Goal: Task Accomplishment & Management: Contribute content

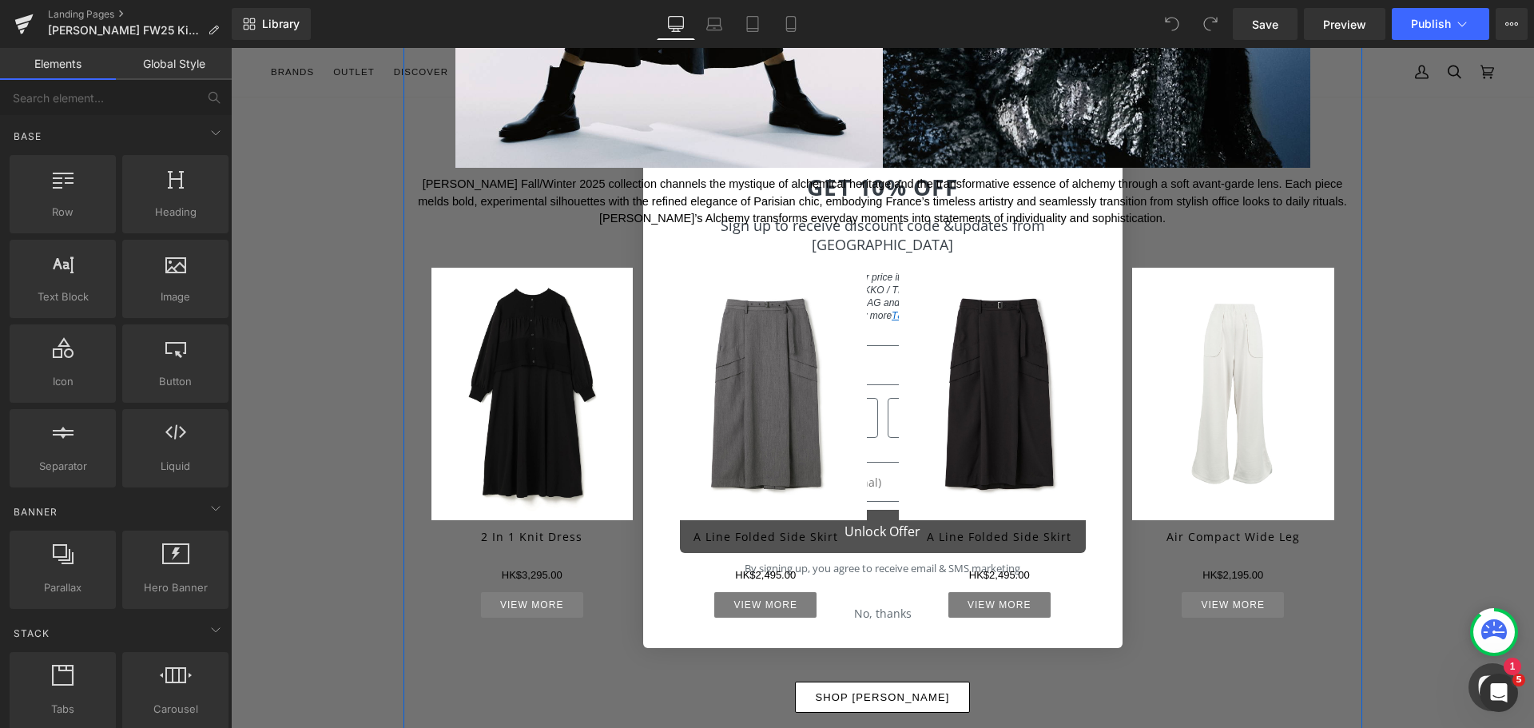
scroll to position [719, 0]
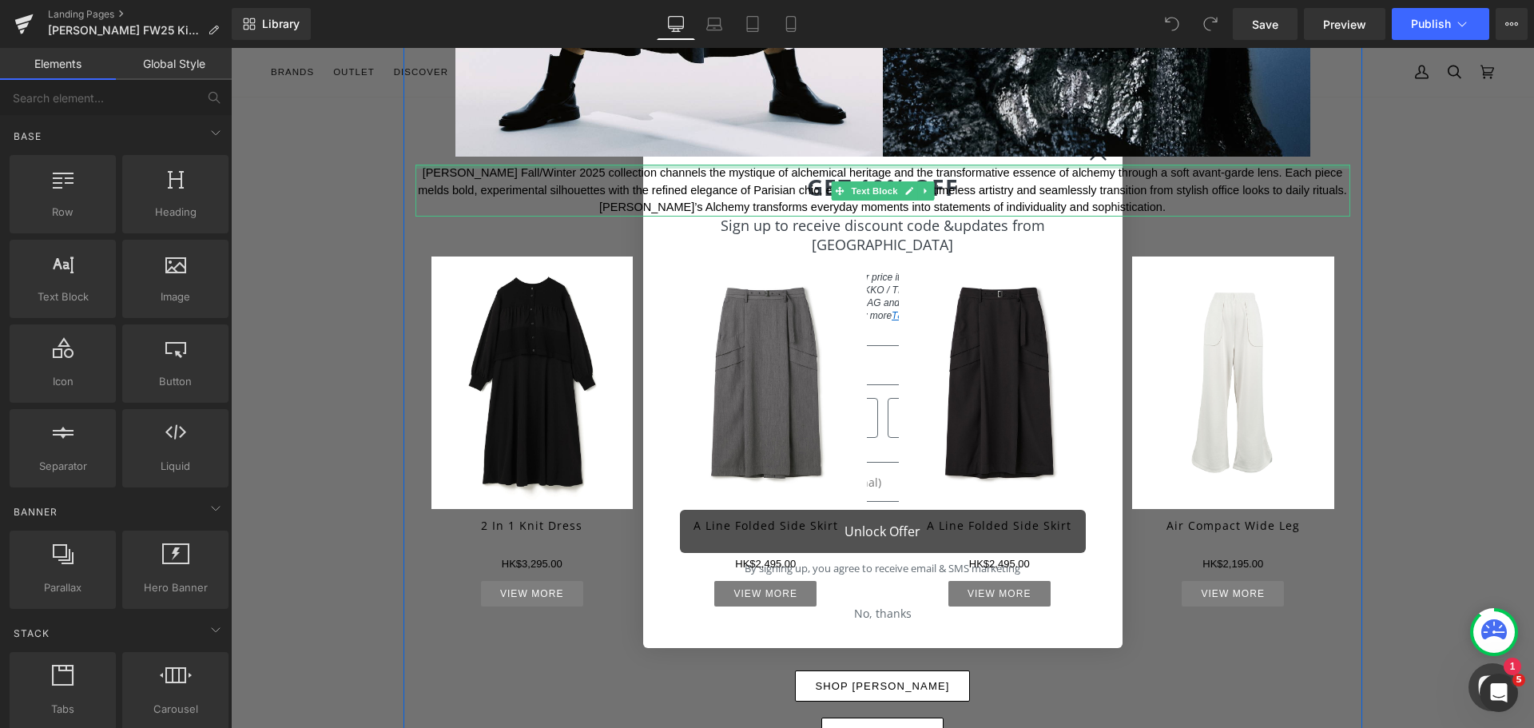
click at [1094, 165] on div at bounding box center [882, 167] width 935 height 4
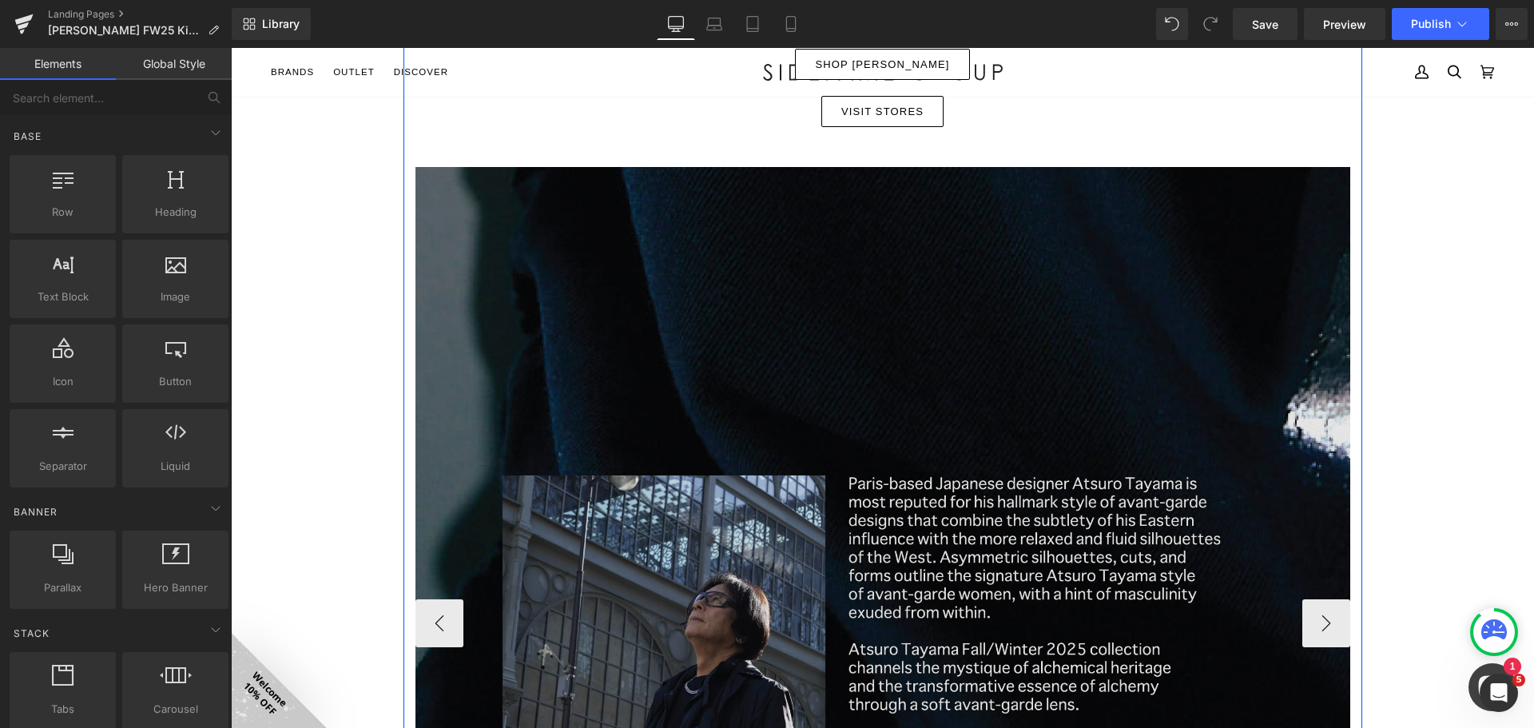
scroll to position [1358, 0]
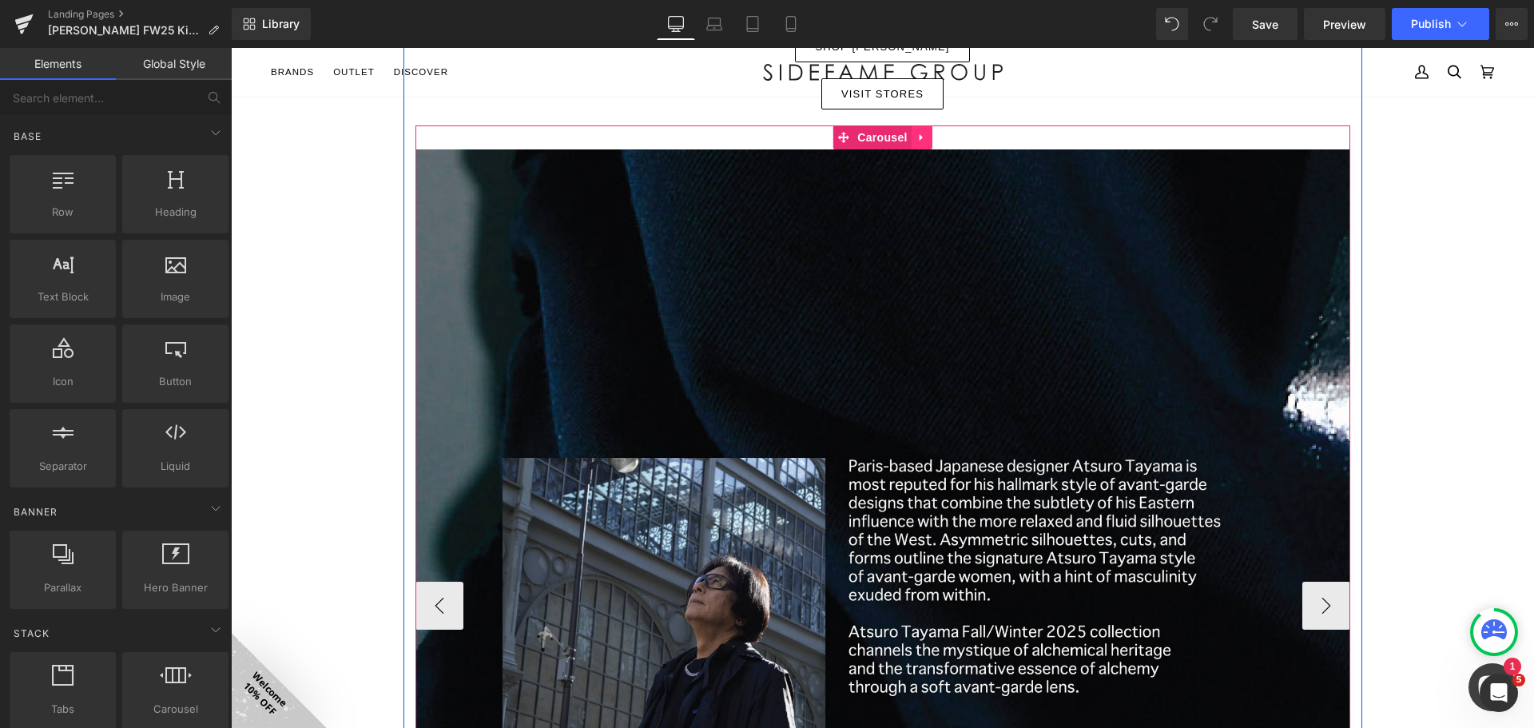
click at [921, 132] on icon at bounding box center [921, 137] width 11 height 12
click at [928, 135] on icon at bounding box center [932, 137] width 11 height 12
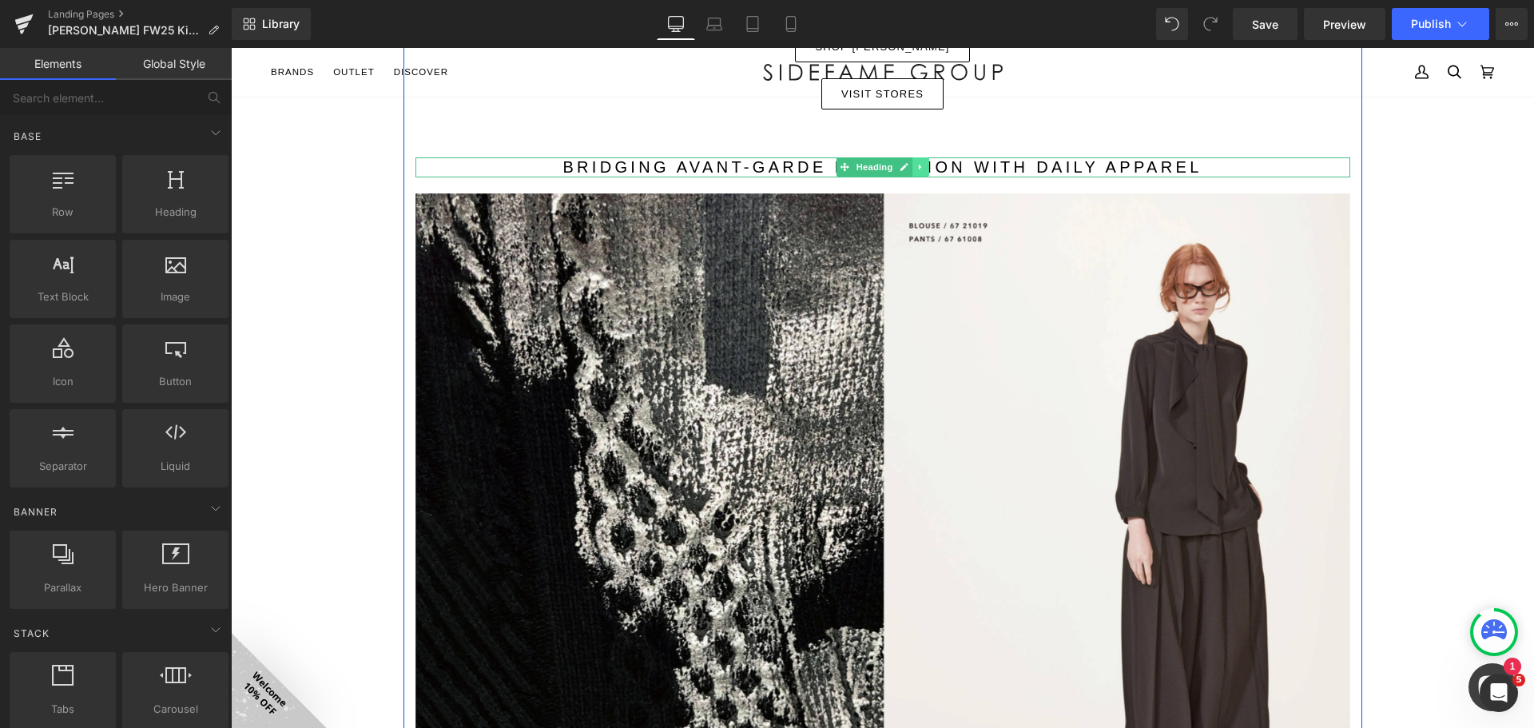
click at [917, 169] on icon at bounding box center [920, 167] width 9 height 10
click at [924, 168] on icon at bounding box center [928, 167] width 9 height 9
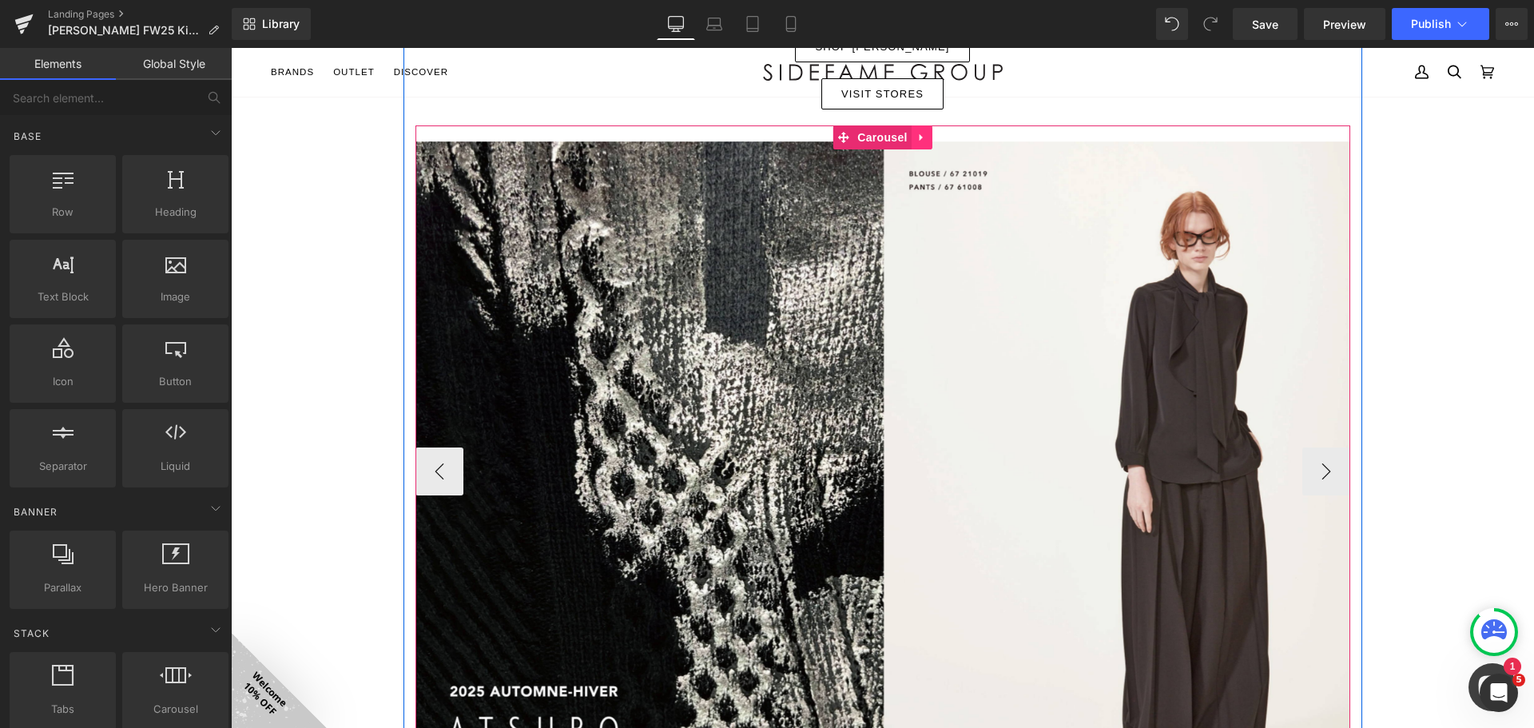
click at [919, 138] on icon at bounding box center [921, 137] width 11 height 12
drag, startPoint x: 923, startPoint y: 140, endPoint x: 989, endPoint y: 192, distance: 84.2
click at [927, 140] on icon at bounding box center [932, 137] width 11 height 11
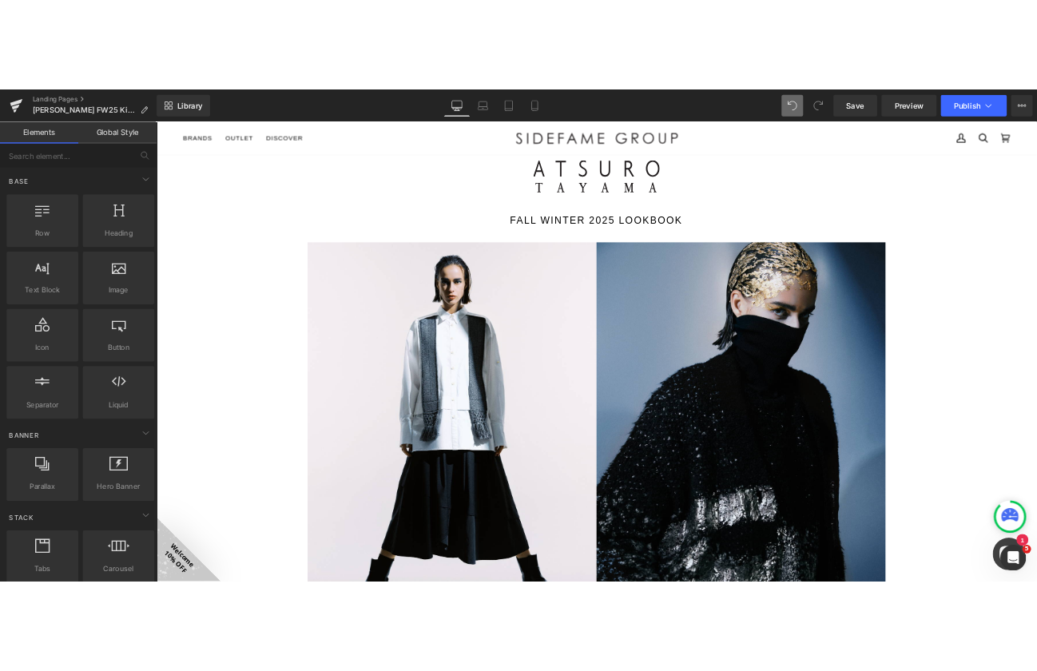
scroll to position [77, 0]
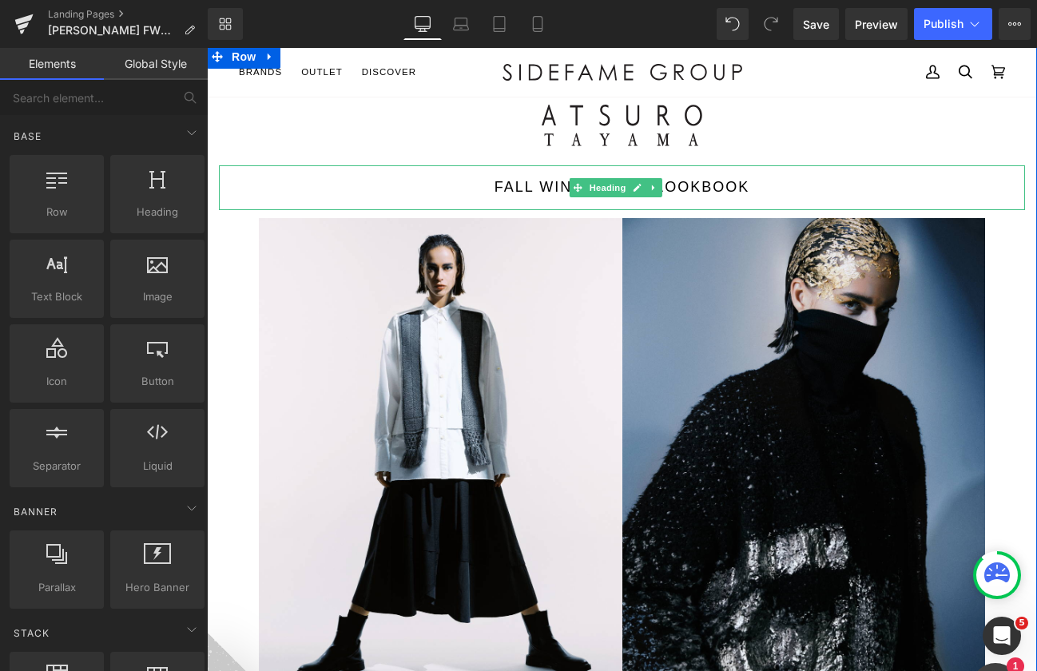
drag, startPoint x: 540, startPoint y: 185, endPoint x: 633, endPoint y: 186, distance: 92.7
click at [540, 184] on h1 "FALL WINTER 2025 lookbook" at bounding box center [622, 187] width 806 height 14
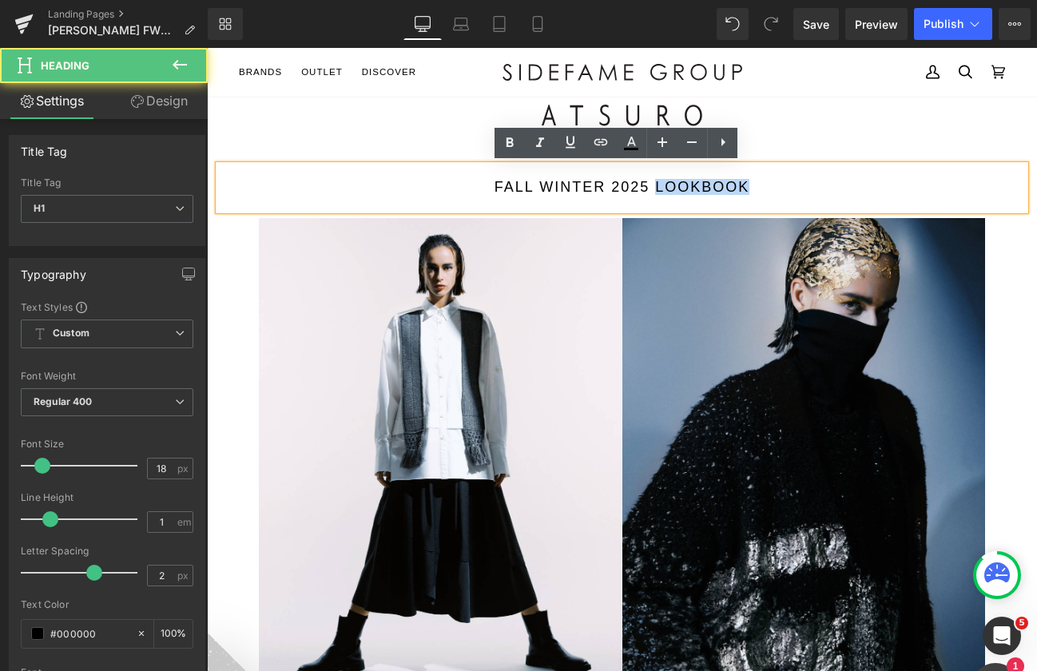
drag, startPoint x: 650, startPoint y: 186, endPoint x: 781, endPoint y: 185, distance: 131.0
click at [758, 184] on h1 "FALL WINTER 2025 lookbook" at bounding box center [622, 187] width 806 height 14
paste div
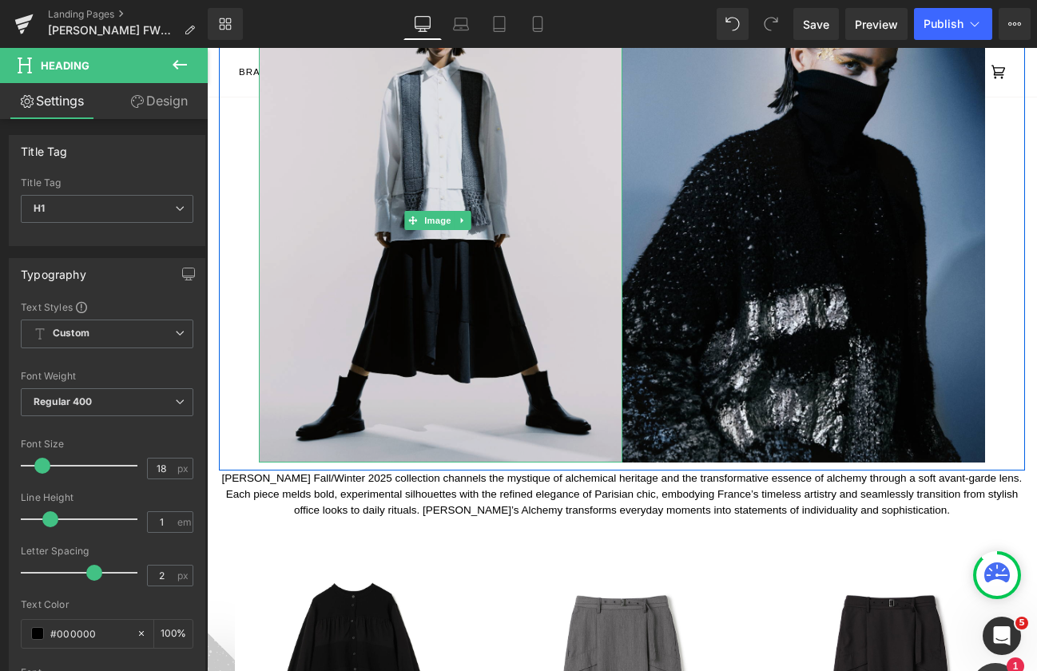
scroll to position [236, 0]
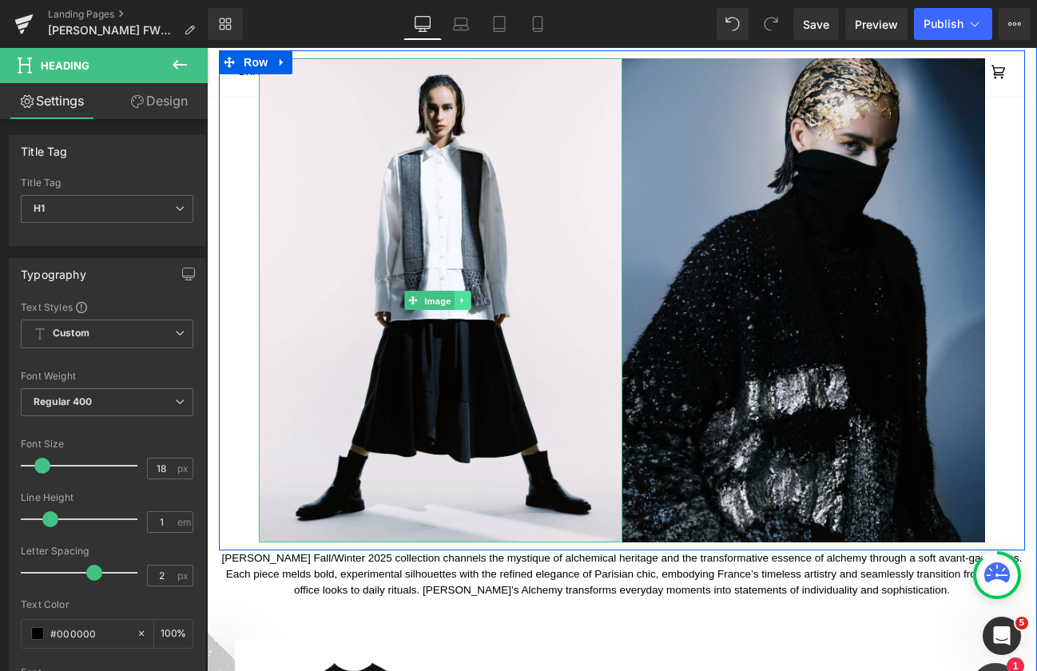
drag, startPoint x: 439, startPoint y: 292, endPoint x: 459, endPoint y: 292, distance: 20.0
click at [439, 292] on span "Image" at bounding box center [438, 301] width 34 height 19
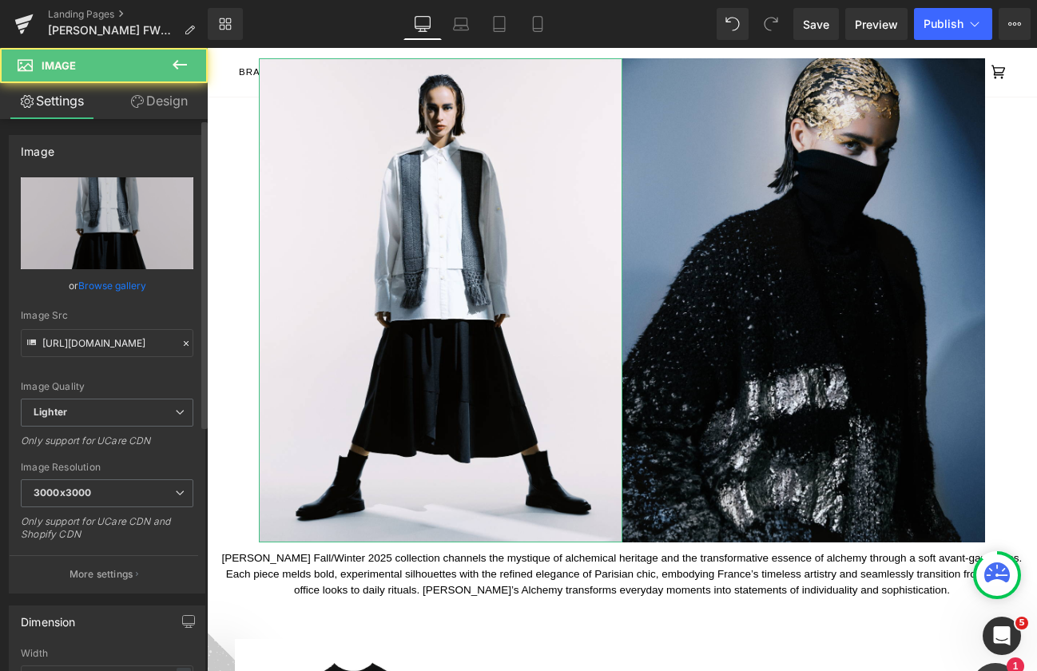
click at [129, 278] on link "Browse gallery" at bounding box center [112, 286] width 68 height 28
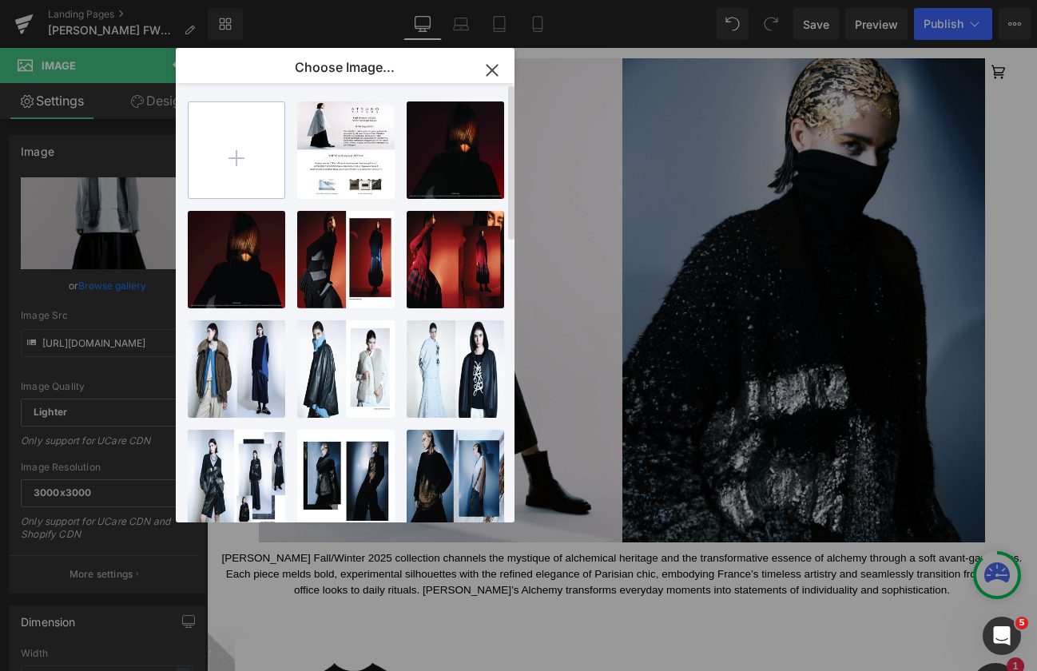
click at [260, 167] on input "file" at bounding box center [237, 150] width 96 height 96
click at [271, 149] on input "file" at bounding box center [237, 150] width 96 height 96
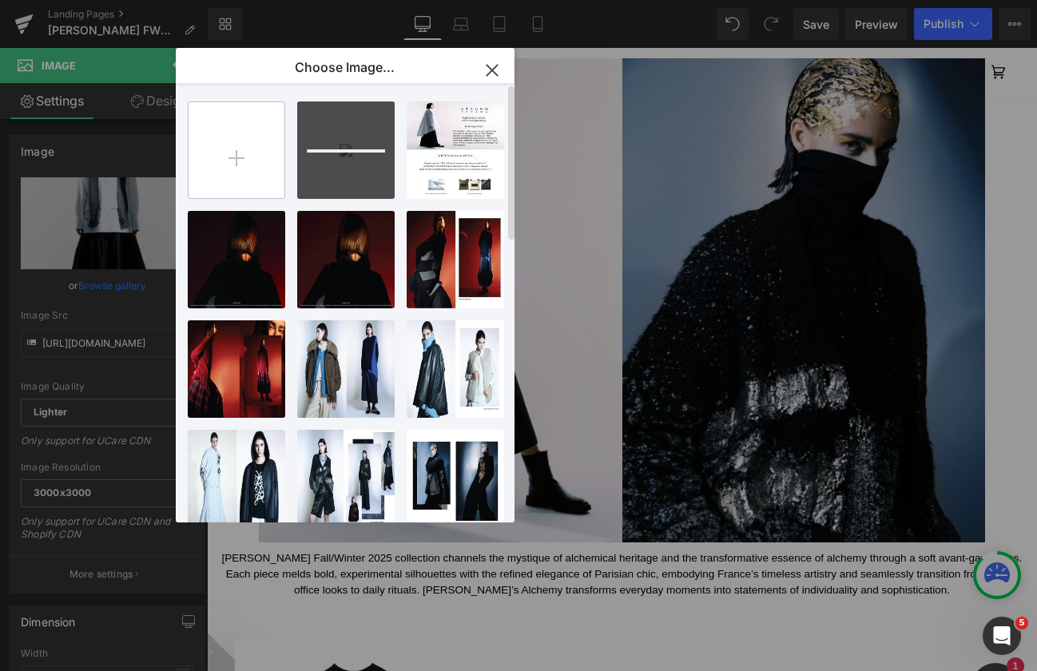
click at [212, 156] on input "file" at bounding box center [237, 150] width 96 height 96
type input "C:\fakepath\20250724 Atsuro Tayama1991.jpg"
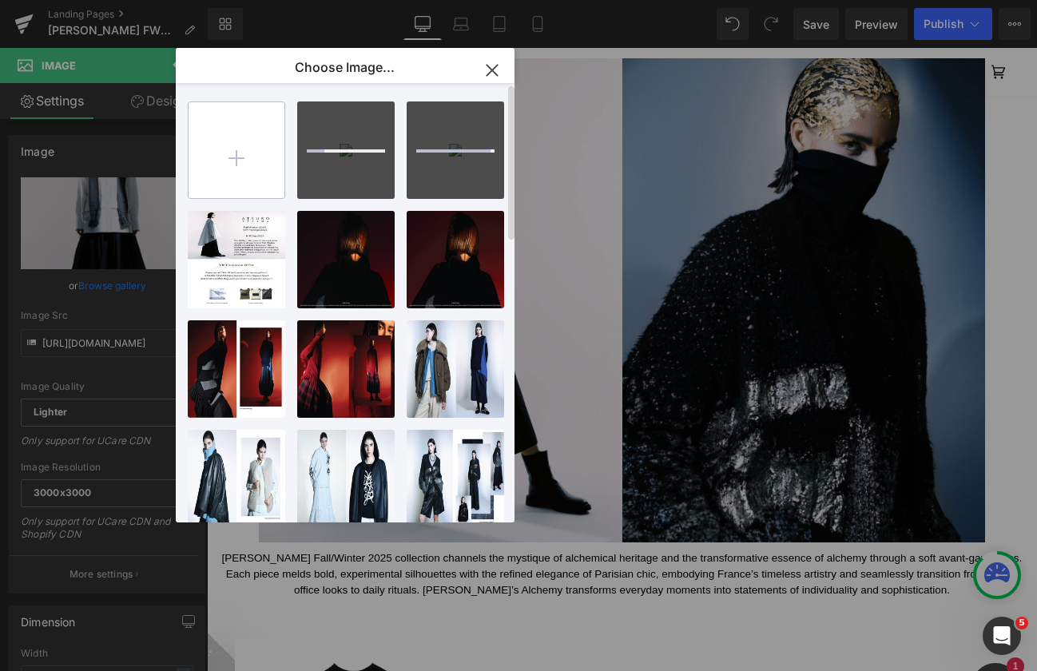
click at [256, 143] on input "file" at bounding box center [237, 150] width 96 height 96
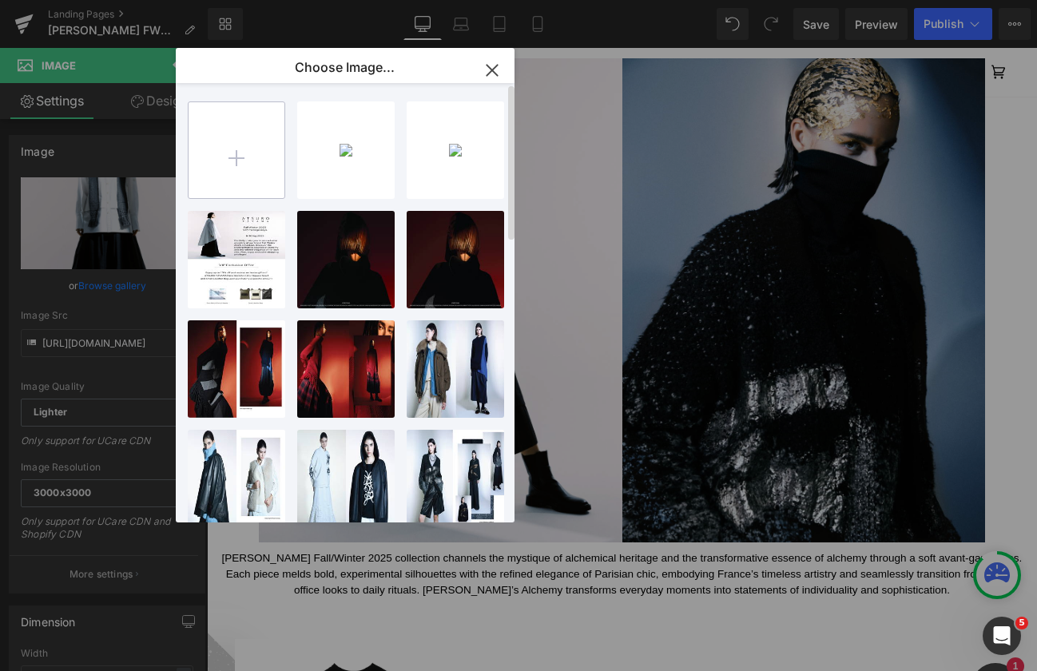
type input "C:\fakepath\20250724 Atsuro Tayama2195 (1).jpg"
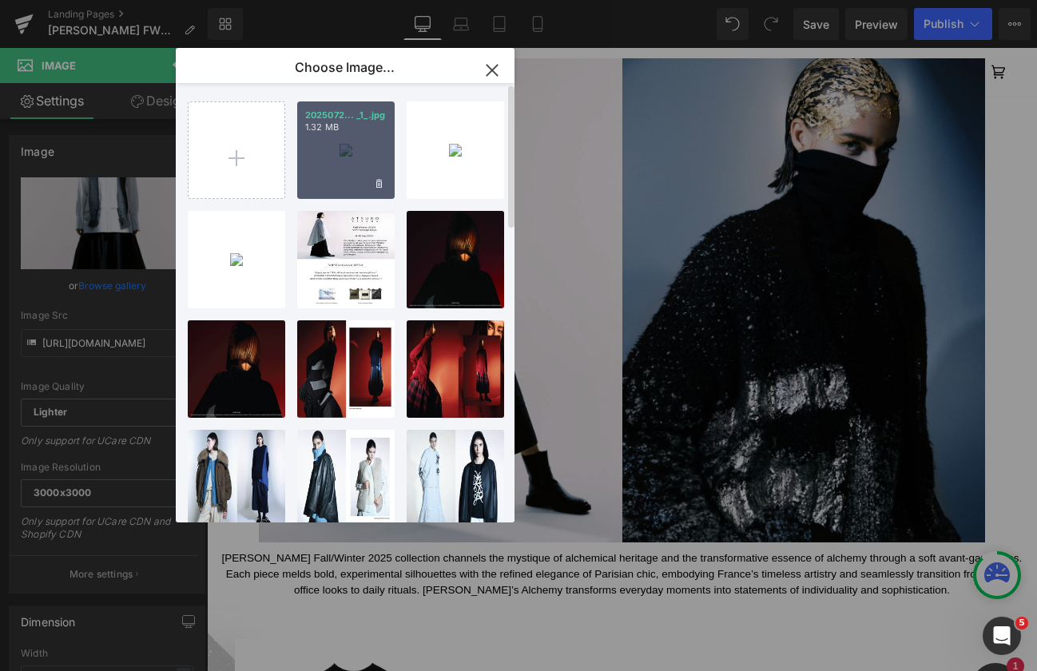
click at [375, 131] on p "1.32 MB" at bounding box center [345, 127] width 81 height 12
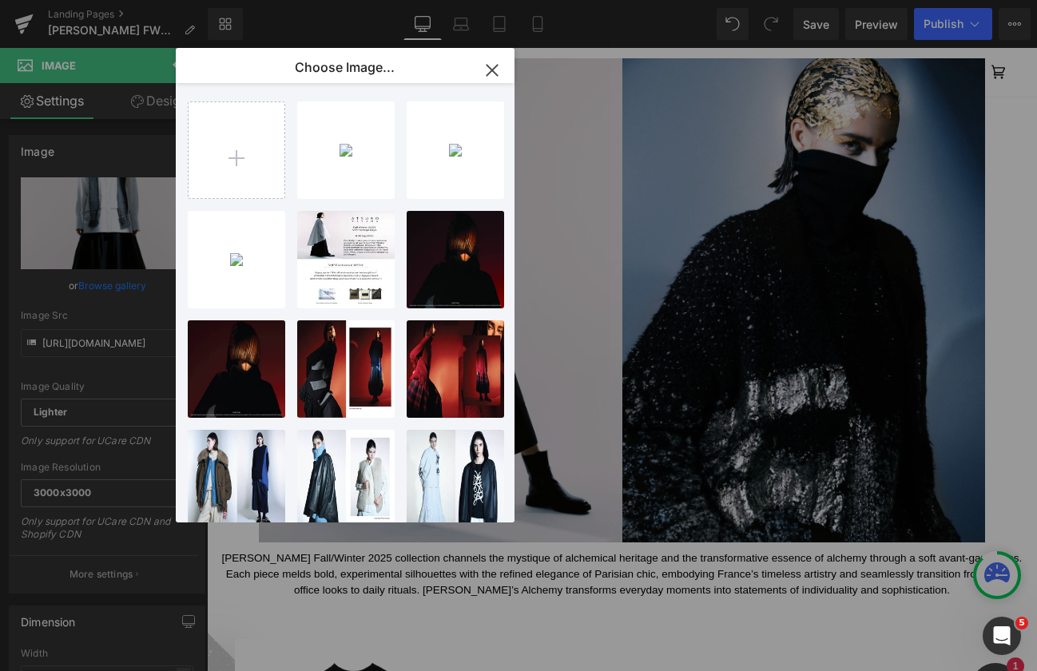
type input "https://ucarecdn.com/8ff85ef6-2e40-458e-a32c-56ffa7779f6f/-/format/auto/-/previ…"
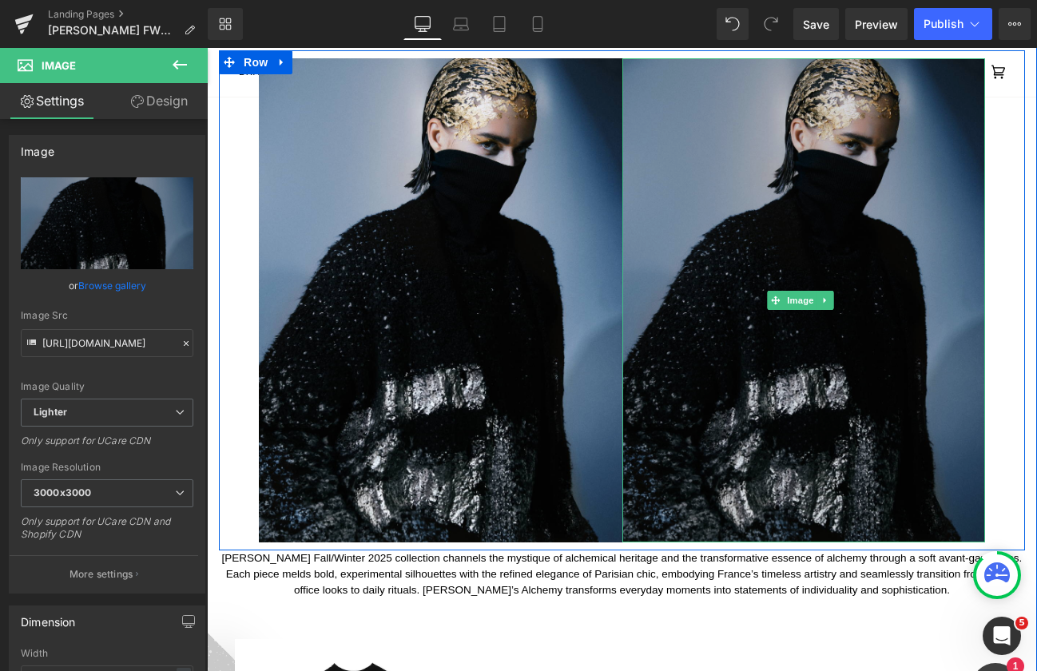
click at [803, 306] on img at bounding box center [803, 300] width 363 height 484
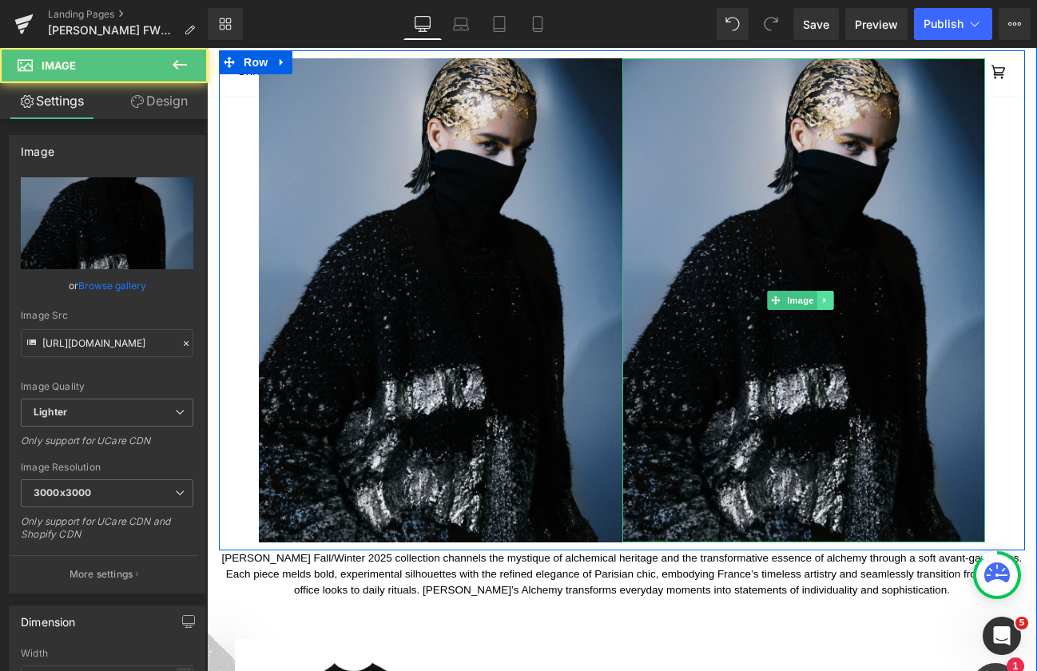
click at [821, 296] on icon at bounding box center [825, 301] width 9 height 10
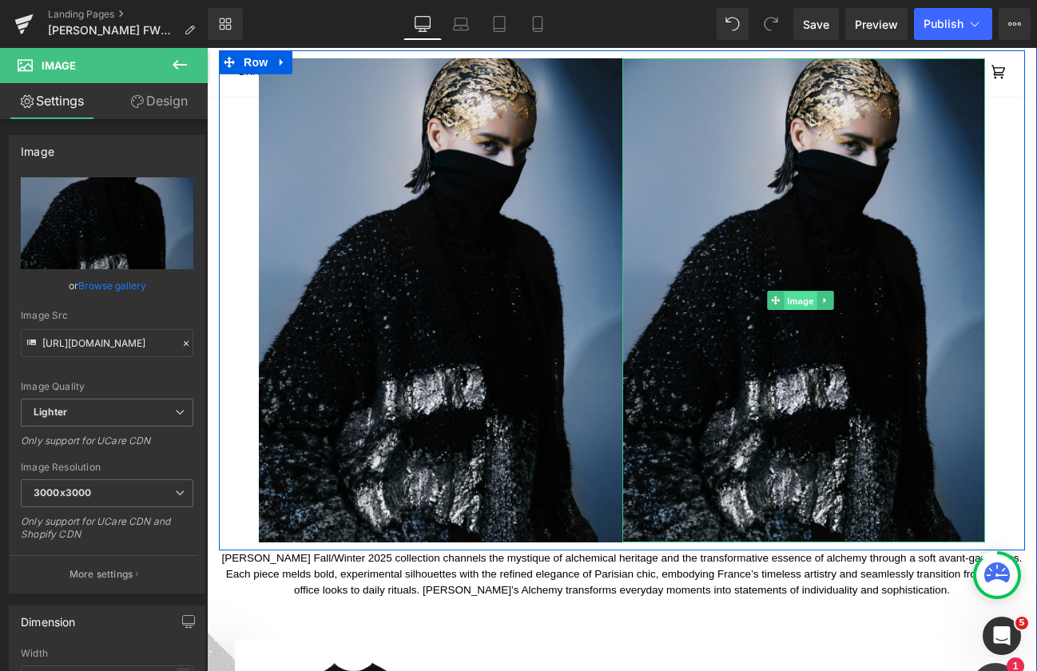
click at [769, 295] on link "Image" at bounding box center [792, 300] width 50 height 19
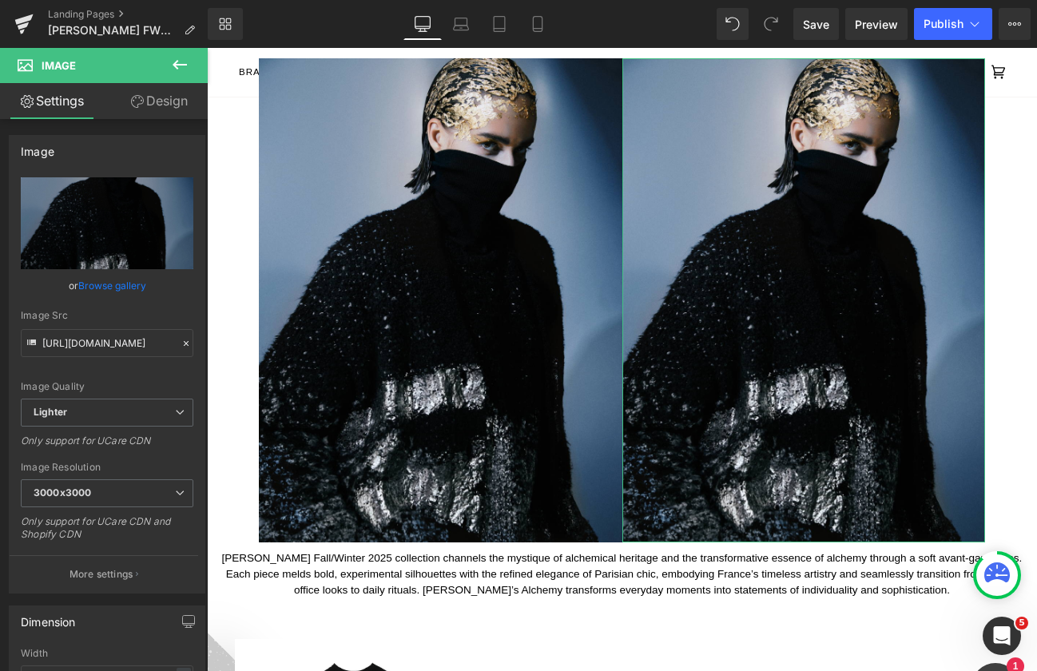
drag, startPoint x: 106, startPoint y: 285, endPoint x: 149, endPoint y: 278, distance: 42.9
click at [108, 285] on link "Browse gallery" at bounding box center [112, 286] width 68 height 28
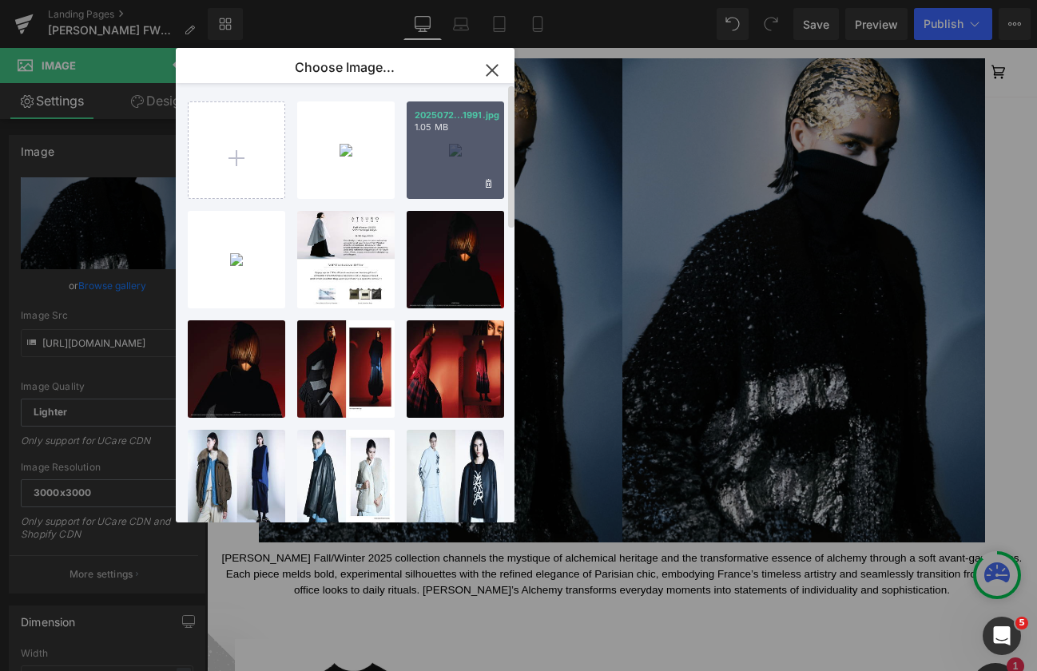
click at [453, 161] on div "2025072...1991.jpg 1.05 MB" at bounding box center [455, 149] width 97 height 97
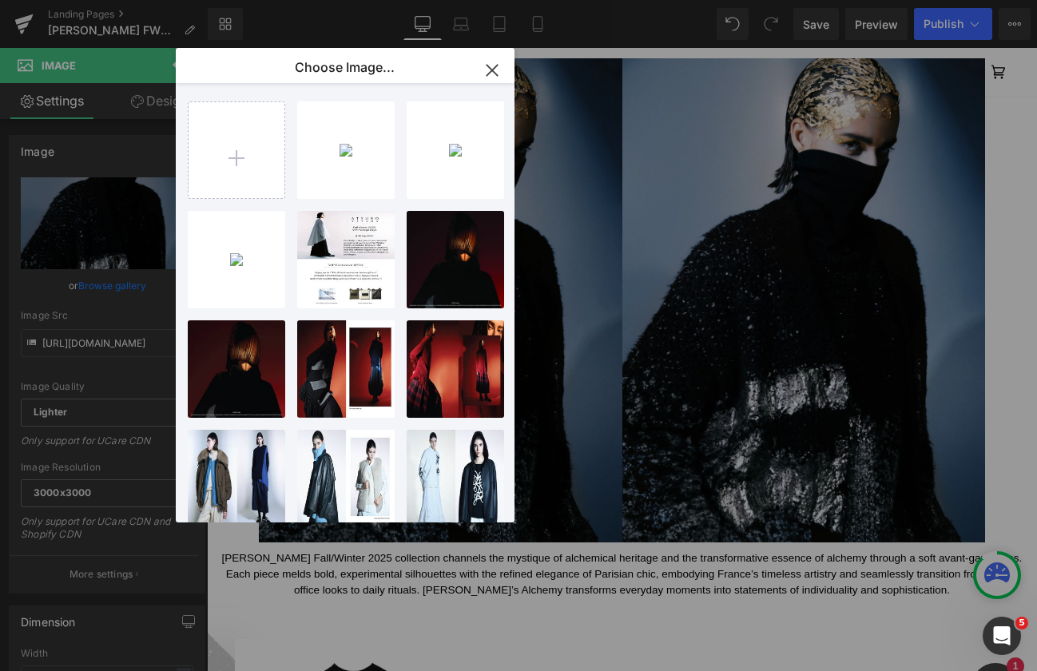
type input "https://ucarecdn.com/a4b1e38b-65cb-4fbd-a9e2-de203a6745d0/-/format/auto/-/previ…"
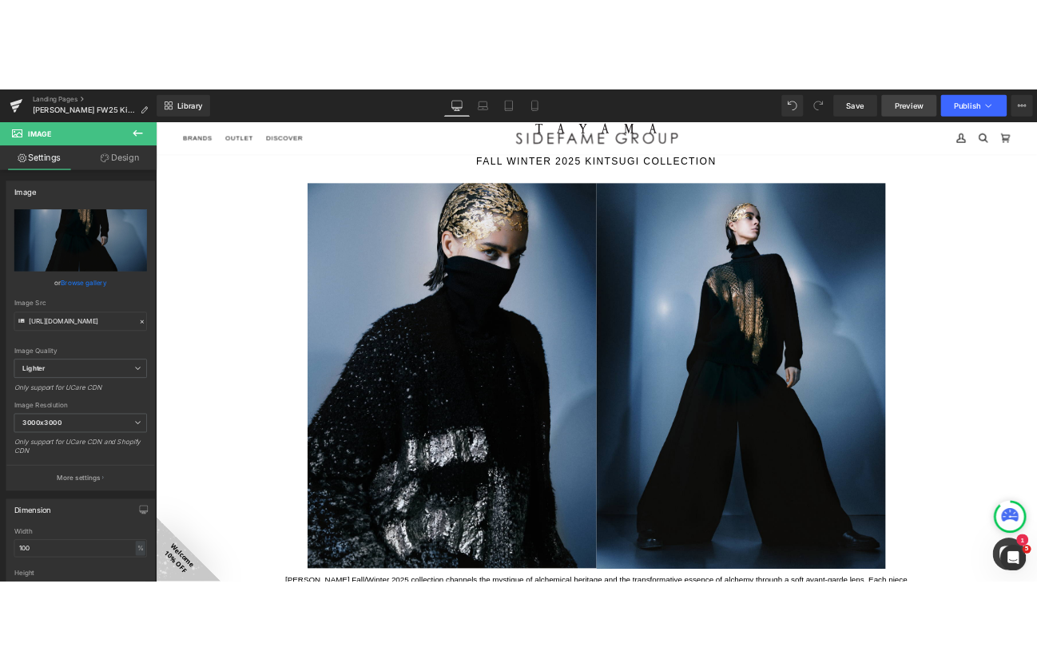
scroll to position [164, 0]
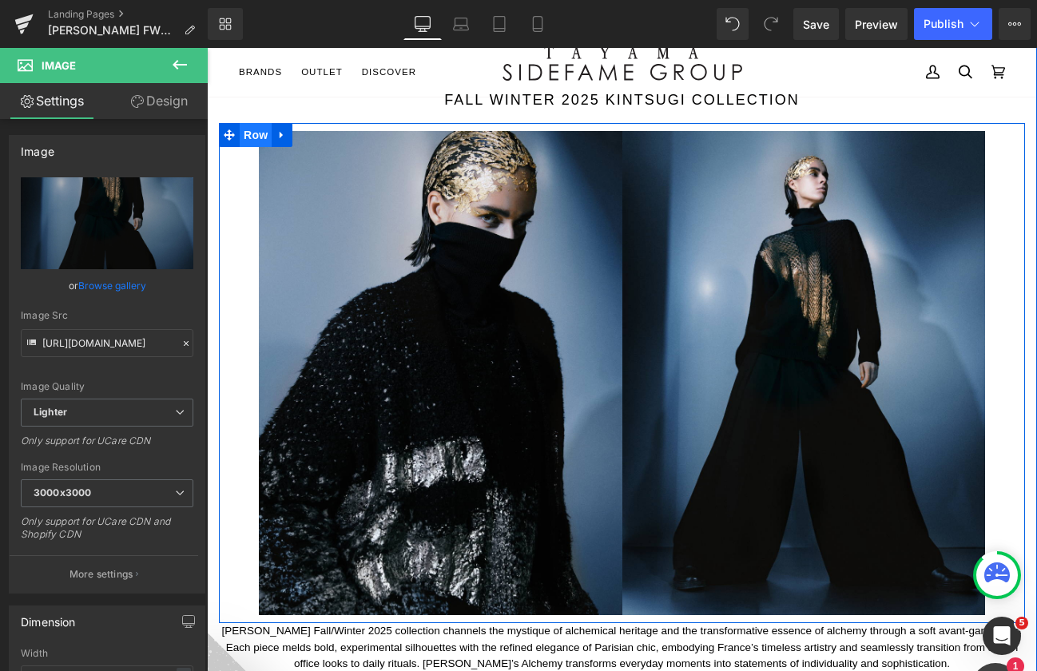
click at [255, 132] on span "Row" at bounding box center [256, 135] width 32 height 24
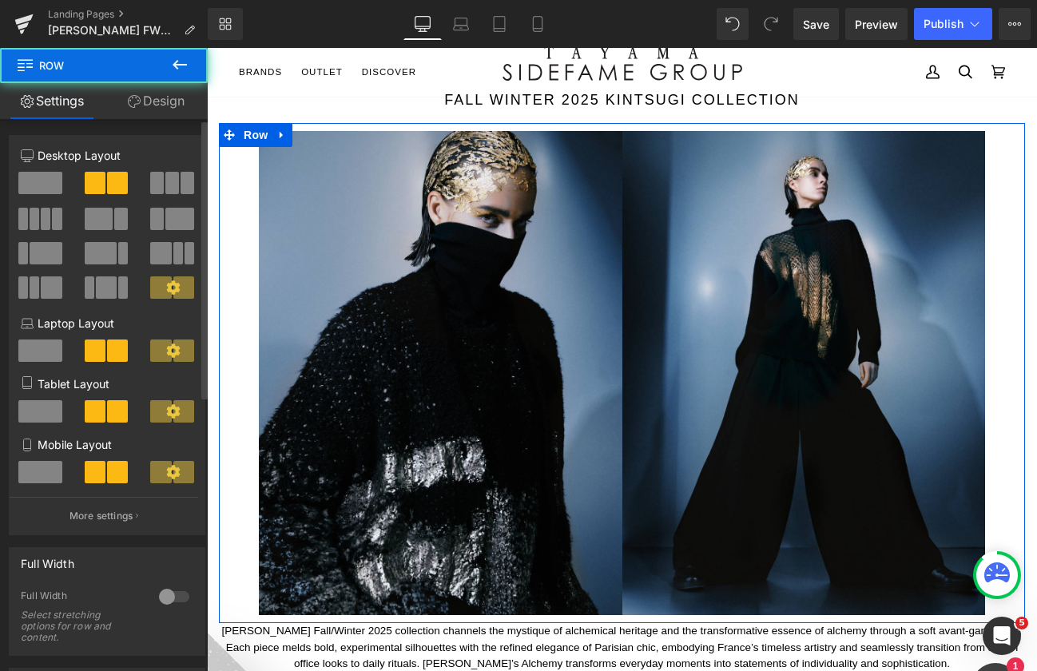
drag, startPoint x: 165, startPoint y: 180, endPoint x: 161, endPoint y: 227, distance: 47.4
click at [166, 180] on span at bounding box center [172, 183] width 14 height 22
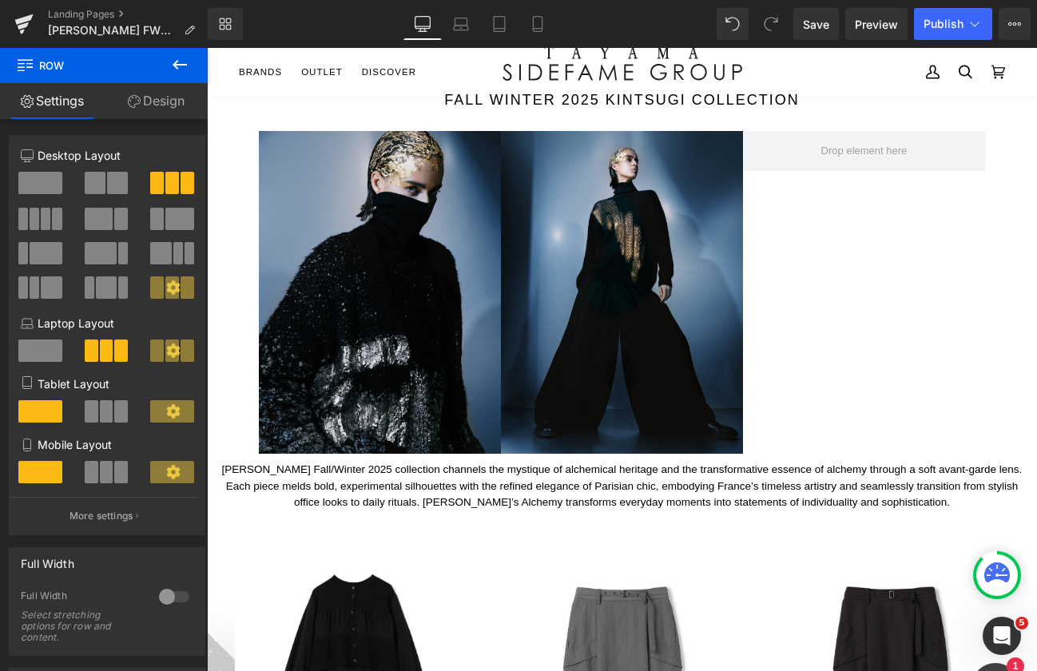
click at [172, 66] on icon at bounding box center [179, 64] width 19 height 19
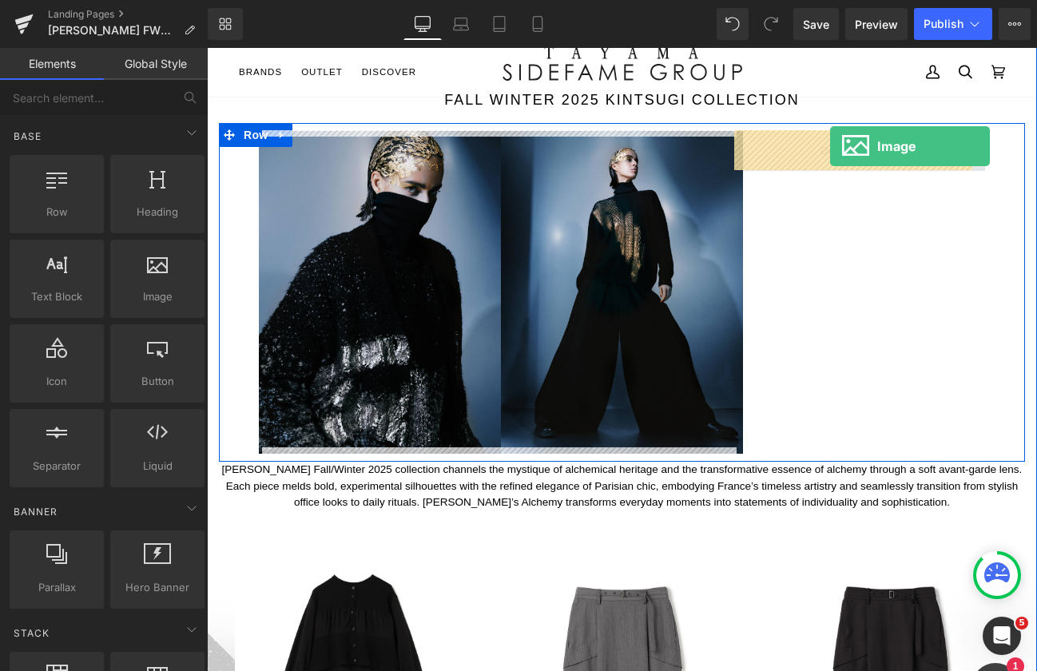
drag, startPoint x: 351, startPoint y: 328, endPoint x: 829, endPoint y: 146, distance: 512.0
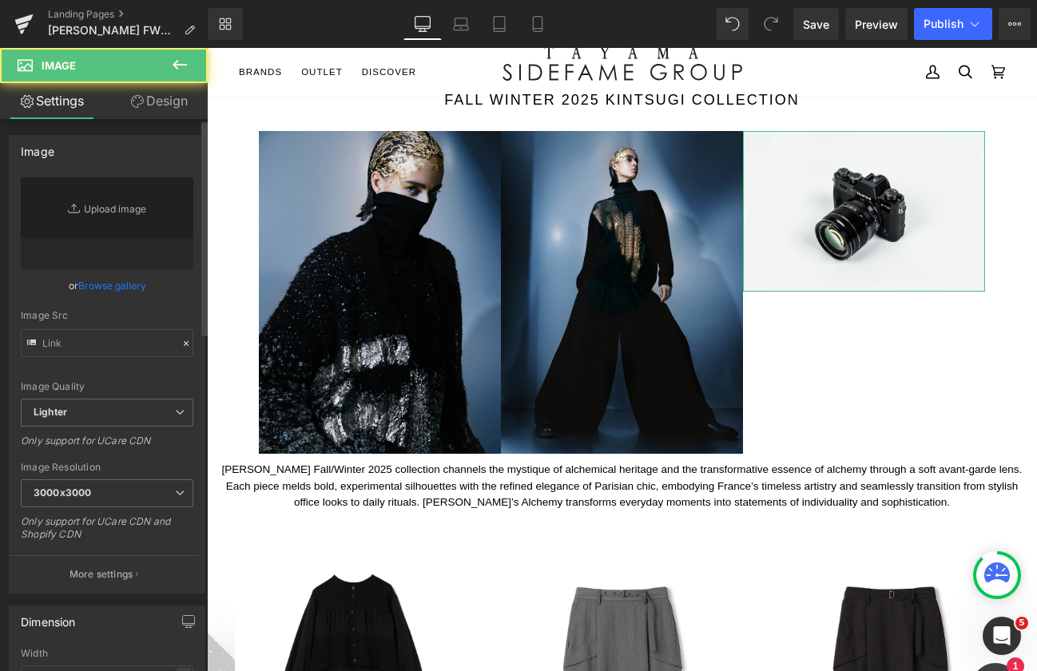
type input "//[DOMAIN_NAME][URL]"
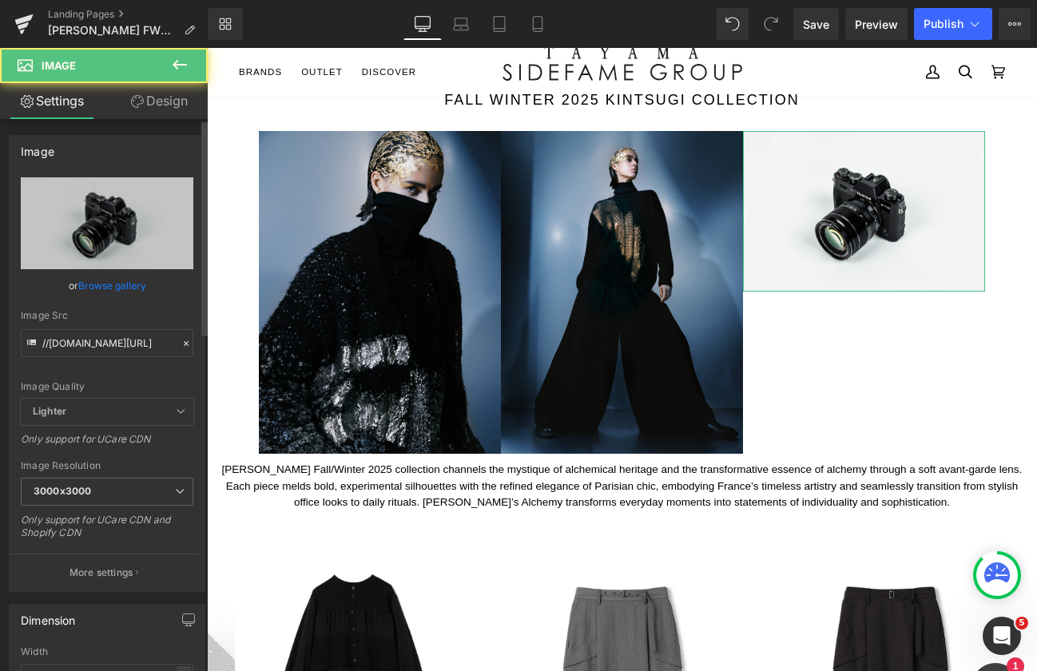
click at [105, 285] on link "Browse gallery" at bounding box center [112, 286] width 68 height 28
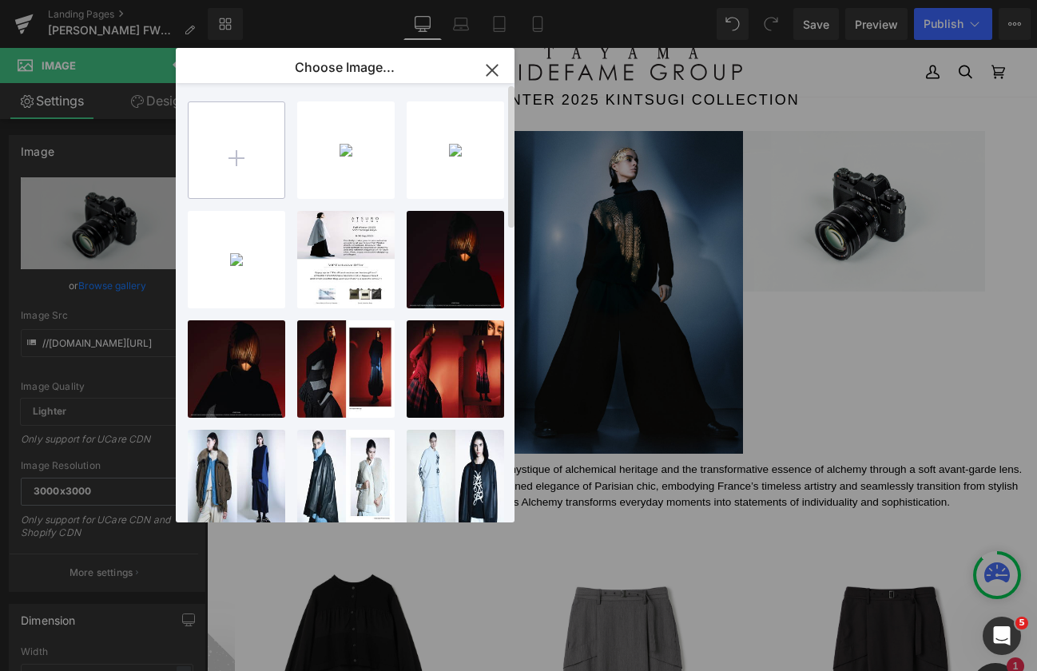
click at [246, 173] on input "file" at bounding box center [237, 150] width 96 height 96
type input "C:\fakepath\20250724 Atsuro Tayama2195 (1).jpg"
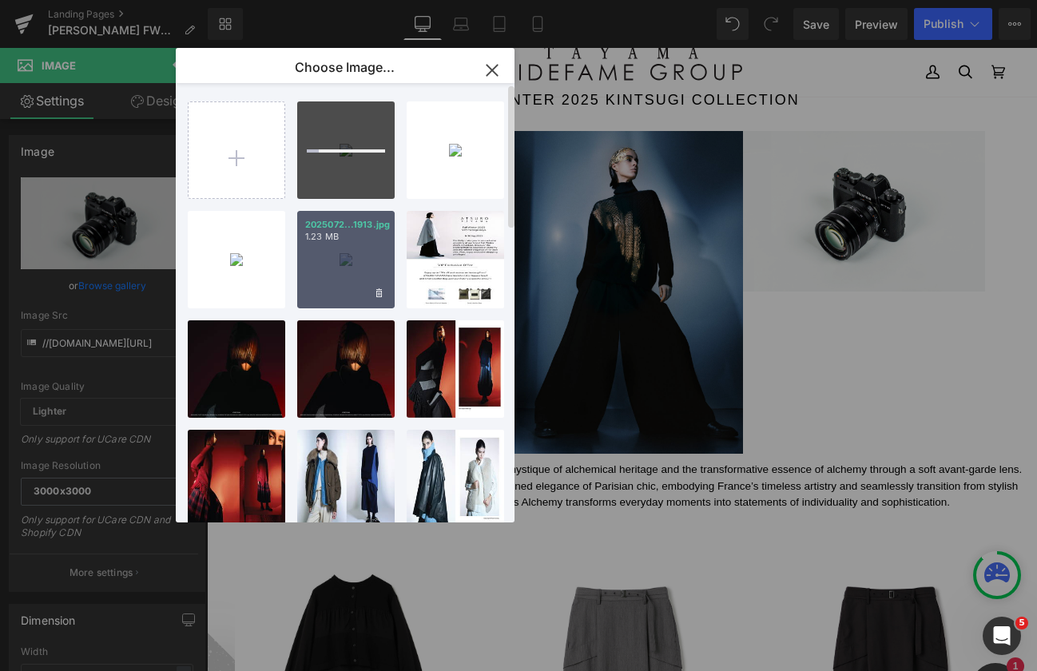
click at [347, 264] on div "2025072...1913.jpg 1.23 MB" at bounding box center [345, 259] width 97 height 97
type input "https://ucarecdn.com/8690919b-ca7b-4033-b286-7b812728f5fc/-/format/auto/-/previ…"
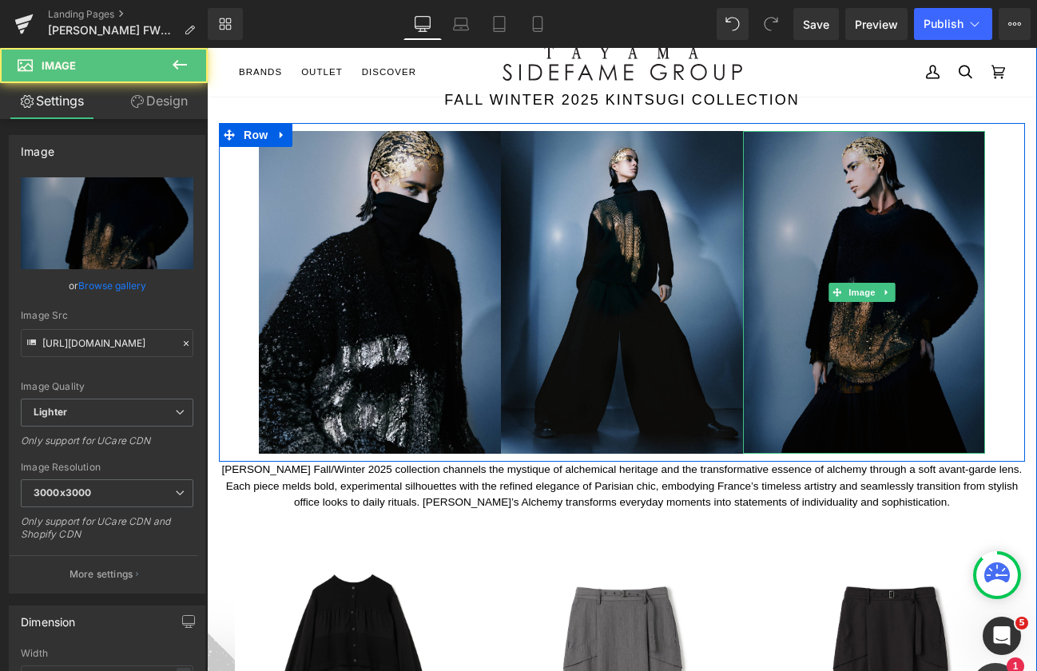
click at [811, 254] on img at bounding box center [864, 292] width 242 height 323
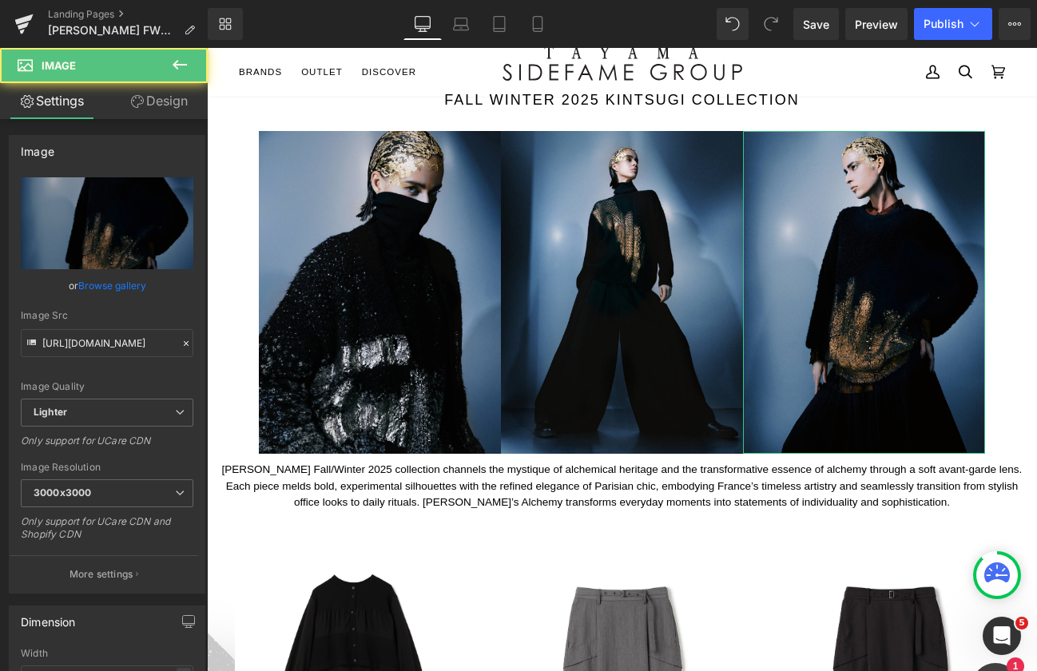
click at [178, 93] on link "Design" at bounding box center [159, 101] width 104 height 36
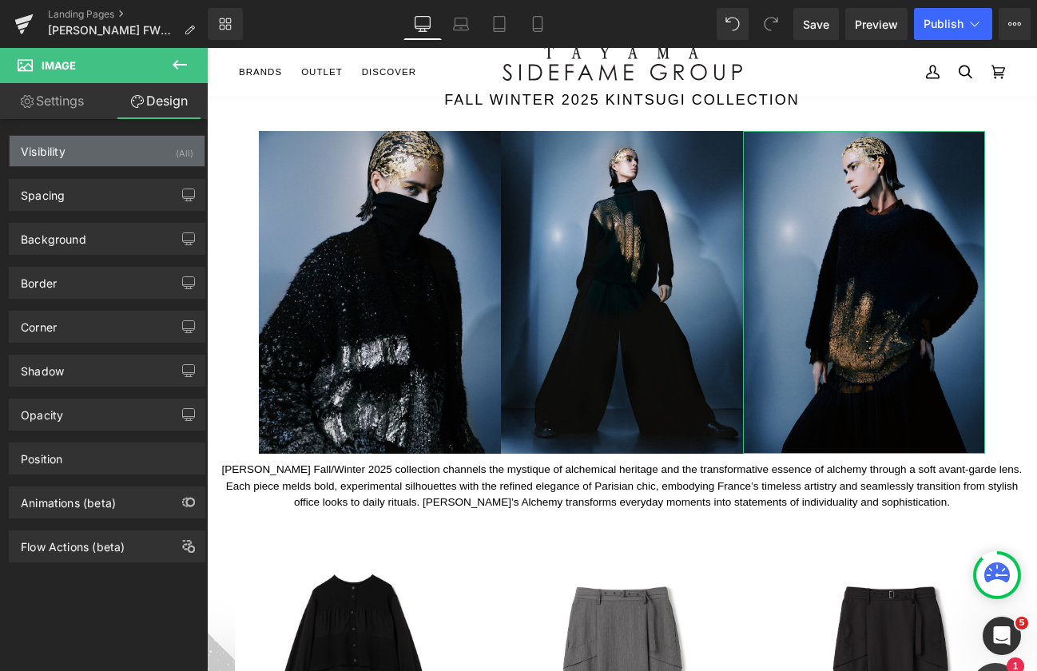
click at [141, 154] on div "Visibility (All)" at bounding box center [107, 151] width 195 height 30
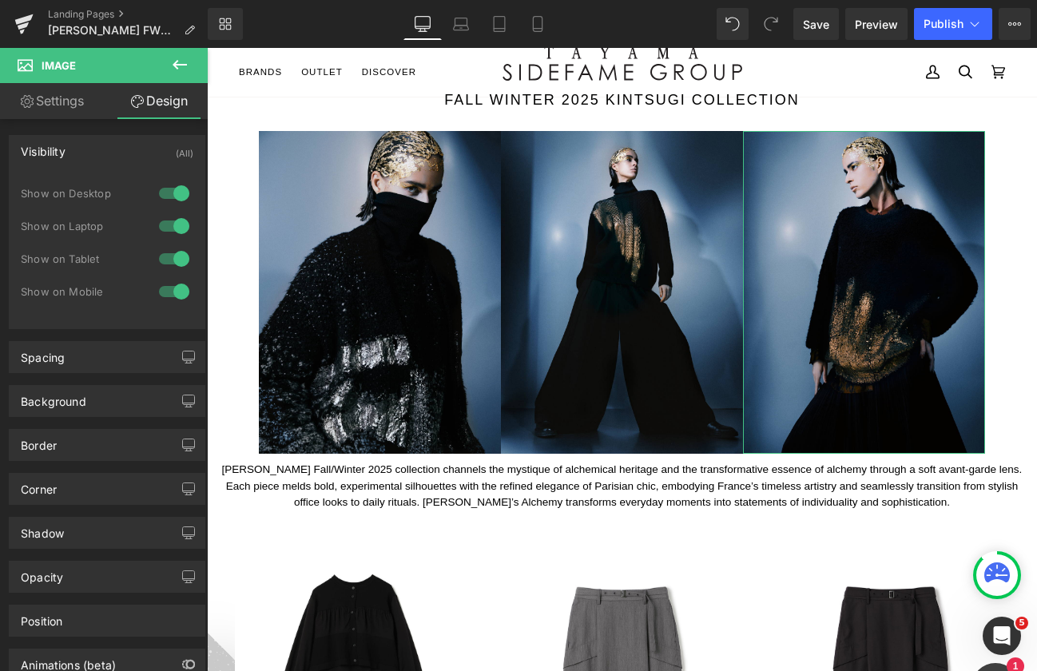
click at [177, 248] on div at bounding box center [174, 259] width 38 height 26
click at [173, 292] on div at bounding box center [174, 292] width 38 height 26
click at [161, 256] on div at bounding box center [174, 259] width 38 height 26
click at [170, 256] on div at bounding box center [174, 259] width 38 height 26
click at [171, 254] on div at bounding box center [174, 259] width 38 height 26
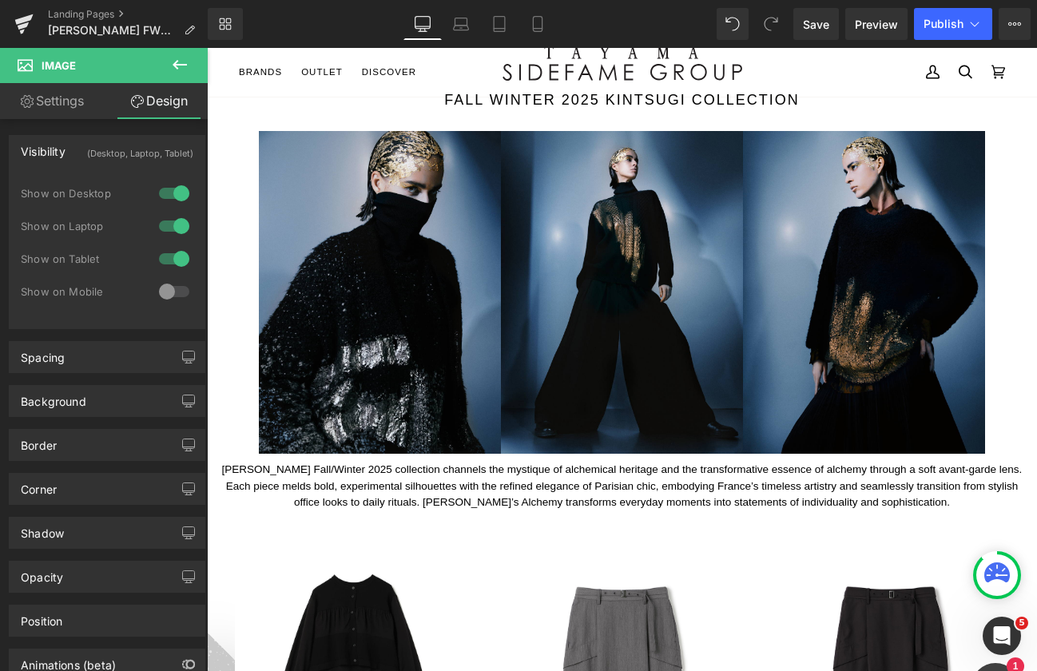
click at [182, 66] on icon at bounding box center [179, 64] width 19 height 19
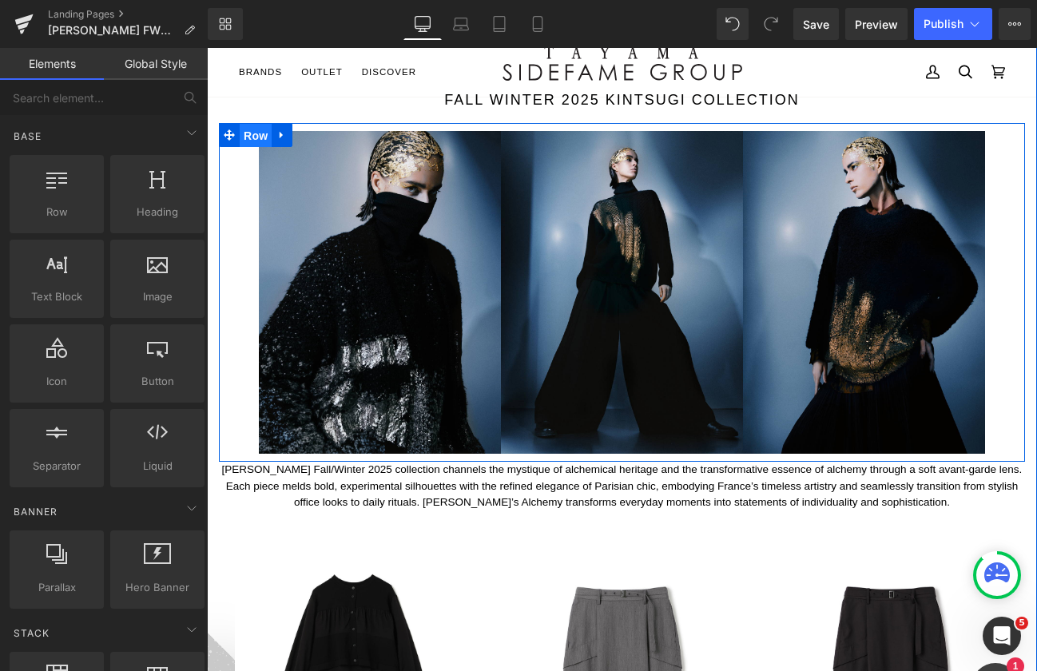
click at [250, 131] on span "Row" at bounding box center [256, 136] width 32 height 24
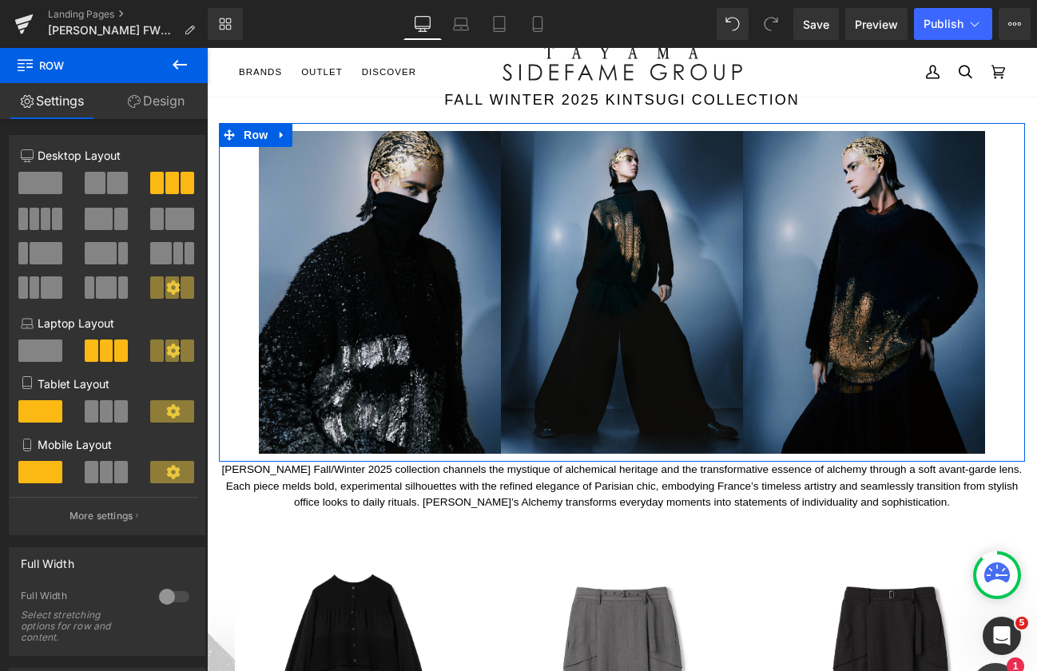
click at [115, 409] on span at bounding box center [121, 411] width 14 height 22
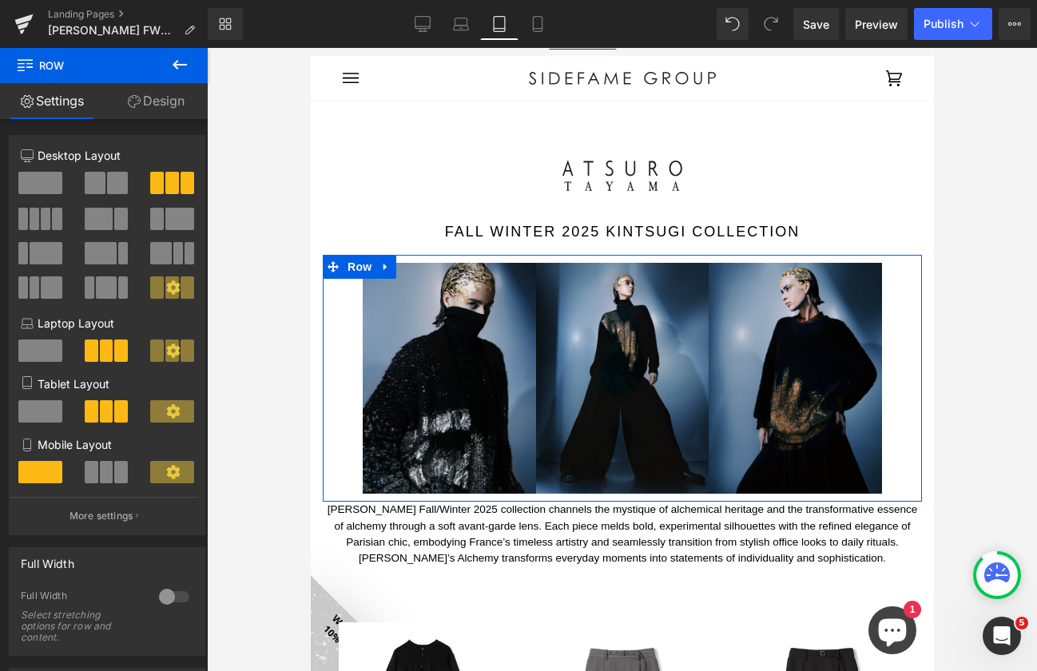
click at [104, 464] on span at bounding box center [107, 472] width 14 height 22
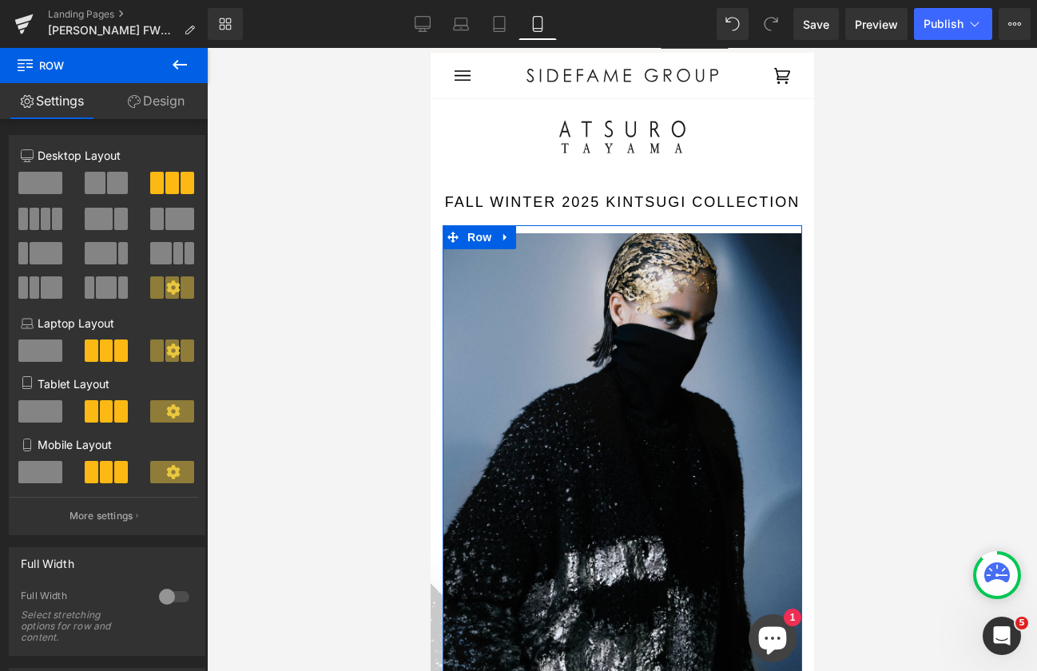
scroll to position [0, 0]
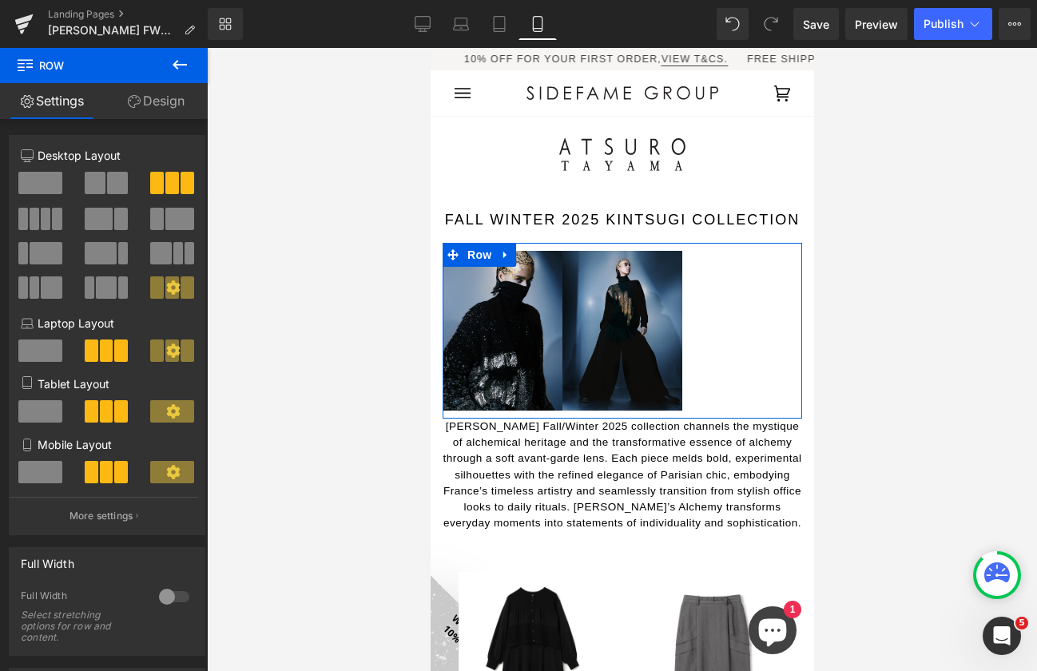
click at [26, 416] on span at bounding box center [40, 411] width 44 height 22
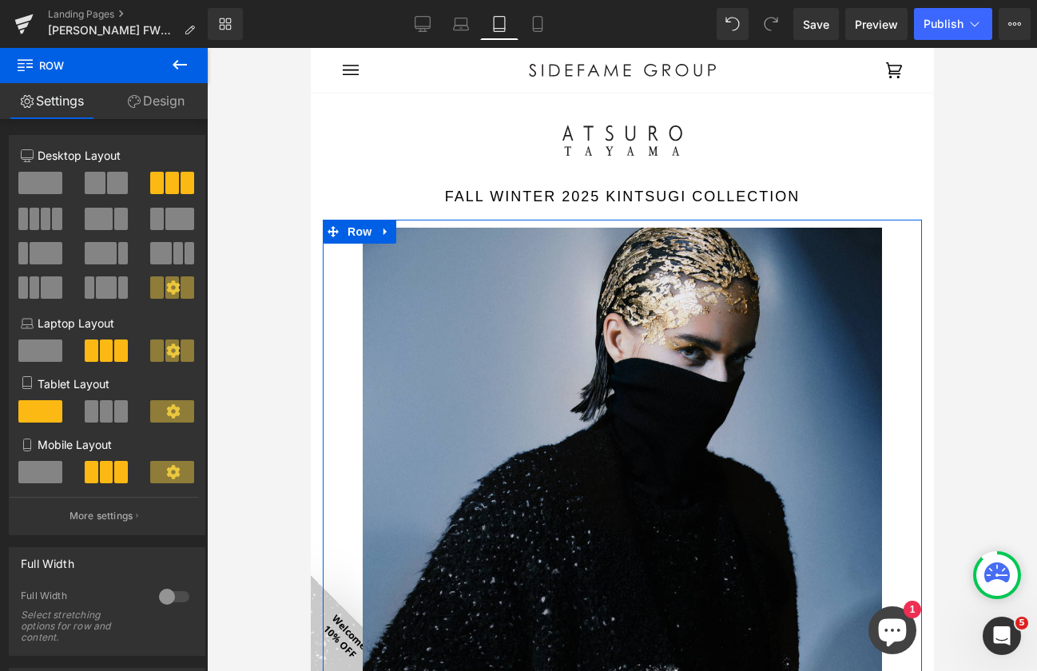
drag, startPoint x: 39, startPoint y: 463, endPoint x: 99, endPoint y: 443, distance: 63.2
click at [40, 463] on span at bounding box center [40, 472] width 44 height 22
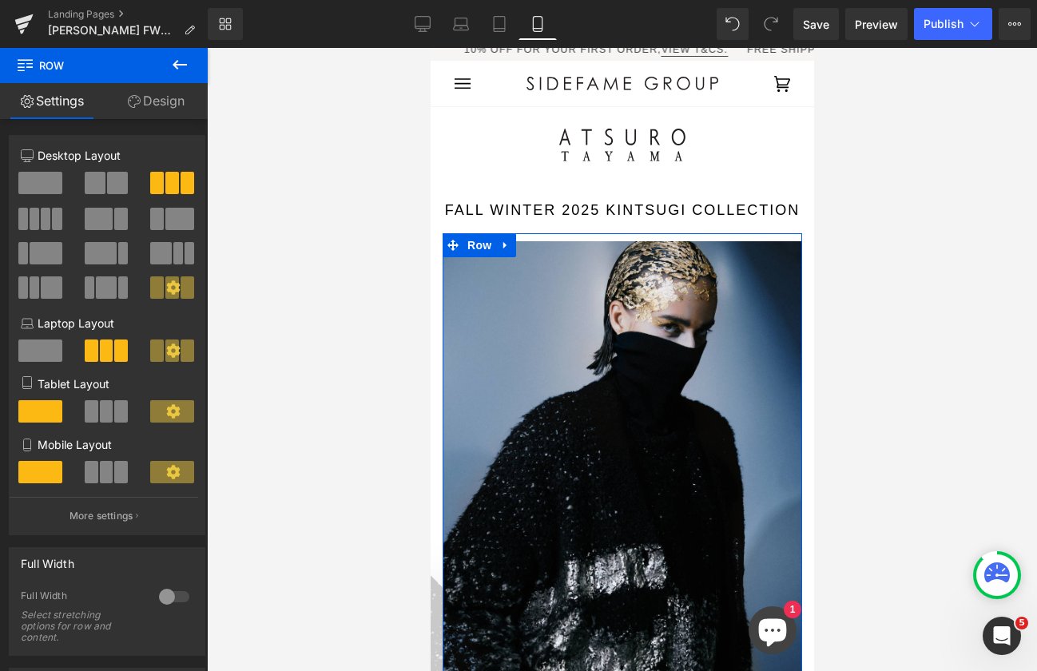
click at [154, 408] on span at bounding box center [172, 411] width 44 height 22
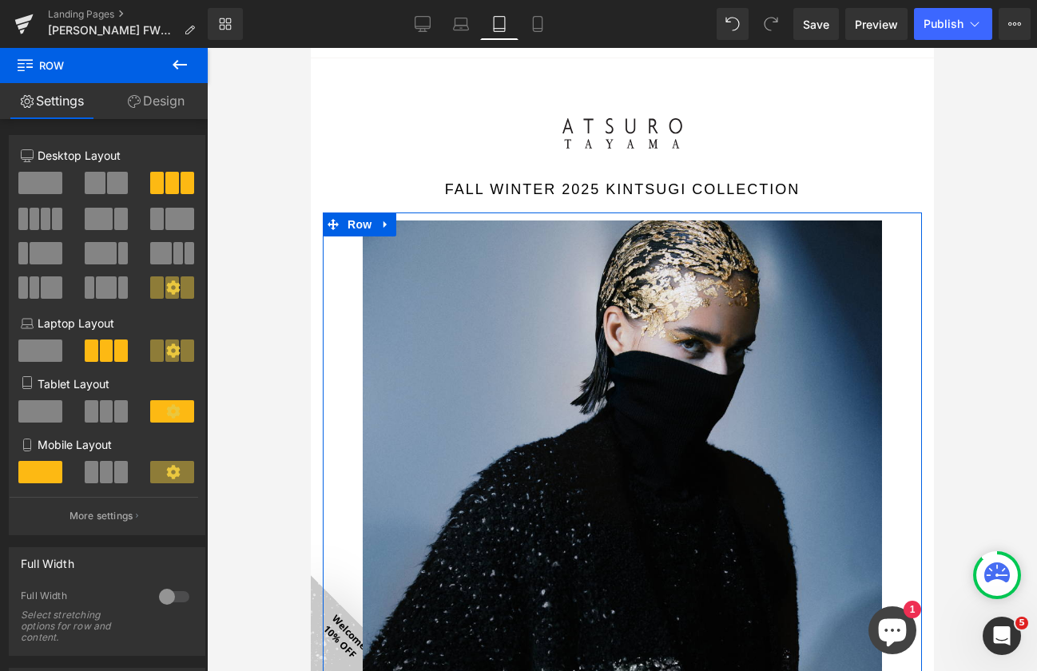
scroll to position [62, 0]
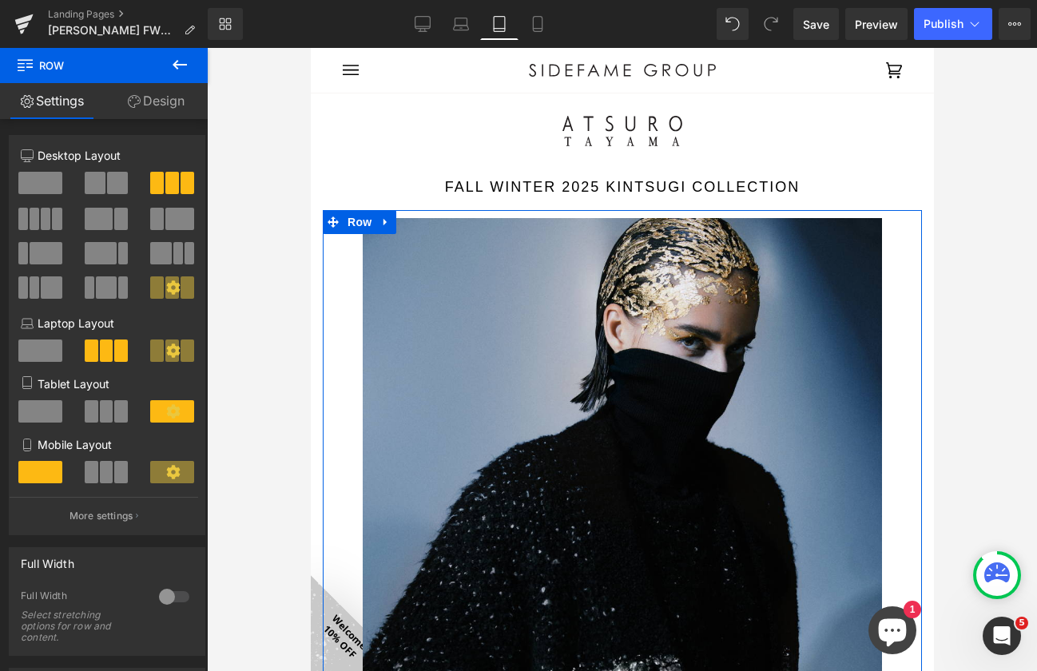
click at [175, 411] on span at bounding box center [172, 411] width 44 height 22
click at [169, 409] on icon at bounding box center [173, 411] width 14 height 14
click at [127, 507] on button "More settings" at bounding box center [104, 516] width 189 height 38
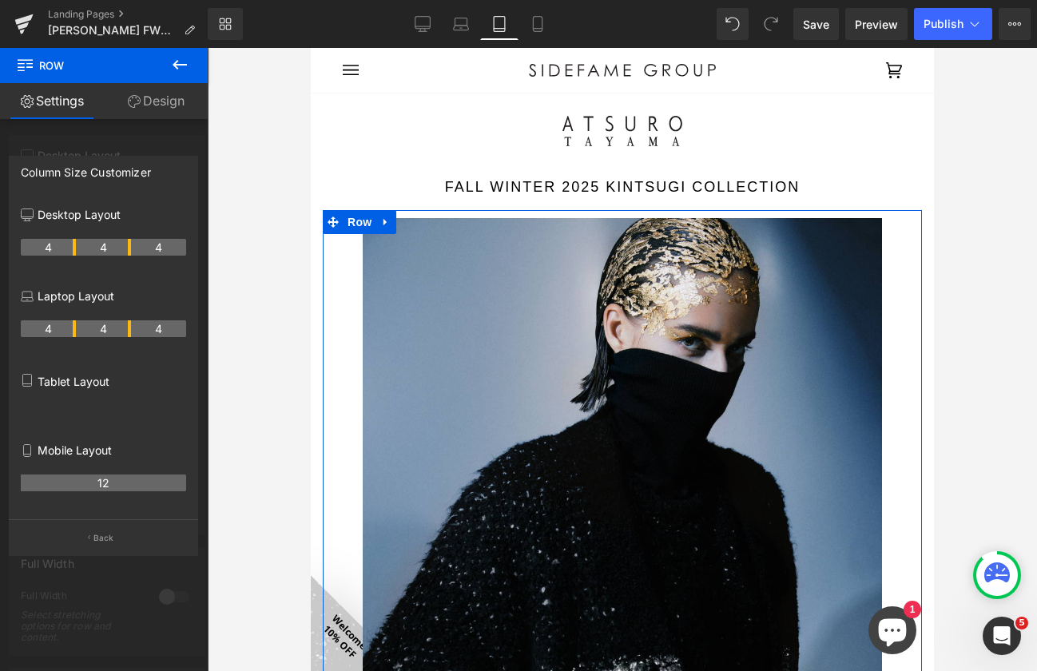
click at [76, 383] on p "Tablet Layout" at bounding box center [103, 381] width 165 height 17
drag, startPoint x: 85, startPoint y: 477, endPoint x: 103, endPoint y: 482, distance: 19.2
click at [85, 477] on th "12" at bounding box center [103, 483] width 165 height 17
click at [104, 482] on th "12" at bounding box center [103, 483] width 165 height 17
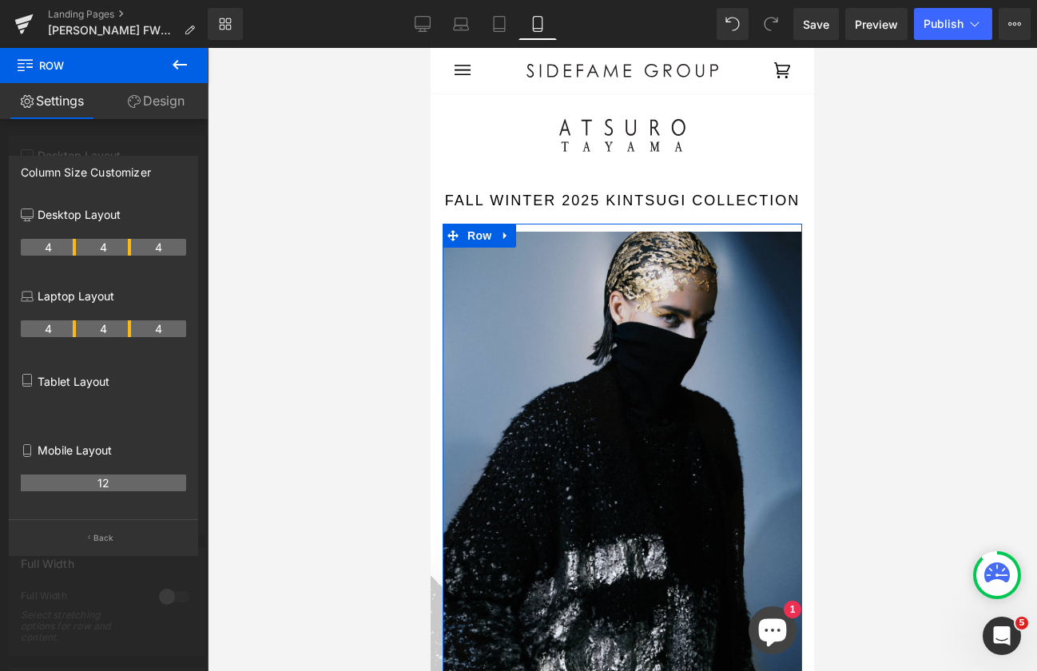
drag, startPoint x: 101, startPoint y: 482, endPoint x: 110, endPoint y: 482, distance: 8.8
click at [110, 482] on th "12" at bounding box center [103, 483] width 165 height 17
drag, startPoint x: 109, startPoint y: 482, endPoint x: 83, endPoint y: 482, distance: 25.6
click at [83, 482] on th "12" at bounding box center [103, 483] width 165 height 17
drag, startPoint x: 87, startPoint y: 480, endPoint x: 90, endPoint y: 535, distance: 55.2
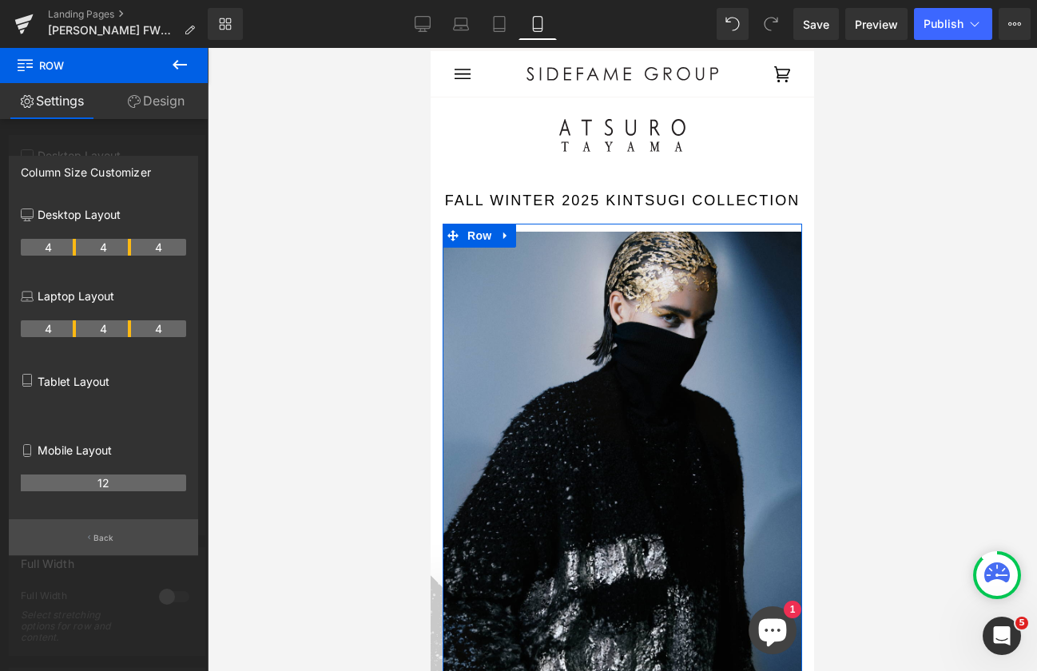
click at [88, 480] on th "12" at bounding box center [103, 483] width 165 height 17
click at [102, 534] on p "Back" at bounding box center [103, 538] width 21 height 12
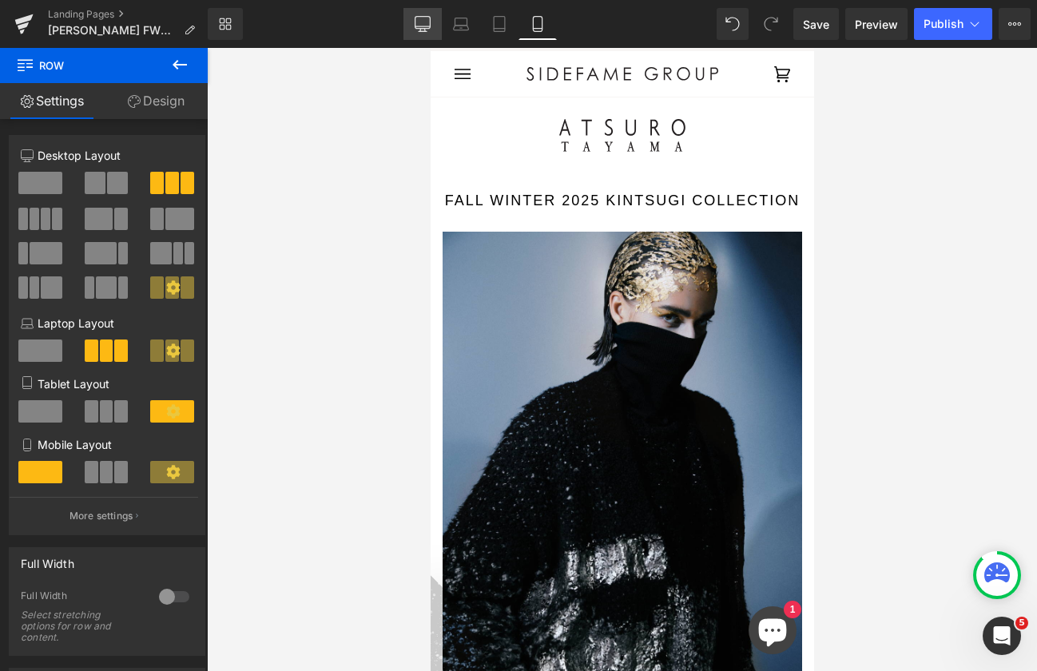
drag, startPoint x: 430, startPoint y: 18, endPoint x: 273, endPoint y: 68, distance: 164.2
click at [430, 18] on icon at bounding box center [423, 24] width 16 height 16
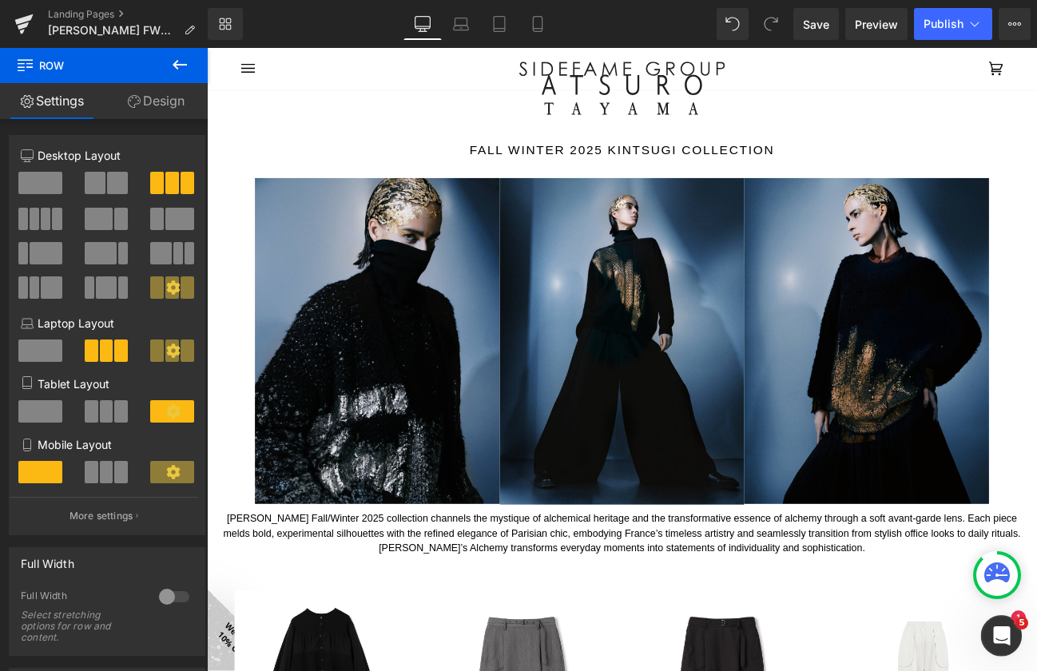
scroll to position [107, 0]
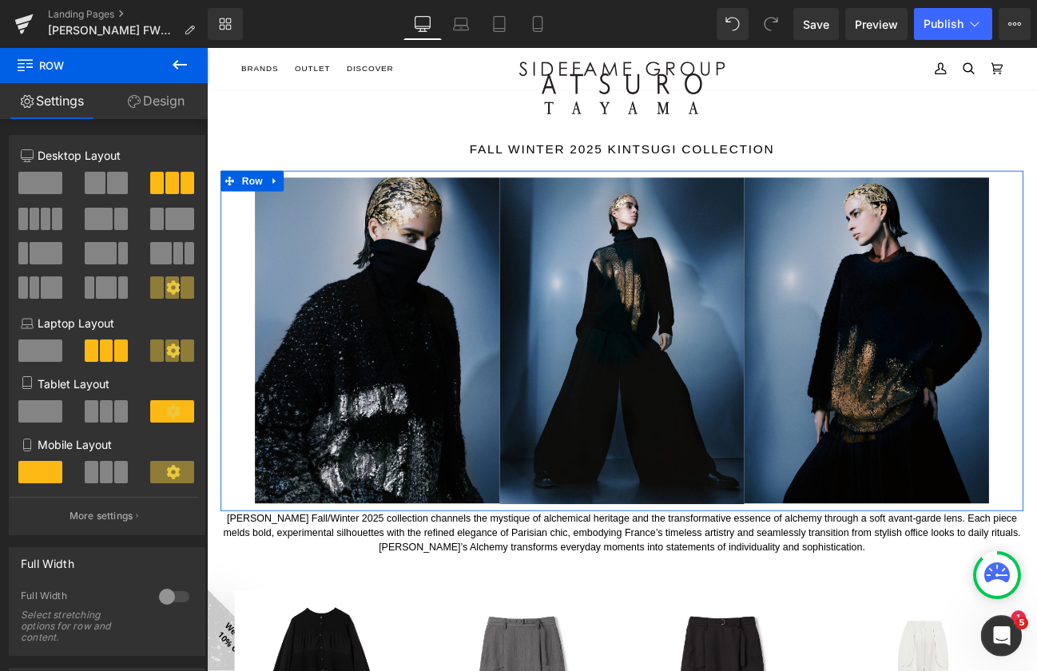
click at [54, 409] on span at bounding box center [40, 411] width 44 height 22
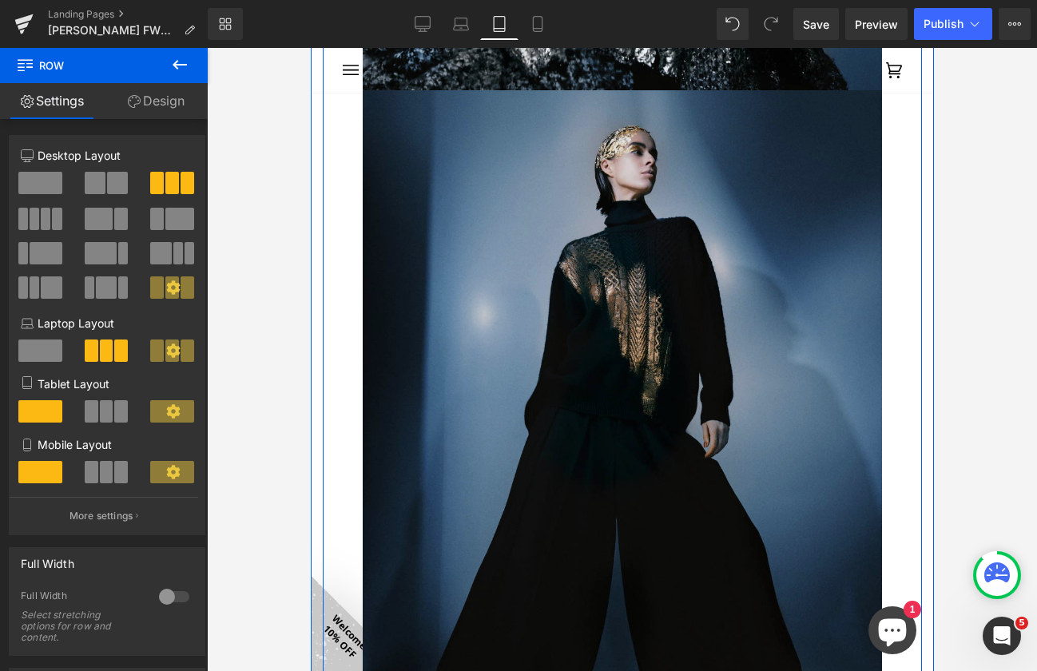
scroll to position [884, 0]
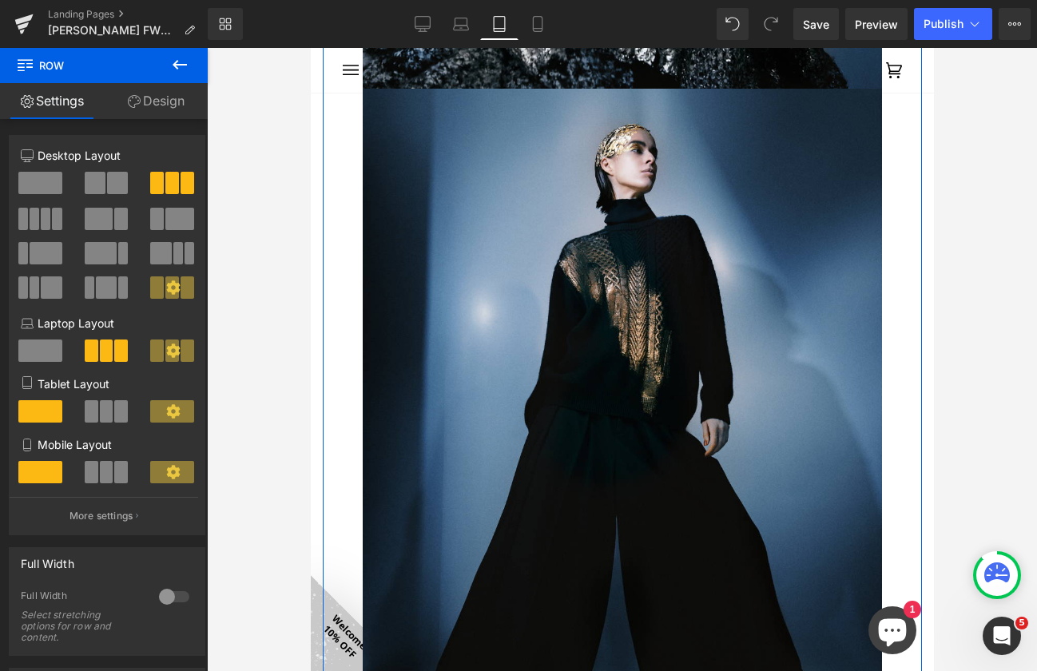
click at [114, 407] on span at bounding box center [121, 411] width 14 height 22
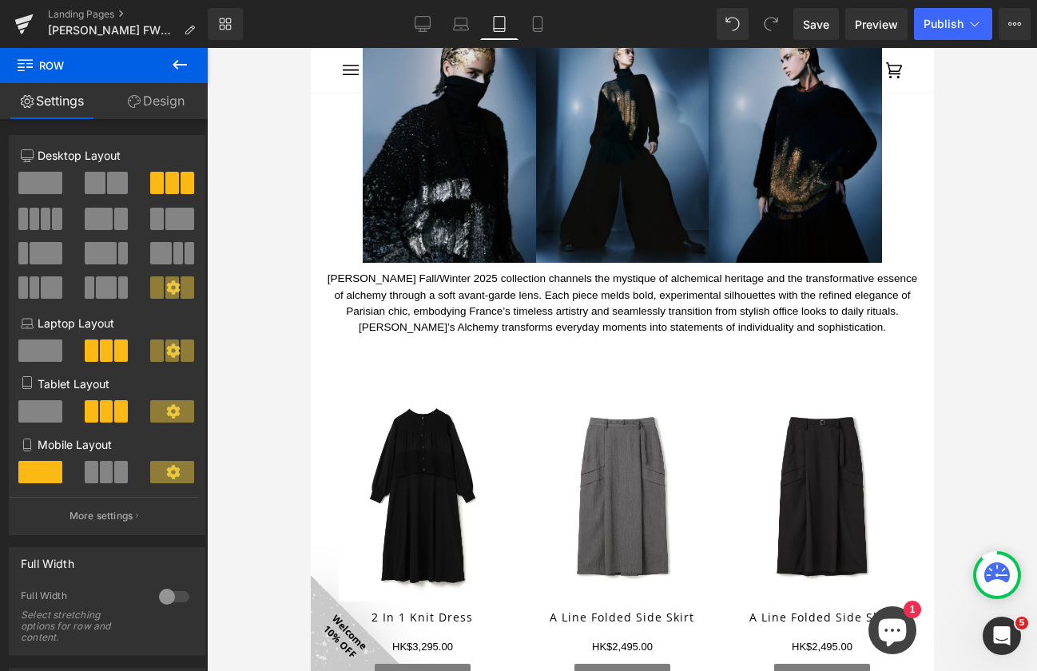
scroll to position [245, 0]
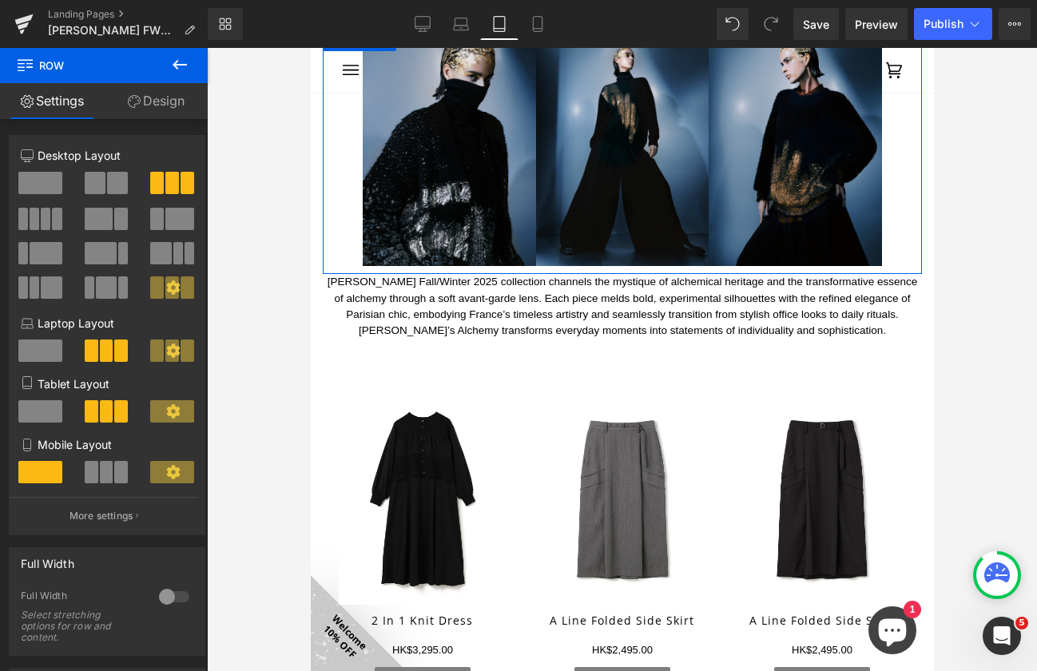
click at [166, 404] on icon at bounding box center [173, 411] width 14 height 14
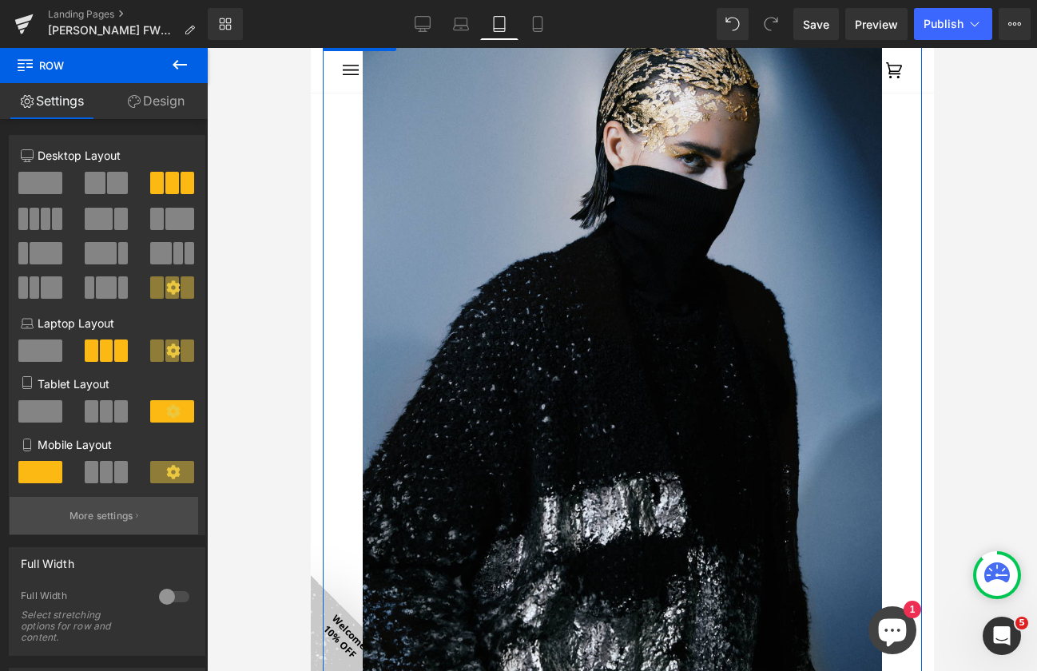
click at [117, 525] on button "More settings" at bounding box center [104, 516] width 189 height 38
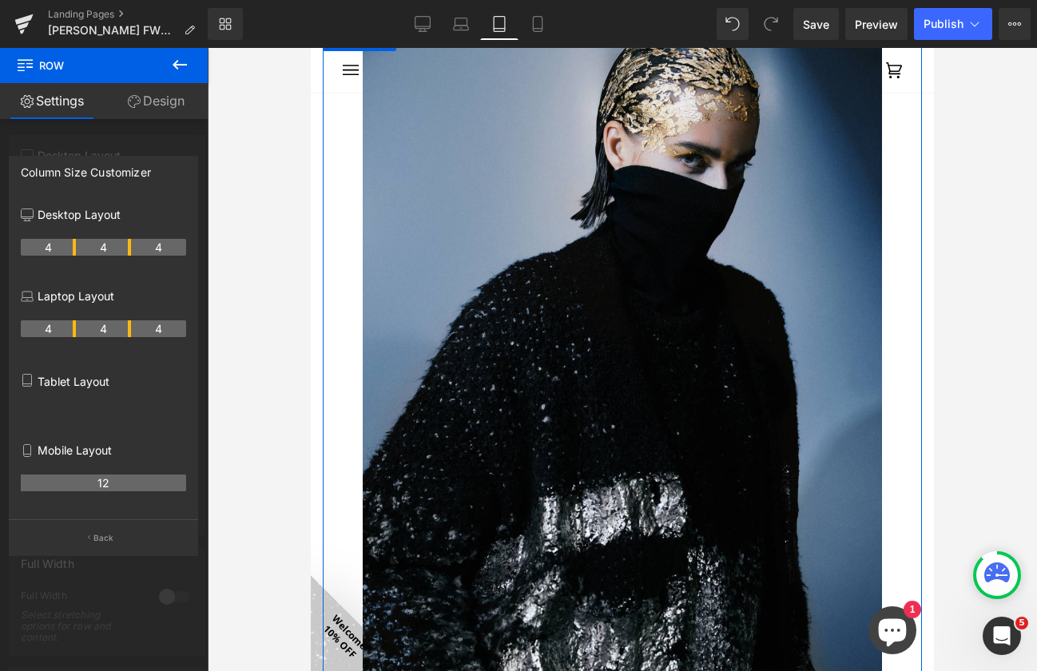
click at [113, 530] on button "Back" at bounding box center [103, 537] width 189 height 36
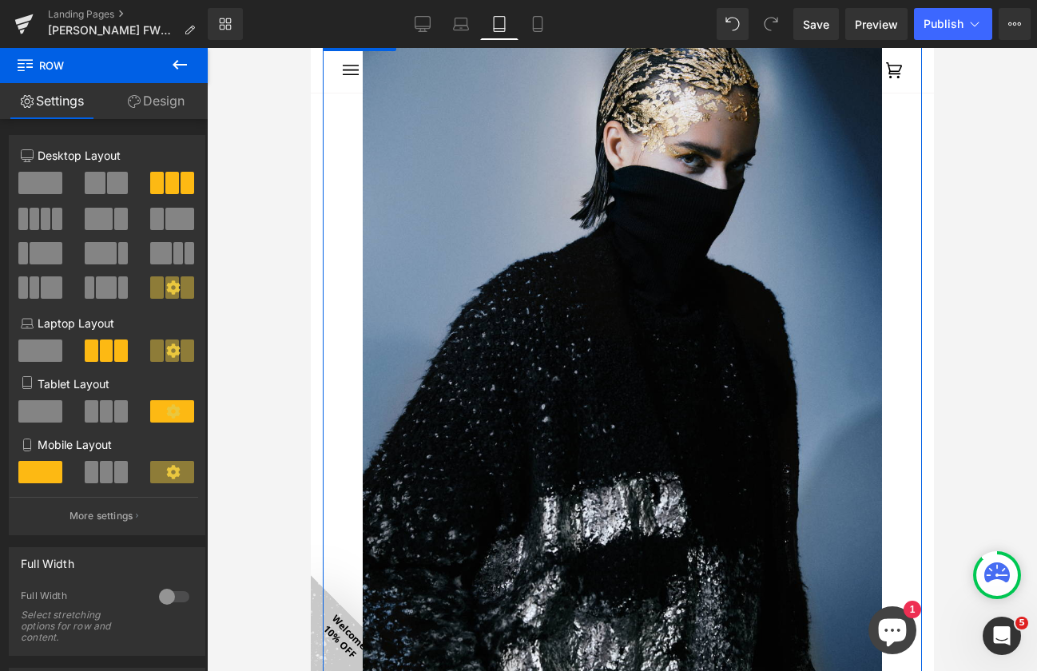
click at [107, 405] on span at bounding box center [107, 411] width 14 height 22
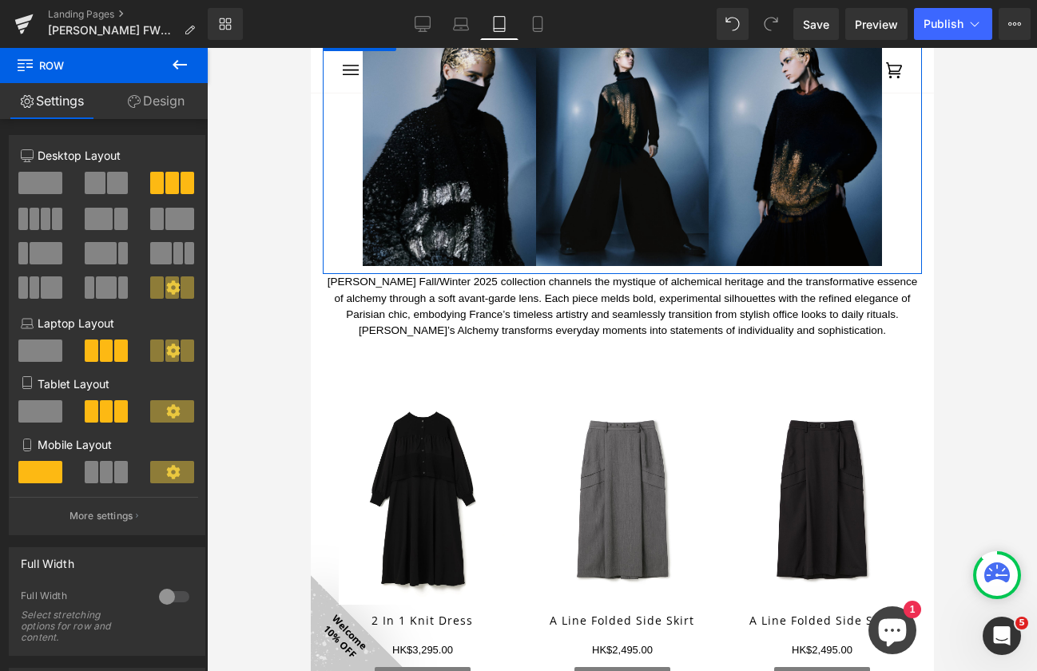
click at [125, 508] on button "More settings" at bounding box center [104, 516] width 189 height 38
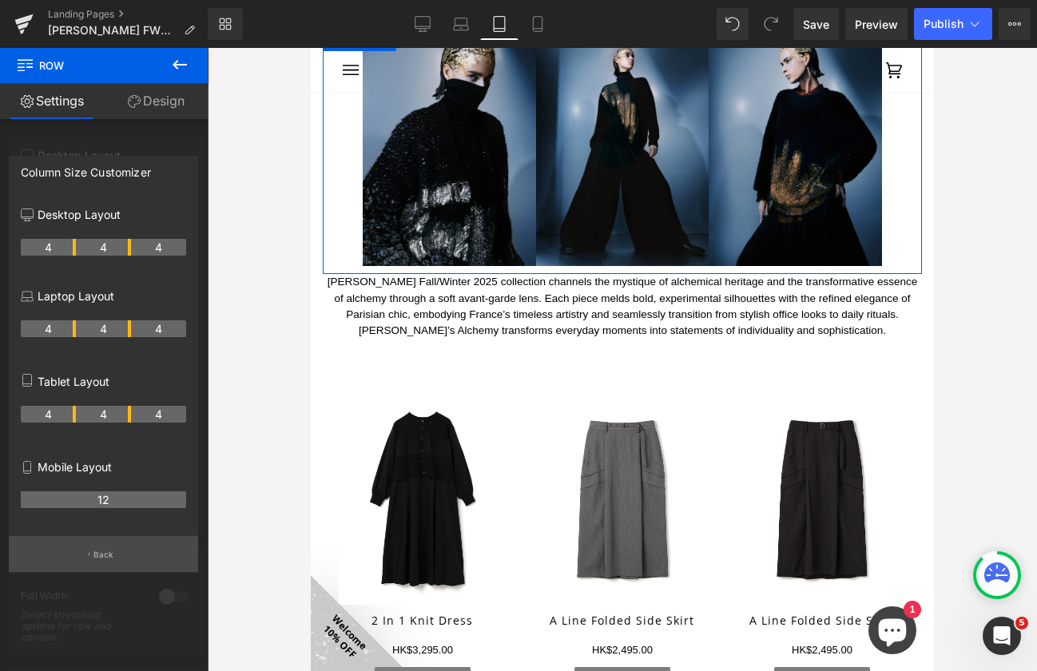
click at [105, 559] on p "Back" at bounding box center [103, 555] width 21 height 12
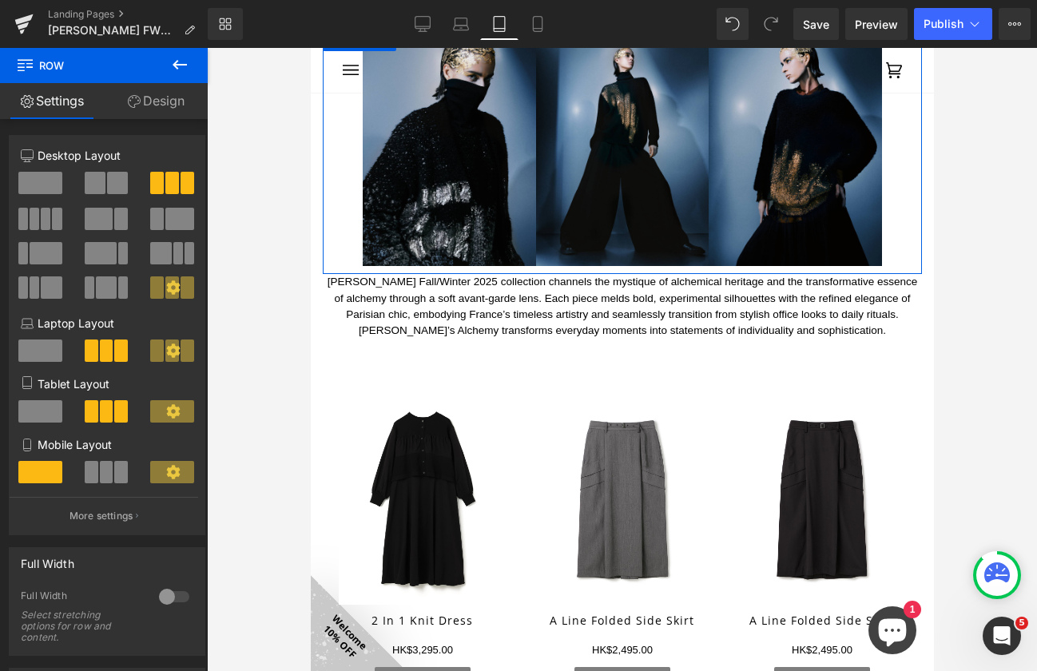
click at [103, 471] on span at bounding box center [107, 472] width 14 height 22
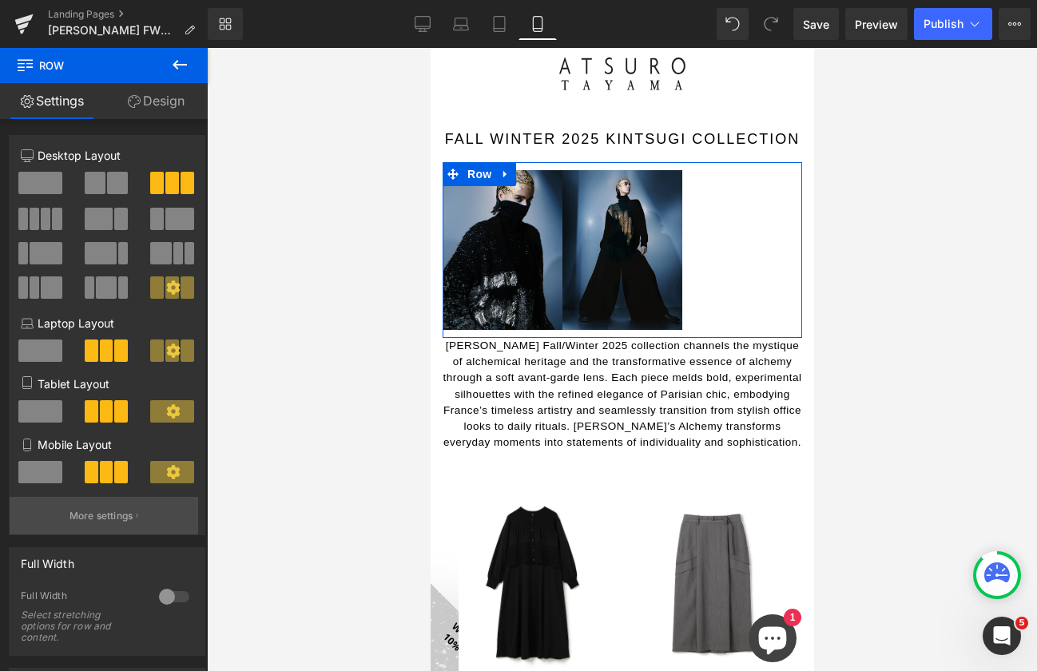
scroll to position [0, 0]
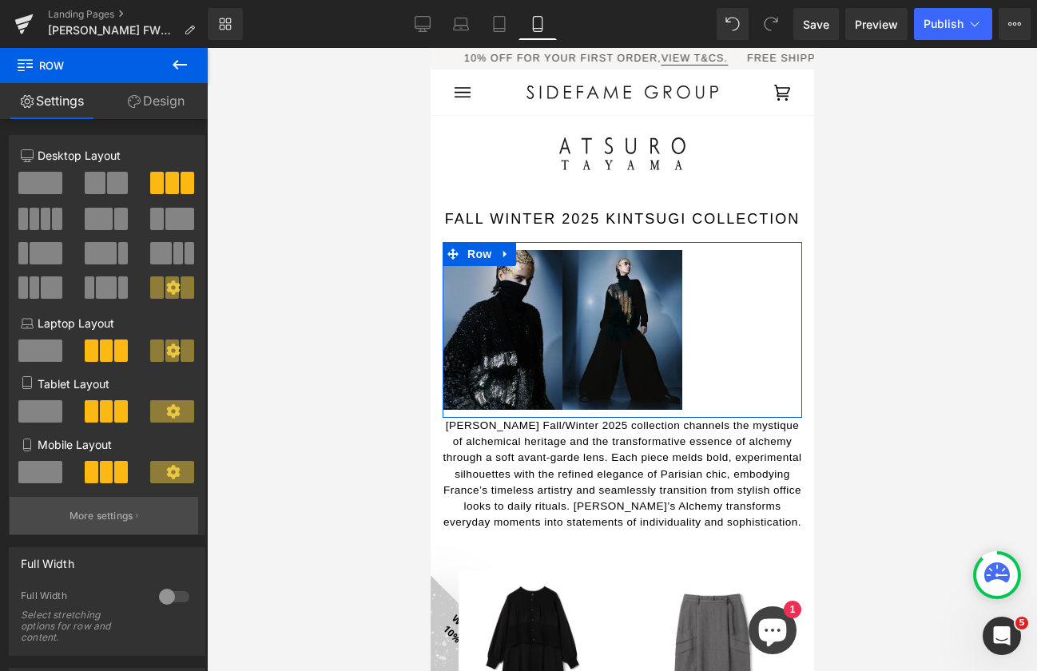
click at [96, 514] on p "More settings" at bounding box center [101, 516] width 64 height 14
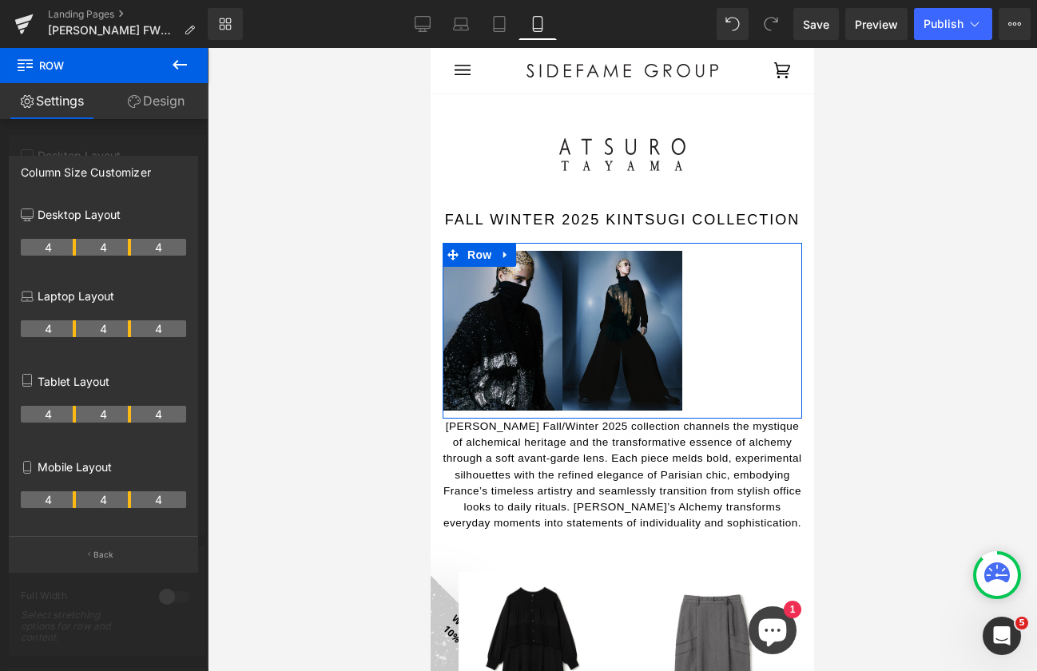
scroll to position [53, 0]
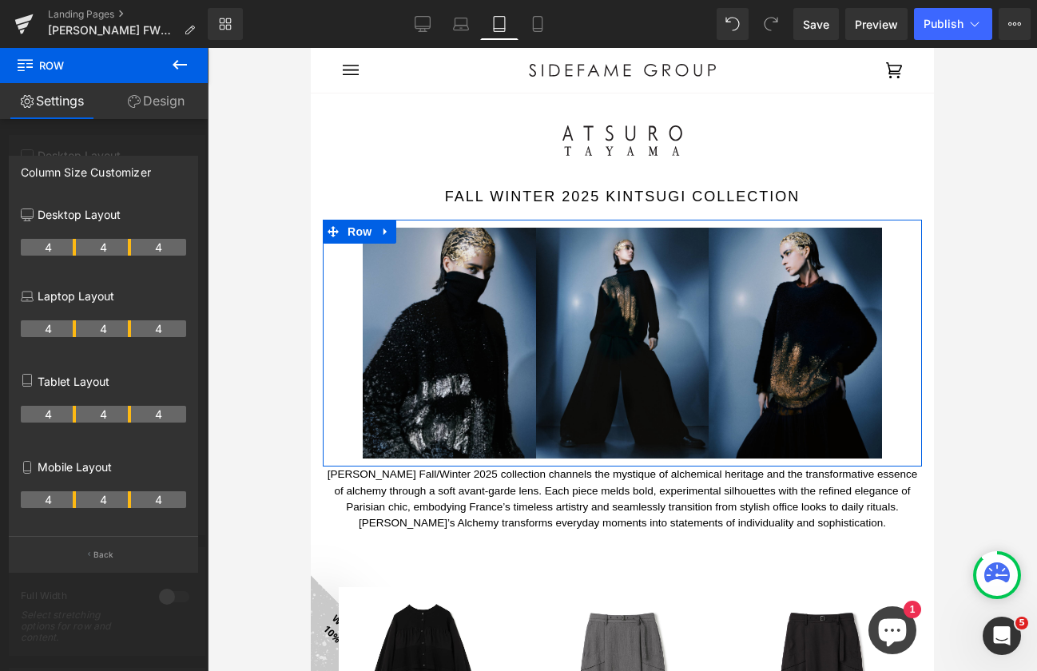
drag, startPoint x: 130, startPoint y: 411, endPoint x: 157, endPoint y: 414, distance: 26.5
click at [193, 413] on div "Desktop Layout 4 4 4 Laptop Layout 4 4 4 Tablet Layout 4 4 4 Mobile Layout 4 4 4" at bounding box center [104, 367] width 188 height 338
click at [127, 415] on th "4" at bounding box center [103, 414] width 55 height 17
click at [125, 413] on th "4" at bounding box center [103, 414] width 55 height 17
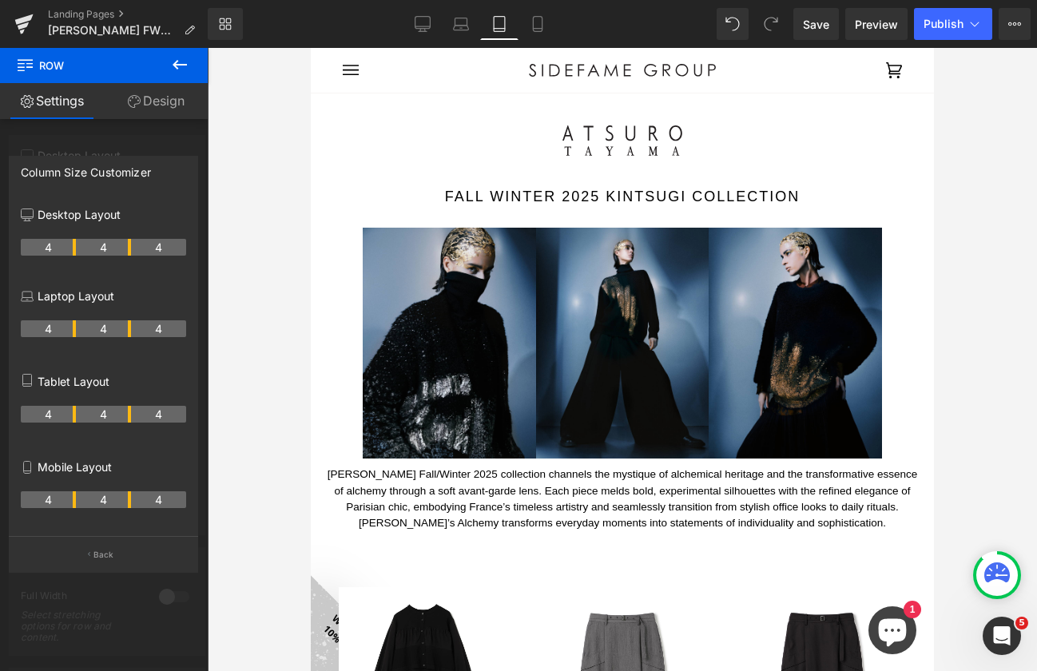
click at [181, 57] on icon at bounding box center [179, 64] width 19 height 19
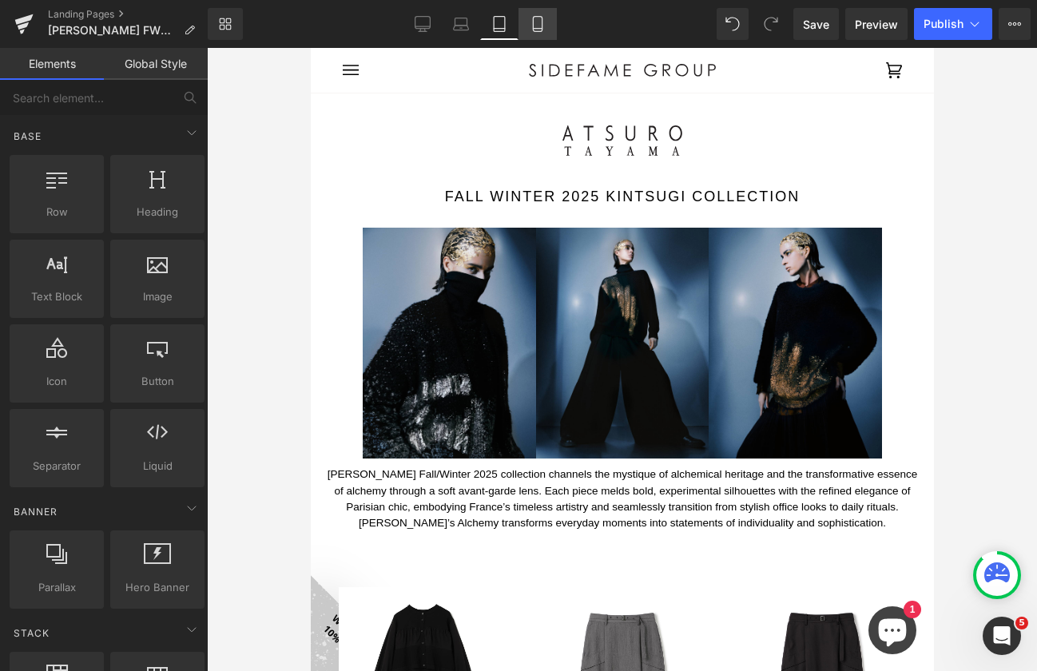
click at [543, 22] on icon at bounding box center [538, 24] width 16 height 16
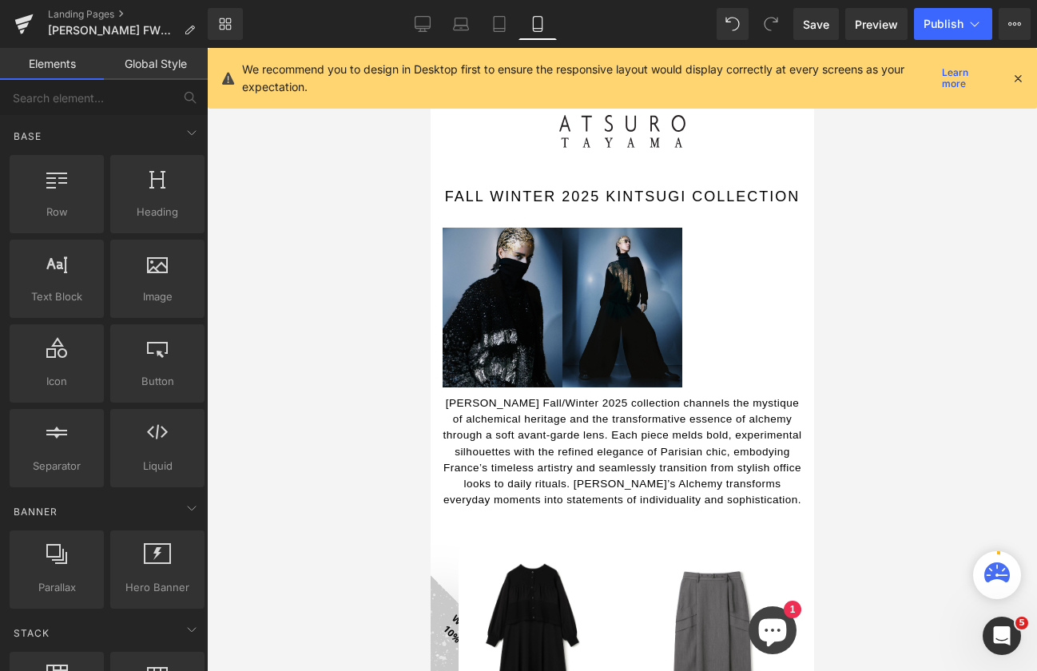
scroll to position [22, 0]
click at [499, 24] on icon at bounding box center [499, 24] width 16 height 16
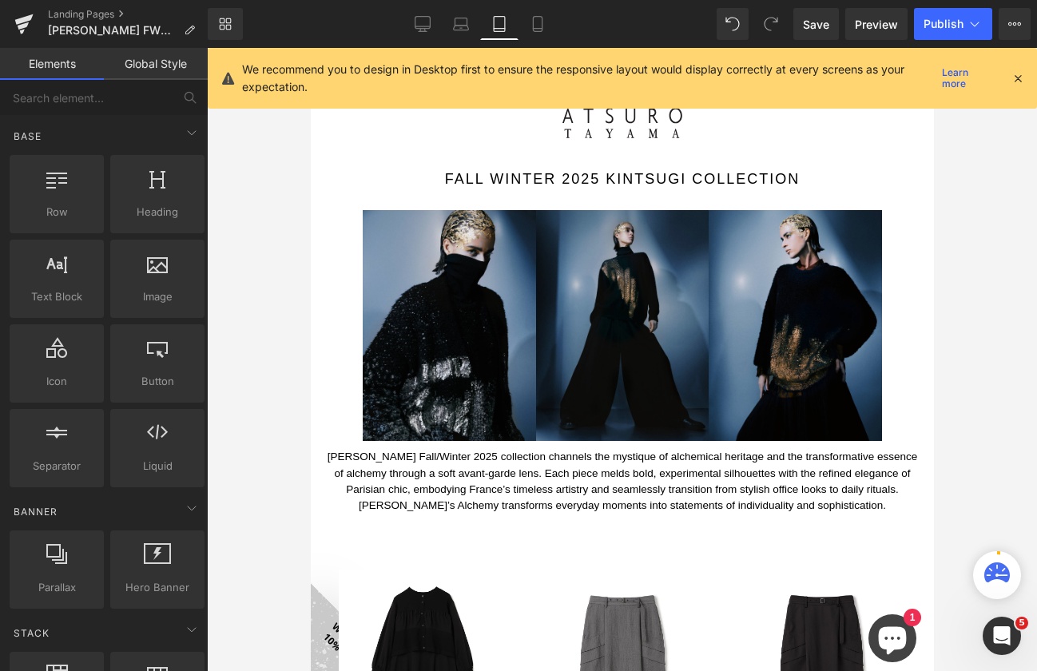
scroll to position [71, 0]
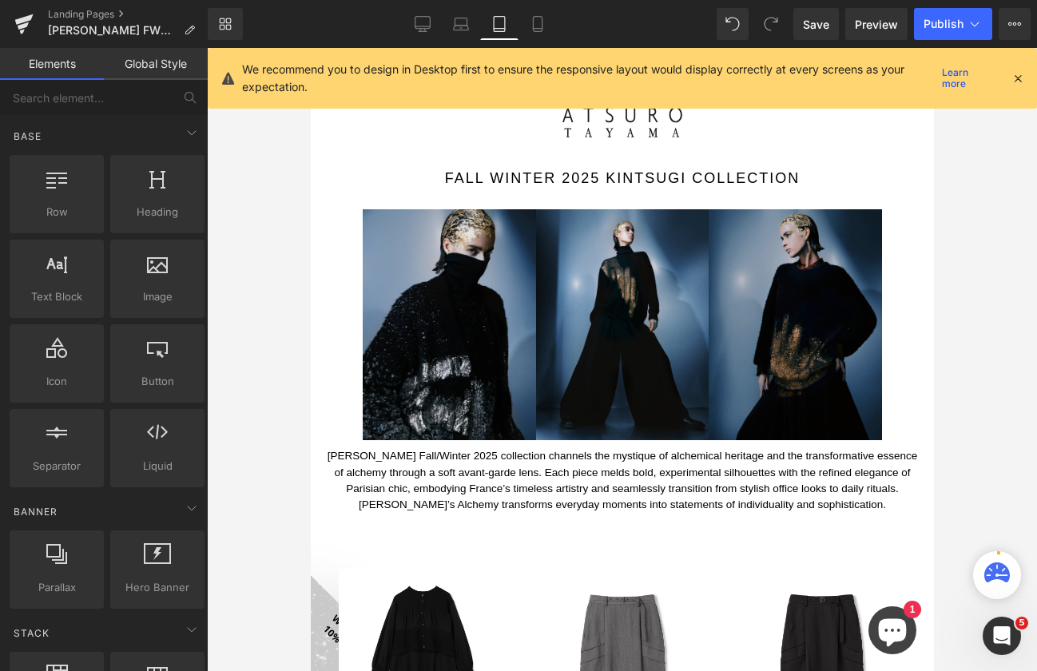
click at [767, 266] on img at bounding box center [794, 324] width 173 height 231
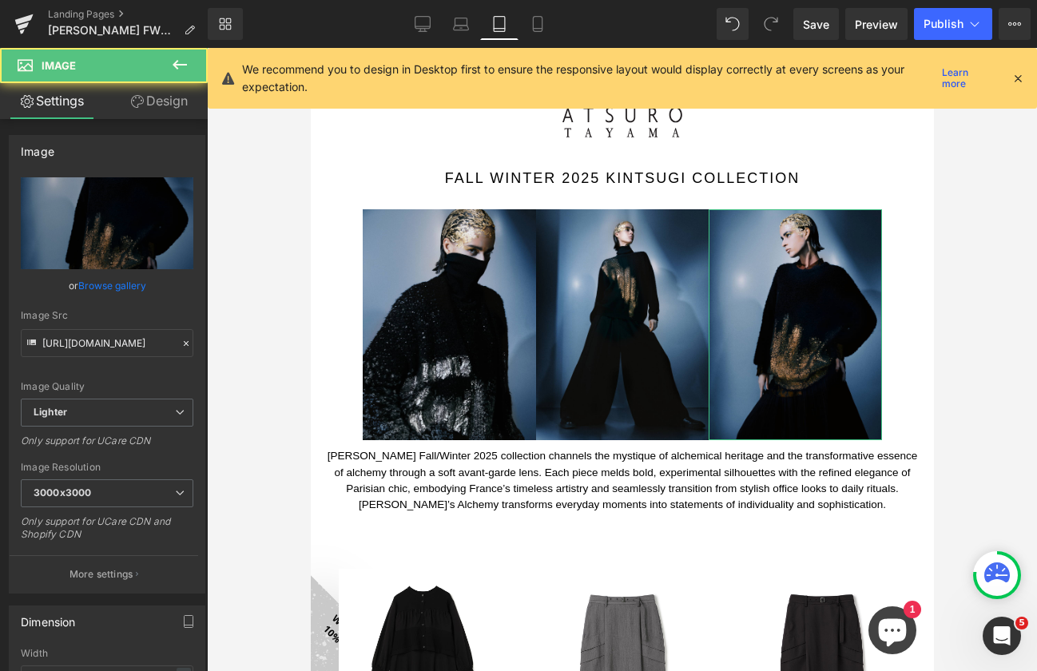
click at [181, 95] on link "Design" at bounding box center [159, 101] width 104 height 36
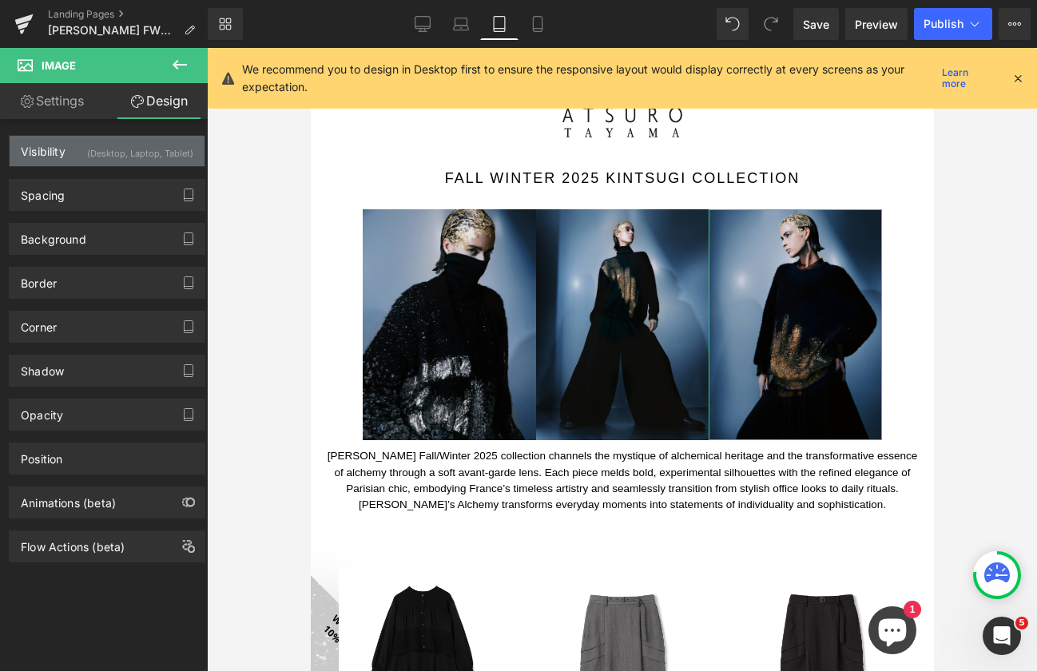
drag, startPoint x: 154, startPoint y: 135, endPoint x: 157, endPoint y: 146, distance: 11.6
click at [154, 135] on div "Visibility (Desktop, Laptop, Tablet) 0|0|0|0 1 Show on Desktop 1 Show on Laptop…" at bounding box center [107, 151] width 197 height 32
click at [157, 146] on div "(Desktop, Laptop, Tablet)" at bounding box center [140, 149] width 106 height 26
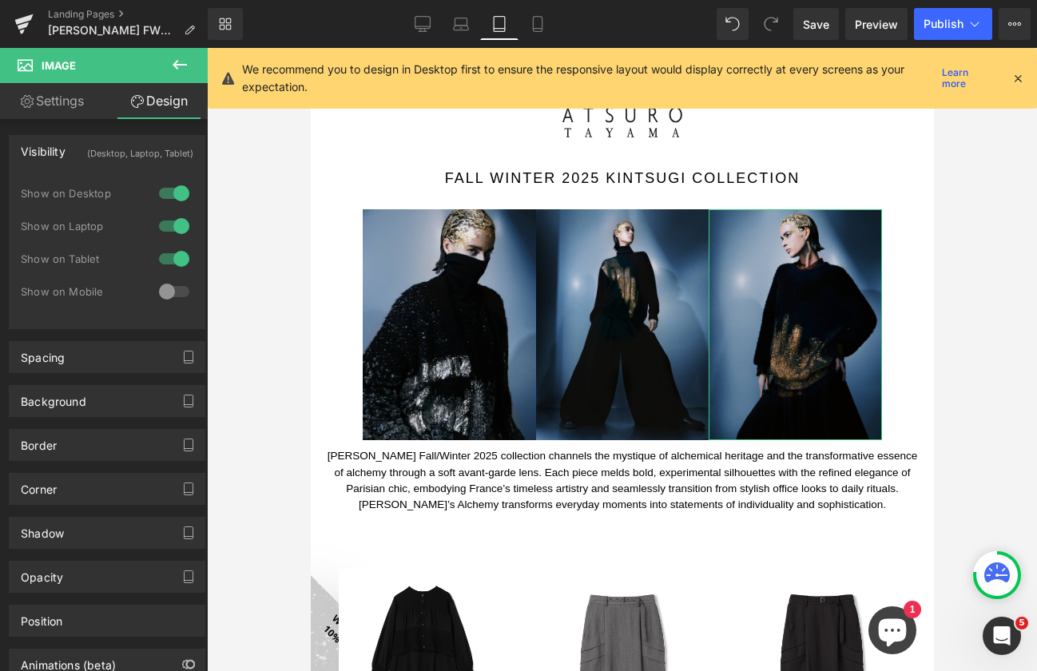
click at [174, 289] on div at bounding box center [174, 292] width 38 height 26
click at [539, 26] on icon at bounding box center [538, 24] width 16 height 16
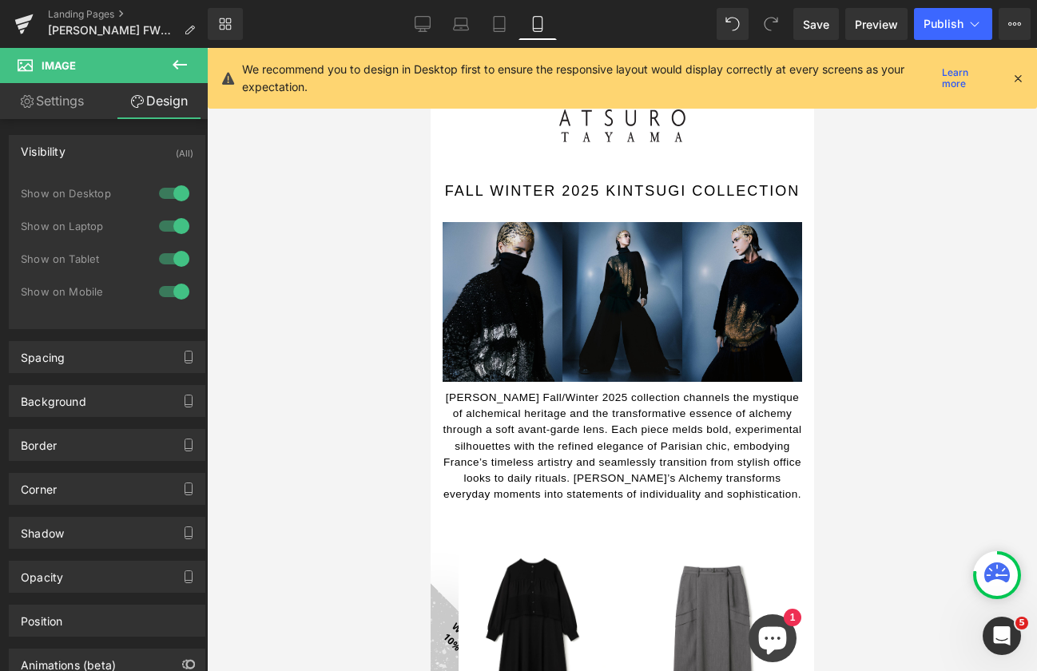
scroll to position [28, 0]
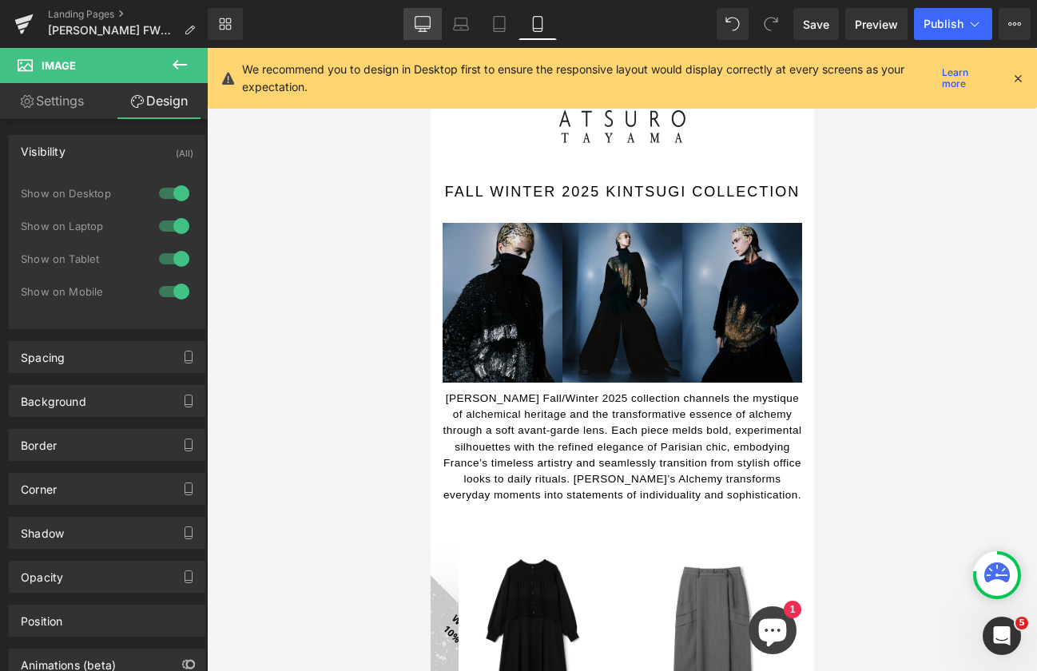
click at [416, 26] on icon at bounding box center [423, 24] width 16 height 16
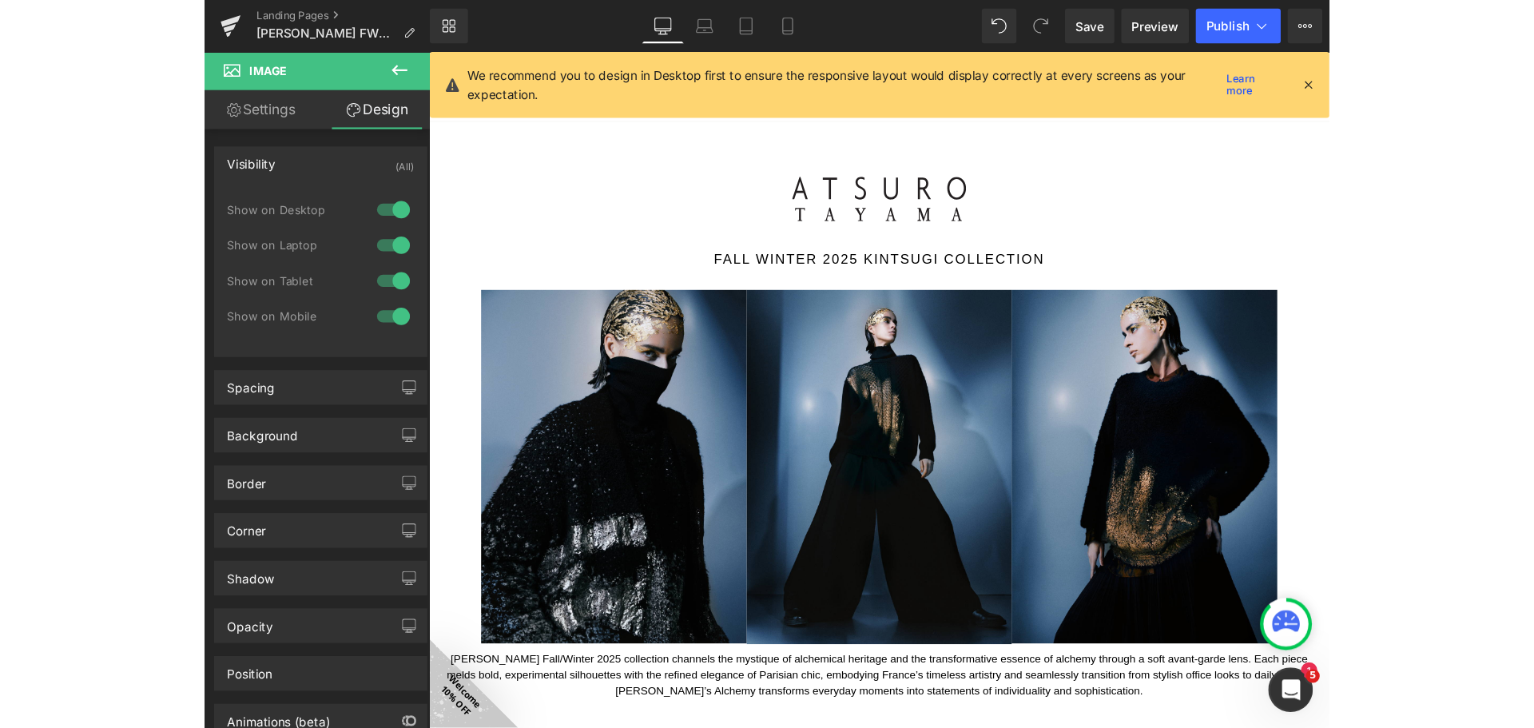
scroll to position [0, 0]
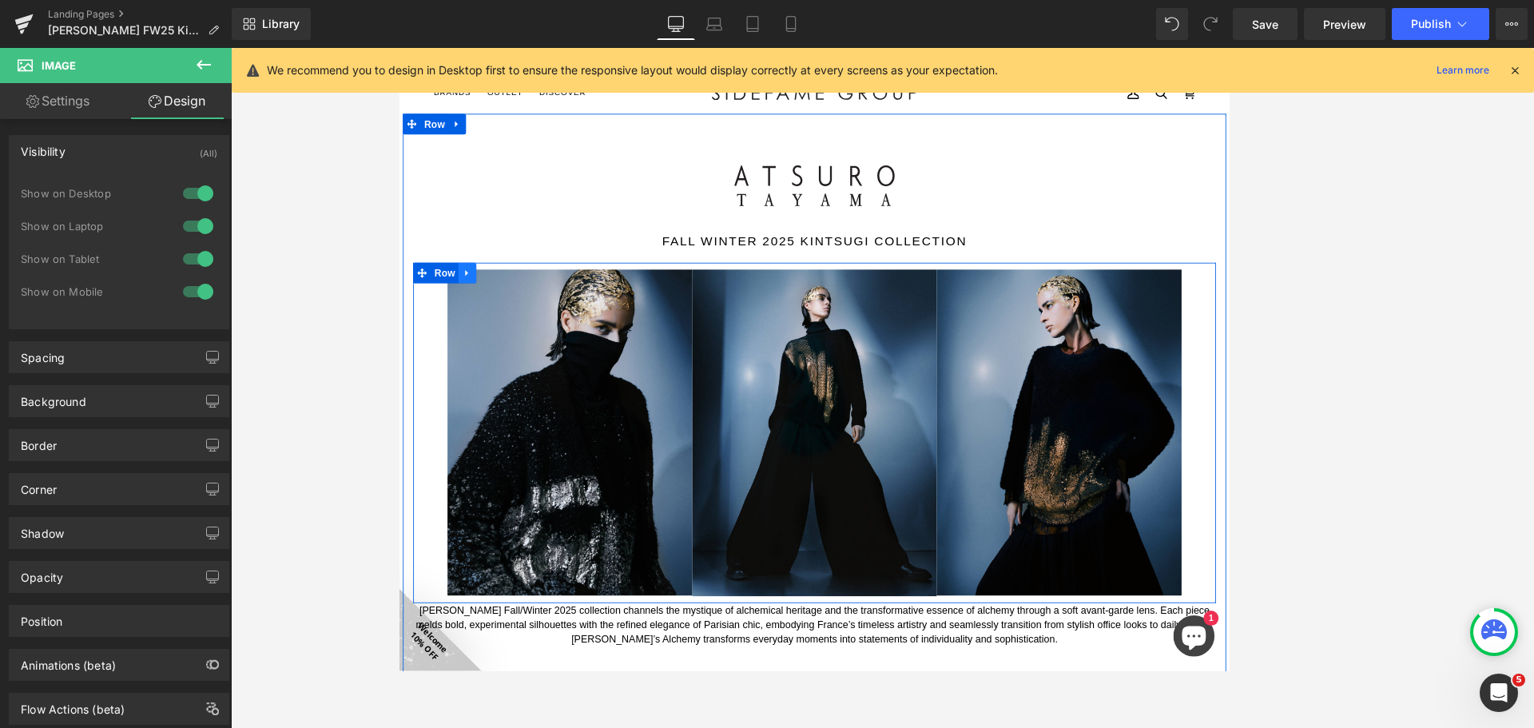
click at [475, 304] on icon at bounding box center [477, 310] width 11 height 12
click at [494, 311] on icon at bounding box center [498, 309] width 11 height 11
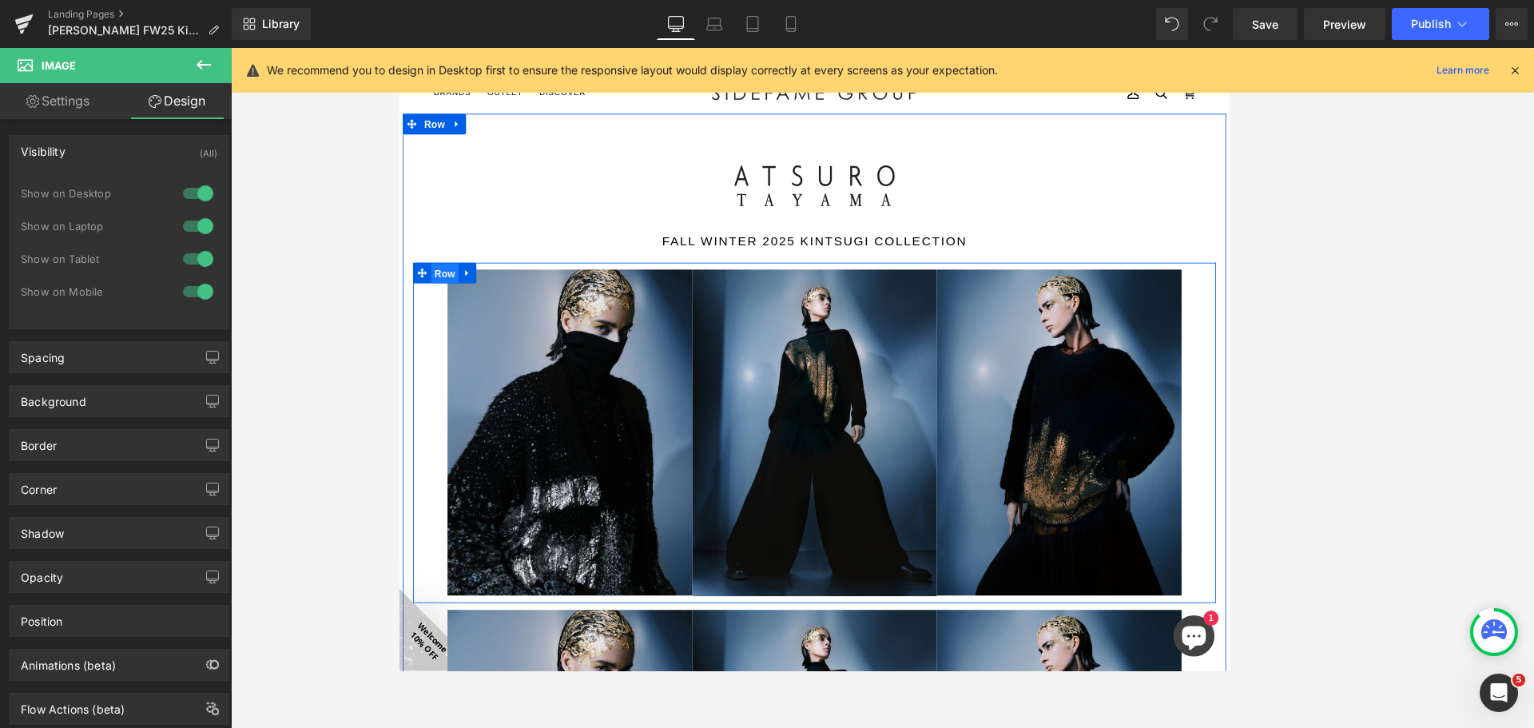
click at [447, 304] on span "Row" at bounding box center [451, 311] width 32 height 24
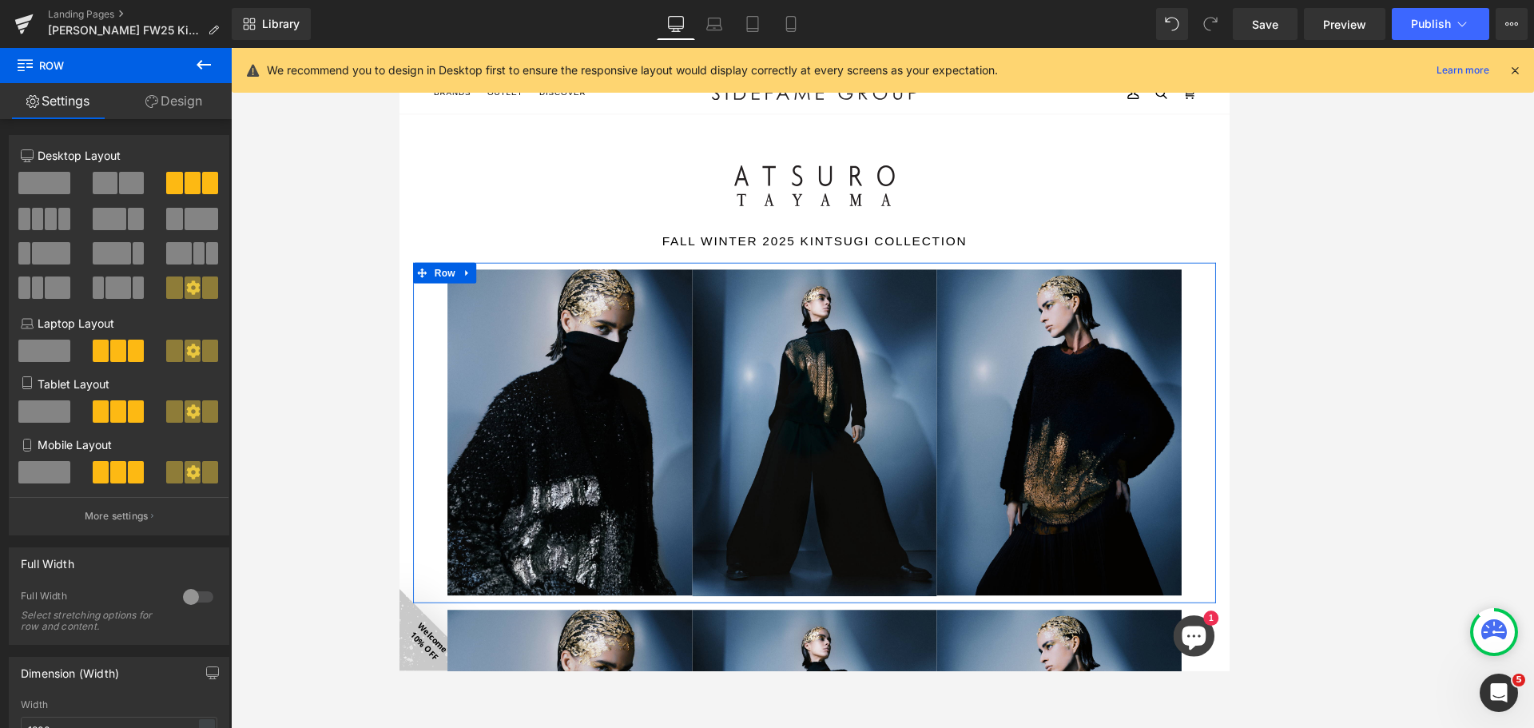
drag, startPoint x: 187, startPoint y: 109, endPoint x: 184, endPoint y: 131, distance: 22.6
click at [188, 108] on link "Design" at bounding box center [174, 101] width 116 height 36
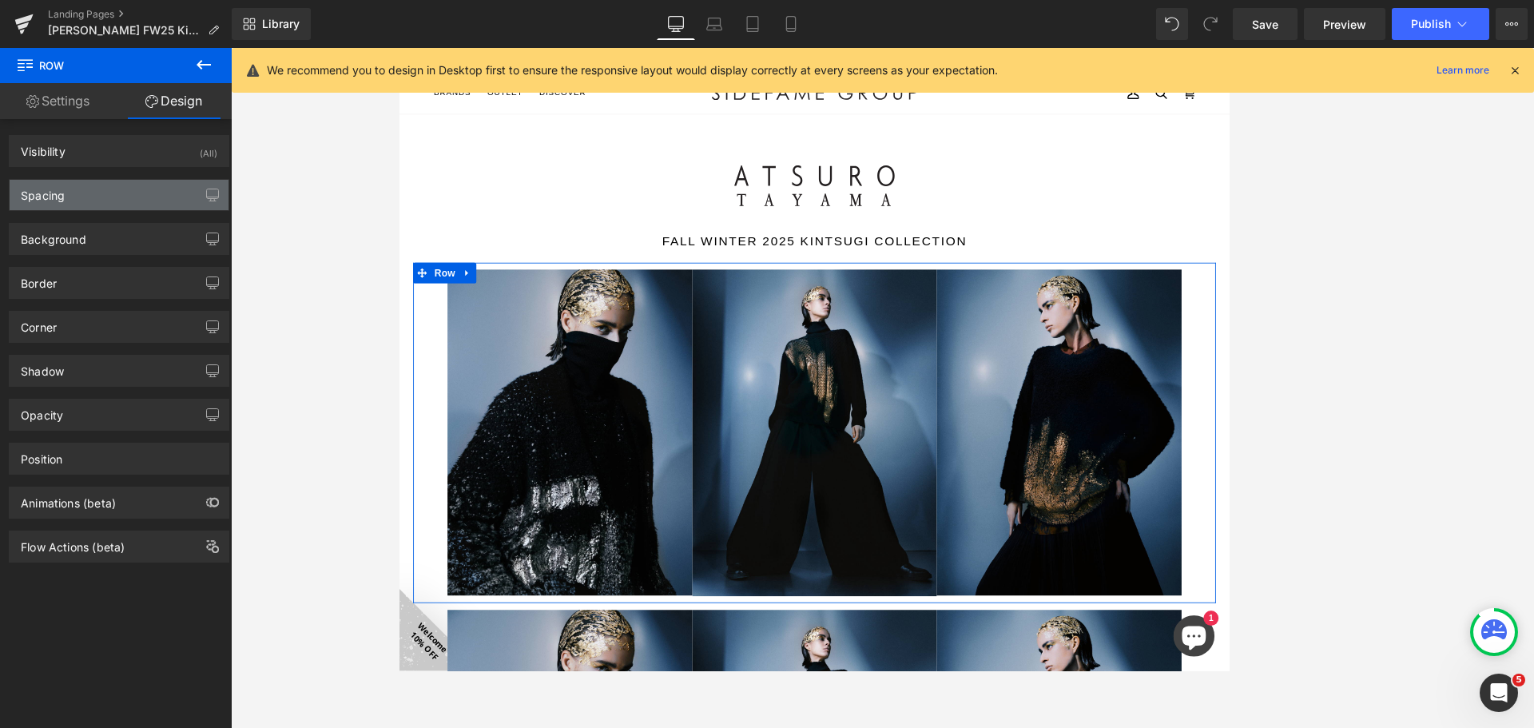
click at [138, 197] on div "Spacing" at bounding box center [119, 195] width 219 height 30
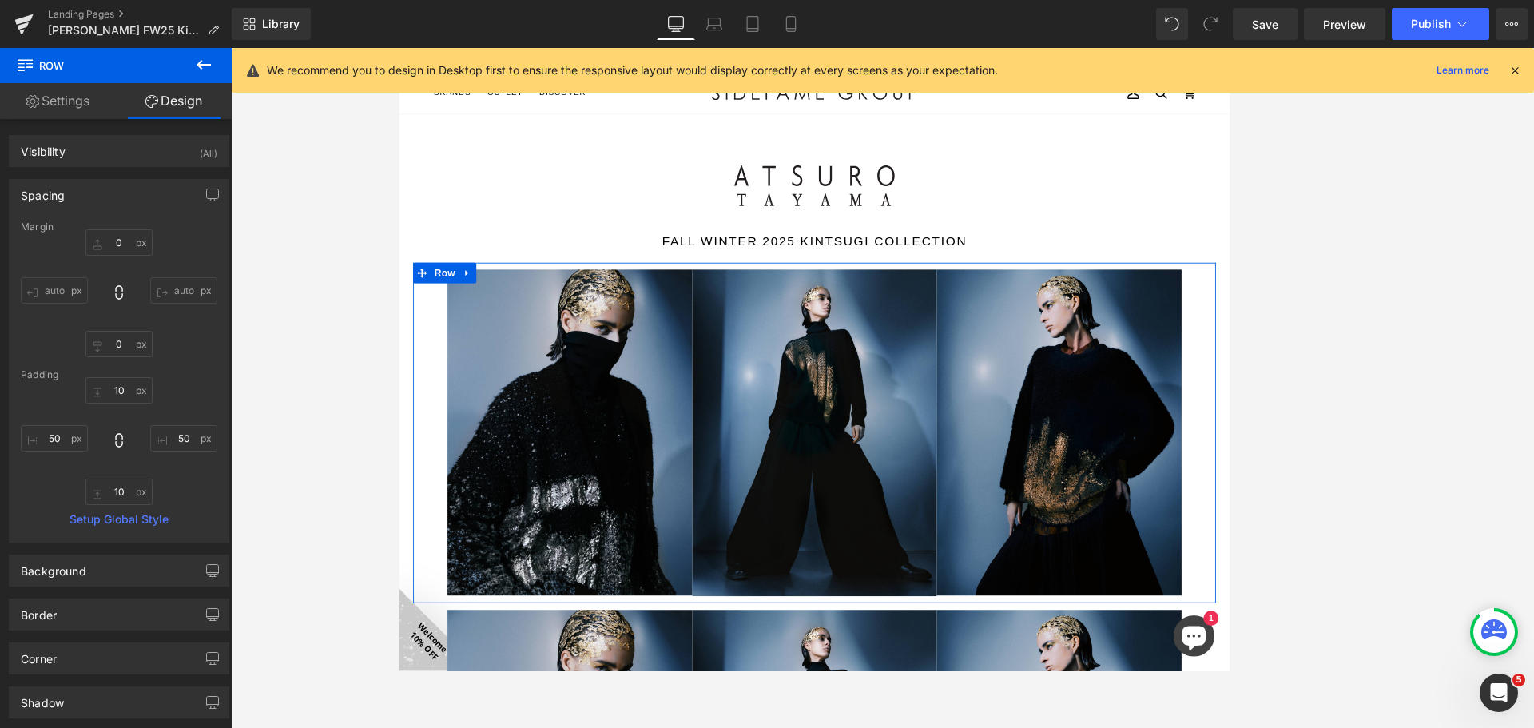
click at [197, 101] on link "Design" at bounding box center [174, 101] width 116 height 36
click at [200, 149] on div "(All)" at bounding box center [209, 149] width 18 height 26
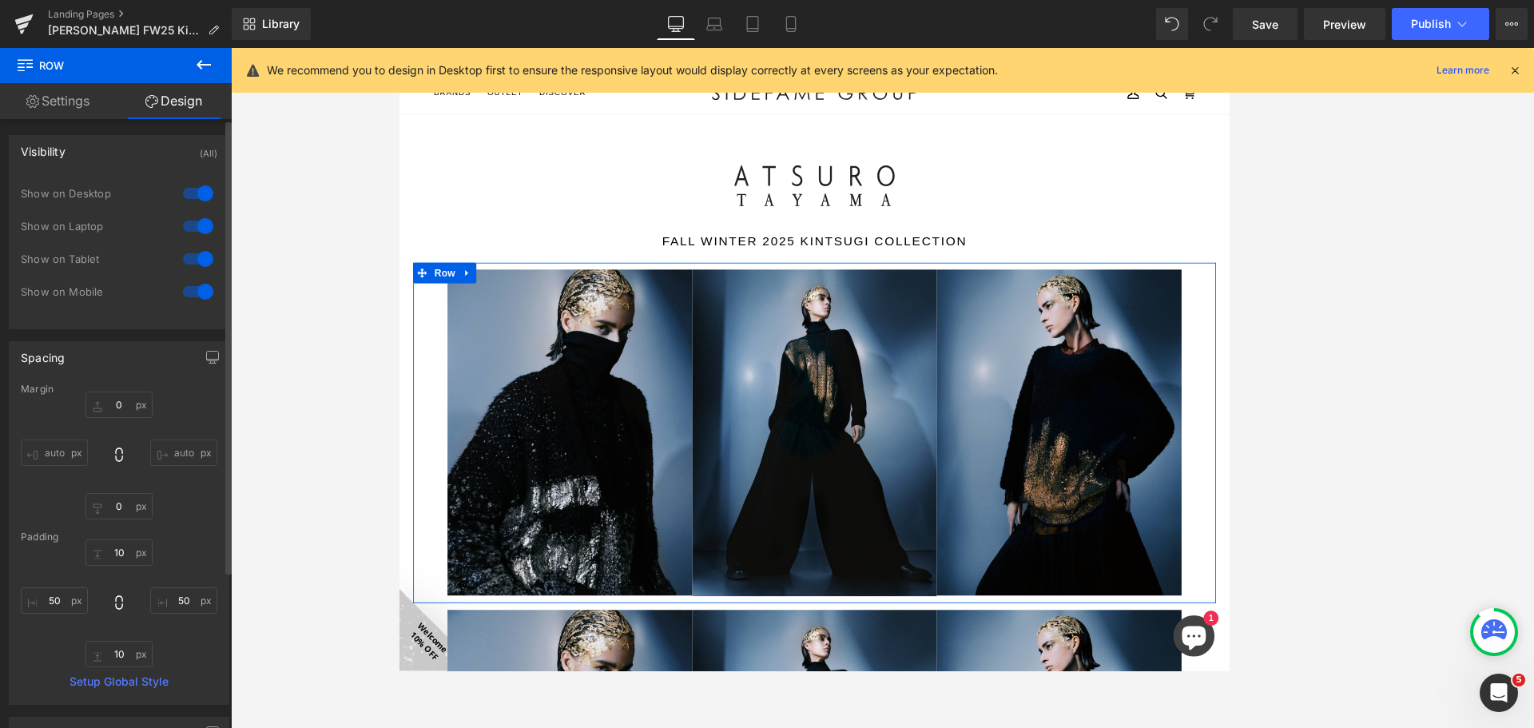
click at [193, 259] on div at bounding box center [198, 259] width 38 height 26
drag, startPoint x: 193, startPoint y: 291, endPoint x: 385, endPoint y: 340, distance: 198.0
click at [193, 290] on div at bounding box center [198, 292] width 38 height 26
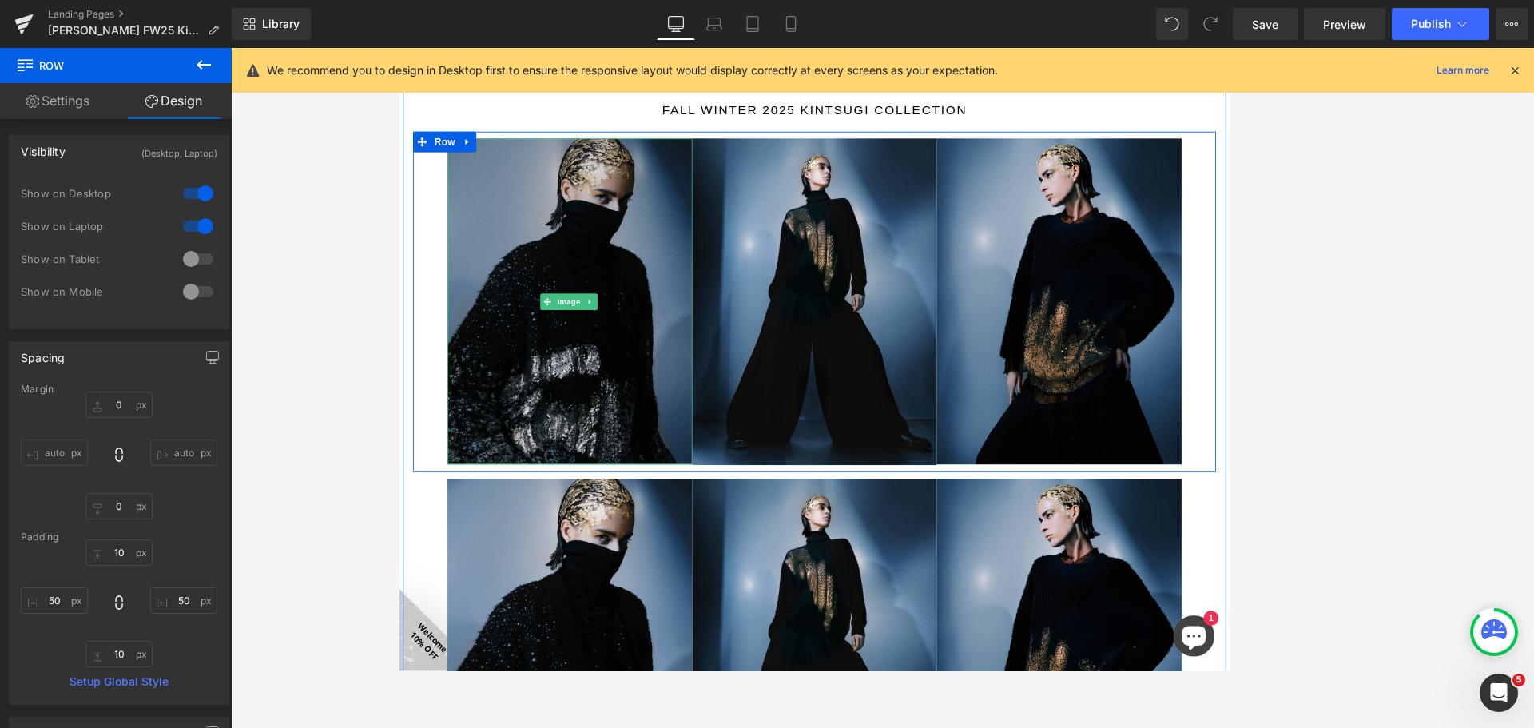
scroll to position [160, 0]
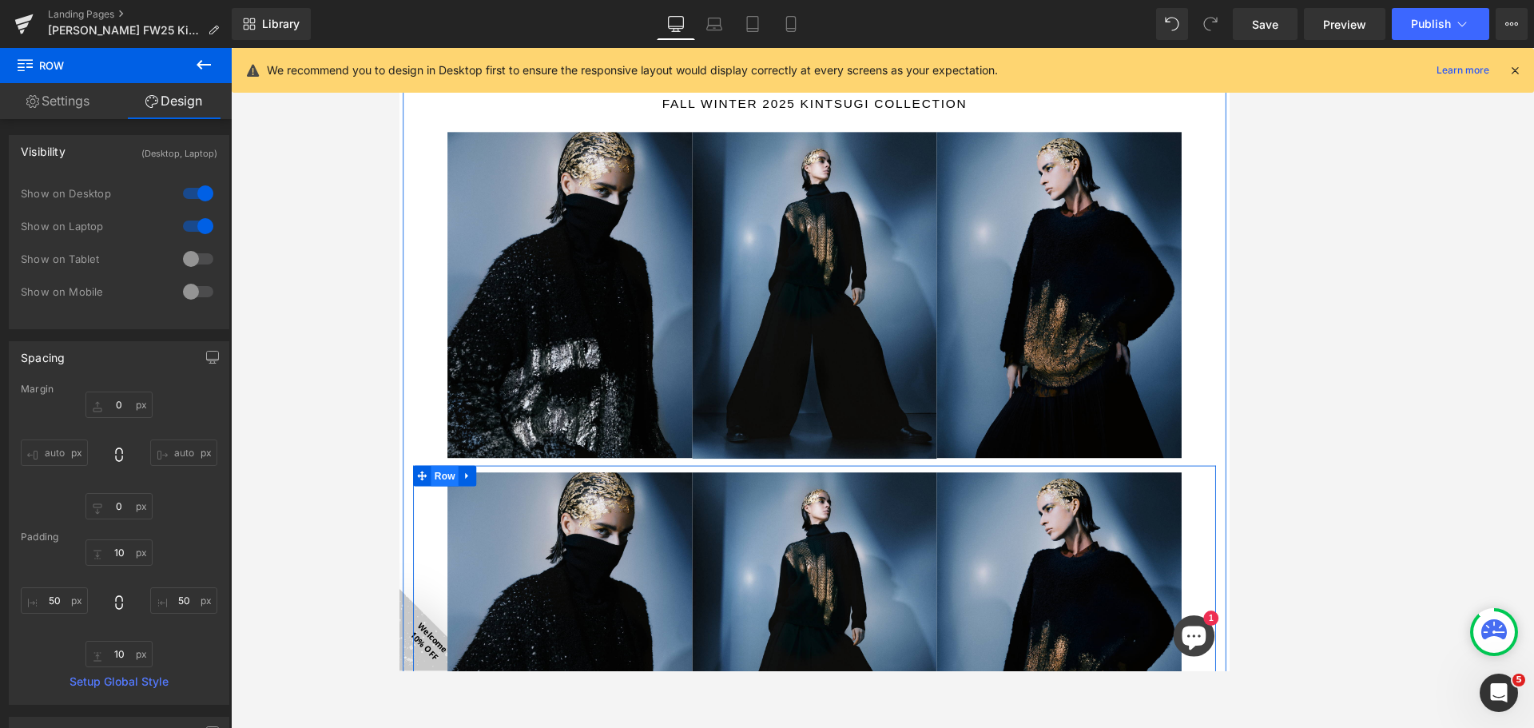
click at [447, 543] on span "Row" at bounding box center [451, 546] width 32 height 24
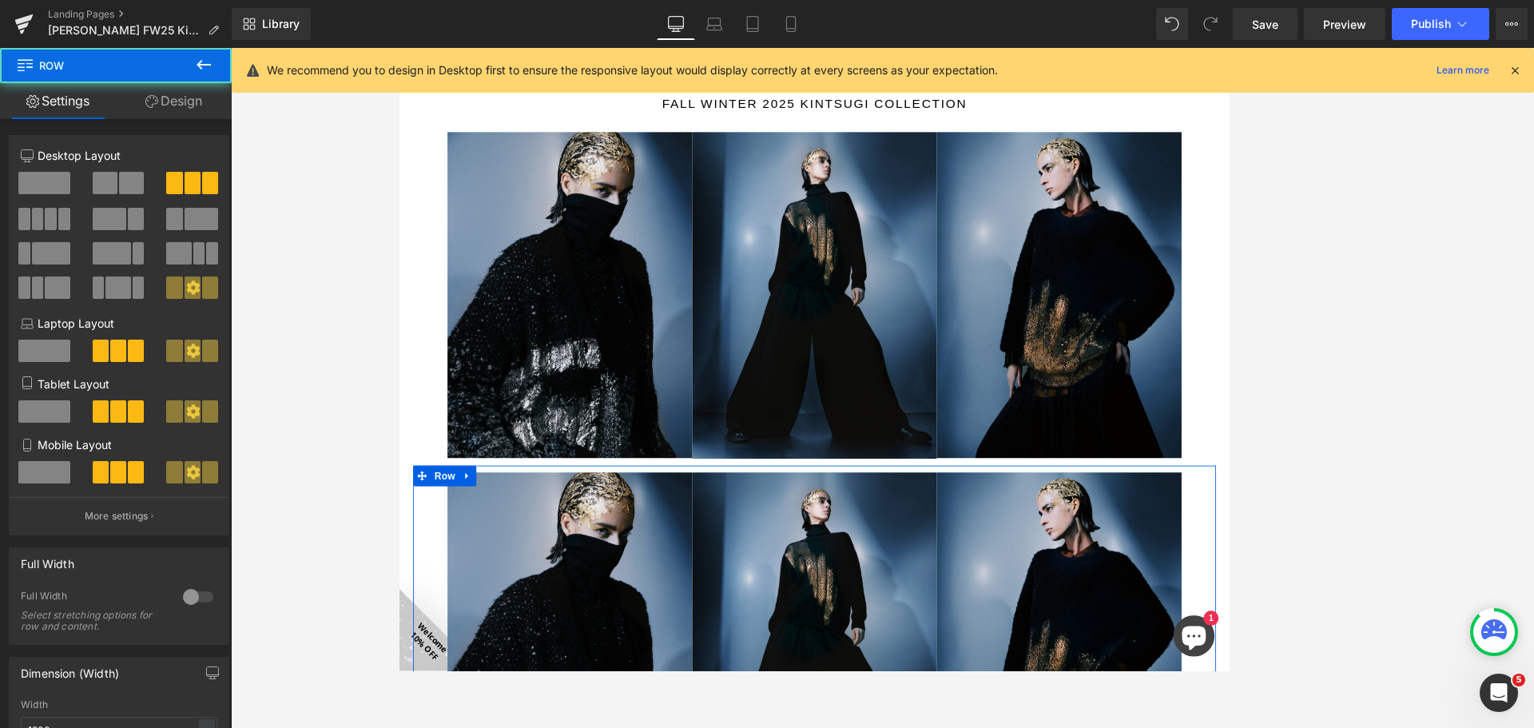
click at [189, 97] on link "Design" at bounding box center [174, 101] width 116 height 36
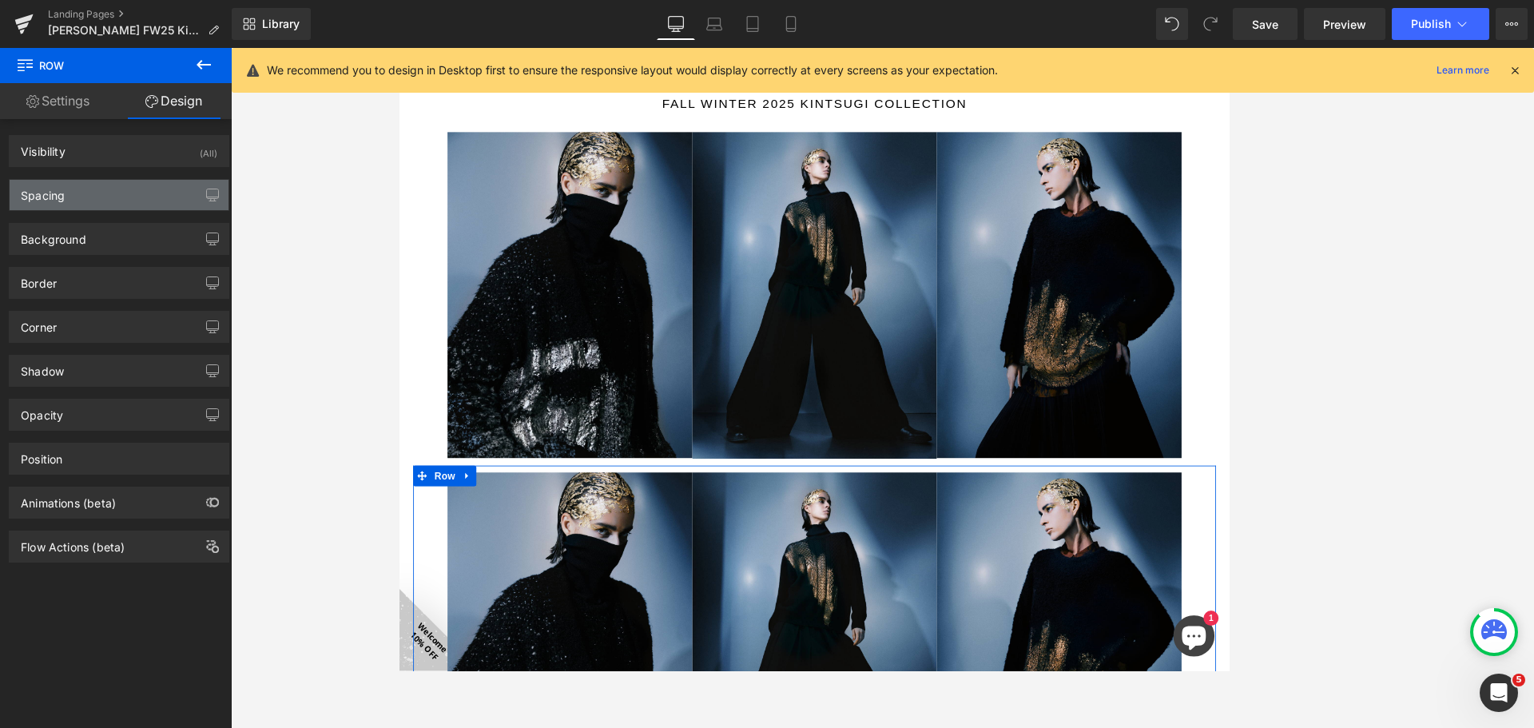
click at [191, 201] on div "Spacing" at bounding box center [119, 195] width 219 height 30
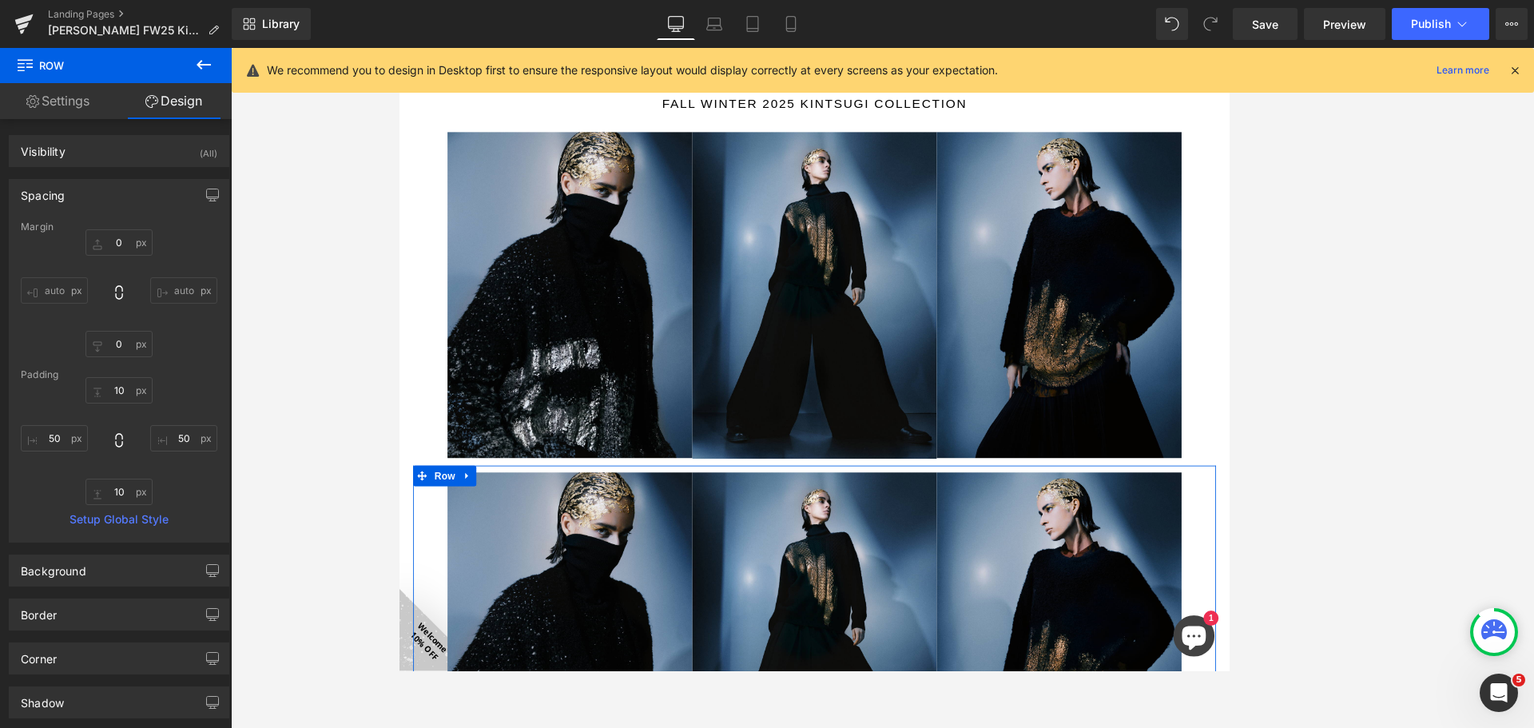
click at [190, 106] on link "Design" at bounding box center [174, 101] width 116 height 36
click at [192, 149] on div "Visibility (All)" at bounding box center [119, 151] width 219 height 30
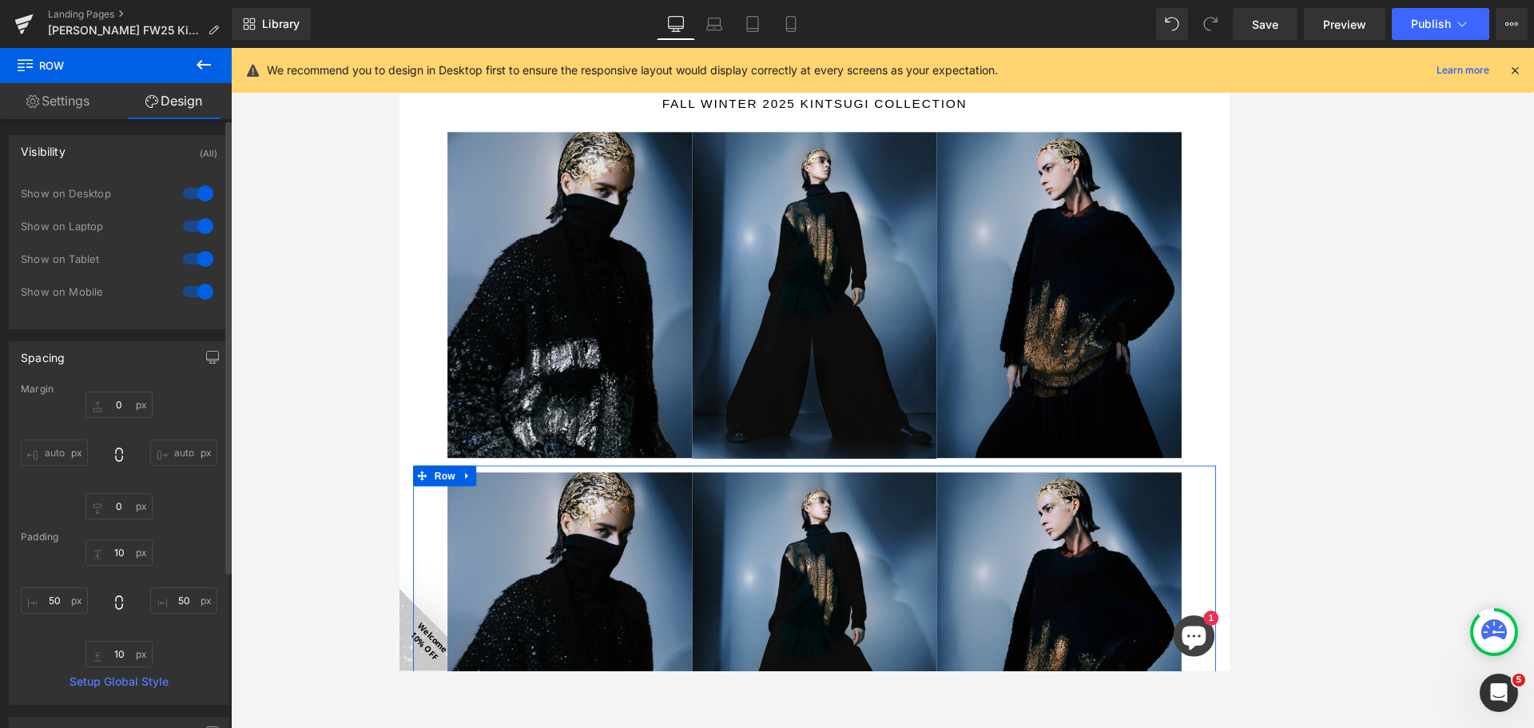
click at [190, 190] on div at bounding box center [198, 194] width 38 height 26
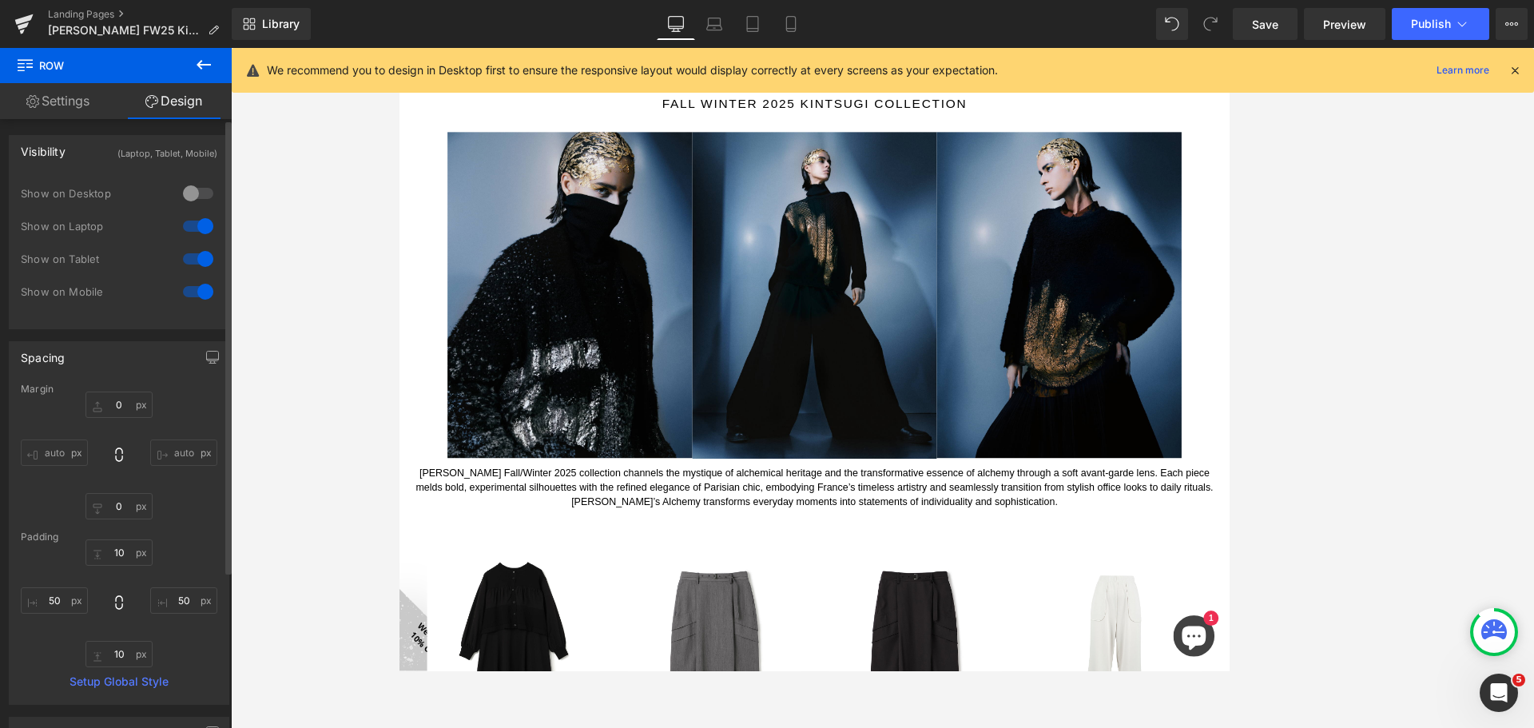
click at [193, 218] on div at bounding box center [198, 226] width 38 height 26
click at [740, 15] on link "Tablet" at bounding box center [752, 24] width 38 height 32
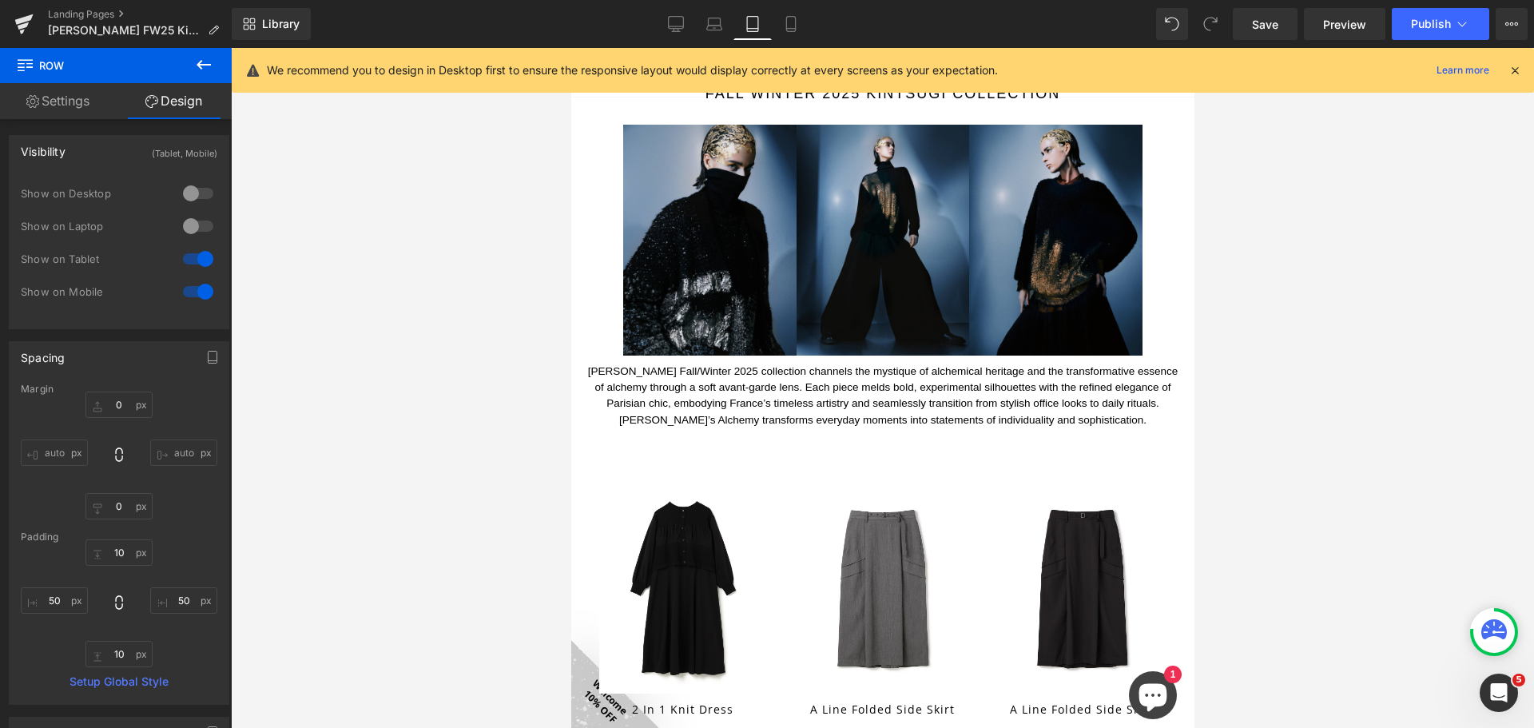
type input "0"
type input "10"
type input "50"
type input "10"
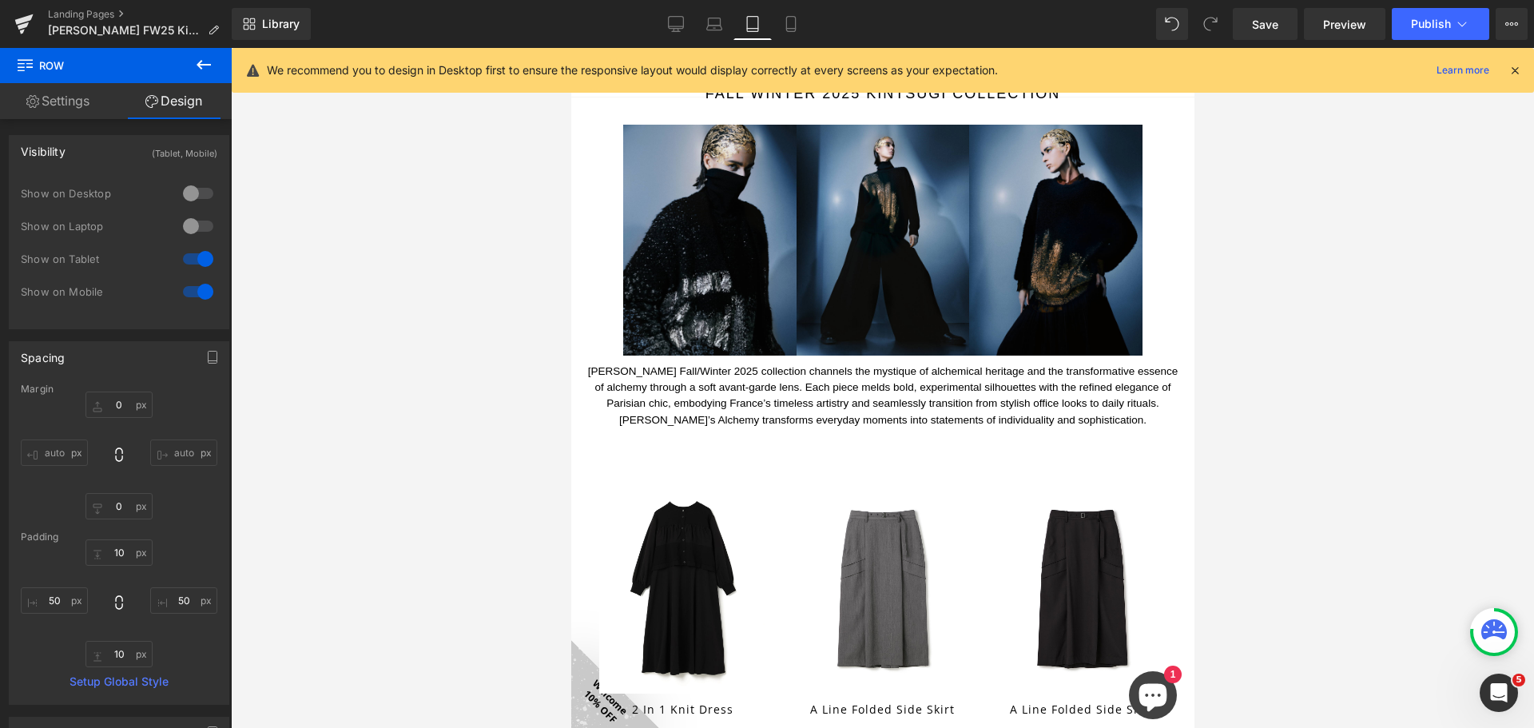
type input "50"
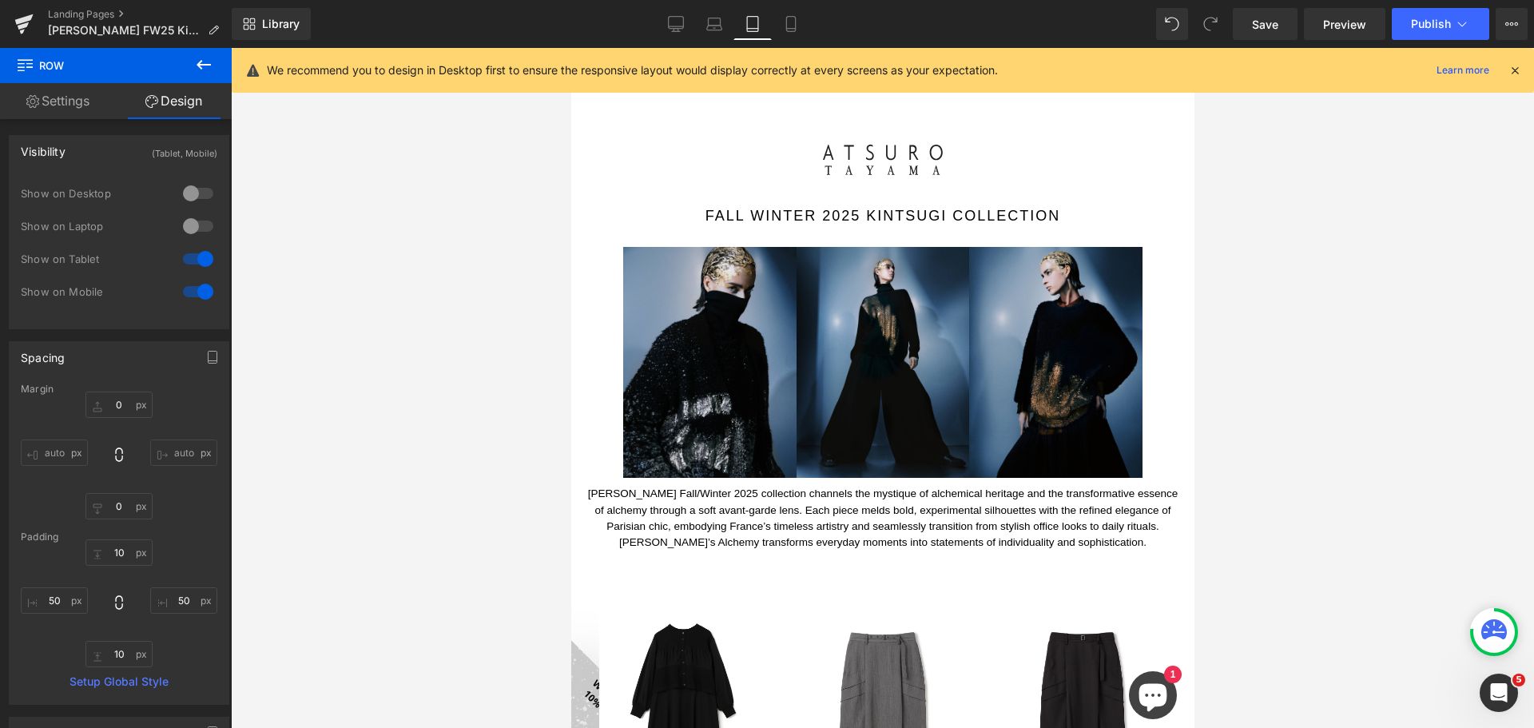
scroll to position [0, 0]
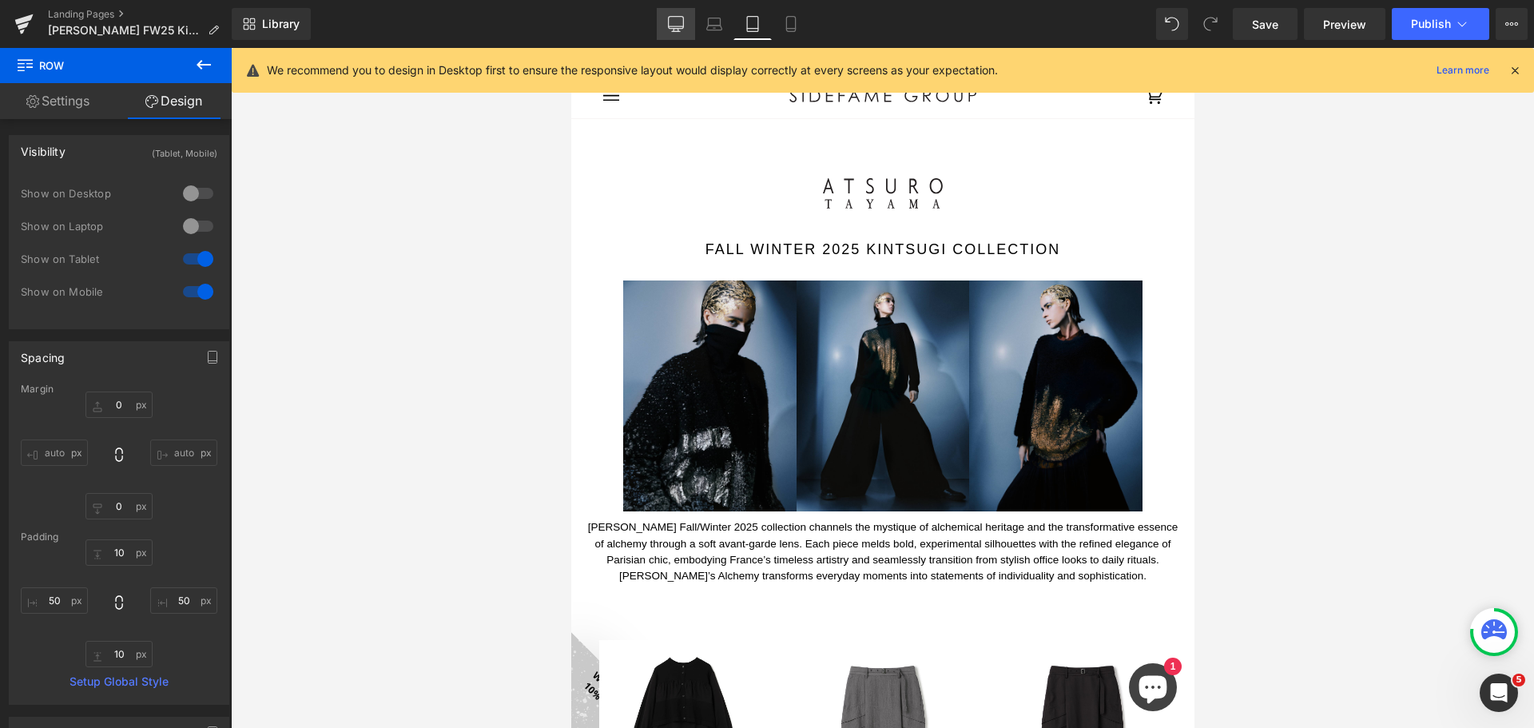
click at [670, 21] on icon at bounding box center [676, 24] width 16 height 16
type input "0"
type input "10"
type input "50"
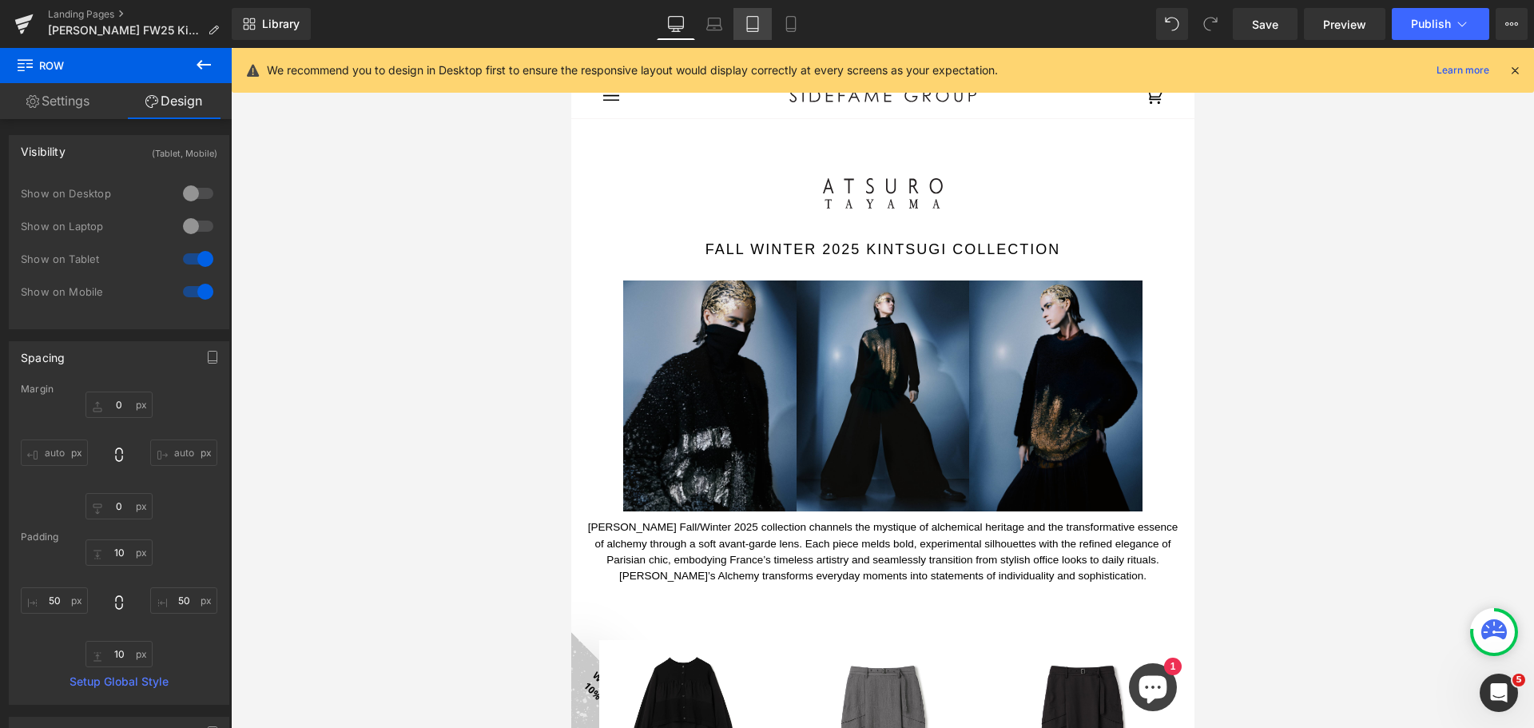
type input "10"
type input "50"
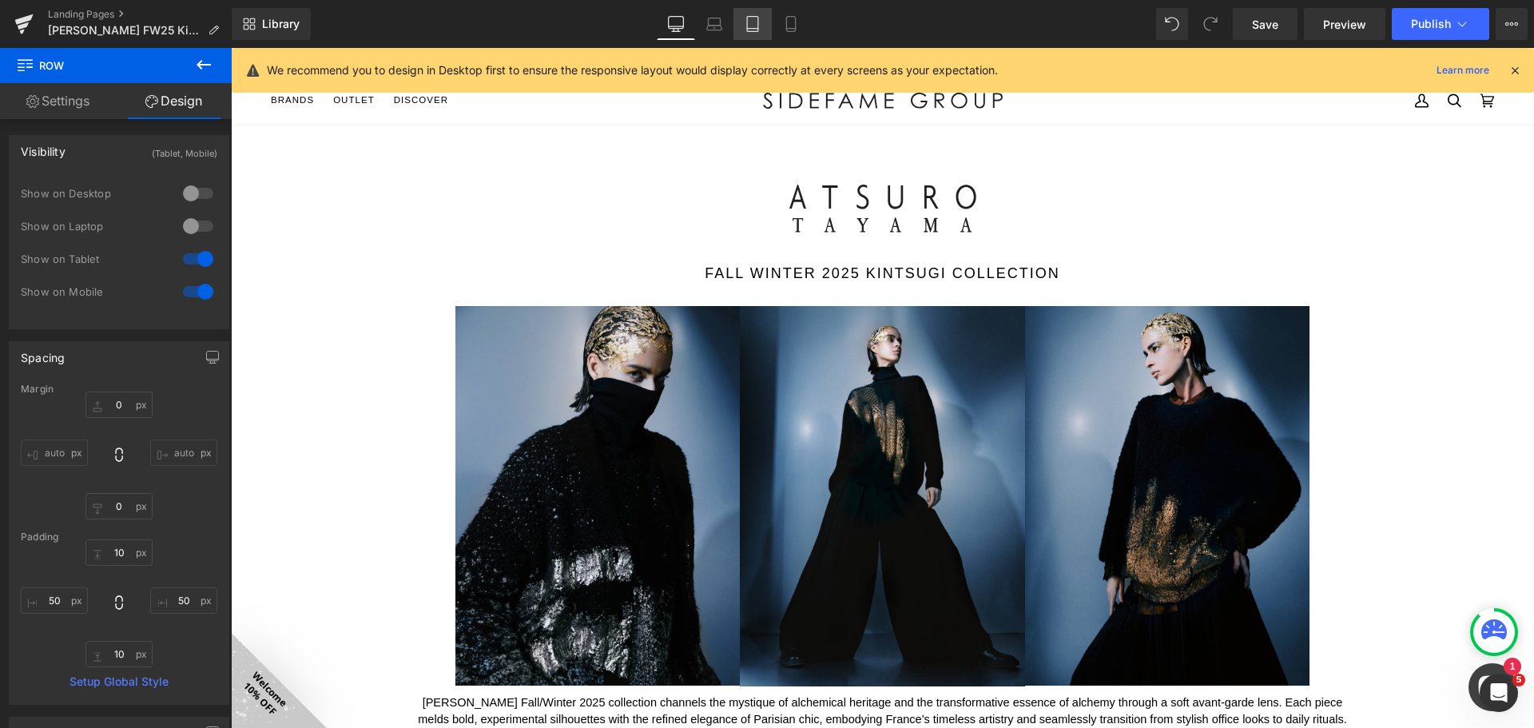
drag, startPoint x: 753, startPoint y: 22, endPoint x: 121, endPoint y: 152, distance: 645.1
click at [753, 22] on icon at bounding box center [753, 24] width 16 height 16
type input "0"
type input "10"
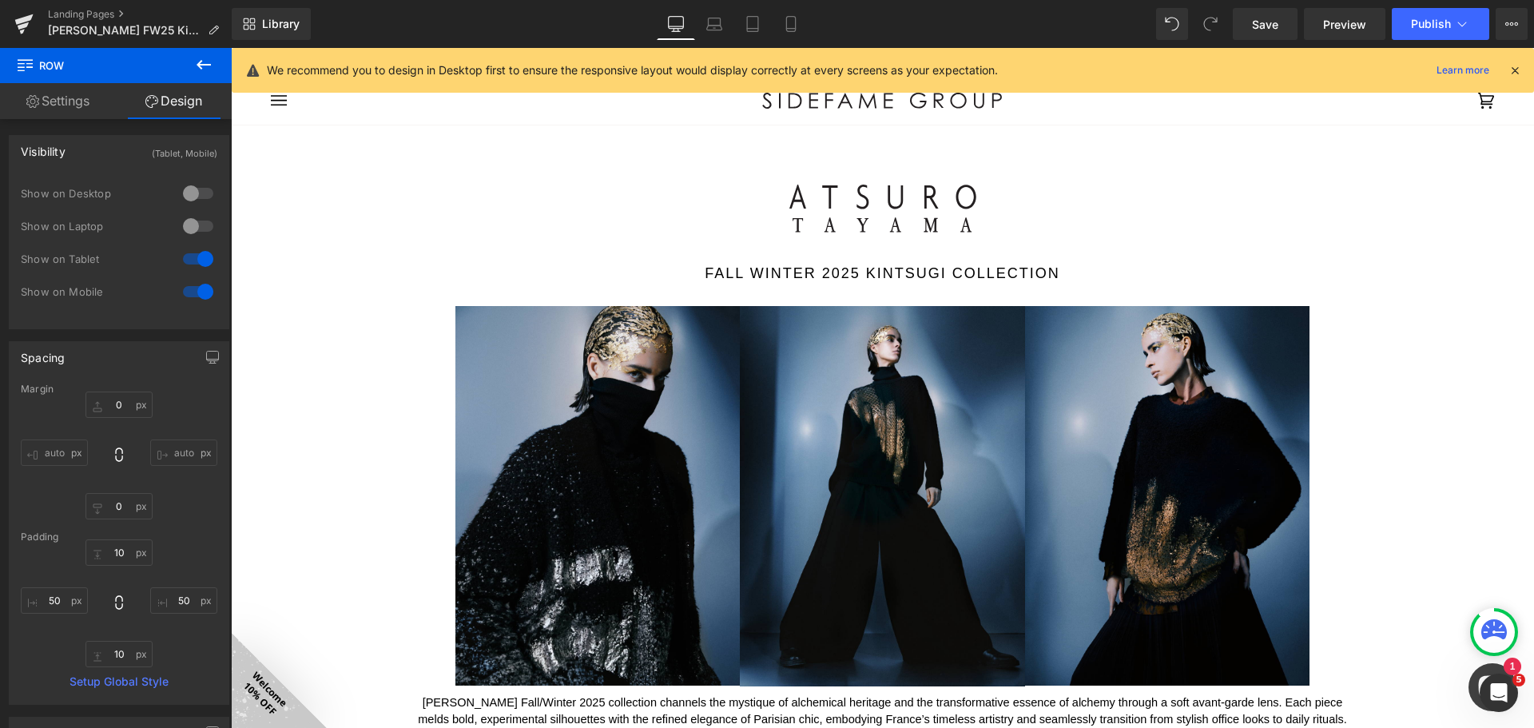
type input "50"
type input "10"
type input "50"
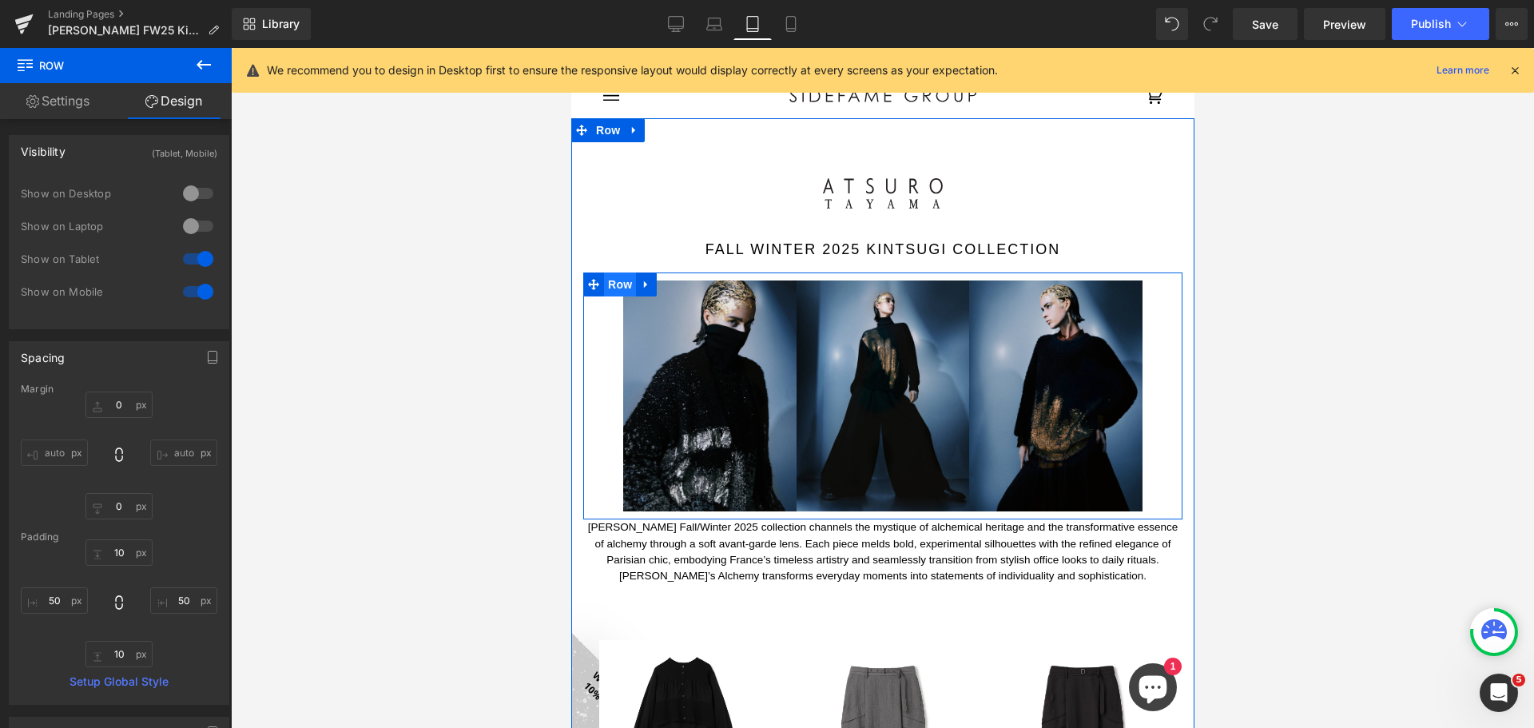
click at [622, 280] on span "Row" at bounding box center [619, 284] width 32 height 24
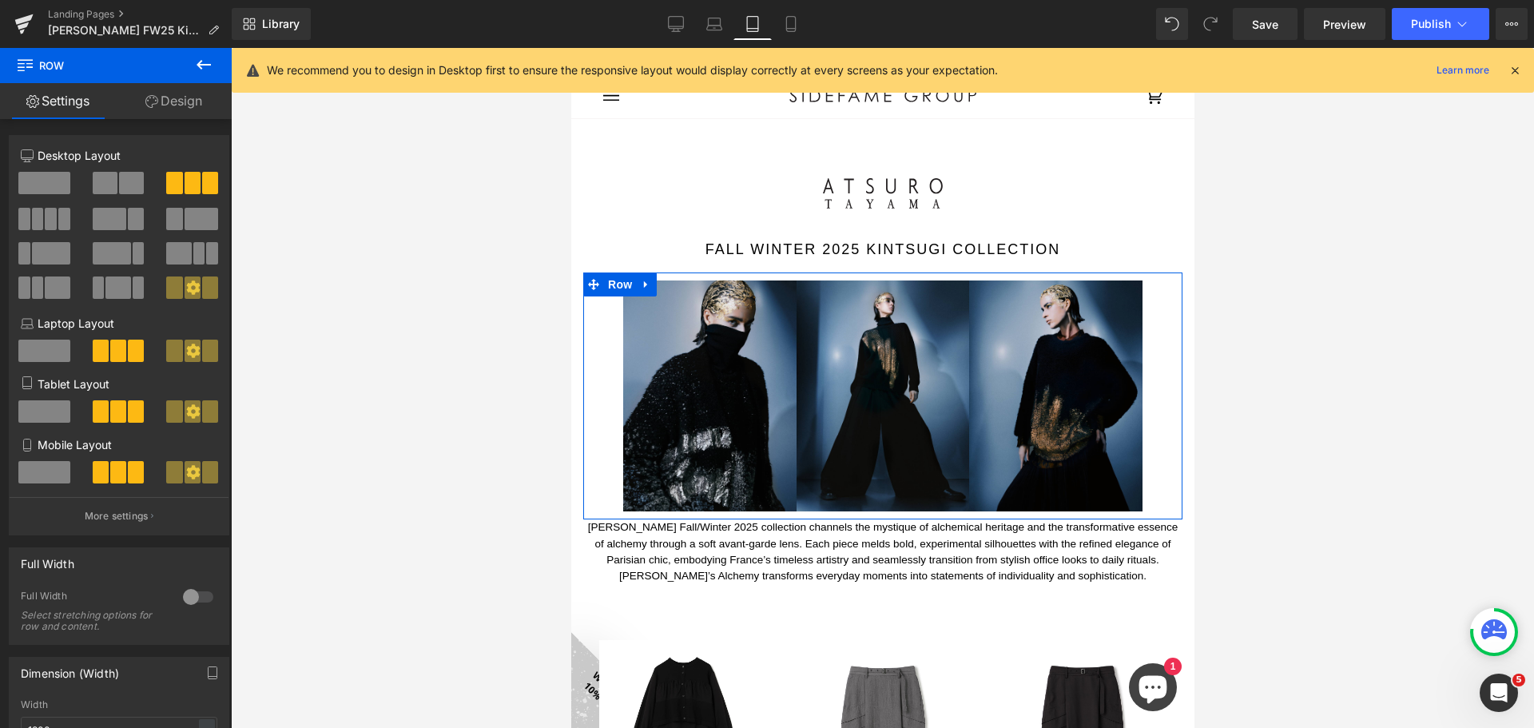
drag, startPoint x: 127, startPoint y: 174, endPoint x: 79, endPoint y: 266, distance: 103.6
click at [127, 174] on span at bounding box center [131, 183] width 25 height 22
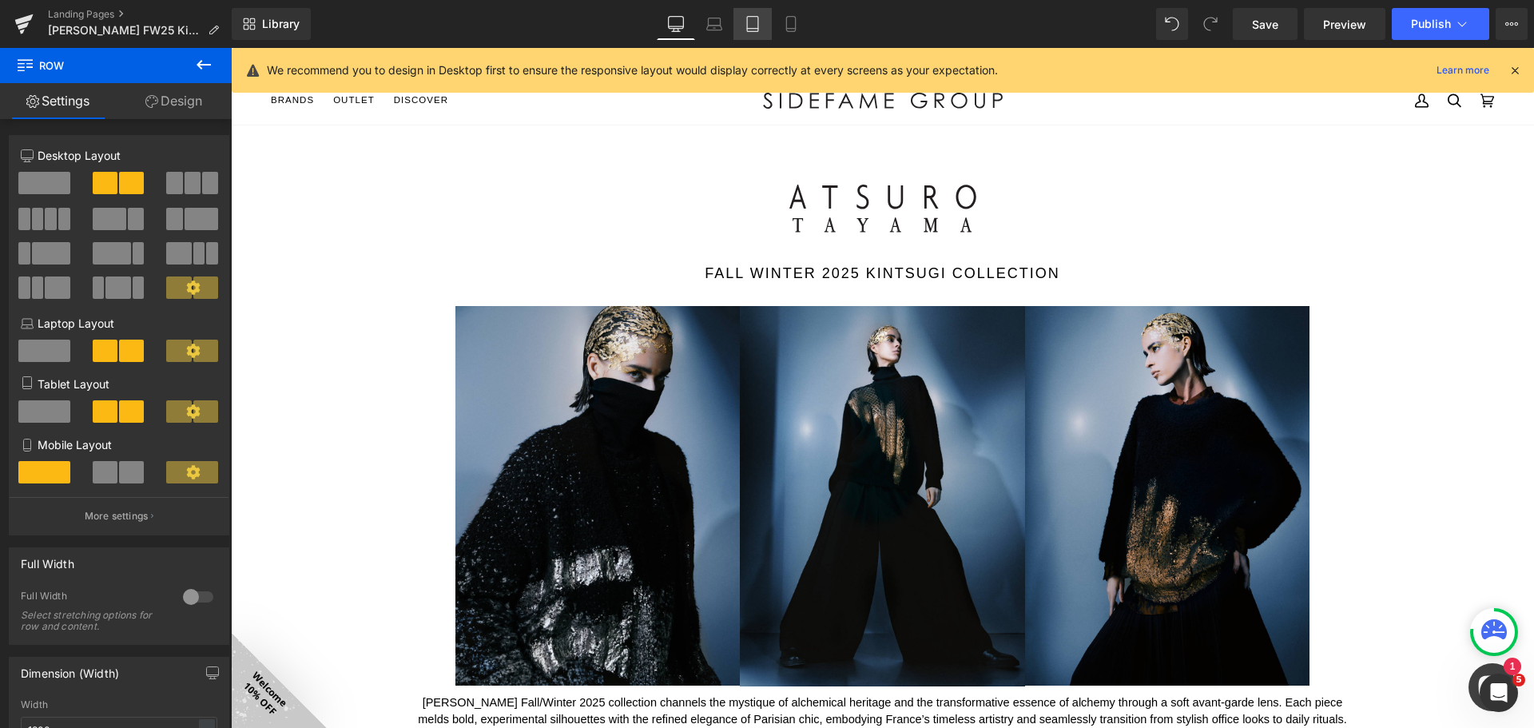
click at [759, 21] on icon at bounding box center [753, 24] width 16 height 16
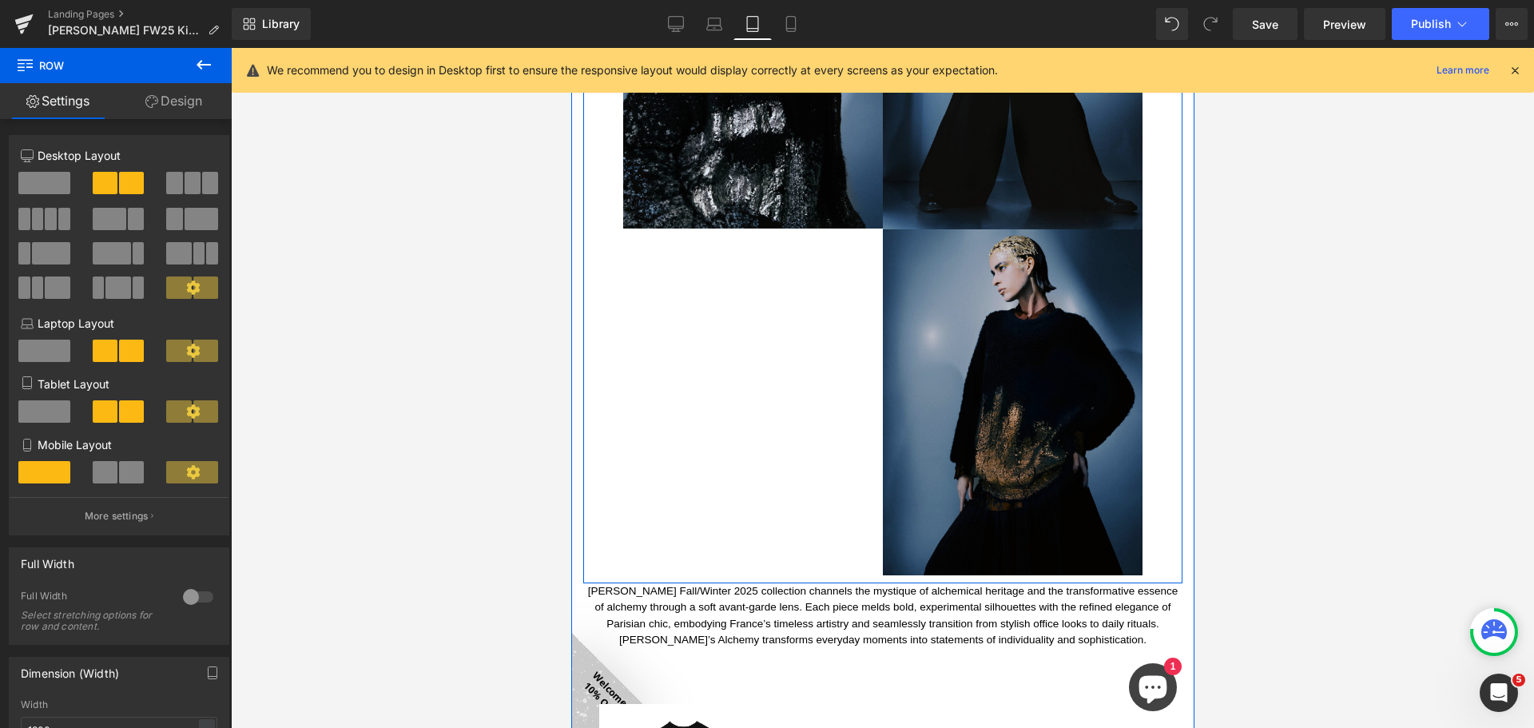
scroll to position [399, 0]
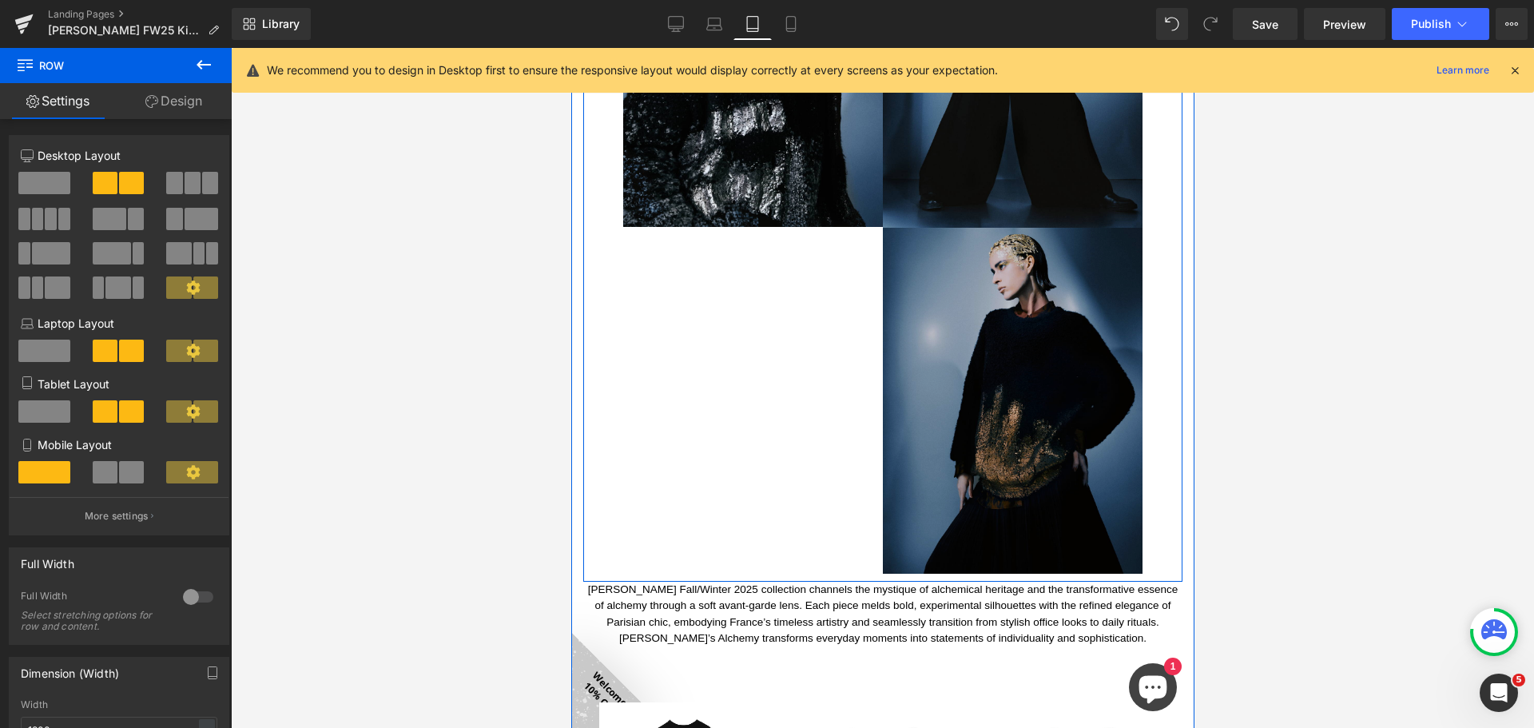
click at [1012, 451] on img at bounding box center [1012, 401] width 260 height 346
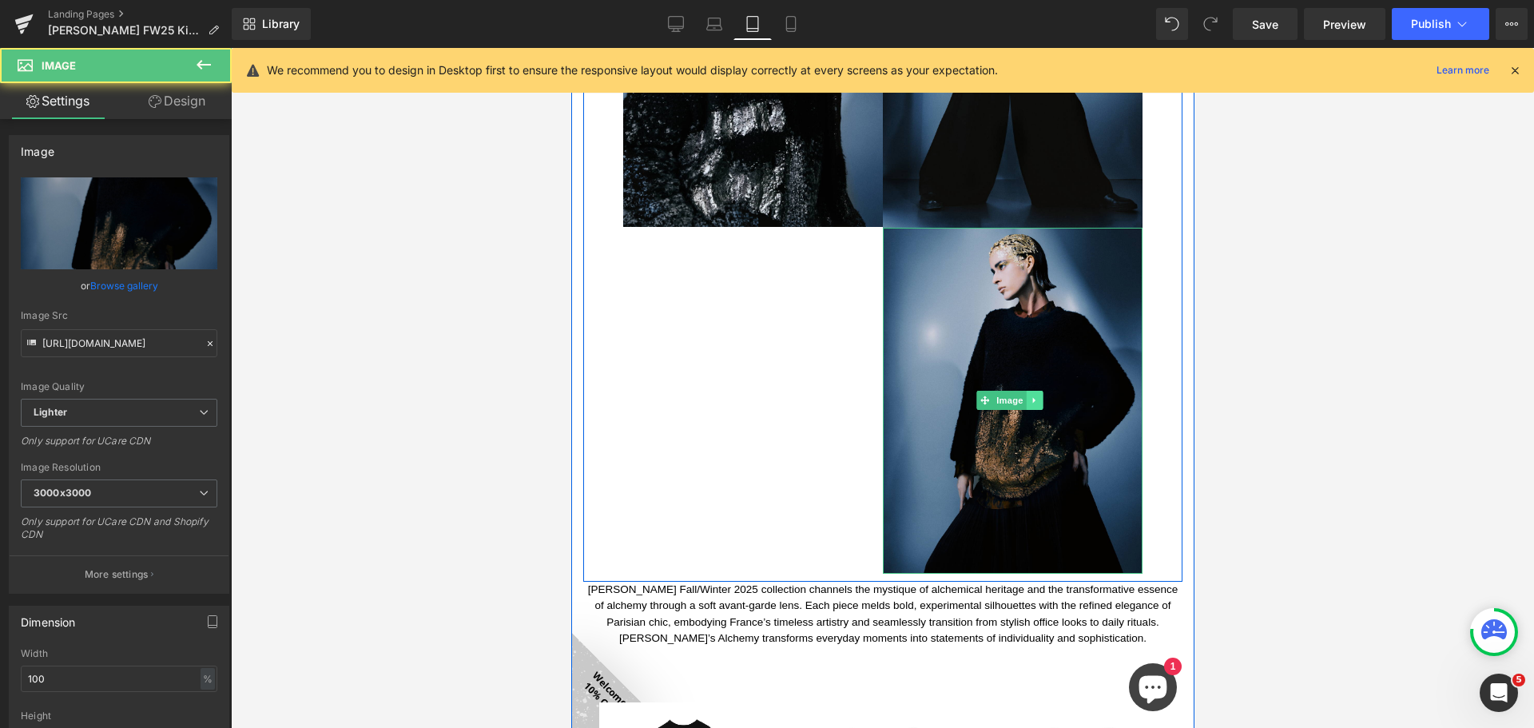
click at [1030, 395] on icon at bounding box center [1033, 400] width 9 height 10
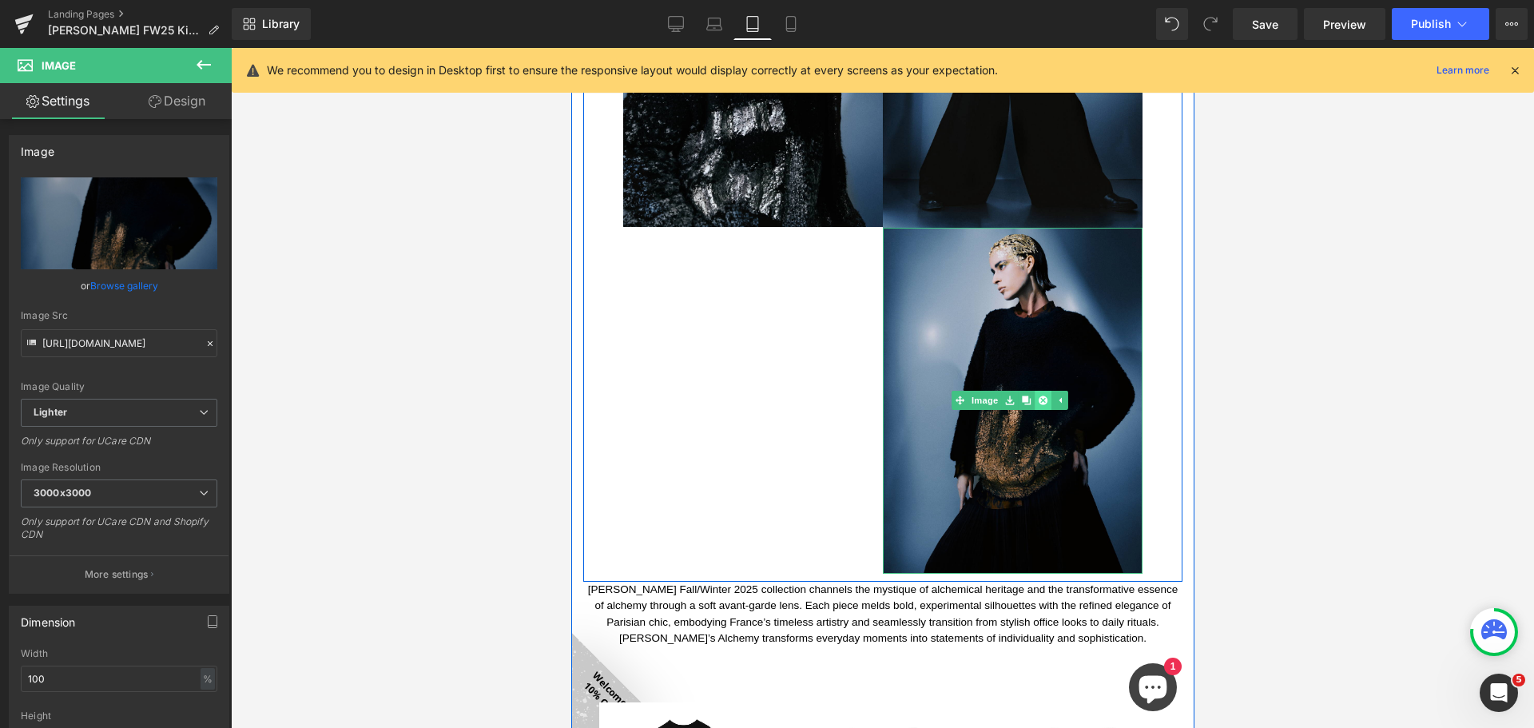
click at [1038, 396] on icon at bounding box center [1042, 400] width 9 height 9
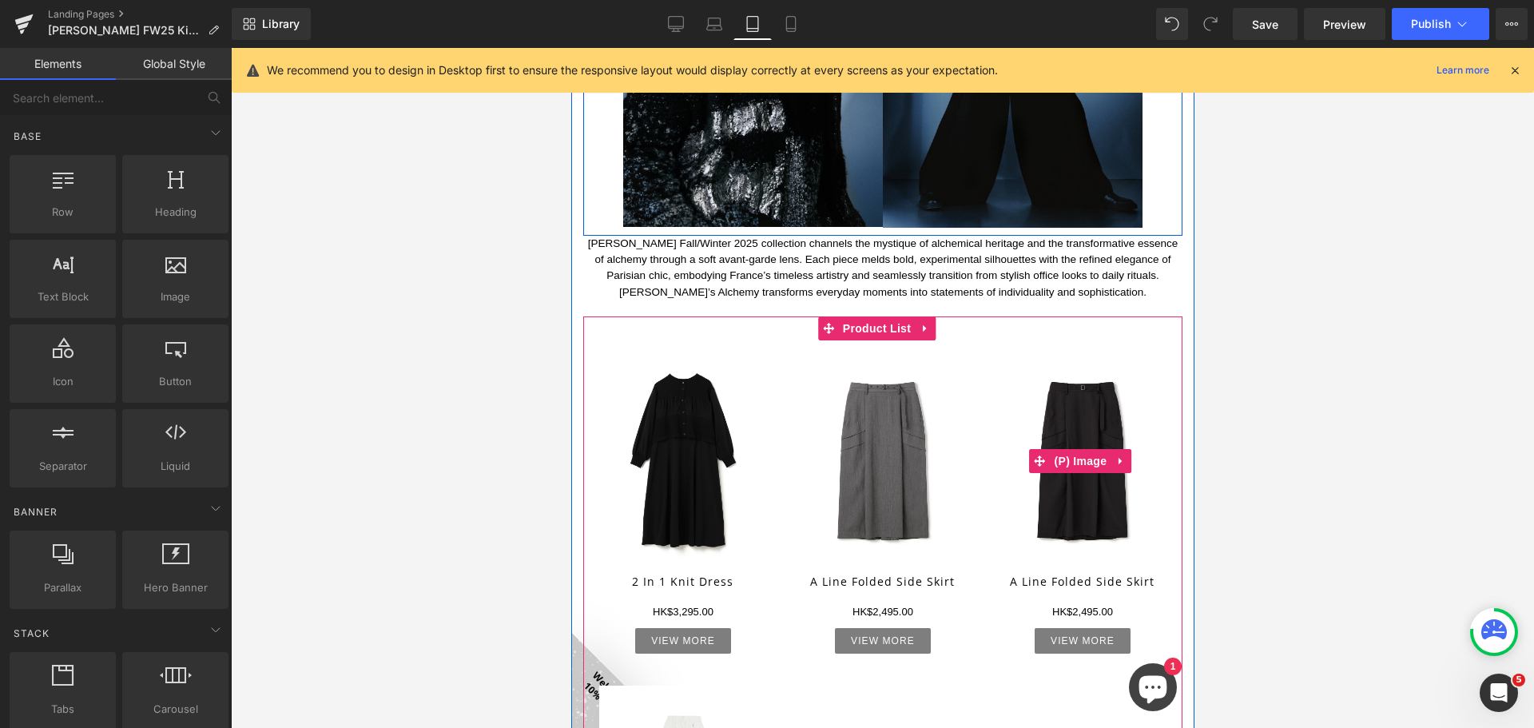
scroll to position [0, 0]
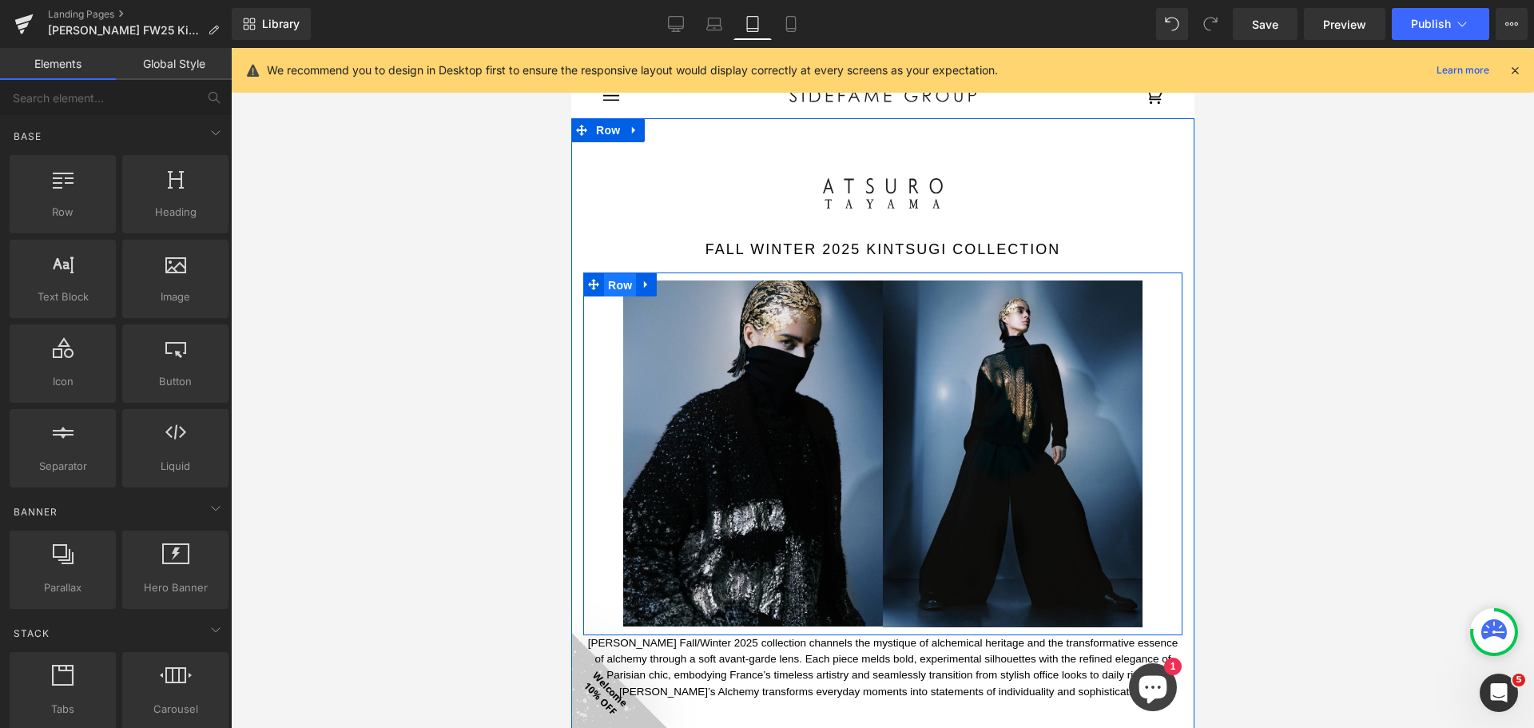
click at [613, 281] on span "Row" at bounding box center [619, 285] width 32 height 24
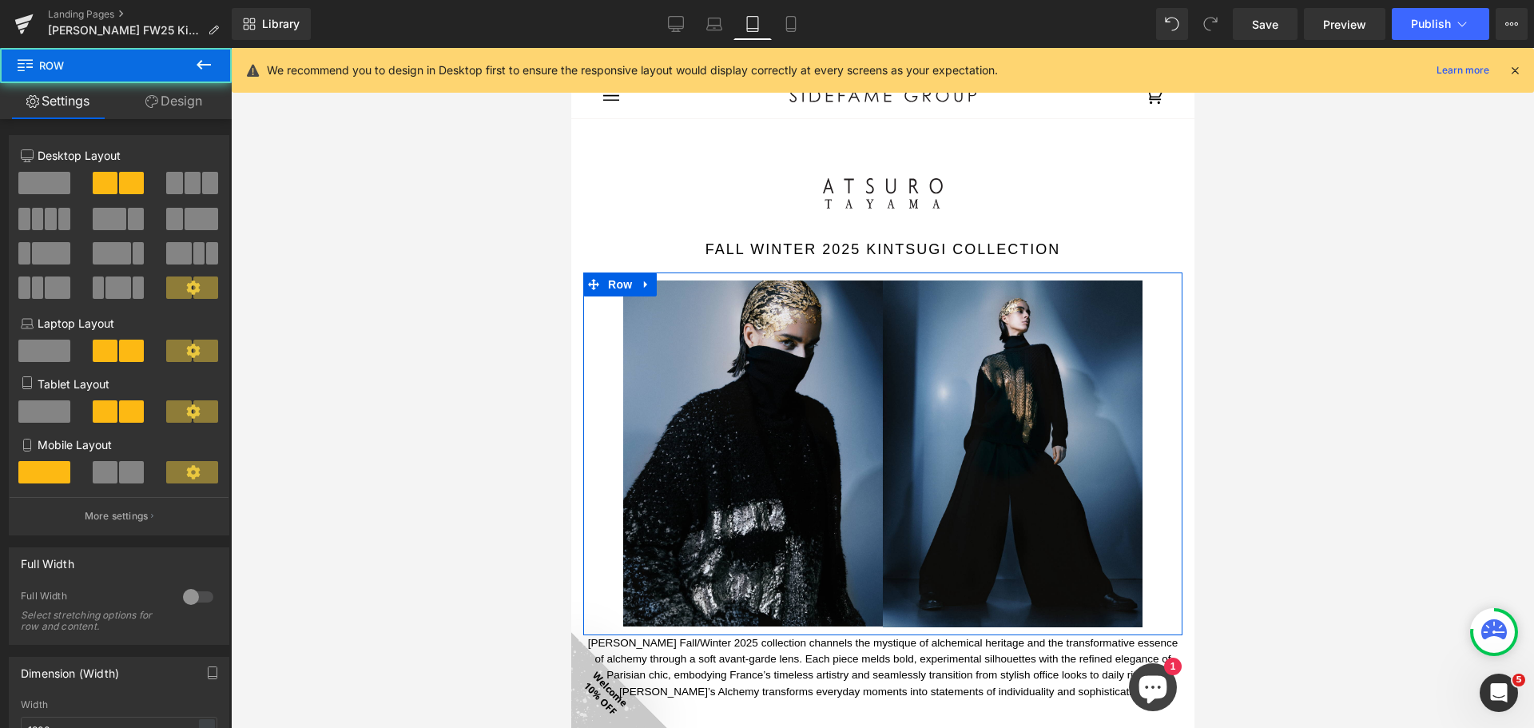
click at [181, 109] on link "Design" at bounding box center [174, 101] width 116 height 36
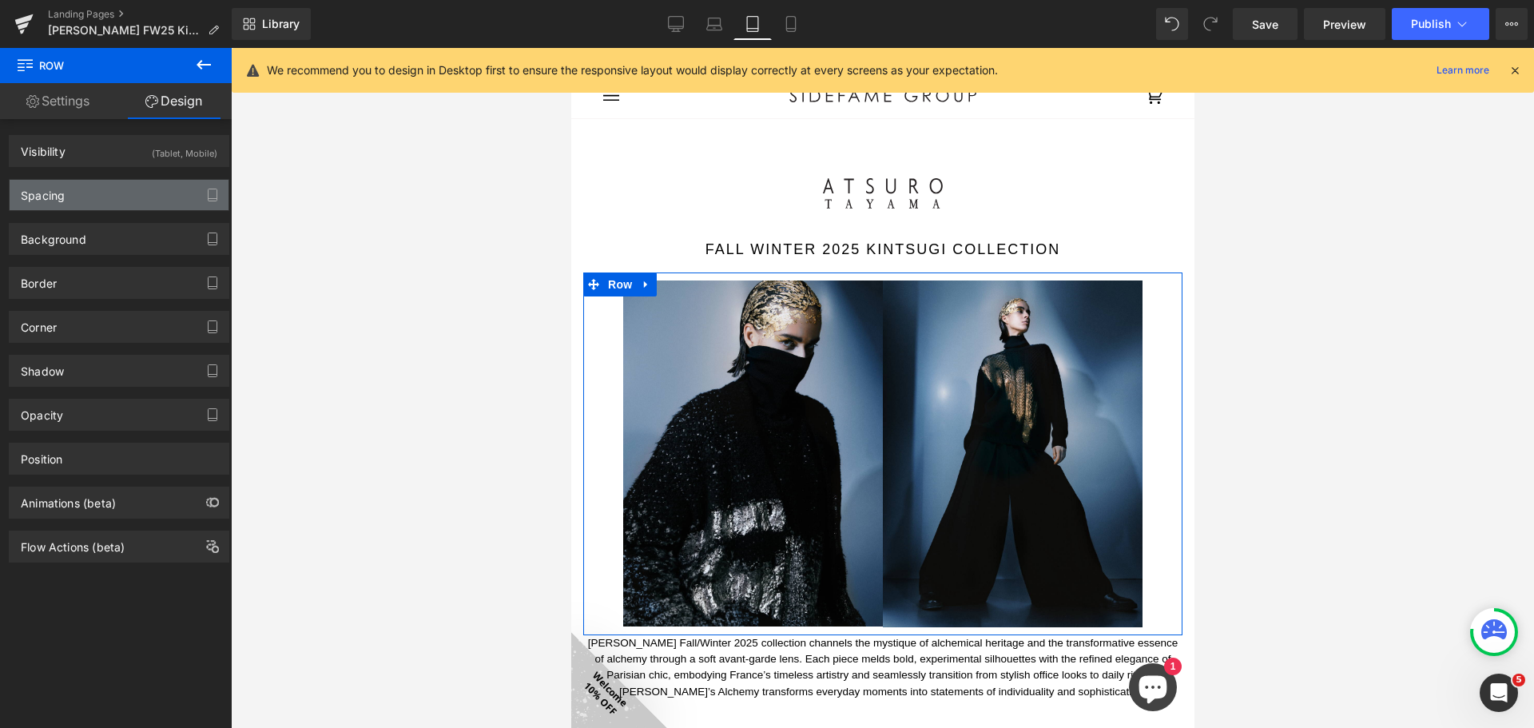
click at [128, 197] on div "Spacing" at bounding box center [119, 195] width 219 height 30
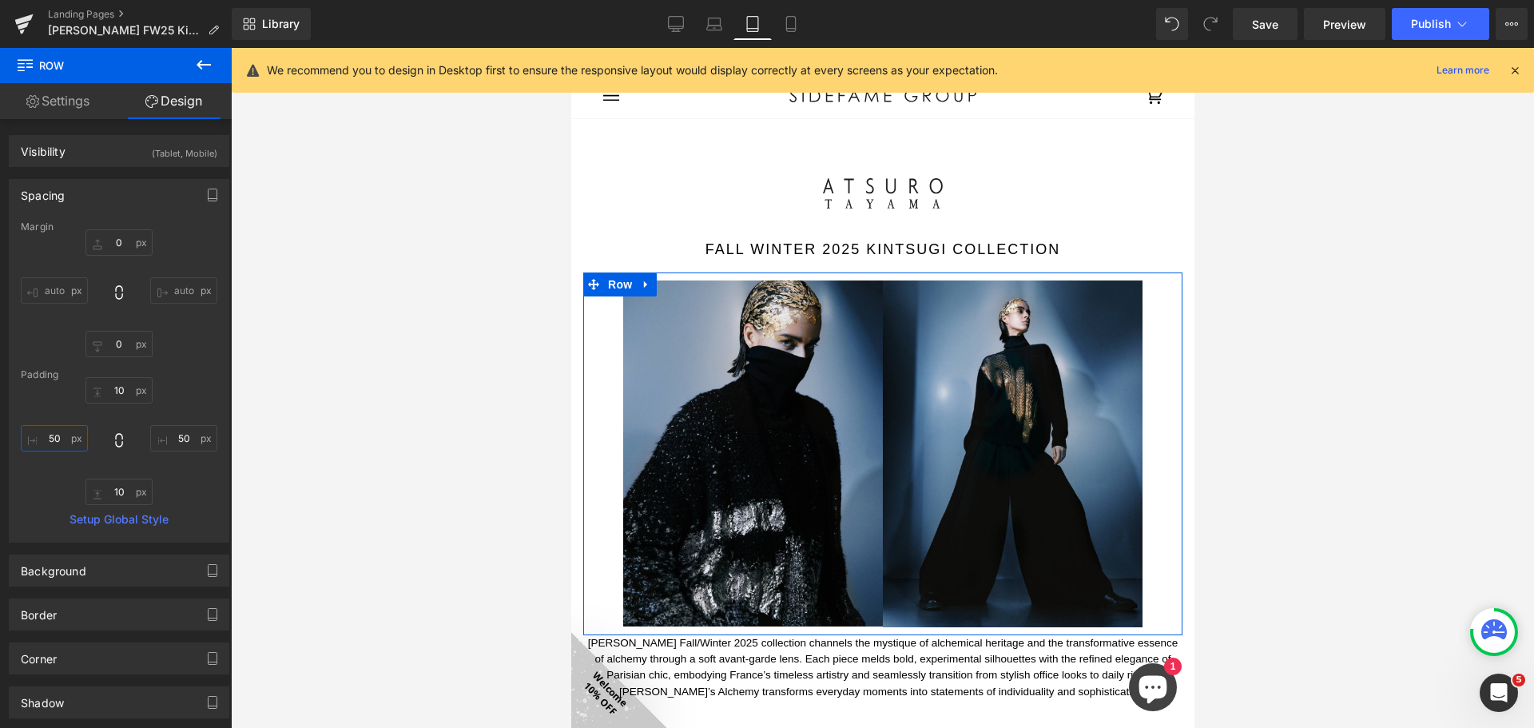
click at [54, 442] on input "50" at bounding box center [54, 438] width 67 height 26
click at [55, 441] on input "50" at bounding box center [54, 438] width 67 height 26
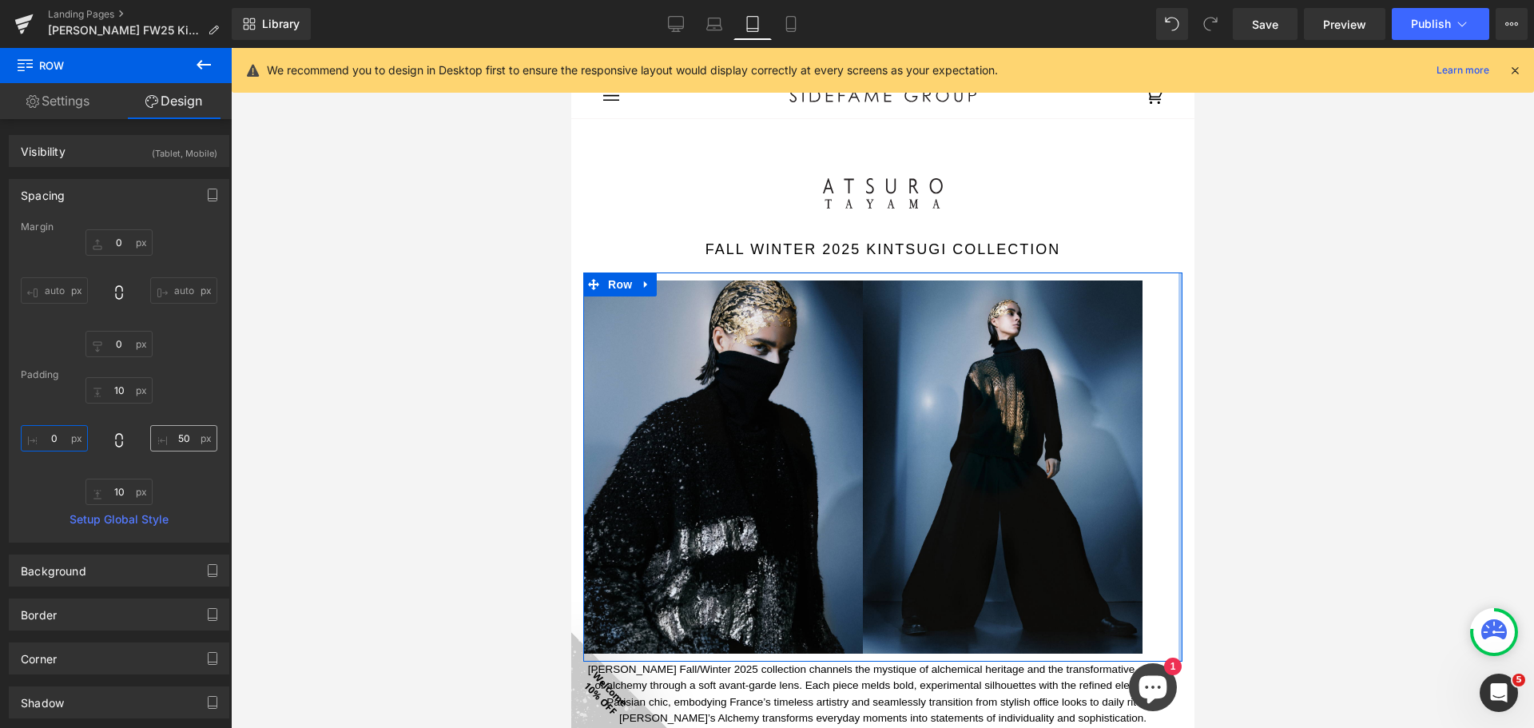
type input "0"
click at [169, 442] on input "50" at bounding box center [183, 438] width 67 height 26
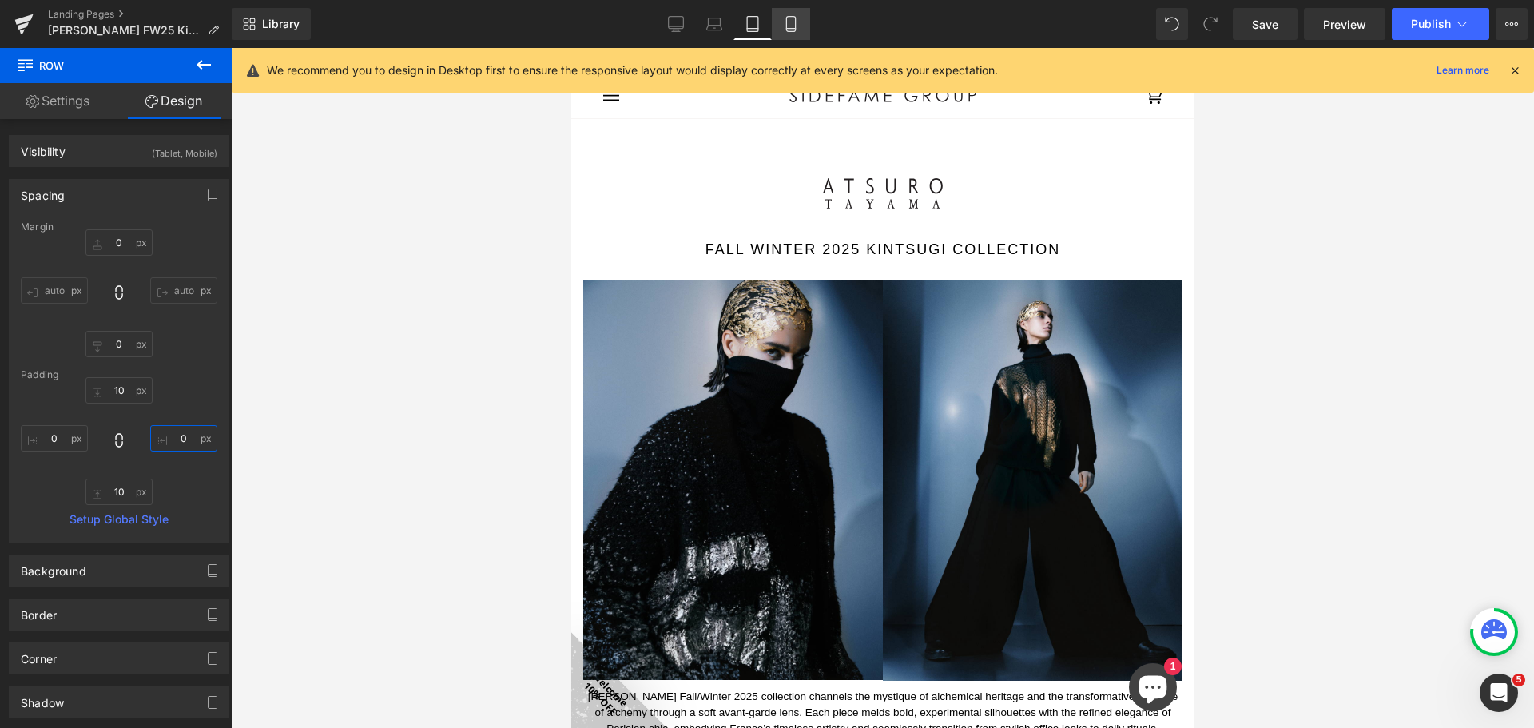
type input "0"
drag, startPoint x: 773, startPoint y: 20, endPoint x: 782, endPoint y: 19, distance: 8.8
click at [775, 20] on link "Mobile" at bounding box center [791, 24] width 38 height 32
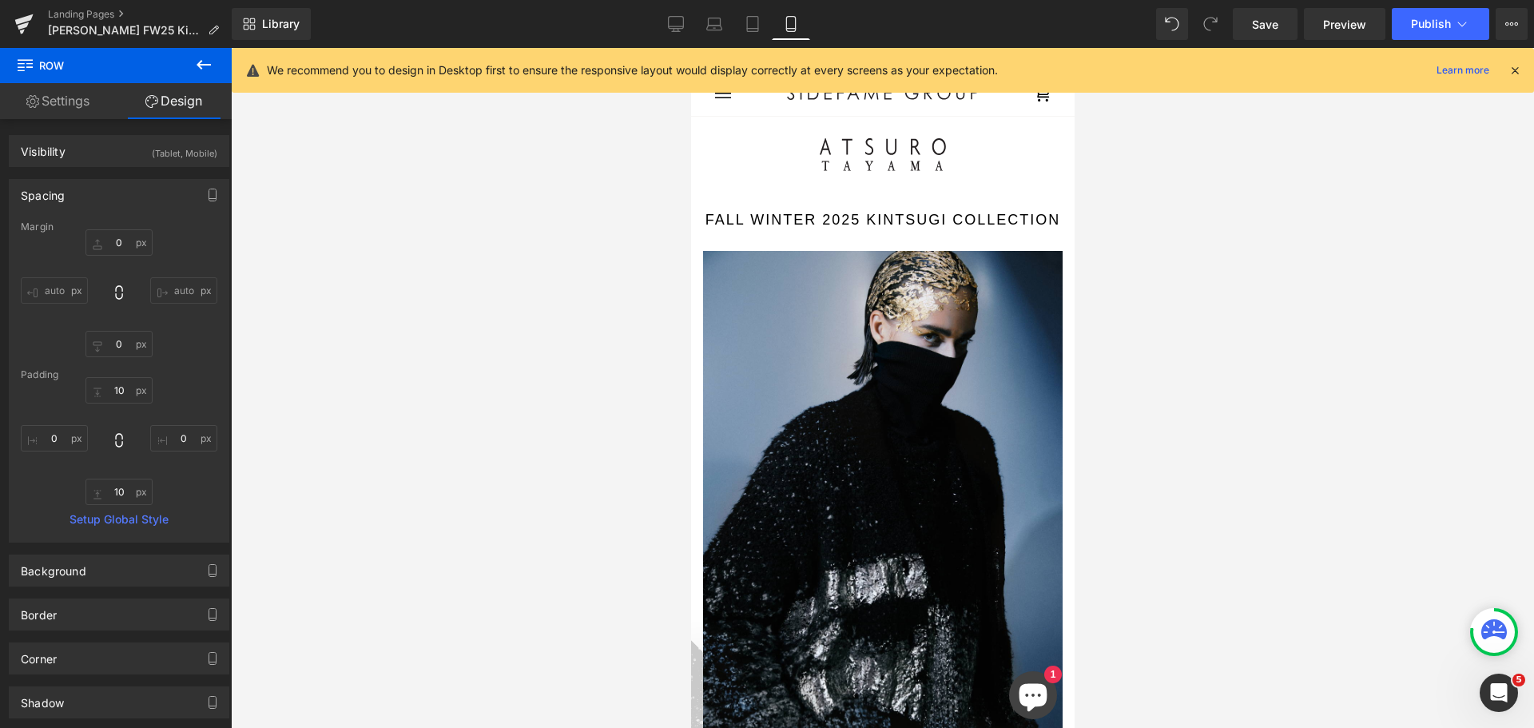
type input "0"
type input "10"
type input "0"
type input "10"
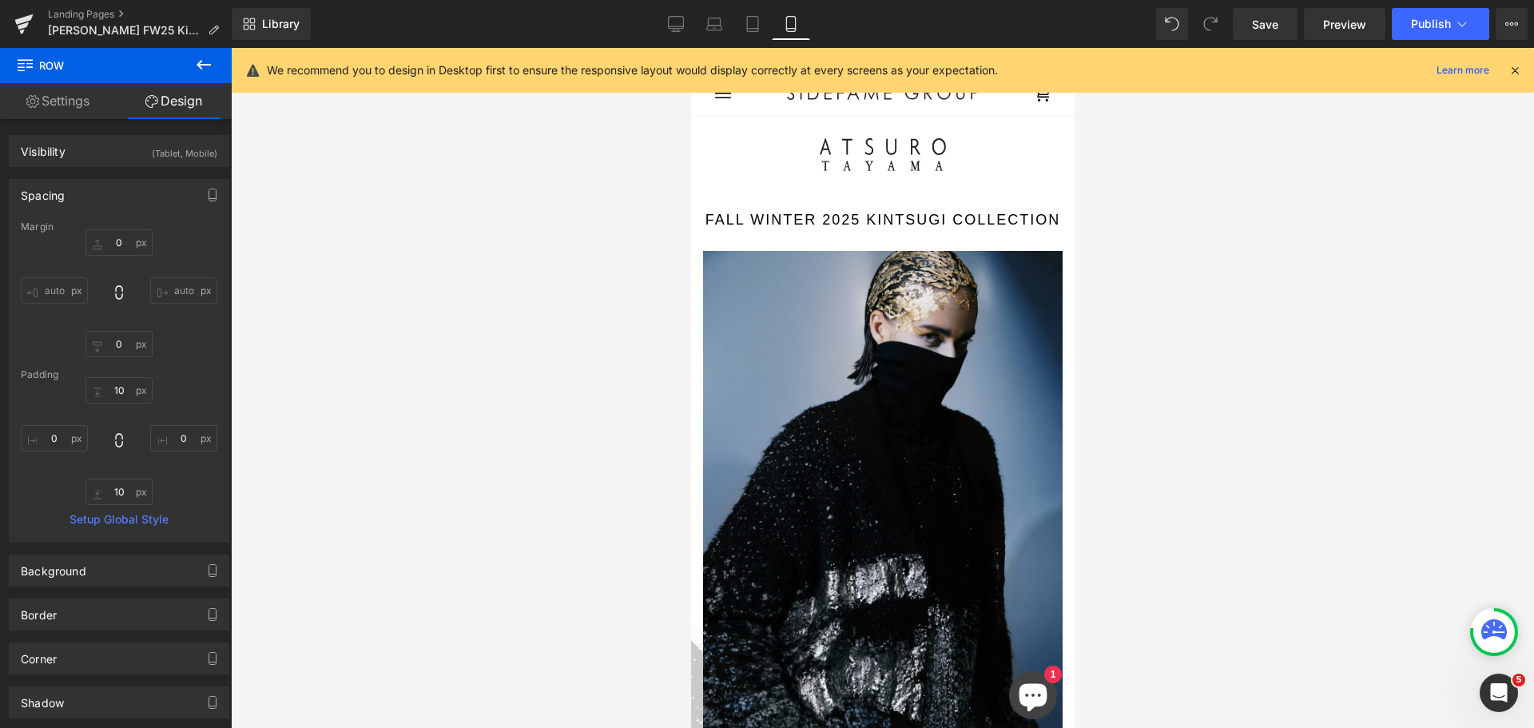
type input "0"
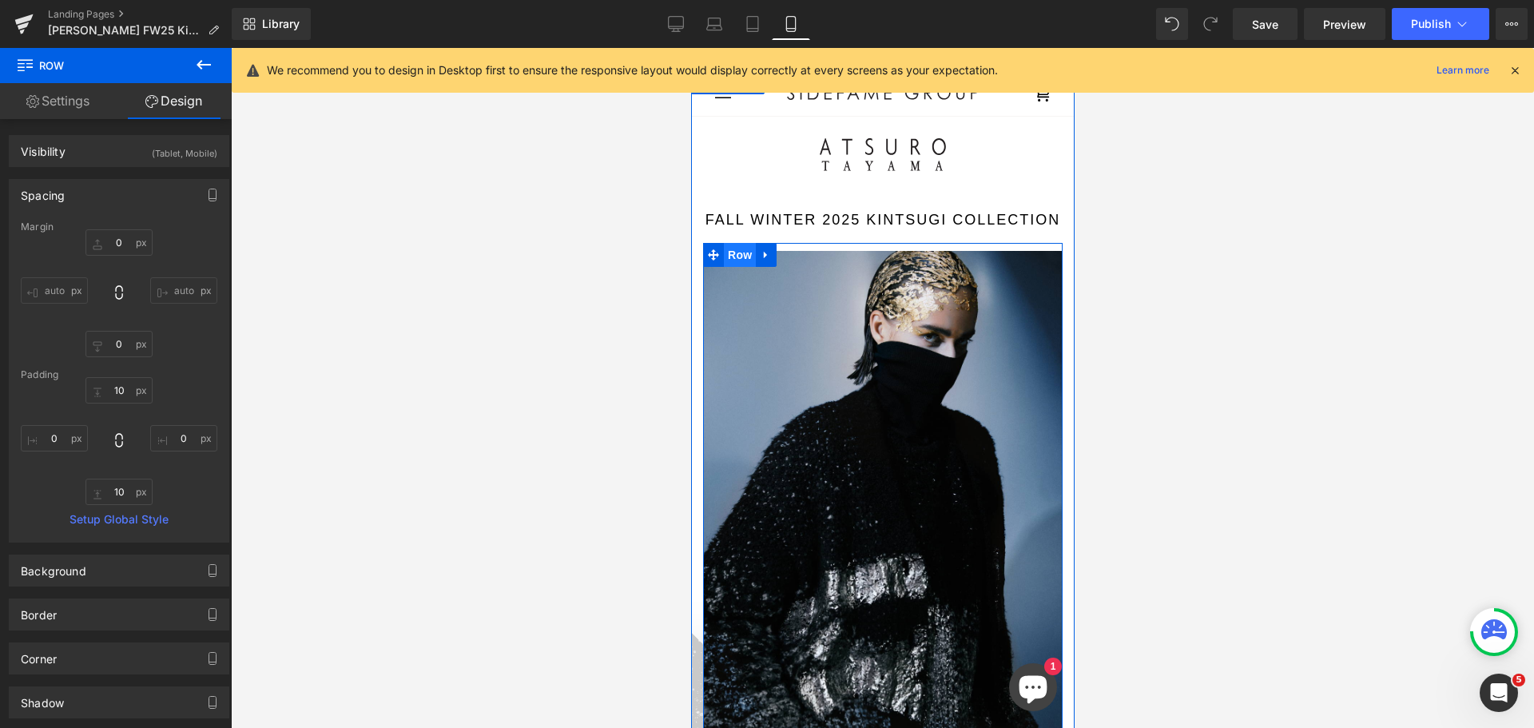
click at [746, 252] on span "Row" at bounding box center [739, 255] width 32 height 24
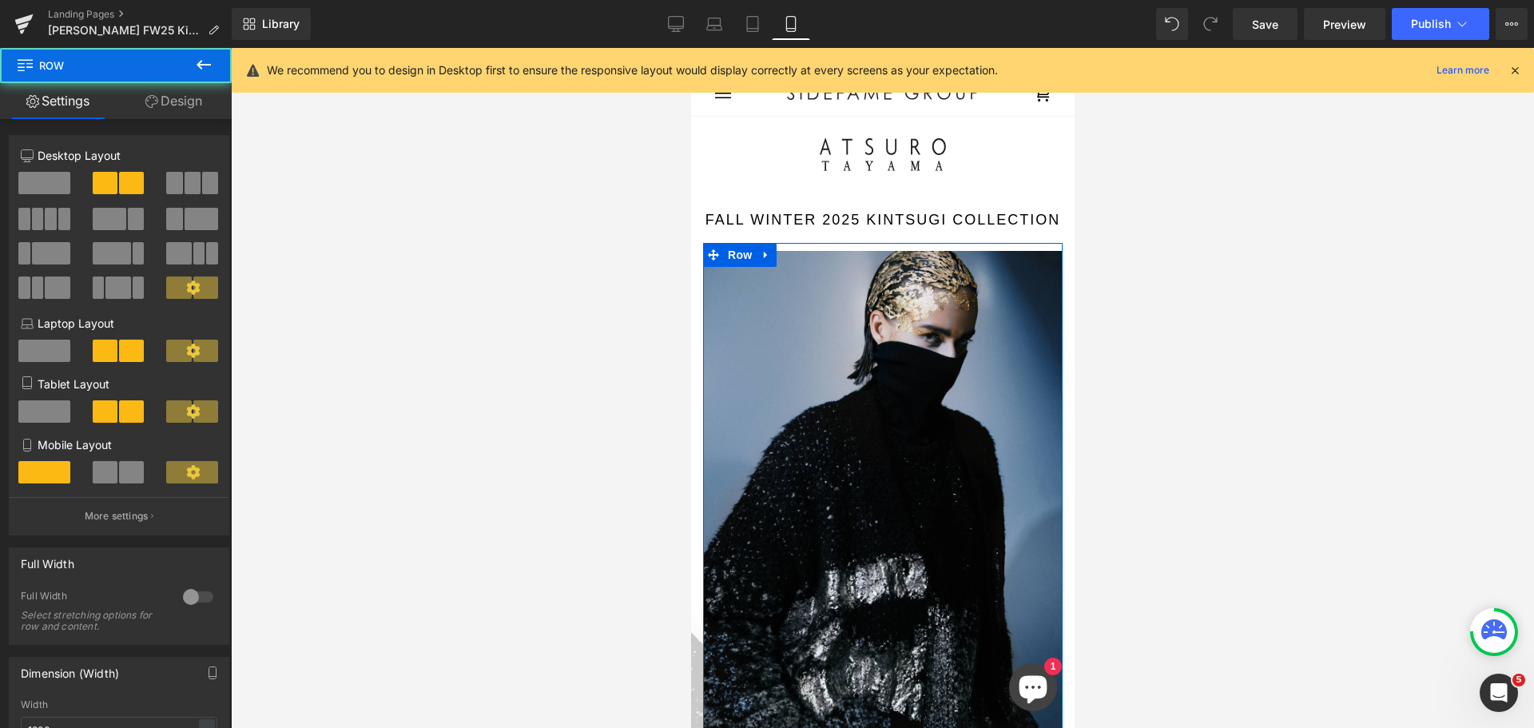
click at [119, 468] on span at bounding box center [131, 472] width 25 height 22
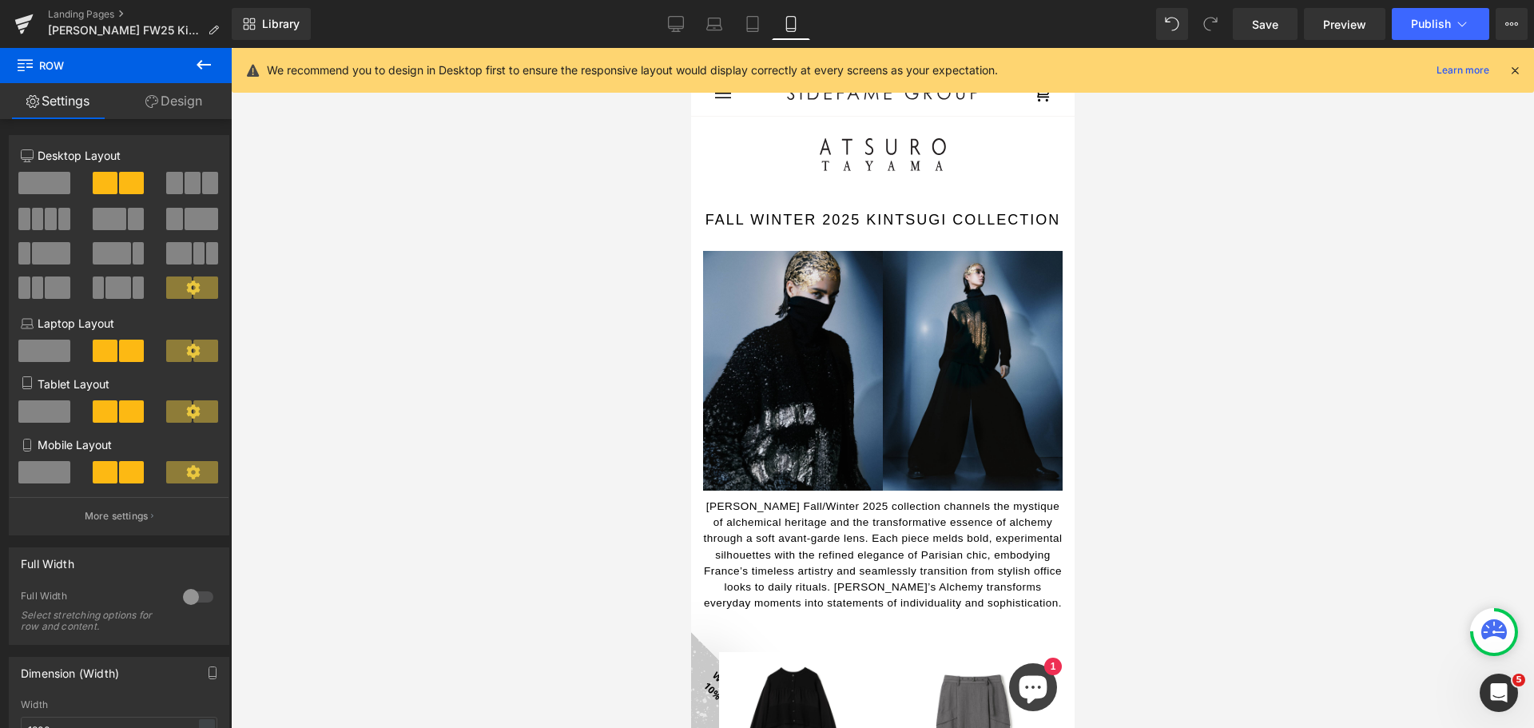
click at [1281, 316] on div at bounding box center [882, 388] width 1303 height 680
click at [680, 17] on icon at bounding box center [676, 23] width 15 height 12
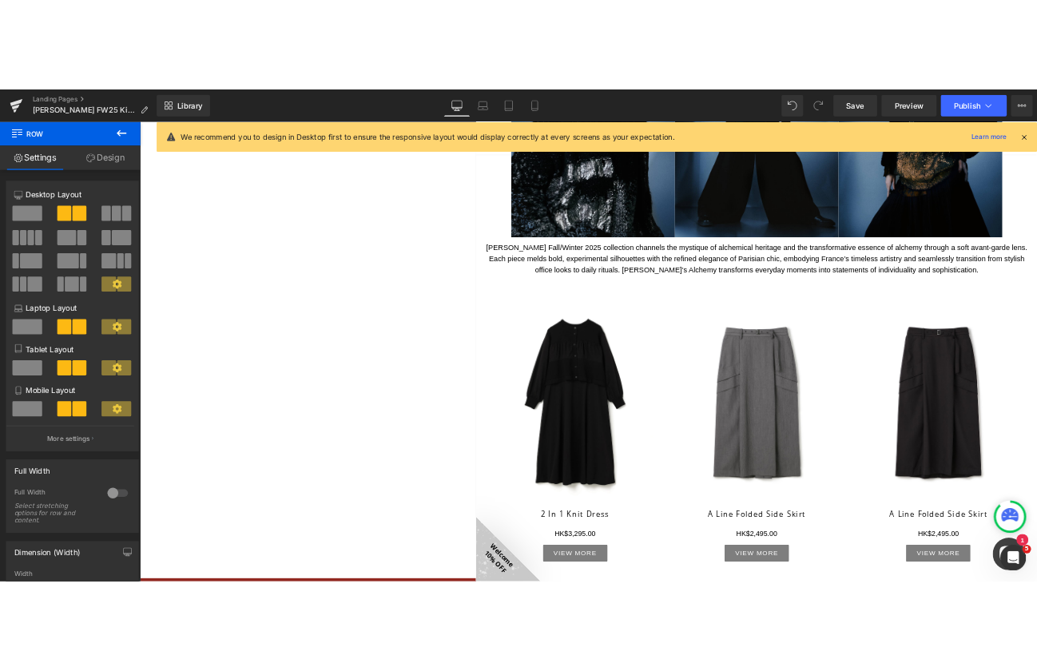
scroll to position [387, 0]
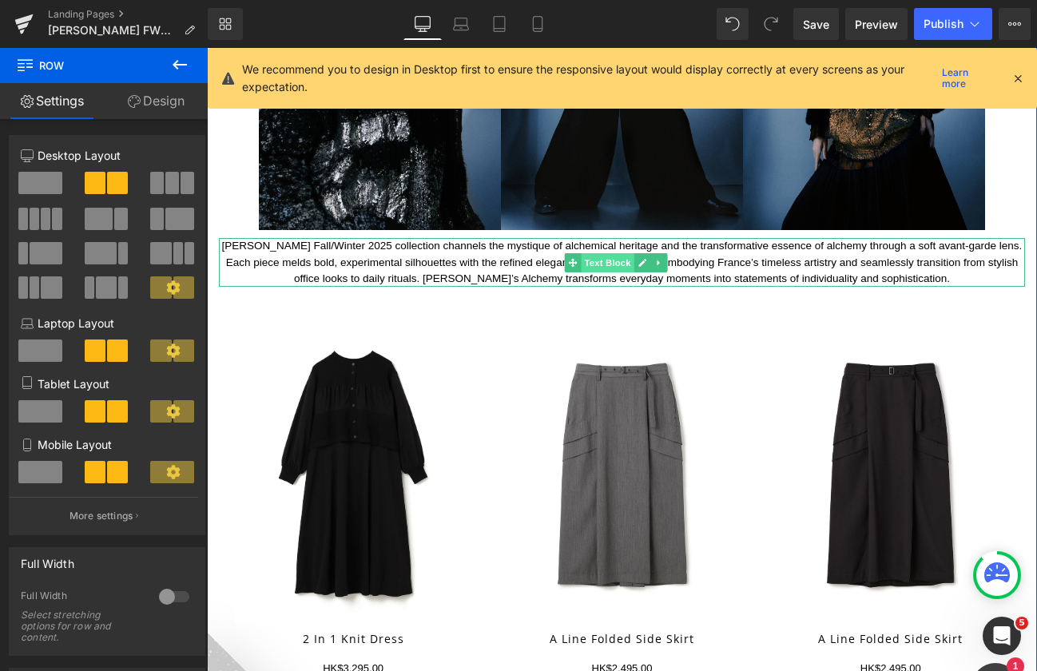
drag, startPoint x: 622, startPoint y: 260, endPoint x: 608, endPoint y: 259, distance: 14.5
click at [622, 260] on span "Text Block" at bounding box center [607, 262] width 53 height 19
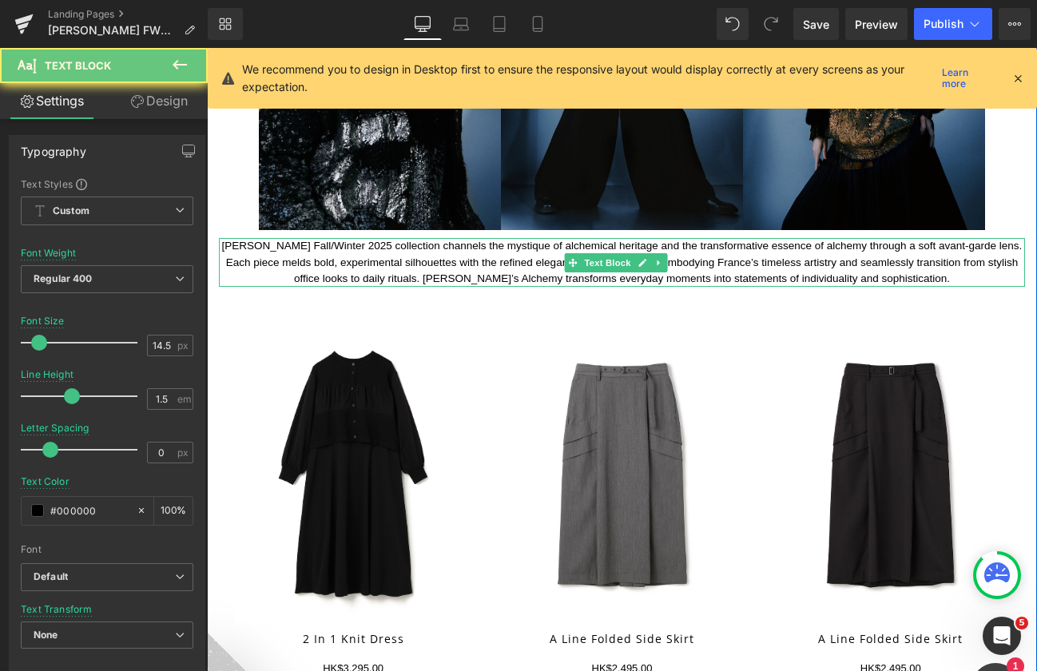
click at [534, 256] on p "Atsuro Tayama Fall/Winter 2025 collection channels the mystique of alchemical h…" at bounding box center [622, 262] width 806 height 49
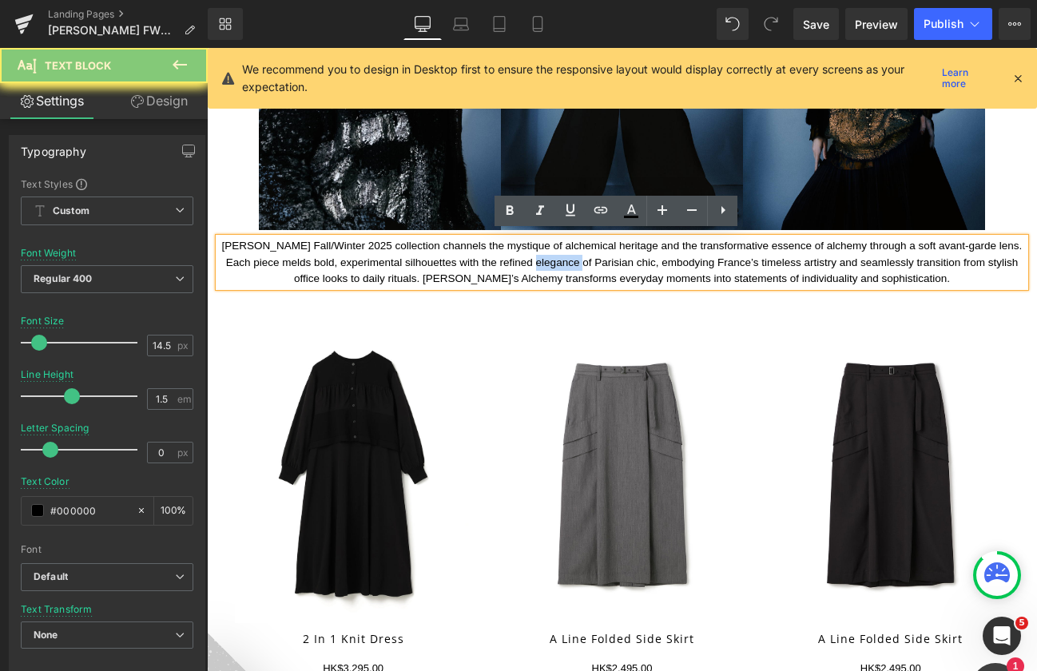
click at [534, 256] on p "Atsuro Tayama Fall/Winter 2025 collection channels the mystique of alchemical h…" at bounding box center [622, 262] width 806 height 49
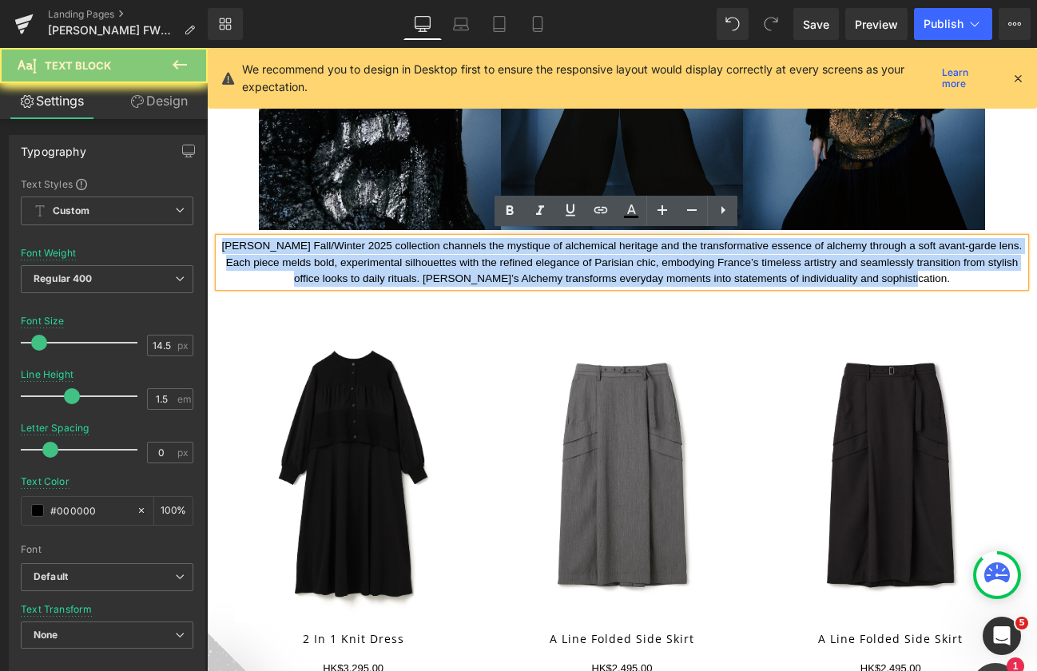
click at [534, 255] on p "Atsuro Tayama Fall/Winter 2025 collection channels the mystique of alchemical h…" at bounding box center [622, 262] width 806 height 49
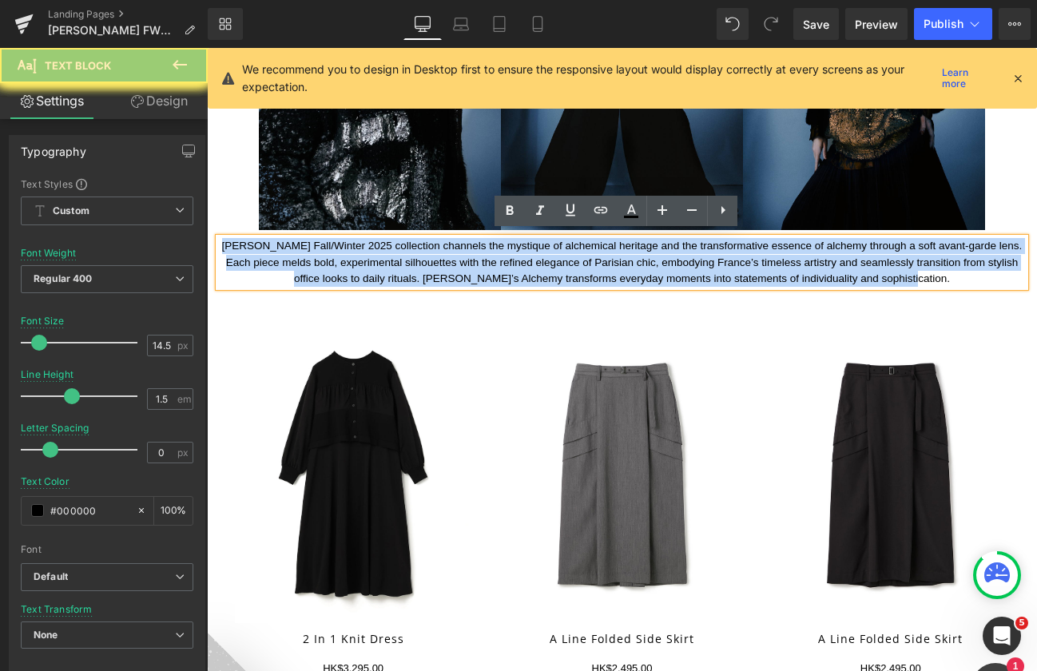
click at [534, 254] on p "Atsuro Tayama Fall/Winter 2025 collection channels the mystique of alchemical h…" at bounding box center [622, 262] width 806 height 49
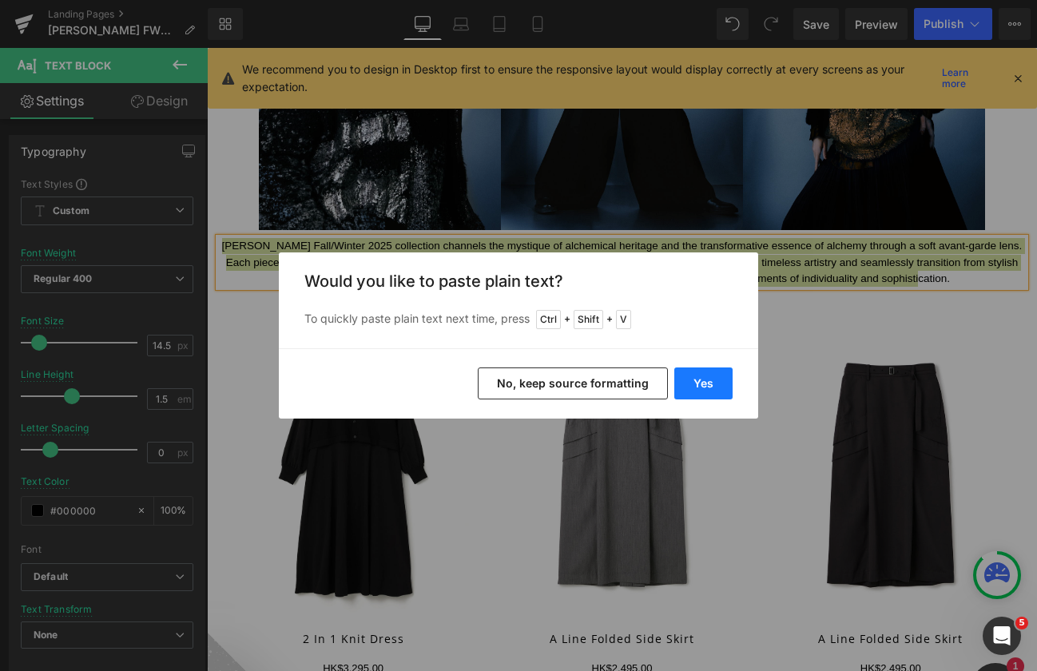
click at [697, 384] on button "Yes" at bounding box center [703, 383] width 58 height 32
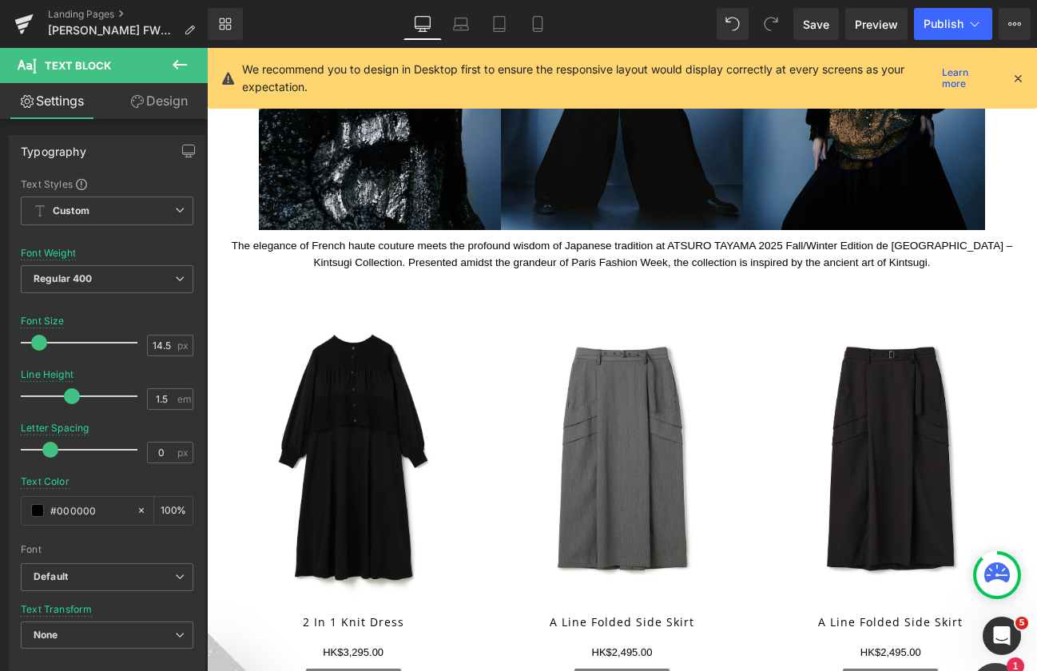
click at [173, 63] on icon at bounding box center [179, 64] width 19 height 19
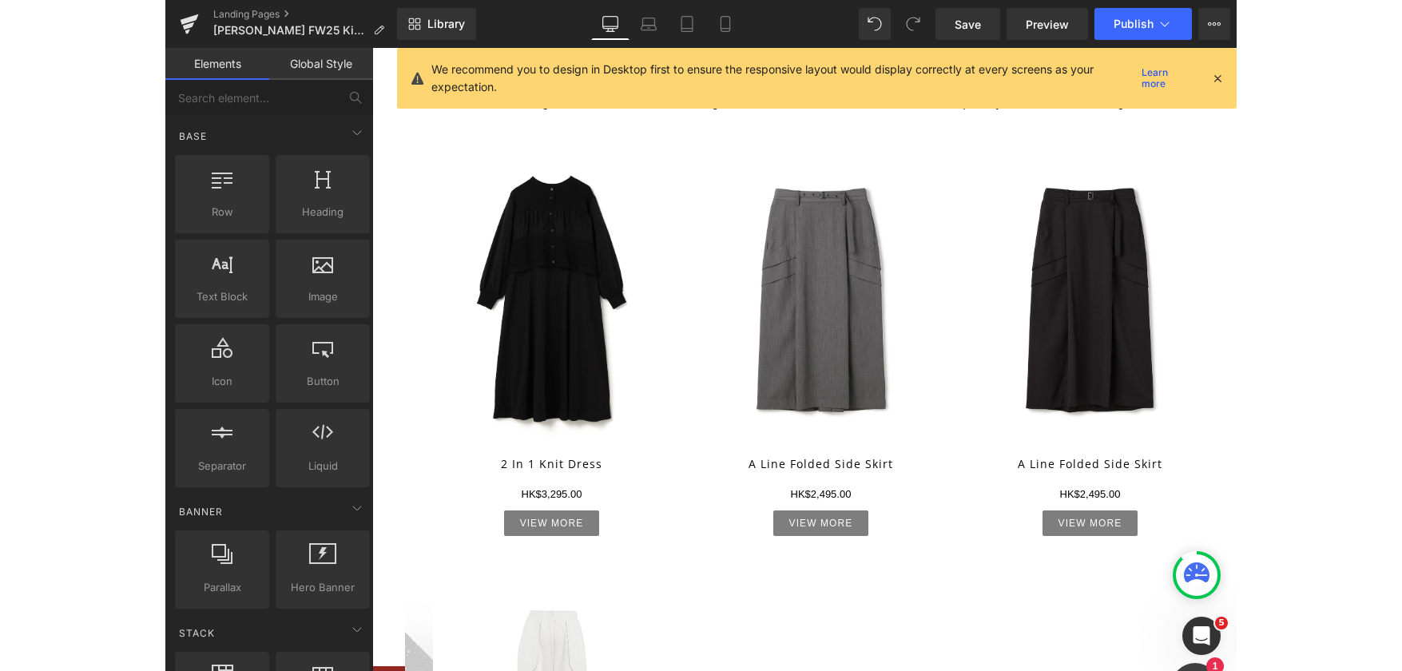
scroll to position [559, 0]
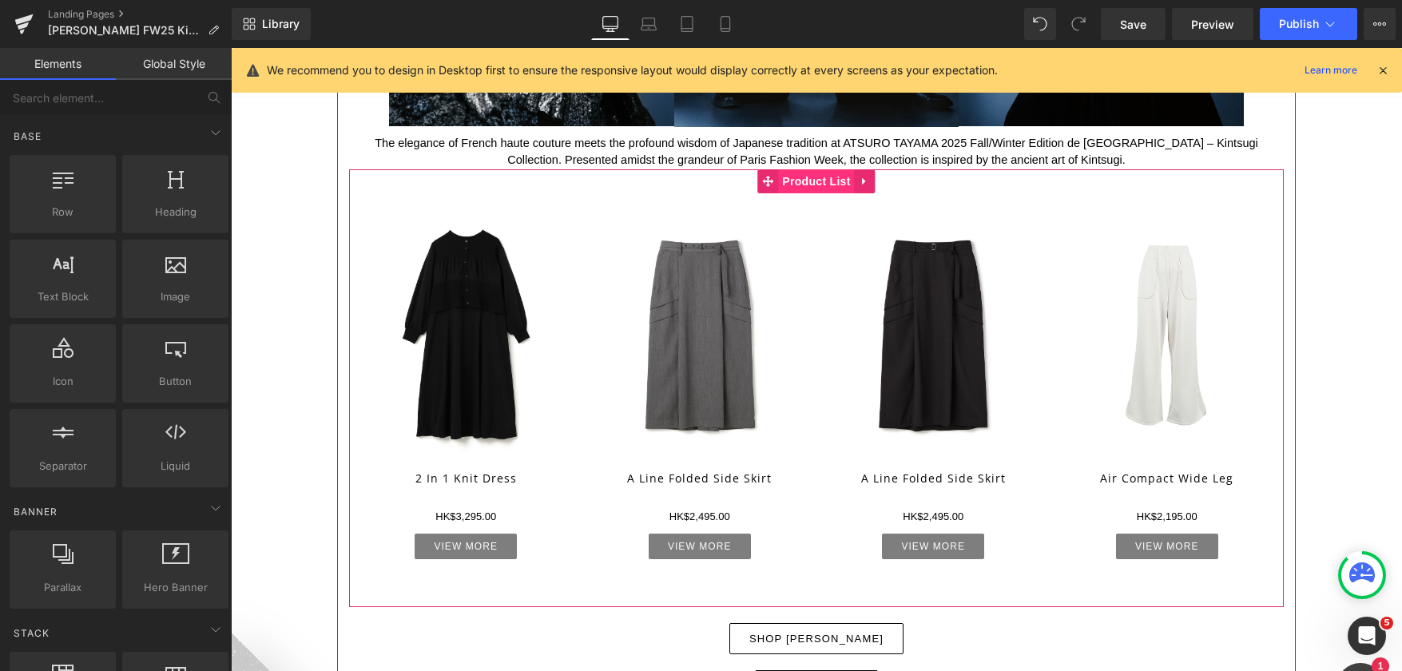
click at [818, 174] on span "Product List" at bounding box center [816, 181] width 76 height 24
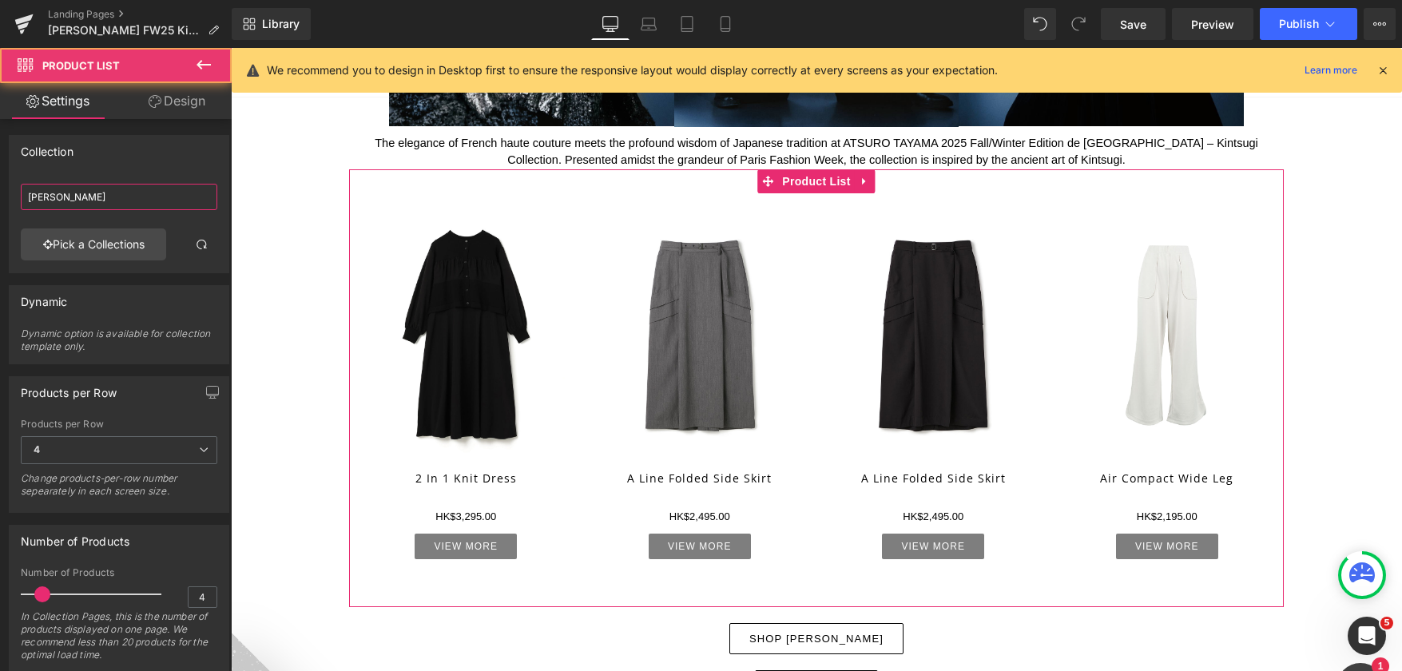
click at [112, 200] on input "[PERSON_NAME]" at bounding box center [119, 197] width 197 height 26
drag, startPoint x: 134, startPoint y: 199, endPoint x: -25, endPoint y: 192, distance: 159.1
click at [0, 192] on html "Product List You are previewing how the will restyle your page. You can not edi…" at bounding box center [701, 335] width 1402 height 671
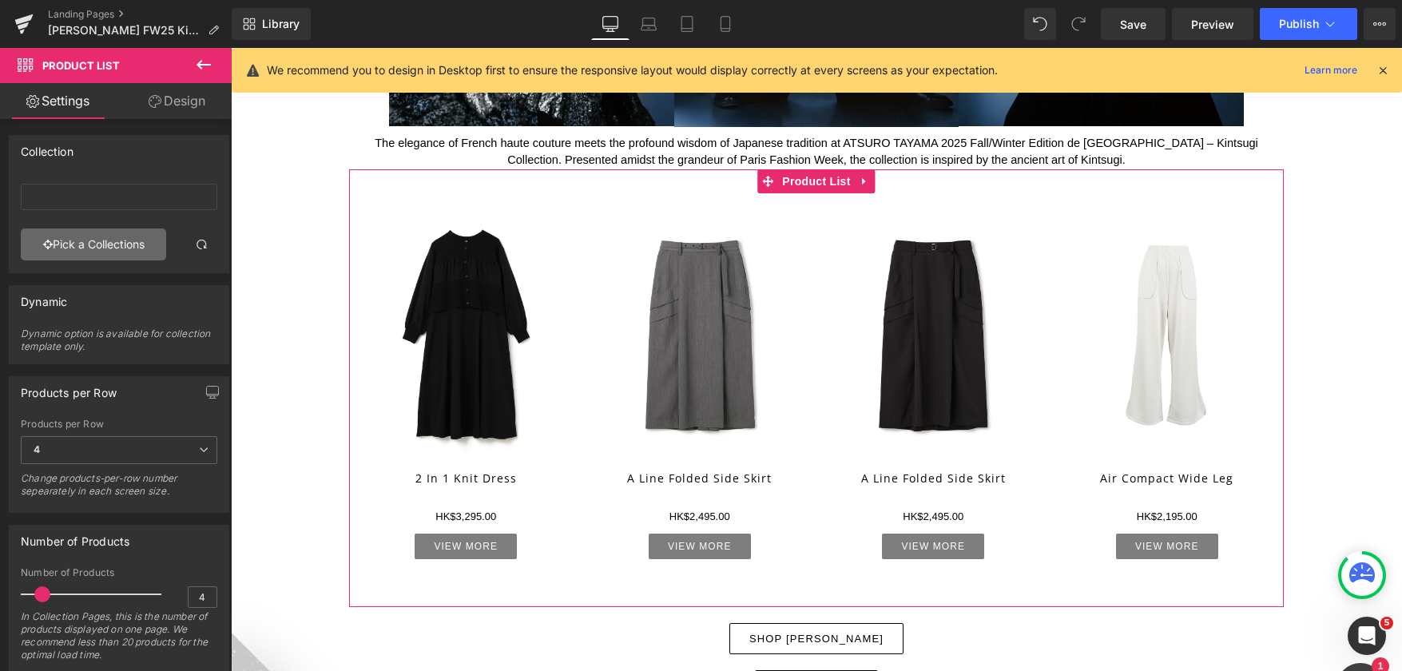
click at [62, 245] on link "Pick a Collections" at bounding box center [93, 244] width 145 height 32
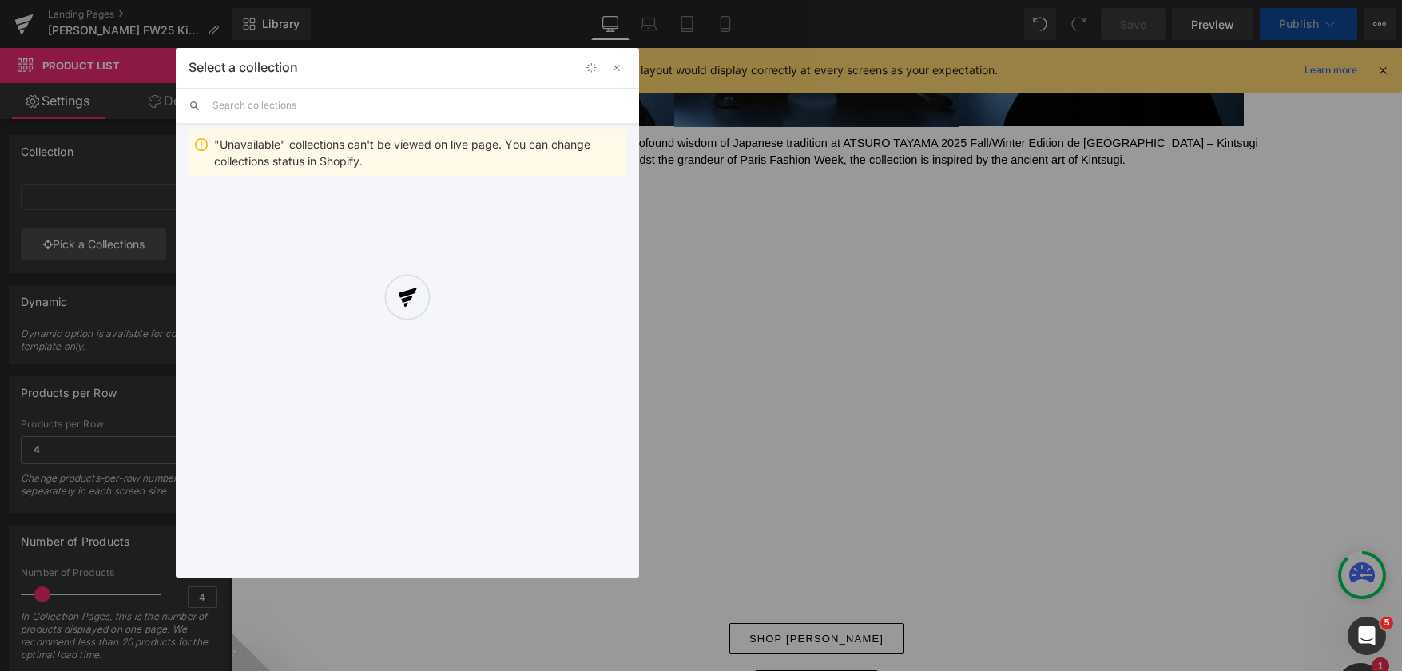
click at [296, 105] on div at bounding box center [407, 313] width 463 height 530
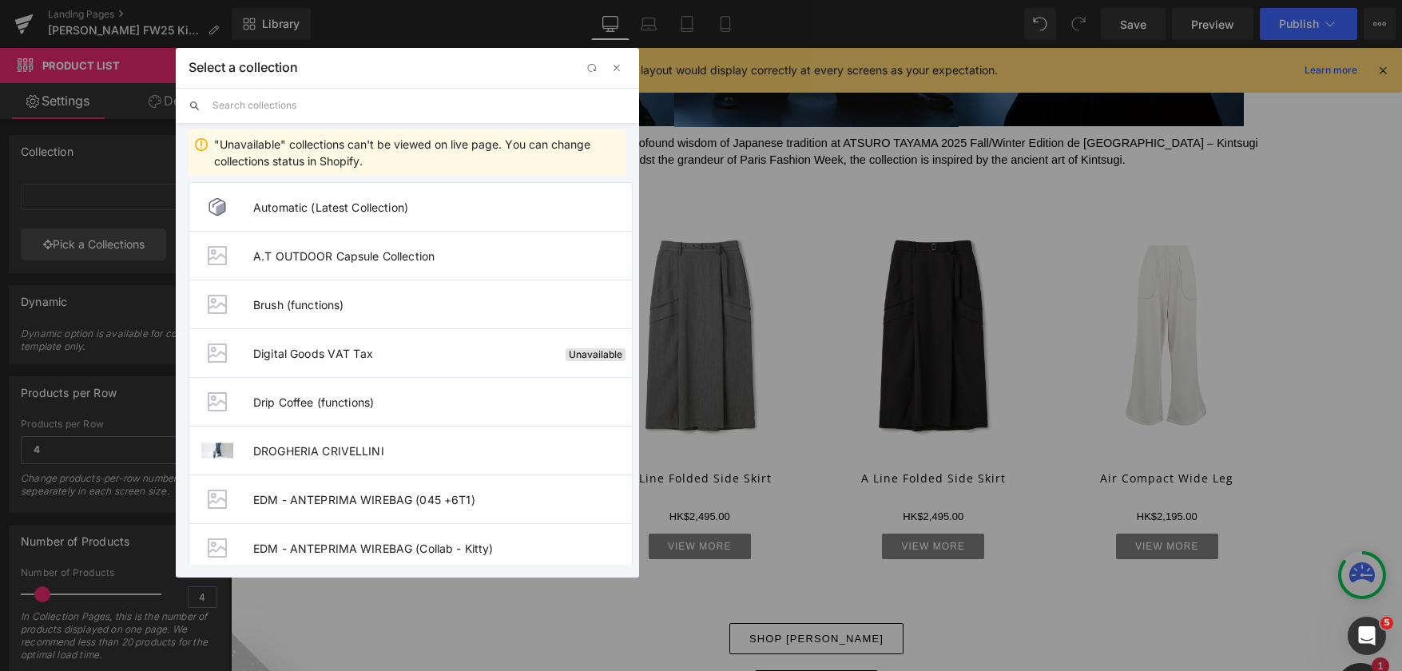
drag, startPoint x: 312, startPoint y: 110, endPoint x: 338, endPoint y: 112, distance: 25.6
click at [312, 110] on input "text" at bounding box center [419, 105] width 414 height 35
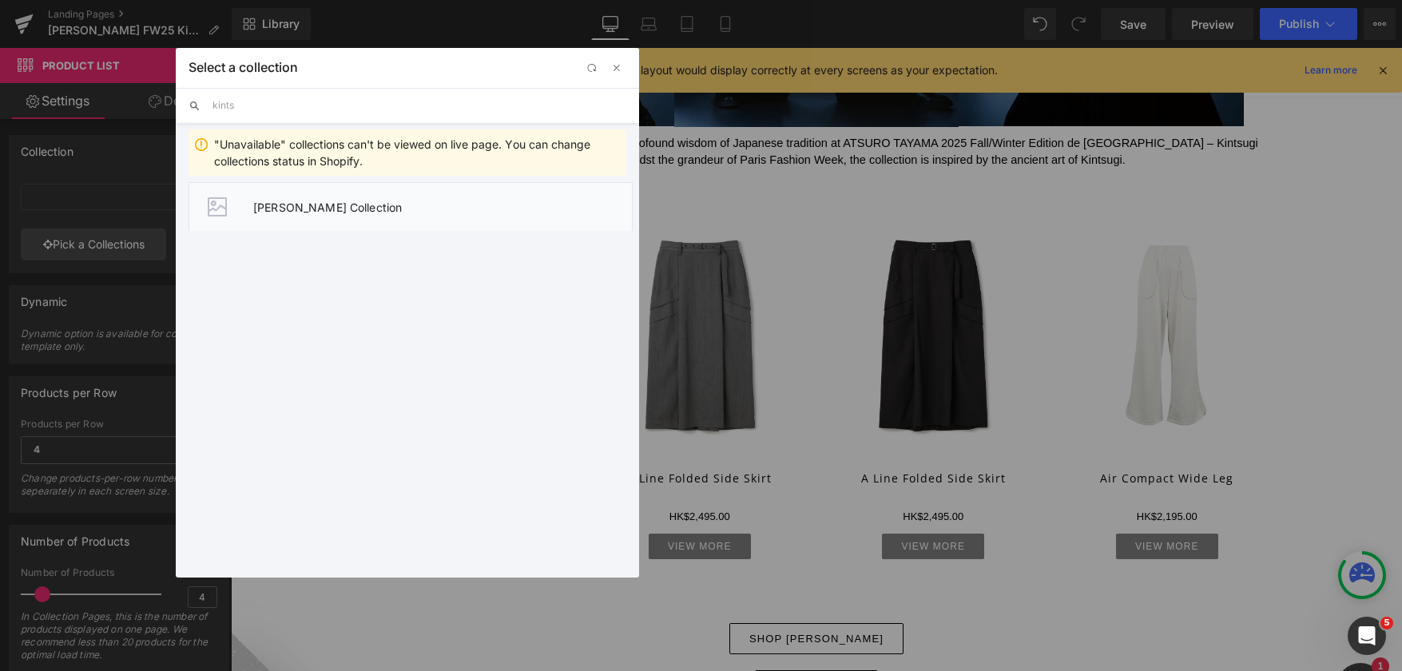
type input "kints"
click at [411, 204] on span "[PERSON_NAME] Collection" at bounding box center [442, 208] width 379 height 14
type input "[PERSON_NAME] Collection"
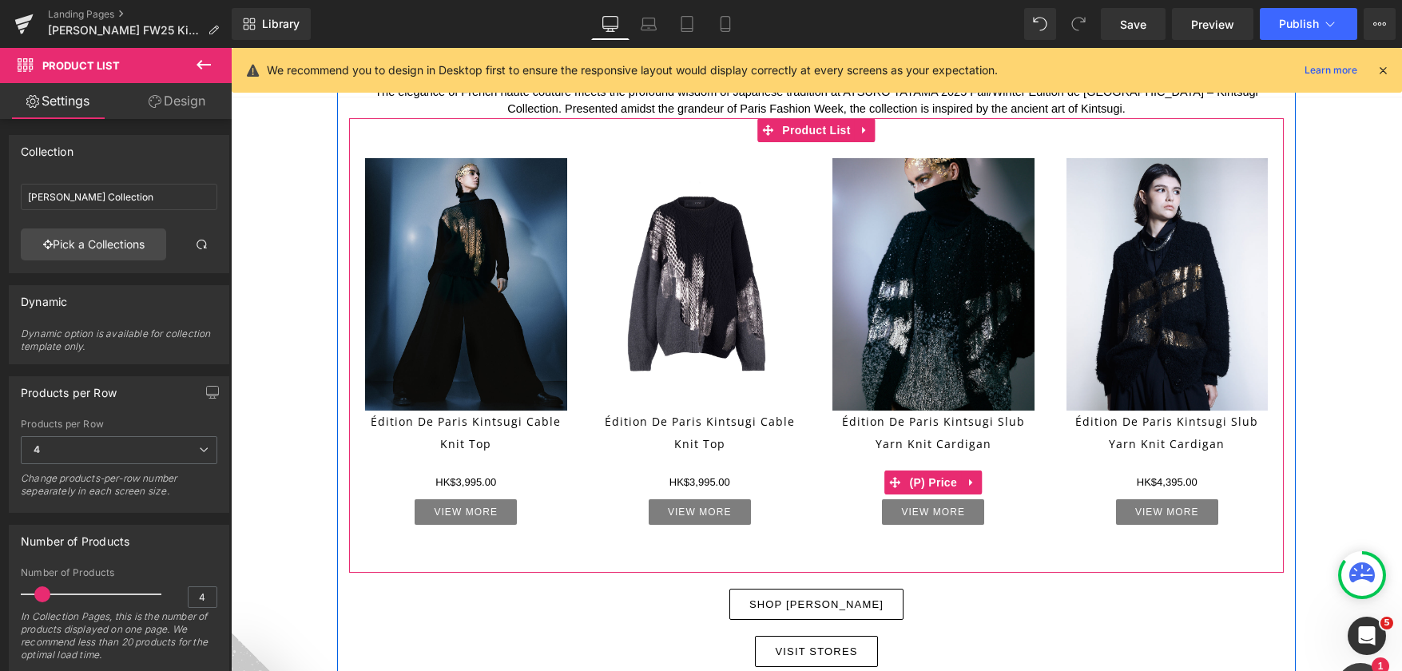
scroll to position [639, 0]
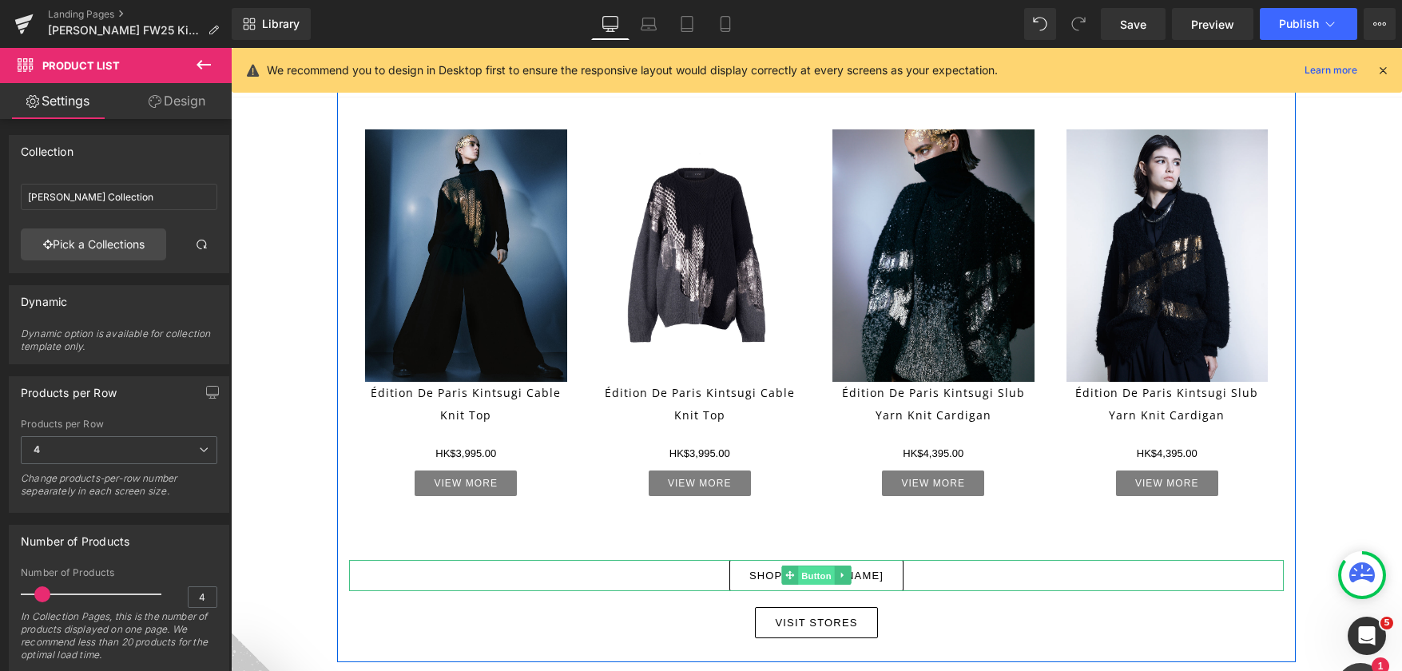
click at [807, 574] on span "Button" at bounding box center [816, 575] width 37 height 19
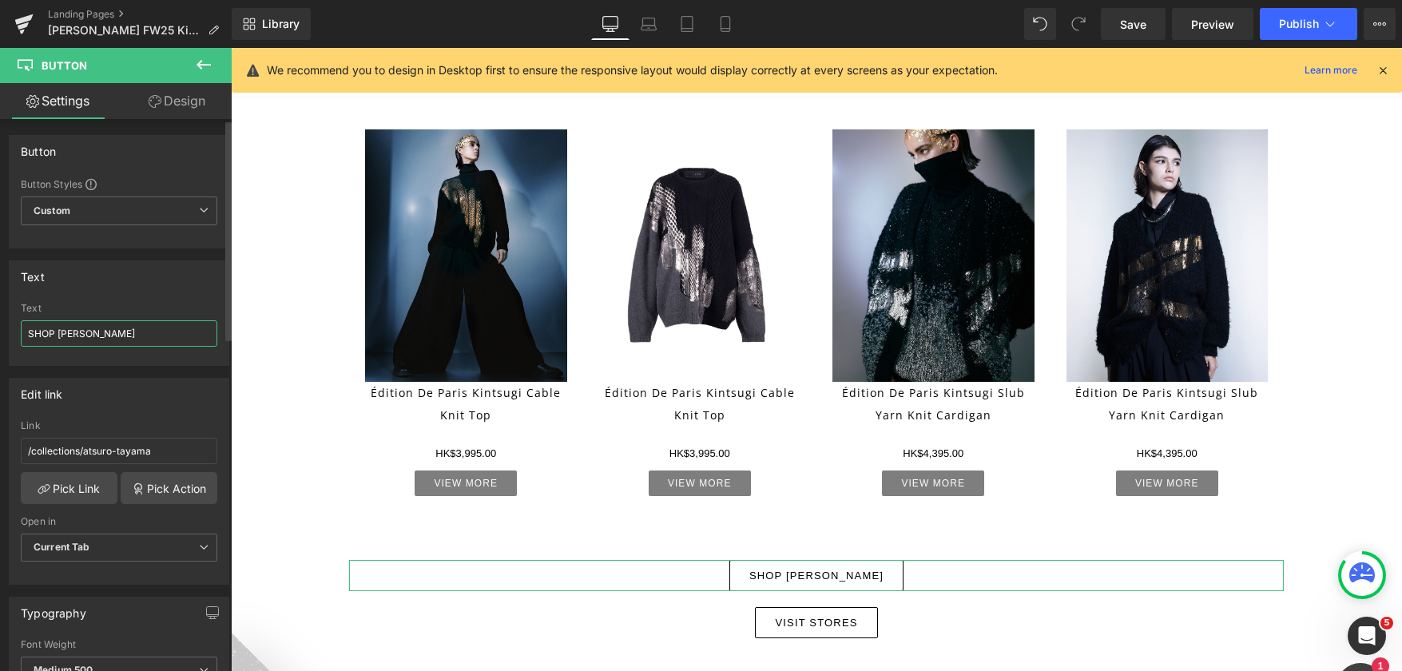
click at [58, 332] on input "SHOP ATSURO TAYAMA" at bounding box center [119, 333] width 197 height 26
click at [56, 333] on input "SHOP ATSURO TAYAMA" at bounding box center [119, 333] width 197 height 26
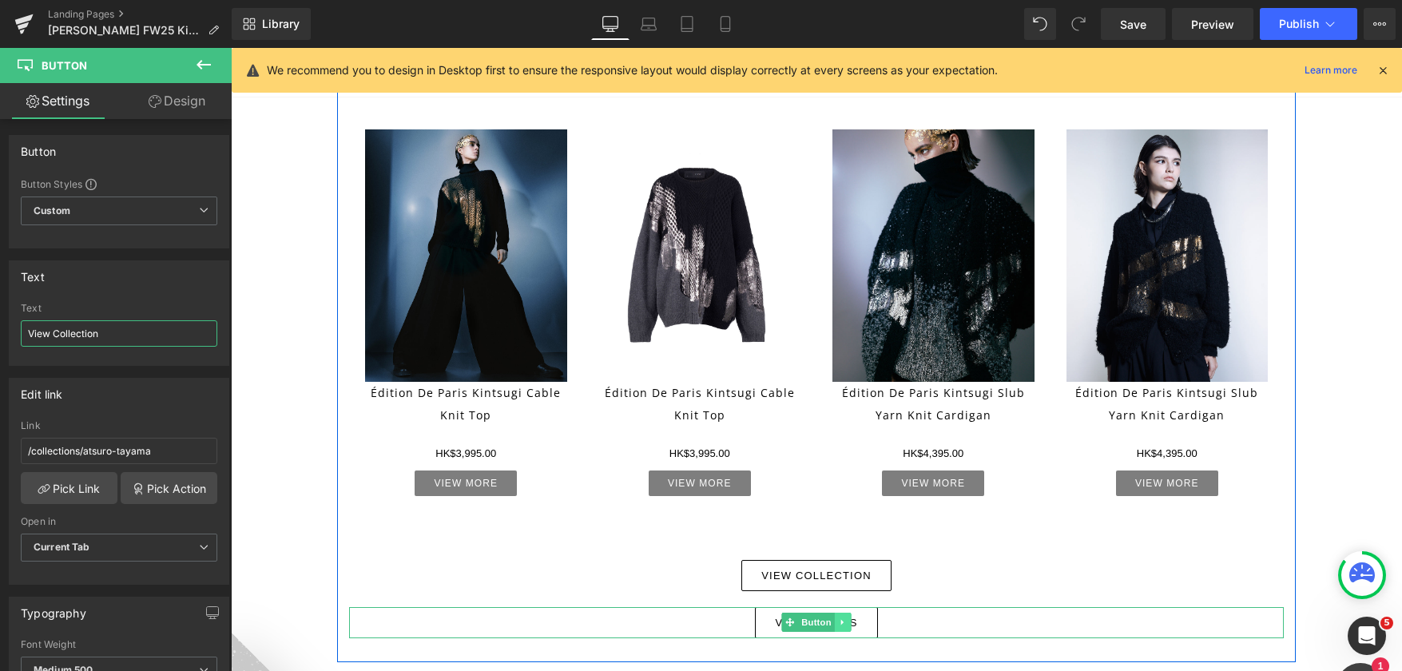
type input "View Collection"
click at [839, 623] on icon at bounding box center [843, 622] width 9 height 10
click at [851, 620] on link at bounding box center [851, 622] width 17 height 19
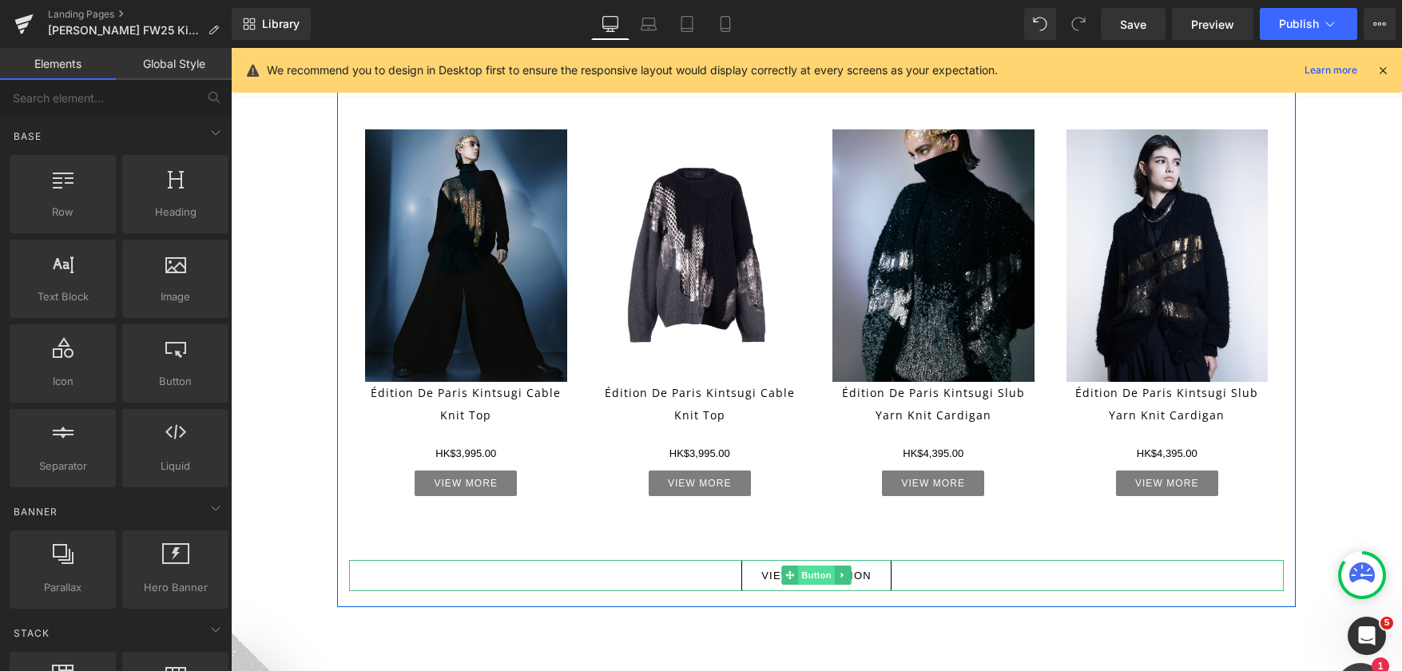
click at [821, 569] on span "Button" at bounding box center [816, 575] width 37 height 19
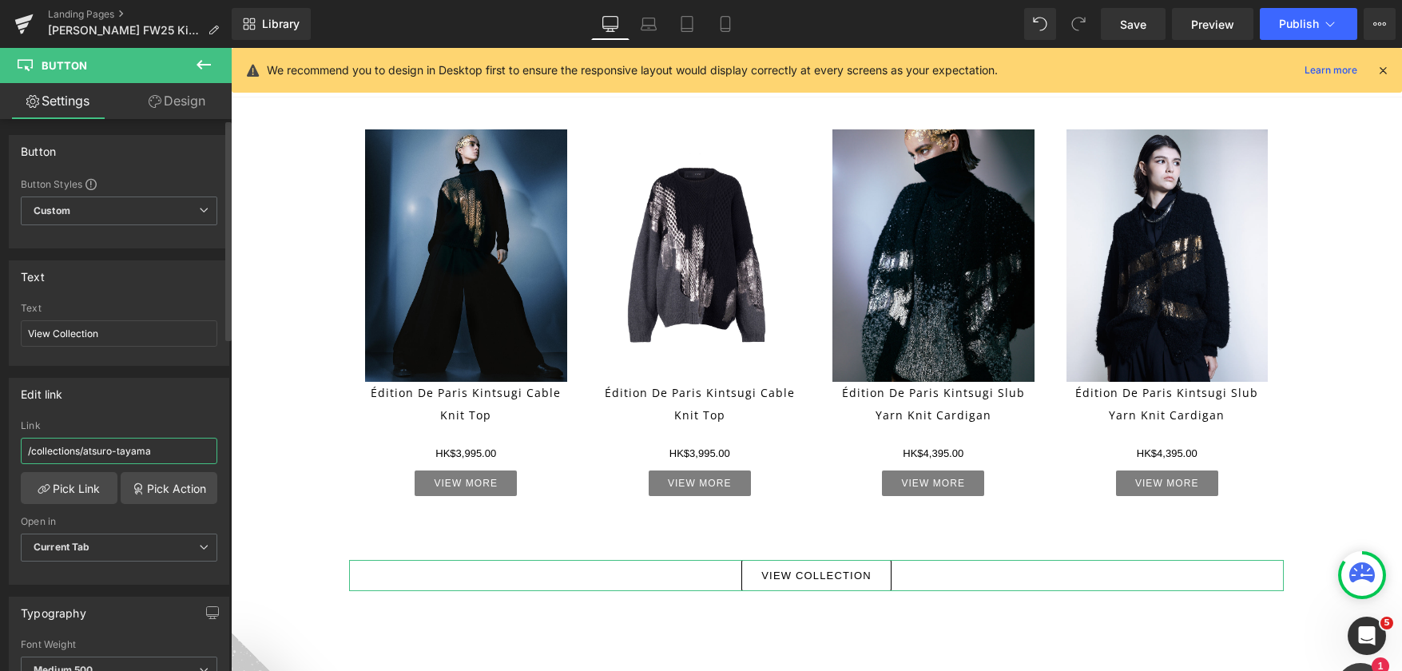
click at [101, 453] on input "/collections/atsuro-tayama" at bounding box center [119, 451] width 197 height 26
click at [91, 480] on link "Pick Link" at bounding box center [69, 488] width 97 height 32
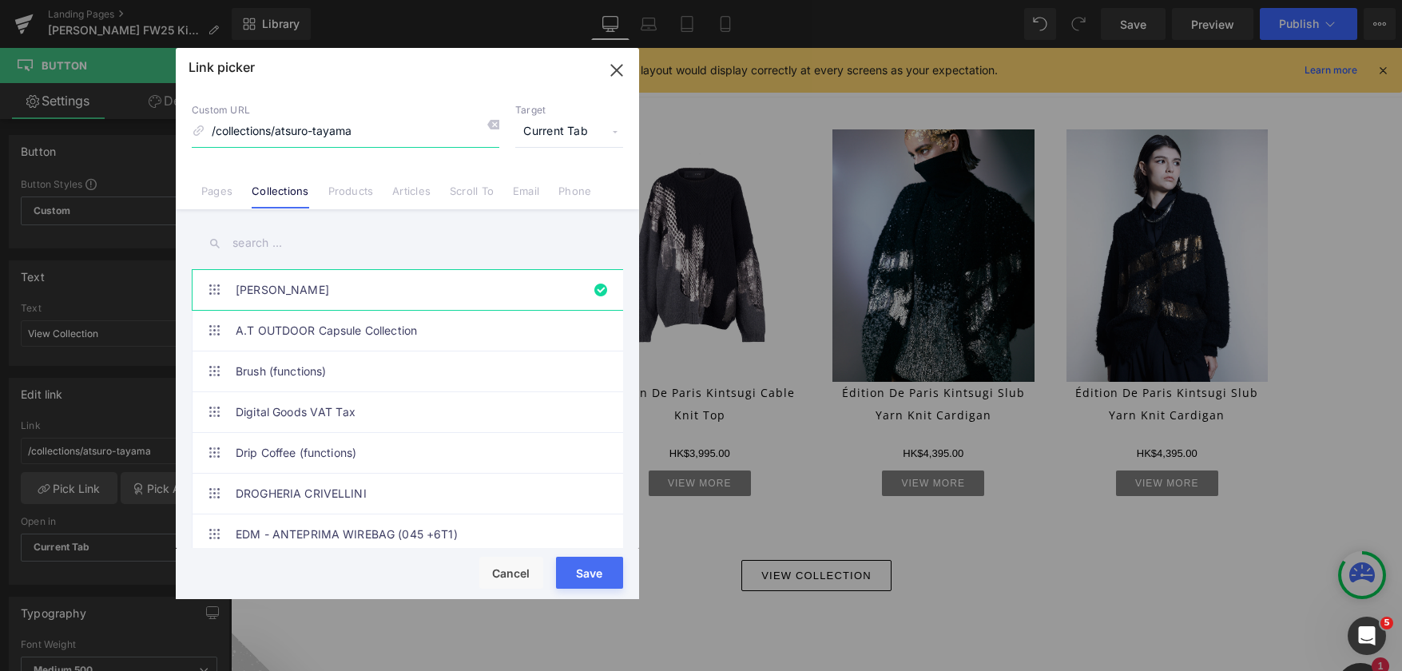
click at [375, 130] on input "/collections/atsuro-tayama" at bounding box center [346, 132] width 308 height 30
click at [272, 254] on input "text" at bounding box center [407, 243] width 431 height 36
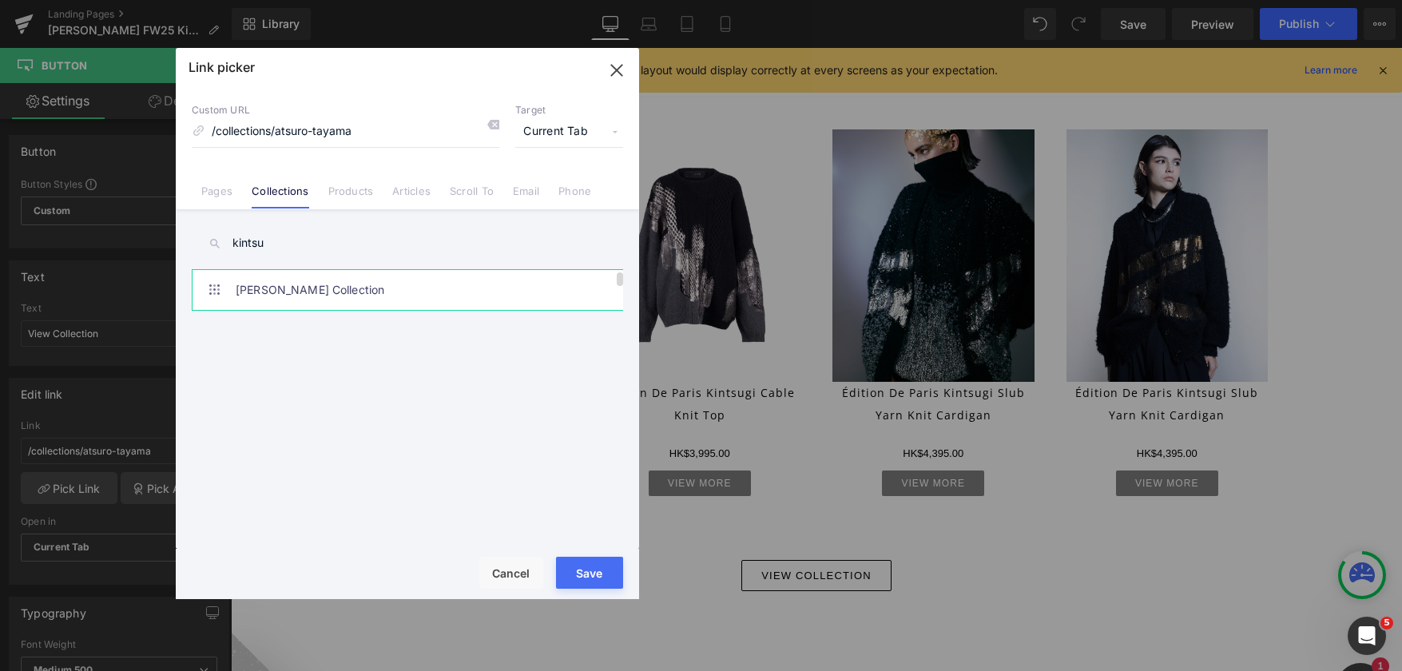
type input "kintsu"
click at [300, 284] on link "[PERSON_NAME] Collection" at bounding box center [411, 290] width 351 height 40
type input "/collections/atsuro-tayama-kintsugi-collection"
click at [608, 574] on button "Save" at bounding box center [589, 573] width 67 height 32
type input "/collections/atsuro-tayama-kintsugi-collection"
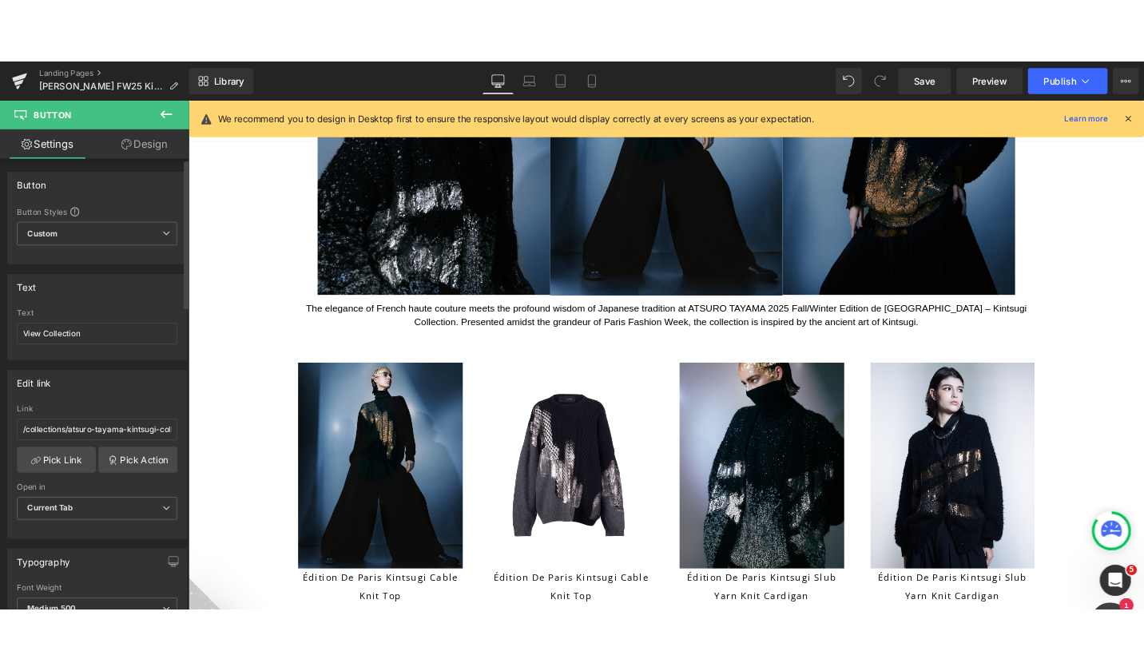
scroll to position [396, 0]
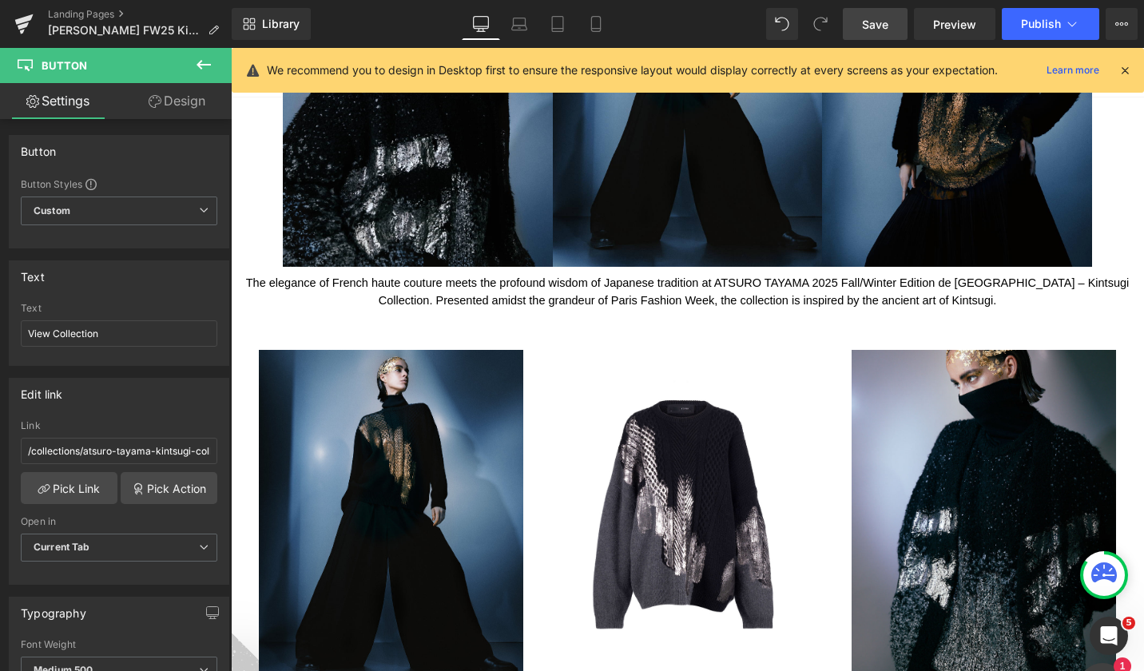
click at [897, 16] on link "Save" at bounding box center [875, 24] width 65 height 32
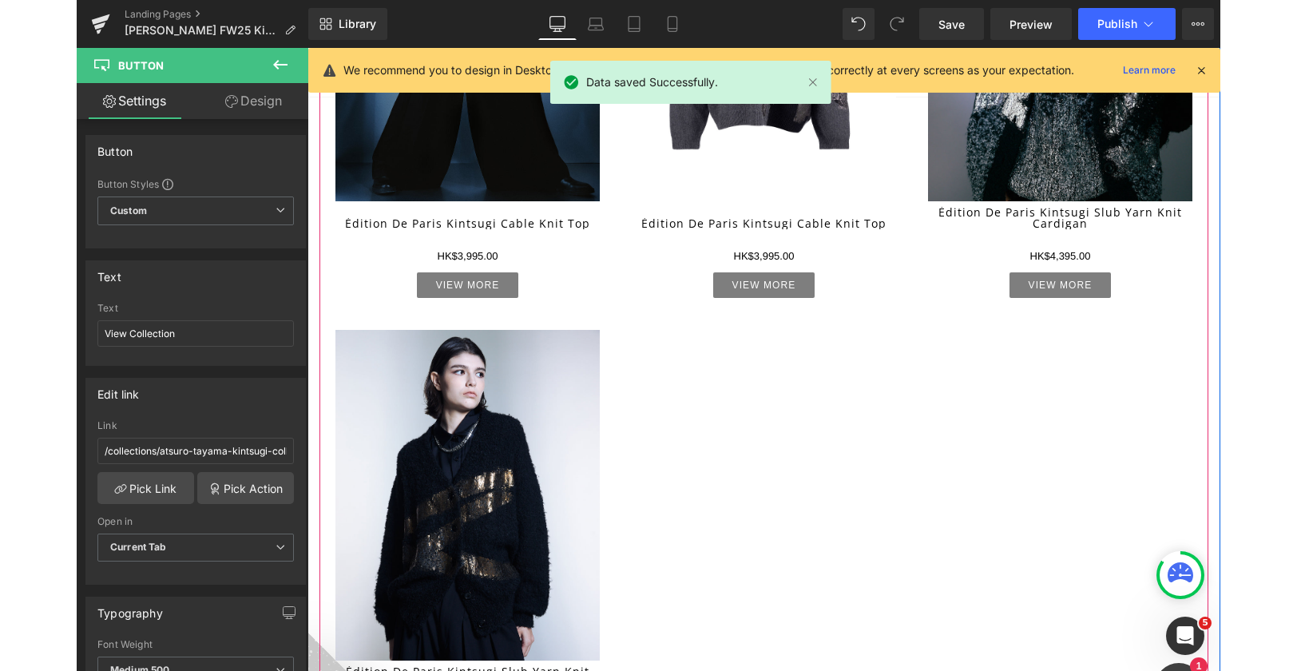
scroll to position [955, 0]
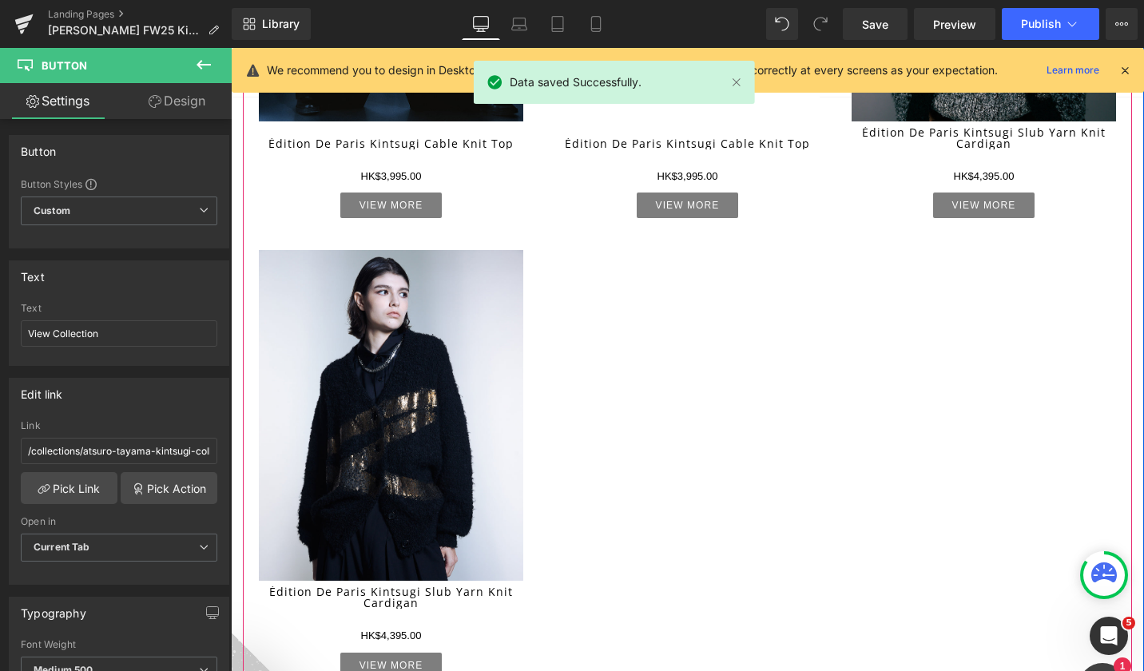
click at [733, 308] on div "Sale Off (P) Image Édition de Paris Kintsugi Cable Knit Top (P) Title HK$0 HK$3…" at bounding box center [687, 226] width 889 height 951
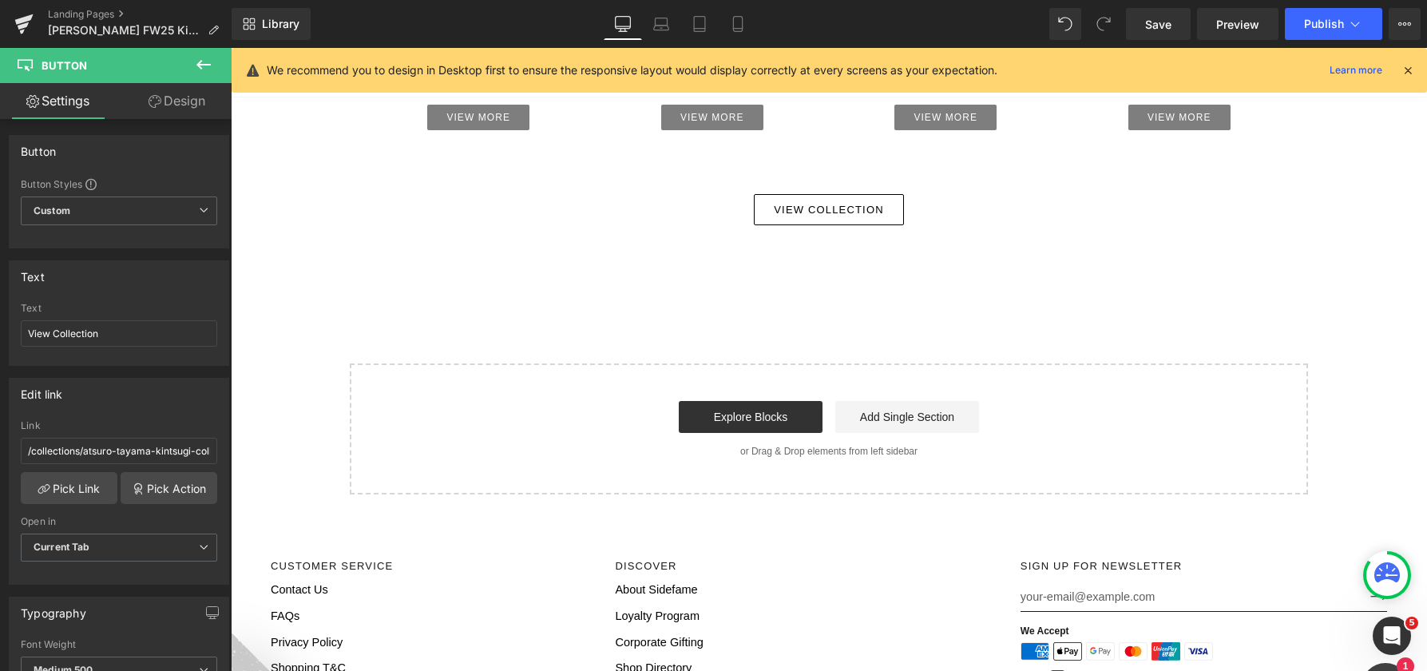
scroll to position [888, 0]
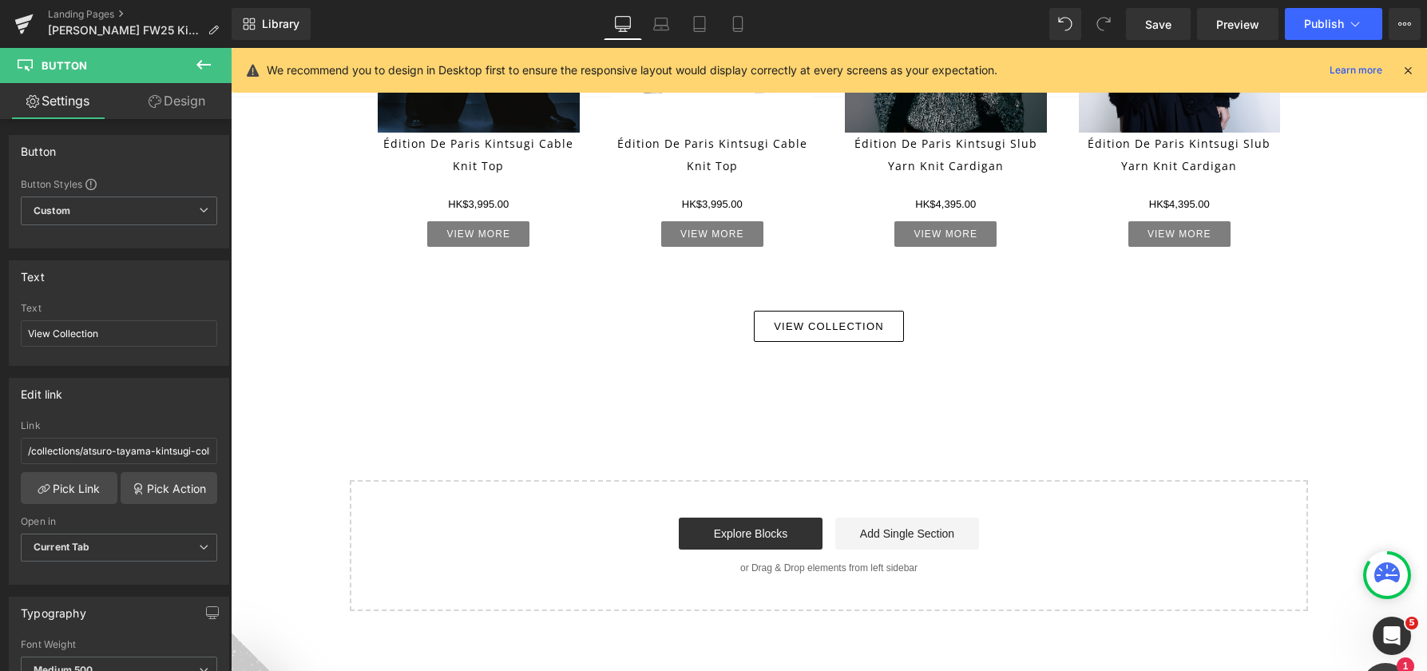
click at [195, 62] on icon at bounding box center [203, 64] width 19 height 19
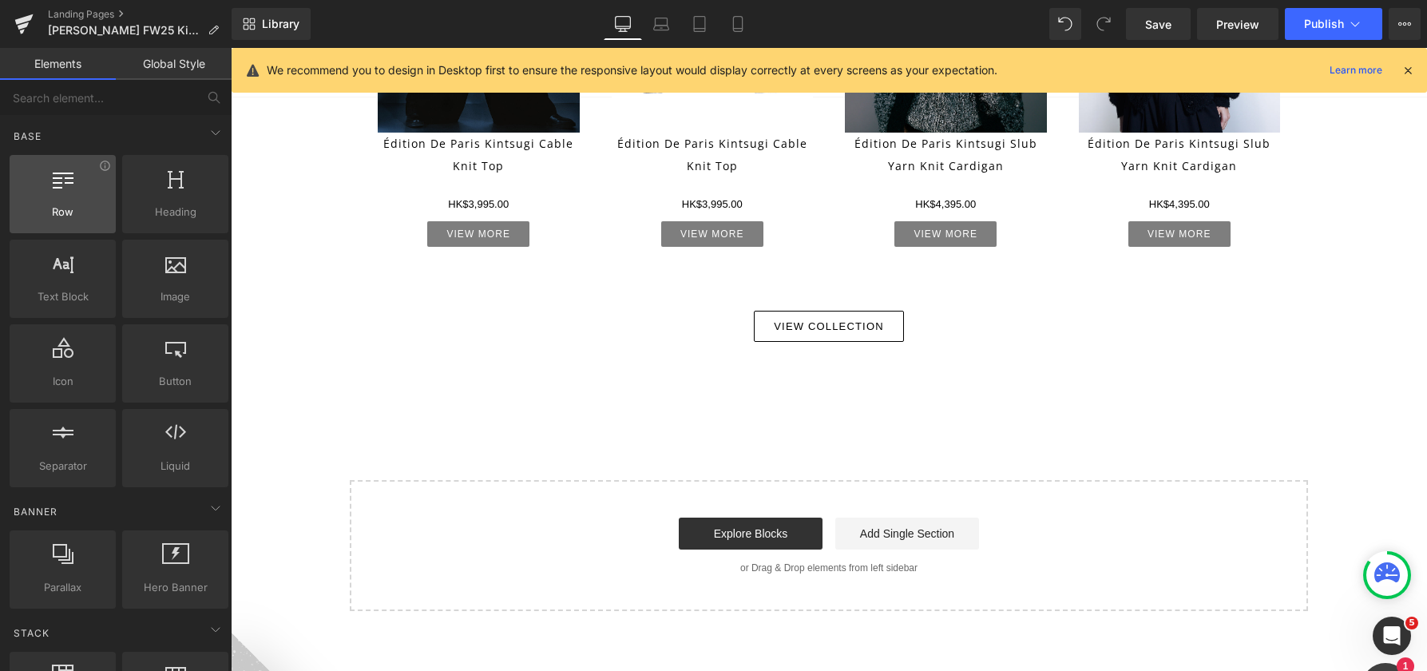
click at [102, 190] on div at bounding box center [62, 186] width 97 height 36
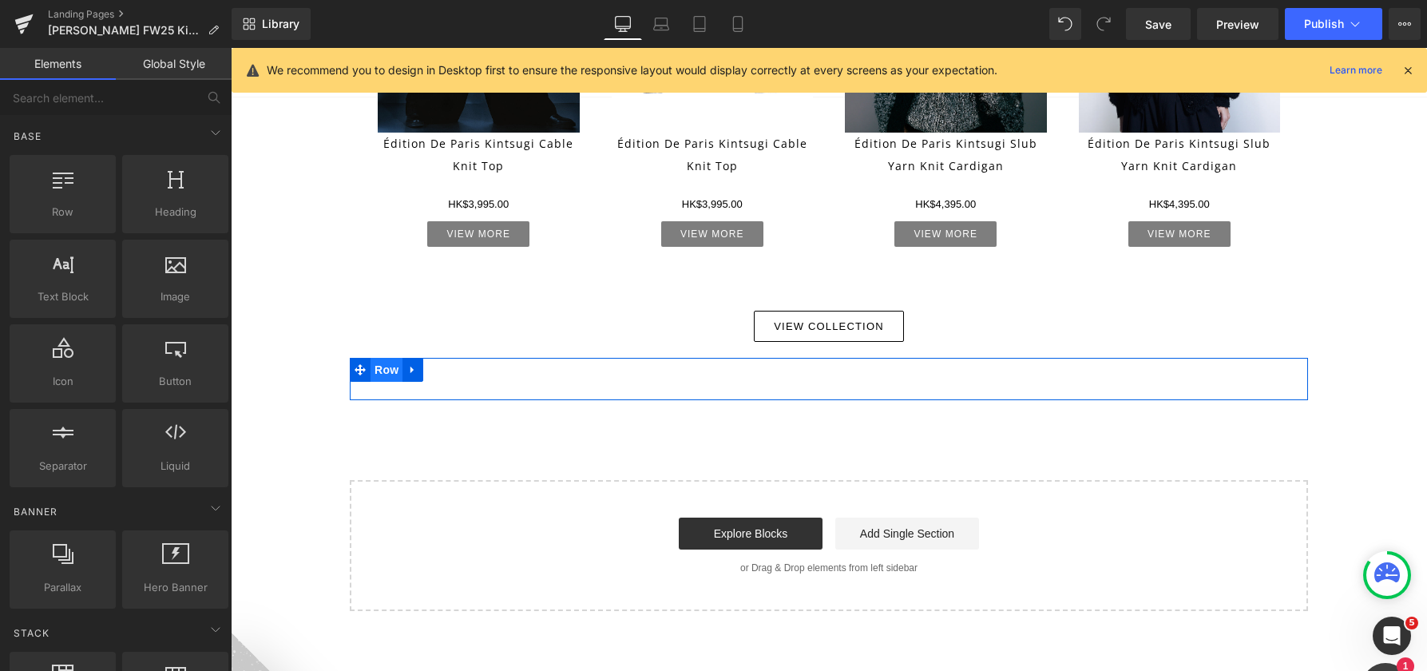
click at [385, 371] on span "Row" at bounding box center [387, 370] width 32 height 24
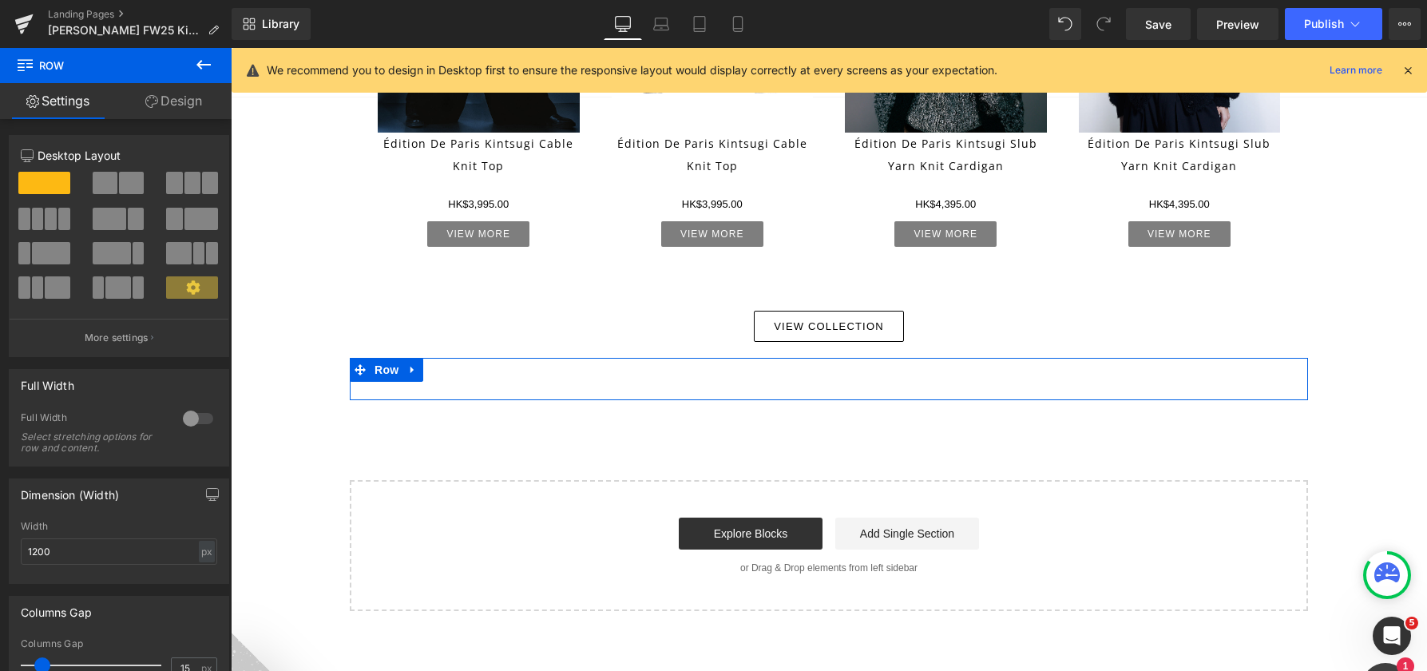
click at [135, 212] on span at bounding box center [136, 219] width 16 height 22
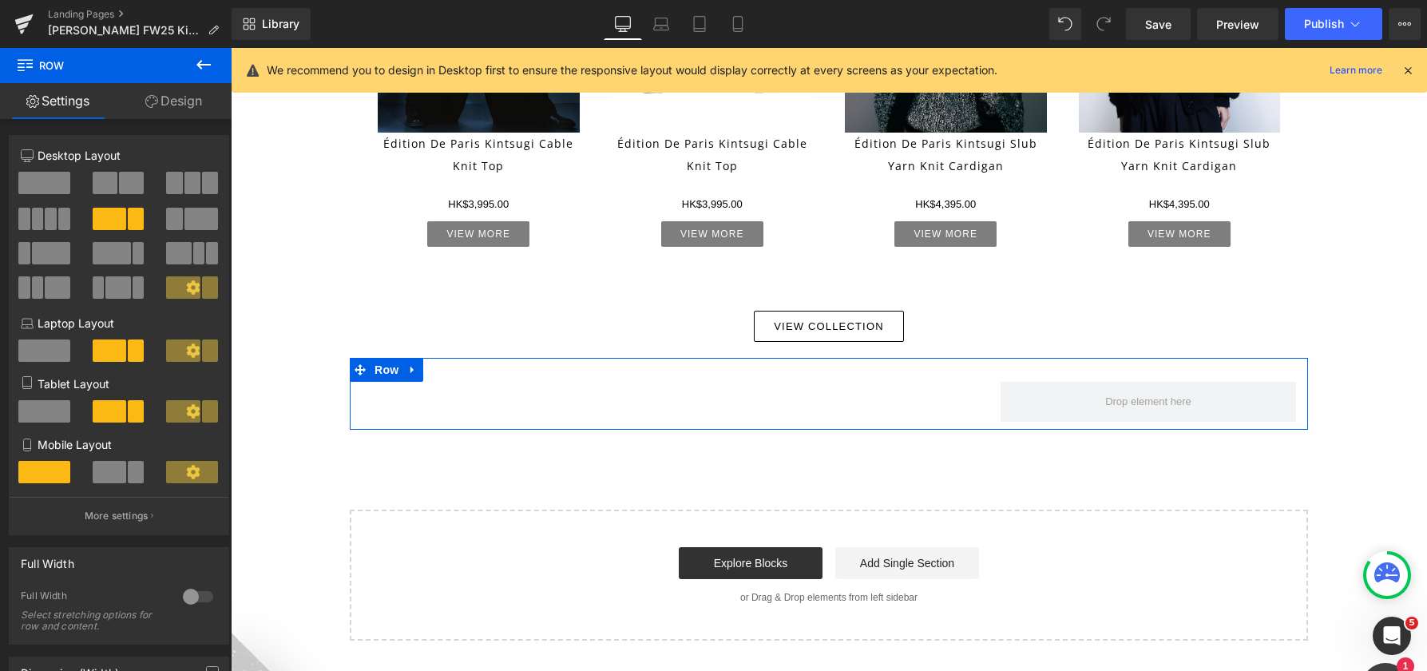
click at [176, 99] on link "Design" at bounding box center [174, 101] width 116 height 36
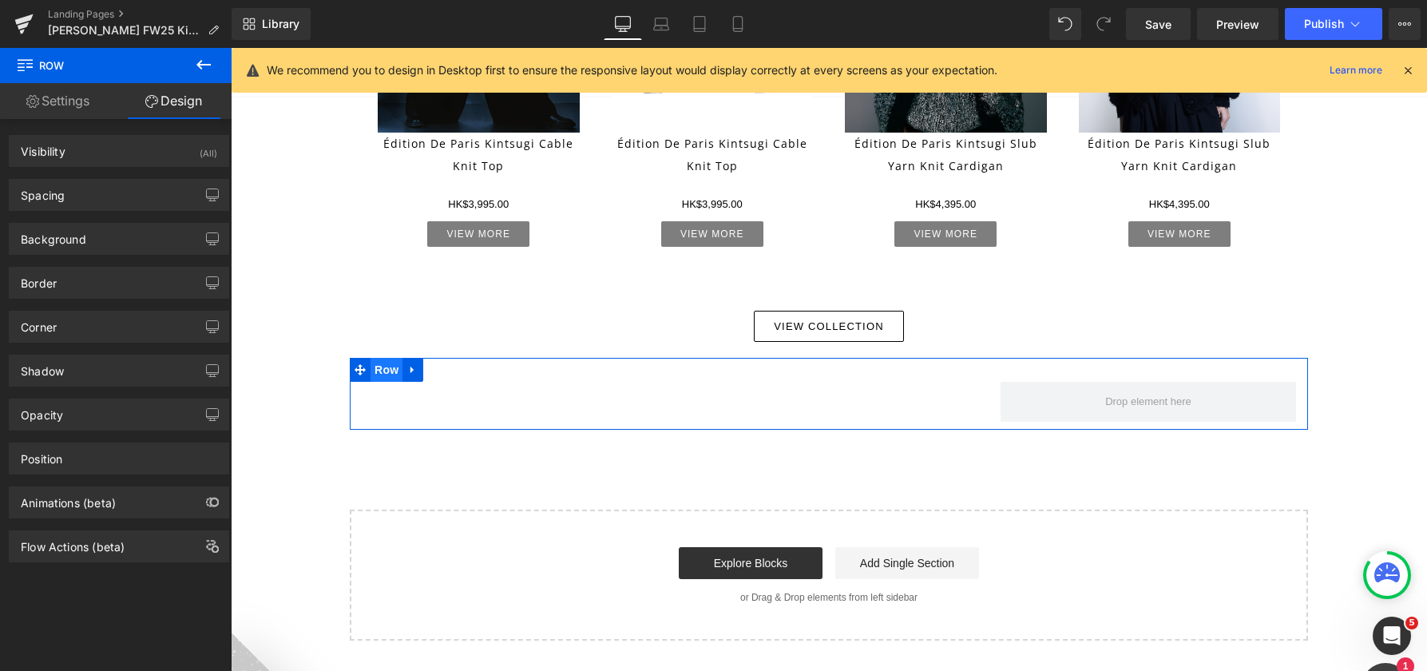
click at [384, 374] on span "Row" at bounding box center [387, 370] width 32 height 24
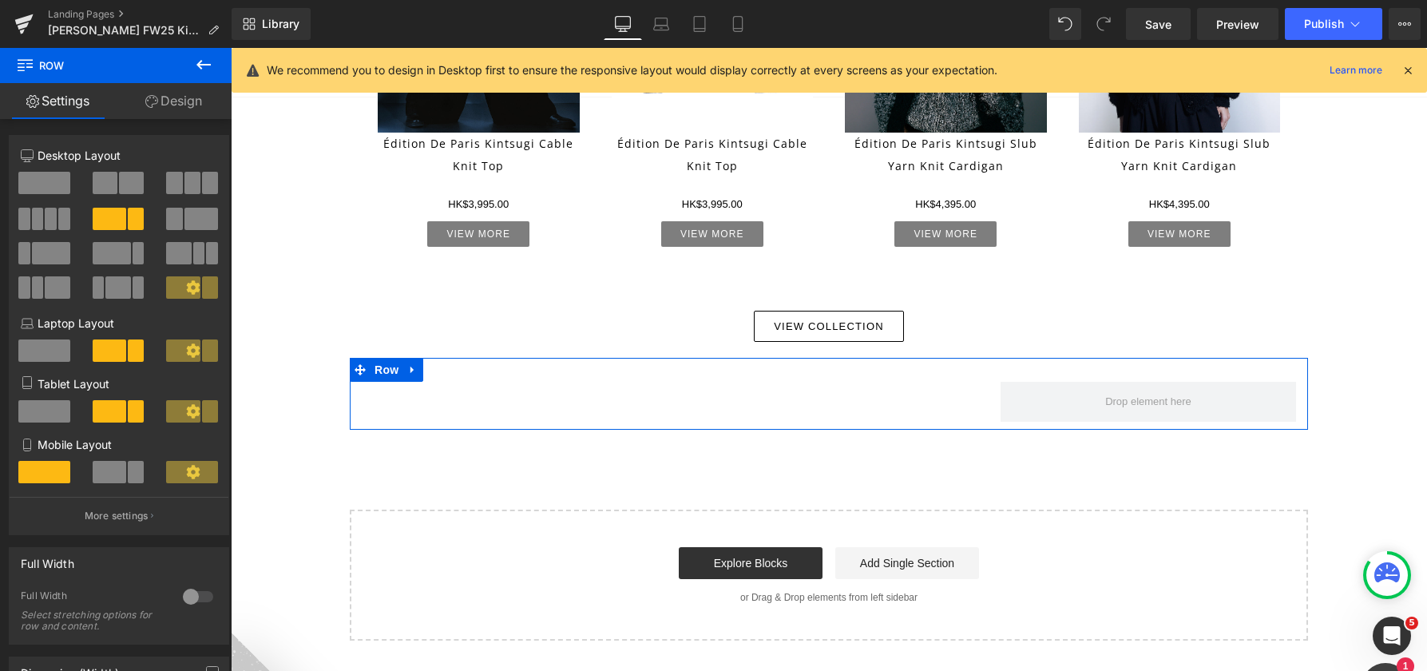
click at [52, 414] on span at bounding box center [44, 411] width 52 height 22
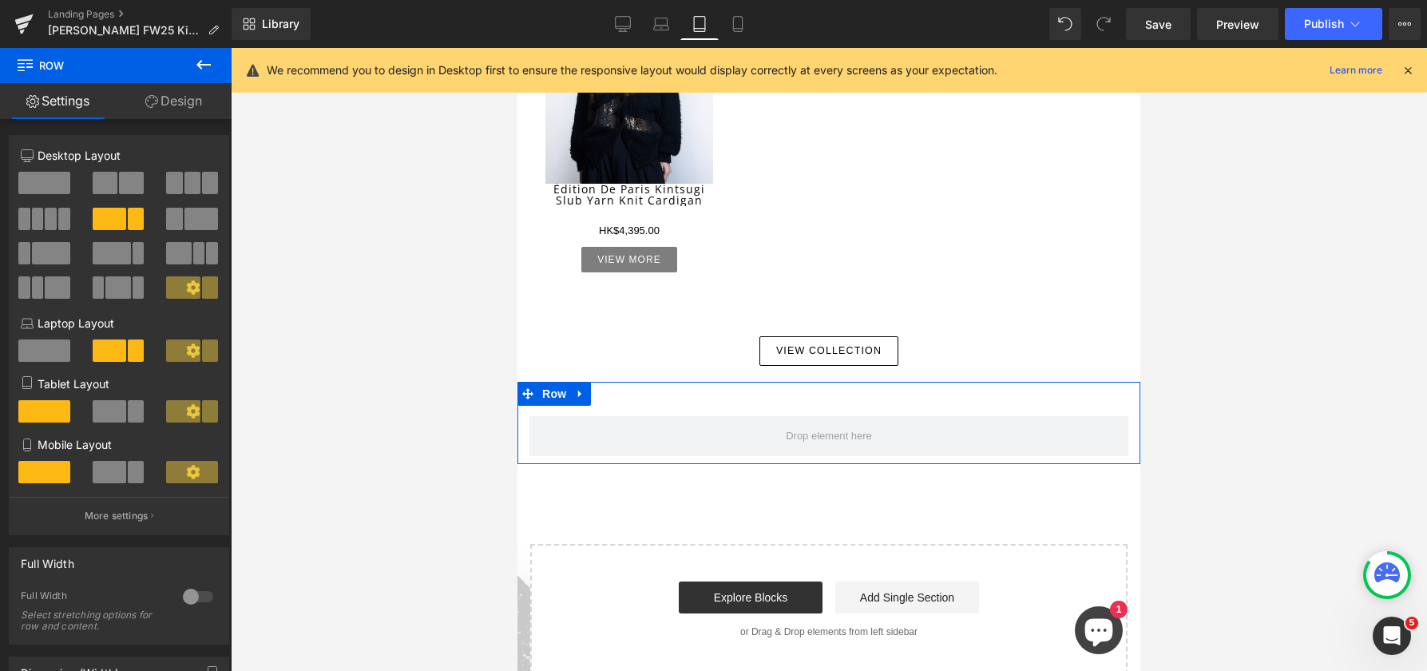
scroll to position [1158, 0]
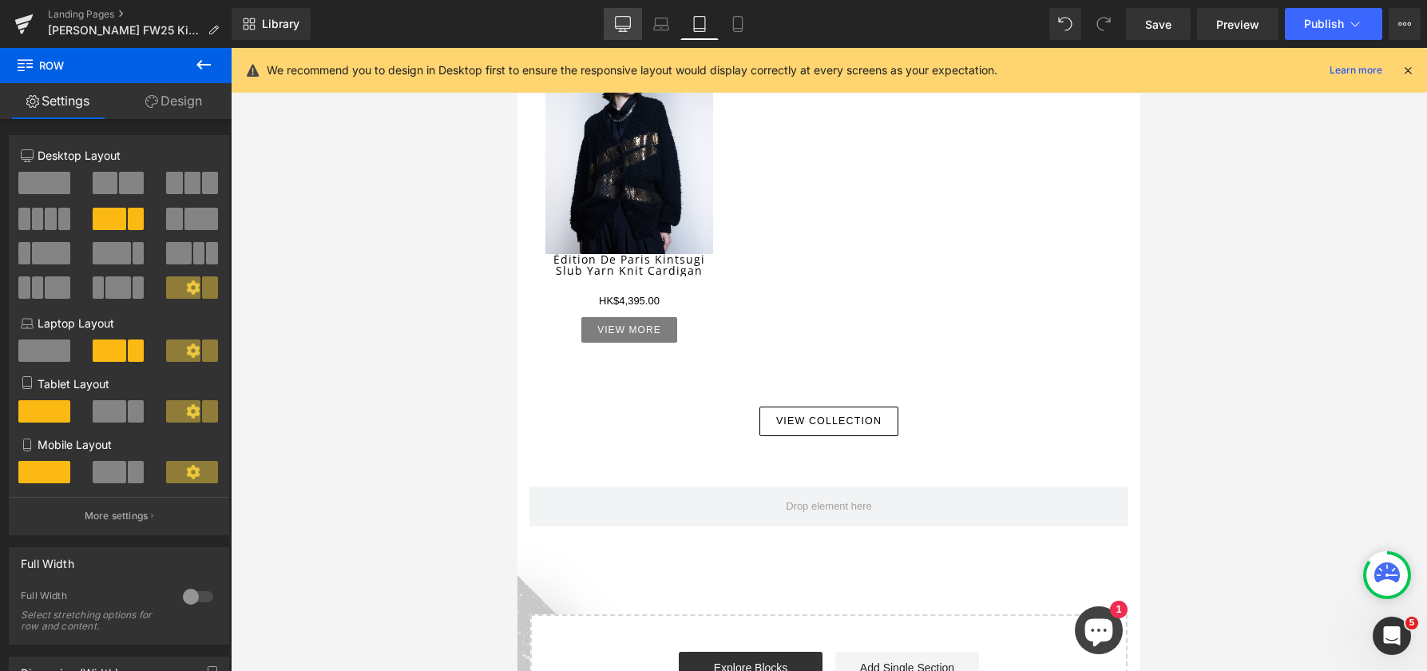
click at [626, 19] on icon at bounding box center [623, 24] width 16 height 16
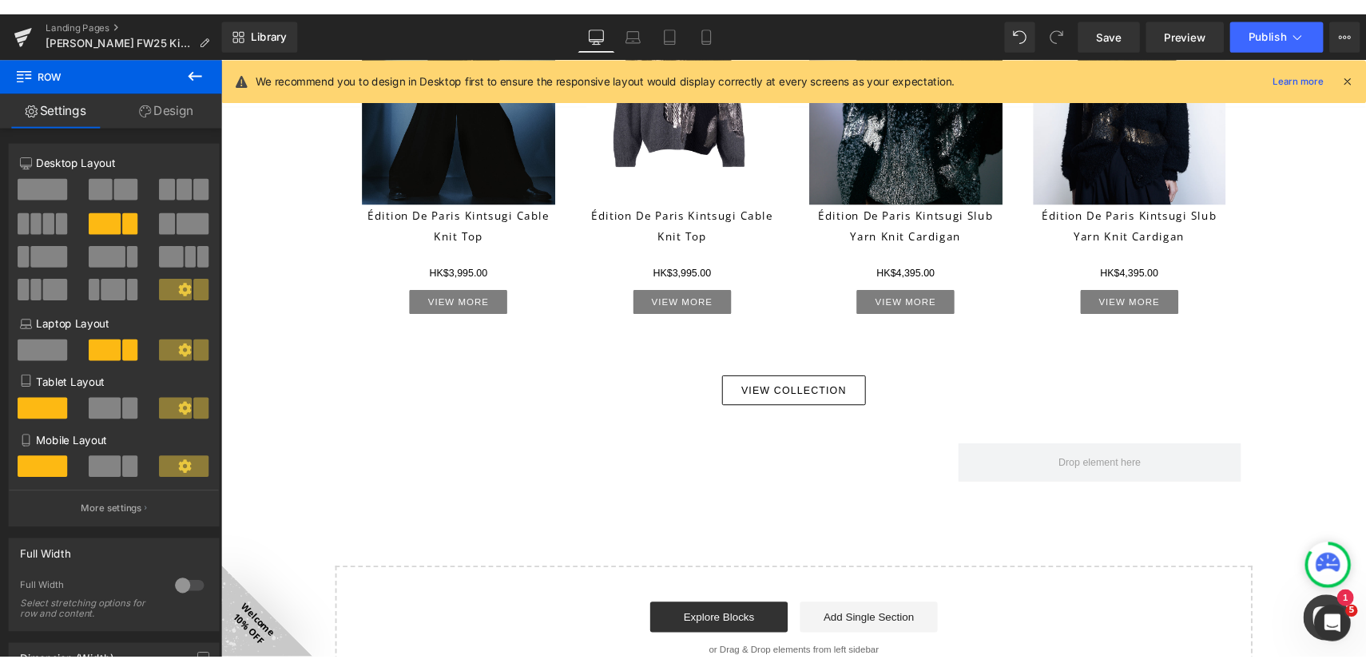
scroll to position [812, 0]
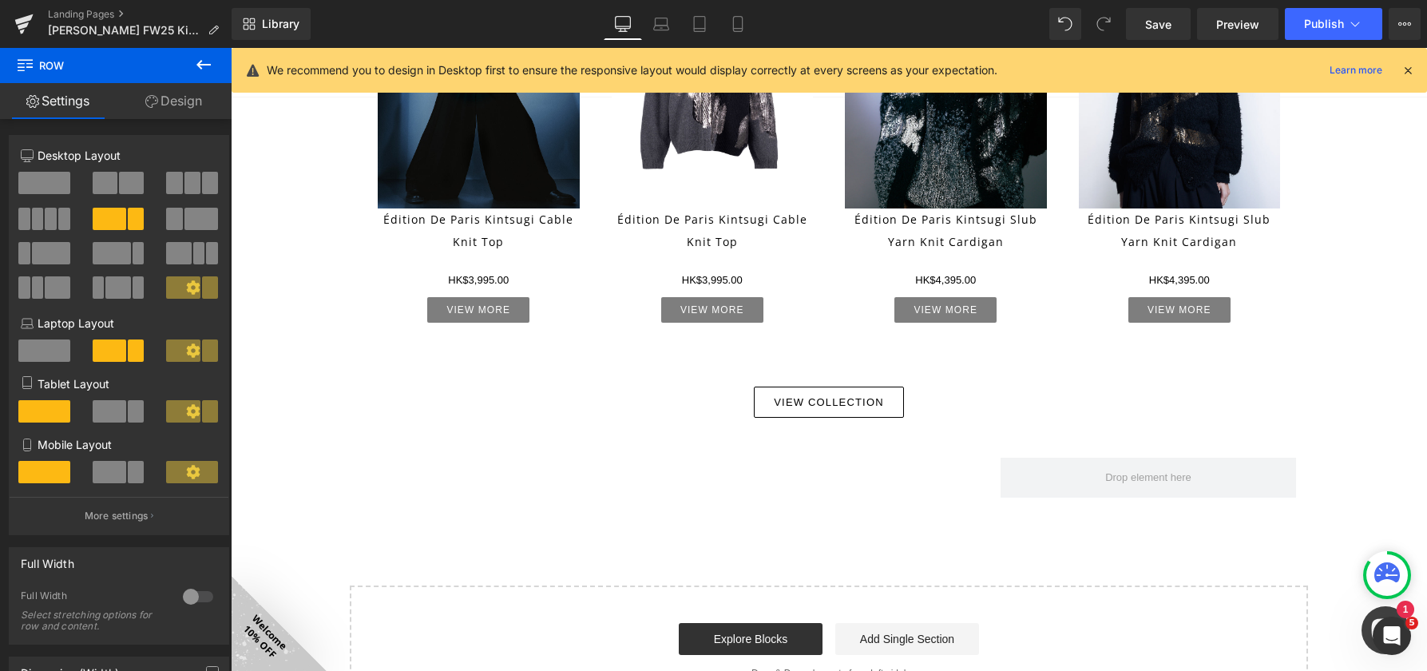
click at [218, 64] on button at bounding box center [204, 65] width 56 height 35
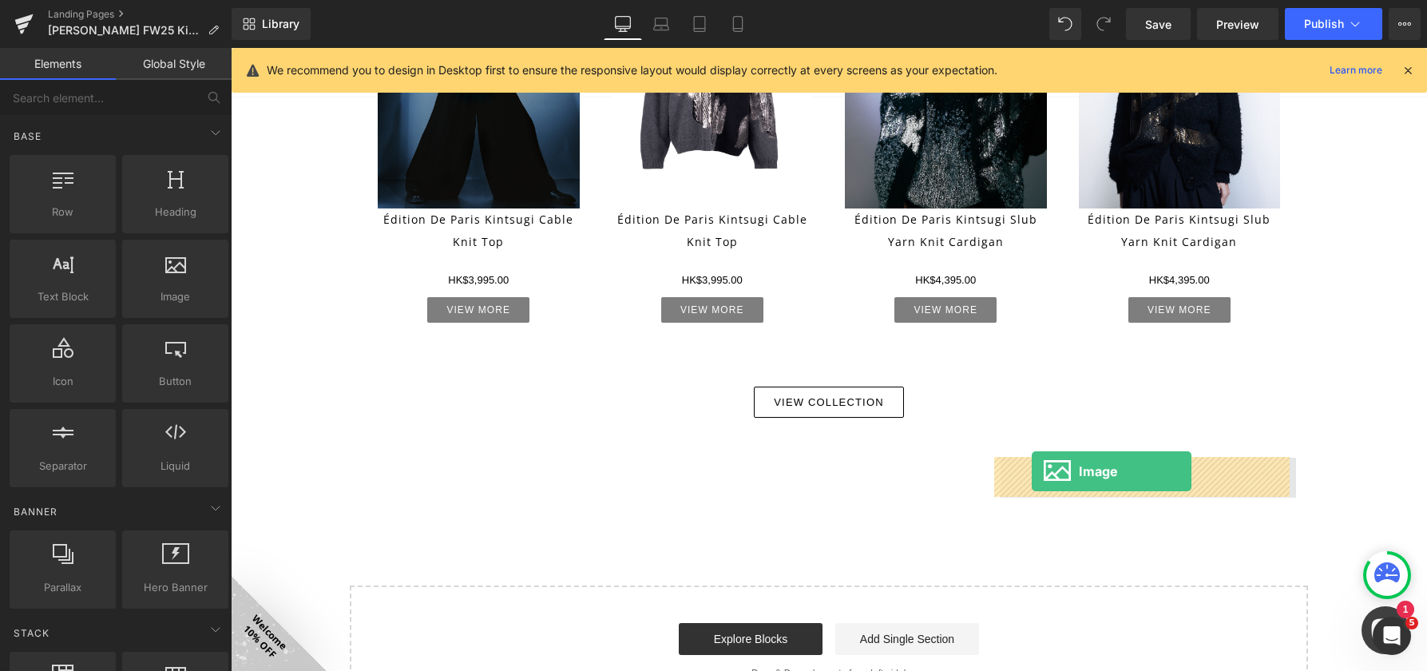
drag, startPoint x: 443, startPoint y: 336, endPoint x: 1032, endPoint y: 471, distance: 605.0
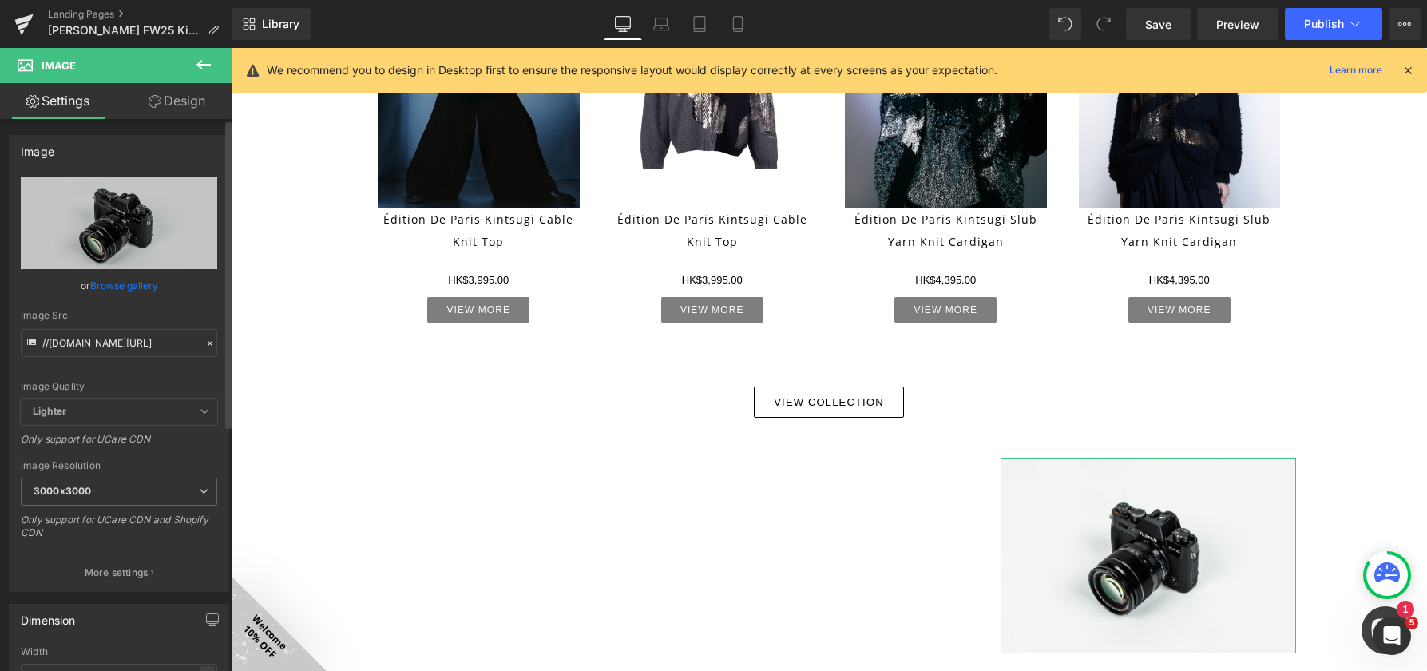
click at [134, 280] on link "Browse gallery" at bounding box center [124, 286] width 68 height 28
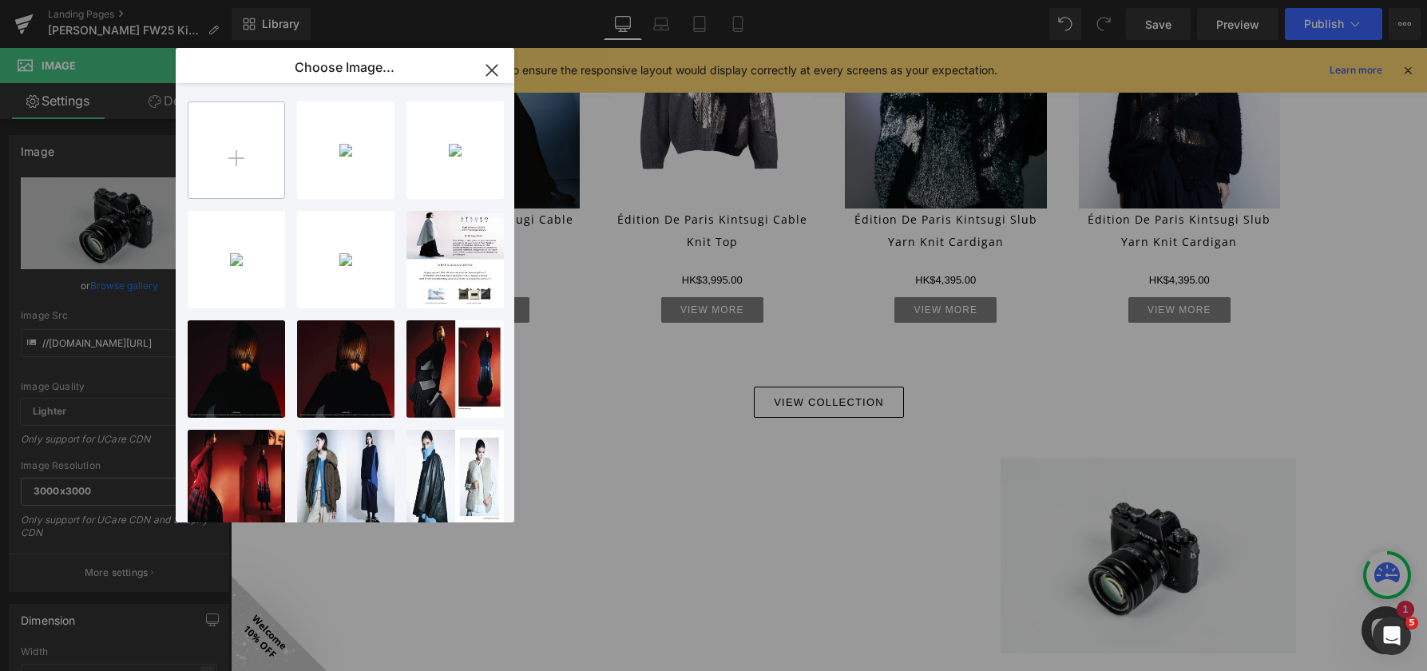
click at [238, 158] on input "file" at bounding box center [237, 150] width 96 height 96
click at [262, 147] on input "file" at bounding box center [237, 150] width 96 height 96
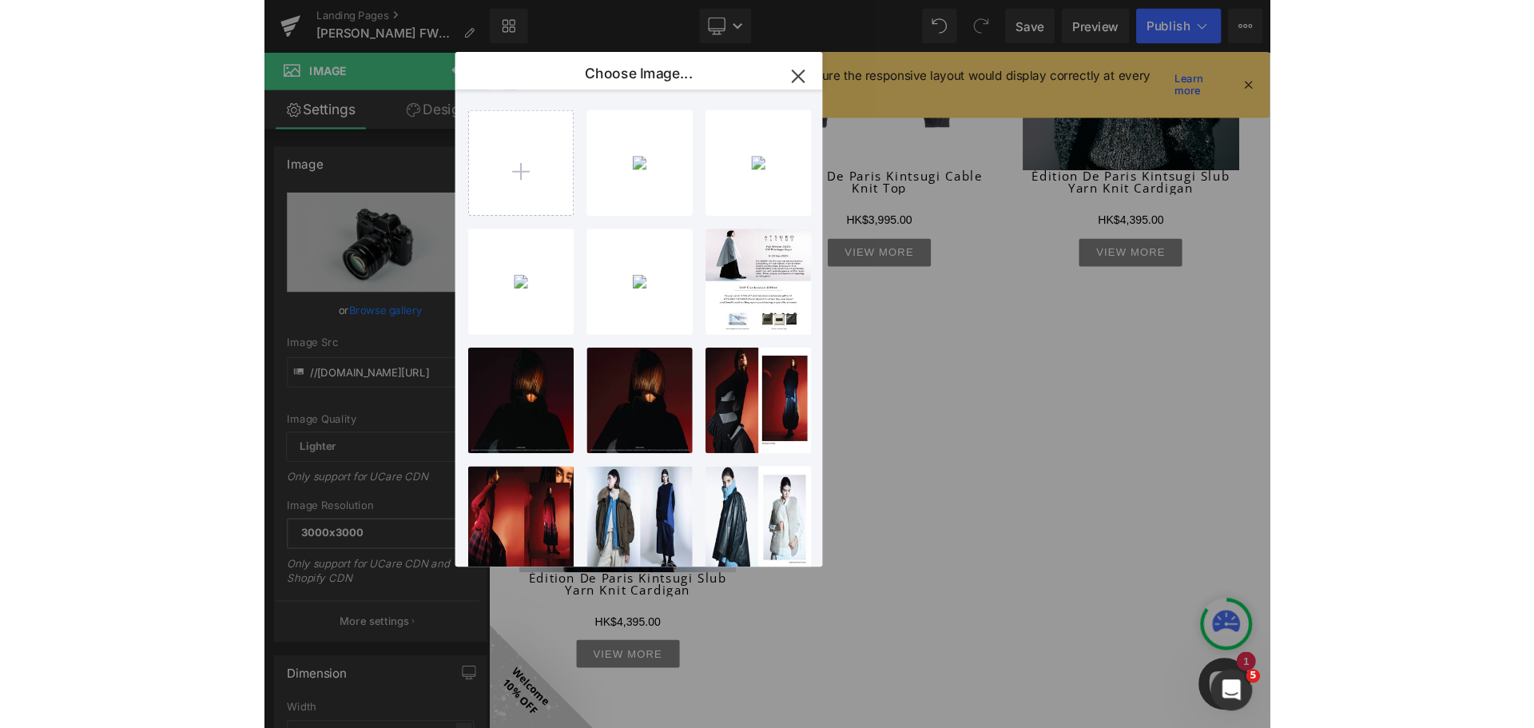
scroll to position [961, 0]
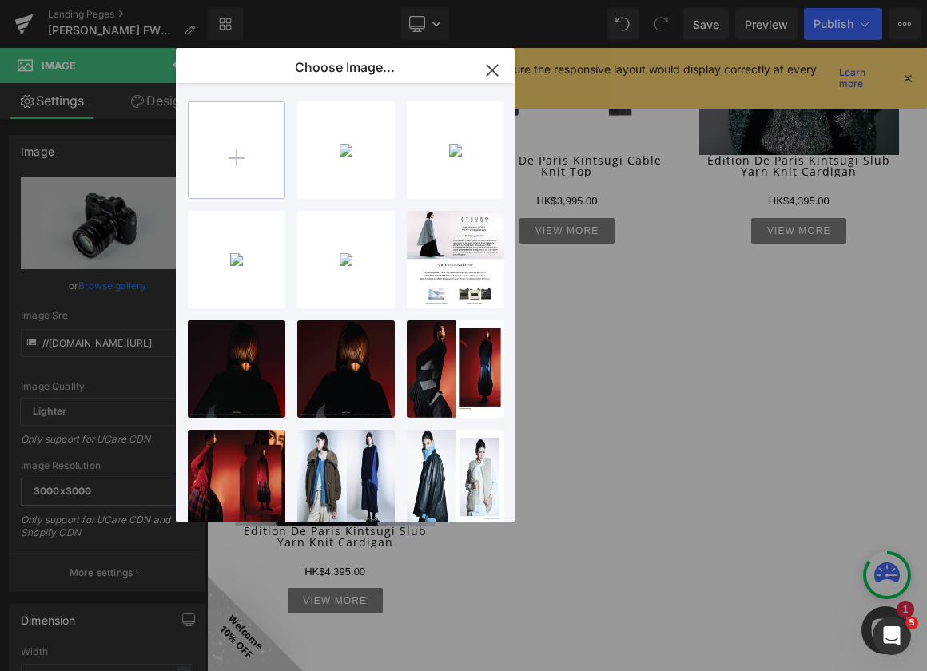
click at [260, 183] on input "file" at bounding box center [237, 150] width 96 height 96
type input "C:\fakepath\Picture1.jpg"
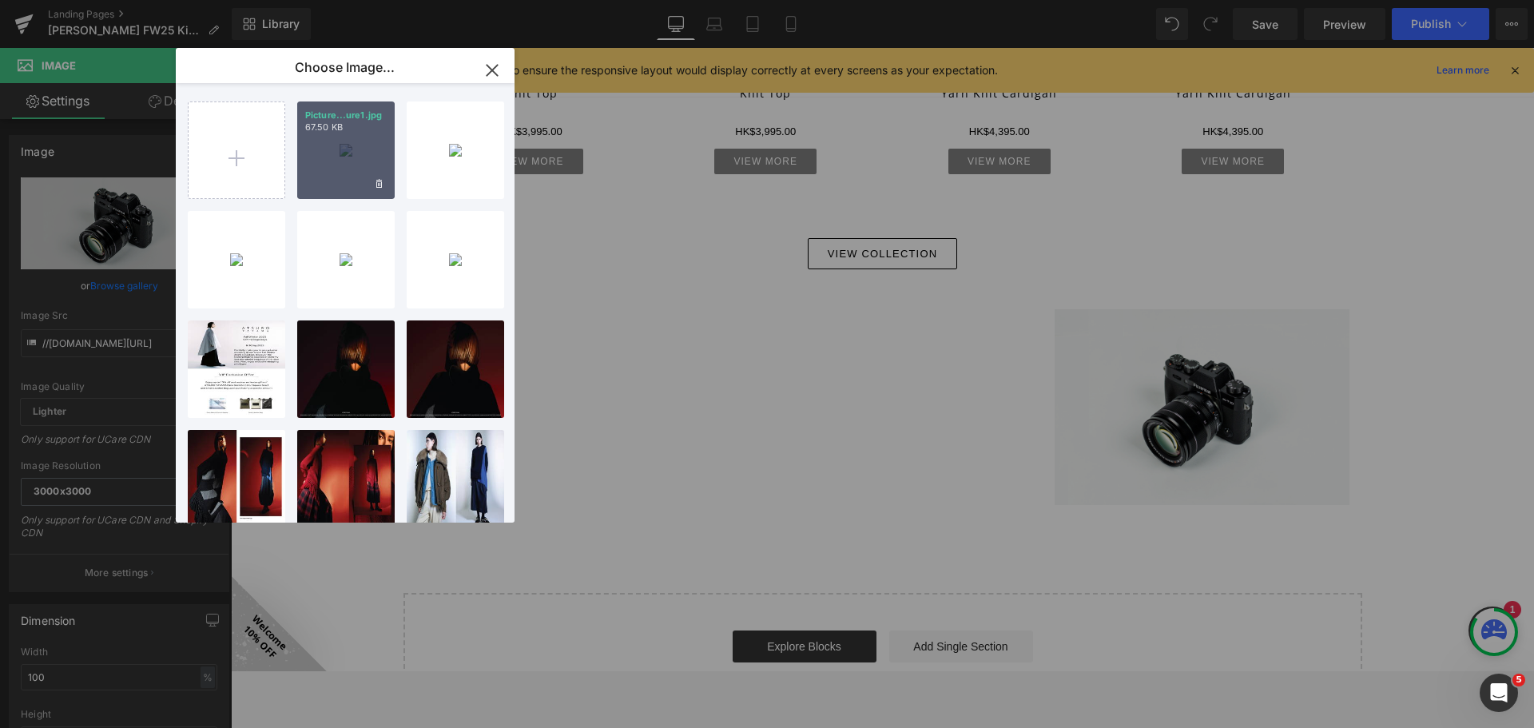
click at [376, 139] on div "Picture...ure1.jpg 67.50 KB" at bounding box center [345, 149] width 97 height 97
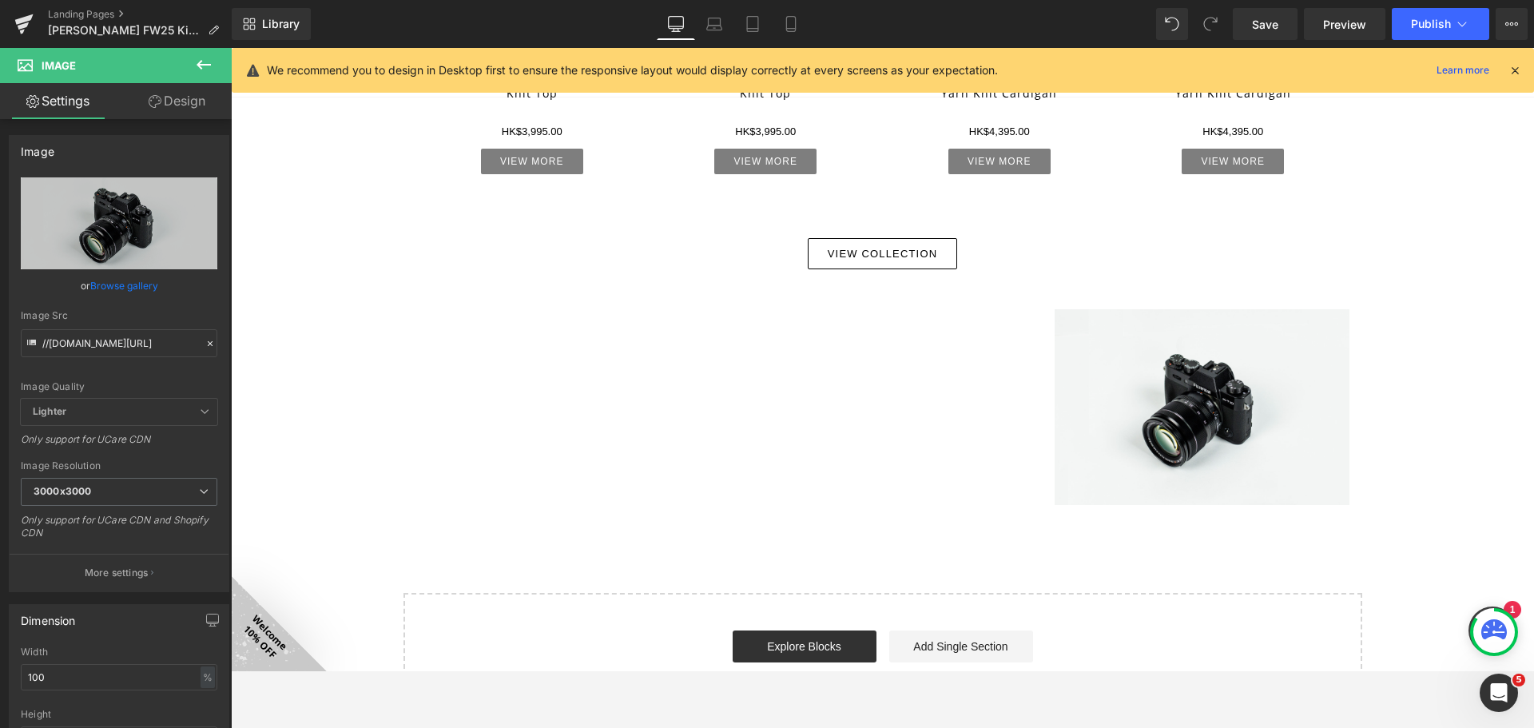
drag, startPoint x: 193, startPoint y: 58, endPoint x: 193, endPoint y: 68, distance: 9.6
click at [193, 58] on button at bounding box center [204, 65] width 56 height 35
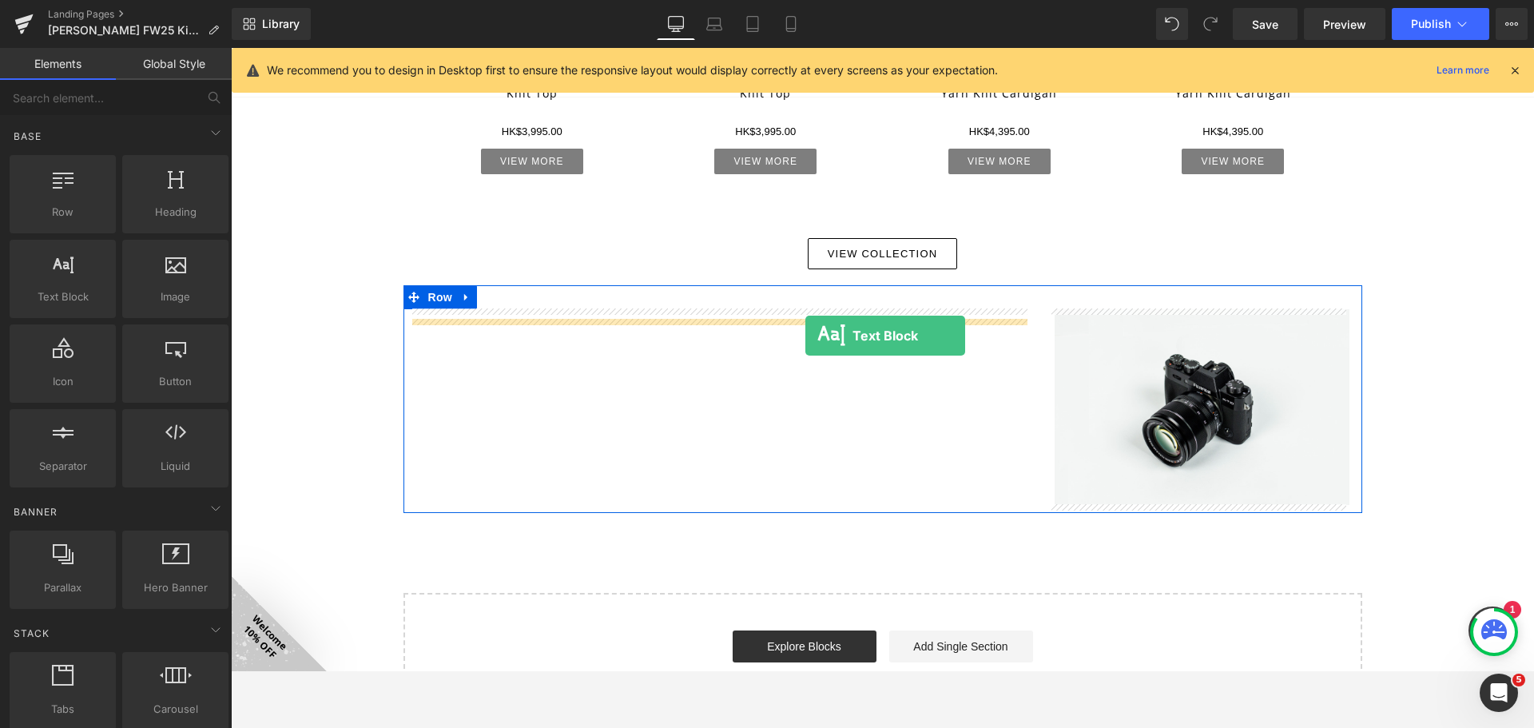
drag, startPoint x: 310, startPoint y: 332, endPoint x: 804, endPoint y: 336, distance: 493.7
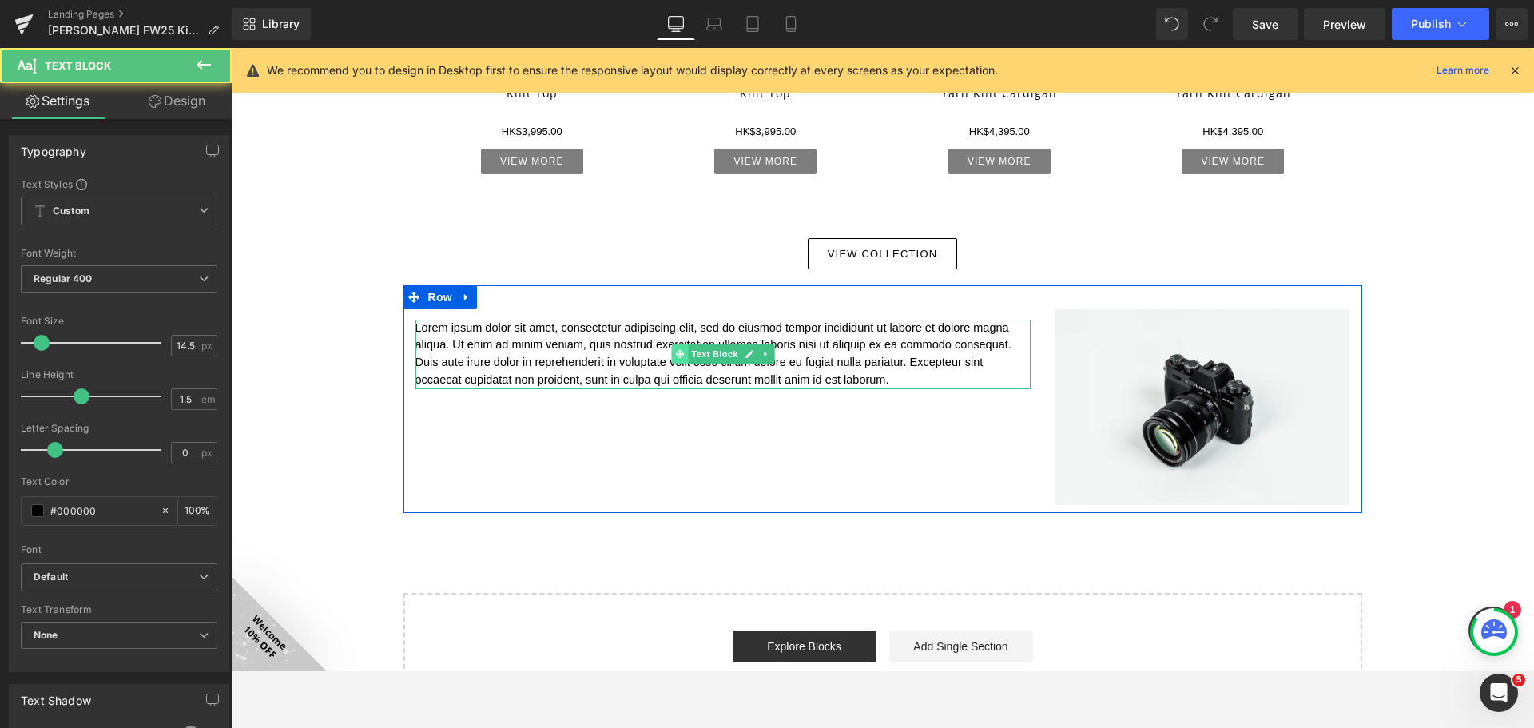
click at [671, 347] on span at bounding box center [679, 353] width 17 height 19
click at [570, 364] on p "Lorem ipsum dolor sit amet, consectetur adipiscing elit, sed do eiusmod tempor …" at bounding box center [722, 354] width 615 height 69
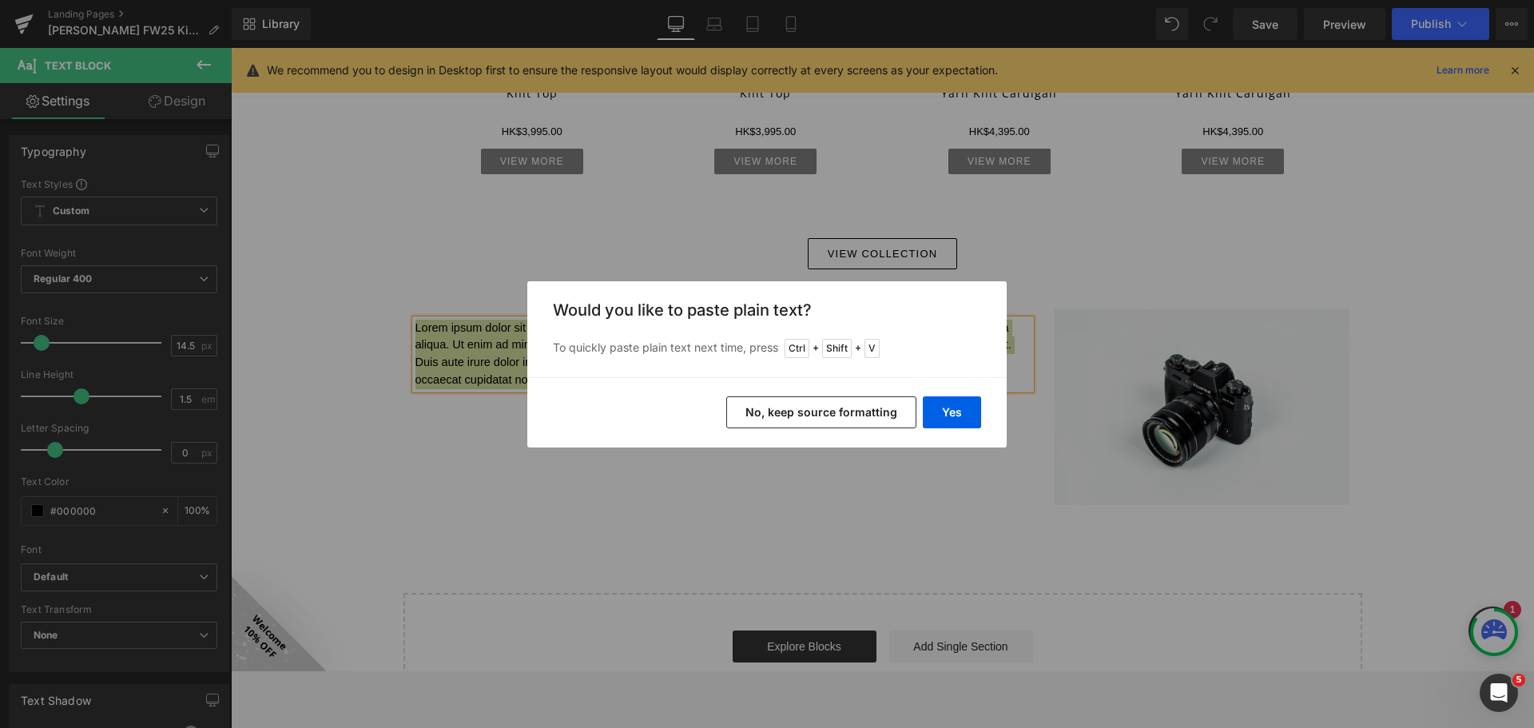
click at [982, 426] on div "Yes No, keep source formatting" at bounding box center [766, 412] width 479 height 70
click at [964, 416] on button "Yes" at bounding box center [952, 412] width 58 height 32
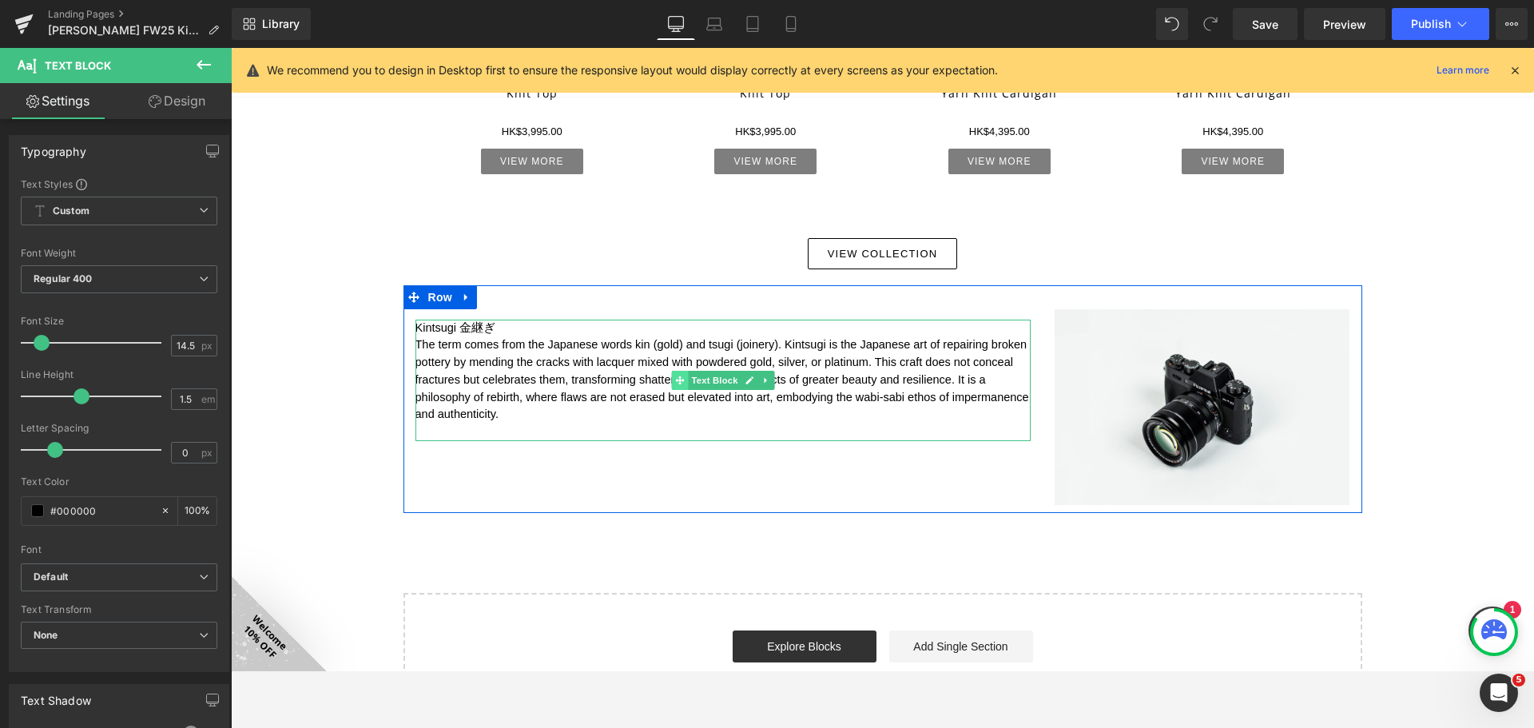
click at [674, 386] on span at bounding box center [679, 380] width 17 height 19
click at [533, 332] on p "Kintsugi 金継ぎ" at bounding box center [722, 329] width 615 height 18
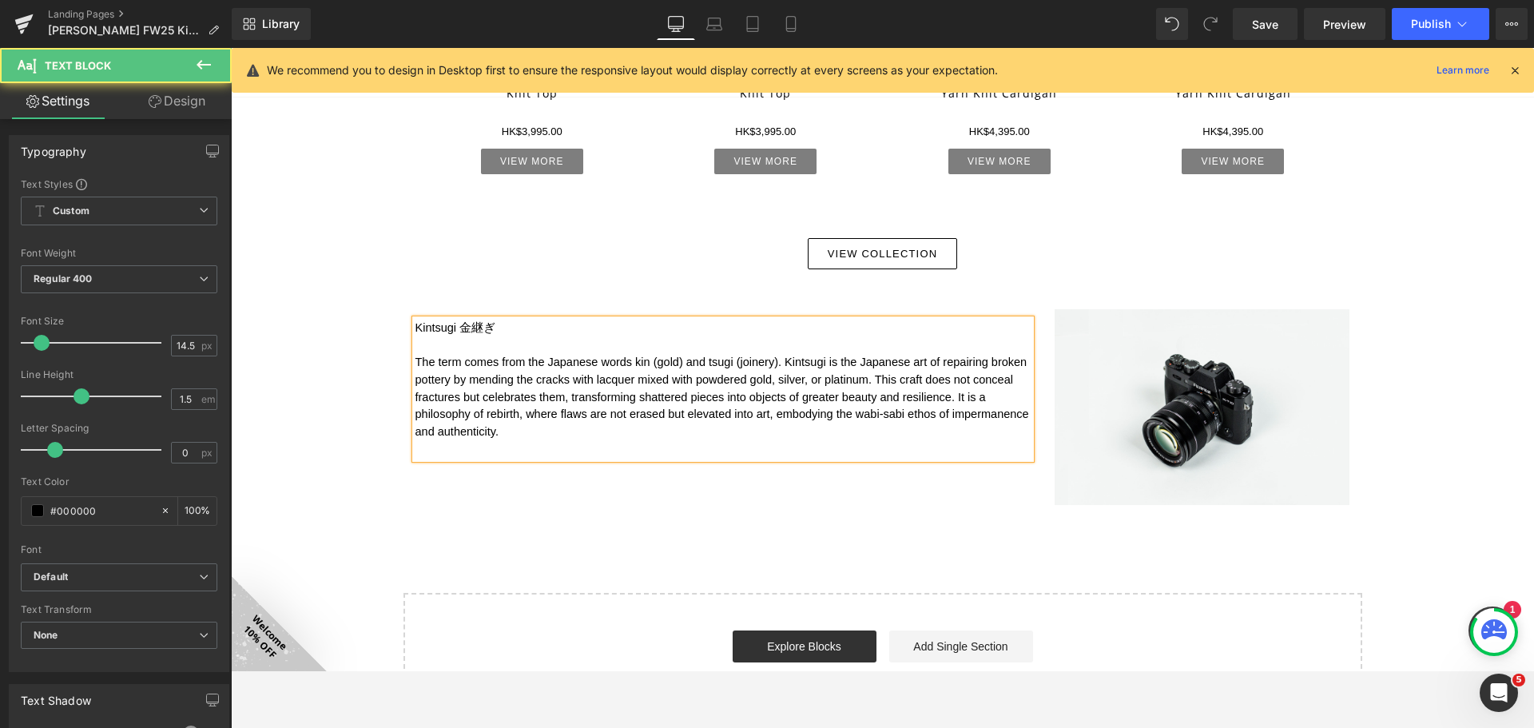
click at [512, 328] on p "Kintsugi 金継ぎ" at bounding box center [722, 329] width 615 height 18
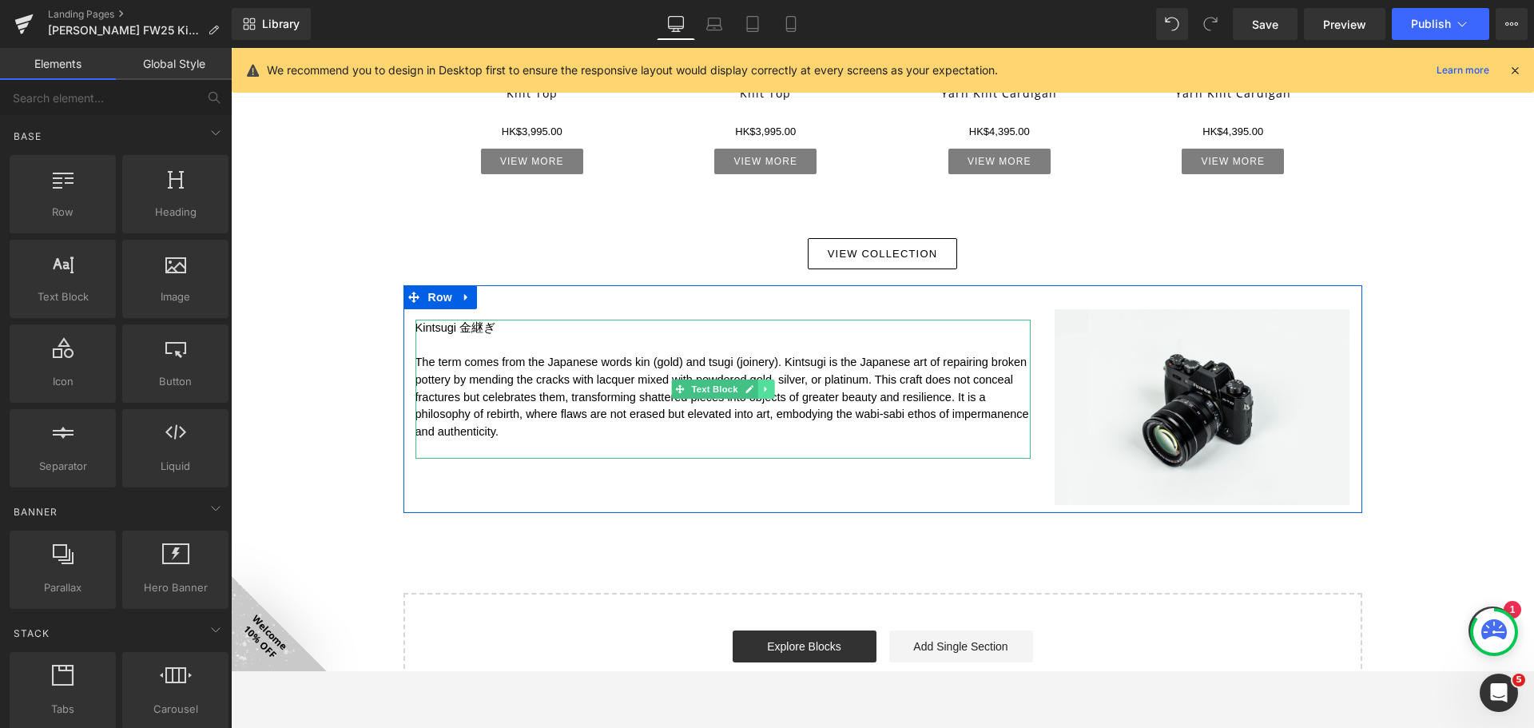
click at [761, 392] on icon at bounding box center [765, 389] width 9 height 10
click at [752, 388] on icon at bounding box center [756, 388] width 9 height 9
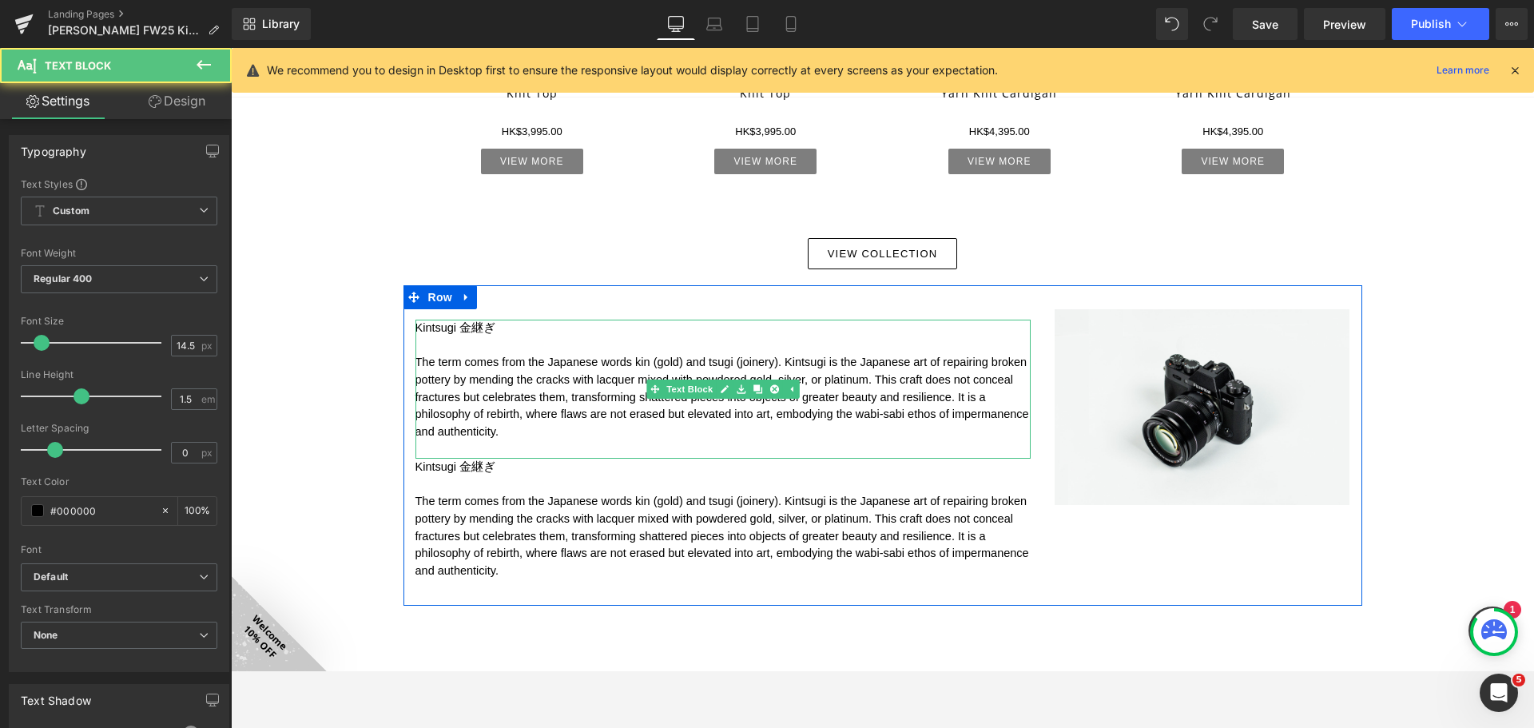
drag, startPoint x: 499, startPoint y: 334, endPoint x: 536, endPoint y: 449, distance: 120.8
click at [536, 449] on div "Kintsugi 金継ぎ The term comes from the Japanese words kin (gold) and tsugi (join…" at bounding box center [722, 389] width 615 height 139
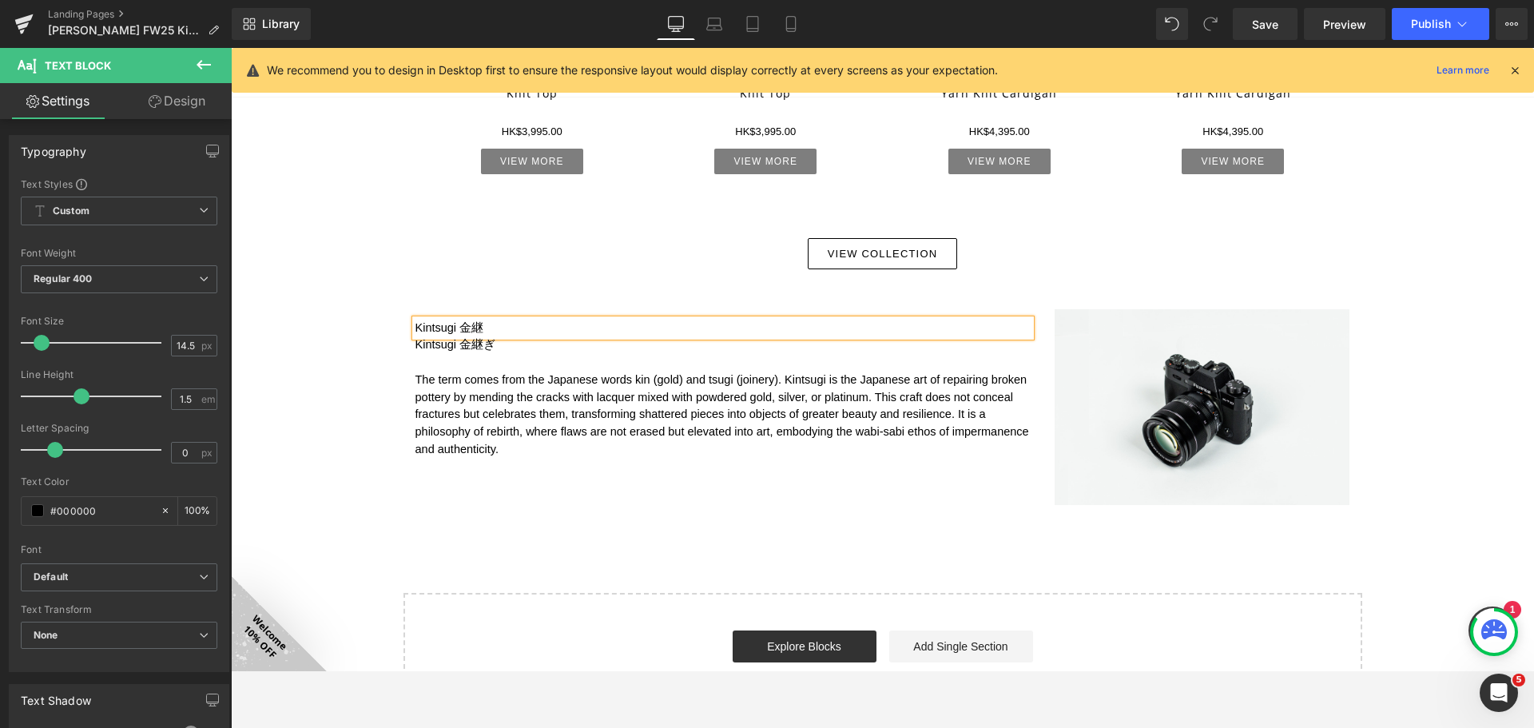
drag, startPoint x: 498, startPoint y: 354, endPoint x: 511, endPoint y: 355, distance: 13.6
click at [498, 353] on div "Kintsugi 金継ぎ The term comes from the Japanese words kin (gold) and tsugi (joine…" at bounding box center [722, 405] width 615 height 139
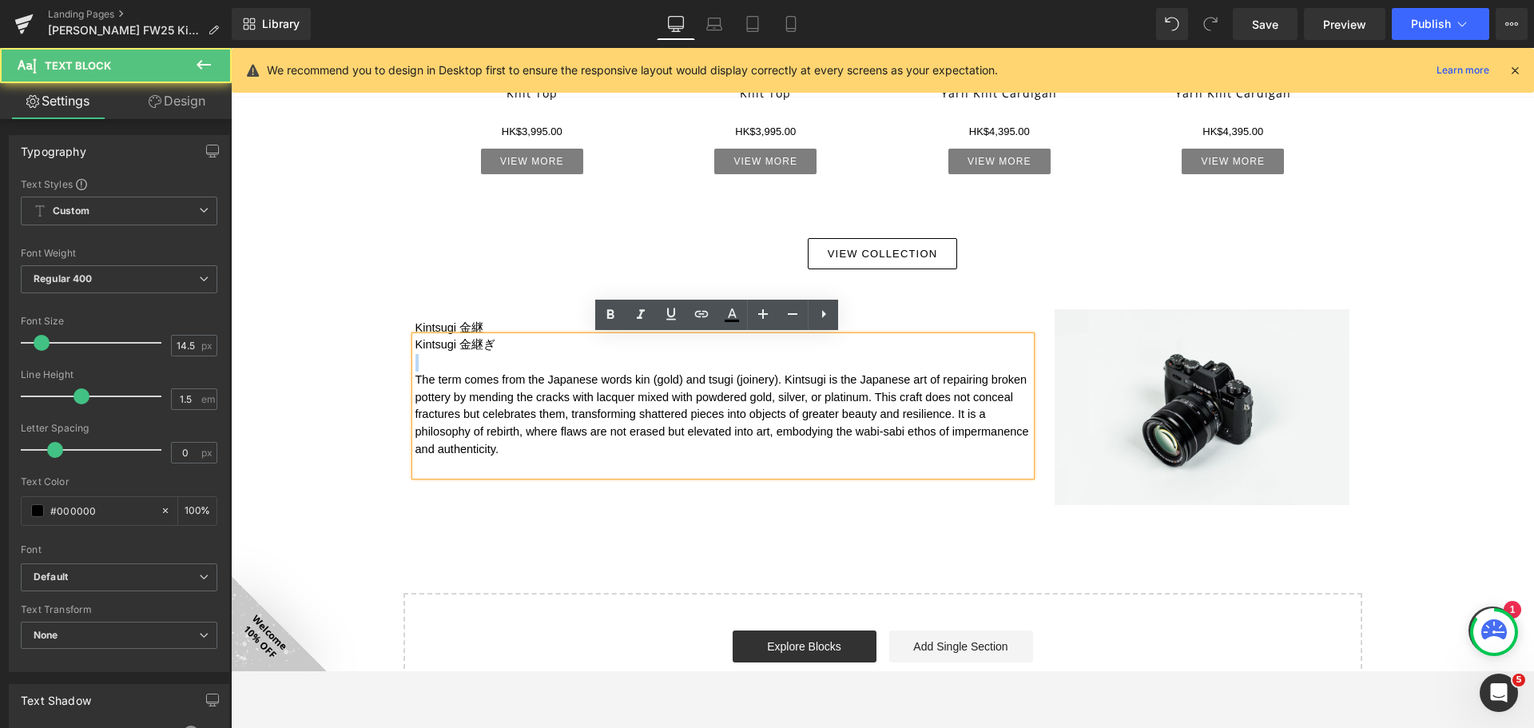
click at [489, 347] on p "Kintsugi 金継ぎ" at bounding box center [722, 345] width 615 height 18
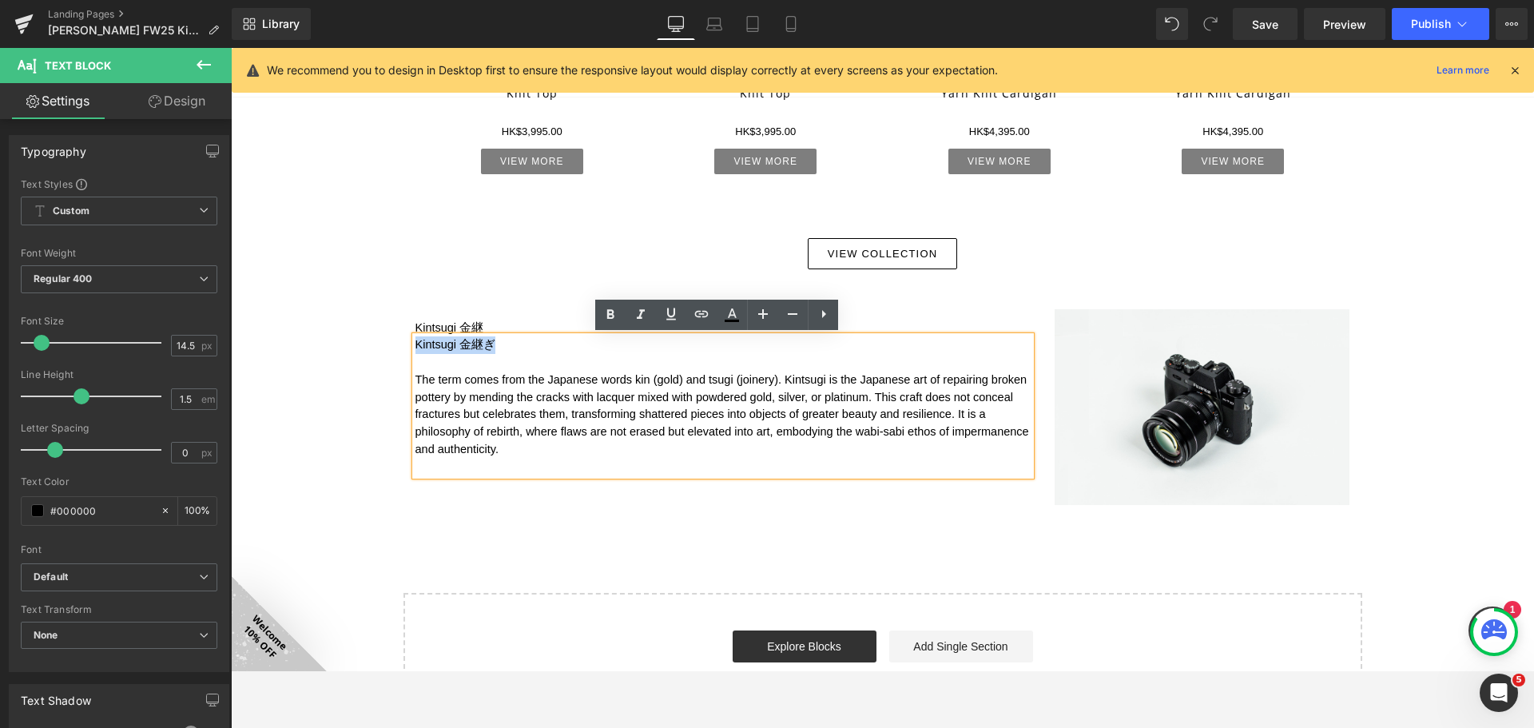
drag, startPoint x: 511, startPoint y: 346, endPoint x: 388, endPoint y: 336, distance: 123.5
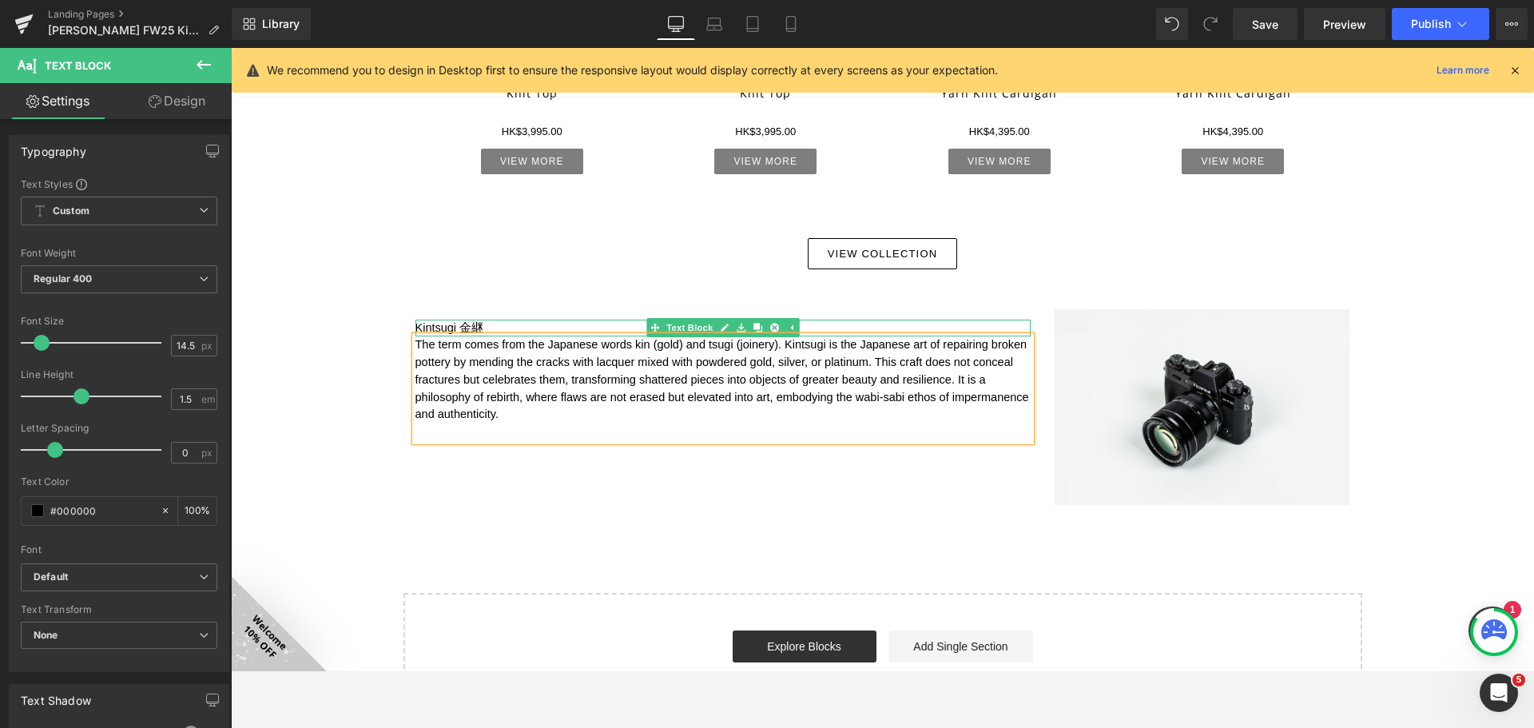
click at [477, 324] on p "Kintsugi 金継" at bounding box center [722, 329] width 615 height 18
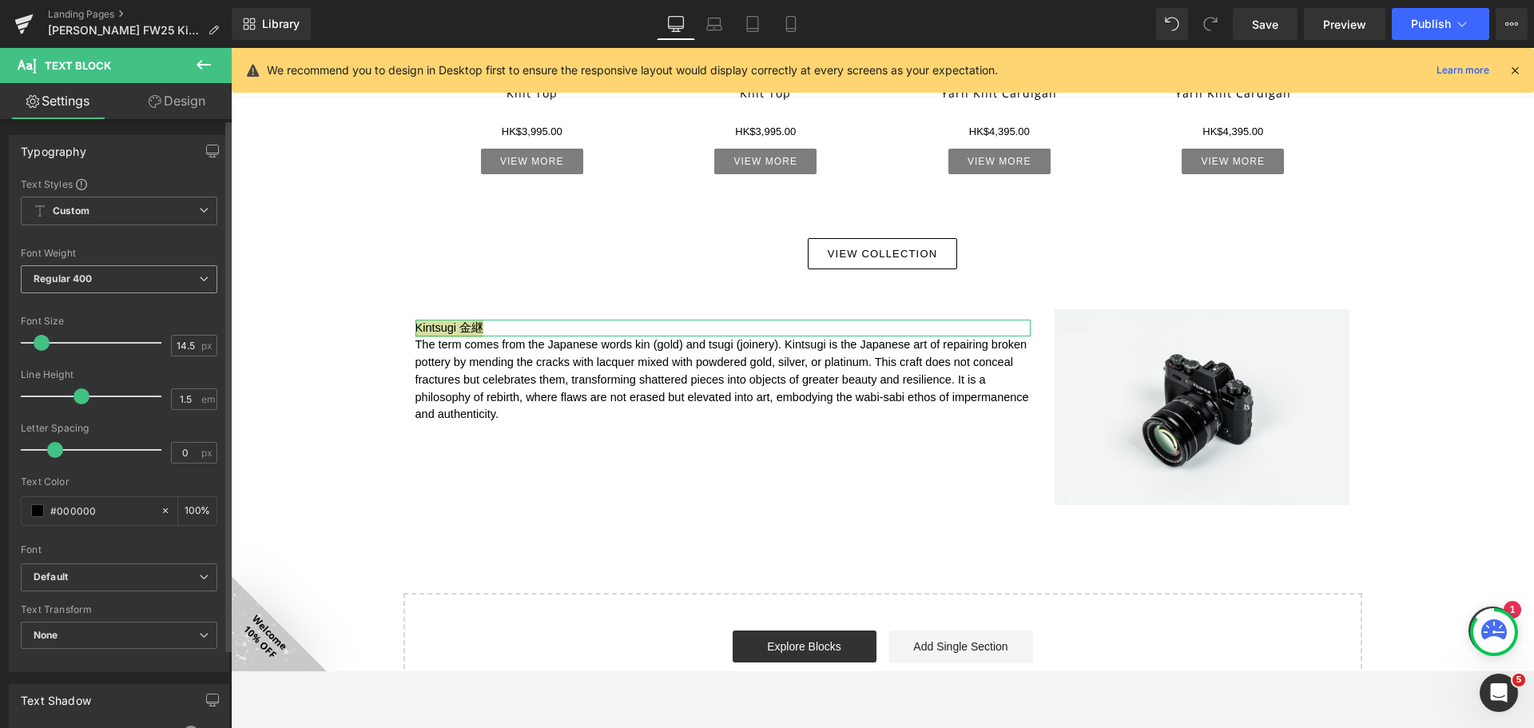
click at [127, 277] on span "Regular 400" at bounding box center [119, 279] width 197 height 28
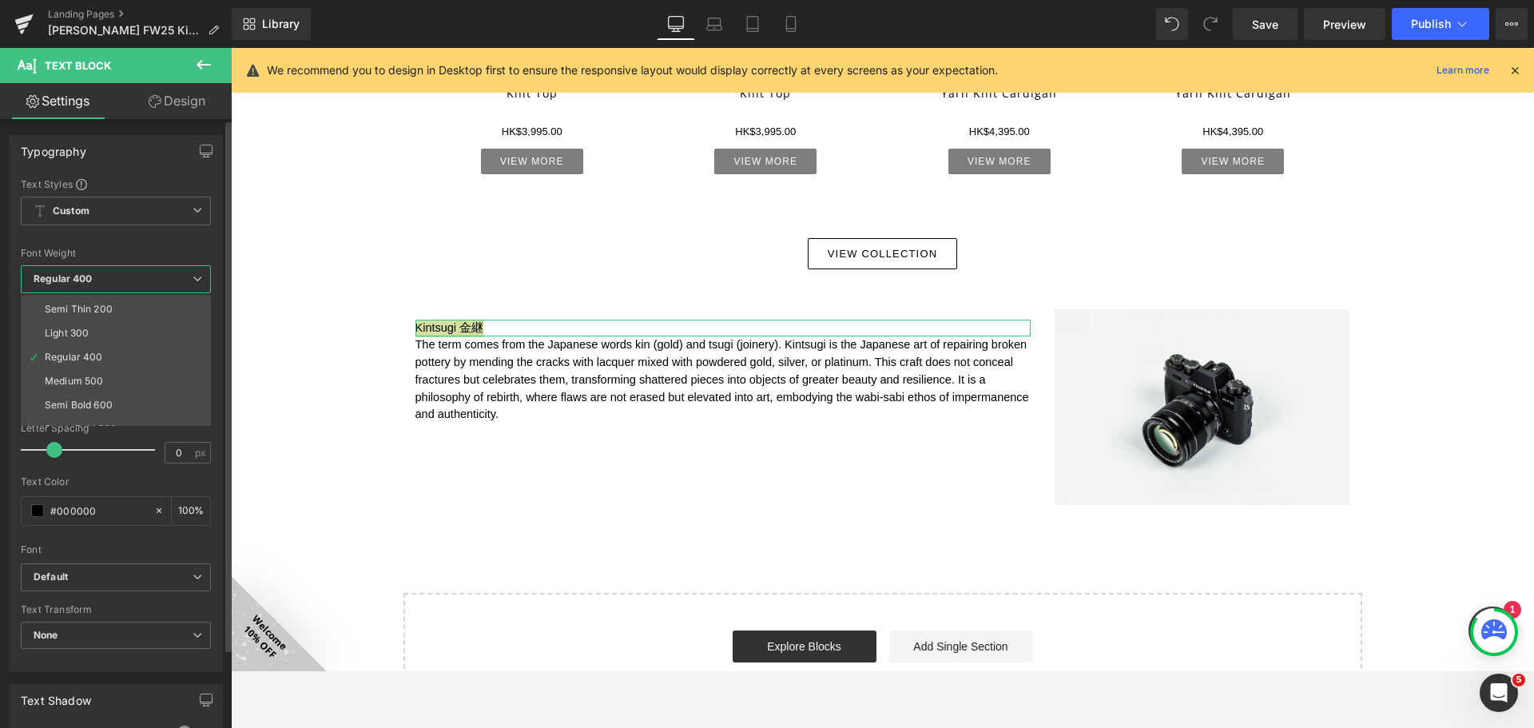
scroll to position [80, 0]
click at [122, 348] on li "Semi Bold 600" at bounding box center [119, 347] width 197 height 24
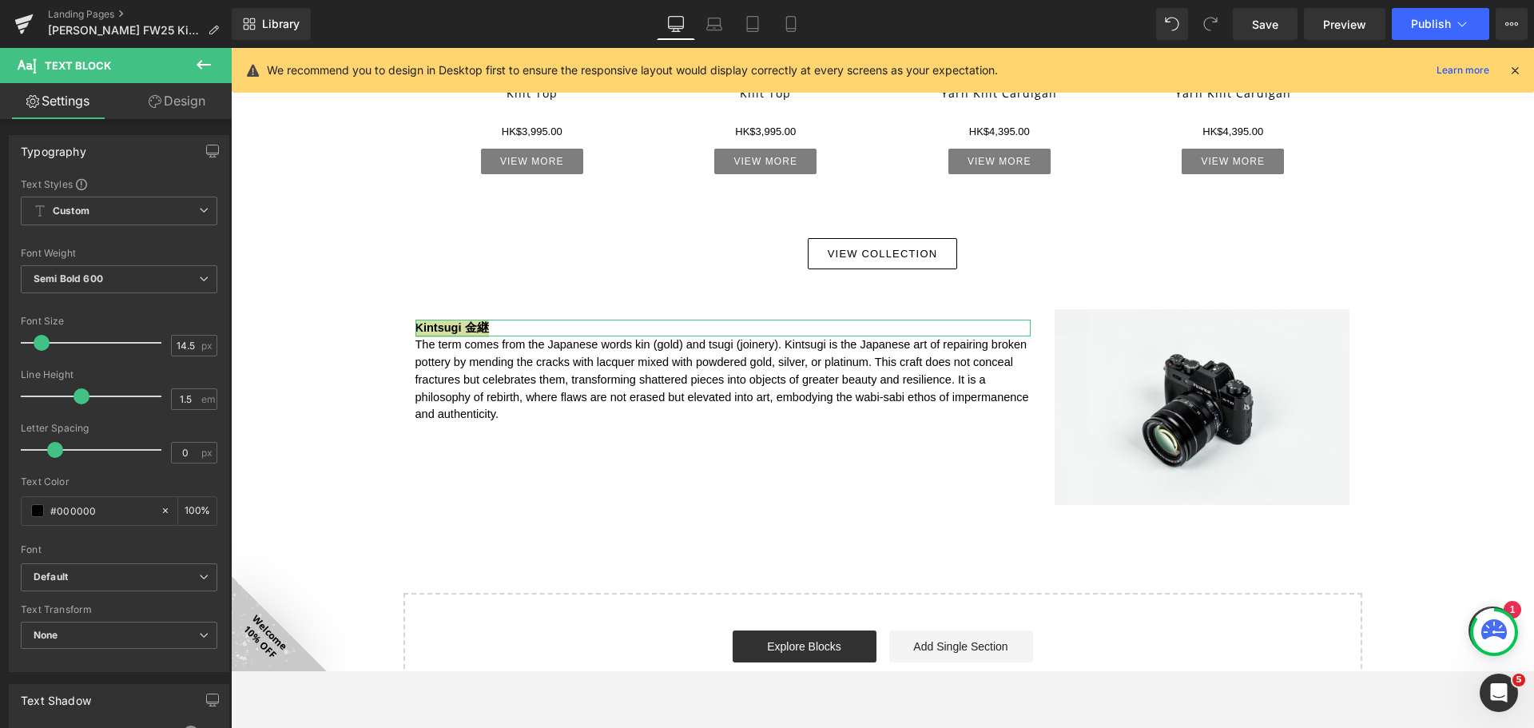
click at [194, 103] on link "Design" at bounding box center [177, 101] width 116 height 36
click at [0, 0] on div "Spacing" at bounding box center [0, 0] width 0 height 0
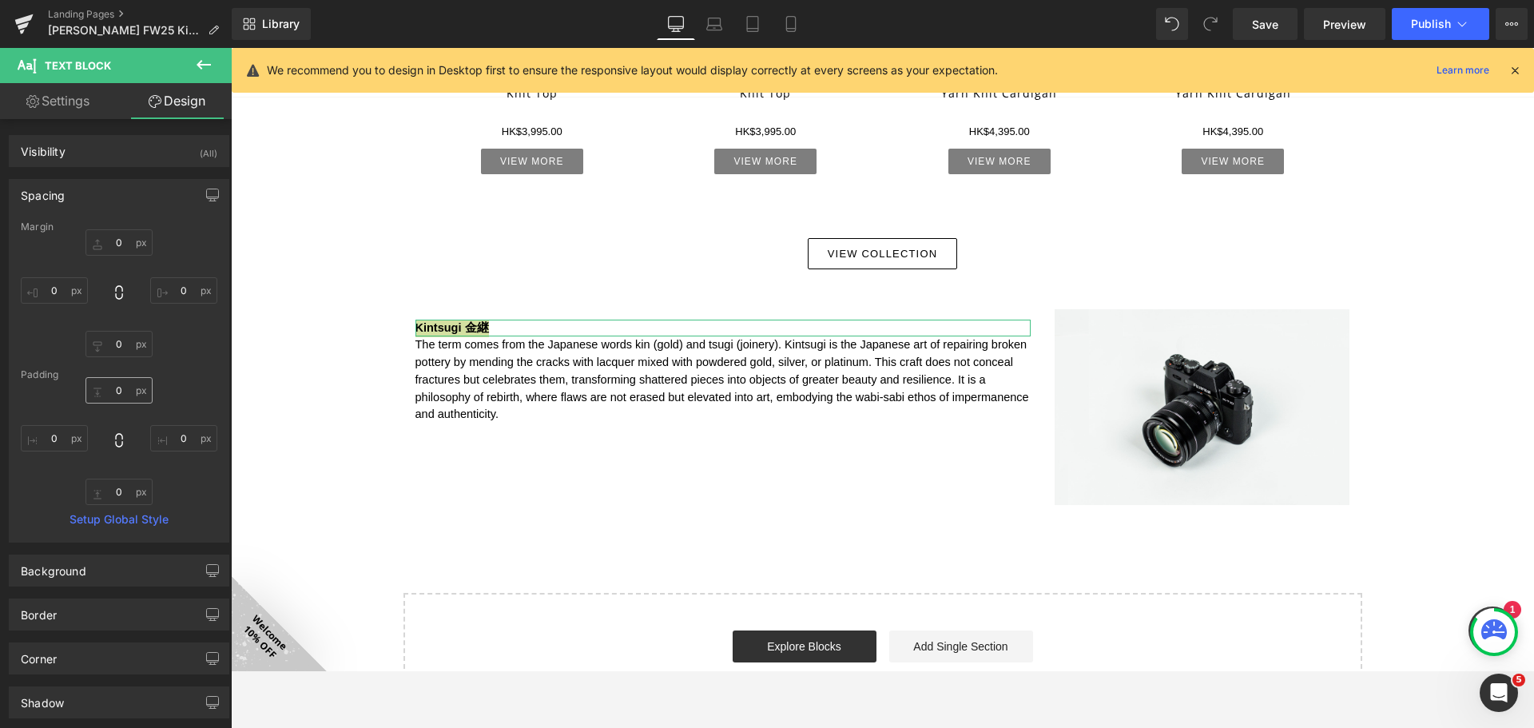
type input "0"
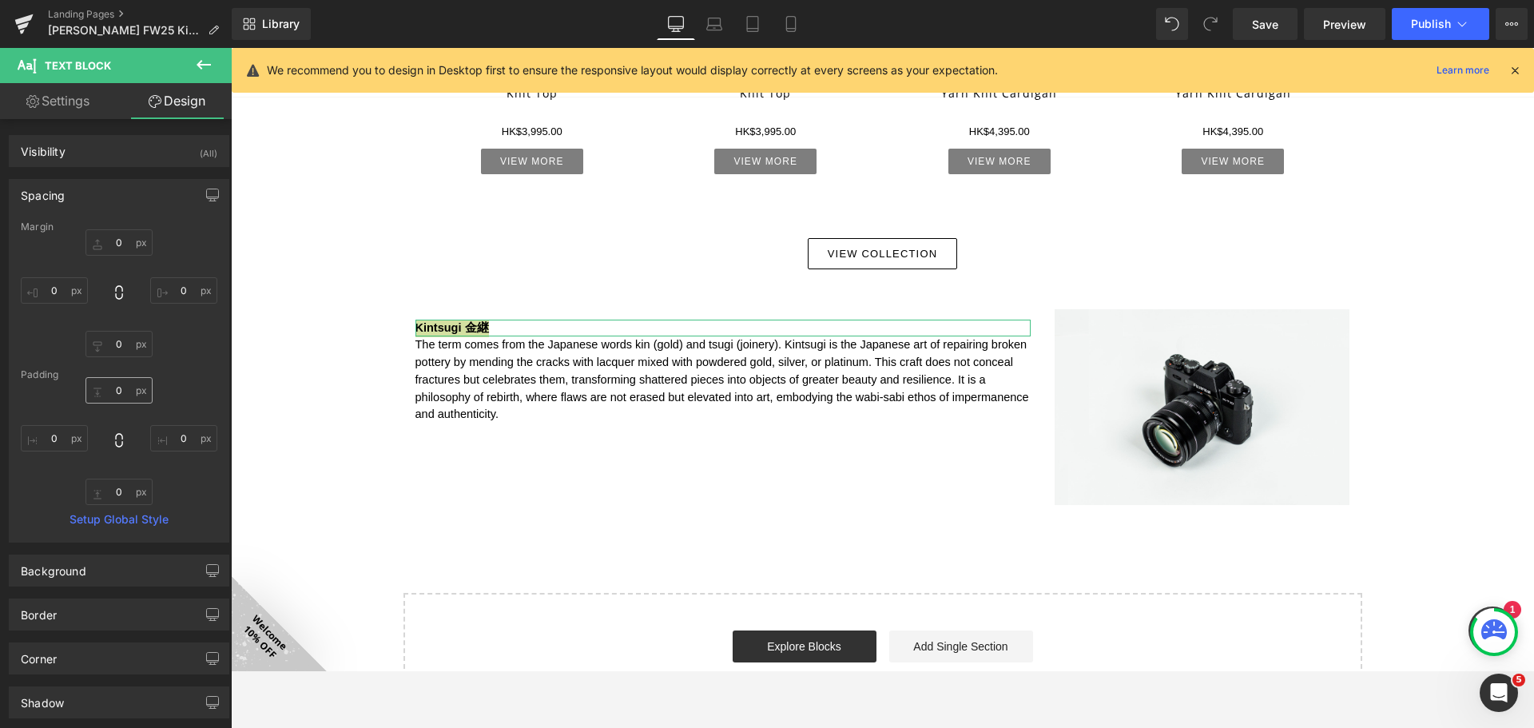
type input "0"
click at [574, 373] on span "The term comes from the Japanese words kin (gold) and tsugi (joinery). Kintsugi…" at bounding box center [721, 379] width 613 height 82
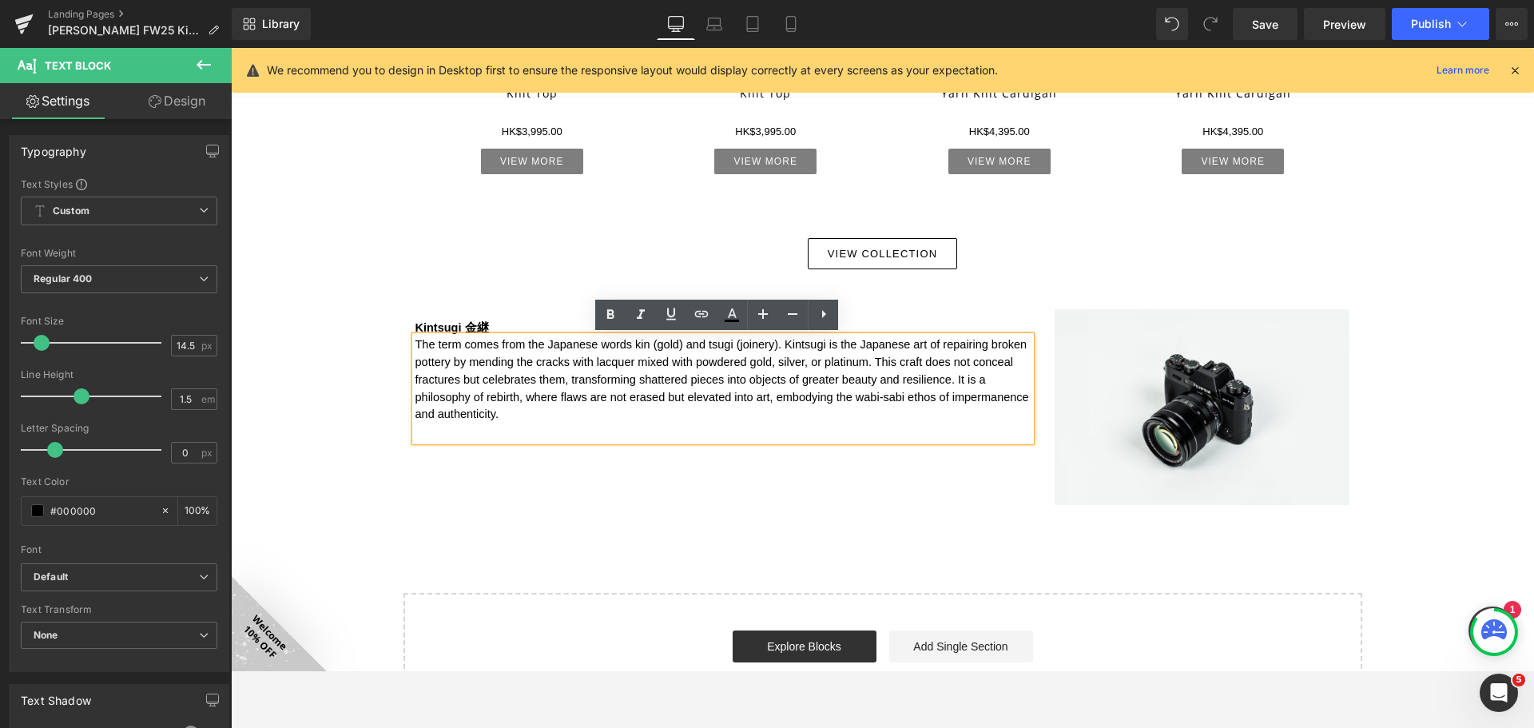
click at [404, 389] on div "Text Block Kintsugi 金継 Text Block The term comes from the Japanese words kin (g…" at bounding box center [722, 375] width 639 height 132
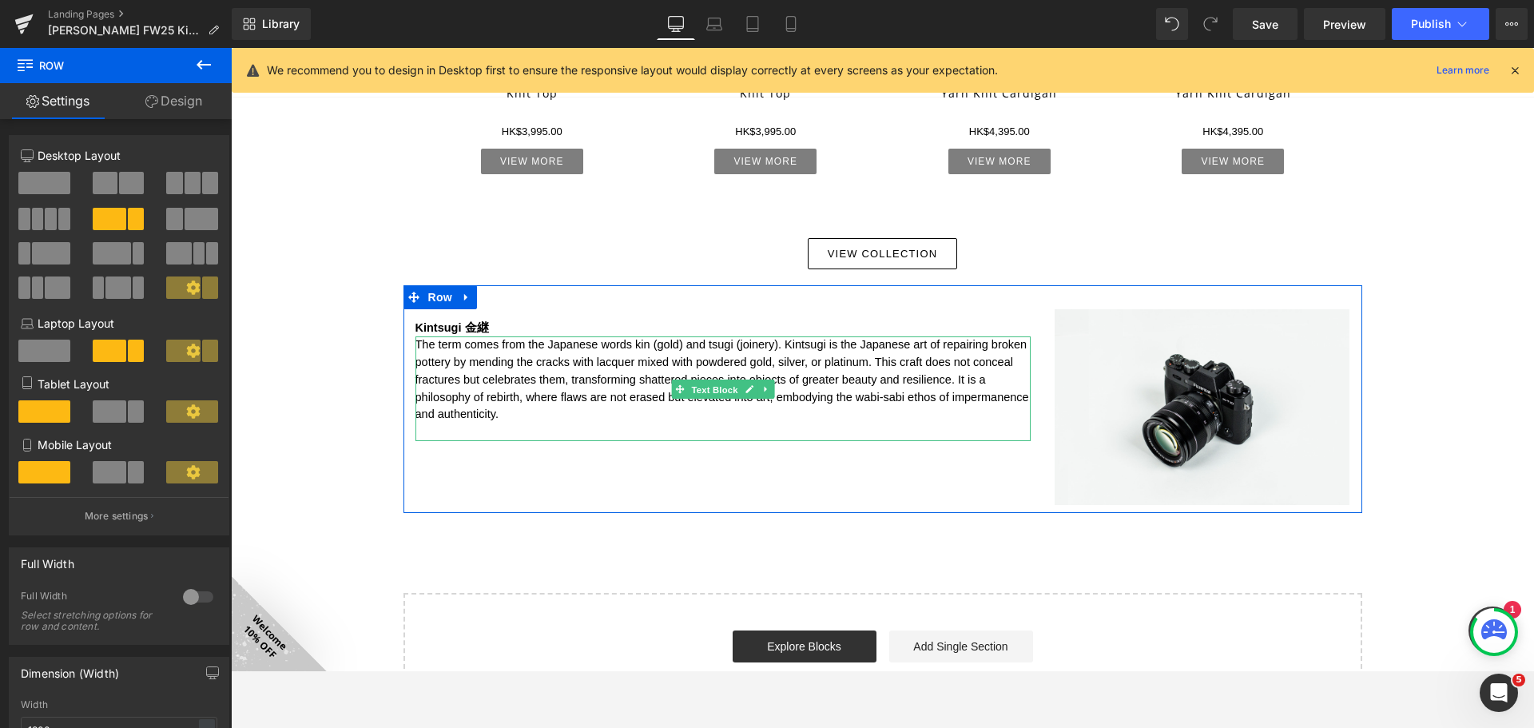
drag, startPoint x: 715, startPoint y: 390, endPoint x: 249, endPoint y: 233, distance: 491.3
click at [715, 388] on span "Text Block" at bounding box center [714, 388] width 53 height 19
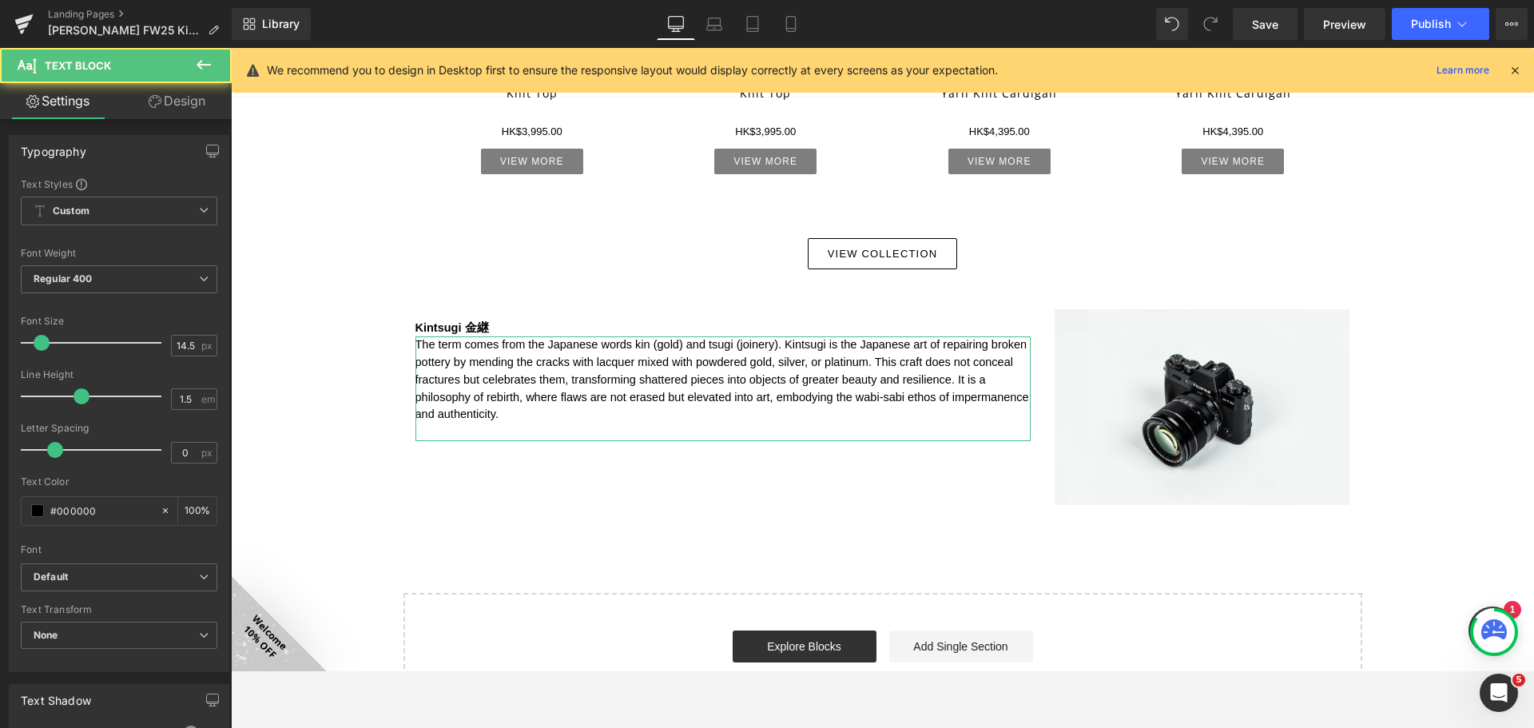
click at [186, 117] on link "Design" at bounding box center [177, 101] width 116 height 36
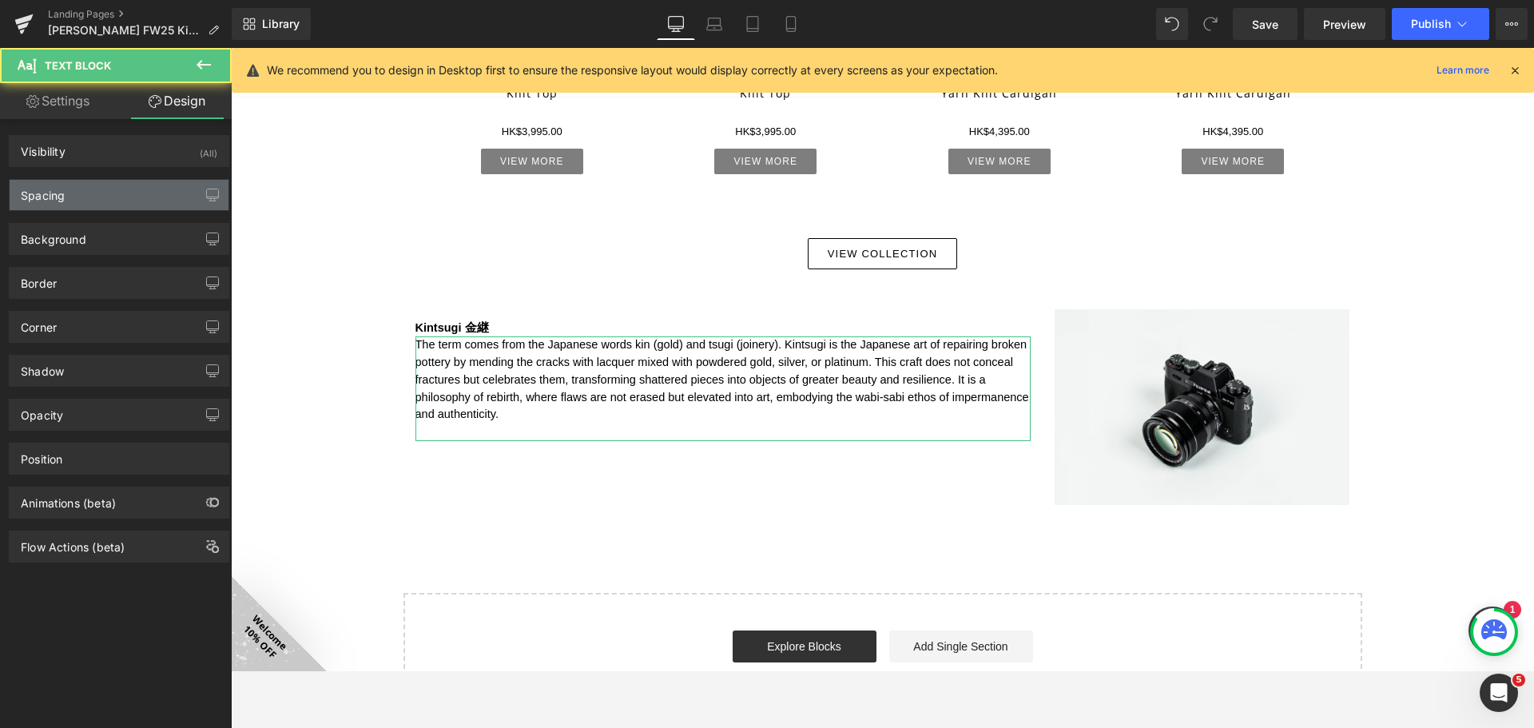
type input "0"
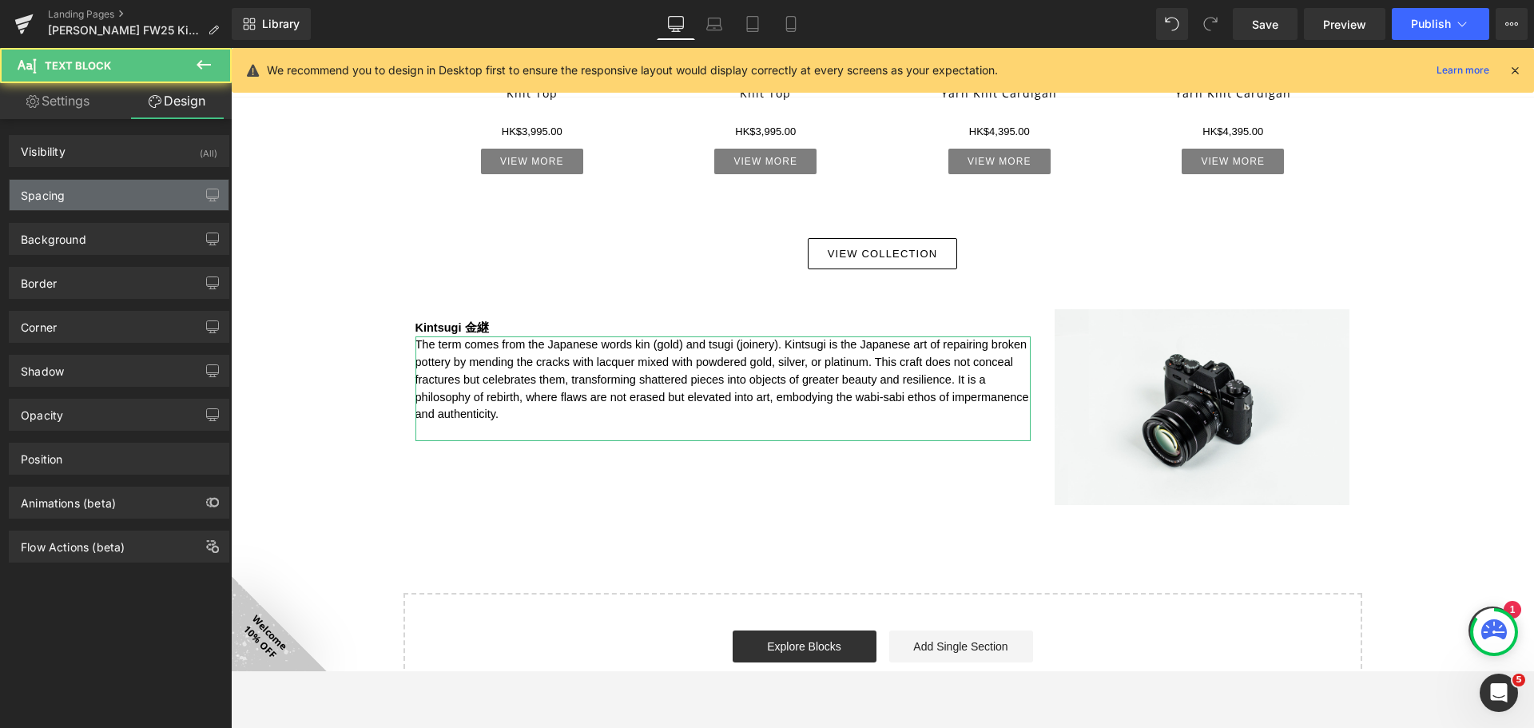
type input "0"
click at [161, 194] on div "Spacing" at bounding box center [119, 195] width 219 height 30
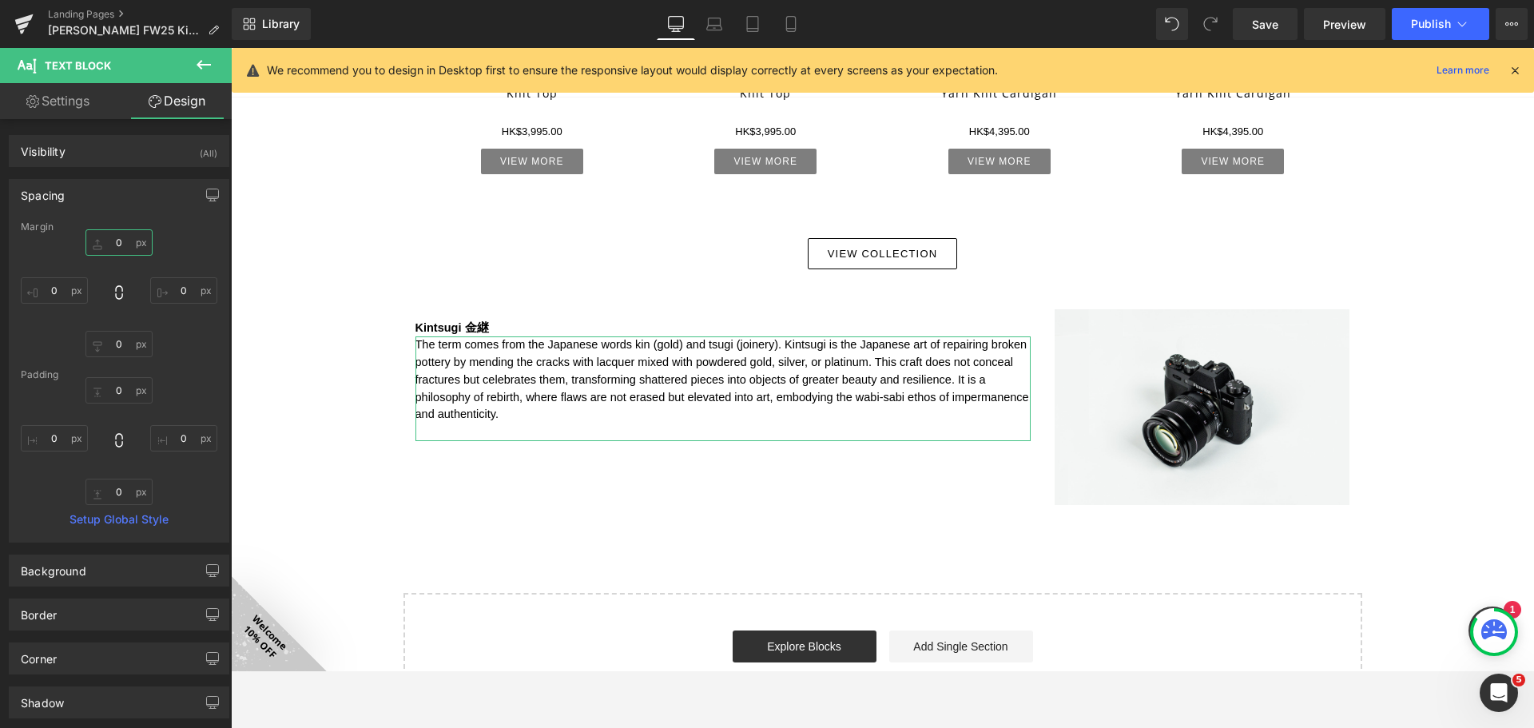
click at [127, 236] on input "0" at bounding box center [118, 242] width 67 height 26
type input "5"
click at [204, 62] on icon at bounding box center [203, 64] width 19 height 19
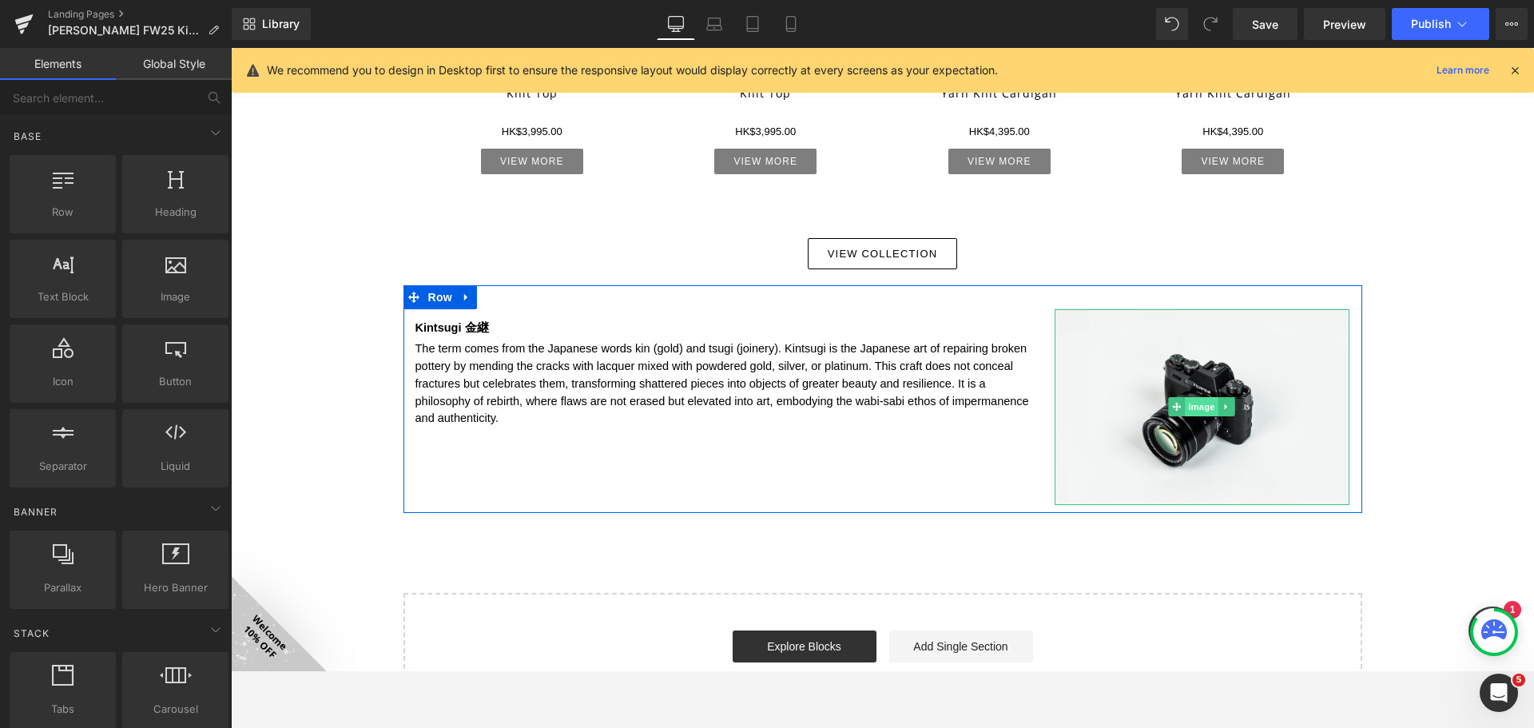
click at [1201, 409] on span "Image" at bounding box center [1202, 406] width 34 height 19
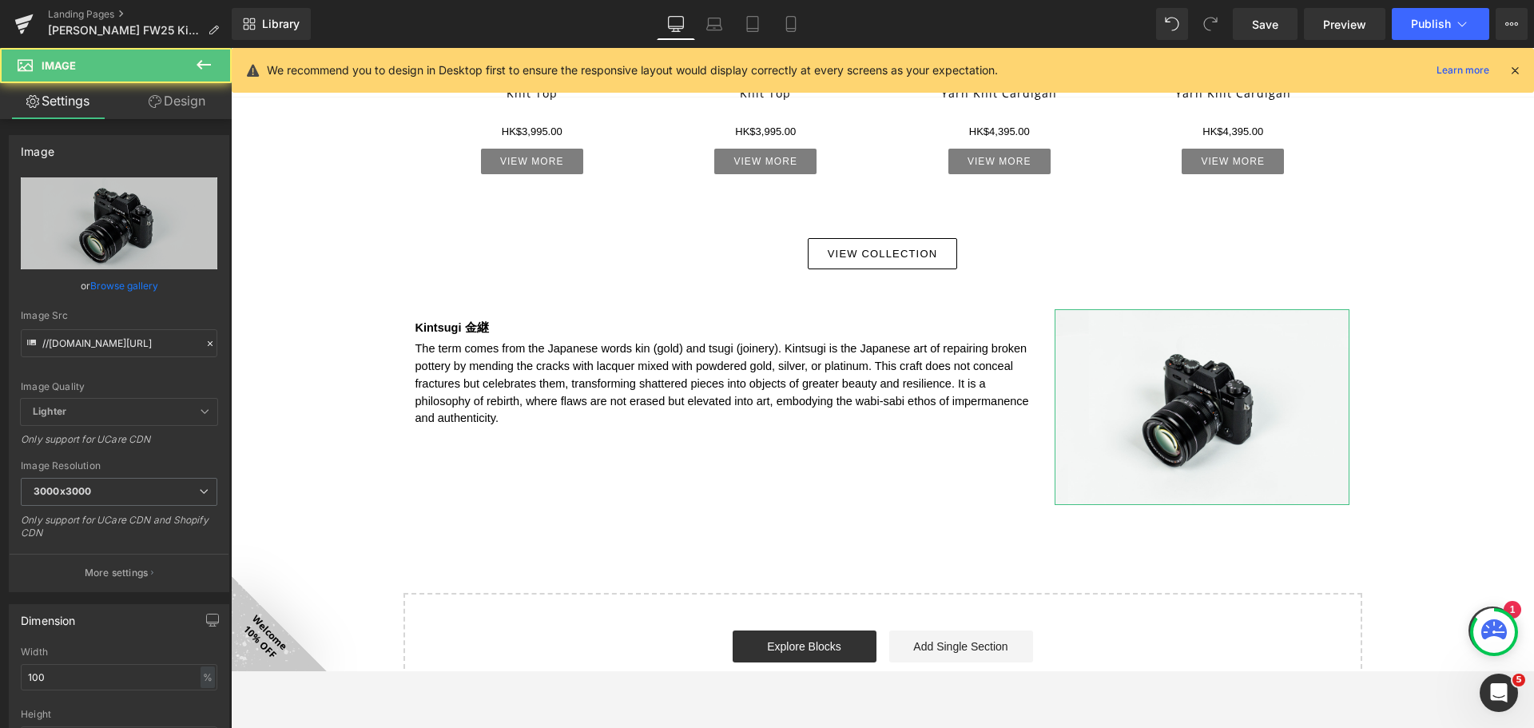
click at [128, 292] on link "Browse gallery" at bounding box center [124, 286] width 68 height 28
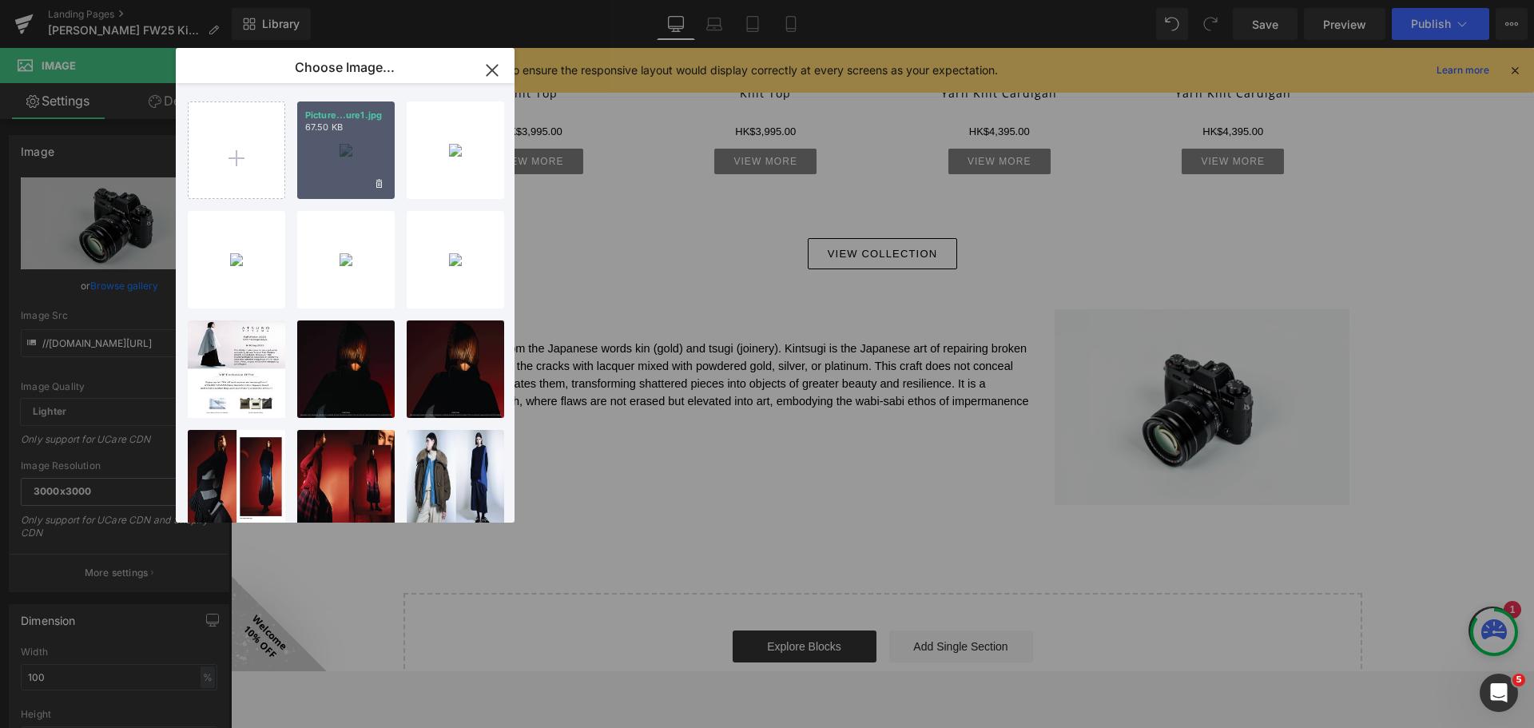
click at [339, 168] on div "Picture...ure1.jpg 67.50 KB" at bounding box center [345, 149] width 97 height 97
type input "https://ucarecdn.com/5ac7e5f0-1c5d-438a-9d75-1a59338c2d1a/-/format/auto/-/previ…"
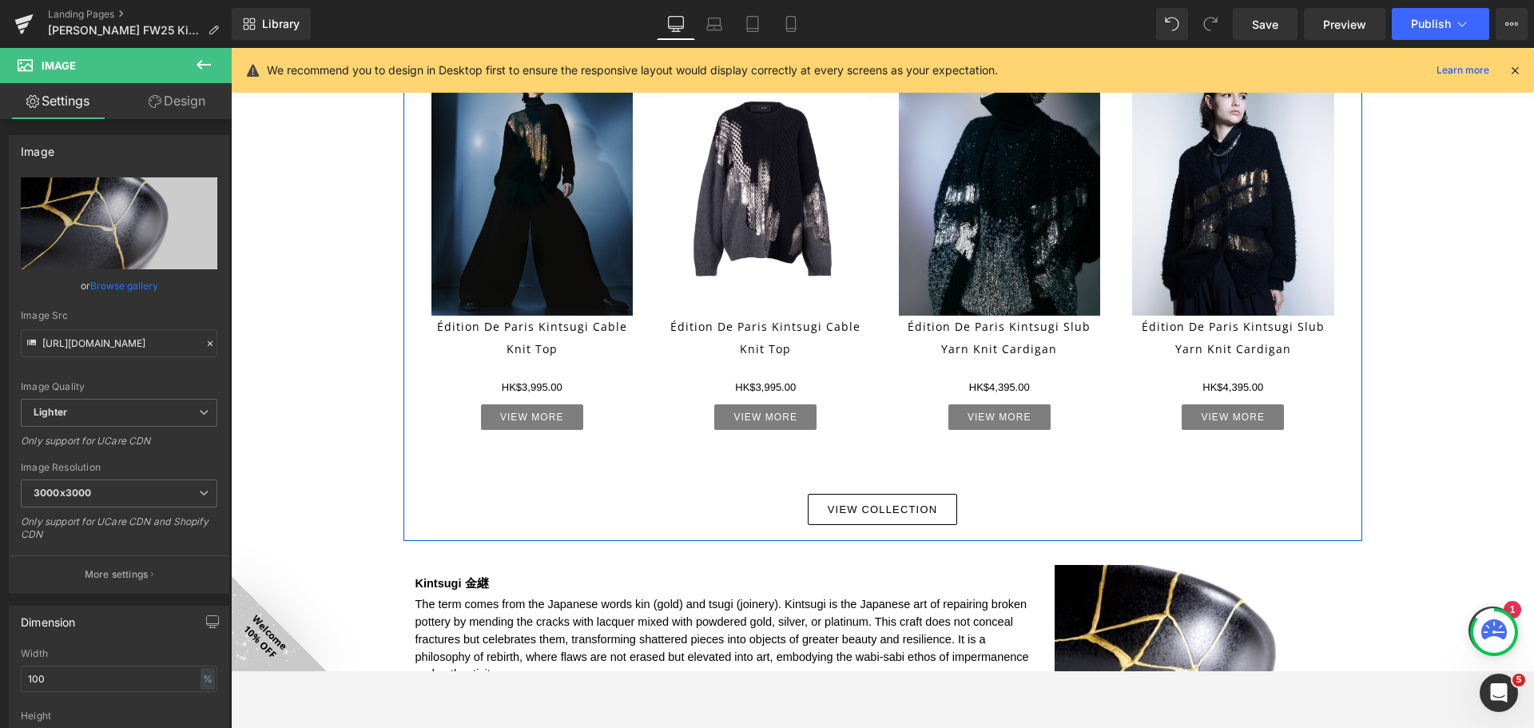
scroll to position [482, 0]
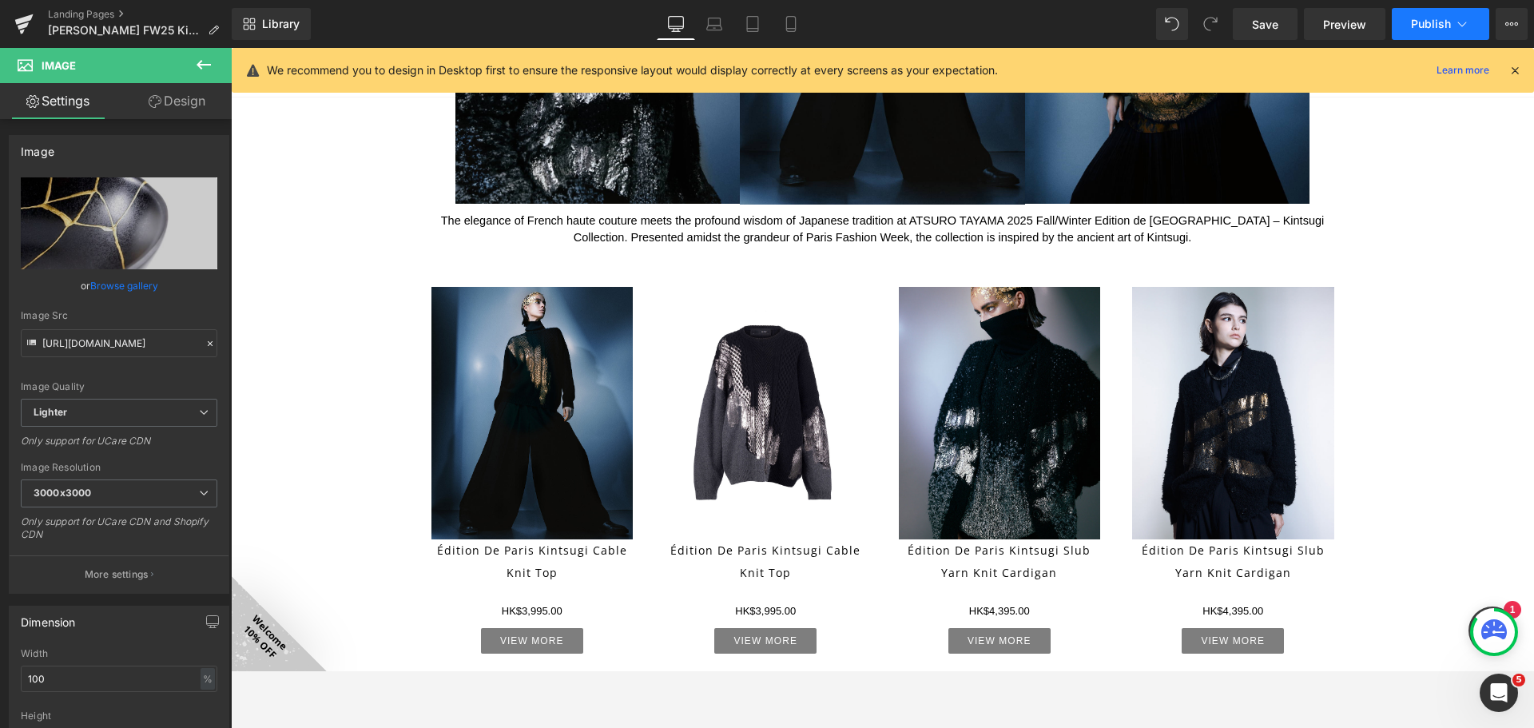
click at [1435, 30] on span "Publish" at bounding box center [1431, 24] width 40 height 13
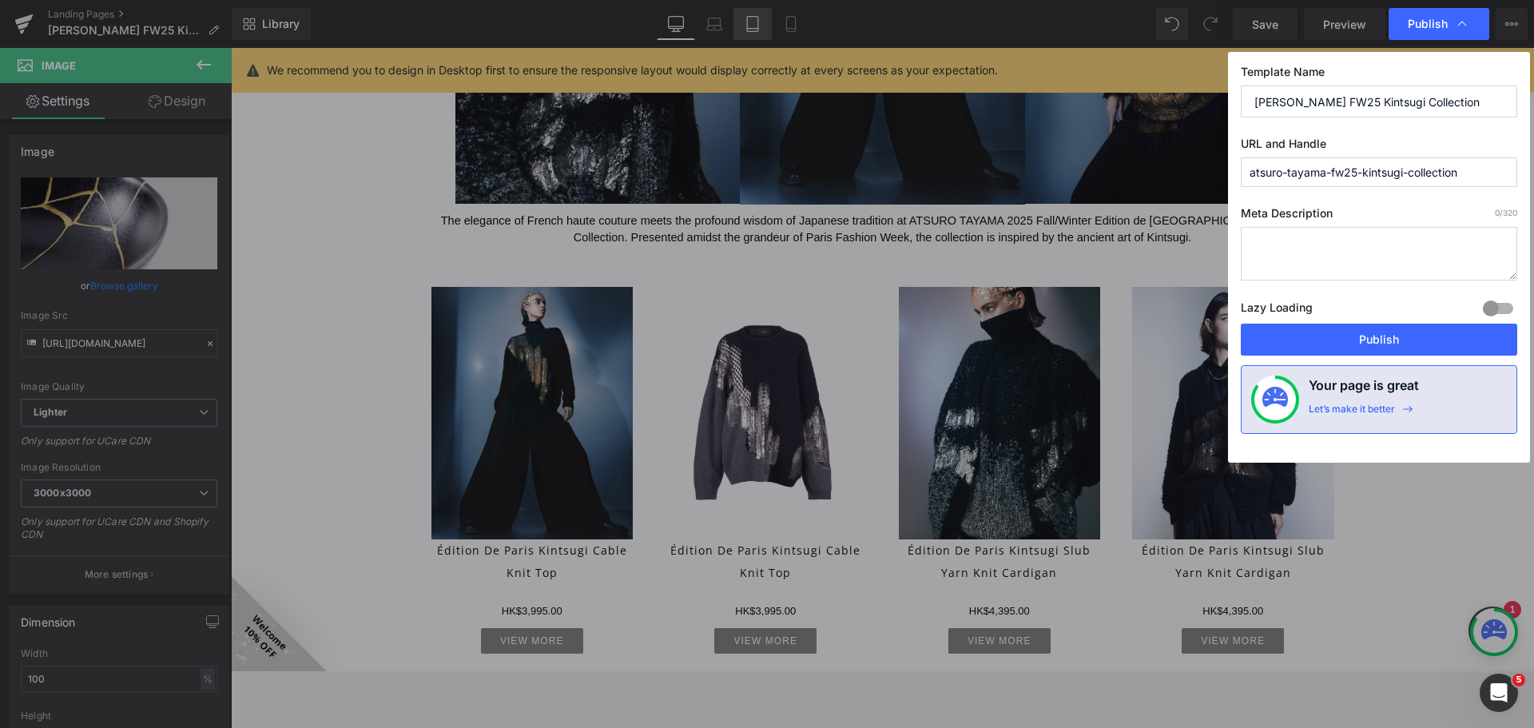
drag, startPoint x: 1409, startPoint y: 343, endPoint x: 756, endPoint y: 22, distance: 727.4
click at [1408, 343] on button "Publish" at bounding box center [1379, 340] width 276 height 32
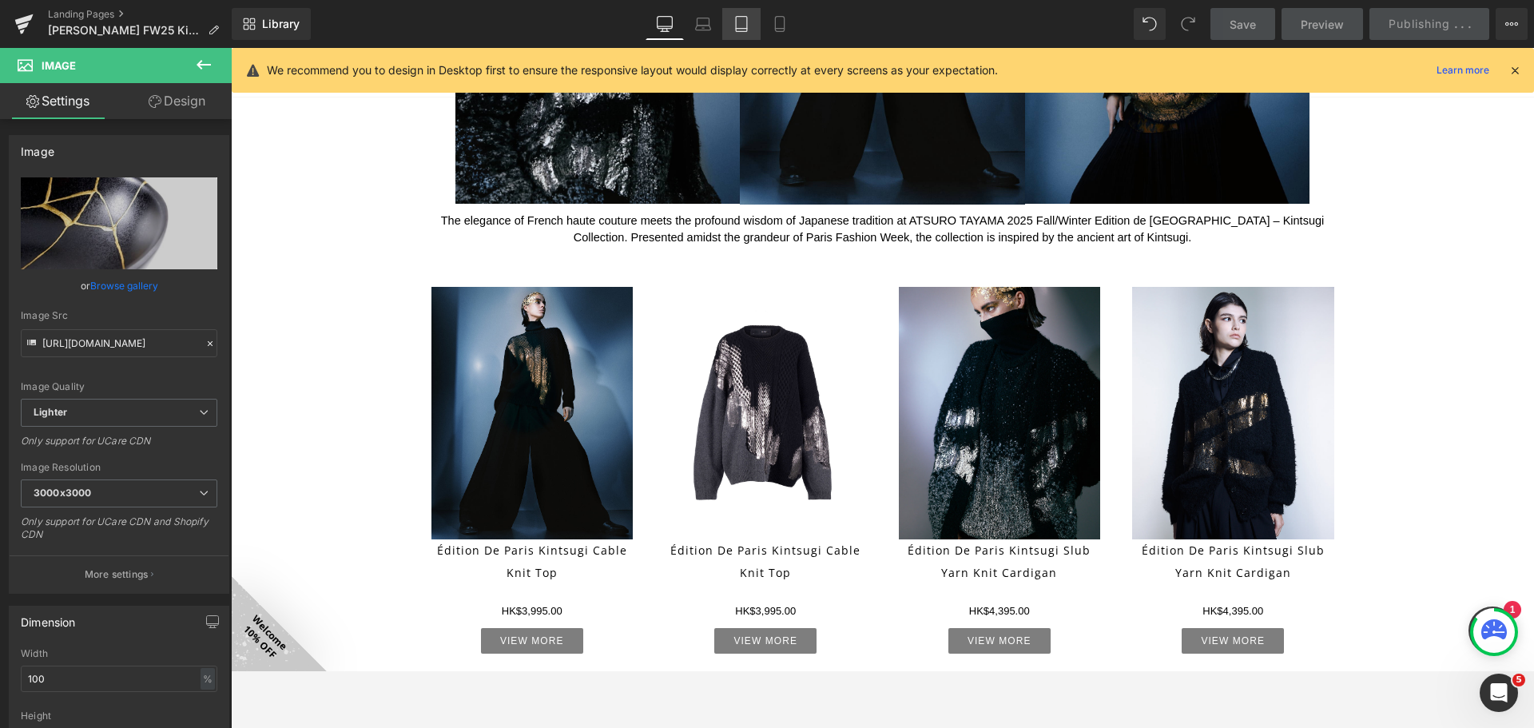
drag, startPoint x: 750, startPoint y: 21, endPoint x: 789, endPoint y: 27, distance: 39.7
click at [752, 22] on link "Tablet" at bounding box center [741, 24] width 38 height 32
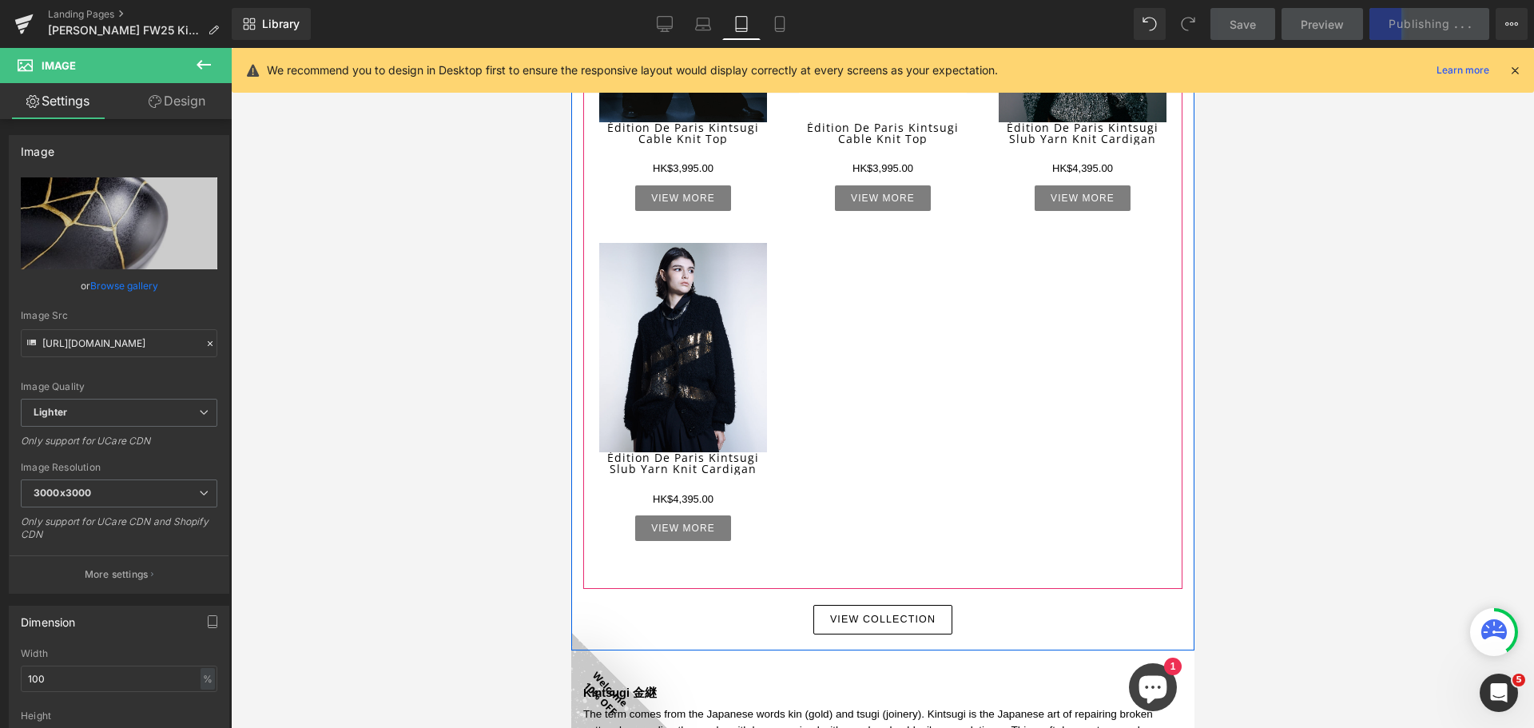
click at [866, 312] on div "Sale Off (P) Image Édition de Paris Kintsugi Cable Knit Top (P) Title HK$0 HK$3…" at bounding box center [881, 218] width 599 height 693
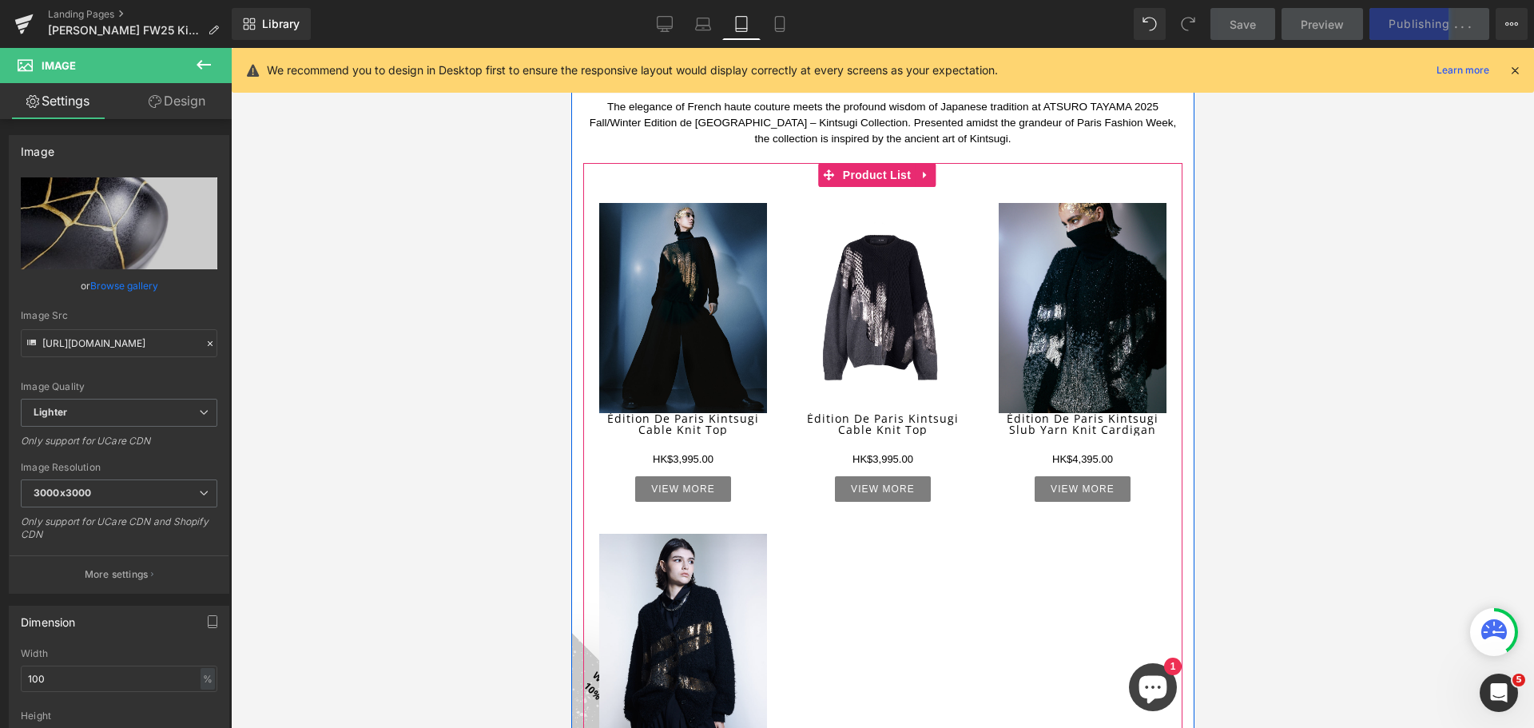
scroll to position [561, 0]
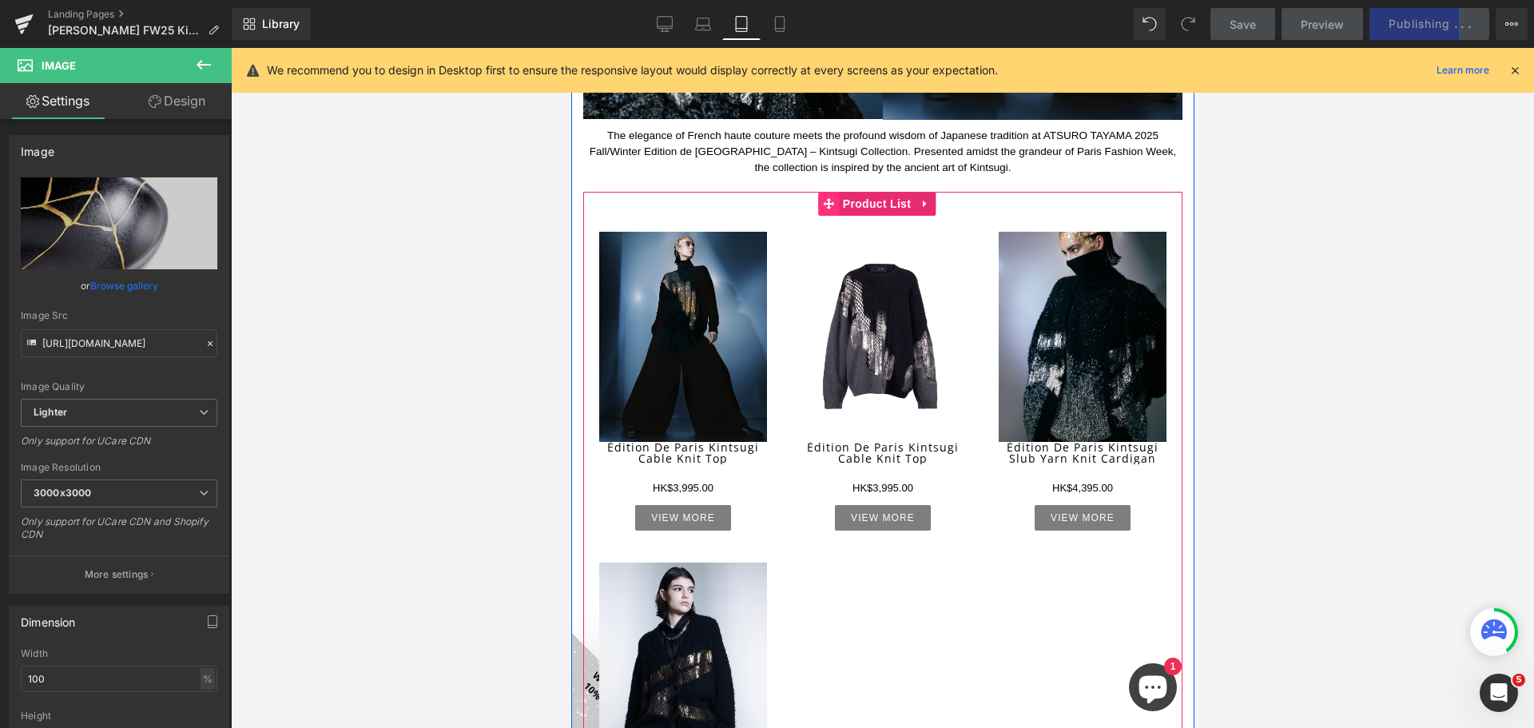
click at [823, 198] on icon at bounding box center [827, 204] width 11 height 12
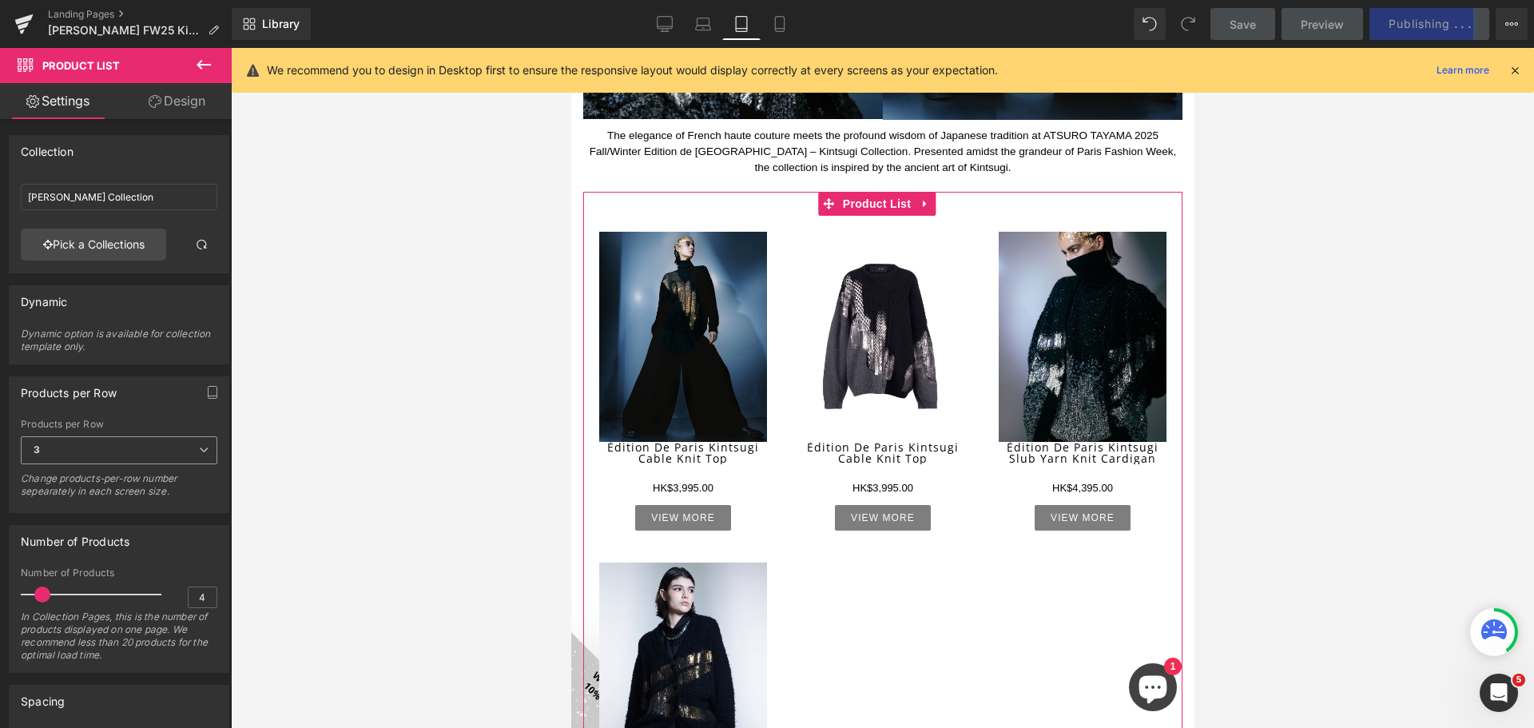
click at [97, 447] on span "3" at bounding box center [119, 450] width 197 height 28
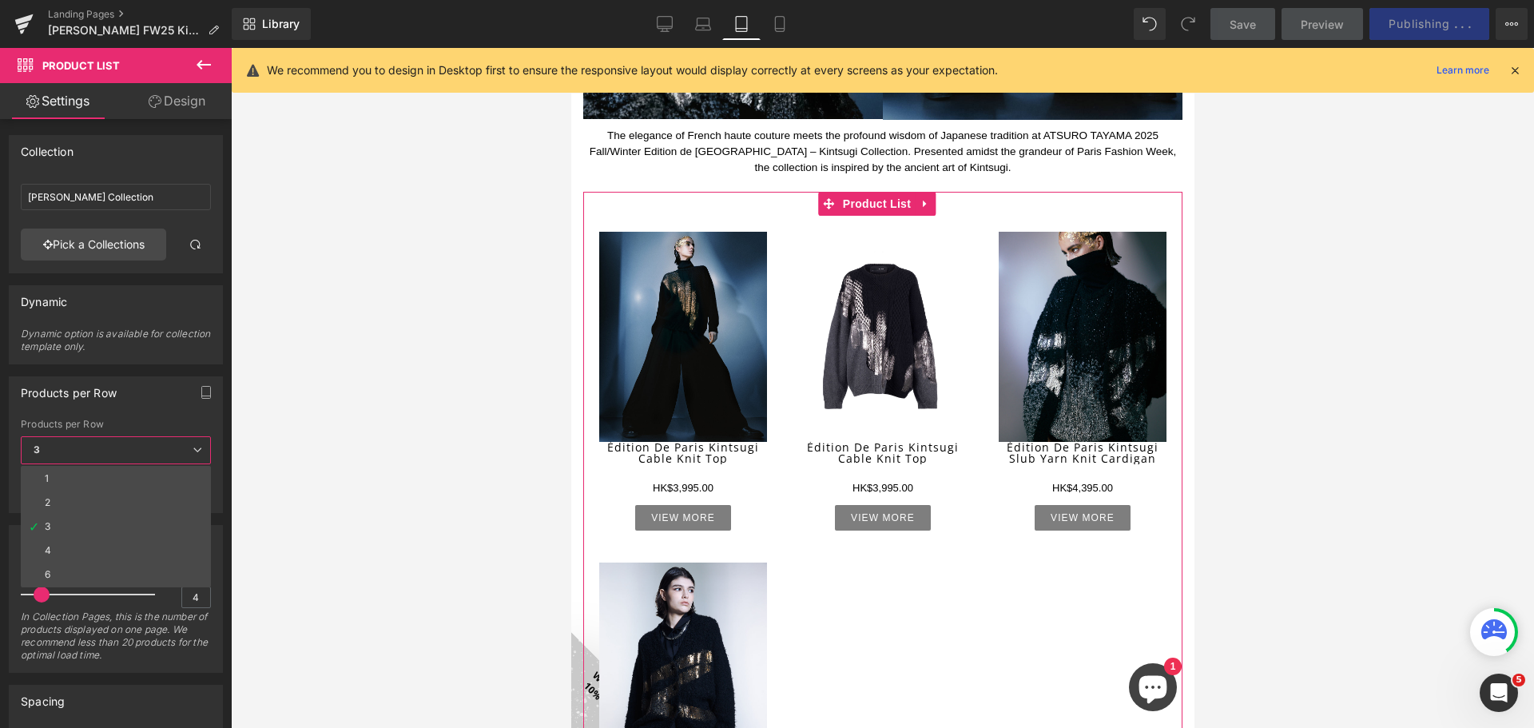
click at [97, 548] on li "4" at bounding box center [116, 550] width 190 height 24
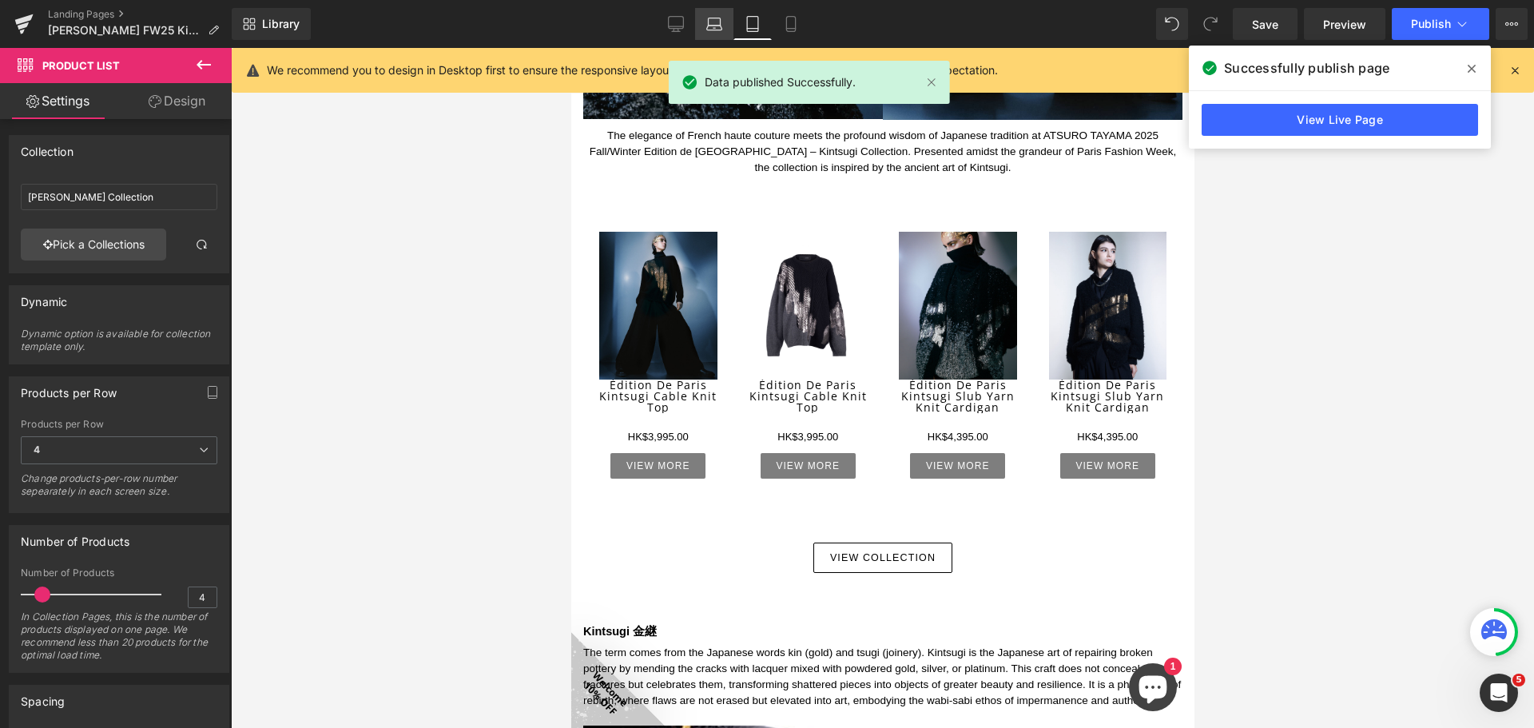
click at [716, 26] on icon at bounding box center [714, 28] width 15 height 5
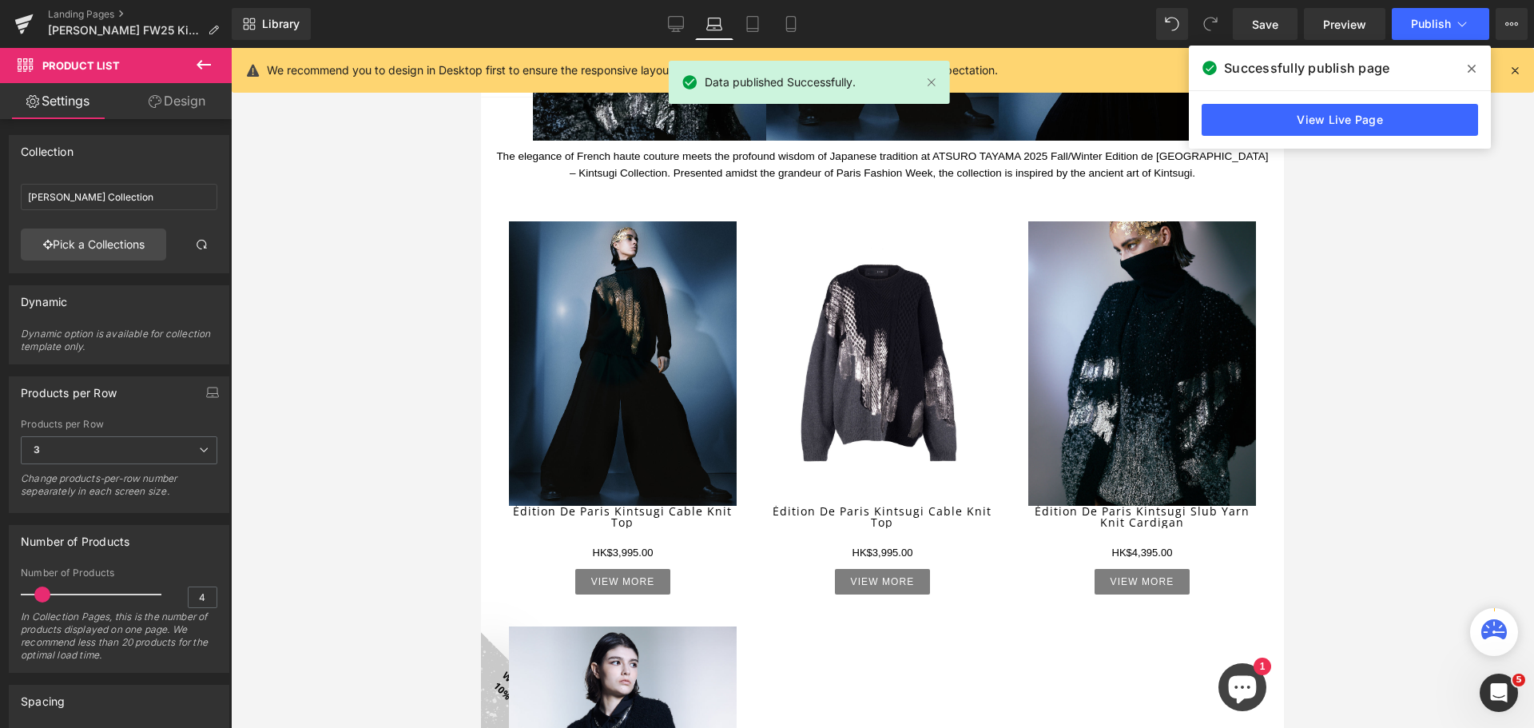
scroll to position [455, 0]
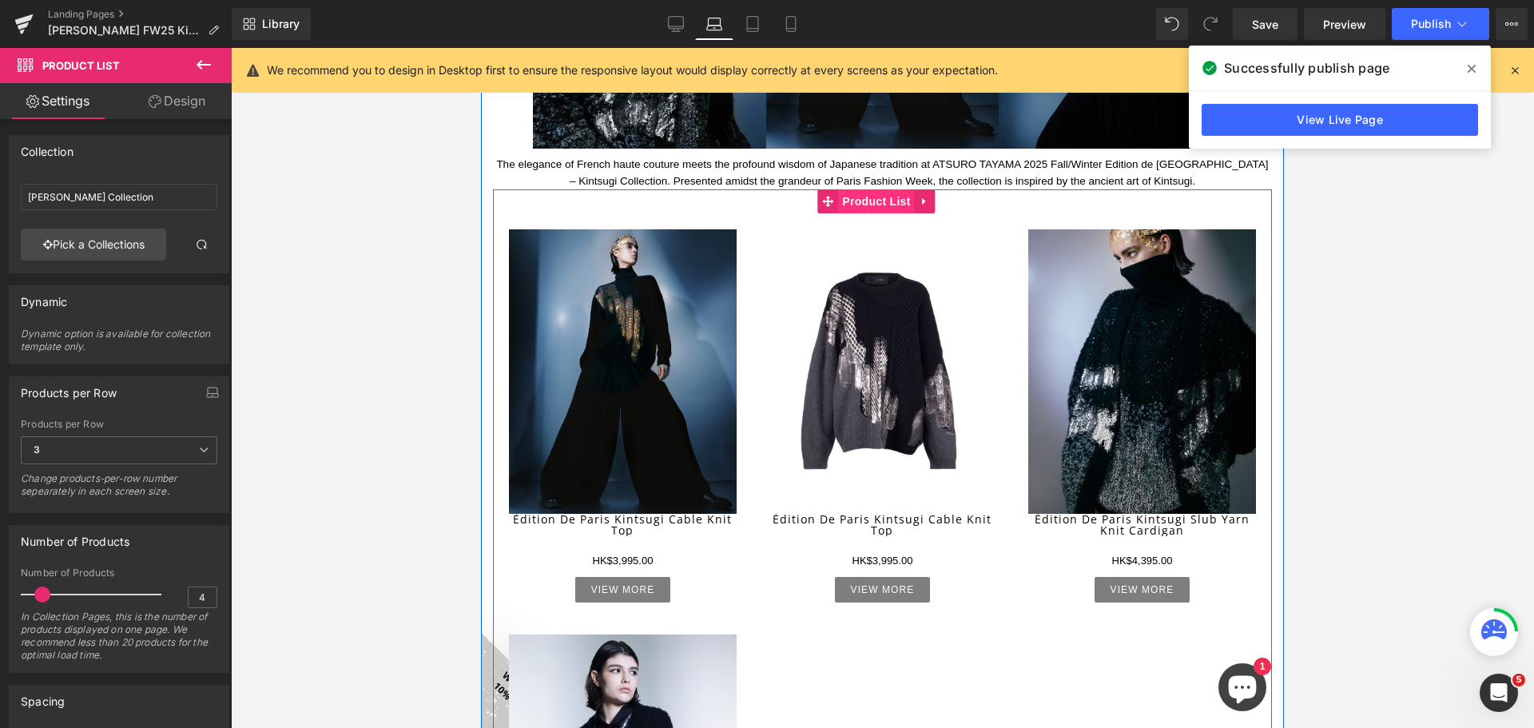
click at [860, 195] on span "Product List" at bounding box center [876, 201] width 76 height 24
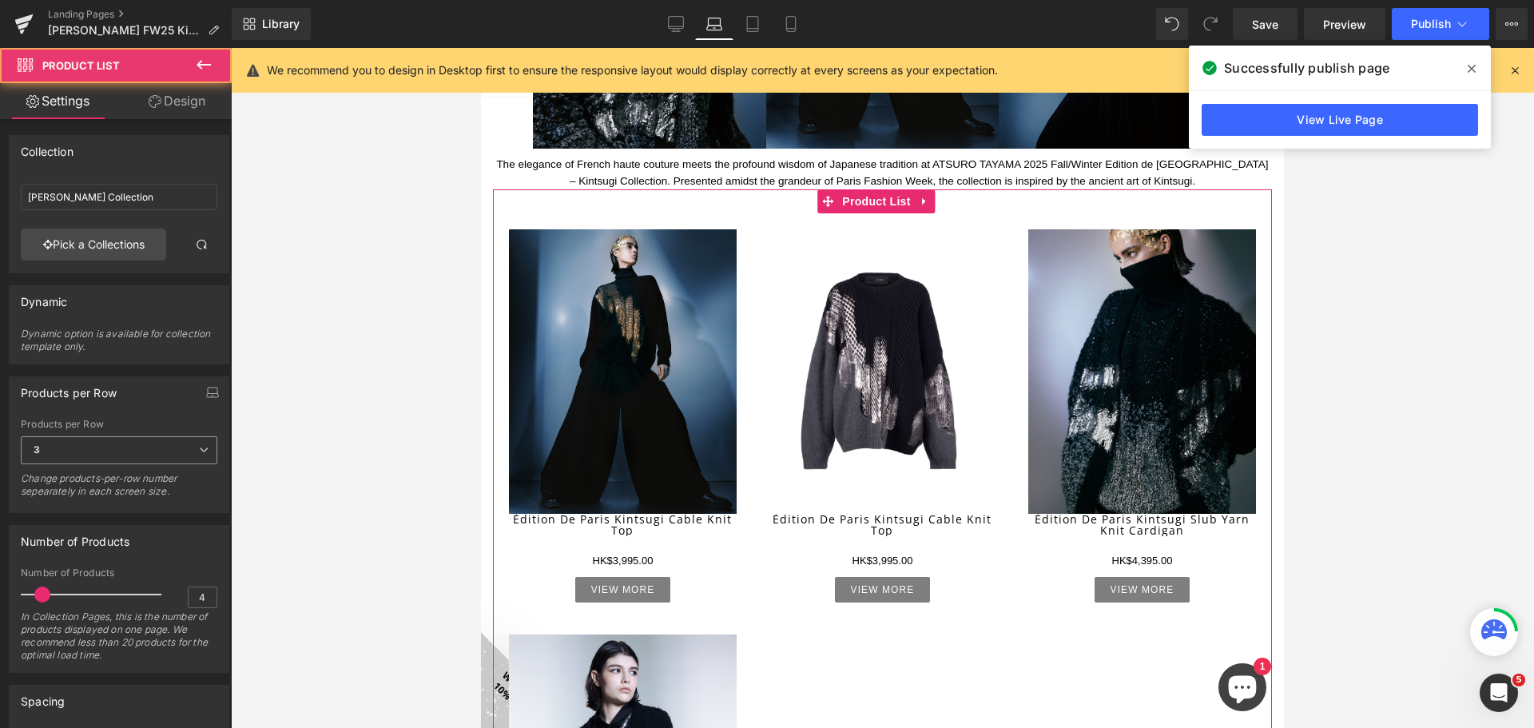
drag, startPoint x: 113, startPoint y: 437, endPoint x: 106, endPoint y: 460, distance: 24.0
click at [113, 437] on span "3" at bounding box center [119, 450] width 197 height 28
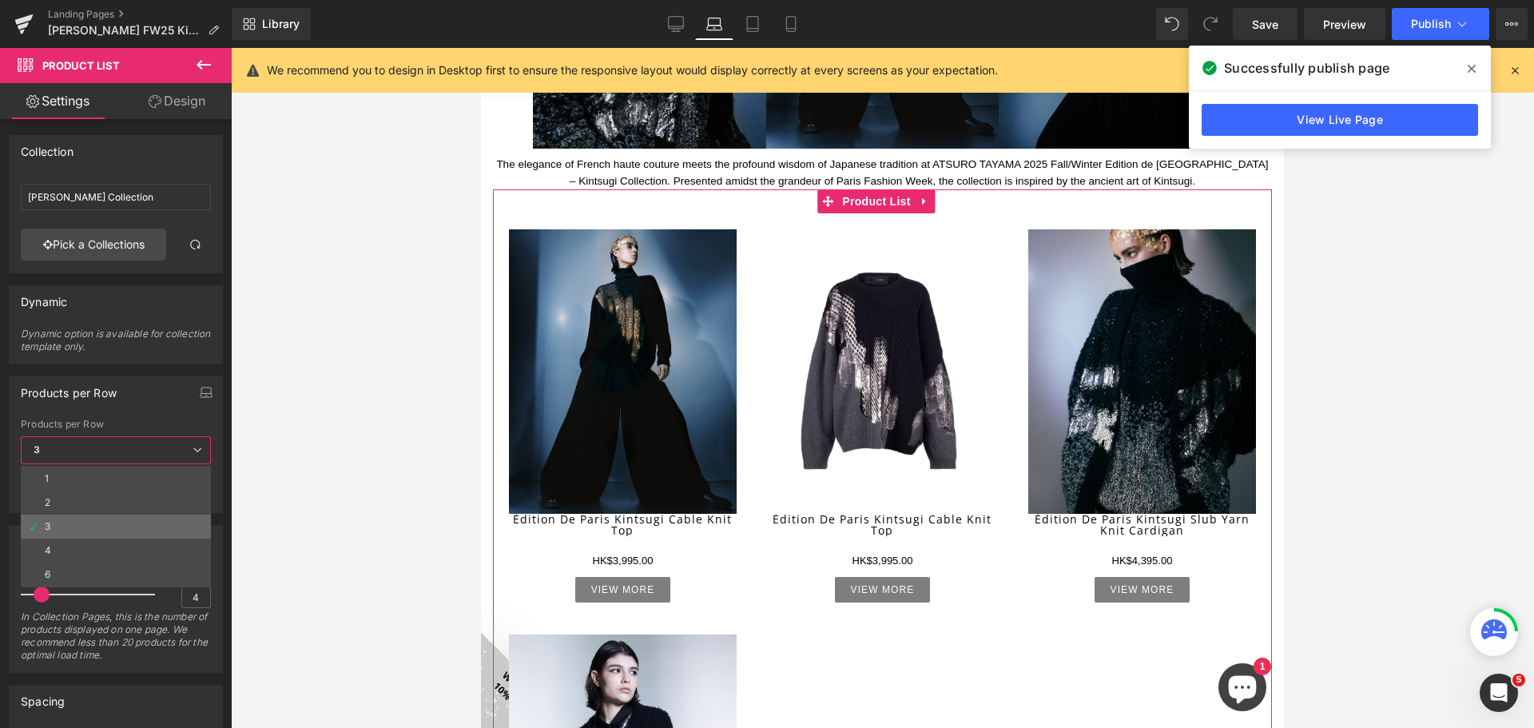
click at [88, 534] on li "3" at bounding box center [116, 526] width 190 height 24
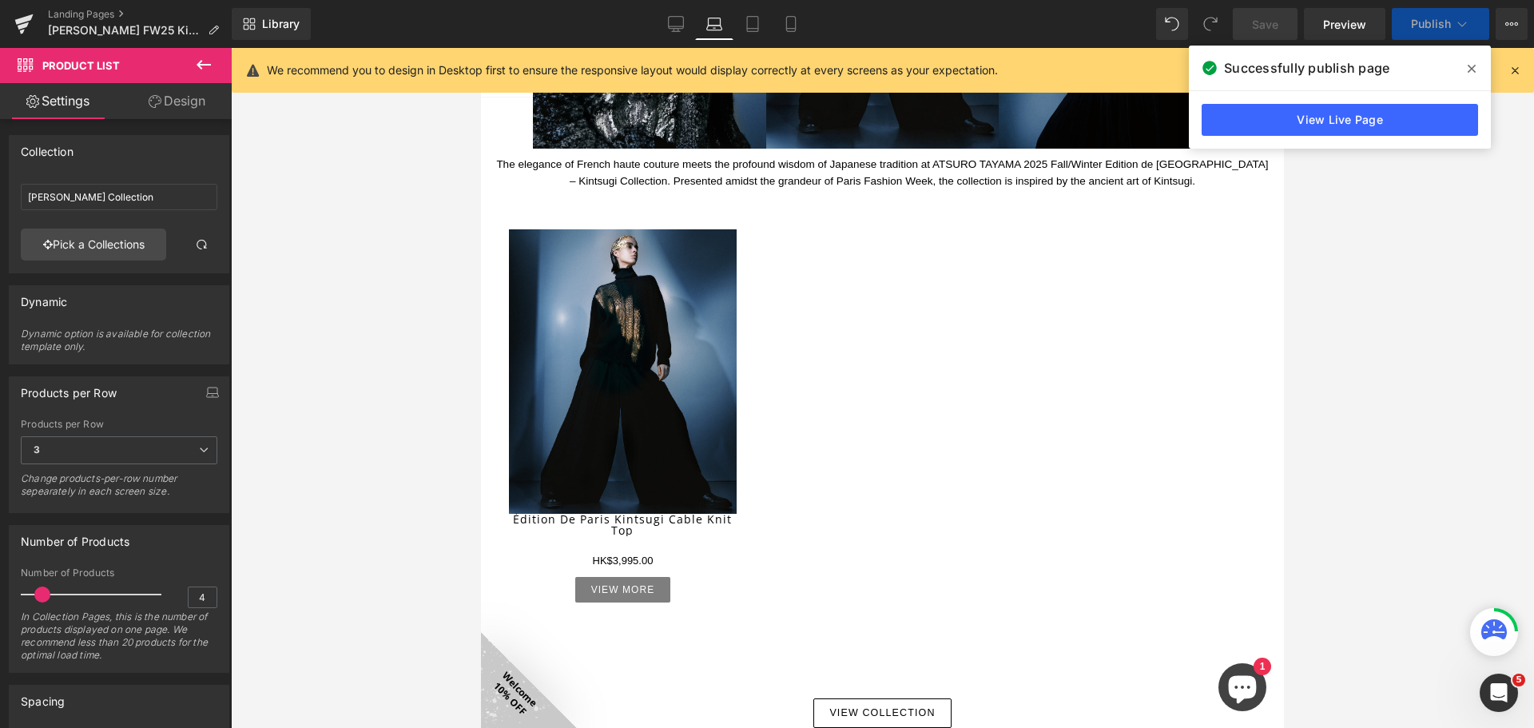
click at [89, 541] on div "Number of Products" at bounding box center [75, 537] width 109 height 22
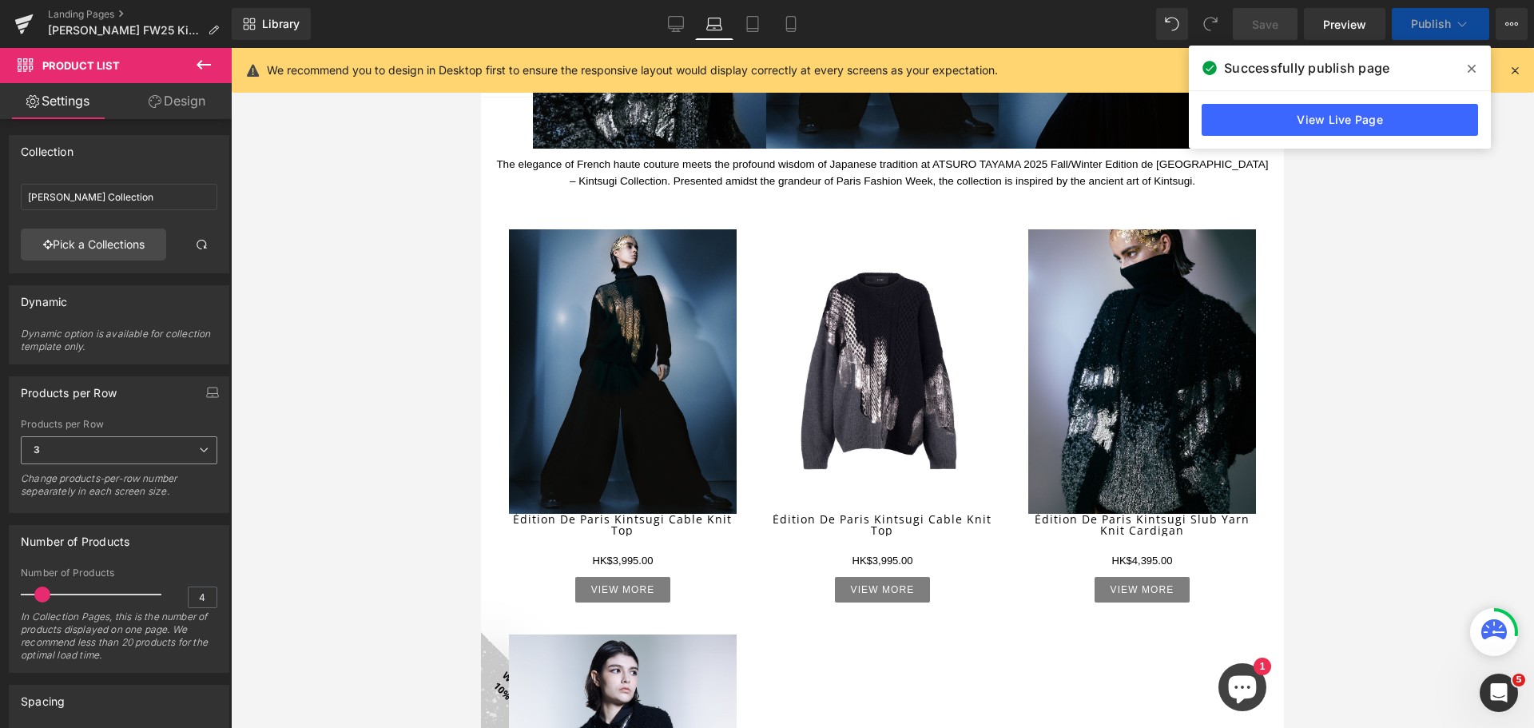
click at [159, 454] on span "3" at bounding box center [119, 450] width 197 height 28
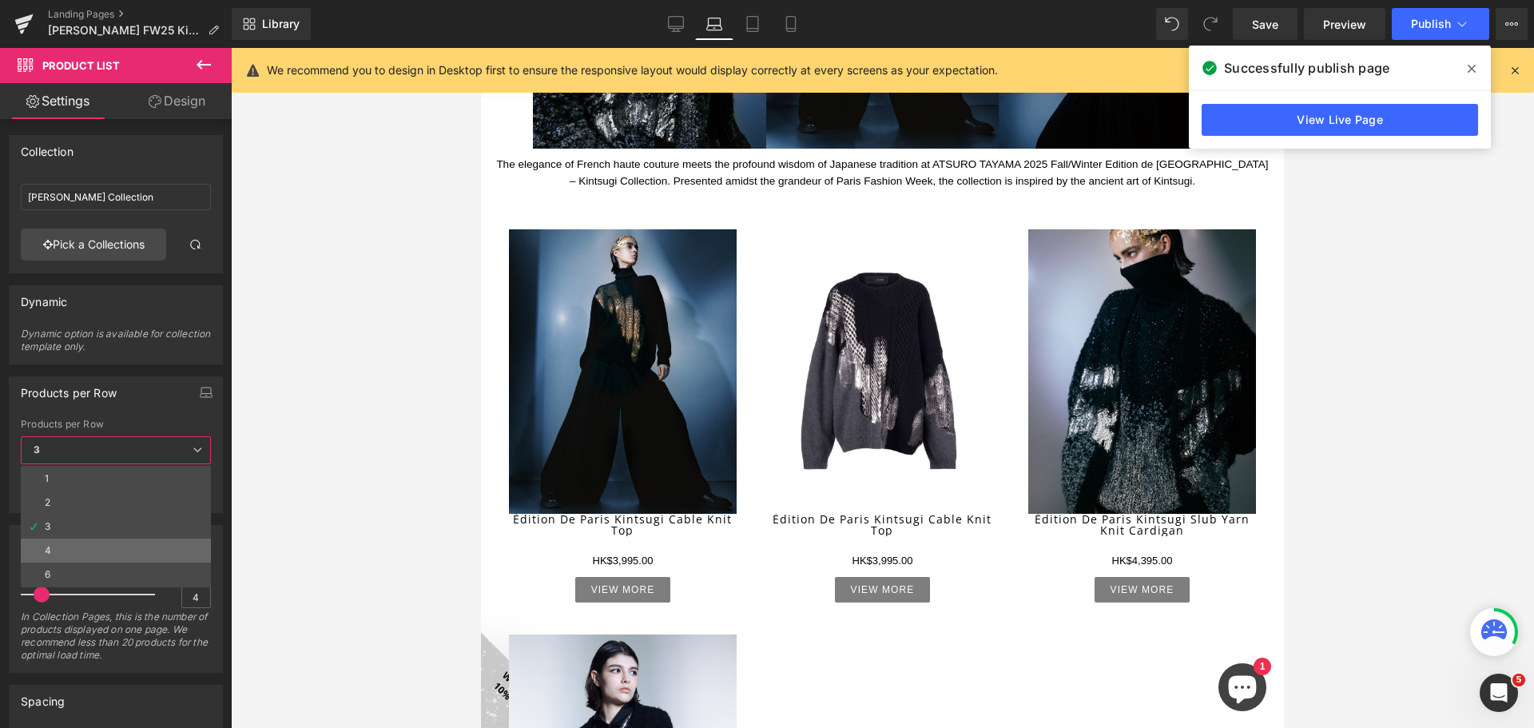
click at [134, 545] on li "4" at bounding box center [116, 550] width 190 height 24
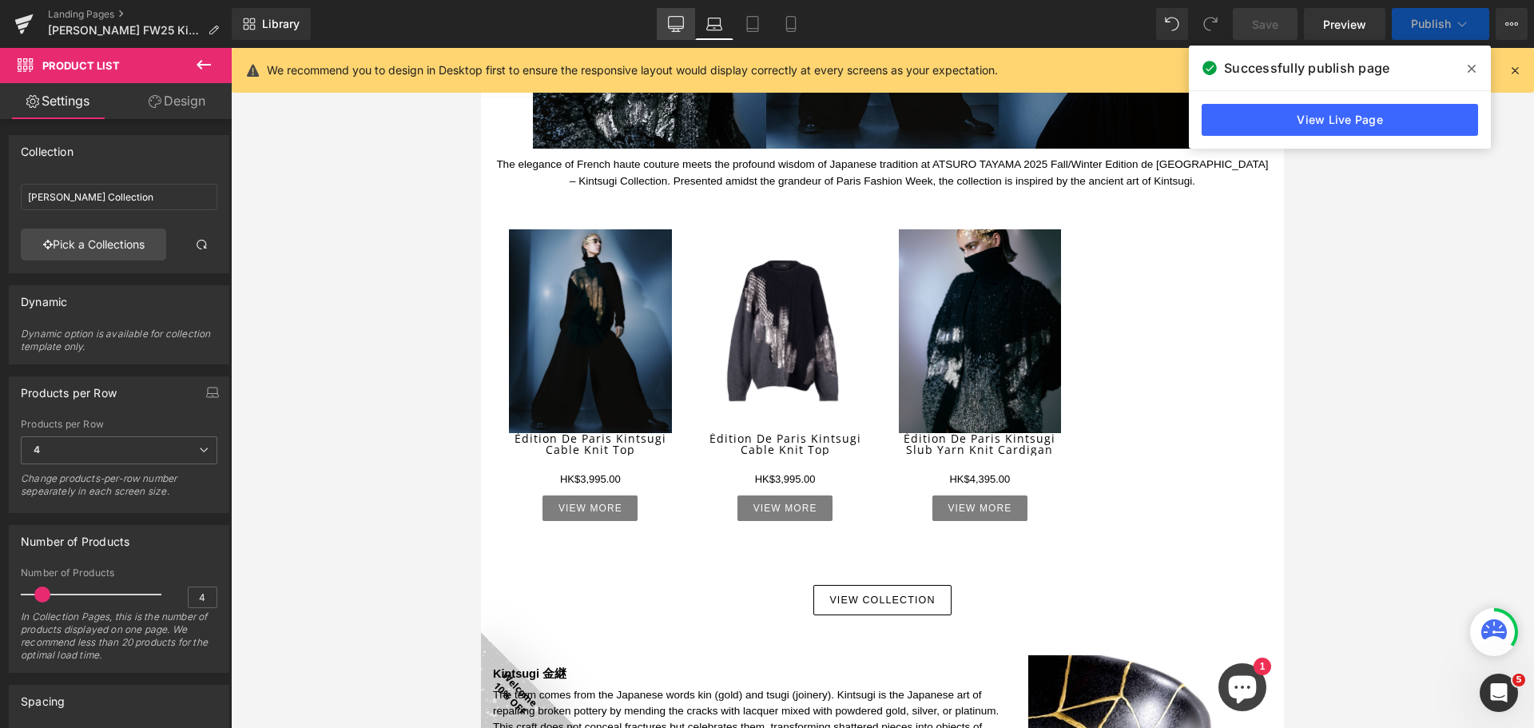
drag, startPoint x: 669, startPoint y: 24, endPoint x: 681, endPoint y: 25, distance: 12.0
click at [676, 23] on icon at bounding box center [676, 24] width 16 height 16
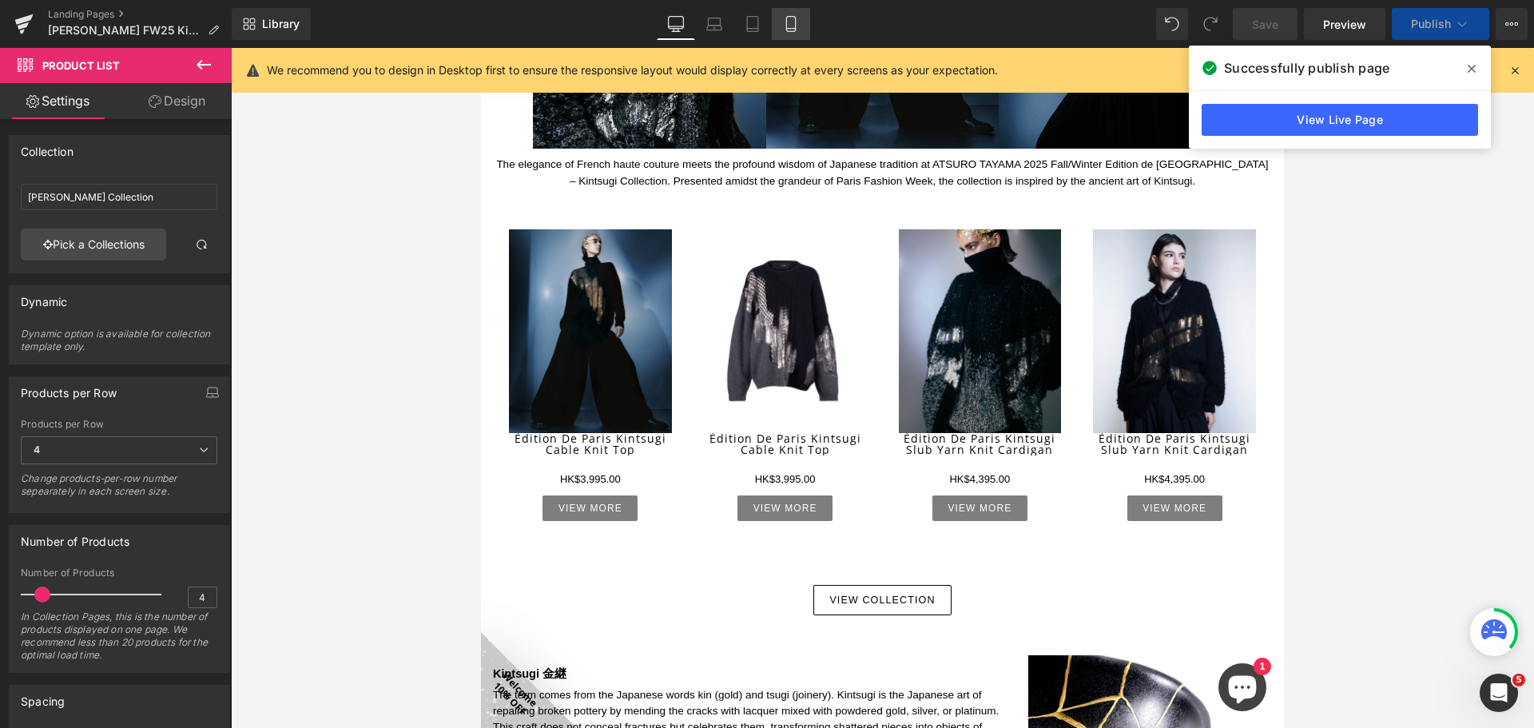
scroll to position [546, 0]
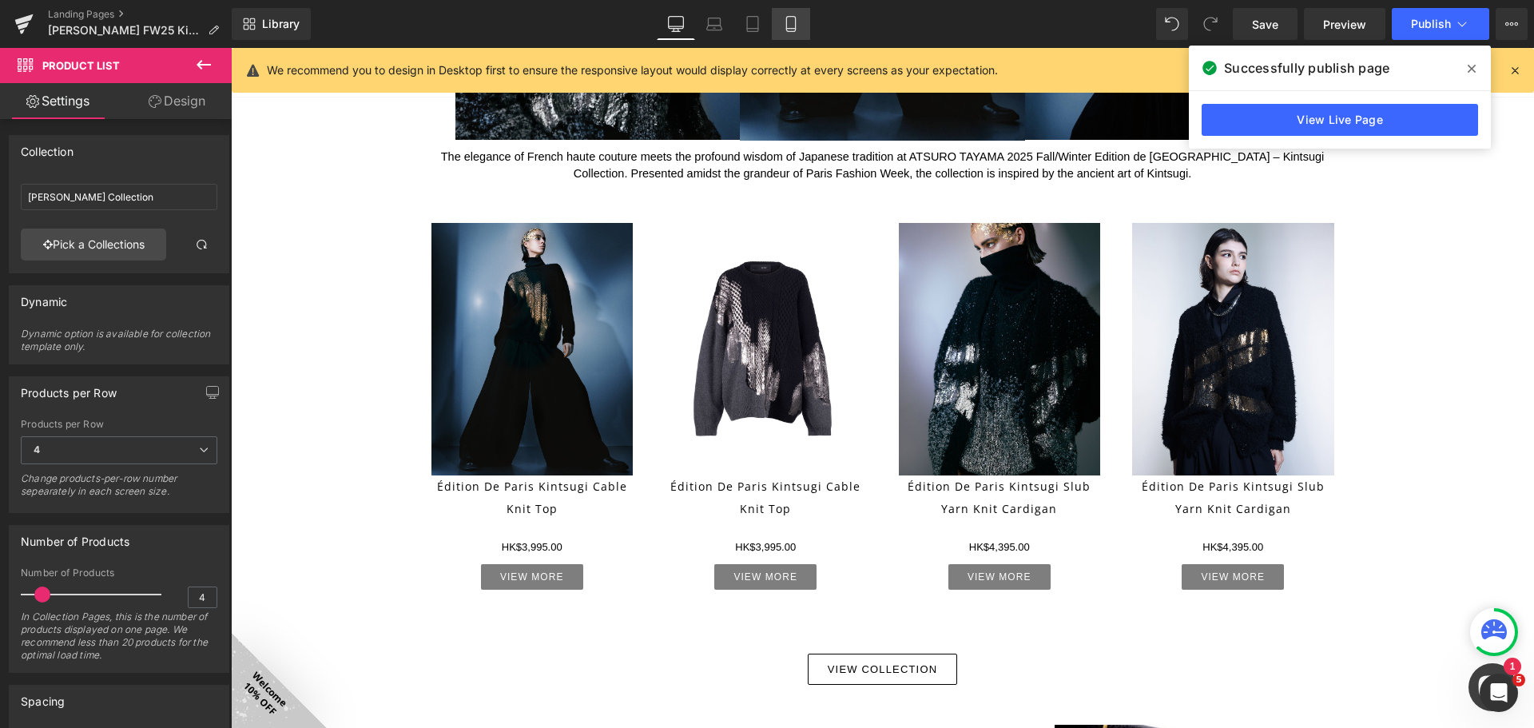
click at [788, 22] on icon at bounding box center [791, 24] width 16 height 16
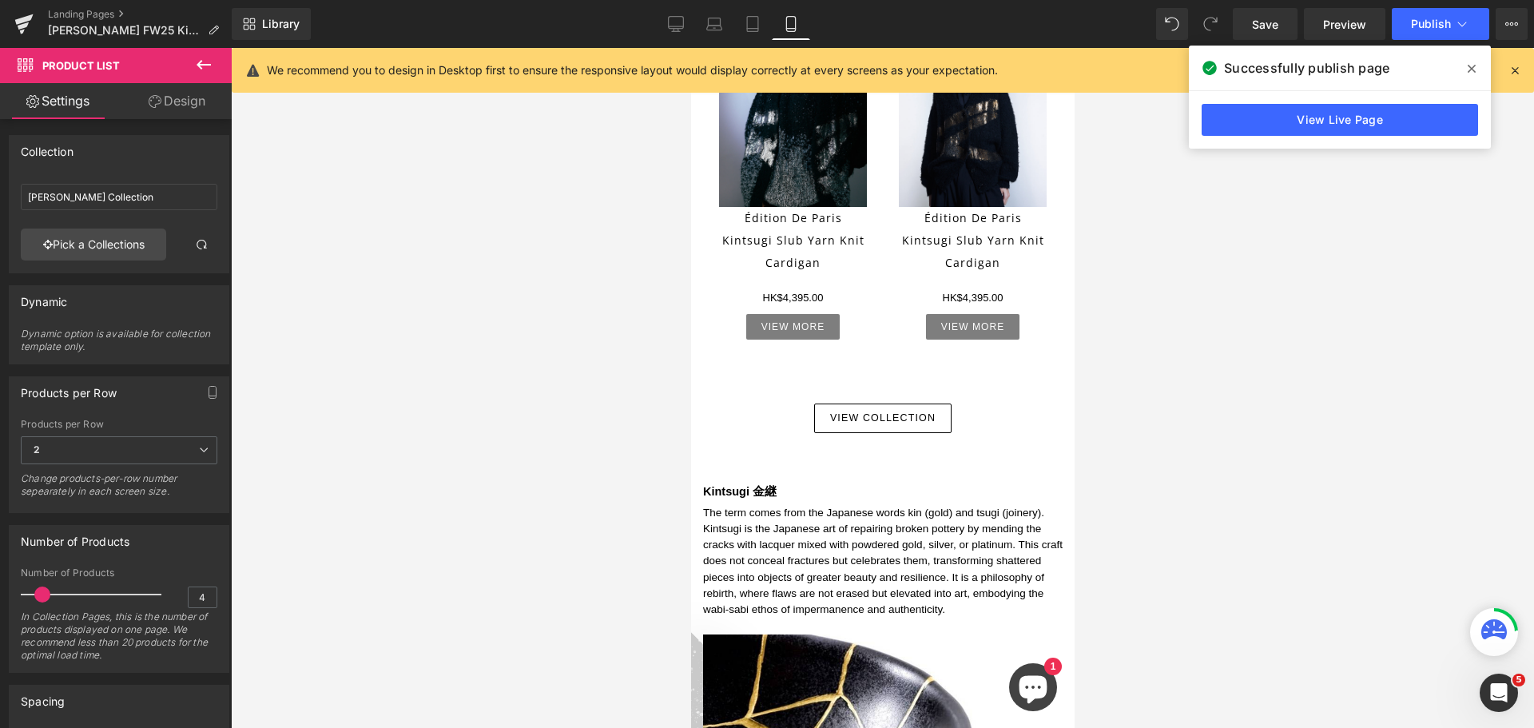
scroll to position [1025, 0]
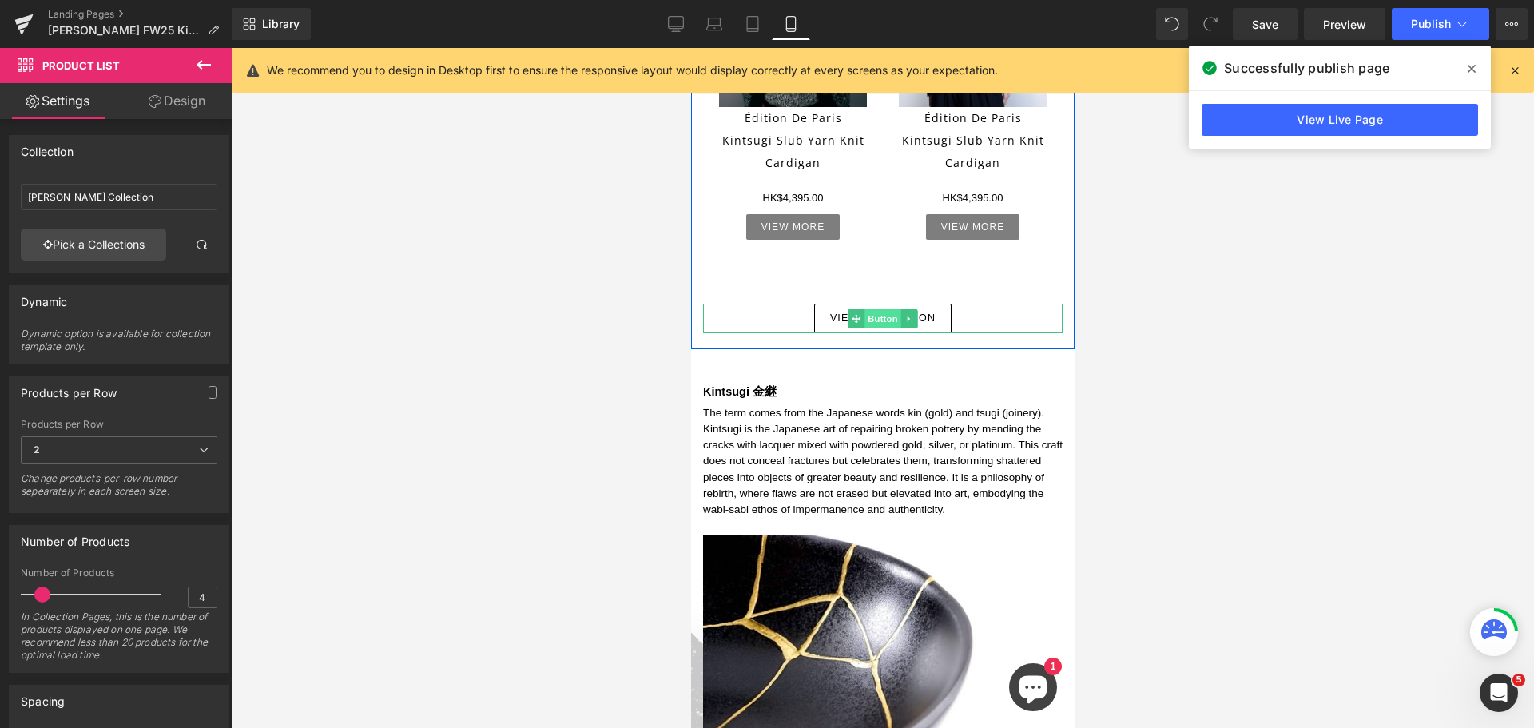
click at [886, 309] on span "Button" at bounding box center [882, 318] width 37 height 19
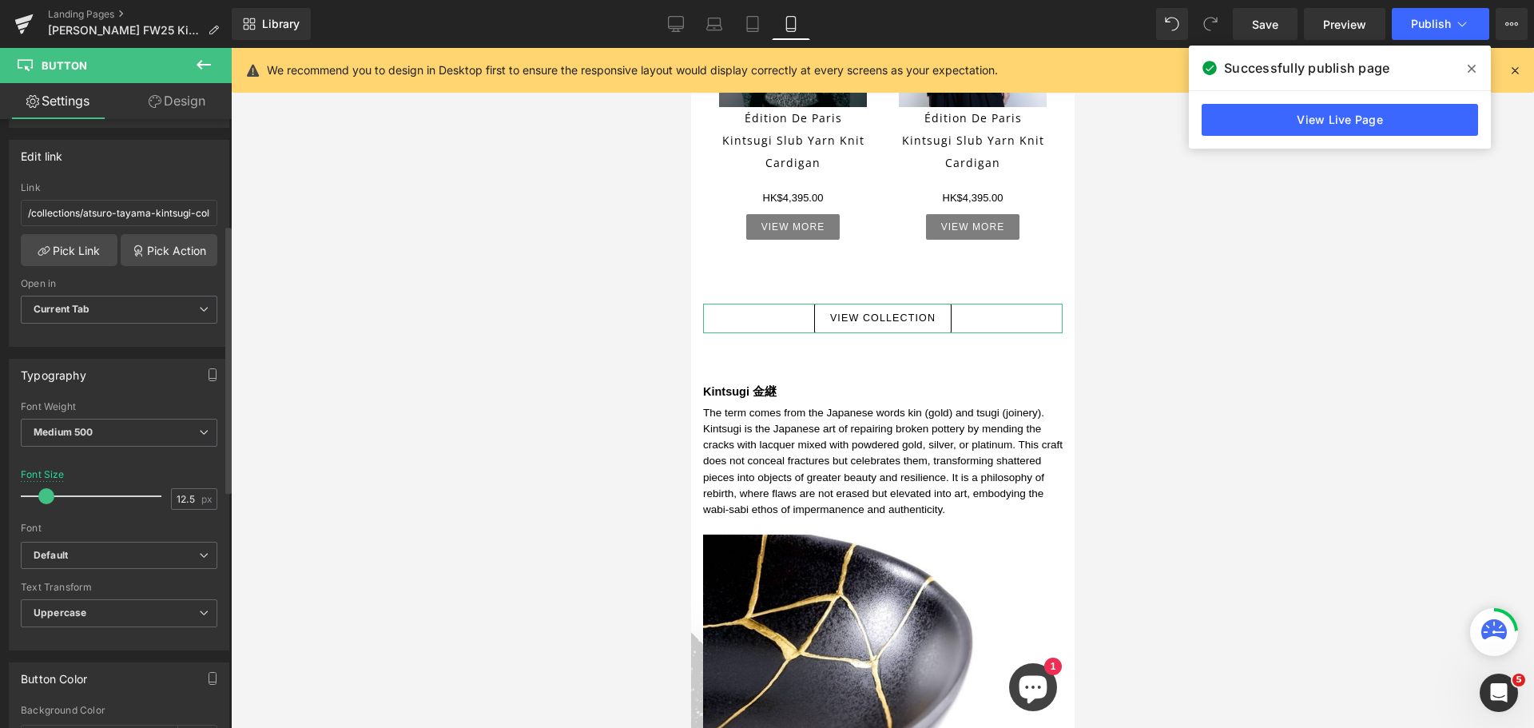
scroll to position [240, 0]
click at [177, 81] on button at bounding box center [204, 65] width 56 height 35
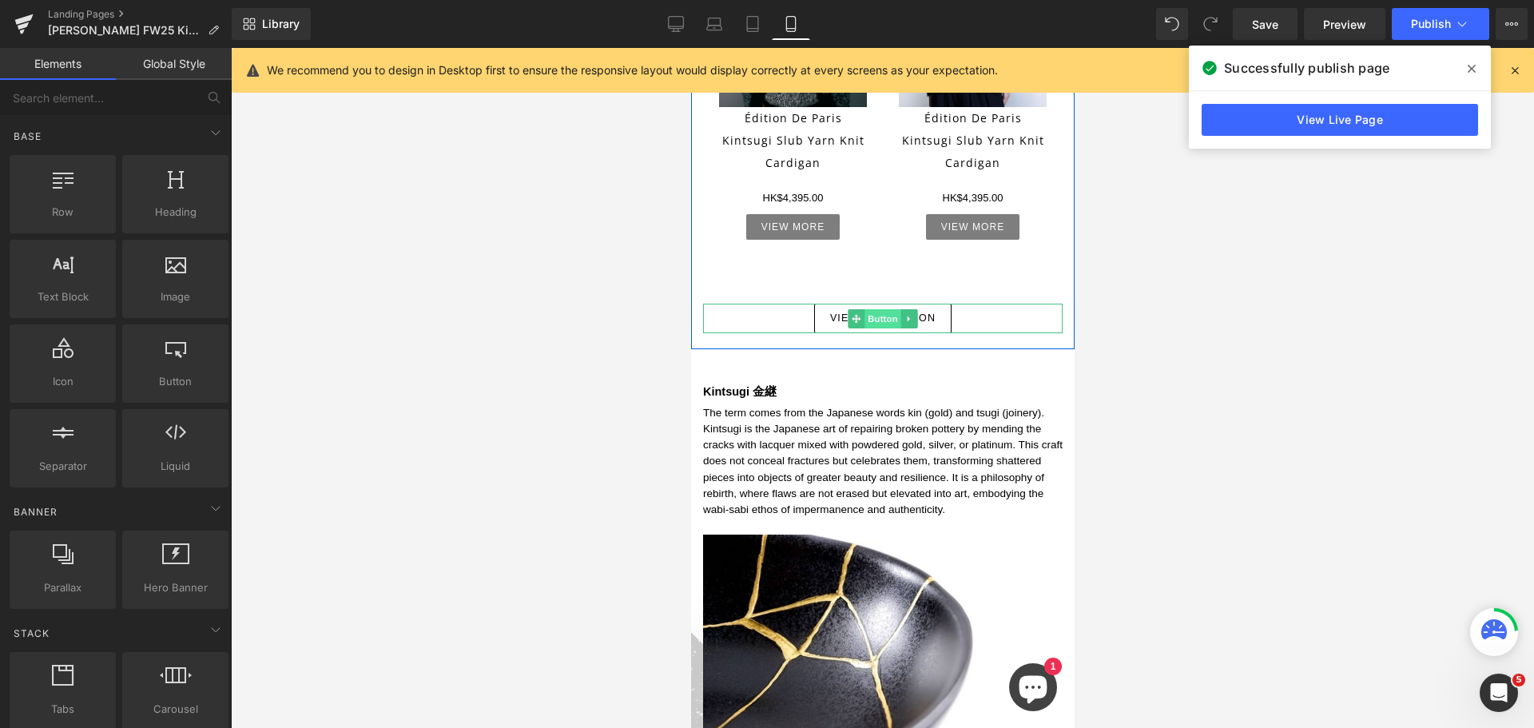
click at [892, 309] on span "Button" at bounding box center [882, 318] width 37 height 19
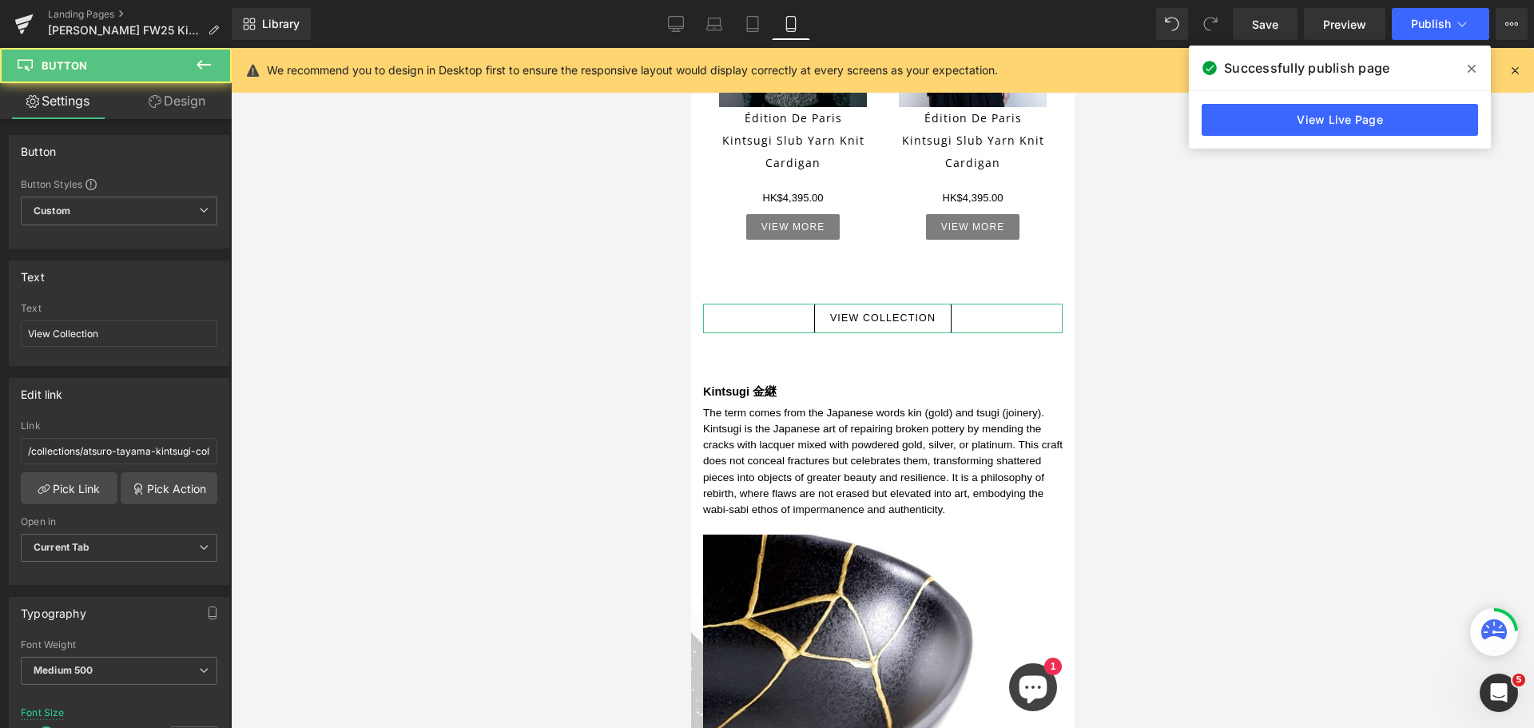
click at [199, 100] on link "Design" at bounding box center [177, 101] width 116 height 36
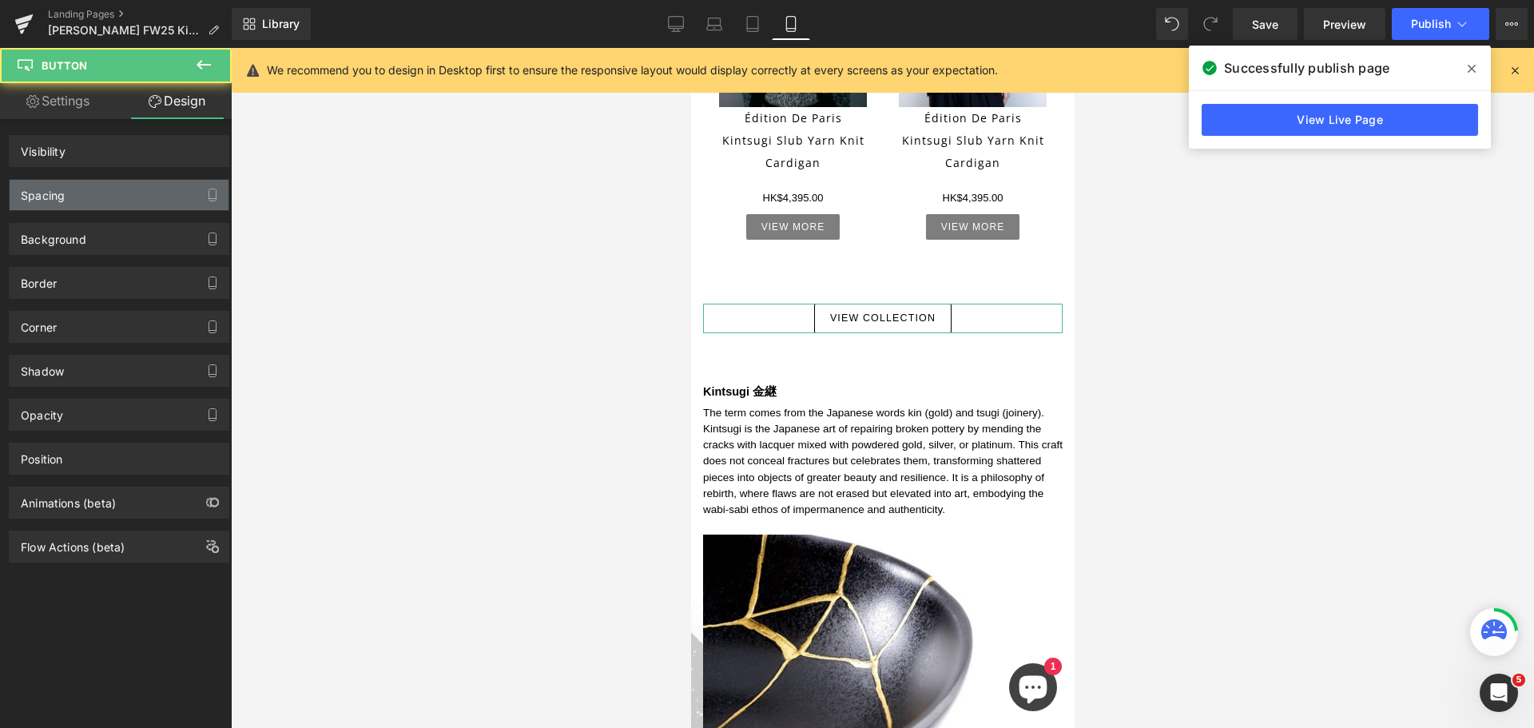
click at [117, 189] on div "Spacing" at bounding box center [119, 195] width 219 height 30
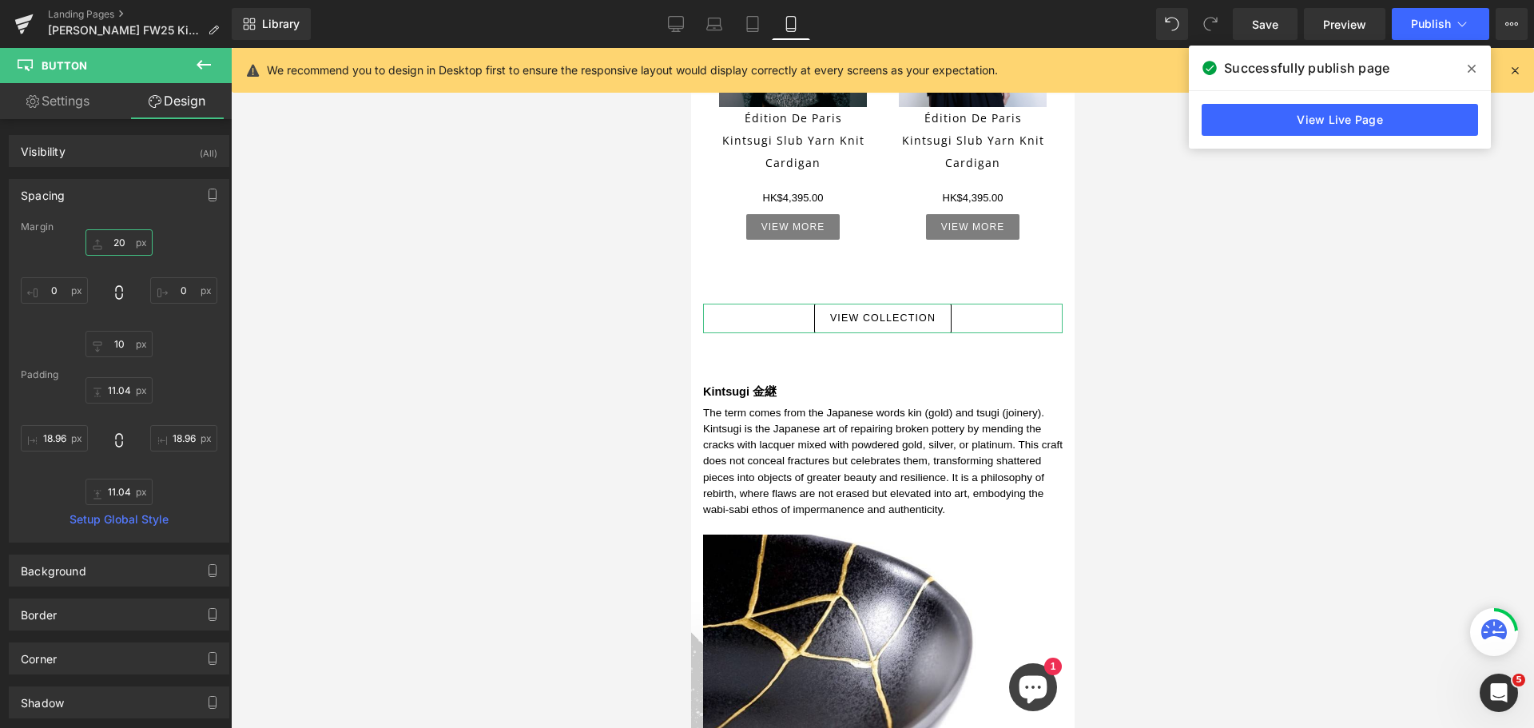
click at [117, 243] on input "20" at bounding box center [118, 242] width 67 height 26
type input "5"
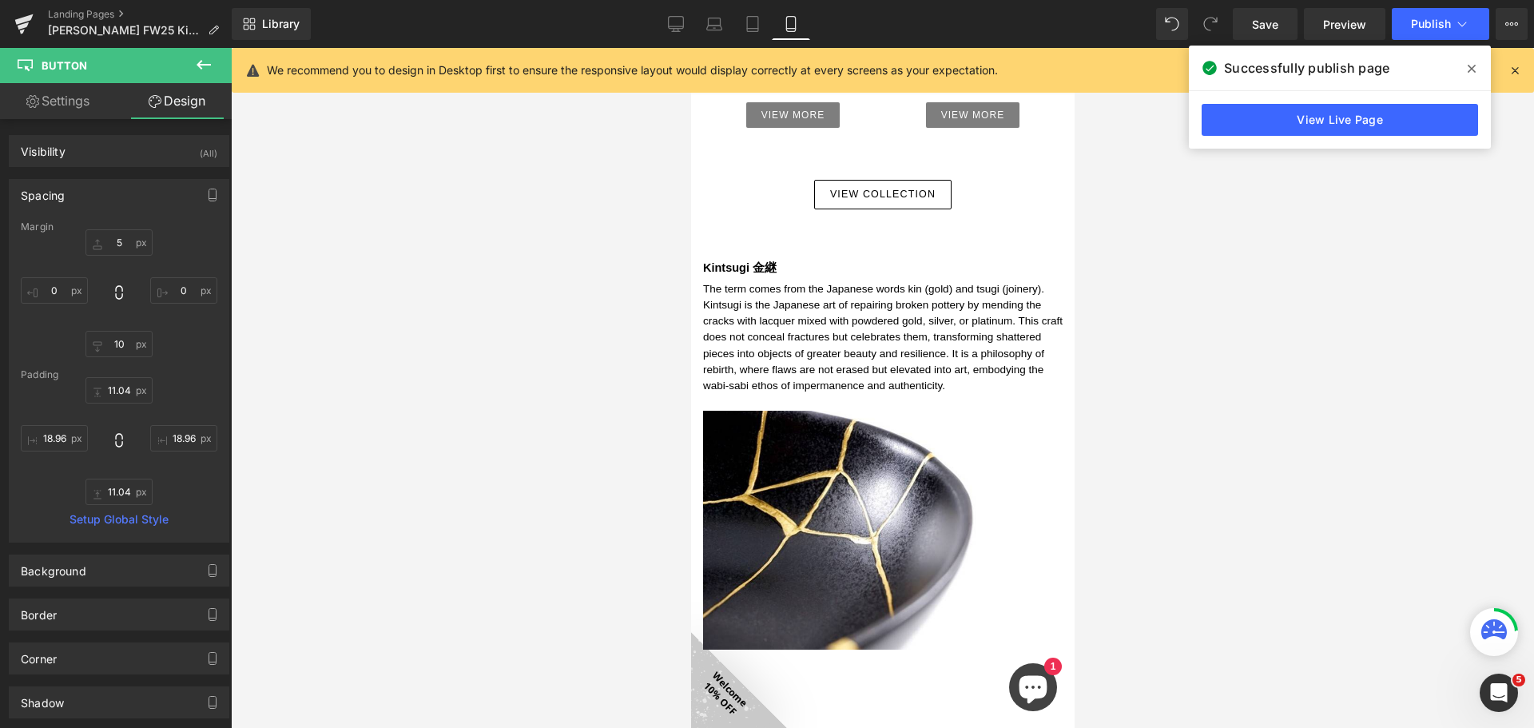
scroll to position [945, 0]
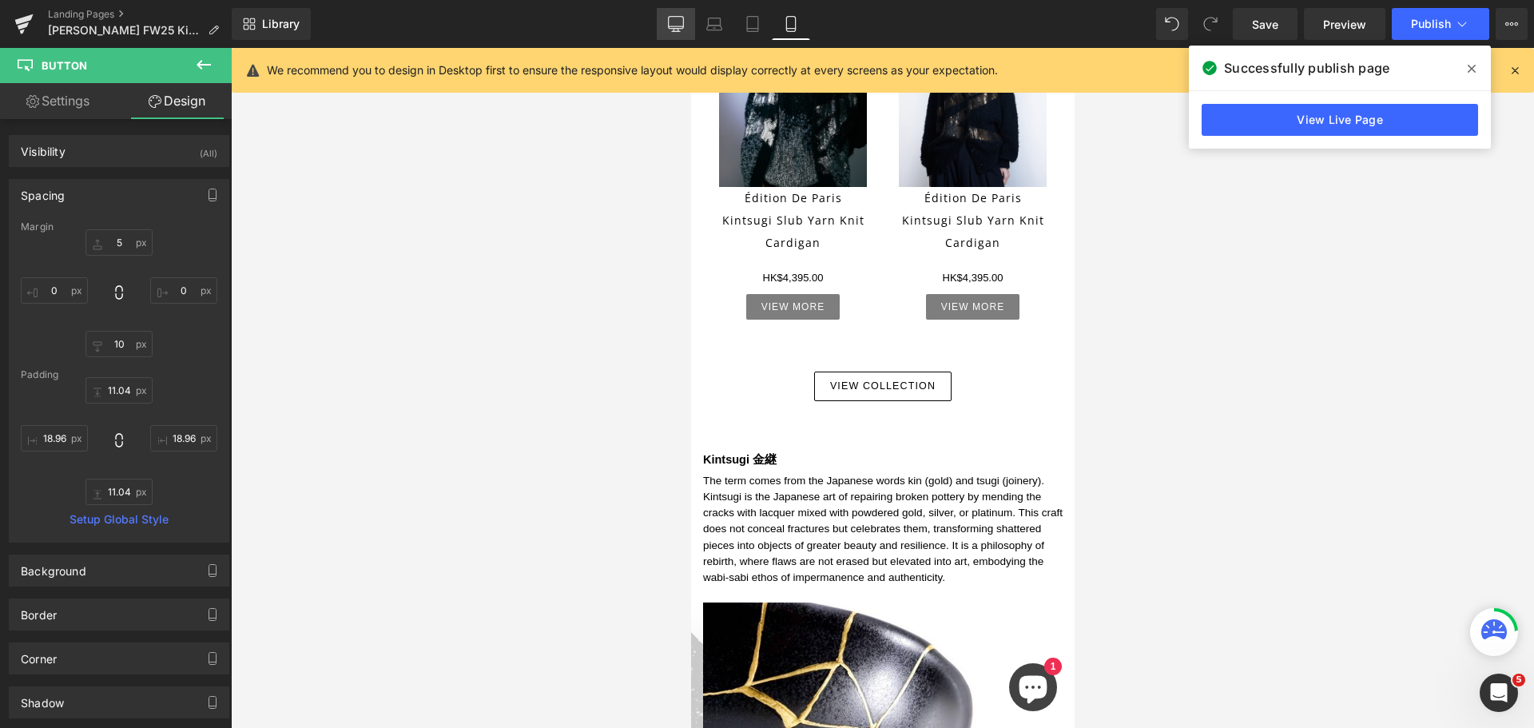
click at [673, 25] on icon at bounding box center [676, 24] width 16 height 16
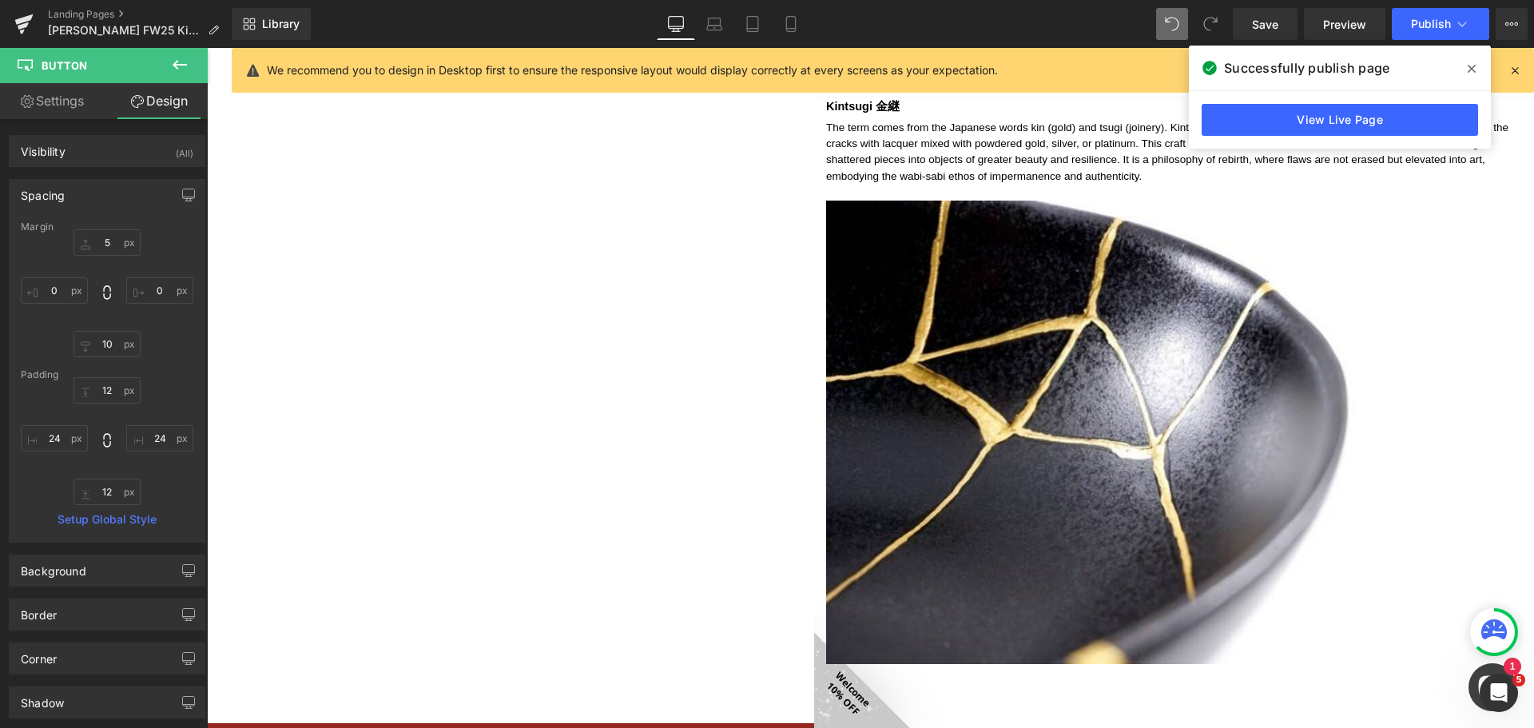
scroll to position [1116, 0]
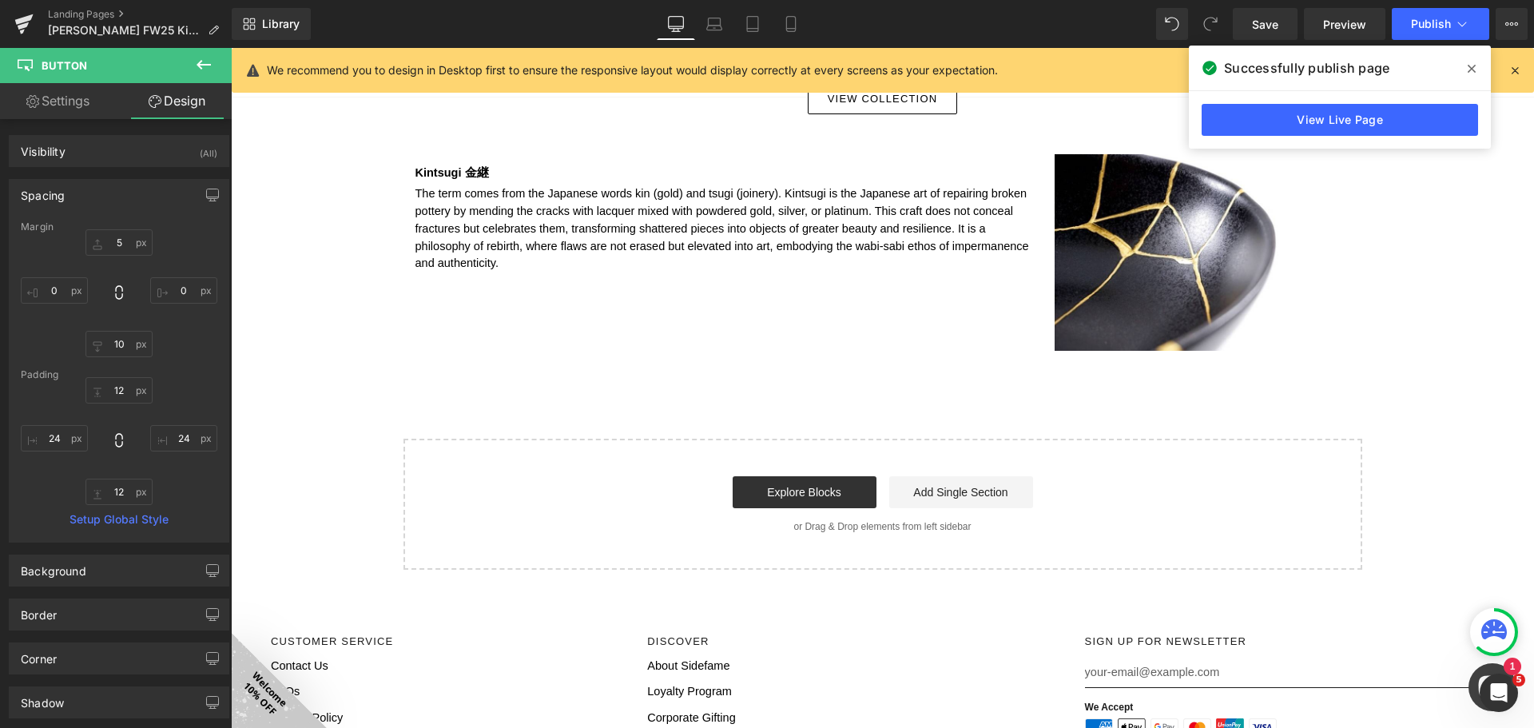
click at [204, 57] on icon at bounding box center [203, 64] width 19 height 19
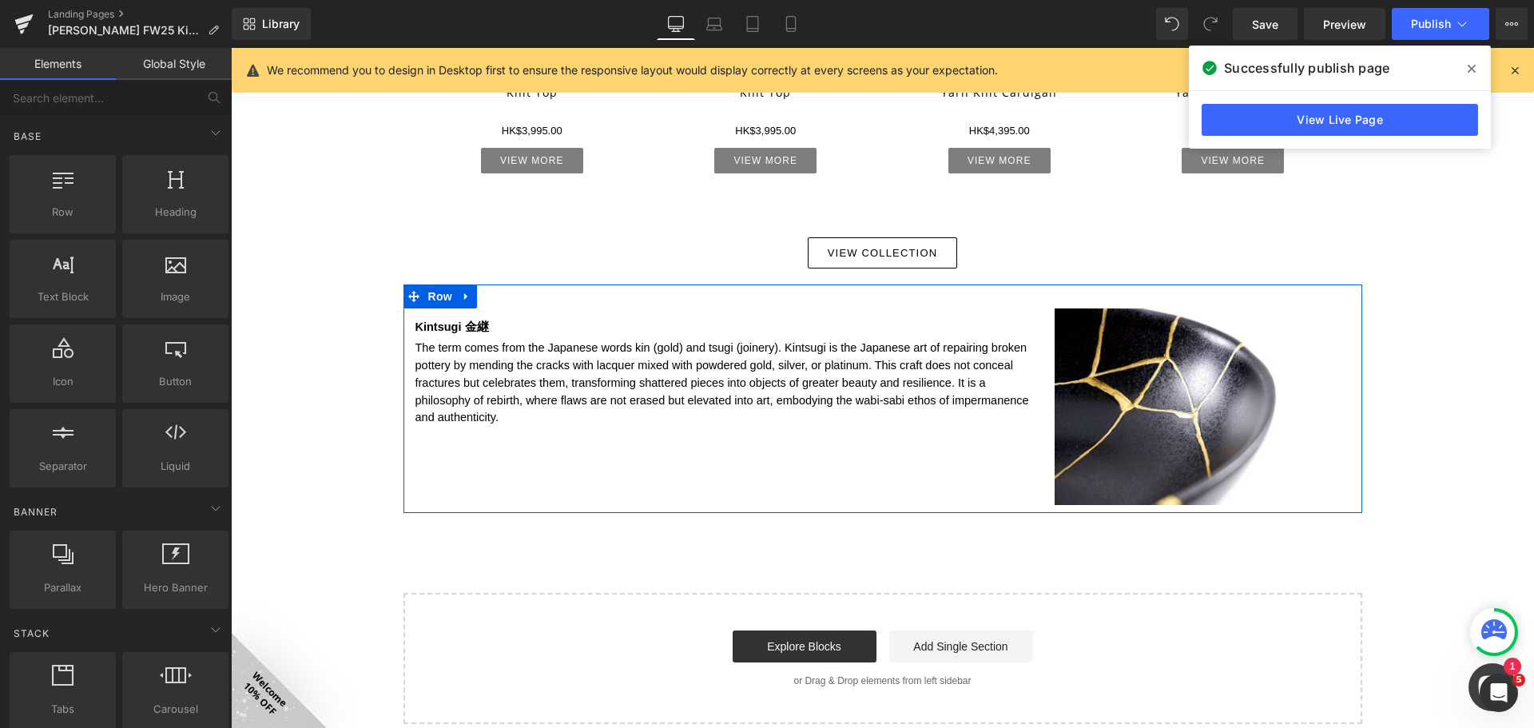
scroll to position [956, 0]
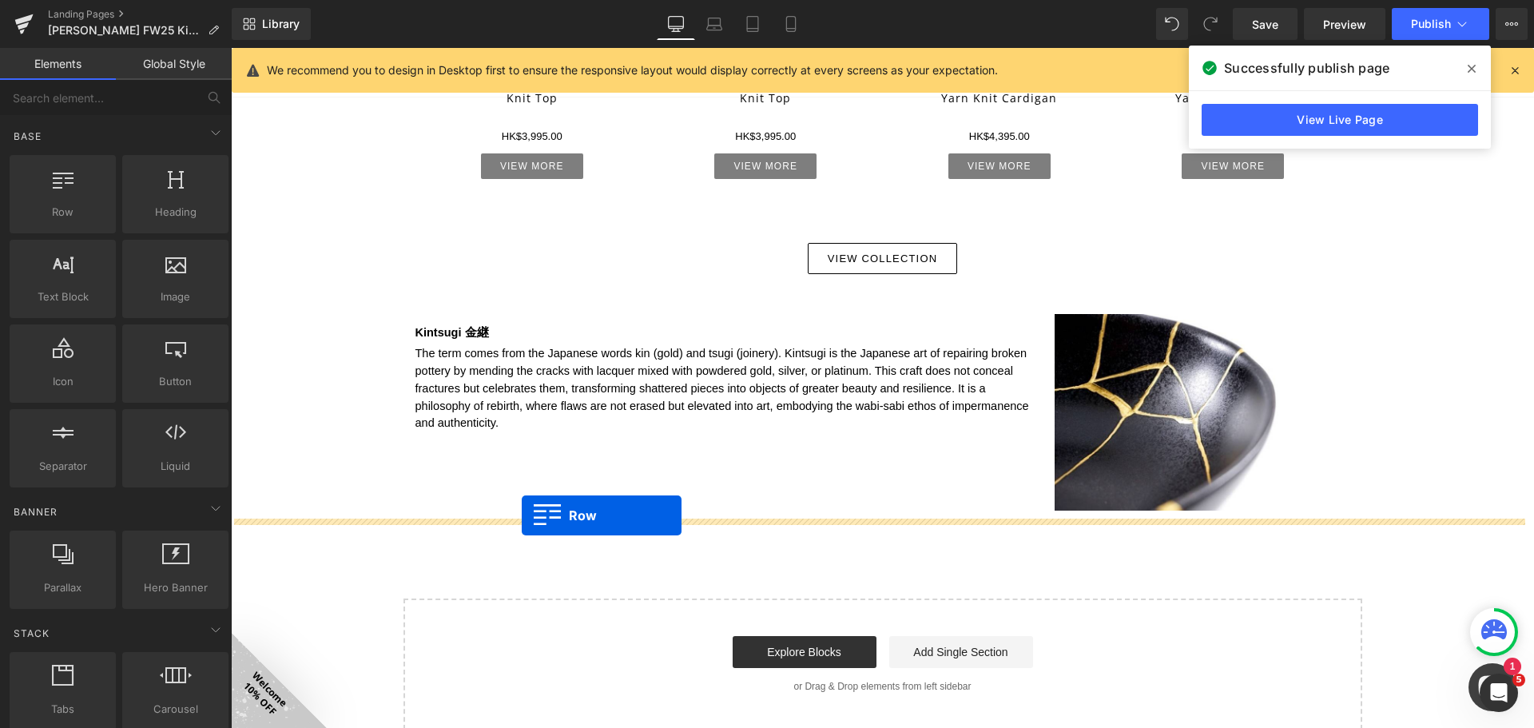
drag, startPoint x: 300, startPoint y: 259, endPoint x: 522, endPoint y: 515, distance: 339.2
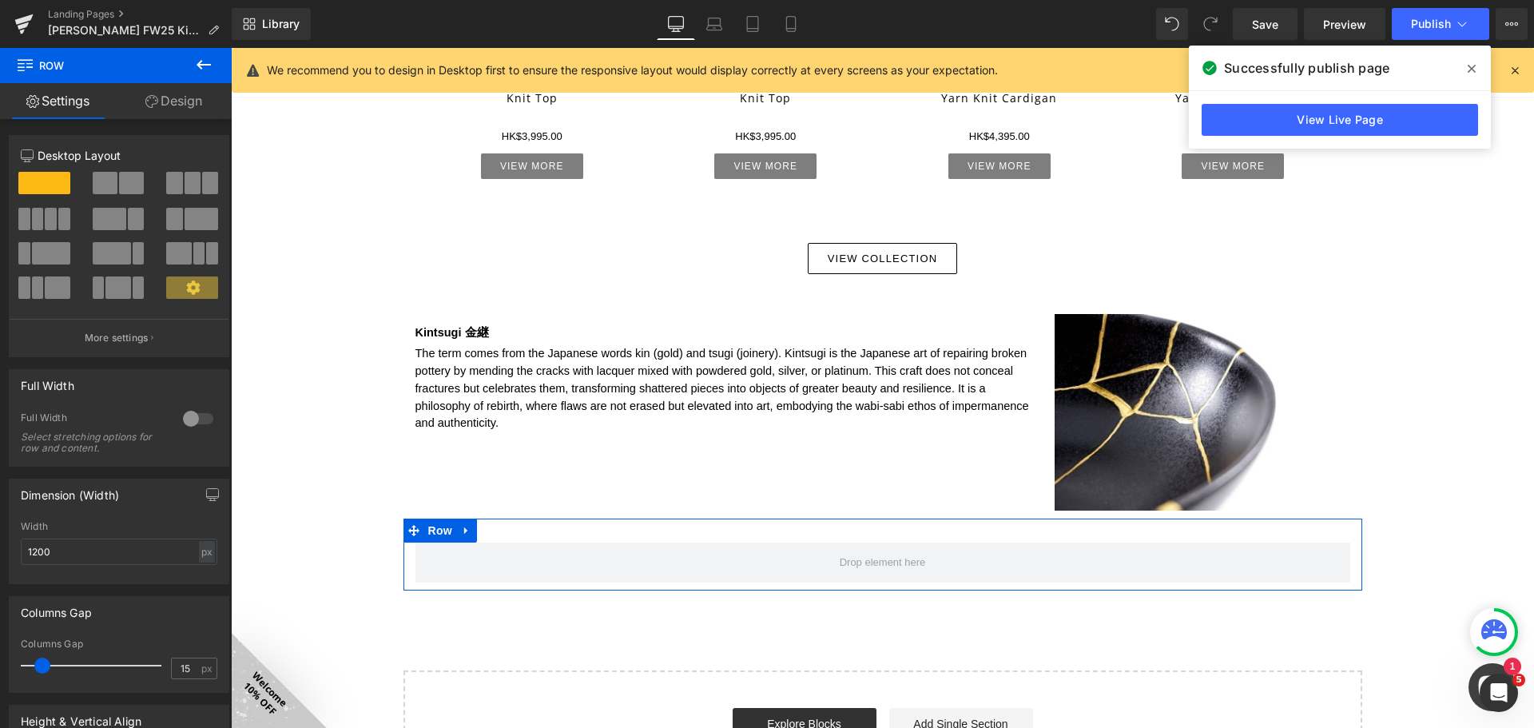
click at [193, 254] on span at bounding box center [199, 253] width 12 height 22
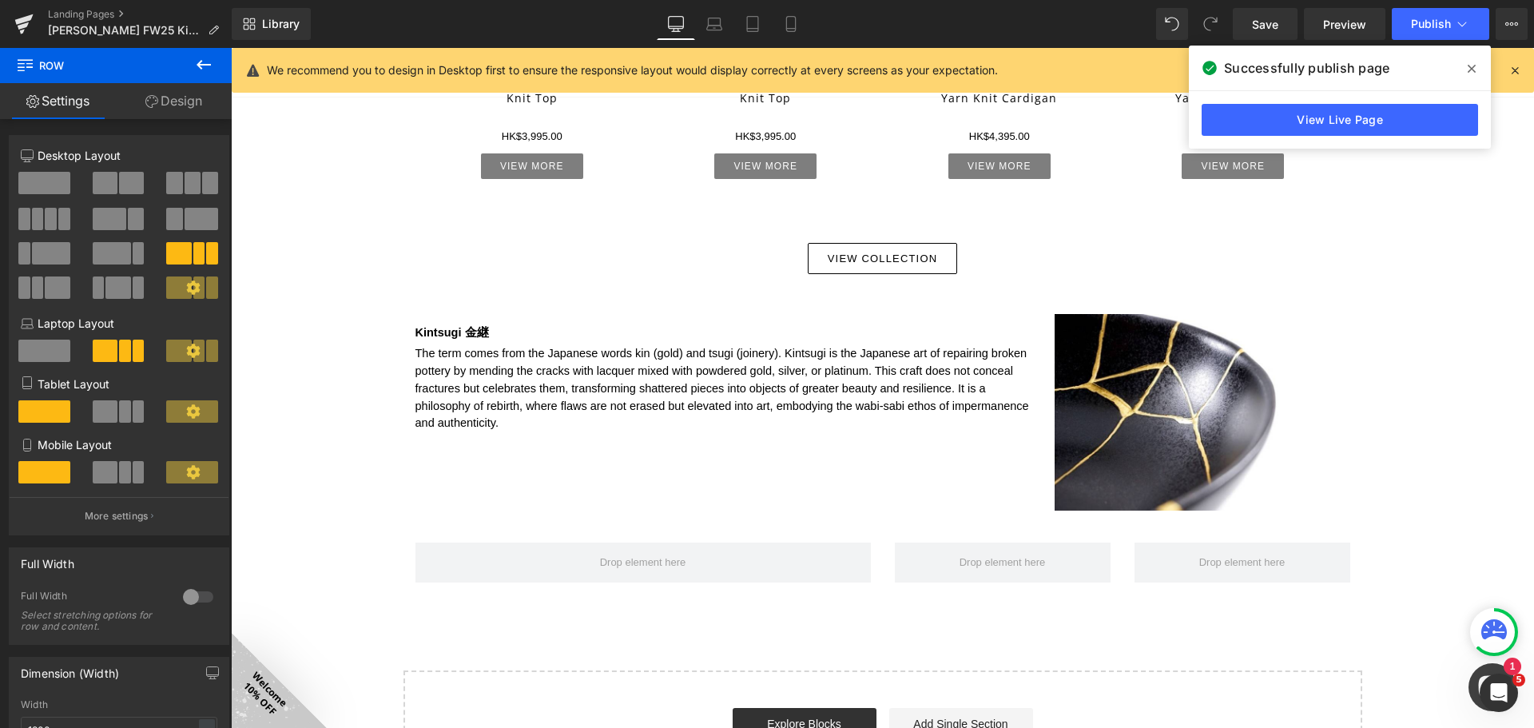
drag, startPoint x: 208, startPoint y: 61, endPoint x: 196, endPoint y: 91, distance: 32.6
click at [208, 61] on icon at bounding box center [203, 64] width 19 height 19
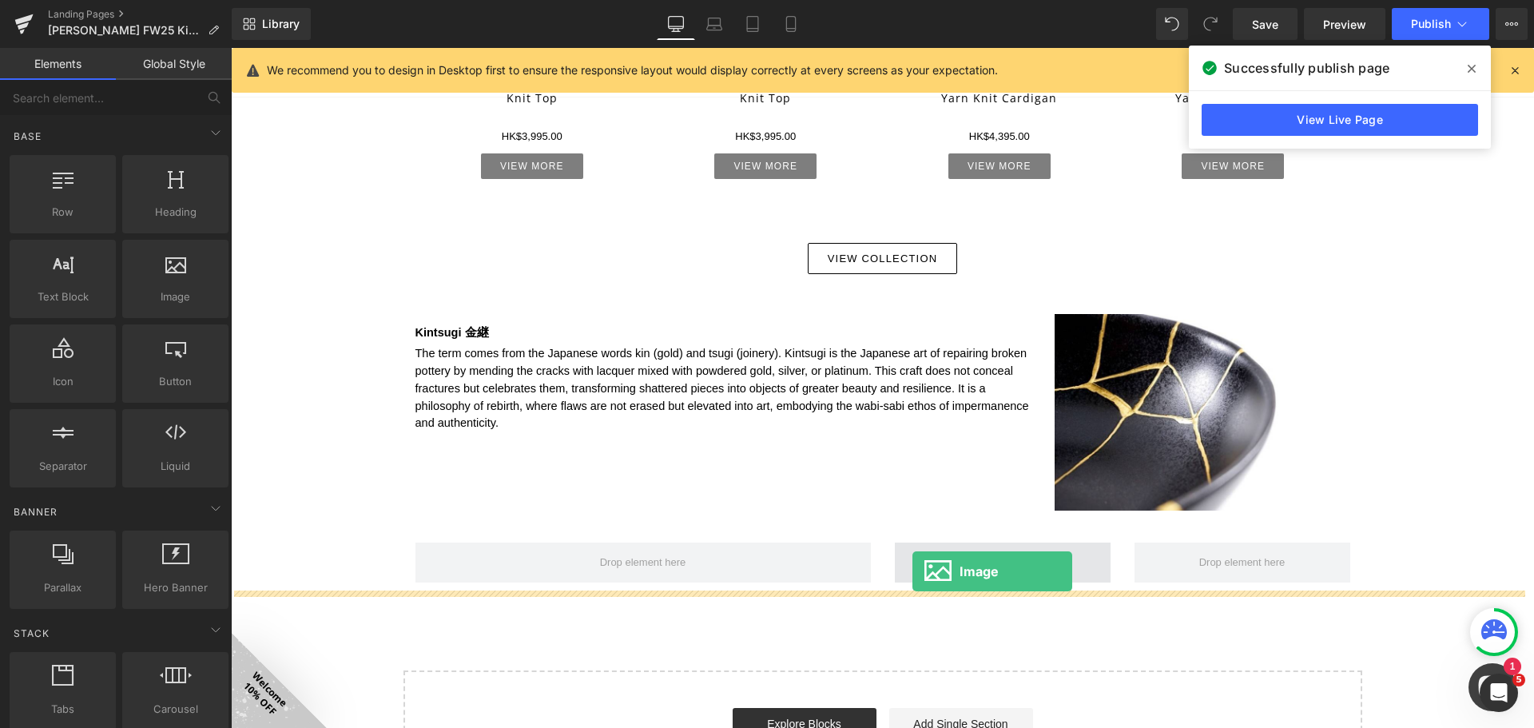
drag, startPoint x: 449, startPoint y: 356, endPoint x: 911, endPoint y: 570, distance: 508.9
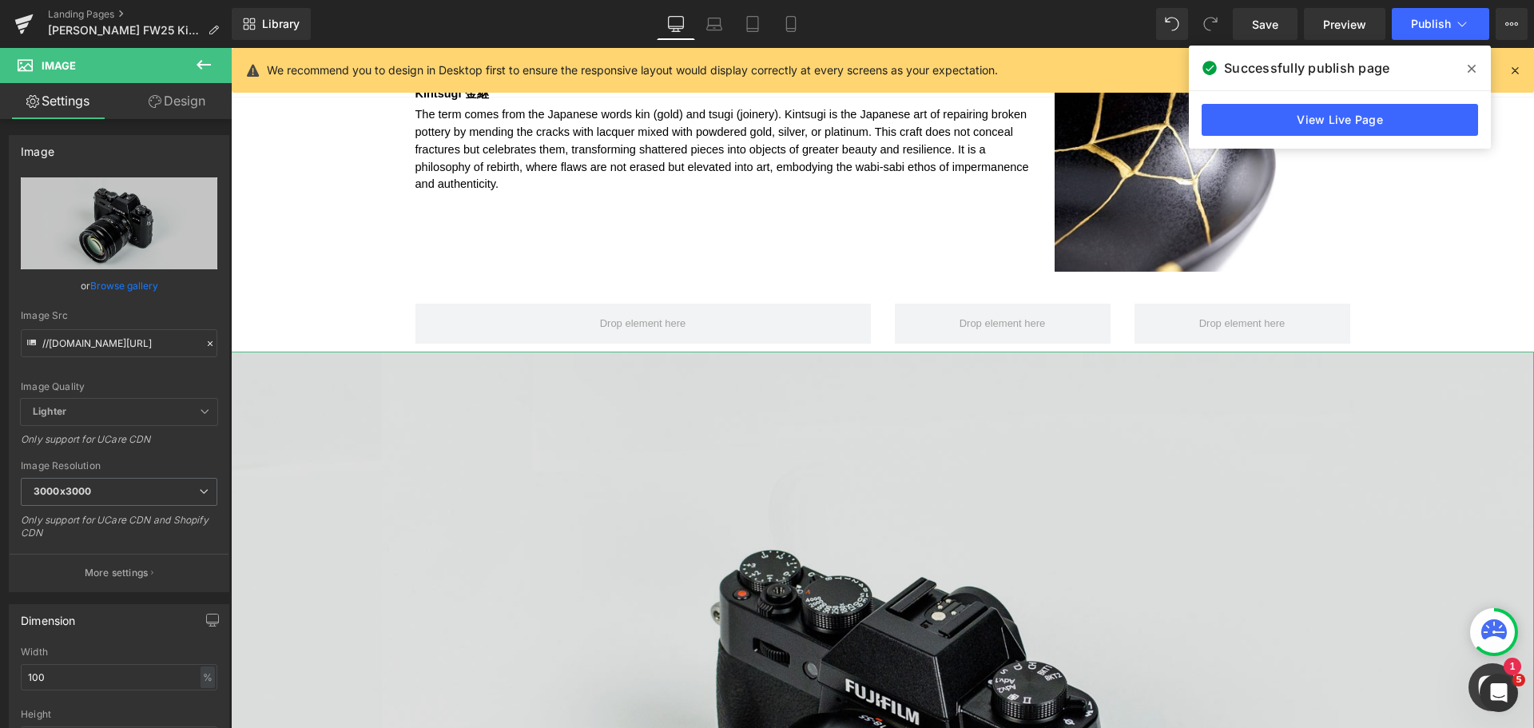
scroll to position [1515, 0]
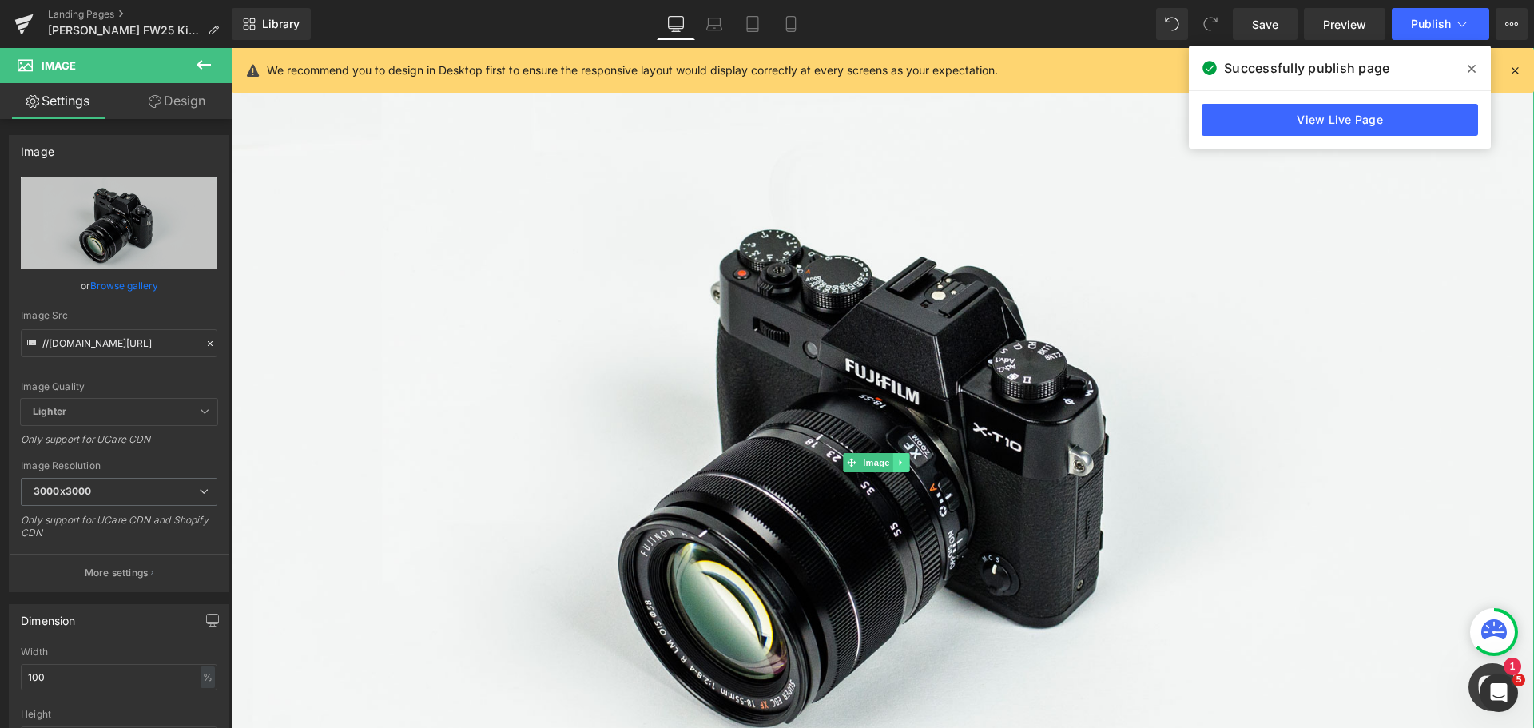
click at [902, 460] on icon at bounding box center [900, 463] width 2 height 6
click at [910, 459] on icon at bounding box center [909, 463] width 9 height 9
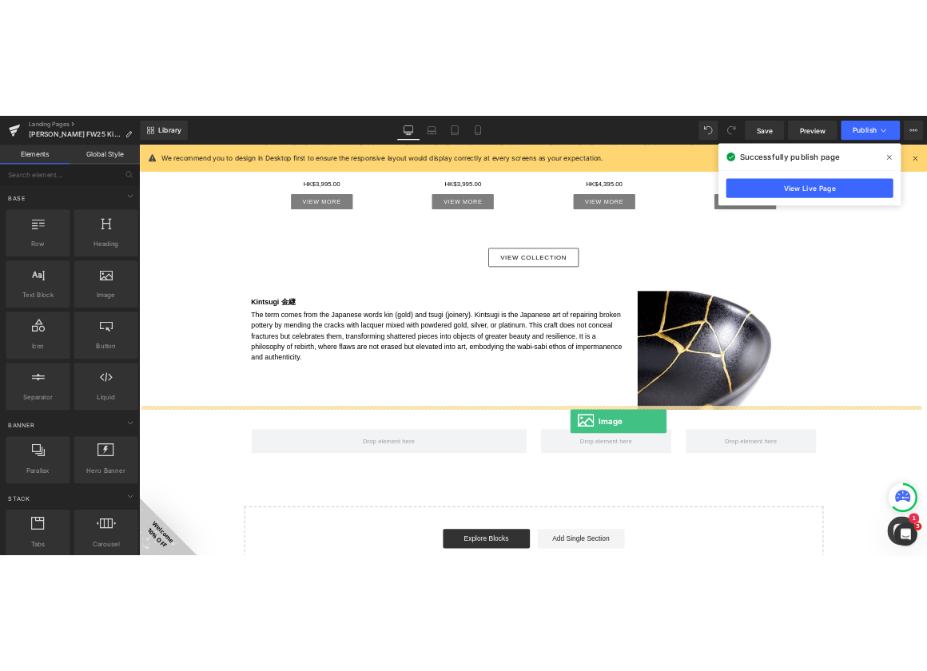
scroll to position [951, 0]
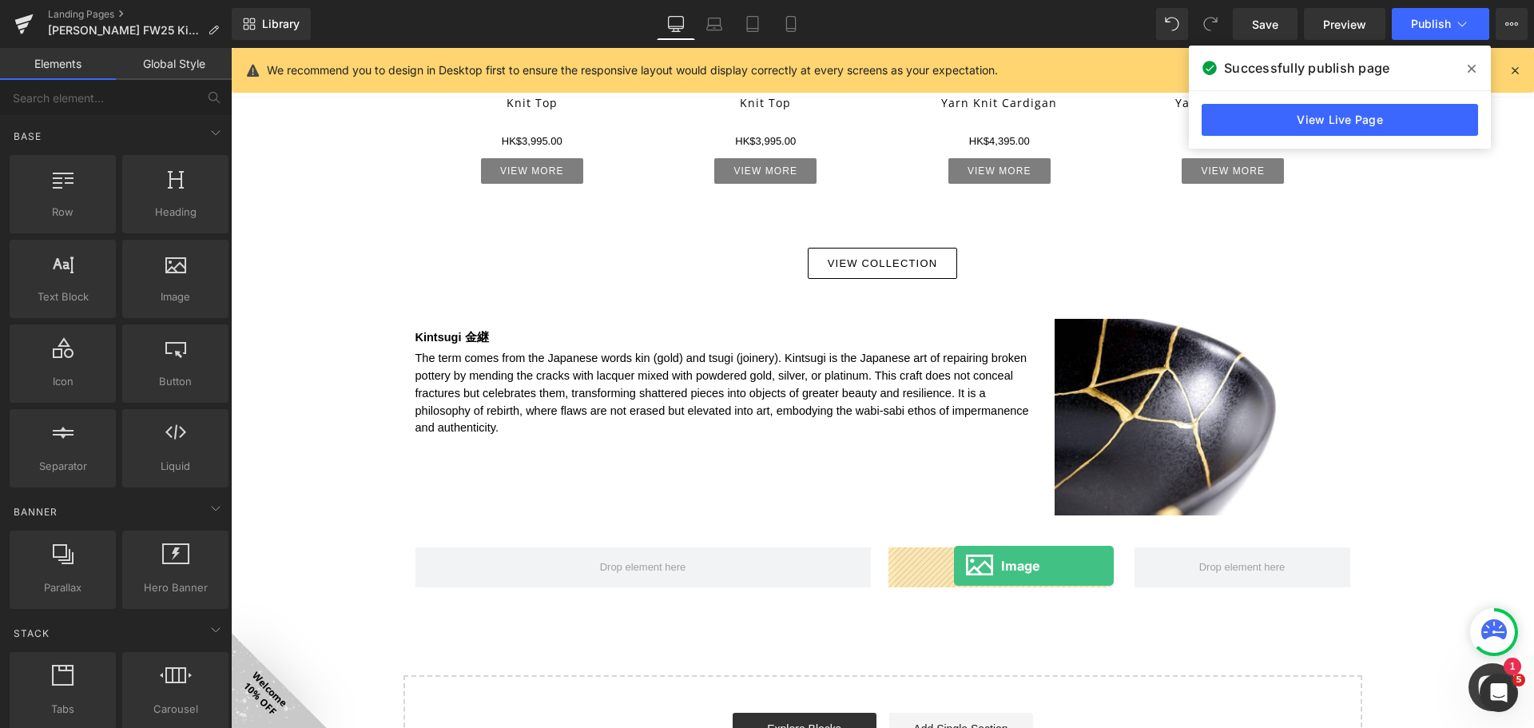
drag, startPoint x: 423, startPoint y: 342, endPoint x: 955, endPoint y: 566, distance: 577.1
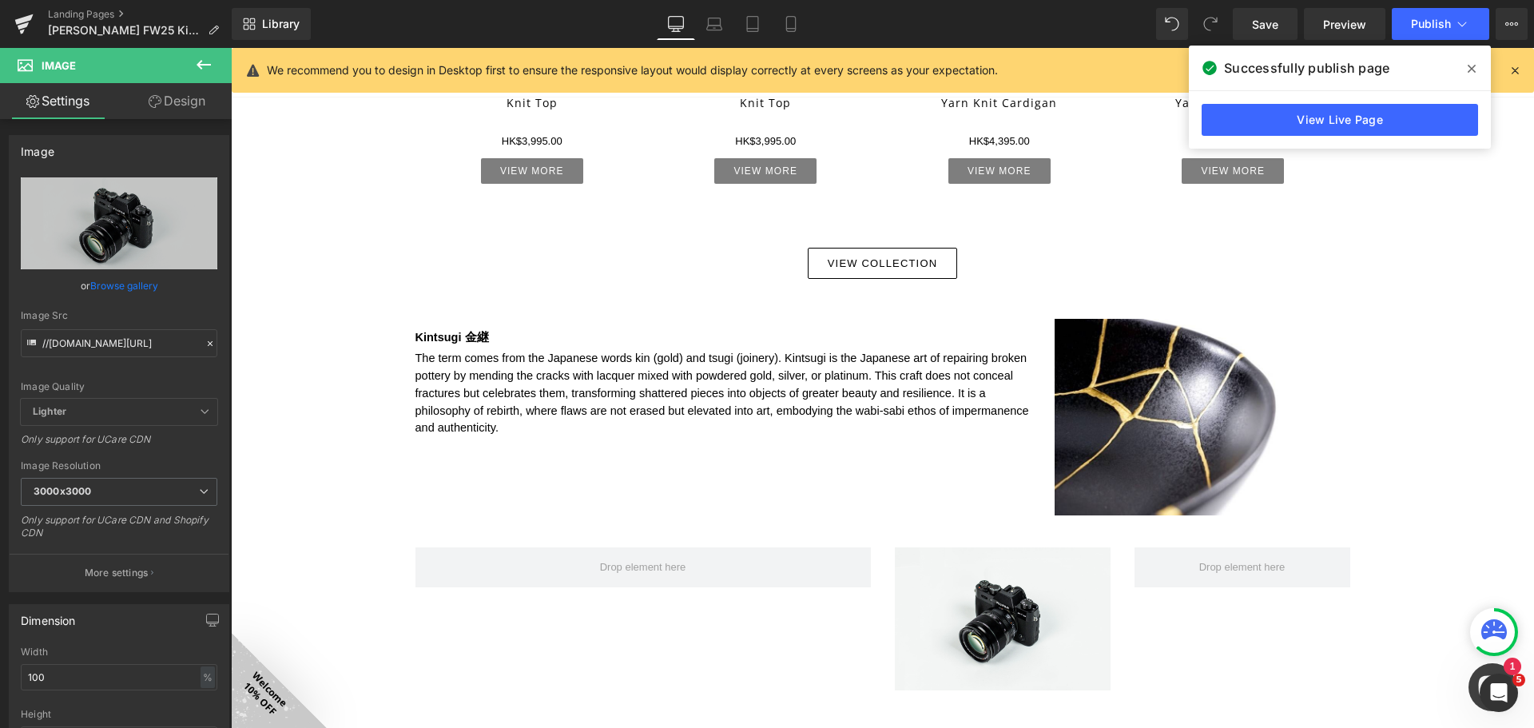
click at [214, 67] on button at bounding box center [204, 65] width 56 height 35
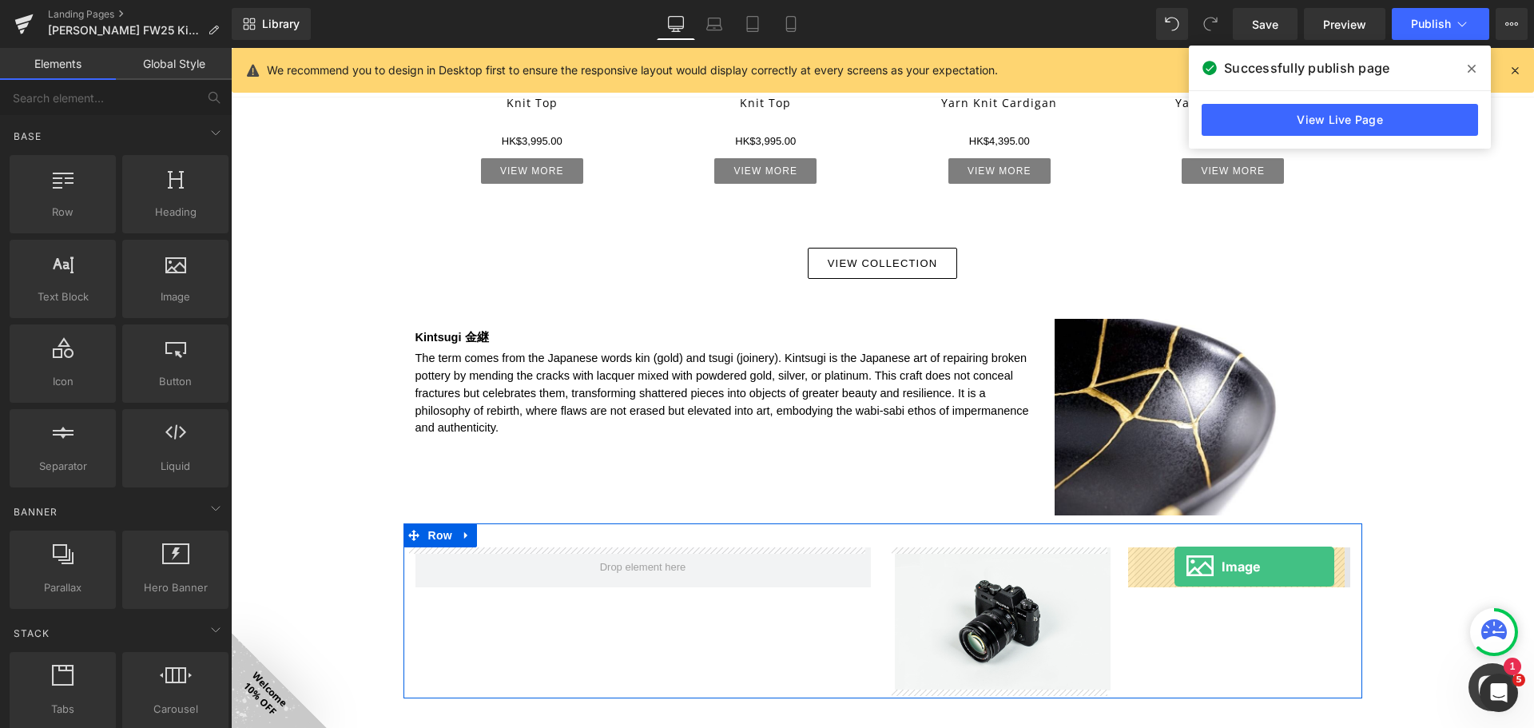
drag, startPoint x: 411, startPoint y: 336, endPoint x: 1174, endPoint y: 566, distance: 796.8
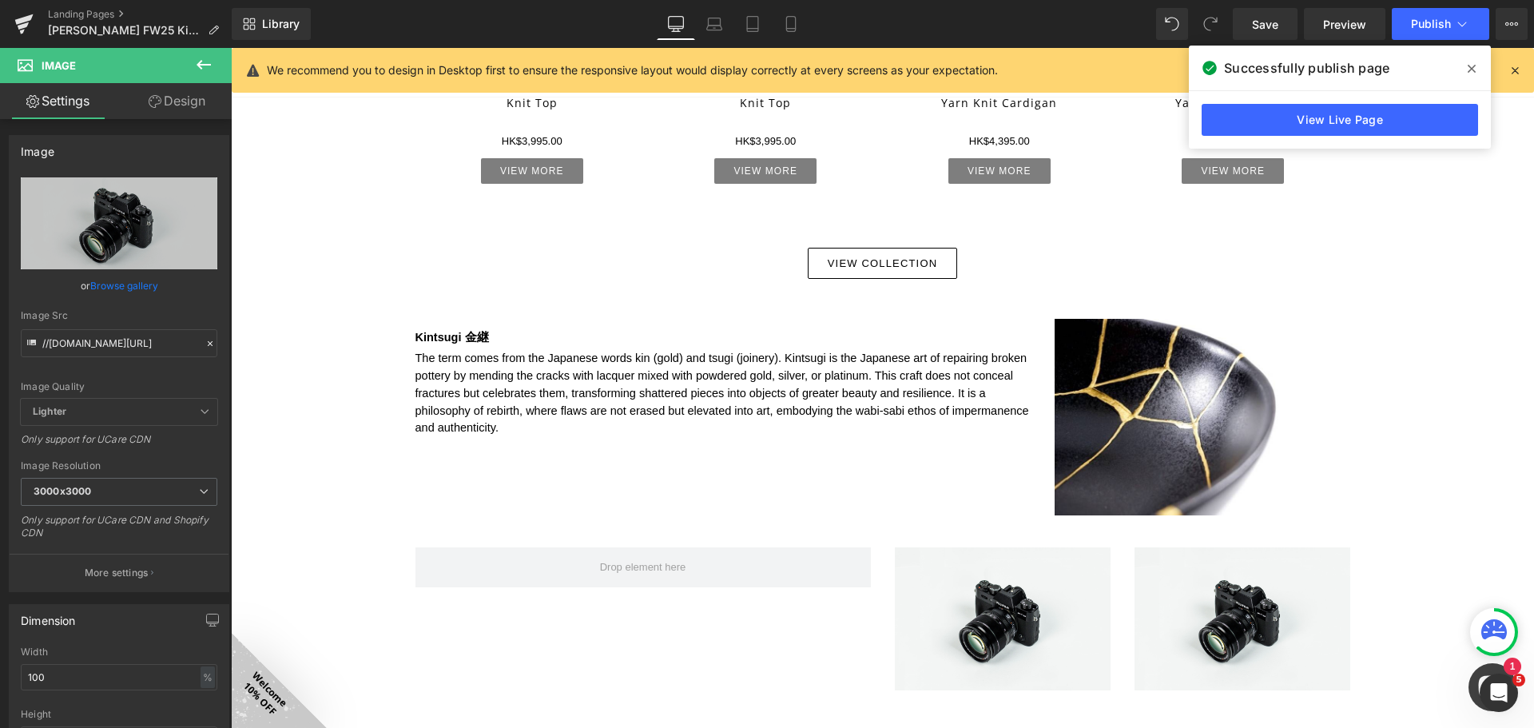
click at [197, 62] on icon at bounding box center [203, 64] width 19 height 19
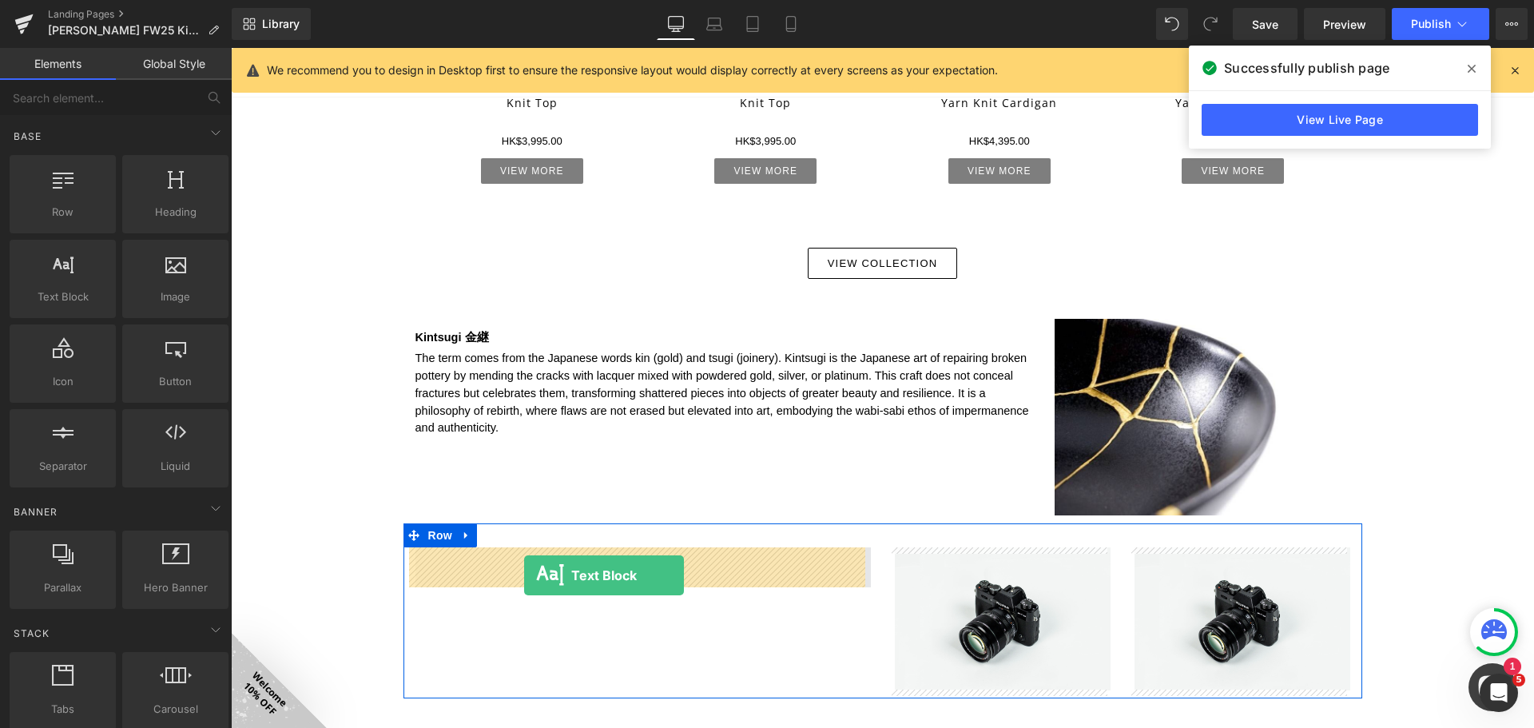
drag, startPoint x: 399, startPoint y: 389, endPoint x: 524, endPoint y: 575, distance: 224.0
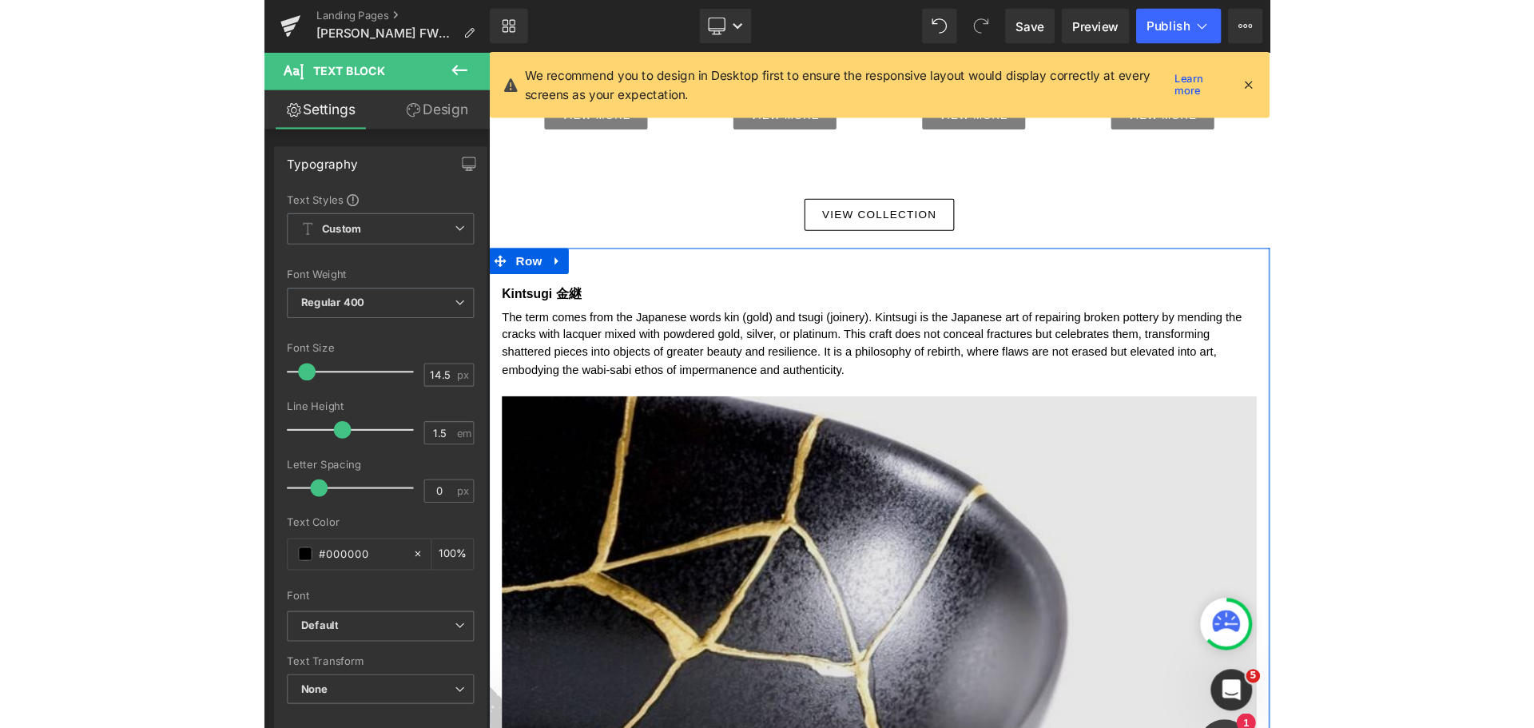
scroll to position [1590, 0]
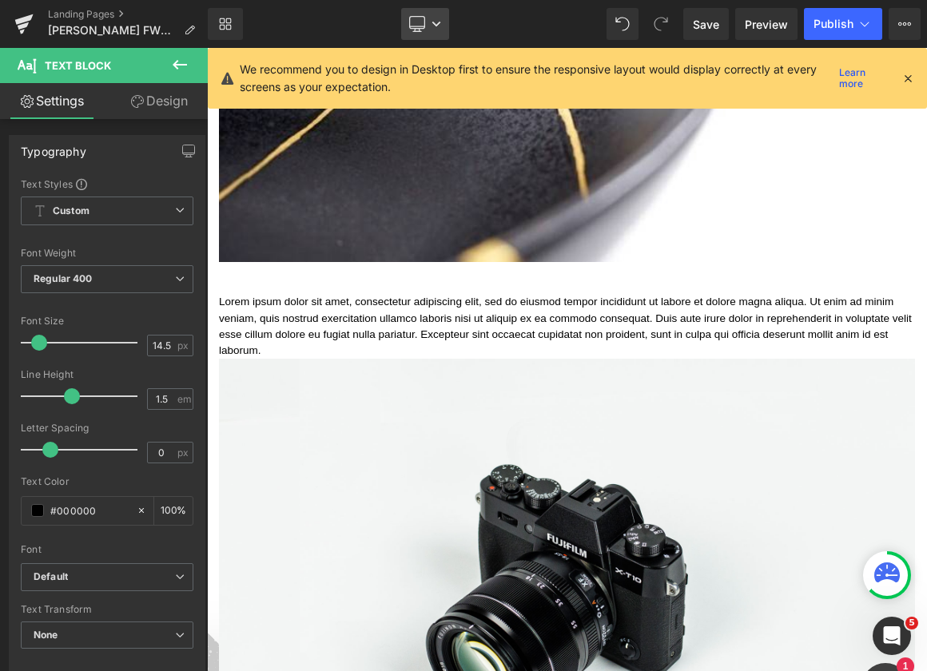
drag, startPoint x: 423, startPoint y: 22, endPoint x: 429, endPoint y: 34, distance: 13.2
click at [423, 22] on icon at bounding box center [417, 24] width 16 height 16
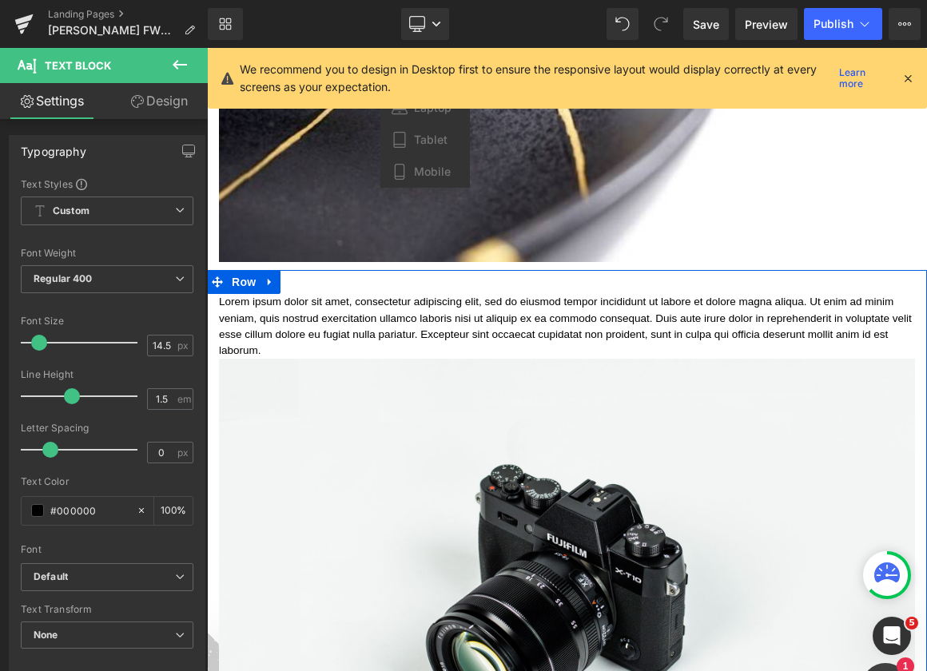
click at [380, 294] on p "Lorem ipsum dolor sit amet, consectetur adipiscing elit, sed do eiusmod tempor …" at bounding box center [567, 326] width 696 height 65
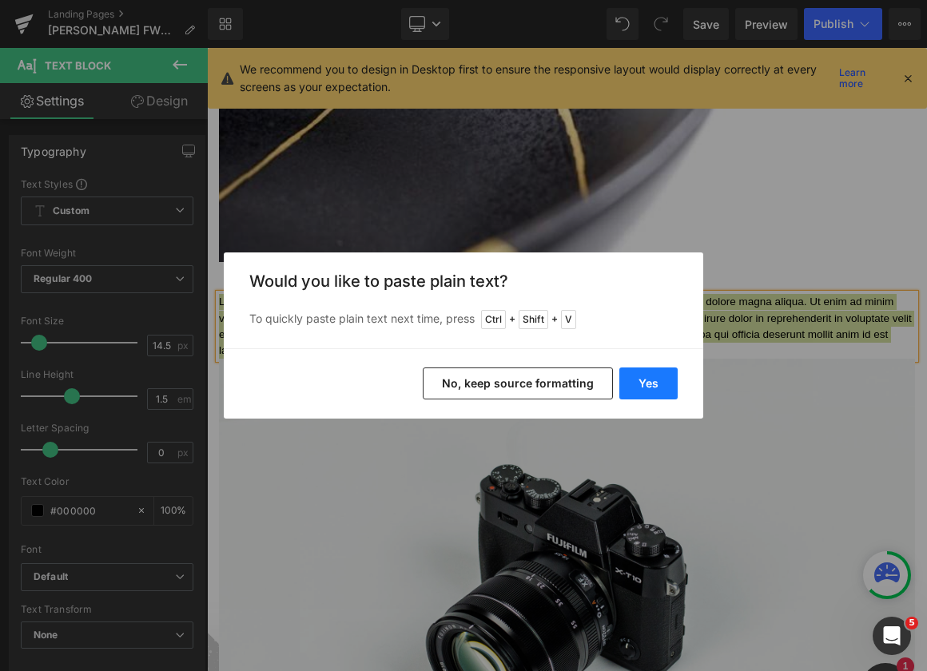
click at [653, 378] on button "Yes" at bounding box center [648, 383] width 58 height 32
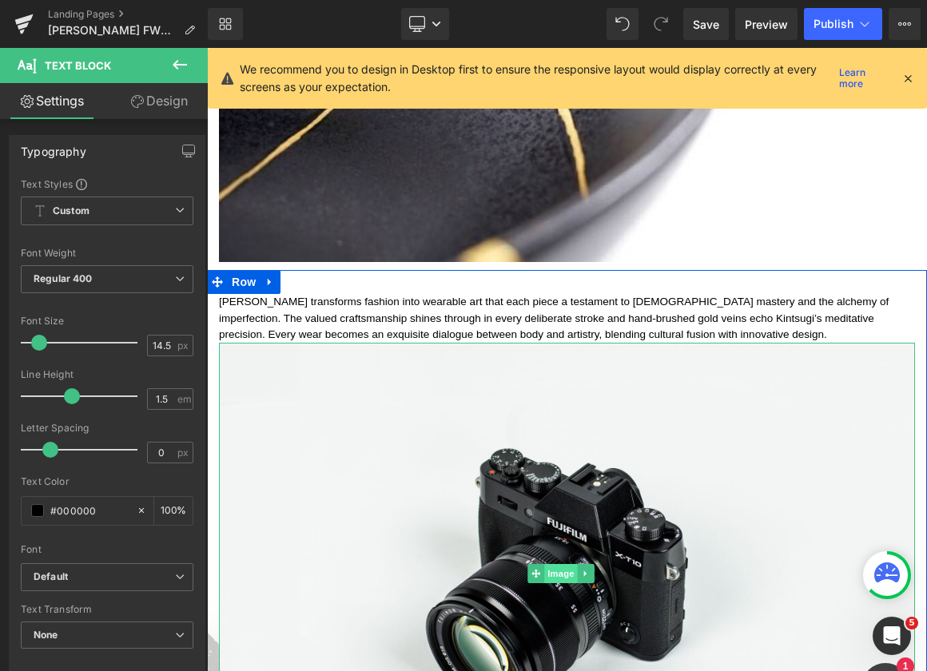
click at [558, 564] on span "Image" at bounding box center [561, 573] width 34 height 19
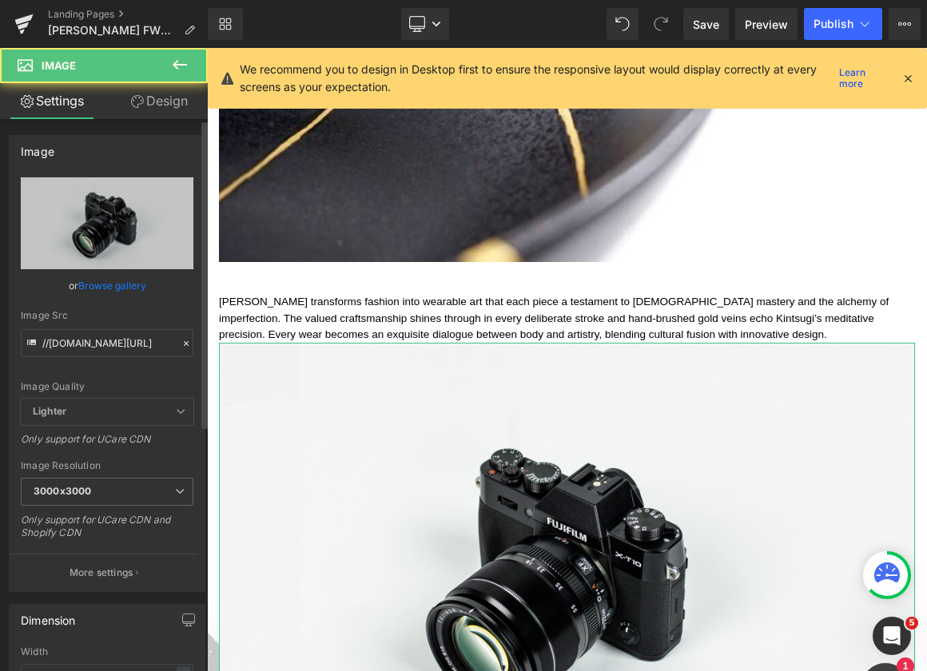
click at [113, 282] on link "Browse gallery" at bounding box center [112, 286] width 68 height 28
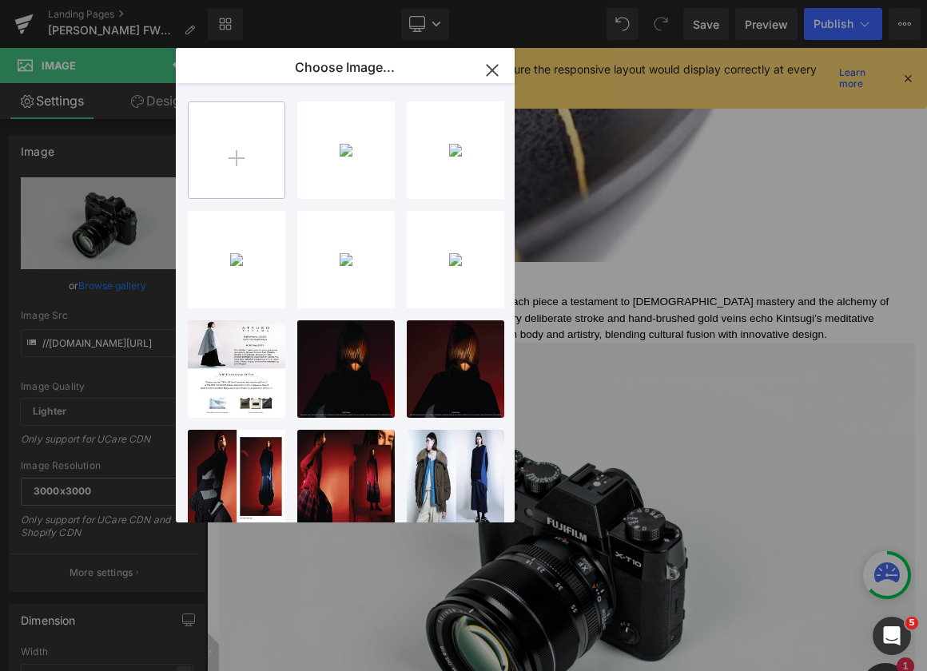
click at [236, 156] on input "file" at bounding box center [237, 150] width 96 height 96
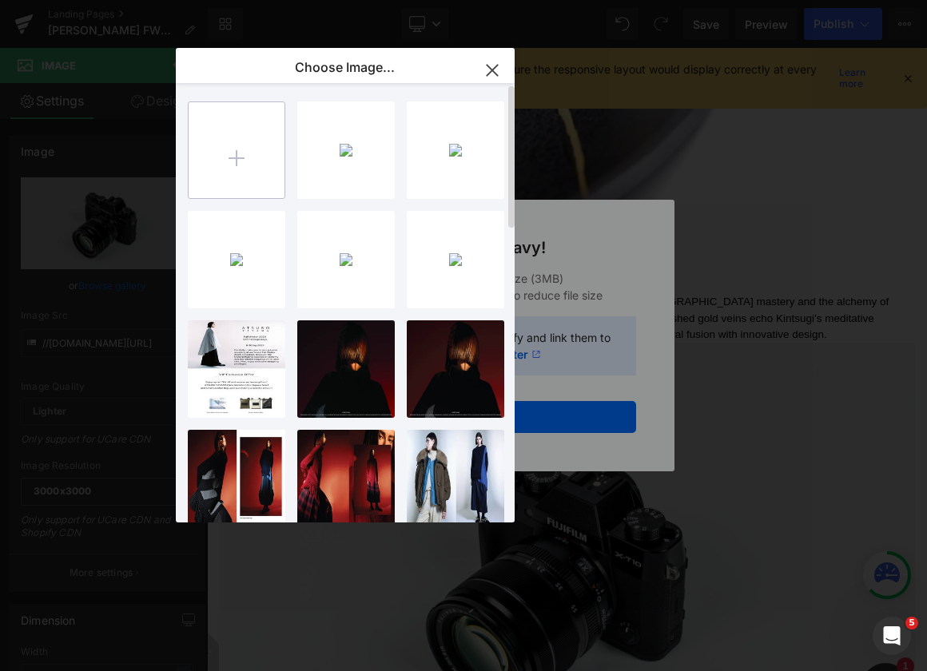
click at [280, 133] on input "file" at bounding box center [237, 150] width 96 height 96
click at [242, 144] on input "file" at bounding box center [237, 150] width 96 height 96
click at [246, 134] on input "file" at bounding box center [237, 150] width 96 height 96
drag, startPoint x: 490, startPoint y: 69, endPoint x: 501, endPoint y: 87, distance: 20.8
click at [490, 69] on icon "button" at bounding box center [492, 71] width 26 height 26
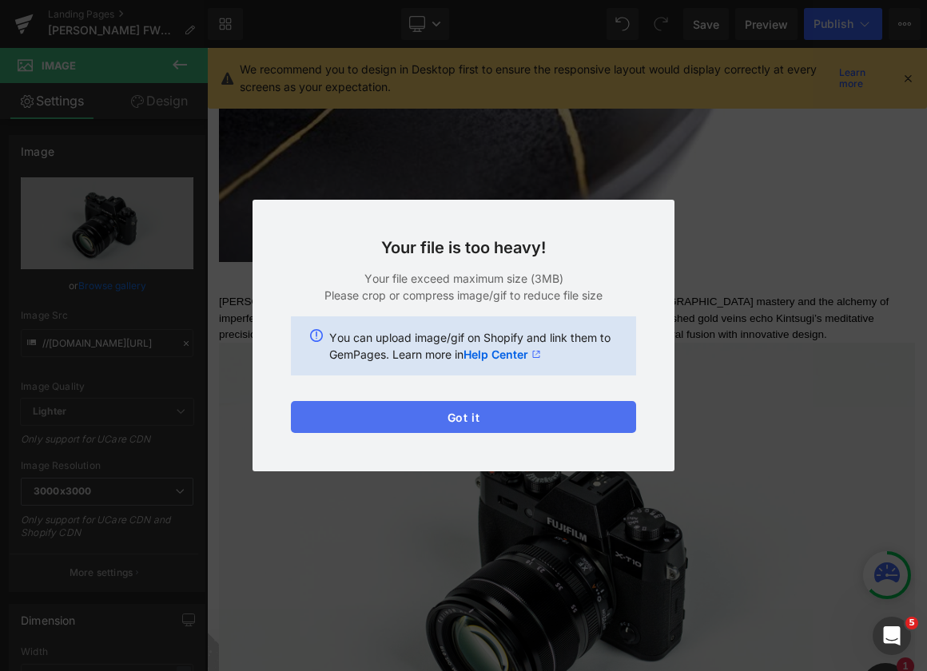
click at [522, 423] on button "Got it" at bounding box center [463, 417] width 345 height 32
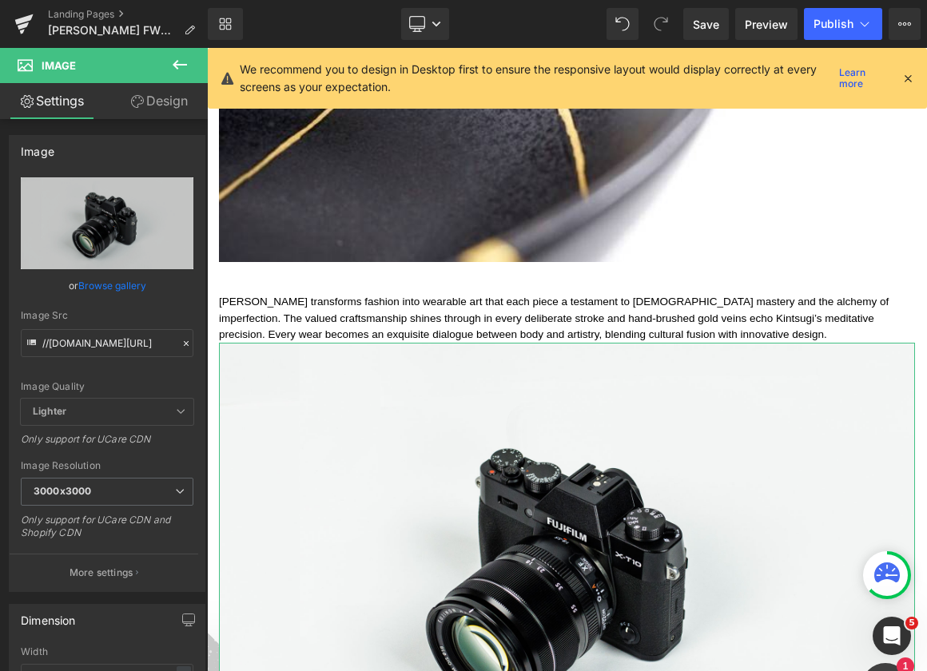
drag, startPoint x: 112, startPoint y: 289, endPoint x: 122, endPoint y: 276, distance: 16.5
click at [112, 285] on link "Browse gallery" at bounding box center [112, 286] width 68 height 28
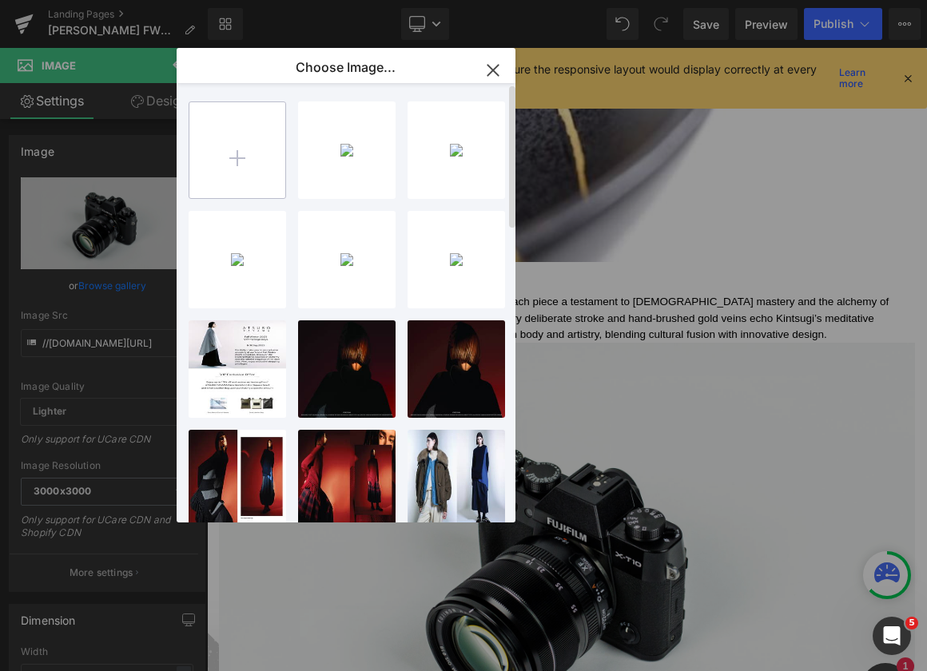
click at [246, 174] on input "file" at bounding box center [237, 150] width 96 height 96
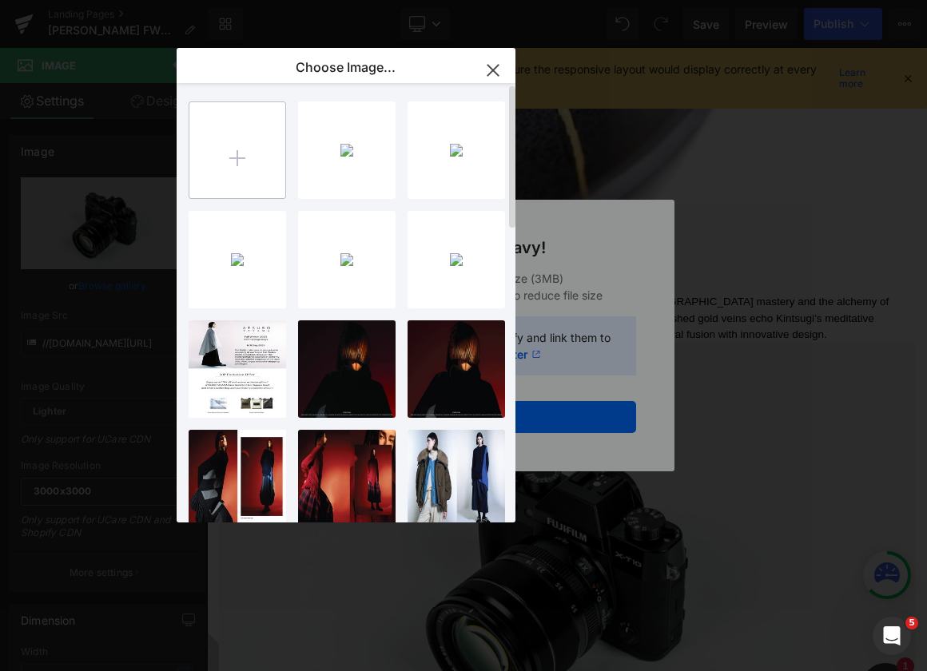
click at [238, 148] on input "file" at bounding box center [237, 150] width 96 height 96
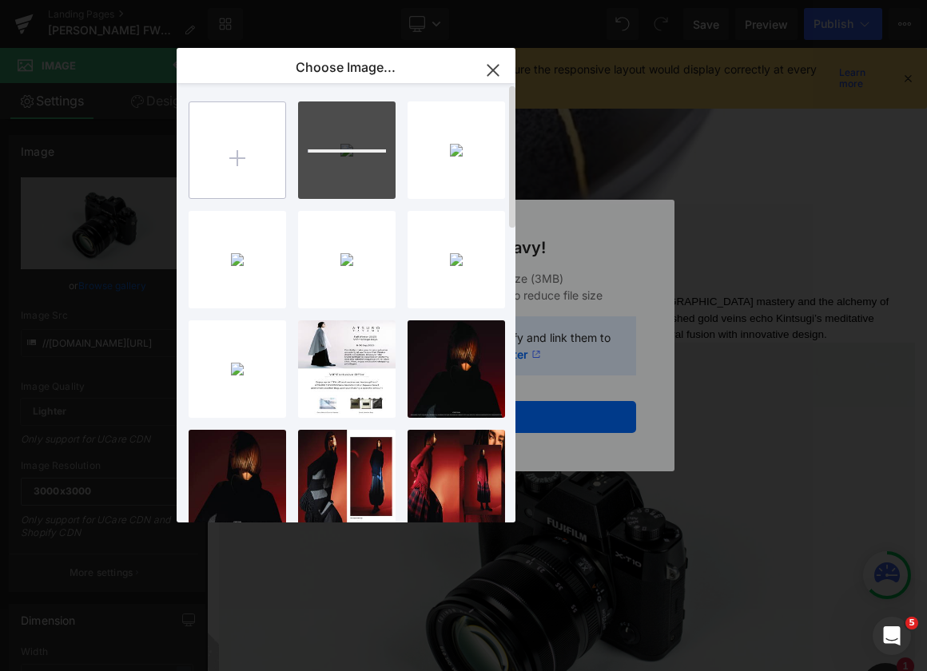
click at [229, 146] on input "file" at bounding box center [237, 150] width 96 height 96
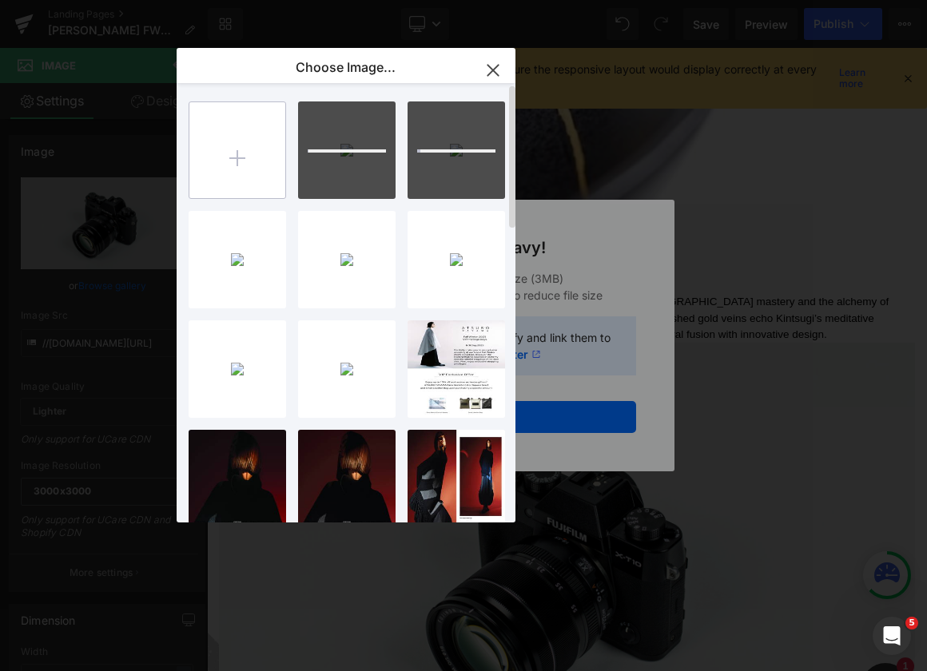
click at [264, 152] on input "file" at bounding box center [237, 150] width 96 height 96
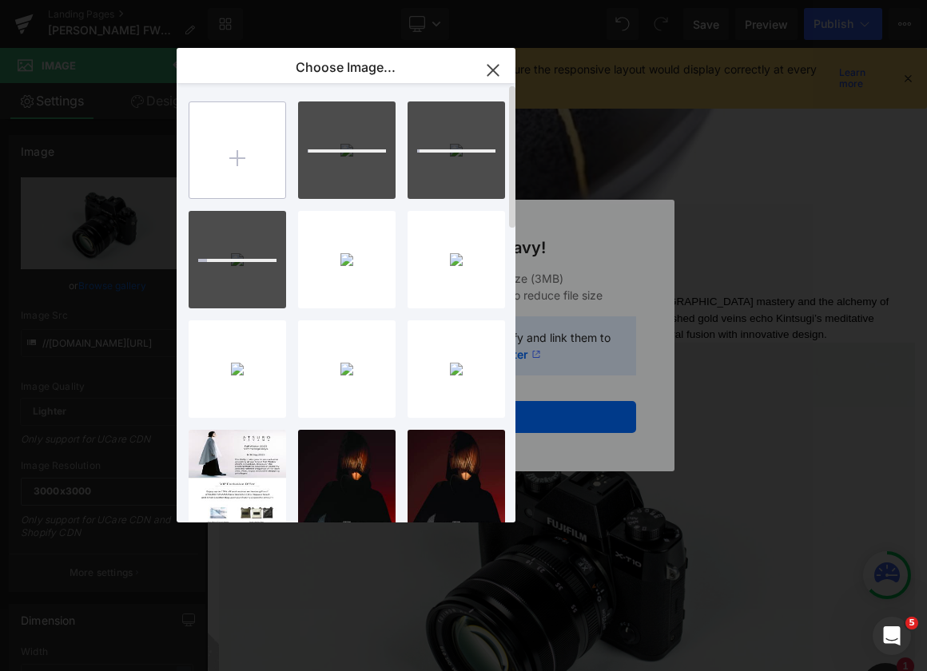
click at [235, 148] on input "file" at bounding box center [237, 150] width 96 height 96
type input "C:\fakepath\0P4A5667.jpg"
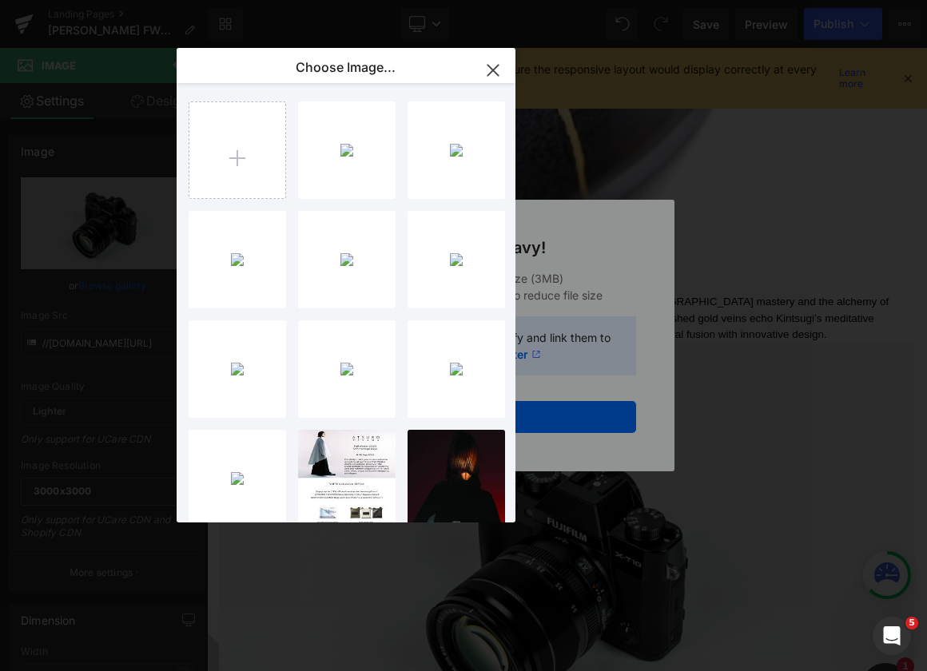
click at [484, 70] on icon "button" at bounding box center [493, 71] width 26 height 26
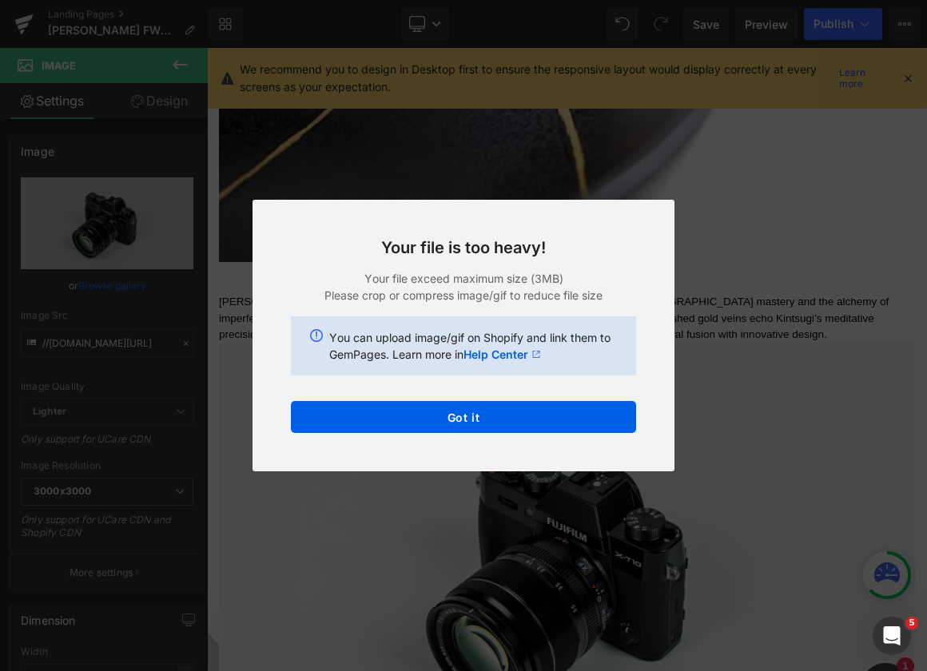
drag, startPoint x: 711, startPoint y: 241, endPoint x: 677, endPoint y: 312, distance: 79.0
click at [711, 242] on div "Back to Library Insert Your file is too heavy! Your file exceed maximum size (3…" at bounding box center [463, 335] width 927 height 671
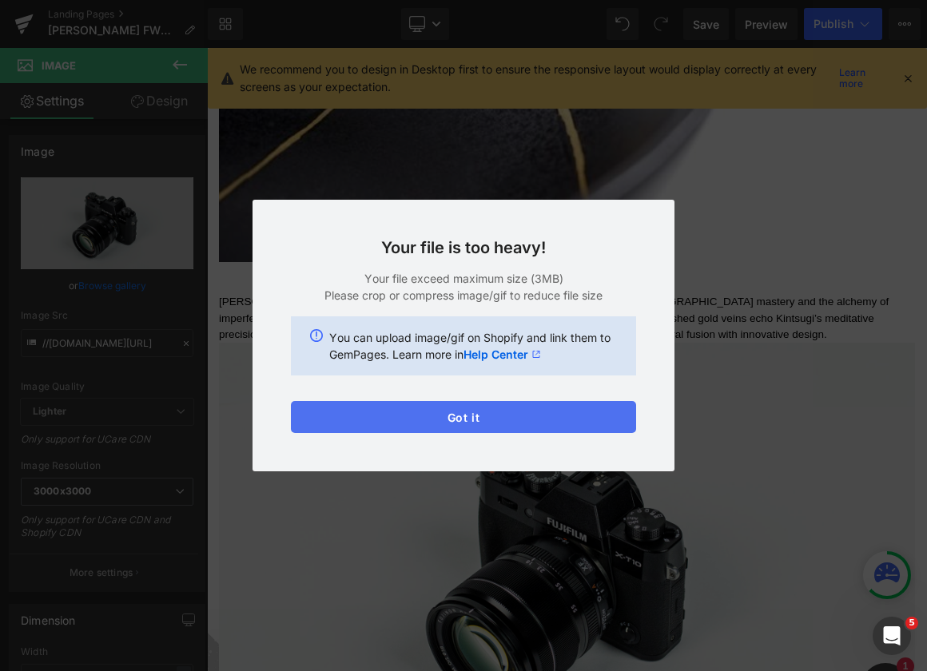
click at [559, 421] on button "Got it" at bounding box center [463, 417] width 345 height 32
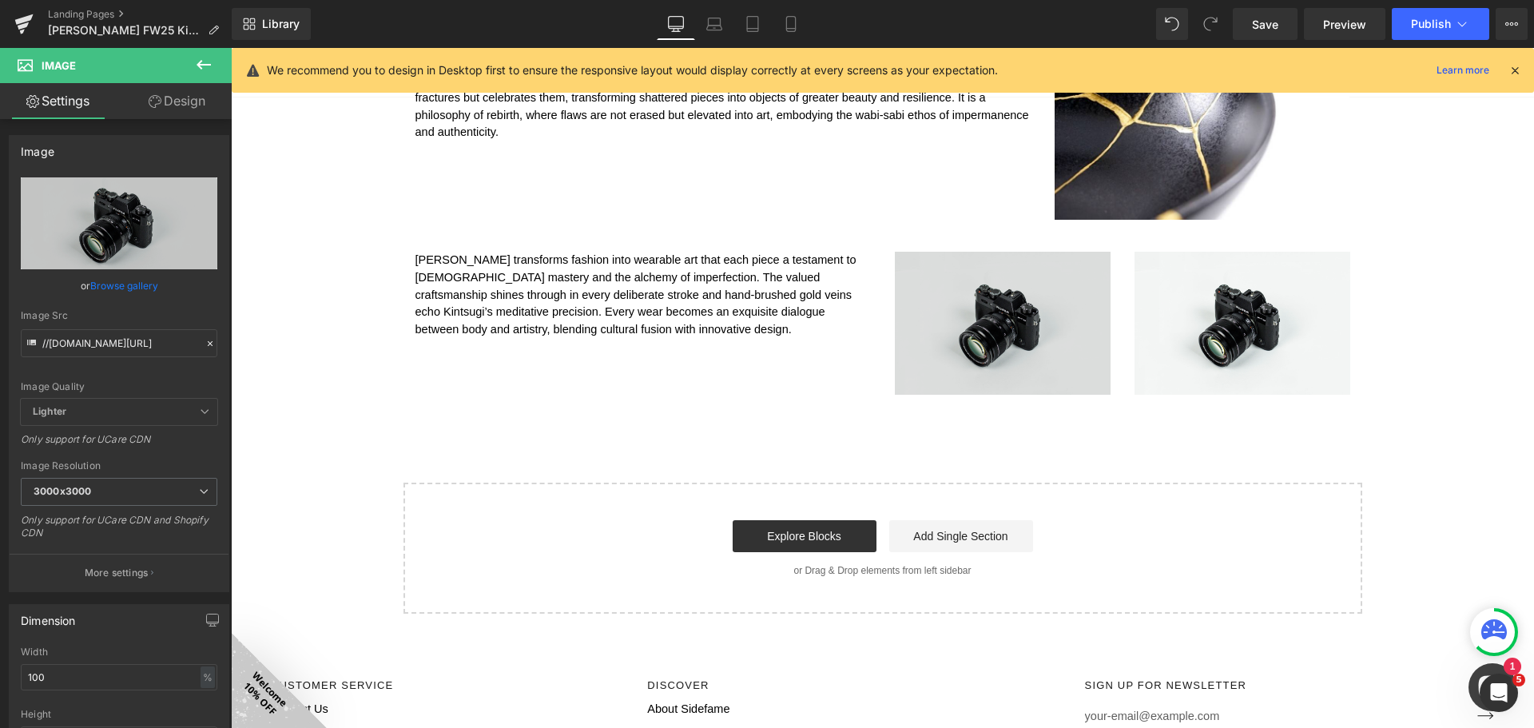
scroll to position [1062, 0]
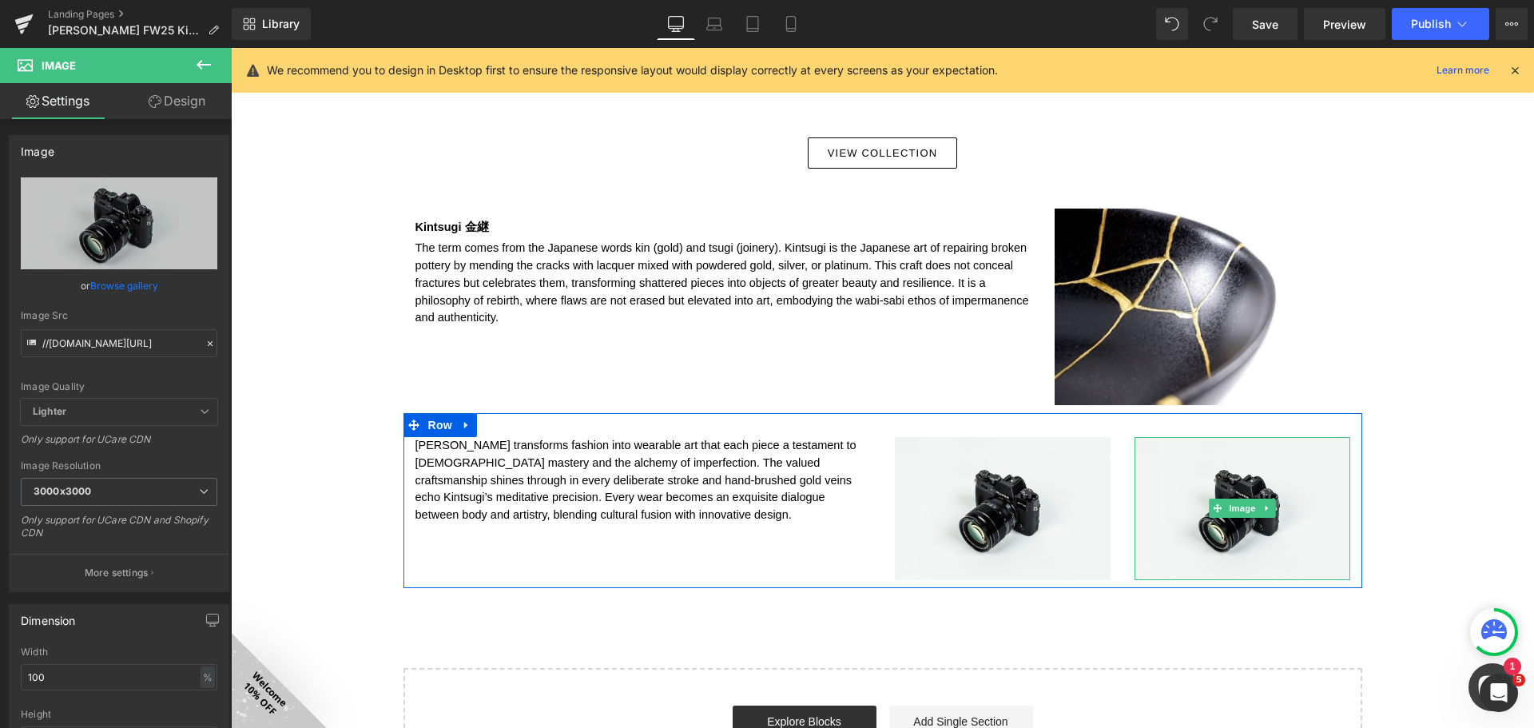
click at [1266, 510] on link at bounding box center [1266, 507] width 17 height 19
click at [1270, 506] on icon at bounding box center [1274, 508] width 9 height 9
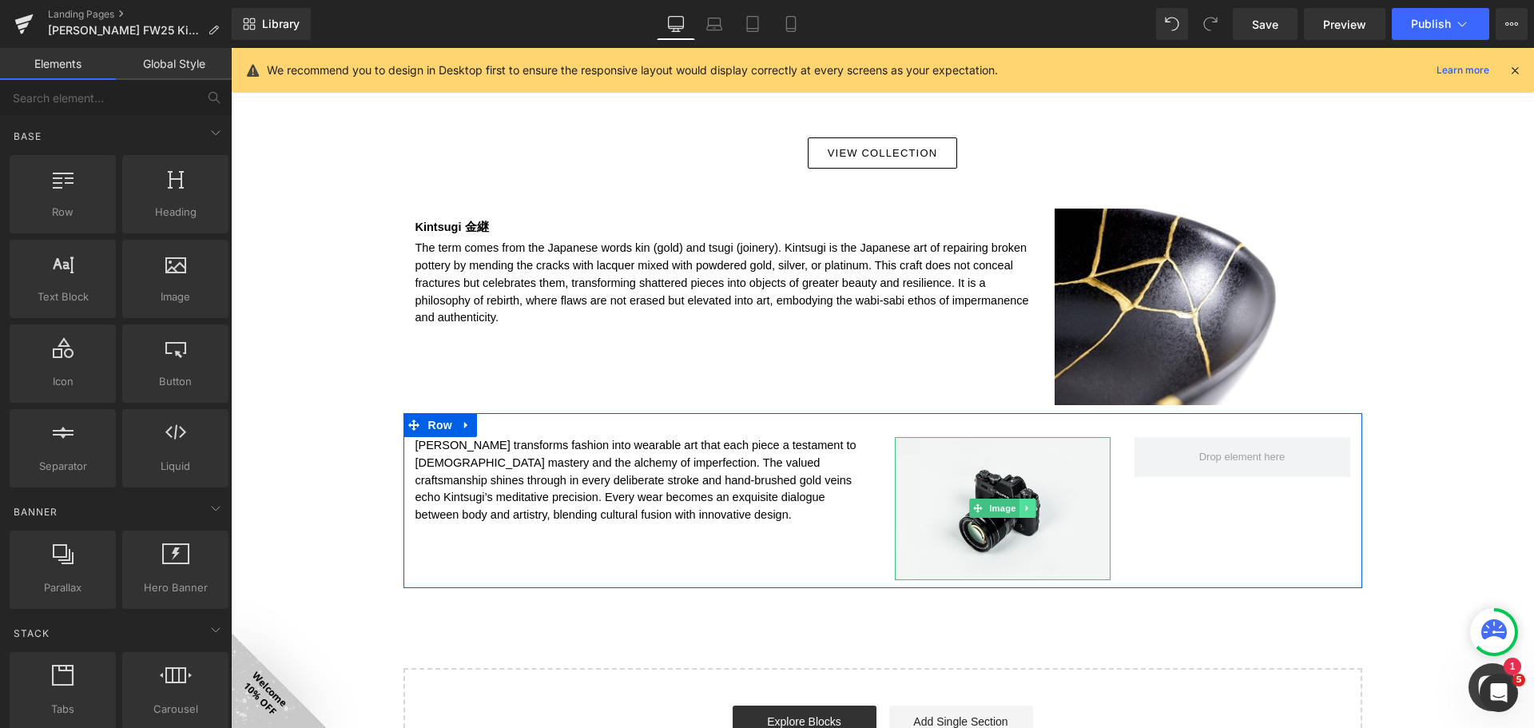
click at [1022, 507] on icon at bounding box center [1026, 508] width 9 height 10
click at [1032, 510] on icon at bounding box center [1034, 508] width 9 height 9
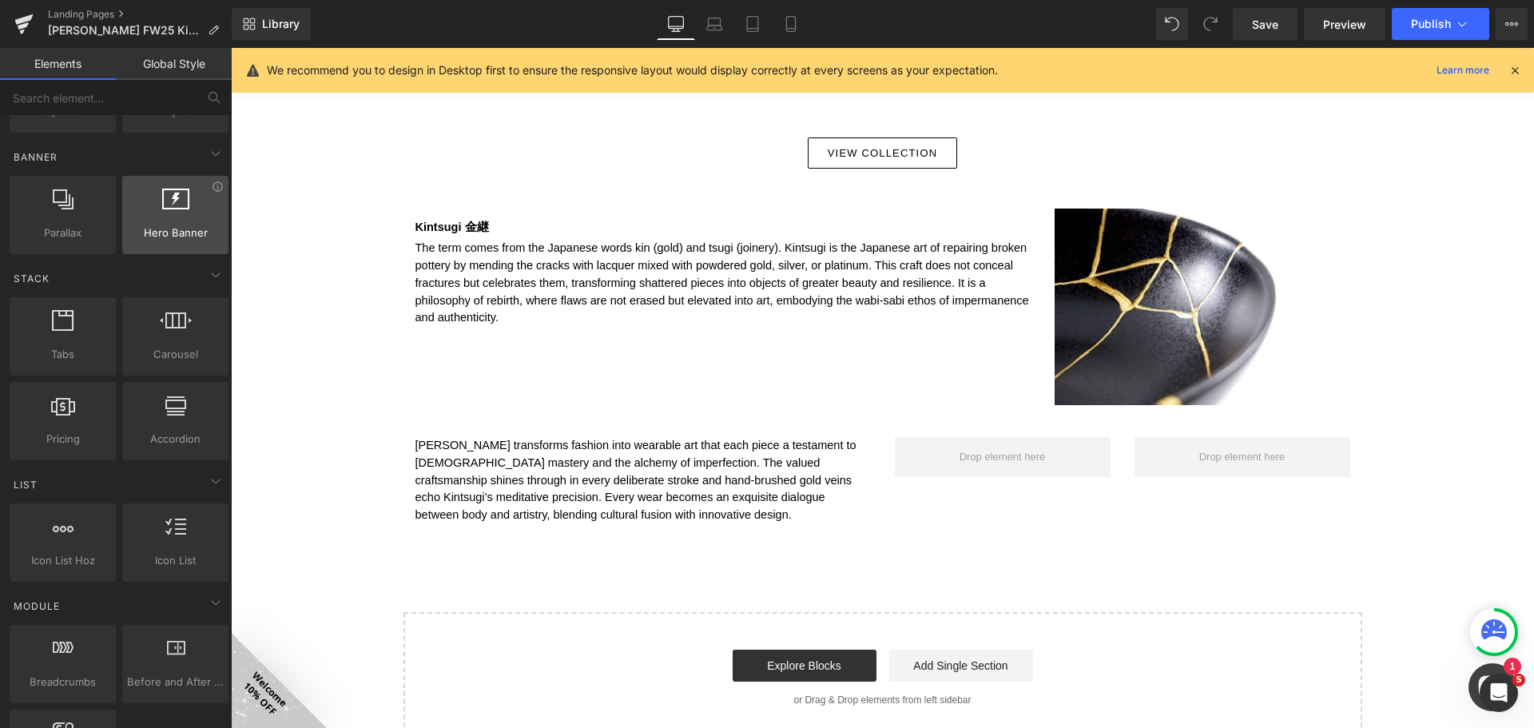
scroll to position [399, 0]
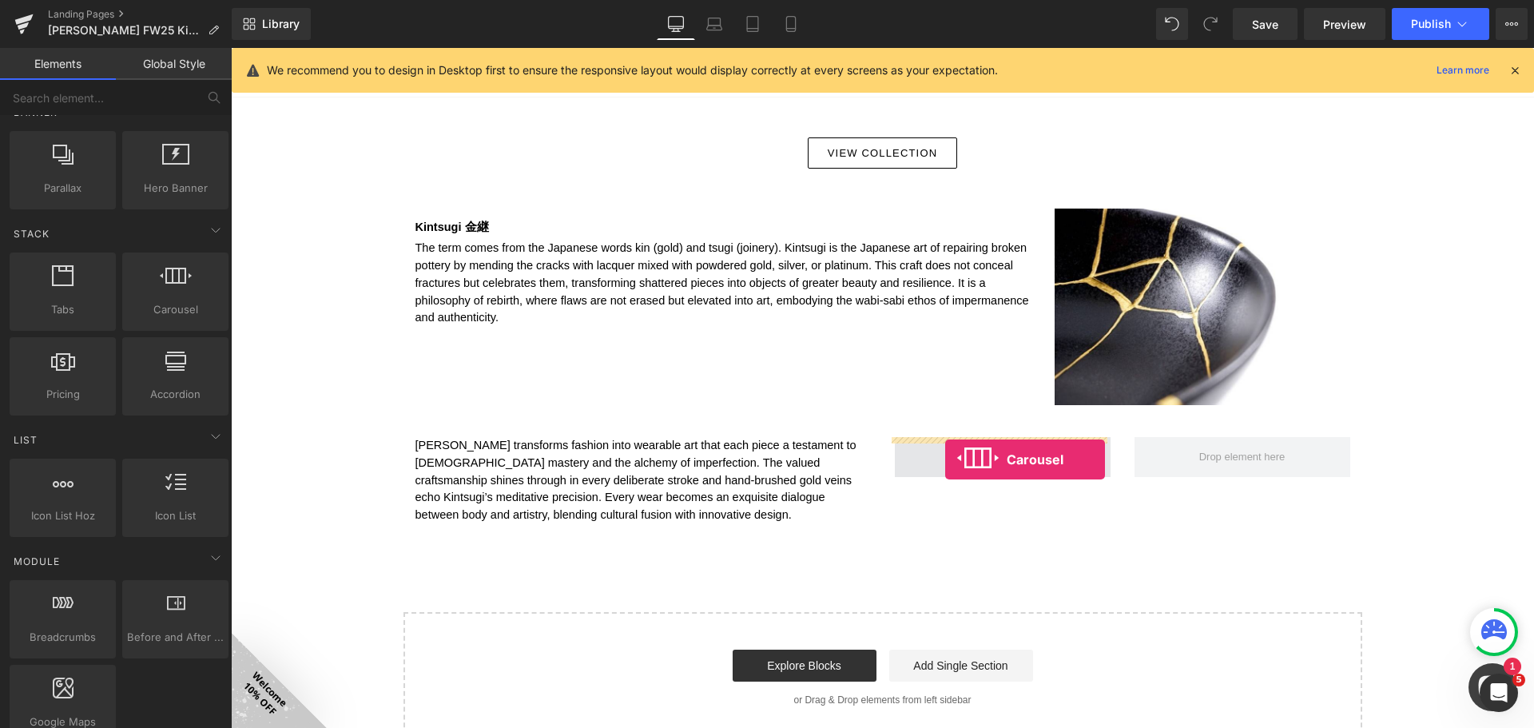
drag, startPoint x: 430, startPoint y: 344, endPoint x: 945, endPoint y: 459, distance: 527.9
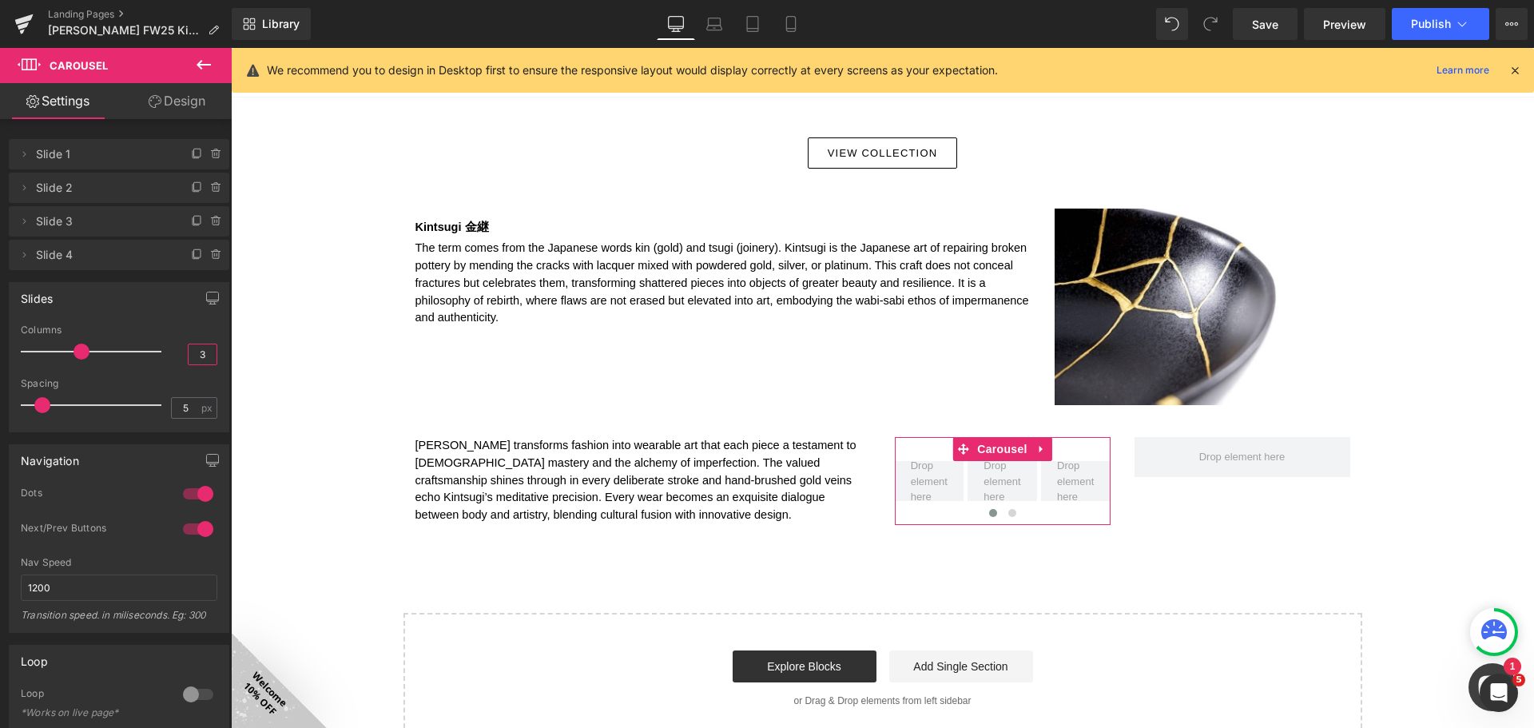
click at [196, 346] on input "3" at bounding box center [203, 354] width 28 height 20
type input "2"
drag, startPoint x: 174, startPoint y: 379, endPoint x: 180, endPoint y: 412, distance: 33.2
click at [175, 379] on div "Spacing" at bounding box center [119, 383] width 197 height 11
click at [180, 414] on input "5" at bounding box center [186, 408] width 28 height 20
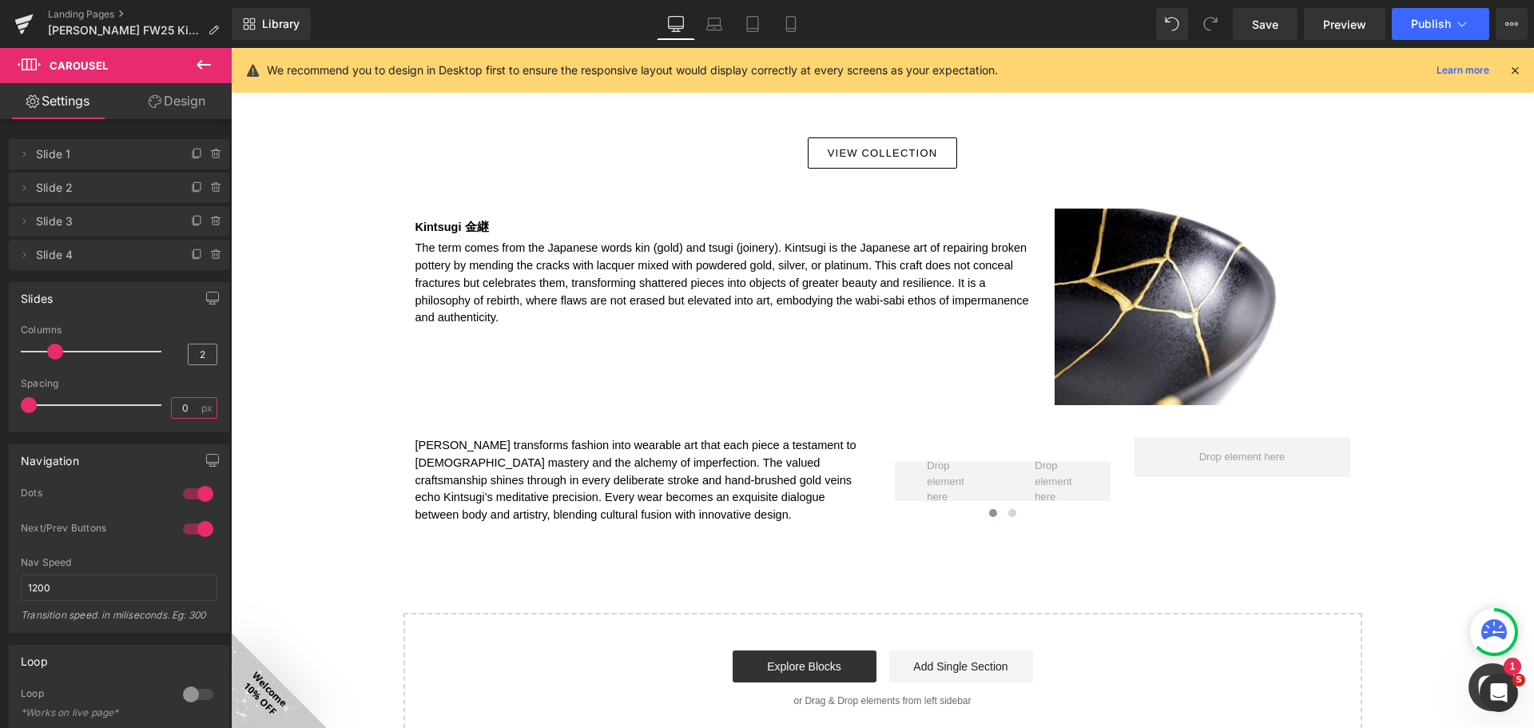
type input "0"
drag, startPoint x: 203, startPoint y: 346, endPoint x: 190, endPoint y: 350, distance: 13.4
click at [190, 350] on input "2" at bounding box center [203, 354] width 28 height 20
type input "1"
click at [210, 219] on icon at bounding box center [216, 221] width 13 height 13
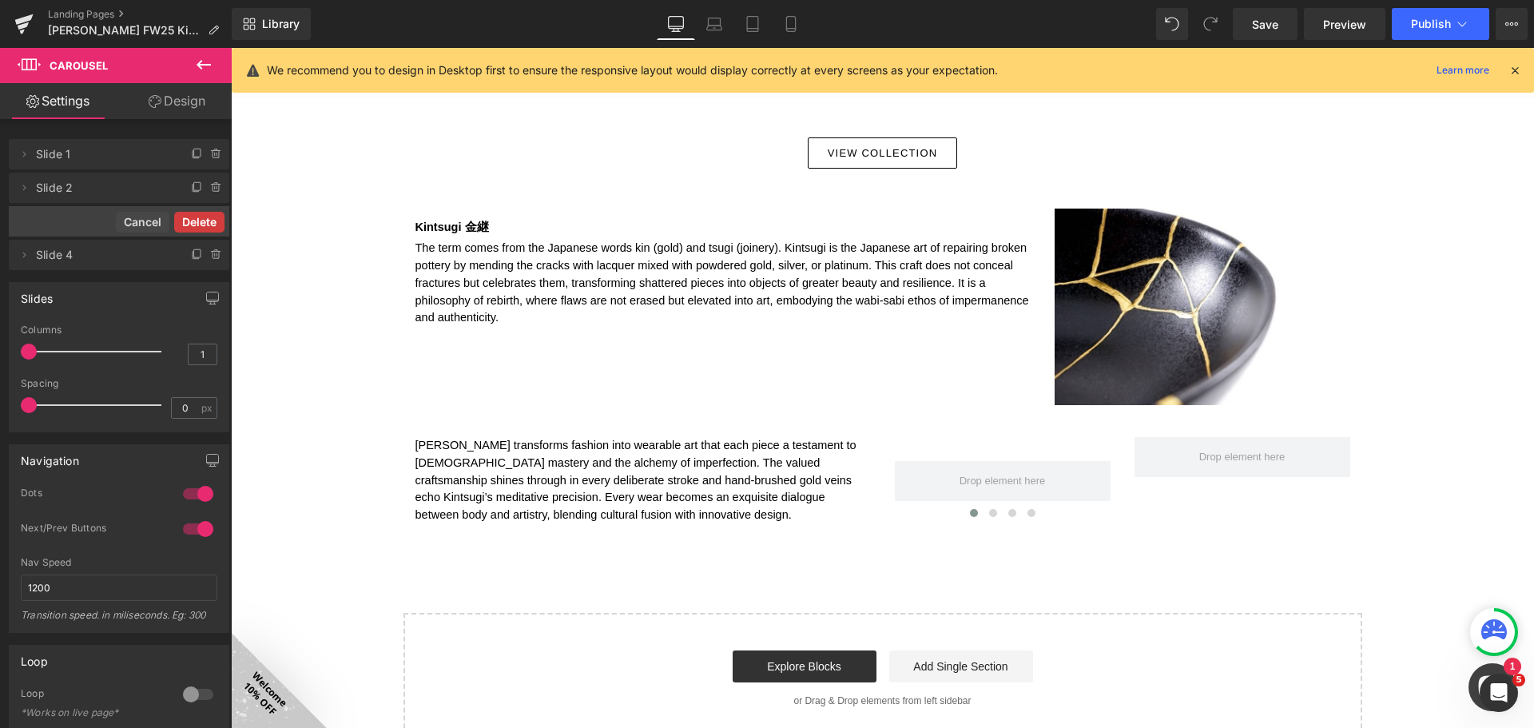
click at [207, 224] on button "Delete" at bounding box center [199, 222] width 50 height 21
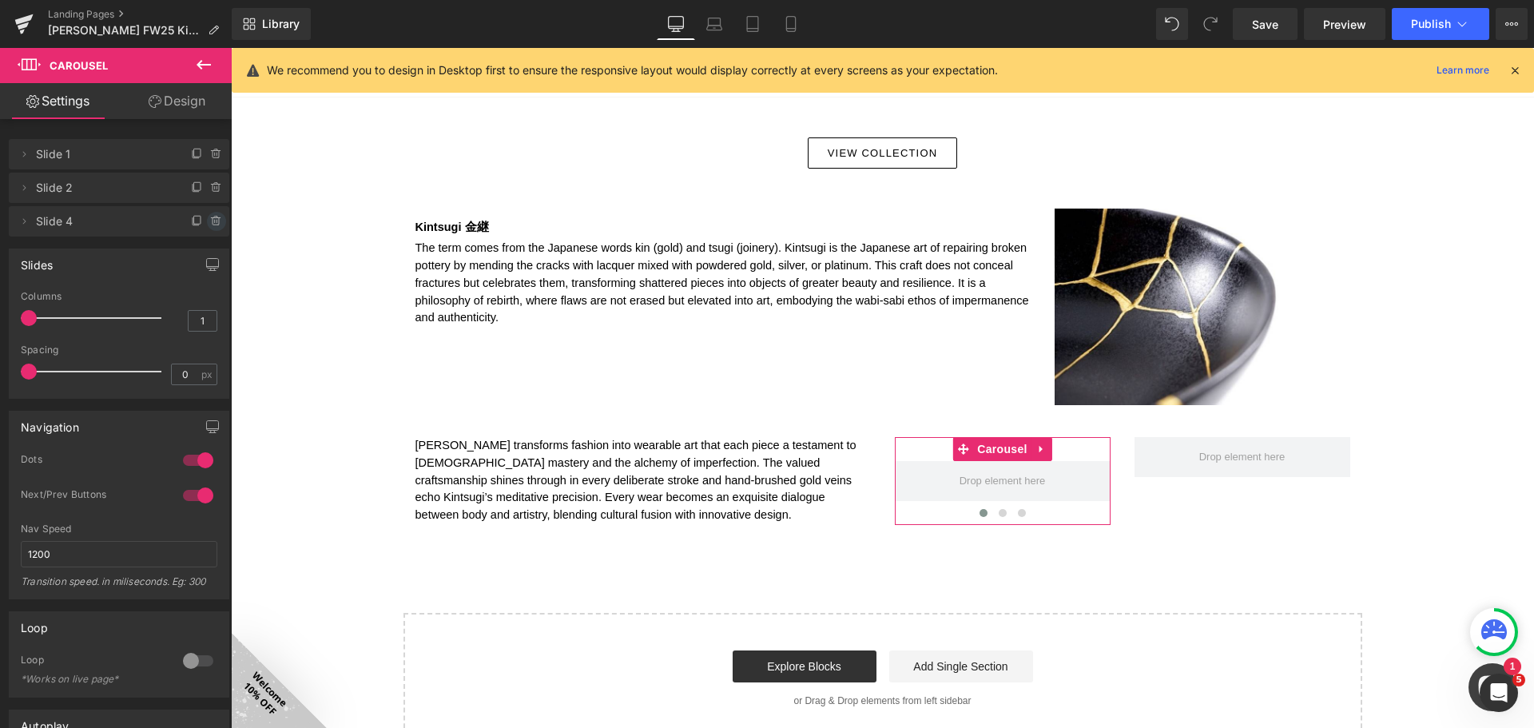
click at [212, 224] on icon at bounding box center [215, 221] width 6 height 7
click at [209, 223] on button "Delete" at bounding box center [199, 222] width 50 height 21
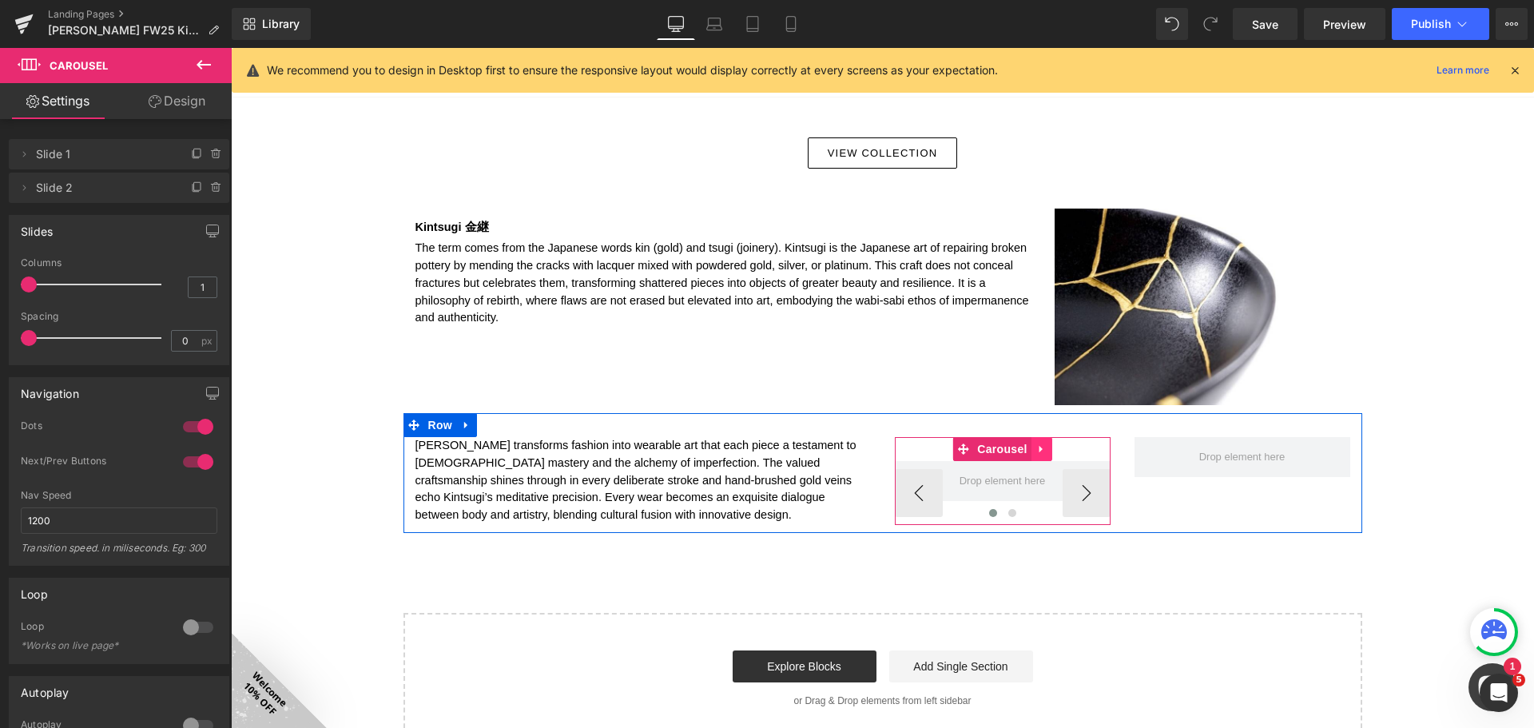
click at [1038, 447] on icon at bounding box center [1039, 449] width 3 height 7
click at [1030, 447] on icon at bounding box center [1031, 448] width 11 height 11
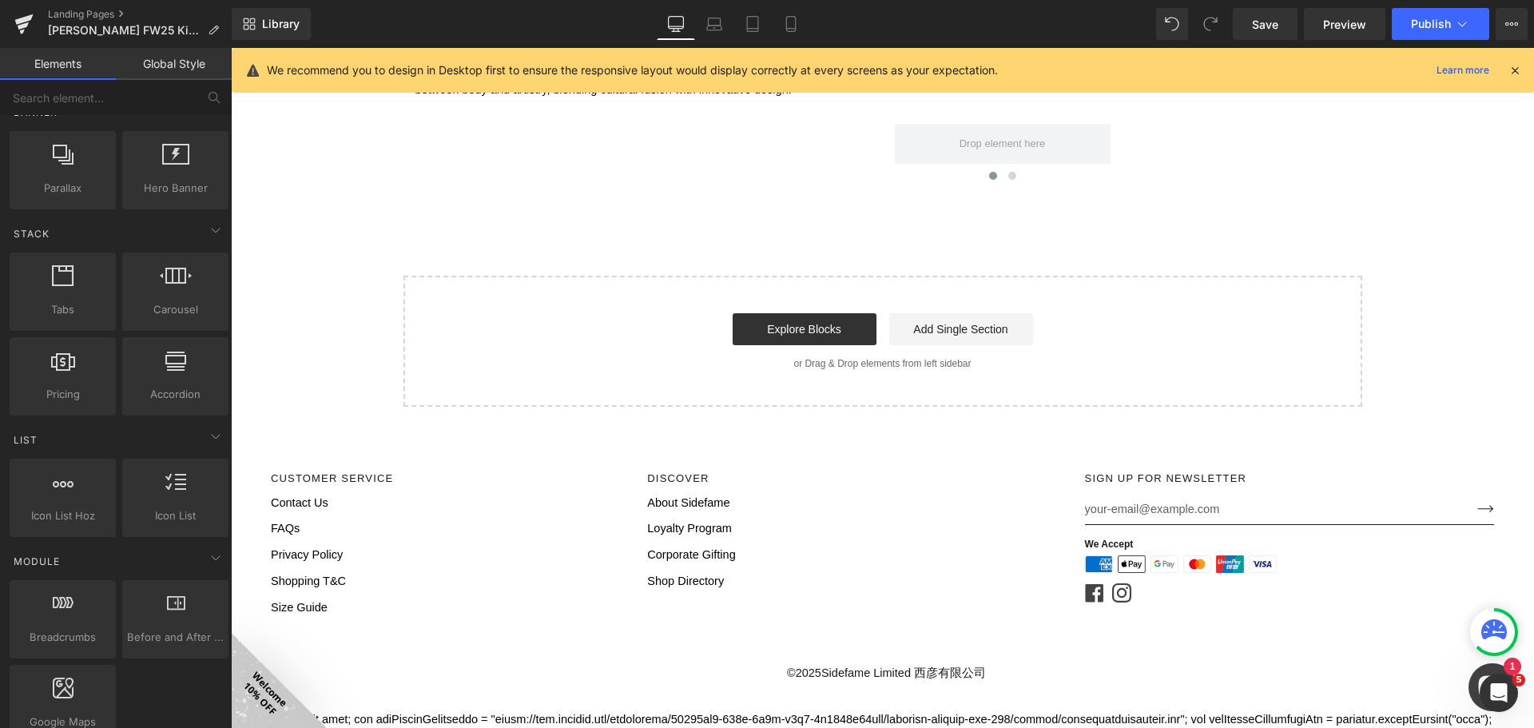
drag, startPoint x: 1026, startPoint y: 450, endPoint x: 1145, endPoint y: 428, distance: 120.2
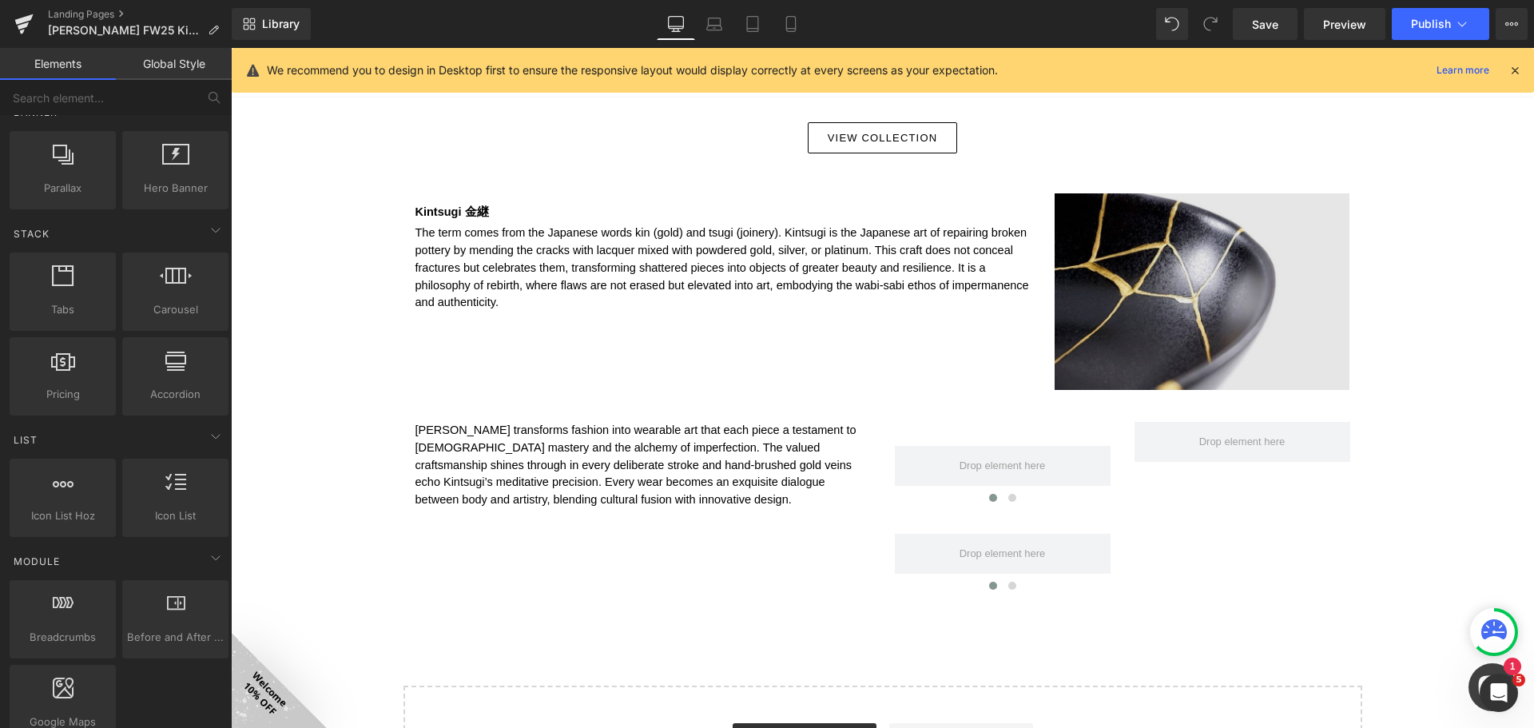
scroll to position [1007, 0]
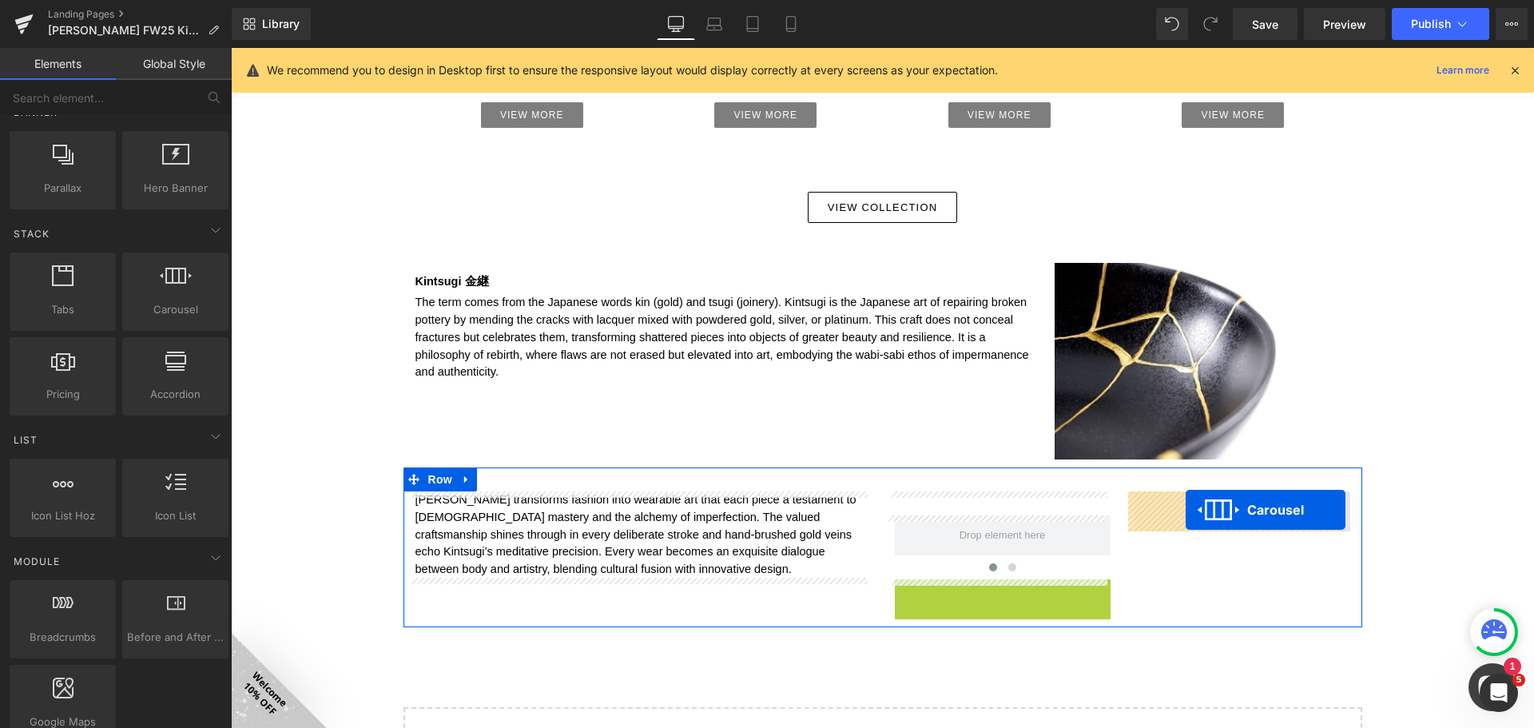
drag, startPoint x: 957, startPoint y: 588, endPoint x: 1185, endPoint y: 510, distance: 241.5
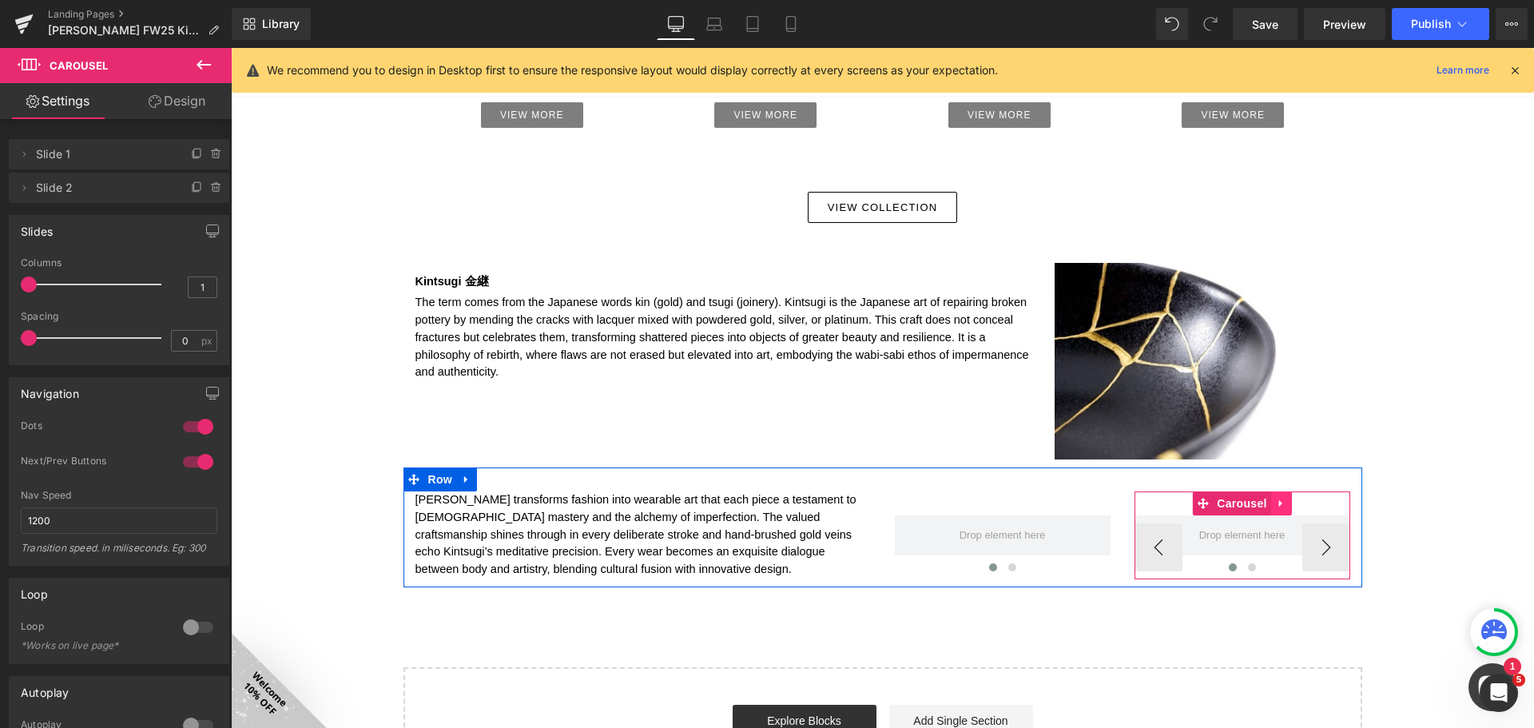
click at [1279, 507] on icon at bounding box center [1281, 504] width 11 height 12
click at [1286, 503] on icon at bounding box center [1291, 503] width 11 height 11
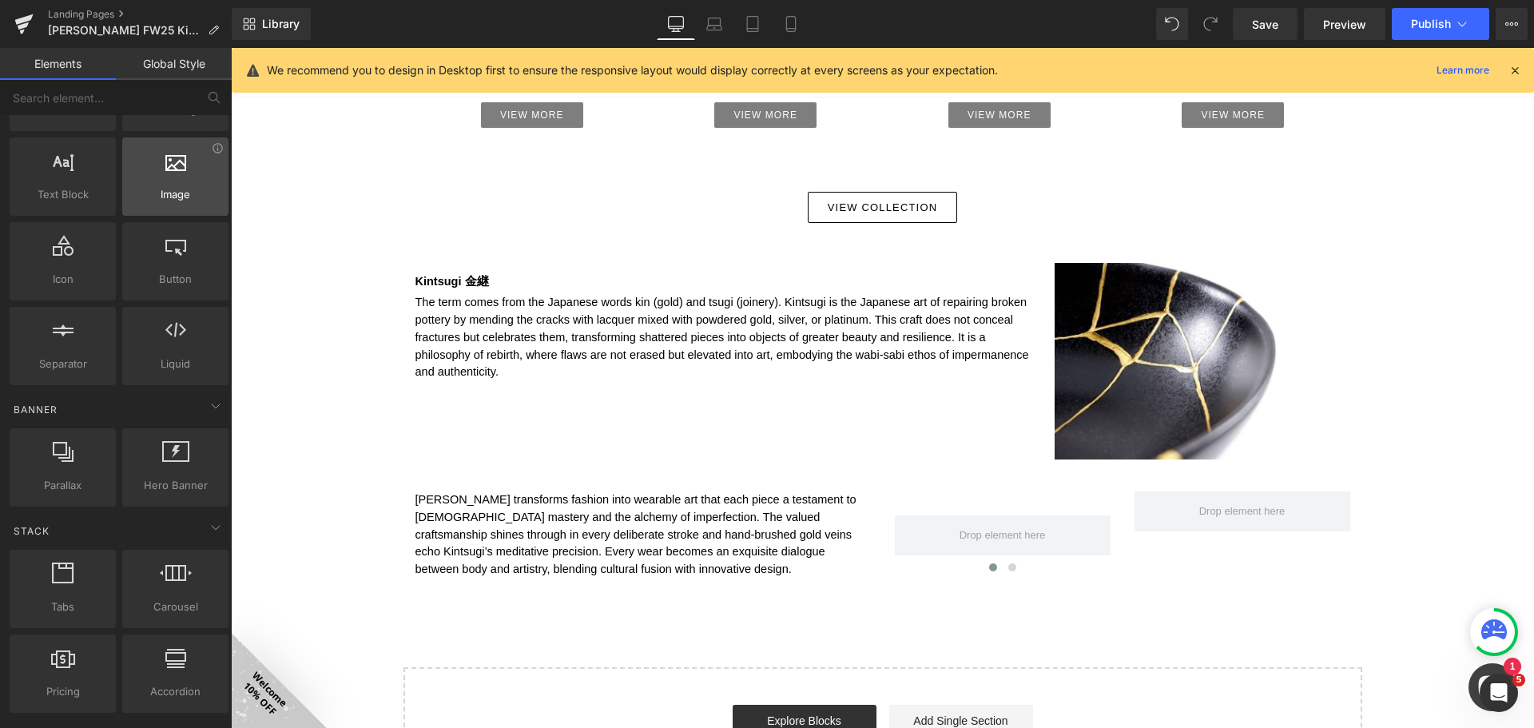
scroll to position [0, 0]
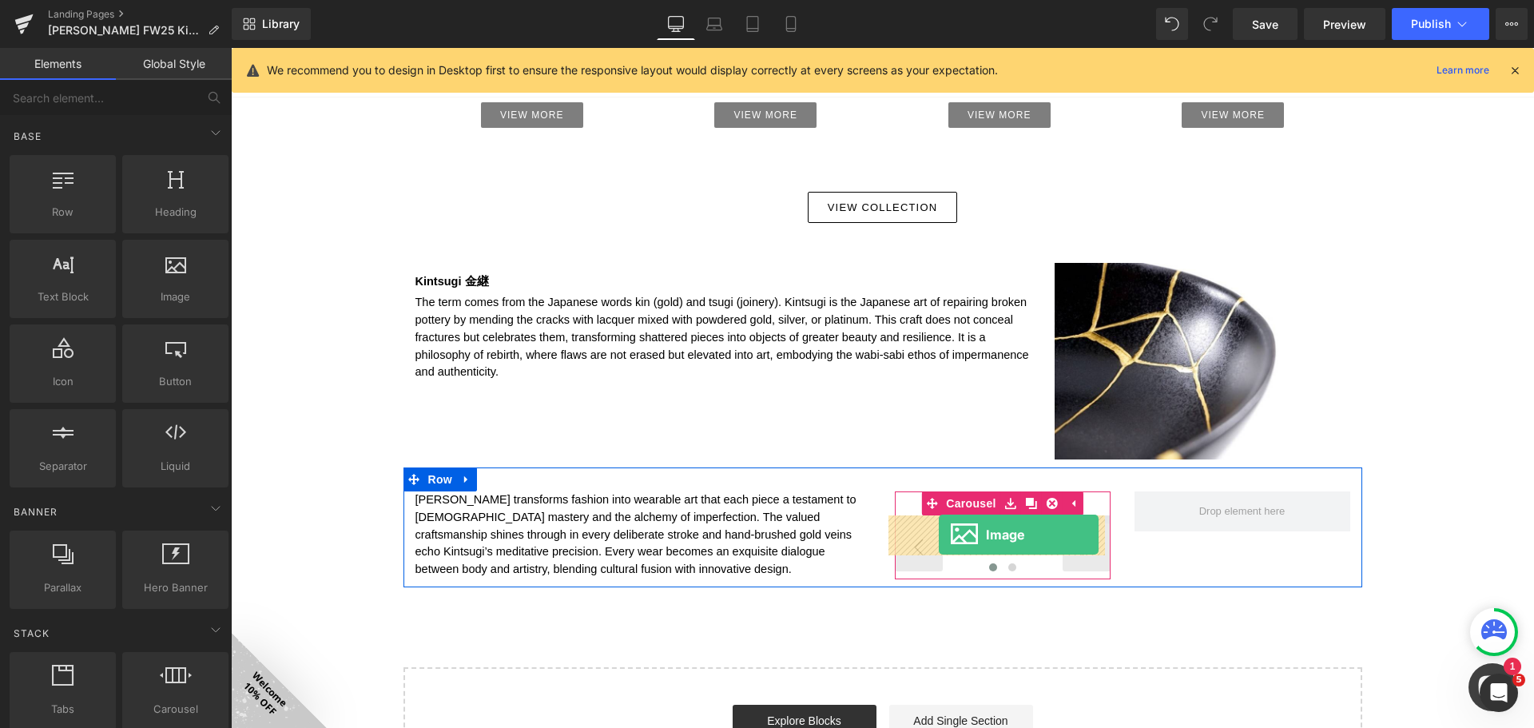
drag, startPoint x: 443, startPoint y: 333, endPoint x: 939, endPoint y: 534, distance: 534.6
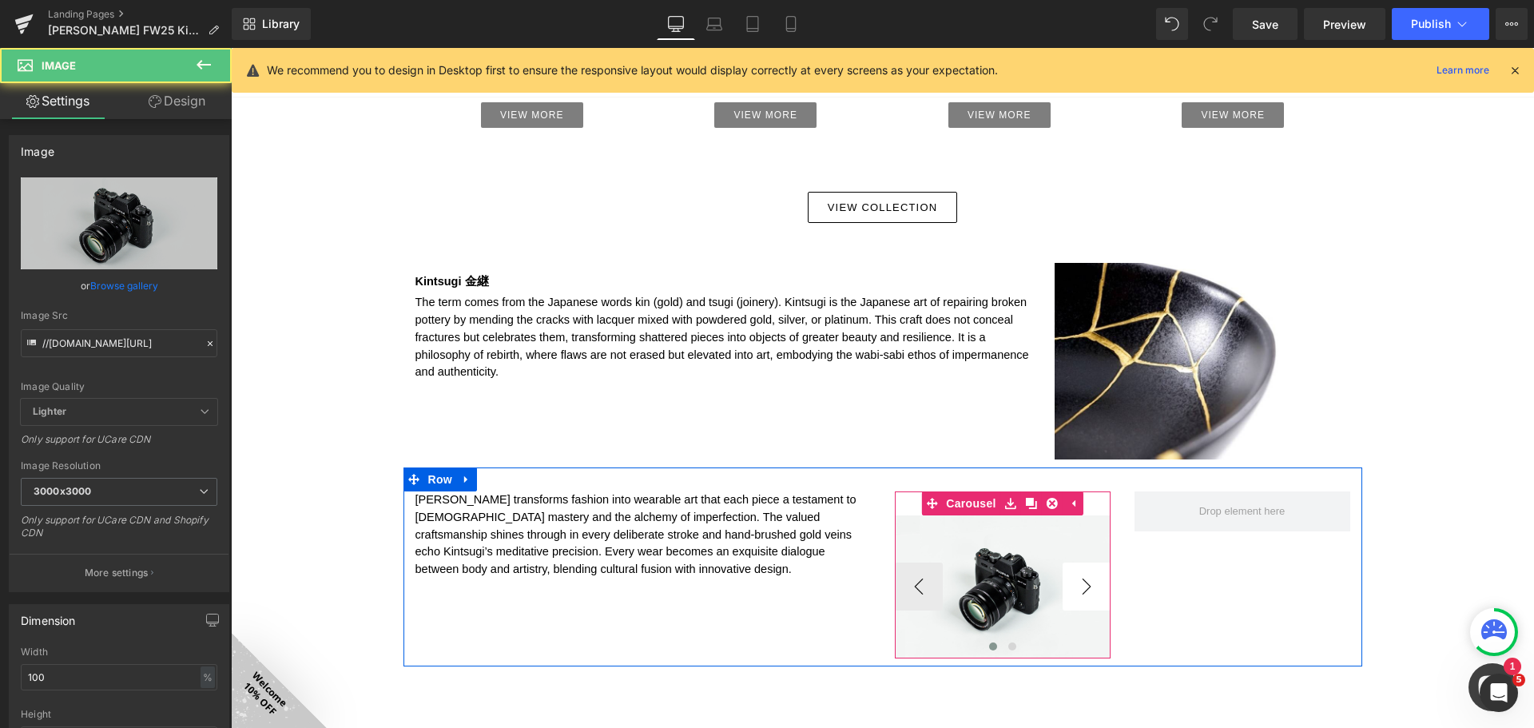
click at [1082, 594] on button "›" at bounding box center [1086, 586] width 48 height 48
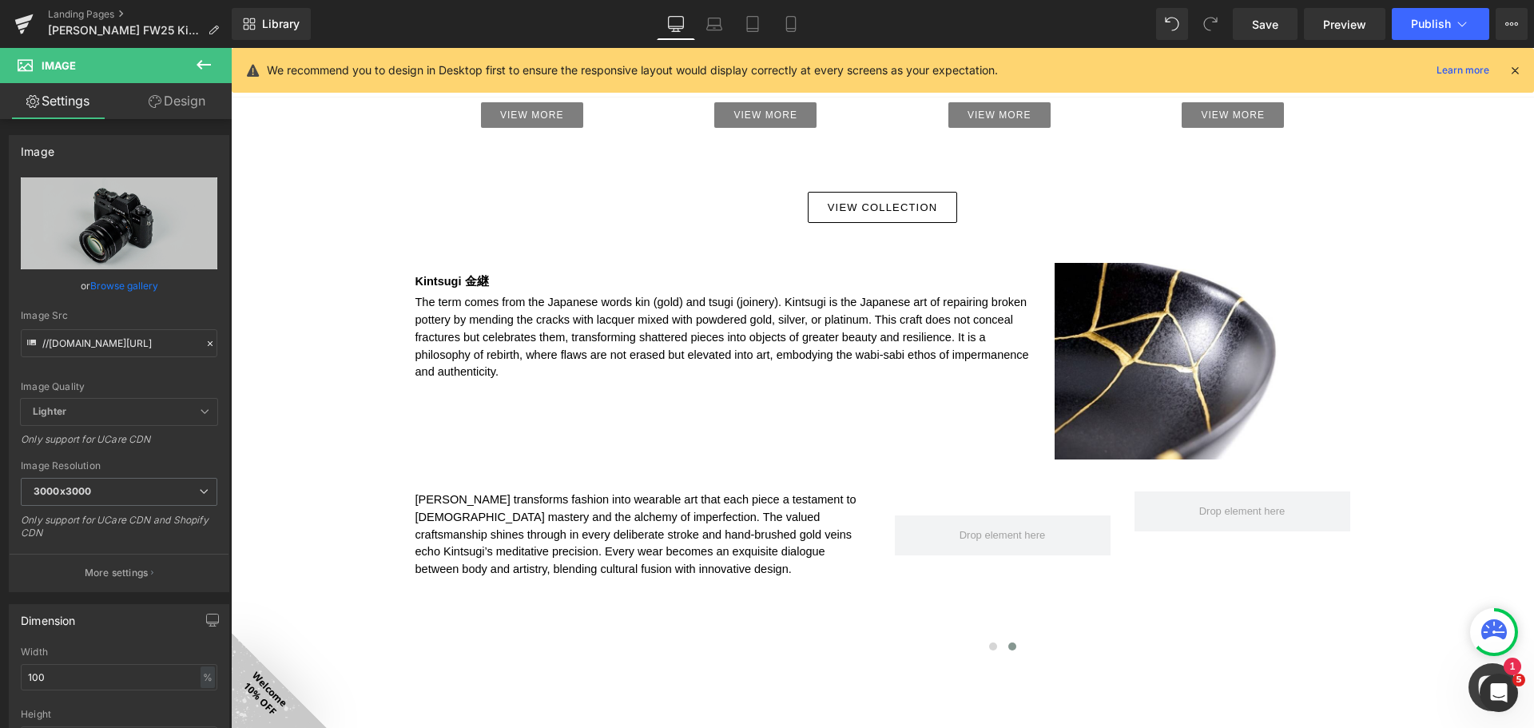
drag, startPoint x: 198, startPoint y: 56, endPoint x: 158, endPoint y: 127, distance: 81.5
click at [199, 56] on icon at bounding box center [203, 64] width 19 height 19
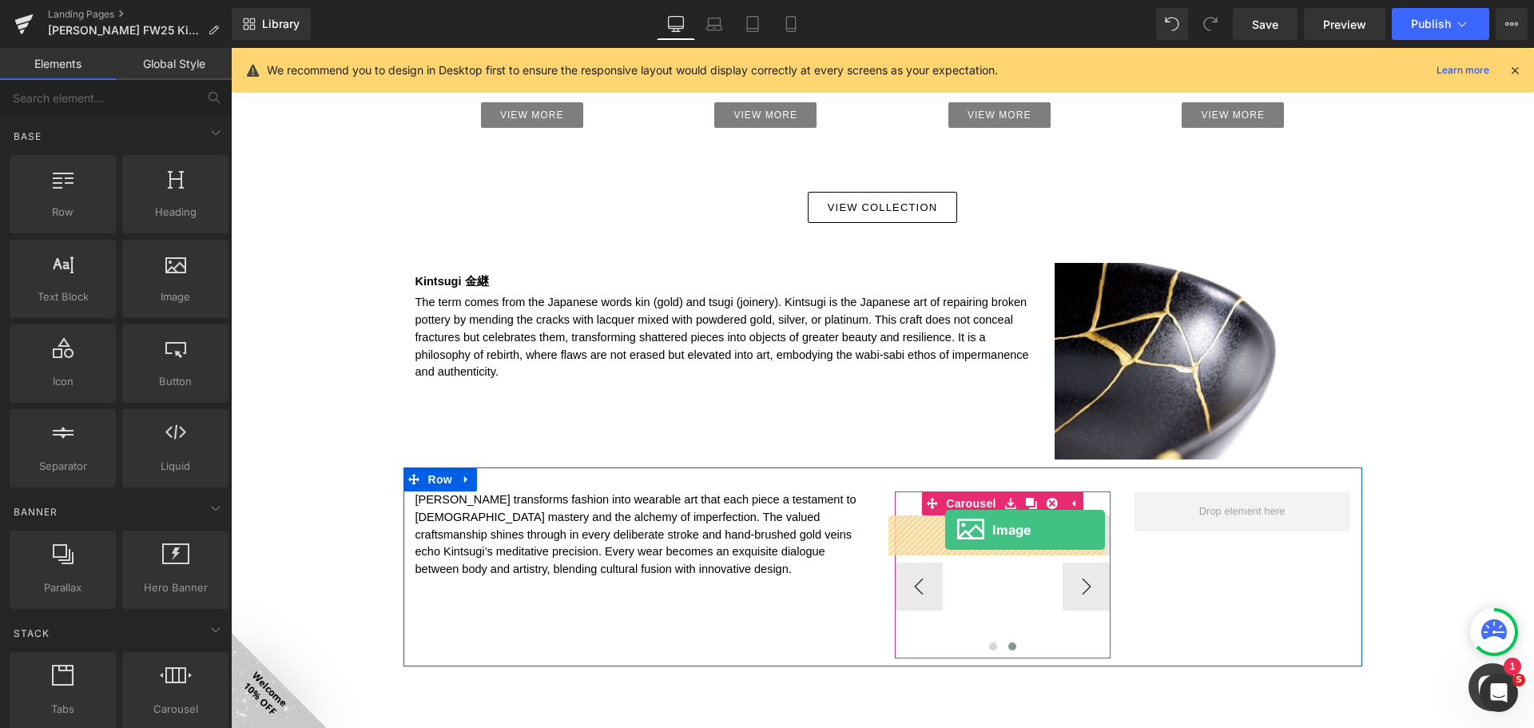
drag, startPoint x: 442, startPoint y: 353, endPoint x: 945, endPoint y: 530, distance: 533.3
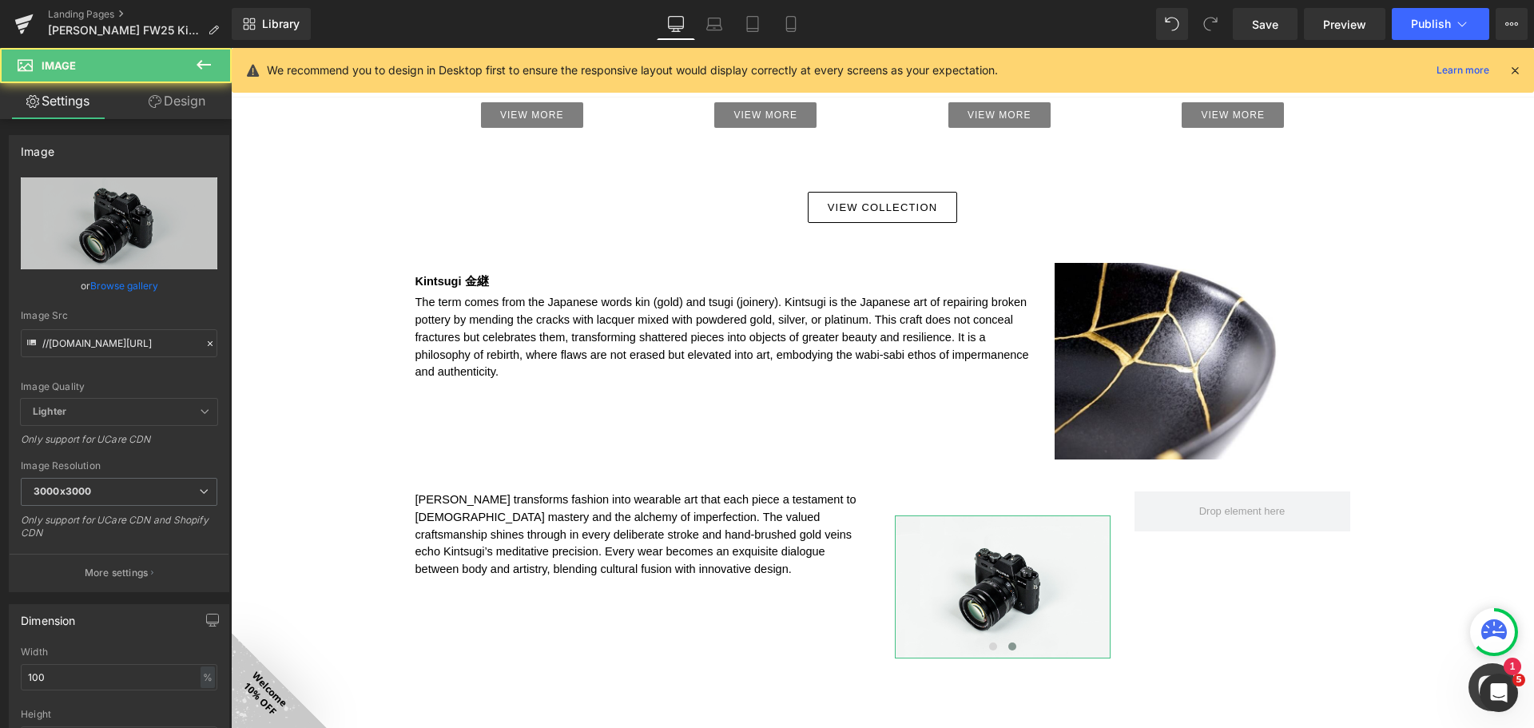
click at [191, 97] on link "Design" at bounding box center [177, 101] width 116 height 36
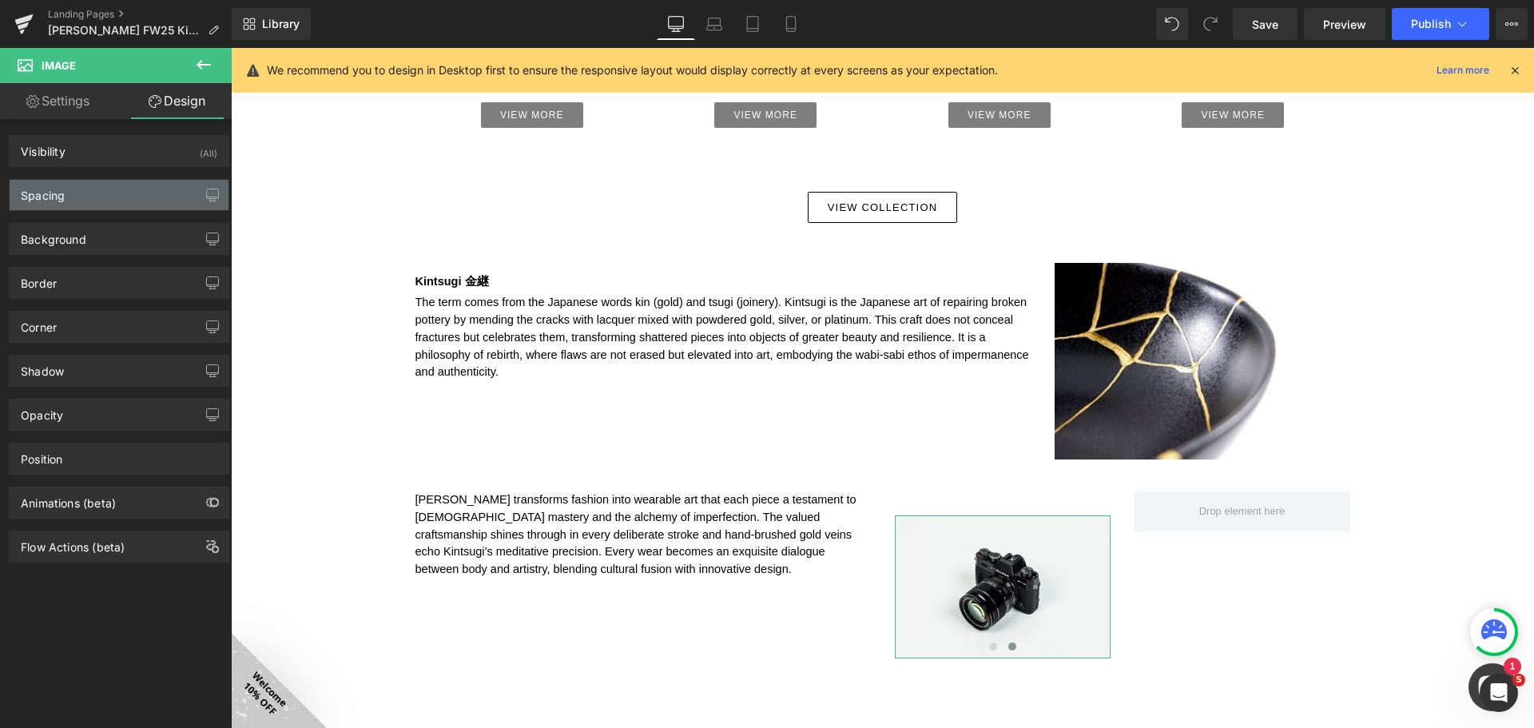
click at [109, 198] on div "Spacing" at bounding box center [119, 195] width 219 height 30
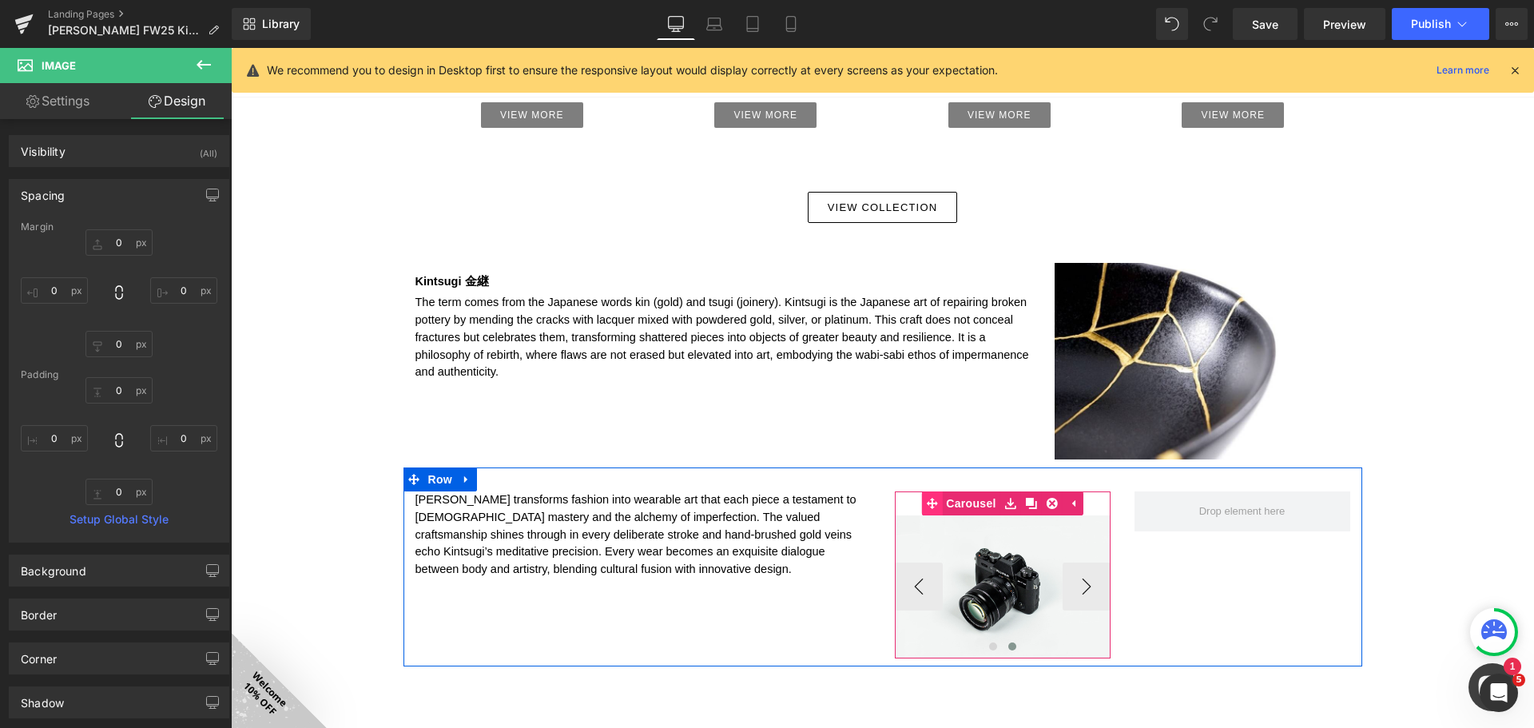
click at [951, 506] on link "Carousel" at bounding box center [960, 503] width 78 height 24
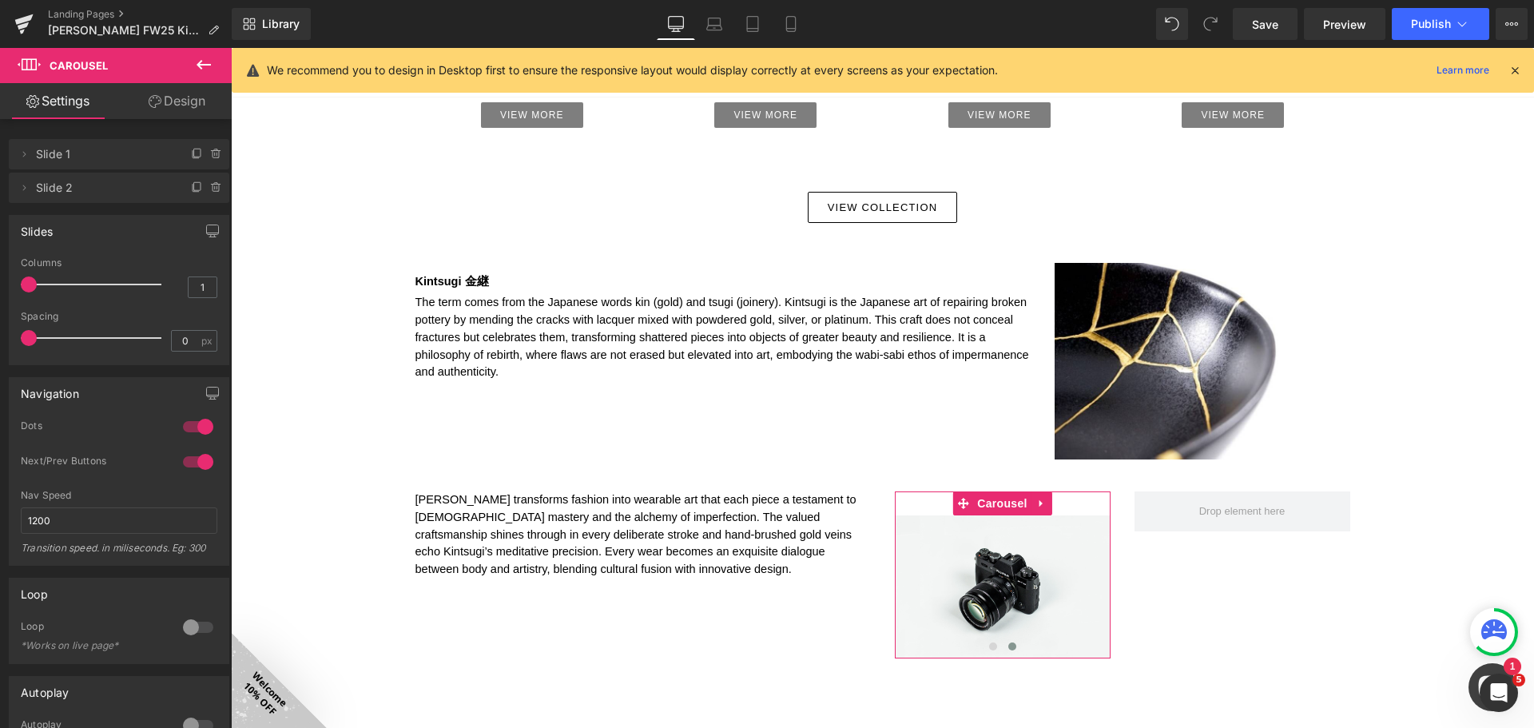
click at [184, 95] on link "Design" at bounding box center [177, 101] width 116 height 36
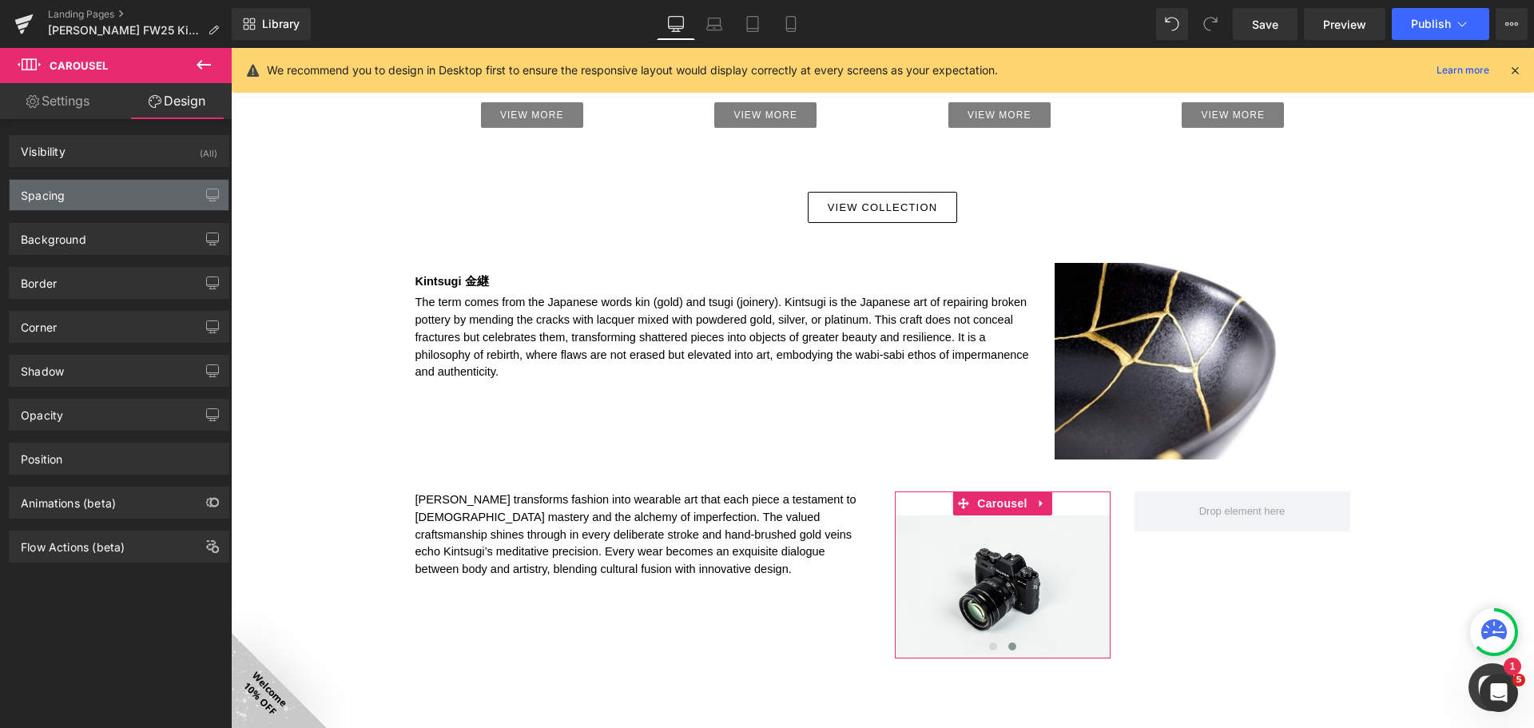
click at [111, 186] on div "Spacing" at bounding box center [119, 195] width 219 height 30
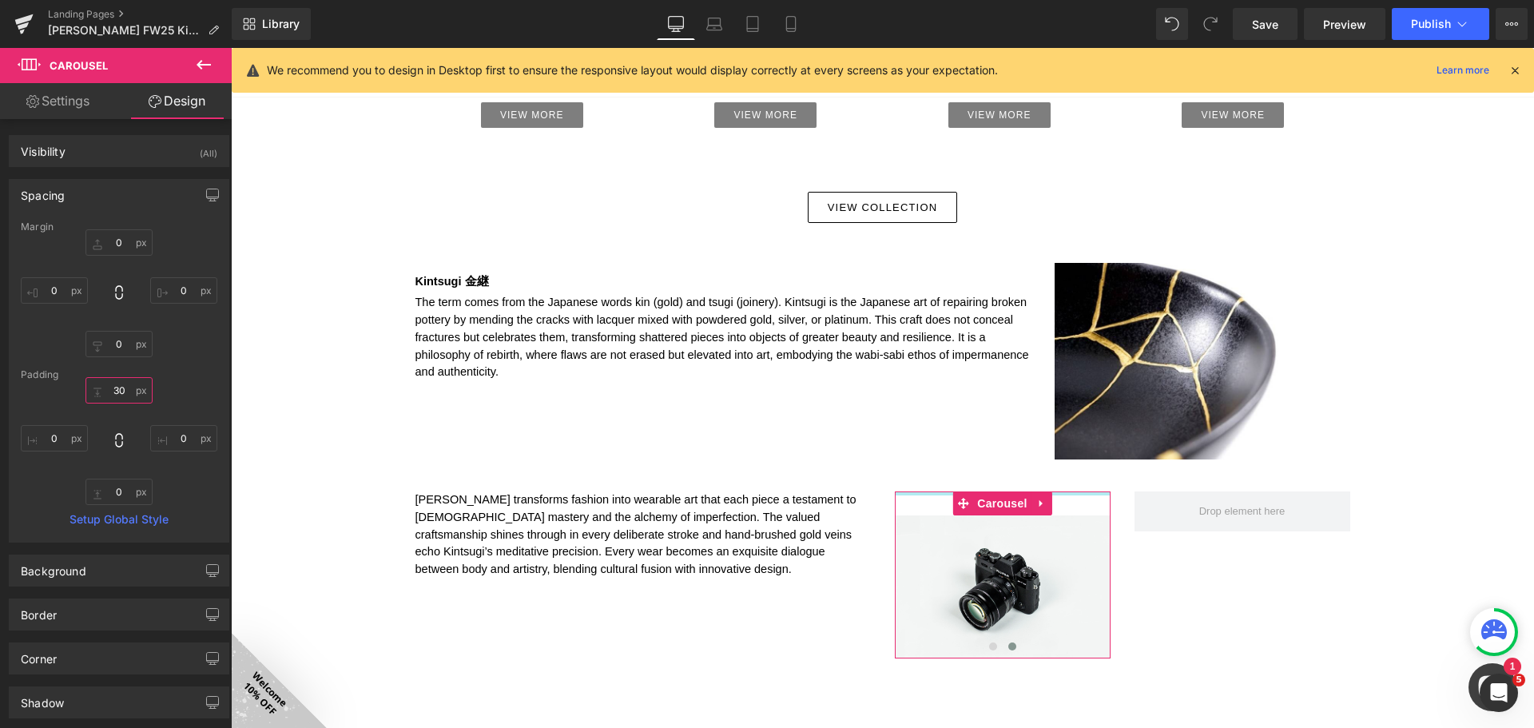
click at [123, 392] on input "30" at bounding box center [118, 390] width 67 height 26
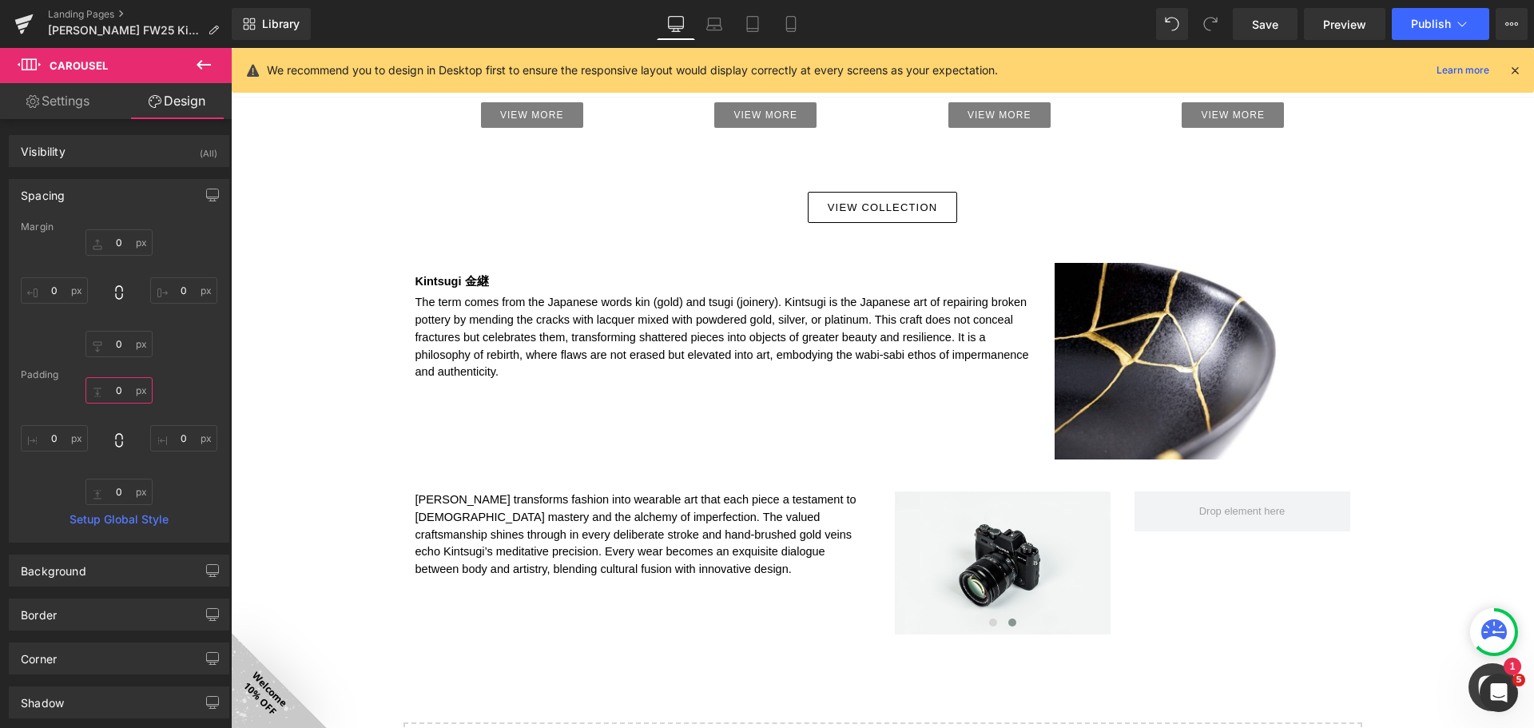
type input "0"
click at [207, 60] on icon at bounding box center [203, 64] width 19 height 19
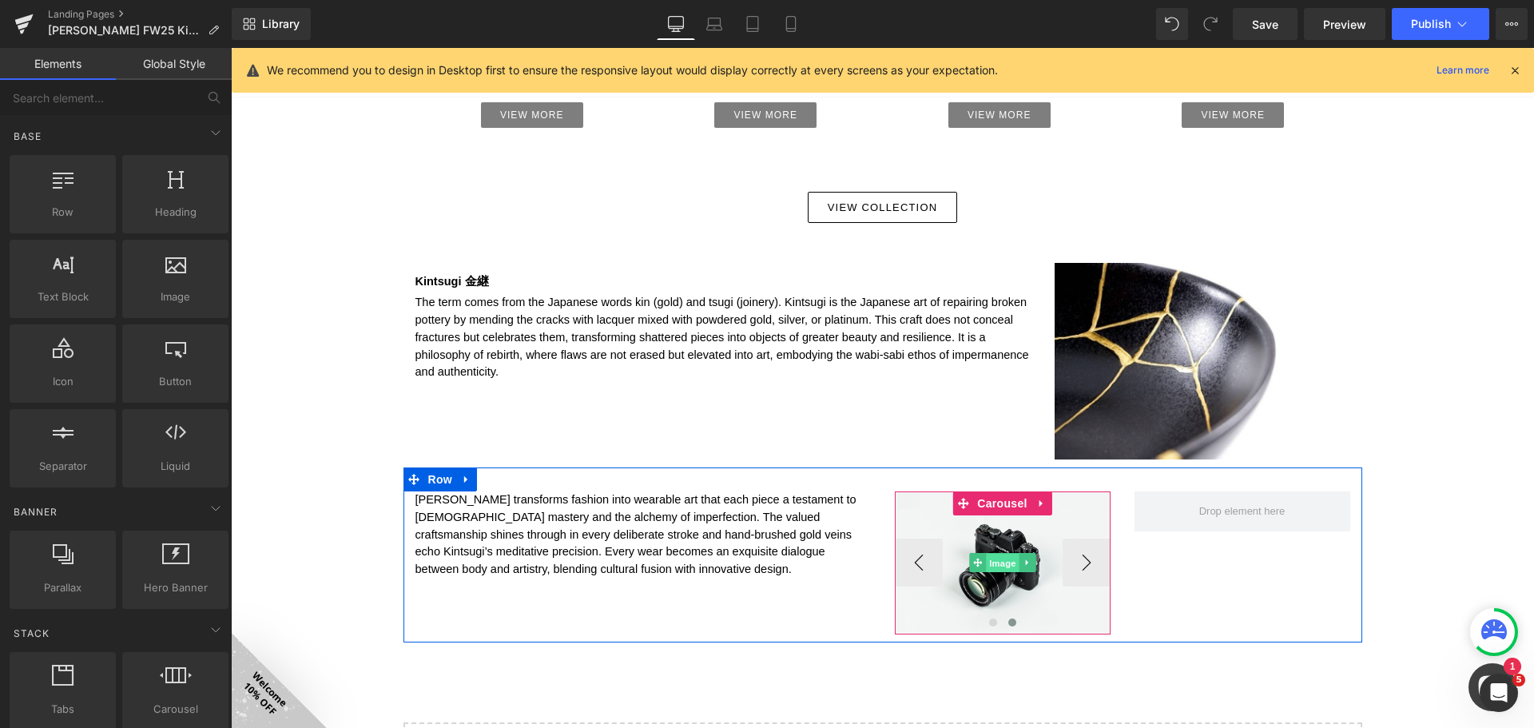
click at [1002, 558] on span "Image" at bounding box center [1003, 563] width 34 height 19
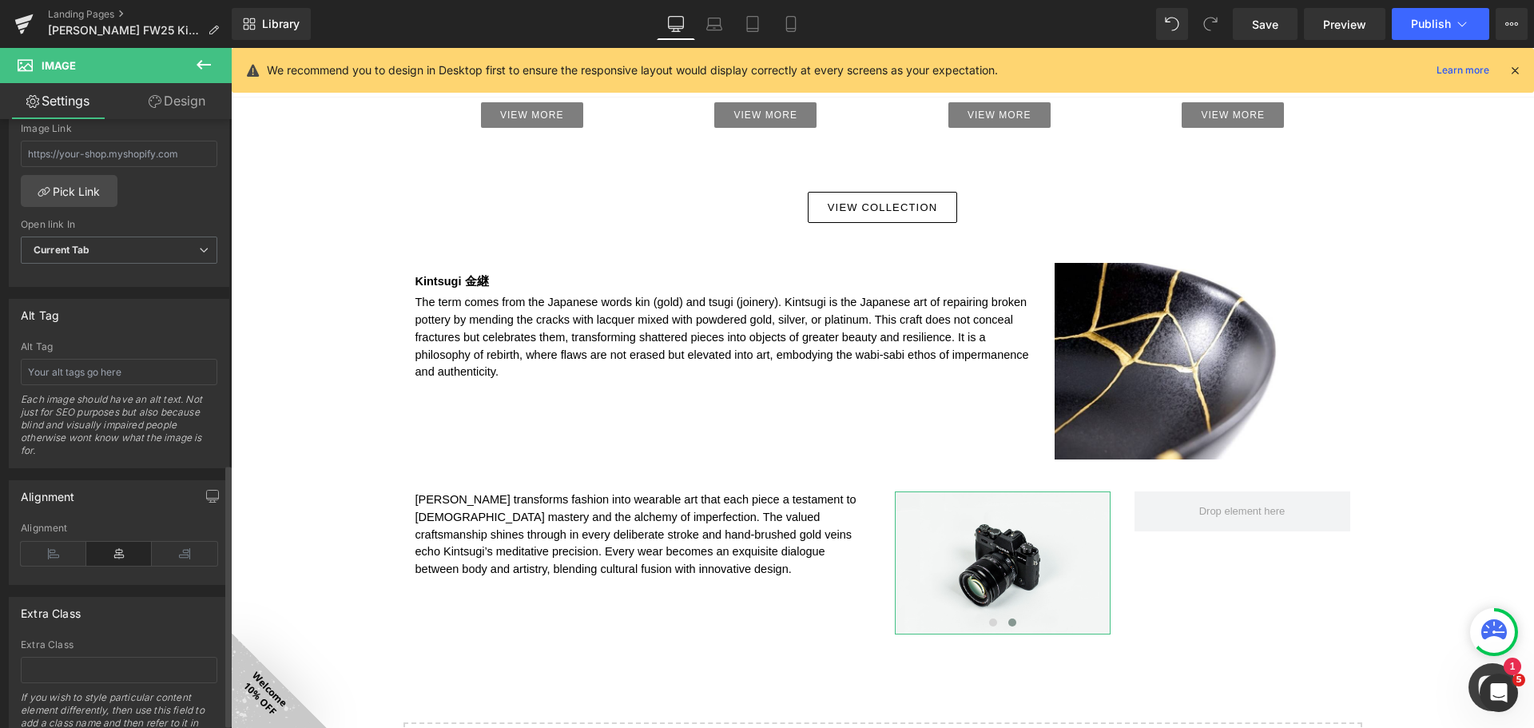
scroll to position [808, 0]
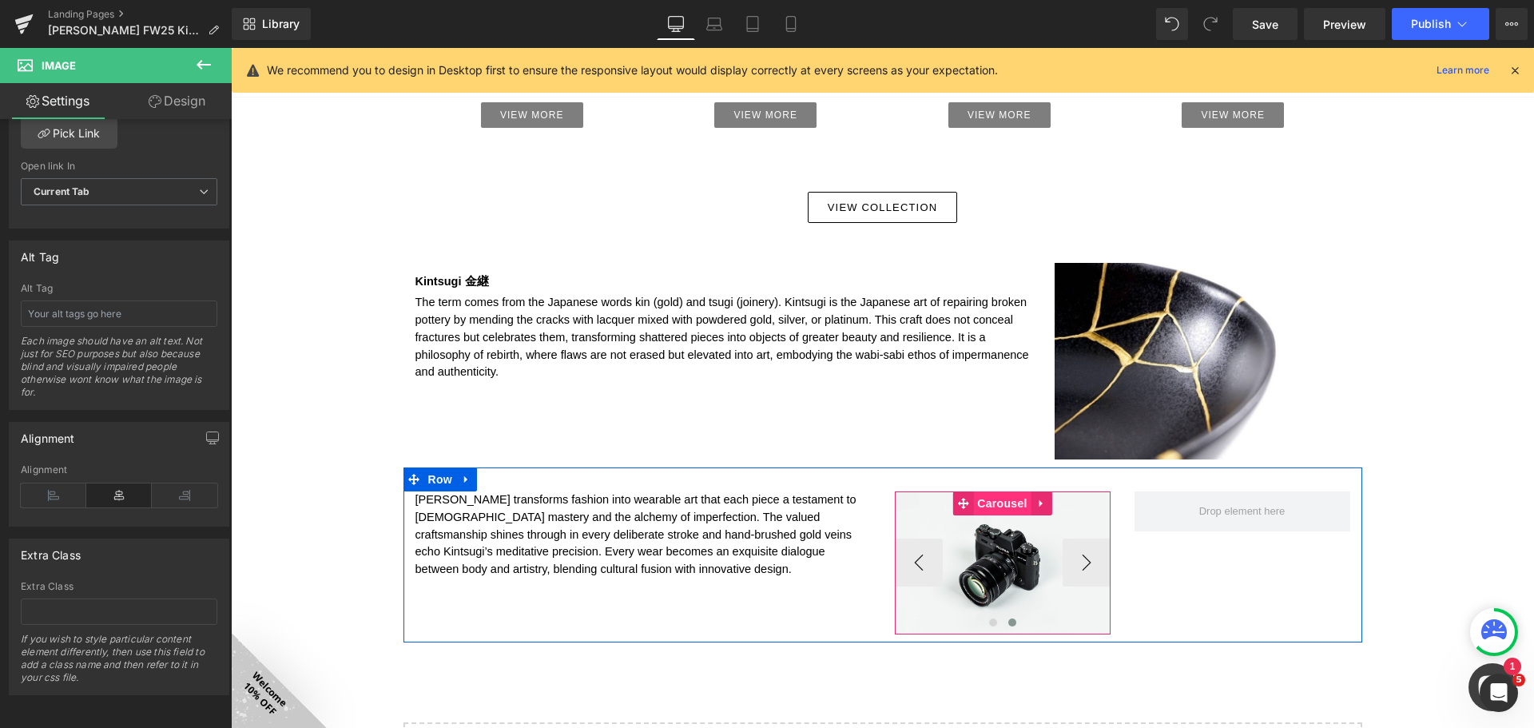
click at [999, 499] on span "Carousel" at bounding box center [1002, 503] width 58 height 24
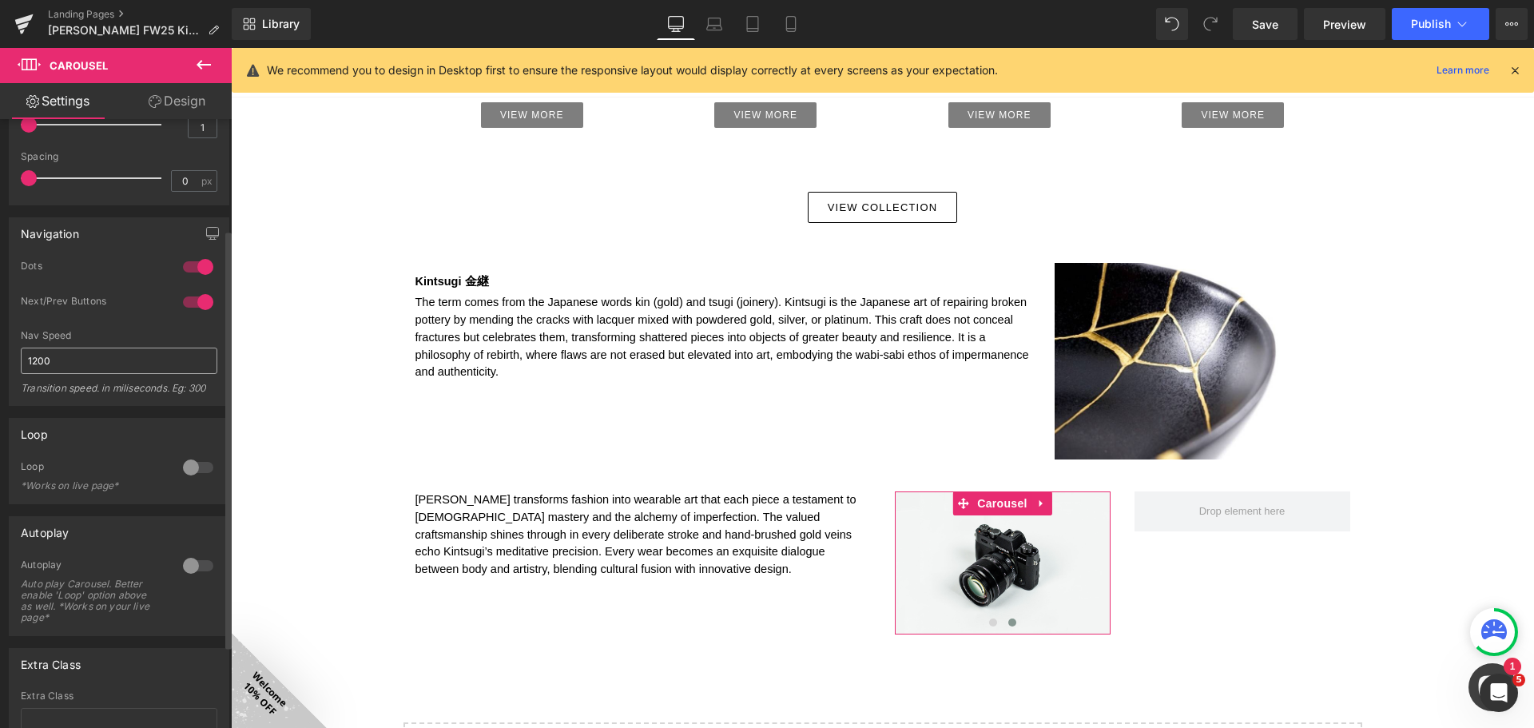
scroll to position [240, 0]
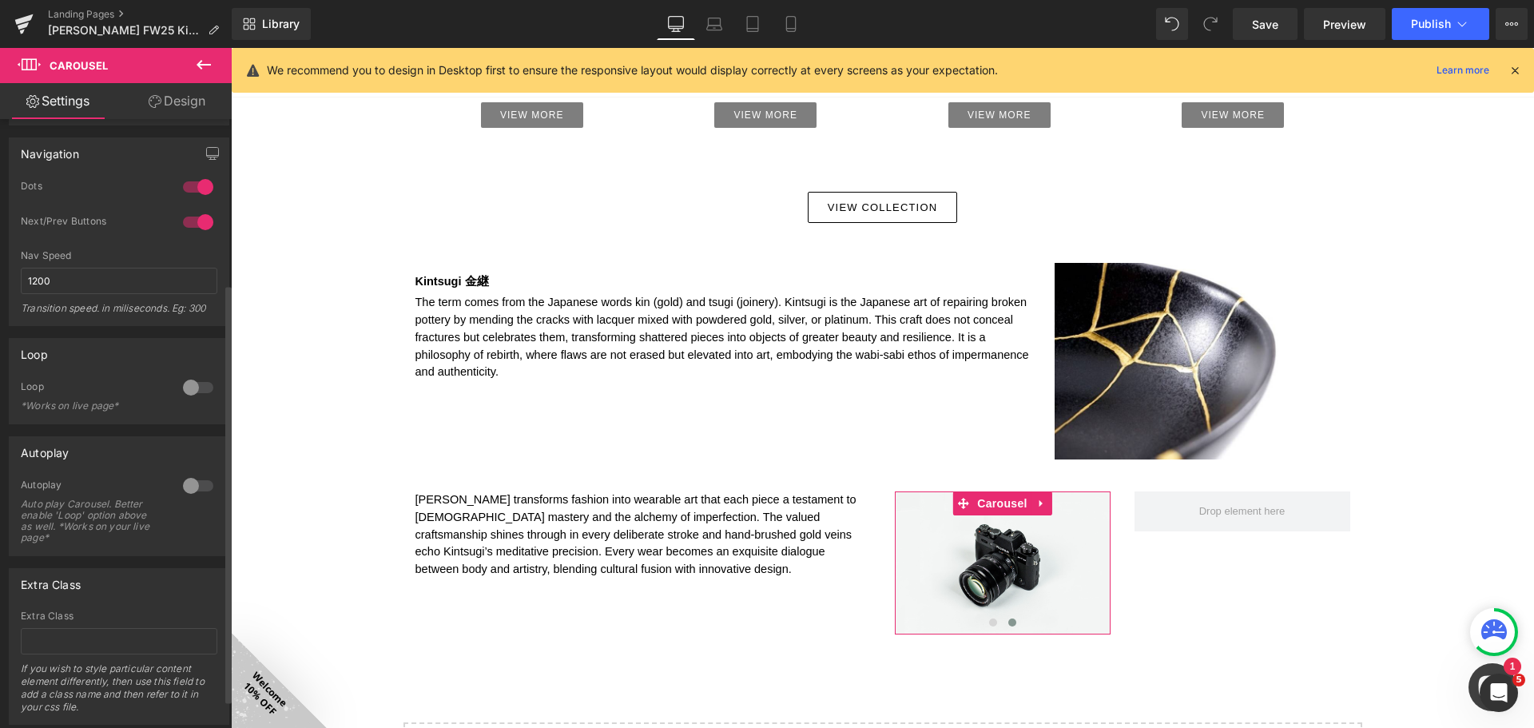
click at [196, 486] on div at bounding box center [198, 486] width 38 height 26
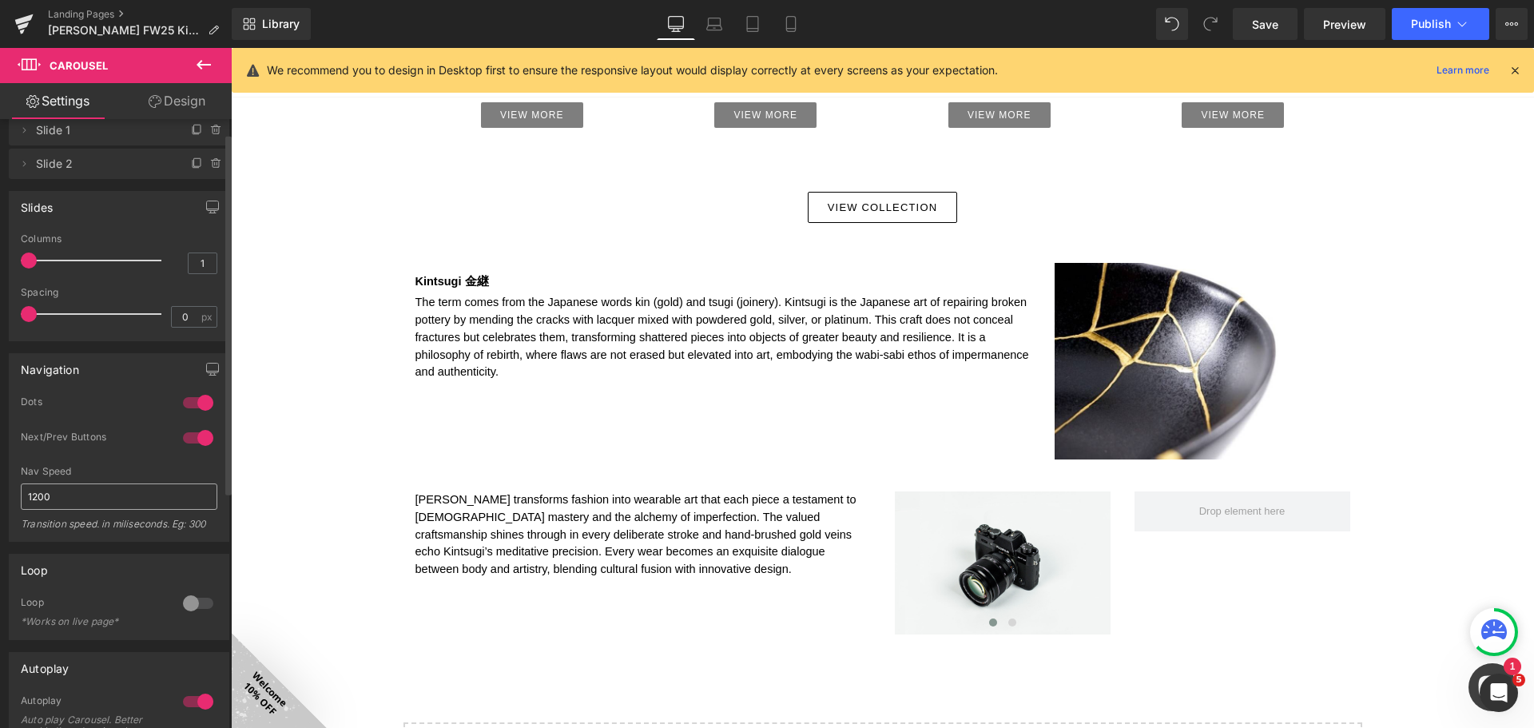
scroll to position [0, 0]
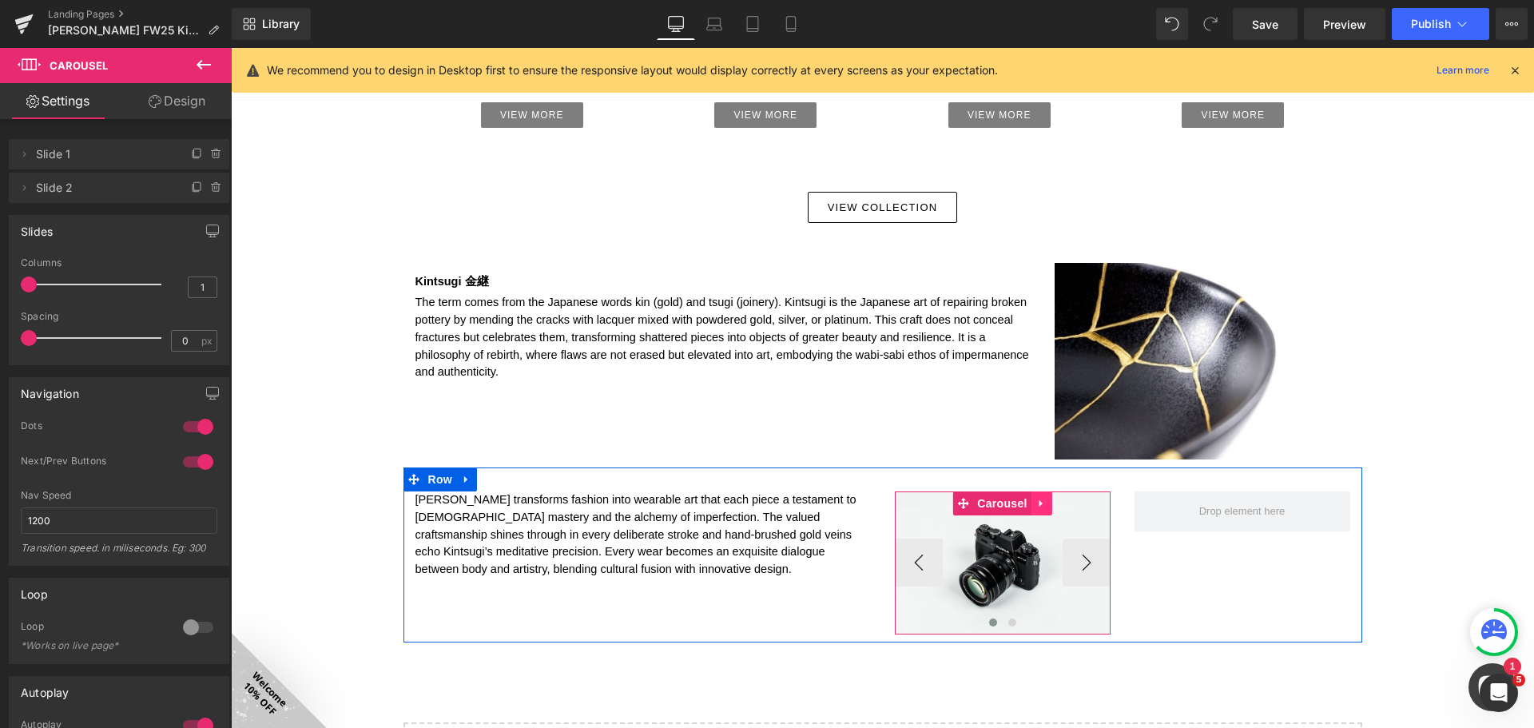
click at [1036, 502] on icon at bounding box center [1041, 504] width 11 height 12
click at [1030, 500] on icon at bounding box center [1031, 504] width 11 height 12
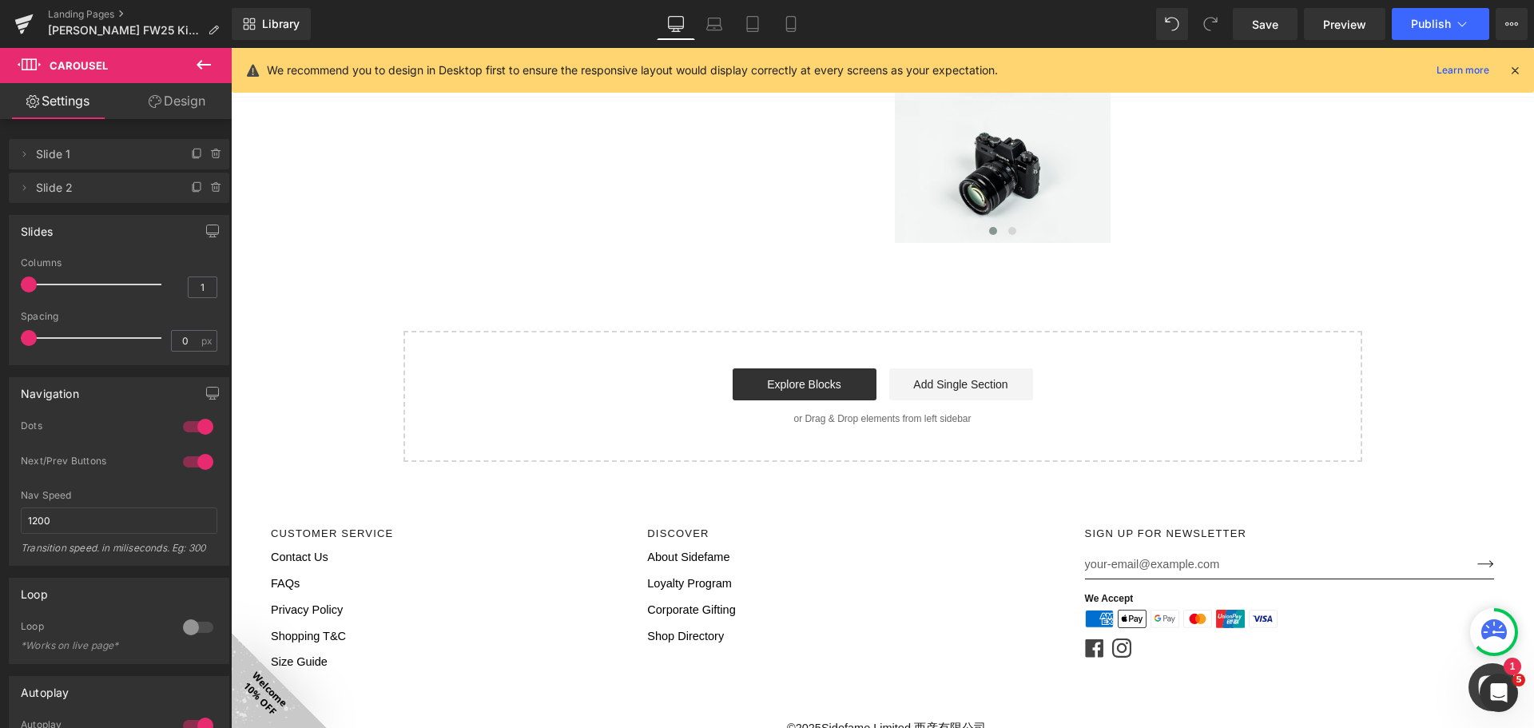
drag, startPoint x: 1074, startPoint y: 502, endPoint x: 1197, endPoint y: 412, distance: 152.1
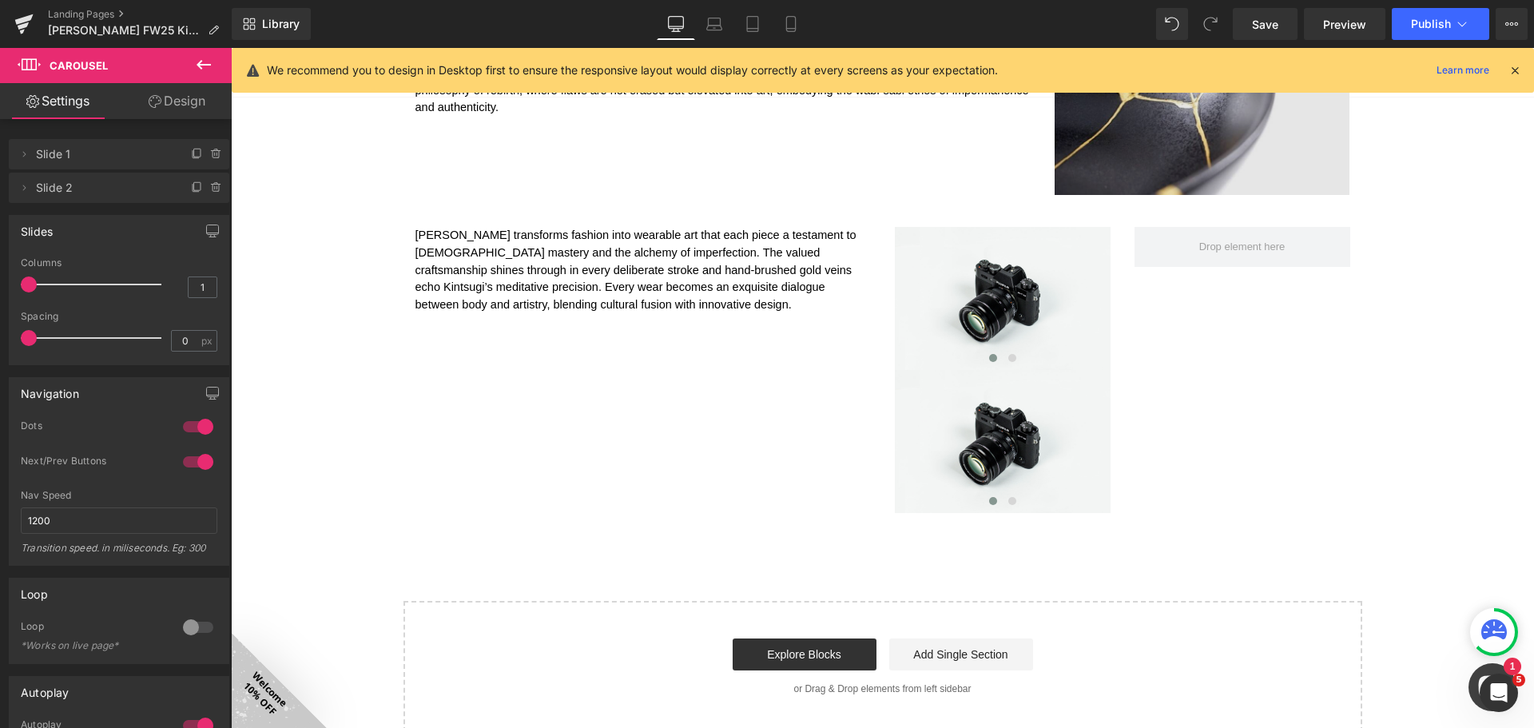
scroll to position [983, 0]
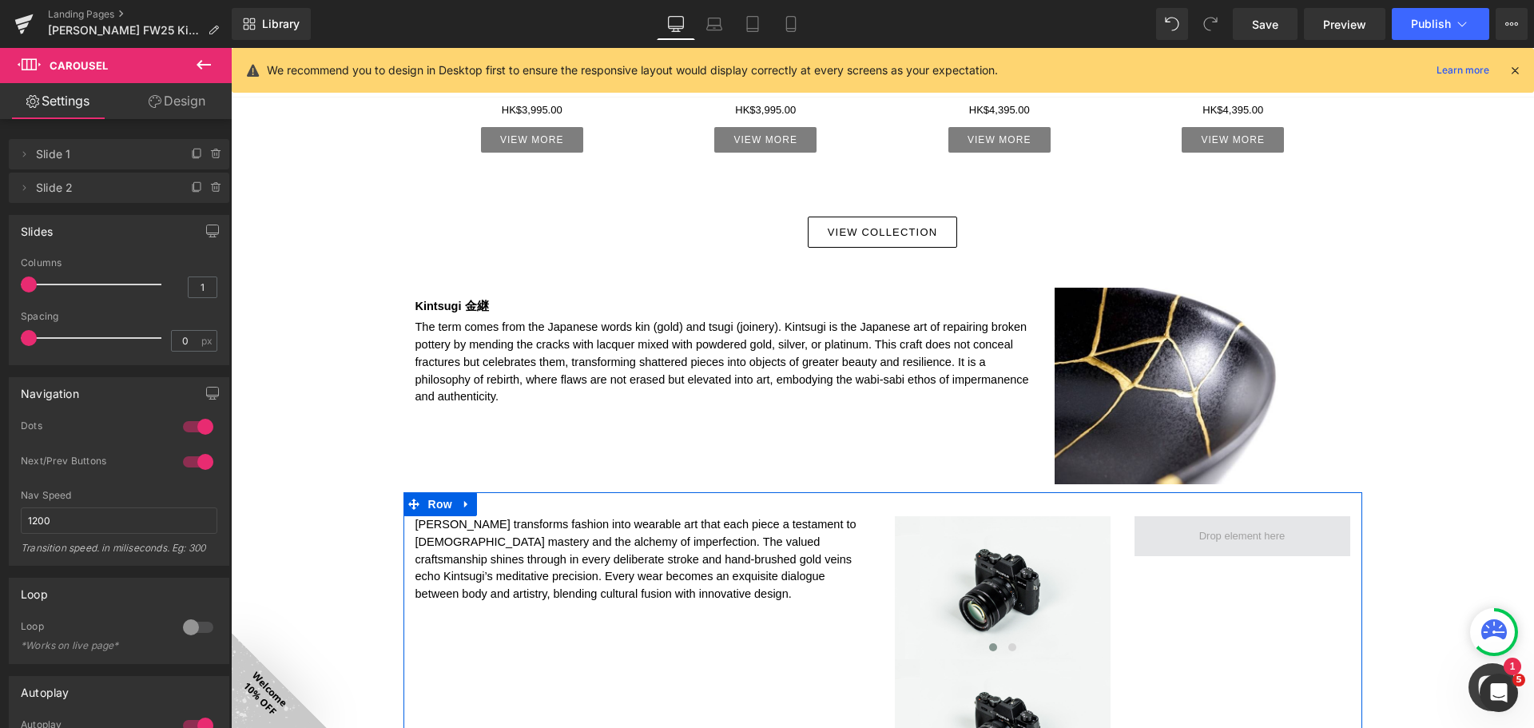
drag, startPoint x: 1026, startPoint y: 526, endPoint x: 1038, endPoint y: 543, distance: 21.3
click at [1233, 538] on div "Mr Tayama transforms fashion into wearable art that each piece a testament to J…" at bounding box center [882, 651] width 959 height 318
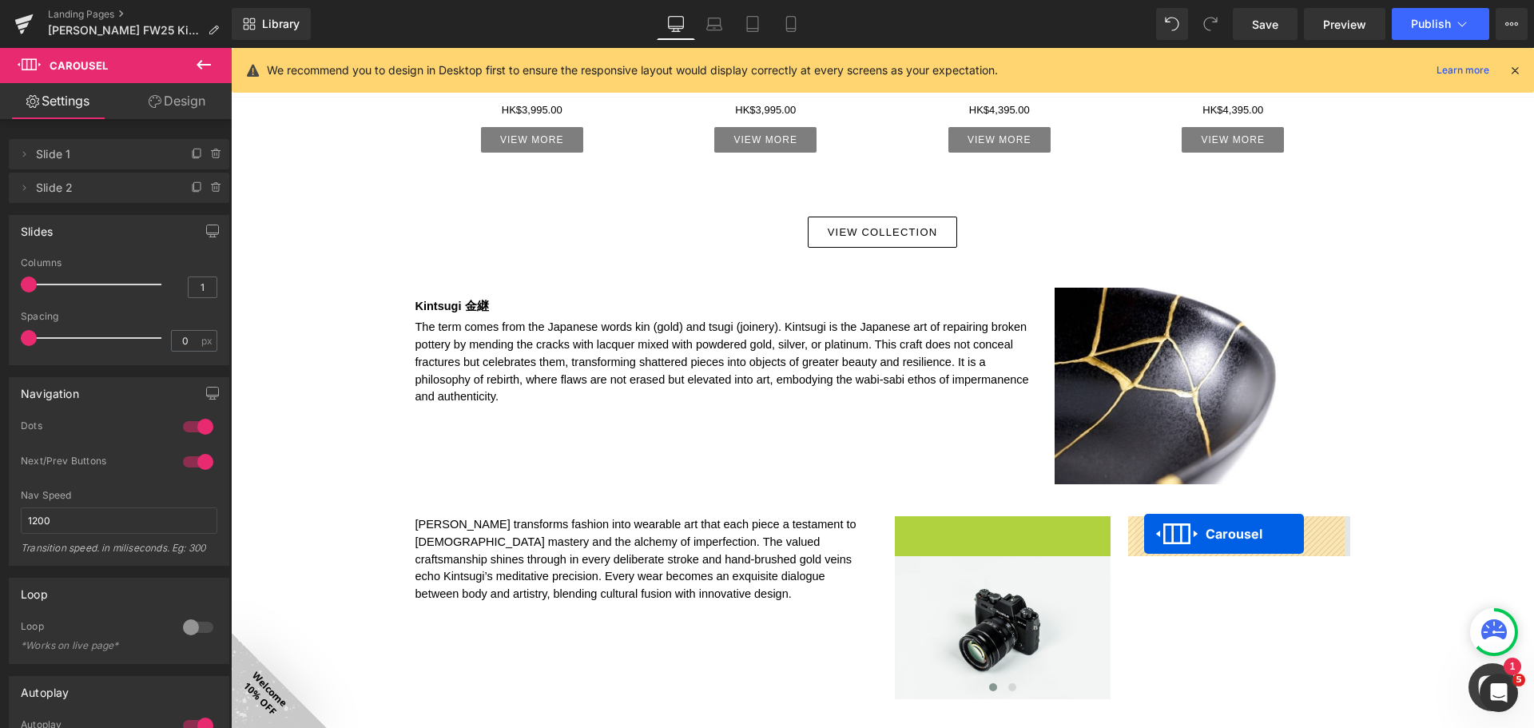
drag, startPoint x: 928, startPoint y: 525, endPoint x: 1144, endPoint y: 534, distance: 215.9
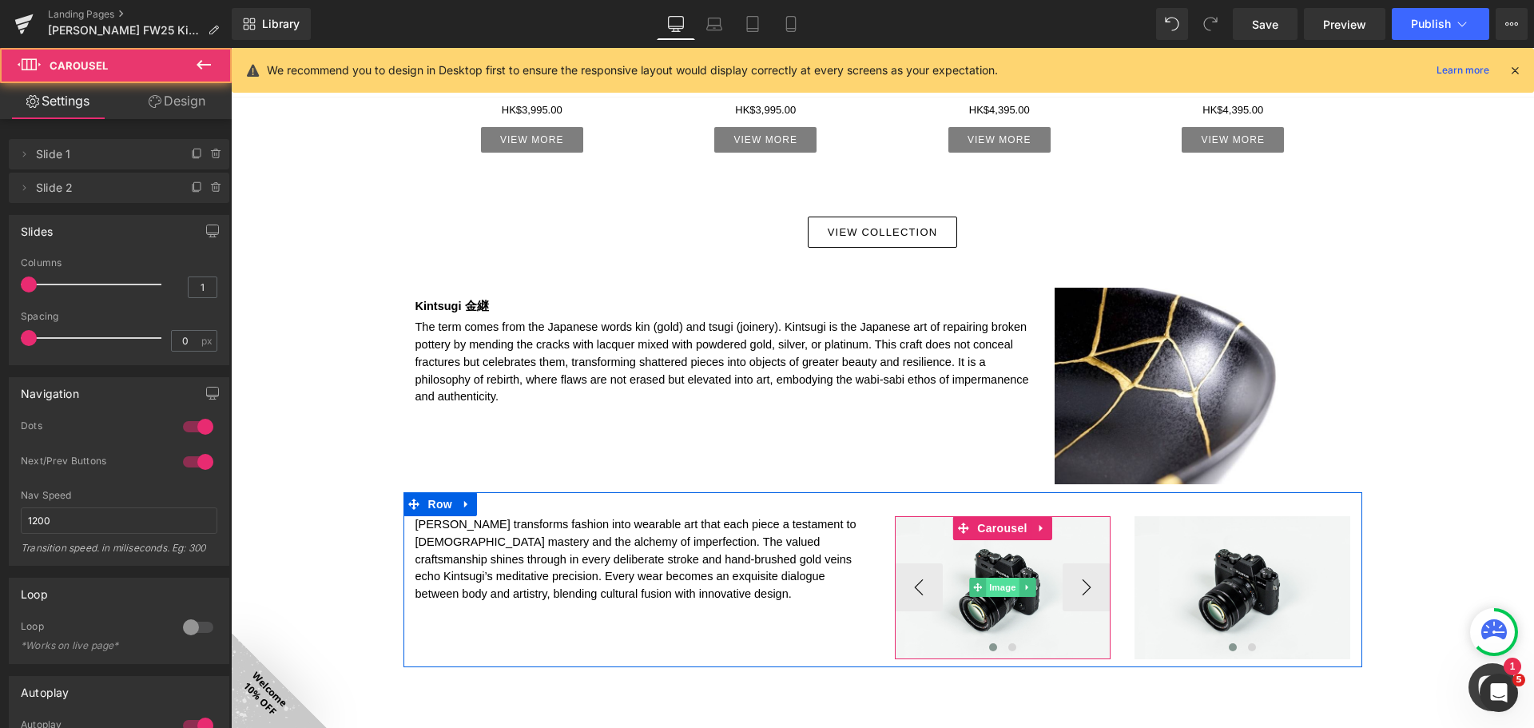
click at [995, 587] on span "Image" at bounding box center [1003, 587] width 34 height 19
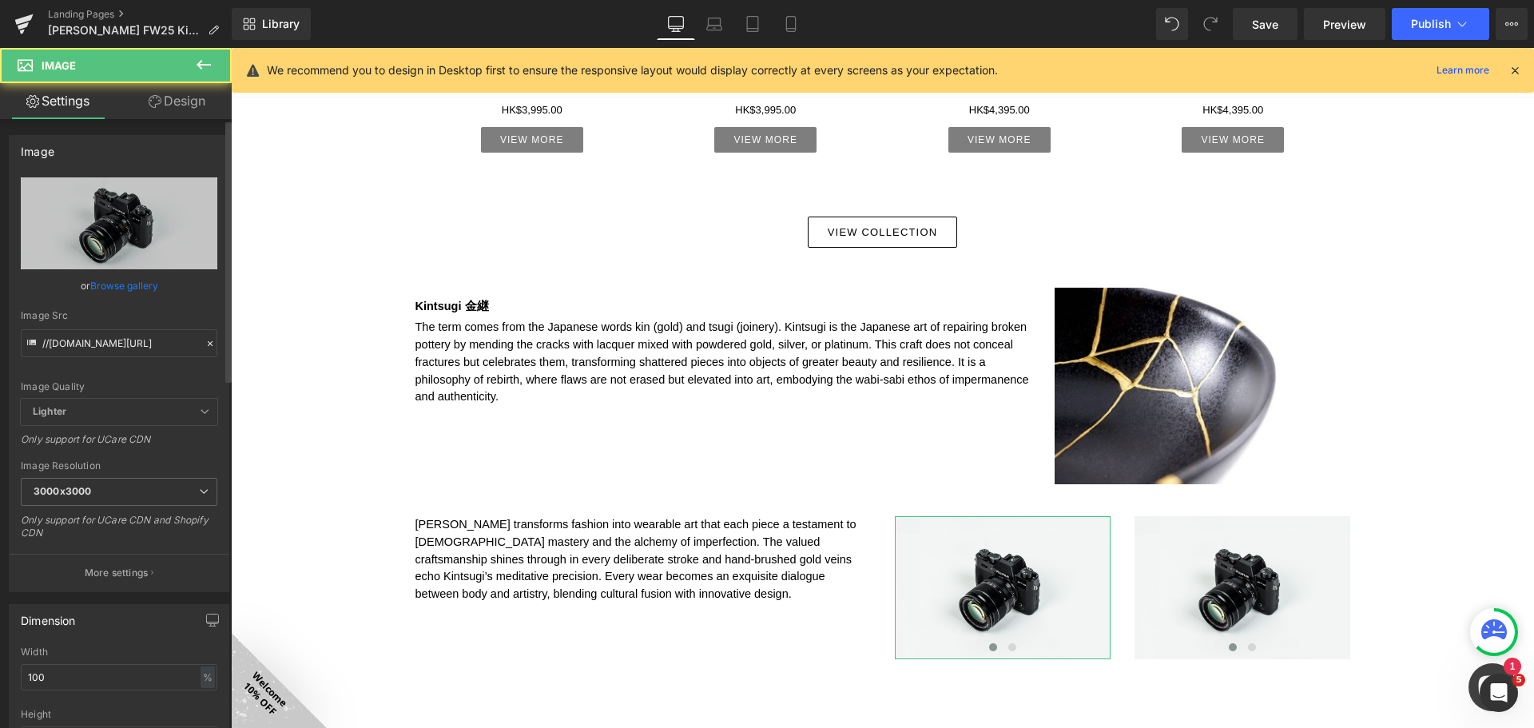
click at [120, 282] on link "Browse gallery" at bounding box center [124, 286] width 68 height 28
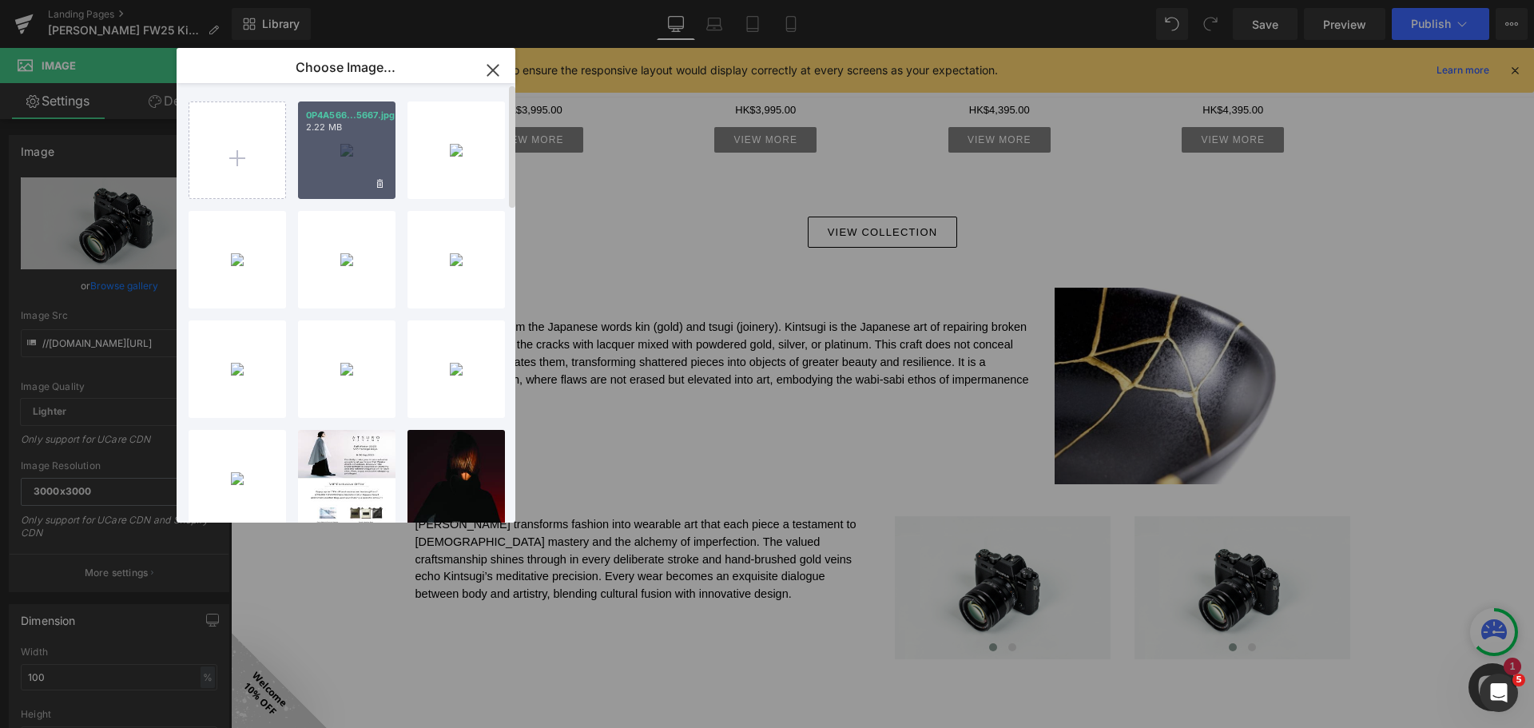
click at [352, 150] on div "0P4A566...5667.jpg 2.22 MB" at bounding box center [346, 149] width 97 height 97
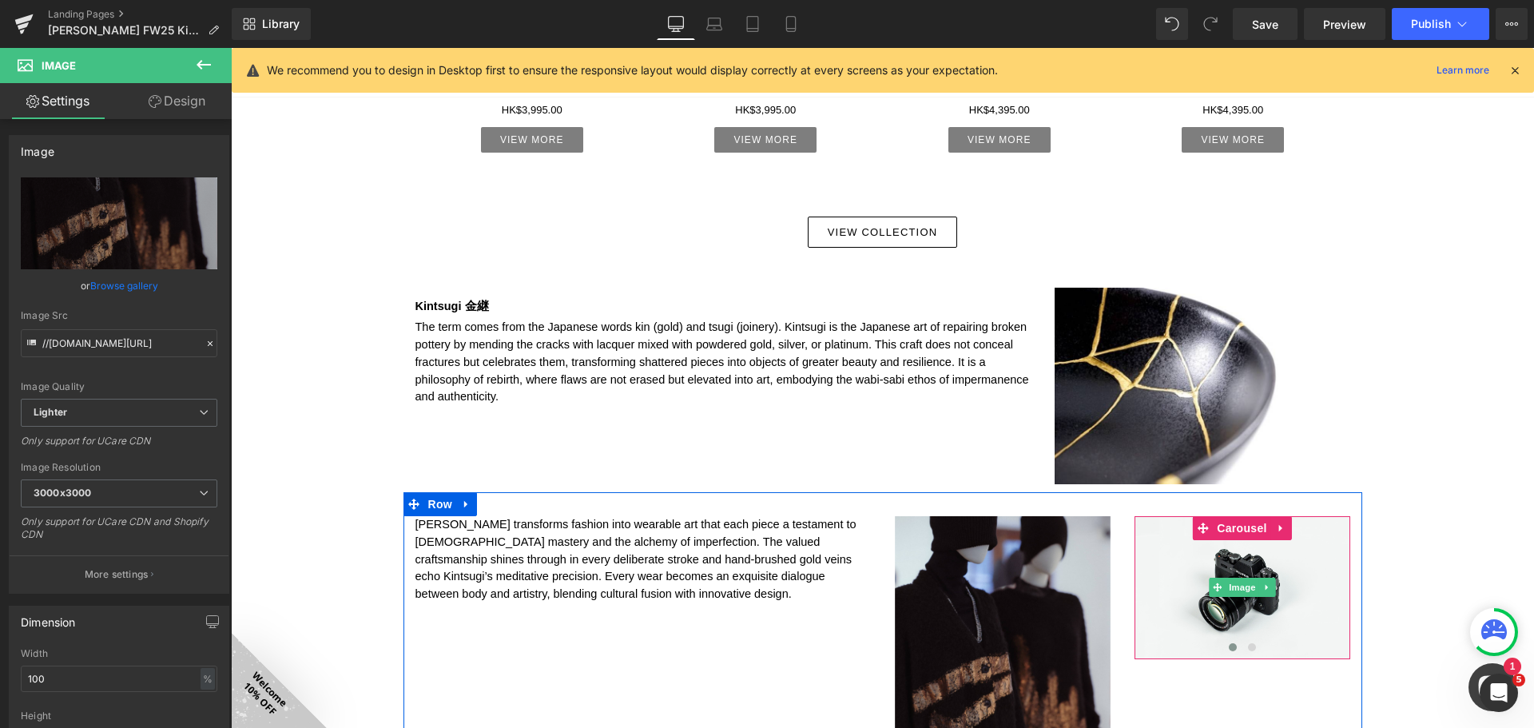
drag, startPoint x: 1232, startPoint y: 586, endPoint x: 618, endPoint y: 412, distance: 637.7
click at [1231, 586] on span "Image" at bounding box center [1242, 587] width 34 height 19
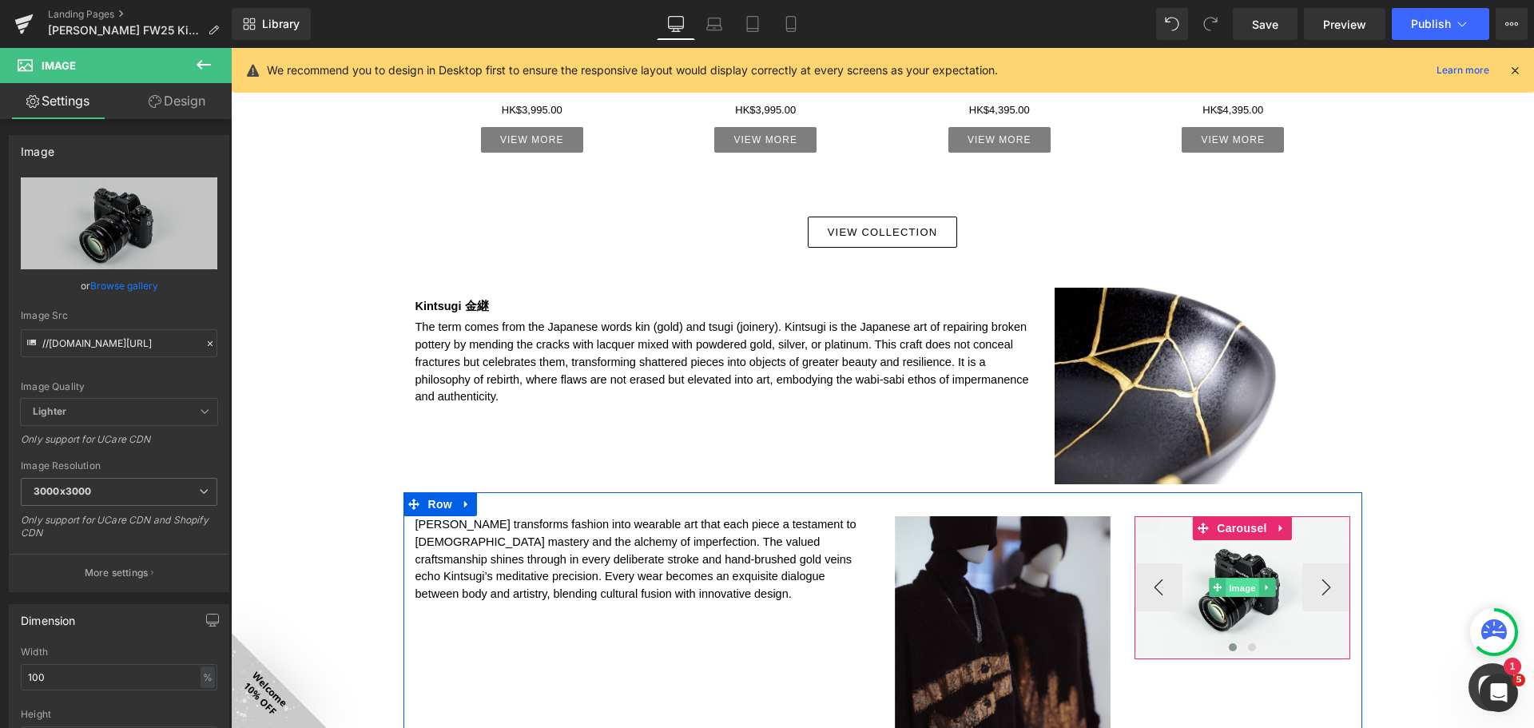
click at [1235, 582] on span "Image" at bounding box center [1242, 587] width 34 height 19
click at [1213, 589] on icon at bounding box center [1217, 587] width 9 height 10
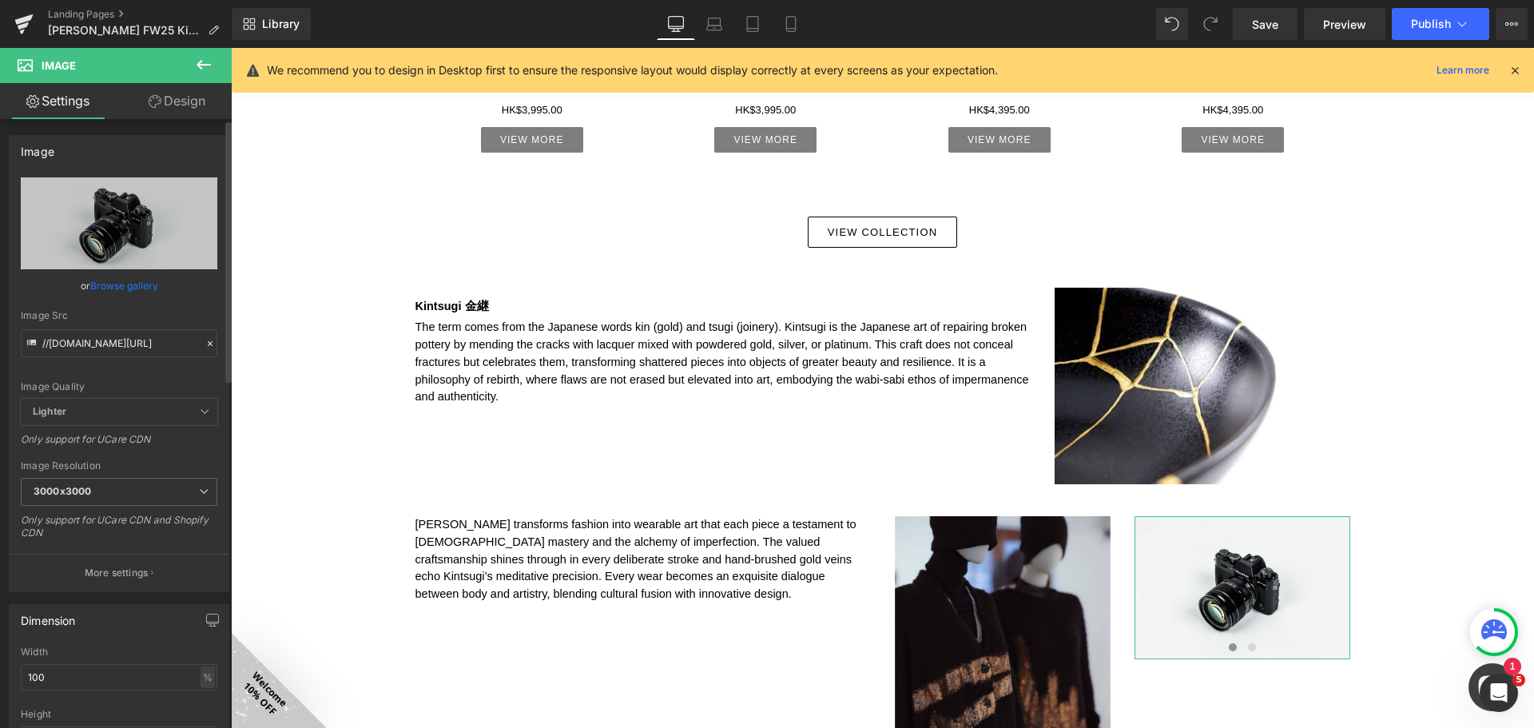
click at [135, 291] on link "Browse gallery" at bounding box center [124, 286] width 68 height 28
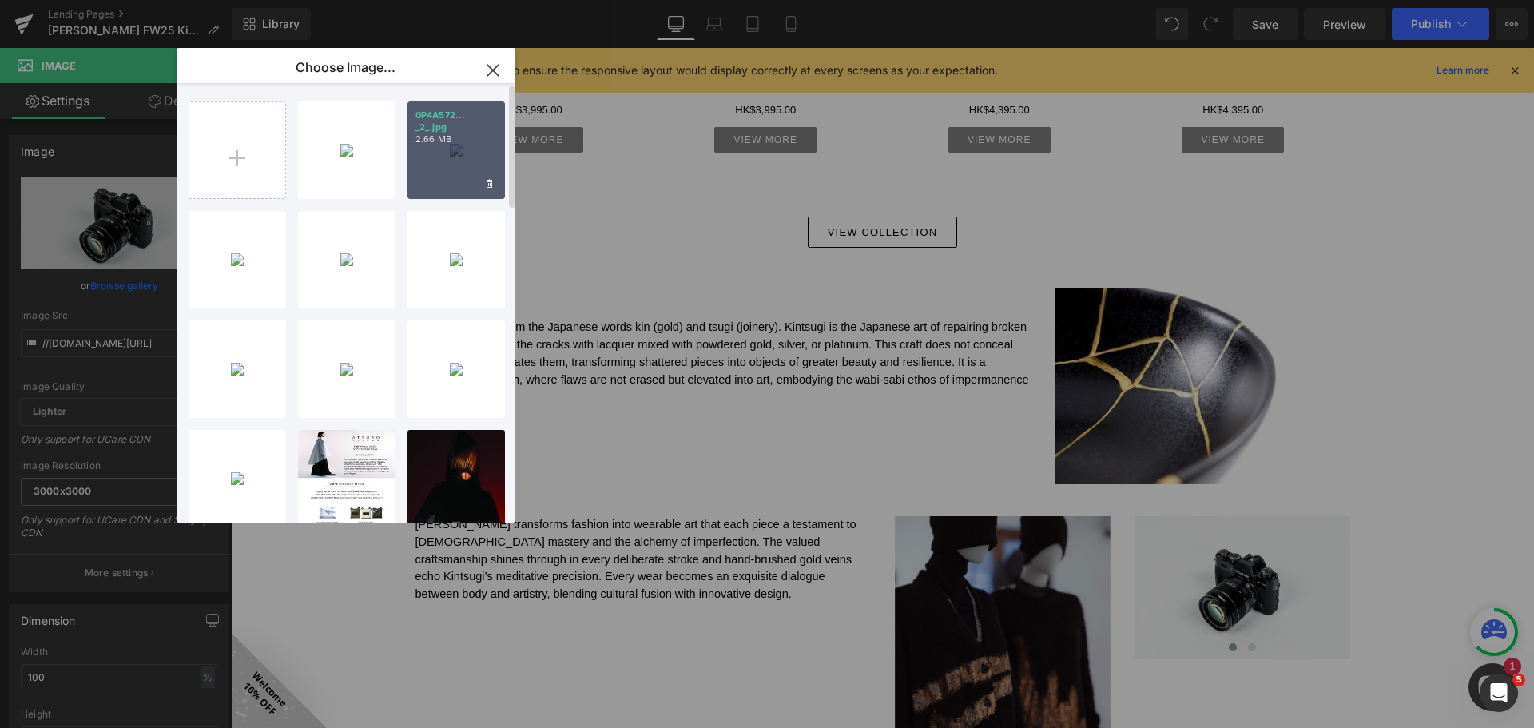
click at [467, 156] on div "0P4A572... _2_.jpg 2.66 MB" at bounding box center [455, 149] width 97 height 97
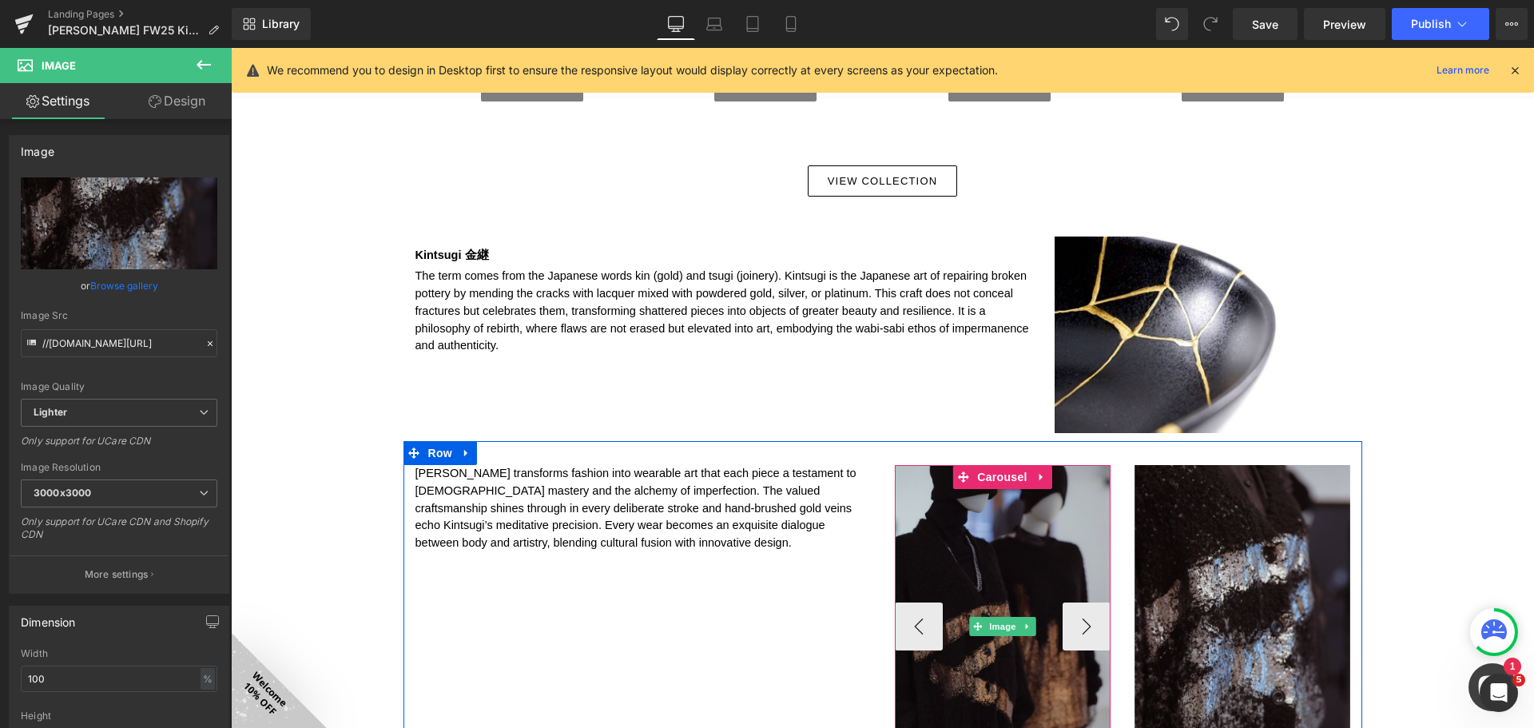
scroll to position [1062, 0]
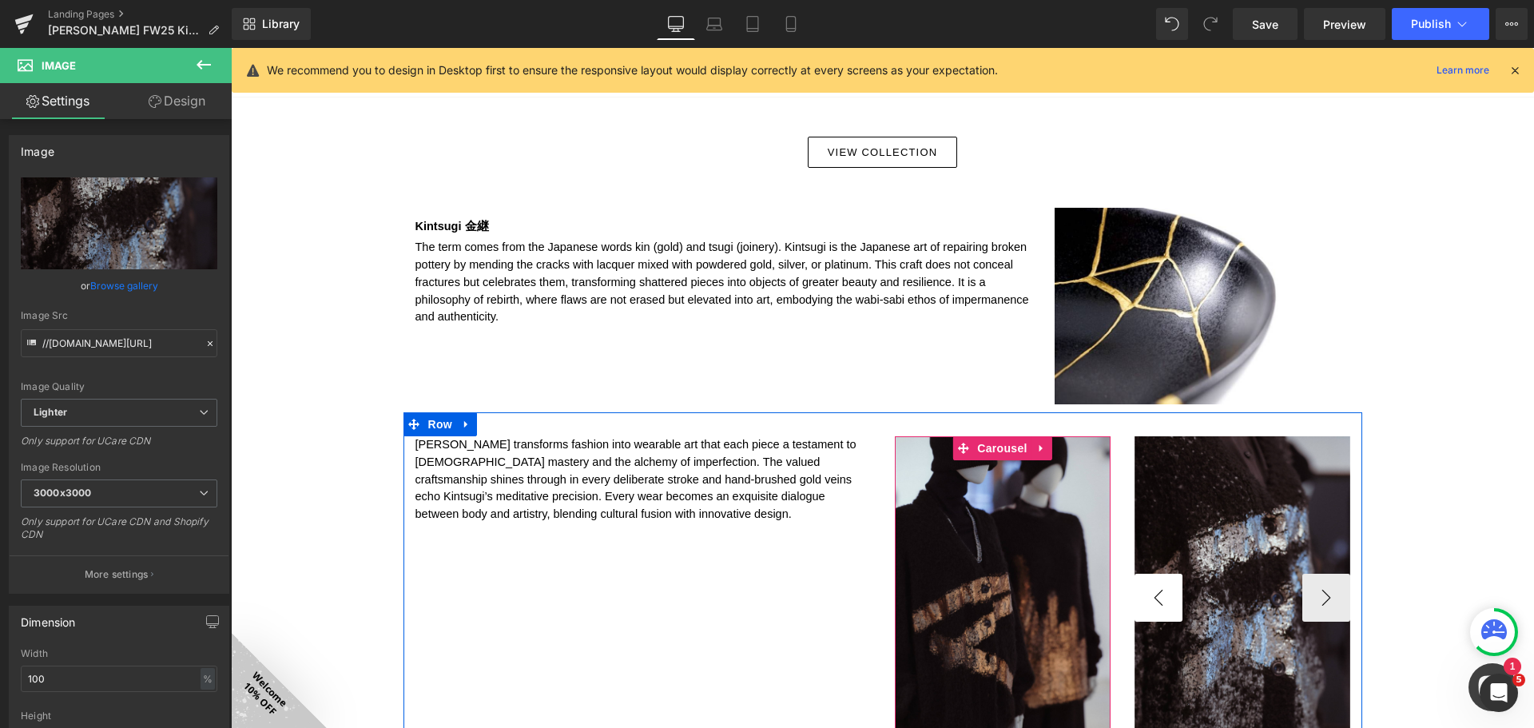
click at [1094, 589] on div "Mr Tayama transforms fashion into wearable art that each piece a testament to J…" at bounding box center [882, 589] width 959 height 355
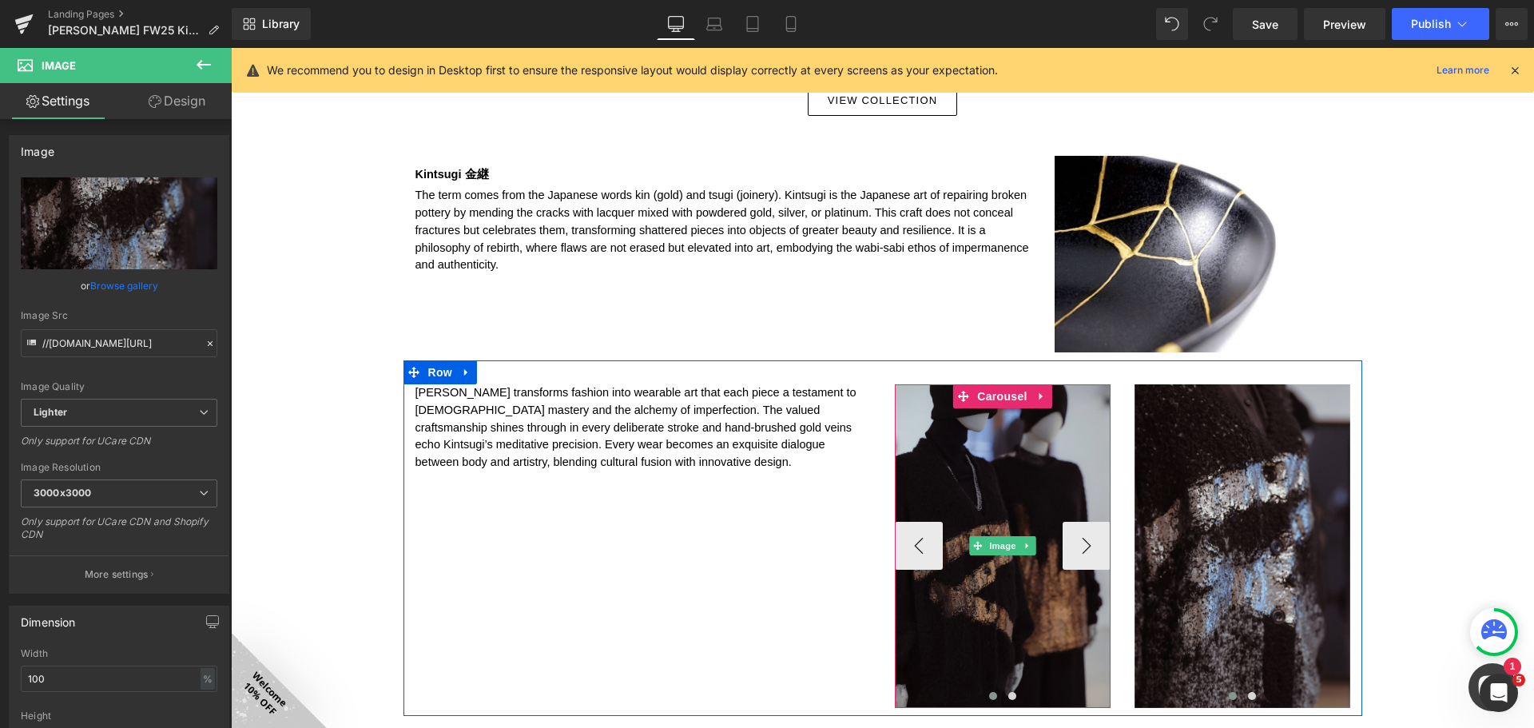
scroll to position [1142, 0]
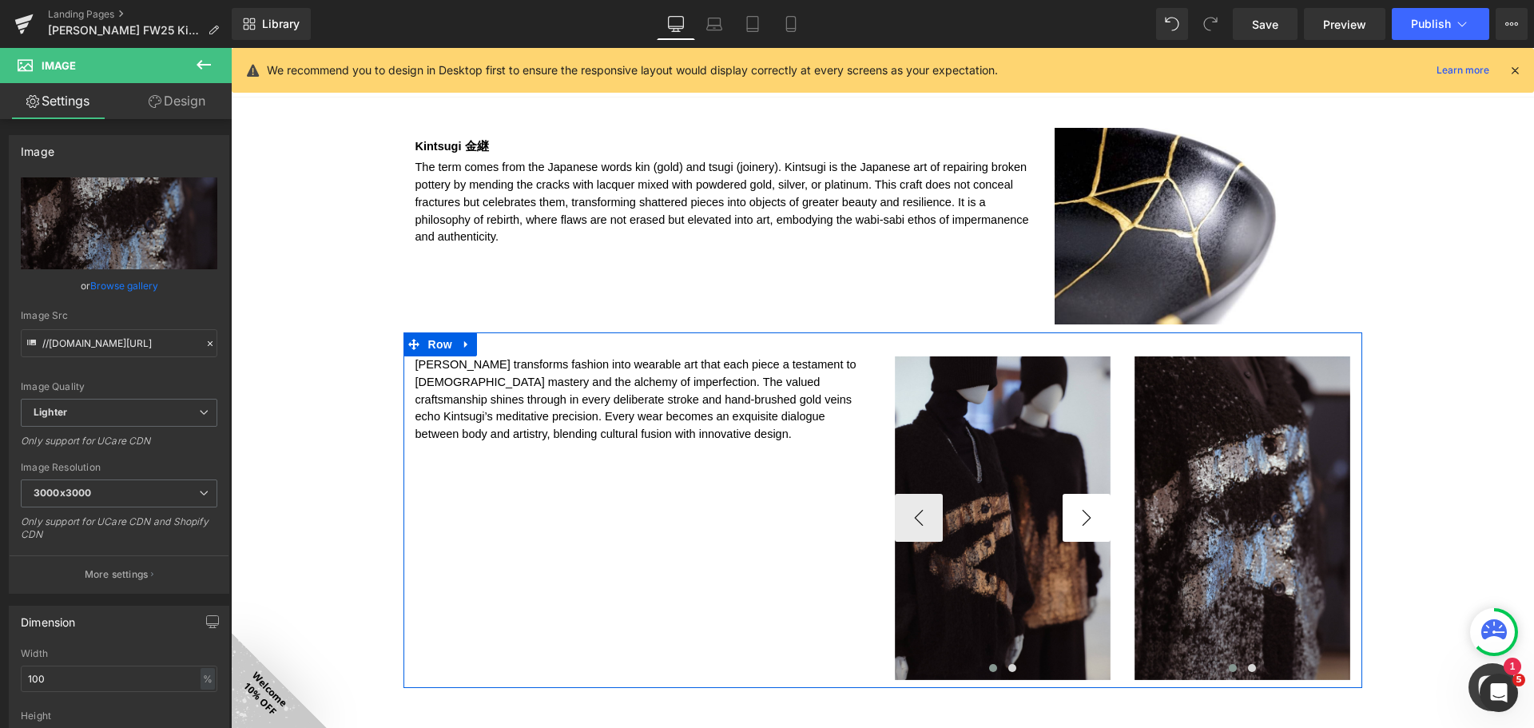
click at [1094, 519] on button "‹" at bounding box center [1110, 518] width 48 height 48
click at [1092, 515] on div "Mr Tayama transforms fashion into wearable art that each piece a testament to J…" at bounding box center [882, 509] width 959 height 355
click at [999, 363] on span "Carousel" at bounding box center [1002, 368] width 58 height 24
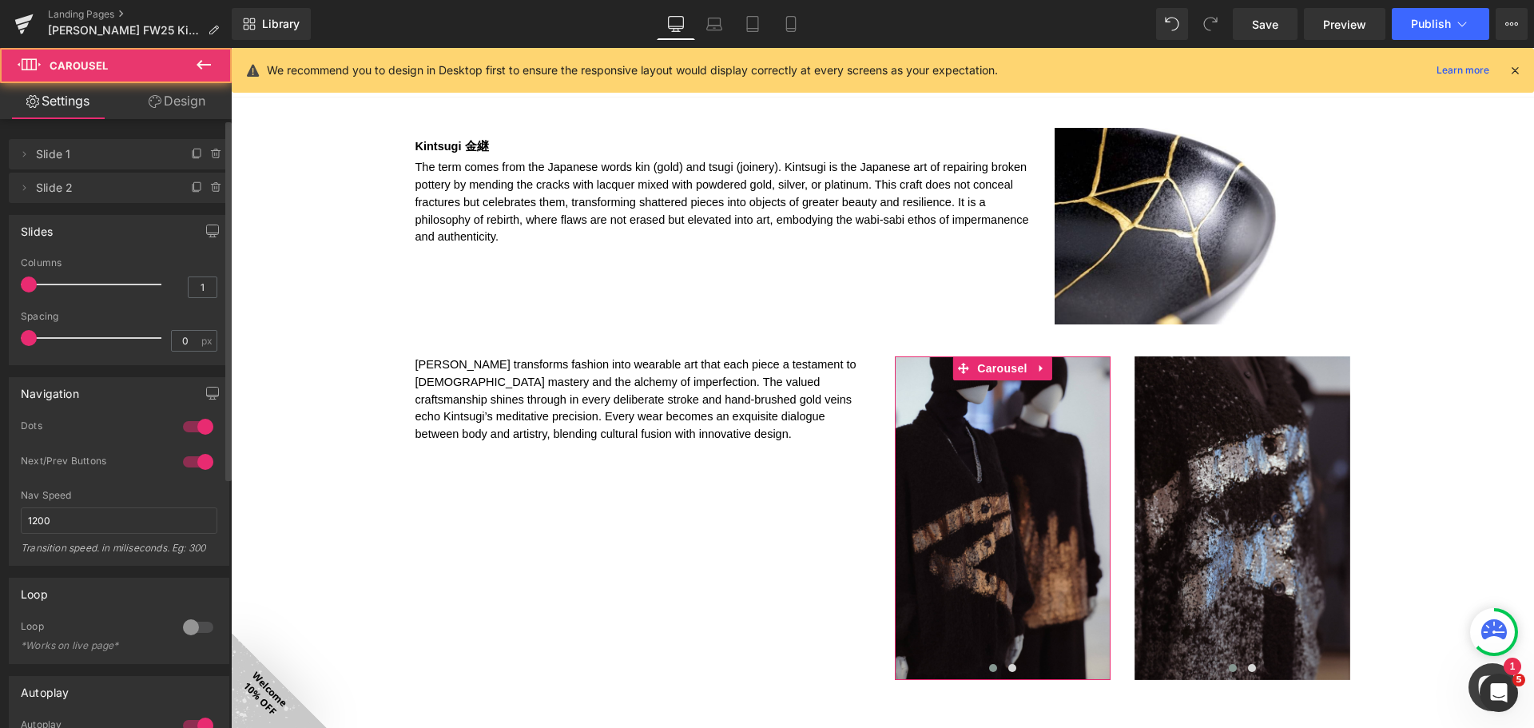
click at [139, 191] on span "Slide 2" at bounding box center [103, 188] width 134 height 30
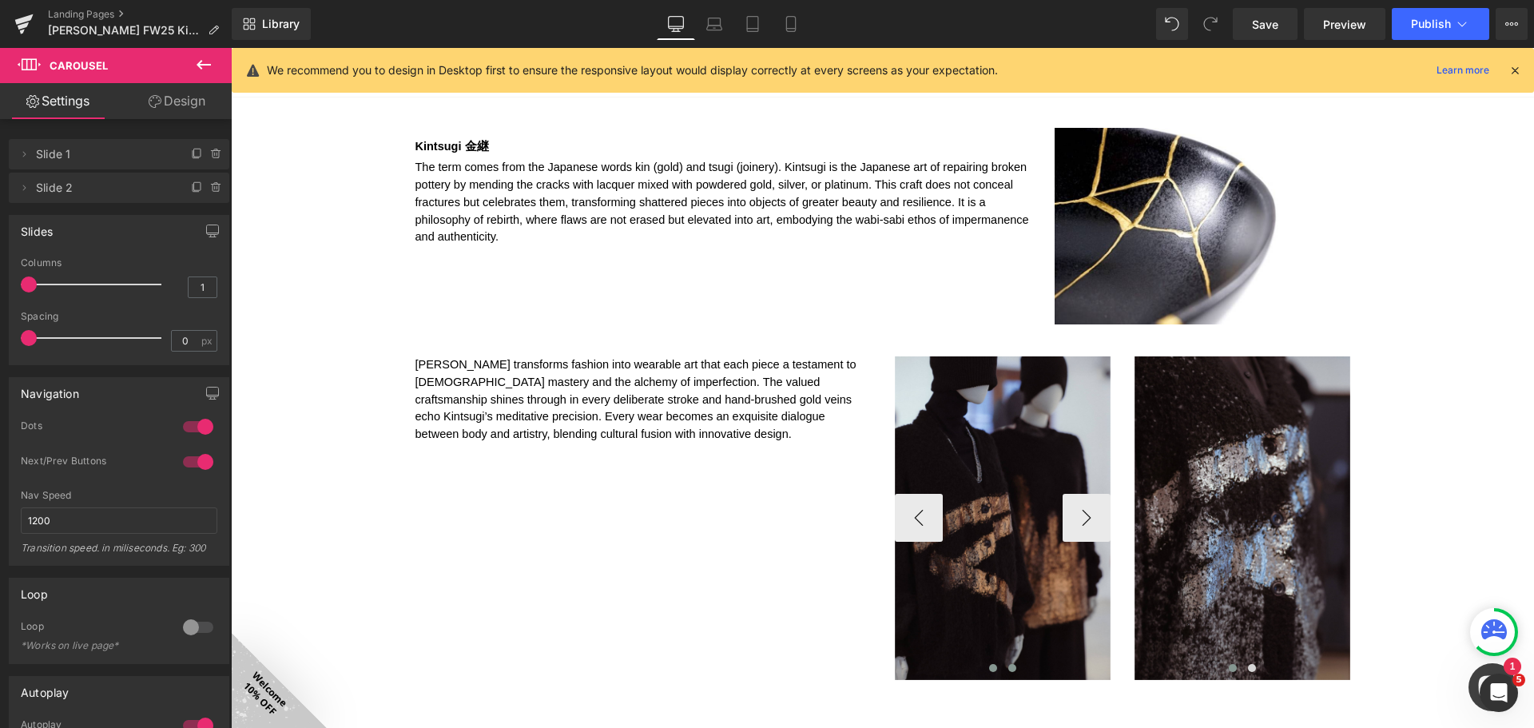
click at [1008, 670] on span at bounding box center [1012, 668] width 8 height 8
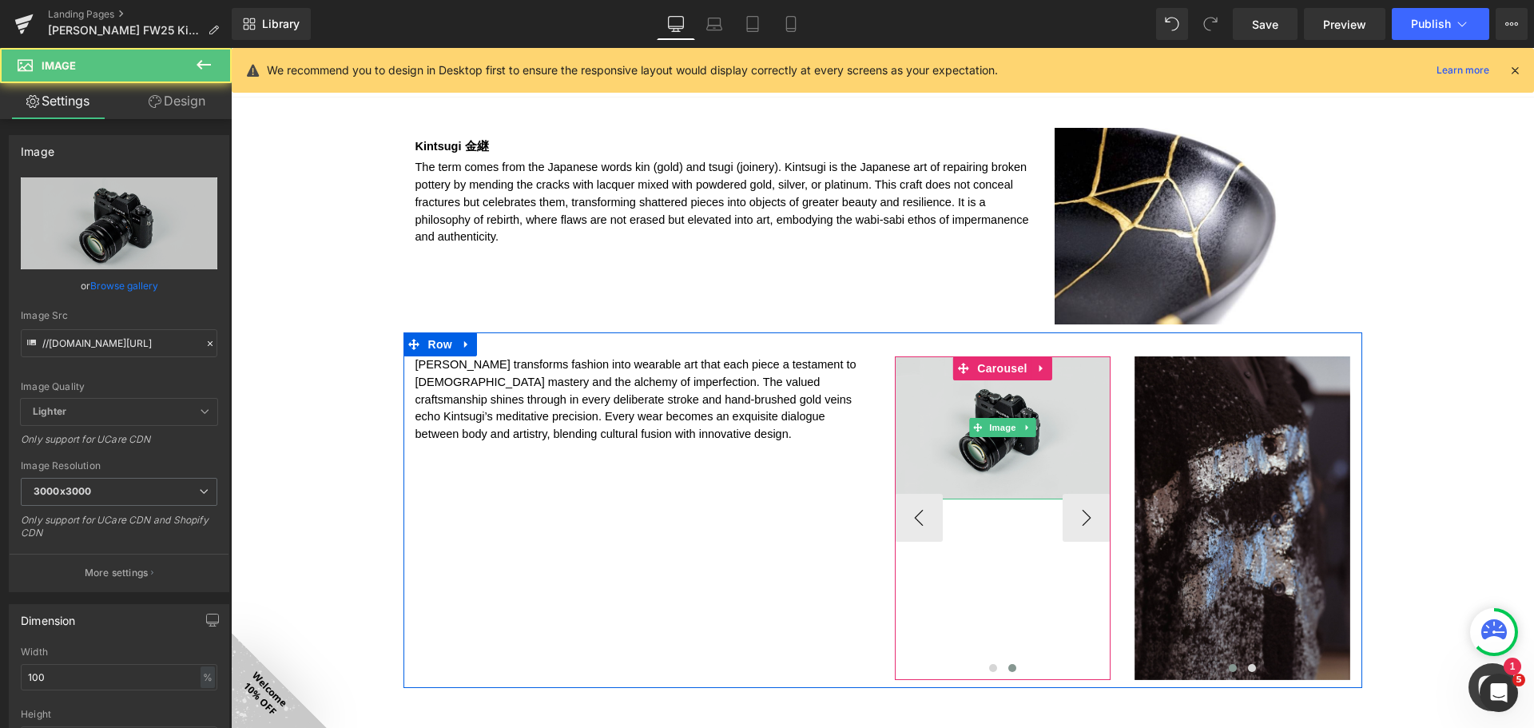
click at [984, 415] on img at bounding box center [1003, 427] width 216 height 143
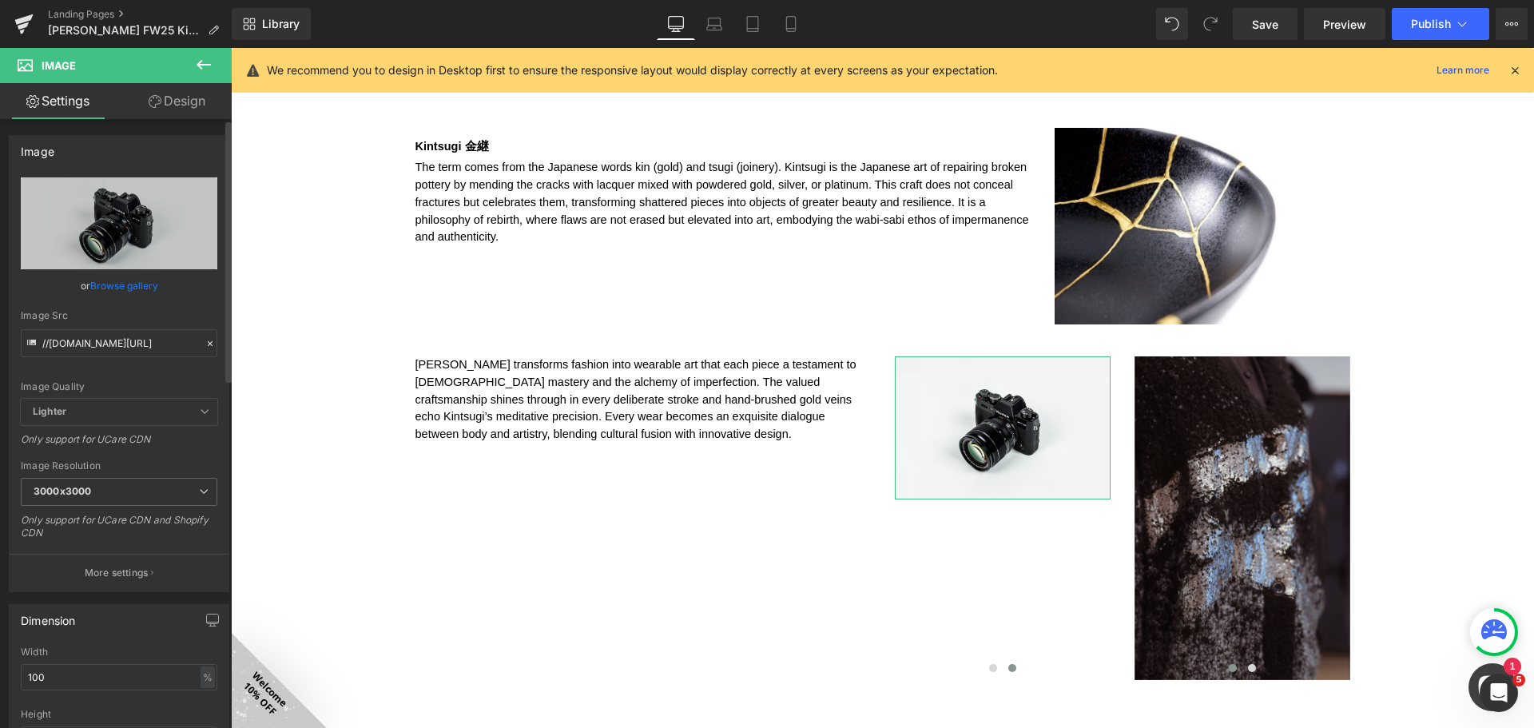
click at [124, 282] on link "Browse gallery" at bounding box center [124, 286] width 68 height 28
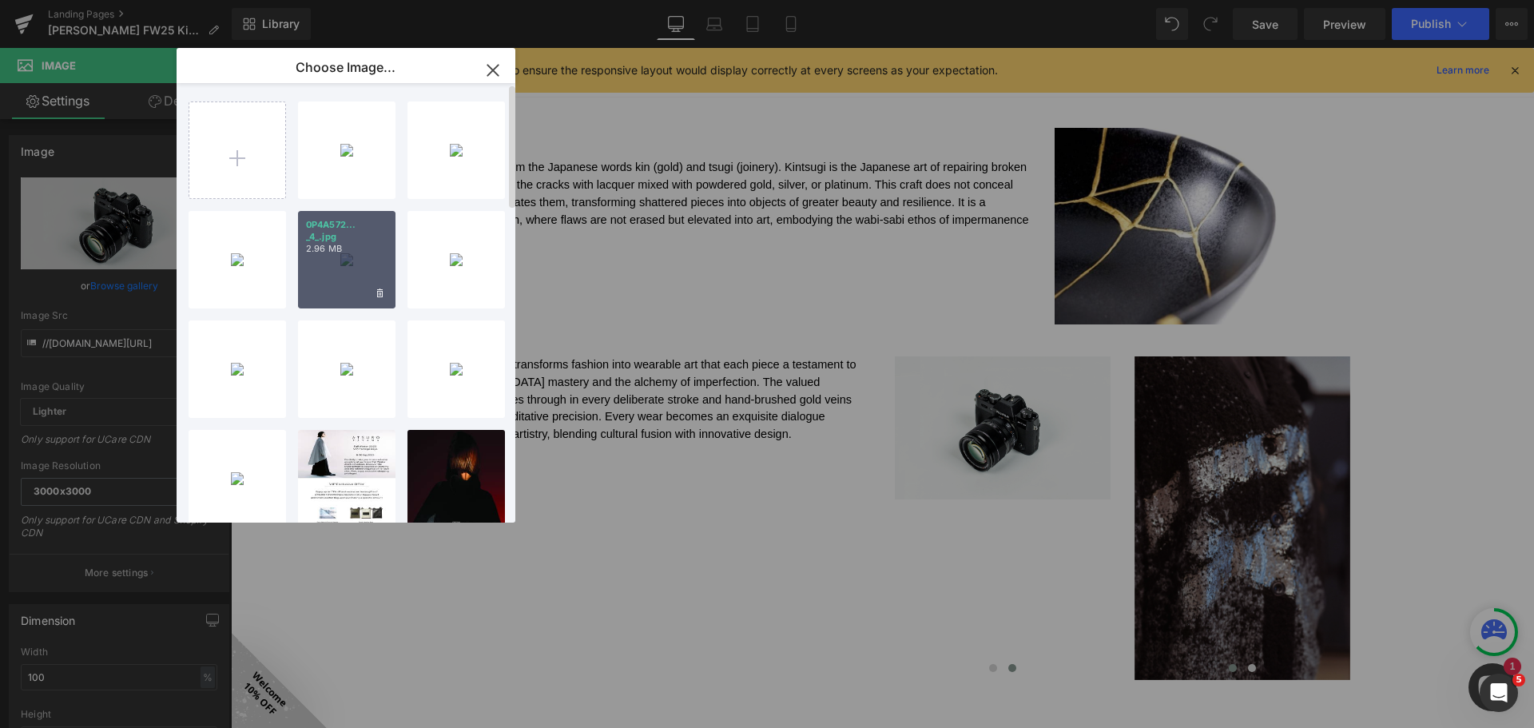
click at [357, 259] on div "0P4A572... _4_.jpg 2.96 MB" at bounding box center [346, 259] width 97 height 97
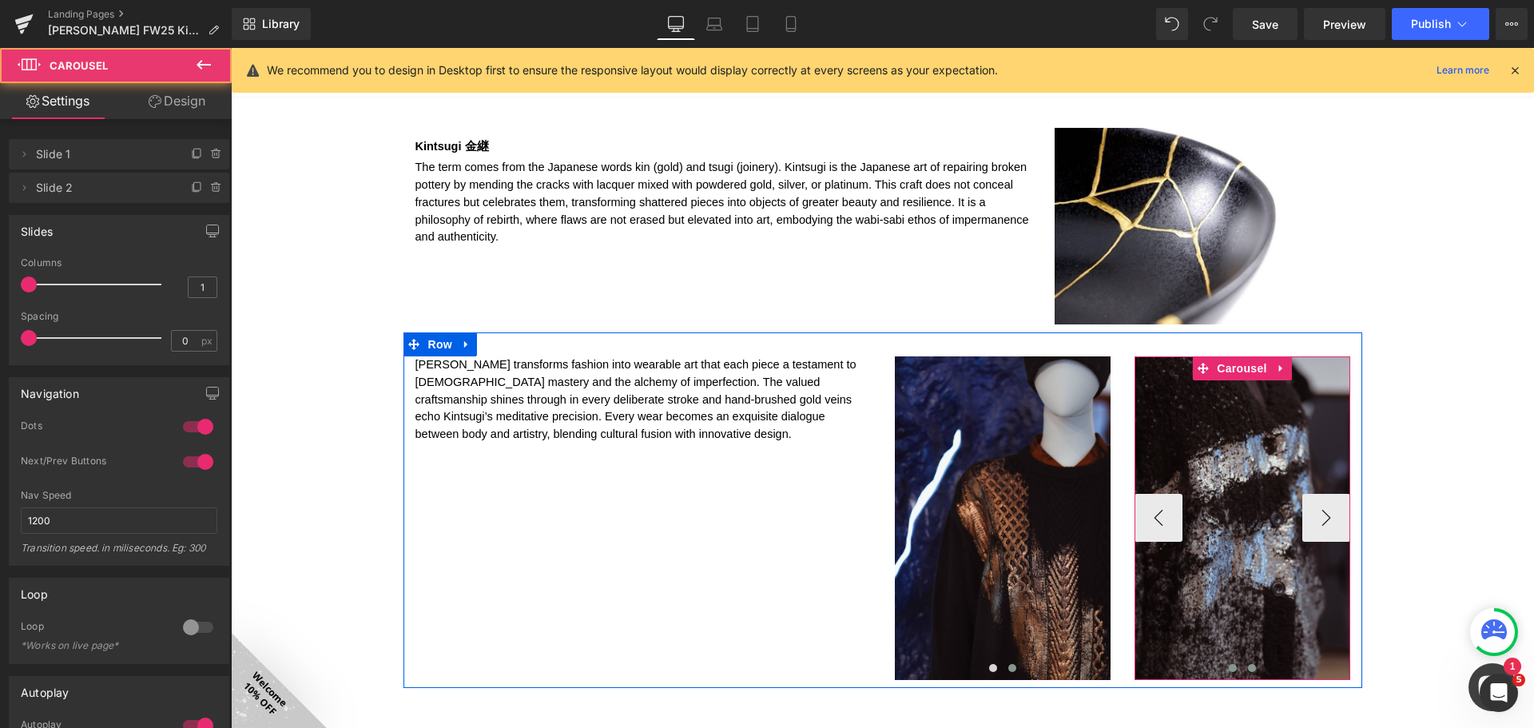
click at [1248, 669] on span at bounding box center [1252, 668] width 8 height 8
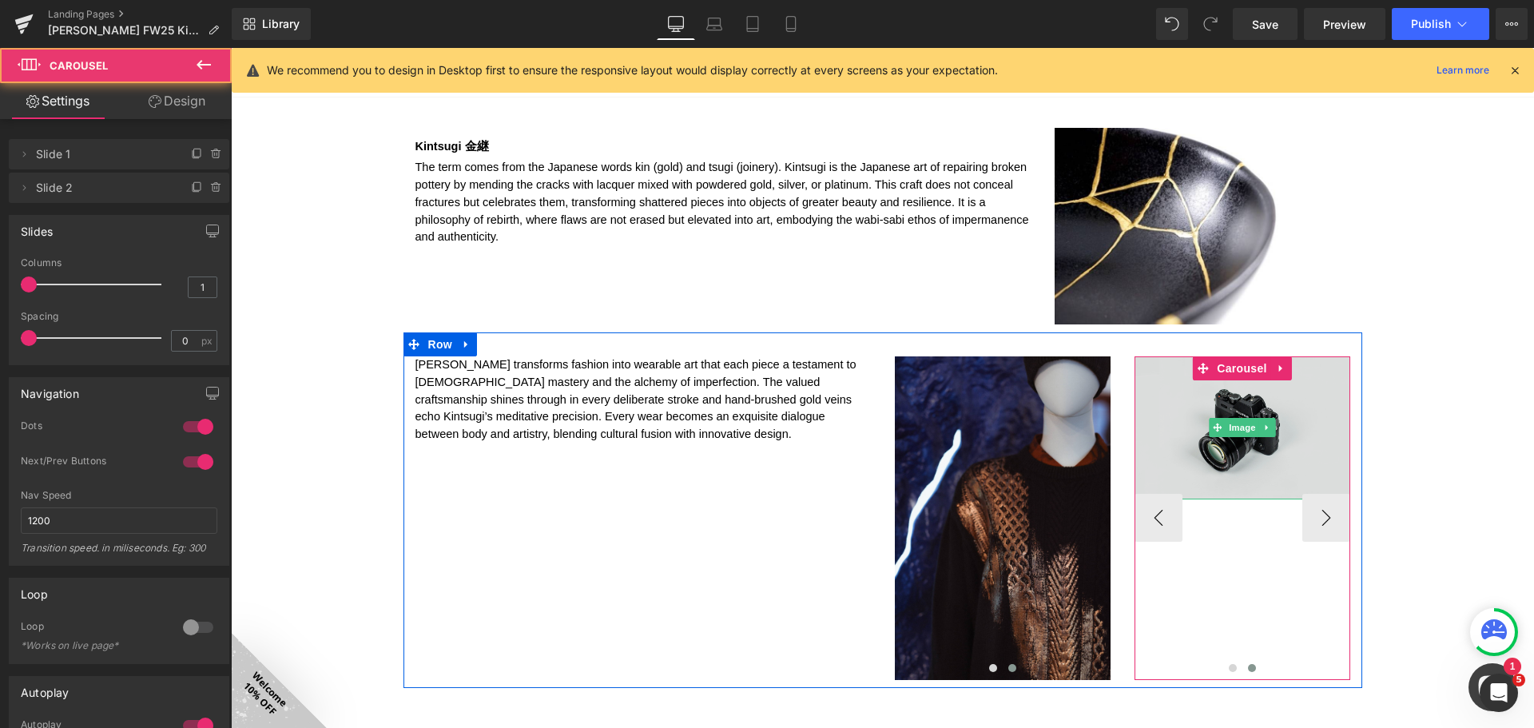
click at [1243, 444] on img at bounding box center [1242, 427] width 216 height 143
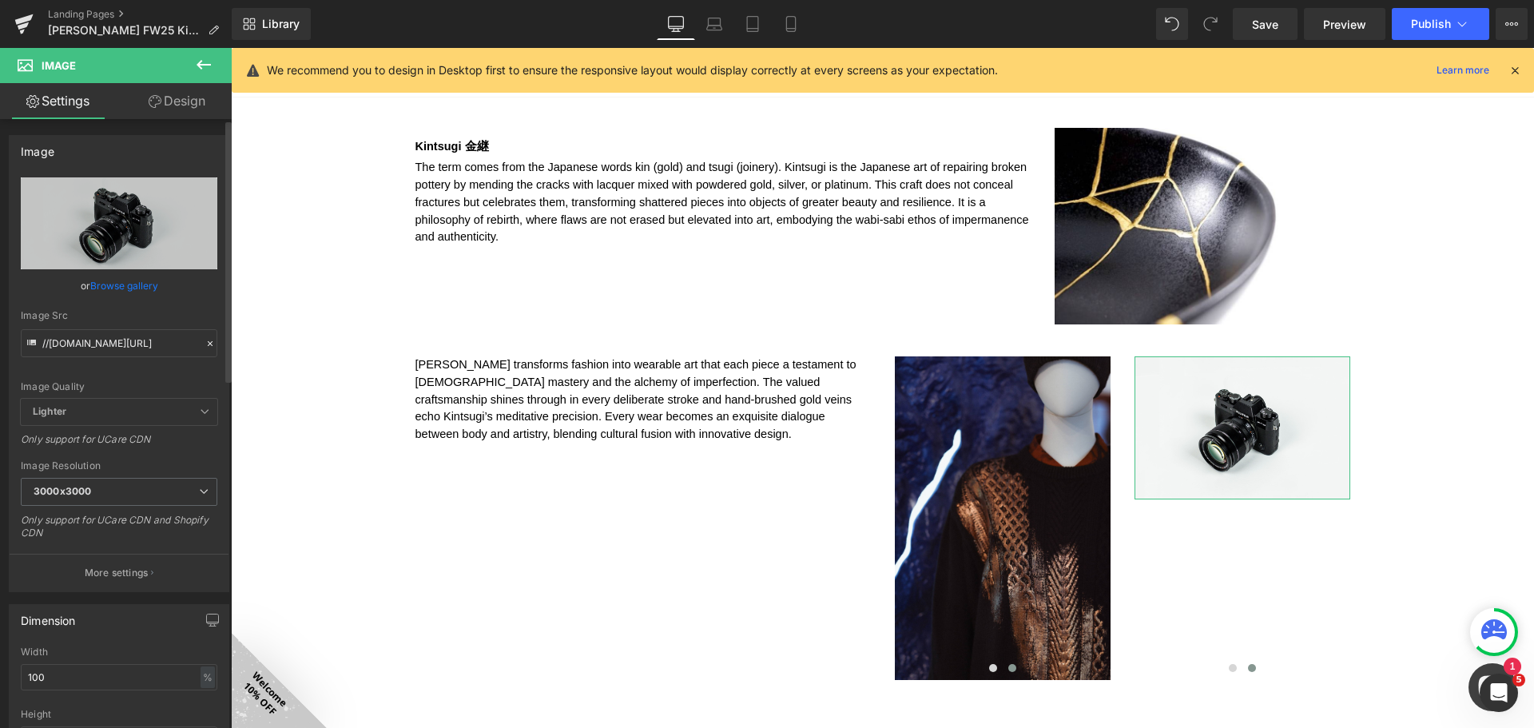
click at [134, 288] on link "Browse gallery" at bounding box center [124, 286] width 68 height 28
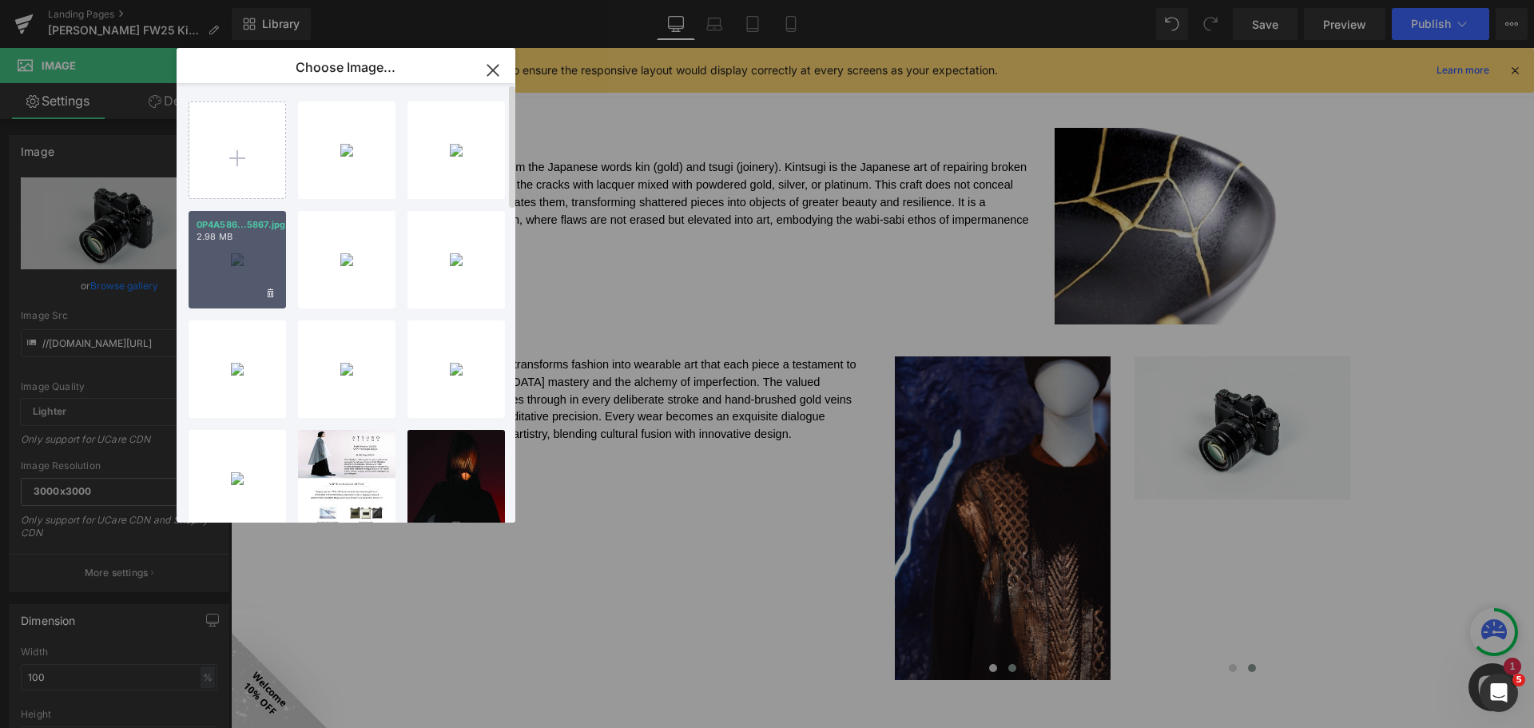
drag, startPoint x: 252, startPoint y: 250, endPoint x: 84, endPoint y: 213, distance: 172.5
click at [252, 250] on div "0P4A586...5867.jpg 2.98 MB" at bounding box center [237, 259] width 97 height 97
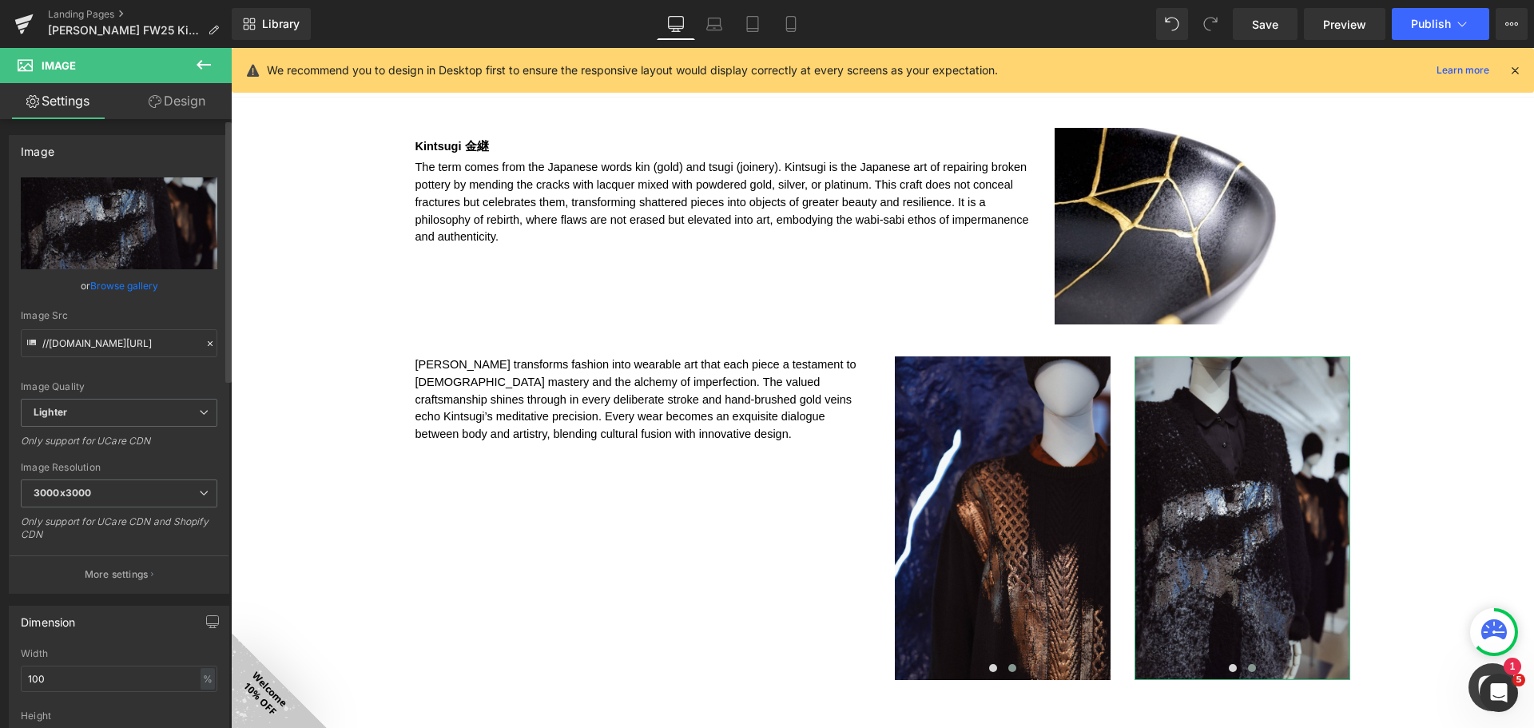
click at [131, 284] on link "Browse gallery" at bounding box center [124, 286] width 68 height 28
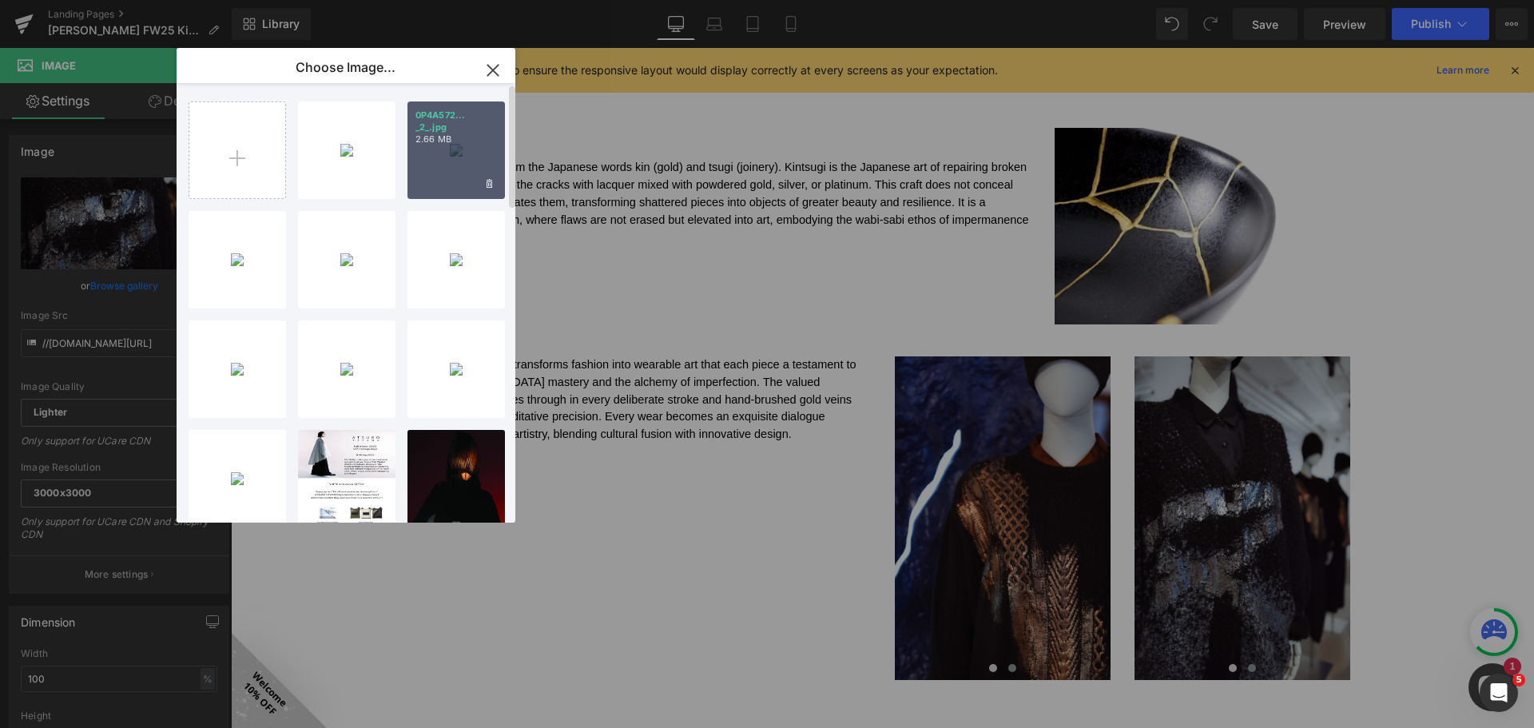
click at [464, 149] on div "0P4A572... _2_.jpg 2.66 MB" at bounding box center [455, 149] width 97 height 97
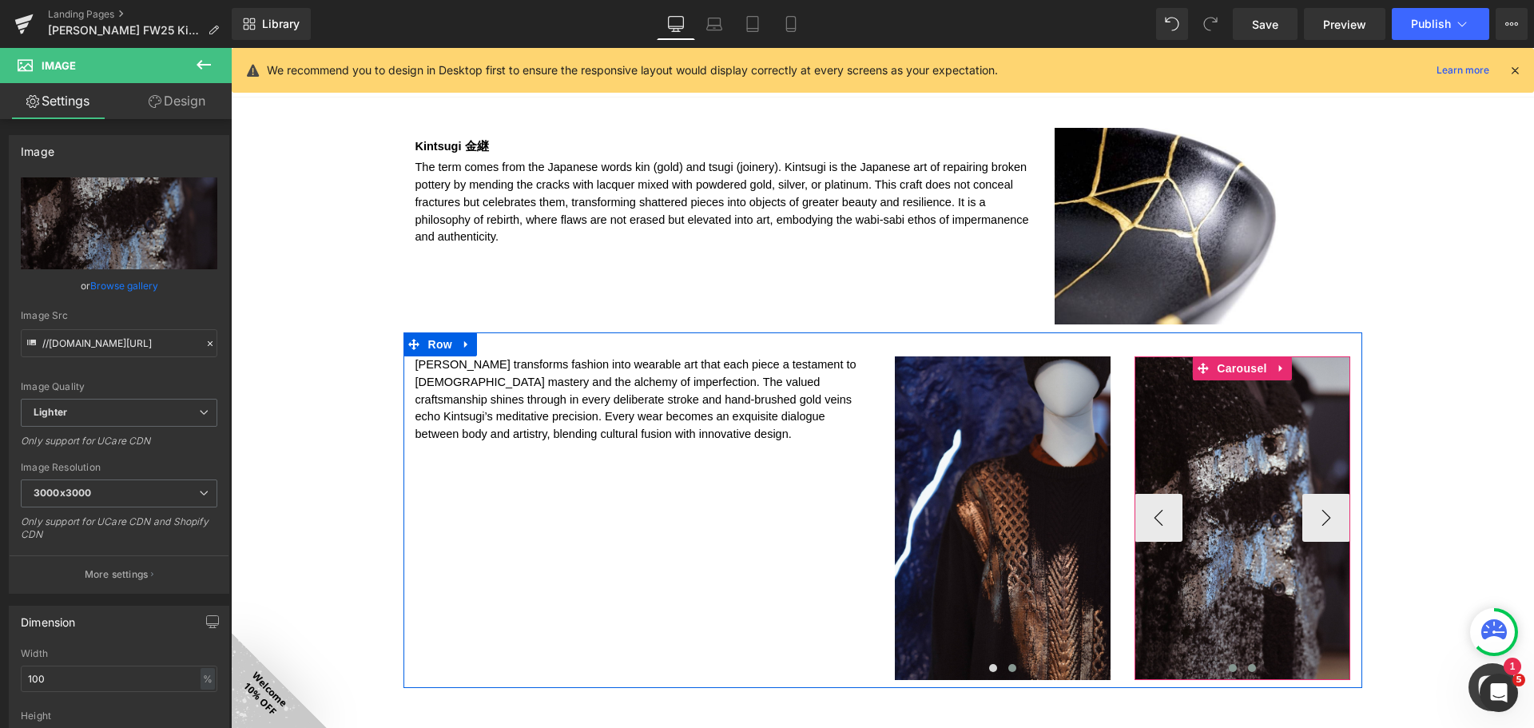
click at [1229, 671] on span at bounding box center [1233, 668] width 8 height 8
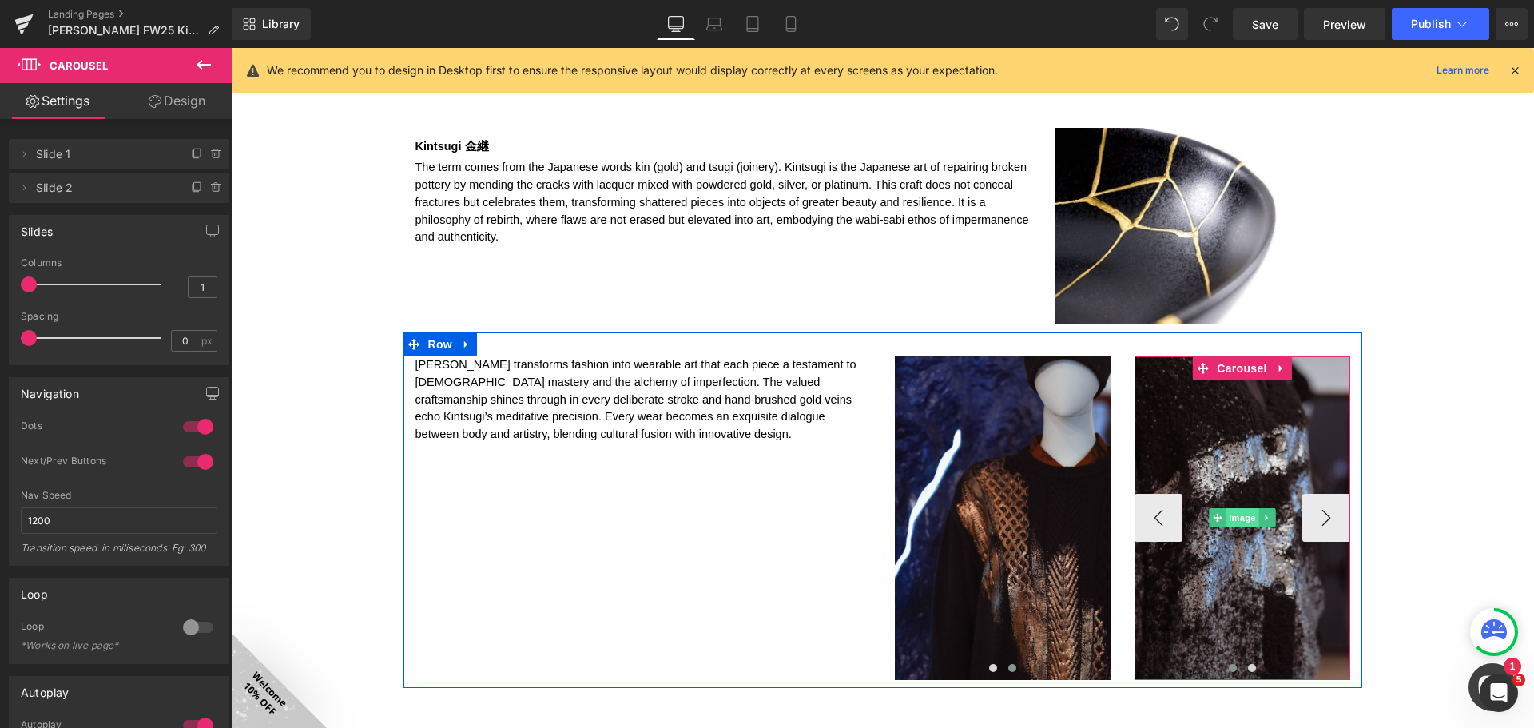
click at [1234, 514] on span "Image" at bounding box center [1242, 517] width 34 height 19
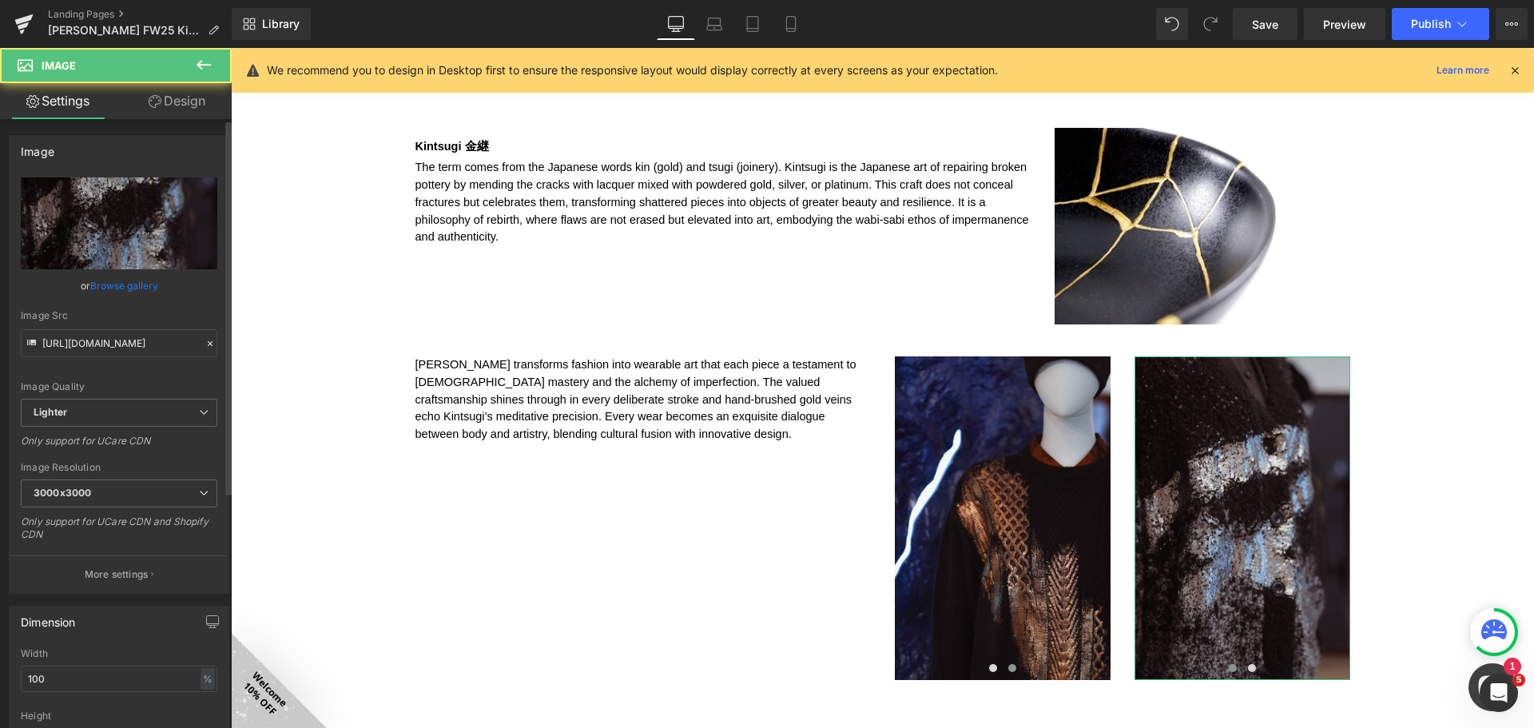
click at [145, 287] on link "Browse gallery" at bounding box center [124, 286] width 68 height 28
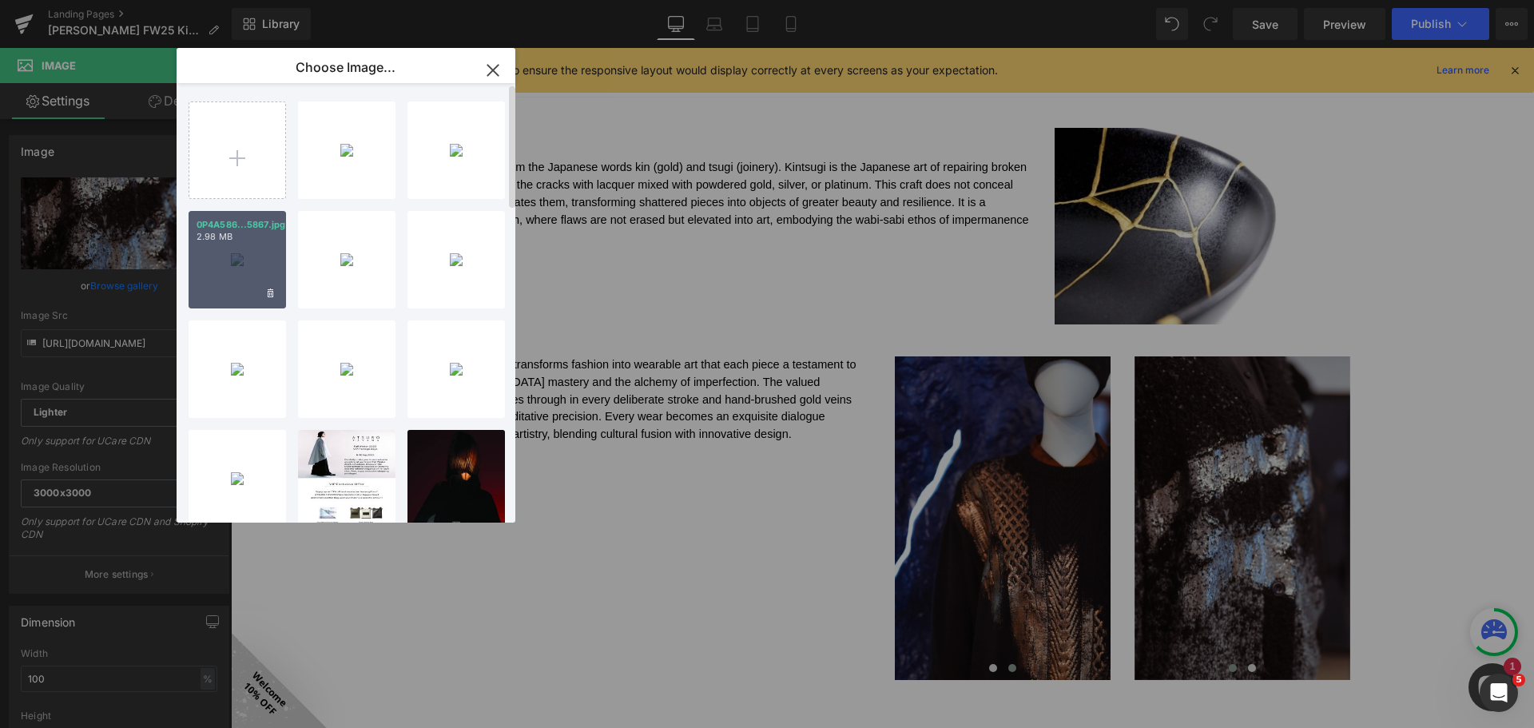
click at [229, 257] on div "0P4A586...5867.jpg 2.98 MB" at bounding box center [237, 259] width 97 height 97
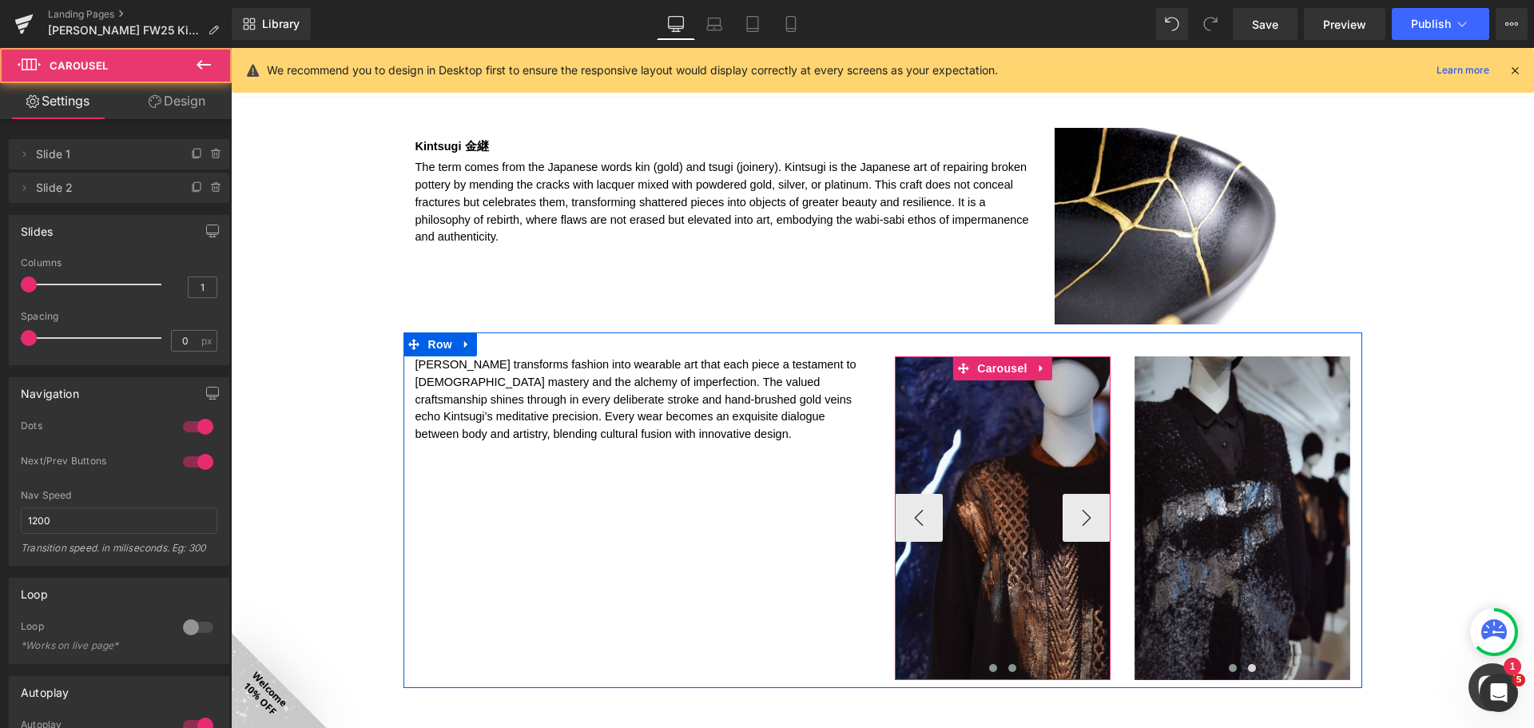
click at [989, 668] on span at bounding box center [993, 668] width 8 height 8
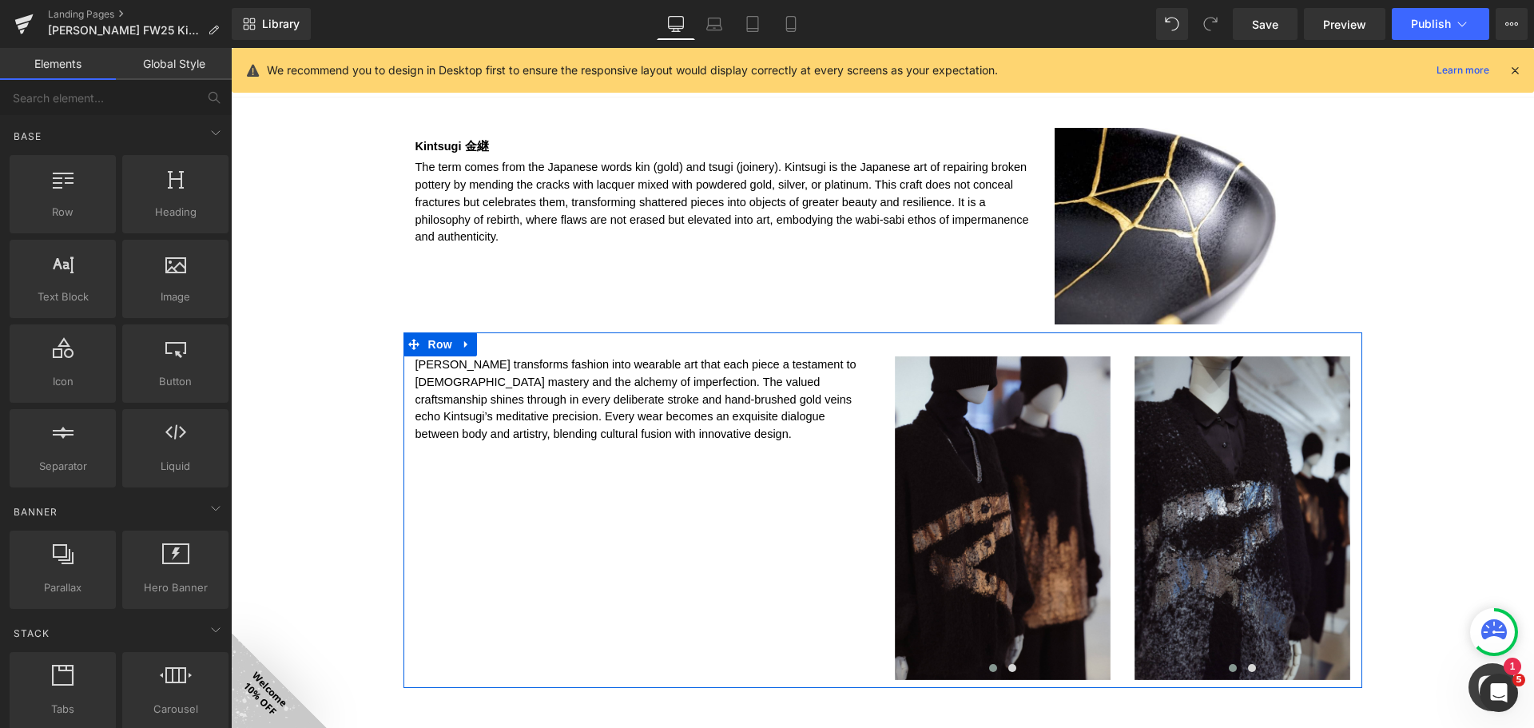
click at [695, 424] on p "[PERSON_NAME] transforms fashion into wearable art that each piece a testament …" at bounding box center [642, 399] width 455 height 87
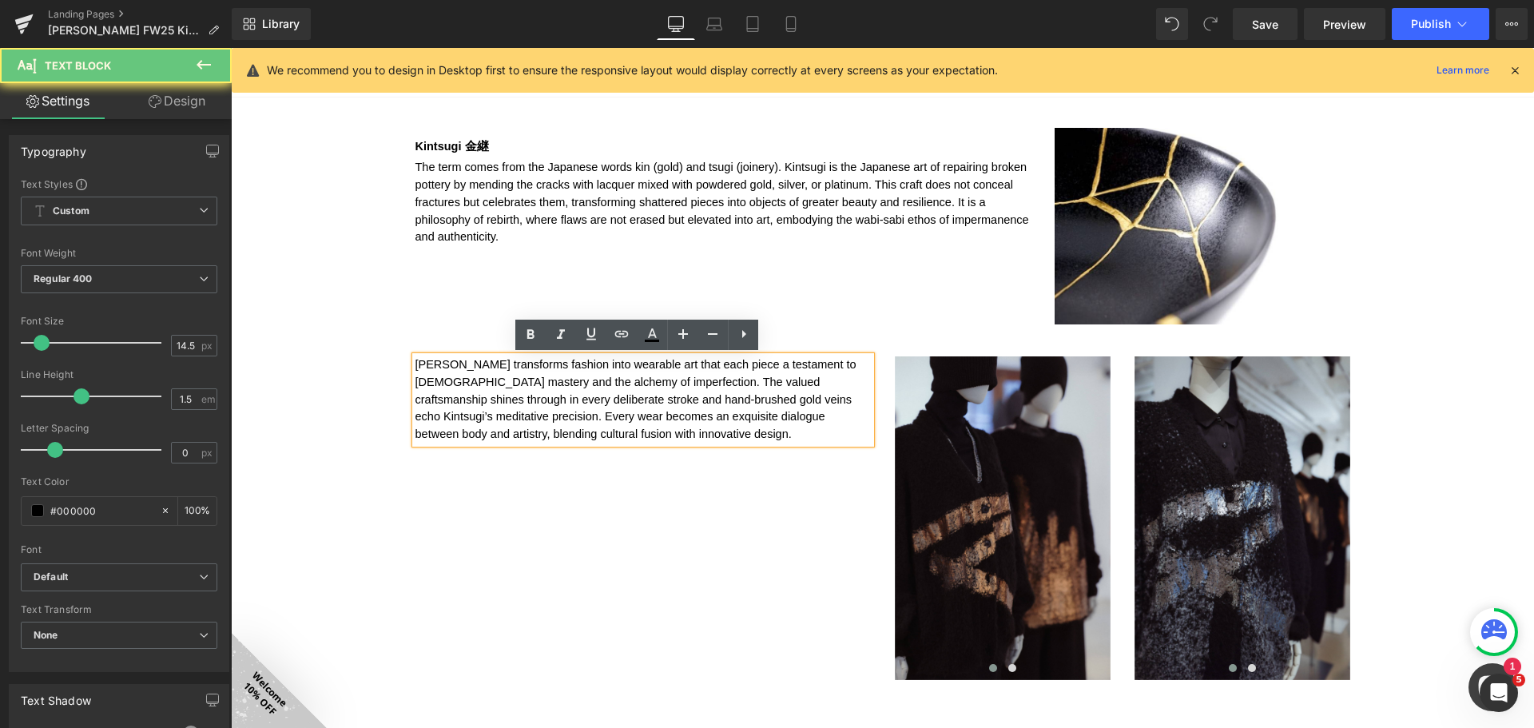
click at [711, 435] on p "[PERSON_NAME] transforms fashion into wearable art that each piece a testament …" at bounding box center [642, 399] width 455 height 87
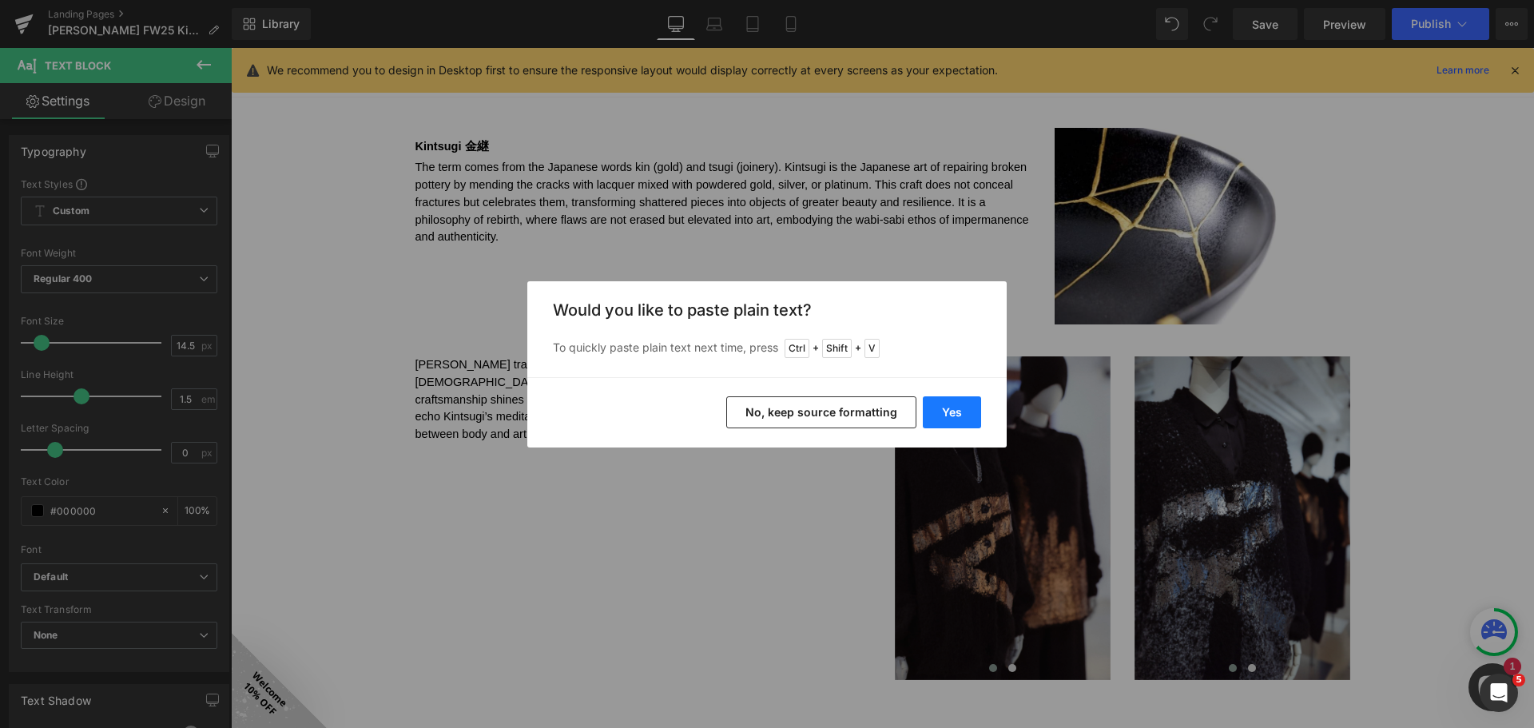
click at [962, 412] on button "Yes" at bounding box center [952, 412] width 58 height 32
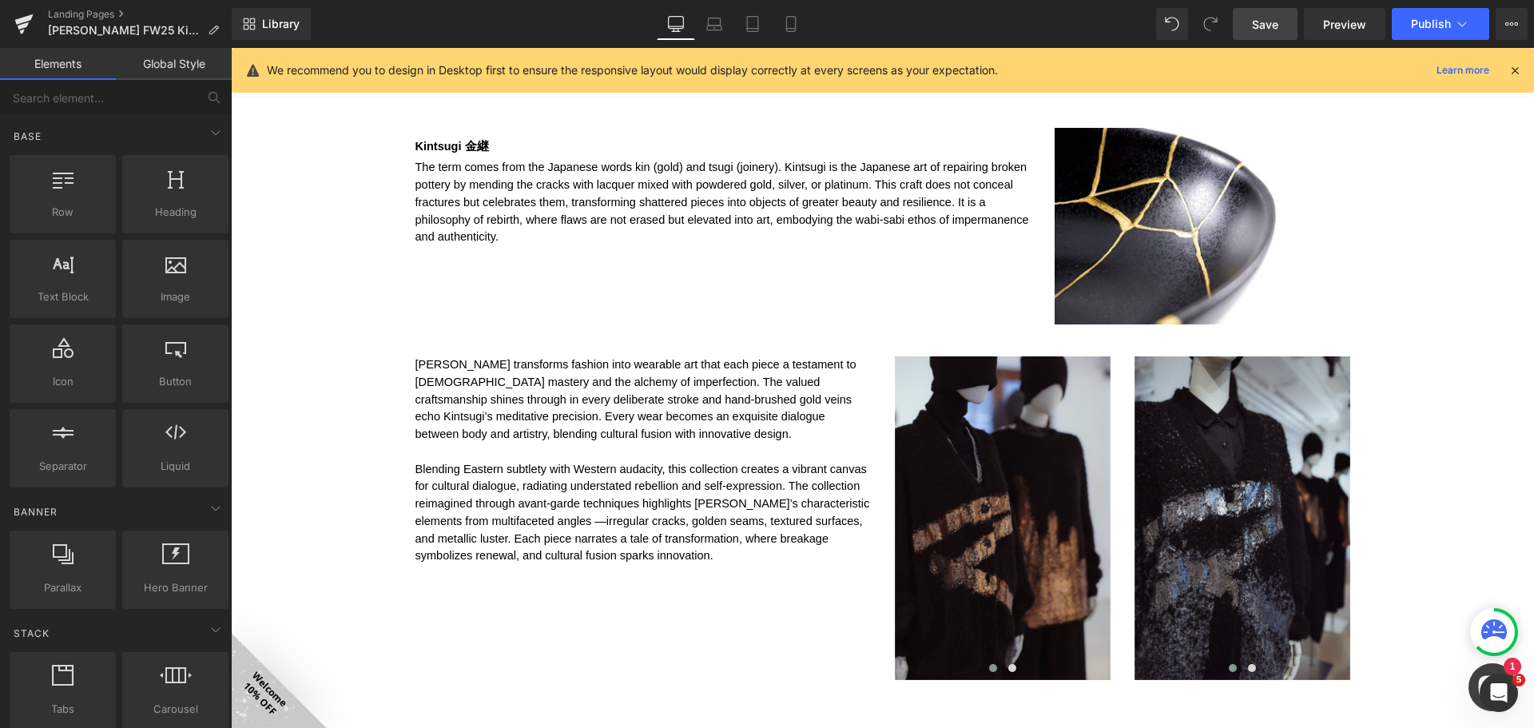
click at [1288, 23] on link "Save" at bounding box center [1265, 24] width 65 height 32
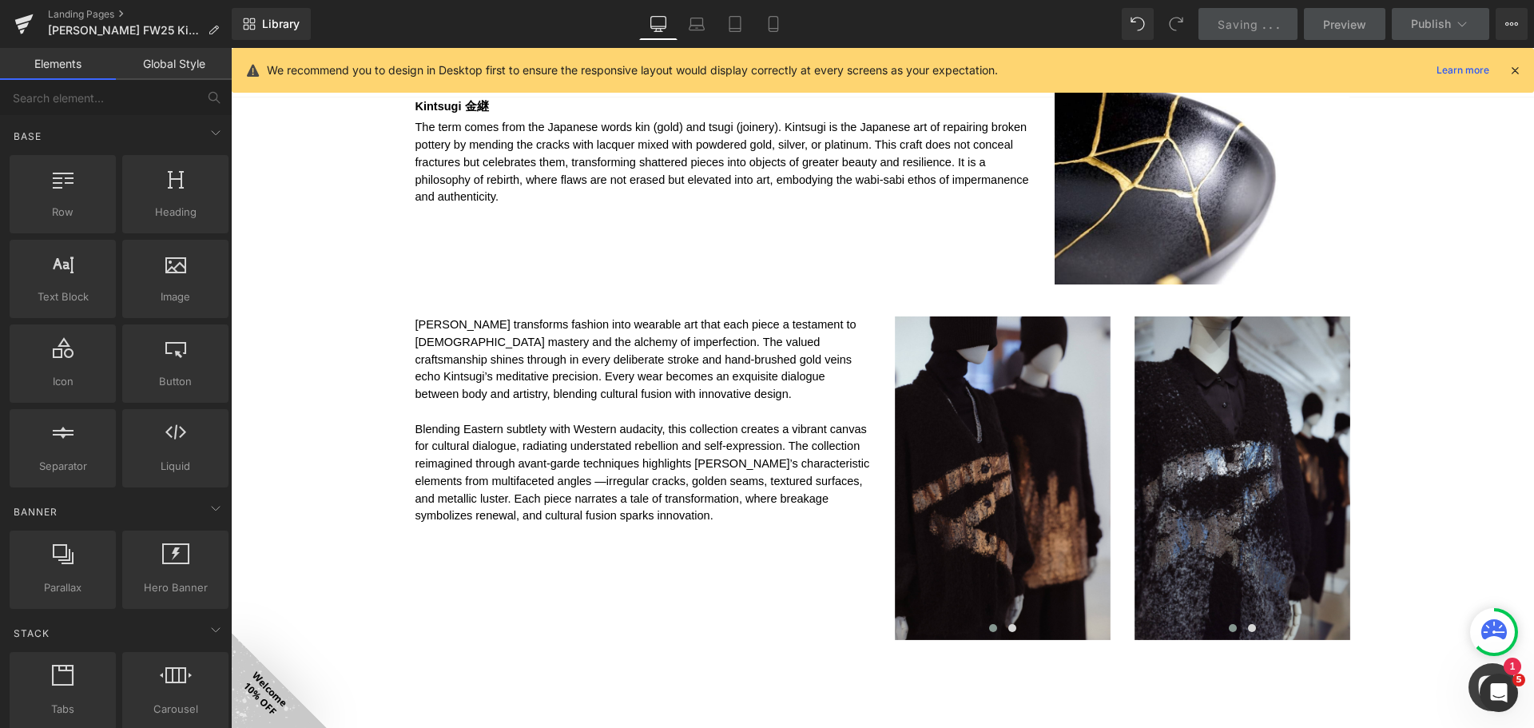
scroll to position [1222, 0]
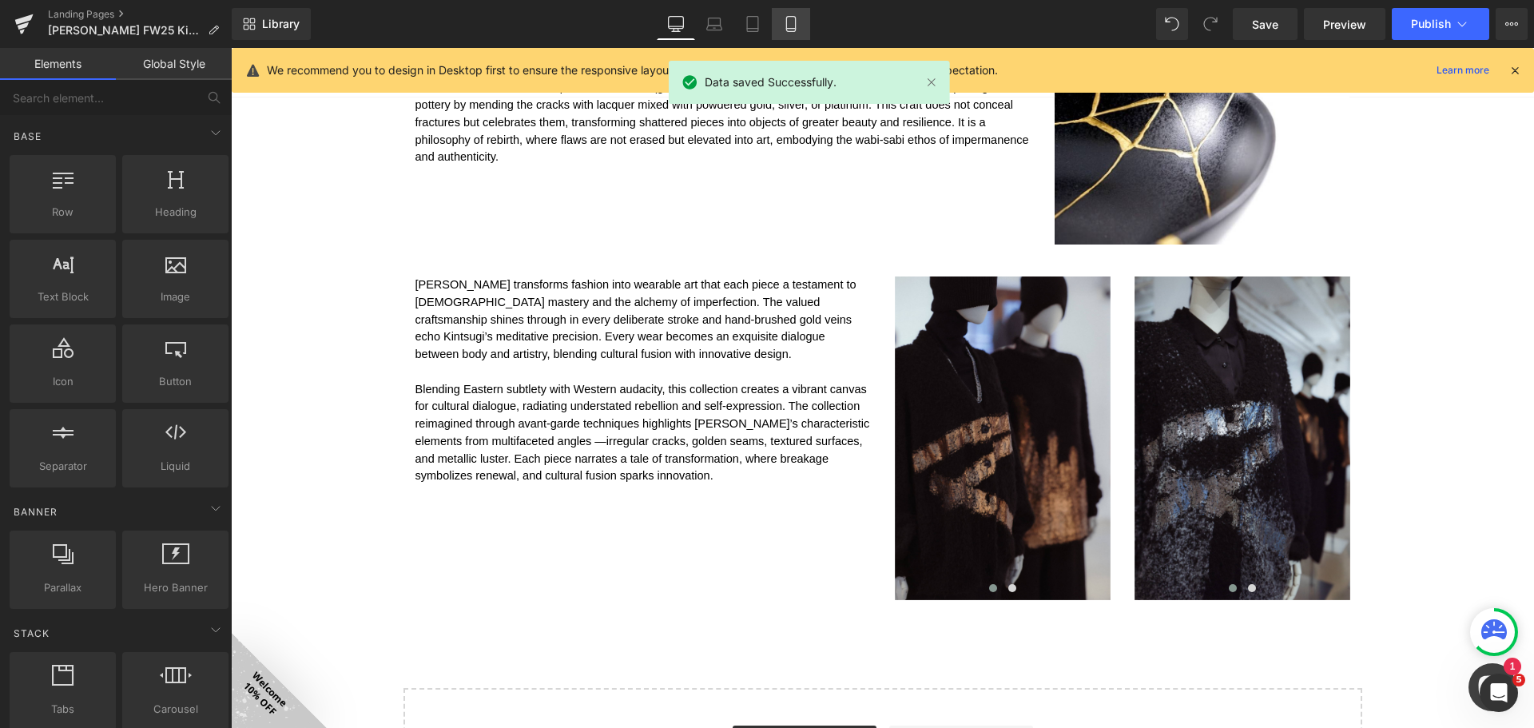
click at [797, 26] on icon at bounding box center [791, 24] width 16 height 16
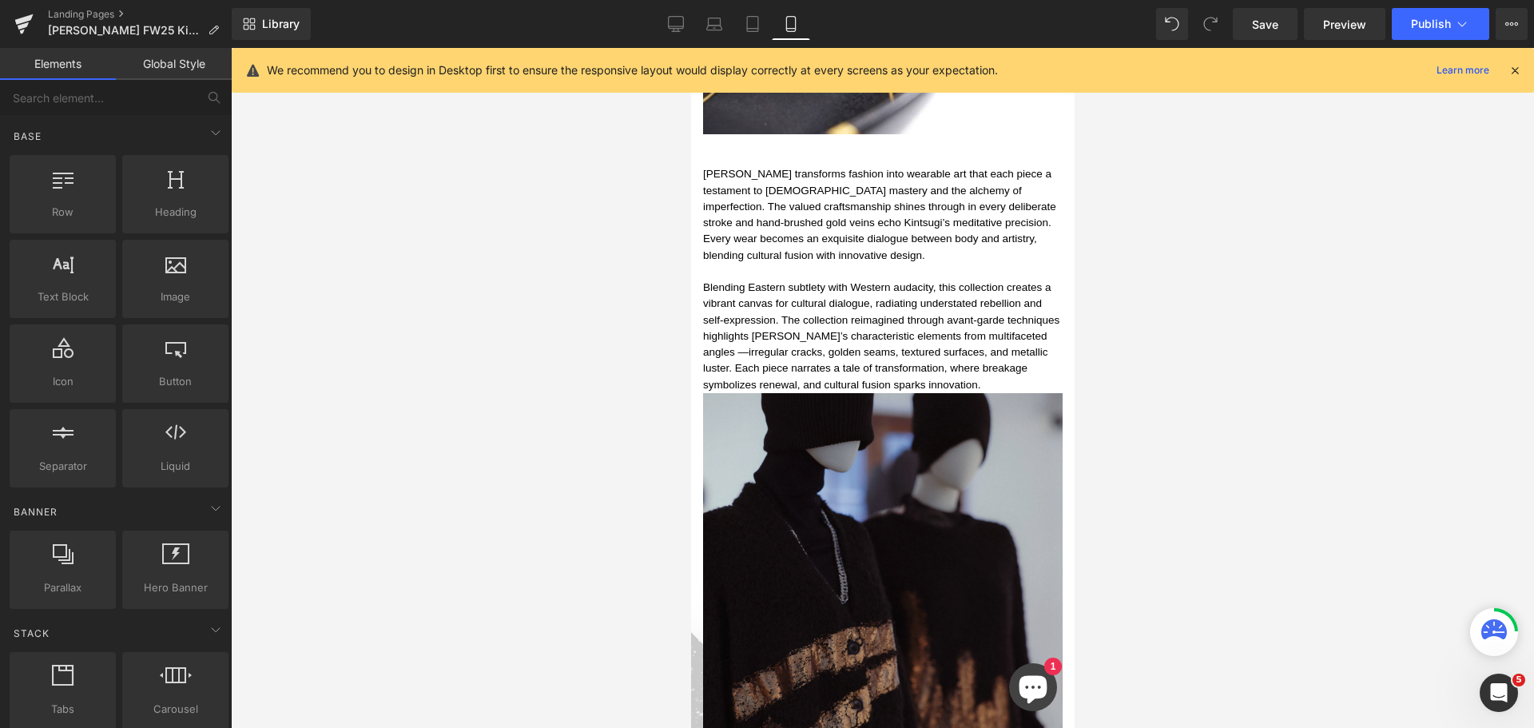
scroll to position [1551, 0]
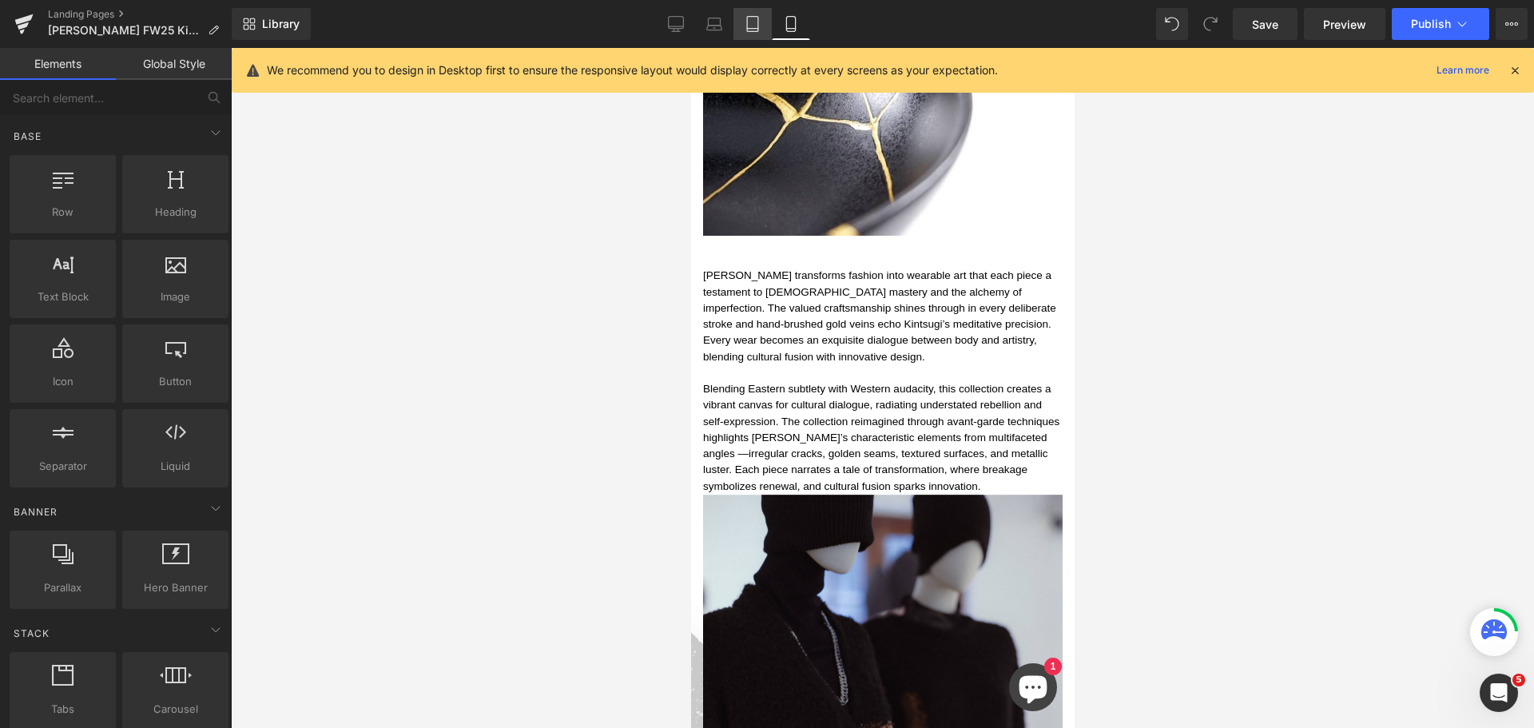
click at [766, 16] on link "Tablet" at bounding box center [752, 24] width 38 height 32
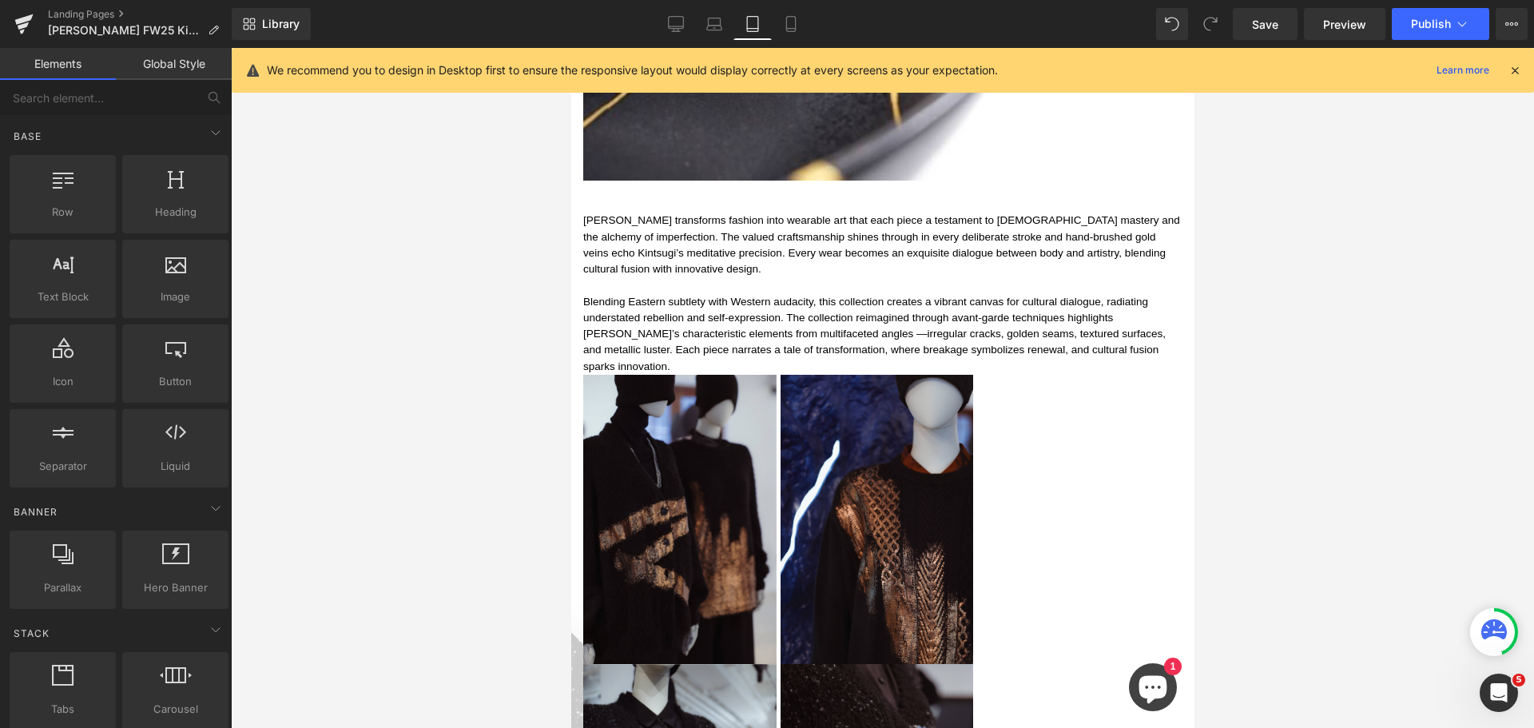
scroll to position [1584, 0]
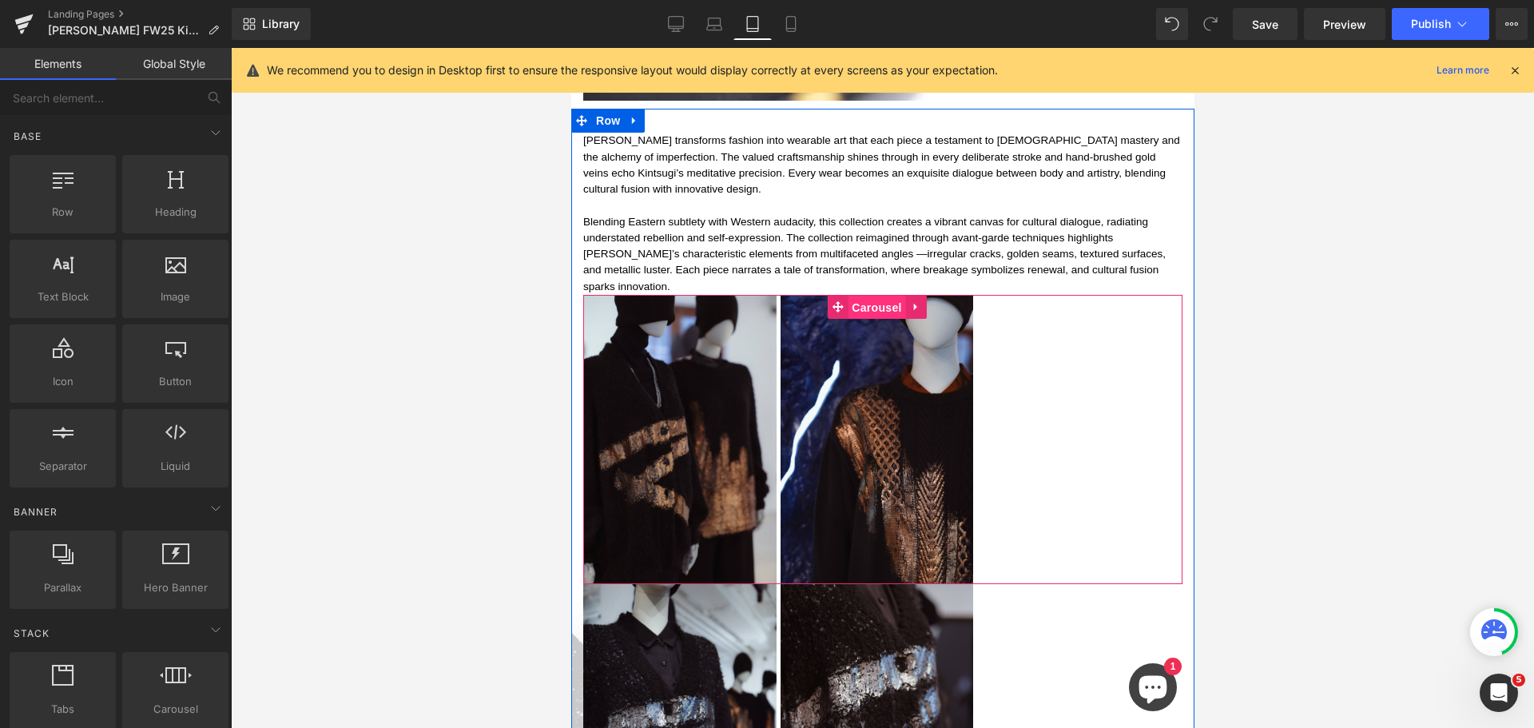
click at [876, 296] on span "Carousel" at bounding box center [876, 308] width 58 height 24
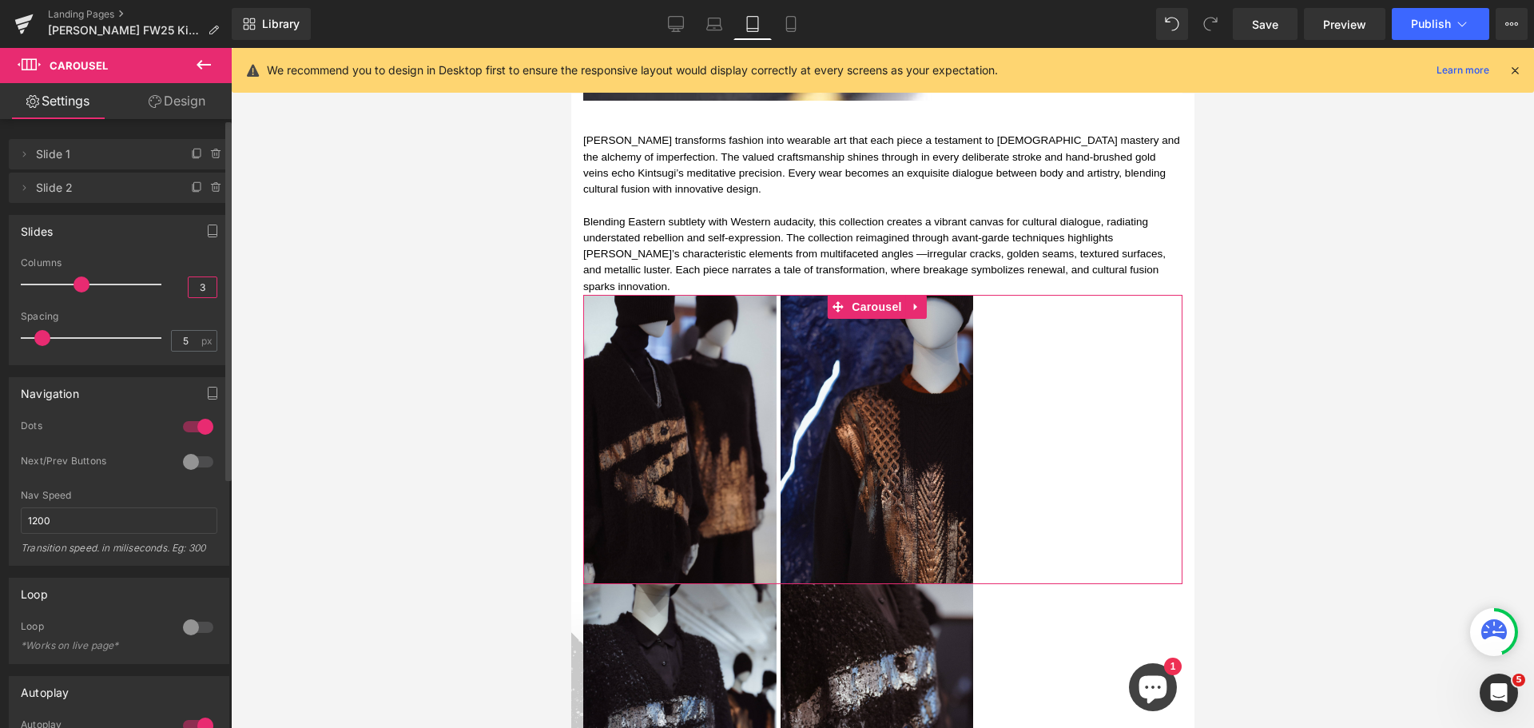
click at [193, 288] on input "3" at bounding box center [203, 287] width 28 height 20
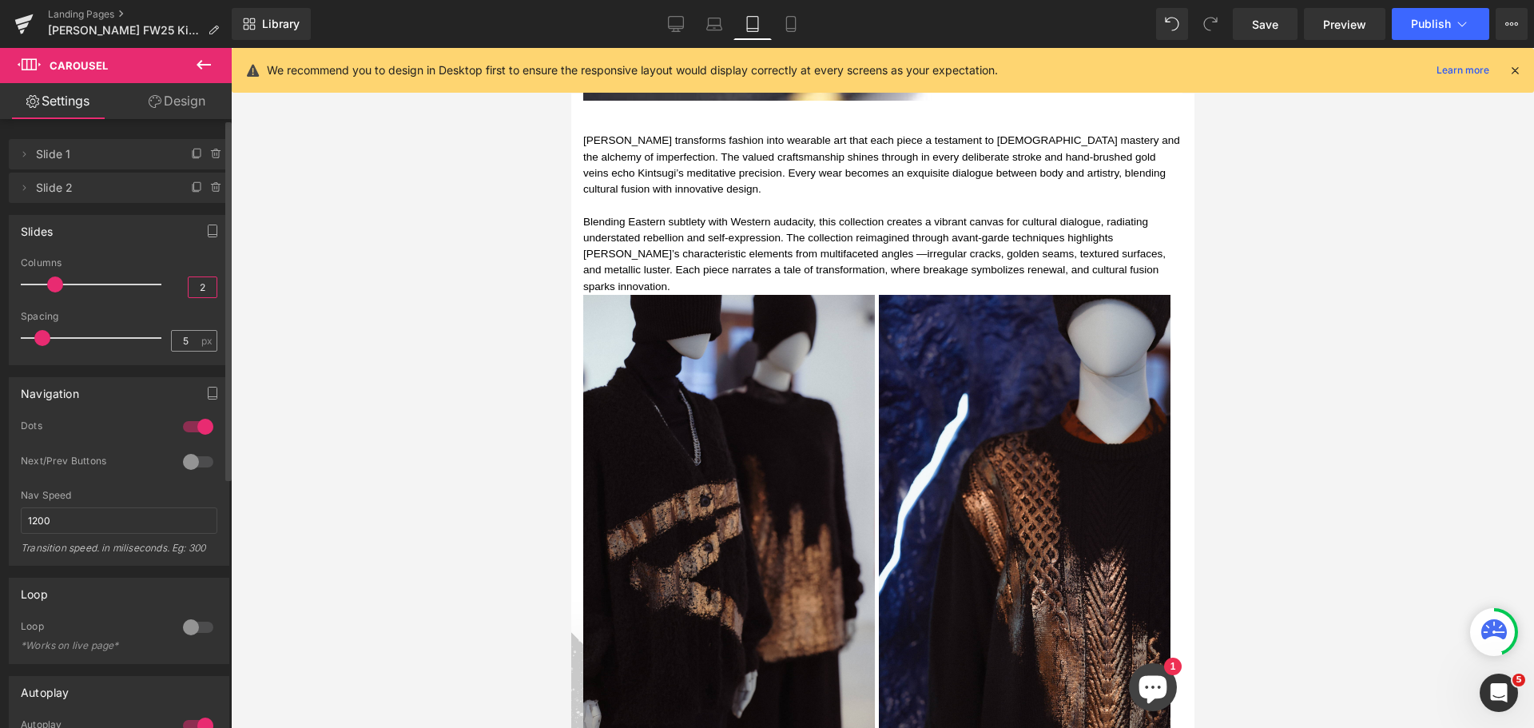
type input "2"
drag, startPoint x: 189, startPoint y: 333, endPoint x: 166, endPoint y: 340, distance: 24.0
click at [164, 338] on div "Spacing 5 px" at bounding box center [119, 338] width 197 height 54
type input "0"
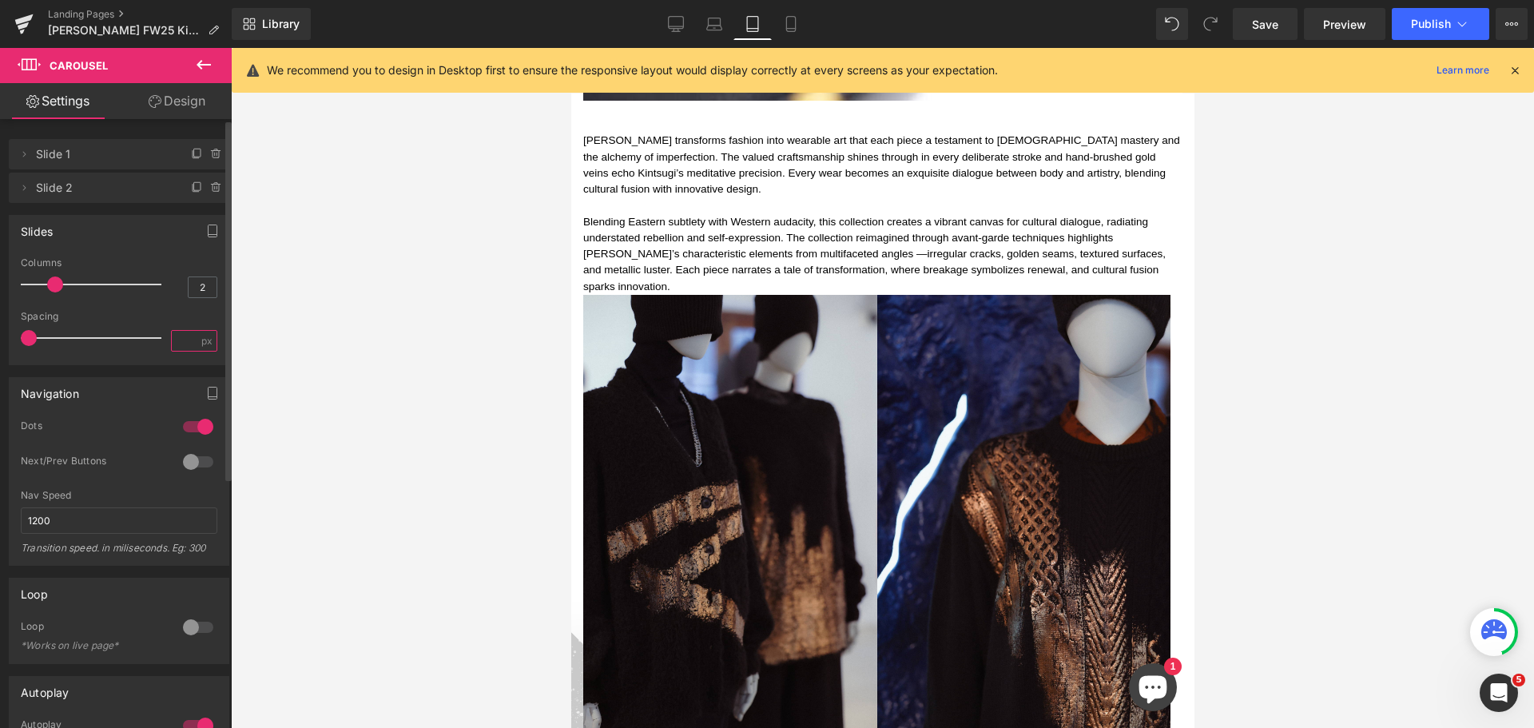
type input "5"
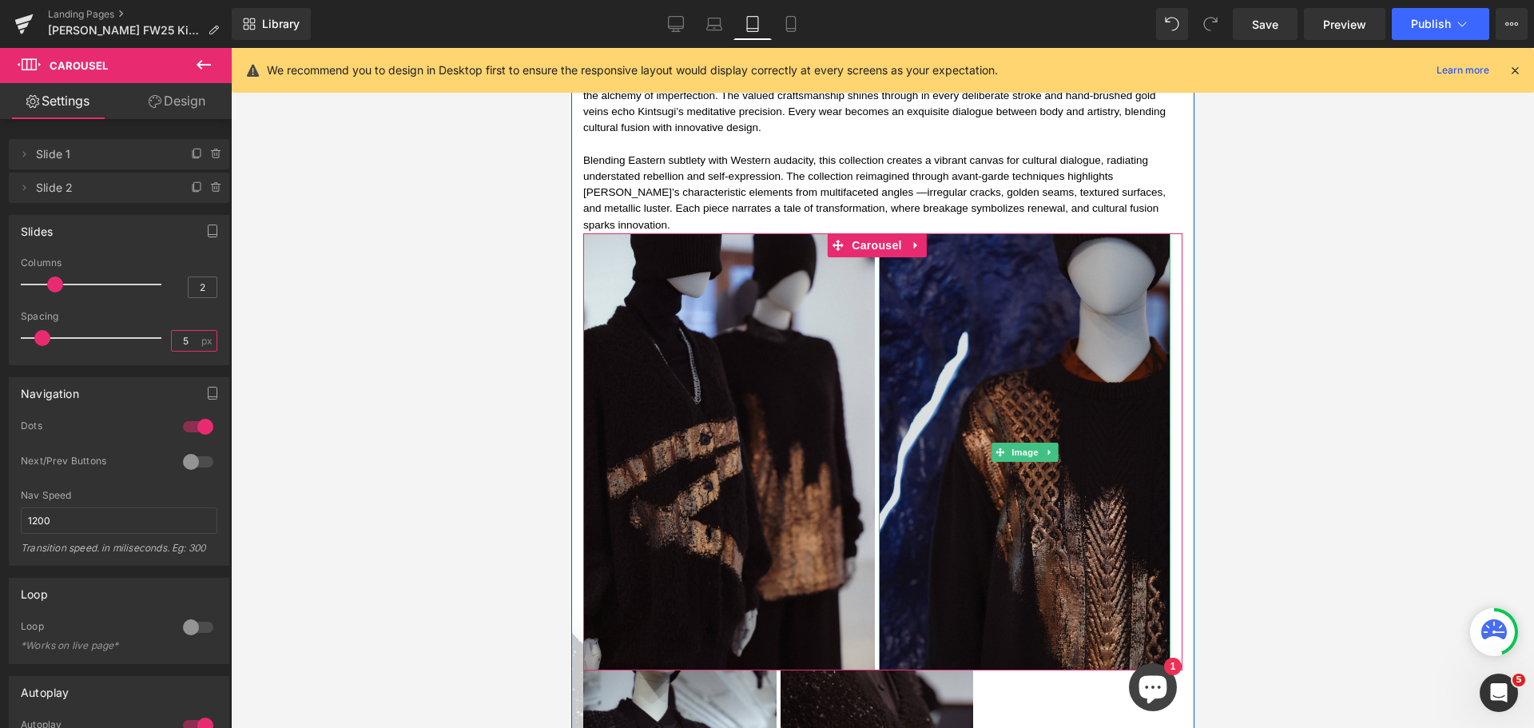
scroll to position [1744, 0]
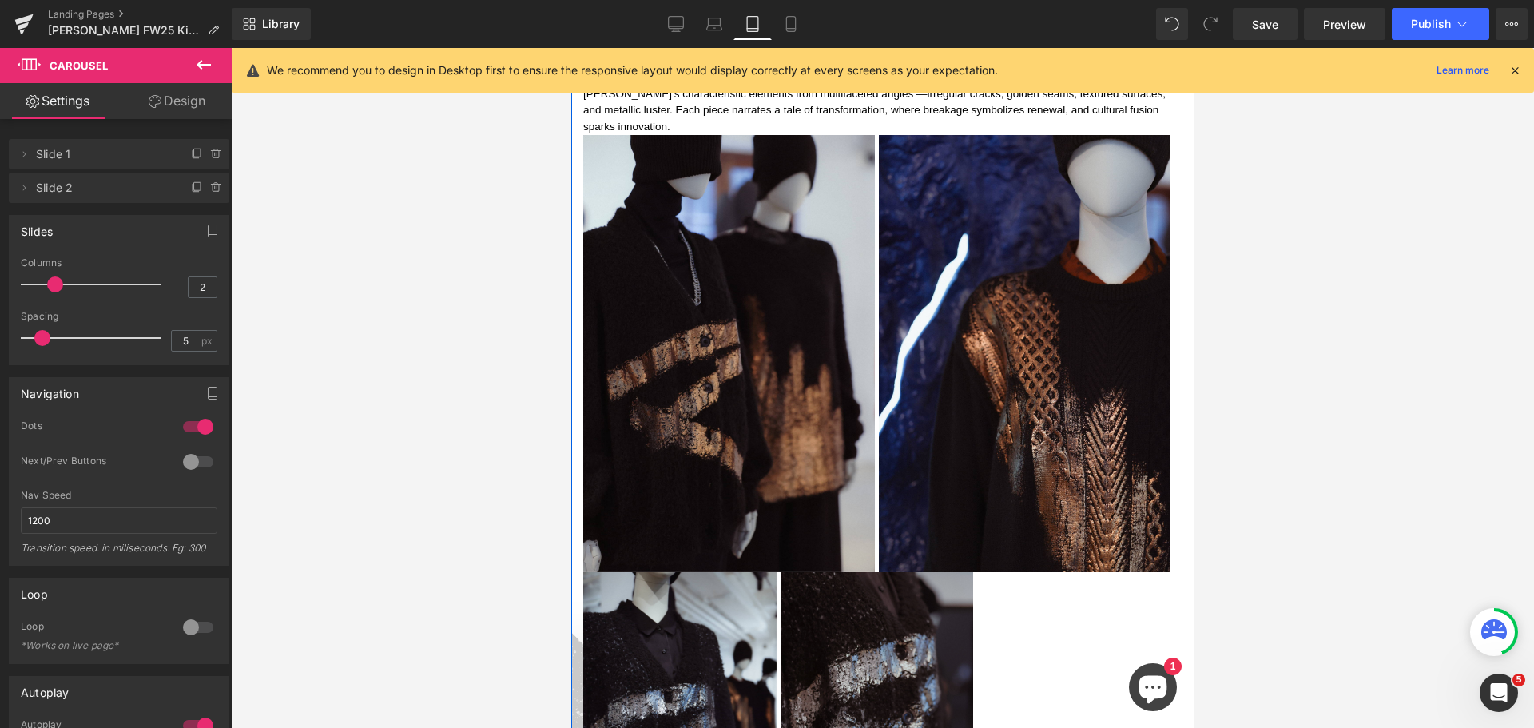
click at [901, 572] on div "Image Image ‹ › Carousel" at bounding box center [881, 716] width 599 height 289
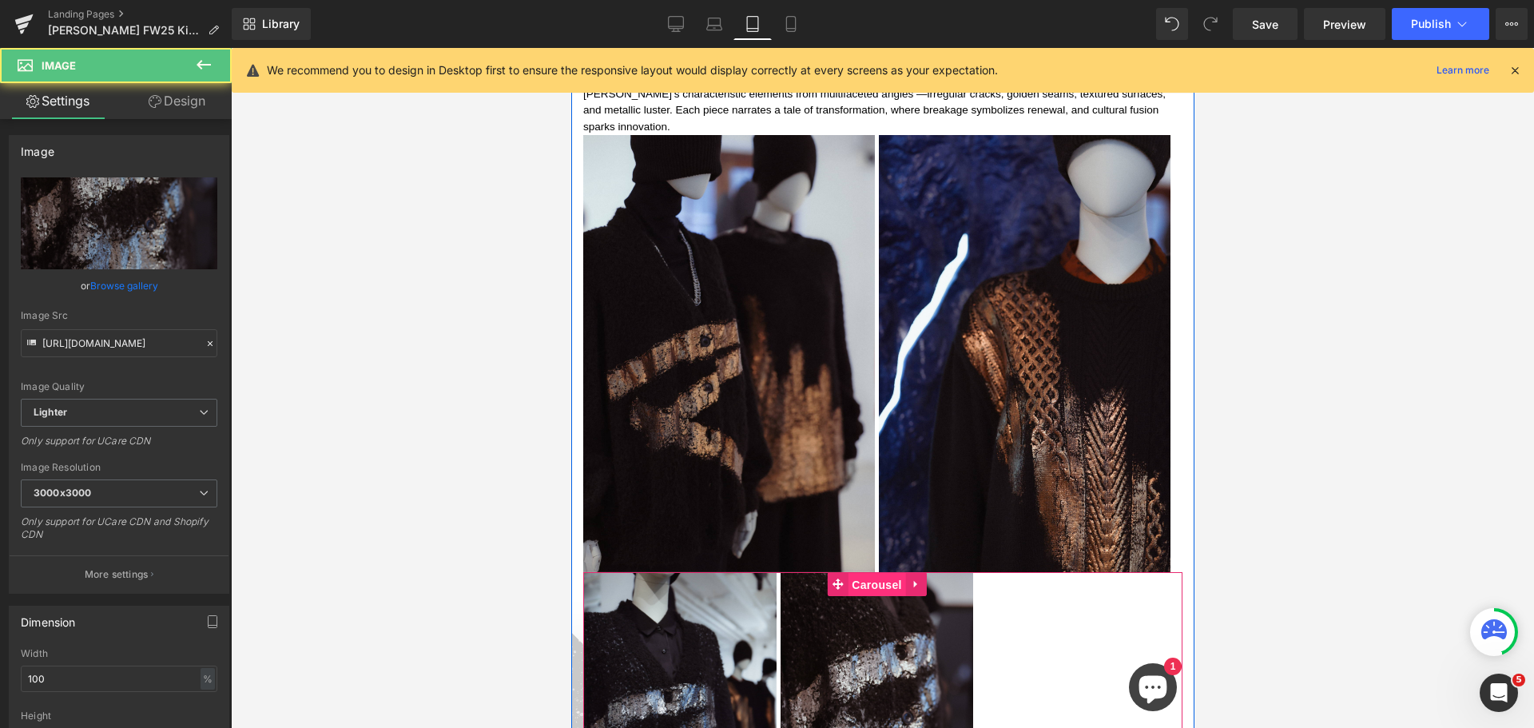
click at [886, 573] on span "Carousel" at bounding box center [876, 585] width 58 height 24
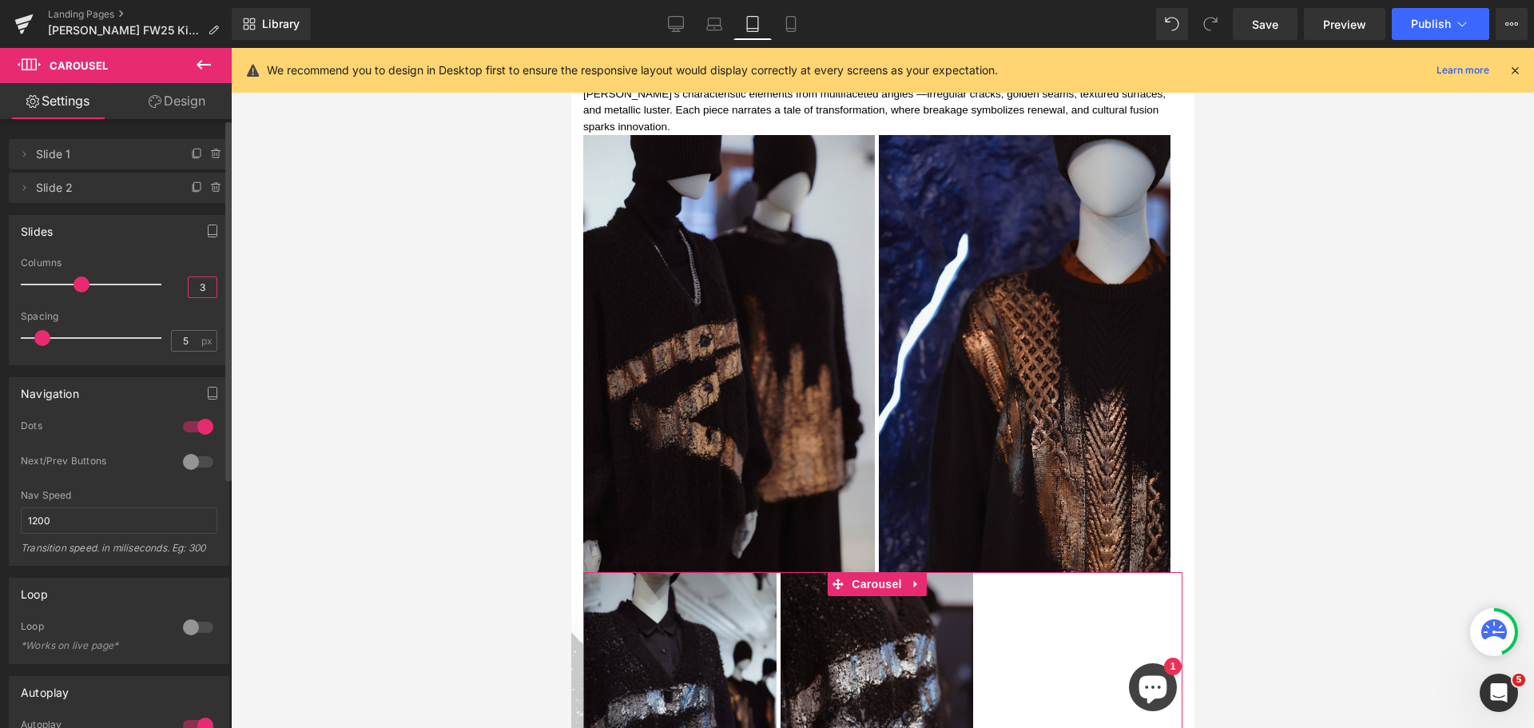
drag, startPoint x: 195, startPoint y: 286, endPoint x: 216, endPoint y: 287, distance: 21.6
click at [216, 287] on div "1 Columns 1 3 Columns 3 3 Columns 3 1 Columns 1 0px Spacing 0 px 5px Spacing 5 …" at bounding box center [119, 310] width 219 height 107
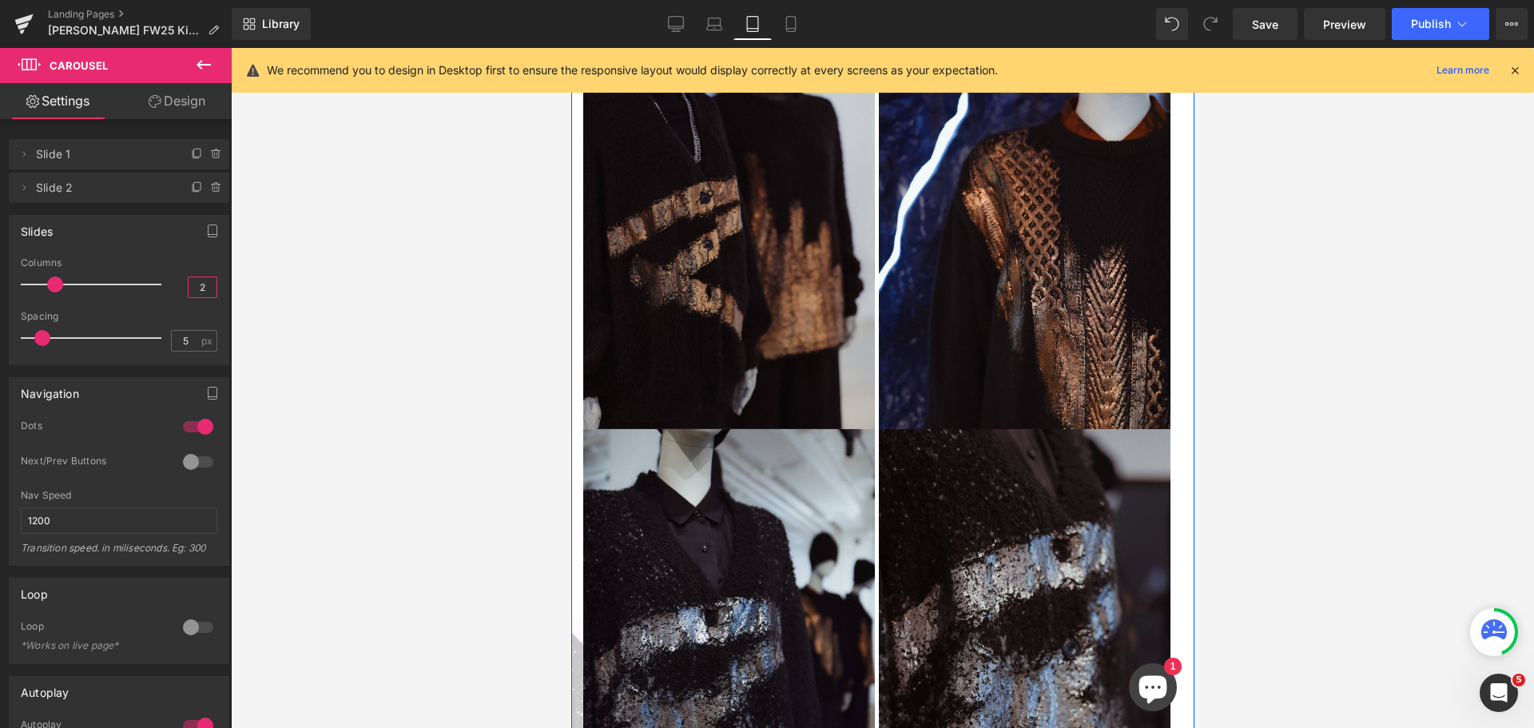
scroll to position [1983, 0]
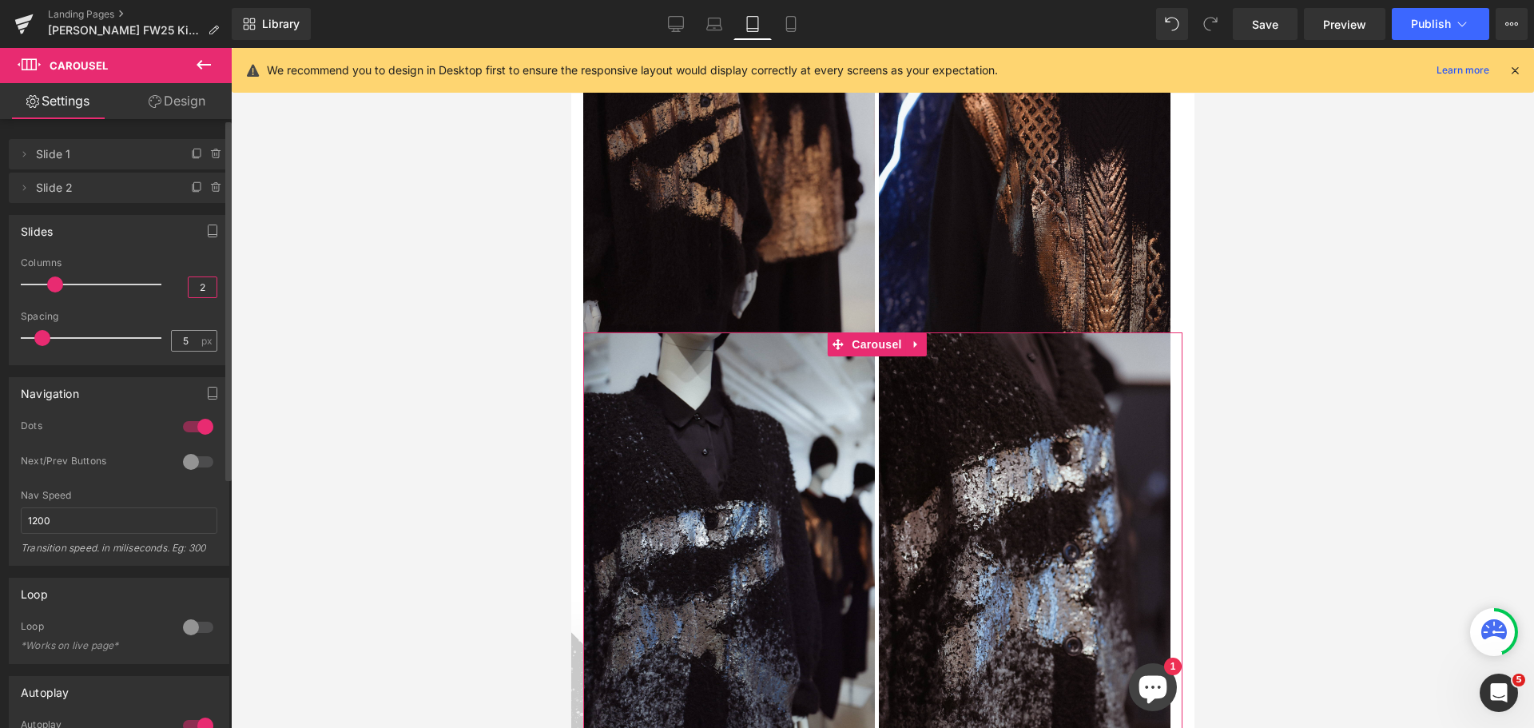
type input "2"
click at [172, 336] on input "5" at bounding box center [186, 341] width 28 height 20
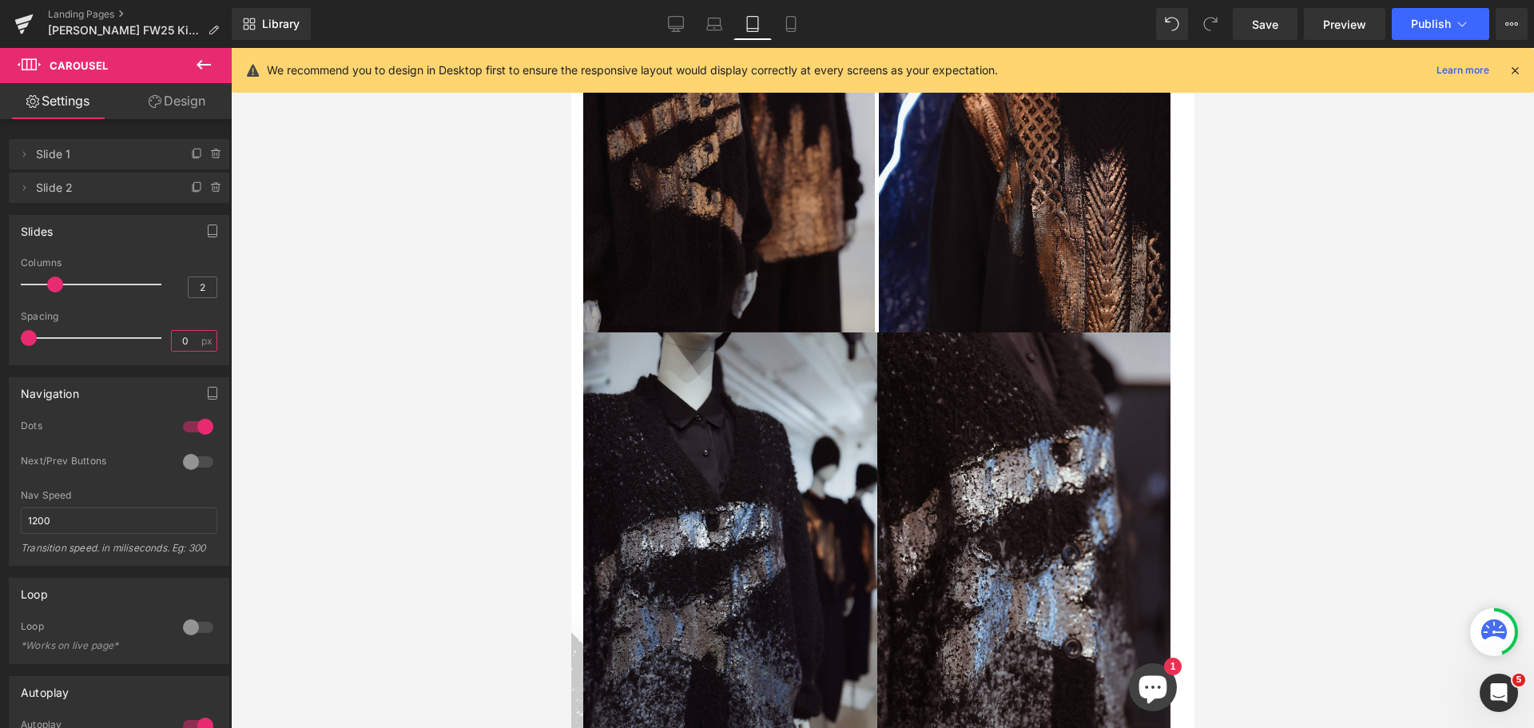
type input "0"
drag, startPoint x: 479, startPoint y: 350, endPoint x: 530, endPoint y: 347, distance: 50.4
click at [482, 350] on div at bounding box center [882, 388] width 1303 height 680
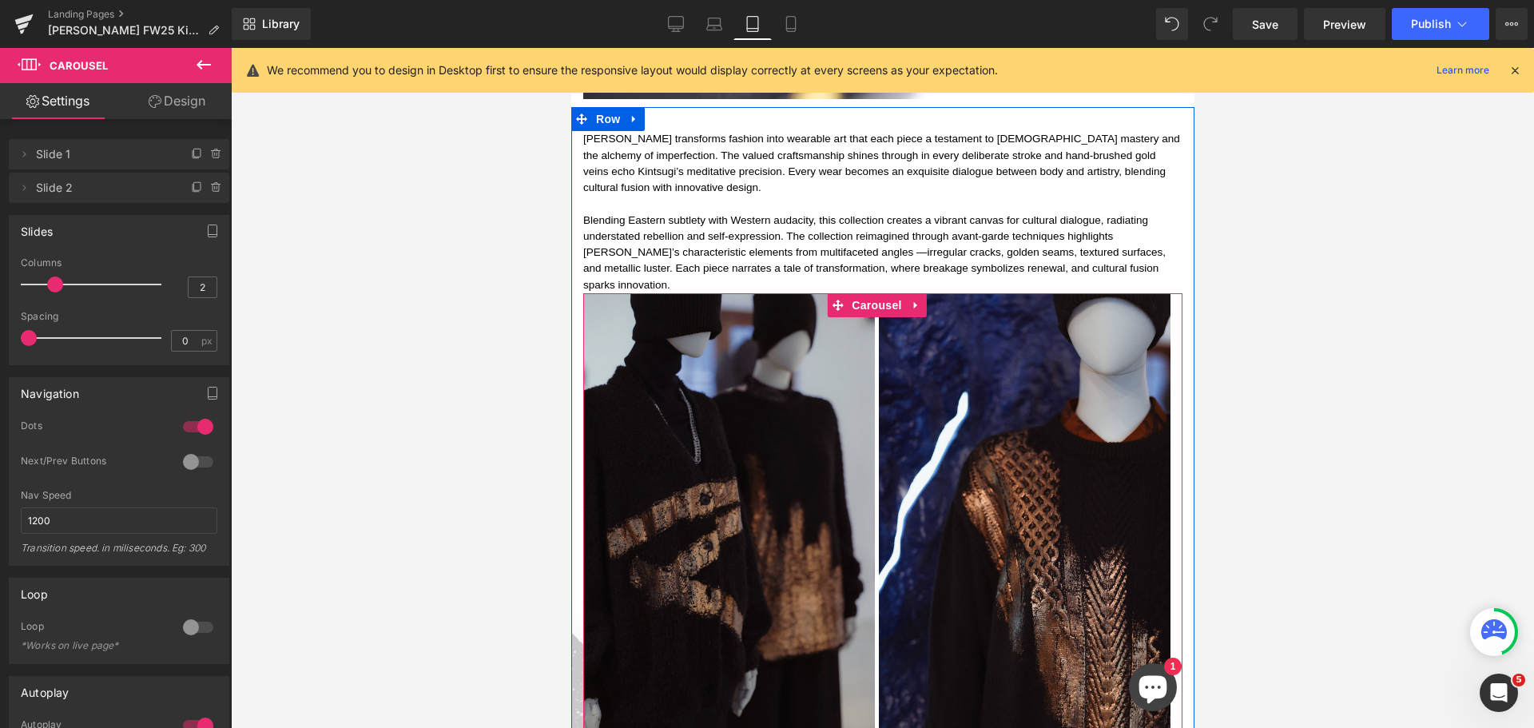
scroll to position [1584, 0]
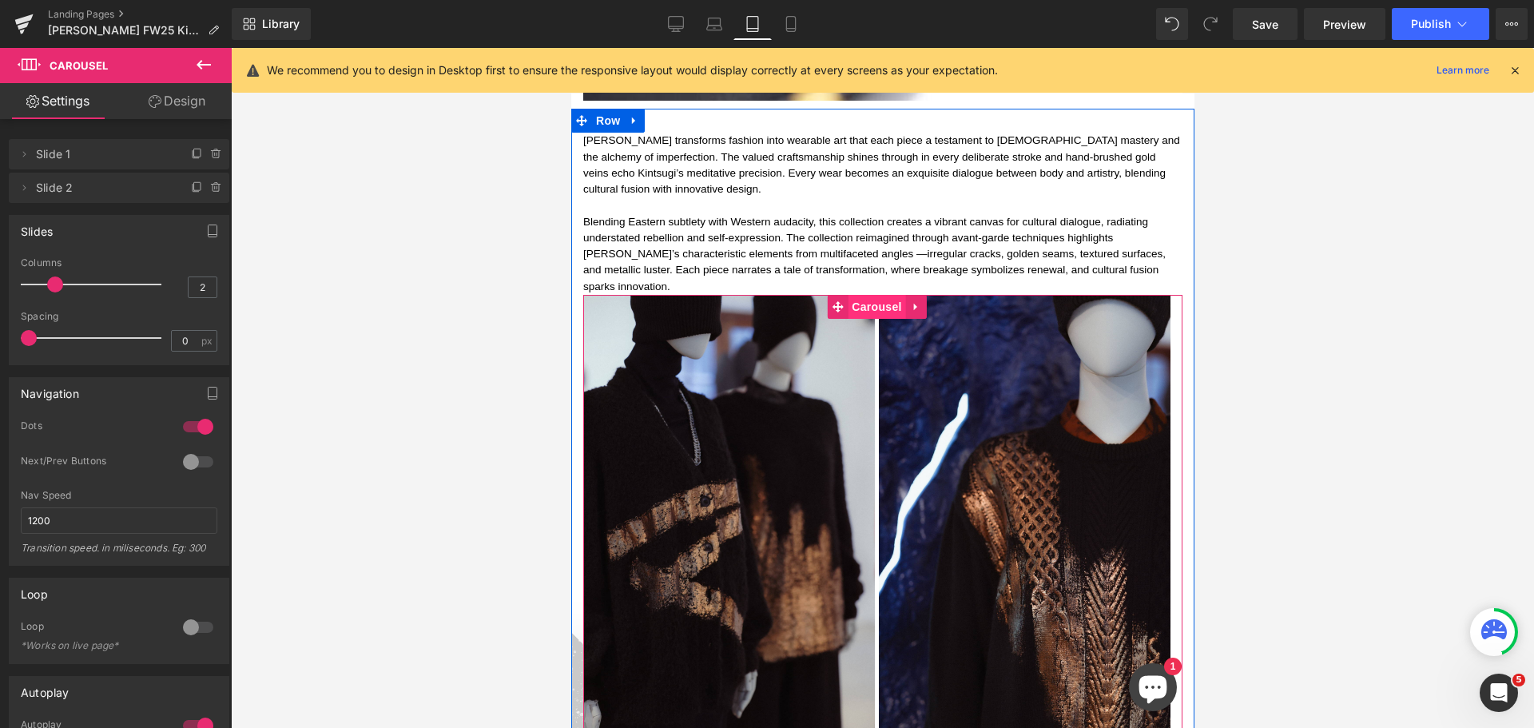
click at [879, 295] on span "Carousel" at bounding box center [876, 307] width 58 height 24
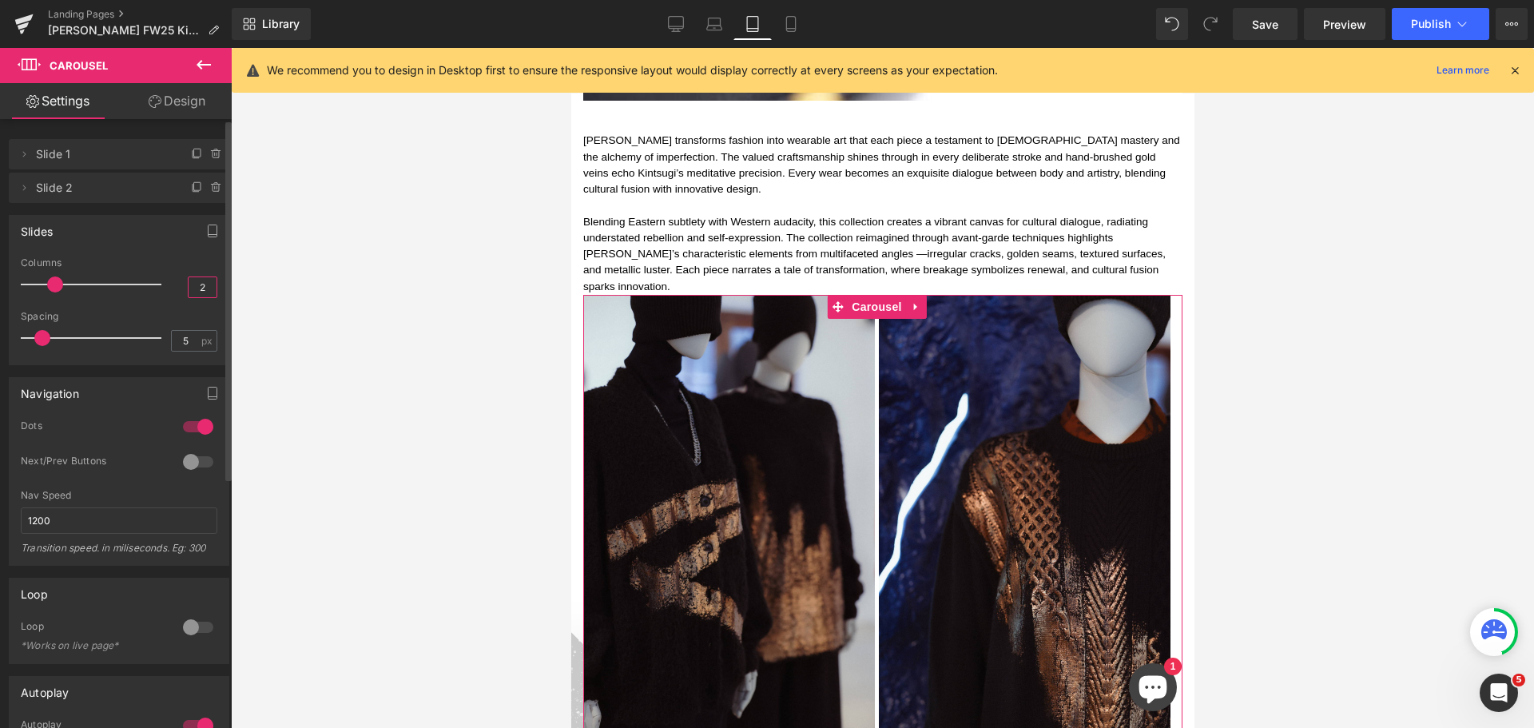
click at [197, 288] on input "2" at bounding box center [203, 287] width 28 height 20
drag, startPoint x: 190, startPoint y: 336, endPoint x: 203, endPoint y: 336, distance: 12.8
click at [190, 336] on input "5" at bounding box center [186, 341] width 28 height 20
type input "0"
drag, startPoint x: 374, startPoint y: 347, endPoint x: 391, endPoint y: 352, distance: 18.2
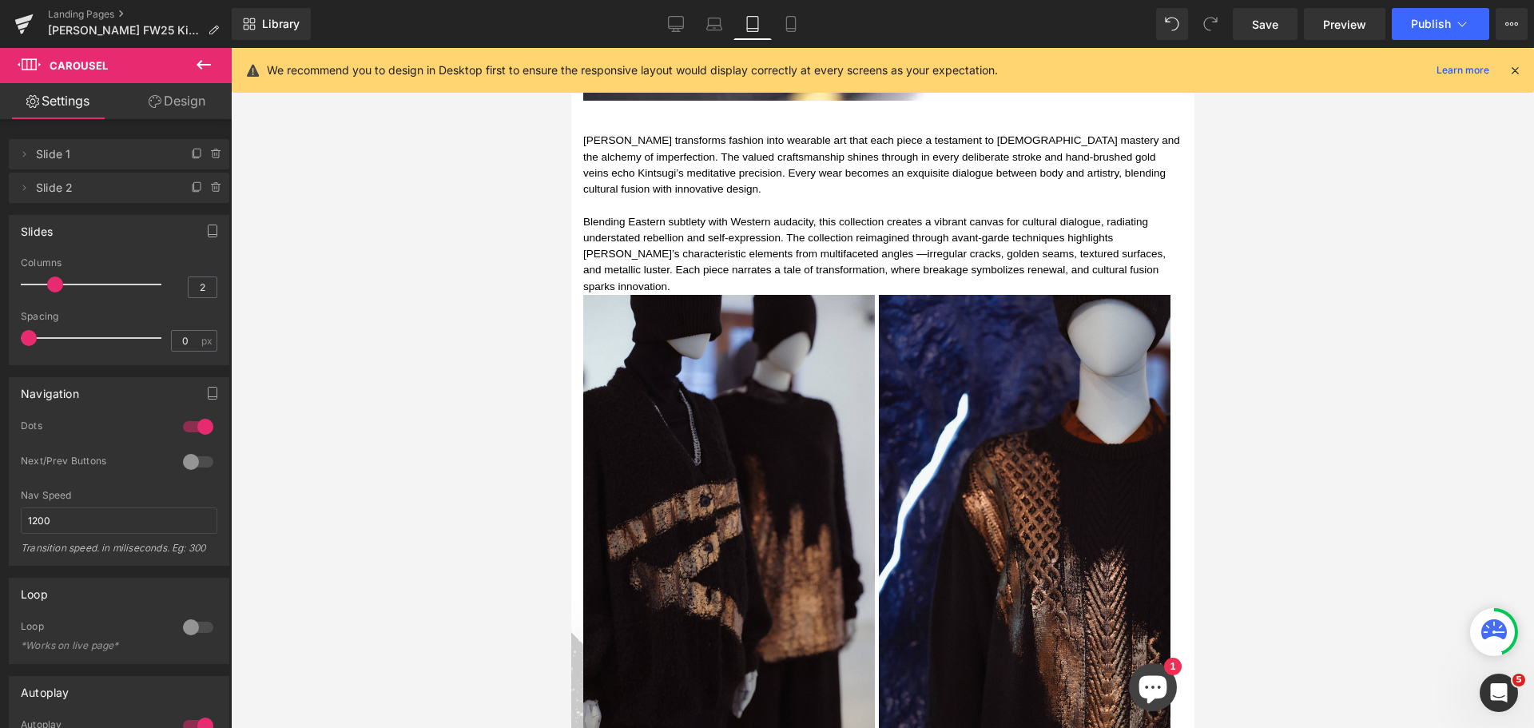
click at [374, 348] on div at bounding box center [882, 388] width 1303 height 680
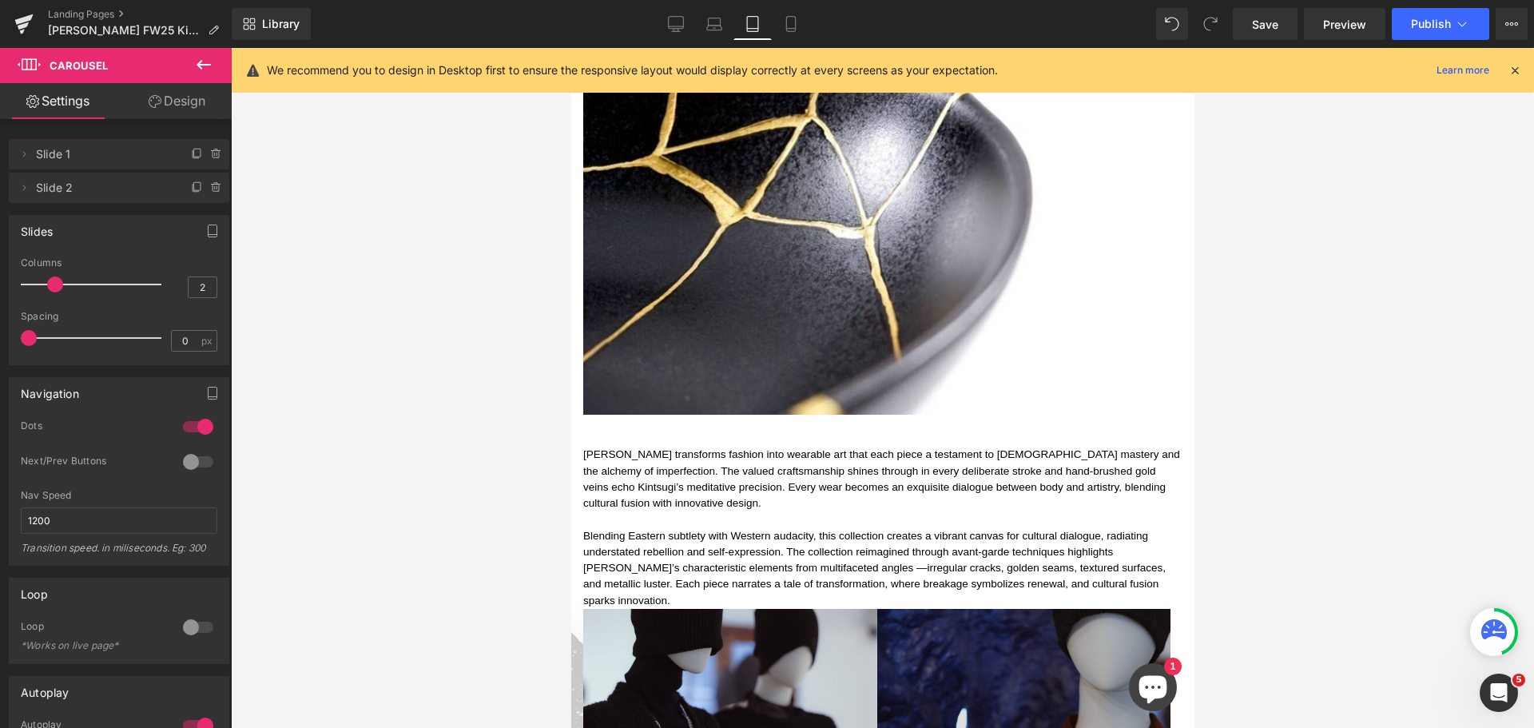
scroll to position [1265, 0]
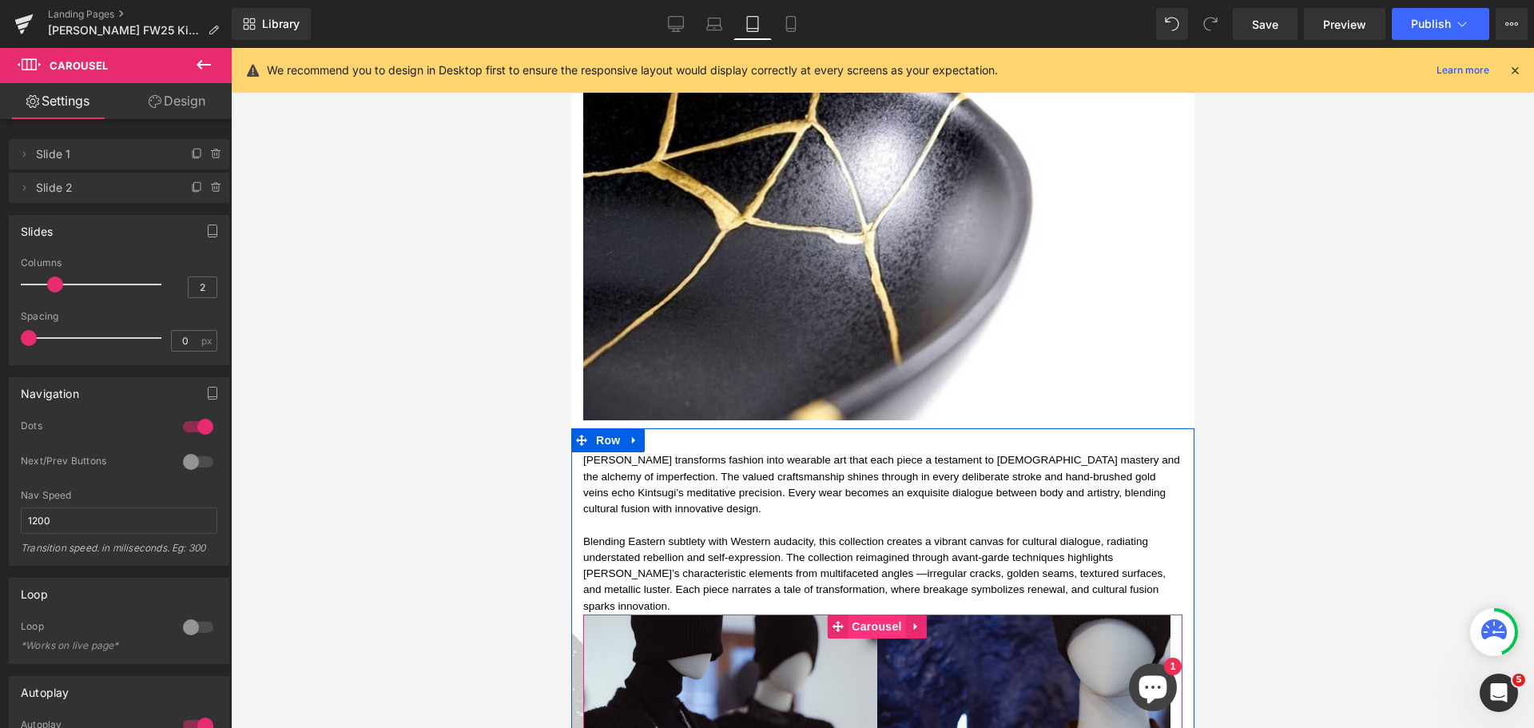
click at [864, 614] on span "Carousel" at bounding box center [876, 626] width 58 height 24
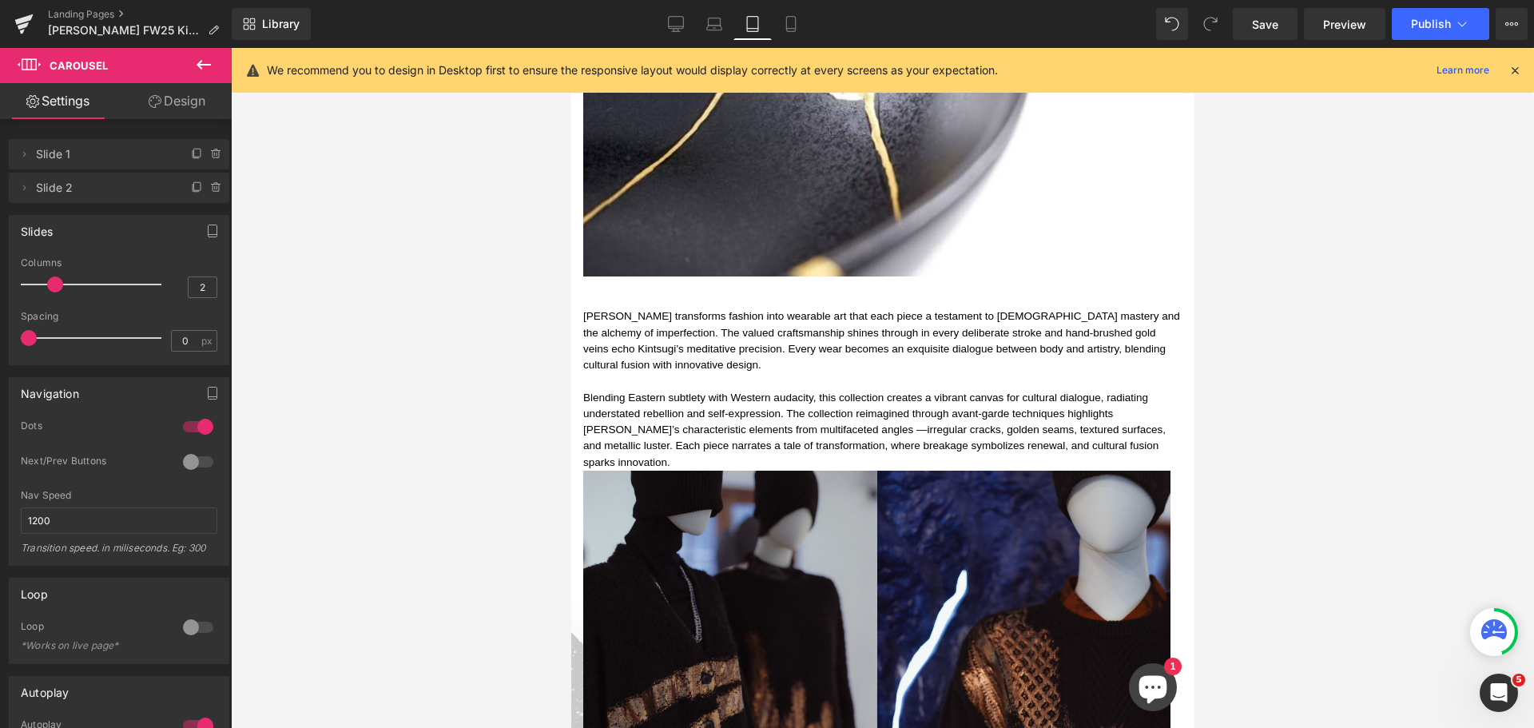
scroll to position [1424, 0]
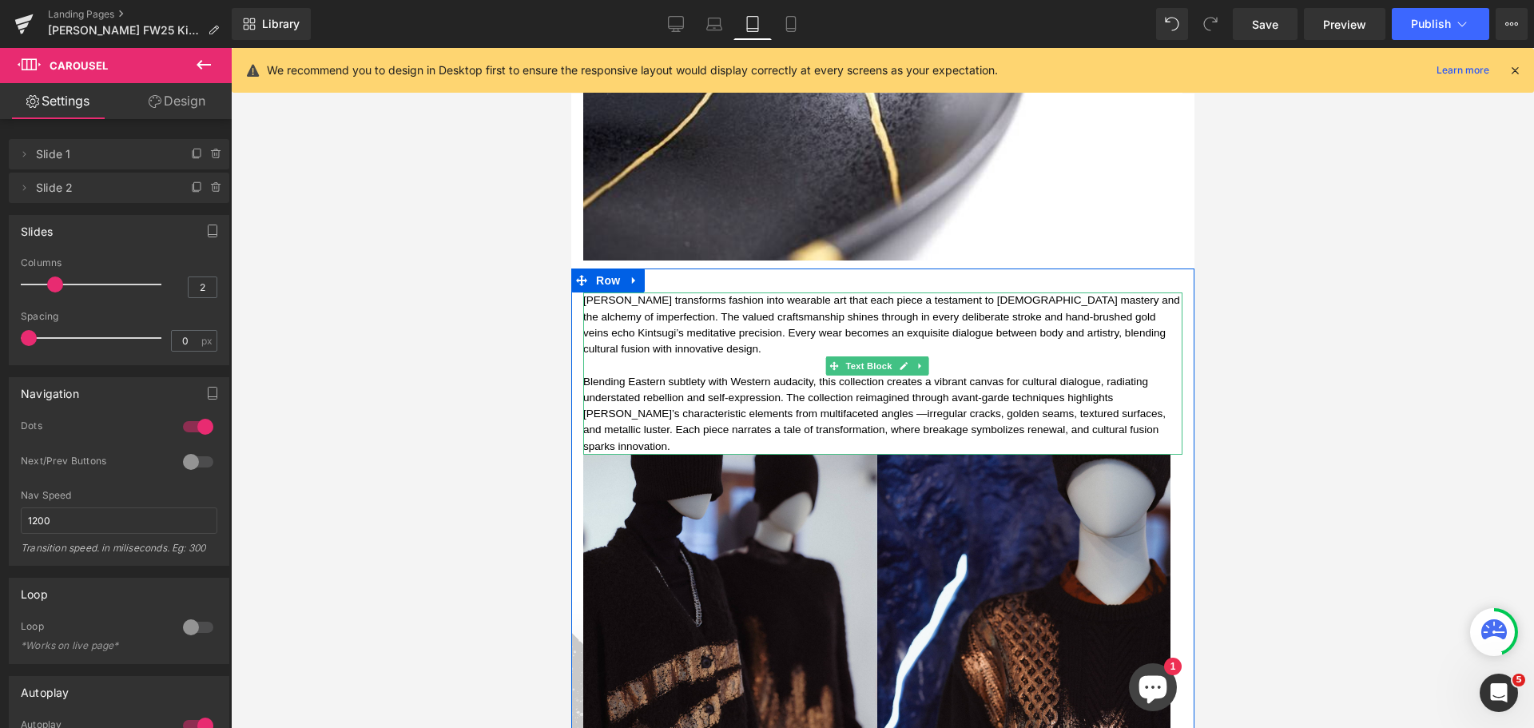
click at [793, 393] on p "Blending Eastern subtlety with Western audacity, this collection creates a vibr…" at bounding box center [881, 414] width 599 height 81
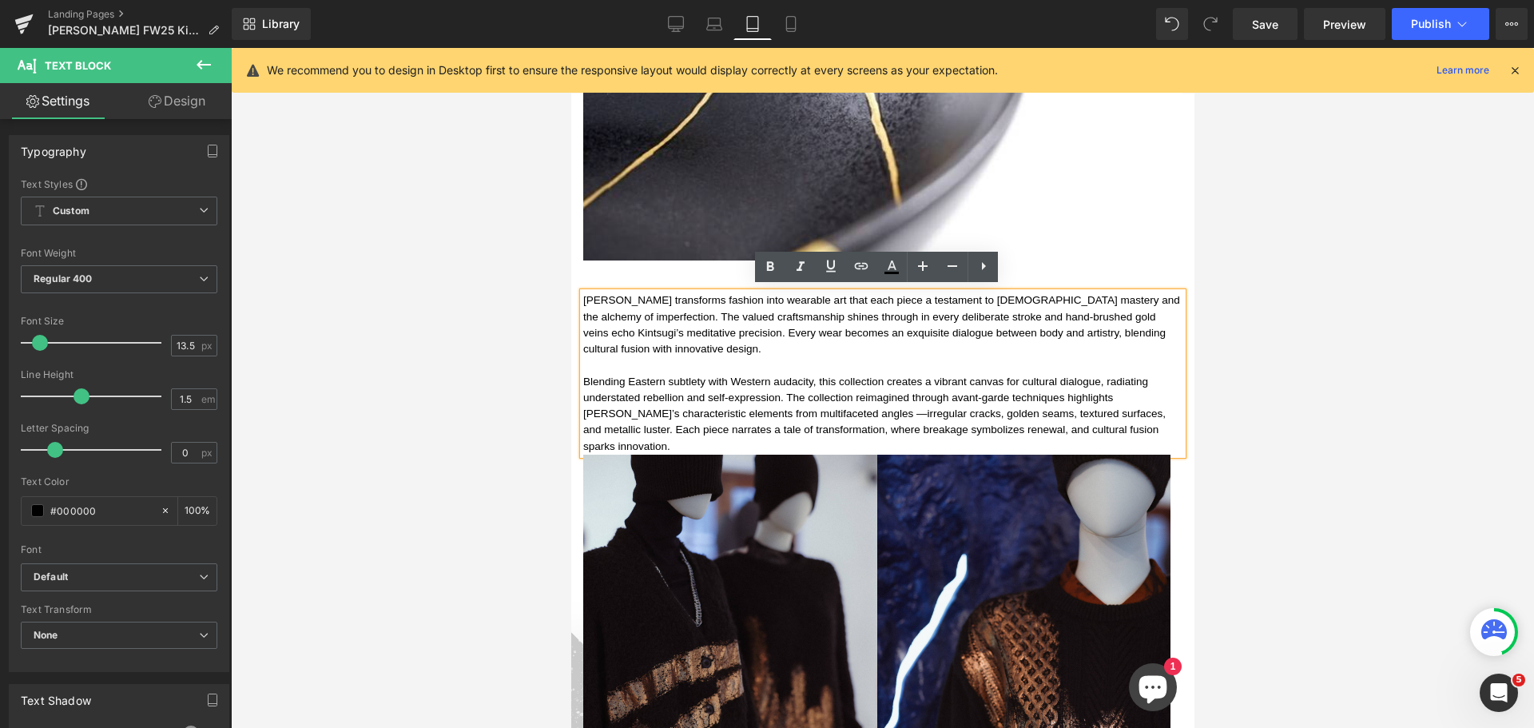
click at [1346, 304] on div at bounding box center [882, 388] width 1303 height 680
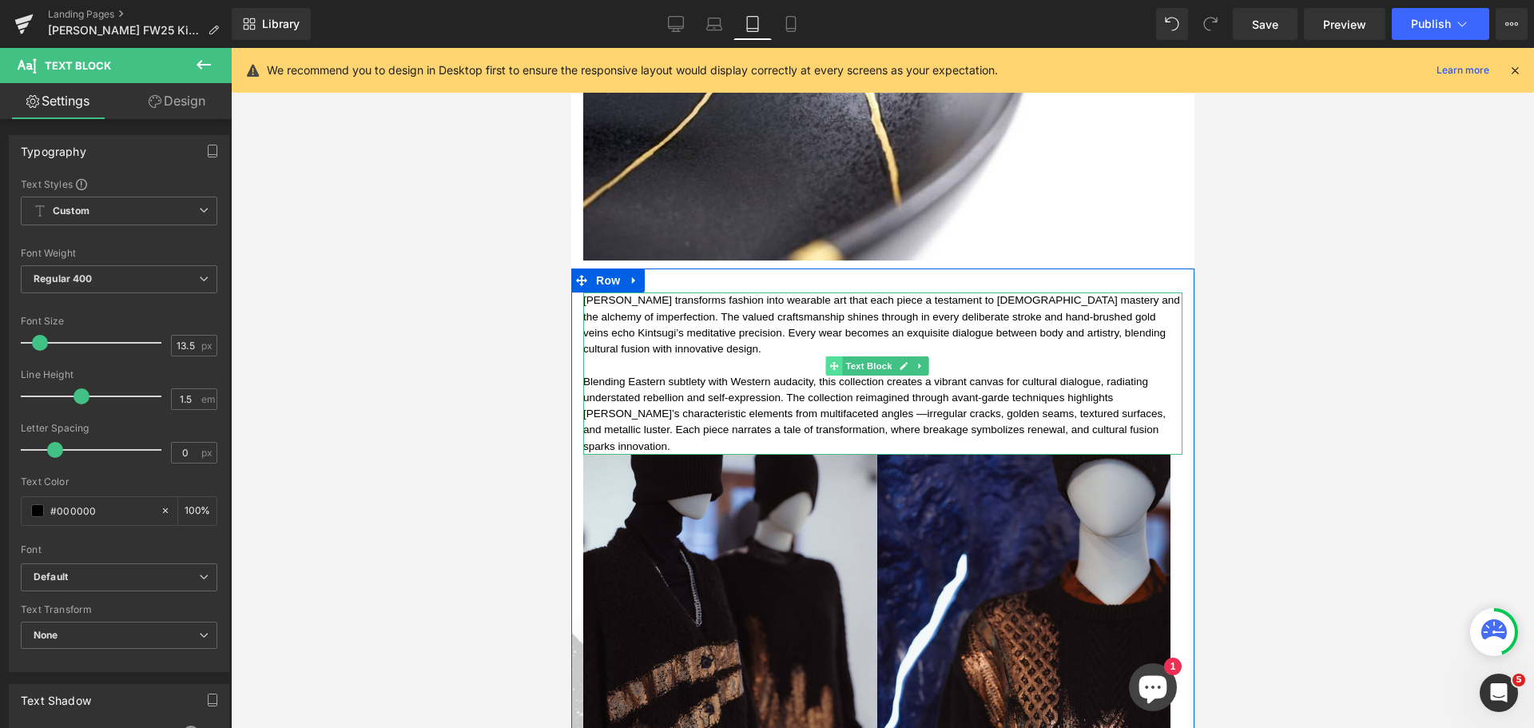
click at [836, 361] on icon at bounding box center [832, 365] width 9 height 9
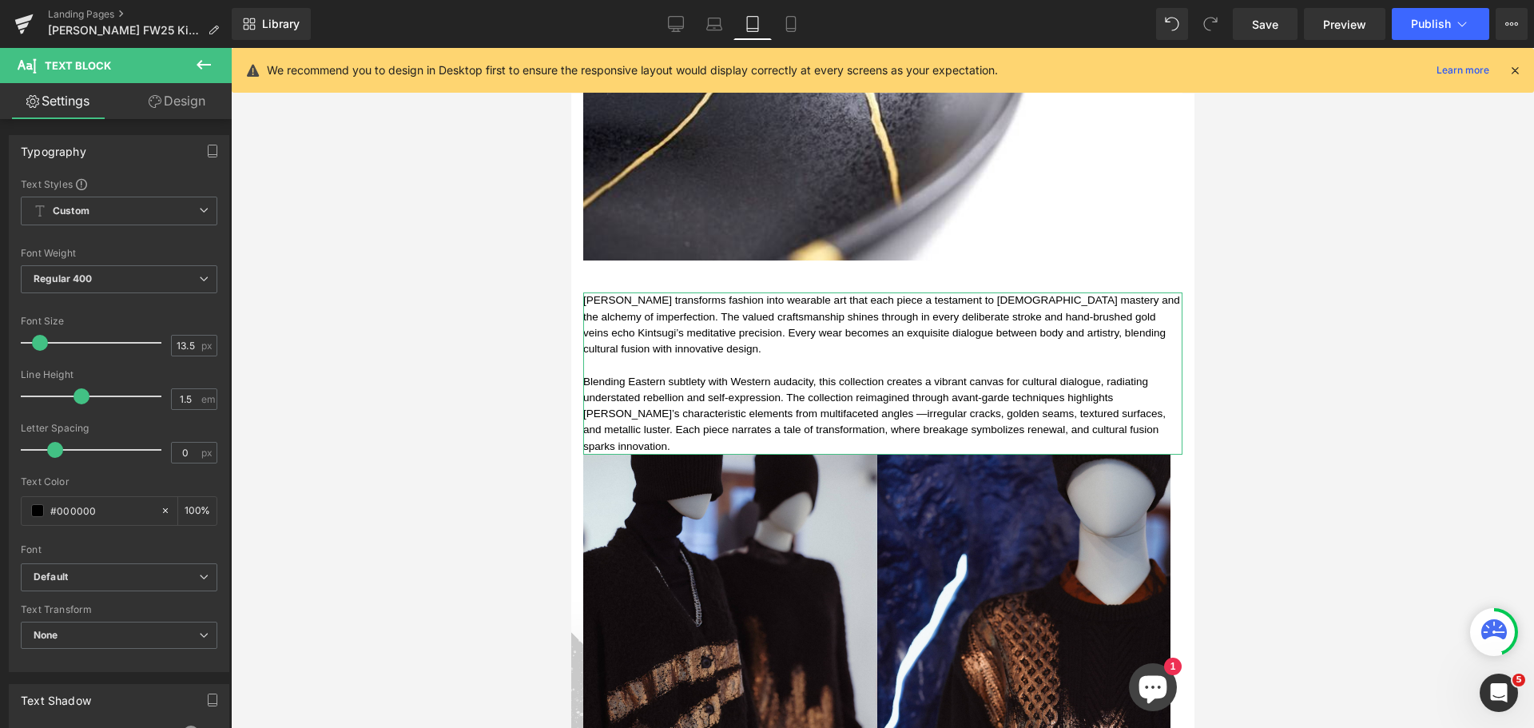
click at [189, 91] on link "Design" at bounding box center [177, 101] width 116 height 36
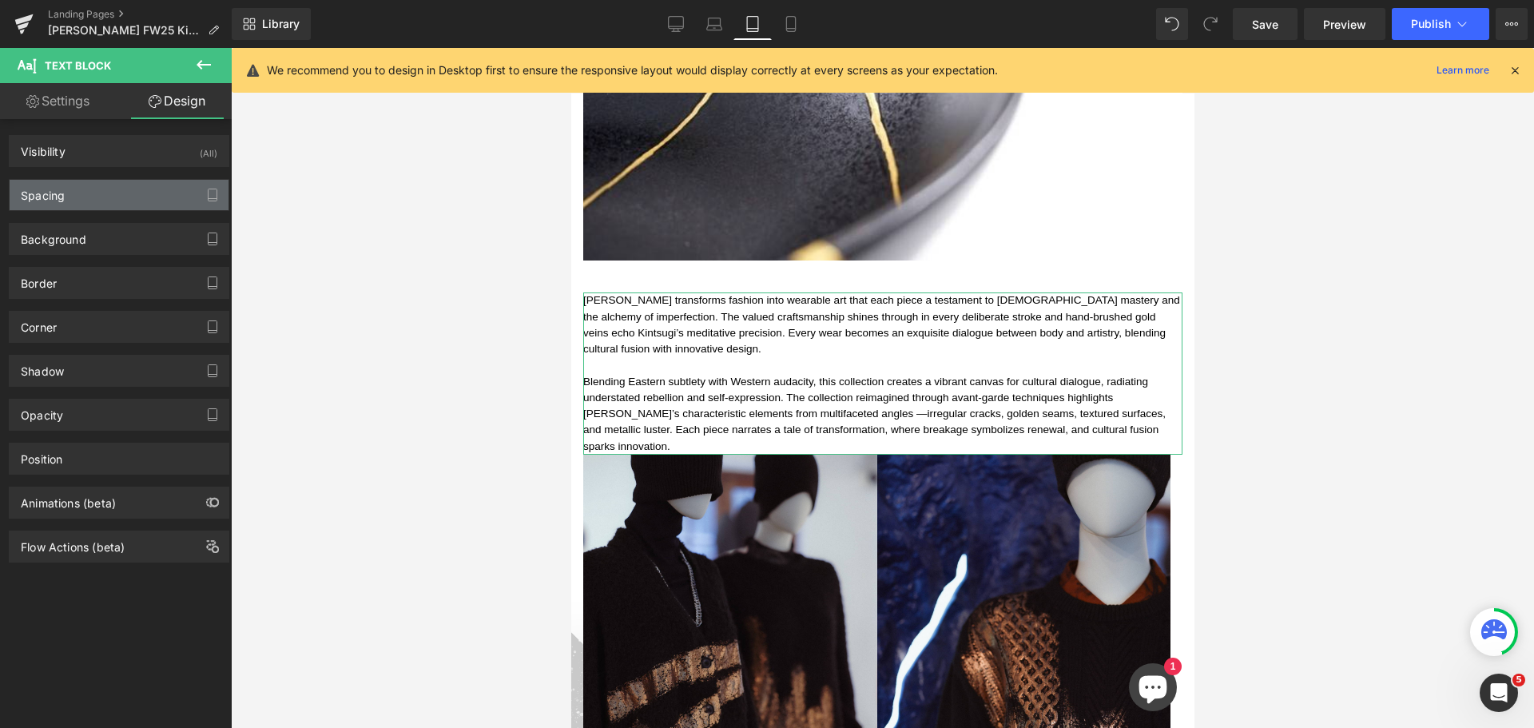
click at [145, 183] on div "Spacing" at bounding box center [119, 195] width 219 height 30
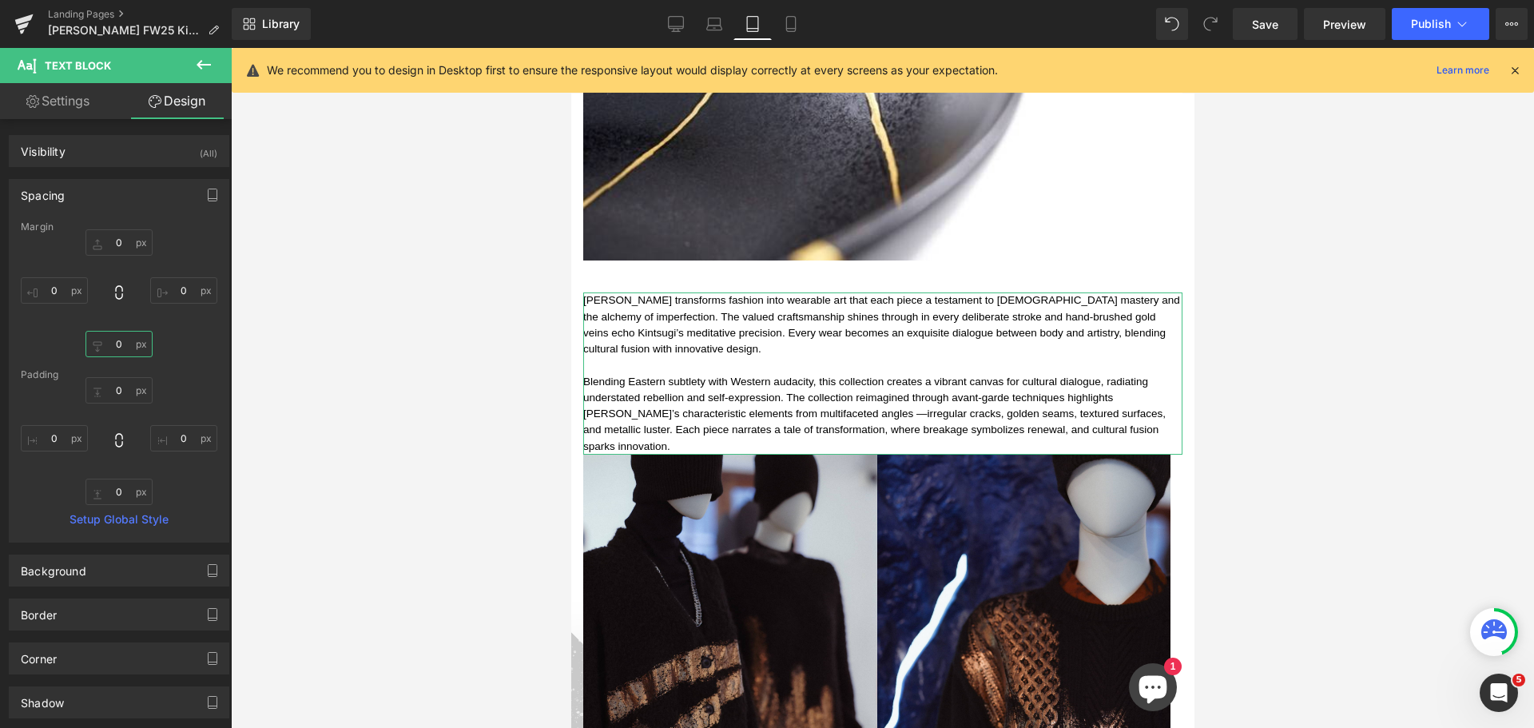
click at [117, 345] on input "0" at bounding box center [118, 344] width 67 height 26
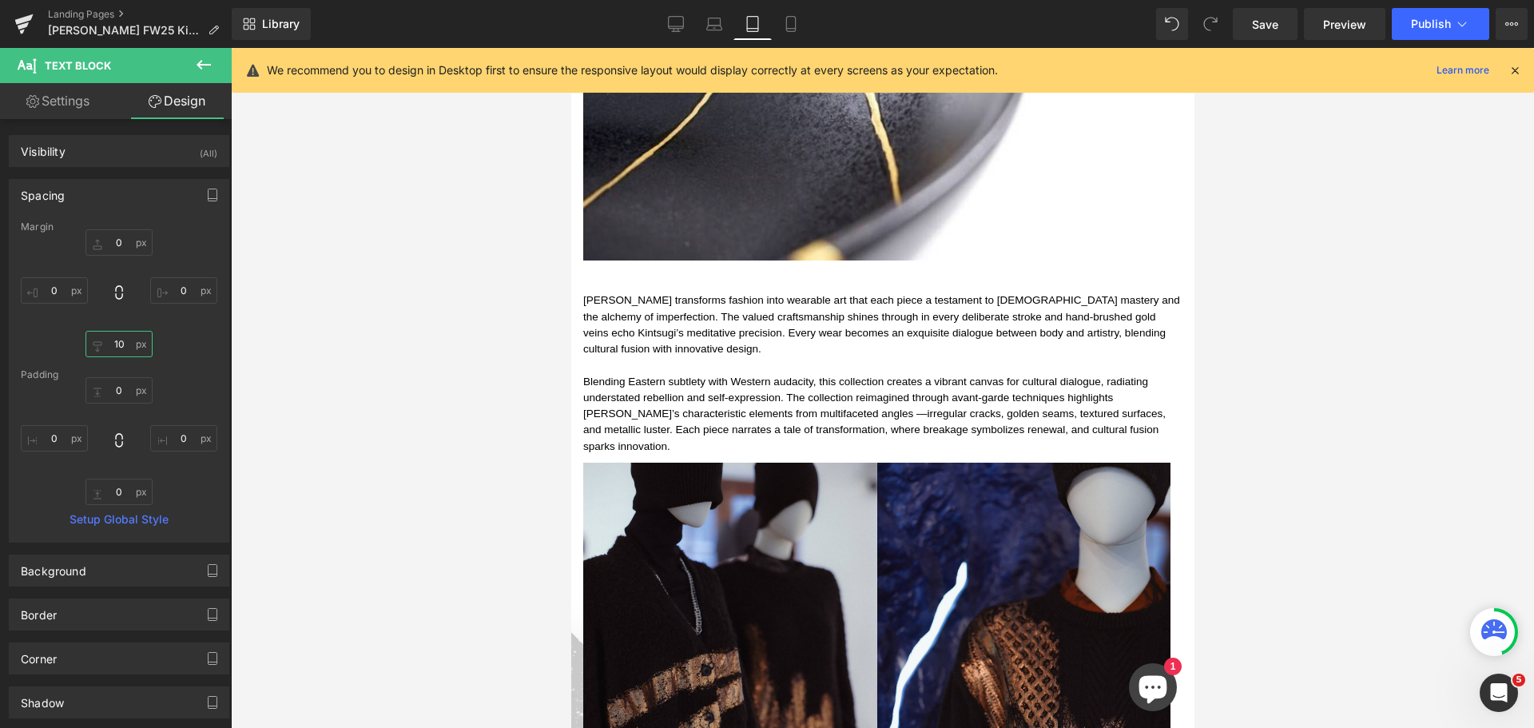
type input "10"
click at [1376, 382] on div at bounding box center [882, 388] width 1303 height 680
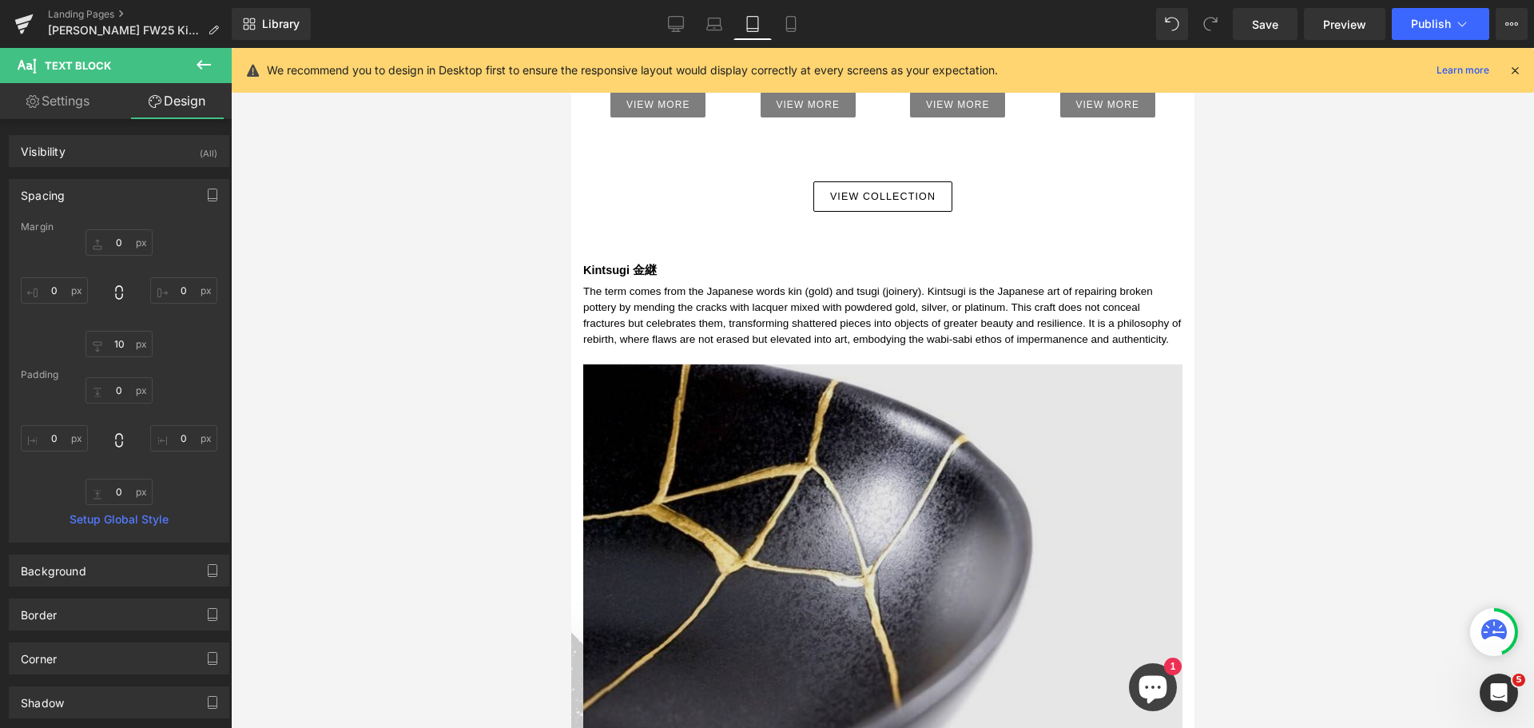
scroll to position [945, 0]
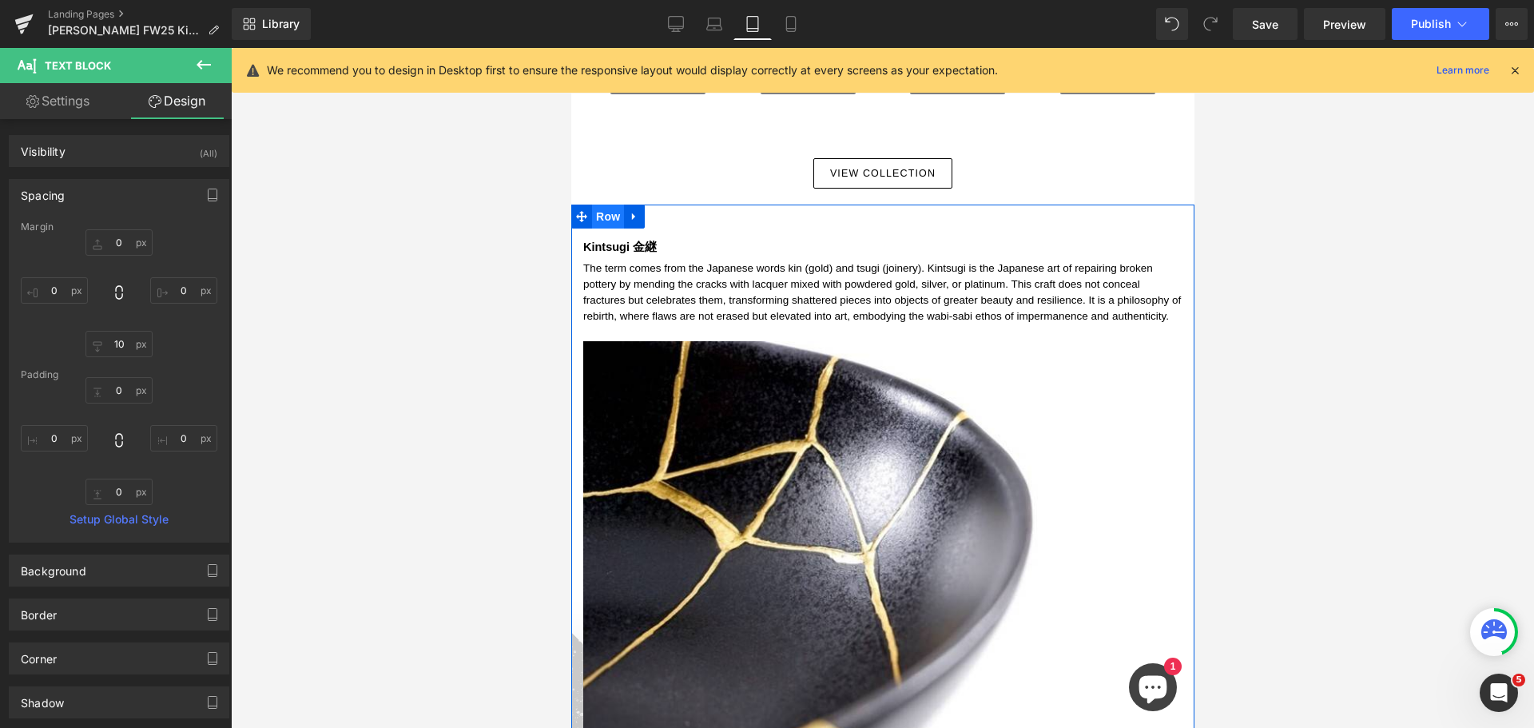
click at [602, 204] on span "Row" at bounding box center [607, 216] width 32 height 24
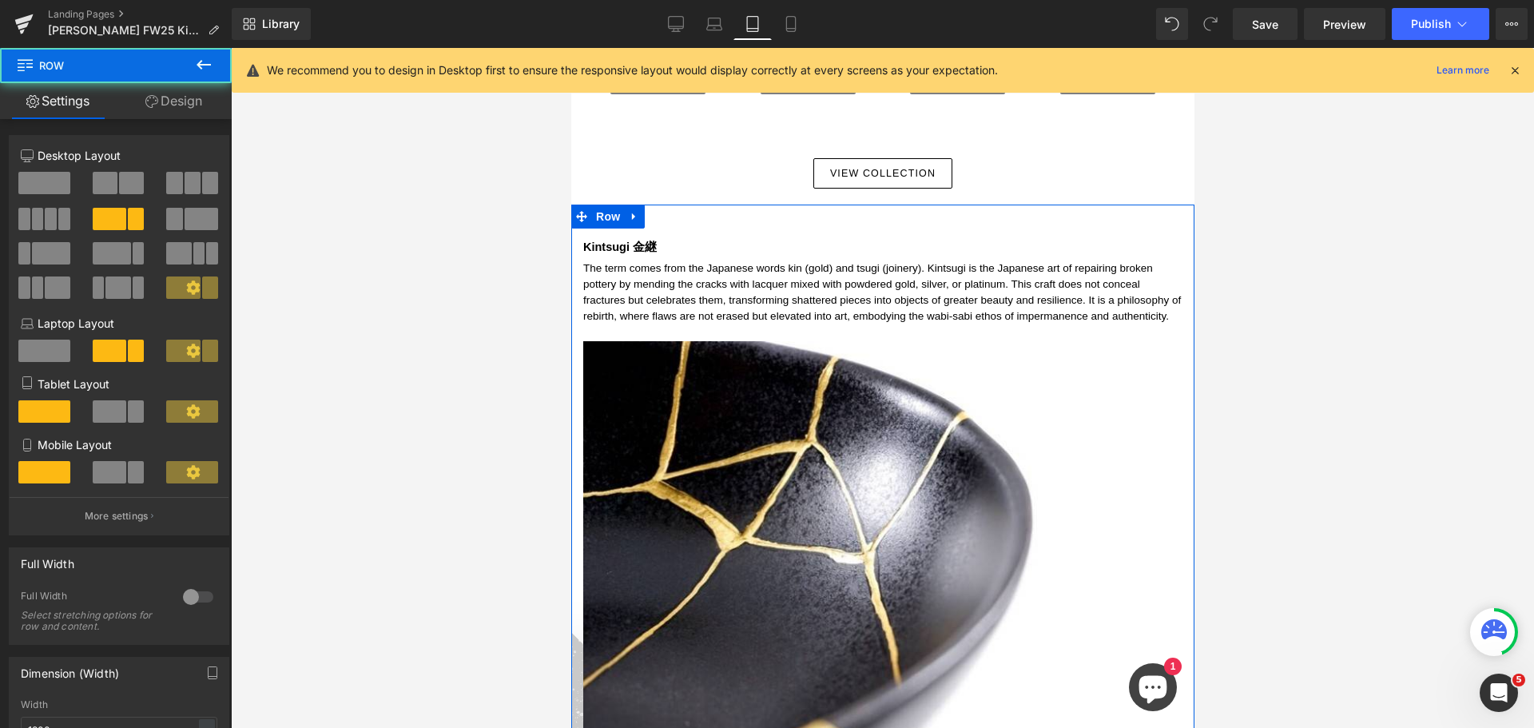
click at [108, 404] on span at bounding box center [110, 411] width 34 height 22
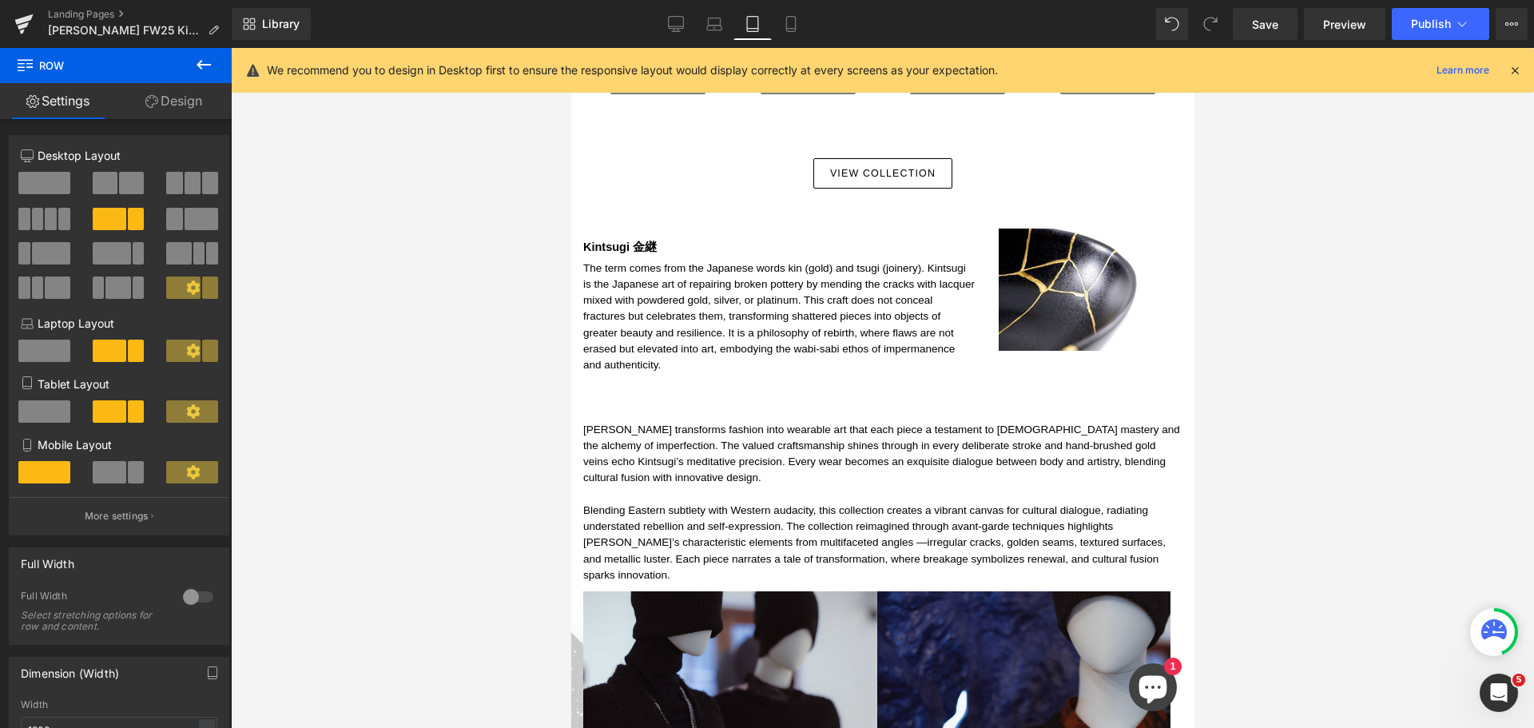
click at [1277, 456] on div at bounding box center [882, 388] width 1303 height 680
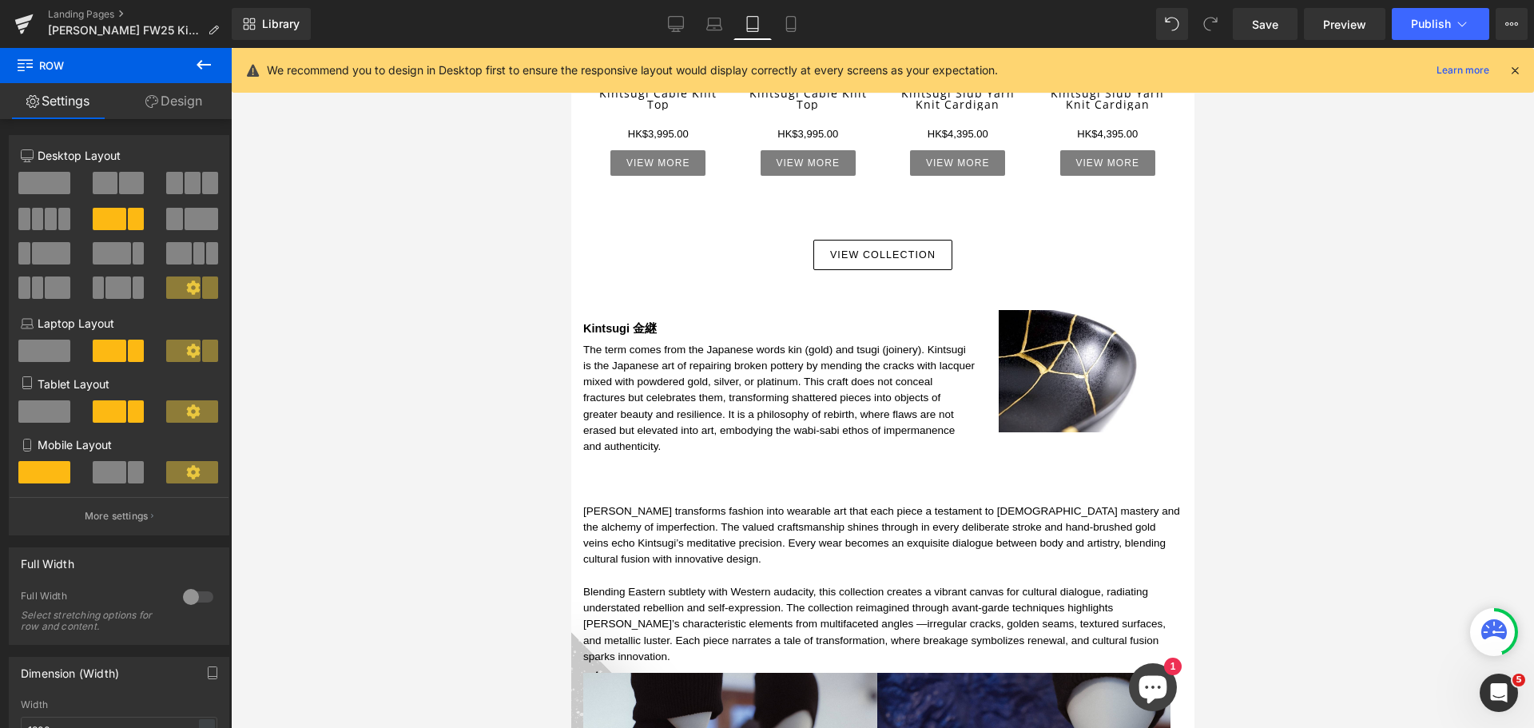
scroll to position [1025, 0]
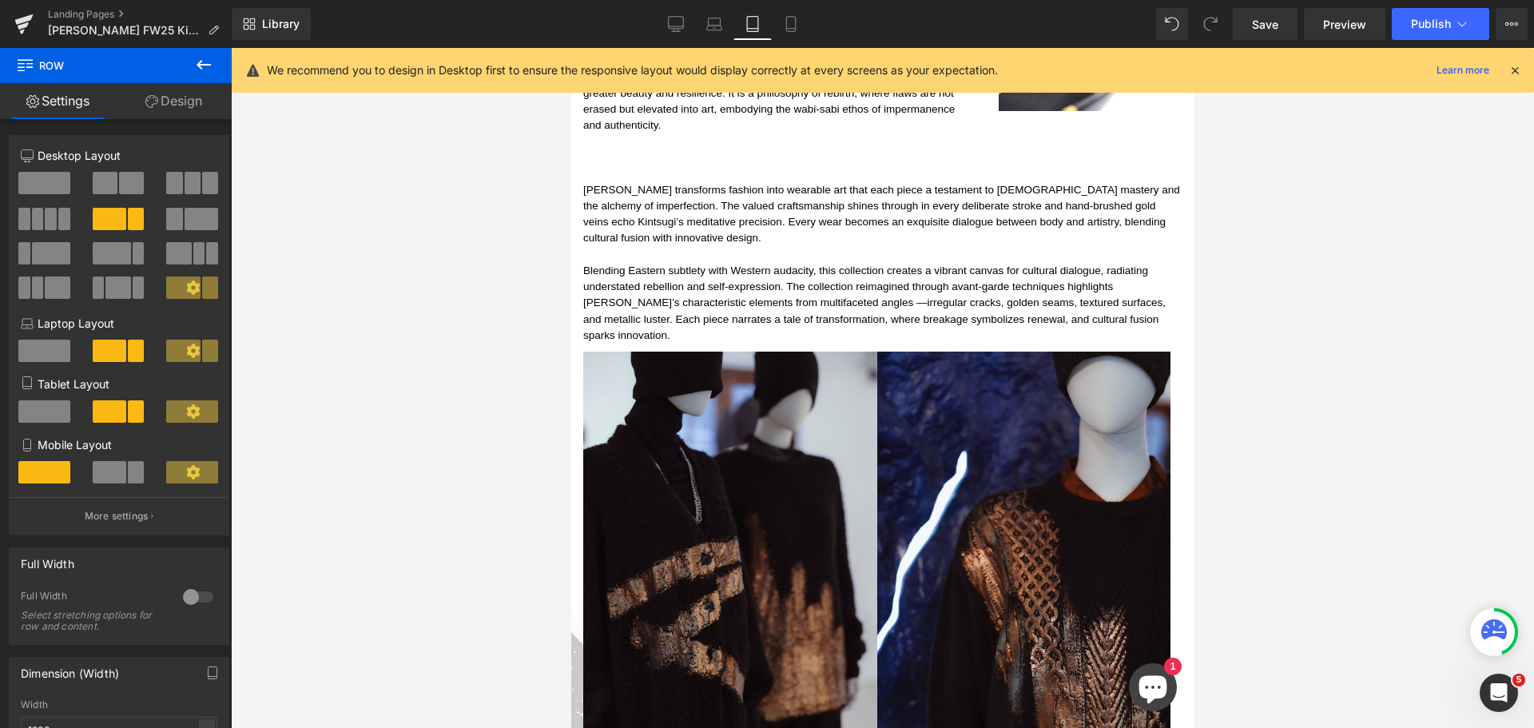
click at [685, 16] on link "Desktop" at bounding box center [676, 24] width 38 height 32
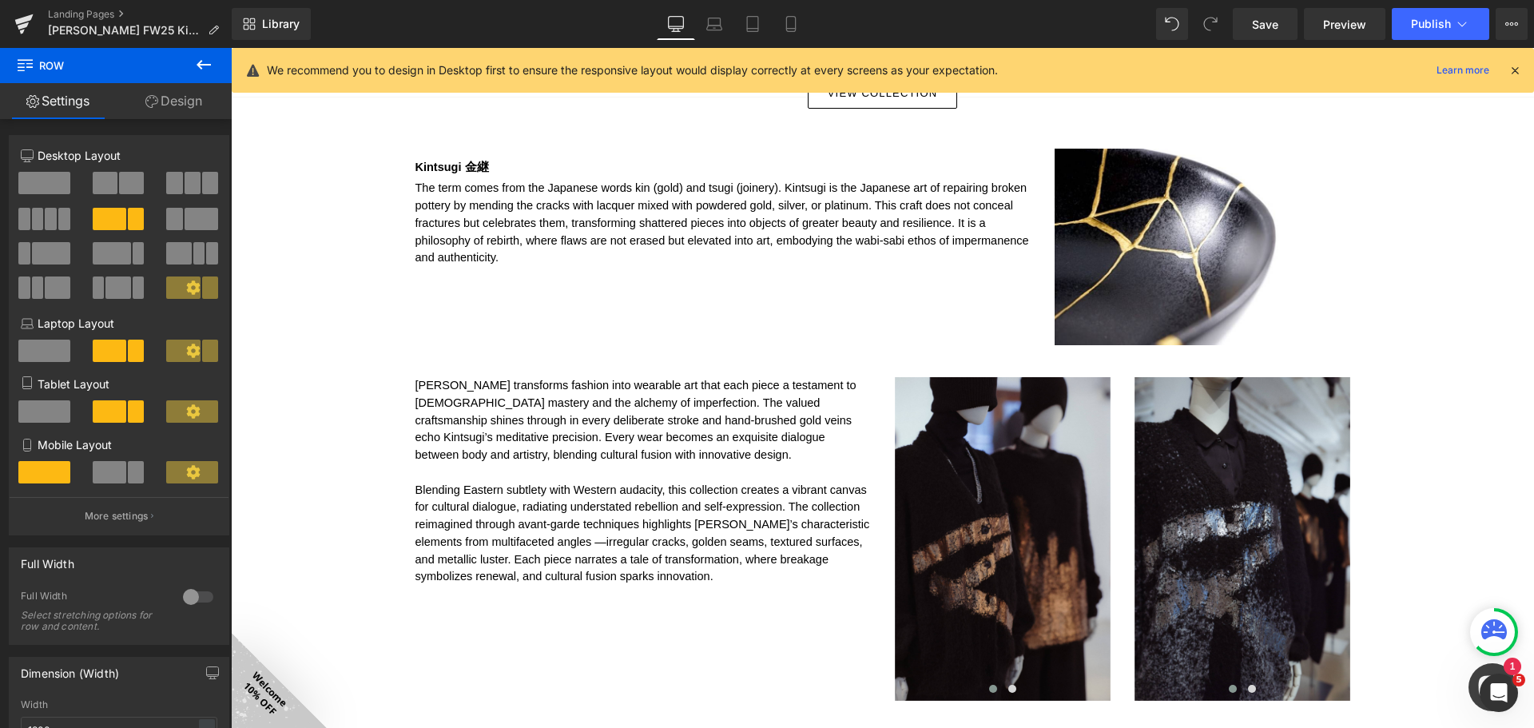
scroll to position [1129, 0]
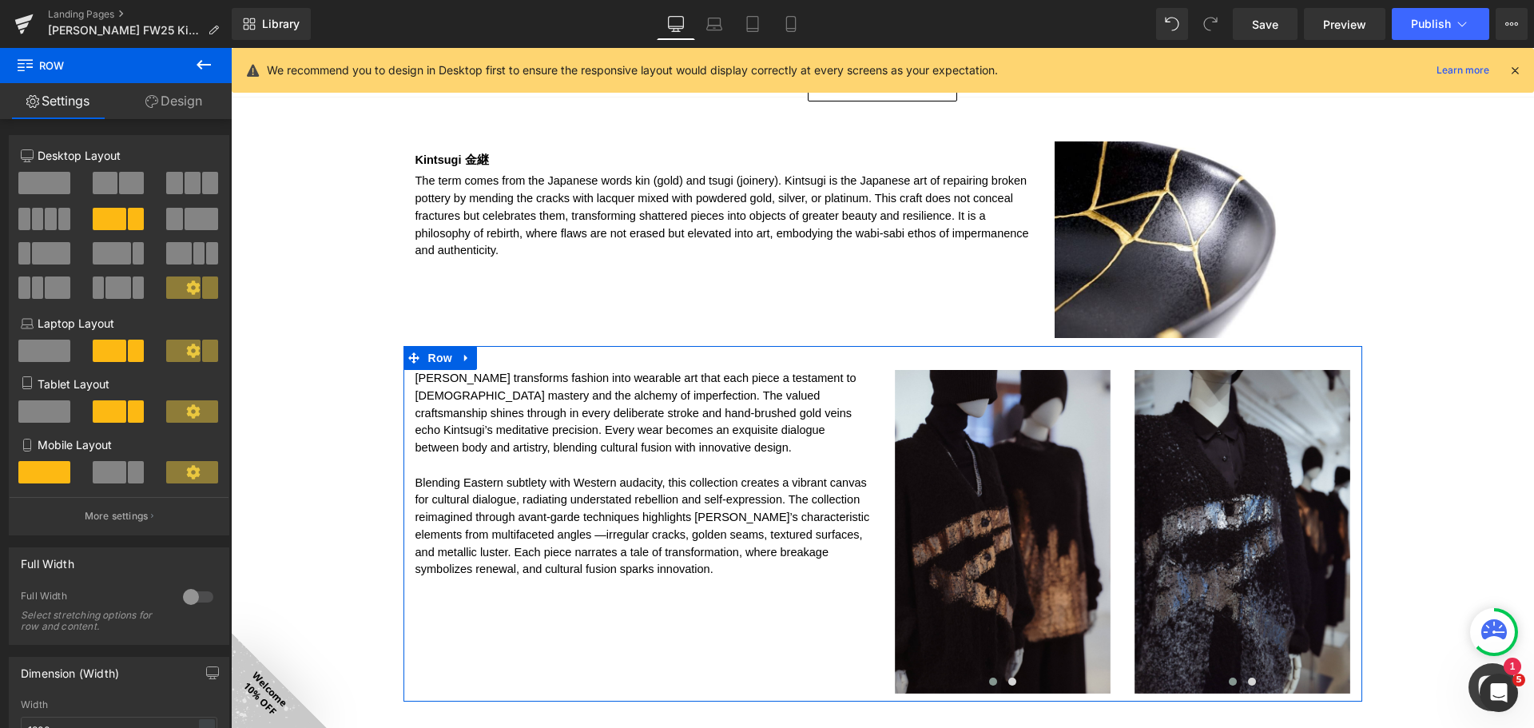
drag, startPoint x: 450, startPoint y: 276, endPoint x: 236, endPoint y: 238, distance: 217.4
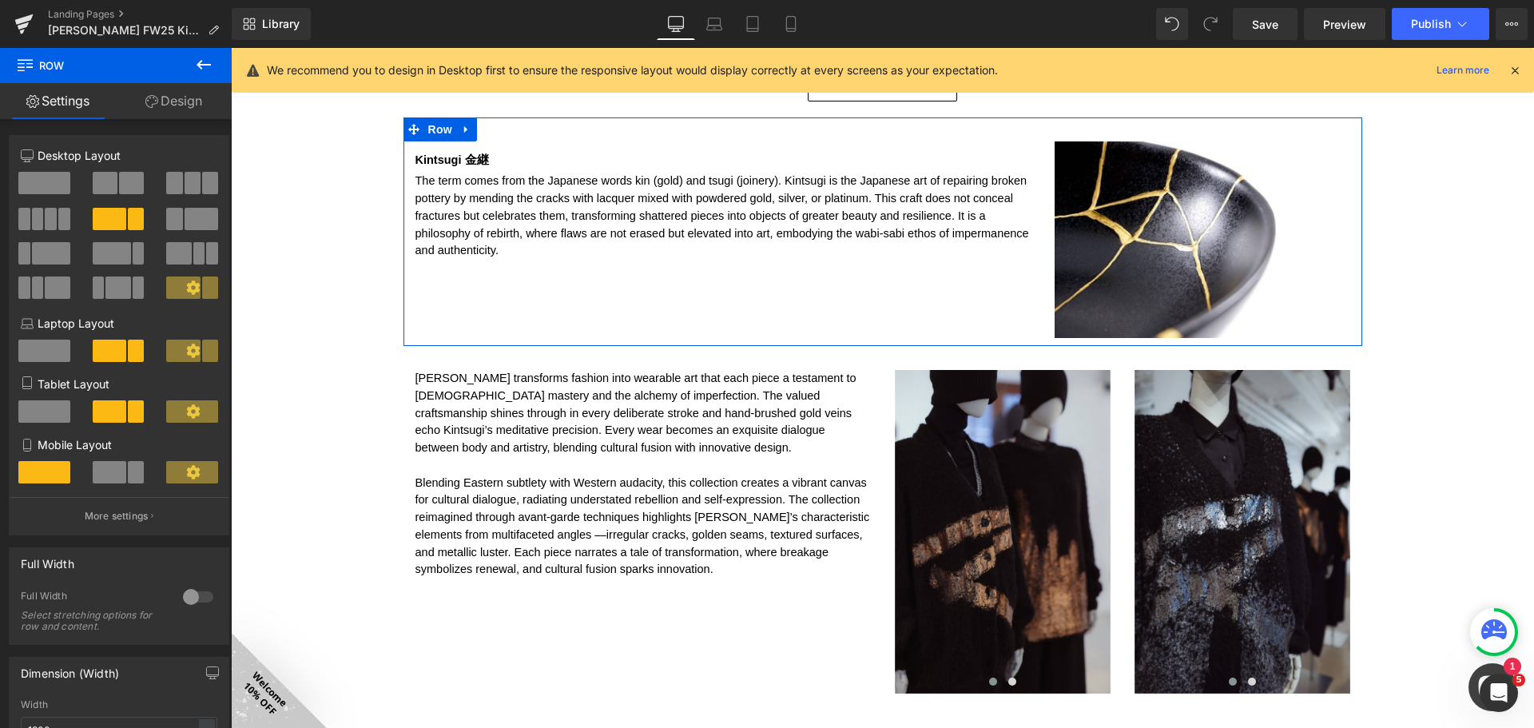
click at [185, 217] on span at bounding box center [202, 219] width 34 height 22
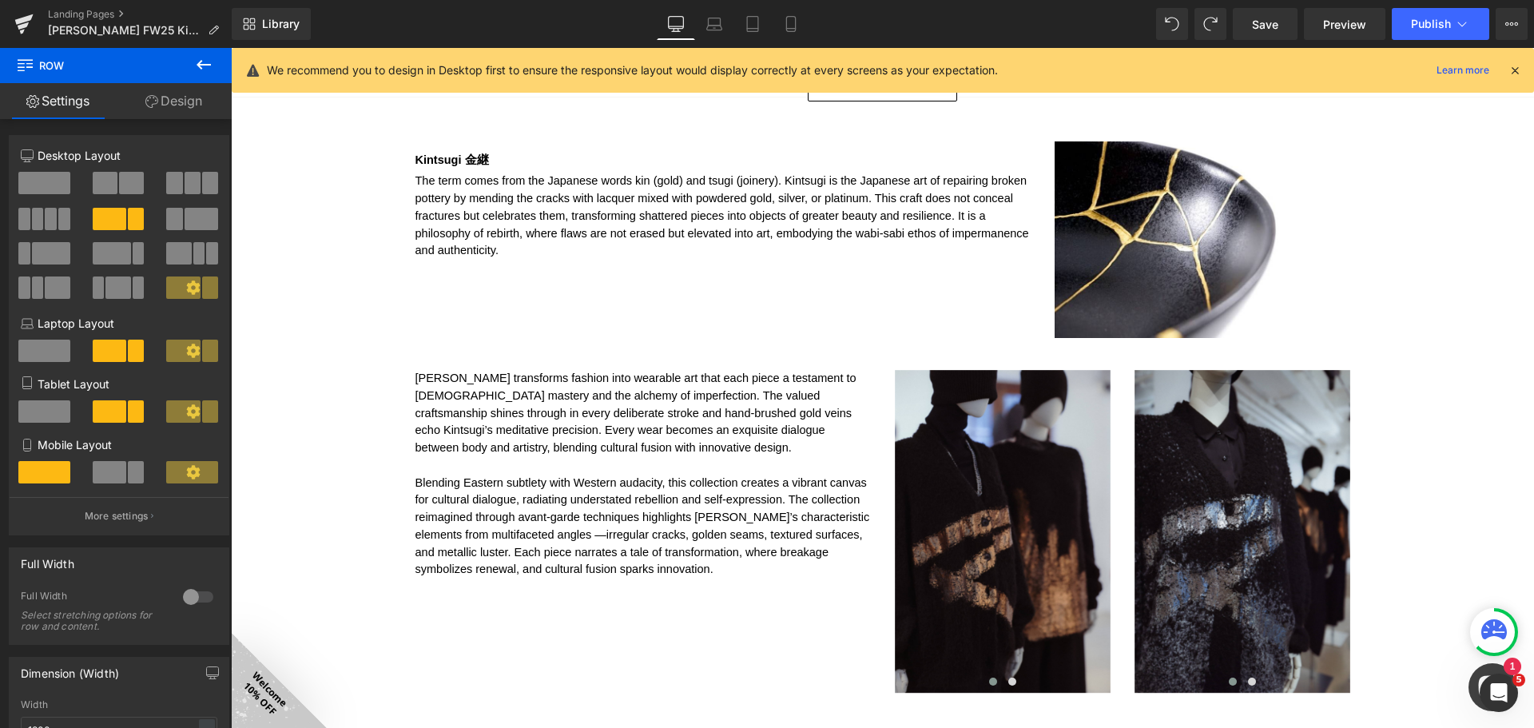
click at [680, 399] on p "[PERSON_NAME] transforms fashion into wearable art that each piece a testament …" at bounding box center [642, 413] width 455 height 87
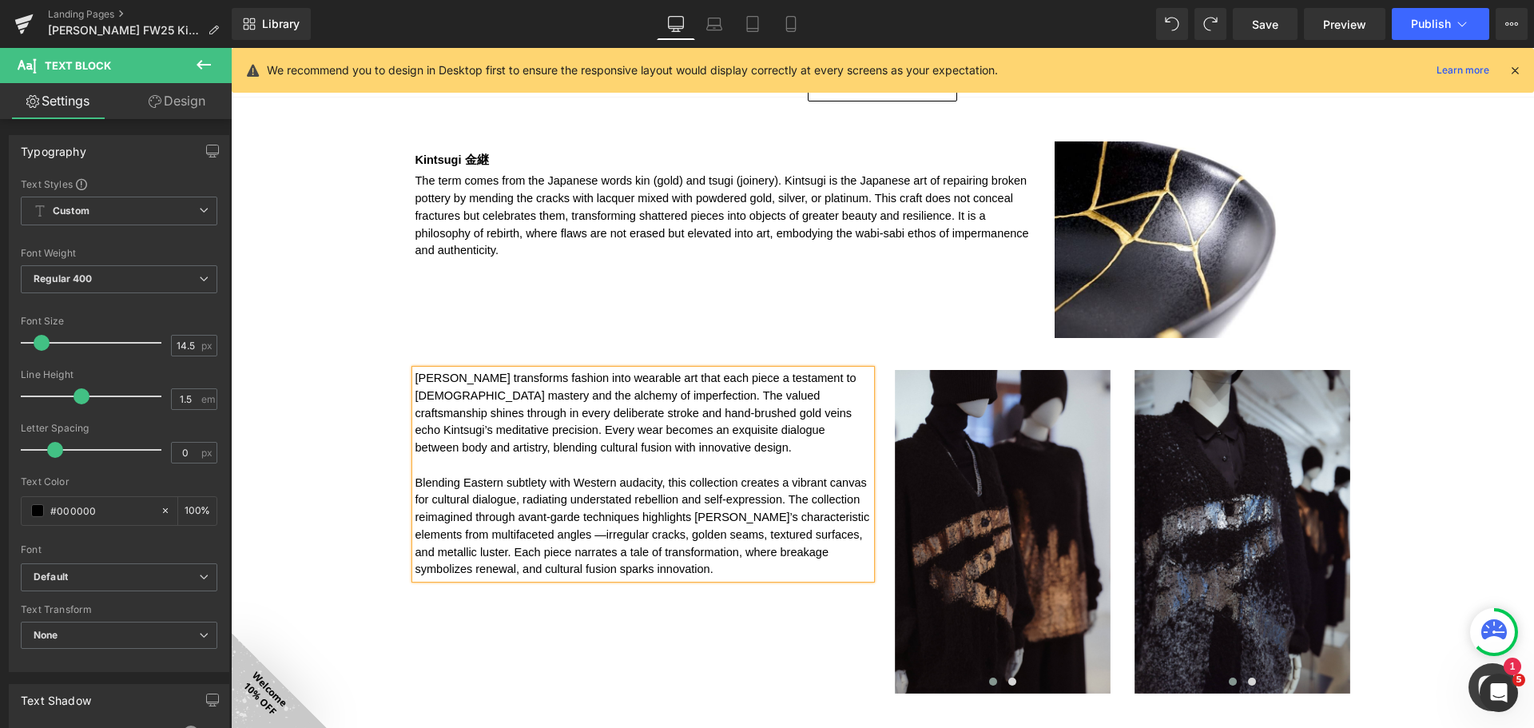
click at [749, 666] on div "Loading Product Data" at bounding box center [766, 665] width 115 height 18
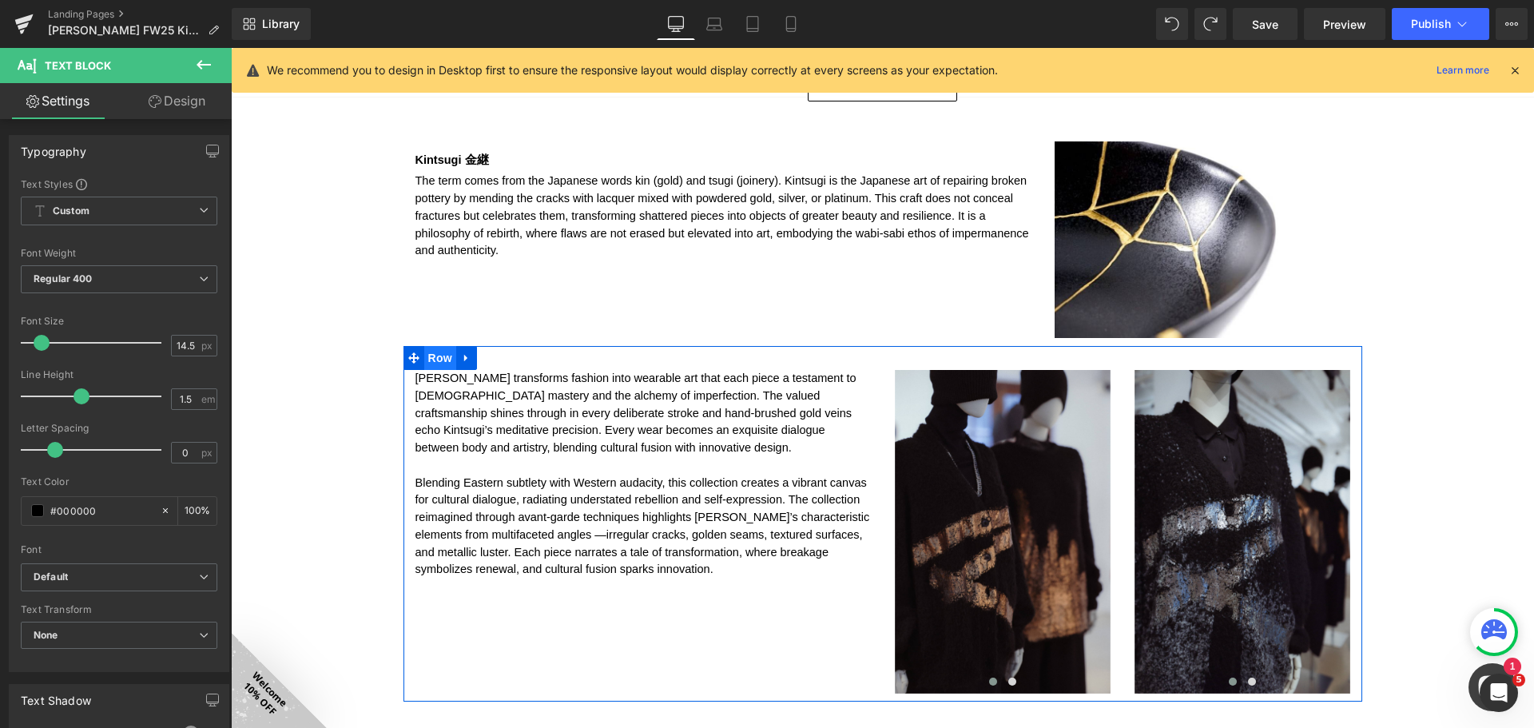
click at [435, 363] on span "Row" at bounding box center [440, 358] width 32 height 24
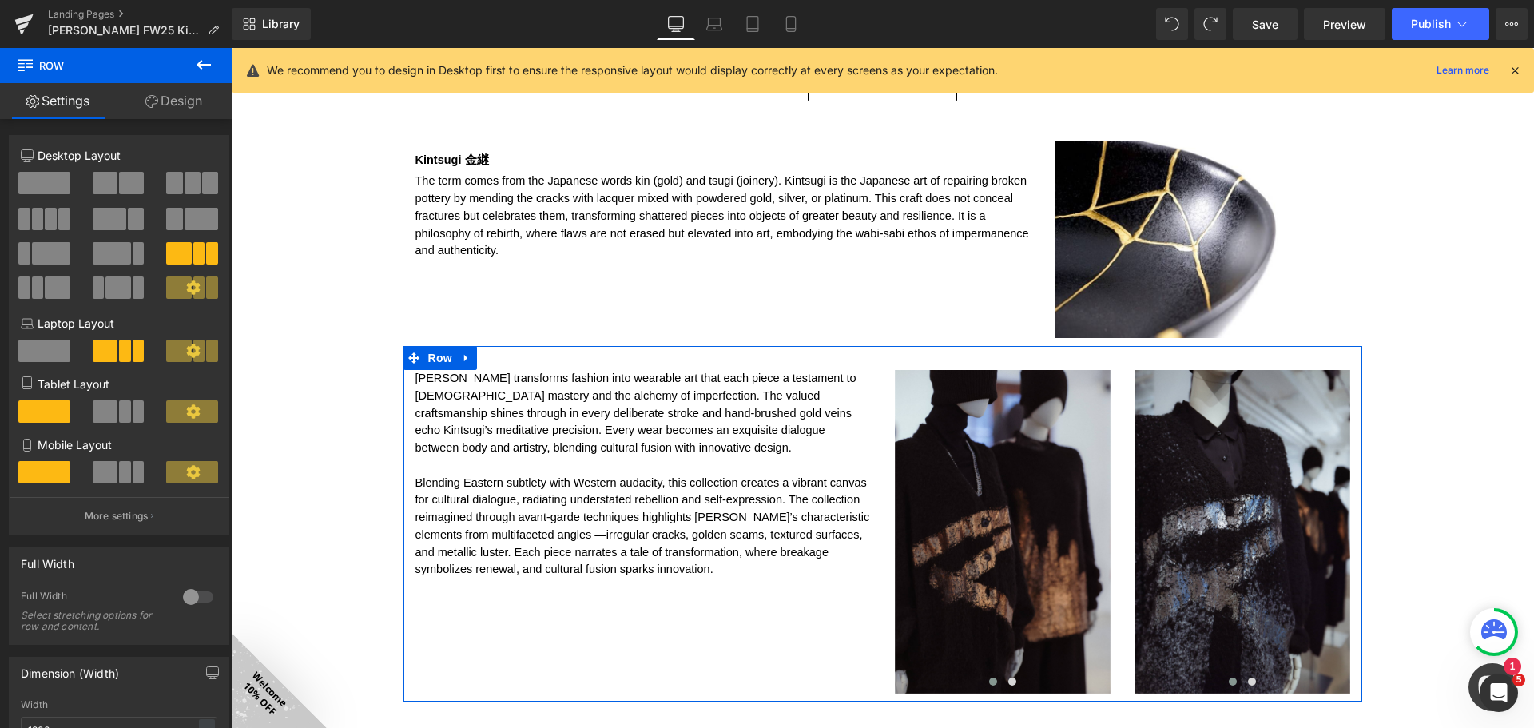
click at [53, 288] on span at bounding box center [57, 287] width 25 height 22
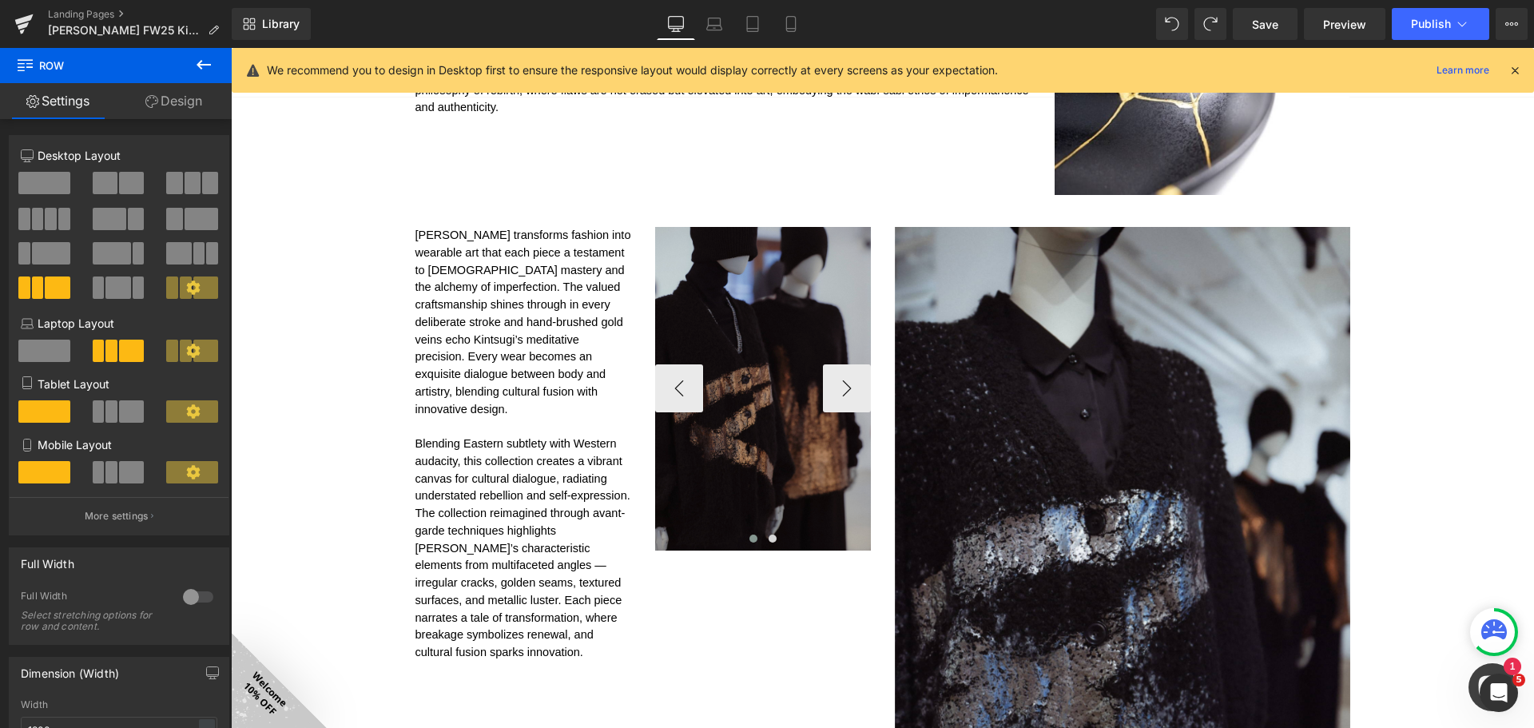
scroll to position [1289, 0]
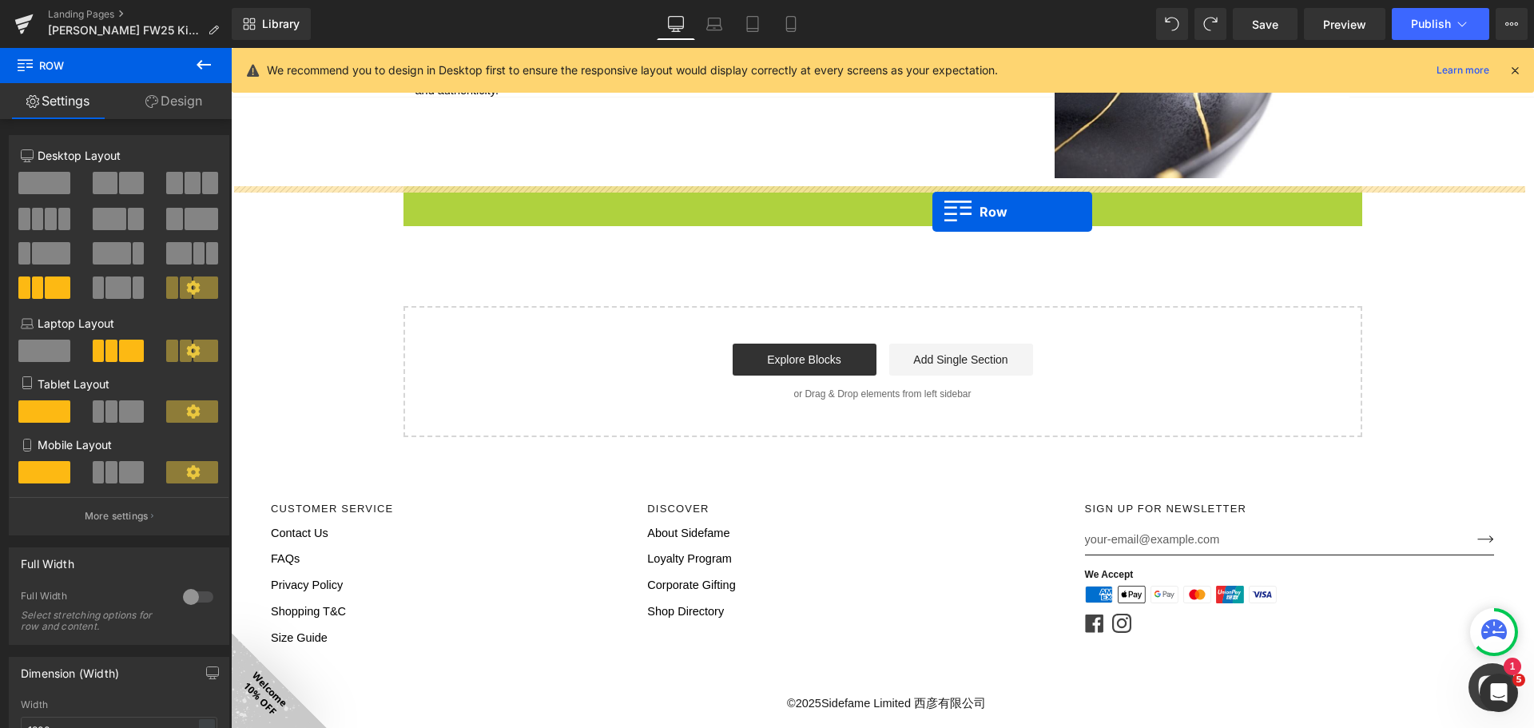
drag, startPoint x: 439, startPoint y: 198, endPoint x: 931, endPoint y: 212, distance: 491.5
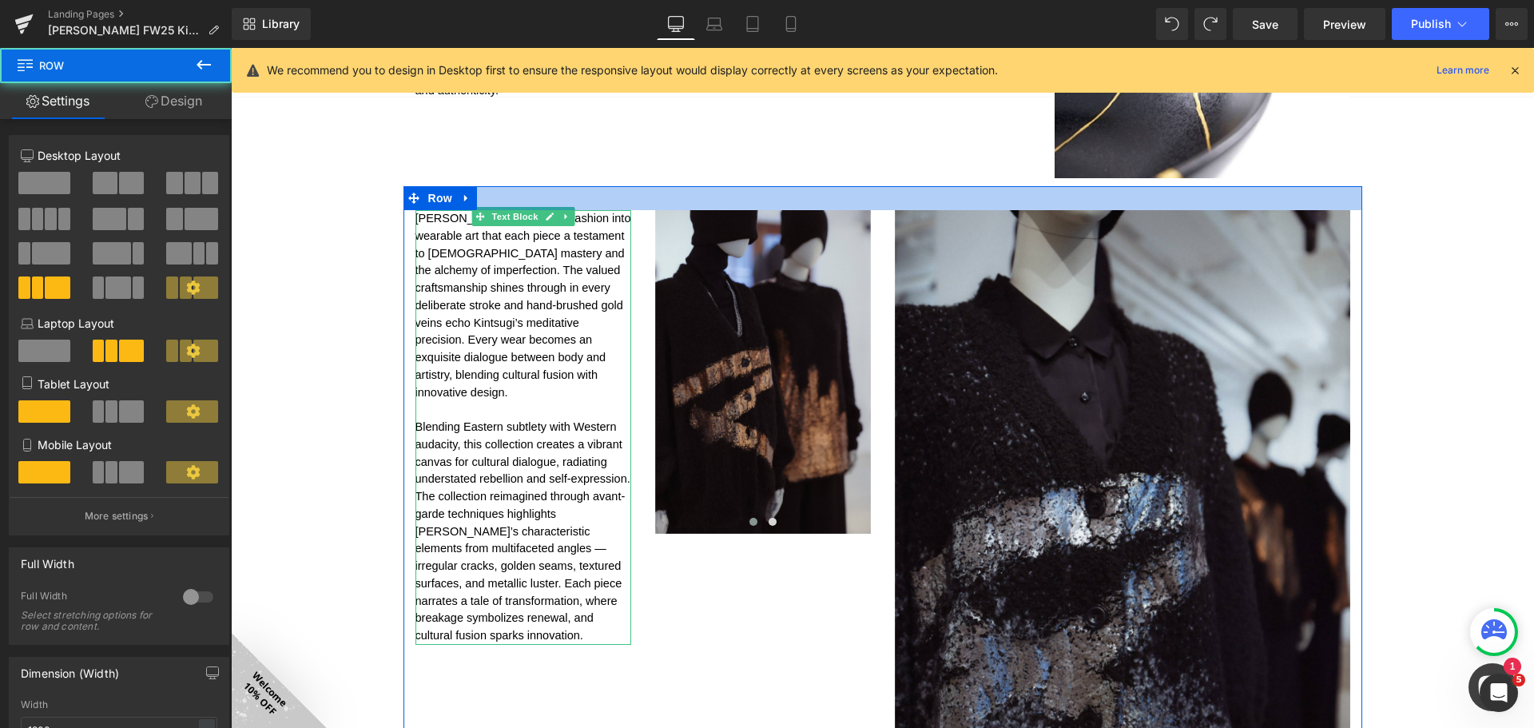
click at [482, 259] on p "[PERSON_NAME] transforms fashion into wearable art that each piece a testament …" at bounding box center [523, 305] width 216 height 191
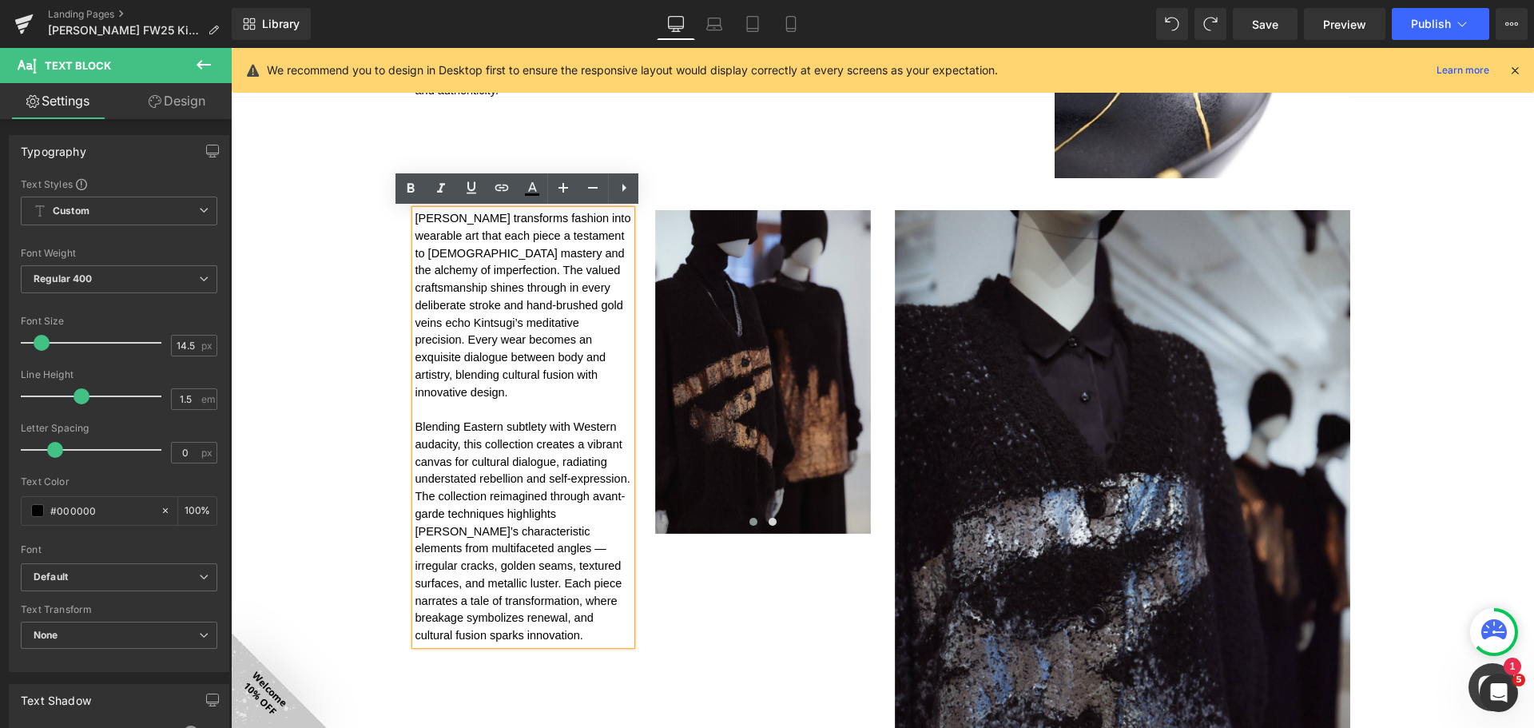
click at [493, 334] on p "[PERSON_NAME] transforms fashion into wearable art that each piece a testament …" at bounding box center [523, 305] width 216 height 191
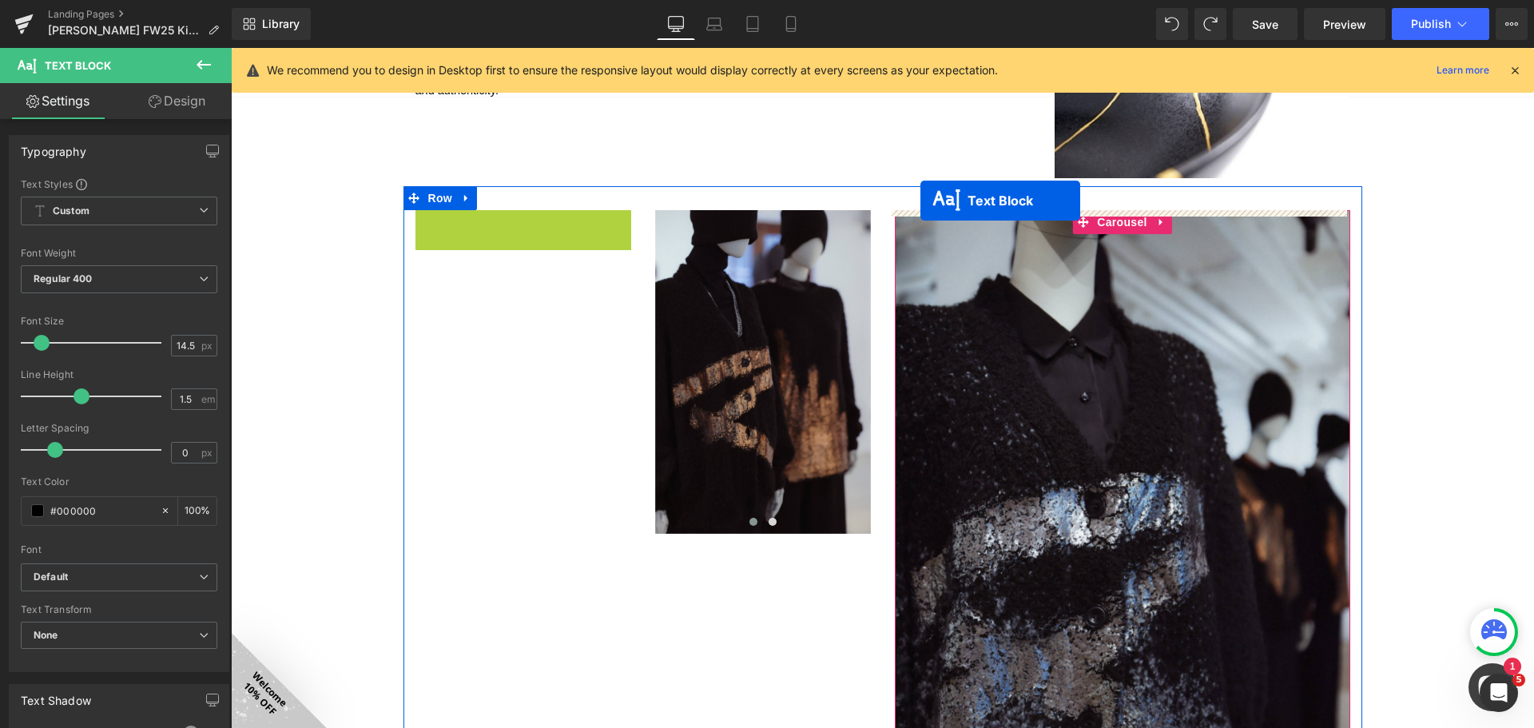
drag, startPoint x: 475, startPoint y: 215, endPoint x: 920, endPoint y: 201, distance: 446.0
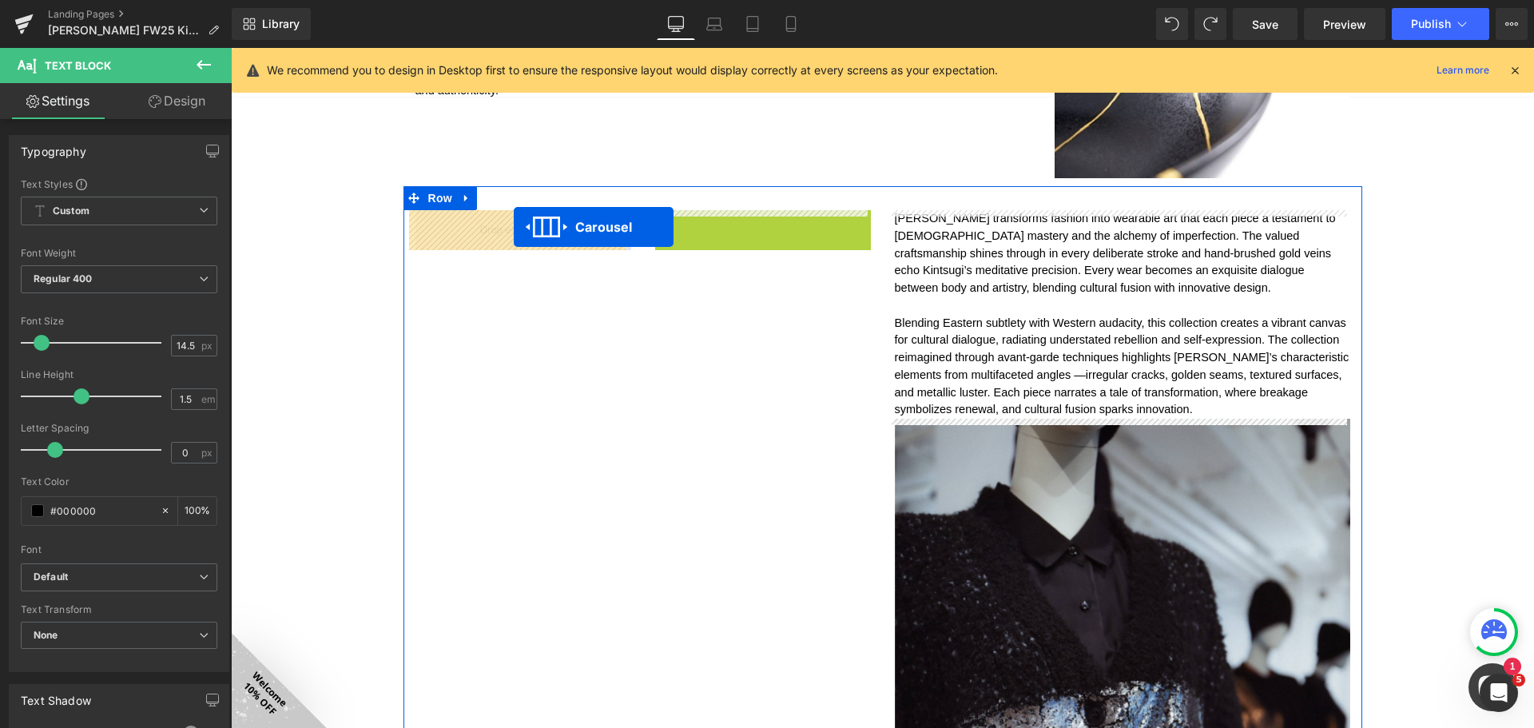
drag, startPoint x: 562, startPoint y: 229, endPoint x: 507, endPoint y: 226, distance: 54.4
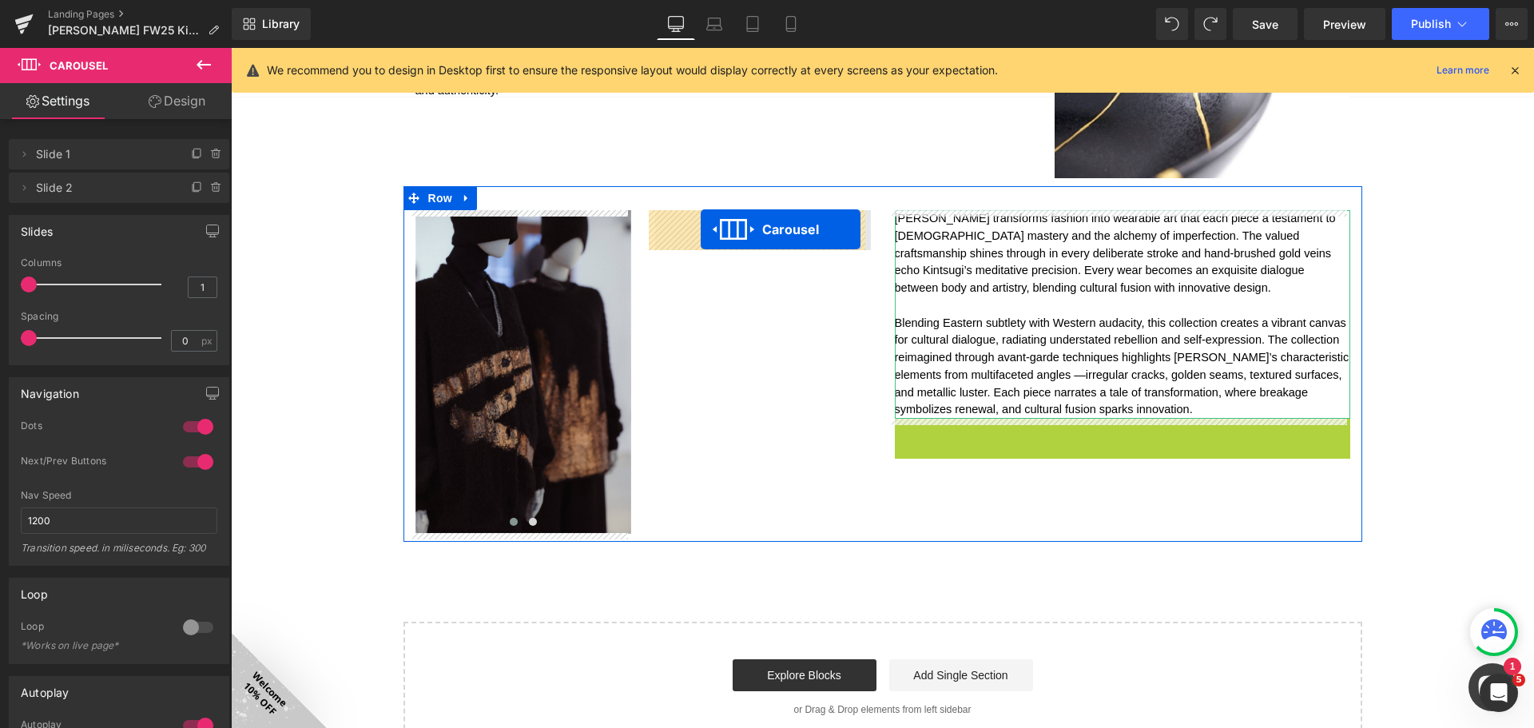
drag, startPoint x: 1022, startPoint y: 419, endPoint x: 701, endPoint y: 229, distance: 373.2
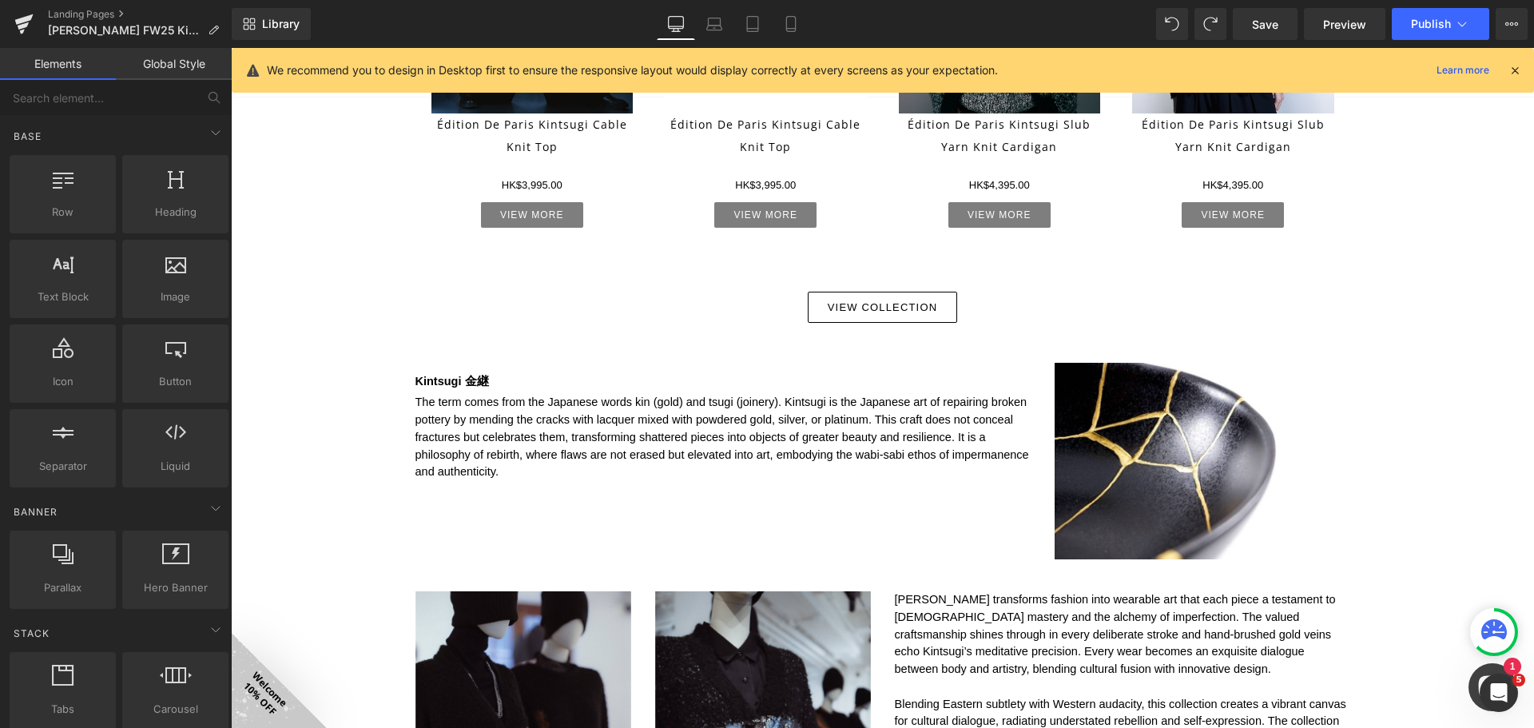
scroll to position [1209, 0]
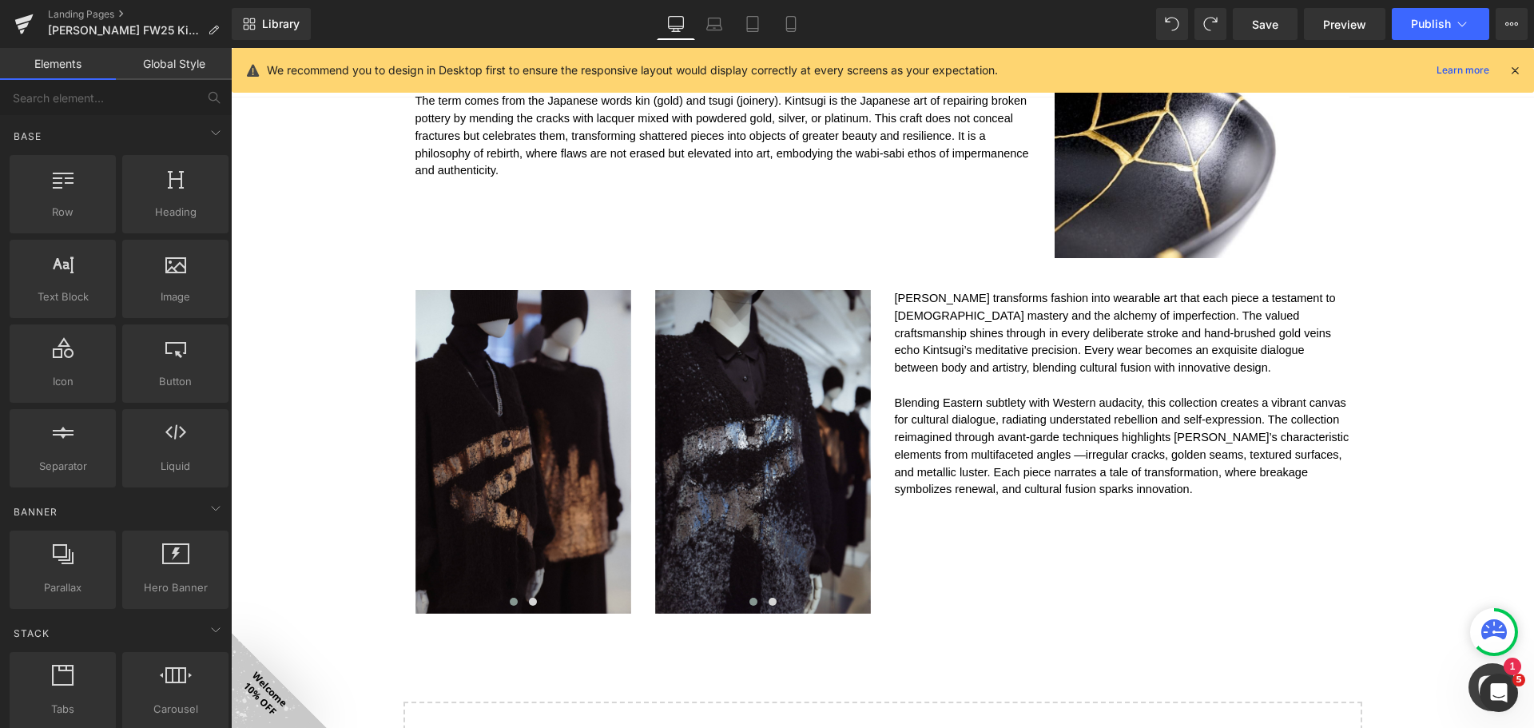
drag, startPoint x: 795, startPoint y: 26, endPoint x: 809, endPoint y: 91, distance: 66.3
click at [795, 26] on icon at bounding box center [791, 24] width 16 height 16
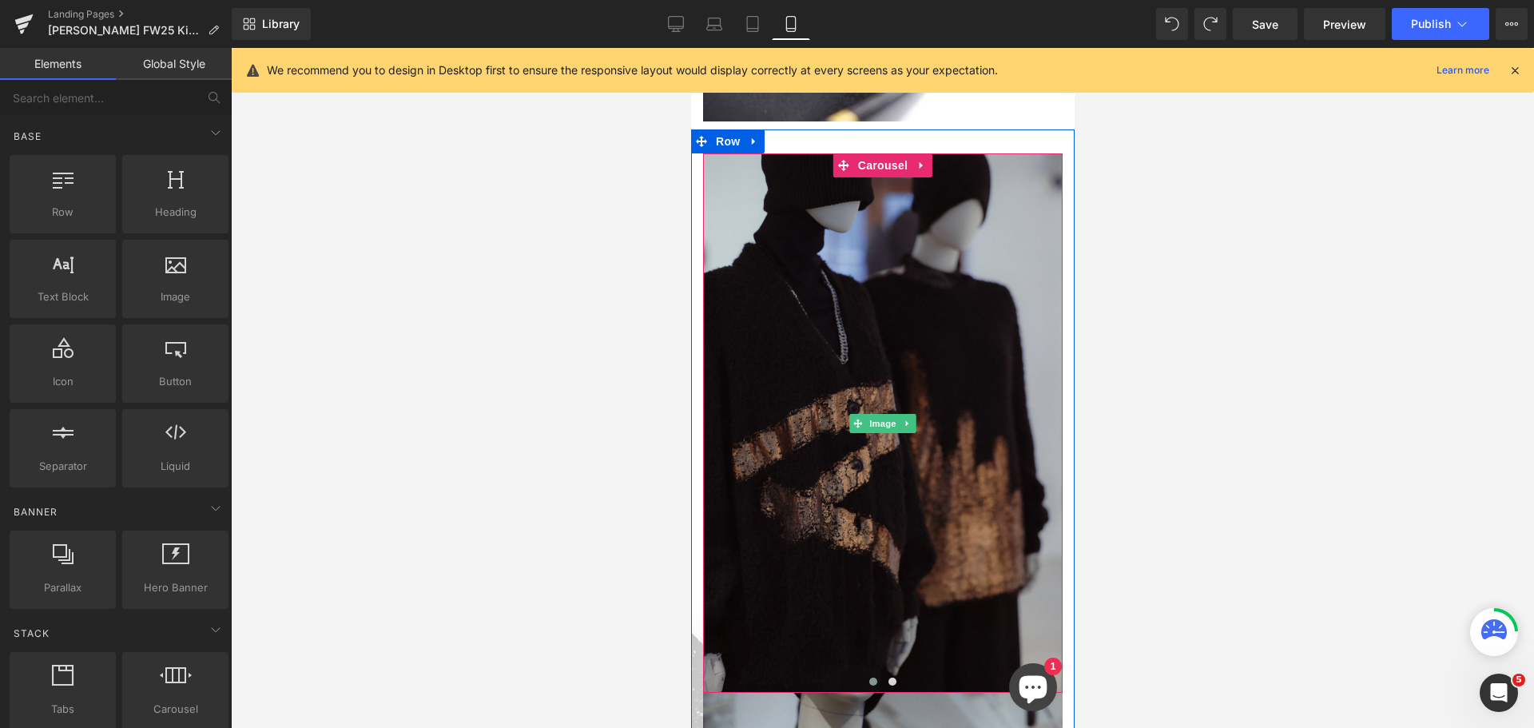
scroll to position [1630, 0]
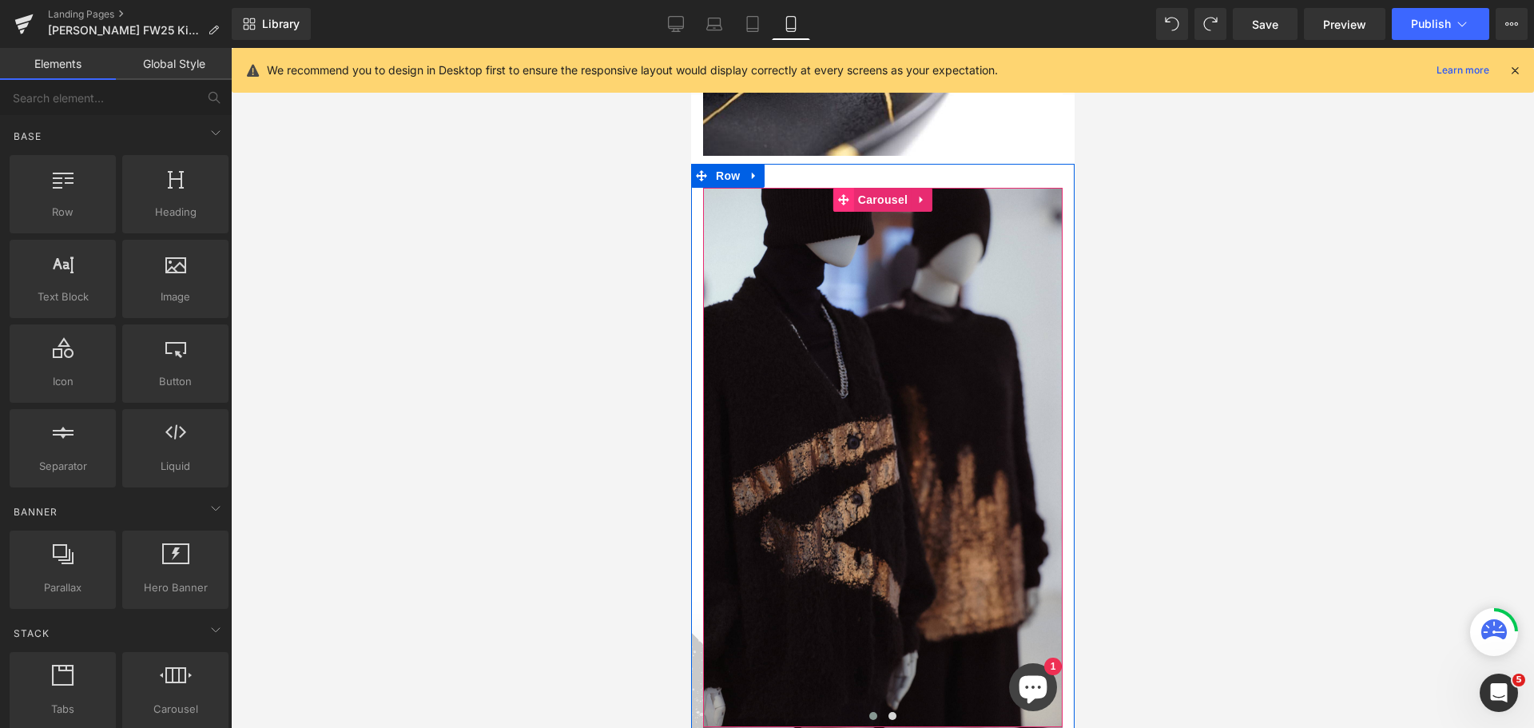
click at [844, 194] on icon at bounding box center [842, 199] width 11 height 11
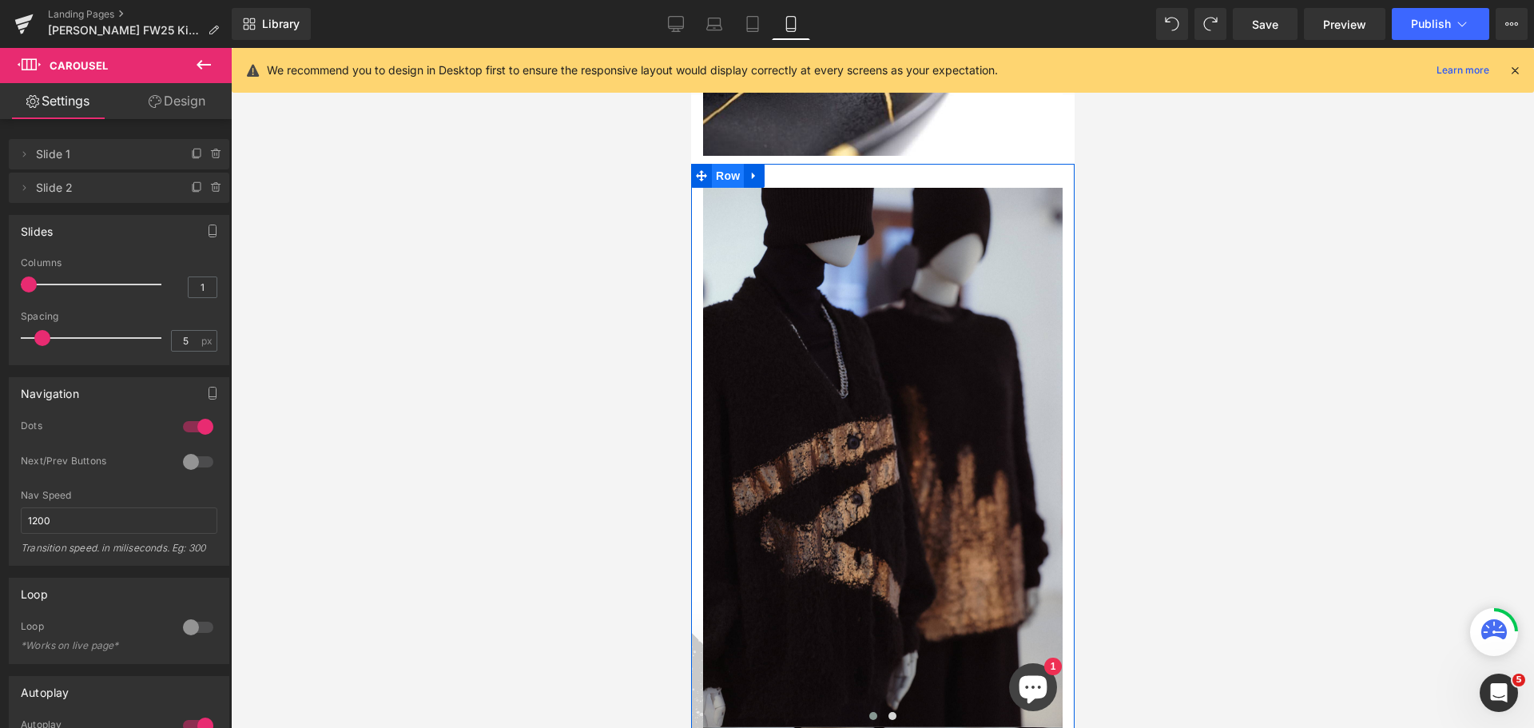
click at [730, 164] on span "Row" at bounding box center [727, 176] width 32 height 24
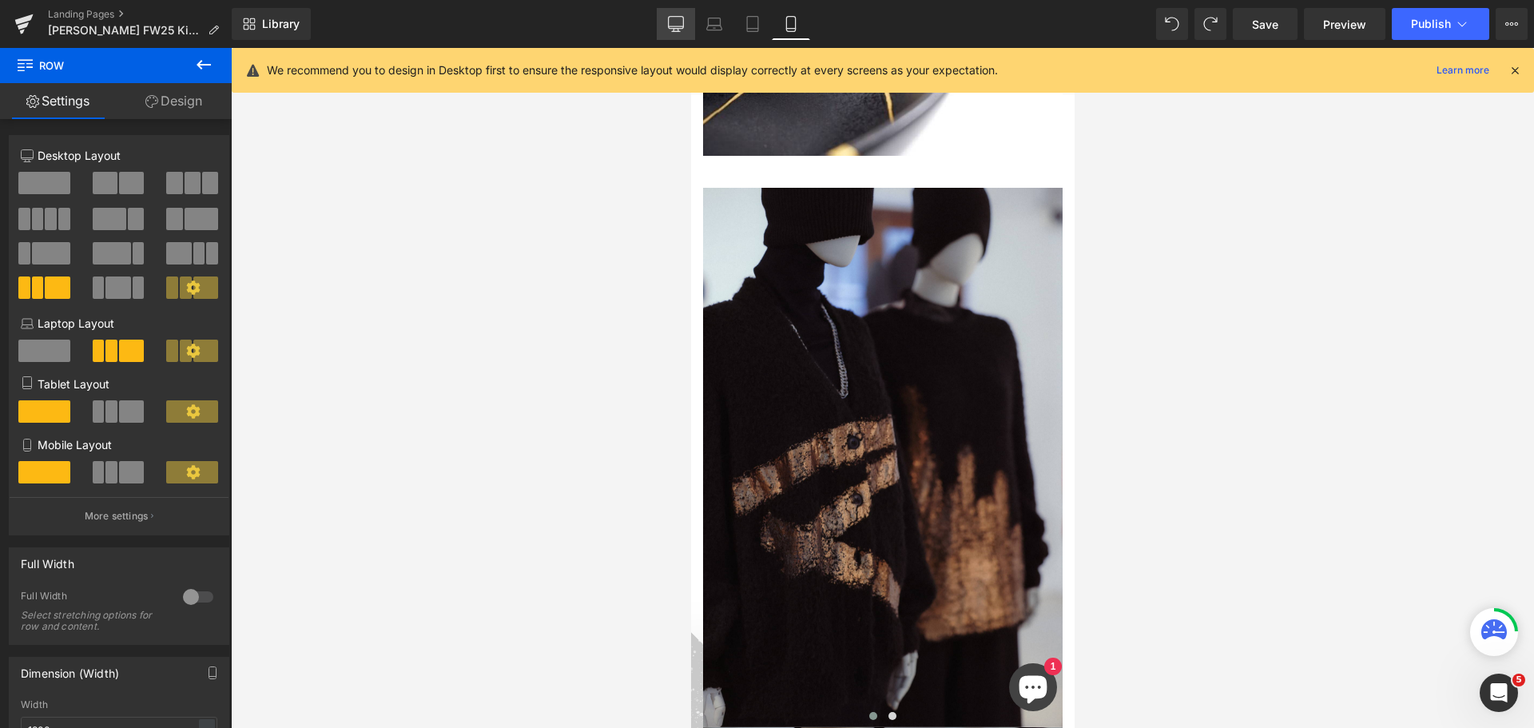
click at [674, 24] on icon at bounding box center [676, 24] width 16 height 16
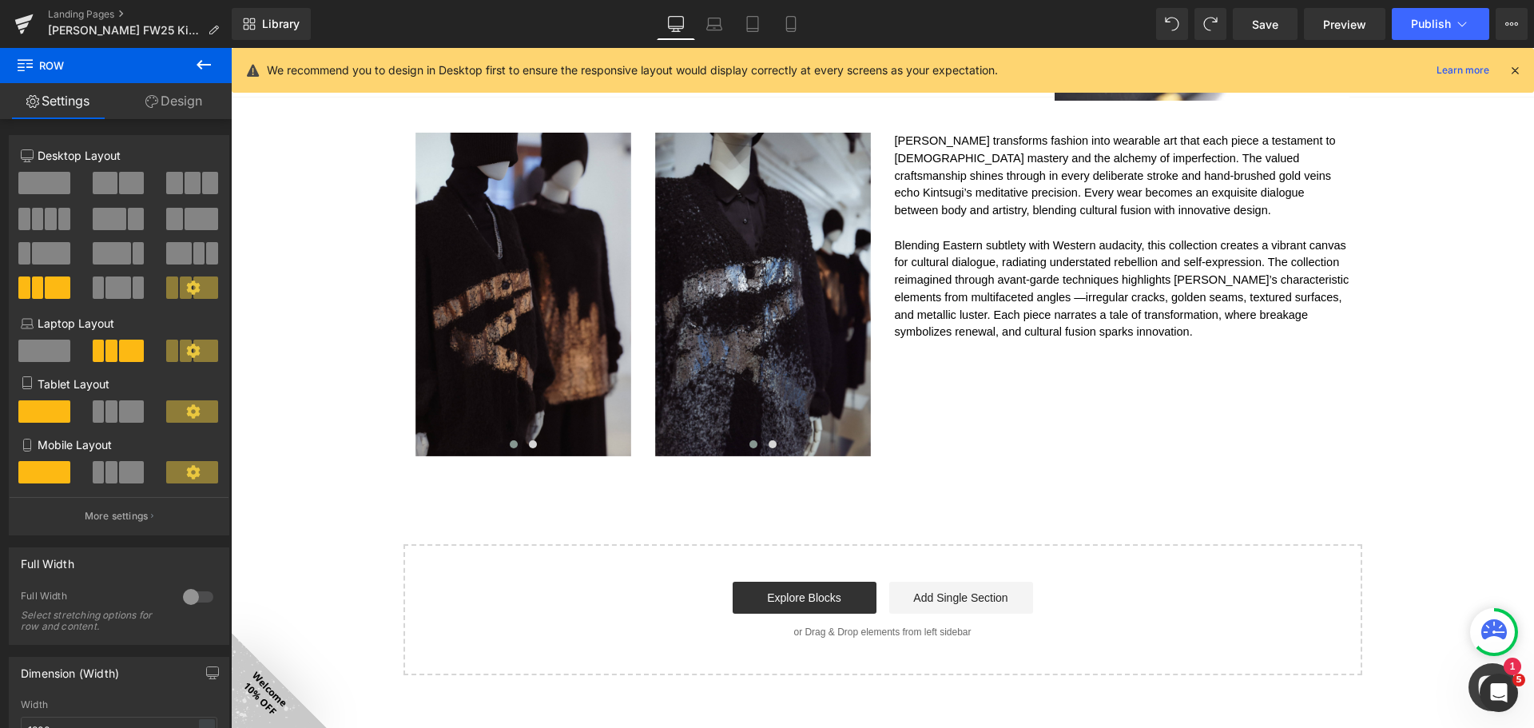
scroll to position [1286, 0]
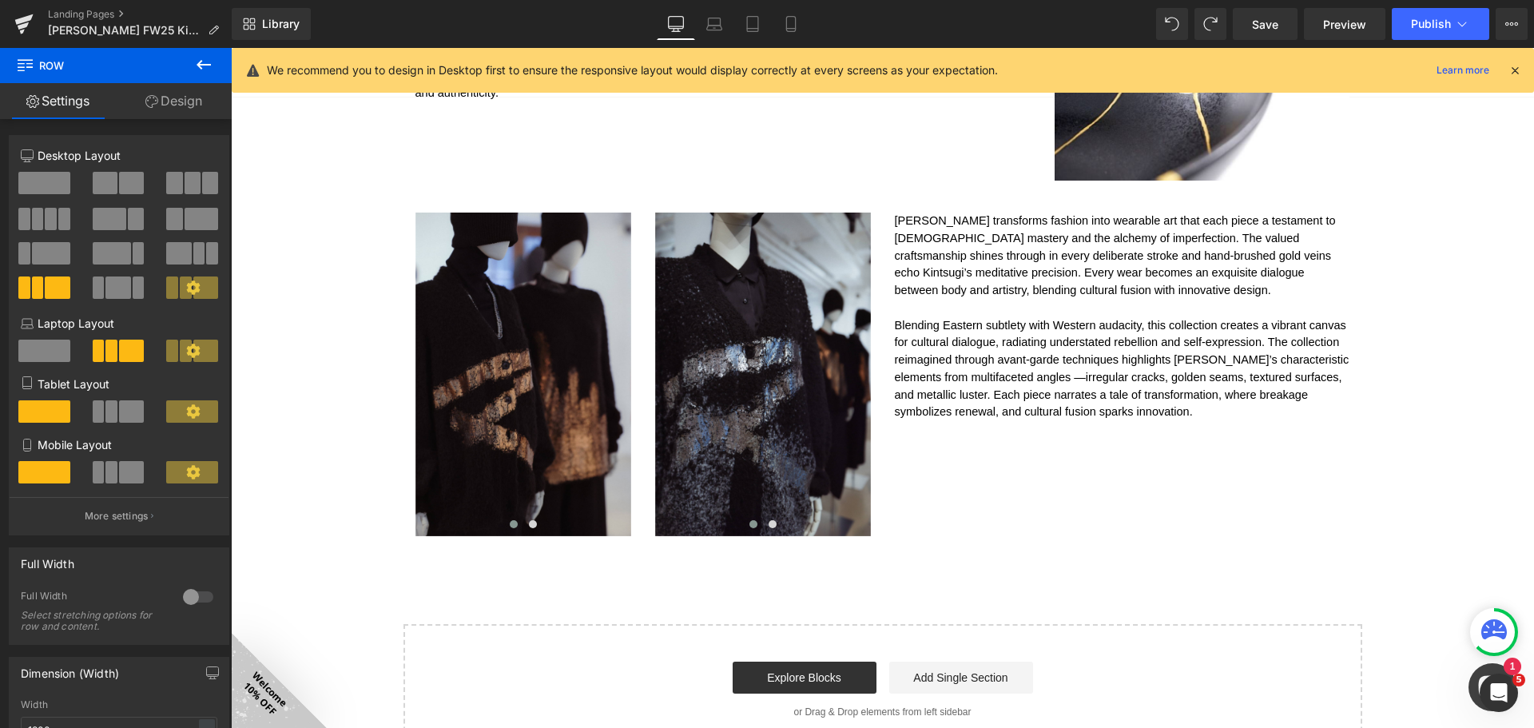
click at [207, 66] on icon at bounding box center [203, 64] width 19 height 19
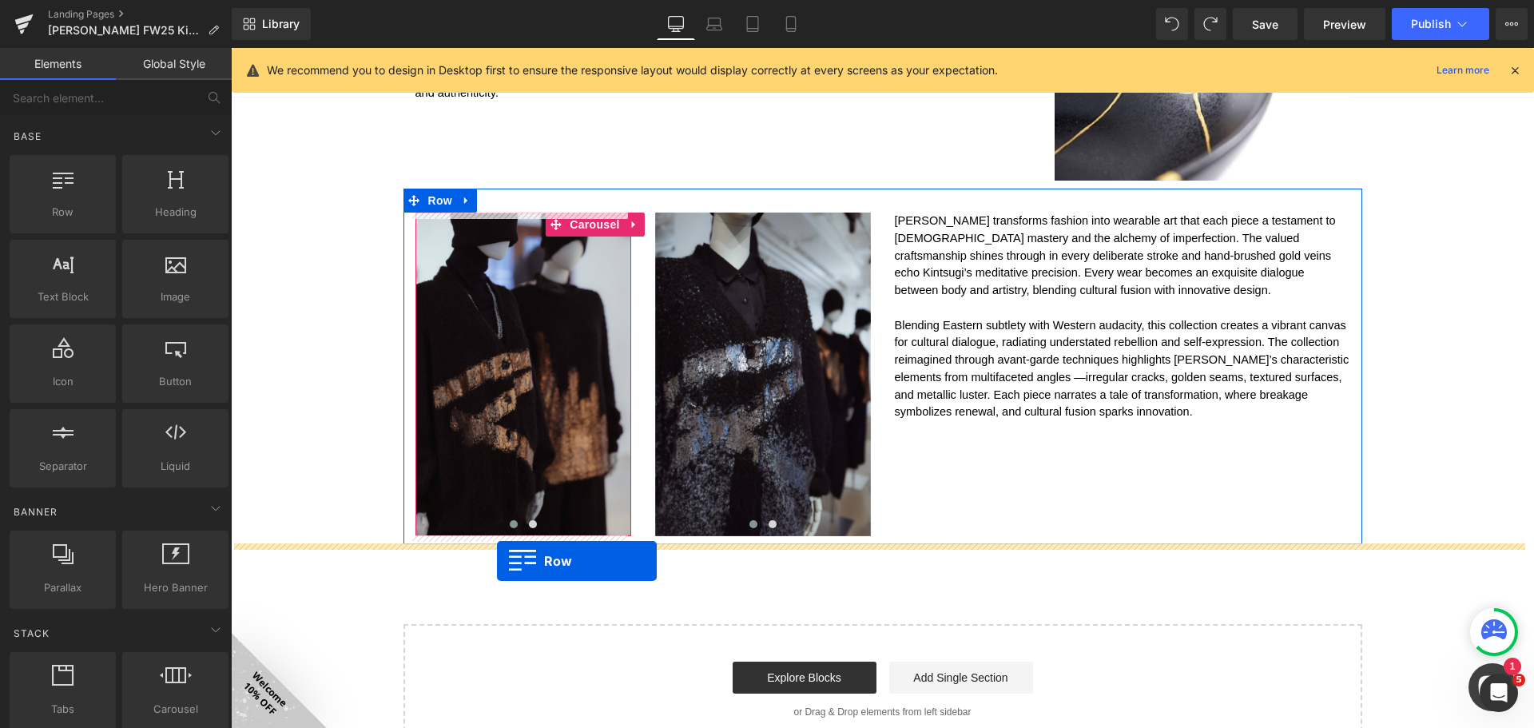
drag, startPoint x: 293, startPoint y: 258, endPoint x: 498, endPoint y: 561, distance: 365.3
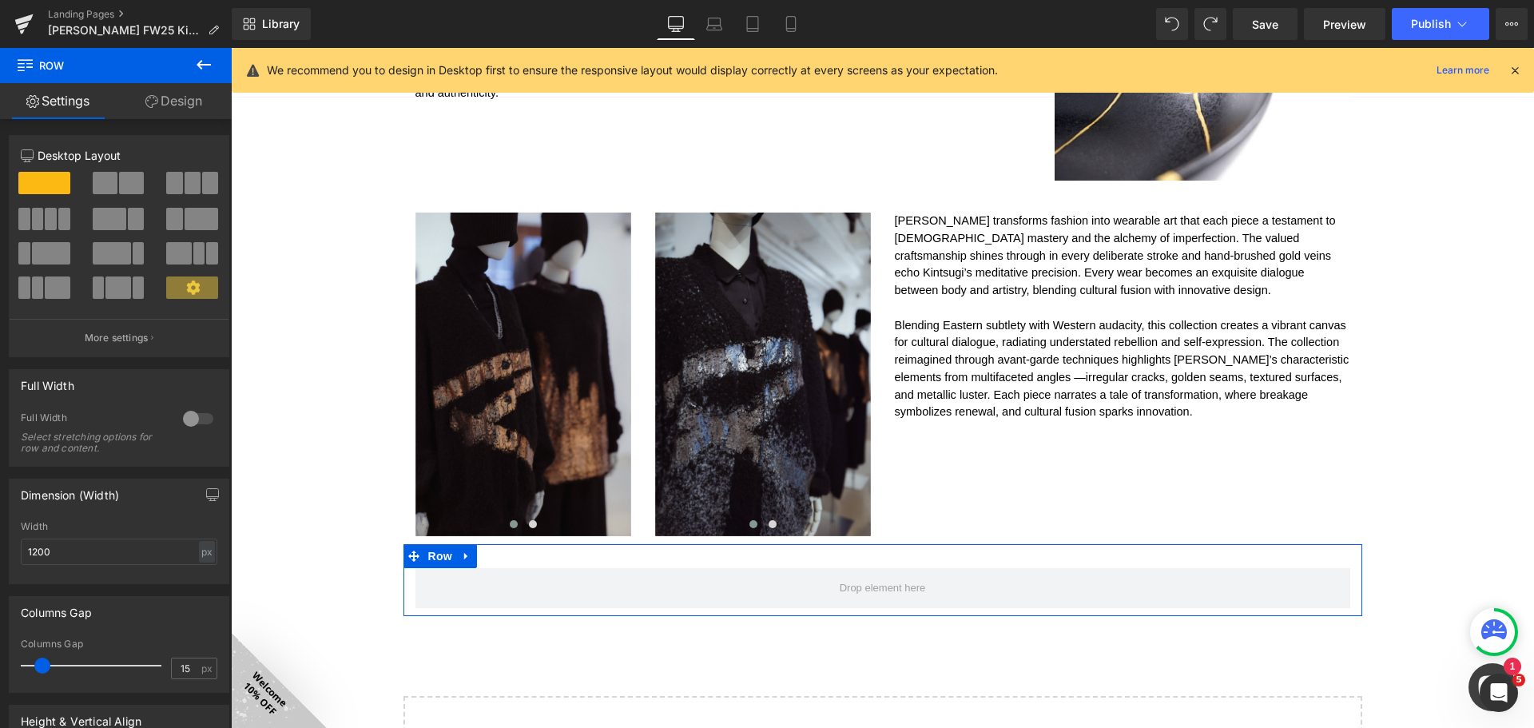
click at [108, 177] on span at bounding box center [105, 183] width 25 height 22
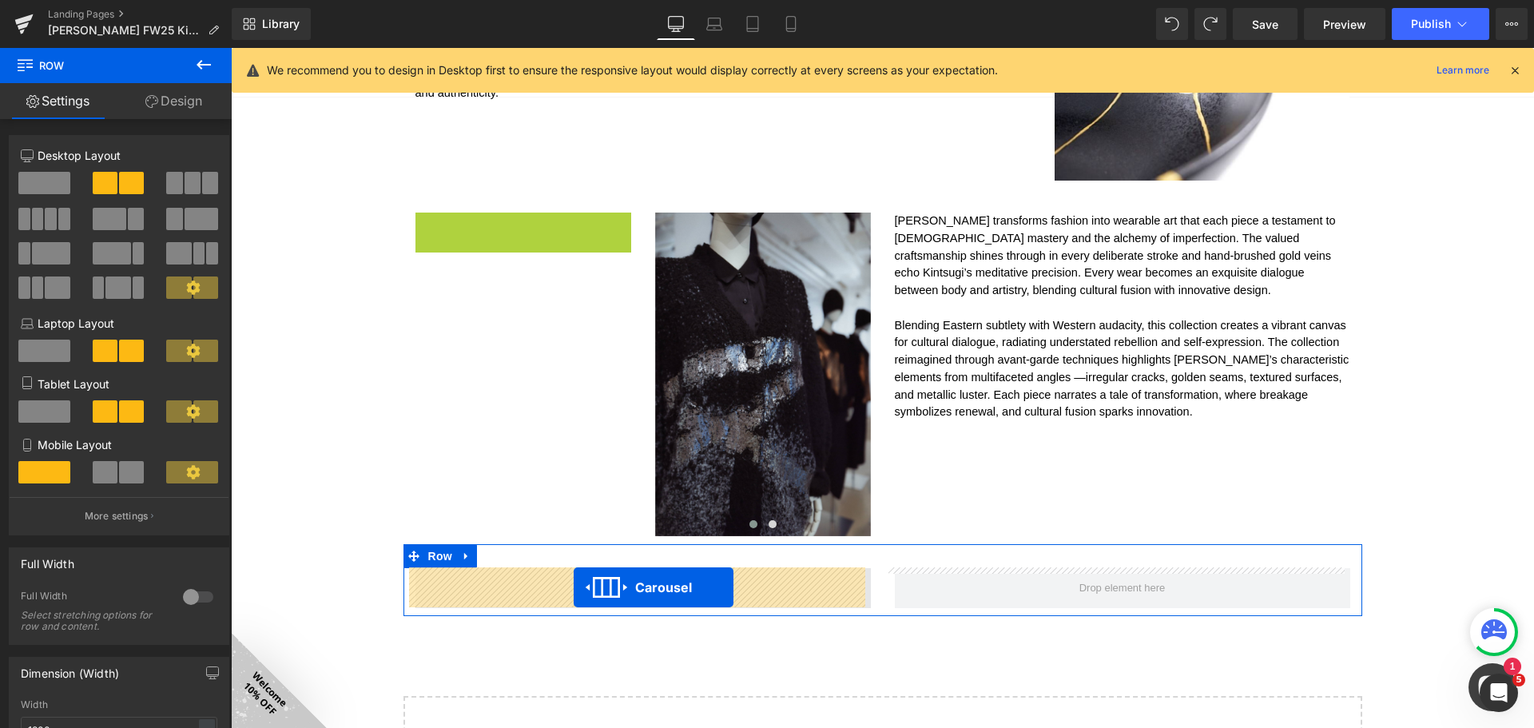
drag, startPoint x: 482, startPoint y: 220, endPoint x: 574, endPoint y: 587, distance: 378.0
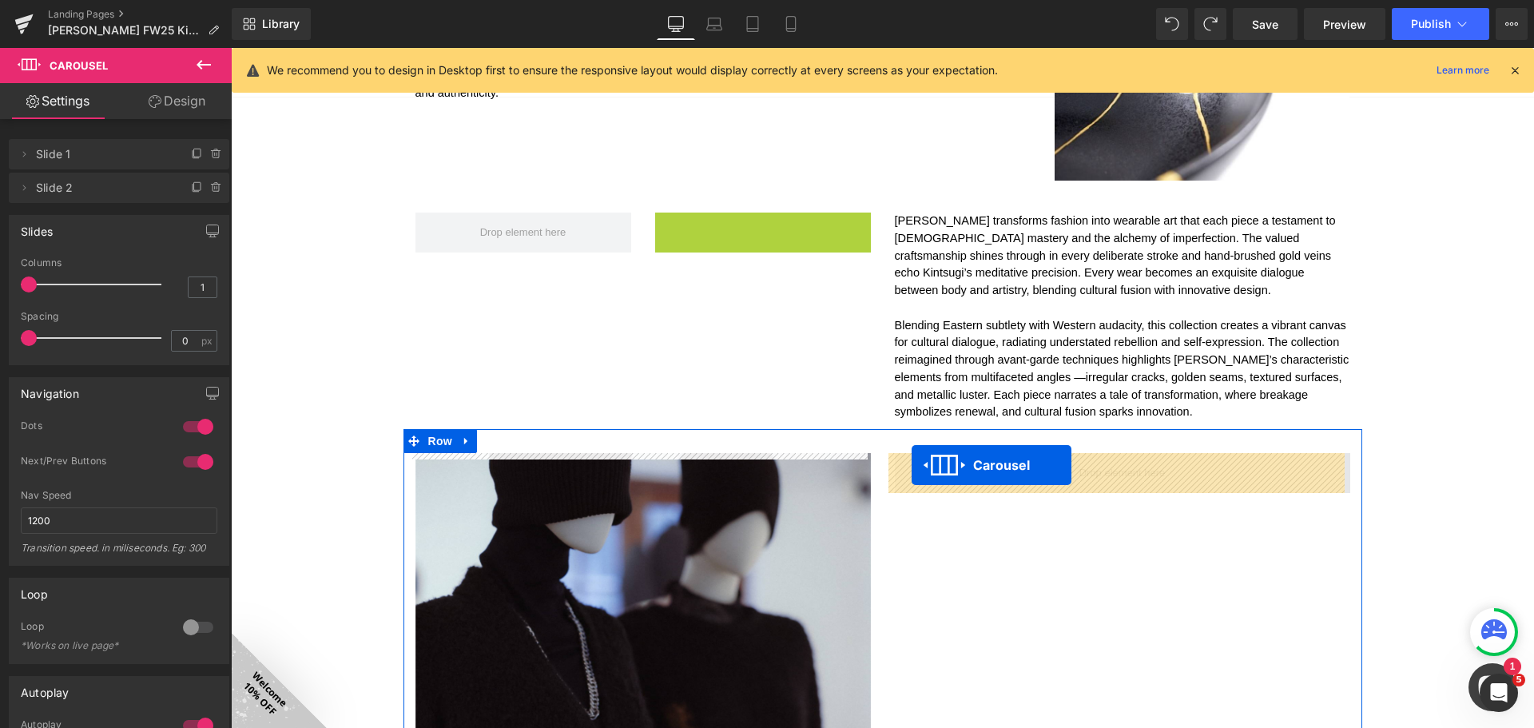
drag, startPoint x: 738, startPoint y: 228, endPoint x: 911, endPoint y: 465, distance: 293.8
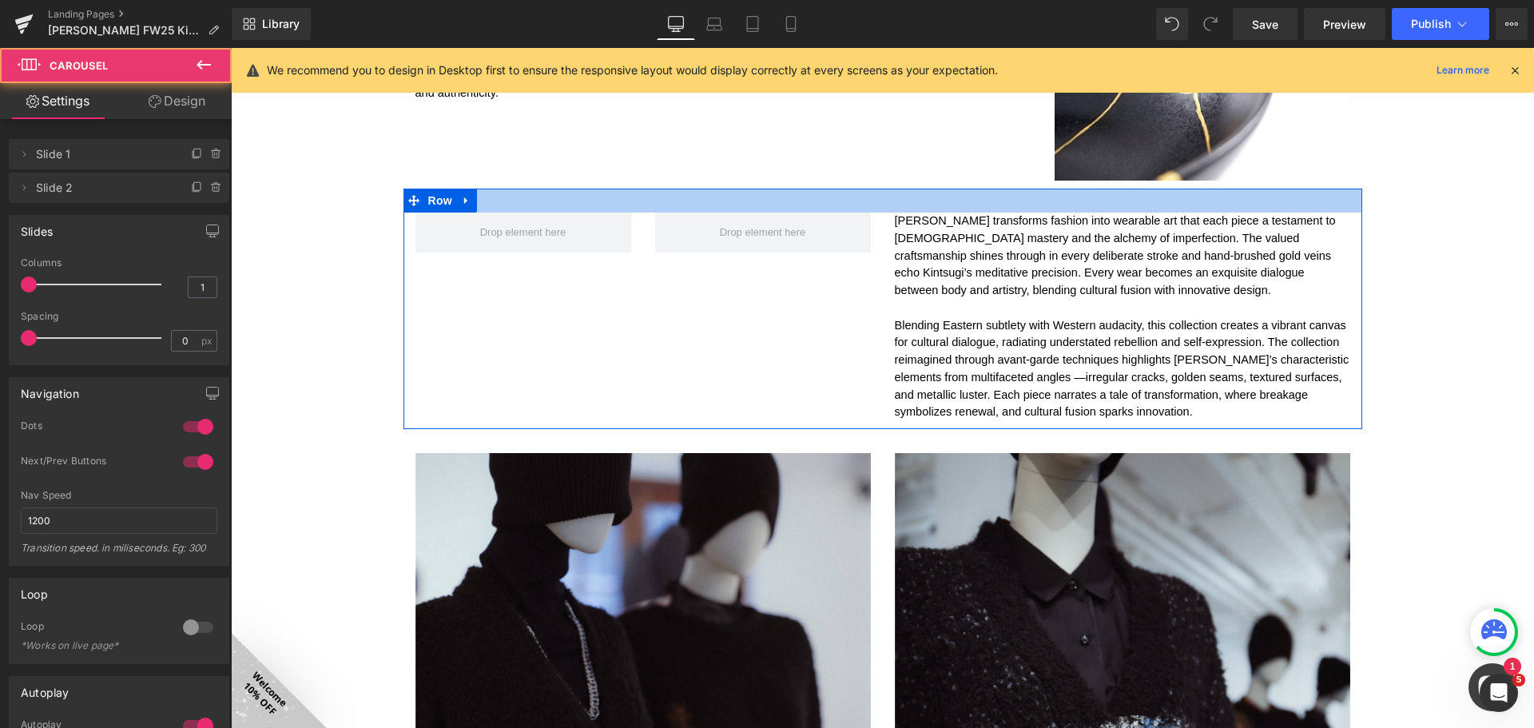
click at [884, 193] on div at bounding box center [882, 201] width 959 height 24
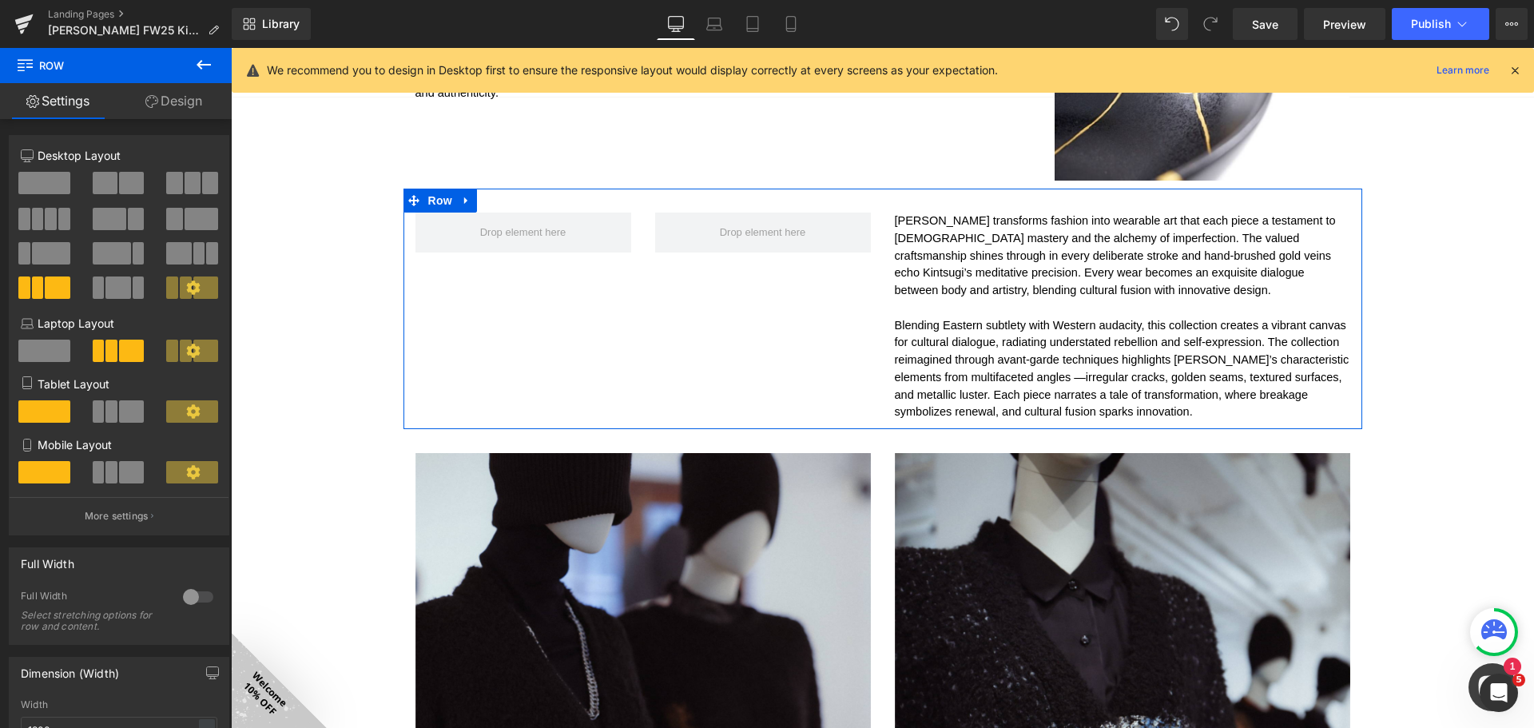
click at [119, 182] on span at bounding box center [131, 183] width 25 height 22
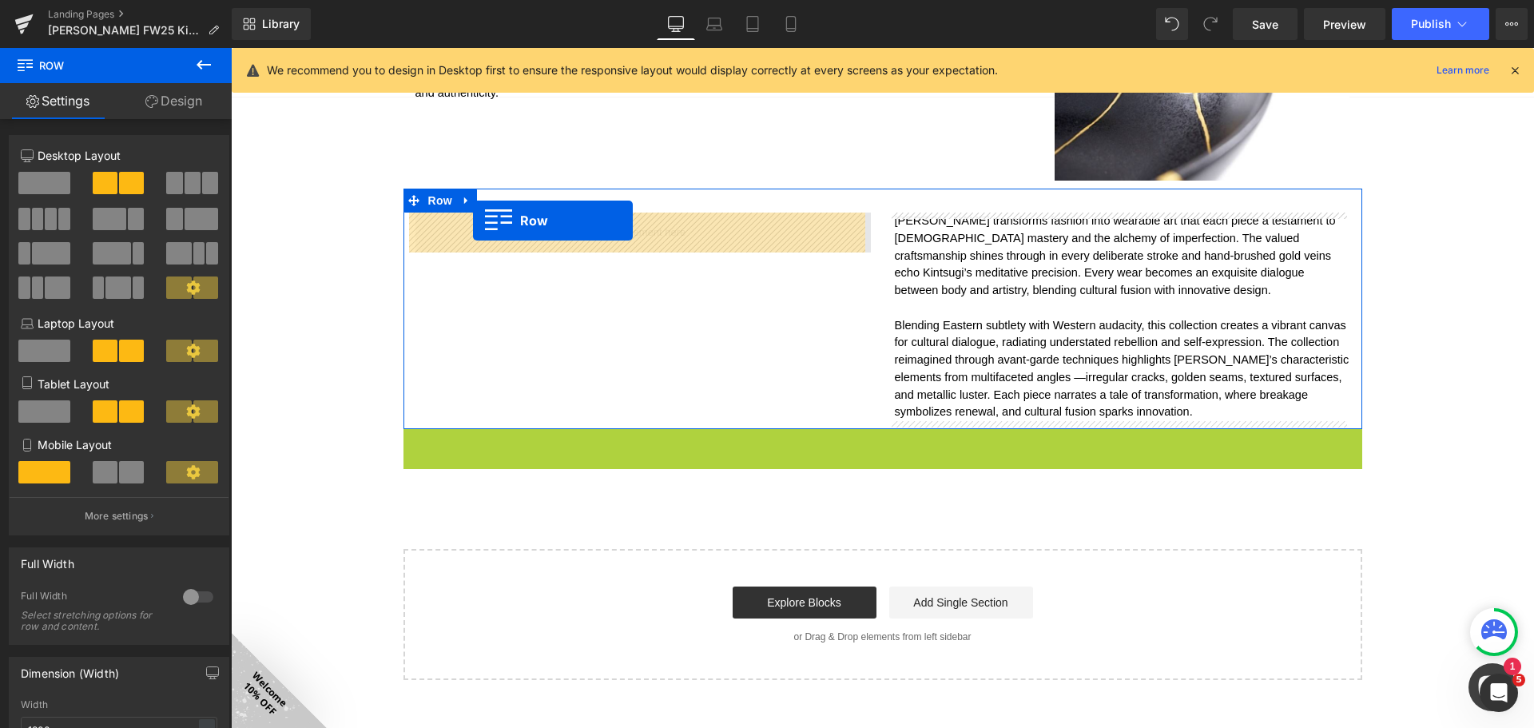
drag, startPoint x: 423, startPoint y: 440, endPoint x: 473, endPoint y: 220, distance: 225.4
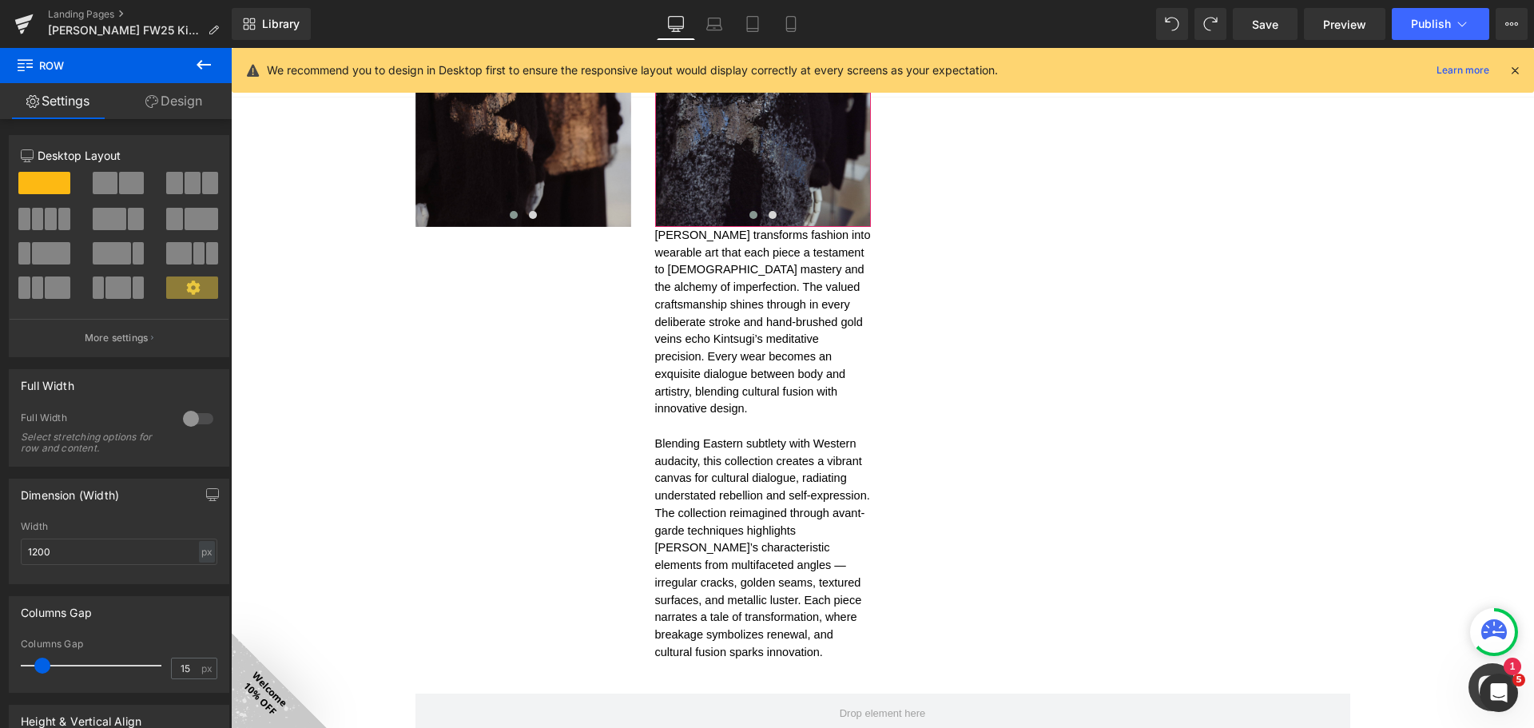
scroll to position [1332, 0]
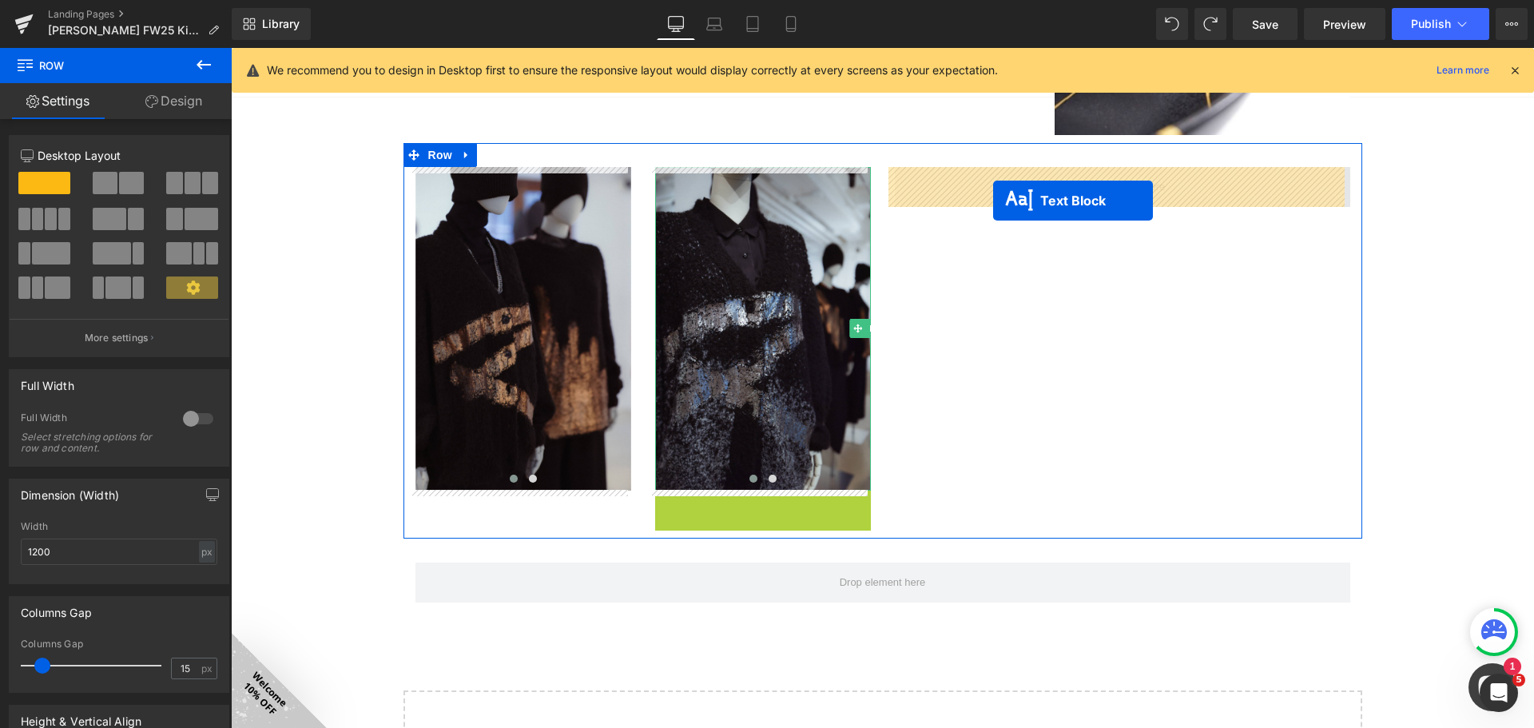
drag, startPoint x: 720, startPoint y: 494, endPoint x: 993, endPoint y: 201, distance: 400.7
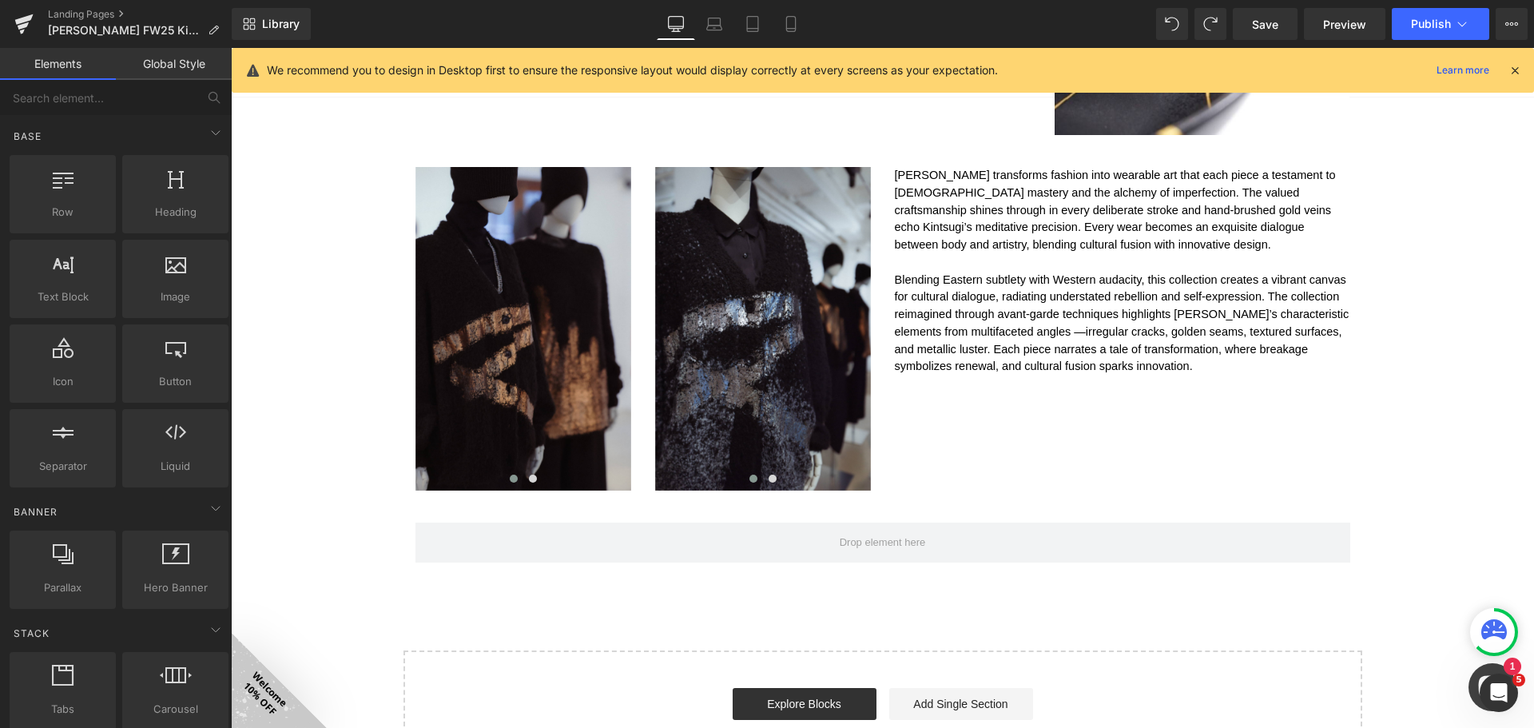
click at [753, 30] on icon at bounding box center [753, 24] width 16 height 16
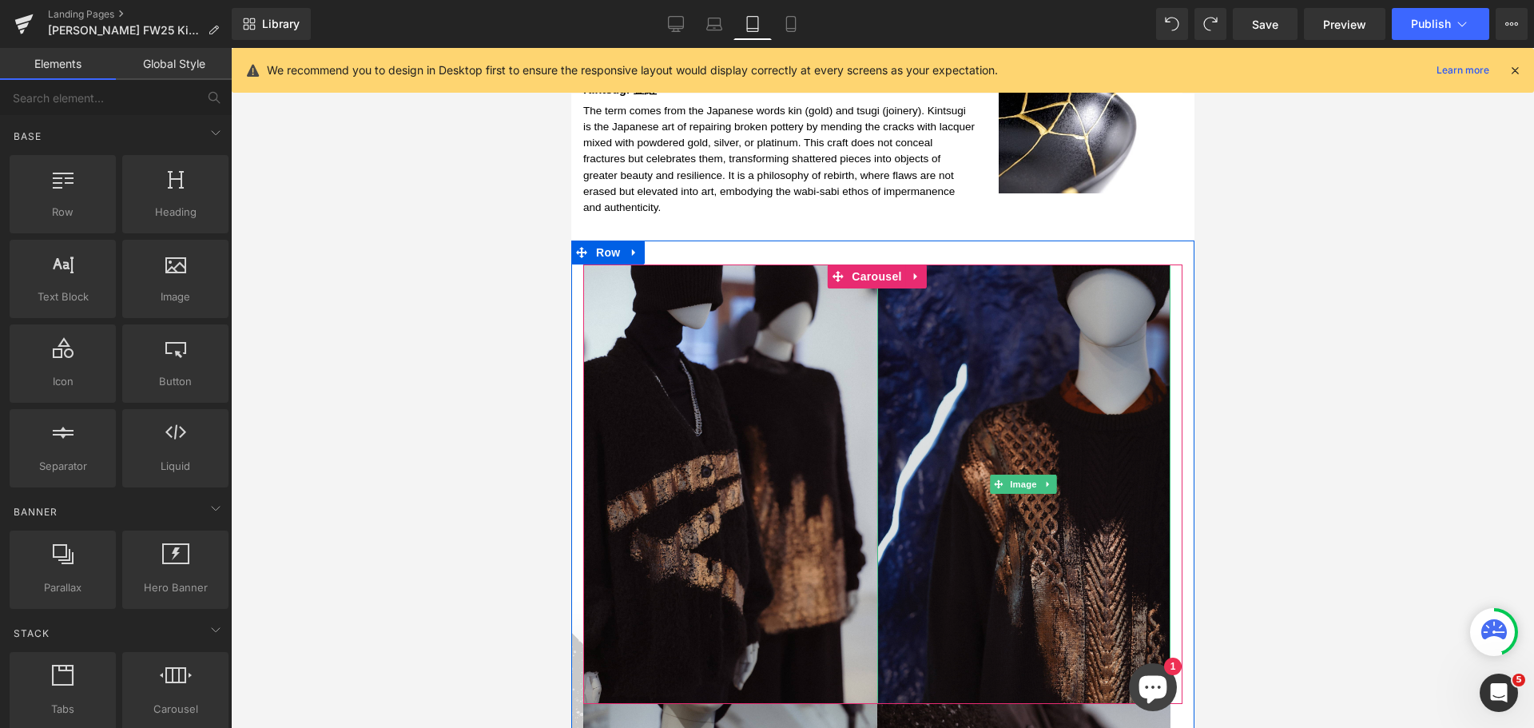
scroll to position [1206, 0]
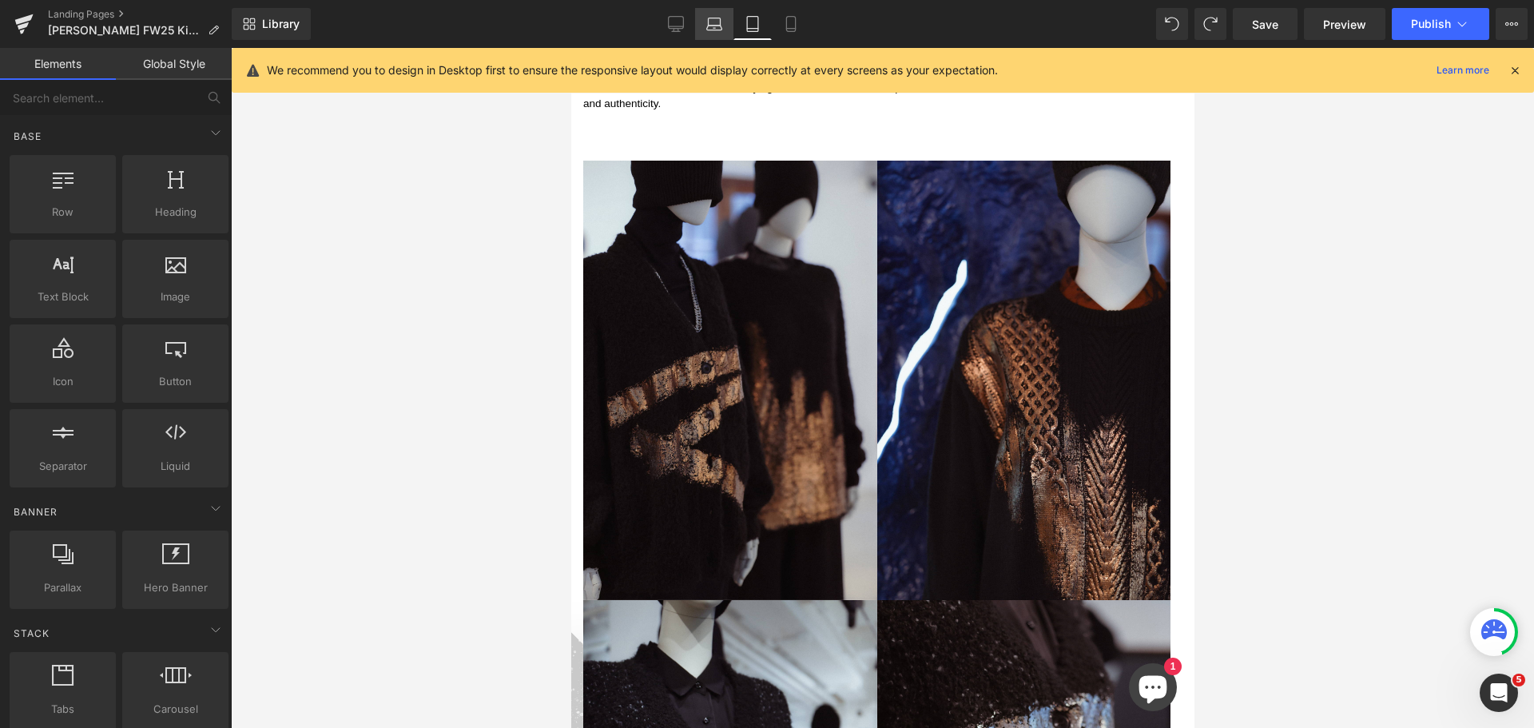
click at [718, 26] on icon at bounding box center [714, 28] width 15 height 5
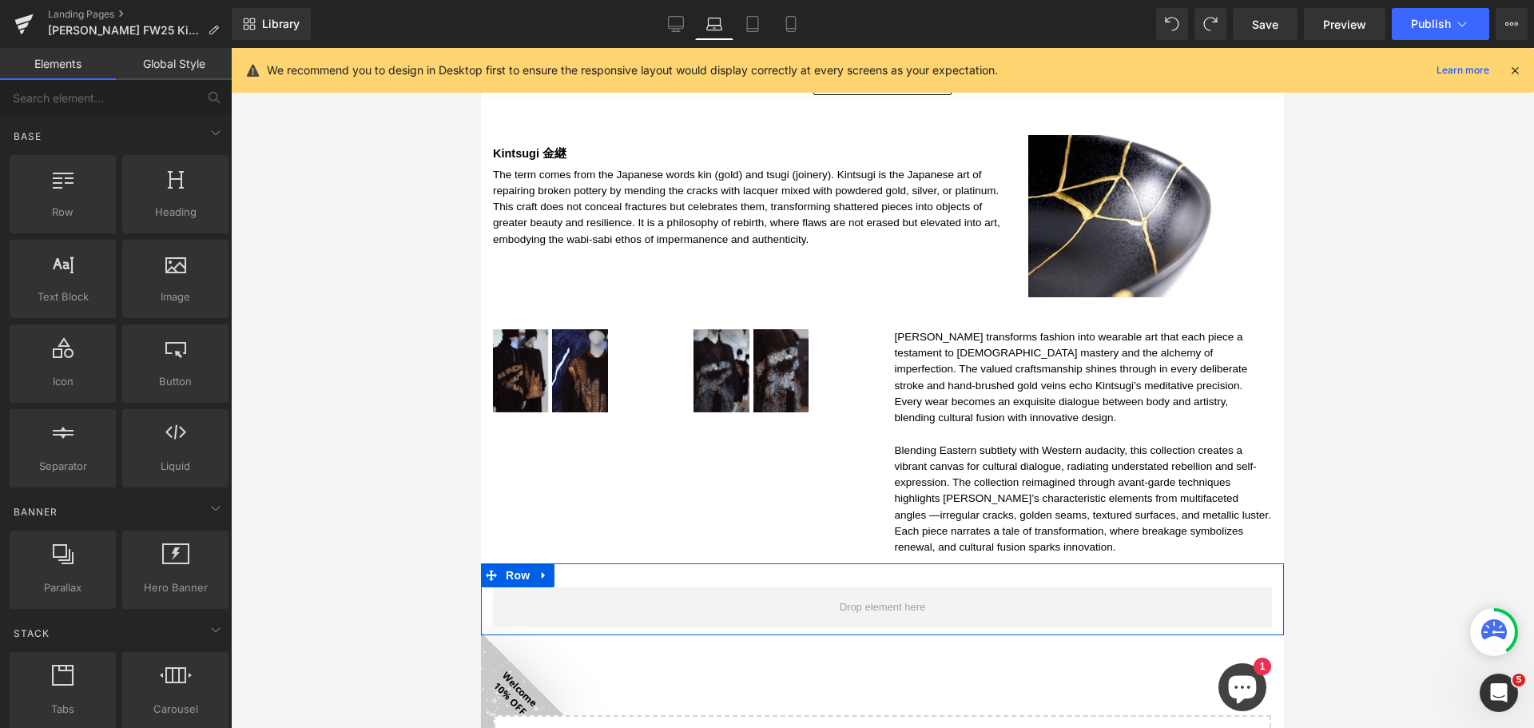
scroll to position [820, 0]
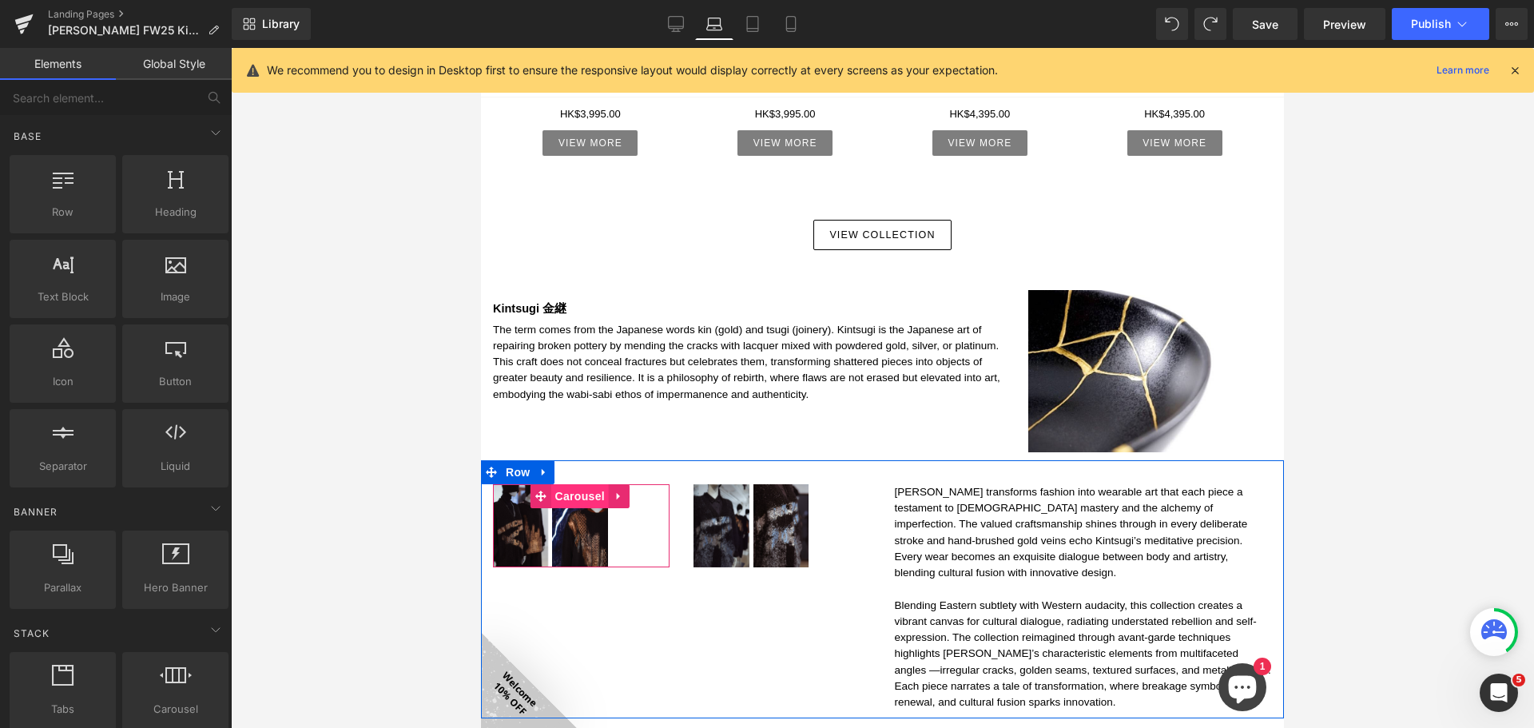
click at [574, 484] on span "Carousel" at bounding box center [580, 496] width 58 height 24
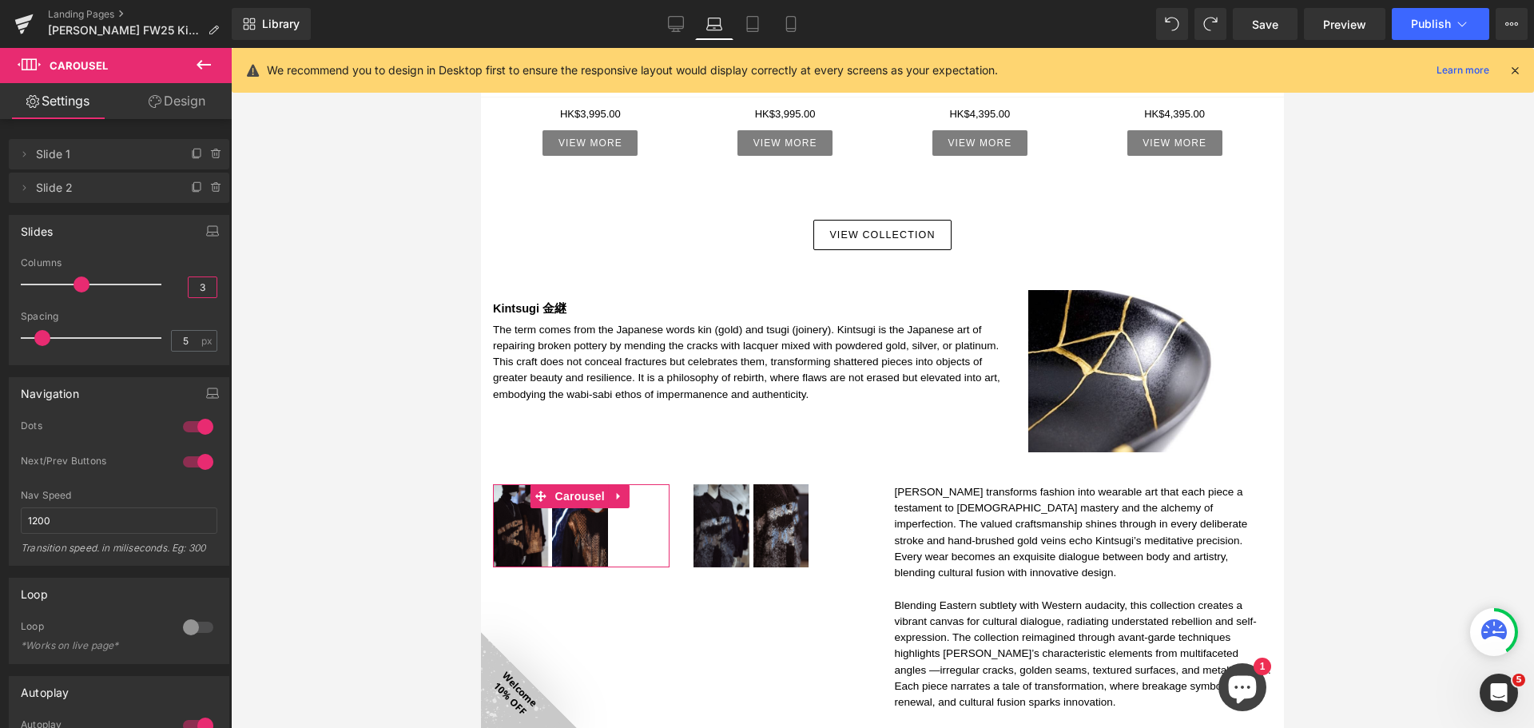
drag, startPoint x: 187, startPoint y: 278, endPoint x: 204, endPoint y: 287, distance: 18.9
click at [204, 287] on input "3" at bounding box center [203, 287] width 28 height 20
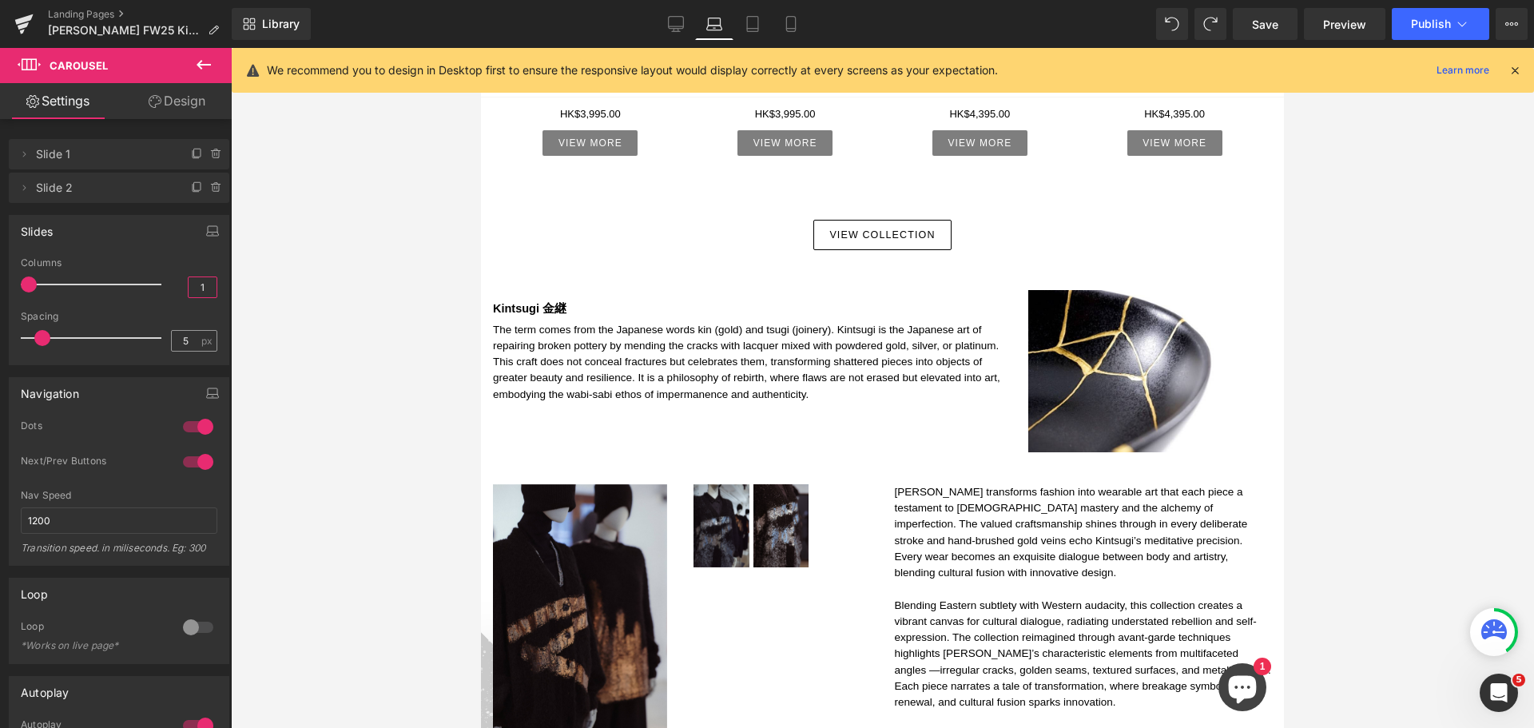
type input "1"
drag, startPoint x: 185, startPoint y: 331, endPoint x: 276, endPoint y: 333, distance: 91.9
click at [182, 331] on input "5" at bounding box center [186, 341] width 28 height 20
click at [766, 516] on span "Image" at bounding box center [781, 525] width 34 height 19
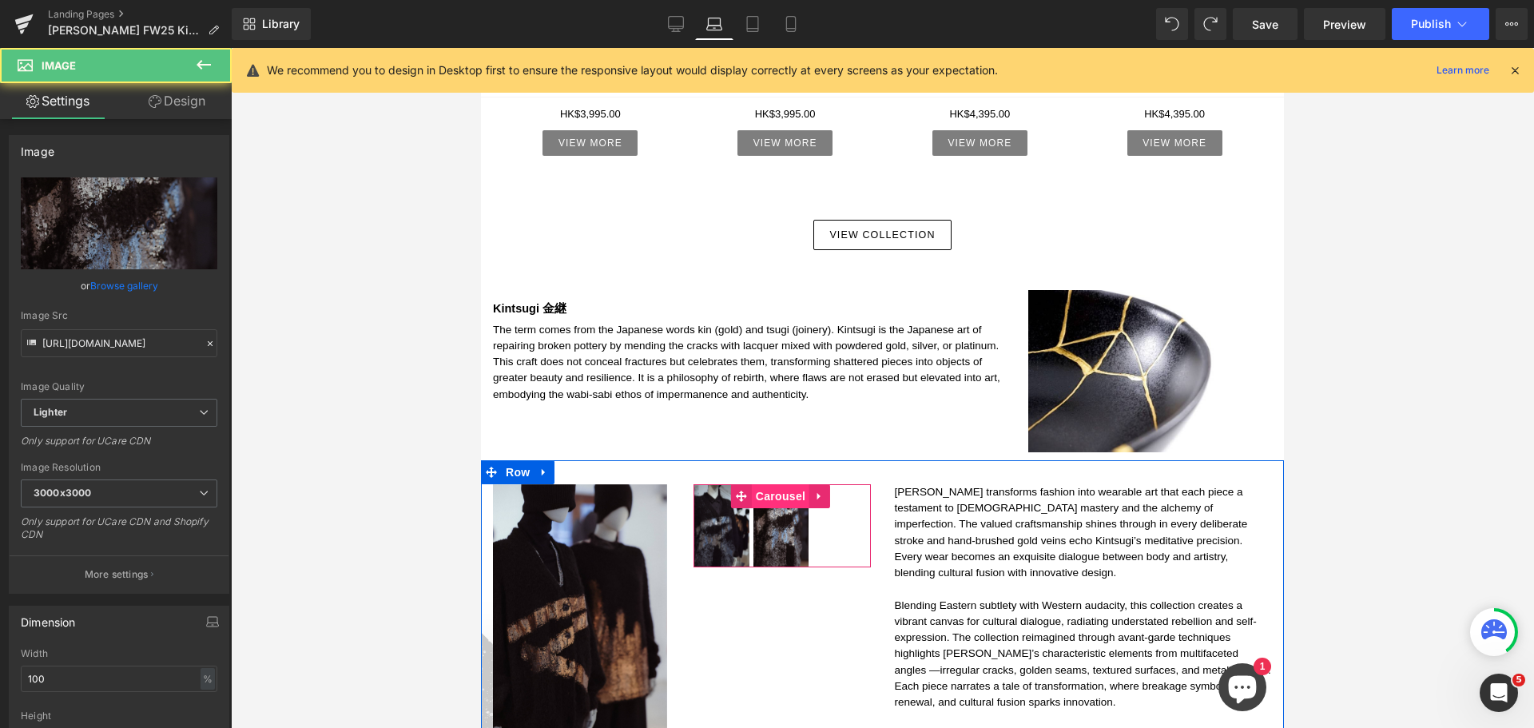
click at [770, 491] on span "Carousel" at bounding box center [781, 496] width 58 height 24
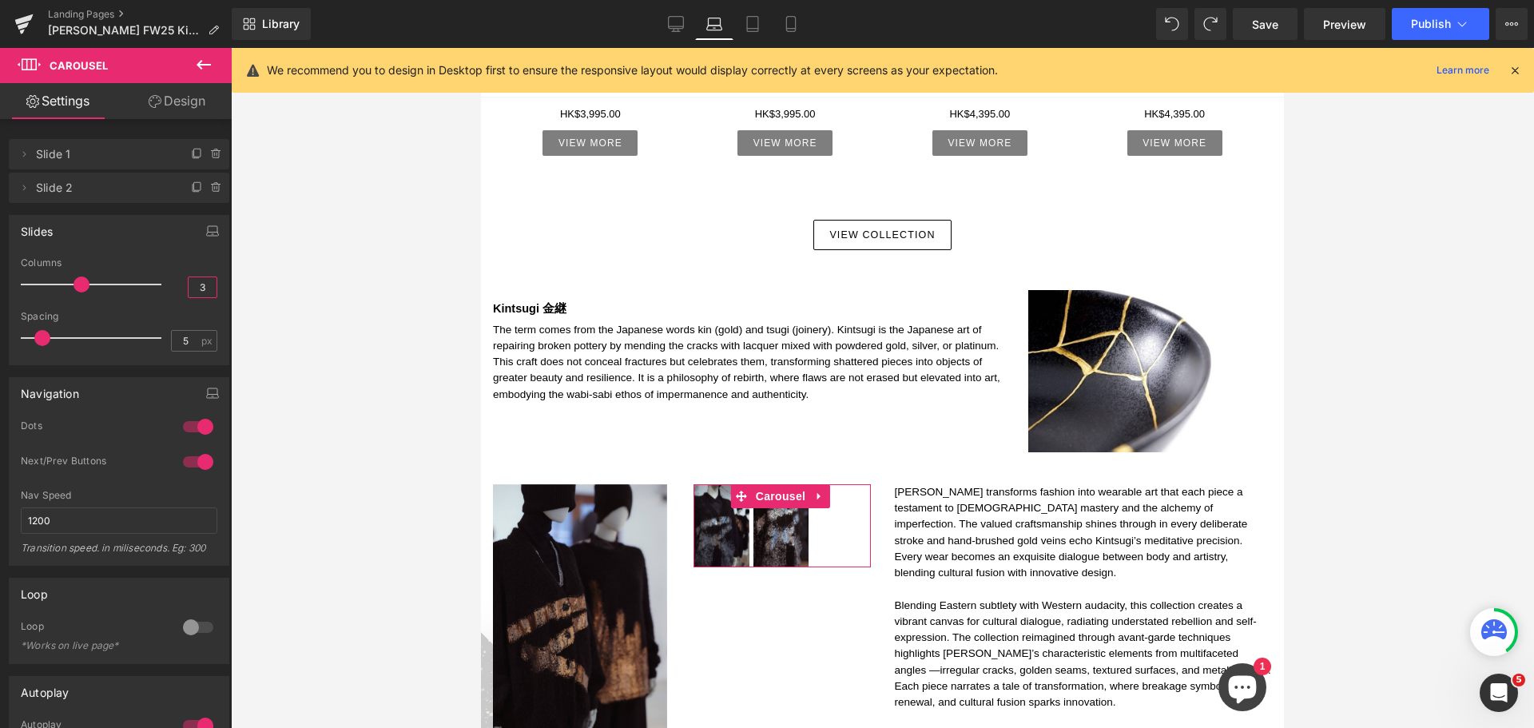
drag, startPoint x: 186, startPoint y: 277, endPoint x: 209, endPoint y: 288, distance: 25.4
click at [209, 288] on input "3" at bounding box center [203, 287] width 28 height 20
type input "2"
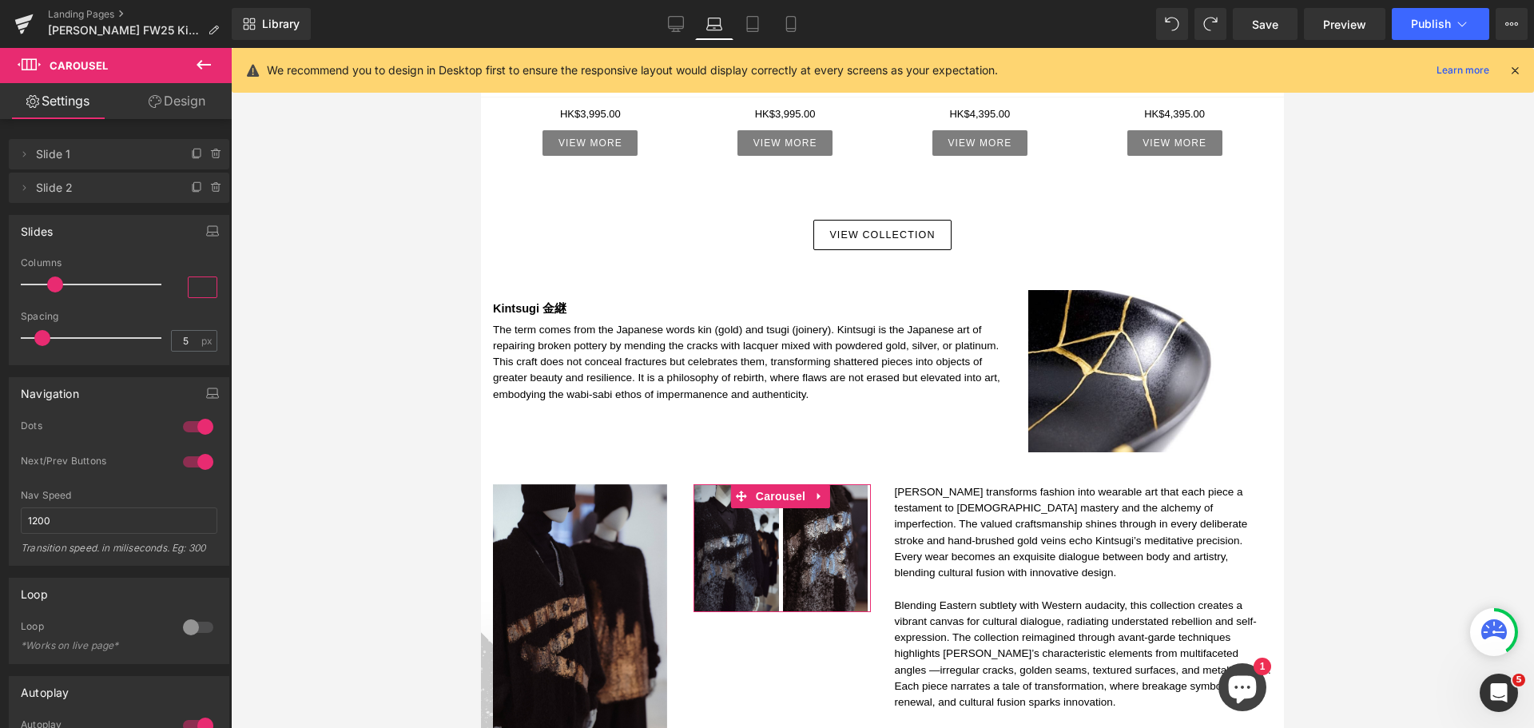
type input "1"
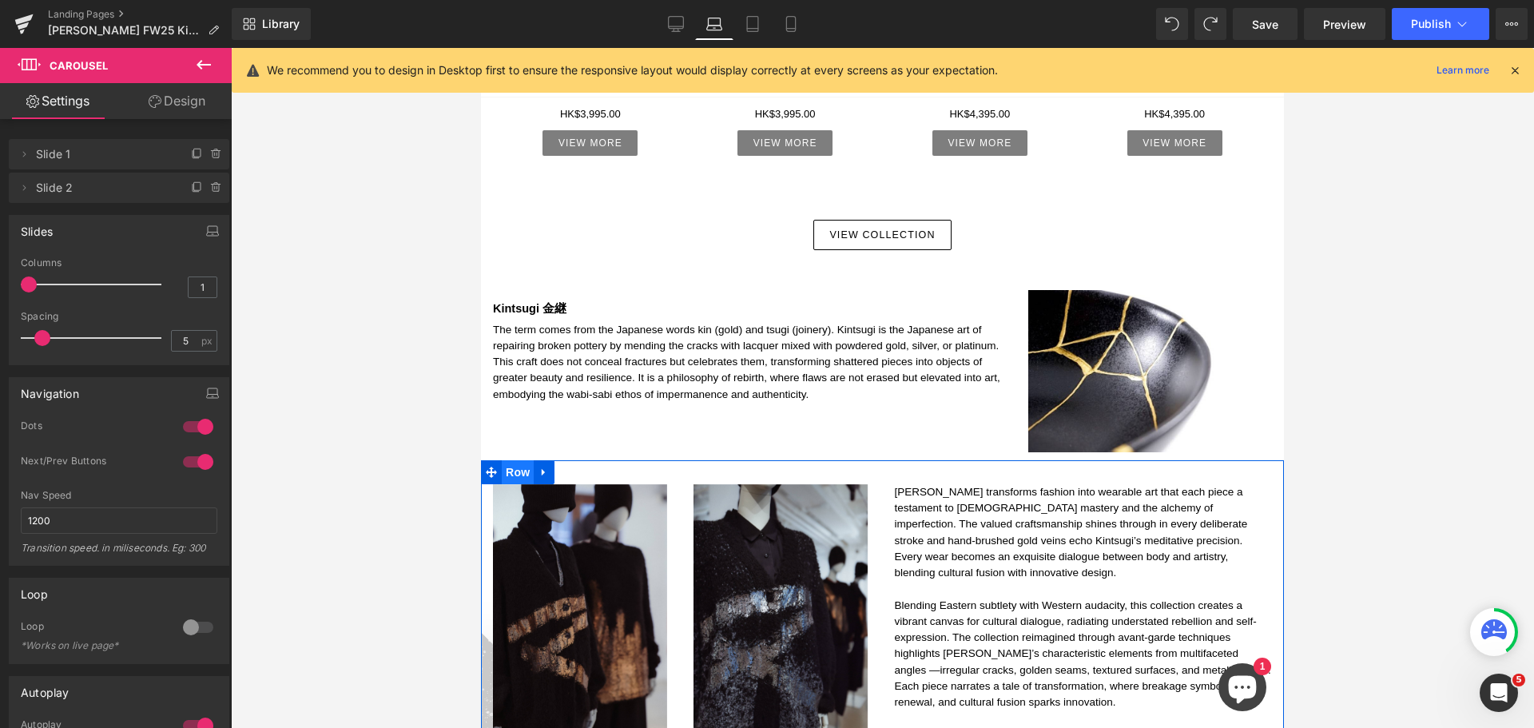
click at [521, 460] on span "Row" at bounding box center [518, 472] width 32 height 24
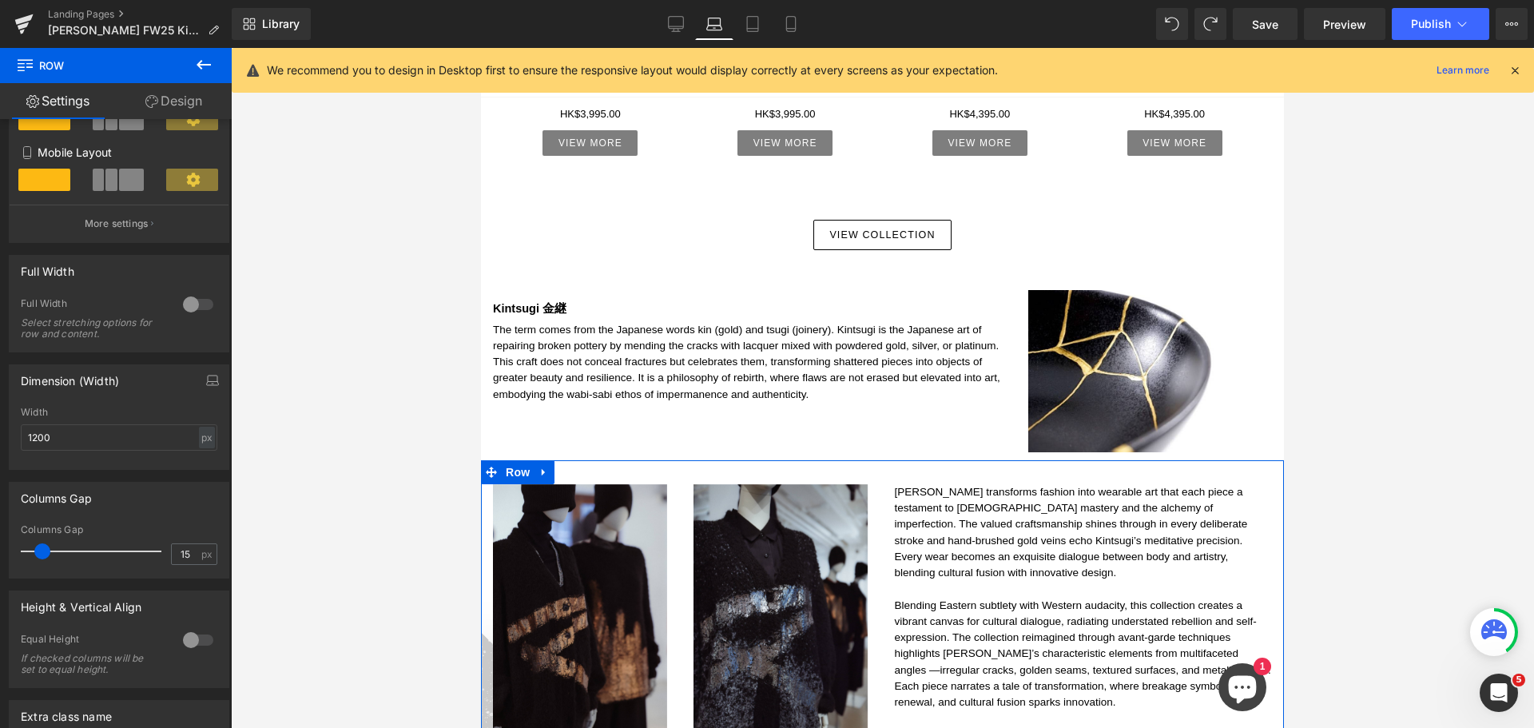
scroll to position [320, 0]
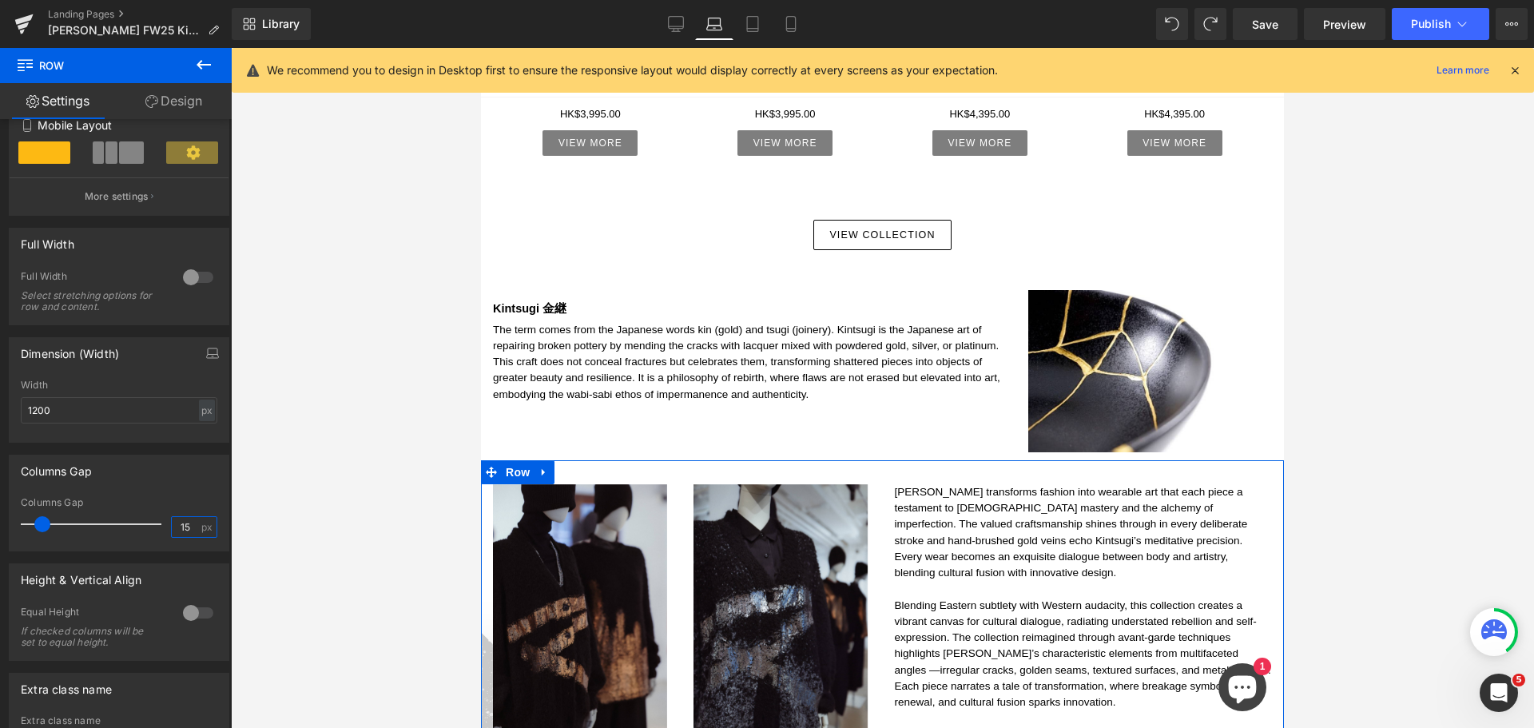
click at [172, 526] on input "15" at bounding box center [186, 527] width 28 height 20
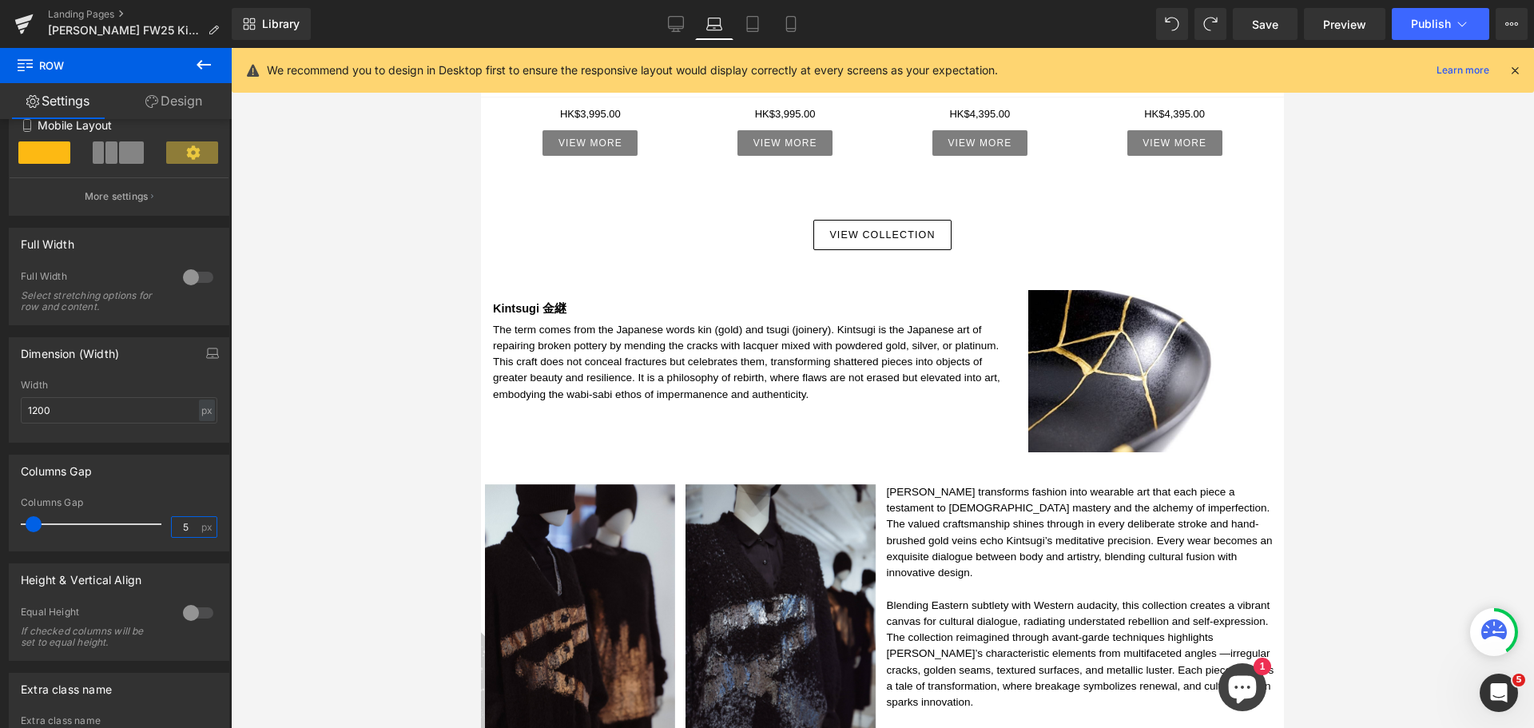
type input "5"
drag, startPoint x: 393, startPoint y: 459, endPoint x: 411, endPoint y: 455, distance: 19.0
click at [394, 457] on div at bounding box center [882, 388] width 1303 height 680
click at [514, 266] on span "Row" at bounding box center [518, 278] width 32 height 24
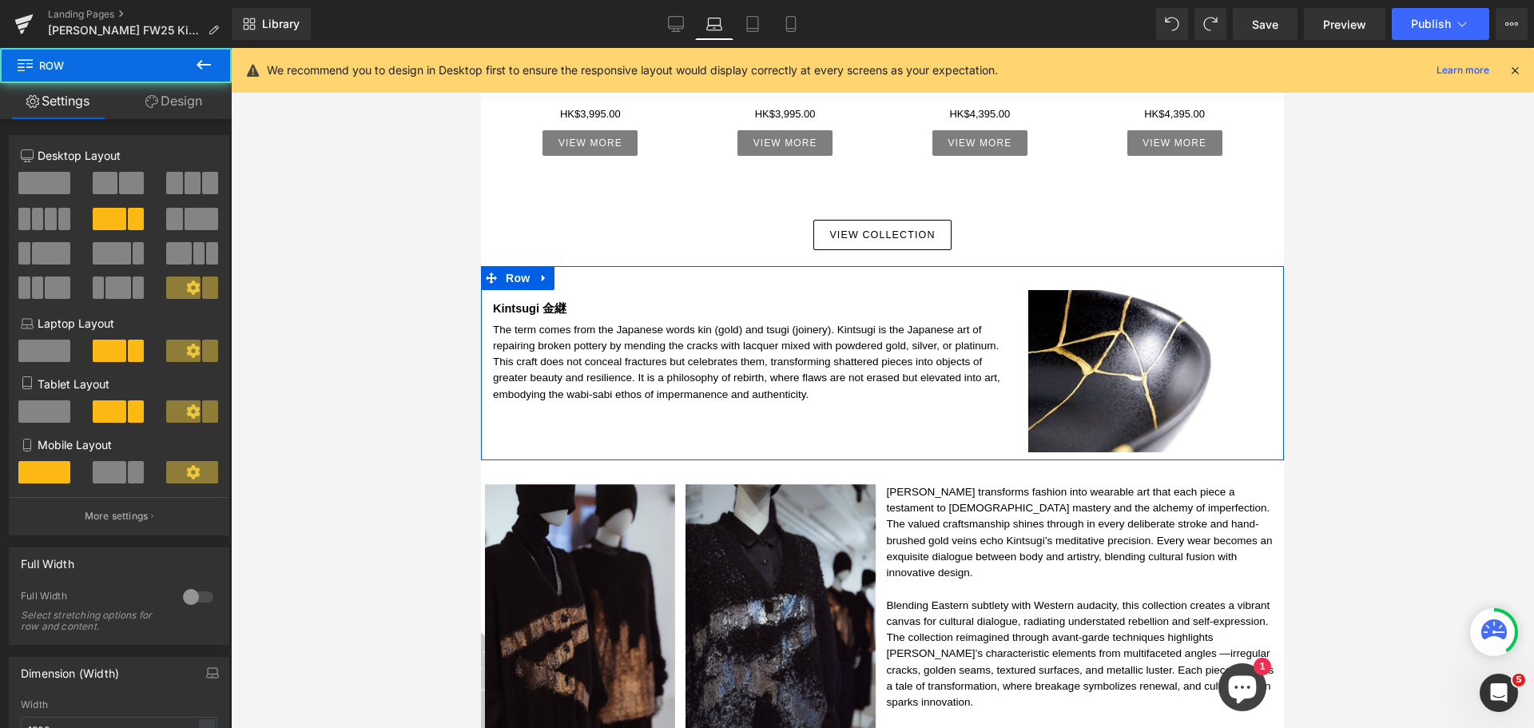
drag, startPoint x: 200, startPoint y: 107, endPoint x: 151, endPoint y: 226, distance: 128.6
click at [200, 106] on link "Design" at bounding box center [174, 101] width 116 height 36
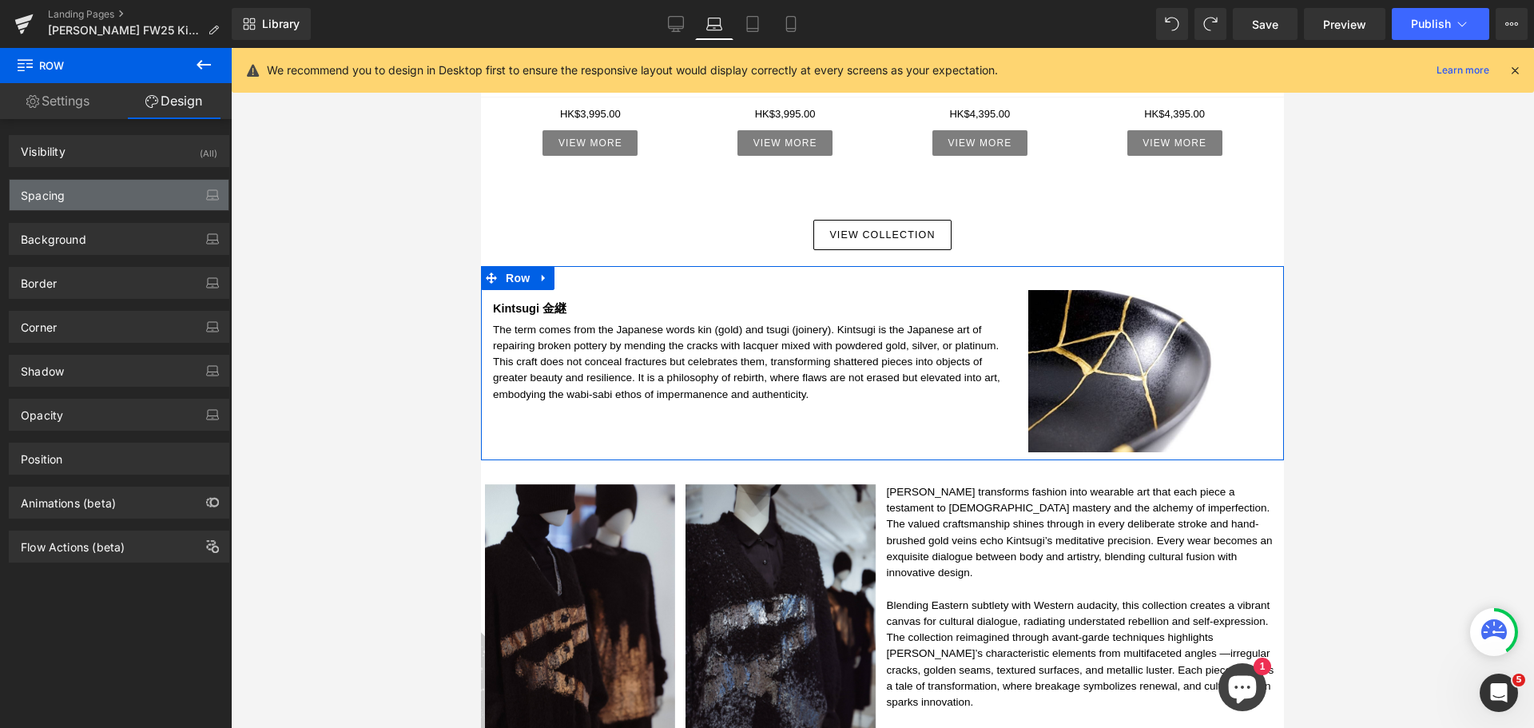
click at [112, 188] on div "Spacing" at bounding box center [119, 195] width 219 height 30
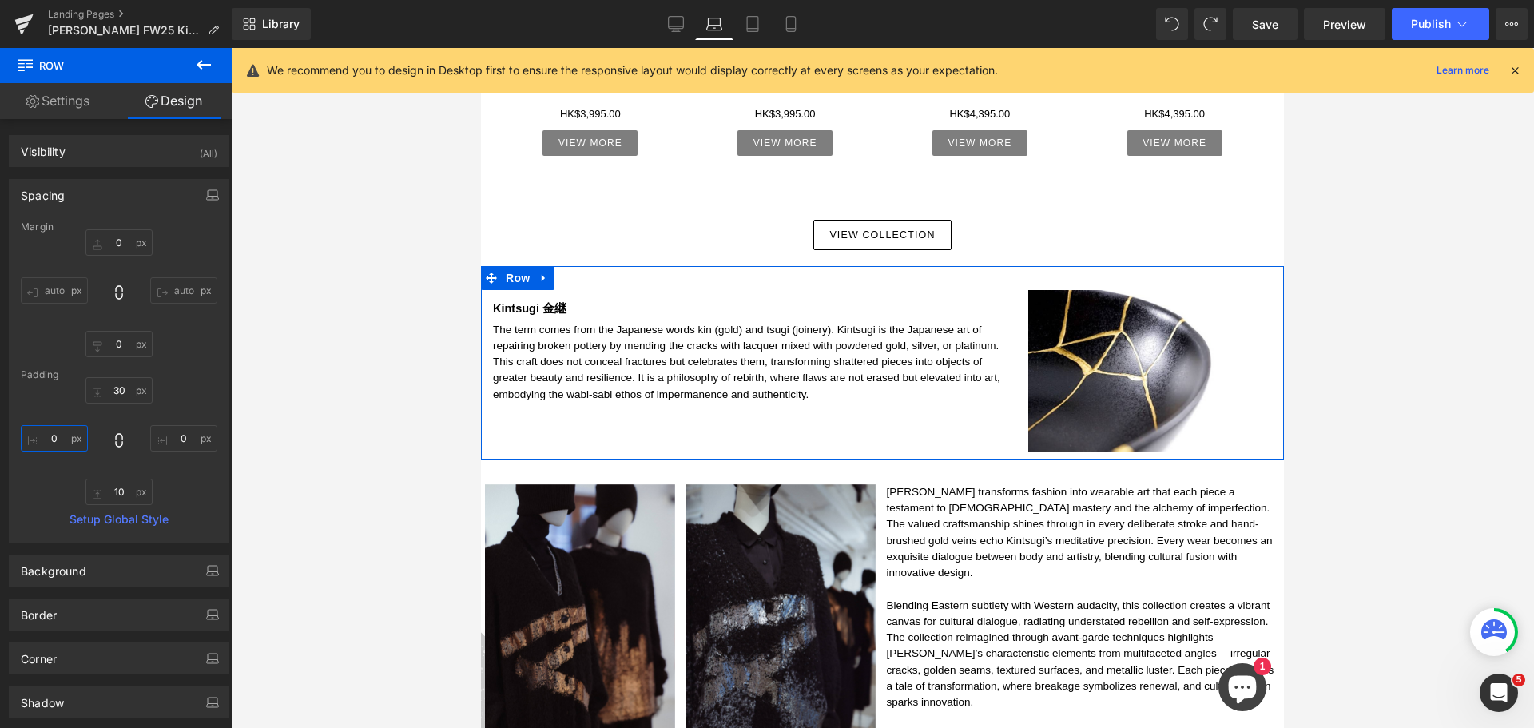
click at [55, 439] on input "text" at bounding box center [54, 438] width 67 height 26
type input "5"
click at [182, 445] on input "text" at bounding box center [183, 438] width 67 height 26
type input "5"
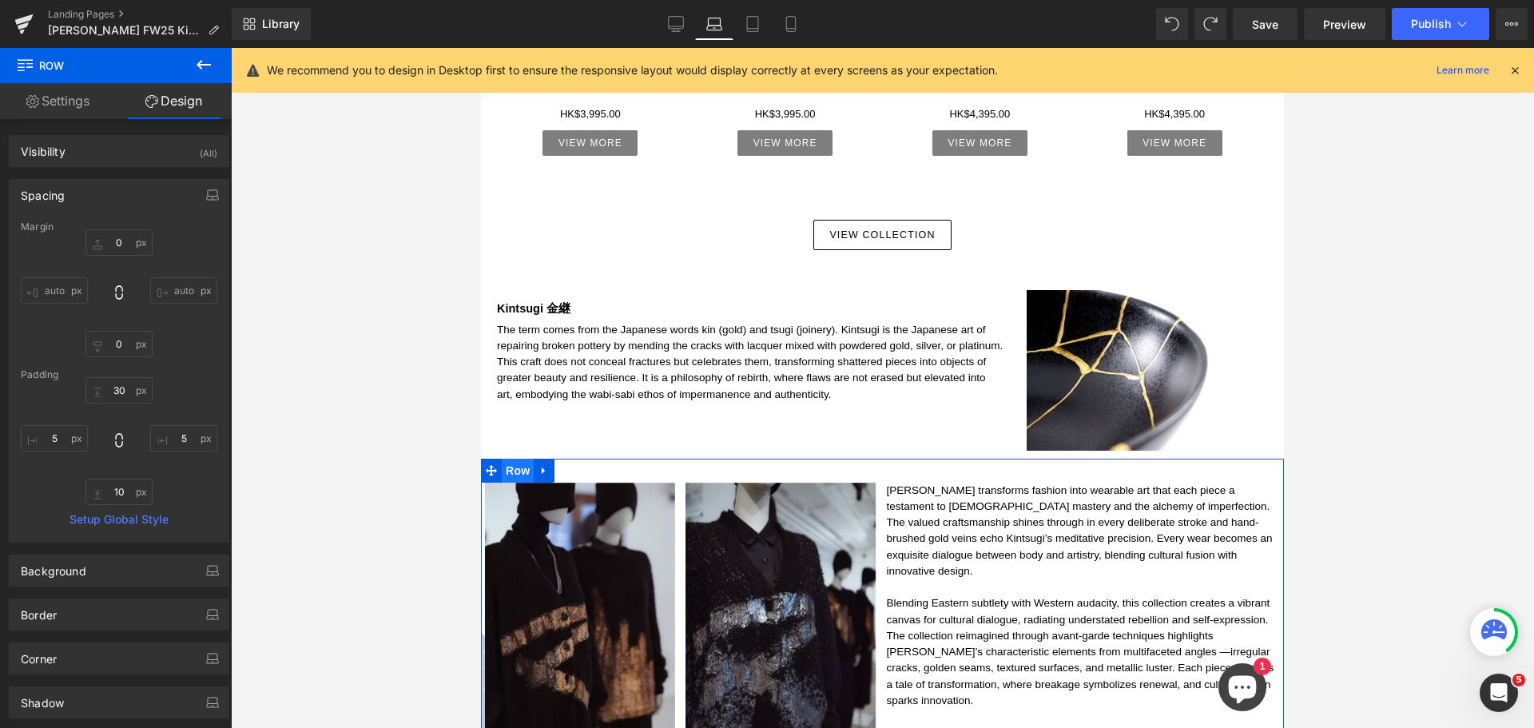
click at [523, 459] on span "Row" at bounding box center [518, 471] width 32 height 24
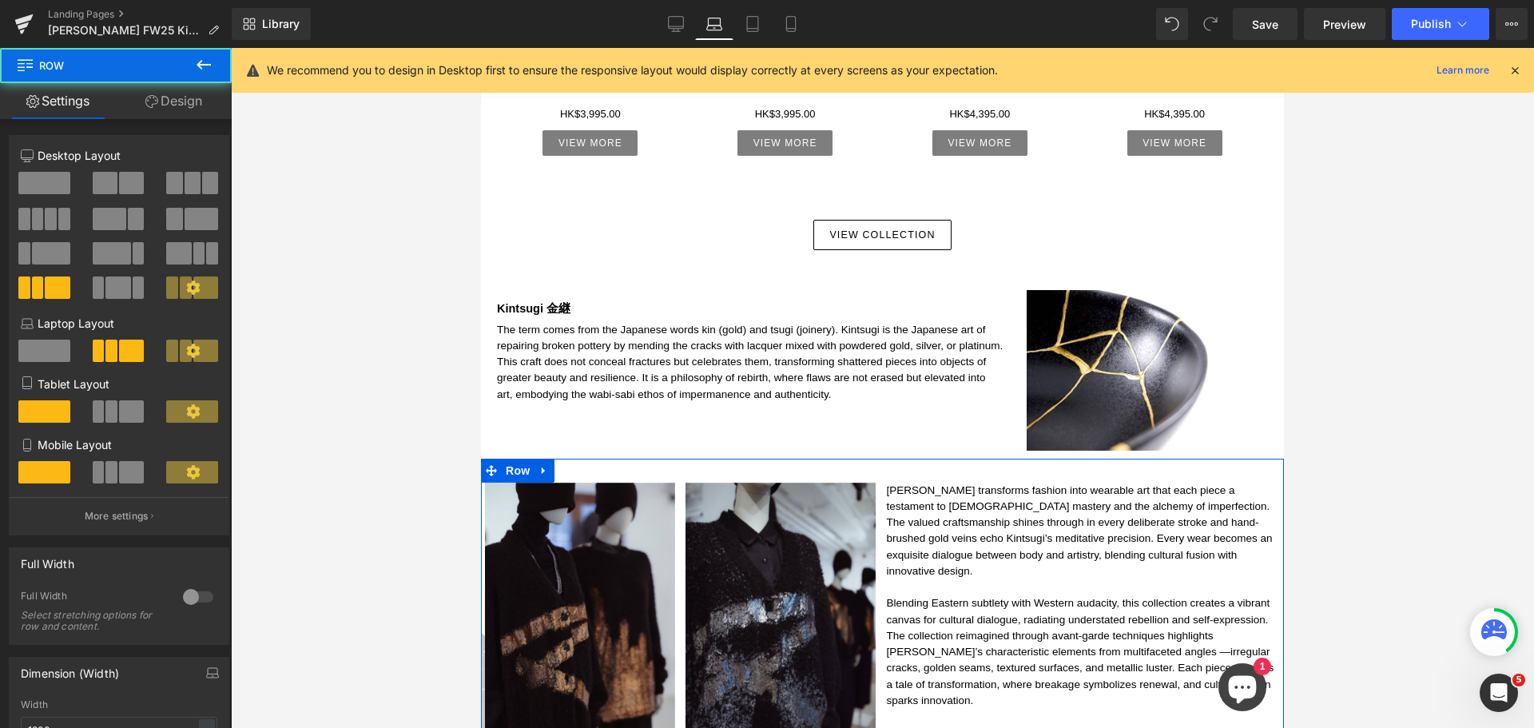
click at [186, 101] on link "Design" at bounding box center [174, 101] width 116 height 36
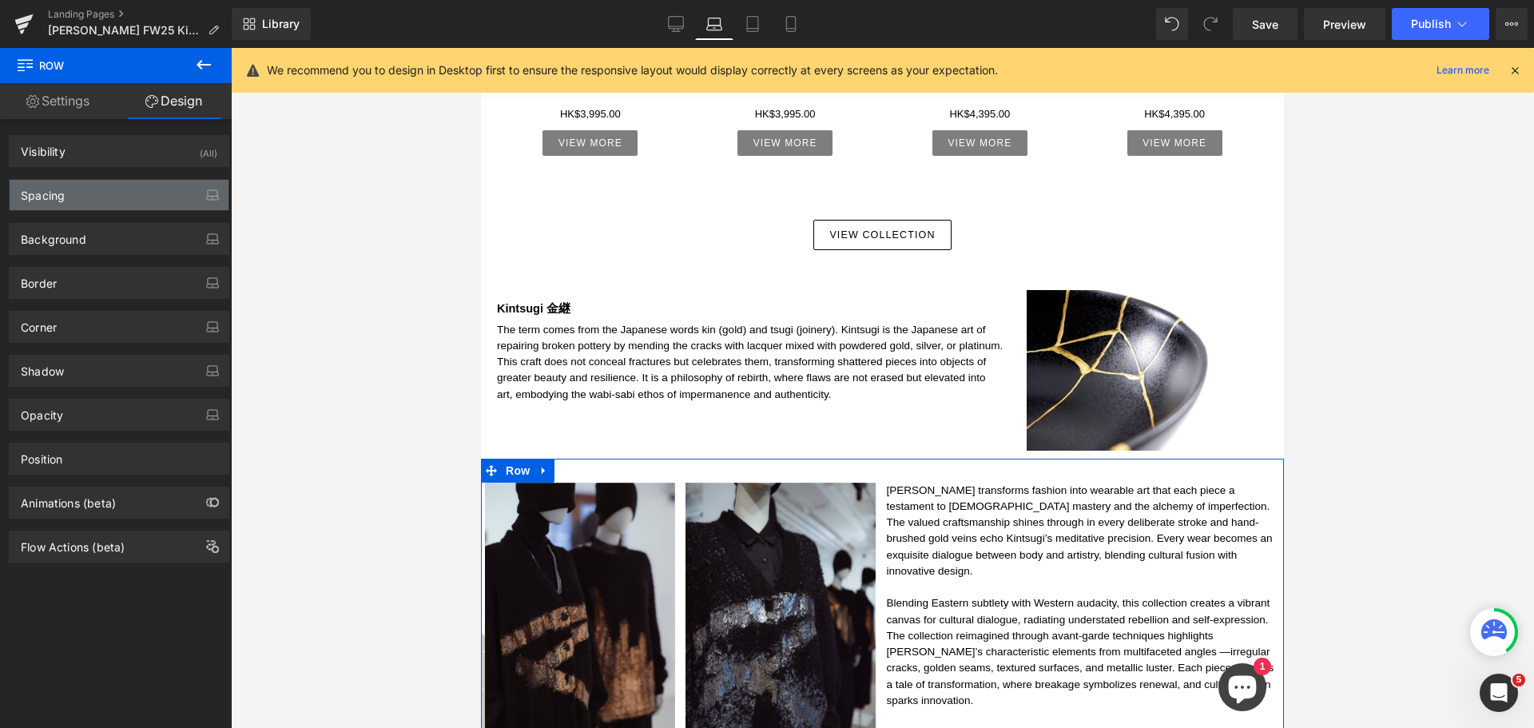
click at [91, 191] on div "Spacing" at bounding box center [119, 195] width 219 height 30
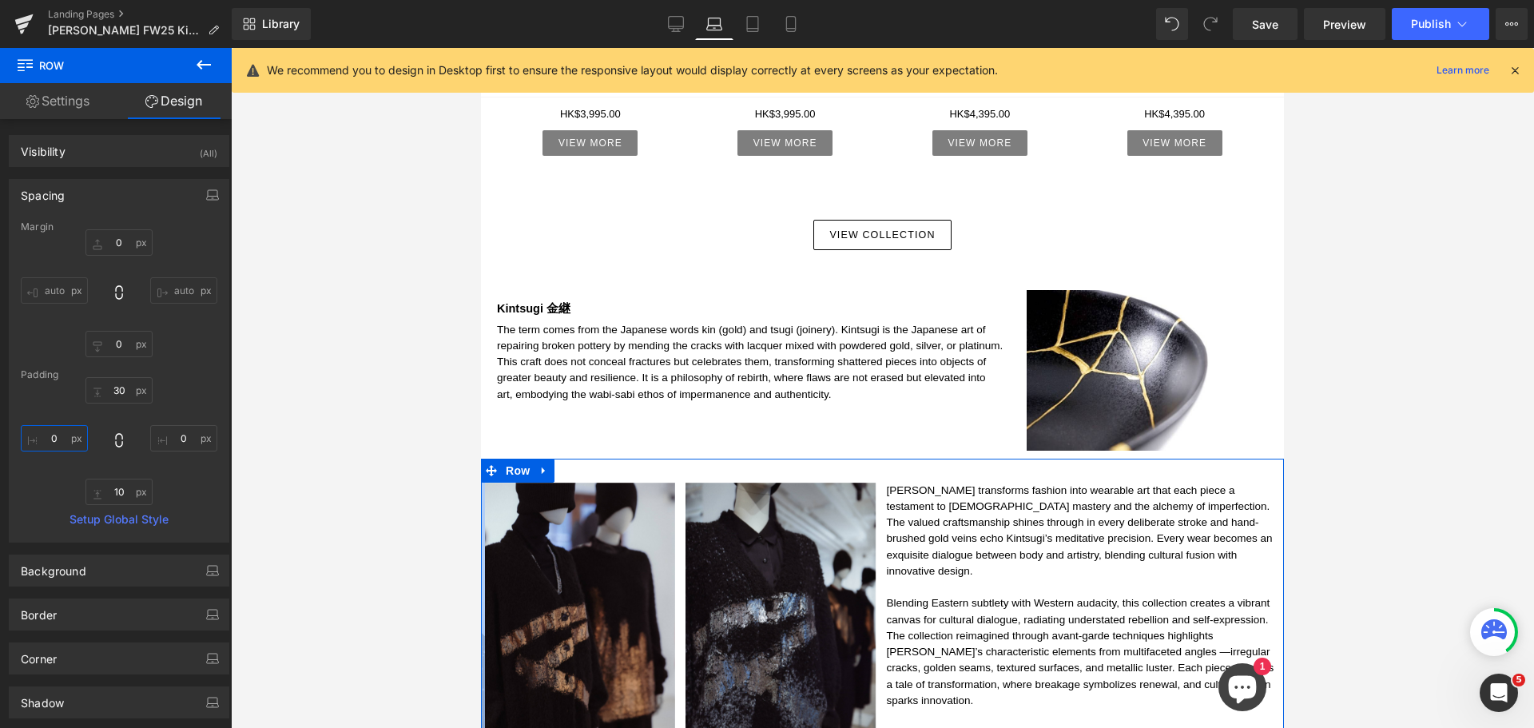
drag, startPoint x: 56, startPoint y: 431, endPoint x: 68, endPoint y: 439, distance: 14.4
click at [56, 431] on input "0" at bounding box center [54, 438] width 67 height 26
type input "5"
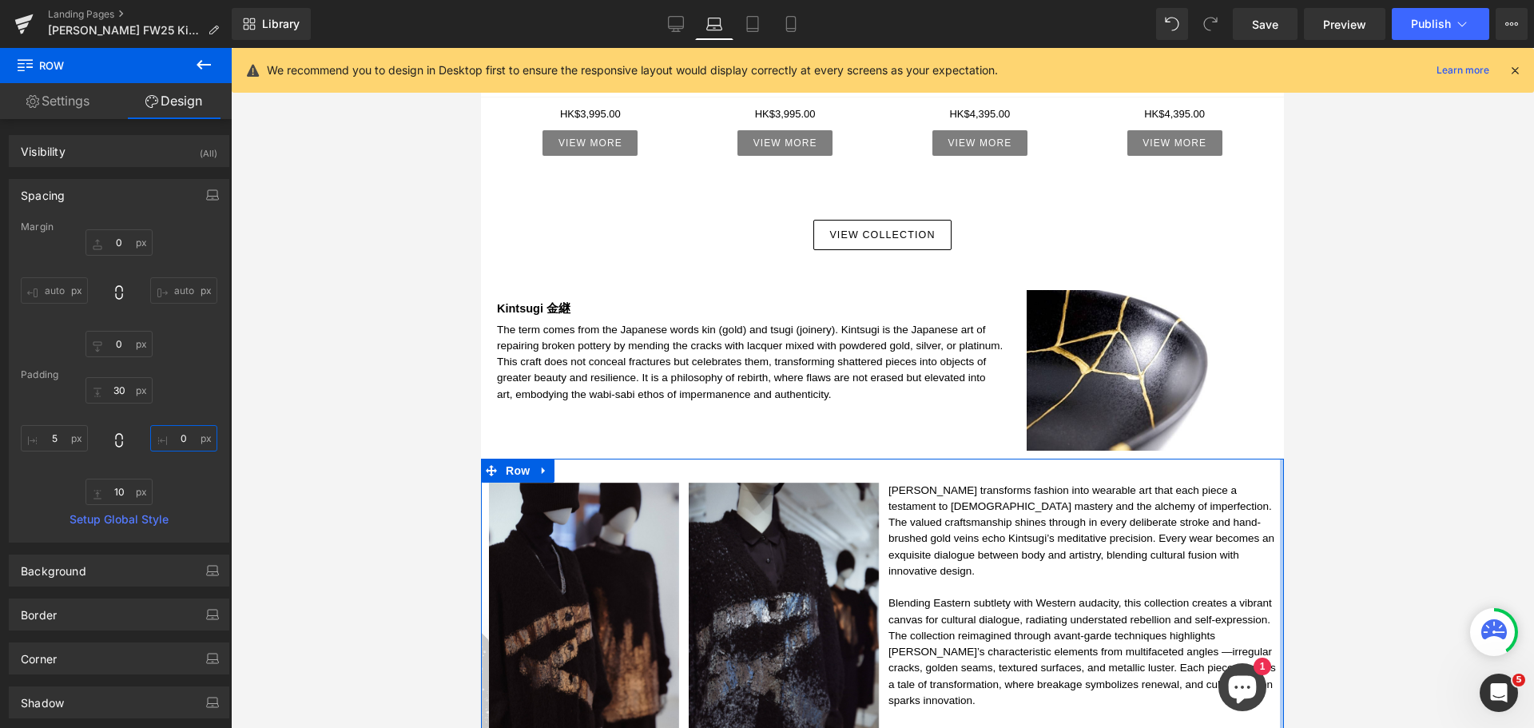
click at [179, 431] on input "0" at bounding box center [183, 438] width 67 height 26
type input "5"
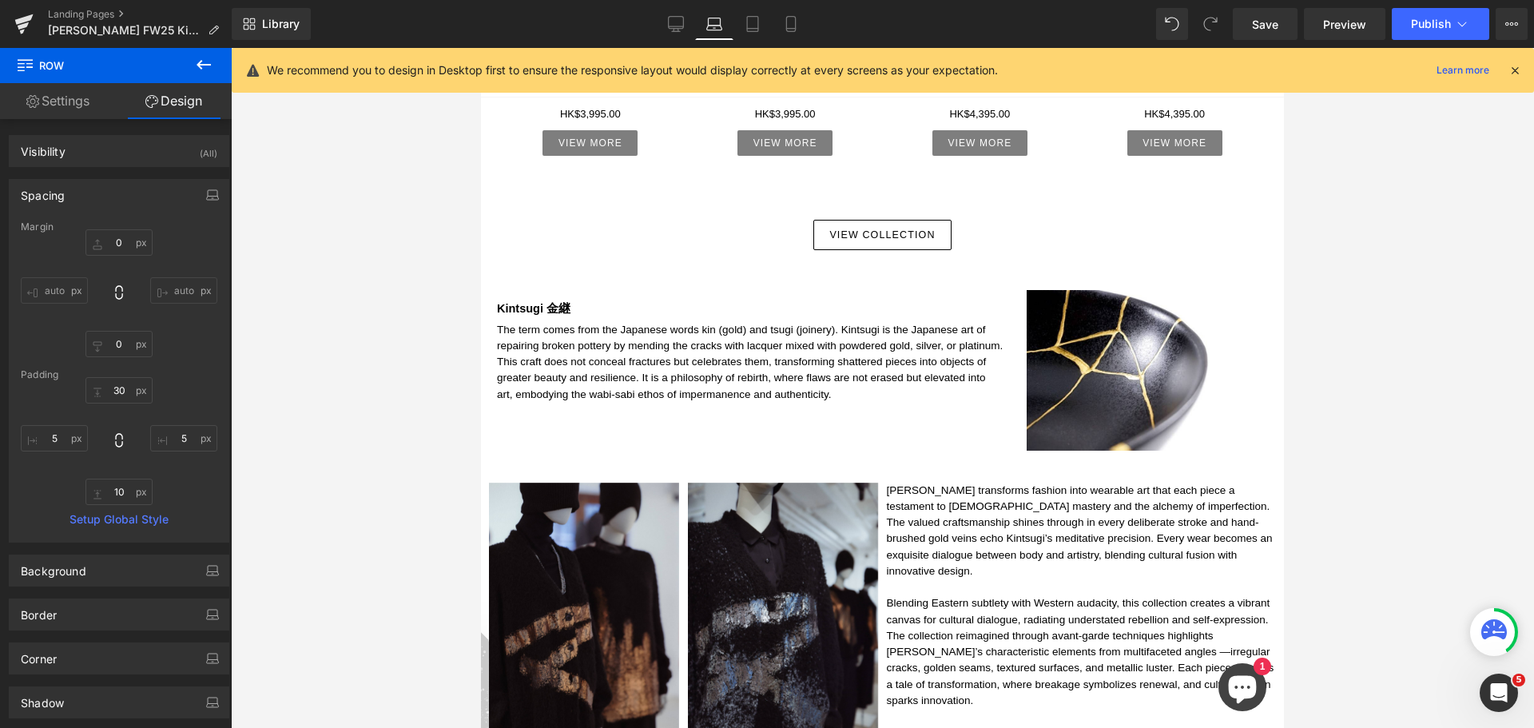
click at [367, 469] on div at bounding box center [882, 388] width 1303 height 680
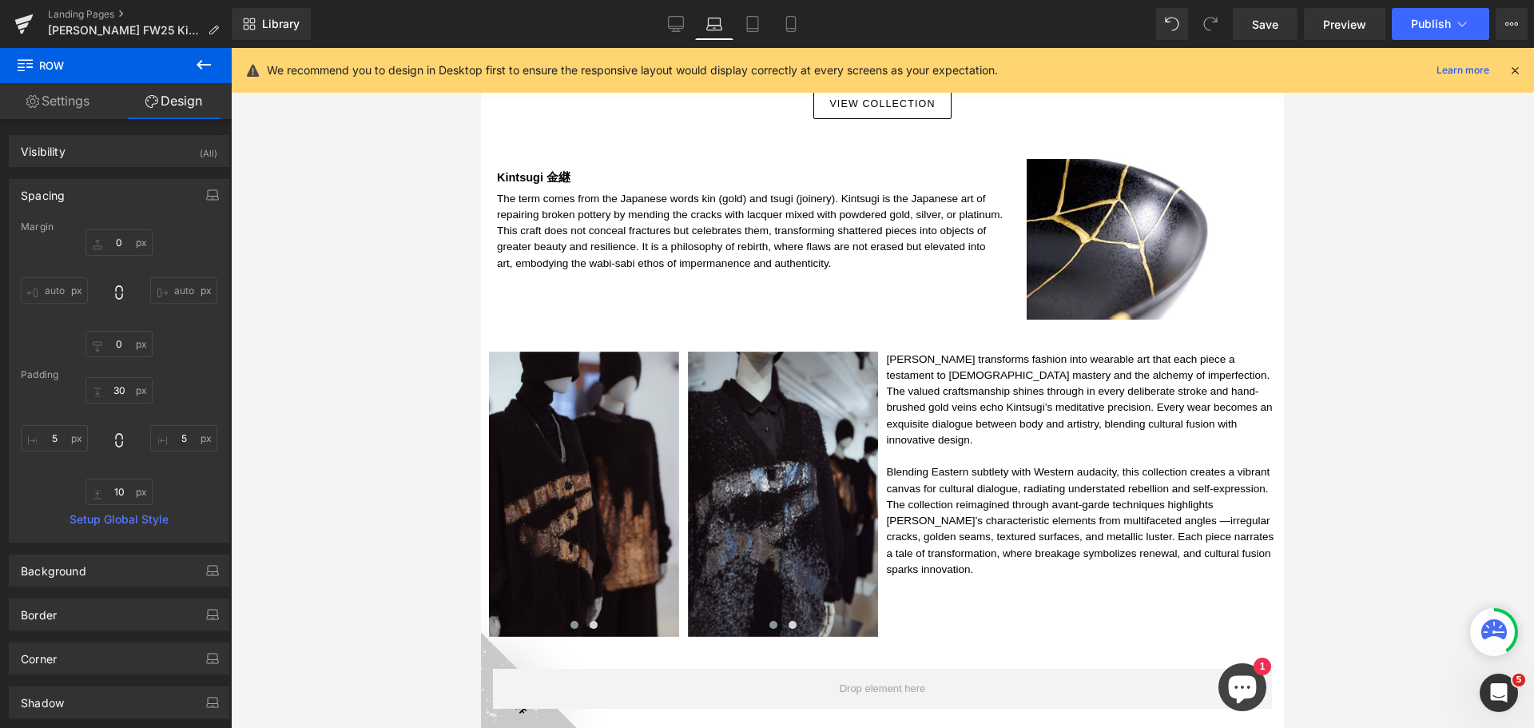
scroll to position [980, 0]
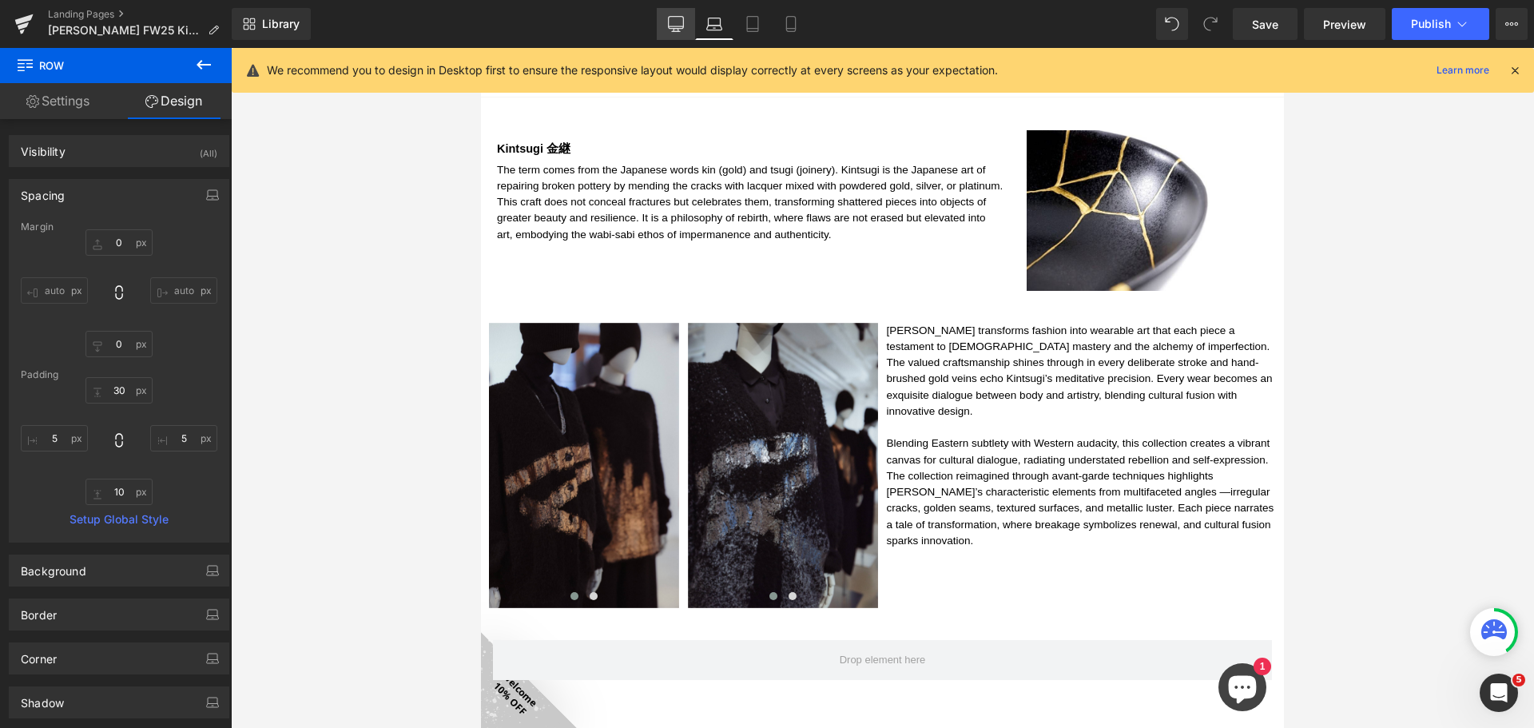
click at [682, 20] on icon at bounding box center [676, 24] width 16 height 16
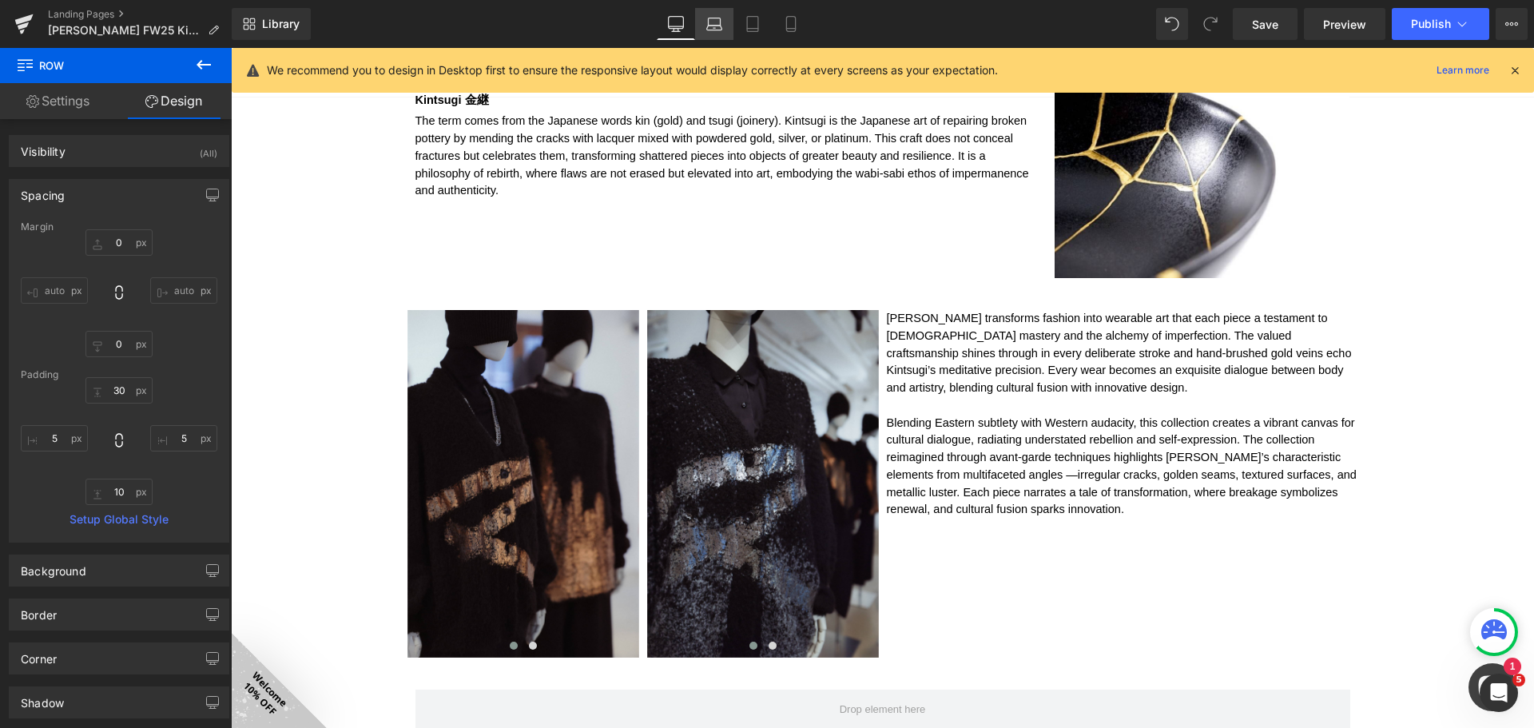
click at [718, 20] on icon at bounding box center [714, 24] width 16 height 16
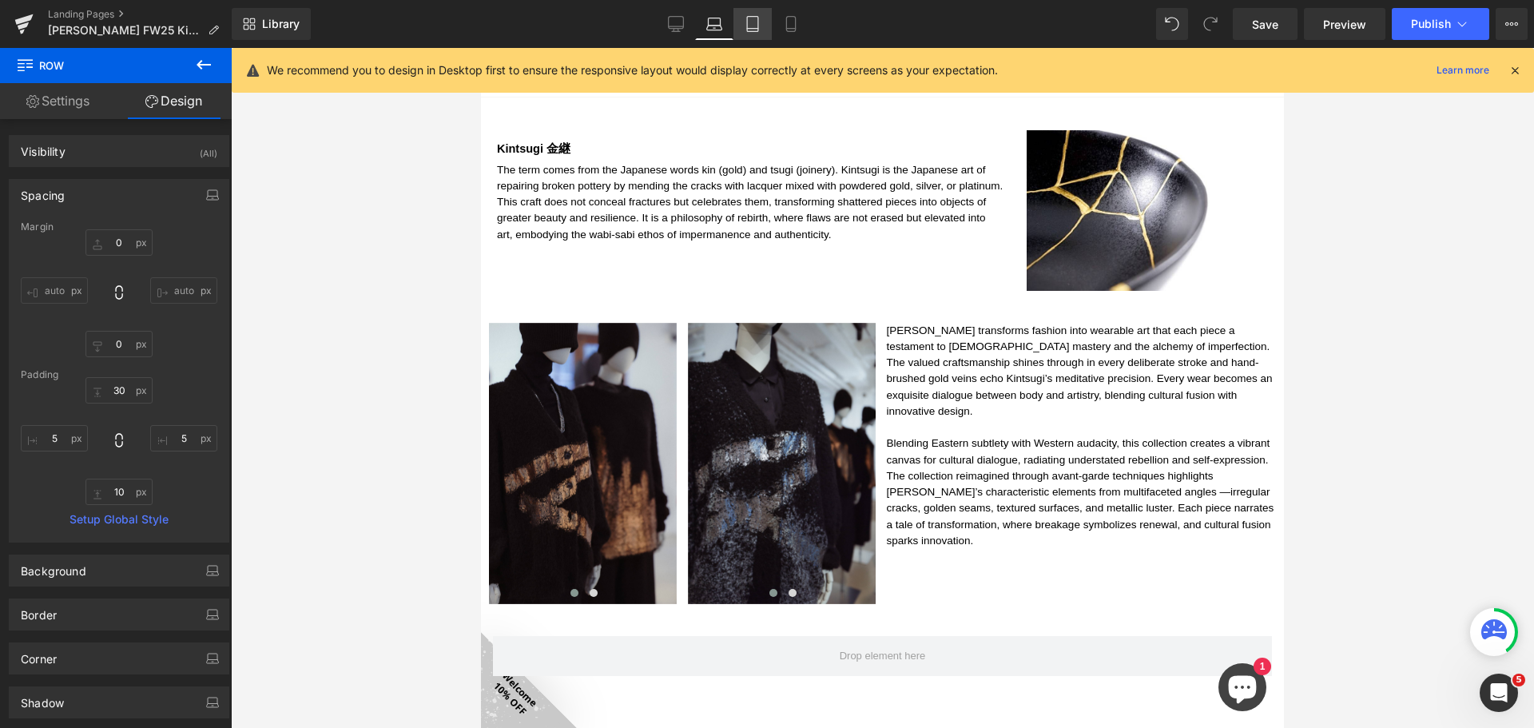
click at [749, 23] on icon at bounding box center [753, 24] width 16 height 16
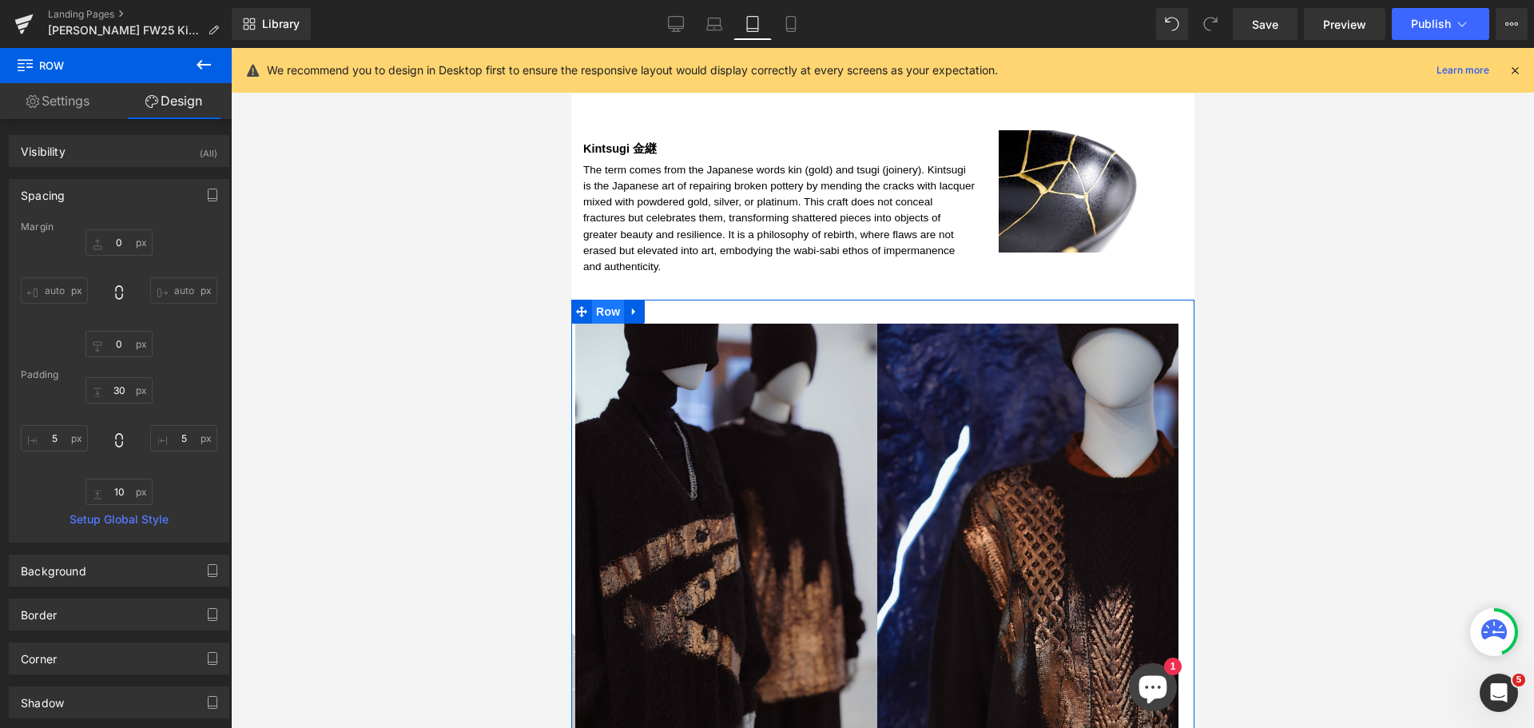
click at [617, 301] on span "Row" at bounding box center [607, 312] width 32 height 24
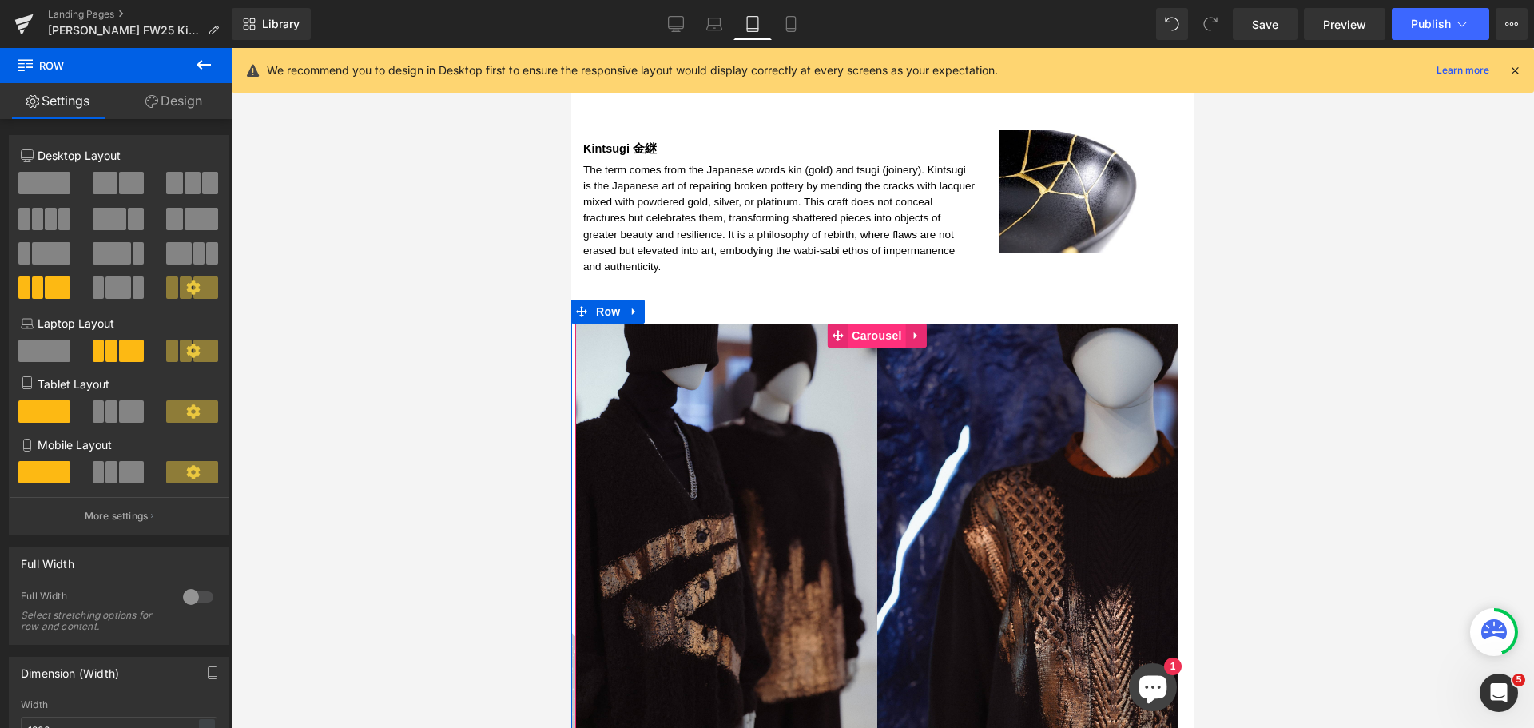
click at [866, 324] on span "Carousel" at bounding box center [876, 336] width 58 height 24
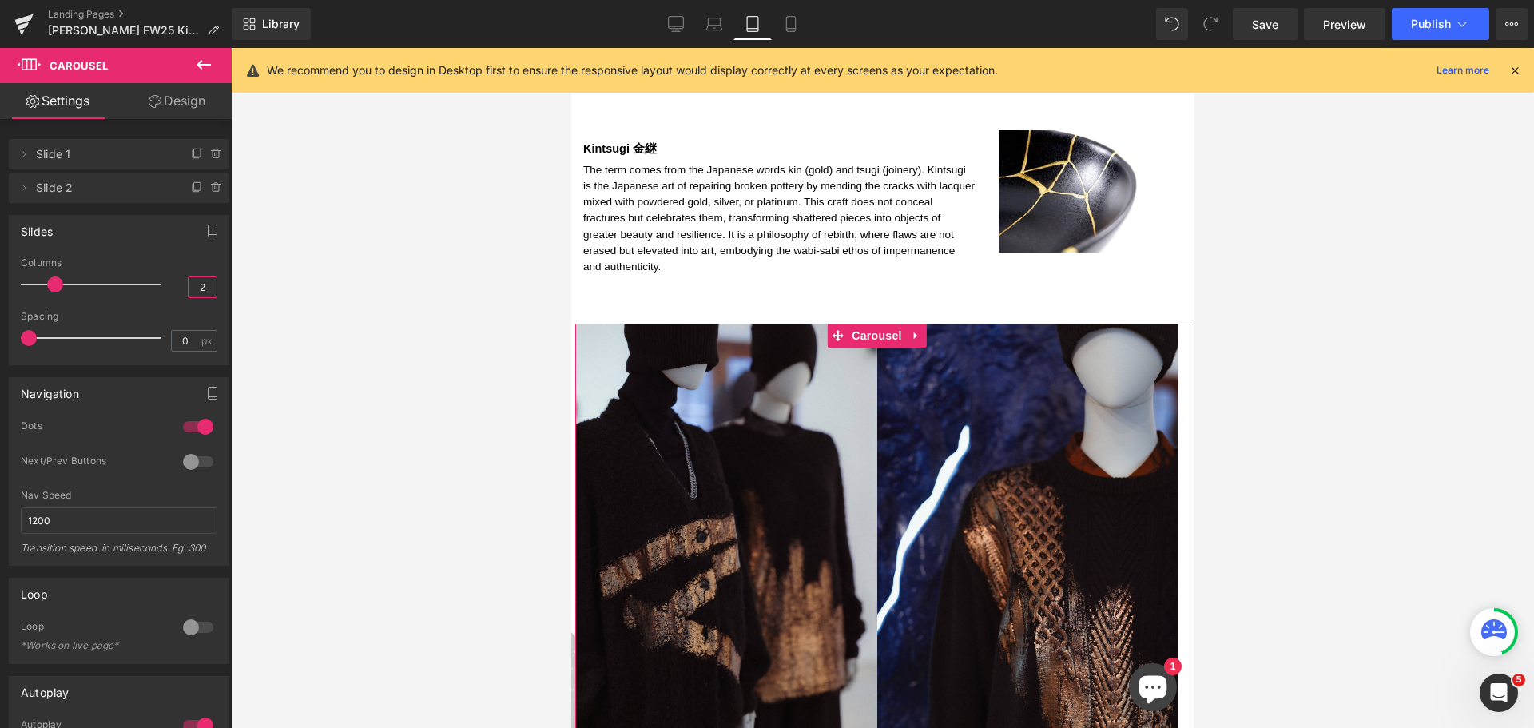
drag, startPoint x: 197, startPoint y: 287, endPoint x: 189, endPoint y: 288, distance: 8.1
click at [189, 288] on input "2" at bounding box center [203, 287] width 28 height 20
click at [358, 376] on div at bounding box center [882, 388] width 1303 height 680
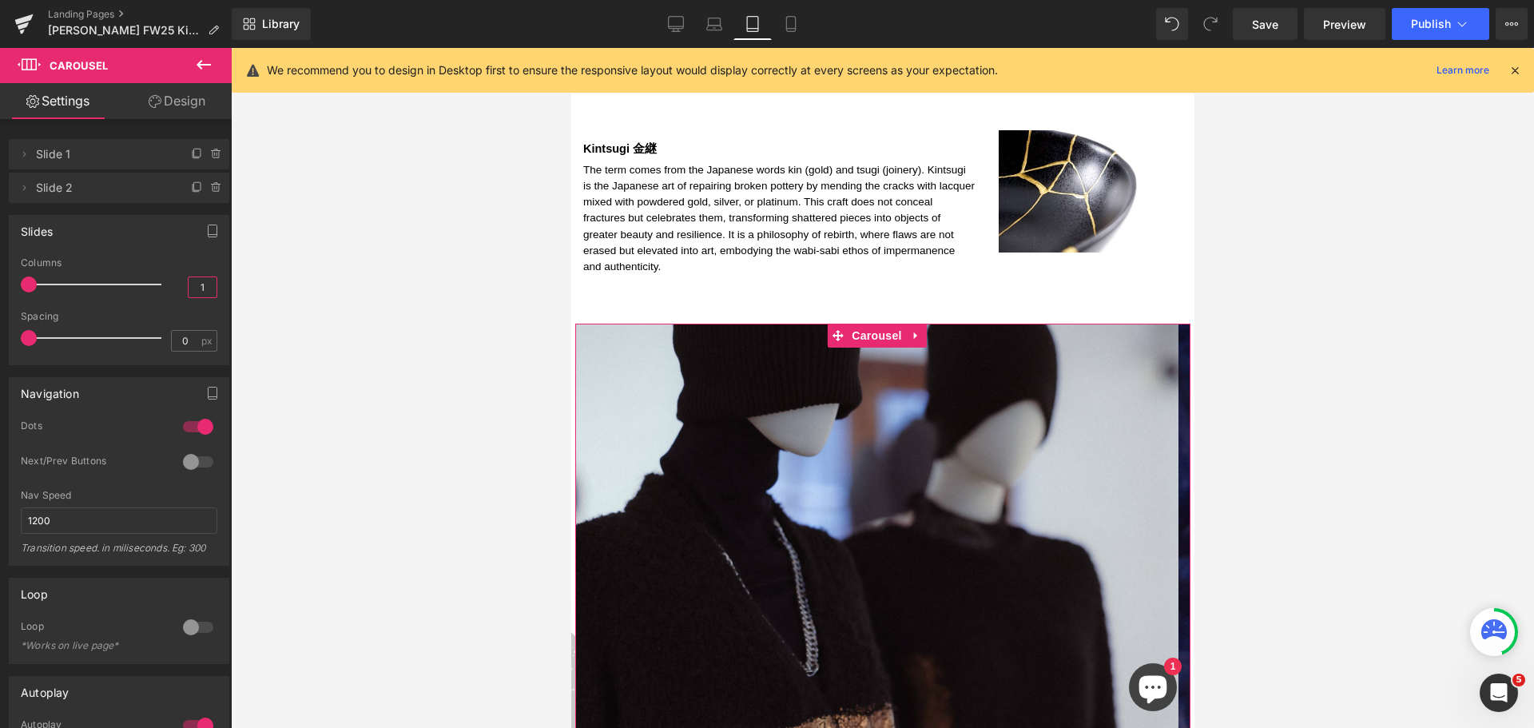
click at [205, 285] on input "1" at bounding box center [203, 287] width 28 height 20
type input "2"
click at [353, 331] on div at bounding box center [882, 388] width 1303 height 680
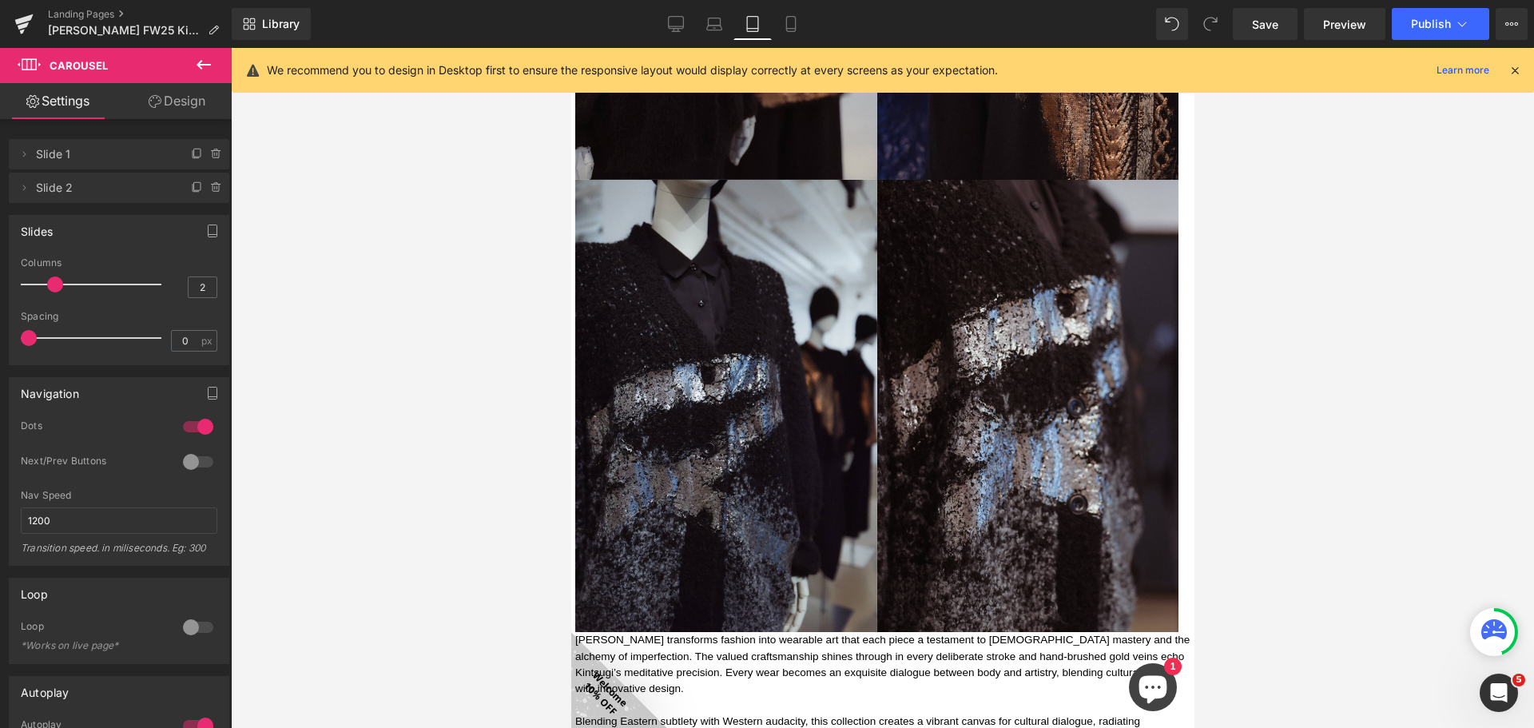
scroll to position [1922, 0]
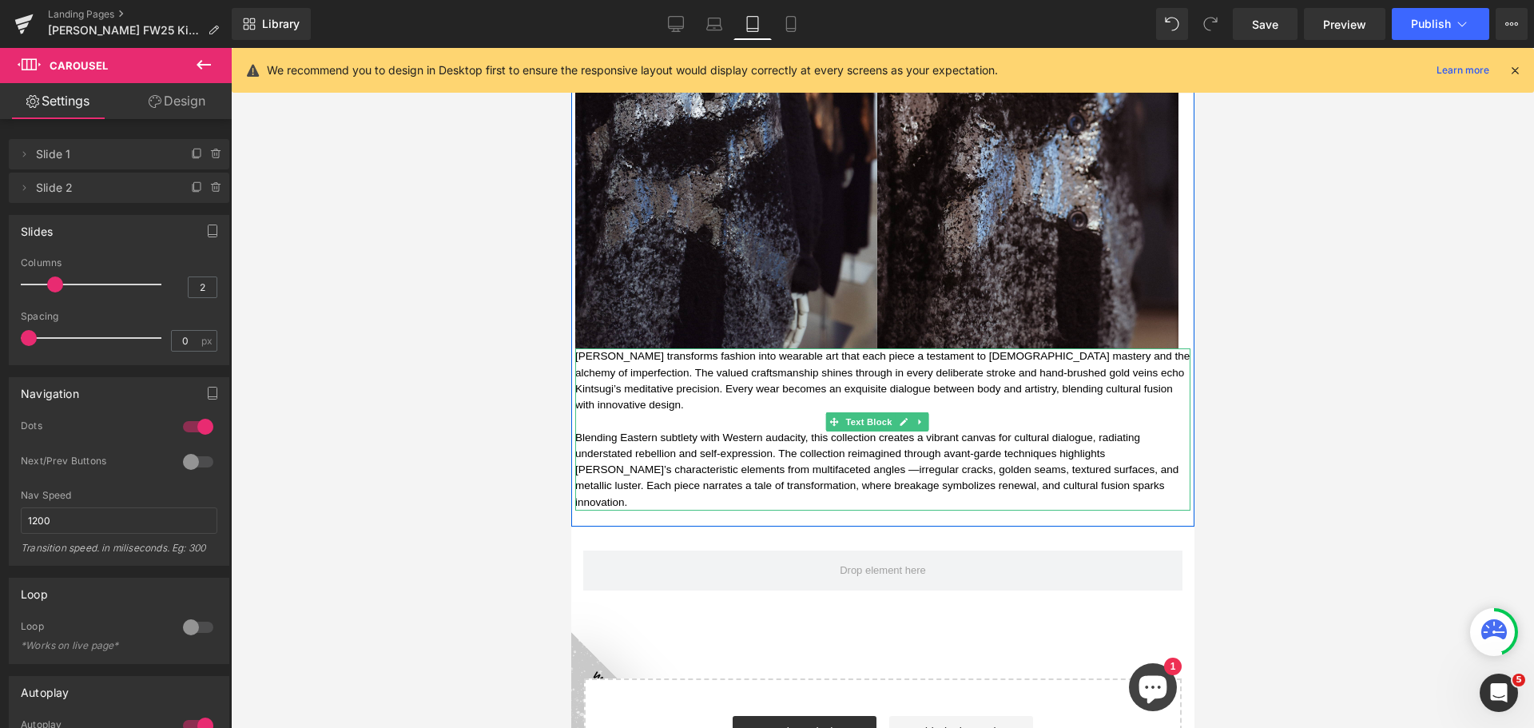
click at [770, 374] on p "[PERSON_NAME] transforms fashion into wearable art that each piece a testament …" at bounding box center [881, 380] width 615 height 65
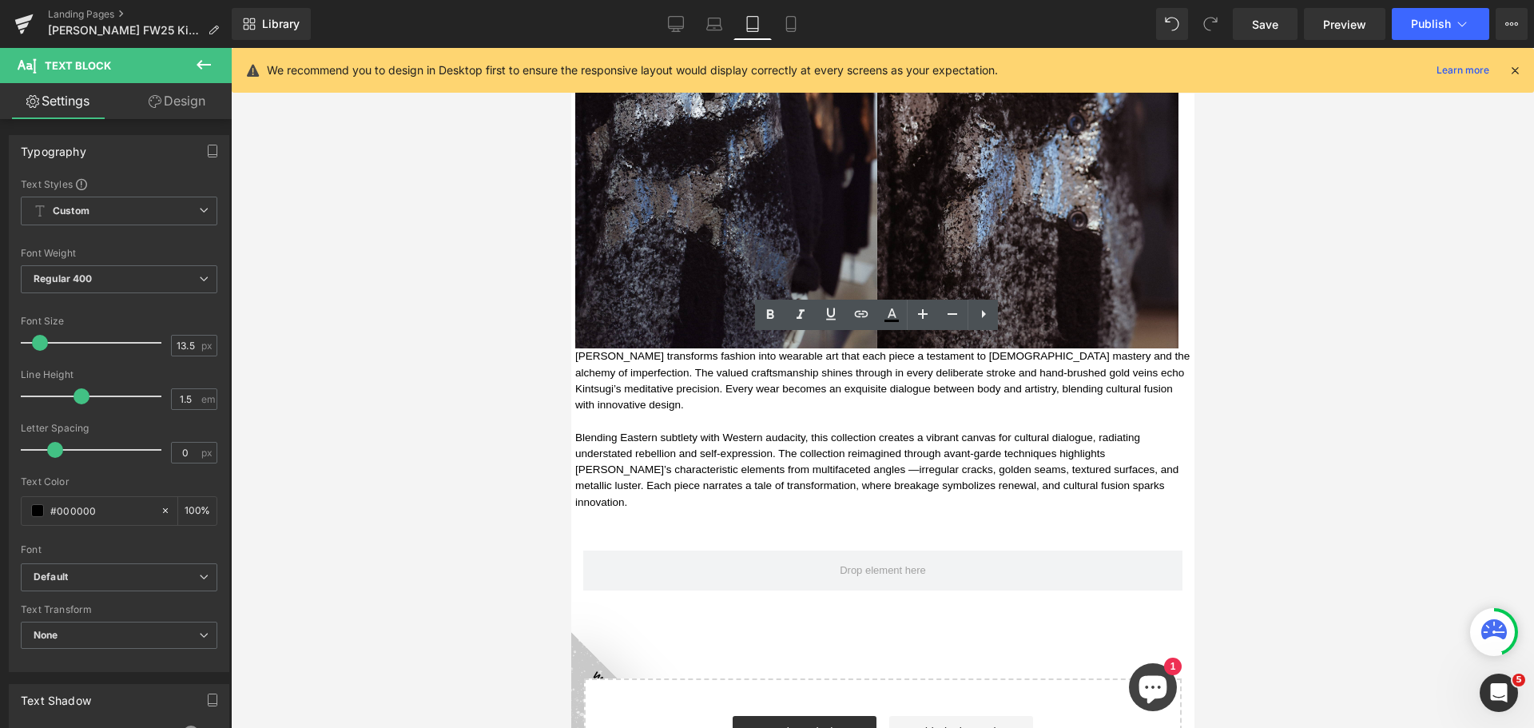
drag, startPoint x: 1346, startPoint y: 430, endPoint x: 1317, endPoint y: 427, distance: 28.9
click at [1344, 429] on div at bounding box center [882, 388] width 1303 height 680
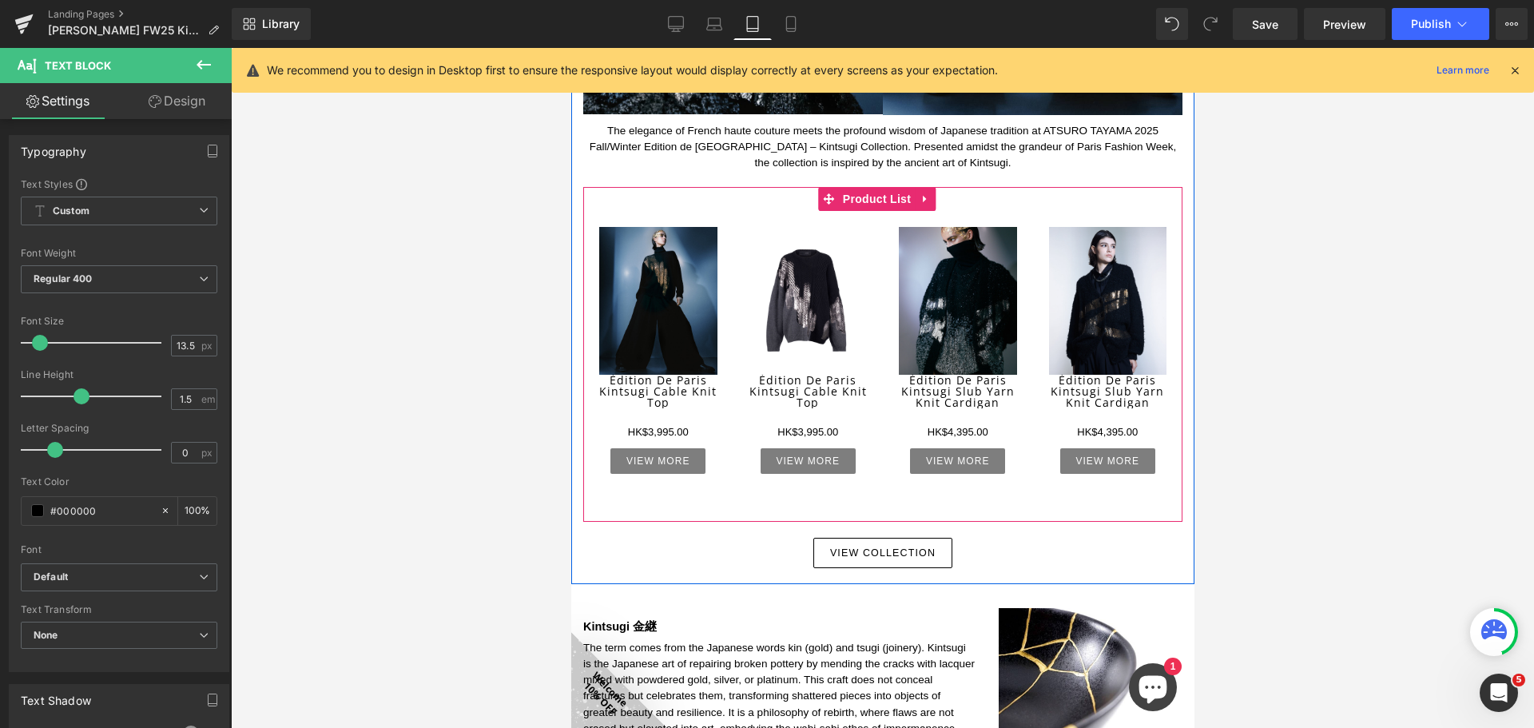
scroll to position [644, 0]
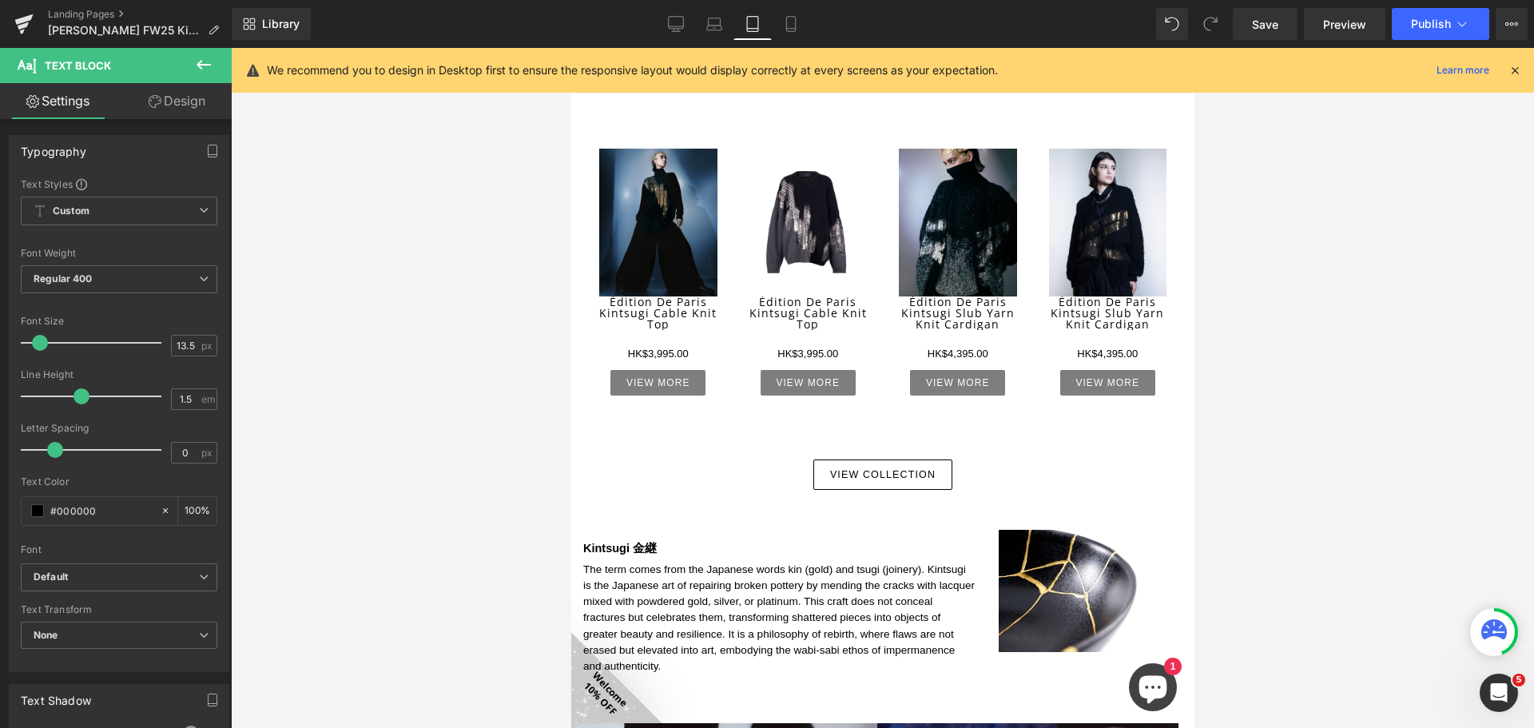
drag, startPoint x: 788, startPoint y: 23, endPoint x: 796, endPoint y: 59, distance: 36.8
click at [788, 23] on icon at bounding box center [791, 24] width 16 height 16
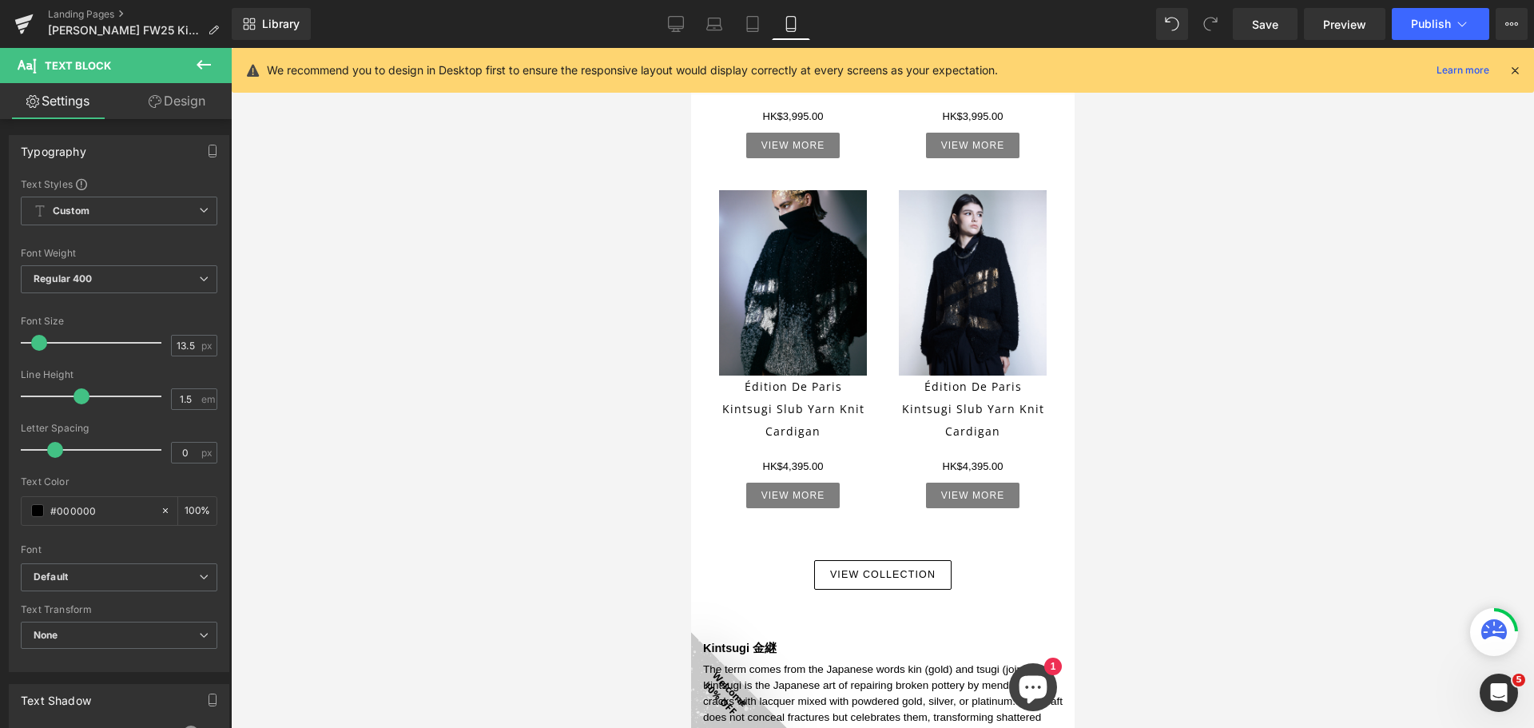
scroll to position [1073, 0]
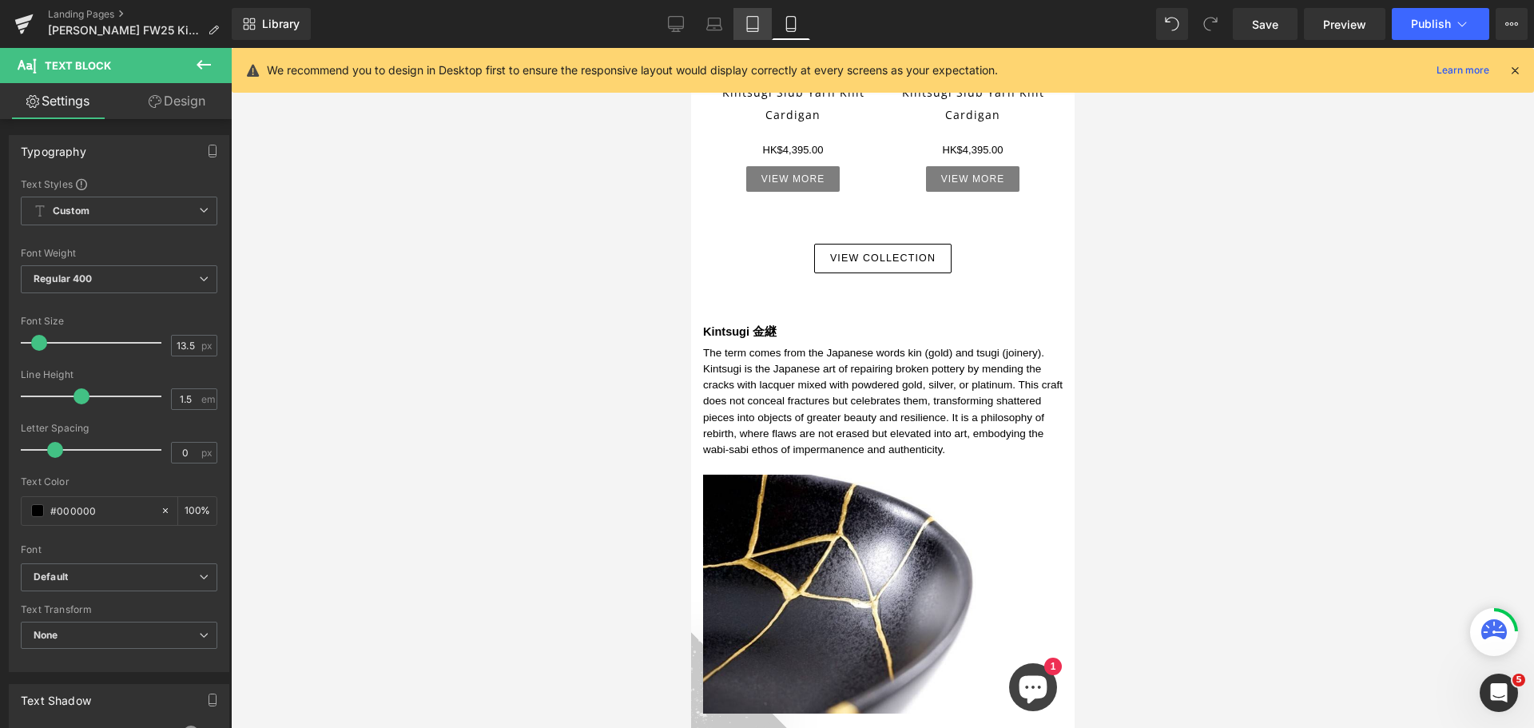
click at [748, 18] on icon at bounding box center [753, 24] width 16 height 16
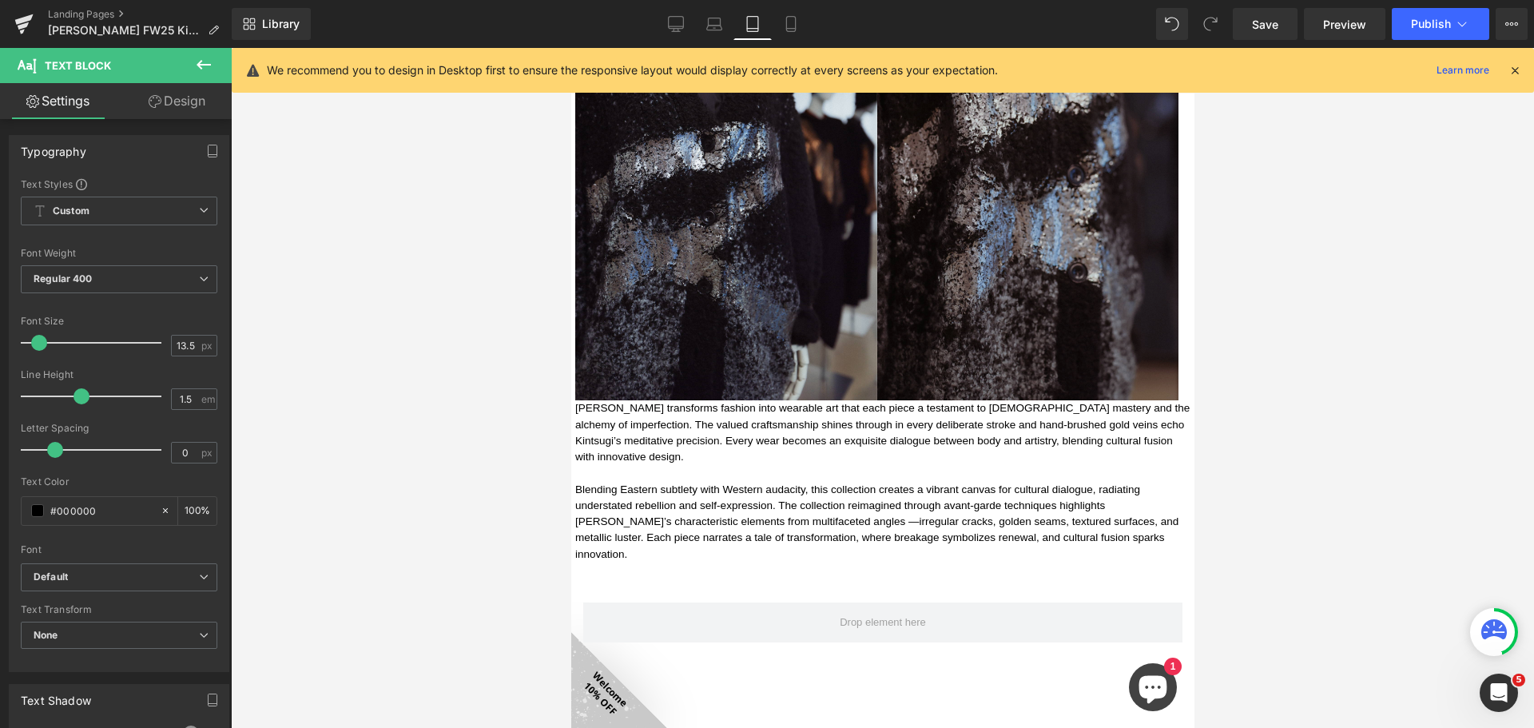
scroll to position [2092, 0]
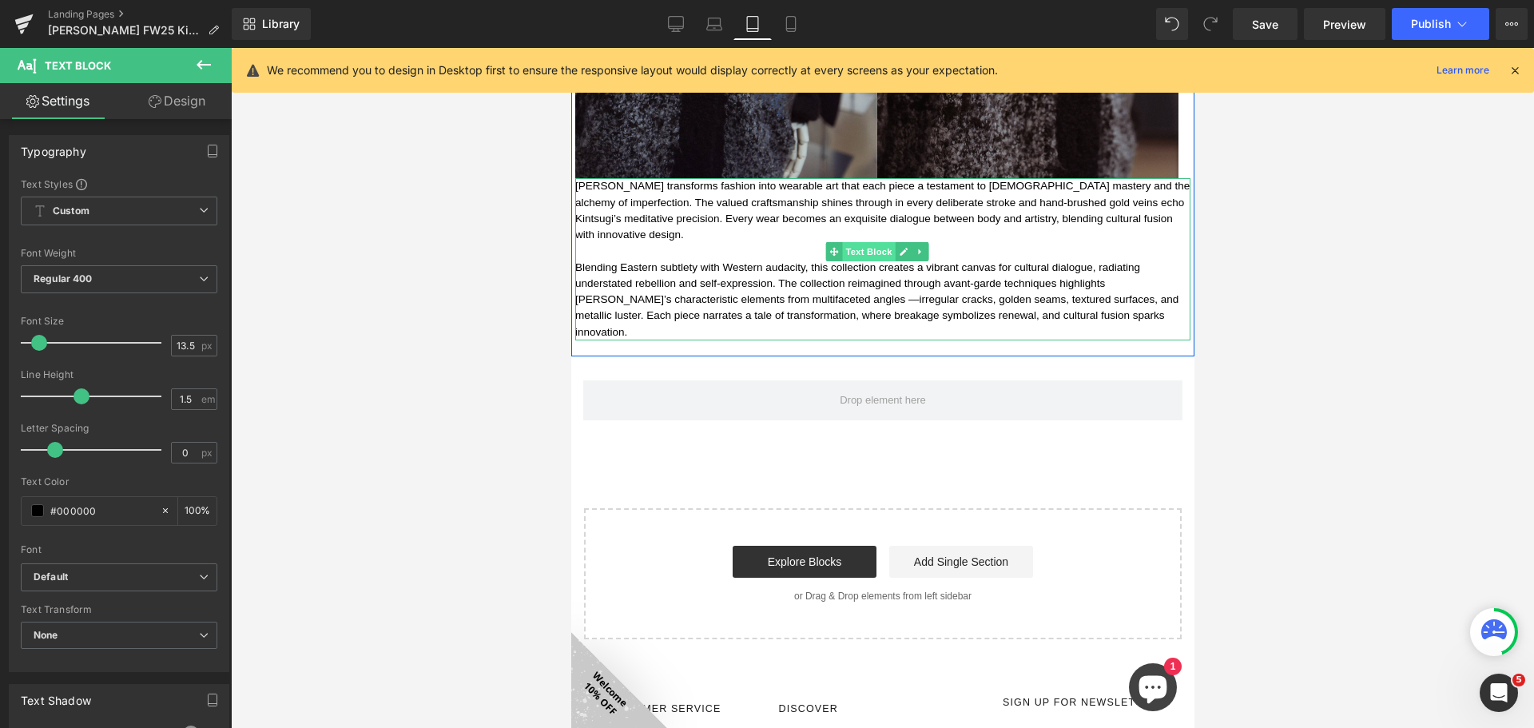
click at [875, 242] on span "Text Block" at bounding box center [867, 251] width 53 height 19
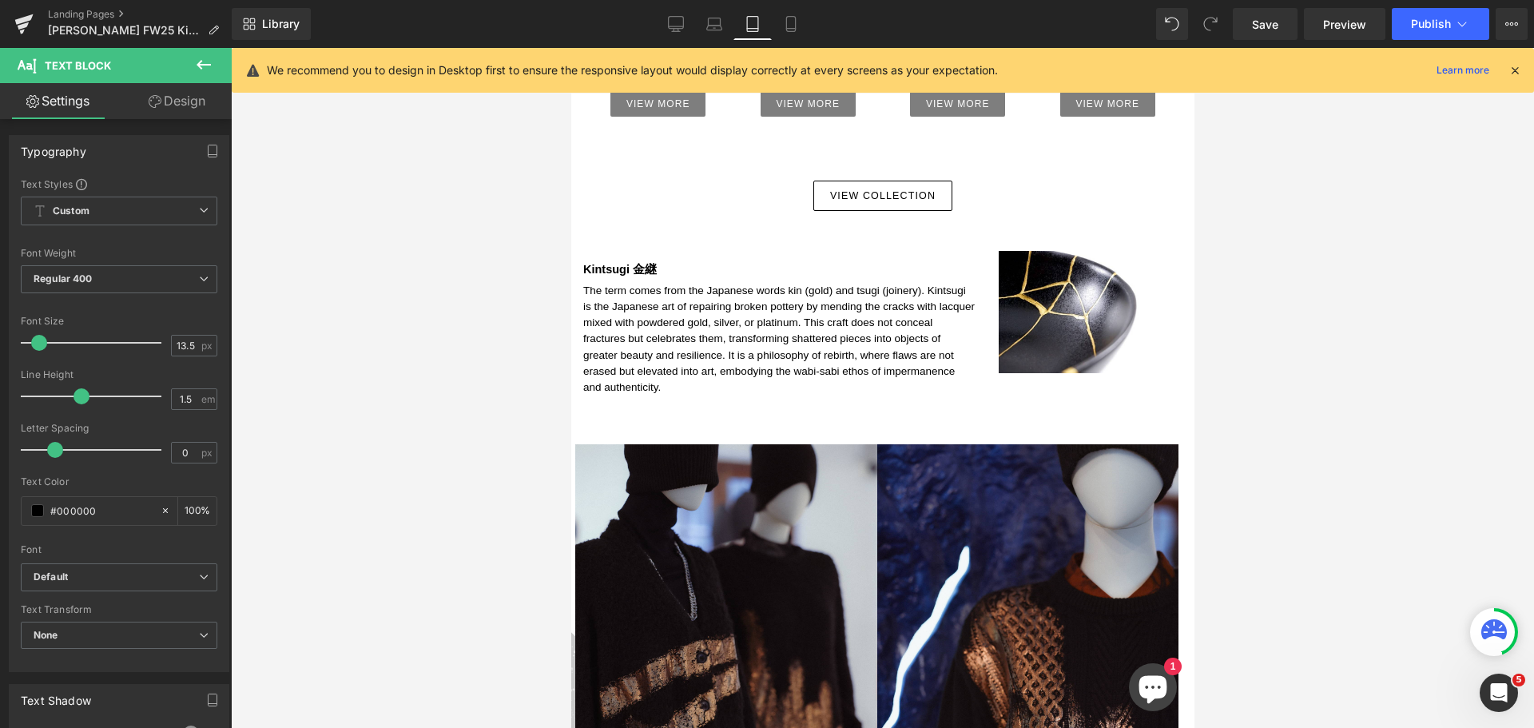
scroll to position [734, 0]
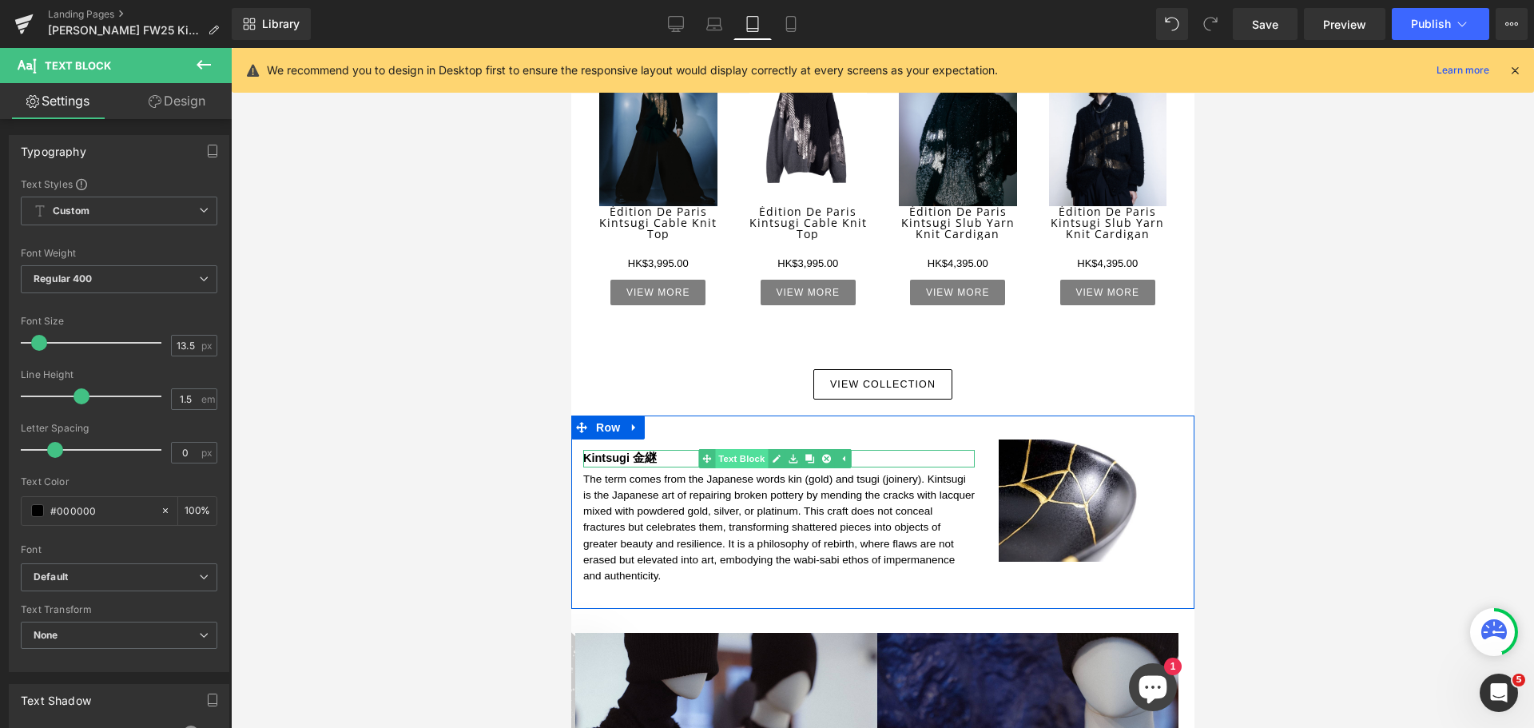
click at [735, 449] on link "Text Block" at bounding box center [731, 458] width 69 height 19
click at [610, 415] on span "Row" at bounding box center [607, 427] width 32 height 24
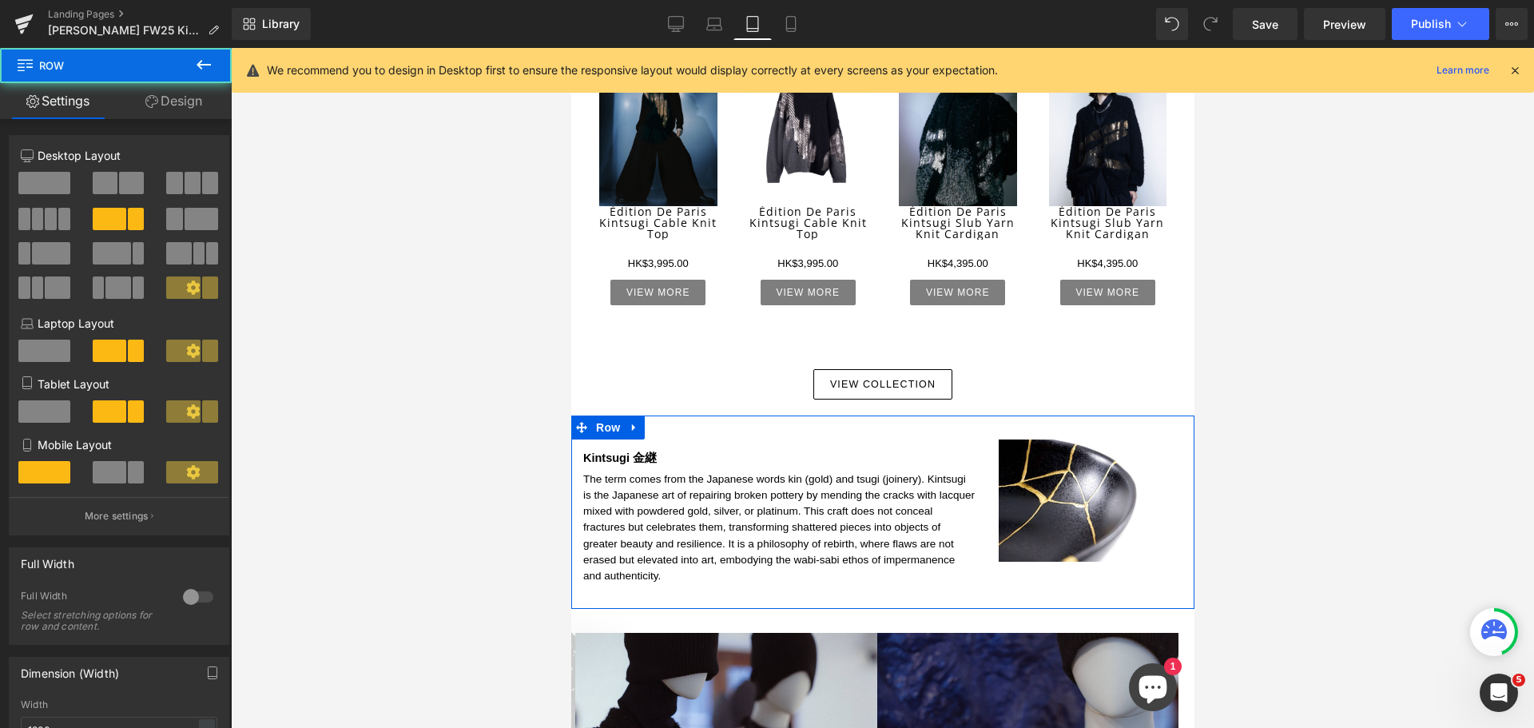
click at [215, 98] on link "Design" at bounding box center [174, 101] width 116 height 36
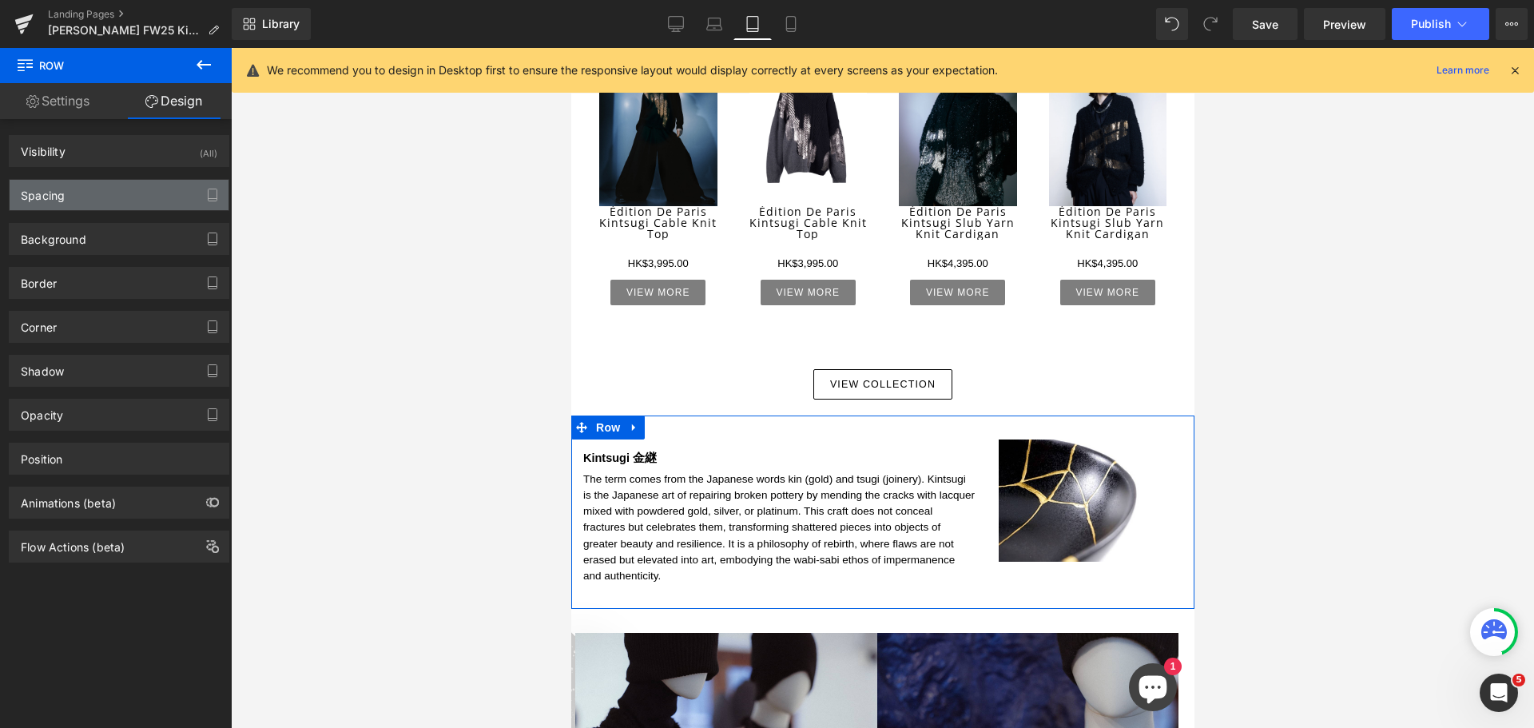
click at [118, 197] on div "Spacing" at bounding box center [119, 195] width 219 height 30
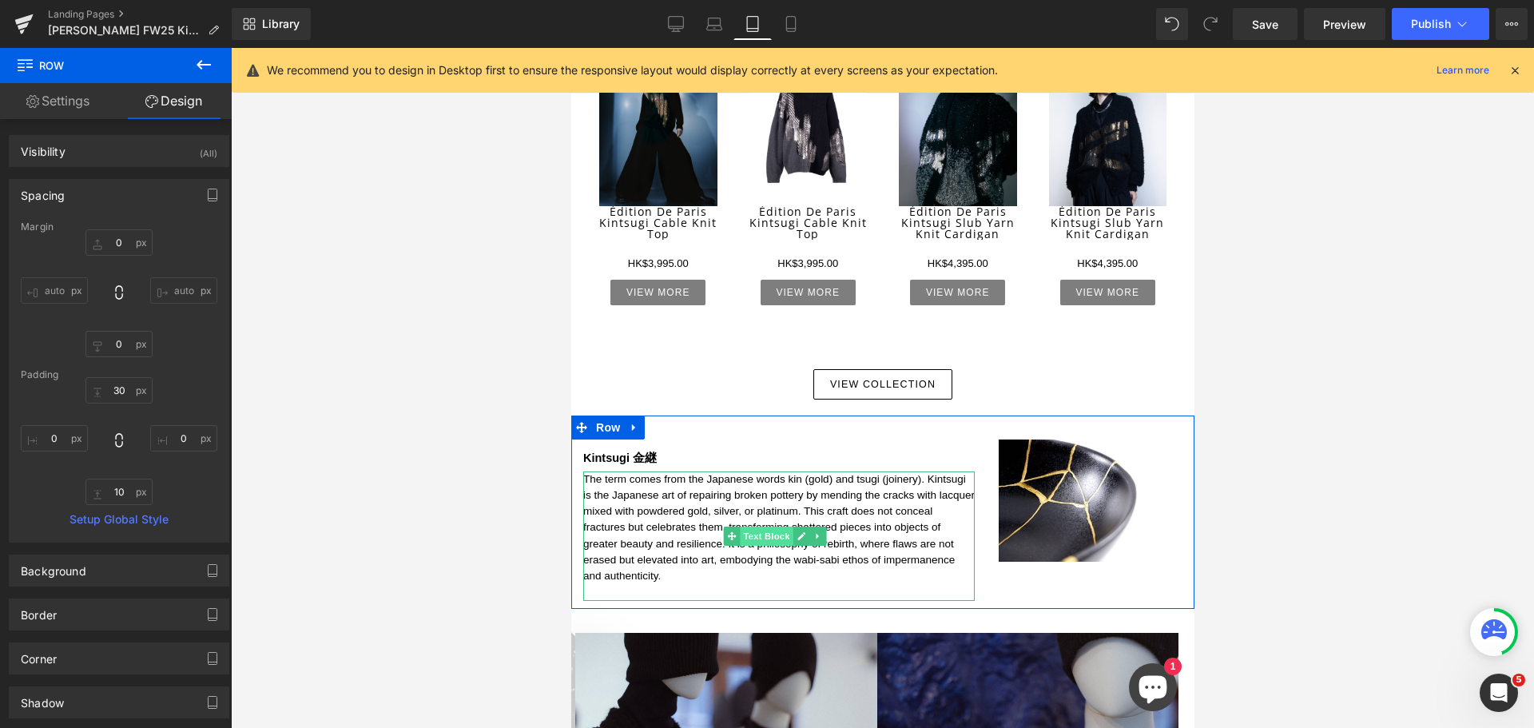
click at [779, 526] on span "Text Block" at bounding box center [765, 535] width 53 height 19
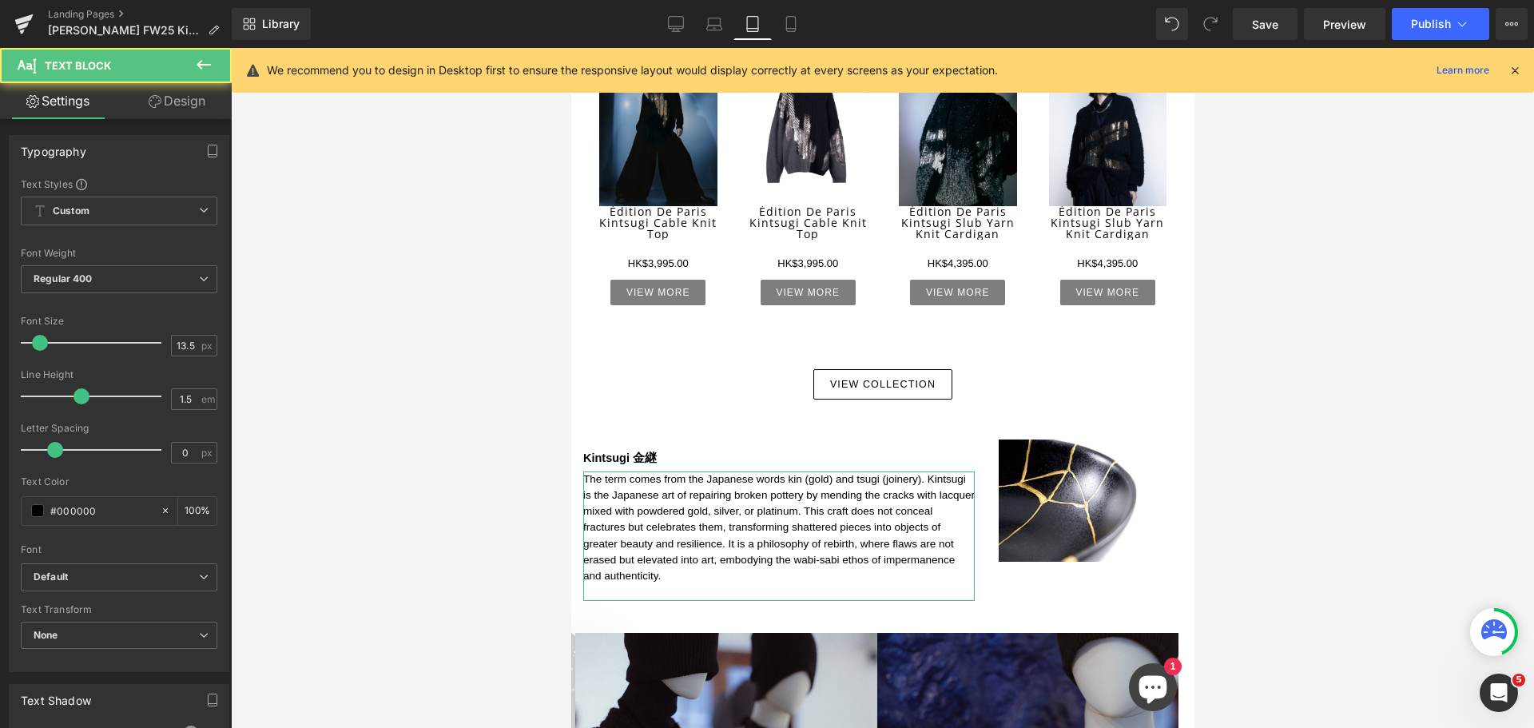
click at [182, 110] on link "Design" at bounding box center [177, 101] width 116 height 36
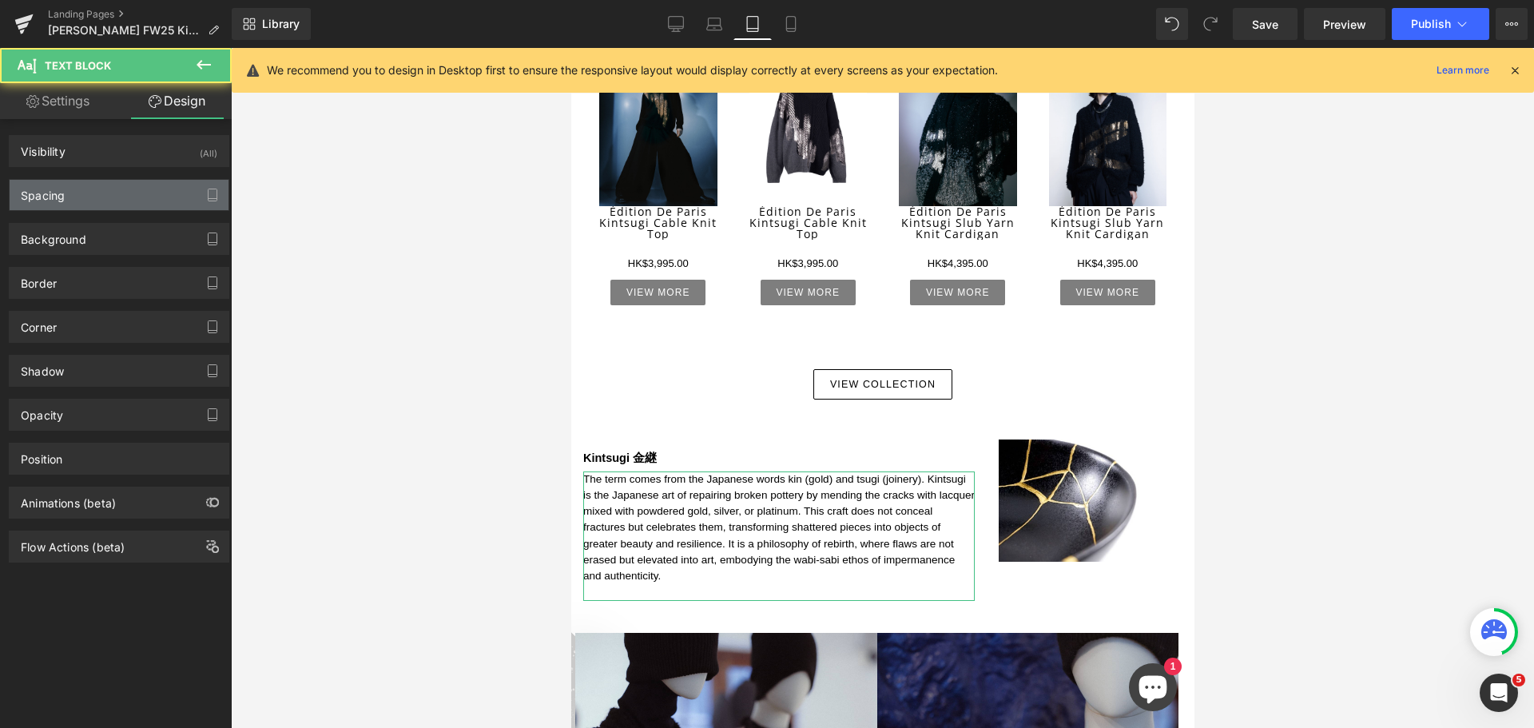
click at [139, 197] on div "Spacing" at bounding box center [119, 195] width 219 height 30
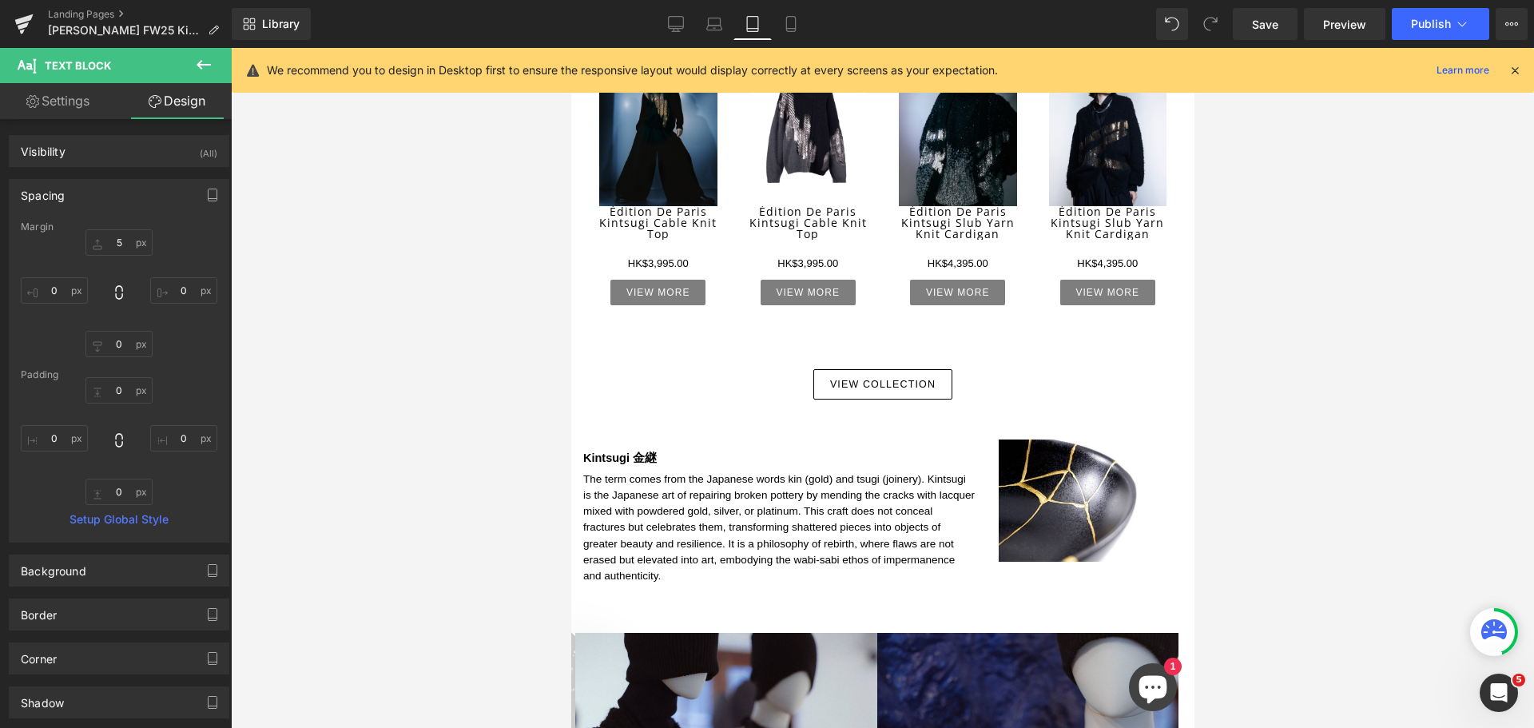
click at [361, 440] on div at bounding box center [882, 388] width 1303 height 680
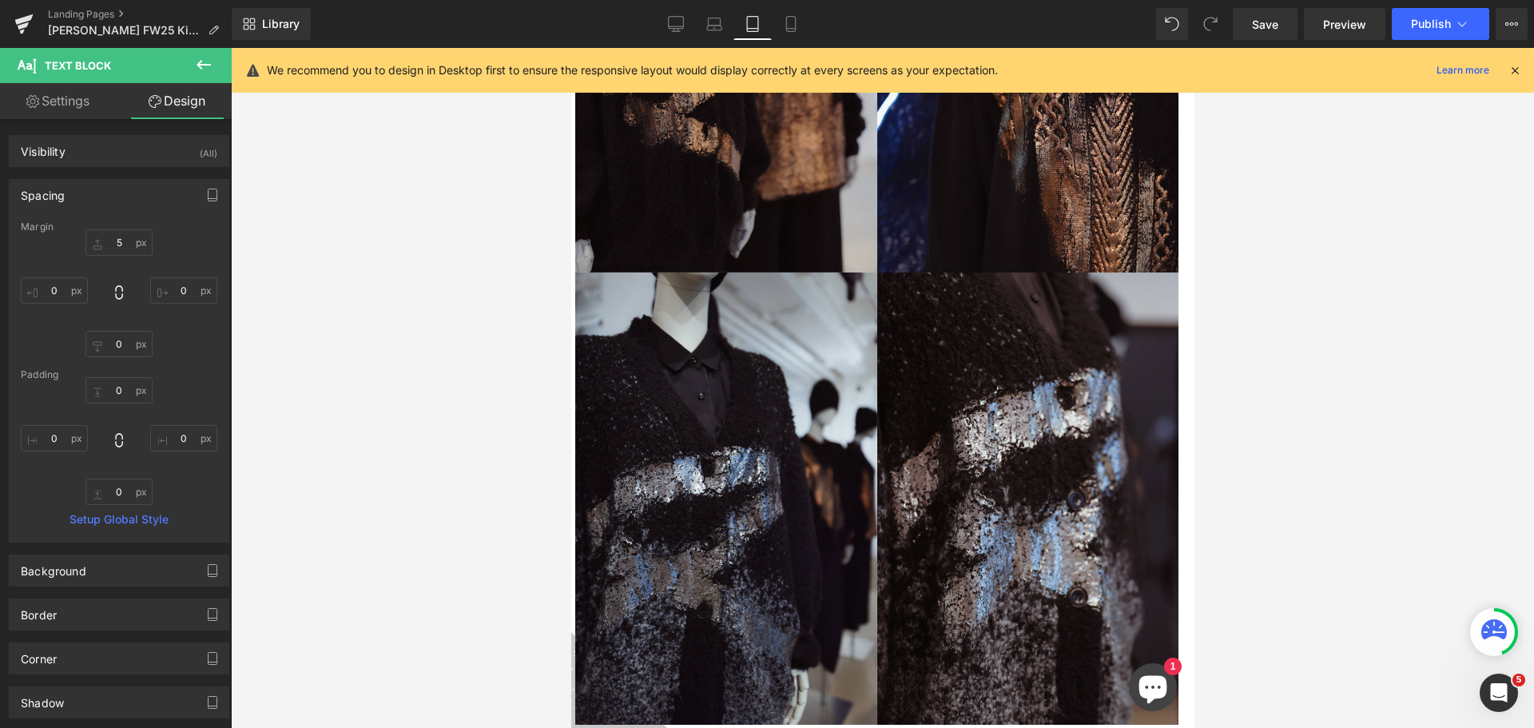
scroll to position [1852, 0]
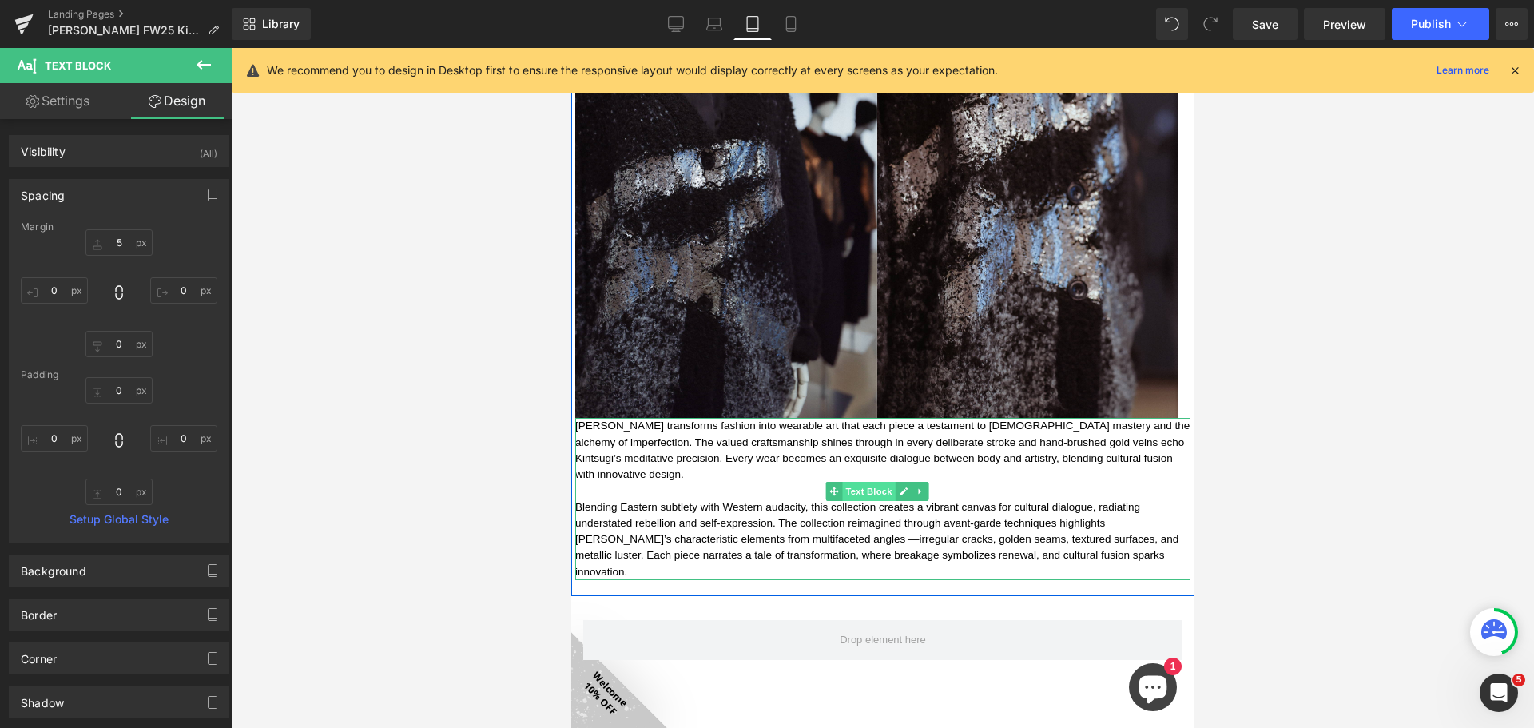
click at [878, 482] on span "Text Block" at bounding box center [867, 491] width 53 height 19
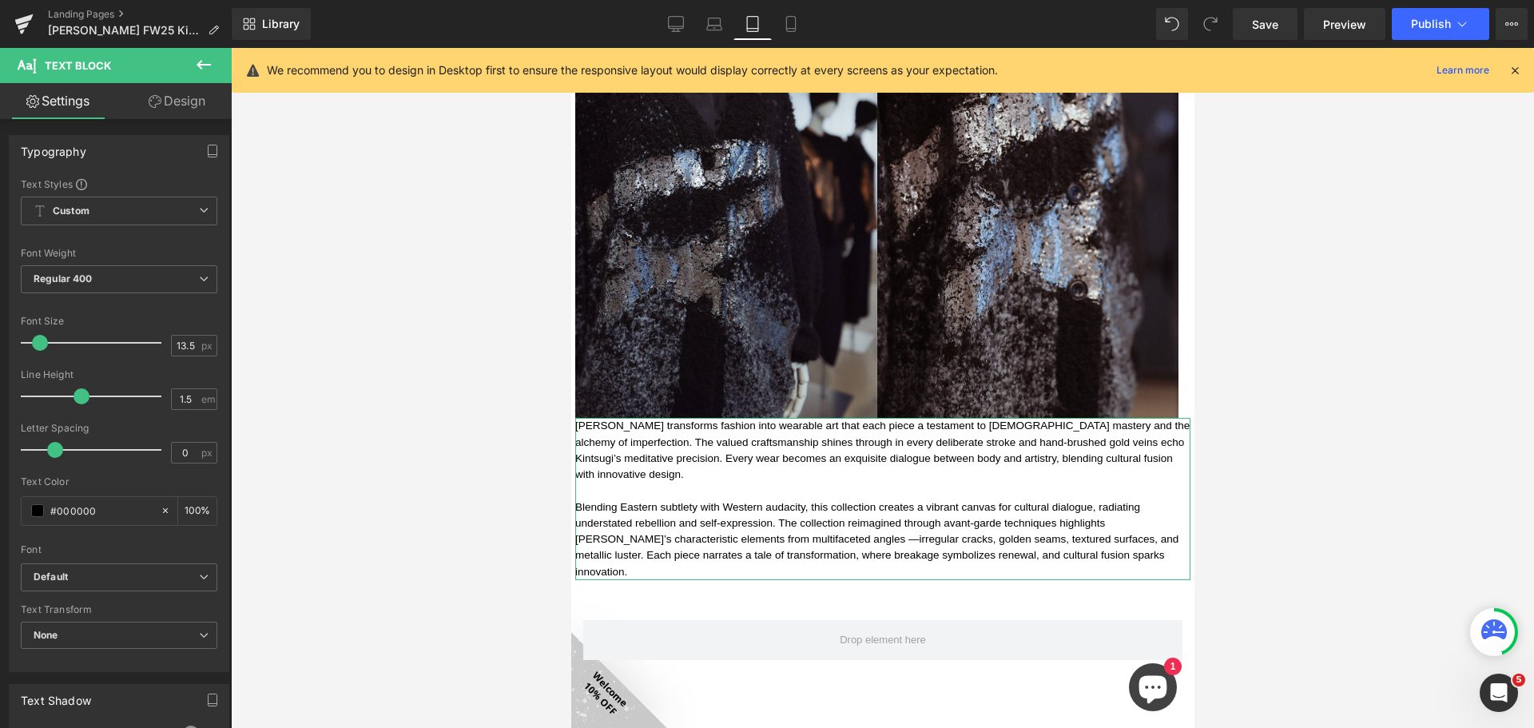
click at [180, 97] on link "Design" at bounding box center [177, 101] width 116 height 36
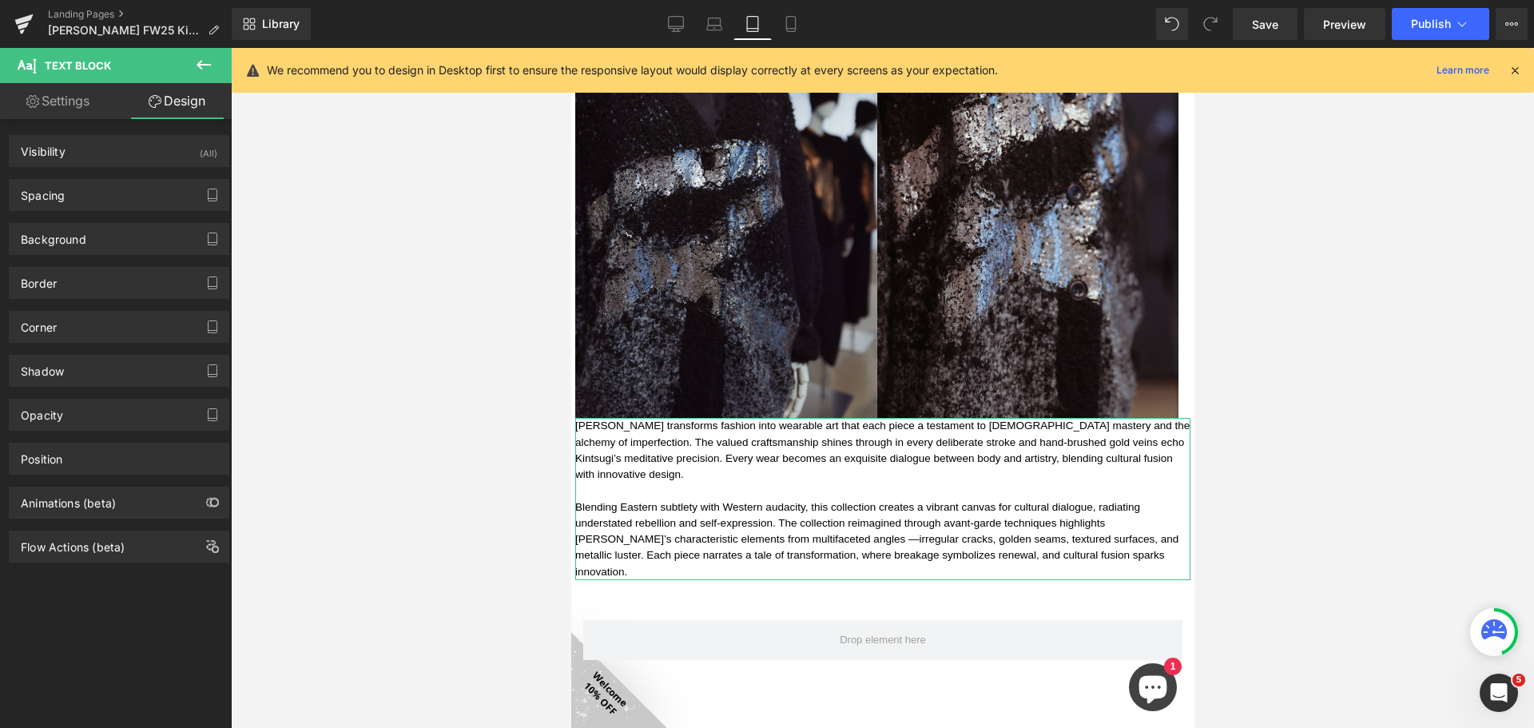
drag, startPoint x: 106, startPoint y: 197, endPoint x: 114, endPoint y: 283, distance: 85.8
click at [107, 197] on div "Spacing" at bounding box center [119, 195] width 219 height 30
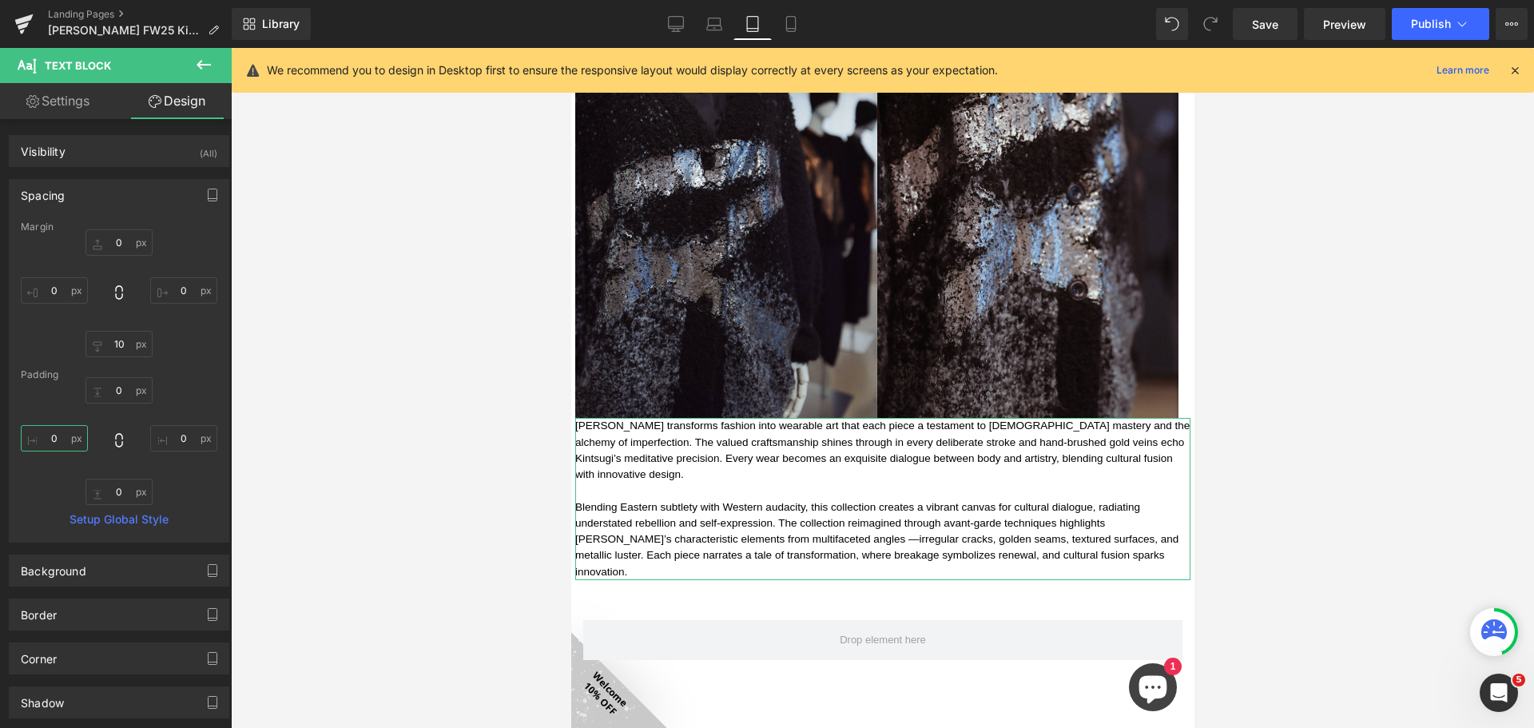
click at [66, 433] on input "0" at bounding box center [54, 438] width 67 height 26
type input "5"
drag, startPoint x: 180, startPoint y: 434, endPoint x: 312, endPoint y: 467, distance: 136.6
click at [181, 434] on input "0" at bounding box center [183, 438] width 67 height 26
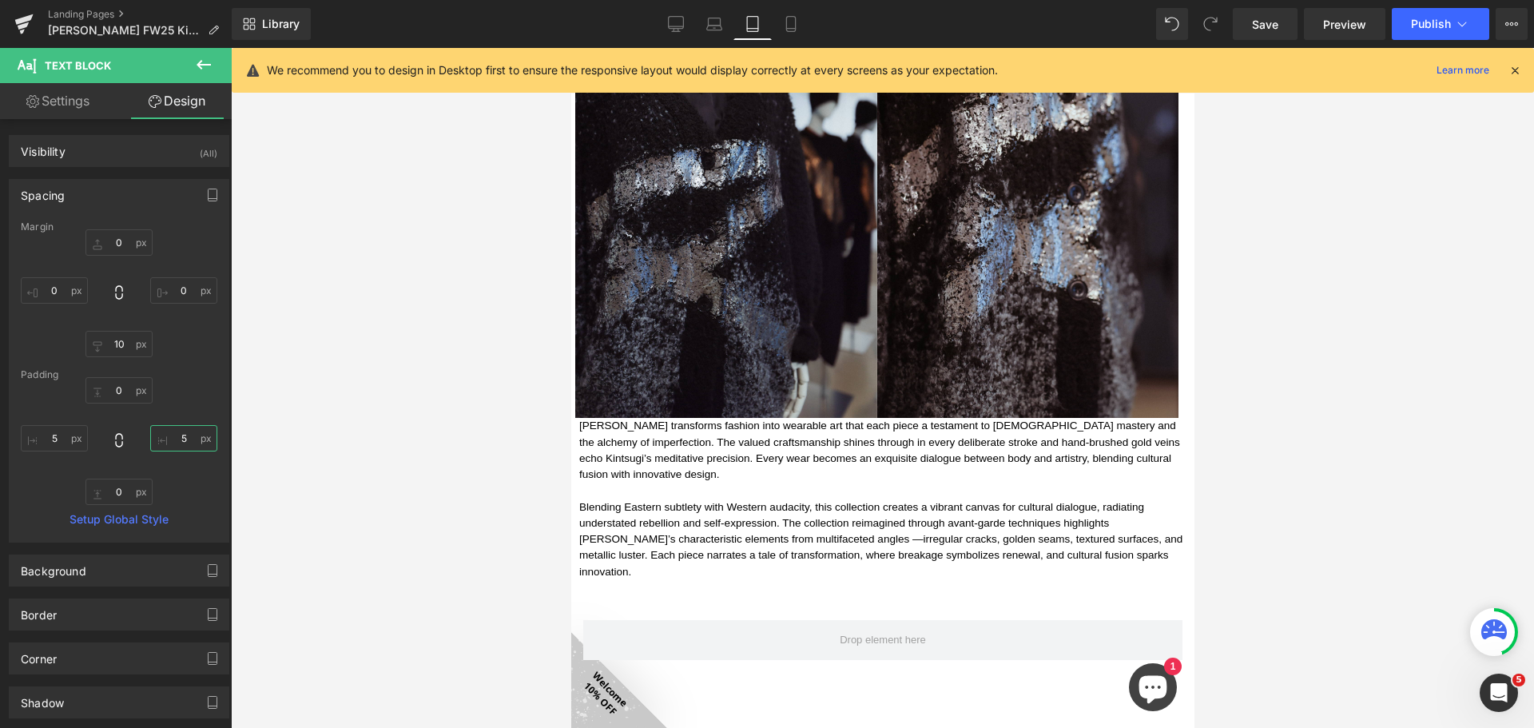
type input "5"
click at [398, 478] on div at bounding box center [882, 388] width 1303 height 680
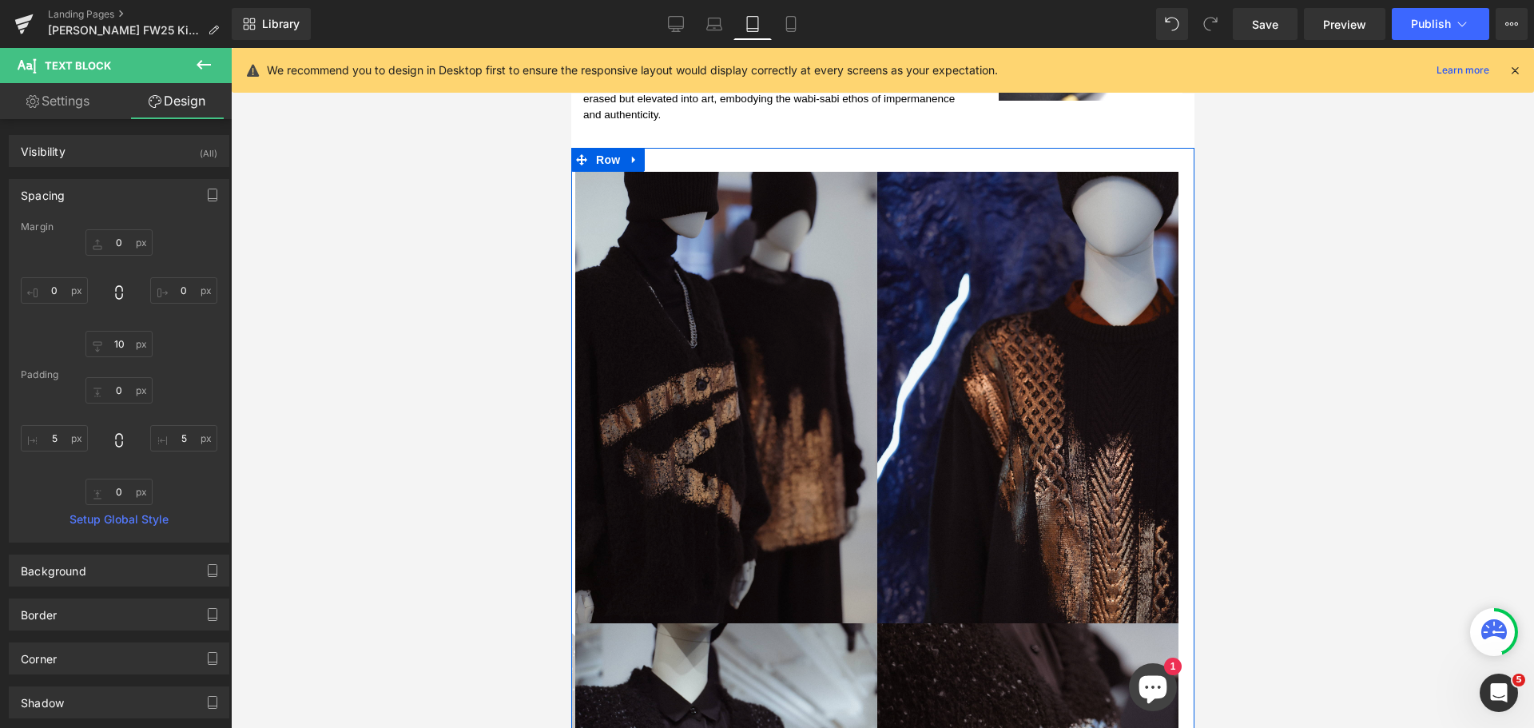
scroll to position [1134, 0]
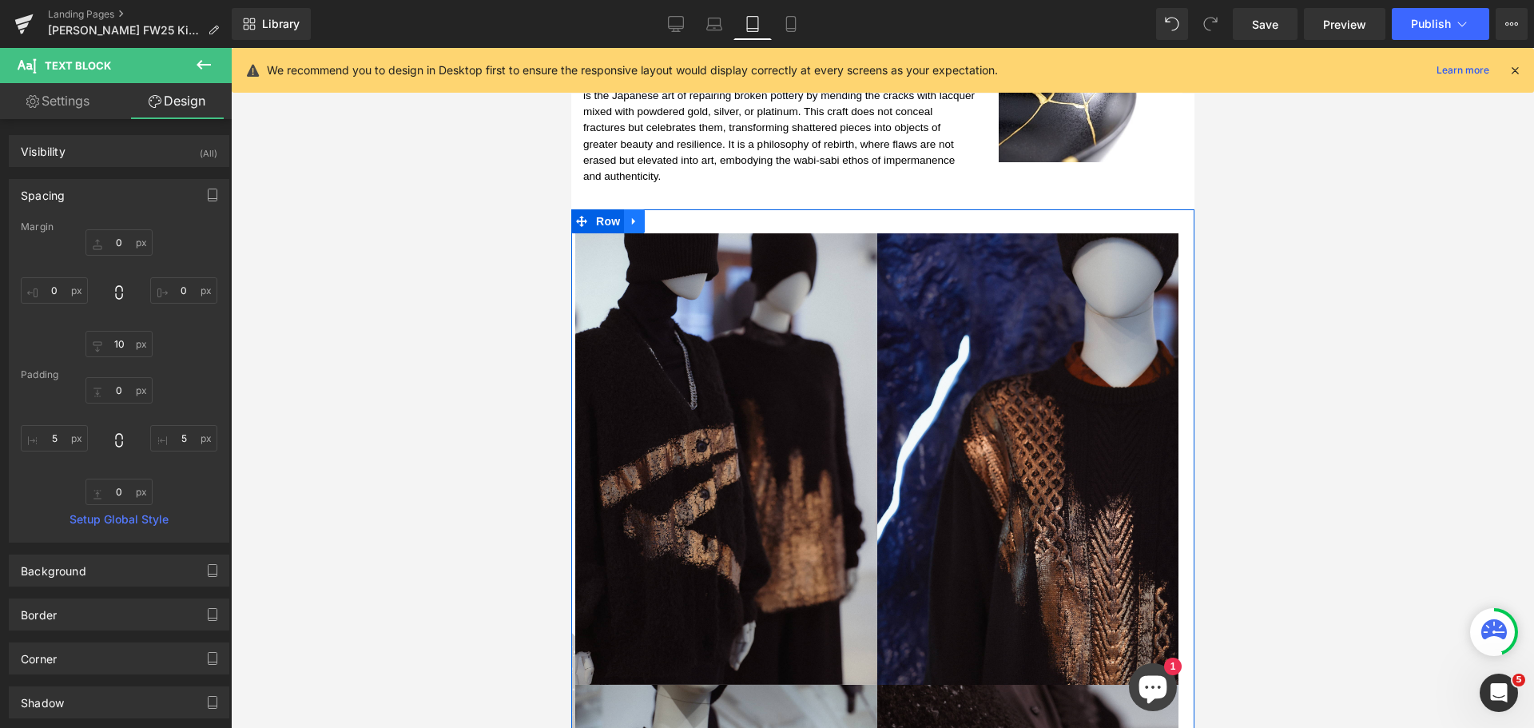
click at [623, 209] on link at bounding box center [633, 221] width 21 height 24
click at [609, 209] on span "Row" at bounding box center [607, 221] width 32 height 24
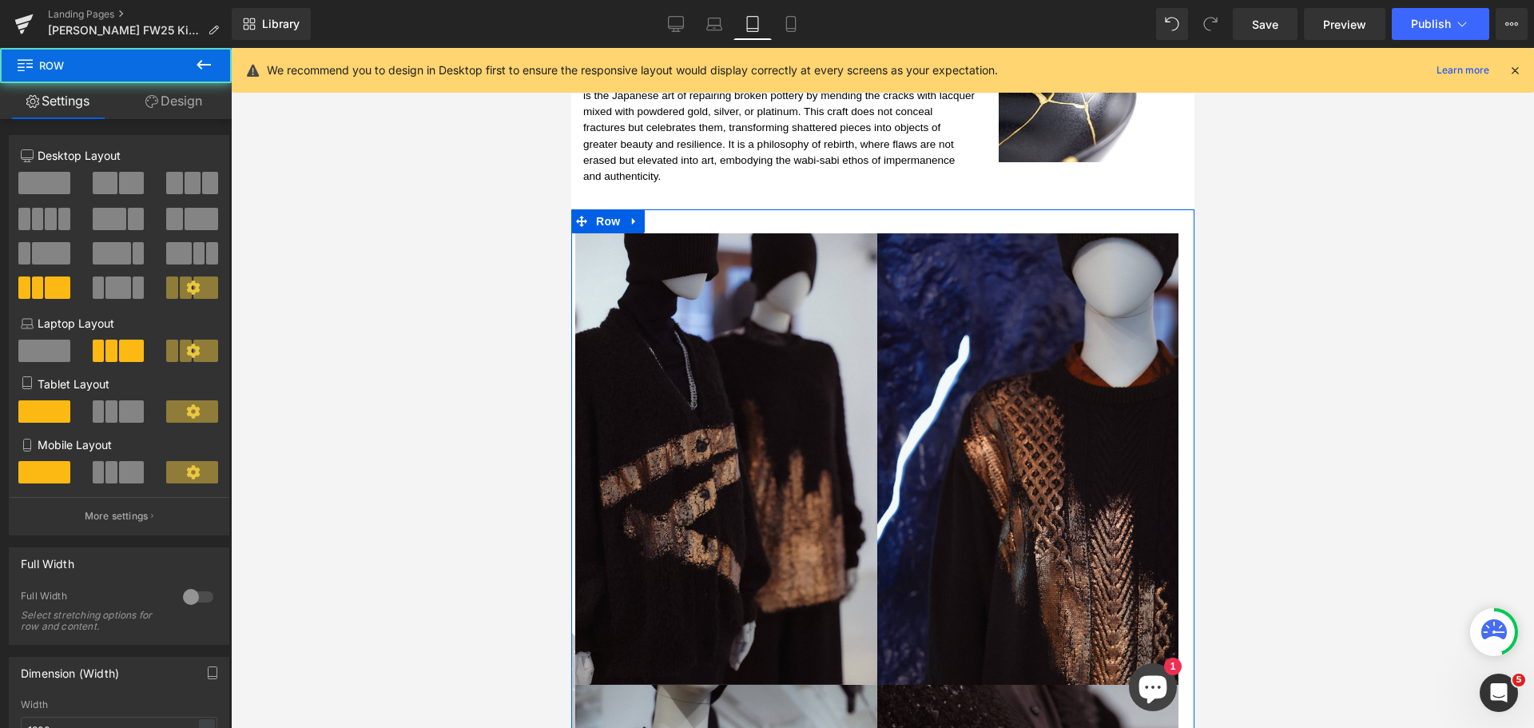
click at [176, 100] on link "Design" at bounding box center [174, 101] width 116 height 36
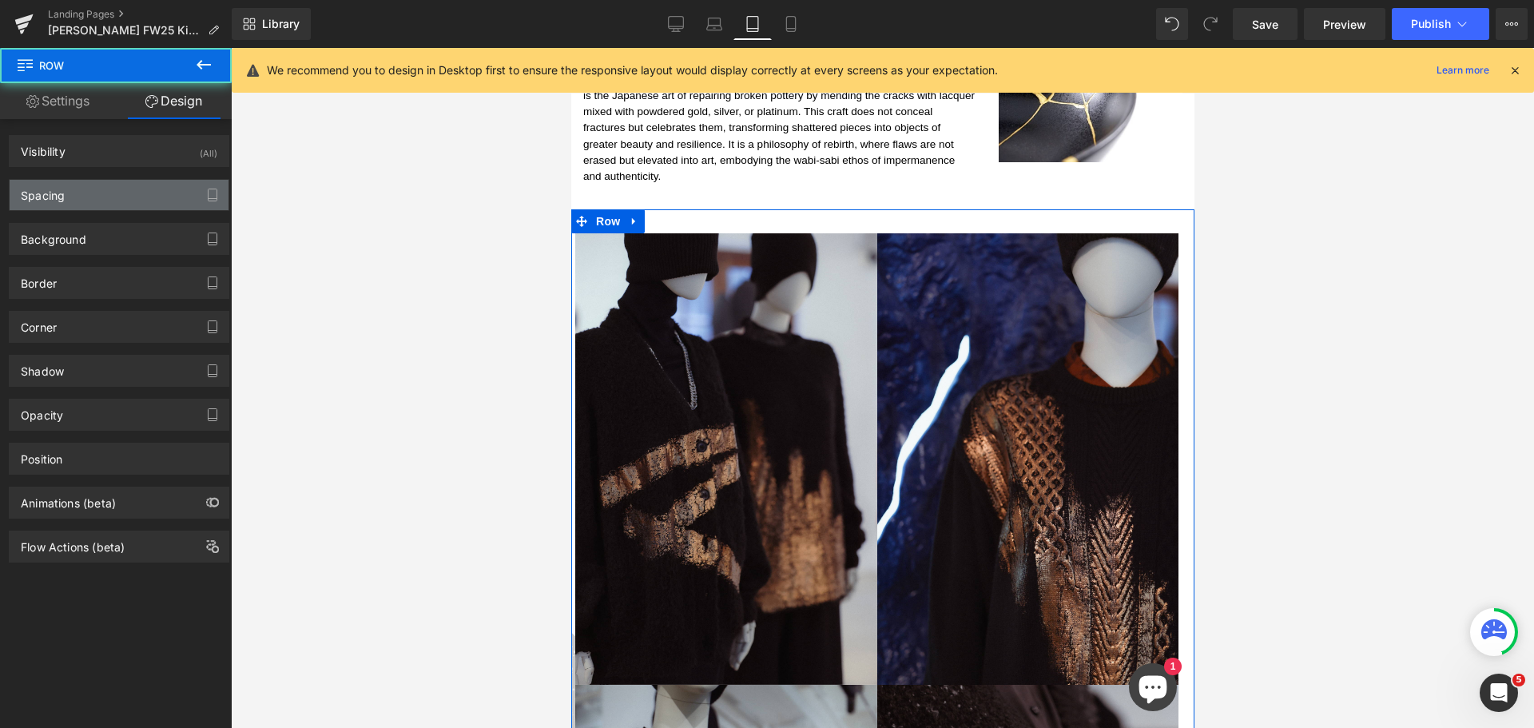
click at [104, 189] on div "Spacing" at bounding box center [119, 195] width 219 height 30
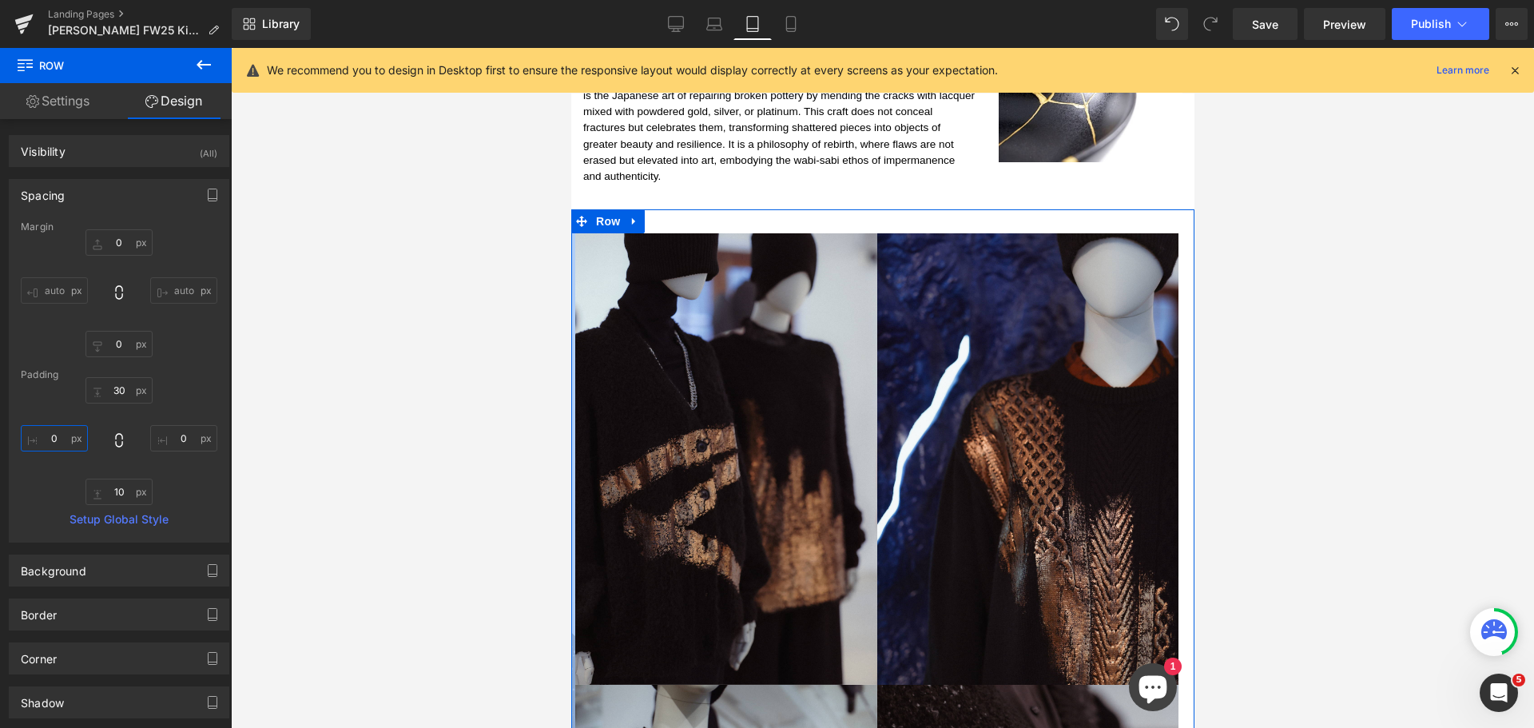
click at [64, 438] on input "0" at bounding box center [54, 438] width 67 height 26
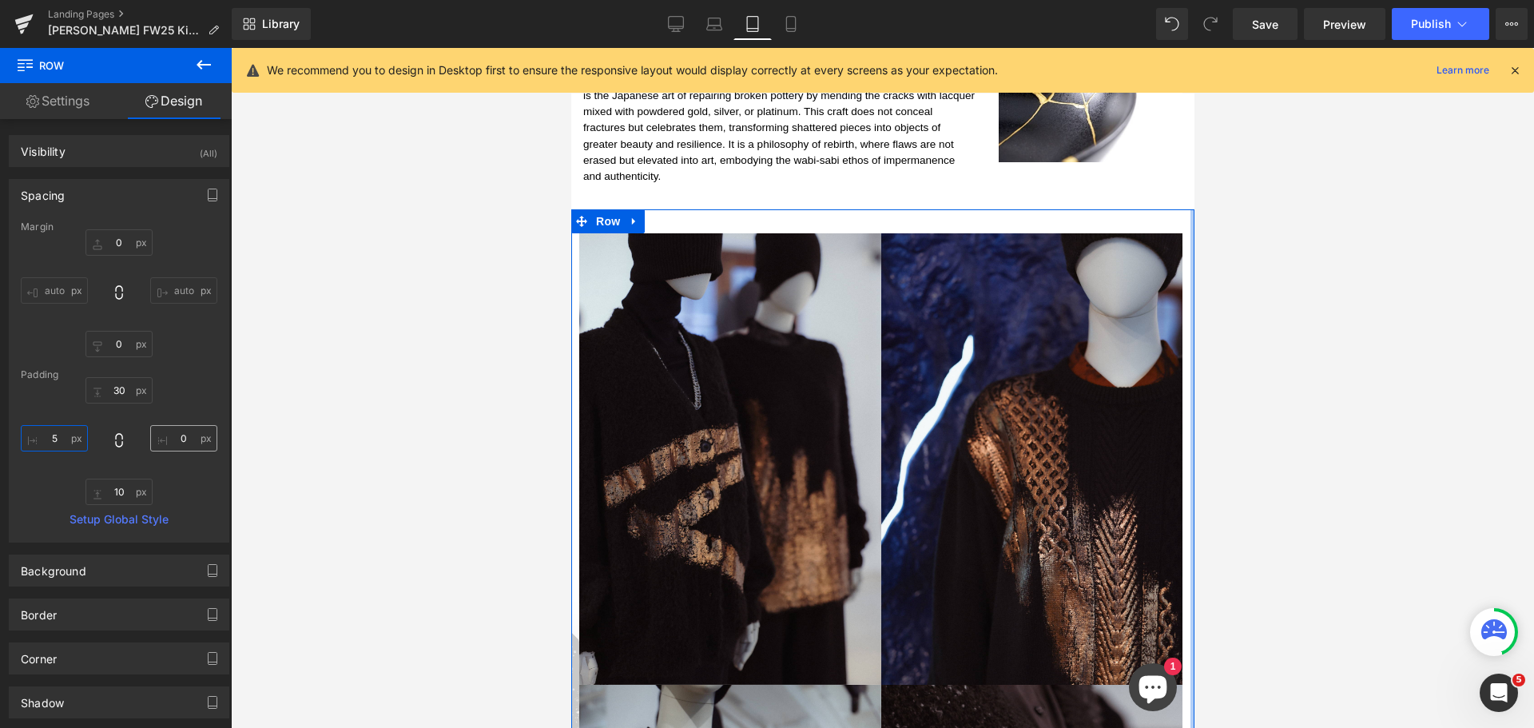
type input "5"
click at [182, 435] on input "0" at bounding box center [183, 438] width 67 height 26
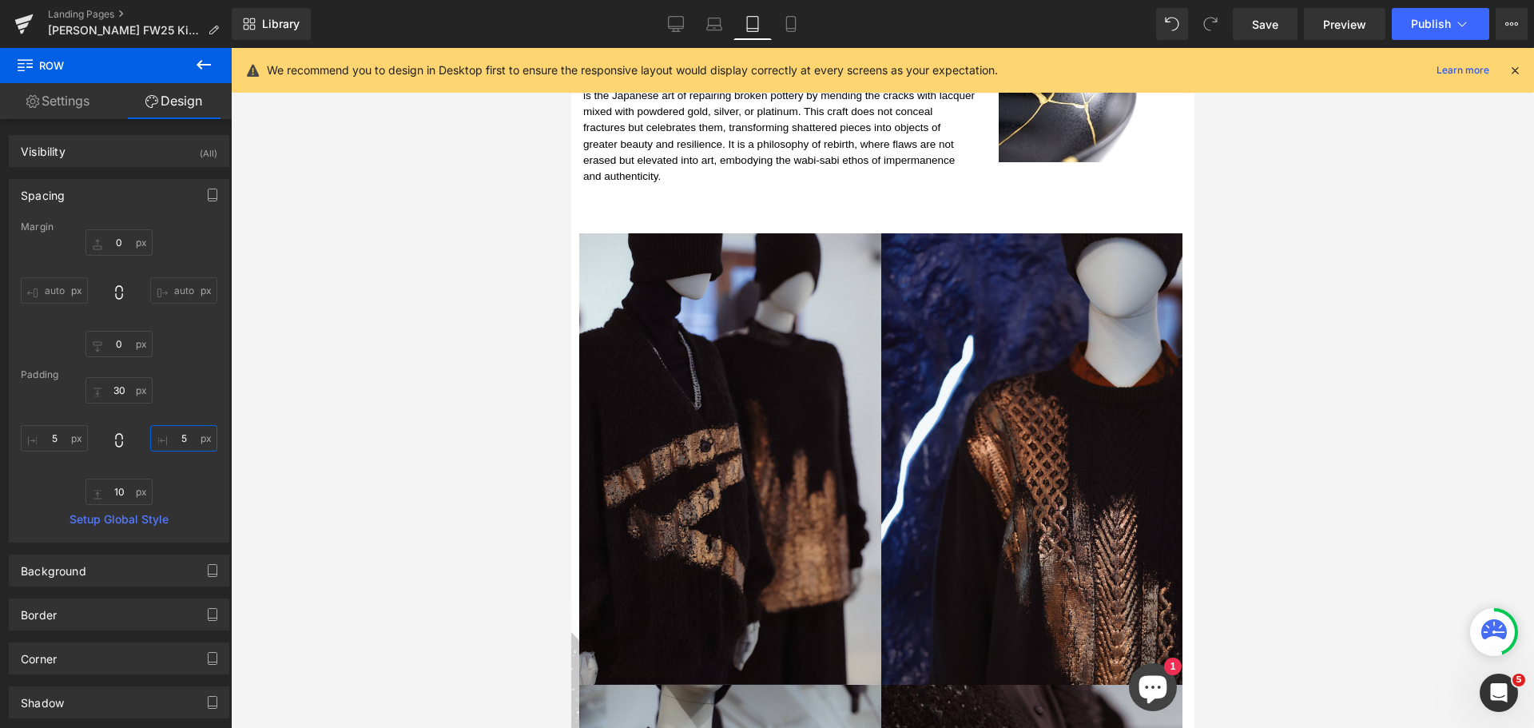
type input "5"
click at [481, 454] on div at bounding box center [882, 388] width 1303 height 680
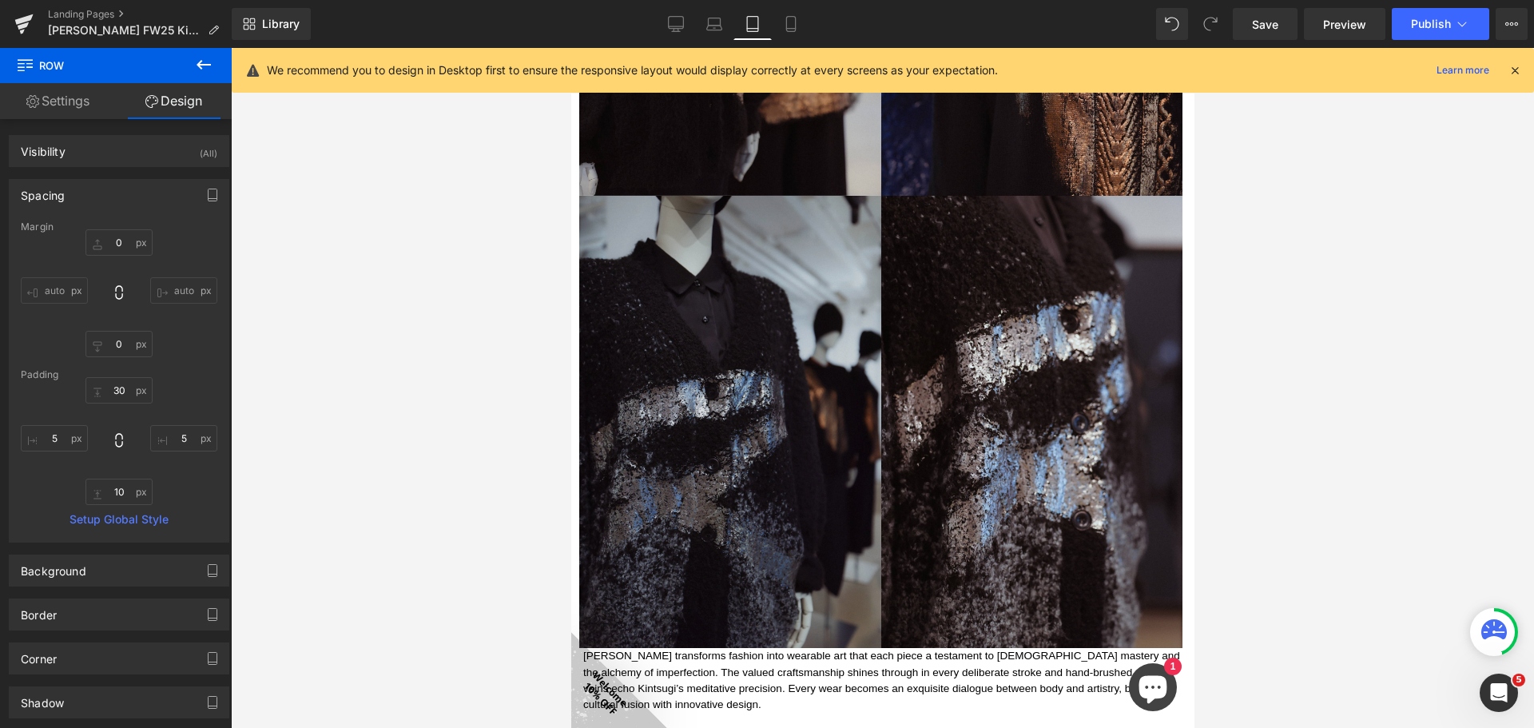
scroll to position [1773, 0]
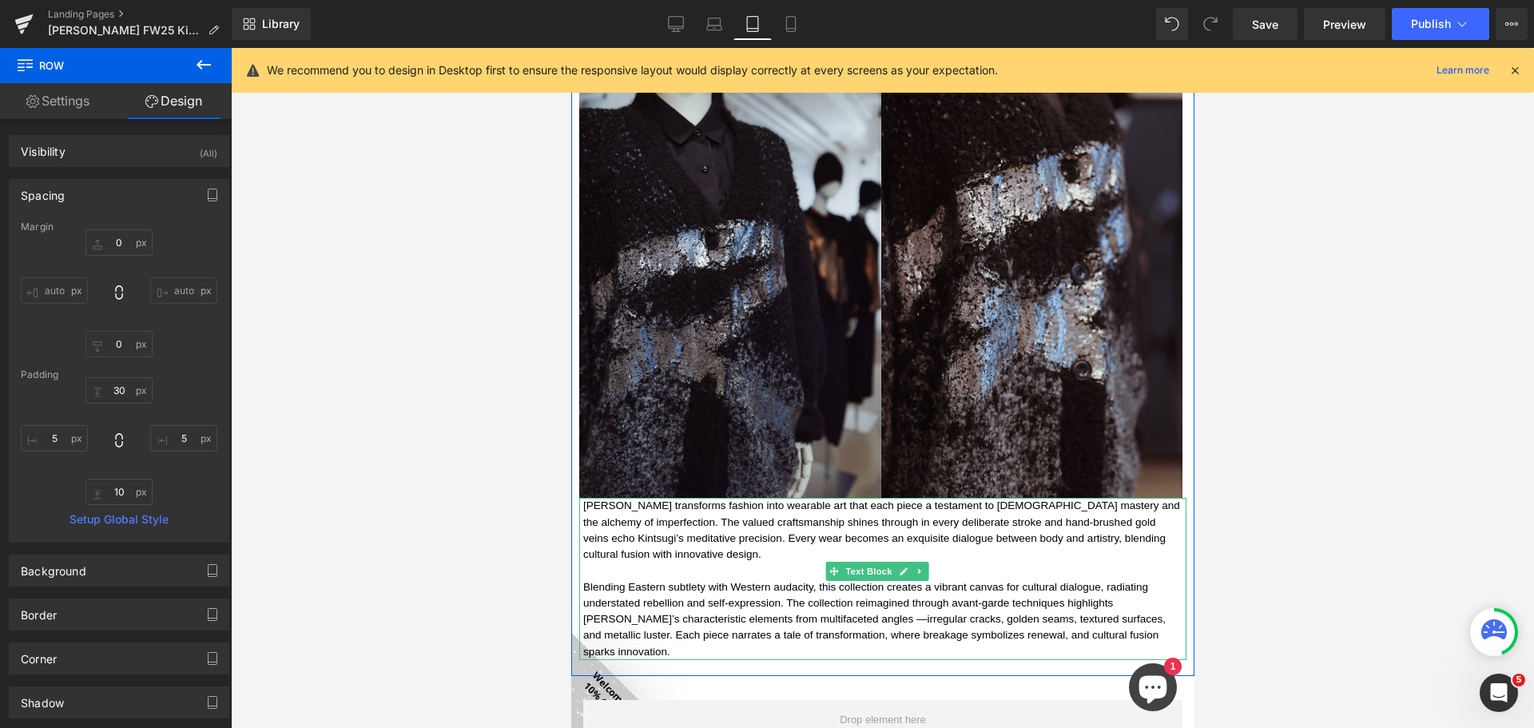
drag, startPoint x: 873, startPoint y: 558, endPoint x: 777, endPoint y: 529, distance: 100.3
click at [873, 562] on span "Text Block" at bounding box center [867, 571] width 53 height 19
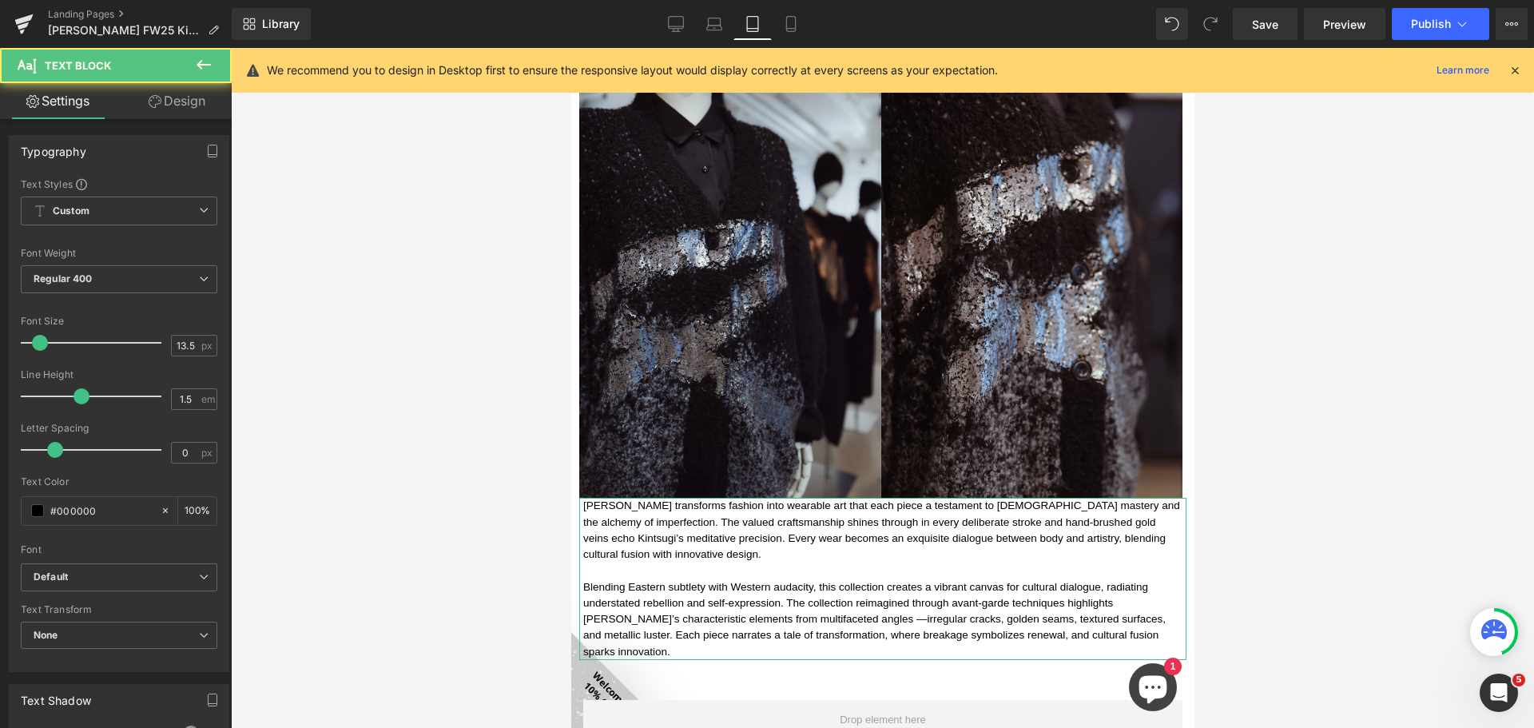
drag, startPoint x: 177, startPoint y: 102, endPoint x: 99, endPoint y: 219, distance: 140.0
click at [177, 101] on link "Design" at bounding box center [177, 101] width 116 height 36
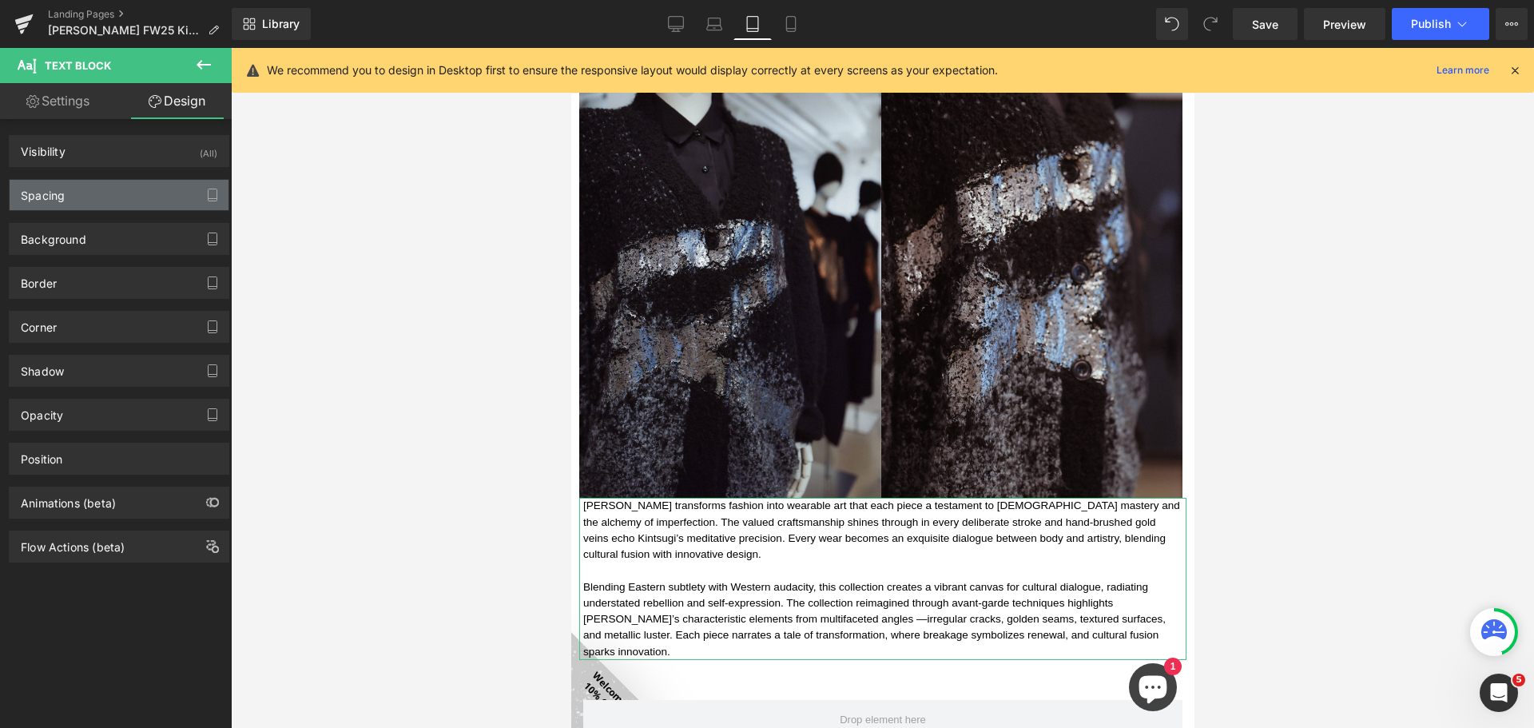
click at [98, 201] on div "Spacing" at bounding box center [119, 195] width 219 height 30
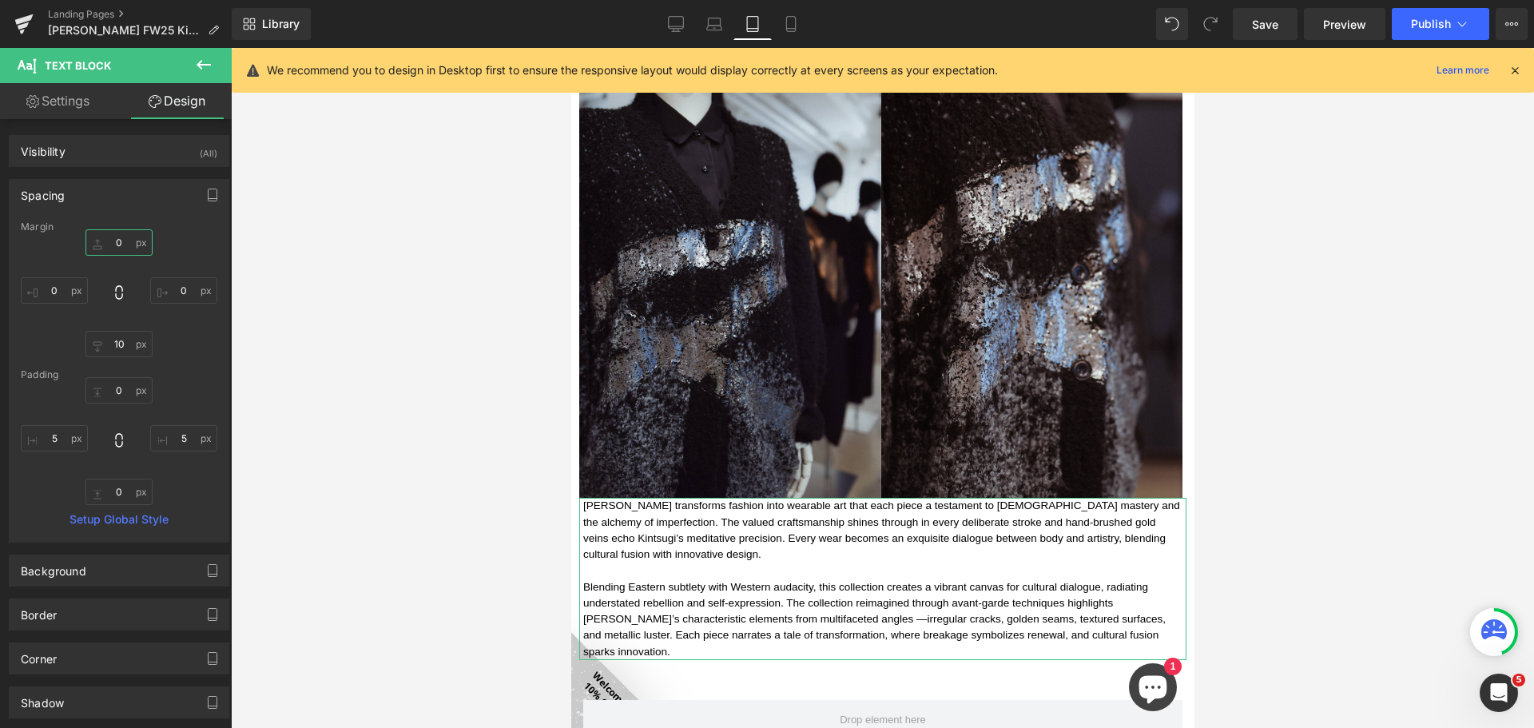
click at [122, 248] on input "0" at bounding box center [118, 242] width 67 height 26
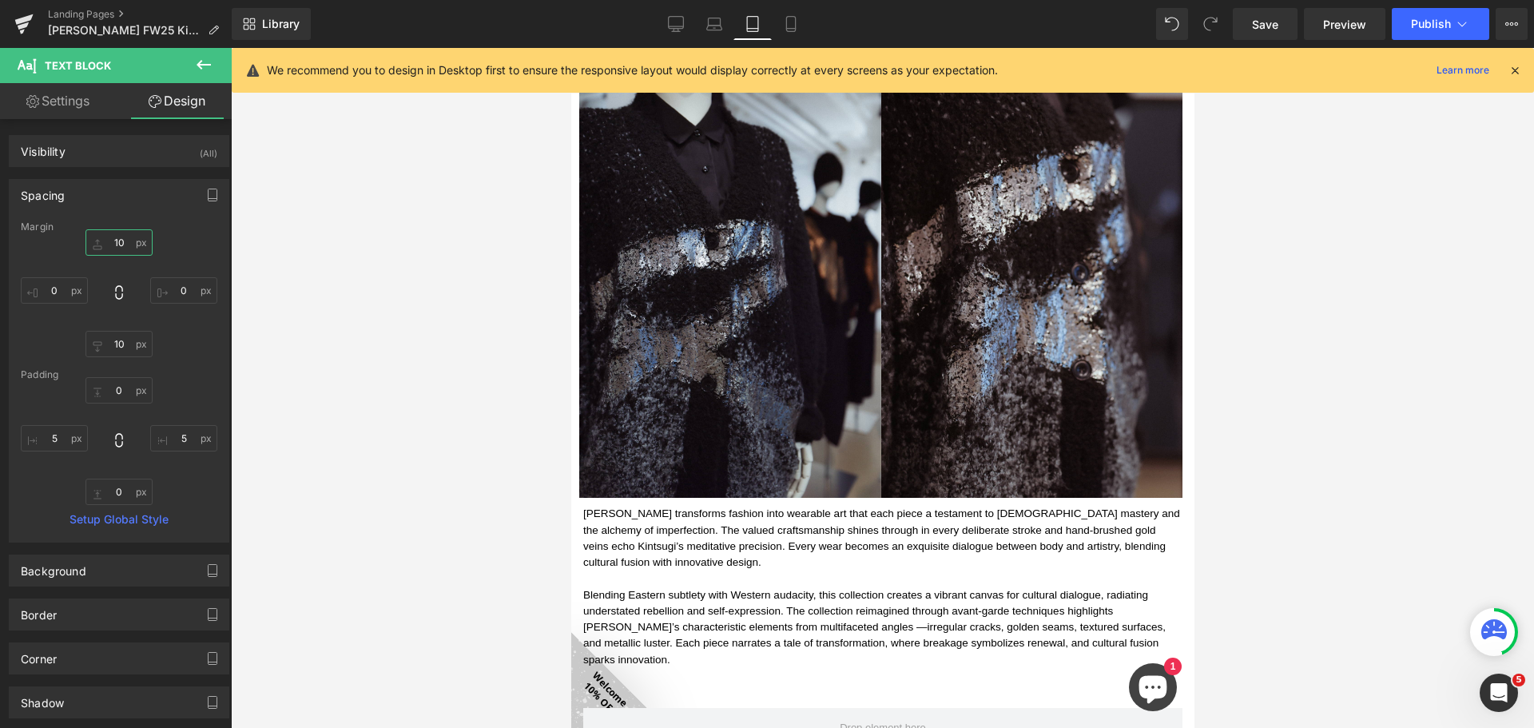
type input "10"
drag, startPoint x: 334, startPoint y: 343, endPoint x: 355, endPoint y: 341, distance: 20.9
click at [340, 341] on div at bounding box center [882, 388] width 1303 height 680
click at [794, 19] on icon at bounding box center [791, 24] width 16 height 16
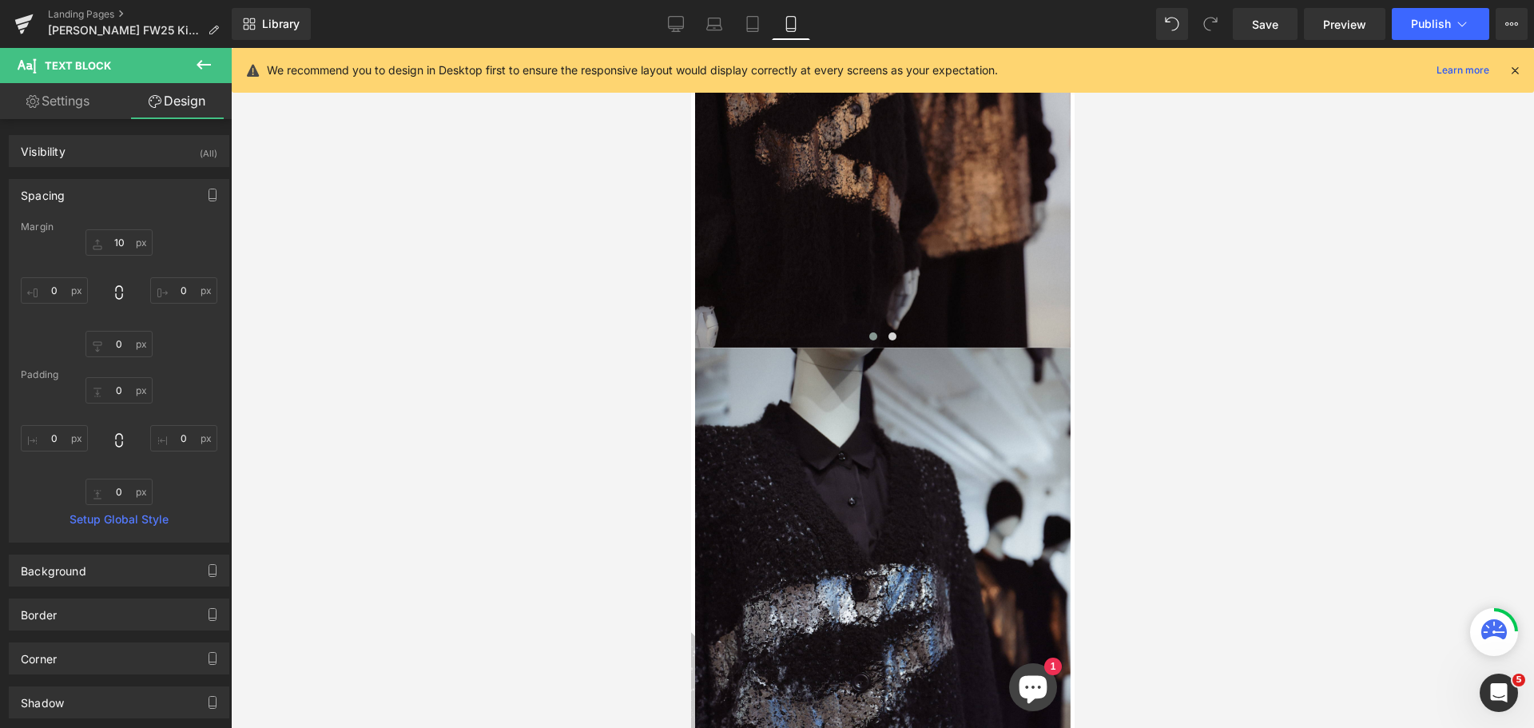
scroll to position [2593, 0]
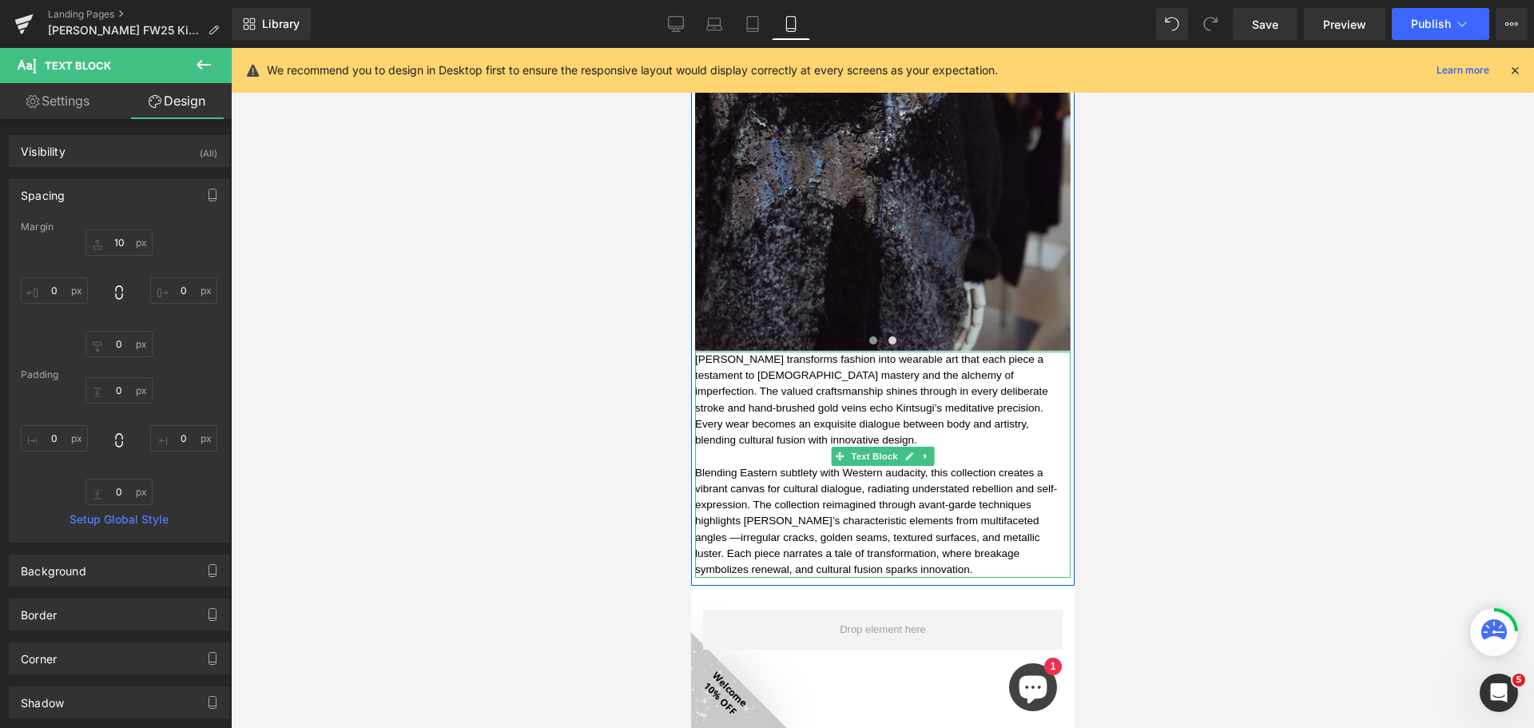
click at [857, 372] on p "[PERSON_NAME] transforms fashion into wearable art that each piece a testament …" at bounding box center [881, 399] width 375 height 97
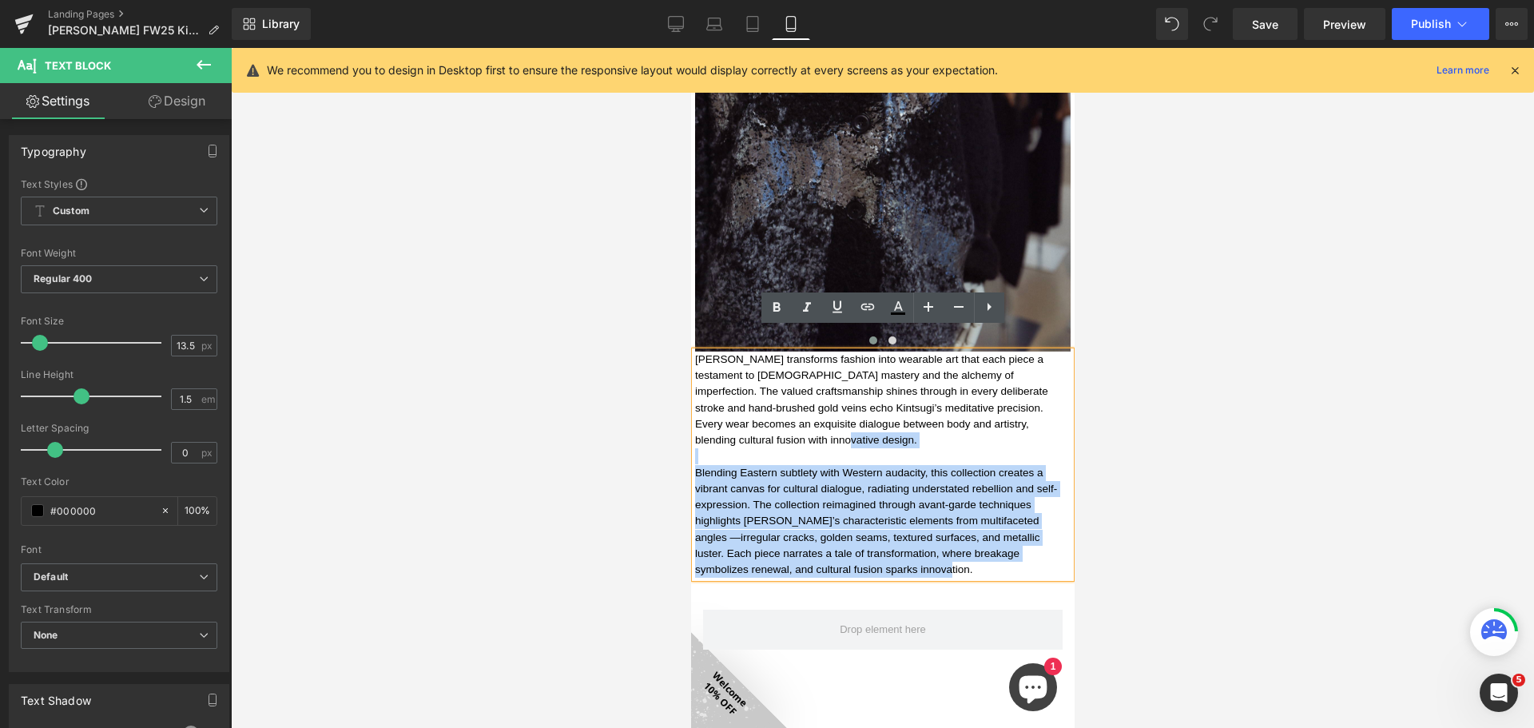
drag, startPoint x: 1056, startPoint y: 403, endPoint x: 689, endPoint y: 331, distance: 373.6
click at [694, 351] on div "[PERSON_NAME] transforms fashion into wearable art that each piece a testament …" at bounding box center [881, 464] width 375 height 227
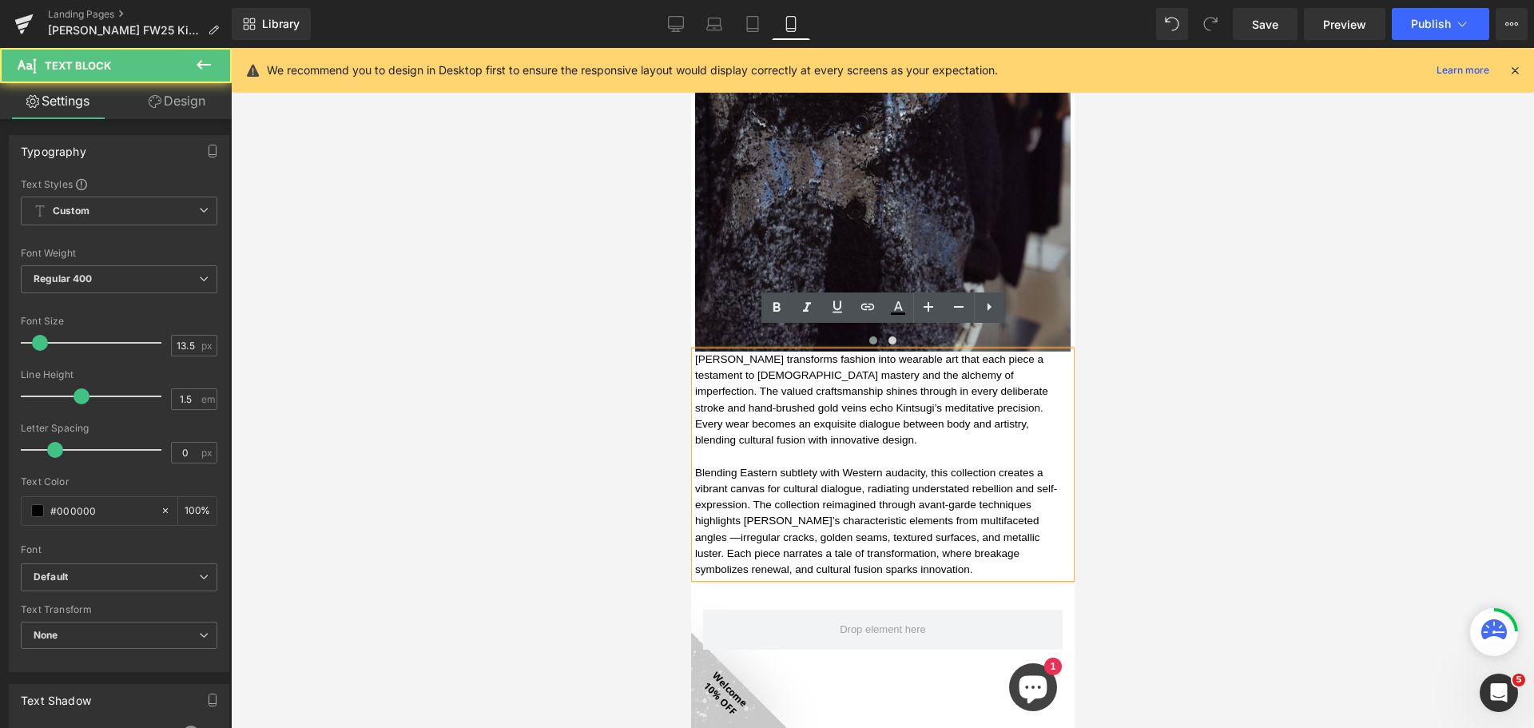
click at [835, 407] on p "[PERSON_NAME] transforms fashion into wearable art that each piece a testament …" at bounding box center [881, 399] width 375 height 97
click at [675, 17] on icon at bounding box center [676, 23] width 15 height 12
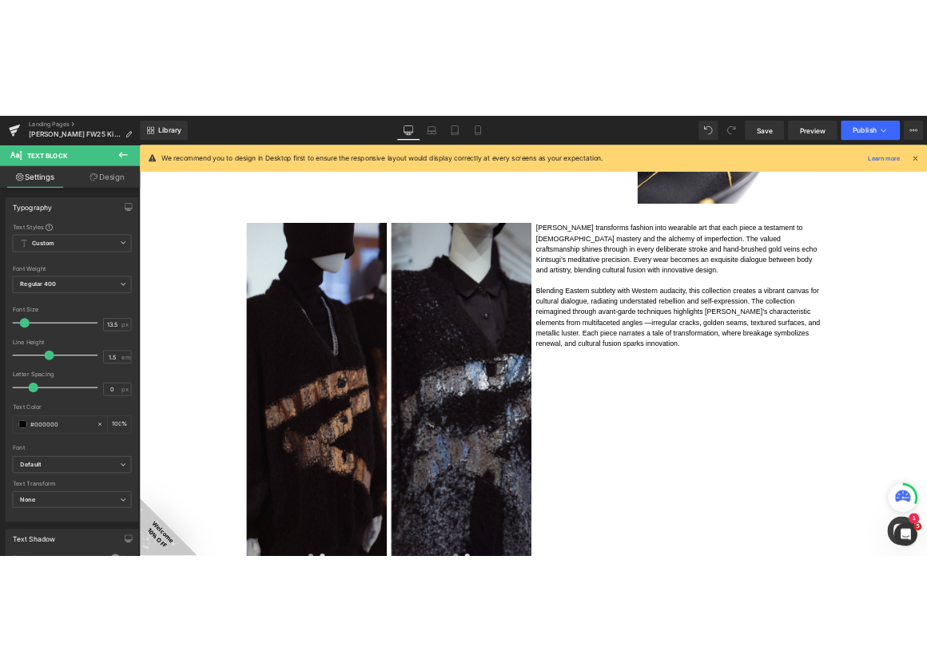
scroll to position [1202, 0]
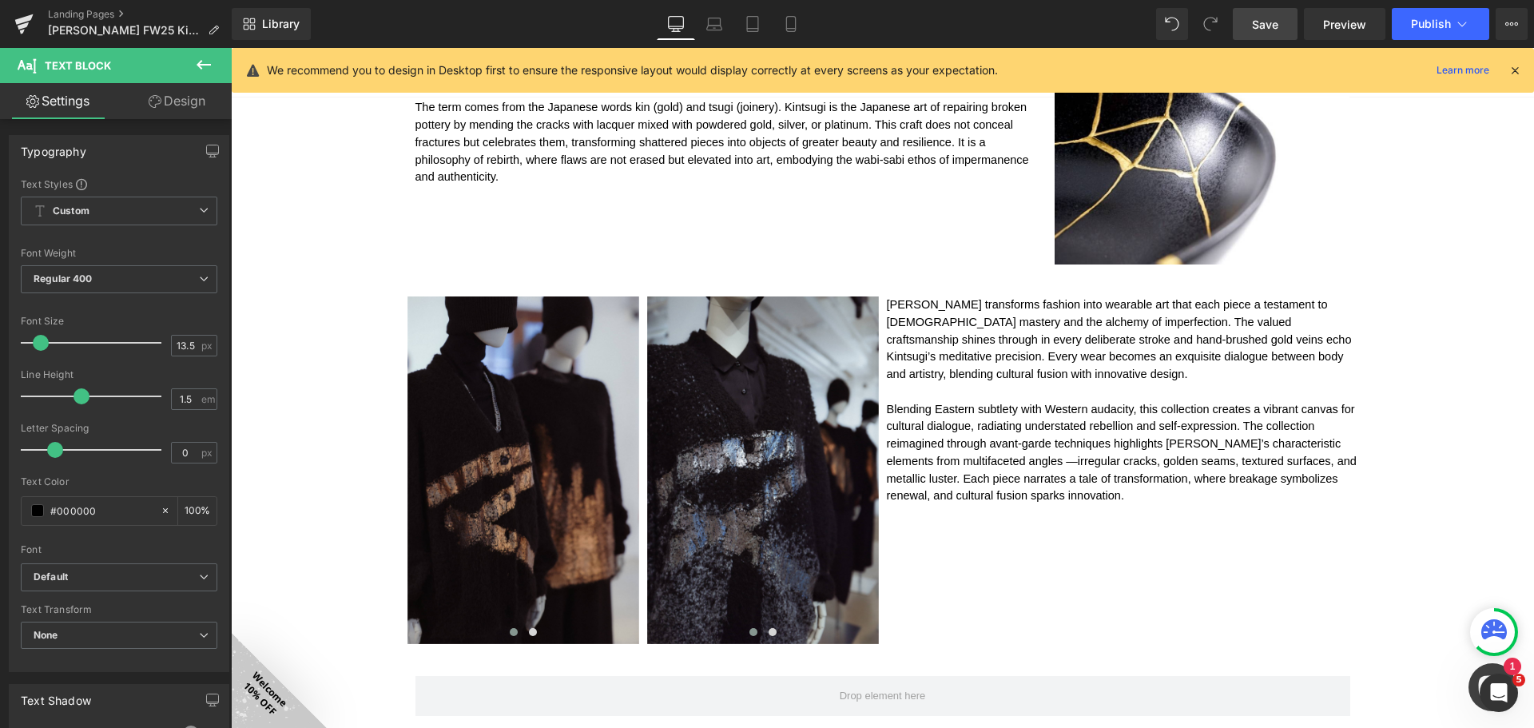
click at [1271, 21] on span "Save" at bounding box center [1265, 24] width 26 height 17
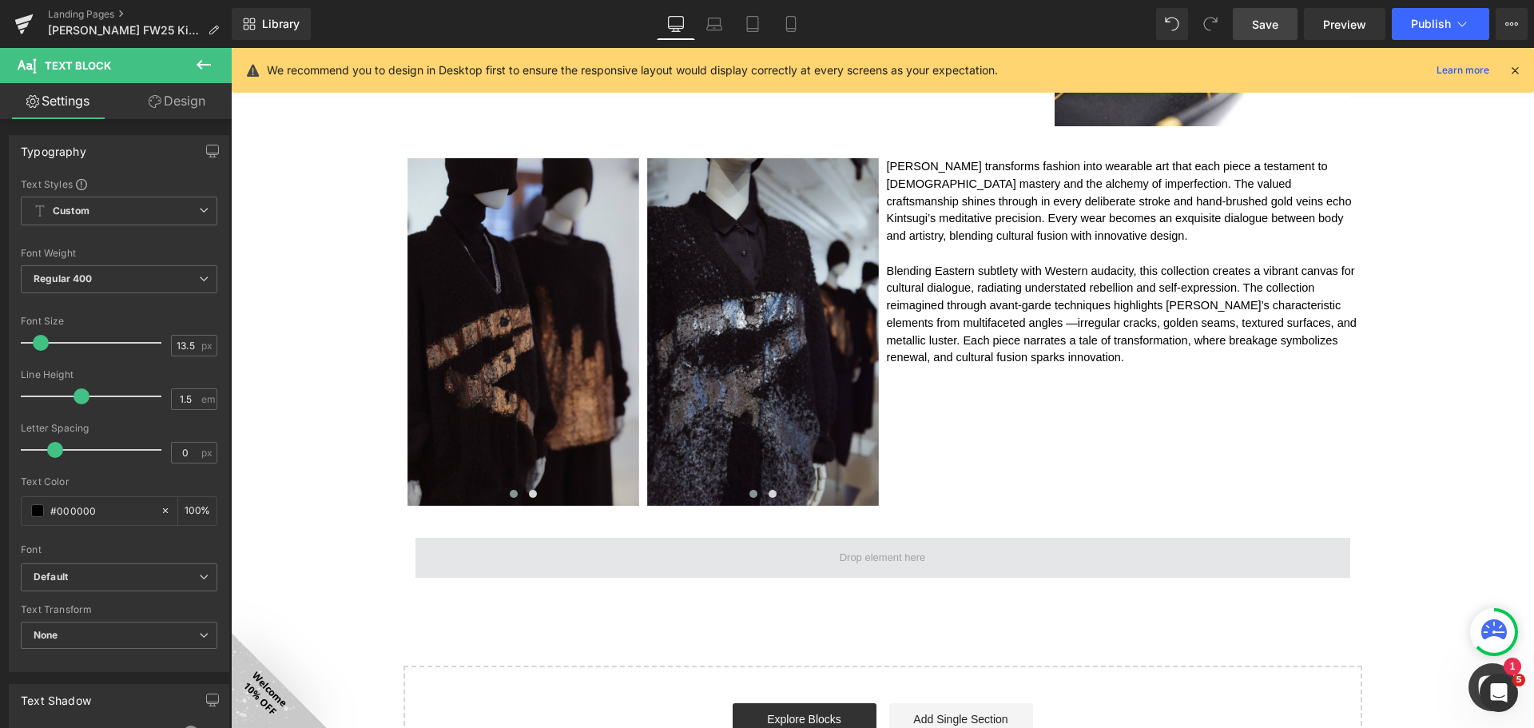
scroll to position [1498, 0]
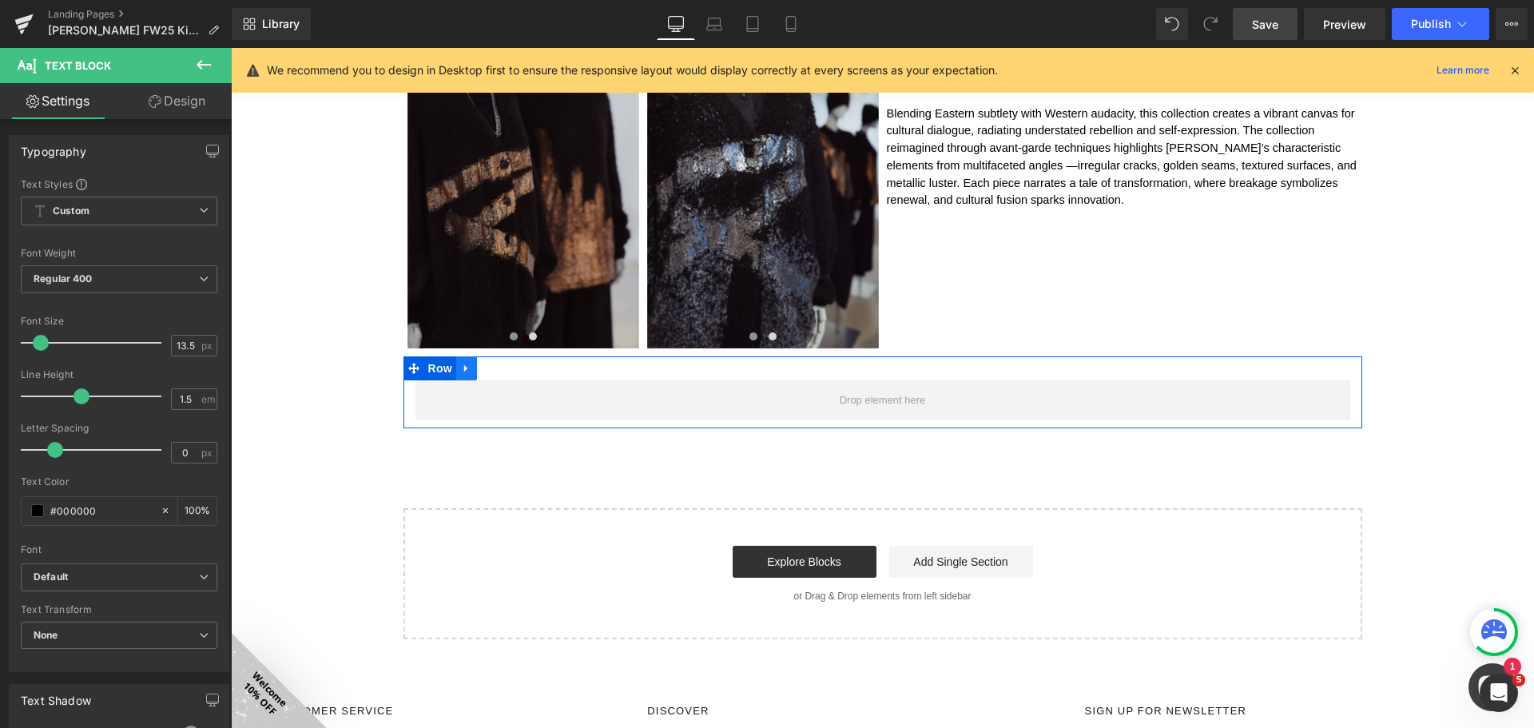
click at [464, 370] on icon at bounding box center [466, 368] width 11 height 12
click at [504, 369] on icon at bounding box center [507, 368] width 11 height 11
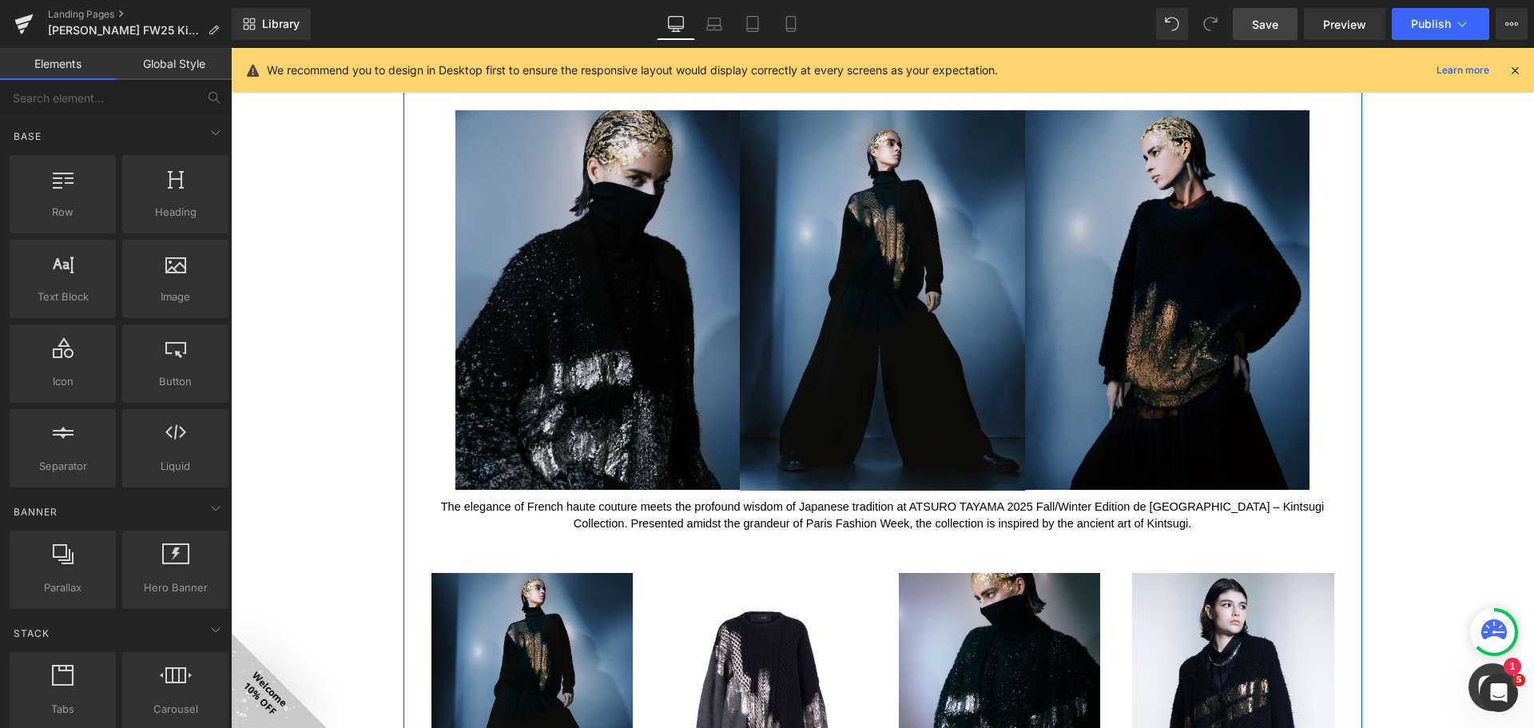
scroll to position [0, 0]
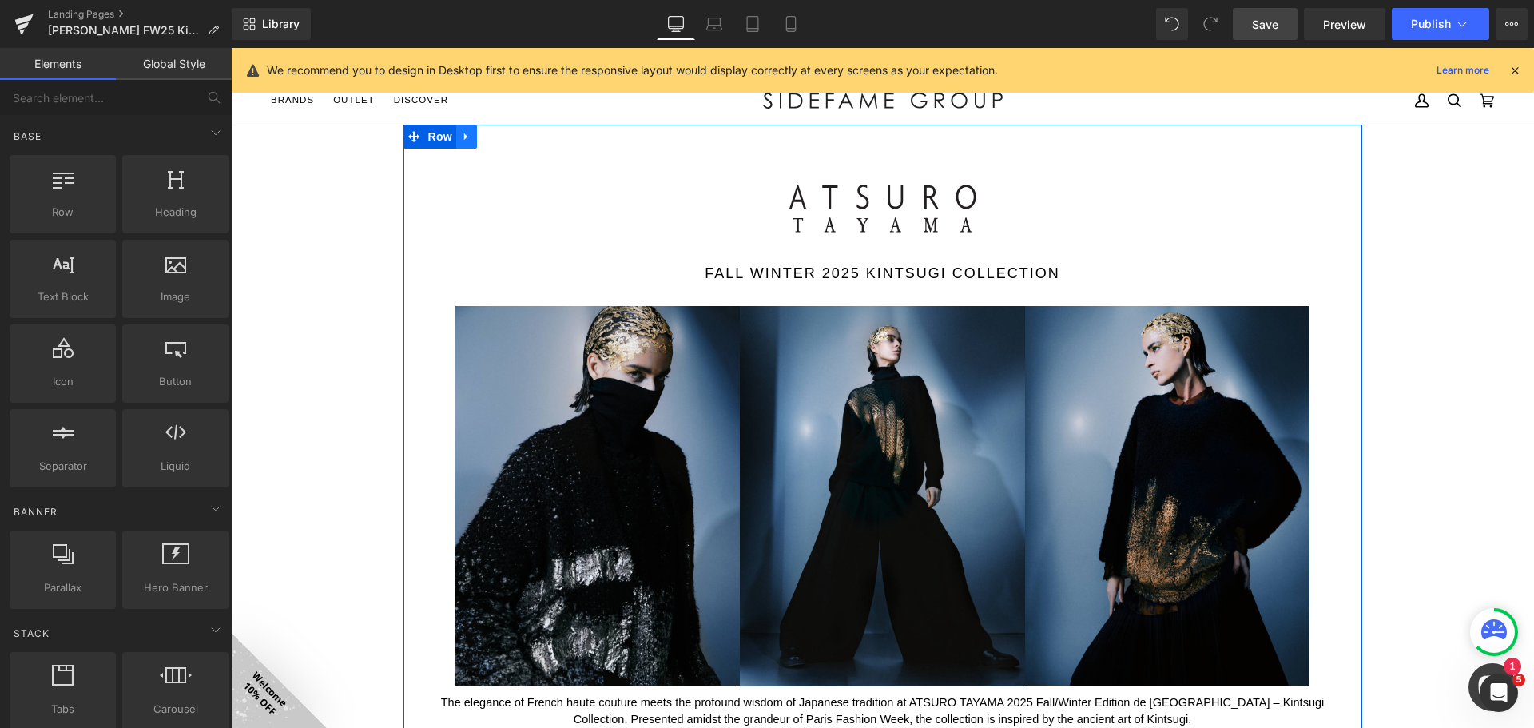
click at [466, 131] on icon at bounding box center [466, 137] width 11 height 12
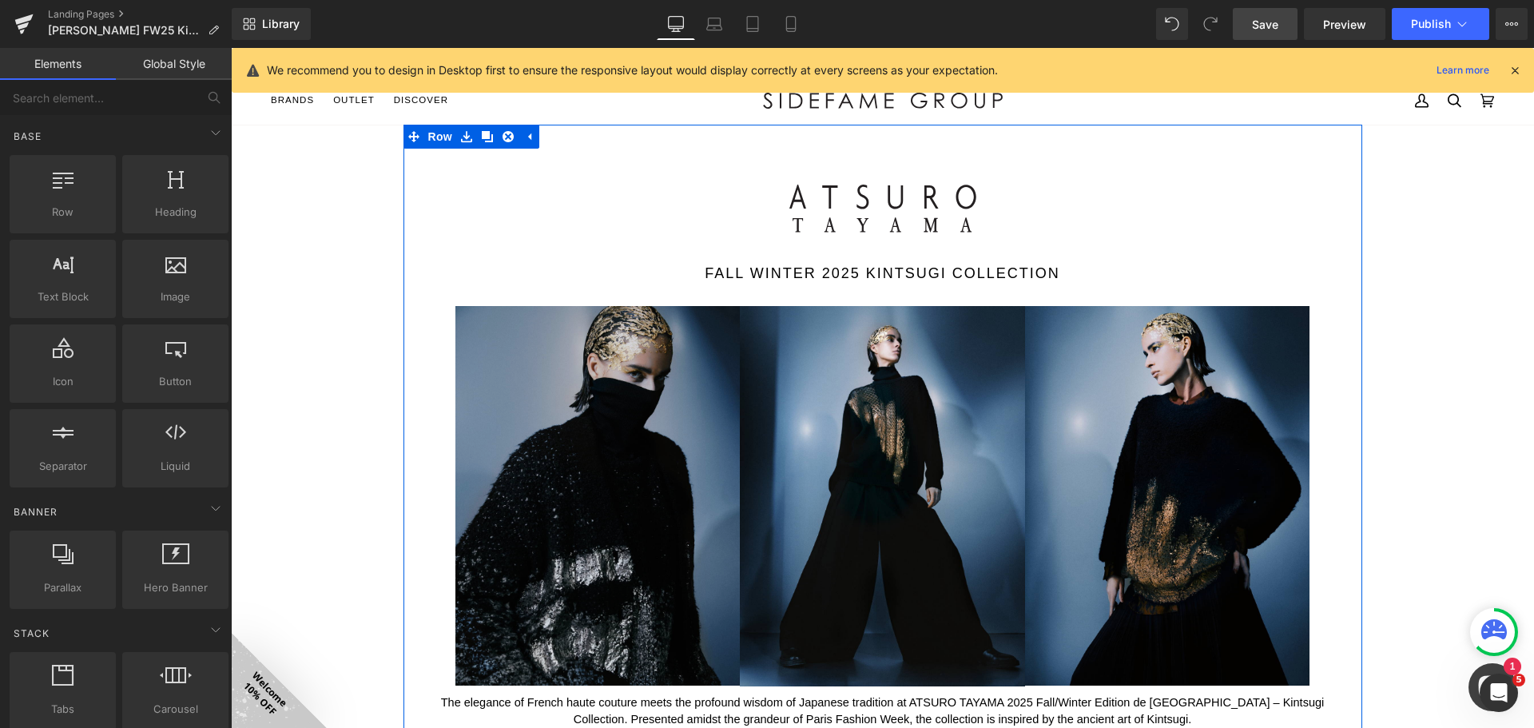
drag, startPoint x: 482, startPoint y: 136, endPoint x: 498, endPoint y: 486, distance: 350.2
click at [482, 135] on icon at bounding box center [487, 136] width 11 height 11
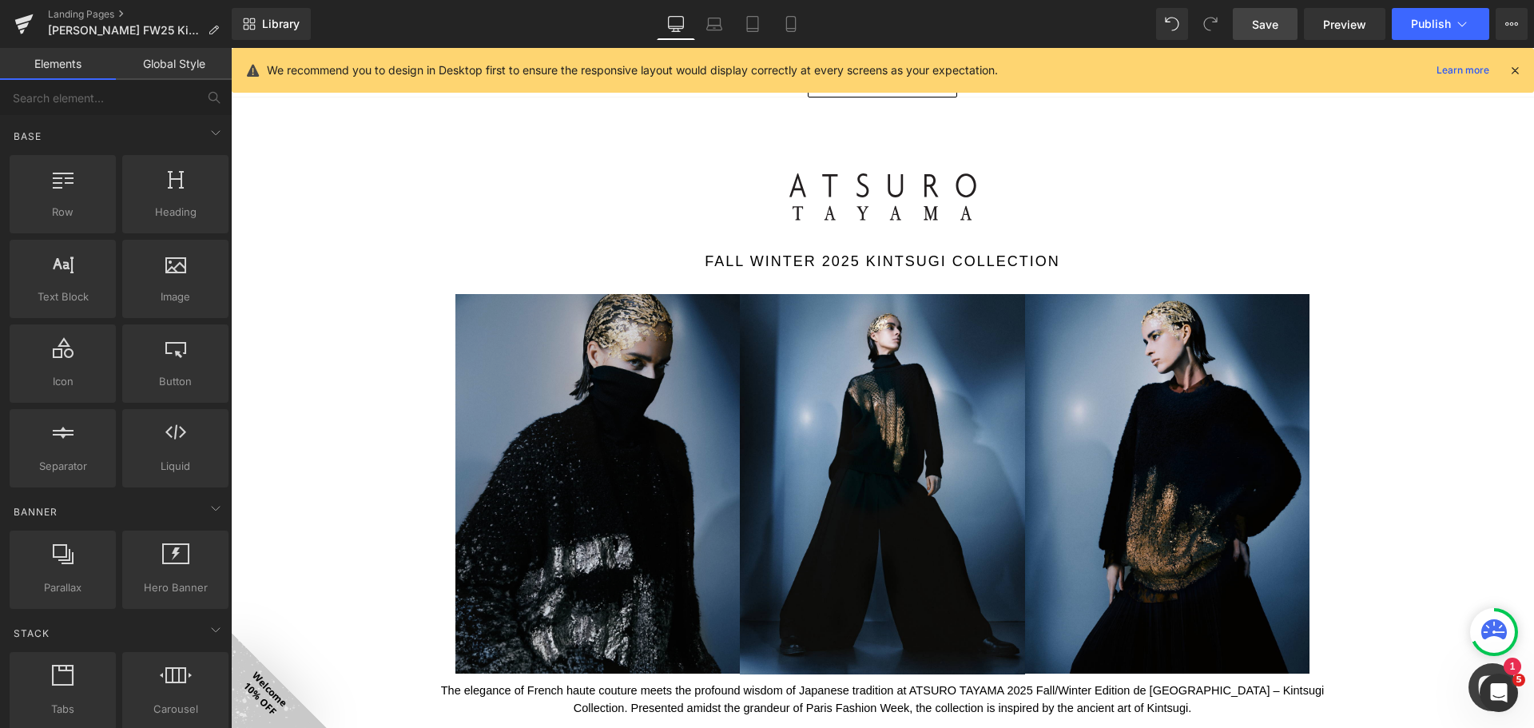
scroll to position [1134, 0]
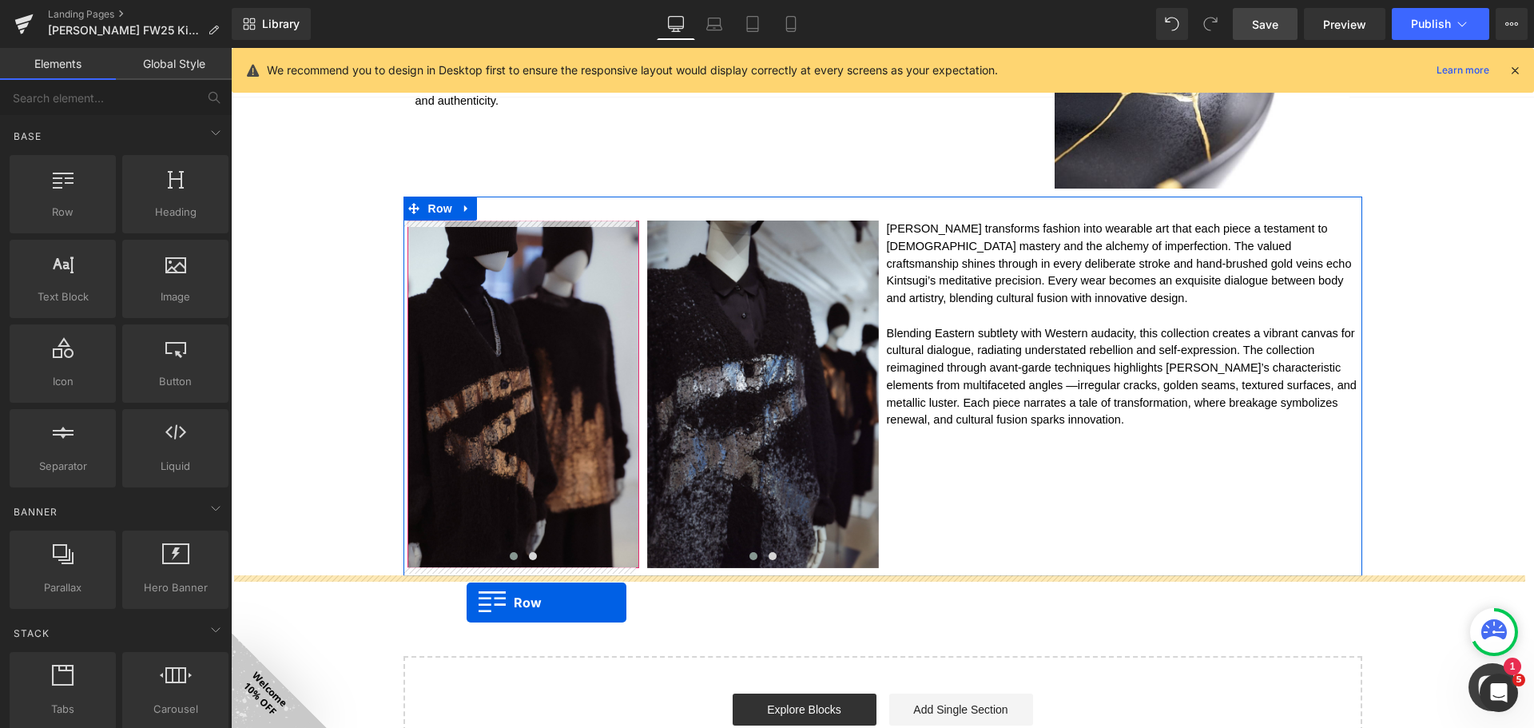
drag, startPoint x: 405, startPoint y: 123, endPoint x: 467, endPoint y: 602, distance: 483.2
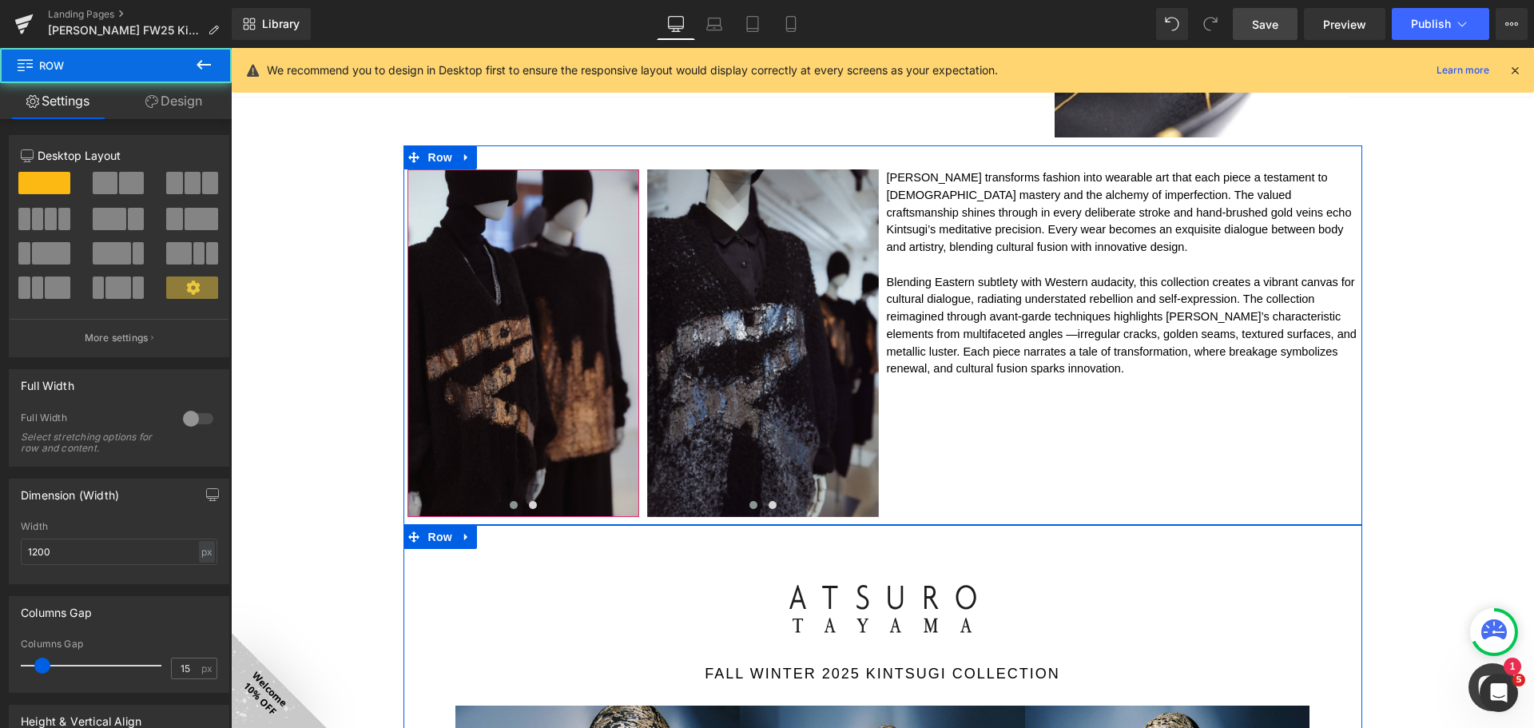
scroll to position [1358, 0]
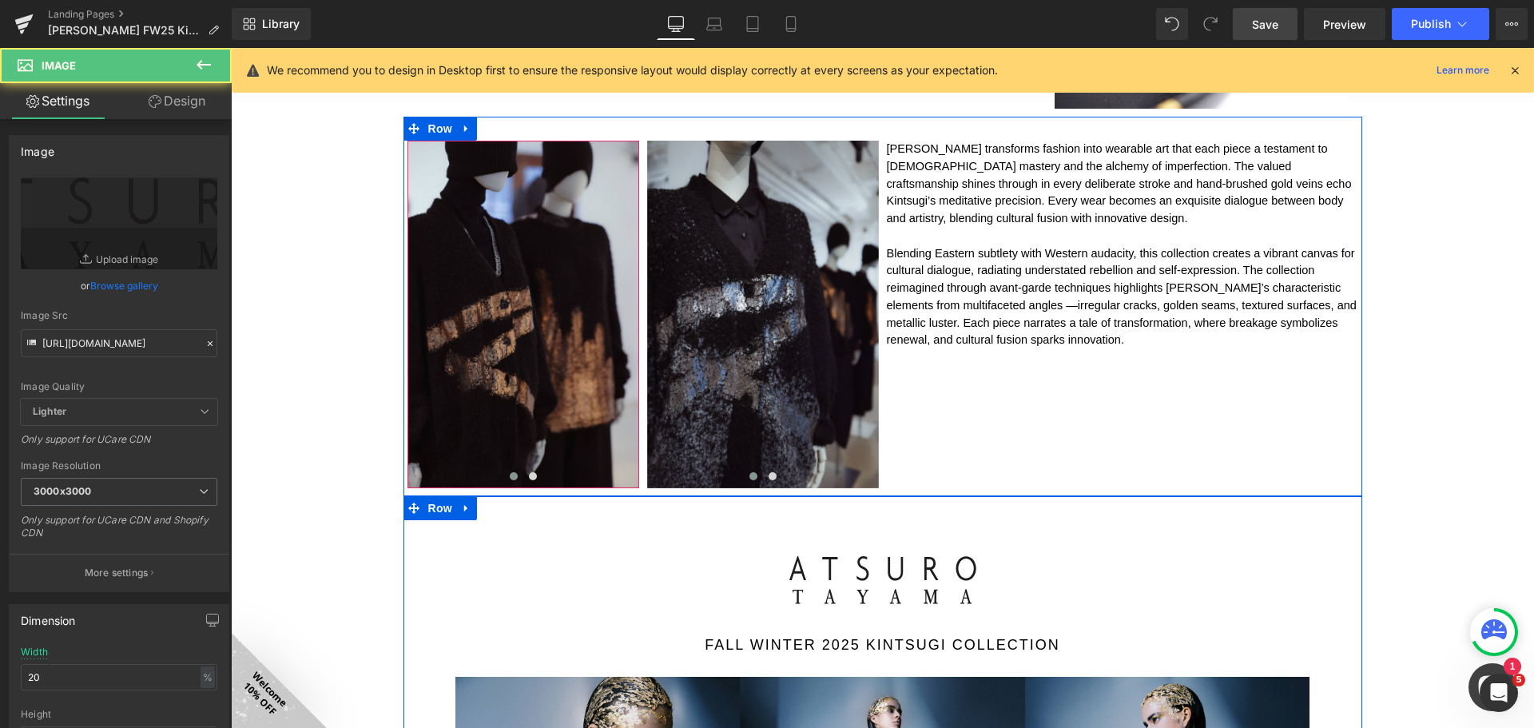
click at [901, 573] on img at bounding box center [882, 589] width 187 height 67
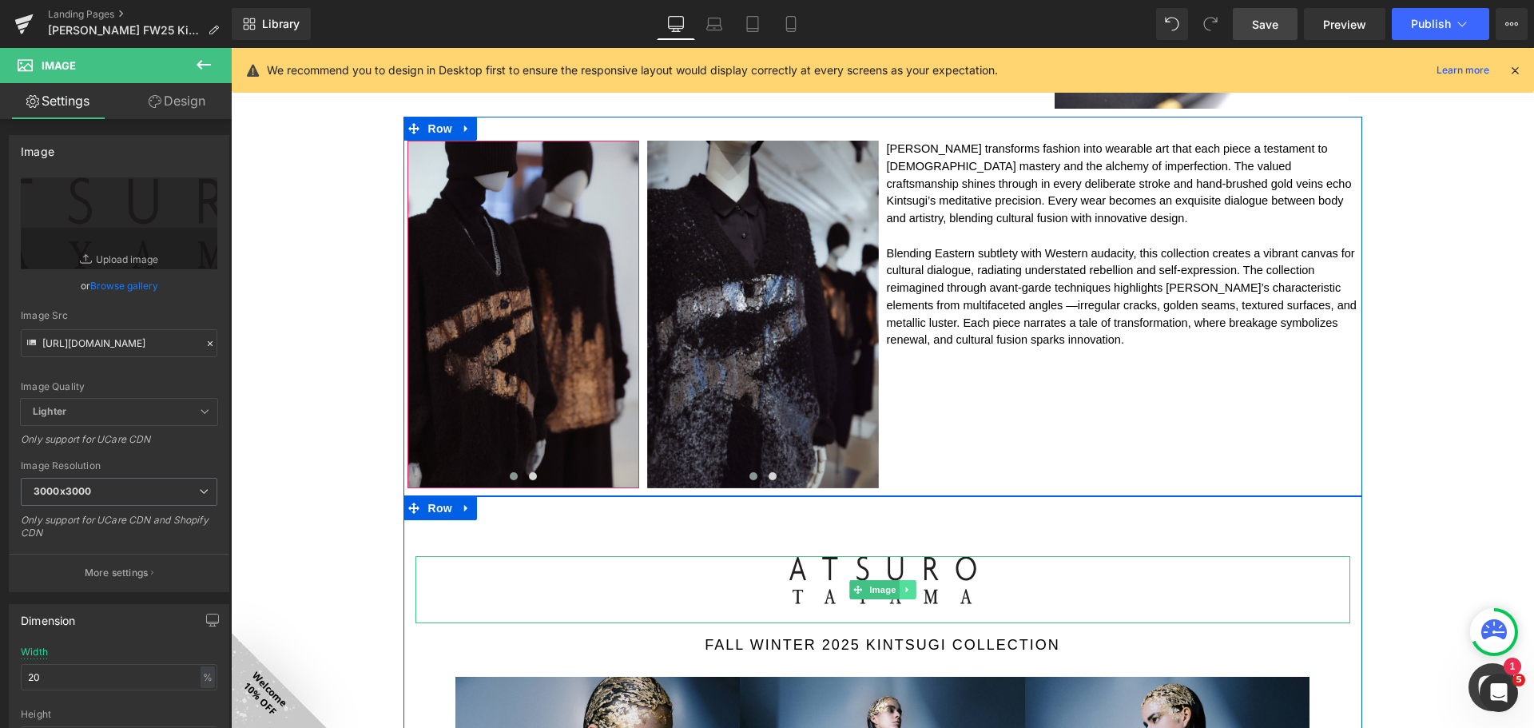
click at [904, 581] on link at bounding box center [907, 589] width 17 height 19
click at [911, 588] on icon at bounding box center [915, 590] width 9 height 10
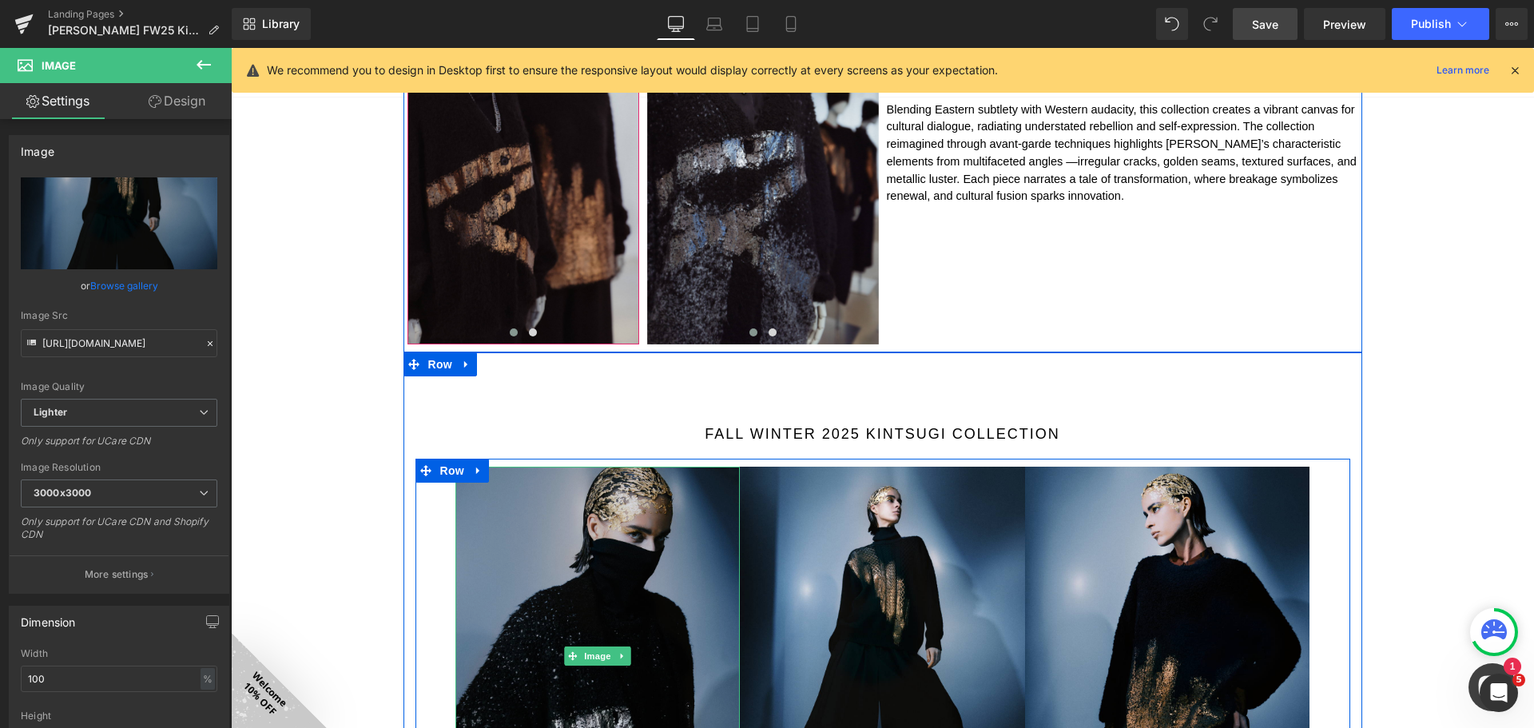
scroll to position [1518, 0]
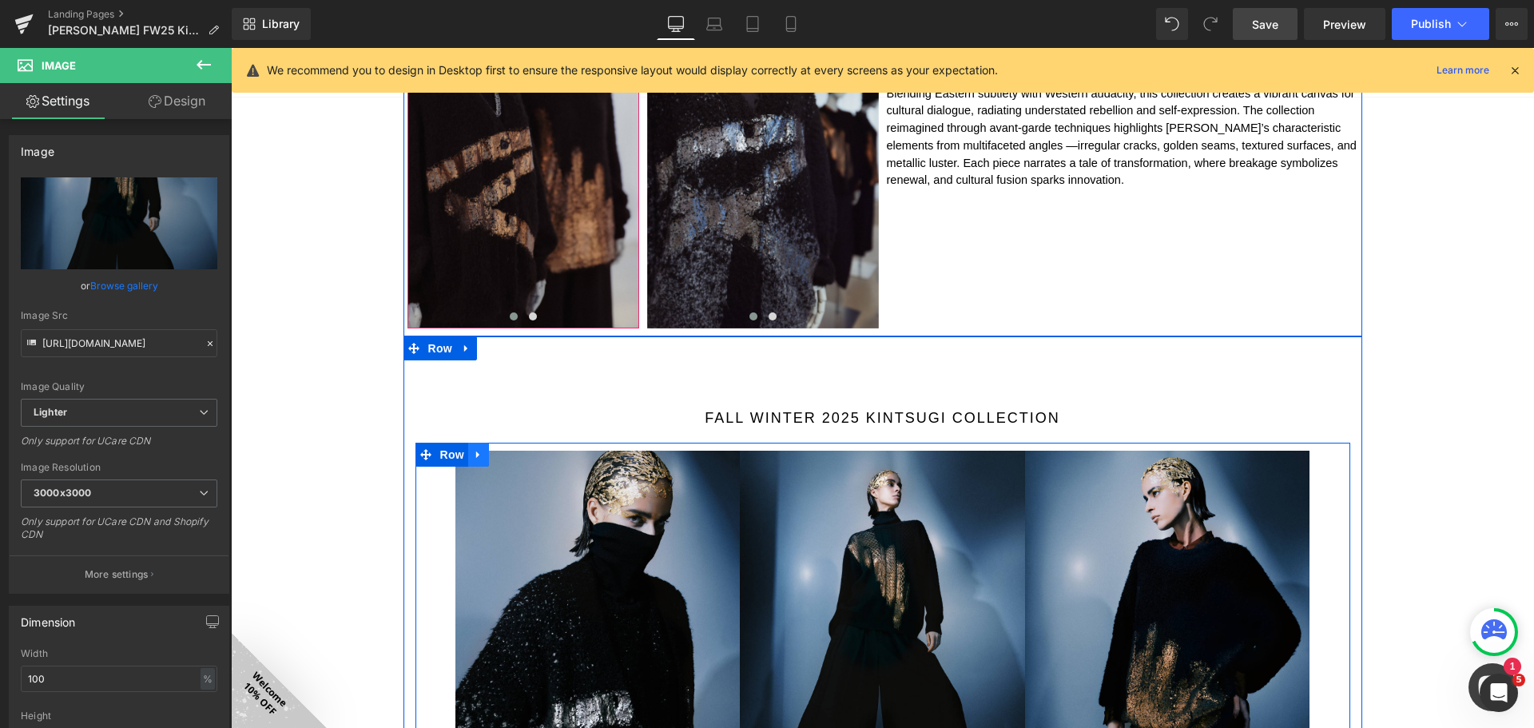
click at [474, 454] on icon at bounding box center [478, 454] width 11 height 12
click at [514, 455] on icon at bounding box center [519, 454] width 11 height 11
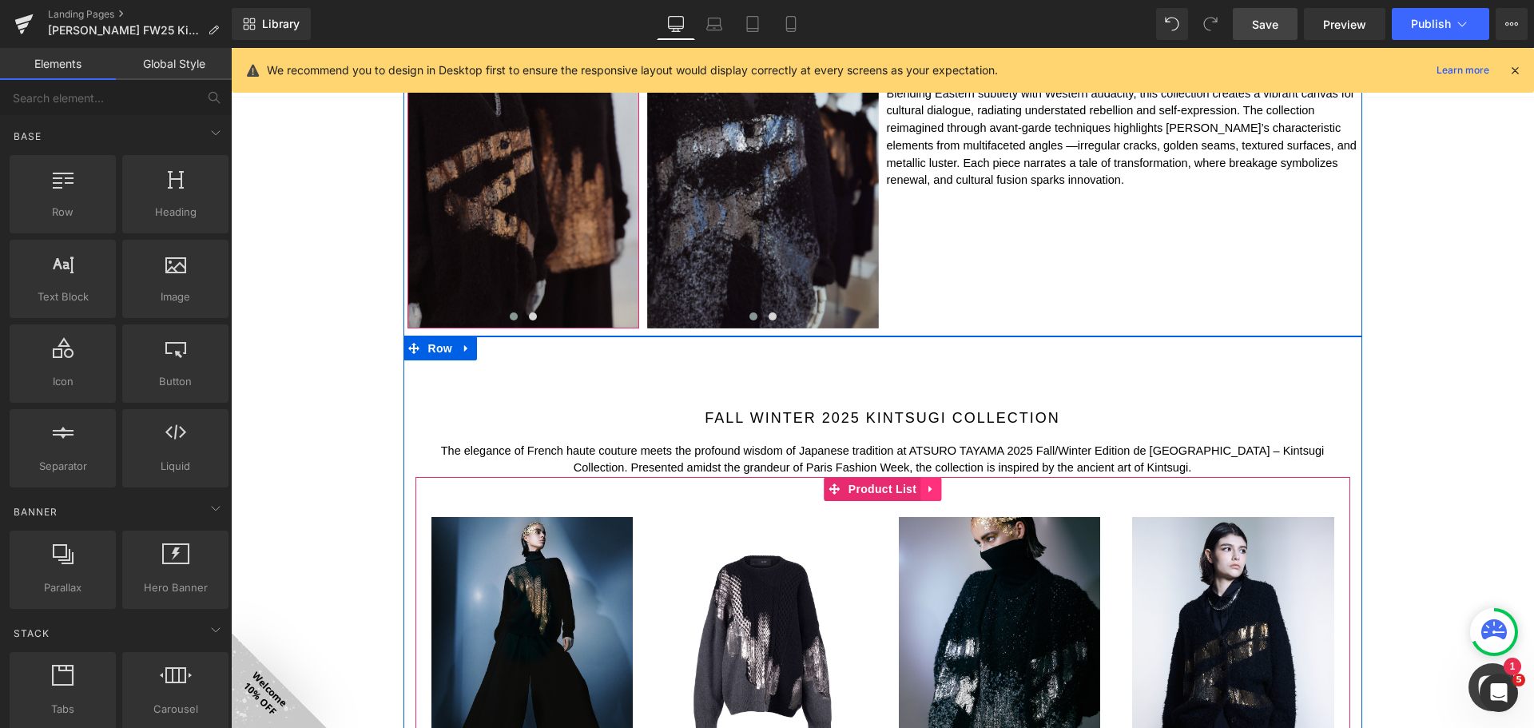
click at [931, 485] on link at bounding box center [930, 489] width 21 height 24
click at [935, 489] on icon at bounding box center [940, 489] width 11 height 12
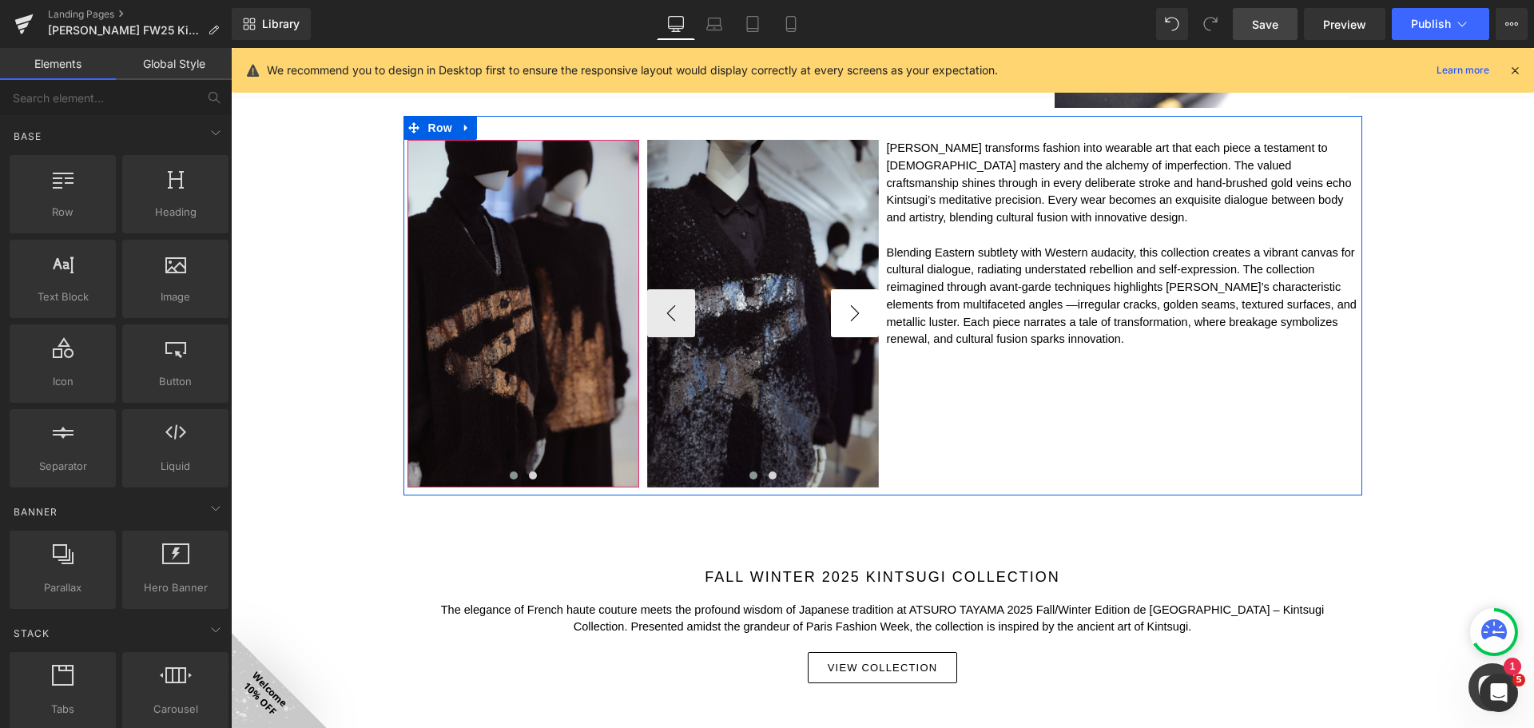
scroll to position [1358, 0]
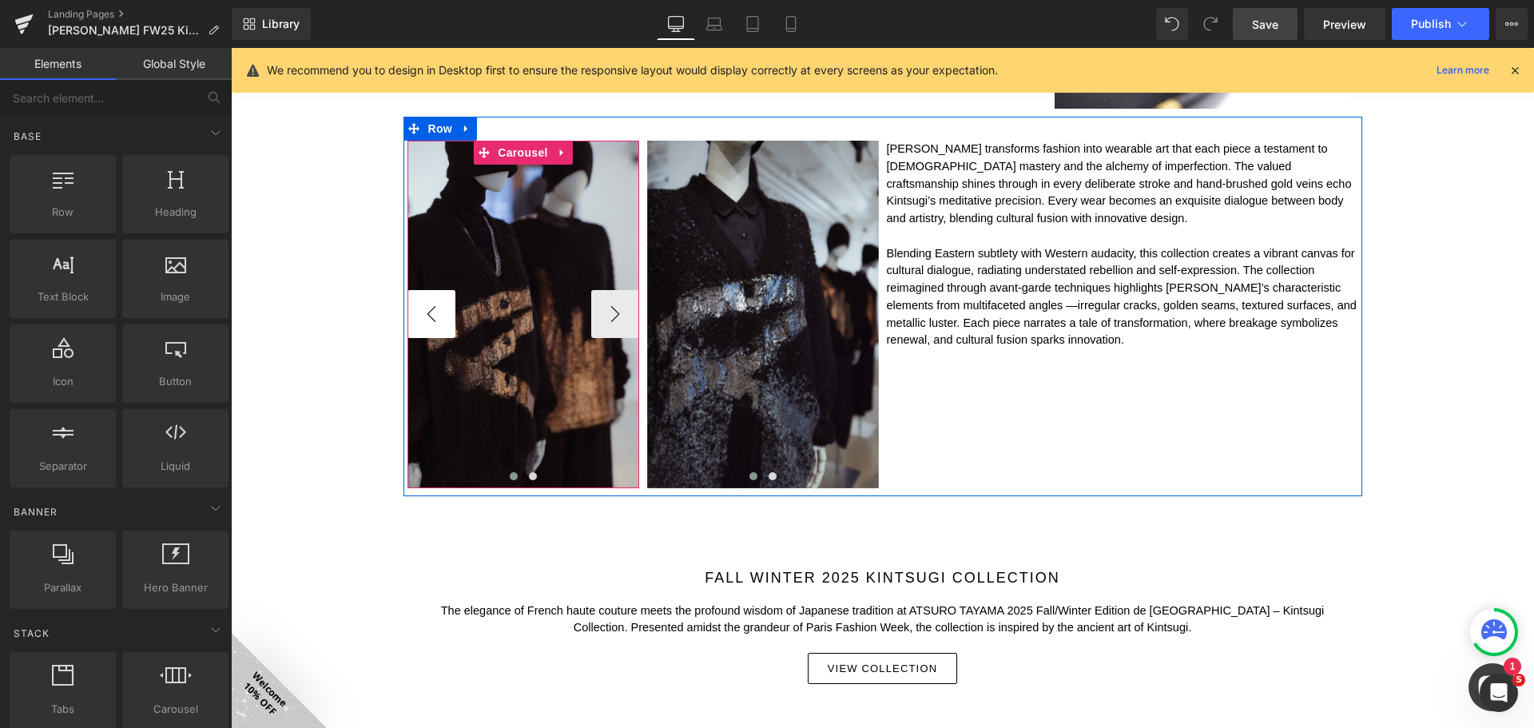
click at [433, 312] on button "‹" at bounding box center [431, 314] width 48 height 48
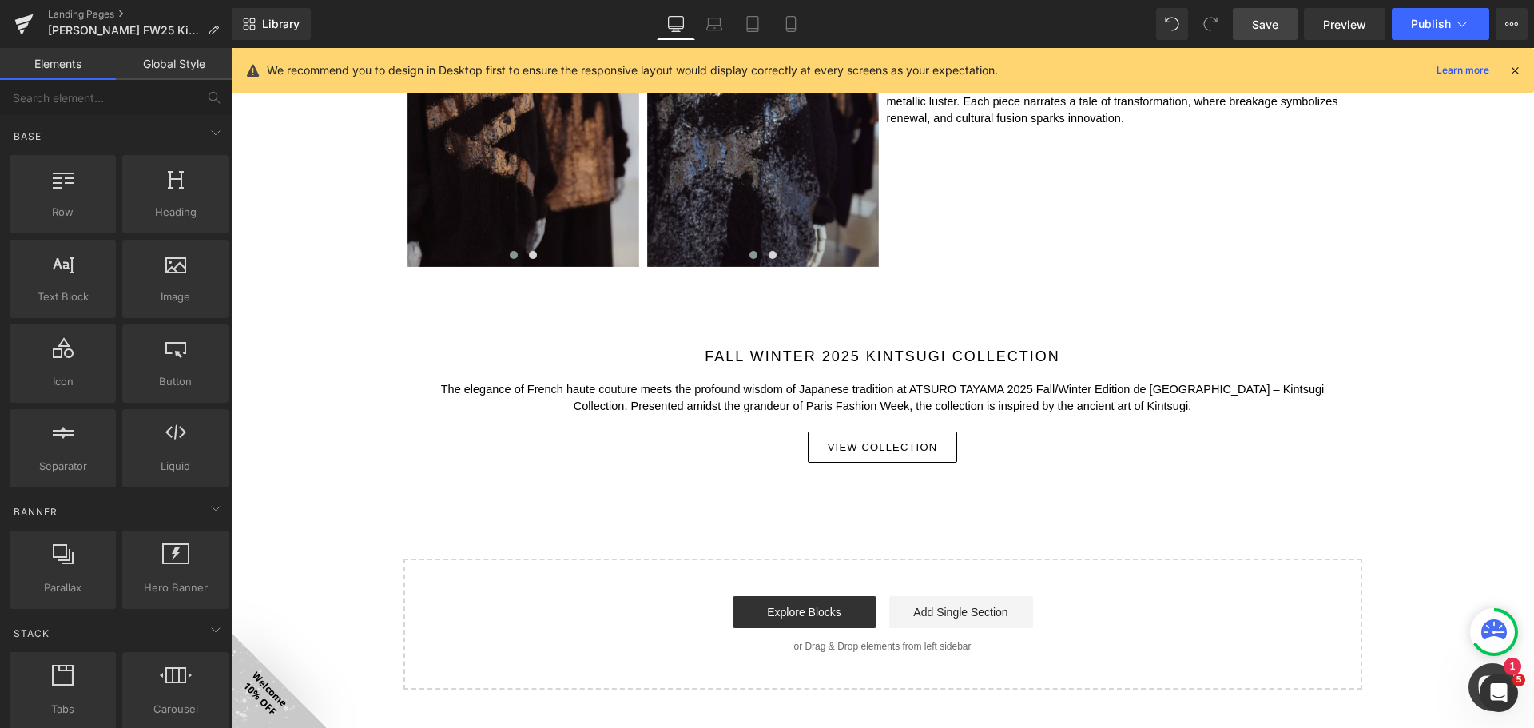
scroll to position [1598, 0]
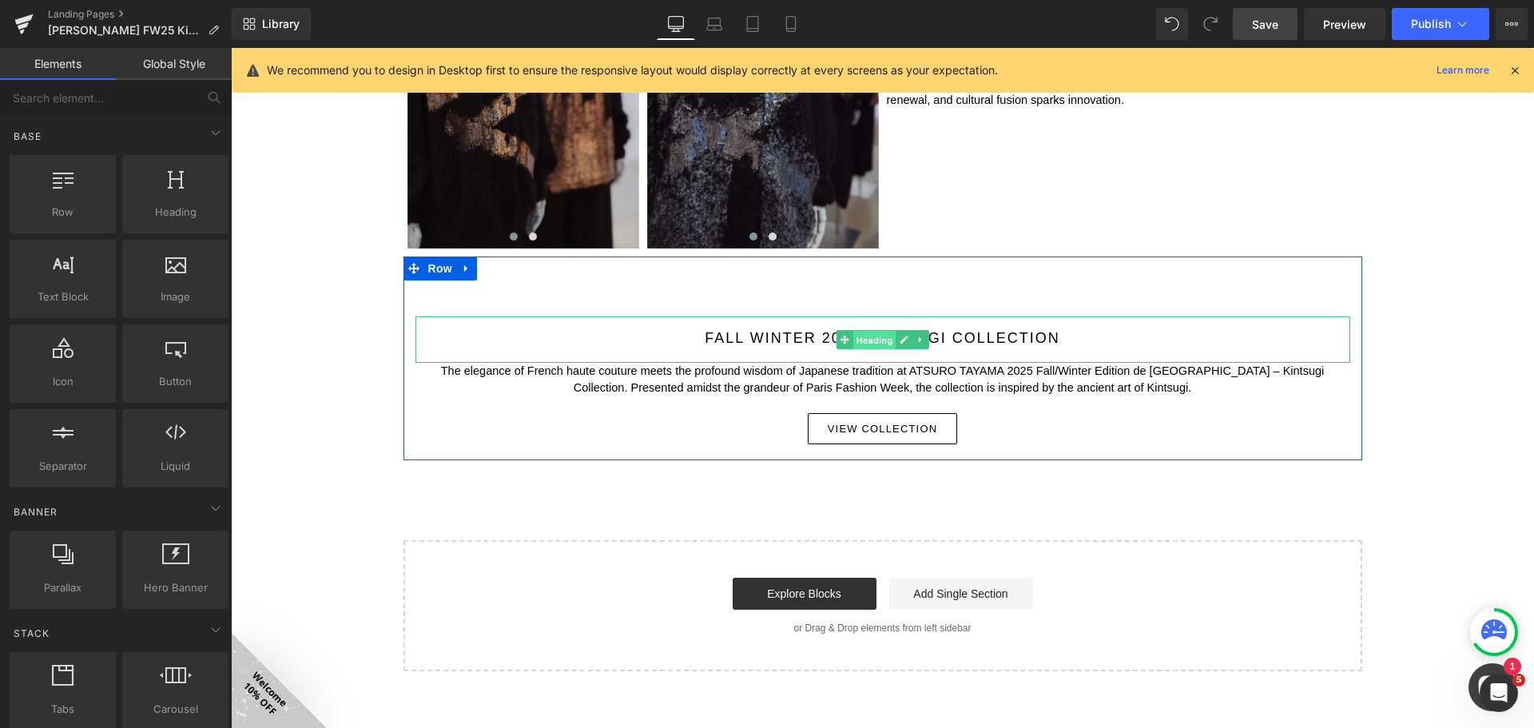
click at [870, 336] on span "Heading" at bounding box center [873, 339] width 43 height 19
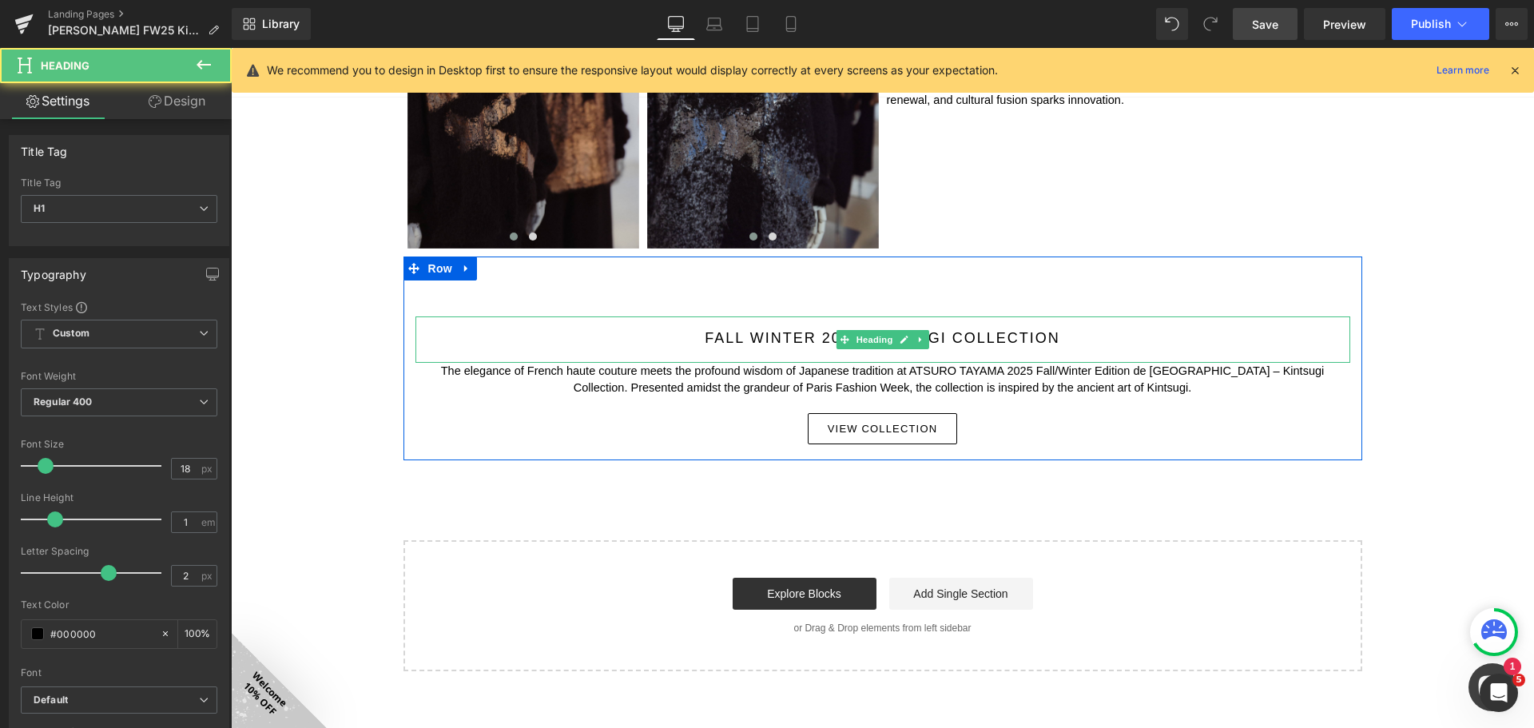
click at [817, 338] on h1 "FALL WINTER 2025 Kintsugi Collection" at bounding box center [882, 338] width 935 height 14
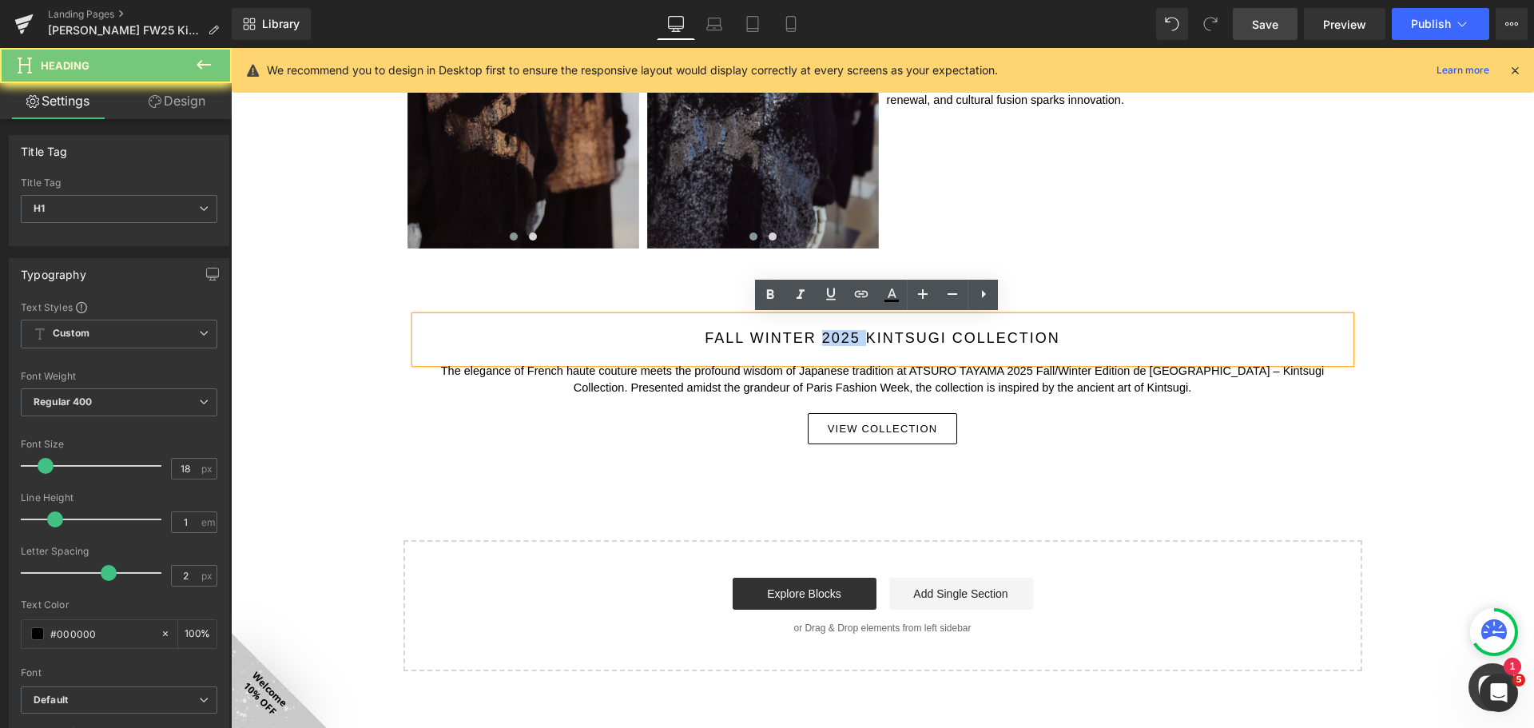
click at [817, 338] on h1 "FALL WINTER 2025 Kintsugi Collection" at bounding box center [882, 338] width 935 height 14
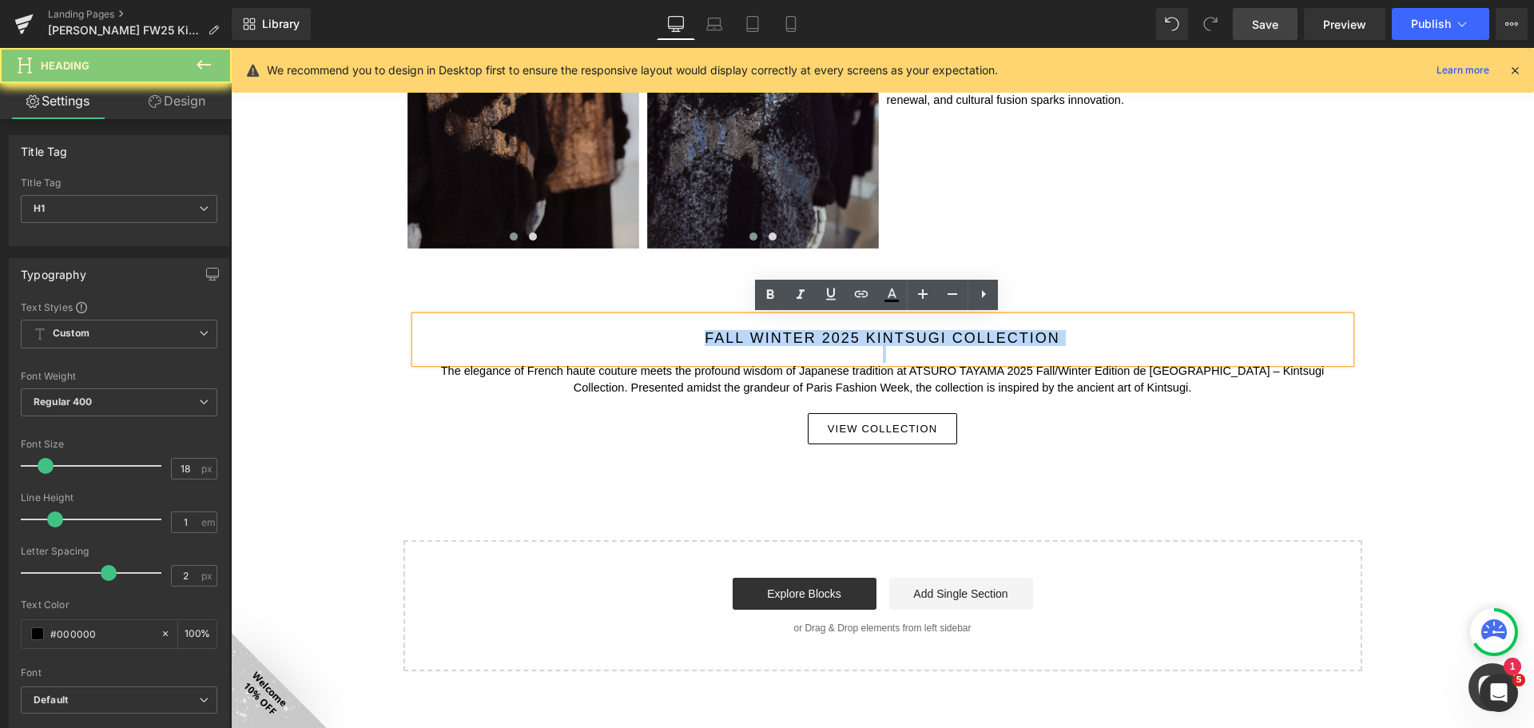
paste div
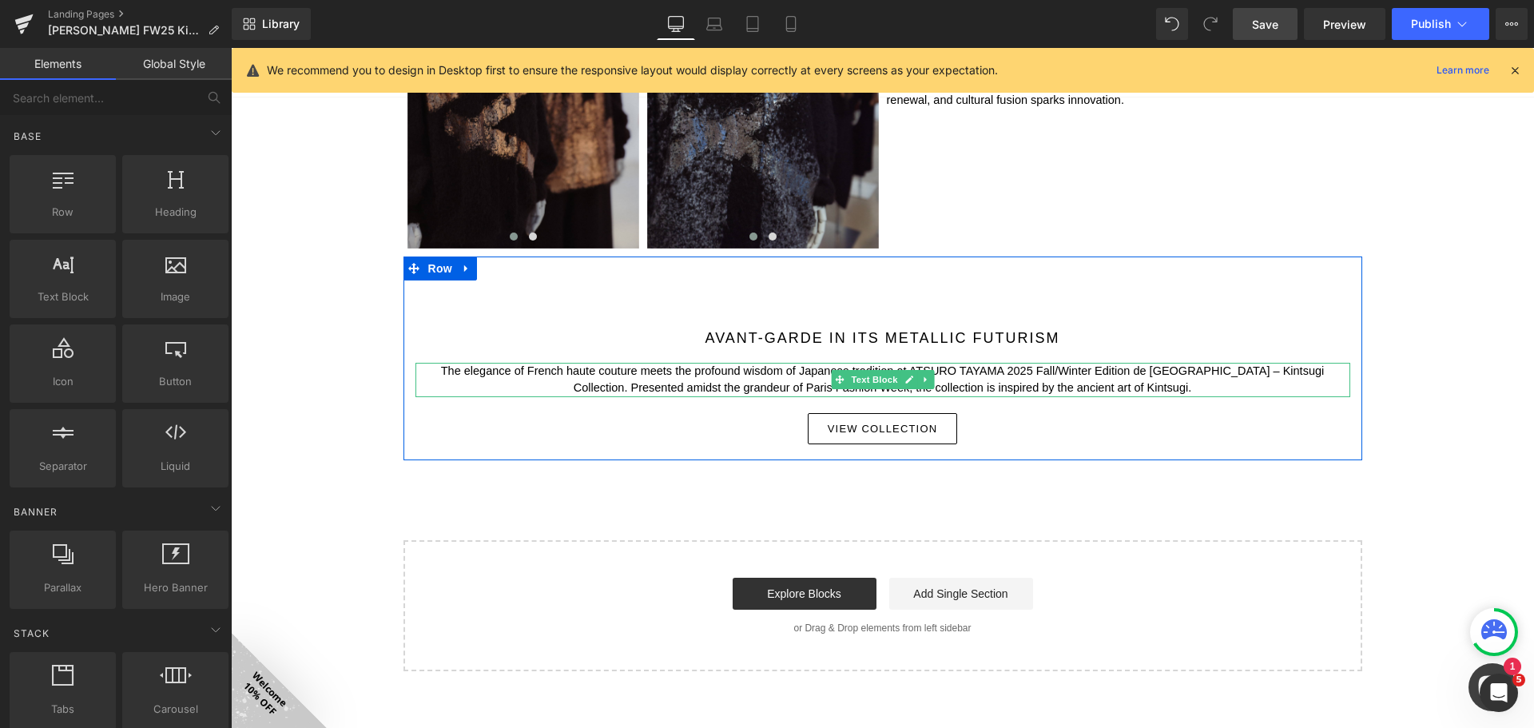
click at [776, 374] on p "The elegance of French haute couture meets the profound wisdom of Japanese trad…" at bounding box center [882, 380] width 935 height 35
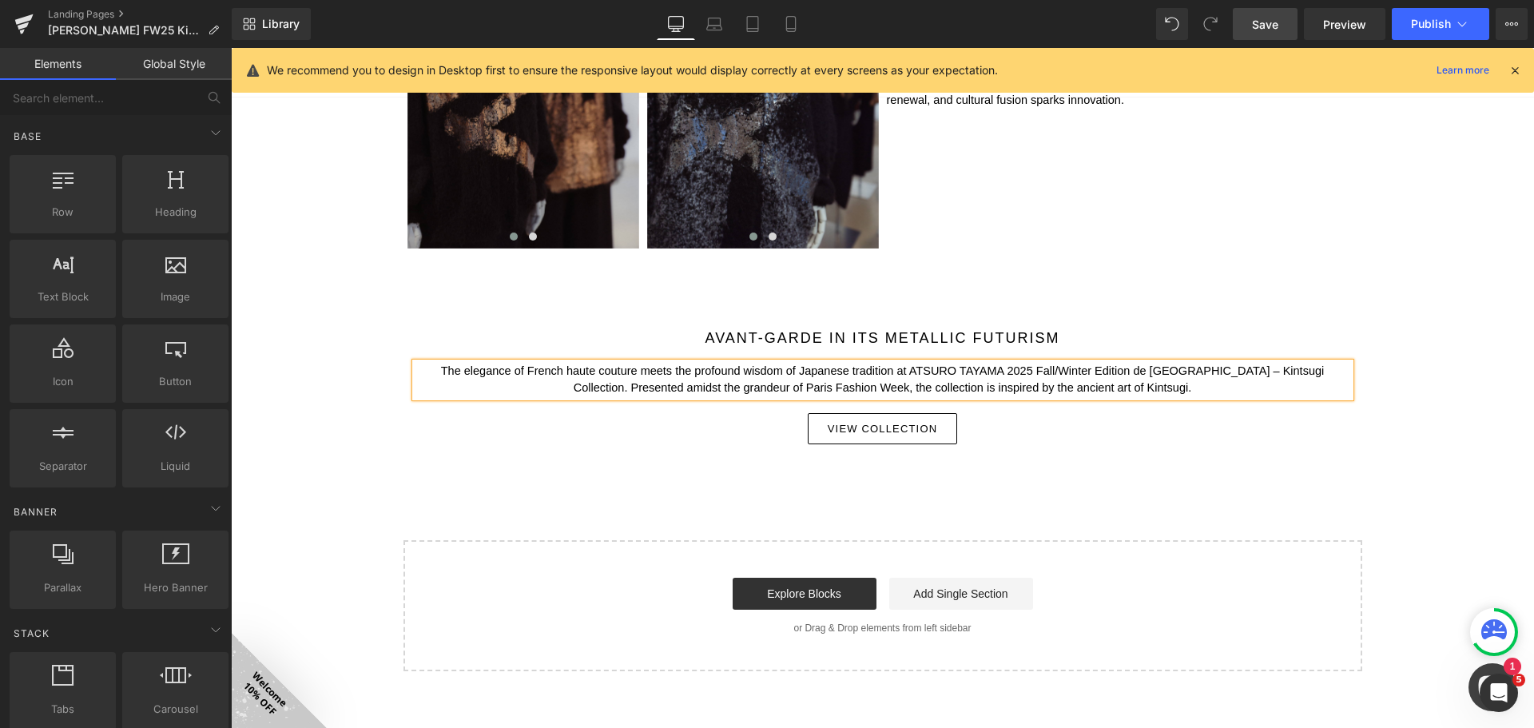
click at [776, 374] on p "The elegance of French haute couture meets the profound wisdom of Japanese trad…" at bounding box center [882, 380] width 935 height 35
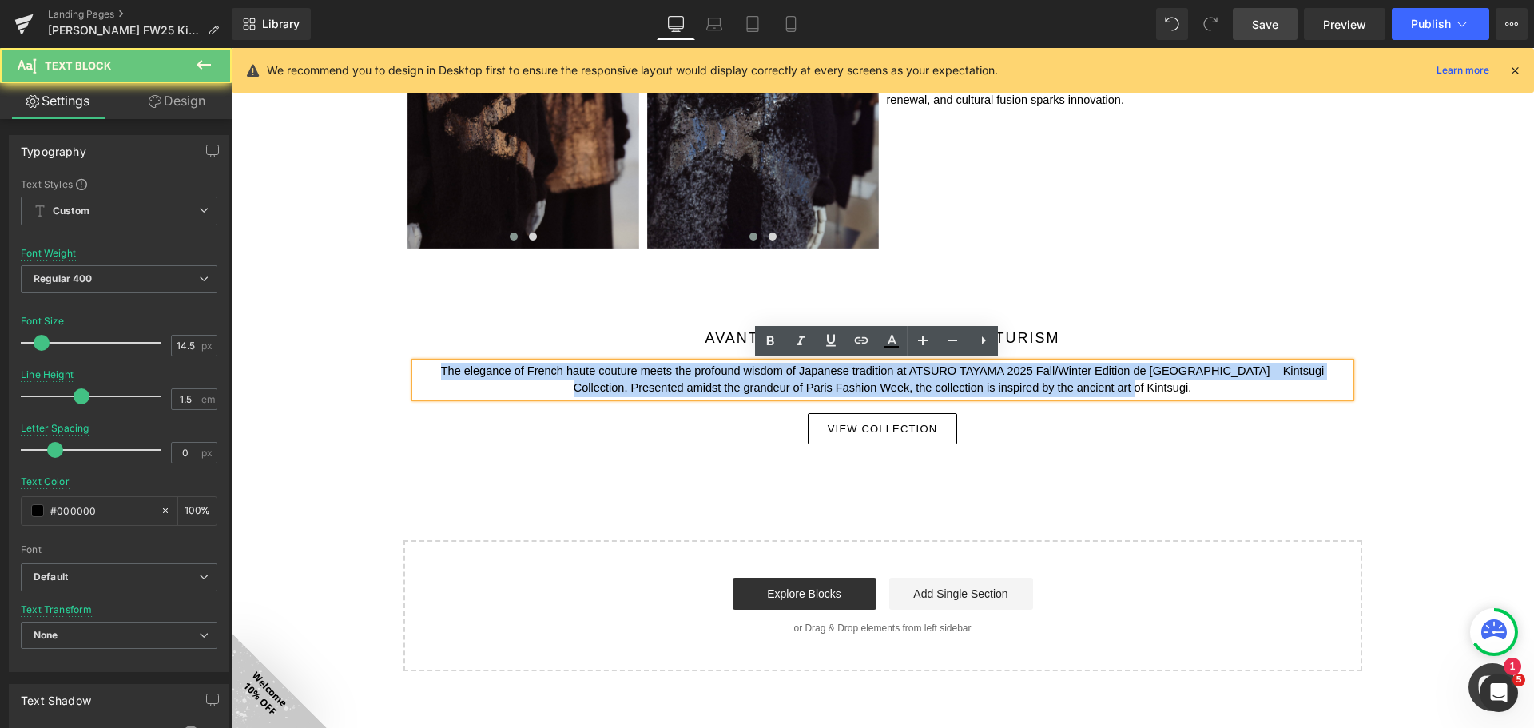
click at [776, 374] on p "The elegance of French haute couture meets the profound wisdom of Japanese trad…" at bounding box center [882, 380] width 935 height 35
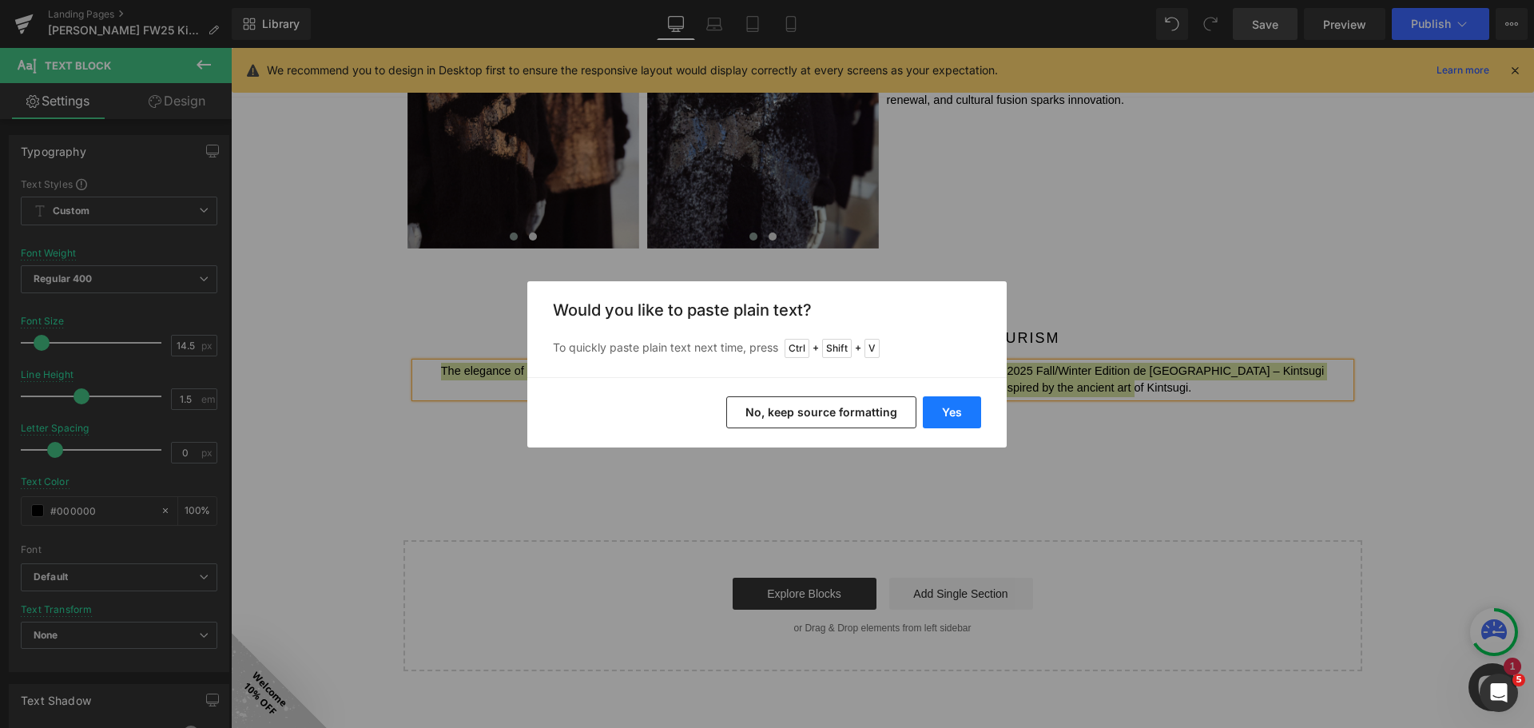
click at [959, 412] on button "Yes" at bounding box center [952, 412] width 58 height 32
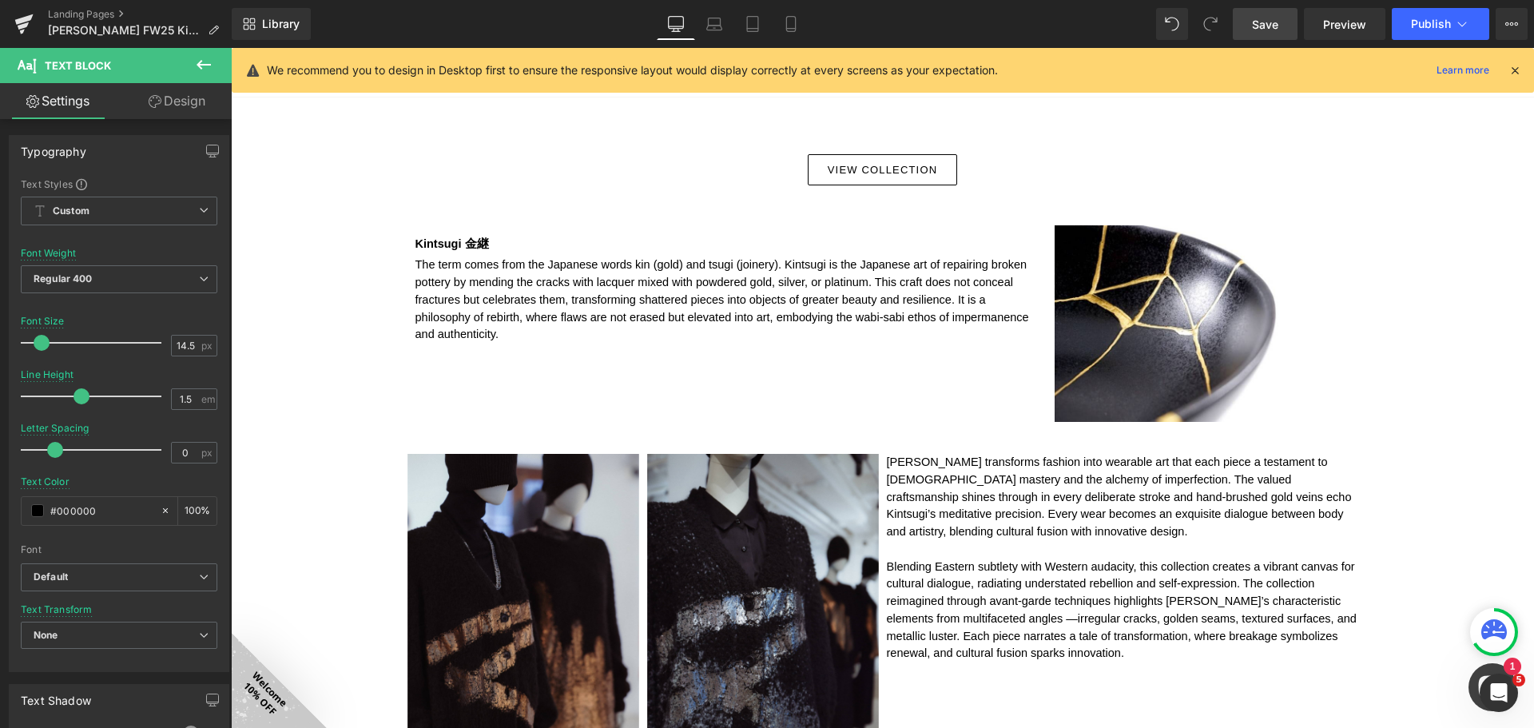
scroll to position [1438, 0]
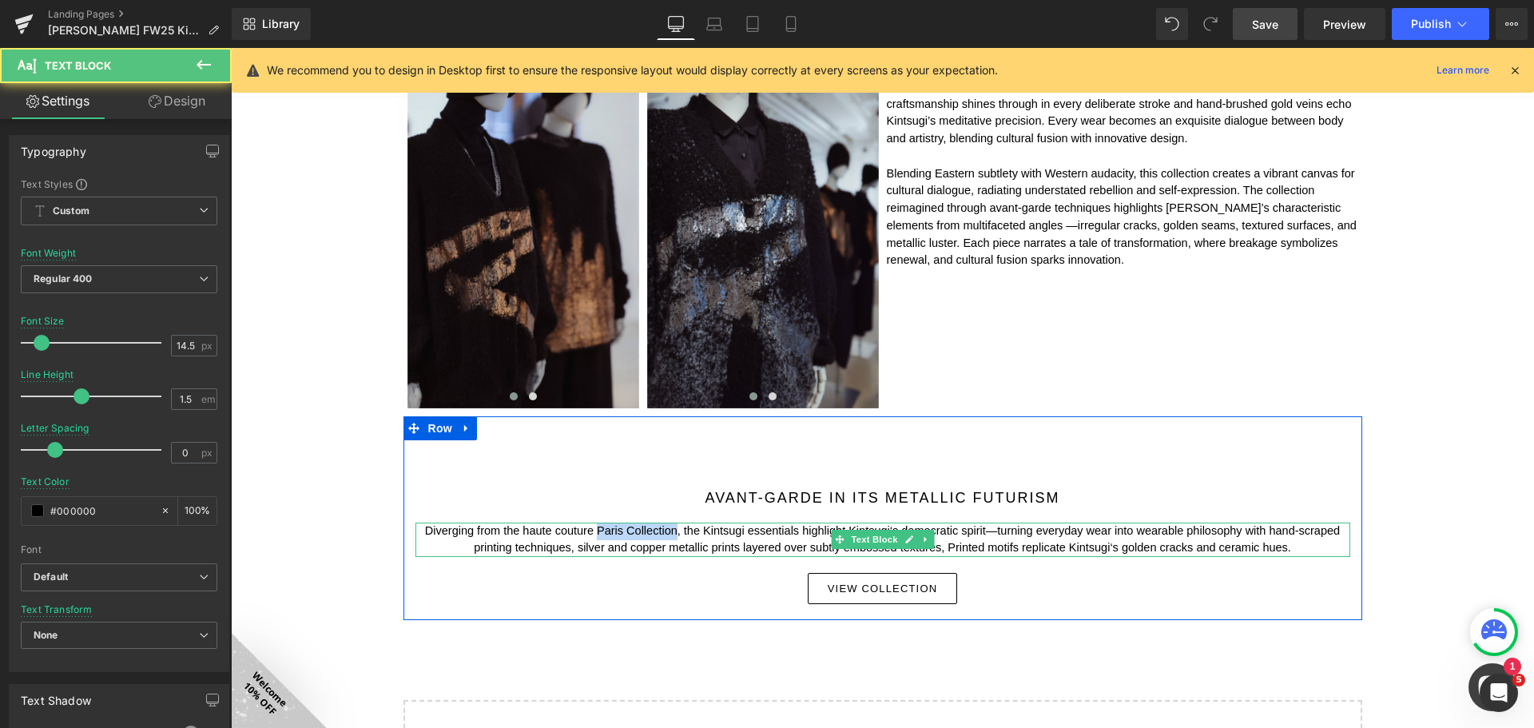
drag, startPoint x: 671, startPoint y: 529, endPoint x: 590, endPoint y: 530, distance: 80.7
click at [590, 530] on p "Diverging from the haute couture Paris Collection, the Kintsugi essentials high…" at bounding box center [882, 539] width 935 height 35
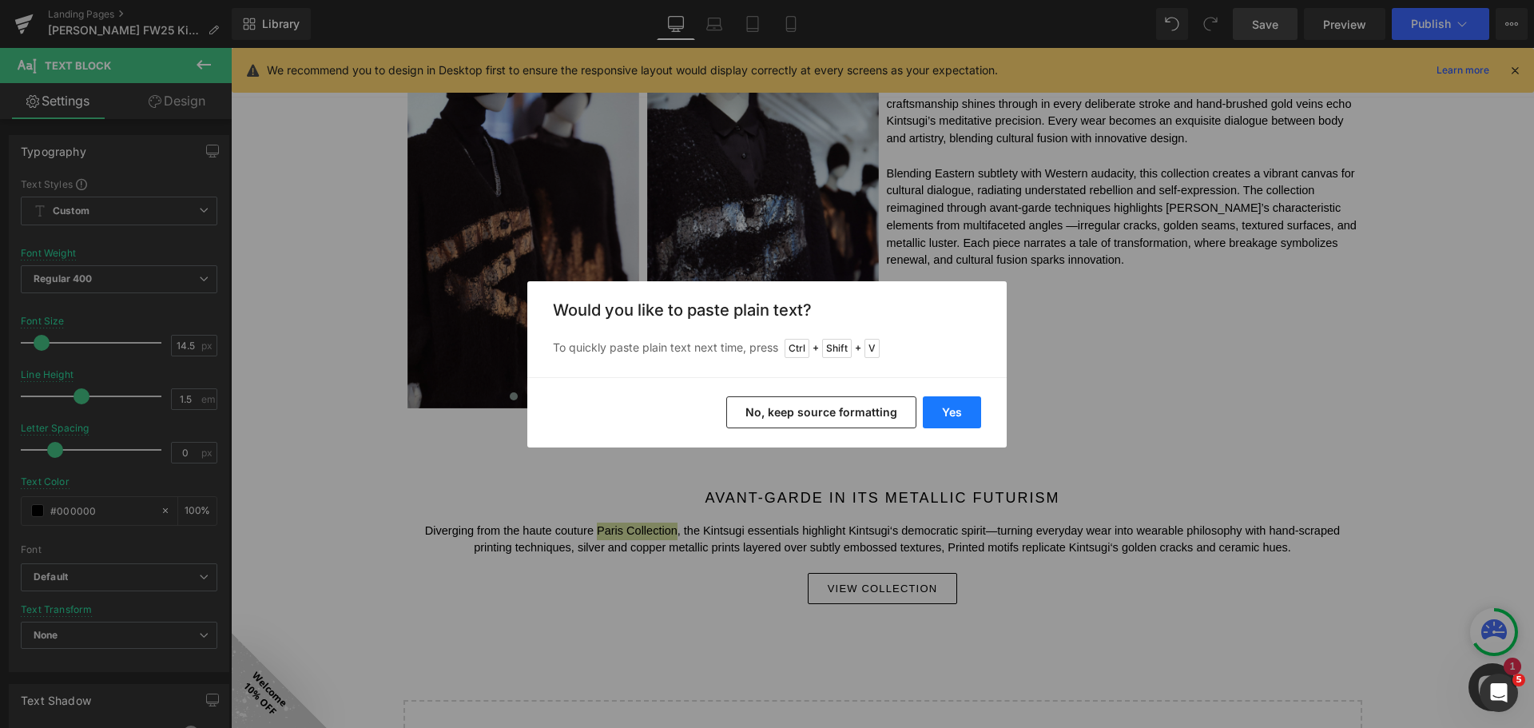
click at [943, 407] on button "Yes" at bounding box center [952, 412] width 58 height 32
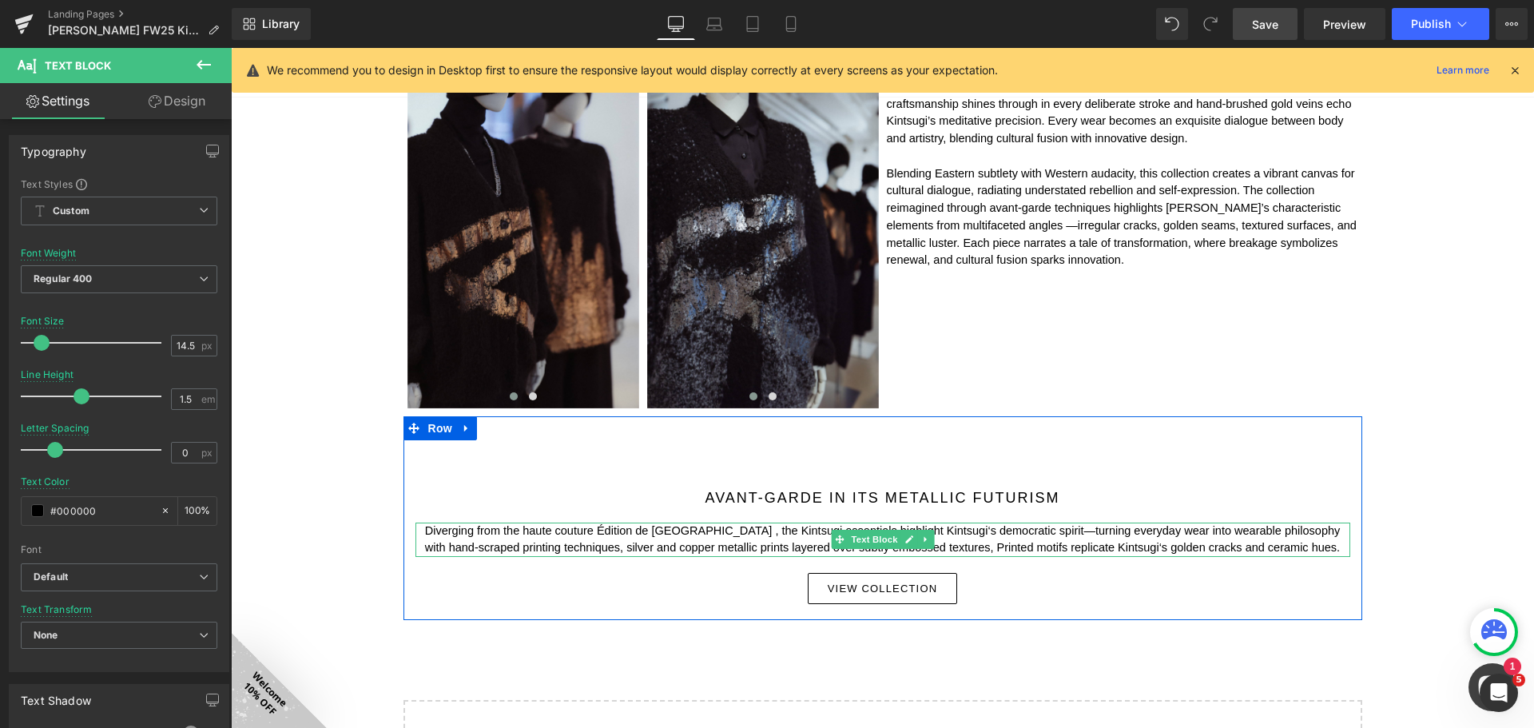
click at [674, 534] on p "Diverging from the haute couture Édition de Paris , the Kintsugi essentials hig…" at bounding box center [882, 539] width 935 height 35
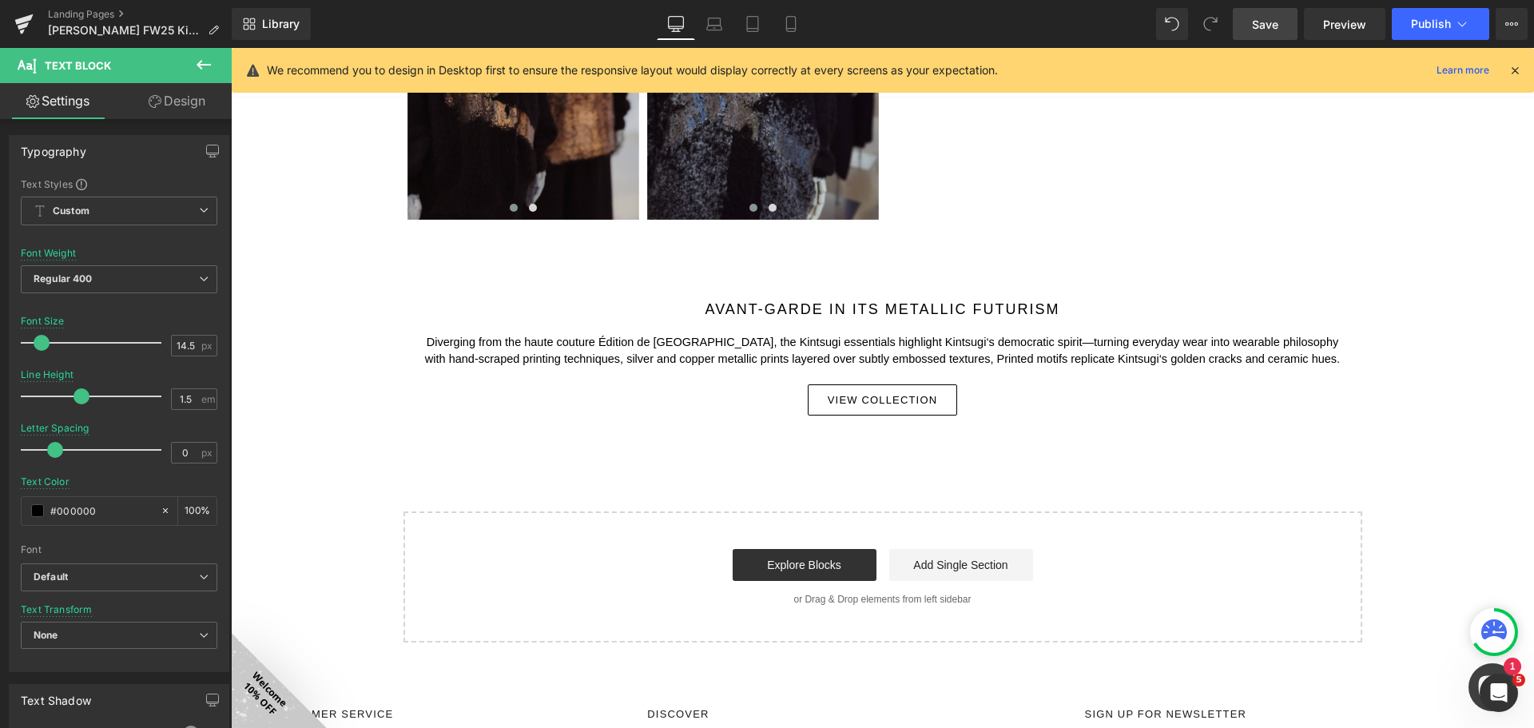
scroll to position [1666, 0]
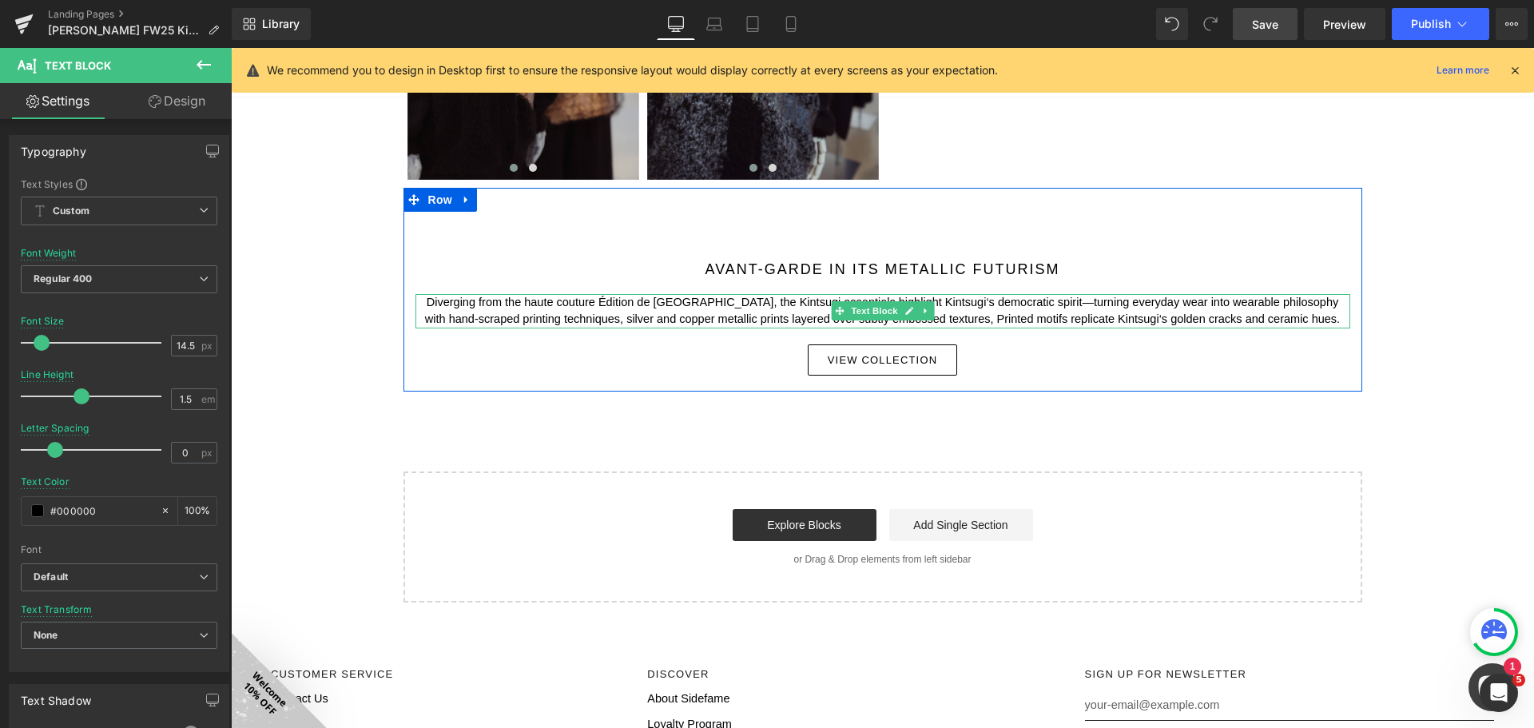
click at [980, 302] on p "Diverging from the haute couture Édition de Paris, the Kintsugi essentials high…" at bounding box center [882, 311] width 935 height 35
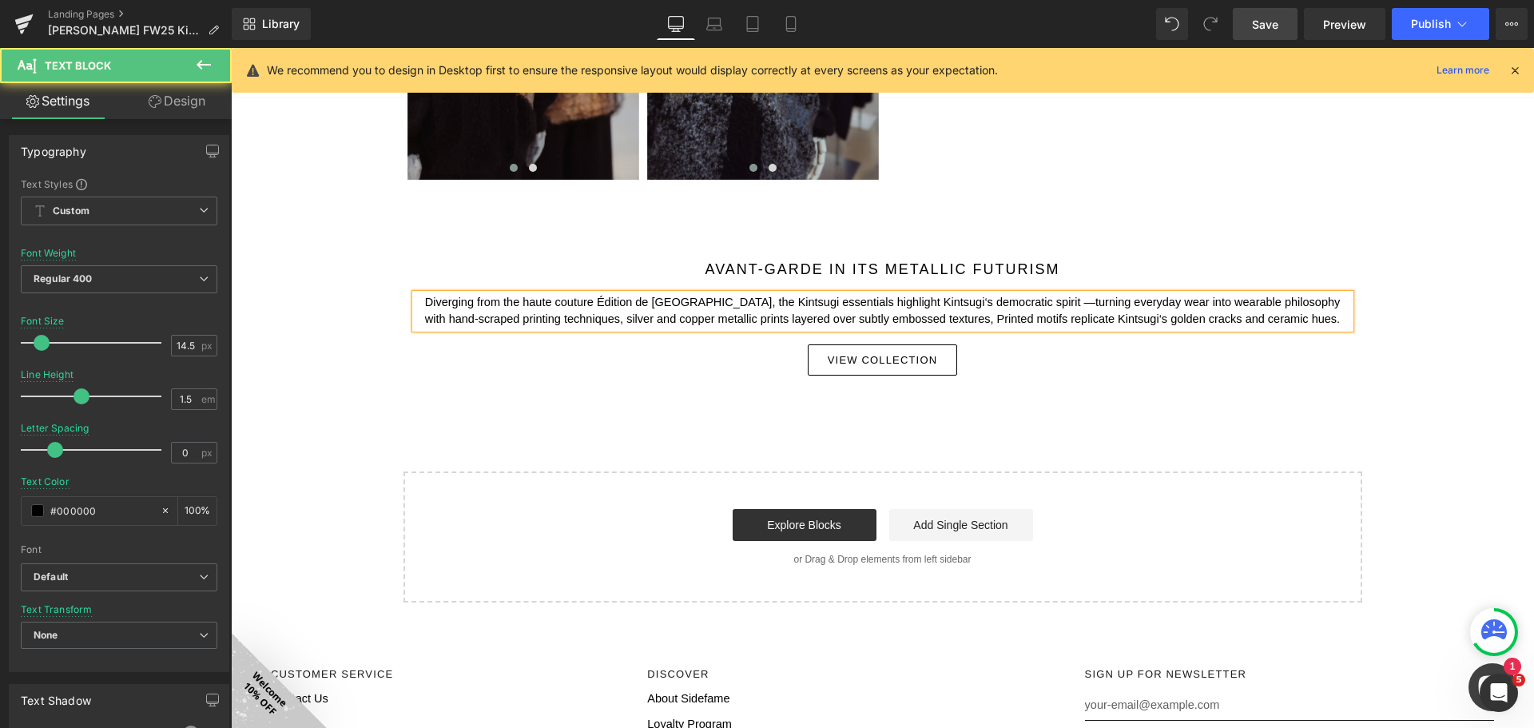
click at [995, 302] on p "Diverging from the haute couture Édition de Paris, the Kintsugi essentials high…" at bounding box center [882, 311] width 935 height 35
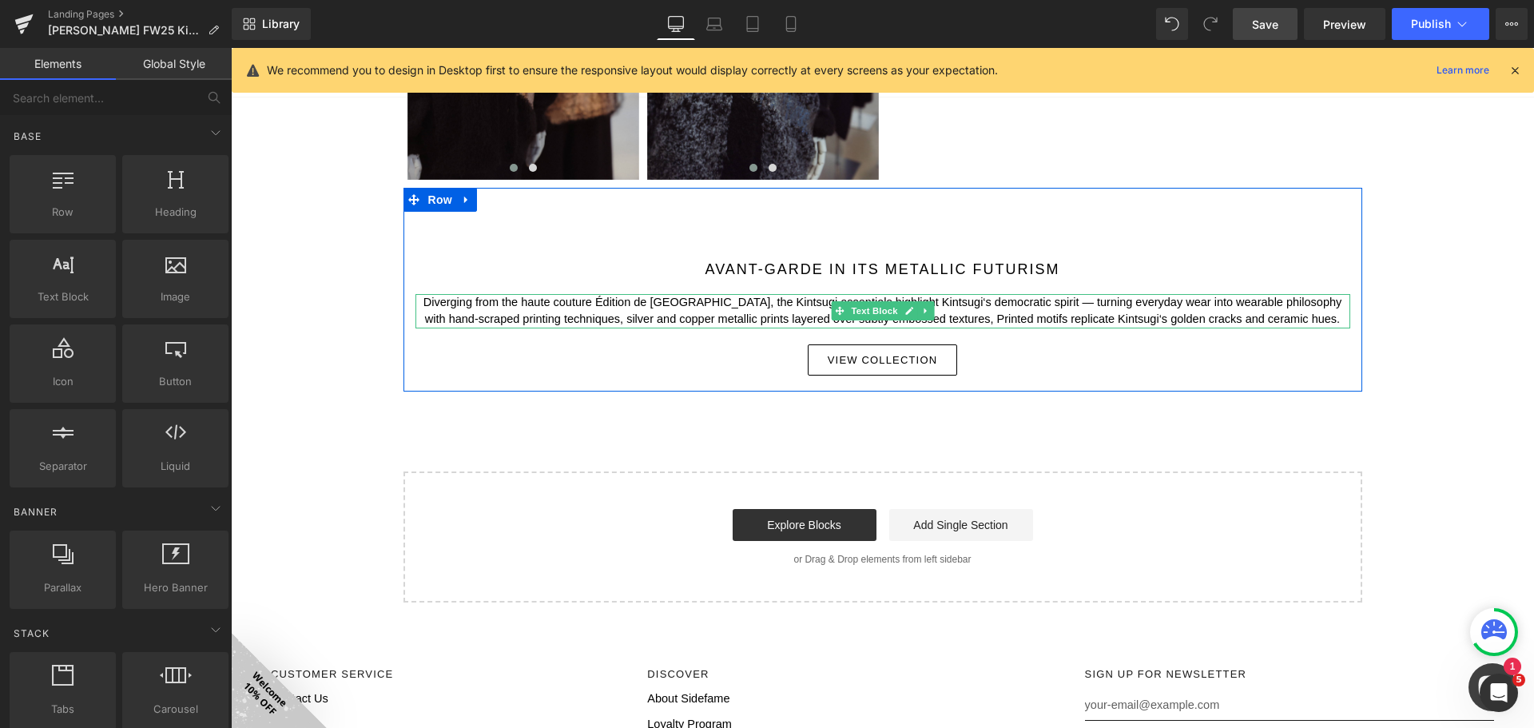
click at [947, 315] on p "Diverging from the haute couture Édition de Paris, the Kintsugi essentials high…" at bounding box center [882, 311] width 935 height 35
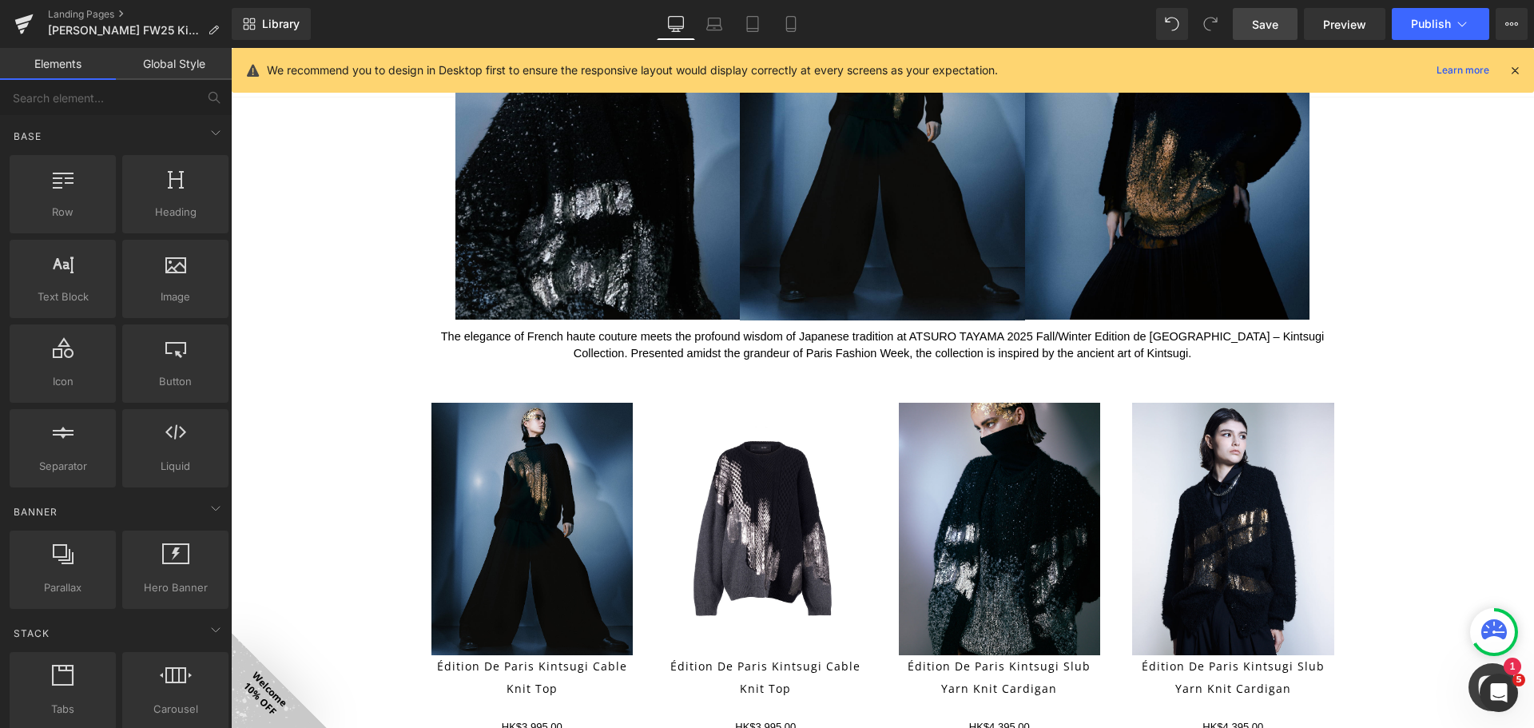
scroll to position [80, 0]
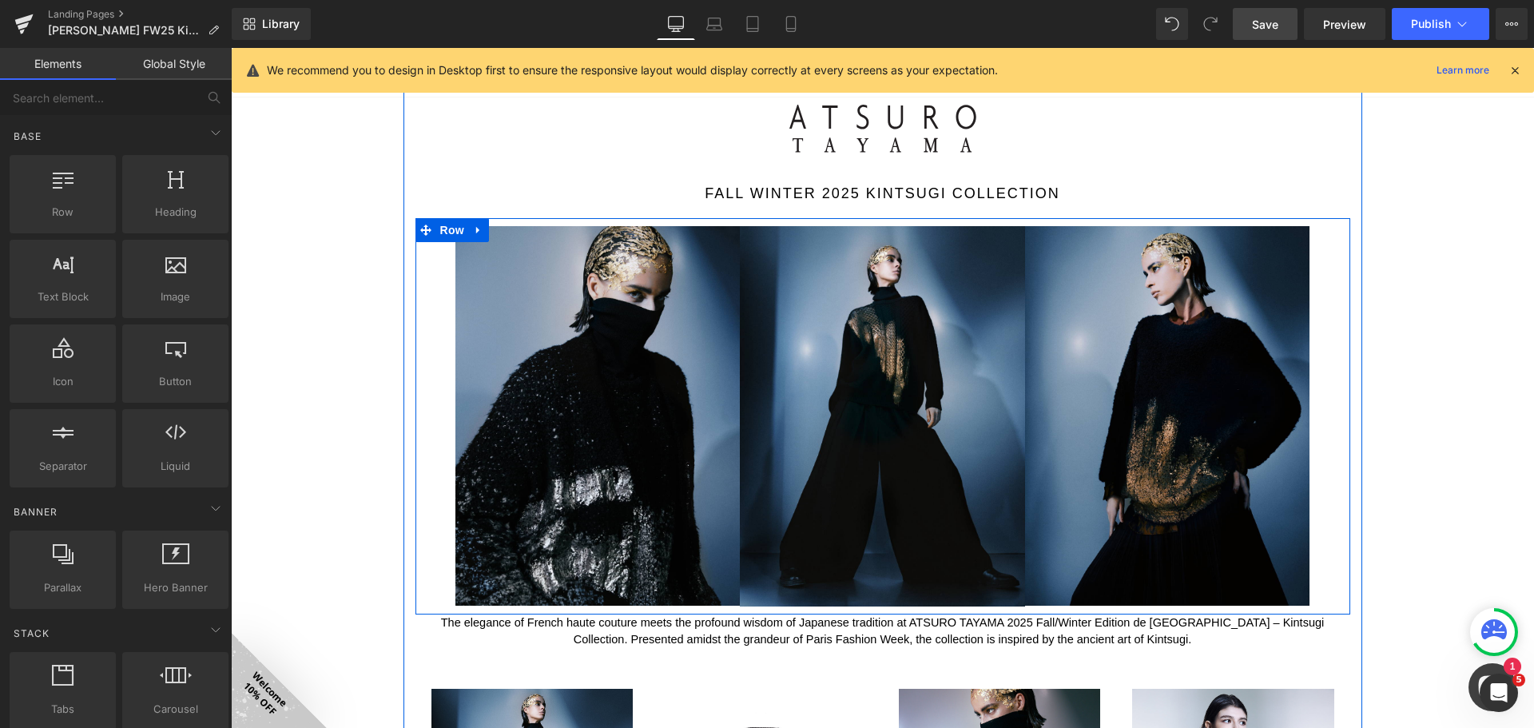
drag, startPoint x: 468, startPoint y: 228, endPoint x: 496, endPoint y: 232, distance: 28.2
click at [473, 228] on icon at bounding box center [478, 230] width 11 height 12
click at [495, 228] on icon at bounding box center [499, 229] width 11 height 11
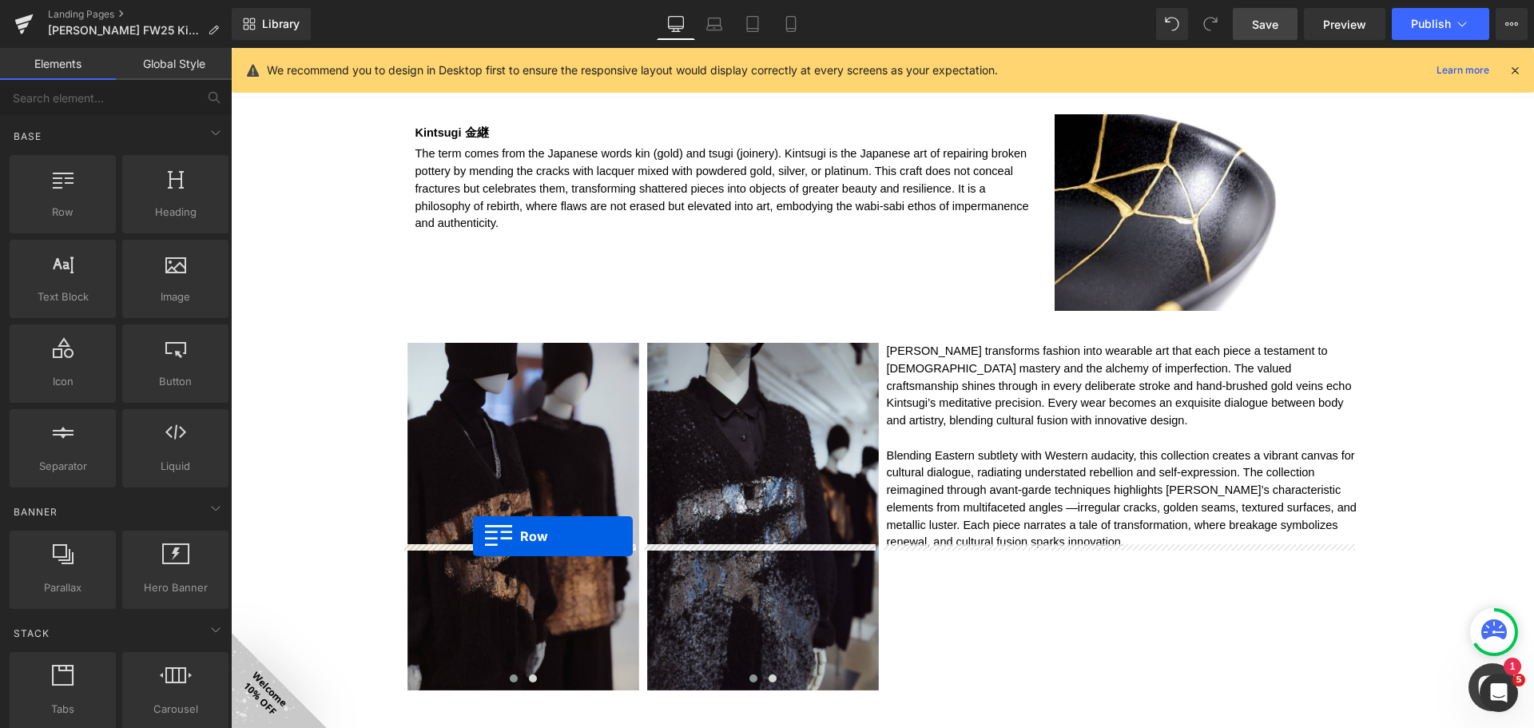
scroll to position [1461, 0]
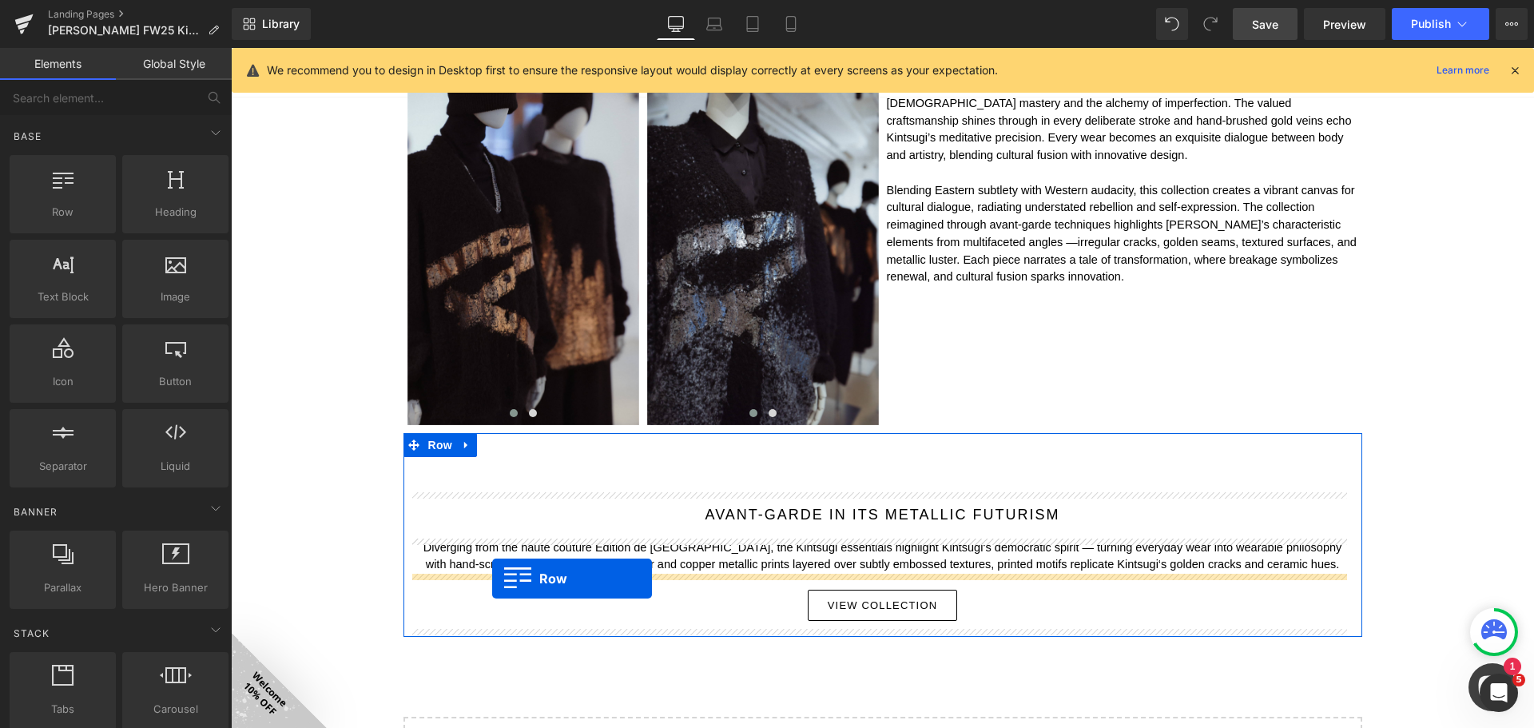
drag, startPoint x: 429, startPoint y: 162, endPoint x: 492, endPoint y: 578, distance: 420.9
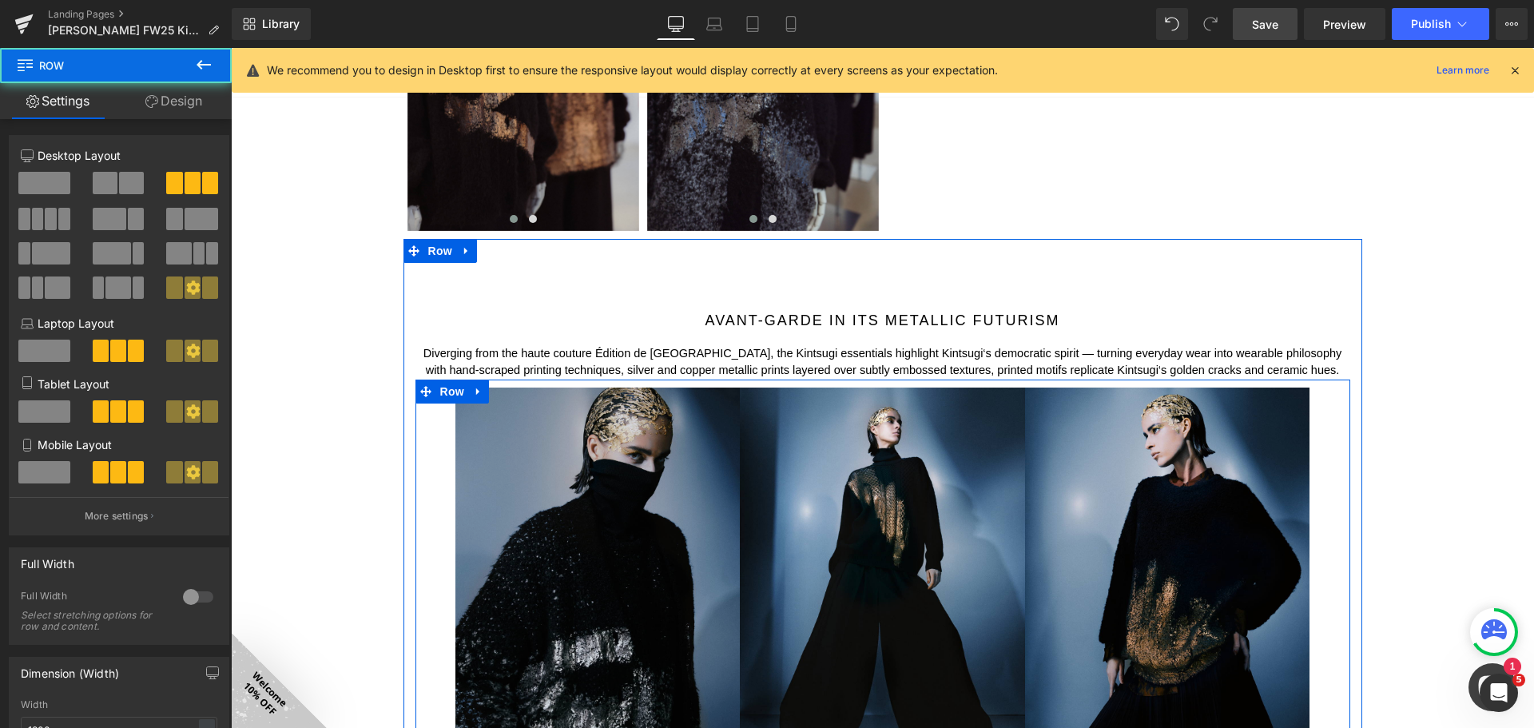
scroll to position [1661, 0]
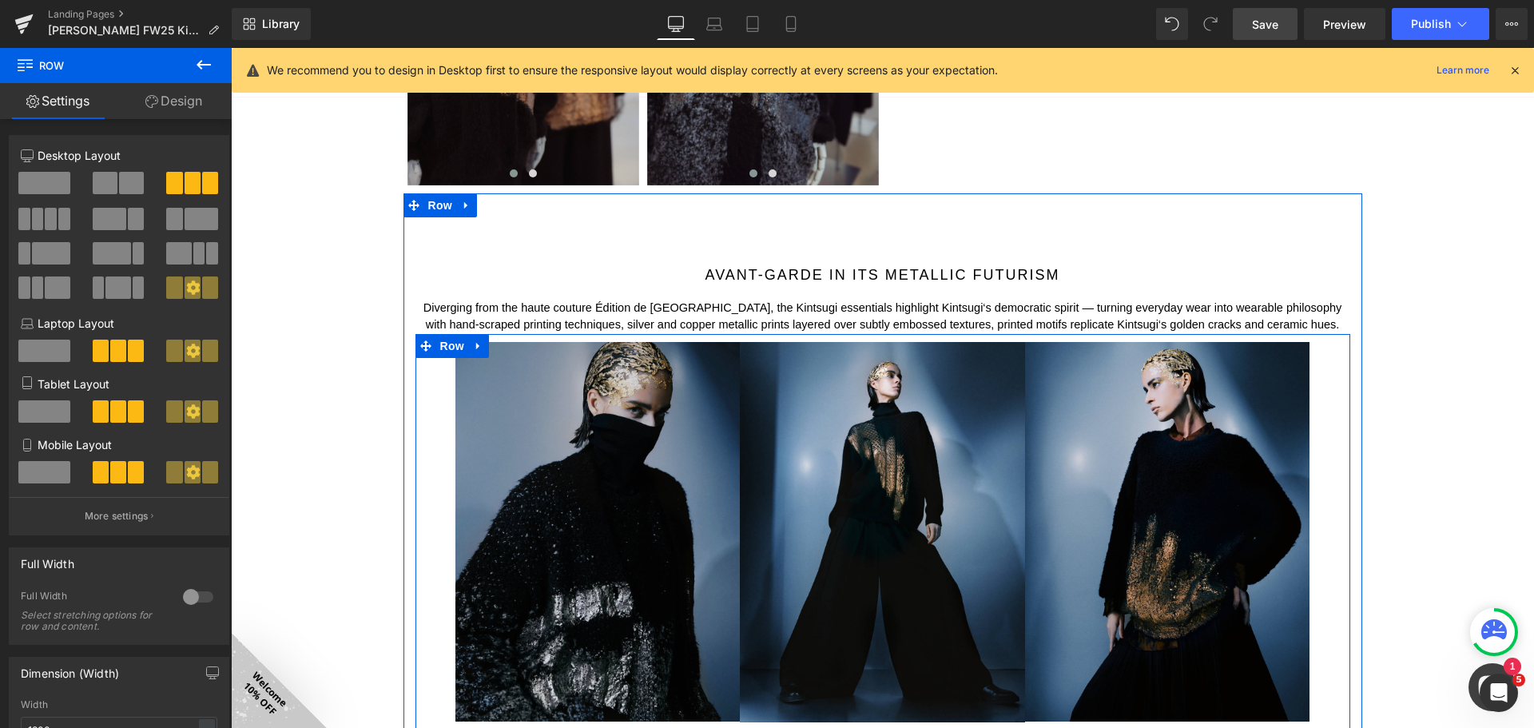
click at [613, 474] on img at bounding box center [597, 531] width 285 height 379
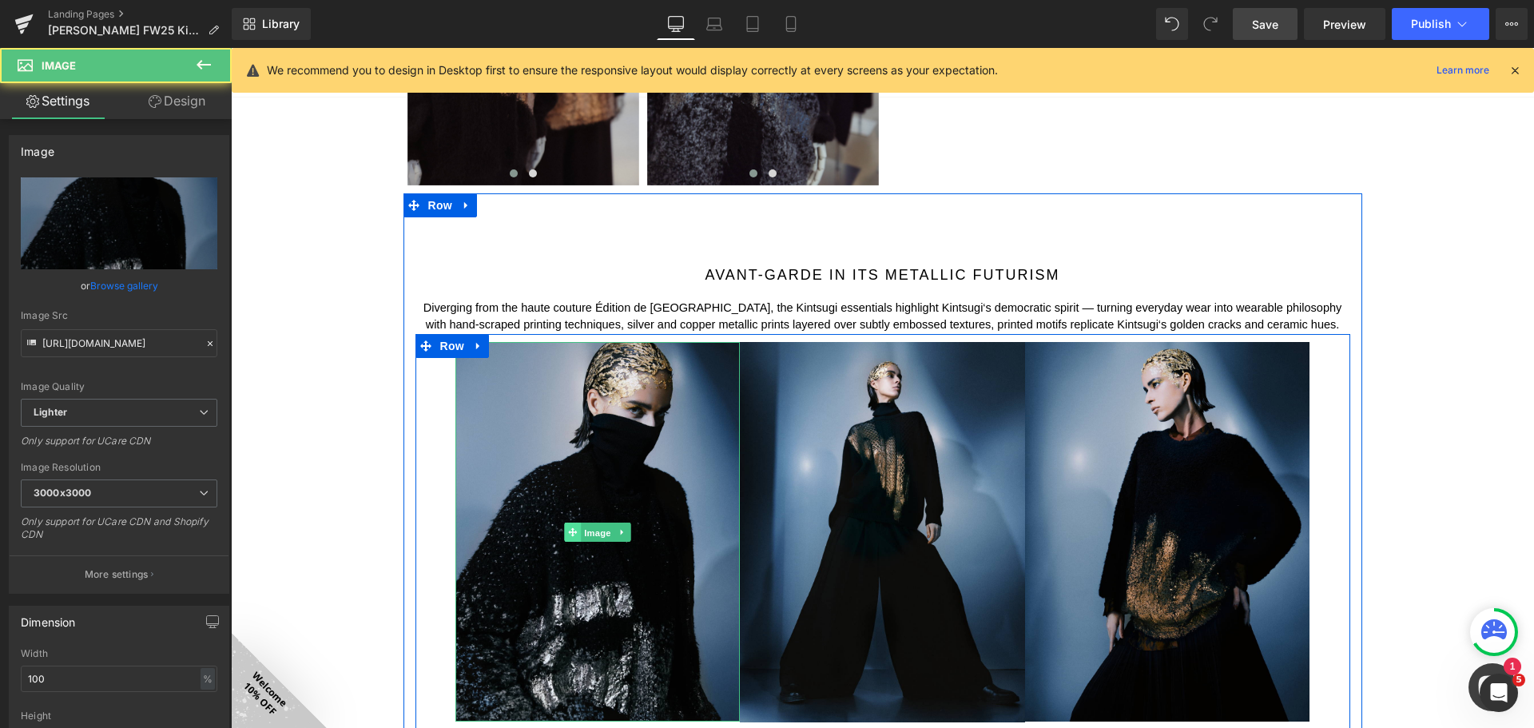
drag, startPoint x: 582, startPoint y: 525, endPoint x: 560, endPoint y: 529, distance: 22.7
click at [582, 526] on span "Image" at bounding box center [598, 532] width 34 height 19
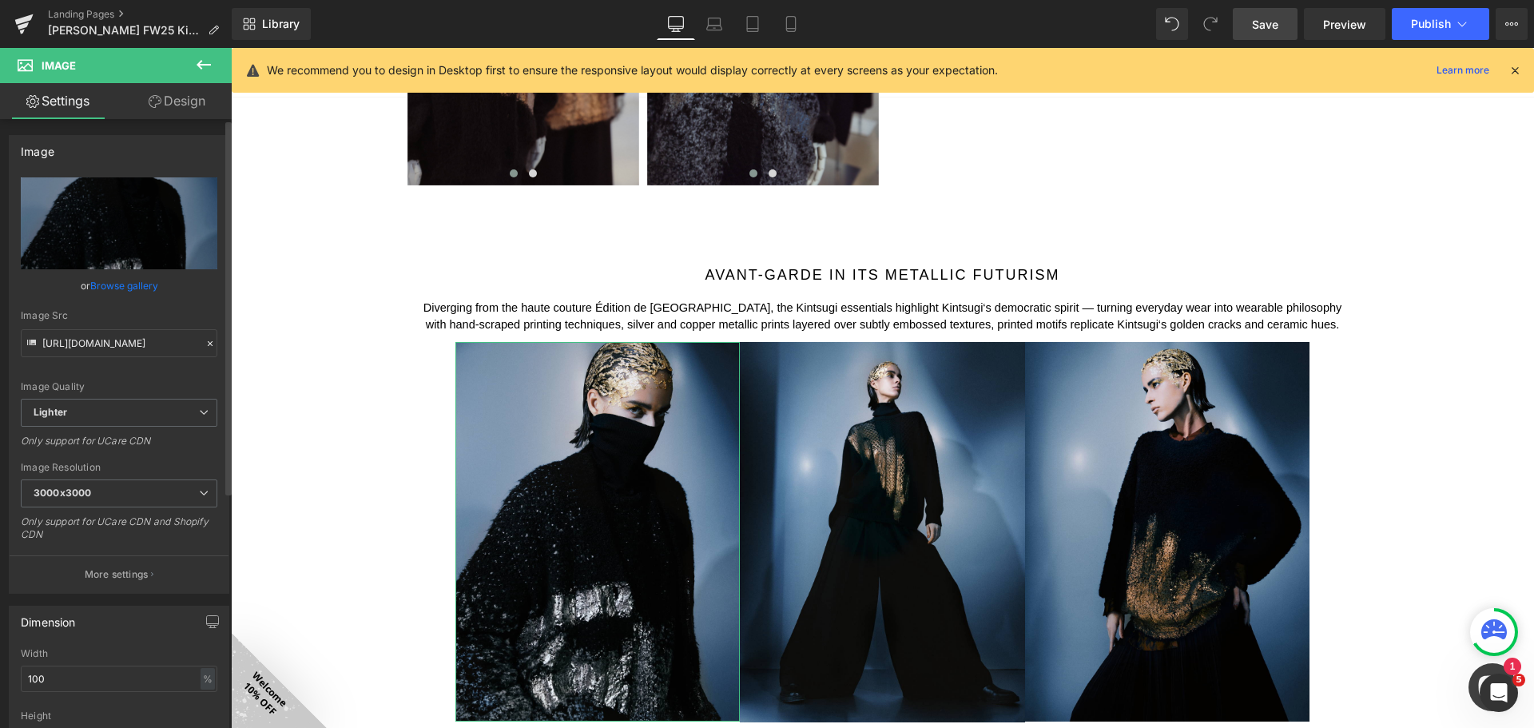
drag, startPoint x: 125, startPoint y: 284, endPoint x: 299, endPoint y: 289, distance: 174.2
click at [125, 284] on link "Browse gallery" at bounding box center [124, 286] width 68 height 28
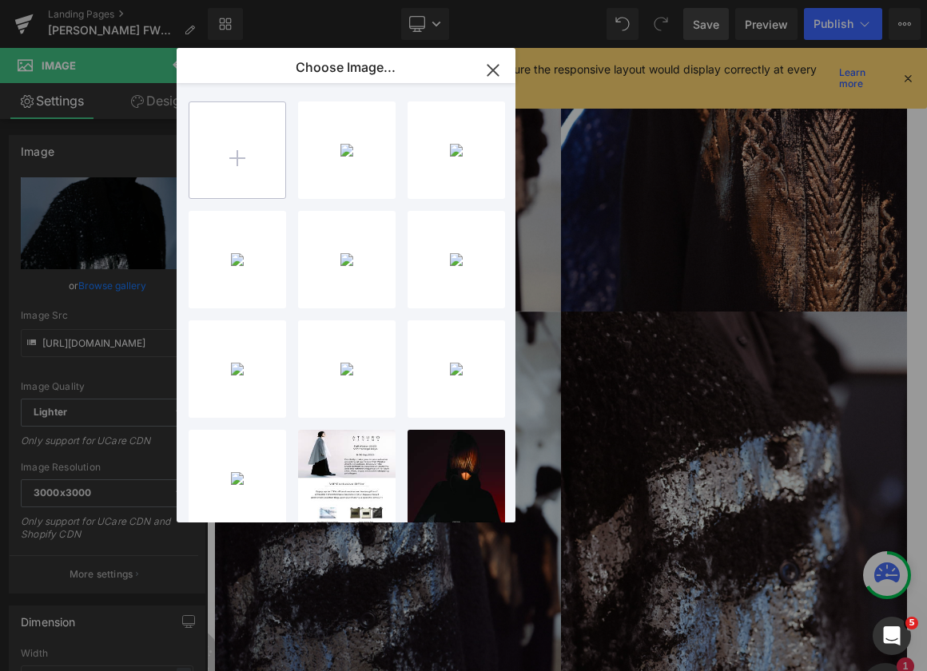
click at [245, 149] on input "file" at bounding box center [237, 150] width 96 height 96
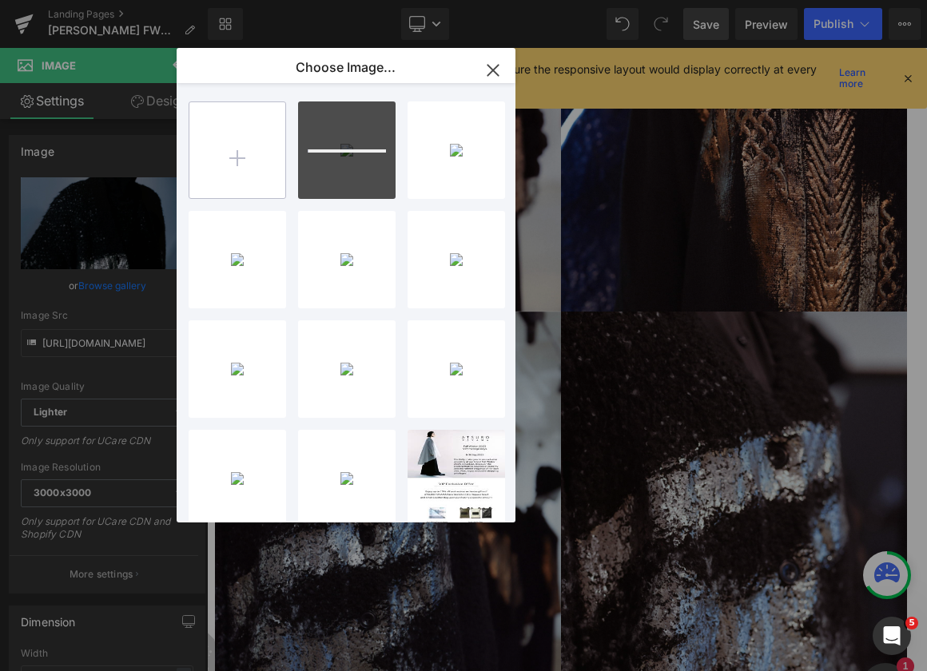
click at [219, 160] on input "file" at bounding box center [237, 150] width 96 height 96
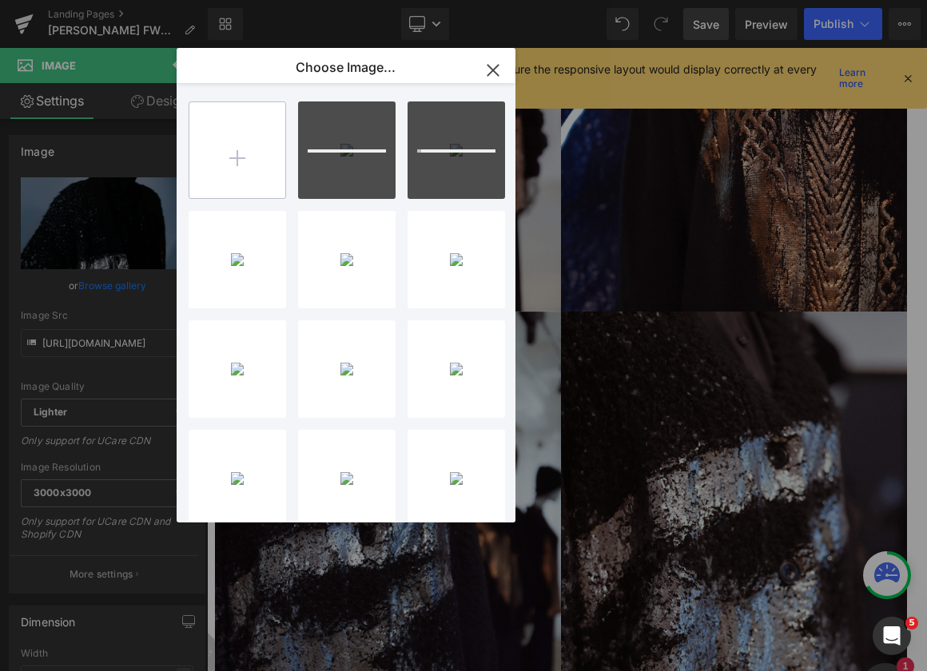
click at [255, 143] on input "file" at bounding box center [237, 150] width 96 height 96
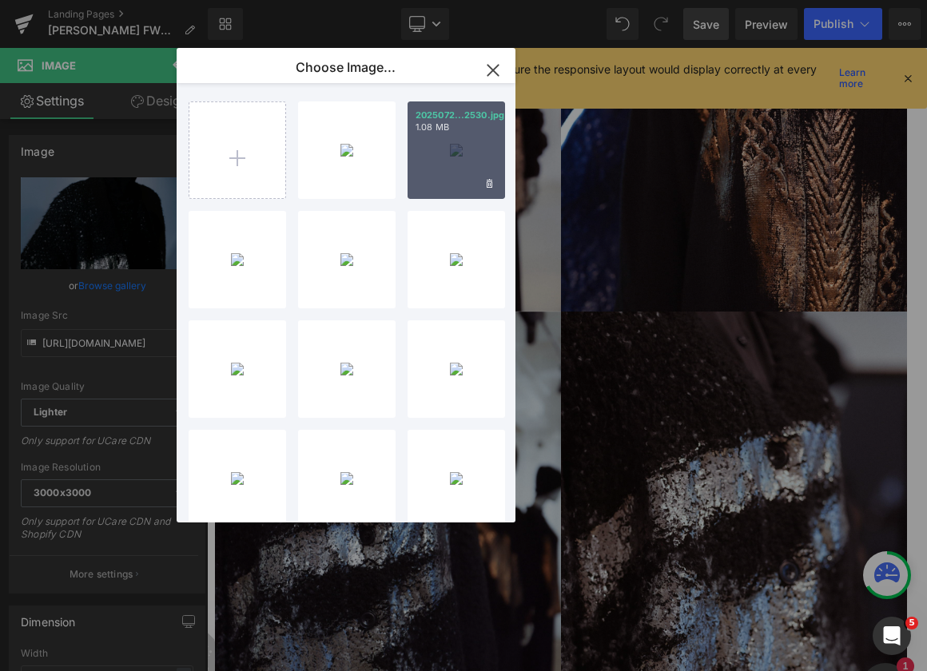
click at [455, 150] on div "2025072...2530.jpg 1.08 MB" at bounding box center [455, 149] width 97 height 97
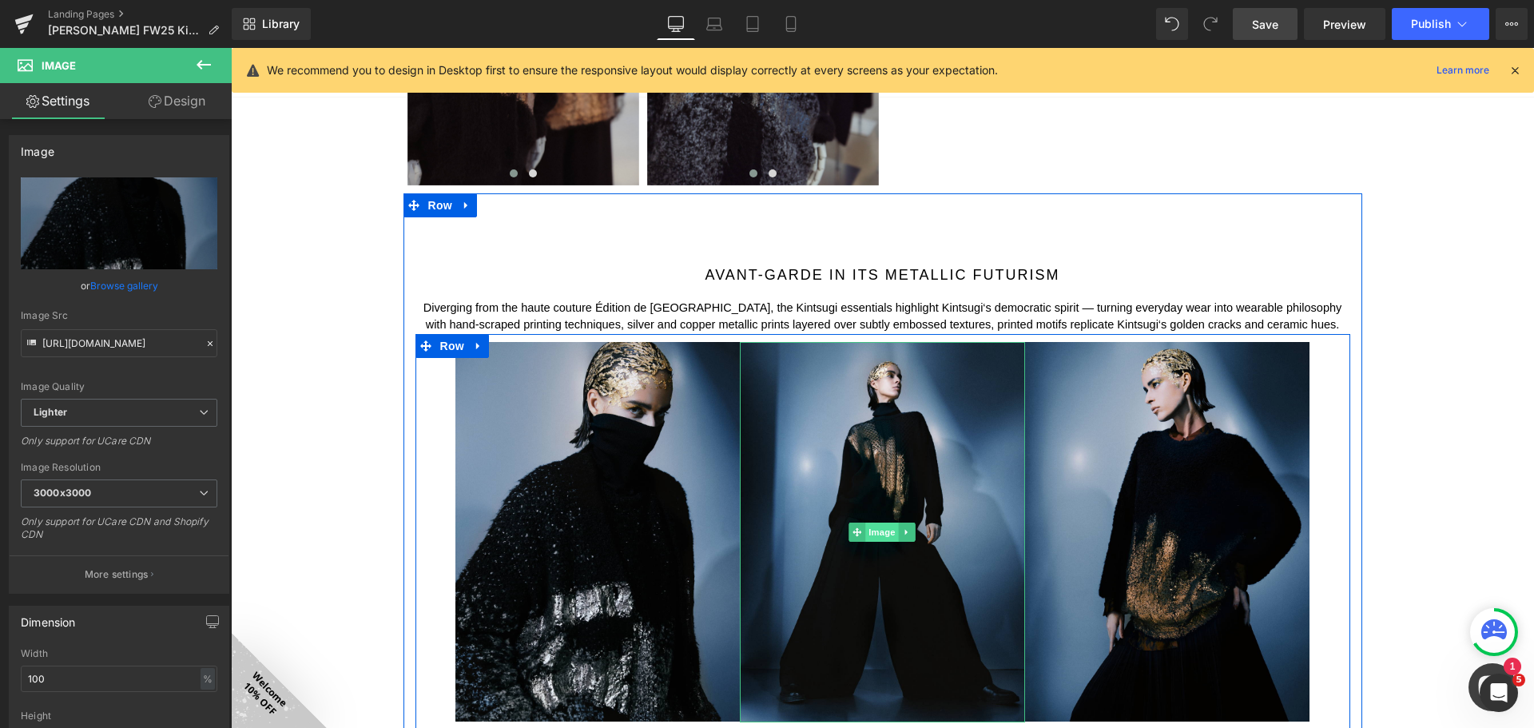
click at [881, 528] on span "Image" at bounding box center [883, 531] width 34 height 19
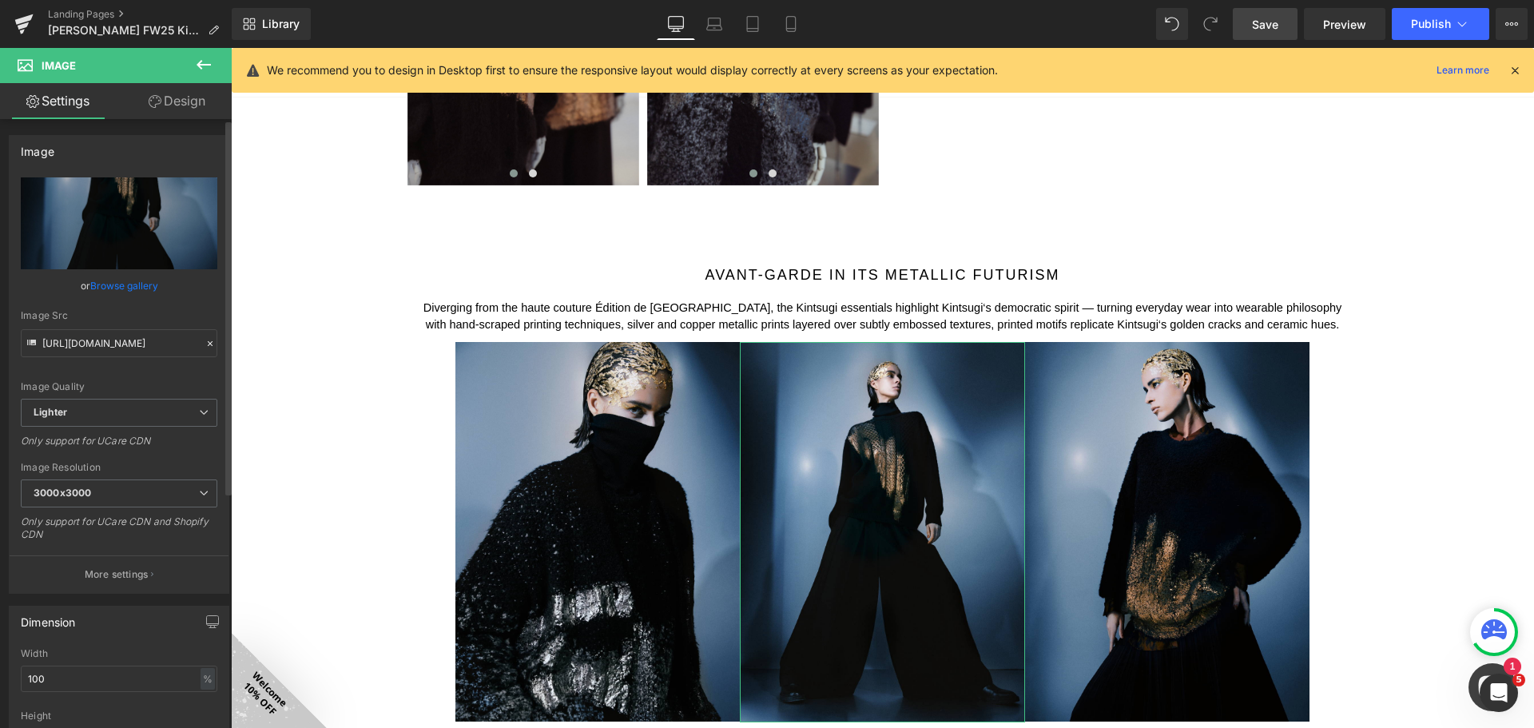
click at [118, 280] on link "Browse gallery" at bounding box center [124, 286] width 68 height 28
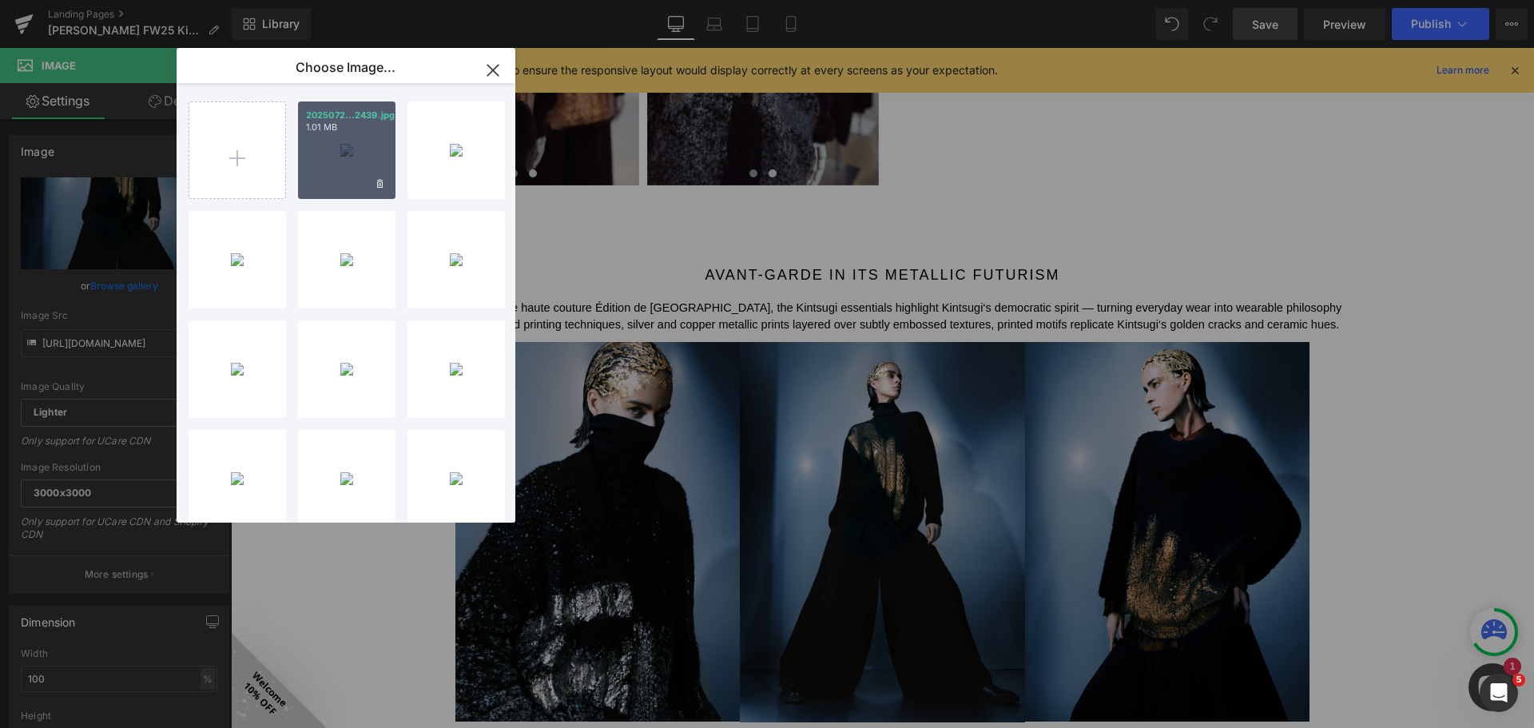
click at [324, 140] on div "2025072...2439.jpg 1.01 MB" at bounding box center [346, 149] width 97 height 97
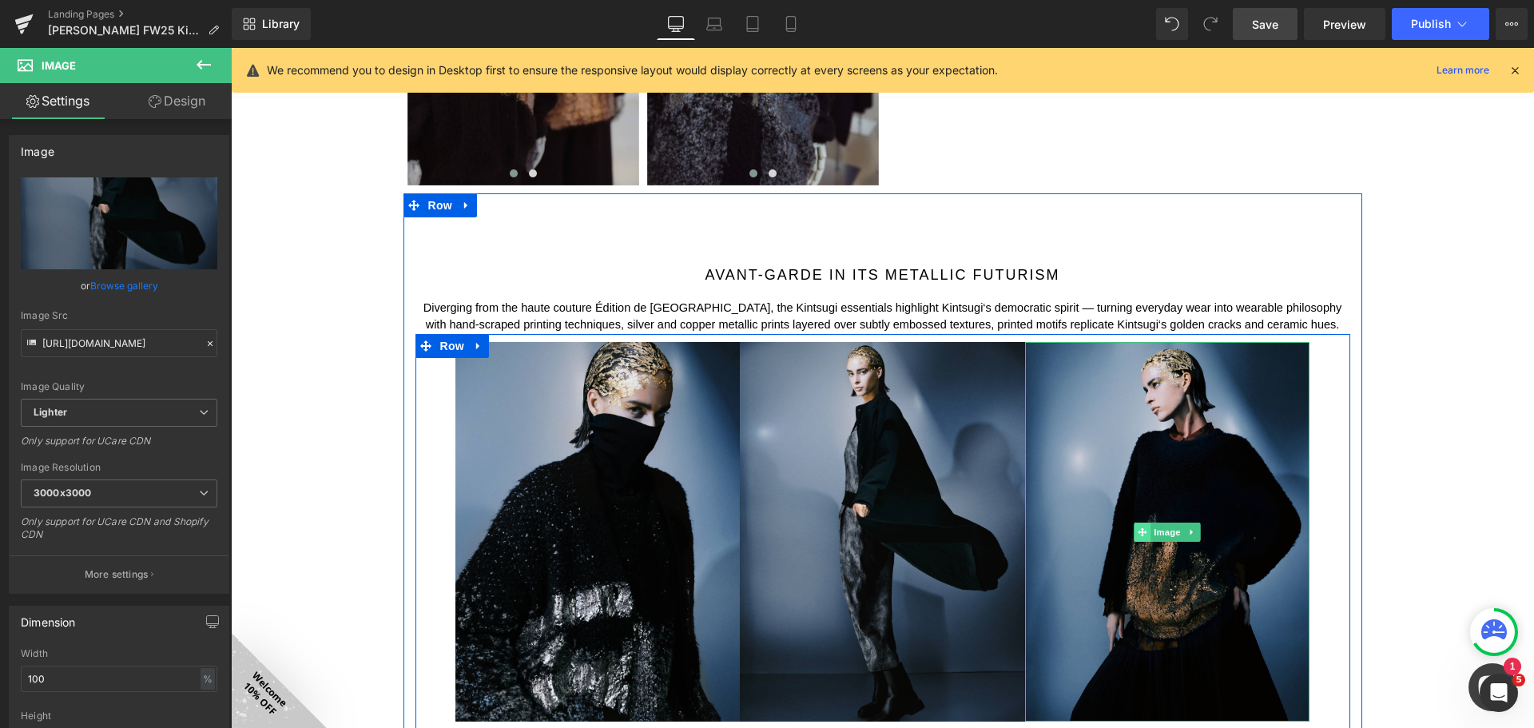
drag, startPoint x: 1158, startPoint y: 535, endPoint x: 1135, endPoint y: 529, distance: 24.0
click at [1158, 534] on span "Image" at bounding box center [1167, 531] width 34 height 19
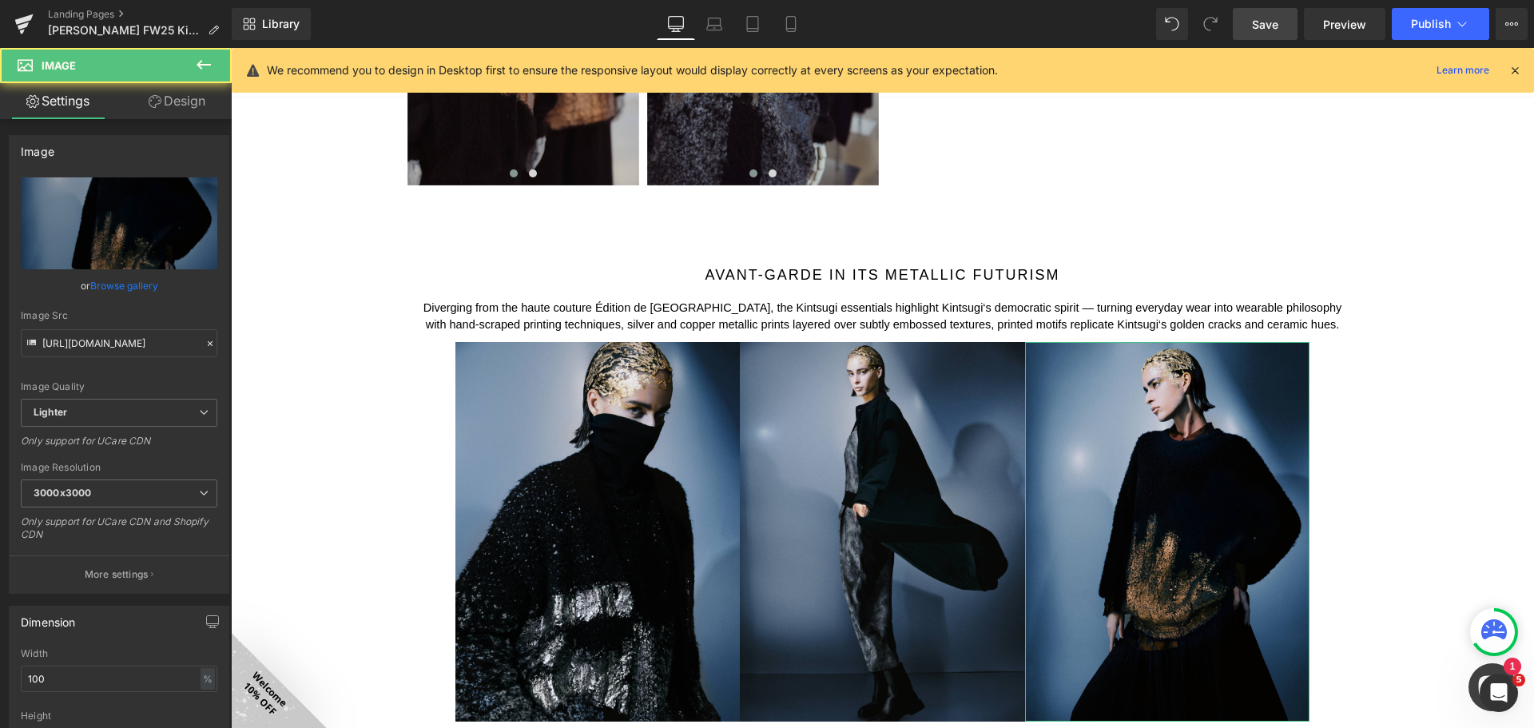
drag, startPoint x: 134, startPoint y: 284, endPoint x: 207, endPoint y: 270, distance: 74.0
click at [135, 284] on link "Browse gallery" at bounding box center [124, 286] width 68 height 28
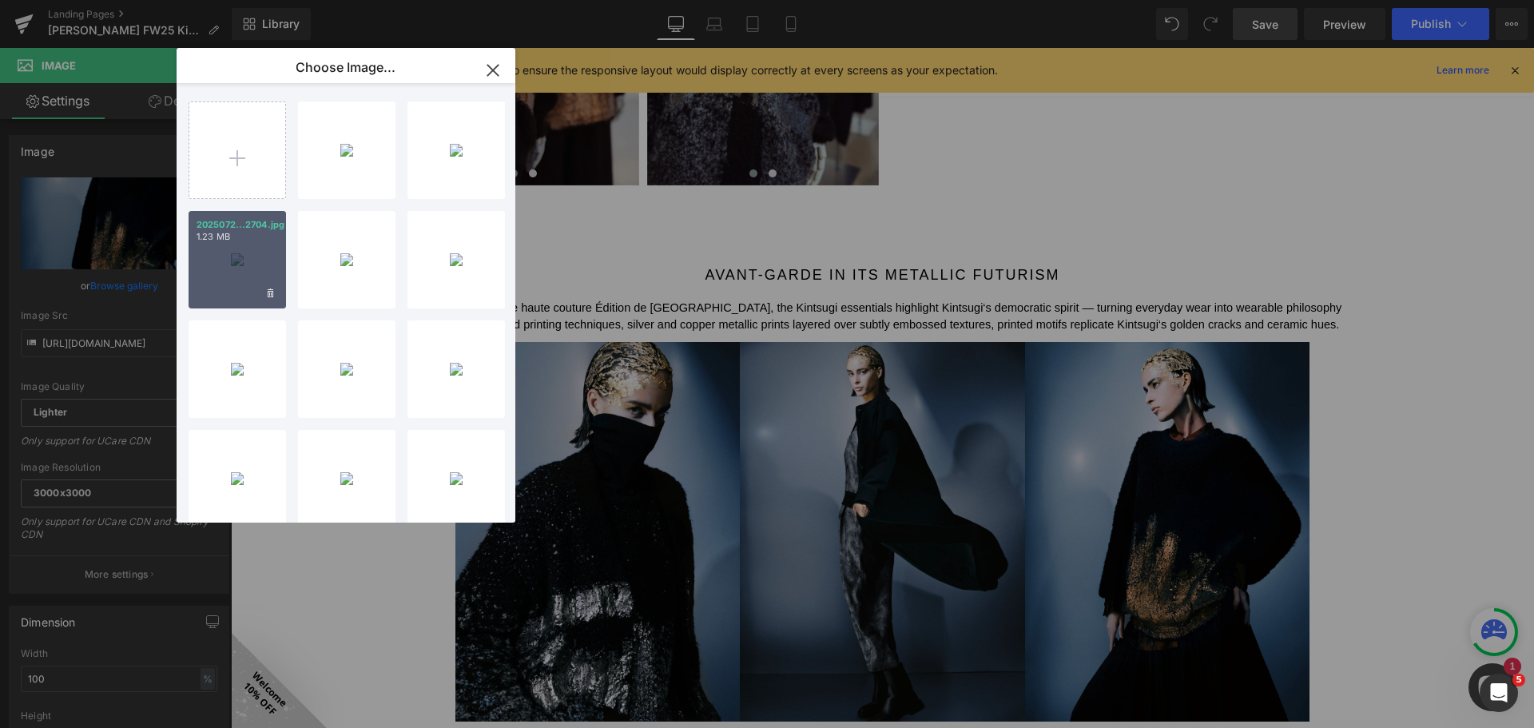
click at [237, 258] on div "2025072...2704.jpg 1.23 MB" at bounding box center [237, 259] width 97 height 97
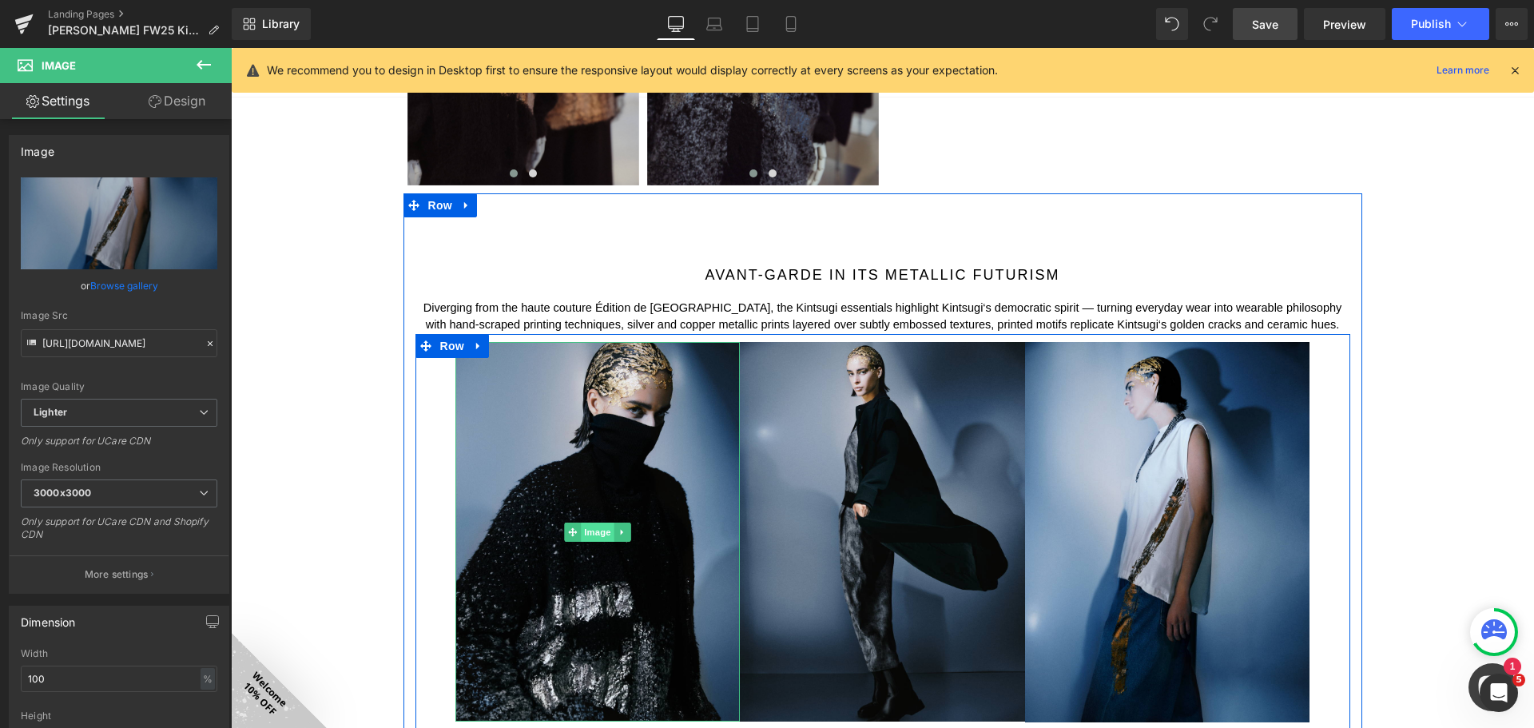
click at [591, 526] on span "Image" at bounding box center [598, 531] width 34 height 19
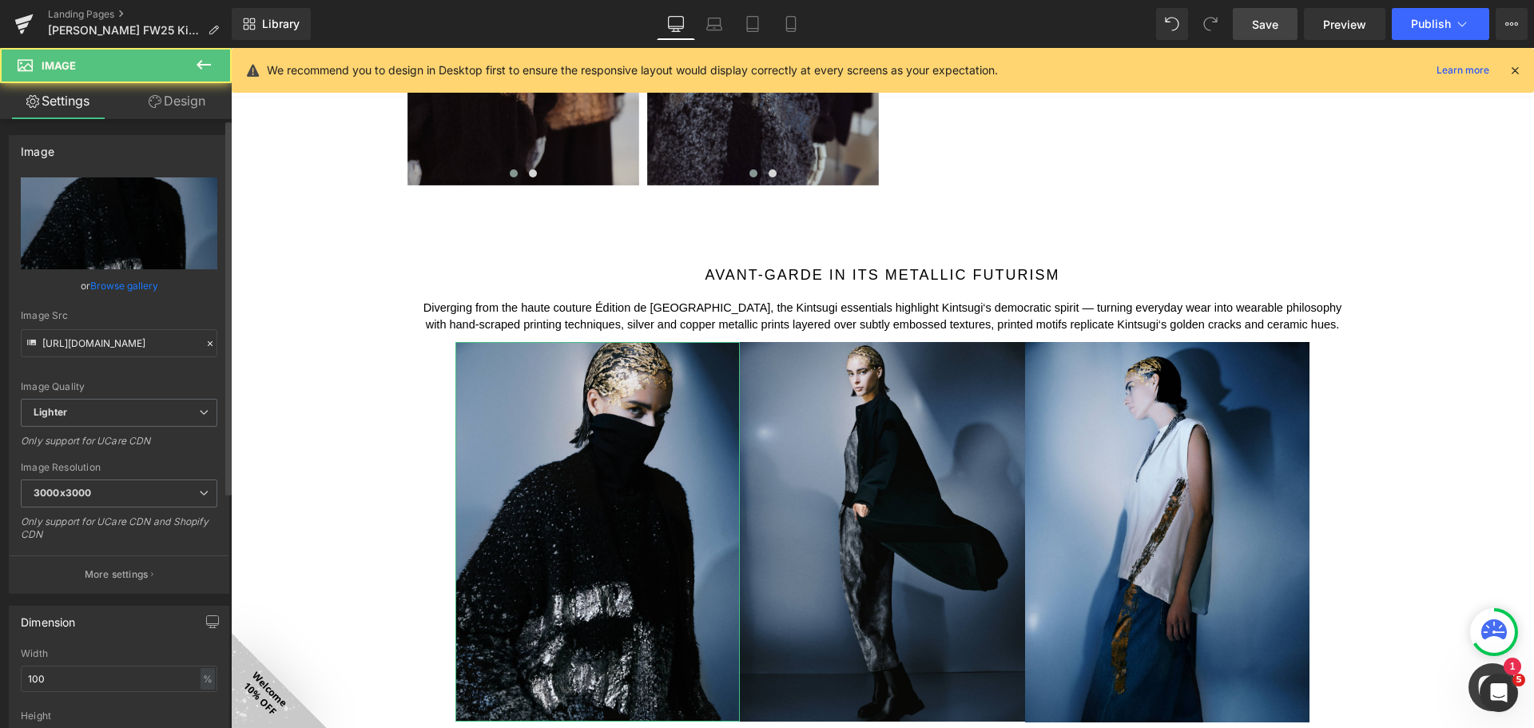
click at [148, 288] on link "Browse gallery" at bounding box center [124, 286] width 68 height 28
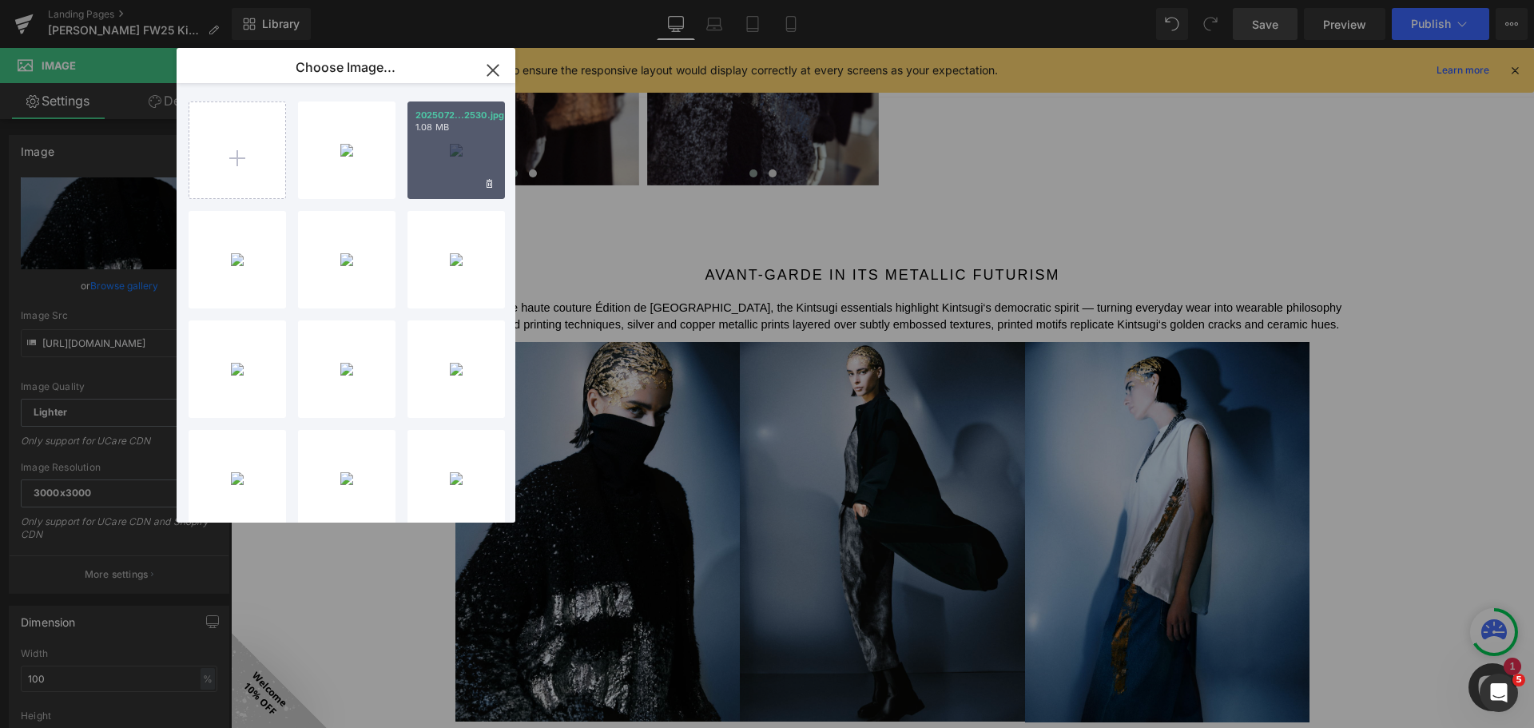
click at [479, 138] on div "2025072...2530.jpg 1.08 MB" at bounding box center [455, 149] width 97 height 97
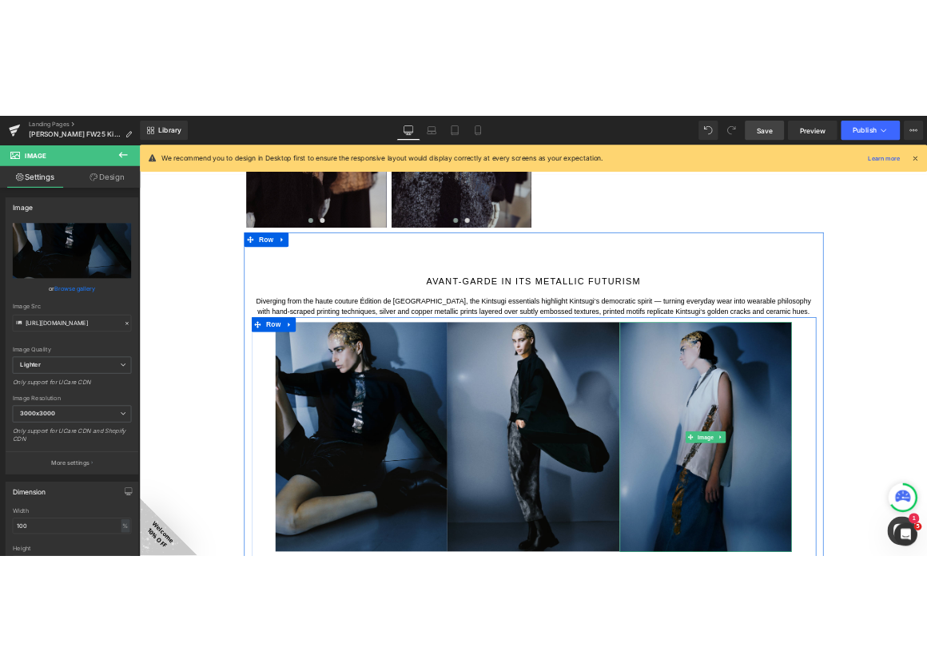
scroll to position [1741, 0]
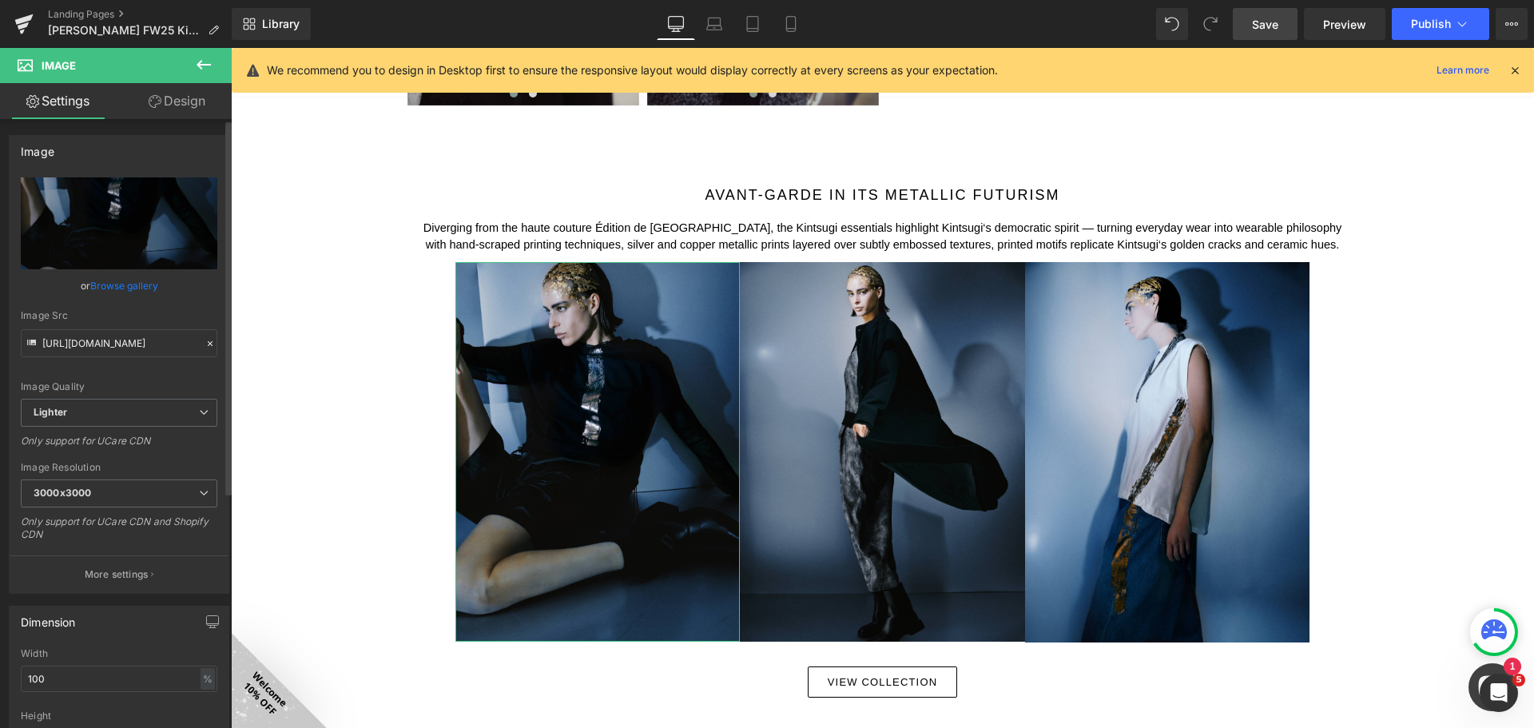
click at [139, 281] on link "Browse gallery" at bounding box center [124, 286] width 68 height 28
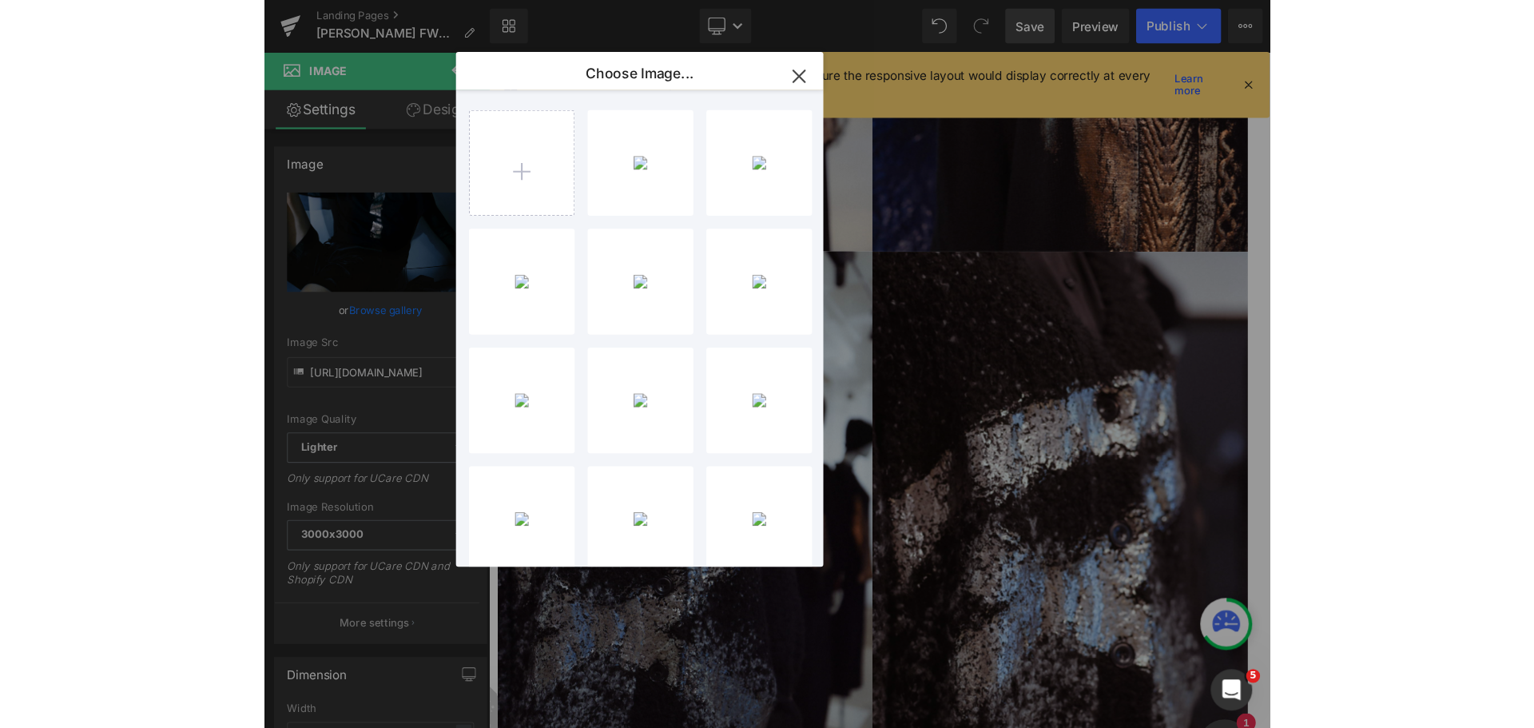
scroll to position [1912, 0]
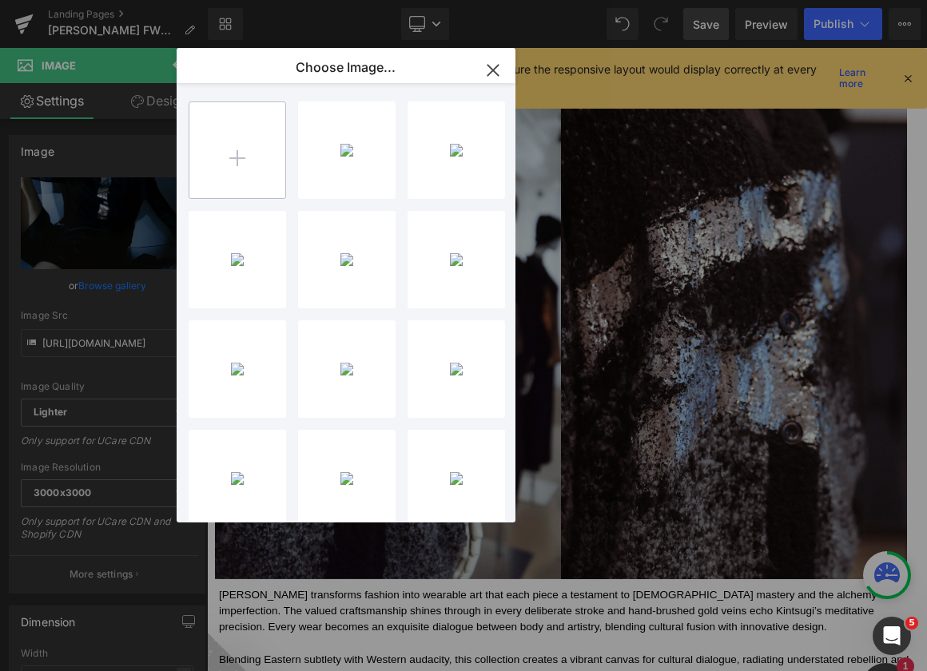
click at [246, 145] on input "file" at bounding box center [237, 150] width 96 height 96
click at [254, 157] on input "file" at bounding box center [237, 150] width 96 height 96
click at [254, 165] on input "file" at bounding box center [237, 150] width 96 height 96
click at [236, 154] on input "file" at bounding box center [237, 150] width 96 height 96
click at [213, 177] on input "file" at bounding box center [237, 150] width 96 height 96
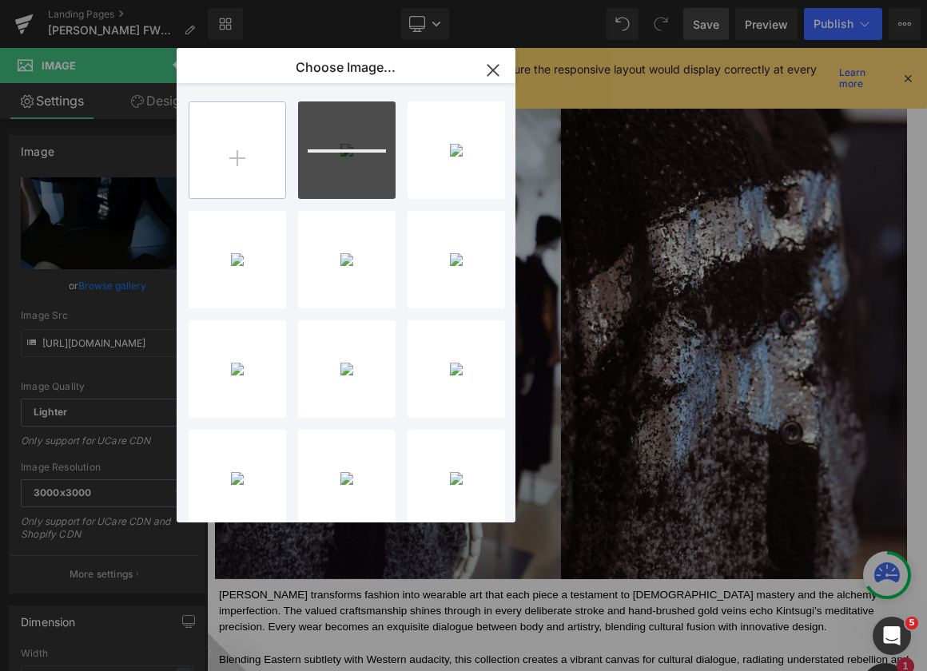
click at [252, 157] on input "file" at bounding box center [237, 150] width 96 height 96
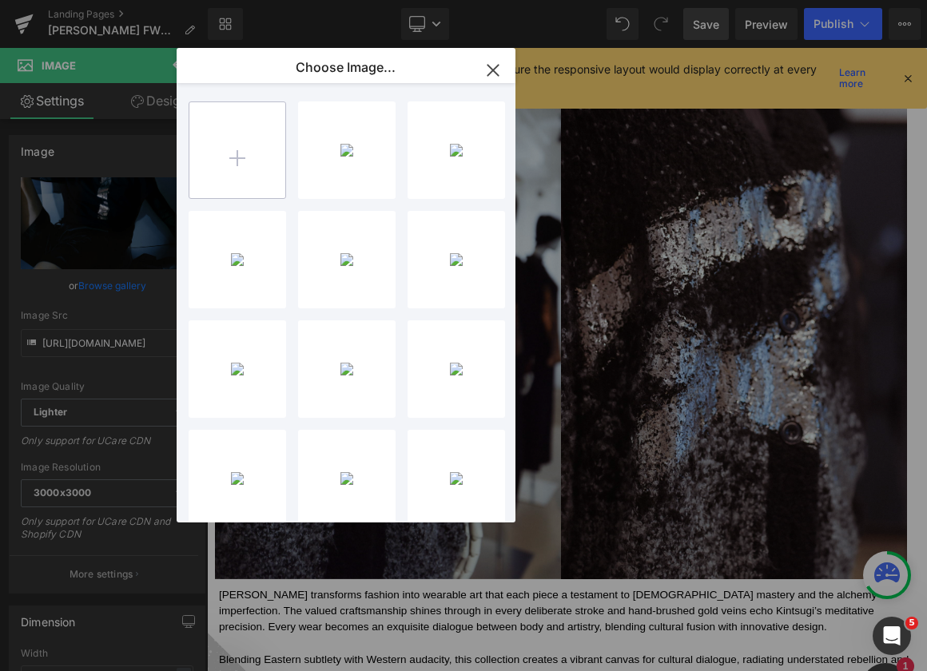
click at [245, 162] on input "file" at bounding box center [237, 150] width 96 height 96
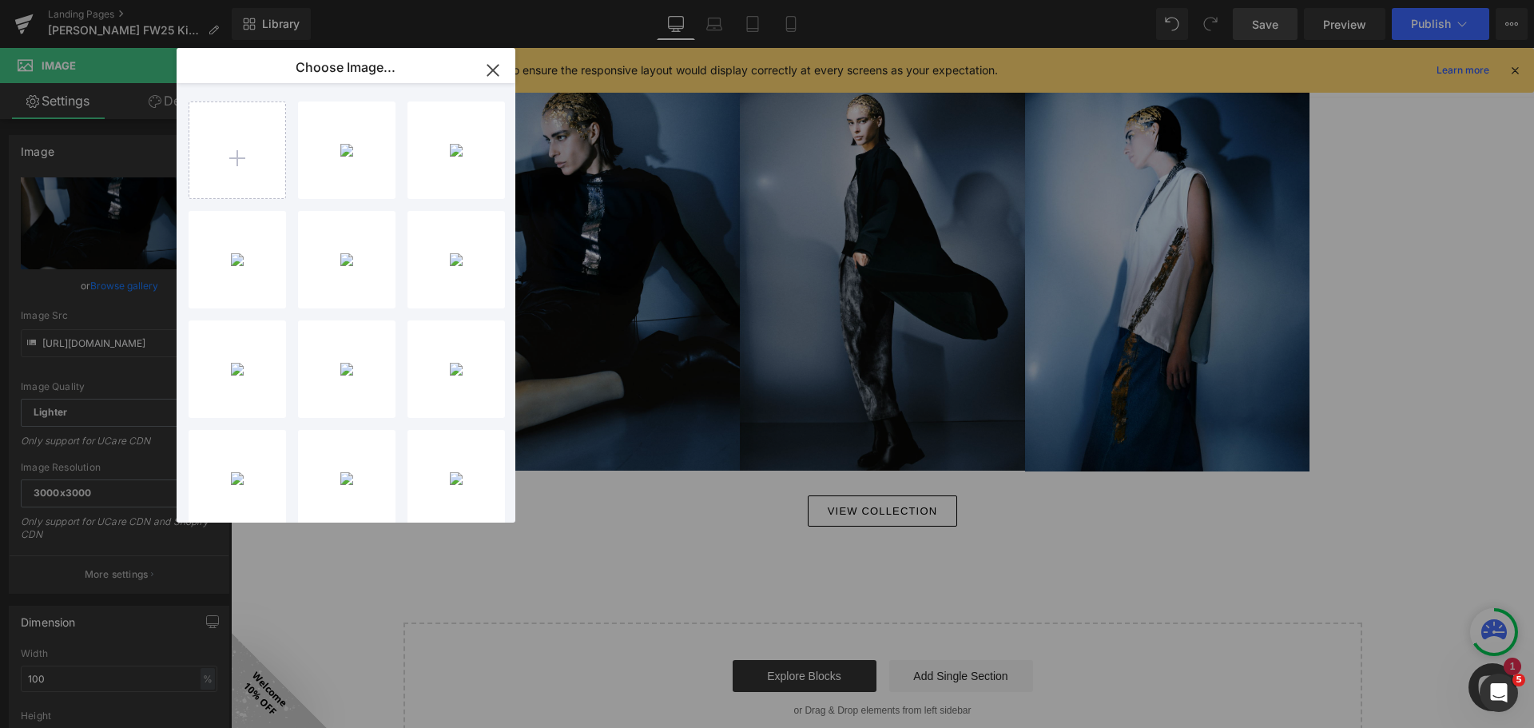
click at [490, 61] on icon "button" at bounding box center [493, 71] width 26 height 26
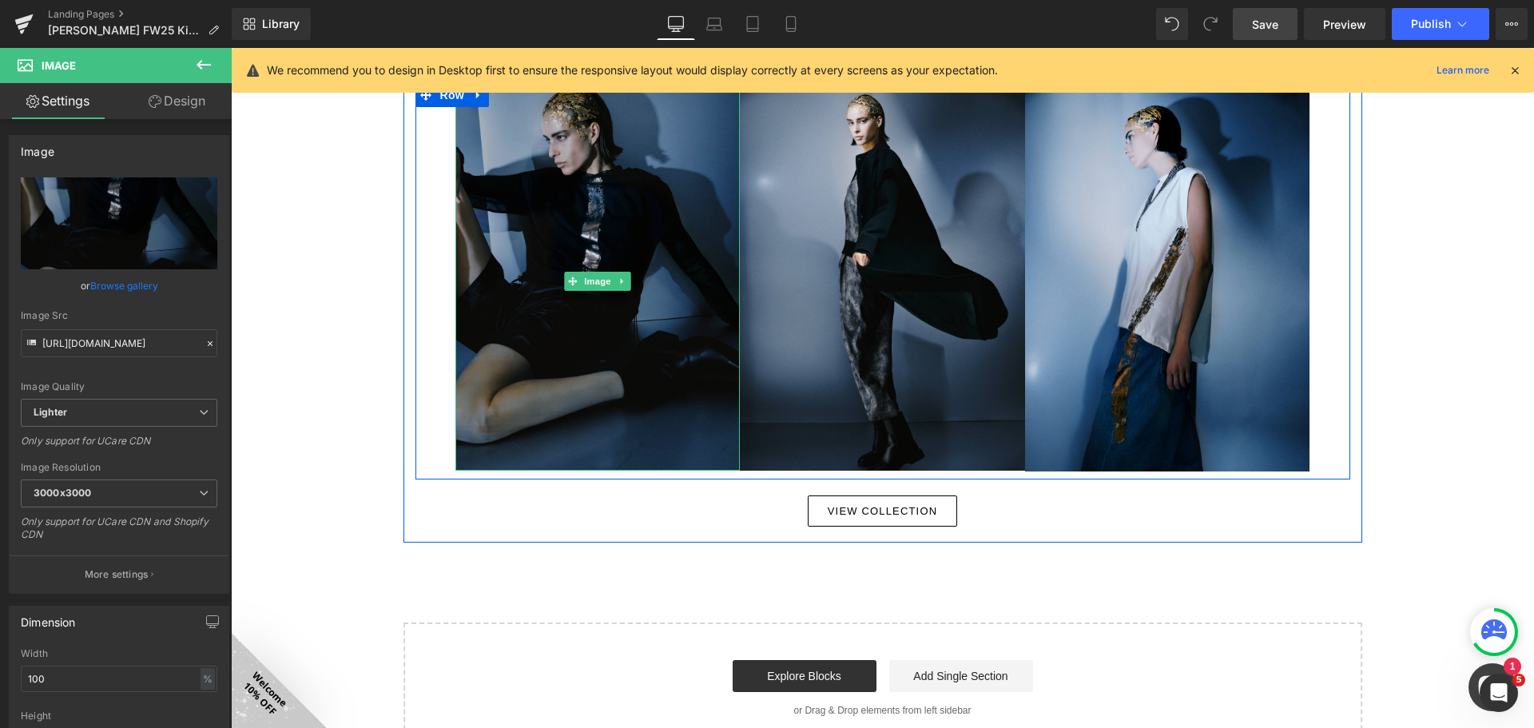
click at [623, 249] on img at bounding box center [597, 280] width 285 height 379
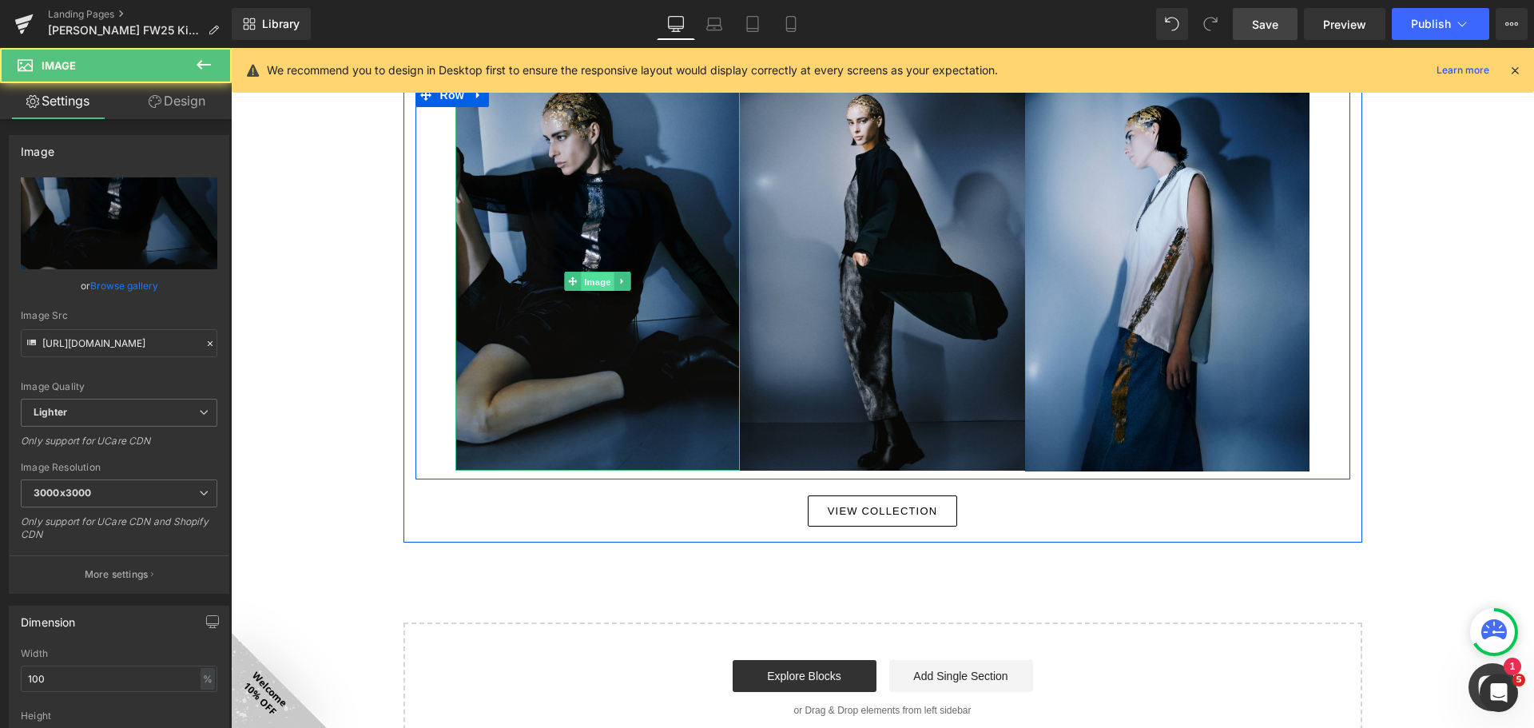
click at [592, 283] on span "Image" at bounding box center [598, 281] width 34 height 19
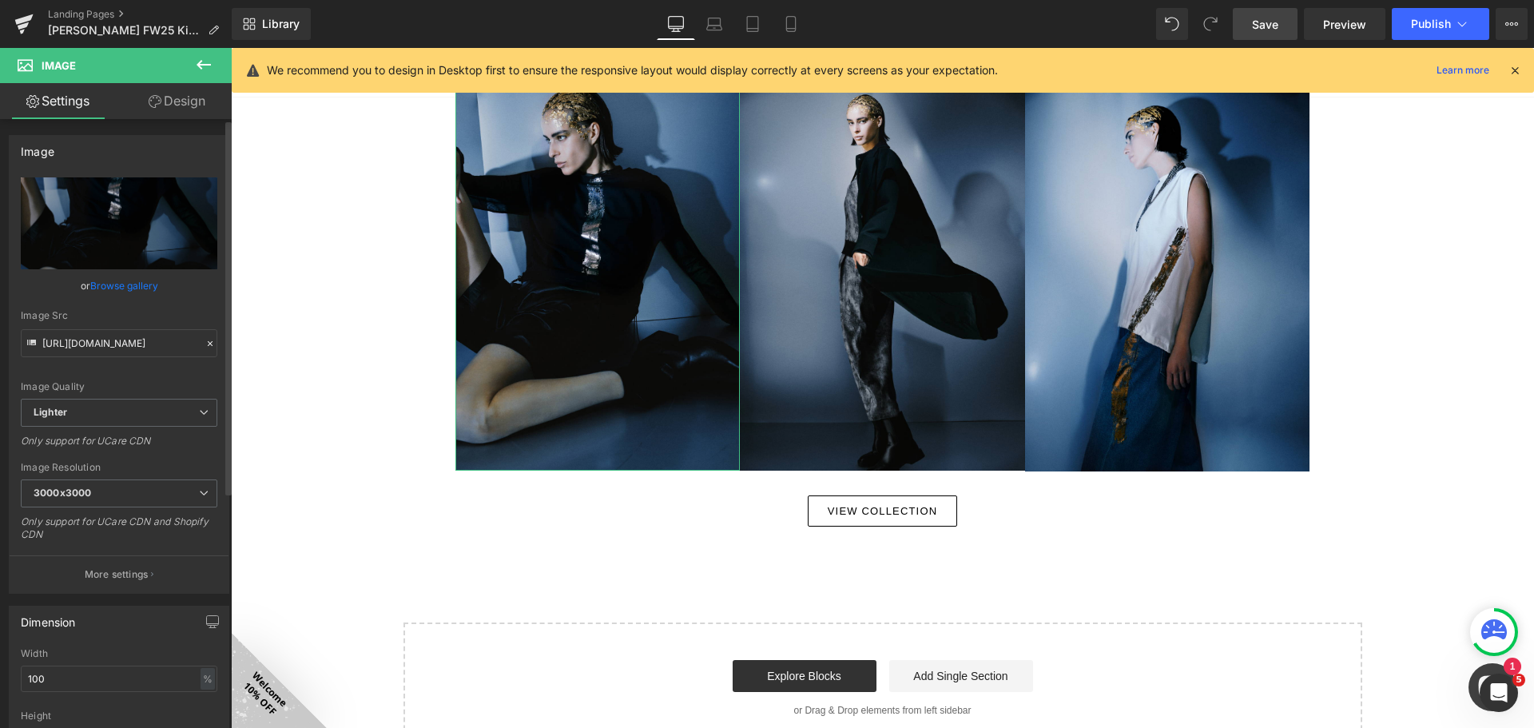
click at [148, 276] on link "Browse gallery" at bounding box center [124, 286] width 68 height 28
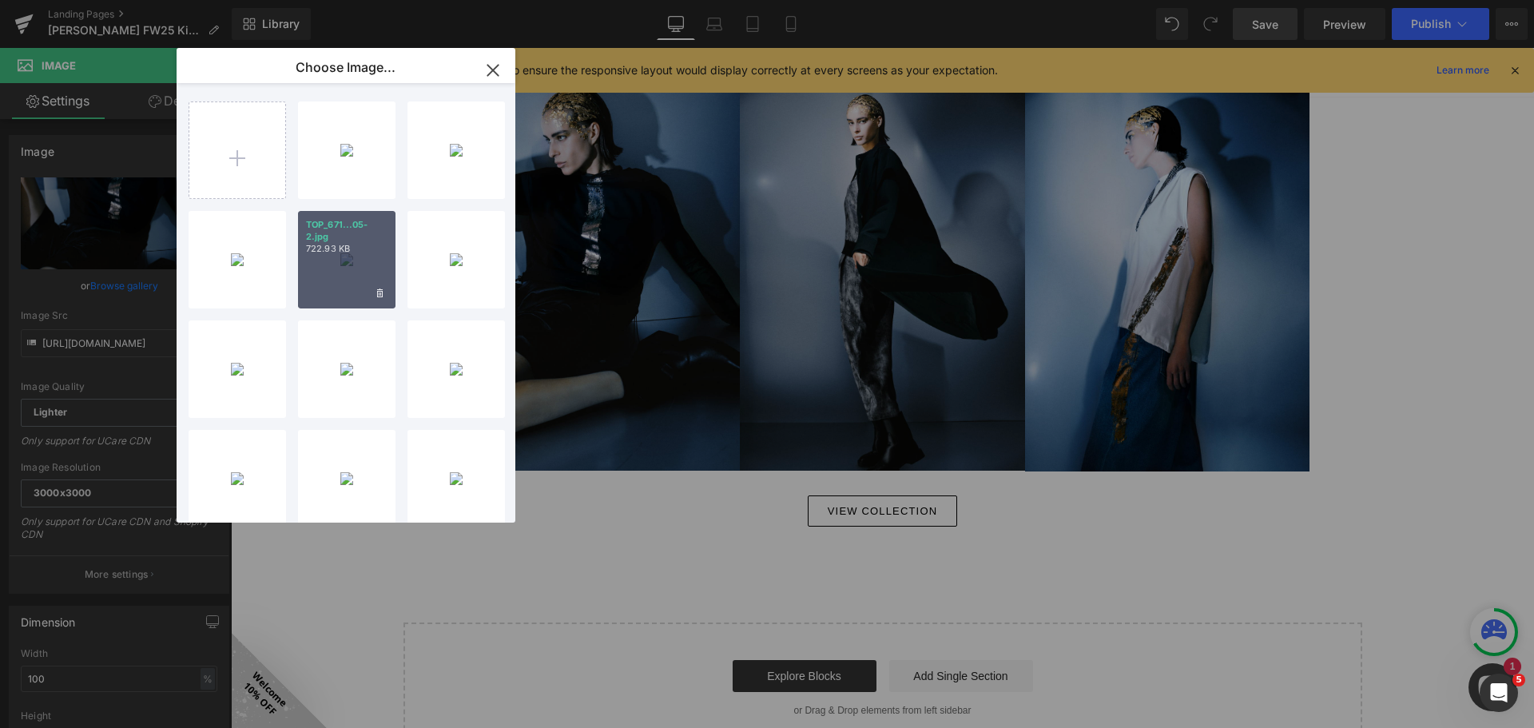
click at [359, 251] on p "722.93 KB" at bounding box center [346, 249] width 81 height 12
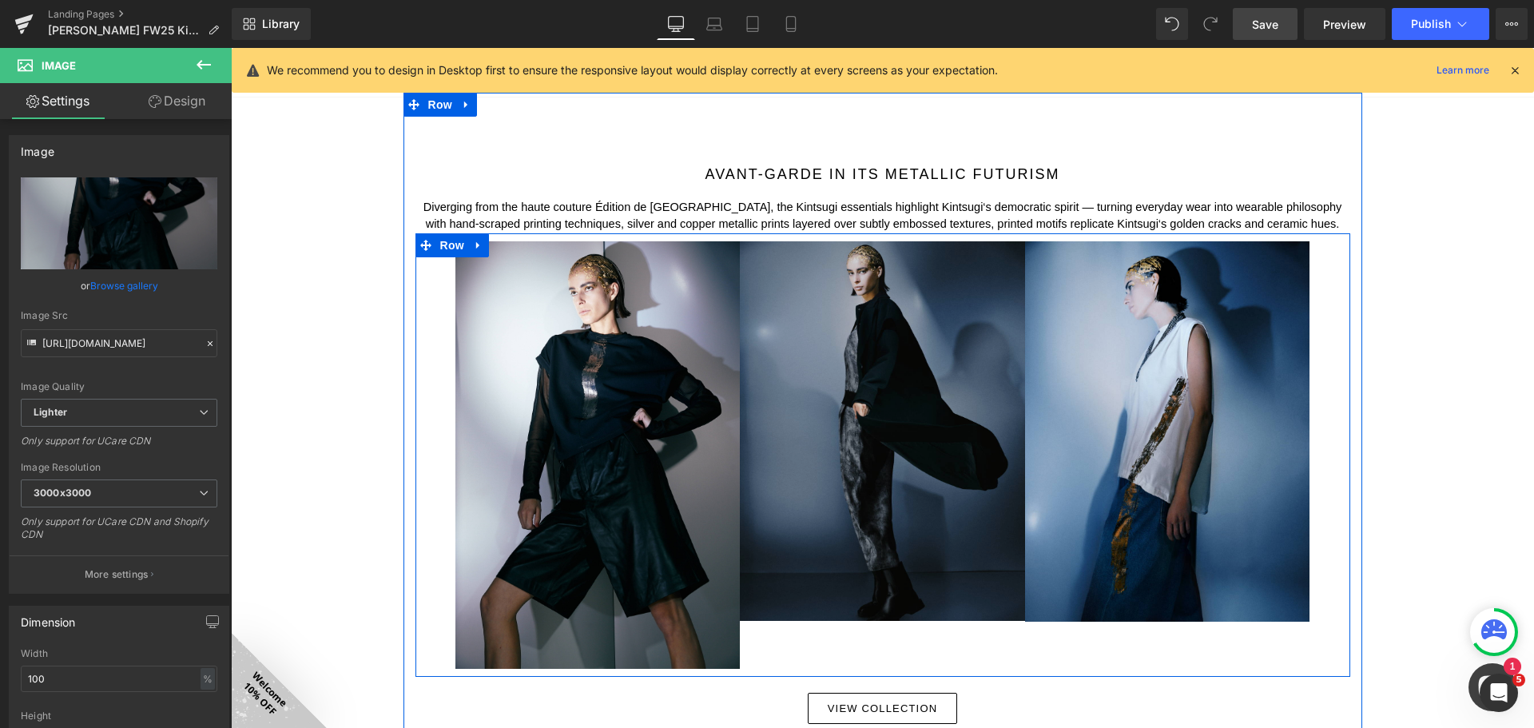
scroll to position [1752, 0]
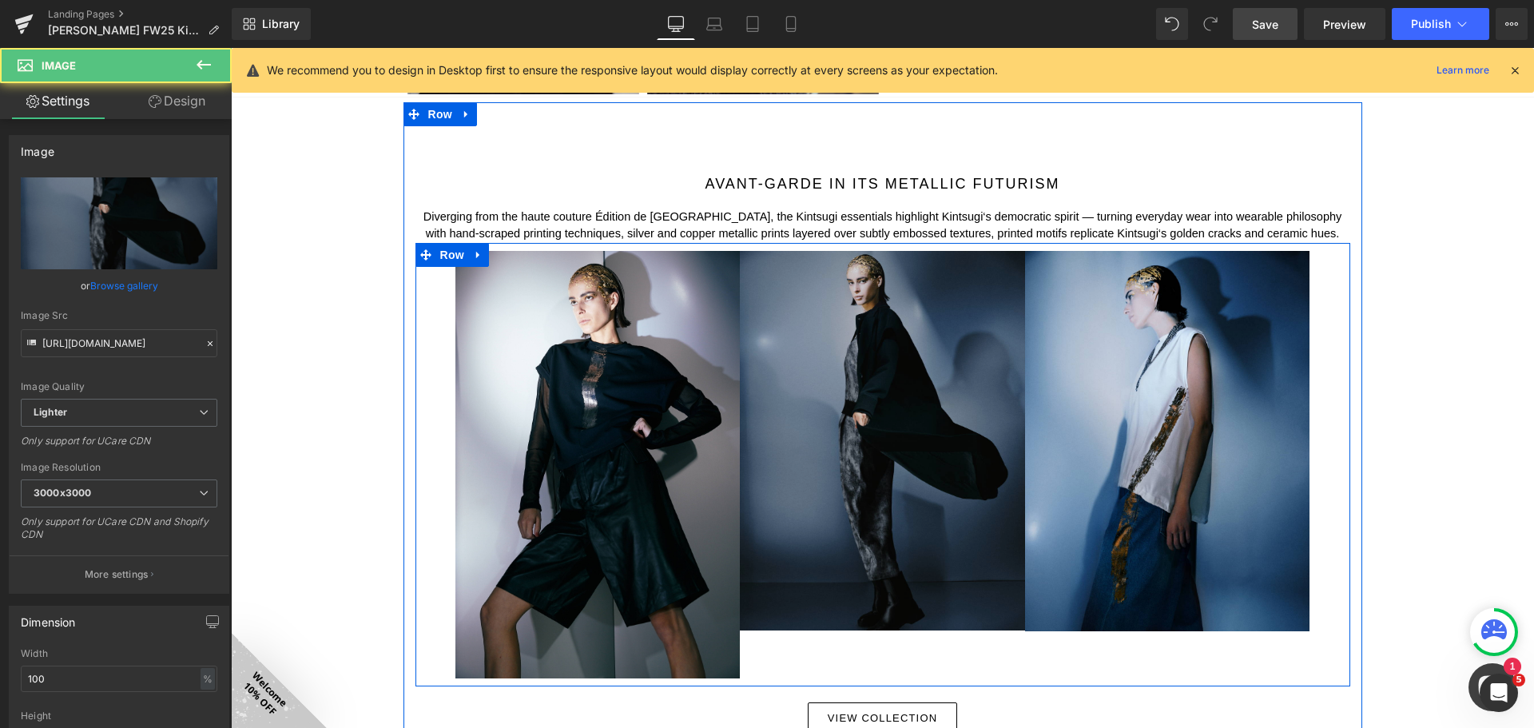
click at [869, 394] on img at bounding box center [882, 440] width 285 height 379
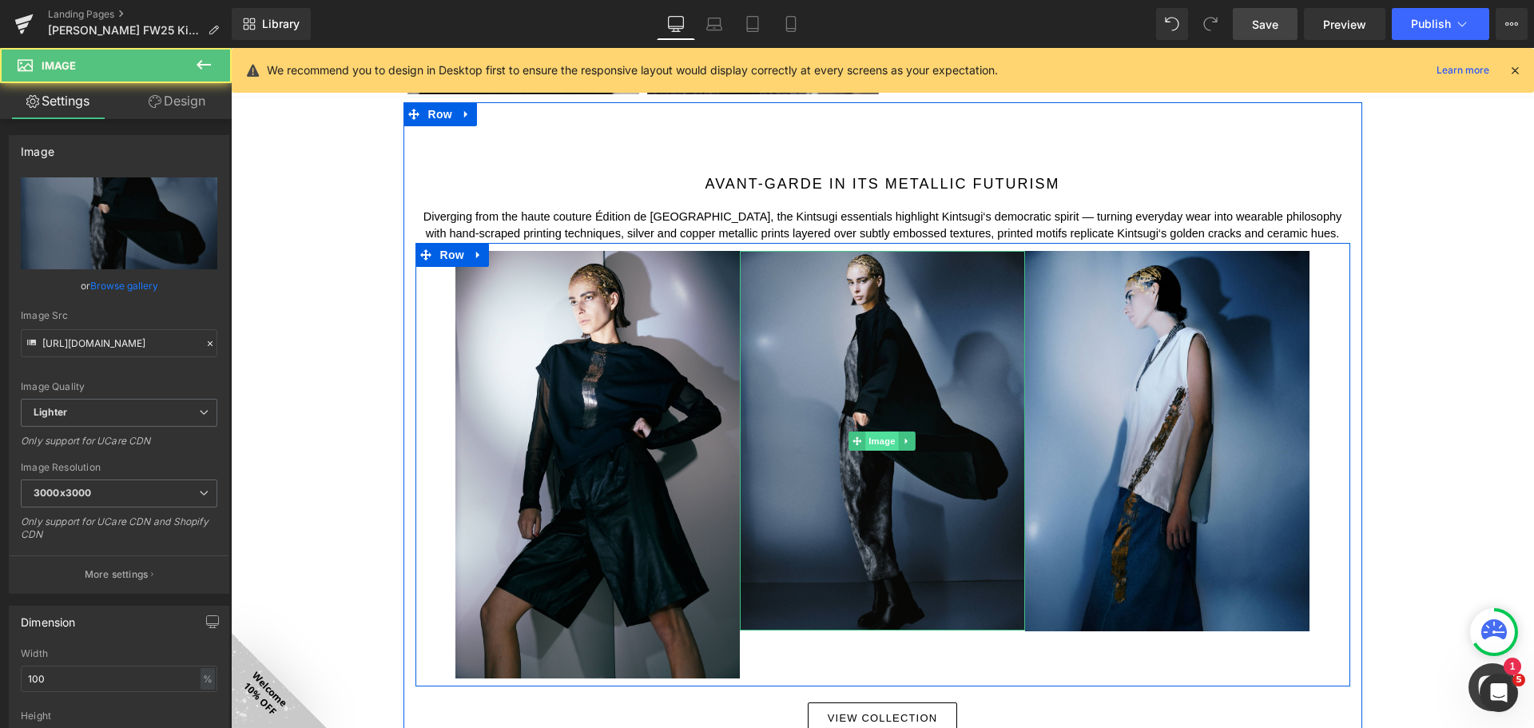
click at [871, 441] on span "Image" at bounding box center [883, 440] width 34 height 19
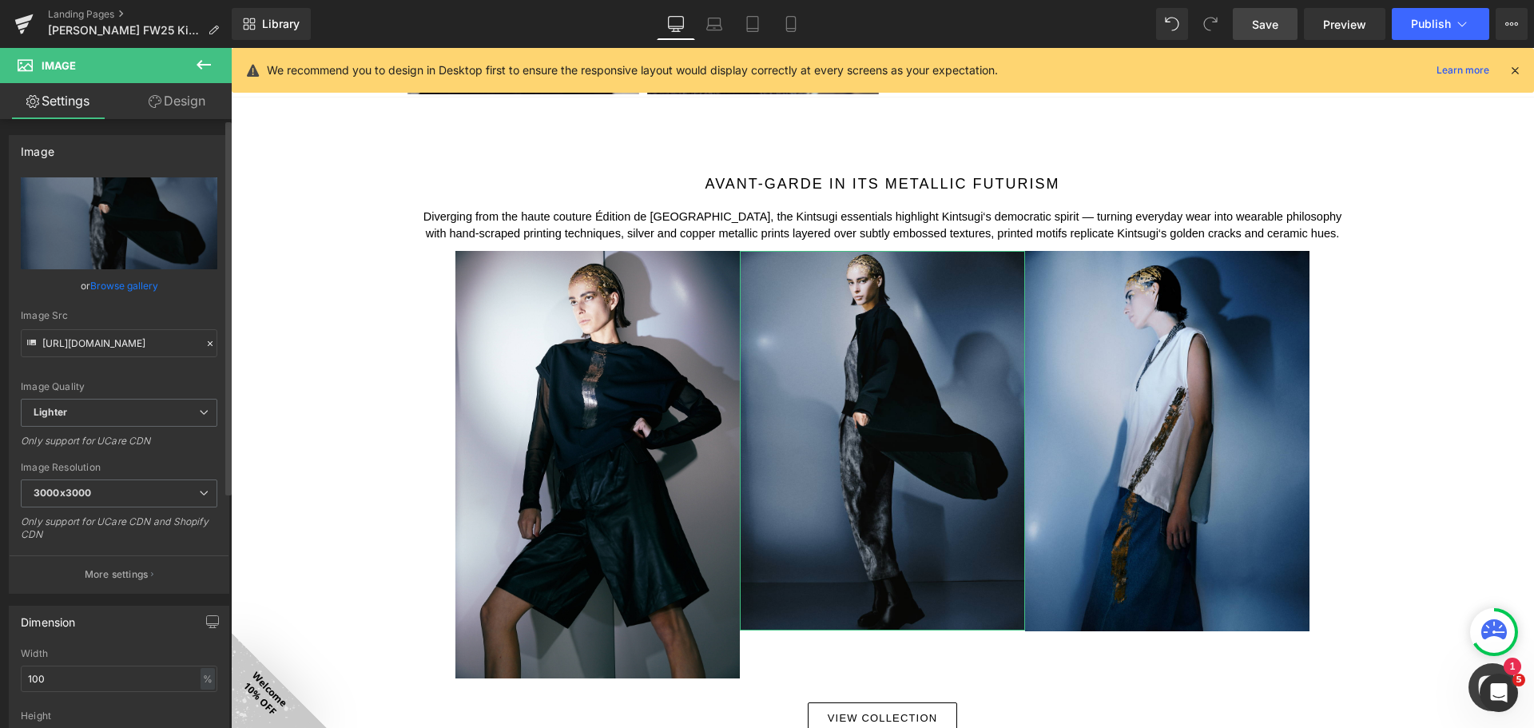
click at [135, 287] on link "Browse gallery" at bounding box center [124, 286] width 68 height 28
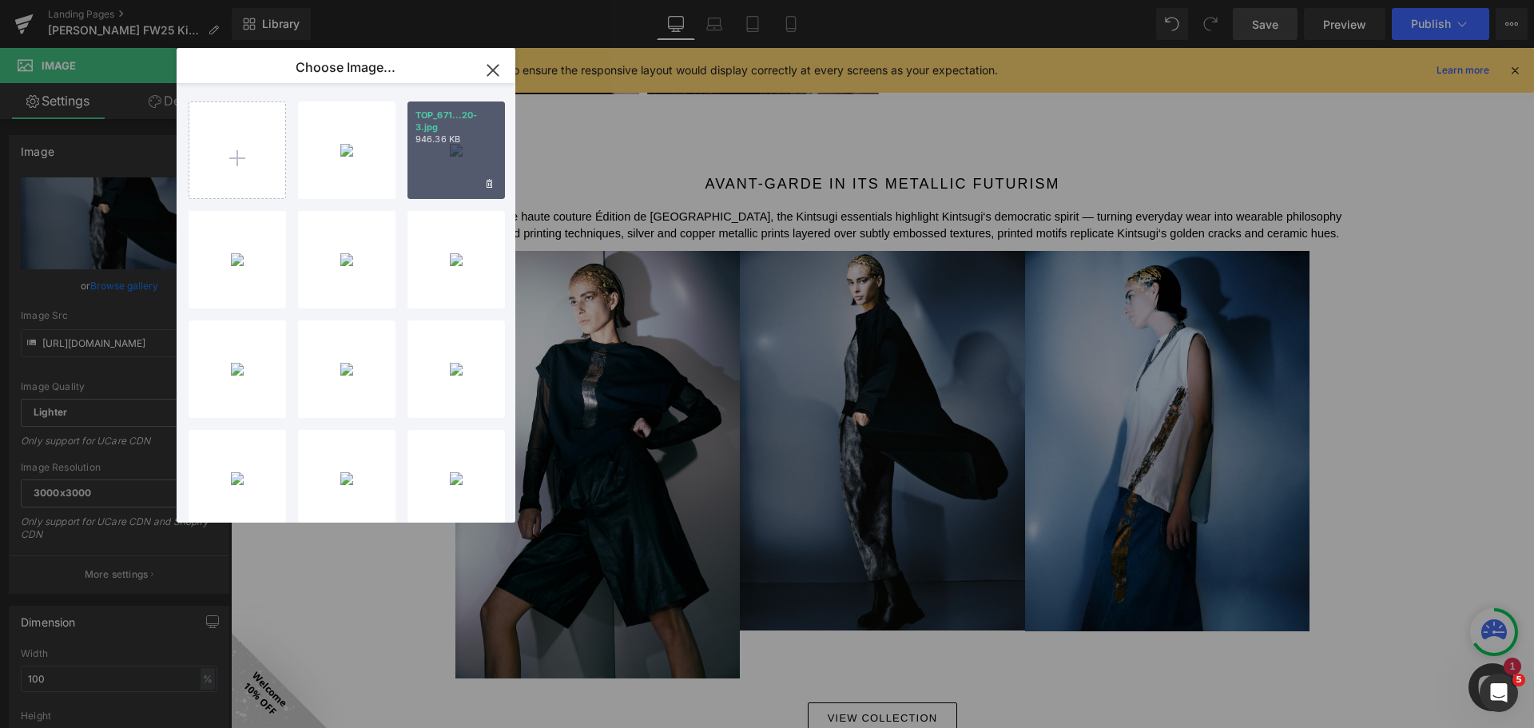
click at [482, 161] on div "TOP_671...20-3.jpg 946.36 KB" at bounding box center [455, 149] width 97 height 97
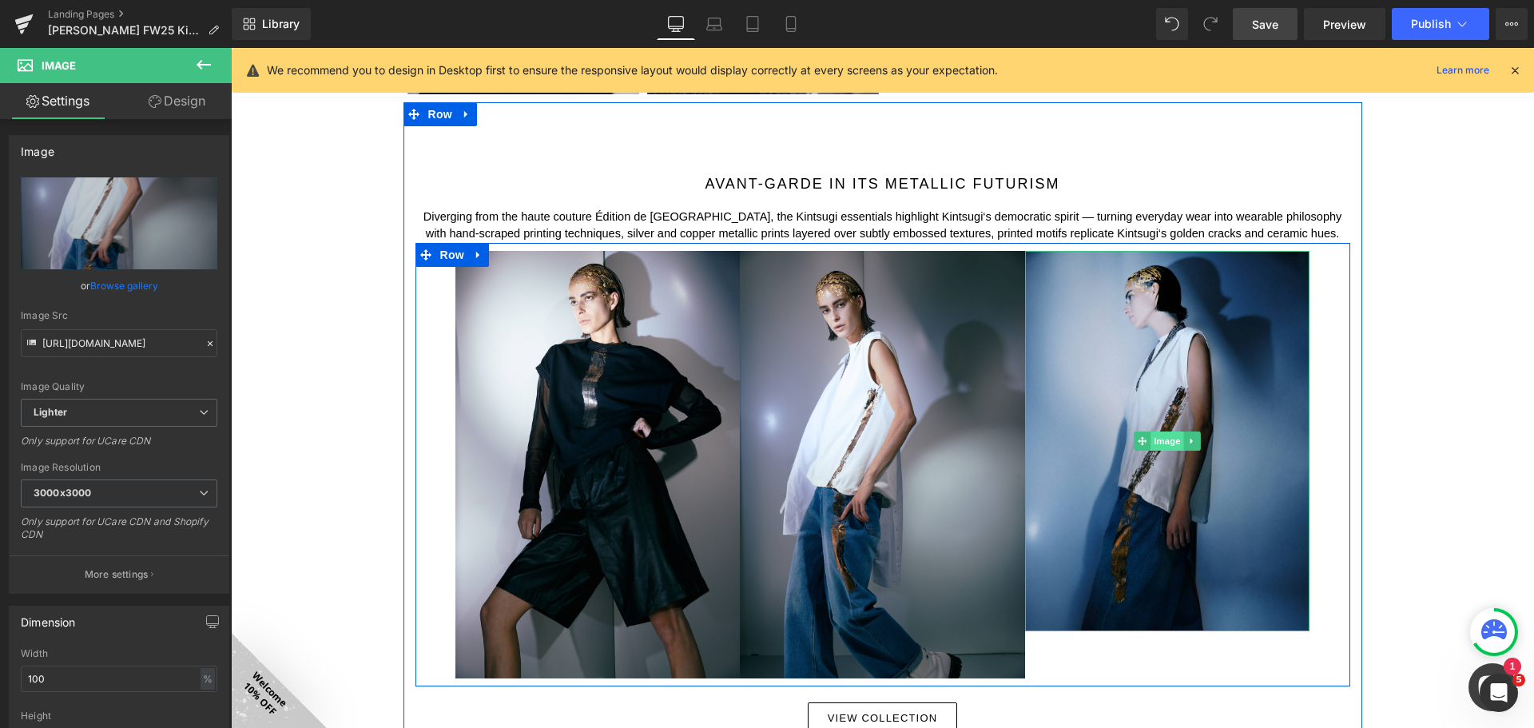
click at [1161, 432] on span "Image" at bounding box center [1167, 440] width 34 height 19
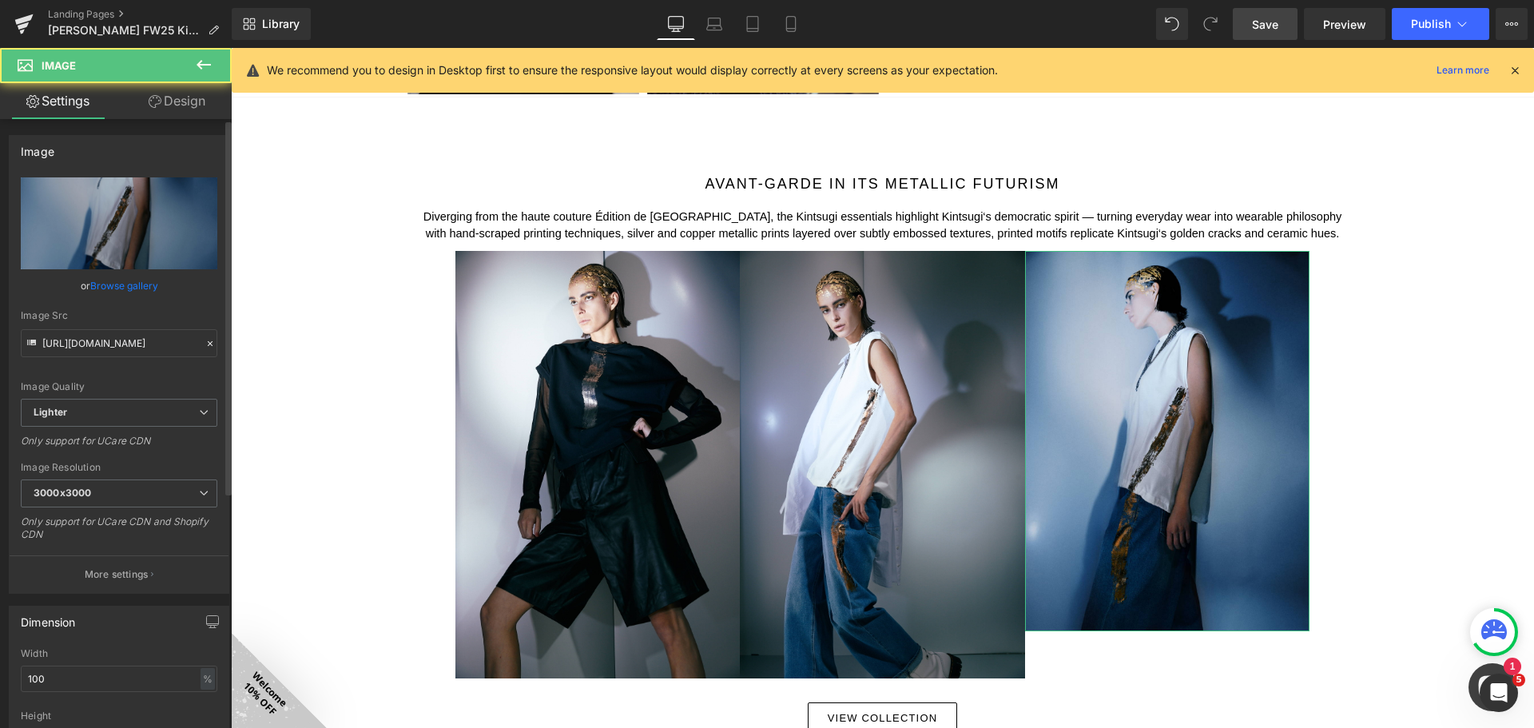
click at [130, 280] on link "Browse gallery" at bounding box center [124, 286] width 68 height 28
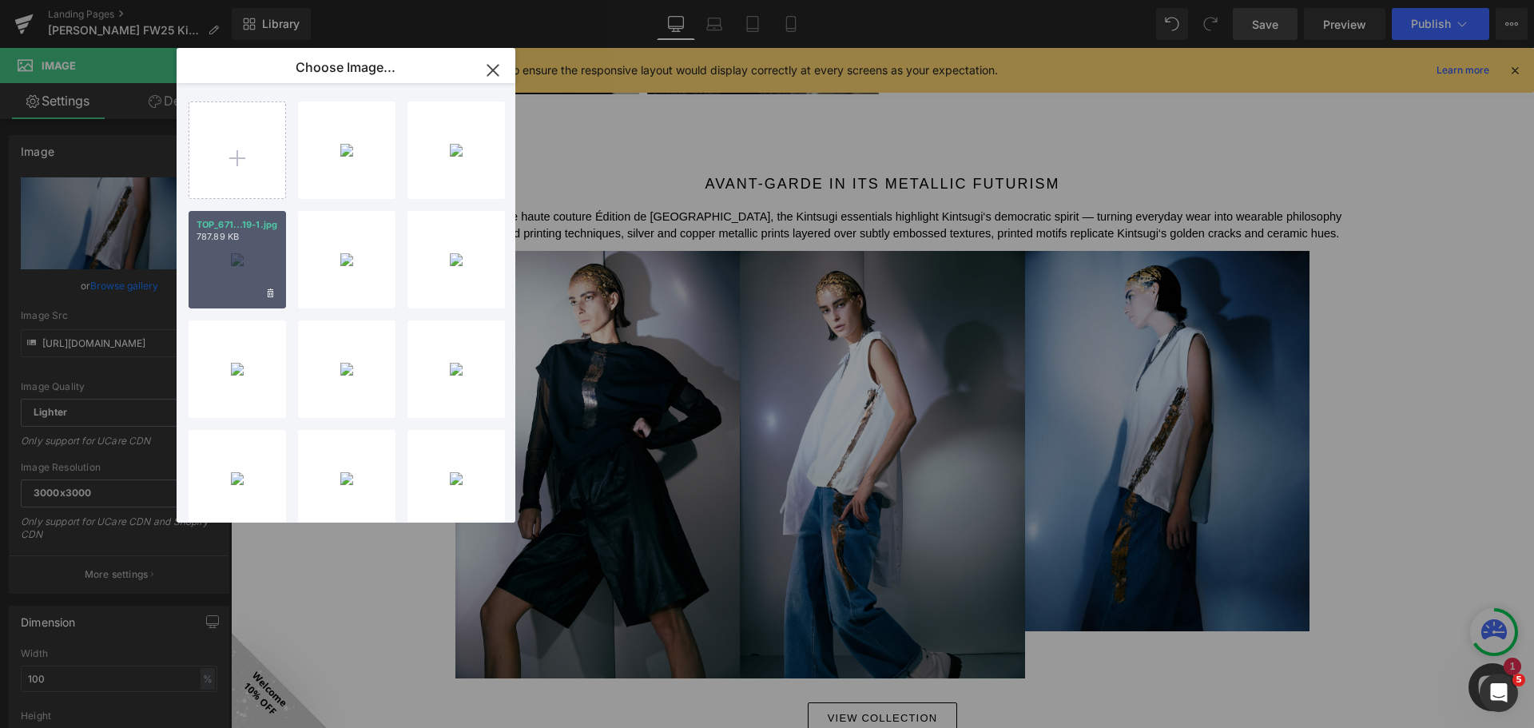
click at [247, 264] on div "TOP_671...19-1.jpg 787.89 KB" at bounding box center [237, 259] width 97 height 97
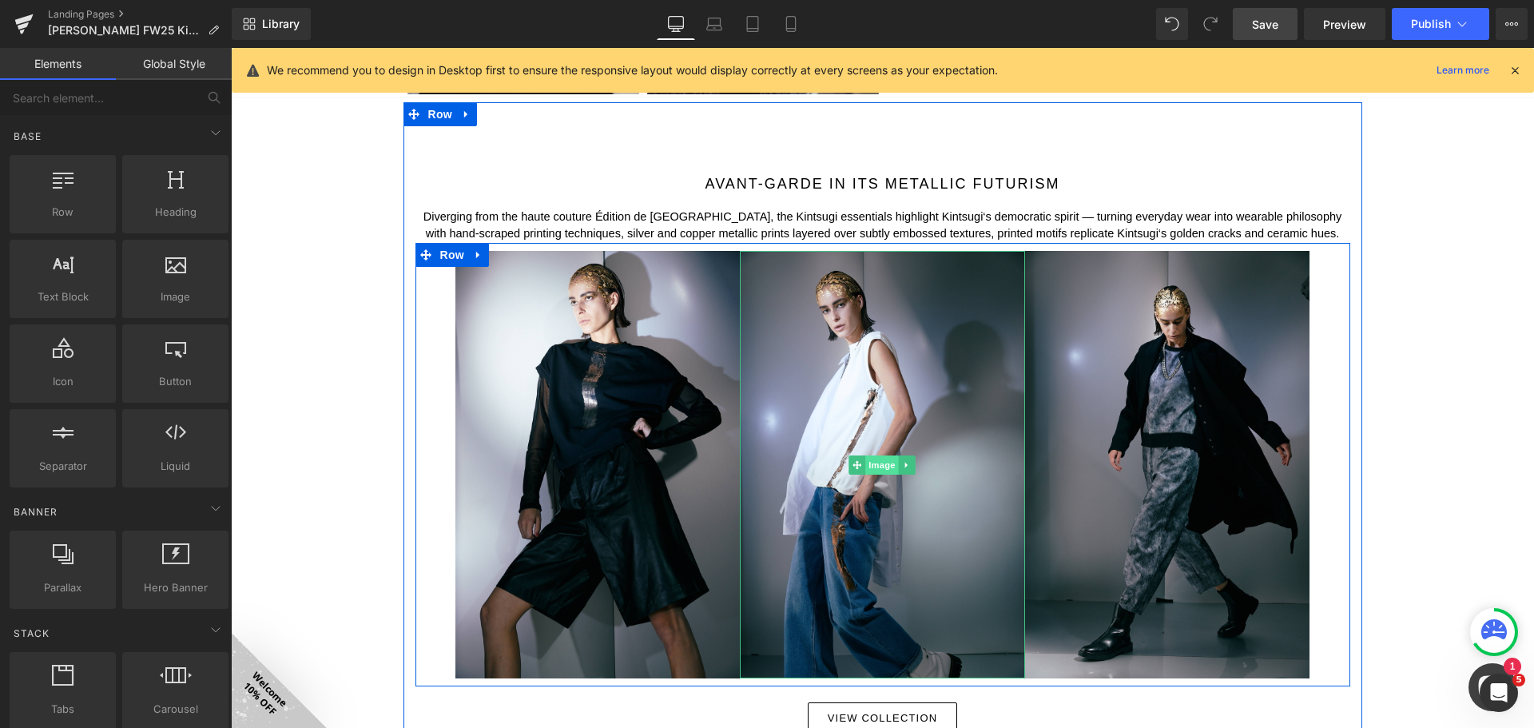
click at [875, 466] on span "Image" at bounding box center [883, 464] width 34 height 19
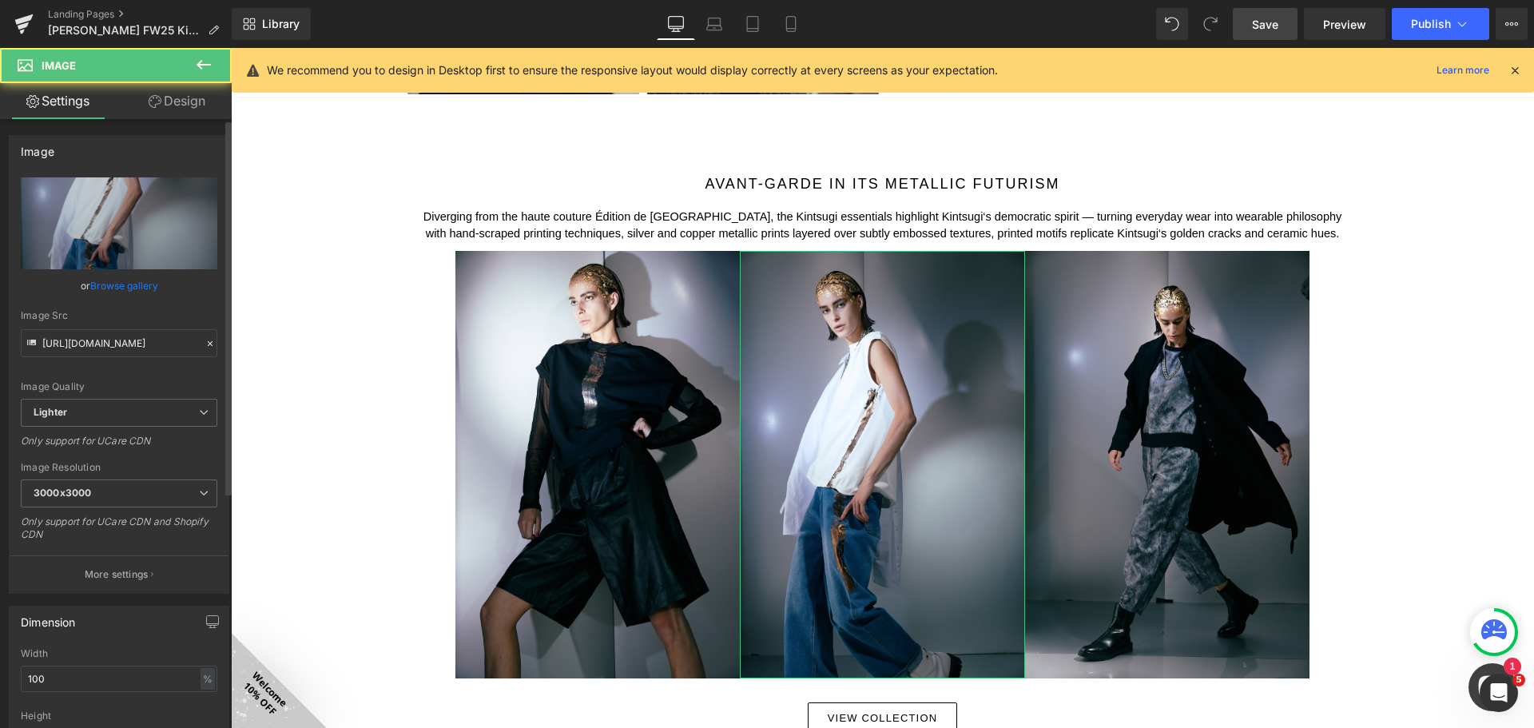
click at [116, 286] on link "Browse gallery" at bounding box center [124, 286] width 68 height 28
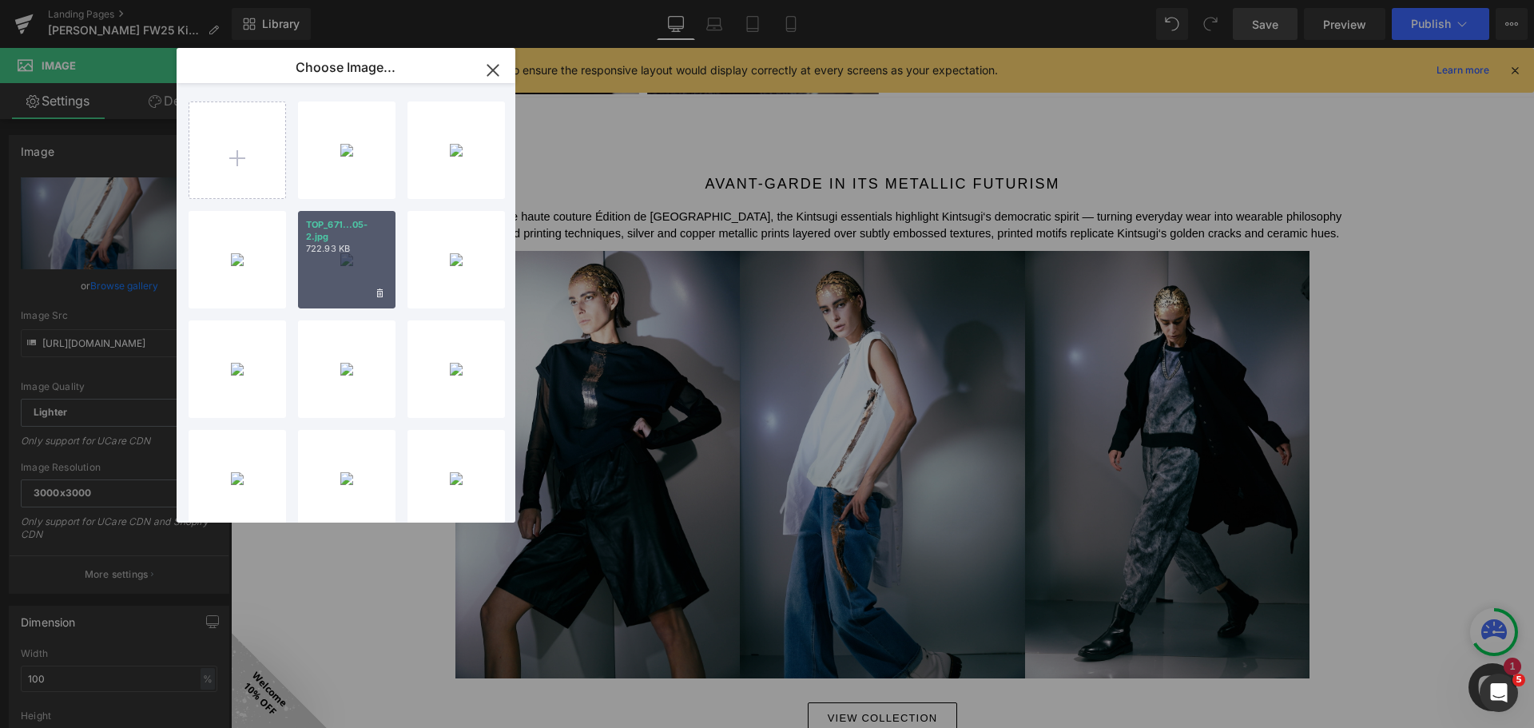
click at [352, 233] on p "TOP_671...05-2.jpg" at bounding box center [346, 231] width 81 height 24
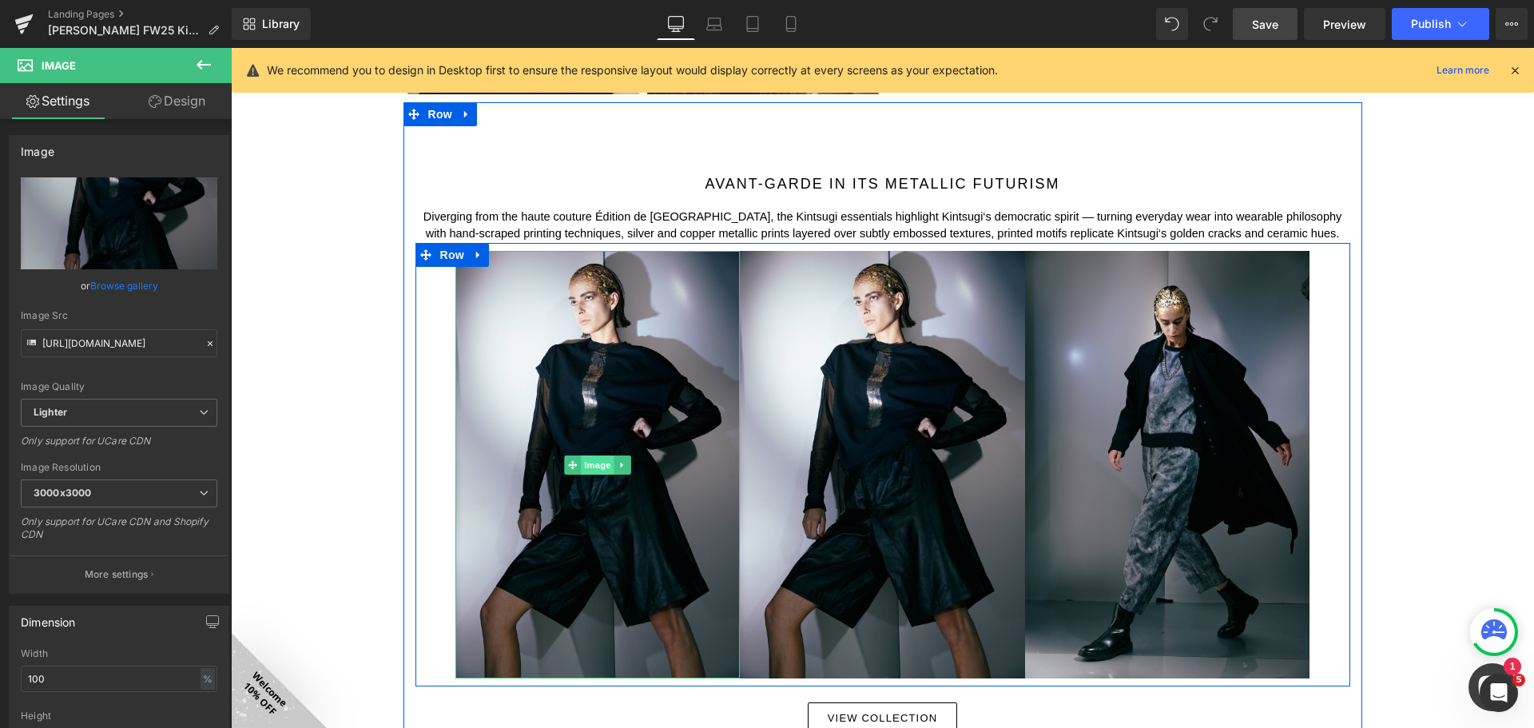
click at [581, 462] on span "Image" at bounding box center [598, 464] width 34 height 19
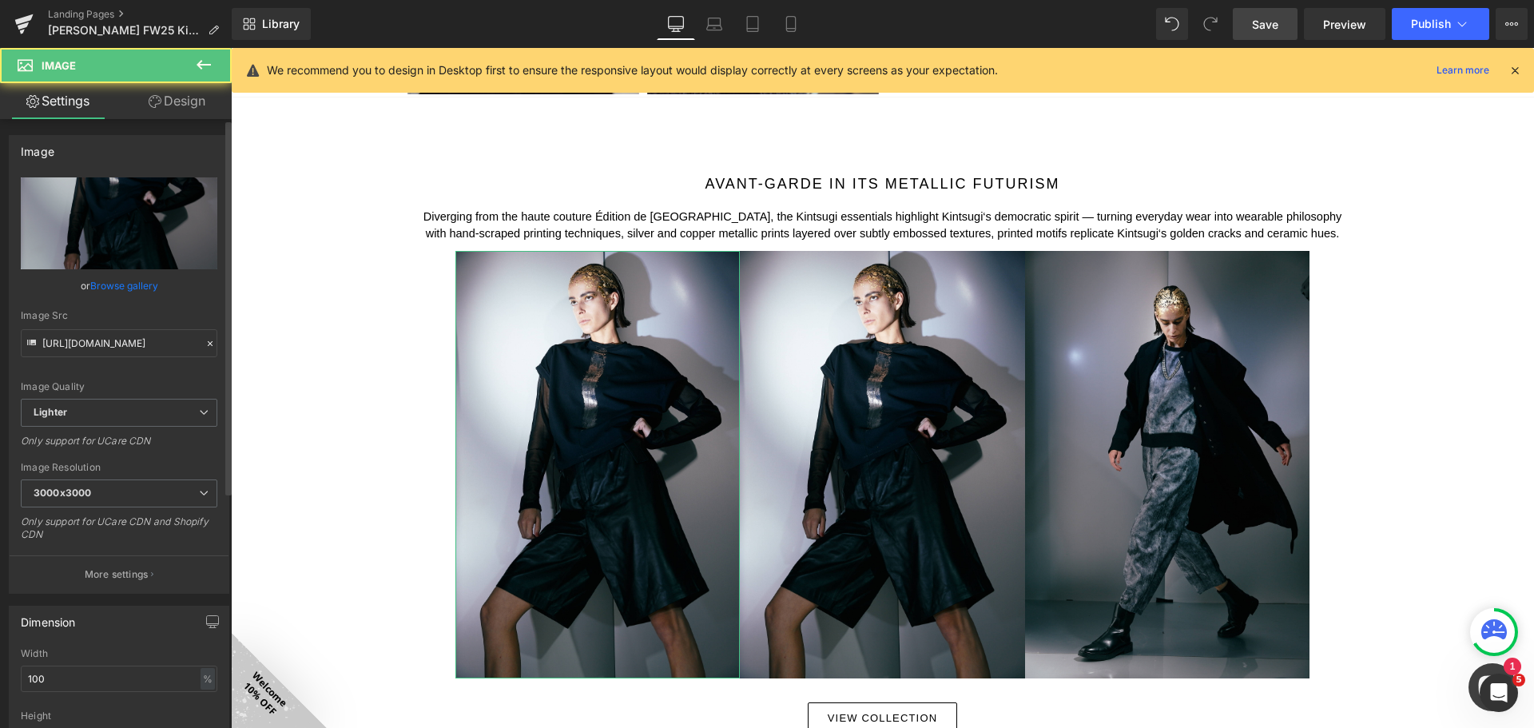
click at [137, 288] on link "Browse gallery" at bounding box center [124, 286] width 68 height 28
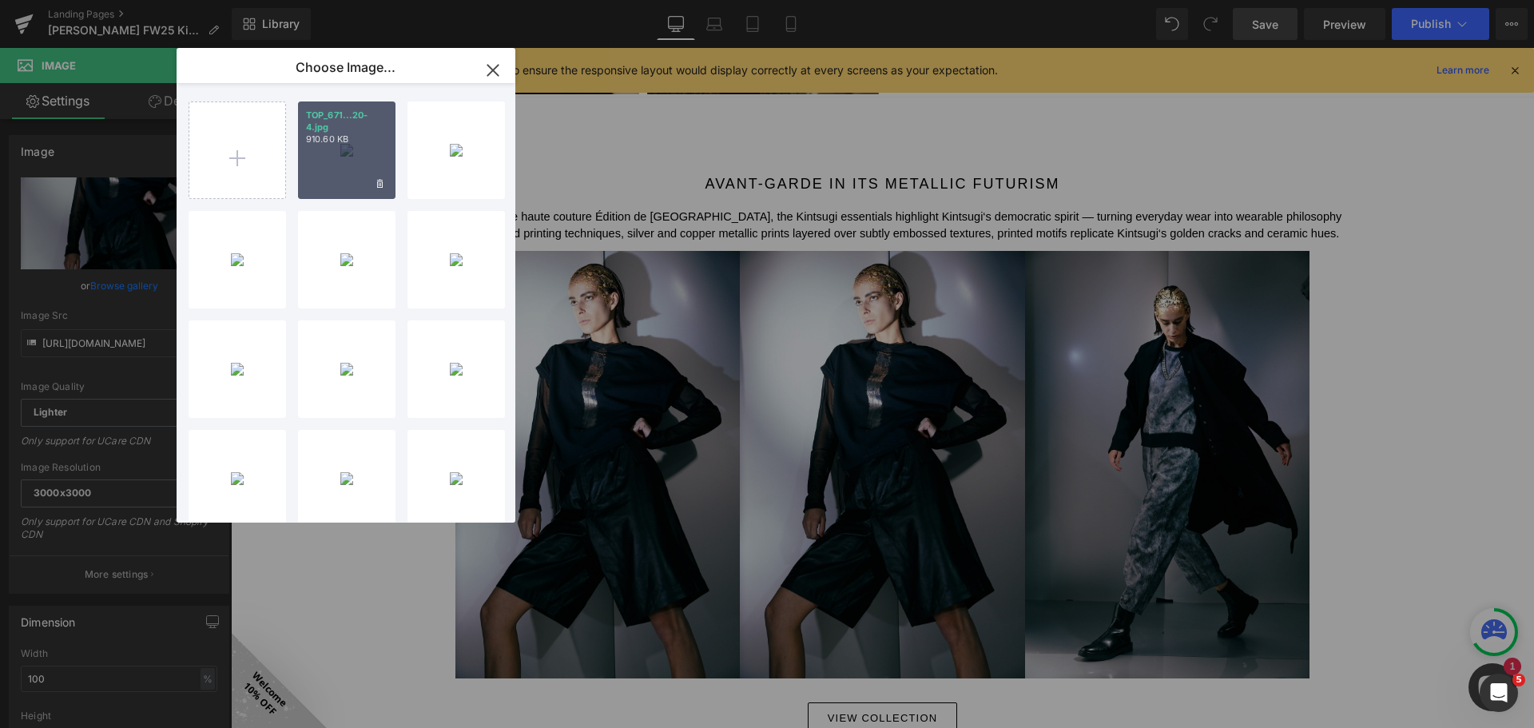
click at [356, 160] on div "TOP_671...20-4.jpg 910.60 KB" at bounding box center [346, 149] width 97 height 97
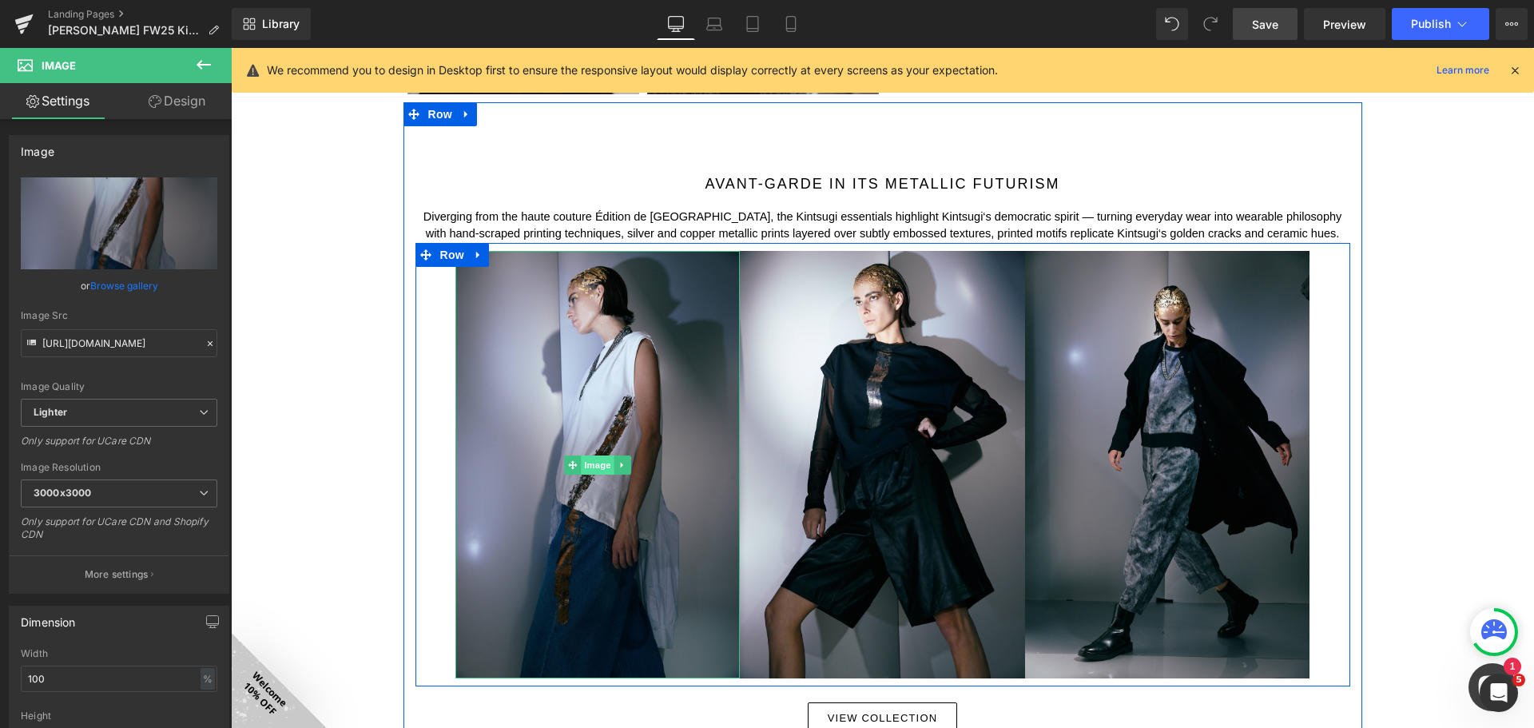
click at [594, 458] on span "Image" at bounding box center [598, 464] width 34 height 19
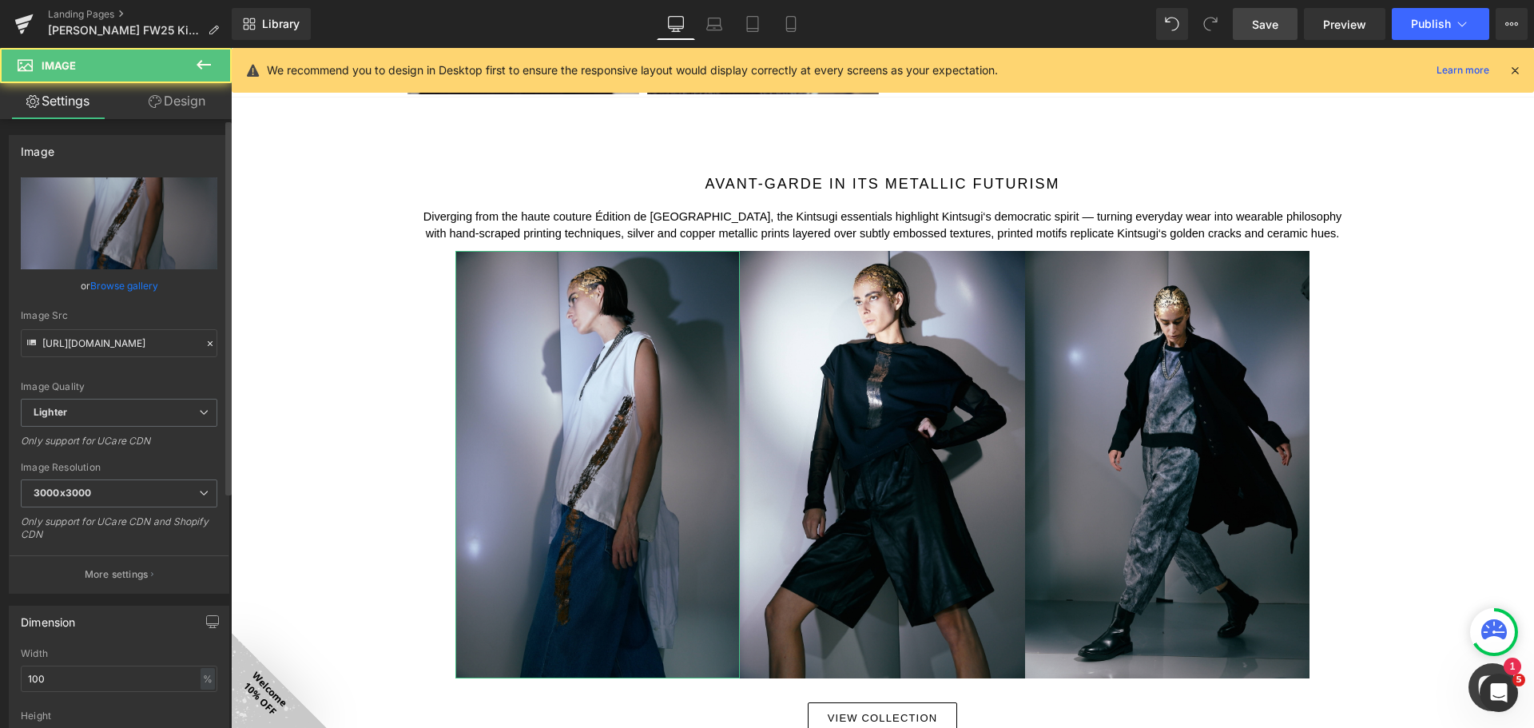
click at [146, 284] on link "Browse gallery" at bounding box center [124, 286] width 68 height 28
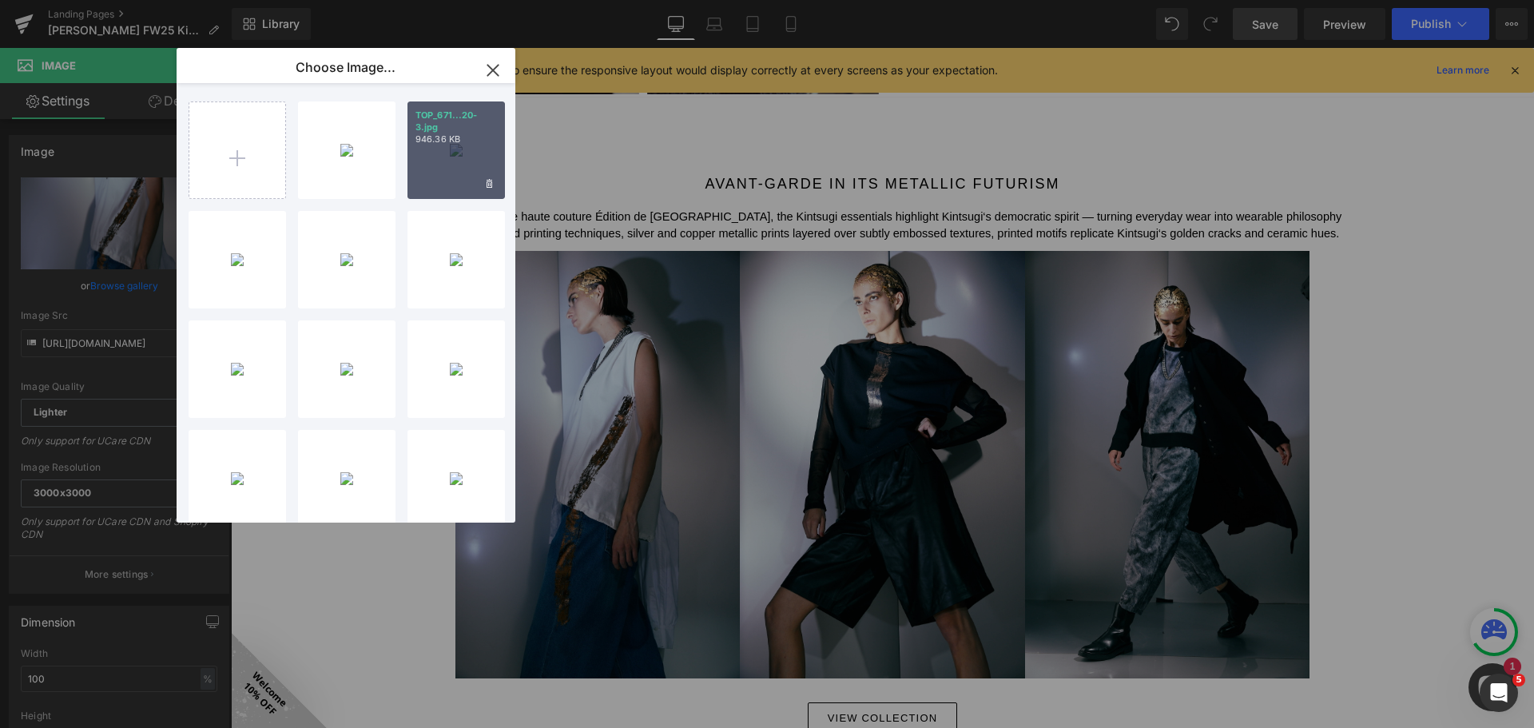
click at [465, 151] on div "TOP_671...20-3.jpg 946.36 KB" at bounding box center [455, 149] width 97 height 97
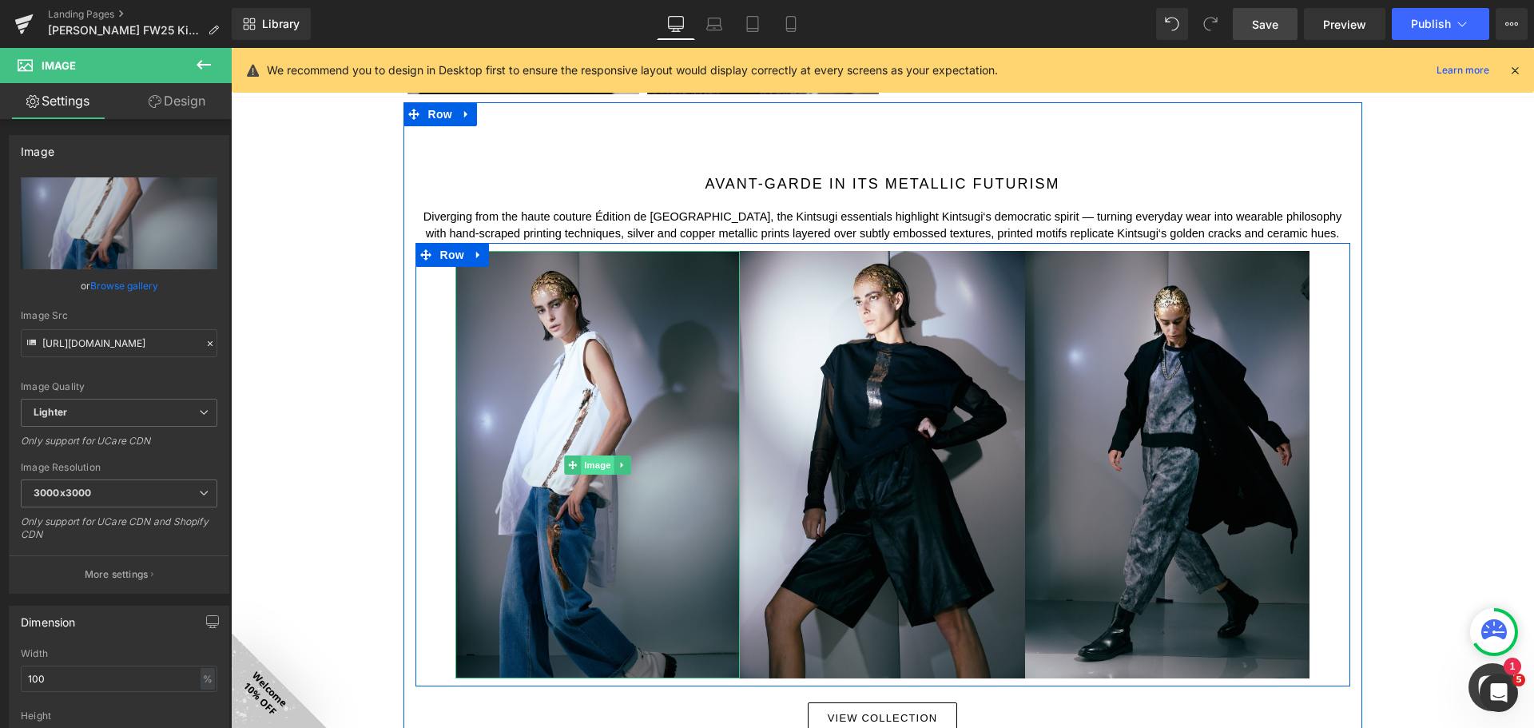
click at [594, 463] on span "Image" at bounding box center [598, 464] width 34 height 19
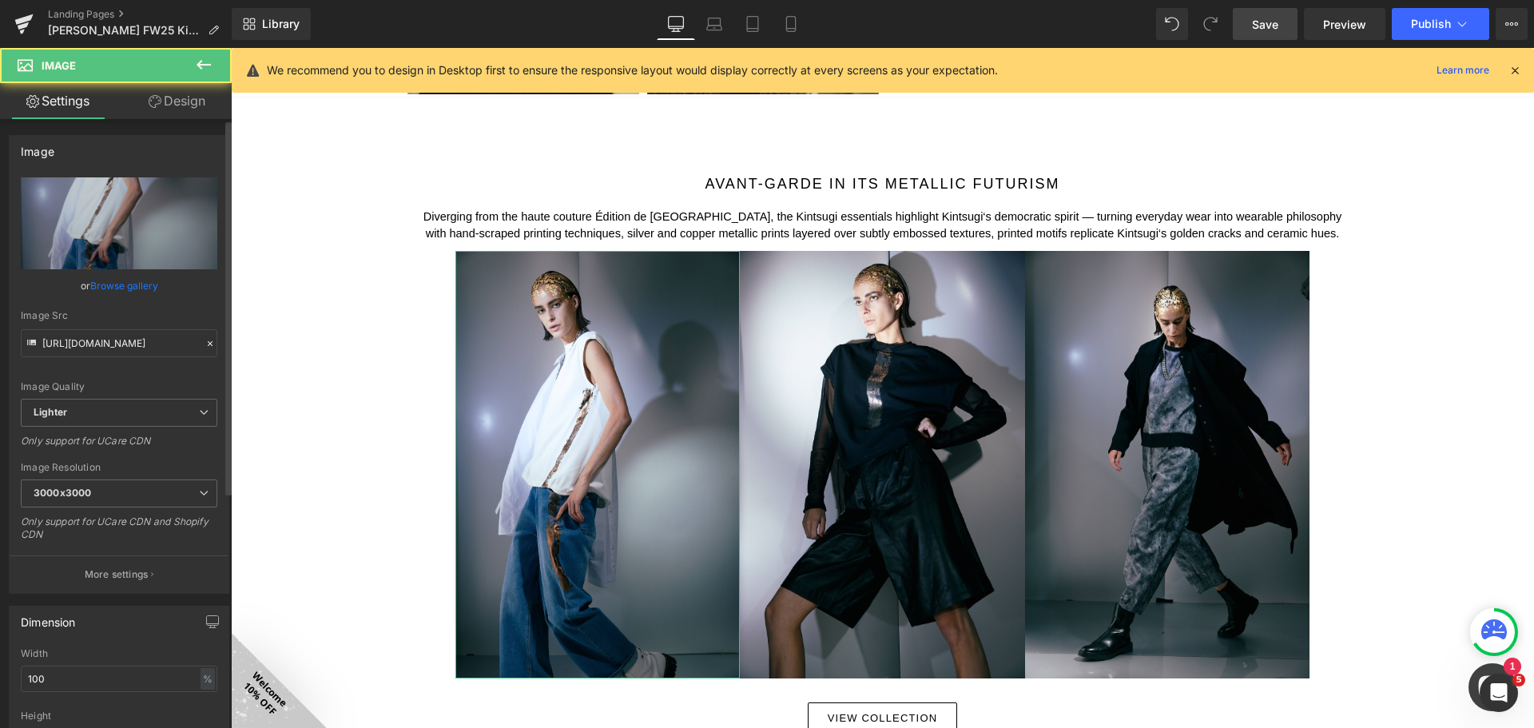
click at [136, 289] on link "Browse gallery" at bounding box center [124, 286] width 68 height 28
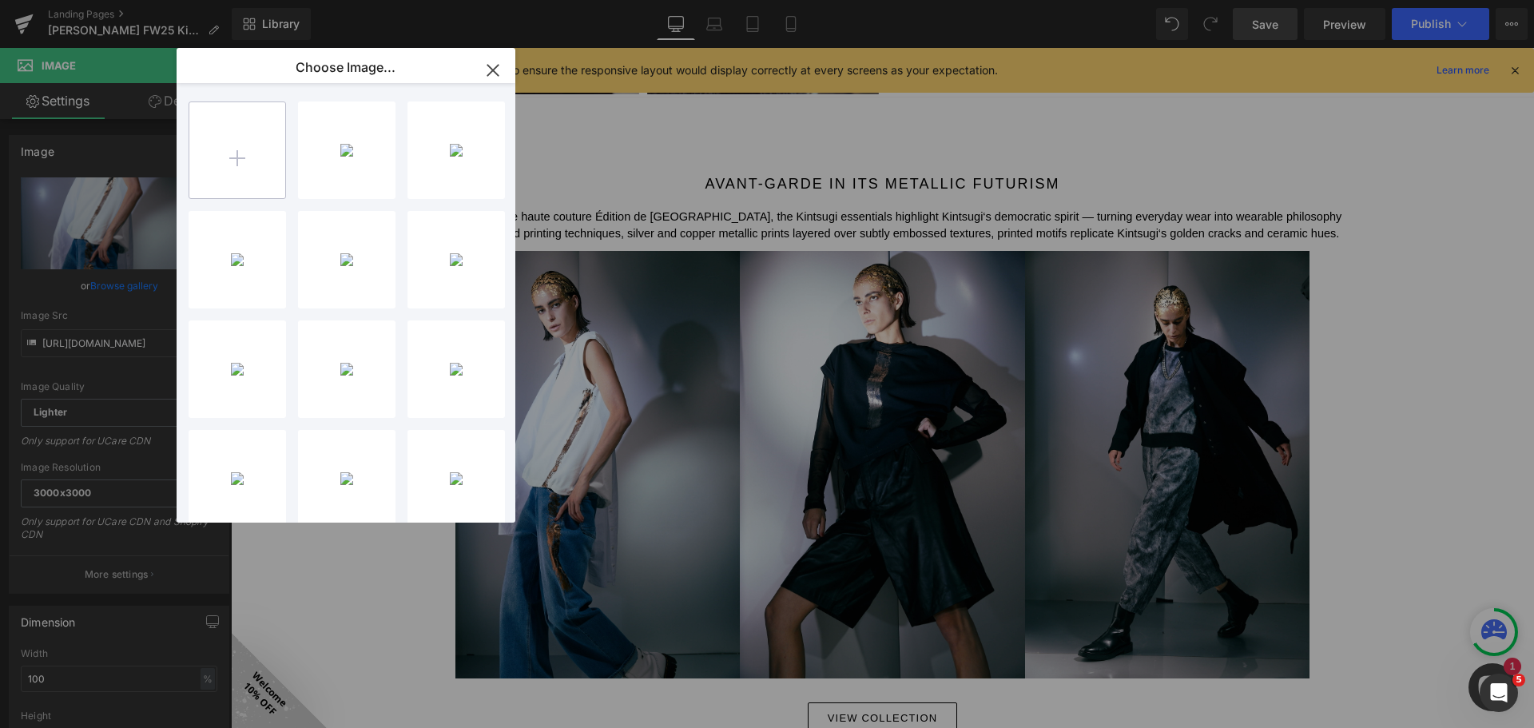
click at [245, 156] on input "file" at bounding box center [237, 150] width 96 height 96
drag, startPoint x: 358, startPoint y: 148, endPoint x: 130, endPoint y: 130, distance: 228.3
click at [358, 148] on div "TOP_671...20-5.jpg 306.90 KB" at bounding box center [346, 149] width 97 height 97
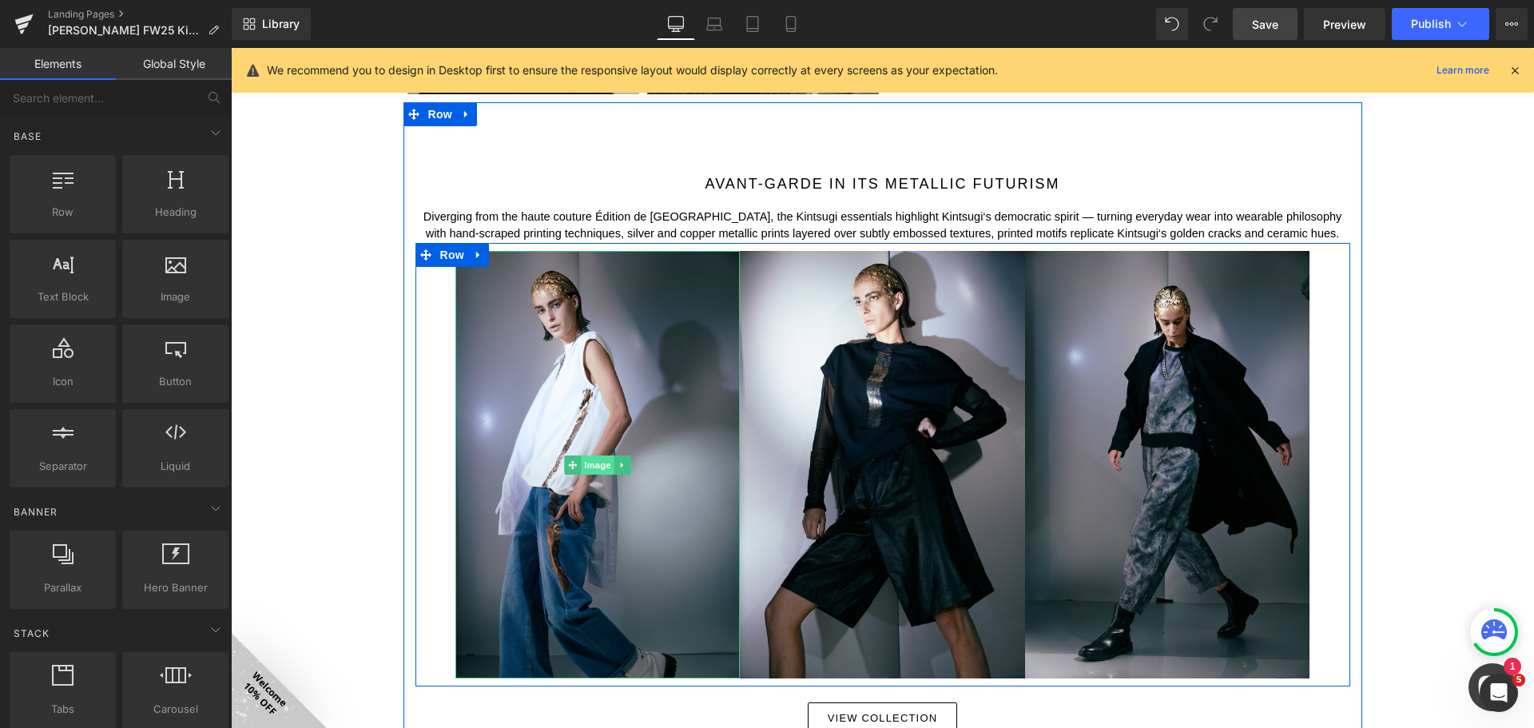
click at [586, 461] on span "Image" at bounding box center [598, 464] width 34 height 19
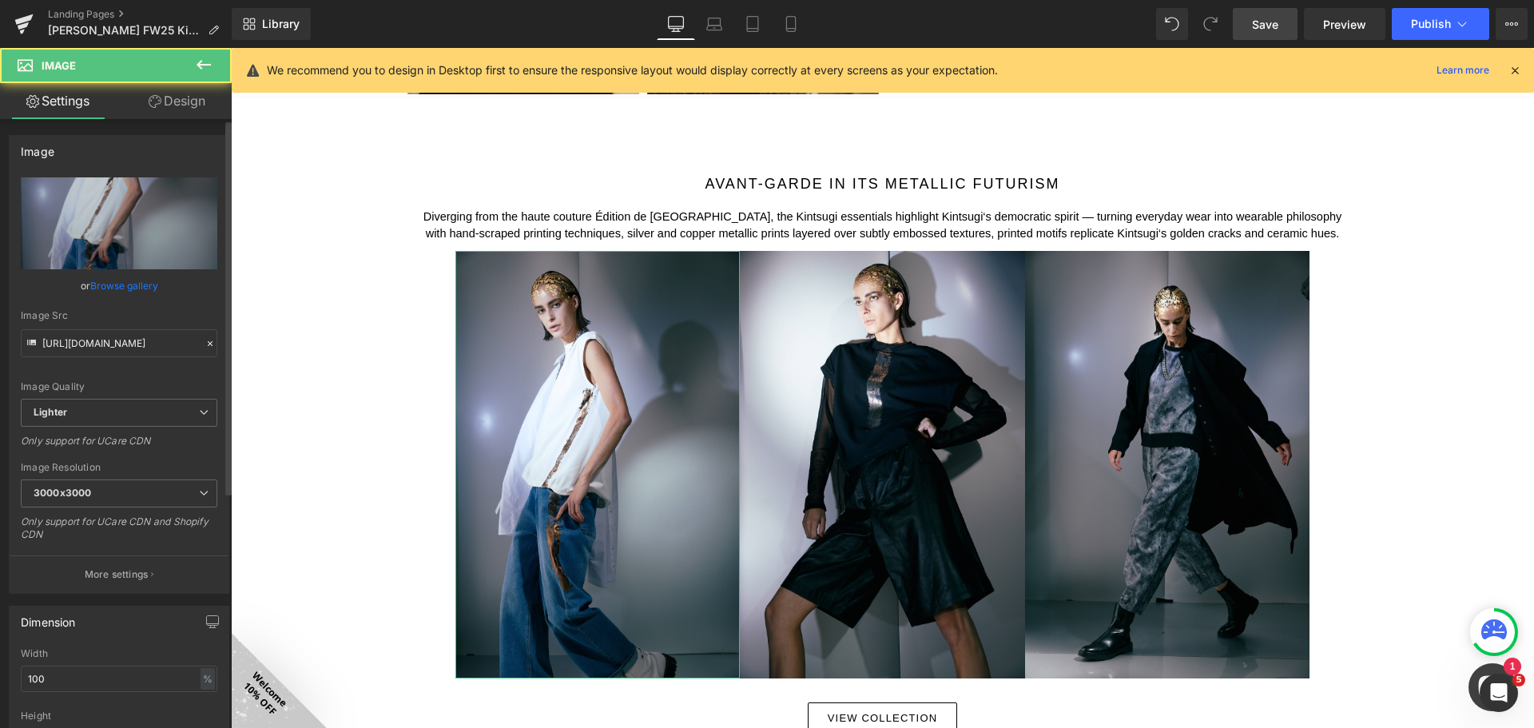
drag, startPoint x: 137, startPoint y: 286, endPoint x: 294, endPoint y: 224, distance: 169.3
click at [137, 286] on link "Browse gallery" at bounding box center [124, 286] width 68 height 28
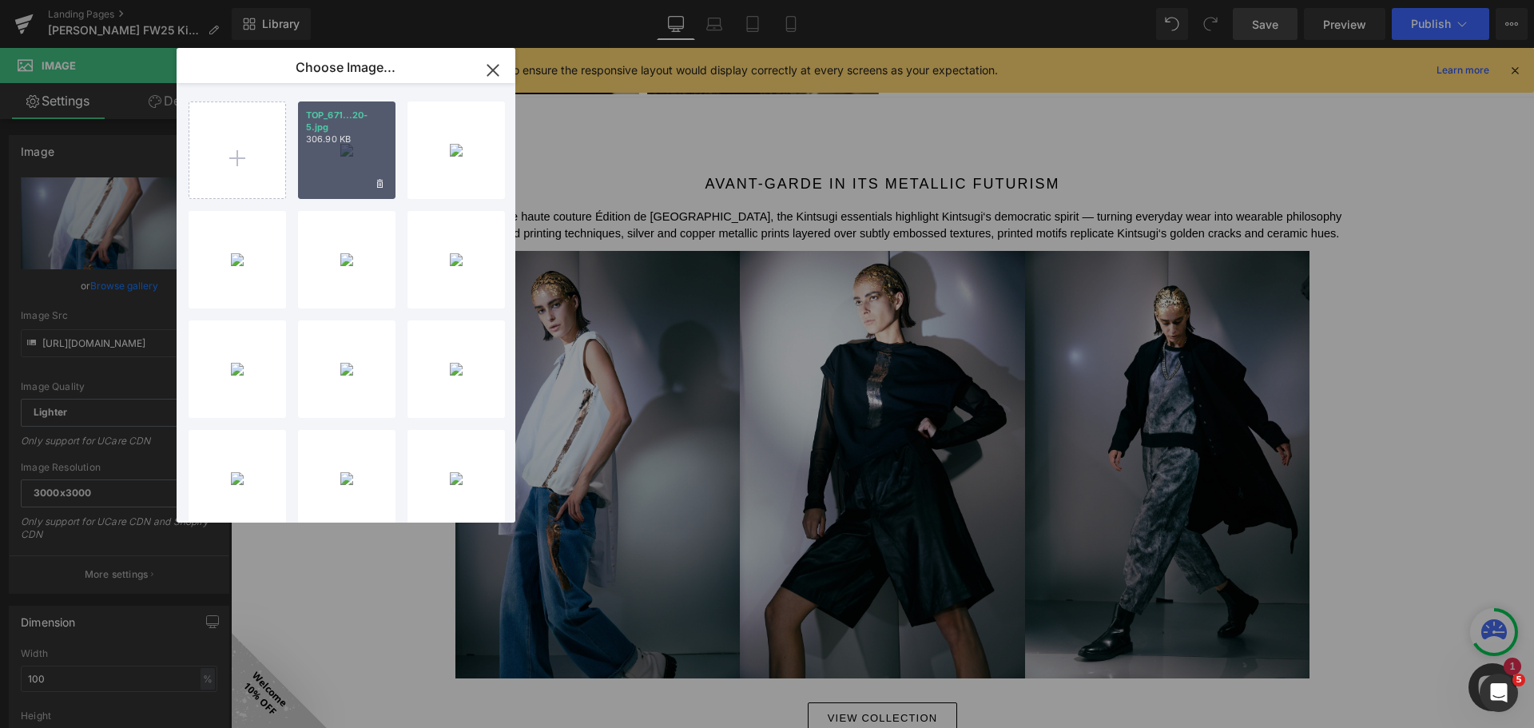
click at [346, 152] on div "TOP_671...20-5.jpg 306.90 KB" at bounding box center [346, 149] width 97 height 97
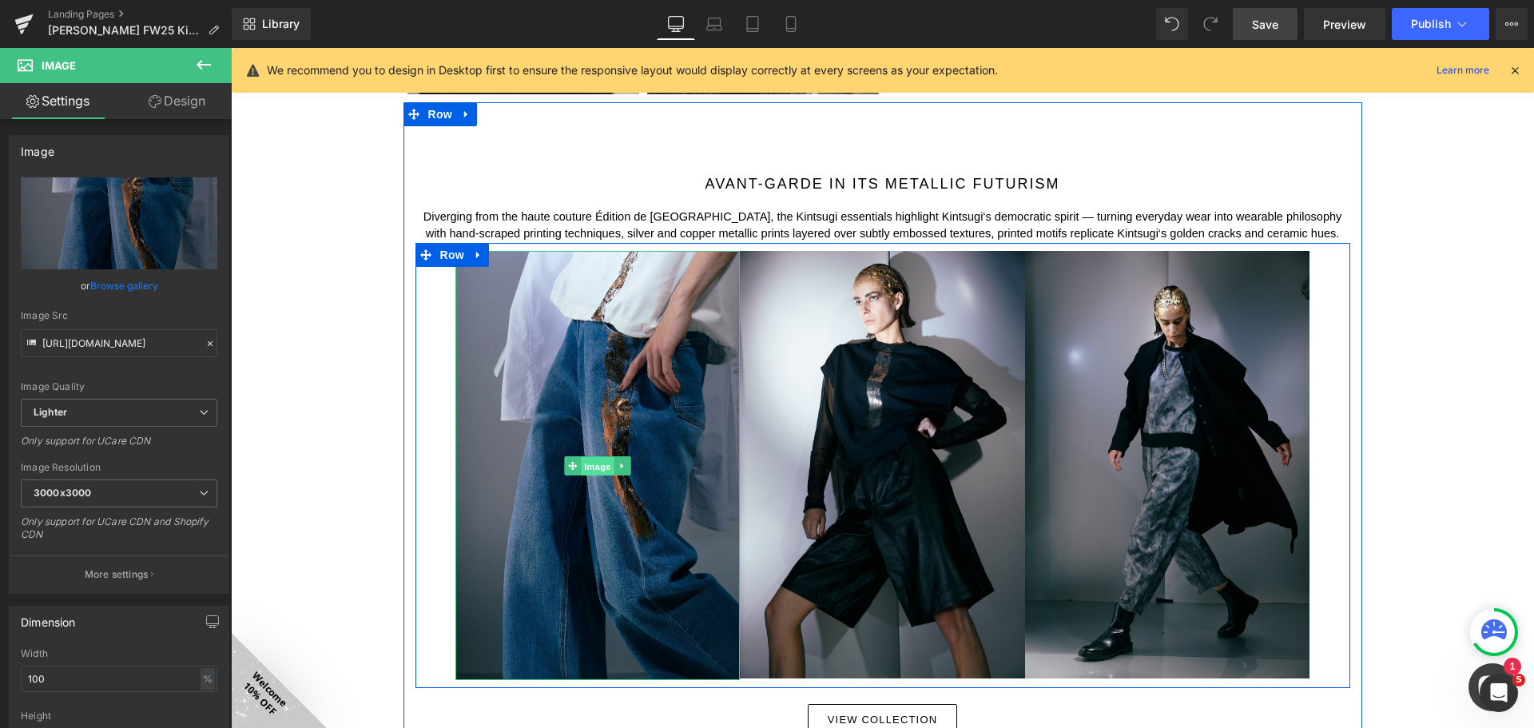
click at [581, 463] on span "Image" at bounding box center [598, 465] width 34 height 19
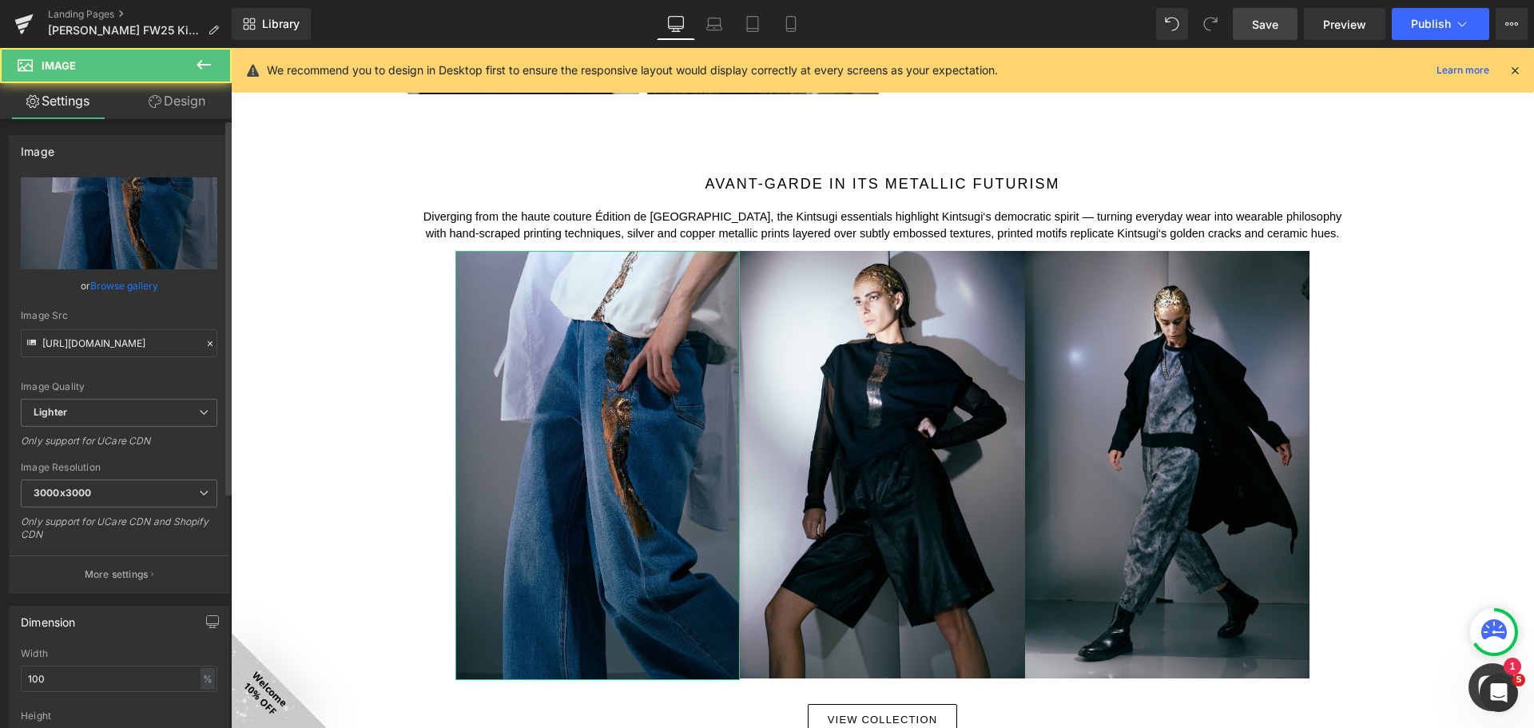
click at [141, 285] on link "Browse gallery" at bounding box center [124, 286] width 68 height 28
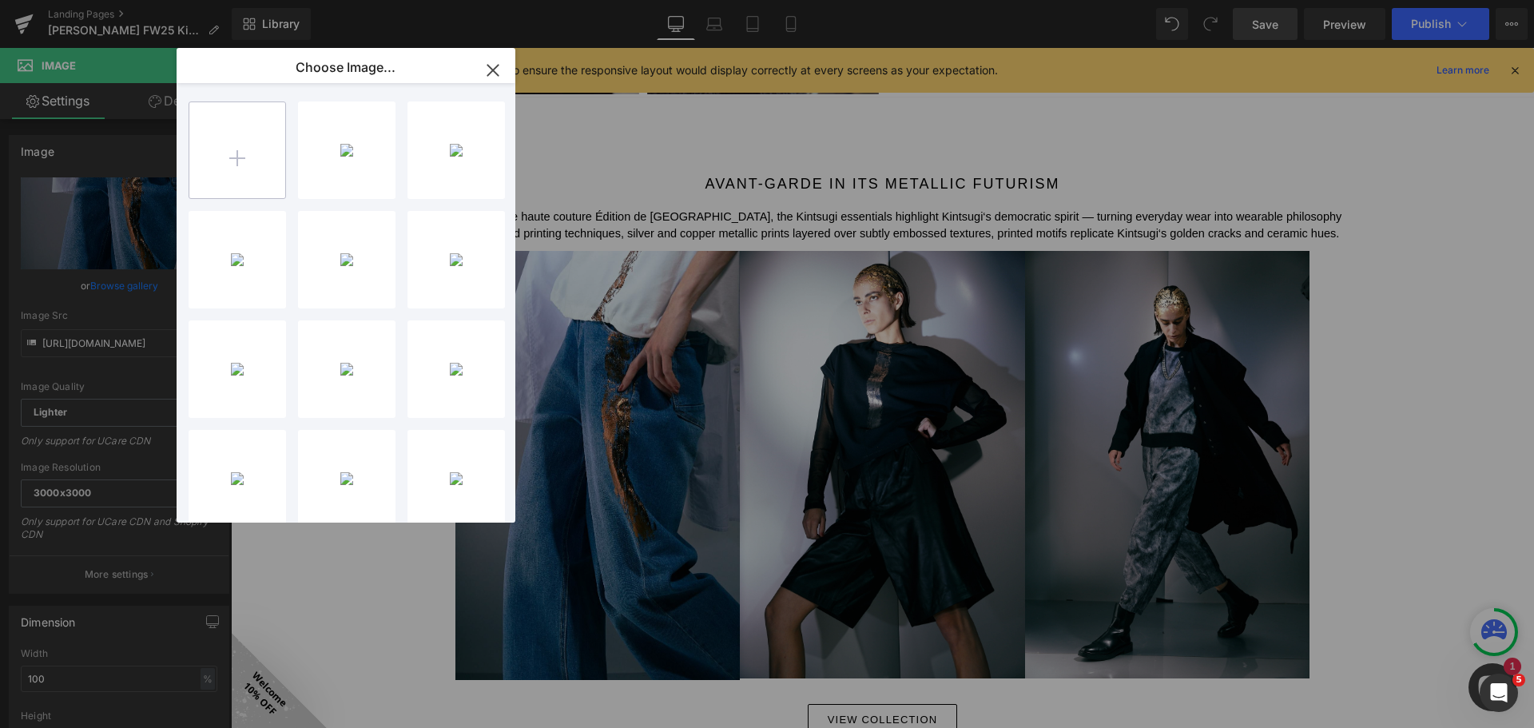
click at [271, 152] on input "file" at bounding box center [237, 150] width 96 height 96
type input "C:\fakepath\TOP_6711515_OUTER_6799001_BOTTOM_6761019-3.jpg"
click at [363, 149] on div "TOP_671...19-3.jpg 907.69 KB" at bounding box center [346, 149] width 97 height 97
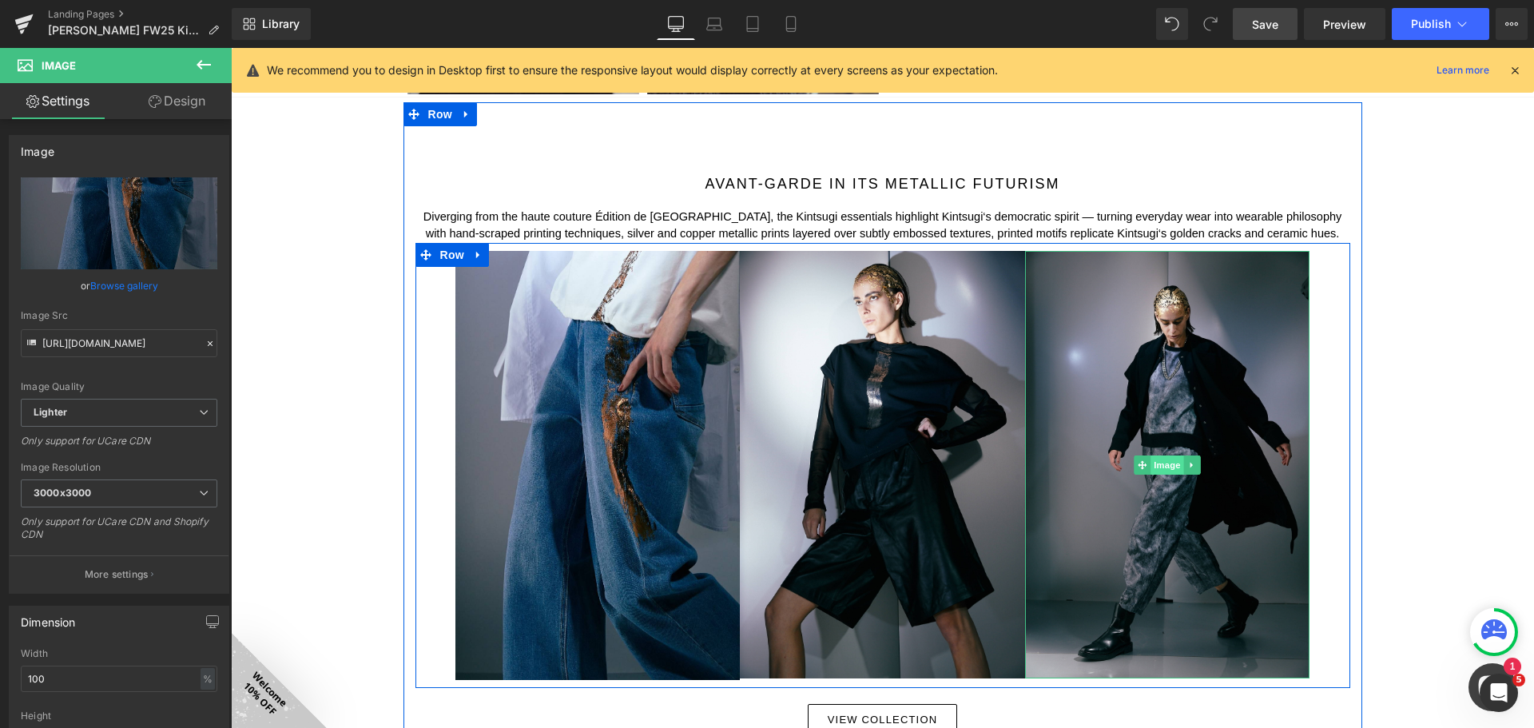
click at [1169, 465] on span "Image" at bounding box center [1167, 464] width 34 height 19
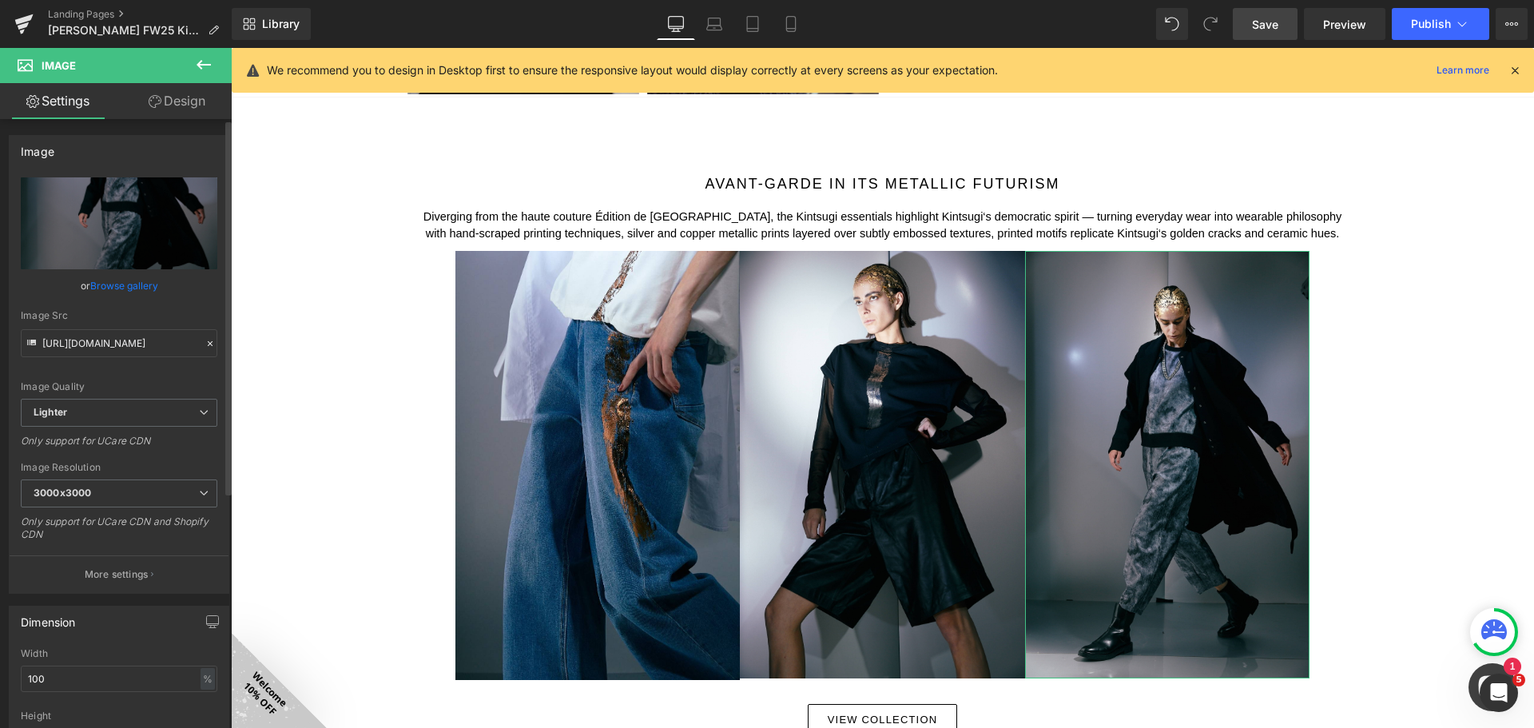
click at [129, 281] on link "Browse gallery" at bounding box center [124, 286] width 68 height 28
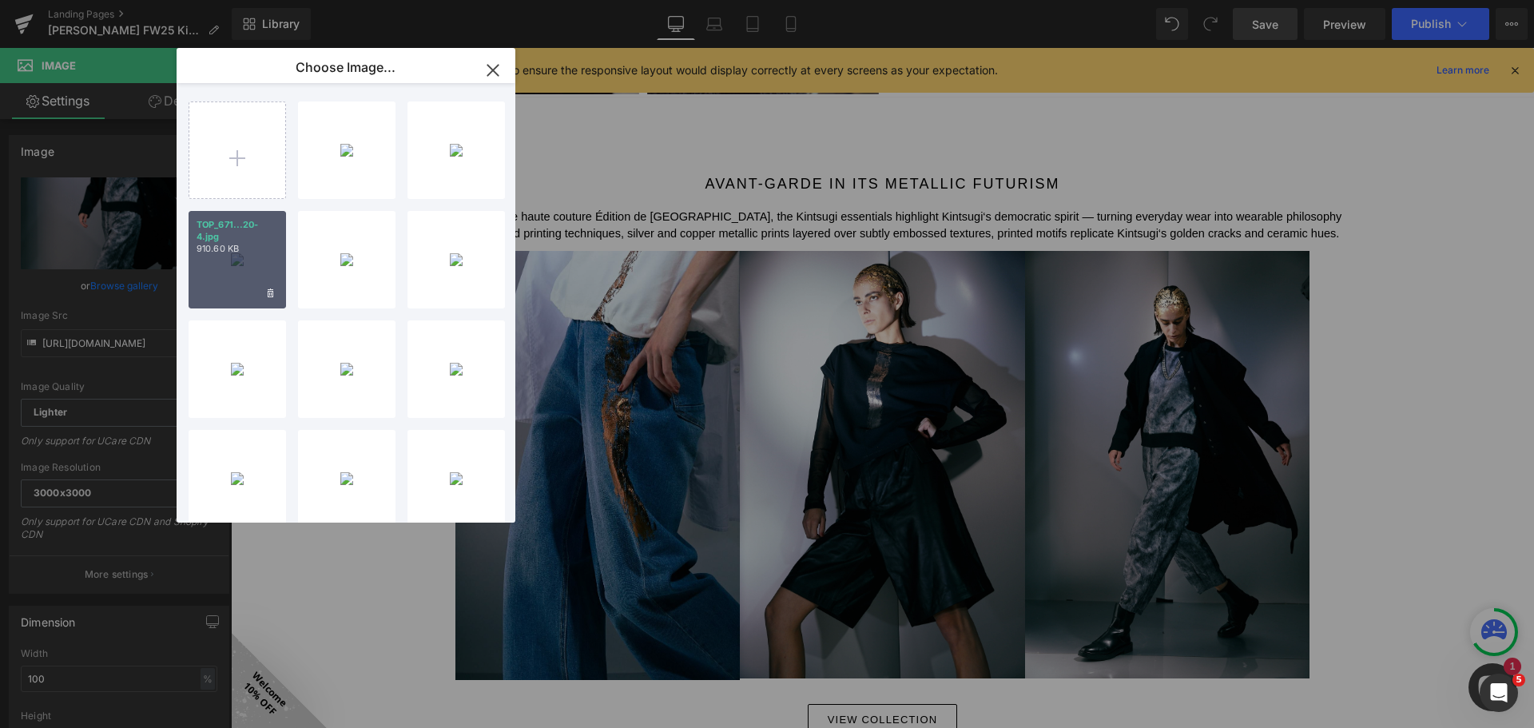
drag, startPoint x: 256, startPoint y: 274, endPoint x: 305, endPoint y: 273, distance: 49.5
click at [256, 274] on div "TOP_671...20-4.jpg 910.60 KB" at bounding box center [237, 259] width 97 height 97
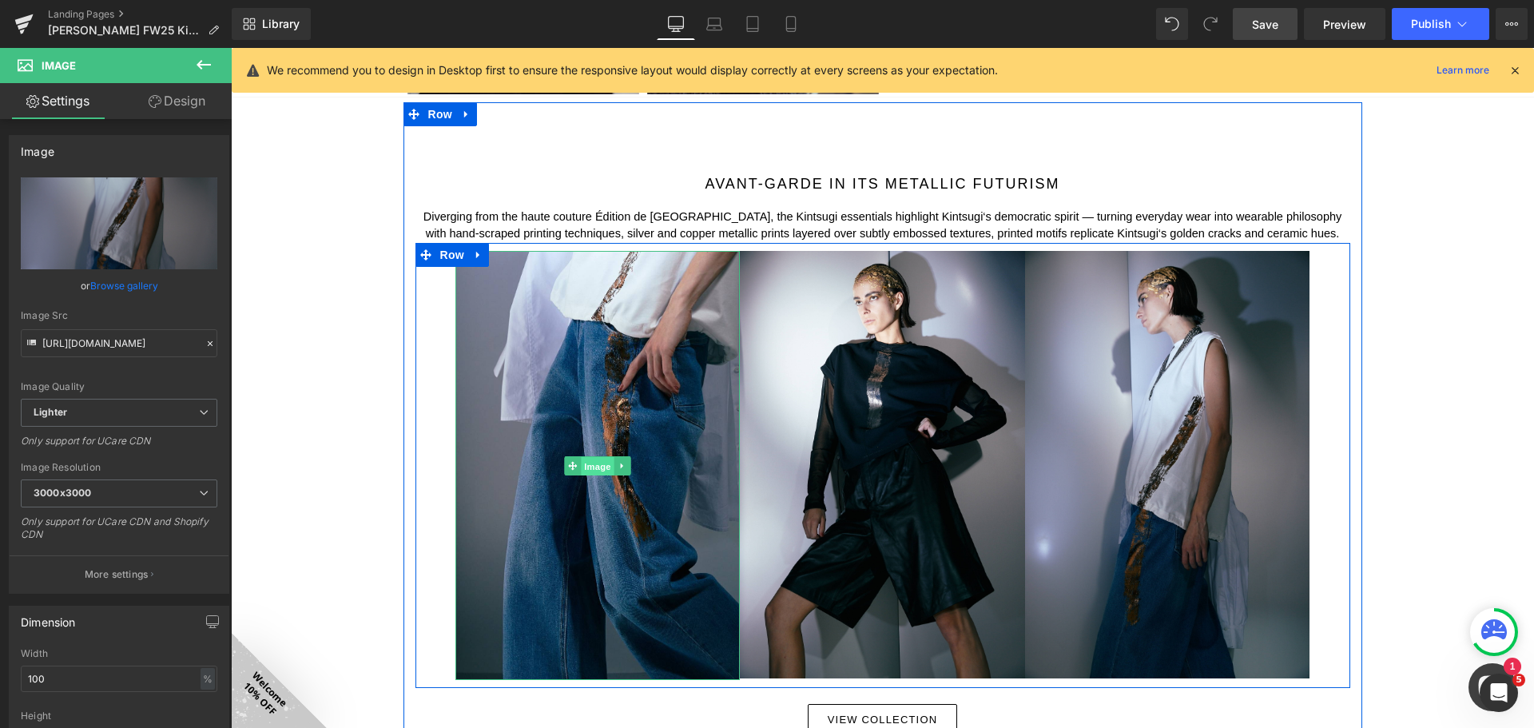
click at [595, 459] on span "Image" at bounding box center [598, 465] width 34 height 19
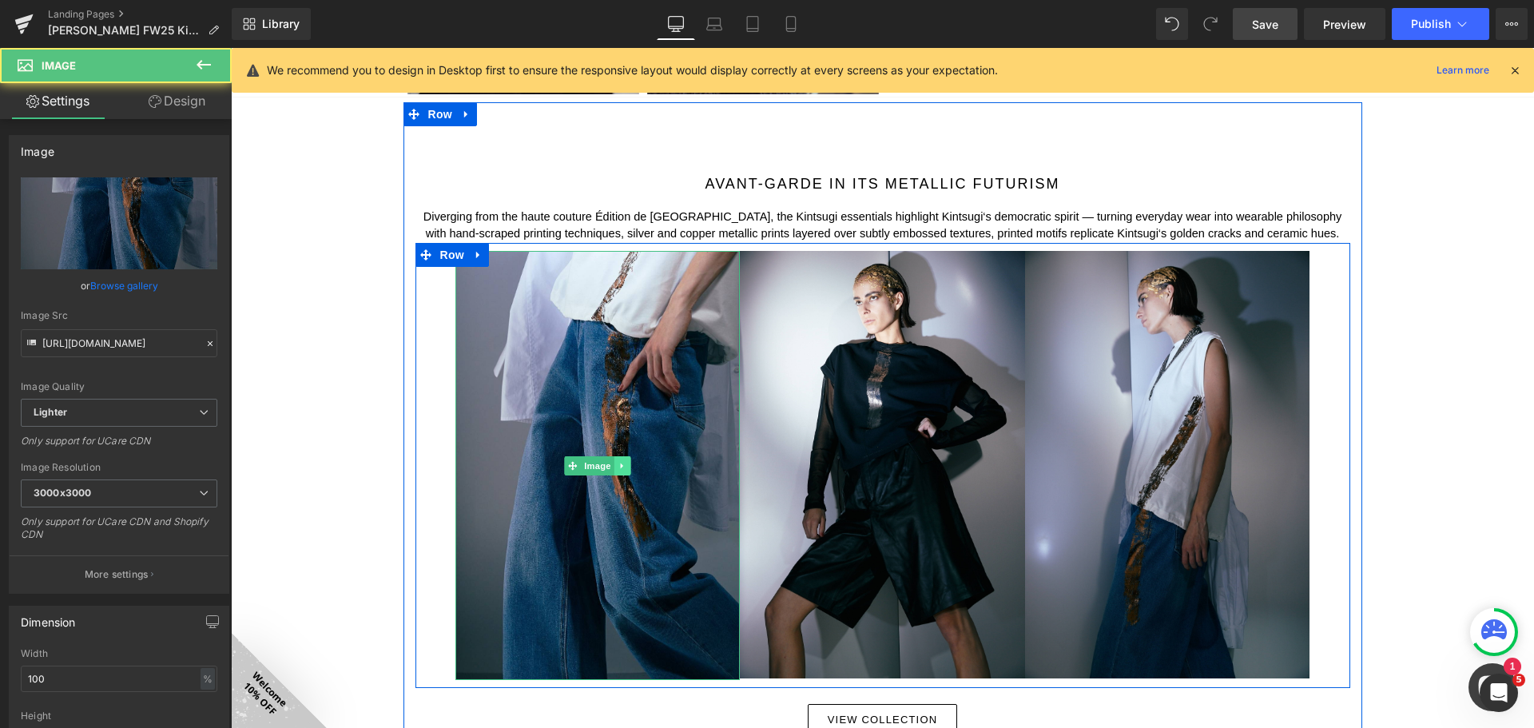
click at [619, 463] on icon at bounding box center [621, 466] width 9 height 10
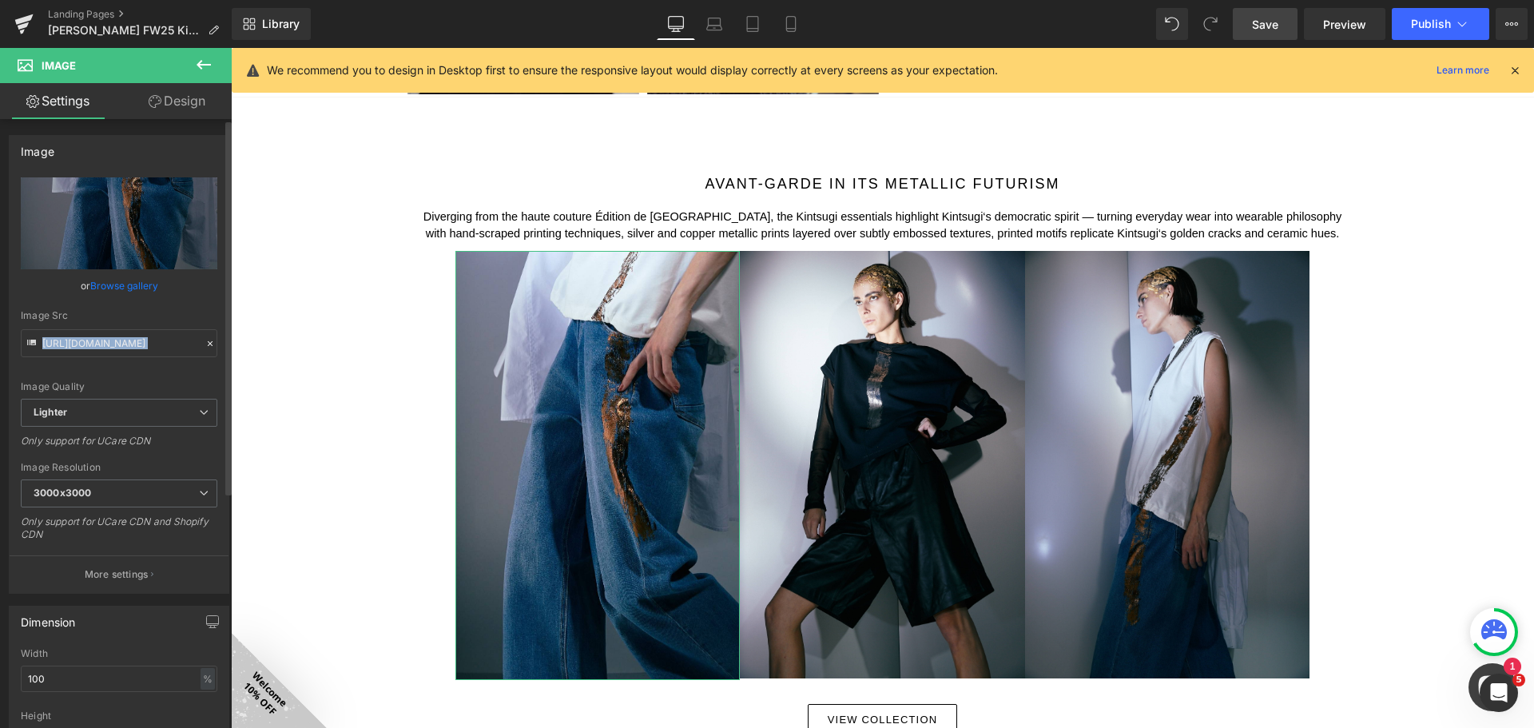
drag, startPoint x: 87, startPoint y: 274, endPoint x: 105, endPoint y: 283, distance: 20.4
click at [98, 280] on div "https://ucarecdn.com/5682ea6d-c4ea-473d-8b37-a73b254601ca/-/format/auto/-/previ…" at bounding box center [119, 384] width 219 height 415
click at [113, 288] on link "Browse gallery" at bounding box center [124, 286] width 68 height 28
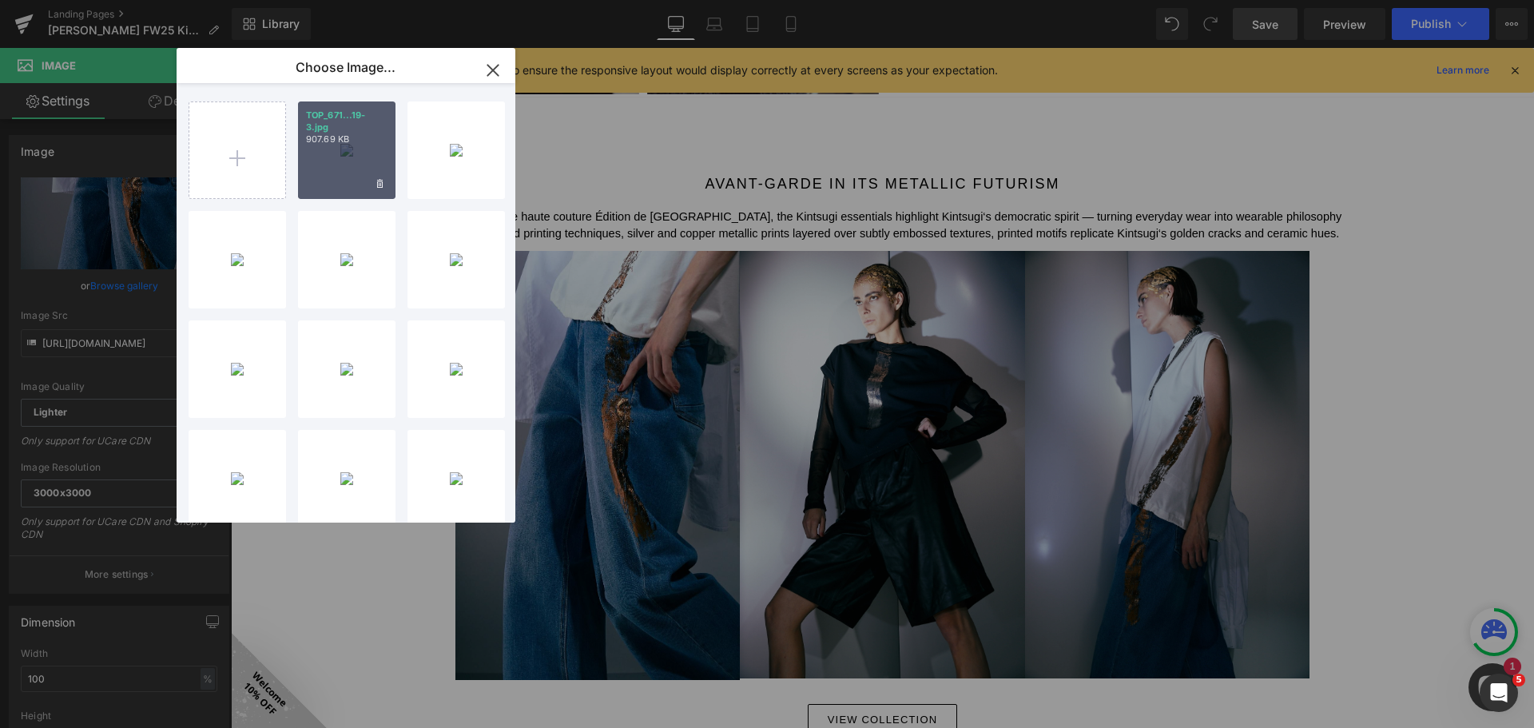
click at [351, 160] on div "TOP_671...19-3.jpg 907.69 KB" at bounding box center [346, 149] width 97 height 97
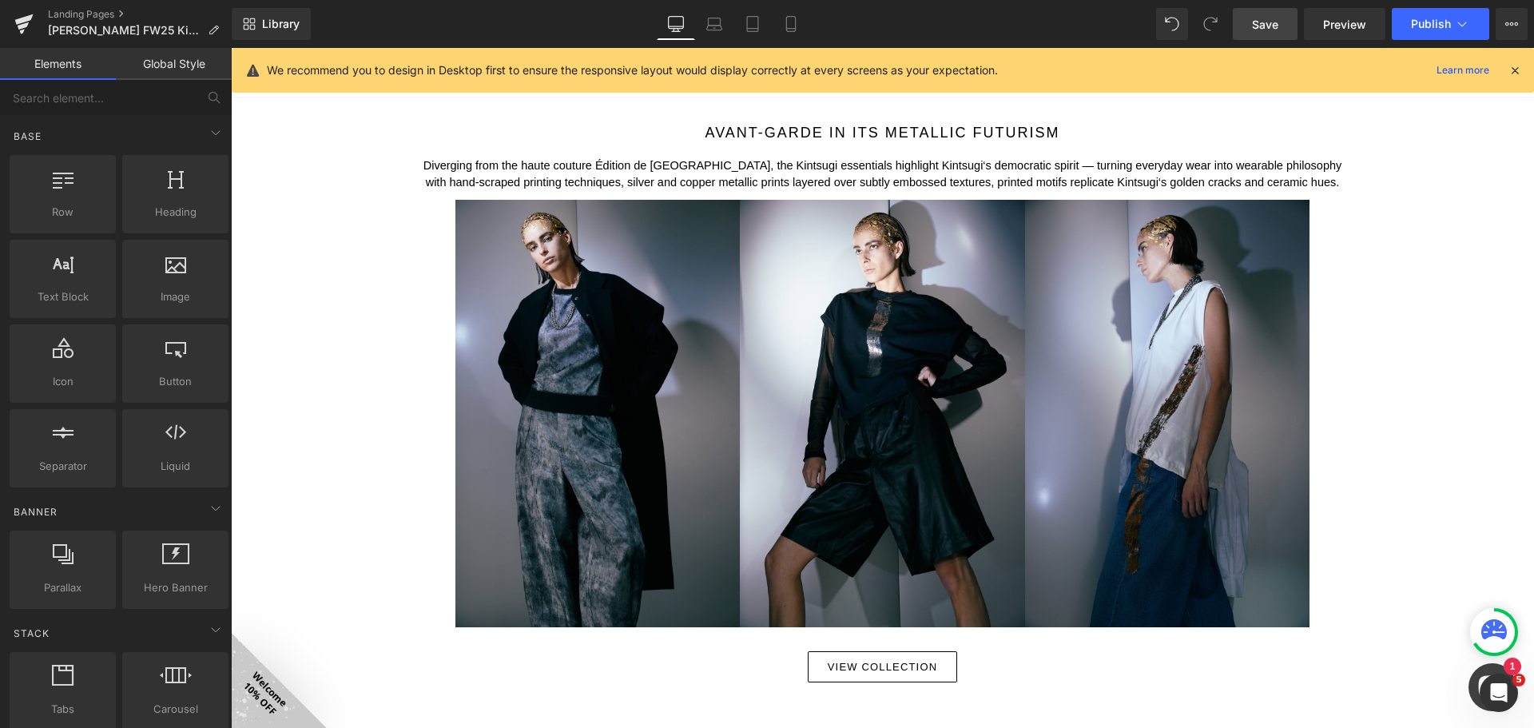
scroll to position [1832, 0]
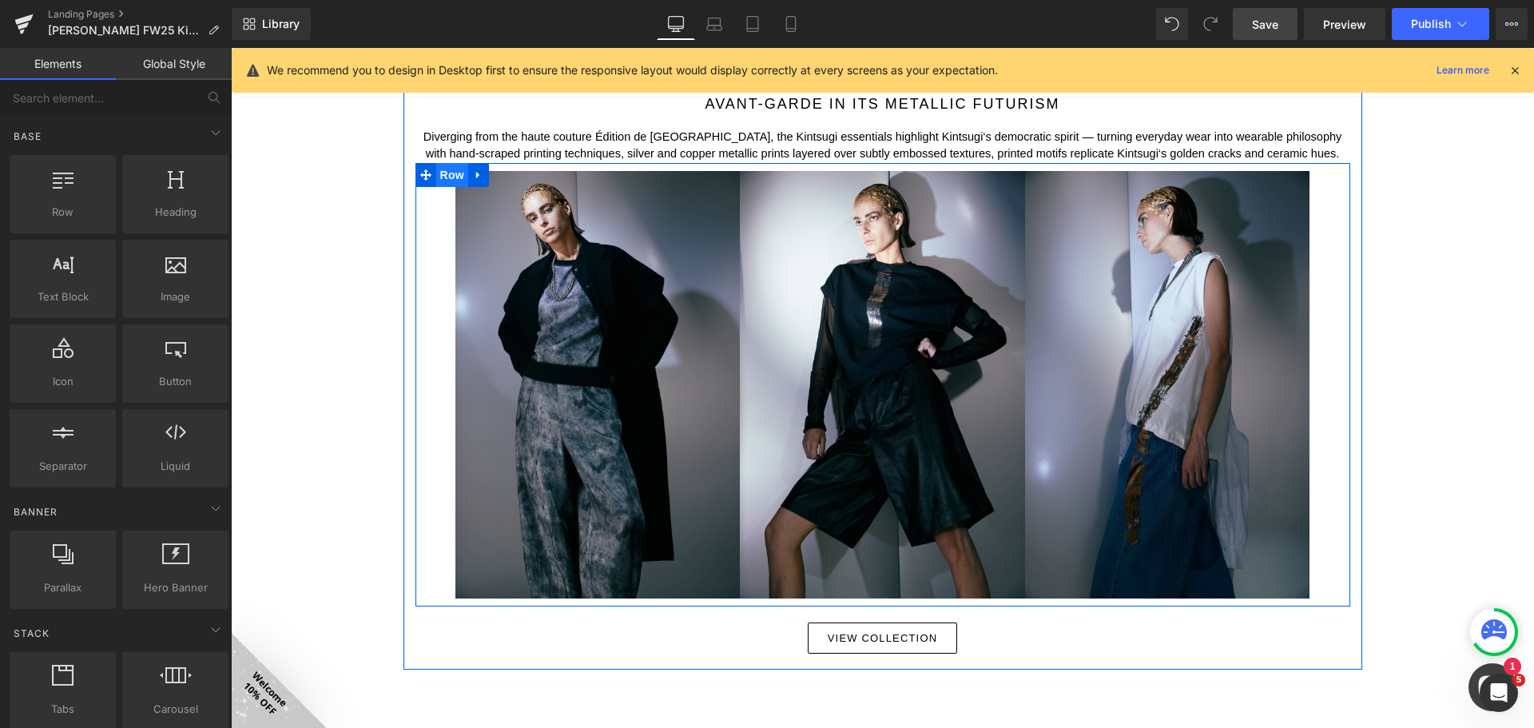
click at [450, 177] on span "Row" at bounding box center [452, 175] width 32 height 24
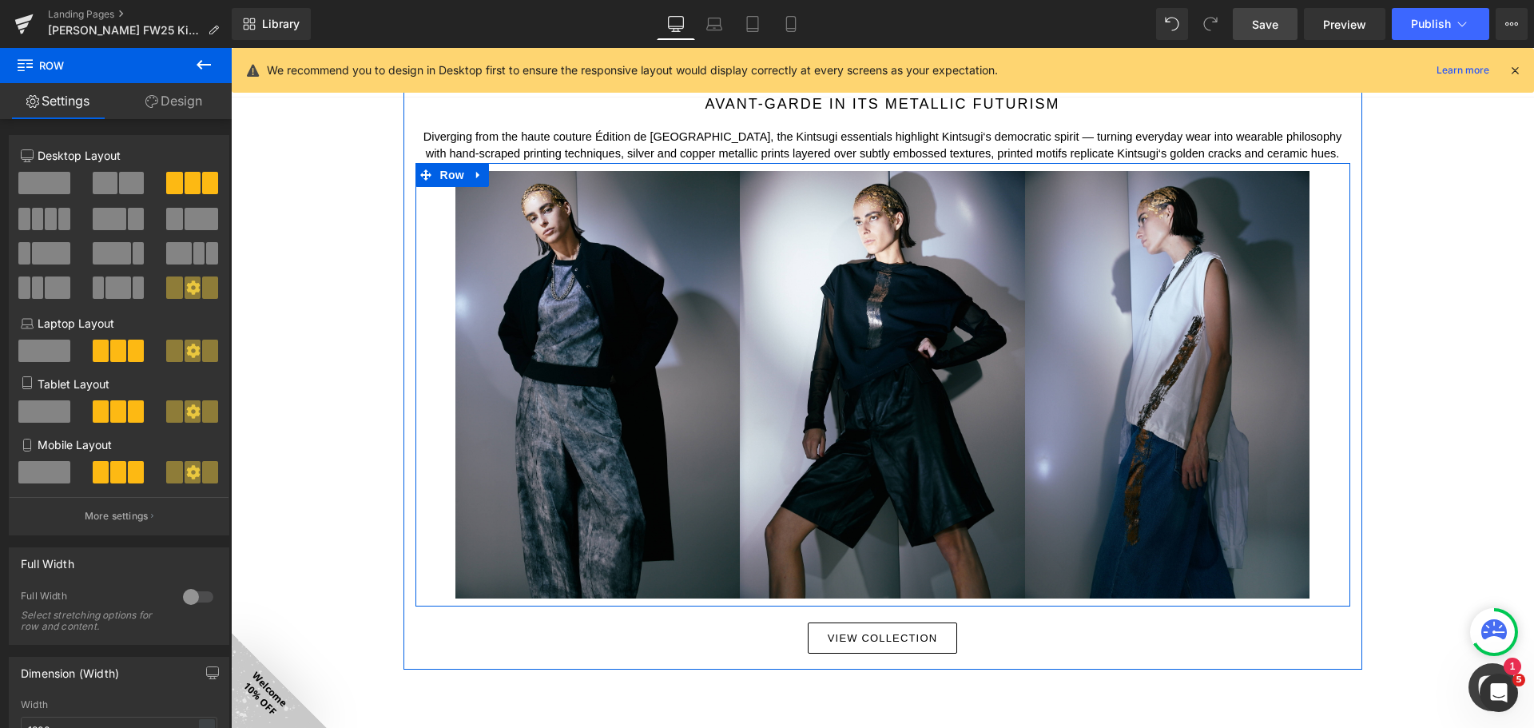
click at [474, 173] on icon at bounding box center [478, 175] width 11 height 12
click at [494, 174] on icon at bounding box center [499, 174] width 11 height 11
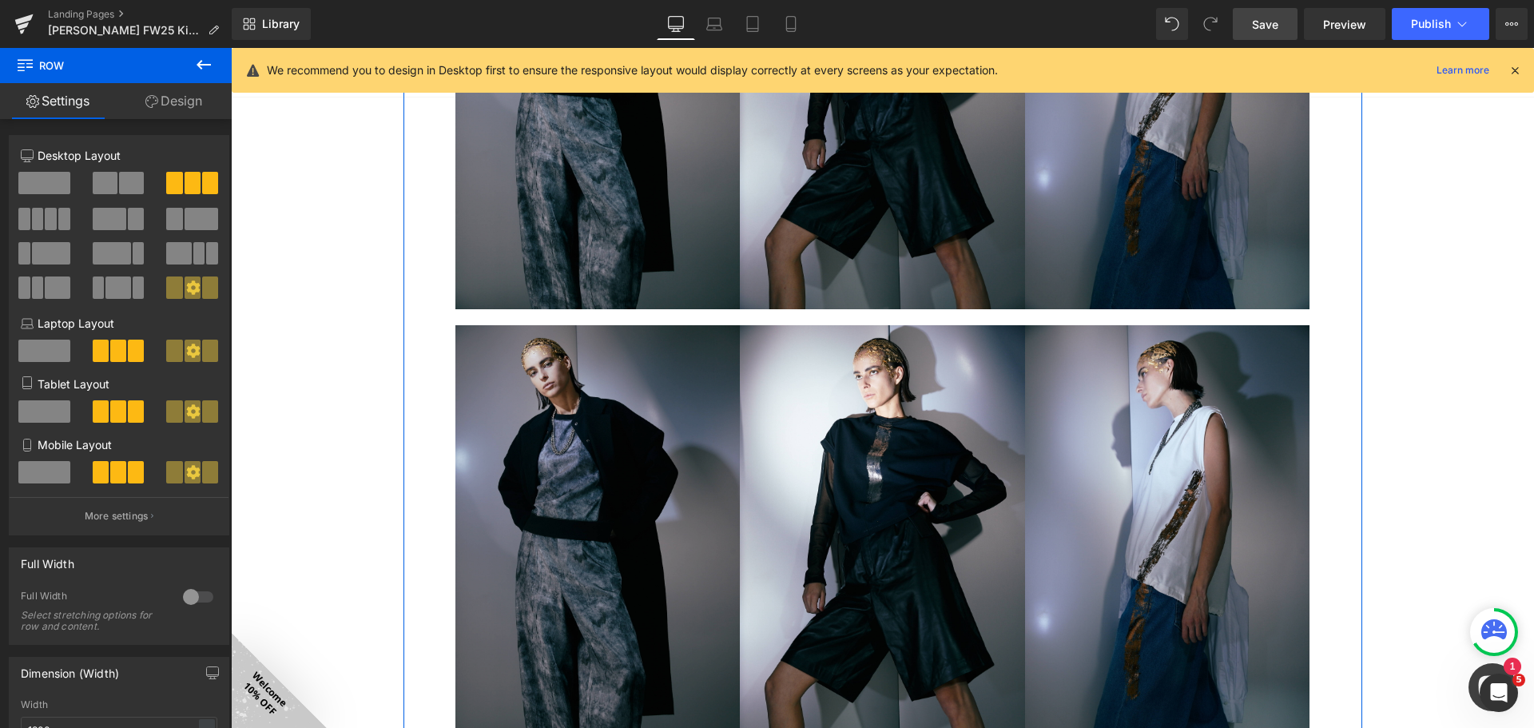
scroll to position [2087, 0]
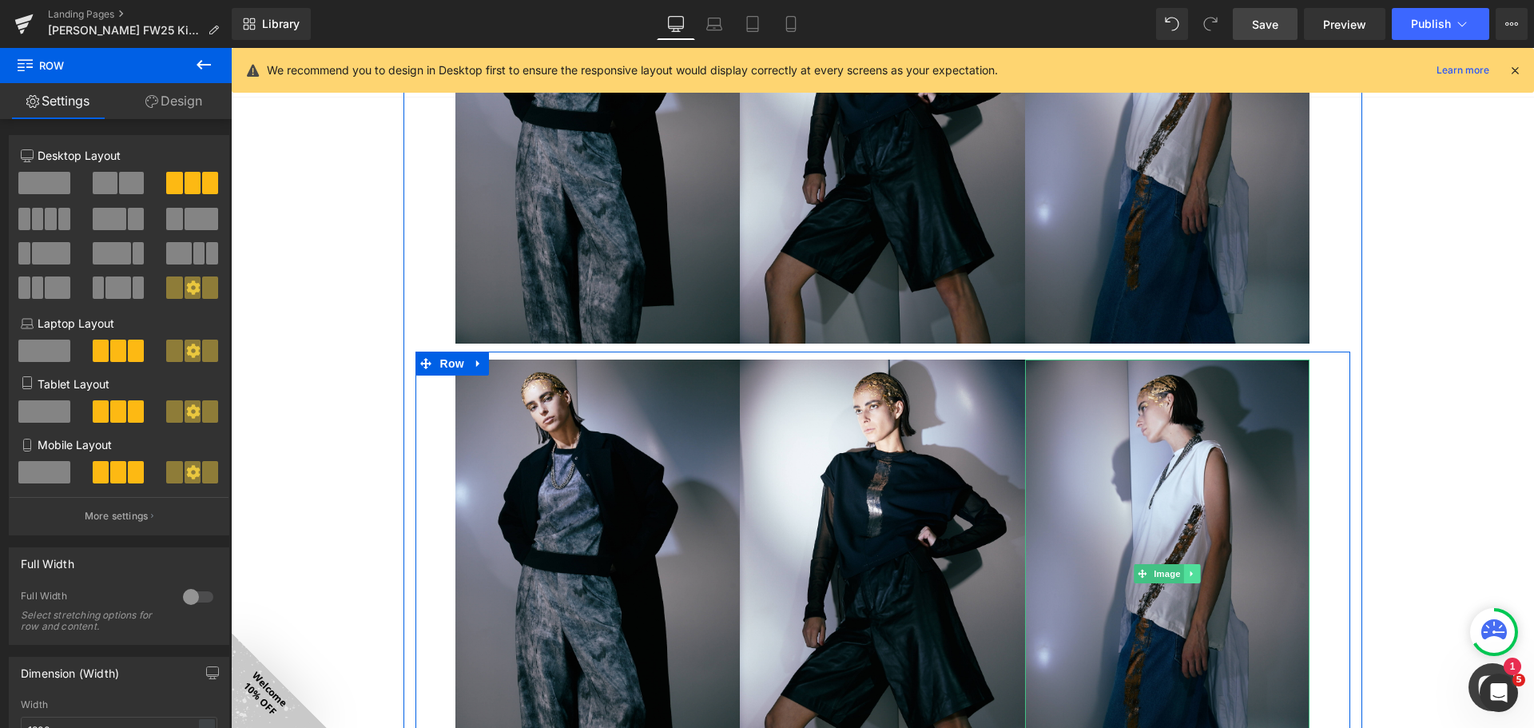
click at [1188, 573] on icon at bounding box center [1192, 574] width 9 height 10
click at [1196, 572] on icon at bounding box center [1200, 573] width 9 height 9
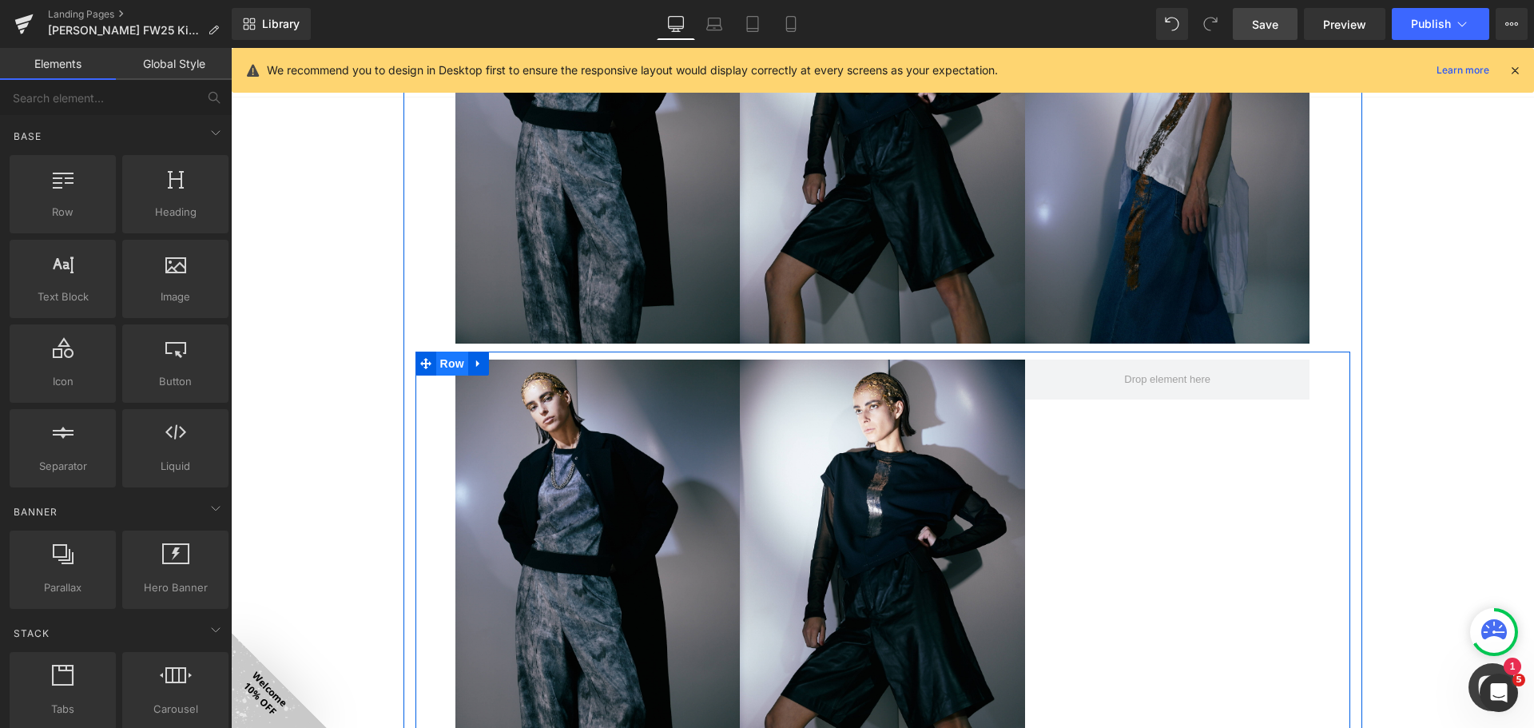
click at [448, 361] on span "Row" at bounding box center [452, 363] width 32 height 24
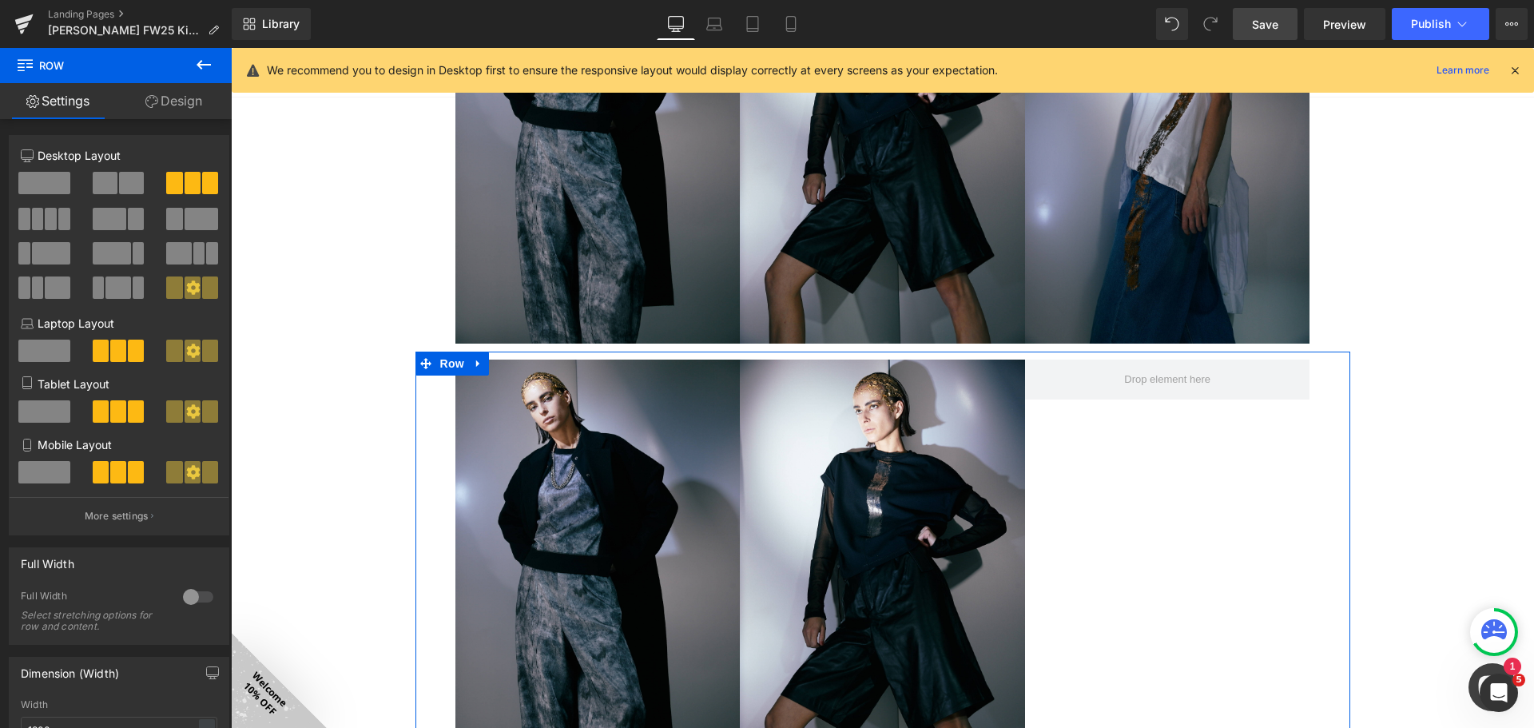
click at [119, 173] on span at bounding box center [131, 183] width 25 height 22
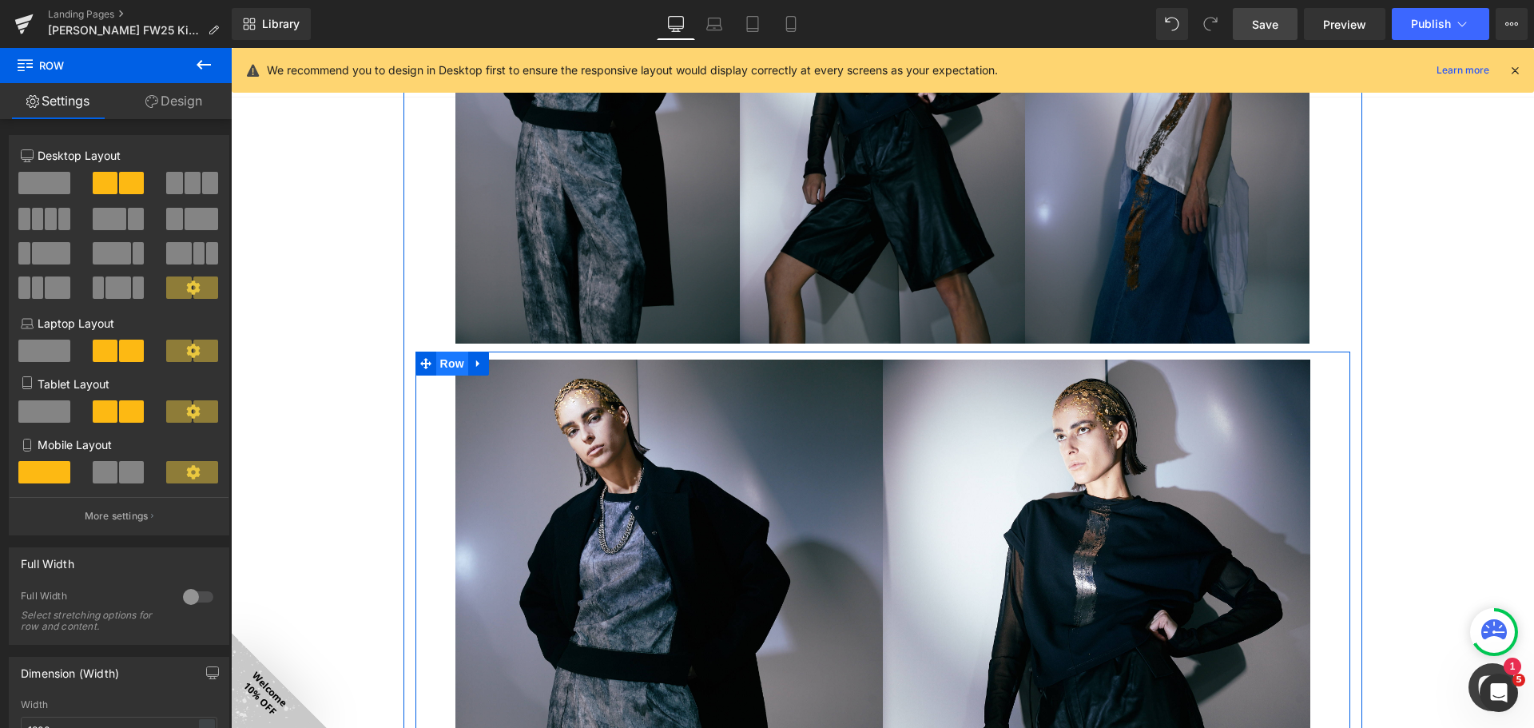
click at [446, 359] on span "Row" at bounding box center [452, 363] width 32 height 24
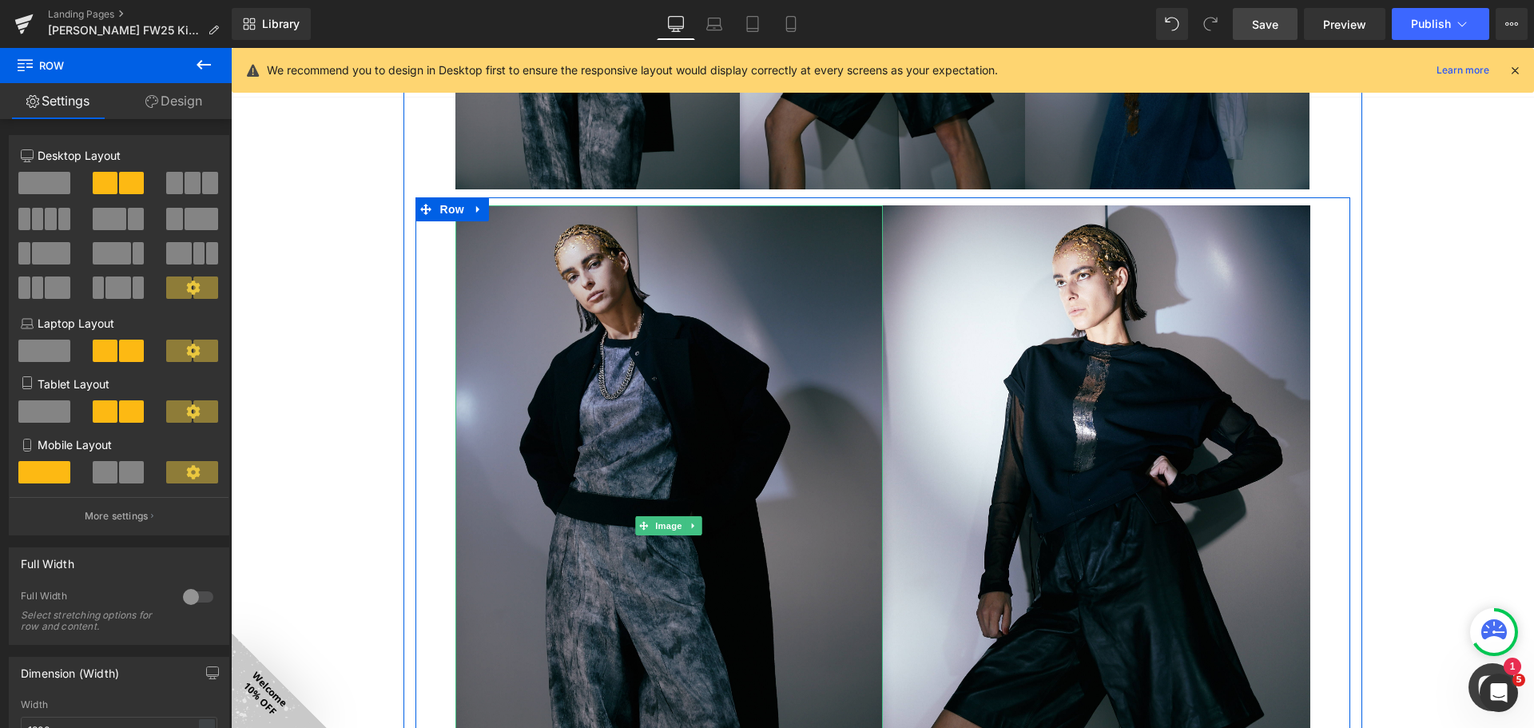
scroll to position [2246, 0]
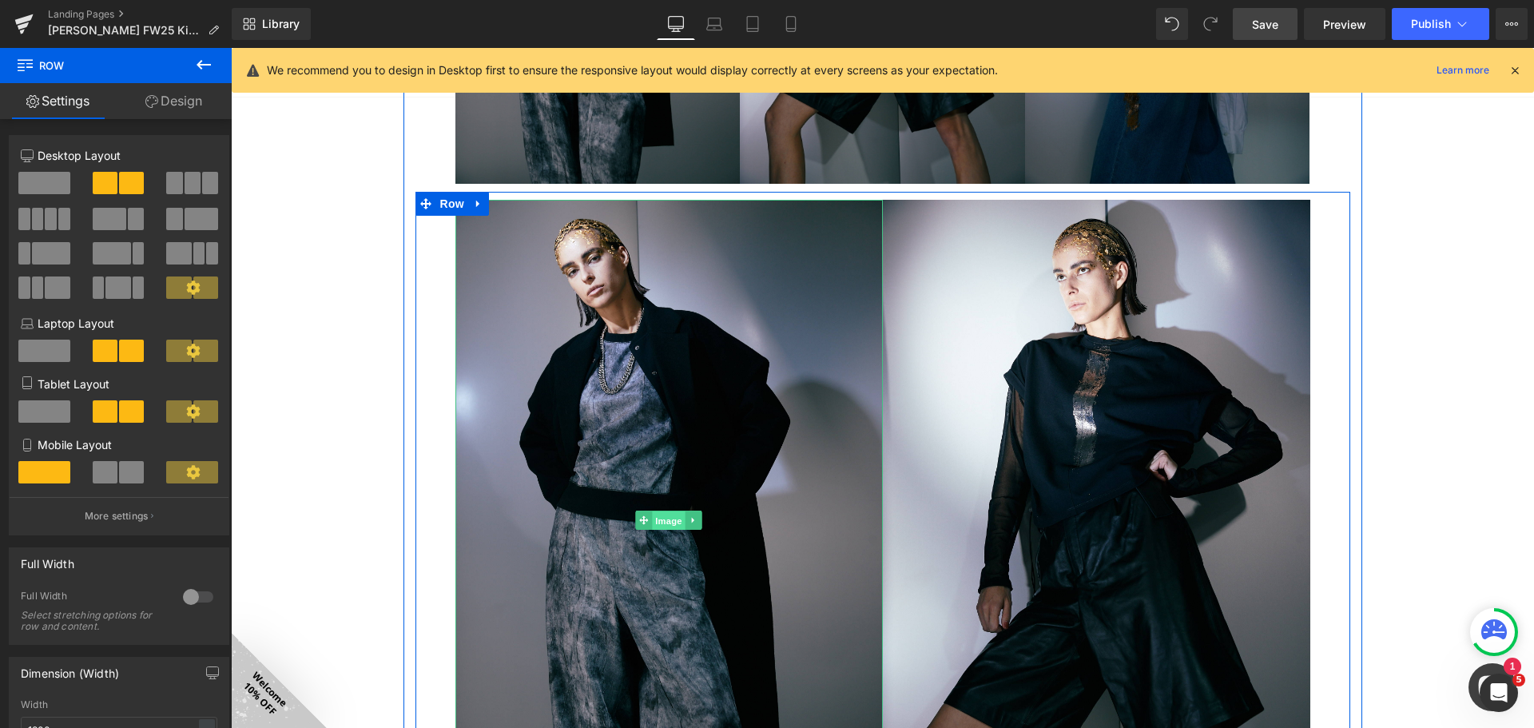
click at [670, 515] on span "Image" at bounding box center [669, 520] width 34 height 19
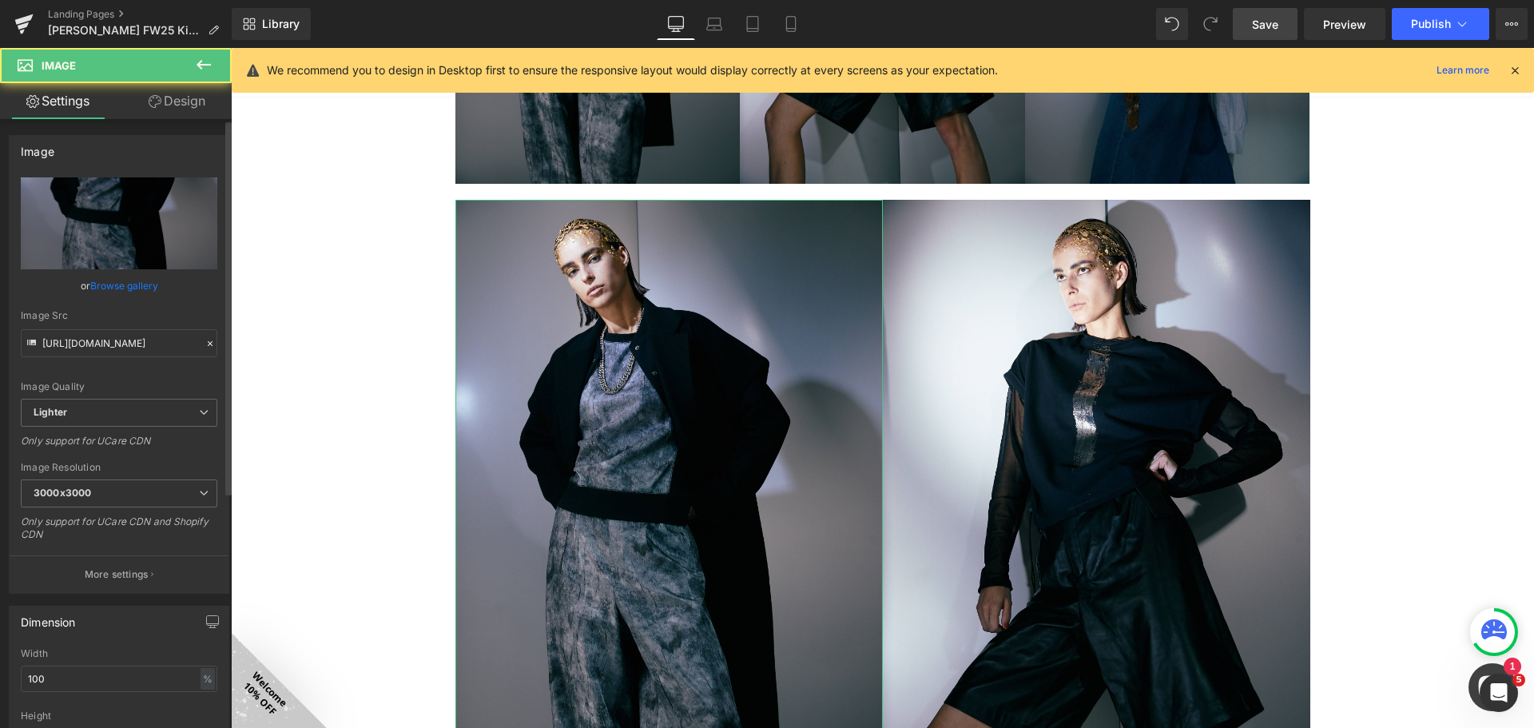
click at [155, 288] on link "Browse gallery" at bounding box center [124, 286] width 68 height 28
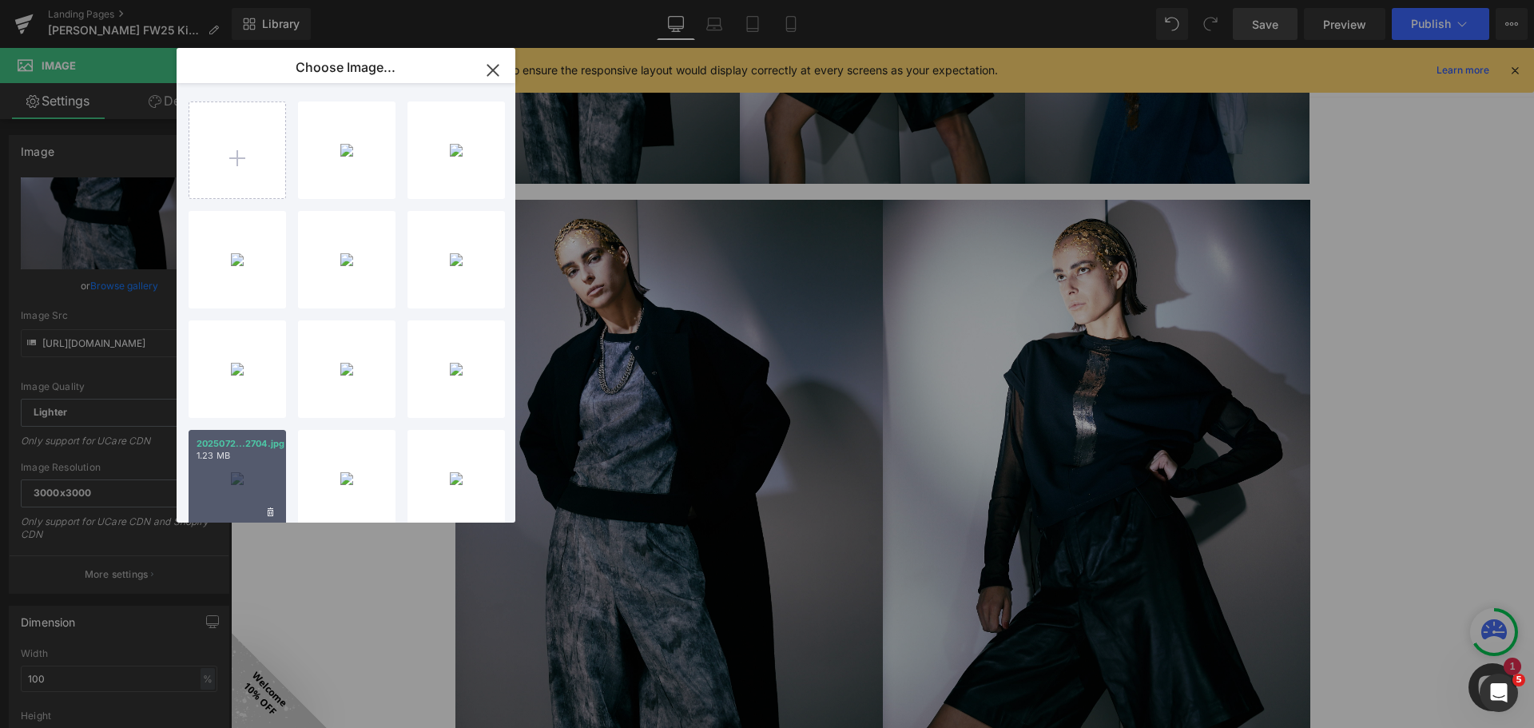
click at [260, 449] on p "2025072...2704.jpg" at bounding box center [237, 444] width 81 height 12
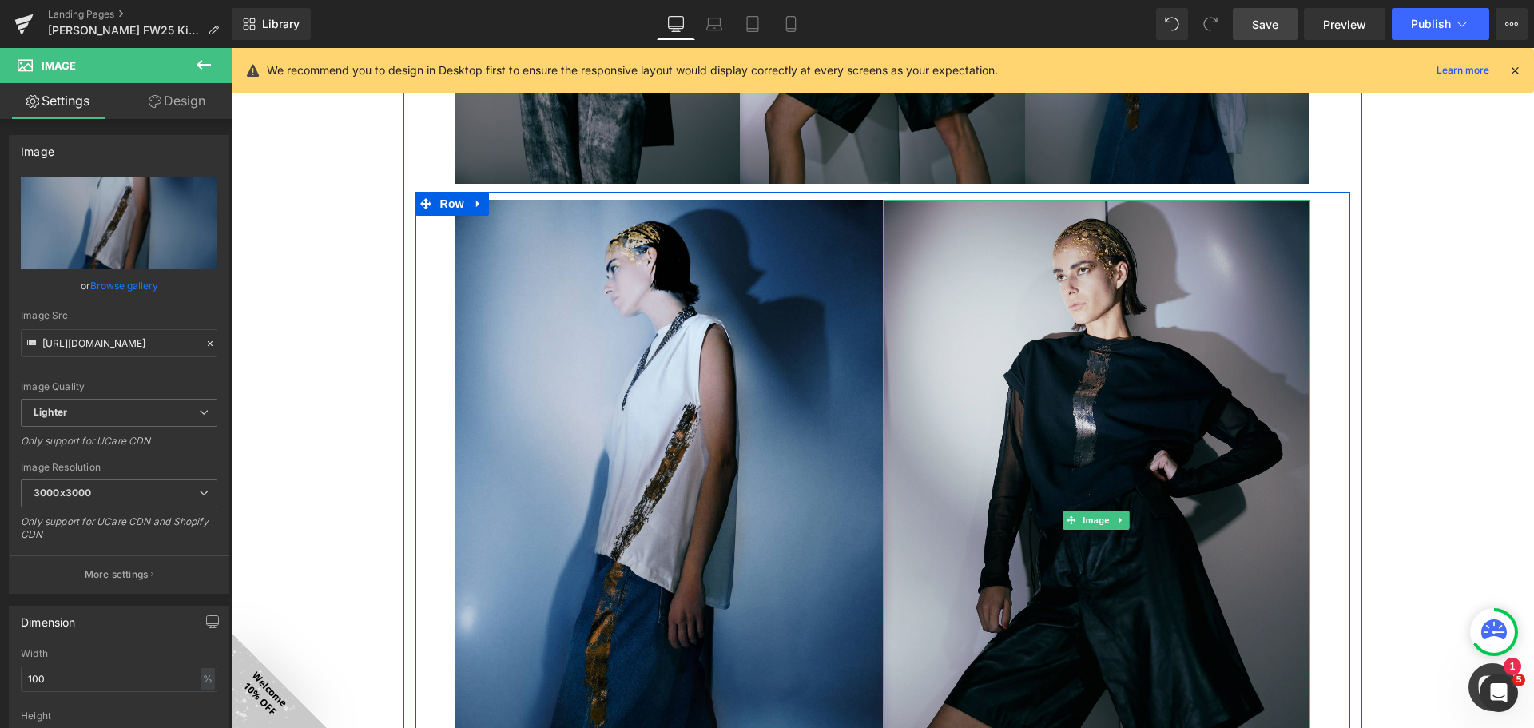
click at [1082, 516] on span "Image" at bounding box center [1096, 519] width 34 height 19
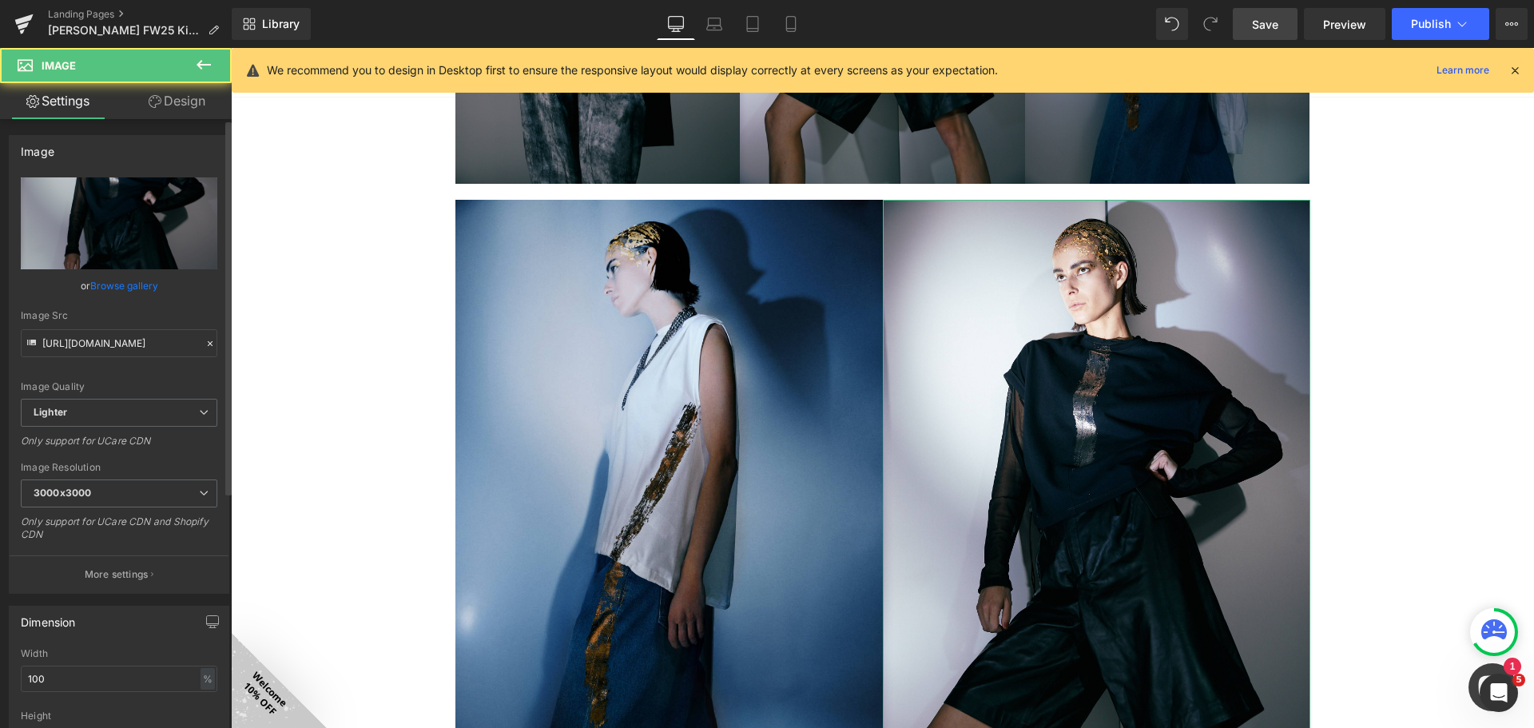
click at [143, 287] on link "Browse gallery" at bounding box center [124, 286] width 68 height 28
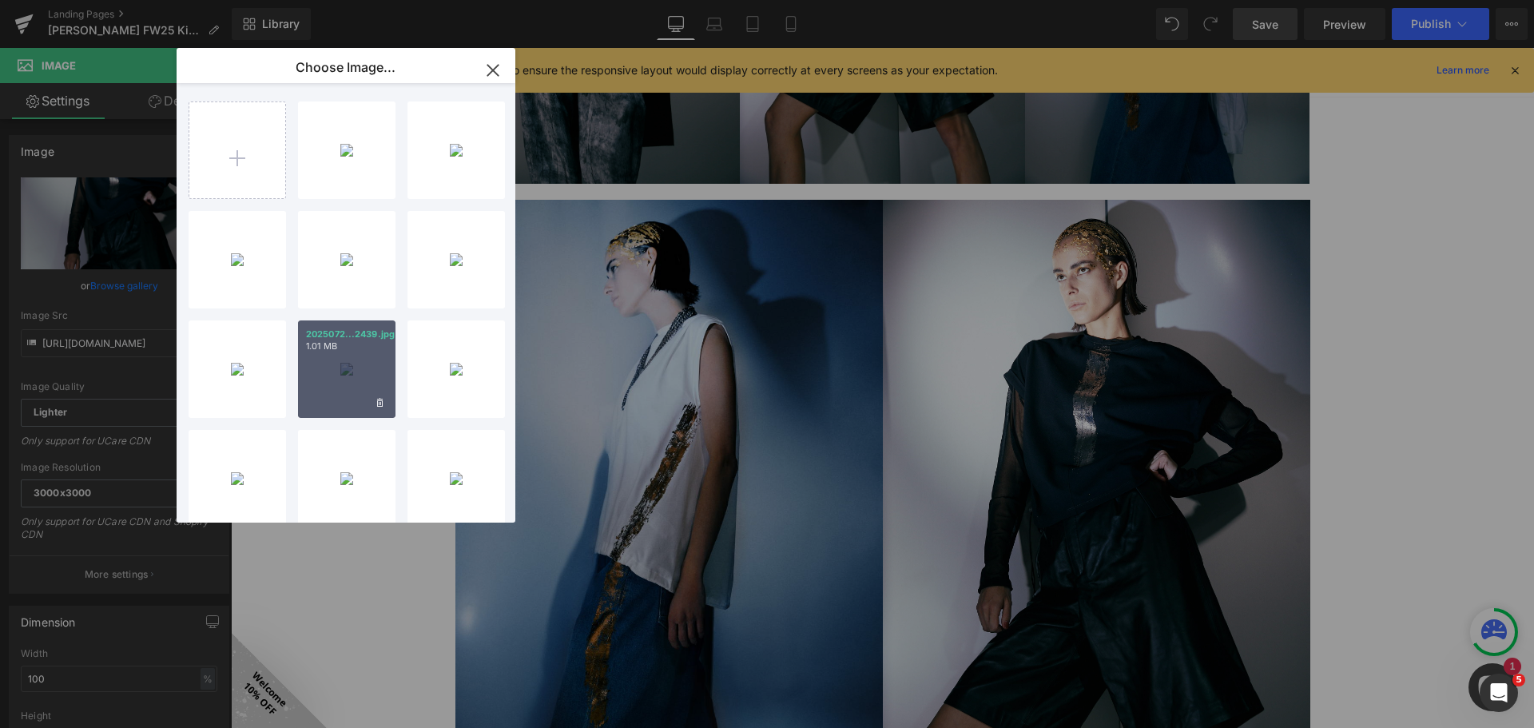
click at [343, 352] on div "2025072...2439.jpg 1.01 MB" at bounding box center [346, 368] width 97 height 97
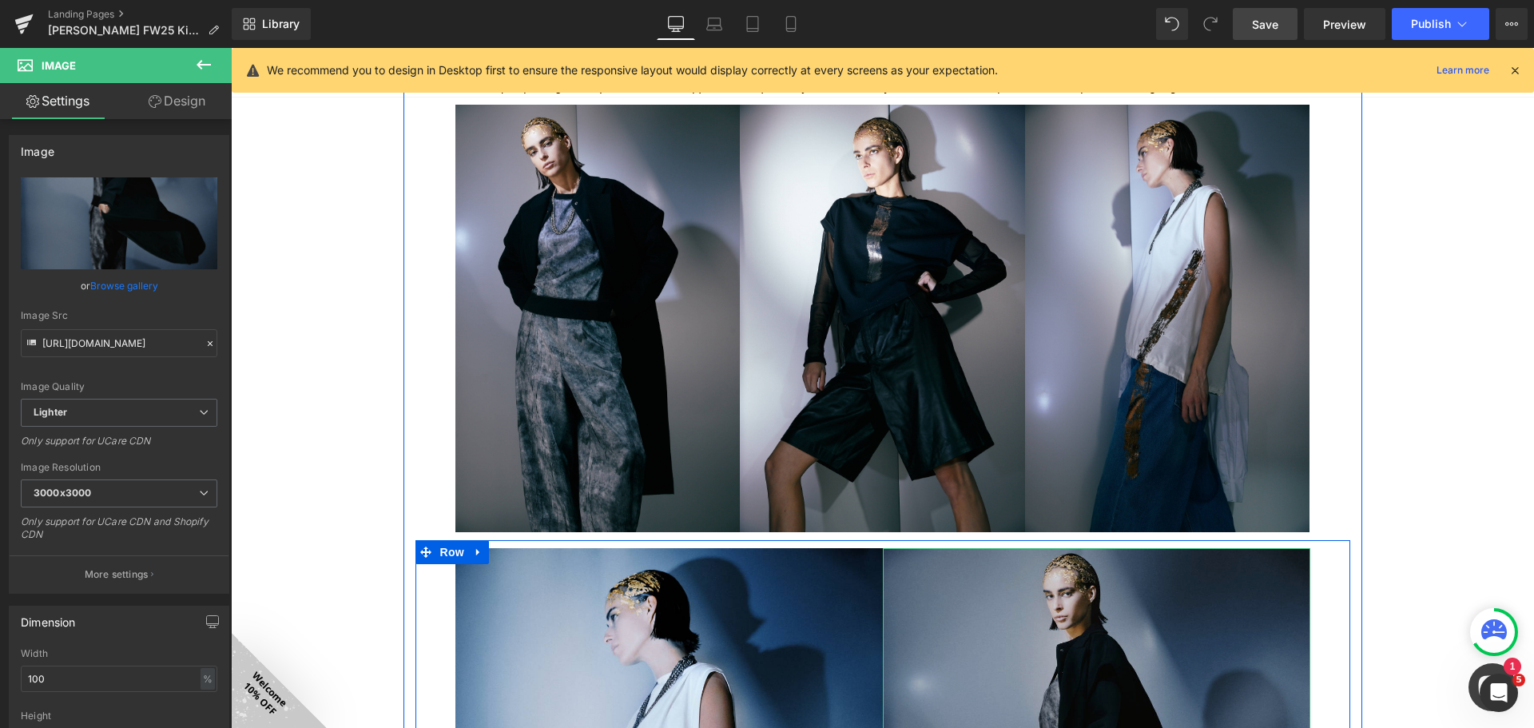
scroll to position [1927, 0]
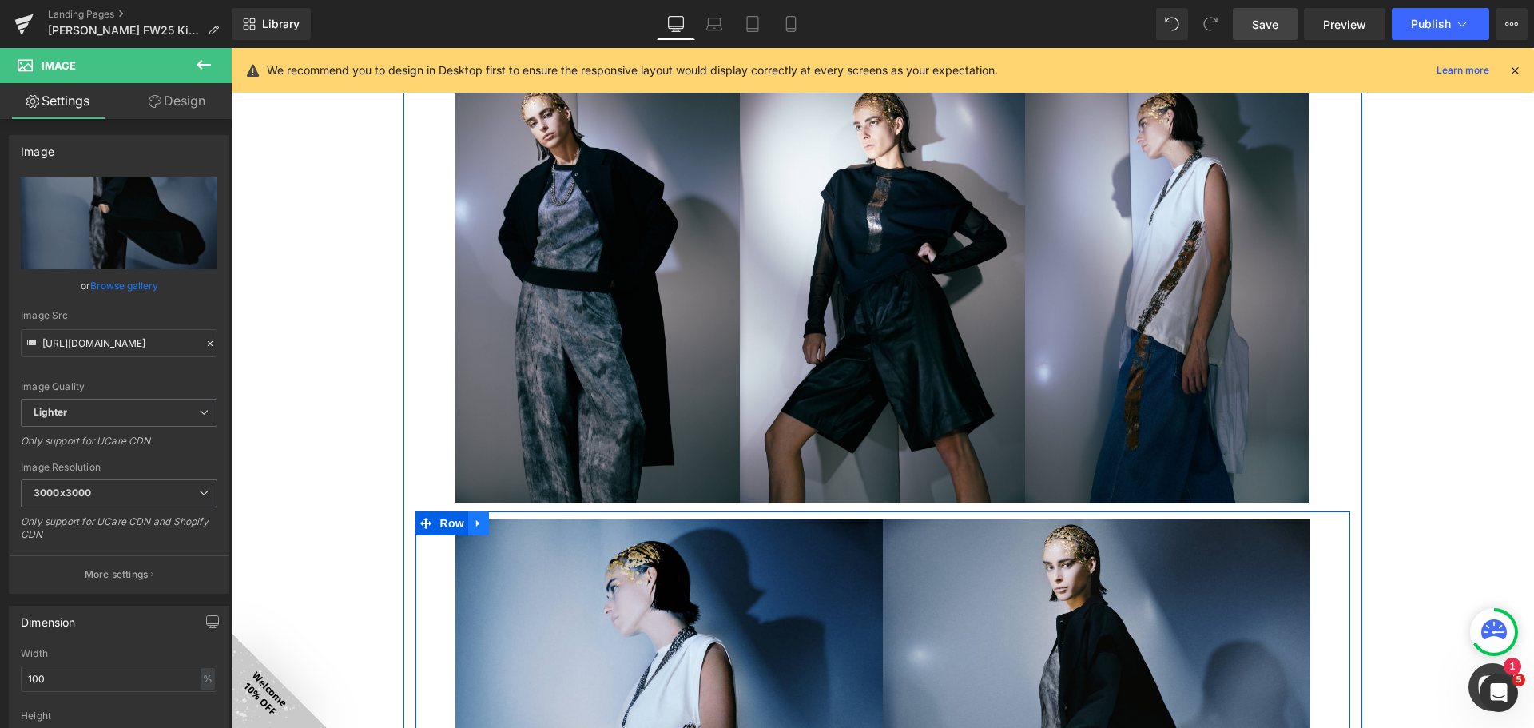
click at [475, 521] on icon at bounding box center [478, 524] width 11 height 12
click at [514, 525] on icon at bounding box center [519, 523] width 11 height 11
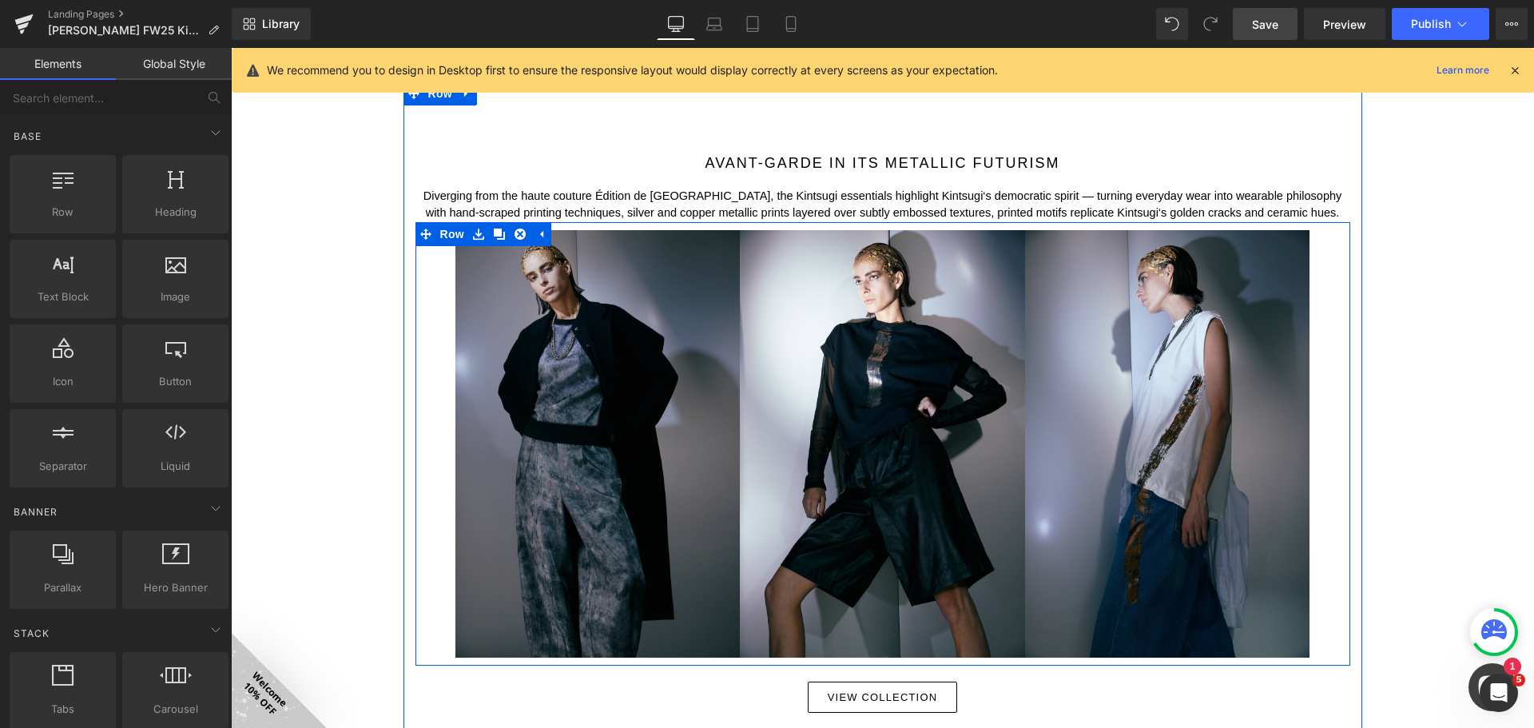
scroll to position [1767, 0]
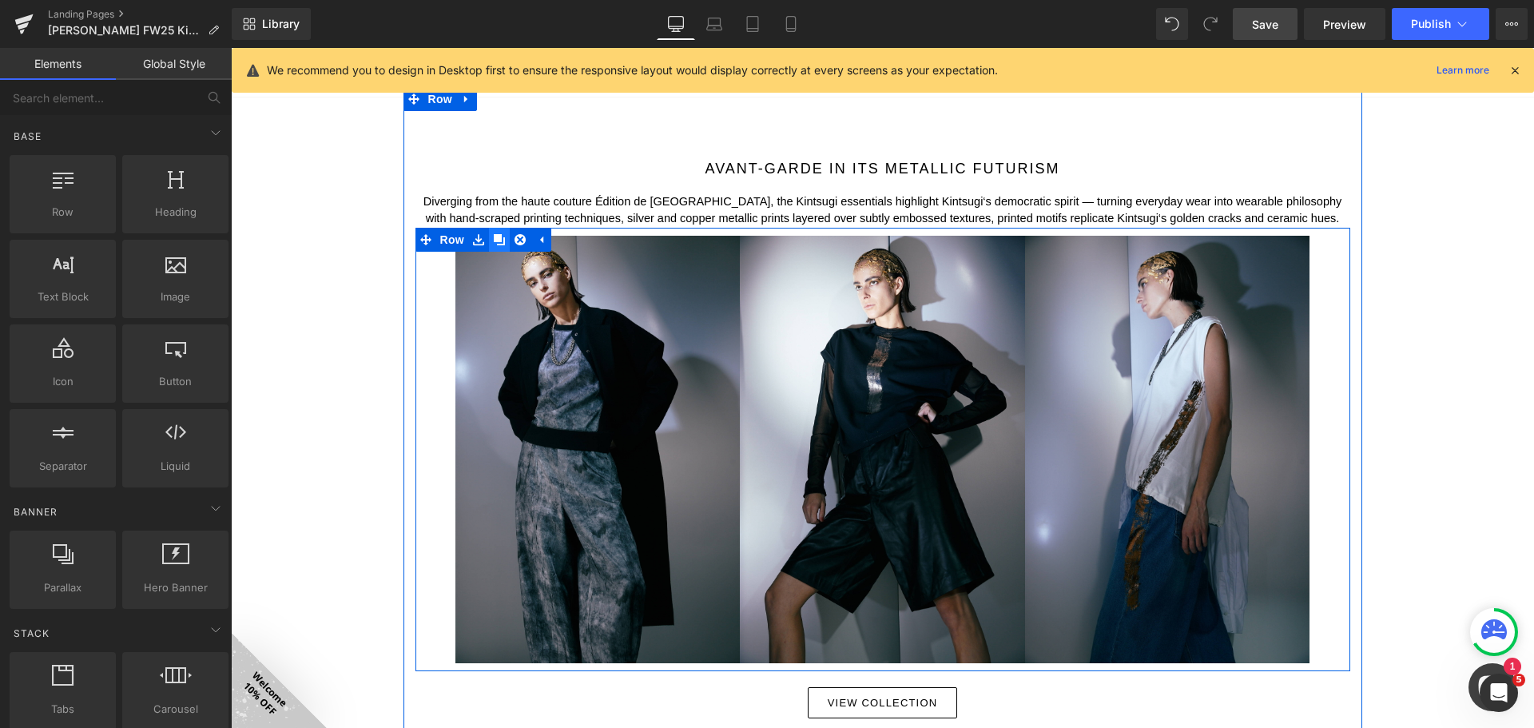
click at [494, 240] on icon at bounding box center [499, 239] width 11 height 11
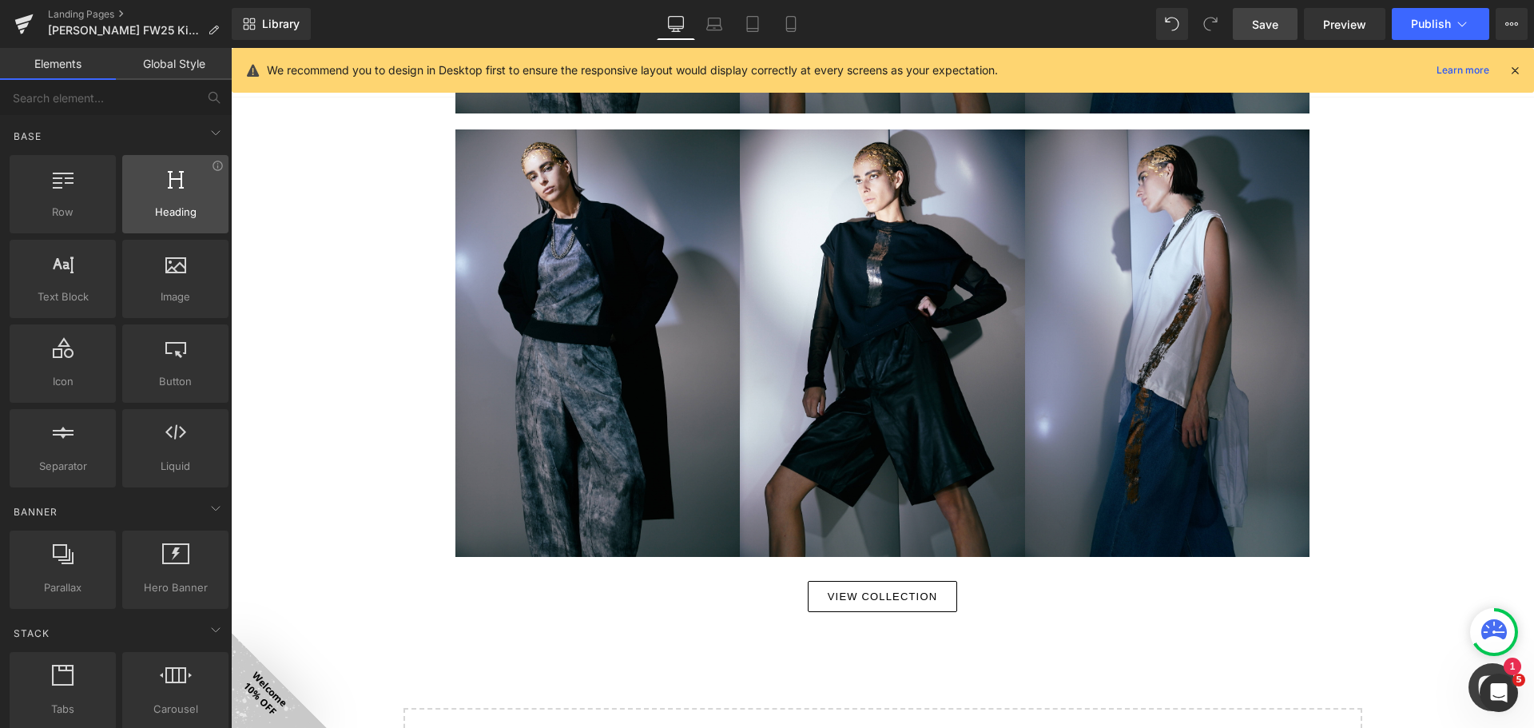
scroll to position [2326, 0]
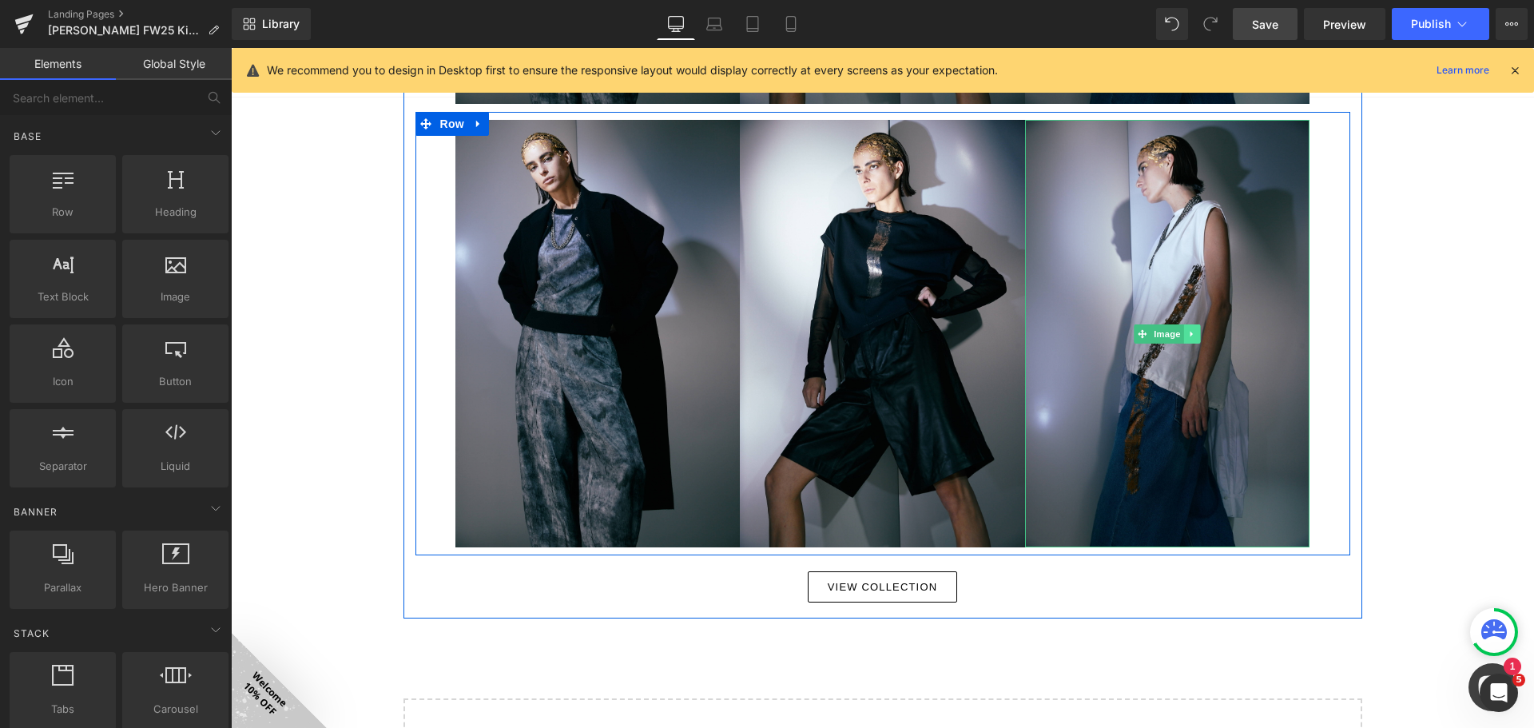
click at [1188, 333] on icon at bounding box center [1192, 334] width 9 height 10
click at [1192, 335] on link at bounding box center [1200, 333] width 17 height 19
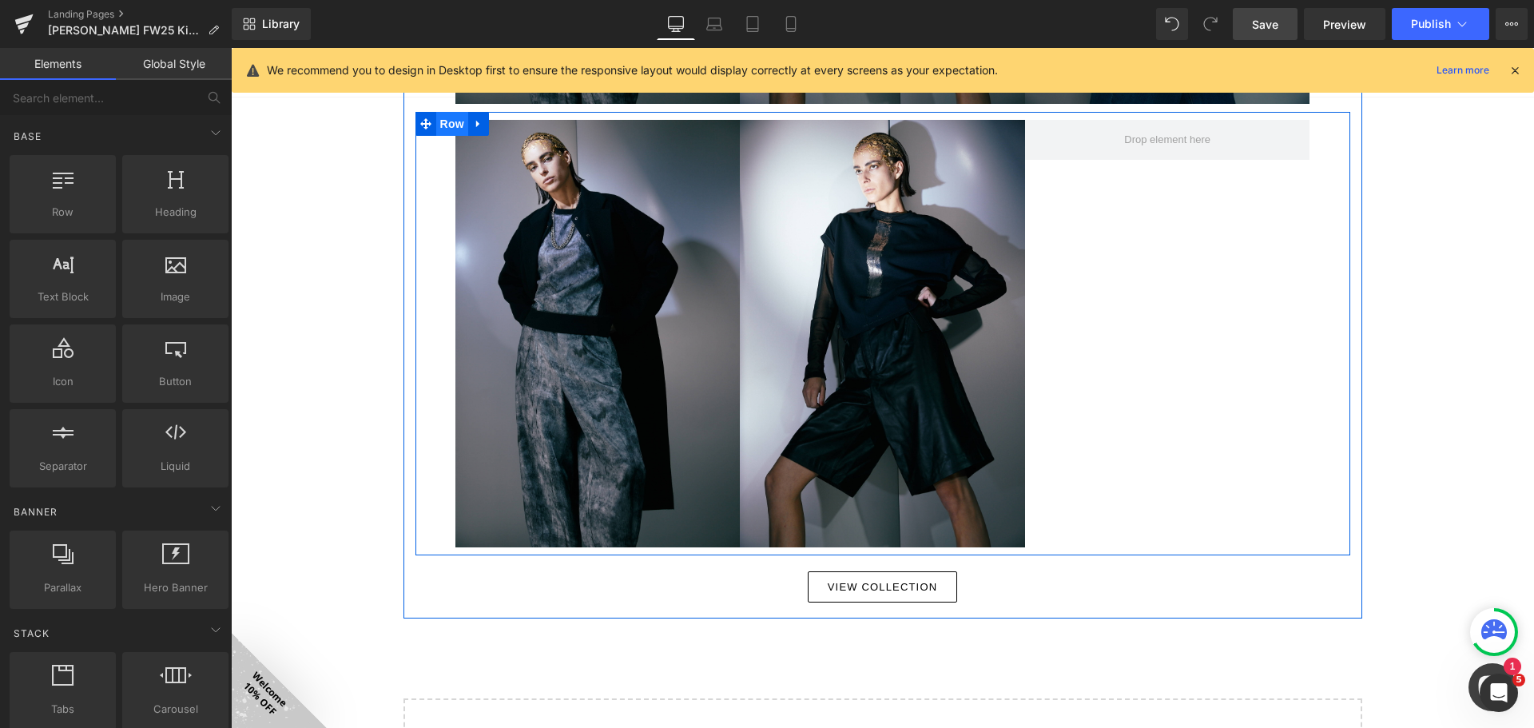
click at [449, 124] on span "Row" at bounding box center [452, 124] width 32 height 24
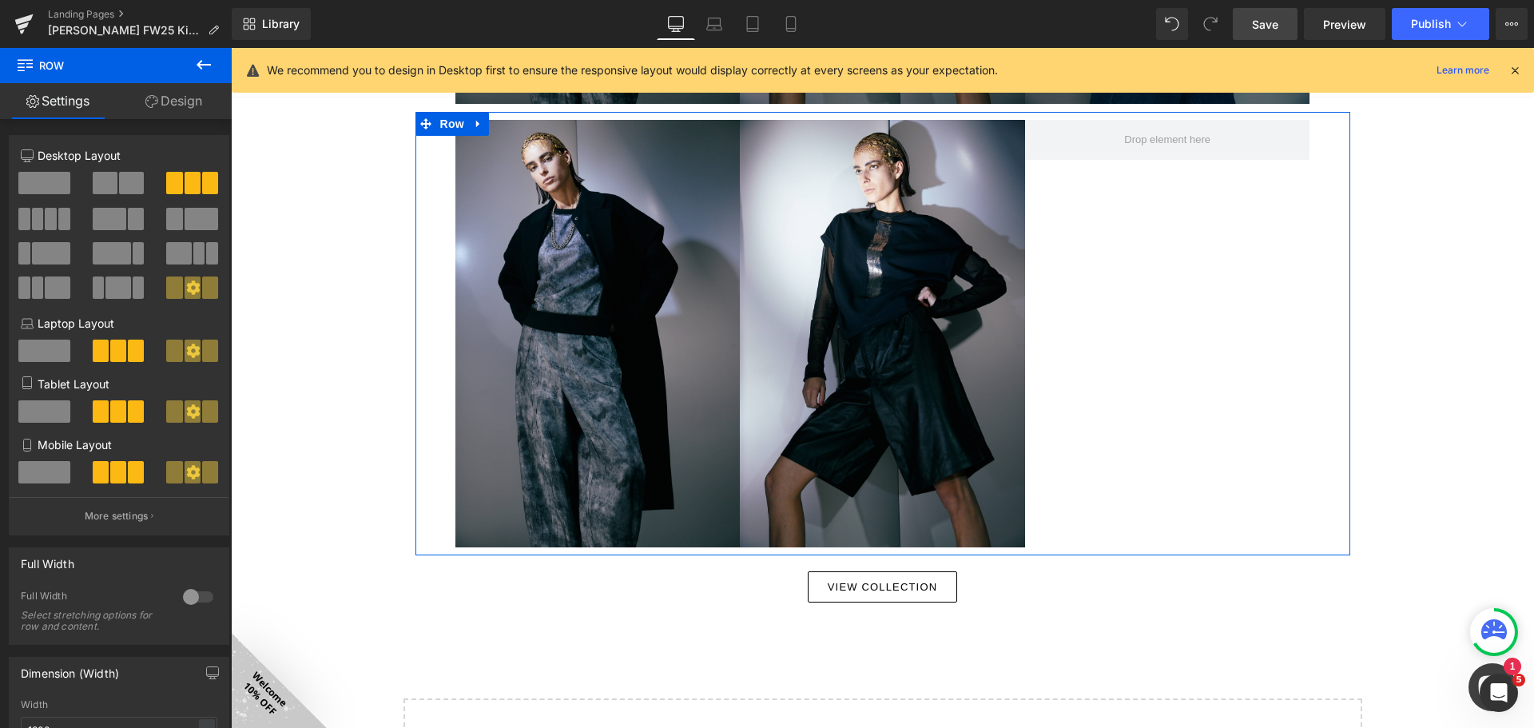
click at [121, 185] on span at bounding box center [131, 183] width 25 height 22
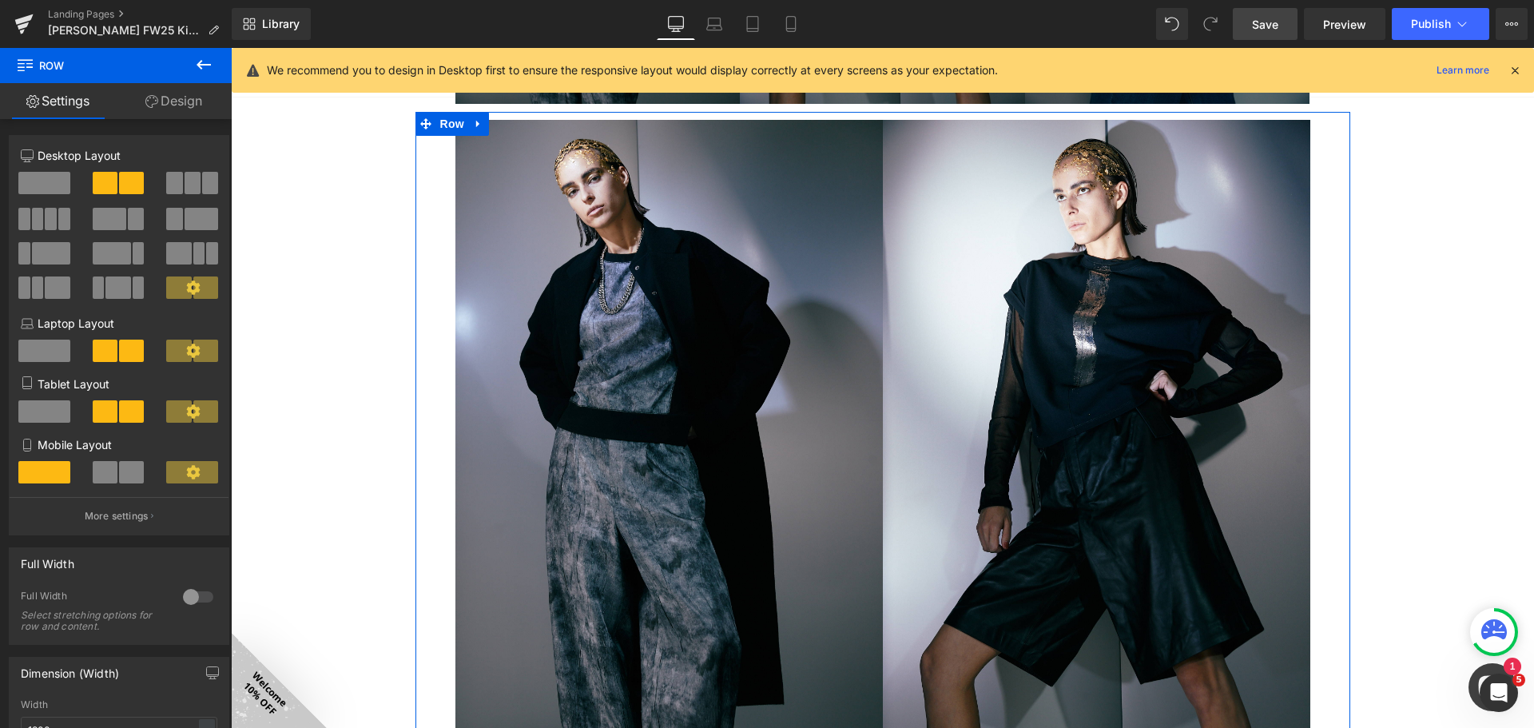
click at [185, 99] on link "Design" at bounding box center [174, 101] width 116 height 36
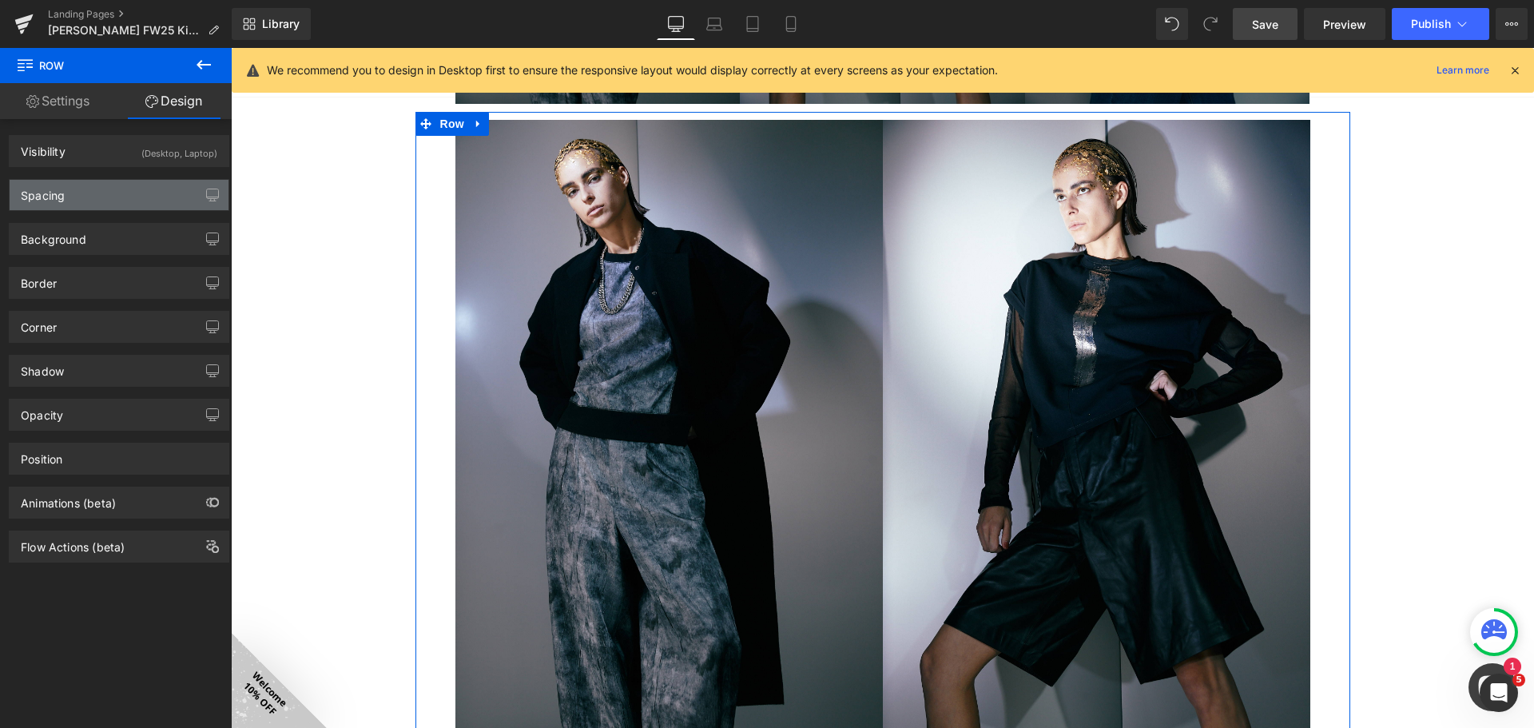
click at [189, 195] on div "Spacing" at bounding box center [119, 195] width 219 height 30
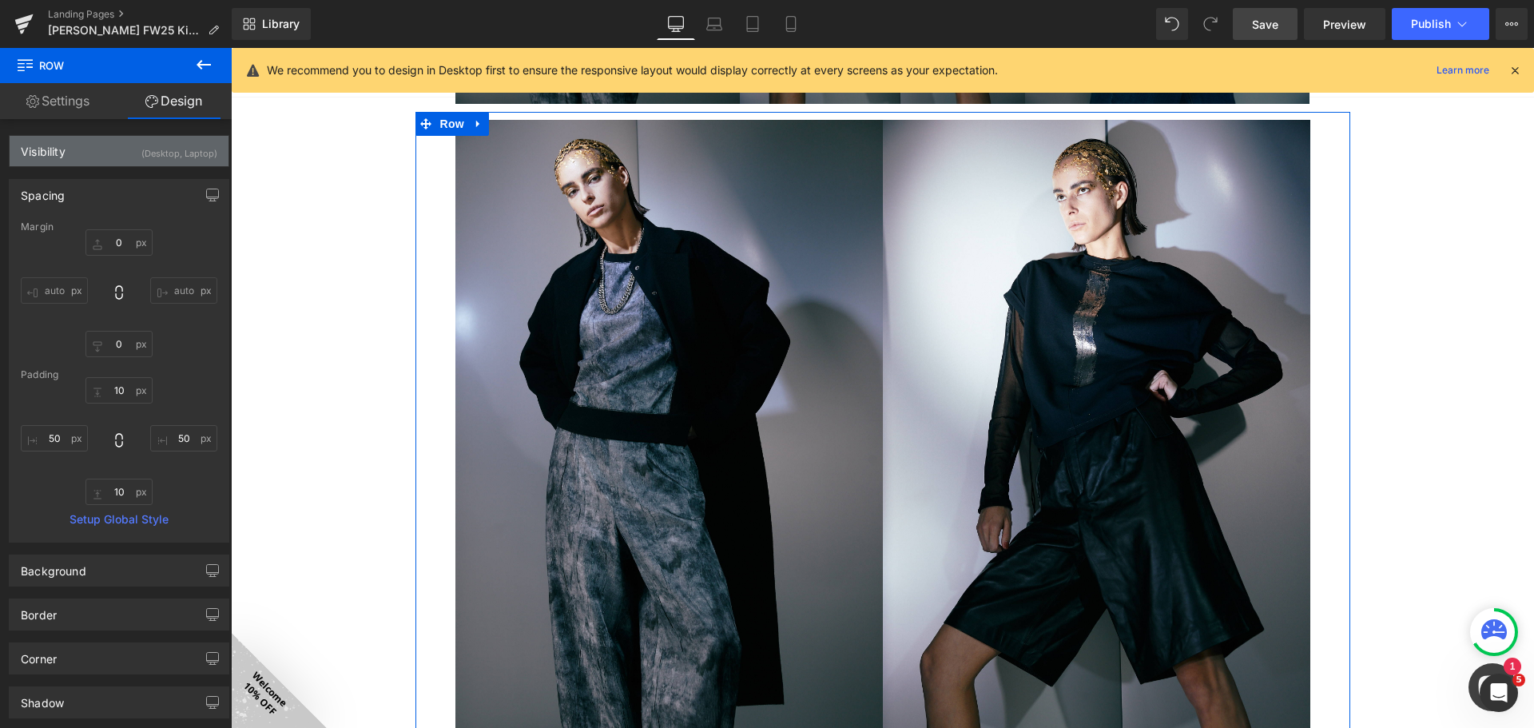
click at [186, 143] on div "(Desktop, Laptop)" at bounding box center [179, 149] width 76 height 26
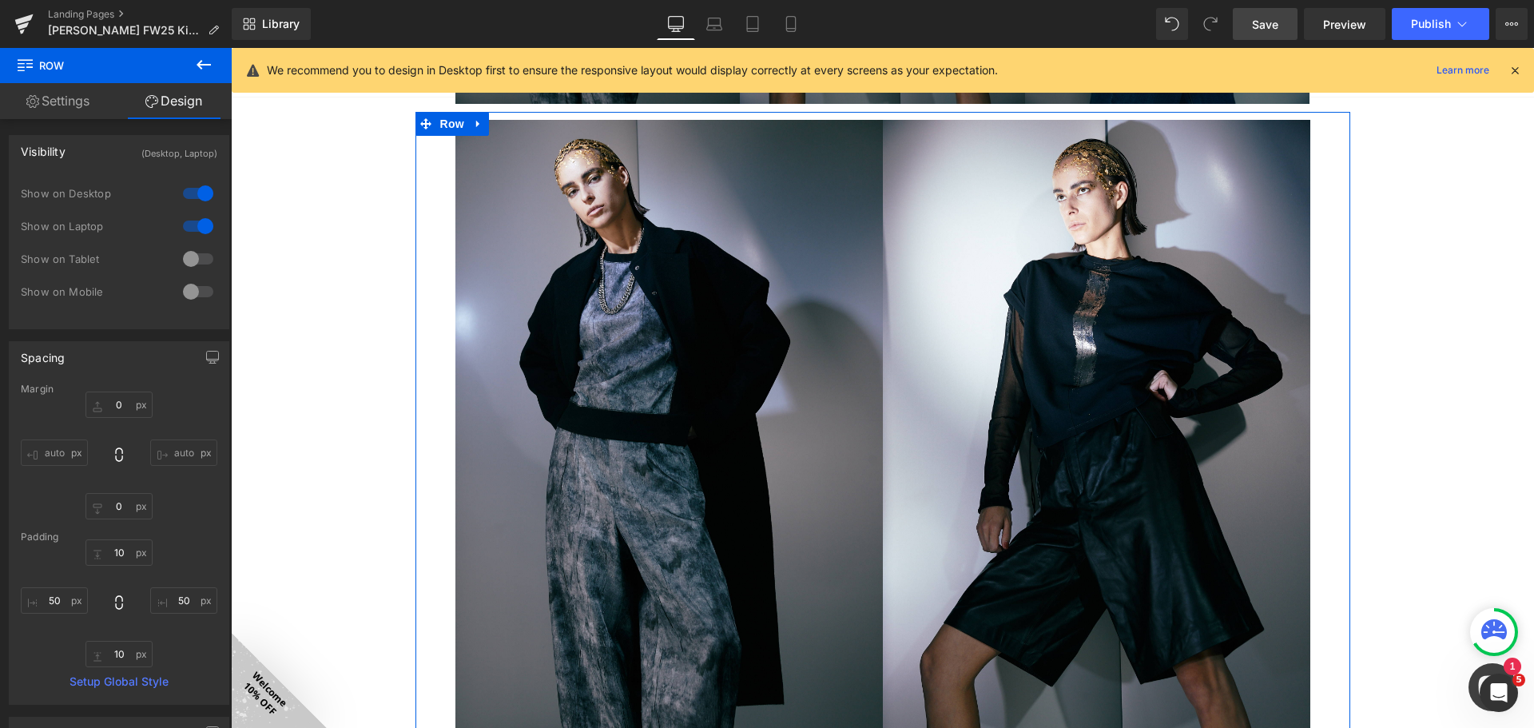
click at [197, 193] on div at bounding box center [198, 194] width 38 height 26
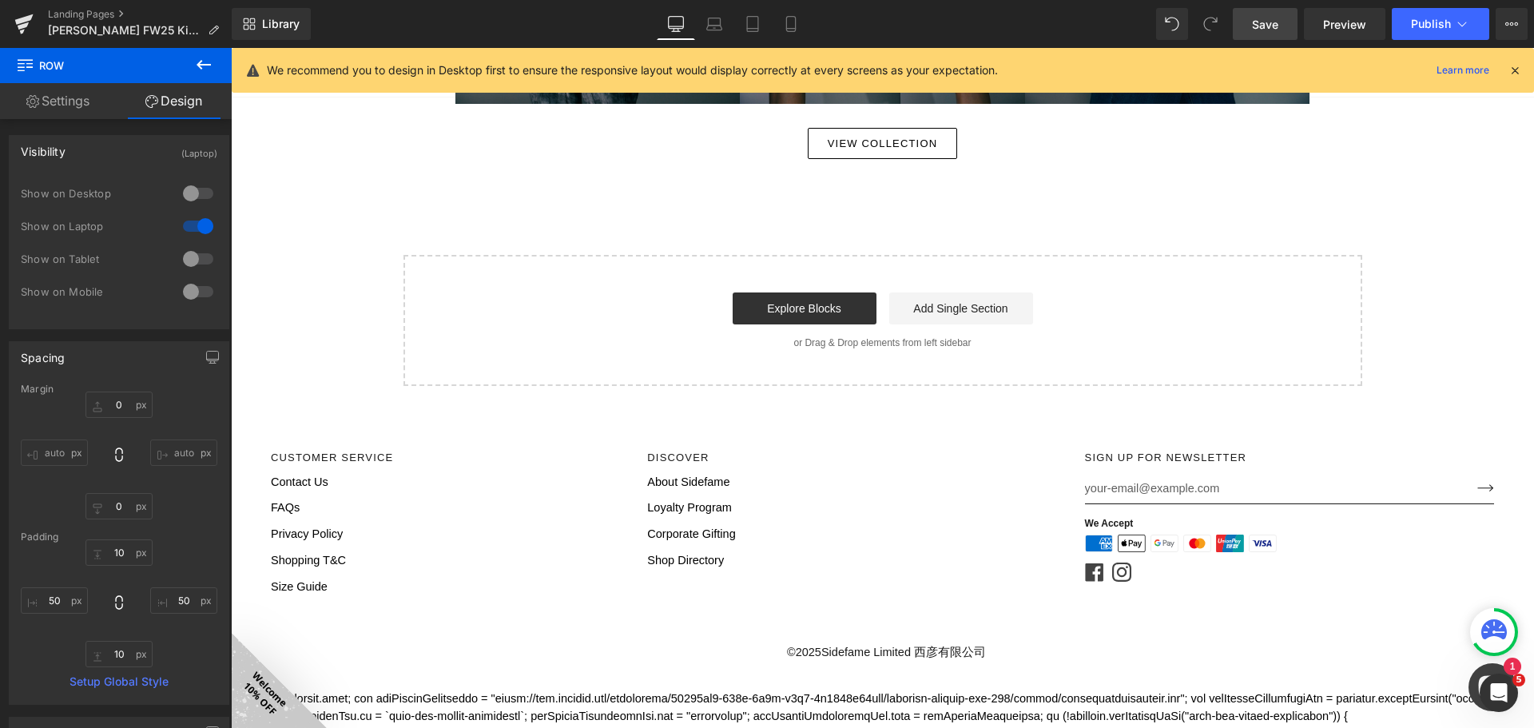
click at [196, 260] on div at bounding box center [198, 259] width 38 height 26
click at [194, 280] on div at bounding box center [198, 292] width 38 height 26
click at [195, 228] on div at bounding box center [198, 226] width 38 height 26
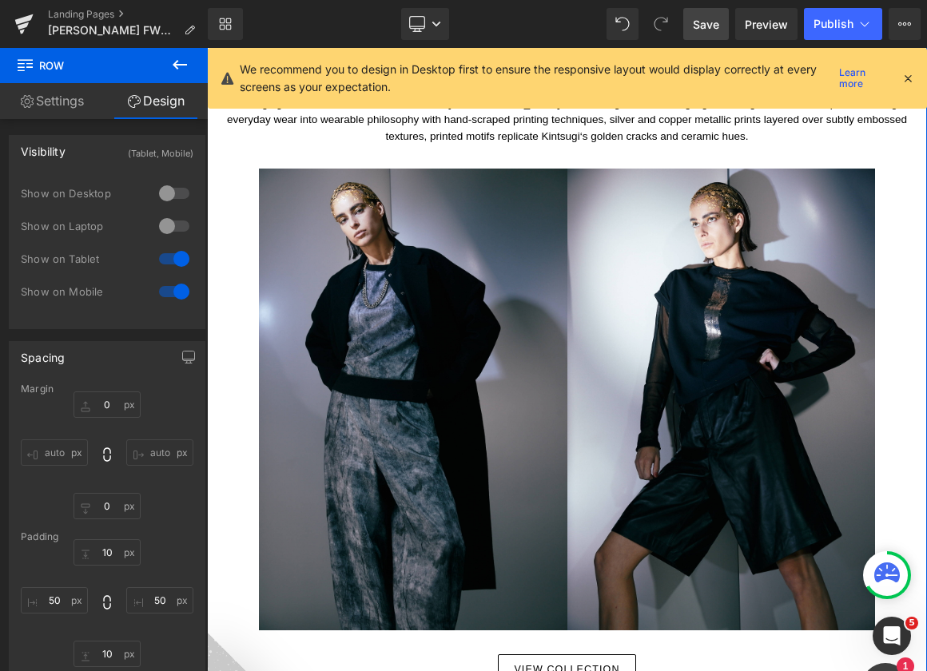
scroll to position [3161, 0]
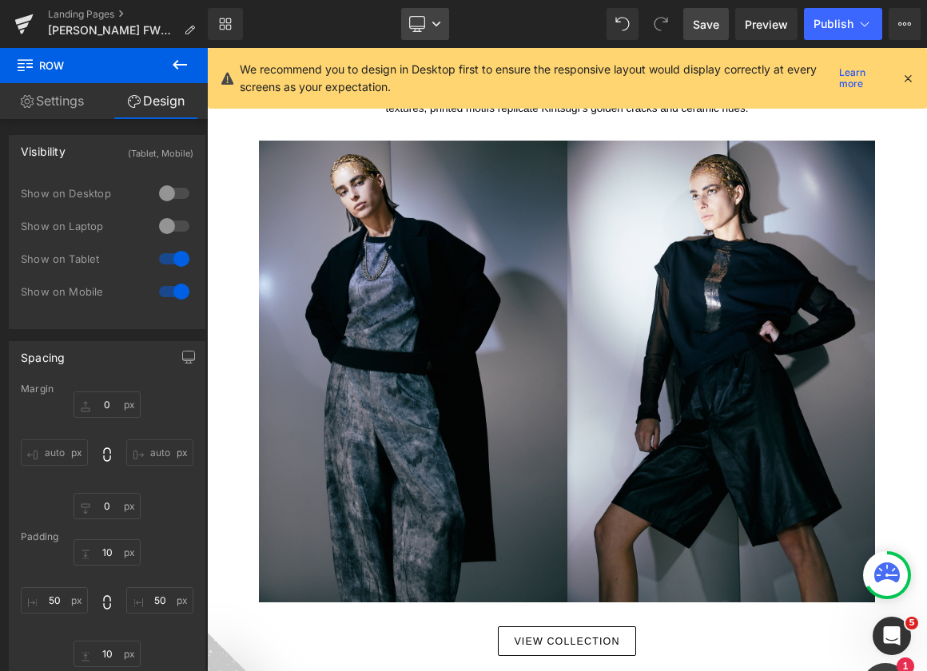
click at [407, 18] on link "Desktop" at bounding box center [425, 24] width 48 height 32
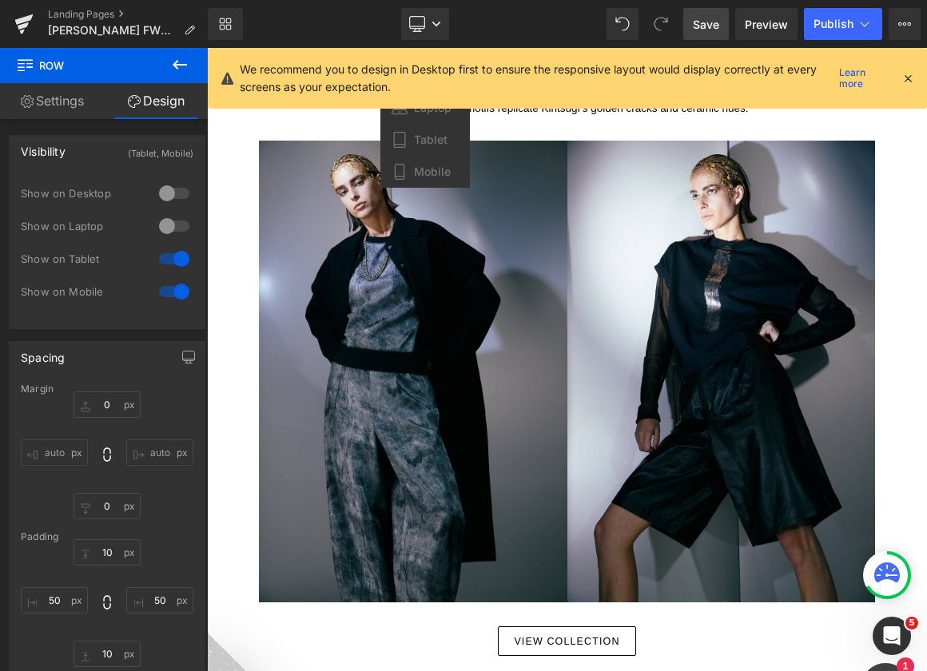
click at [503, 20] on div "Library Desktop Desktop Laptop Tablet Mobile Save Preview Publish Scheduled Vie…" at bounding box center [567, 24] width 719 height 32
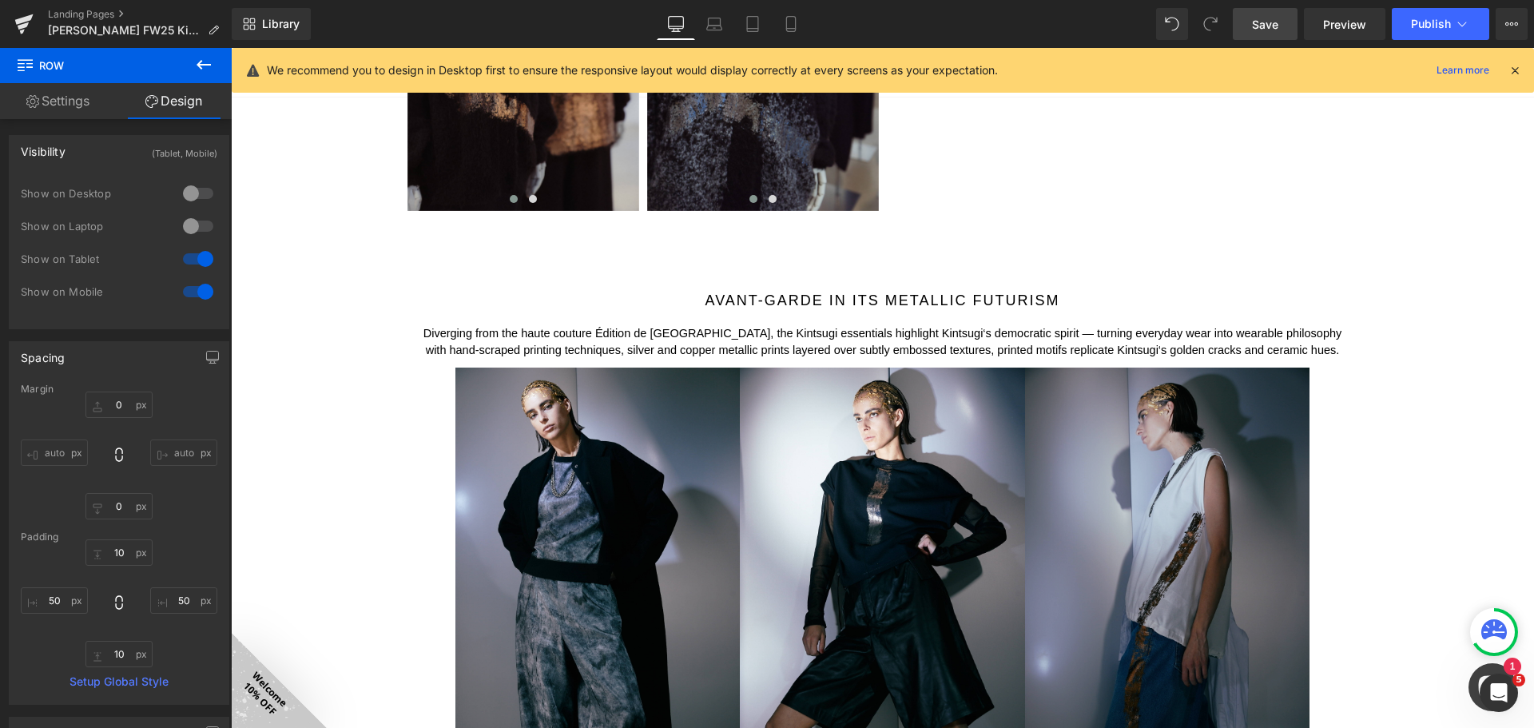
scroll to position [1634, 0]
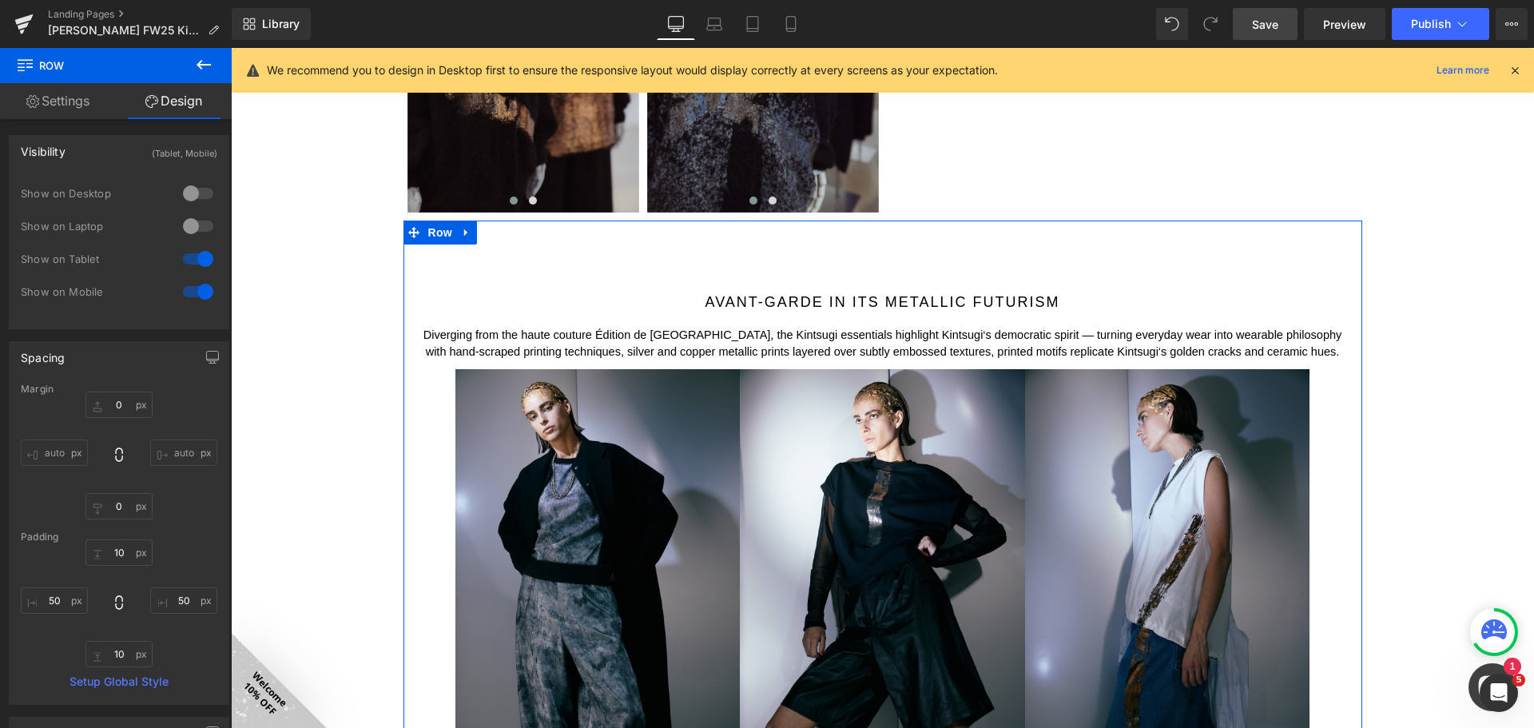
click at [461, 238] on link at bounding box center [466, 232] width 21 height 24
click at [424, 232] on span "Row" at bounding box center [440, 232] width 32 height 24
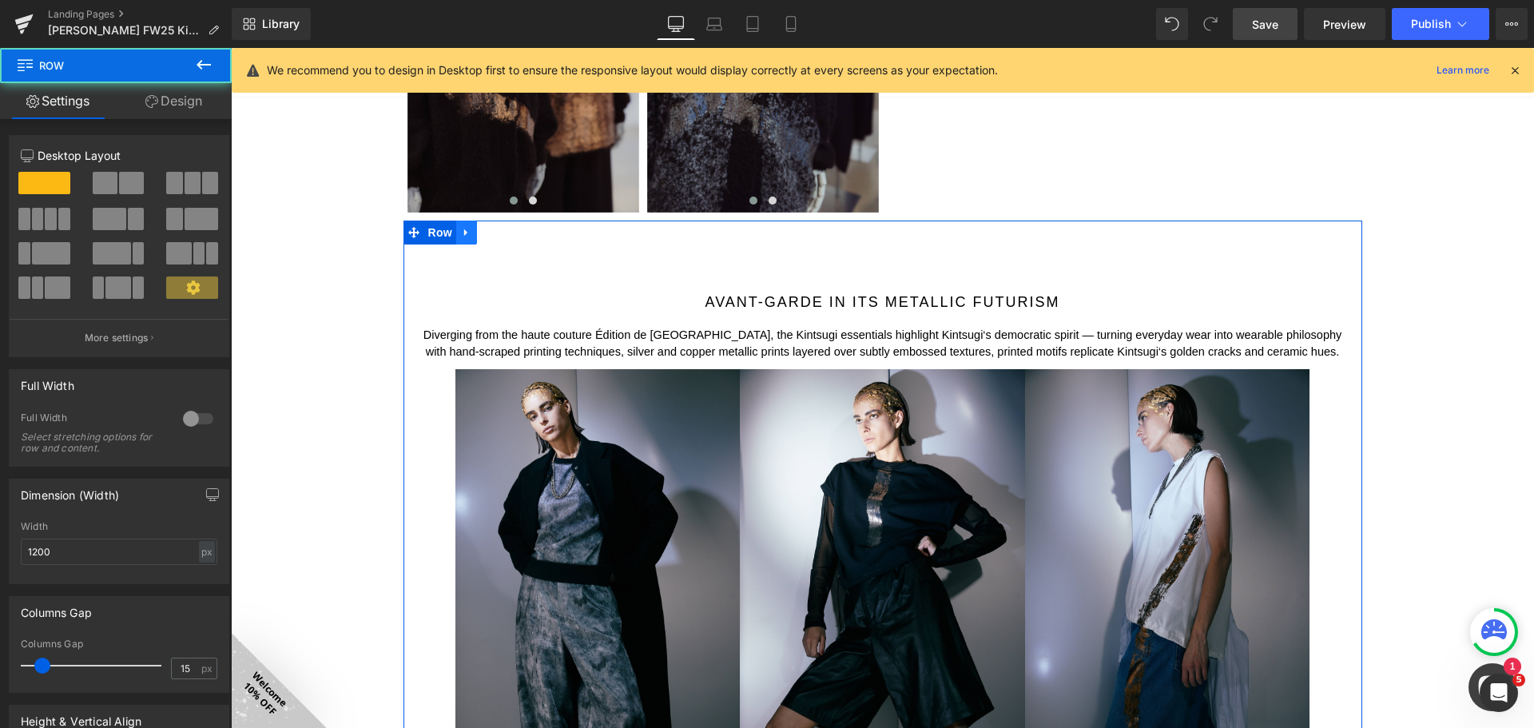
click at [467, 229] on link at bounding box center [466, 232] width 21 height 24
click at [482, 233] on icon at bounding box center [487, 232] width 11 height 11
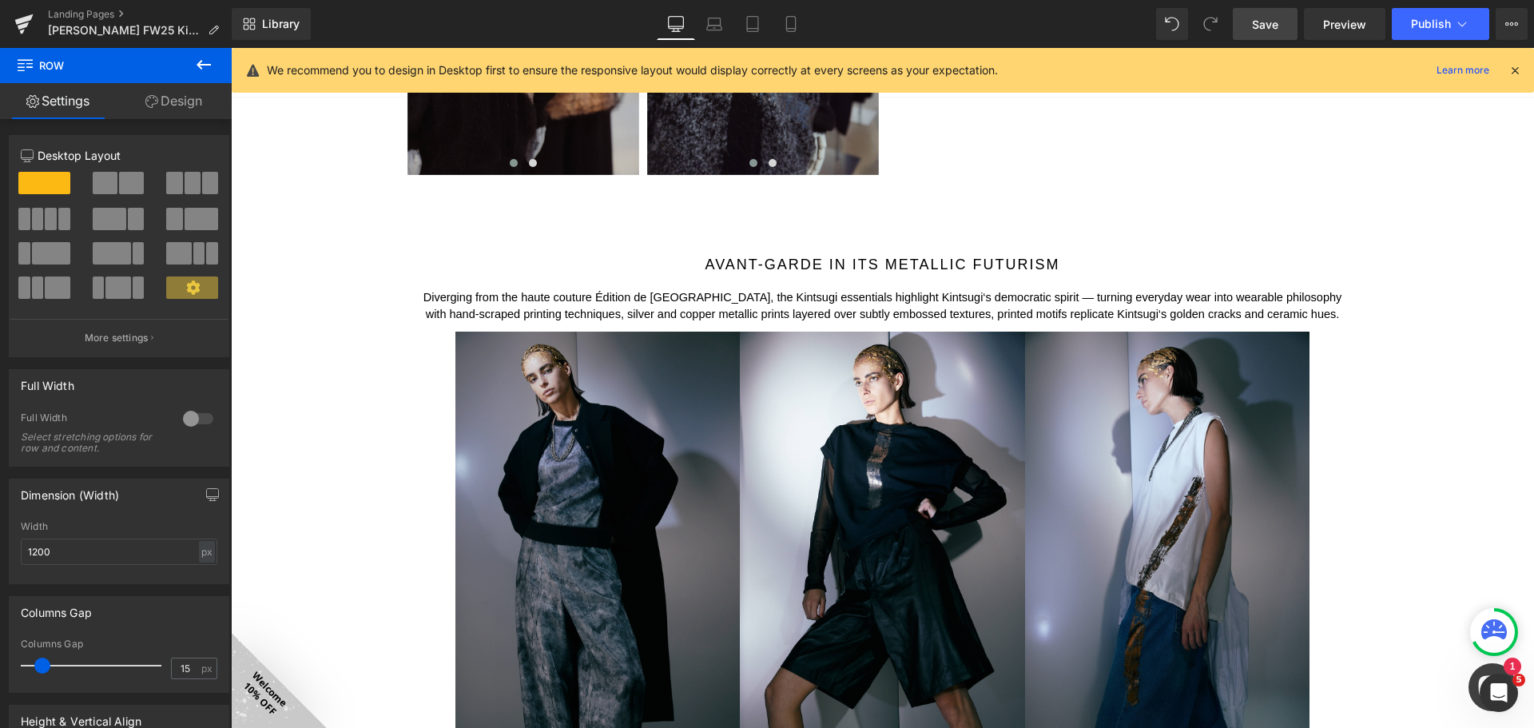
scroll to position [1670, 0]
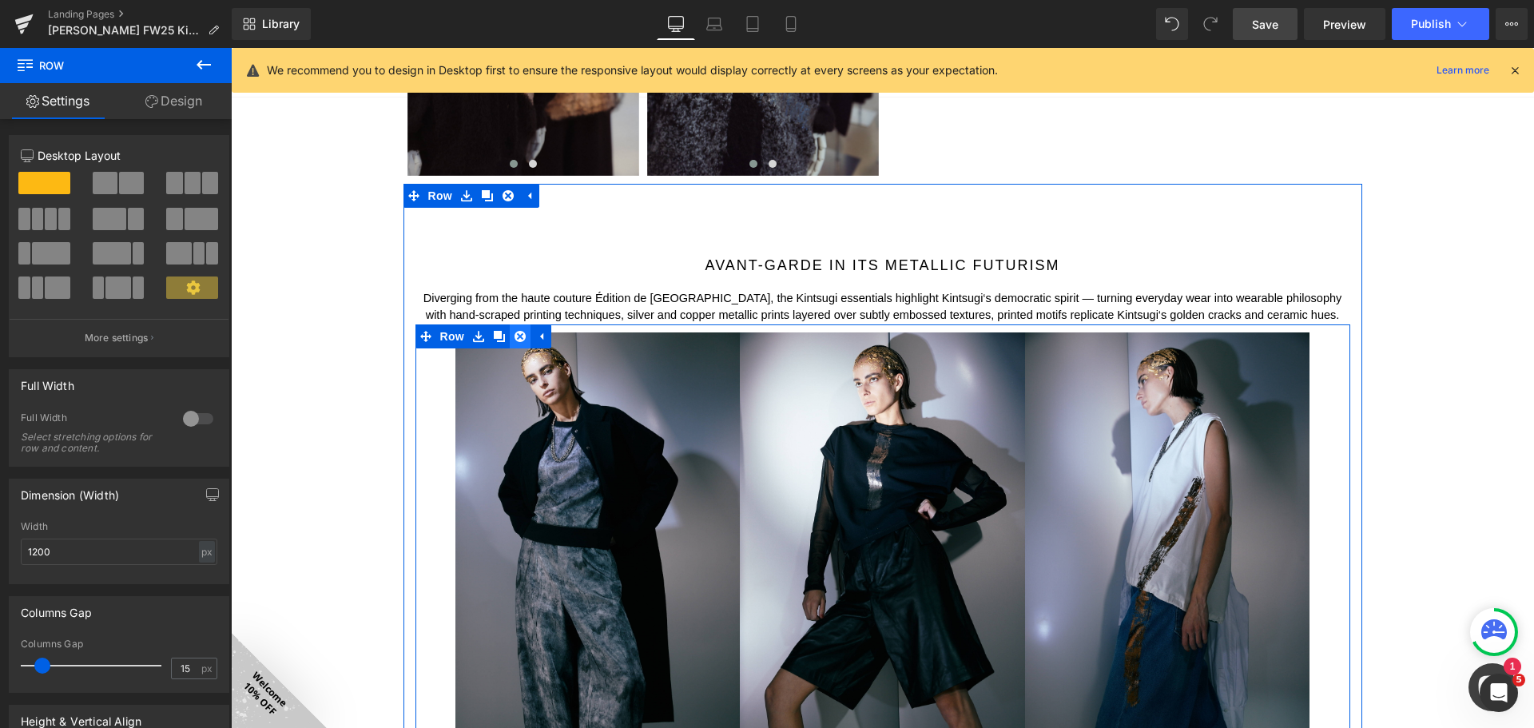
click at [514, 335] on icon at bounding box center [519, 336] width 11 height 11
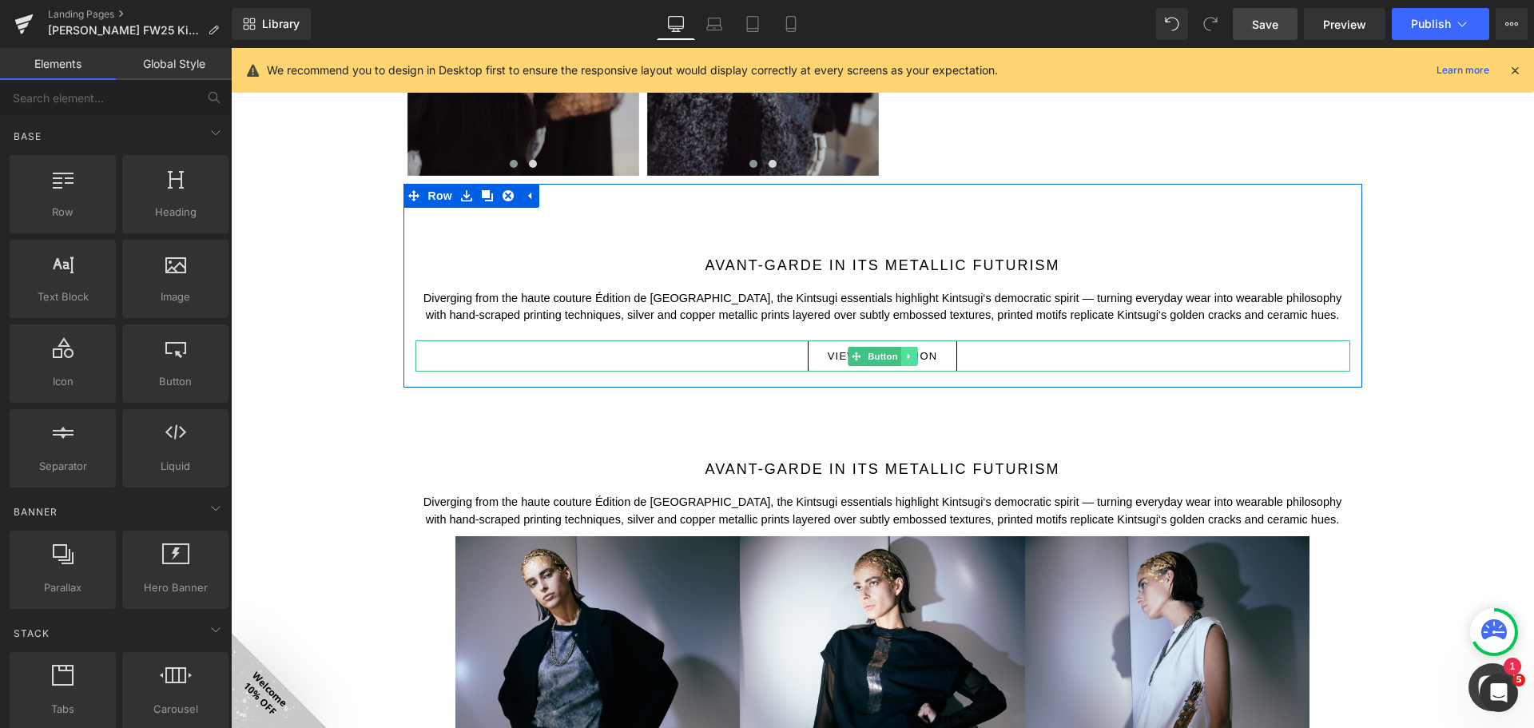
click at [904, 355] on icon at bounding box center [908, 356] width 9 height 10
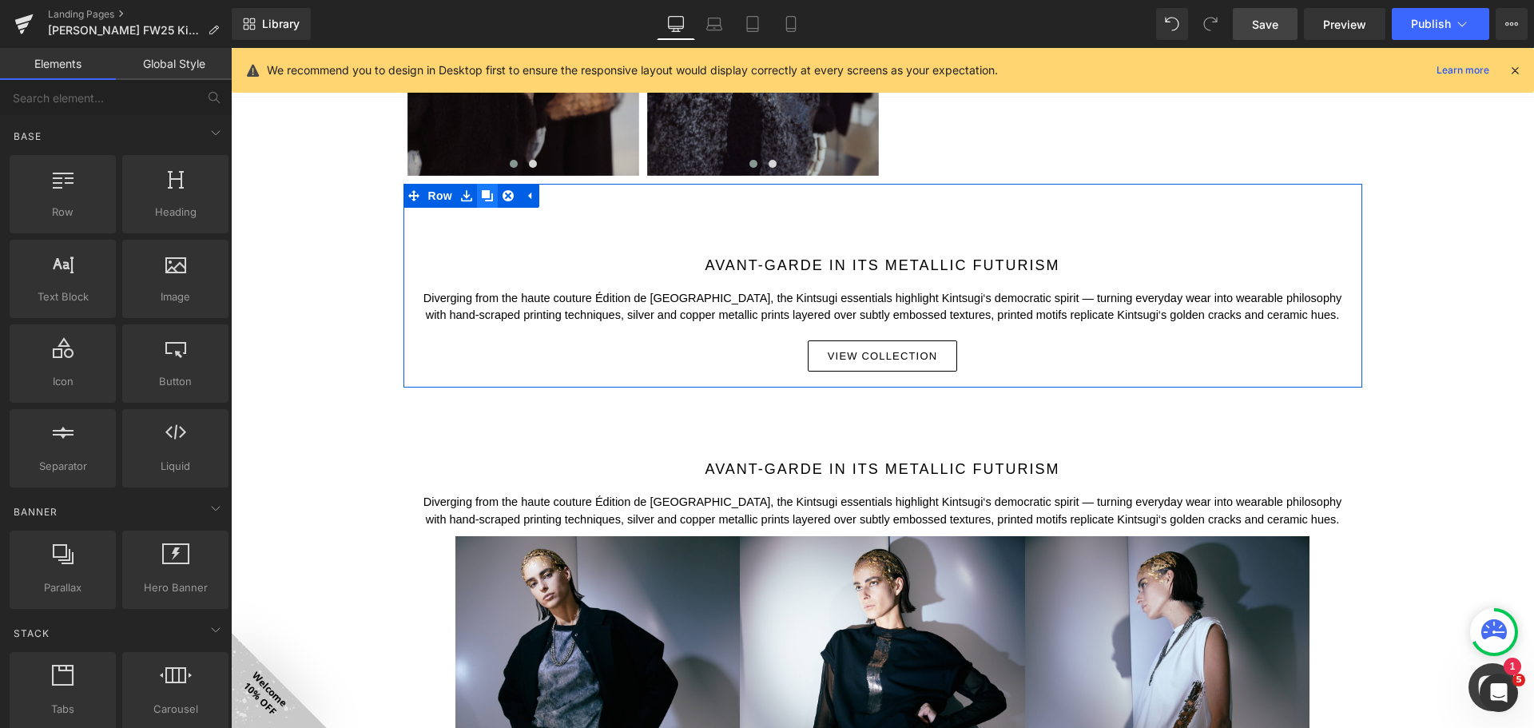
click at [482, 197] on icon at bounding box center [487, 195] width 11 height 11
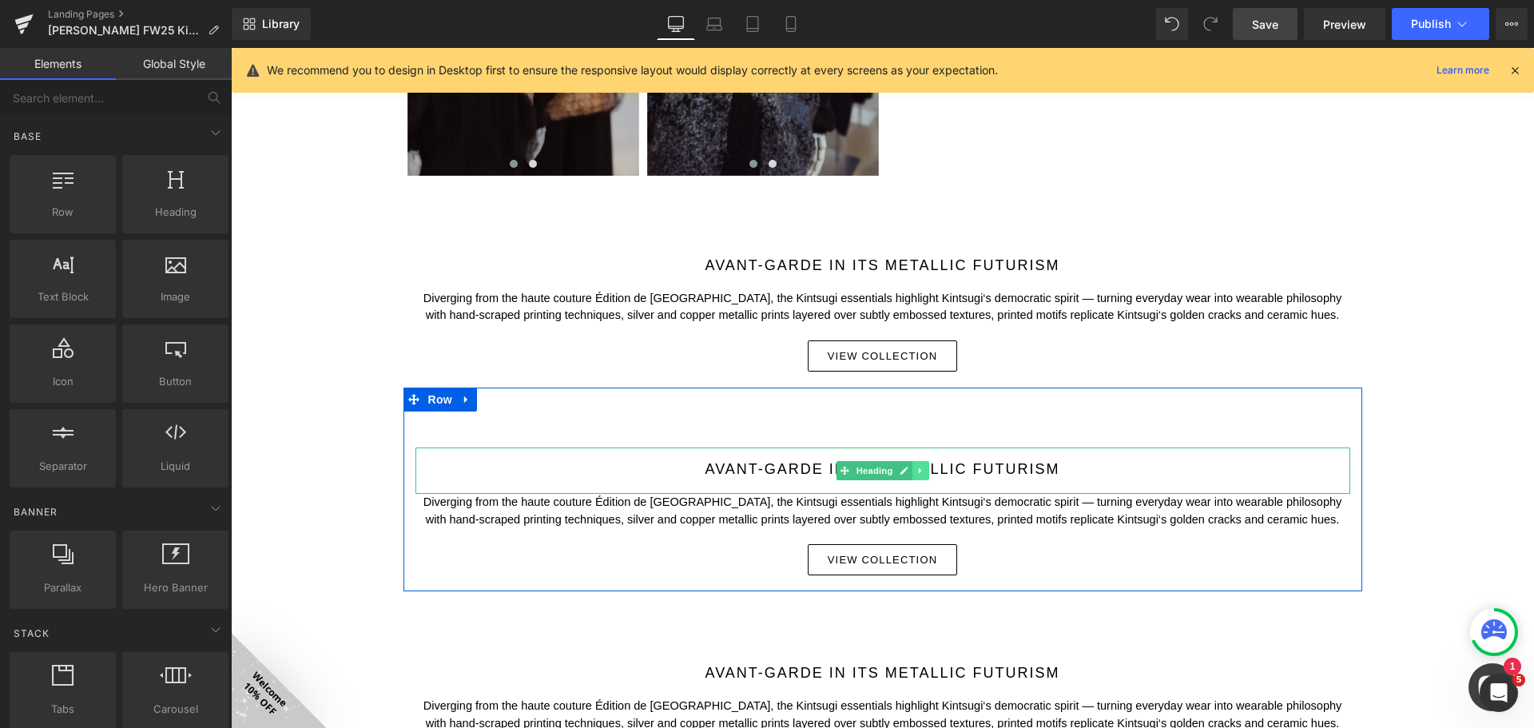
click at [919, 471] on icon at bounding box center [920, 470] width 2 height 6
click at [905, 465] on link at bounding box center [911, 470] width 17 height 19
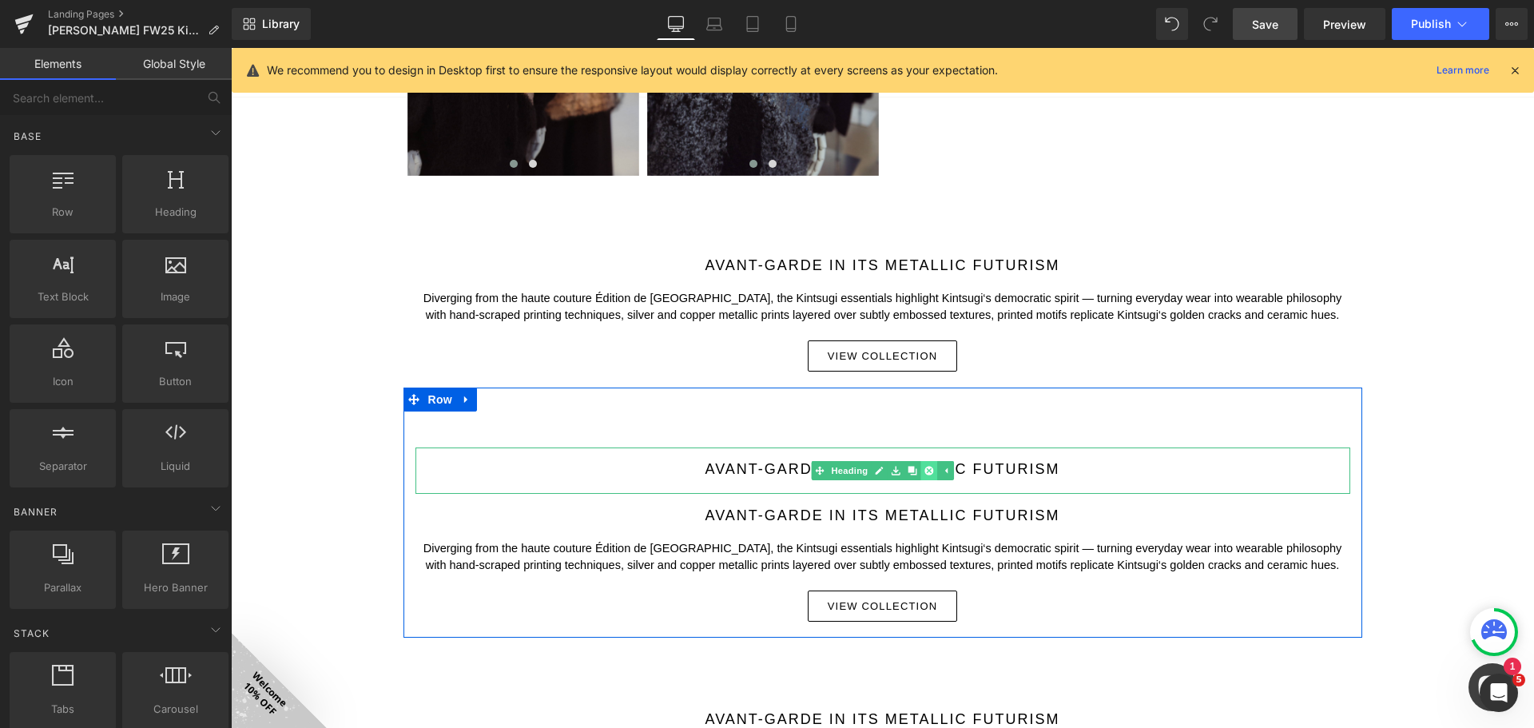
click at [924, 468] on icon at bounding box center [928, 470] width 9 height 9
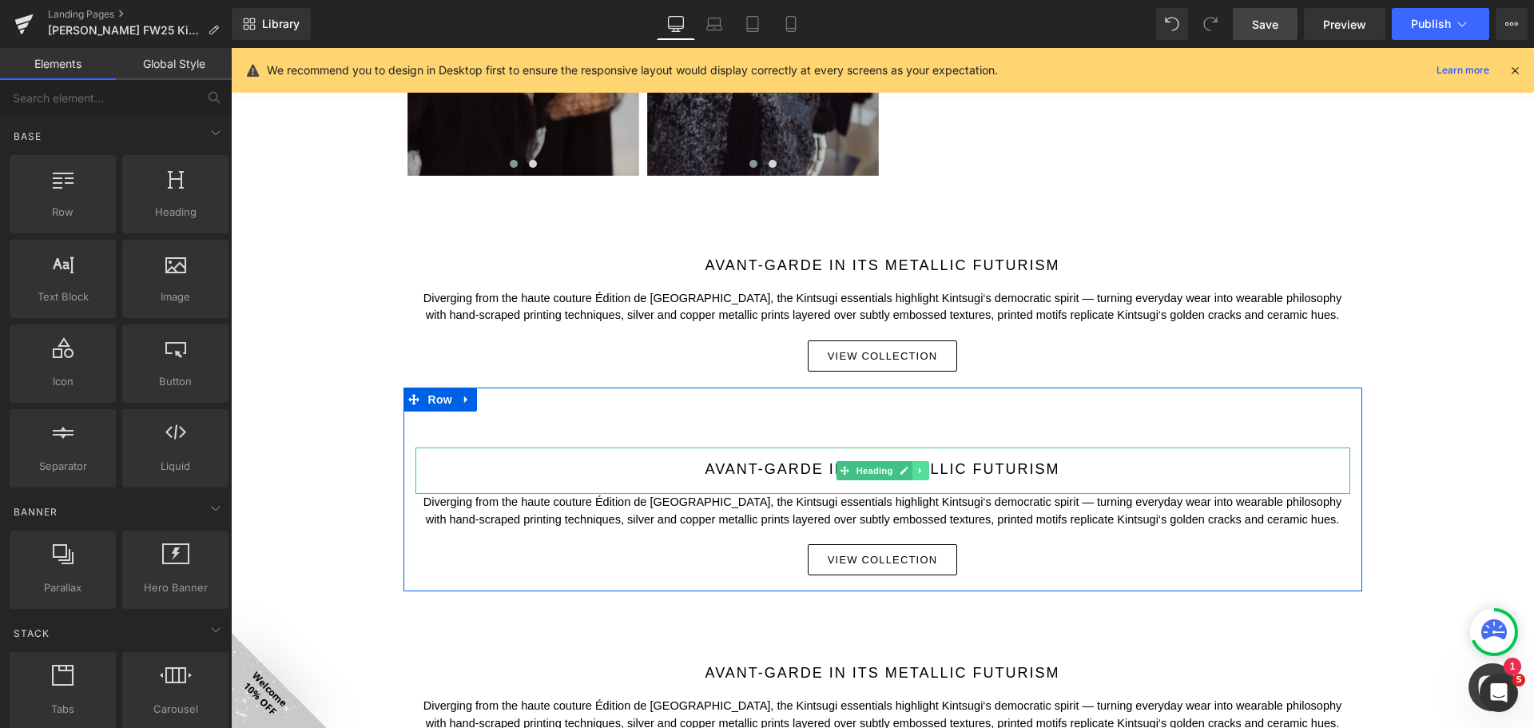
click at [916, 467] on icon at bounding box center [920, 471] width 9 height 10
click at [924, 467] on icon at bounding box center [928, 471] width 9 height 10
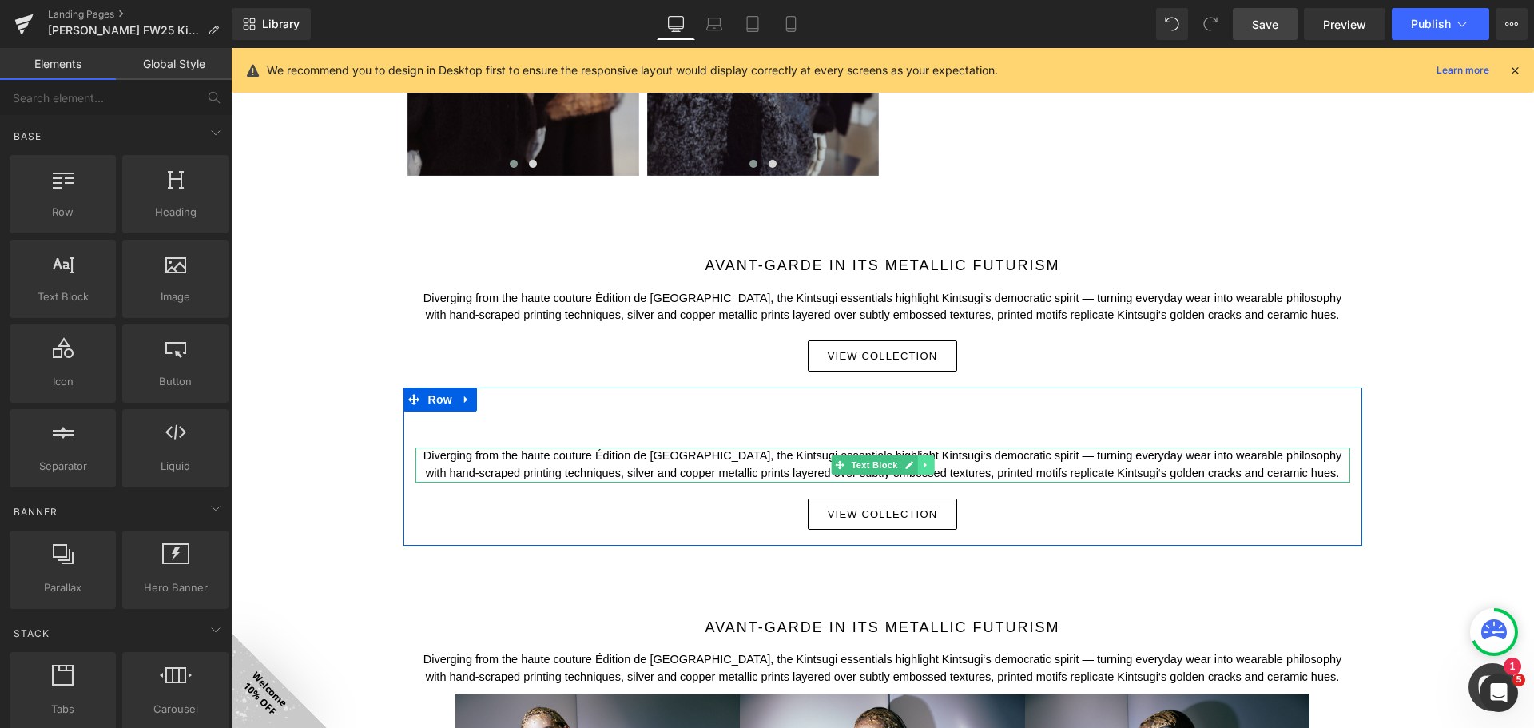
click at [924, 463] on link at bounding box center [925, 464] width 17 height 19
click at [929, 463] on icon at bounding box center [933, 464] width 9 height 9
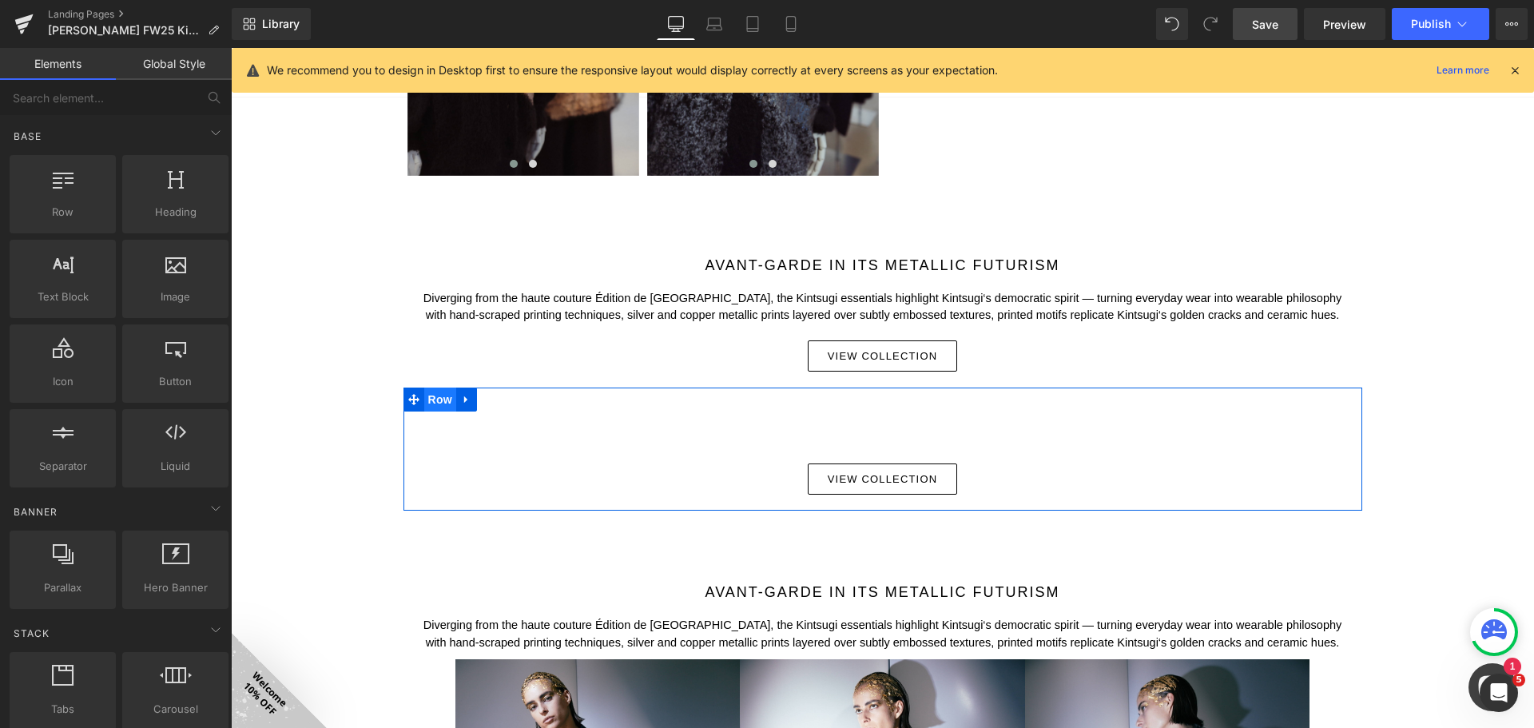
click at [438, 395] on span "Row" at bounding box center [440, 399] width 32 height 24
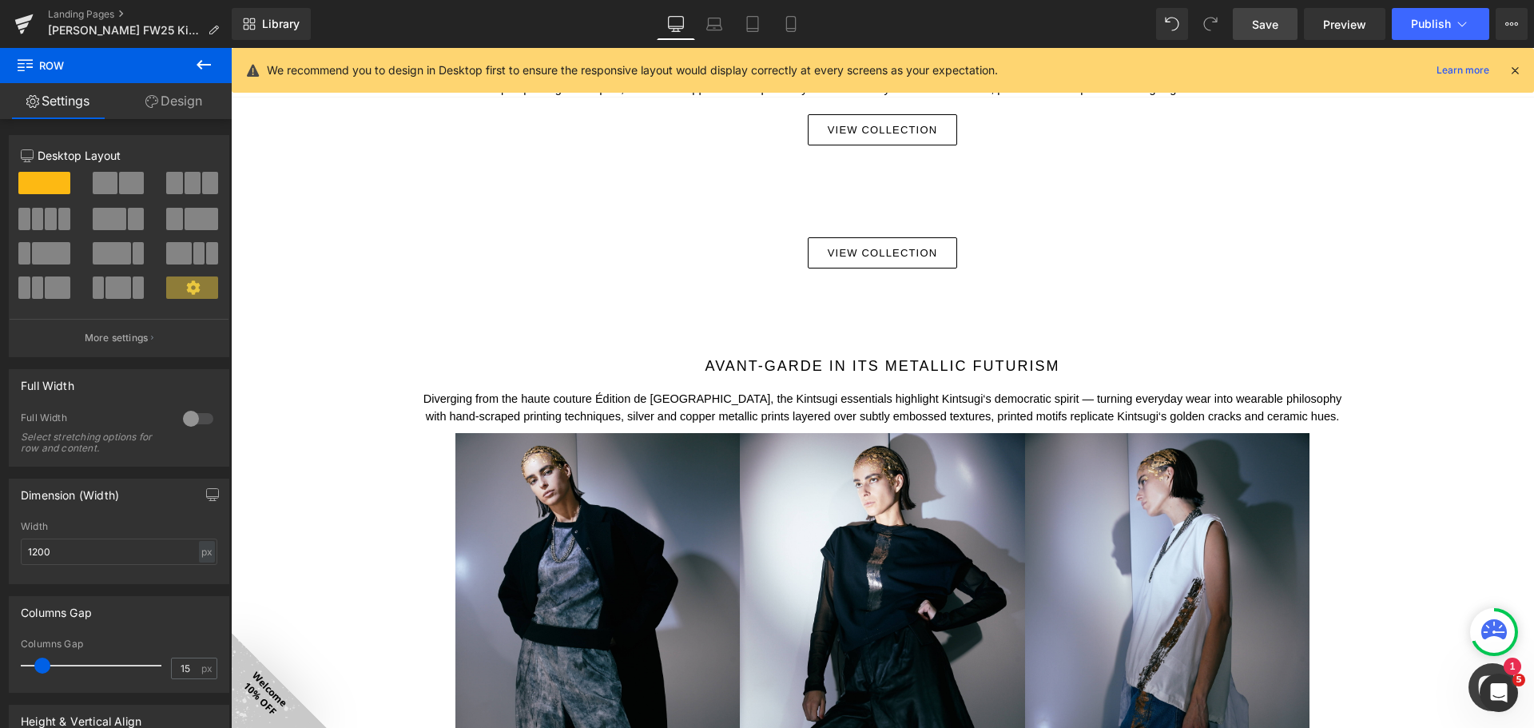
scroll to position [1750, 0]
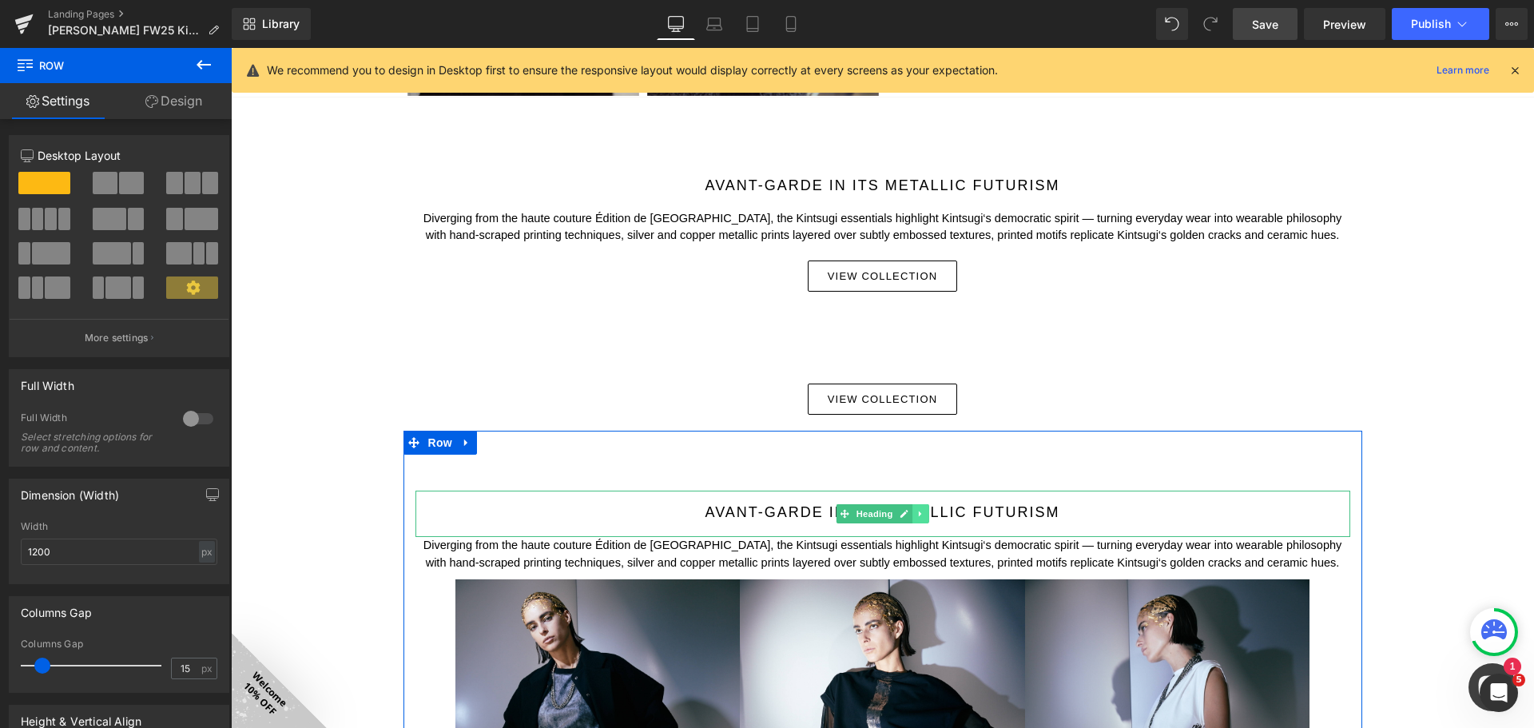
click at [917, 514] on icon at bounding box center [920, 514] width 9 height 10
click at [924, 513] on icon at bounding box center [928, 513] width 9 height 9
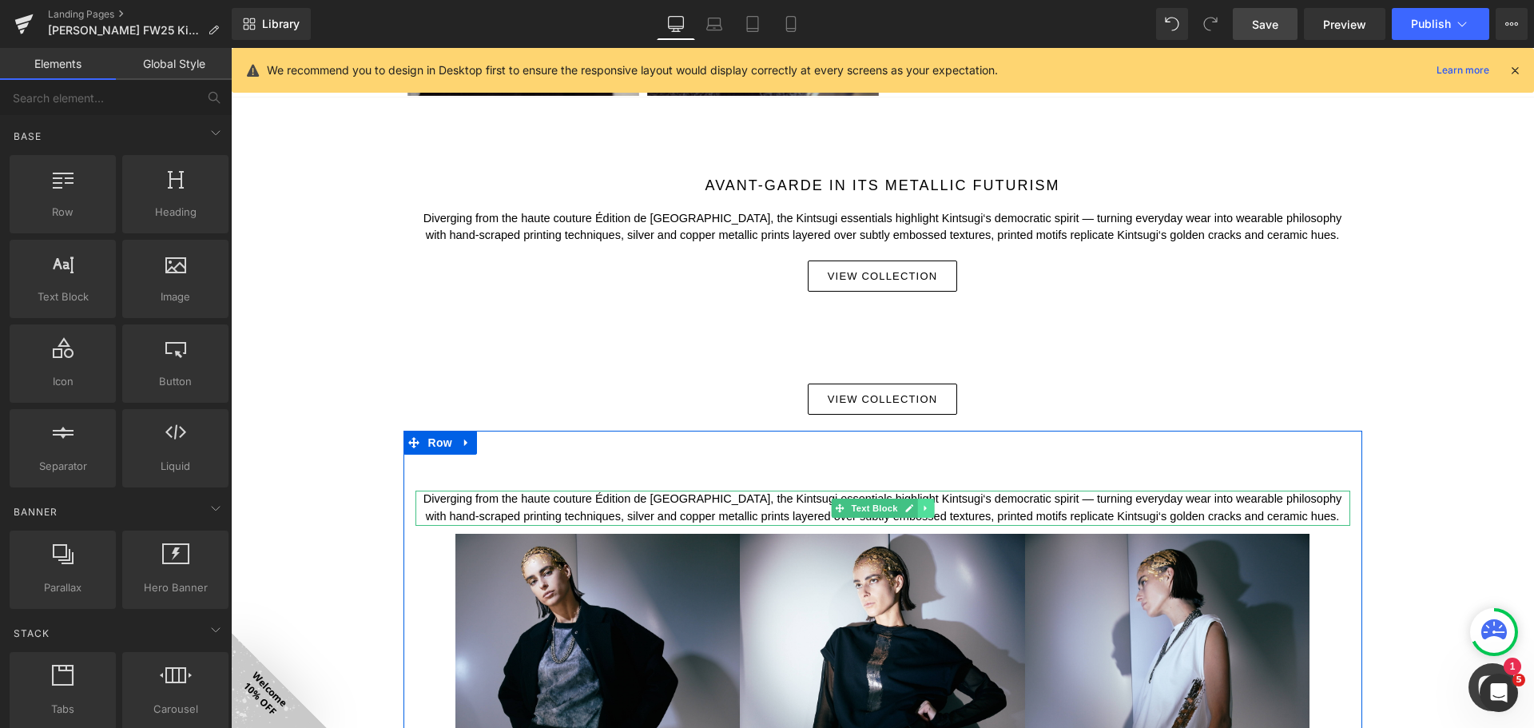
click at [921, 510] on icon at bounding box center [925, 508] width 9 height 10
click at [929, 506] on icon at bounding box center [933, 507] width 9 height 9
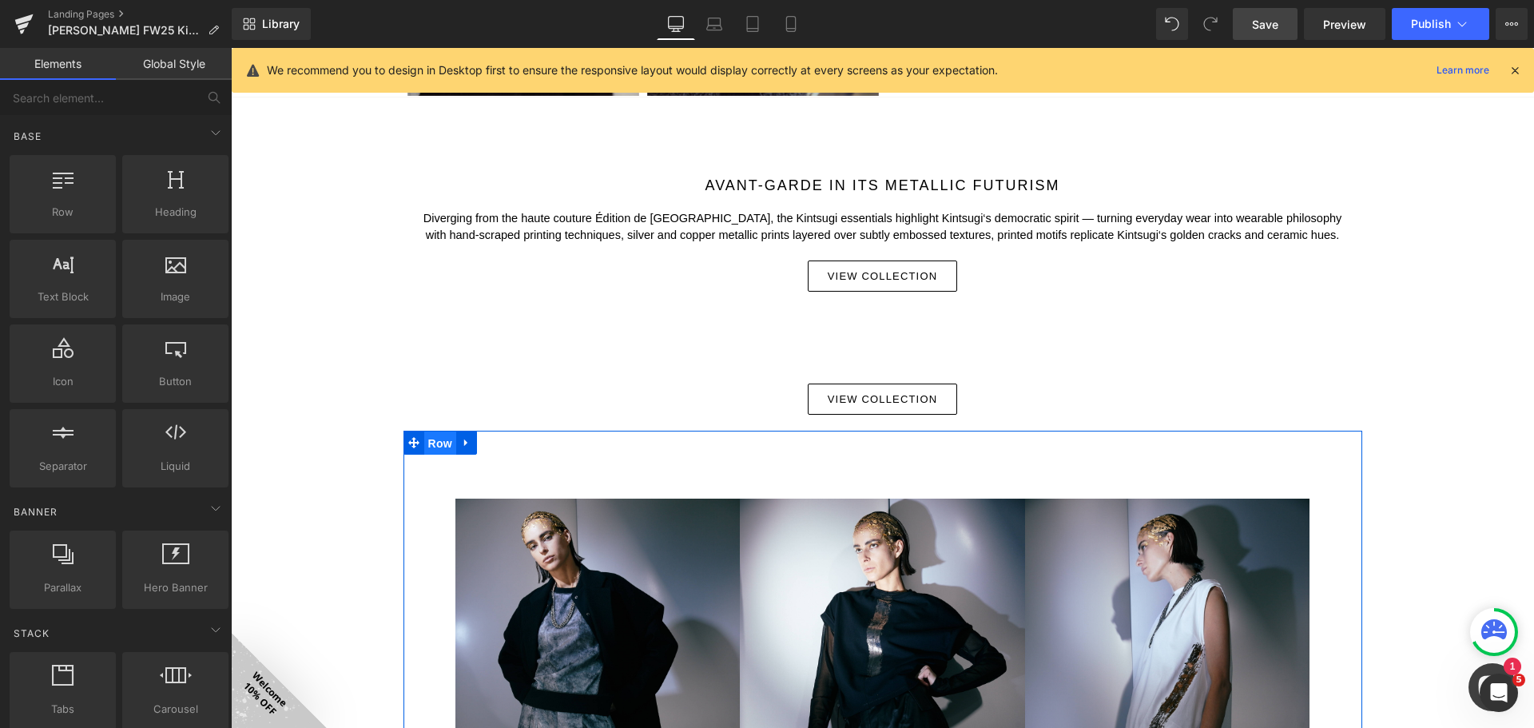
click at [443, 443] on span "Row" at bounding box center [440, 443] width 32 height 24
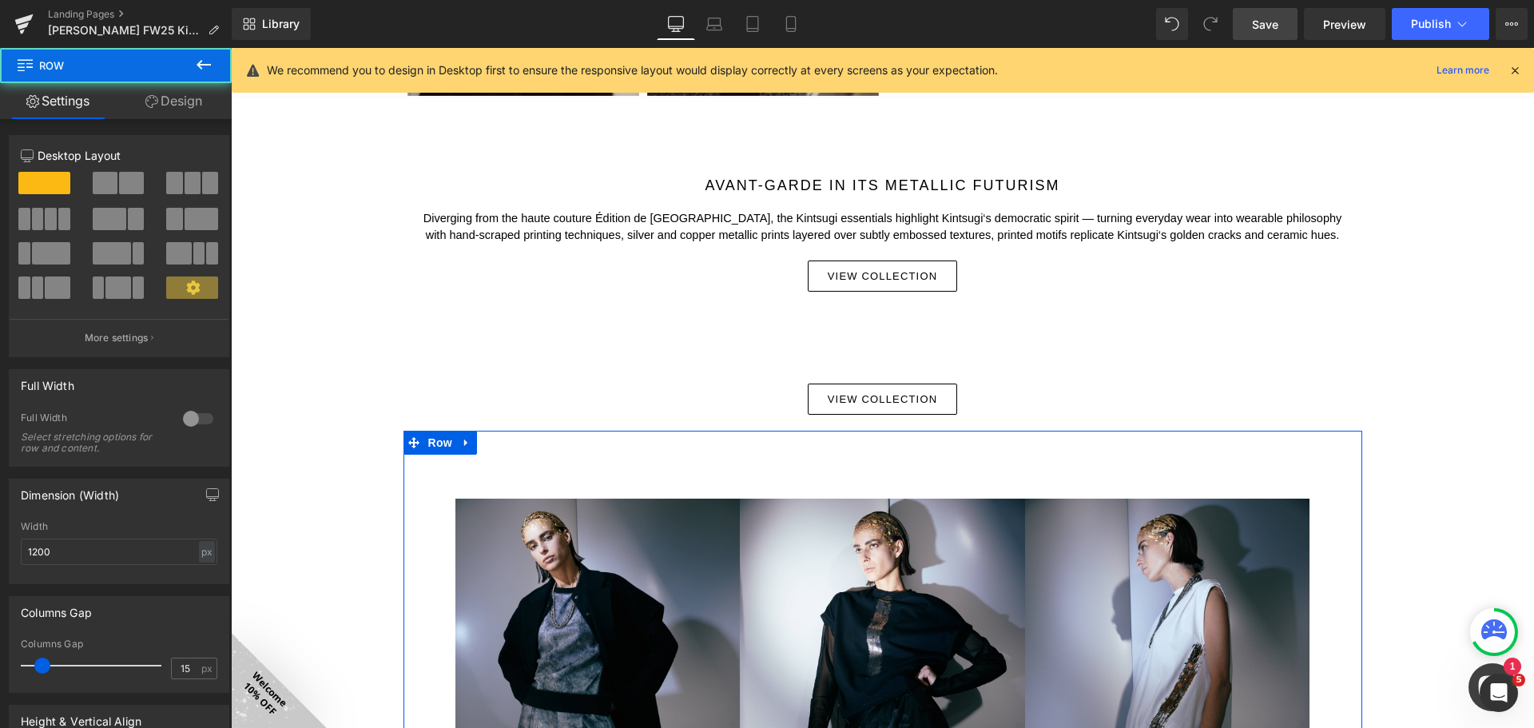
click at [185, 102] on link "Design" at bounding box center [174, 101] width 116 height 36
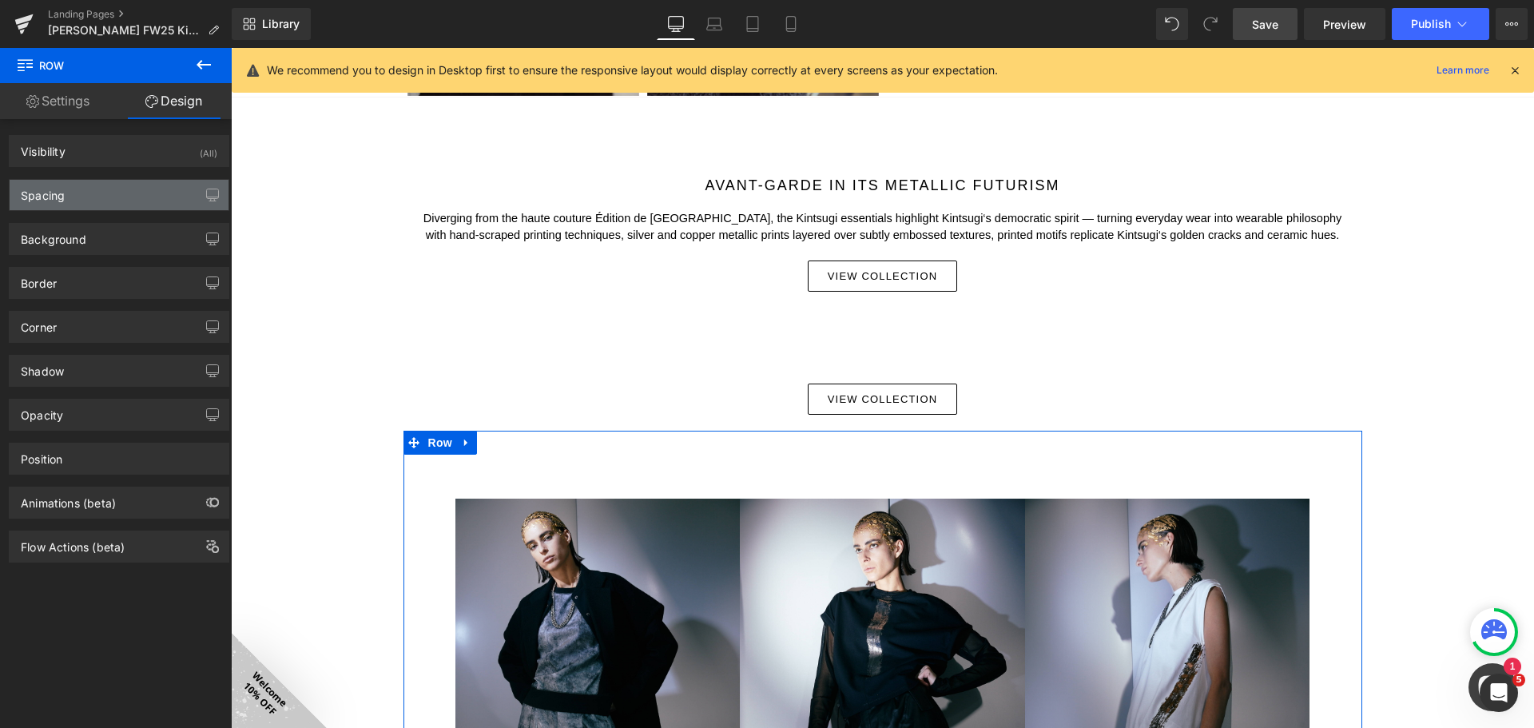
click at [167, 194] on div "Spacing" at bounding box center [119, 195] width 219 height 30
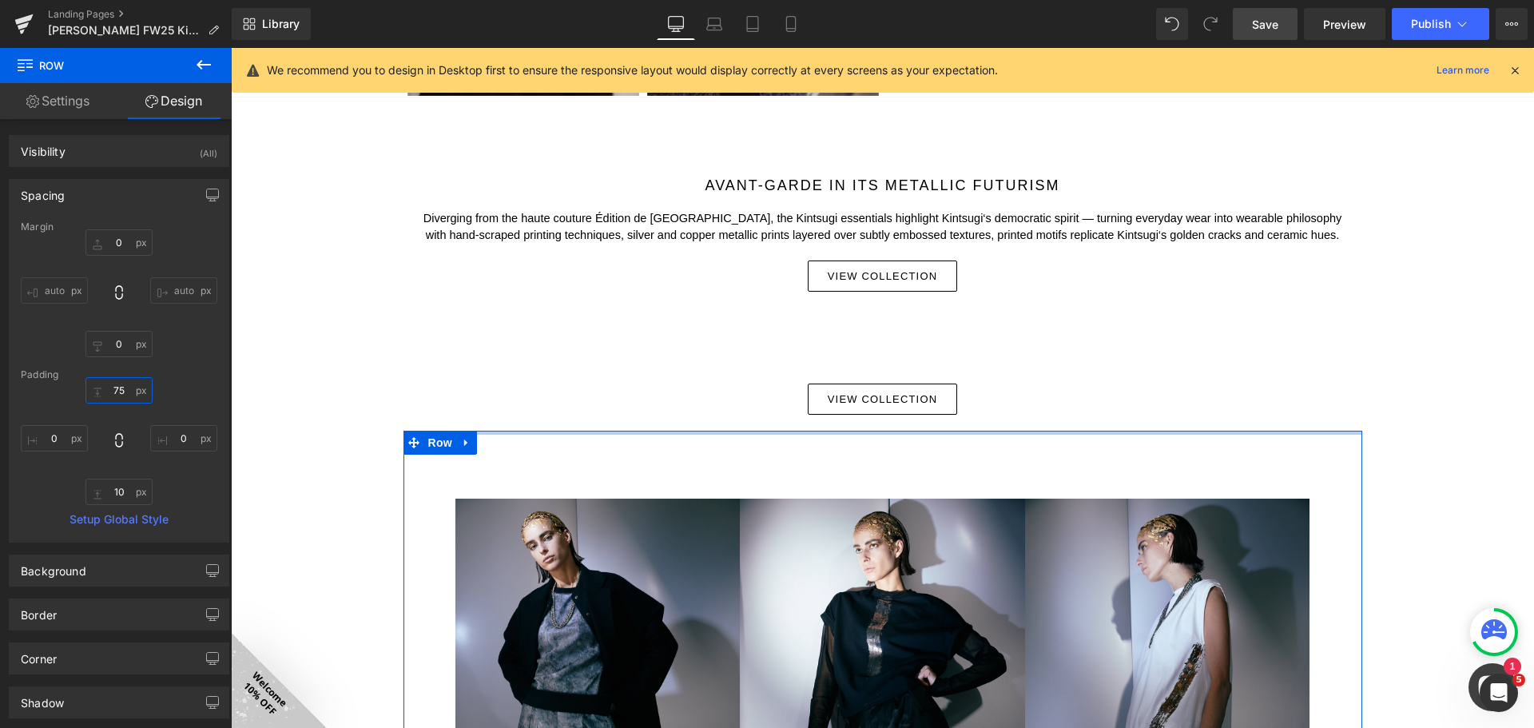
click at [129, 387] on input "75" at bounding box center [118, 390] width 67 height 26
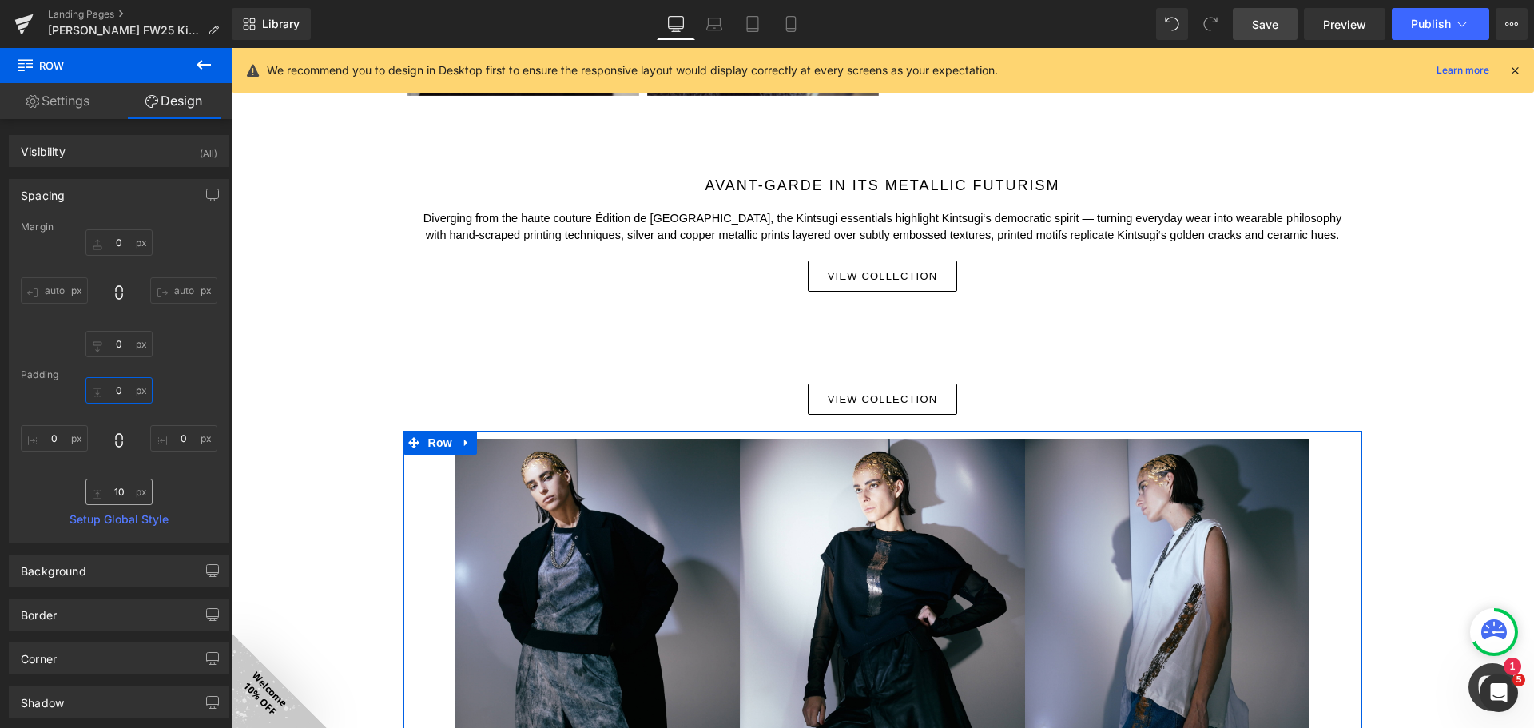
type input "0"
click at [125, 494] on input "10" at bounding box center [118, 491] width 67 height 26
type input "0"
click at [176, 478] on div "0 0 0 0" at bounding box center [119, 441] width 197 height 128
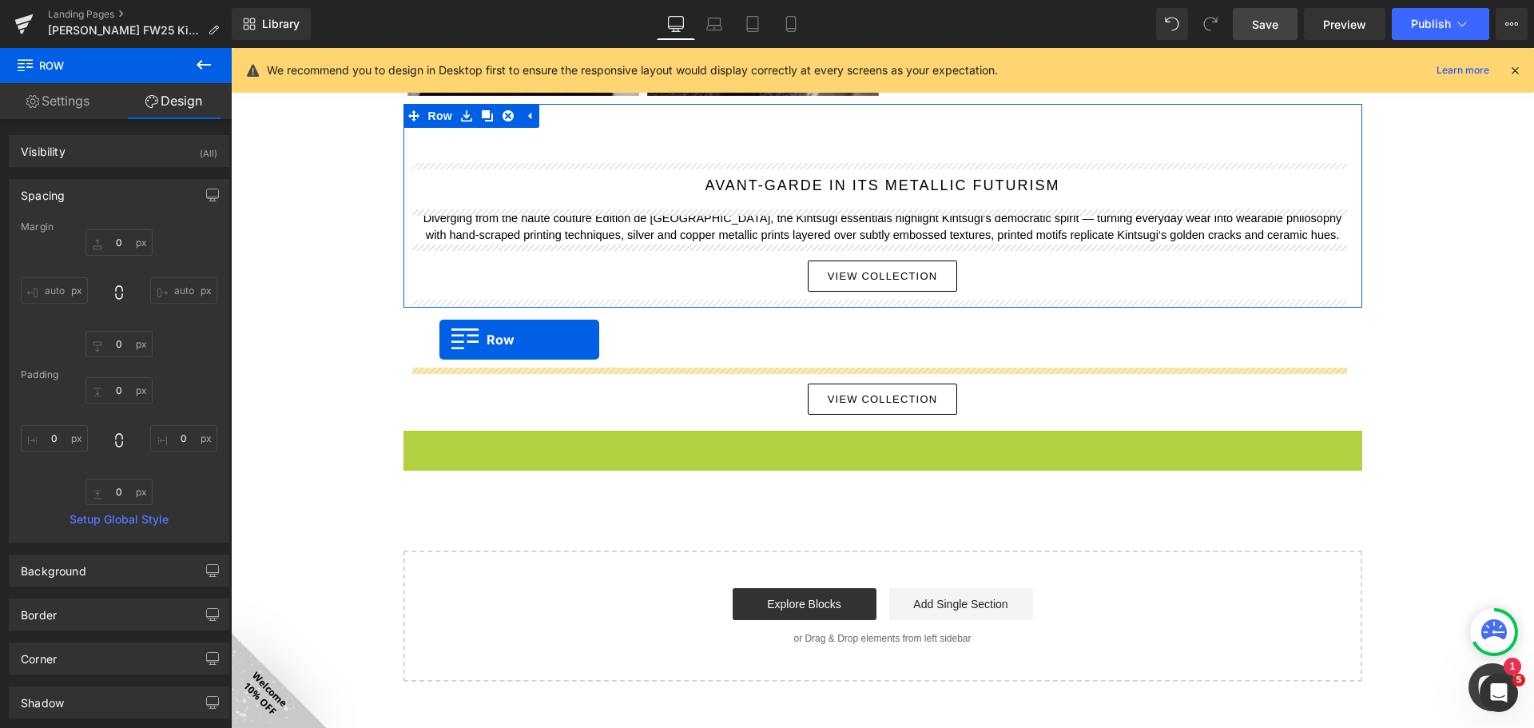
drag, startPoint x: 428, startPoint y: 438, endPoint x: 454, endPoint y: 301, distance: 139.0
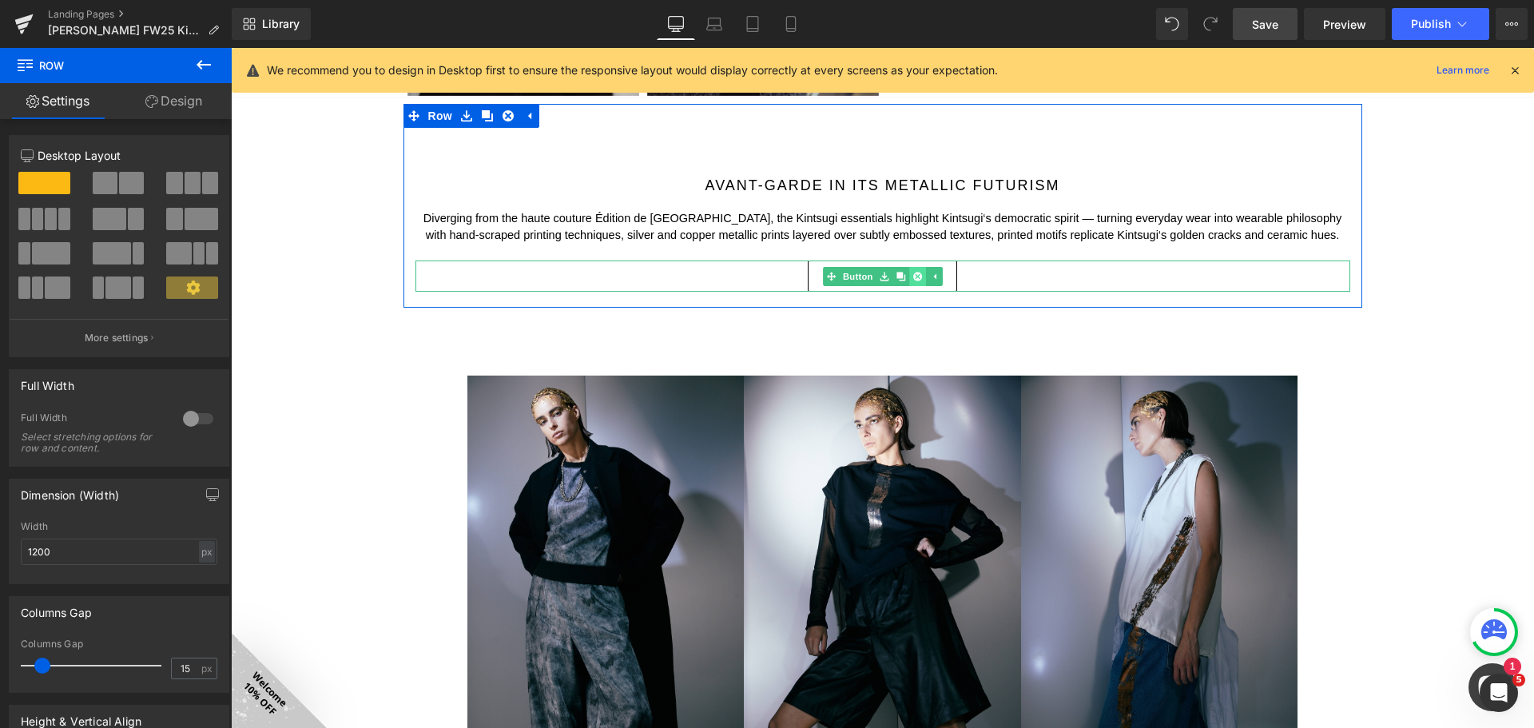
click at [915, 274] on icon at bounding box center [916, 276] width 9 height 9
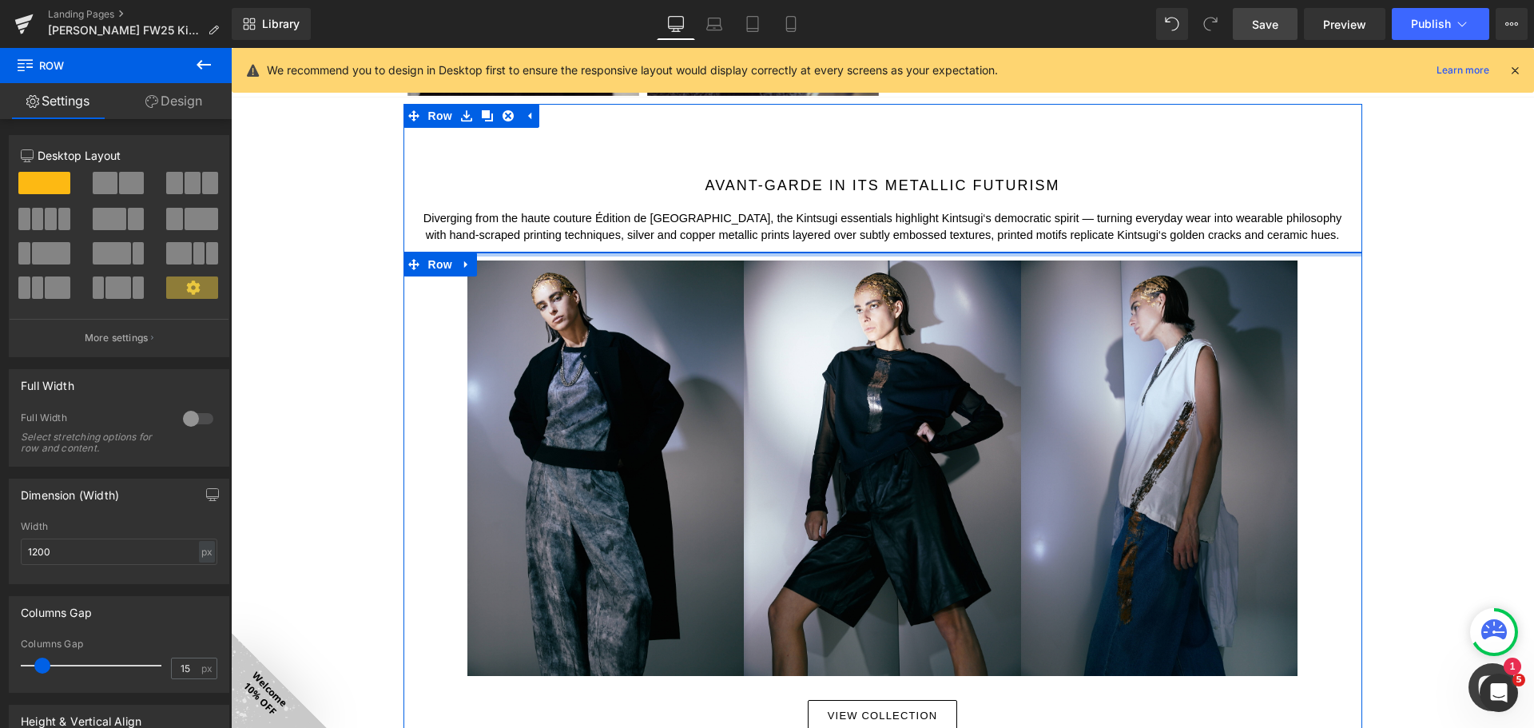
drag, startPoint x: 884, startPoint y: 308, endPoint x: 886, endPoint y: 249, distance: 59.1
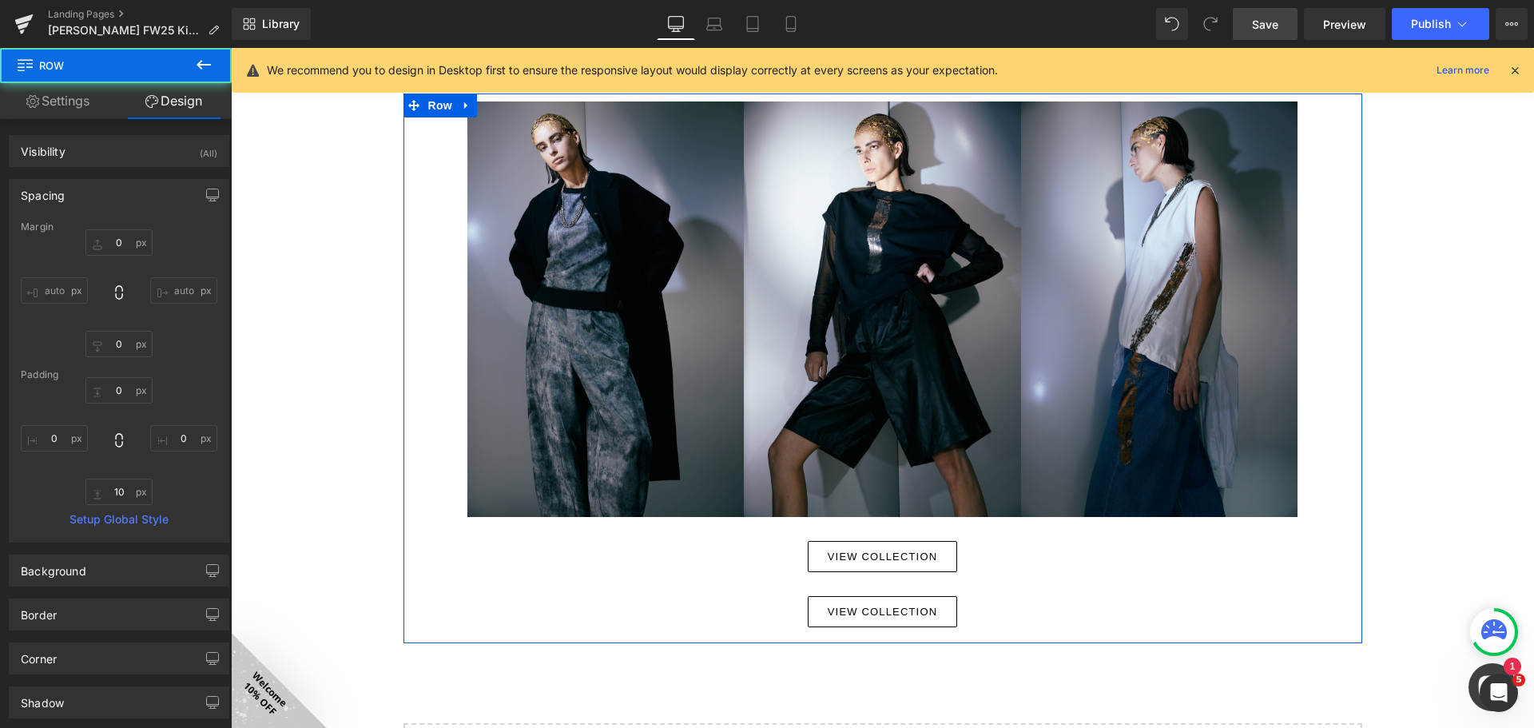
scroll to position [1910, 0]
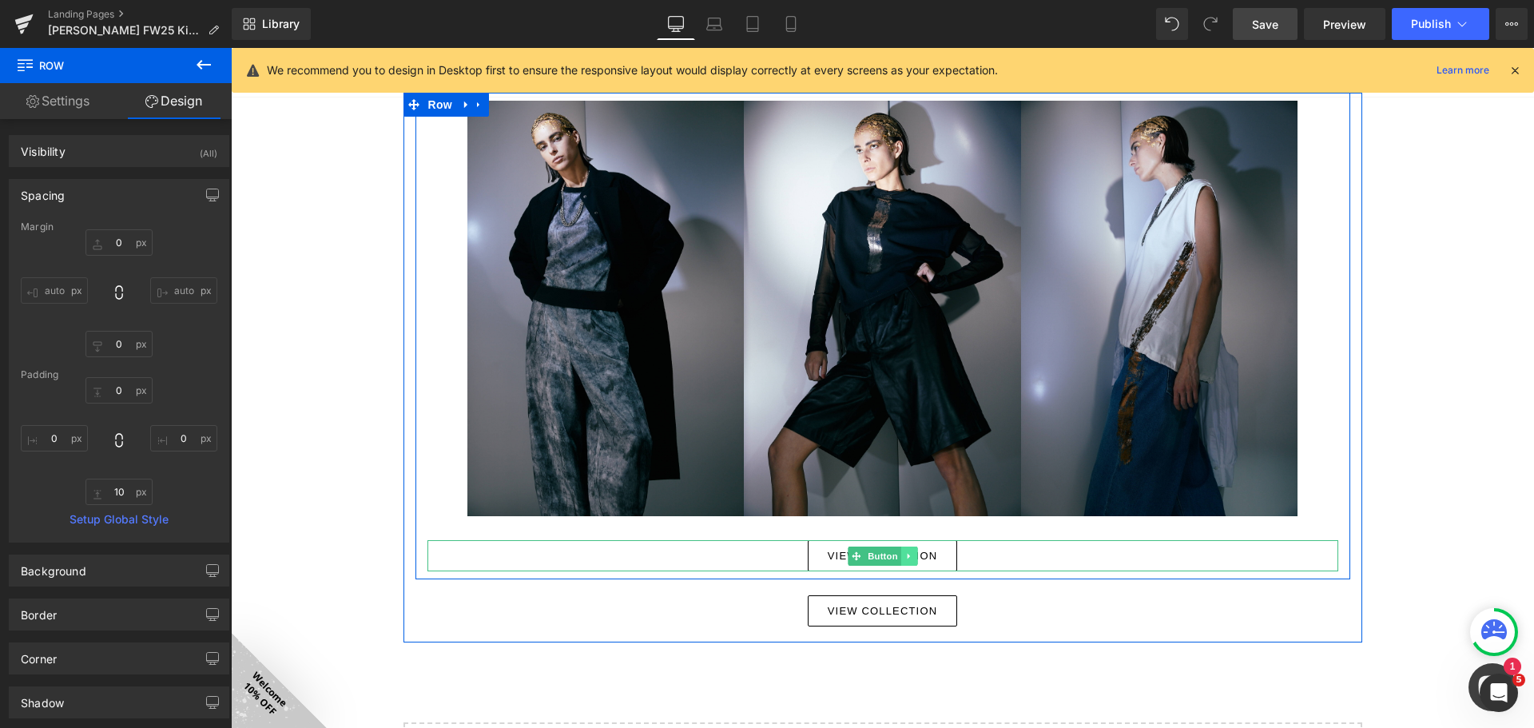
click at [904, 557] on icon at bounding box center [908, 556] width 9 height 10
click at [915, 554] on icon at bounding box center [916, 556] width 9 height 10
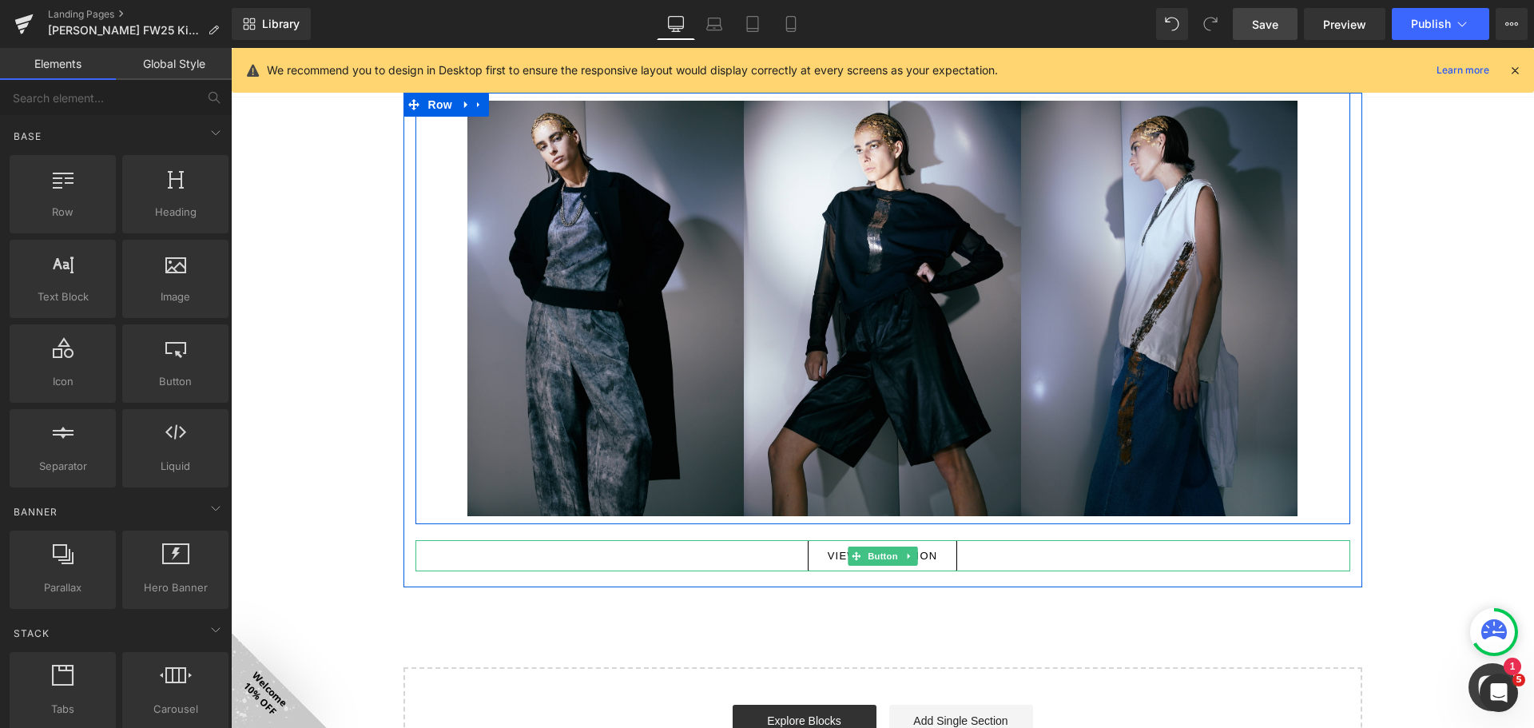
scroll to position [1830, 0]
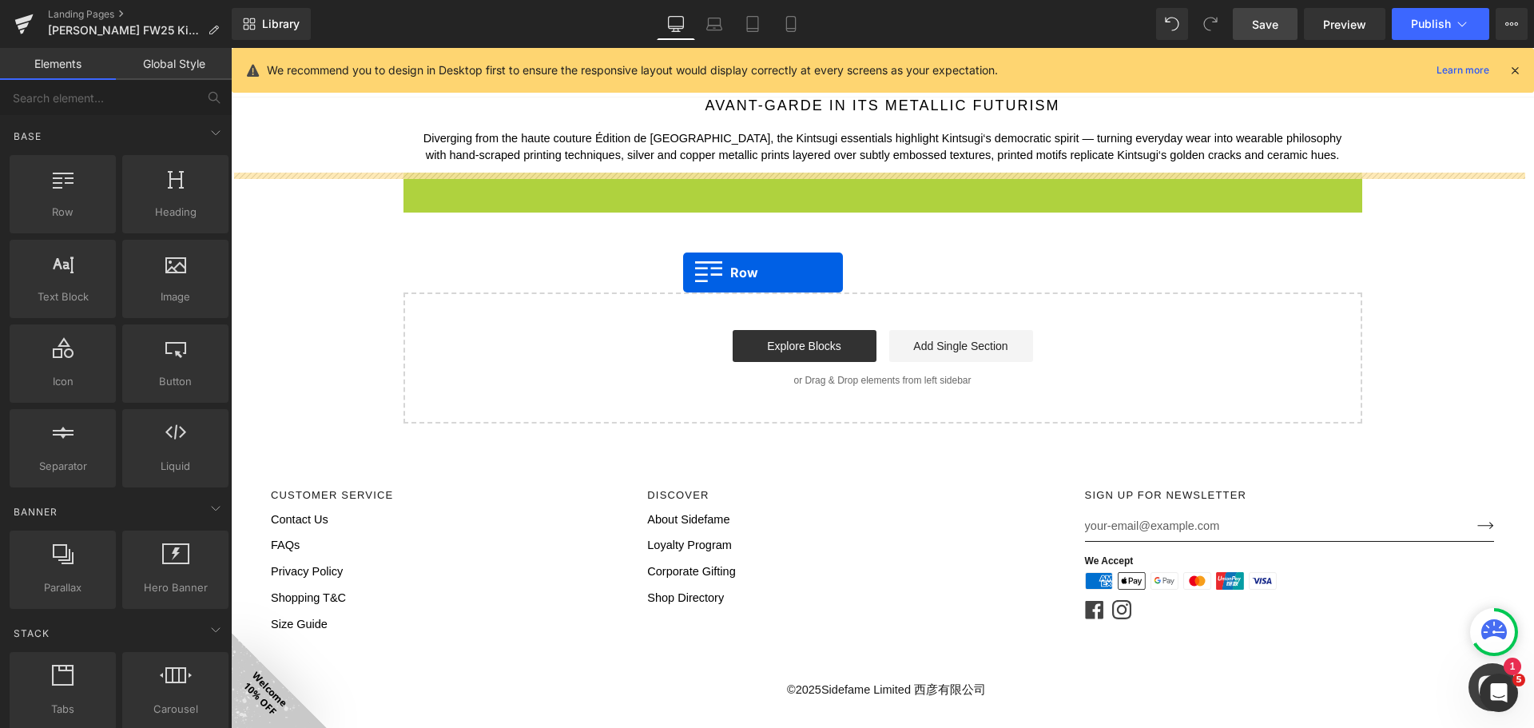
drag, startPoint x: 442, startPoint y: 186, endPoint x: 632, endPoint y: 193, distance: 190.2
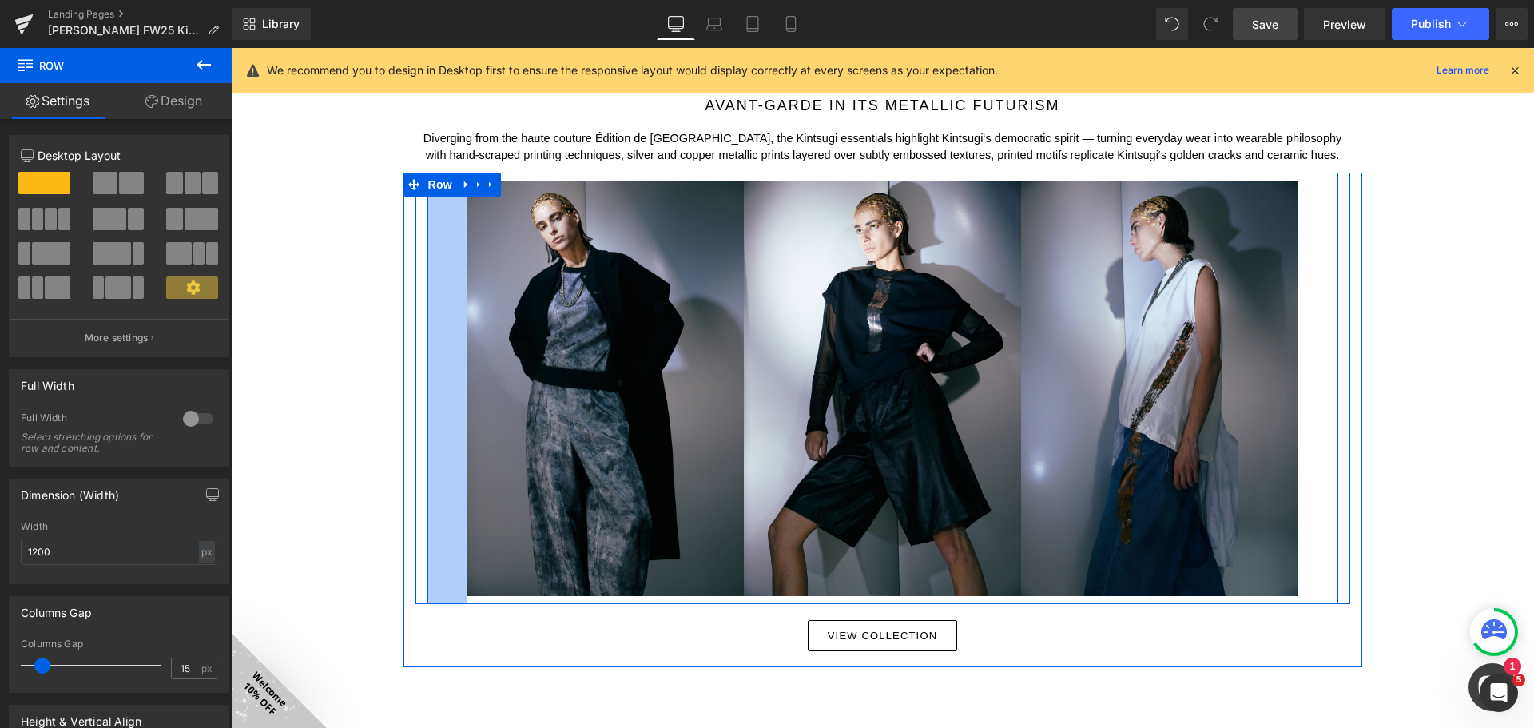
click at [433, 221] on div "50px" at bounding box center [447, 388] width 40 height 431
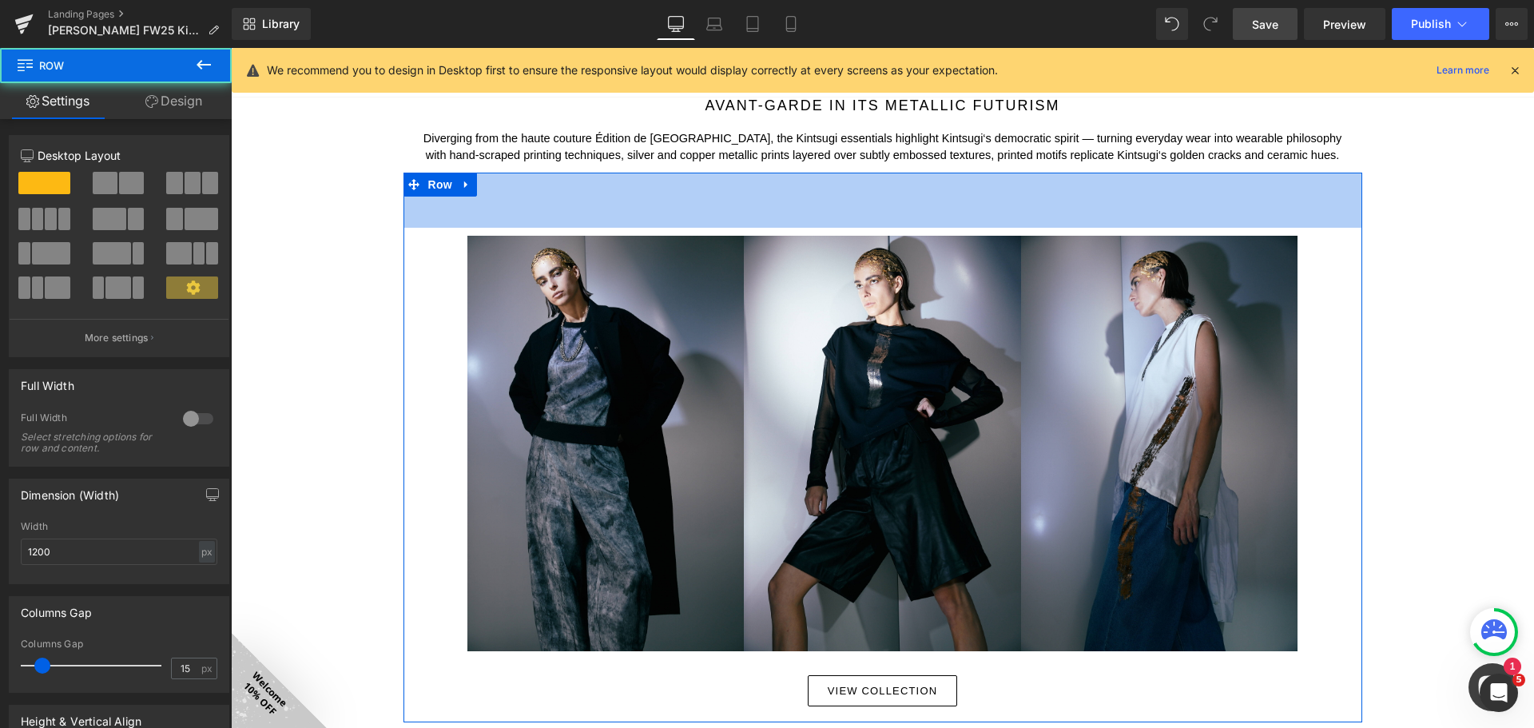
drag, startPoint x: 529, startPoint y: 177, endPoint x: 515, endPoint y: 240, distance: 65.3
click at [527, 240] on div "Image Image Row Image Image Image Row 50px Image Image Row Row Image Image Row …" at bounding box center [882, 448] width 959 height 550
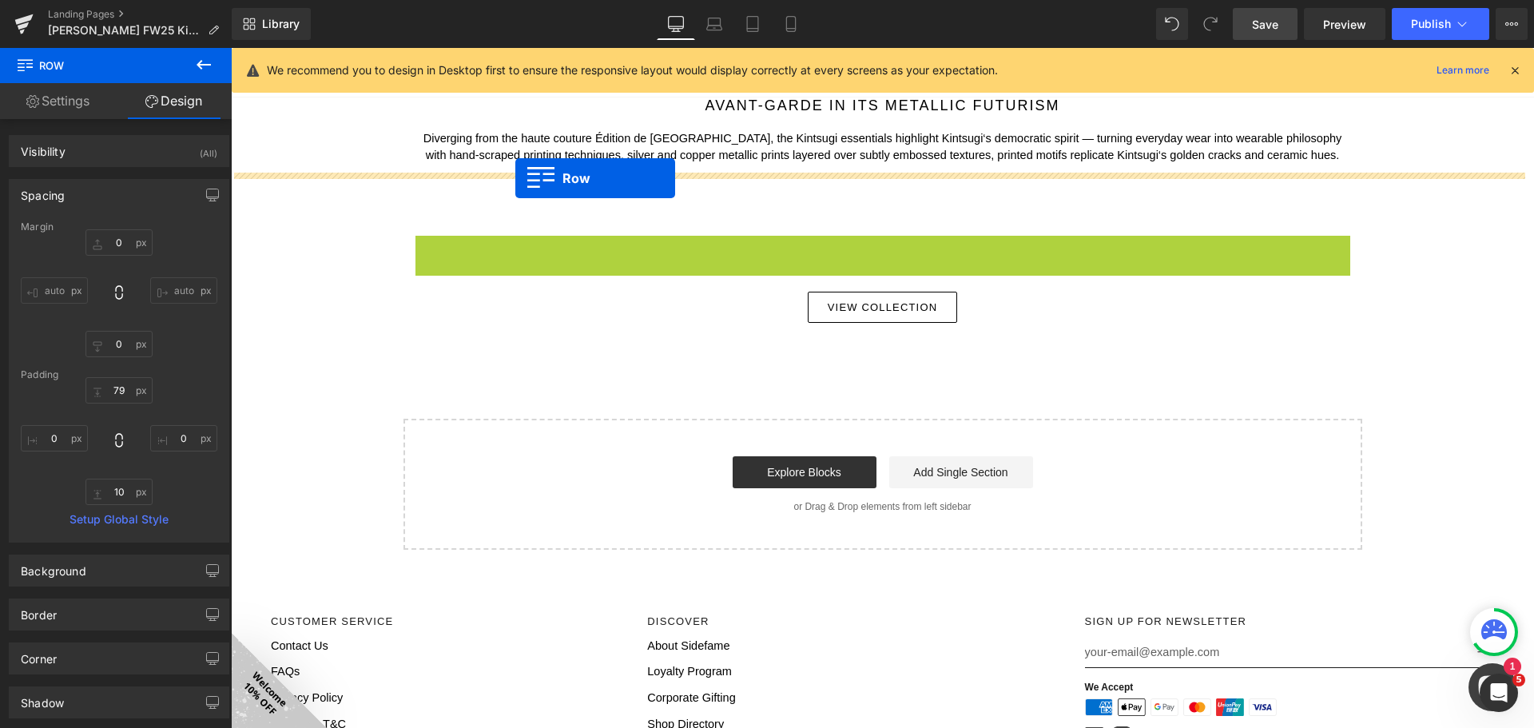
drag, startPoint x: 449, startPoint y: 248, endPoint x: 515, endPoint y: 178, distance: 96.6
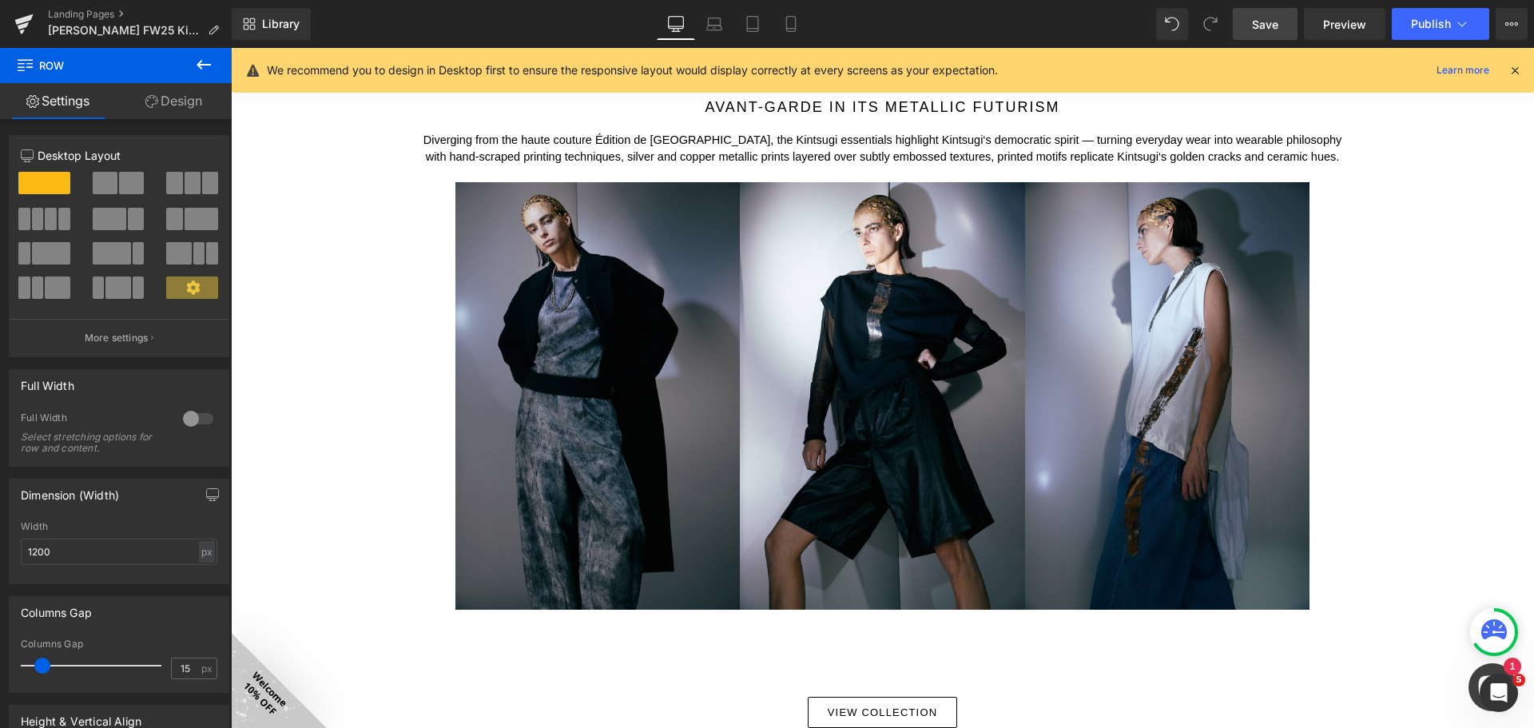
scroll to position [1750, 0]
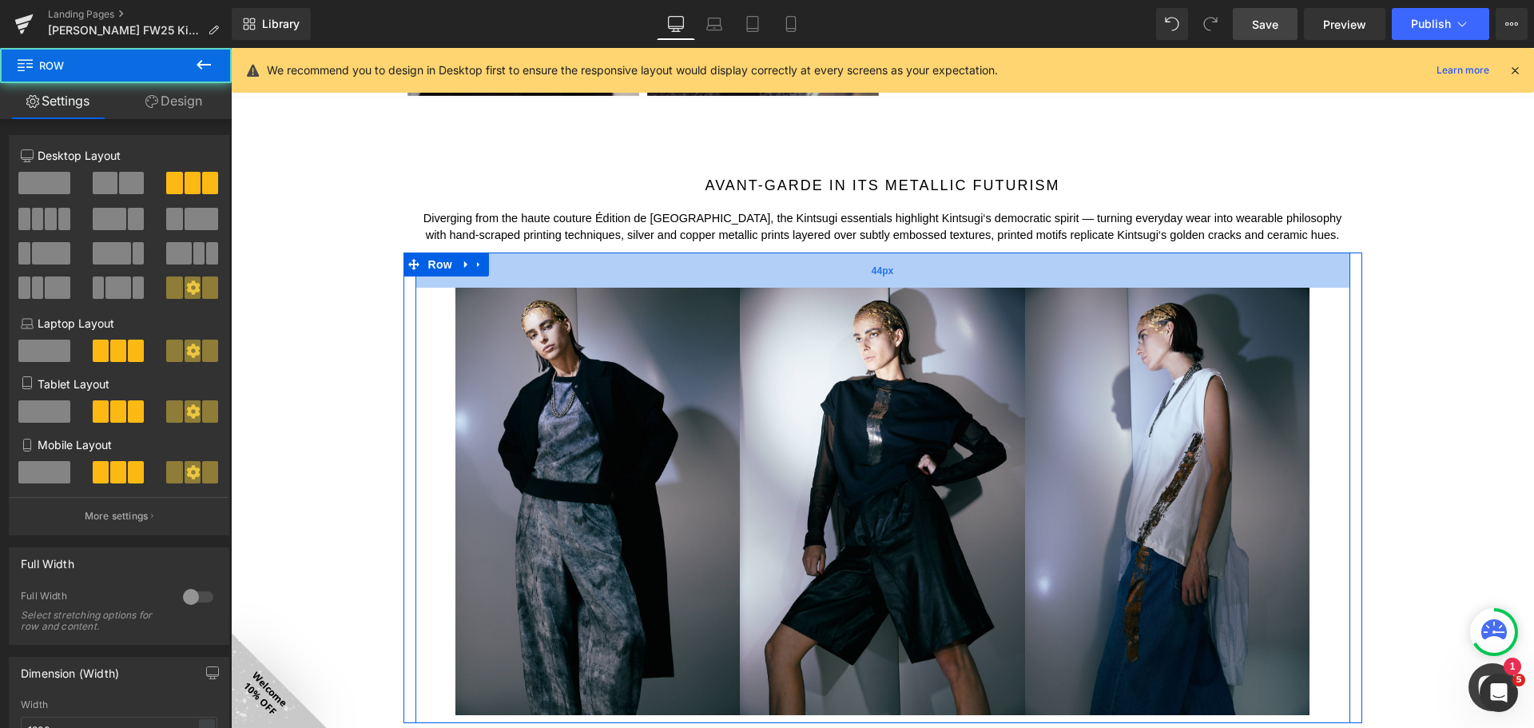
drag, startPoint x: 494, startPoint y: 257, endPoint x: 491, endPoint y: 287, distance: 29.7
click at [493, 287] on div "44px" at bounding box center [882, 269] width 935 height 35
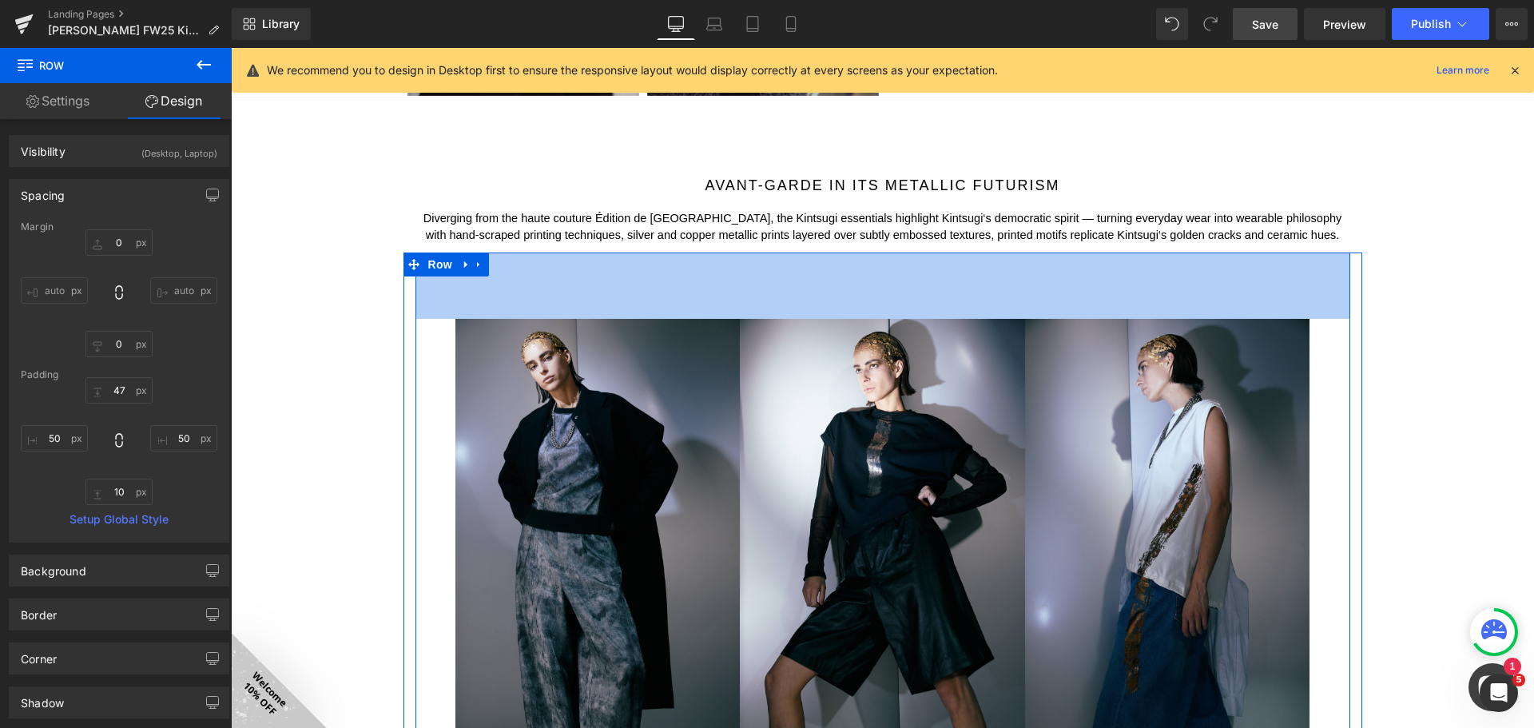
drag, startPoint x: 566, startPoint y: 260, endPoint x: 570, endPoint y: 245, distance: 14.9
click at [569, 288] on div "83px" at bounding box center [882, 285] width 935 height 66
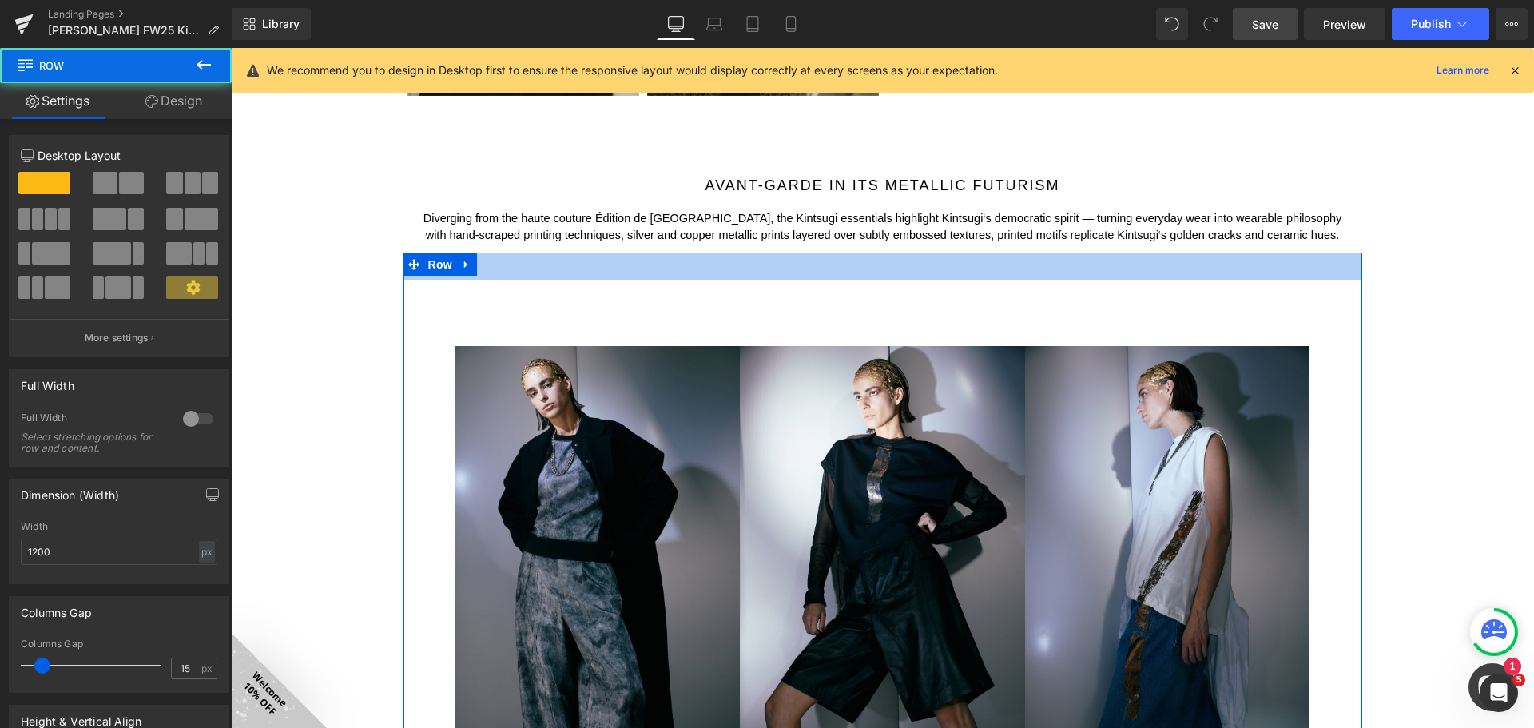
drag, startPoint x: 570, startPoint y: 253, endPoint x: 569, endPoint y: 288, distance: 34.4
click at [569, 288] on div "Image Image Row Image Image Image Row 82px 50px Image Image Row Row 35px" at bounding box center [882, 516] width 959 height 529
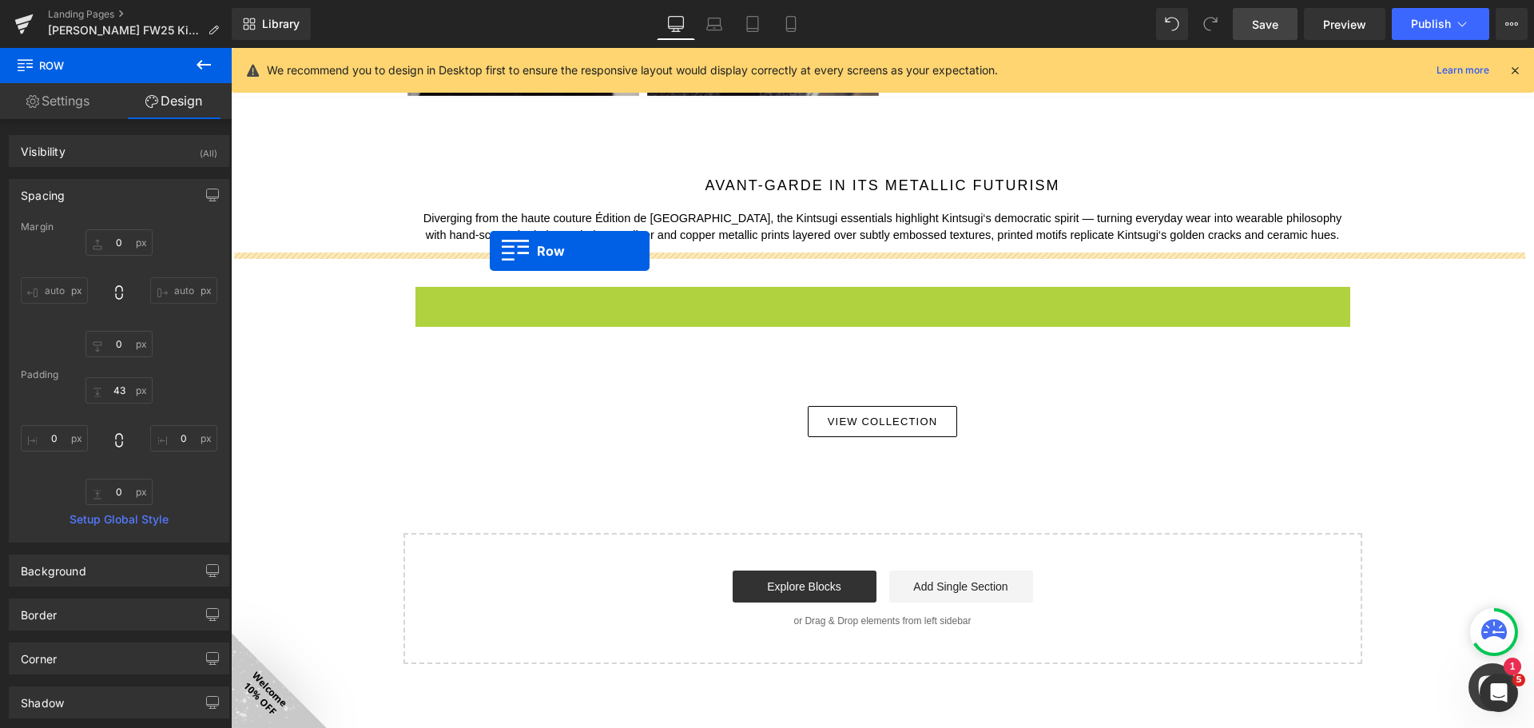
drag, startPoint x: 455, startPoint y: 292, endPoint x: 490, endPoint y: 251, distance: 54.4
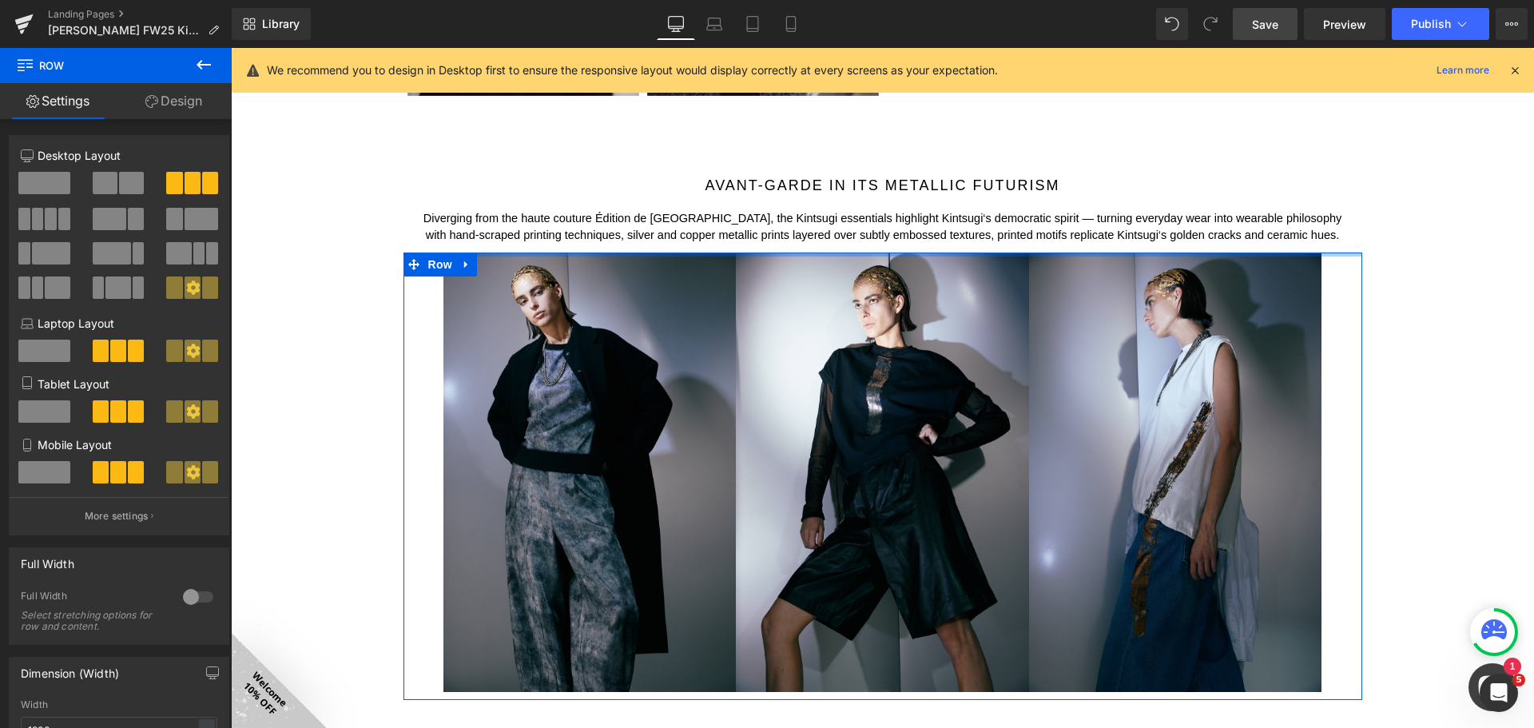
drag, startPoint x: 451, startPoint y: 316, endPoint x: 474, endPoint y: 249, distance: 70.7
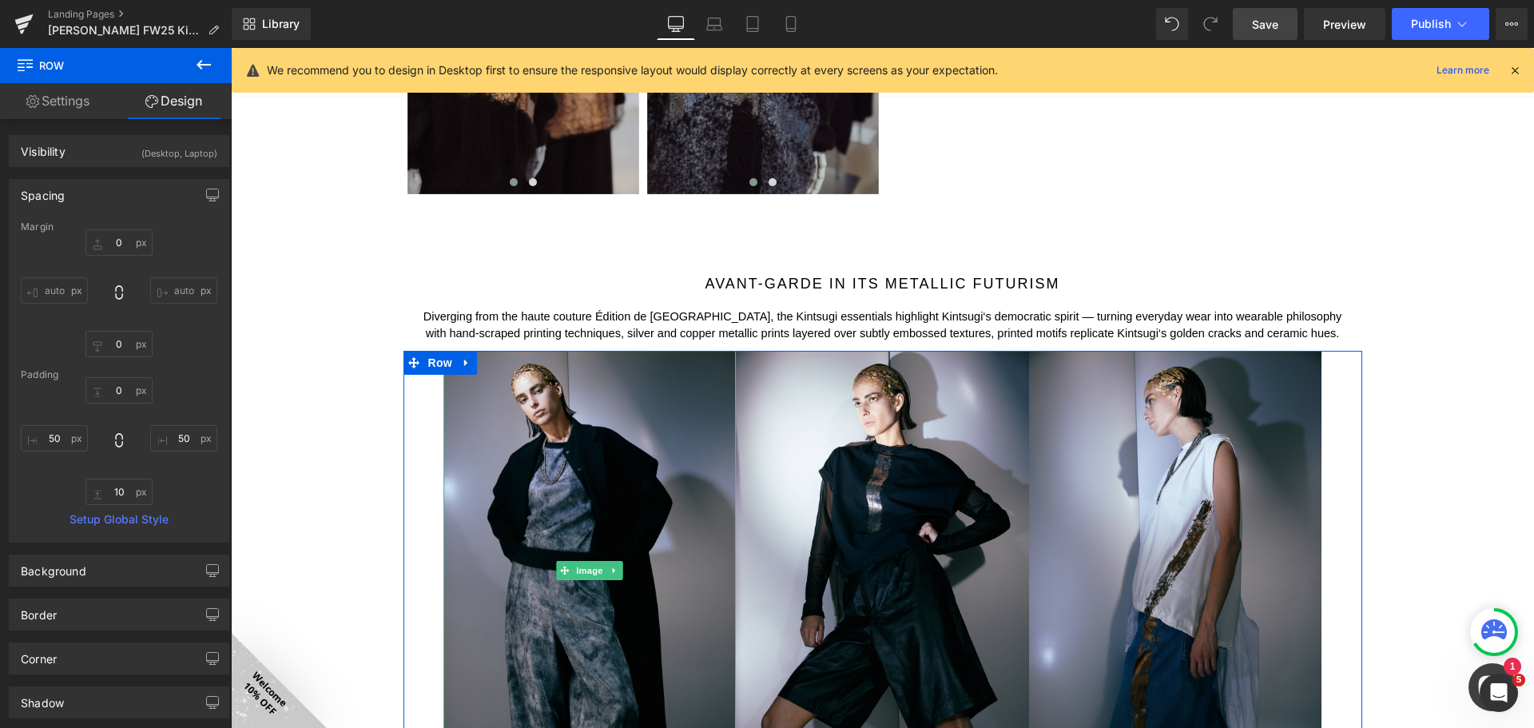
scroll to position [1990, 0]
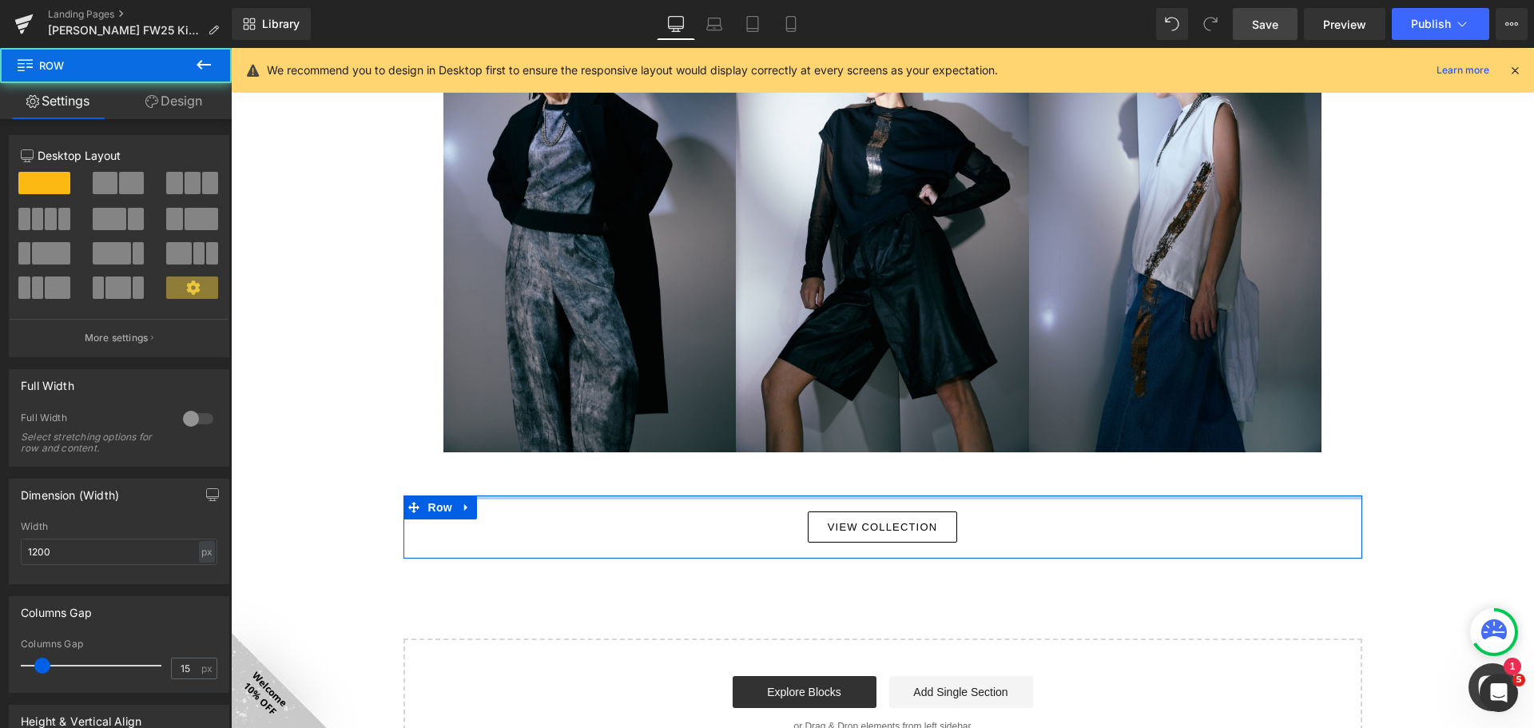
drag, startPoint x: 514, startPoint y: 550, endPoint x: 527, endPoint y: 482, distance: 68.3
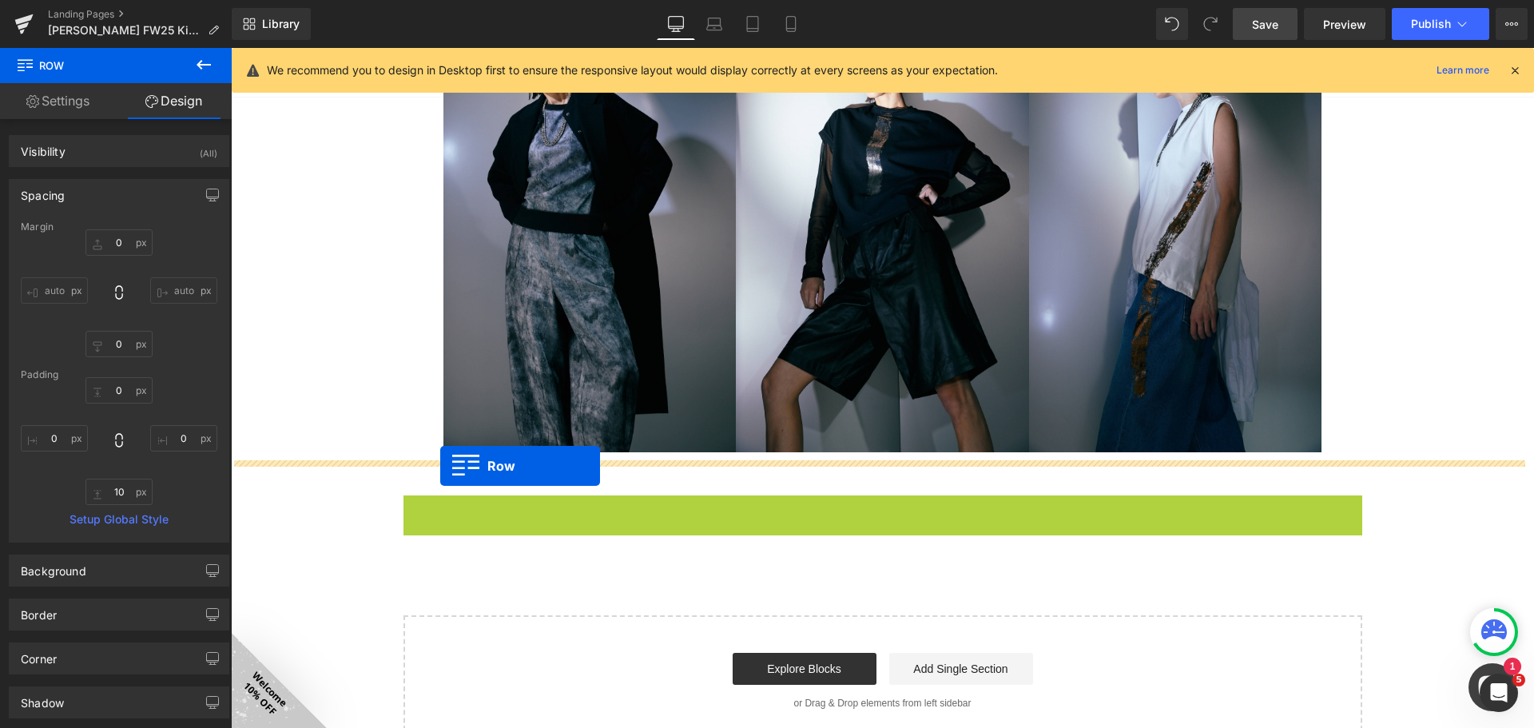
drag, startPoint x: 427, startPoint y: 501, endPoint x: 440, endPoint y: 466, distance: 37.4
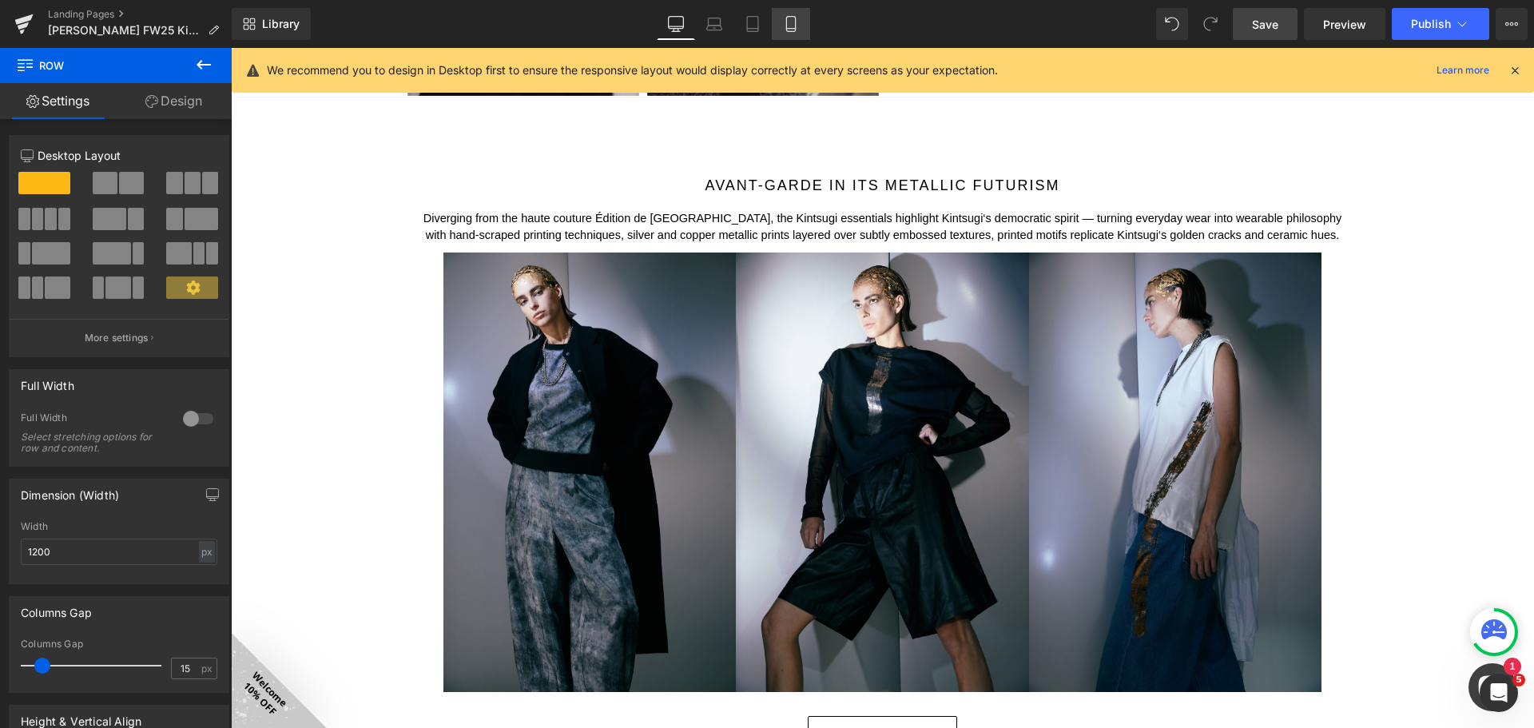
click at [795, 15] on link "Mobile" at bounding box center [791, 24] width 38 height 32
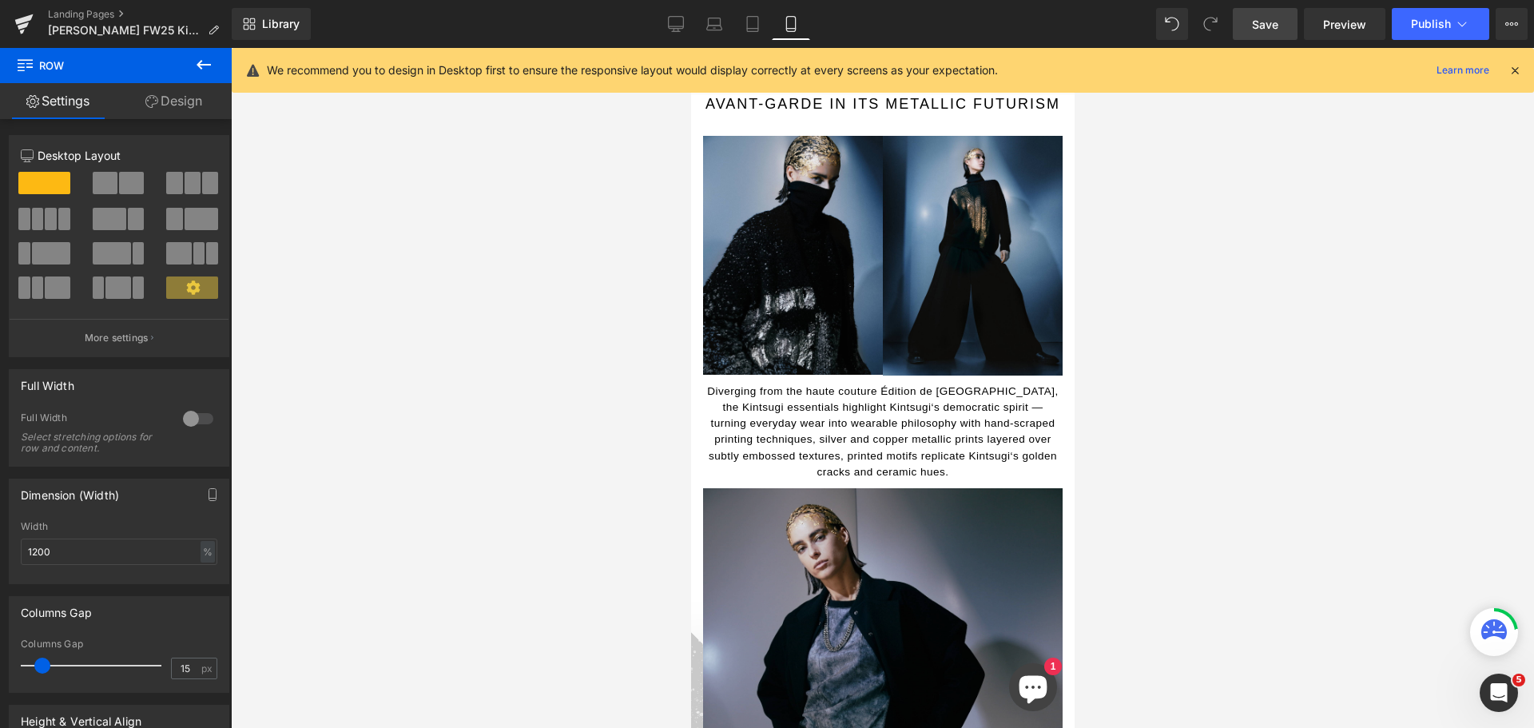
scroll to position [3244, 0]
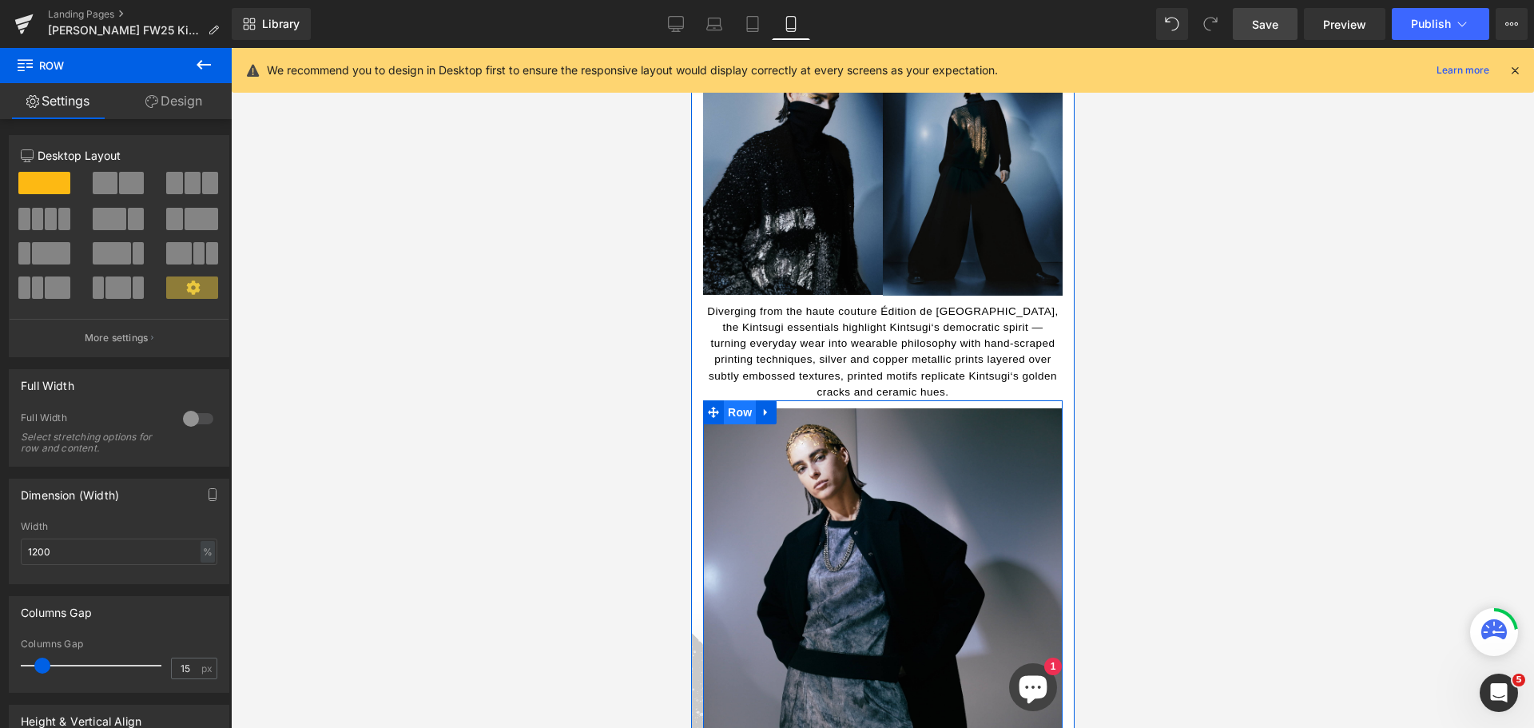
click at [745, 400] on span "Row" at bounding box center [739, 412] width 32 height 24
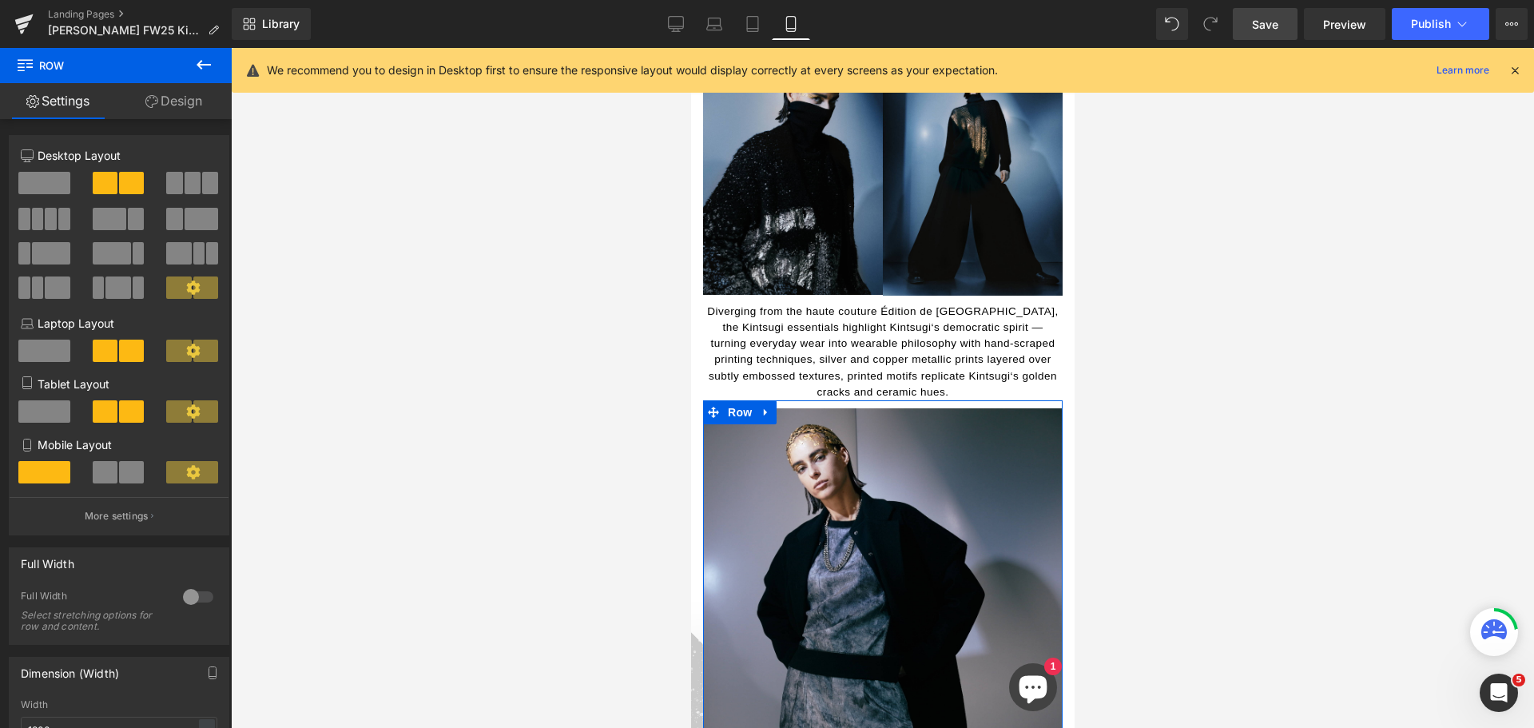
click at [104, 466] on span at bounding box center [105, 472] width 25 height 22
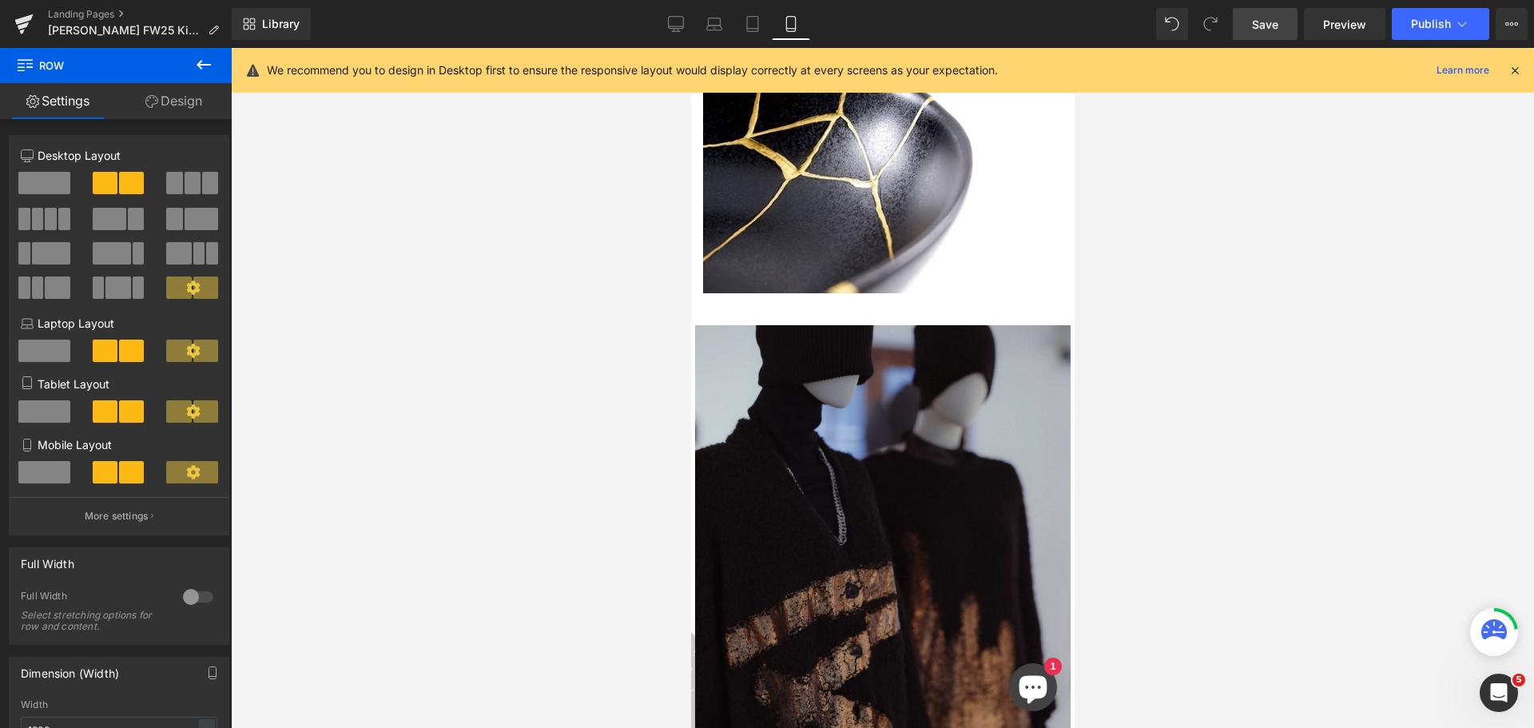
scroll to position [1487, 0]
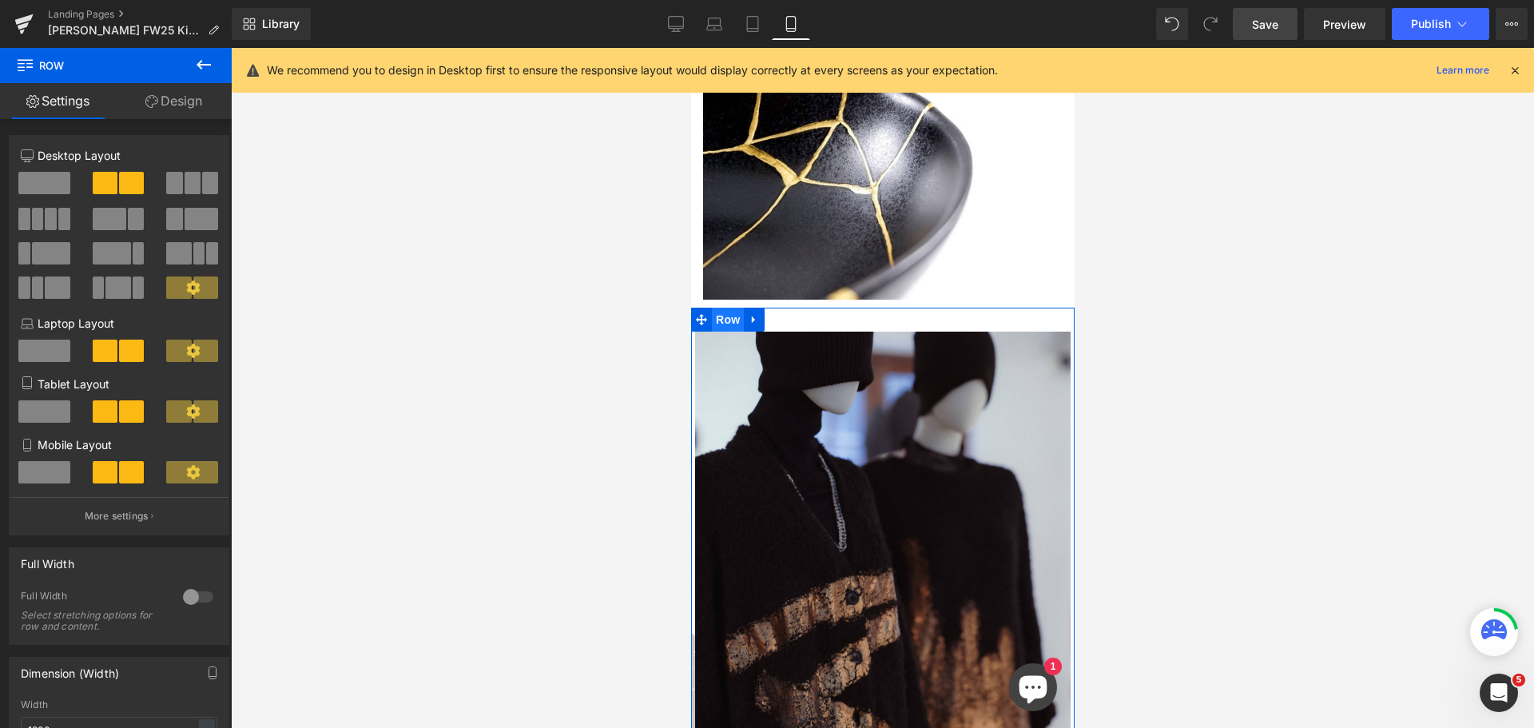
click at [728, 308] on span "Row" at bounding box center [727, 320] width 32 height 24
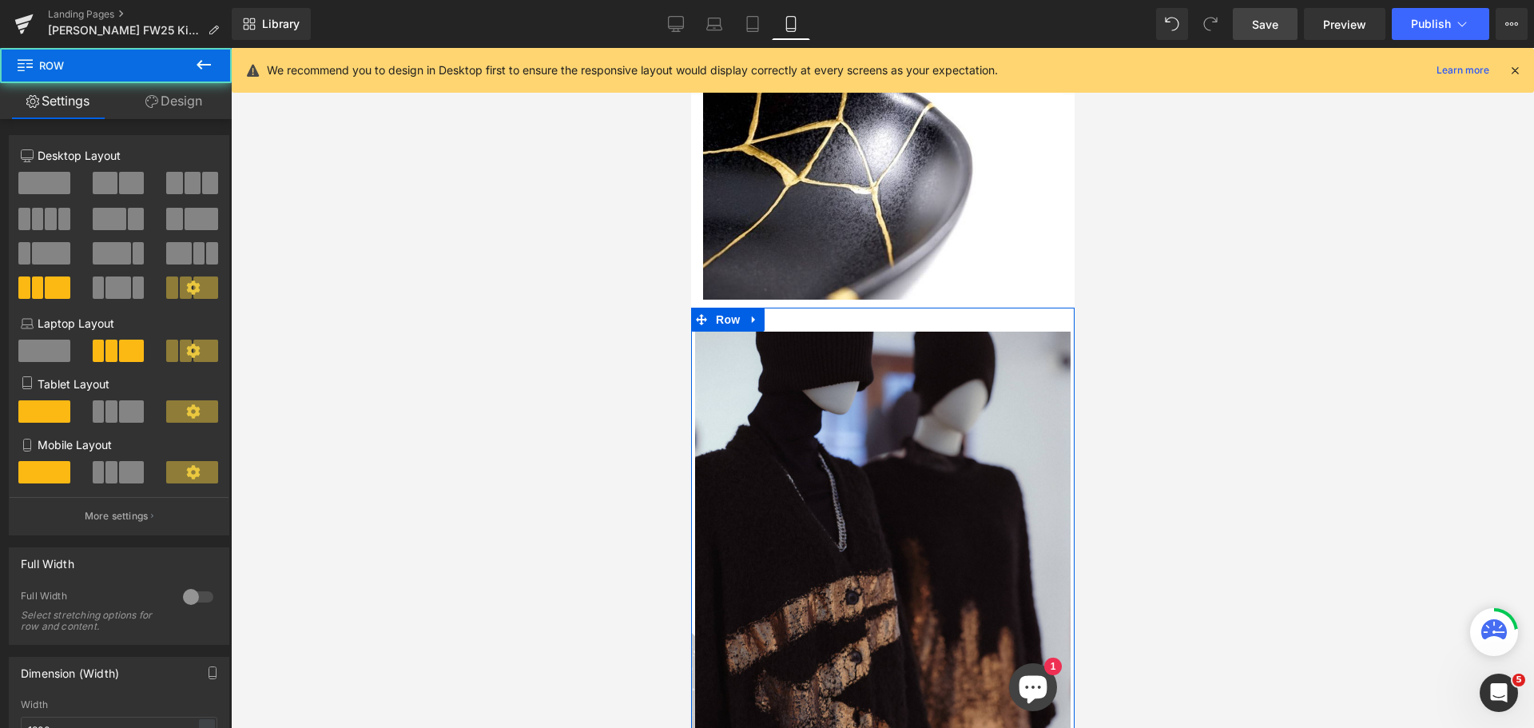
click at [189, 101] on link "Design" at bounding box center [174, 101] width 116 height 36
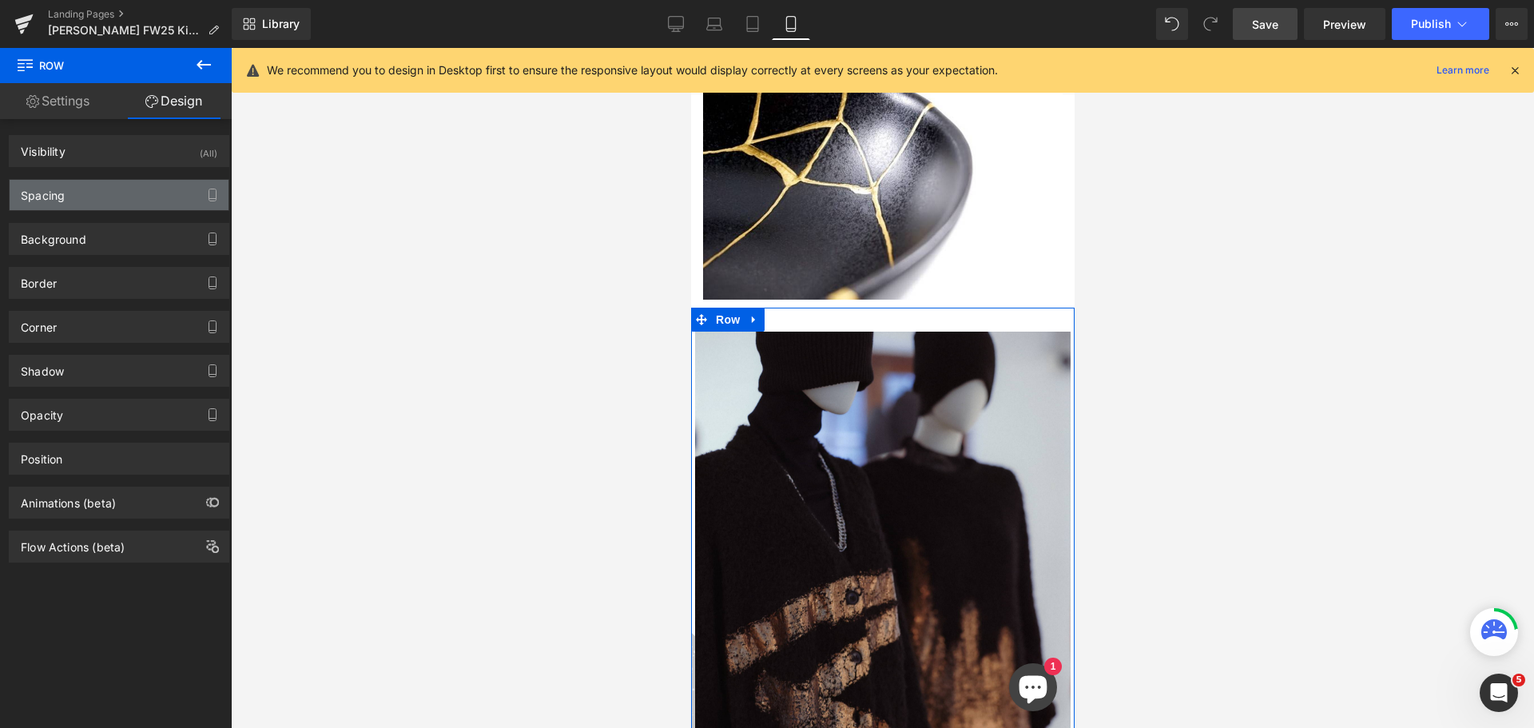
click at [138, 197] on div "Spacing" at bounding box center [119, 195] width 219 height 30
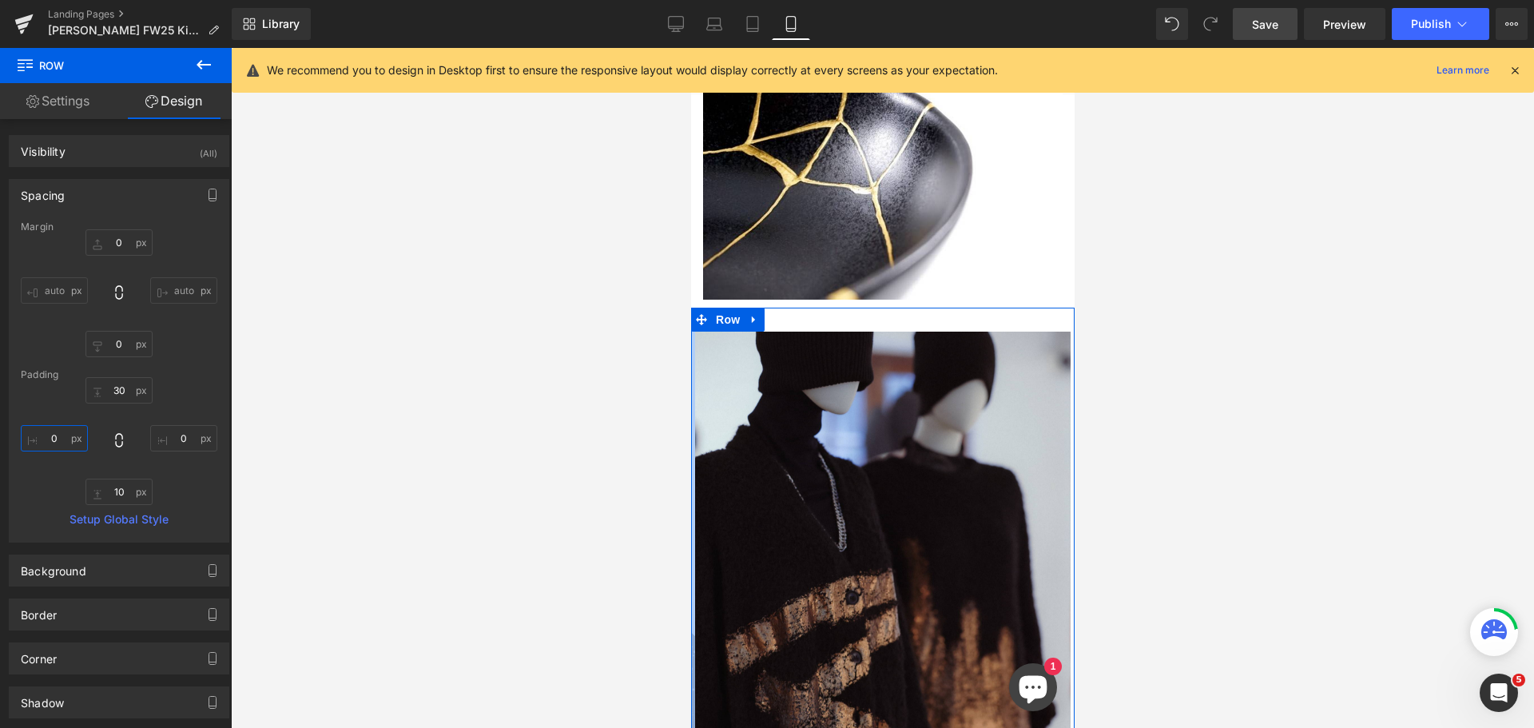
click at [61, 435] on input "0" at bounding box center [54, 438] width 67 height 26
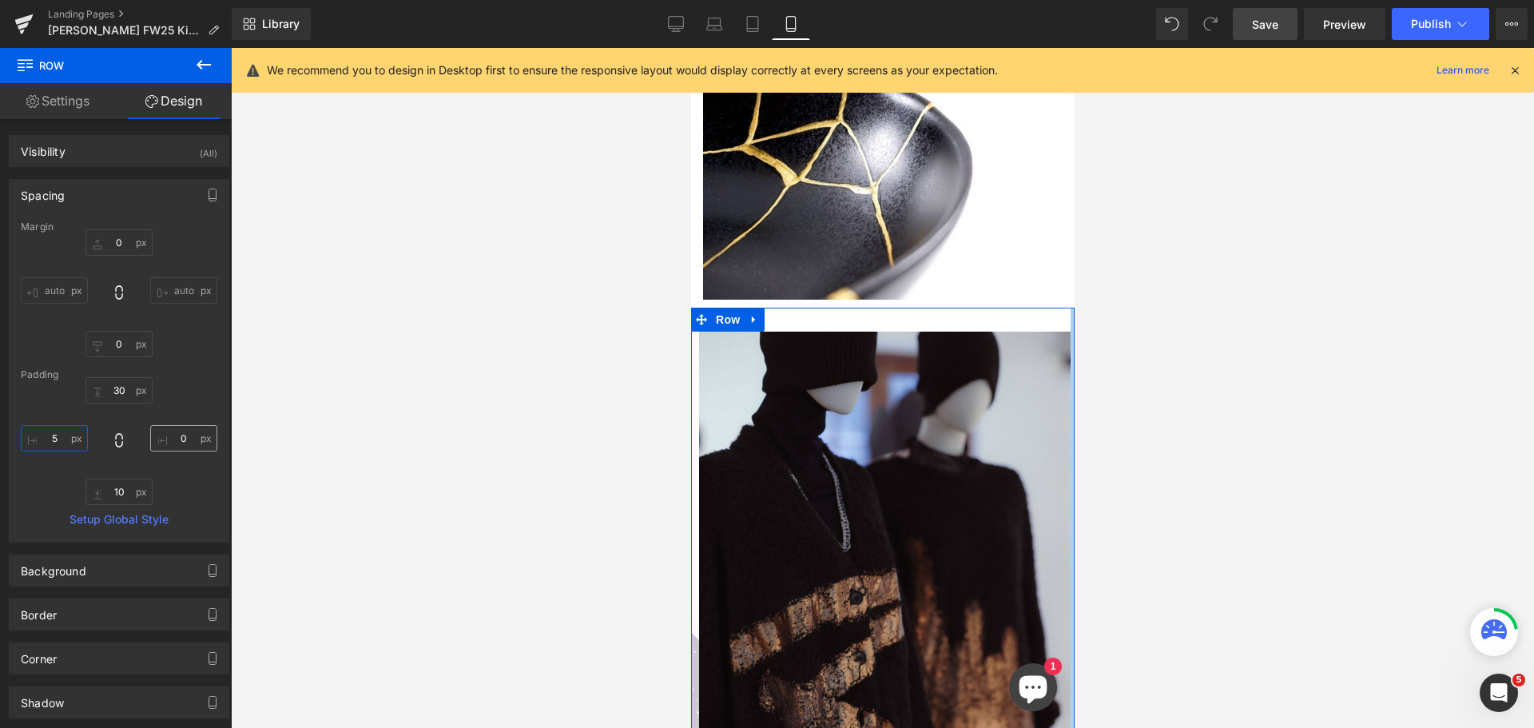
type input "5"
click at [182, 435] on input "0" at bounding box center [183, 438] width 67 height 26
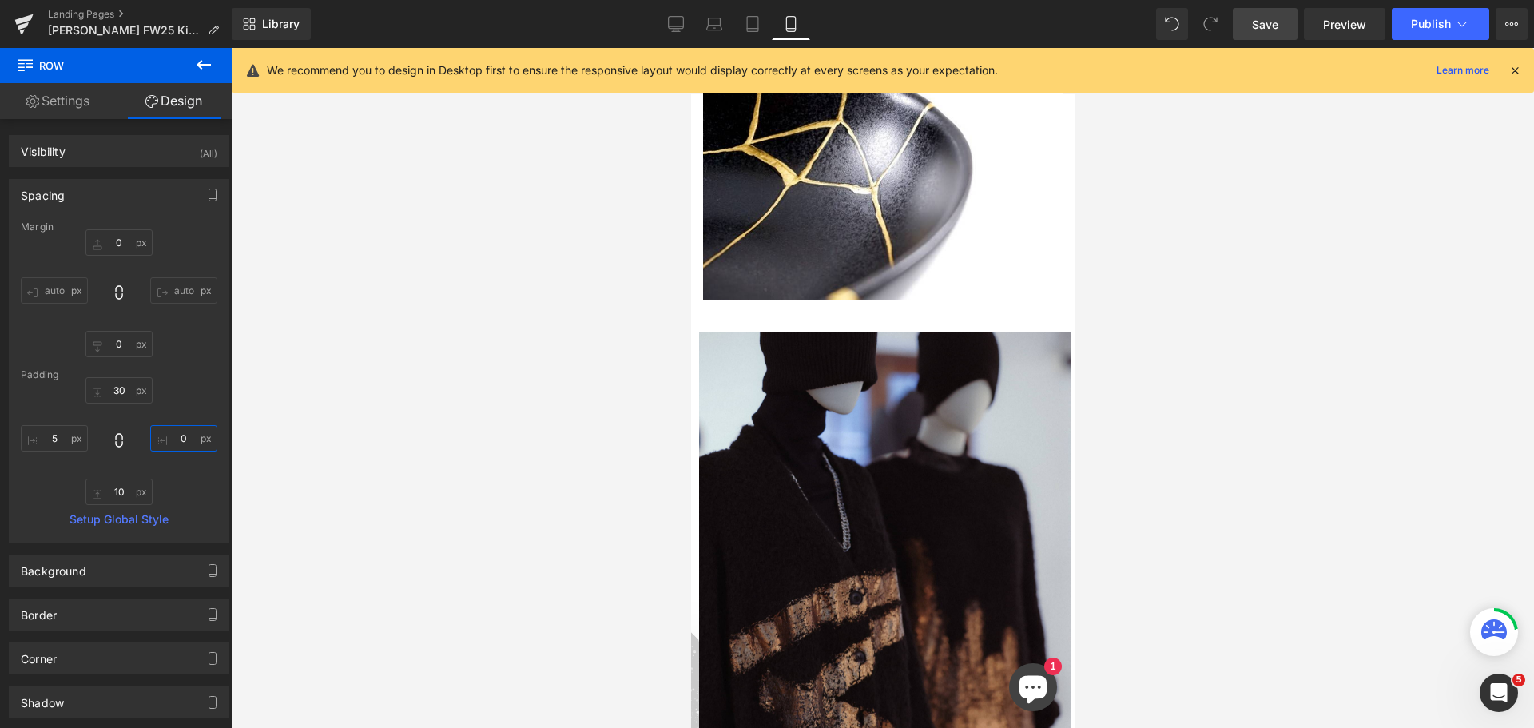
type input "5"
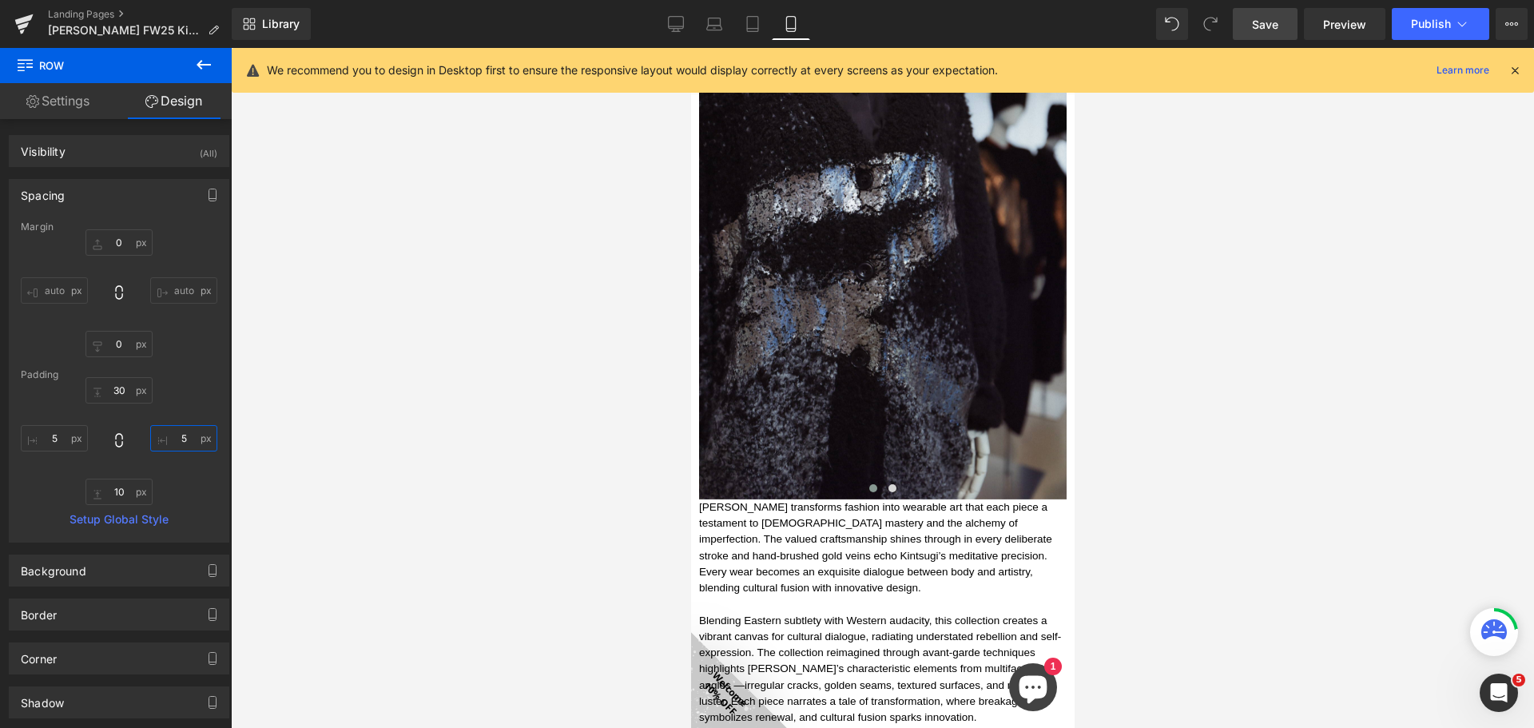
scroll to position [1966, 0]
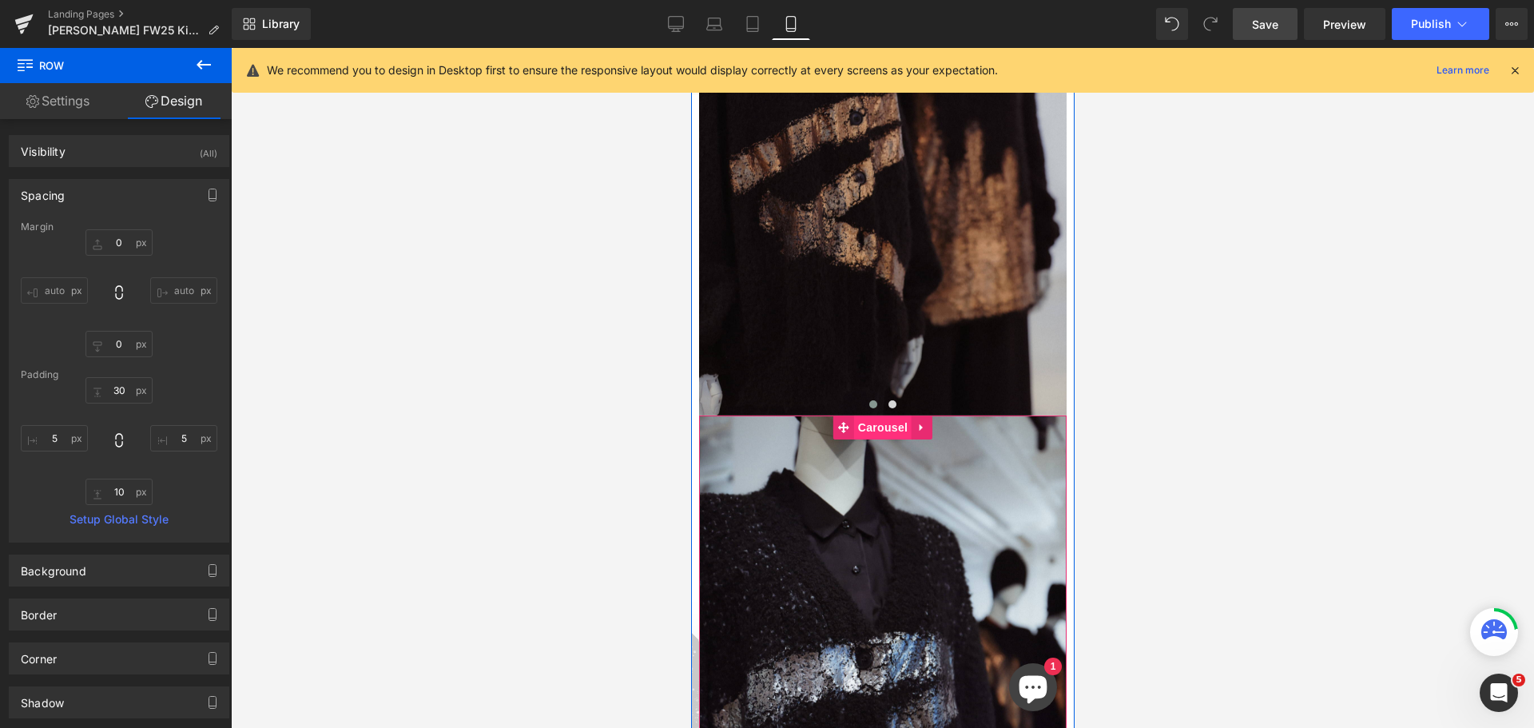
click at [868, 415] on span "Carousel" at bounding box center [882, 427] width 58 height 24
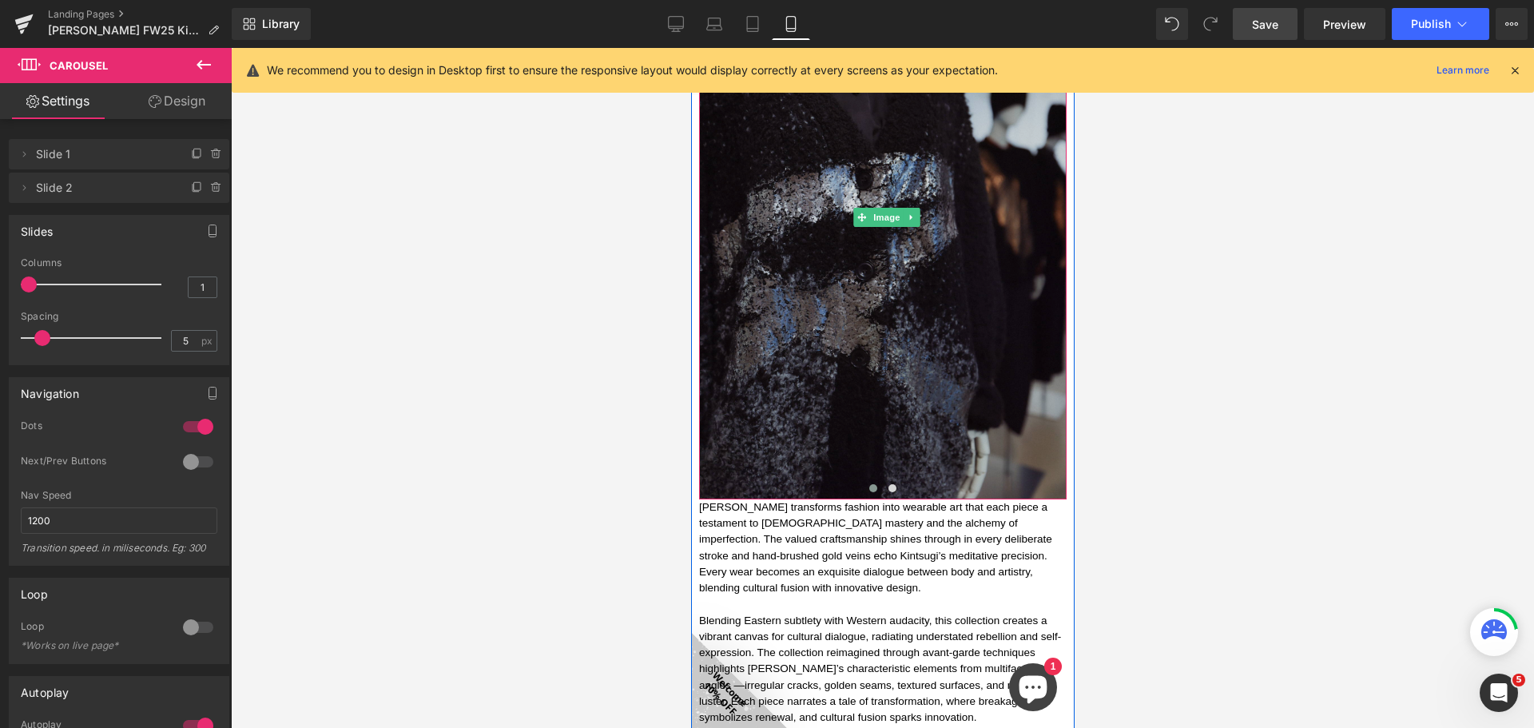
scroll to position [2365, 0]
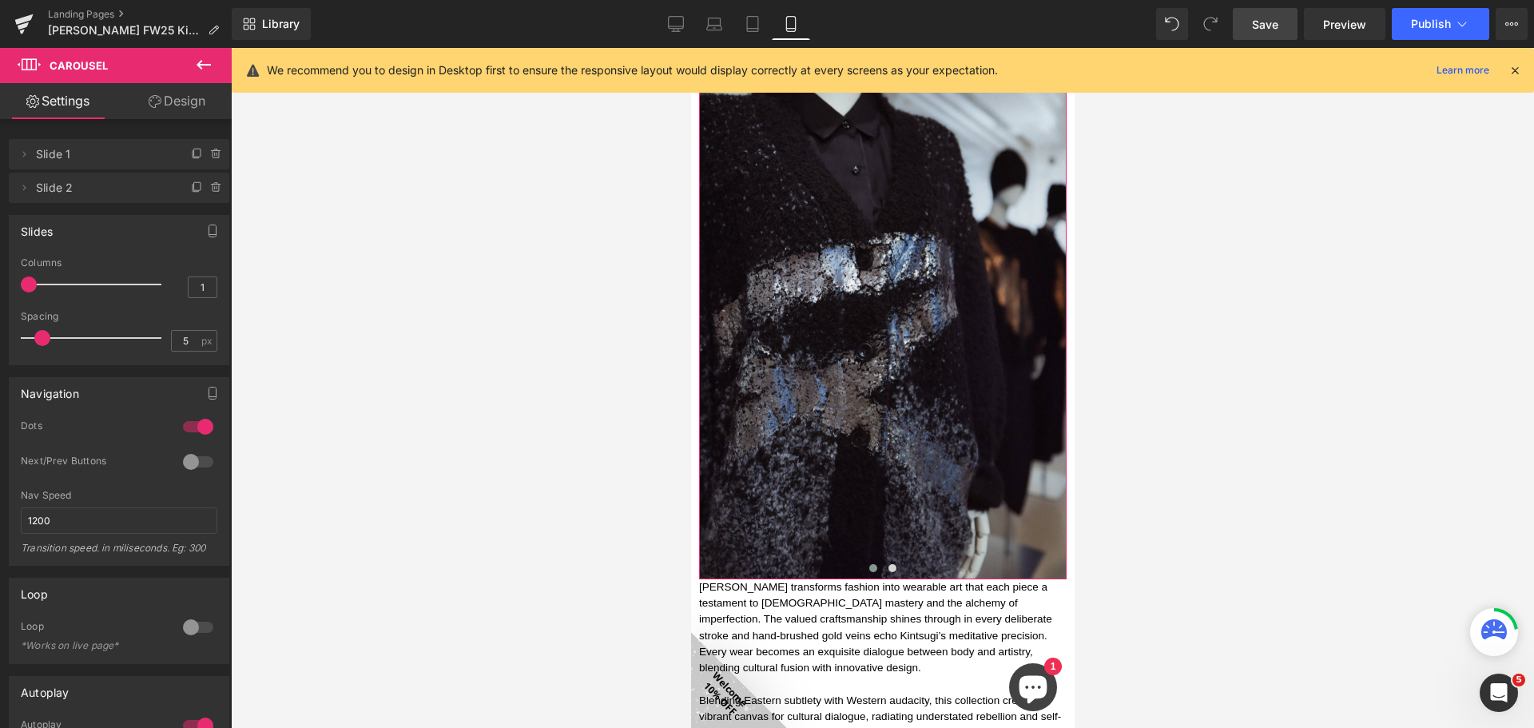
click at [201, 101] on link "Design" at bounding box center [177, 101] width 116 height 36
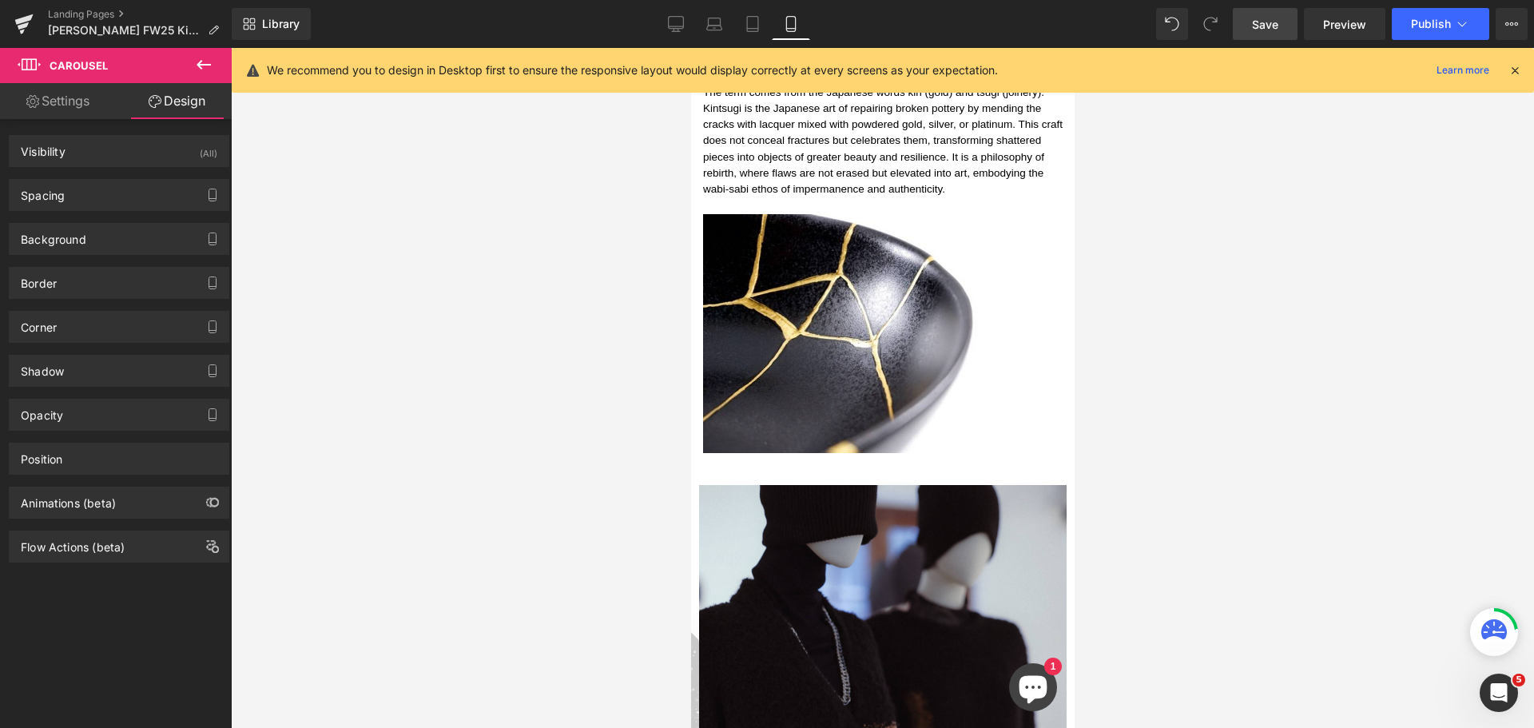
scroll to position [1327, 0]
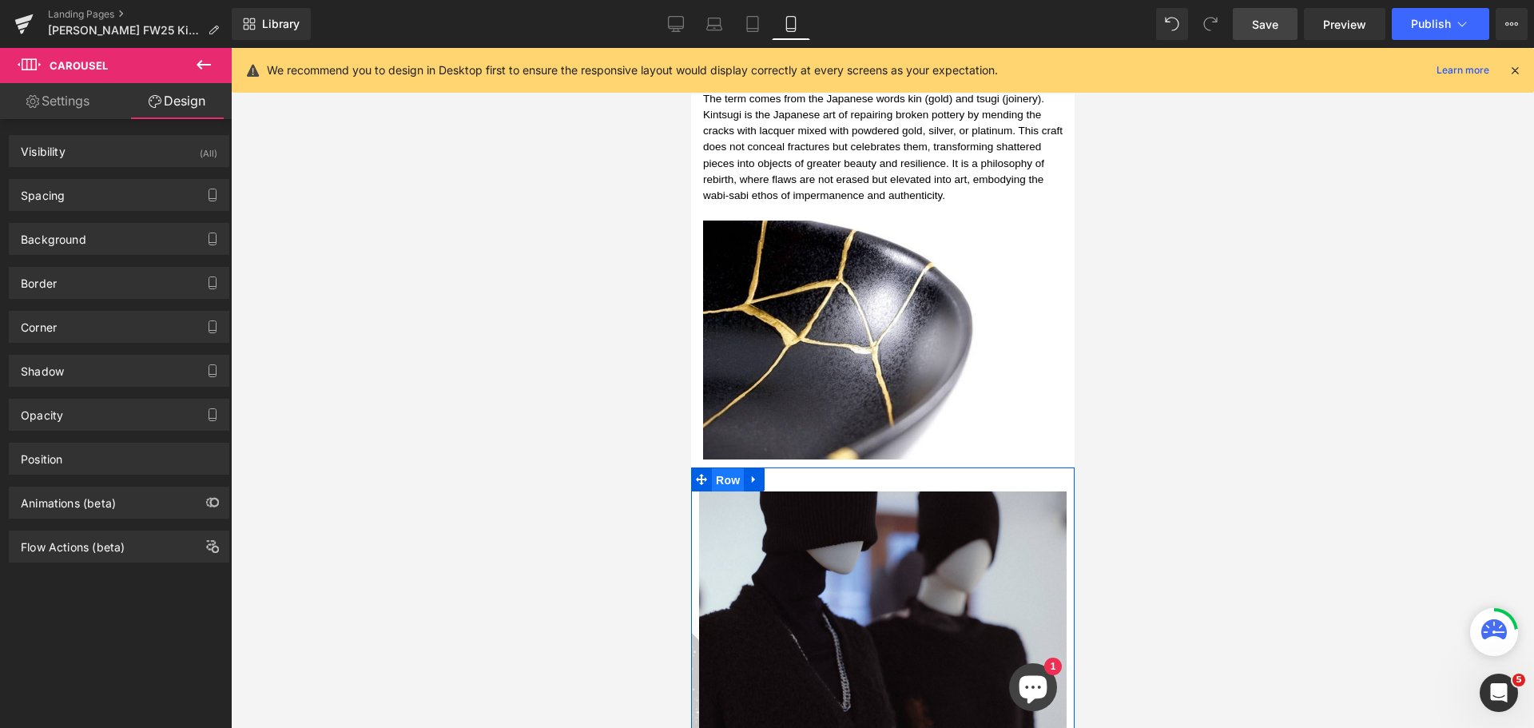
click at [722, 468] on span "Row" at bounding box center [727, 480] width 32 height 24
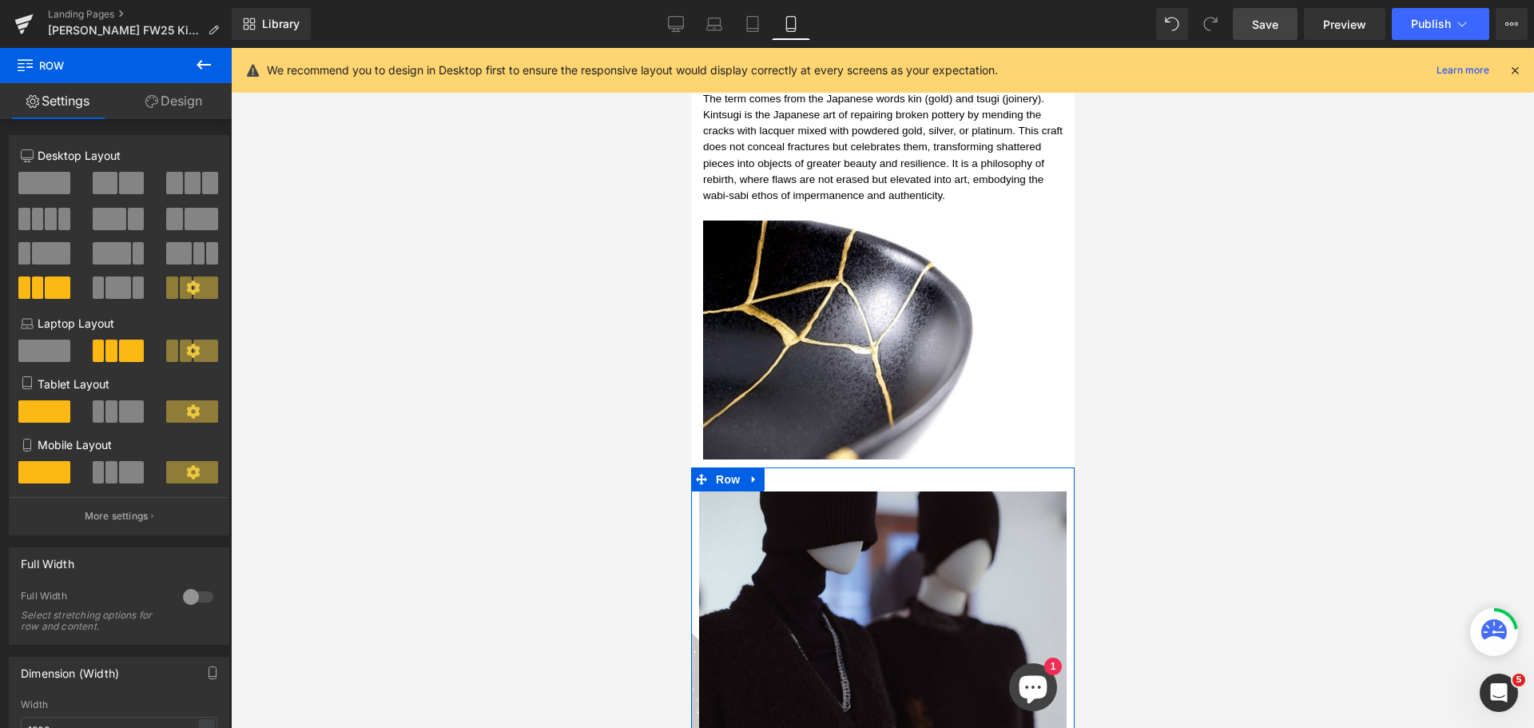
click at [105, 468] on span at bounding box center [111, 472] width 12 height 22
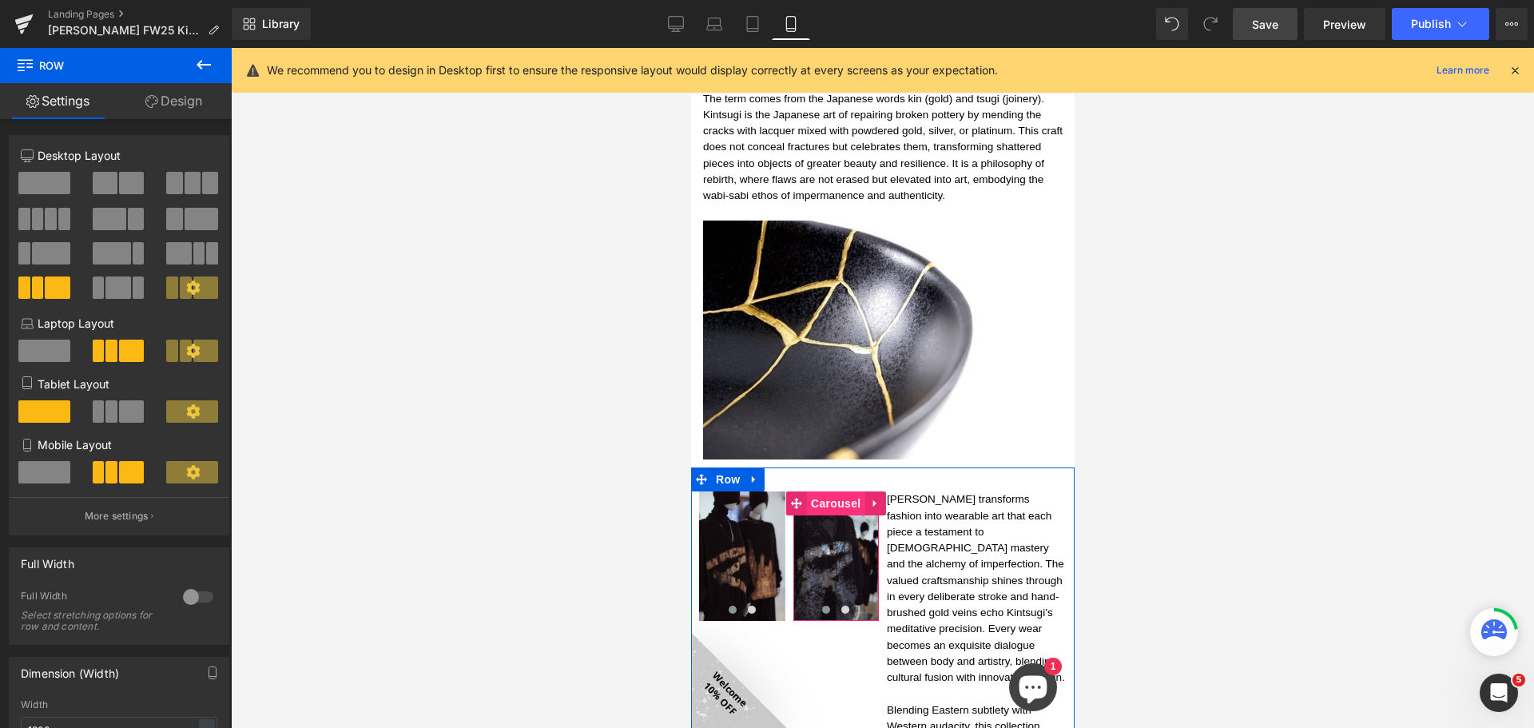
click at [836, 491] on span "Carousel" at bounding box center [835, 503] width 58 height 24
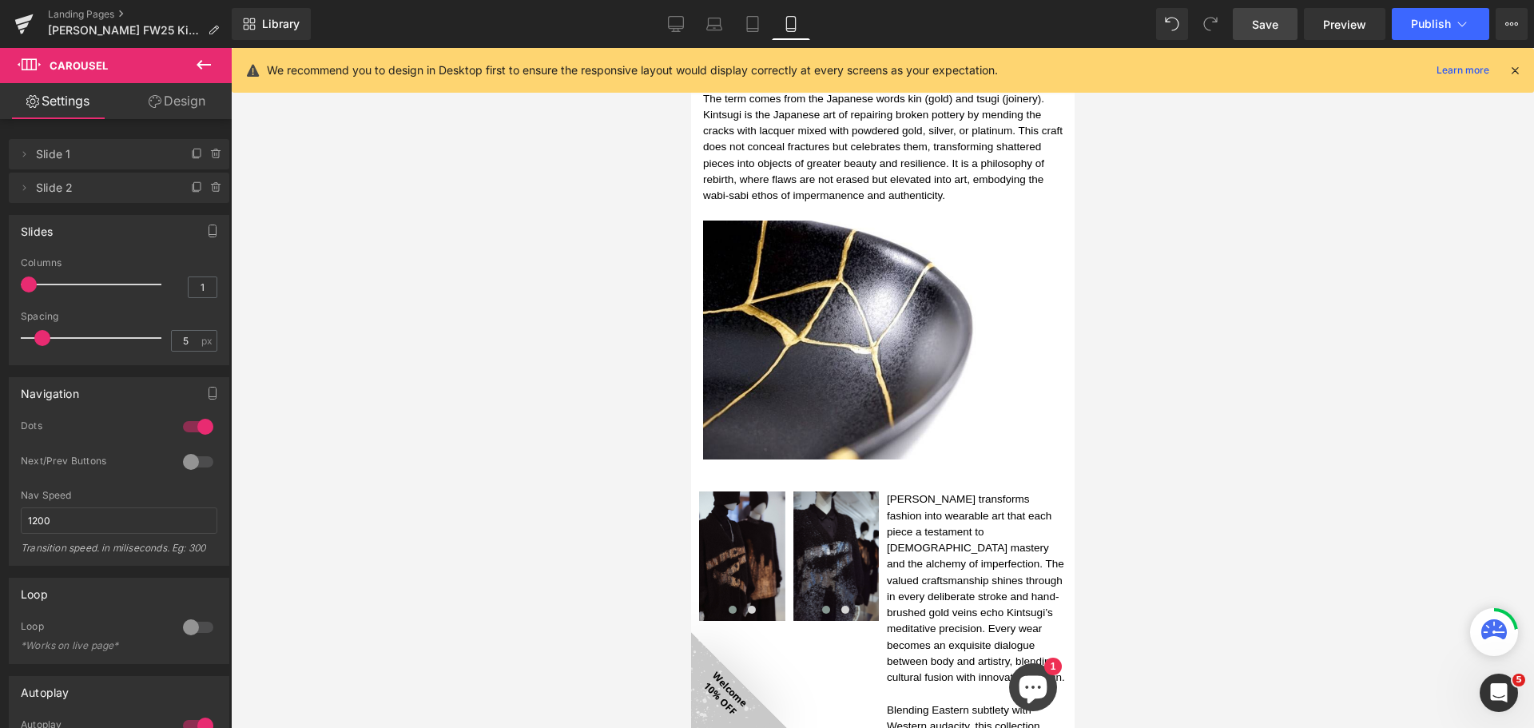
click at [583, 490] on div at bounding box center [882, 388] width 1303 height 680
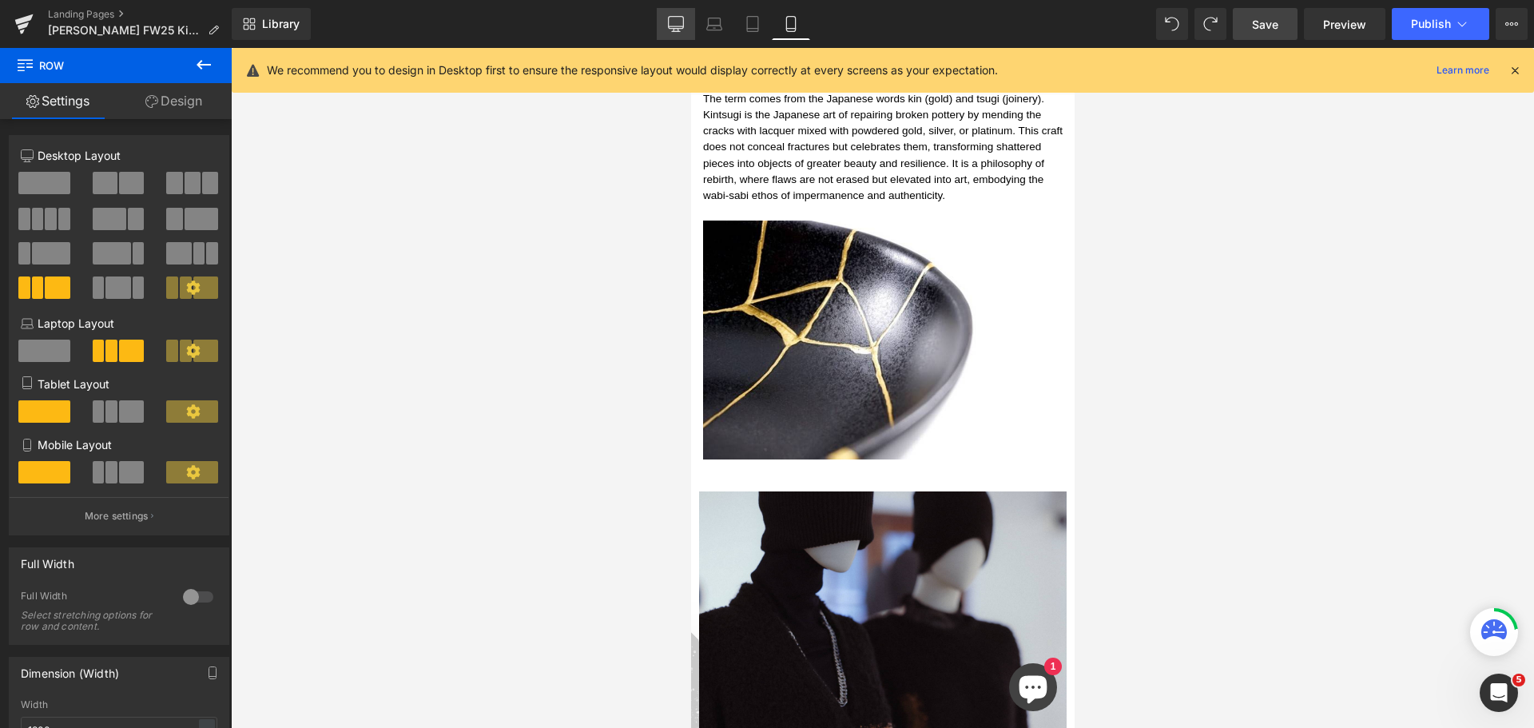
click at [669, 18] on icon at bounding box center [676, 23] width 15 height 12
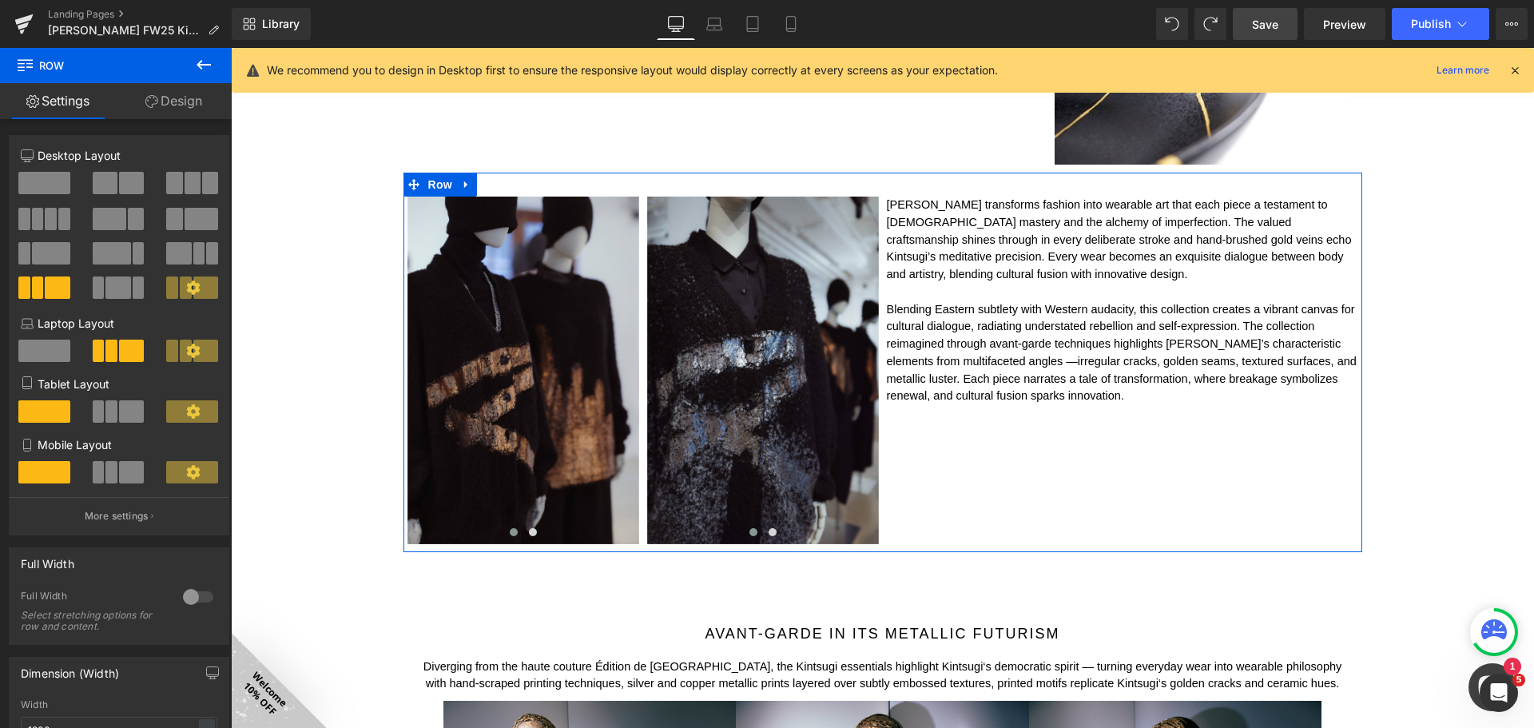
scroll to position [903, 0]
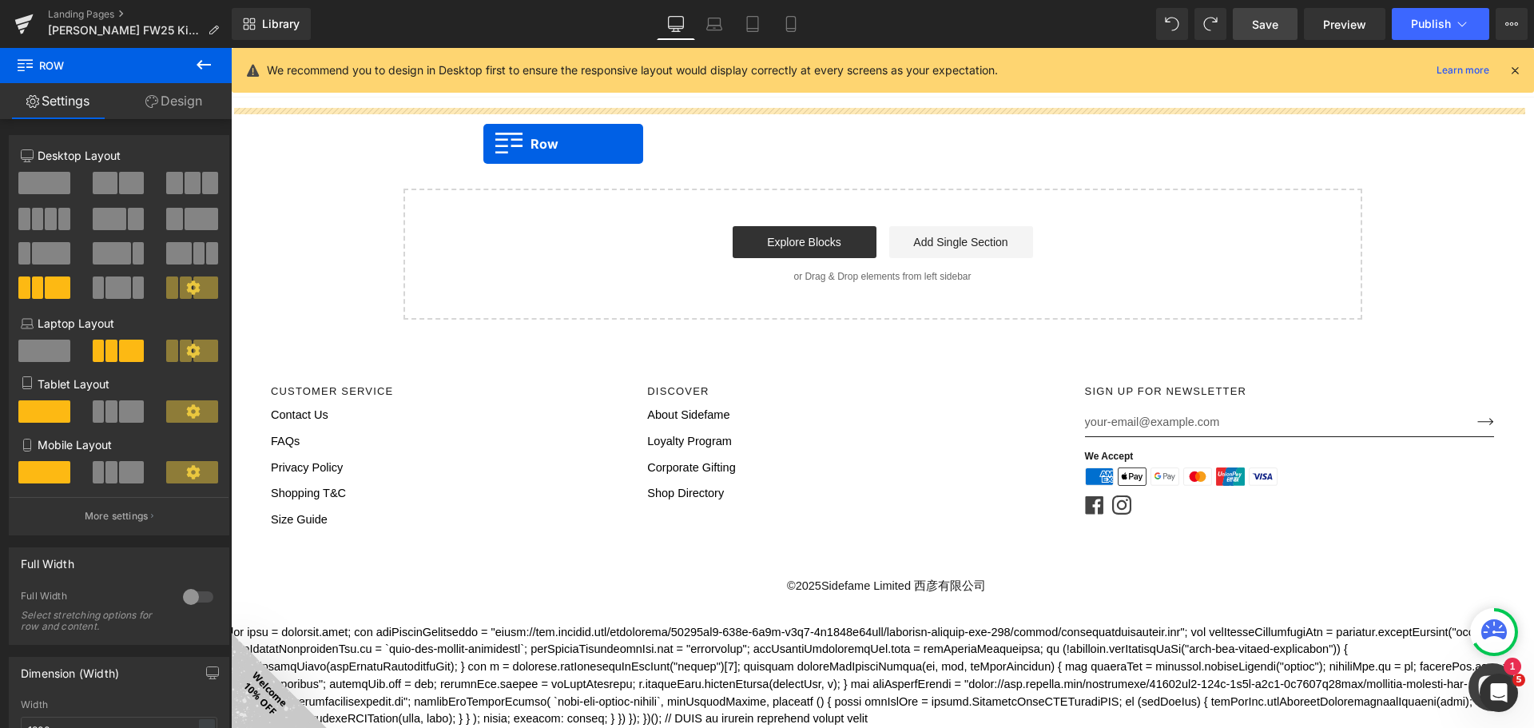
drag, startPoint x: 404, startPoint y: 356, endPoint x: 483, endPoint y: 141, distance: 229.0
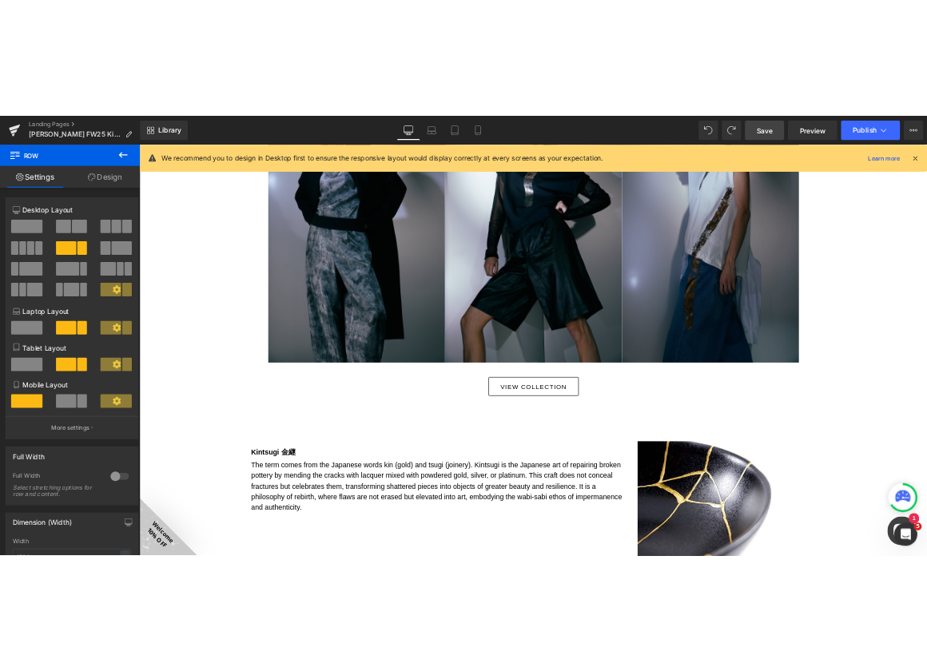
scroll to position [1892, 0]
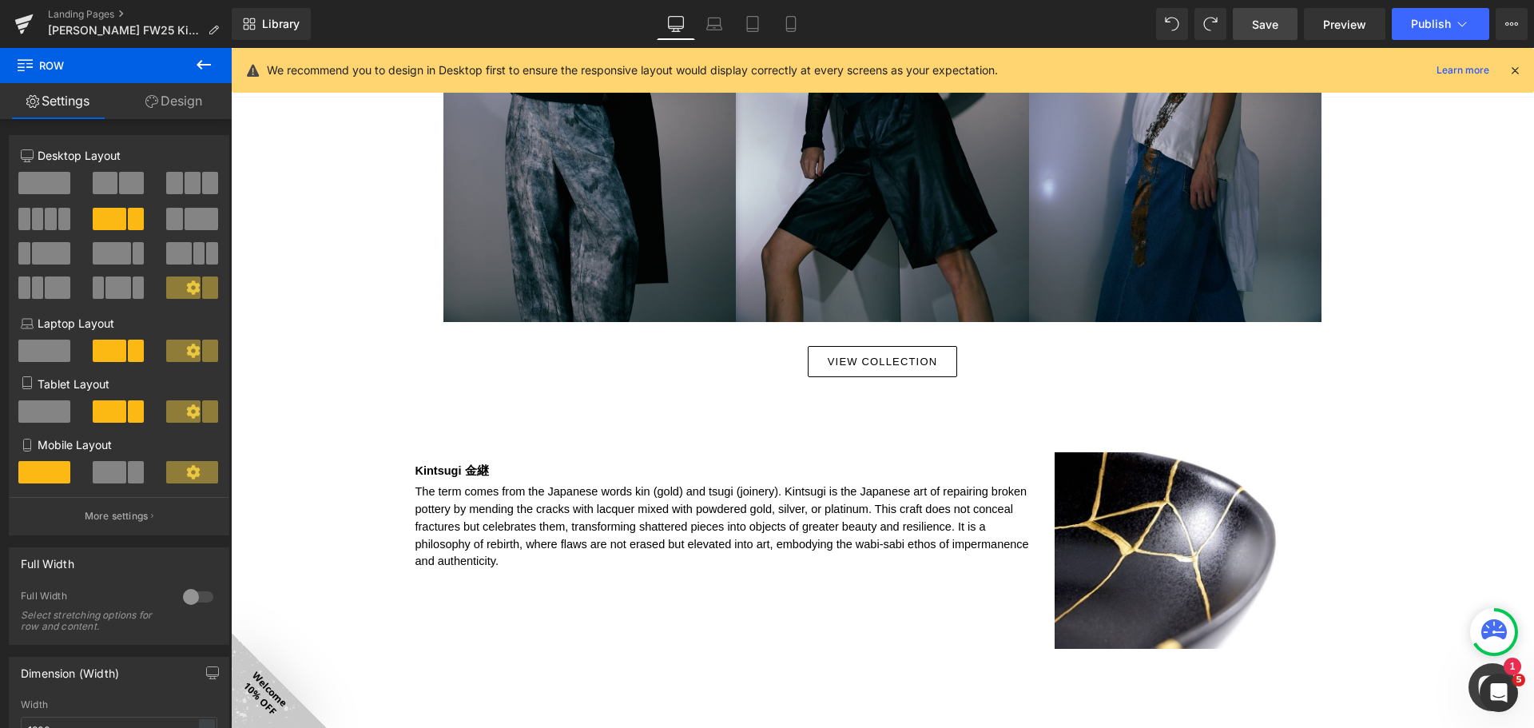
click at [1263, 29] on span "Save" at bounding box center [1265, 24] width 26 height 17
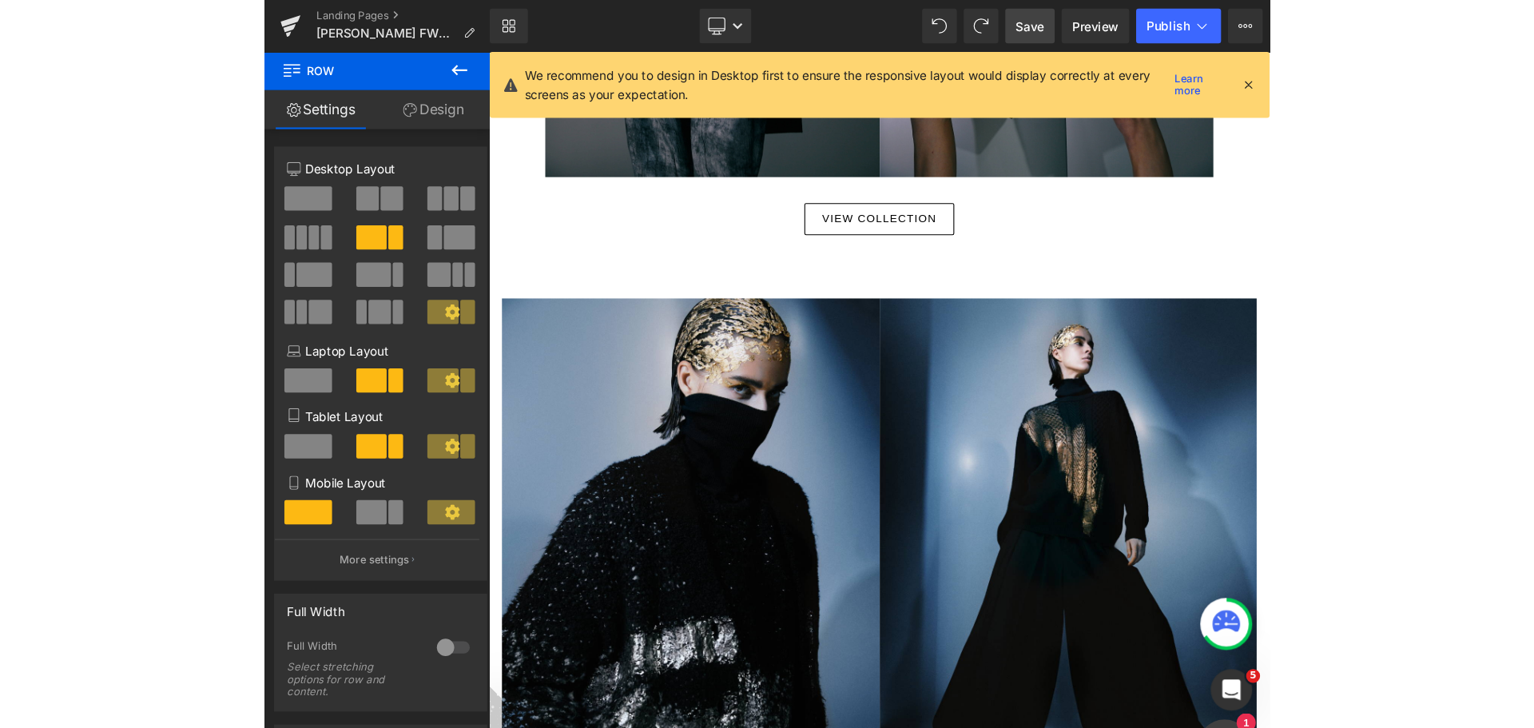
scroll to position [4620, 0]
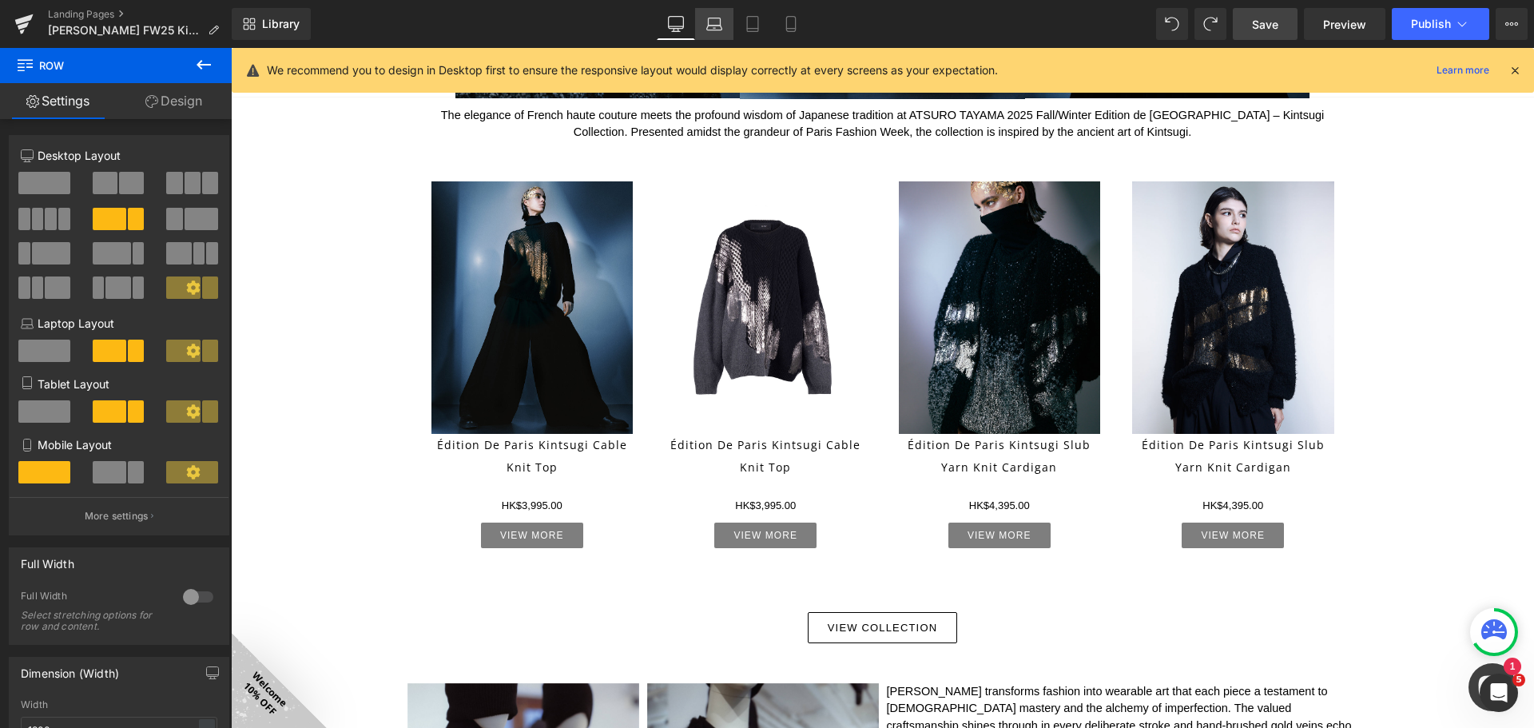
click at [709, 23] on icon at bounding box center [715, 21] width 12 height 7
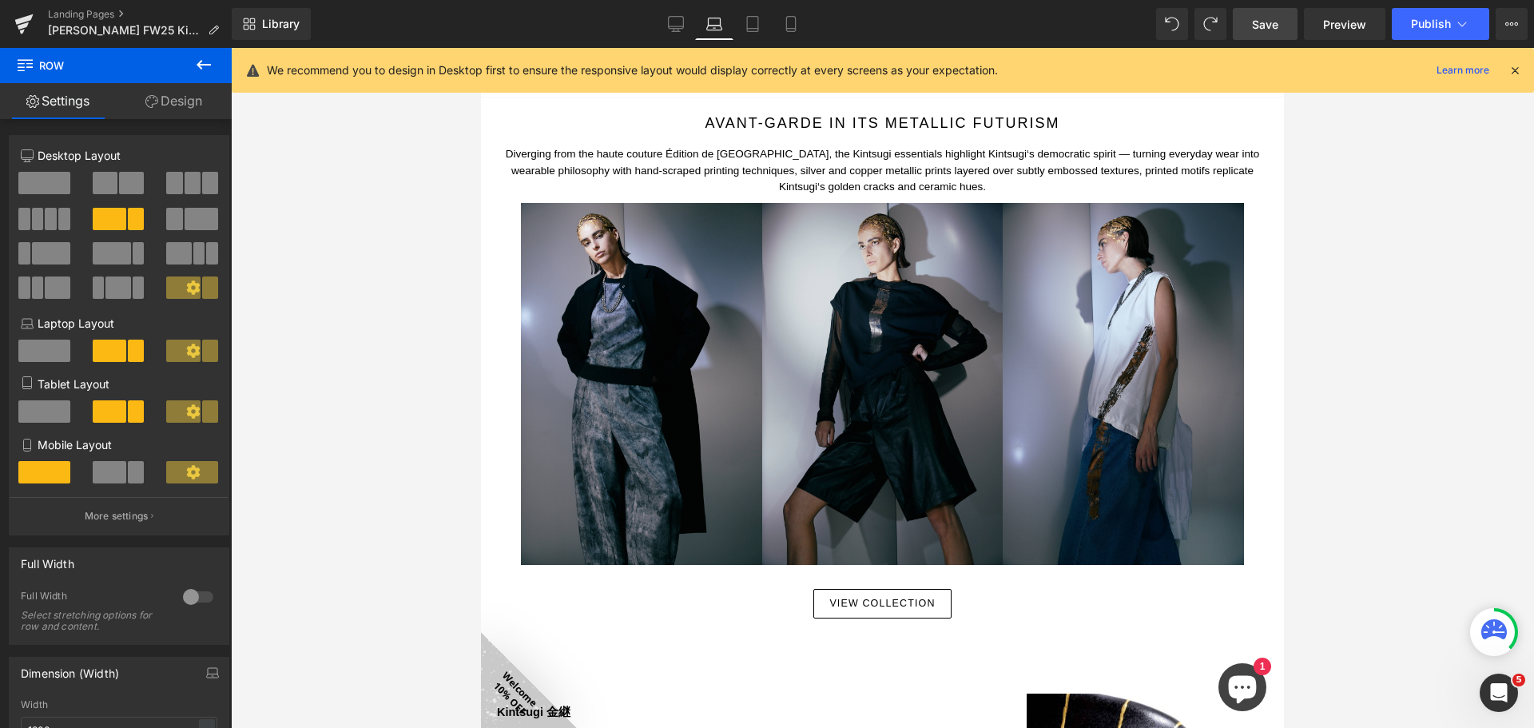
scroll to position [1757, 0]
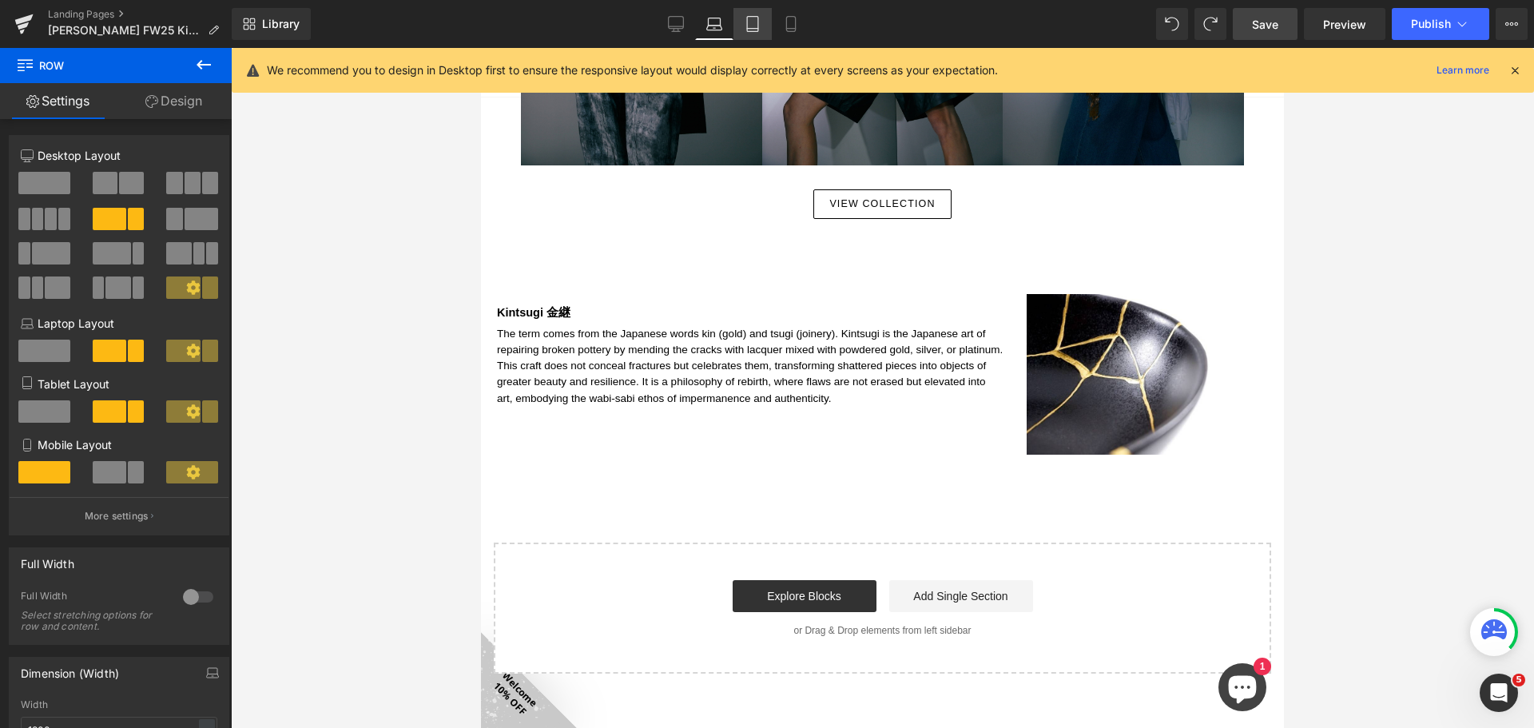
click at [764, 20] on link "Tablet" at bounding box center [752, 24] width 38 height 32
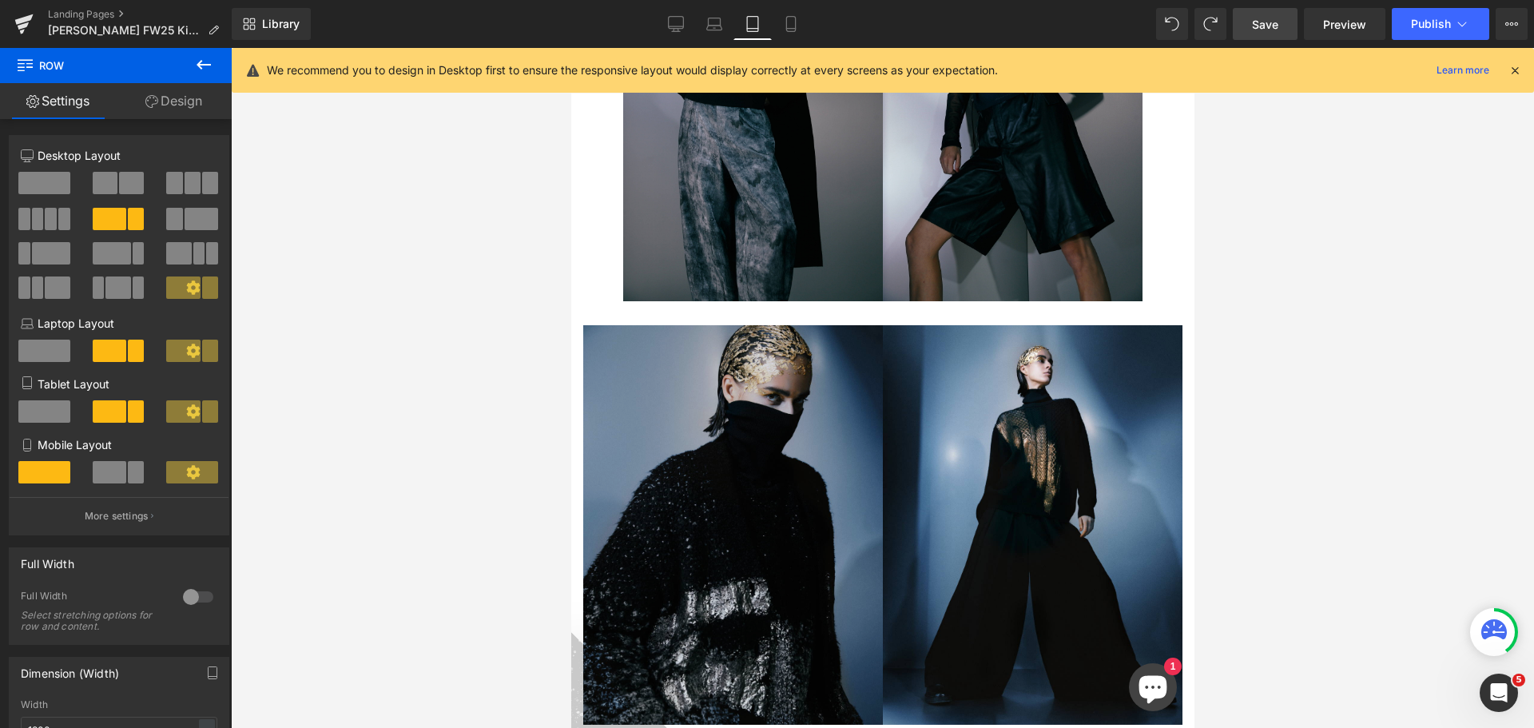
scroll to position [2956, 0]
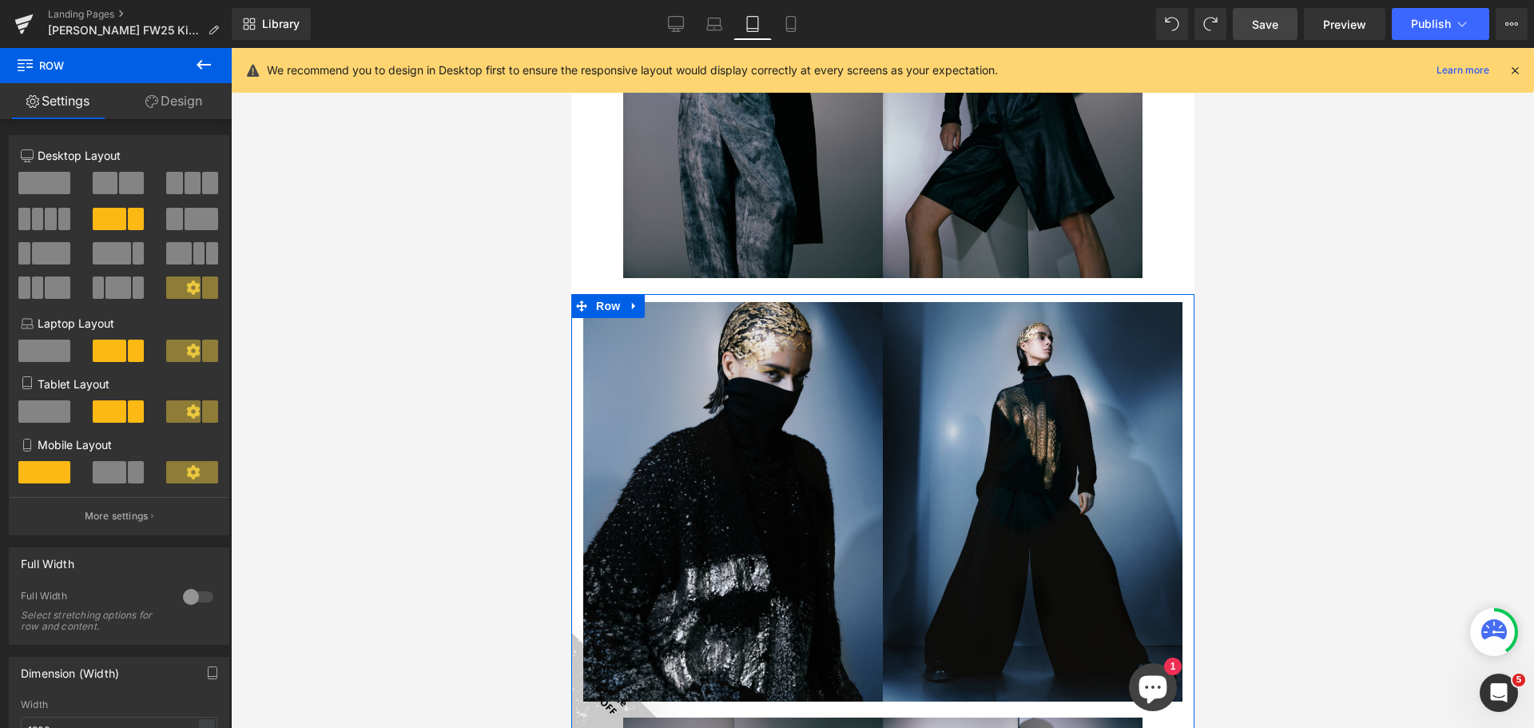
click at [606, 294] on div "Image Image Row Image Image Row View Collection Button Row" at bounding box center [881, 735] width 623 height 883
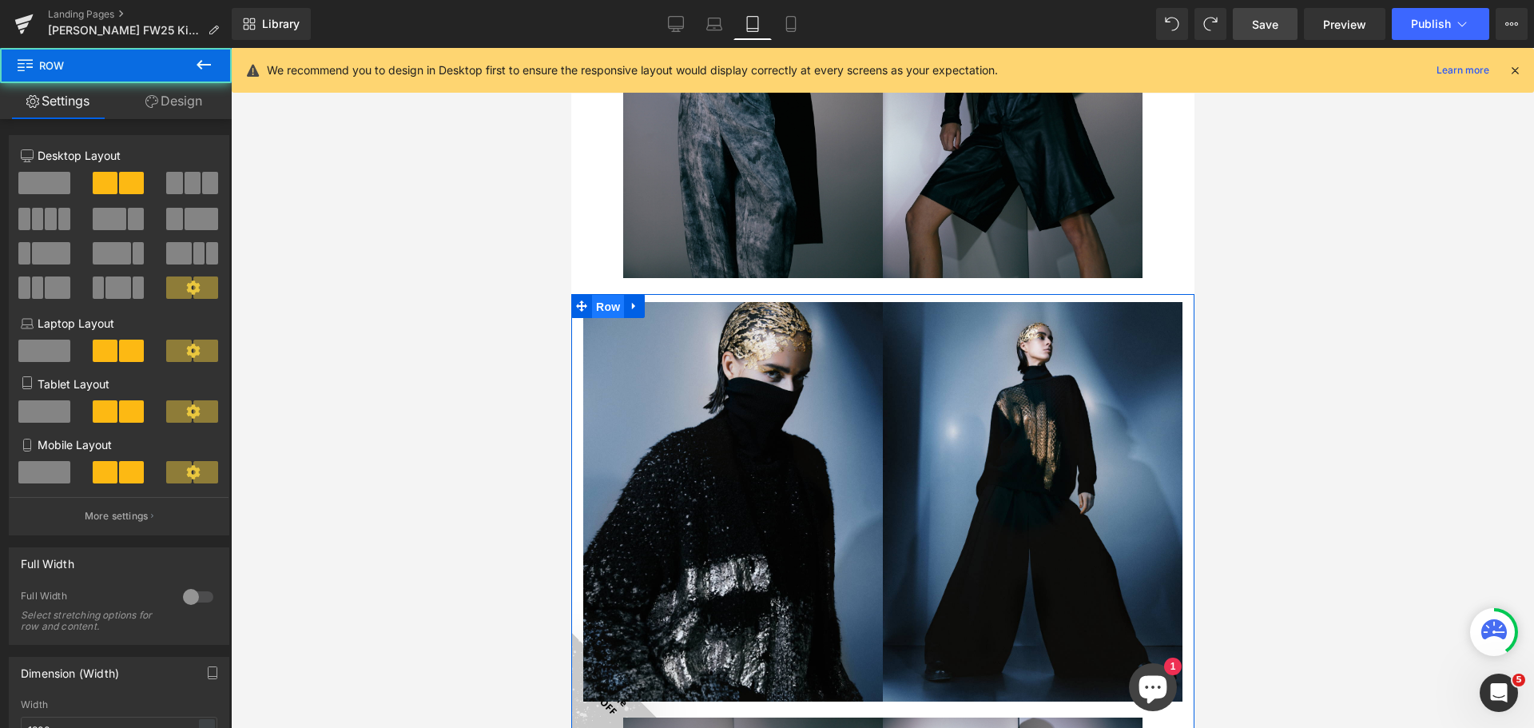
click at [606, 295] on span "Row" at bounding box center [607, 307] width 32 height 24
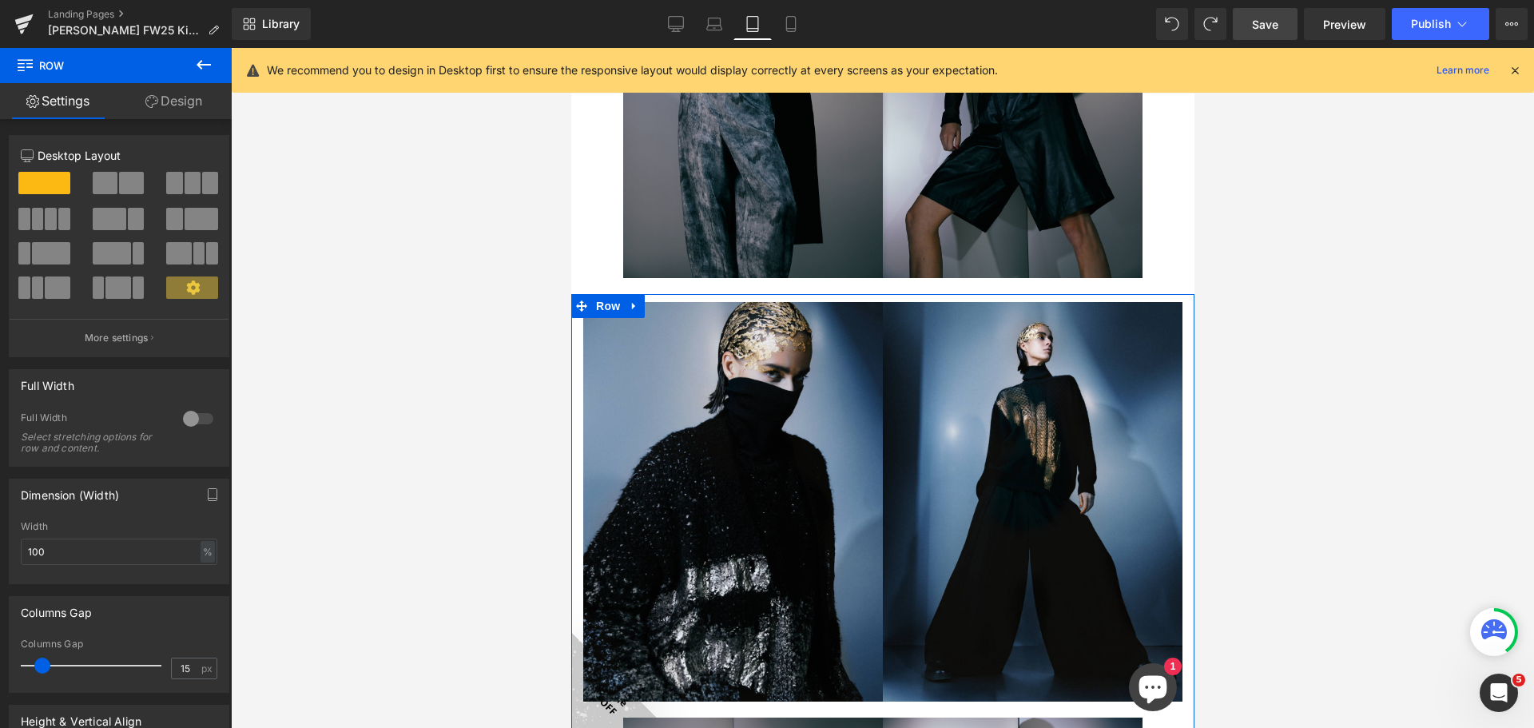
drag, startPoint x: 165, startPoint y: 87, endPoint x: 165, endPoint y: 120, distance: 32.8
click at [165, 88] on link "Design" at bounding box center [174, 101] width 116 height 36
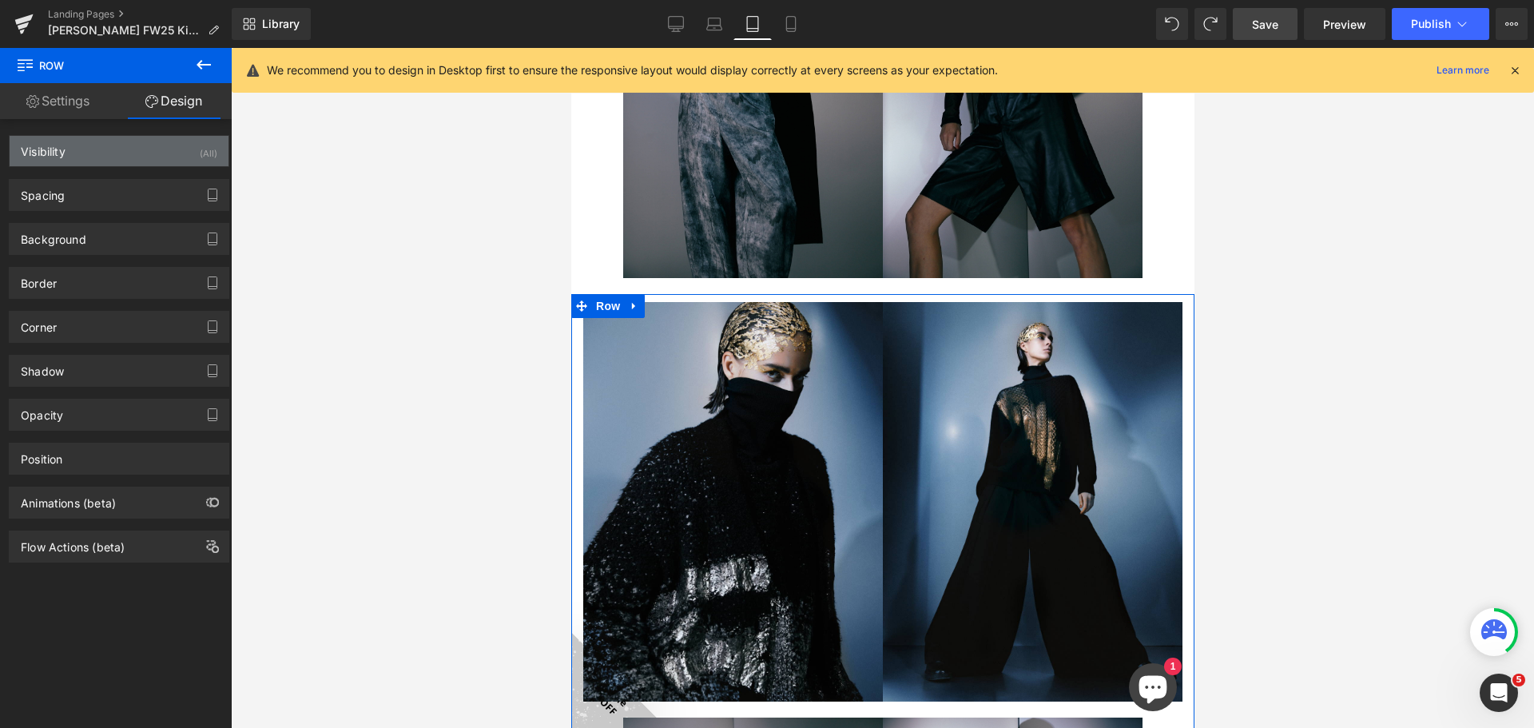
click at [165, 150] on div "Visibility (All)" at bounding box center [119, 151] width 219 height 30
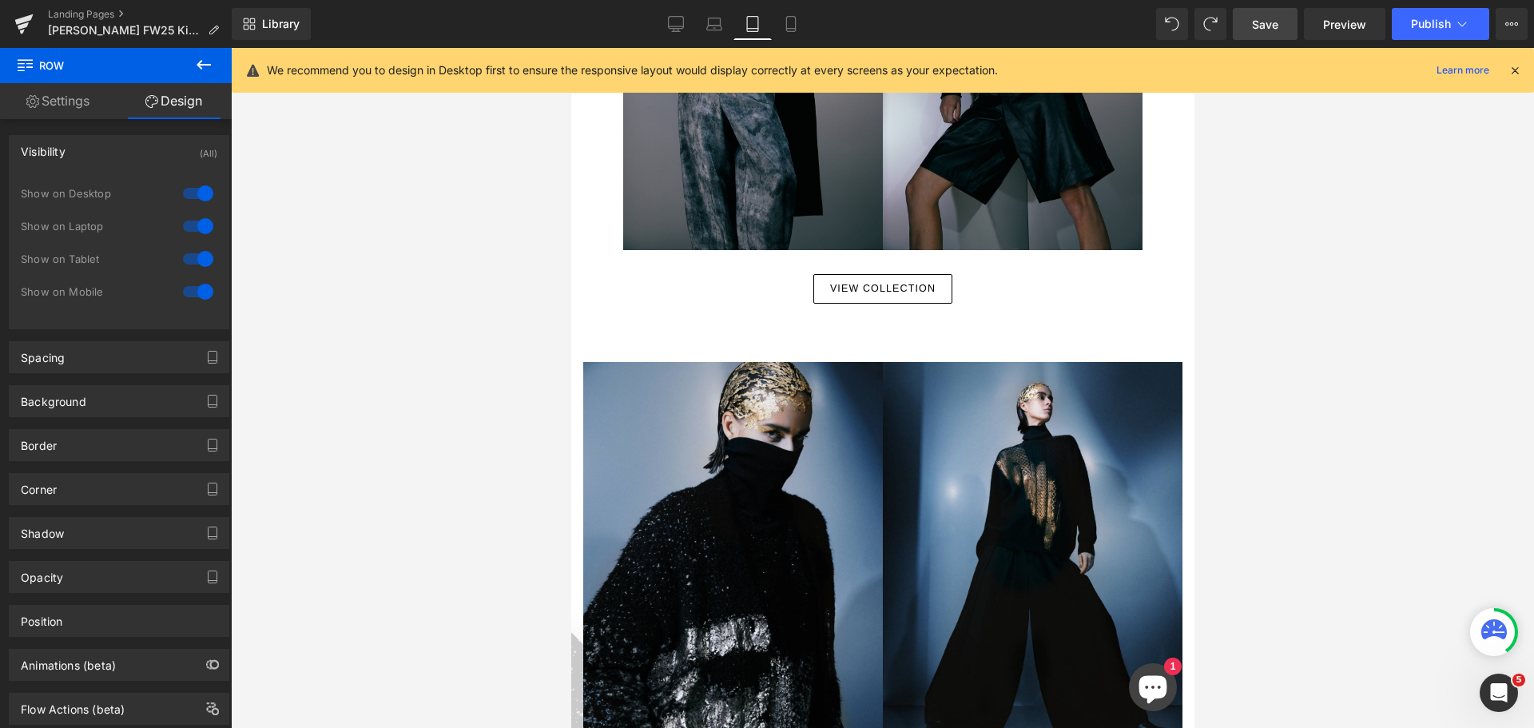
scroll to position [3675, 0]
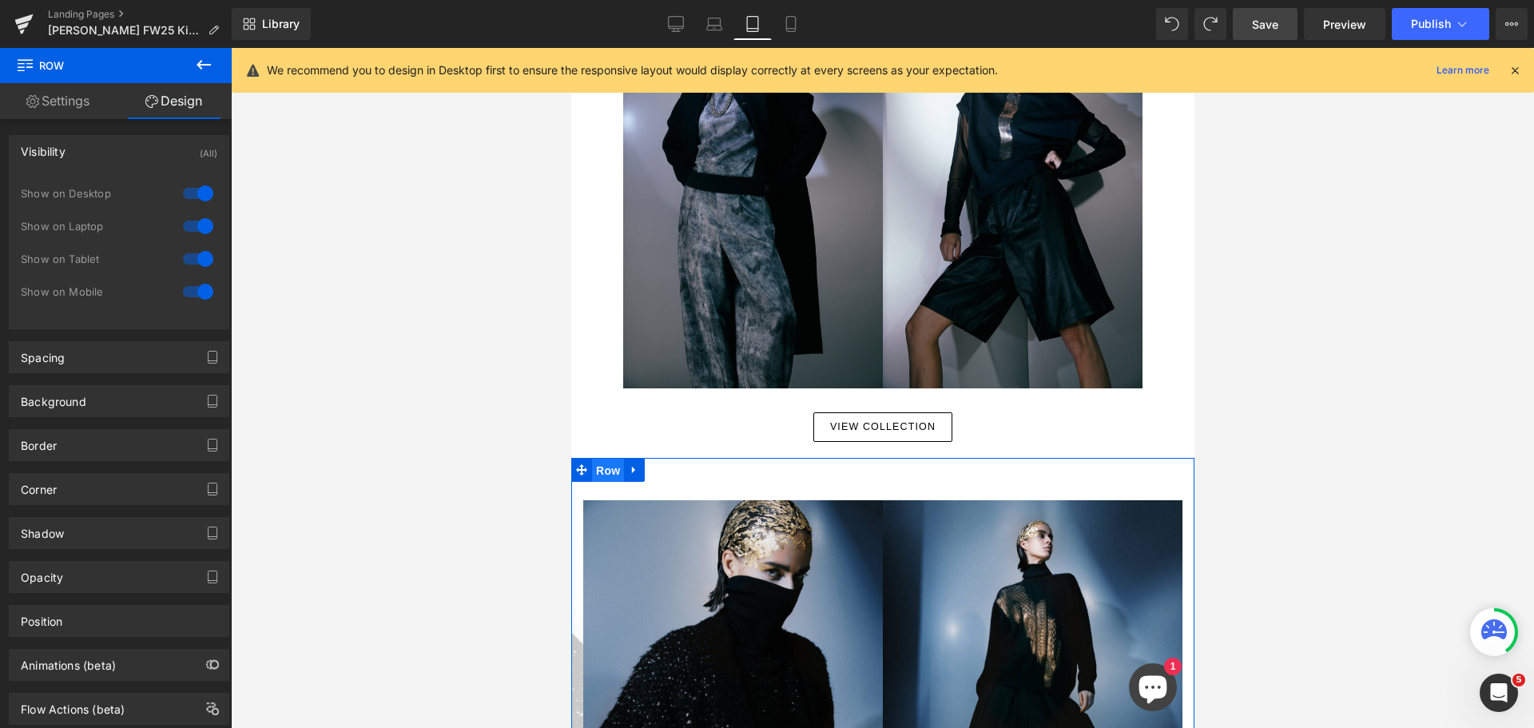
click at [606, 459] on span "Row" at bounding box center [607, 471] width 32 height 24
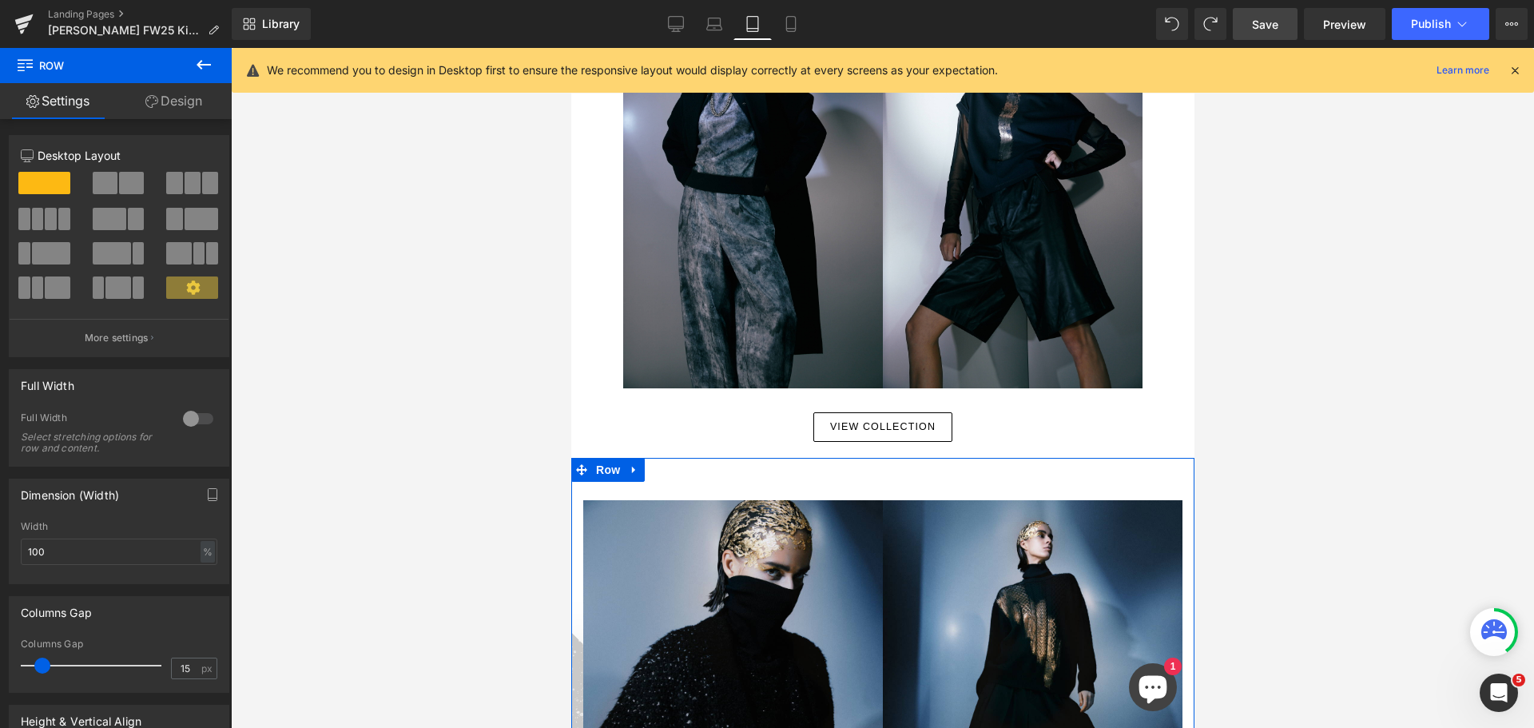
click at [186, 111] on link "Design" at bounding box center [174, 101] width 116 height 36
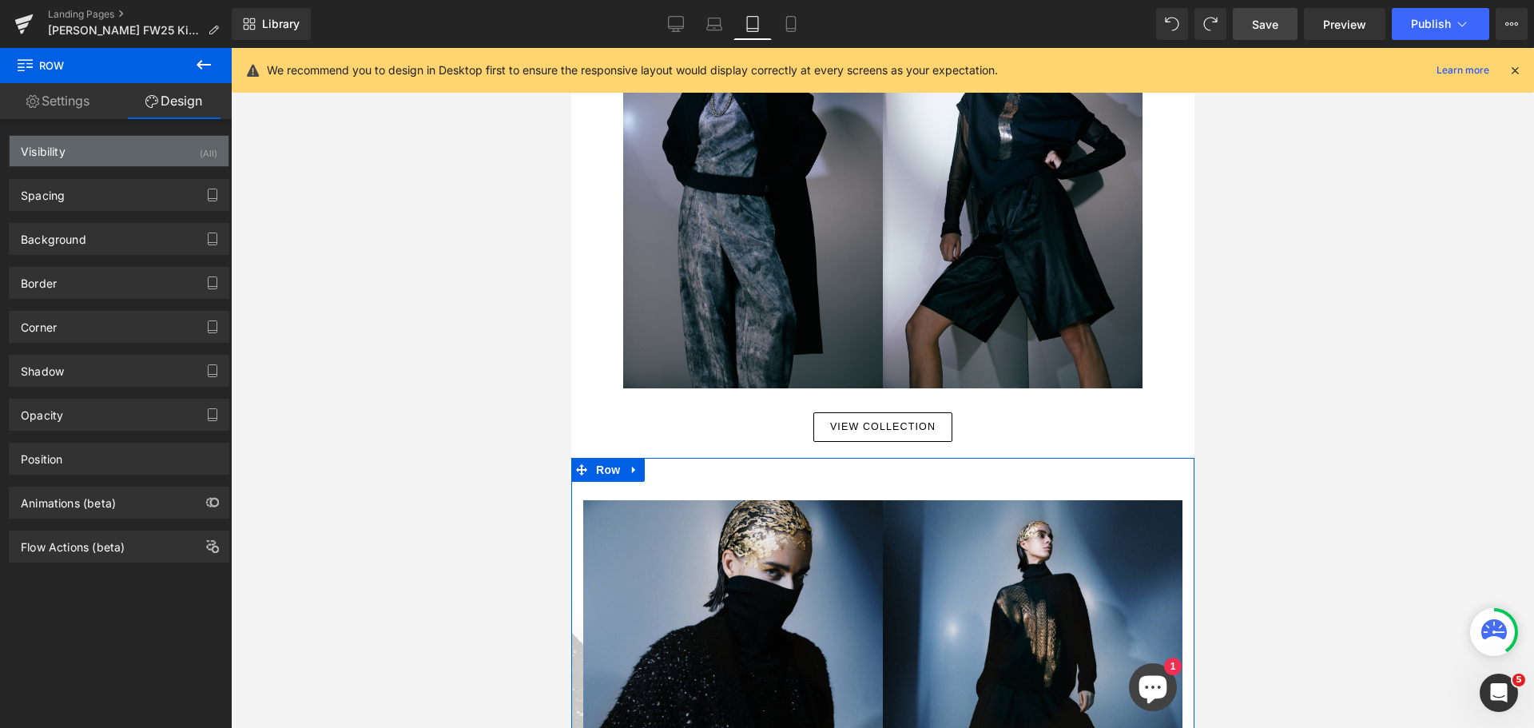
click at [185, 153] on div "Visibility (All)" at bounding box center [119, 151] width 219 height 30
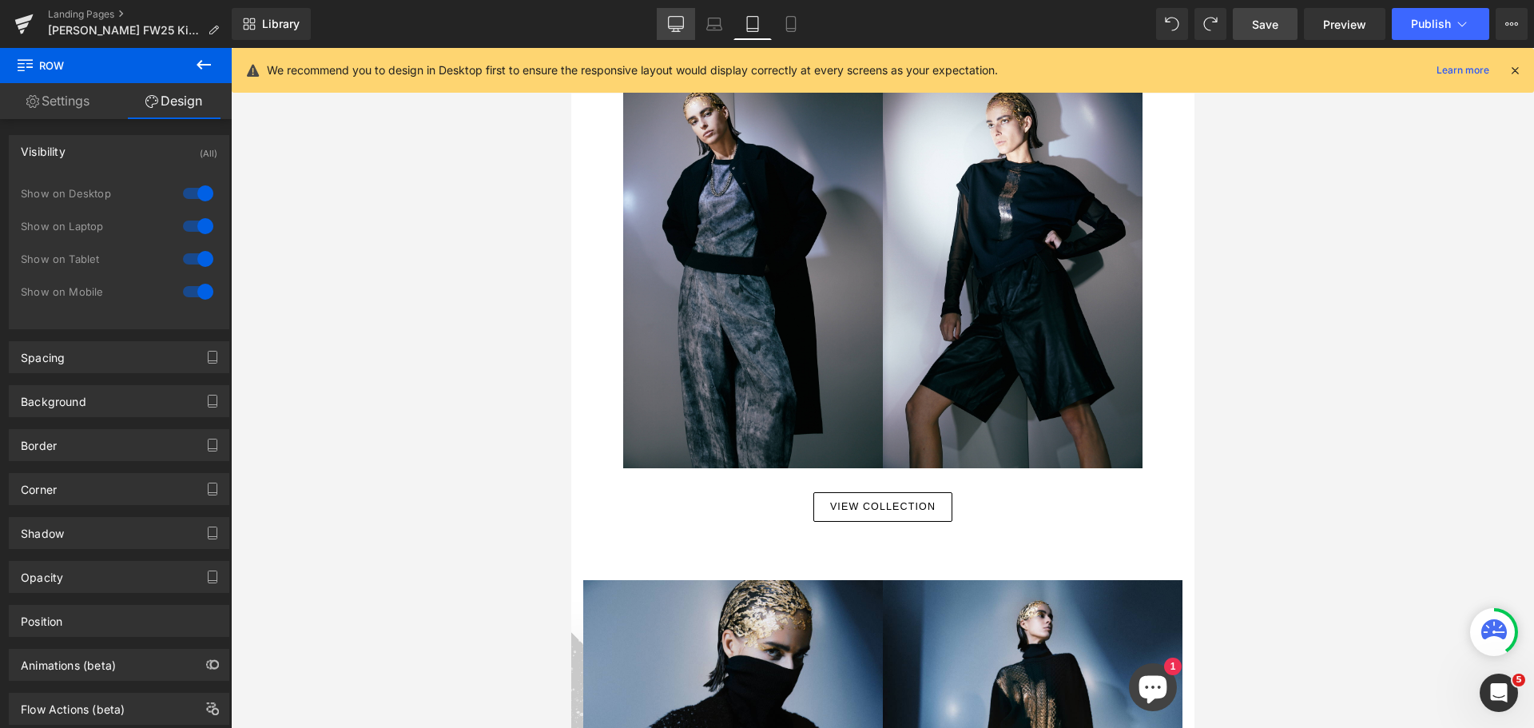
click at [660, 10] on link "Desktop" at bounding box center [676, 24] width 38 height 32
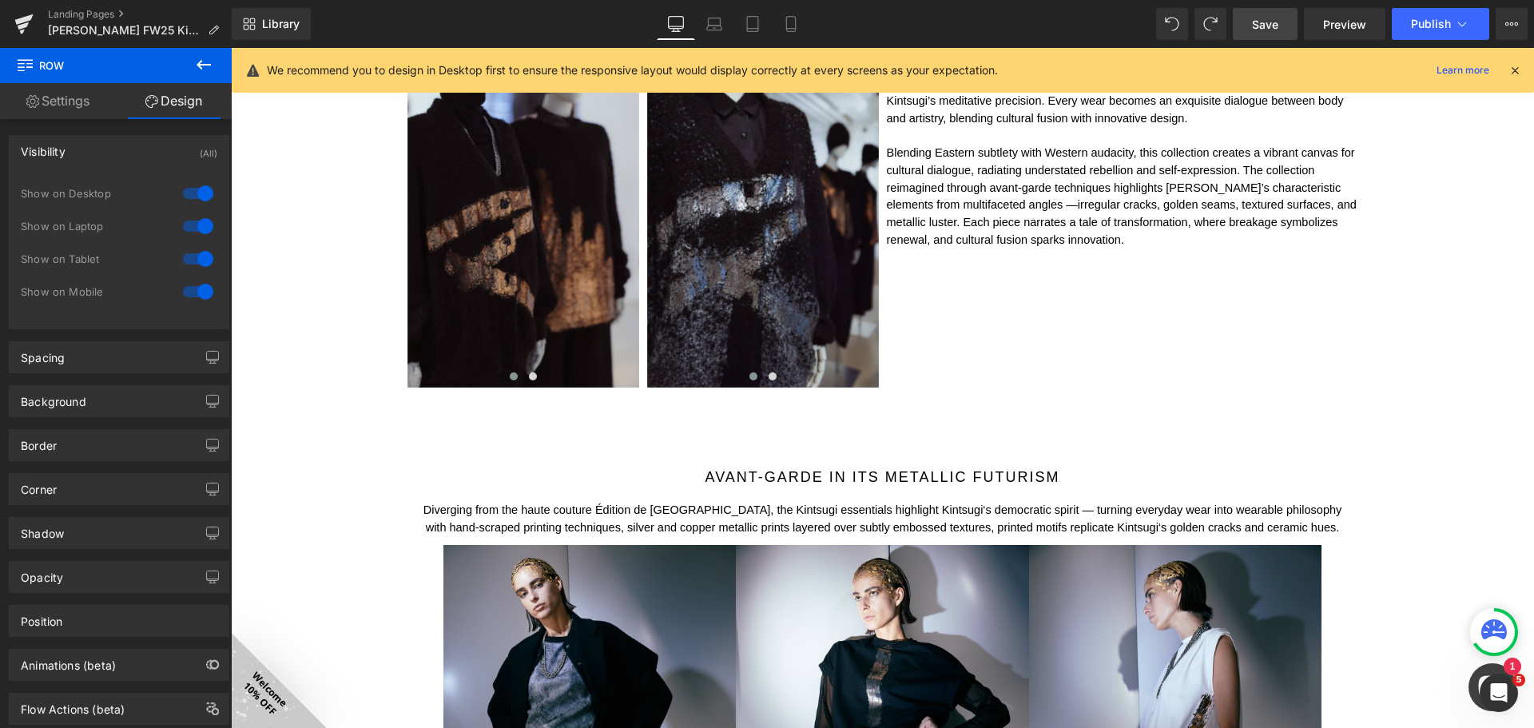
scroll to position [1411, 0]
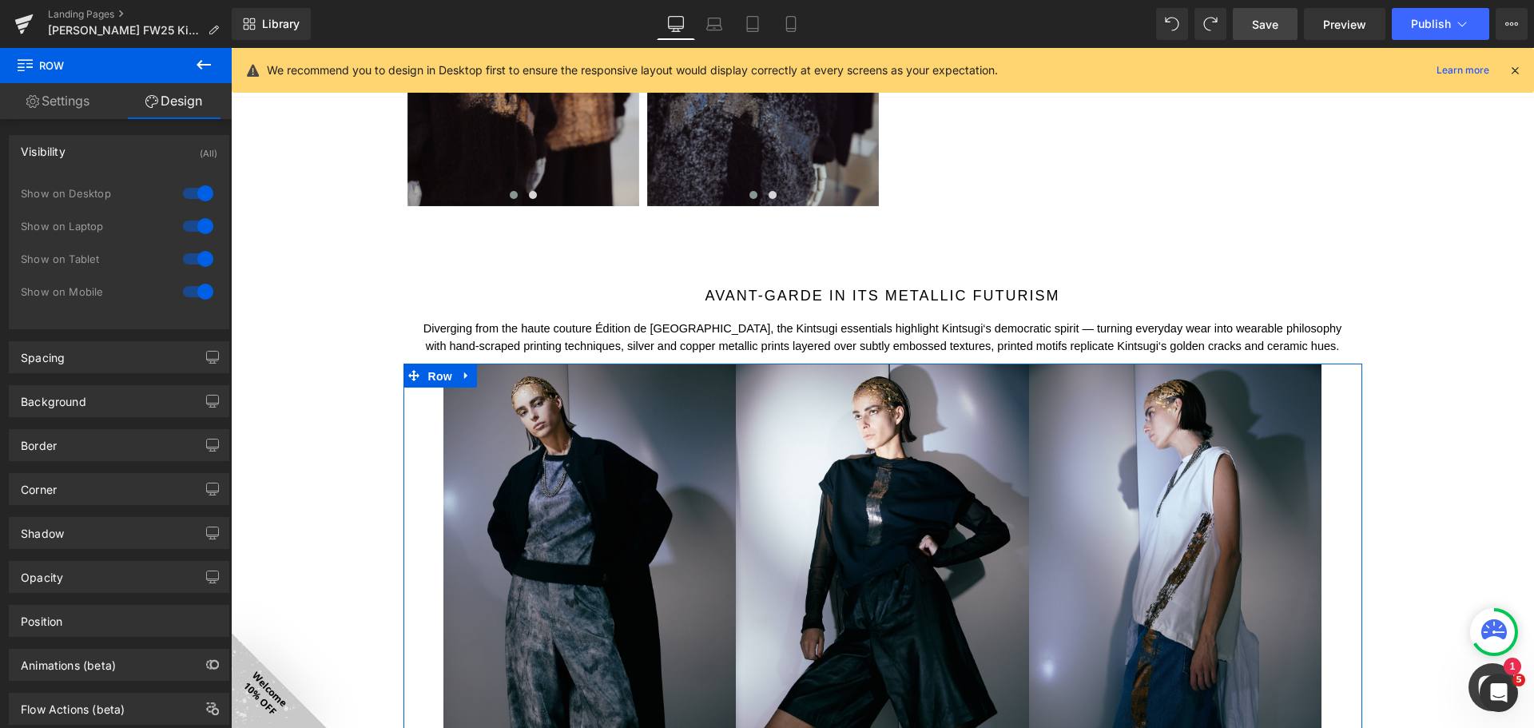
click at [439, 373] on span "Row" at bounding box center [440, 376] width 32 height 24
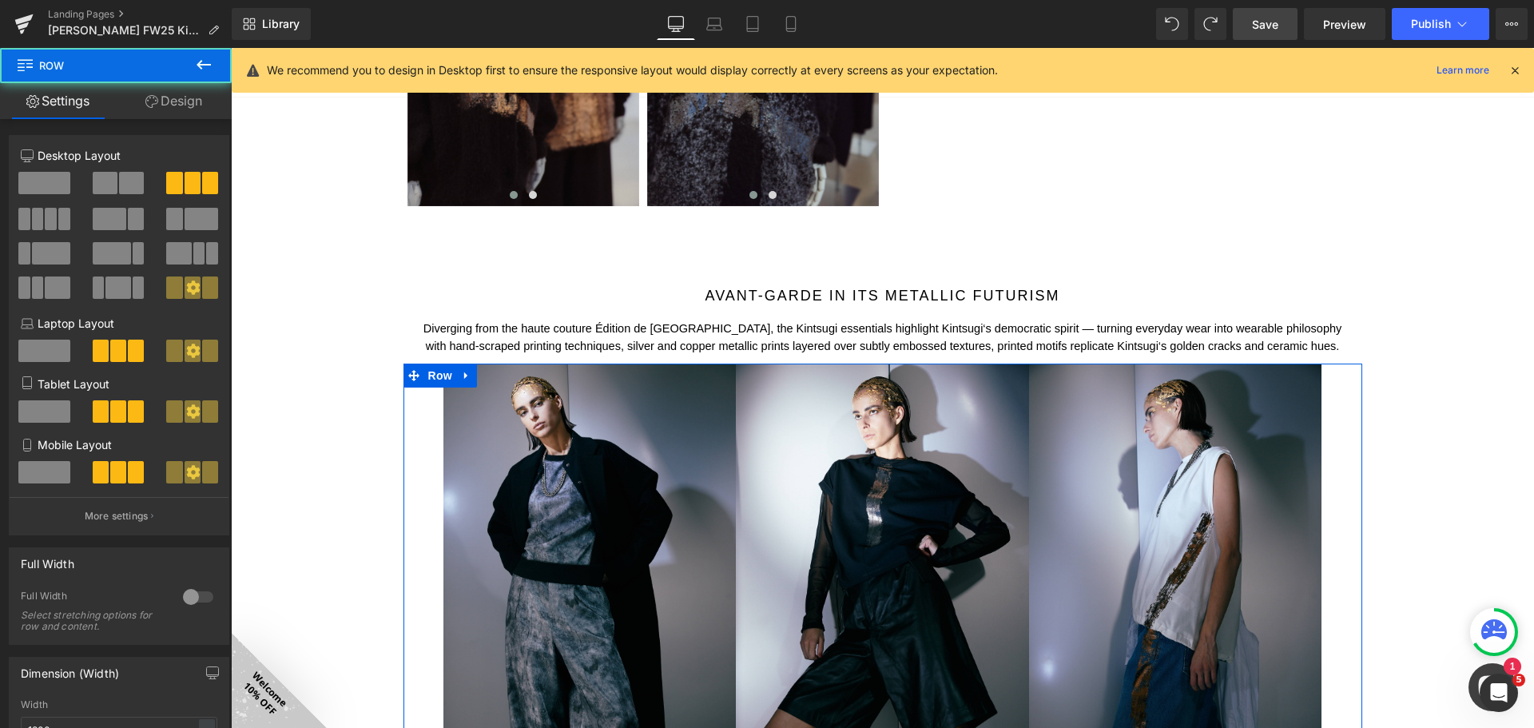
click at [189, 100] on link "Design" at bounding box center [174, 101] width 116 height 36
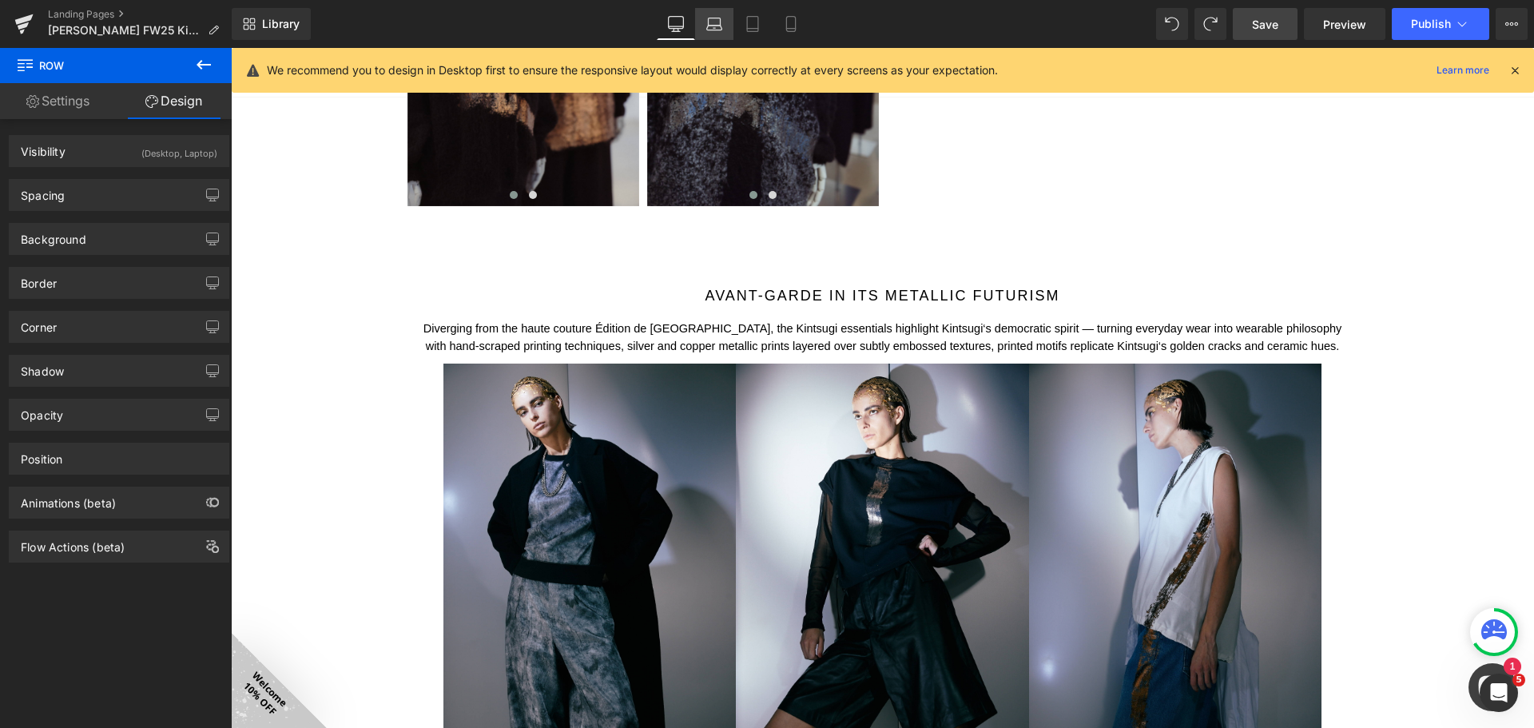
click at [717, 24] on icon at bounding box center [714, 24] width 16 height 16
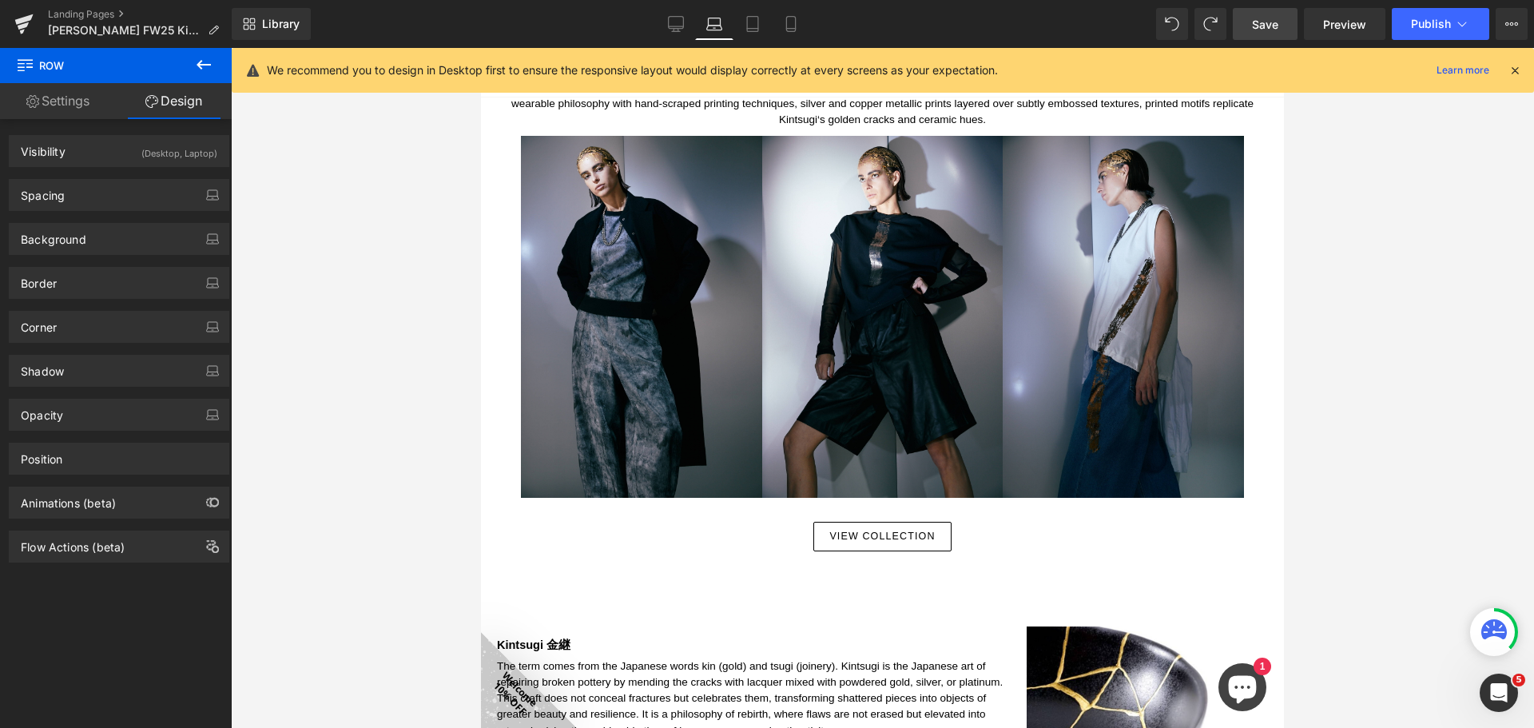
scroll to position [1654, 0]
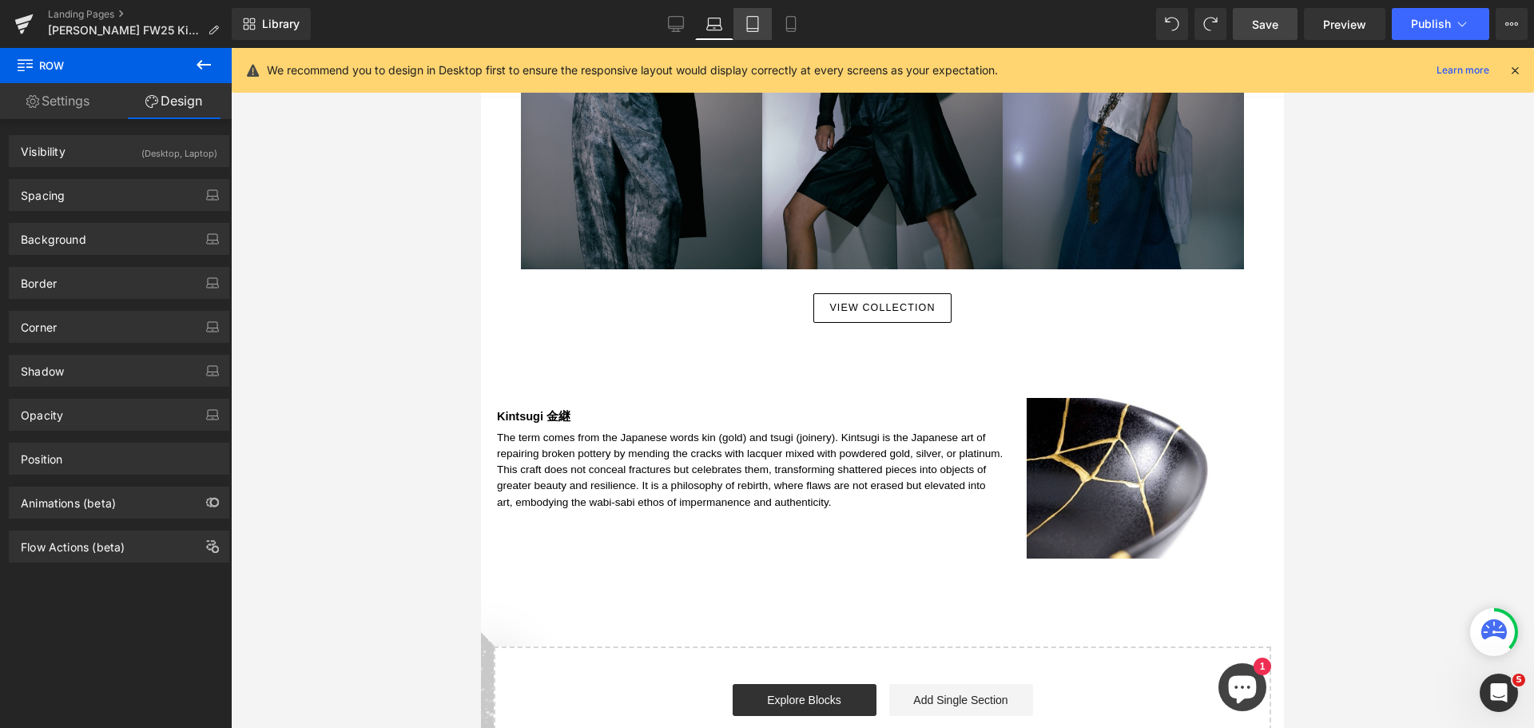
click at [752, 26] on icon at bounding box center [753, 24] width 16 height 16
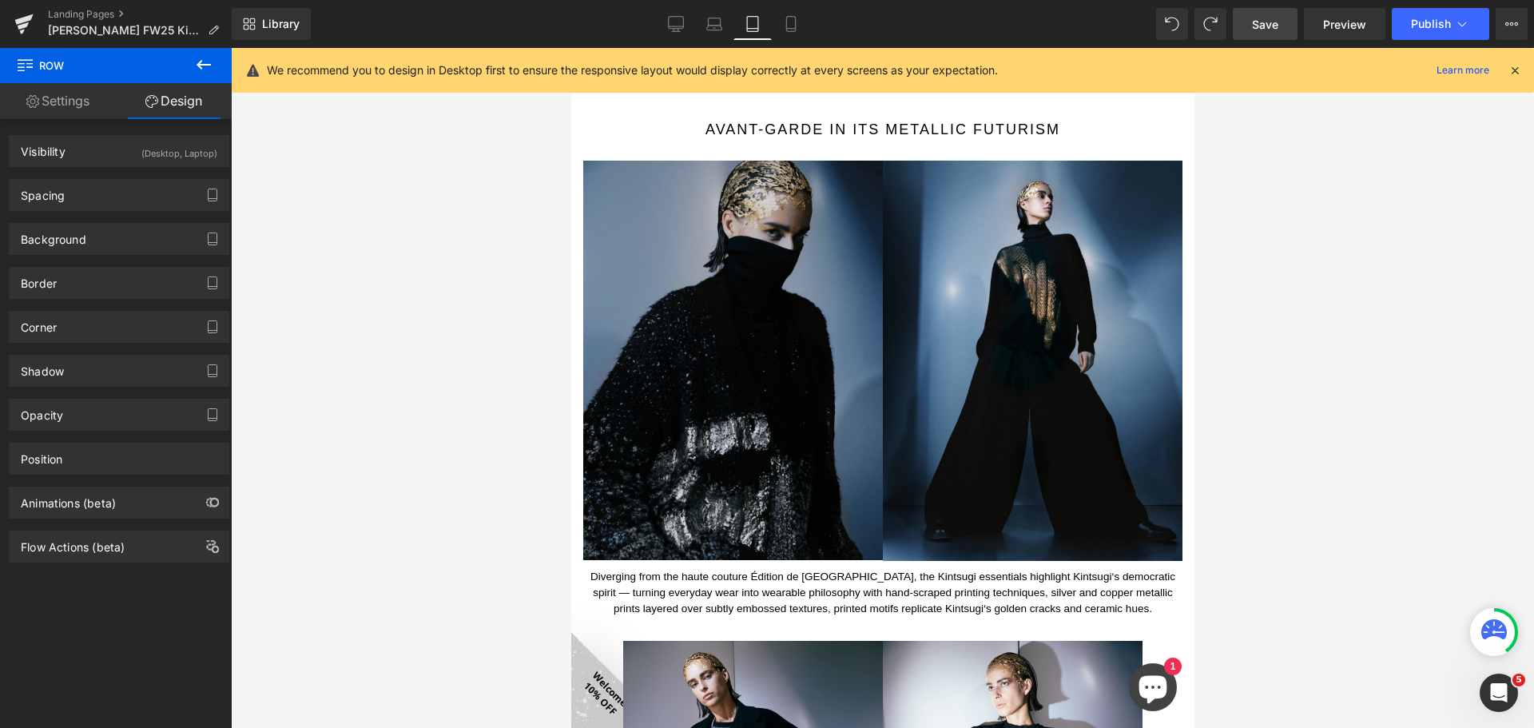
scroll to position [2110, 0]
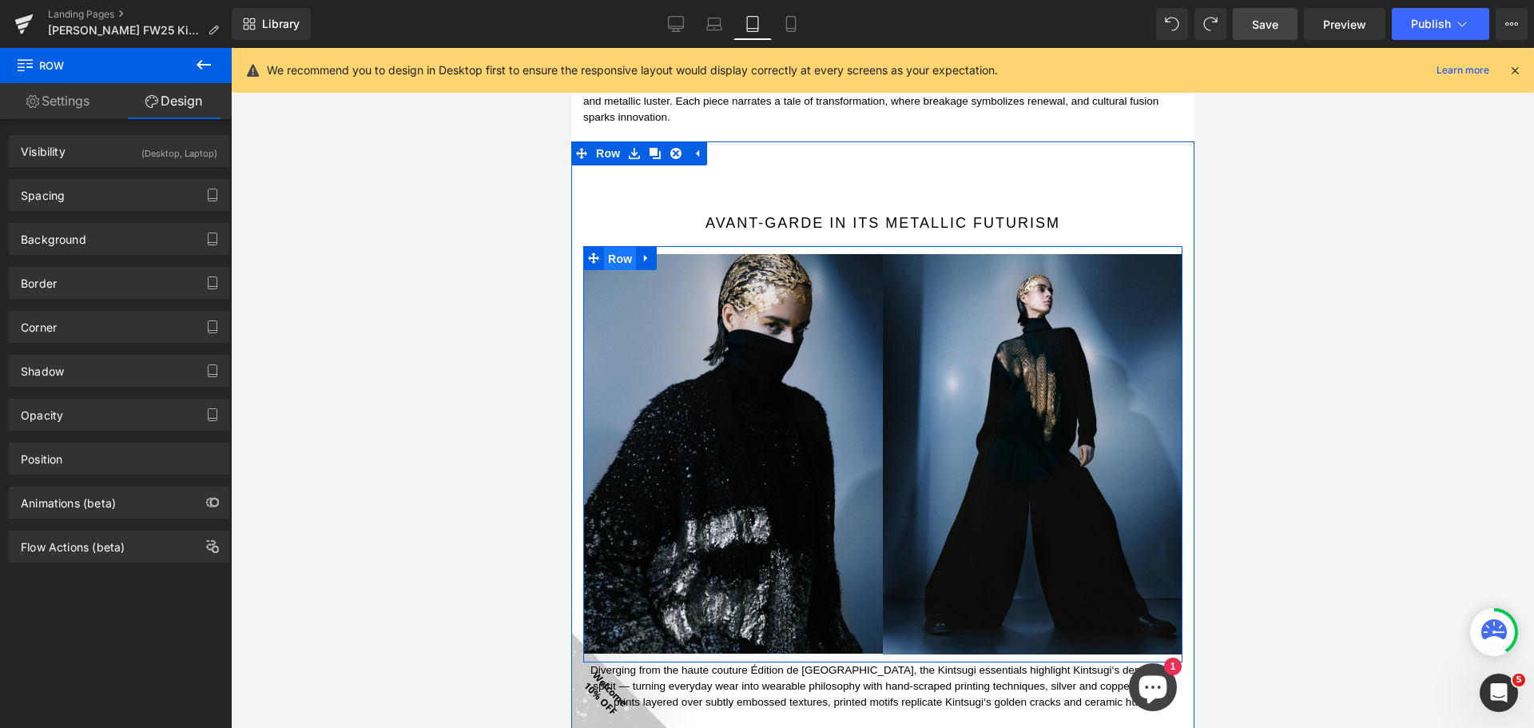
click at [611, 247] on span "Row" at bounding box center [619, 259] width 32 height 24
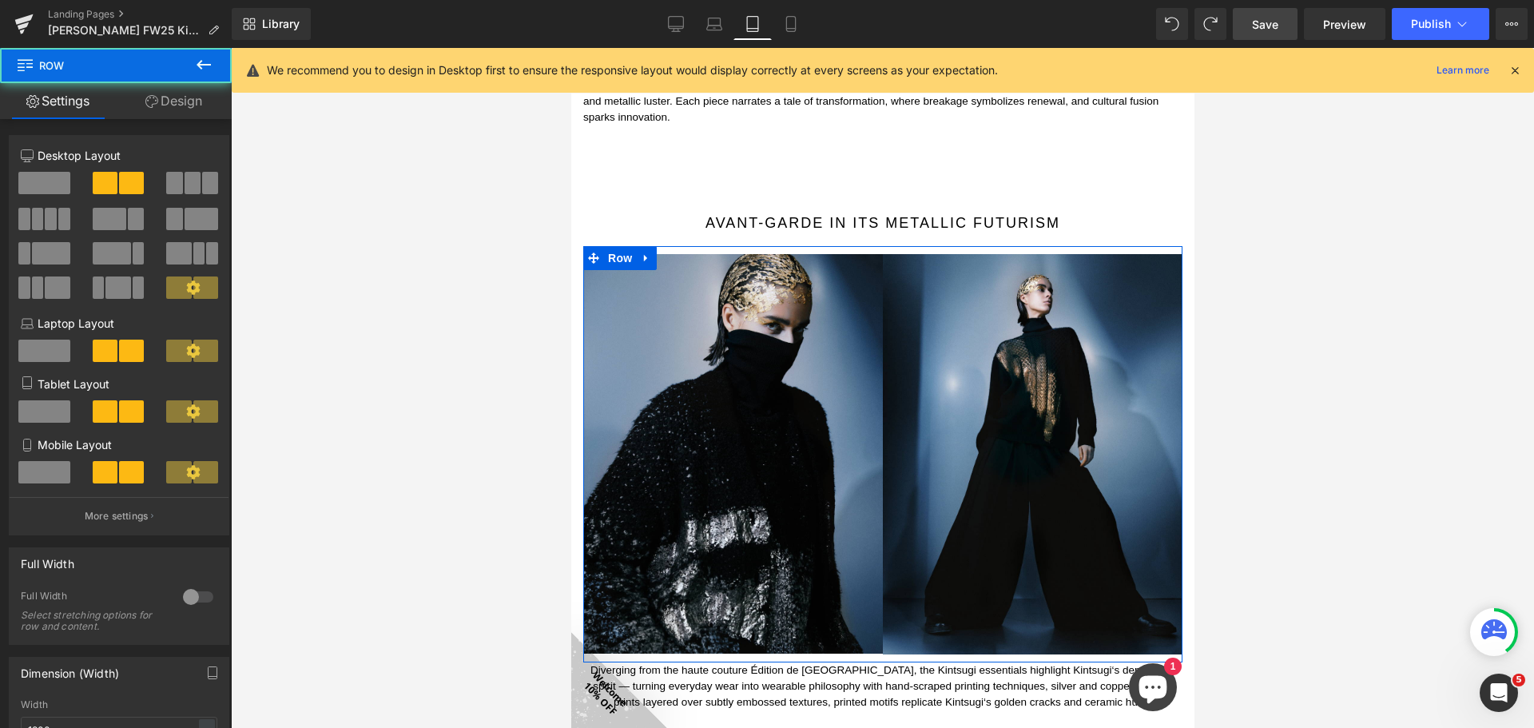
click at [185, 106] on link "Design" at bounding box center [174, 101] width 116 height 36
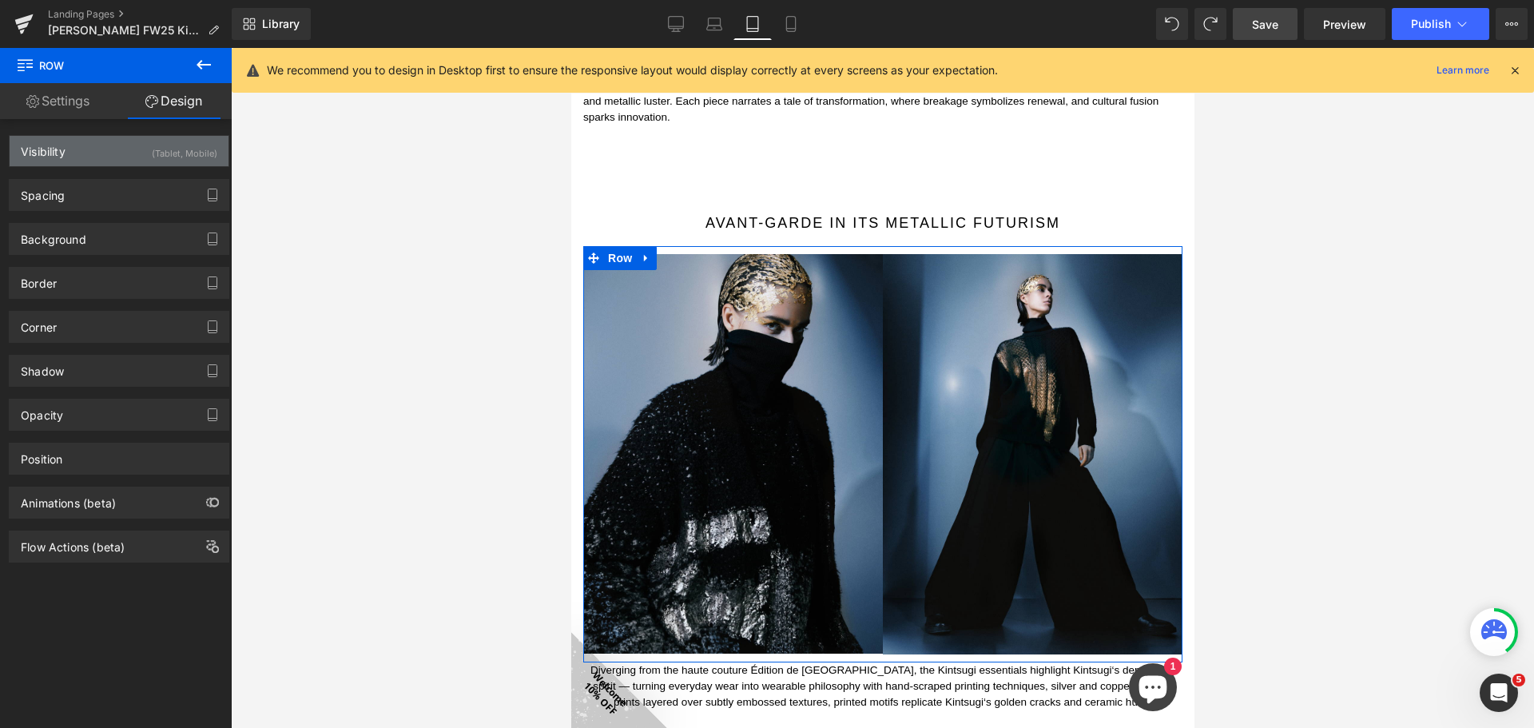
click at [194, 153] on div "(Tablet, Mobile)" at bounding box center [185, 149] width 66 height 26
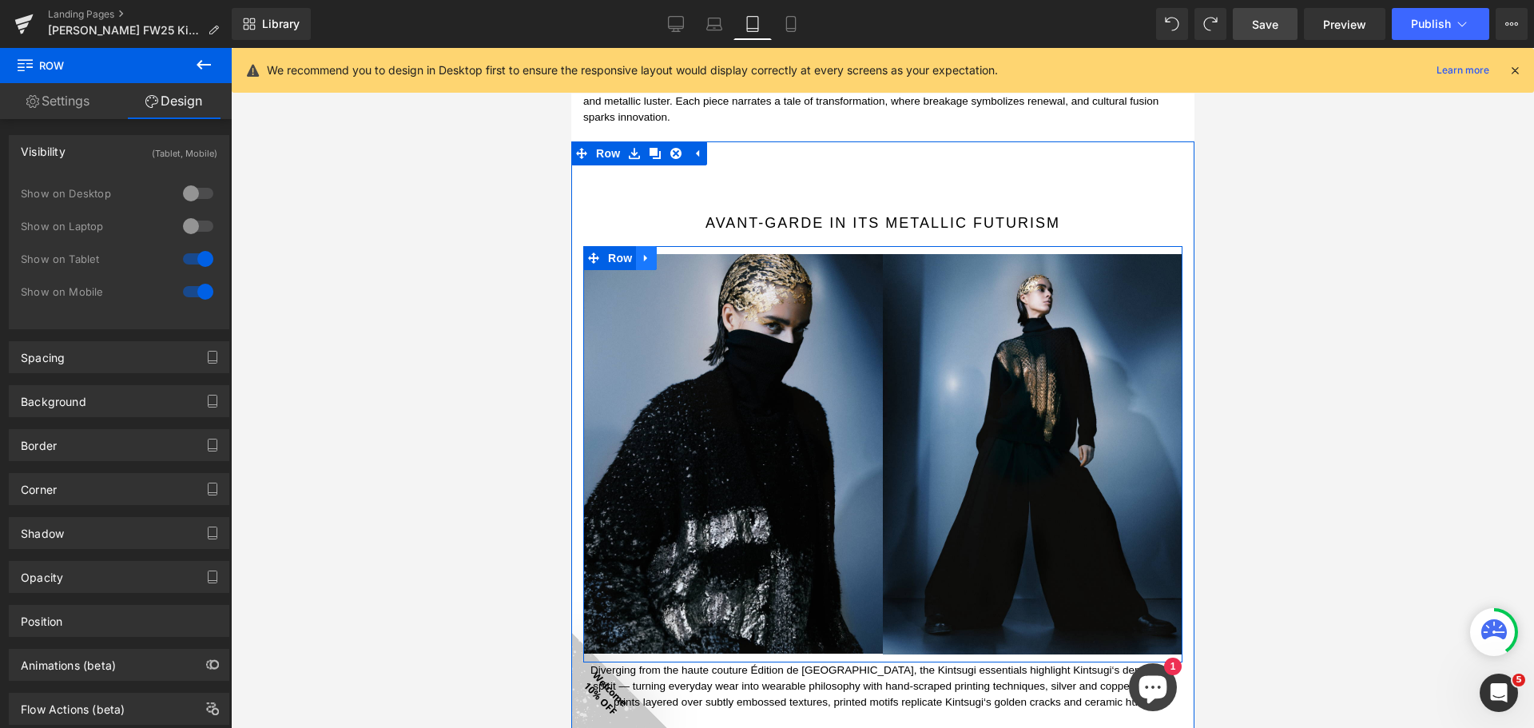
click at [648, 252] on icon at bounding box center [645, 258] width 11 height 12
click at [682, 252] on icon at bounding box center [686, 258] width 11 height 12
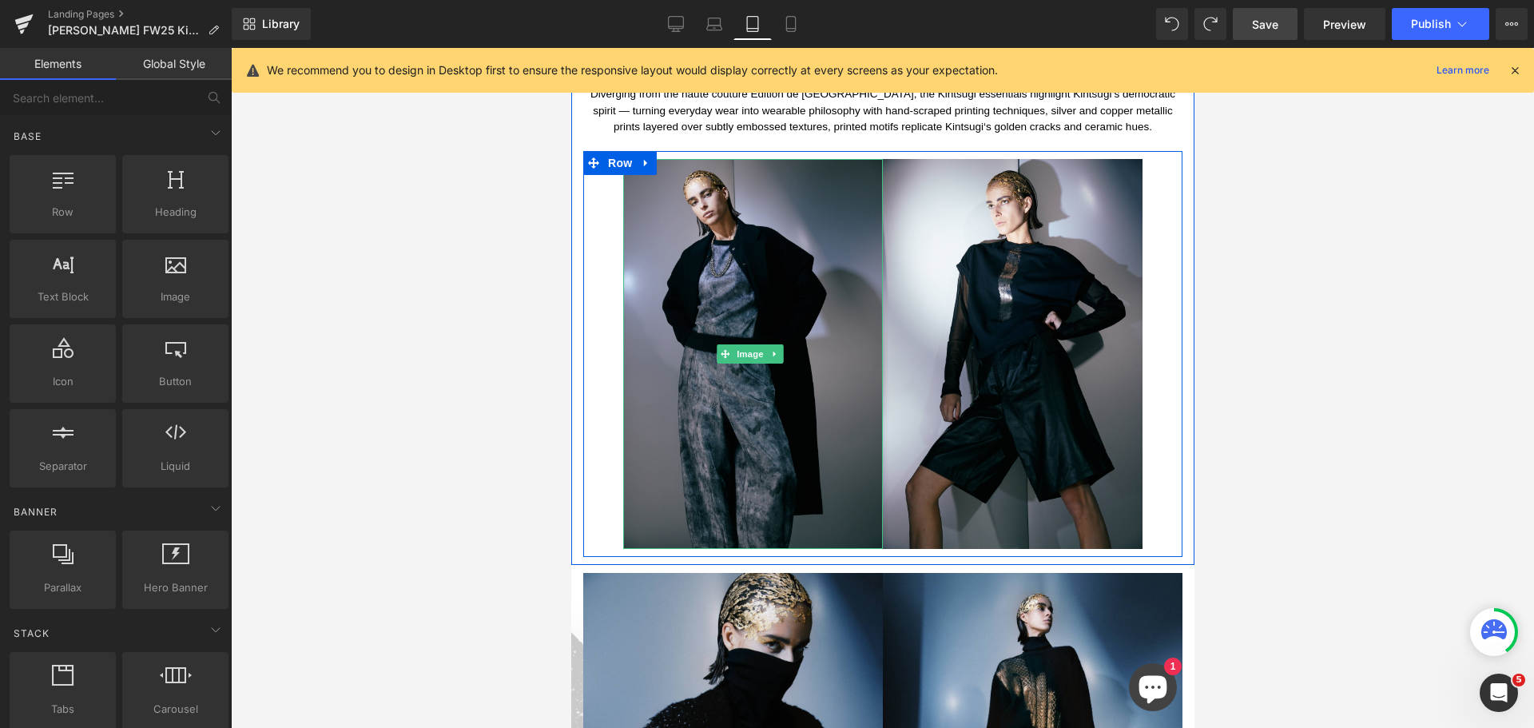
scroll to position [2190, 0]
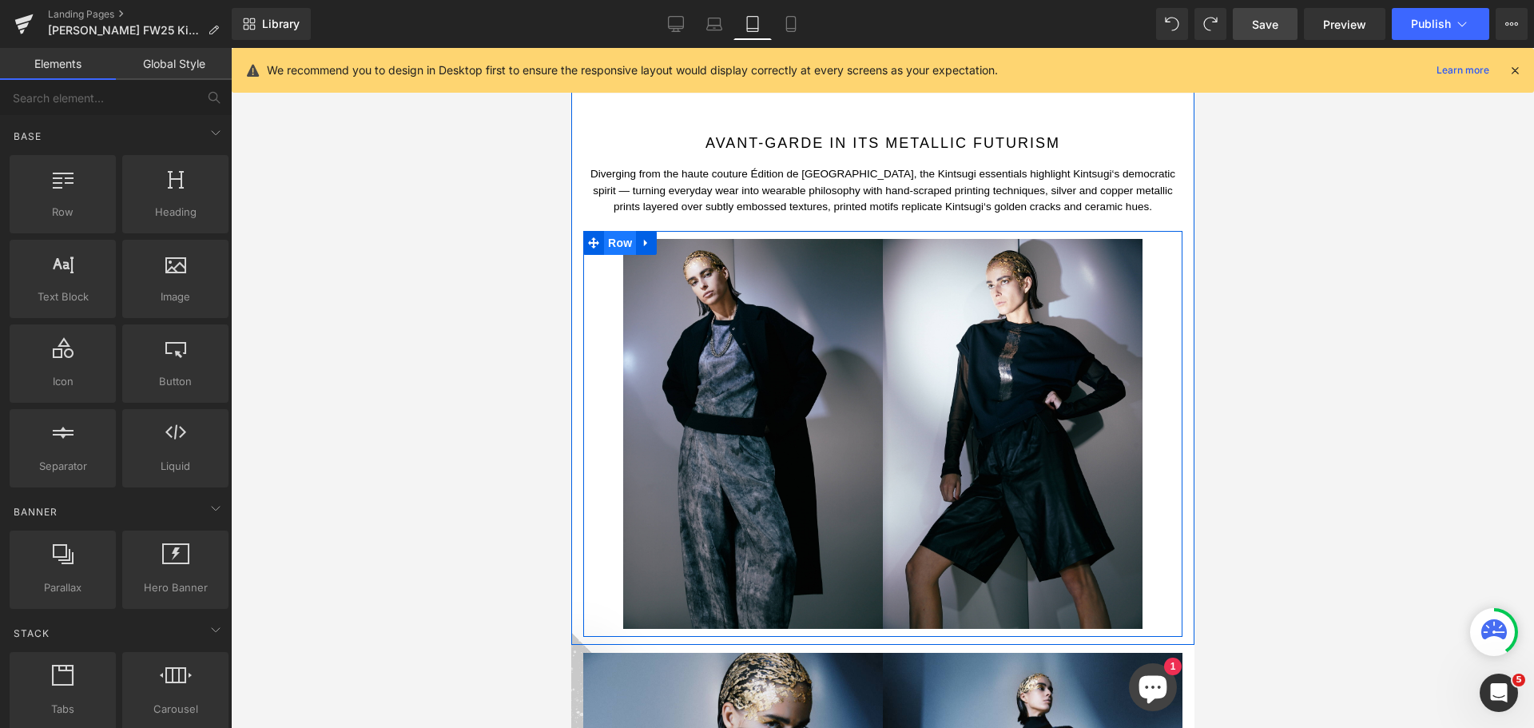
click at [622, 231] on span "Row" at bounding box center [619, 243] width 32 height 24
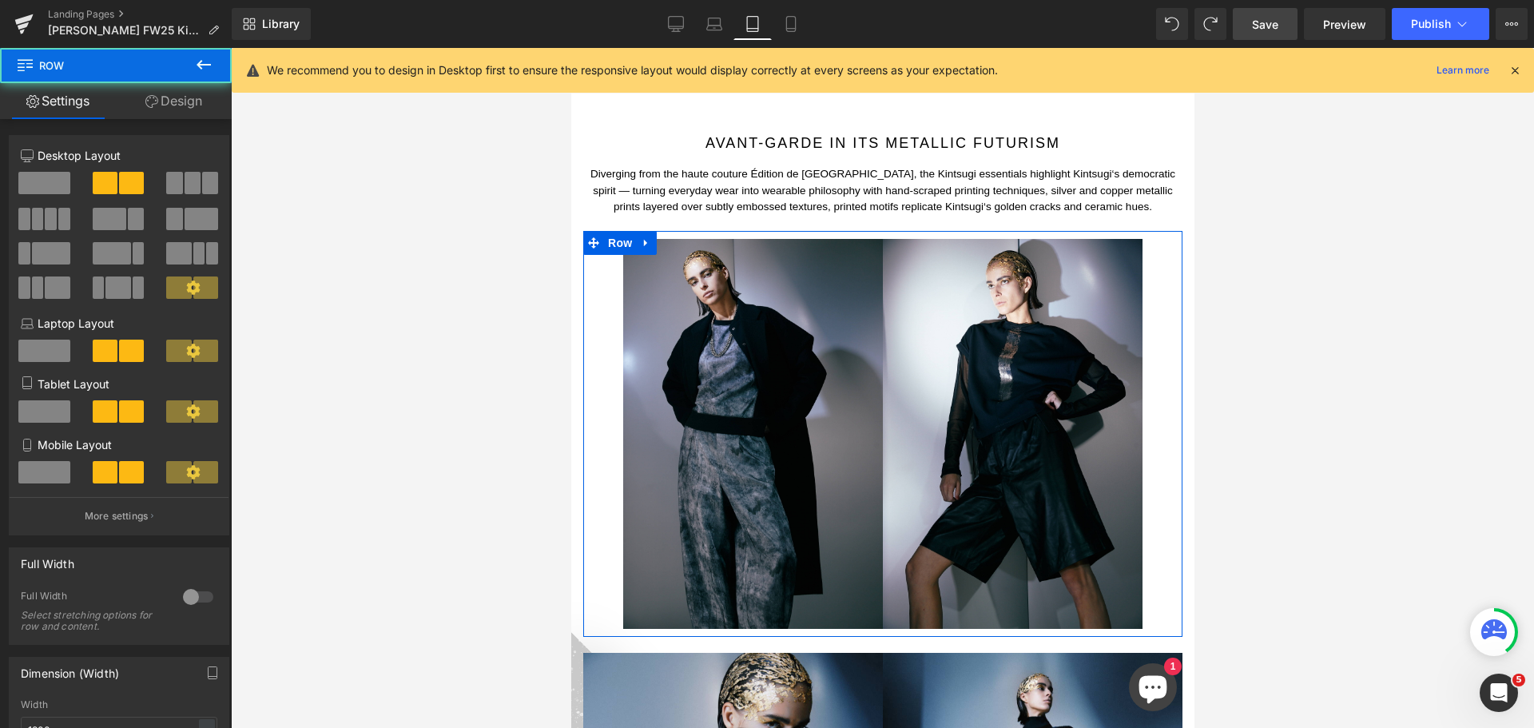
click at [204, 105] on link "Design" at bounding box center [174, 101] width 116 height 36
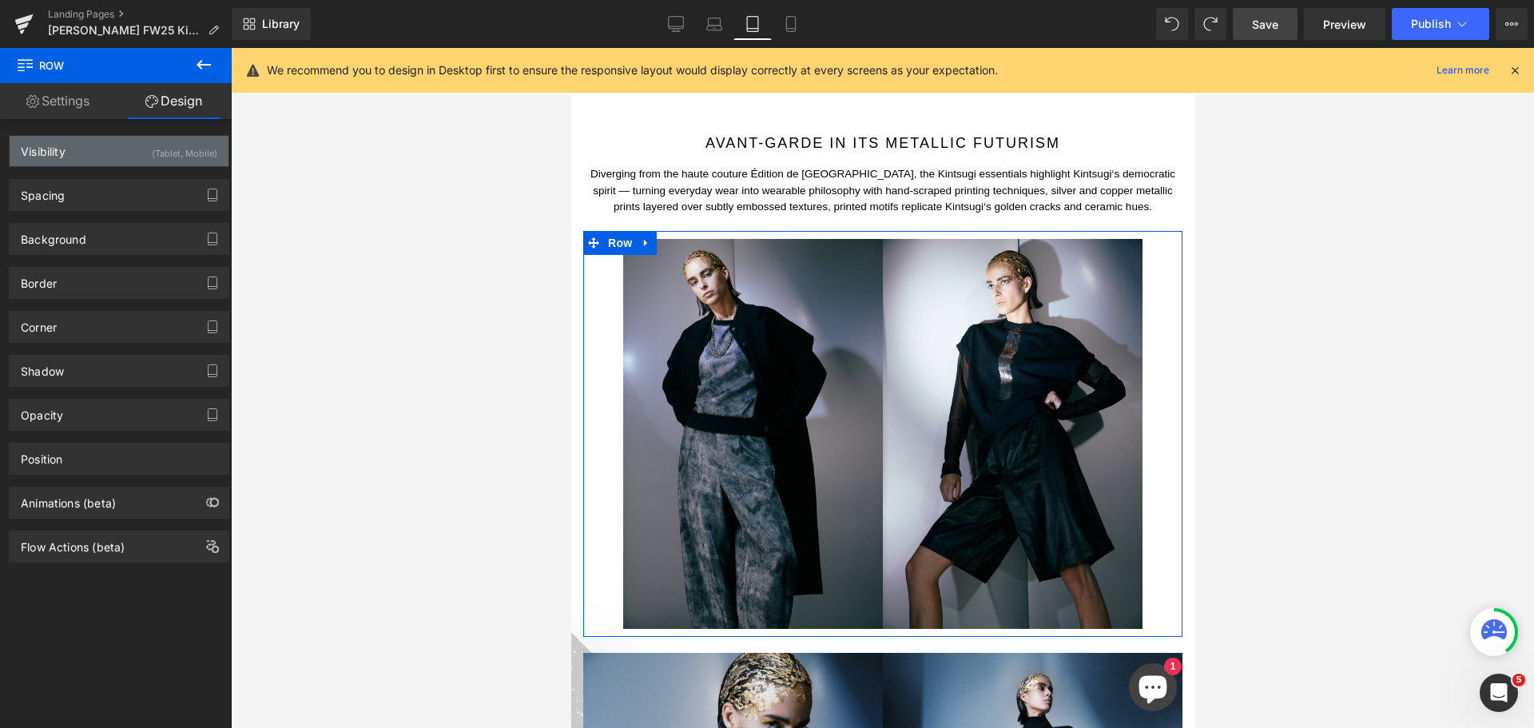
click at [183, 157] on div "(Tablet, Mobile)" at bounding box center [185, 149] width 66 height 26
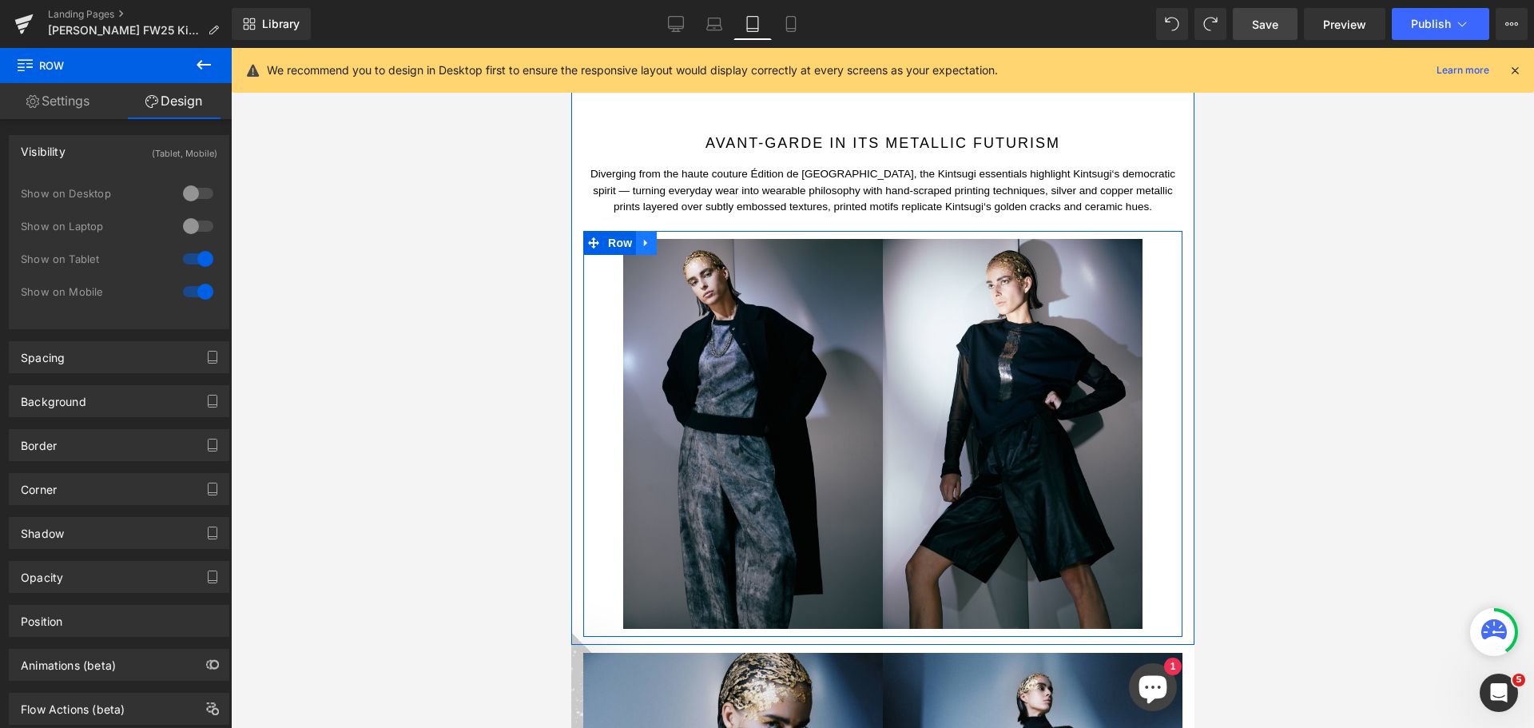
click at [646, 237] on icon at bounding box center [645, 243] width 11 height 12
click at [688, 237] on icon at bounding box center [686, 242] width 11 height 11
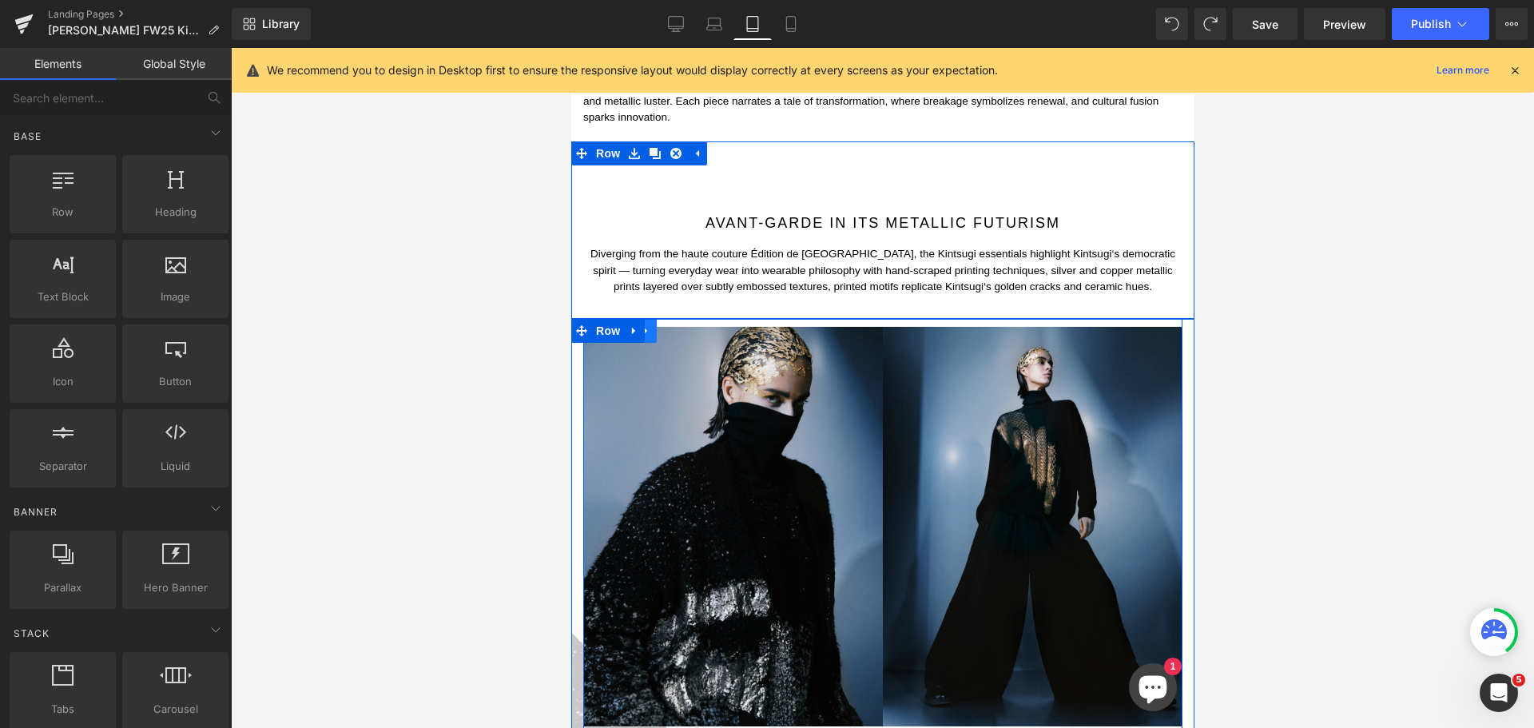
click at [650, 325] on icon at bounding box center [645, 331] width 11 height 12
click at [685, 325] on icon at bounding box center [686, 330] width 11 height 11
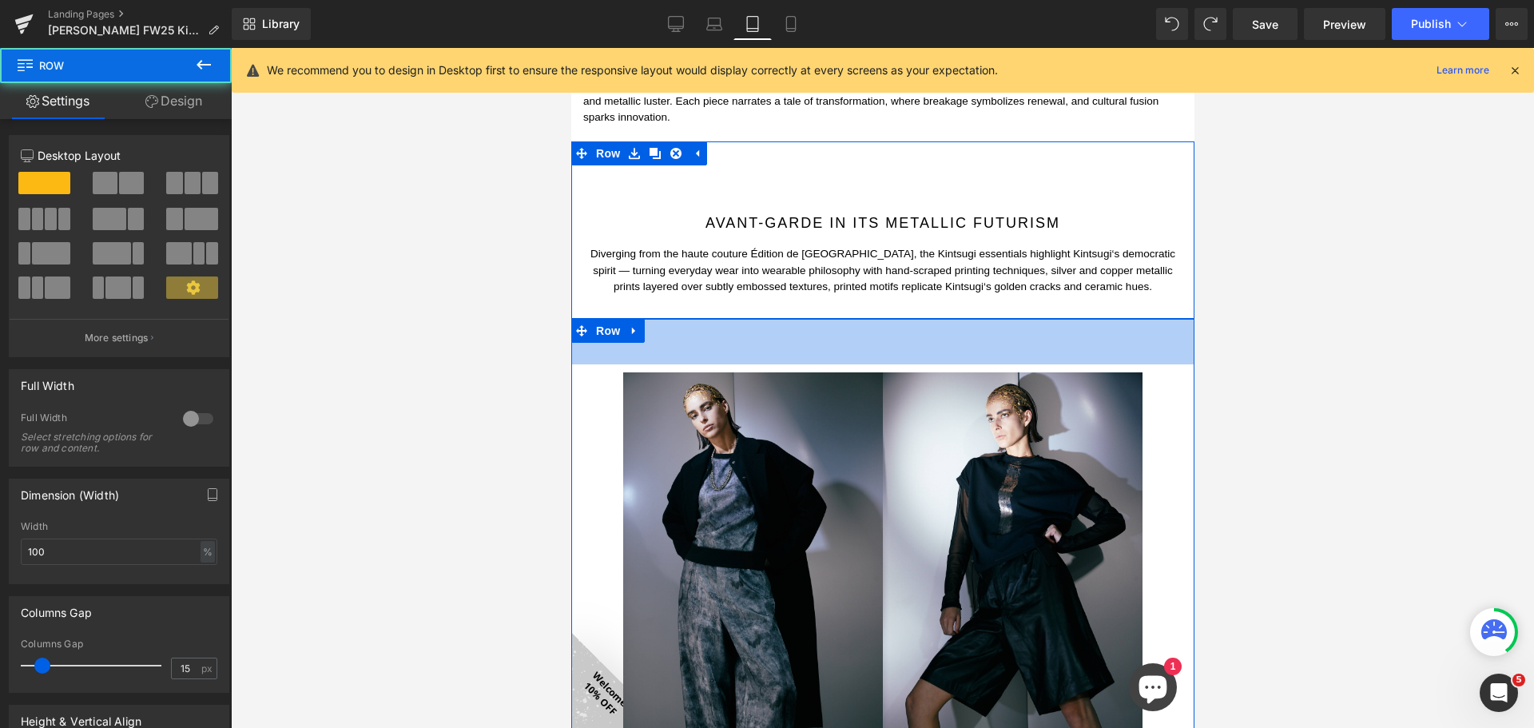
drag, startPoint x: 663, startPoint y: 292, endPoint x: 645, endPoint y: 351, distance: 61.1
click at [664, 347] on div "Image Image Row View Collection Button Row 57px" at bounding box center [881, 575] width 623 height 513
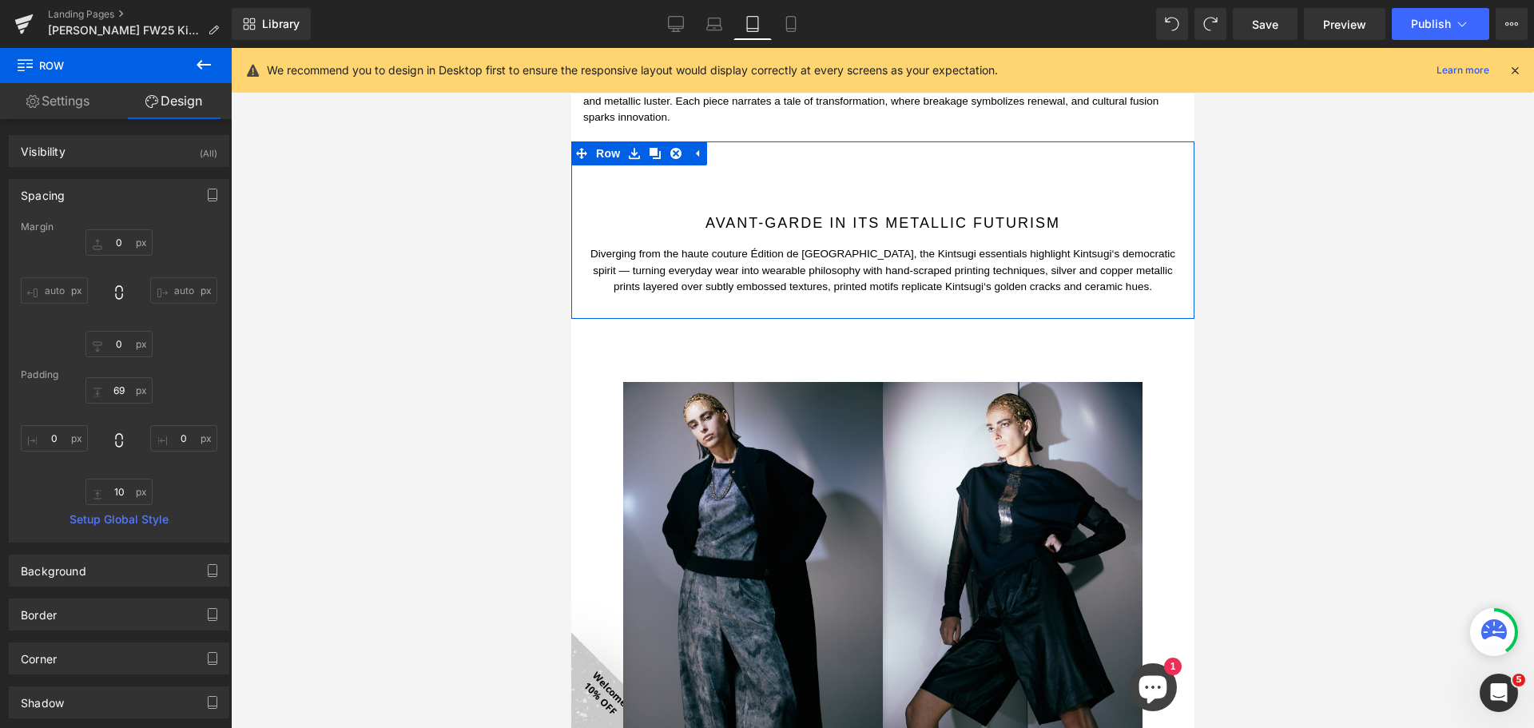
click at [473, 351] on div at bounding box center [882, 388] width 1303 height 680
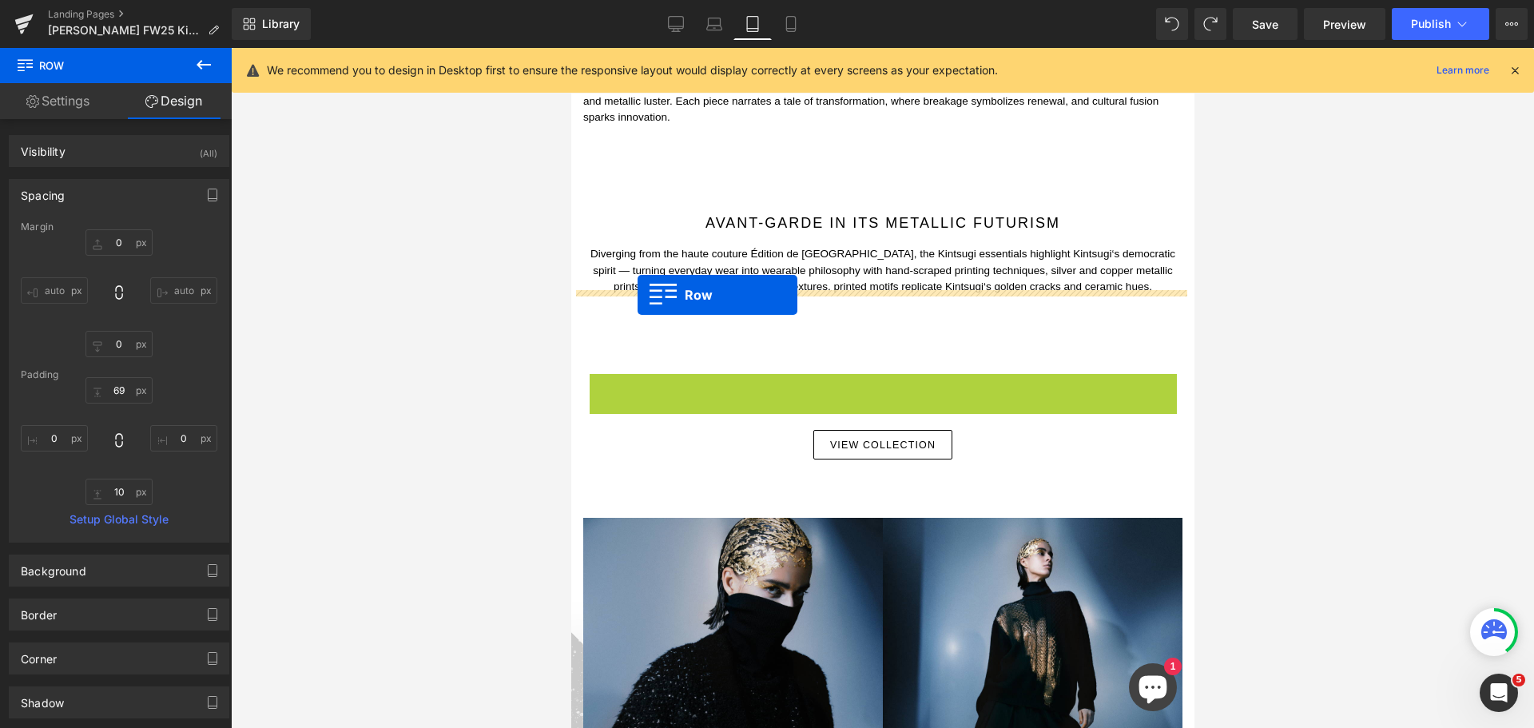
drag, startPoint x: 615, startPoint y: 356, endPoint x: 637, endPoint y: 295, distance: 65.2
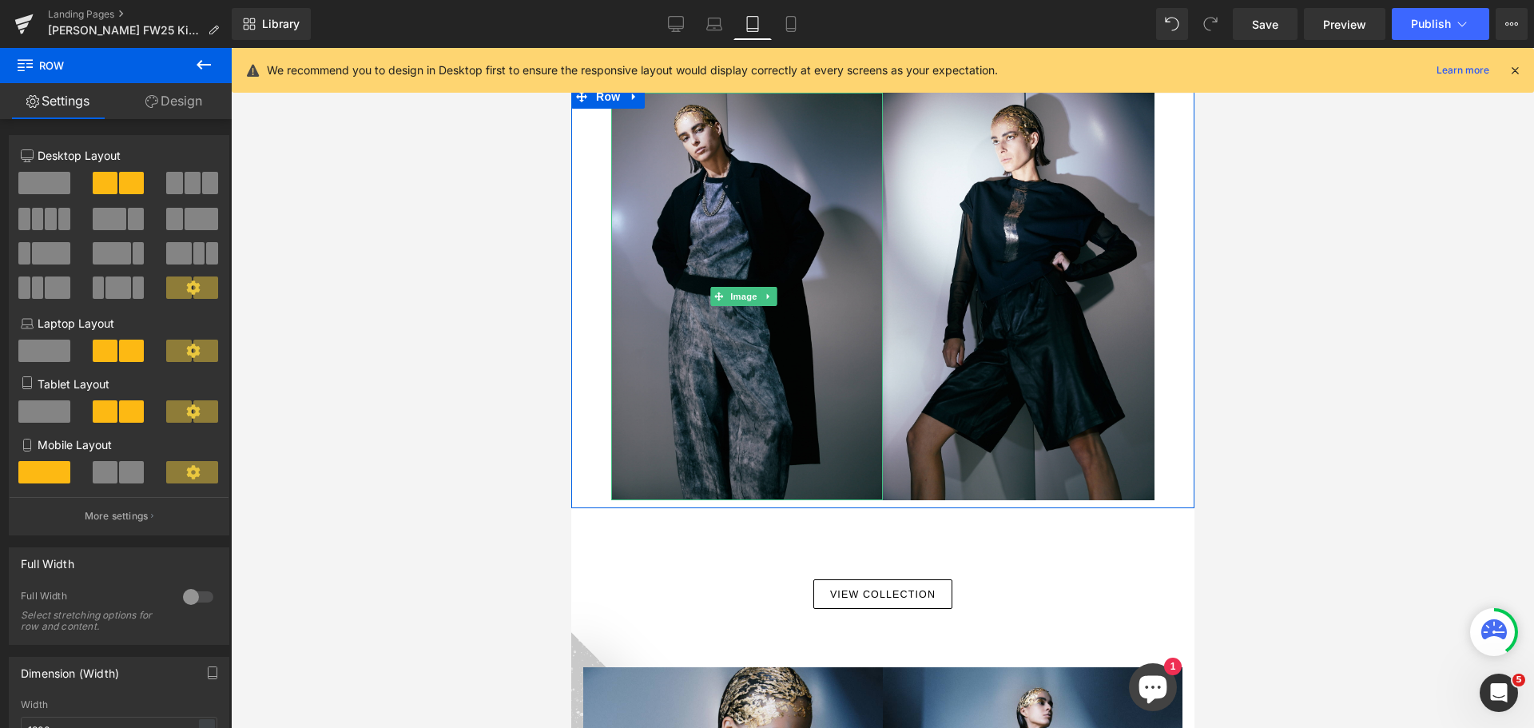
scroll to position [2349, 0]
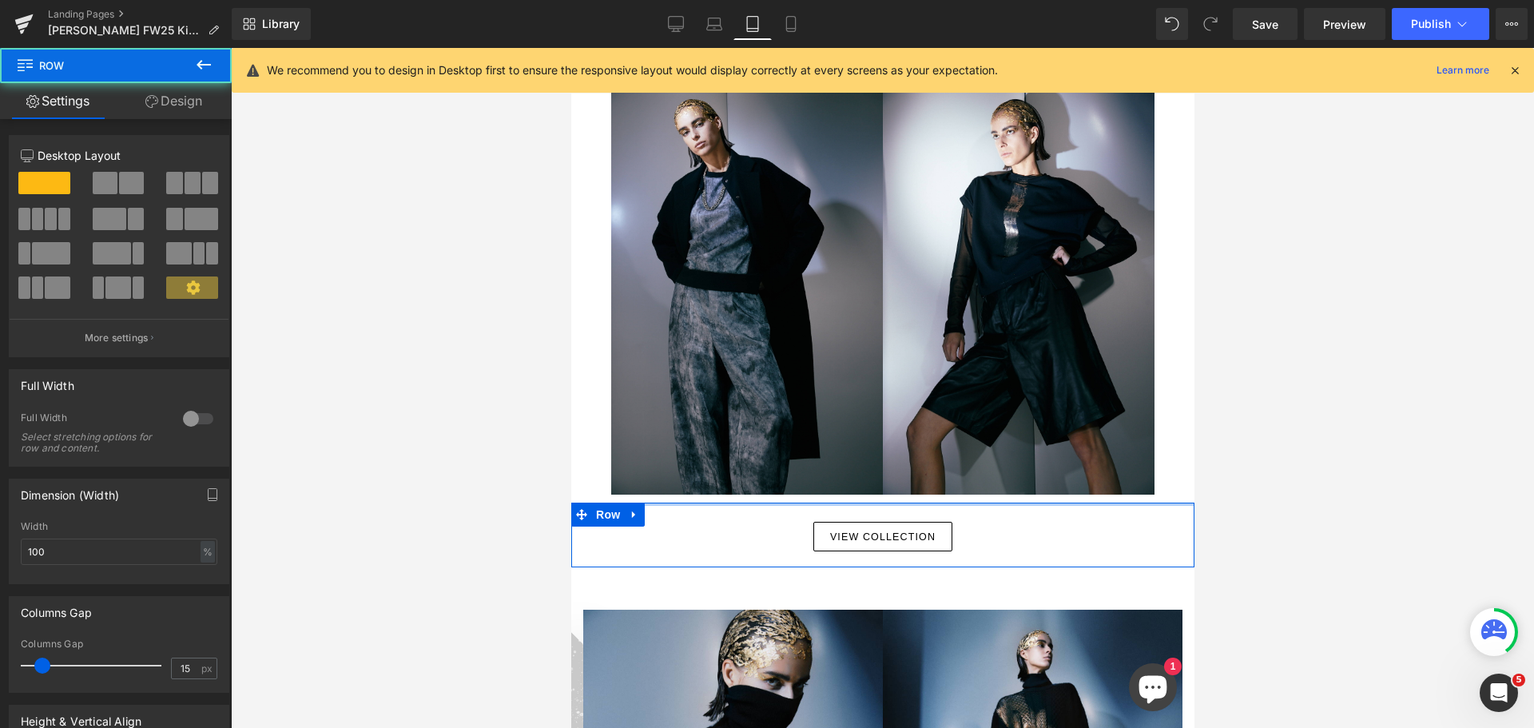
drag, startPoint x: 864, startPoint y: 503, endPoint x: 870, endPoint y: 468, distance: 35.7
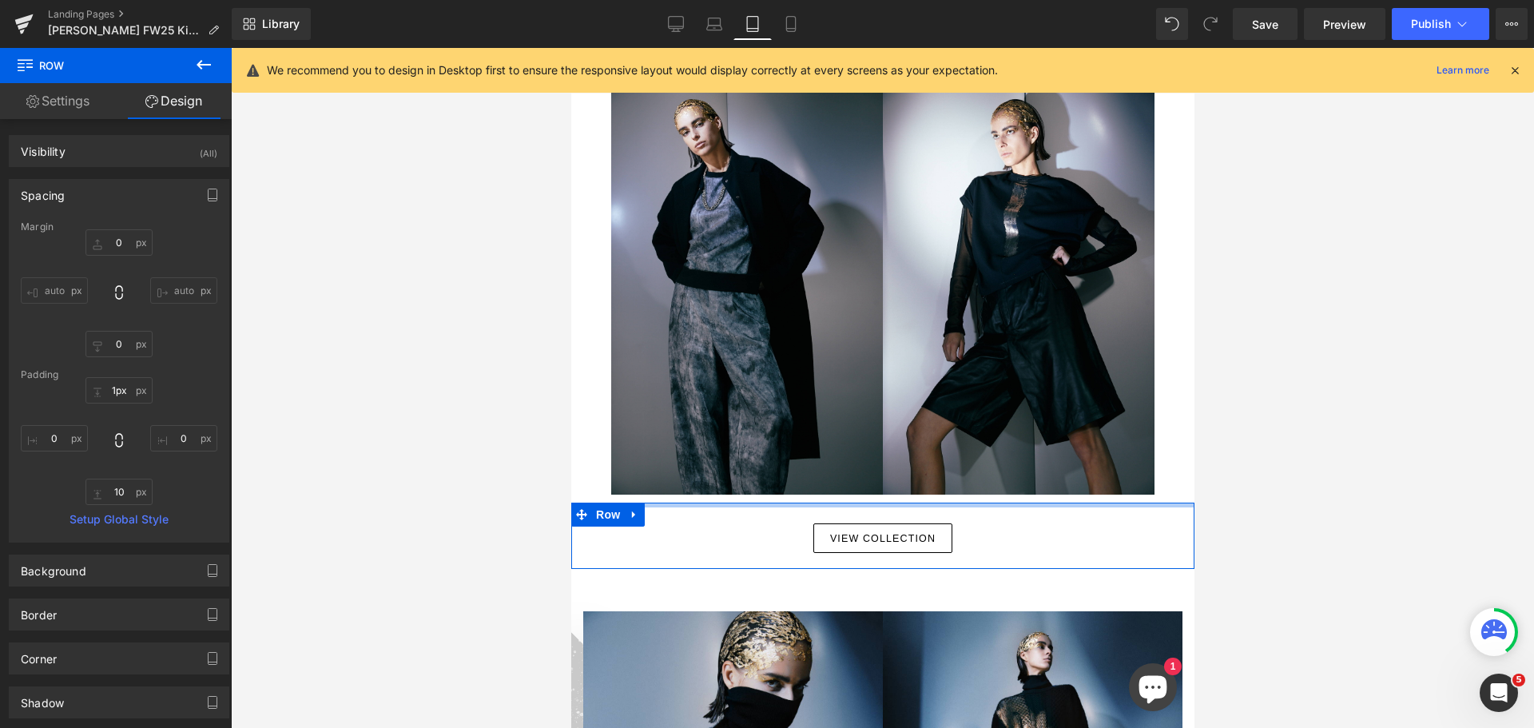
type input "0px"
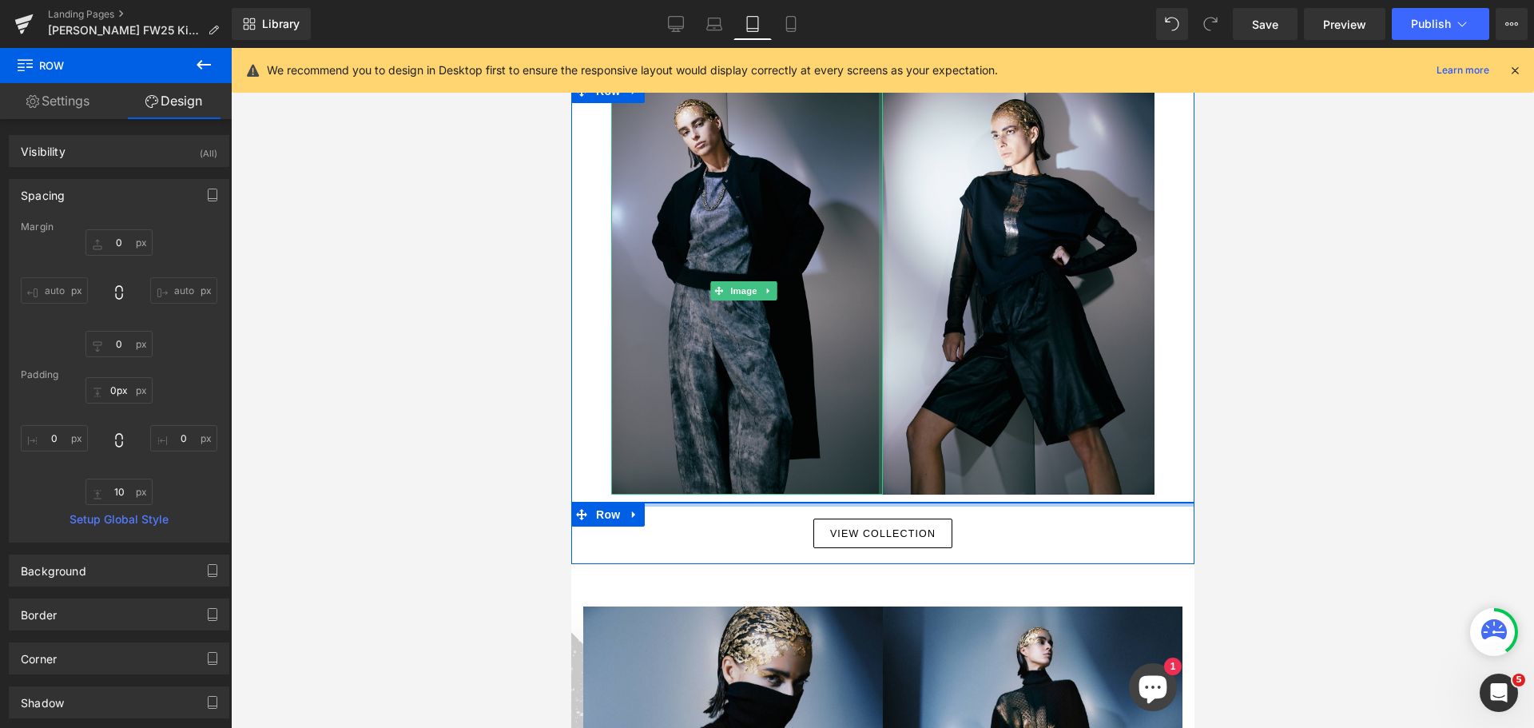
drag, startPoint x: 870, startPoint y: 468, endPoint x: 881, endPoint y: 458, distance: 15.3
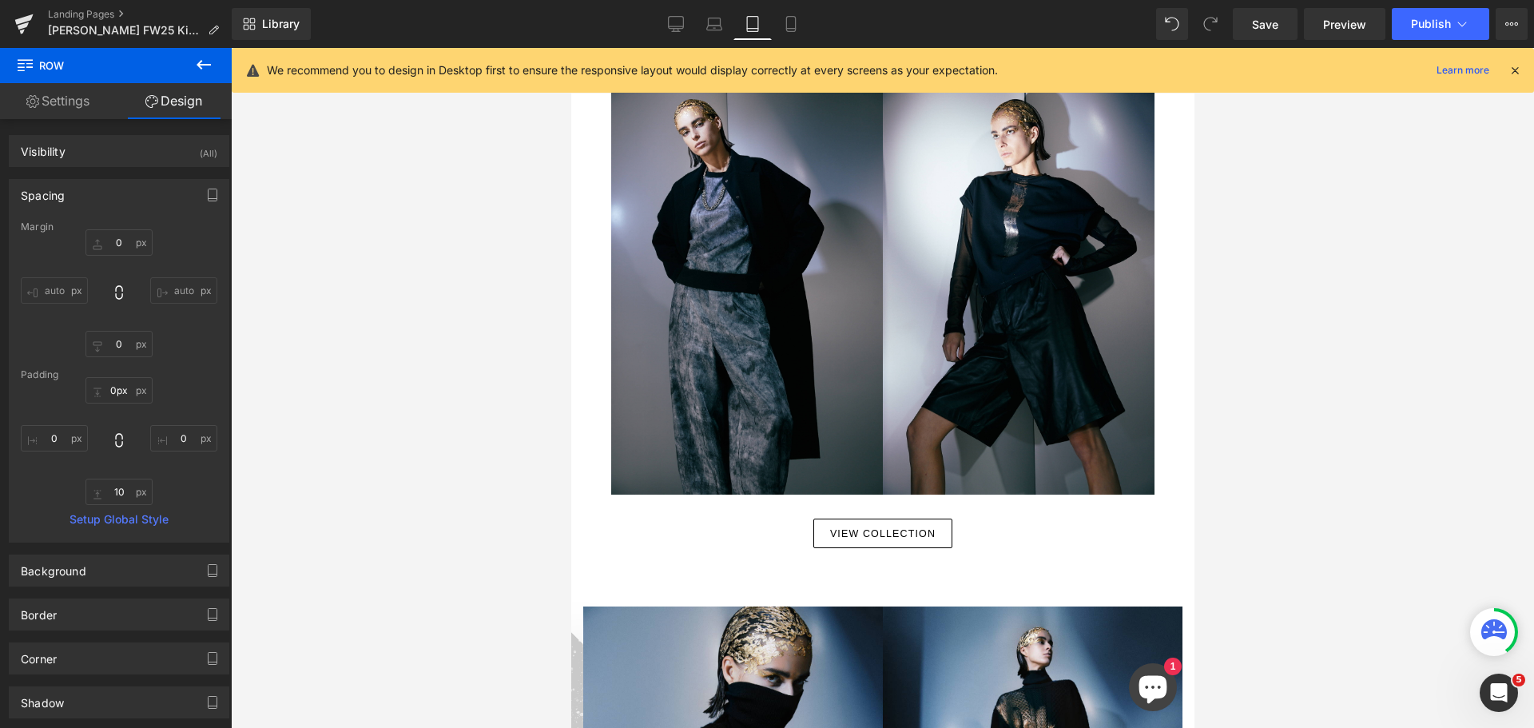
click at [1318, 498] on div at bounding box center [882, 388] width 1303 height 680
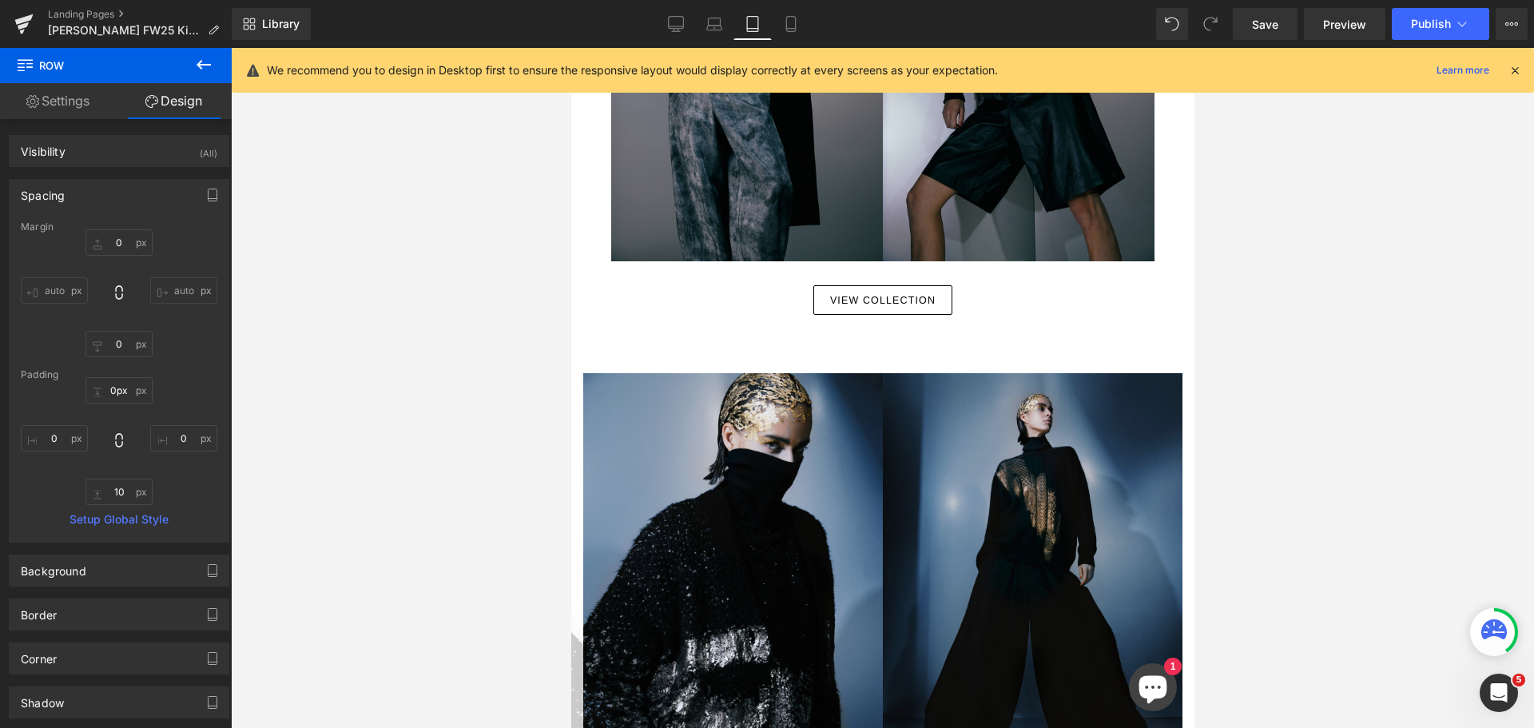
scroll to position [2589, 0]
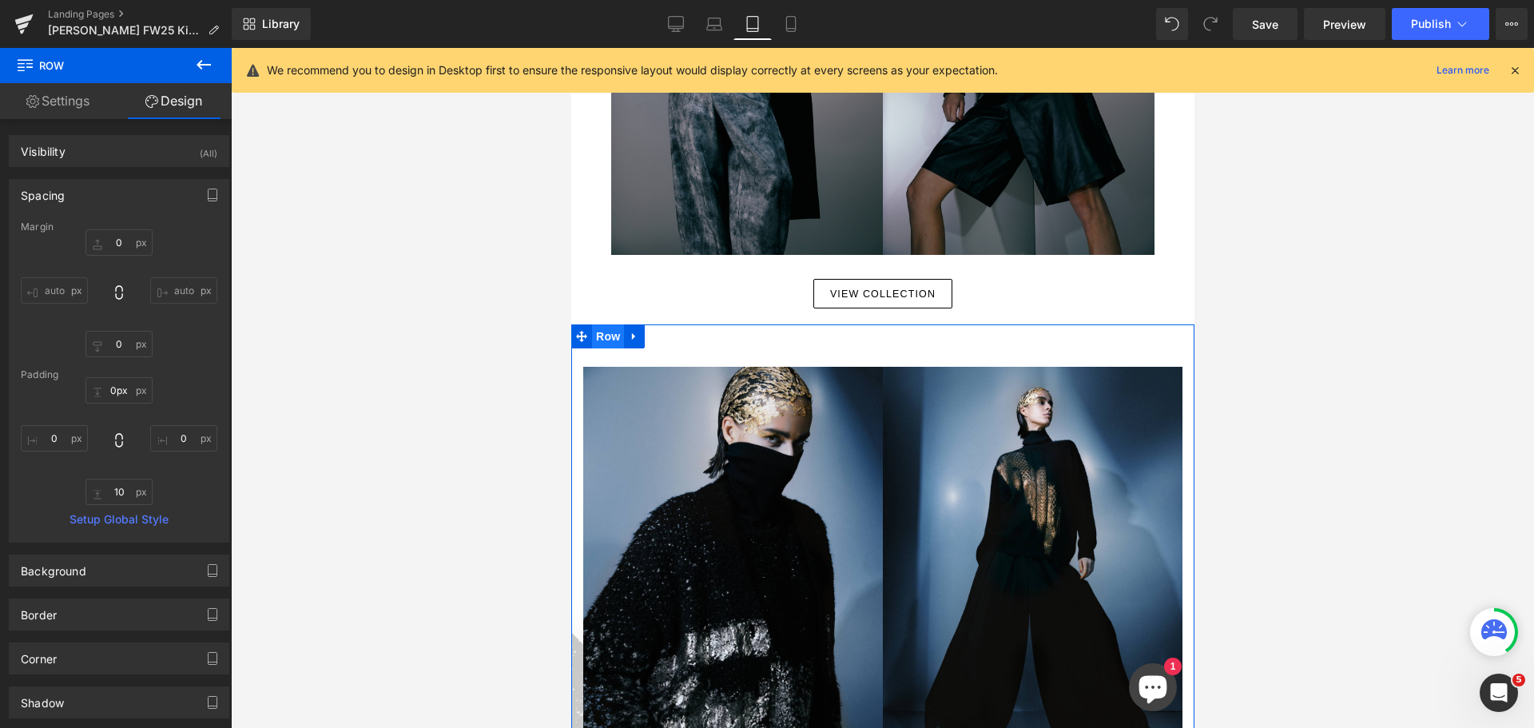
click at [617, 324] on span "Row" at bounding box center [607, 336] width 32 height 24
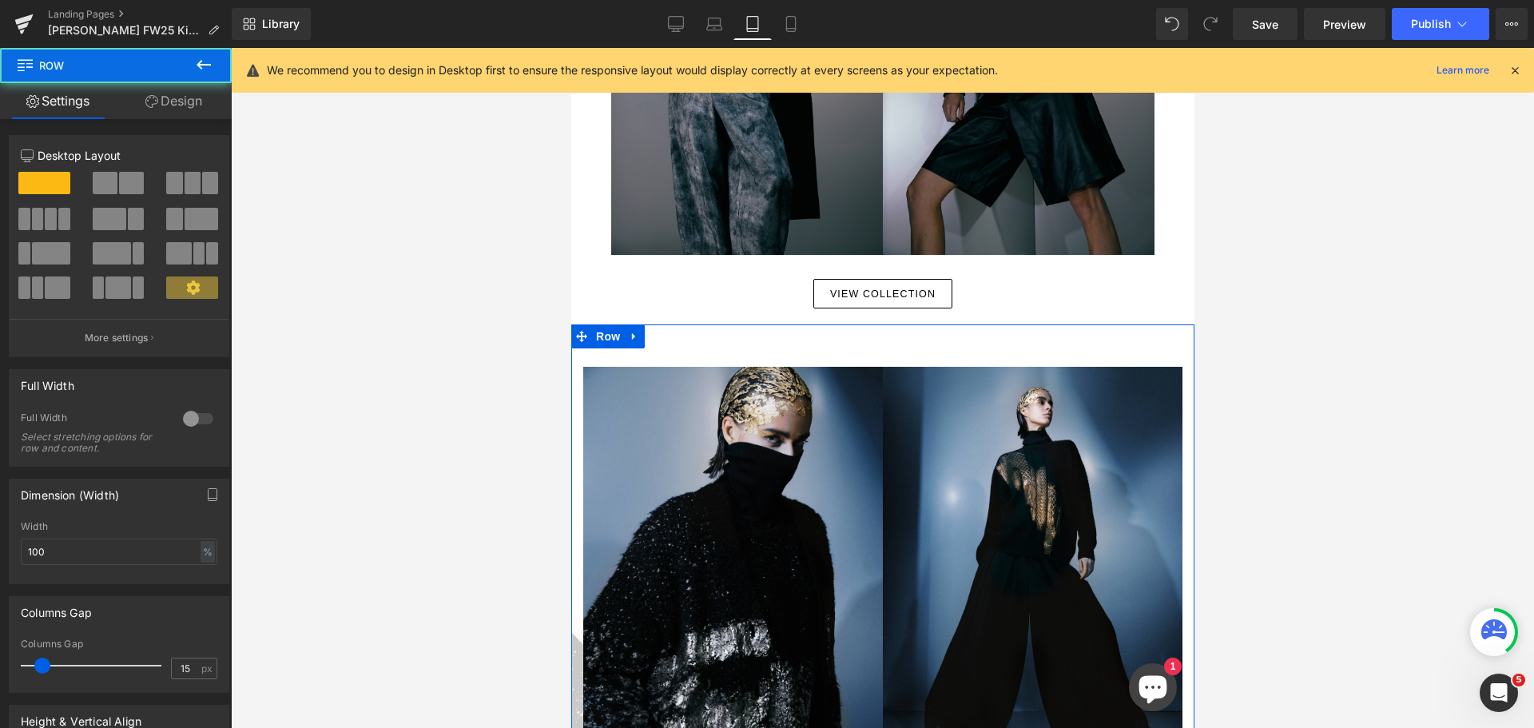
click at [170, 98] on link "Design" at bounding box center [174, 101] width 116 height 36
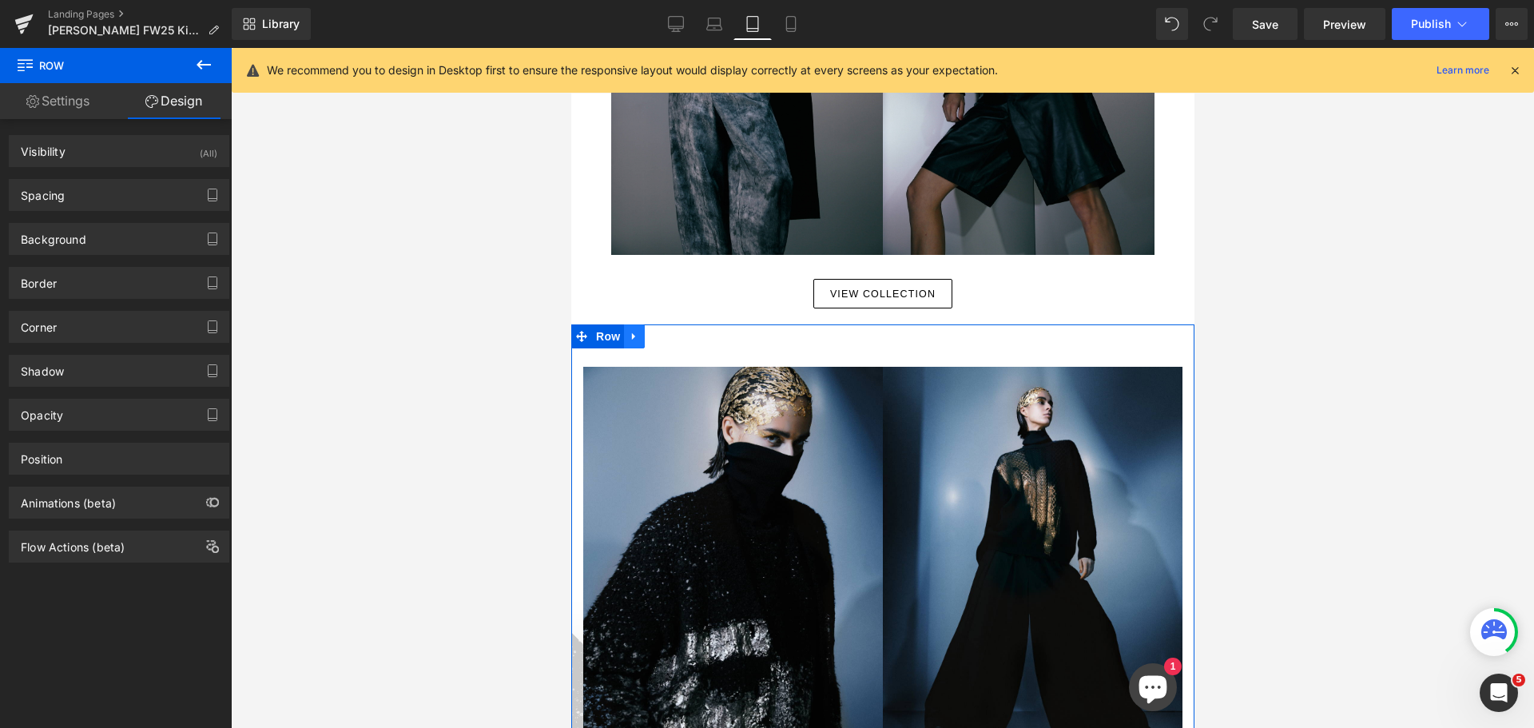
click at [633, 331] on icon at bounding box center [633, 337] width 11 height 12
click at [672, 331] on icon at bounding box center [674, 336] width 11 height 11
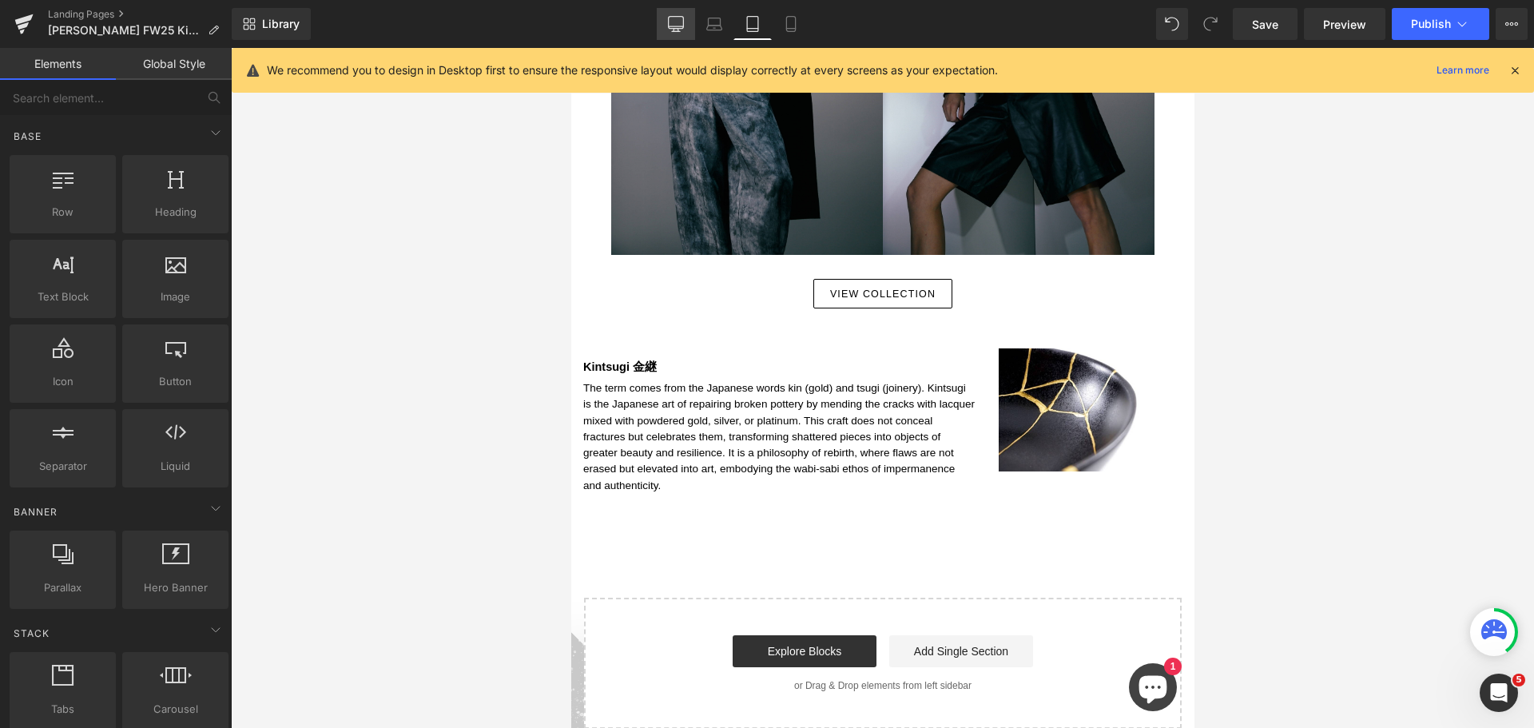
click at [668, 21] on icon at bounding box center [676, 24] width 16 height 16
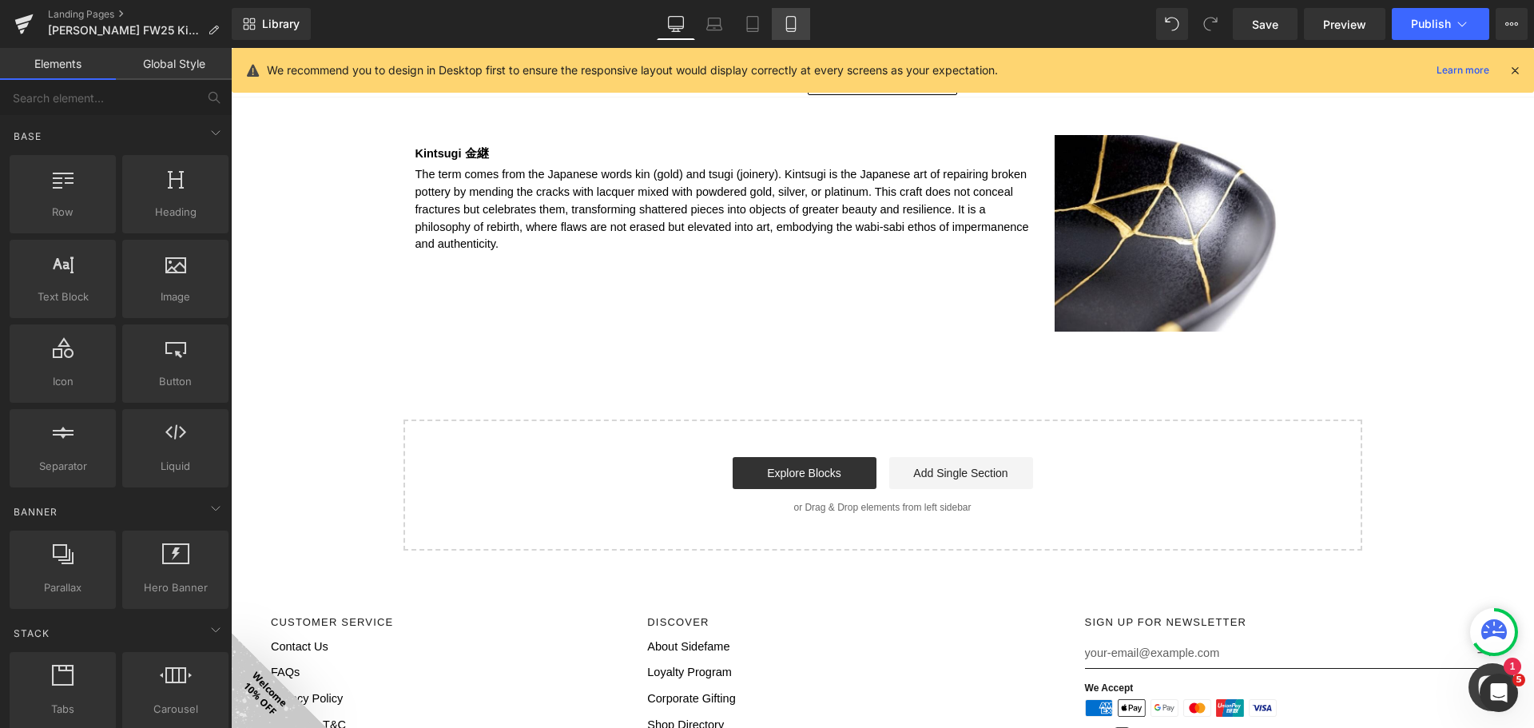
click at [794, 30] on icon at bounding box center [791, 24] width 16 height 16
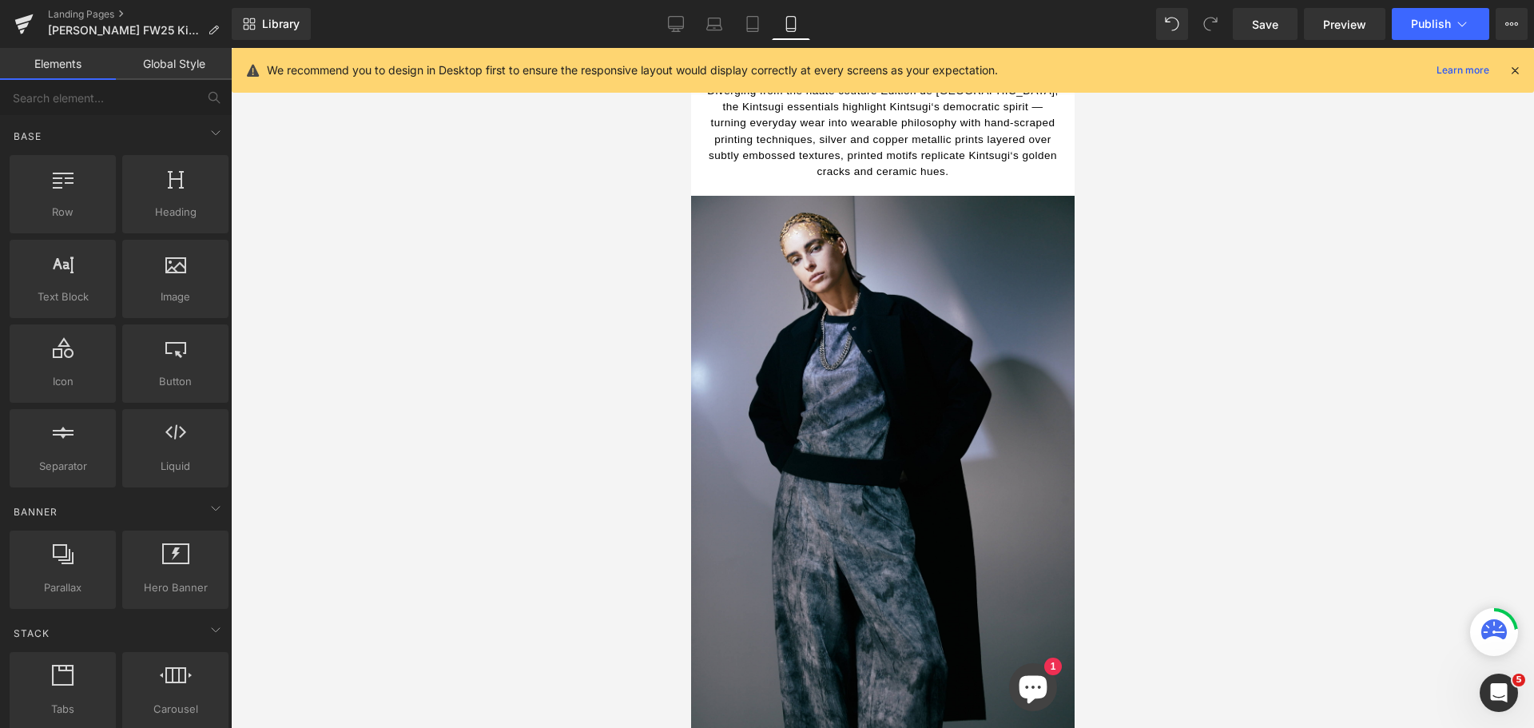
scroll to position [2546, 0]
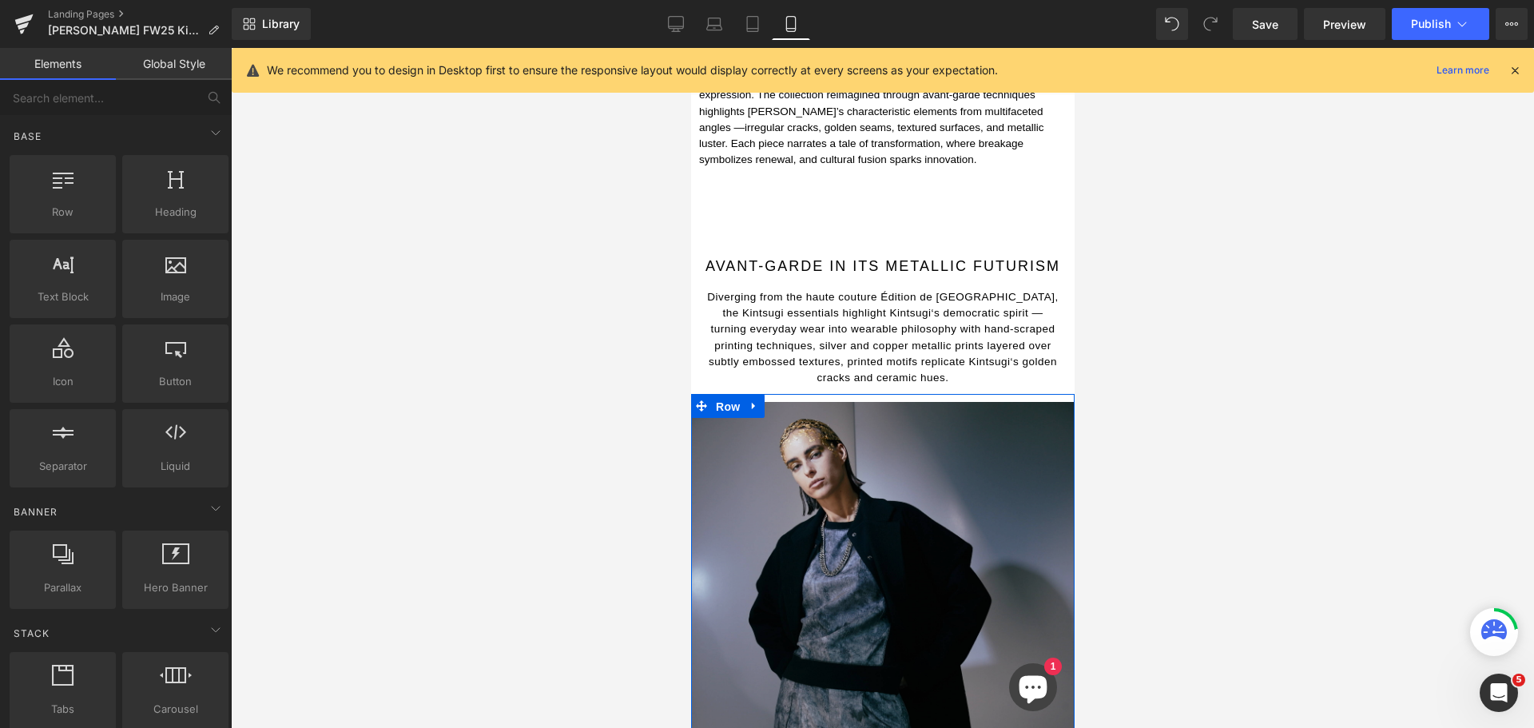
click at [728, 395] on span "Row" at bounding box center [727, 407] width 32 height 24
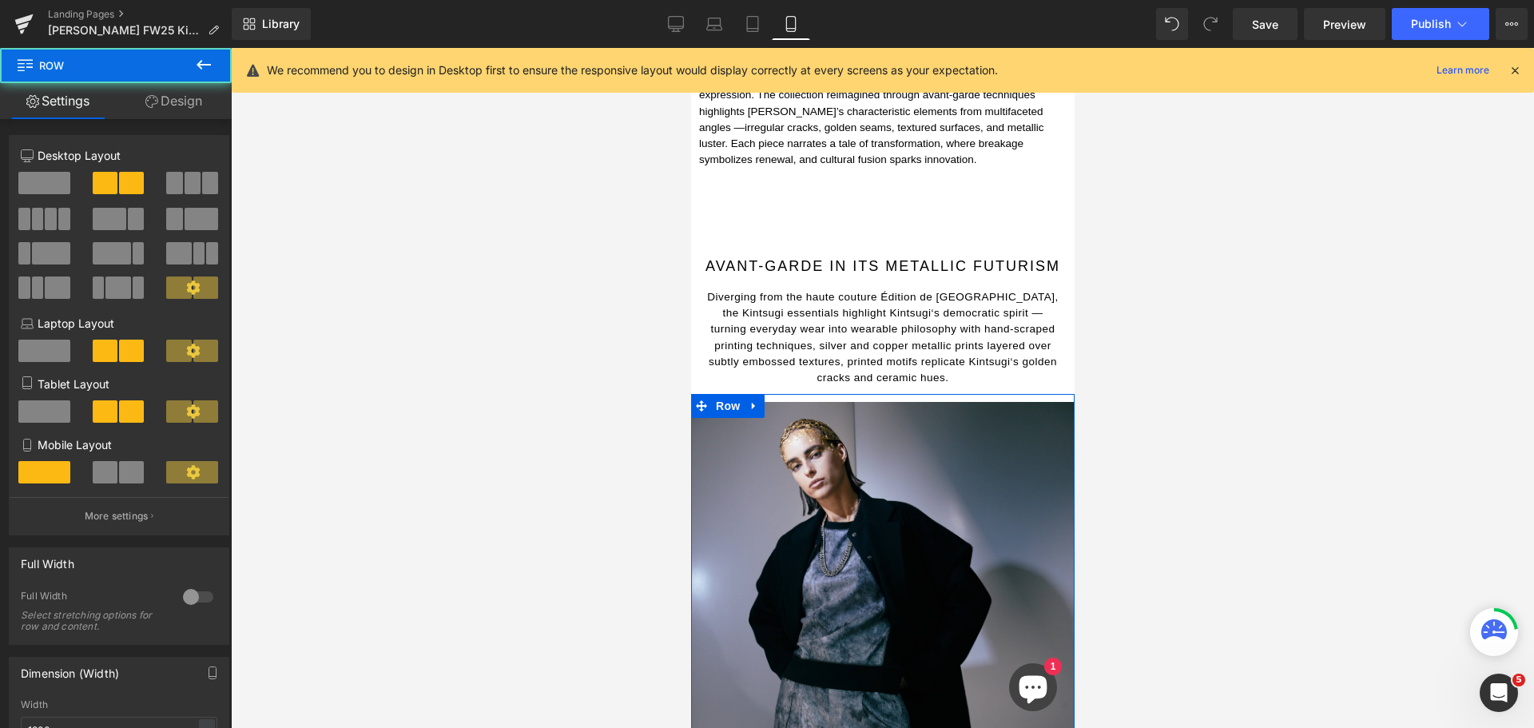
click at [121, 466] on span at bounding box center [131, 472] width 25 height 22
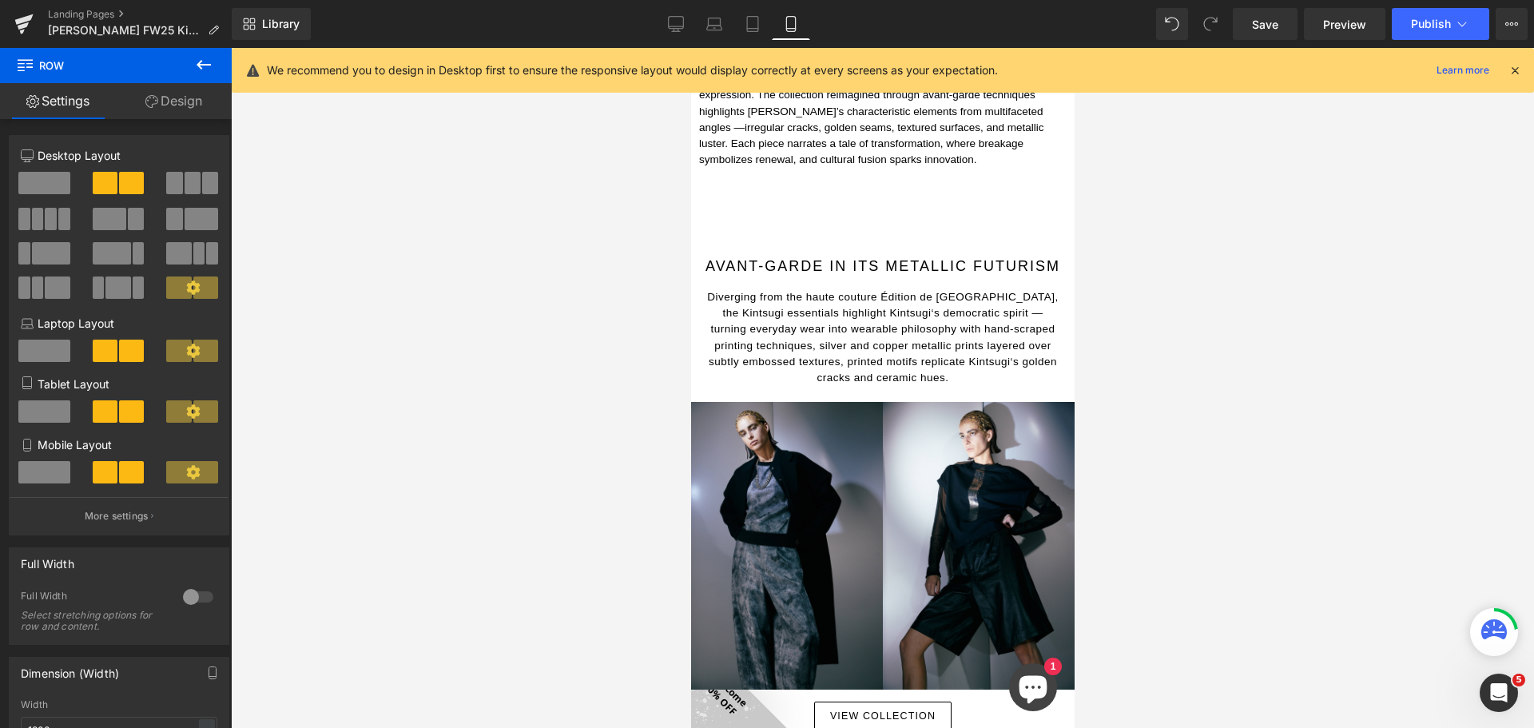
click at [1274, 415] on div at bounding box center [882, 388] width 1303 height 680
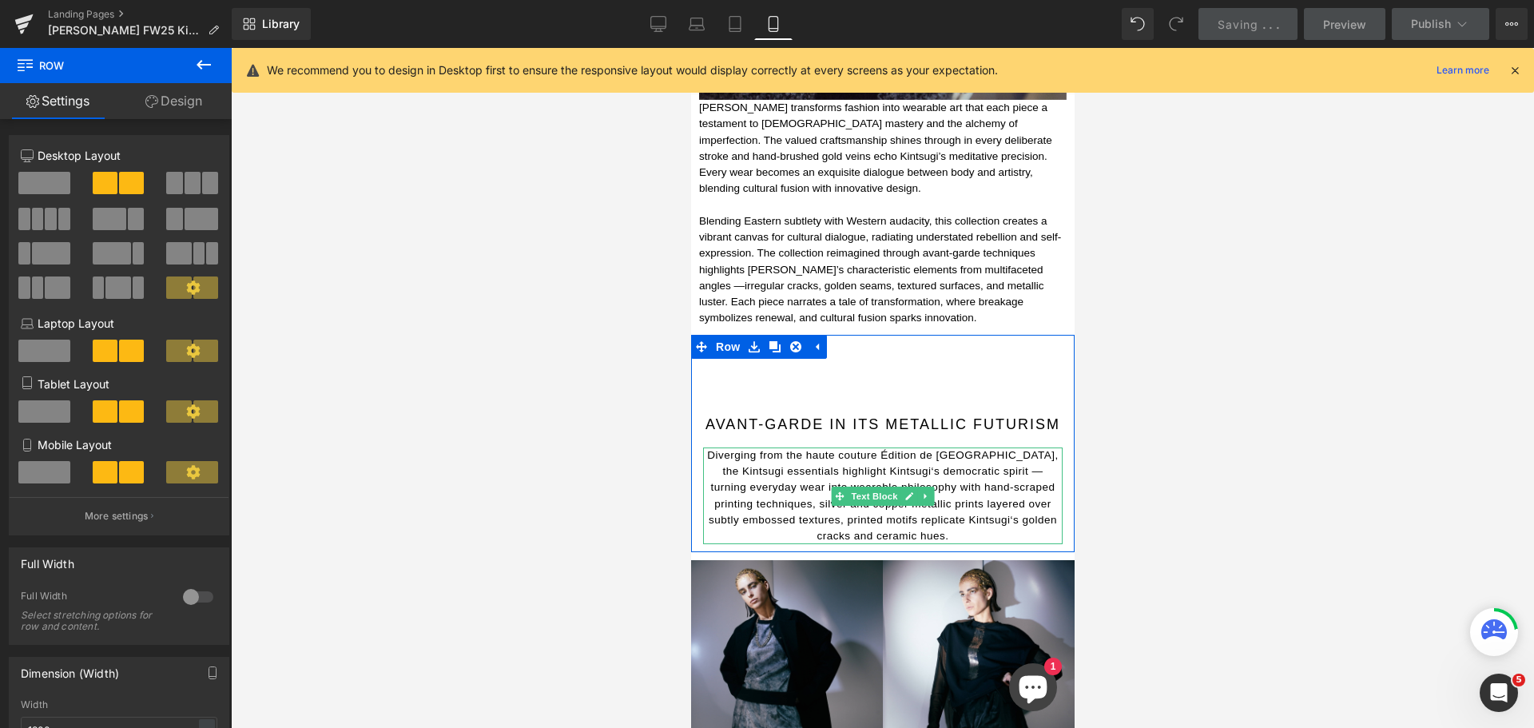
scroll to position [2386, 0]
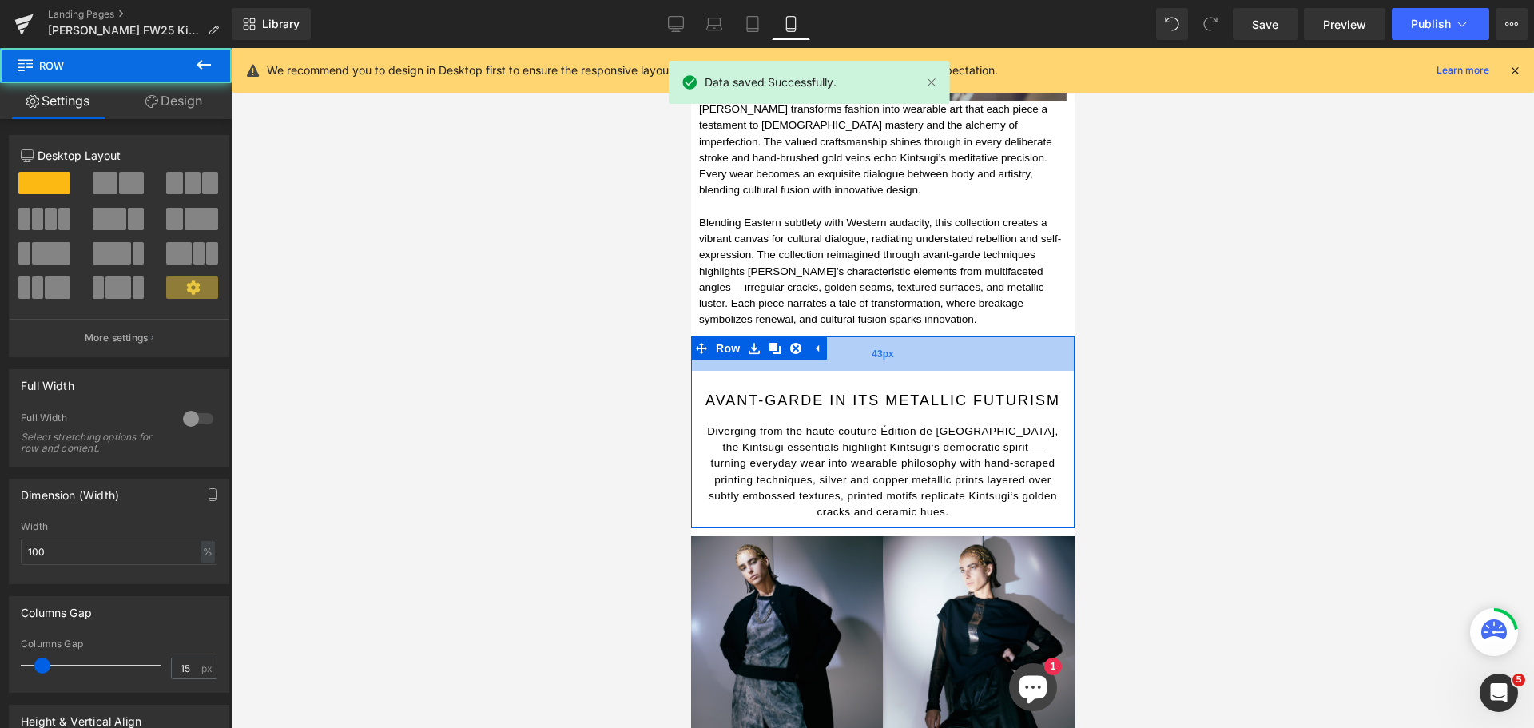
drag, startPoint x: 905, startPoint y: 363, endPoint x: 913, endPoint y: 338, distance: 26.8
click at [913, 338] on div "43px" at bounding box center [881, 353] width 383 height 34
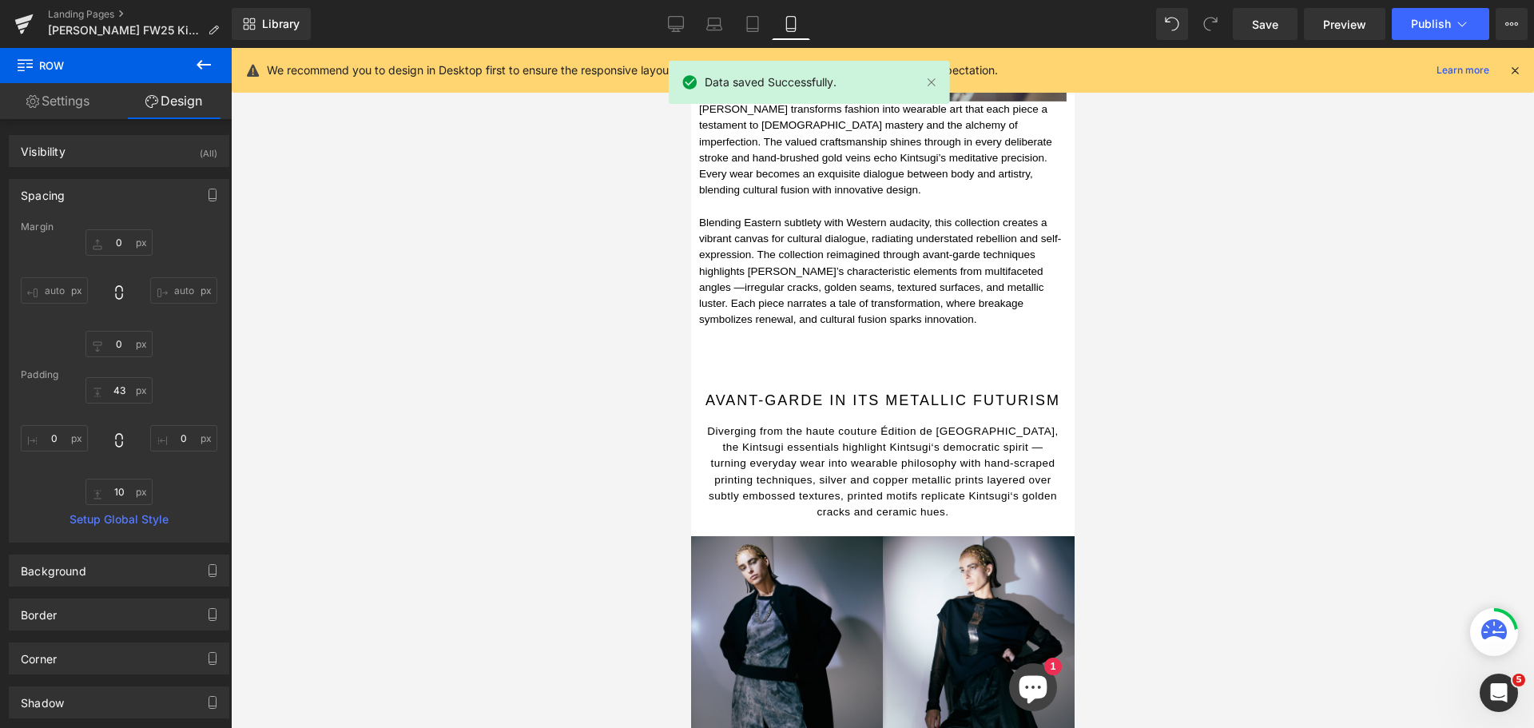
click at [1176, 375] on div at bounding box center [882, 388] width 1303 height 680
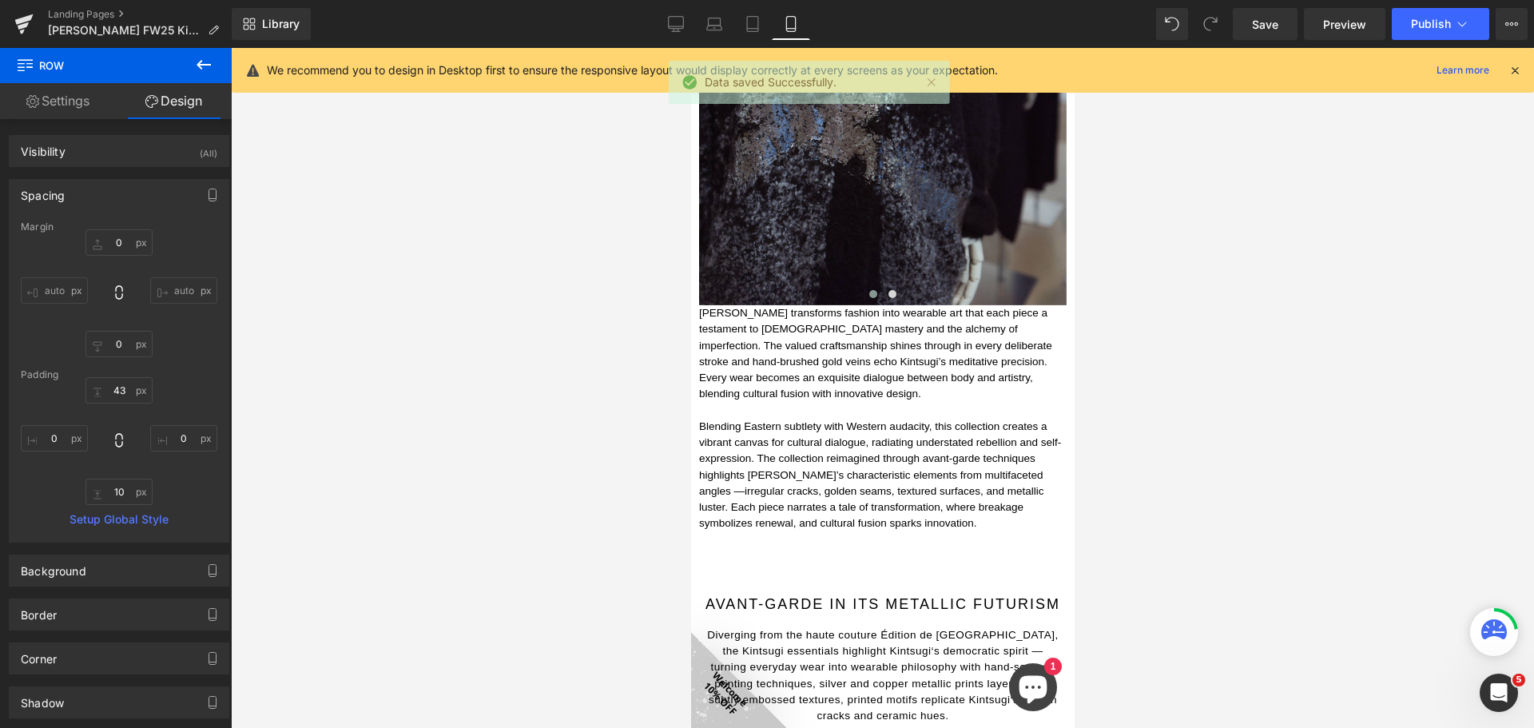
scroll to position [2067, 0]
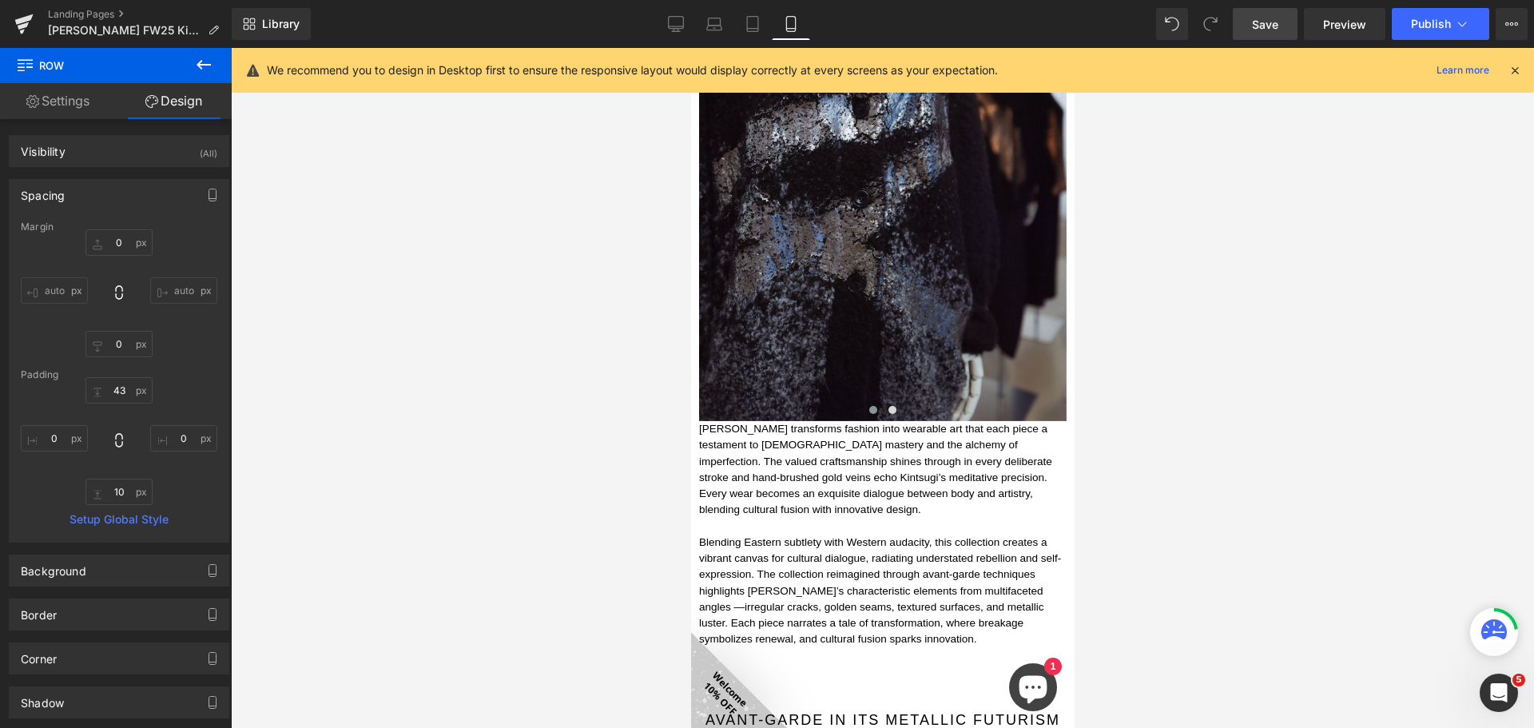
click at [1282, 15] on link "Save" at bounding box center [1265, 24] width 65 height 32
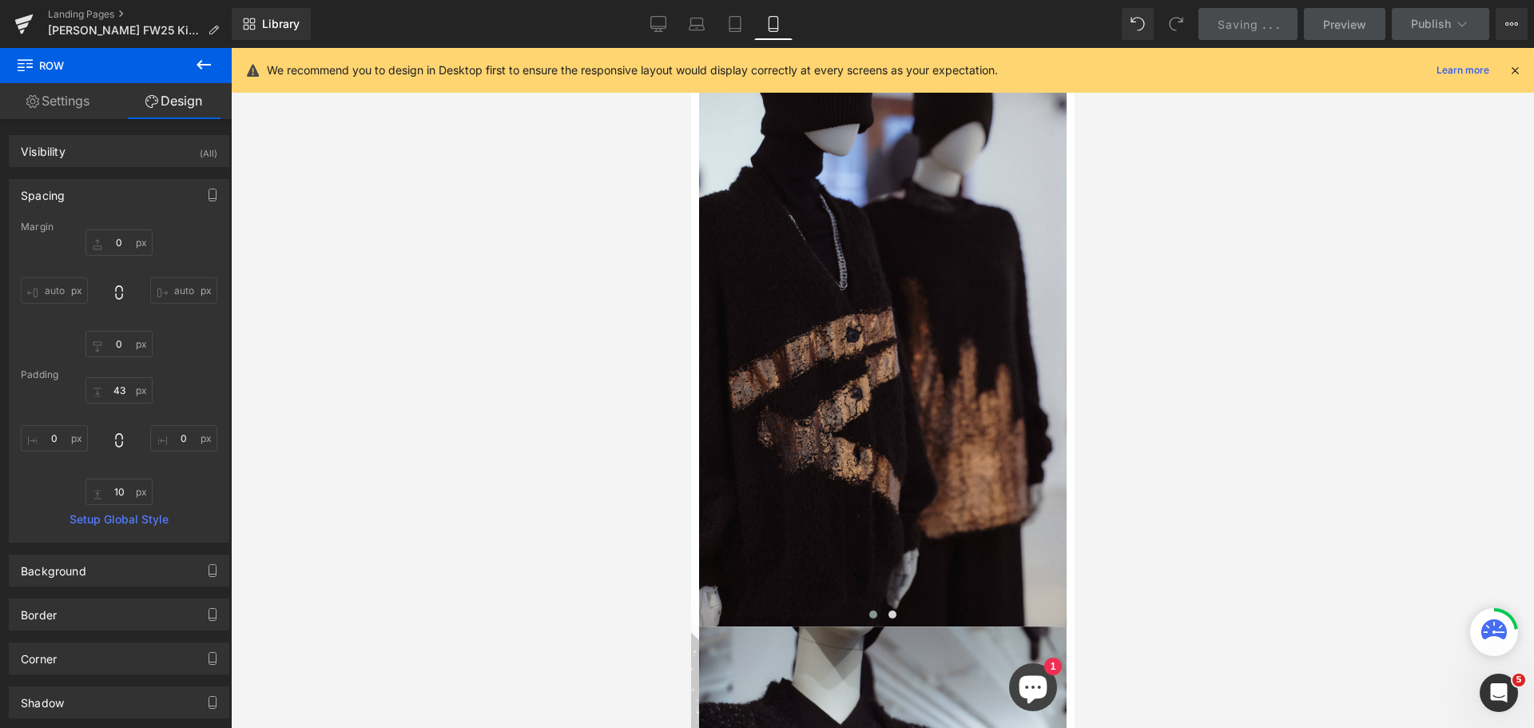
scroll to position [1587, 0]
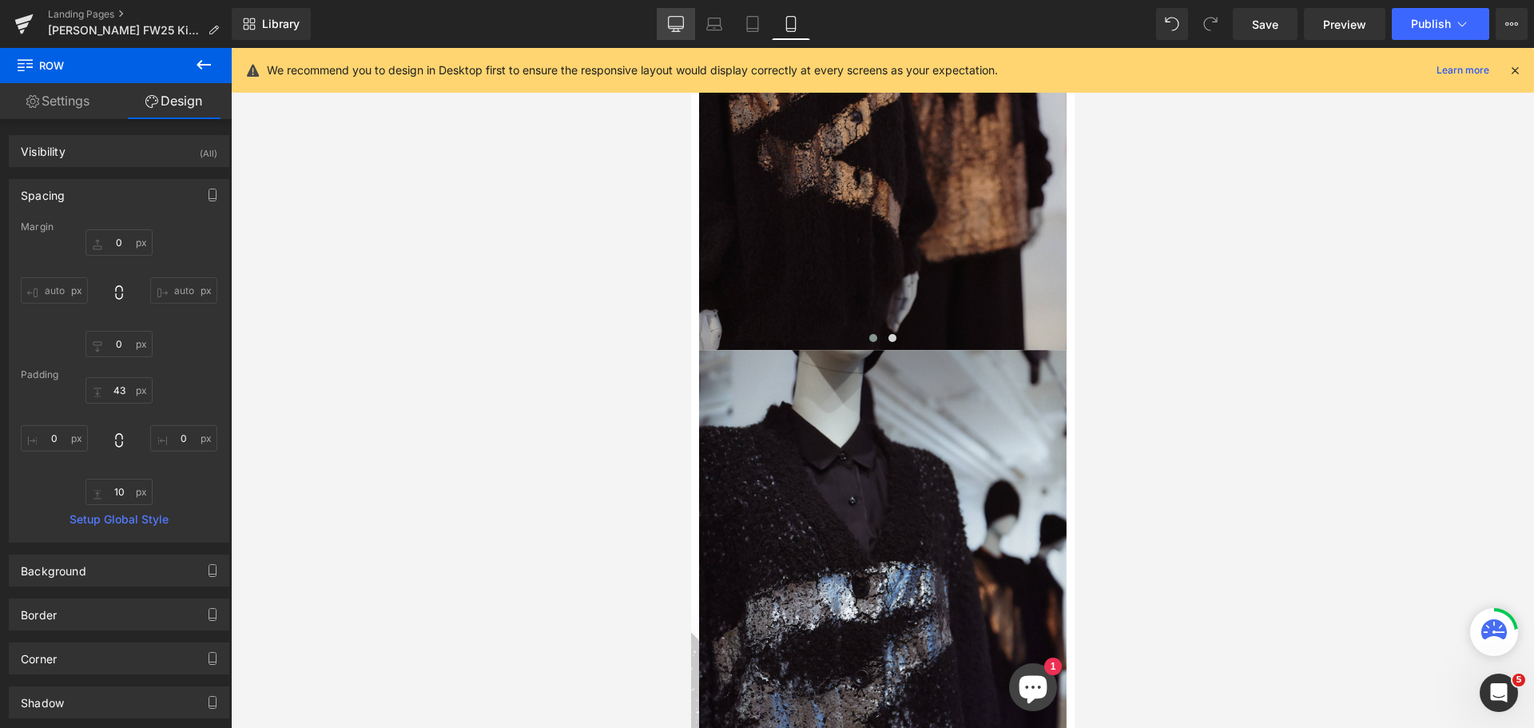
click at [675, 17] on icon at bounding box center [676, 23] width 15 height 12
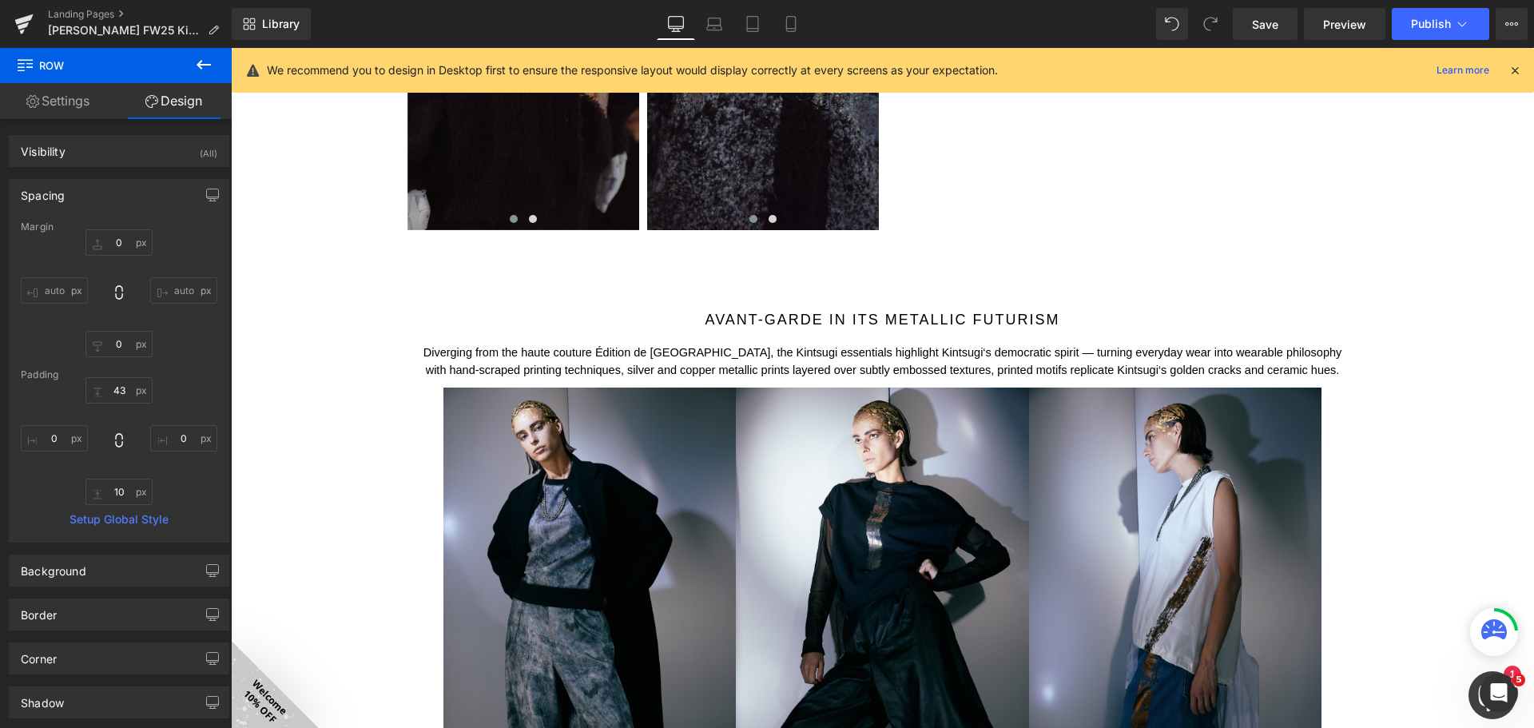
type input "0"
type input "75"
type input "0"
type input "10"
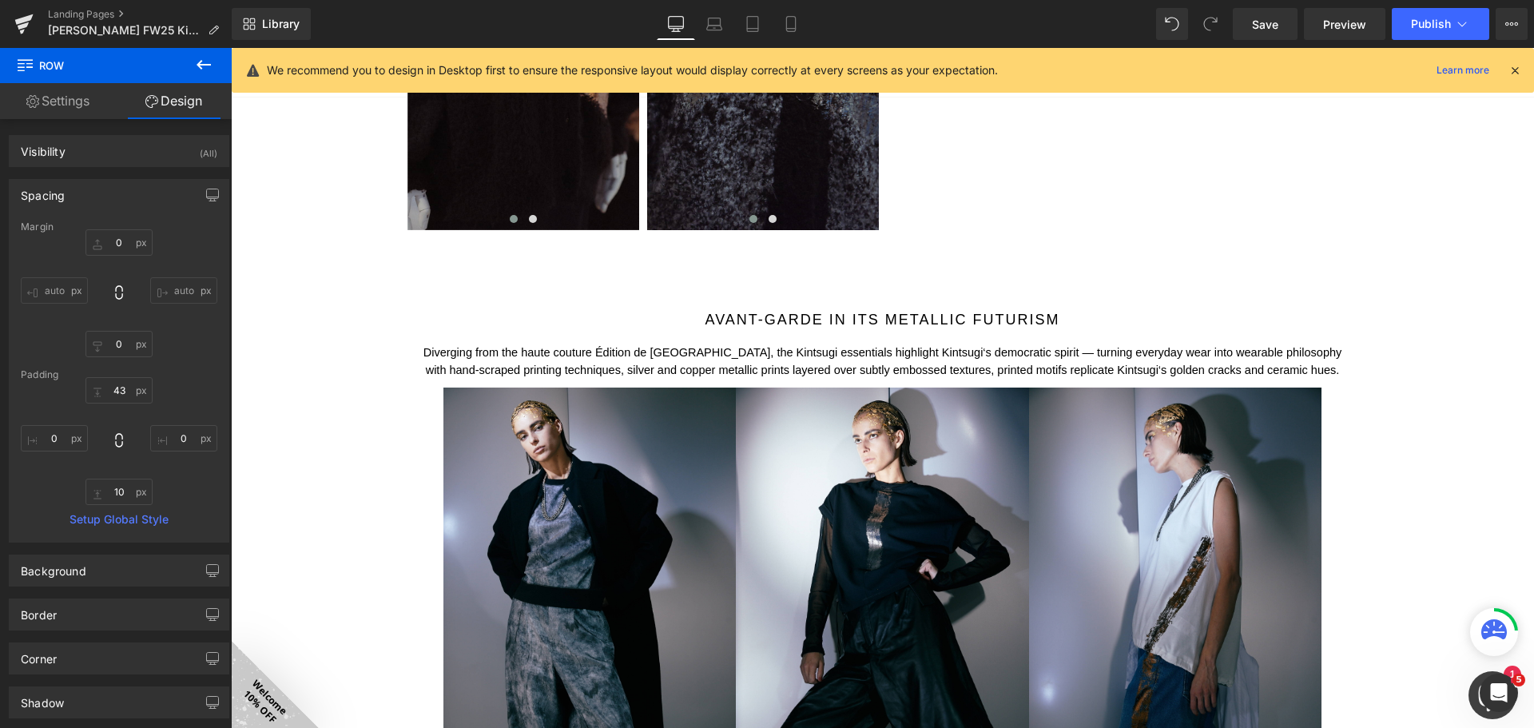
type input "0"
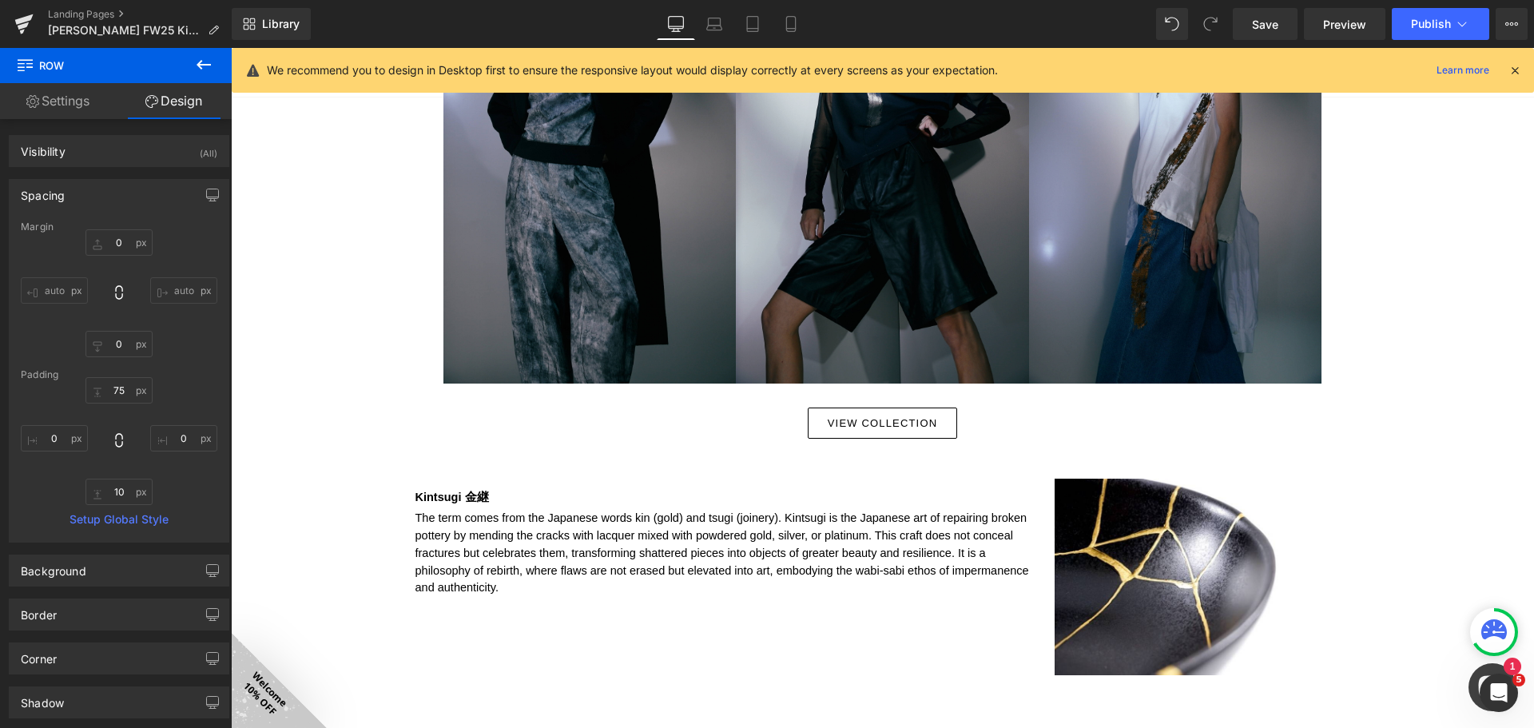
scroll to position [1788, 0]
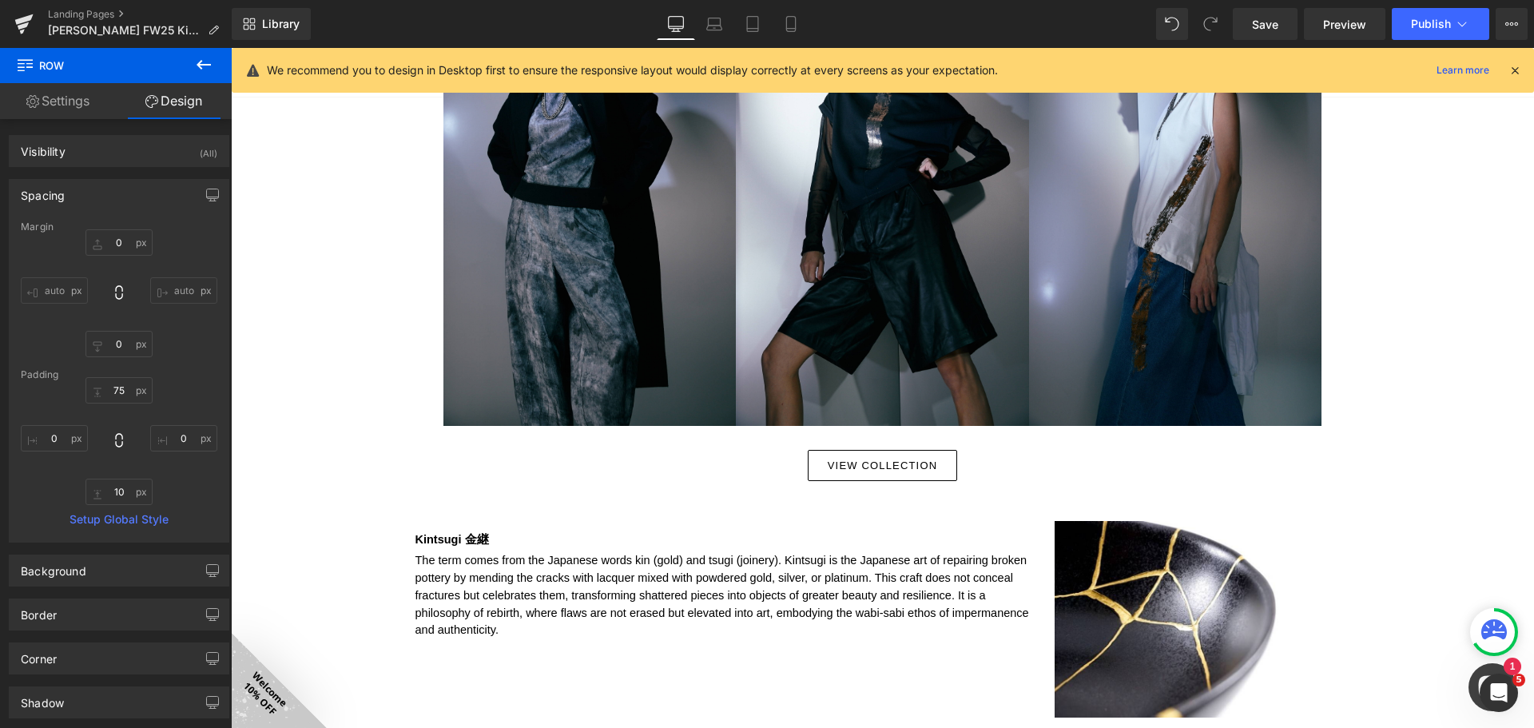
click at [212, 66] on icon at bounding box center [203, 64] width 19 height 19
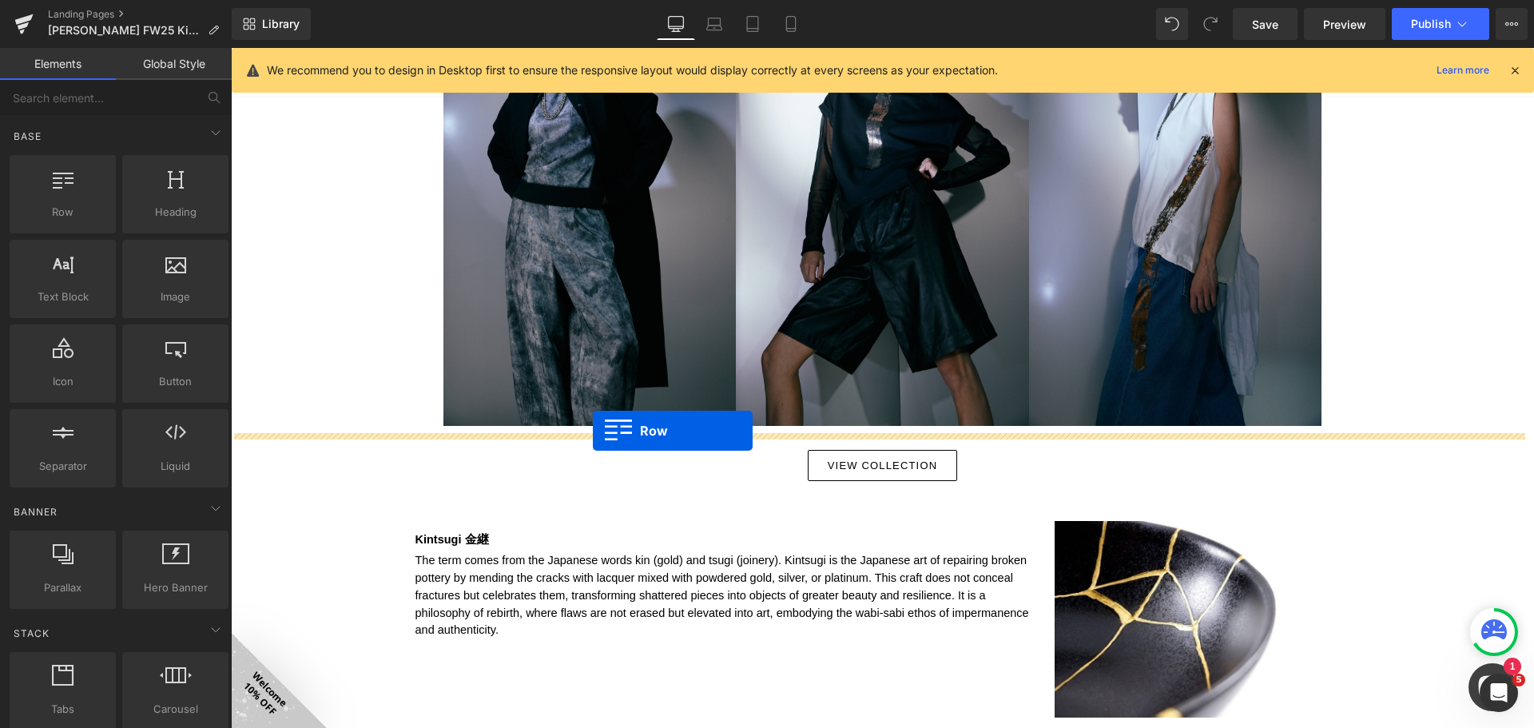
drag, startPoint x: 304, startPoint y: 256, endPoint x: 593, endPoint y: 431, distance: 336.9
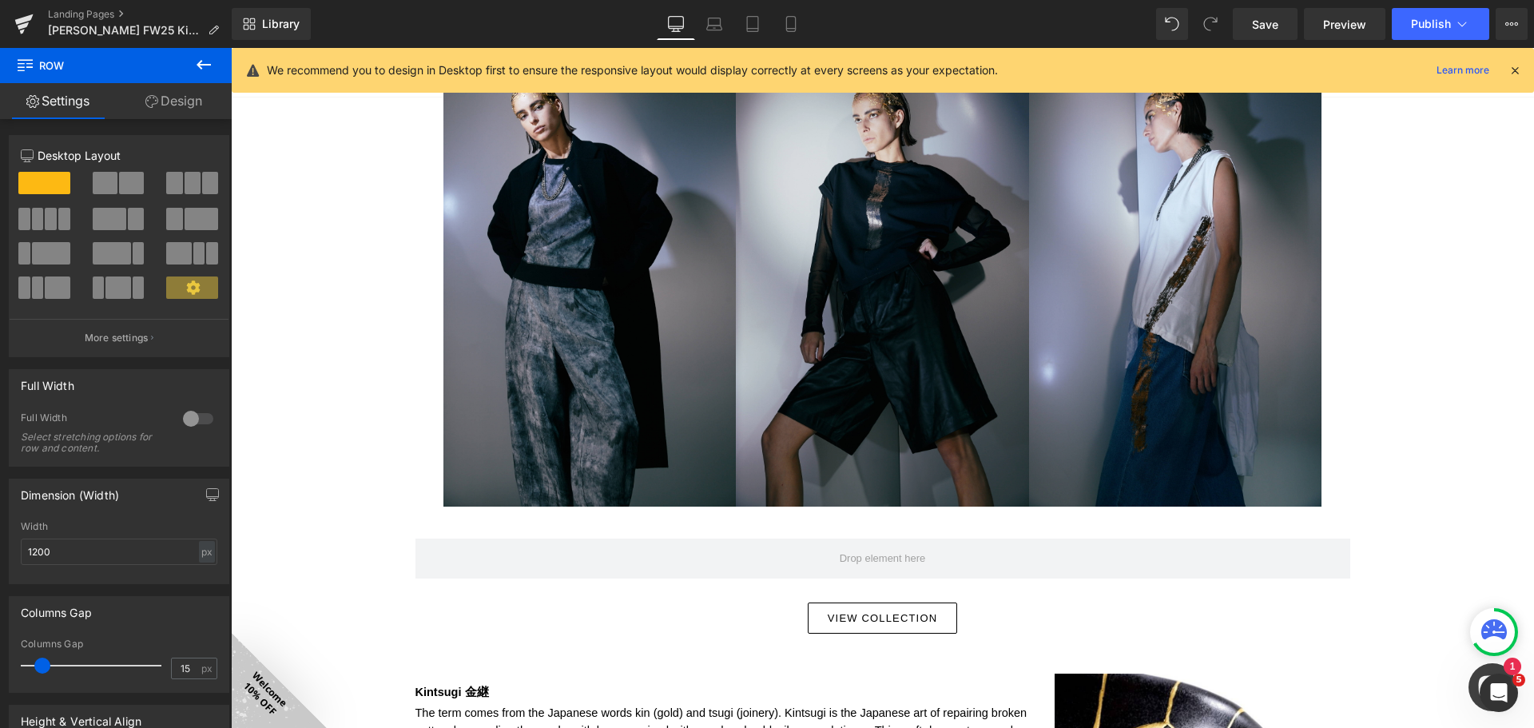
scroll to position [1708, 0]
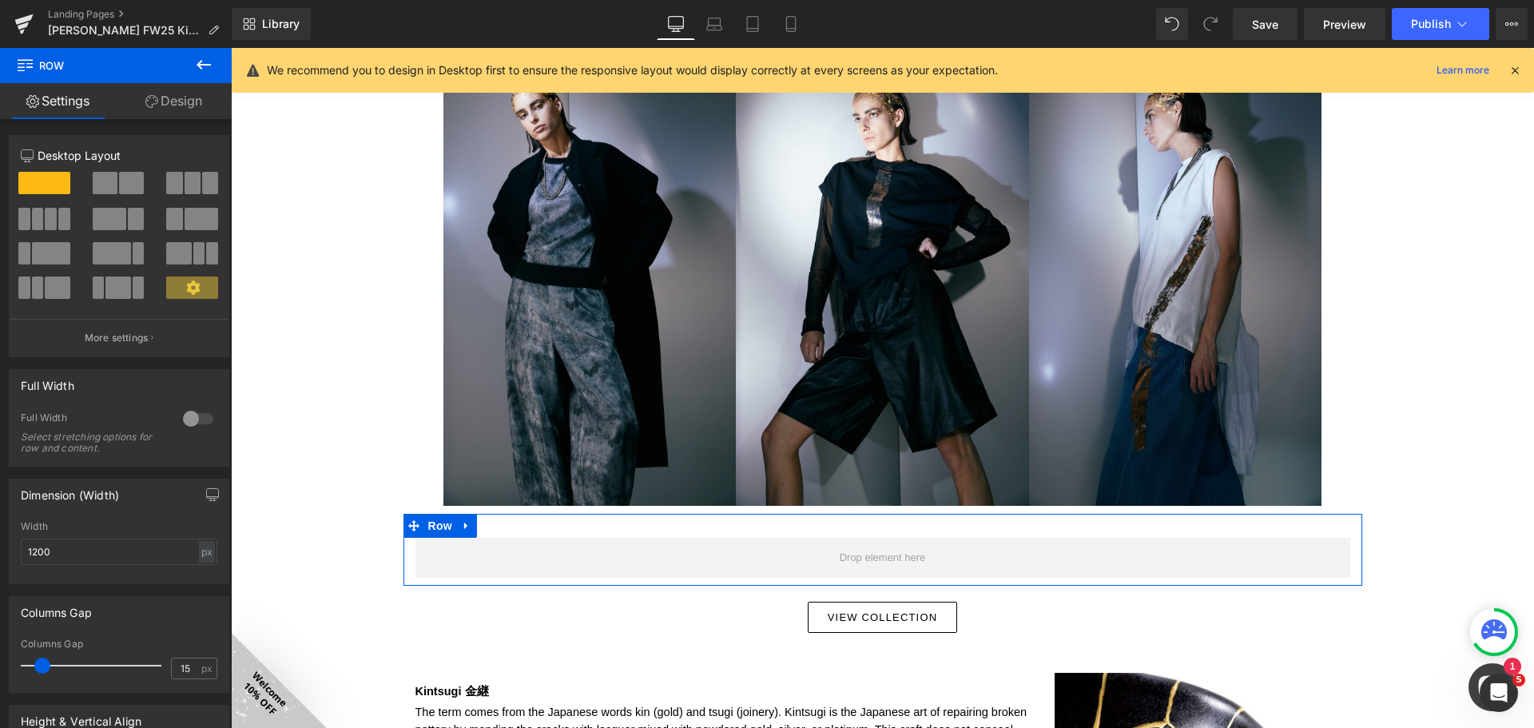
click at [132, 177] on span at bounding box center [131, 183] width 25 height 22
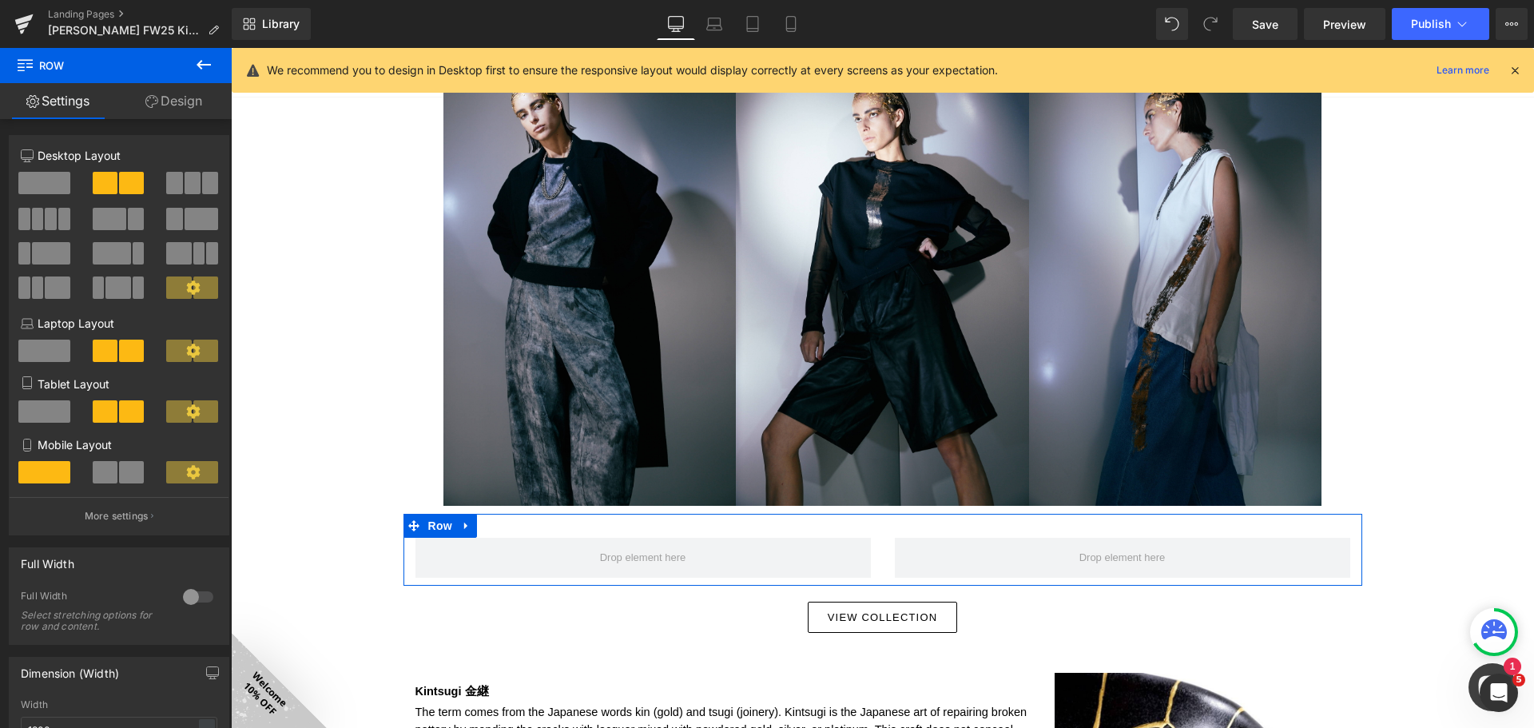
drag, startPoint x: 121, startPoint y: 213, endPoint x: 207, endPoint y: 224, distance: 86.9
click at [121, 213] on span at bounding box center [110, 219] width 34 height 22
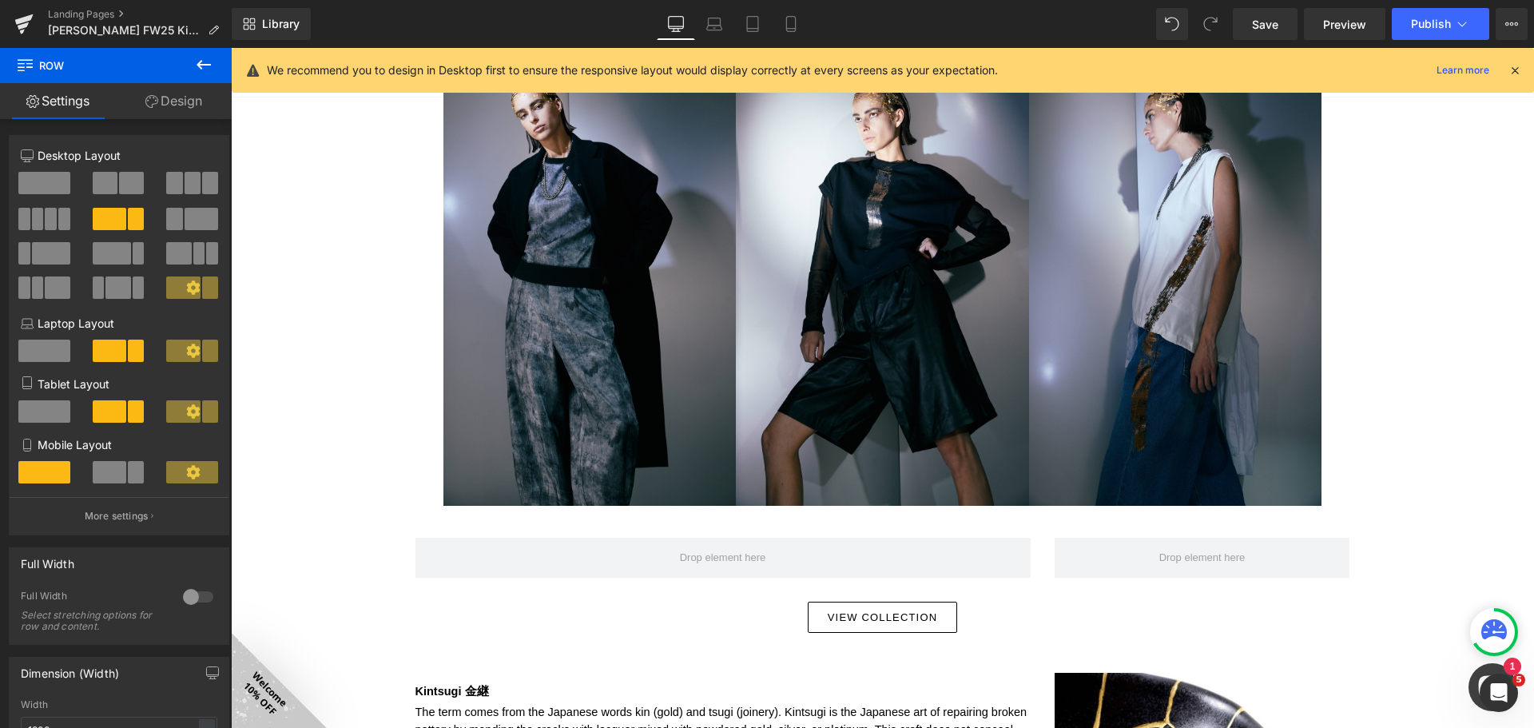
drag, startPoint x: 197, startPoint y: 70, endPoint x: 194, endPoint y: 135, distance: 64.8
click at [197, 69] on icon at bounding box center [203, 64] width 19 height 19
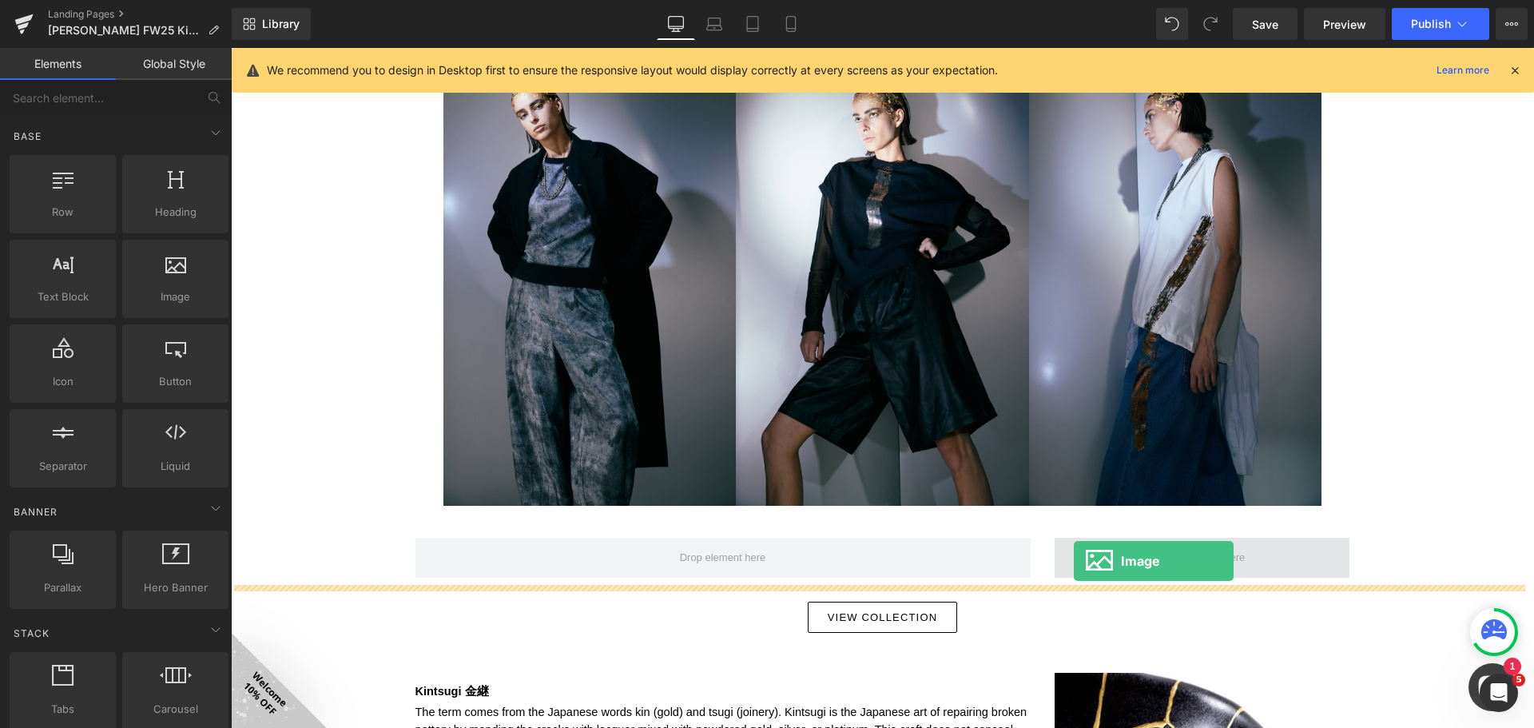
drag, startPoint x: 425, startPoint y: 330, endPoint x: 1074, endPoint y: 561, distance: 688.5
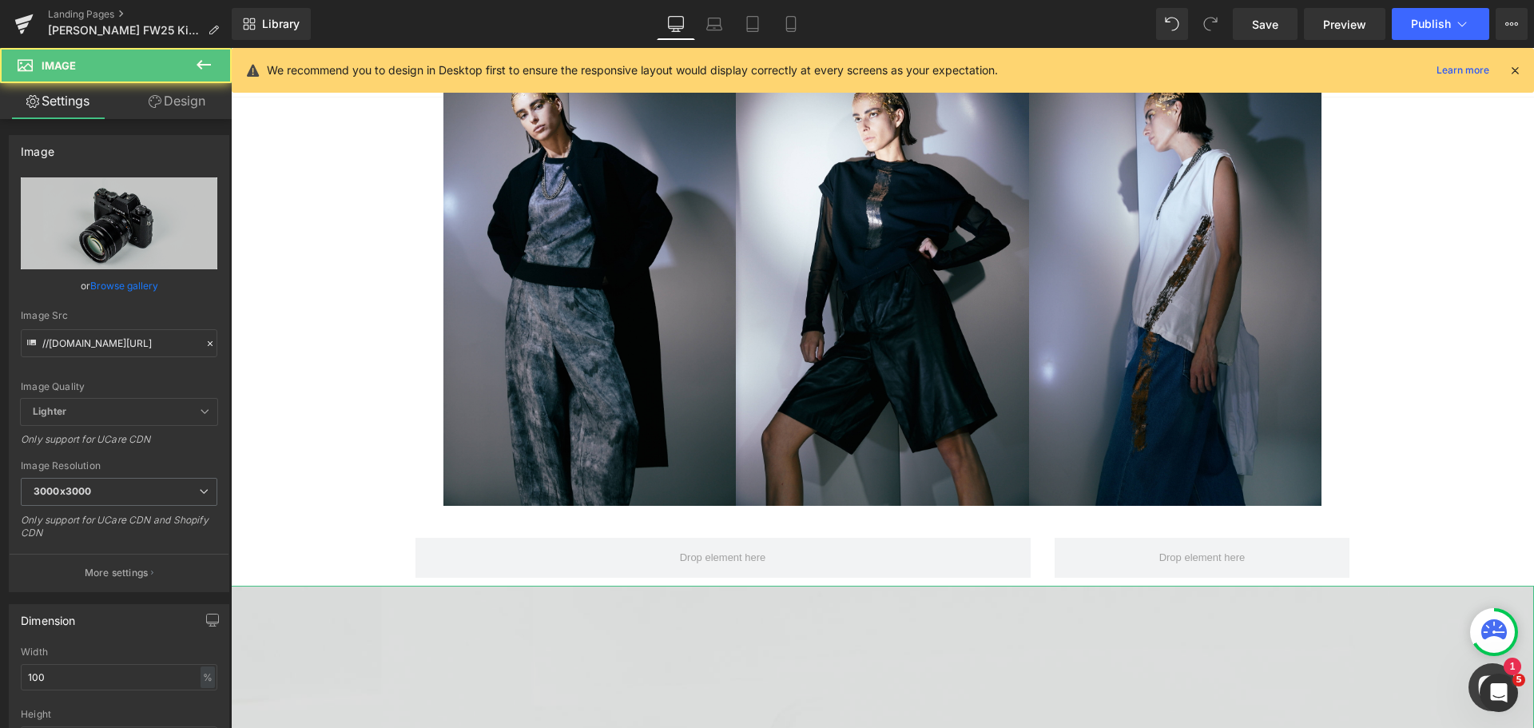
scroll to position [2347, 0]
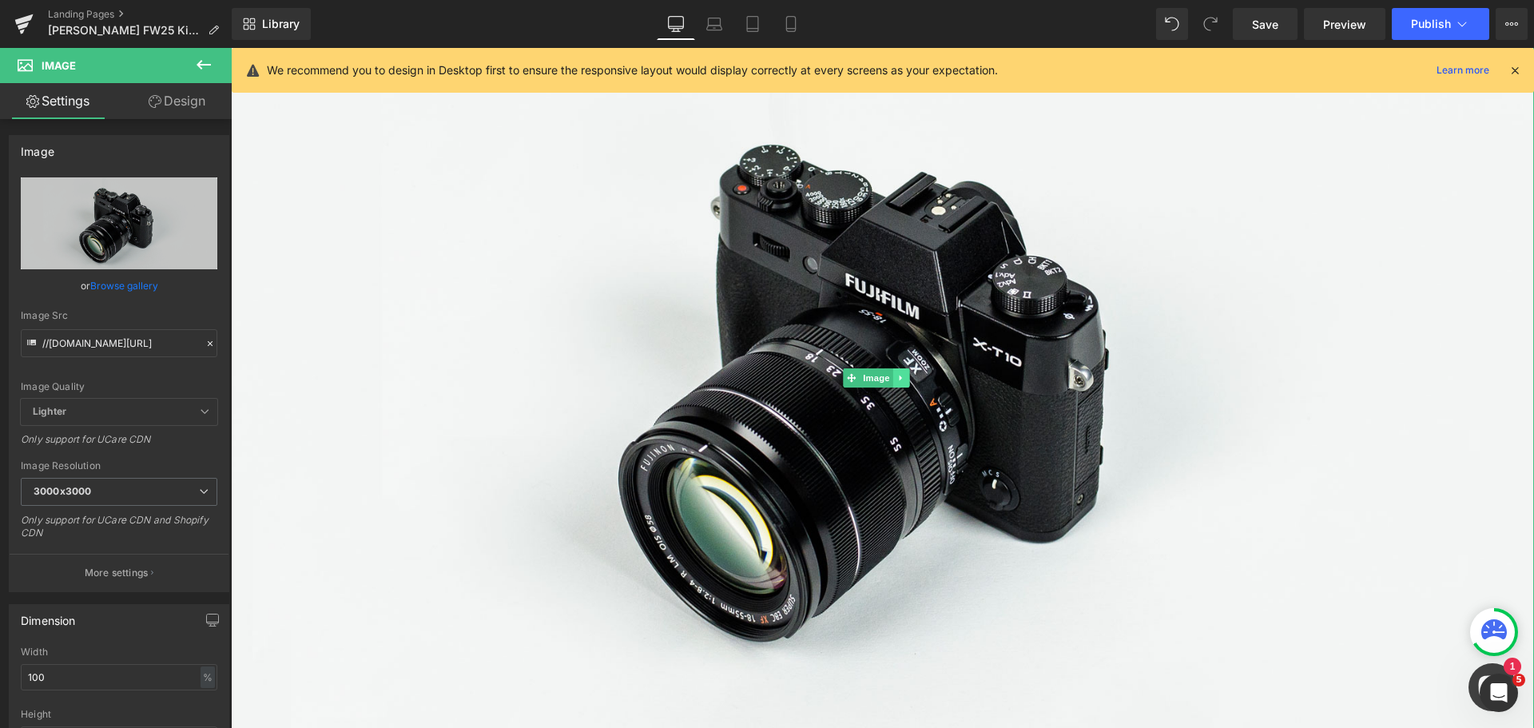
click at [900, 378] on icon at bounding box center [901, 378] width 9 height 10
click at [906, 373] on icon at bounding box center [909, 377] width 9 height 9
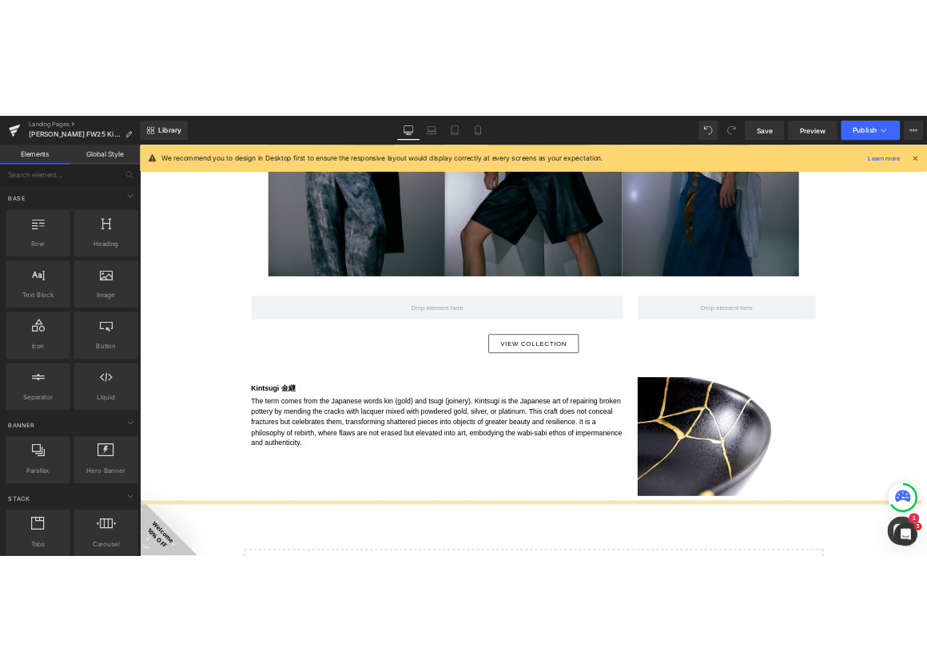
scroll to position [1948, 0]
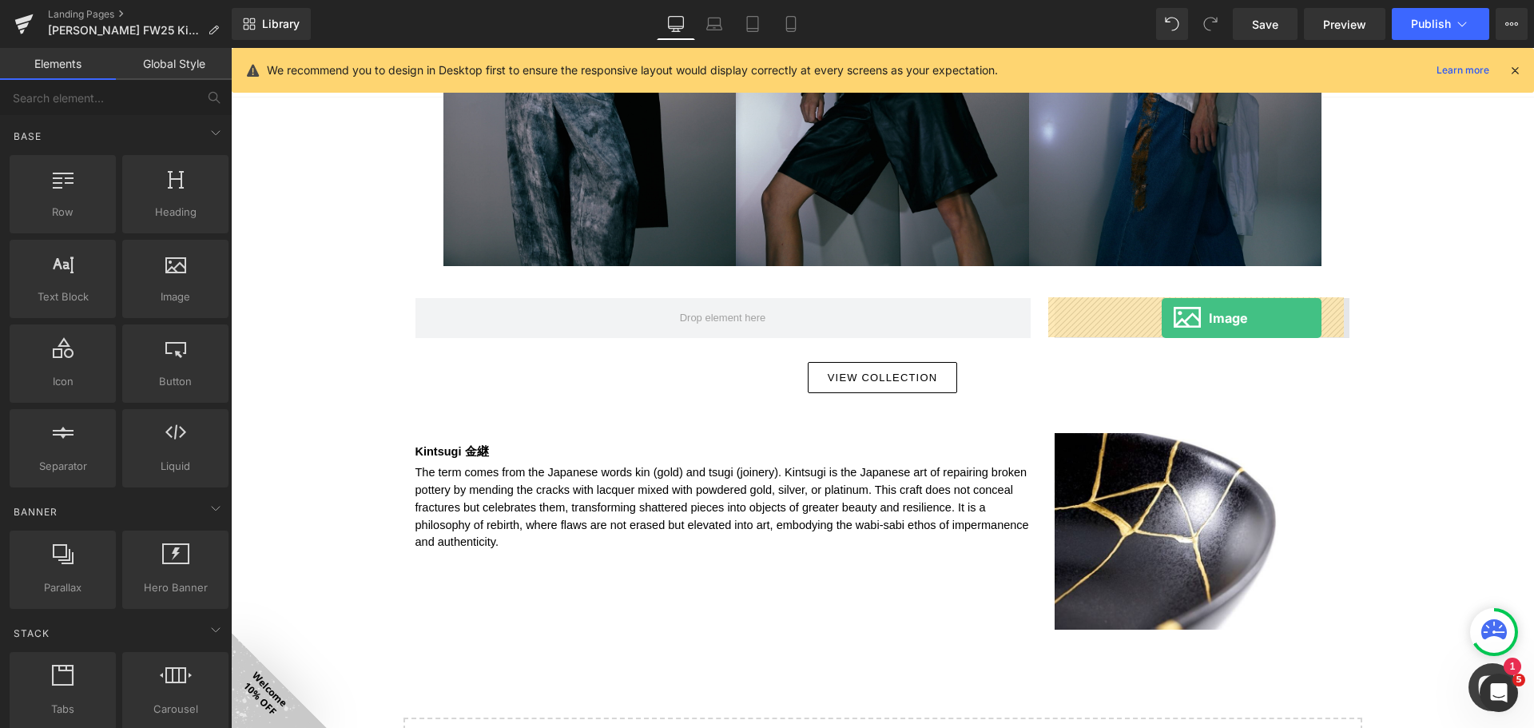
drag, startPoint x: 423, startPoint y: 331, endPoint x: 1161, endPoint y: 318, distance: 739.0
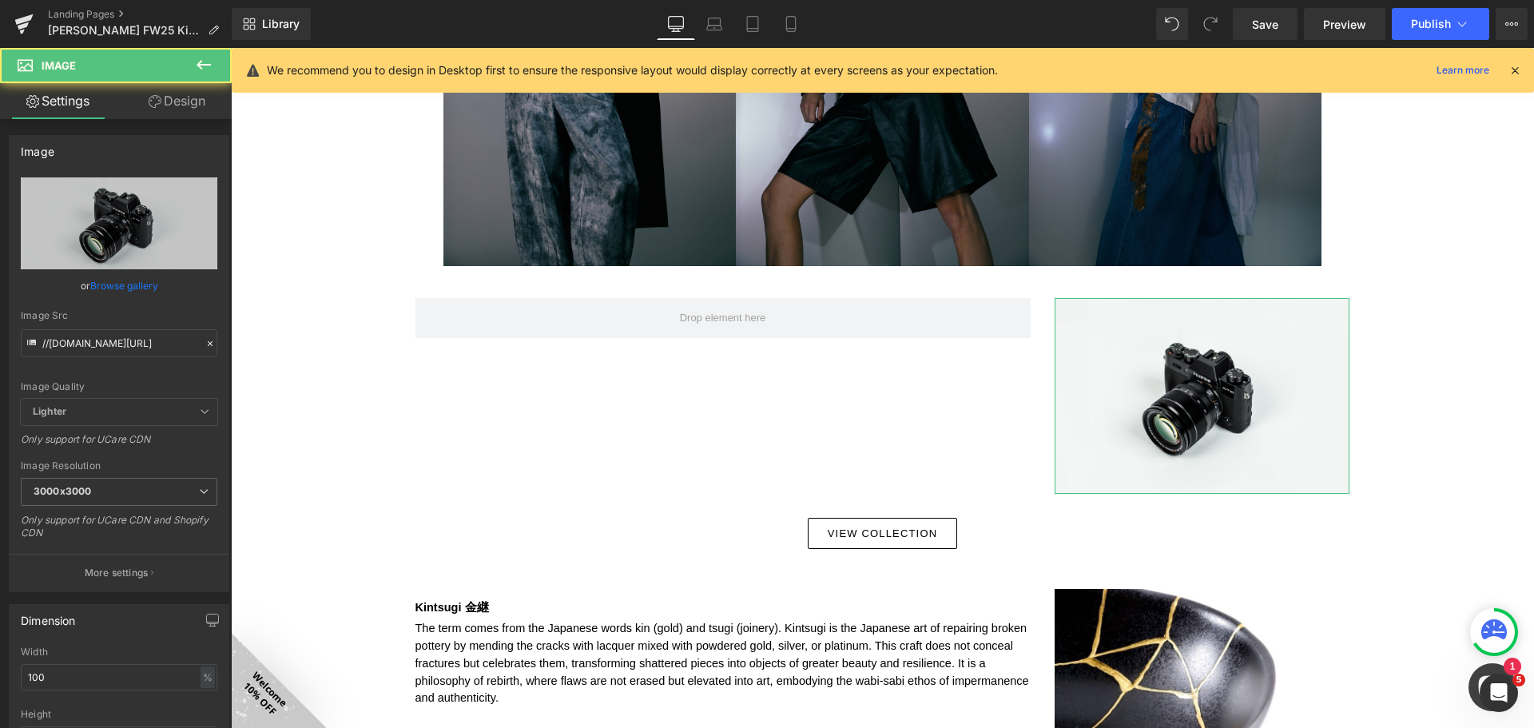
click at [210, 60] on icon at bounding box center [203, 64] width 19 height 19
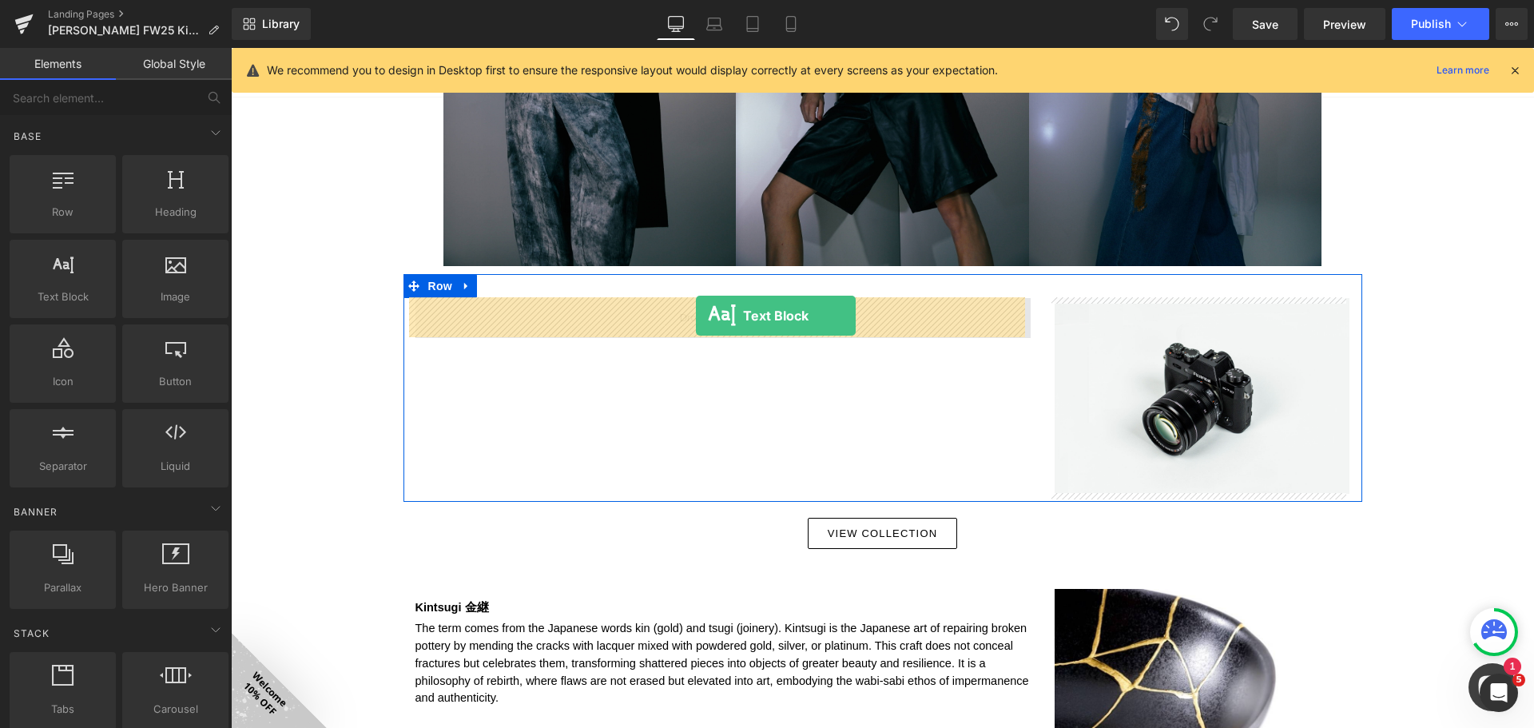
drag, startPoint x: 423, startPoint y: 366, endPoint x: 696, endPoint y: 318, distance: 277.4
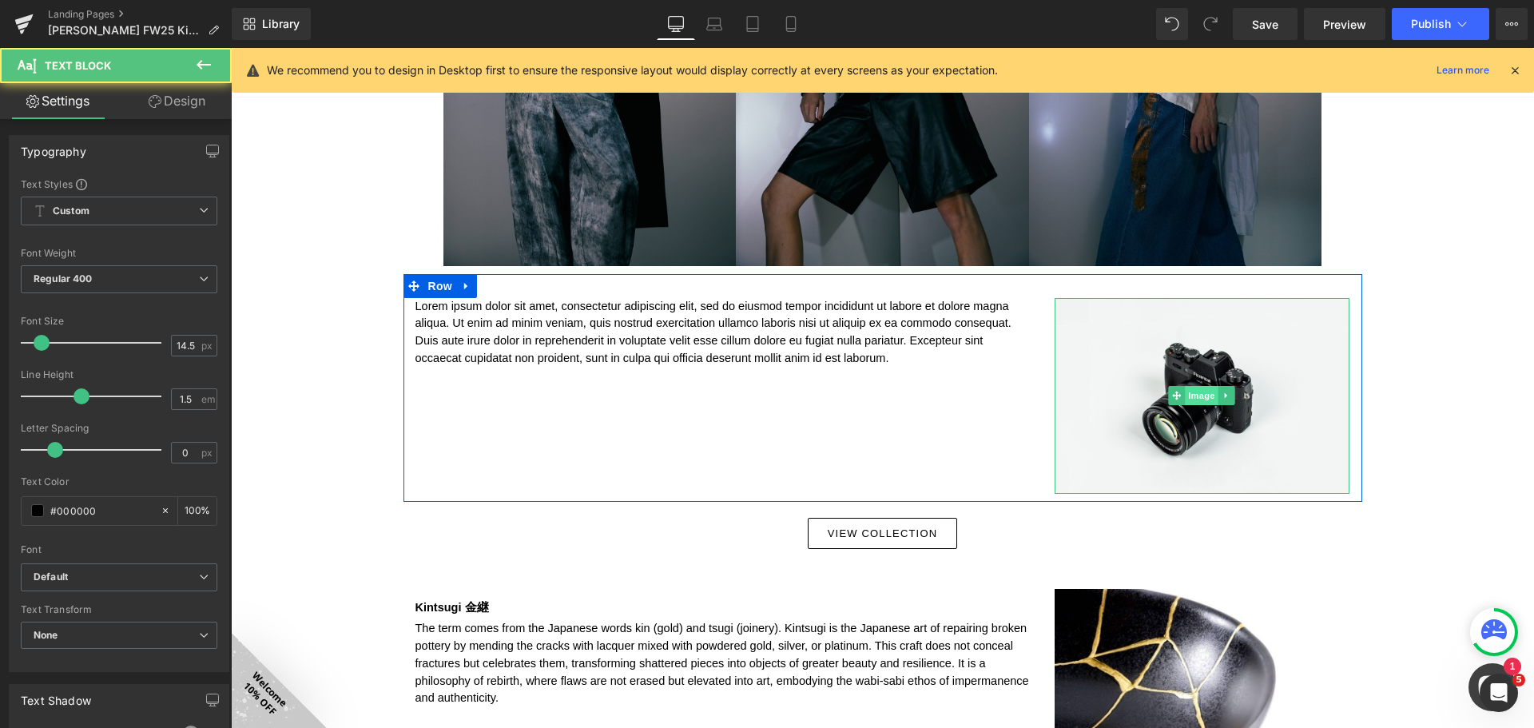
click at [1205, 392] on span "Image" at bounding box center [1202, 395] width 34 height 19
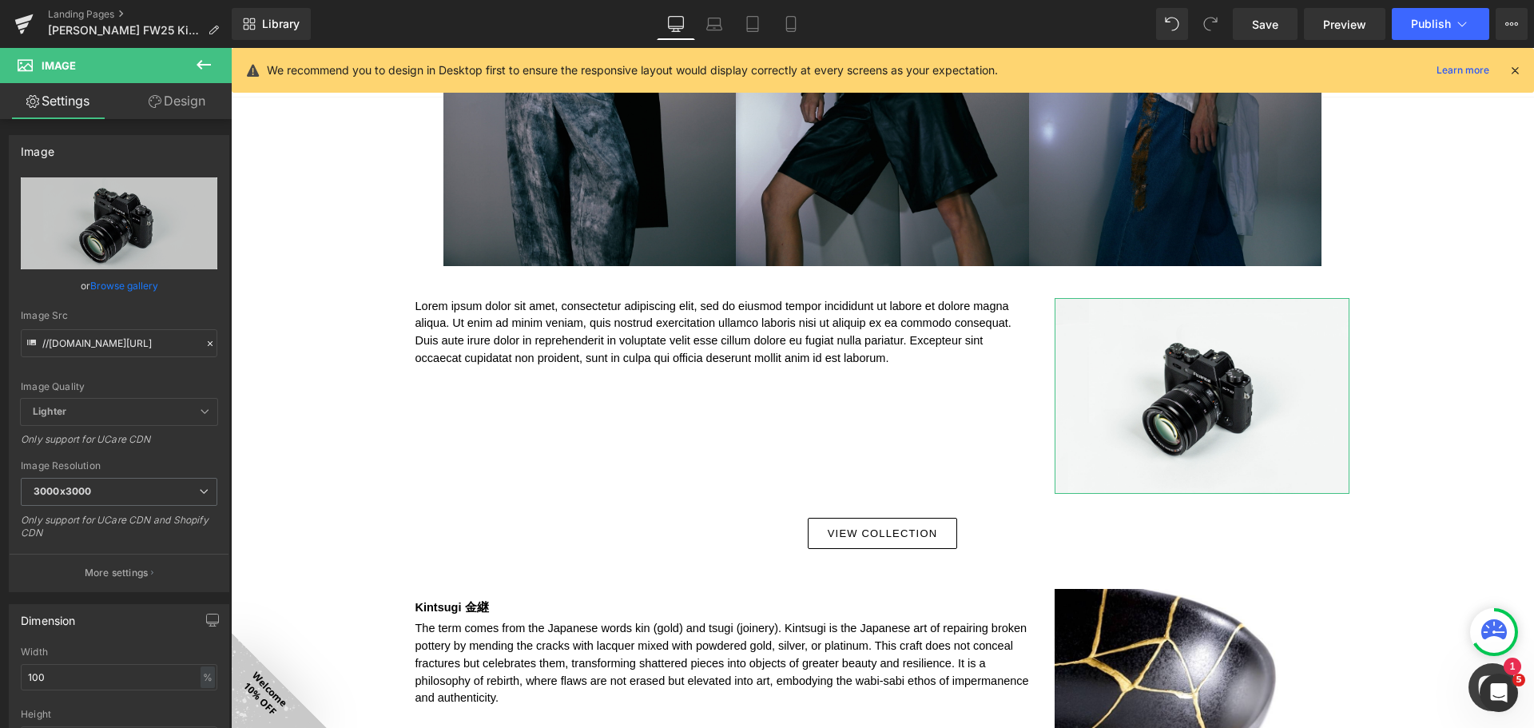
drag, startPoint x: 122, startPoint y: 286, endPoint x: 207, endPoint y: 285, distance: 84.7
click at [122, 285] on link "Browse gallery" at bounding box center [124, 286] width 68 height 28
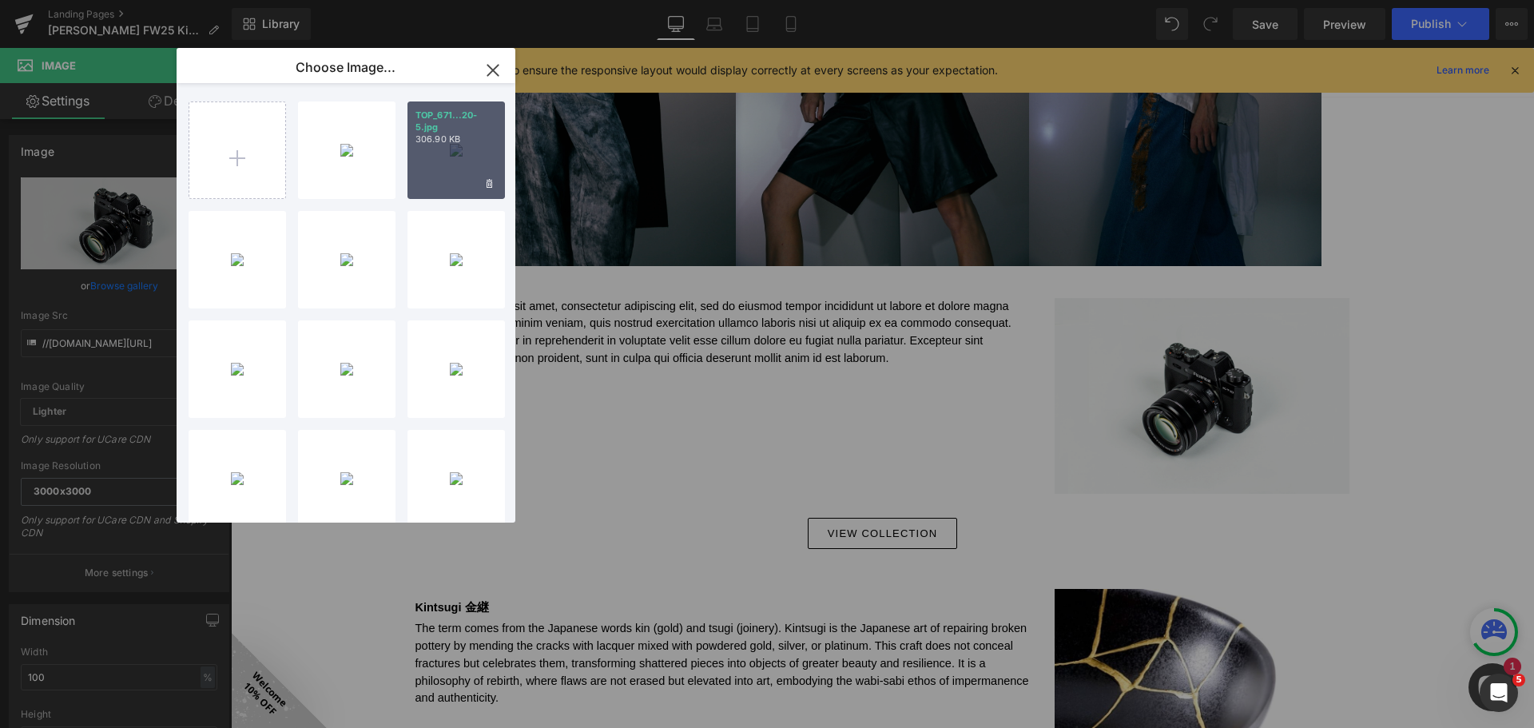
click at [466, 181] on div "TOP_671...20-5.jpg 306.90 KB" at bounding box center [455, 149] width 97 height 97
type input "[URL][DOMAIN_NAME]"
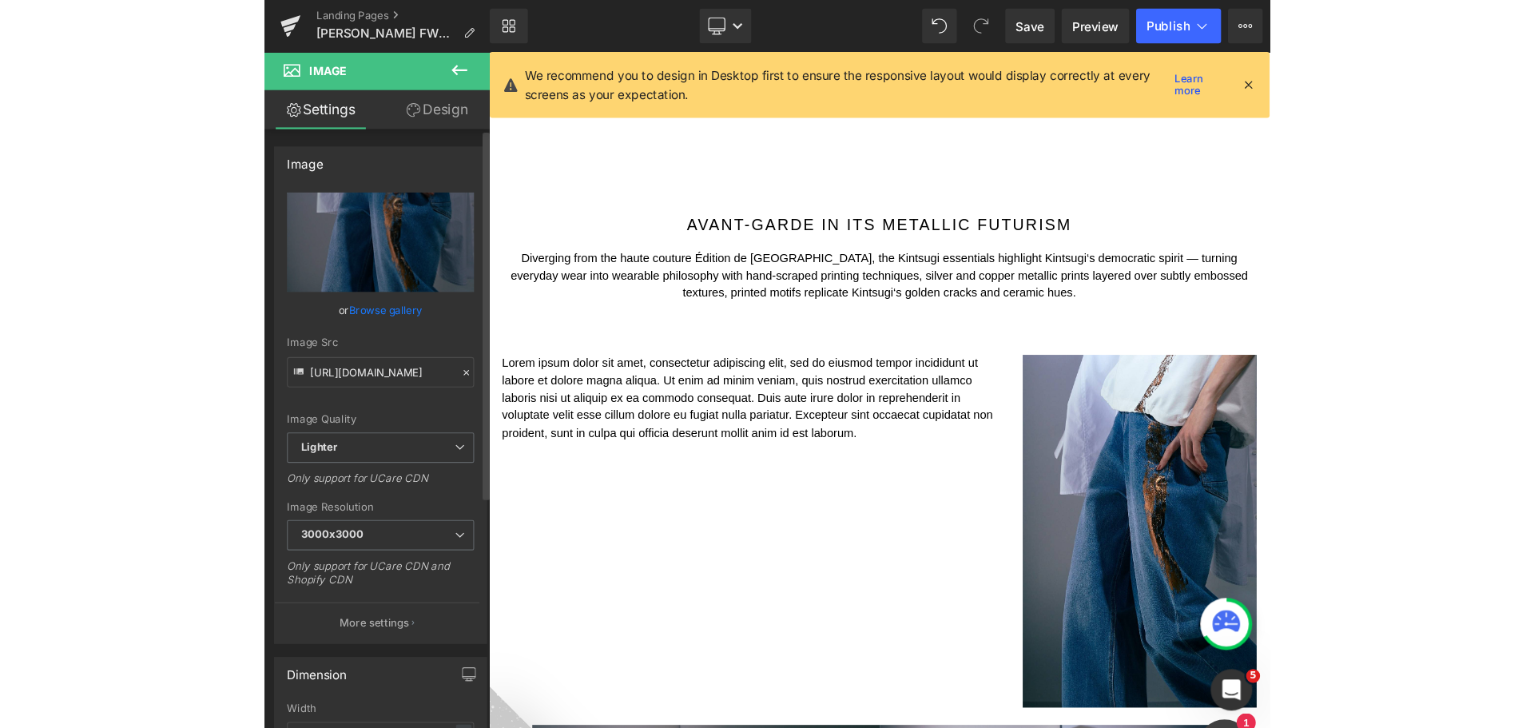
scroll to position [2342, 0]
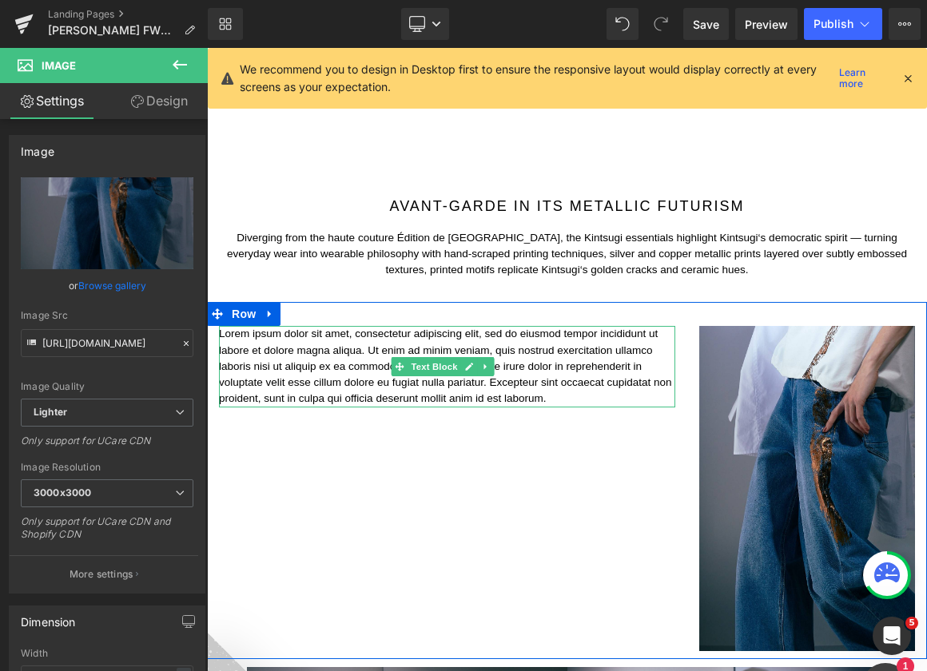
click at [356, 326] on p "Lorem ipsum dolor sit amet, consectetur adipiscing elit, sed do eiusmod tempor …" at bounding box center [447, 366] width 456 height 81
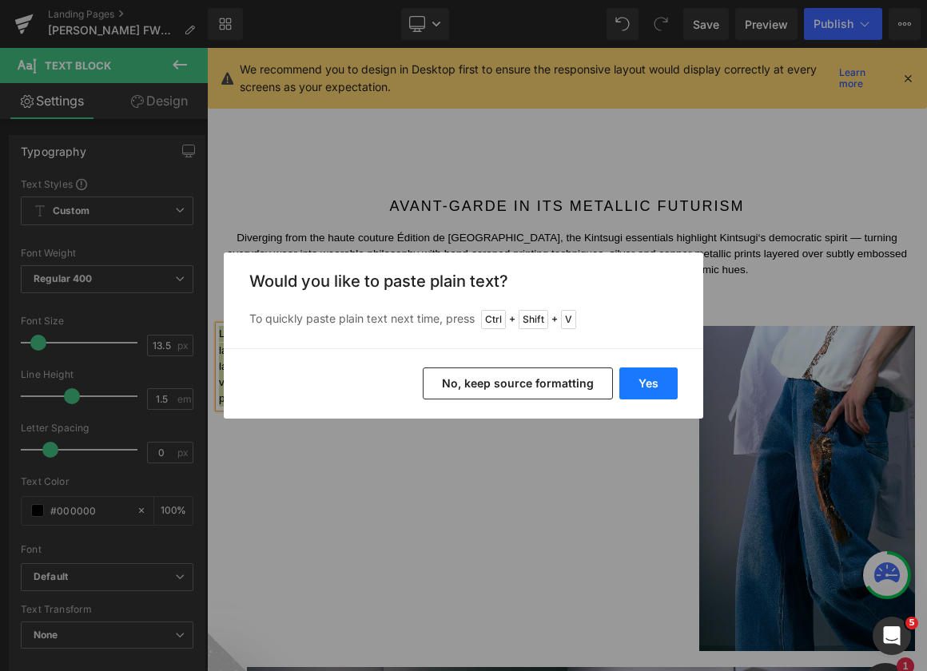
click at [656, 382] on button "Yes" at bounding box center [648, 383] width 58 height 32
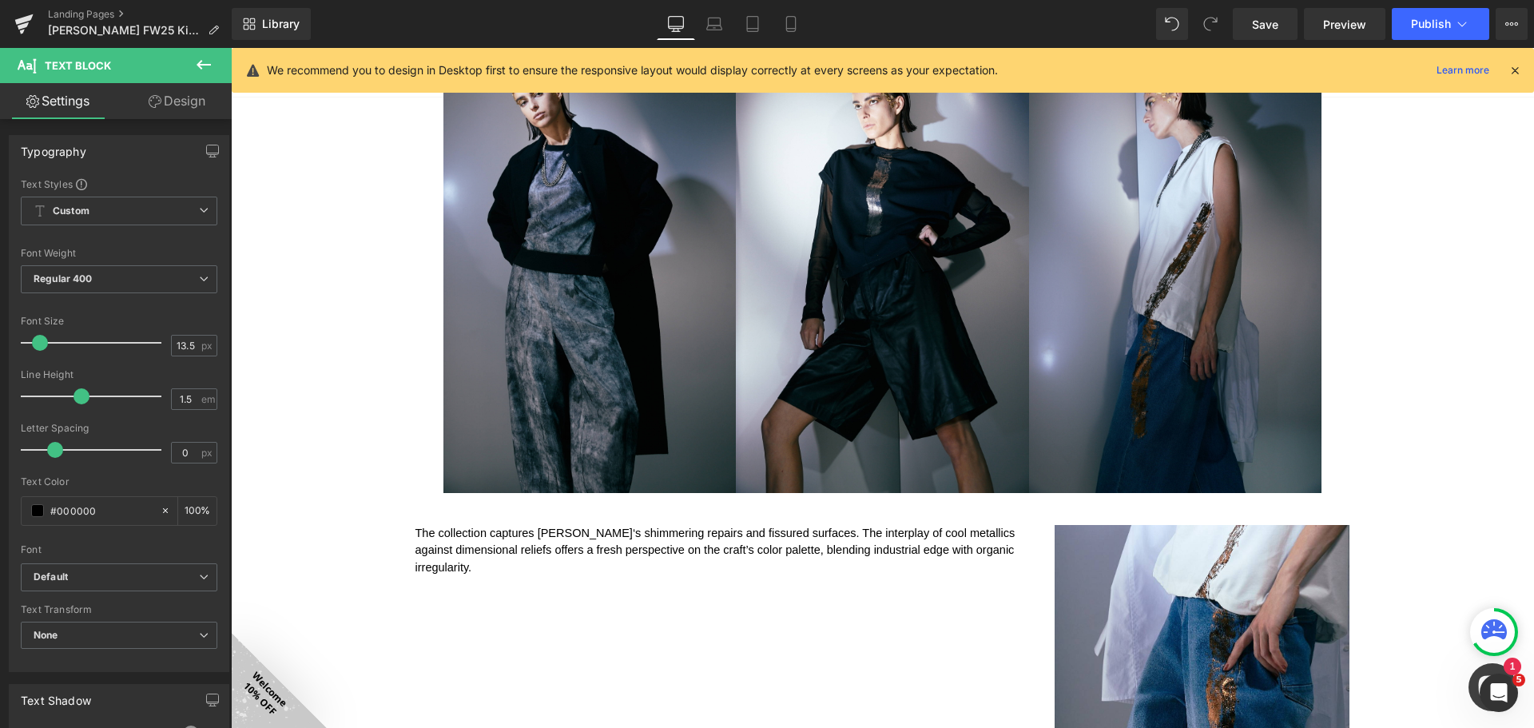
scroll to position [1772, 0]
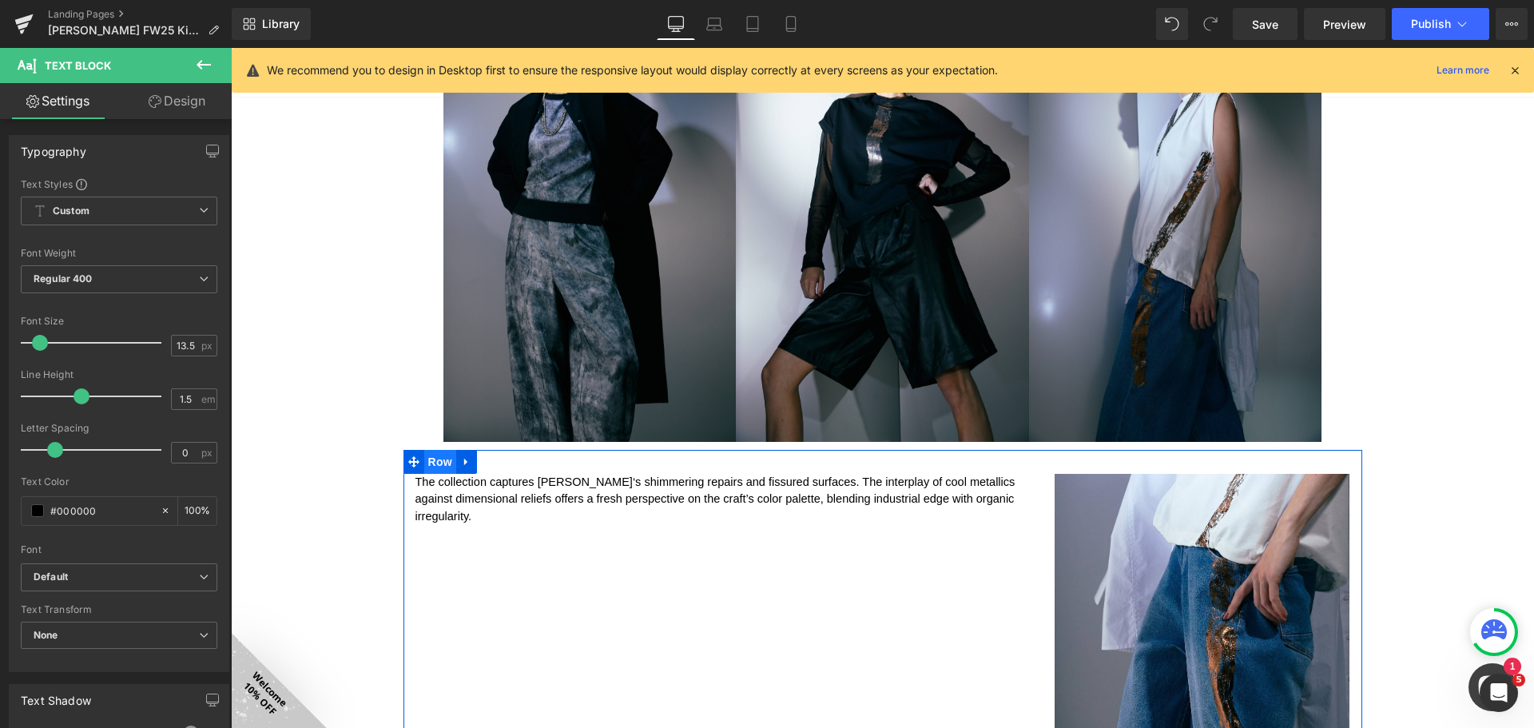
click at [443, 463] on span "Row" at bounding box center [440, 462] width 32 height 24
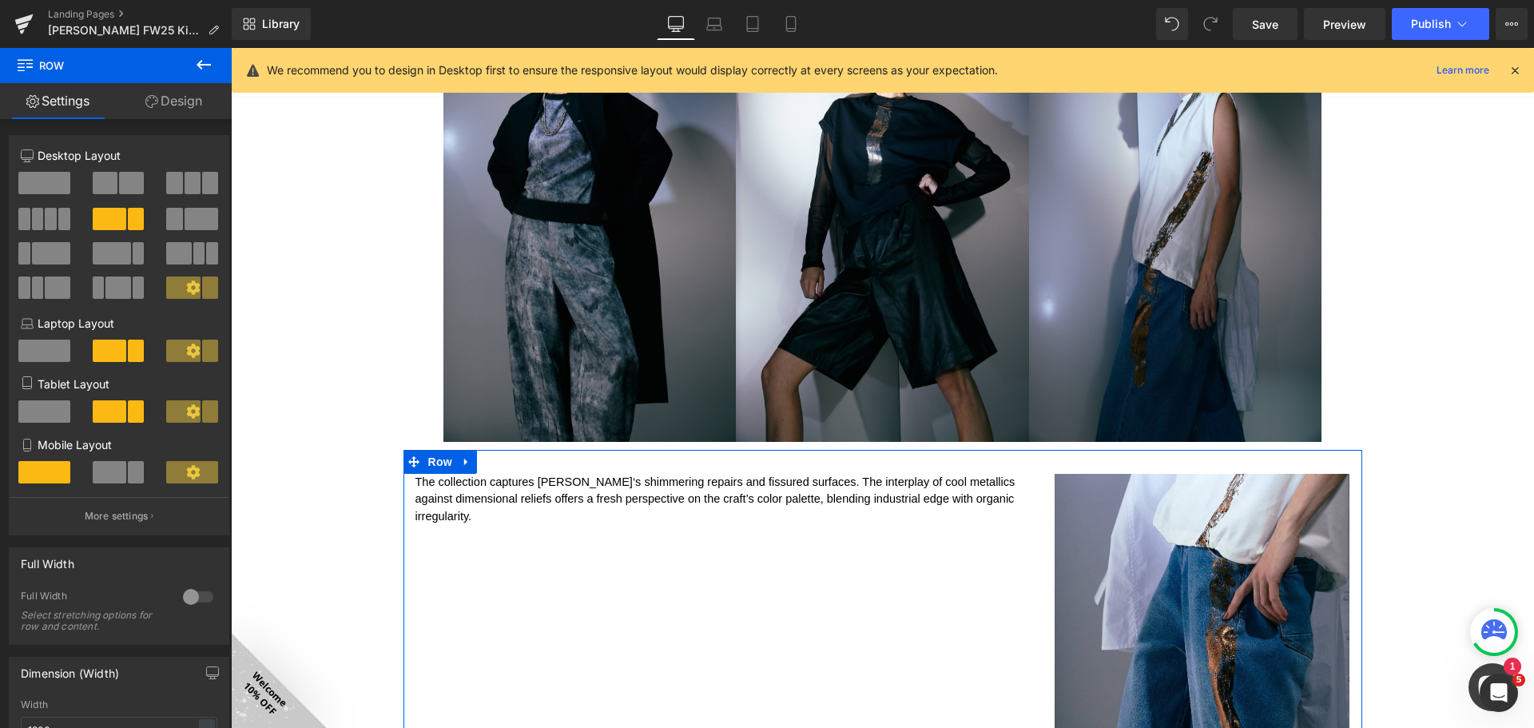
click at [162, 94] on link "Design" at bounding box center [174, 101] width 116 height 36
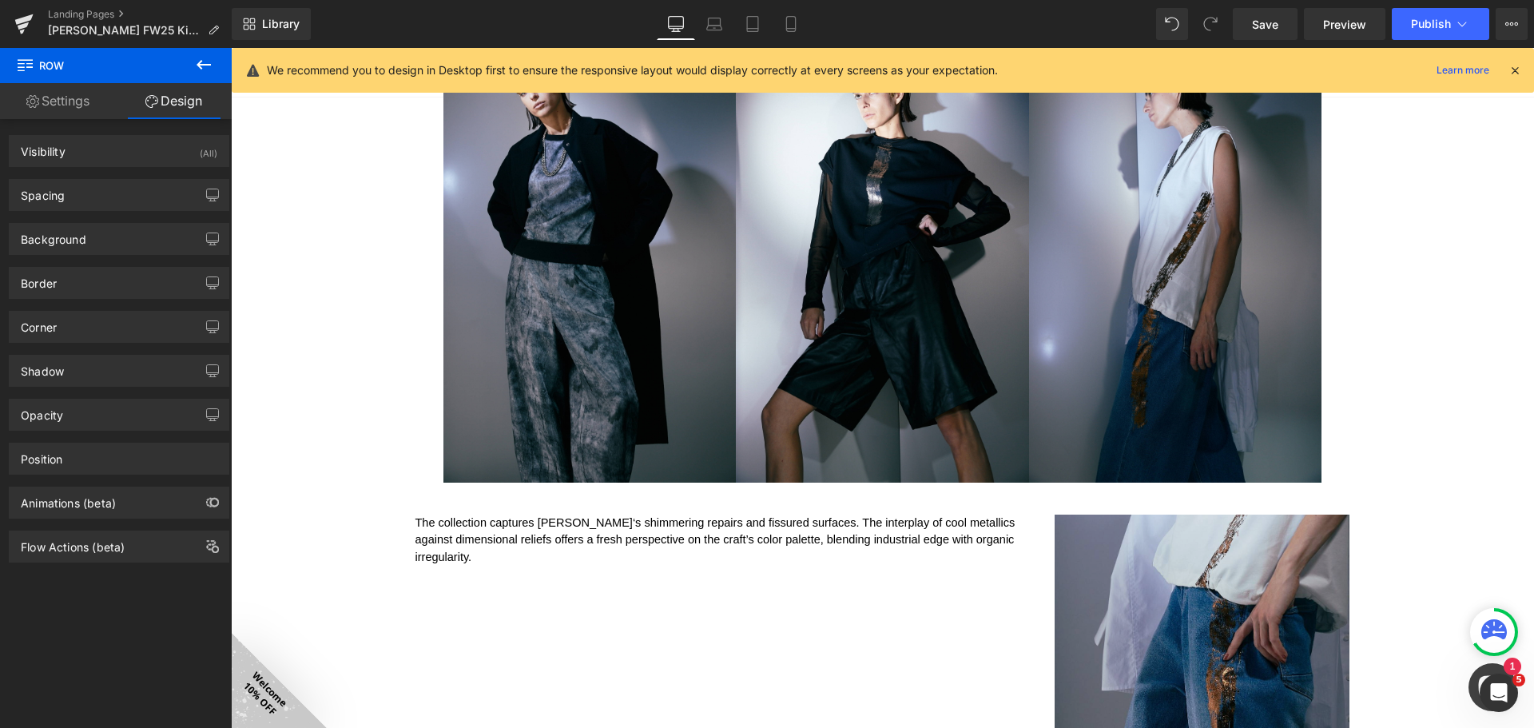
scroll to position [1976, 0]
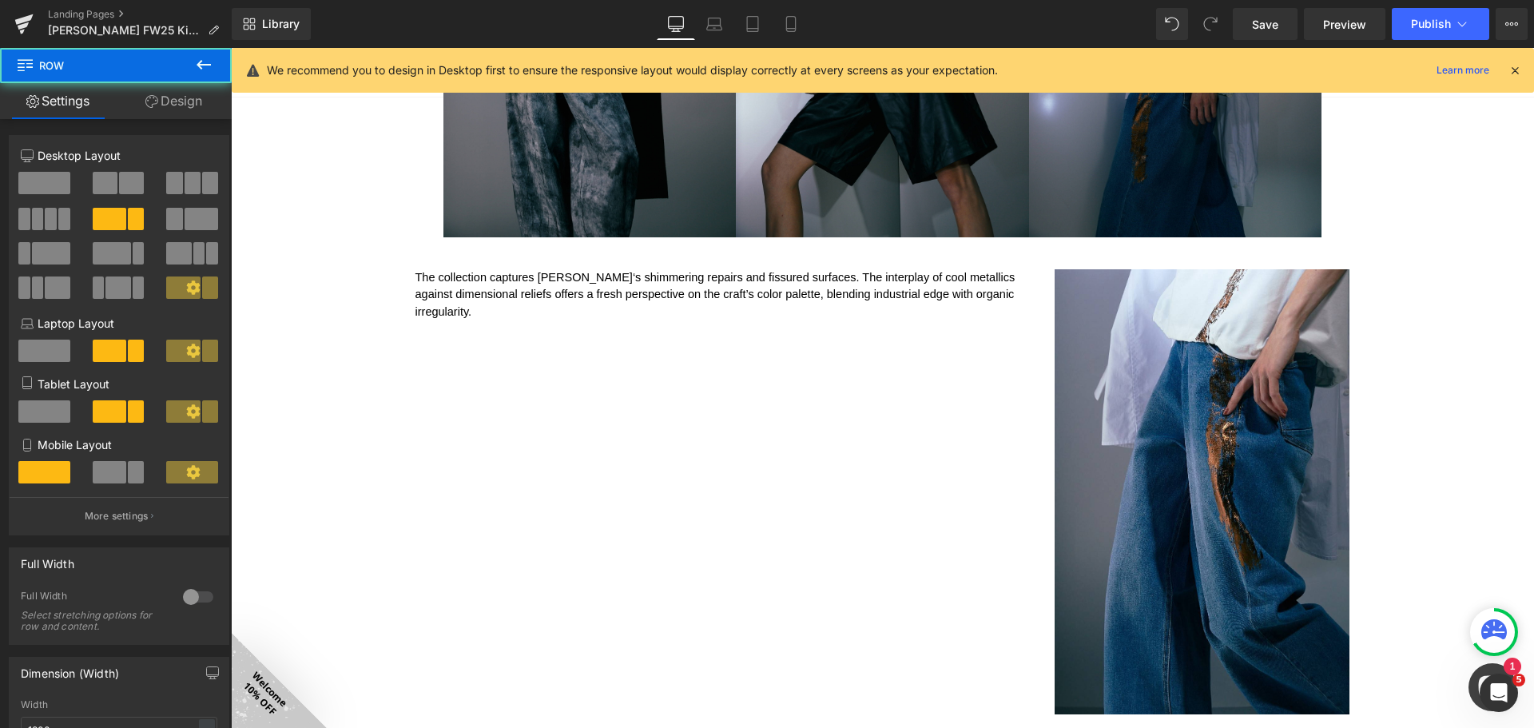
click at [925, 365] on div "The collection captures [PERSON_NAME]‘s shimmering repairs and fissured surface…" at bounding box center [882, 483] width 959 height 477
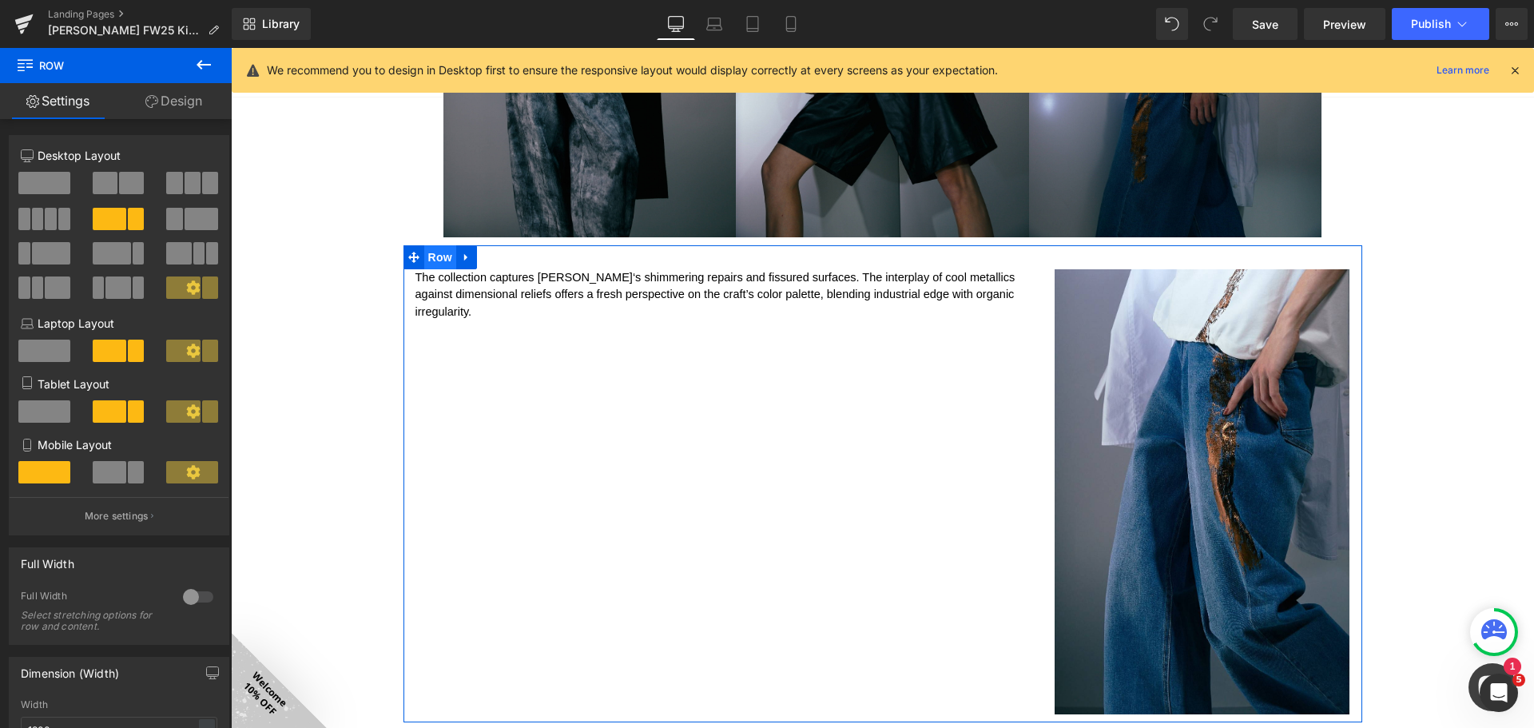
click at [432, 260] on span "Row" at bounding box center [440, 257] width 32 height 24
click at [104, 179] on span at bounding box center [105, 183] width 25 height 22
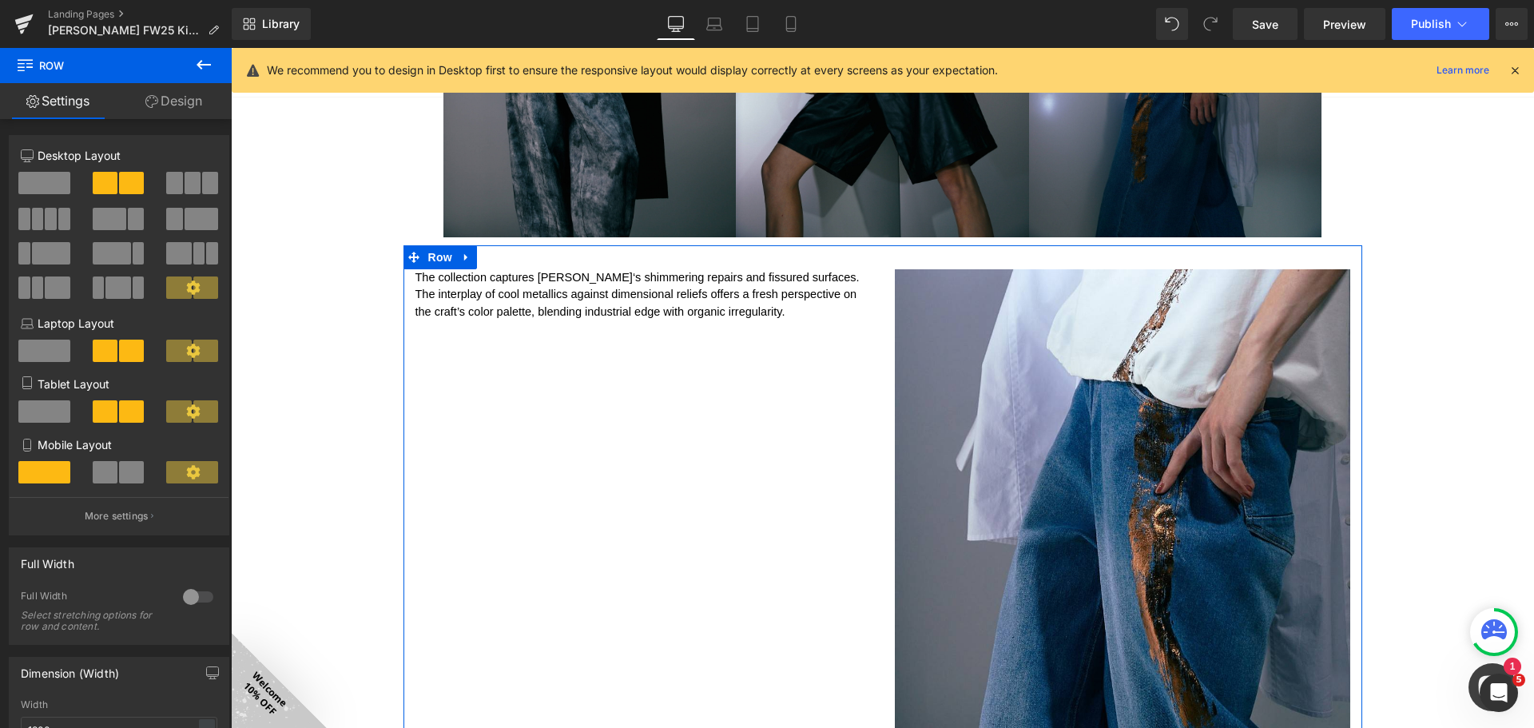
click at [187, 213] on span at bounding box center [202, 219] width 34 height 22
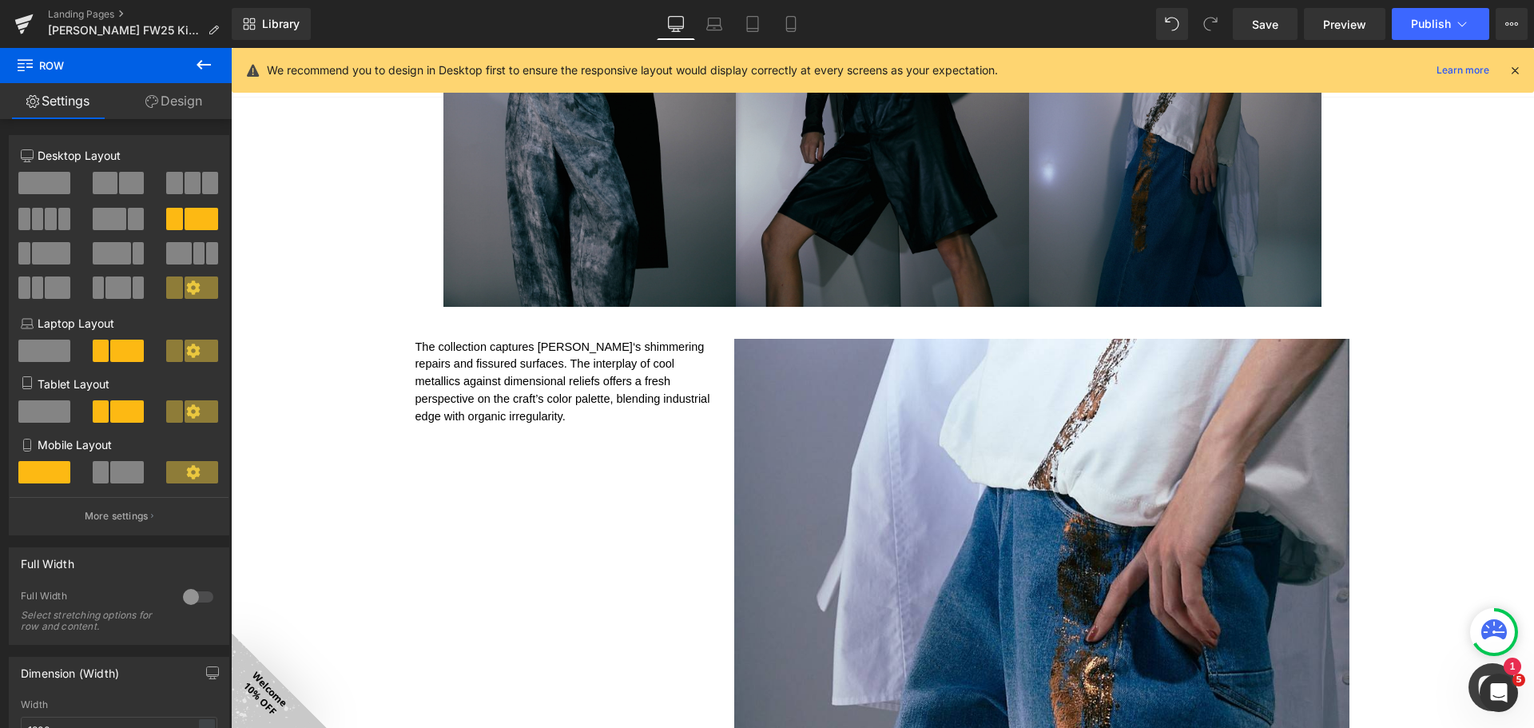
scroll to position [1896, 0]
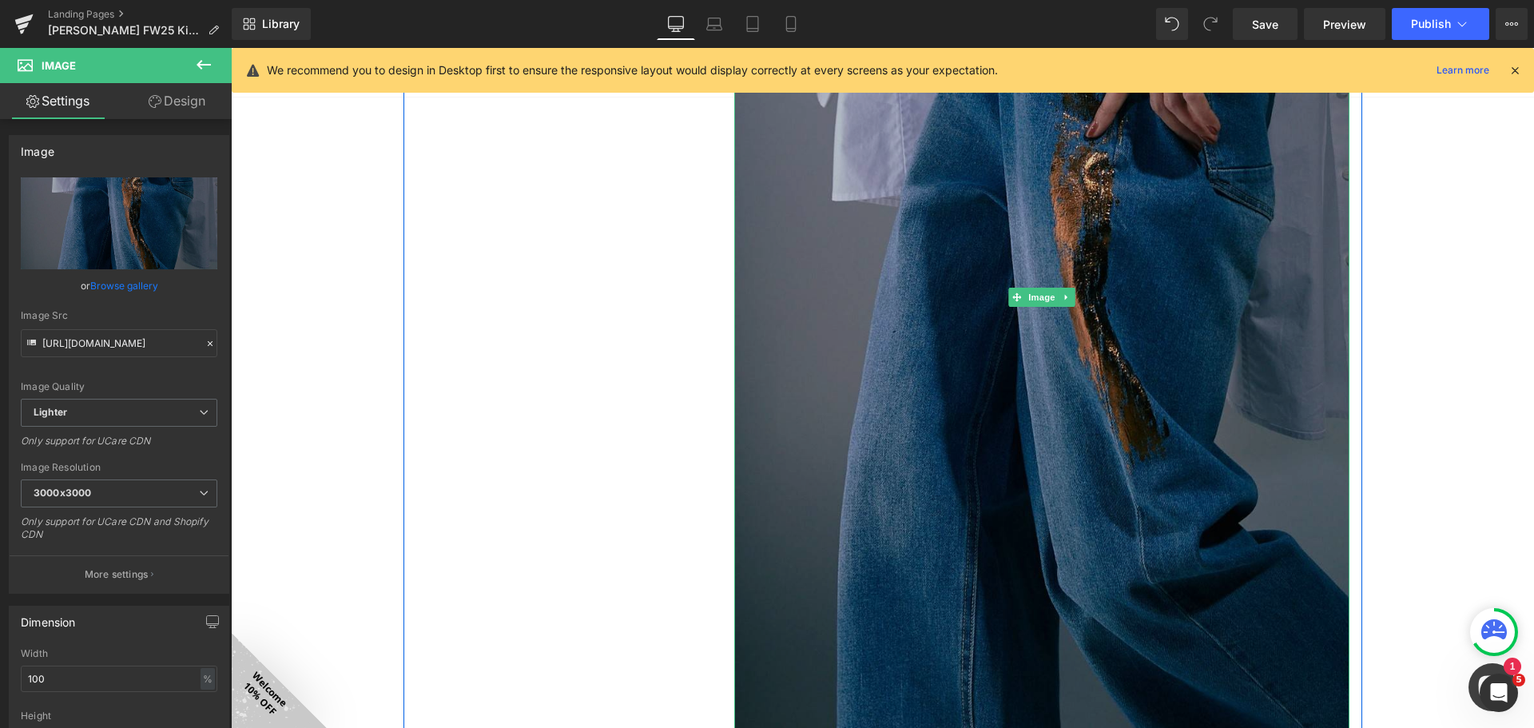
scroll to position [2456, 0]
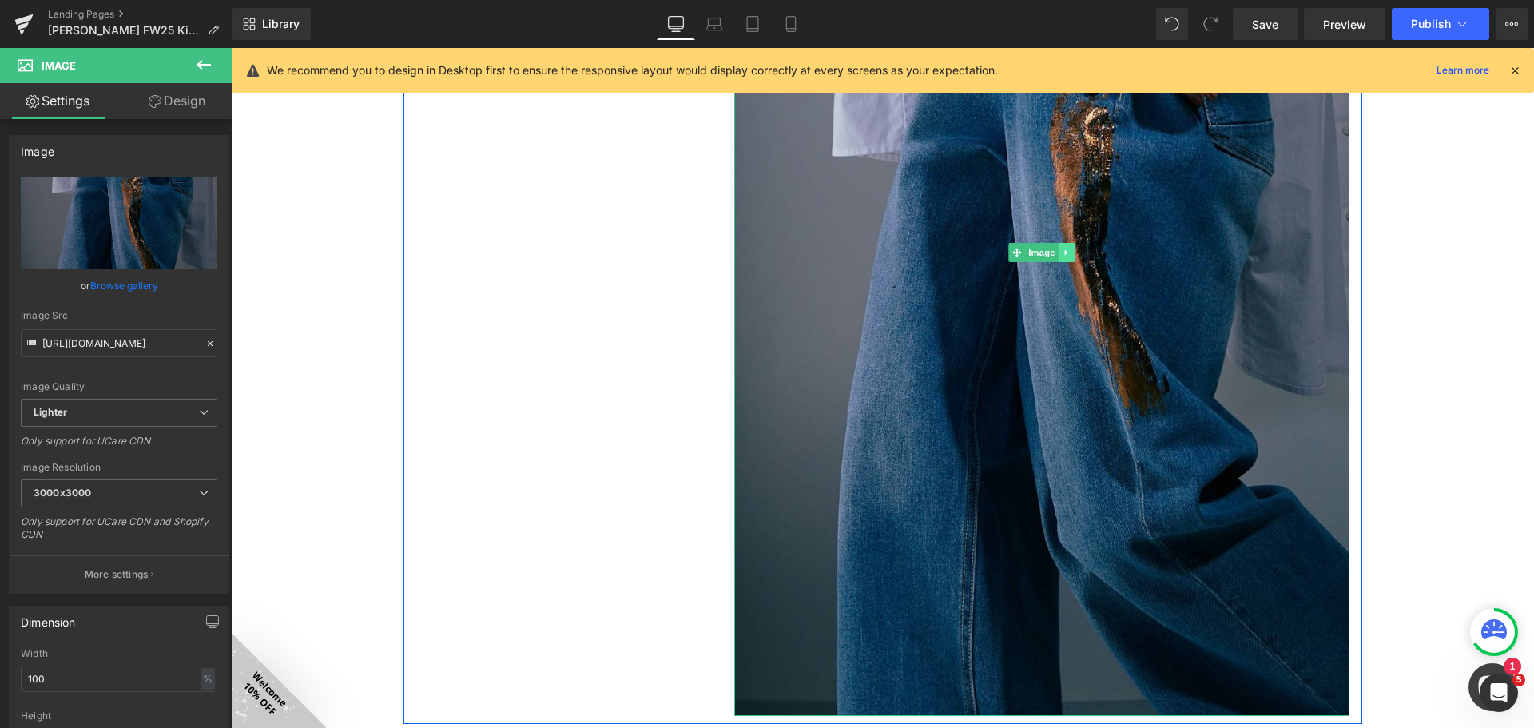
click at [1065, 255] on icon at bounding box center [1066, 253] width 9 height 10
click at [1070, 252] on icon at bounding box center [1074, 252] width 9 height 9
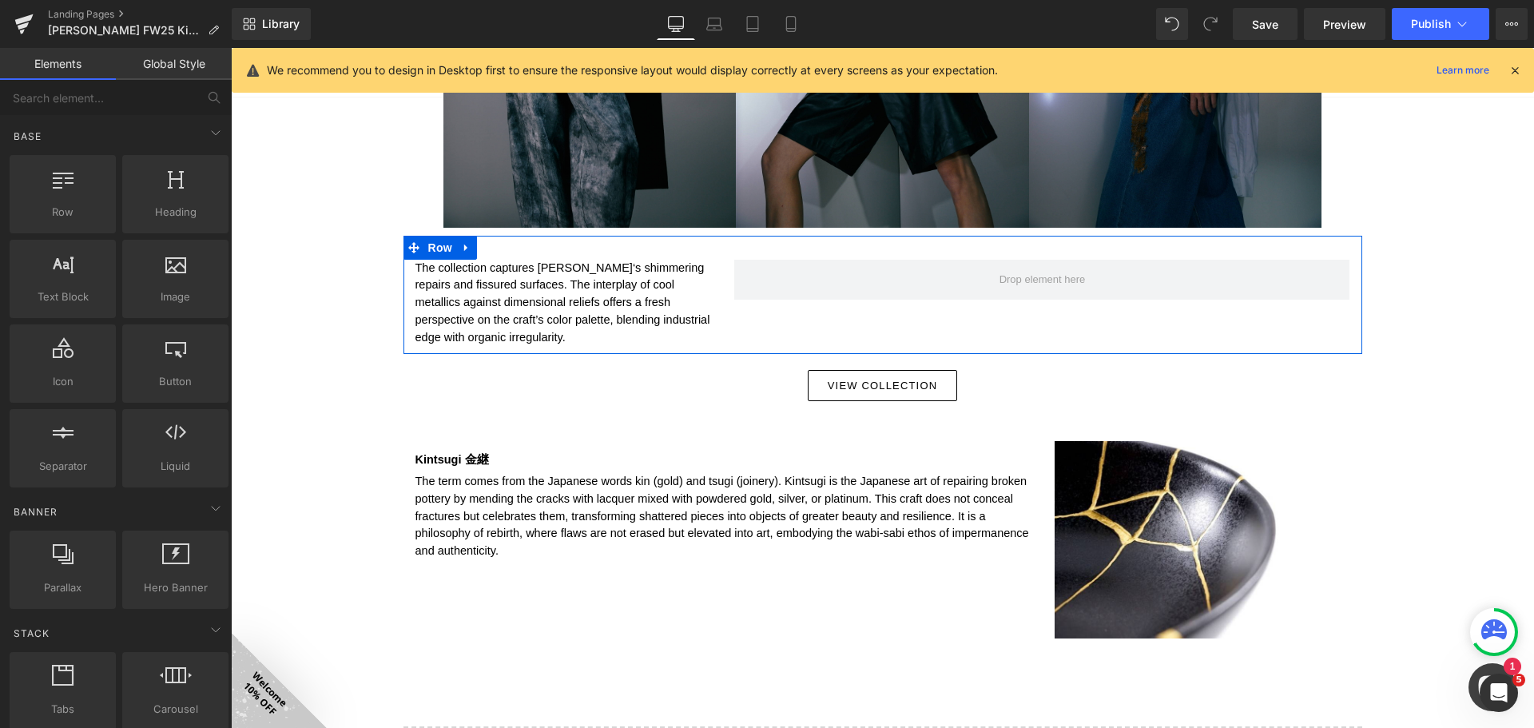
scroll to position [1976, 0]
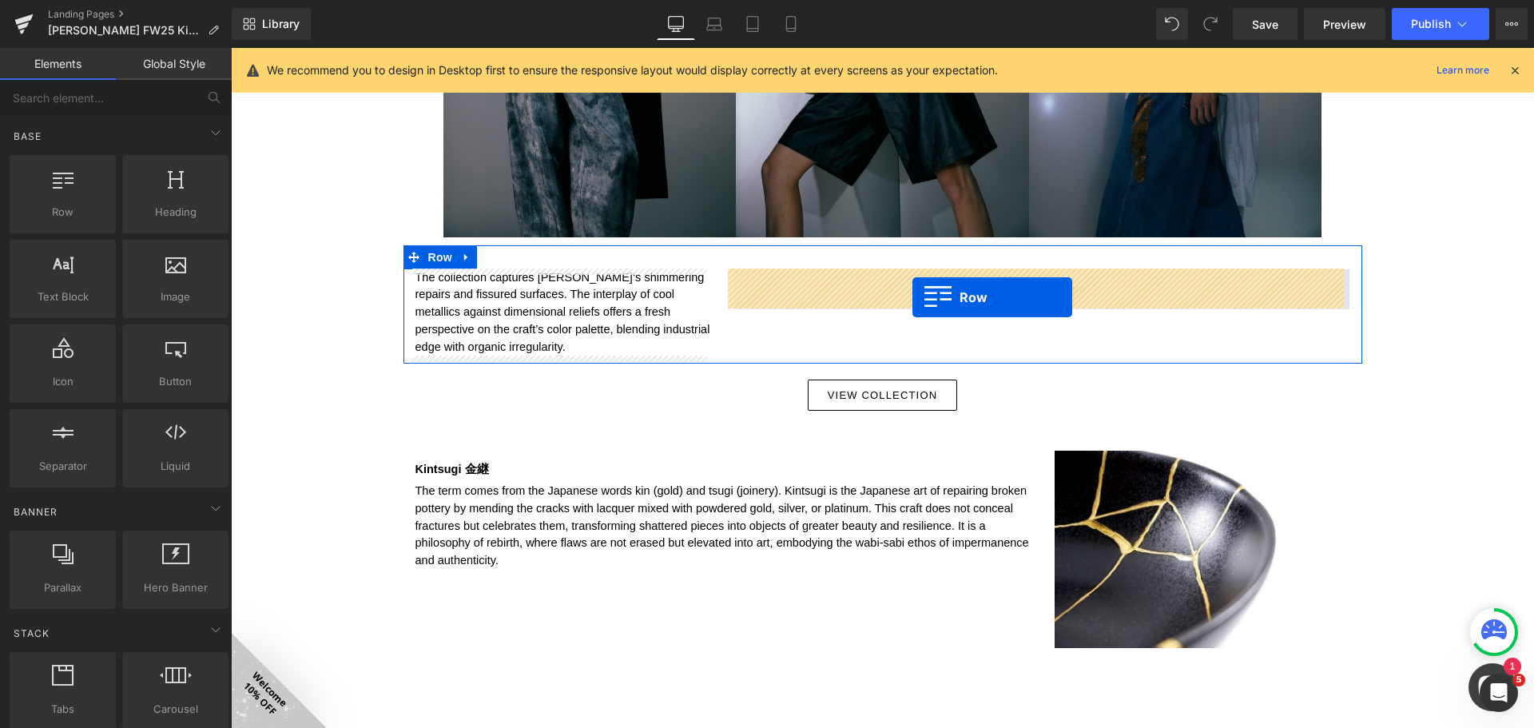
drag, startPoint x: 296, startPoint y: 244, endPoint x: 912, endPoint y: 297, distance: 618.1
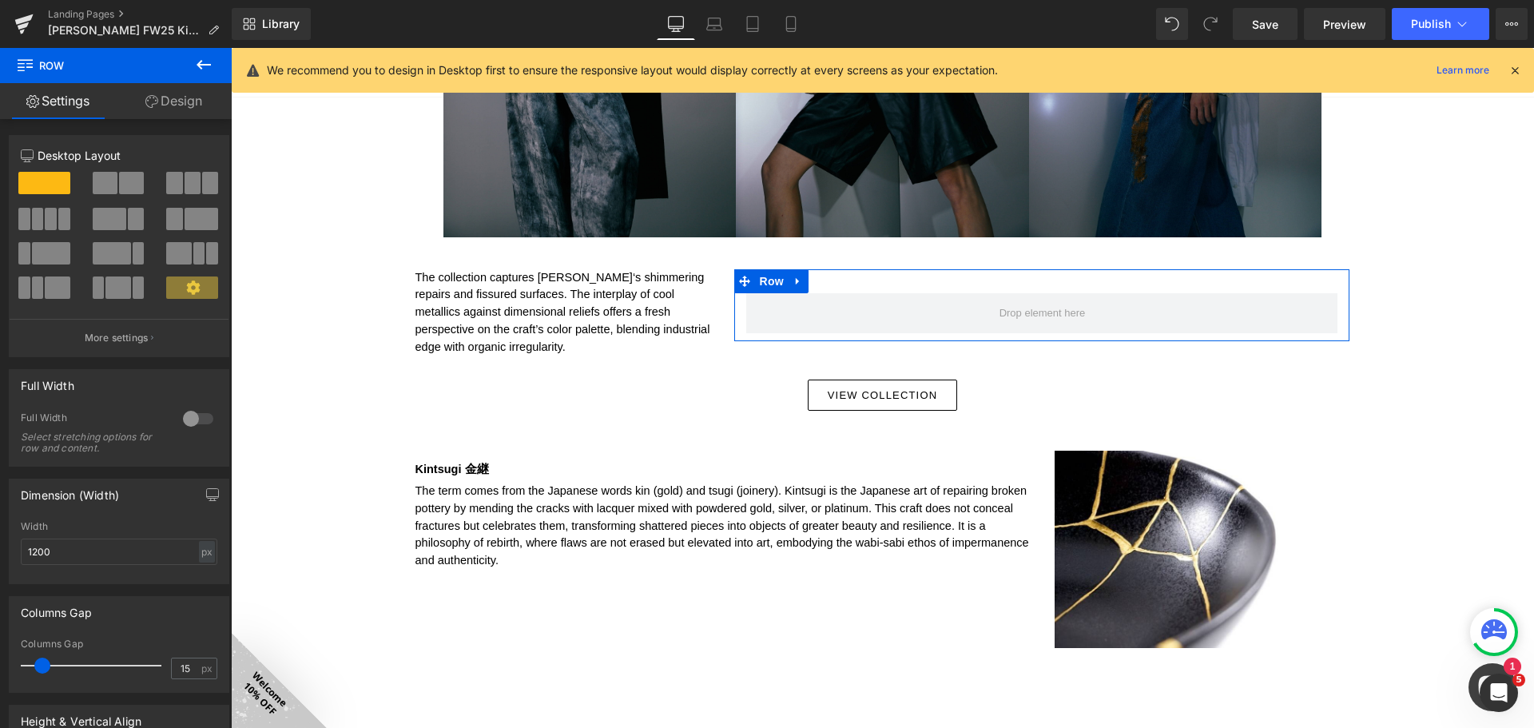
click at [125, 175] on span at bounding box center [131, 183] width 25 height 22
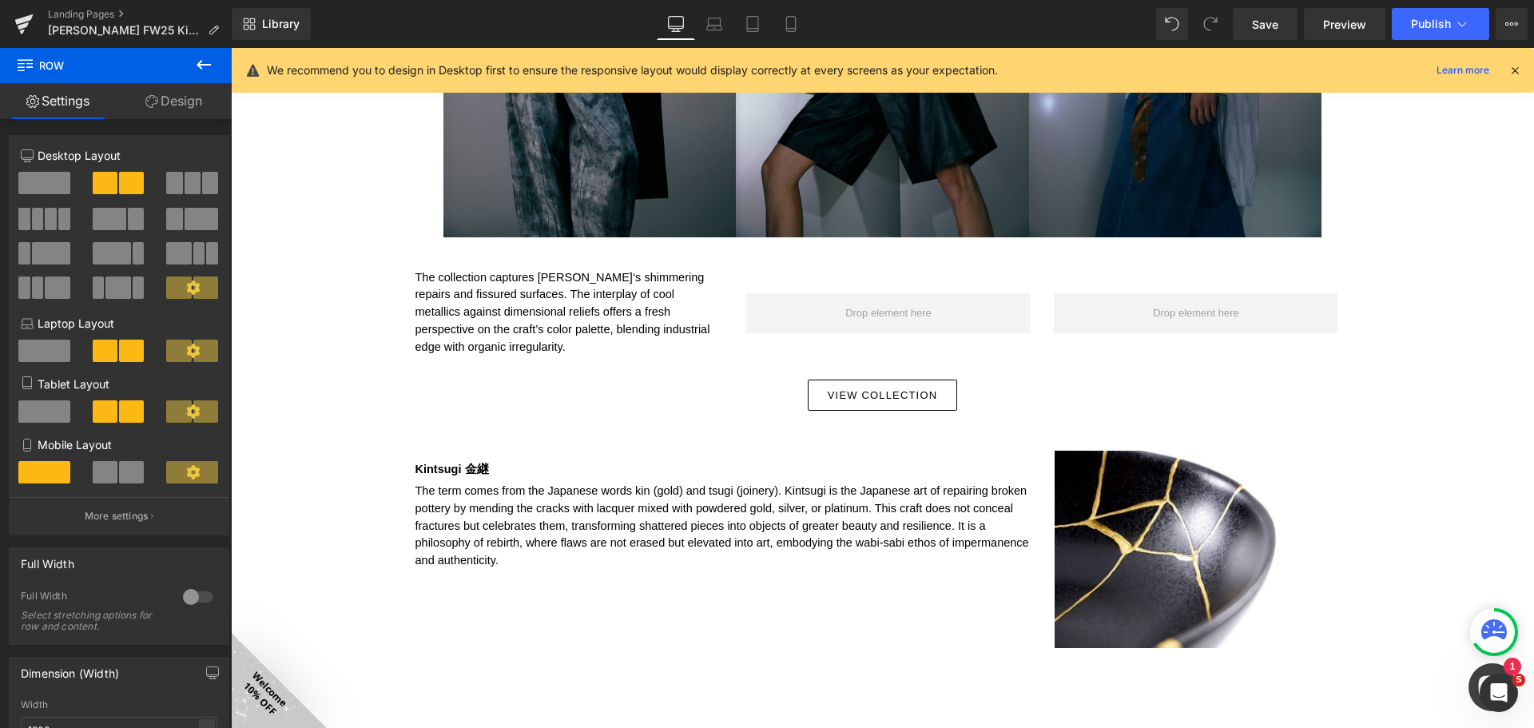
drag, startPoint x: 209, startPoint y: 62, endPoint x: 199, endPoint y: 90, distance: 29.8
click at [209, 61] on icon at bounding box center [203, 64] width 19 height 19
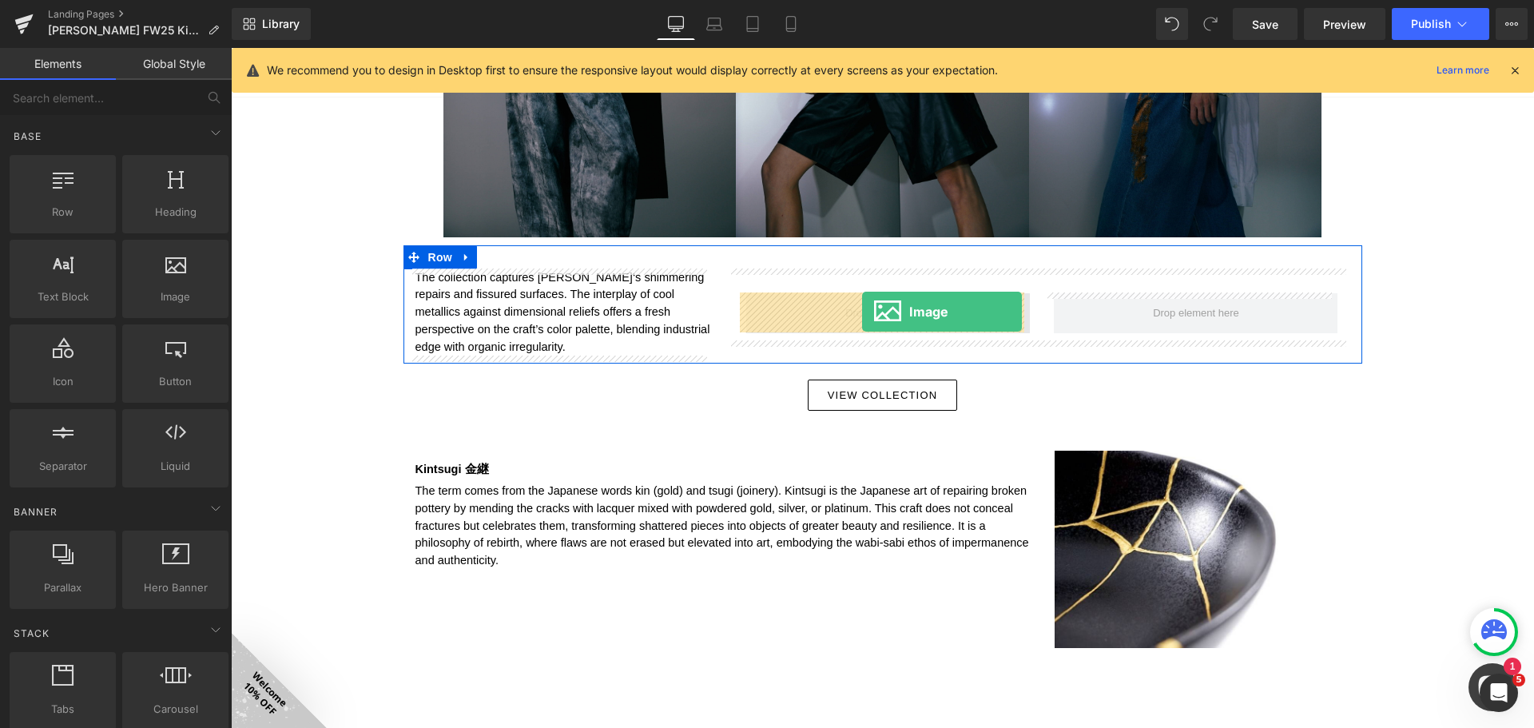
drag, startPoint x: 421, startPoint y: 339, endPoint x: 862, endPoint y: 312, distance: 441.8
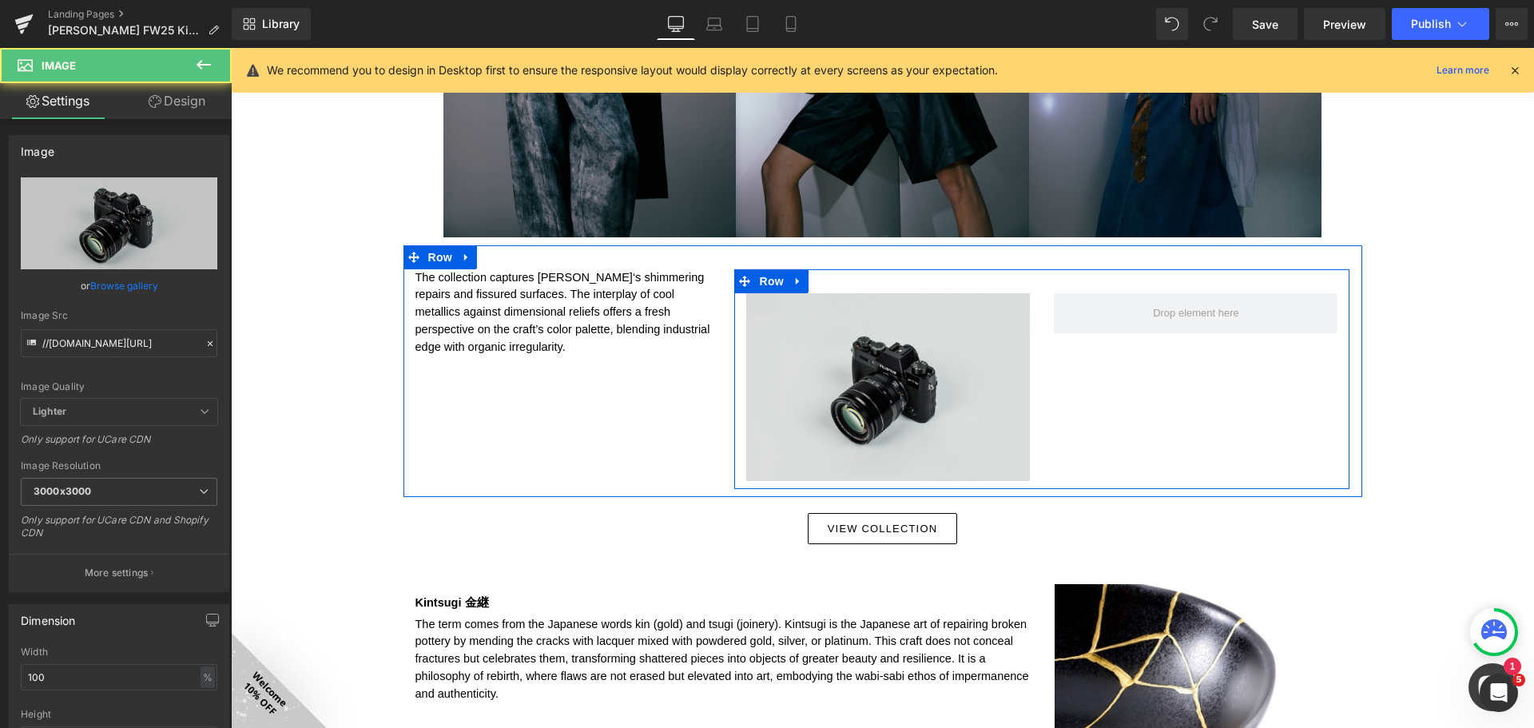
drag, startPoint x: 415, startPoint y: 331, endPoint x: 894, endPoint y: 300, distance: 479.5
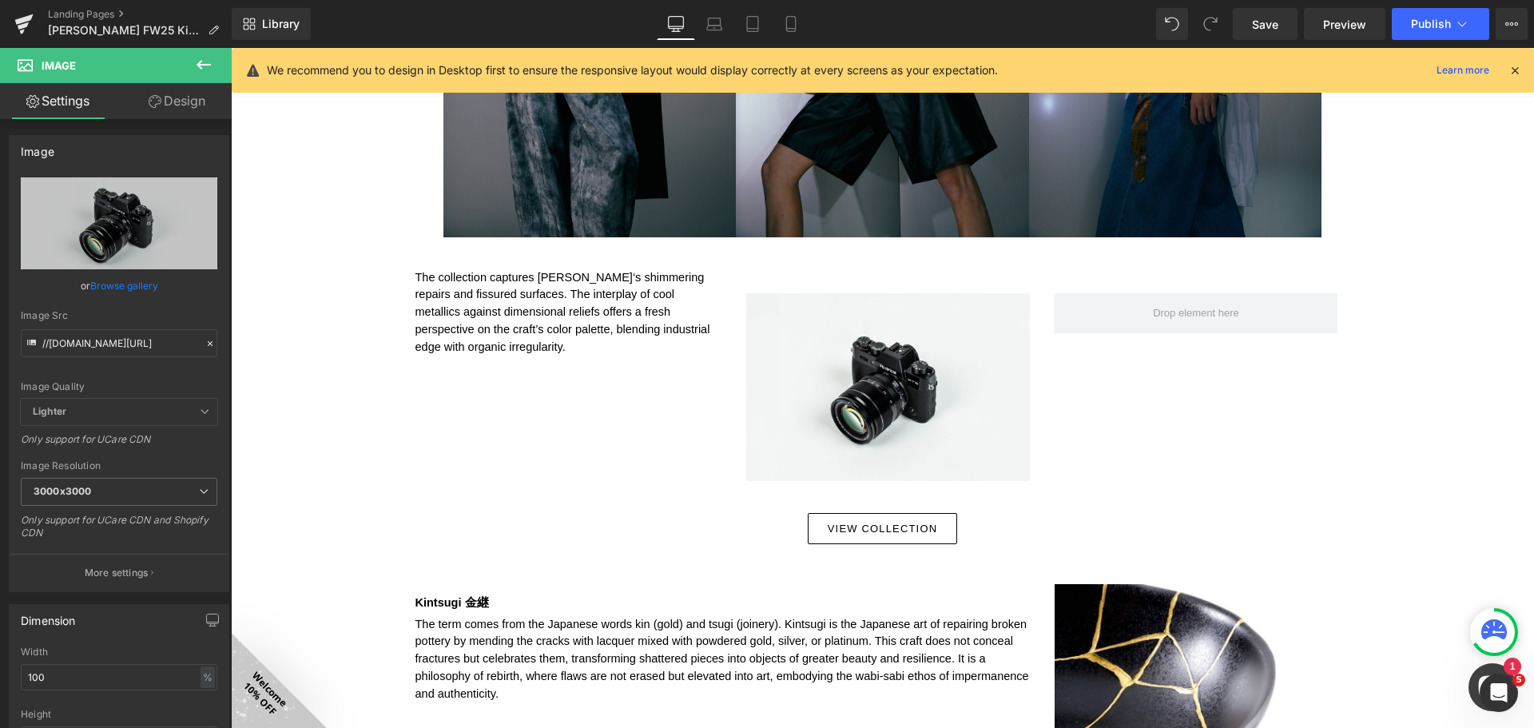
drag, startPoint x: 197, startPoint y: 58, endPoint x: 189, endPoint y: 164, distance: 105.7
click at [197, 57] on icon at bounding box center [203, 64] width 19 height 19
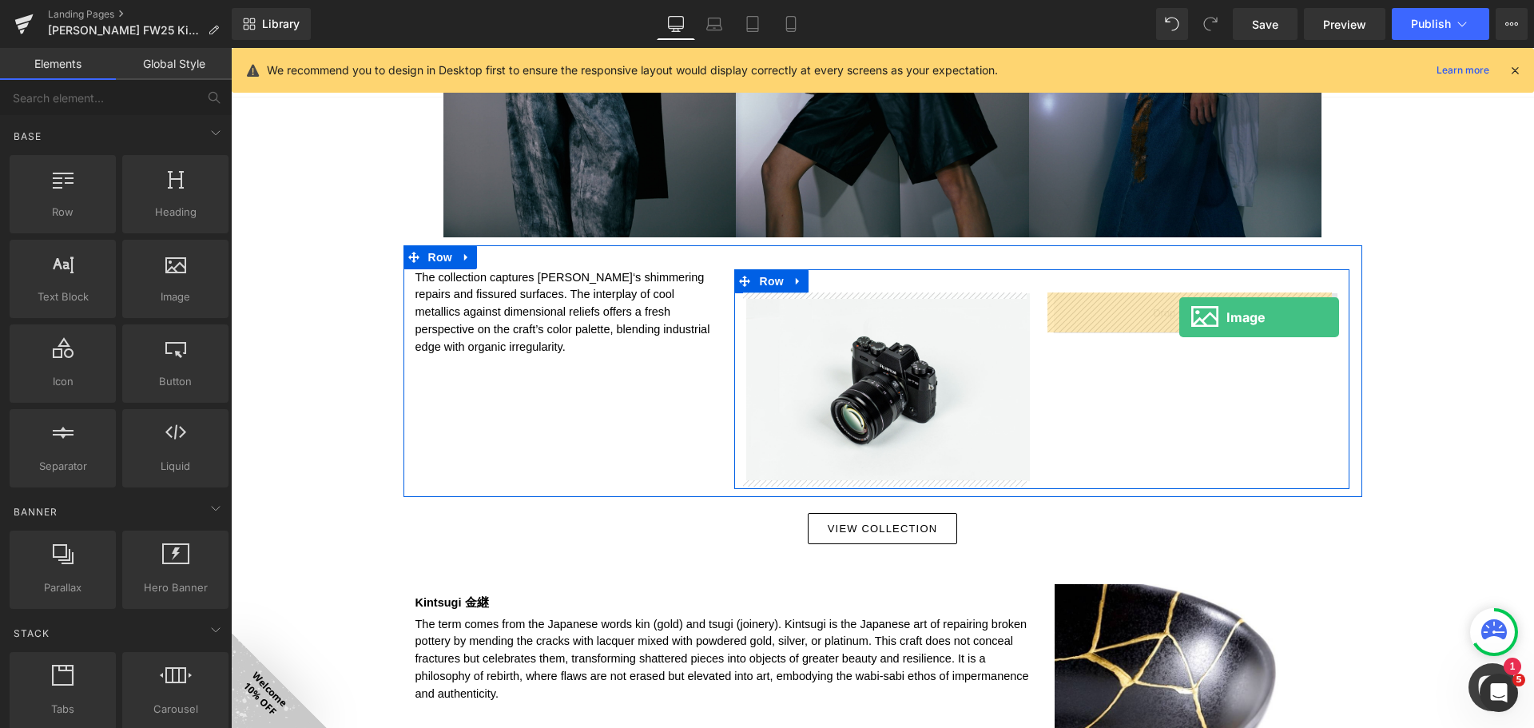
drag, startPoint x: 447, startPoint y: 329, endPoint x: 1179, endPoint y: 317, distance: 732.6
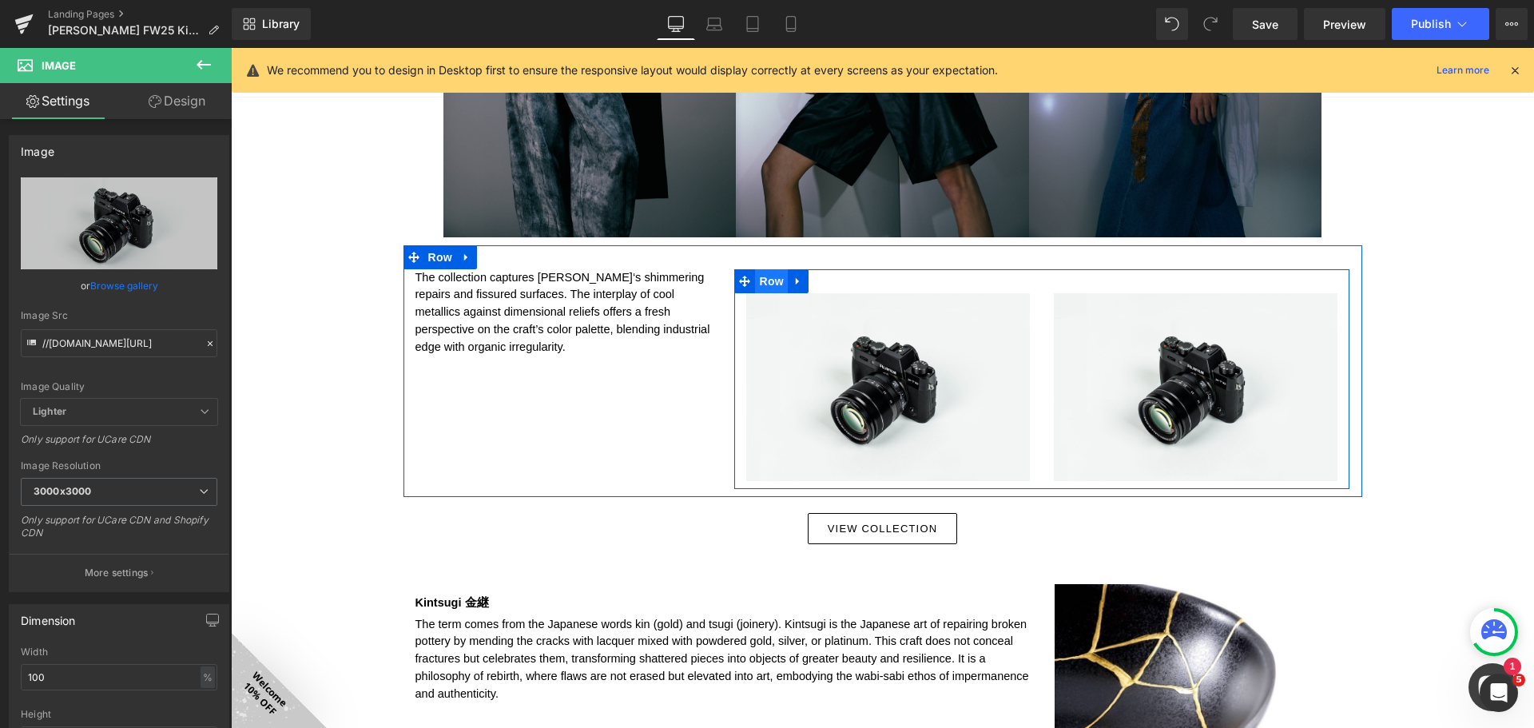
click at [768, 276] on span "Row" at bounding box center [771, 281] width 32 height 24
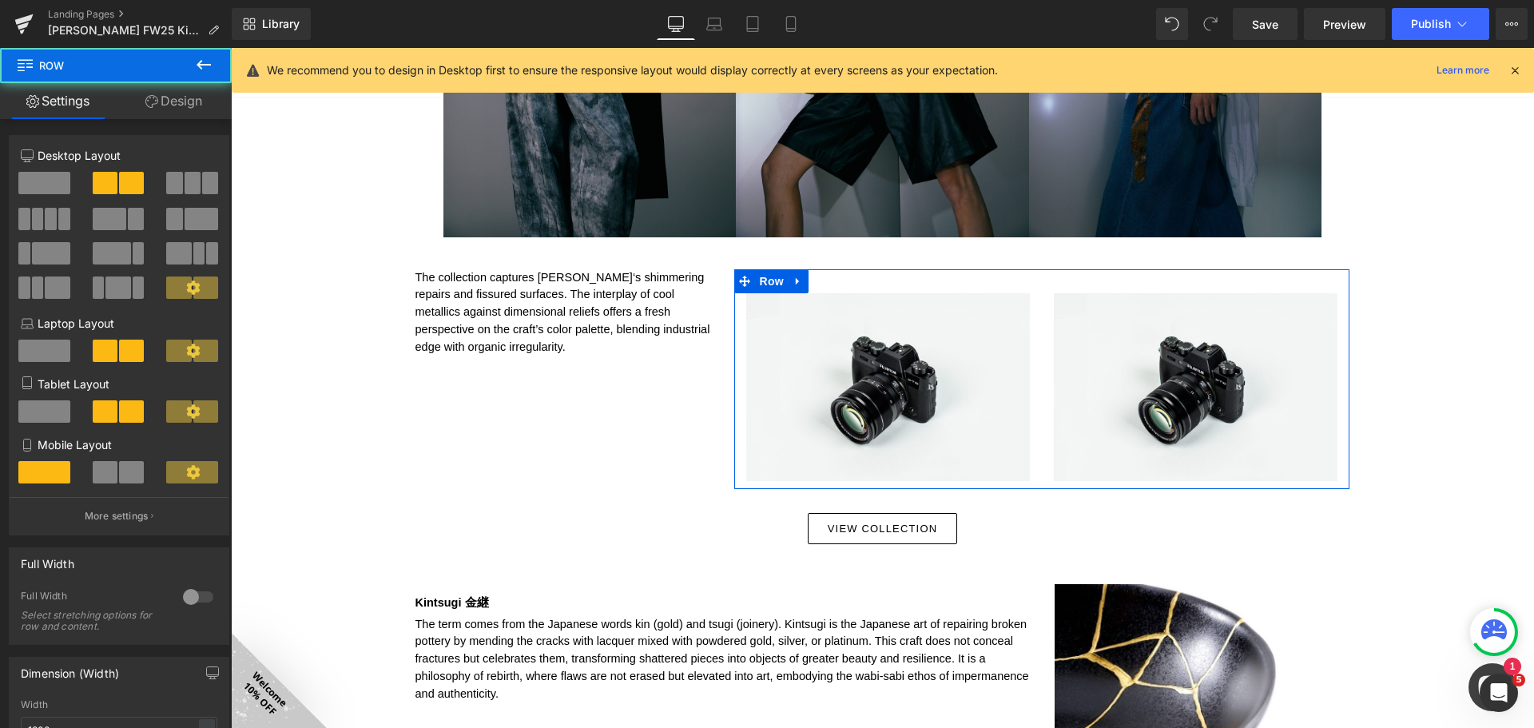
click at [208, 96] on link "Design" at bounding box center [174, 101] width 116 height 36
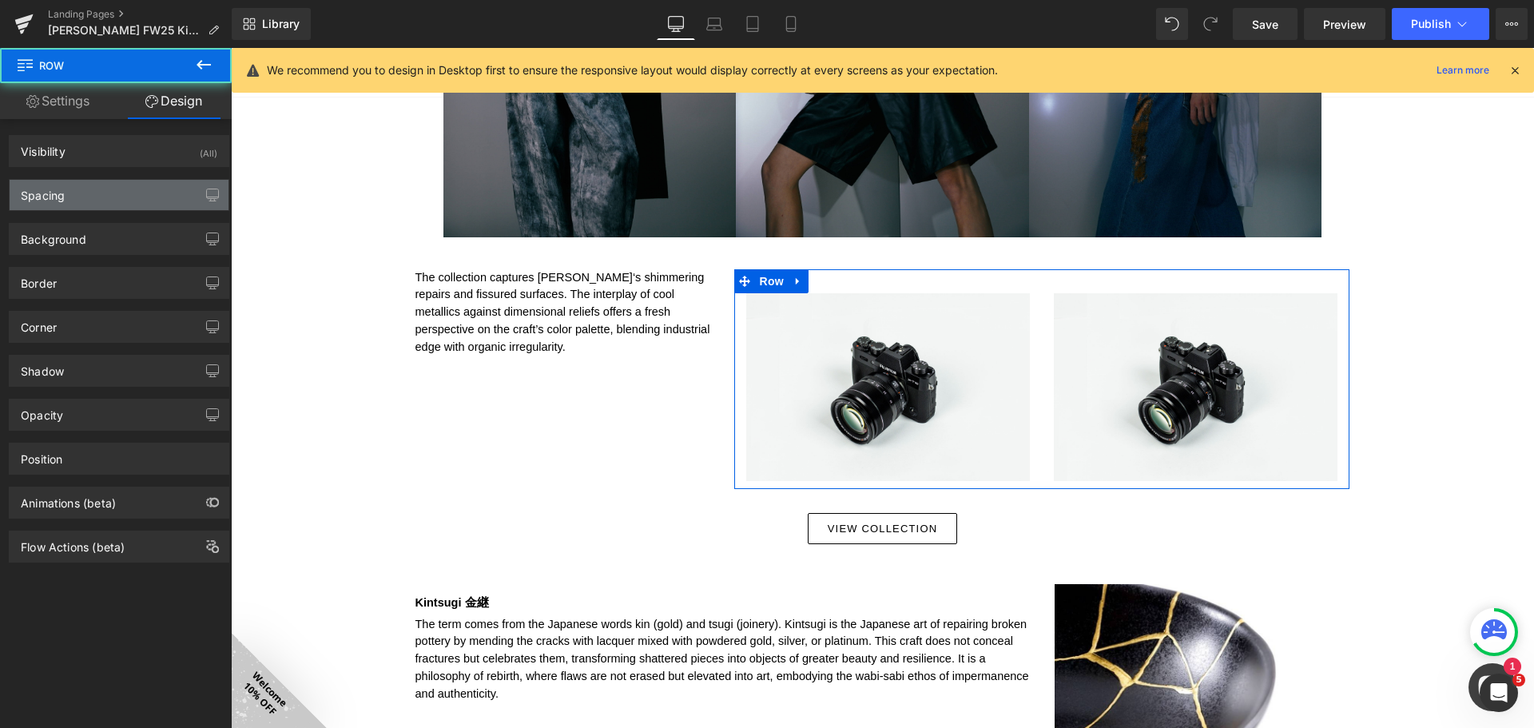
type input "0"
type input "30"
type input "0"
type input "10"
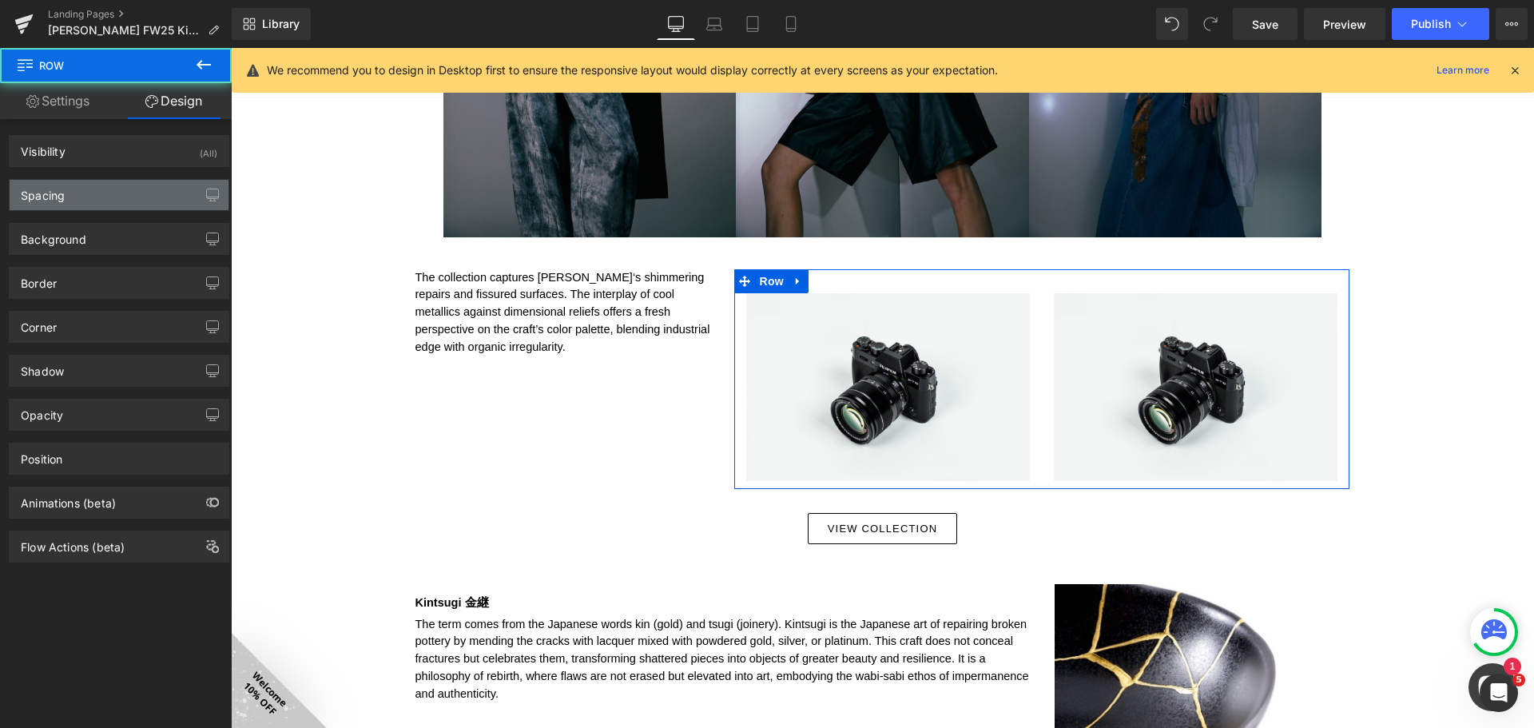
type input "0"
click at [126, 201] on div "Spacing" at bounding box center [119, 195] width 219 height 30
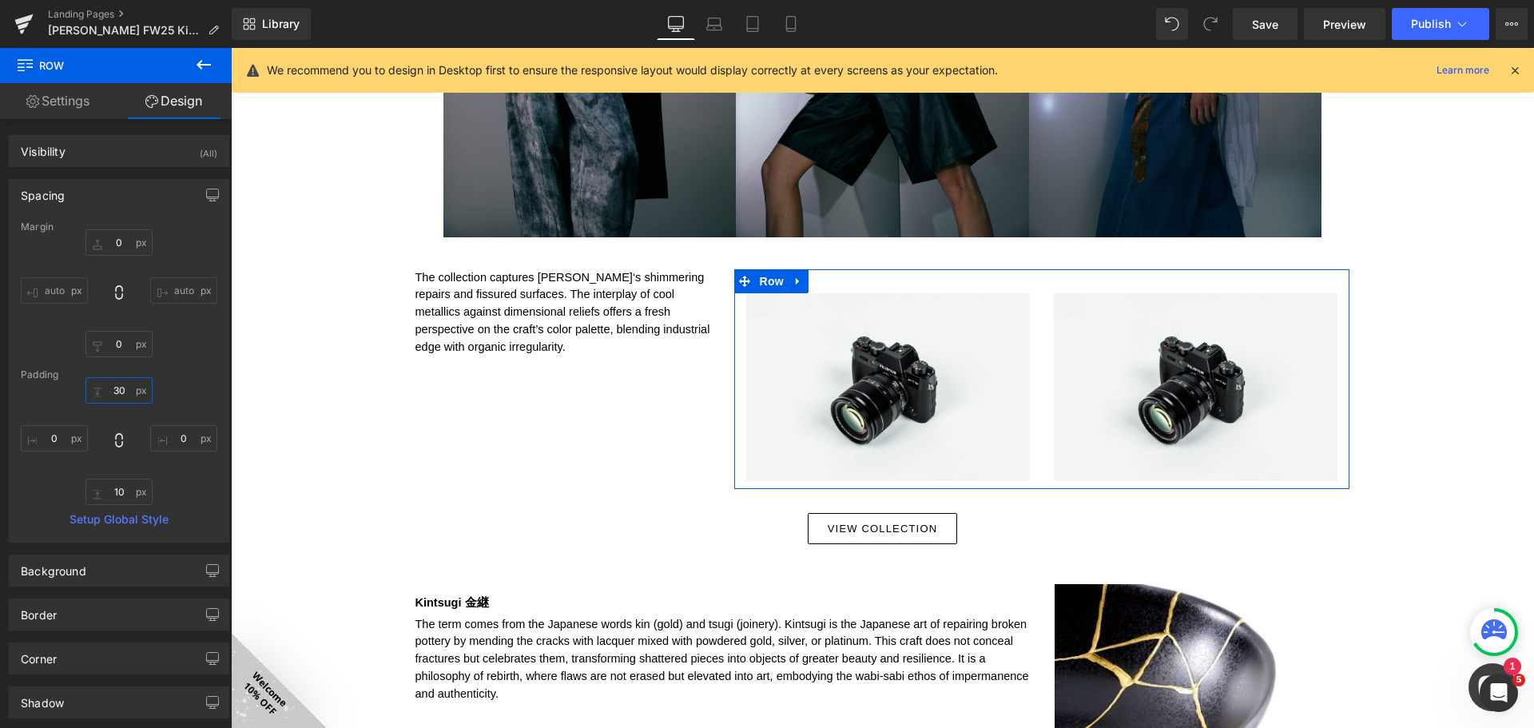
click at [119, 390] on input "30" at bounding box center [118, 390] width 67 height 26
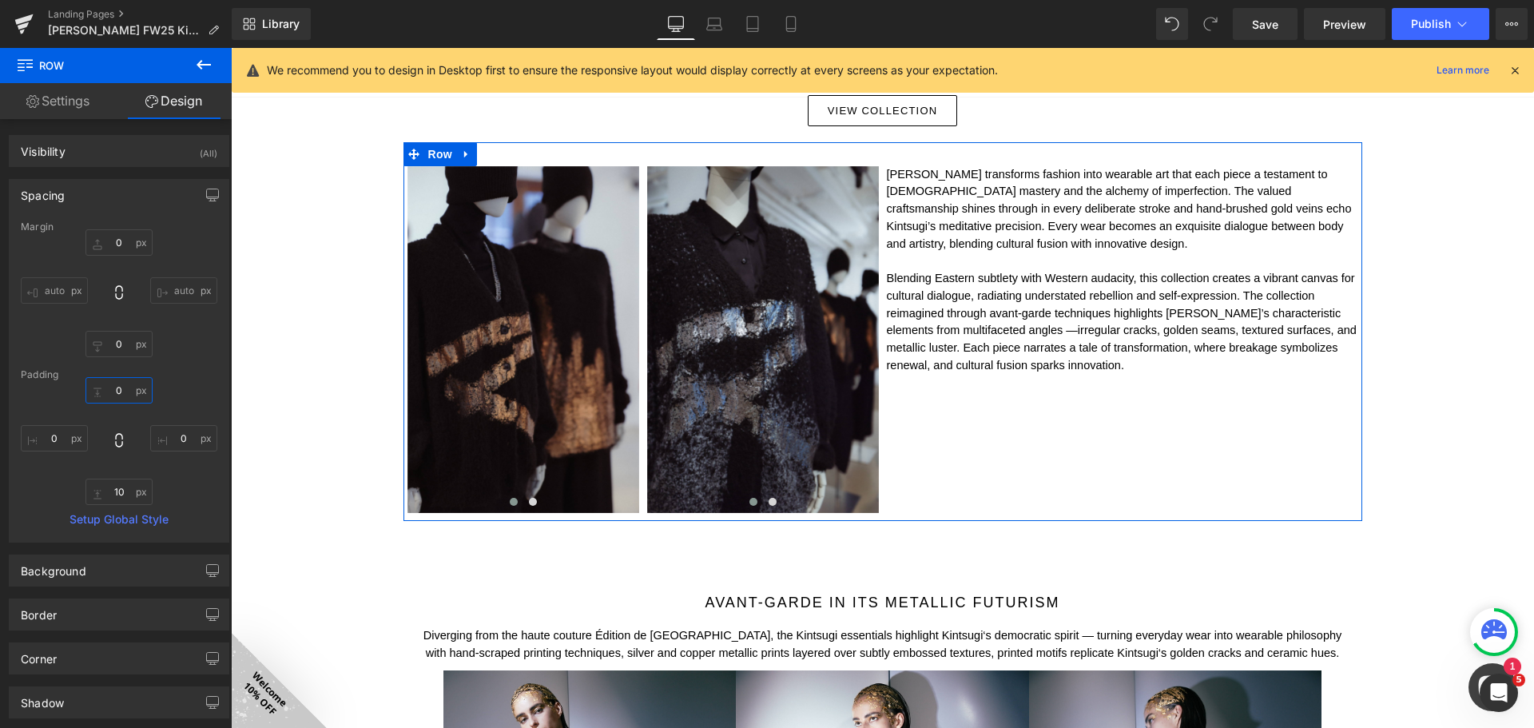
scroll to position [1098, 0]
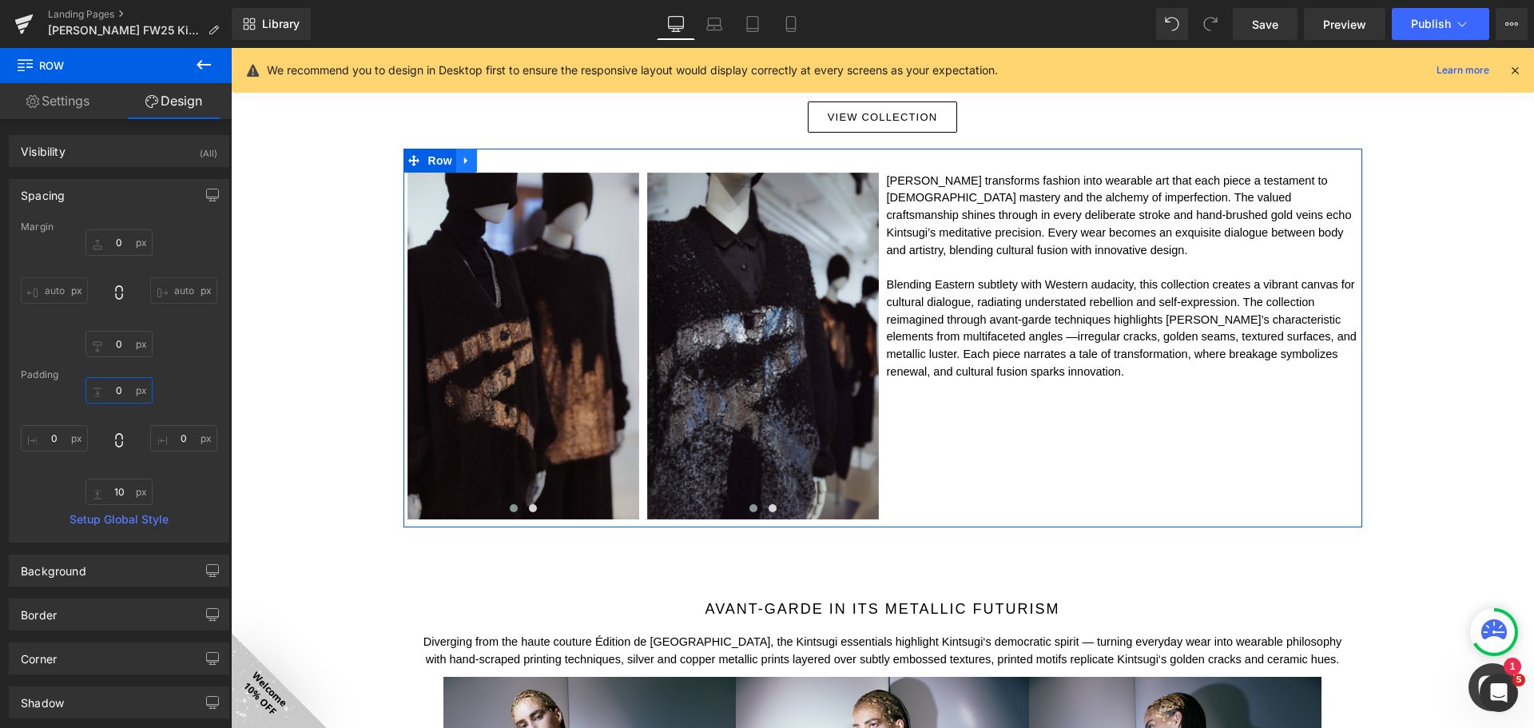
type input "0"
click at [462, 159] on icon at bounding box center [466, 160] width 11 height 12
click at [485, 159] on icon at bounding box center [487, 160] width 11 height 11
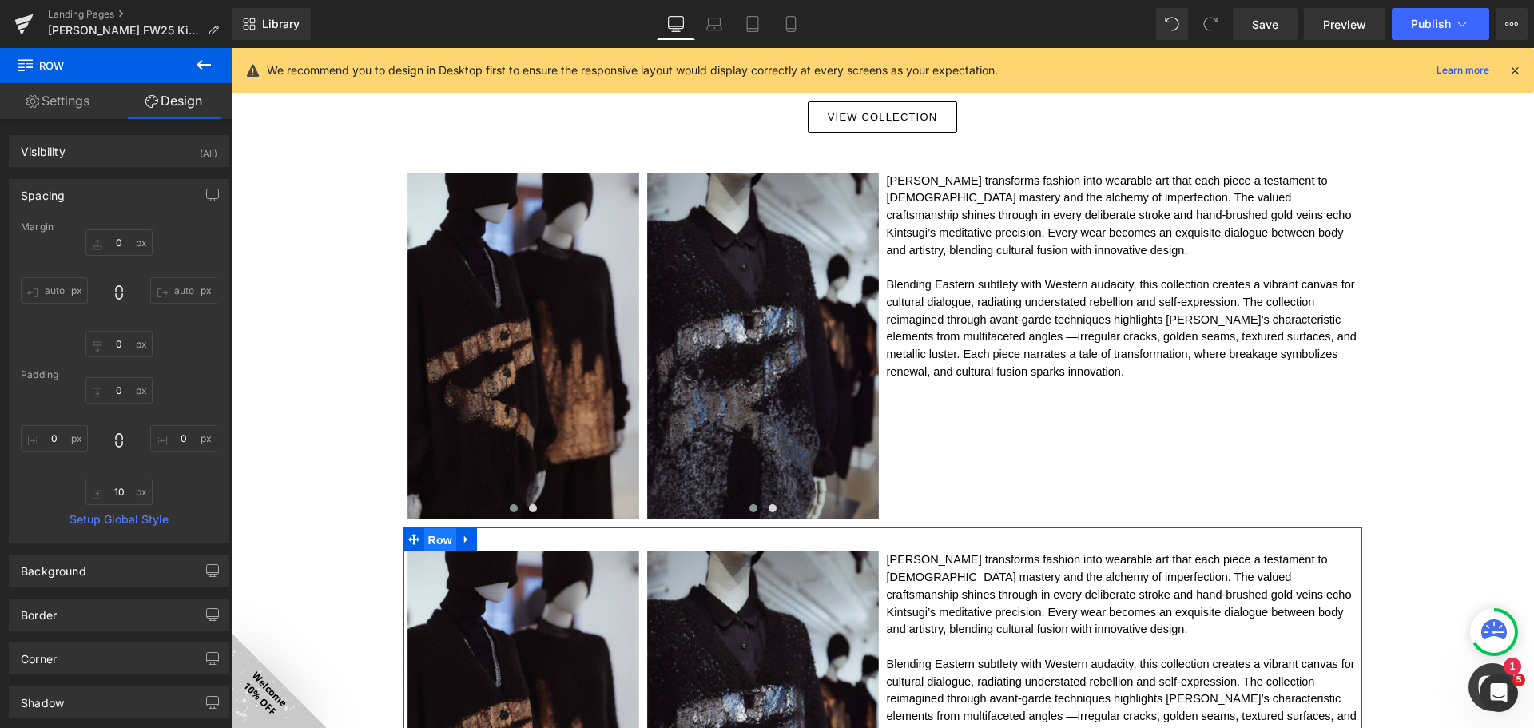
click at [431, 537] on span "Row" at bounding box center [440, 540] width 32 height 24
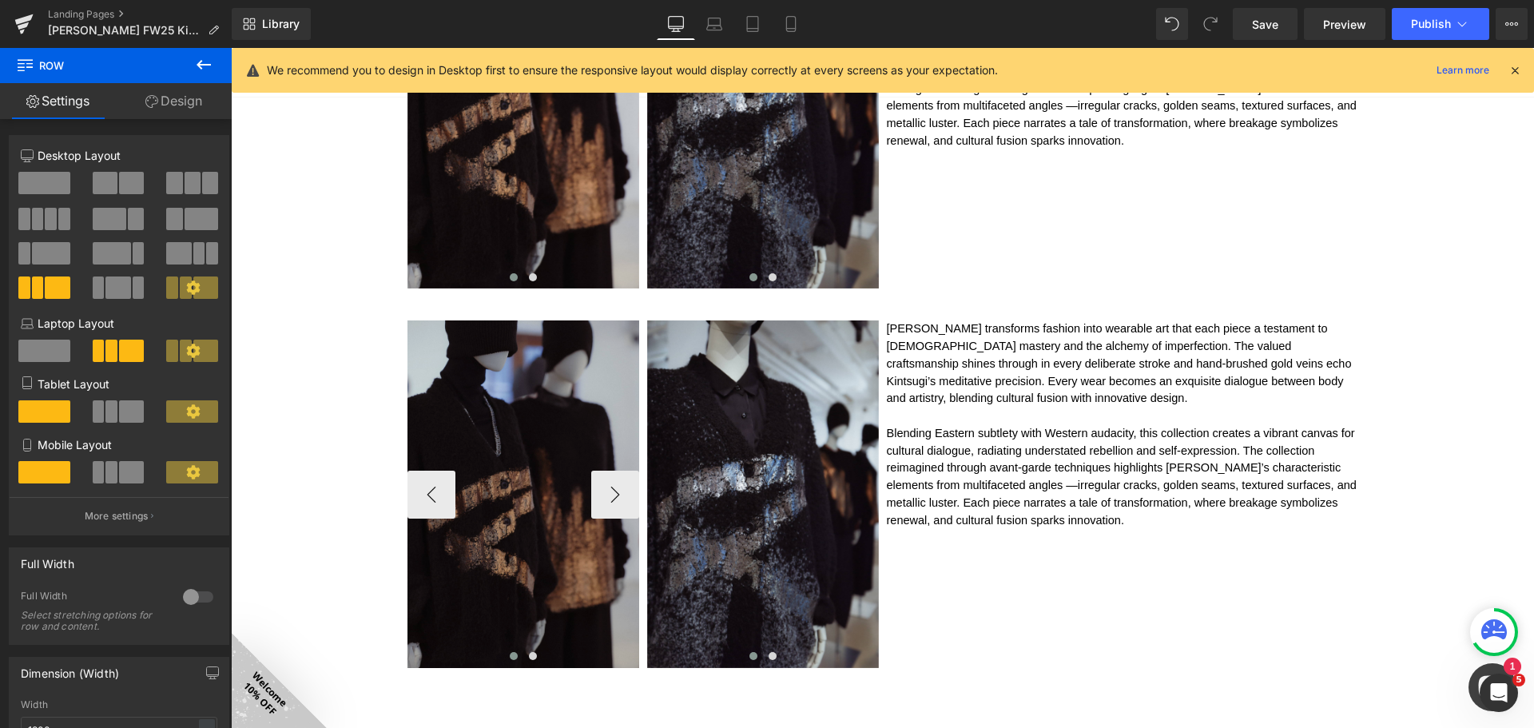
scroll to position [1337, 0]
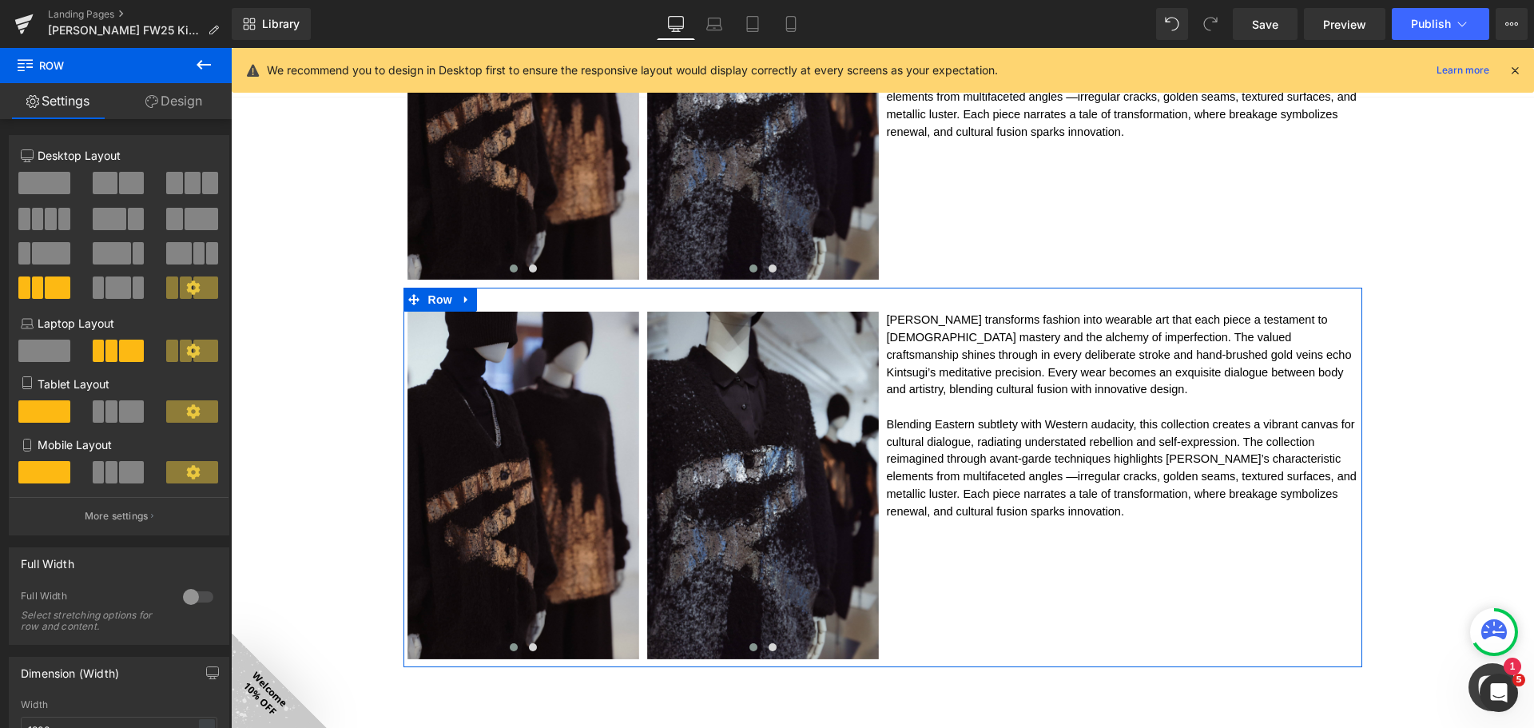
click at [197, 248] on span at bounding box center [199, 253] width 12 height 22
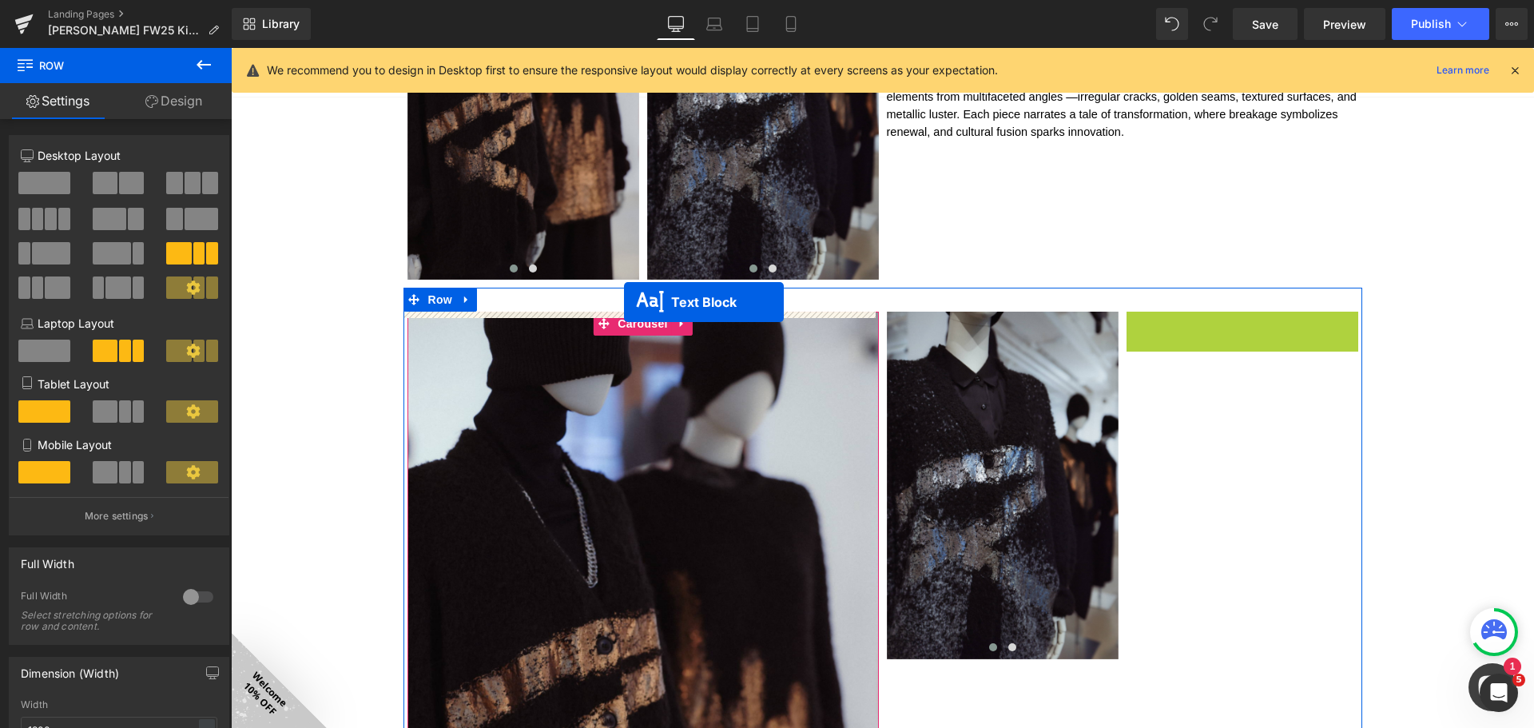
drag, startPoint x: 1221, startPoint y: 501, endPoint x: 624, endPoint y: 302, distance: 629.8
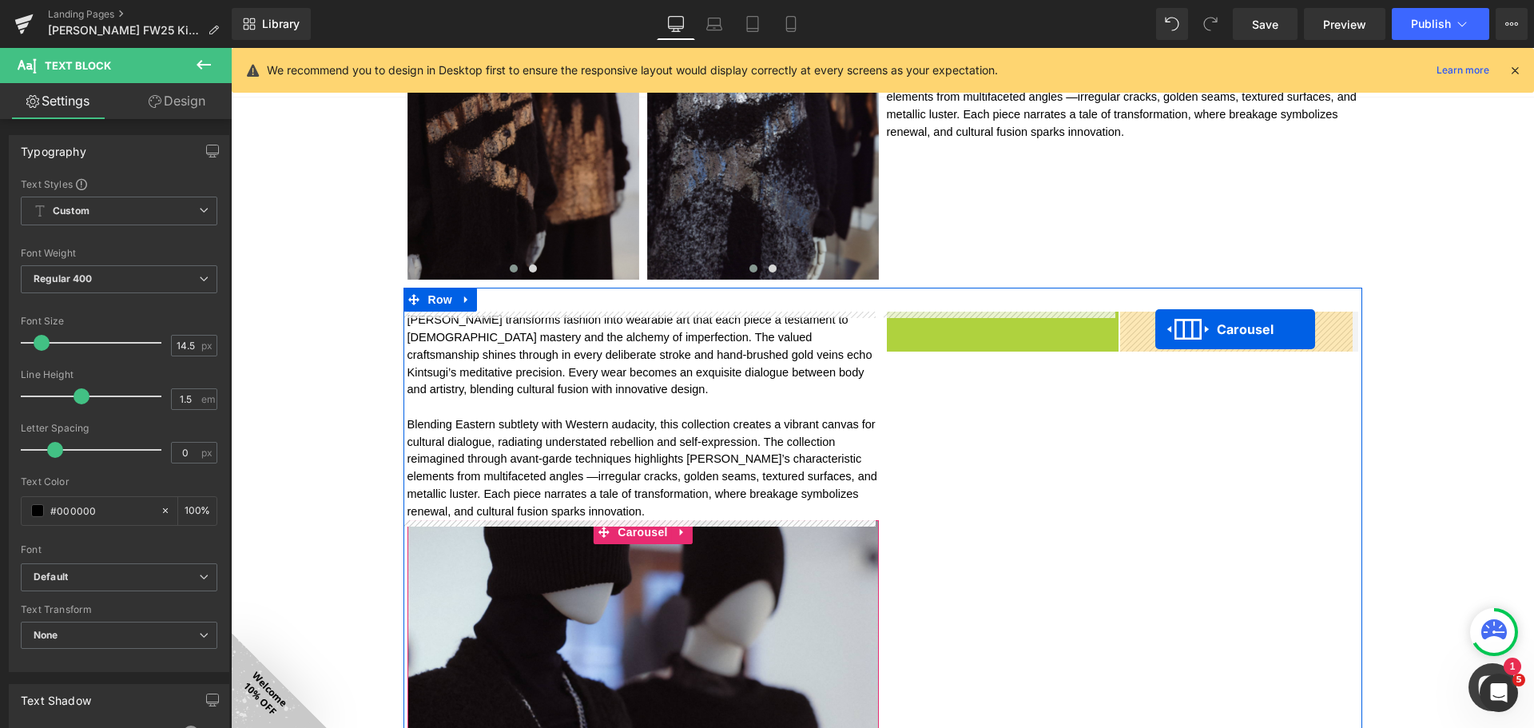
drag, startPoint x: 980, startPoint y: 324, endPoint x: 861, endPoint y: 453, distance: 175.8
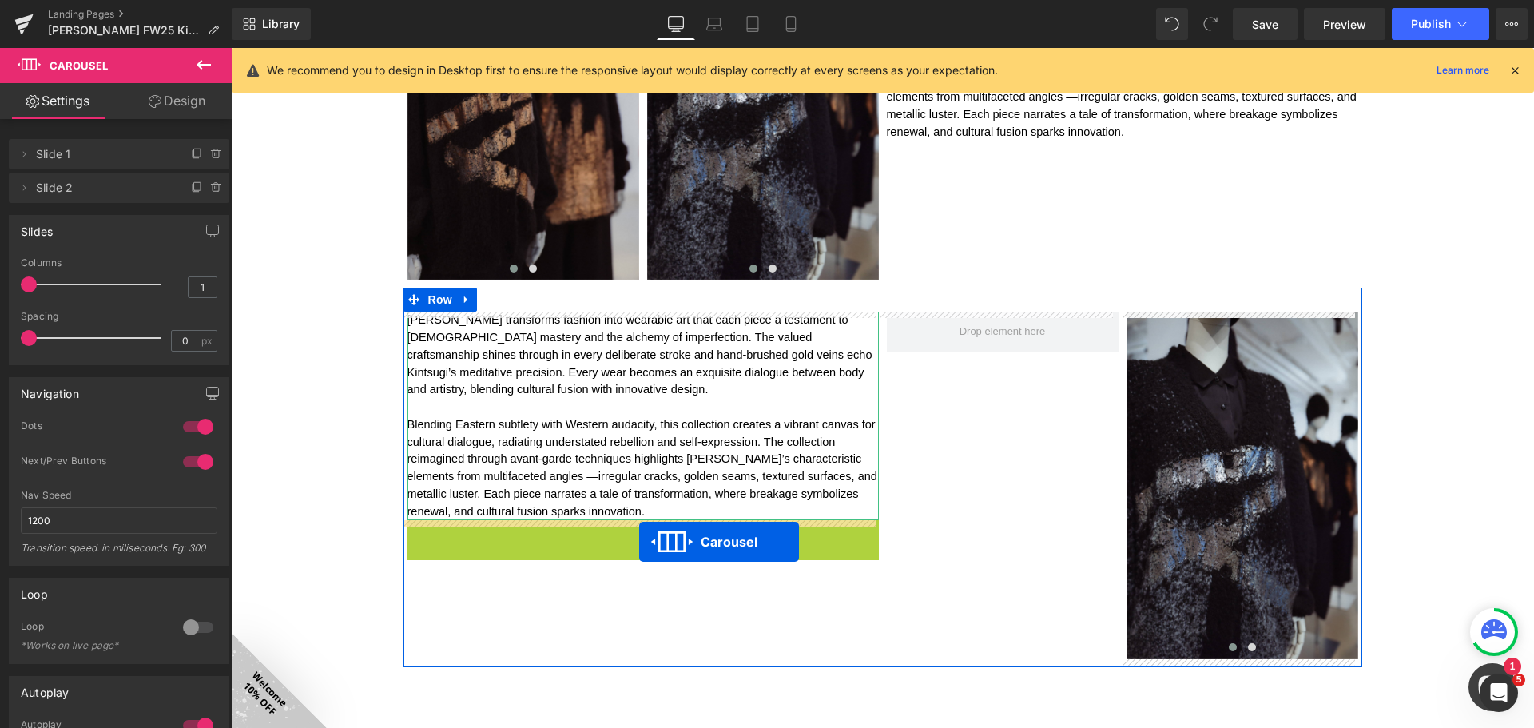
drag, startPoint x: 625, startPoint y: 532, endPoint x: 639, endPoint y: 542, distance: 17.3
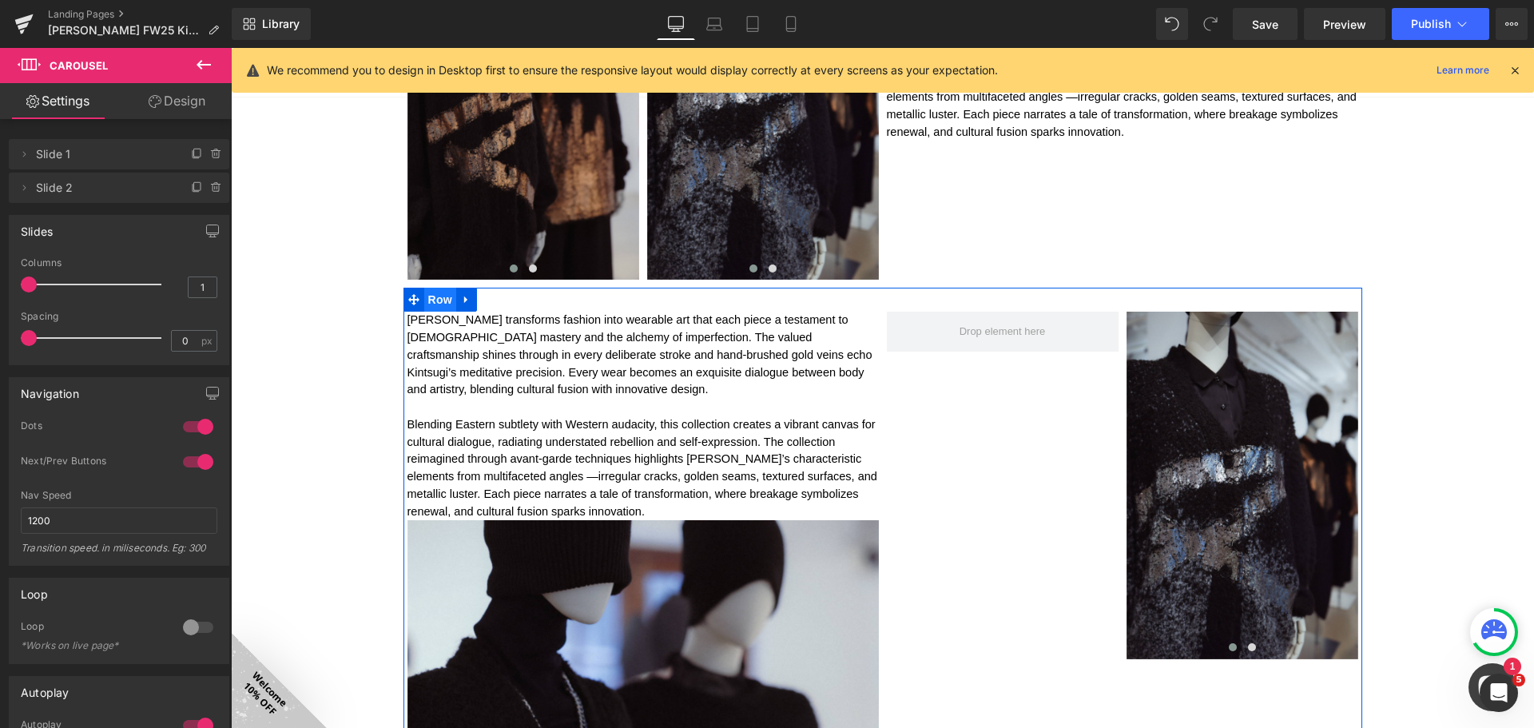
click at [434, 296] on span "Row" at bounding box center [440, 300] width 32 height 24
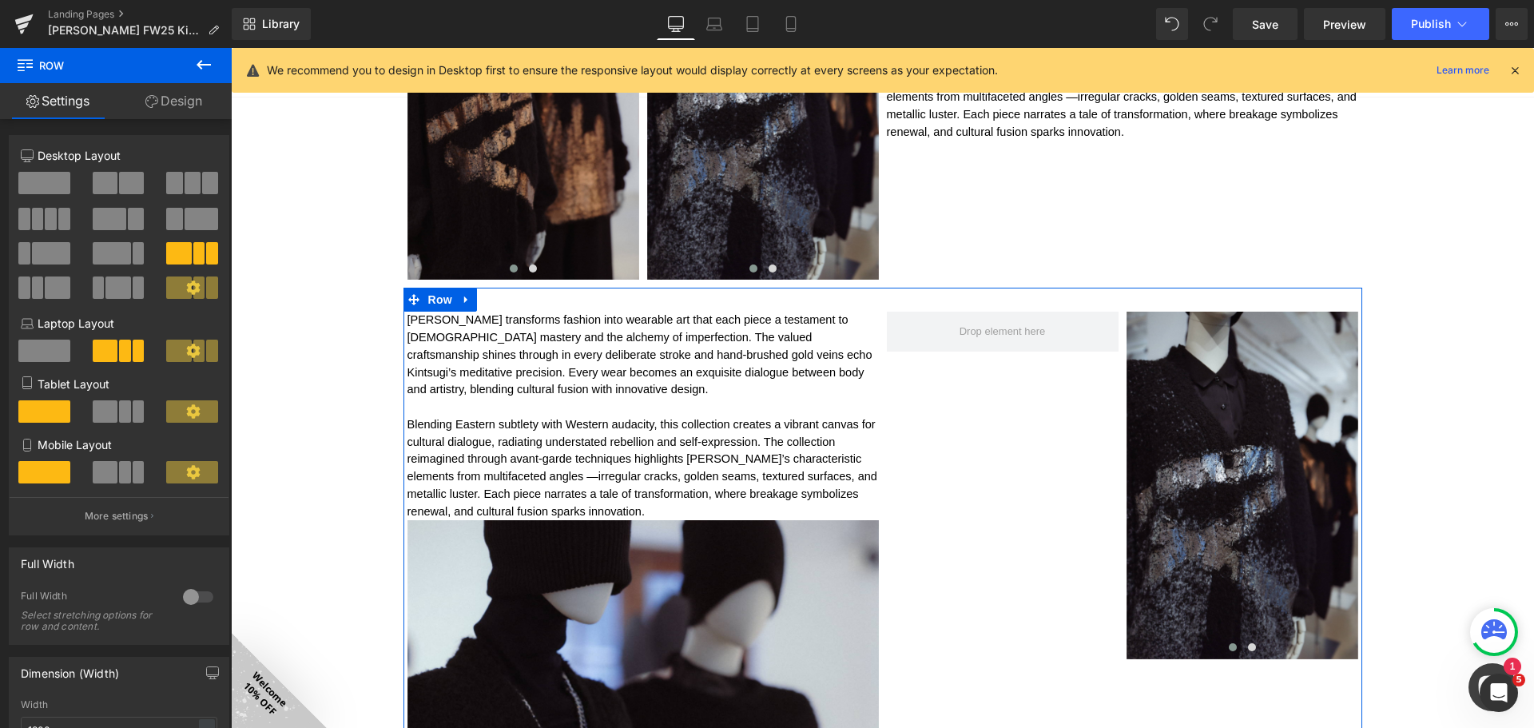
click at [45, 206] on div at bounding box center [45, 190] width 74 height 36
click at [32, 223] on span at bounding box center [38, 219] width 12 height 22
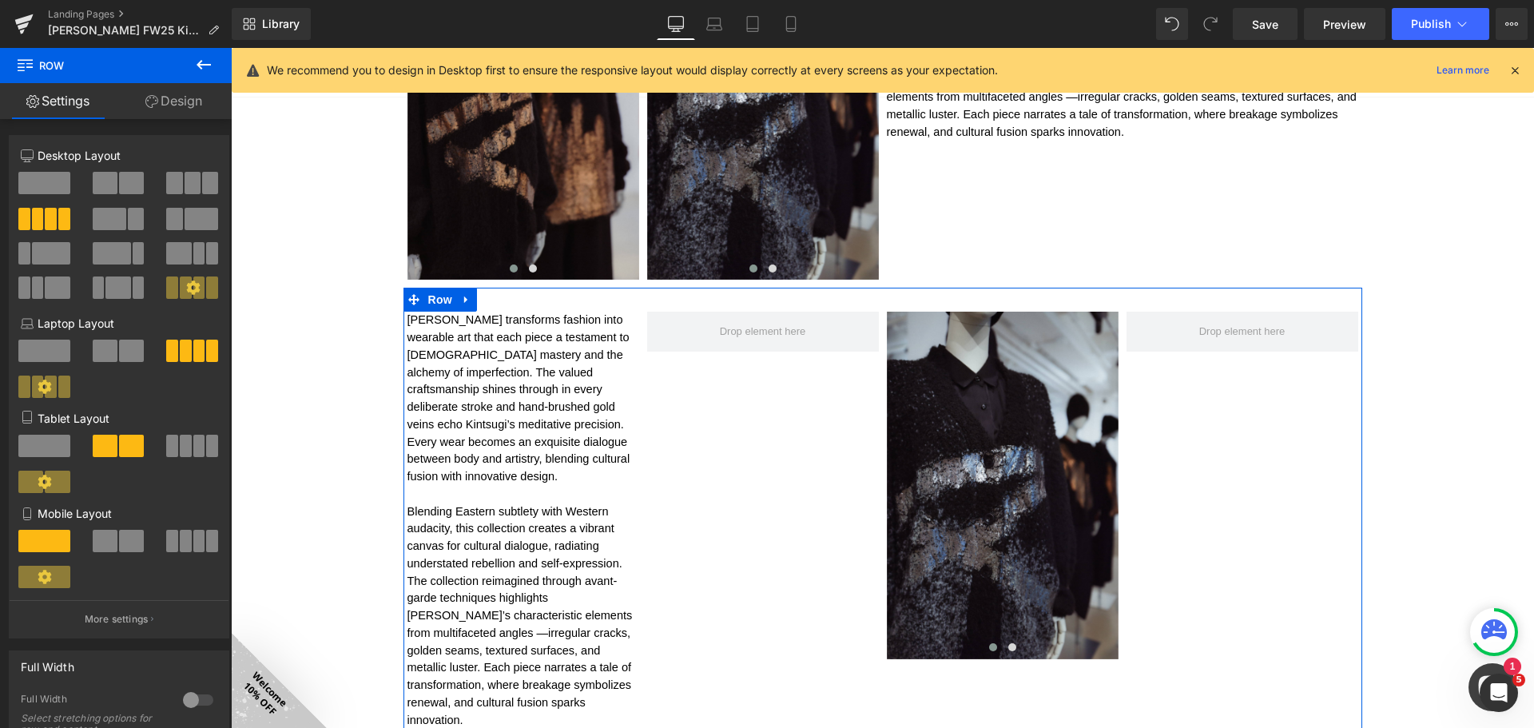
click at [180, 534] on span at bounding box center [186, 541] width 12 height 22
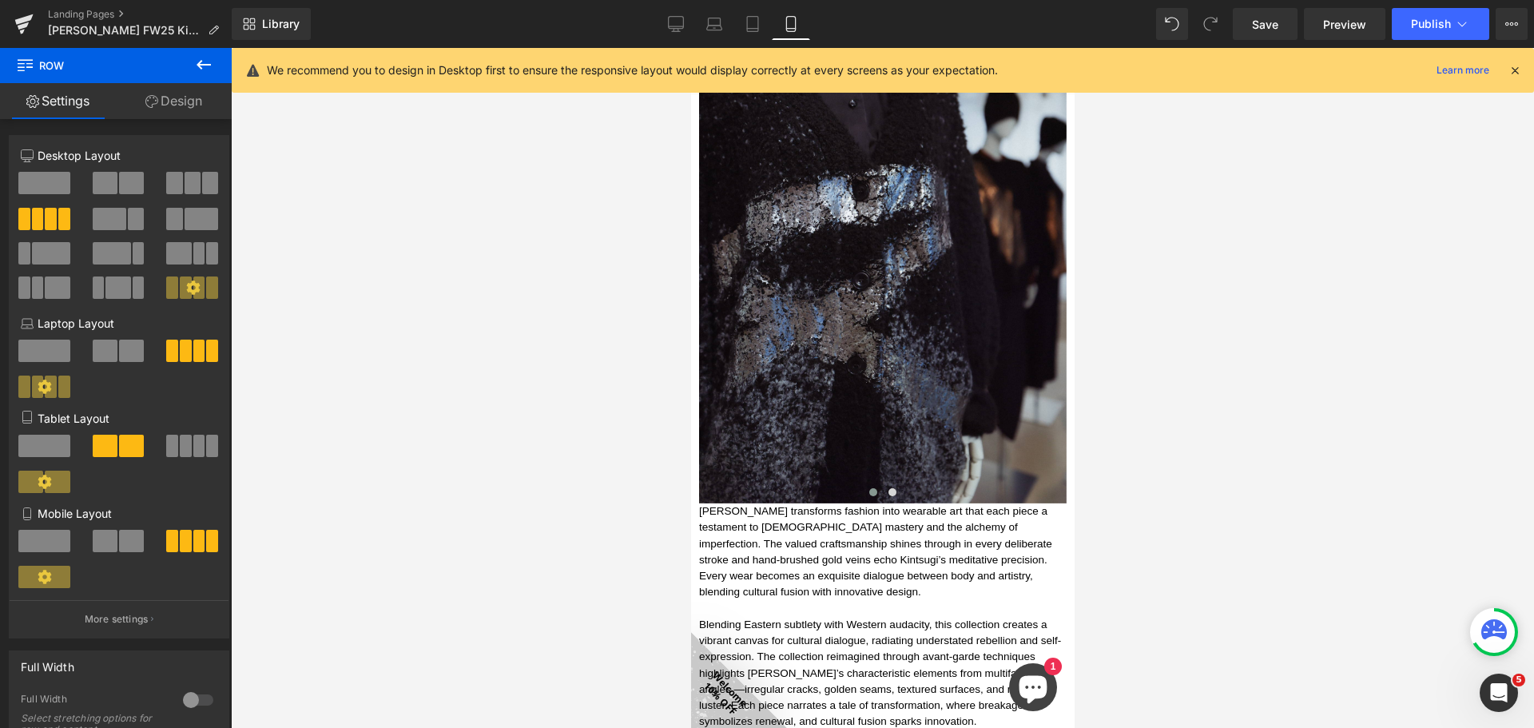
scroll to position [1991, 0]
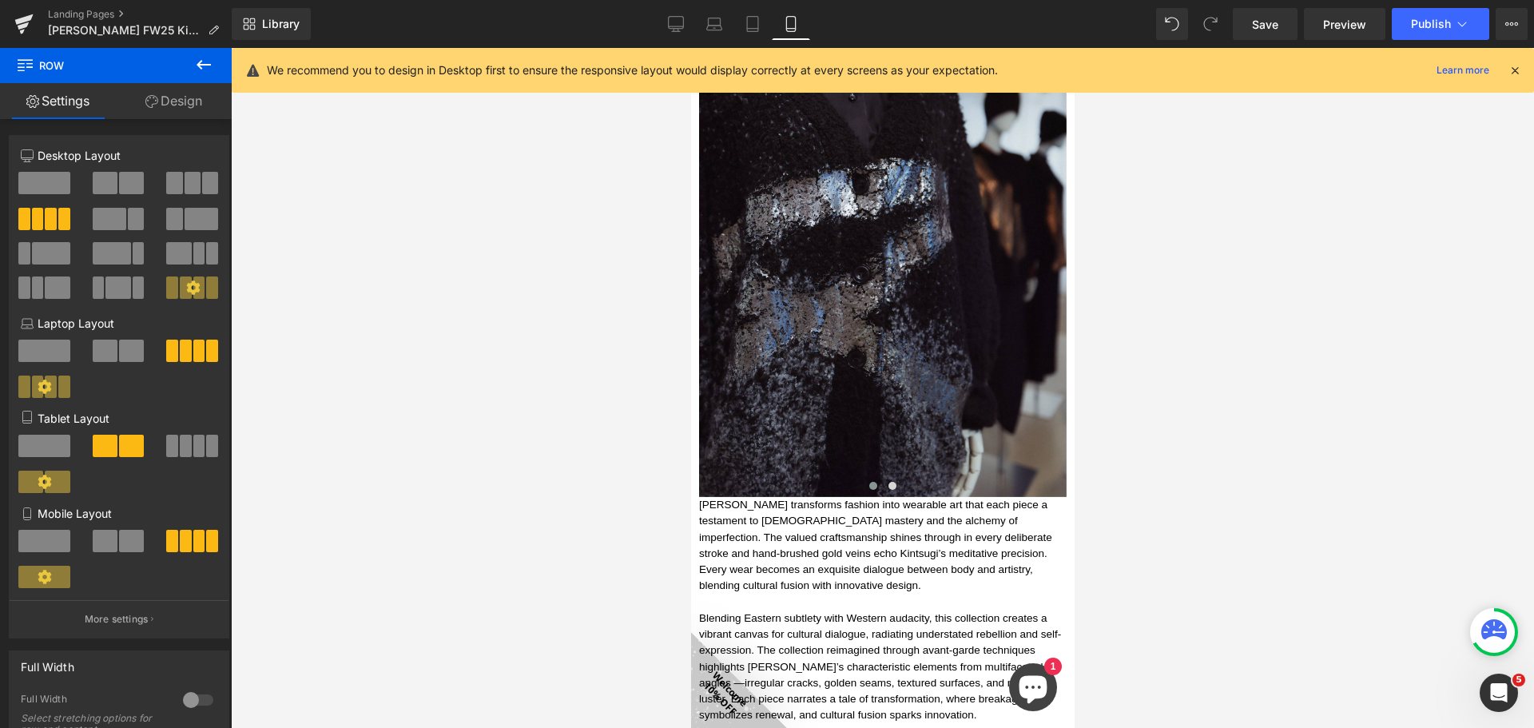
click at [128, 538] on span at bounding box center [131, 541] width 25 height 22
click at [203, 57] on icon at bounding box center [203, 64] width 19 height 19
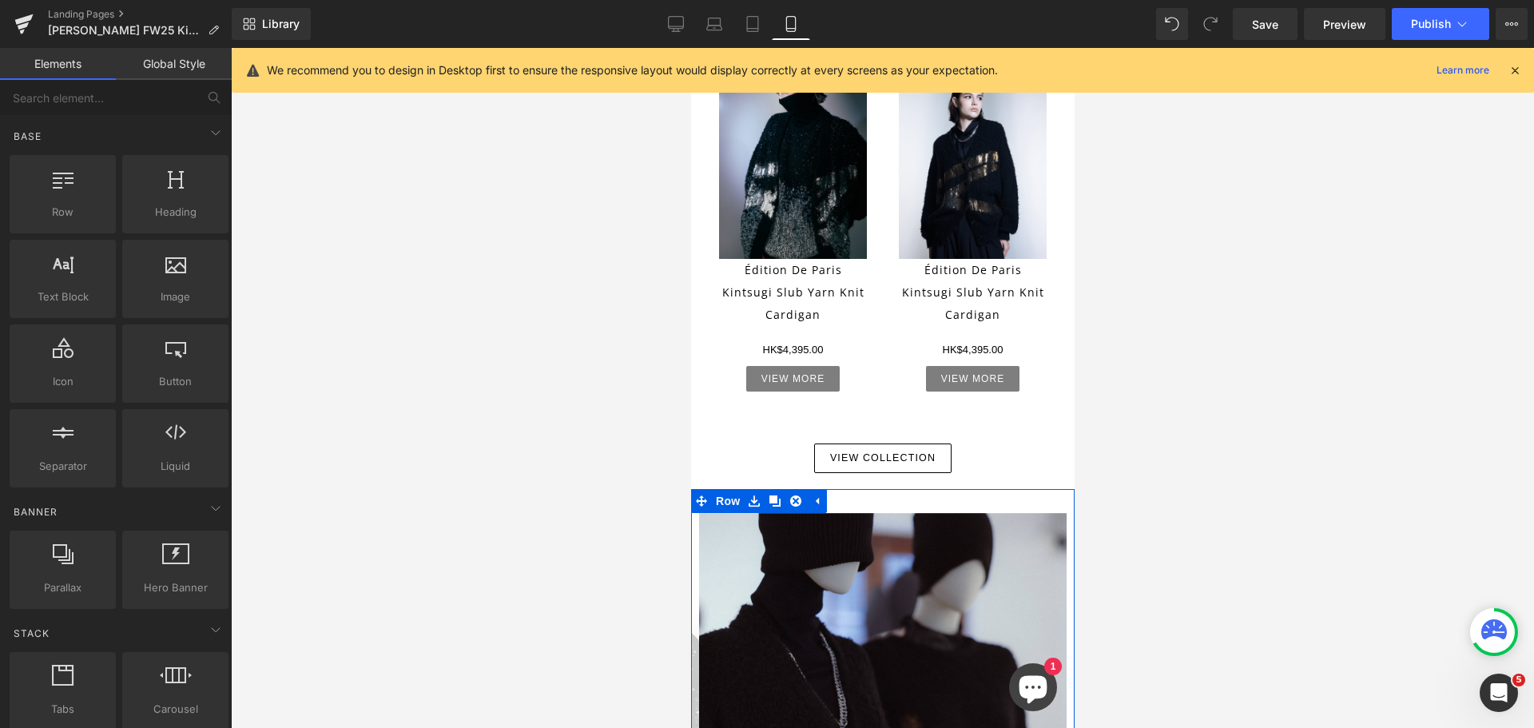
scroll to position [872, 0]
drag, startPoint x: 729, startPoint y: 476, endPoint x: 1157, endPoint y: 415, distance: 431.8
click at [729, 490] on span "Row" at bounding box center [727, 502] width 32 height 24
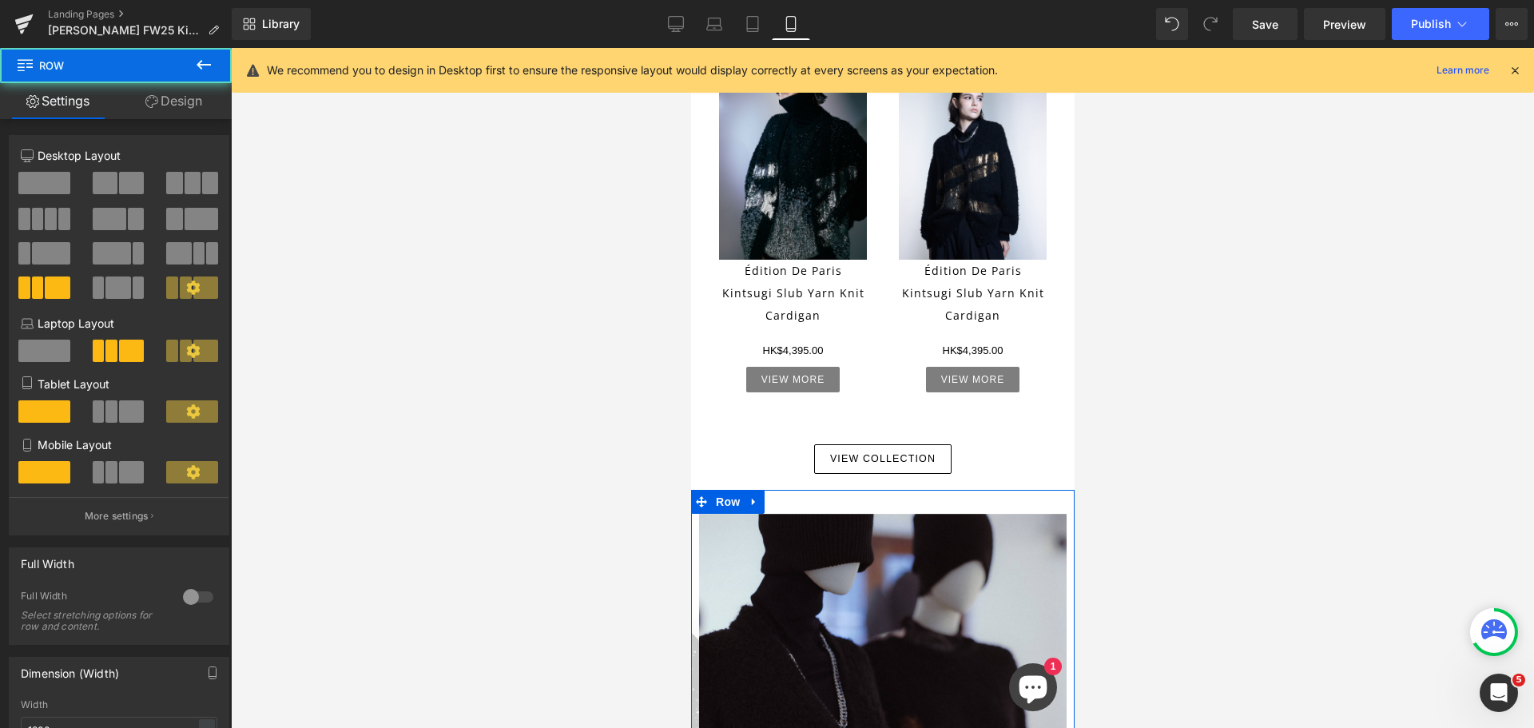
drag, startPoint x: 197, startPoint y: 106, endPoint x: 177, endPoint y: 177, distance: 74.1
click at [197, 105] on link "Design" at bounding box center [174, 101] width 116 height 36
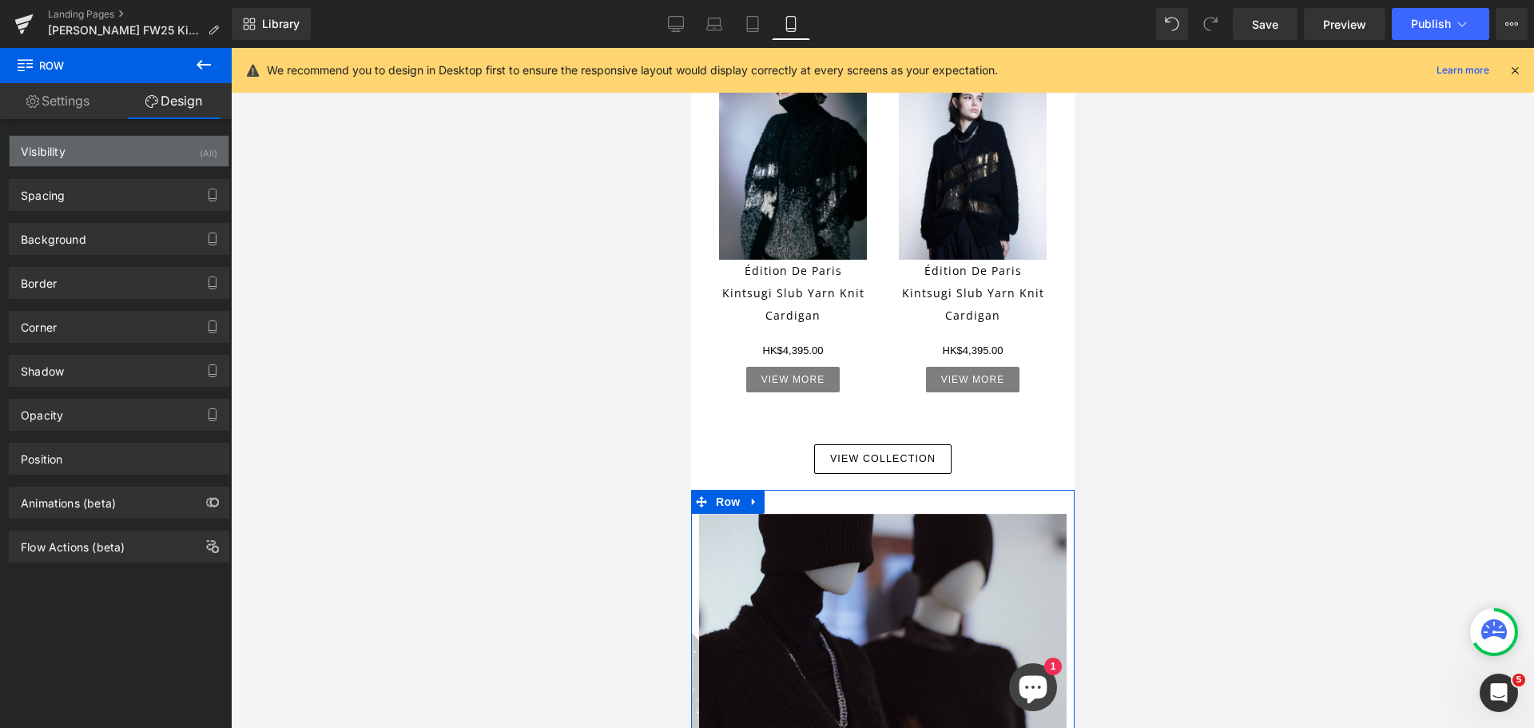
click at [174, 155] on div "Visibility (All)" at bounding box center [119, 151] width 219 height 30
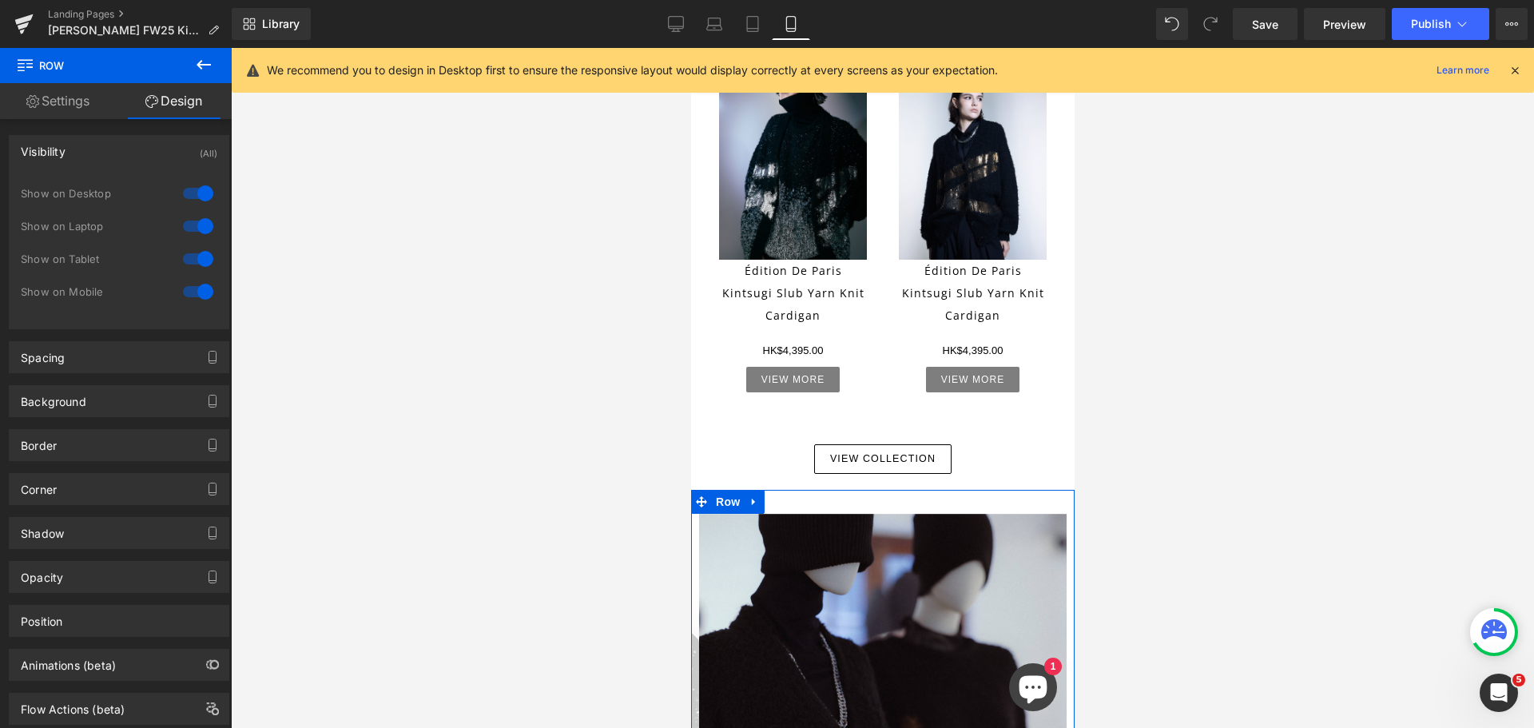
click at [198, 192] on div at bounding box center [198, 194] width 38 height 26
click at [193, 228] on div at bounding box center [198, 226] width 38 height 26
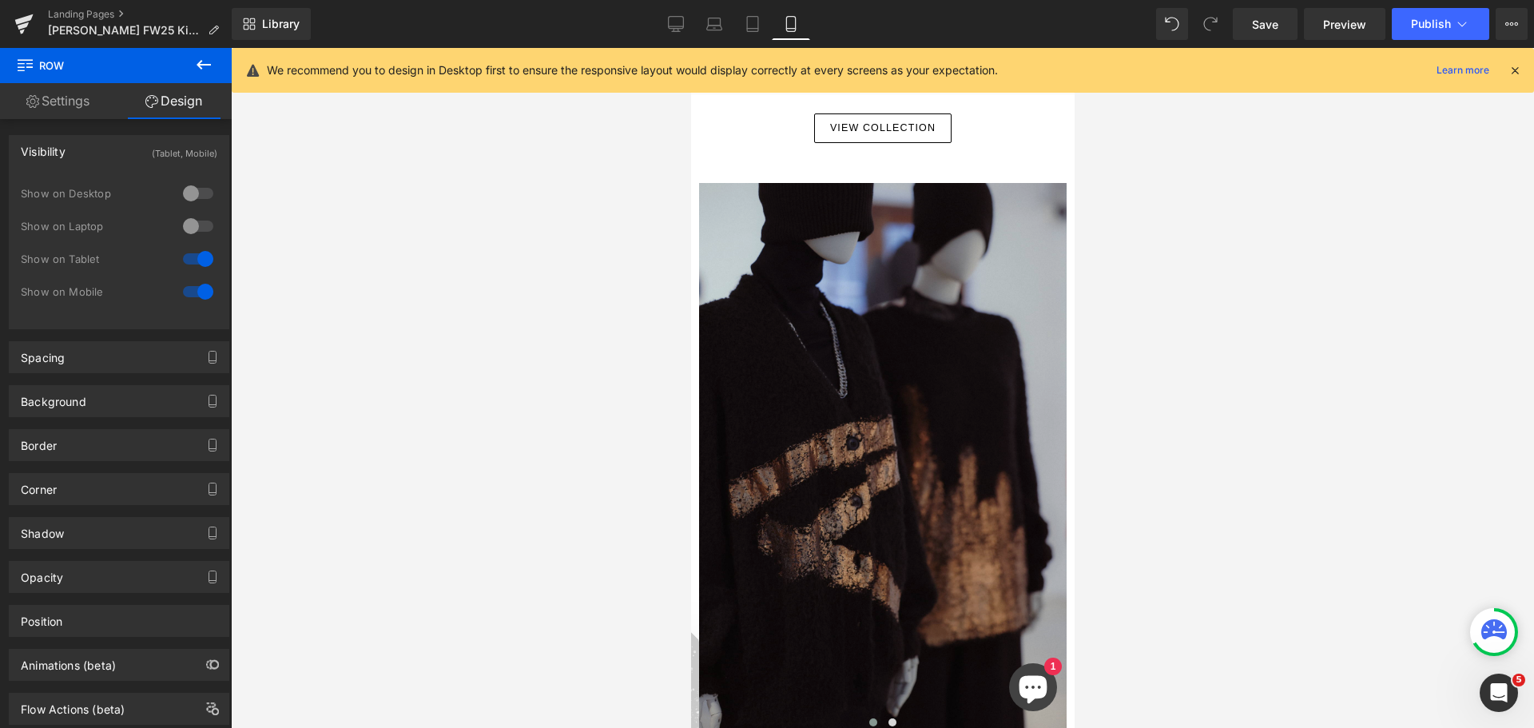
scroll to position [1112, 0]
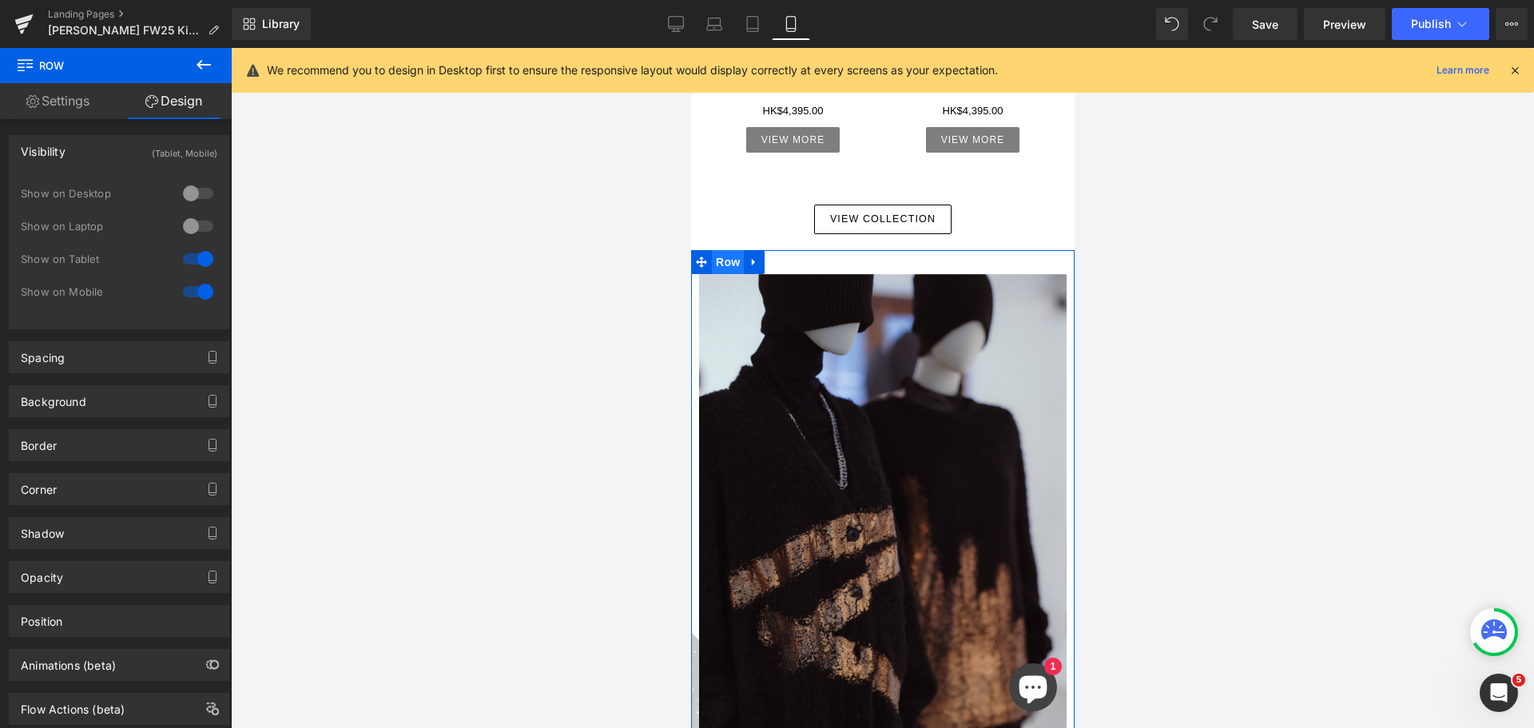
click at [725, 250] on span "Row" at bounding box center [727, 262] width 32 height 24
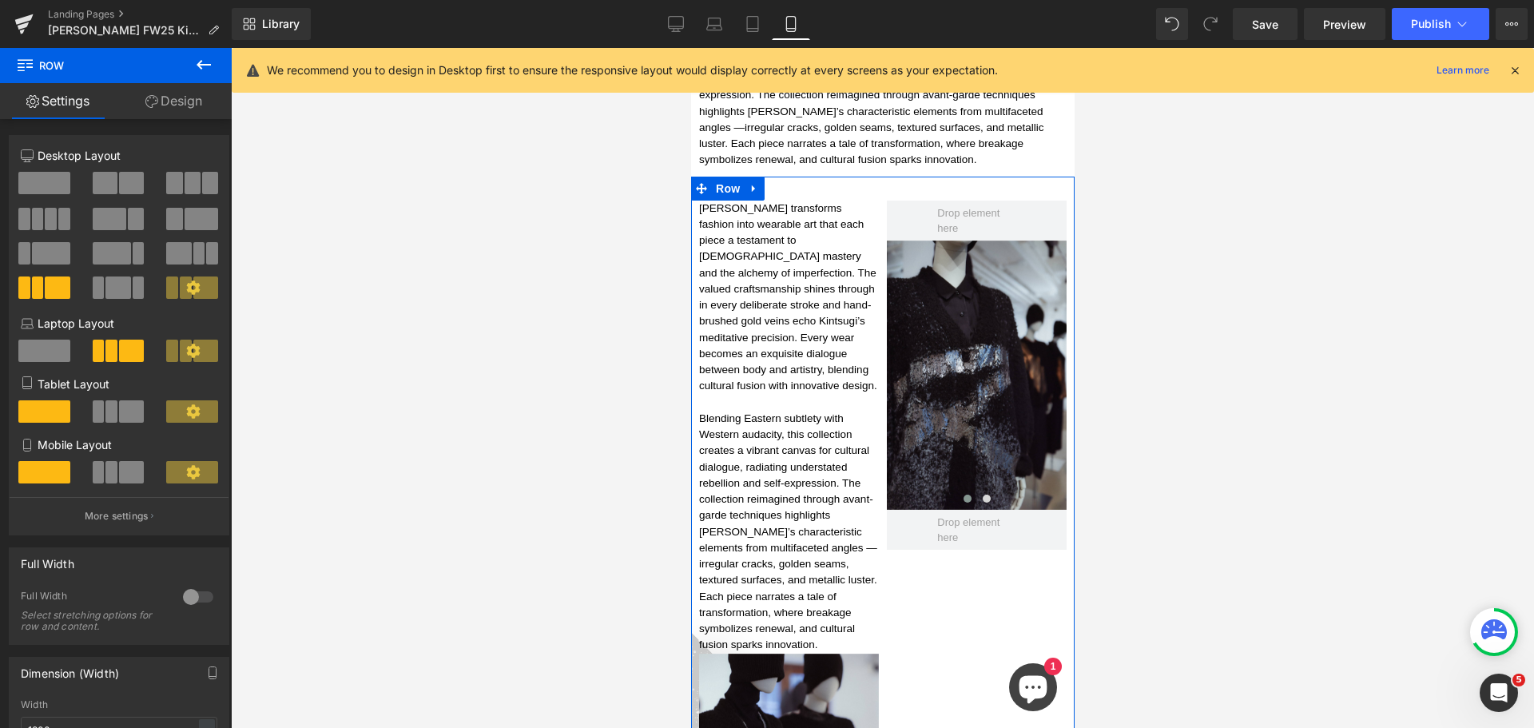
scroll to position [2396, 0]
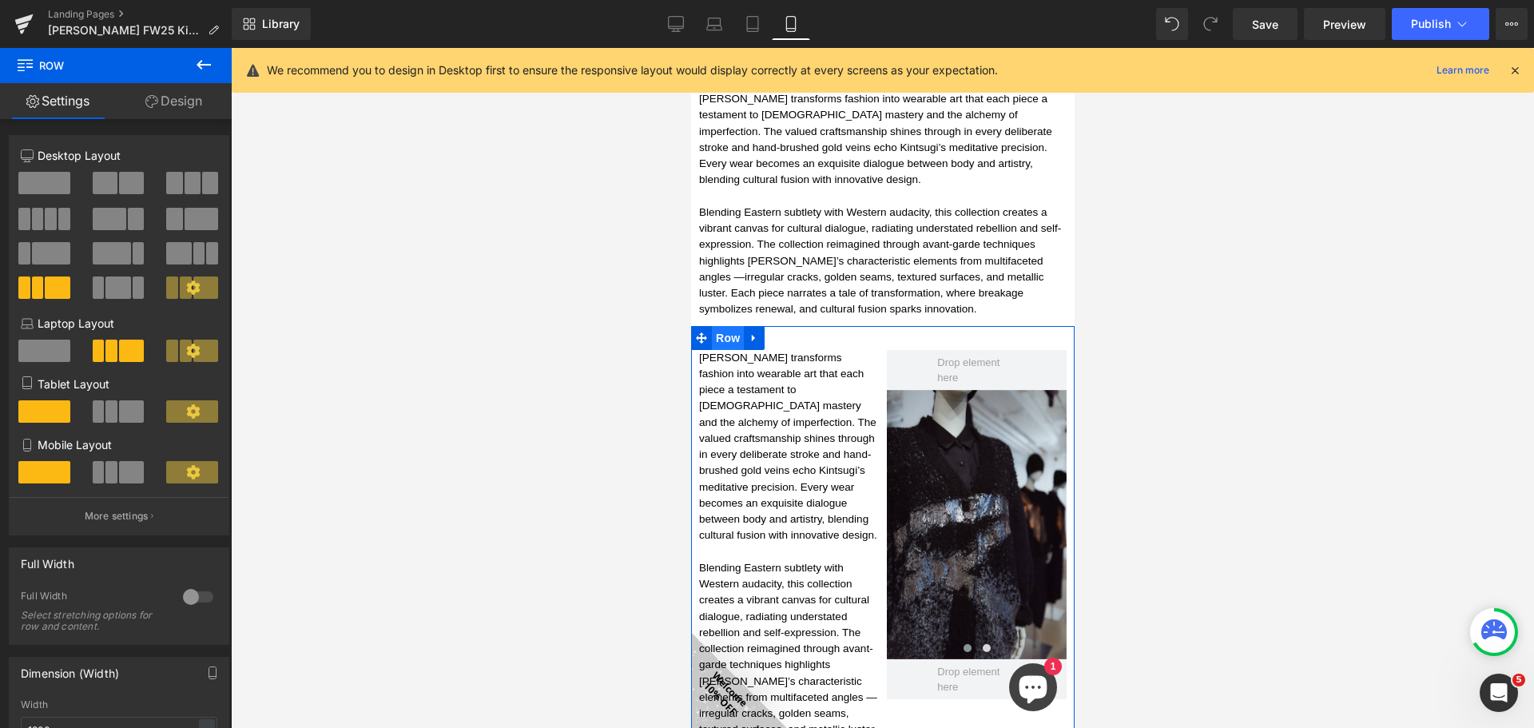
click at [734, 326] on span "Row" at bounding box center [727, 338] width 32 height 24
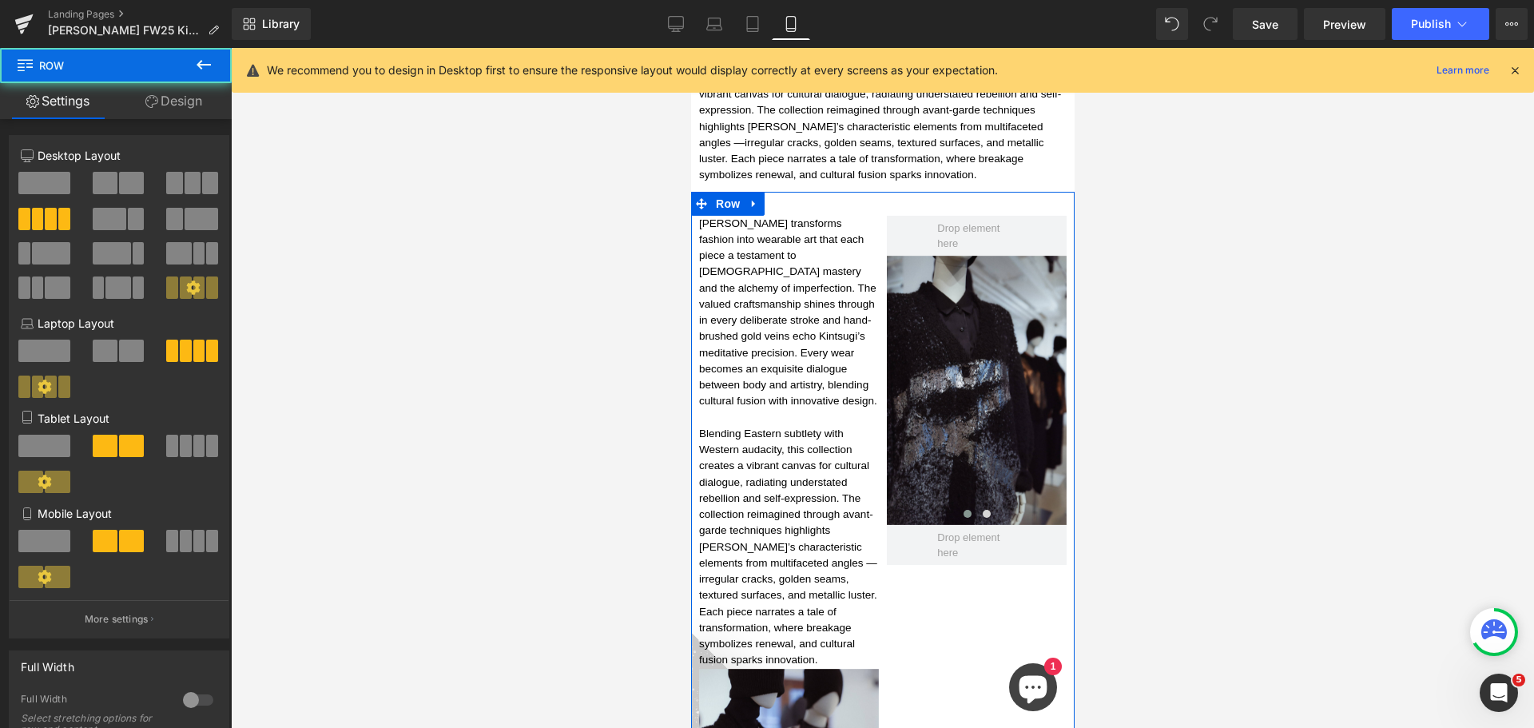
scroll to position [2556, 0]
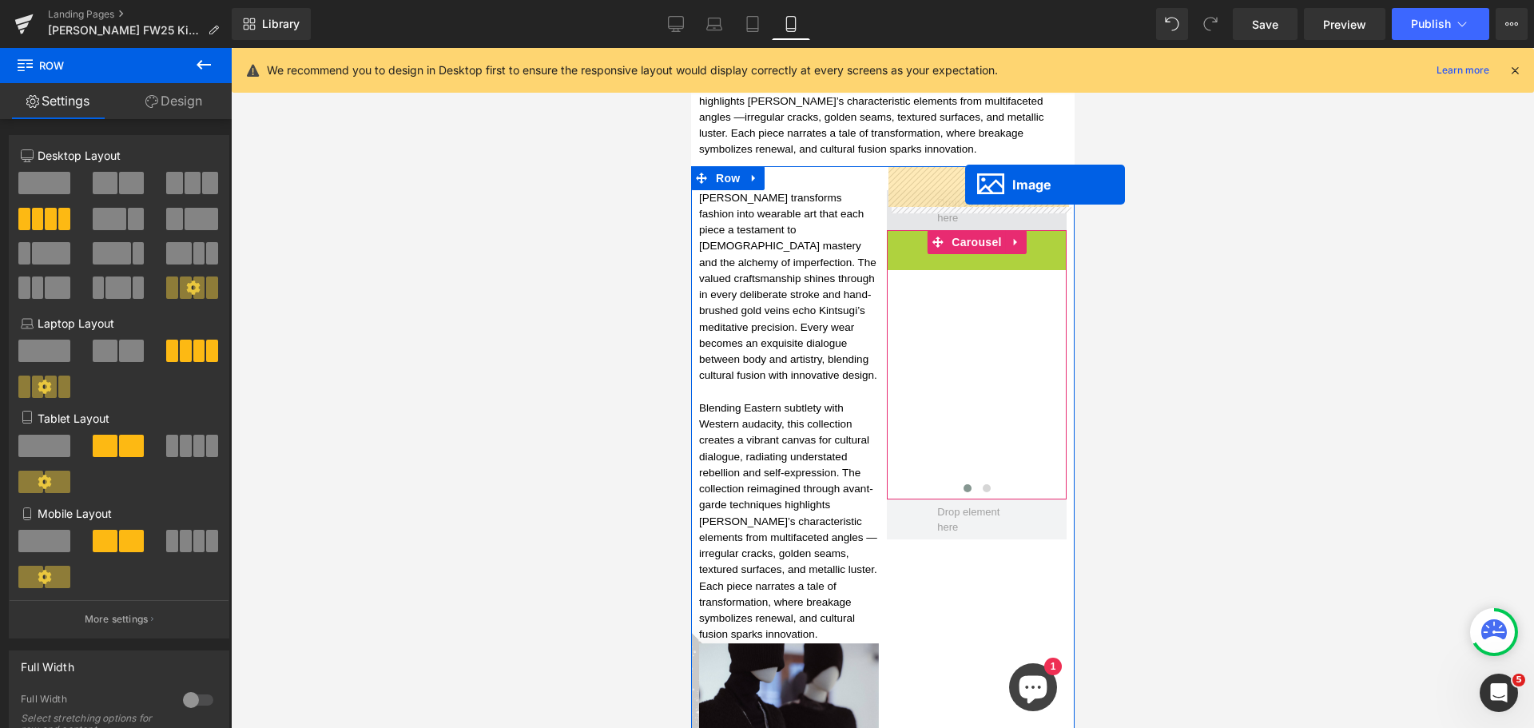
drag, startPoint x: 978, startPoint y: 339, endPoint x: 964, endPoint y: 185, distance: 154.8
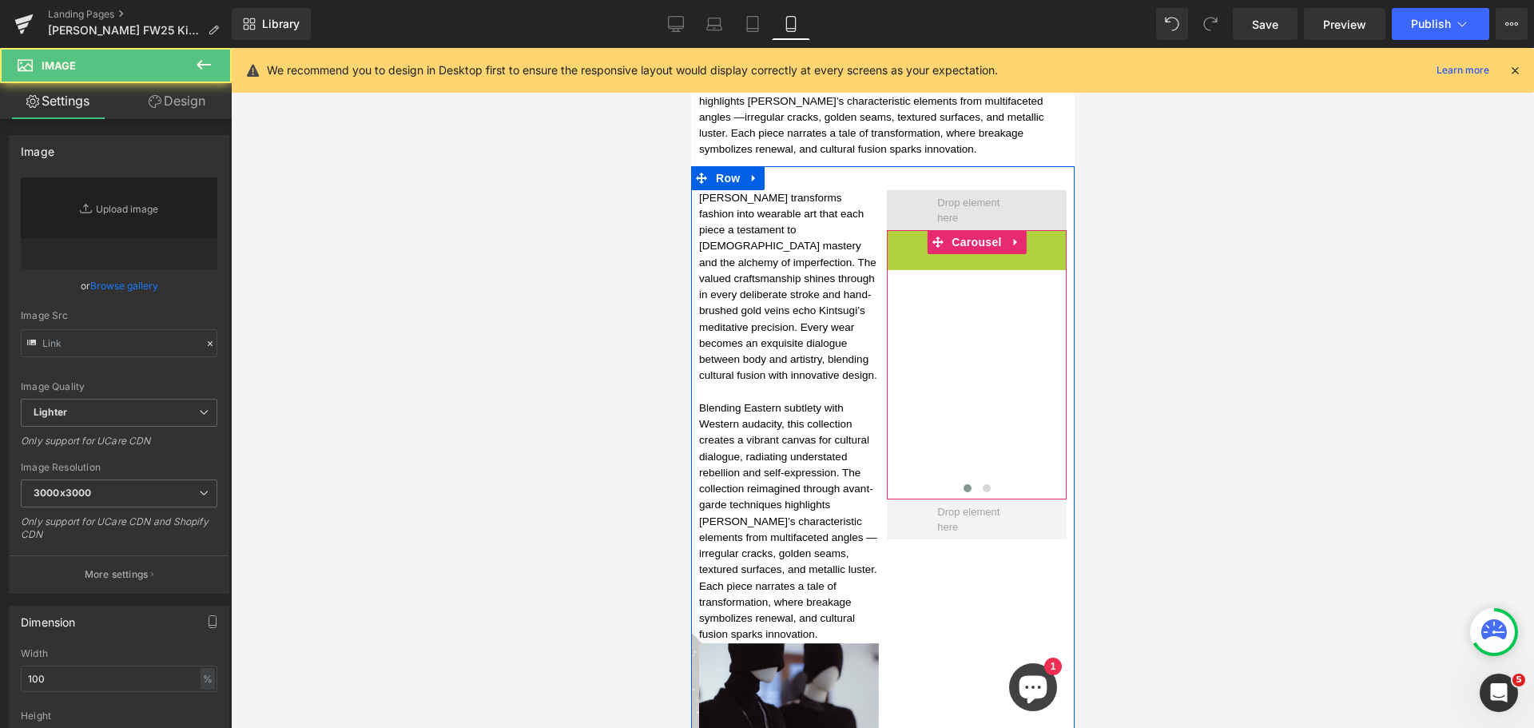
type input "[URL][DOMAIN_NAME]"
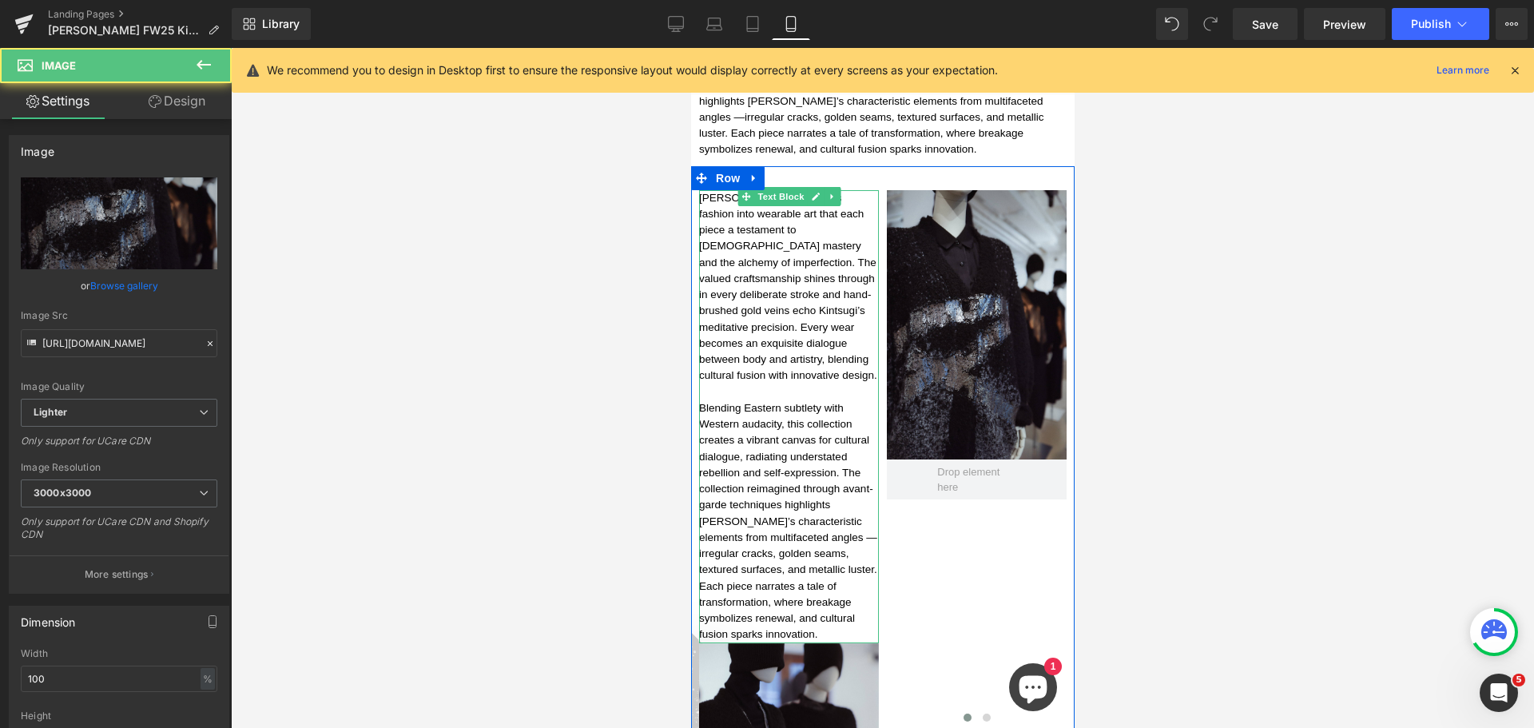
click at [790, 400] on p "Blending Eastern subtlety with Western audacity, this collection creates a vibr…" at bounding box center [788, 521] width 180 height 243
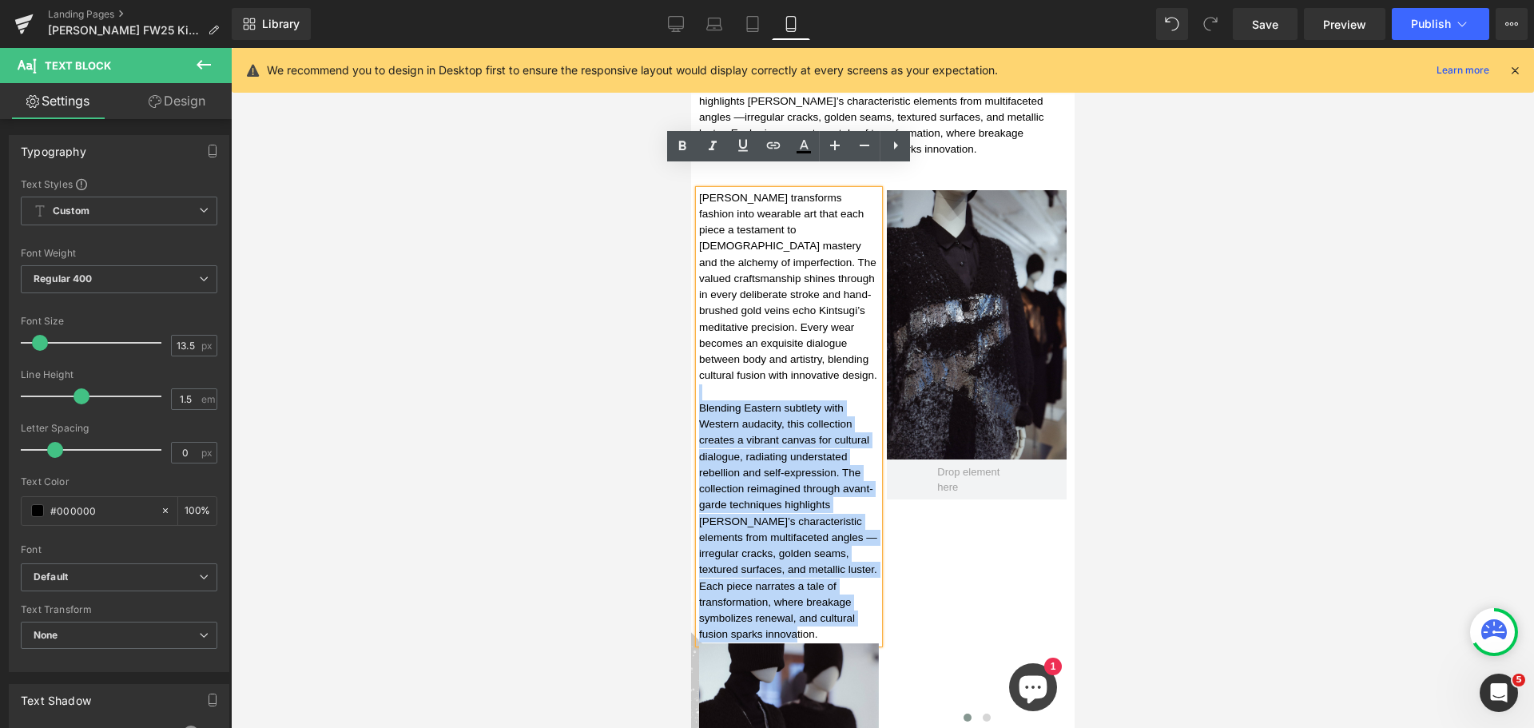
drag, startPoint x: 784, startPoint y: 387, endPoint x: 855, endPoint y: 594, distance: 219.3
click at [855, 594] on div "[PERSON_NAME] transforms fashion into wearable art that each piece a testament …" at bounding box center [788, 416] width 180 height 453
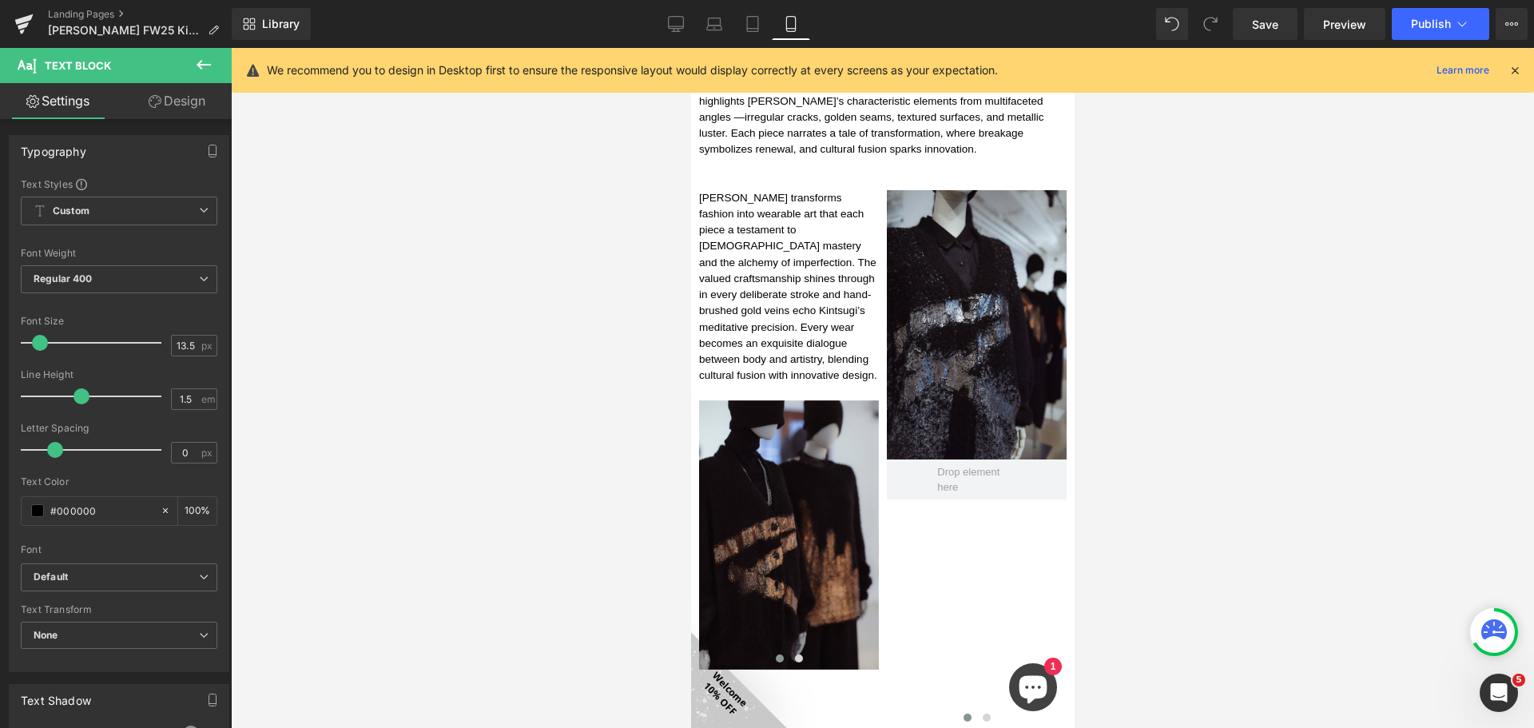
click at [202, 69] on icon at bounding box center [204, 65] width 14 height 10
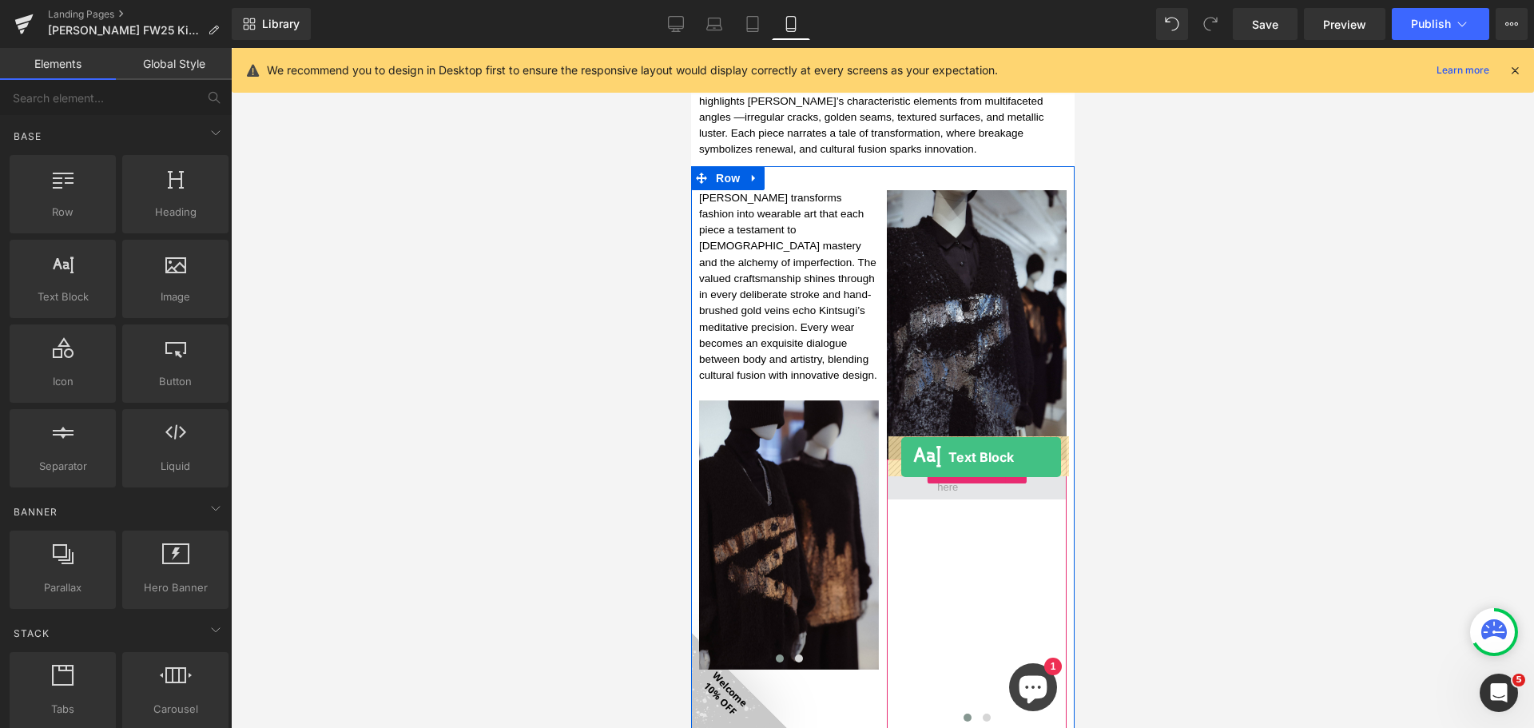
drag, startPoint x: 765, startPoint y: 336, endPoint x: 900, endPoint y: 457, distance: 181.0
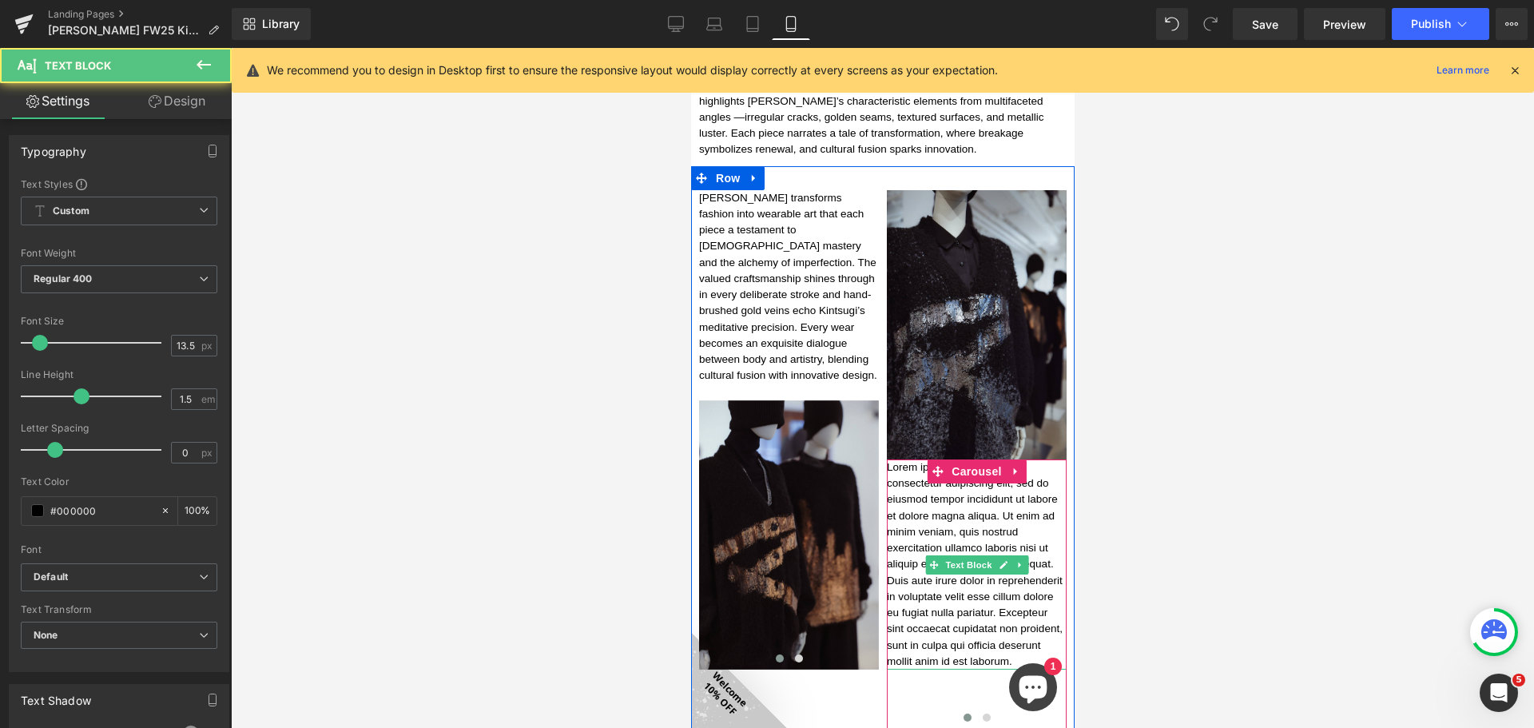
click at [964, 507] on p "Lorem ipsum dolor sit amet, consectetur adipiscing elit, sed do eiusmod tempor …" at bounding box center [976, 564] width 180 height 210
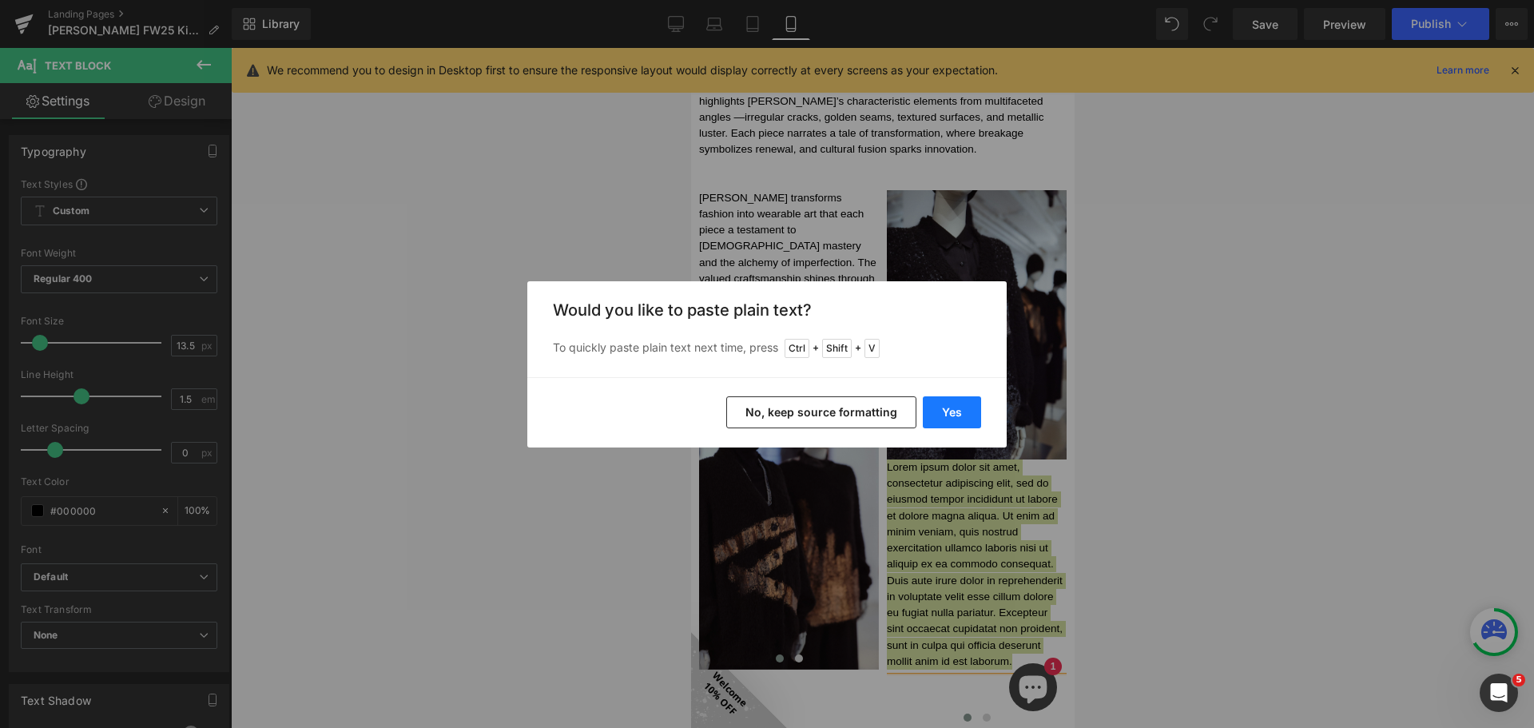
click at [969, 404] on button "Yes" at bounding box center [952, 412] width 58 height 32
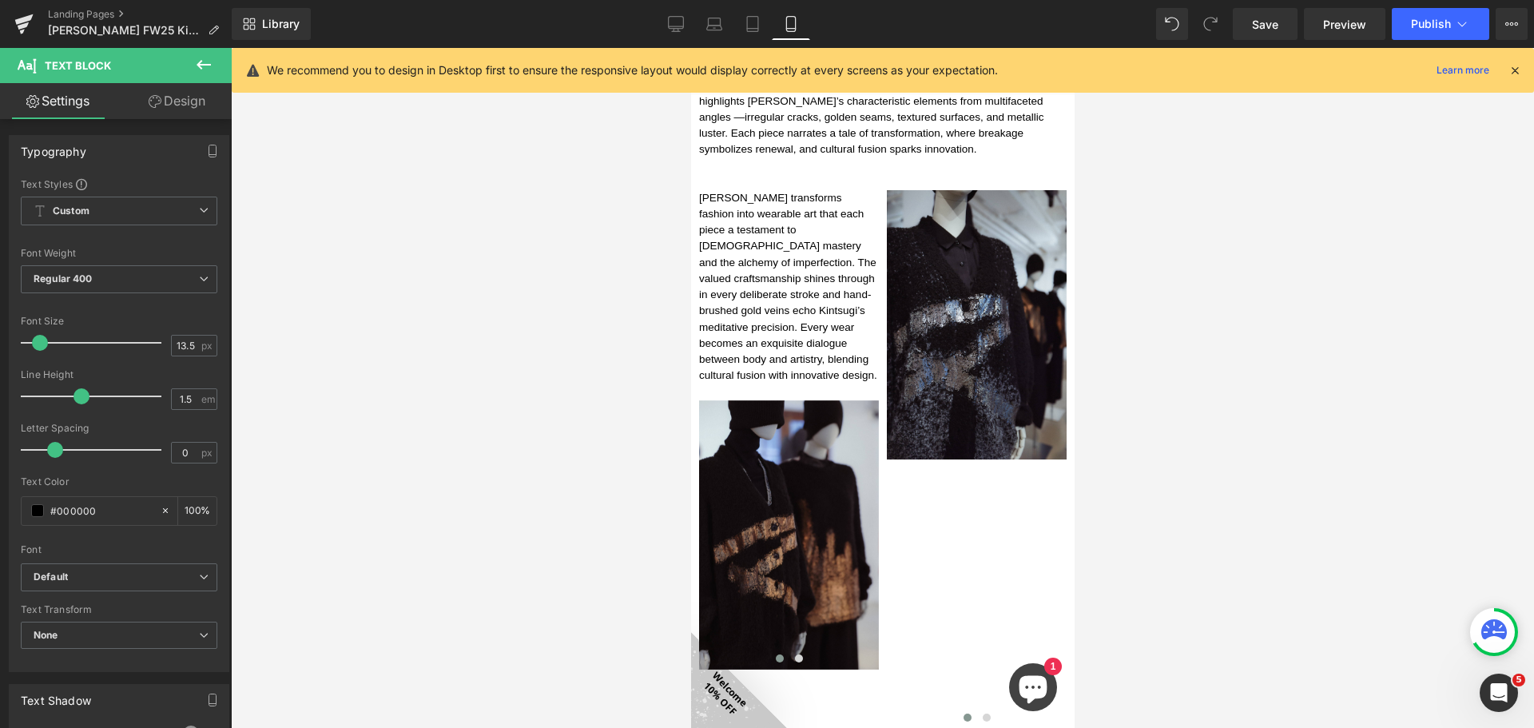
click at [1166, 543] on div at bounding box center [882, 388] width 1303 height 680
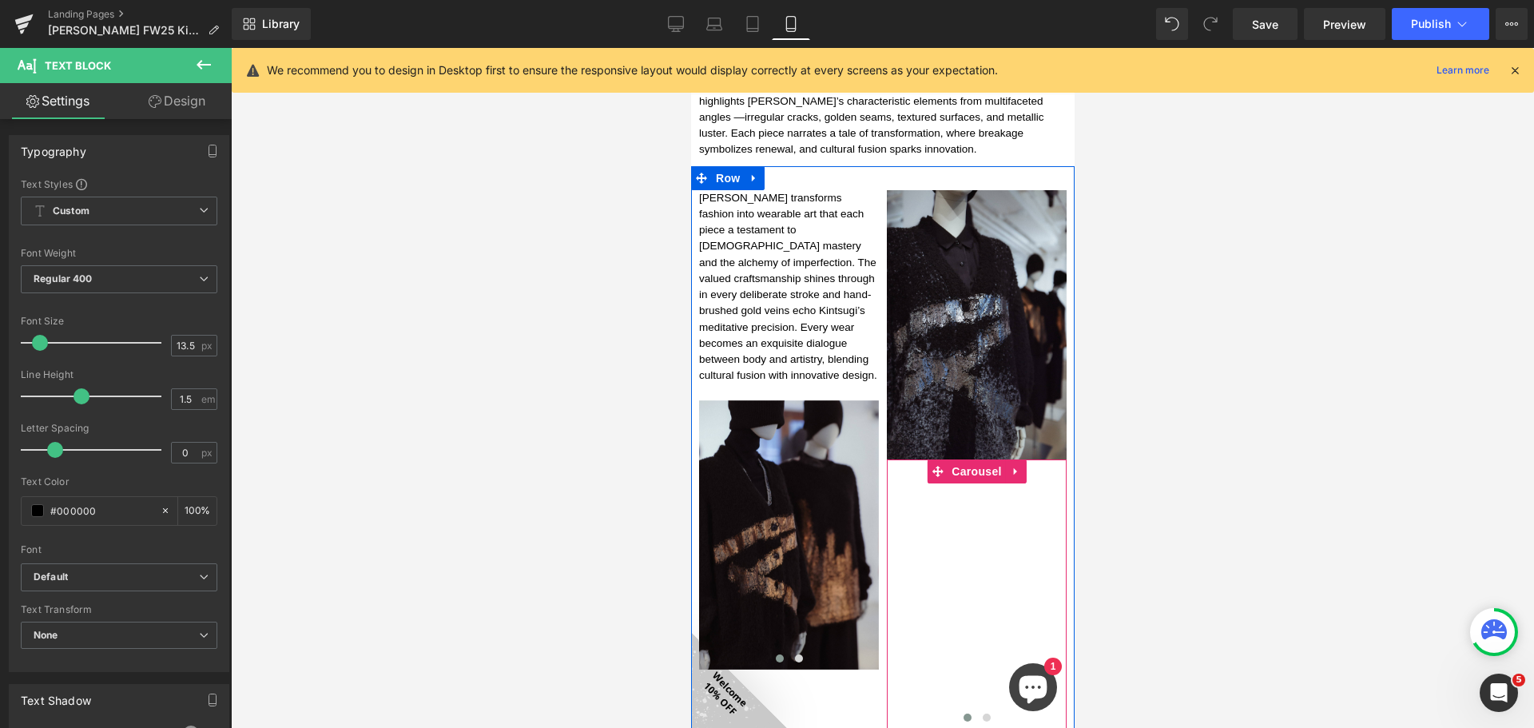
click at [948, 474] on div "Text Block" at bounding box center [976, 479] width 180 height 40
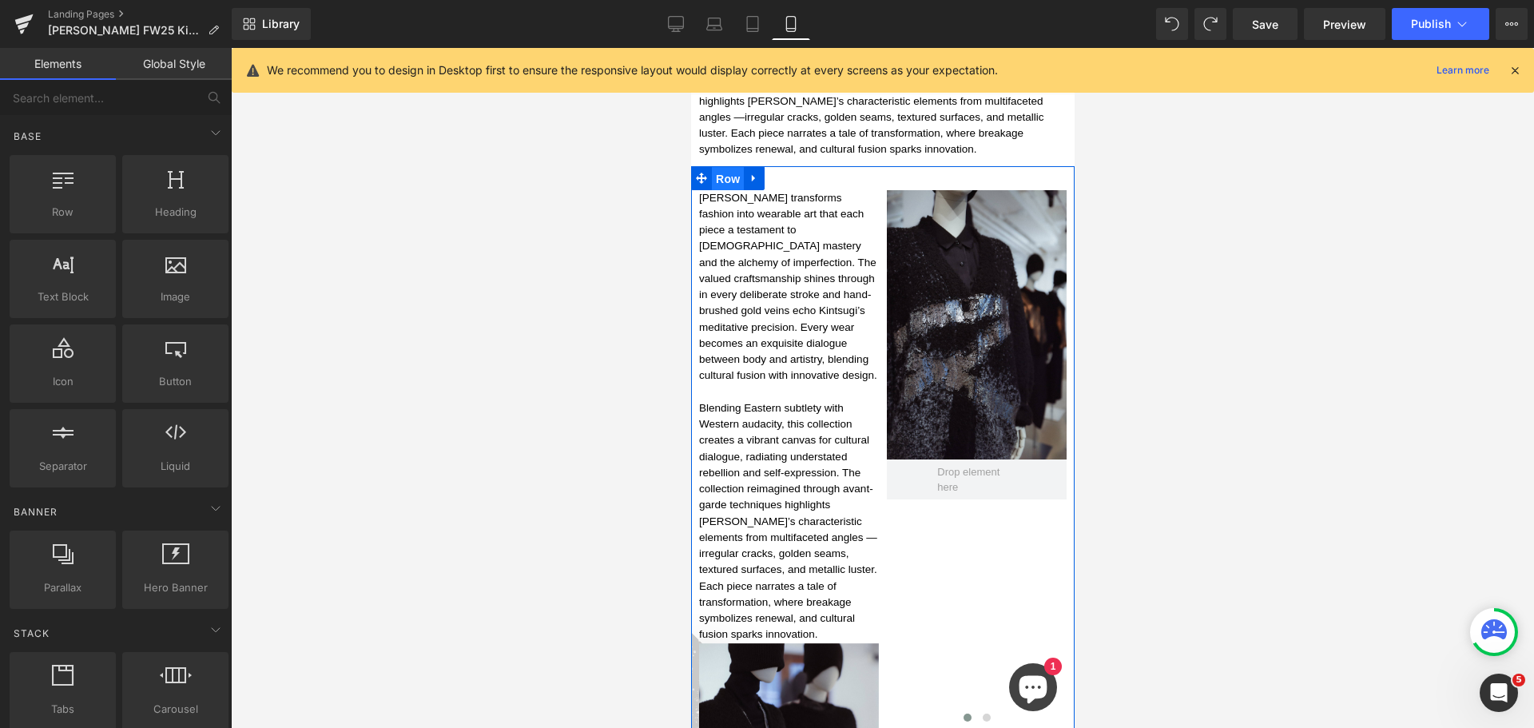
drag, startPoint x: 737, startPoint y: 153, endPoint x: 1325, endPoint y: 238, distance: 594.1
click at [737, 167] on span "Row" at bounding box center [727, 179] width 32 height 24
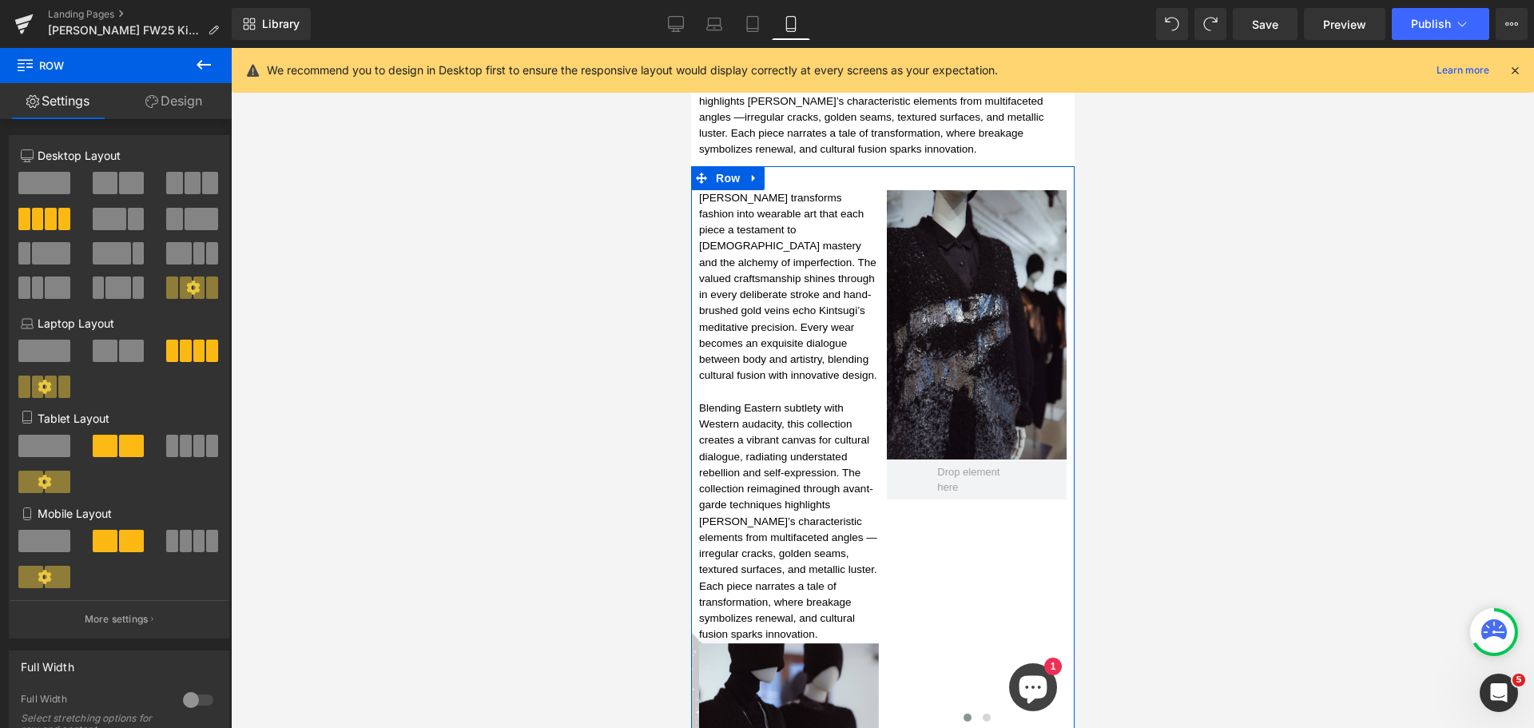
click at [179, 99] on link "Design" at bounding box center [174, 101] width 116 height 36
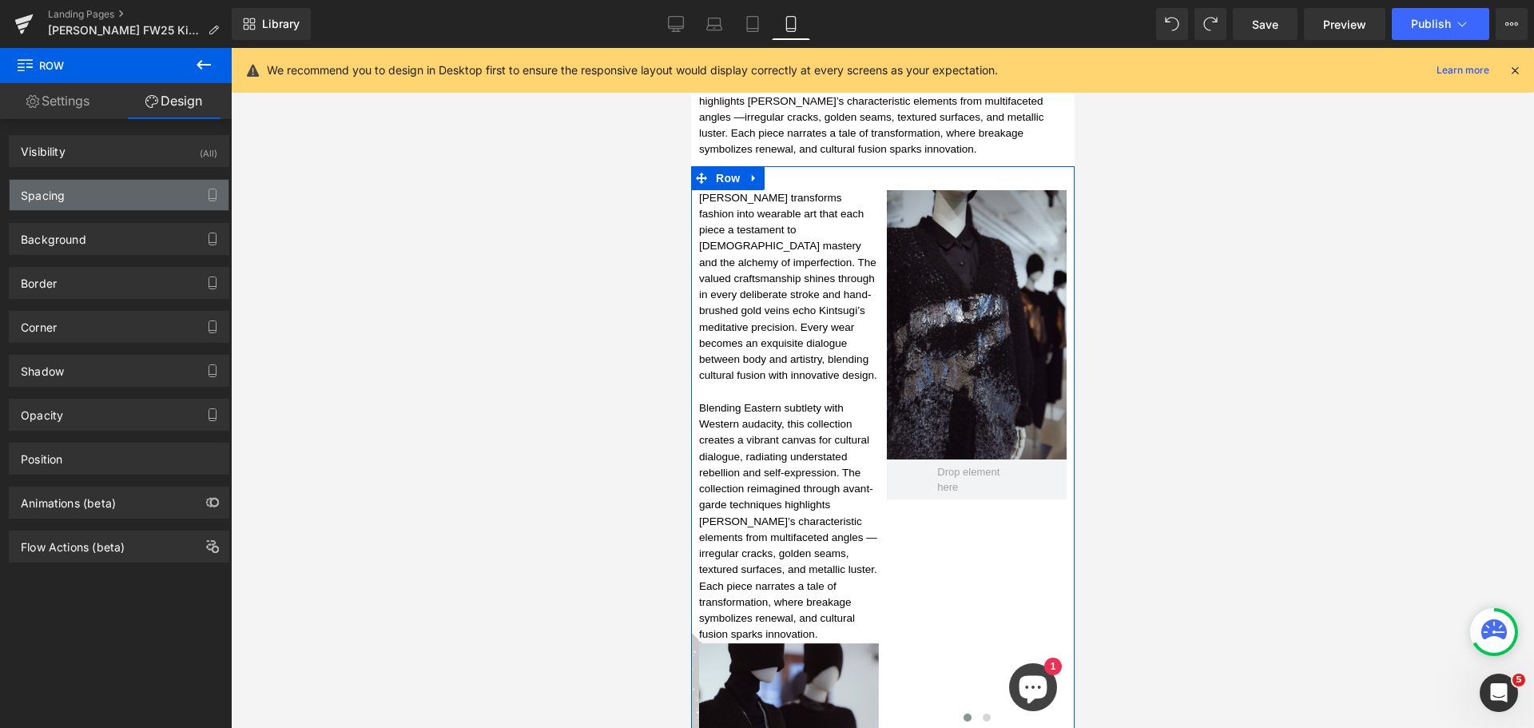
click at [178, 192] on div "Spacing" at bounding box center [119, 195] width 219 height 30
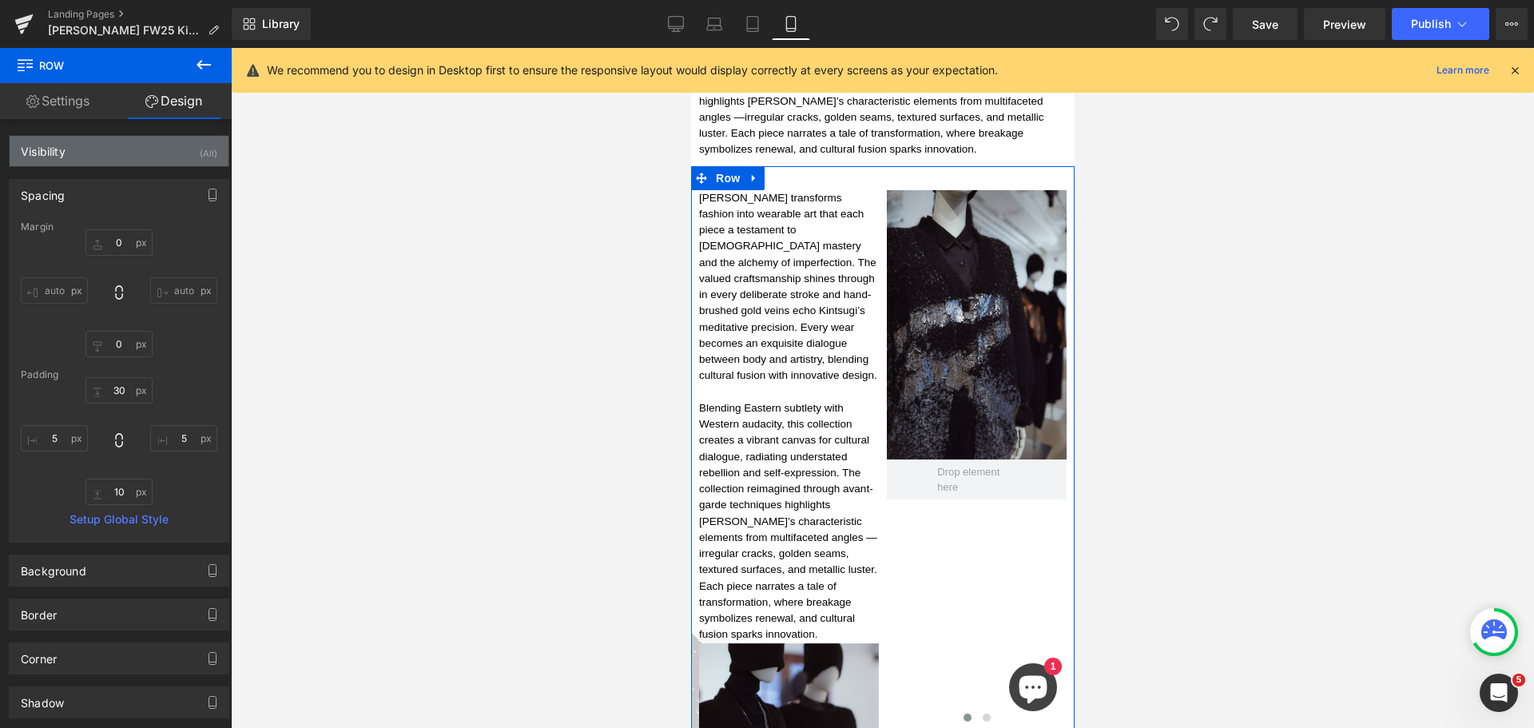
click at [188, 157] on div "Visibility (All)" at bounding box center [119, 151] width 219 height 30
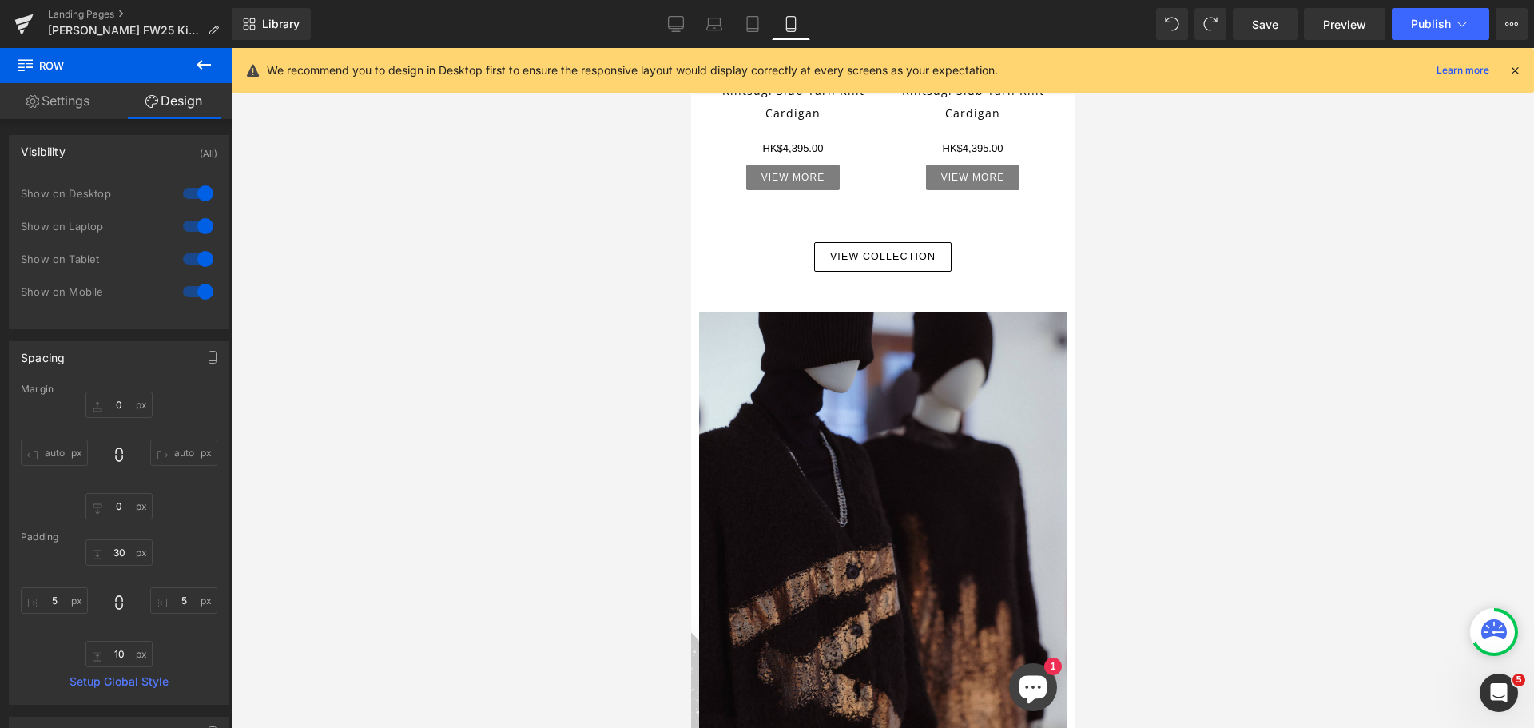
scroll to position [879, 0]
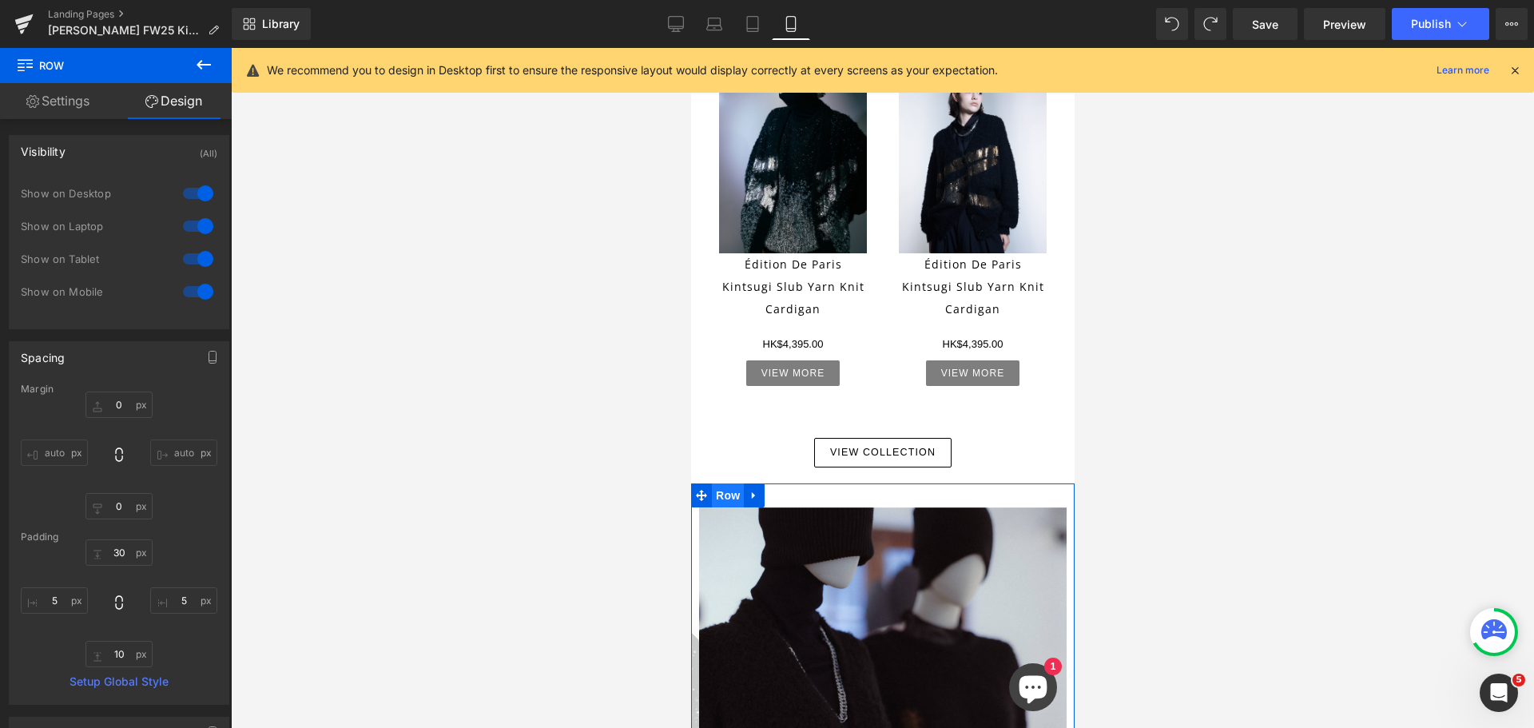
click at [728, 483] on span "Row" at bounding box center [727, 495] width 32 height 24
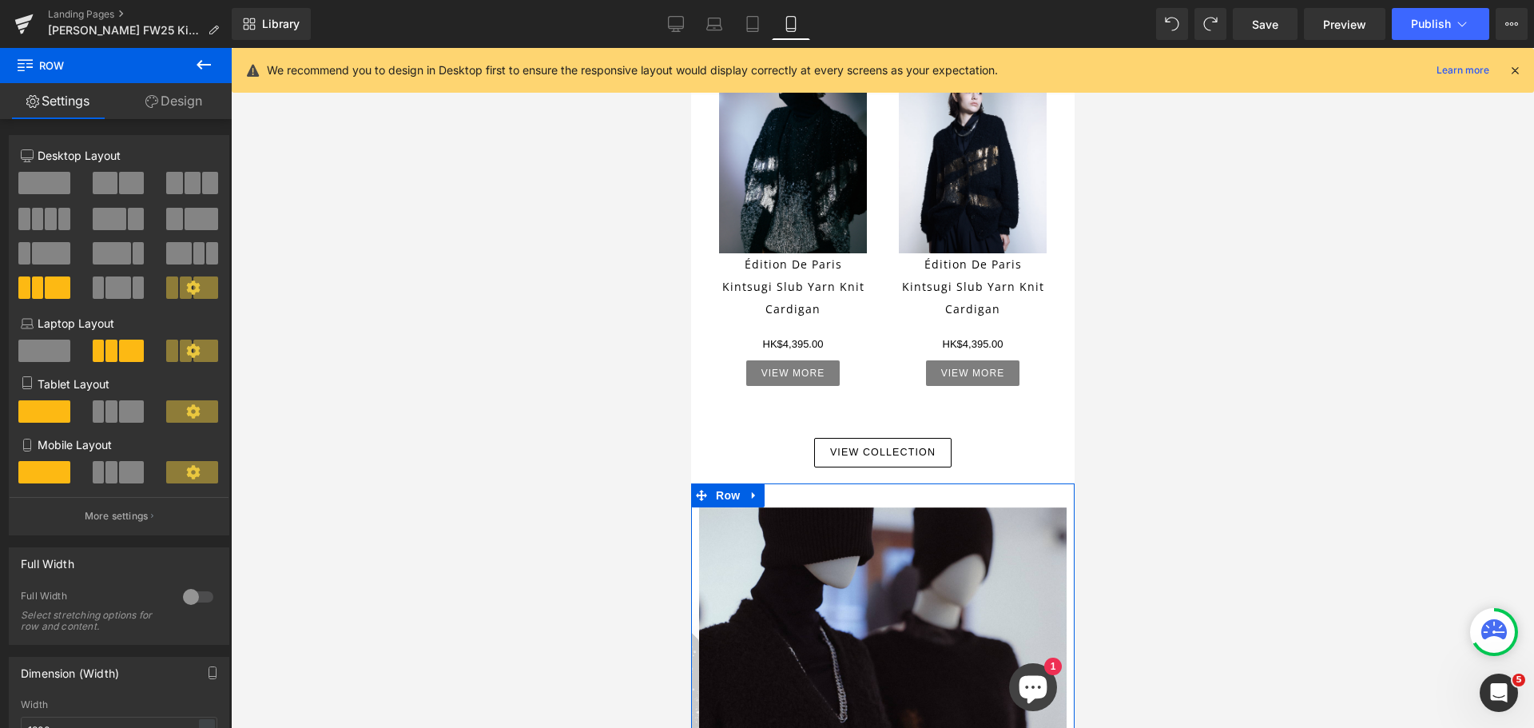
click at [177, 99] on link "Design" at bounding box center [174, 101] width 116 height 36
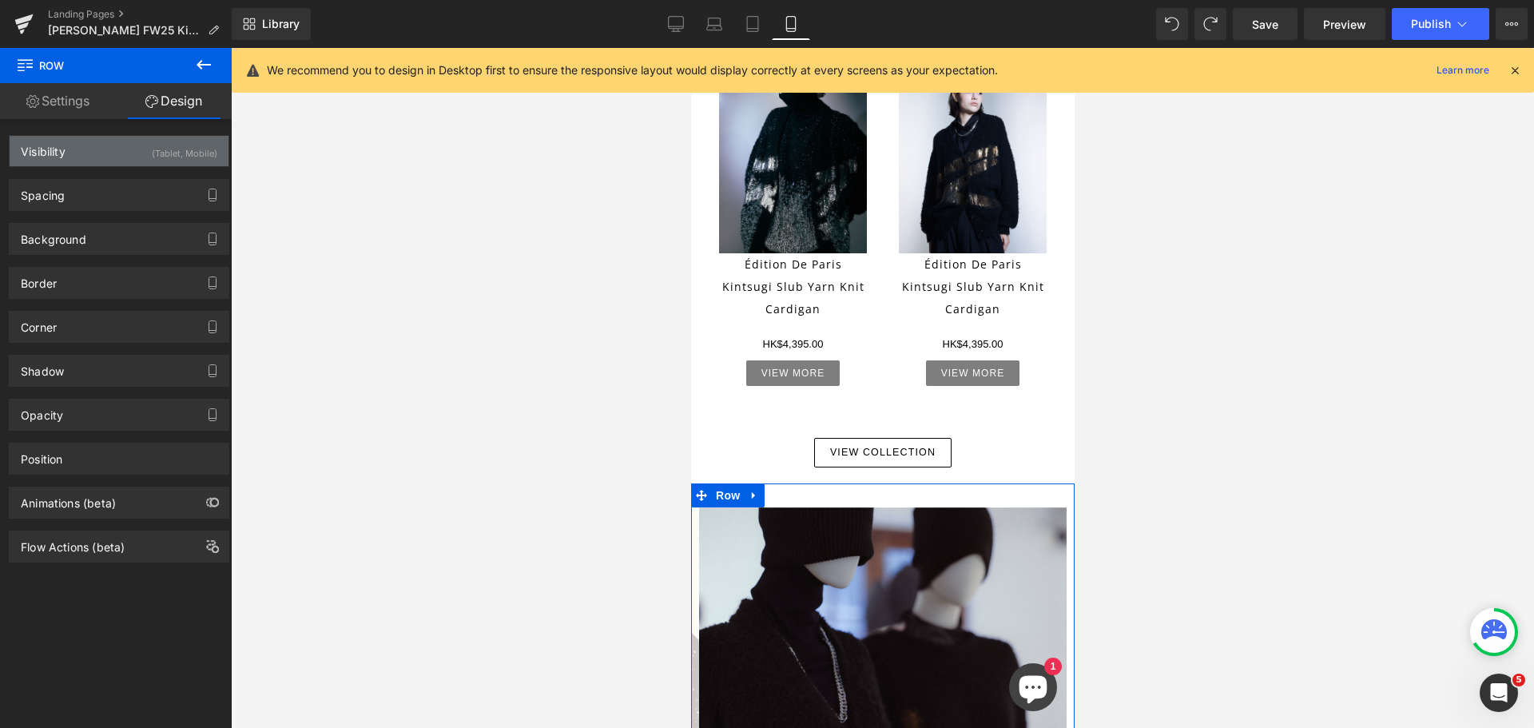
click at [197, 150] on div "(Tablet, Mobile)" at bounding box center [185, 149] width 66 height 26
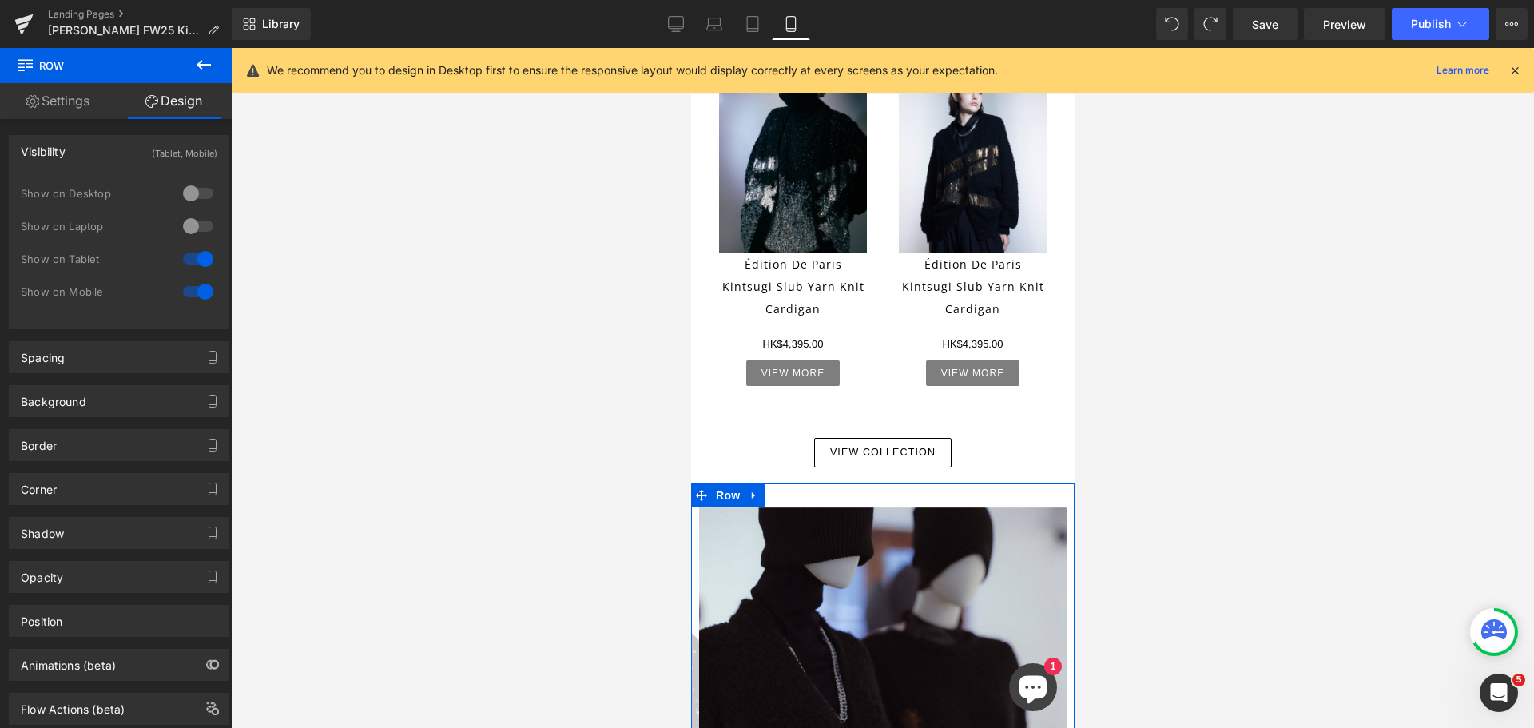
drag, startPoint x: 187, startPoint y: 186, endPoint x: 185, endPoint y: 223, distance: 36.8
click at [187, 193] on div at bounding box center [198, 194] width 38 height 26
click at [185, 222] on div at bounding box center [198, 226] width 38 height 26
click at [203, 260] on div at bounding box center [198, 259] width 38 height 26
click at [197, 289] on div at bounding box center [198, 292] width 38 height 26
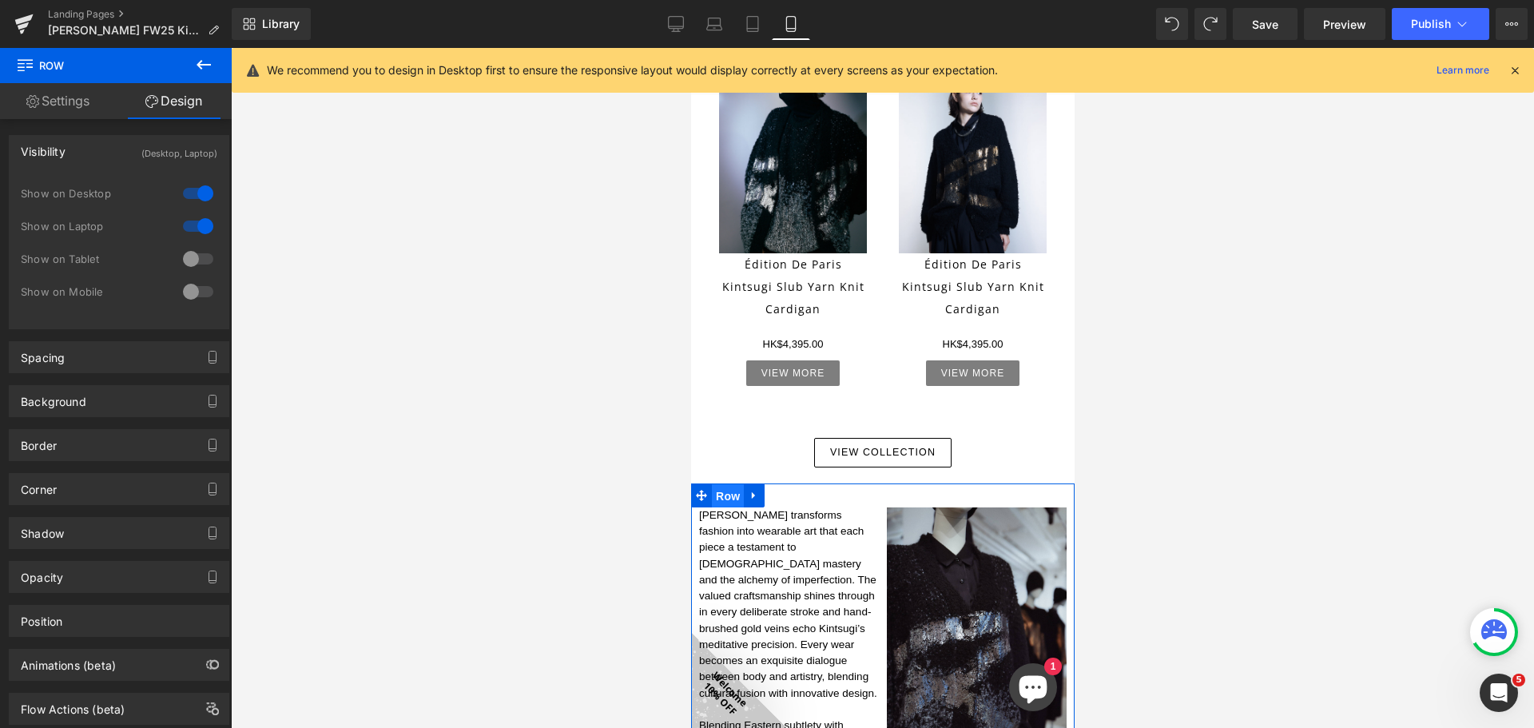
drag, startPoint x: 731, startPoint y: 467, endPoint x: 1271, endPoint y: 468, distance: 540.0
click at [731, 484] on span "Row" at bounding box center [727, 496] width 32 height 24
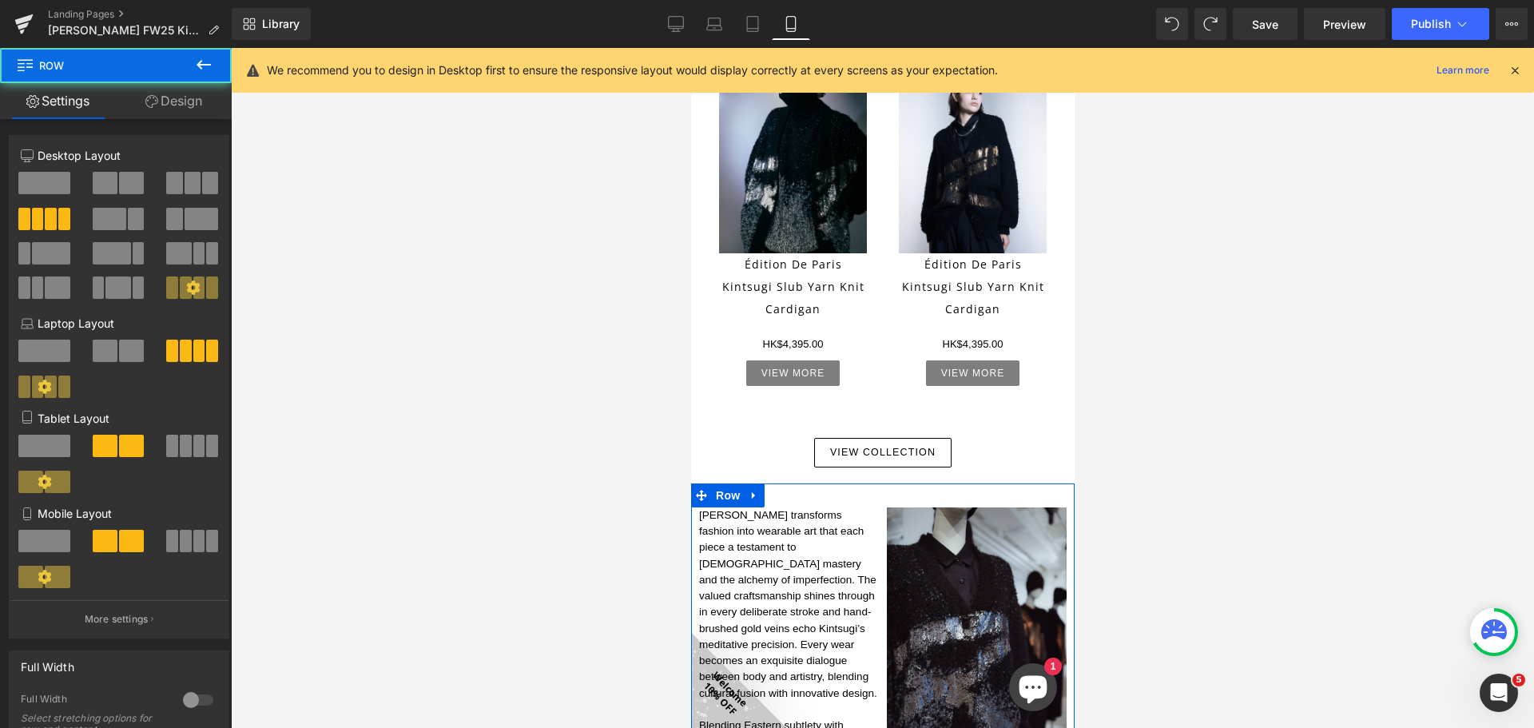
click at [194, 109] on link "Design" at bounding box center [174, 101] width 116 height 36
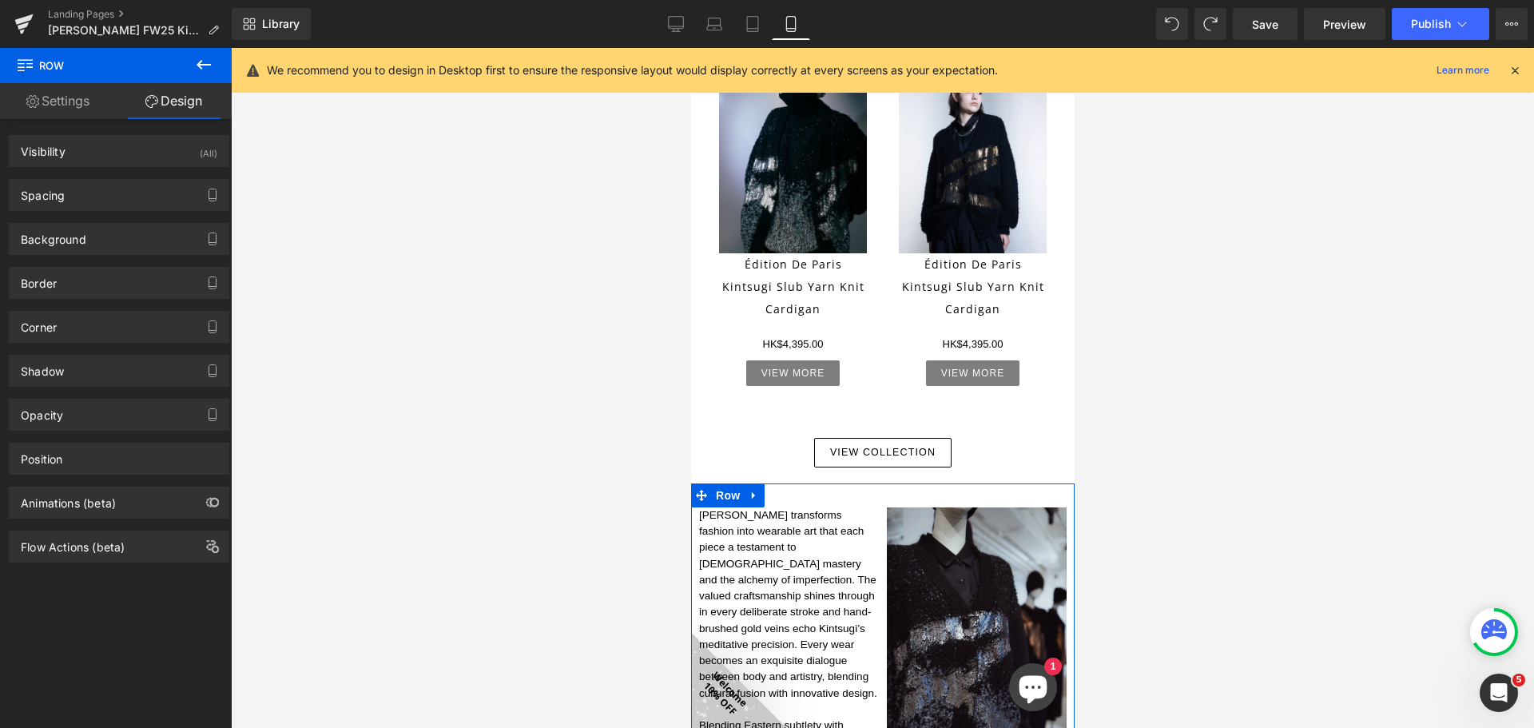
drag, startPoint x: 196, startPoint y: 149, endPoint x: 364, endPoint y: 124, distance: 170.4
click at [200, 148] on div "(All)" at bounding box center [209, 149] width 18 height 26
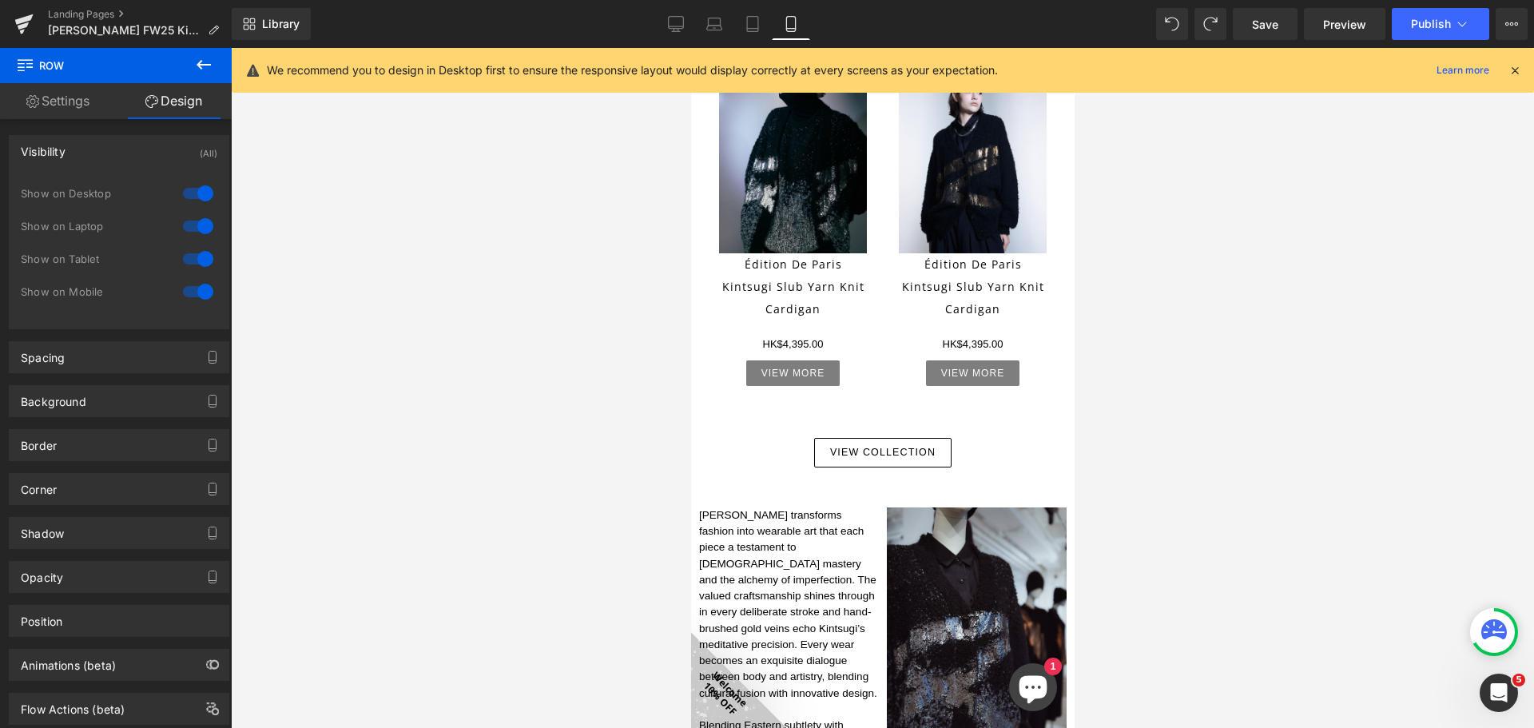
click at [677, 20] on icon at bounding box center [676, 24] width 16 height 16
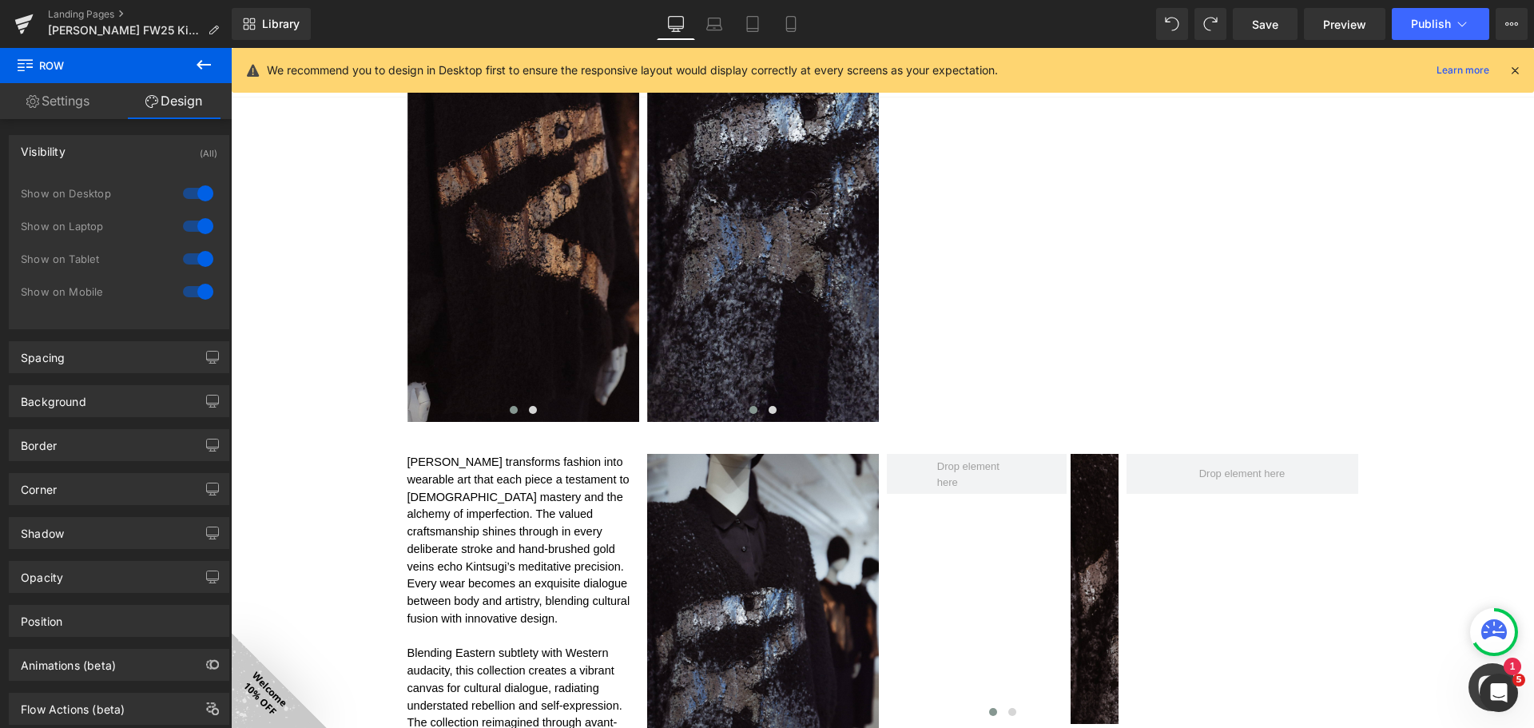
scroll to position [1400, 0]
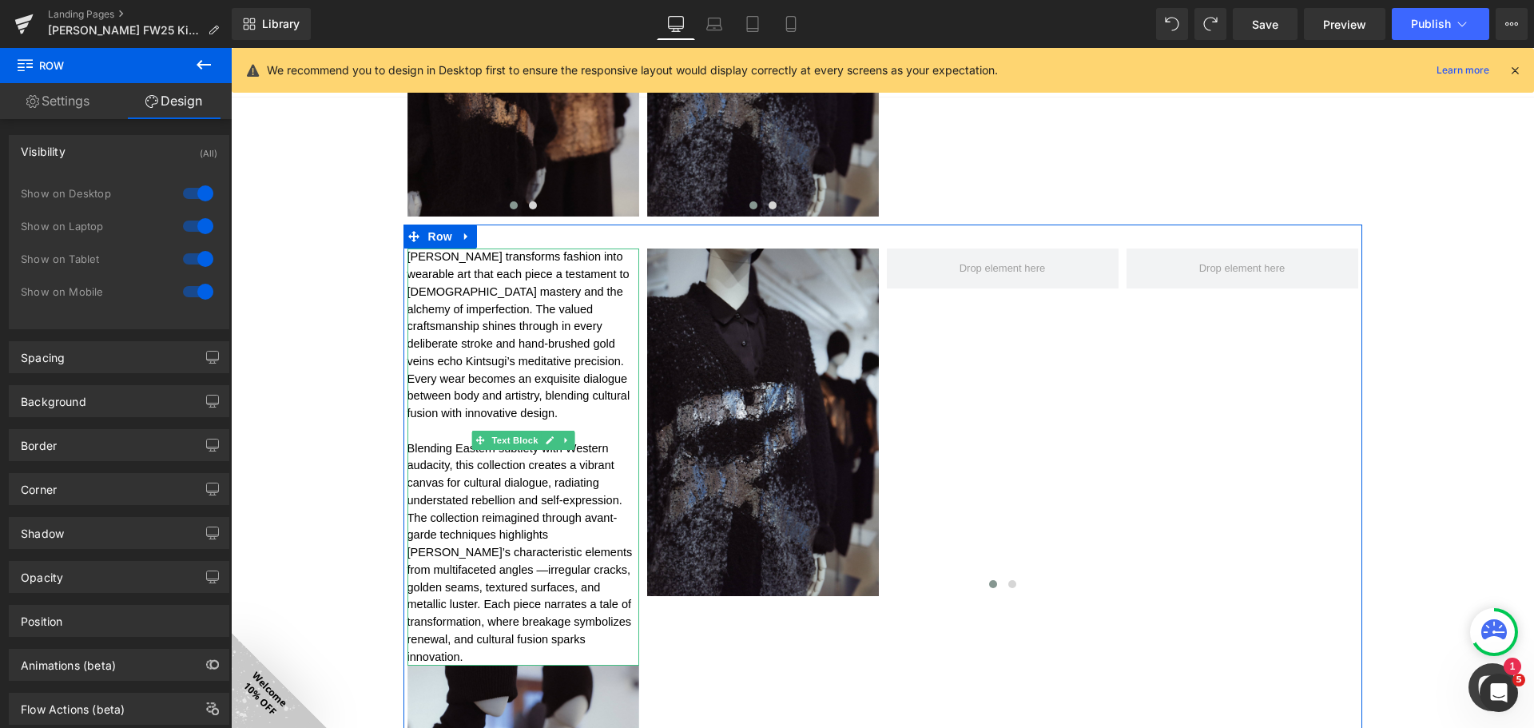
click at [562, 442] on icon at bounding box center [566, 440] width 9 height 10
click at [553, 439] on icon at bounding box center [557, 439] width 9 height 9
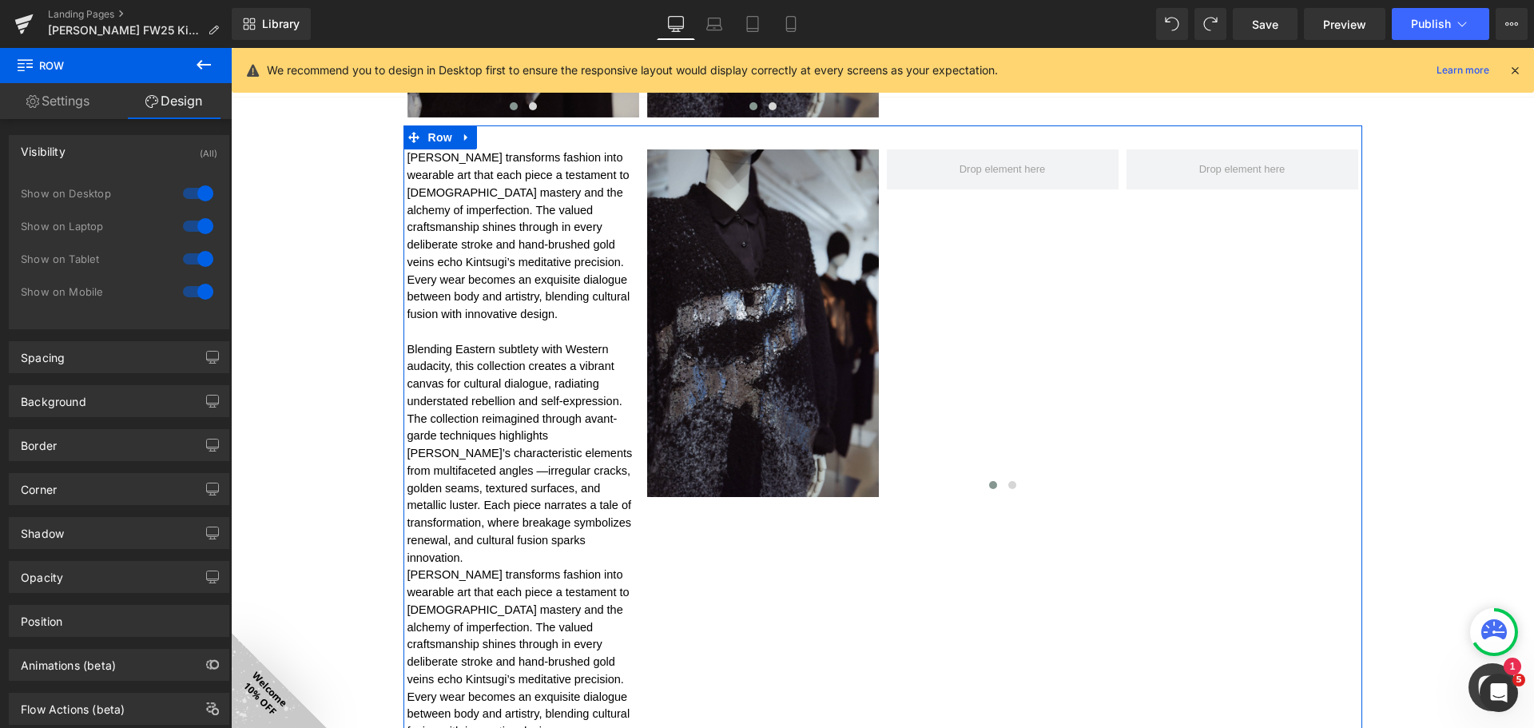
scroll to position [1440, 0]
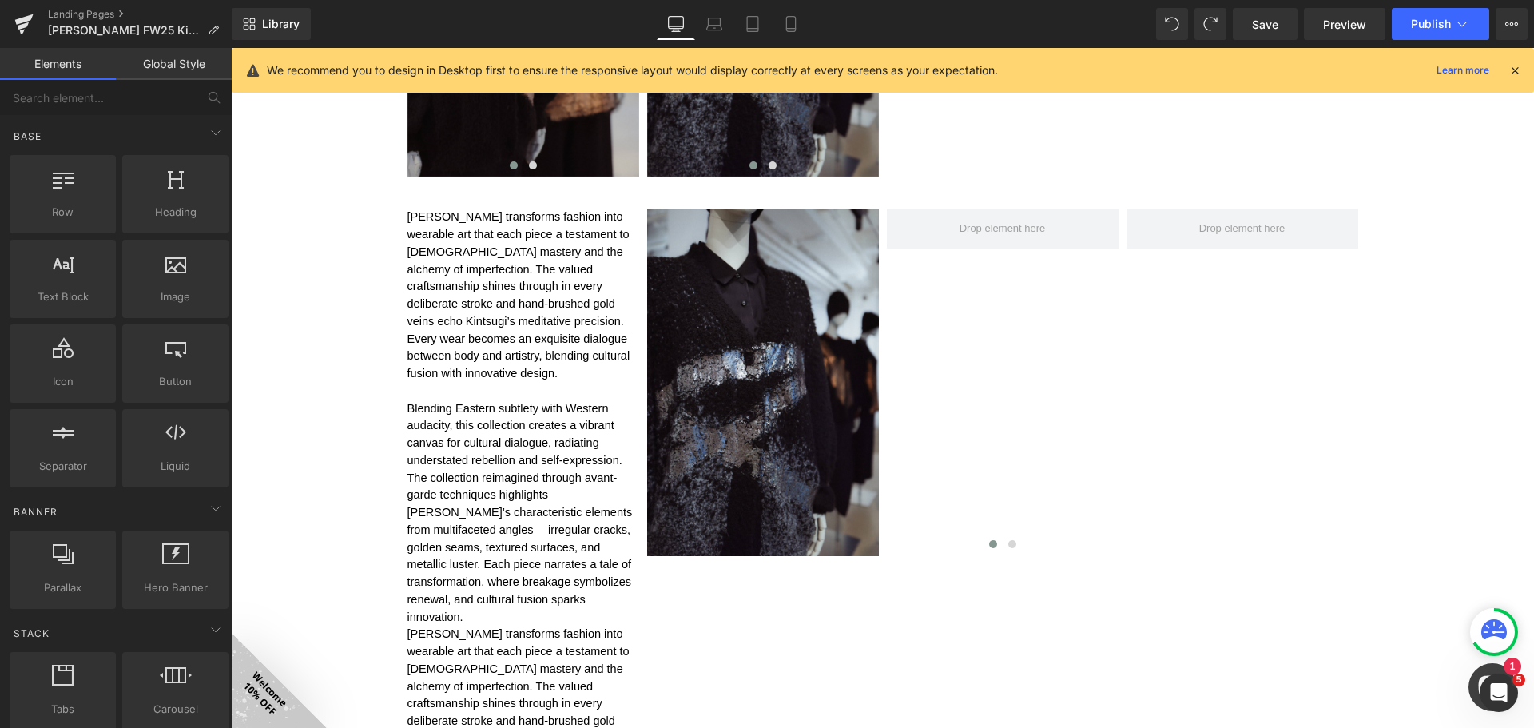
click at [287, 586] on div "Image FALL WINTER 2025 Kintsugi Collection Heading Image Image Image Row 50px I…" at bounding box center [882, 716] width 1303 height 4064
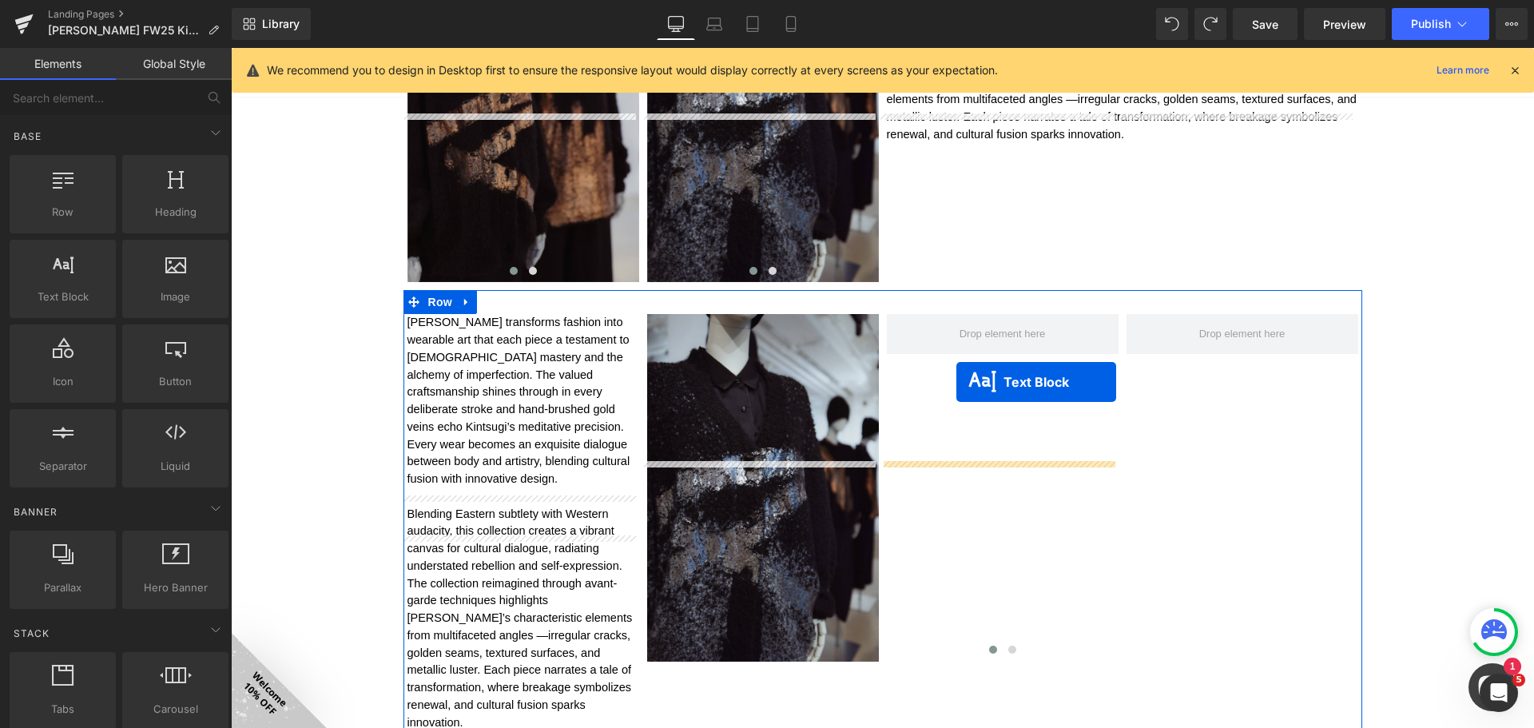
scroll to position [1281, 0]
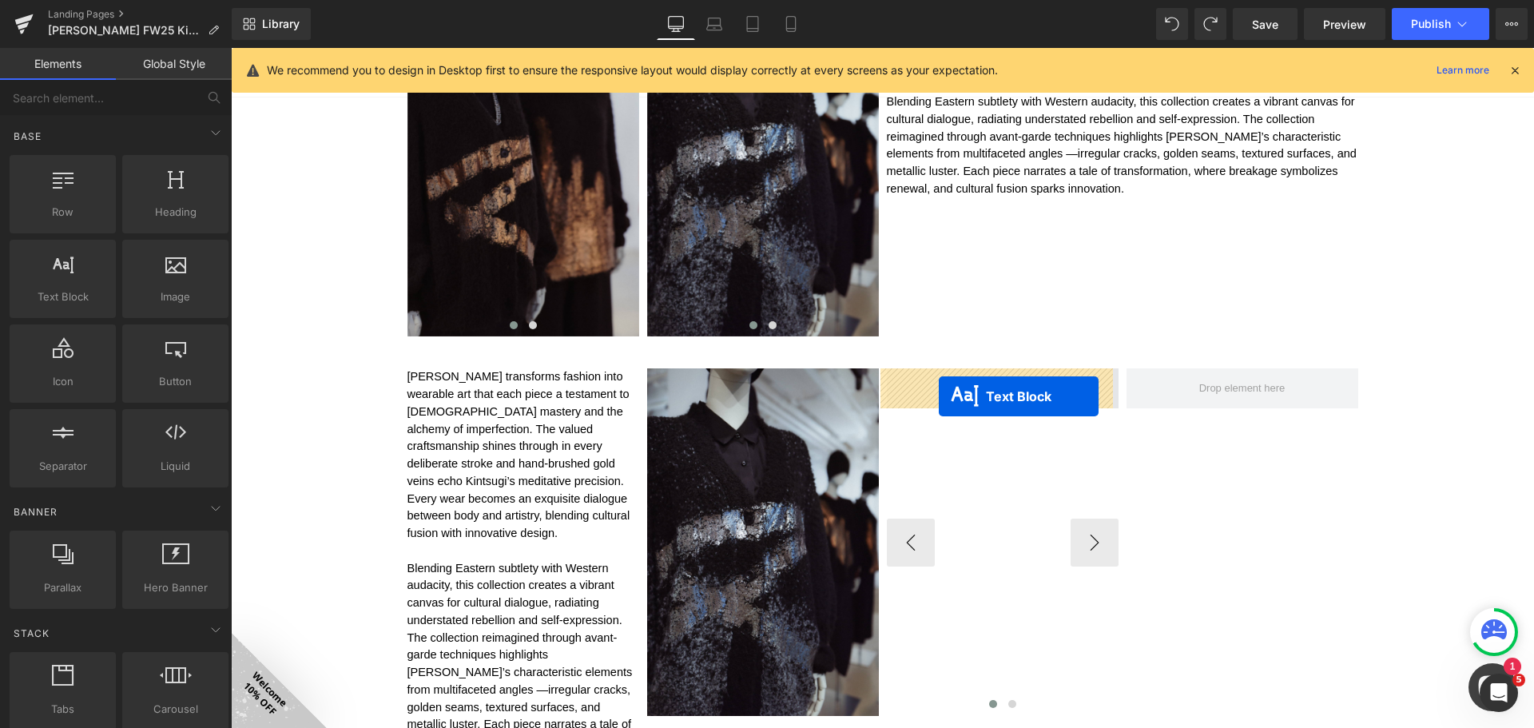
drag, startPoint x: 479, startPoint y: 624, endPoint x: 939, endPoint y: 396, distance: 512.7
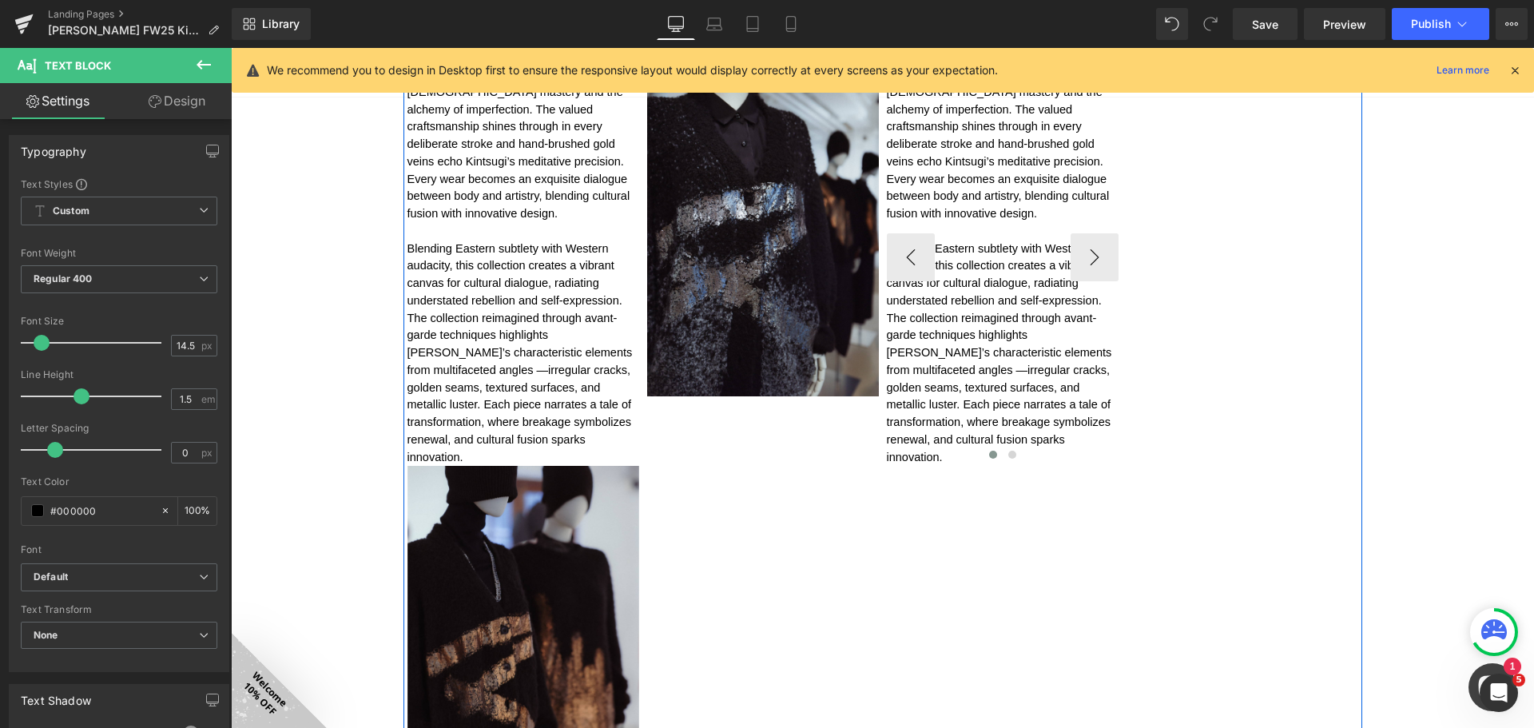
scroll to position [1440, 0]
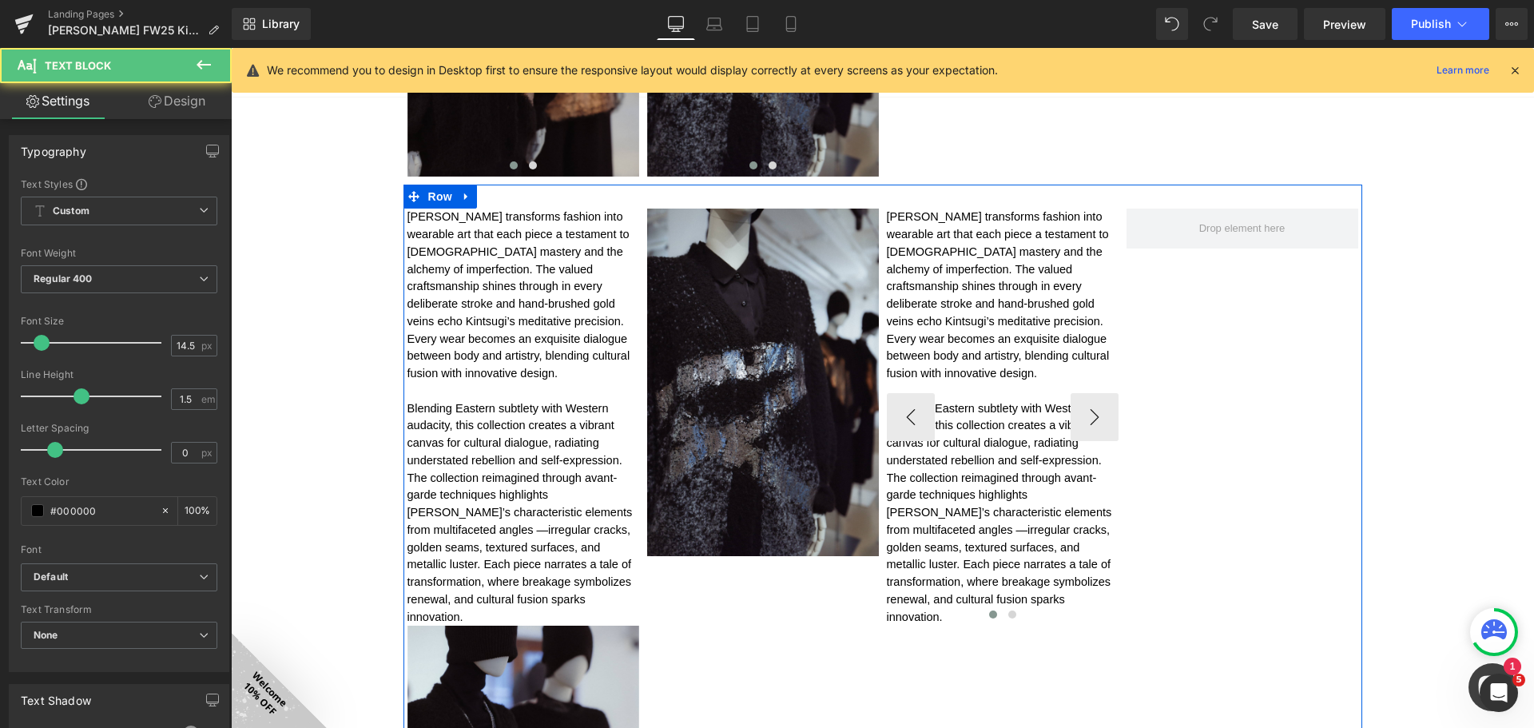
click at [1033, 350] on p "[PERSON_NAME] transforms fashion into wearable art that each piece a testament …" at bounding box center [1003, 295] width 232 height 174
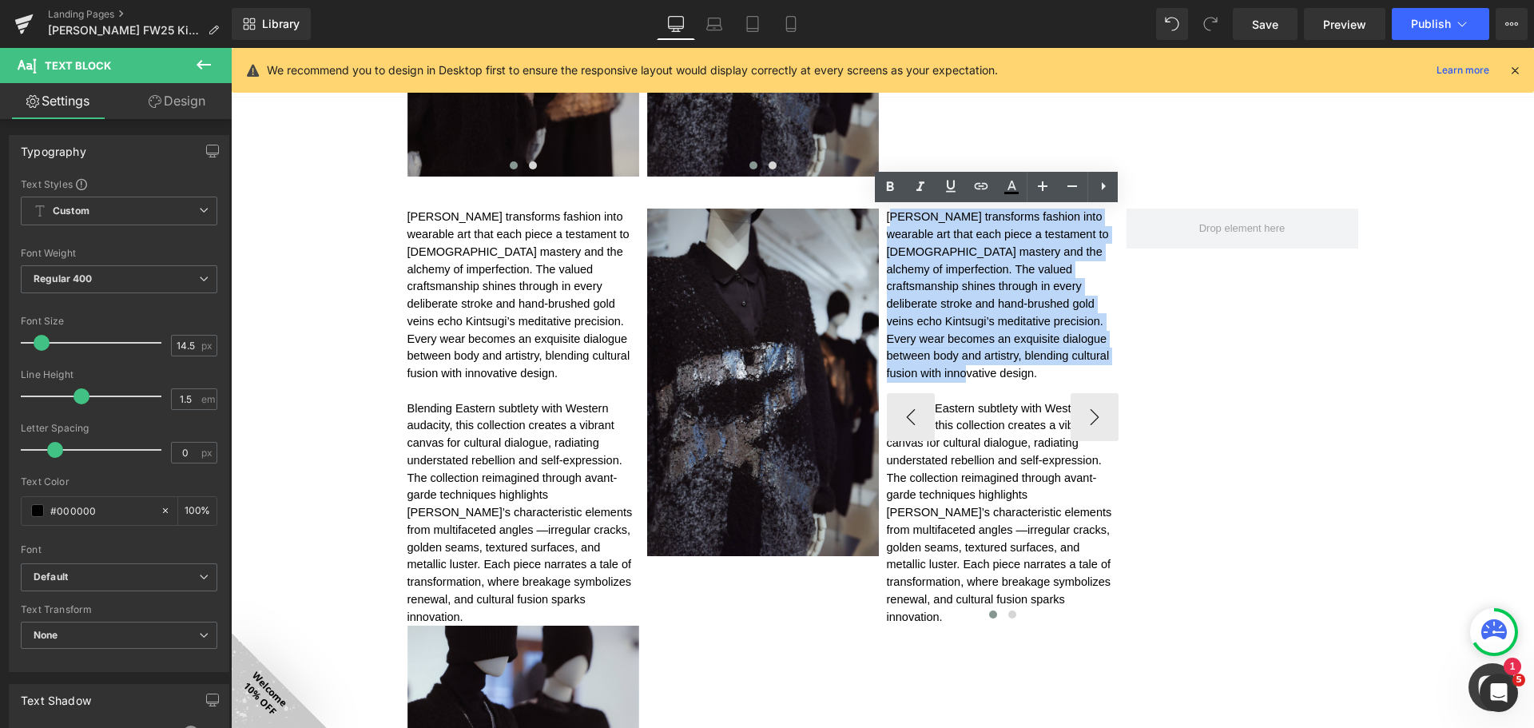
drag, startPoint x: 1077, startPoint y: 357, endPoint x: 890, endPoint y: 213, distance: 235.8
click at [890, 213] on p "[PERSON_NAME] transforms fashion into wearable art that each piece a testament …" at bounding box center [1003, 295] width 232 height 174
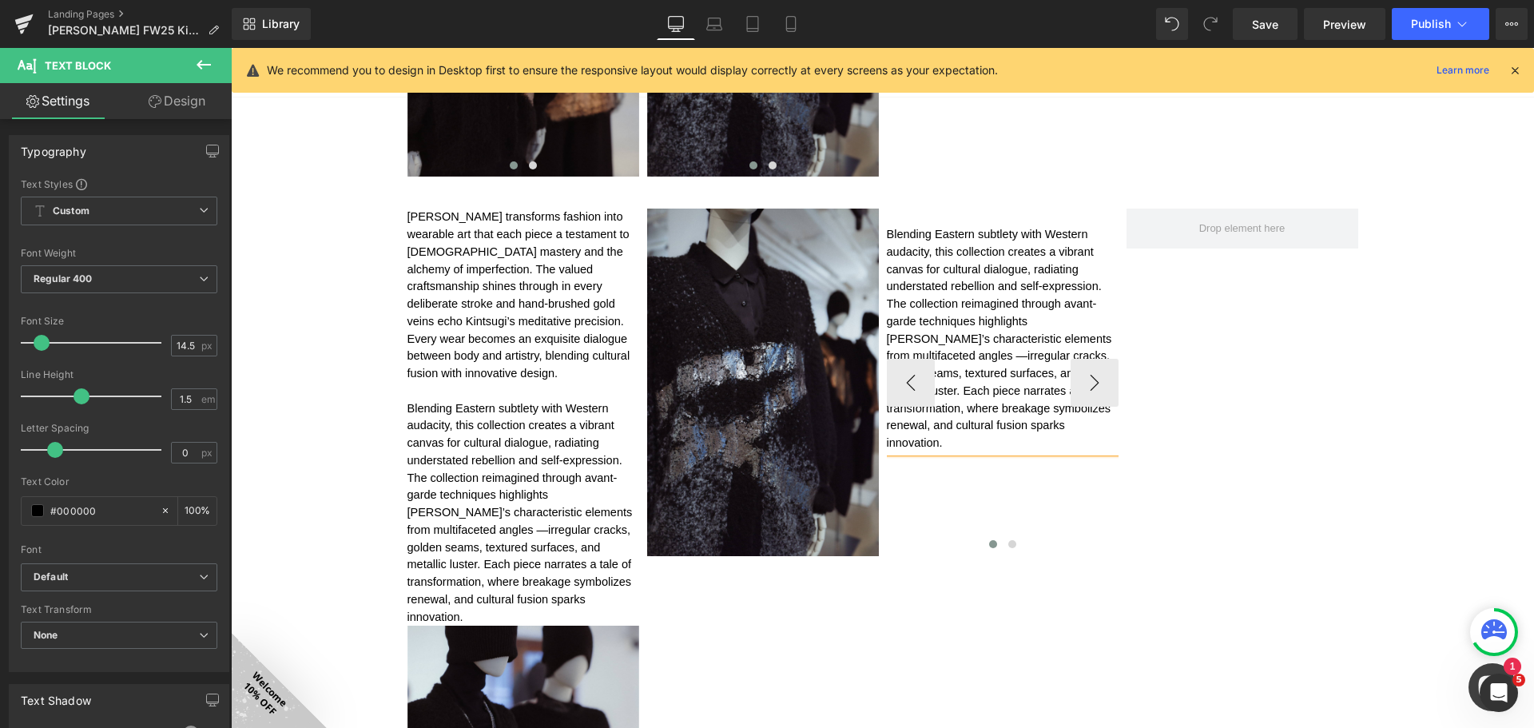
click at [393, 559] on div "Image FALL WINTER 2025 Kintsugi Collection Heading Image Image Image Row 50px I…" at bounding box center [882, 507] width 1303 height 3647
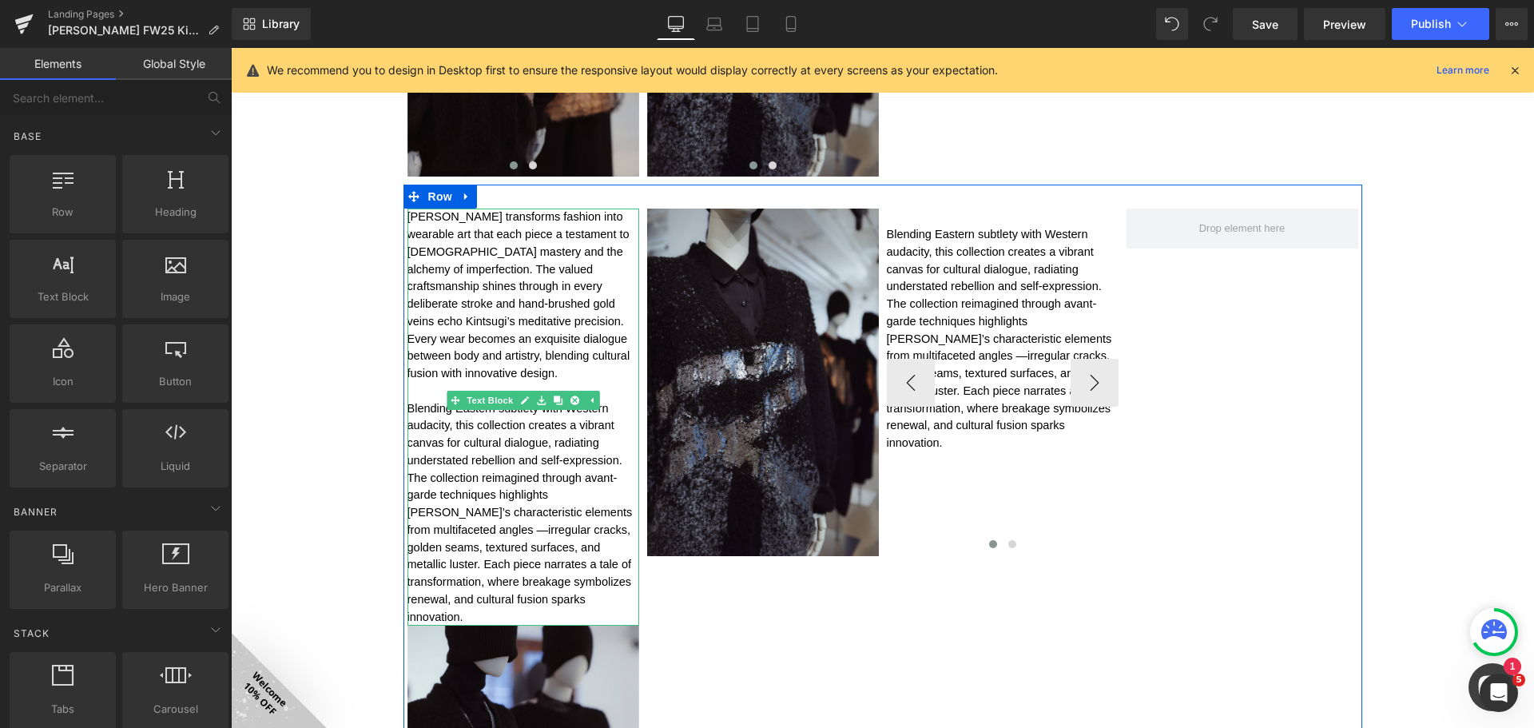
click at [470, 394] on link "Text Block" at bounding box center [481, 400] width 69 height 19
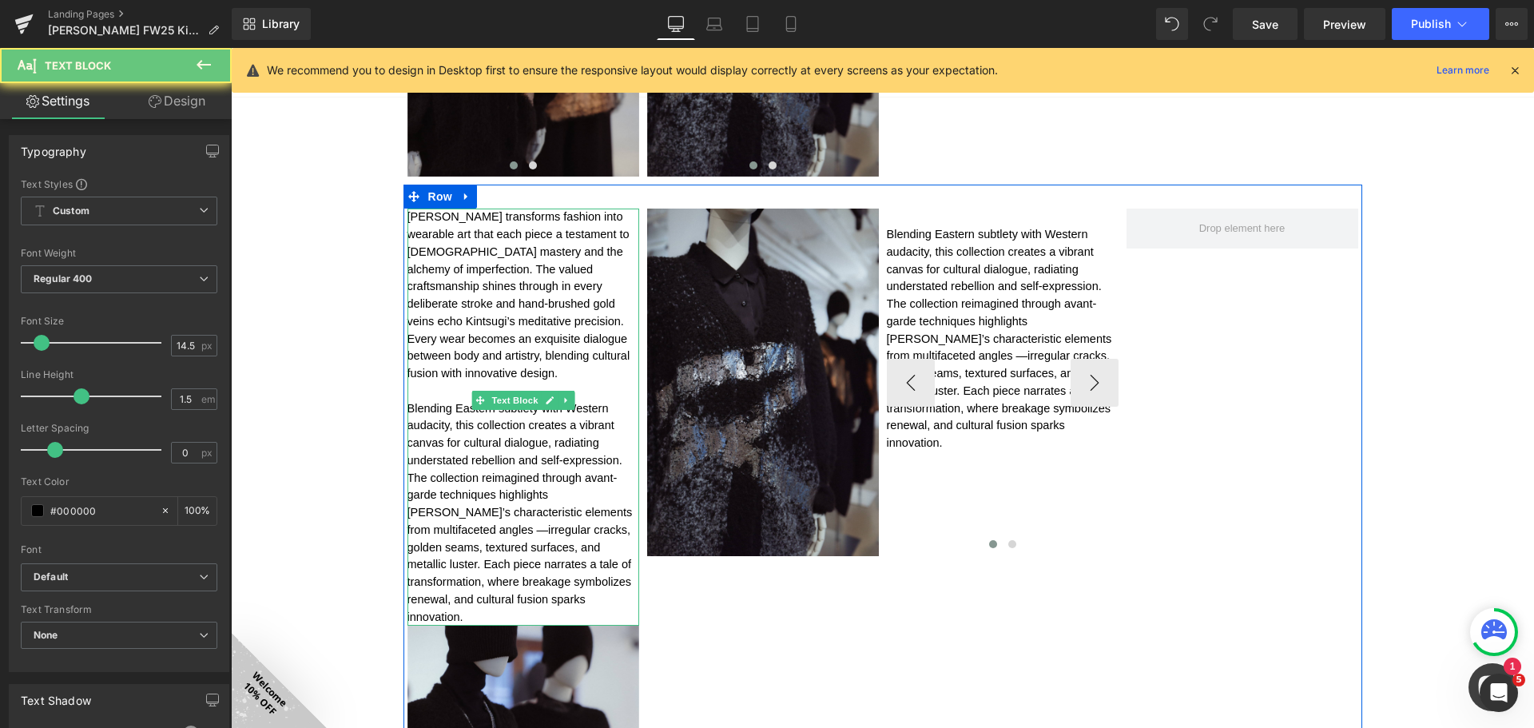
drag, startPoint x: 463, startPoint y: 368, endPoint x: 460, endPoint y: 380, distance: 12.2
click at [463, 383] on p at bounding box center [523, 392] width 232 height 18
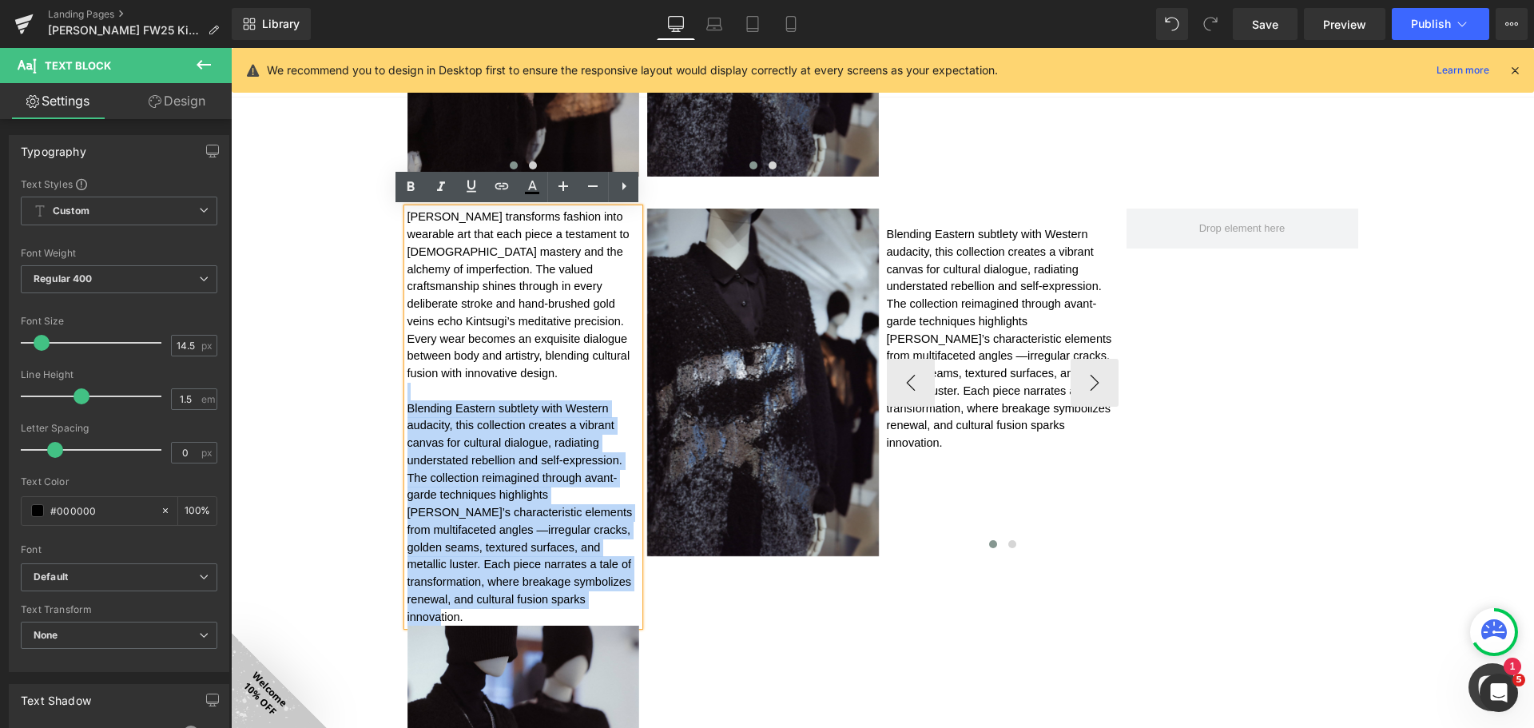
drag, startPoint x: 460, startPoint y: 377, endPoint x: 581, endPoint y: 587, distance: 242.3
click at [581, 587] on div "[PERSON_NAME] transforms fashion into wearable art that each piece a testament …" at bounding box center [523, 416] width 232 height 417
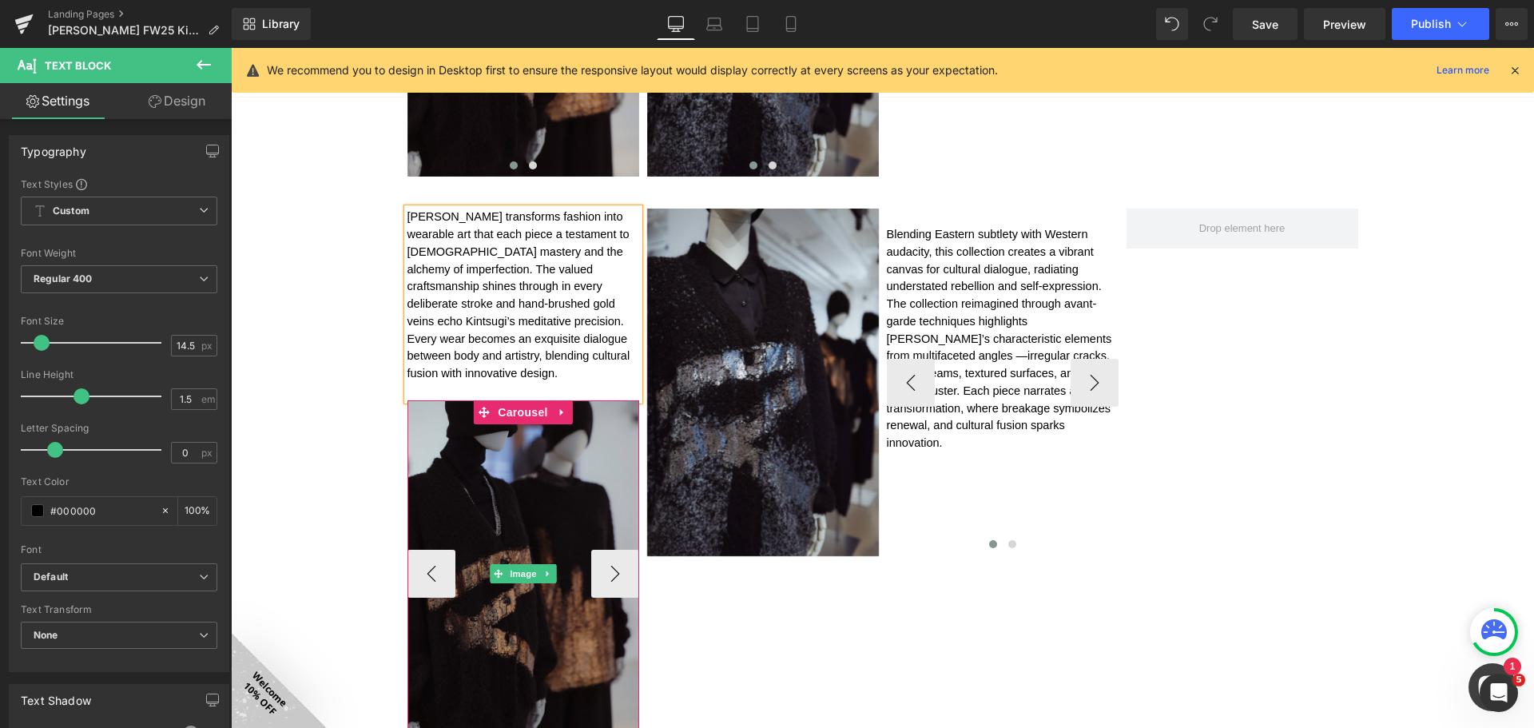
click at [584, 466] on img at bounding box center [523, 573] width 232 height 347
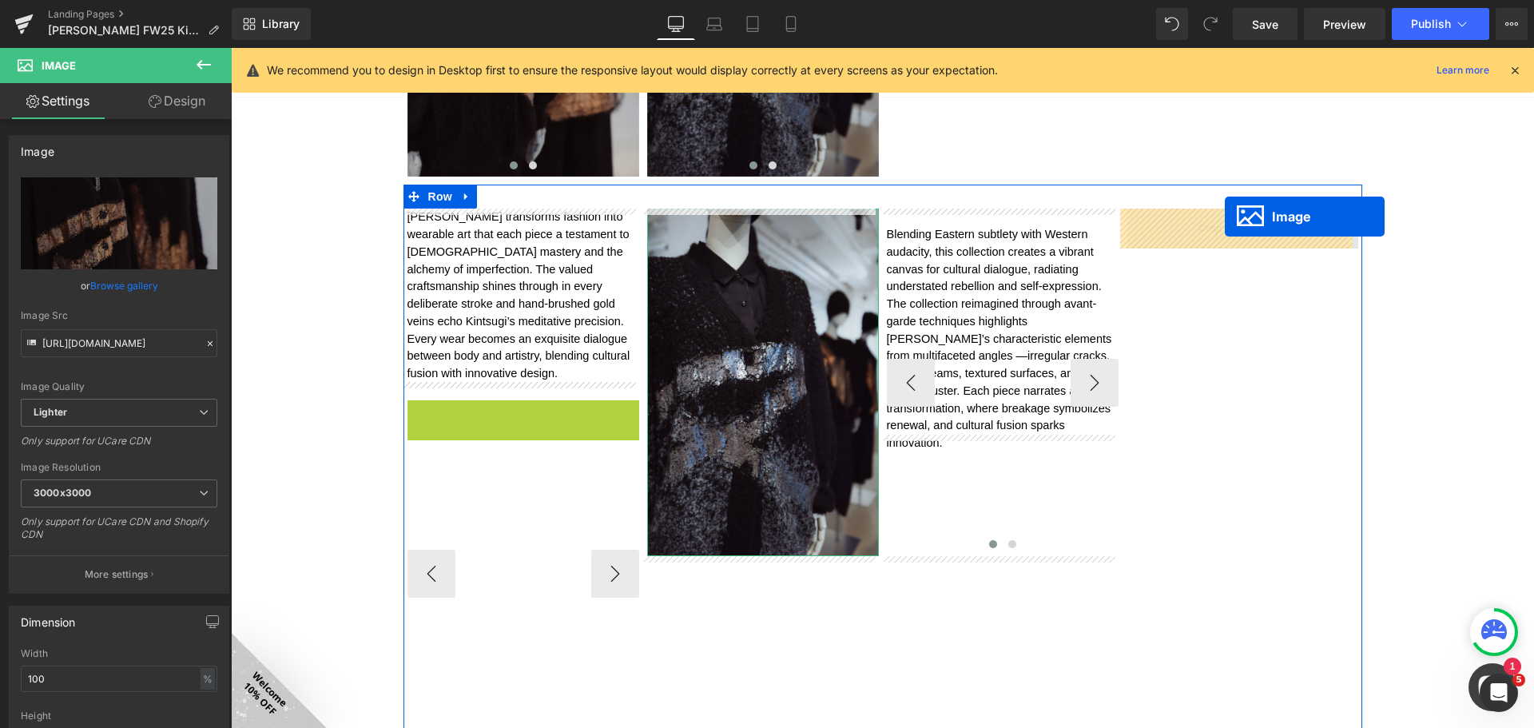
drag, startPoint x: 510, startPoint y: 552, endPoint x: 1225, endPoint y: 216, distance: 789.0
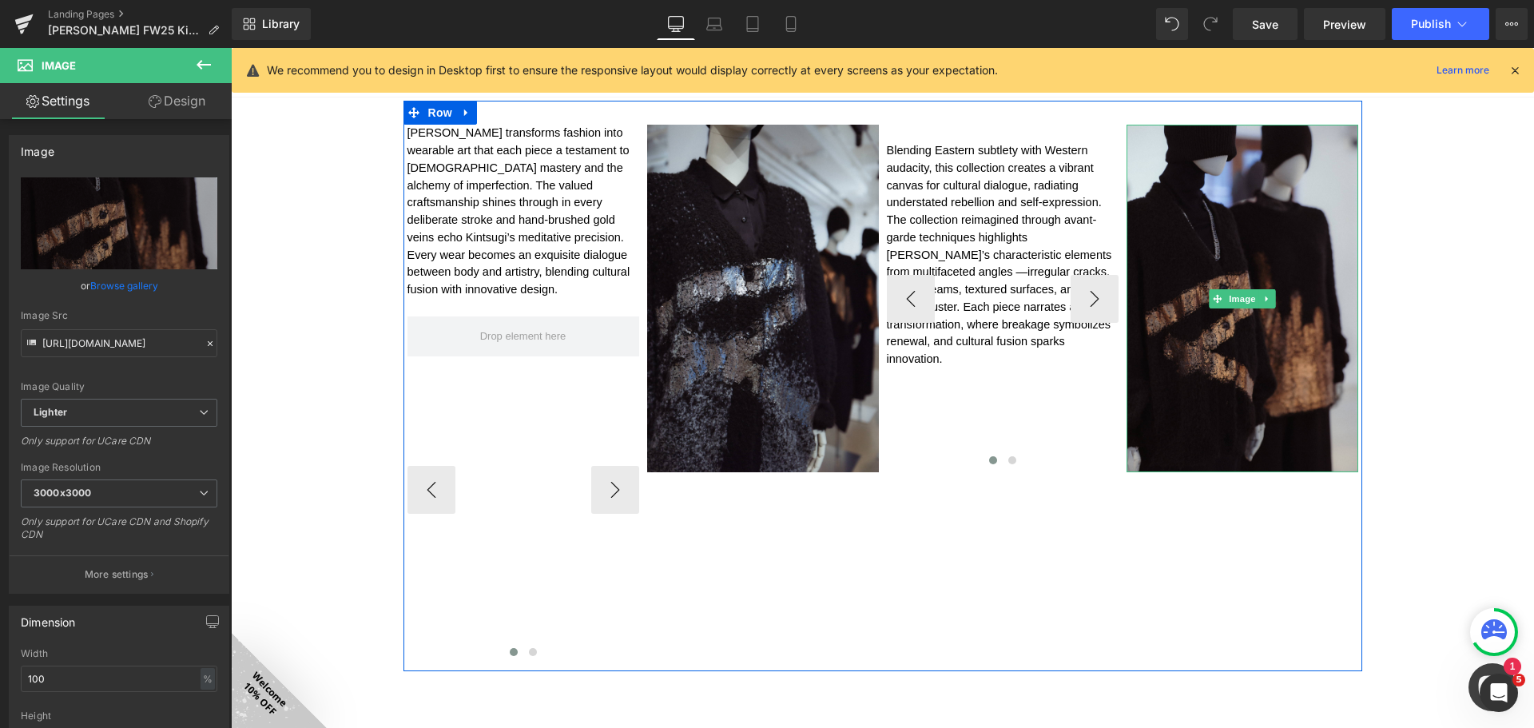
scroll to position [1520, 0]
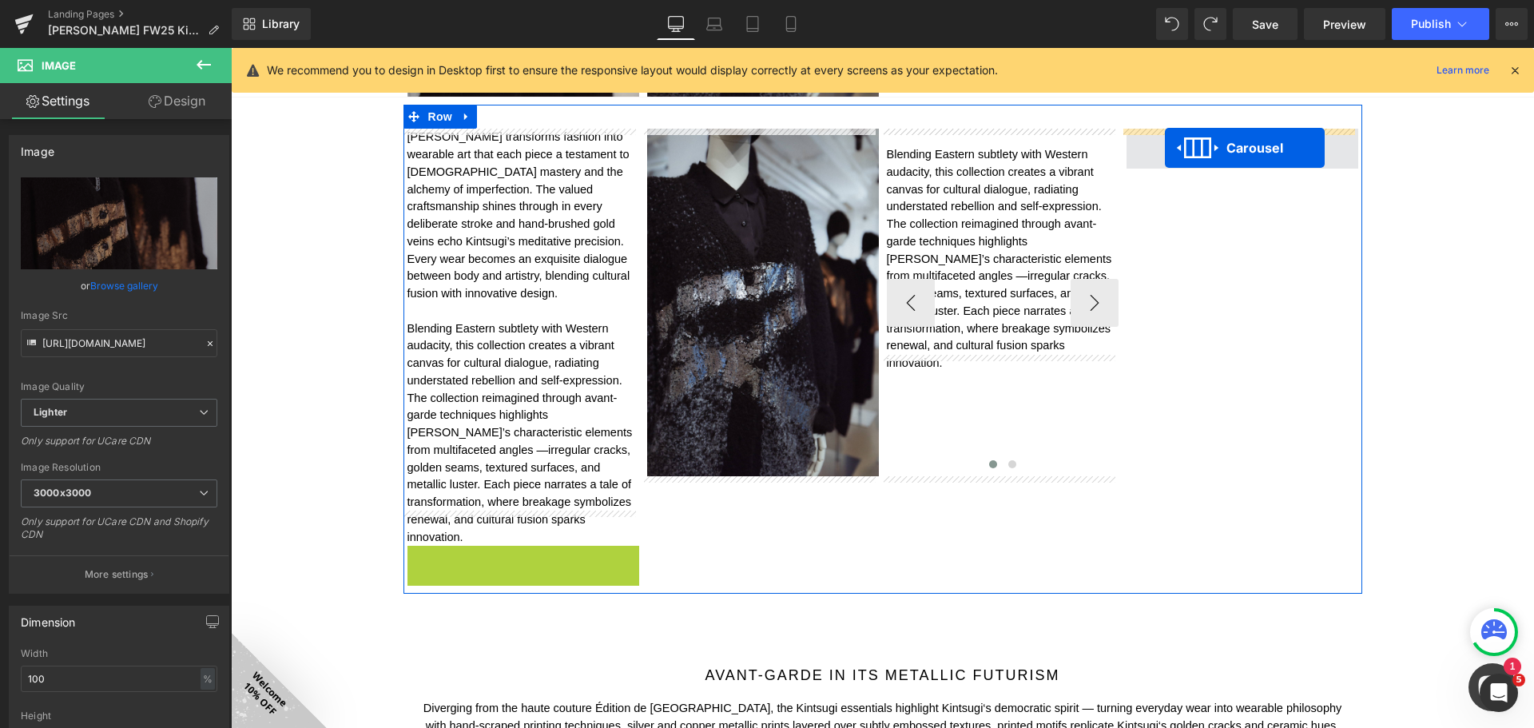
drag, startPoint x: 495, startPoint y: 518, endPoint x: 1165, endPoint y: 148, distance: 764.8
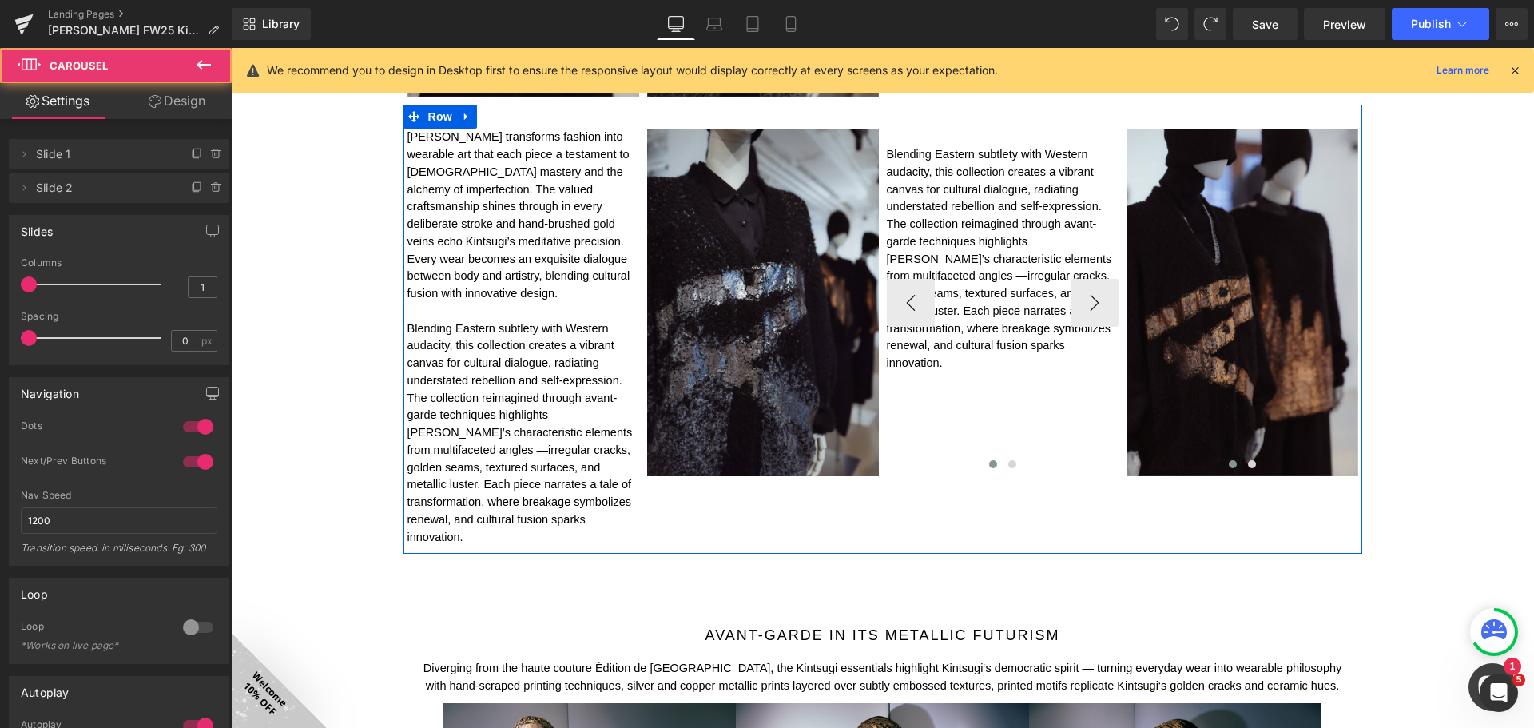
click at [580, 342] on p "Blending Eastern subtlety with Western audacity, this collection creates a vibr…" at bounding box center [523, 433] width 232 height 226
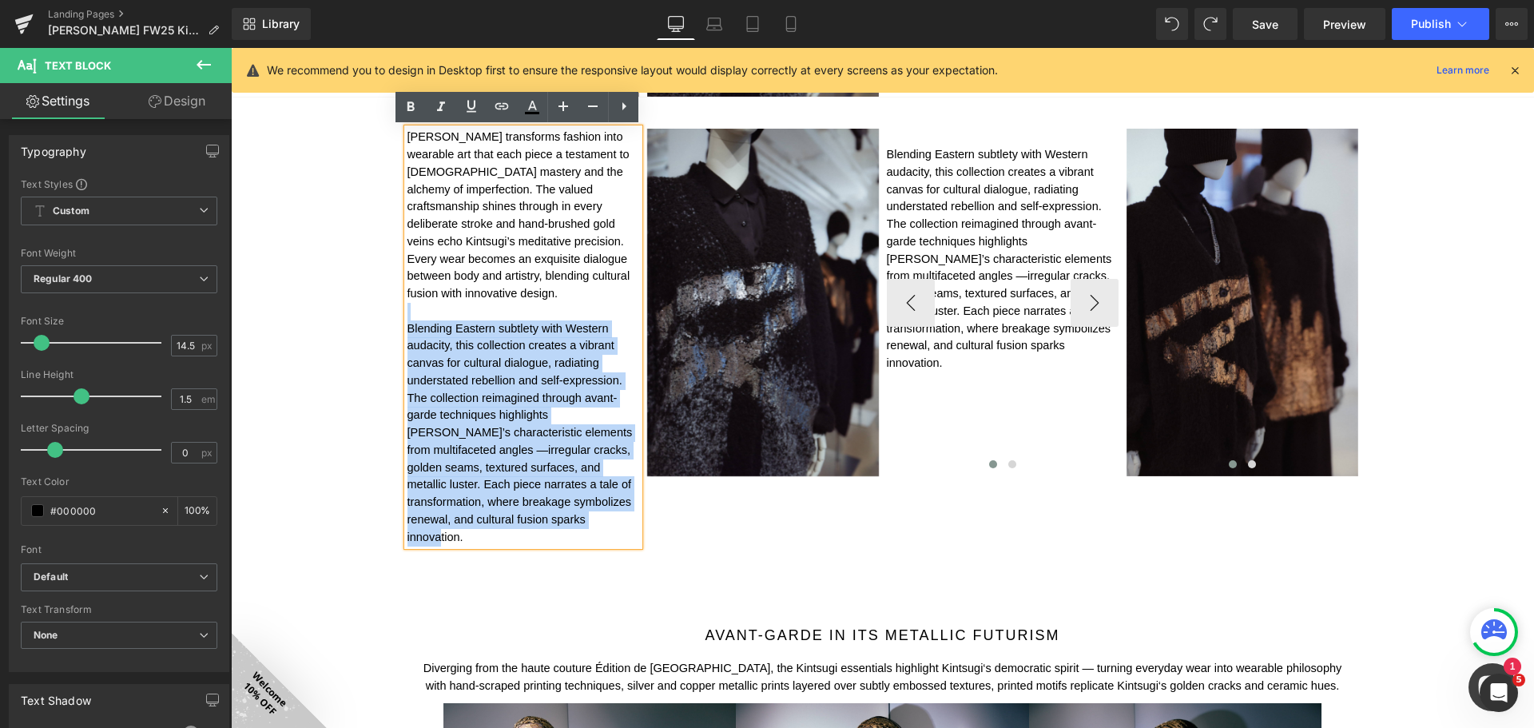
drag, startPoint x: 488, startPoint y: 288, endPoint x: 583, endPoint y: 516, distance: 247.5
click at [583, 516] on div "[PERSON_NAME] transforms fashion into wearable art that each piece a testament …" at bounding box center [882, 329] width 959 height 449
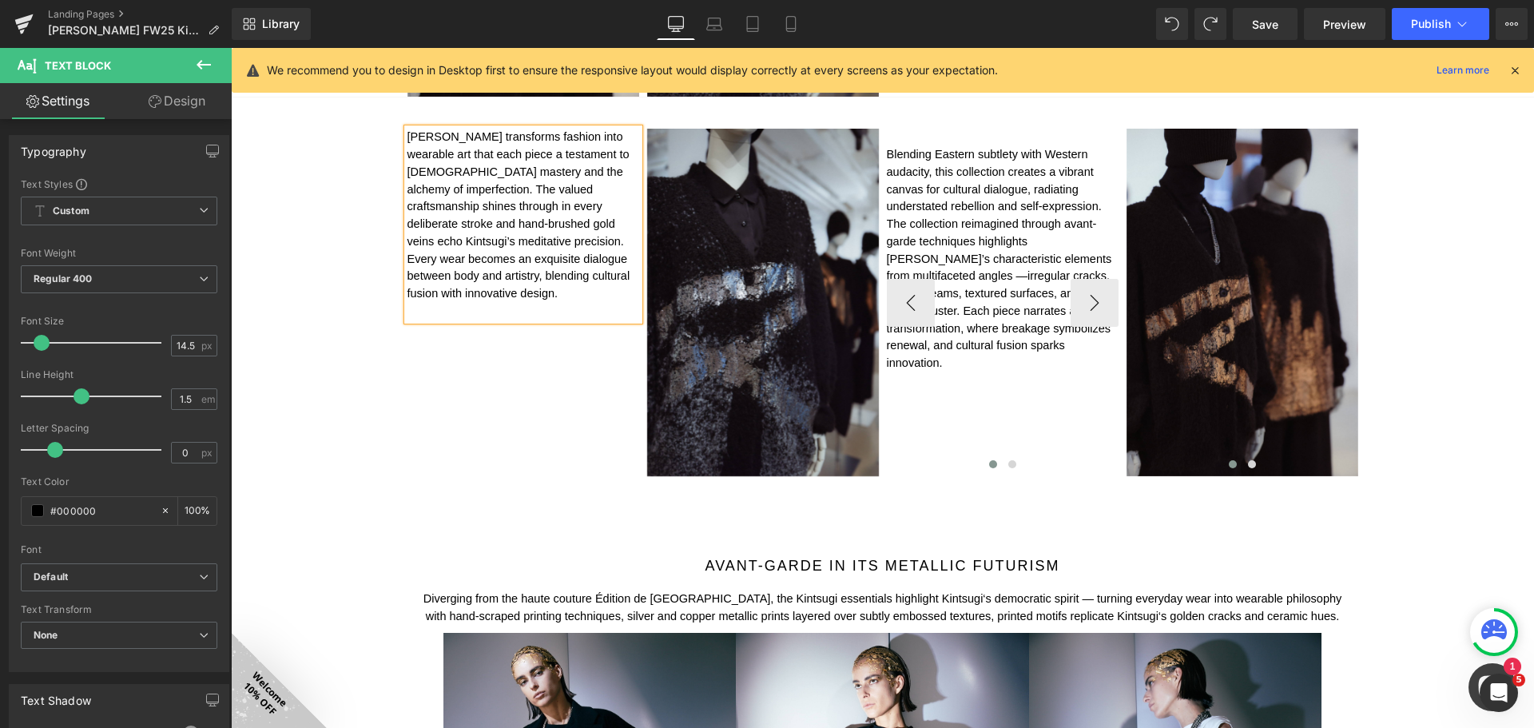
drag, startPoint x: 281, startPoint y: 400, endPoint x: 618, endPoint y: 344, distance: 341.7
click at [284, 399] on div "Image FALL WINTER 2025 Kintsugi Collection Heading Image Image Image Row 50px I…" at bounding box center [882, 219] width 1303 height 3230
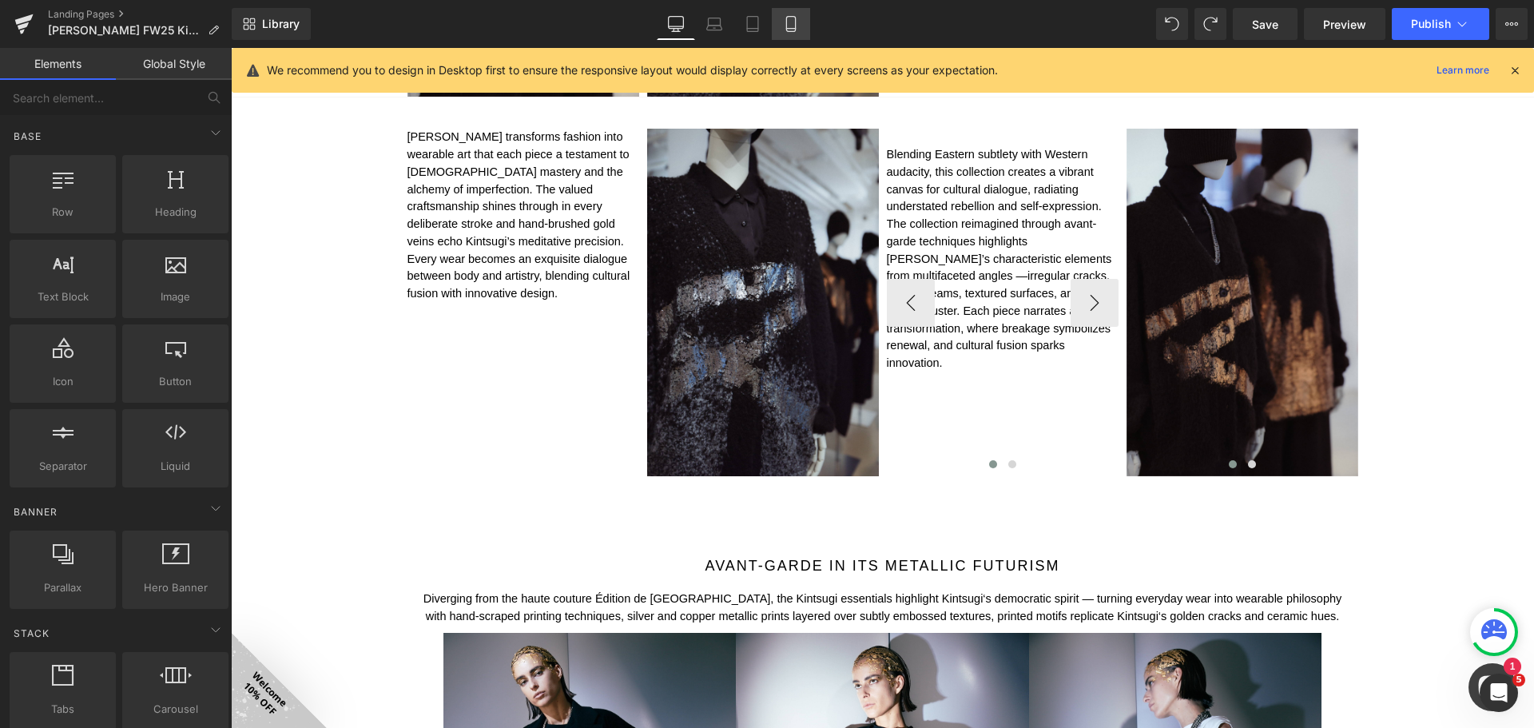
click at [794, 17] on icon at bounding box center [790, 24] width 9 height 15
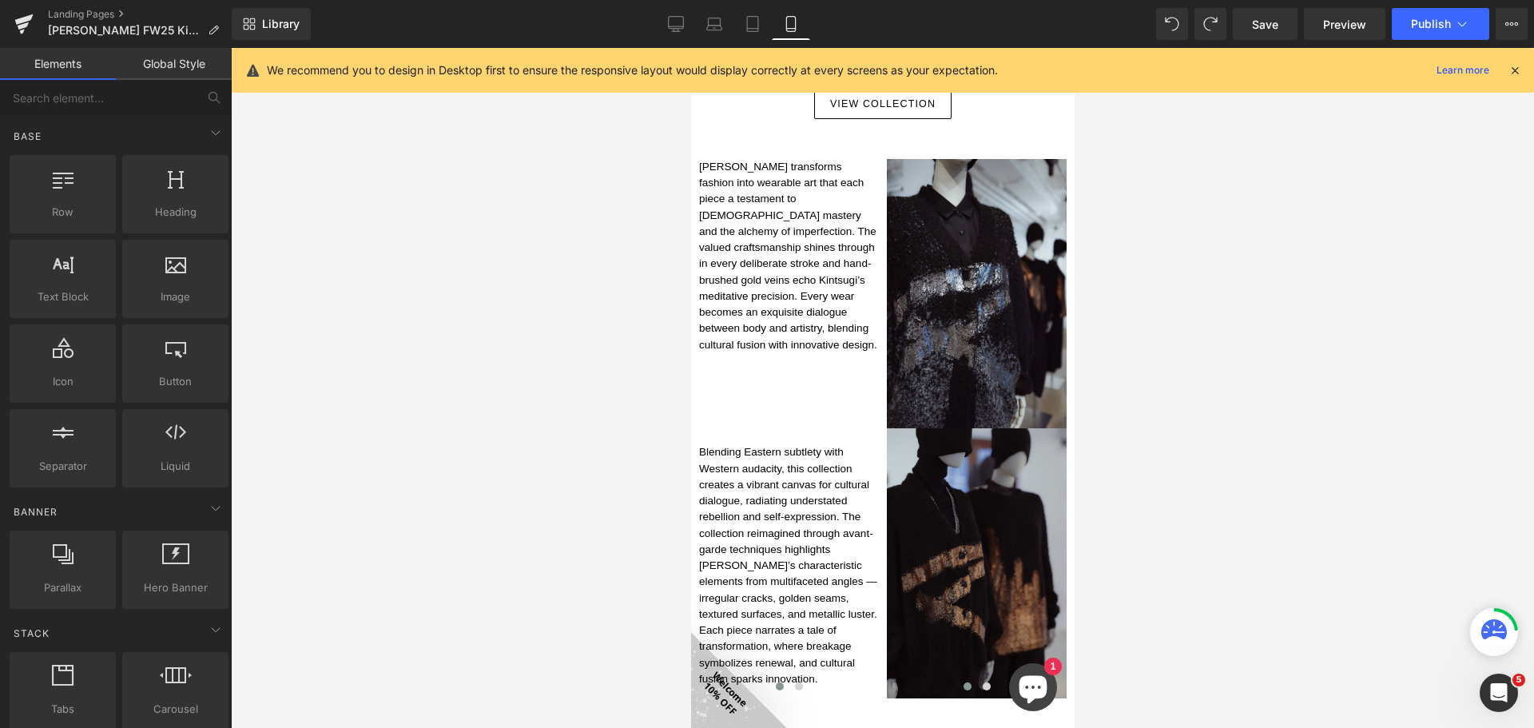
scroll to position [1198, 0]
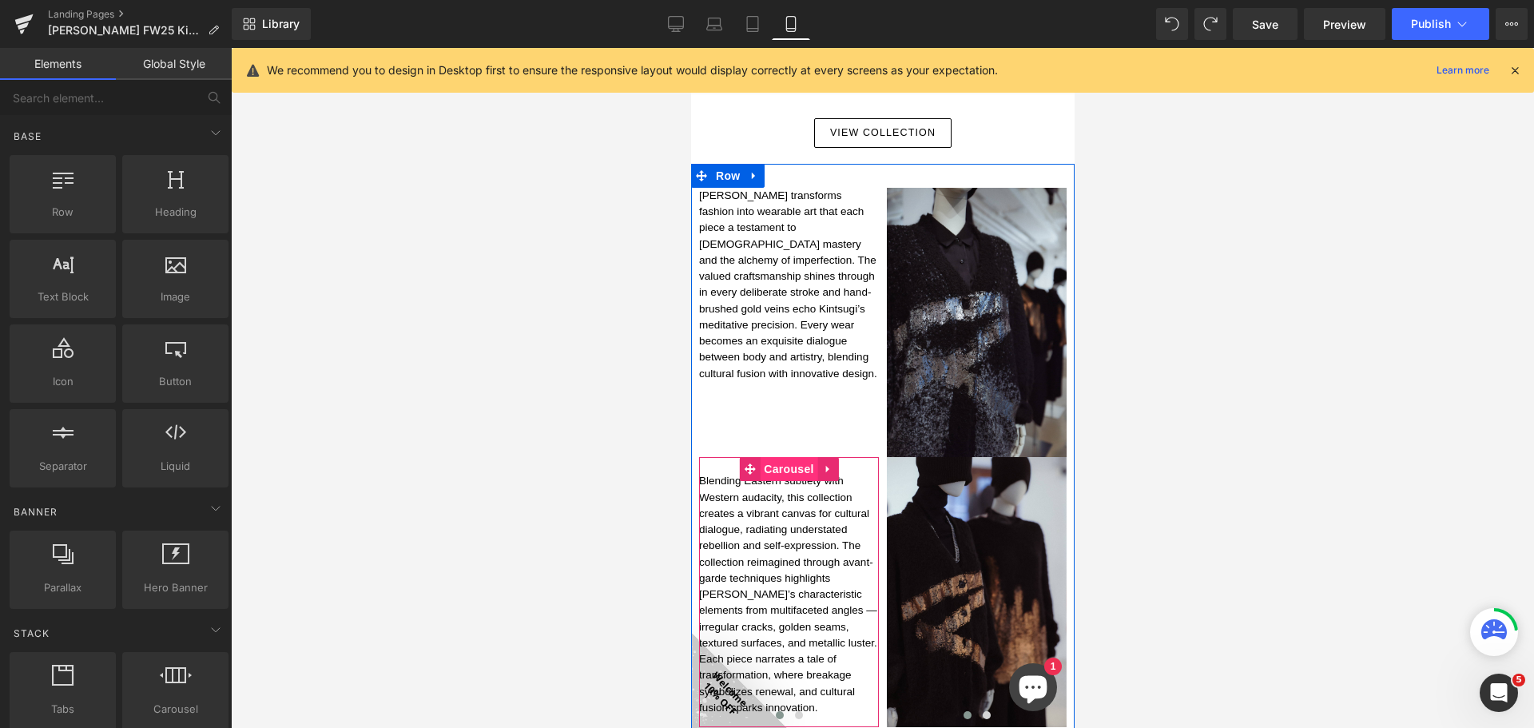
click at [793, 457] on span "Carousel" at bounding box center [788, 469] width 58 height 24
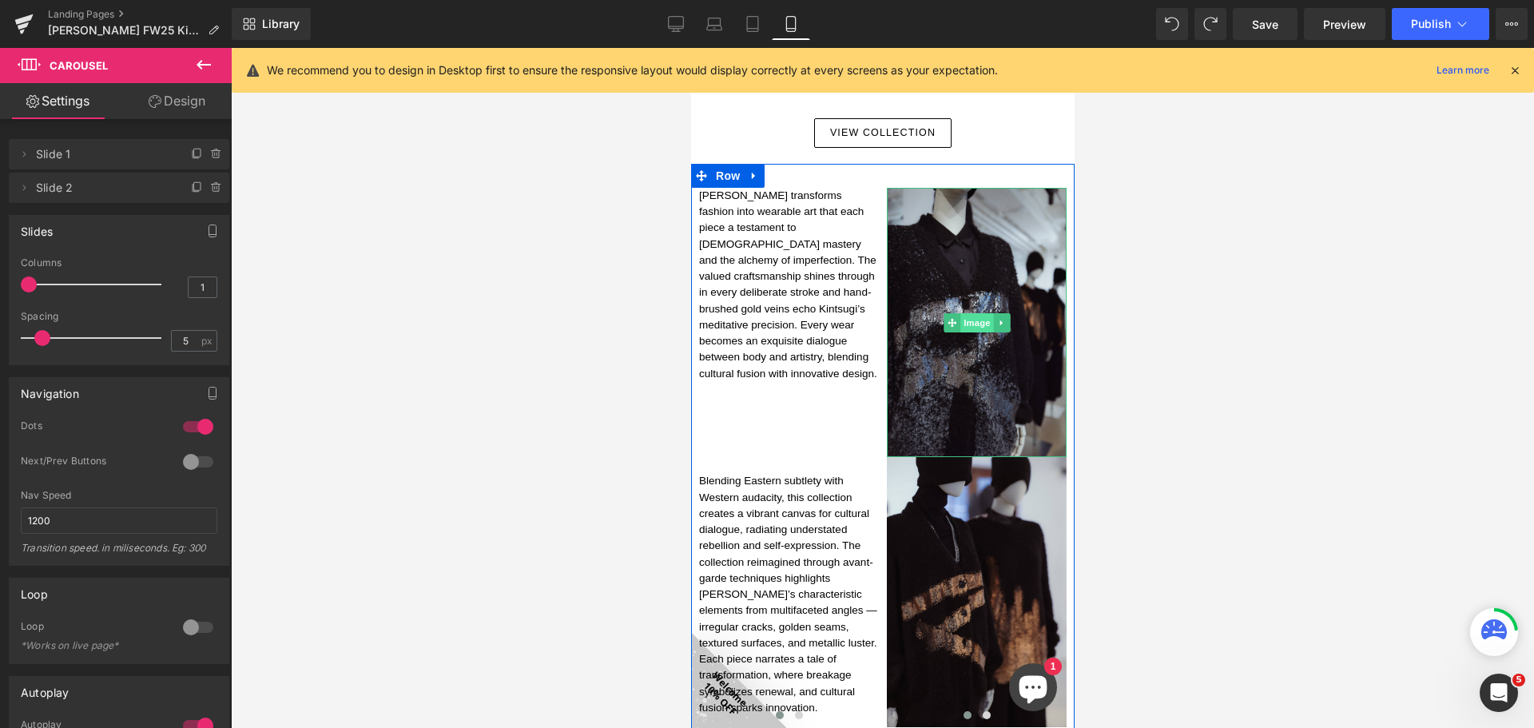
click at [976, 313] on span "Image" at bounding box center [976, 322] width 34 height 19
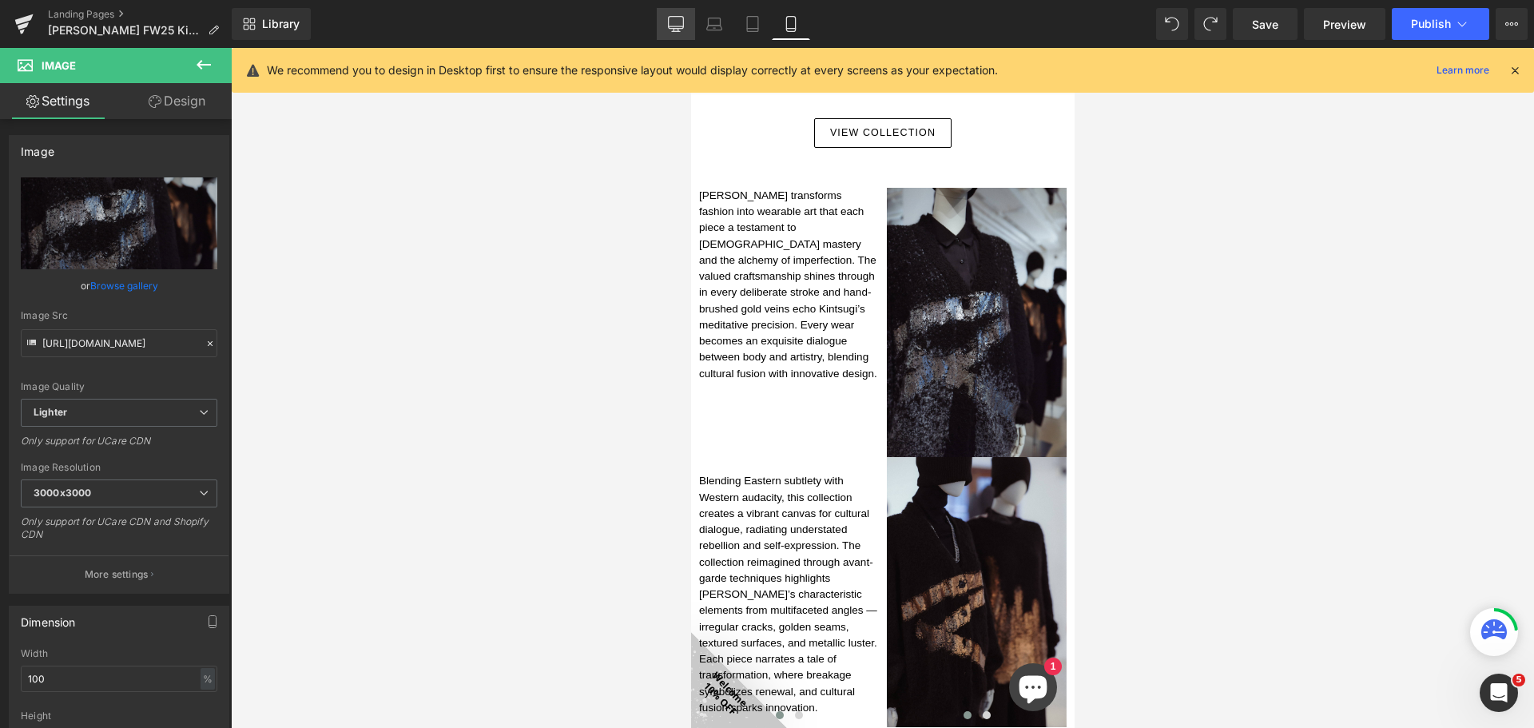
click at [673, 23] on icon at bounding box center [676, 24] width 16 height 16
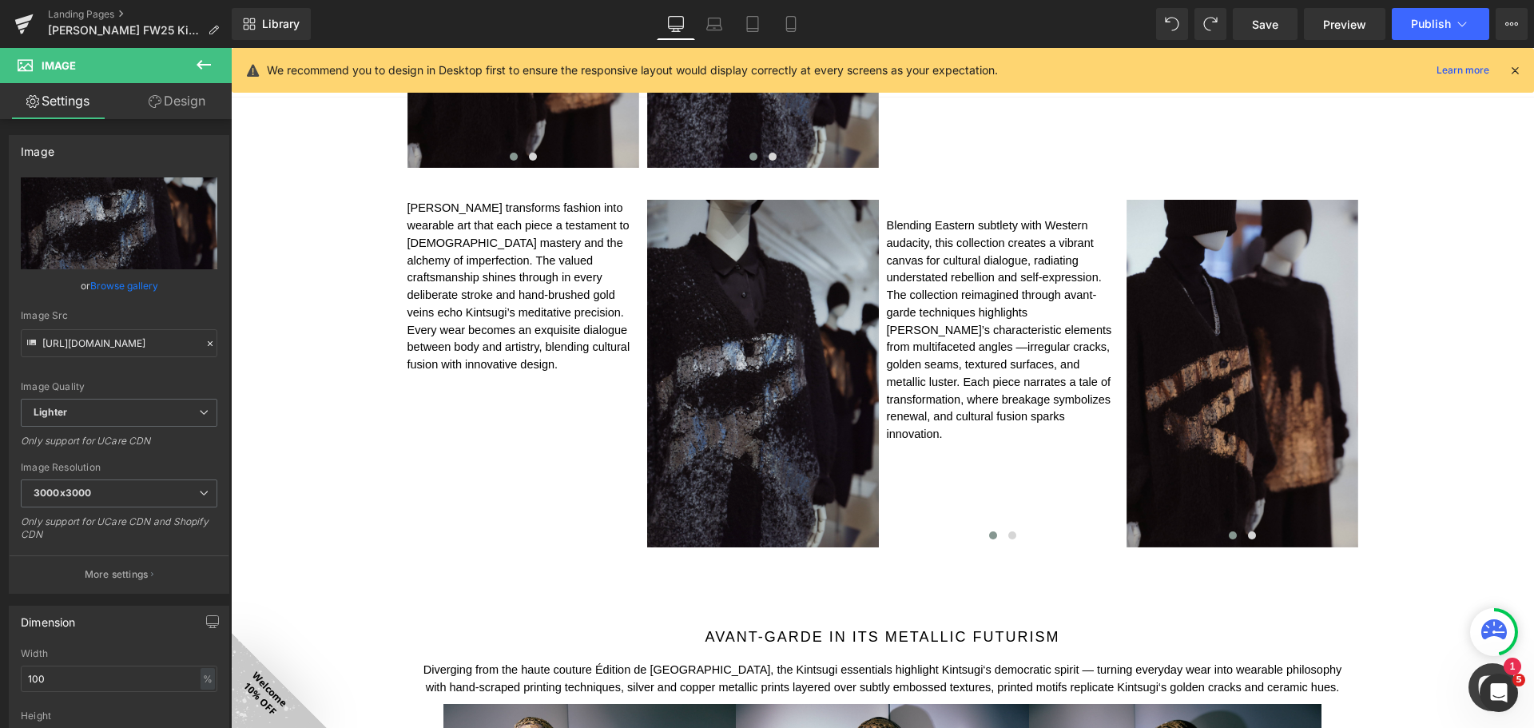
scroll to position [1356, 0]
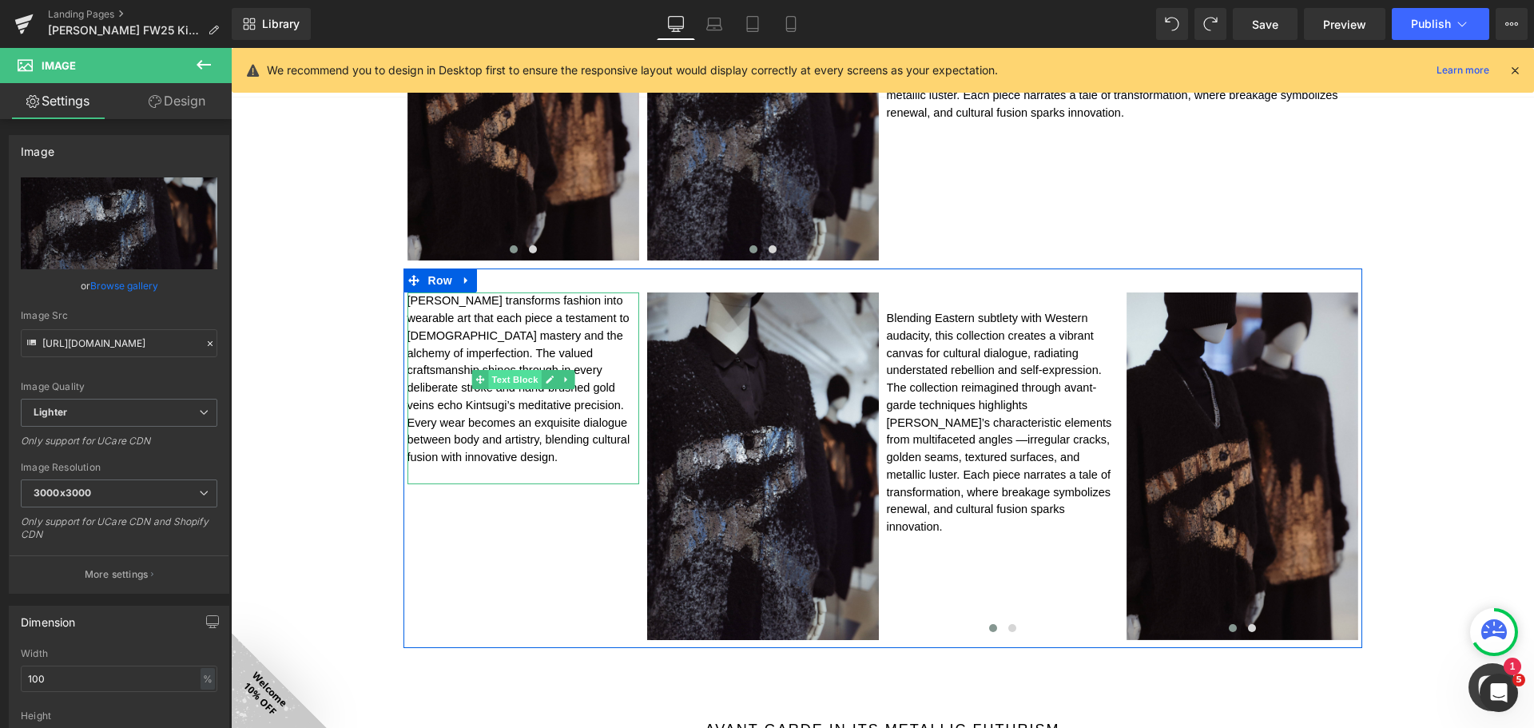
click at [509, 378] on span "Text Block" at bounding box center [514, 379] width 53 height 19
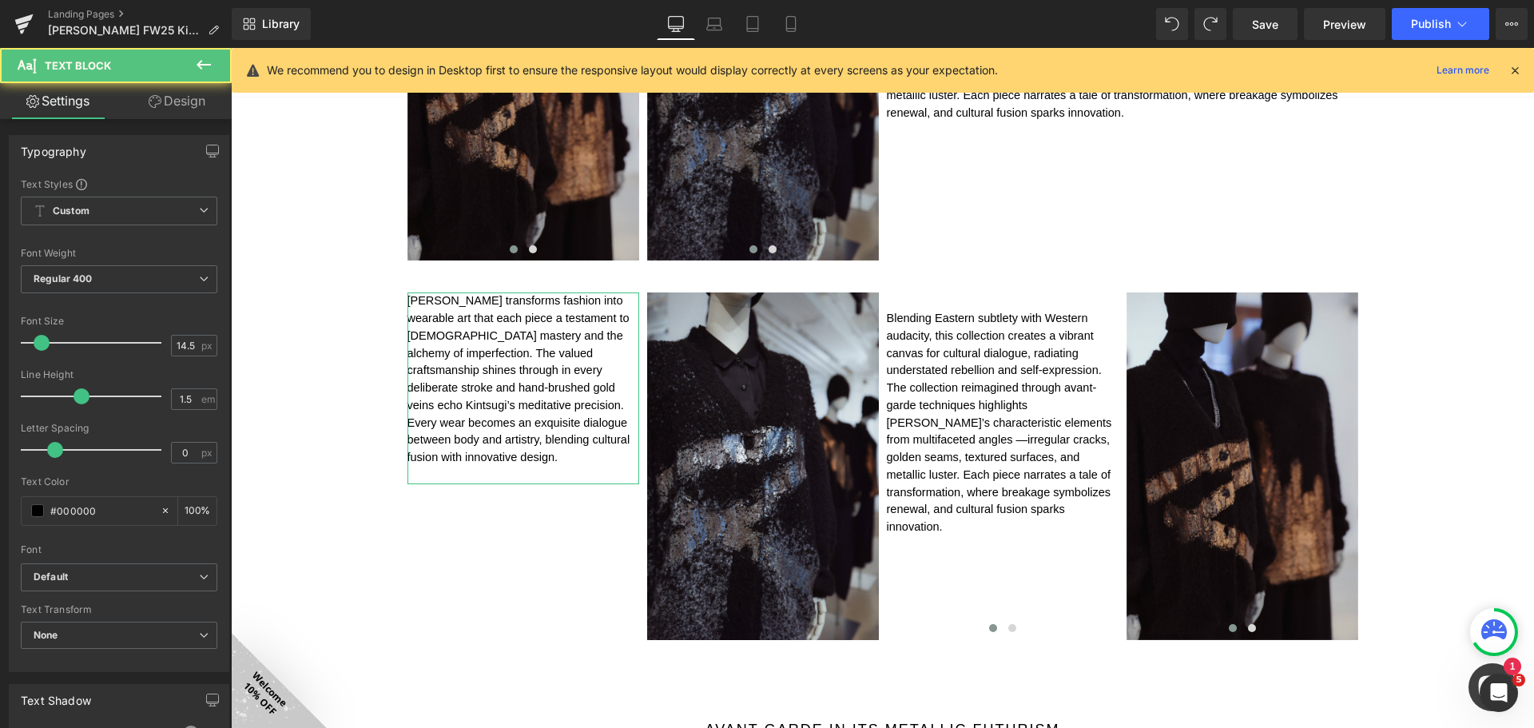
click at [193, 94] on link "Design" at bounding box center [177, 101] width 116 height 36
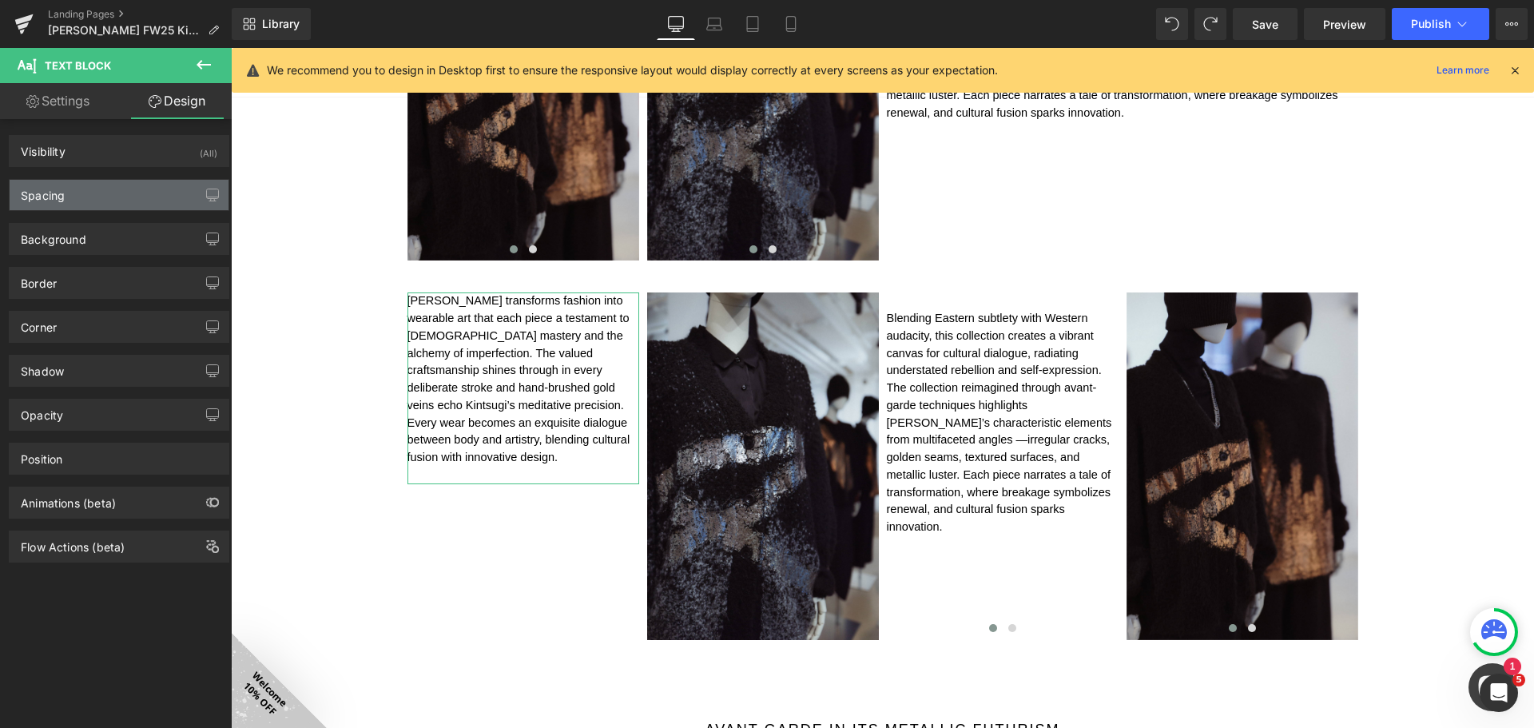
click at [105, 200] on div "Spacing" at bounding box center [119, 195] width 219 height 30
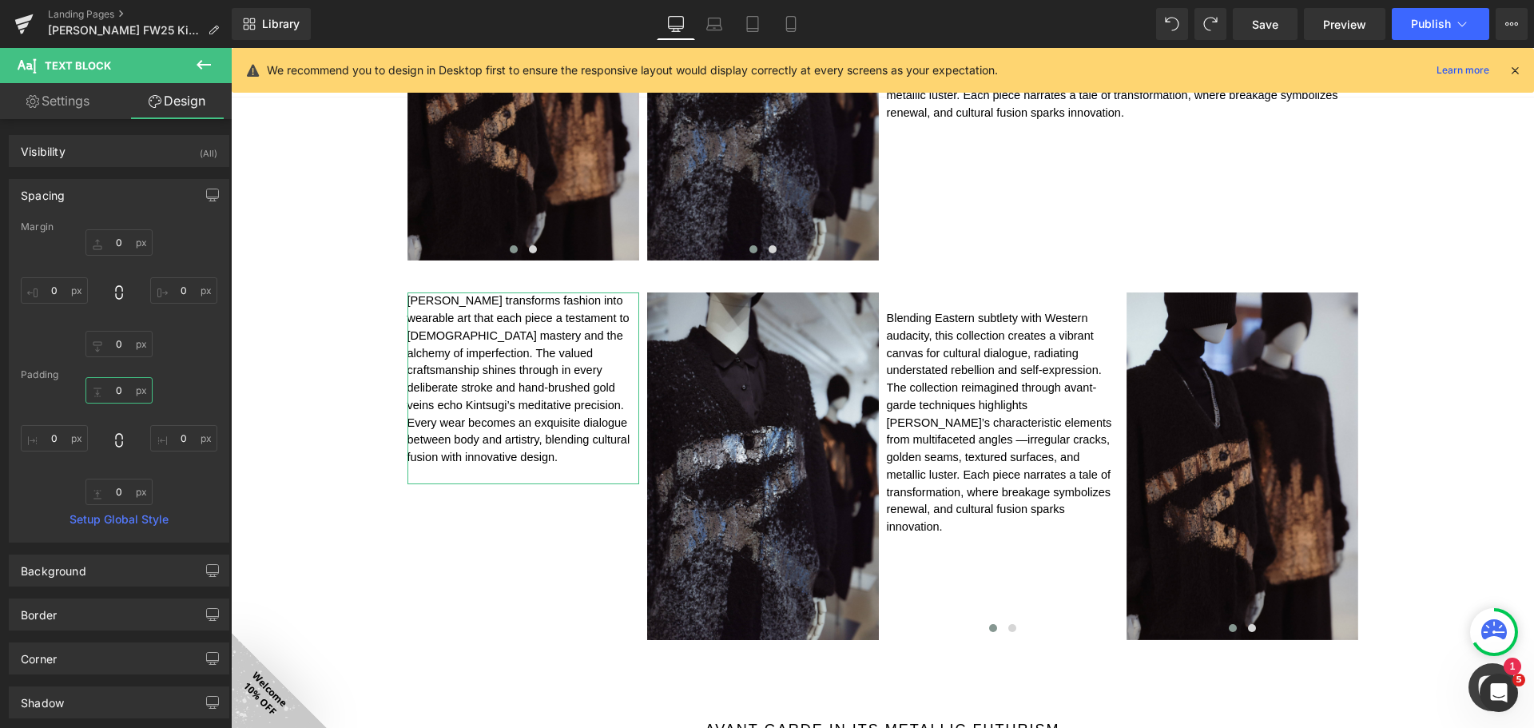
click at [121, 383] on input "0" at bounding box center [118, 390] width 67 height 26
type input "10"
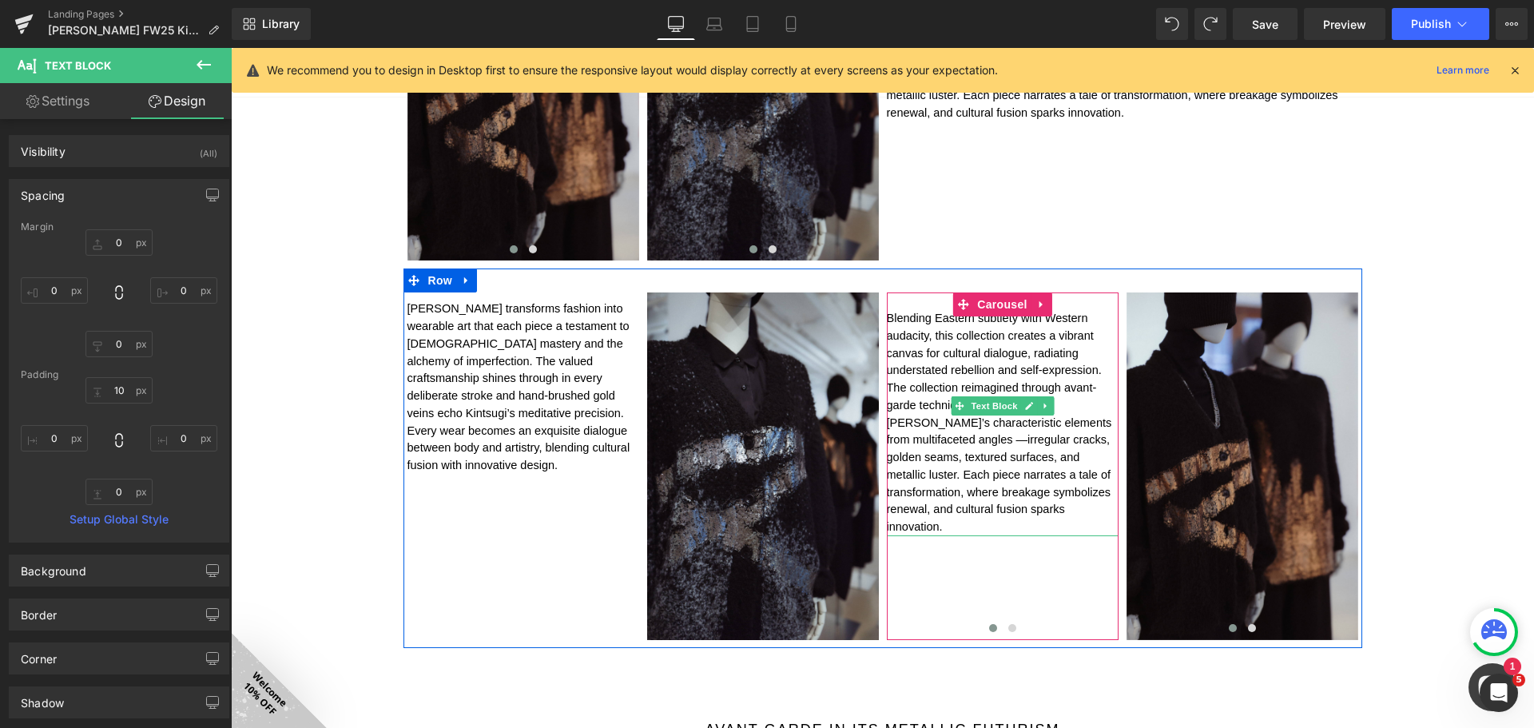
click at [918, 300] on p at bounding box center [1003, 301] width 232 height 18
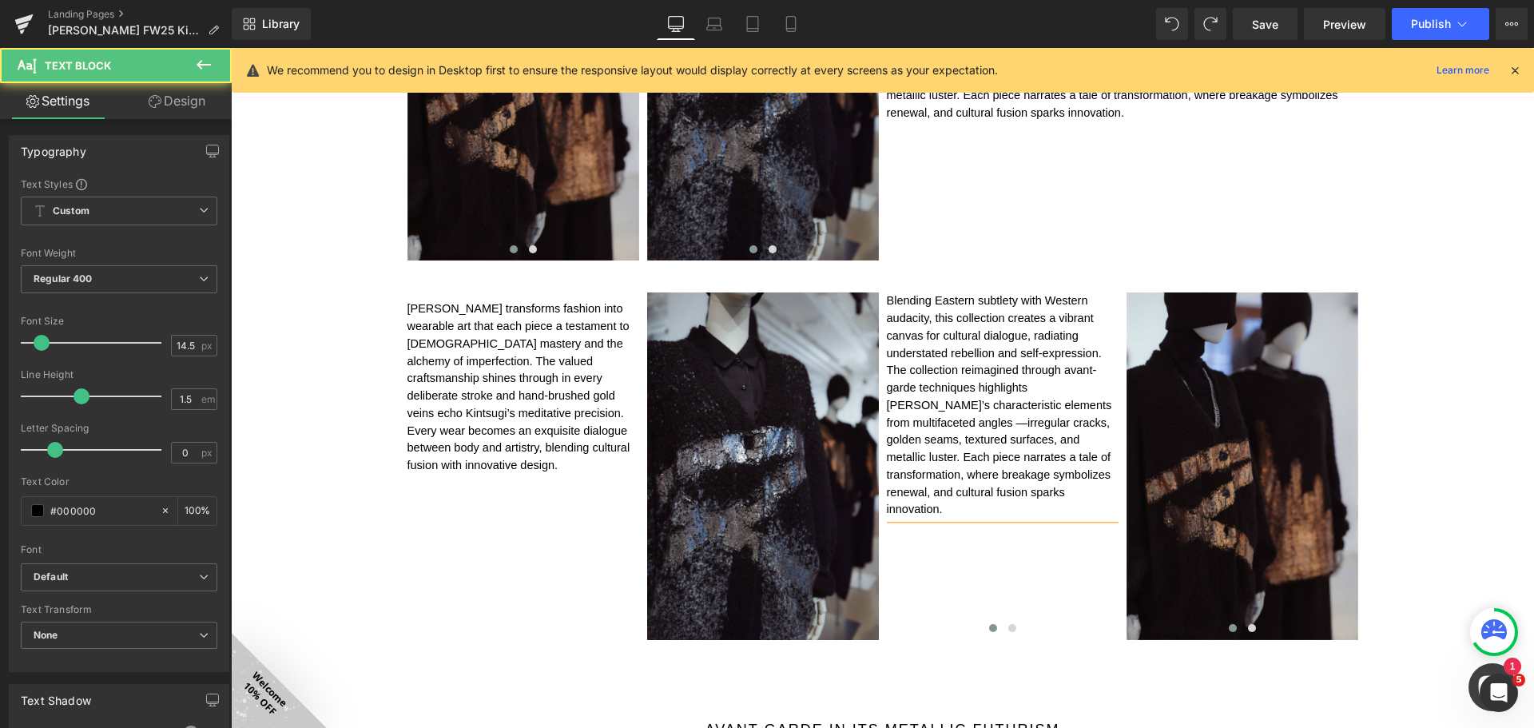
click at [959, 340] on span "Blending Eastern subtlety with Western audacity, this collection creates a vibr…" at bounding box center [999, 404] width 225 height 221
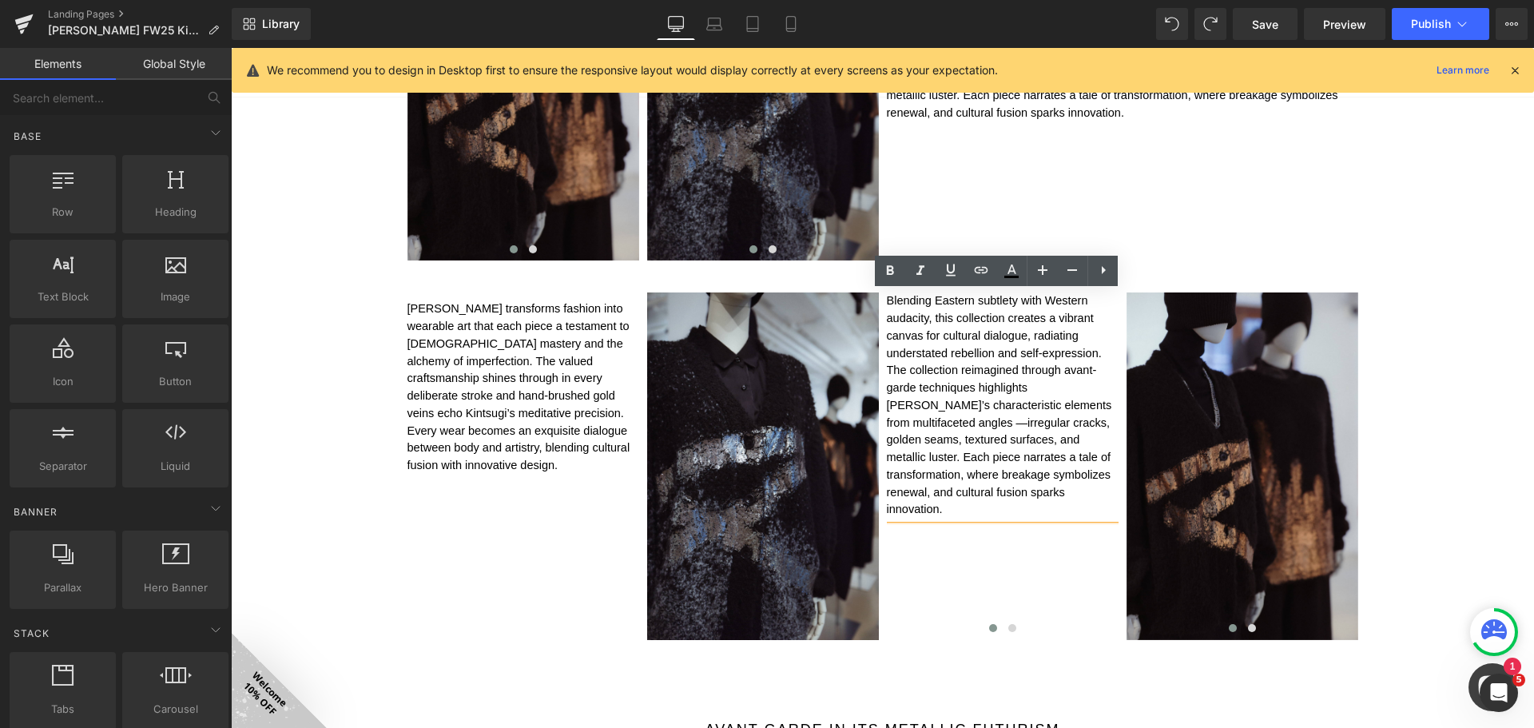
click at [1423, 270] on div "Image FALL WINTER 2025 Kintsugi Collection Heading Image Image Image Row 50px I…" at bounding box center [882, 383] width 1303 height 3230
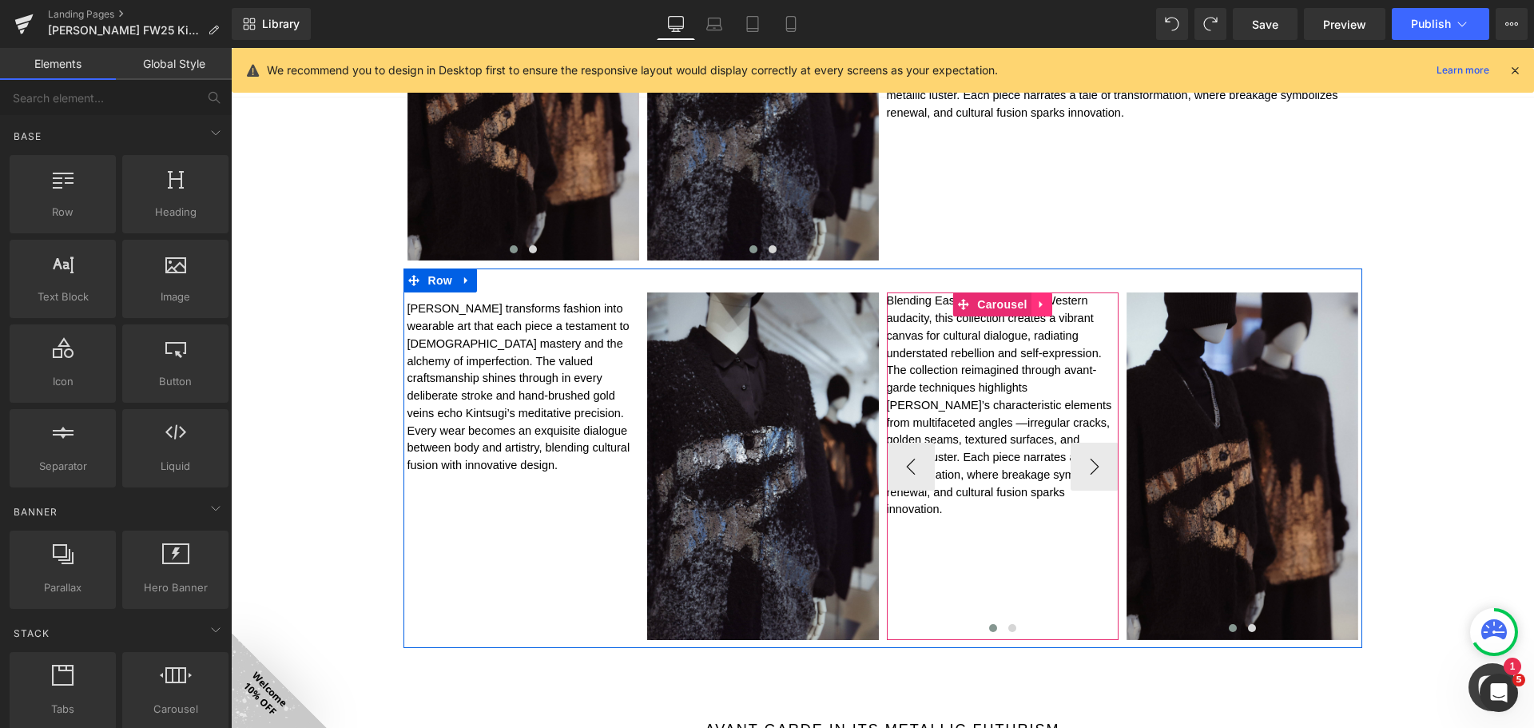
click at [1038, 303] on icon at bounding box center [1039, 304] width 3 height 7
click at [981, 419] on span "Blending Eastern subtlety with Western audacity, this collection creates a vibr…" at bounding box center [999, 404] width 225 height 221
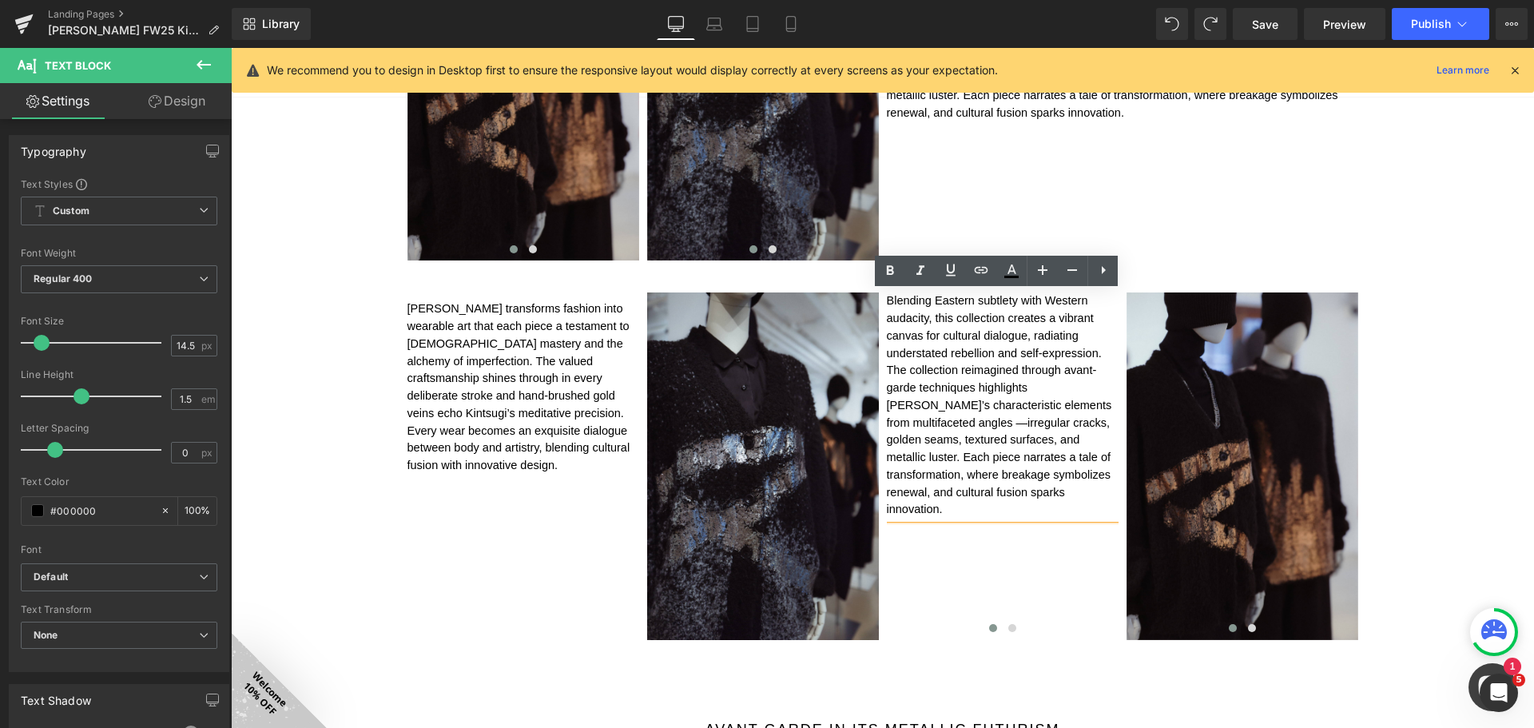
click at [1466, 328] on div "Image FALL WINTER 2025 Kintsugi Collection Heading Image Image Image Row 50px I…" at bounding box center [882, 383] width 1303 height 3230
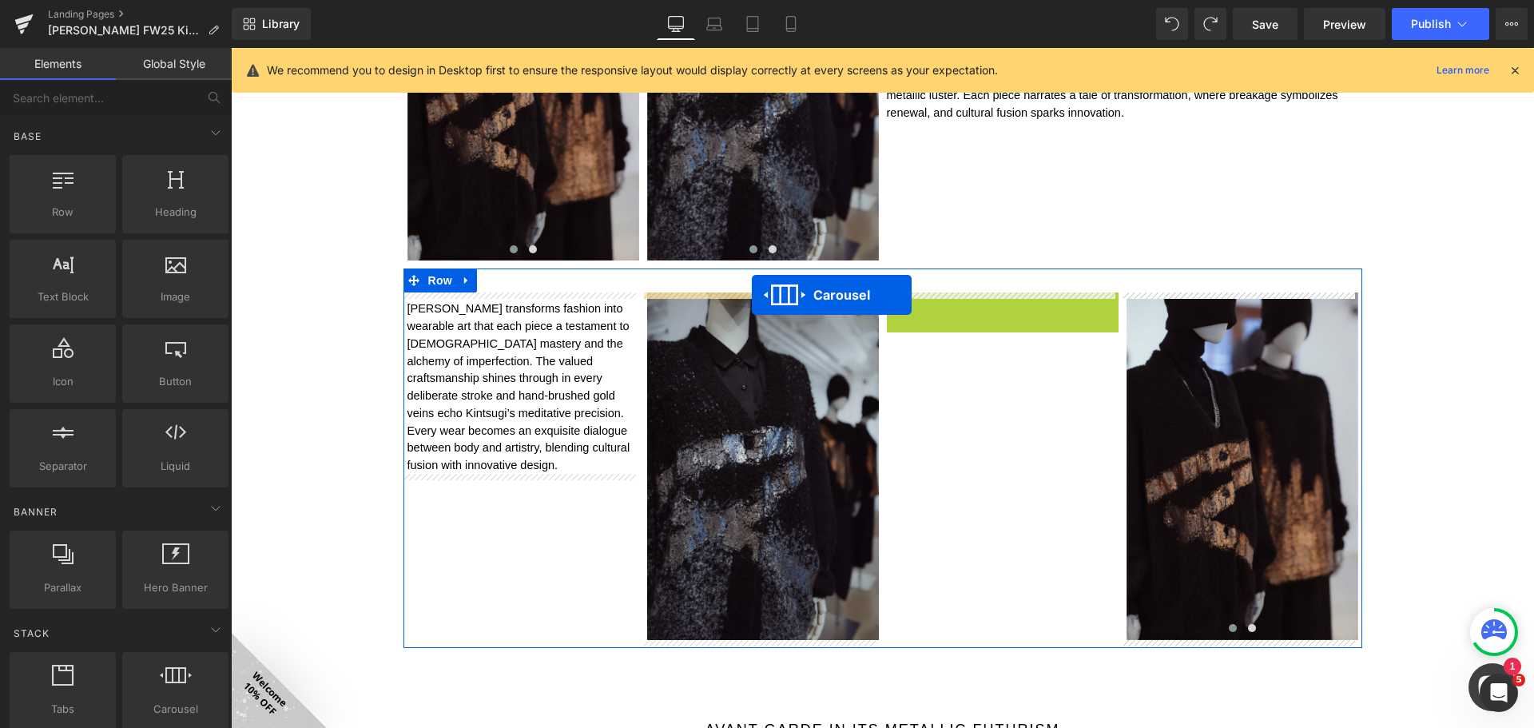
drag, startPoint x: 980, startPoint y: 302, endPoint x: 752, endPoint y: 295, distance: 228.6
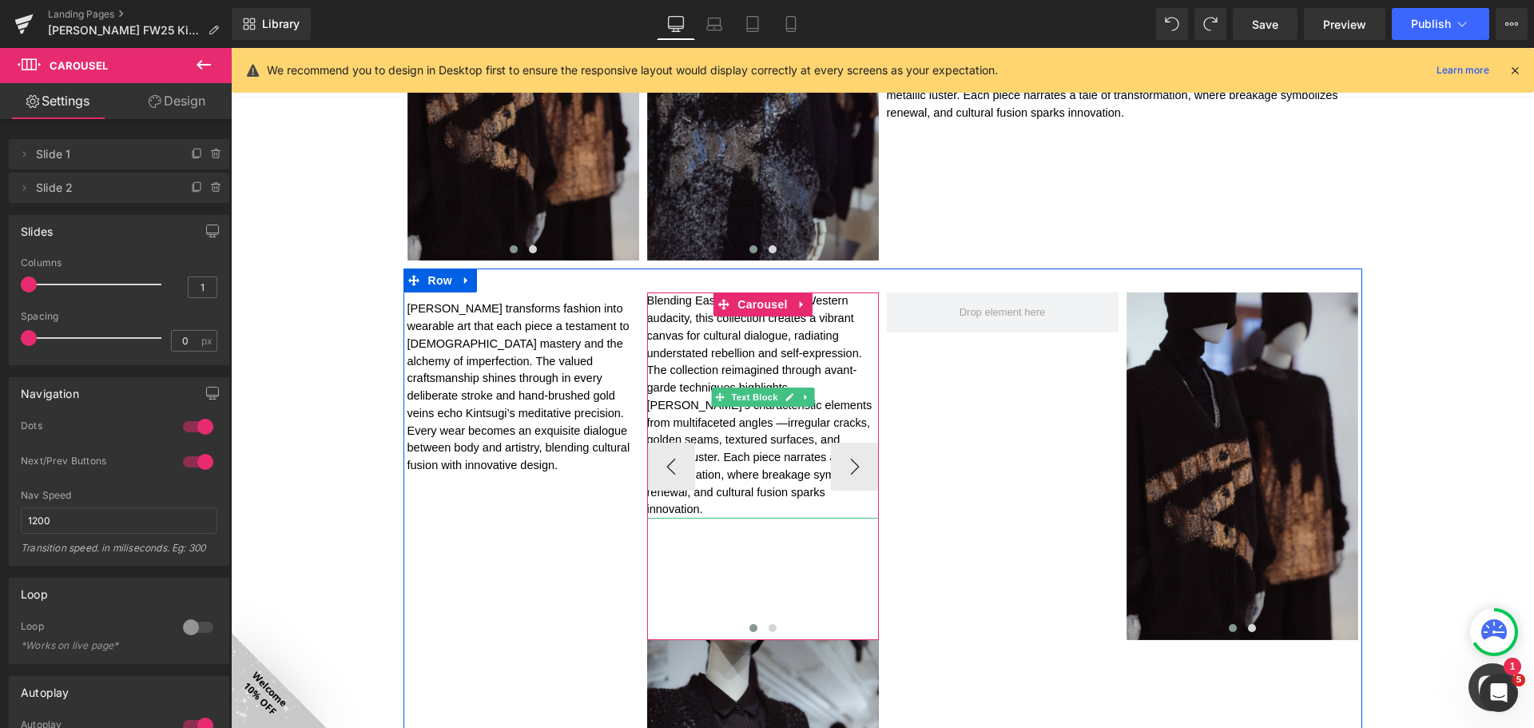
click at [764, 361] on p "Blending Eastern subtlety with Western audacity, this collection creates a vibr…" at bounding box center [763, 405] width 232 height 226
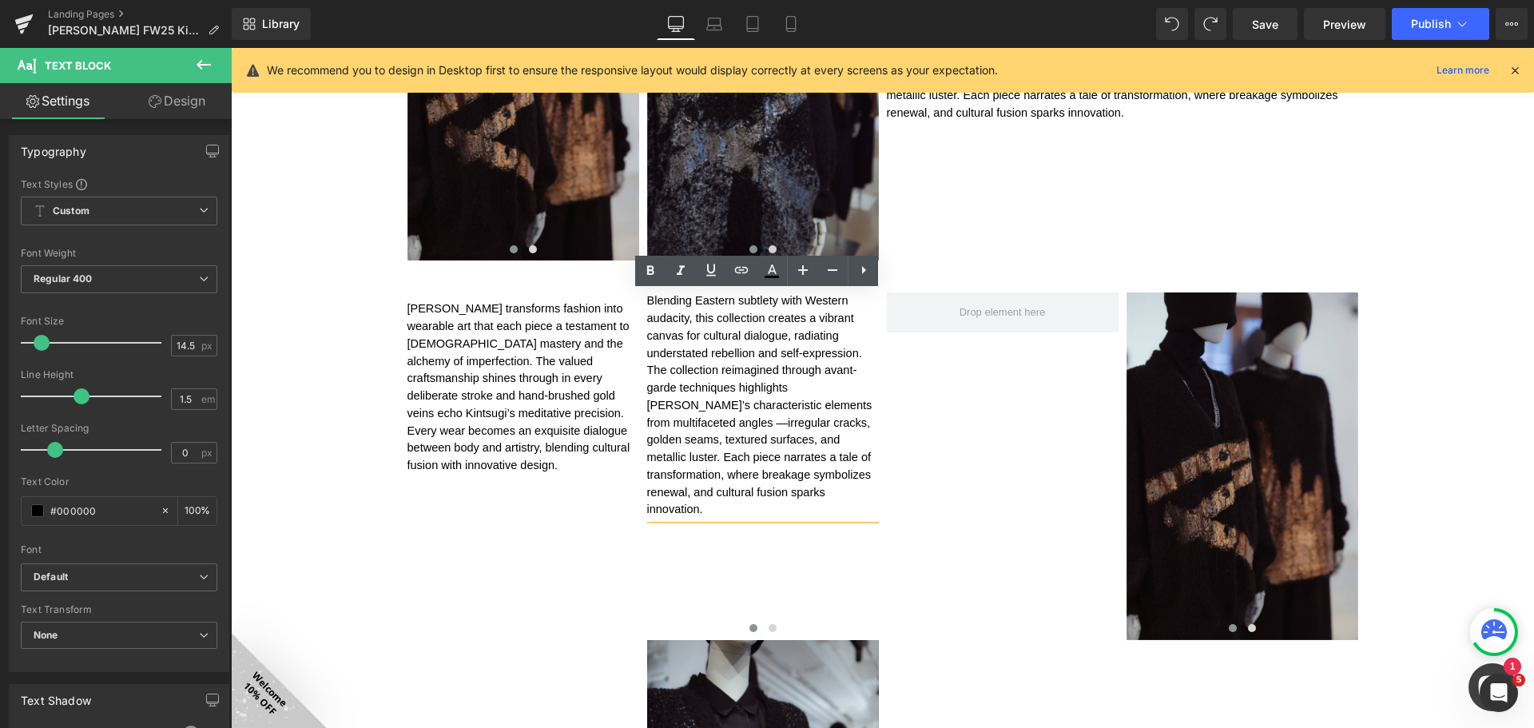
click at [935, 482] on div "[PERSON_NAME] transforms fashion into wearable art that each piece a testament …" at bounding box center [882, 631] width 959 height 727
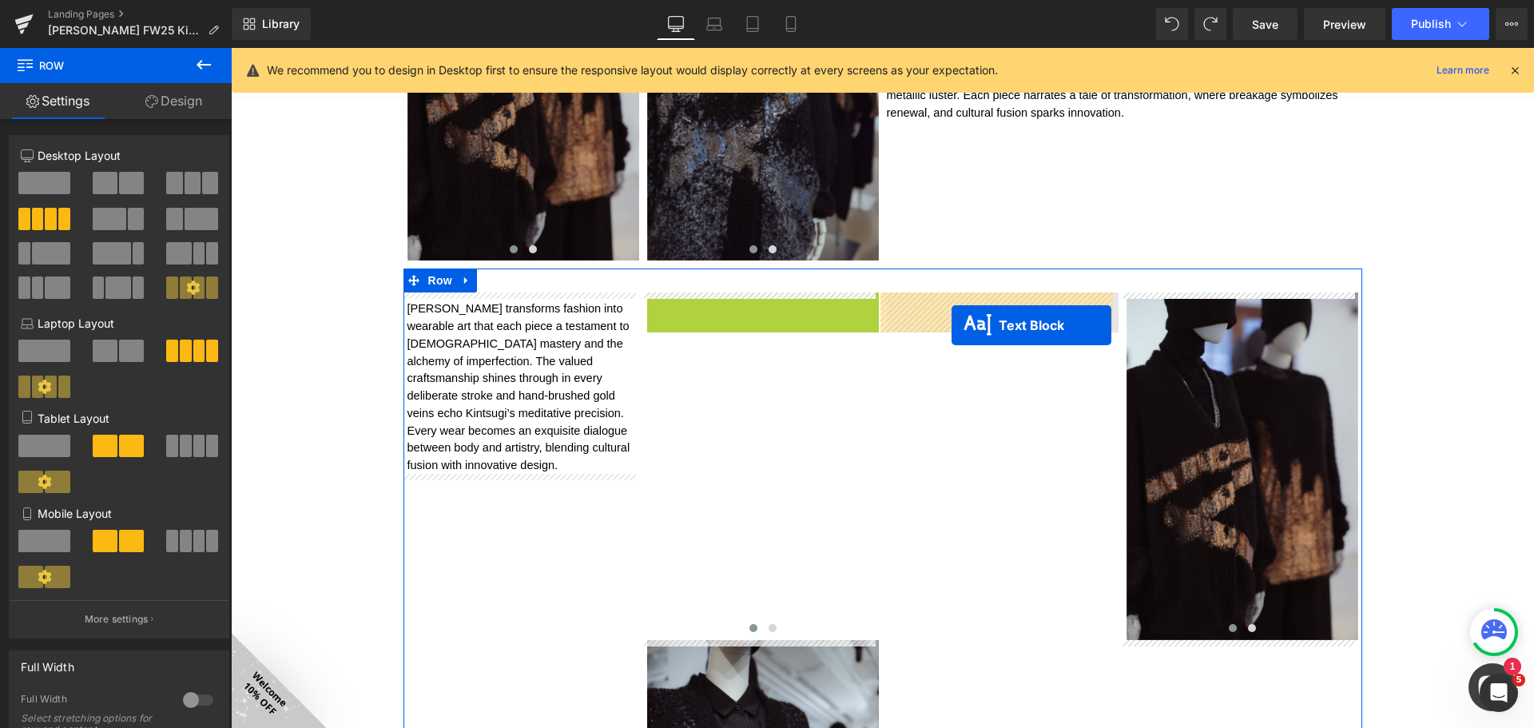
drag, startPoint x: 758, startPoint y: 399, endPoint x: 951, endPoint y: 325, distance: 206.8
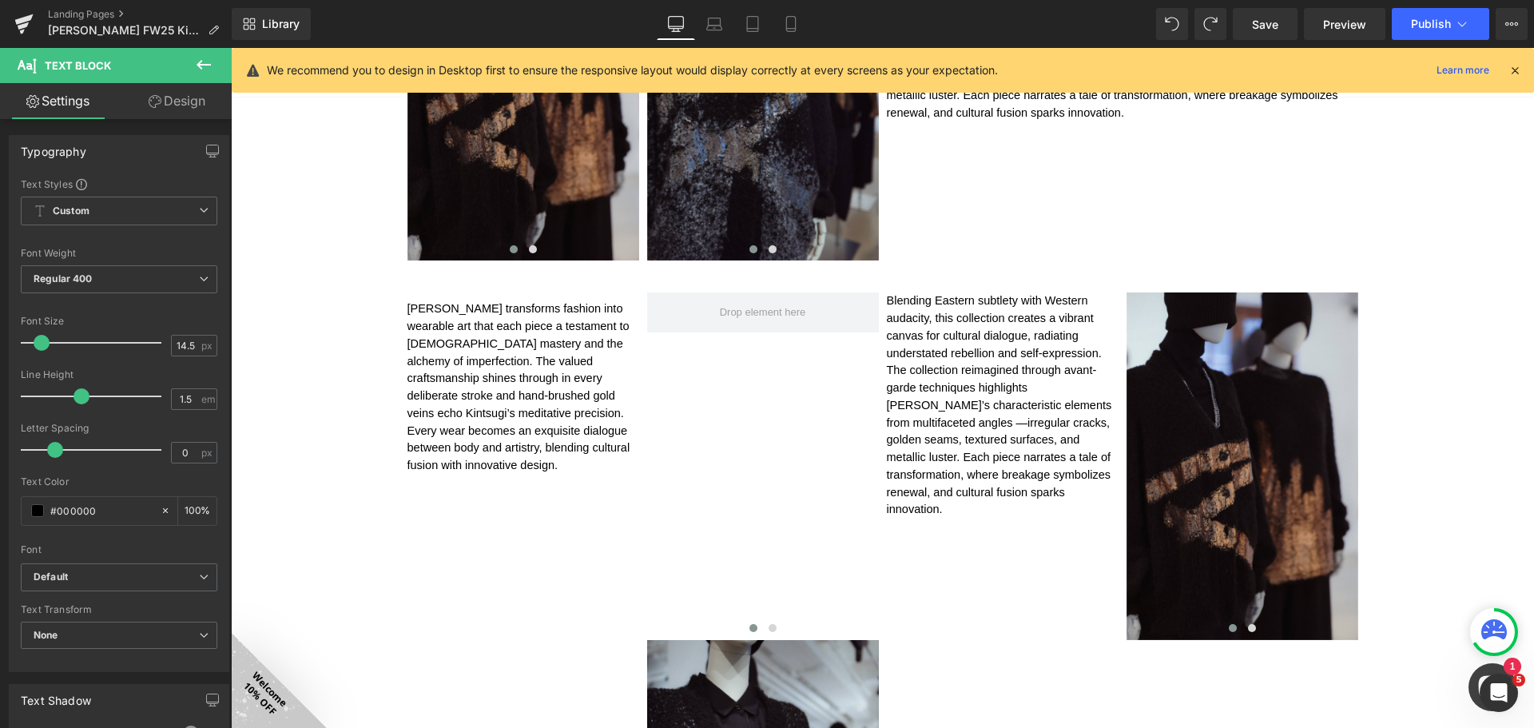
click at [776, 659] on div "Loading Product Data" at bounding box center [766, 665] width 115 height 18
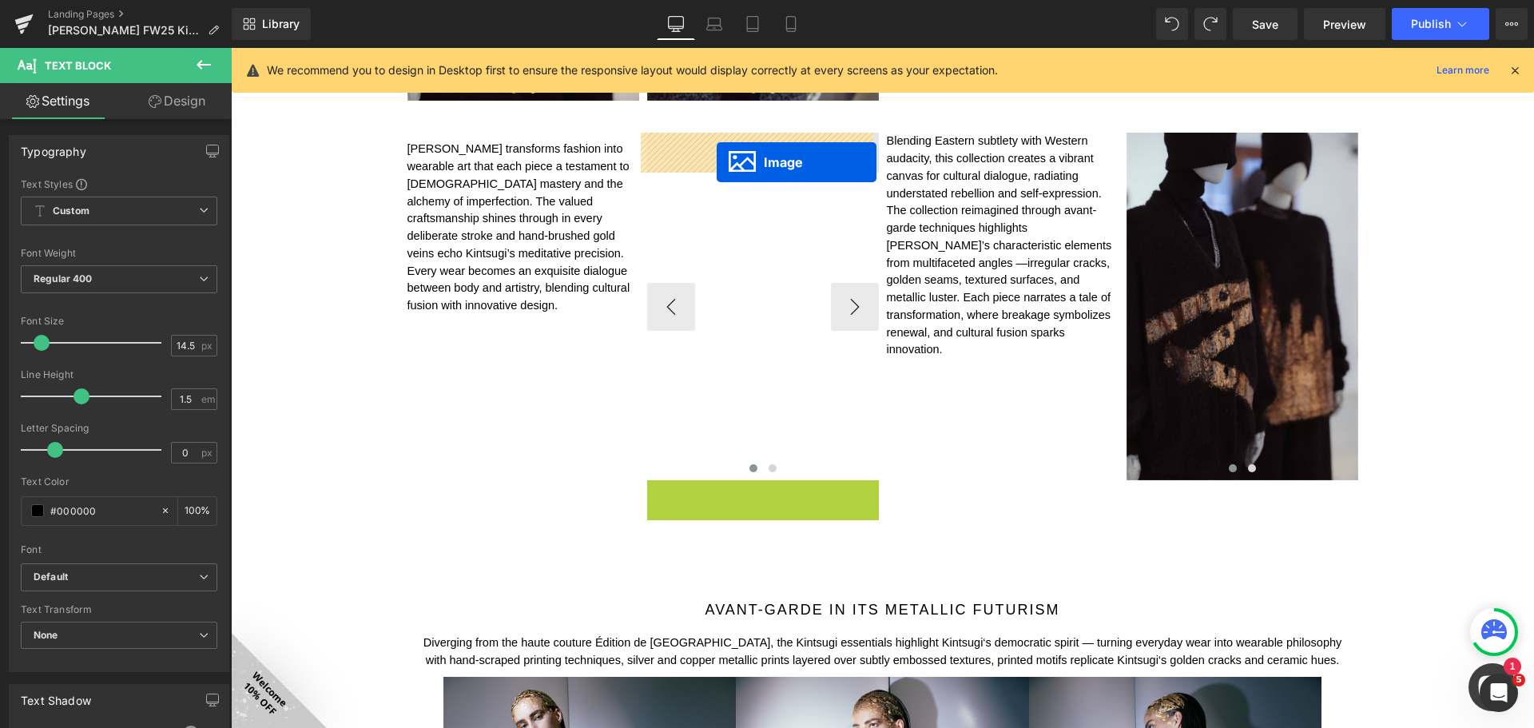
drag, startPoint x: 747, startPoint y: 649, endPoint x: 717, endPoint y: 162, distance: 487.4
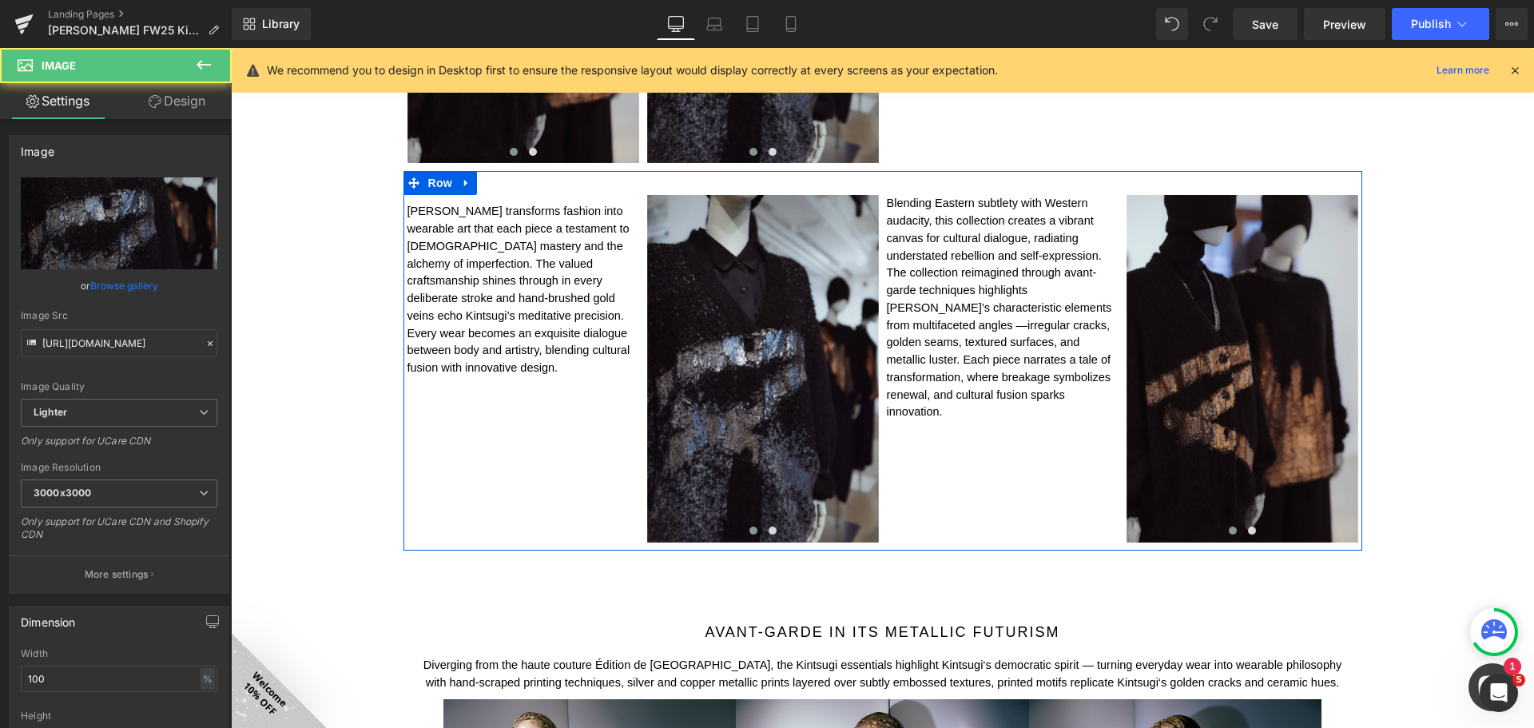
scroll to position [1356, 0]
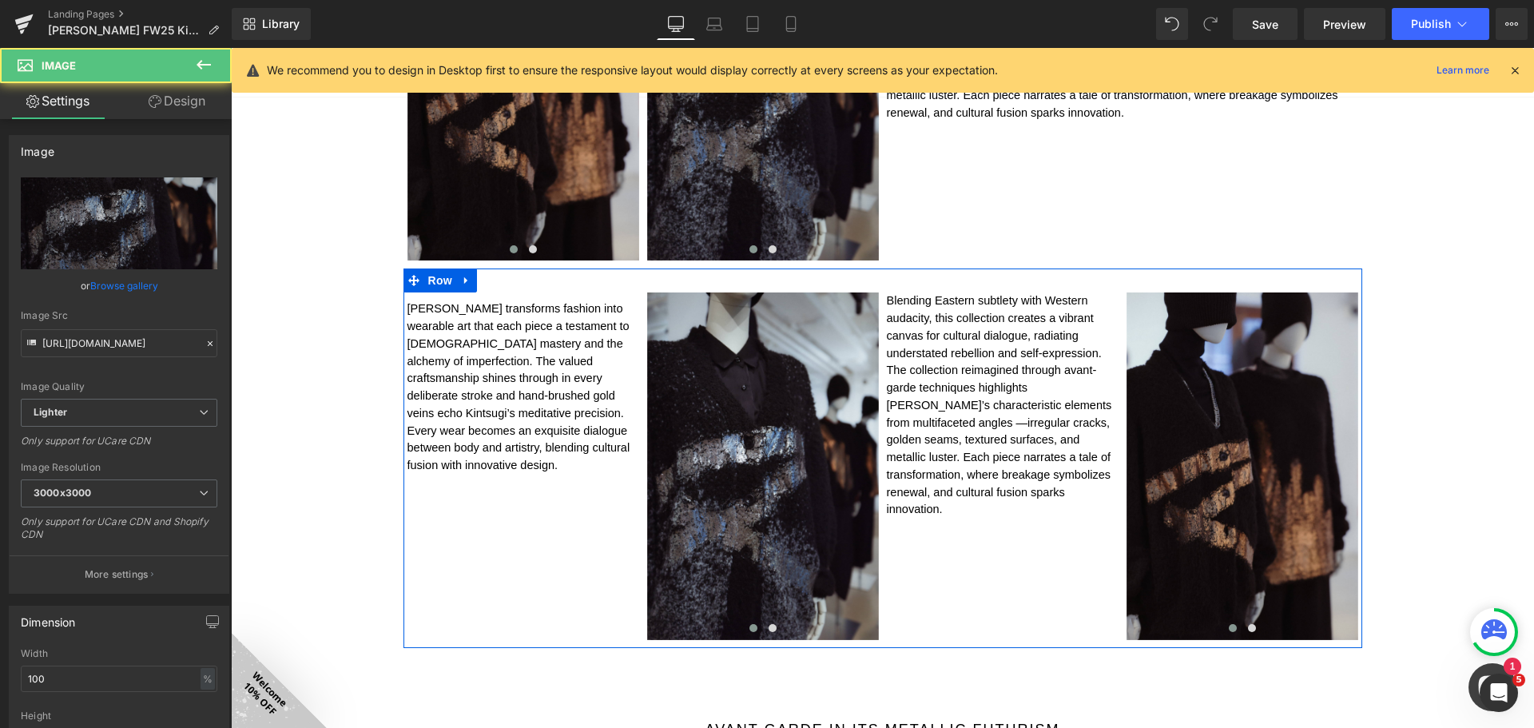
click at [991, 333] on span "Blending Eastern subtlety with Western audacity, this collection creates a vibr…" at bounding box center [999, 404] width 225 height 221
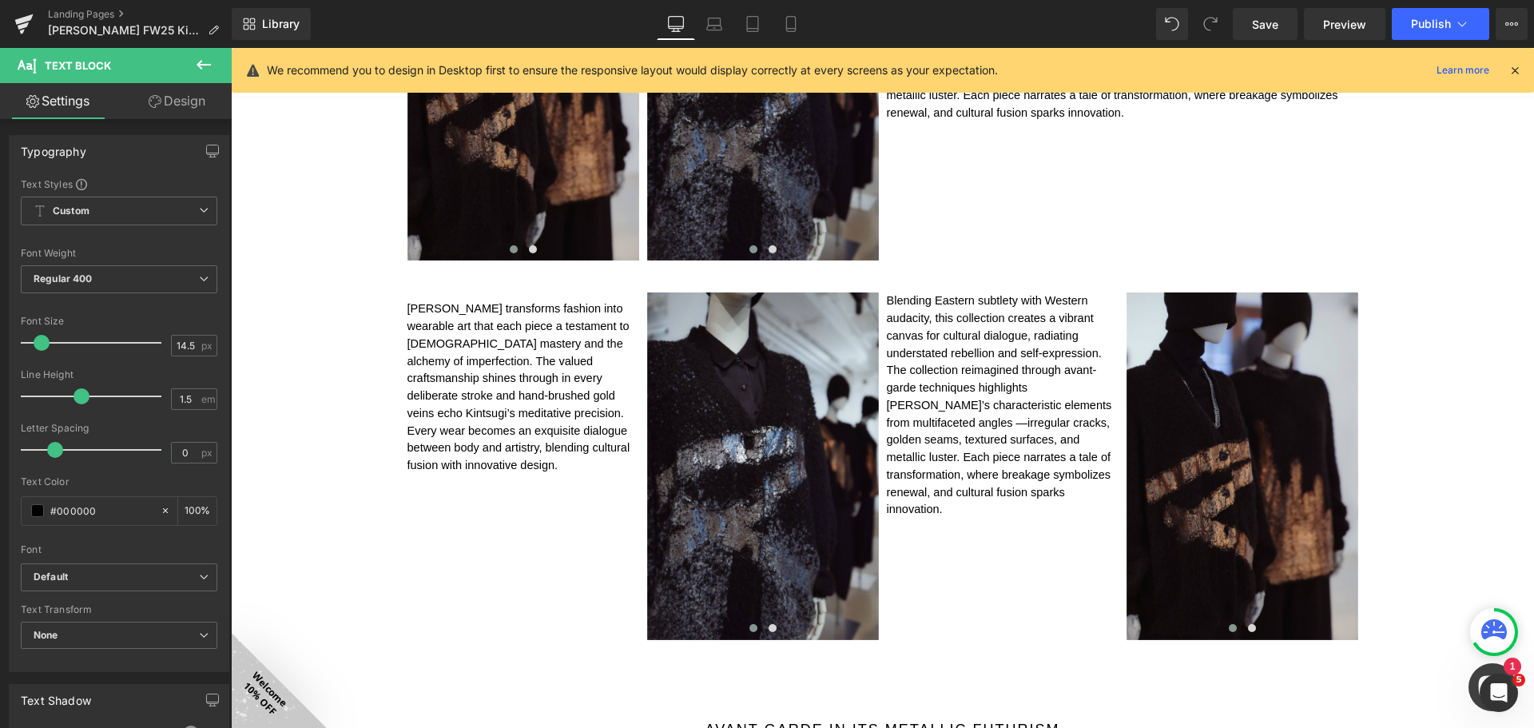
click at [174, 93] on link "Design" at bounding box center [177, 101] width 116 height 36
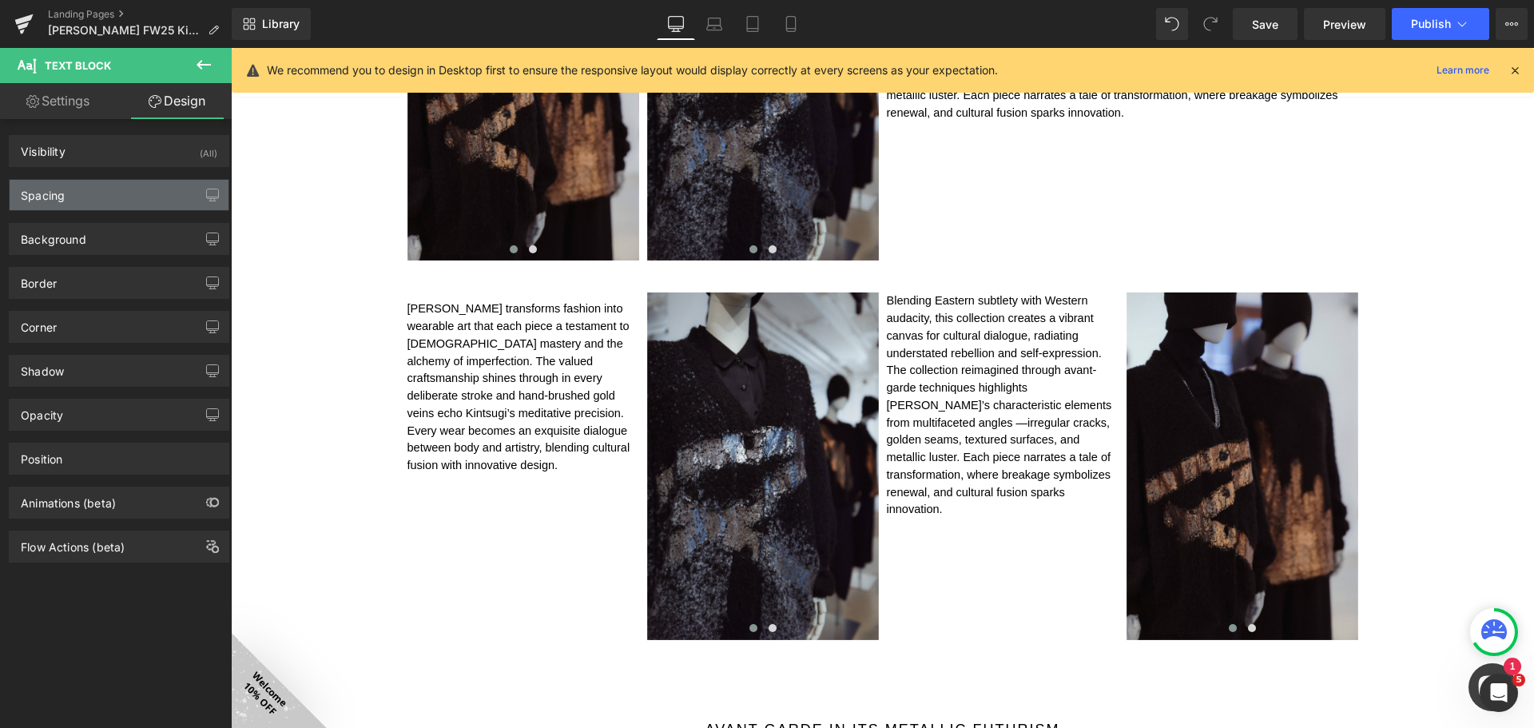
click at [124, 193] on div "Spacing" at bounding box center [119, 195] width 219 height 30
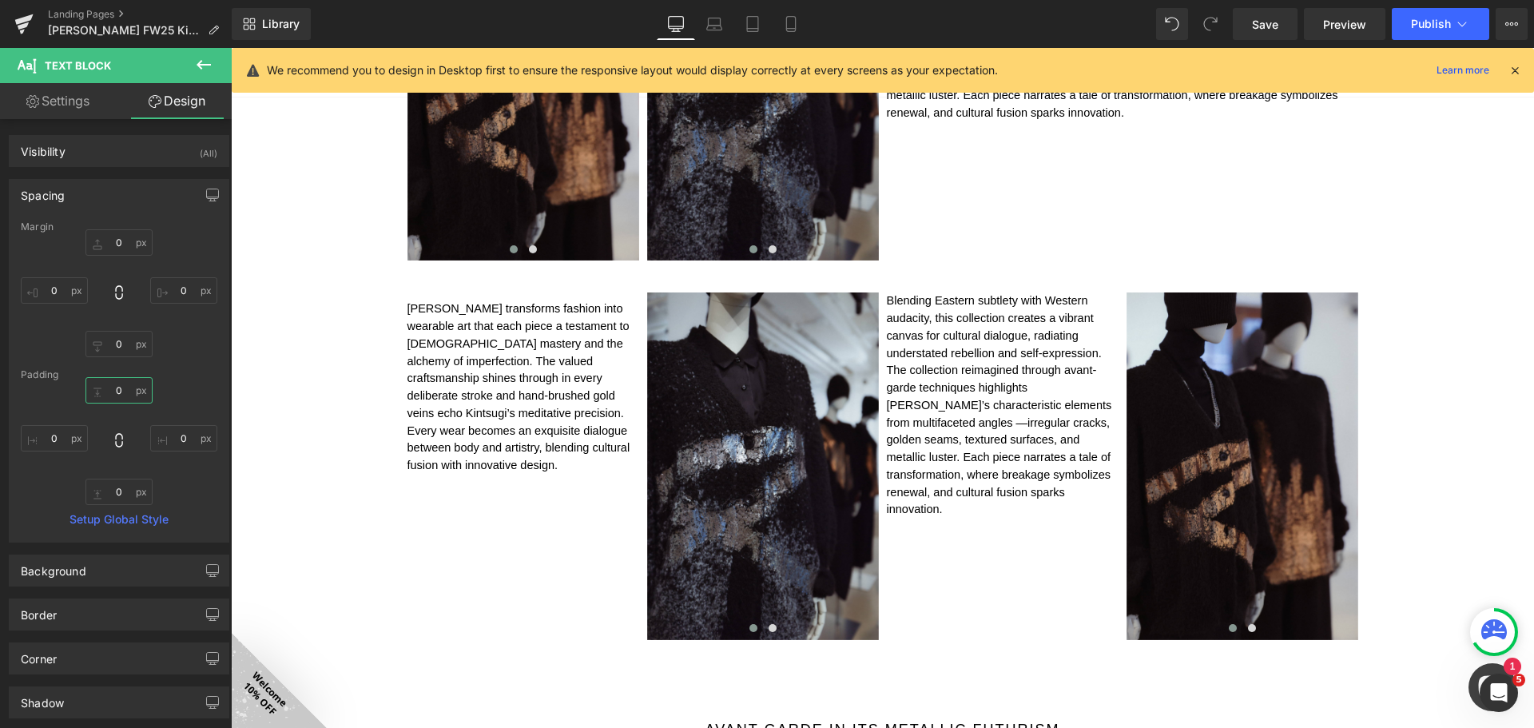
click at [125, 388] on input "0" at bounding box center [118, 390] width 67 height 26
type input "5"
type input "10"
click at [779, 15] on link "Mobile" at bounding box center [791, 24] width 38 height 32
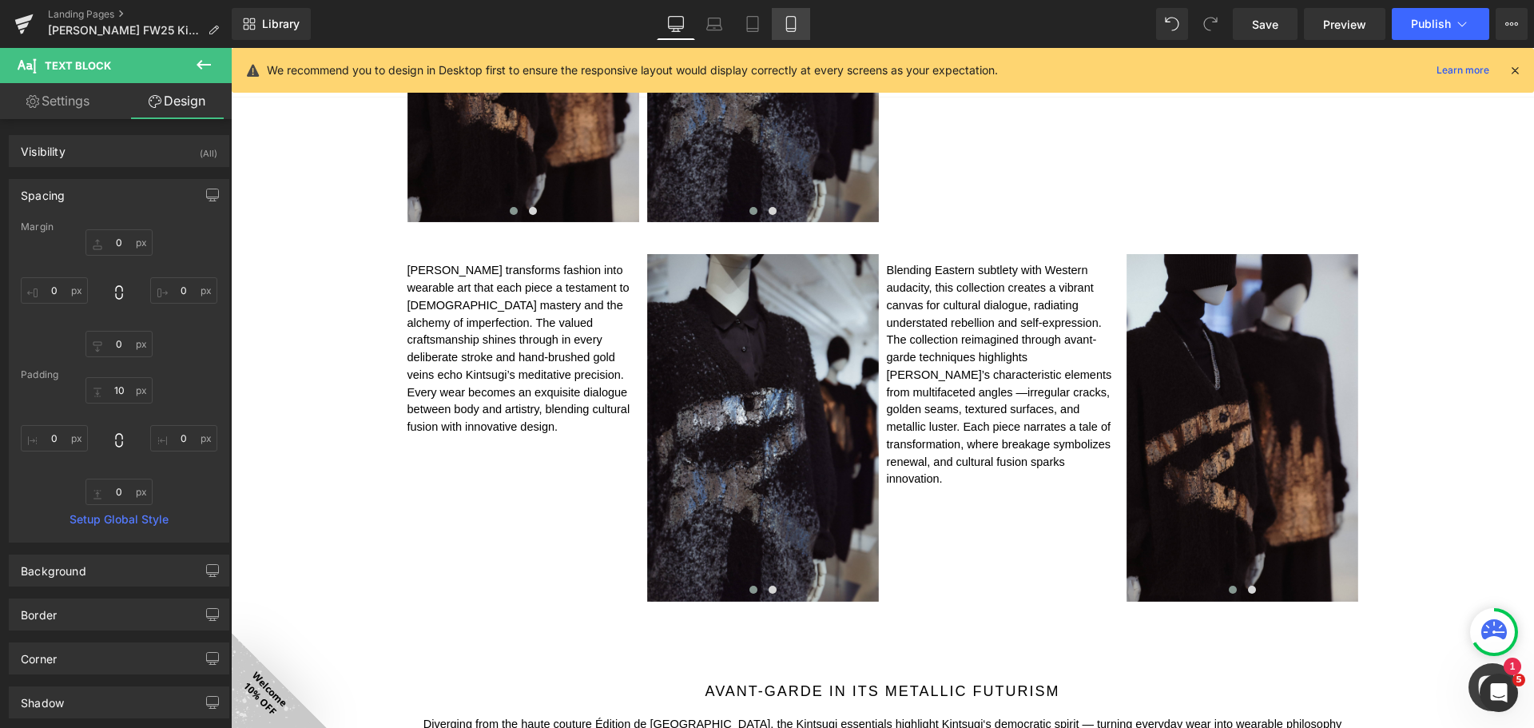
type input "0"
type input "10"
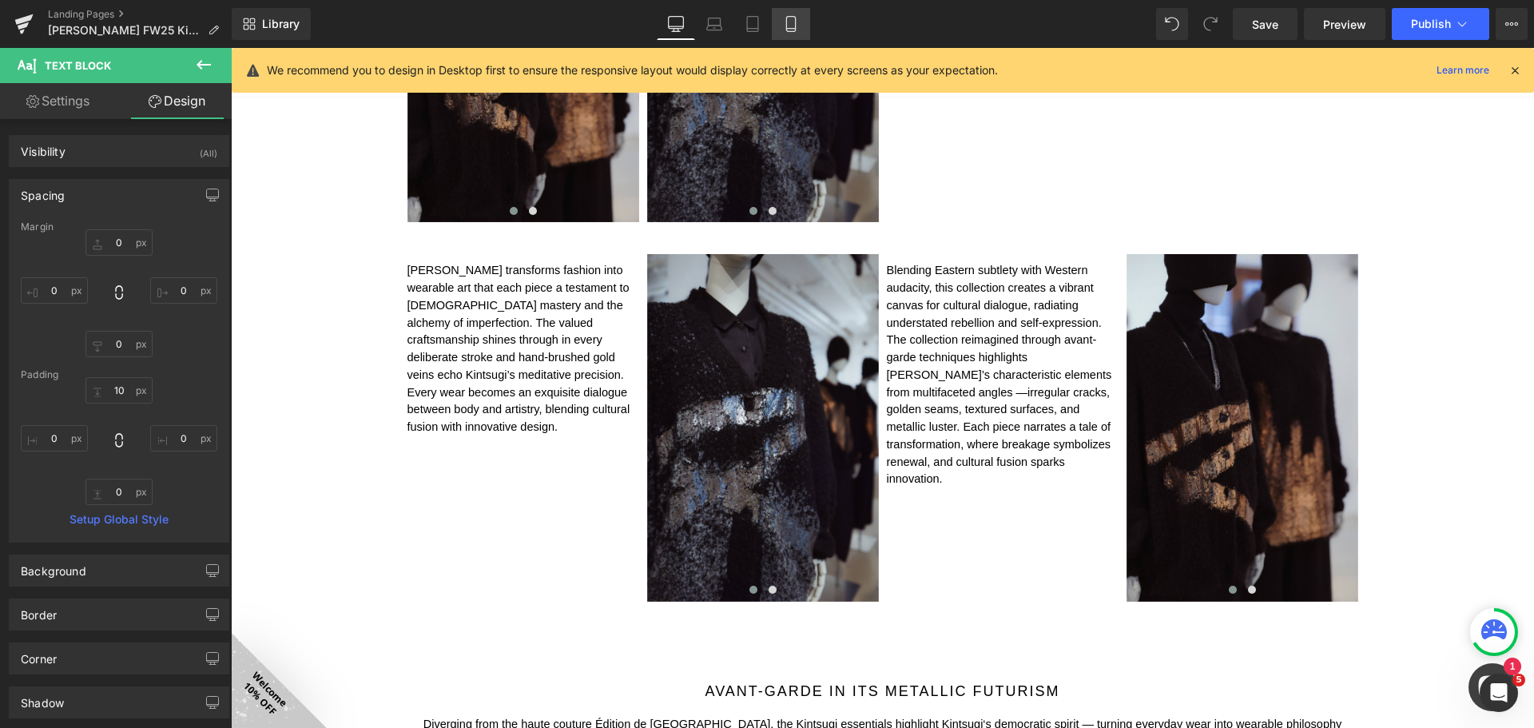
type input "0"
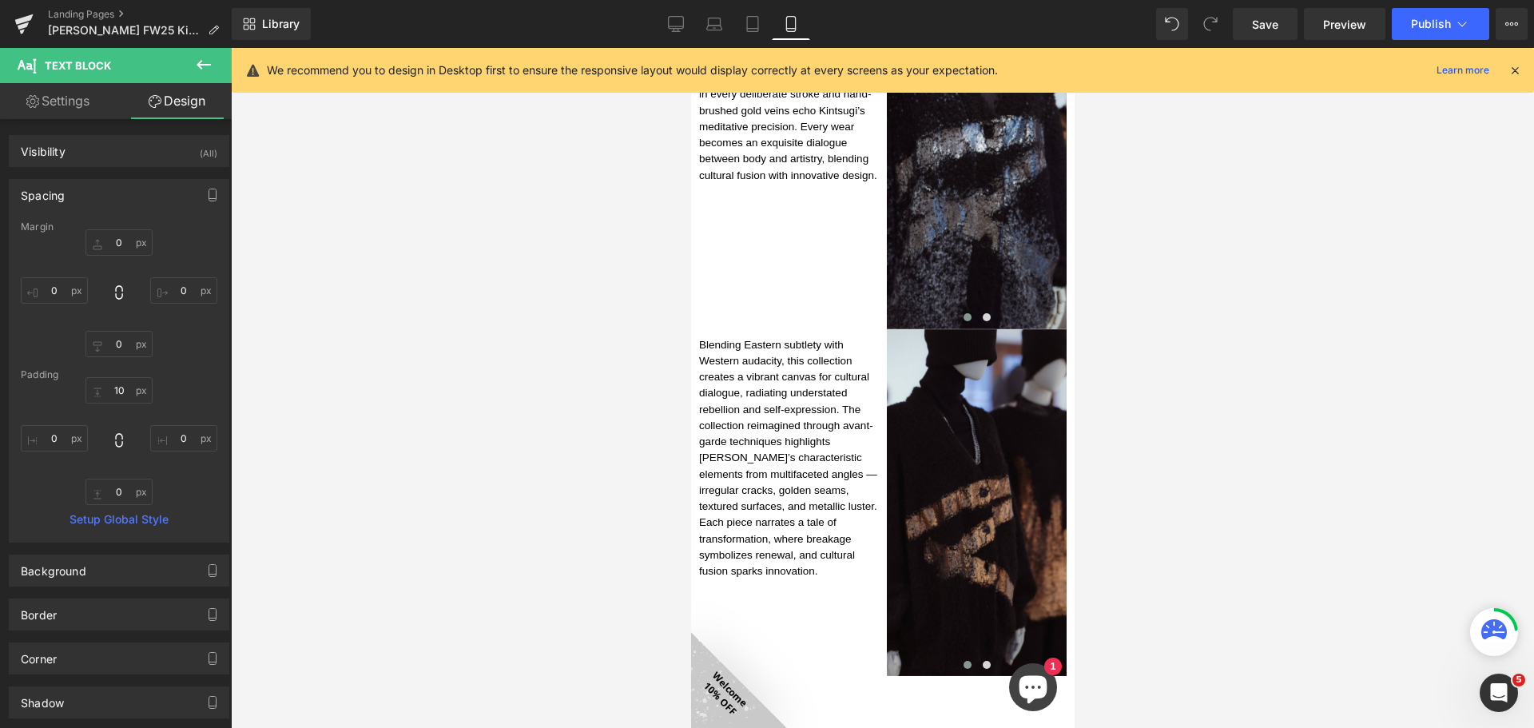
scroll to position [1408, 0]
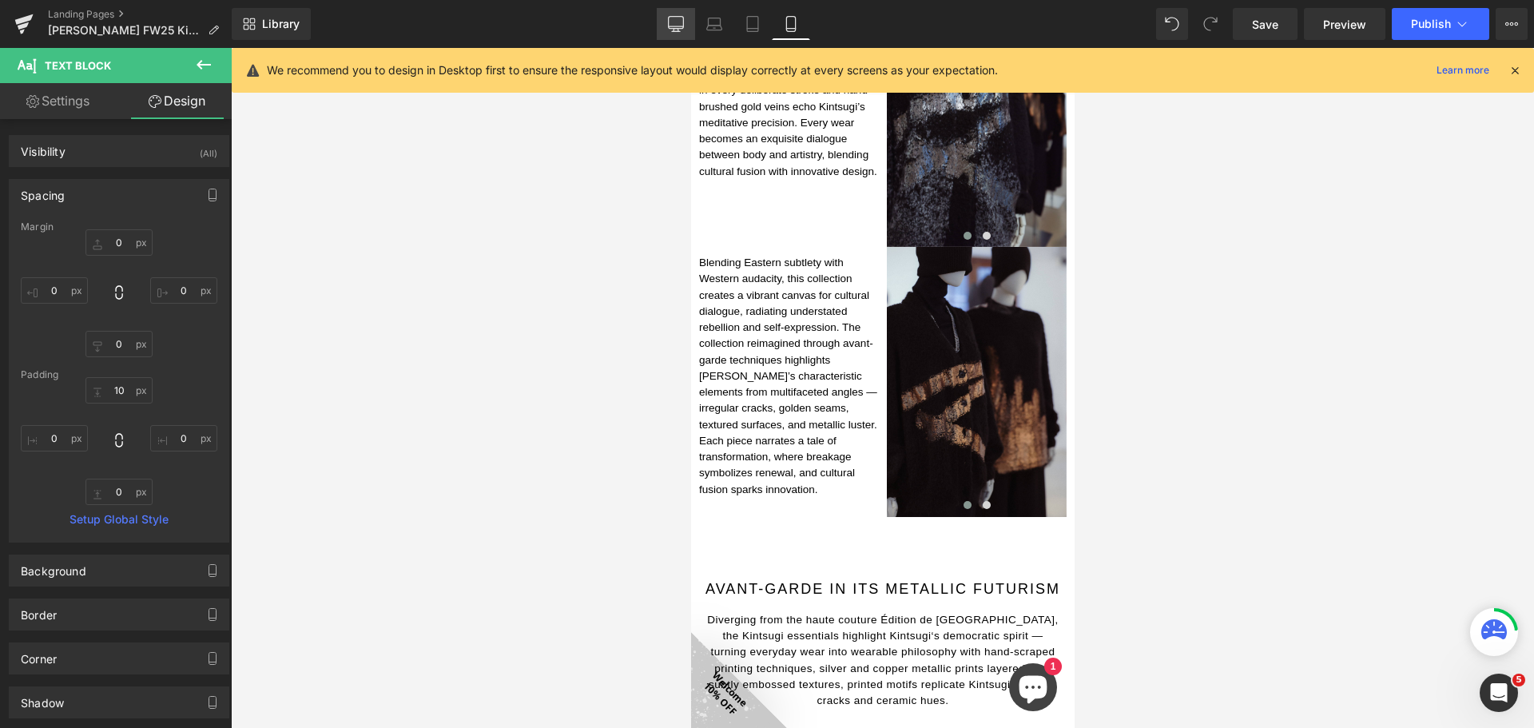
click at [683, 18] on icon at bounding box center [676, 24] width 16 height 16
type input "0"
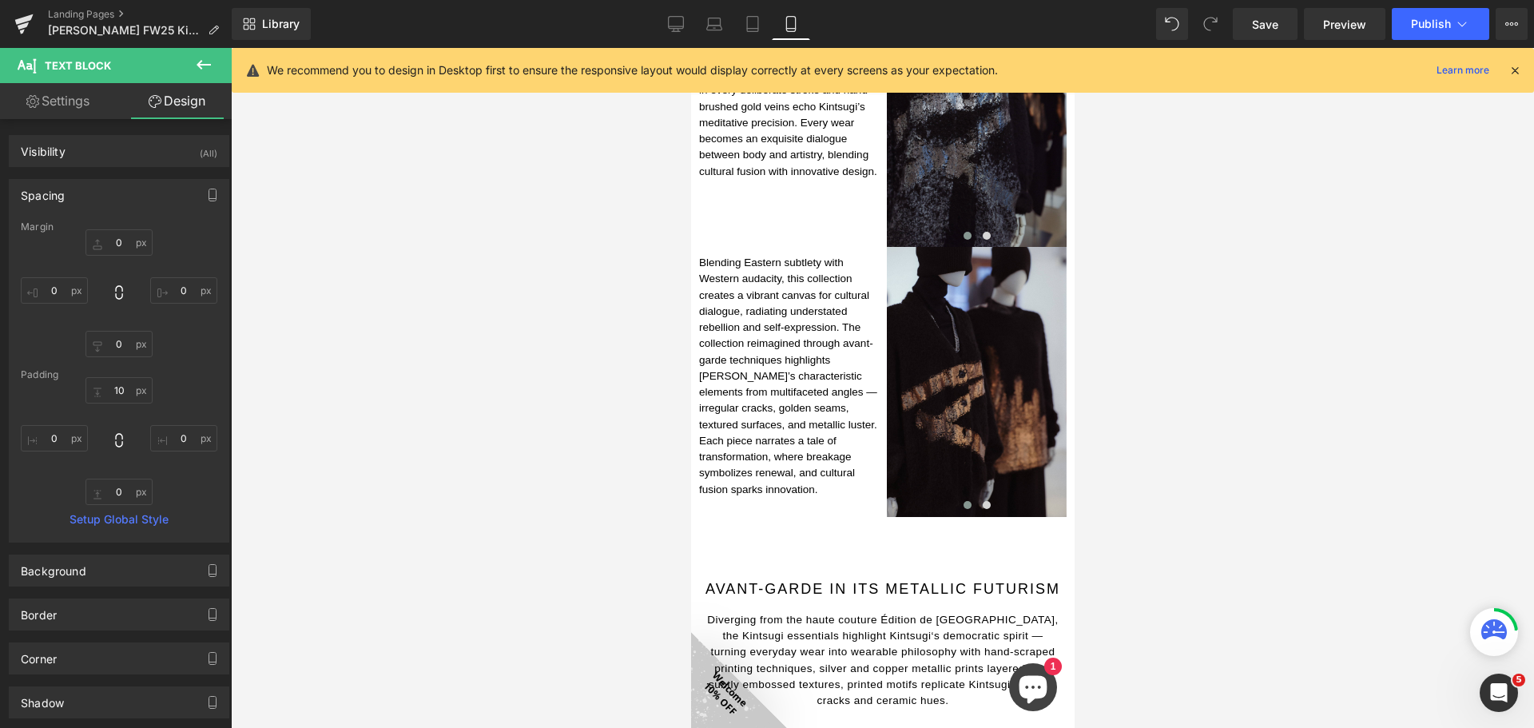
type input "10"
type input "0"
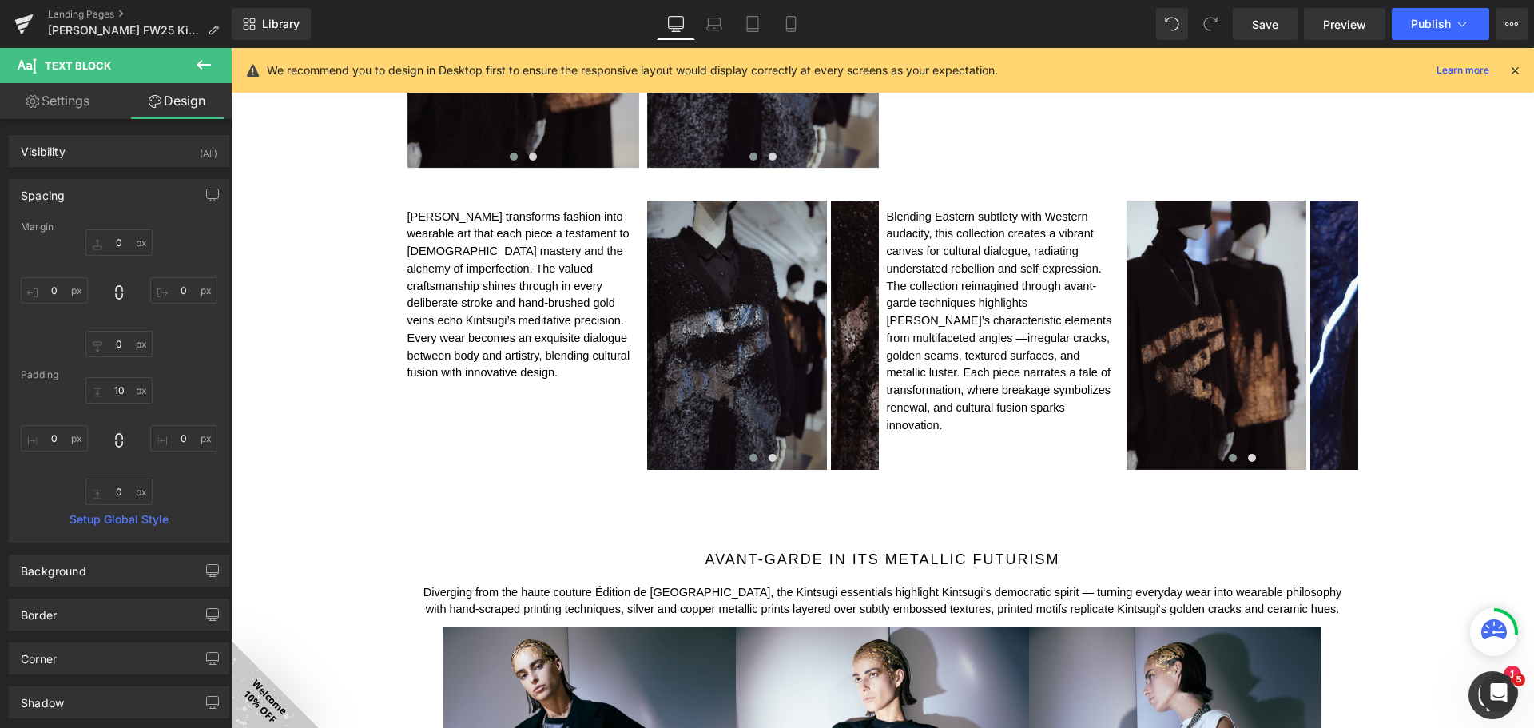
scroll to position [1445, 0]
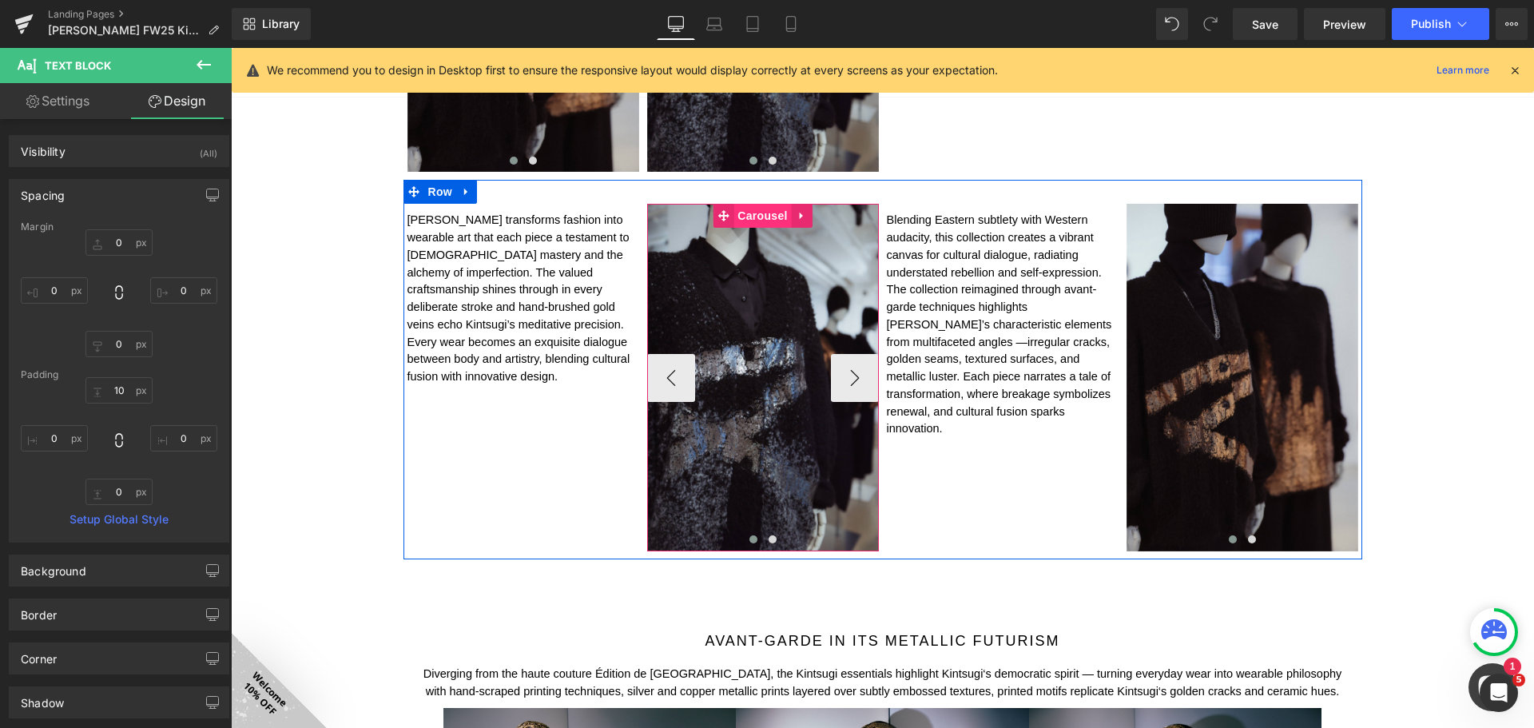
click at [741, 214] on span "Carousel" at bounding box center [762, 216] width 58 height 24
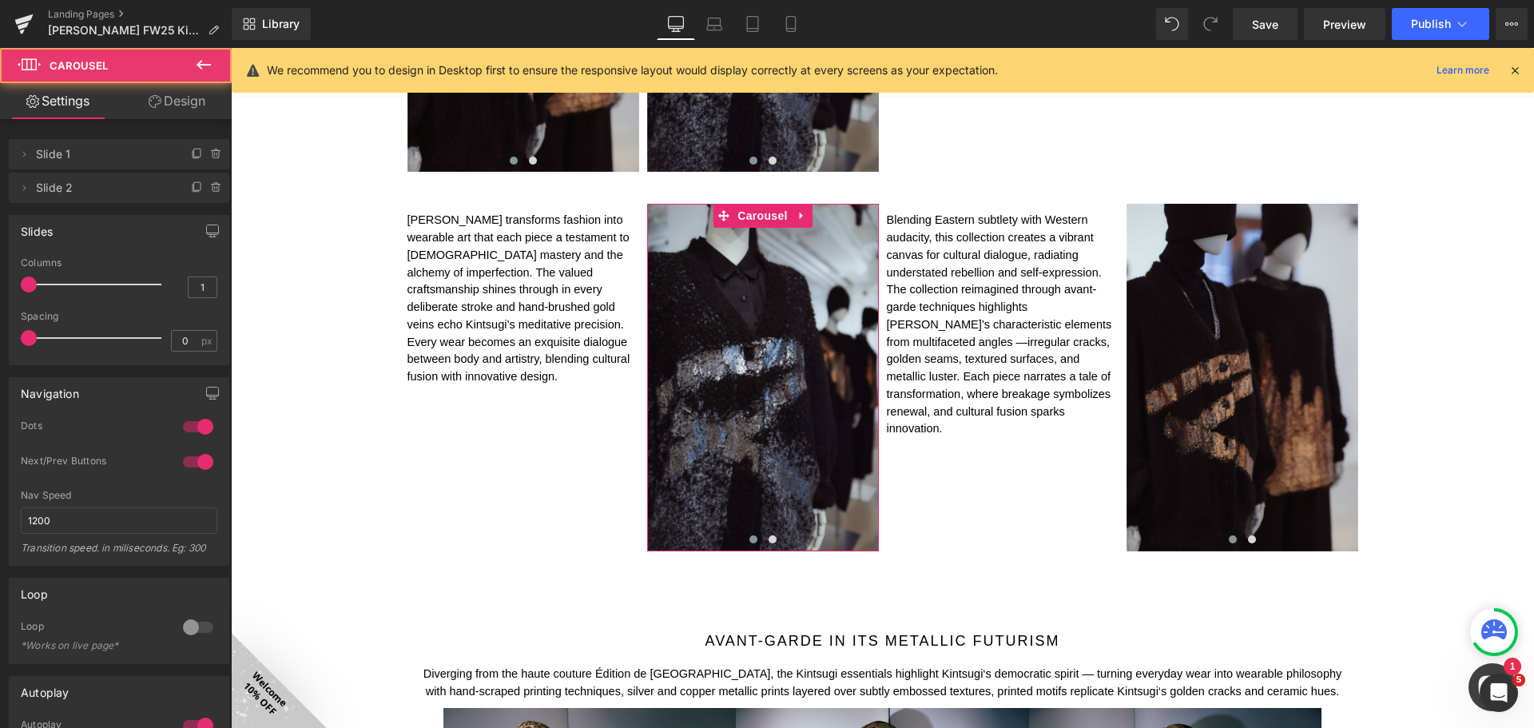
click at [189, 101] on link "Design" at bounding box center [177, 101] width 116 height 36
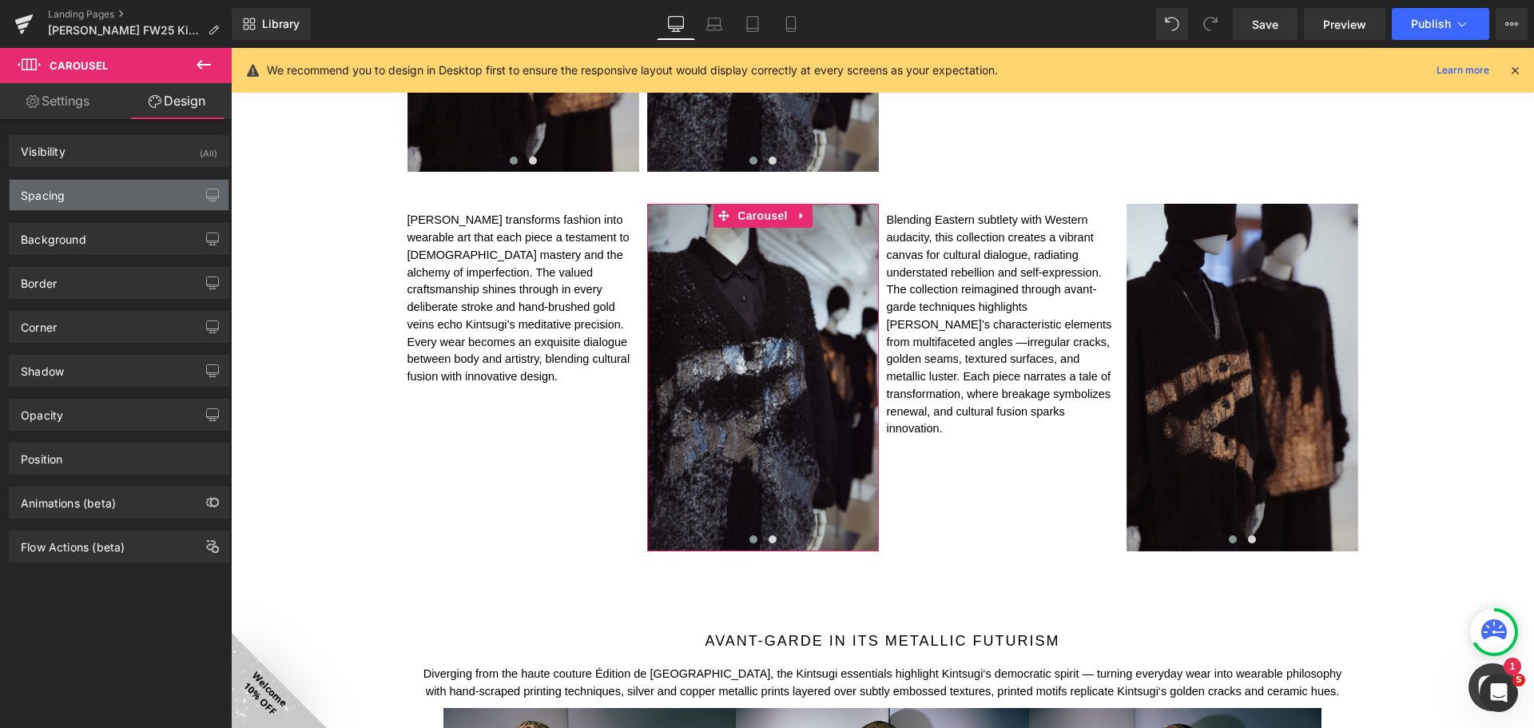
drag, startPoint x: 126, startPoint y: 200, endPoint x: 148, endPoint y: 215, distance: 26.4
click at [127, 199] on div "Spacing" at bounding box center [119, 195] width 219 height 30
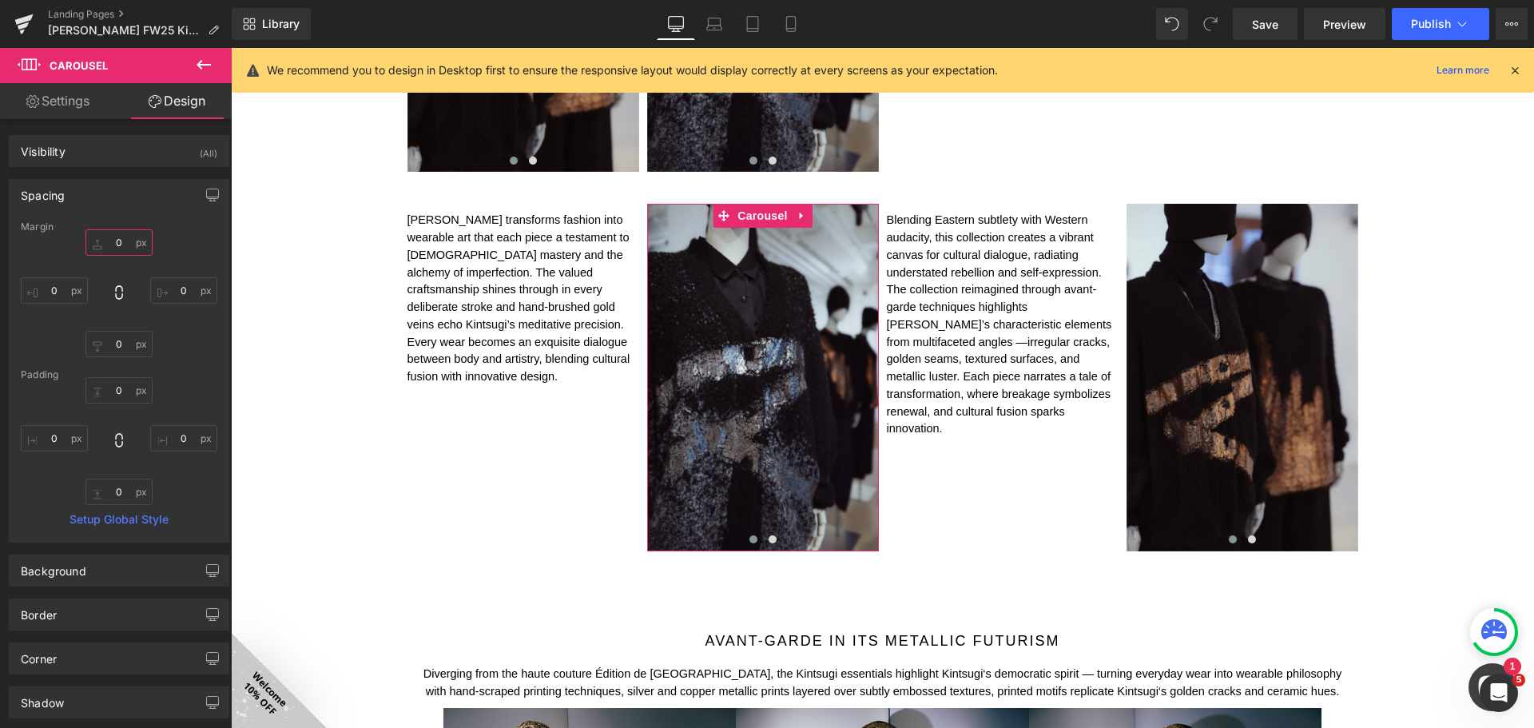
click at [114, 244] on input "0" at bounding box center [118, 242] width 67 height 26
type input "10"
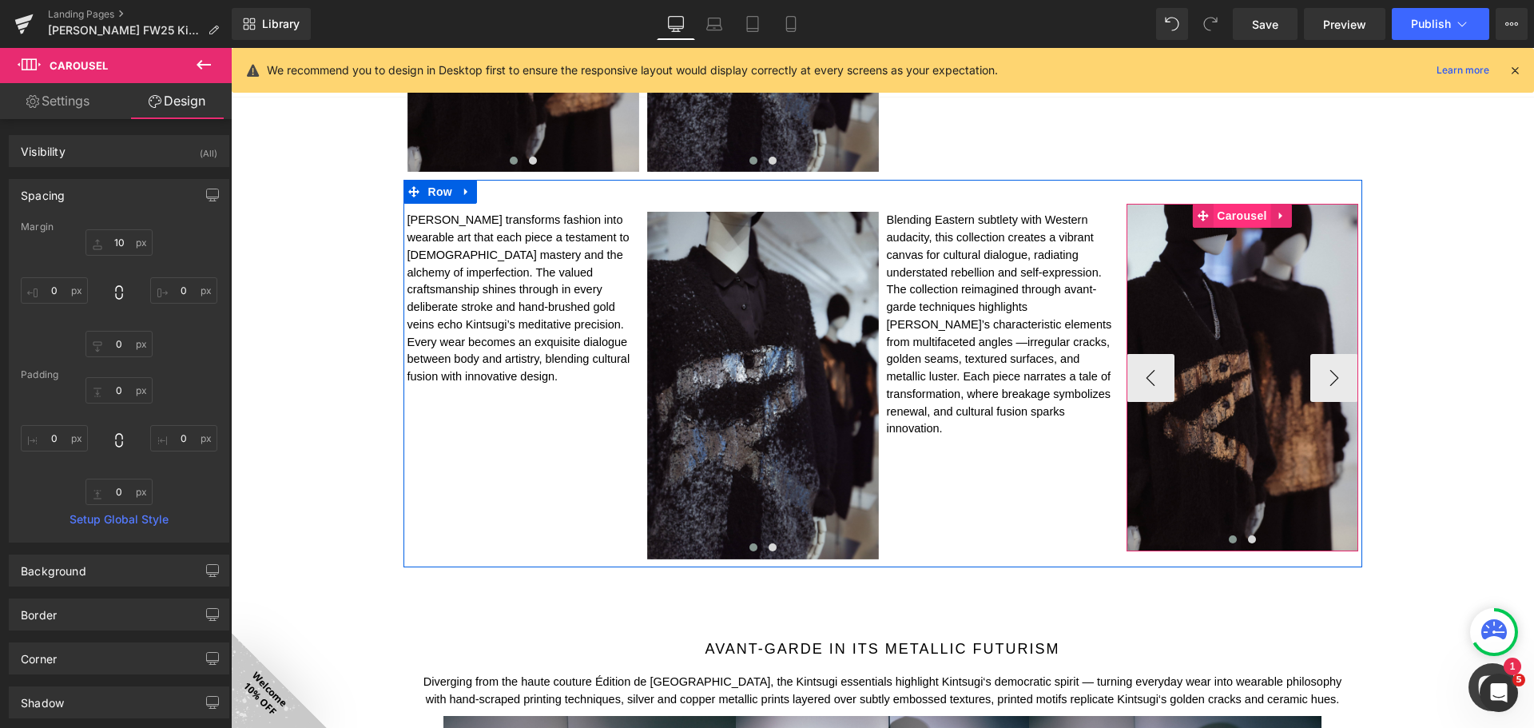
click at [1231, 216] on span "Carousel" at bounding box center [1242, 216] width 58 height 24
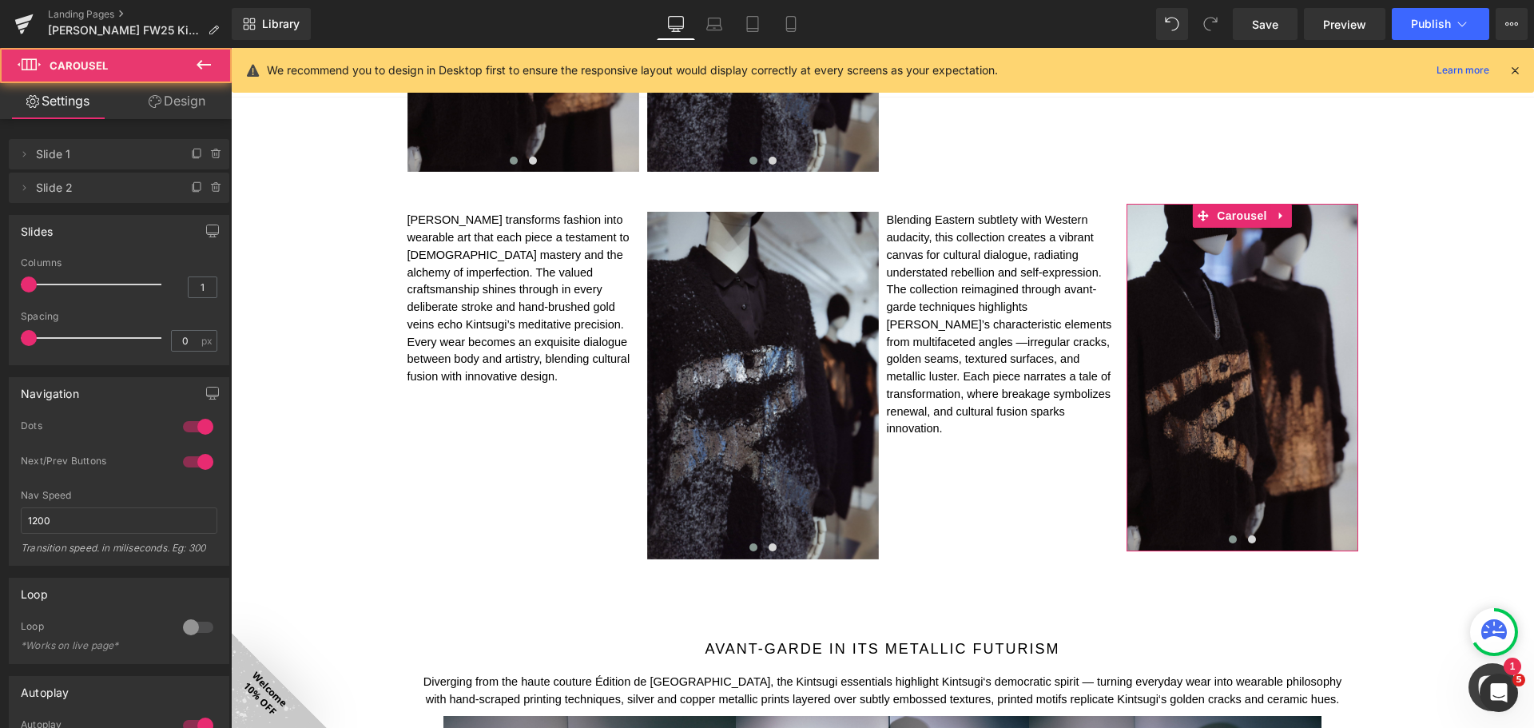
click at [181, 103] on link "Design" at bounding box center [177, 101] width 116 height 36
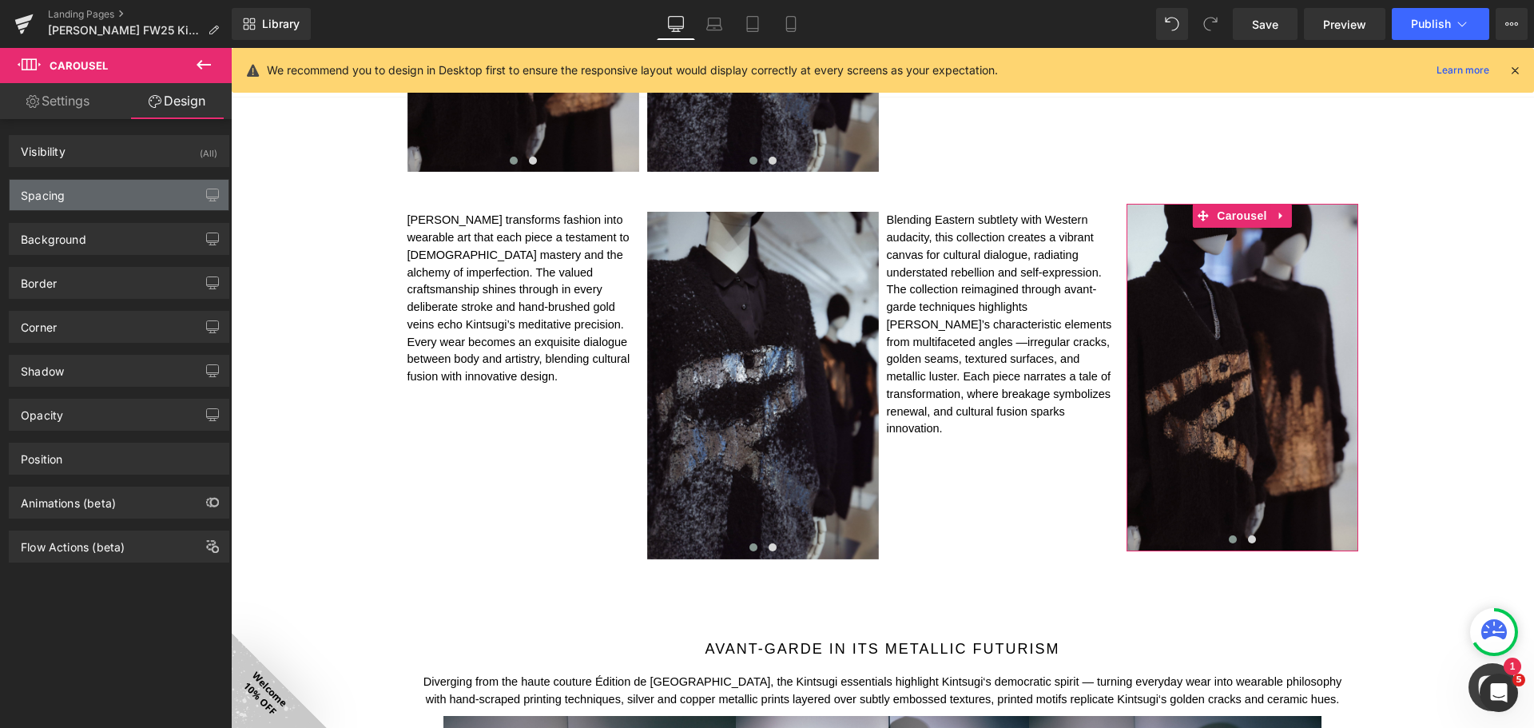
click at [130, 192] on div "Spacing" at bounding box center [119, 195] width 219 height 30
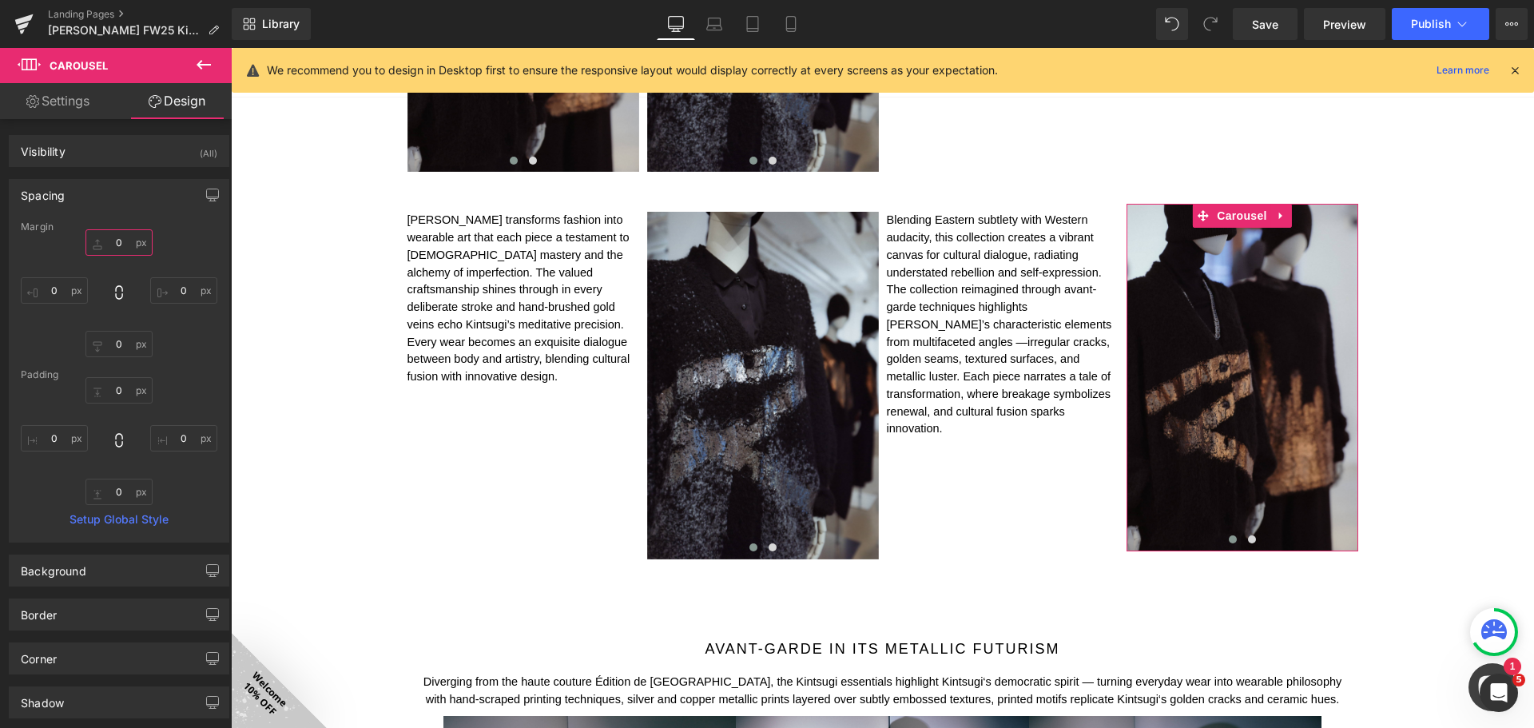
click at [118, 248] on input "0" at bounding box center [118, 242] width 67 height 26
type input "10"
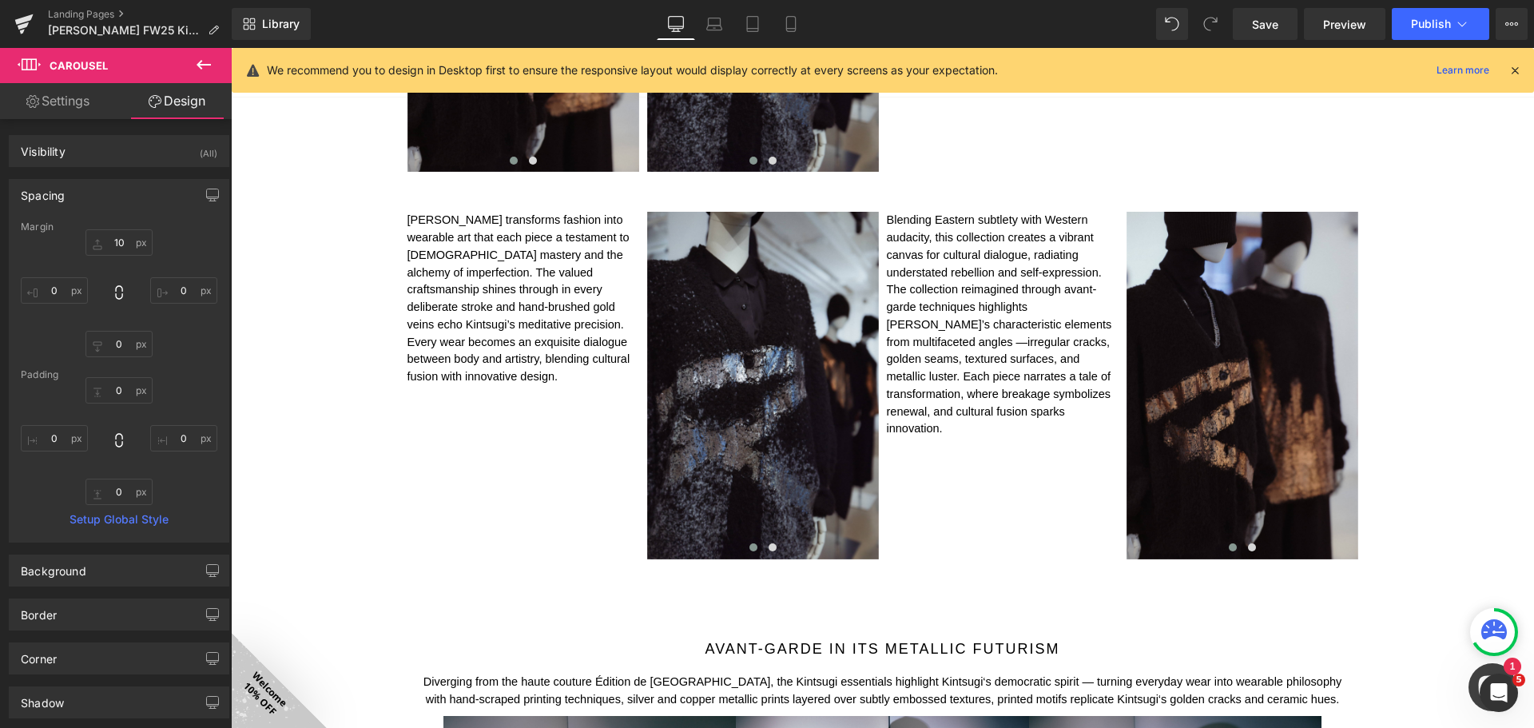
drag, startPoint x: 1450, startPoint y: 387, endPoint x: 1450, endPoint y: 371, distance: 16.8
click at [1450, 382] on div "Image FALL WINTER 2025 Kintsugi Collection Heading Image Image Image Row 50px I…" at bounding box center [882, 299] width 1303 height 3238
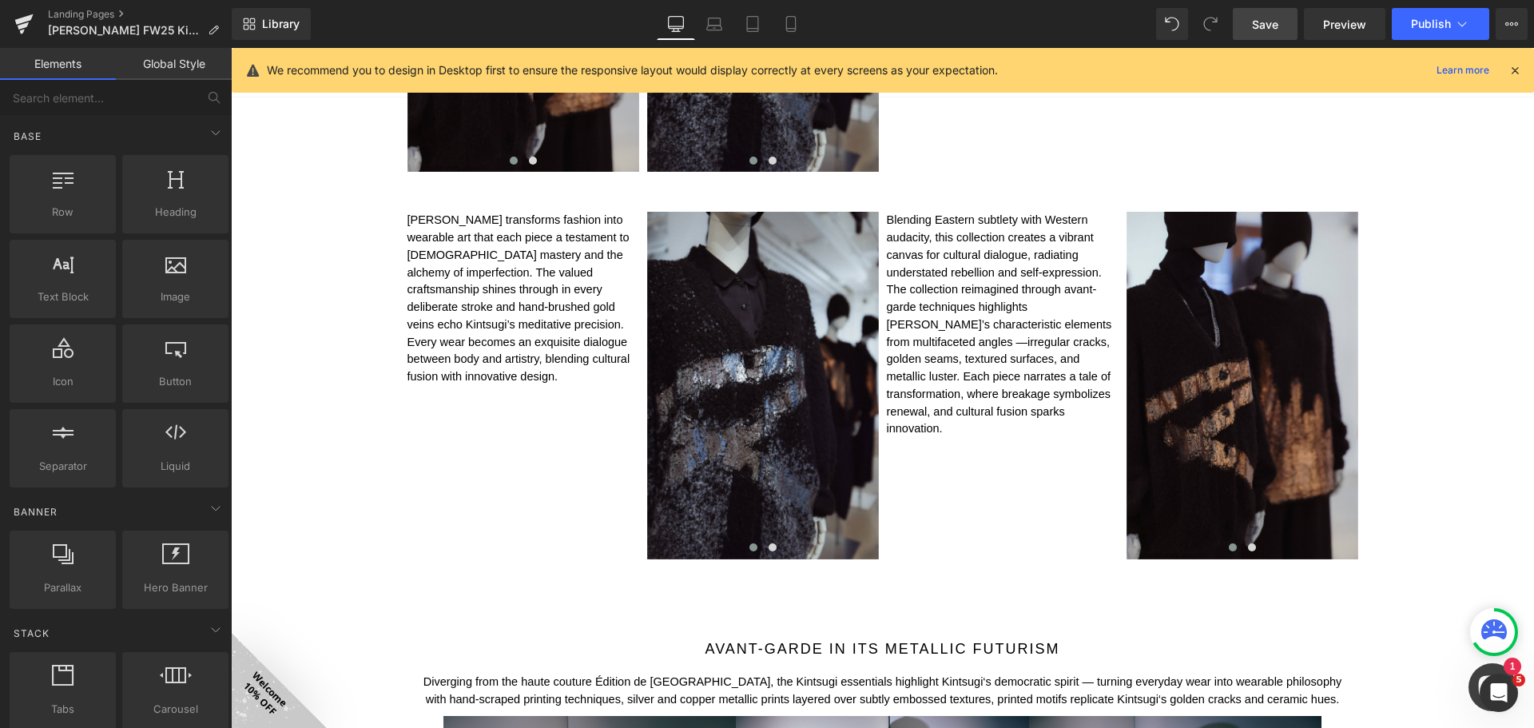
click at [1252, 21] on link "Save" at bounding box center [1265, 24] width 65 height 32
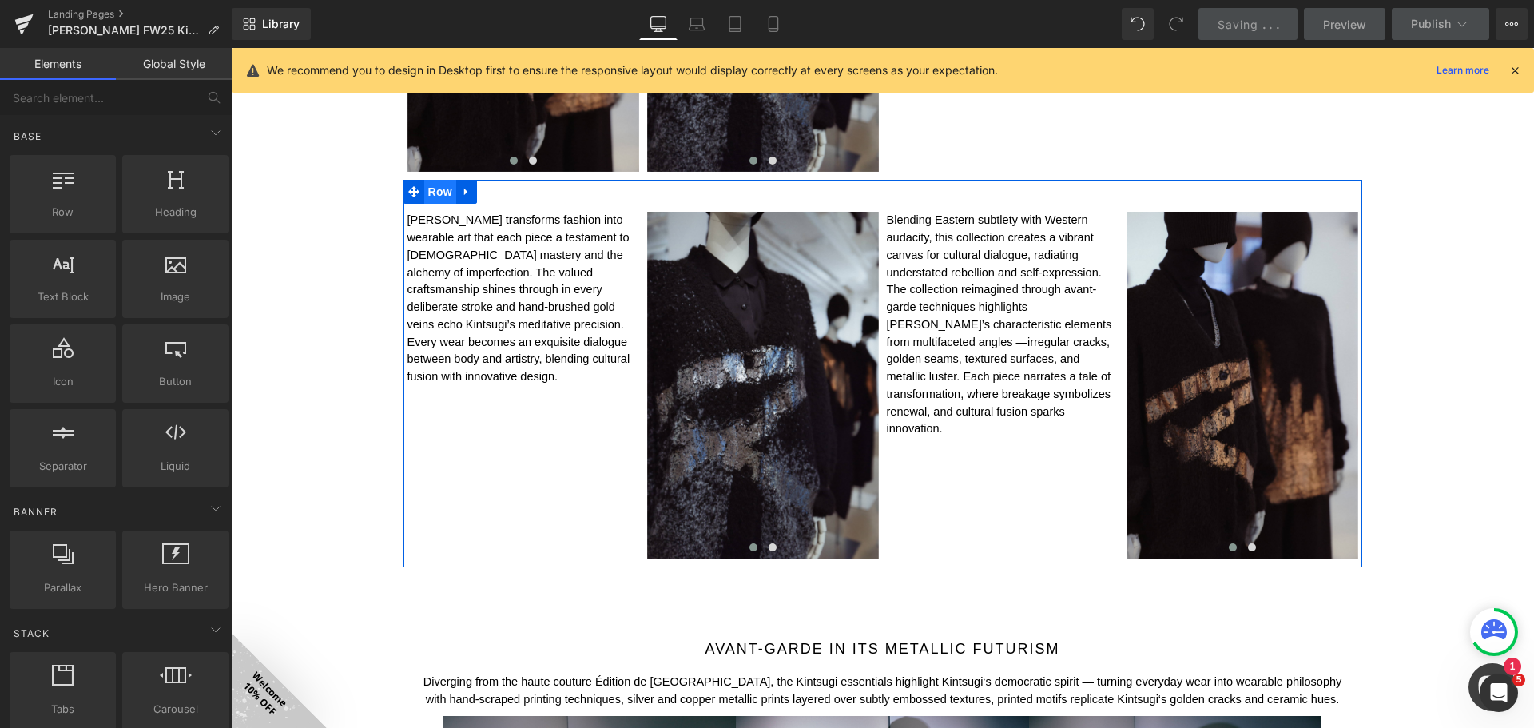
click at [437, 193] on span "Row" at bounding box center [440, 192] width 32 height 24
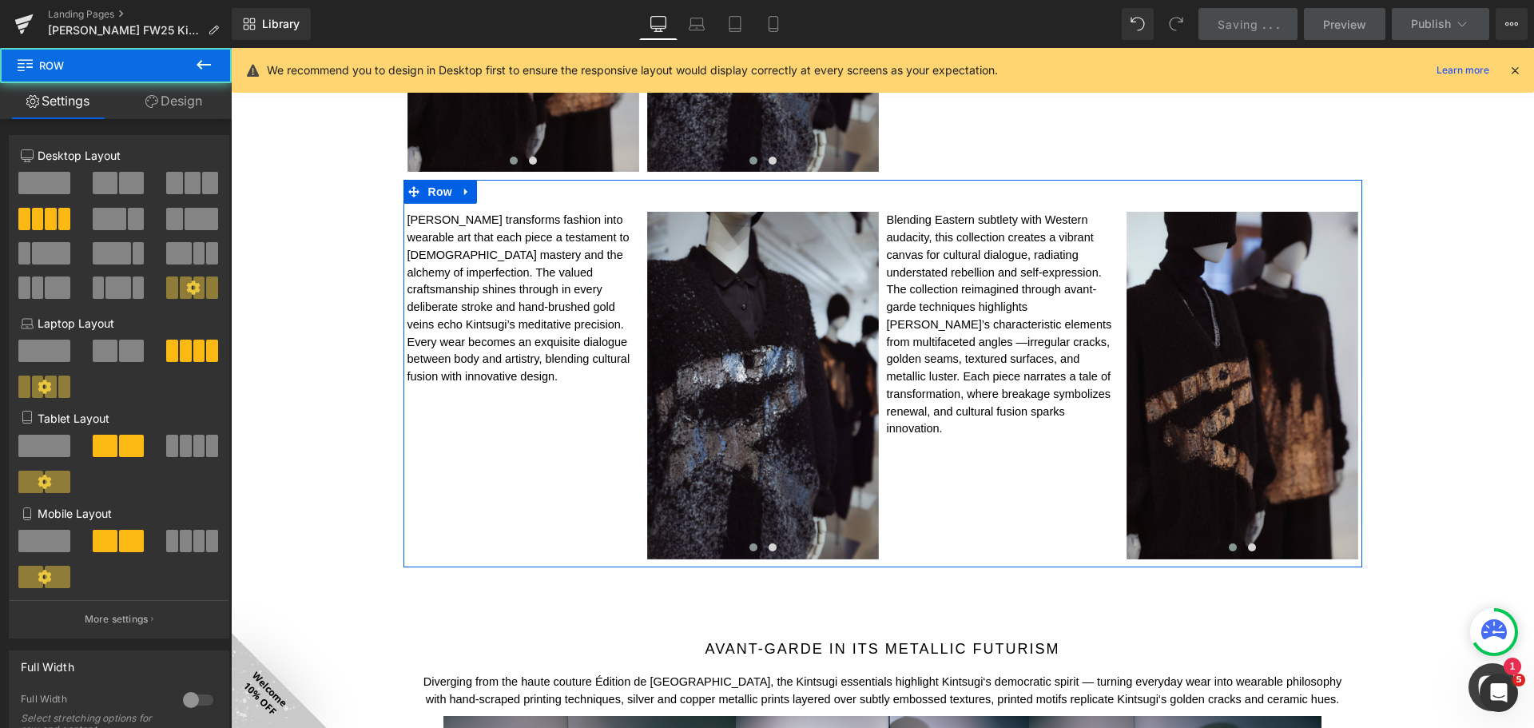
drag, startPoint x: 194, startPoint y: 102, endPoint x: 194, endPoint y: 117, distance: 14.4
click at [194, 101] on link "Design" at bounding box center [174, 101] width 116 height 36
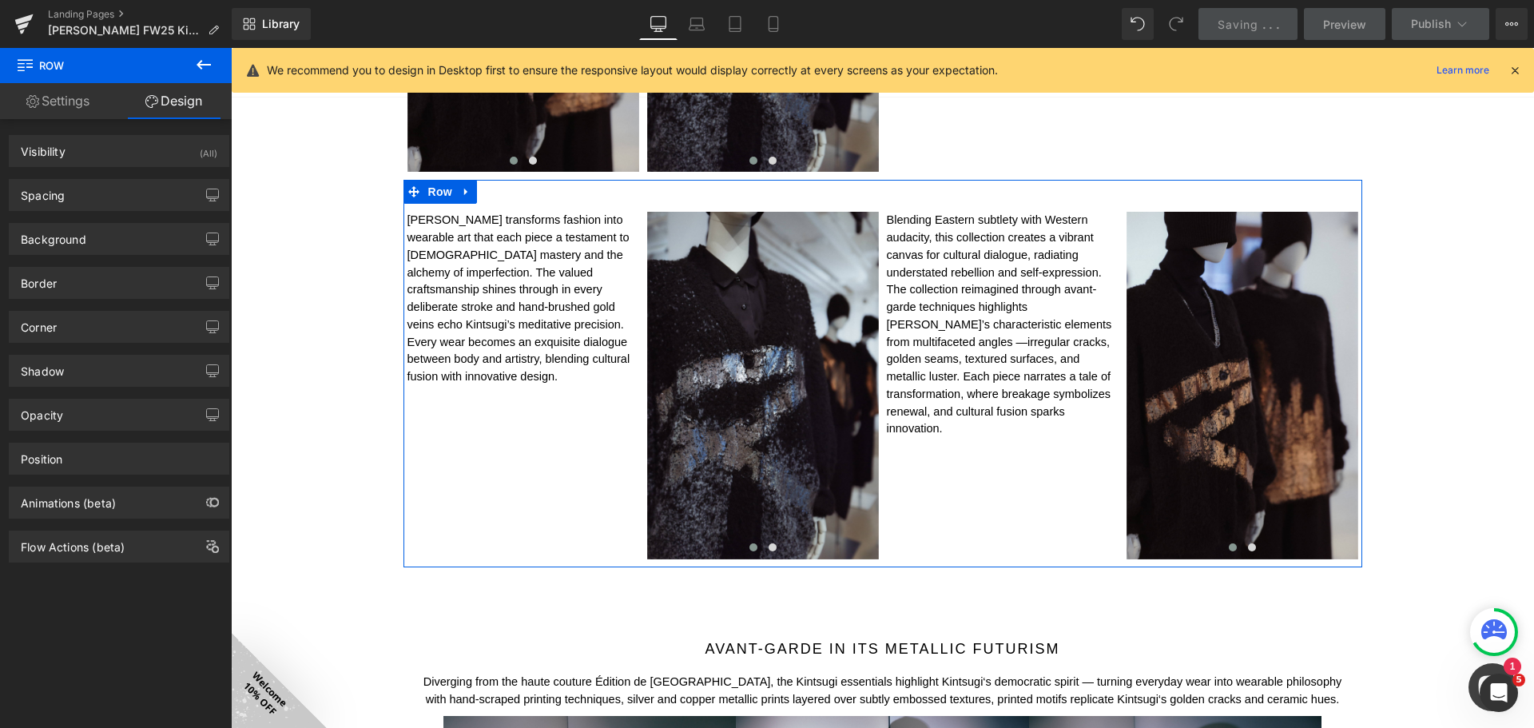
drag, startPoint x: 174, startPoint y: 191, endPoint x: 191, endPoint y: 214, distance: 28.6
click at [174, 190] on div "Spacing" at bounding box center [119, 195] width 219 height 30
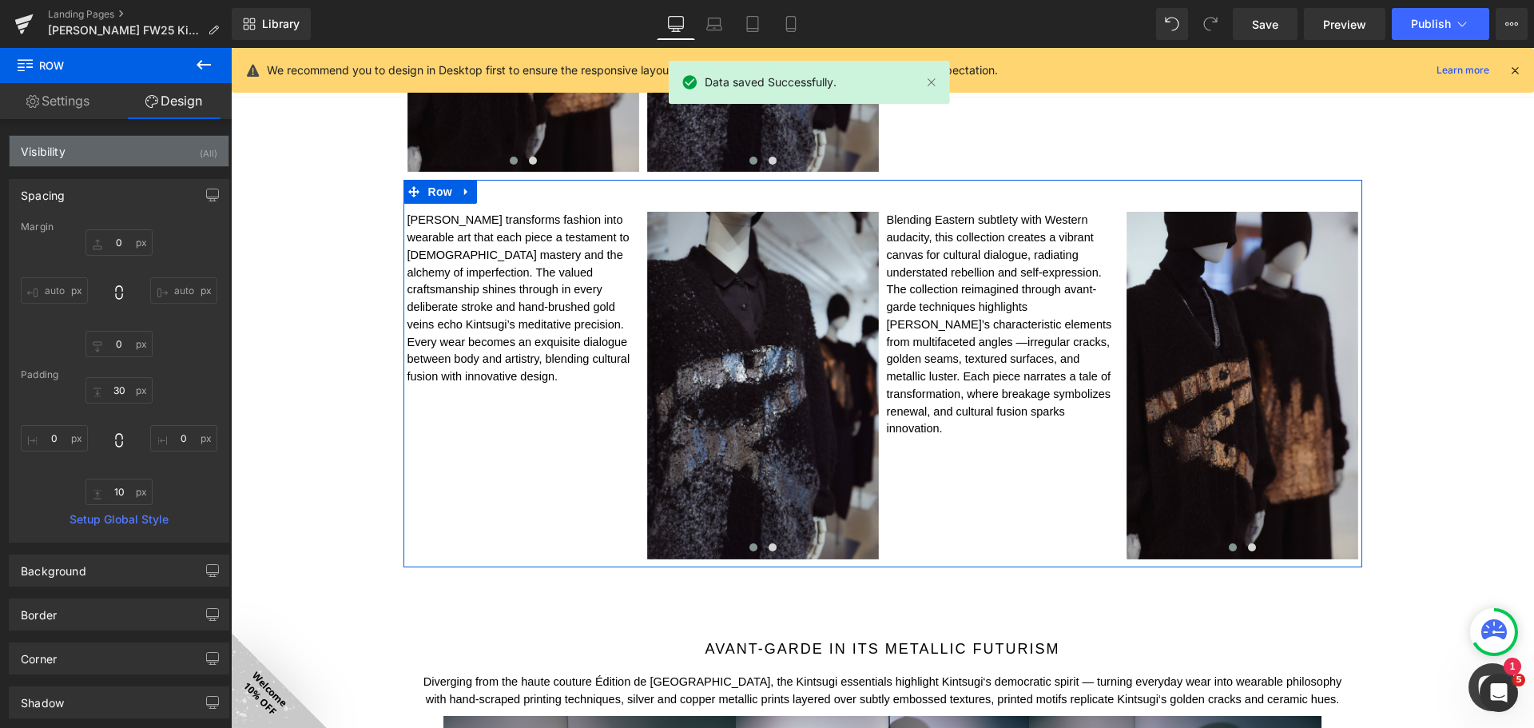
click at [193, 153] on div "Visibility (All)" at bounding box center [119, 151] width 219 height 30
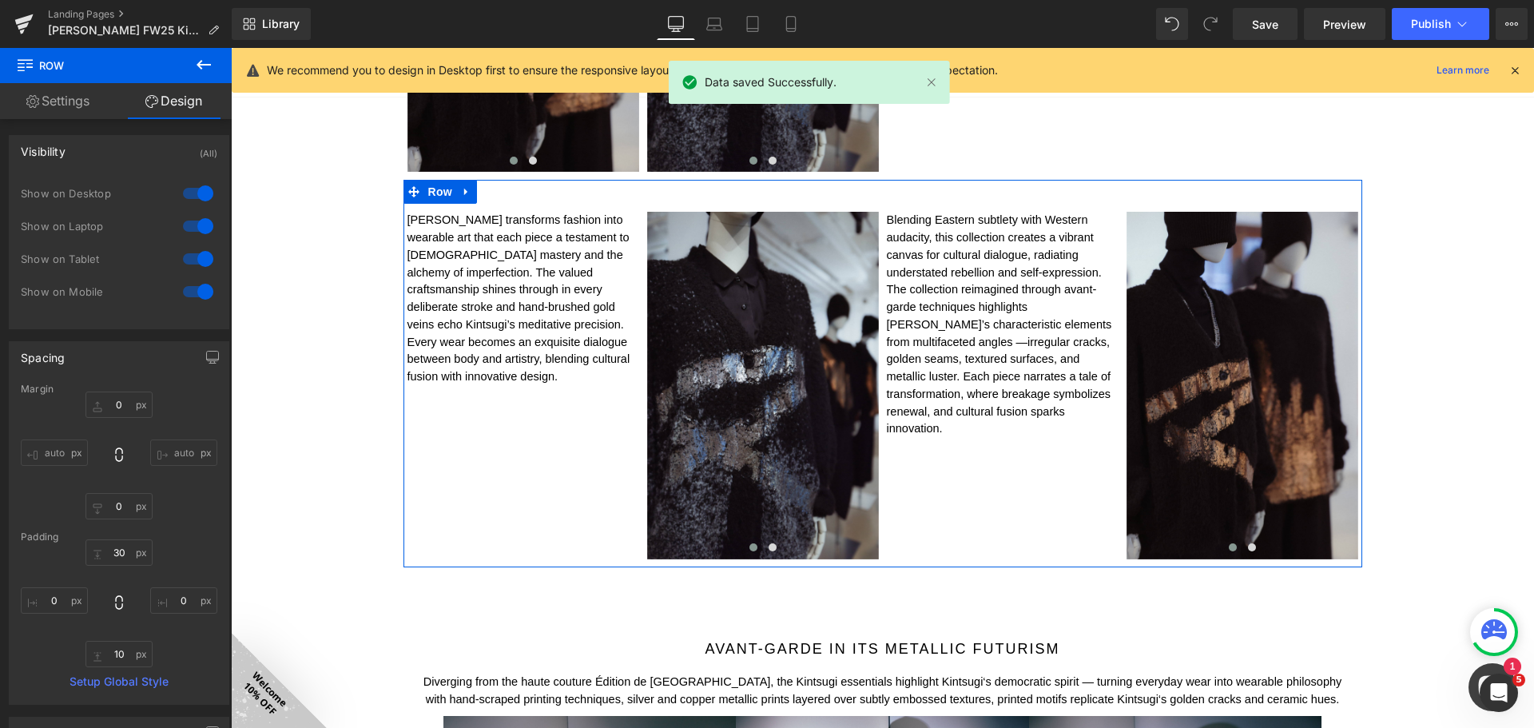
click at [198, 191] on div at bounding box center [198, 194] width 38 height 26
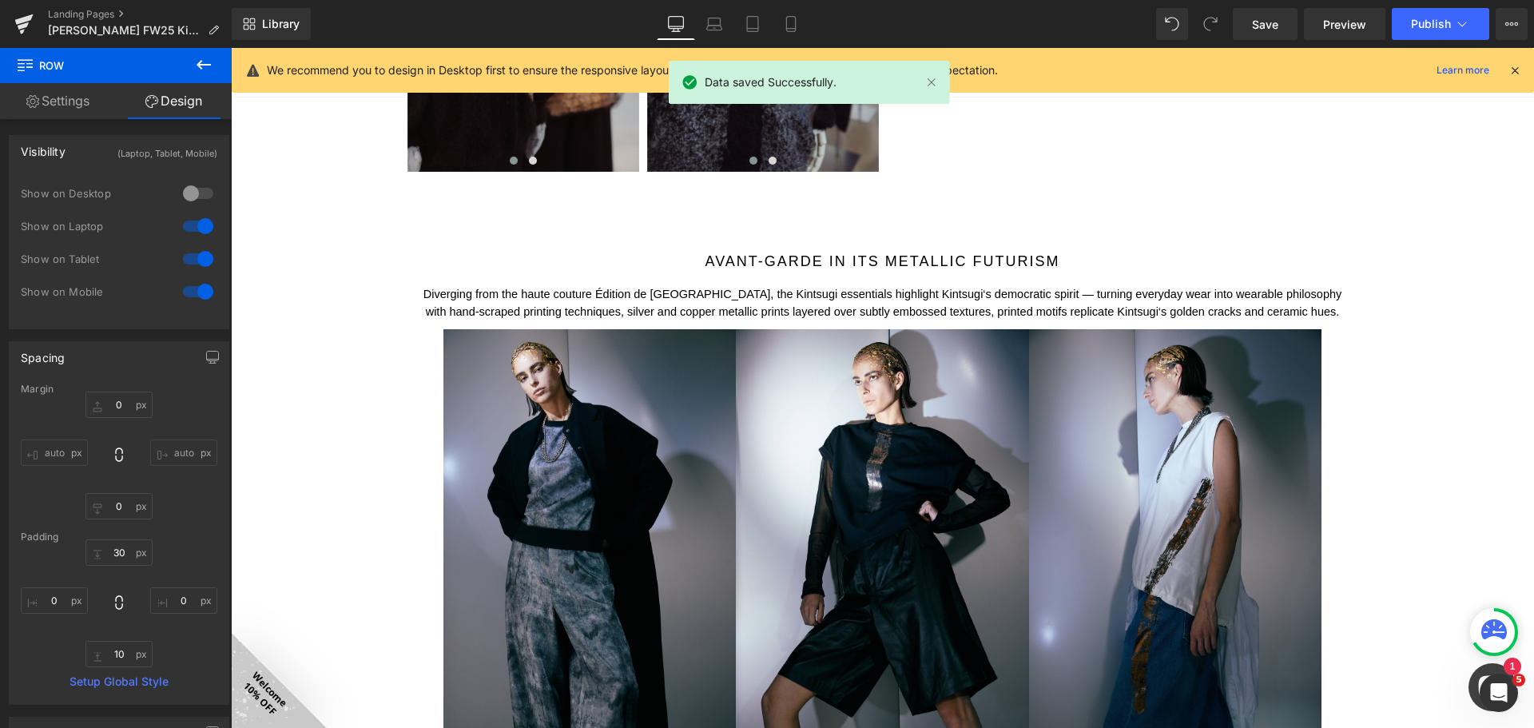
drag, startPoint x: 195, startPoint y: 224, endPoint x: 228, endPoint y: 234, distance: 34.9
click at [195, 225] on div at bounding box center [198, 226] width 38 height 26
click at [796, 14] on link "Mobile" at bounding box center [791, 24] width 38 height 32
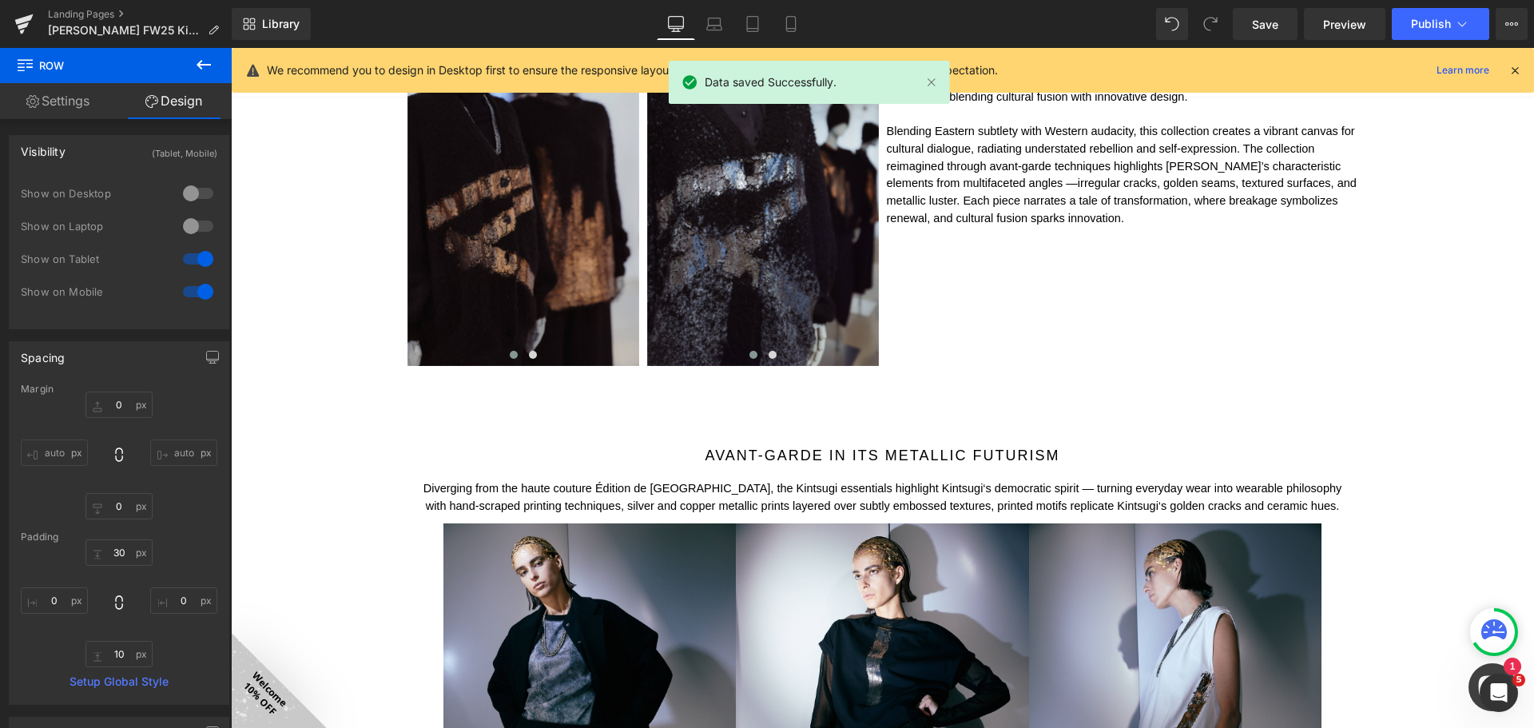
type input "0"
type input "30"
type input "5"
type input "10"
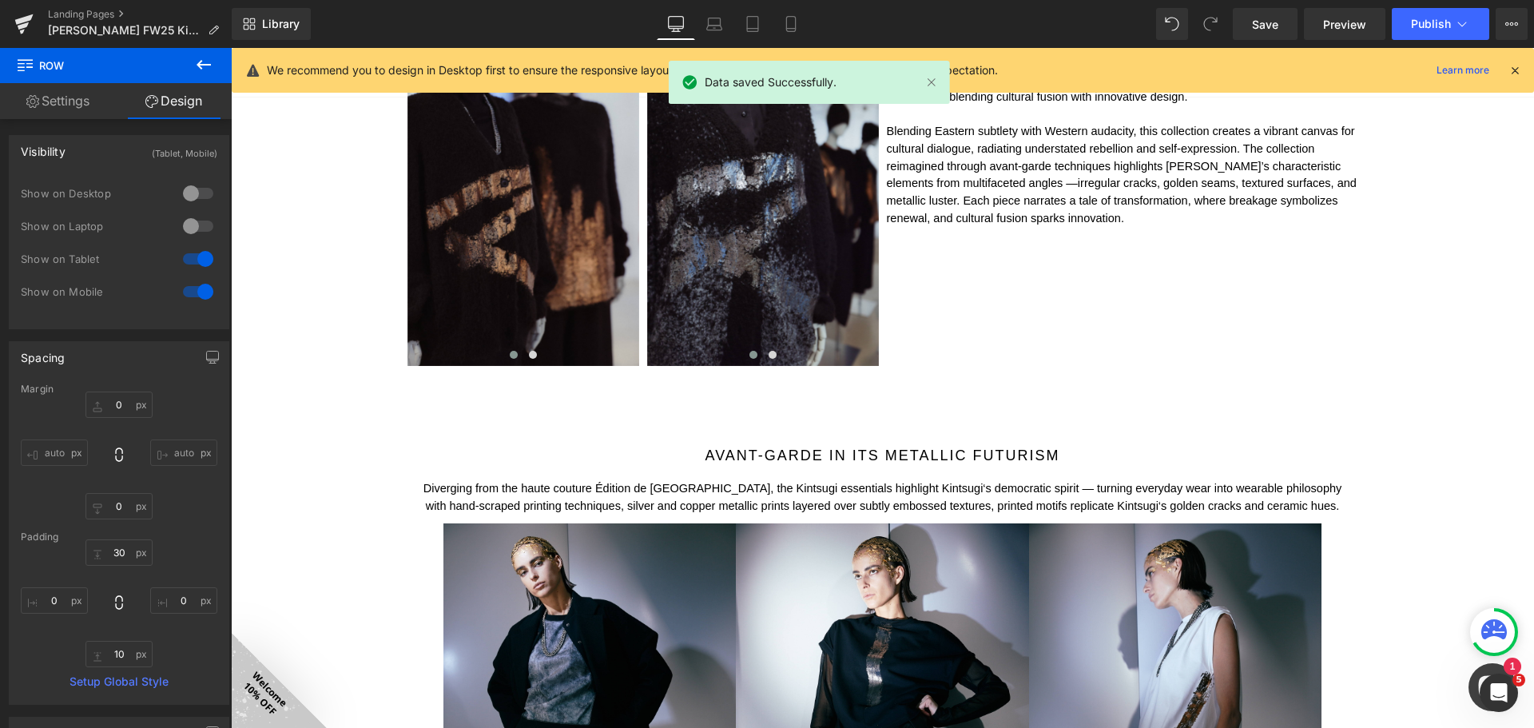
type input "5"
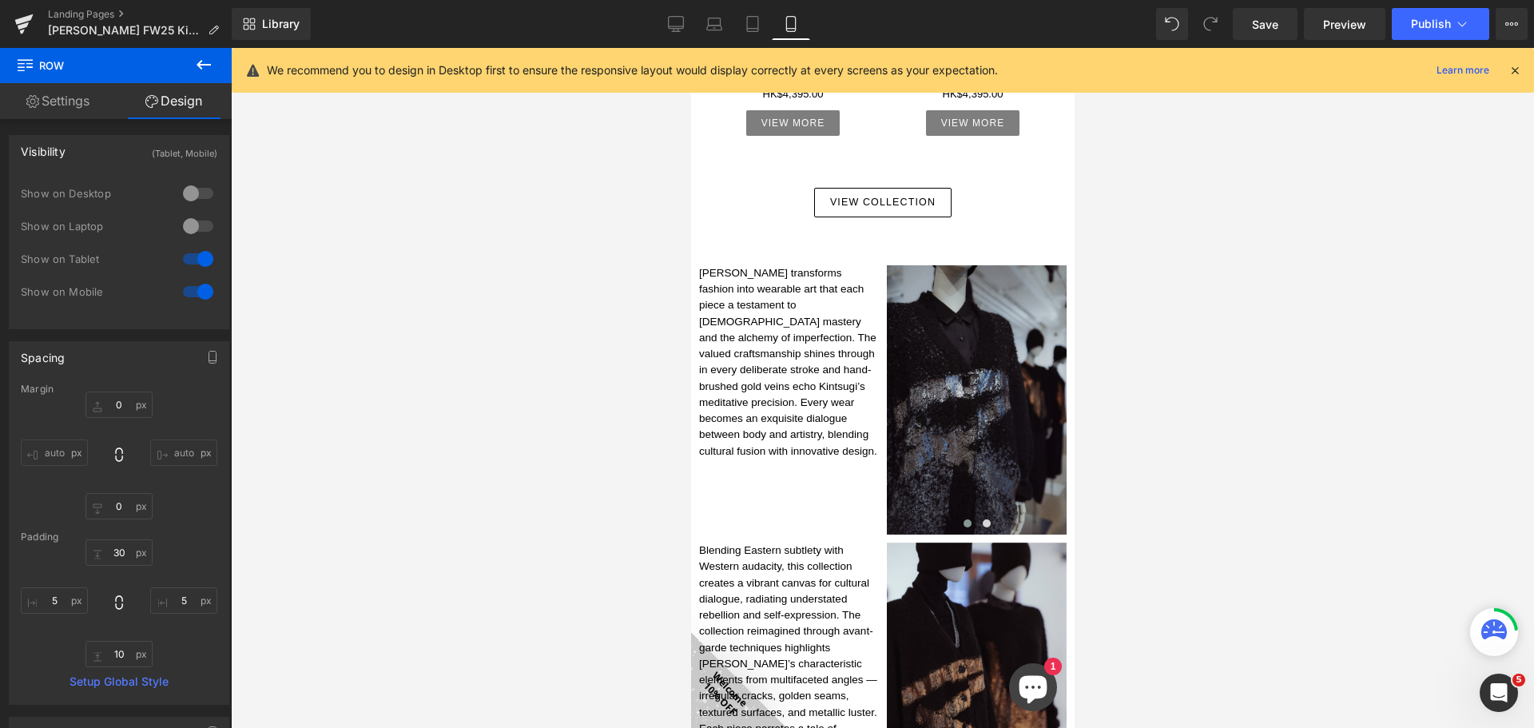
scroll to position [1209, 0]
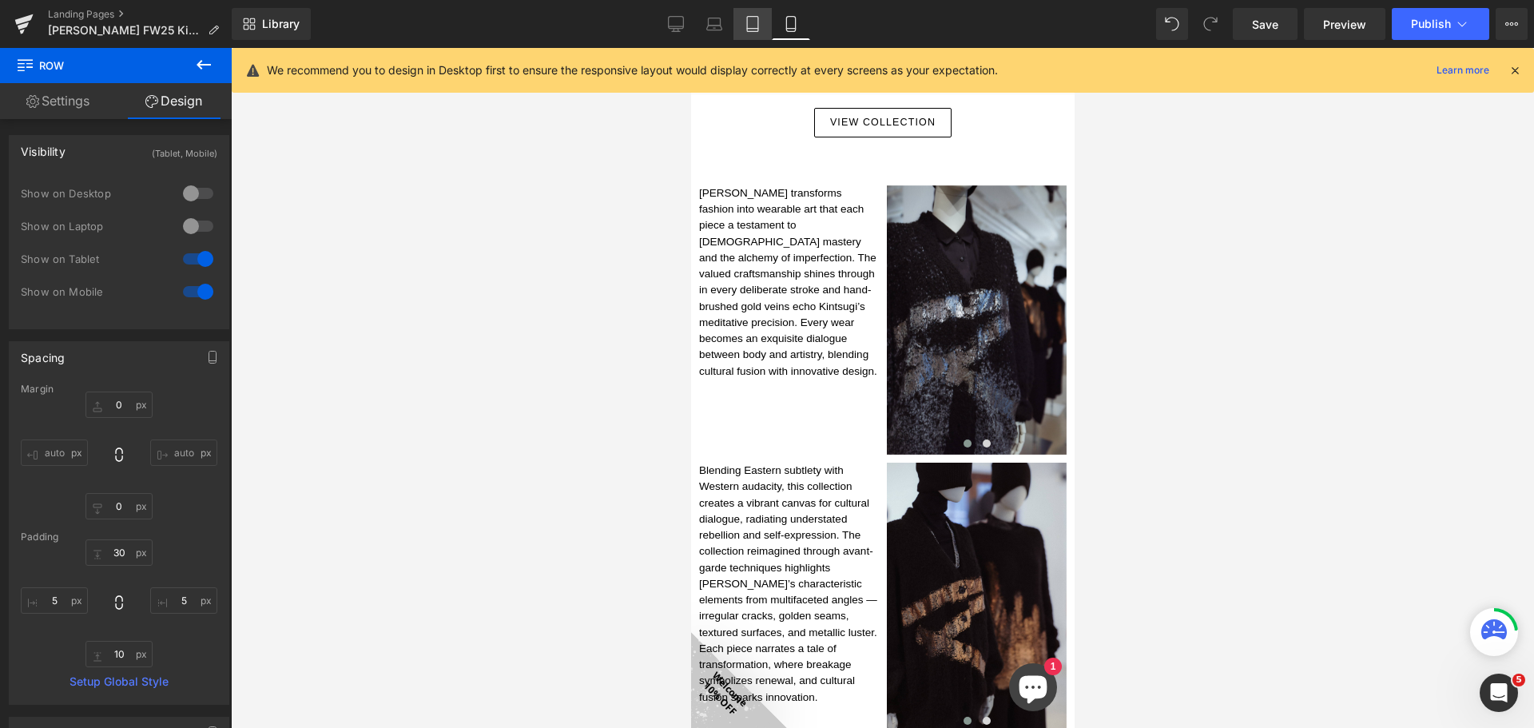
click at [758, 30] on icon at bounding box center [752, 24] width 11 height 15
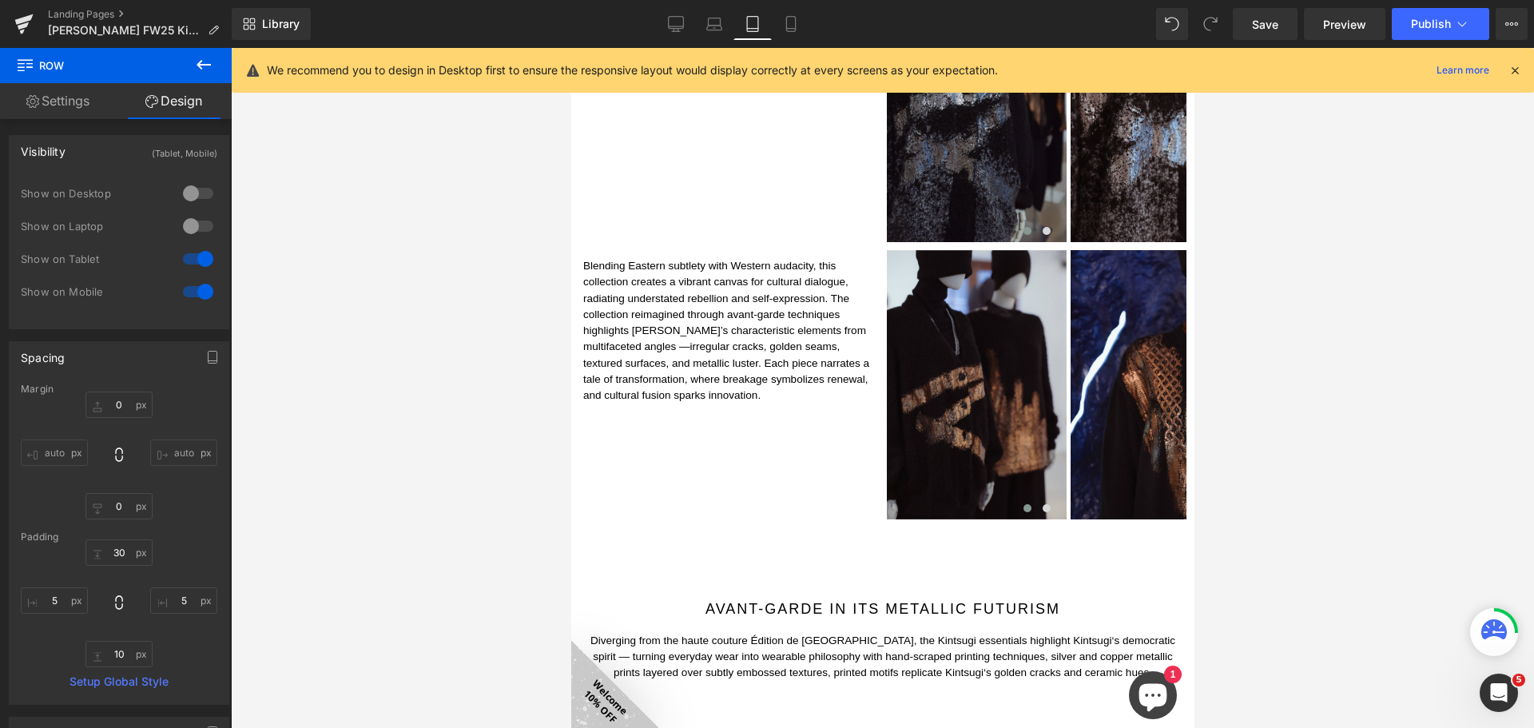
type input "0"
type input "30"
type input "5"
type input "10"
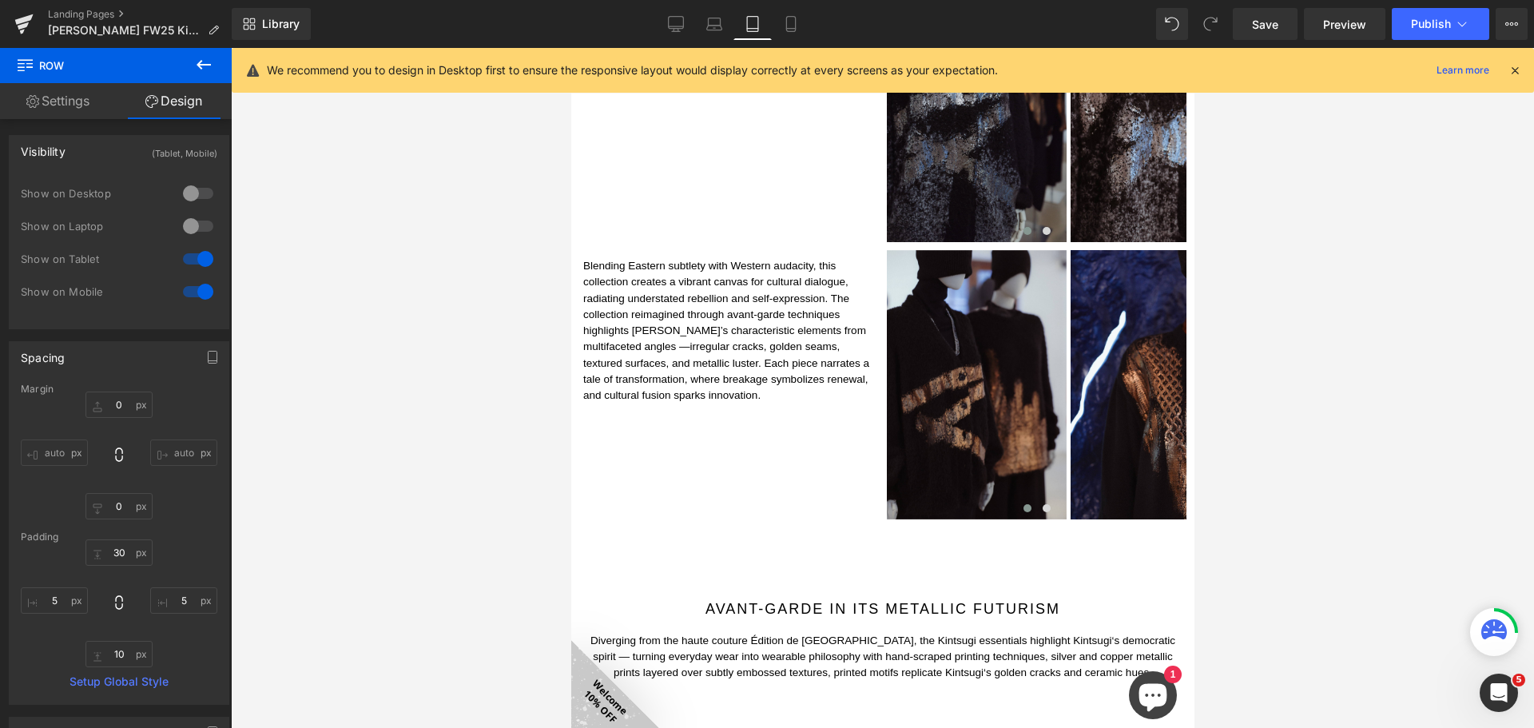
type input "5"
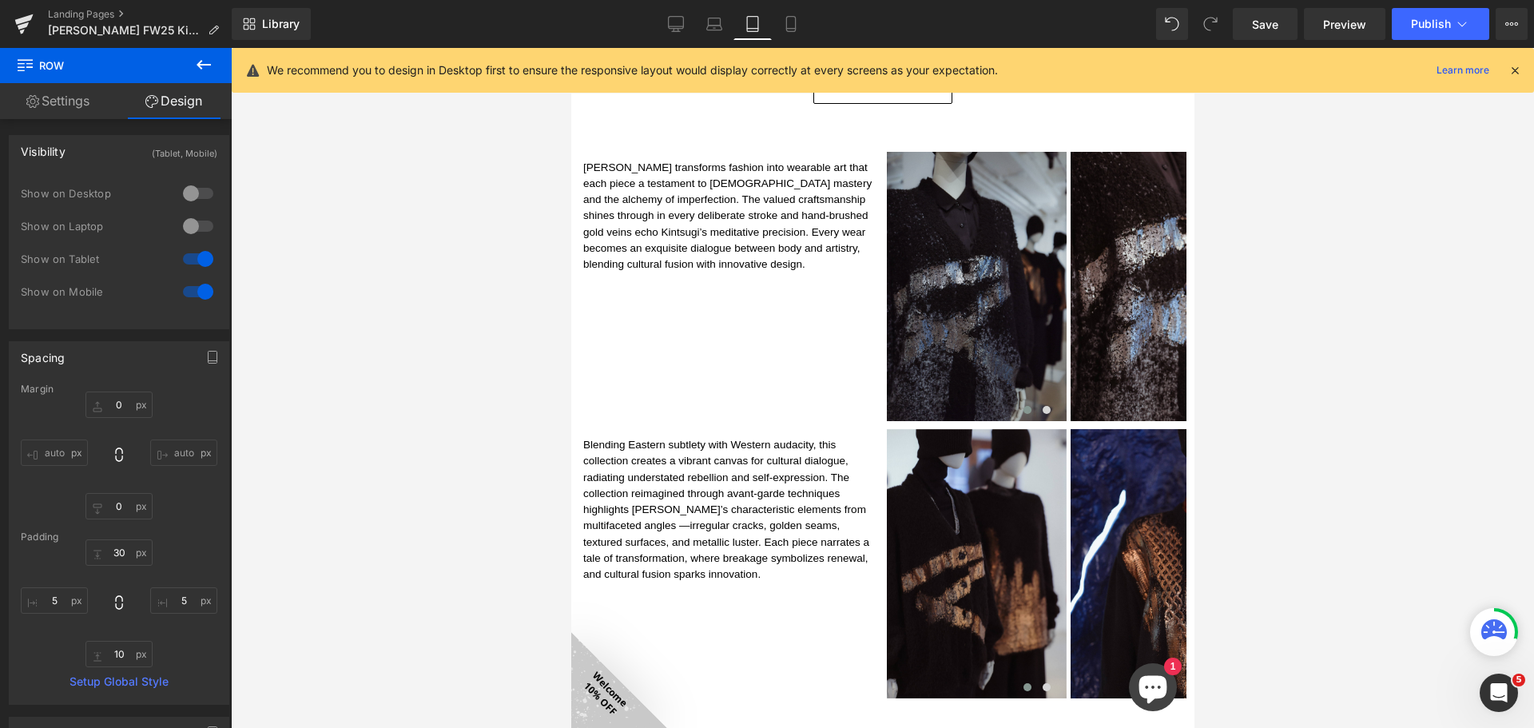
scroll to position [1029, 0]
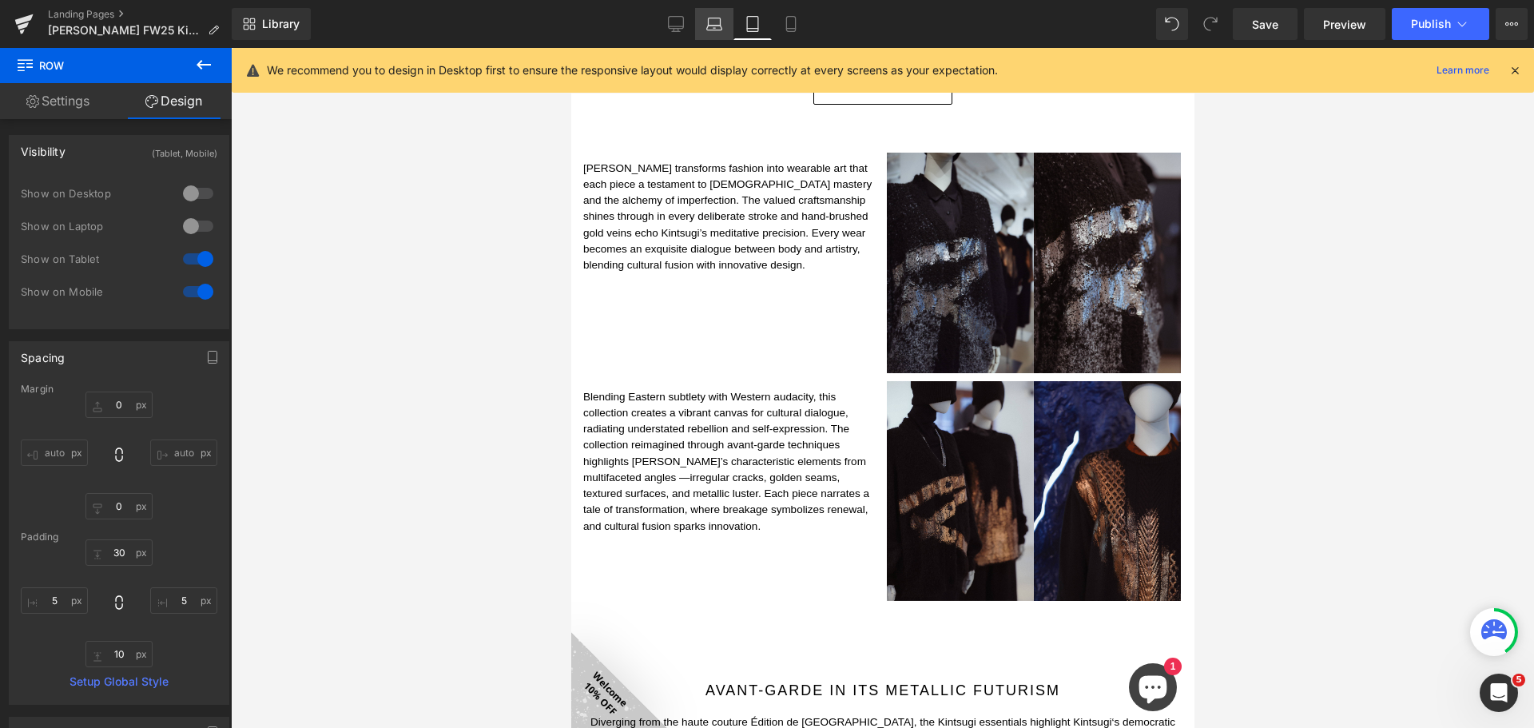
click at [719, 20] on icon at bounding box center [714, 24] width 16 height 16
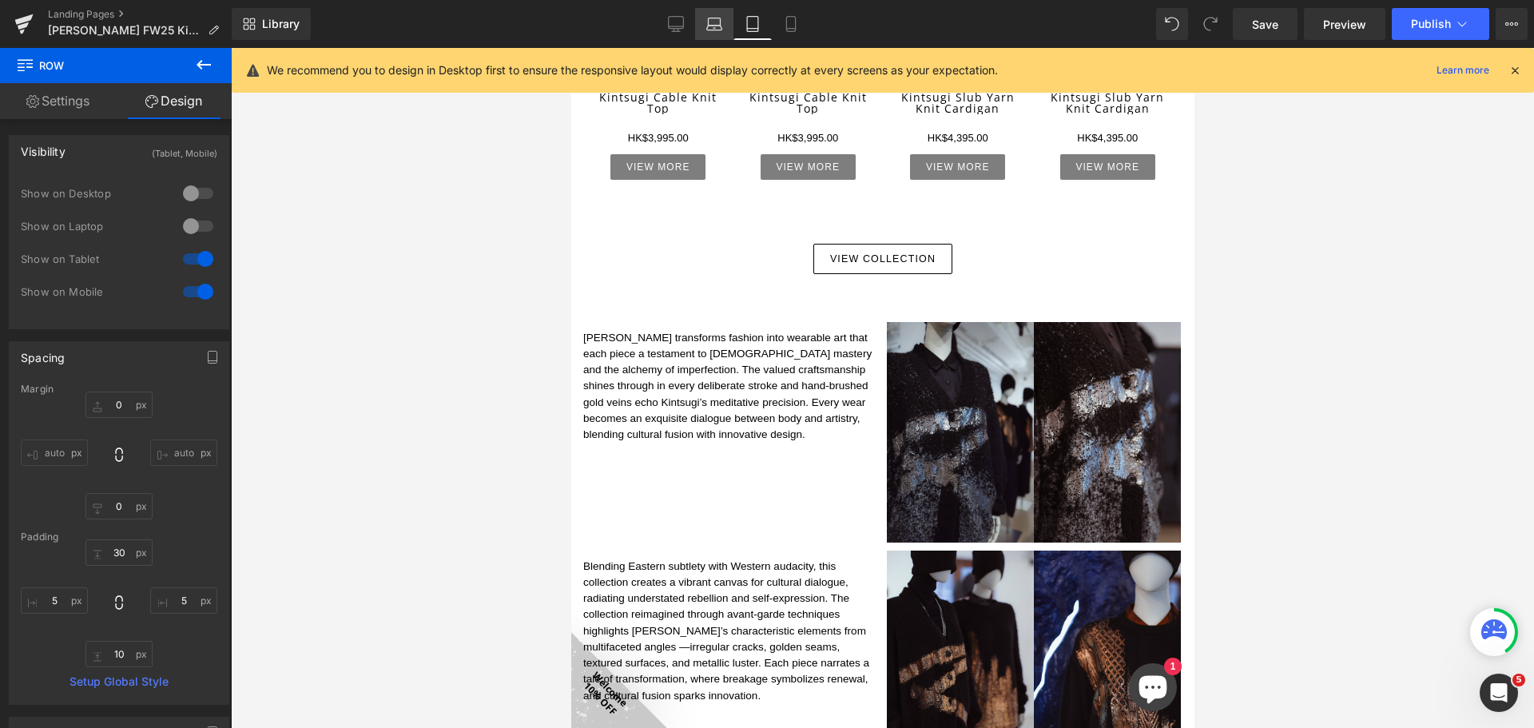
type input "0"
type input "30"
type input "5"
type input "10"
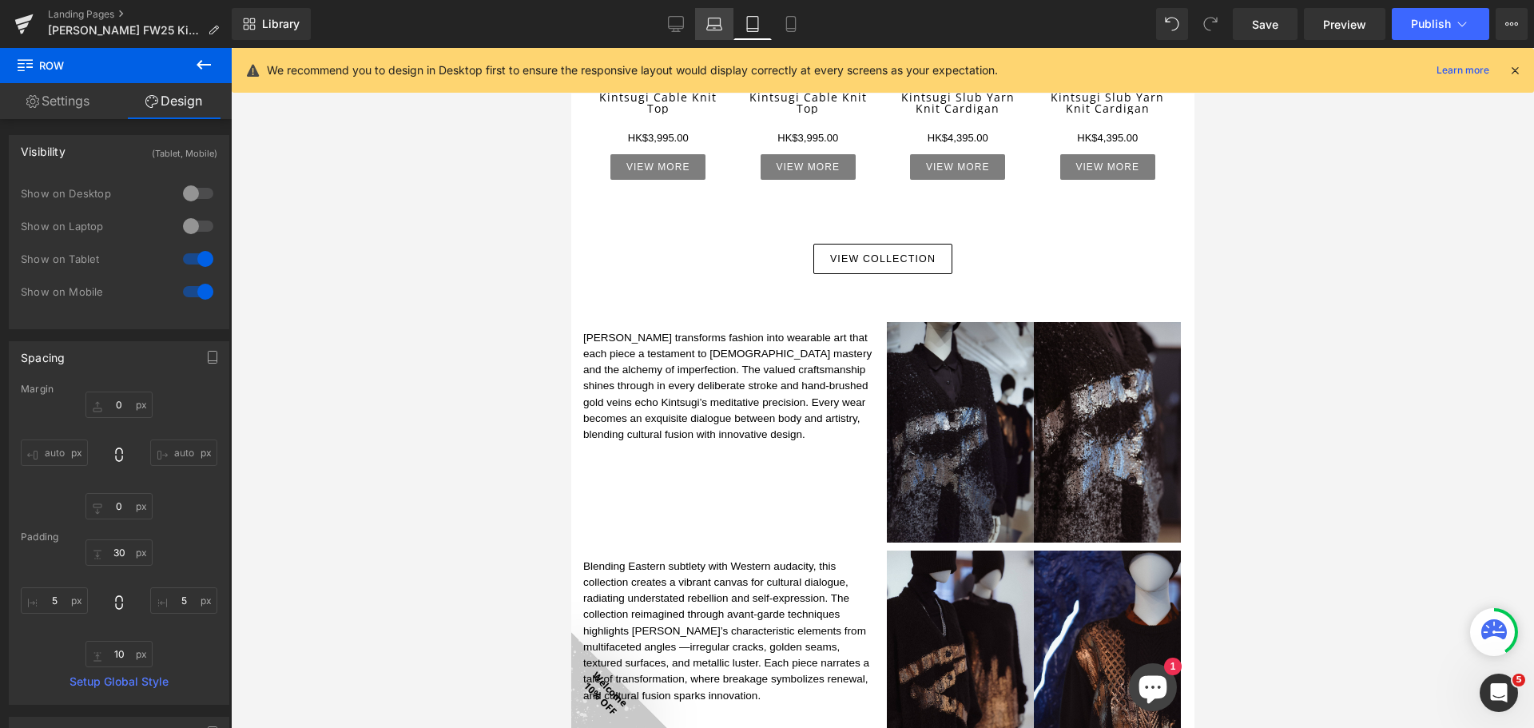
type input "5"
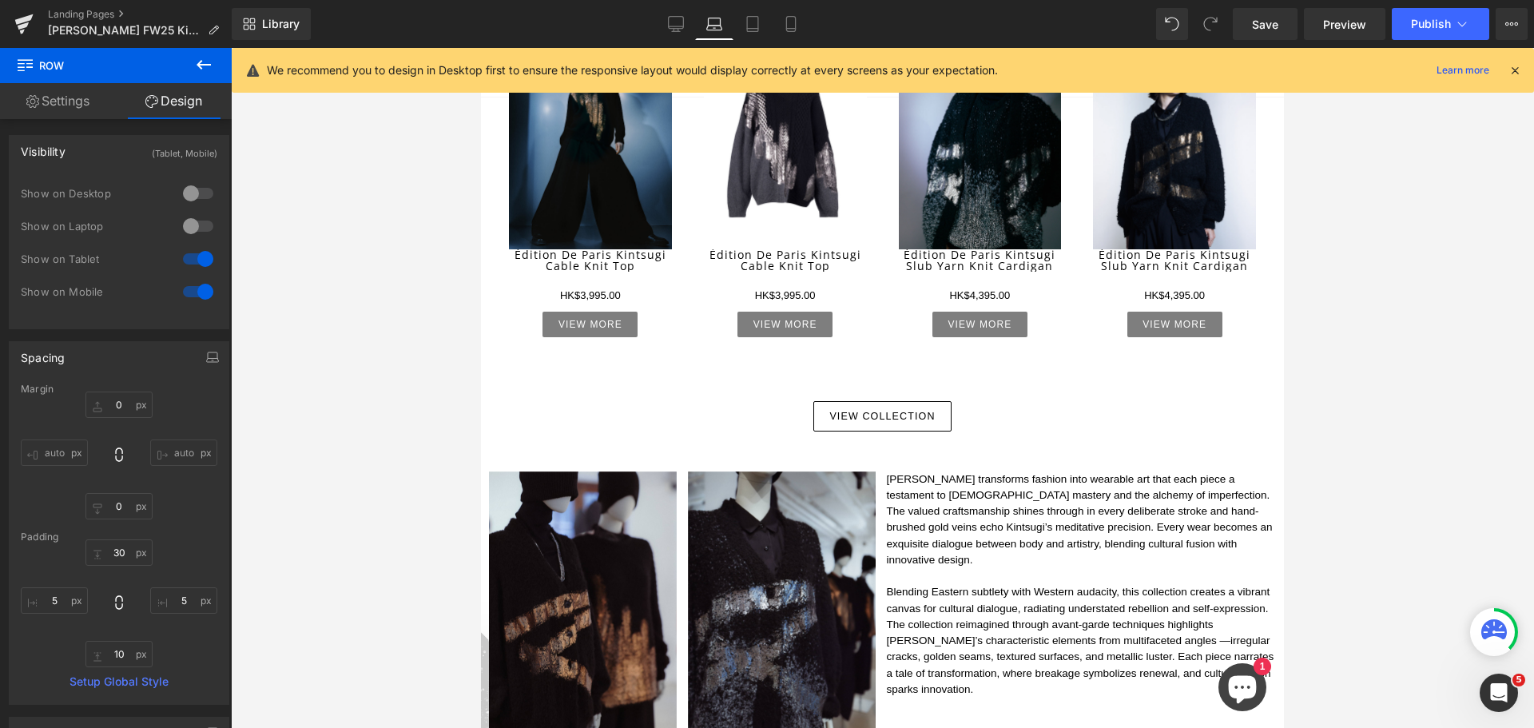
scroll to position [879, 0]
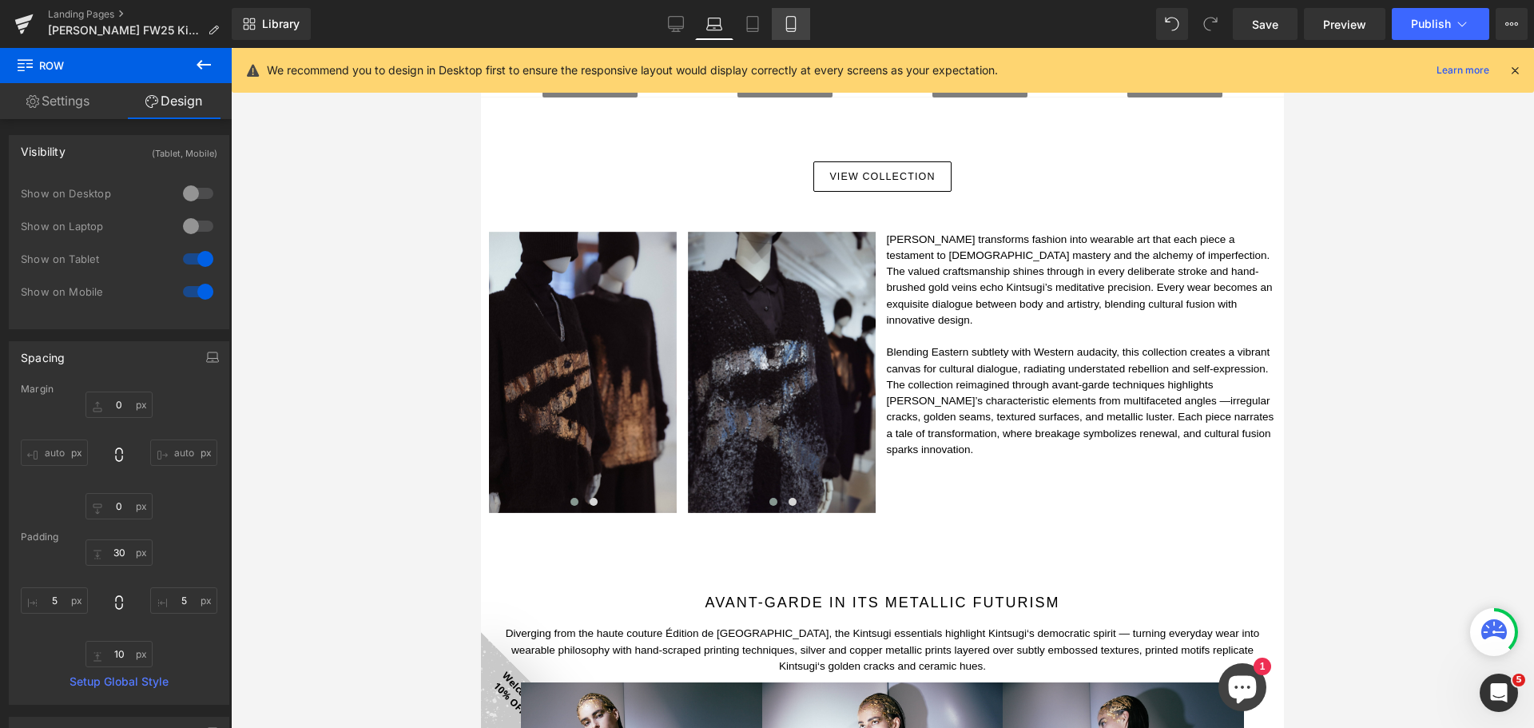
click at [796, 13] on link "Mobile" at bounding box center [791, 24] width 38 height 32
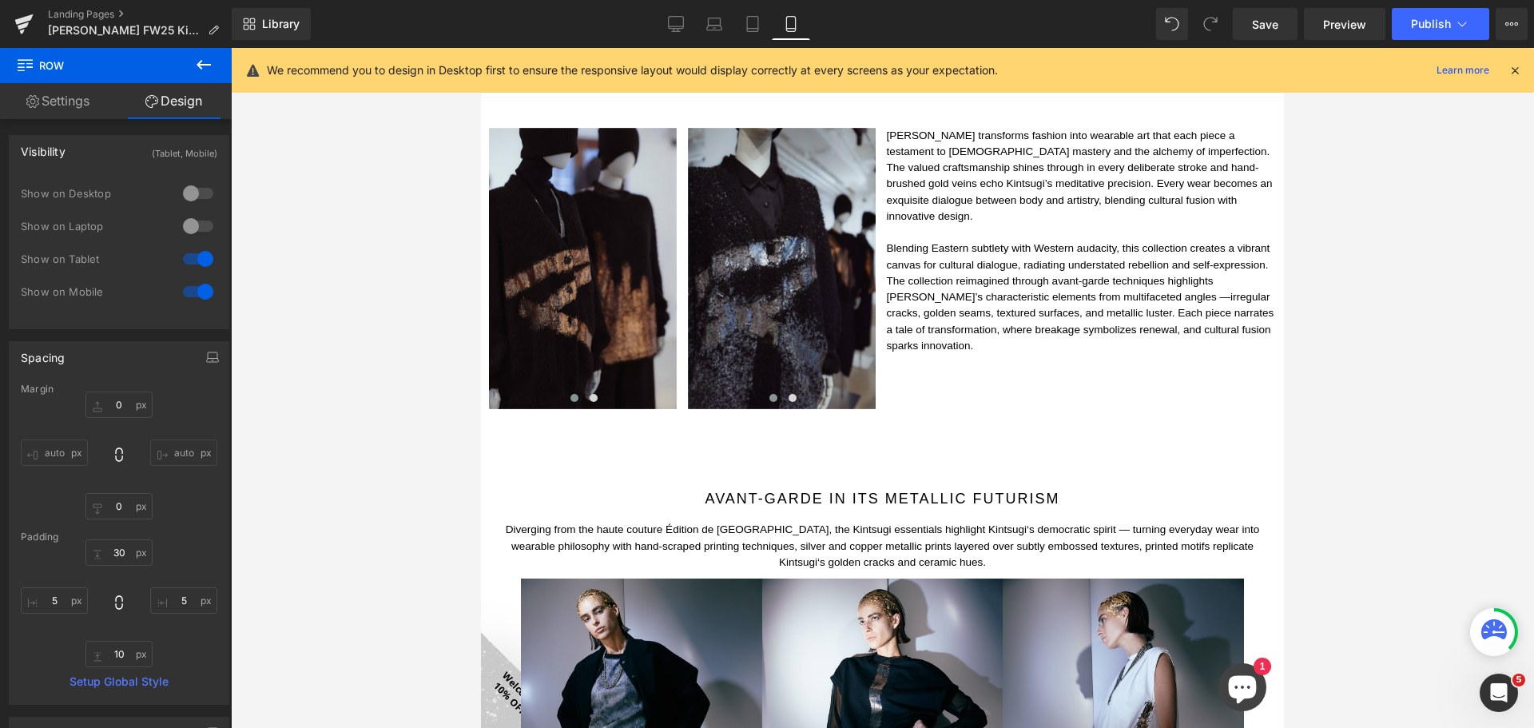
type input "0"
type input "30"
type input "5"
type input "10"
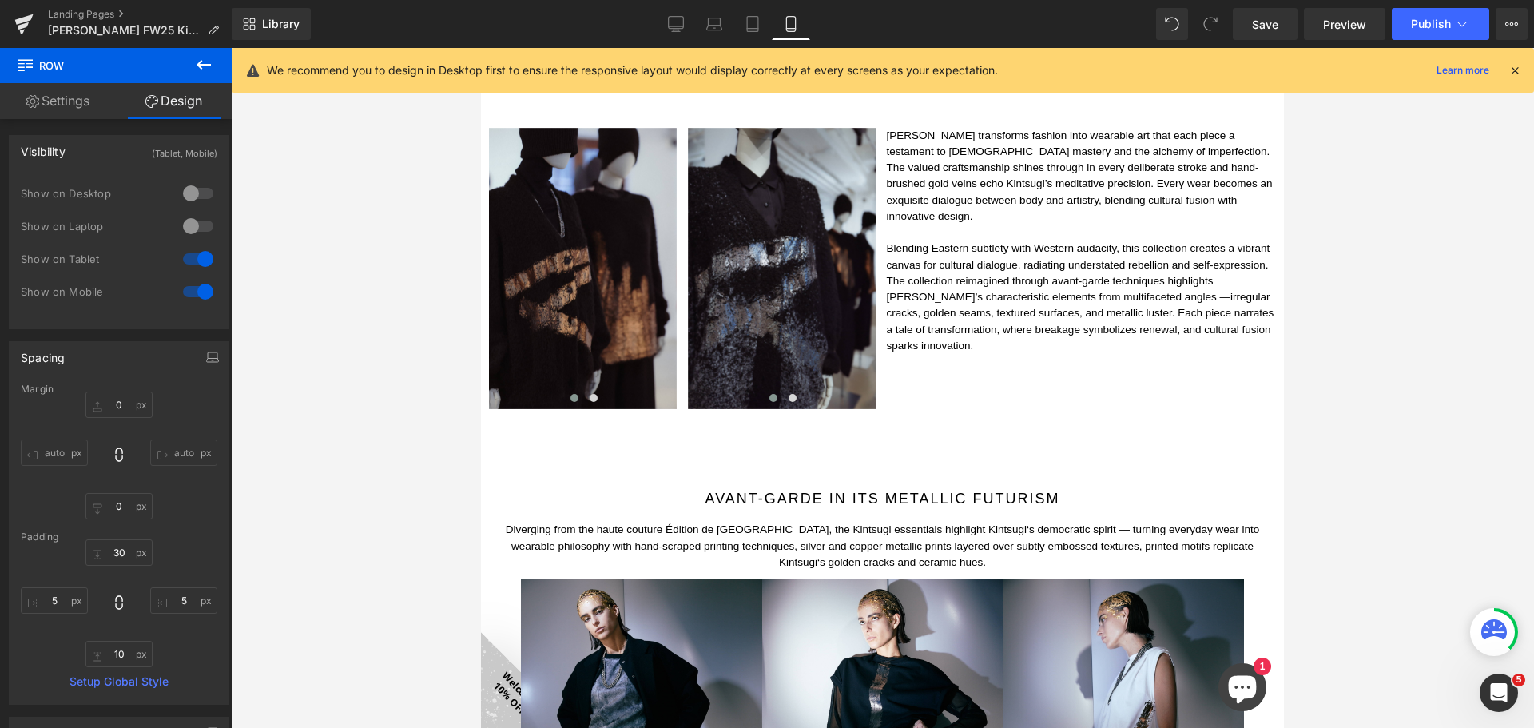
type input "5"
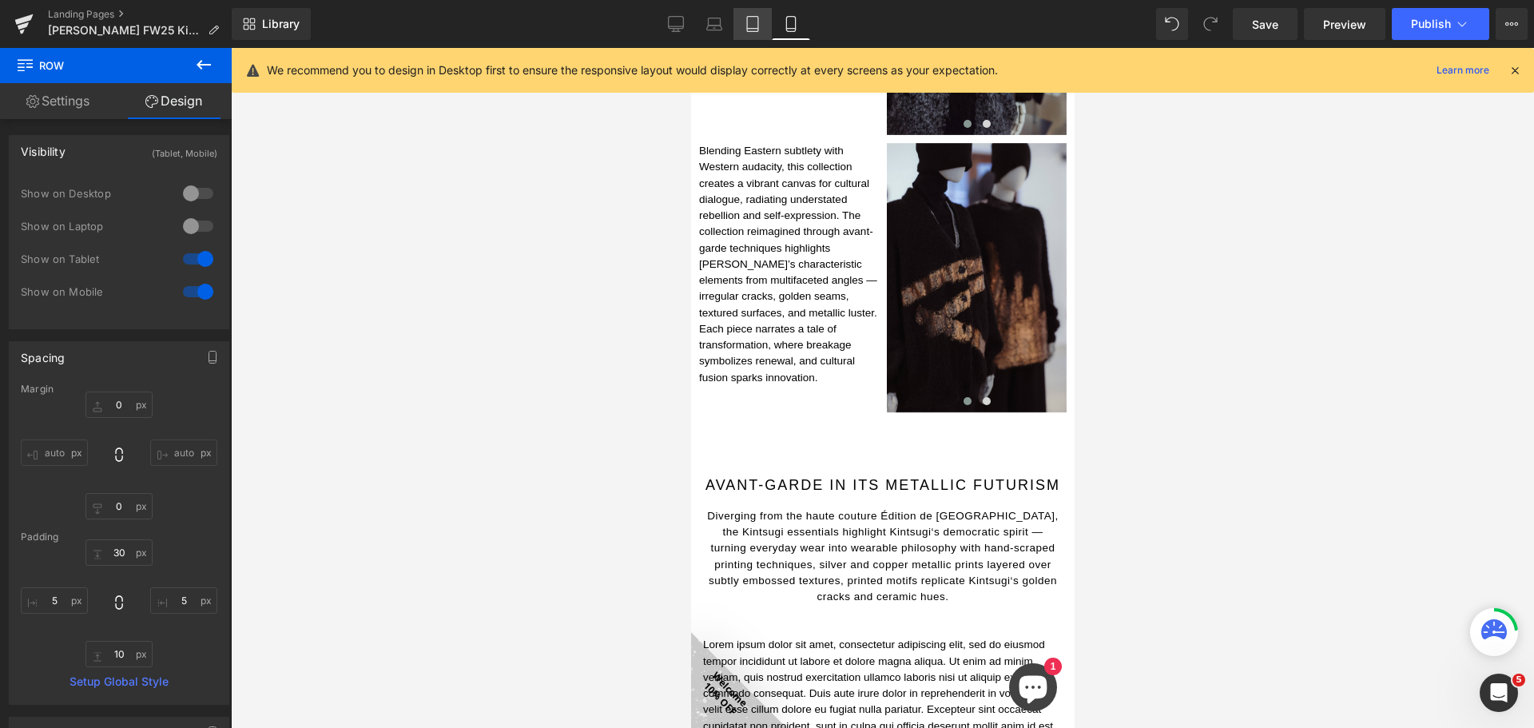
click at [752, 22] on icon at bounding box center [753, 24] width 16 height 16
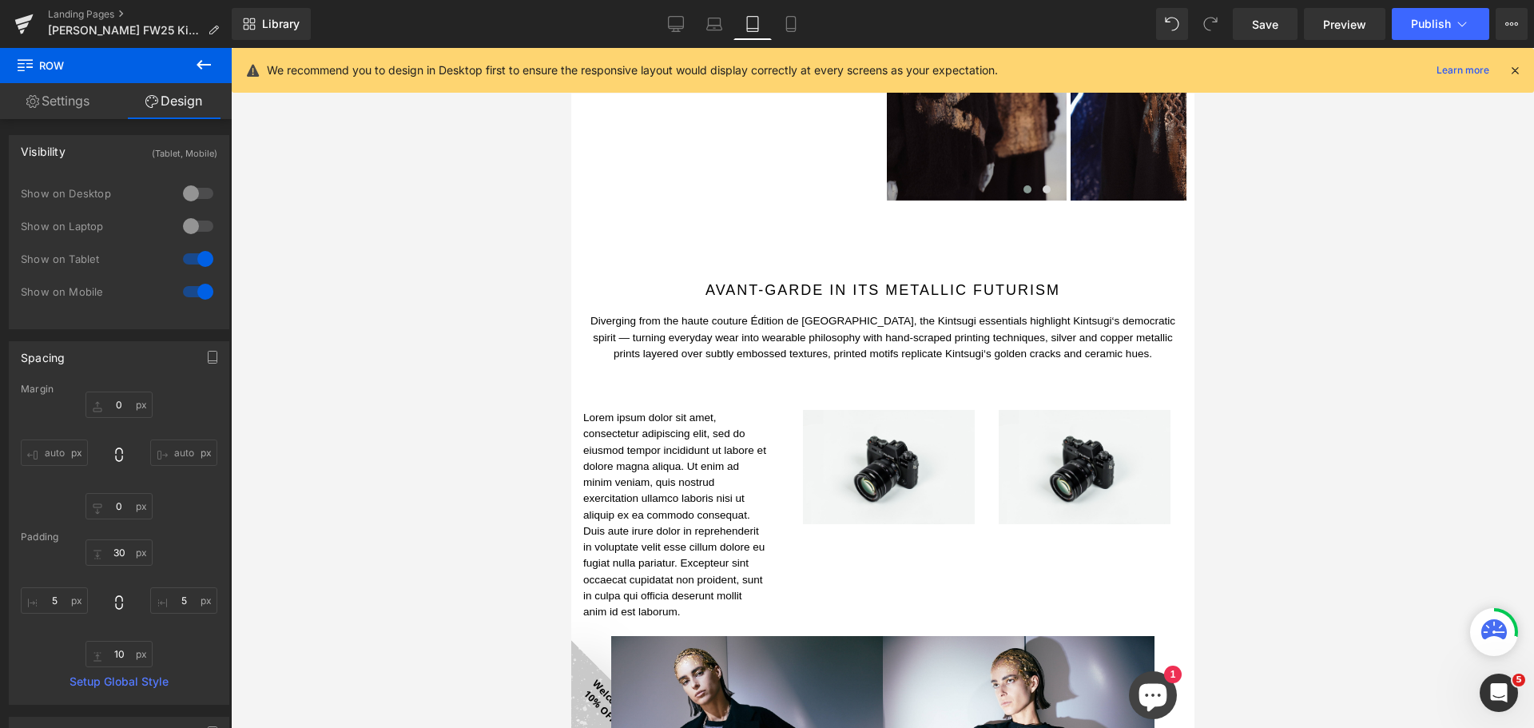
type input "0"
type input "30"
type input "5"
type input "10"
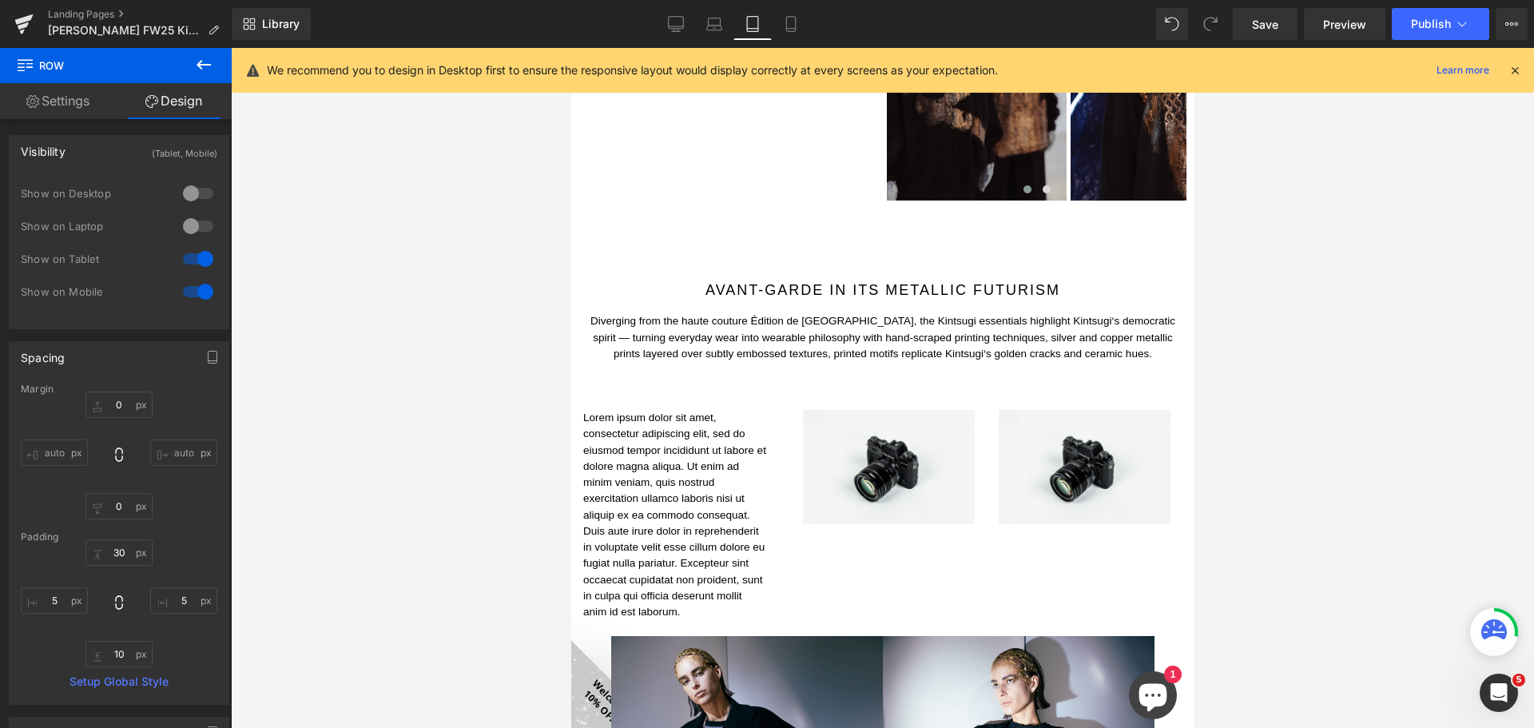
type input "5"
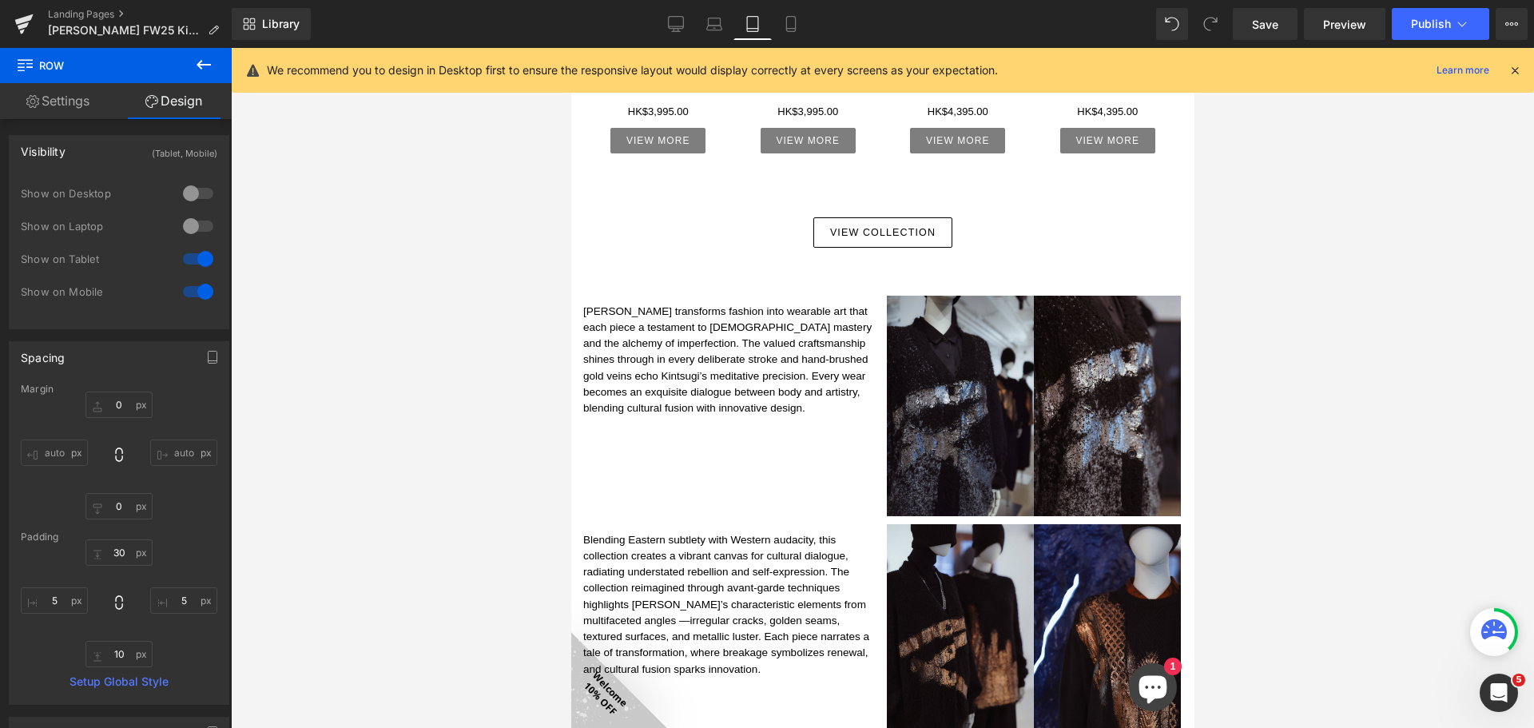
scroll to position [883, 0]
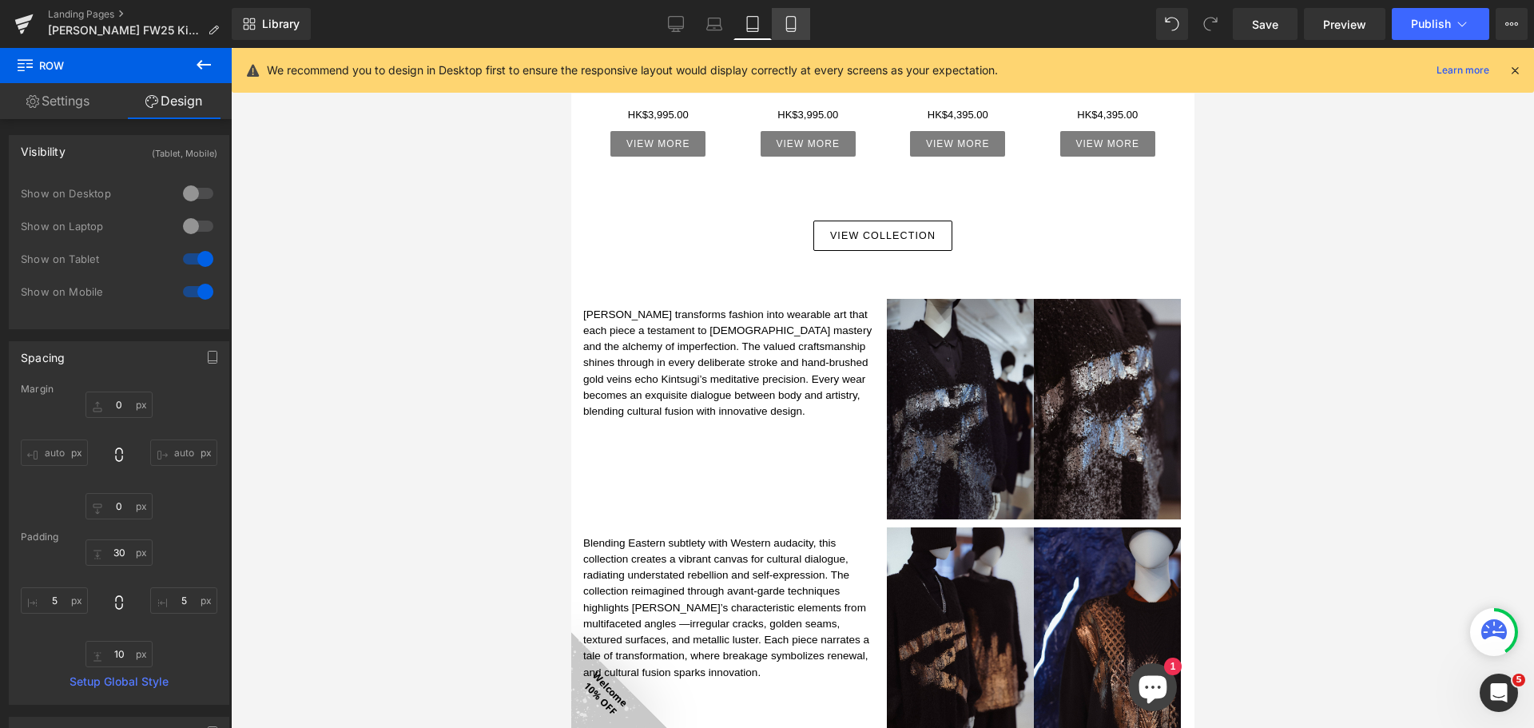
click at [784, 11] on link "Mobile" at bounding box center [791, 24] width 38 height 32
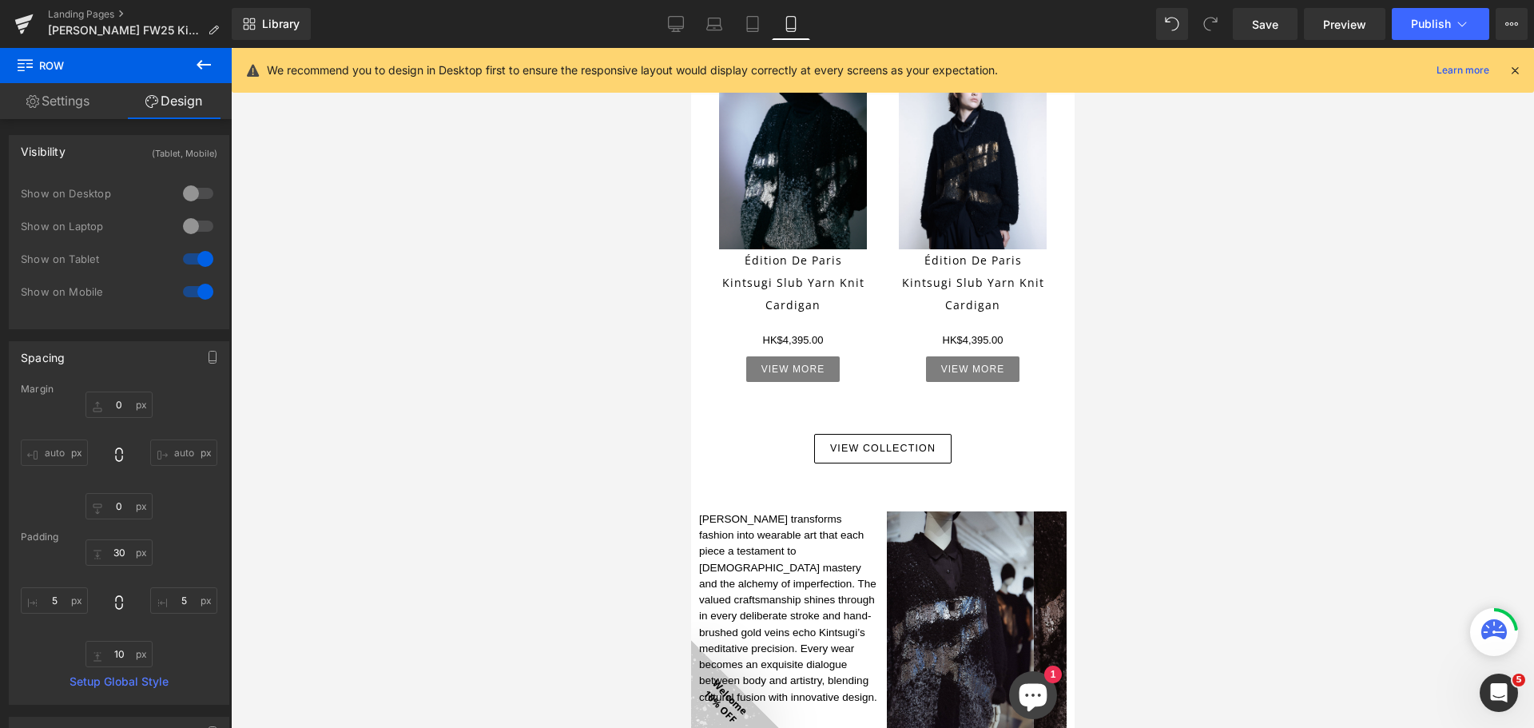
type input "0"
type input "30"
type input "5"
type input "10"
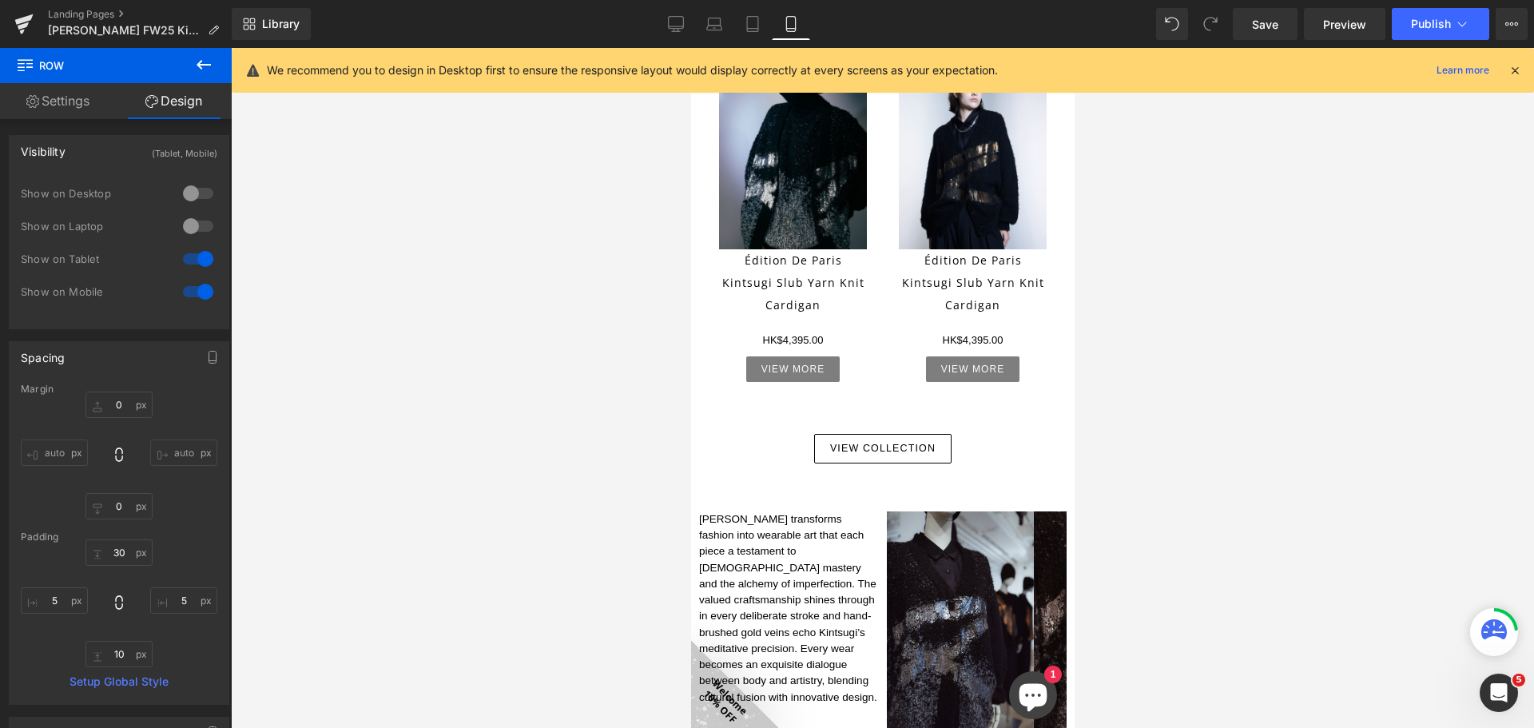
type input "5"
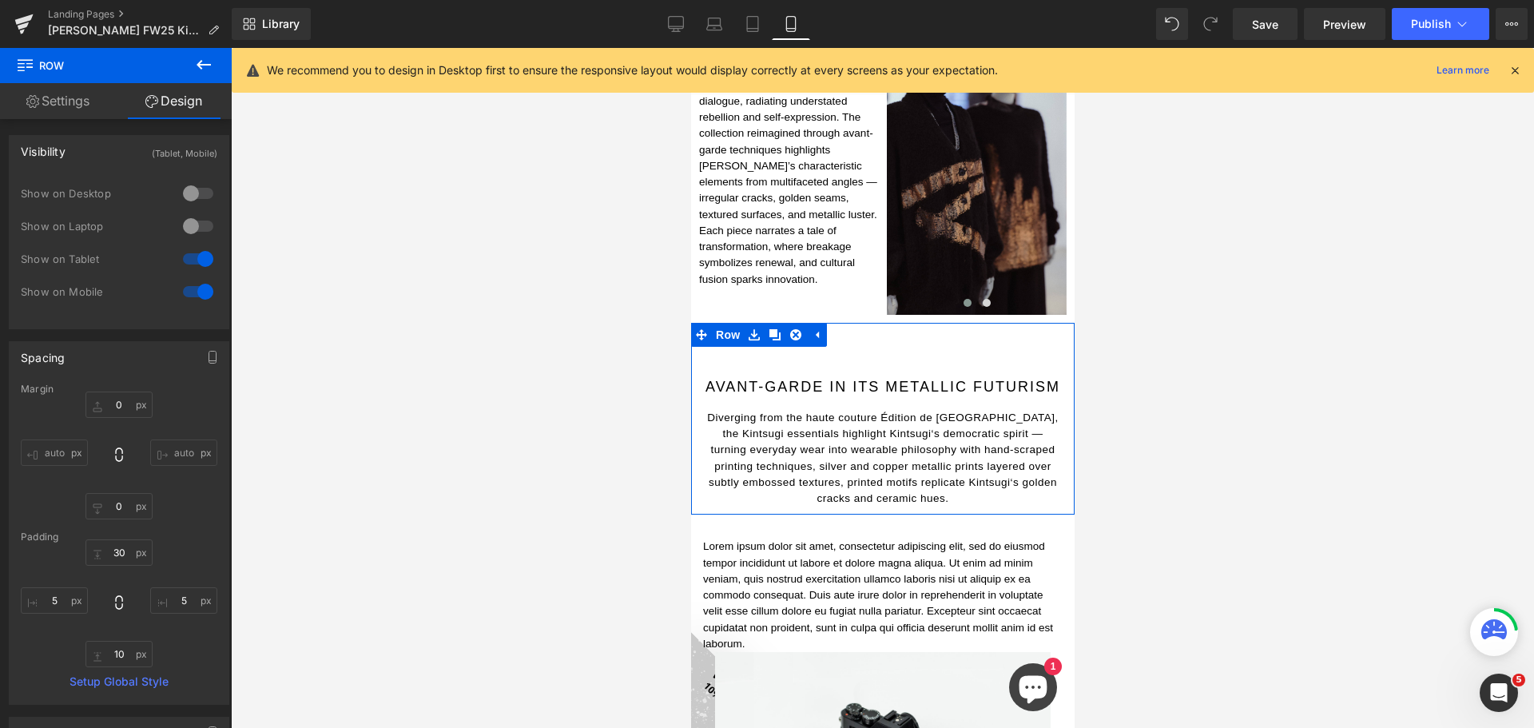
scroll to position [1711, 0]
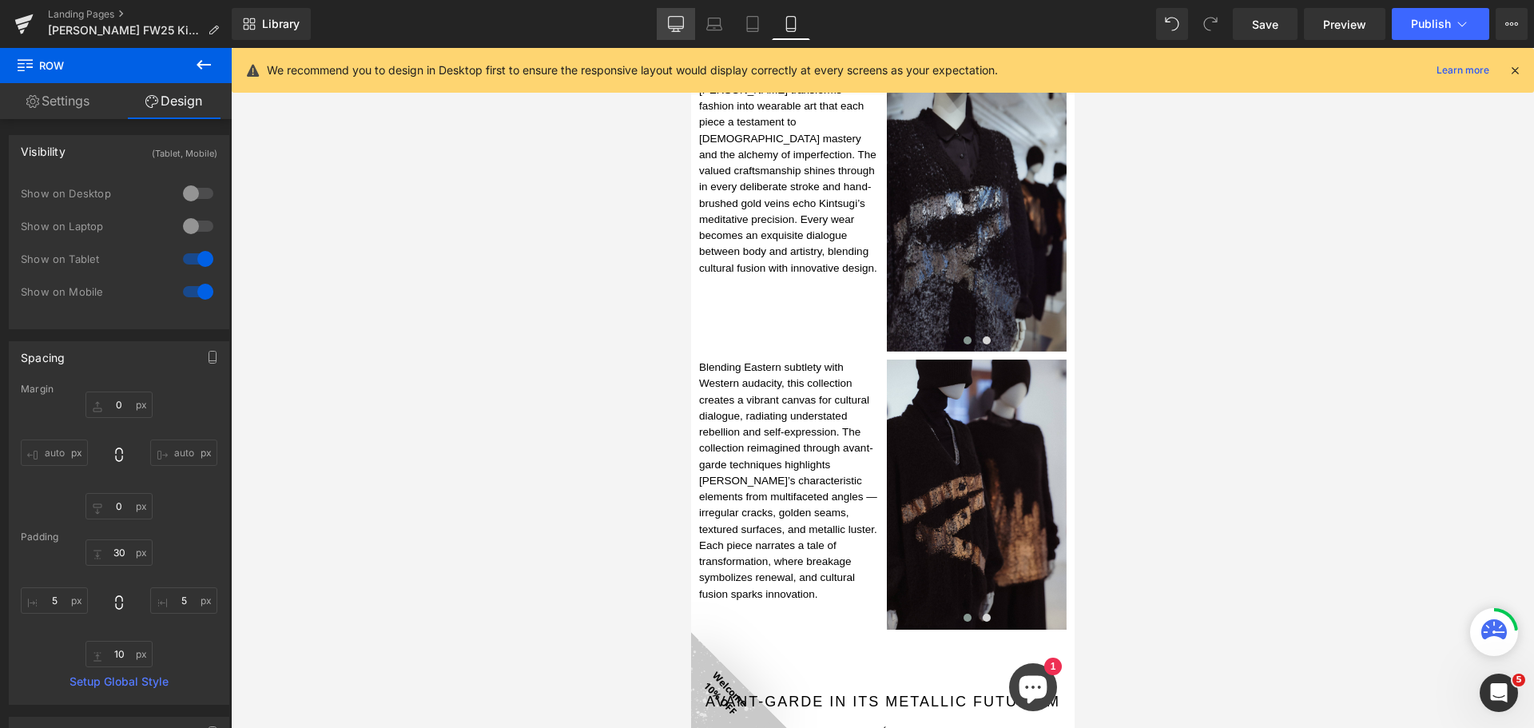
click at [669, 20] on icon at bounding box center [676, 23] width 15 height 12
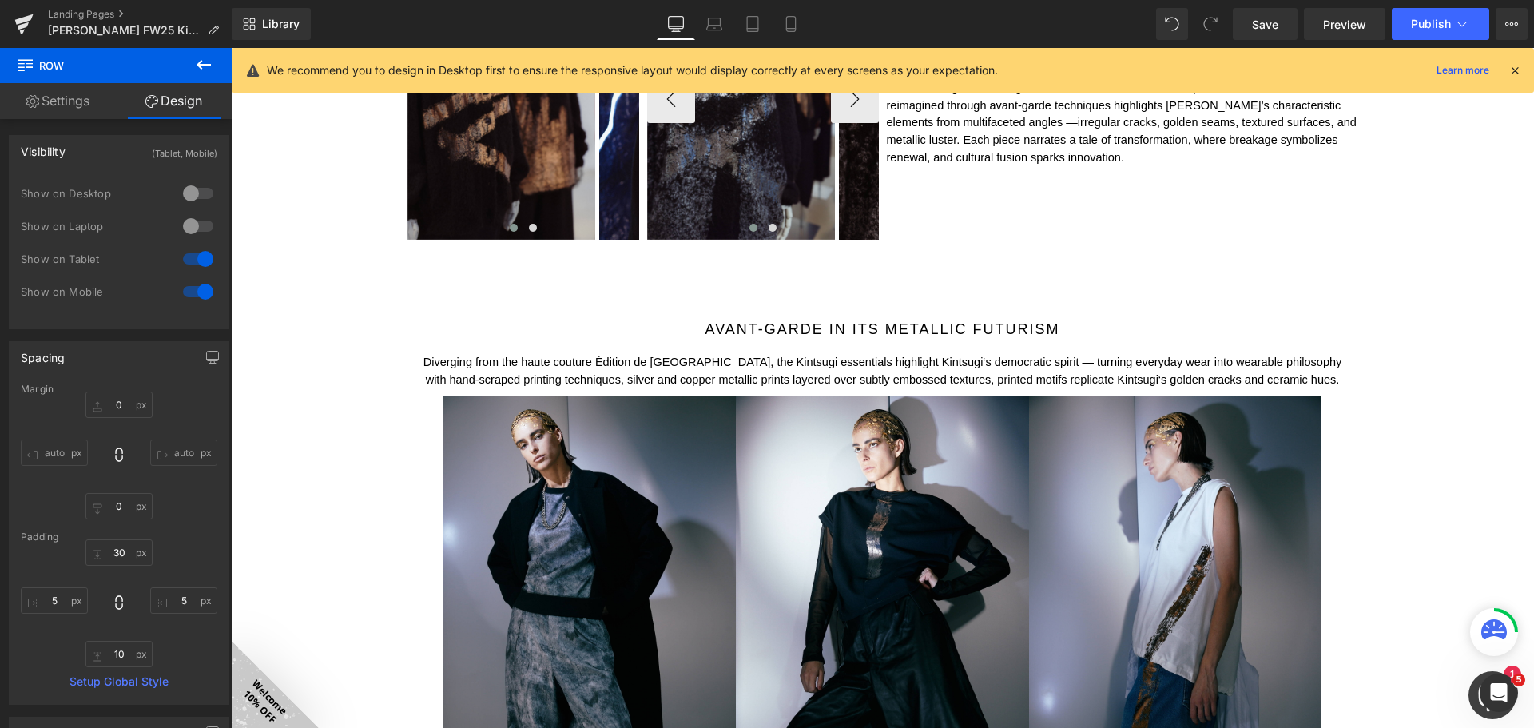
type input "0"
type input "30"
type input "0"
type input "10"
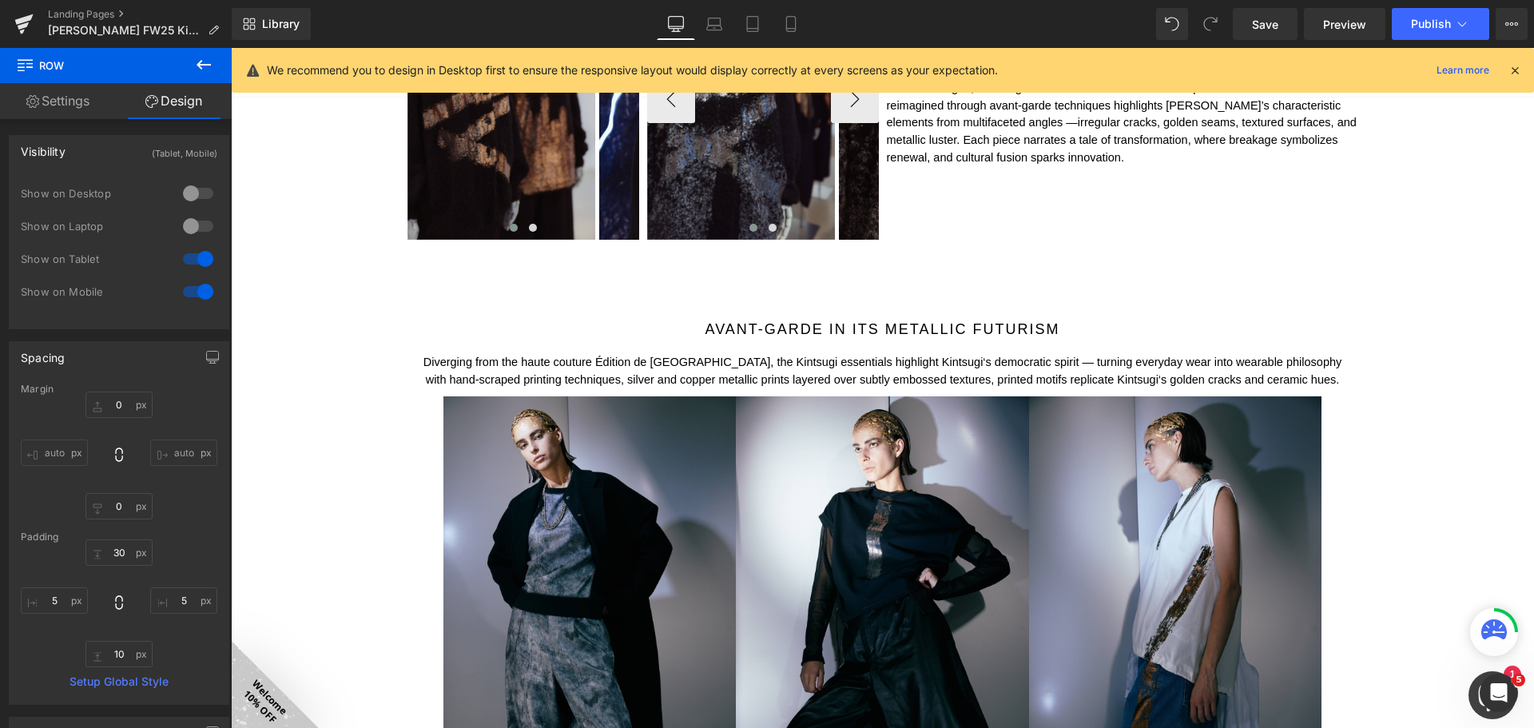
type input "0"
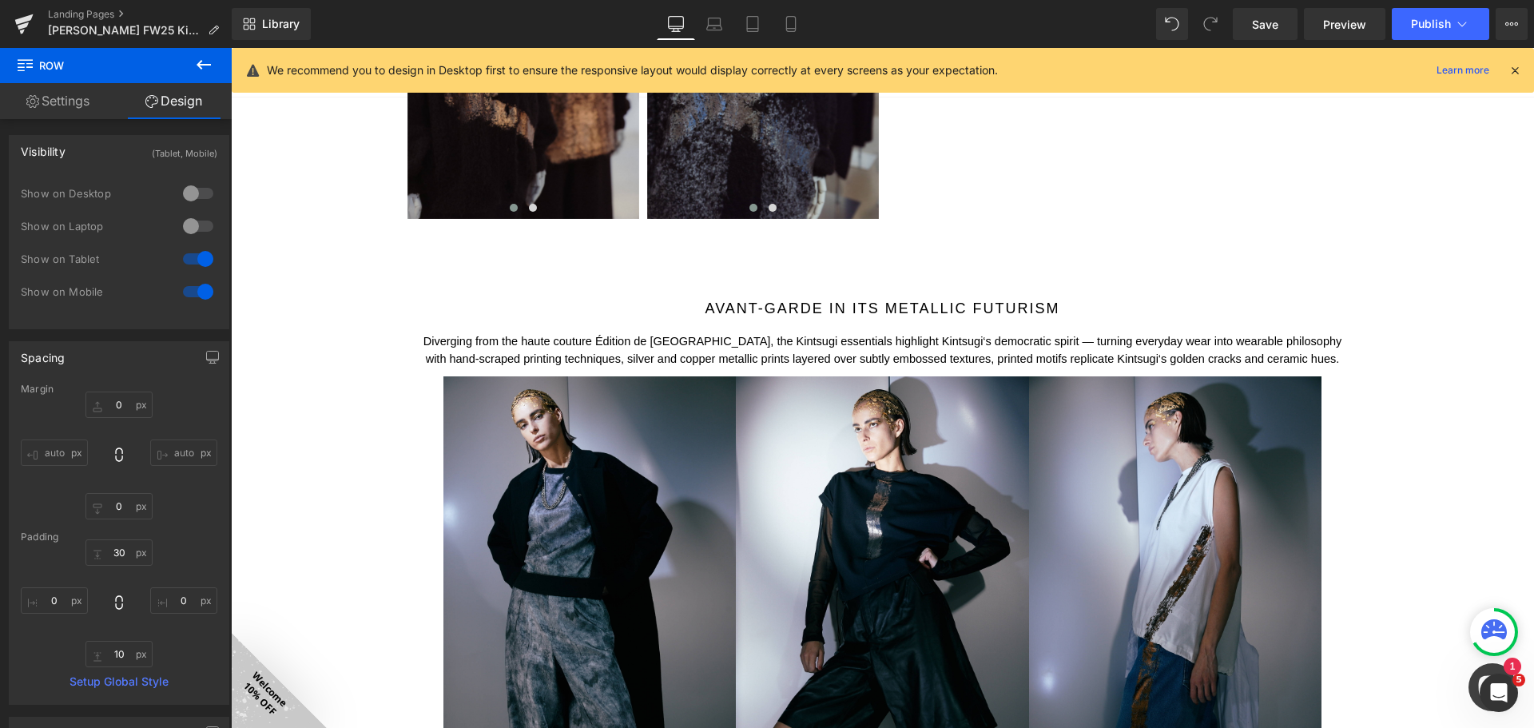
scroll to position [1438, 0]
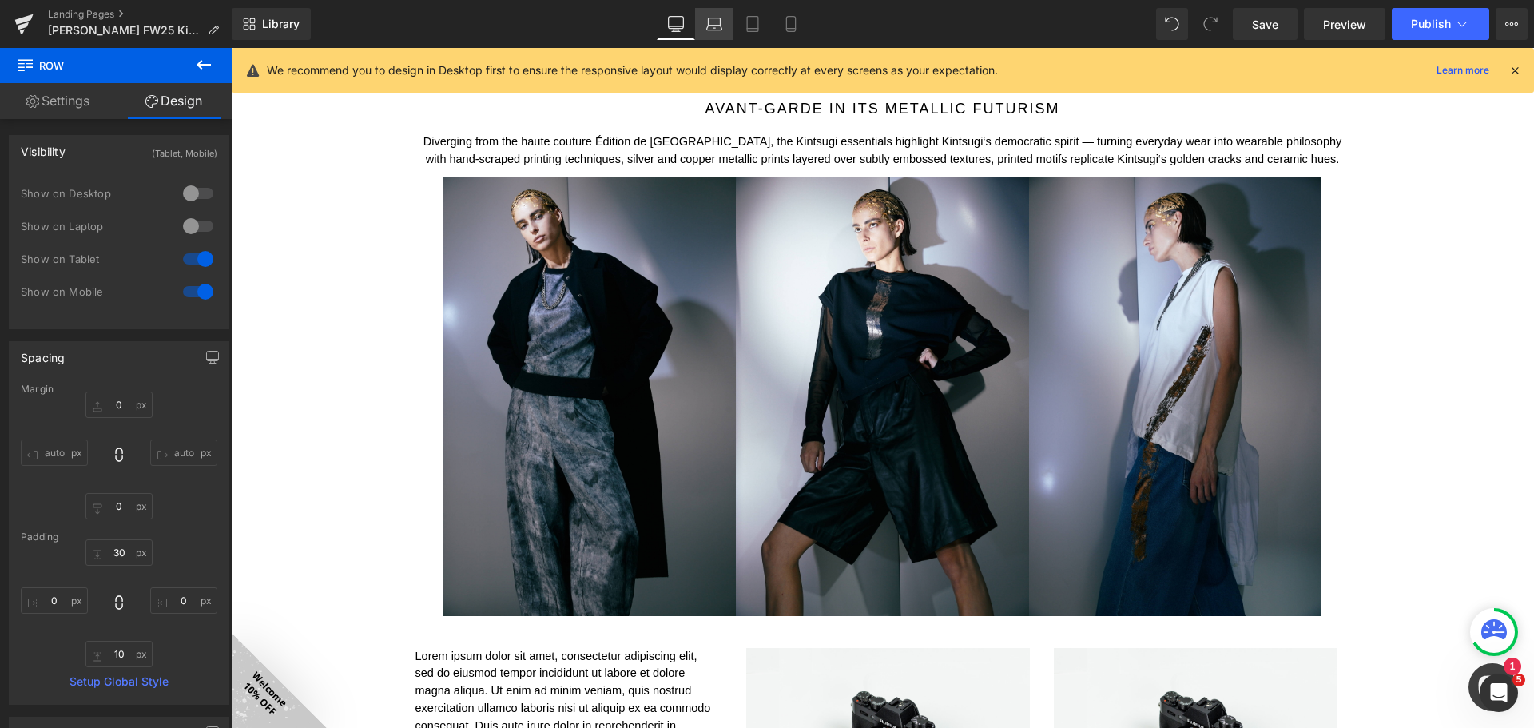
click at [721, 22] on icon at bounding box center [715, 21] width 12 height 7
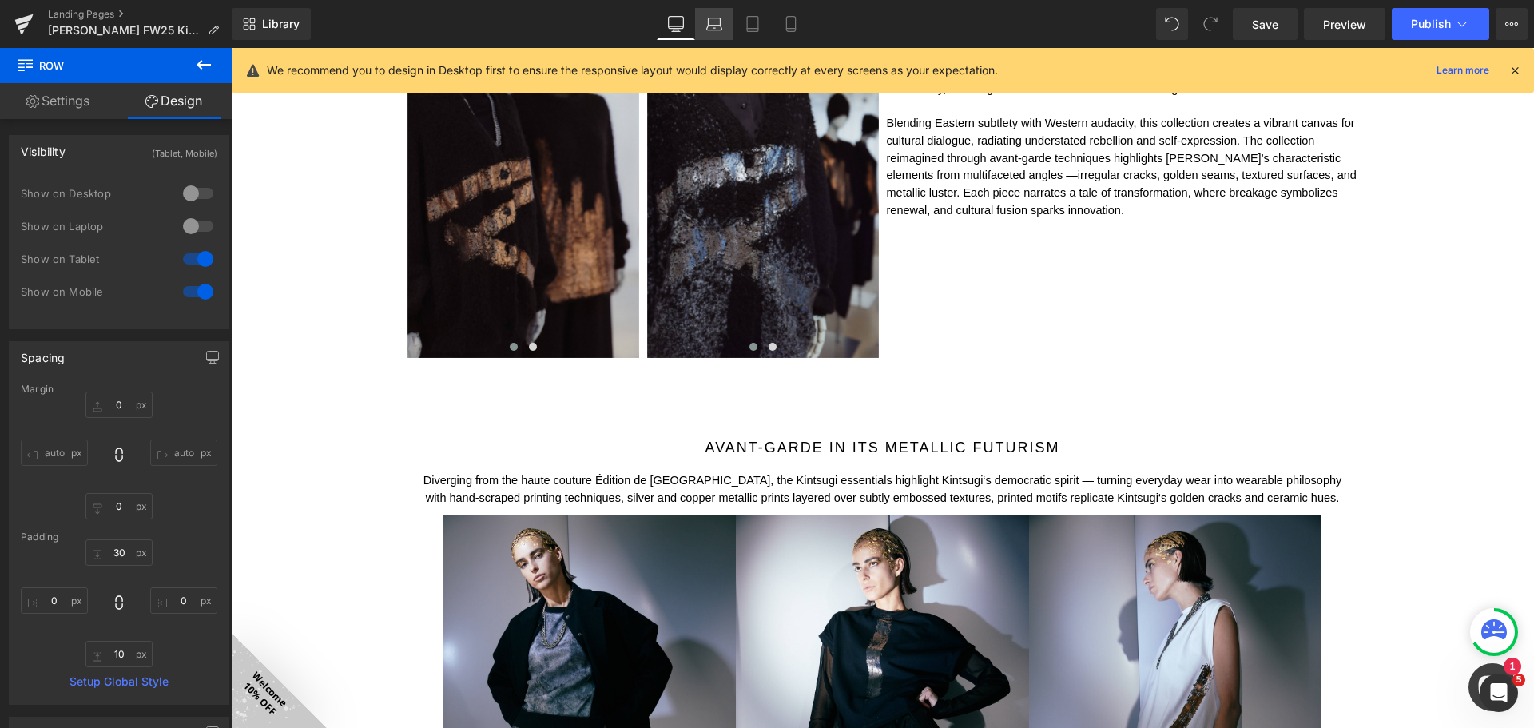
type input "0"
type input "30"
type input "5"
type input "10"
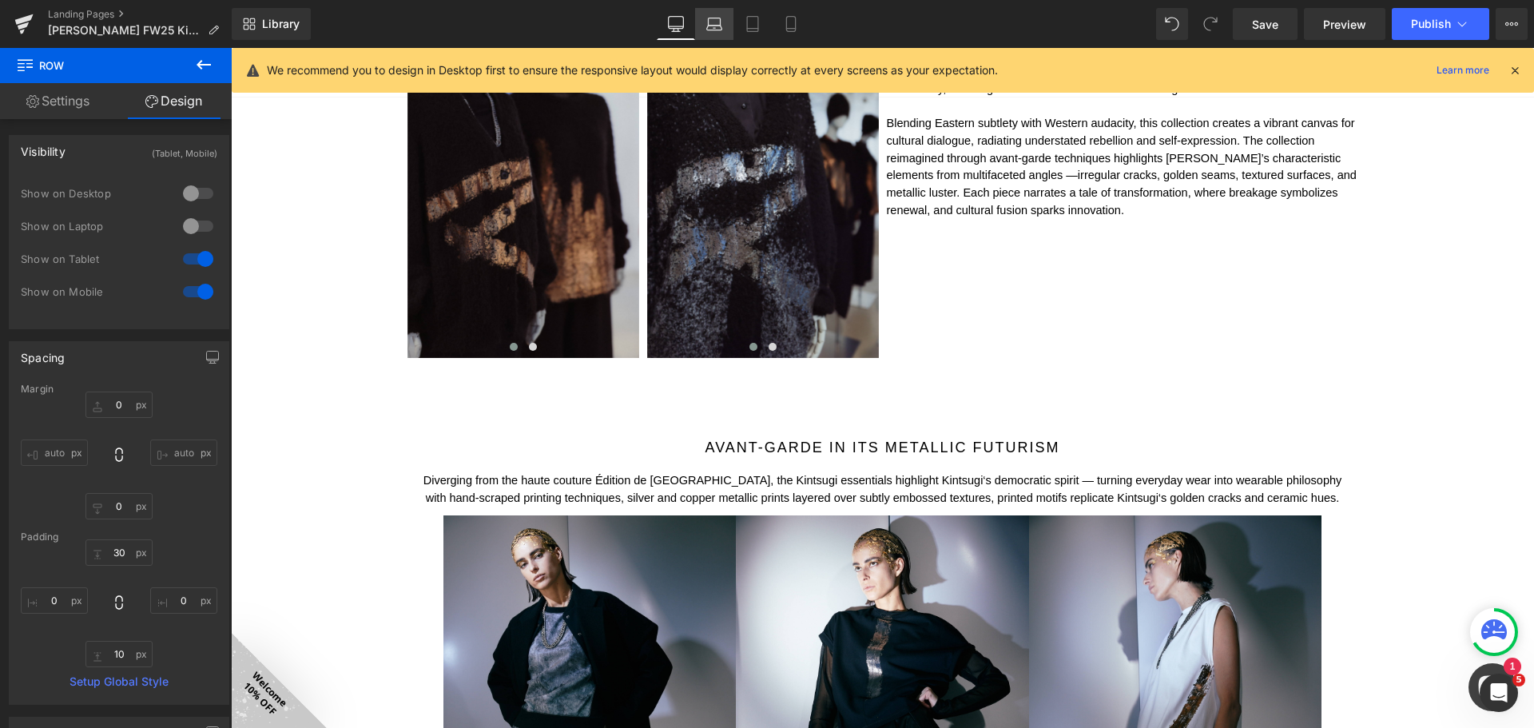
type input "5"
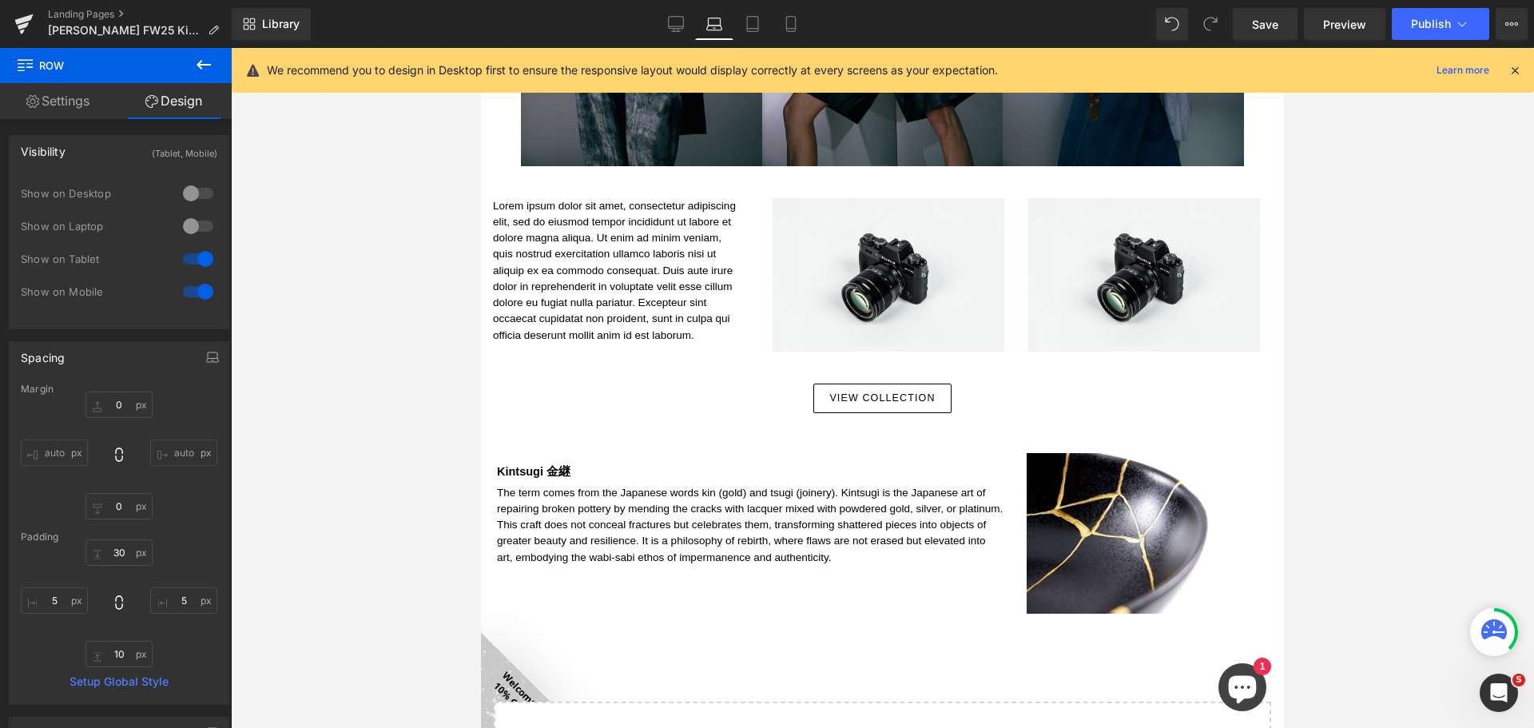
scroll to position [1765, 0]
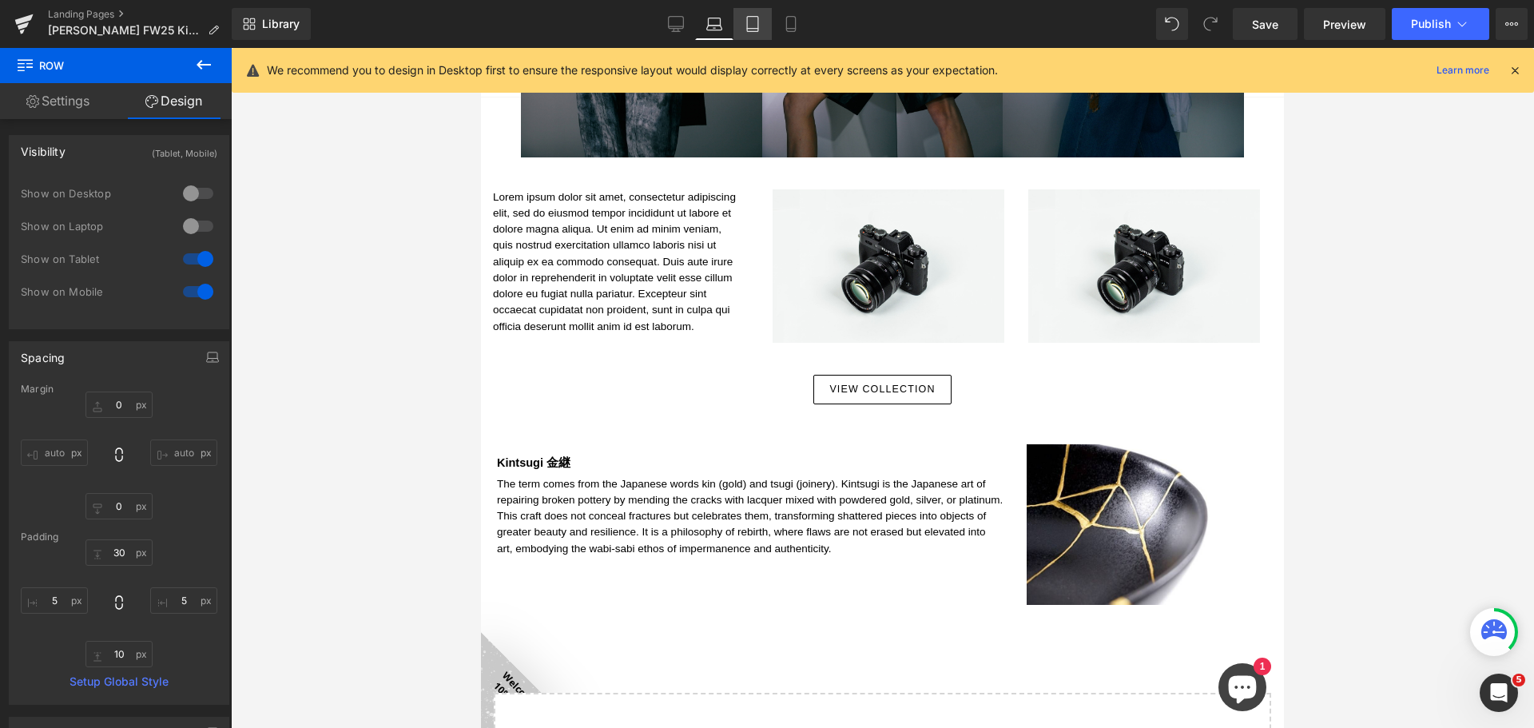
click at [758, 22] on icon at bounding box center [752, 24] width 11 height 15
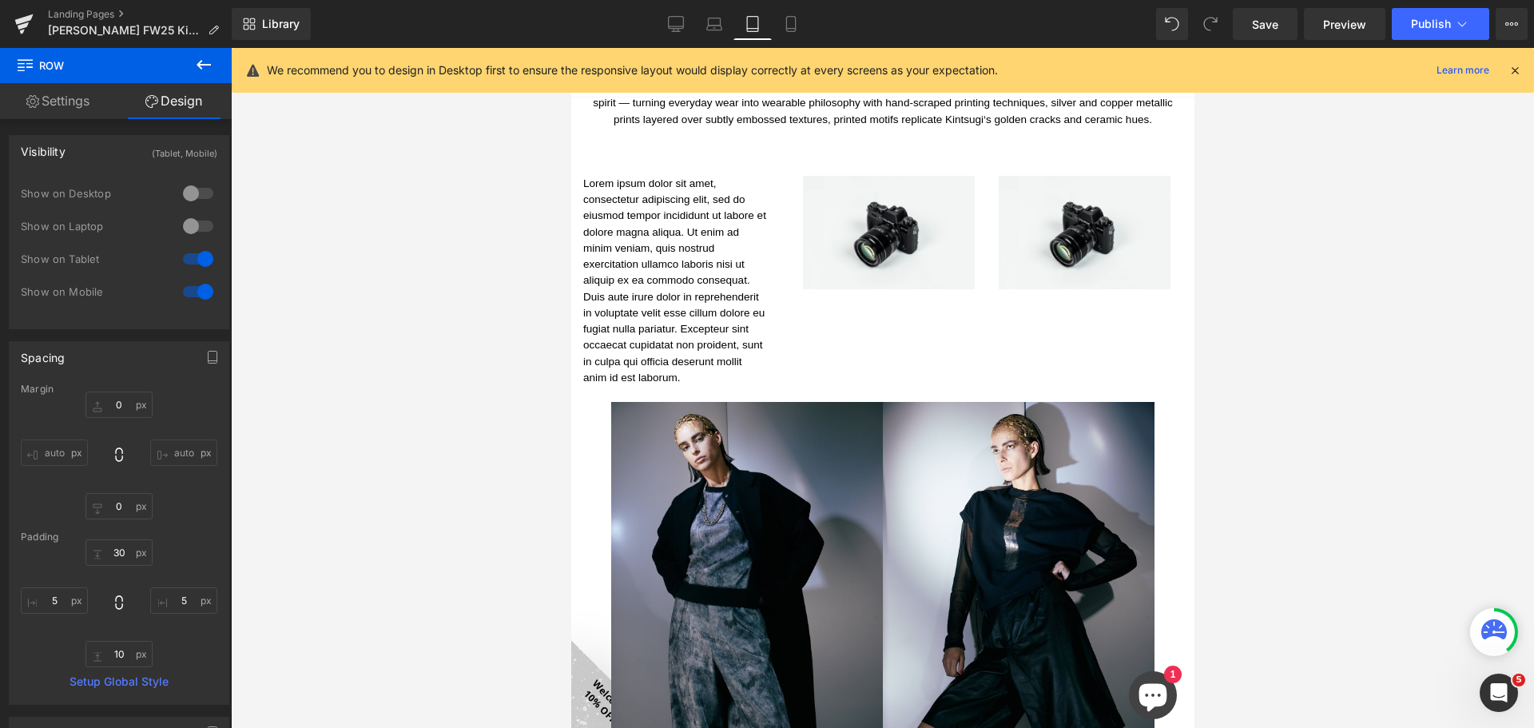
type input "0"
type input "30"
type input "5"
type input "10"
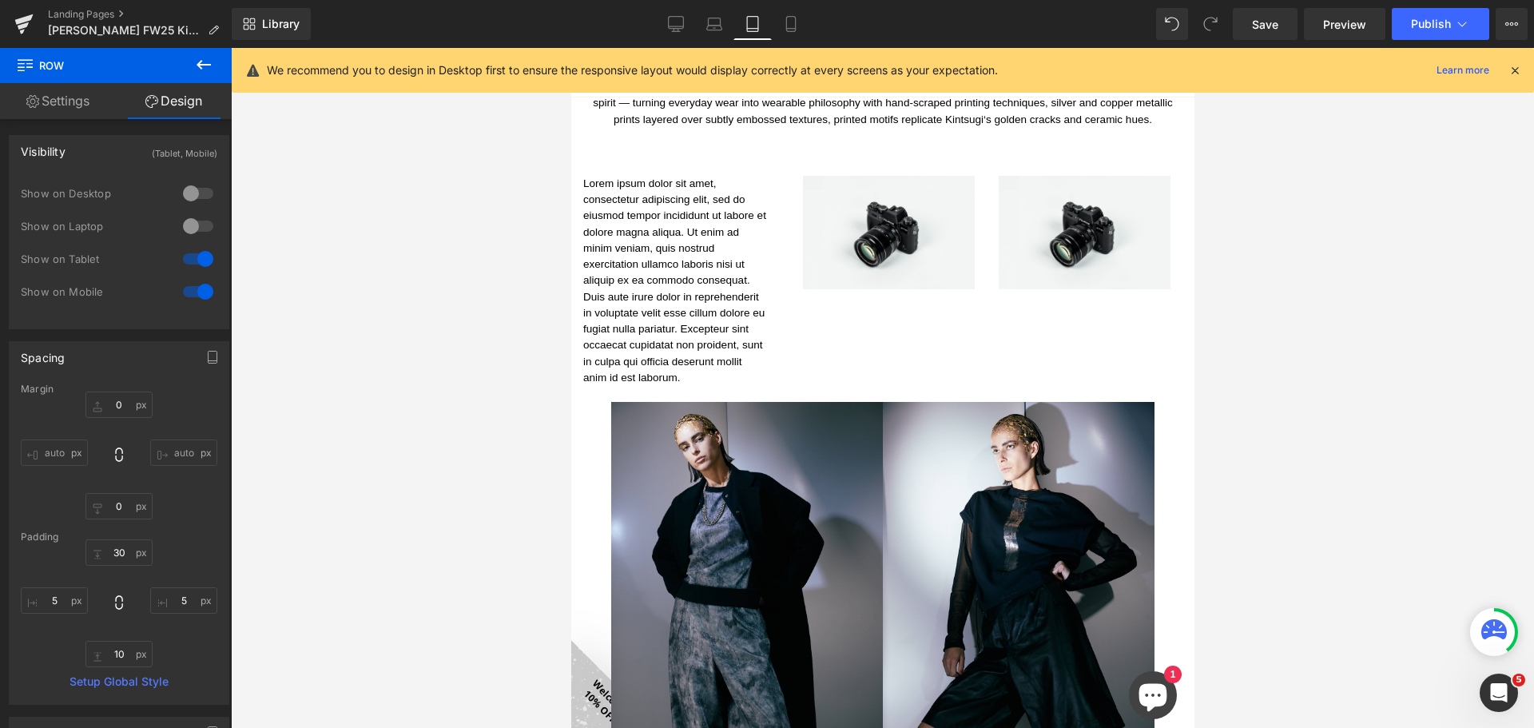
type input "5"
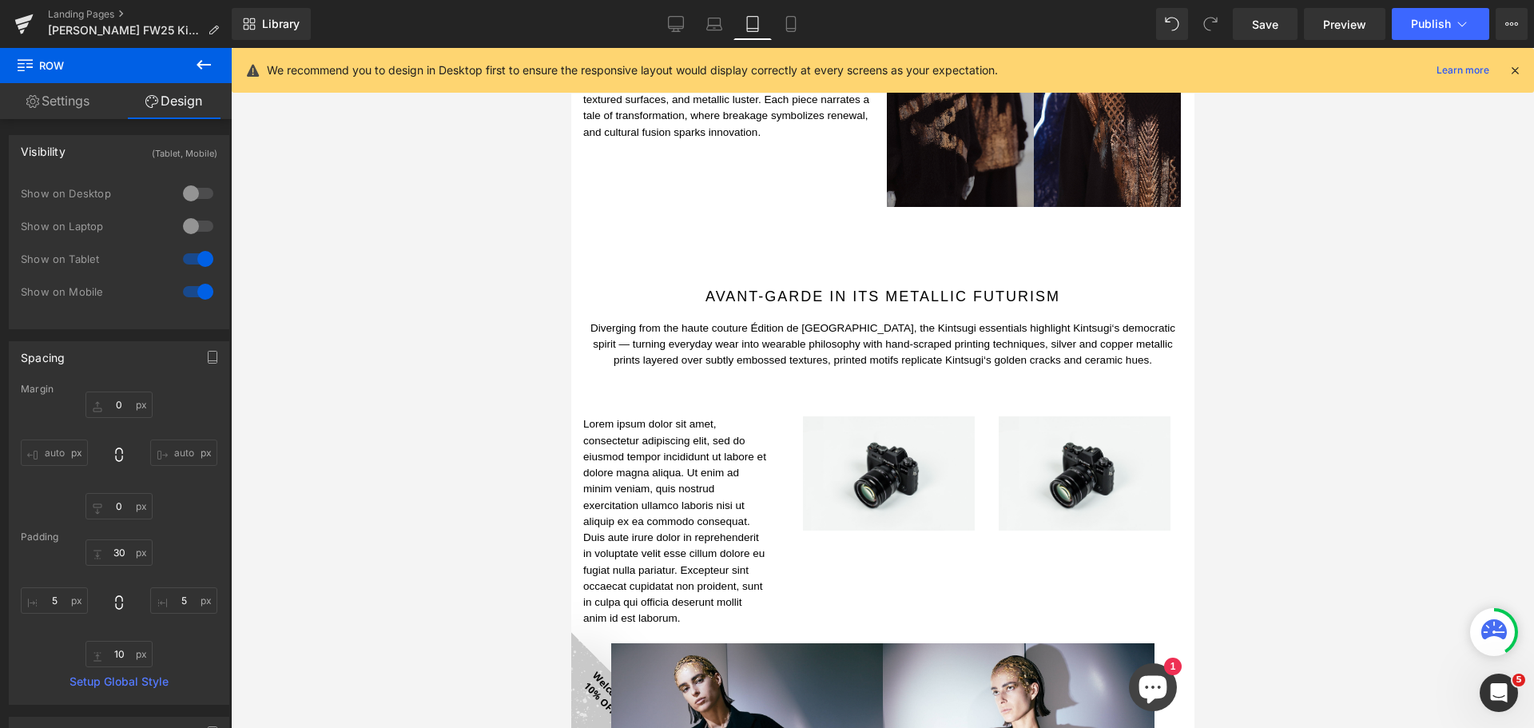
scroll to position [1503, 0]
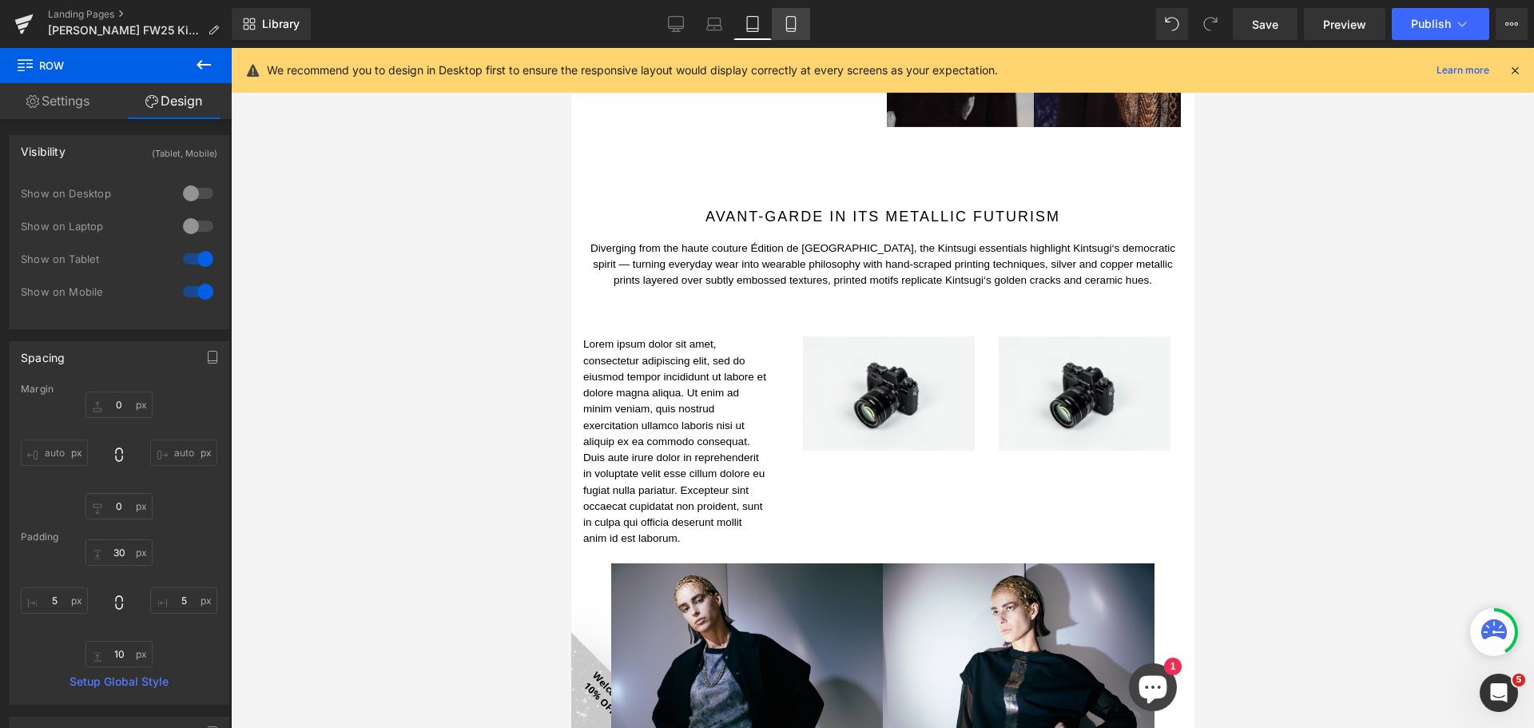
click at [790, 20] on icon at bounding box center [791, 24] width 16 height 16
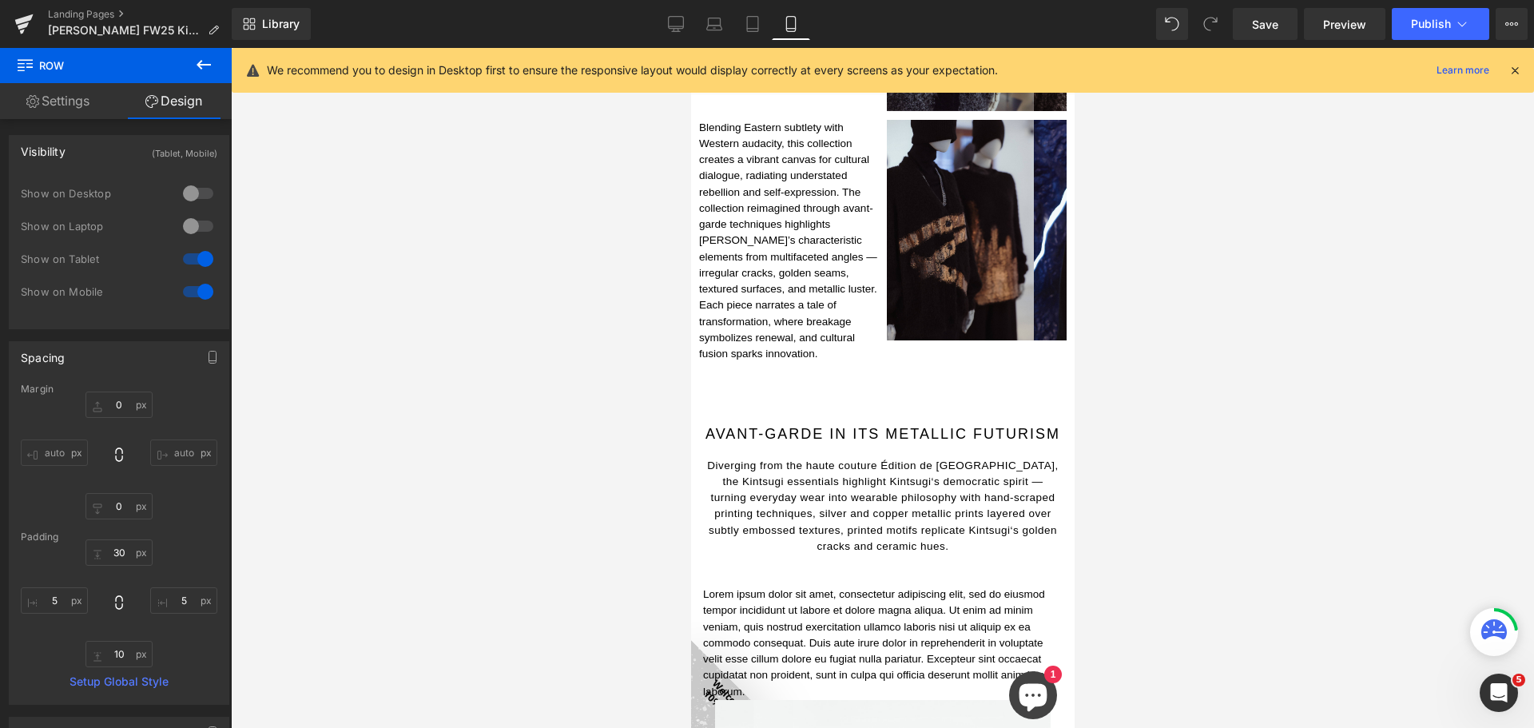
type input "0"
type input "30"
type input "5"
type input "10"
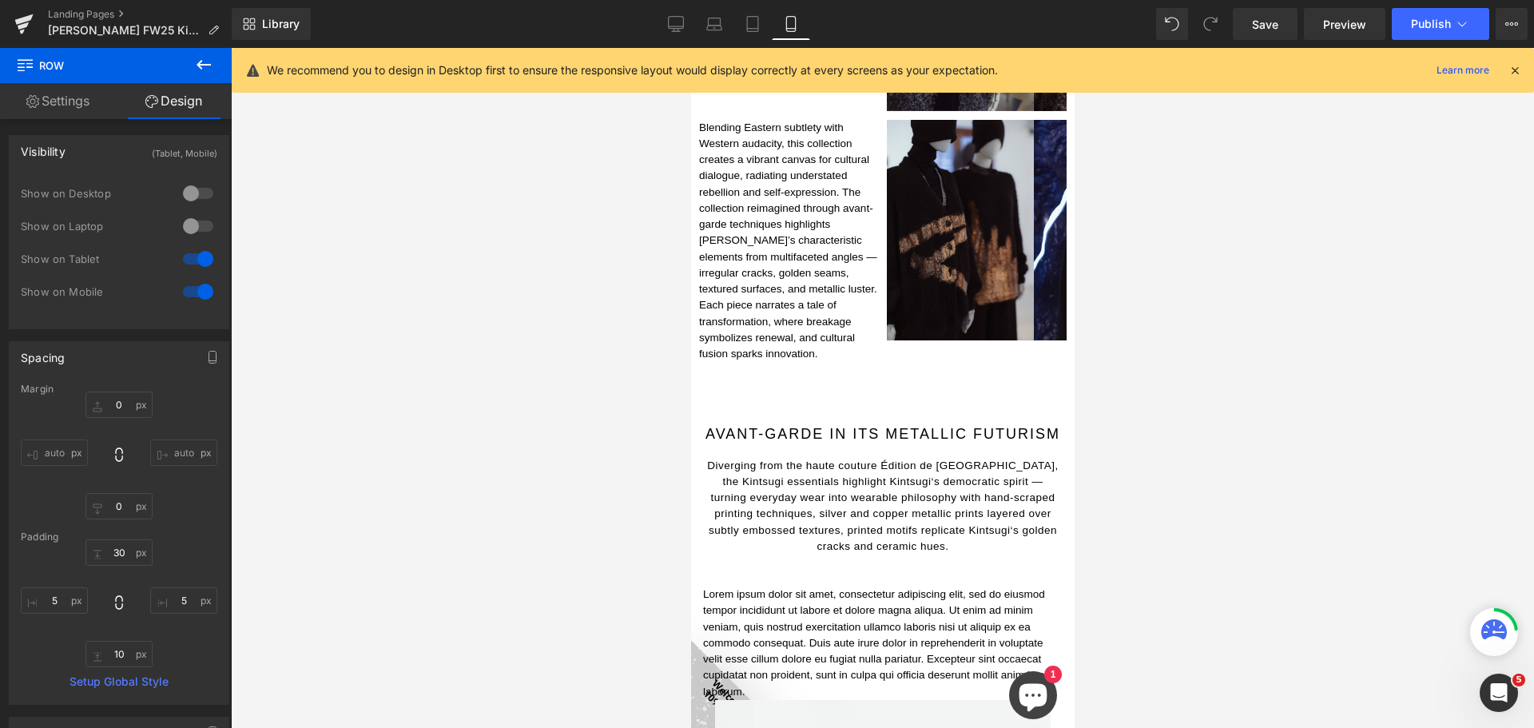
type input "5"
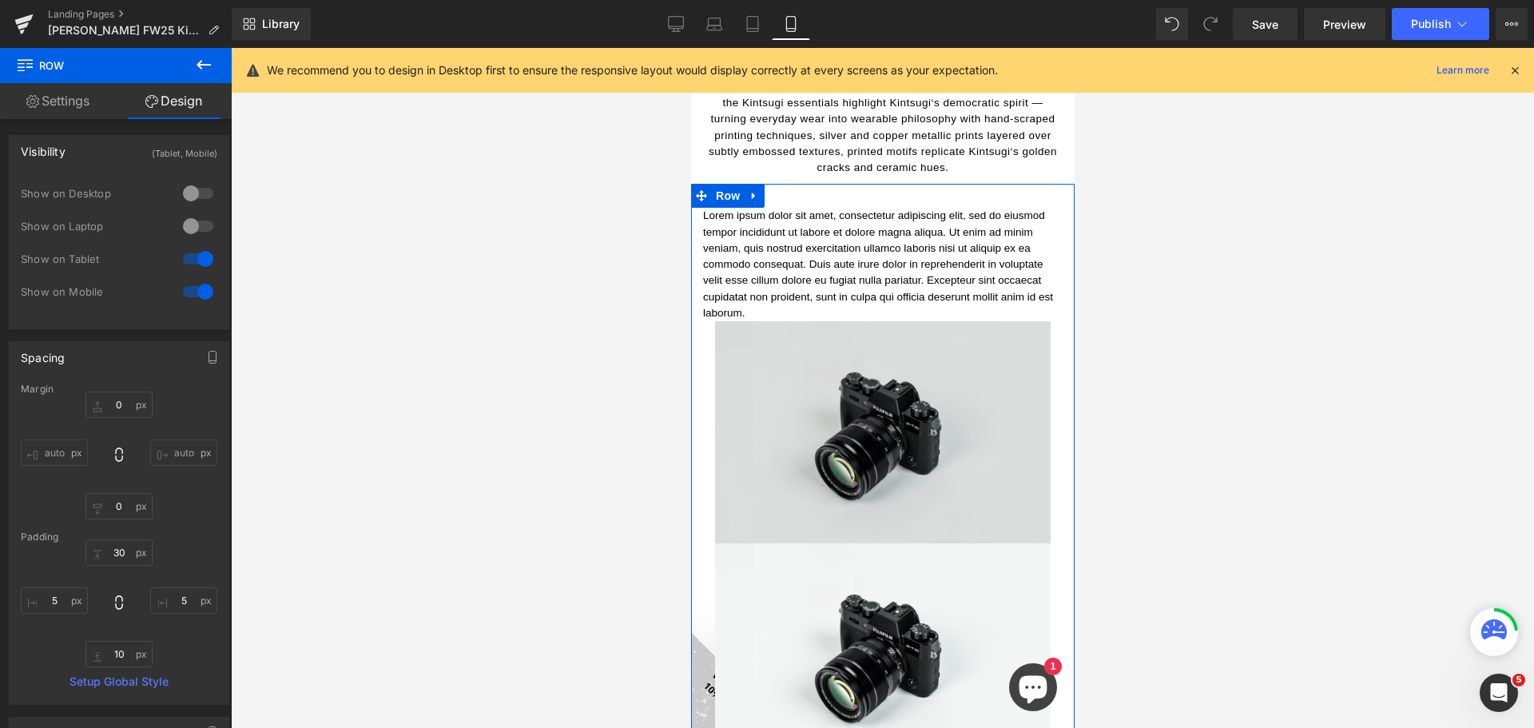
scroll to position [1928, 0]
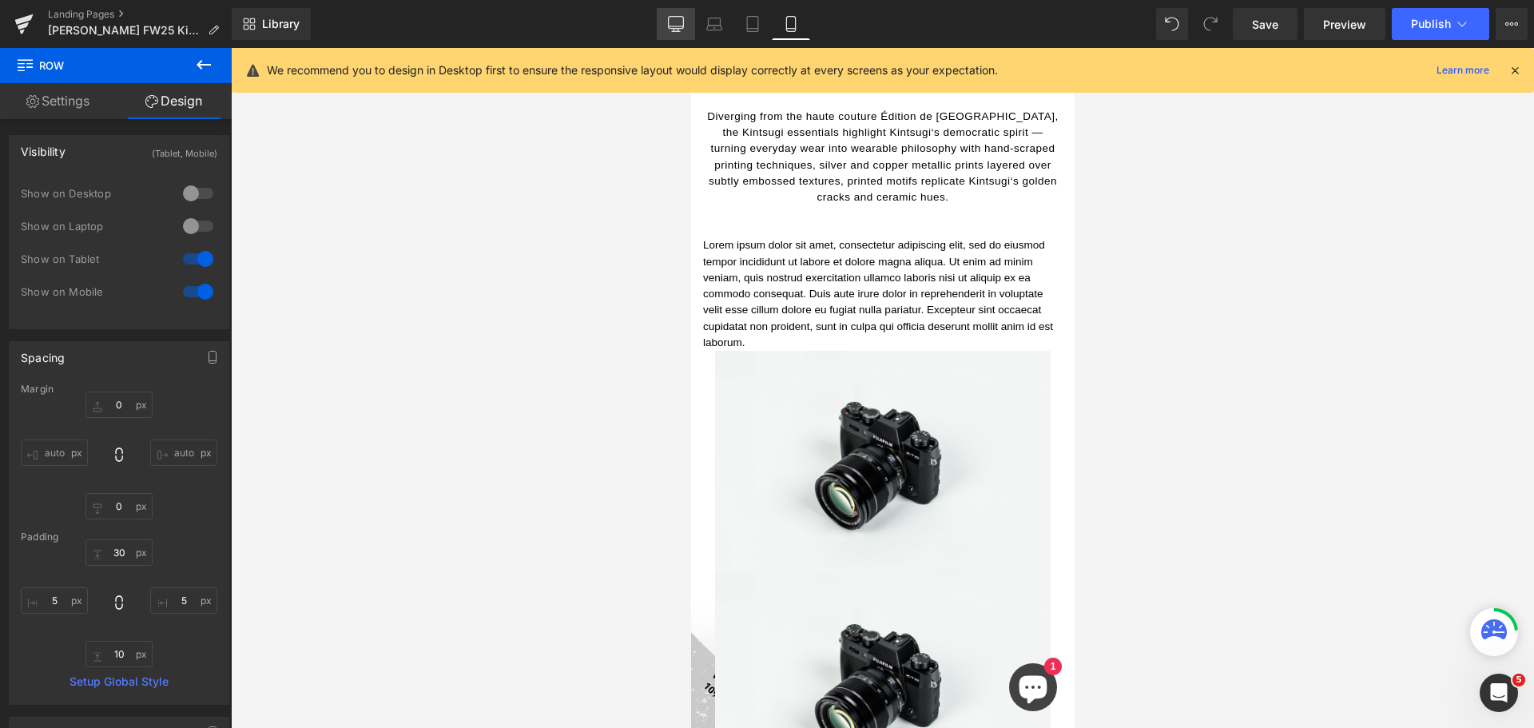
click at [674, 25] on icon at bounding box center [676, 24] width 16 height 16
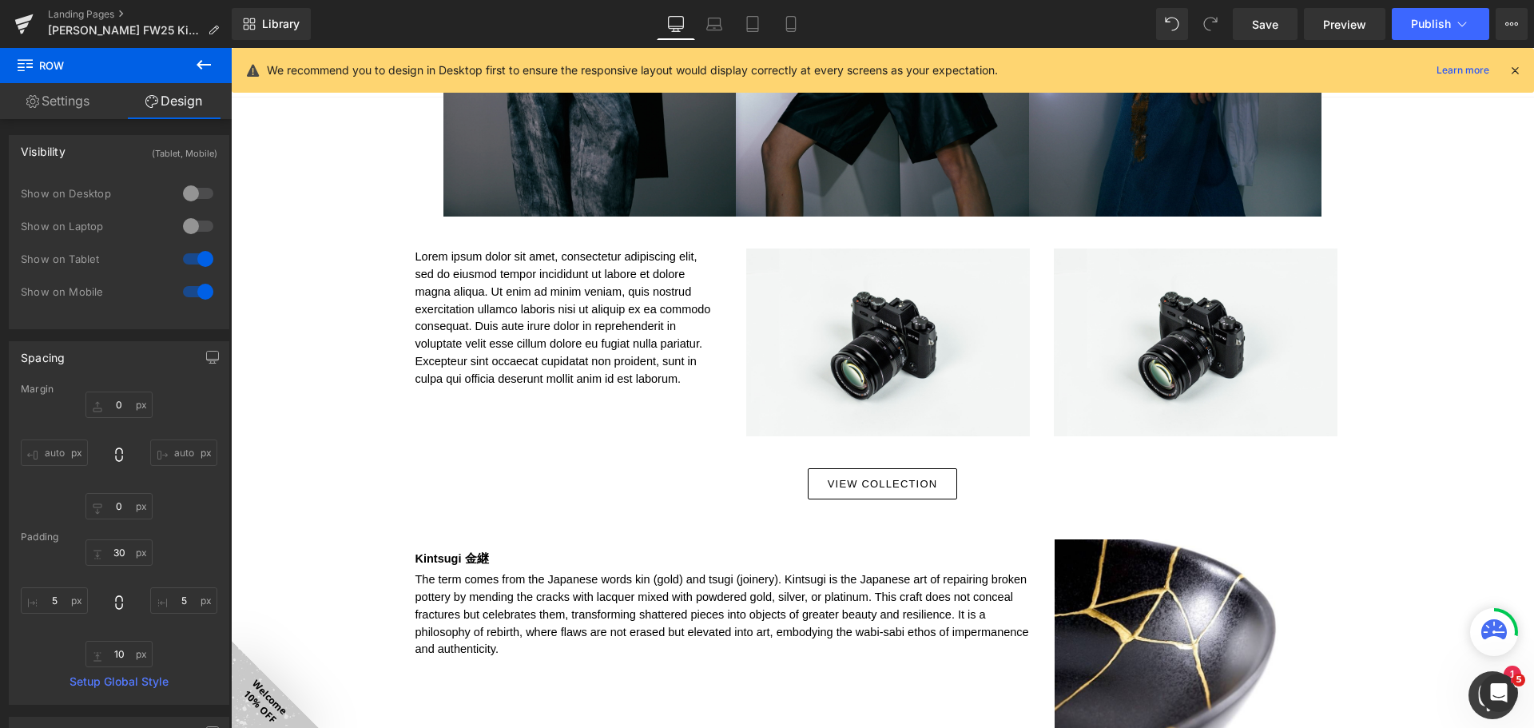
type input "0"
type input "30"
type input "0"
type input "10"
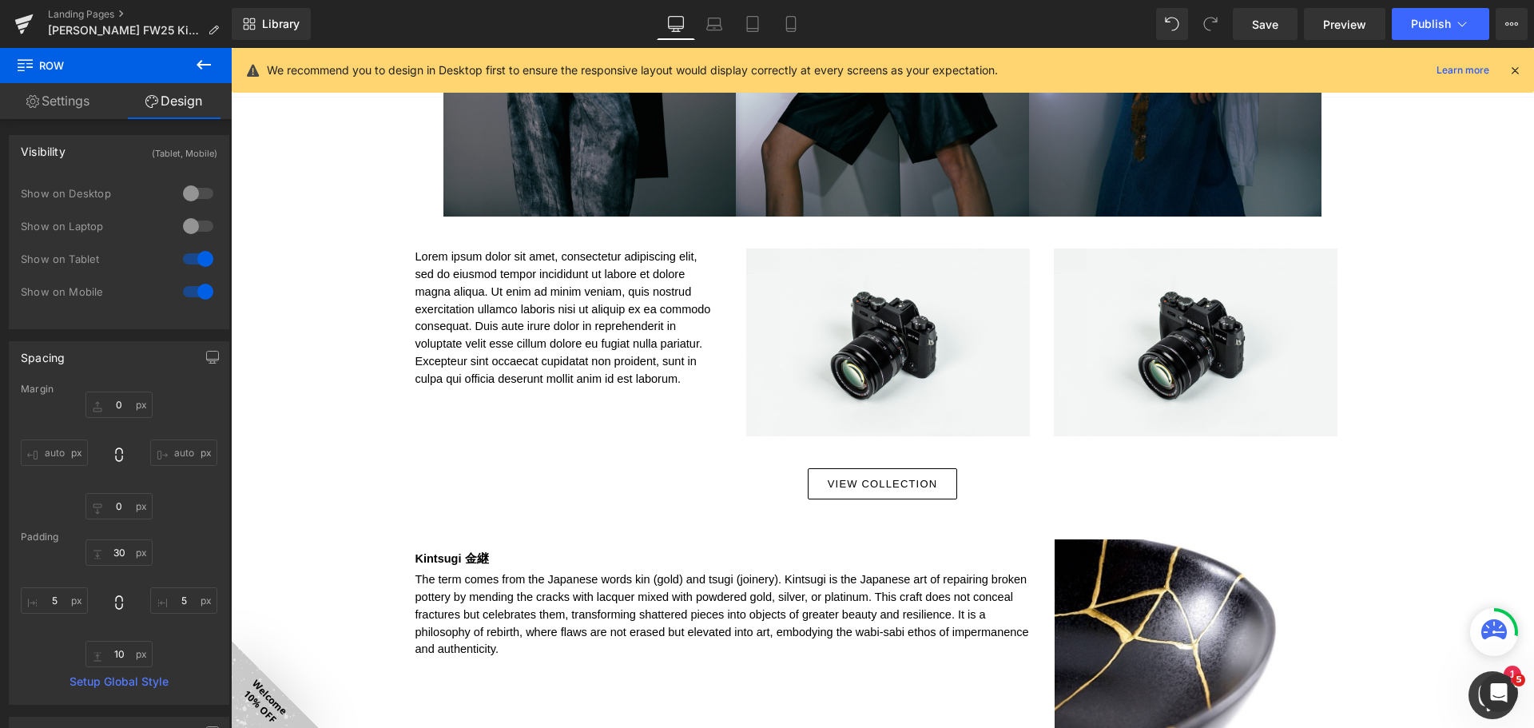
type input "0"
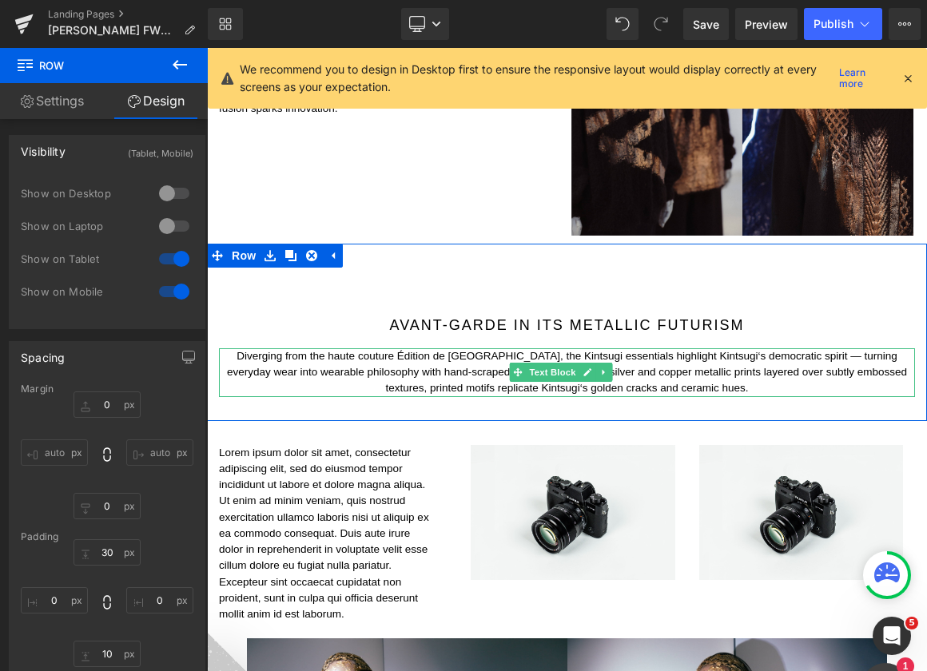
scroll to position [1598, 0]
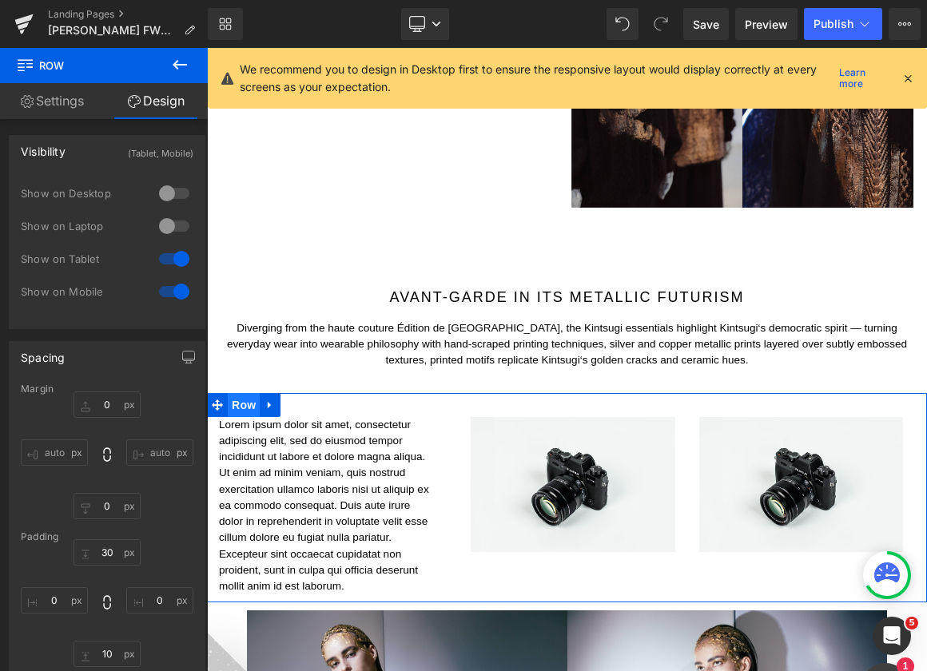
click at [244, 393] on span "Row" at bounding box center [244, 405] width 32 height 24
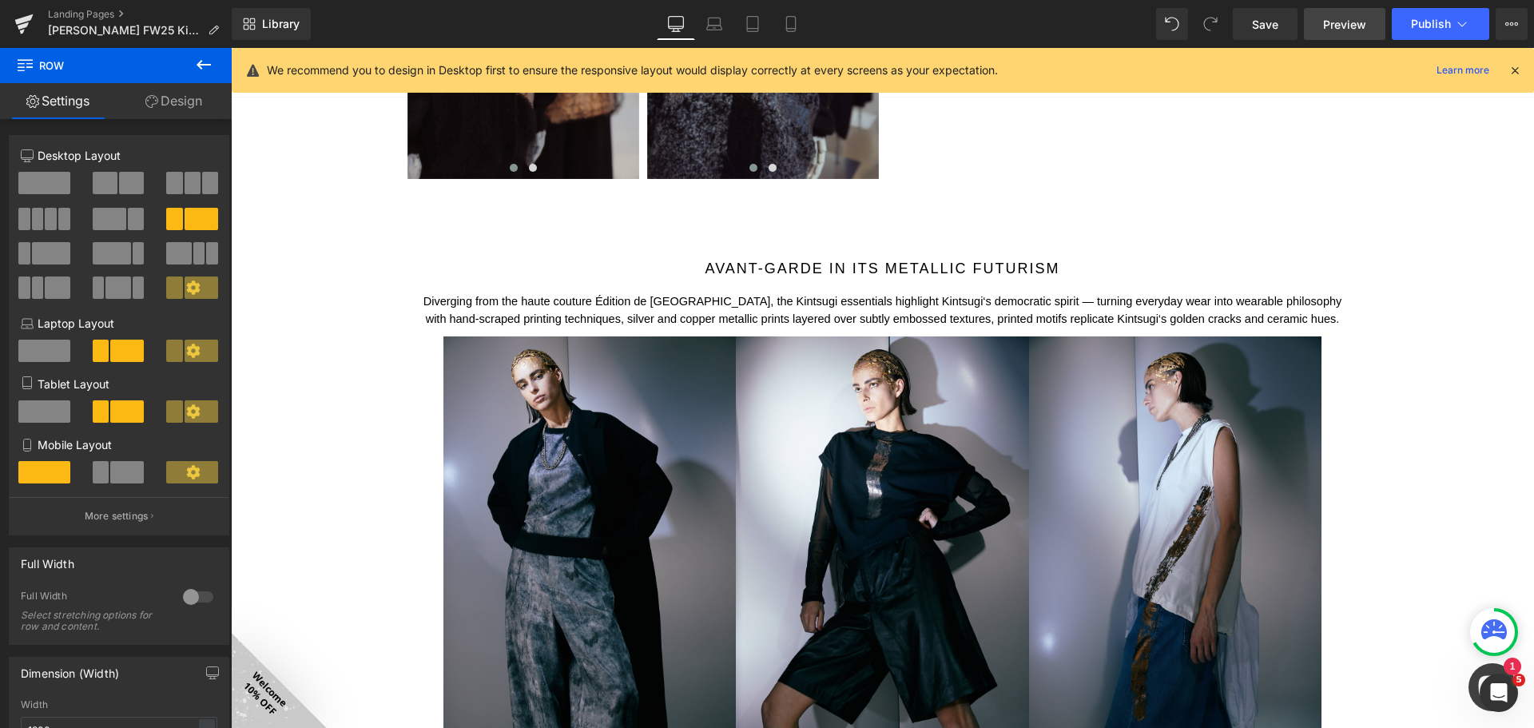
scroll to position [1278, 0]
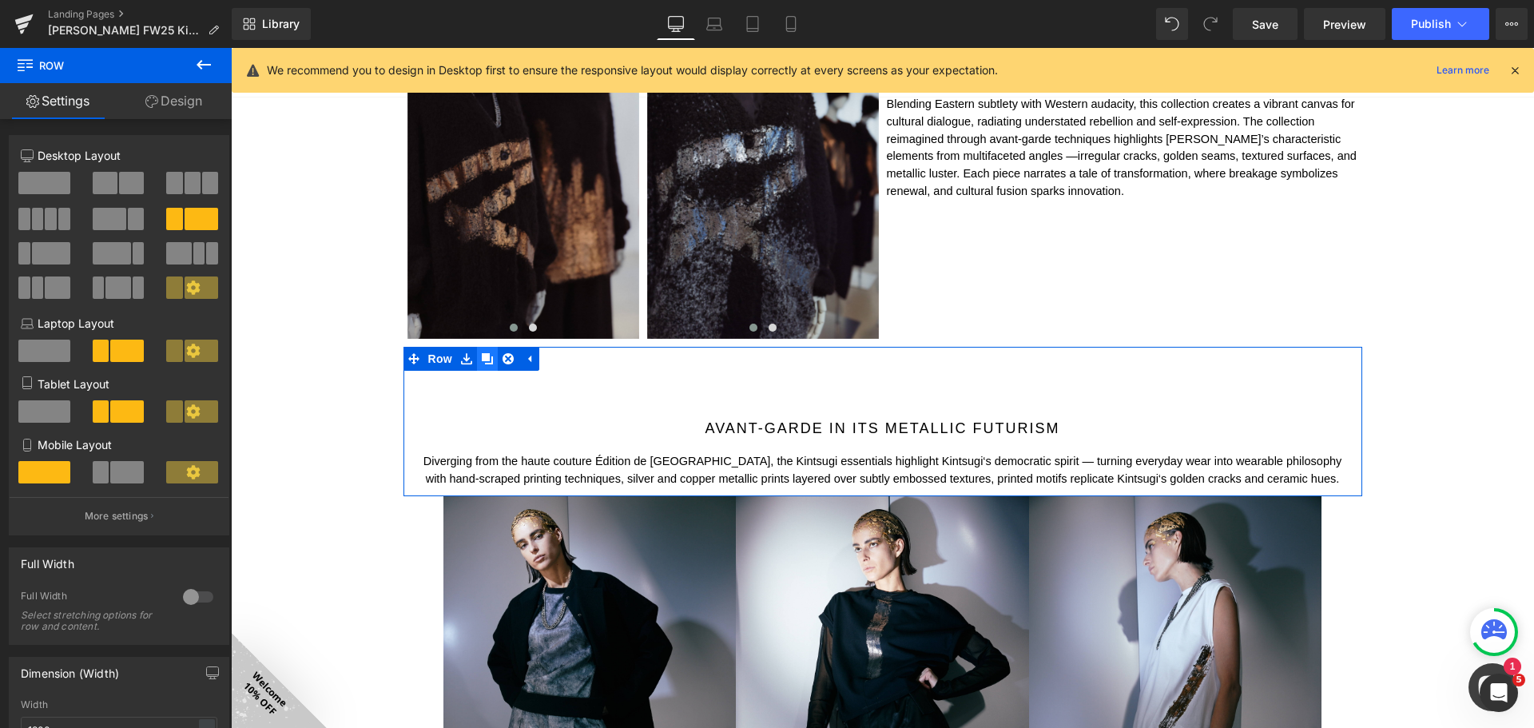
click at [485, 357] on icon at bounding box center [487, 358] width 11 height 11
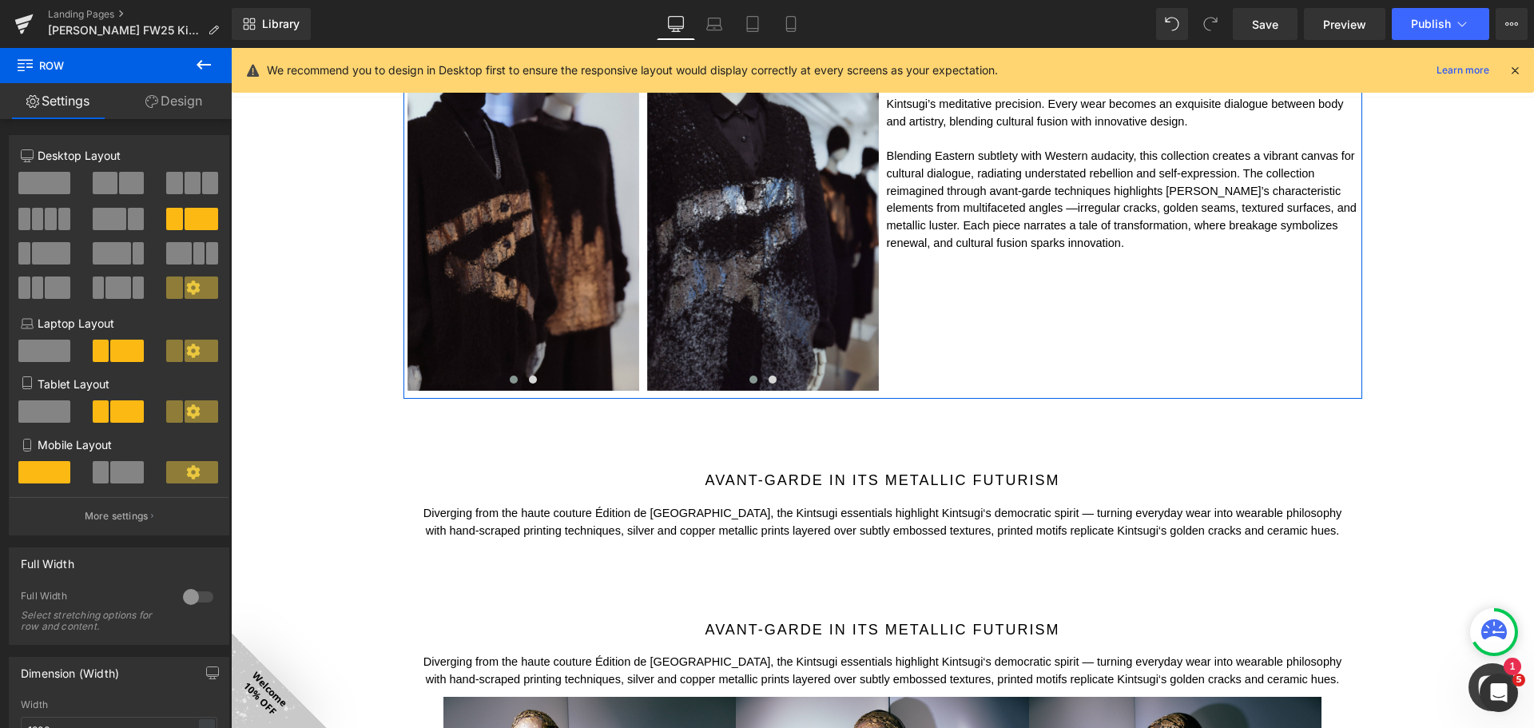
scroll to position [1198, 0]
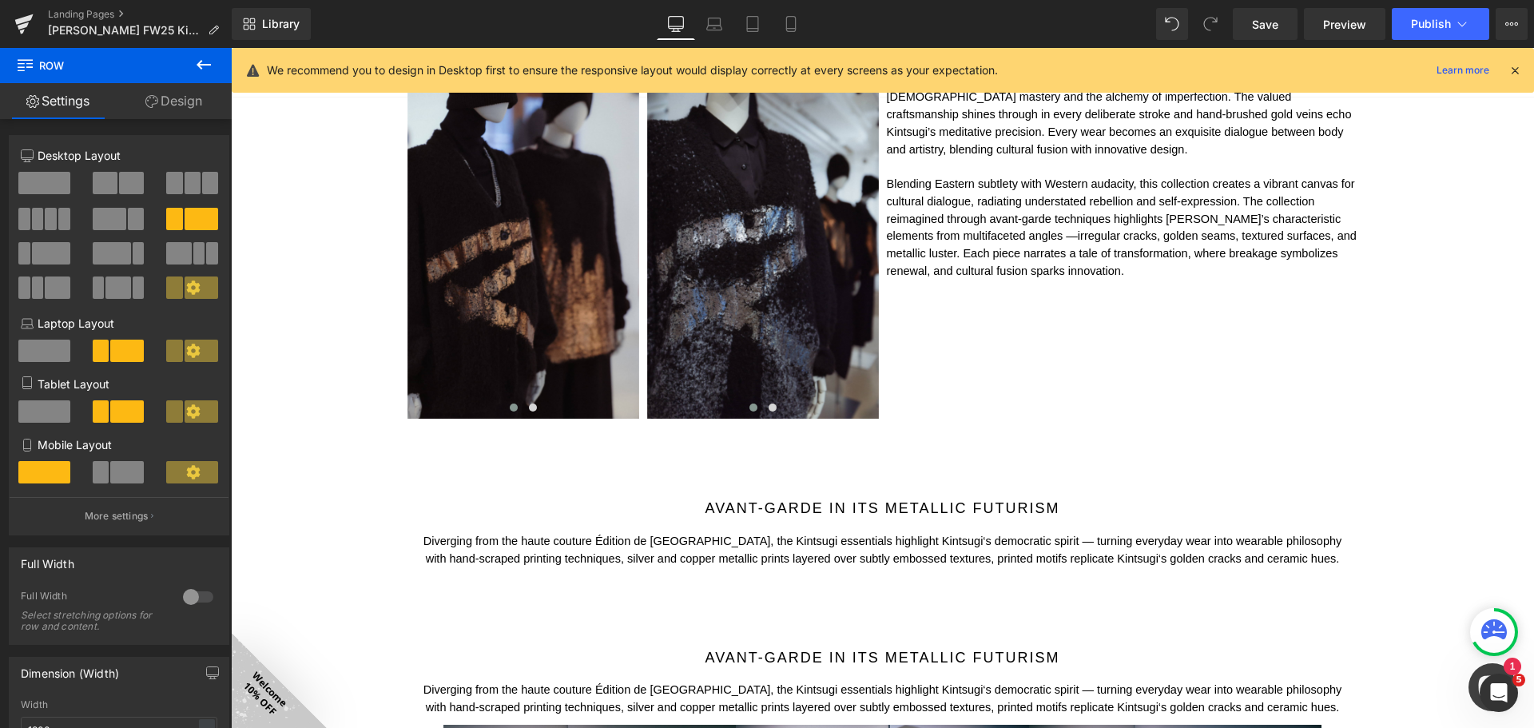
click at [212, 65] on icon at bounding box center [203, 64] width 19 height 19
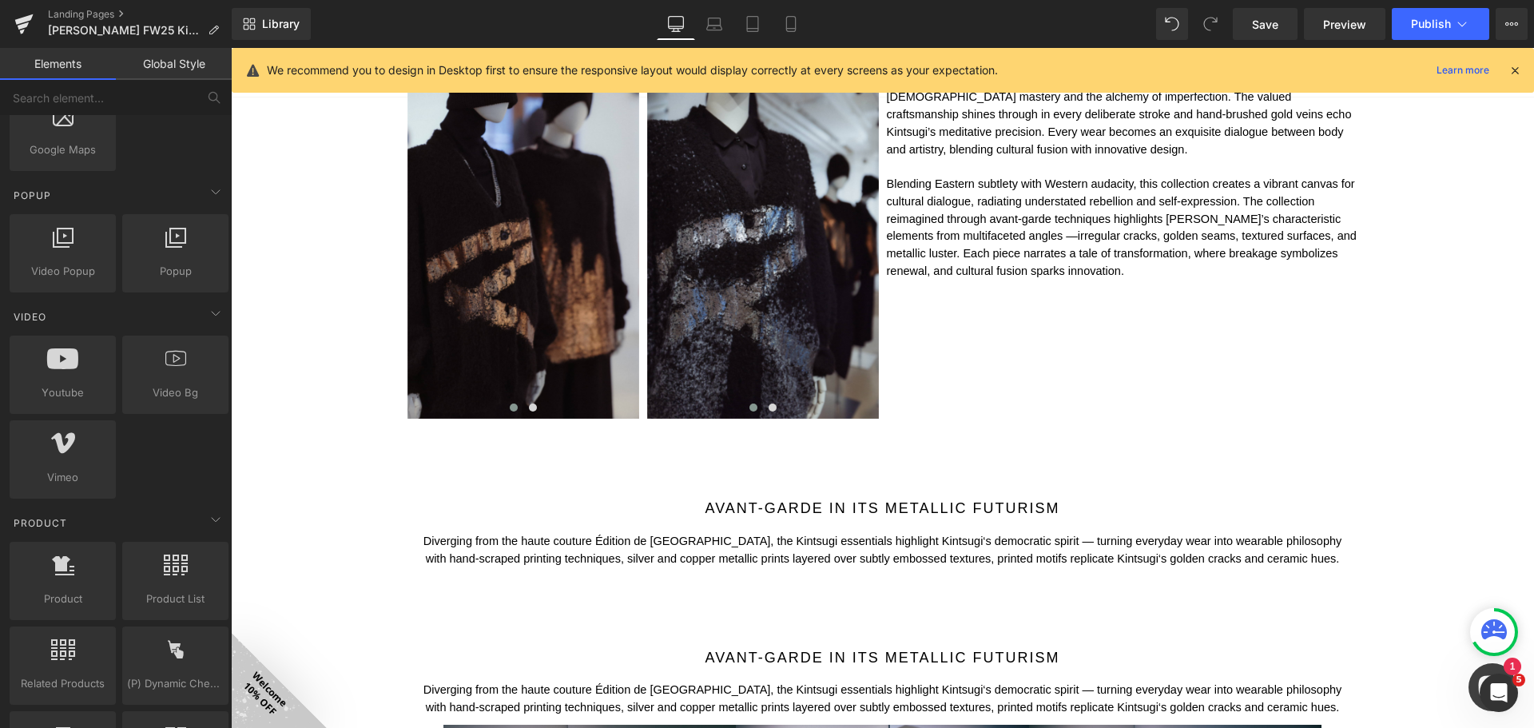
scroll to position [1278, 0]
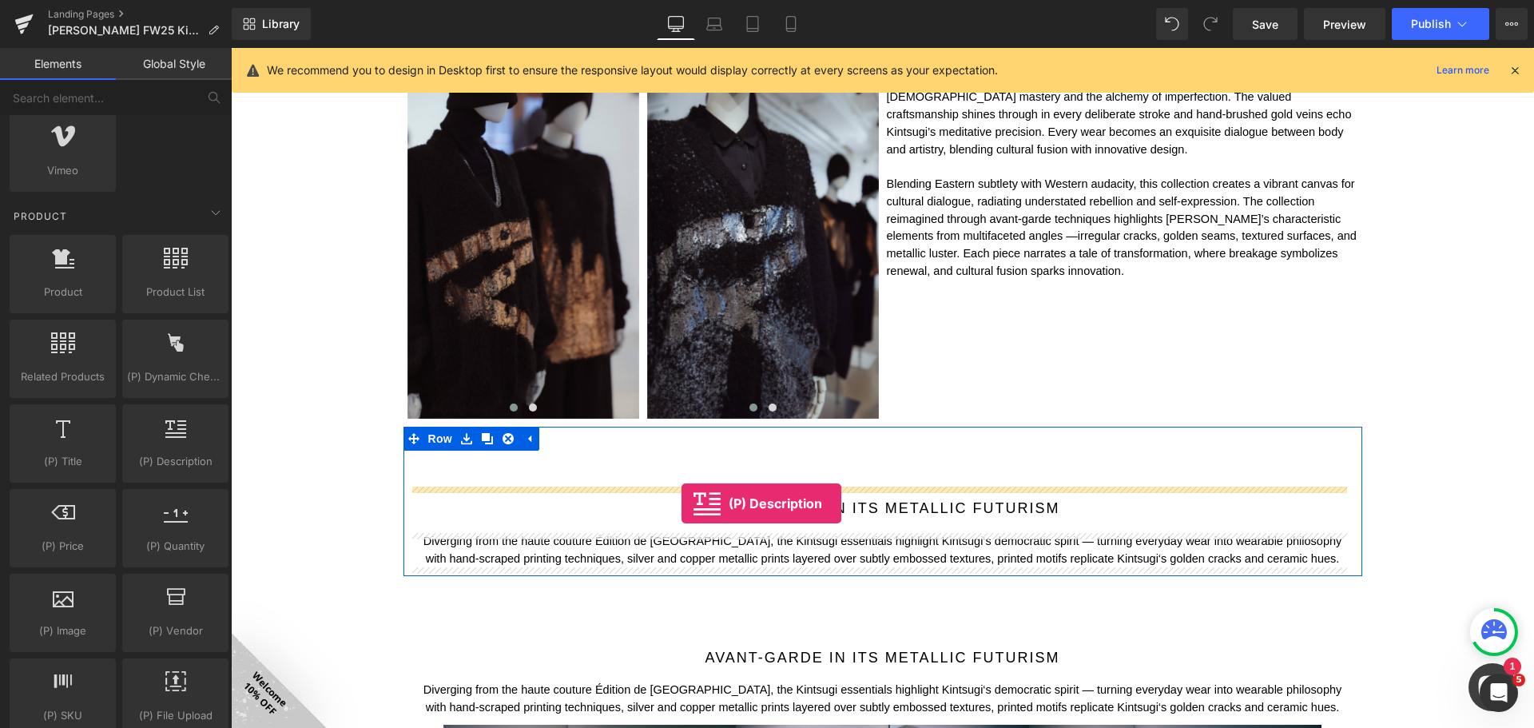
drag, startPoint x: 411, startPoint y: 508, endPoint x: 681, endPoint y: 503, distance: 270.8
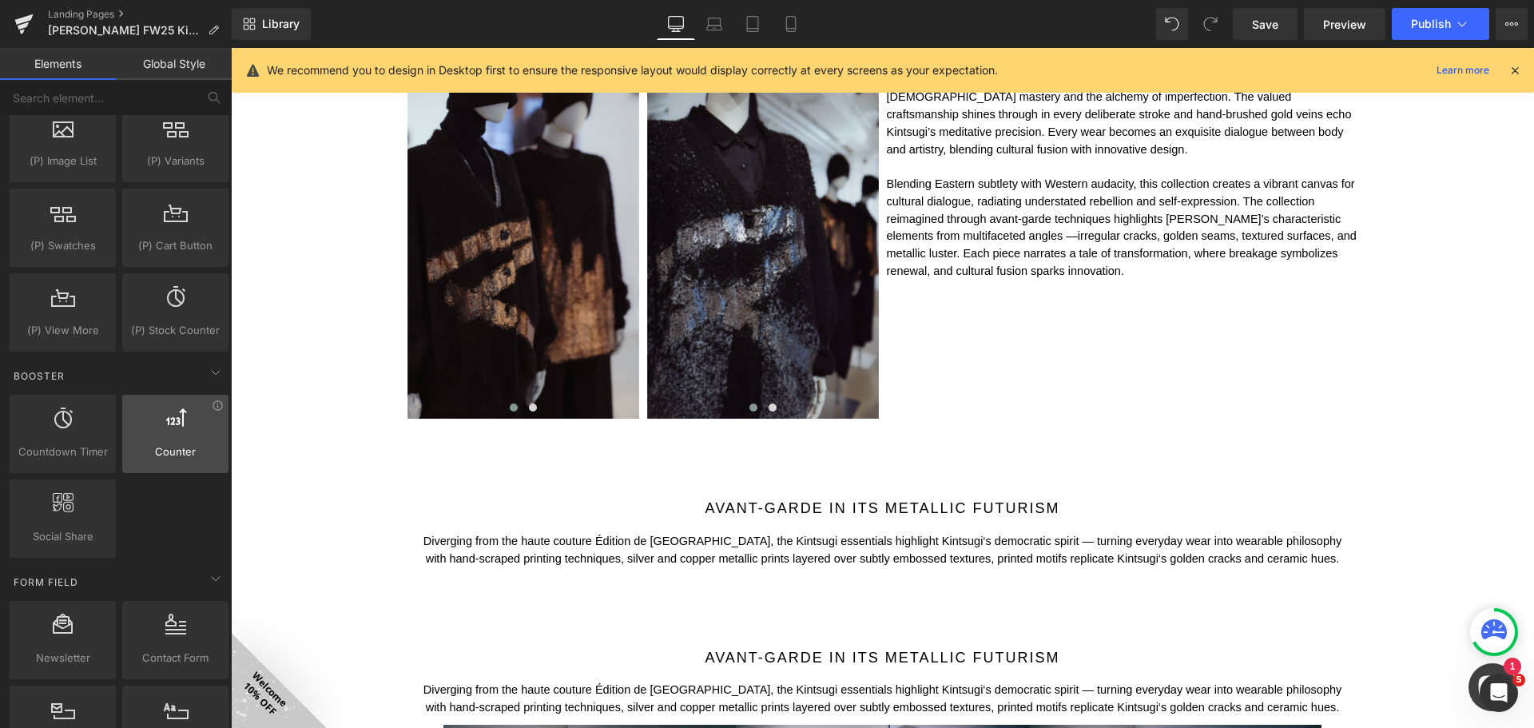
scroll to position [1997, 0]
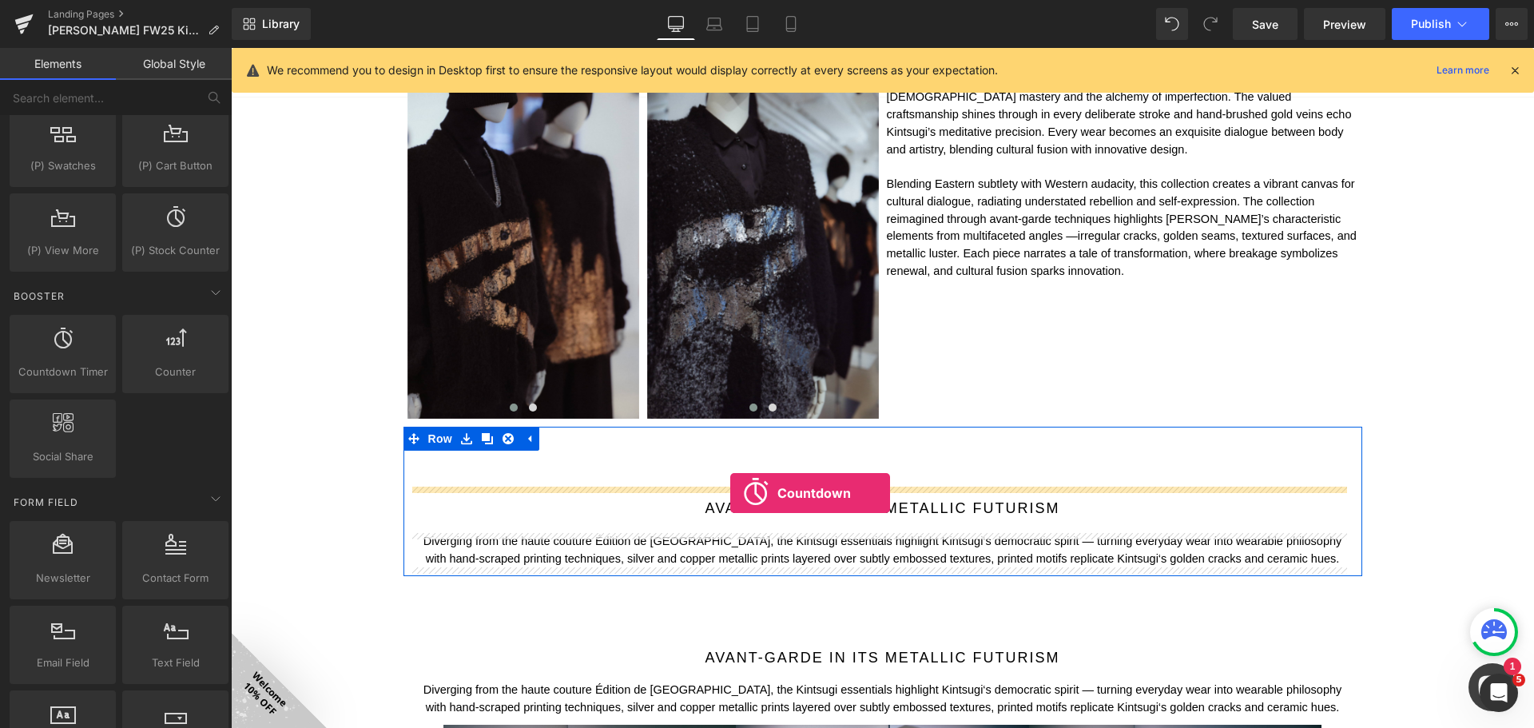
drag, startPoint x: 313, startPoint y: 413, endPoint x: 730, endPoint y: 493, distance: 424.6
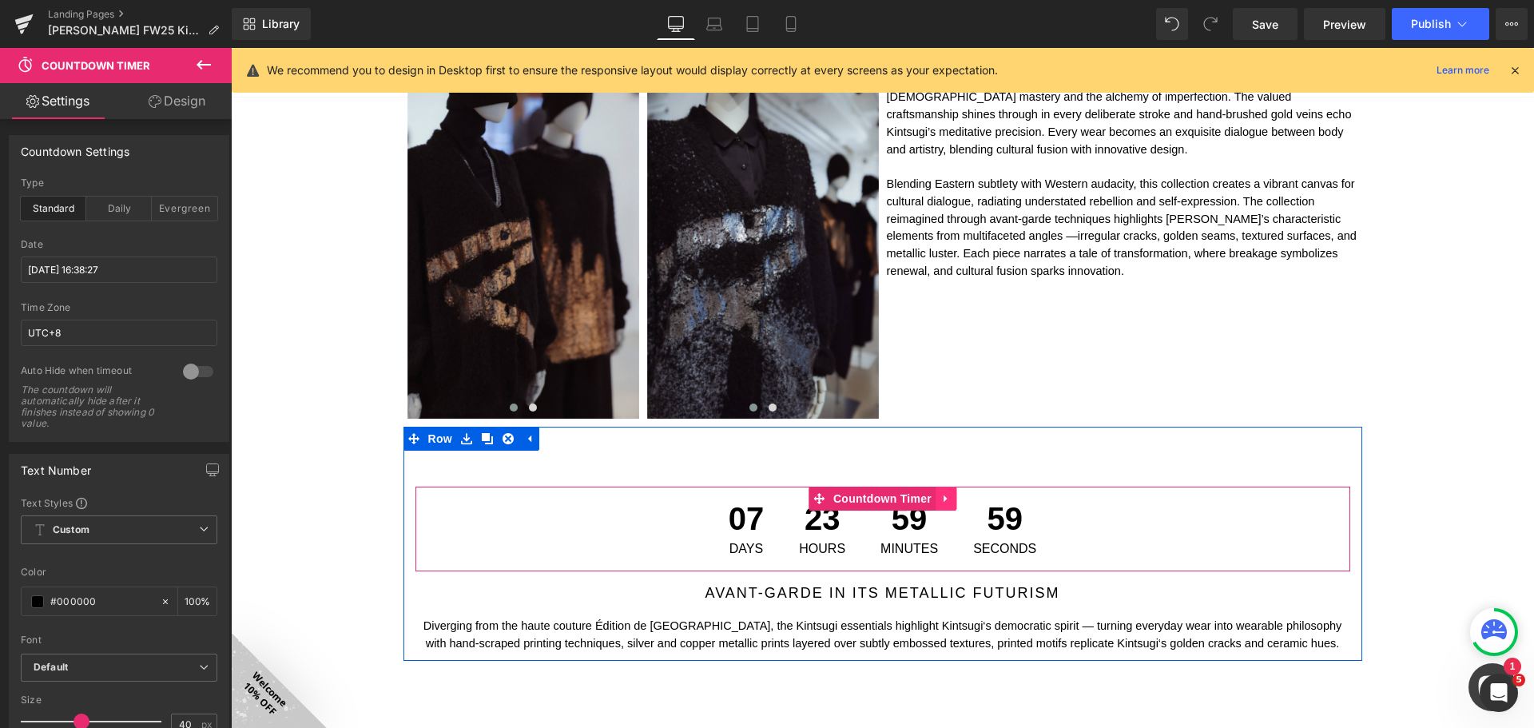
click at [944, 498] on icon at bounding box center [945, 499] width 11 height 12
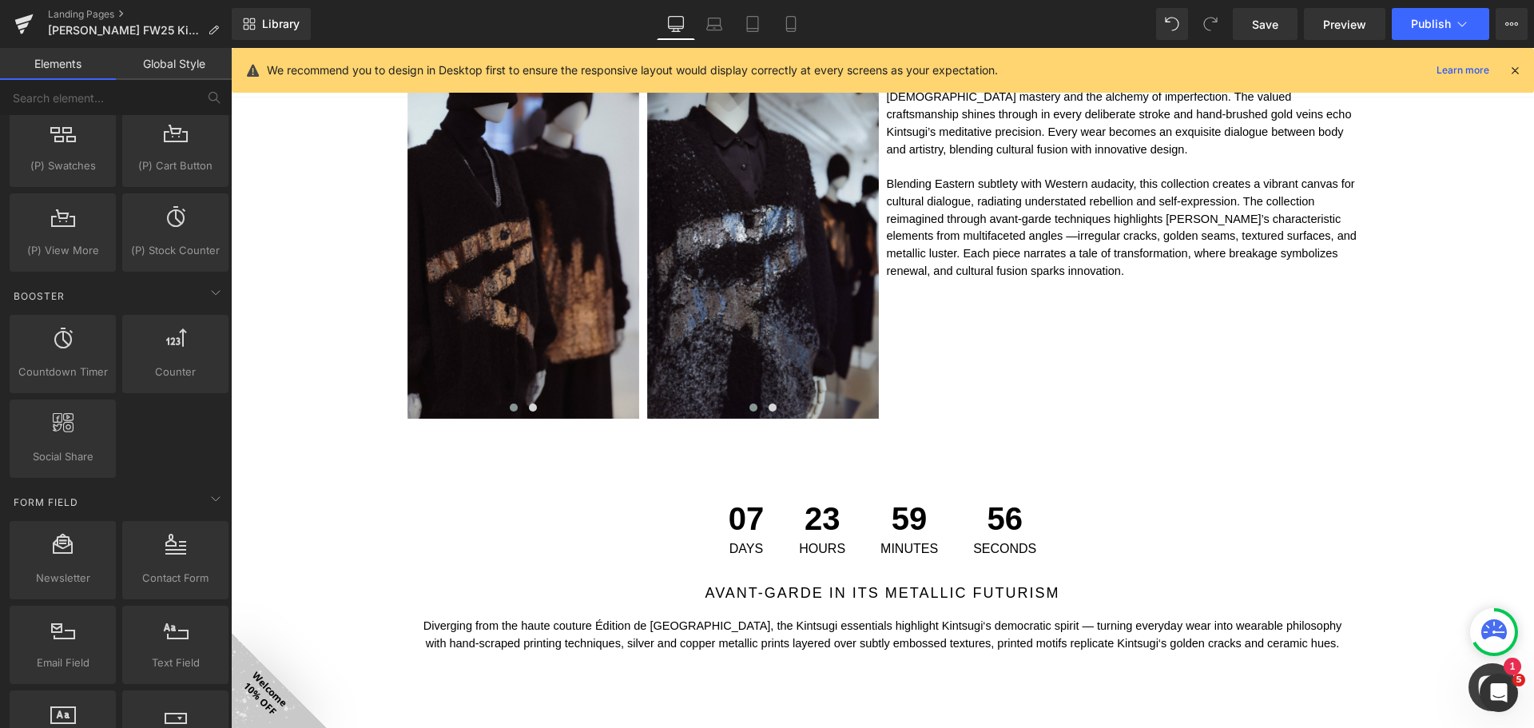
click at [296, 497] on div "Image FALL WINTER 2025 Kintsugi Collection Heading Image Image Image Row 50px I…" at bounding box center [882, 468] width 1303 height 3084
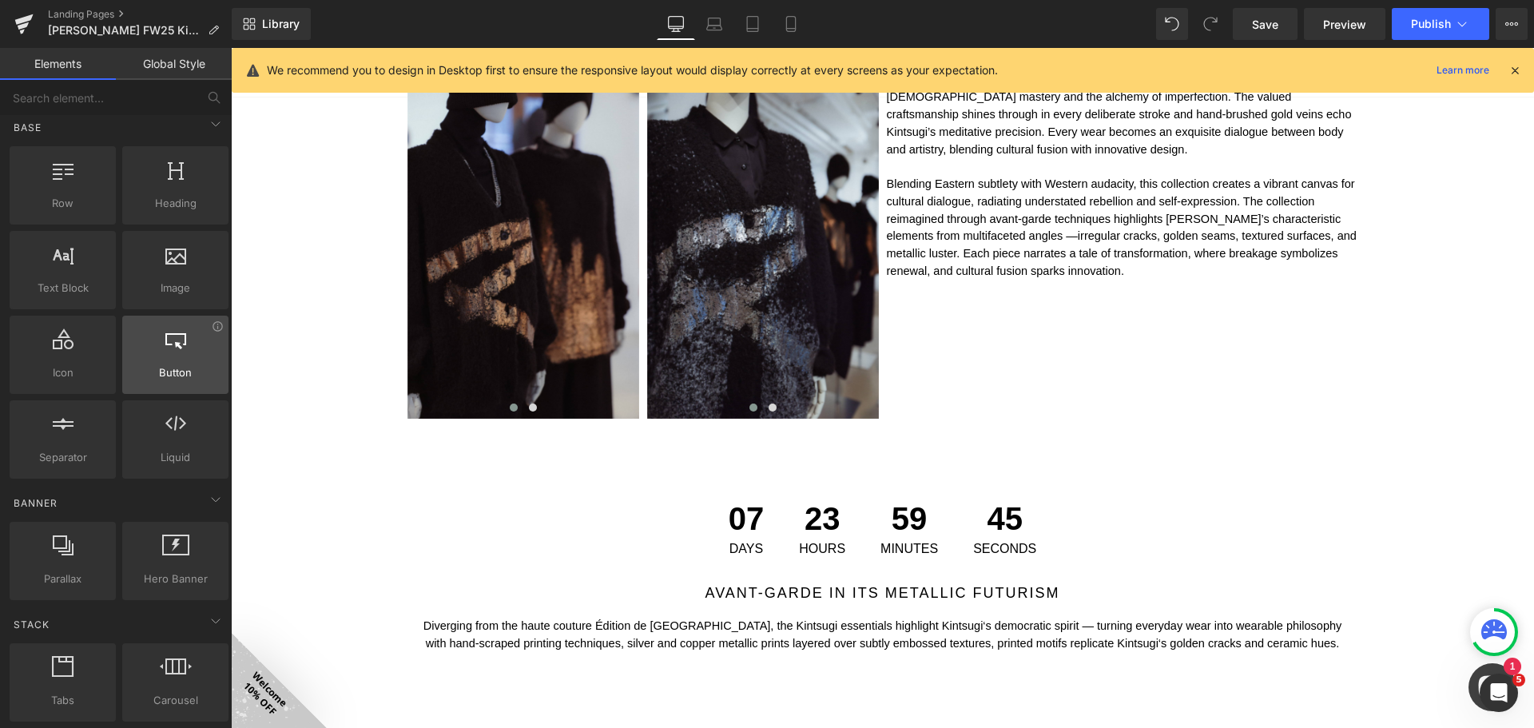
scroll to position [0, 0]
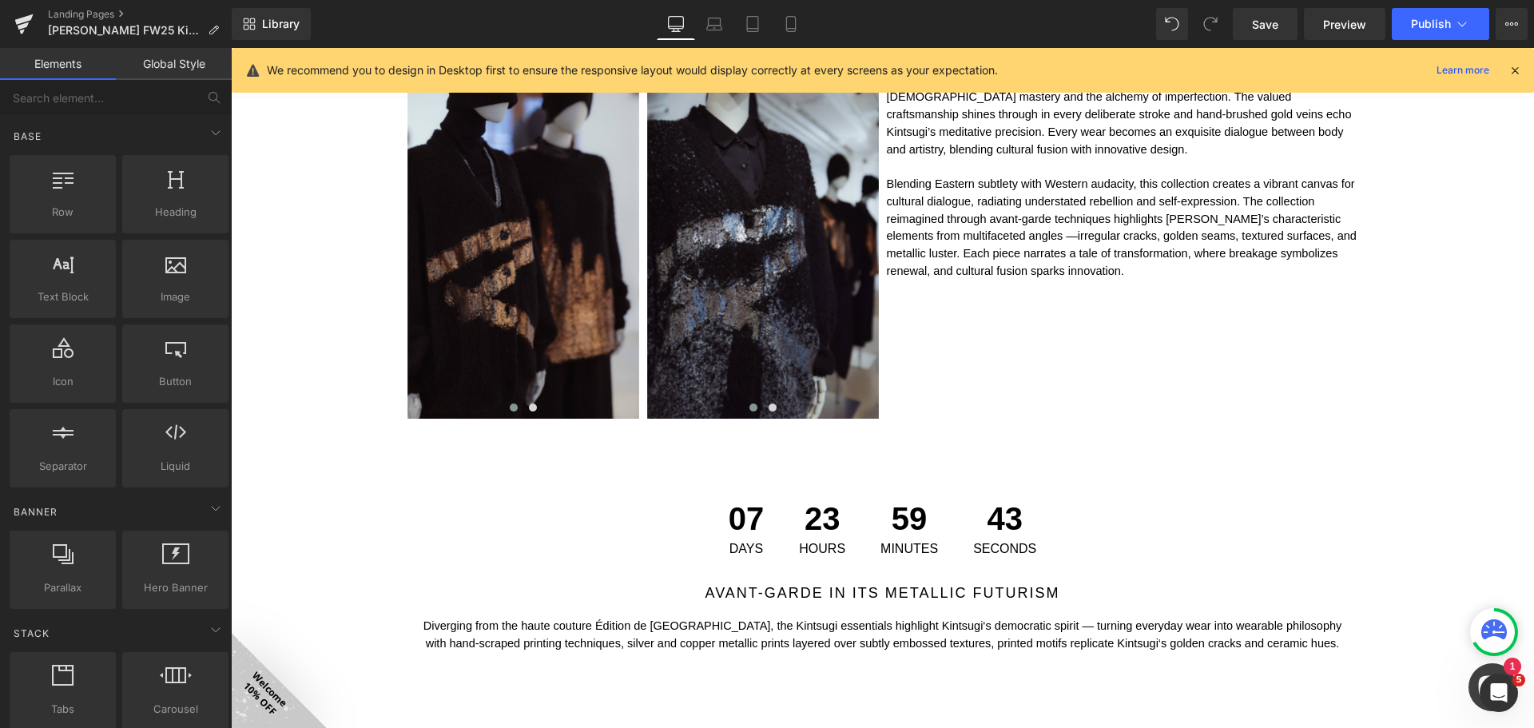
click at [189, 64] on link "Global Style" at bounding box center [174, 64] width 116 height 32
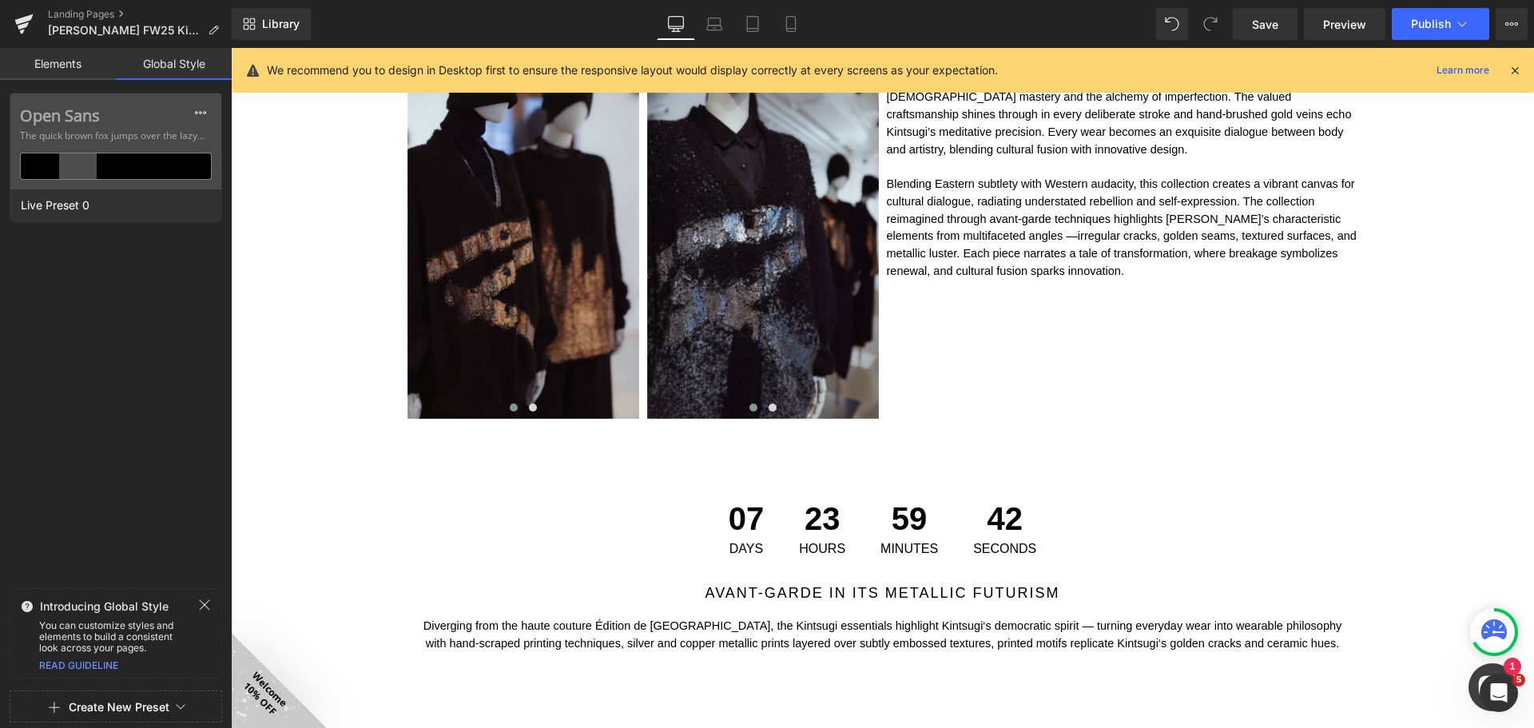
click at [72, 58] on link "Elements" at bounding box center [58, 64] width 116 height 32
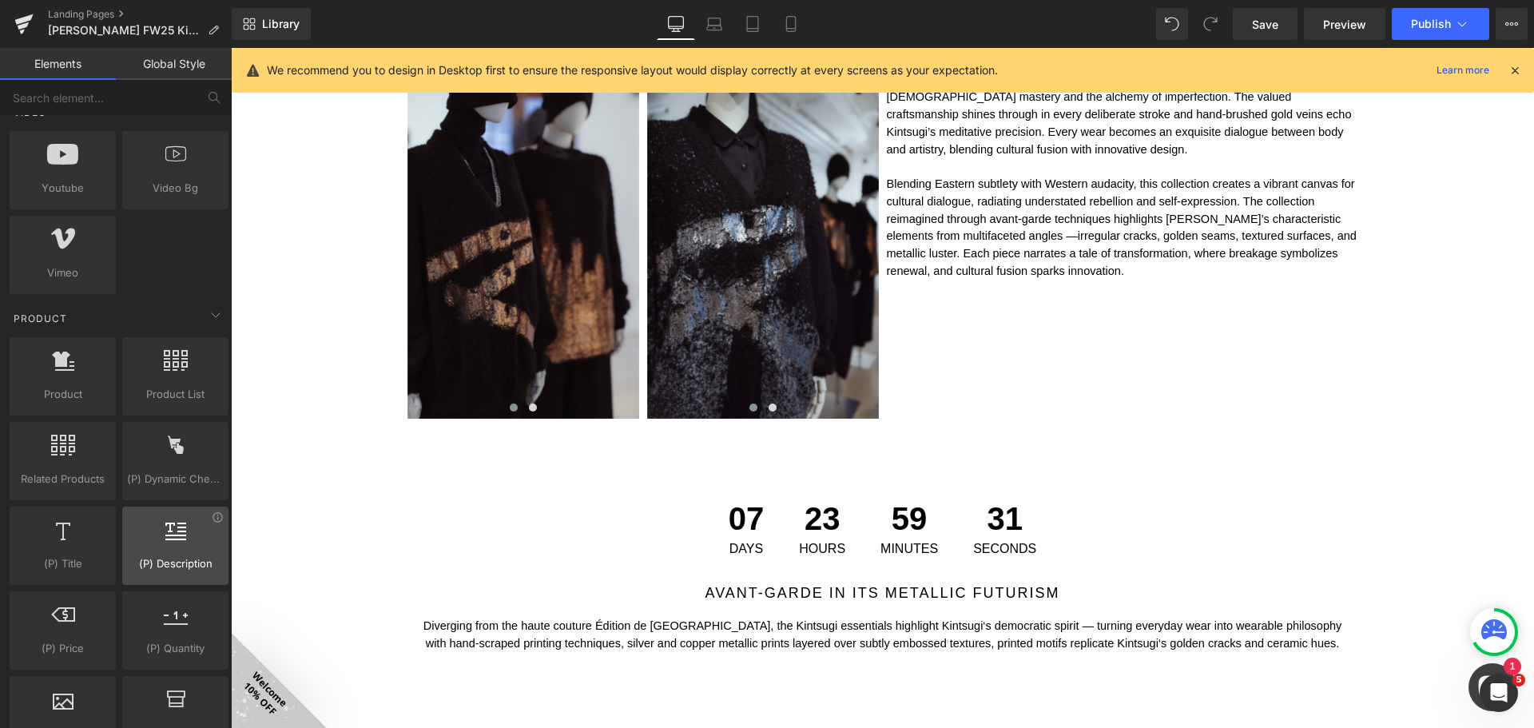
scroll to position [1278, 0]
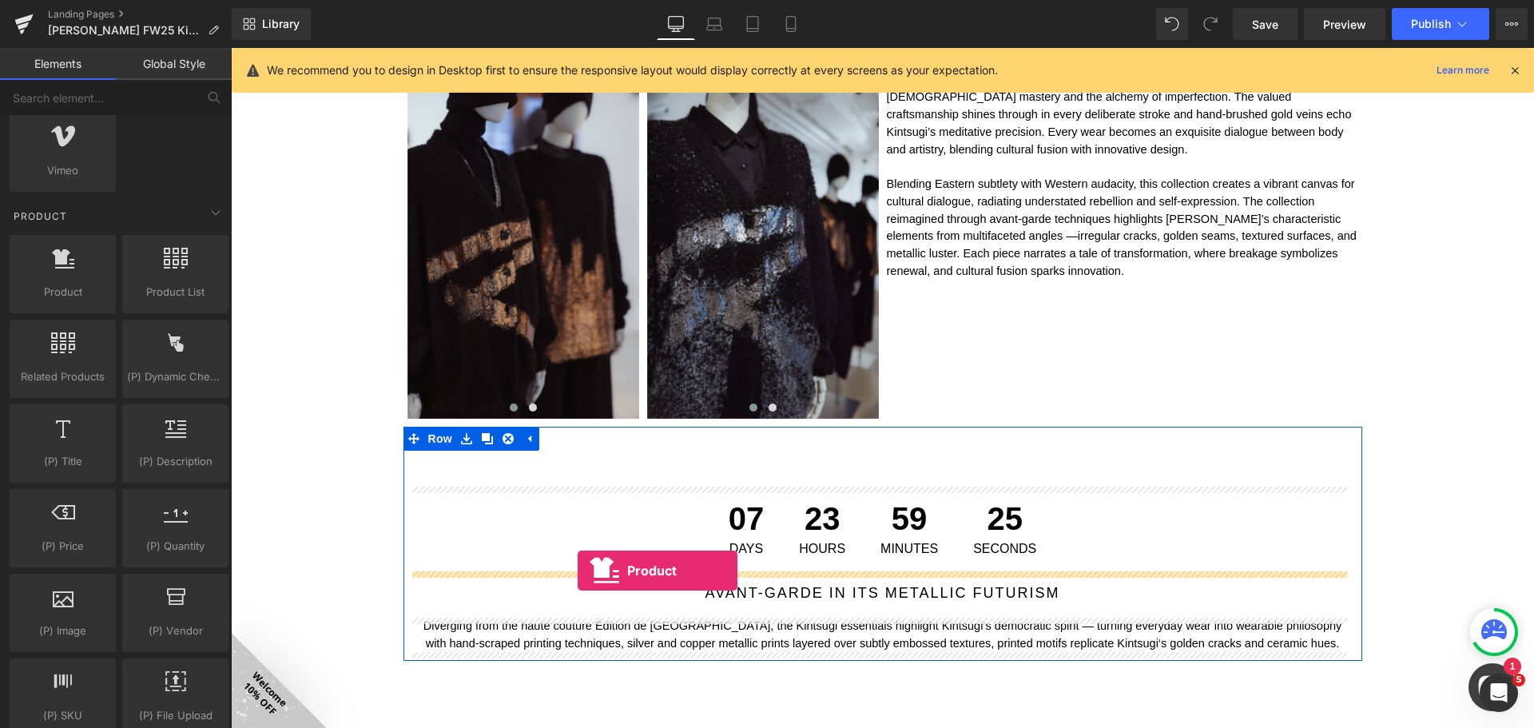
drag, startPoint x: 301, startPoint y: 337, endPoint x: 578, endPoint y: 570, distance: 361.7
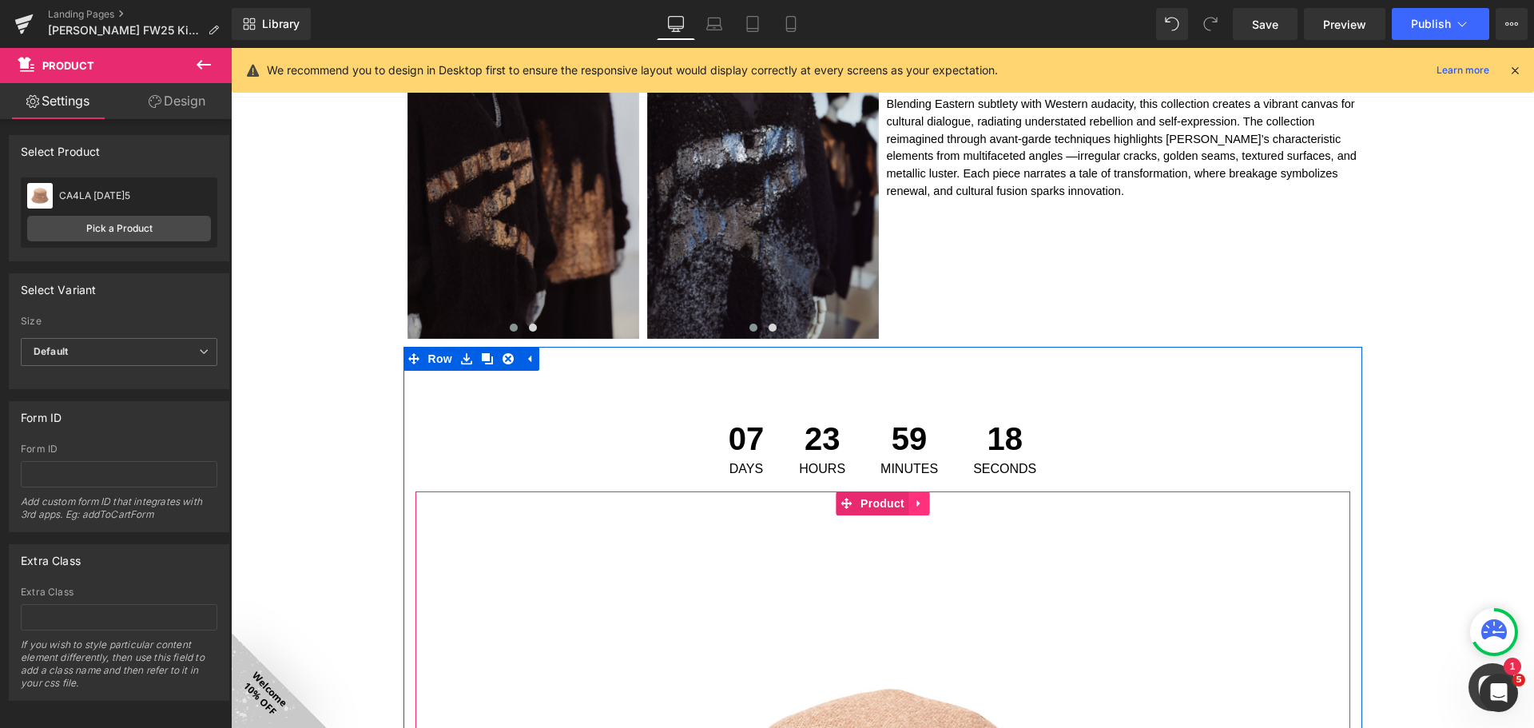
click at [914, 505] on icon at bounding box center [918, 504] width 11 height 12
click at [924, 504] on icon at bounding box center [928, 504] width 11 height 12
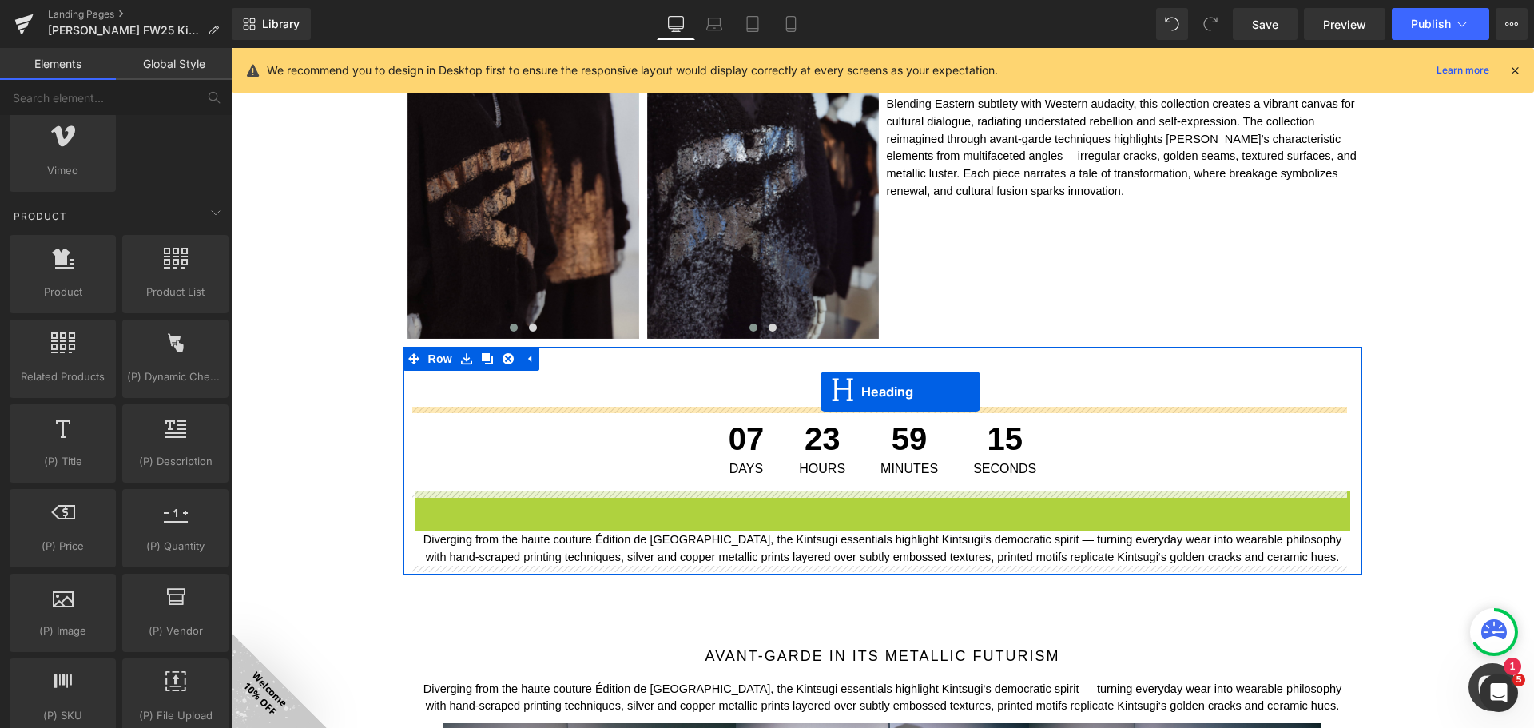
drag, startPoint x: 832, startPoint y: 468, endPoint x: 820, endPoint y: 391, distance: 77.5
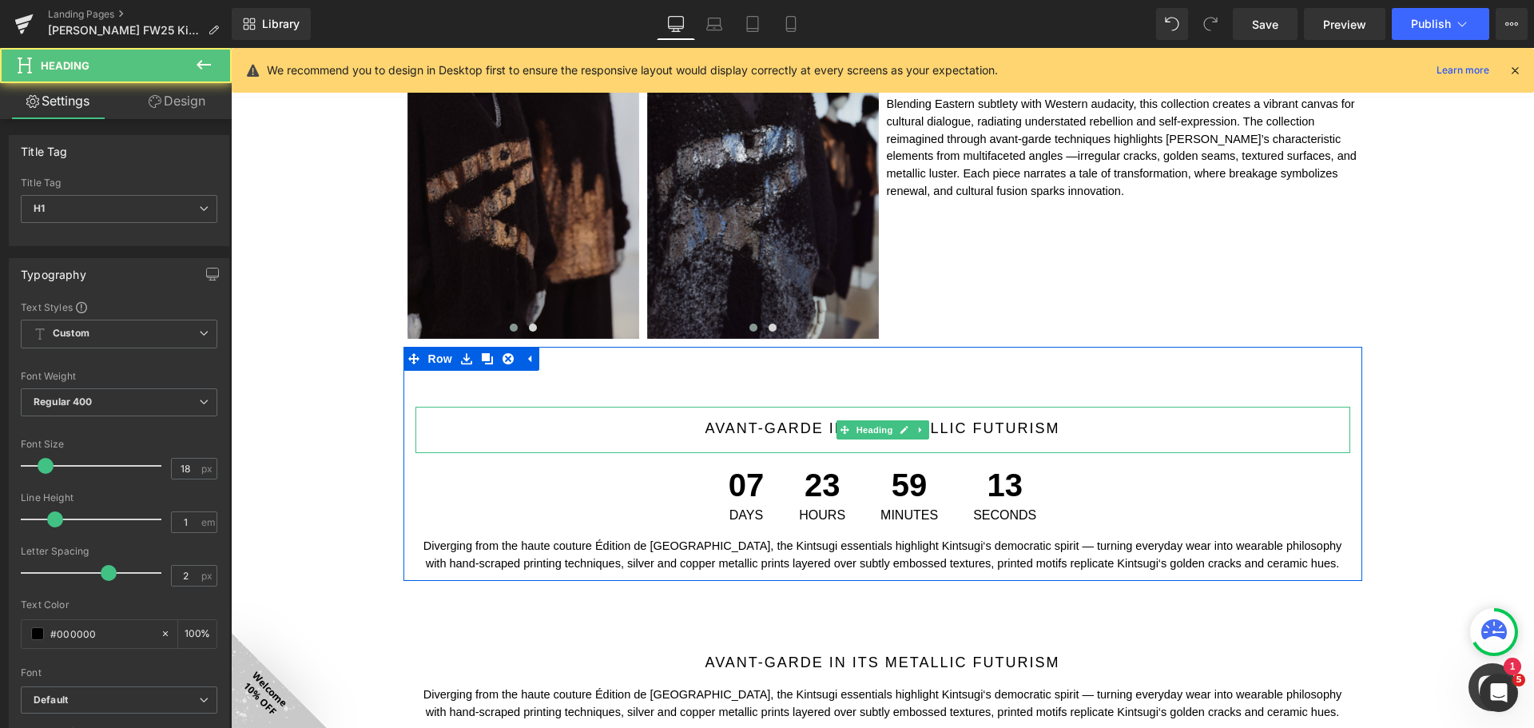
click at [784, 429] on h1 "Avant-garde in its metallic futurism" at bounding box center [882, 428] width 935 height 14
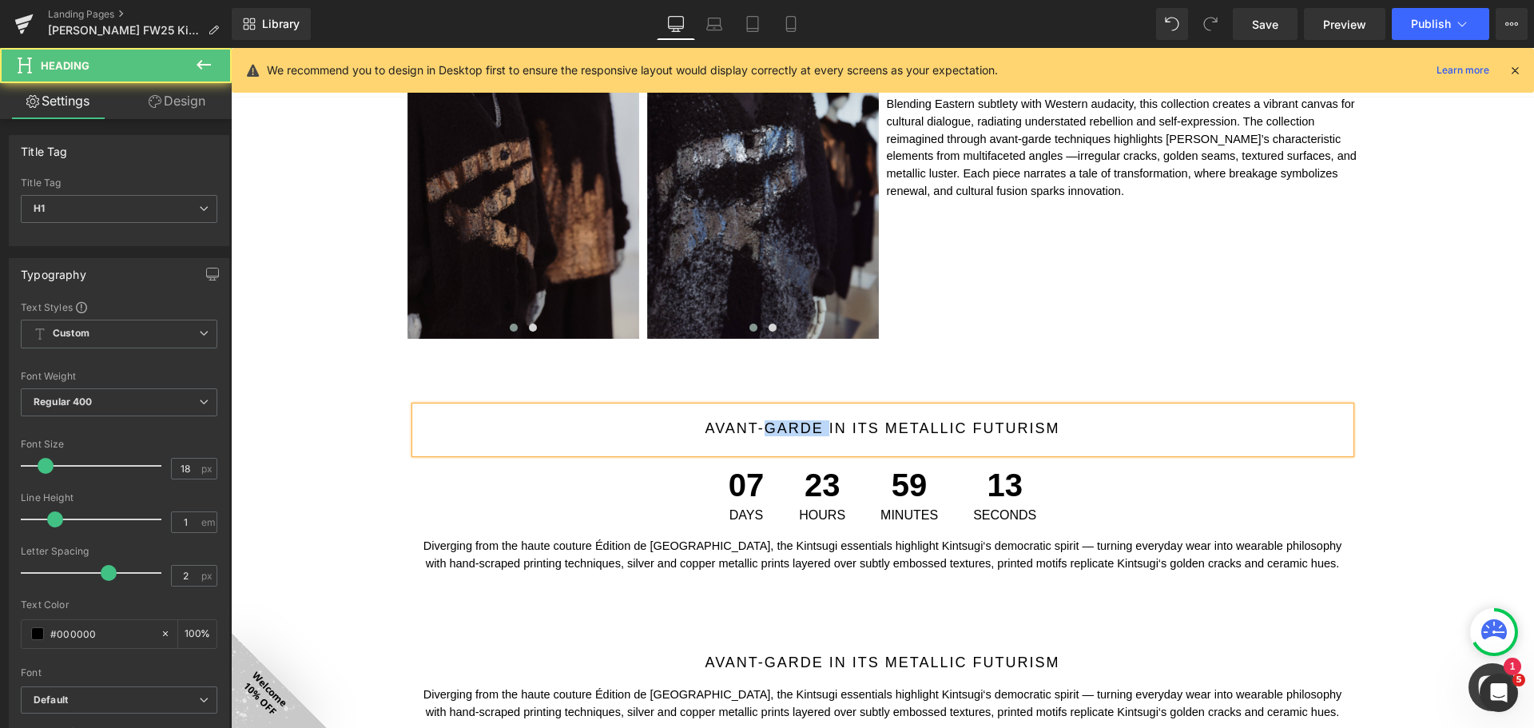
click at [784, 429] on h1 "Avant-garde in its metallic futurism" at bounding box center [882, 428] width 935 height 14
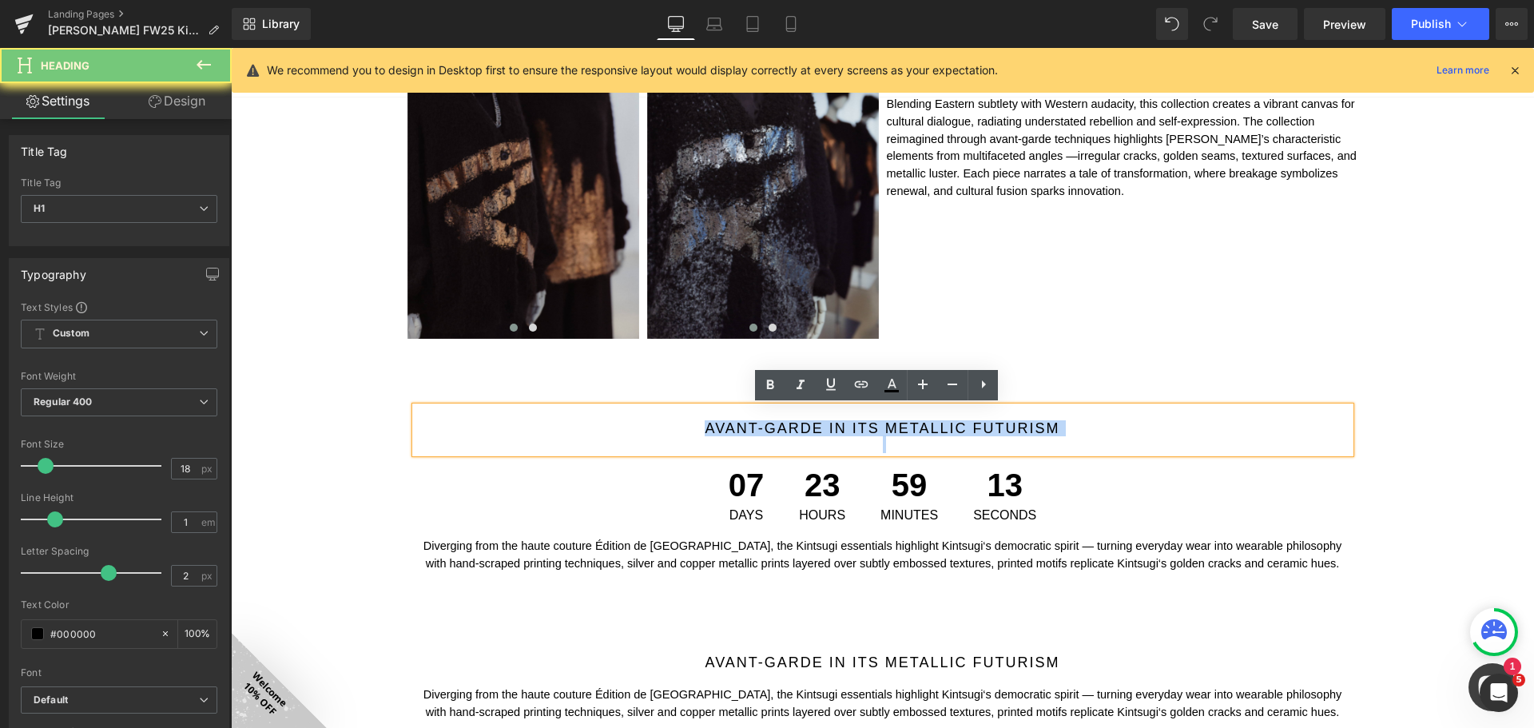
click at [784, 429] on h1 "Avant-garde in its metallic futurism" at bounding box center [882, 428] width 935 height 14
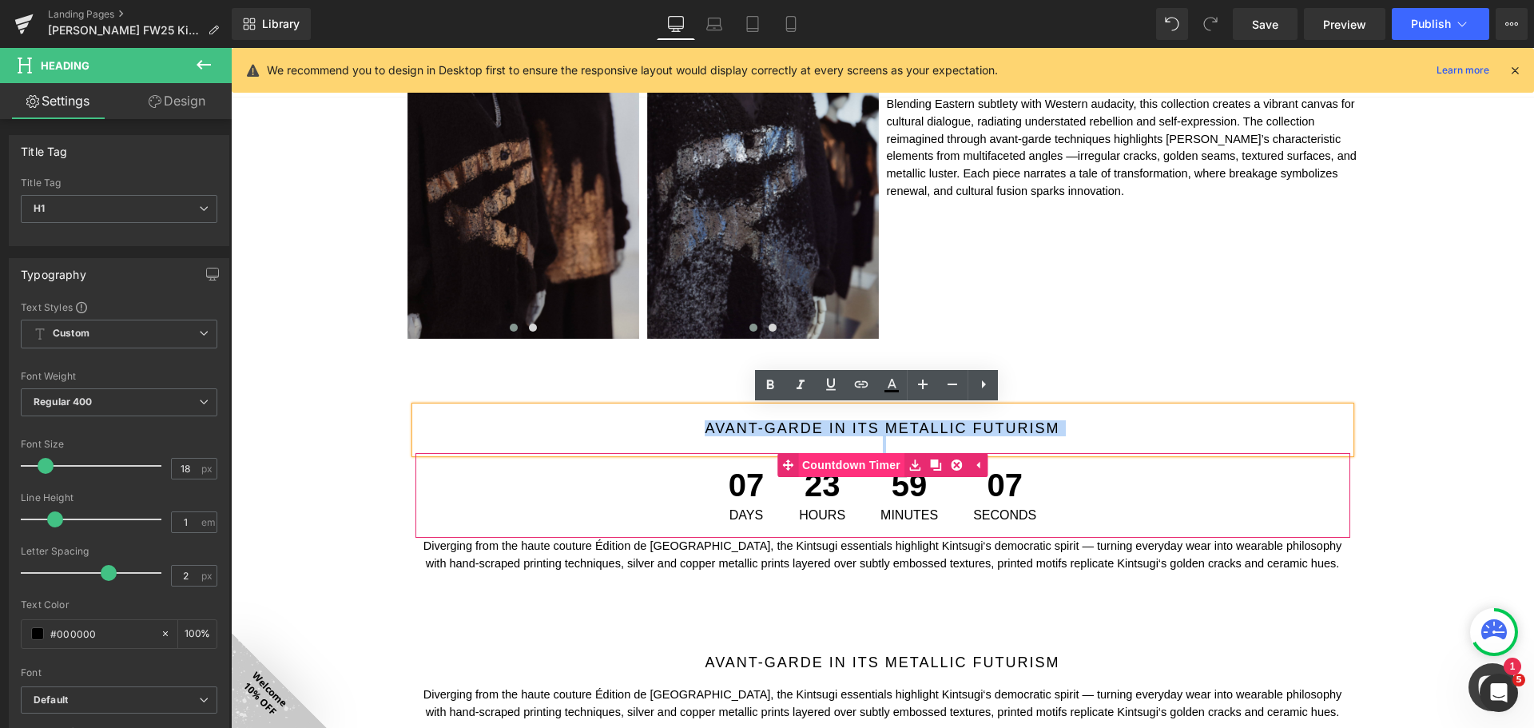
click at [838, 462] on span "Countdown Timer" at bounding box center [851, 465] width 106 height 24
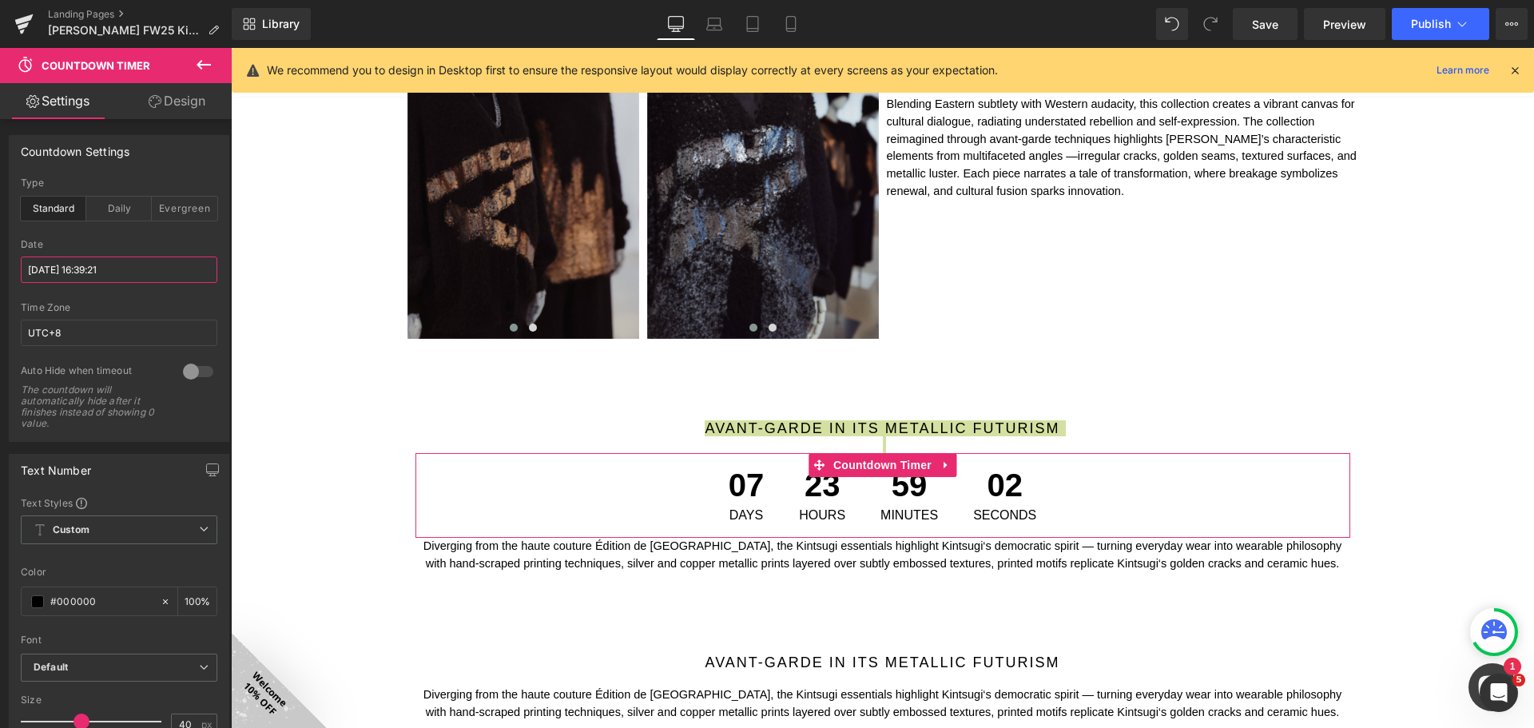
click at [119, 274] on input "[DATE] 16:39:21" at bounding box center [119, 269] width 197 height 26
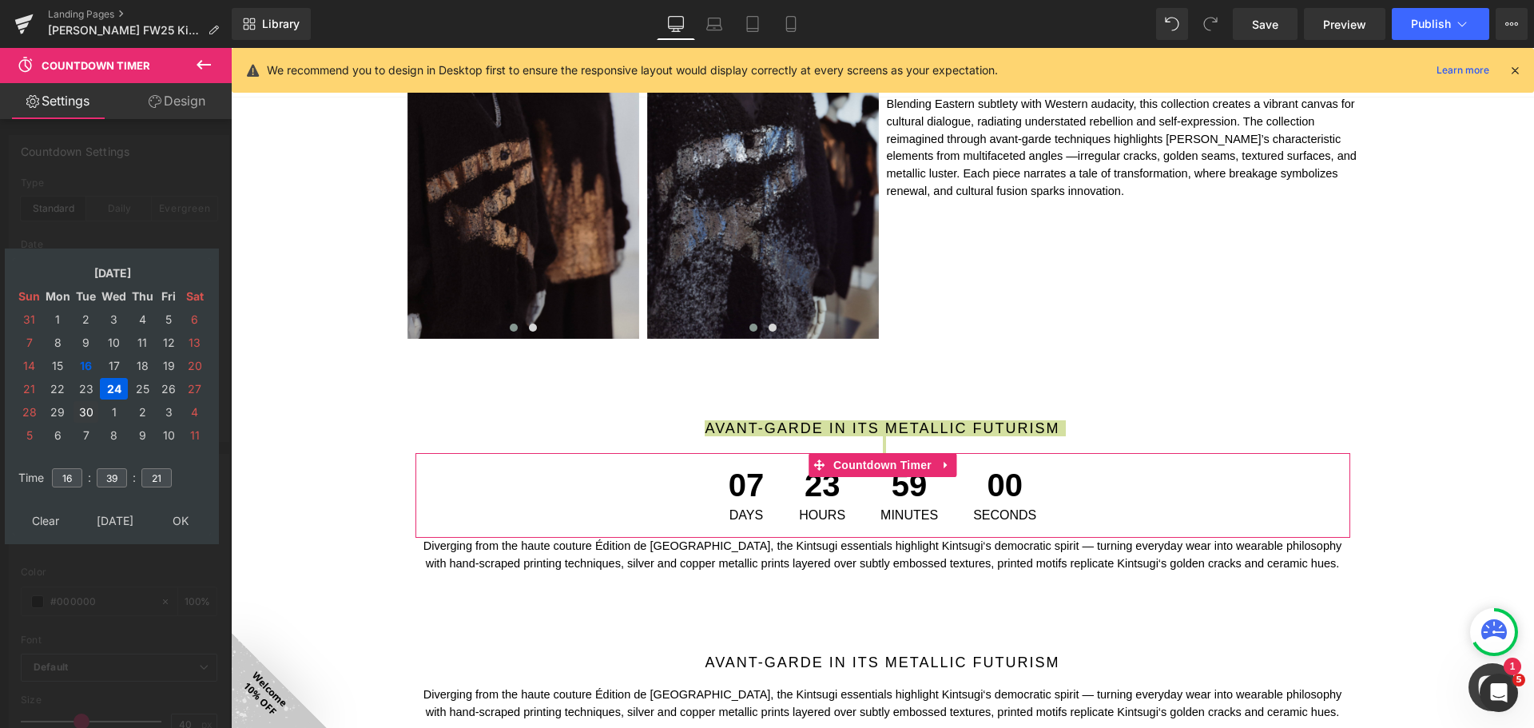
click at [87, 412] on td "30" at bounding box center [85, 412] width 25 height 22
click at [77, 472] on input "16" at bounding box center [67, 477] width 30 height 19
type input "1"
type input "11"
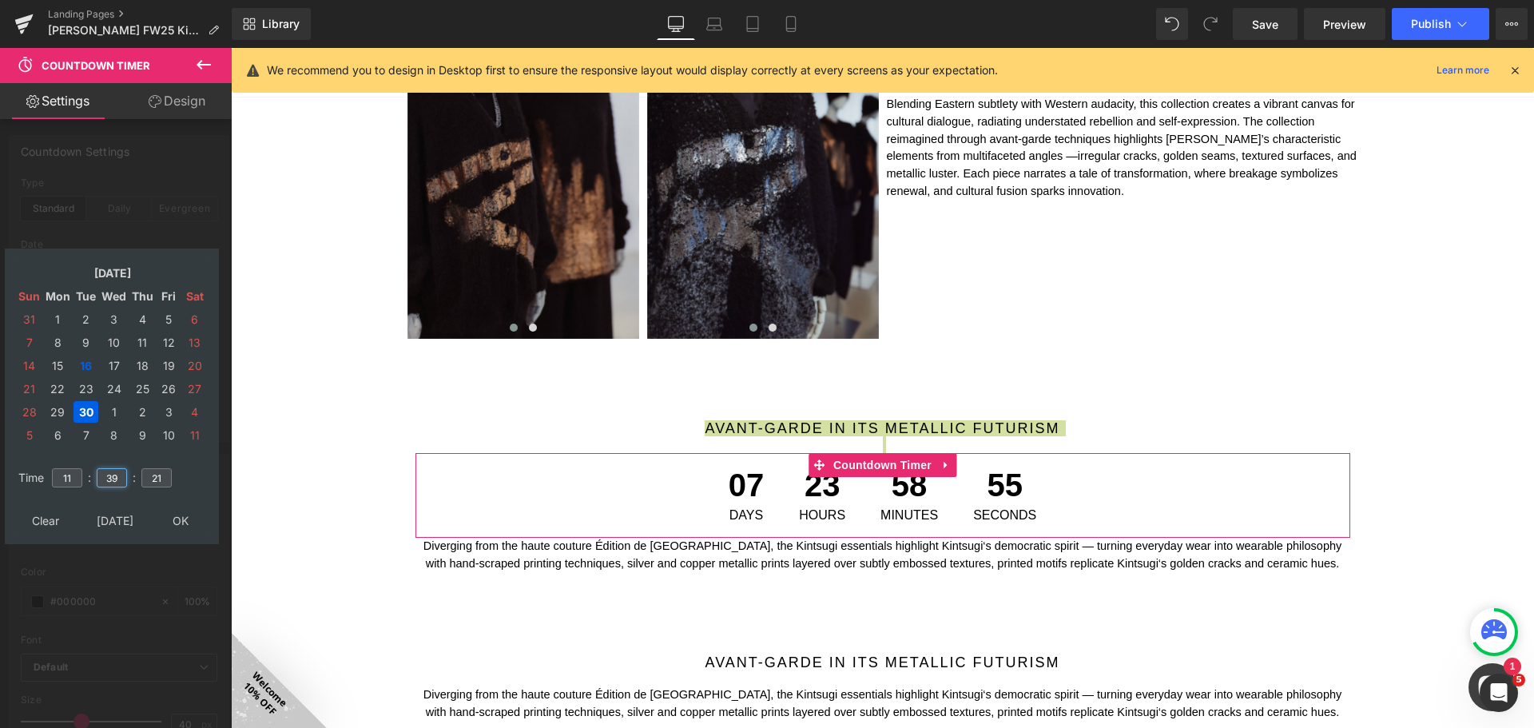
click at [118, 468] on input "39" at bounding box center [112, 477] width 30 height 19
type input "3"
type input "59"
click at [161, 478] on input "21" at bounding box center [156, 477] width 30 height 19
type input "2"
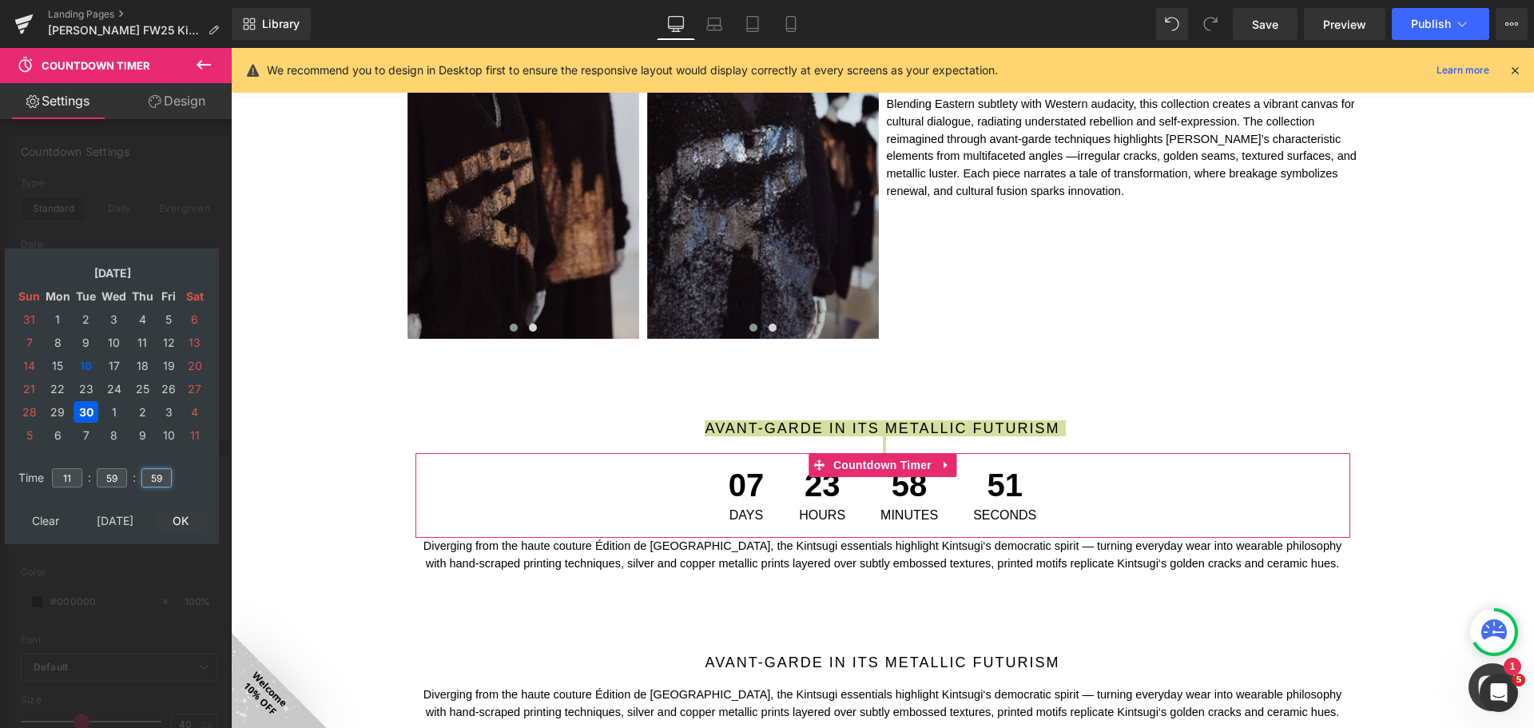
type input "59"
type input "[DATE] 11:59:59"
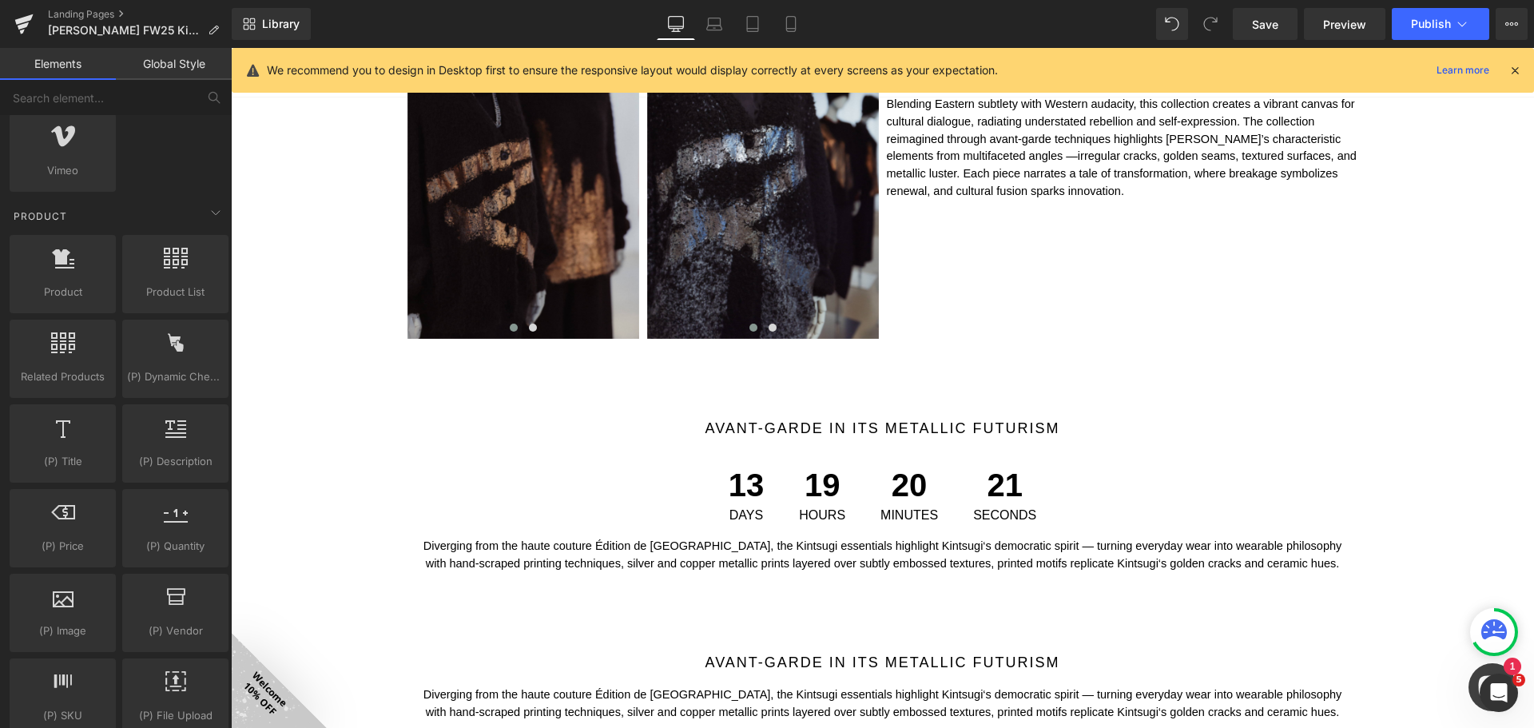
click at [1459, 502] on div "Image FALL WINTER 2025 Kintsugi Collection Heading Image Image Image Row 50px I…" at bounding box center [882, 388] width 1303 height 3084
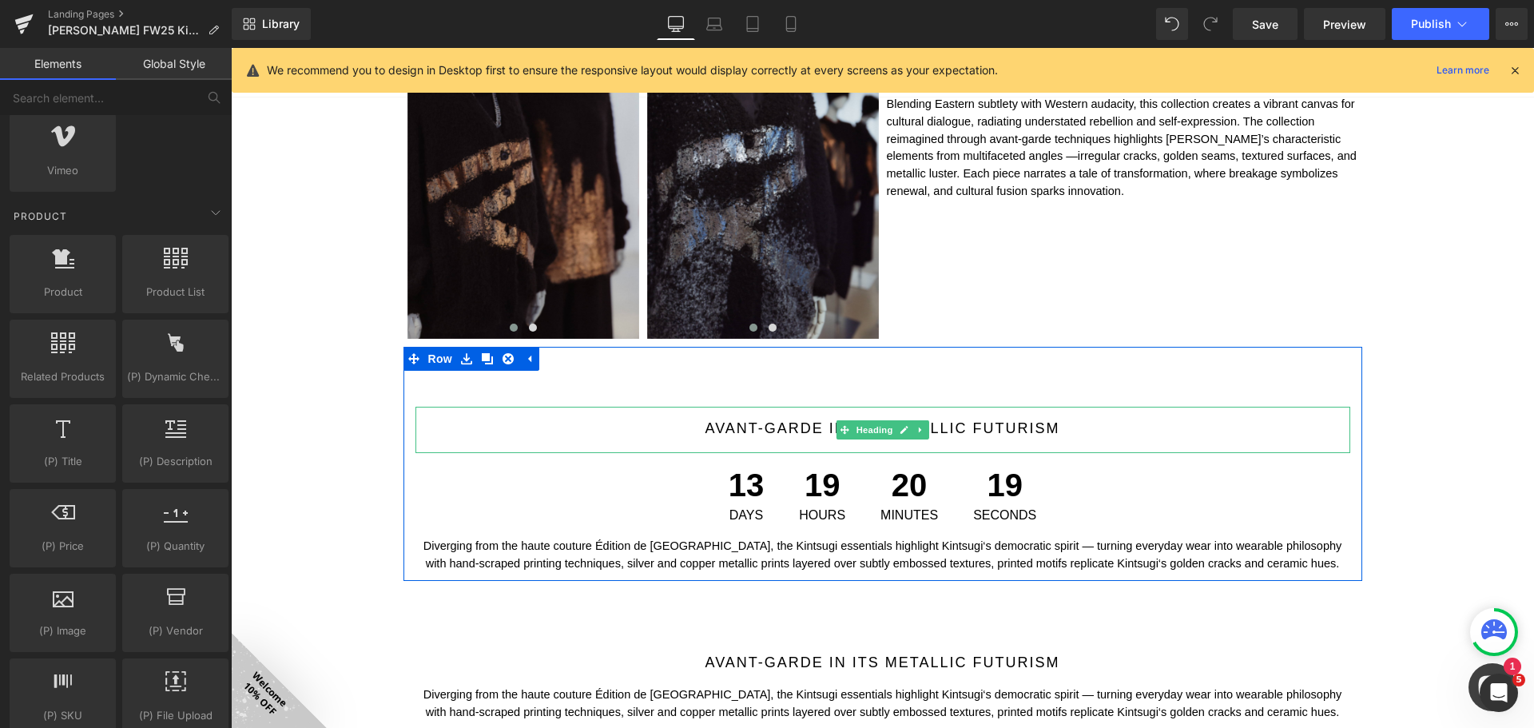
click at [783, 428] on h1 "Avant-garde in its metallic futurism" at bounding box center [882, 428] width 935 height 14
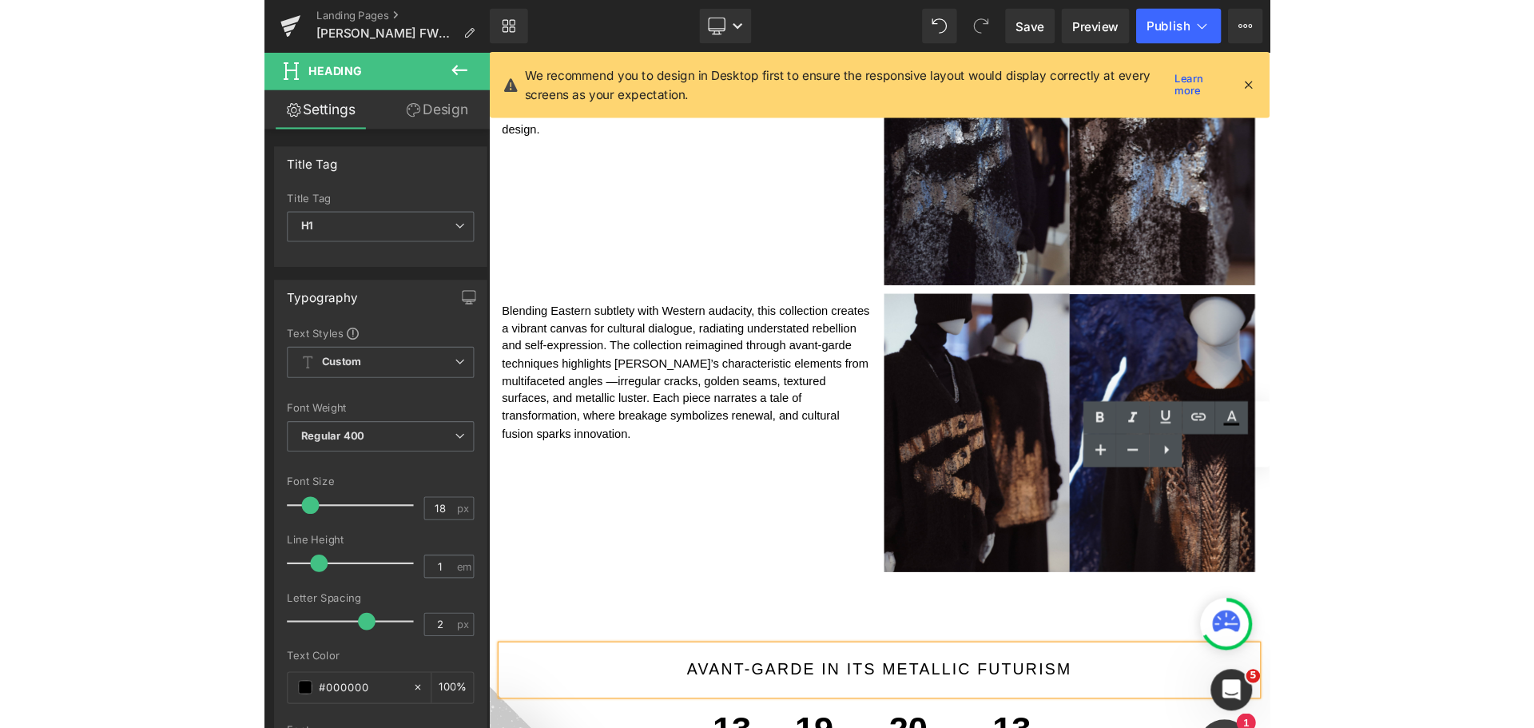
scroll to position [1438, 0]
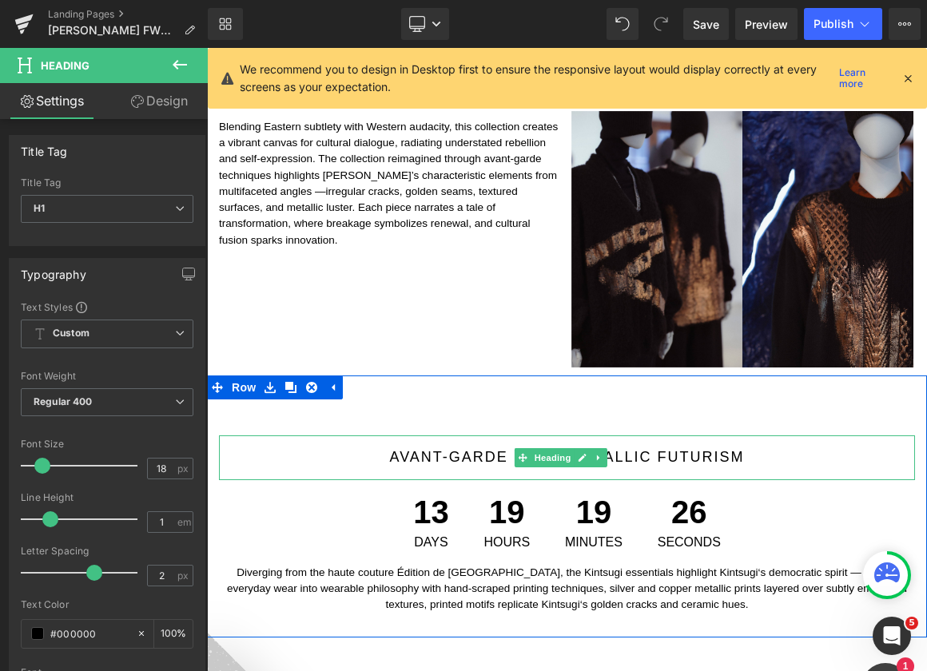
click at [478, 450] on h1 "Avant-garde in its metallic futurism" at bounding box center [567, 457] width 696 height 14
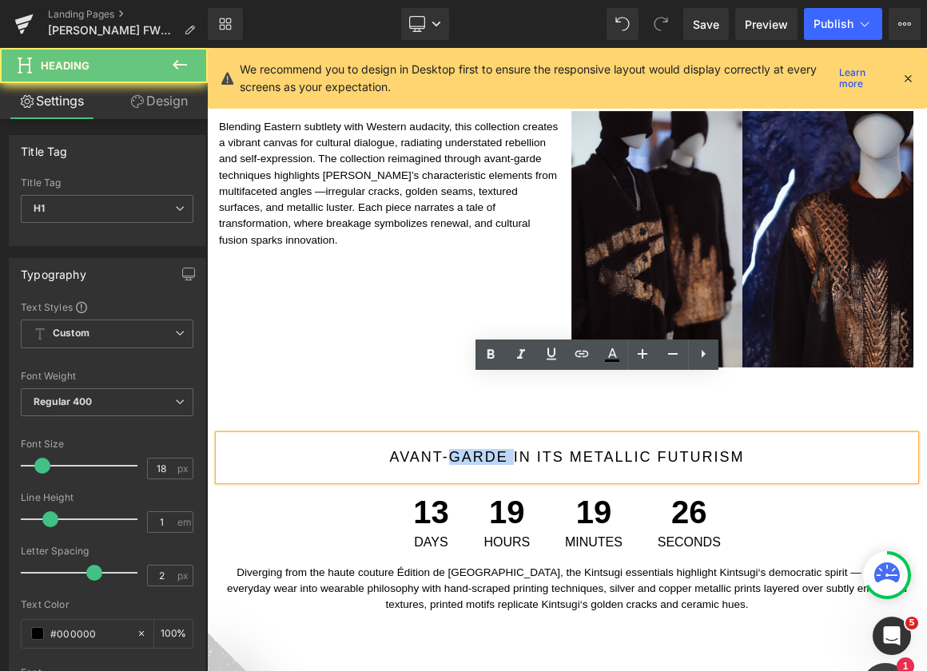
click at [478, 450] on h1 "Avant-garde in its metallic futurism" at bounding box center [567, 457] width 696 height 14
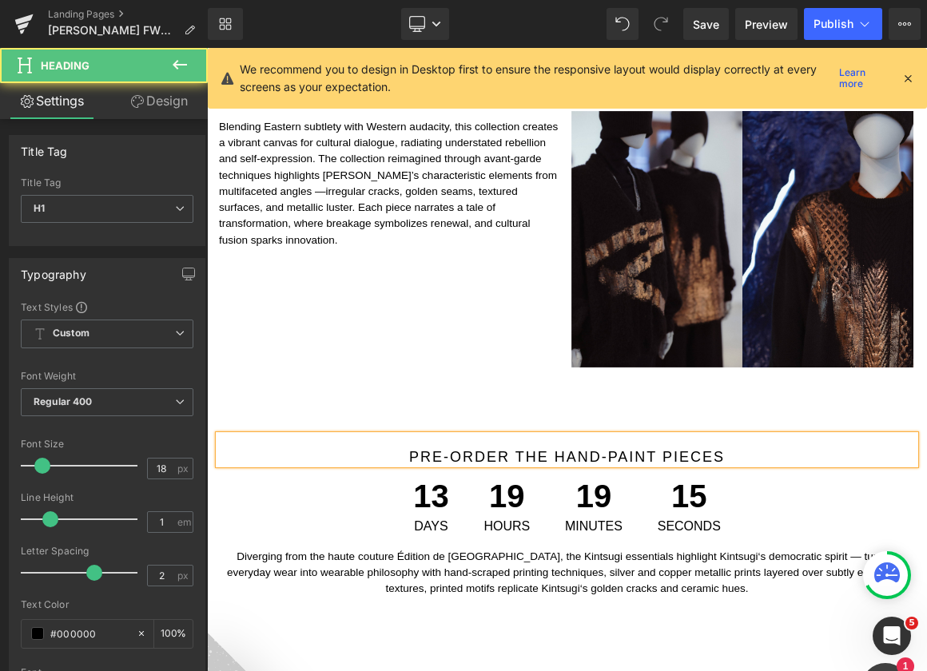
click at [546, 450] on h1 "pre-order the hand-paint pieces" at bounding box center [567, 457] width 696 height 14
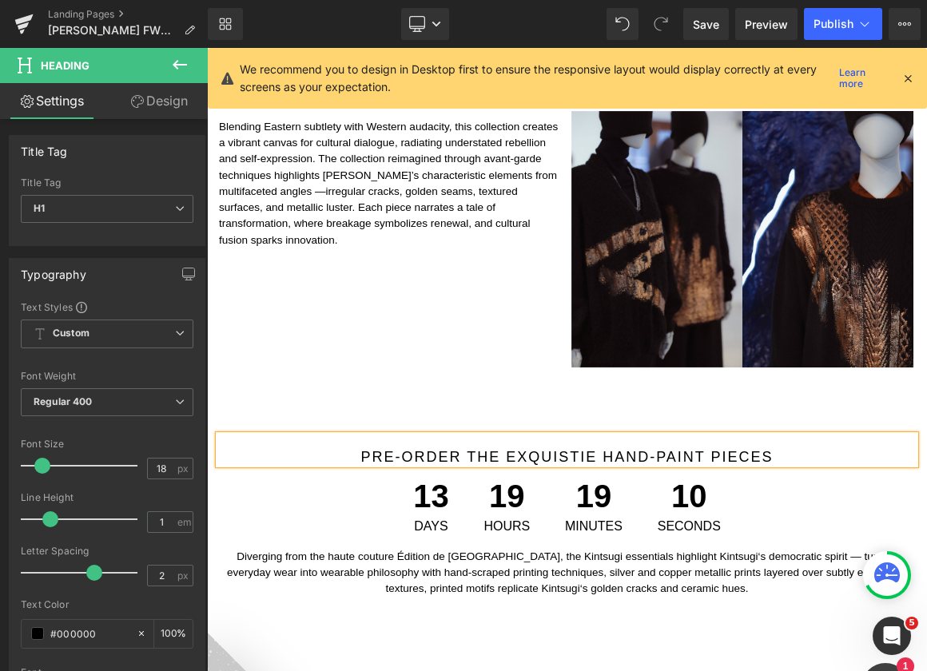
click at [568, 450] on h1 "pre-order the exquistie hand-paint pieces" at bounding box center [567, 457] width 696 height 14
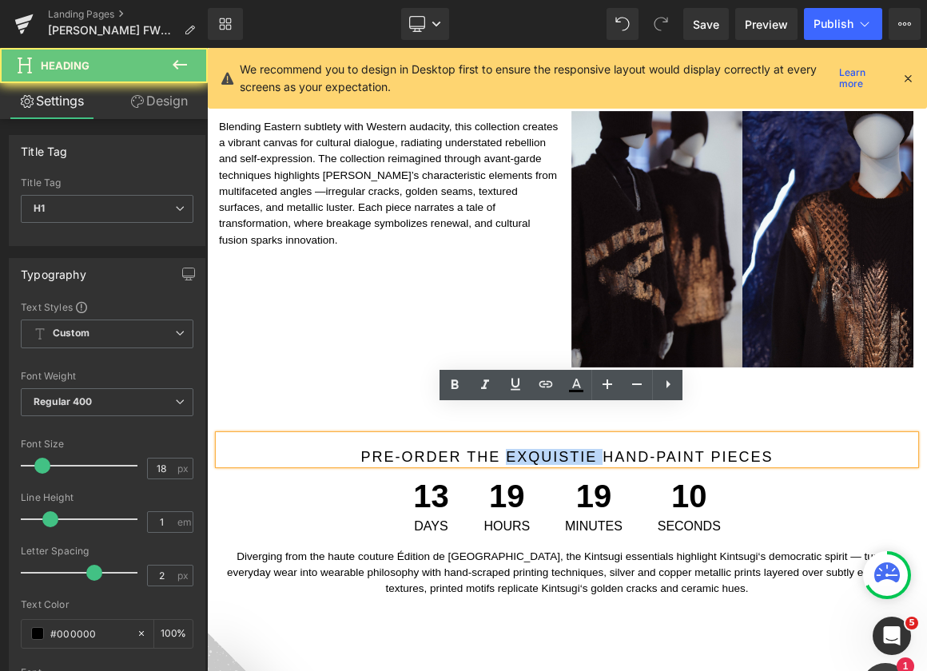
click at [567, 450] on h1 "pre-order the exquistie hand-paint pieces" at bounding box center [567, 457] width 696 height 14
copy h1 "exquistie"
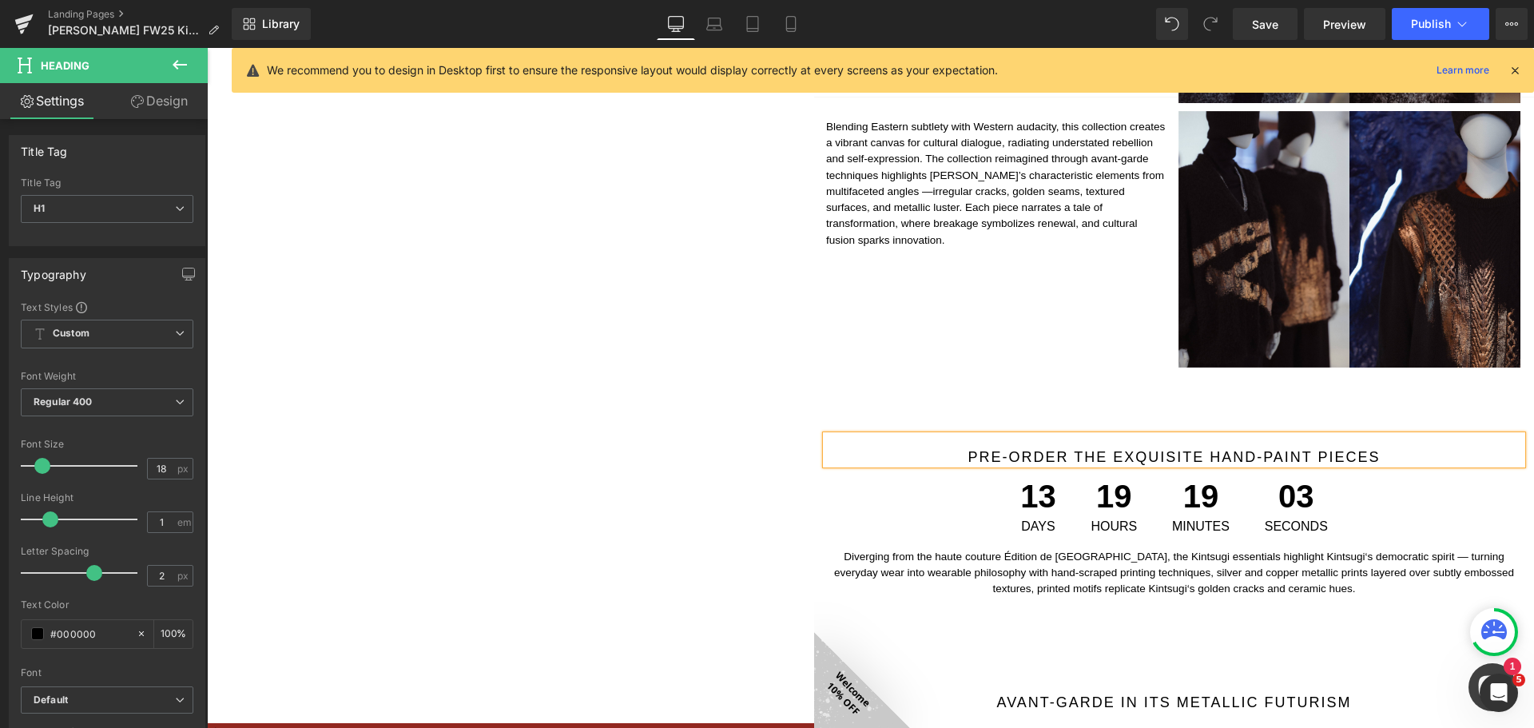
scroll to position [1278, 0]
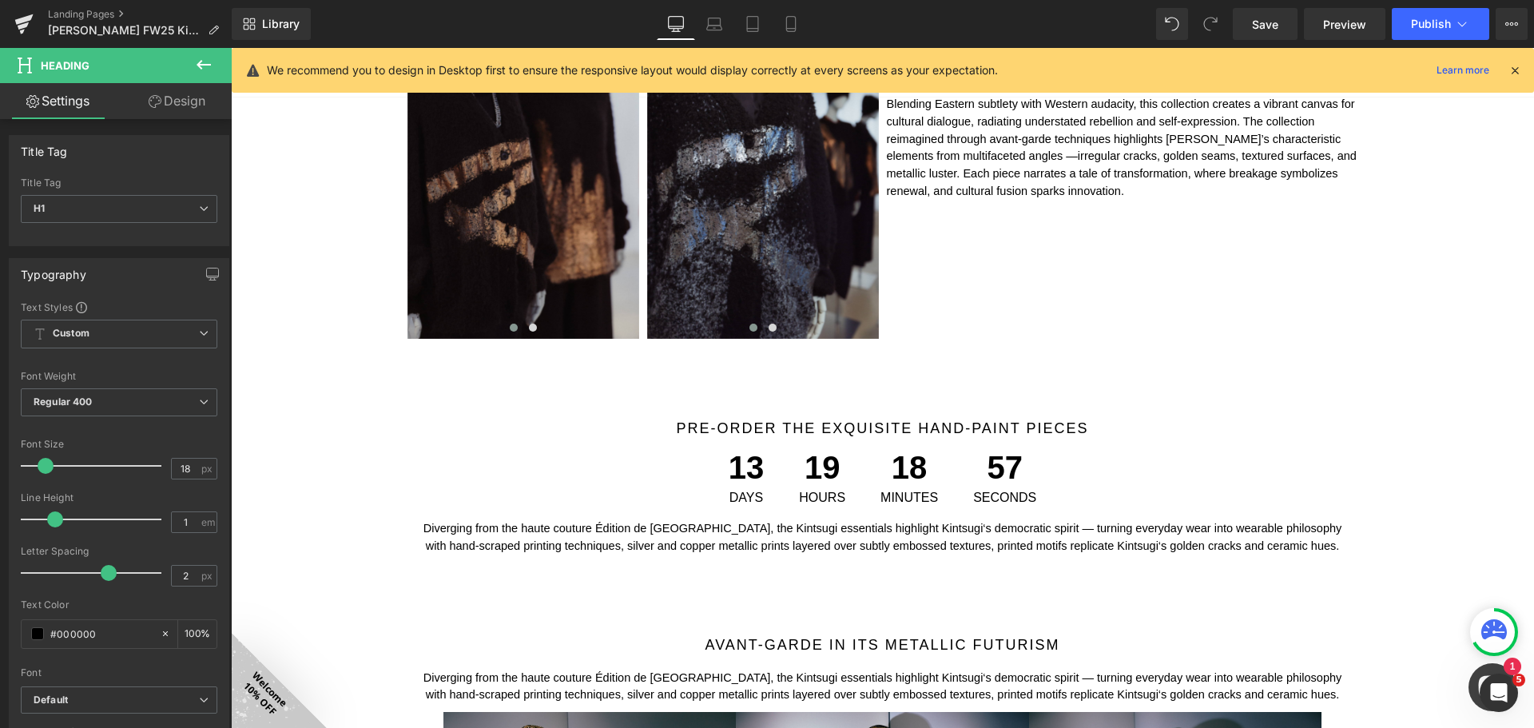
click at [197, 55] on icon at bounding box center [203, 64] width 19 height 19
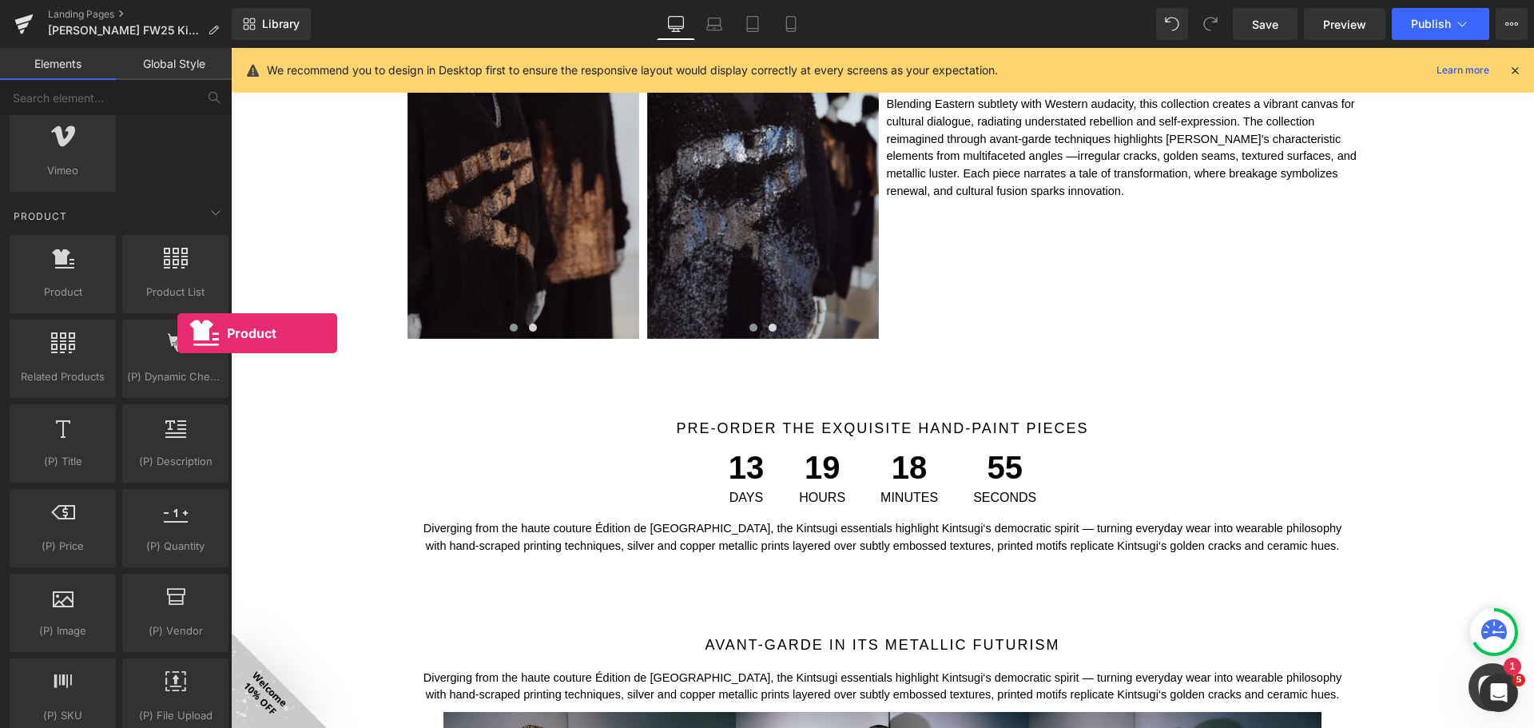
drag, startPoint x: 75, startPoint y: 283, endPoint x: 117, endPoint y: 133, distance: 155.3
click at [117, 244] on div "Product products, goods, sells Product List products, lists, collections, goods…" at bounding box center [118, 613] width 225 height 762
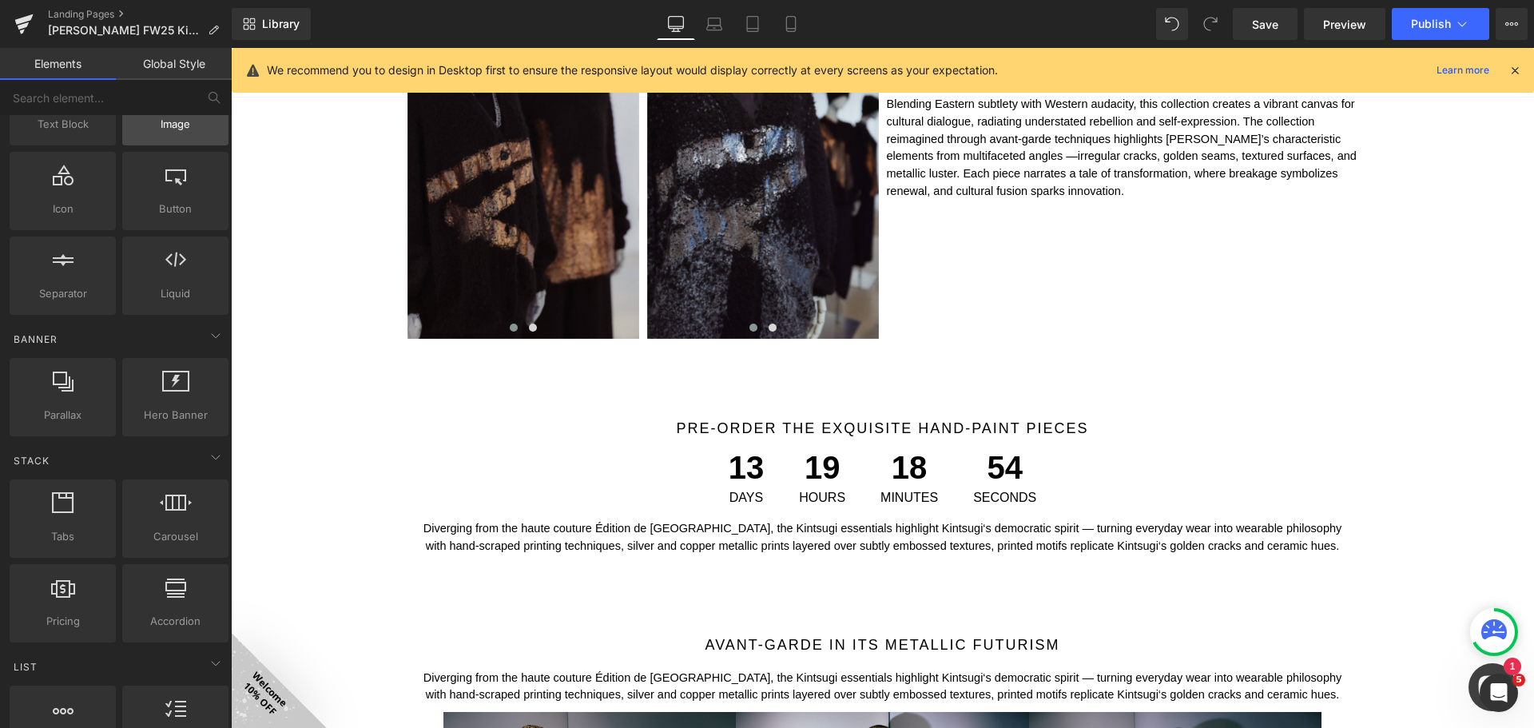
scroll to position [0, 0]
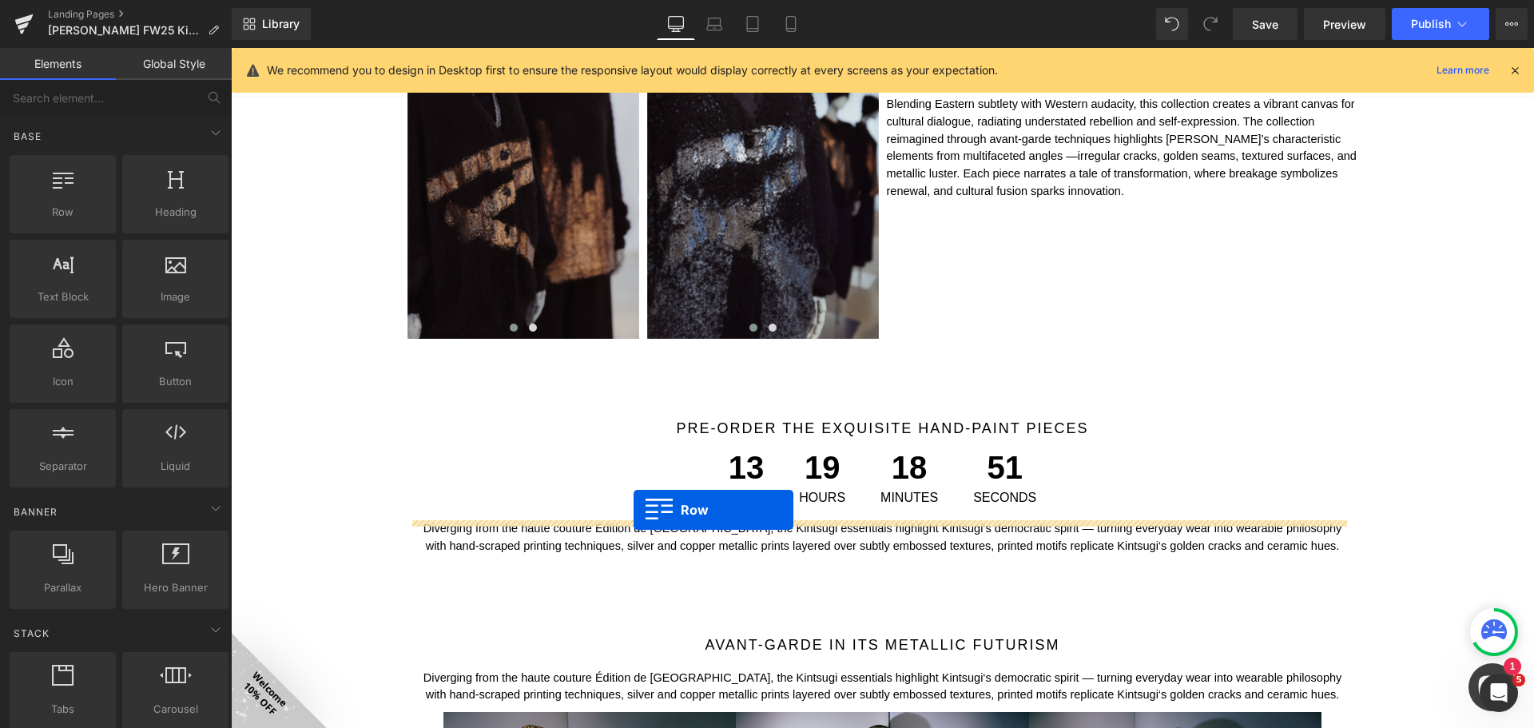
drag, startPoint x: 294, startPoint y: 238, endPoint x: 633, endPoint y: 510, distance: 434.8
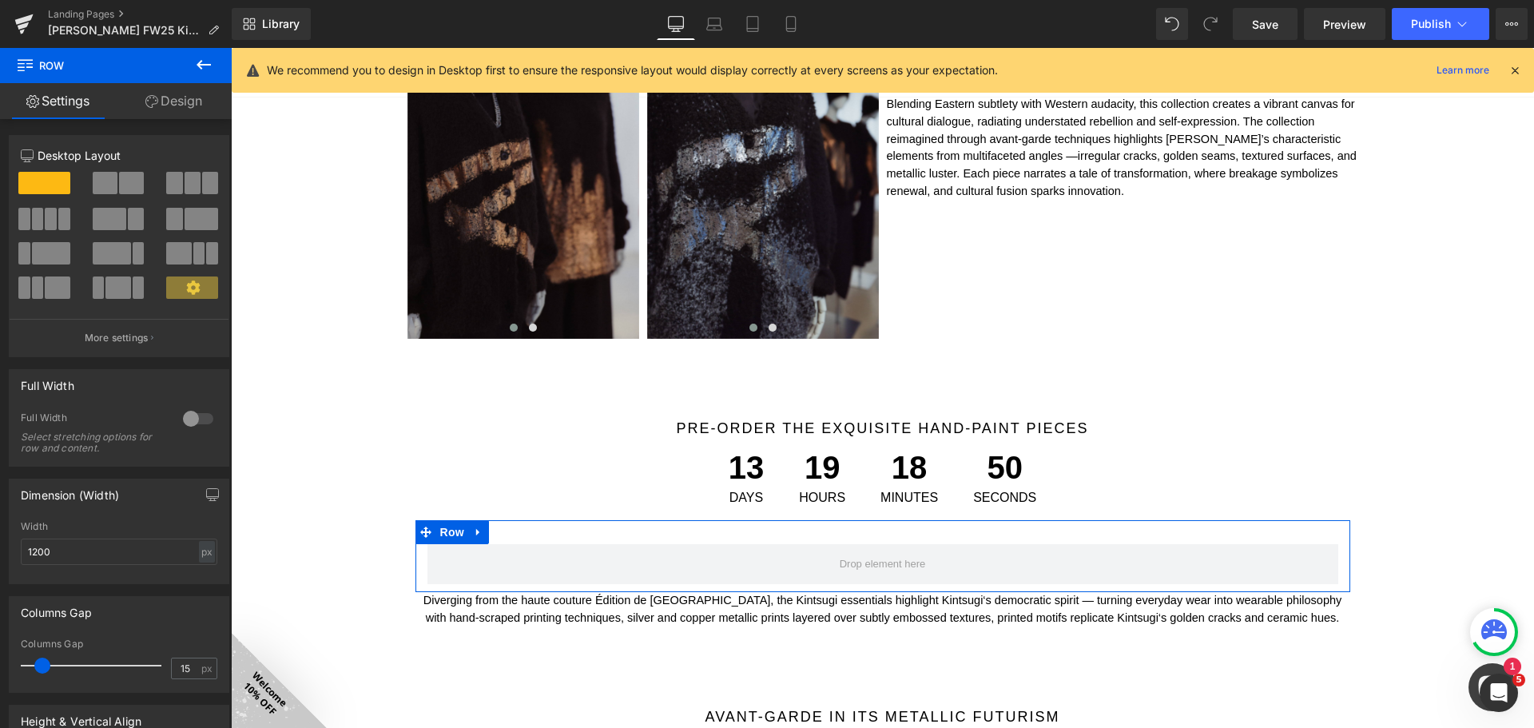
click at [185, 176] on span at bounding box center [193, 183] width 16 height 22
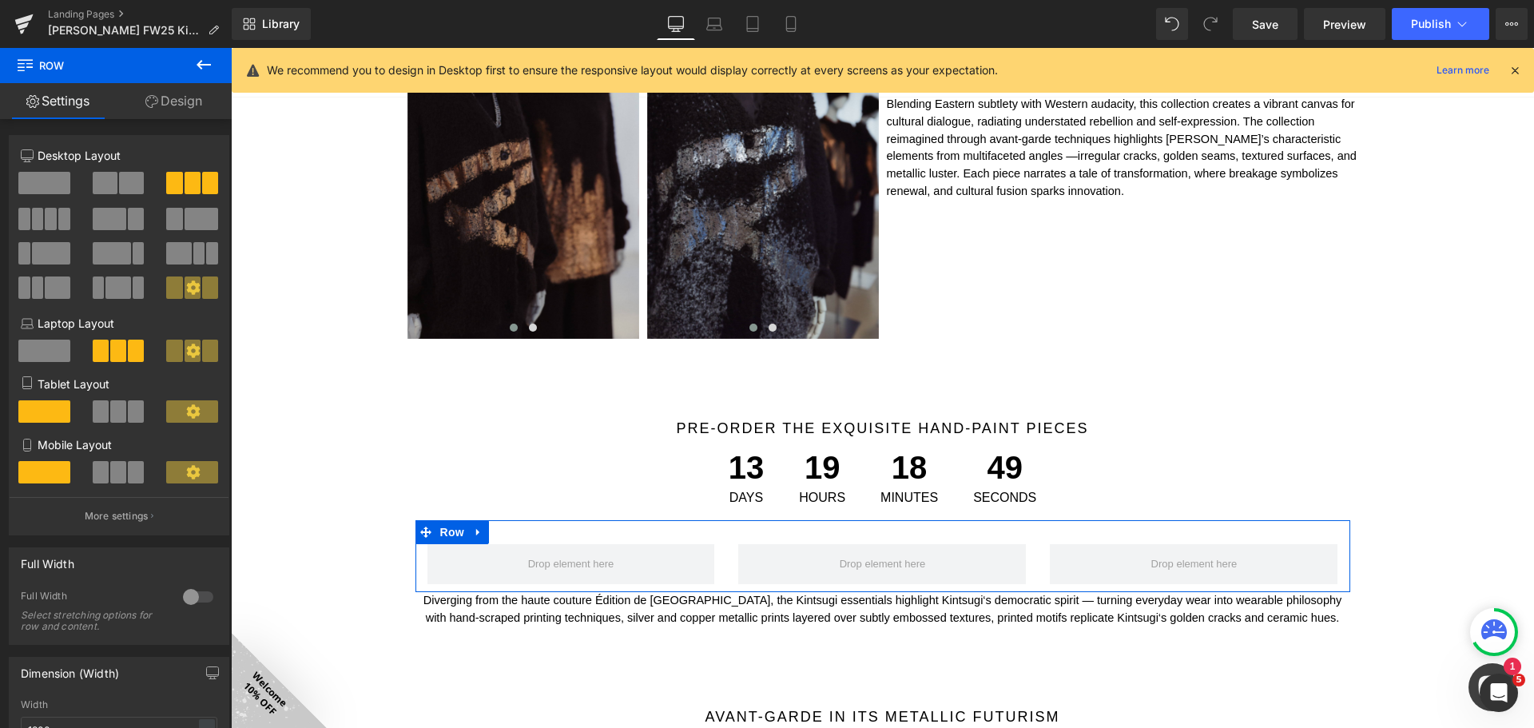
click at [119, 413] on span at bounding box center [118, 411] width 16 height 22
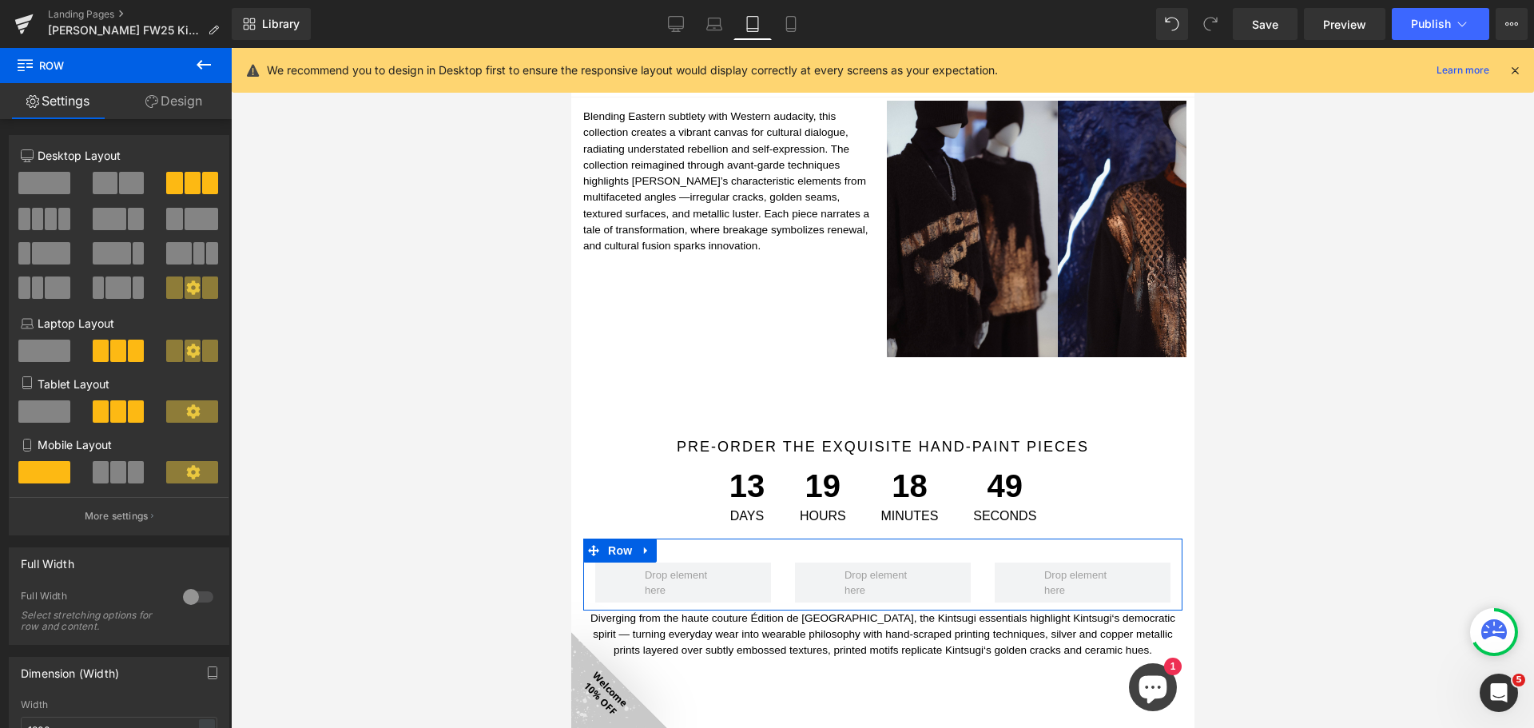
click at [120, 471] on span at bounding box center [118, 472] width 16 height 22
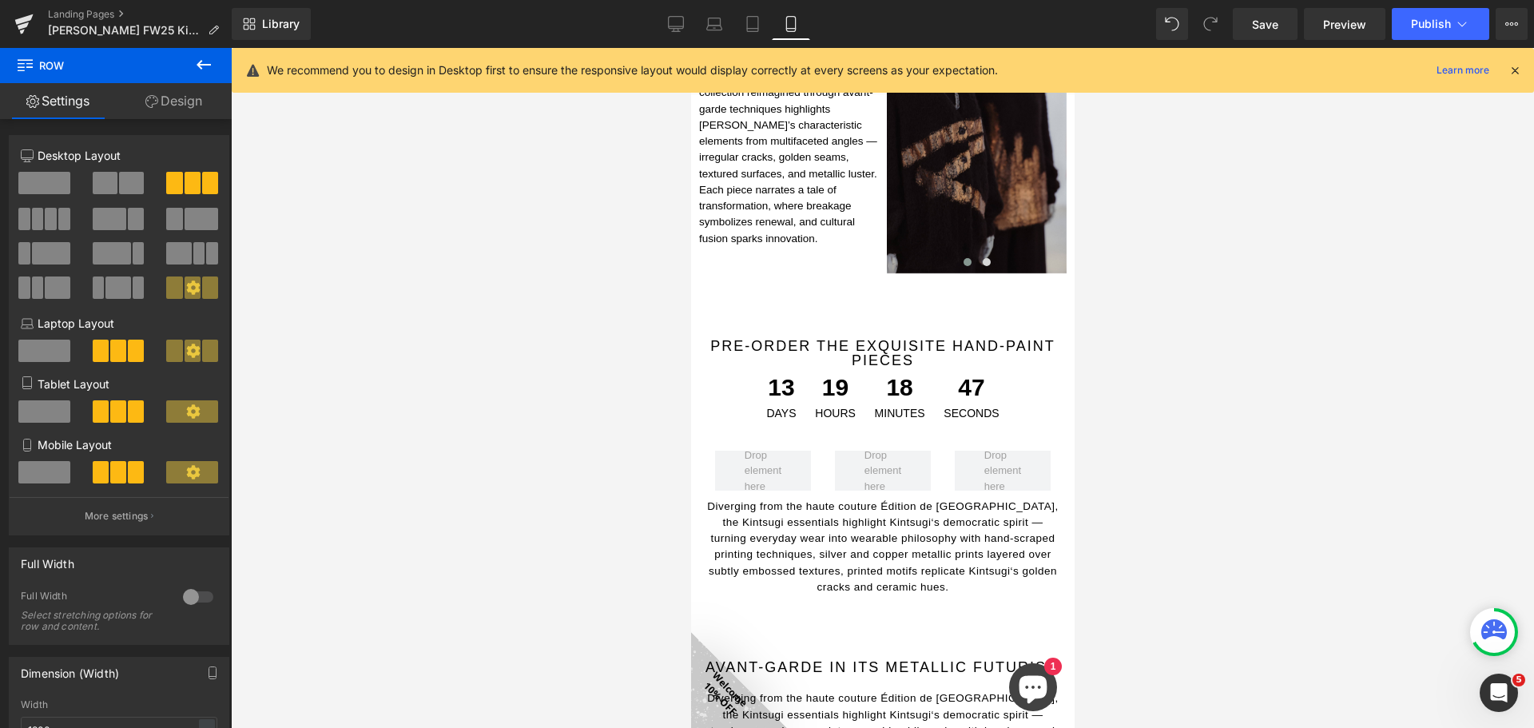
scroll to position [1674, 0]
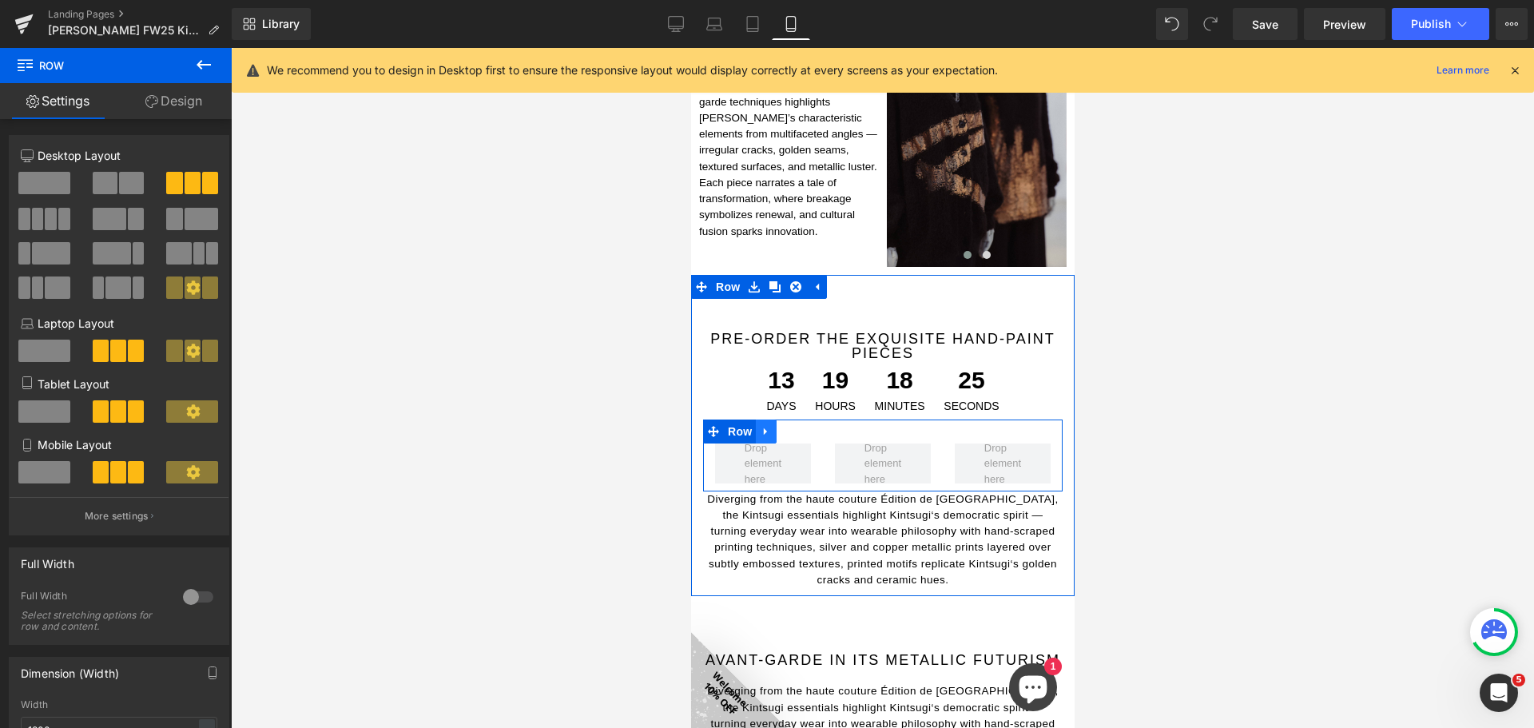
click at [772, 419] on link at bounding box center [765, 431] width 21 height 24
drag, startPoint x: 809, startPoint y: 411, endPoint x: 792, endPoint y: 398, distance: 21.1
click at [809, 425] on icon at bounding box center [806, 431] width 11 height 12
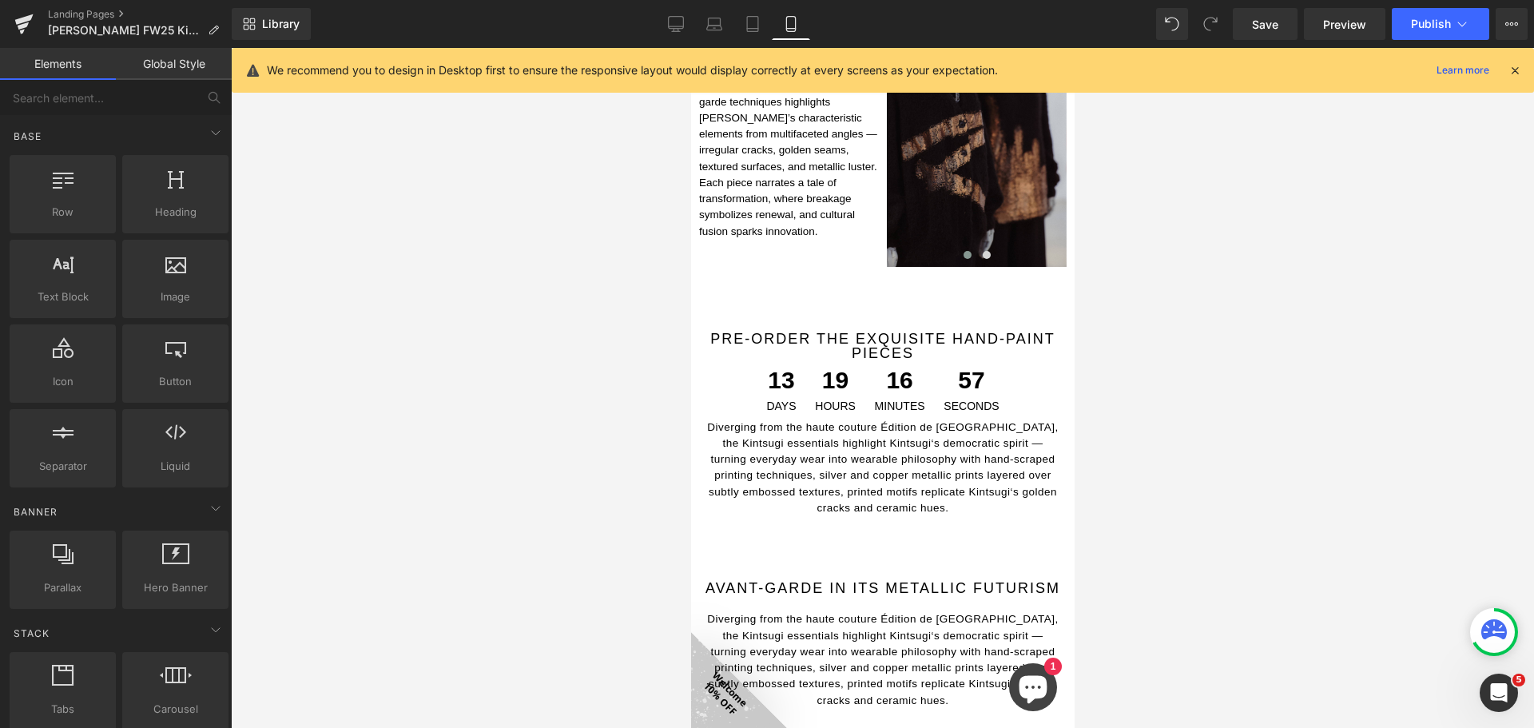
scroll to position [1275, 0]
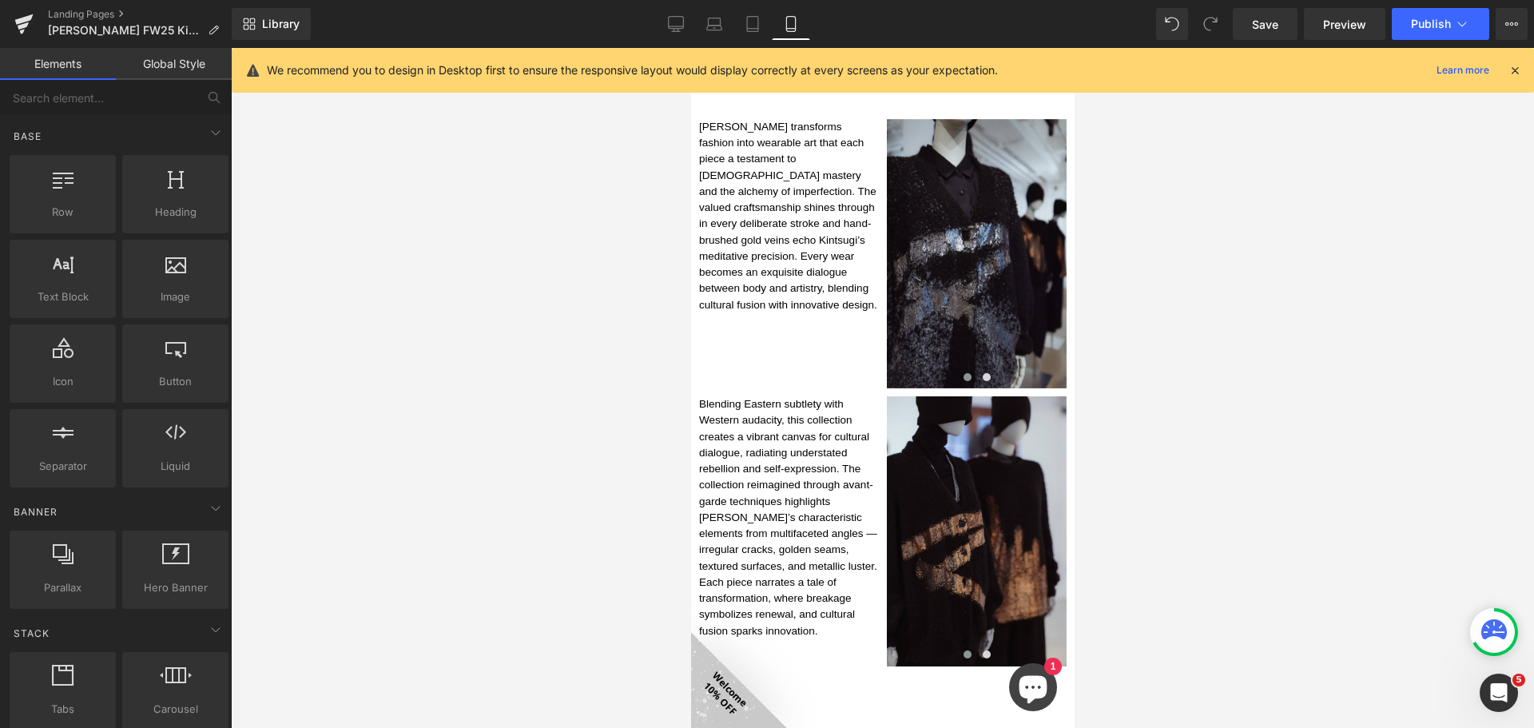
drag, startPoint x: 1239, startPoint y: 286, endPoint x: 1213, endPoint y: 281, distance: 26.0
click at [1231, 283] on div at bounding box center [882, 388] width 1303 height 680
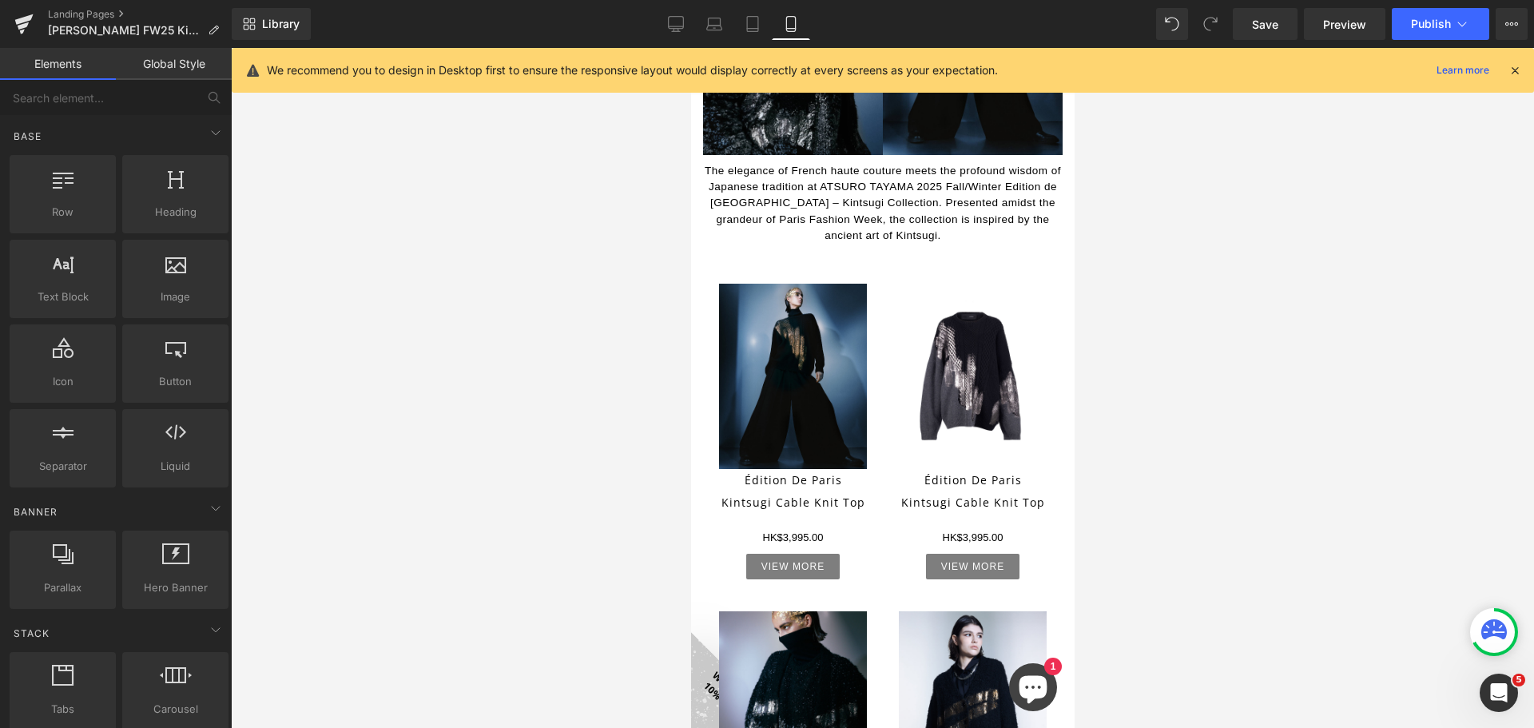
scroll to position [316, 0]
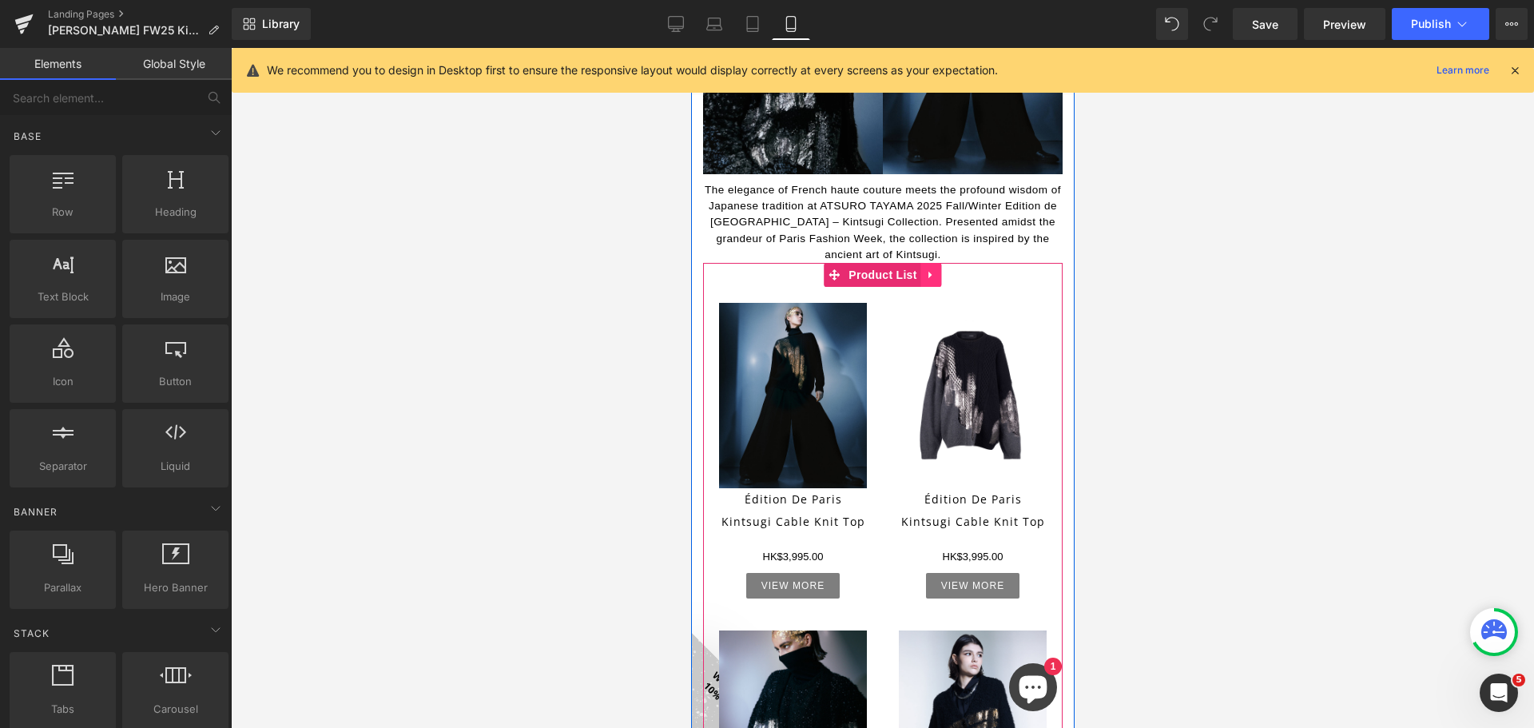
click at [931, 280] on link at bounding box center [930, 275] width 21 height 24
click at [939, 273] on icon at bounding box center [940, 275] width 11 height 12
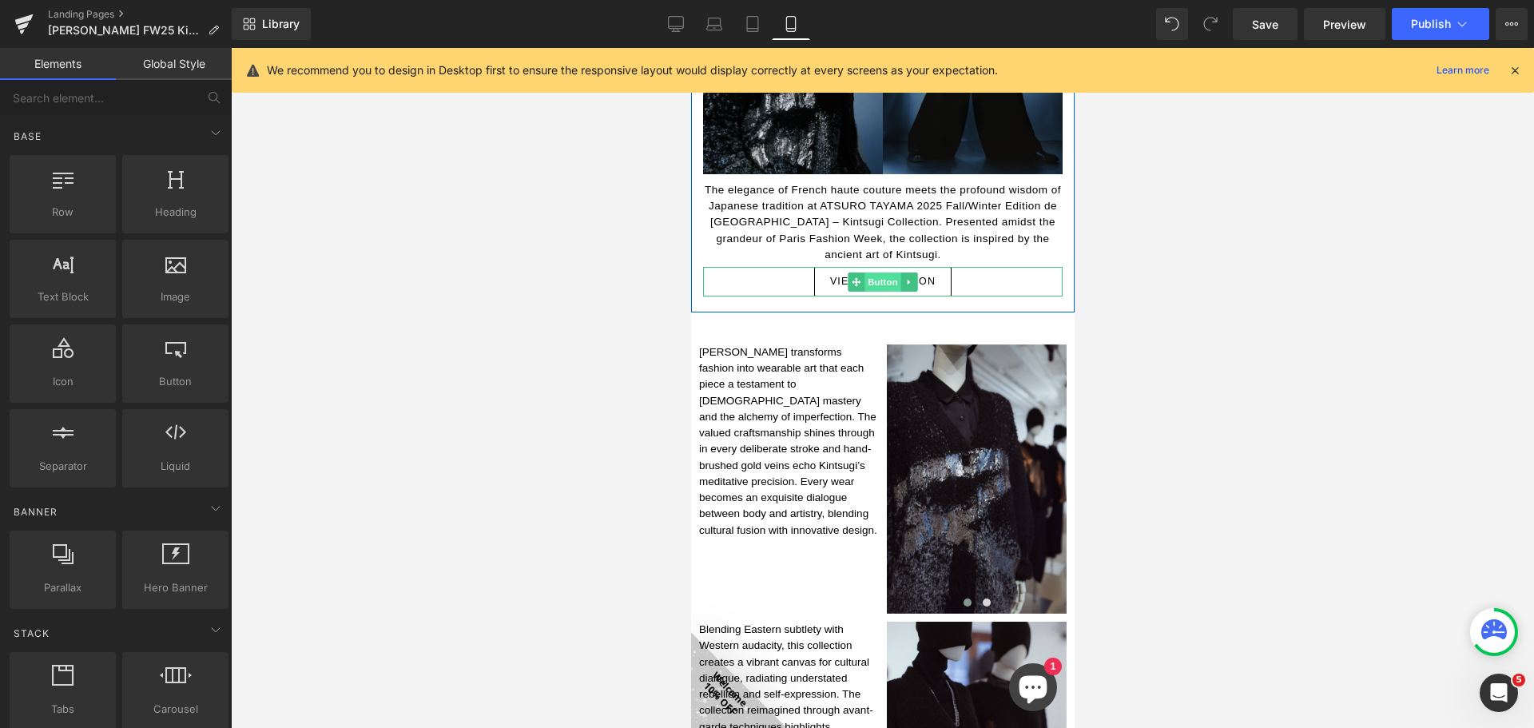
click at [880, 277] on span "Button" at bounding box center [882, 281] width 37 height 19
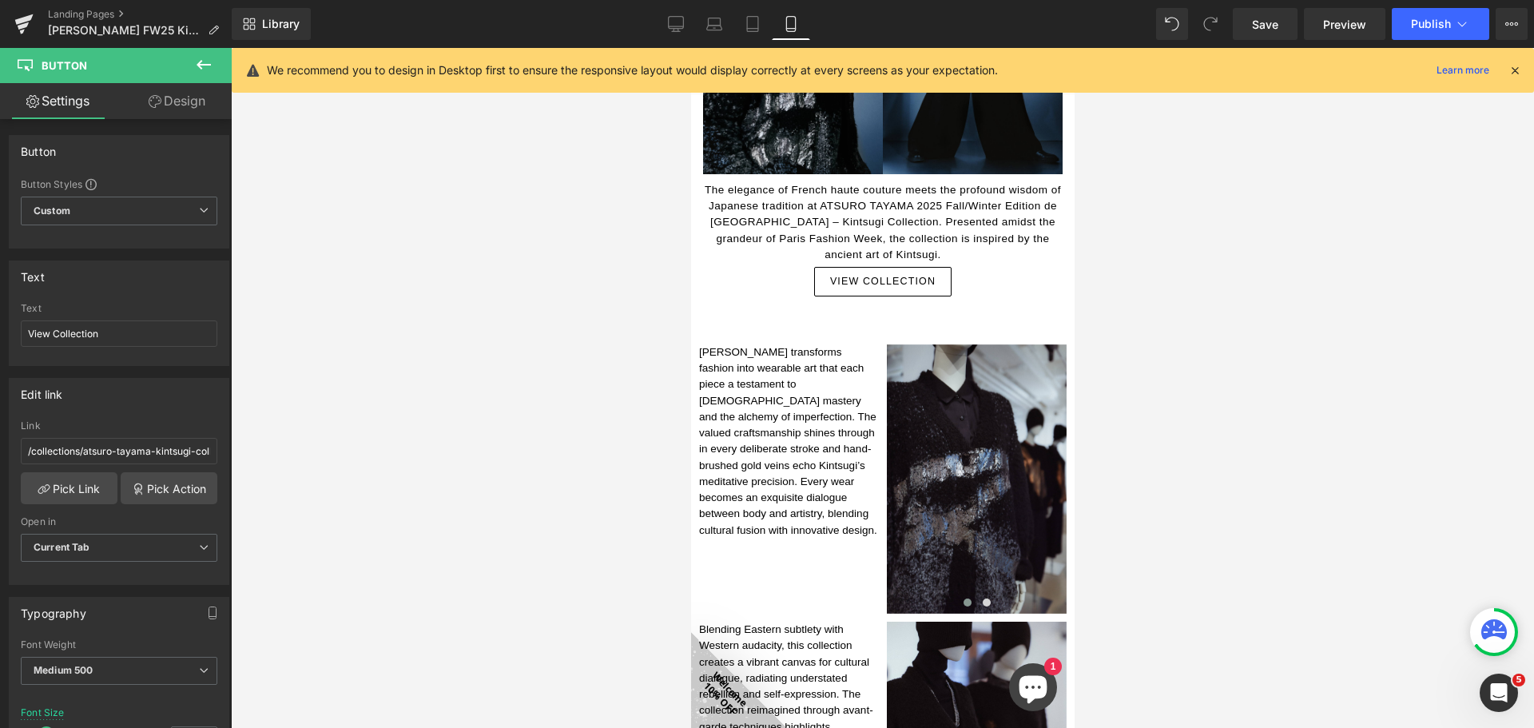
click at [1196, 316] on div at bounding box center [882, 388] width 1303 height 680
click at [677, 17] on icon at bounding box center [676, 24] width 16 height 16
type input "13"
type input "100"
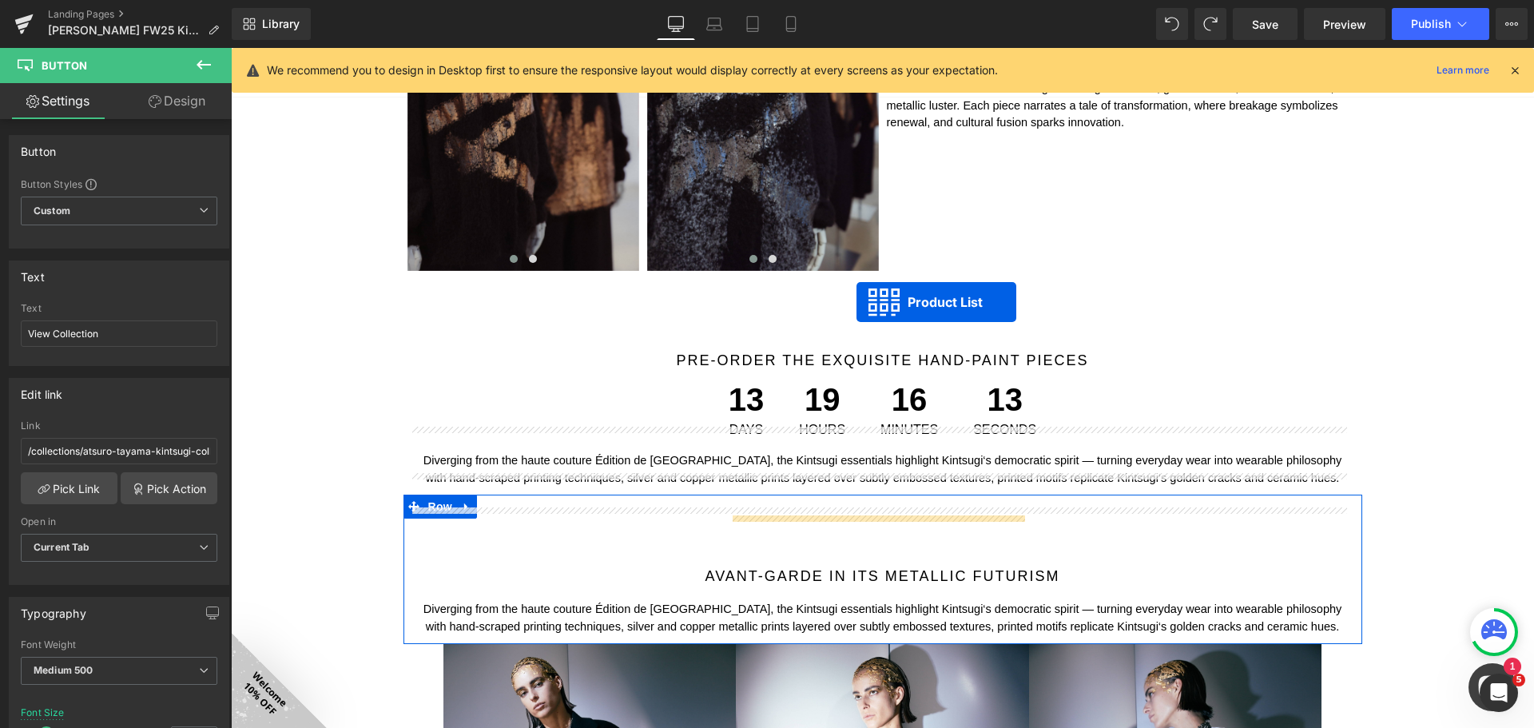
scroll to position [1060, 0]
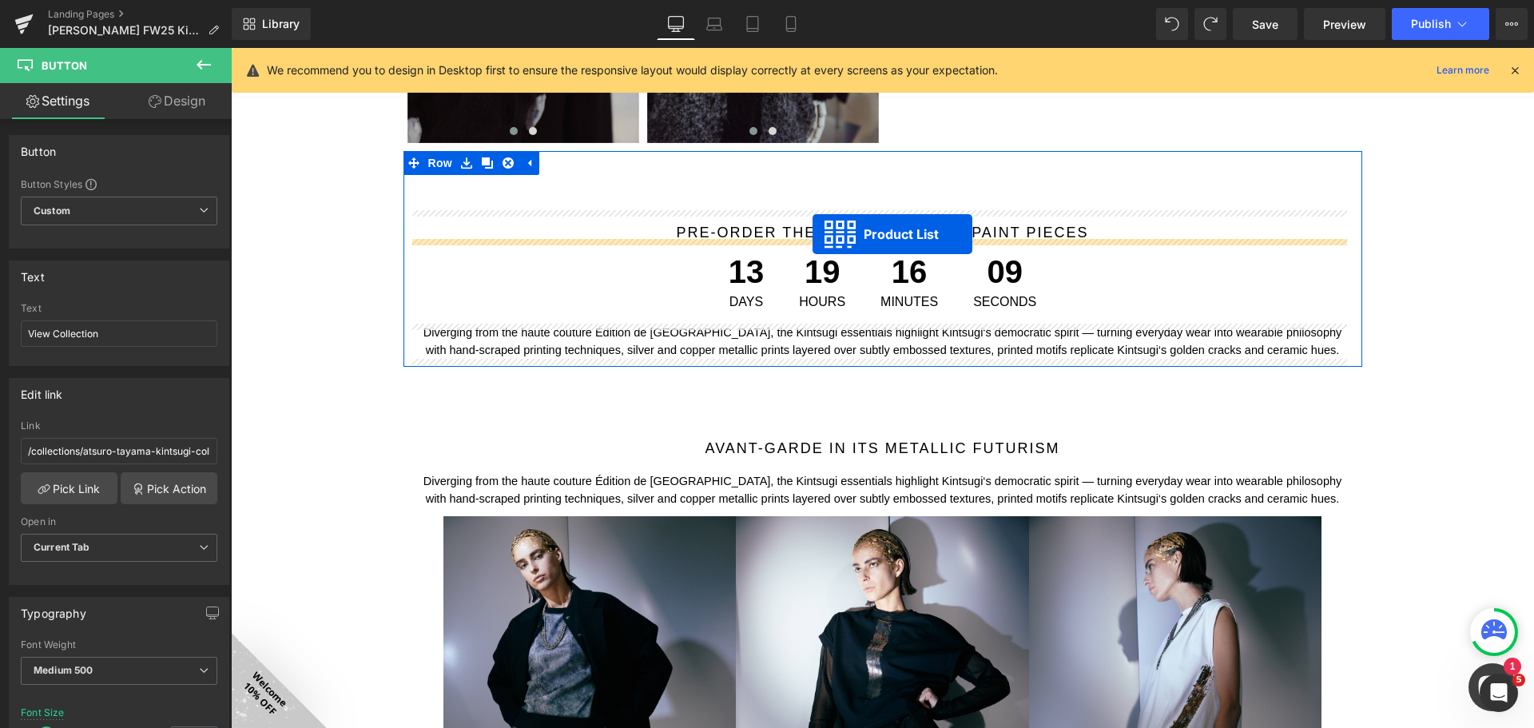
drag, startPoint x: 826, startPoint y: 235, endPoint x: 812, endPoint y: 234, distance: 13.6
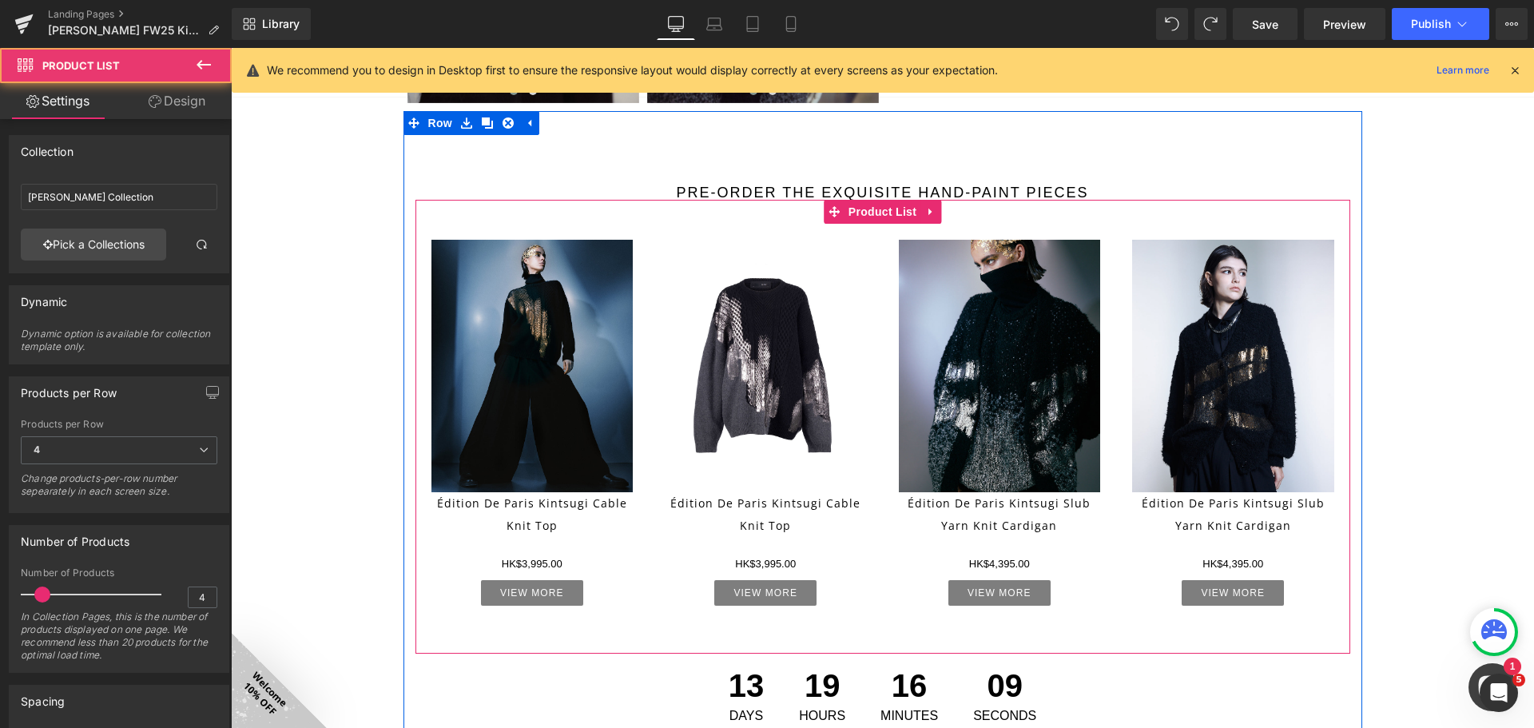
scroll to position [1020, 0]
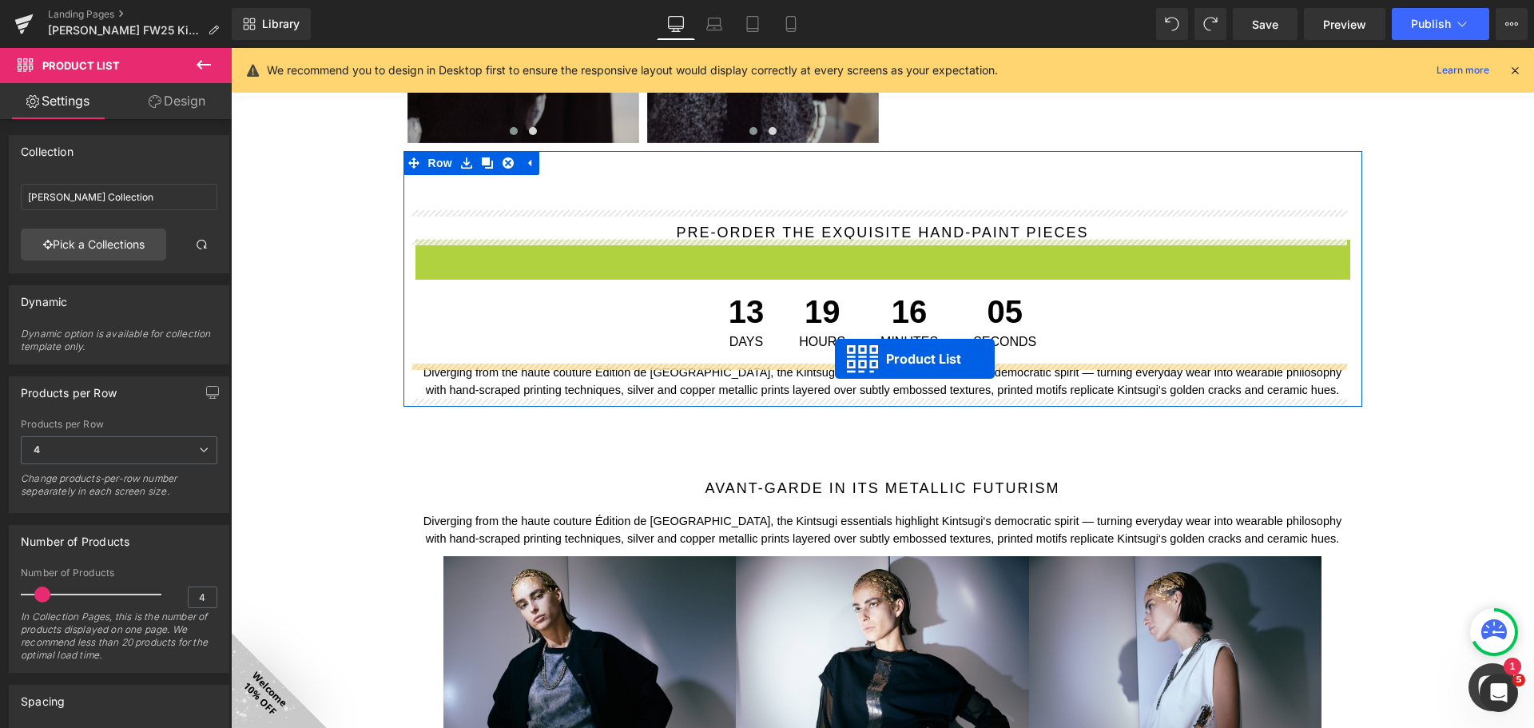
drag, startPoint x: 828, startPoint y: 263, endPoint x: 835, endPoint y: 359, distance: 96.1
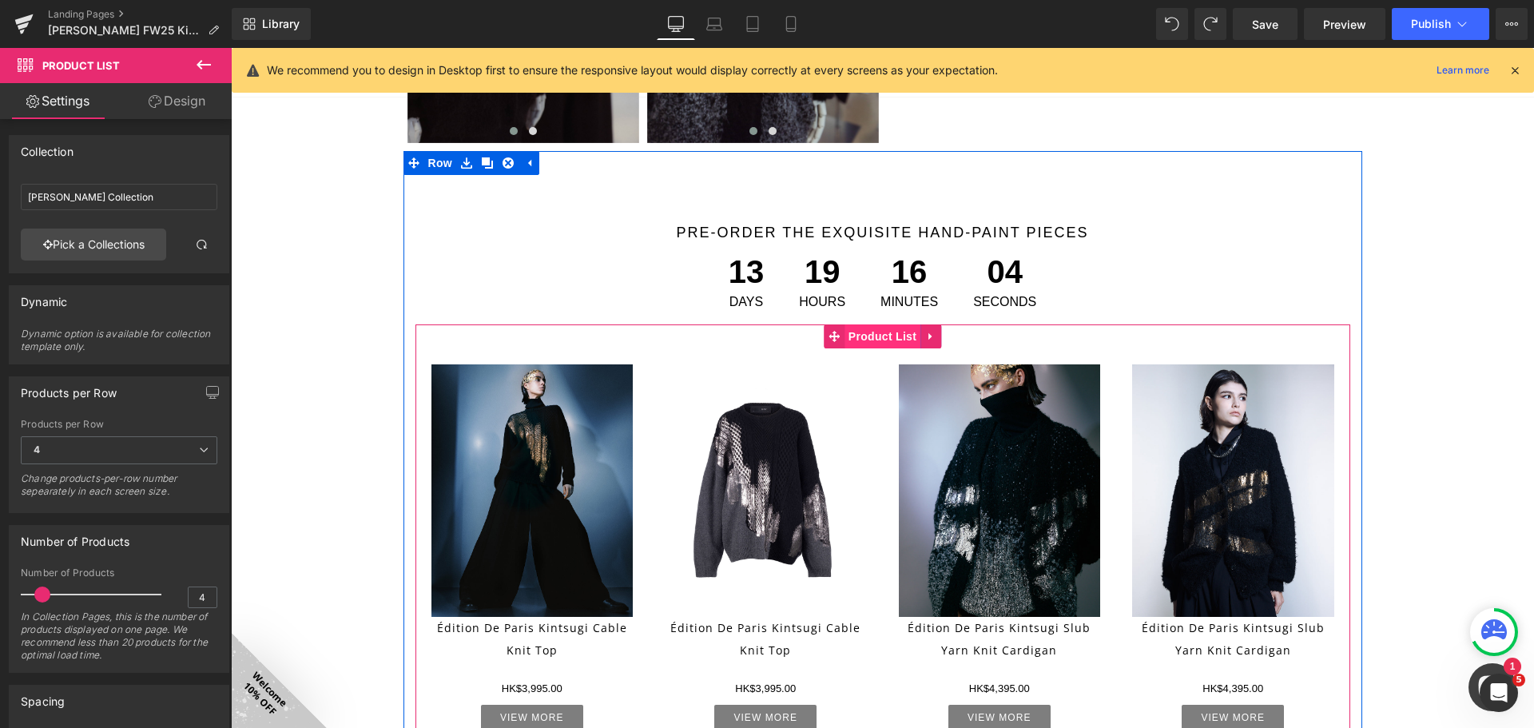
click at [876, 335] on span "Product List" at bounding box center [882, 336] width 76 height 24
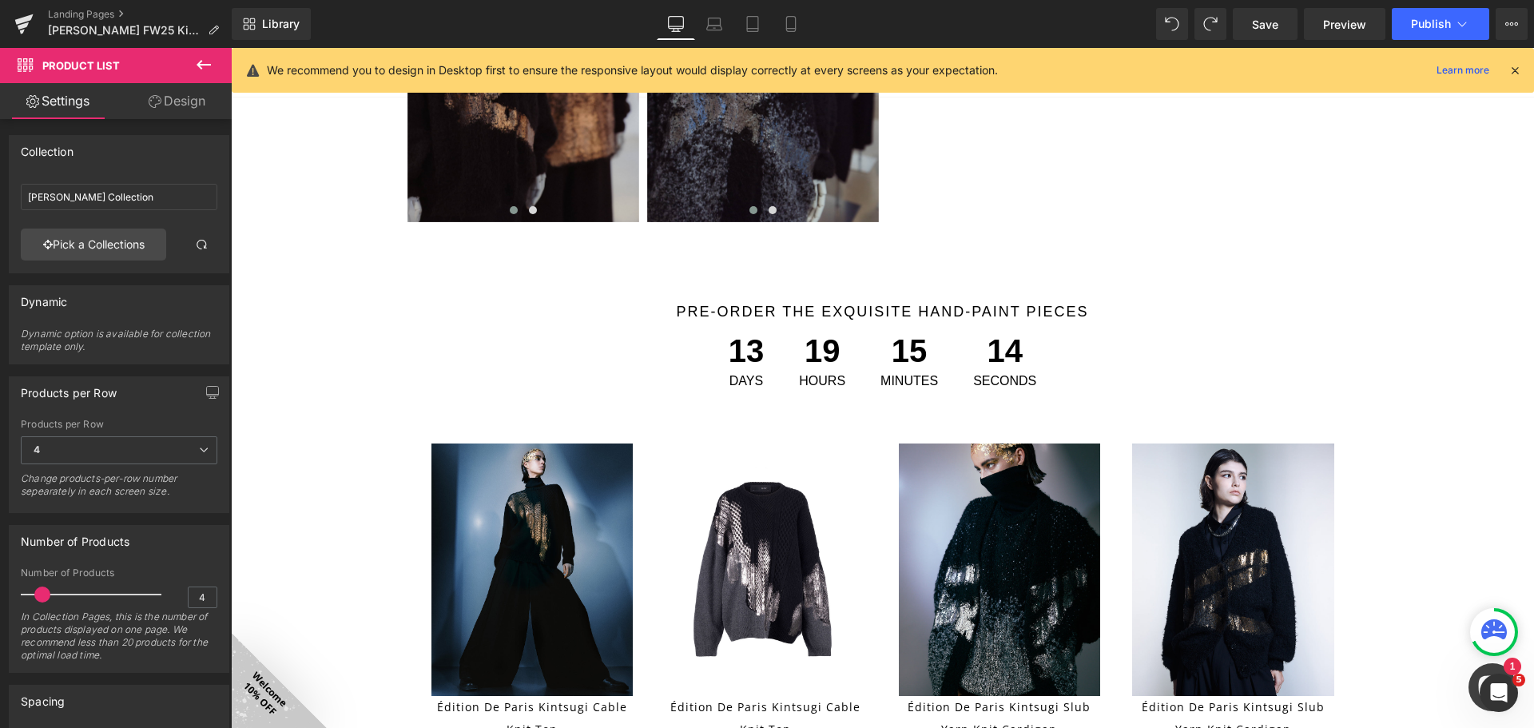
scroll to position [940, 0]
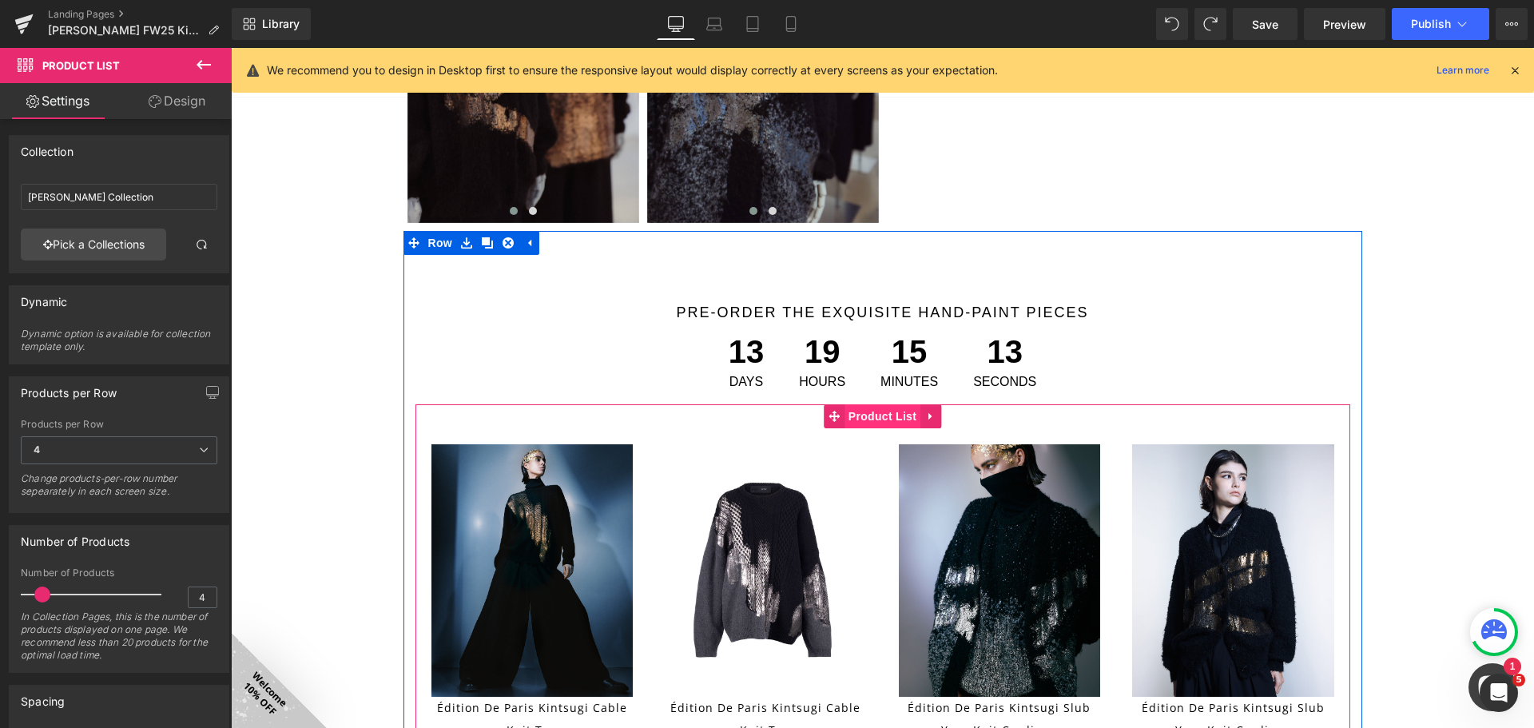
click at [858, 419] on span "Product List" at bounding box center [882, 416] width 76 height 24
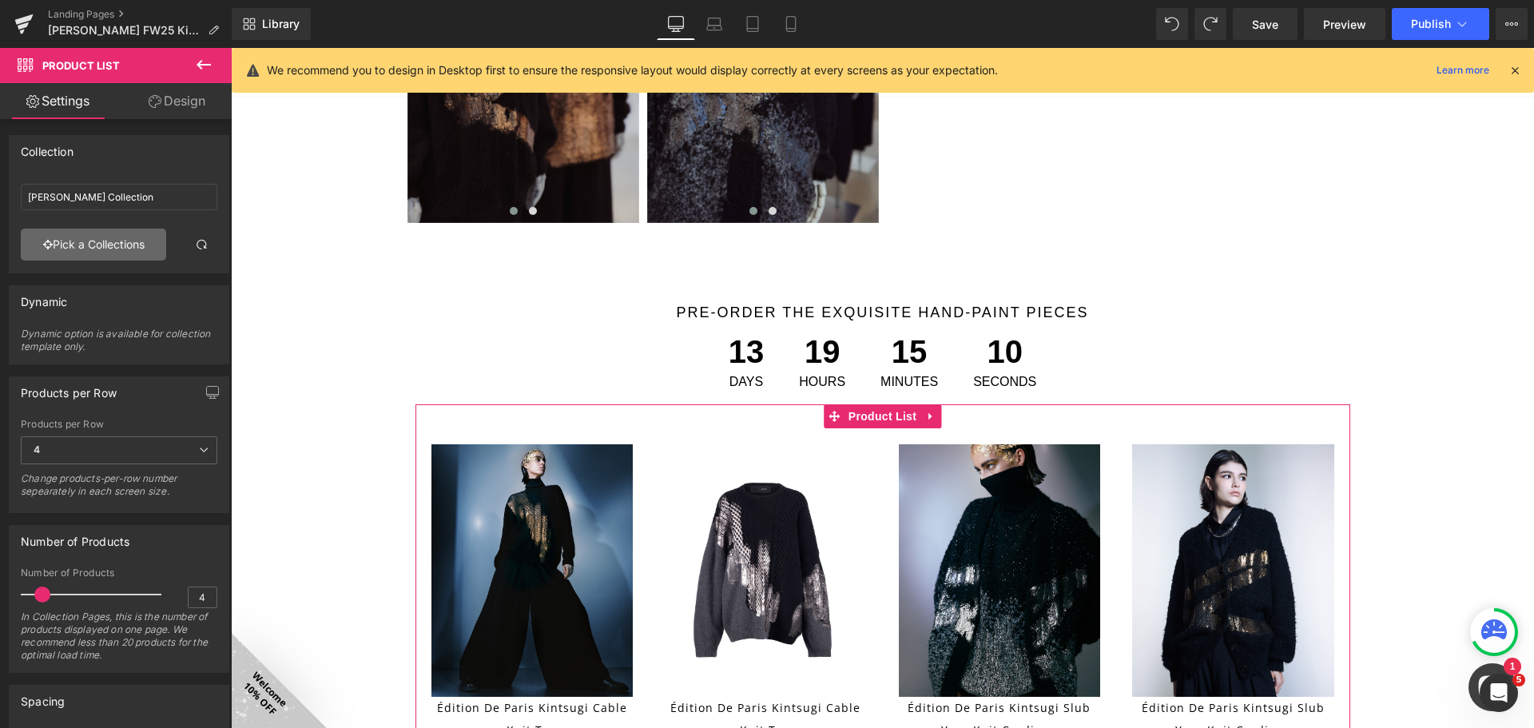
click at [144, 243] on link "Pick a Collections" at bounding box center [93, 244] width 145 height 32
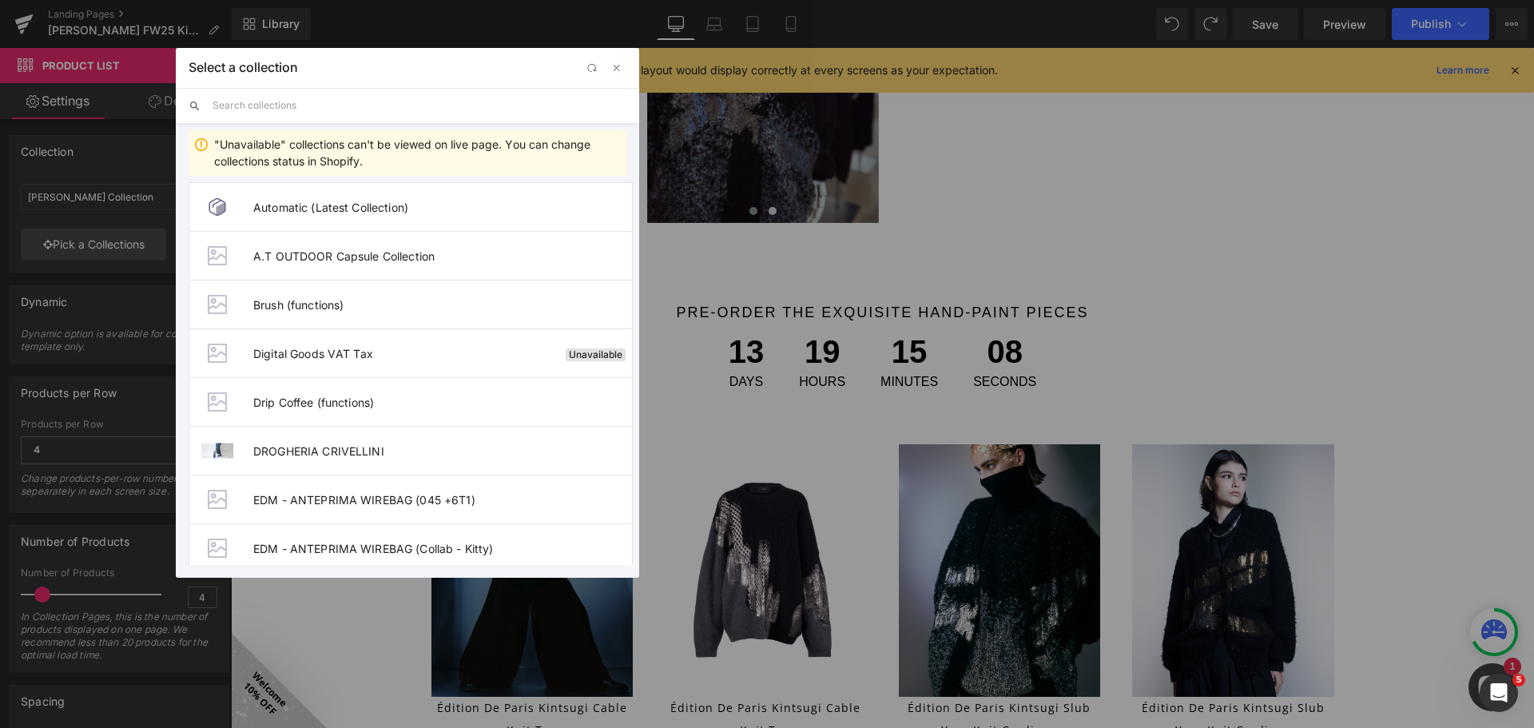
click at [336, 105] on input "text" at bounding box center [419, 105] width 414 height 35
paste input "[PERSON_NAME] Collection (in store)"
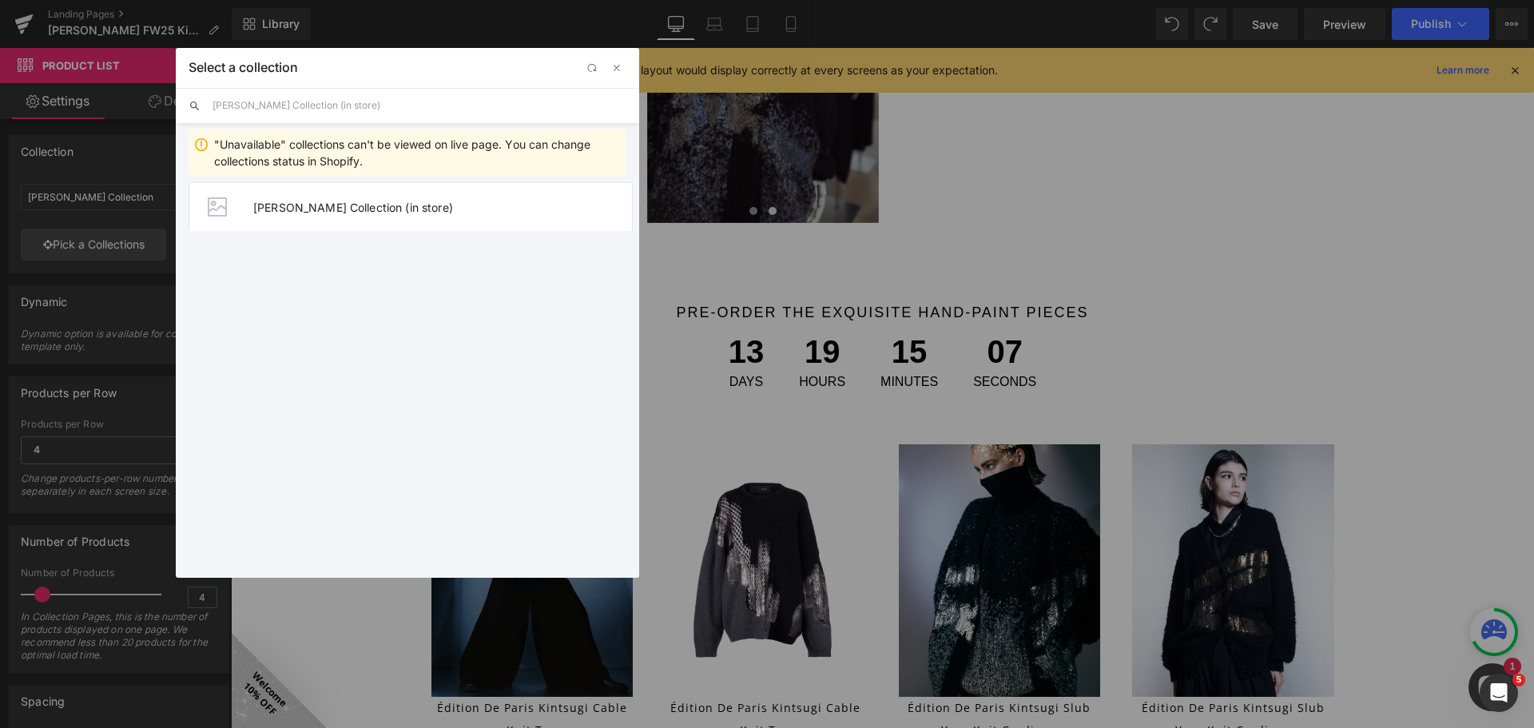
drag, startPoint x: 456, startPoint y: 109, endPoint x: 494, endPoint y: 112, distance: 38.4
click at [484, 112] on input "[PERSON_NAME] Collection (in store)" at bounding box center [419, 105] width 414 height 35
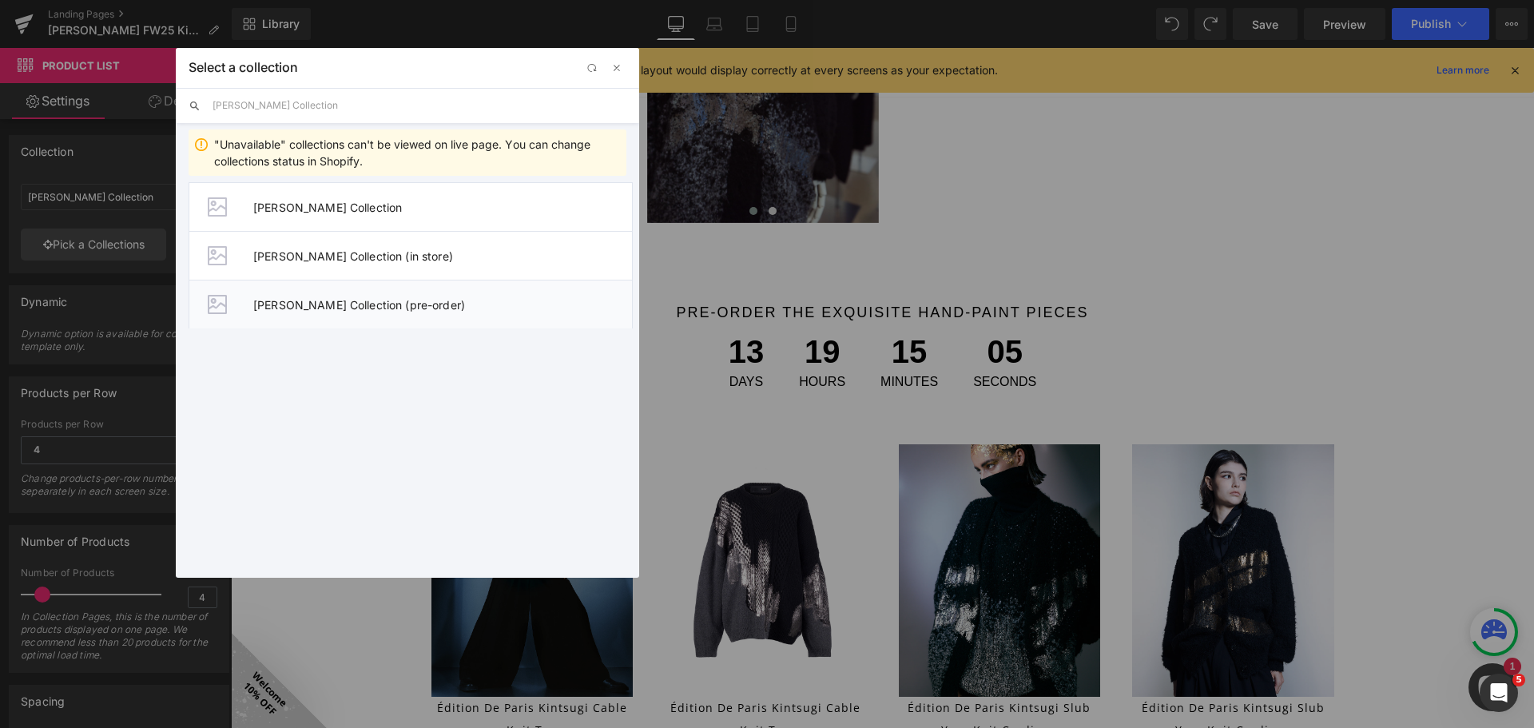
type input "[PERSON_NAME] Collection"
click at [483, 311] on span "[PERSON_NAME] Collection (pre-order)" at bounding box center [442, 305] width 379 height 14
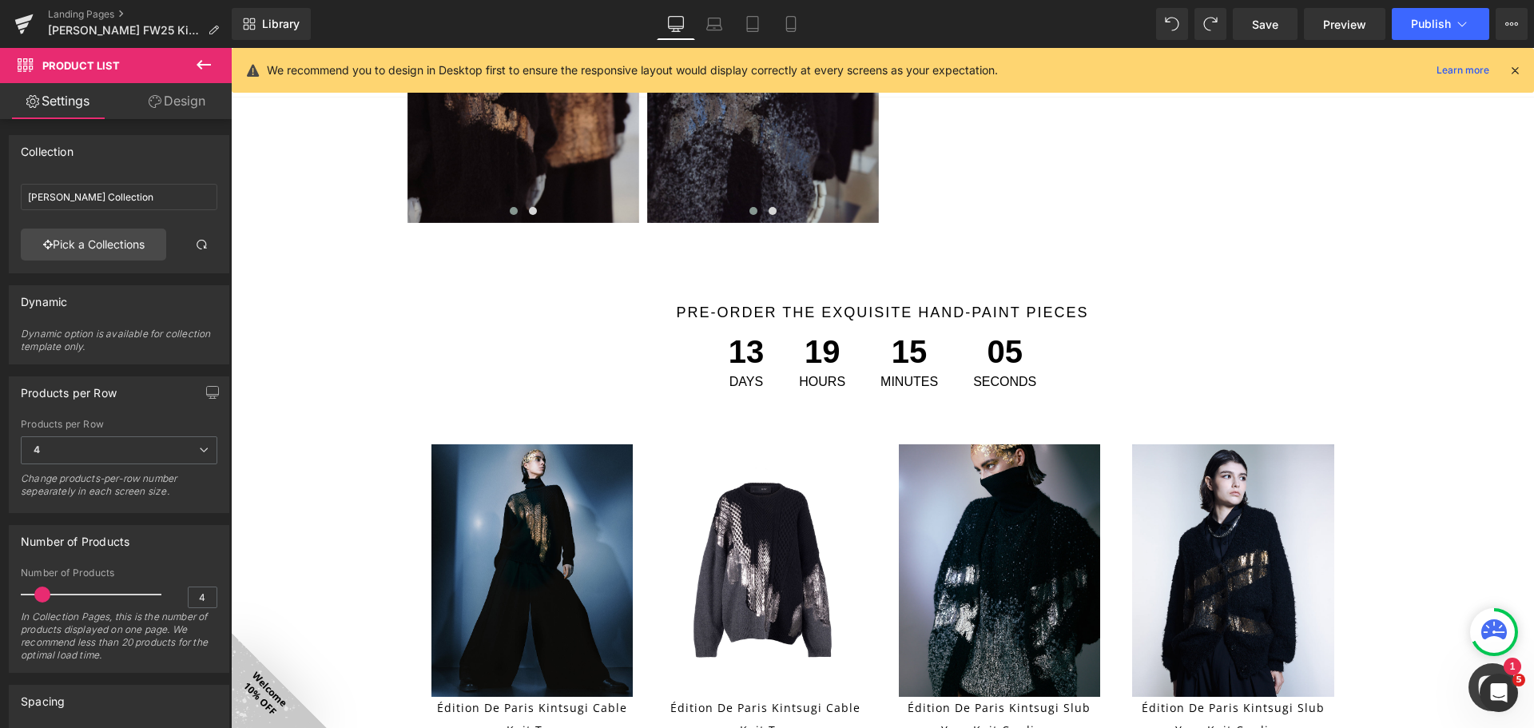
type input "[PERSON_NAME] Collection (pre-order)"
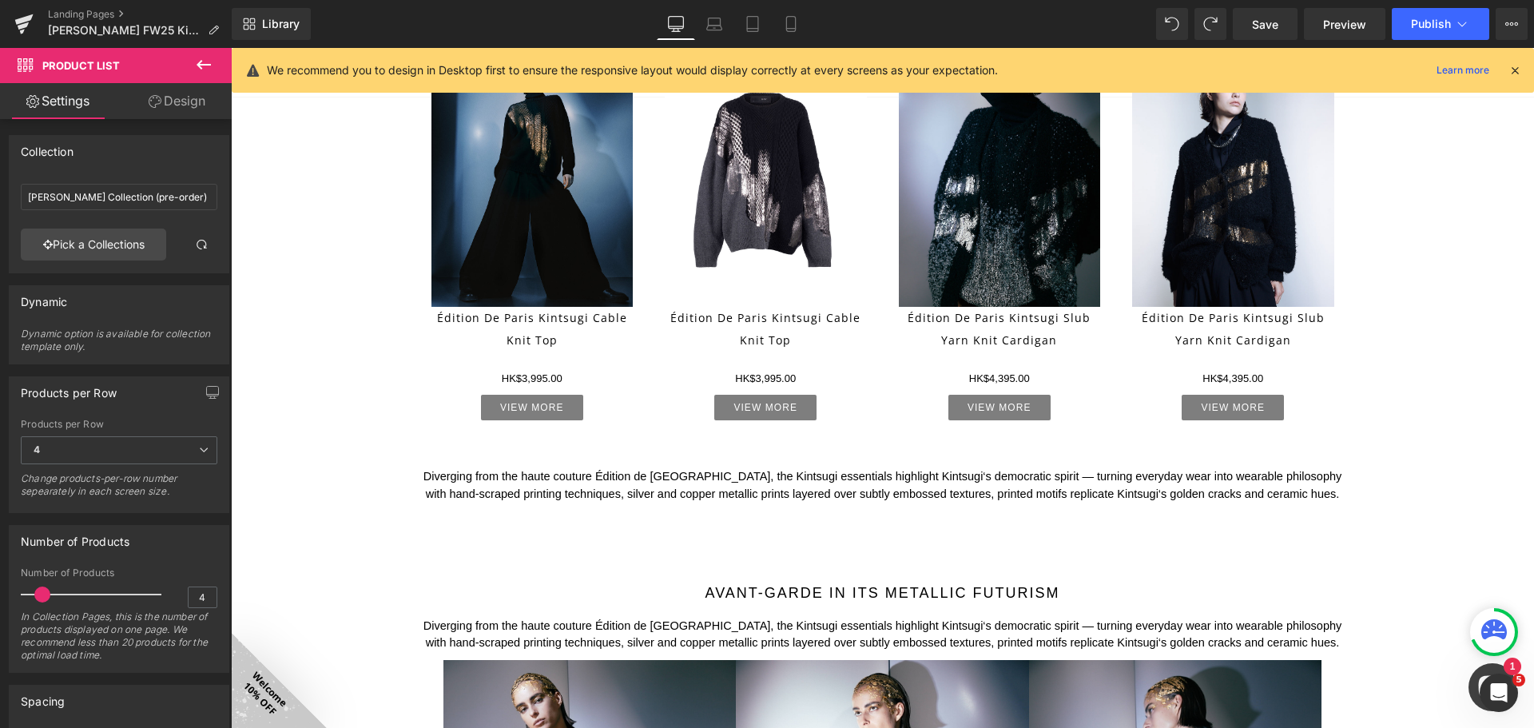
scroll to position [1100, 0]
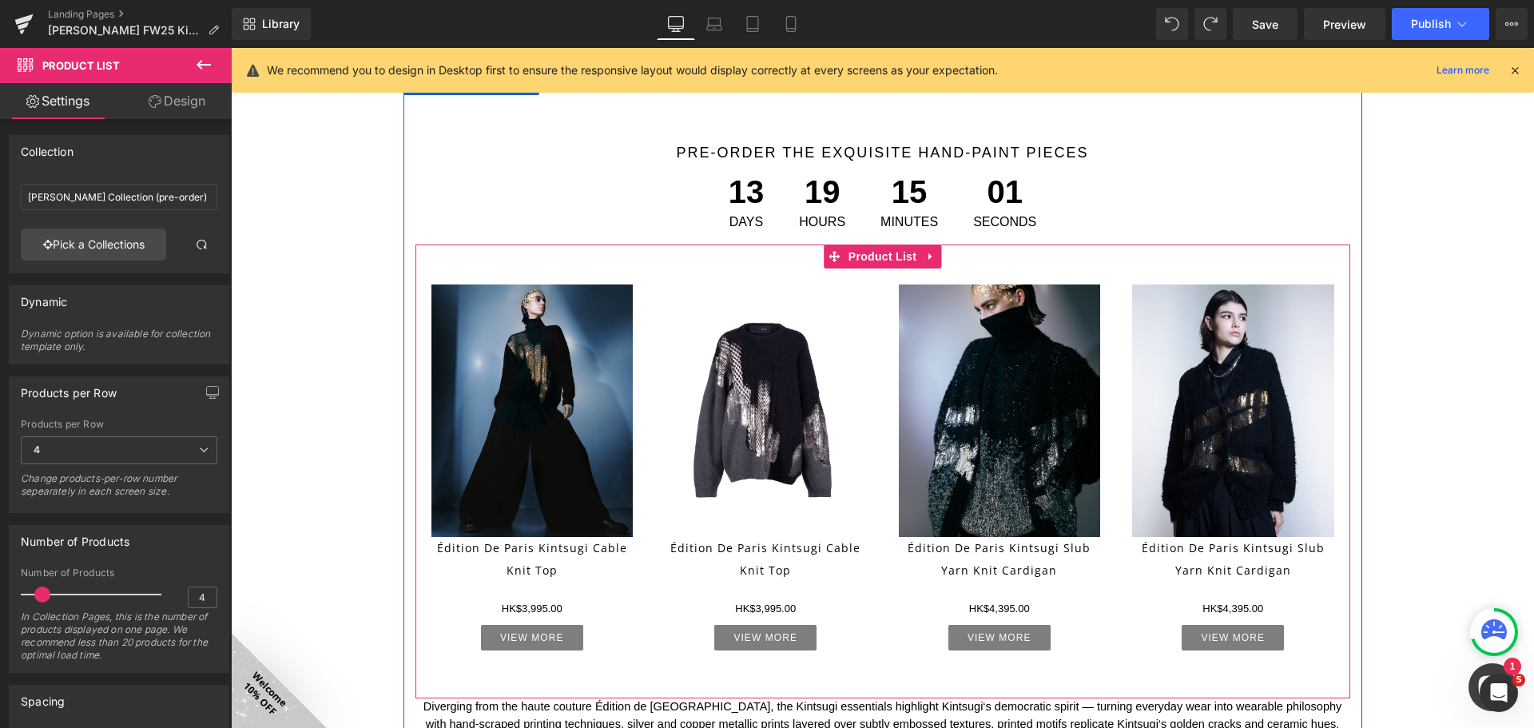
click at [926, 252] on icon at bounding box center [930, 256] width 11 height 12
click at [915, 257] on icon at bounding box center [920, 256] width 11 height 11
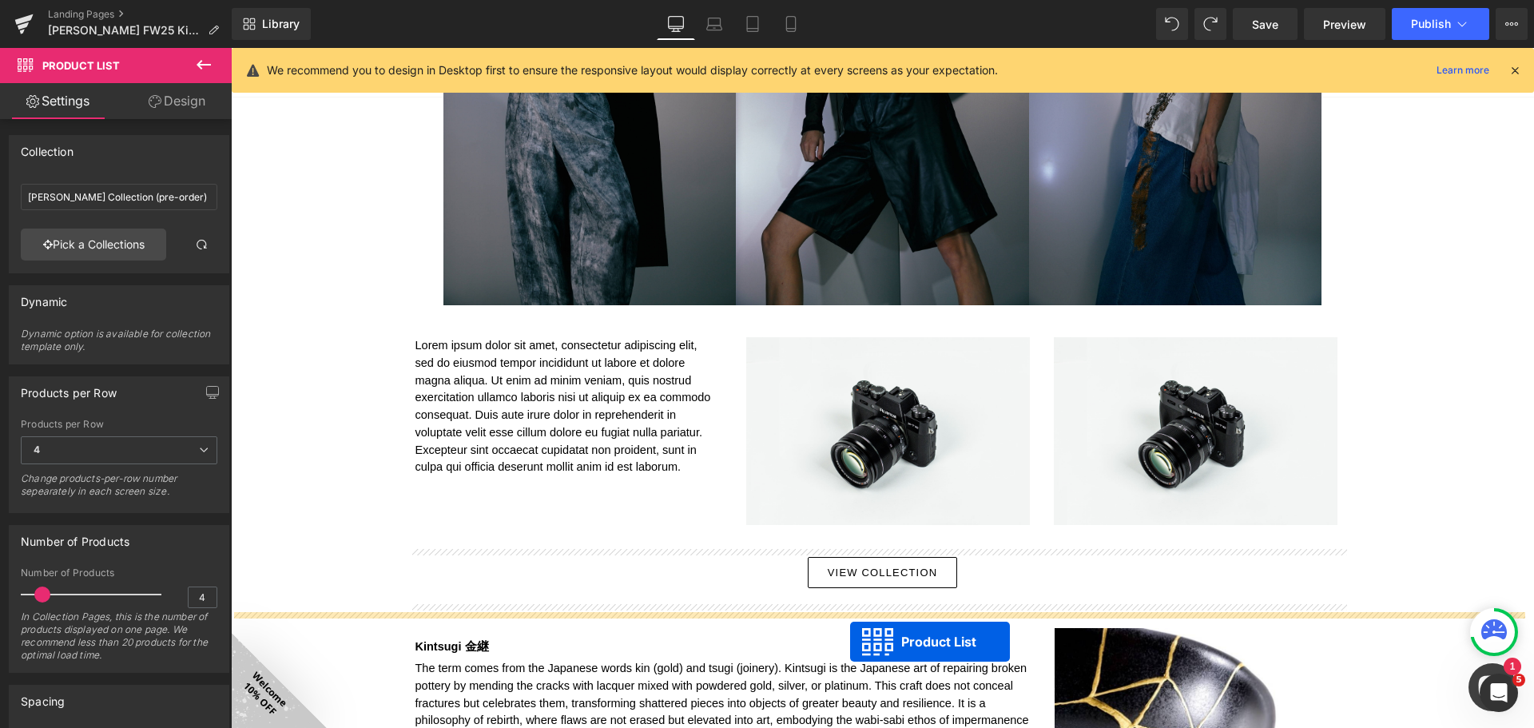
scroll to position [2166, 0]
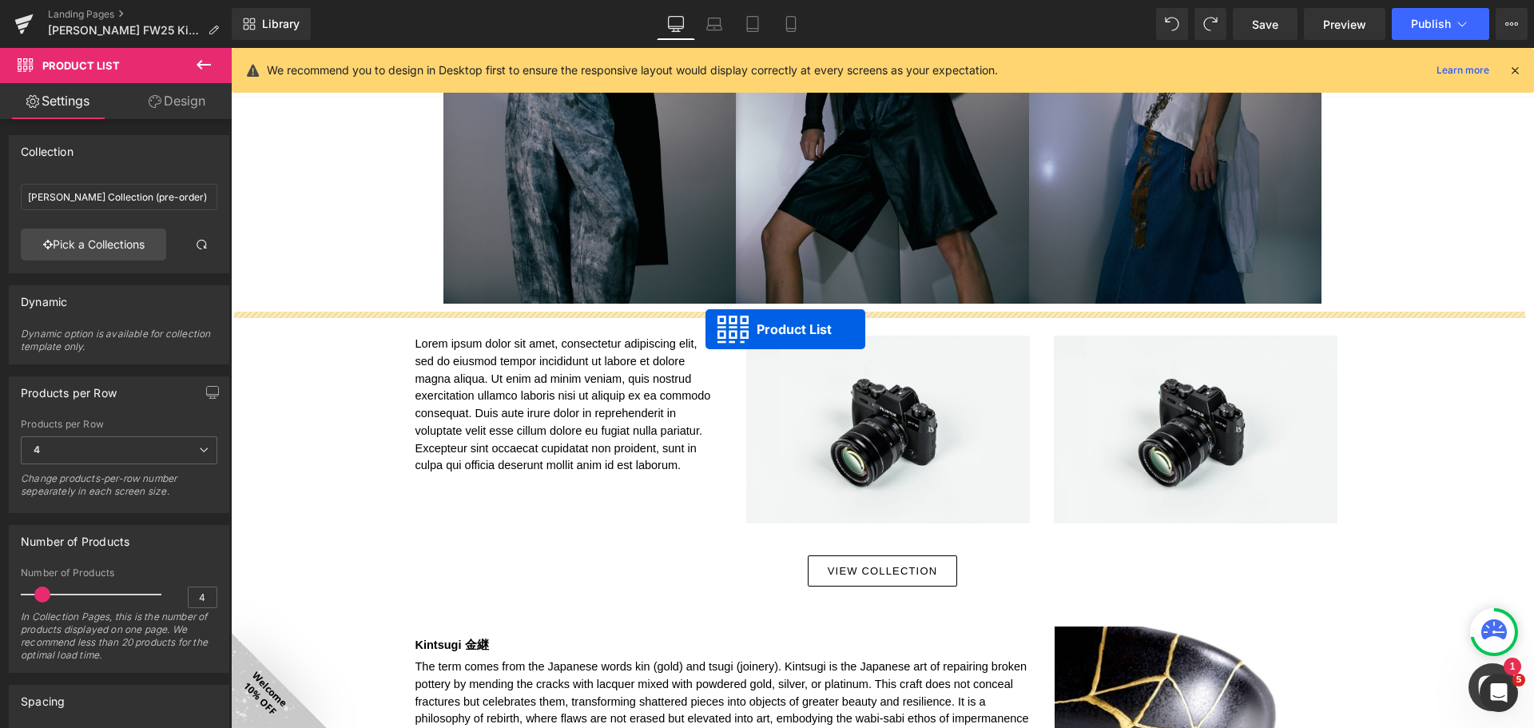
drag, startPoint x: 829, startPoint y: 127, endPoint x: 705, endPoint y: 329, distance: 237.0
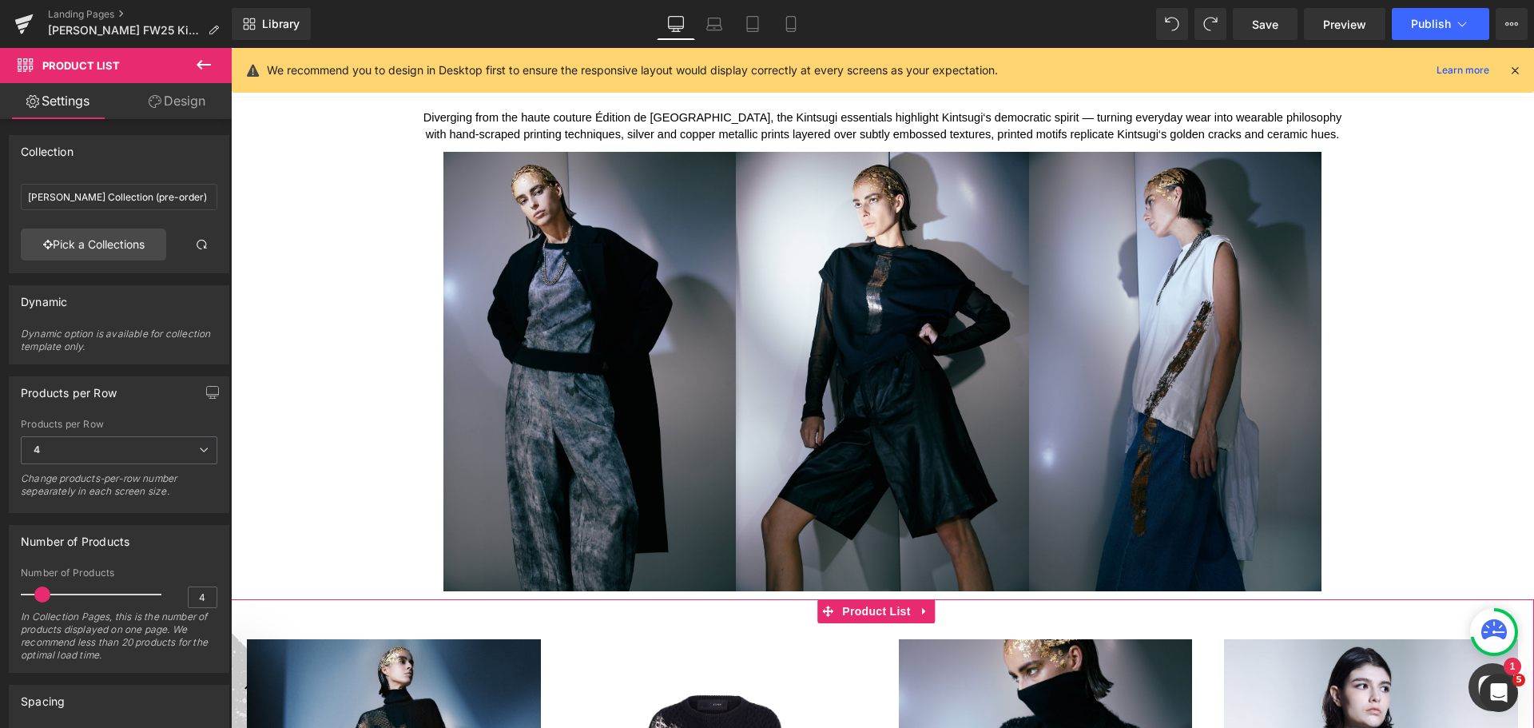
scroll to position [1566, 0]
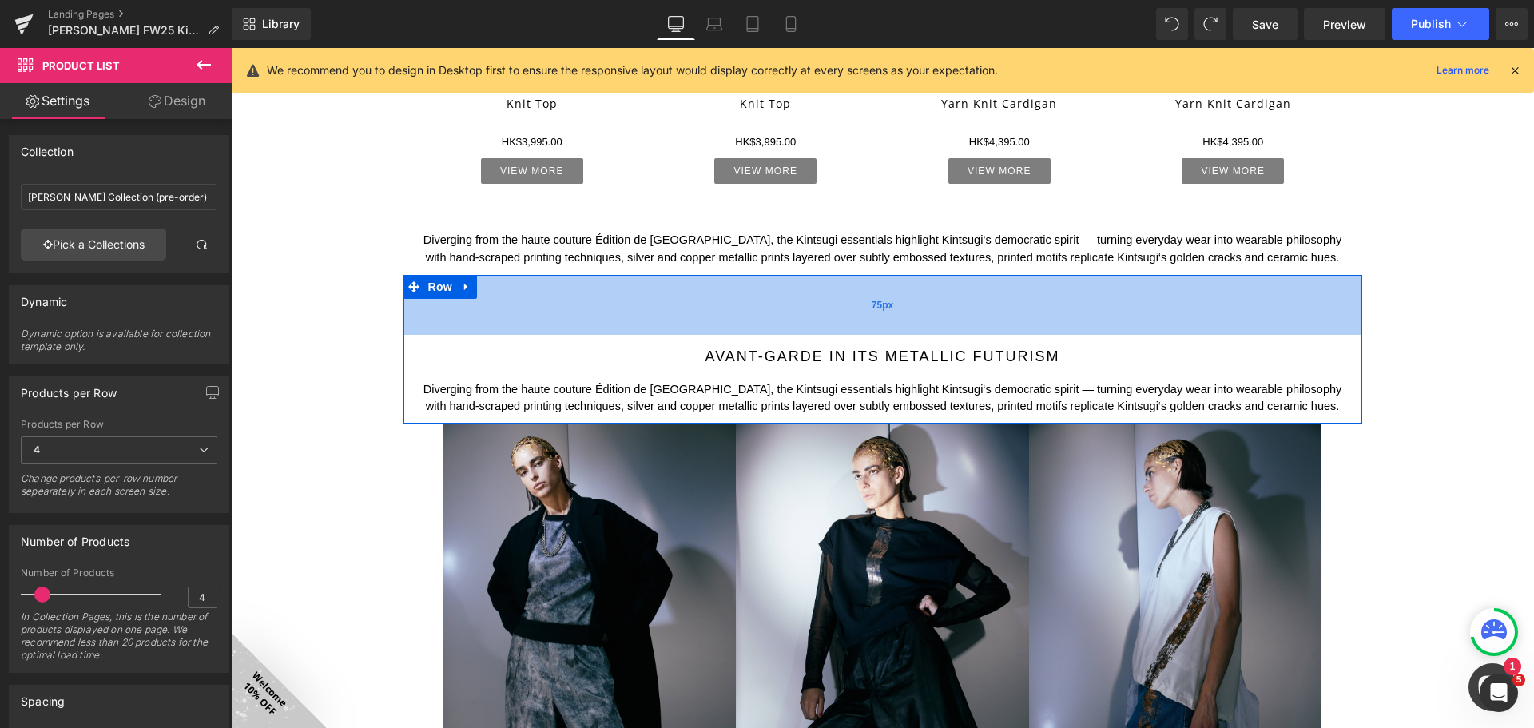
click at [472, 287] on div "75px" at bounding box center [882, 305] width 959 height 60
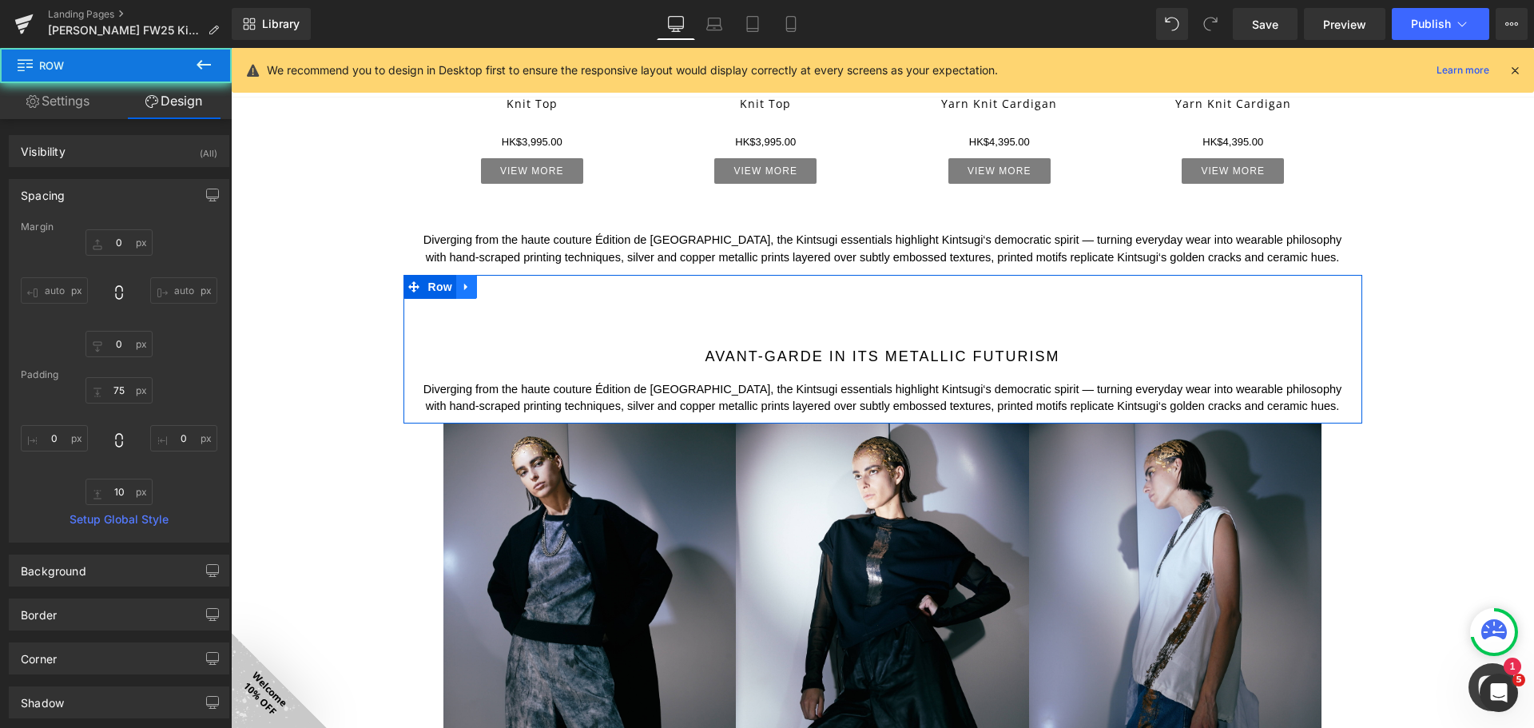
click at [464, 288] on icon at bounding box center [466, 286] width 11 height 12
click at [502, 287] on icon at bounding box center [507, 286] width 11 height 11
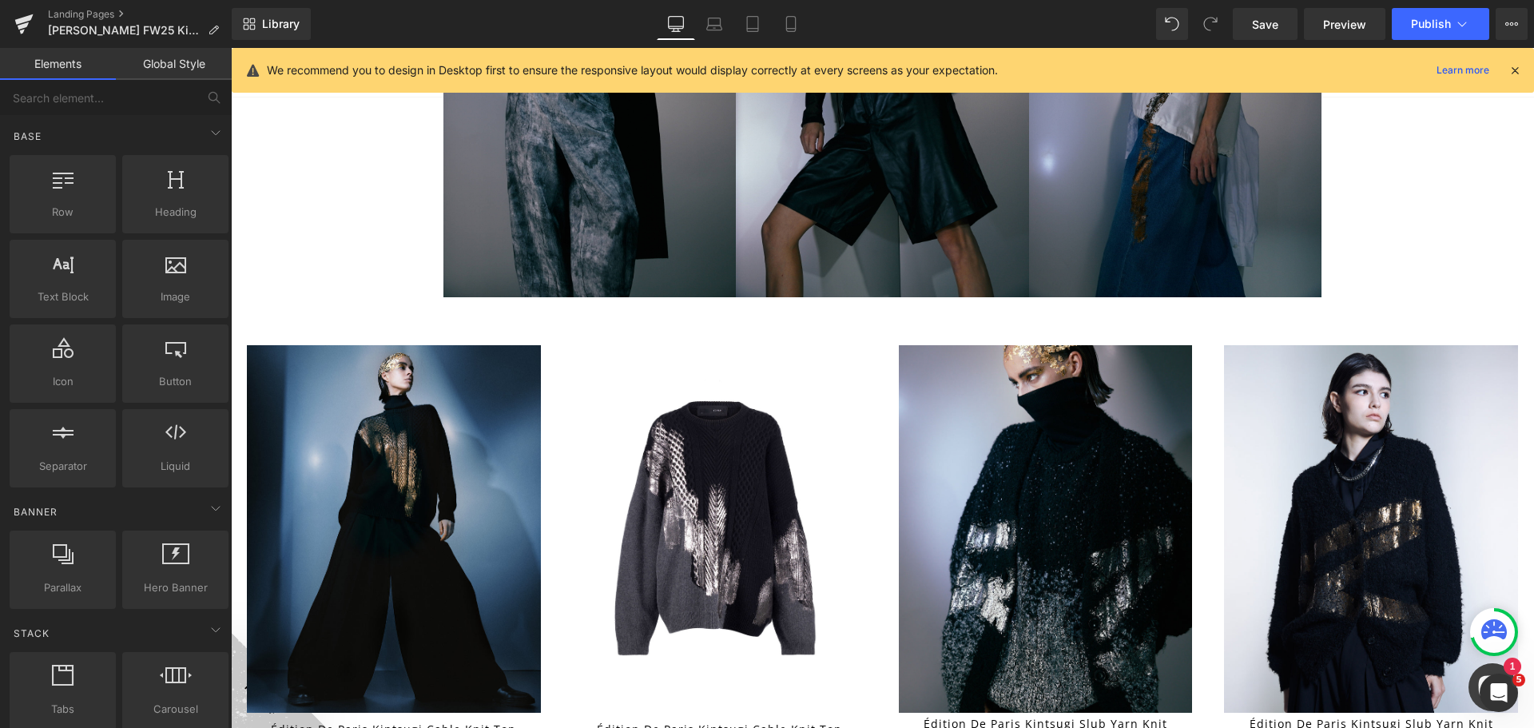
scroll to position [1997, 0]
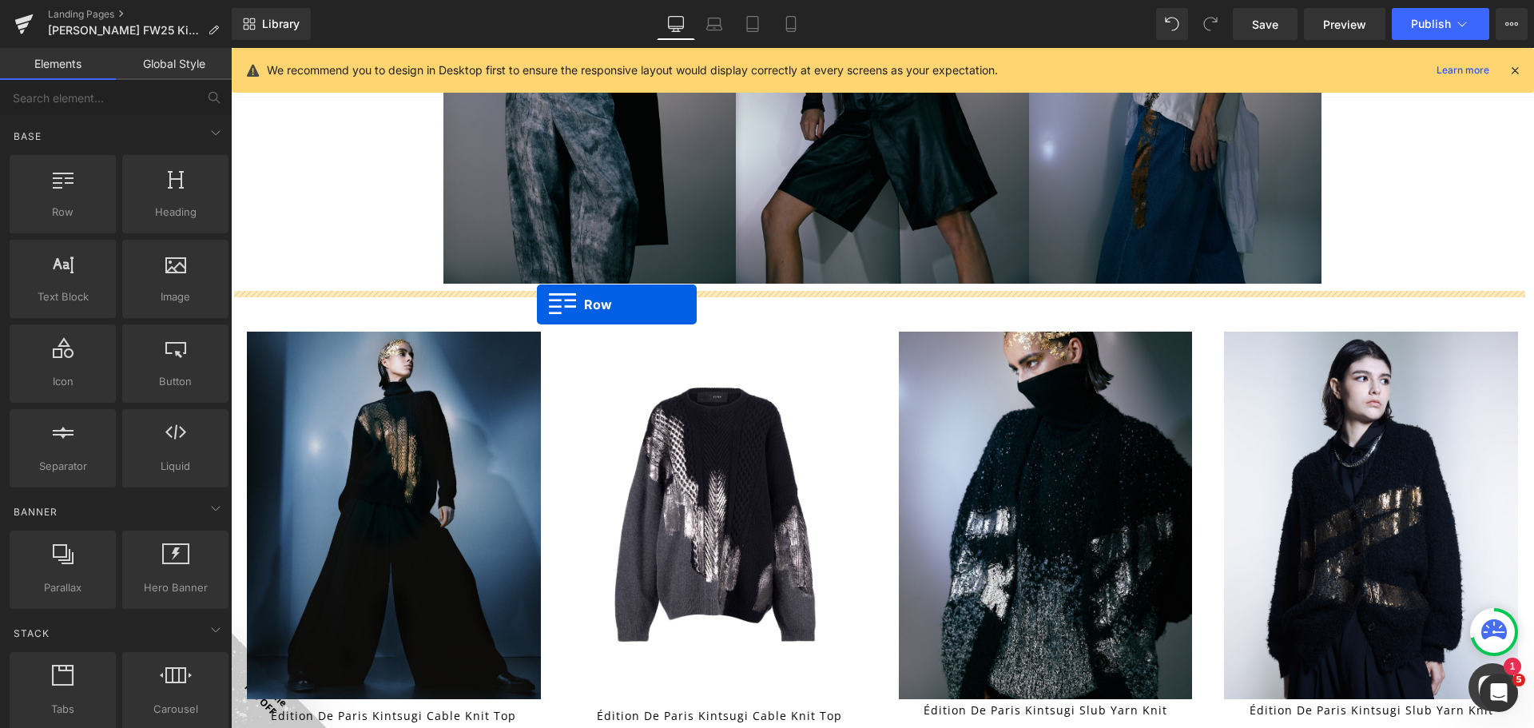
drag, startPoint x: 451, startPoint y: 278, endPoint x: 537, endPoint y: 304, distance: 90.2
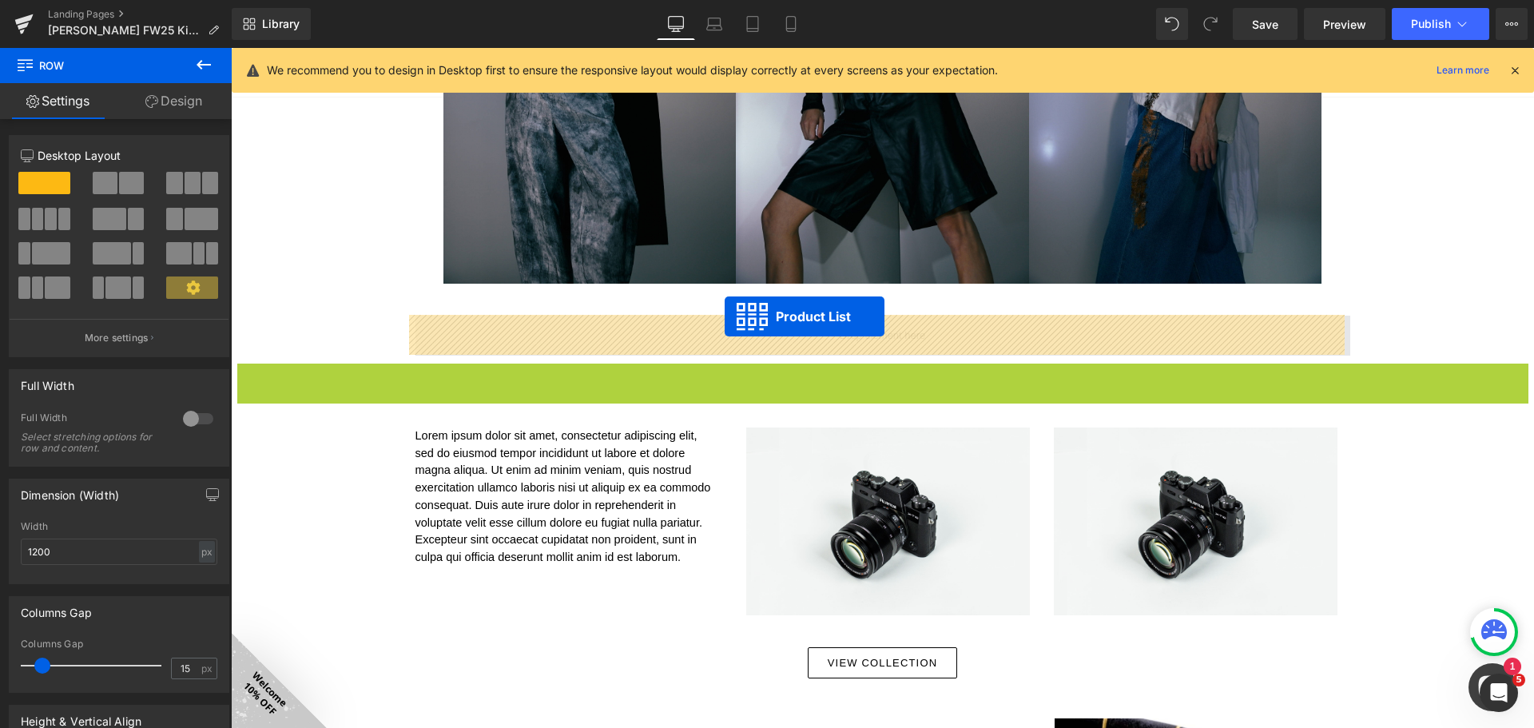
drag, startPoint x: 856, startPoint y: 374, endPoint x: 725, endPoint y: 316, distance: 143.8
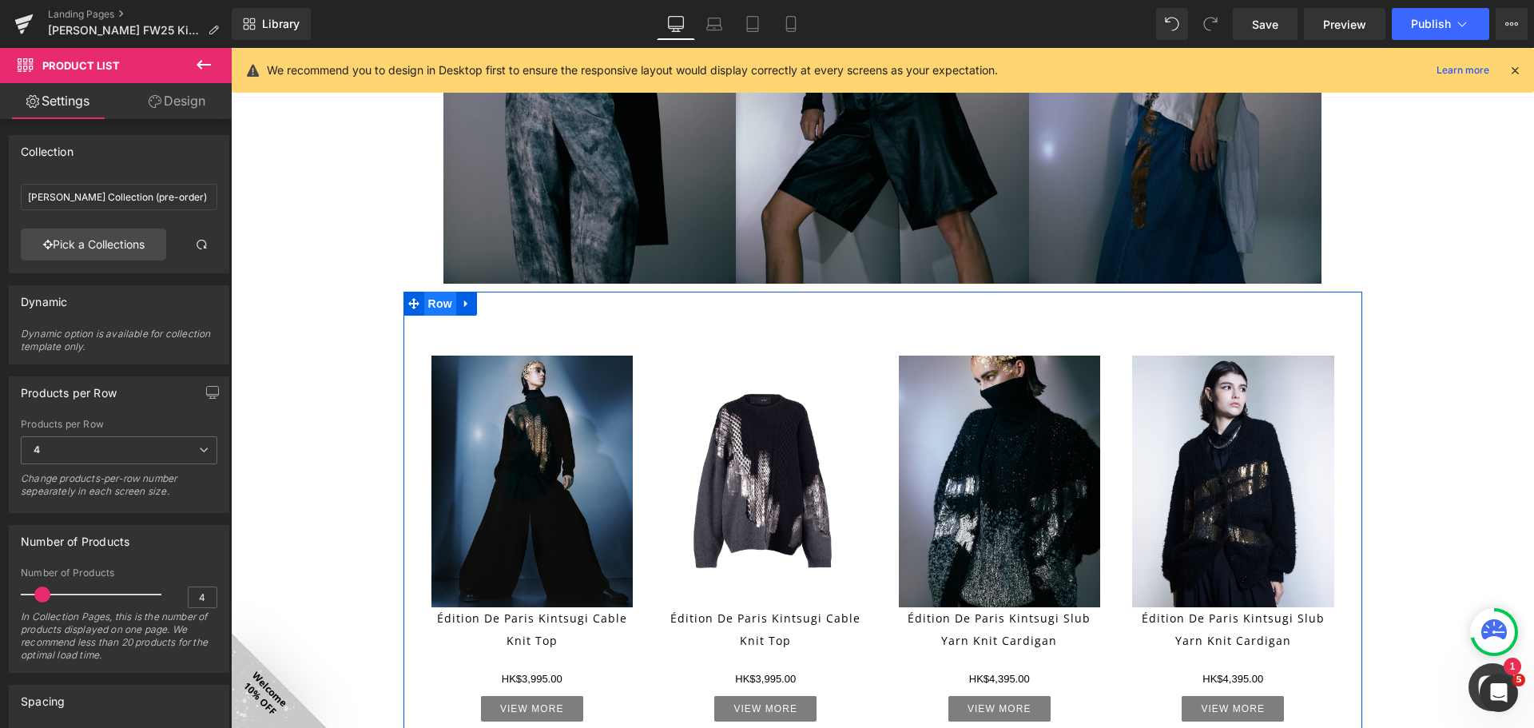
click at [439, 304] on span "Row" at bounding box center [440, 304] width 32 height 24
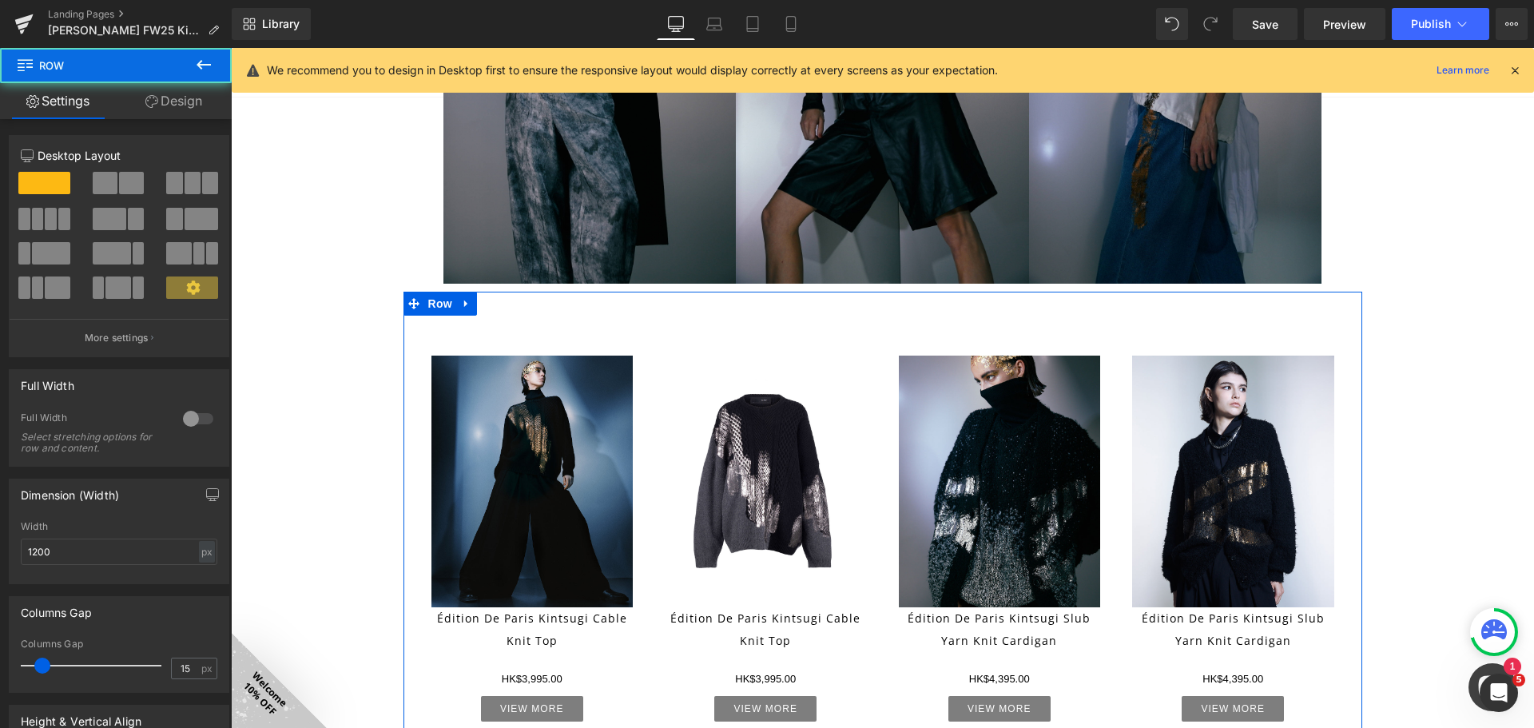
click at [198, 101] on link "Design" at bounding box center [174, 101] width 116 height 36
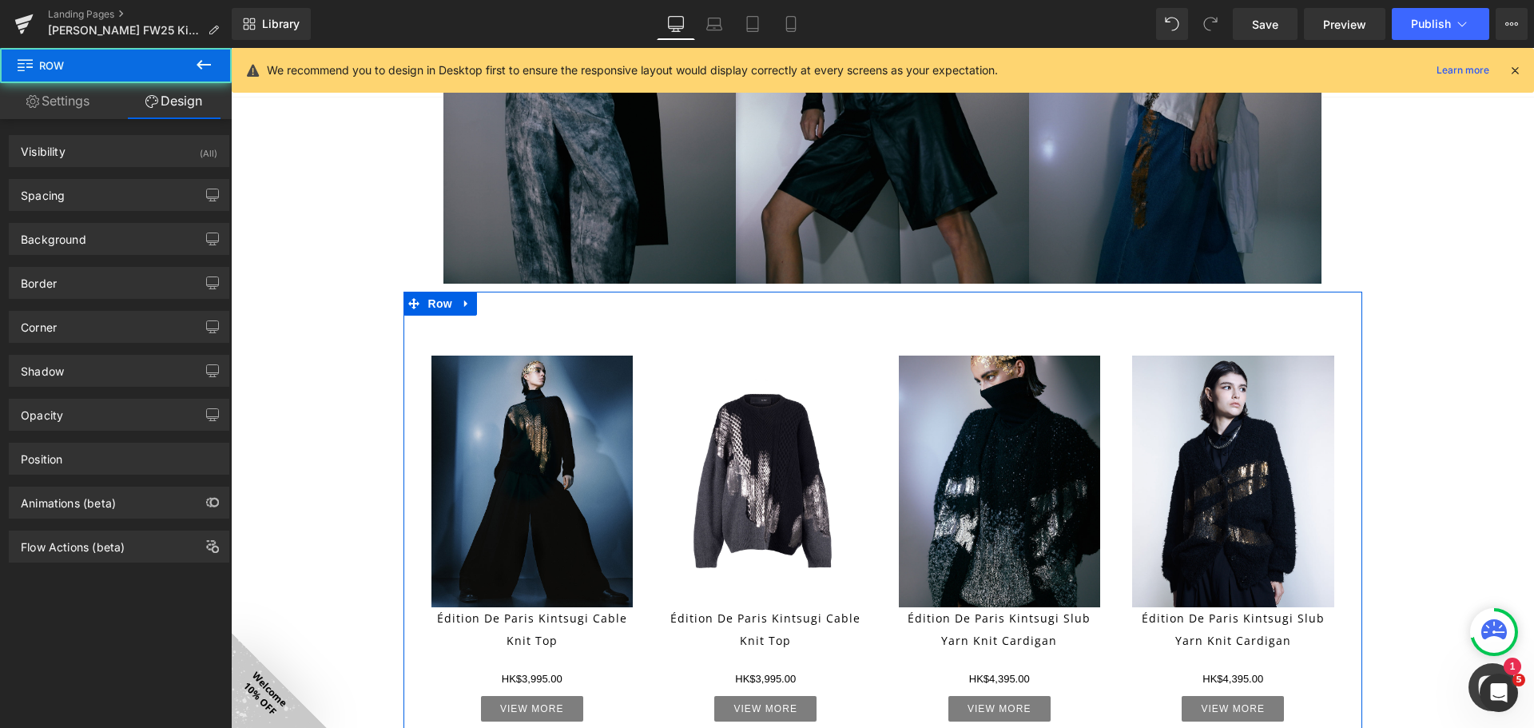
type input "0"
type input "30"
type input "0"
type input "10"
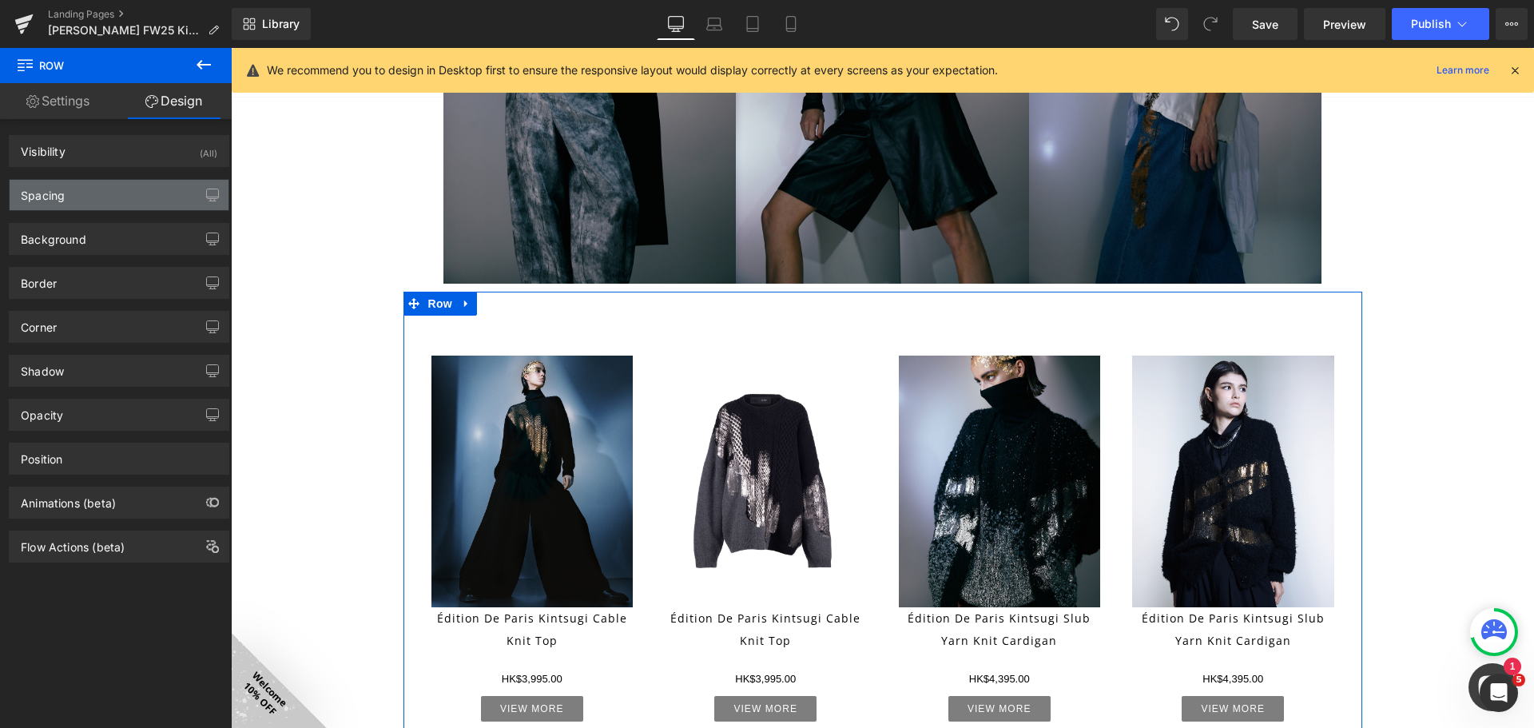
click at [128, 197] on div "Spacing" at bounding box center [119, 195] width 219 height 30
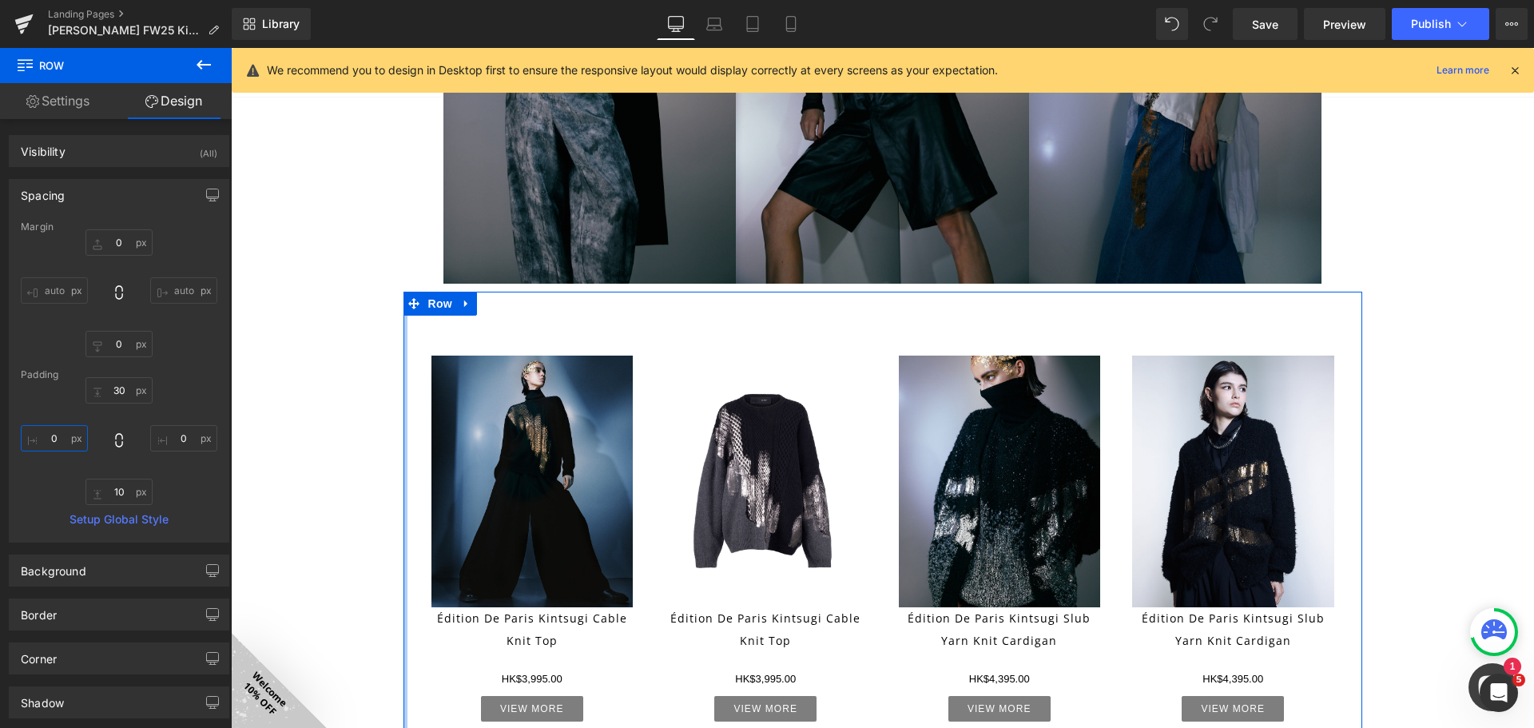
click at [54, 434] on input "0" at bounding box center [54, 438] width 67 height 26
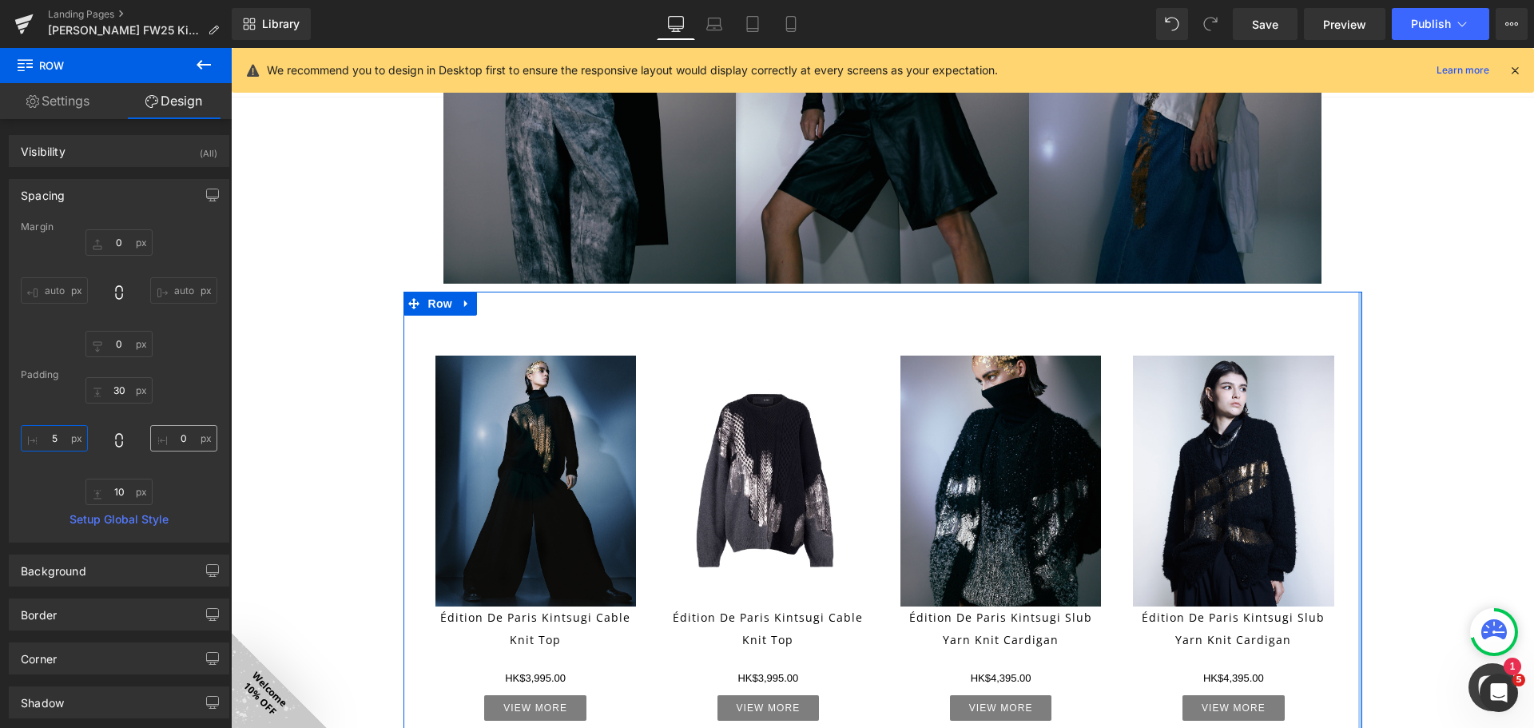
type input "5"
click at [165, 437] on input "0" at bounding box center [183, 438] width 67 height 26
type input "5"
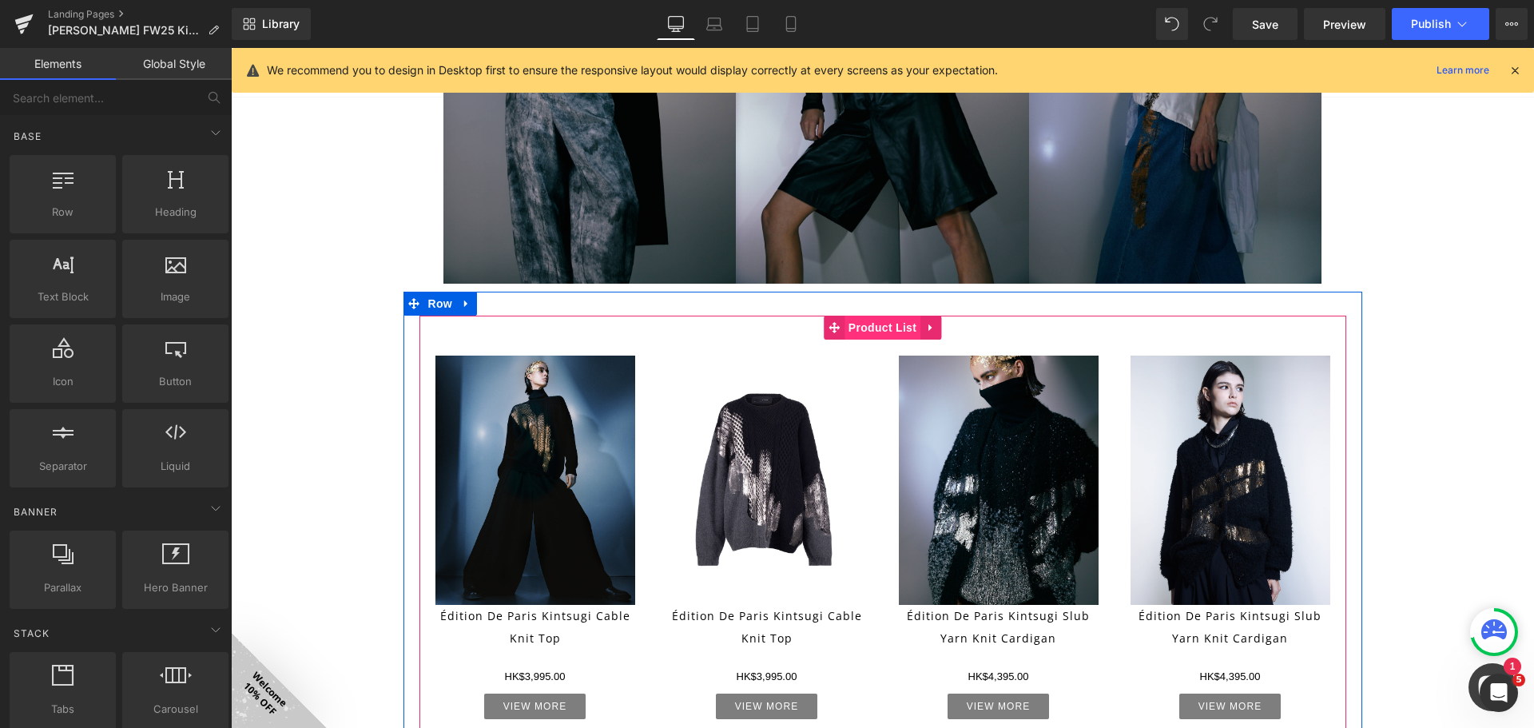
click at [864, 330] on span "Product List" at bounding box center [882, 328] width 76 height 24
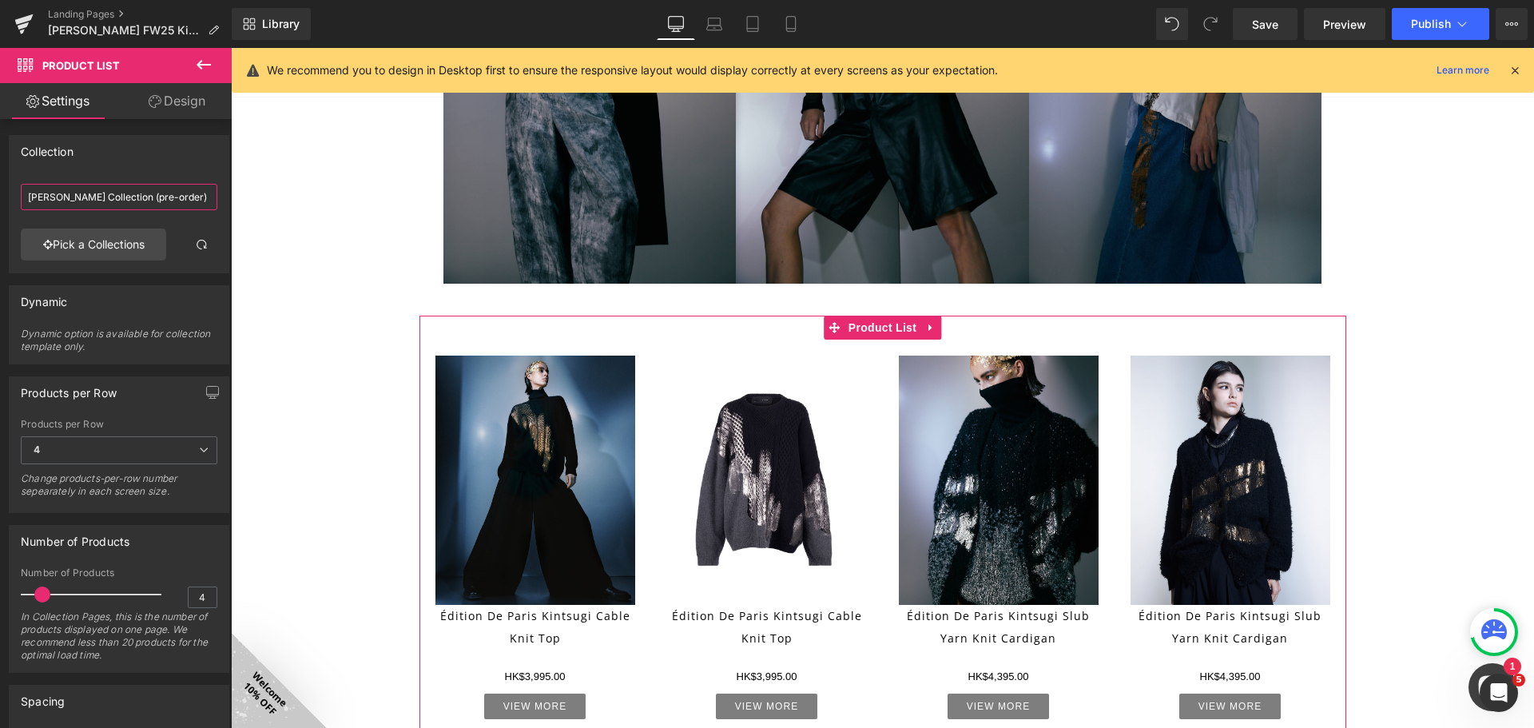
click at [169, 199] on input "[PERSON_NAME] Collection (pre-order)" at bounding box center [119, 197] width 197 height 26
click at [141, 239] on link "Pick a Collections" at bounding box center [93, 244] width 145 height 32
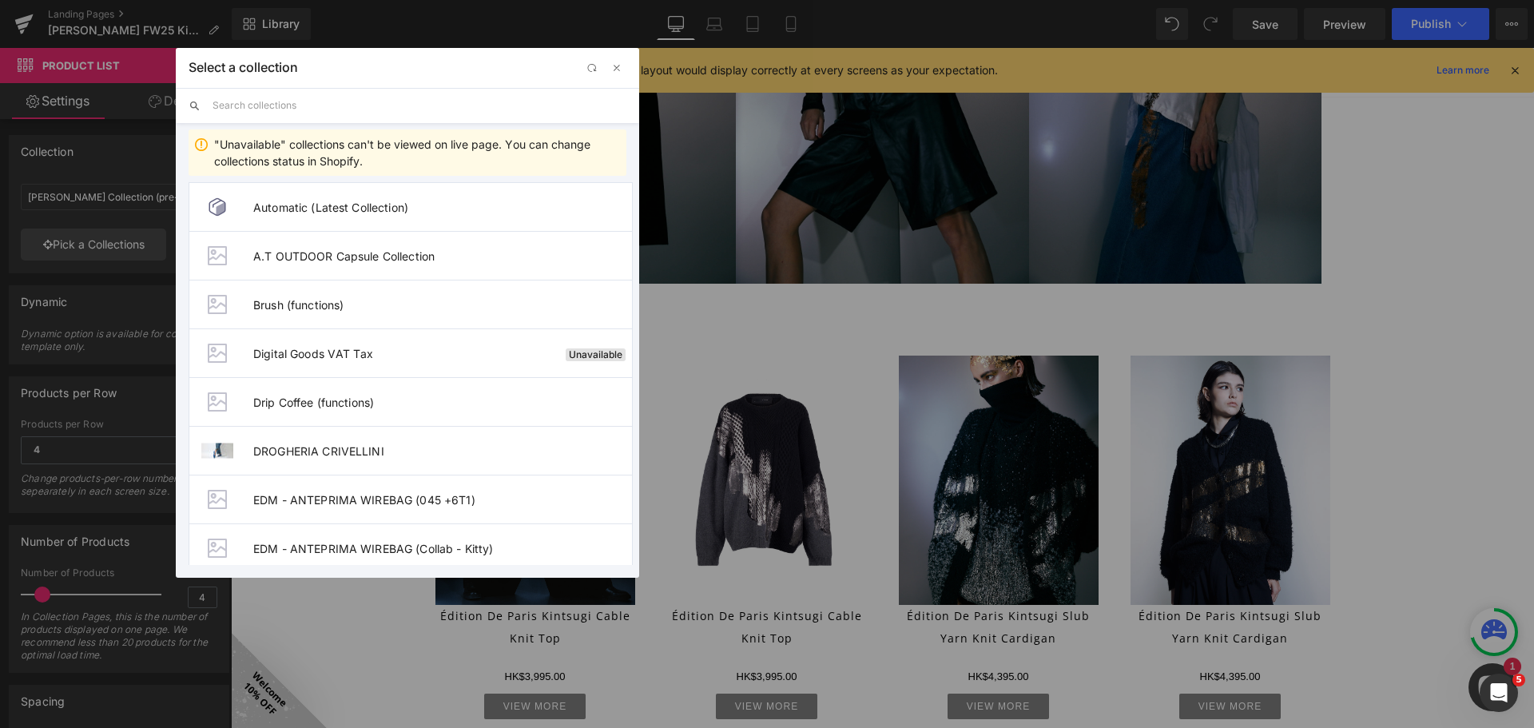
click at [344, 105] on input "text" at bounding box center [419, 105] width 414 height 35
paste input "[PERSON_NAME] Collection (in store)"
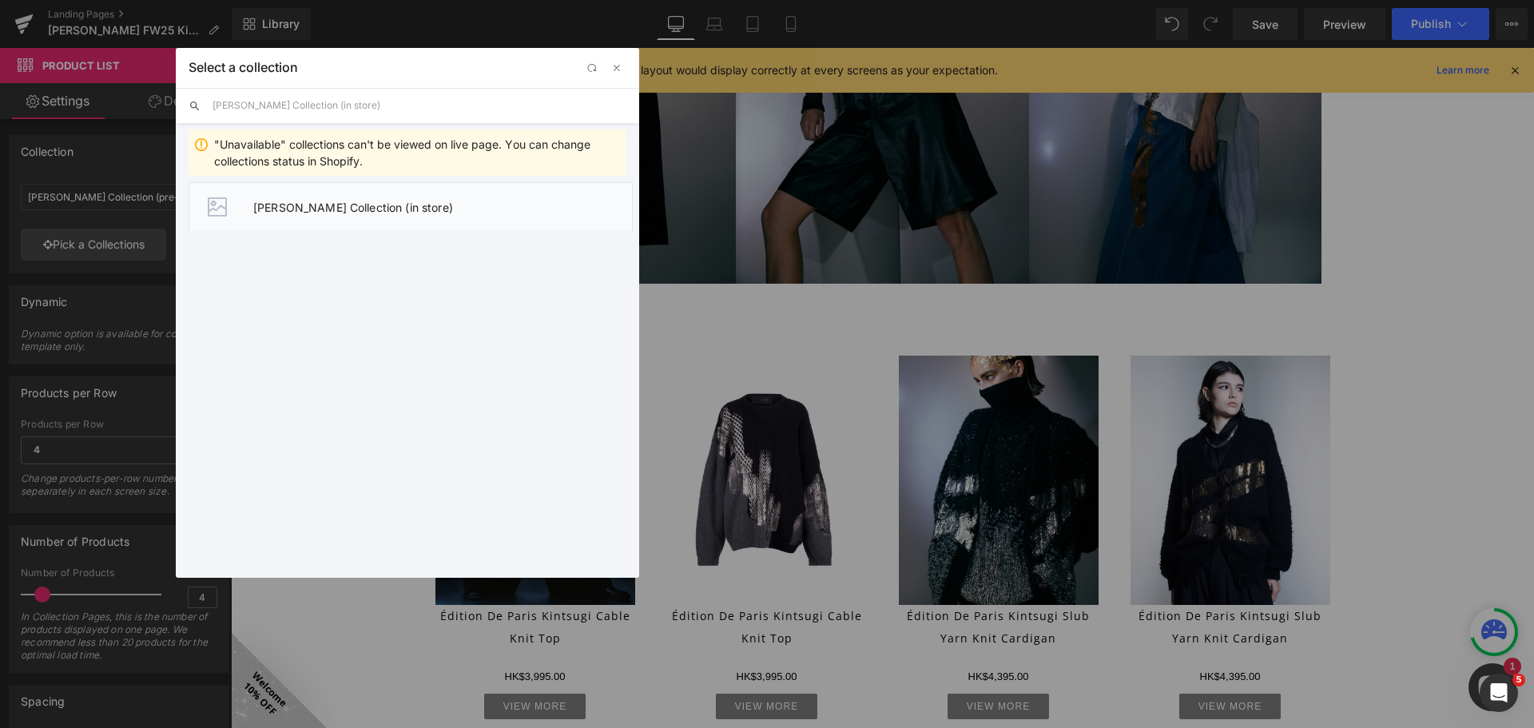
type input "[PERSON_NAME] Collection (in store)"
click at [429, 203] on span "[PERSON_NAME] Collection (in store)" at bounding box center [442, 208] width 379 height 14
type input "[PERSON_NAME] Collection (in store)"
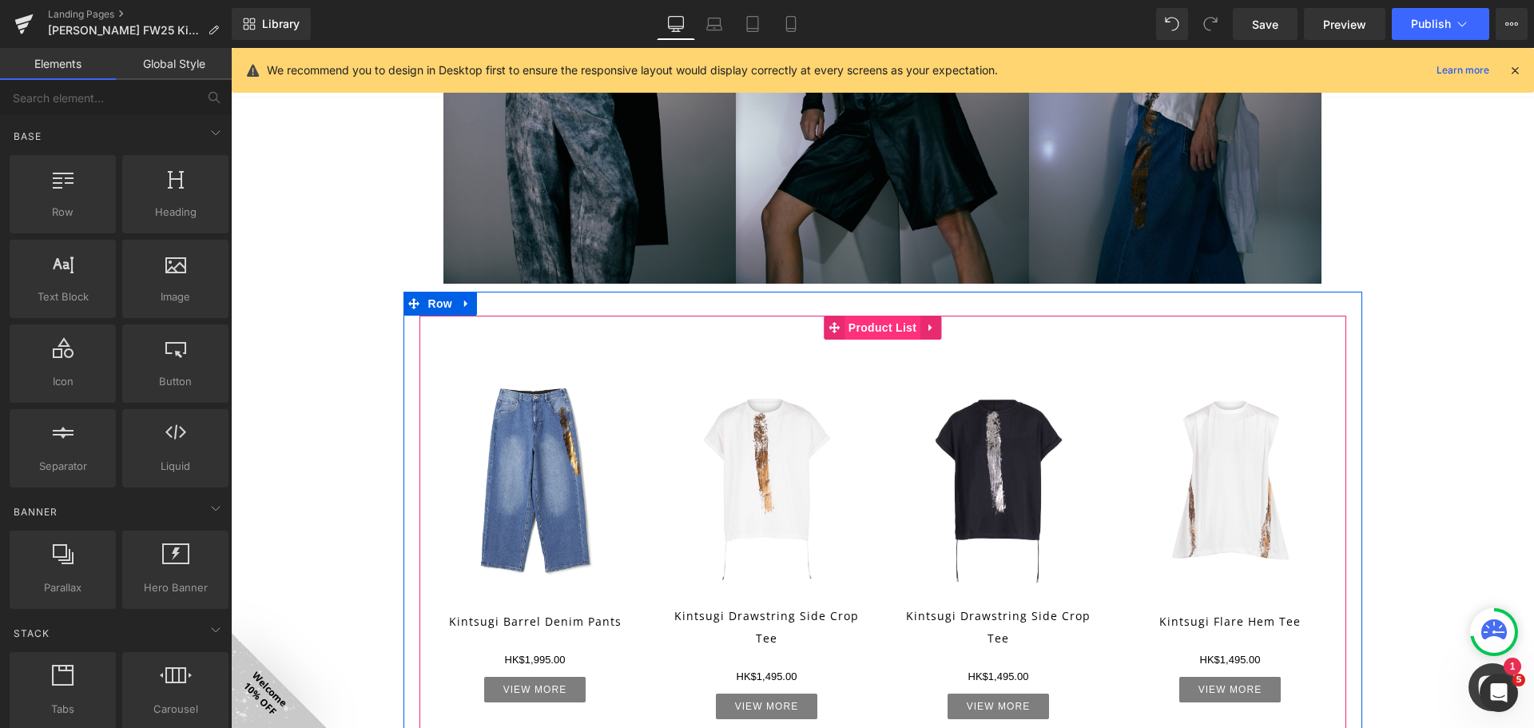
click at [885, 321] on span "Product List" at bounding box center [882, 328] width 76 height 24
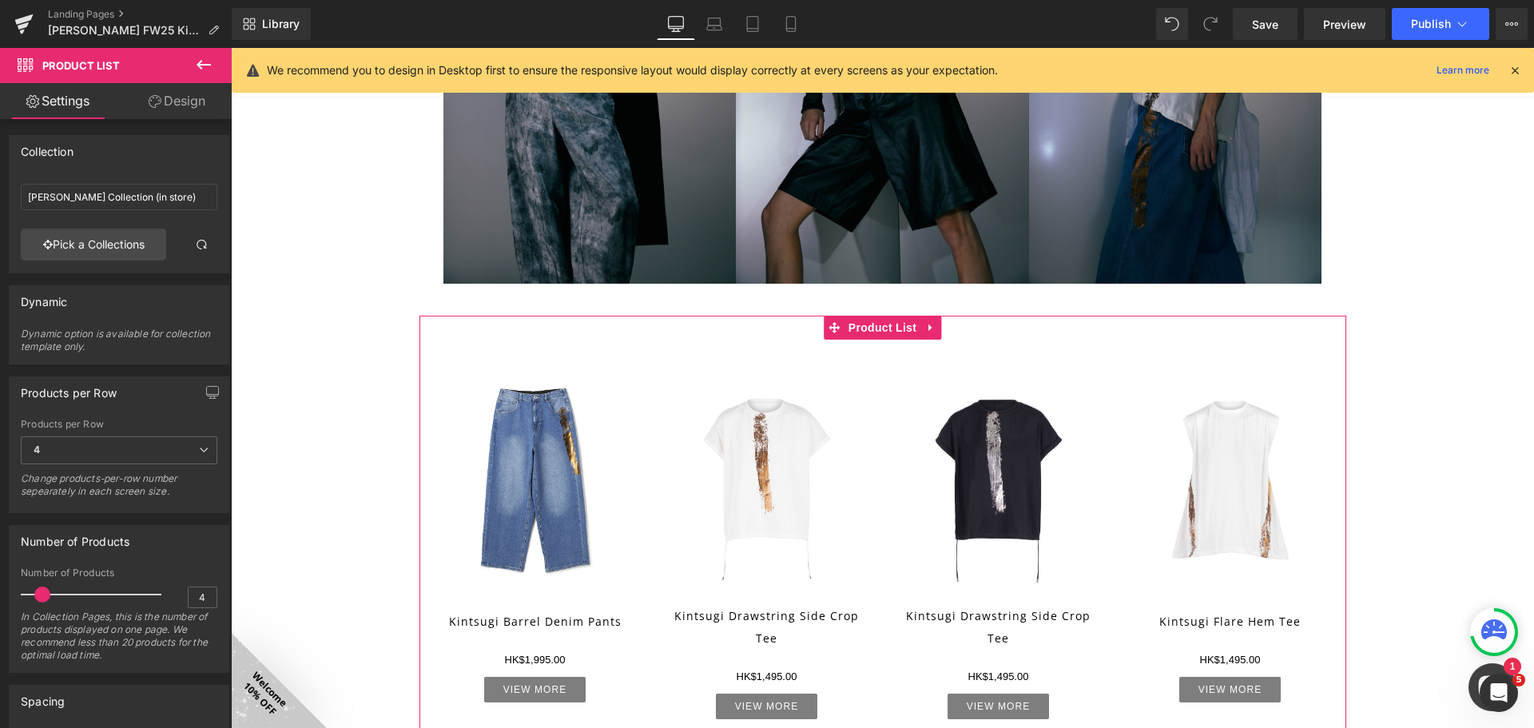
click at [172, 93] on link "Design" at bounding box center [177, 101] width 116 height 36
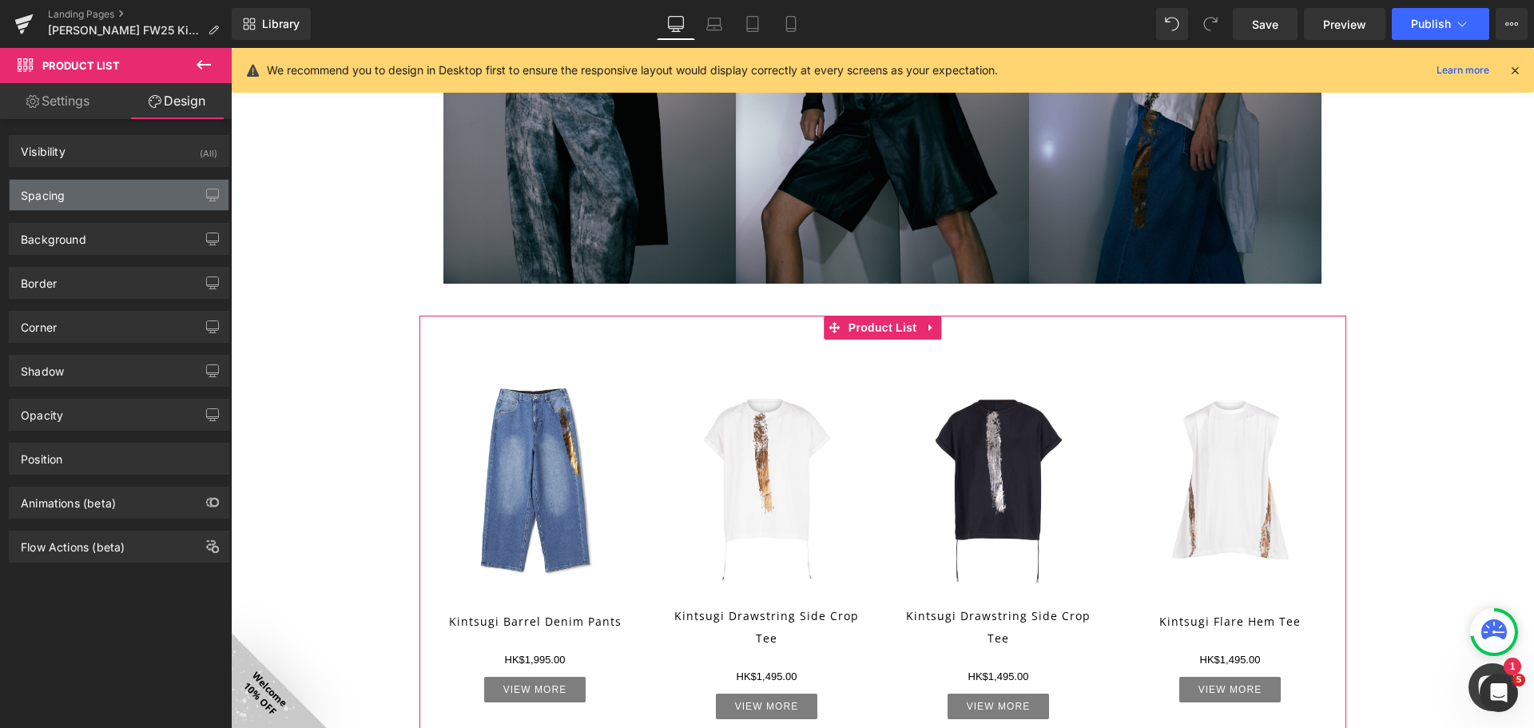
click at [165, 205] on div "Spacing" at bounding box center [119, 195] width 219 height 30
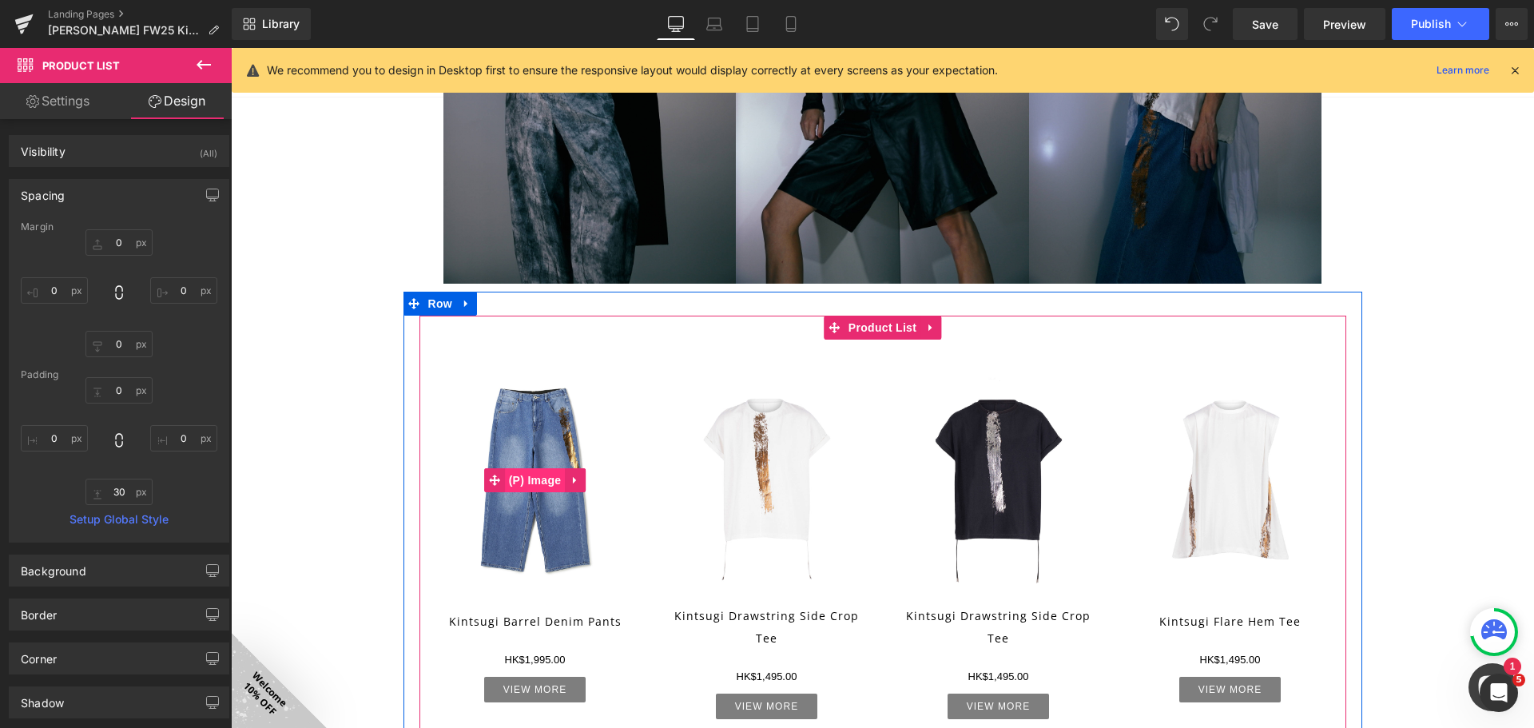
click at [526, 474] on span "(P) Image" at bounding box center [535, 480] width 61 height 24
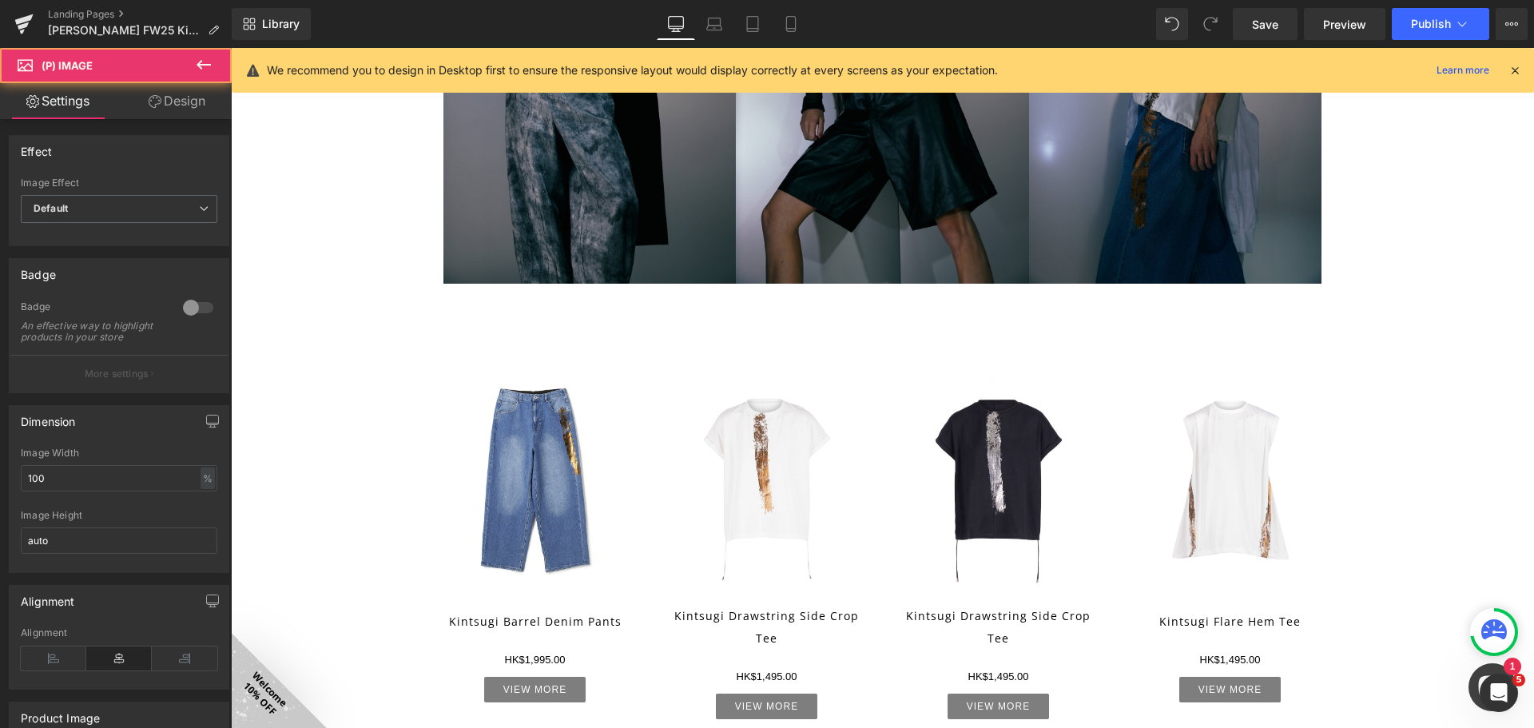
drag, startPoint x: 212, startPoint y: 93, endPoint x: 164, endPoint y: 204, distance: 121.3
click at [212, 93] on link "Design" at bounding box center [177, 101] width 116 height 36
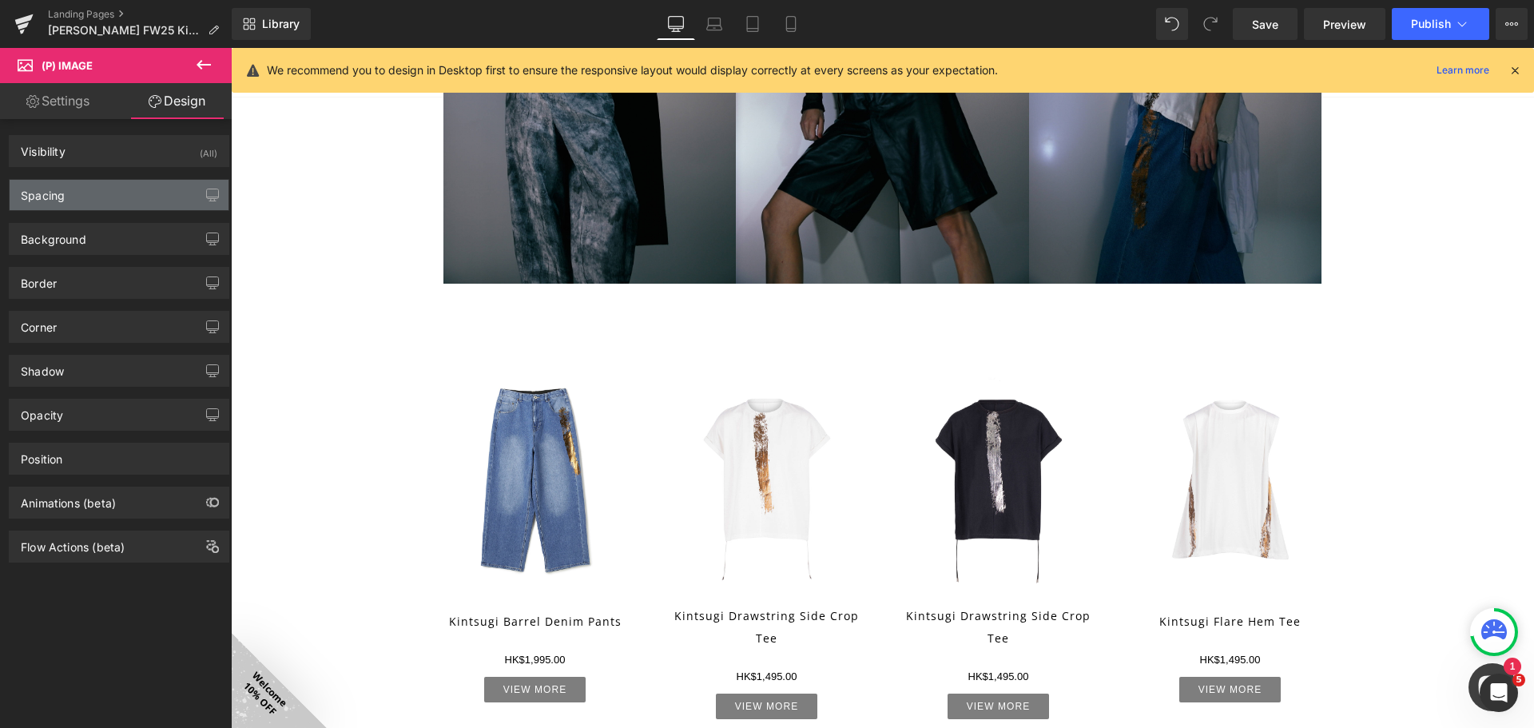
click at [157, 198] on div "Spacing" at bounding box center [119, 195] width 219 height 30
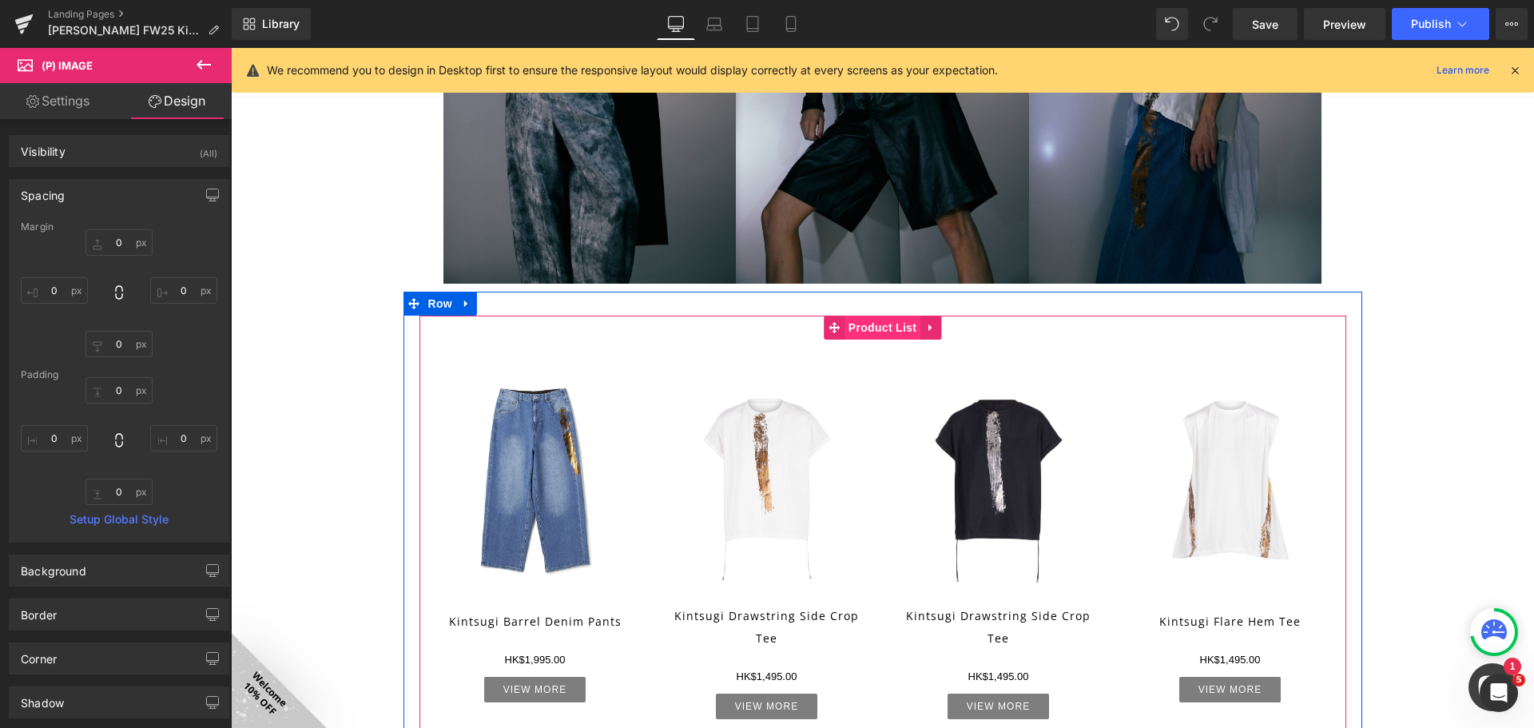
click at [873, 327] on span "Product List" at bounding box center [882, 328] width 76 height 24
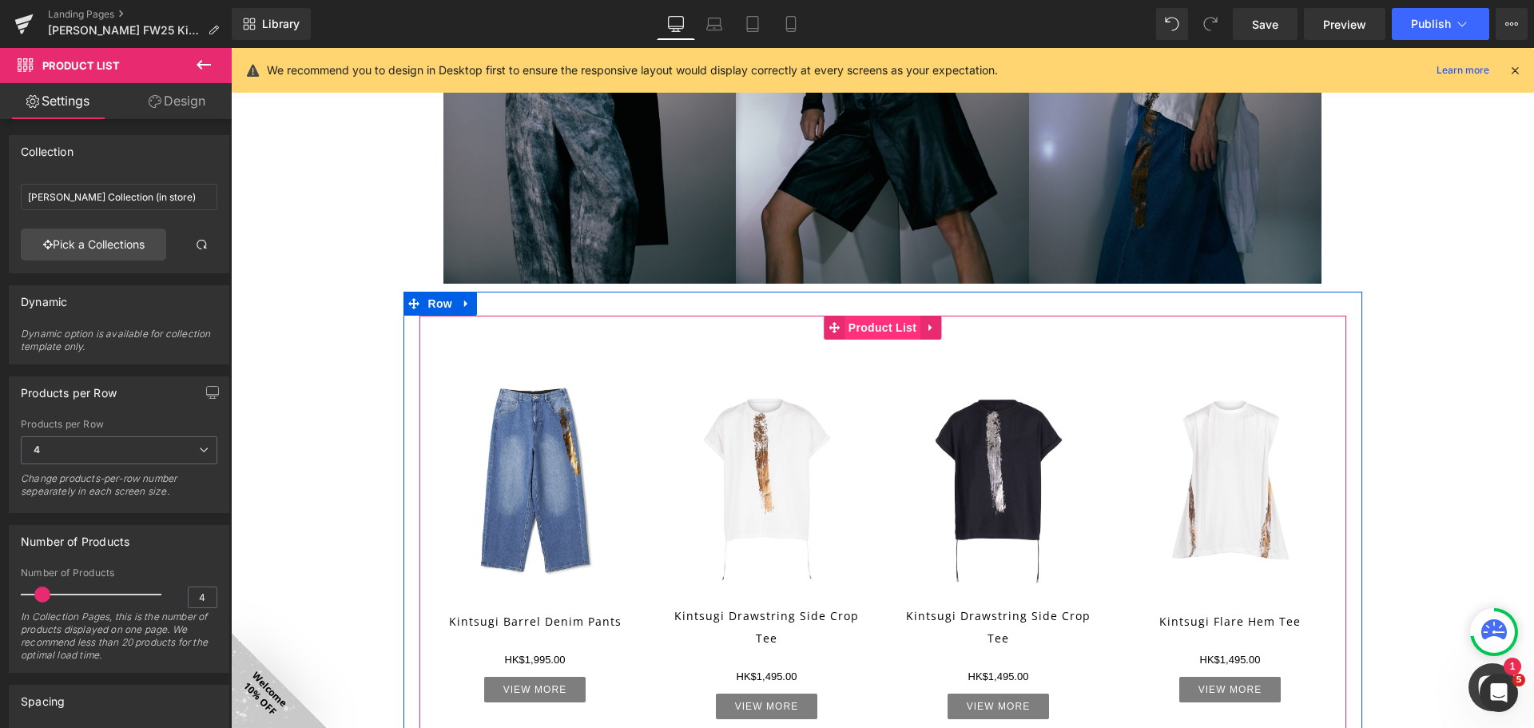
click at [871, 336] on span "Product List" at bounding box center [882, 328] width 76 height 24
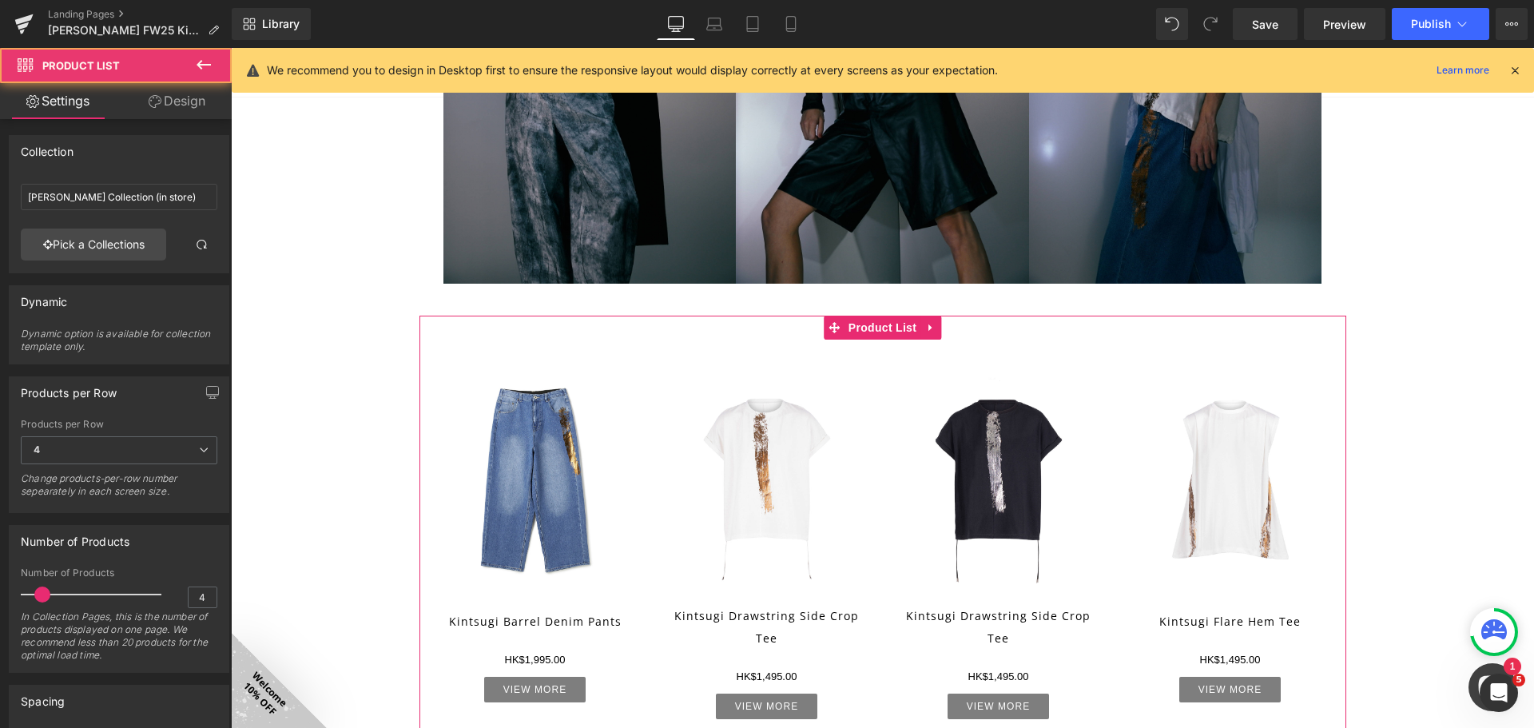
click at [201, 112] on link "Design" at bounding box center [177, 101] width 116 height 36
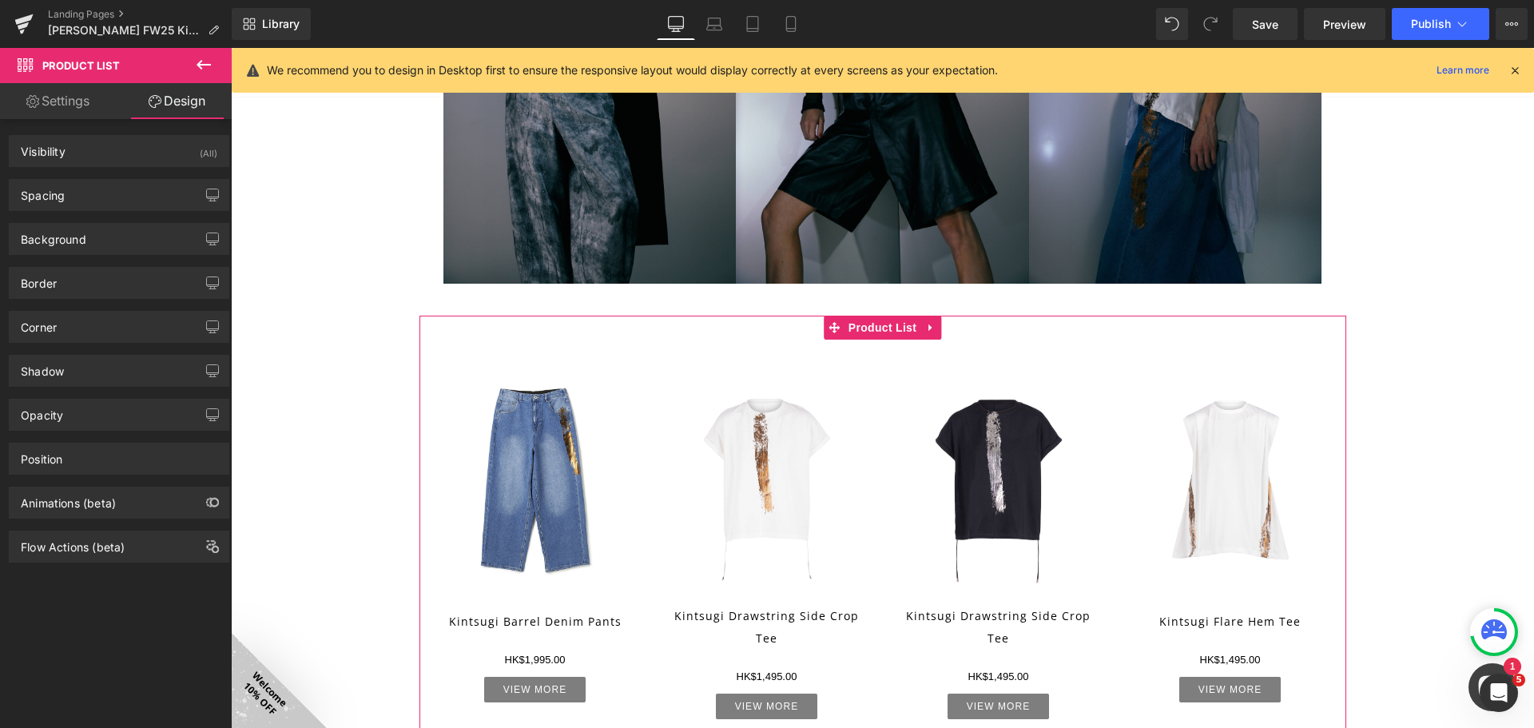
type input "0"
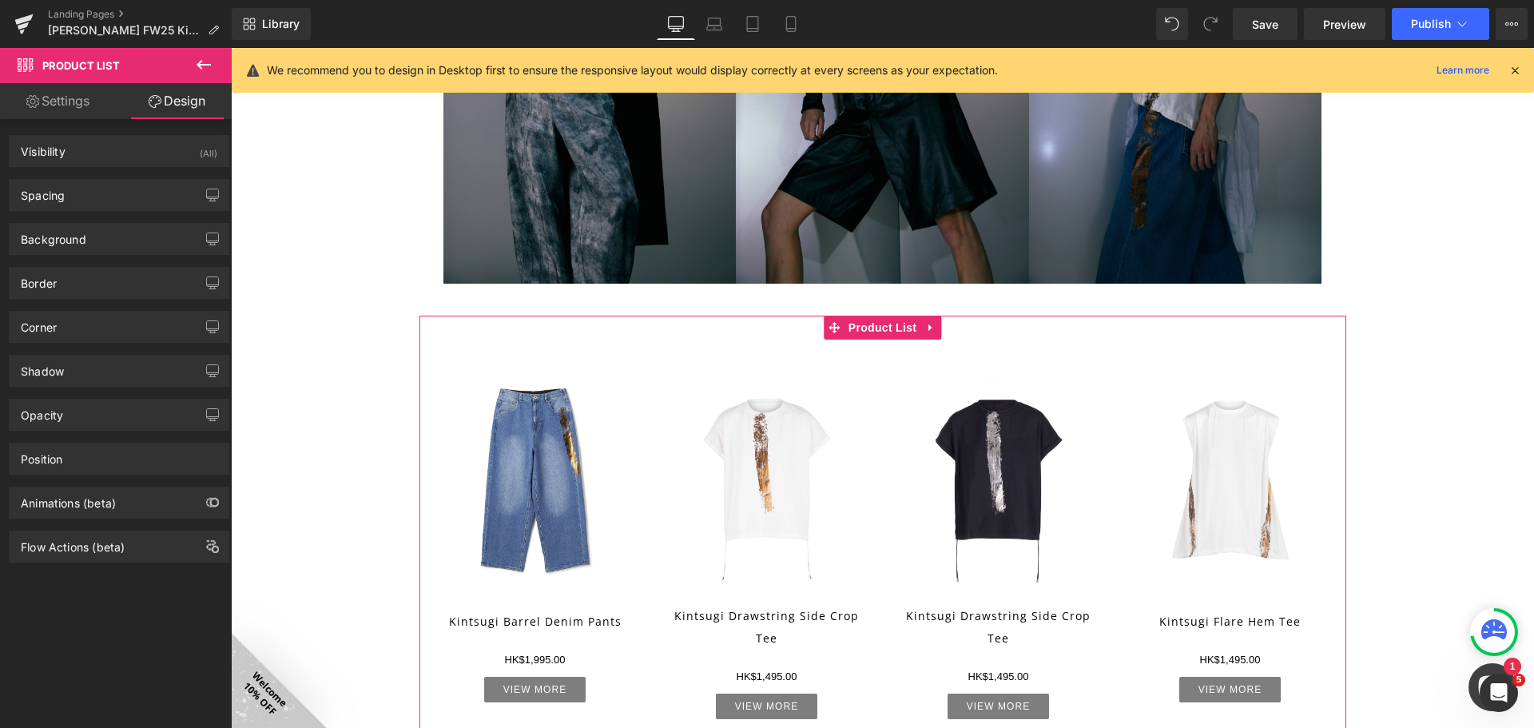
type input "0"
type input "30"
type input "0"
click at [113, 201] on div "Spacing" at bounding box center [119, 195] width 219 height 30
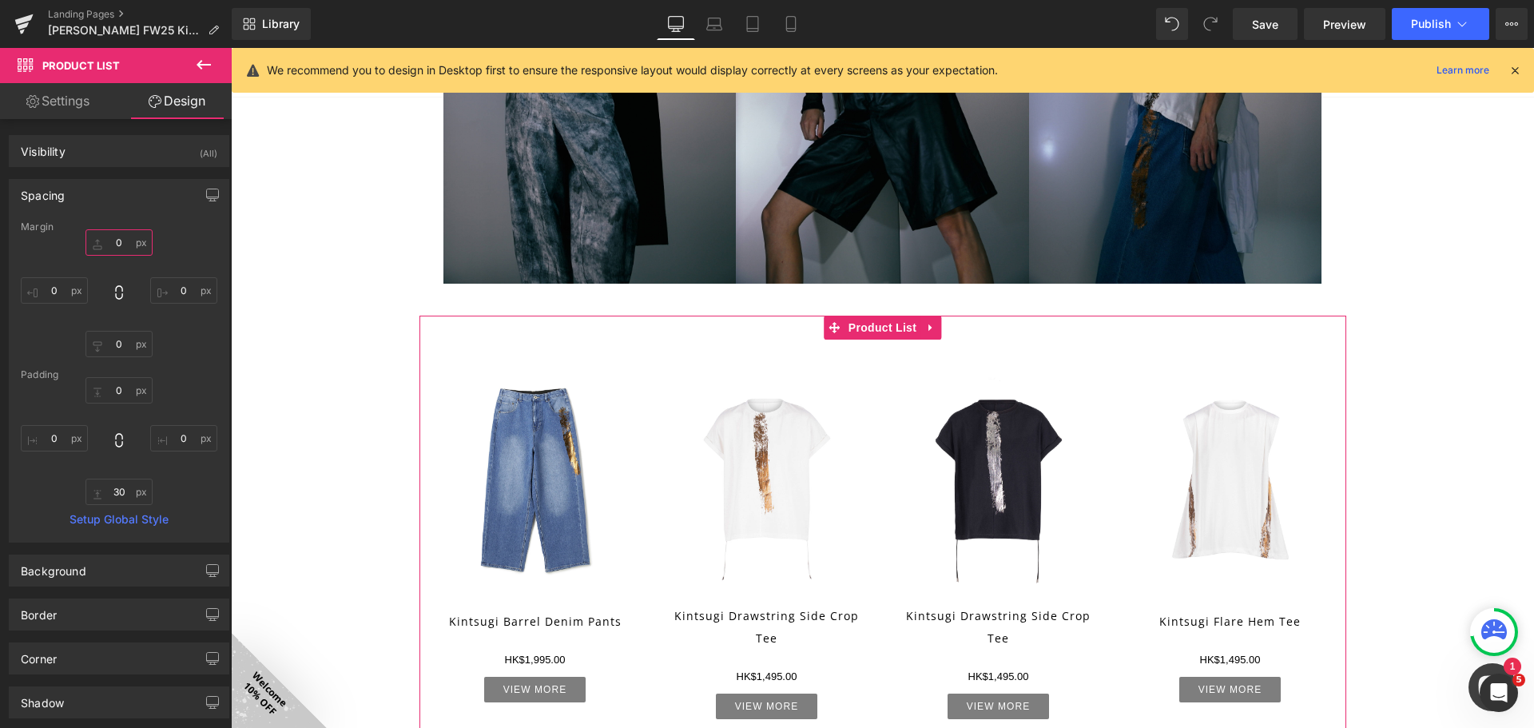
click at [117, 248] on input "0" at bounding box center [118, 242] width 67 height 26
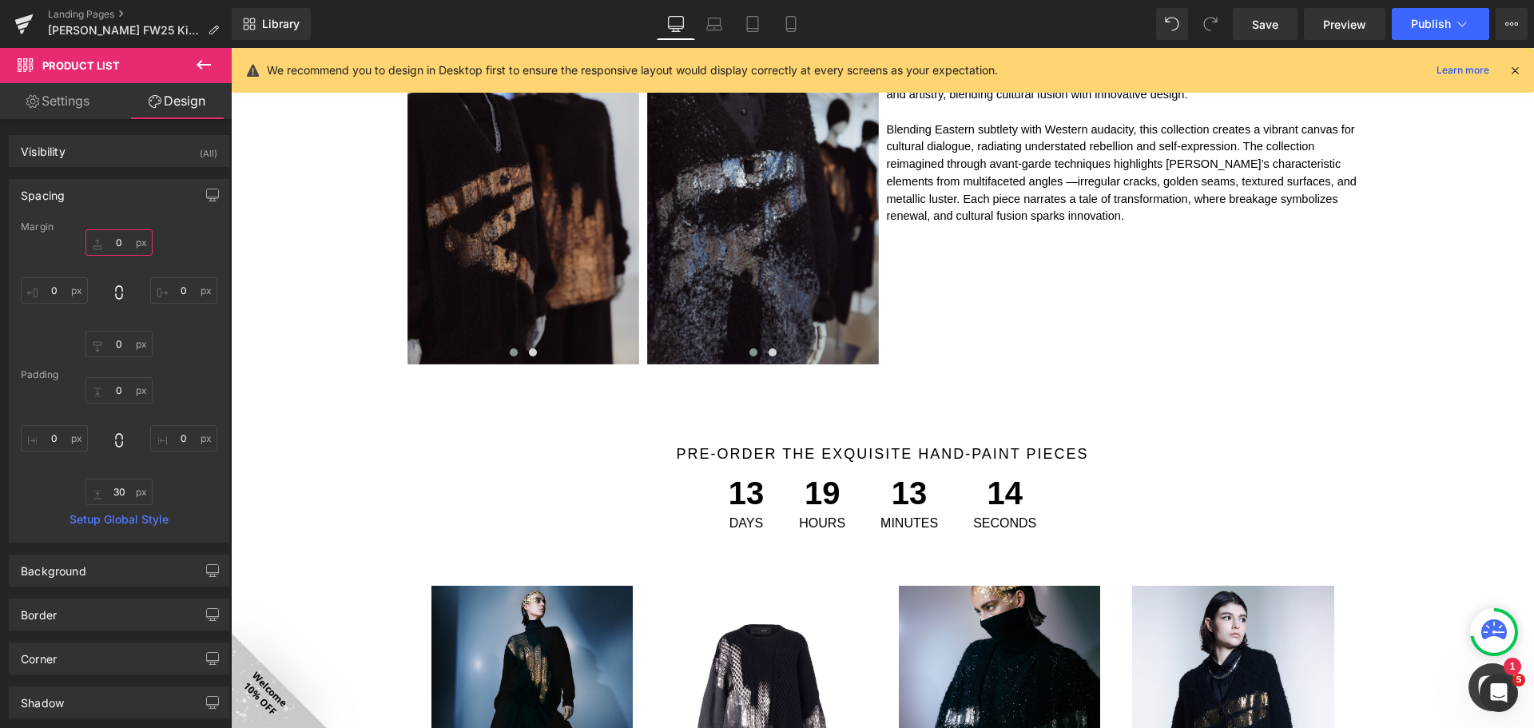
scroll to position [879, 0]
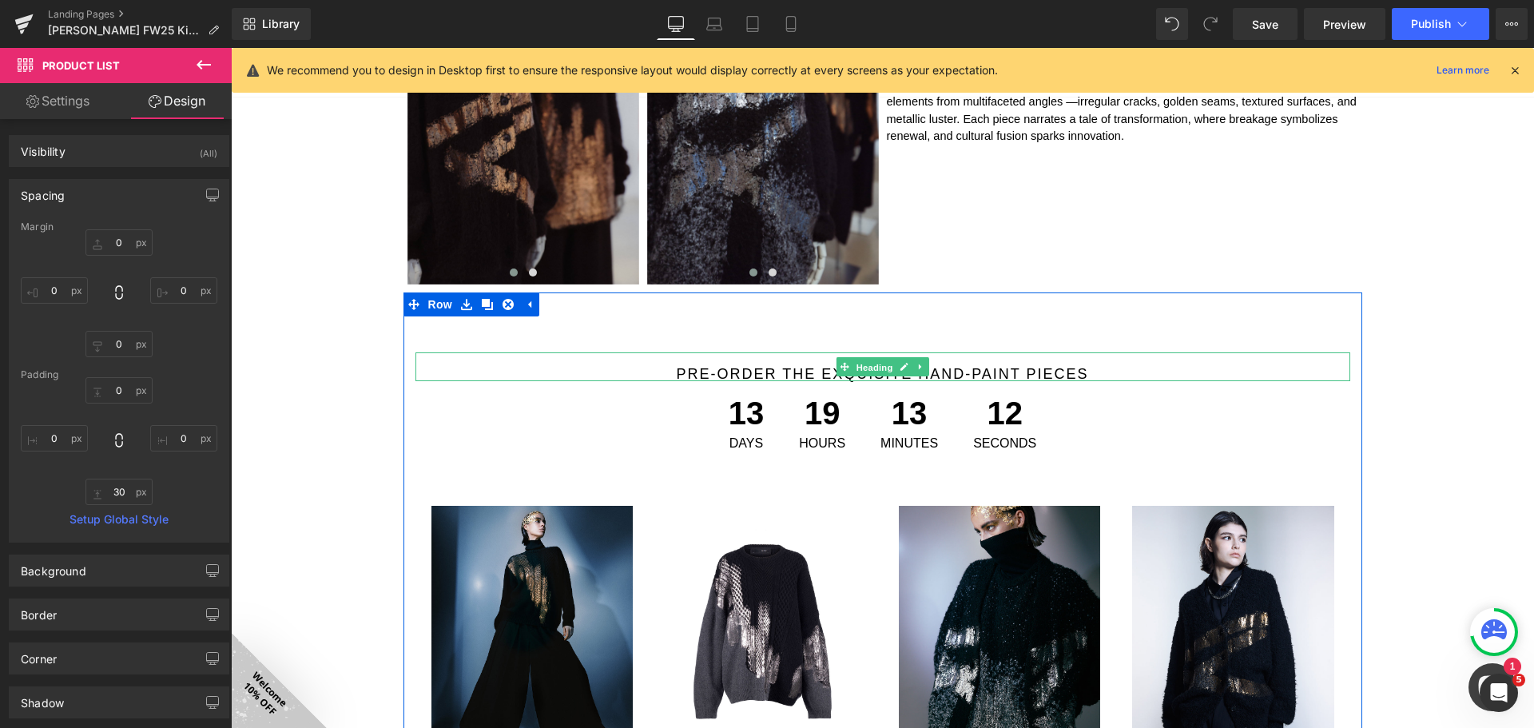
click at [876, 371] on span "Heading" at bounding box center [873, 367] width 43 height 19
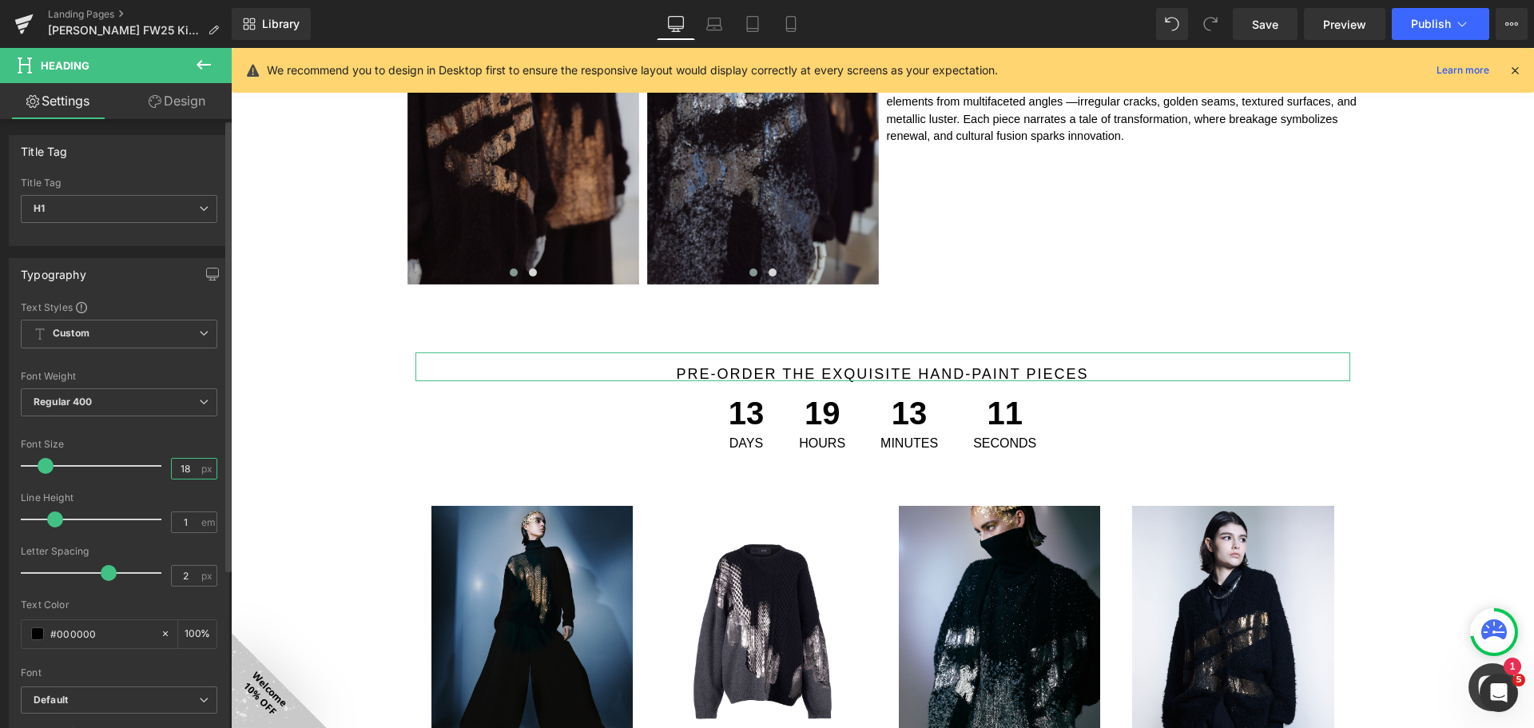
click at [191, 463] on input "18" at bounding box center [186, 469] width 28 height 20
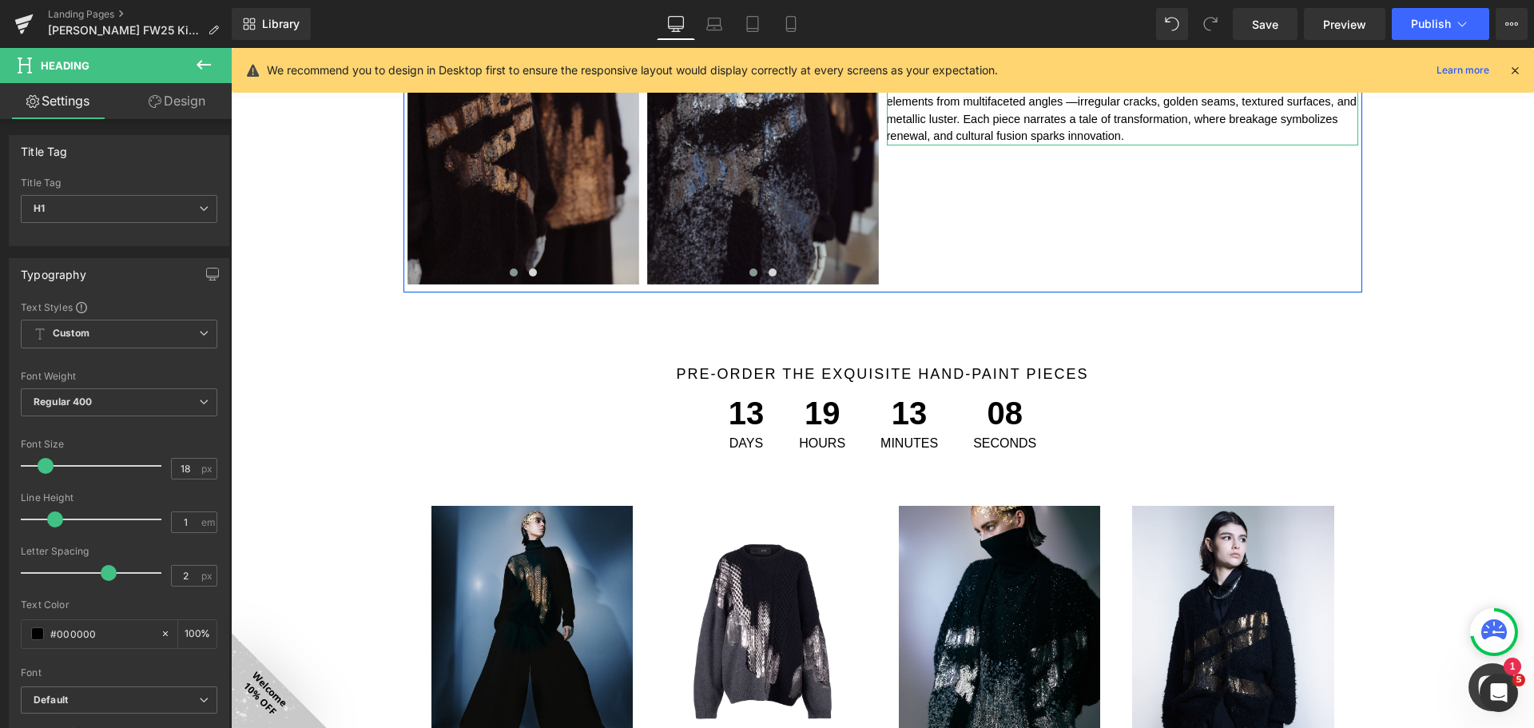
click at [1004, 129] on p "Blending Eastern subtlety with Western audacity, this collection creates a vibr…" at bounding box center [1122, 94] width 471 height 105
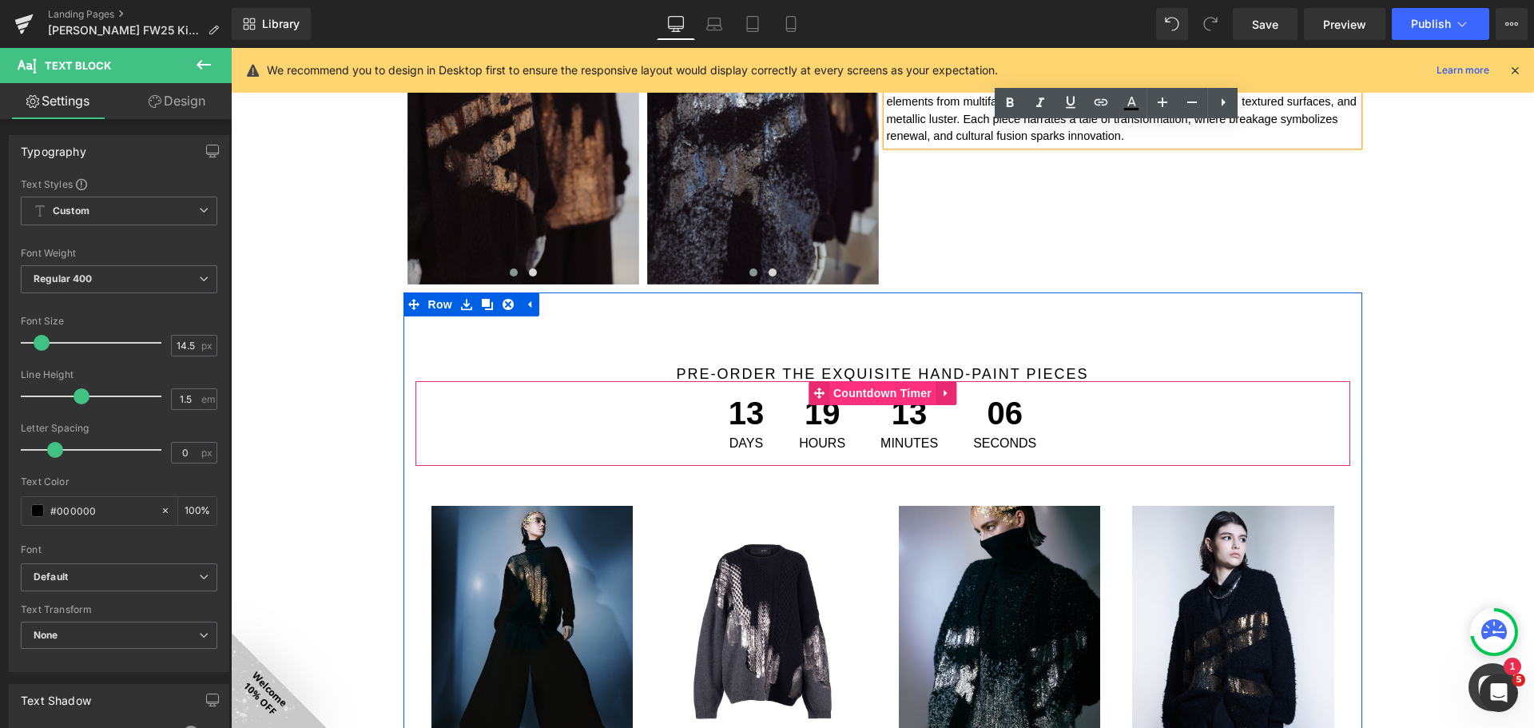
click at [875, 388] on span "Countdown Timer" at bounding box center [882, 393] width 106 height 24
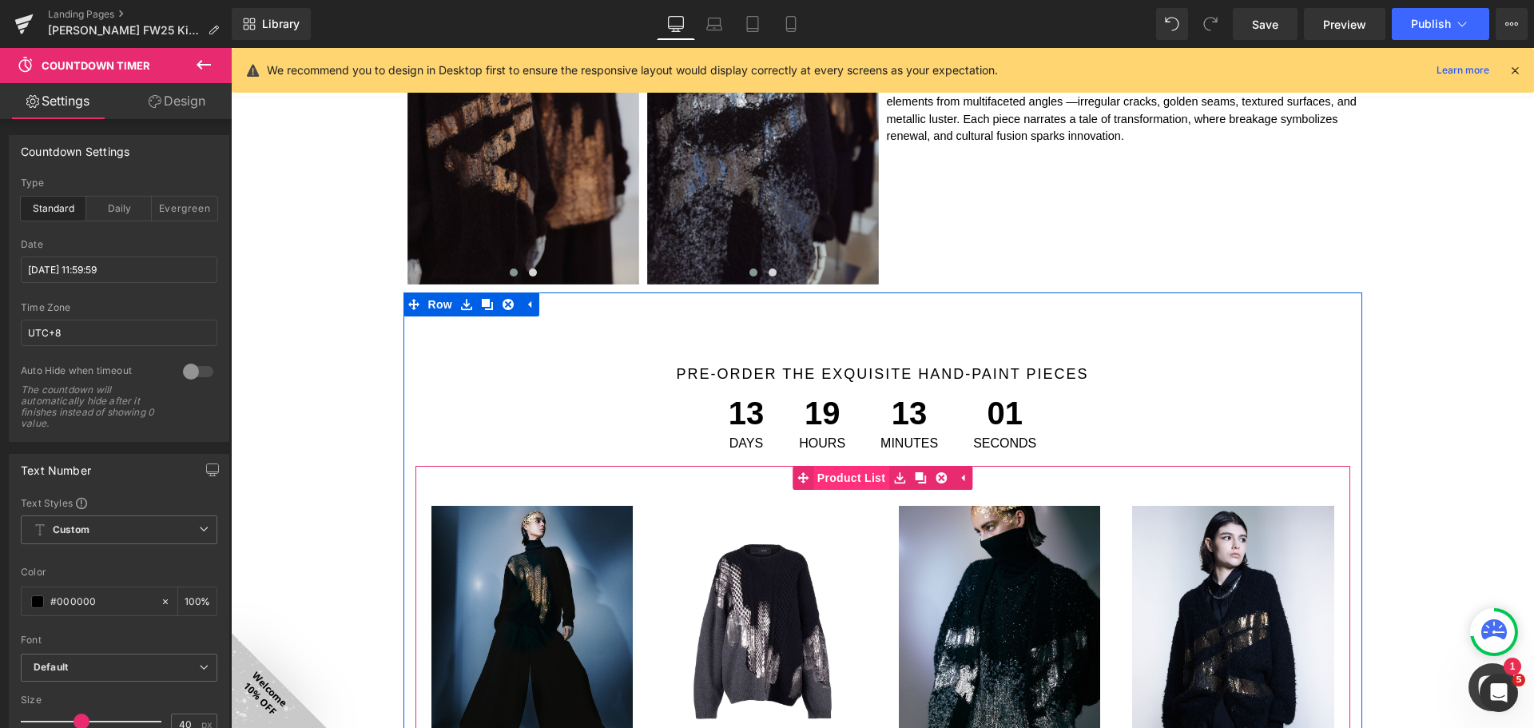
click at [856, 473] on span "Product List" at bounding box center [851, 478] width 76 height 24
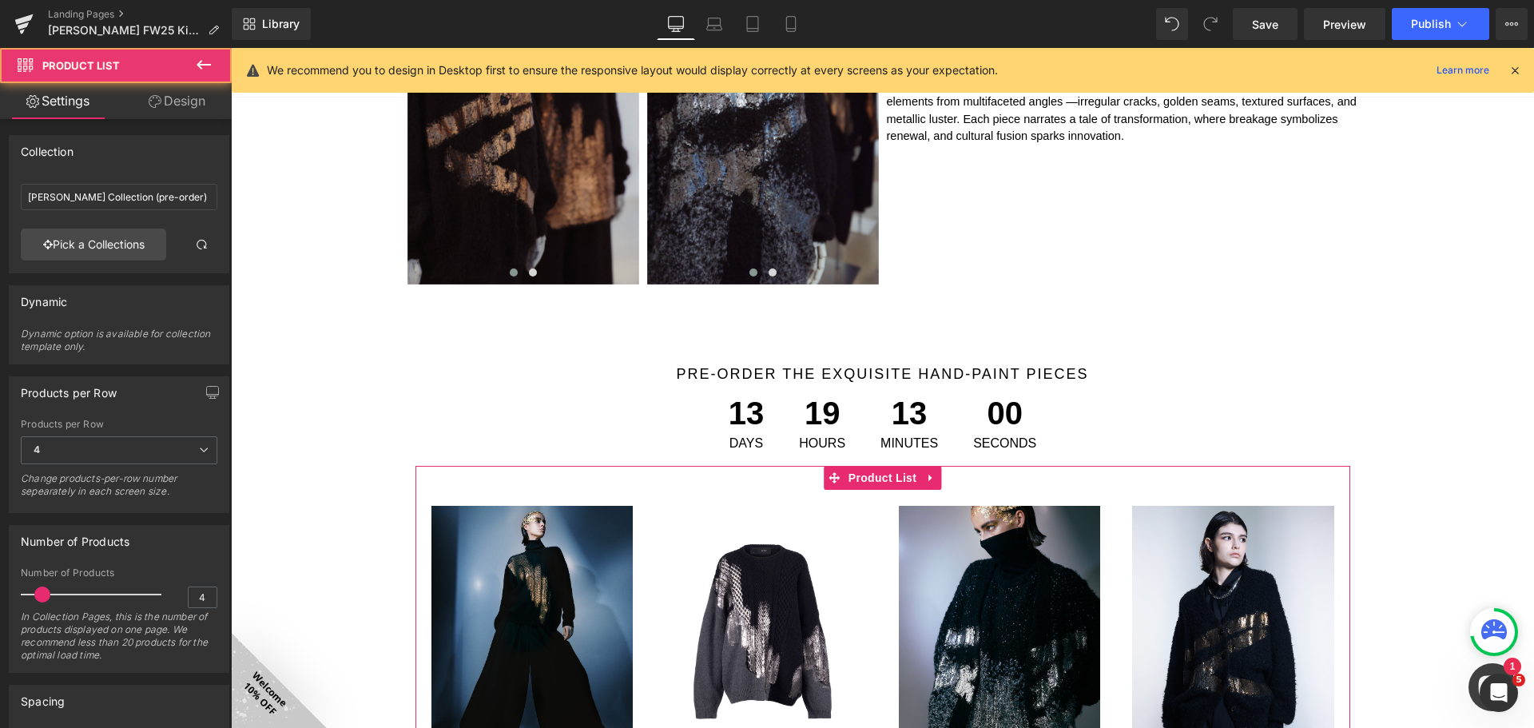
click at [206, 93] on link "Design" at bounding box center [177, 101] width 116 height 36
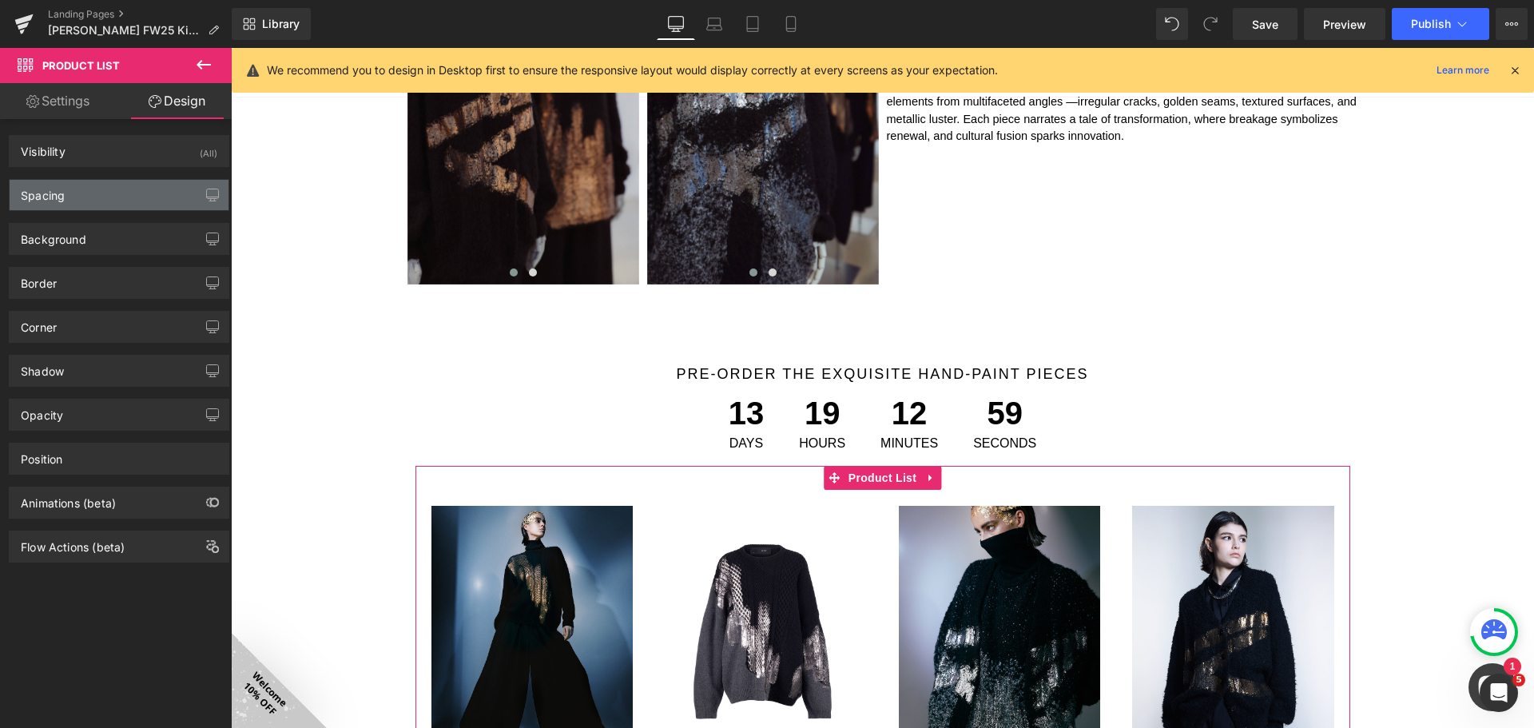
click at [131, 202] on div "Spacing" at bounding box center [119, 195] width 219 height 30
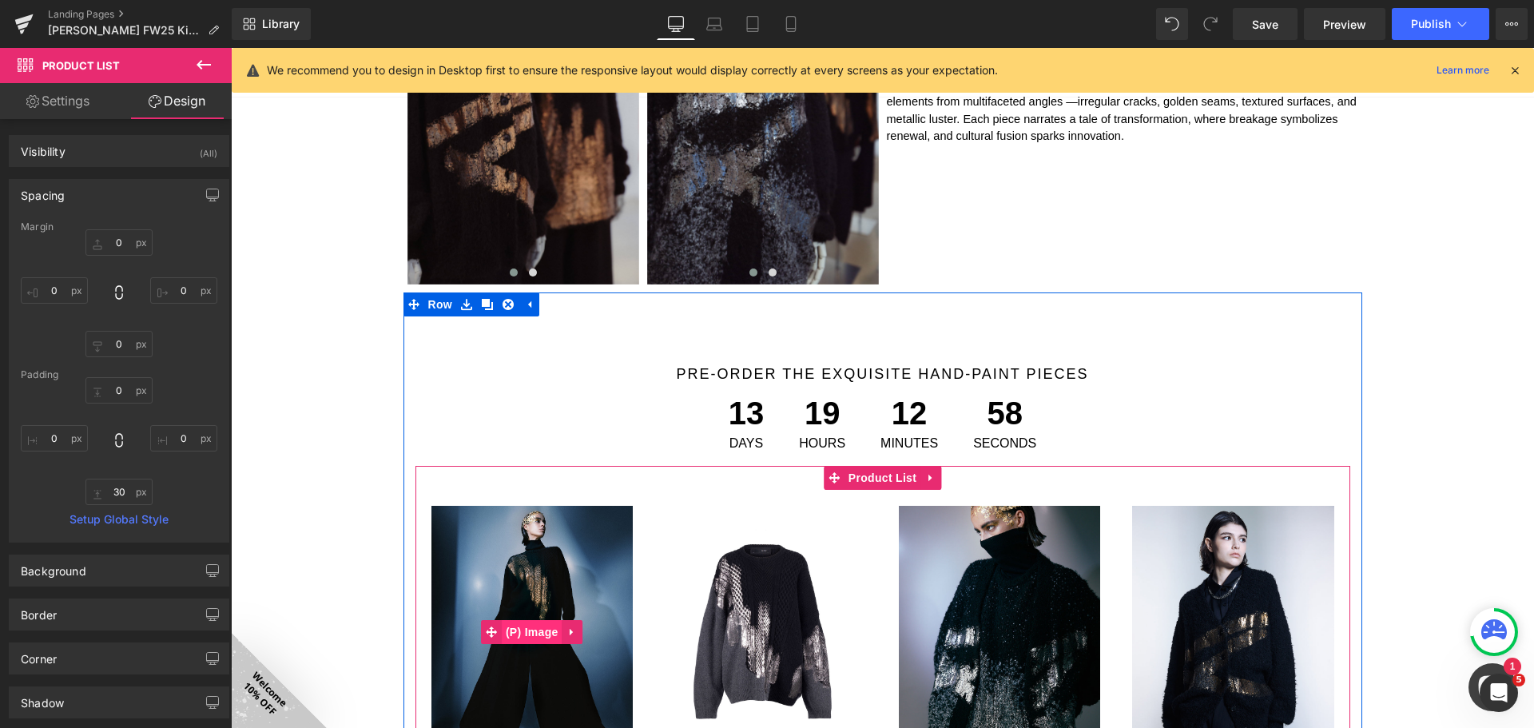
click at [534, 629] on span "(P) Image" at bounding box center [532, 632] width 61 height 24
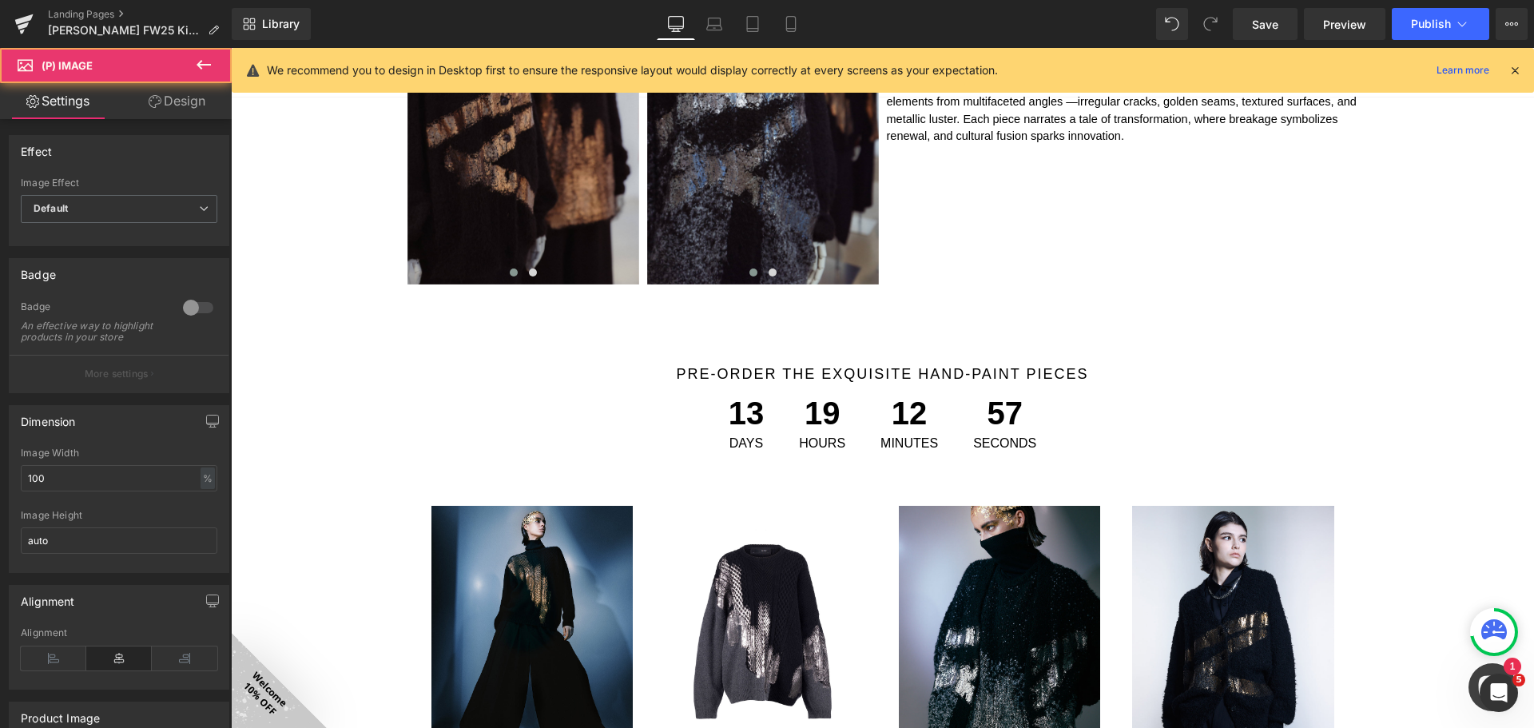
click at [173, 83] on link "Design" at bounding box center [177, 101] width 116 height 36
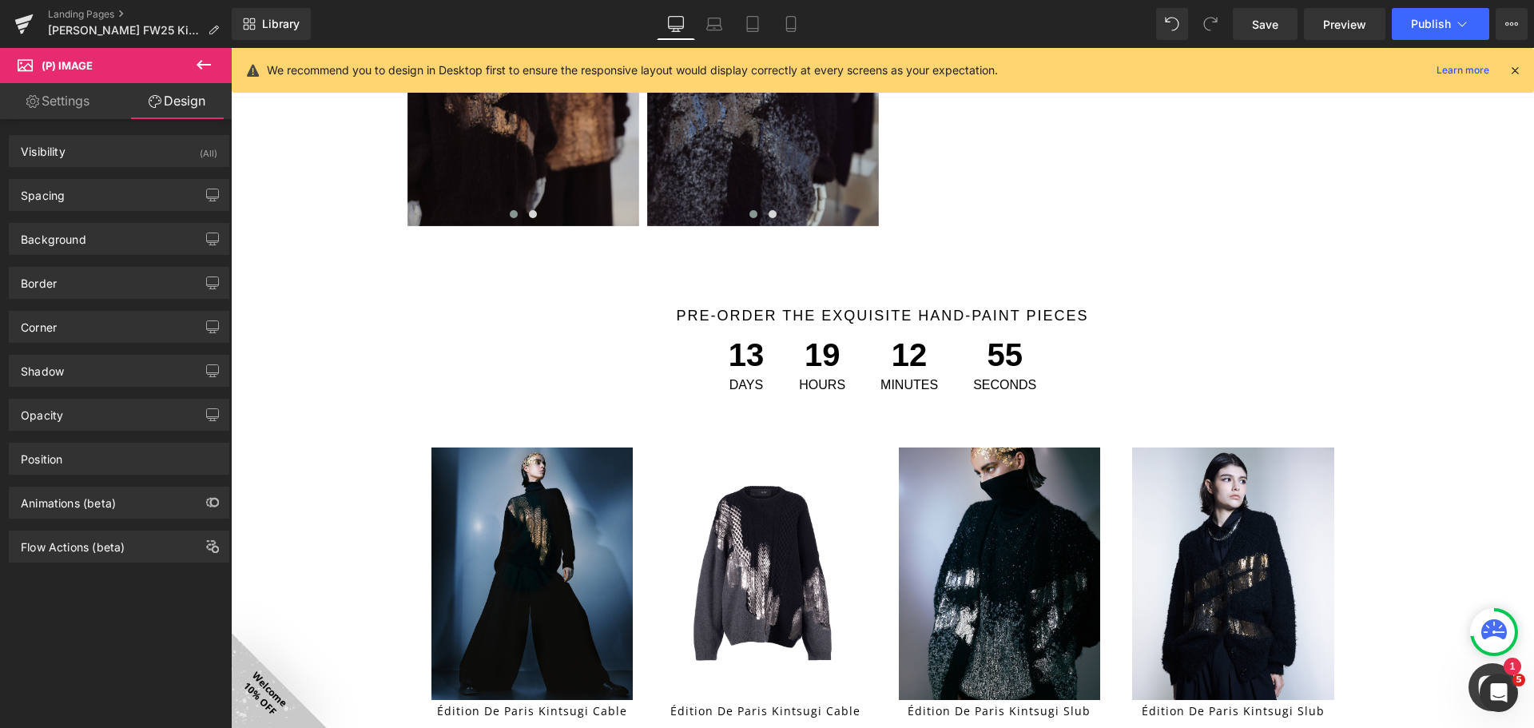
scroll to position [1038, 0]
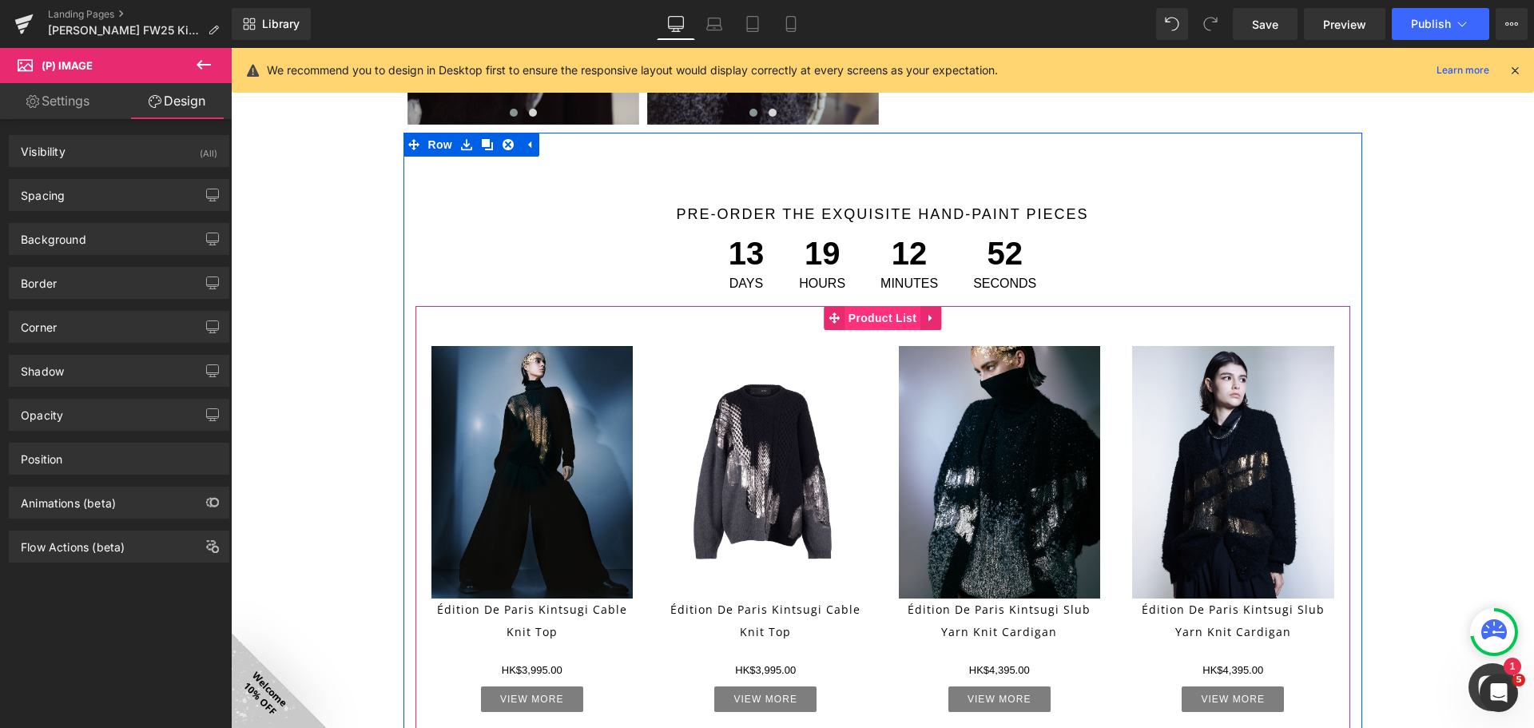
click at [887, 320] on span "Product List" at bounding box center [882, 318] width 76 height 24
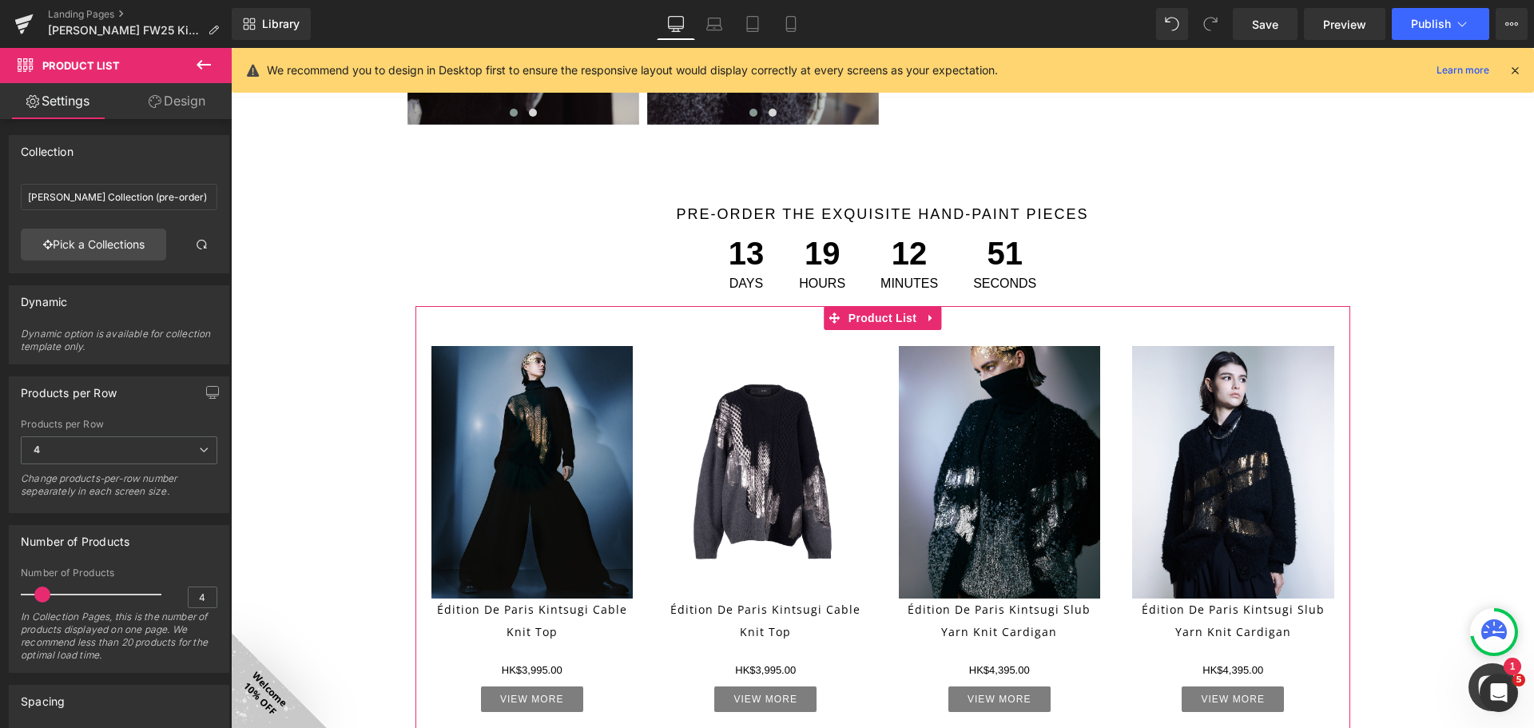
click at [168, 96] on link "Design" at bounding box center [177, 101] width 116 height 36
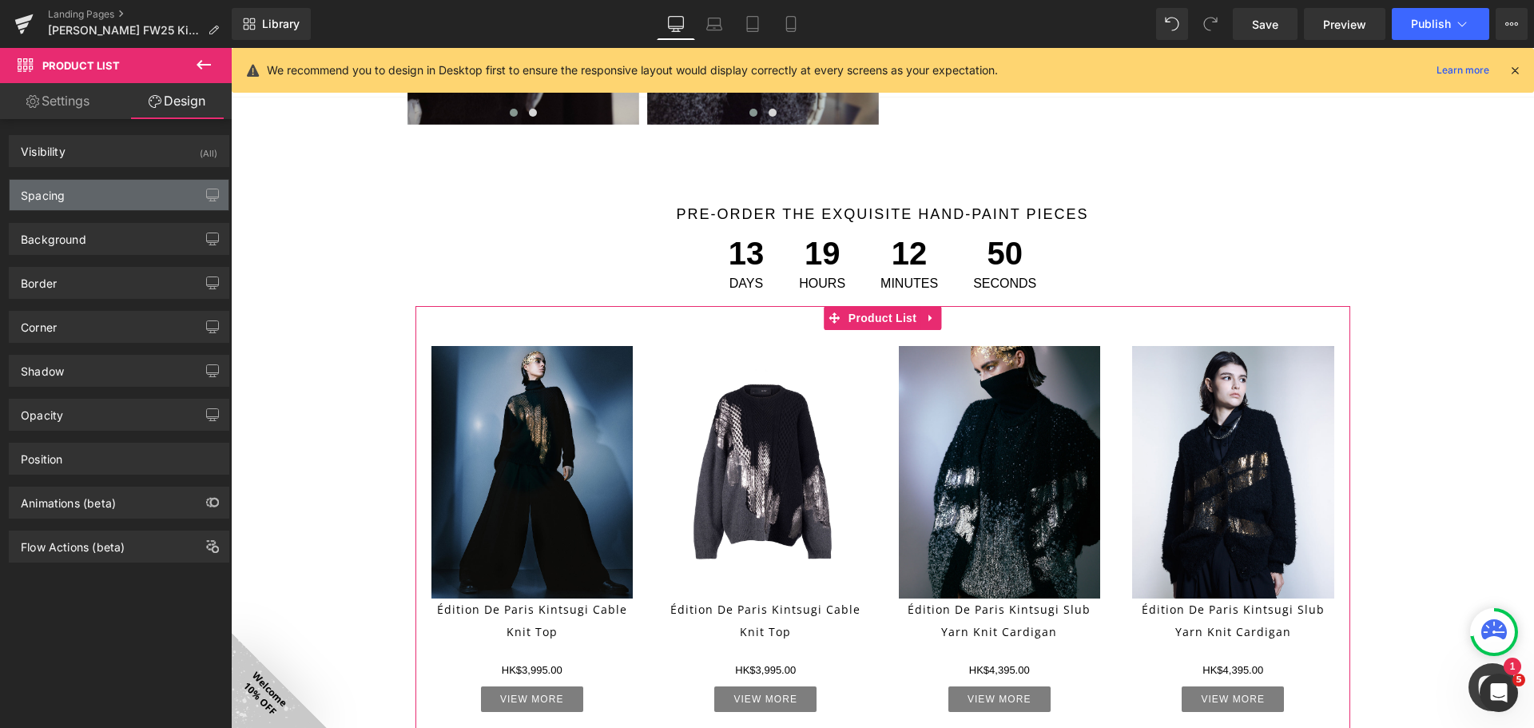
click at [129, 199] on div "Spacing" at bounding box center [119, 195] width 219 height 30
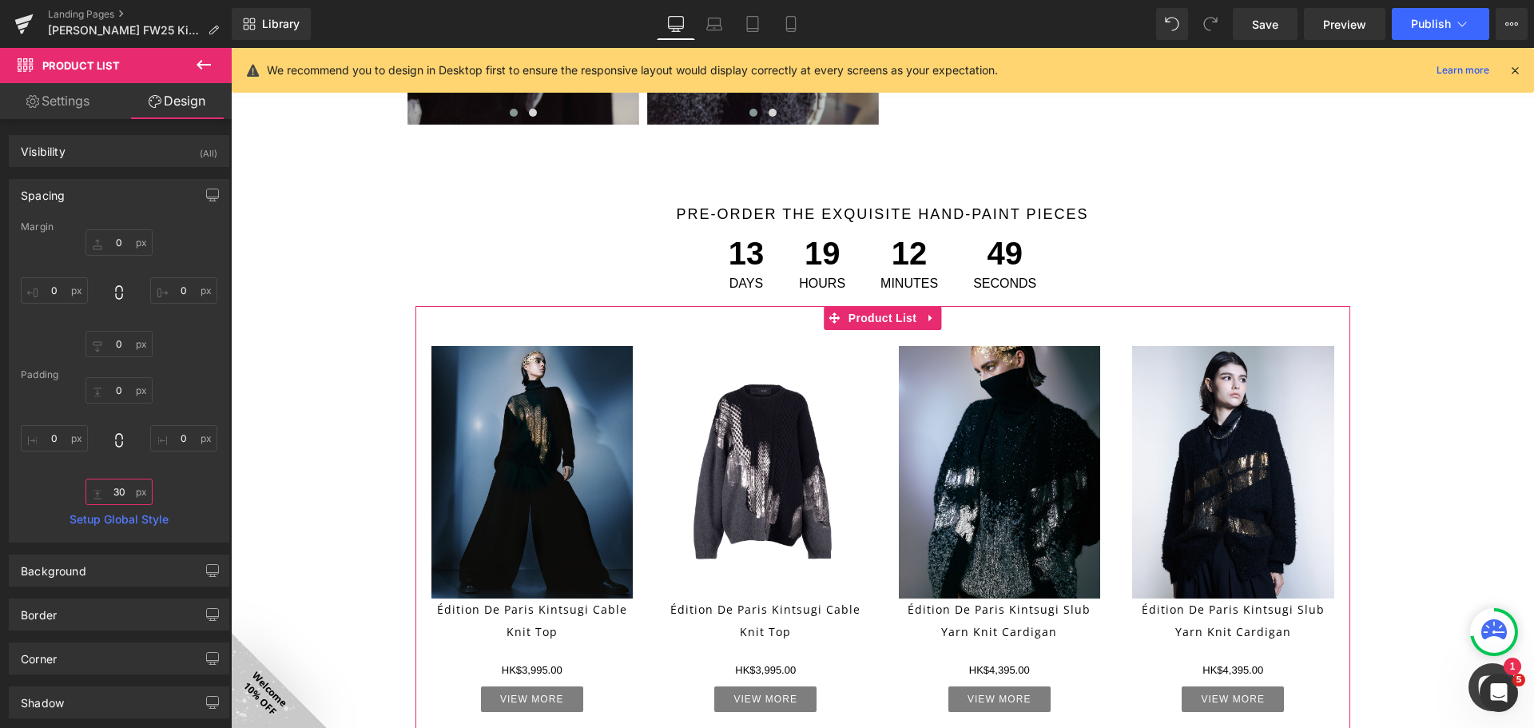
click at [121, 484] on input "30" at bounding box center [118, 491] width 67 height 26
type input "15"
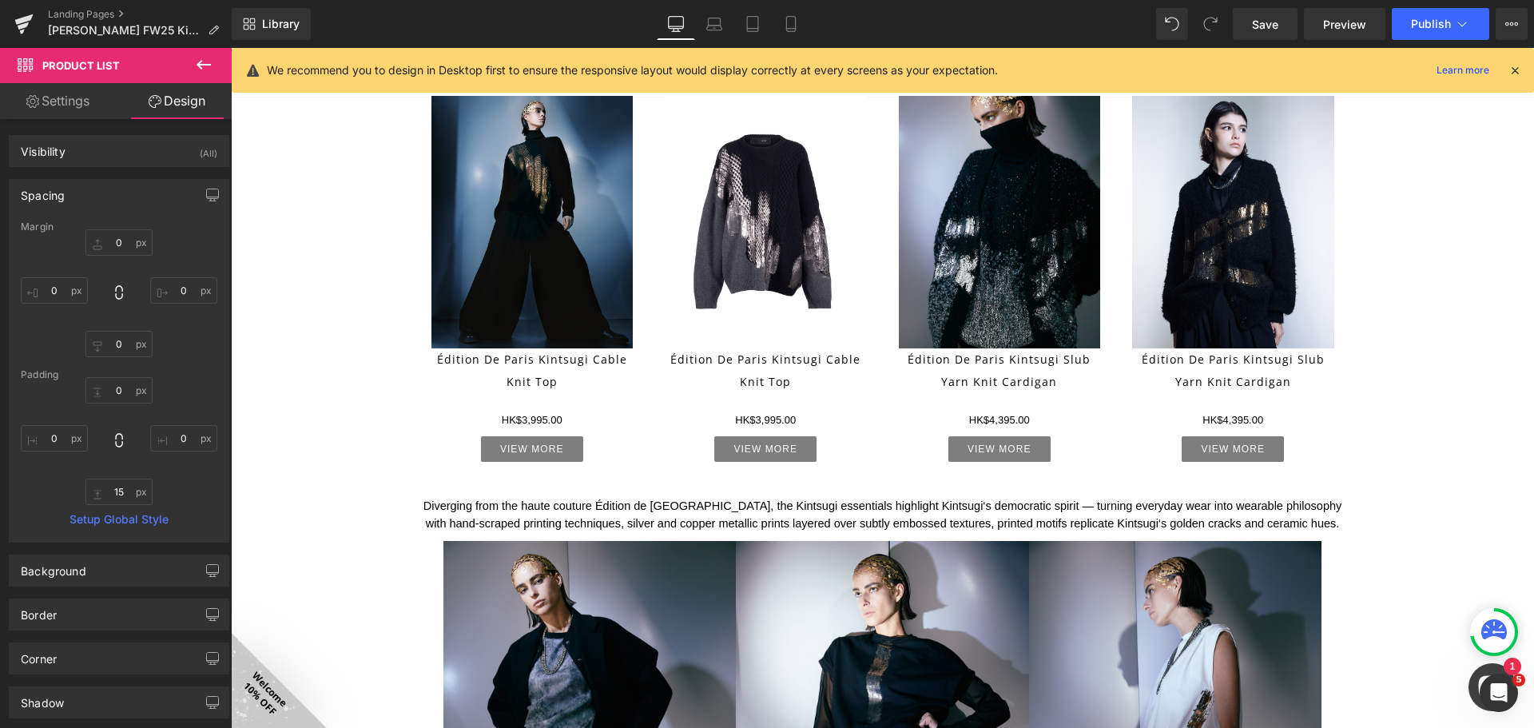
scroll to position [1198, 0]
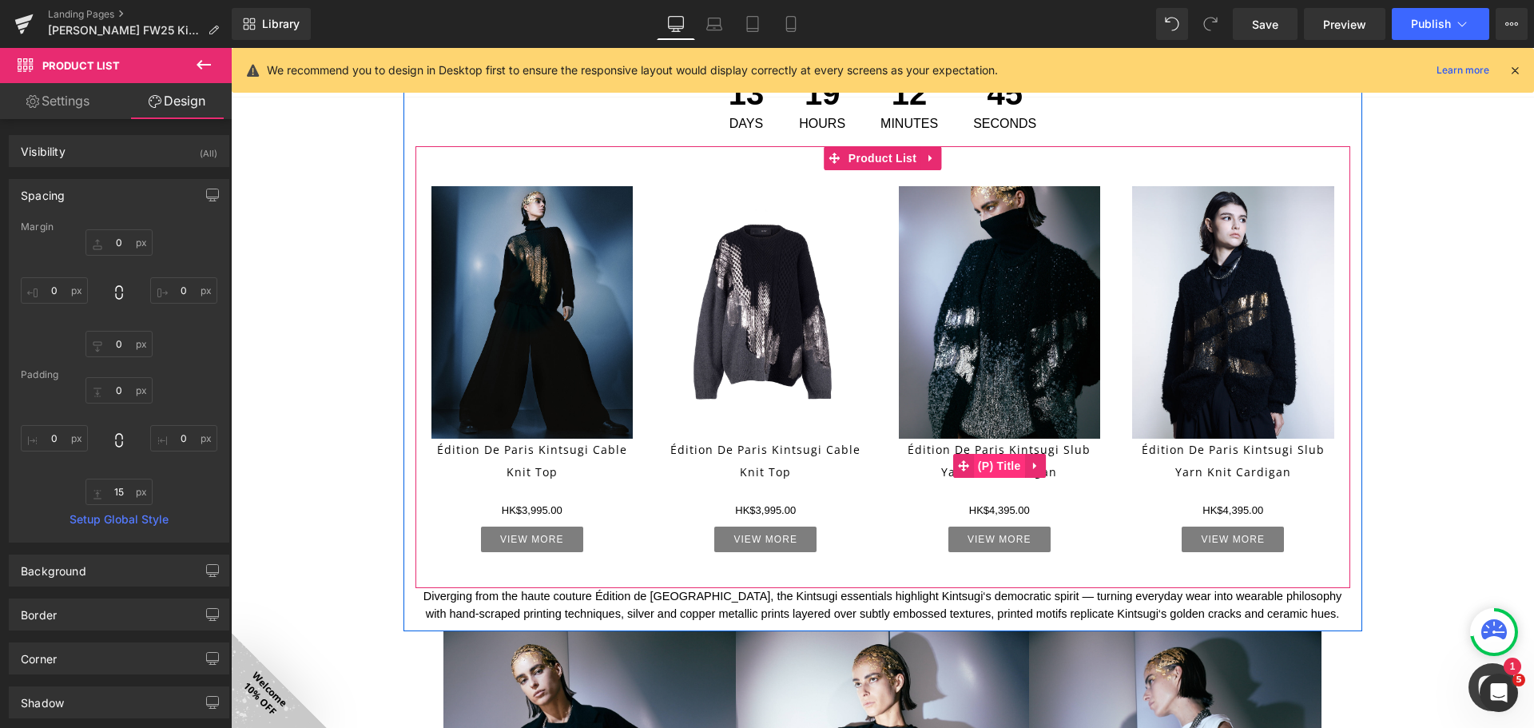
click at [996, 462] on span "(P) Title" at bounding box center [999, 466] width 51 height 24
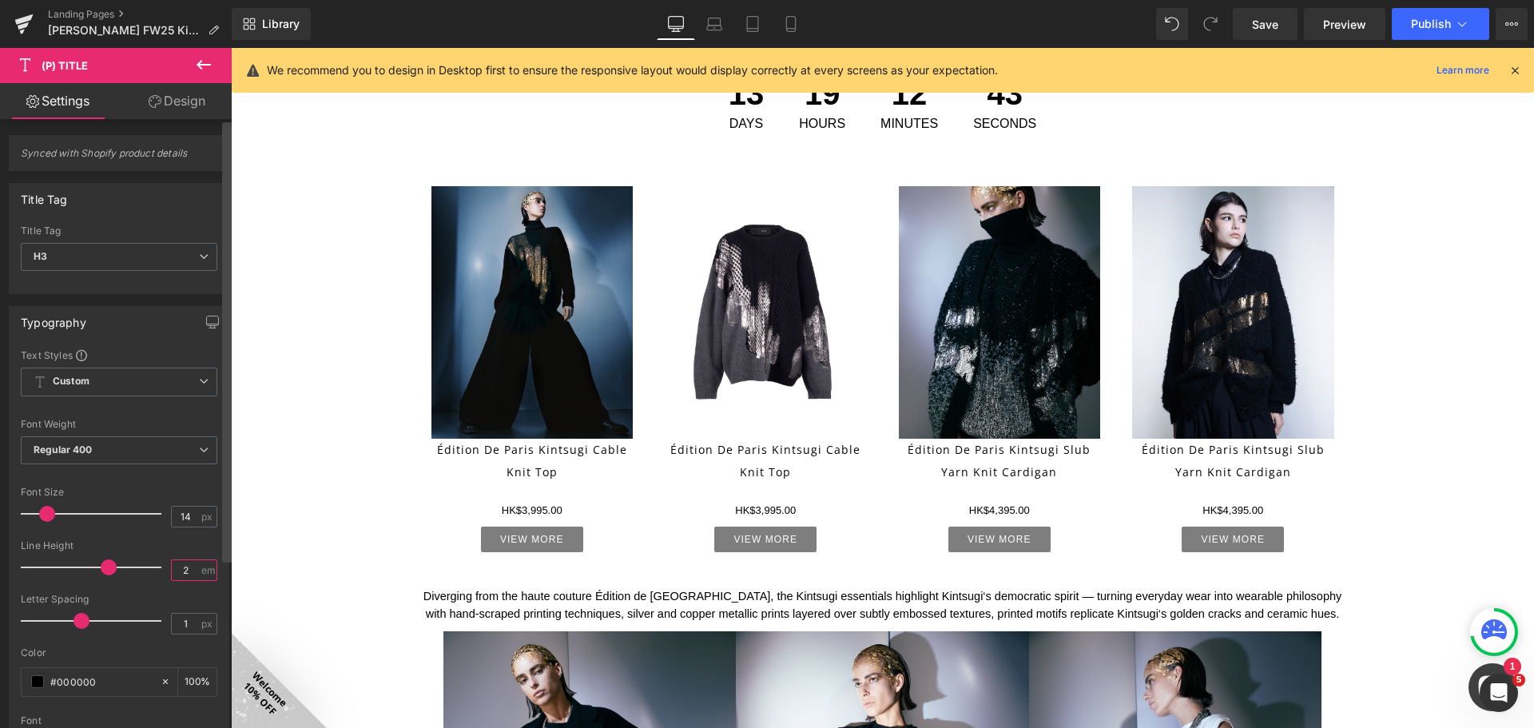
drag, startPoint x: 189, startPoint y: 566, endPoint x: 228, endPoint y: 572, distance: 39.5
click at [191, 566] on input "2" at bounding box center [186, 570] width 28 height 20
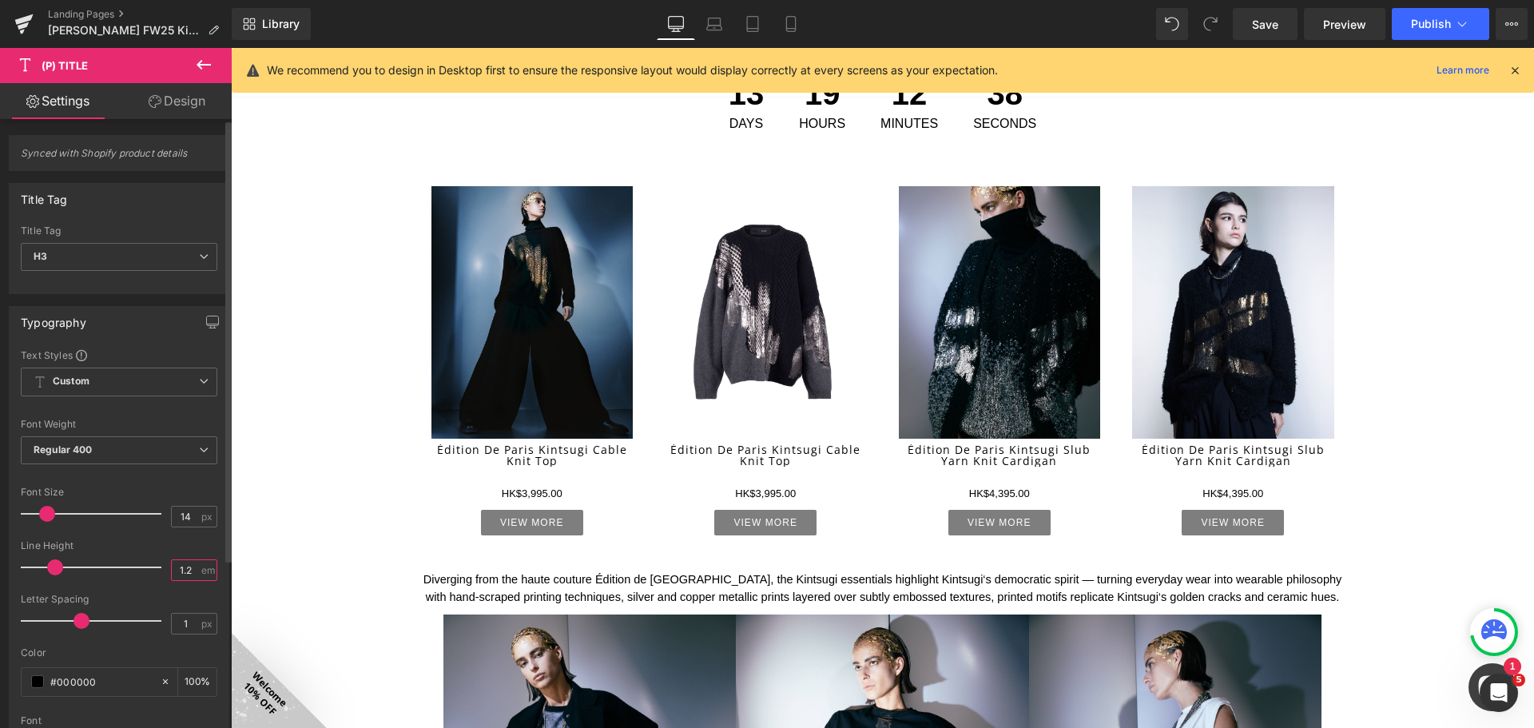
type input "1.2"
drag, startPoint x: 196, startPoint y: 106, endPoint x: 129, endPoint y: 214, distance: 127.0
click at [196, 105] on link "Design" at bounding box center [177, 101] width 116 height 36
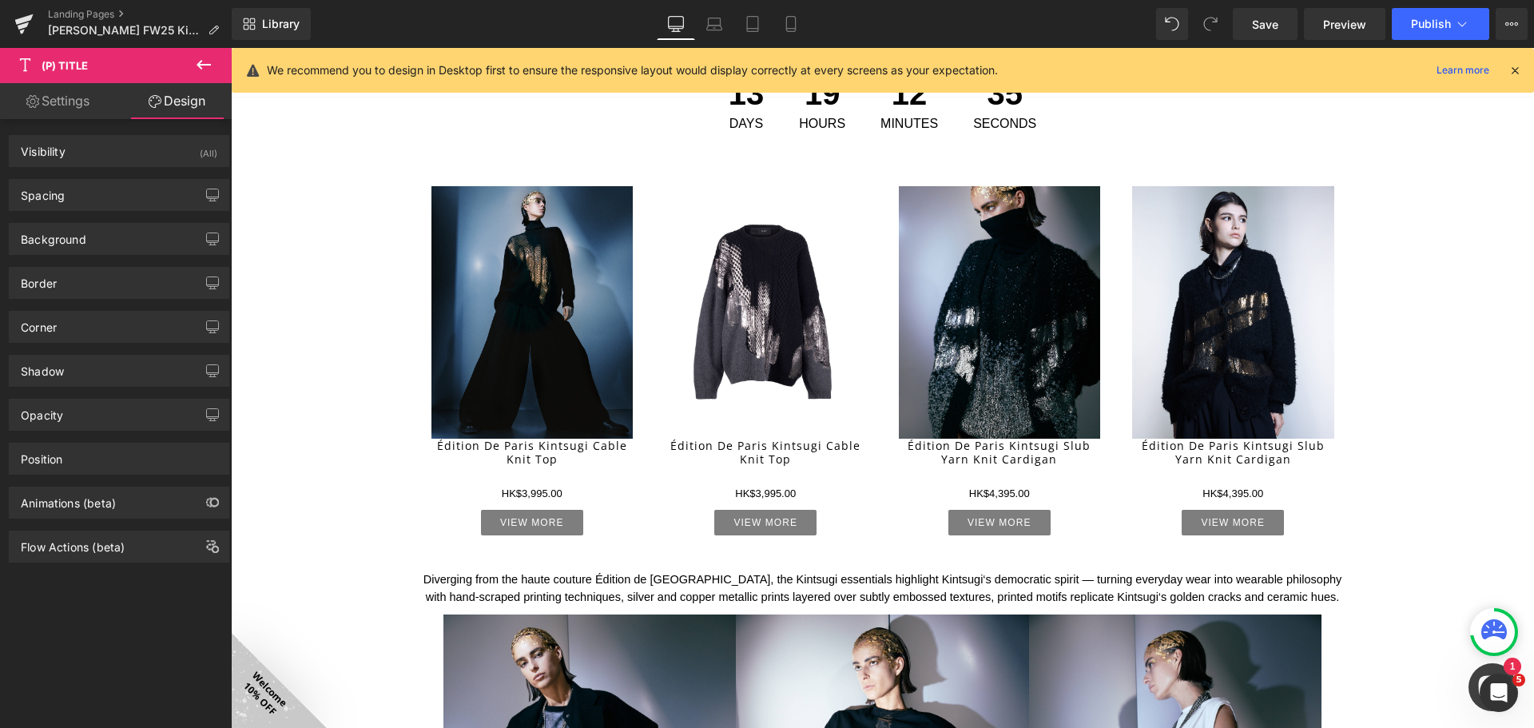
type input "0"
type input "10"
type input "0"
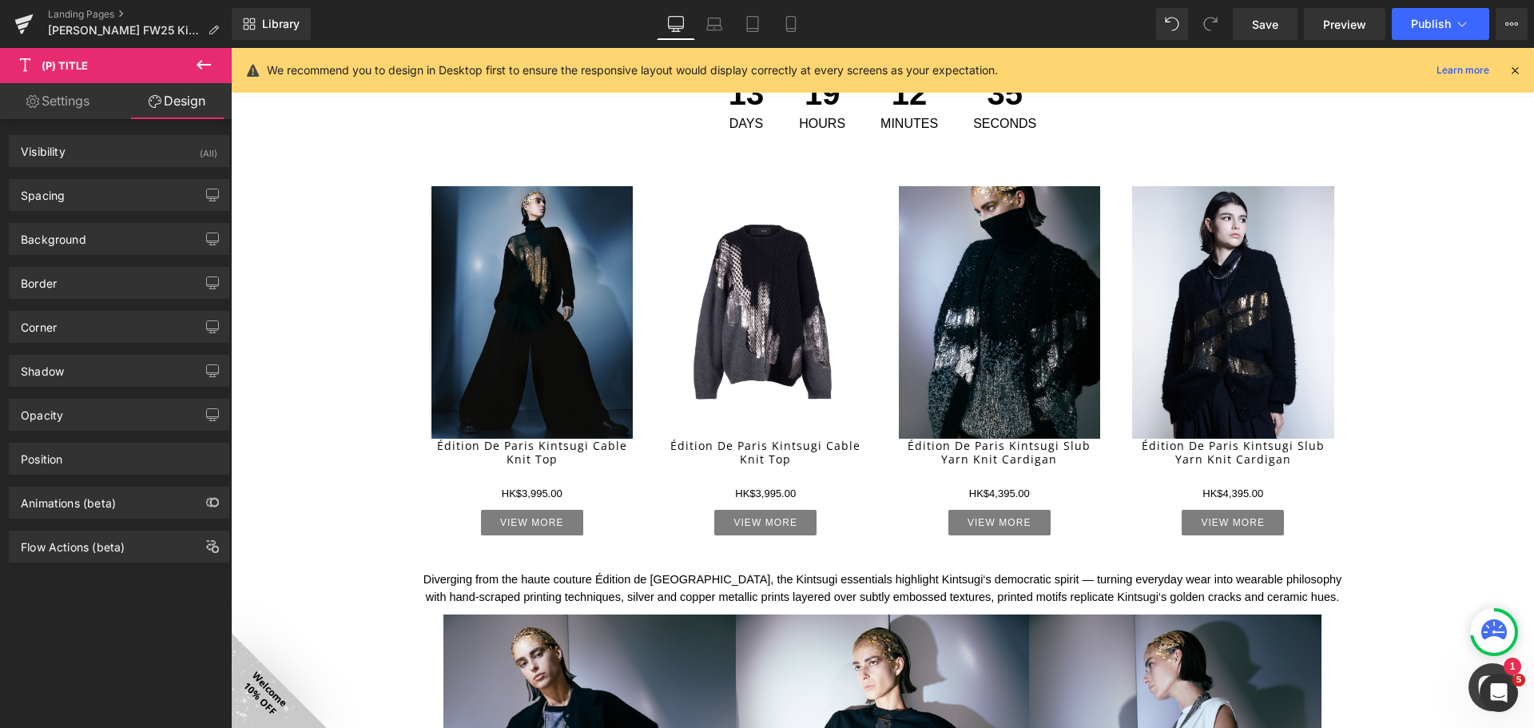
type input "0"
click at [120, 195] on div "Spacing" at bounding box center [119, 195] width 219 height 30
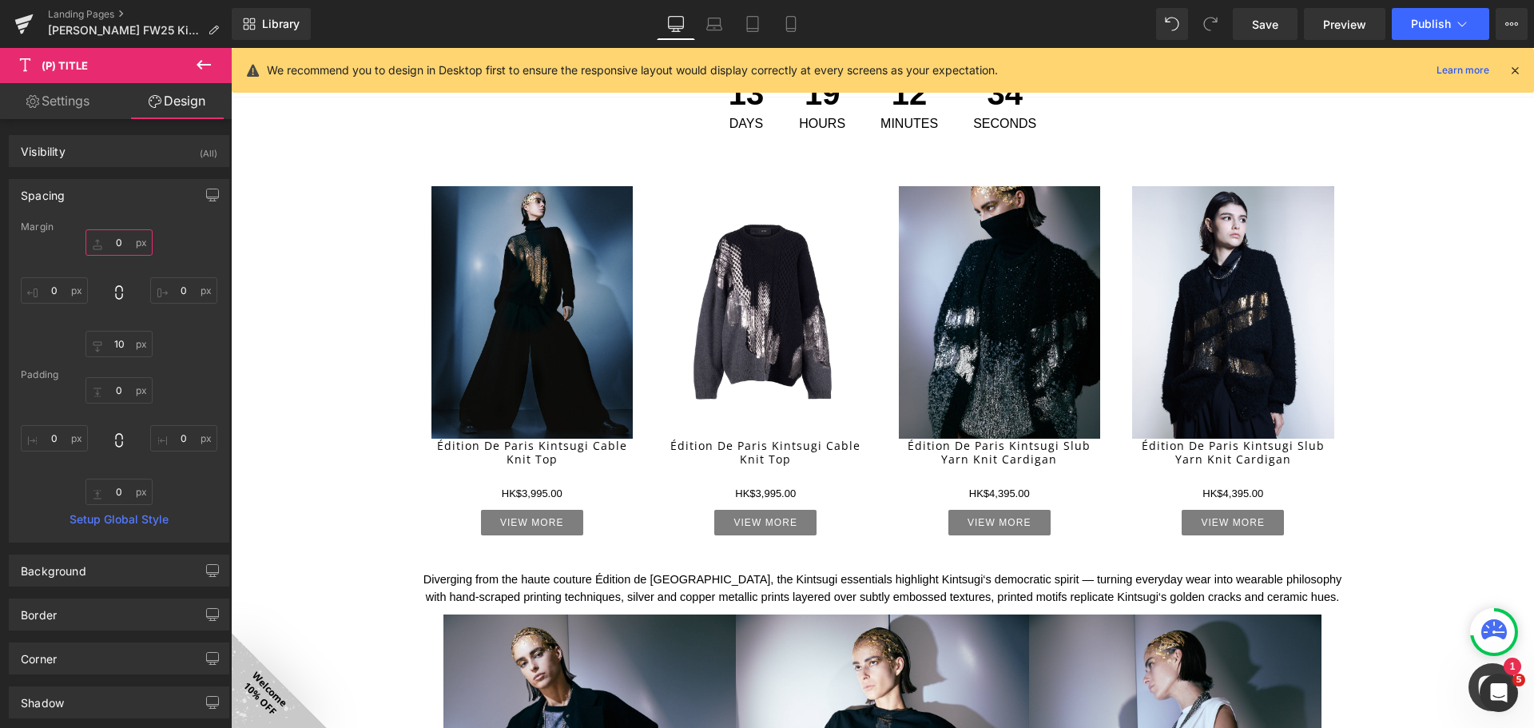
click at [117, 252] on input "0" at bounding box center [118, 242] width 67 height 26
type input "10"
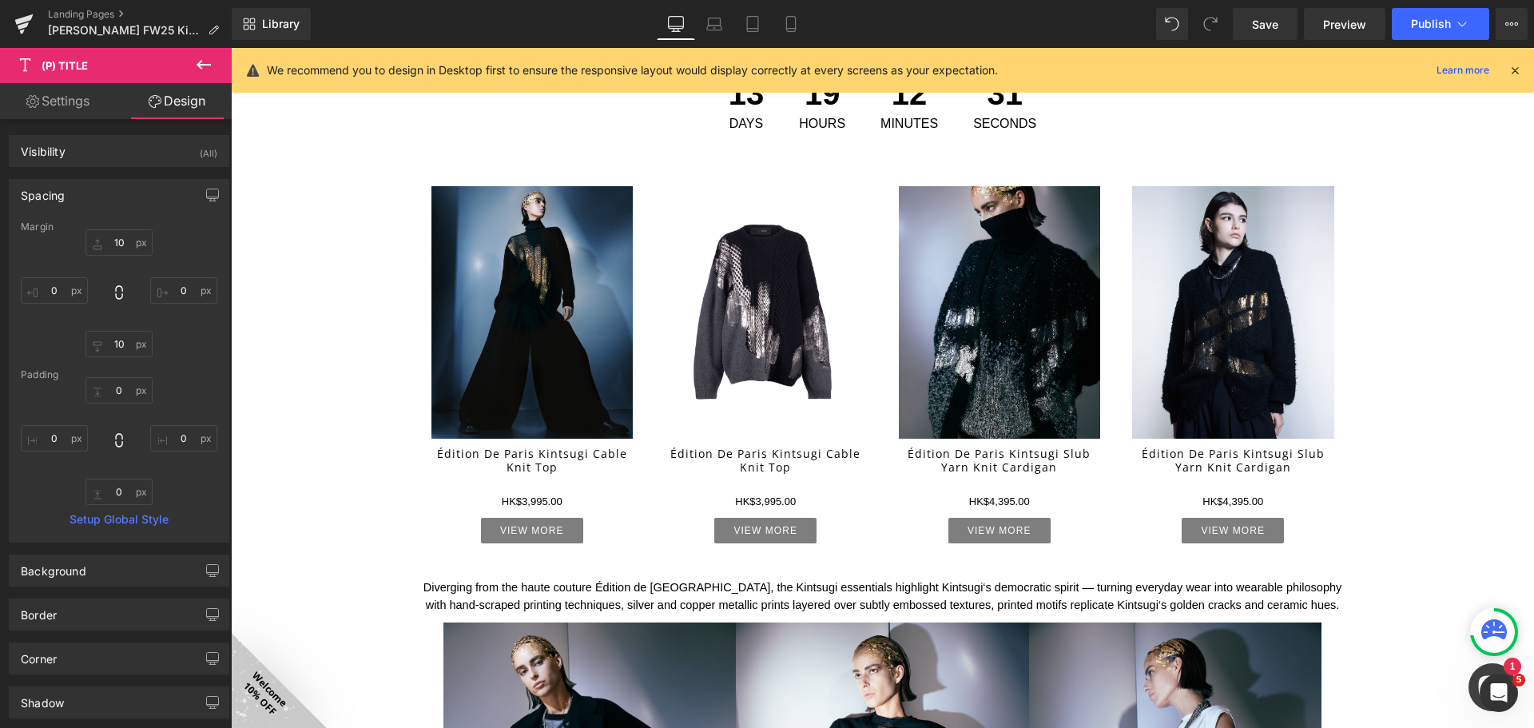
click at [1443, 498] on div "Image FALL WINTER 2025 Kintsugi Collection Heading Image Image Image Row 50px I…" at bounding box center [882, 616] width 1303 height 3381
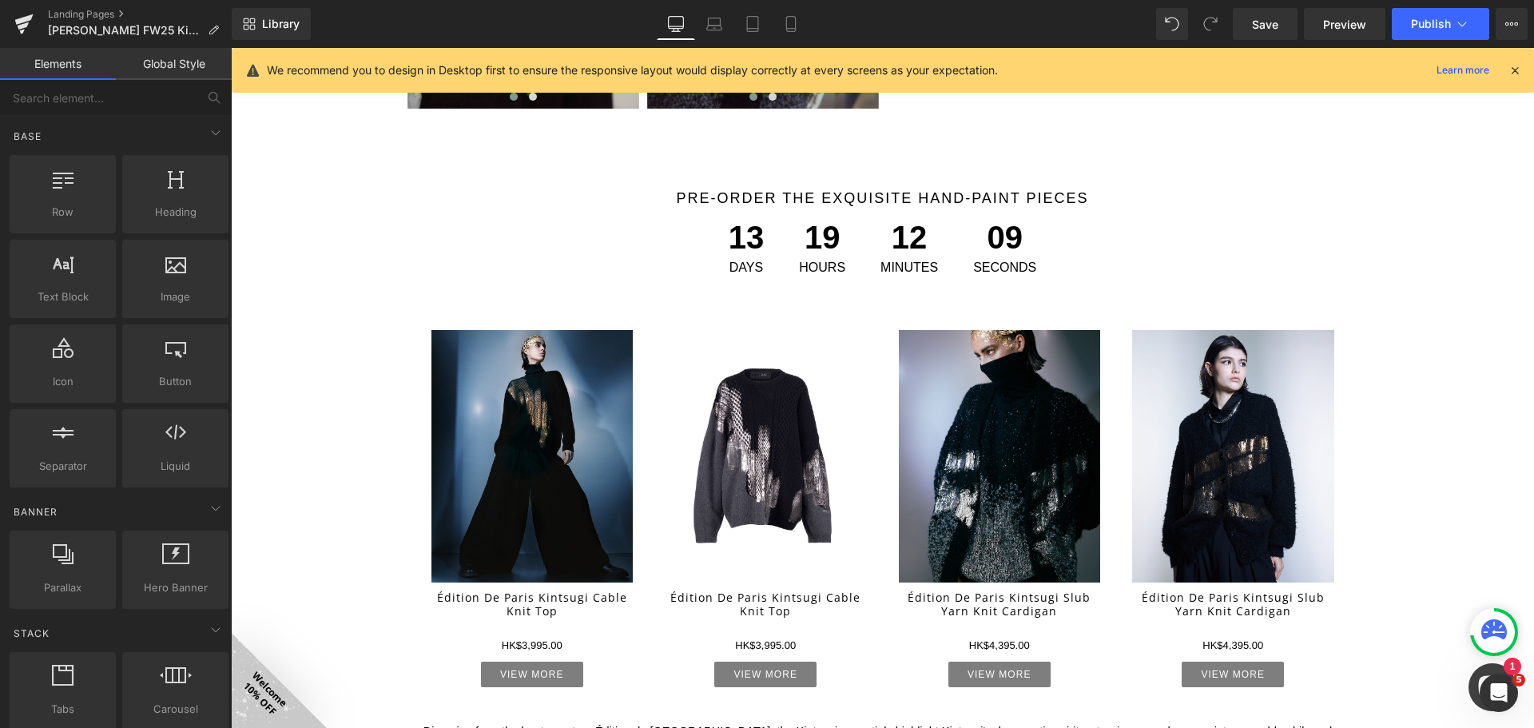
scroll to position [959, 0]
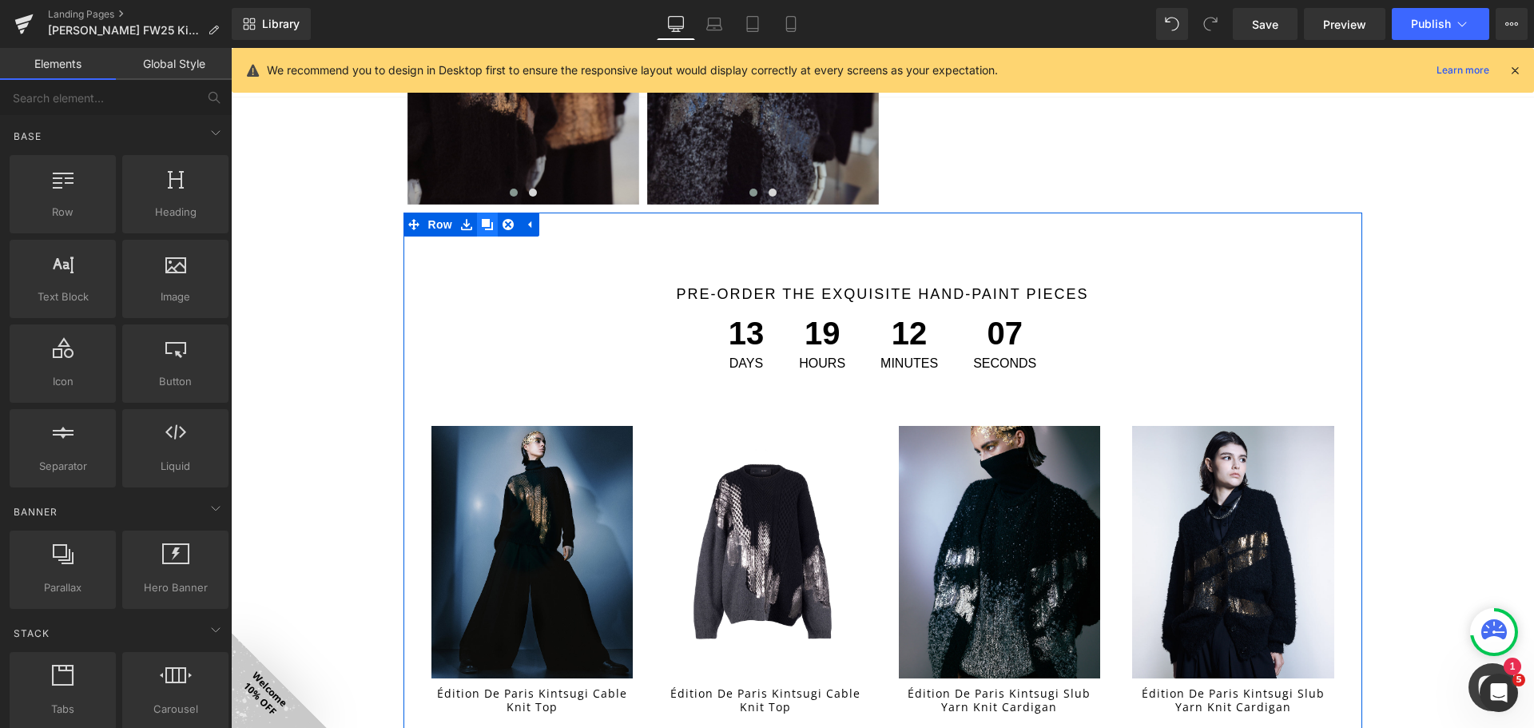
click at [482, 229] on icon at bounding box center [487, 224] width 11 height 12
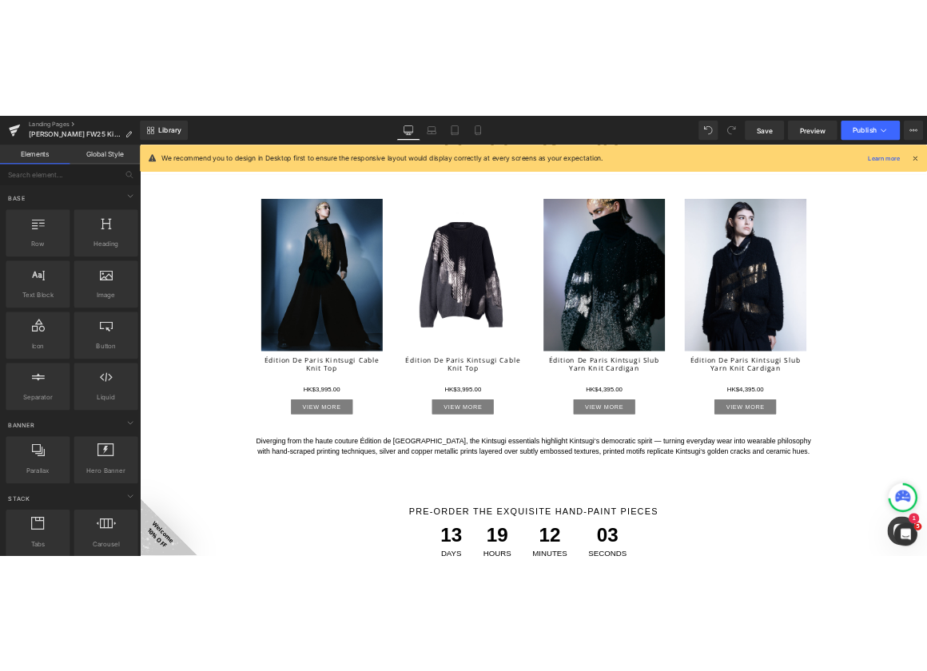
scroll to position [1276, 0]
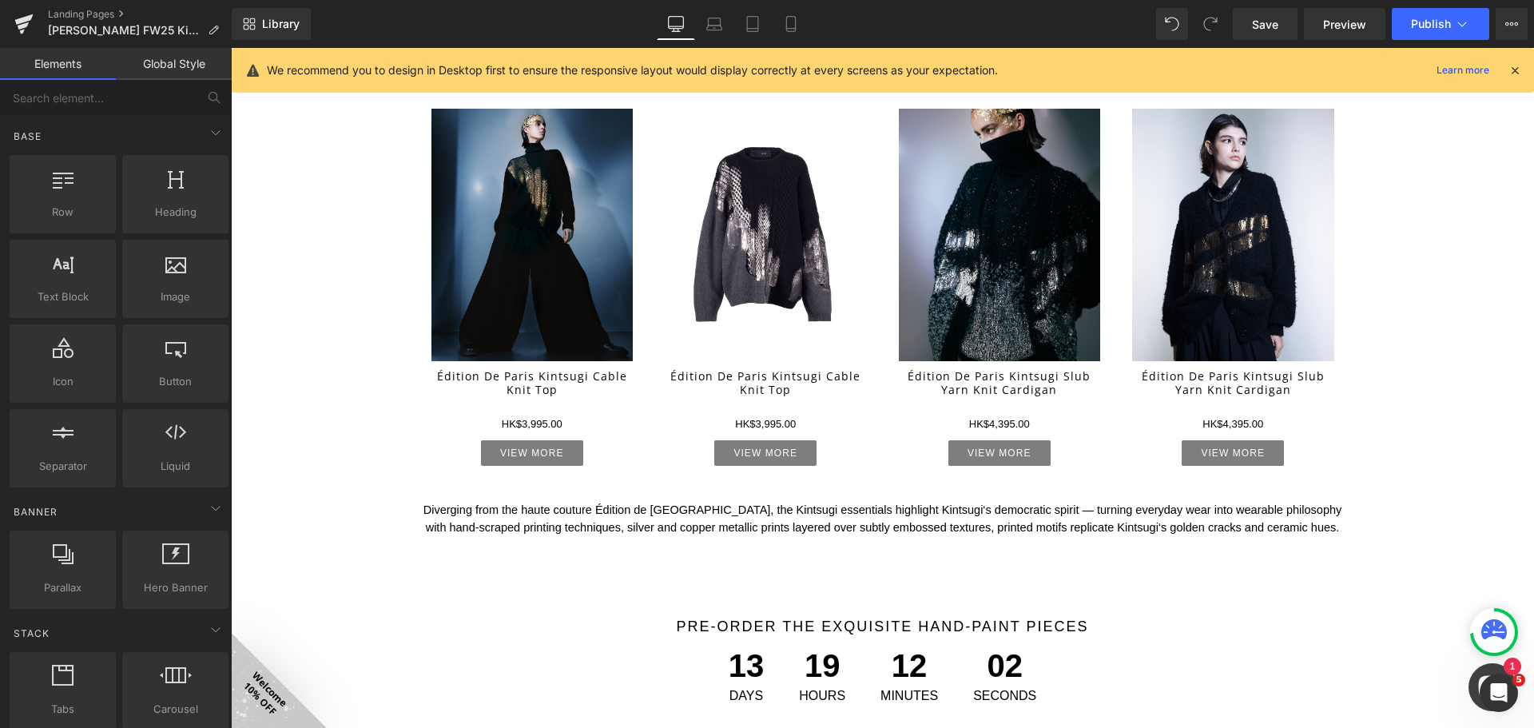
click at [876, 528] on div "Diverging from the haute couture Édition de [GEOGRAPHIC_DATA], the Kintsugi ess…" at bounding box center [882, 519] width 935 height 35
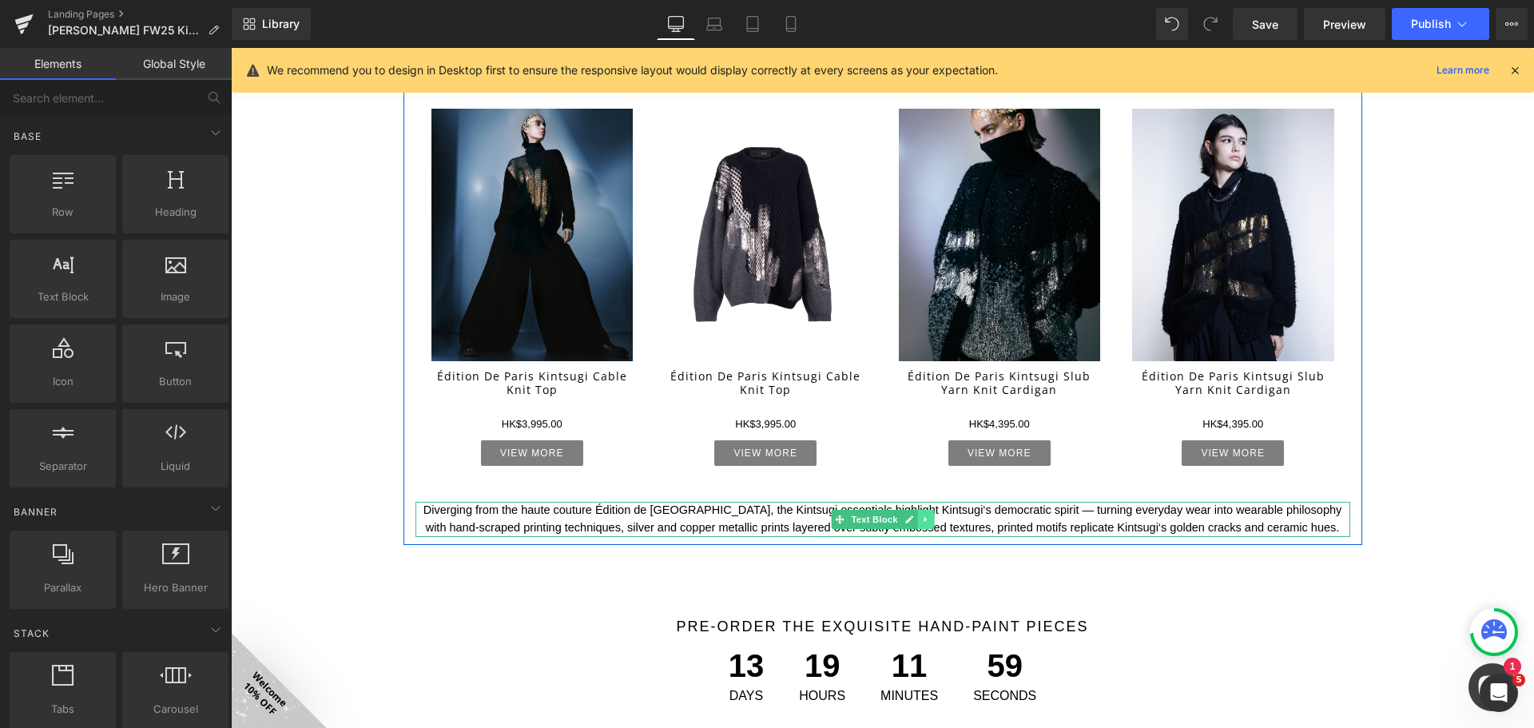
click at [921, 518] on icon at bounding box center [925, 519] width 9 height 10
click at [929, 520] on icon at bounding box center [933, 519] width 9 height 10
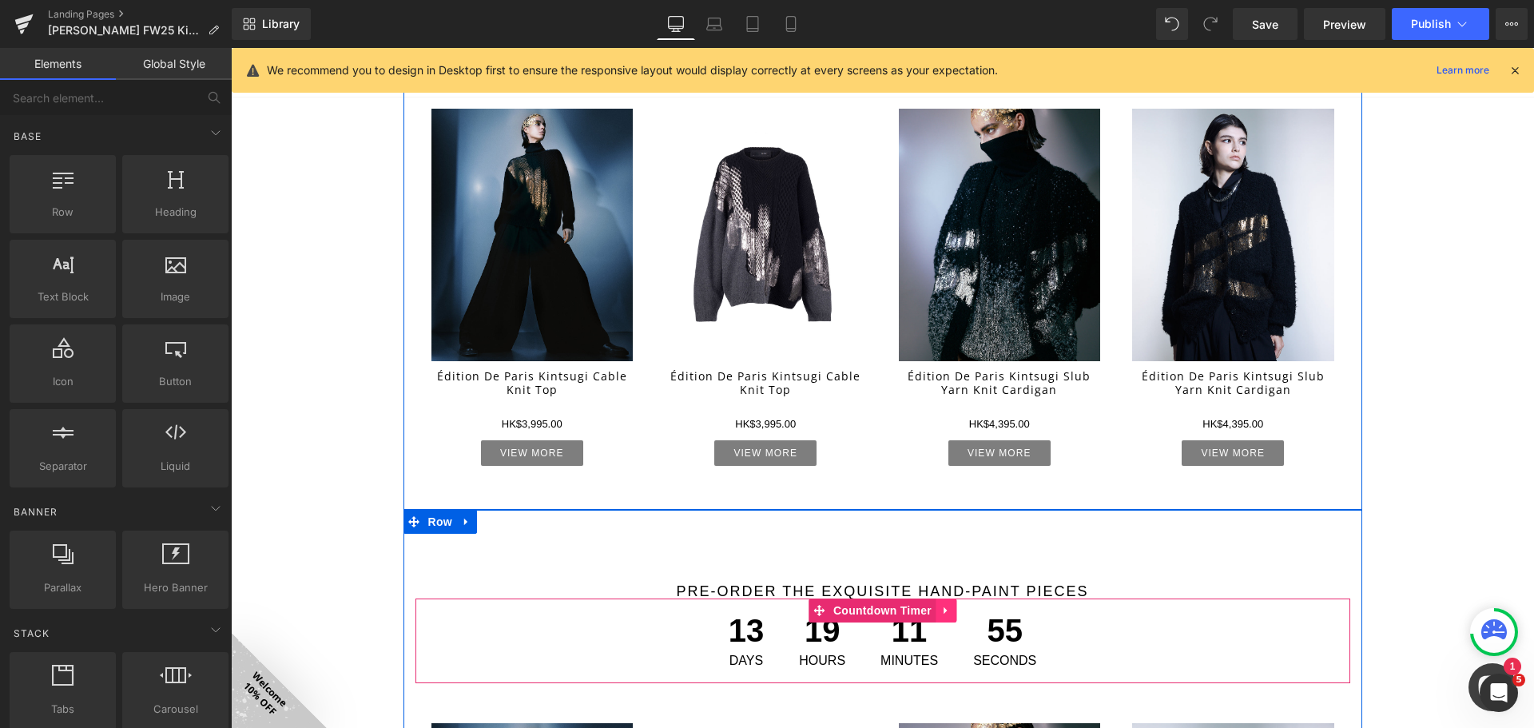
click at [943, 613] on icon at bounding box center [944, 610] width 3 height 7
click at [951, 612] on icon at bounding box center [956, 610] width 11 height 11
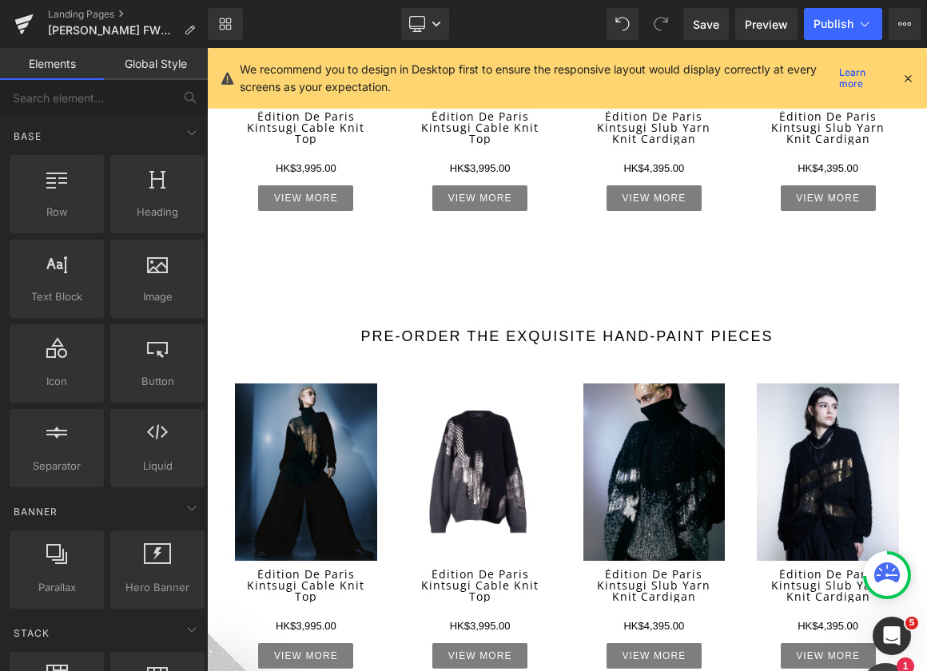
scroll to position [1742, 0]
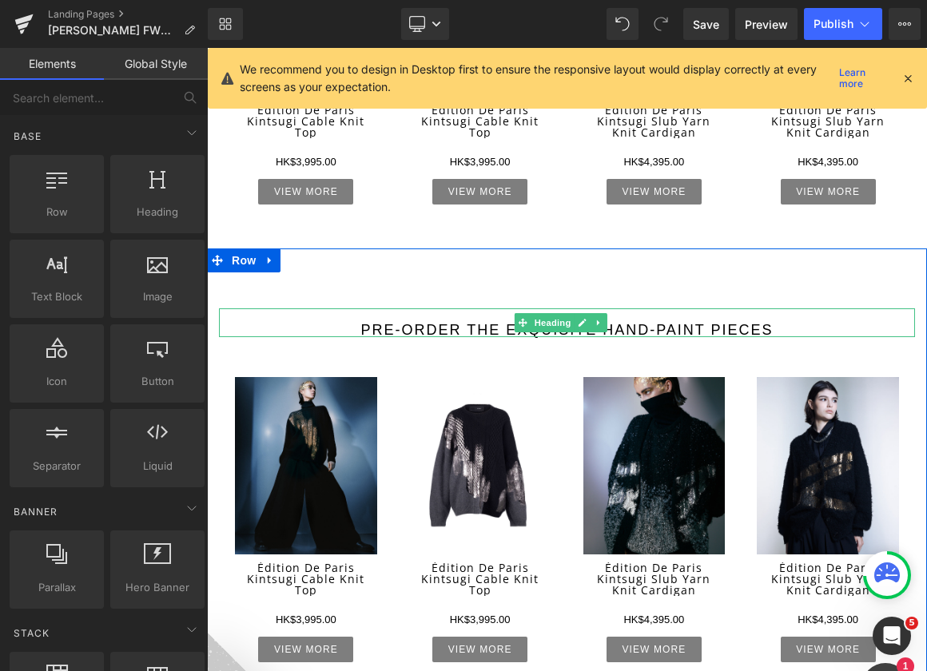
drag, startPoint x: 512, startPoint y: 303, endPoint x: 503, endPoint y: 302, distance: 8.8
click at [512, 323] on h1 "pre-order the exquisite hand-paint pieces" at bounding box center [567, 330] width 696 height 14
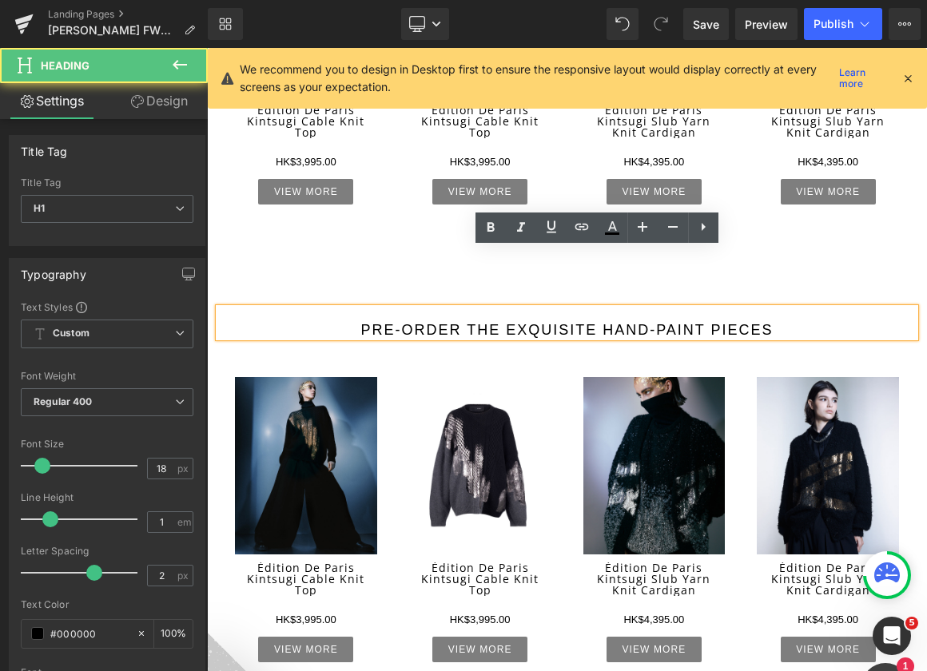
click at [478, 323] on h1 "pre-order the exquisite hand-paint pieces" at bounding box center [567, 330] width 696 height 14
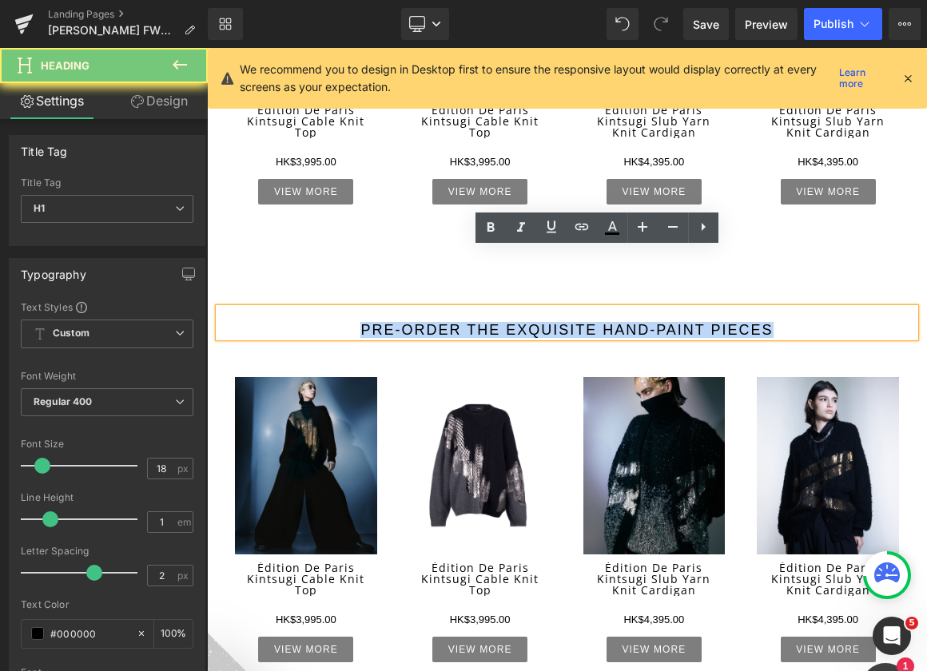
click at [478, 323] on h1 "pre-order the exquisite hand-paint pieces" at bounding box center [567, 330] width 696 height 14
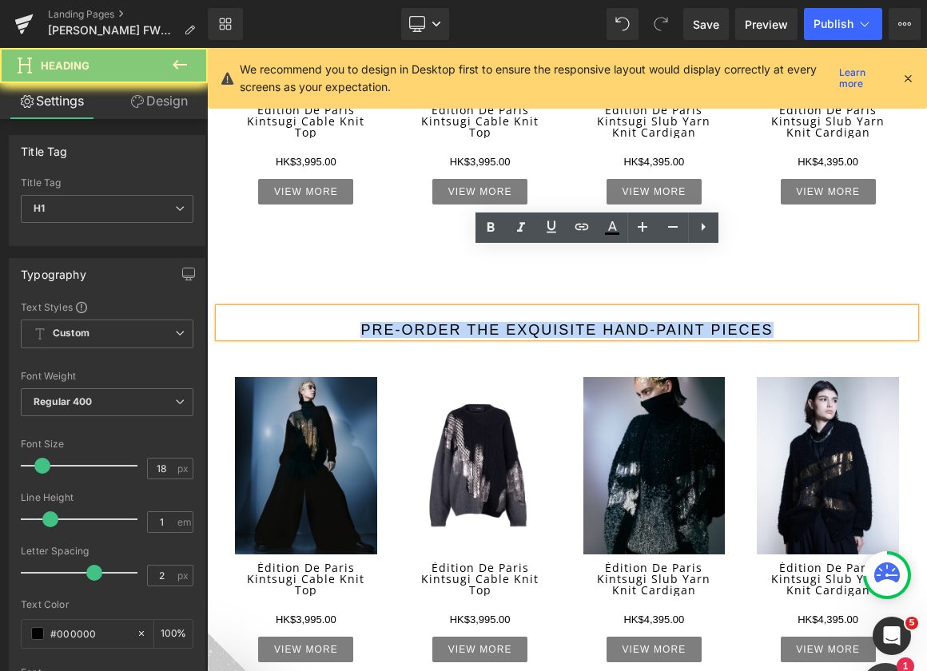
paste div
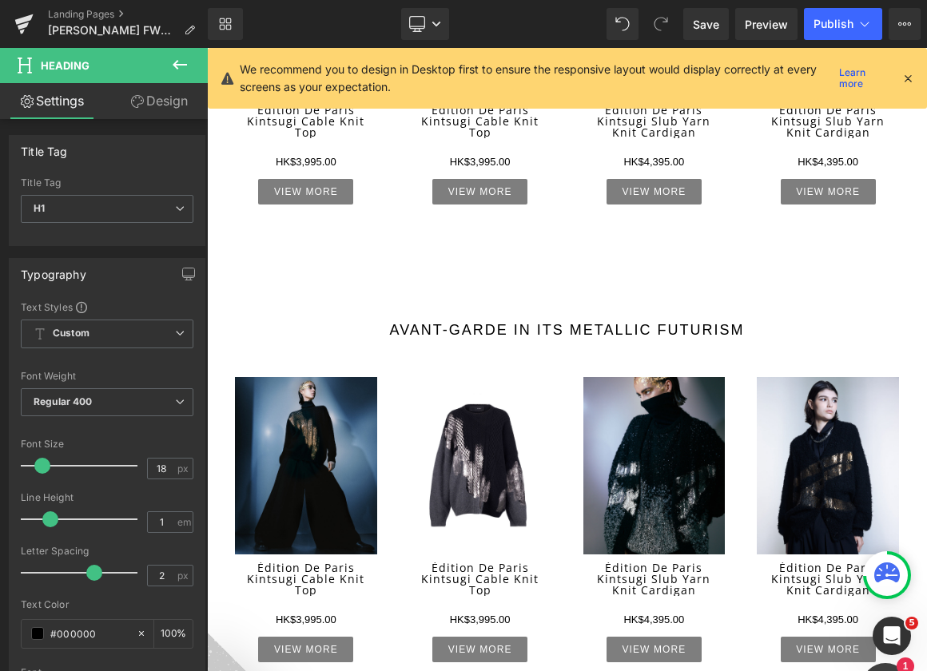
click at [179, 71] on icon at bounding box center [179, 64] width 19 height 19
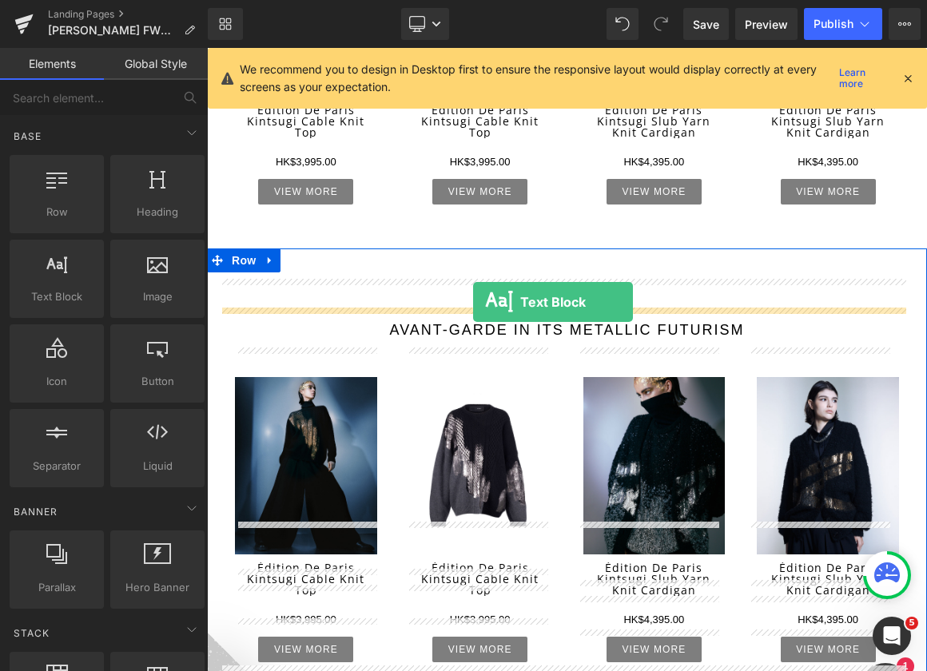
drag, startPoint x: 267, startPoint y: 336, endPoint x: 474, endPoint y: 305, distance: 209.1
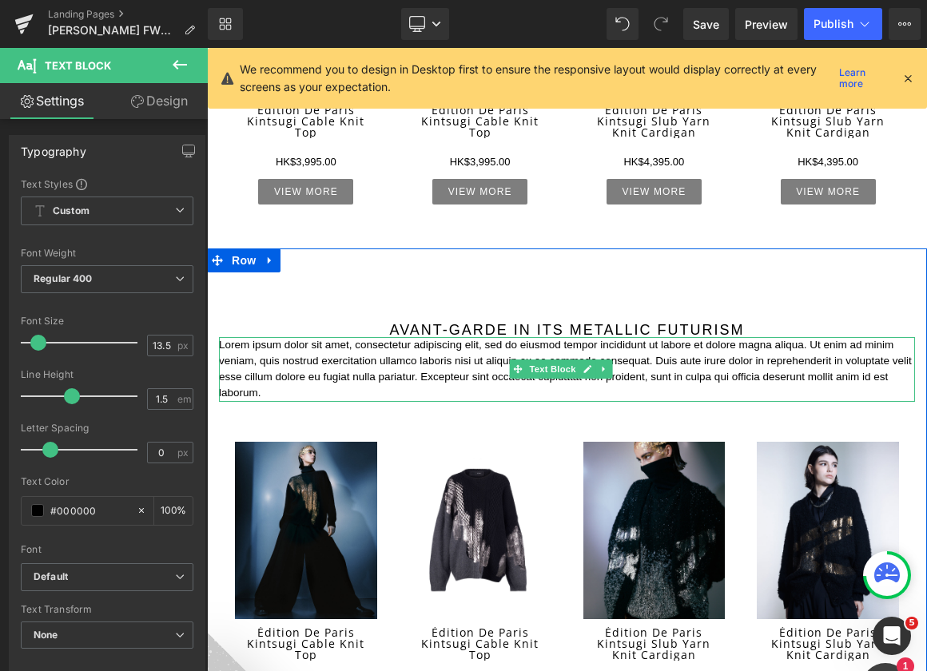
click at [388, 338] on p "Lorem ipsum dolor sit amet, consectetur adipiscing elit, sed do eiusmod tempor …" at bounding box center [567, 369] width 696 height 65
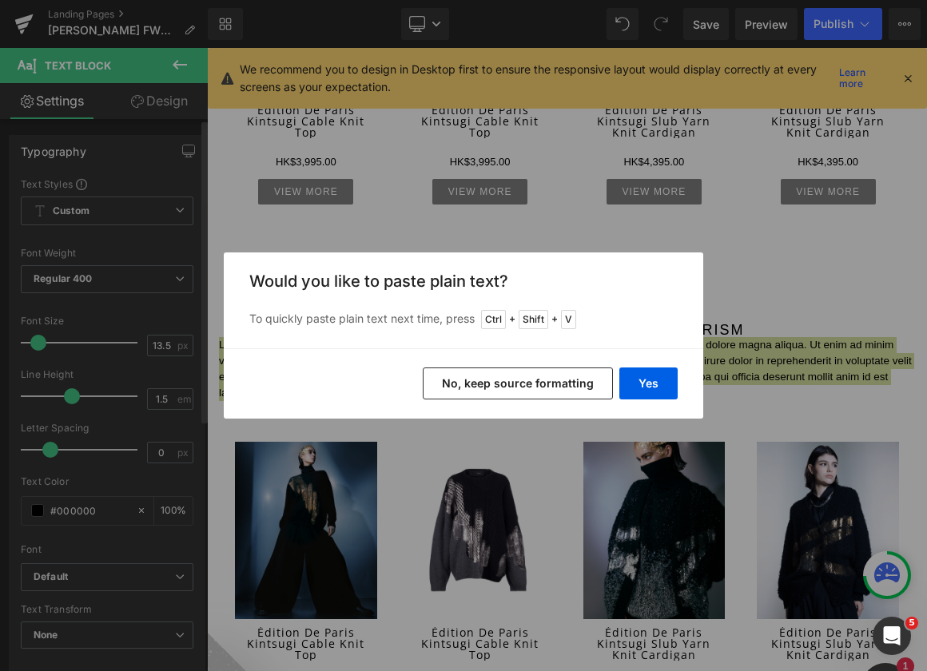
drag, startPoint x: 654, startPoint y: 379, endPoint x: 133, endPoint y: 353, distance: 521.5
click at [654, 379] on button "Yes" at bounding box center [648, 383] width 58 height 32
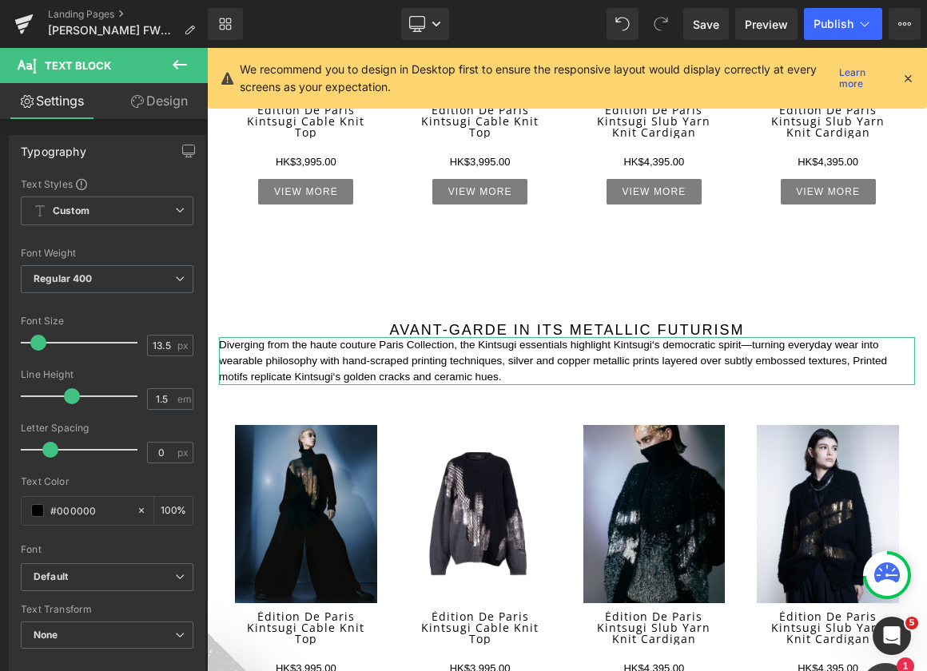
click at [171, 106] on link "Design" at bounding box center [159, 101] width 104 height 36
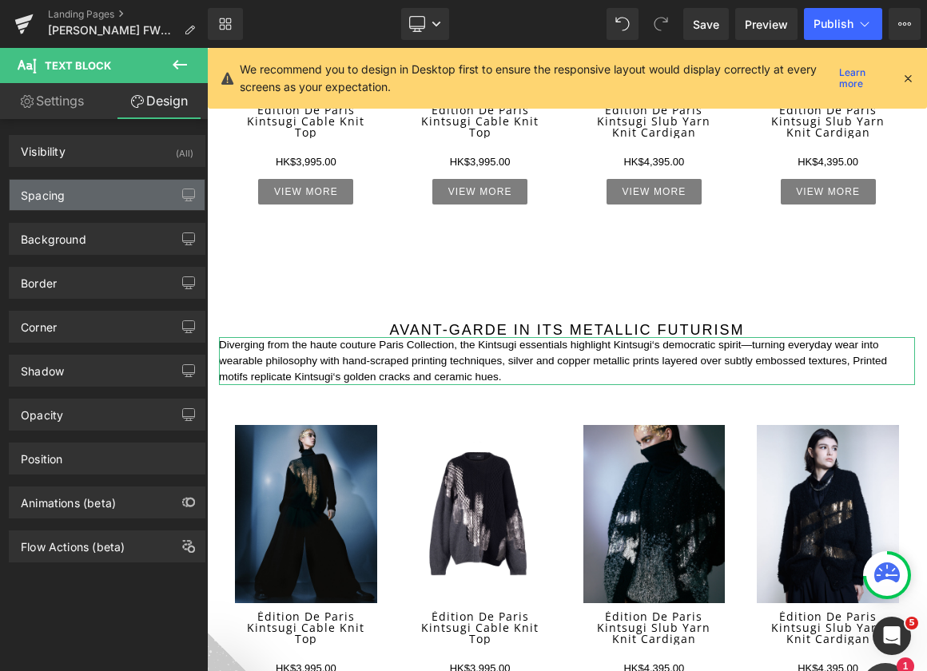
click at [127, 191] on div "Spacing" at bounding box center [107, 195] width 195 height 30
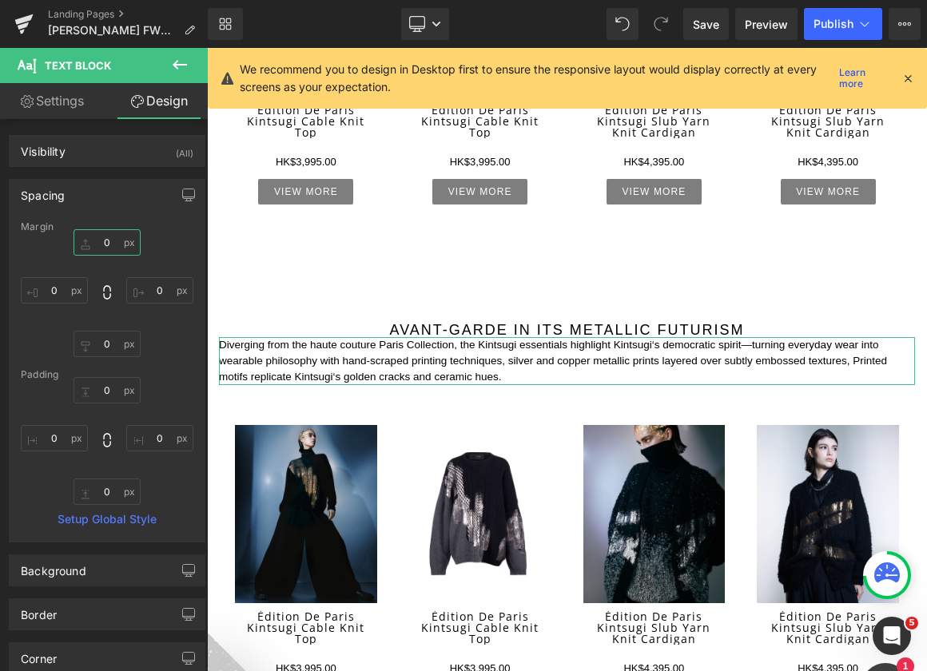
click at [109, 250] on input "0" at bounding box center [106, 242] width 67 height 26
type input "10"
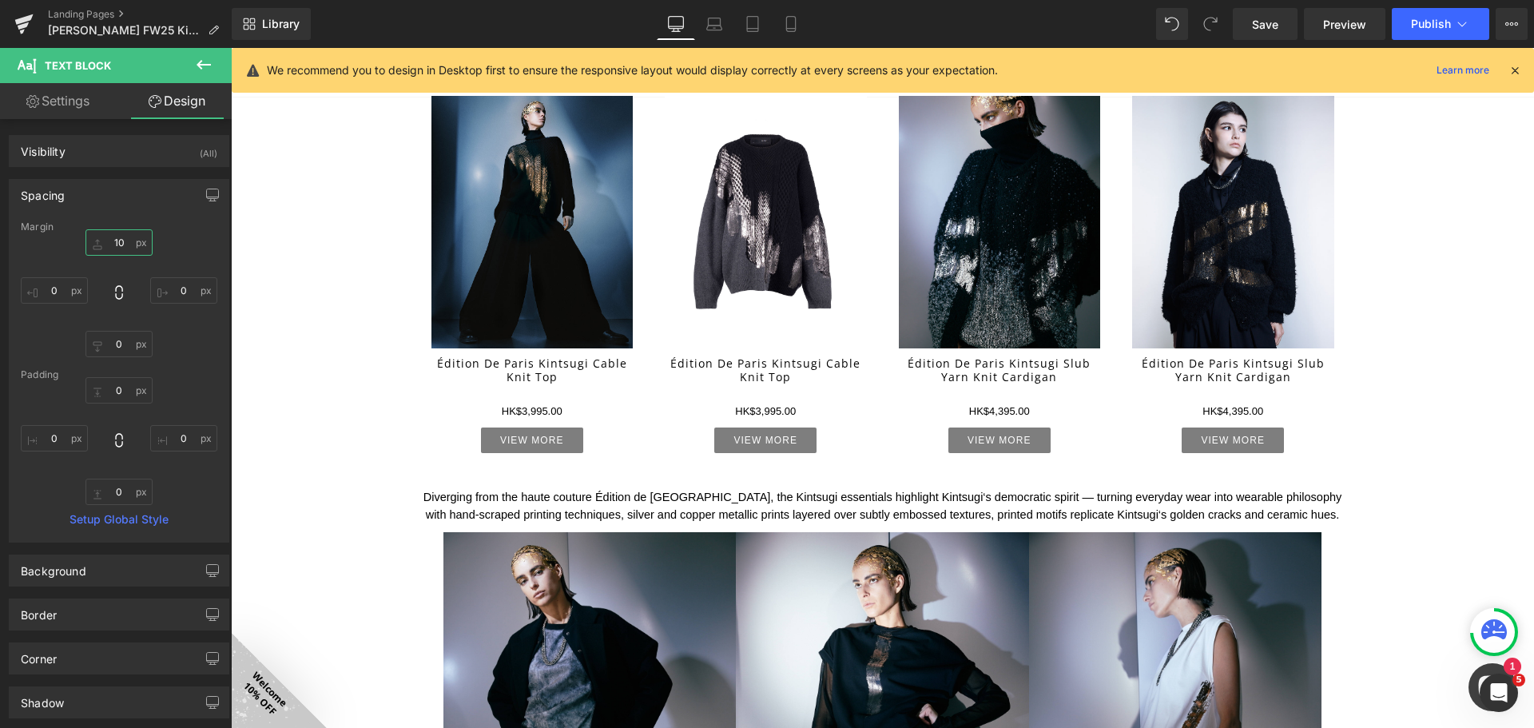
scroll to position [1822, 0]
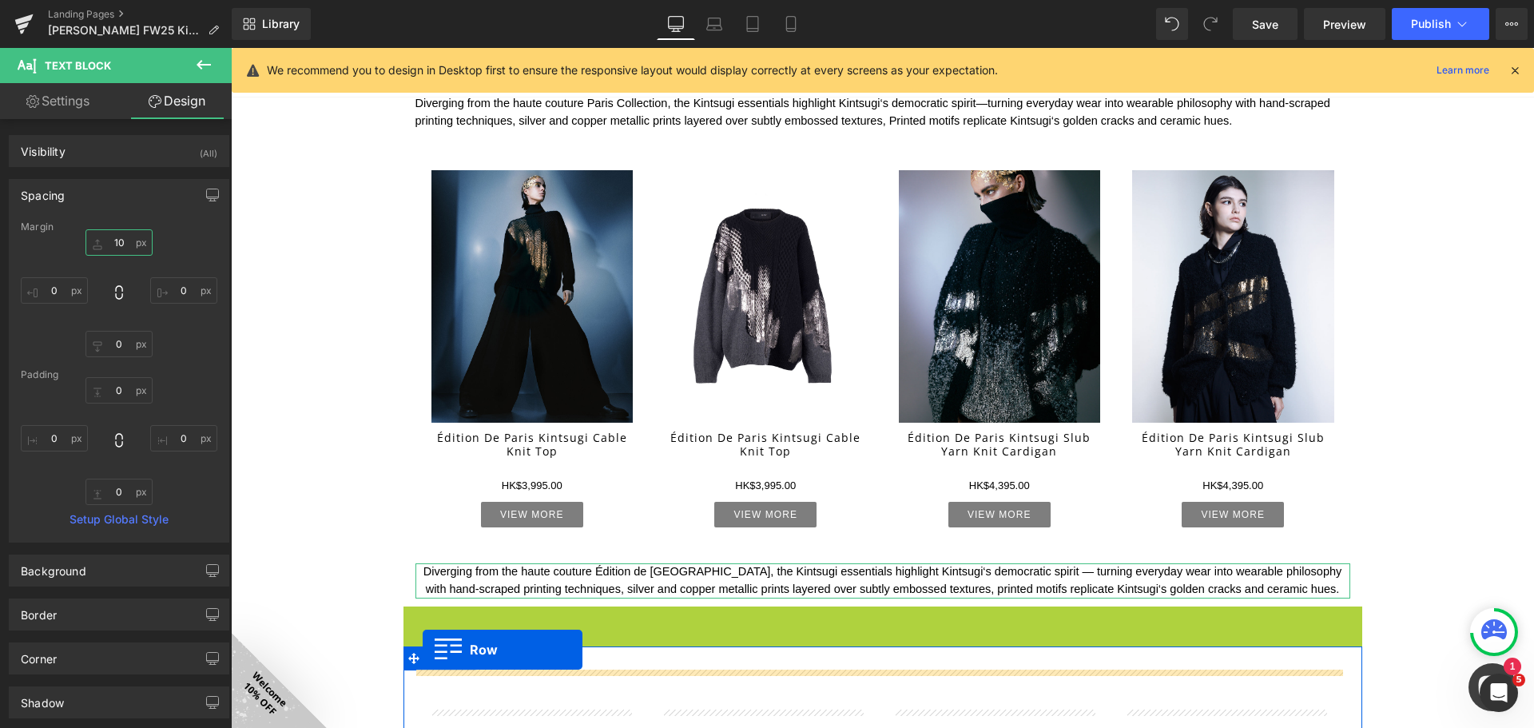
drag, startPoint x: 427, startPoint y: 583, endPoint x: 490, endPoint y: 602, distance: 66.0
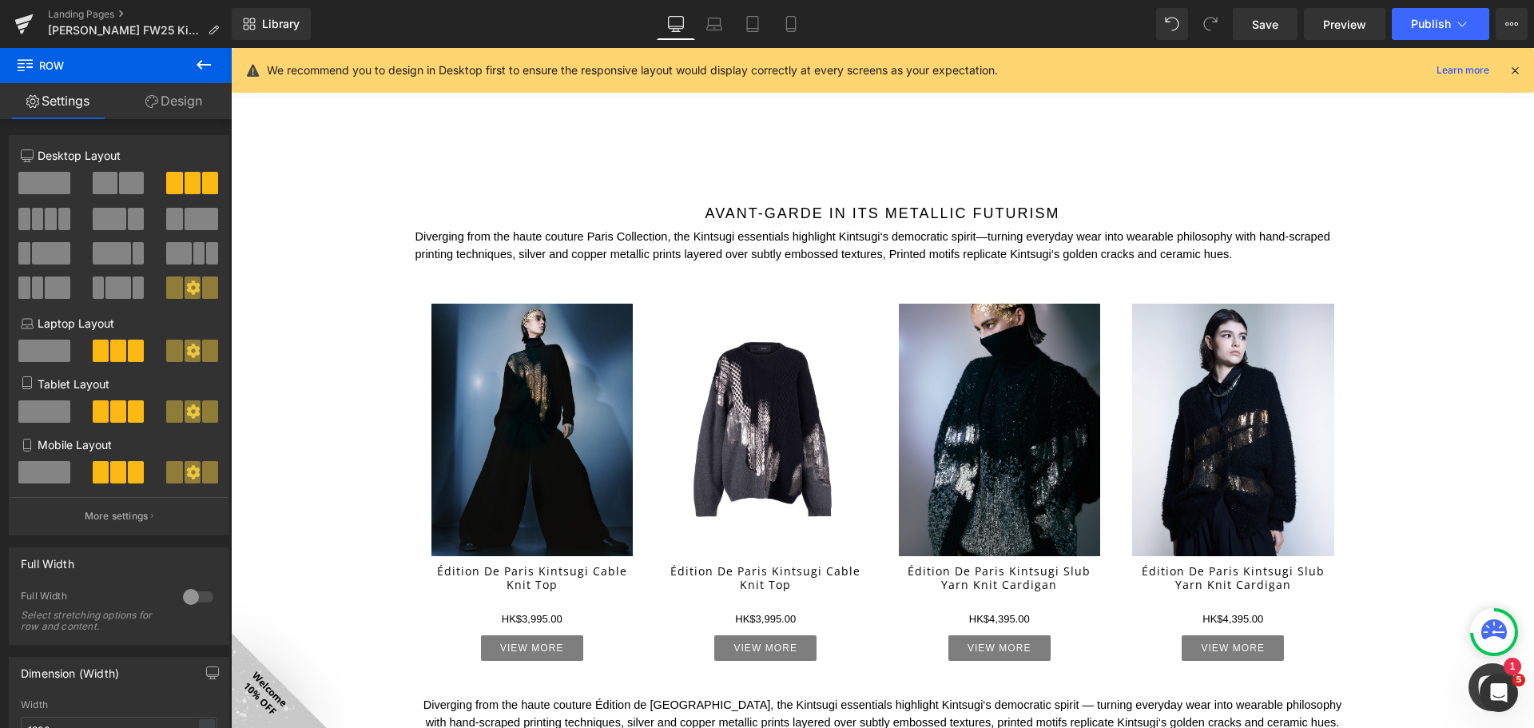
scroll to position [1643, 0]
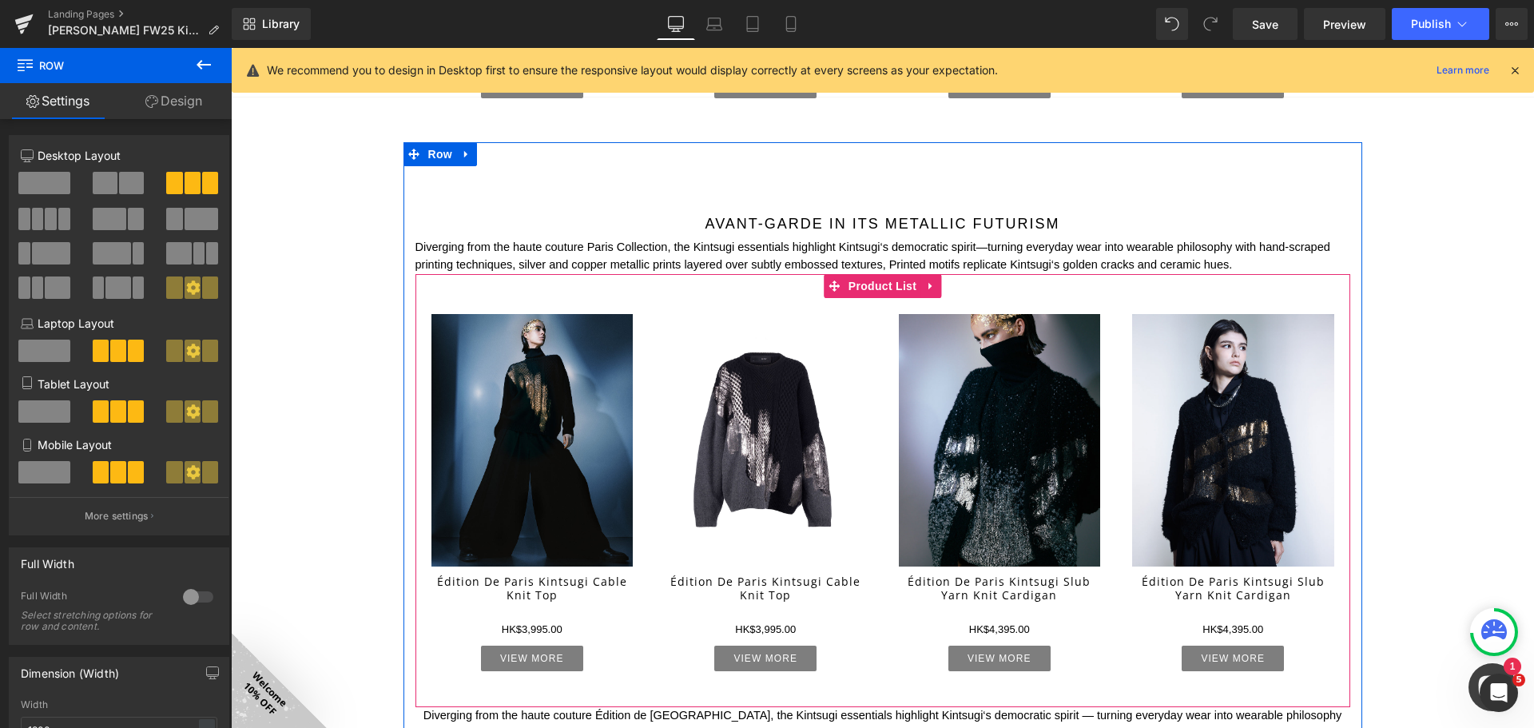
click at [931, 283] on link at bounding box center [930, 286] width 21 height 24
click at [935, 285] on icon at bounding box center [940, 285] width 11 height 11
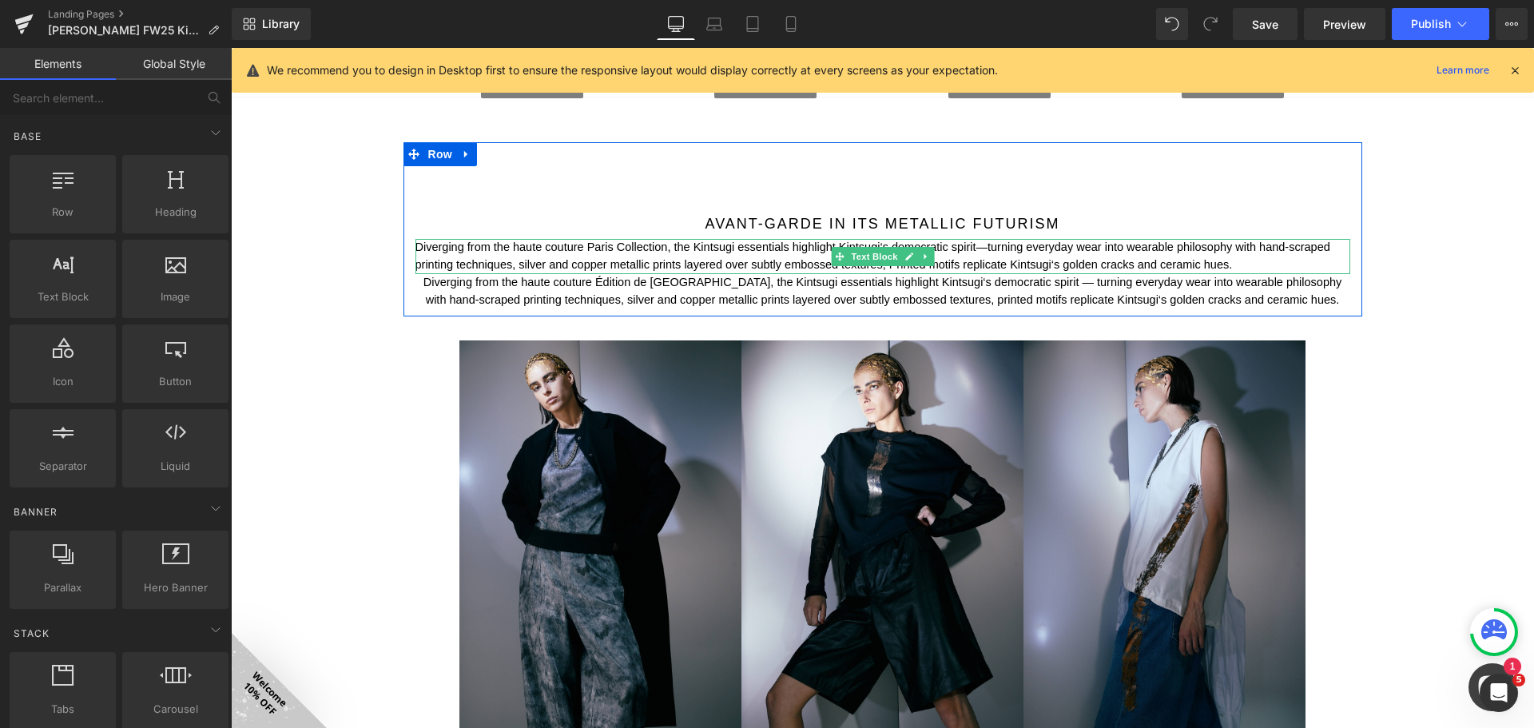
drag, startPoint x: 923, startPoint y: 251, endPoint x: 931, endPoint y: 259, distance: 11.3
click at [923, 252] on link at bounding box center [925, 256] width 17 height 19
click at [931, 259] on icon at bounding box center [933, 256] width 9 height 9
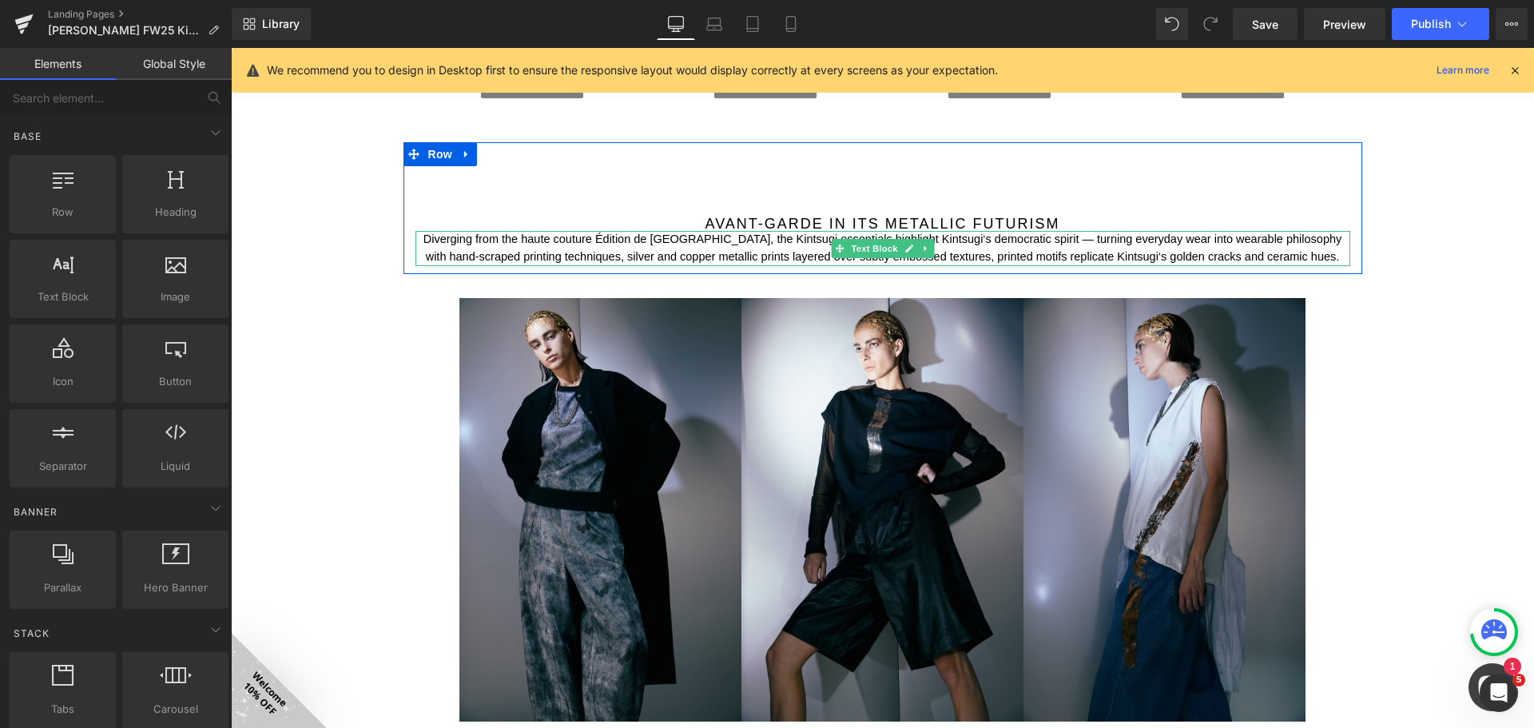
drag, startPoint x: 864, startPoint y: 245, endPoint x: 621, endPoint y: 252, distance: 242.9
click at [864, 244] on span "Text Block" at bounding box center [874, 248] width 53 height 19
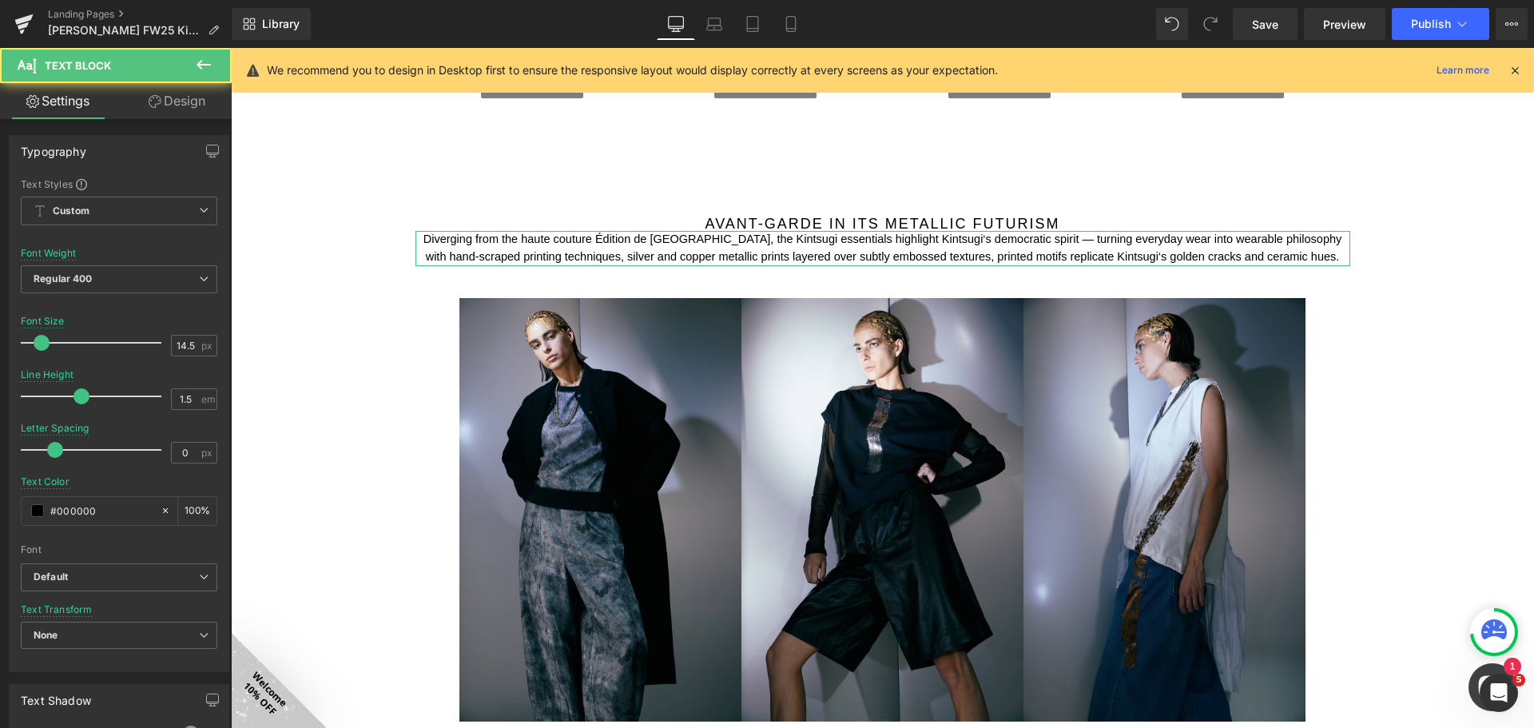
click at [173, 102] on link "Design" at bounding box center [177, 101] width 116 height 36
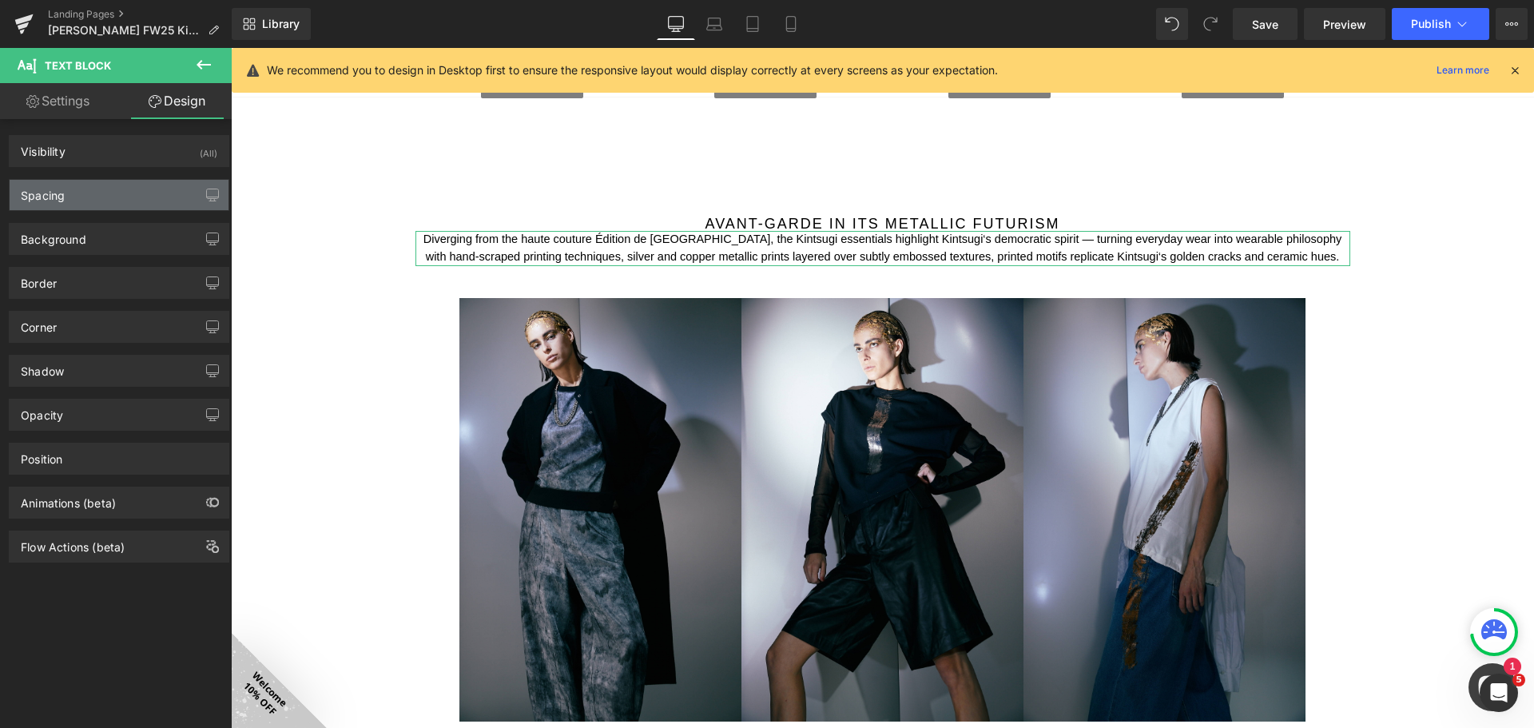
click at [121, 196] on div "Spacing" at bounding box center [119, 195] width 219 height 30
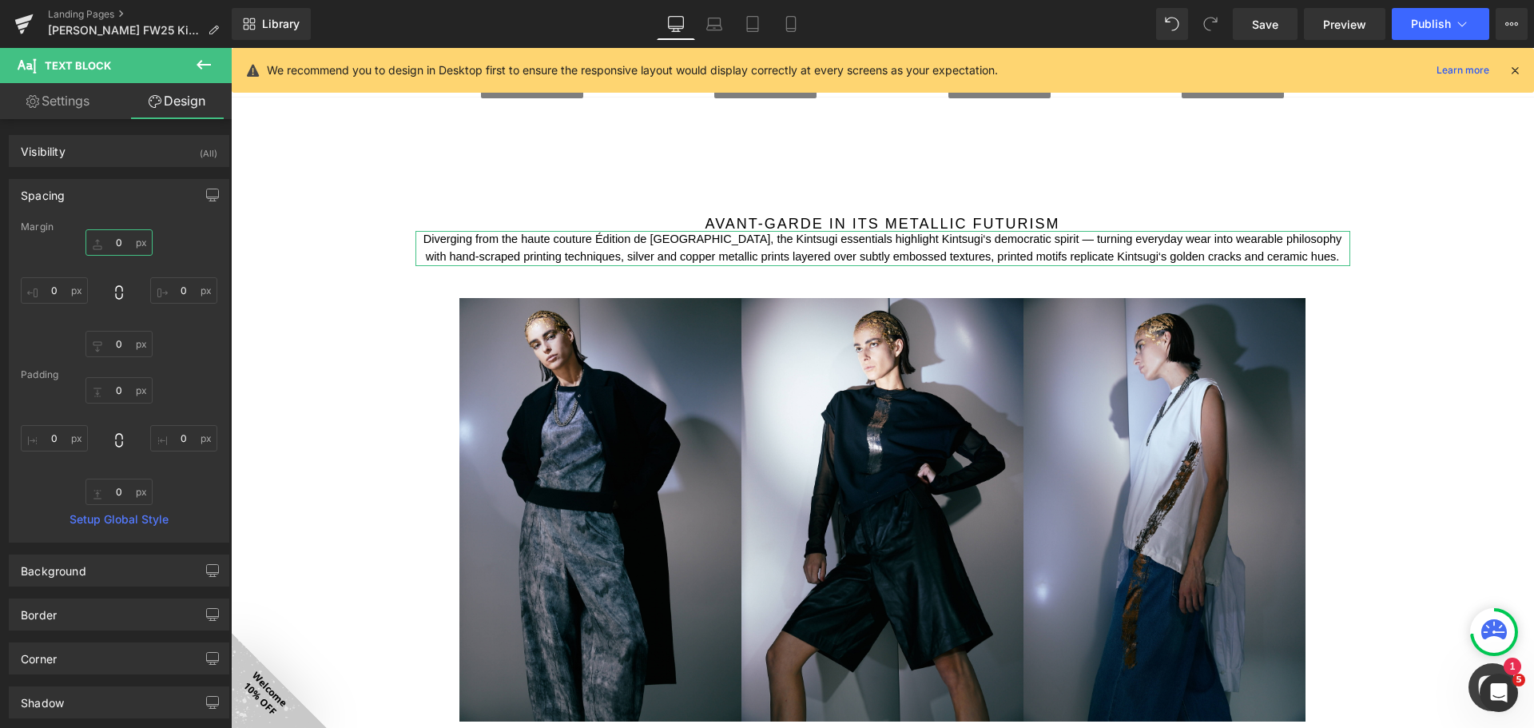
click at [125, 245] on input "0" at bounding box center [118, 242] width 67 height 26
type input "10"
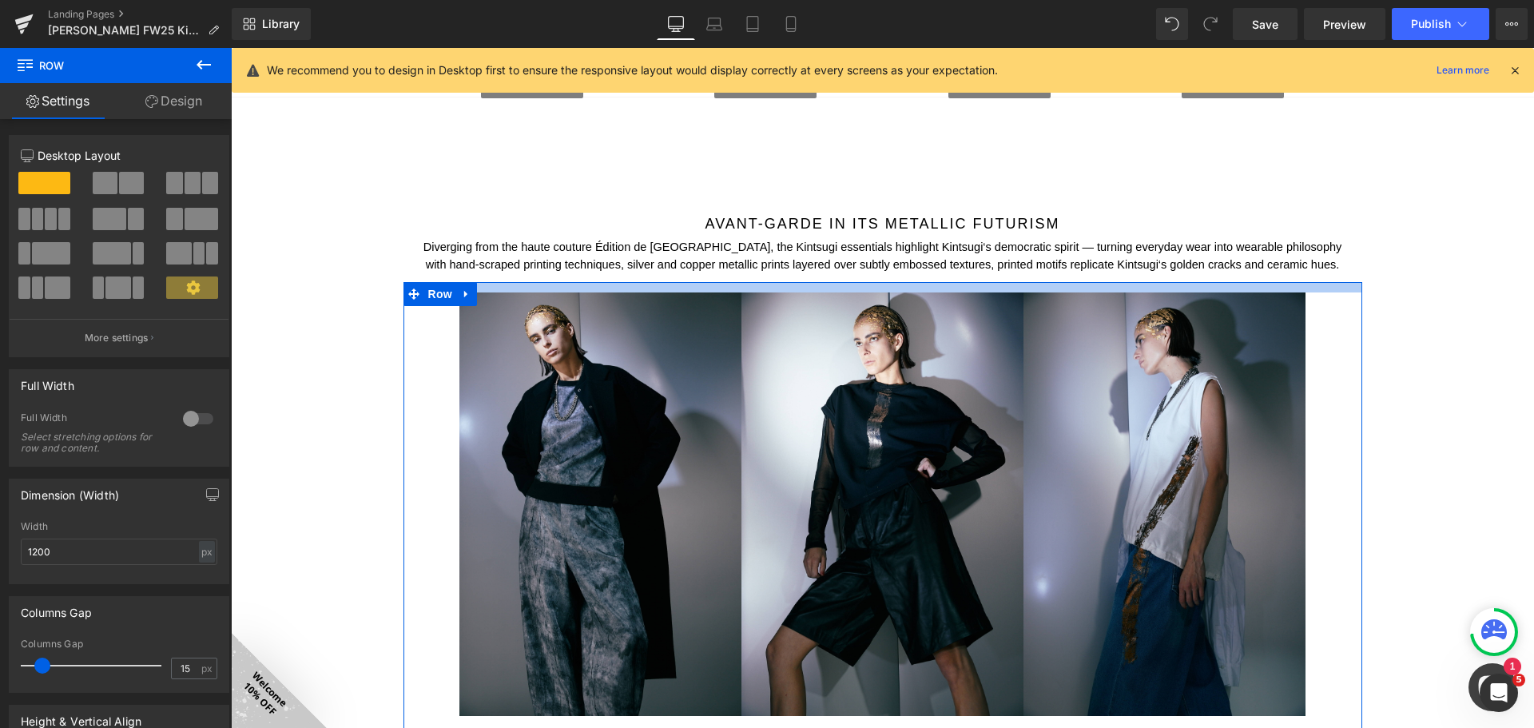
drag, startPoint x: 863, startPoint y: 298, endPoint x: 865, endPoint y: 284, distance: 13.8
click at [865, 284] on div at bounding box center [882, 287] width 959 height 10
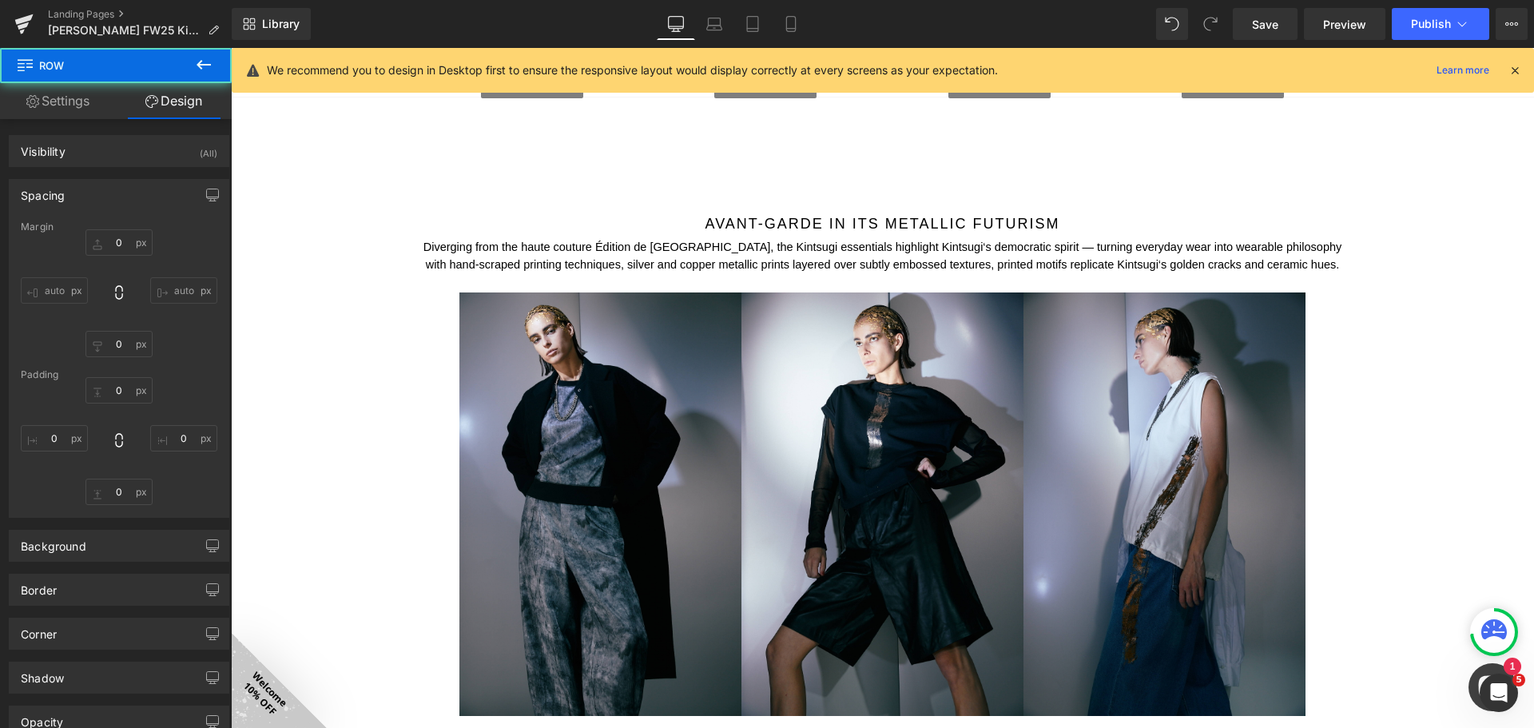
type input "0"
type input "13"
type input "5"
type input "10"
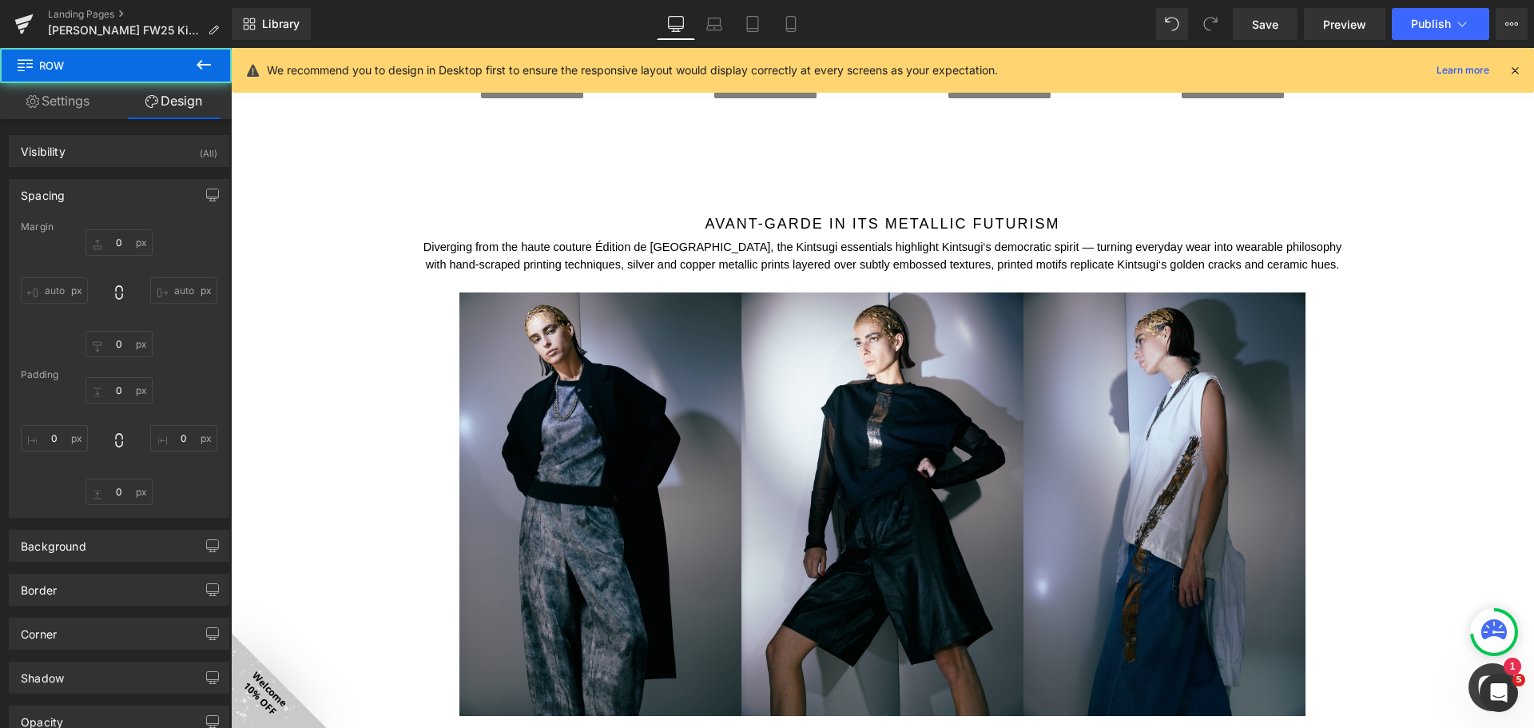
type input "5"
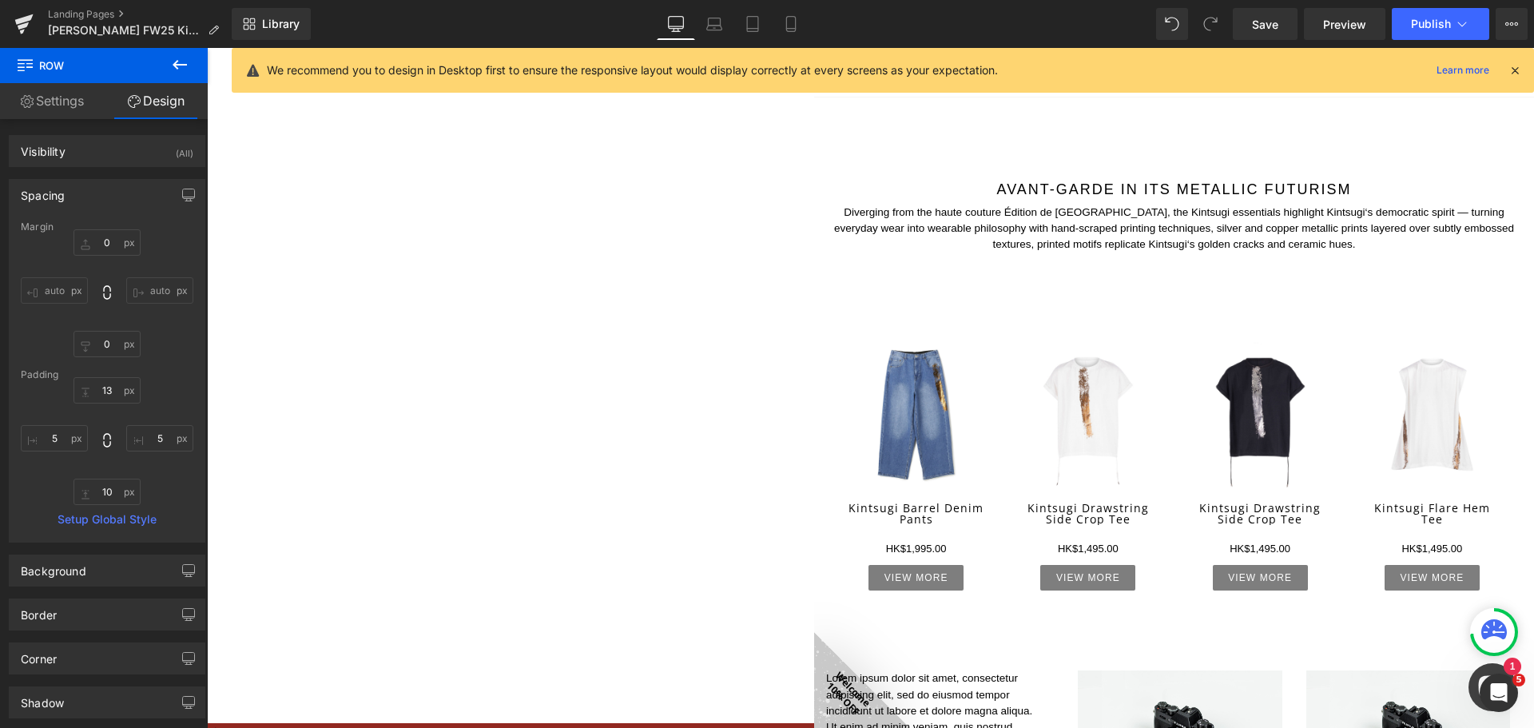
scroll to position [1630, 0]
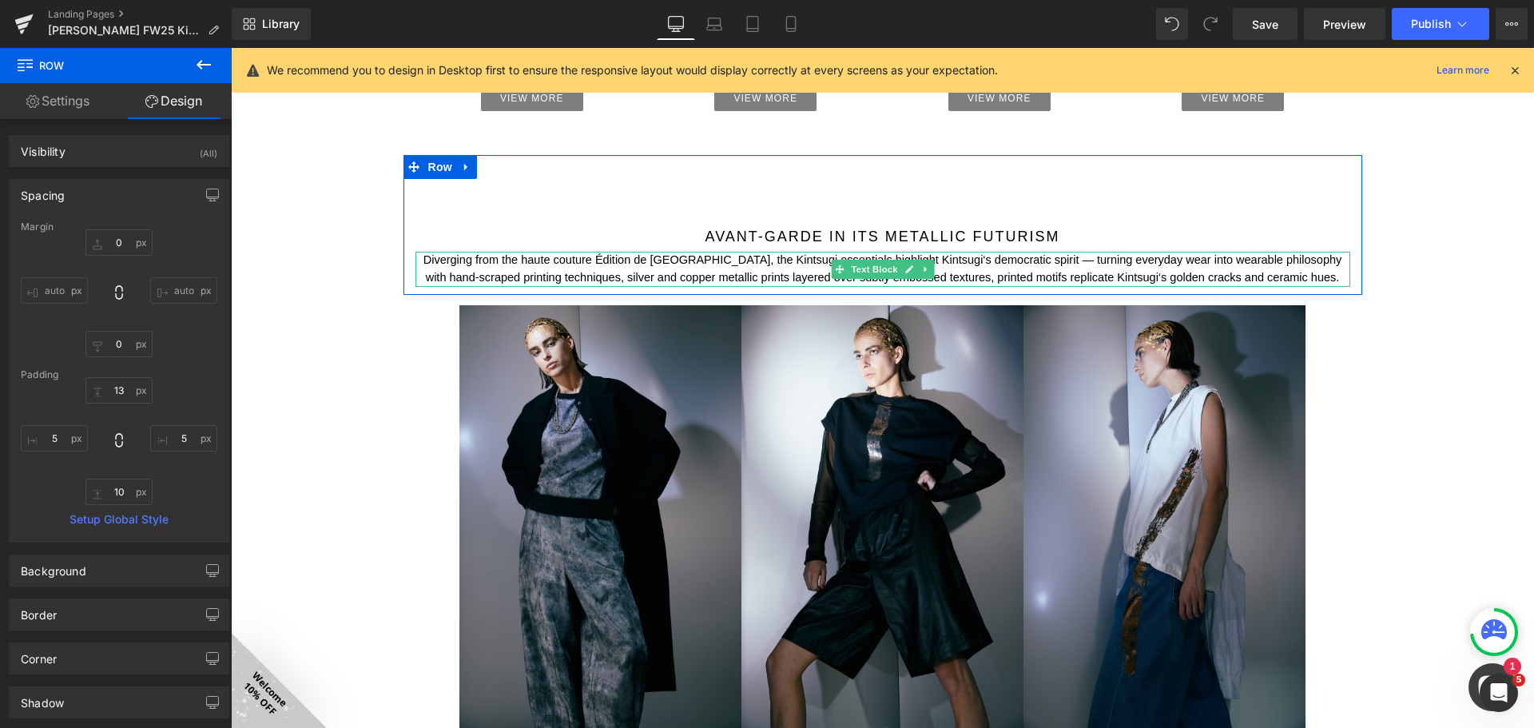
click at [1296, 279] on p "Diverging from the haute couture Édition de [GEOGRAPHIC_DATA], the Kintsugi ess…" at bounding box center [882, 269] width 935 height 35
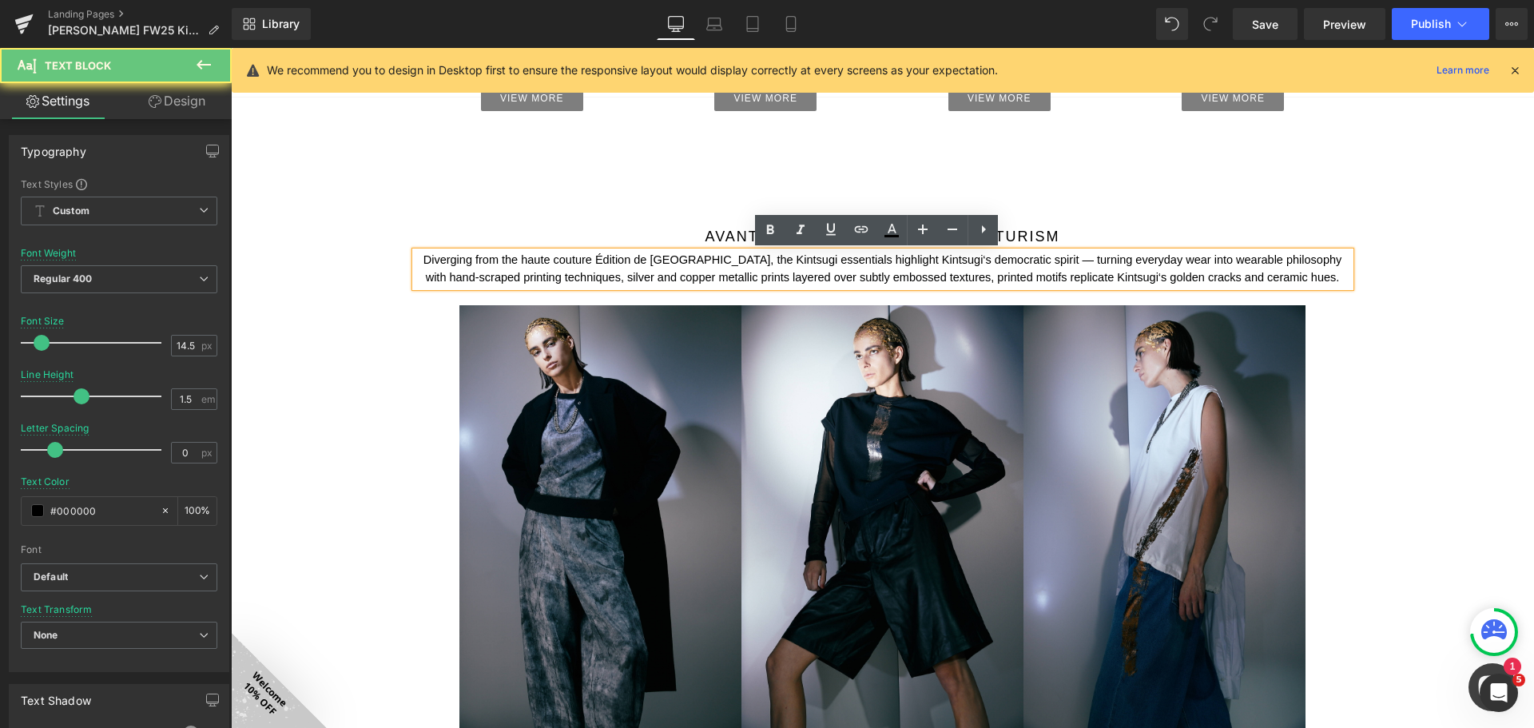
click at [1292, 275] on p "Diverging from the haute couture Édition de [GEOGRAPHIC_DATA], the Kintsugi ess…" at bounding box center [882, 269] width 935 height 35
click at [1461, 277] on div "Image FALL WINTER 2025 Kintsugi Collection Heading Image Image Image Row 50px I…" at bounding box center [882, 222] width 1303 height 3456
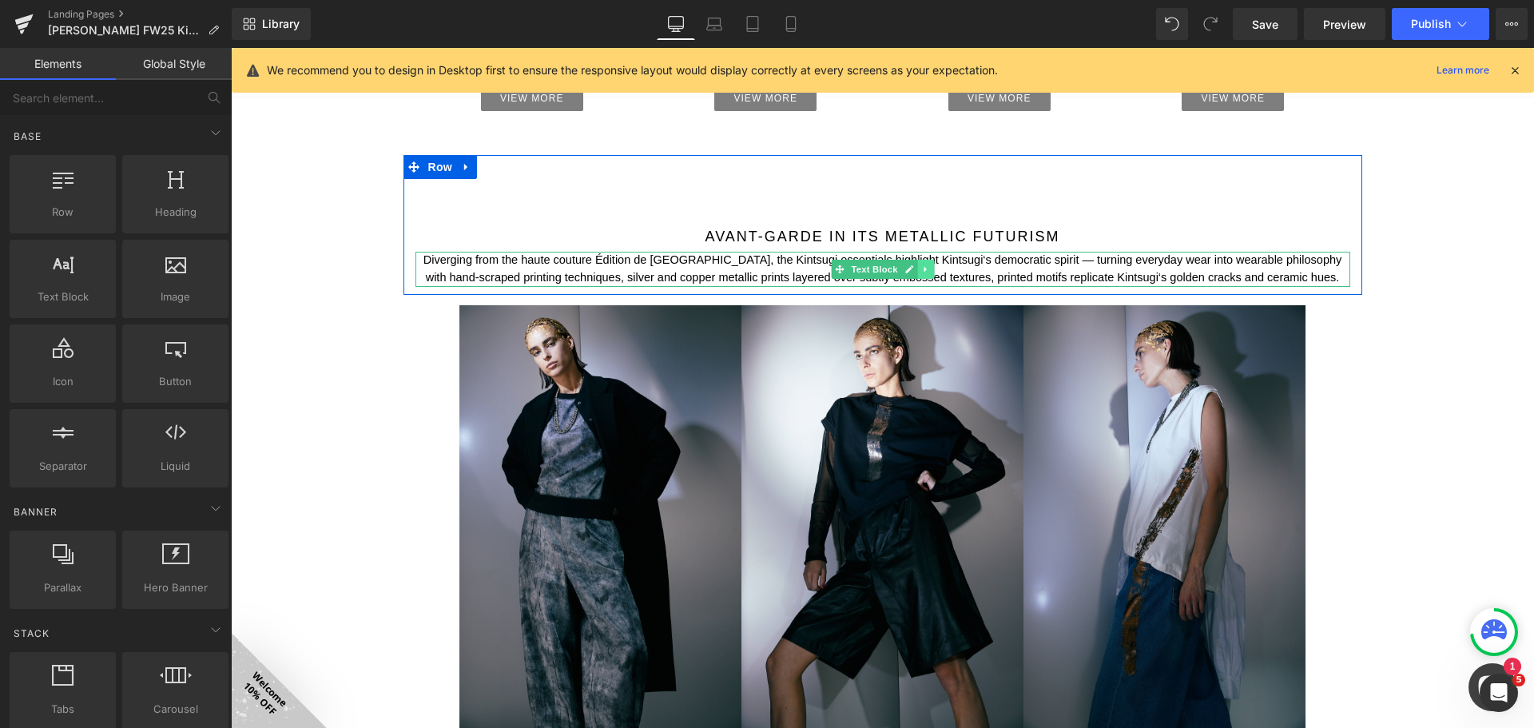
click at [922, 272] on icon at bounding box center [925, 269] width 9 height 10
click at [912, 268] on icon at bounding box center [916, 268] width 9 height 9
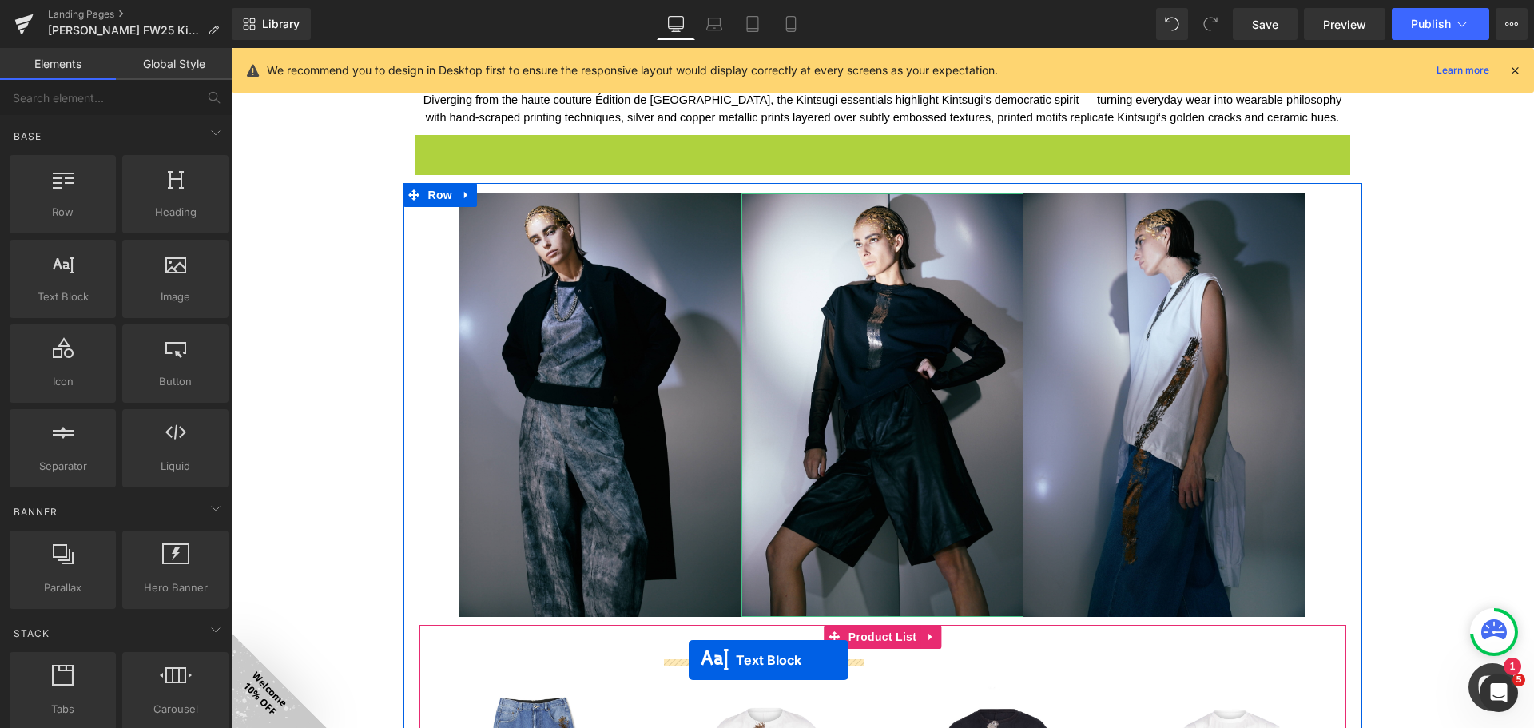
scroll to position [1806, 0]
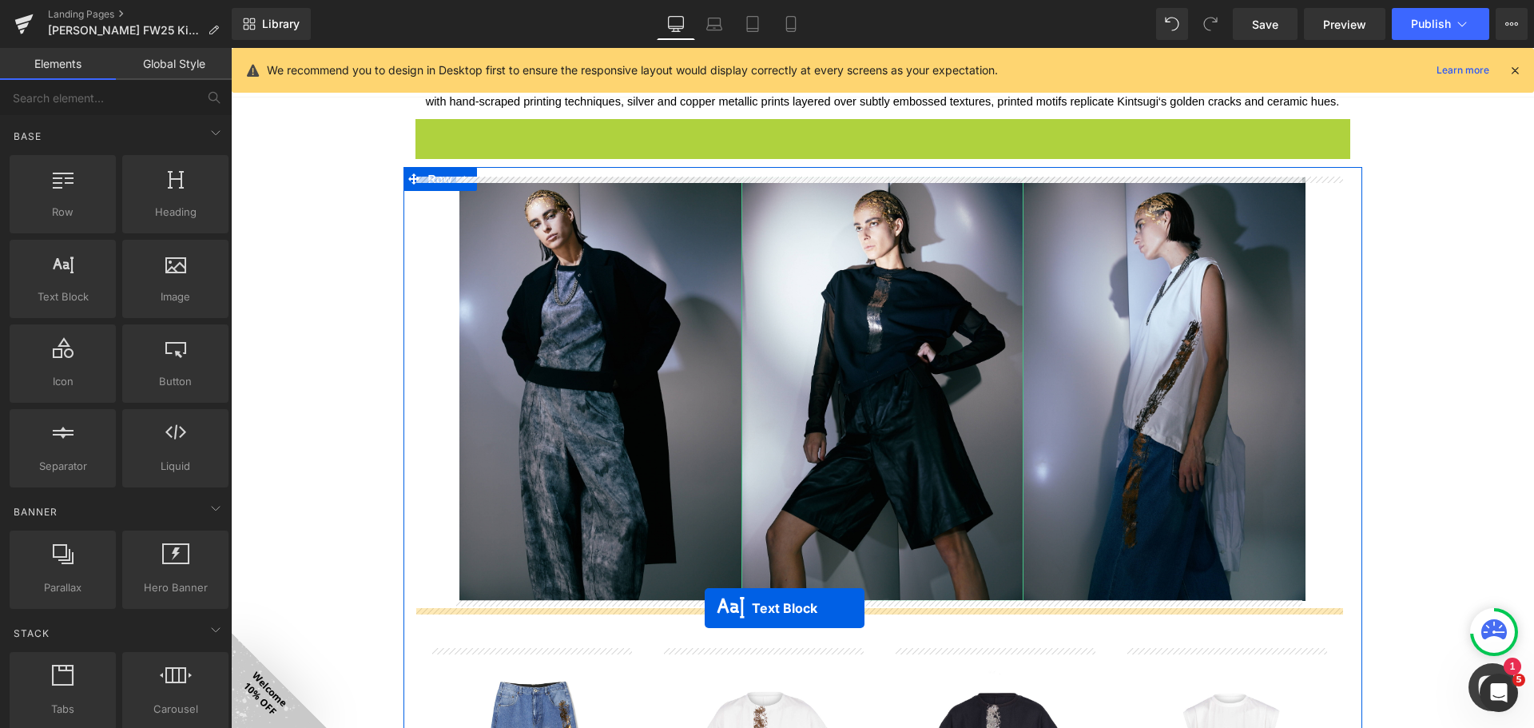
drag, startPoint x: 837, startPoint y: 154, endPoint x: 705, endPoint y: 608, distance: 472.7
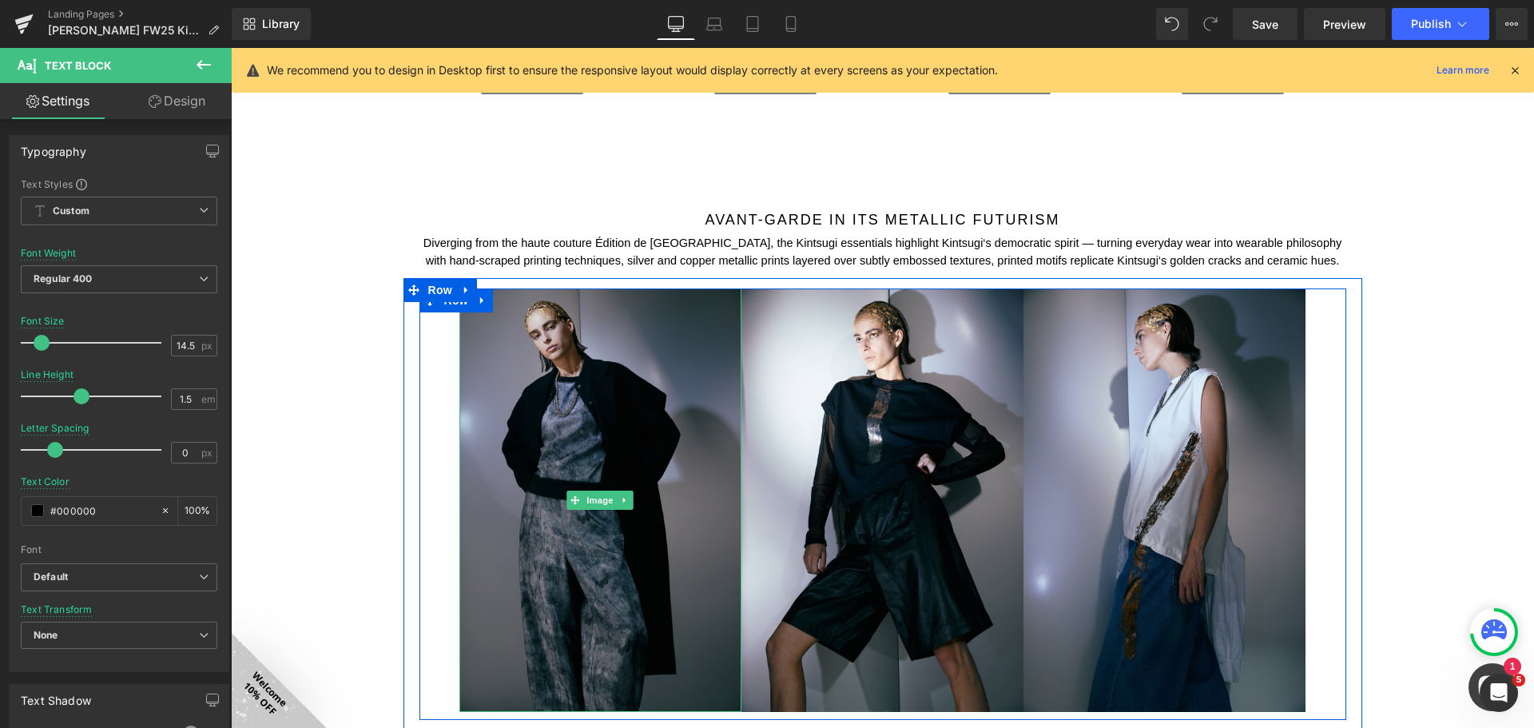
scroll to position [1646, 0]
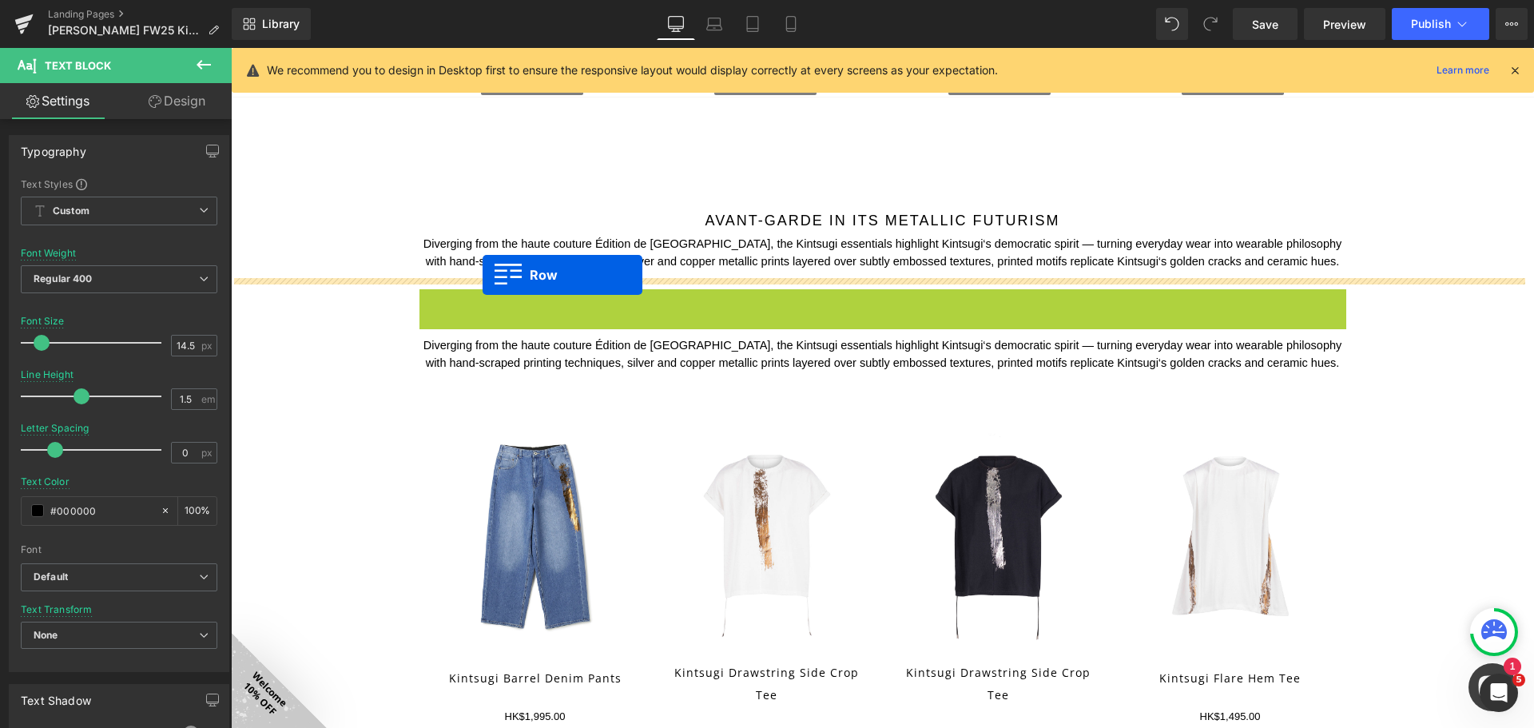
drag, startPoint x: 461, startPoint y: 303, endPoint x: 482, endPoint y: 275, distance: 35.3
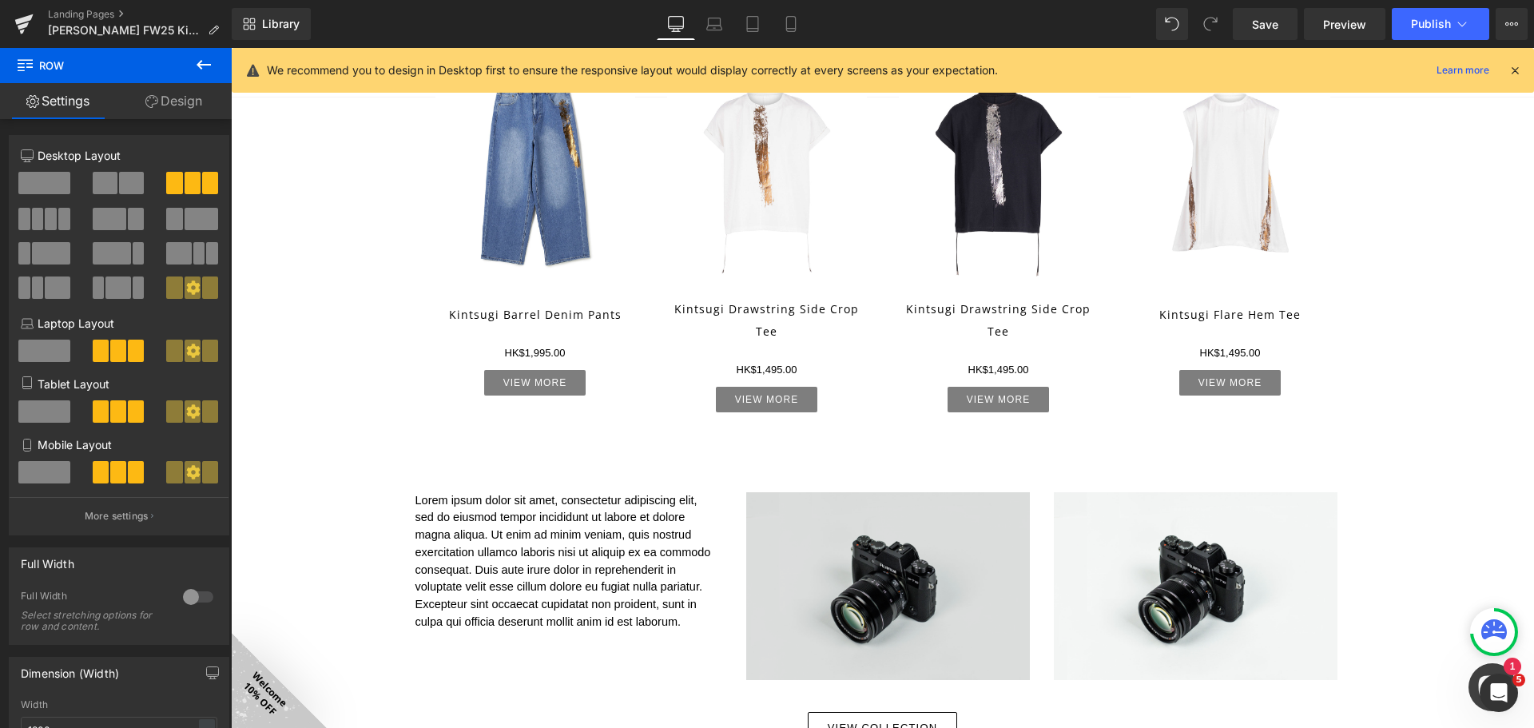
scroll to position [2445, 0]
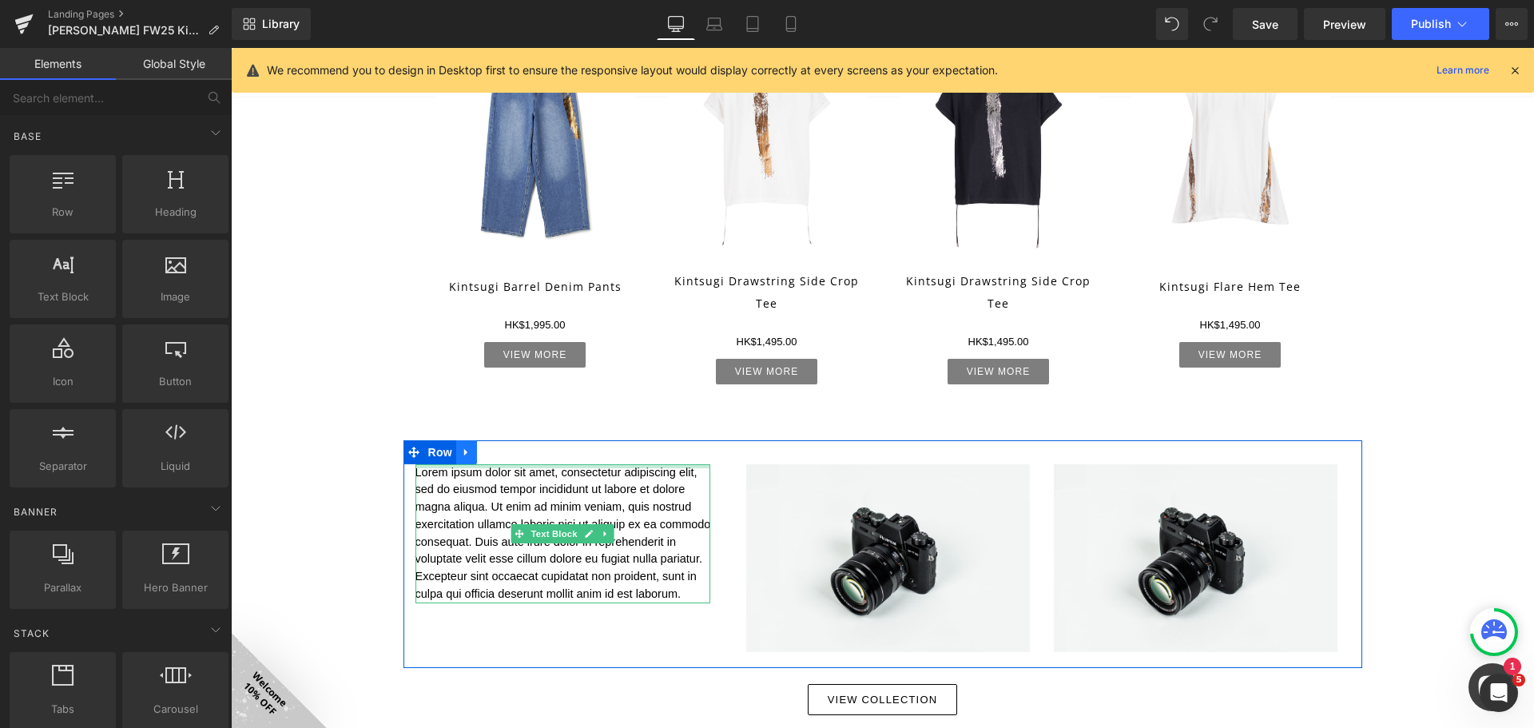
click at [461, 455] on icon at bounding box center [466, 452] width 11 height 12
click at [502, 450] on icon at bounding box center [507, 452] width 11 height 11
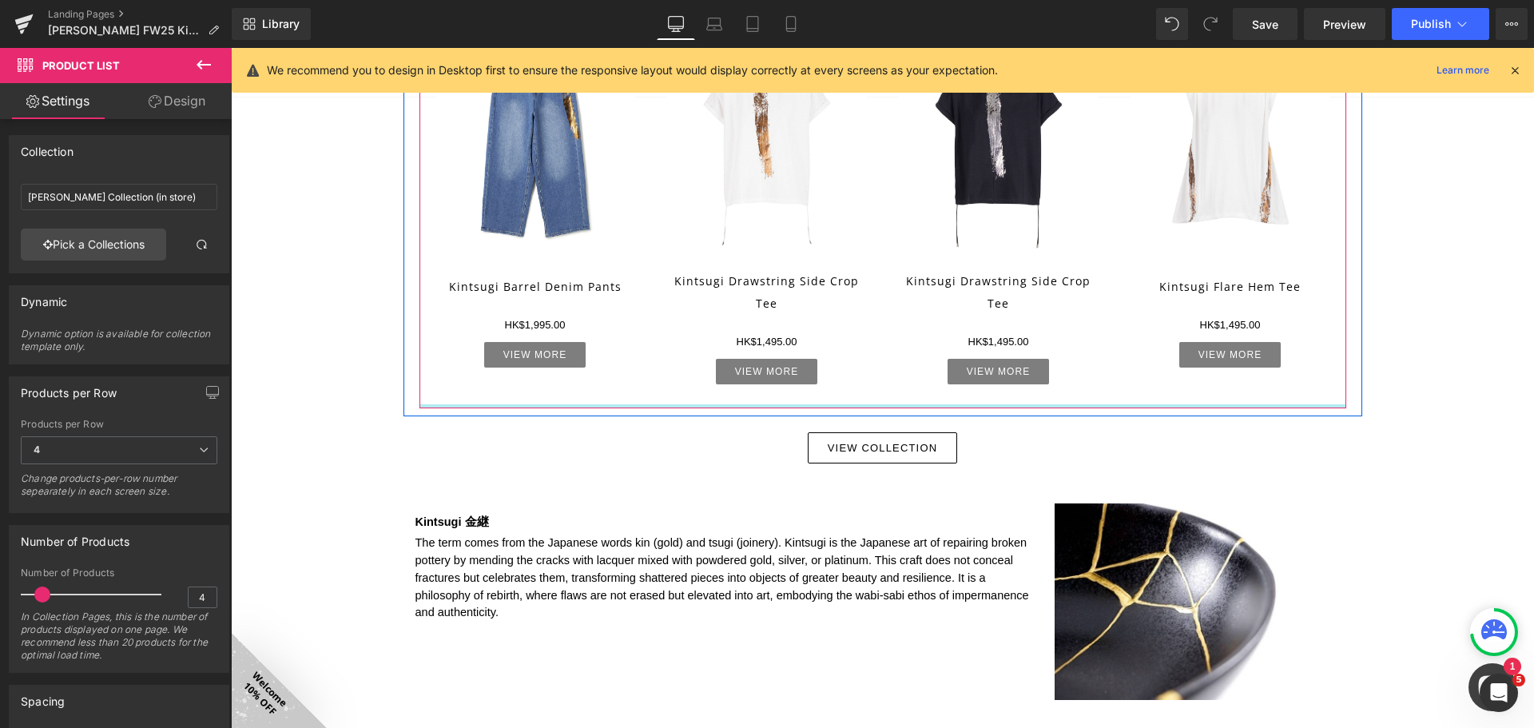
drag, startPoint x: 870, startPoint y: 425, endPoint x: 878, endPoint y: 401, distance: 25.3
click at [878, 401] on div "Sale Off (P) Image Kintsugi Barrel Denim Pants (P) Title HK$0 HK$1,995.00 (P) P…" at bounding box center [882, 193] width 927 height 427
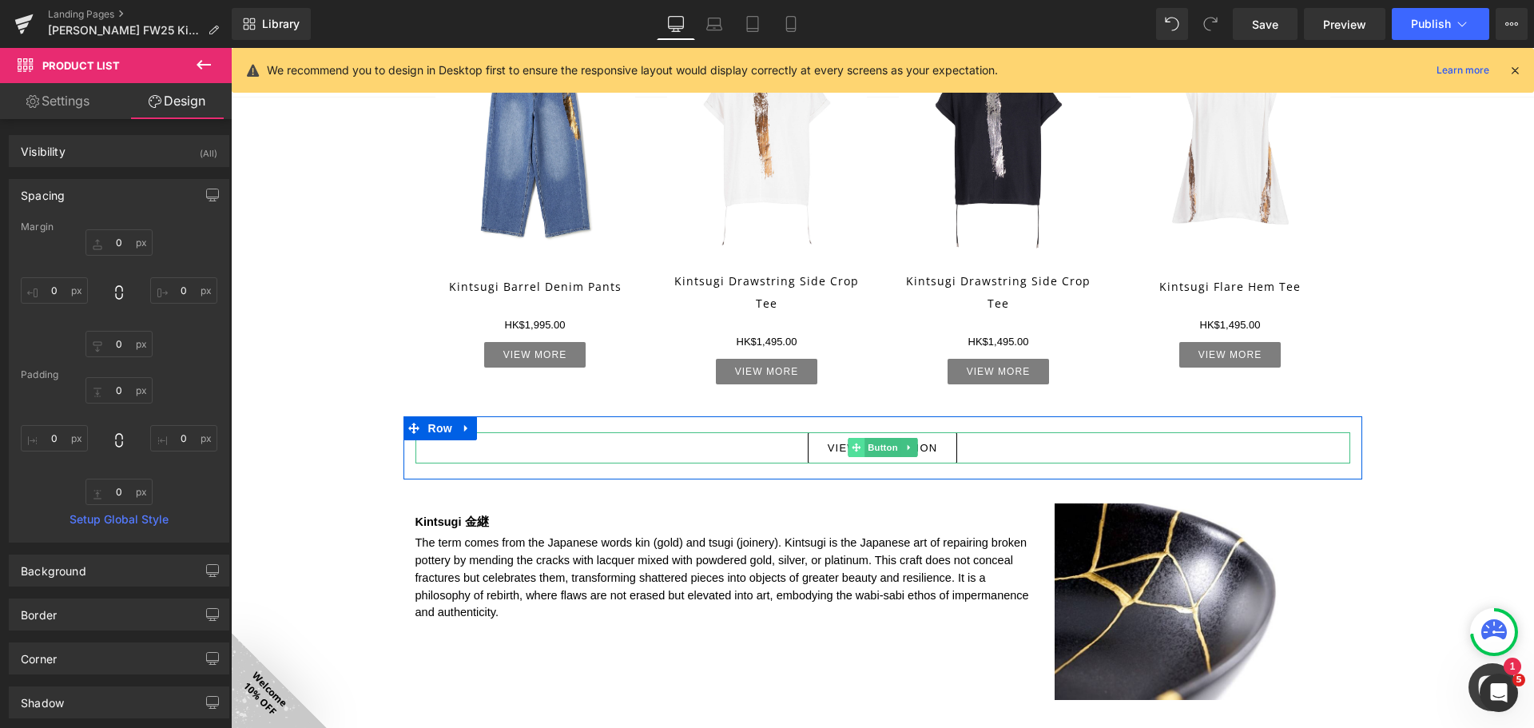
click at [856, 446] on span at bounding box center [856, 447] width 17 height 19
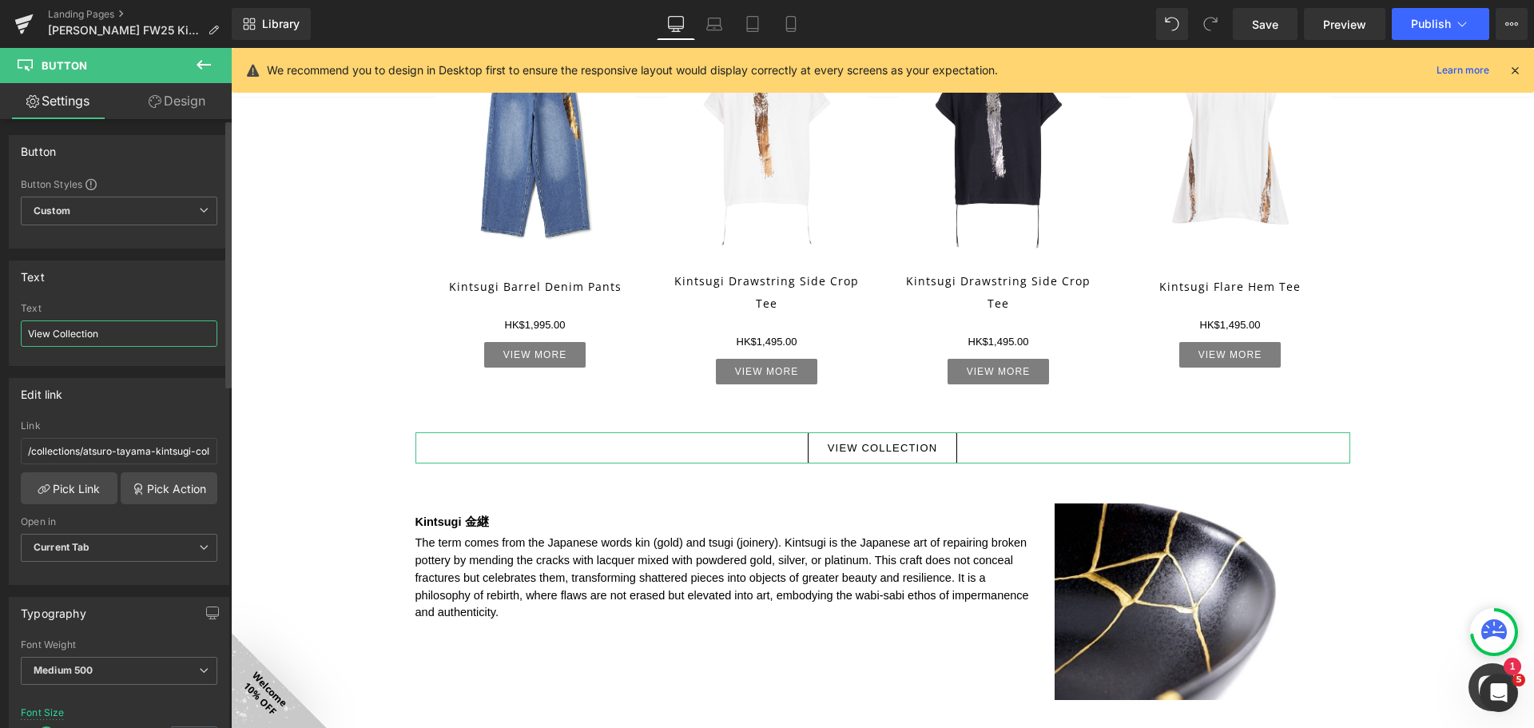
click at [54, 333] on input "View Collection" at bounding box center [119, 333] width 197 height 26
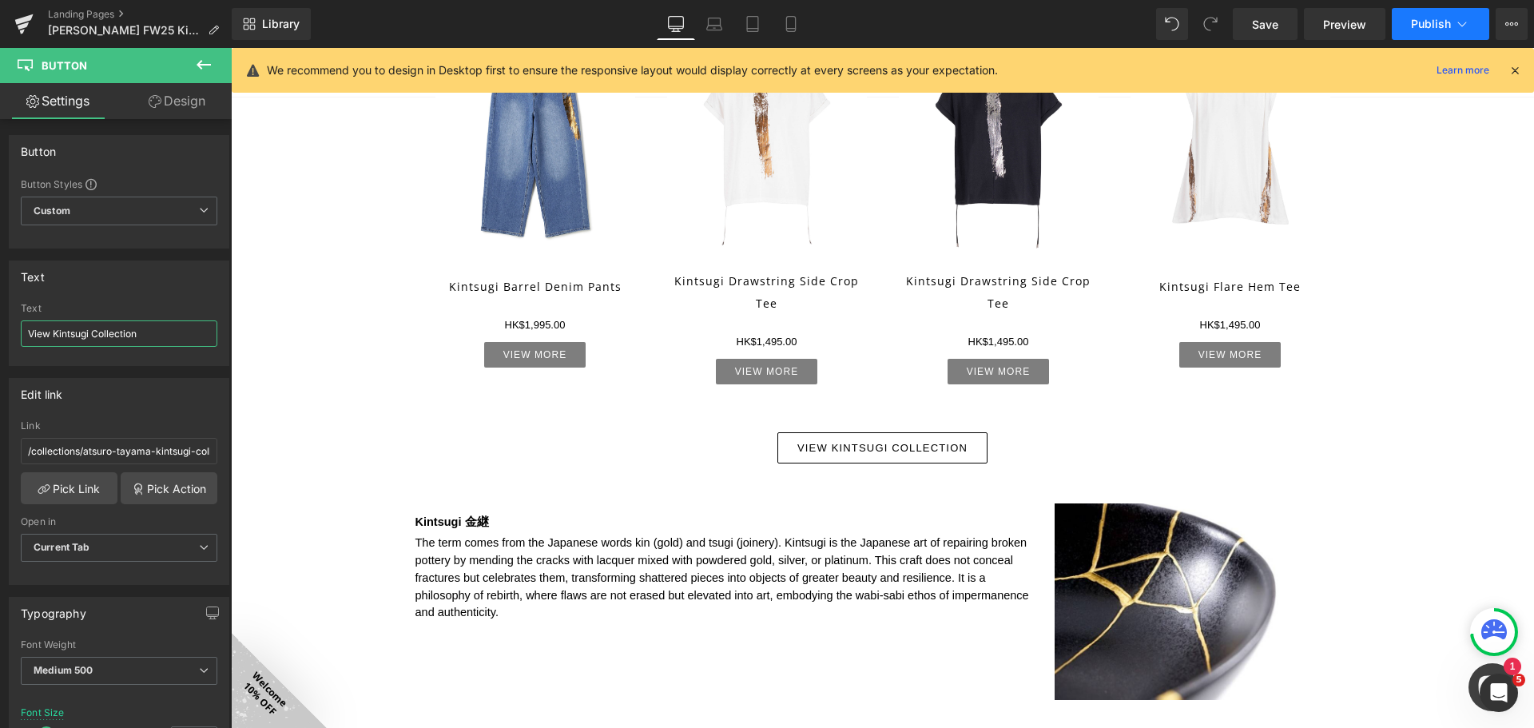
type input "View Kintsugi Collection"
click at [1435, 35] on button "Publish" at bounding box center [1440, 24] width 97 height 32
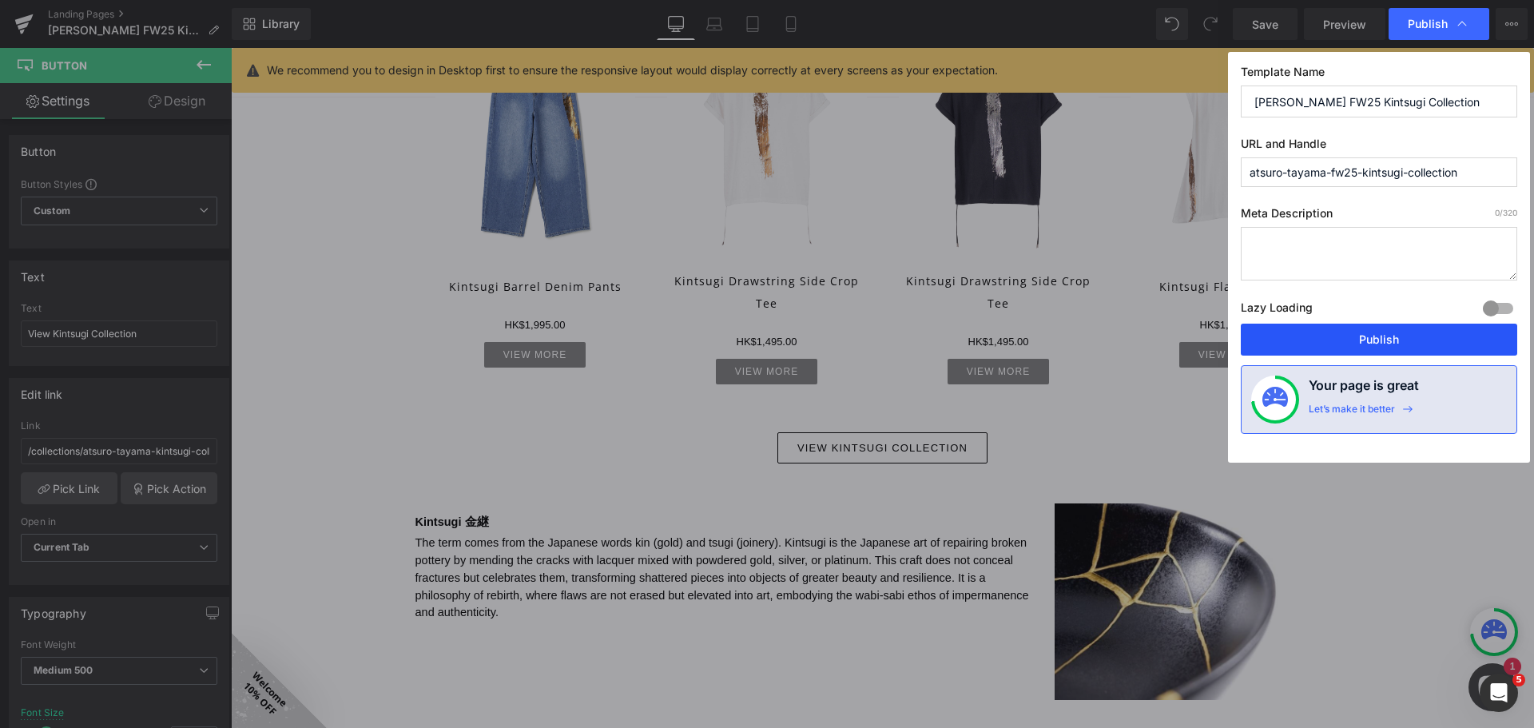
drag, startPoint x: 1392, startPoint y: 343, endPoint x: 1217, endPoint y: 441, distance: 201.3
click at [1392, 343] on button "Publish" at bounding box center [1379, 340] width 276 height 32
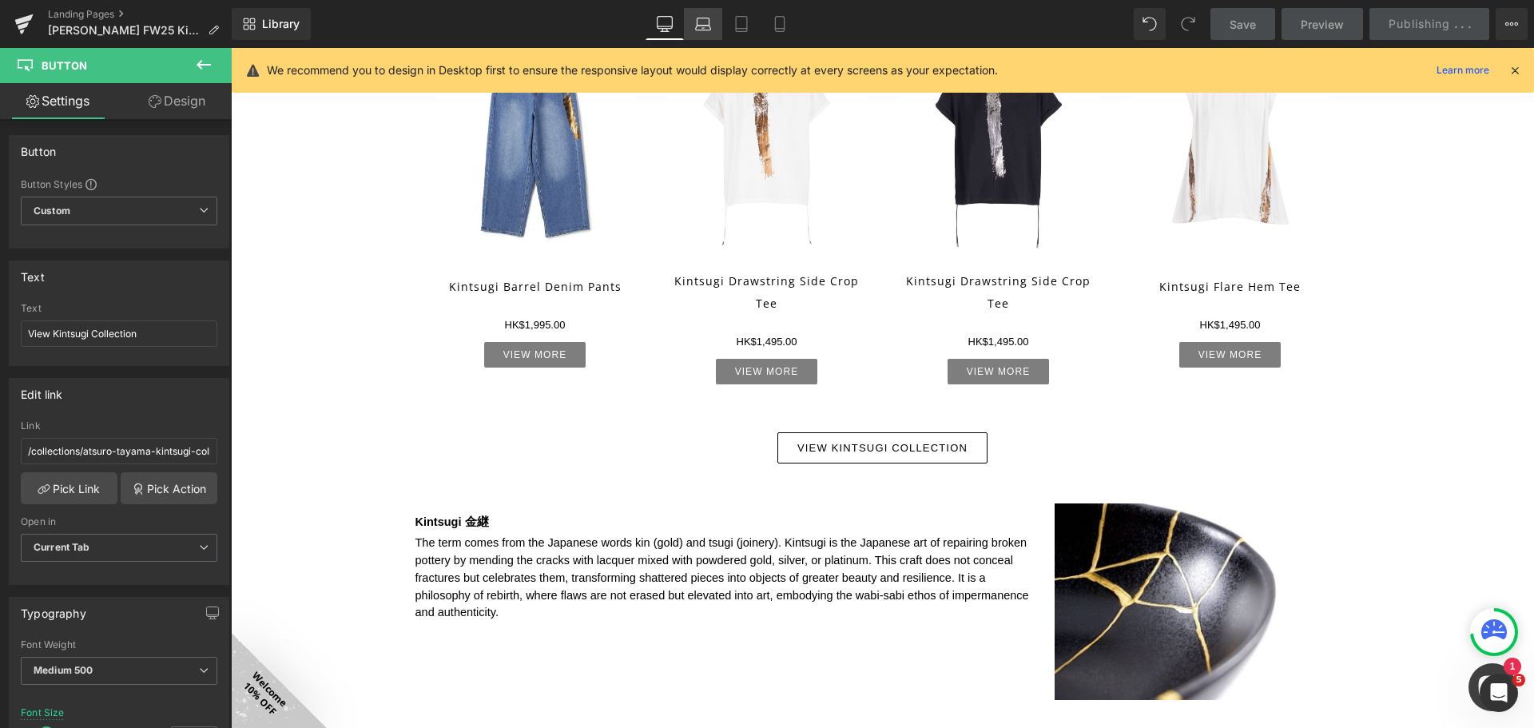
click at [708, 27] on icon at bounding box center [703, 24] width 16 height 16
type input "12.5"
type input "100"
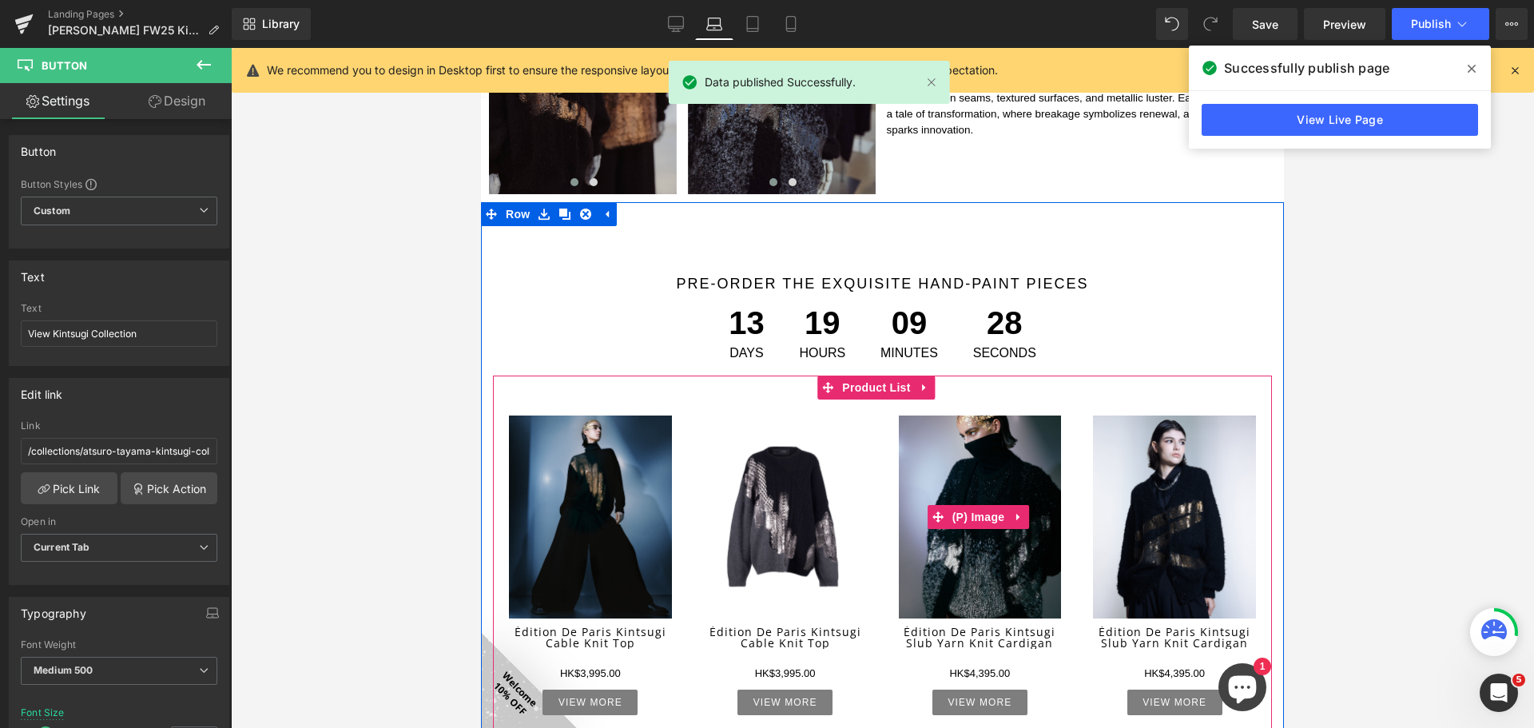
scroll to position [655, 0]
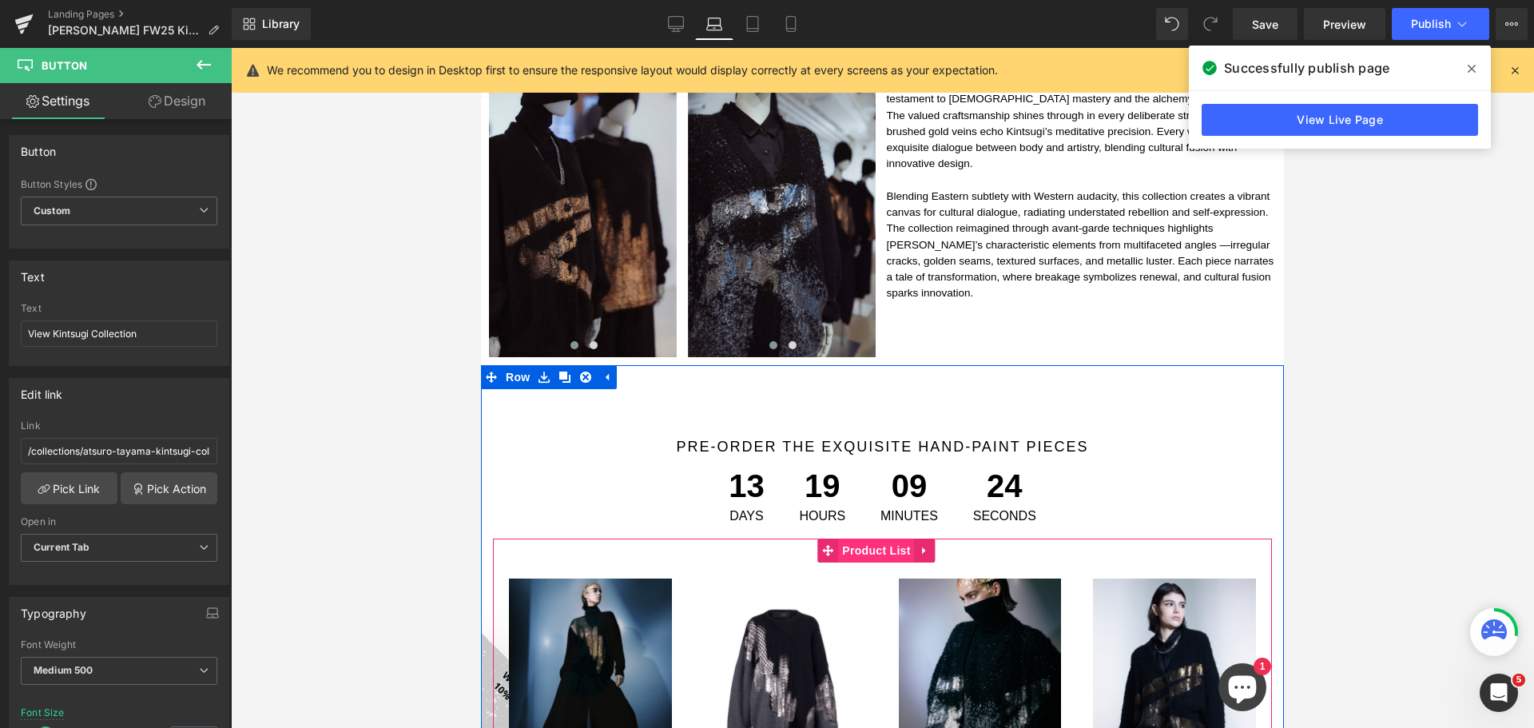
click at [902, 538] on span "Product List" at bounding box center [876, 550] width 76 height 24
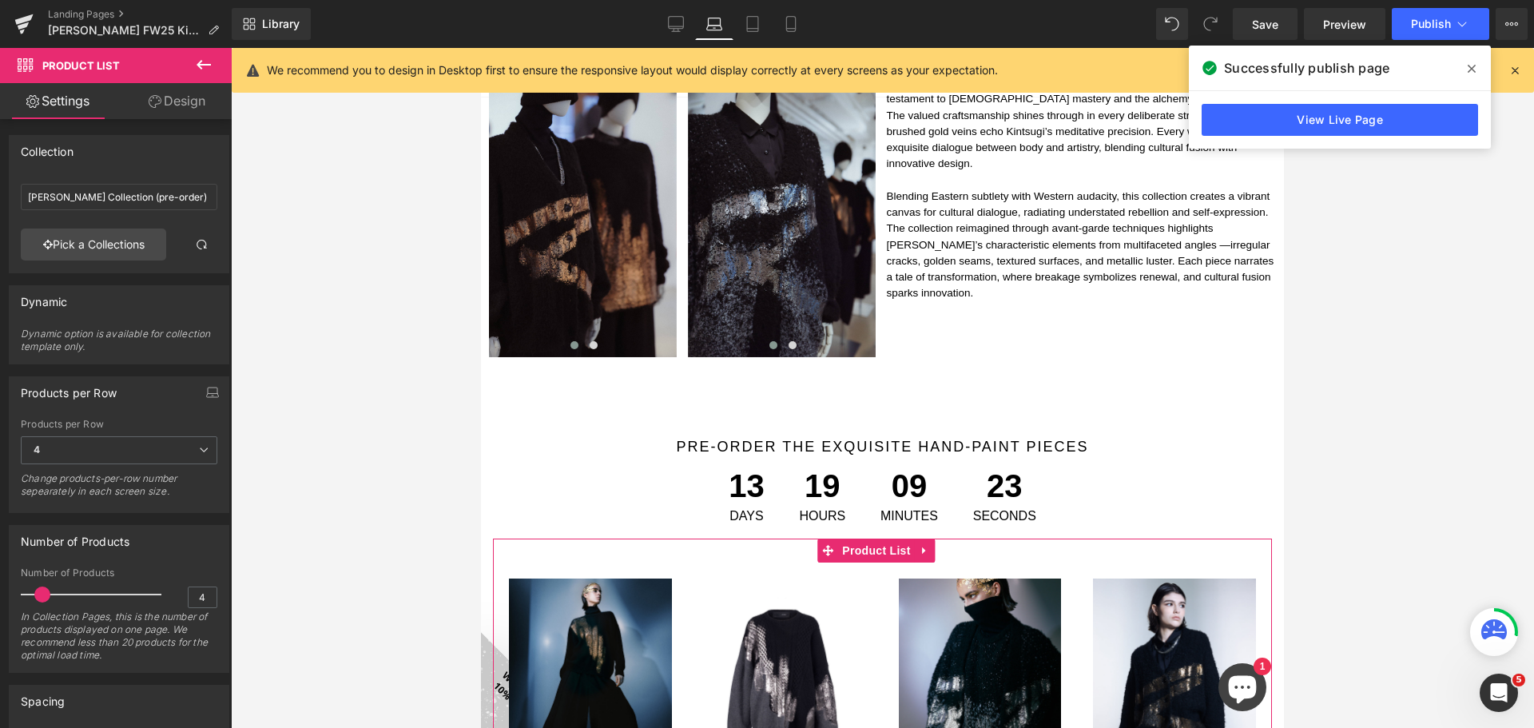
click at [185, 111] on link "Design" at bounding box center [177, 101] width 116 height 36
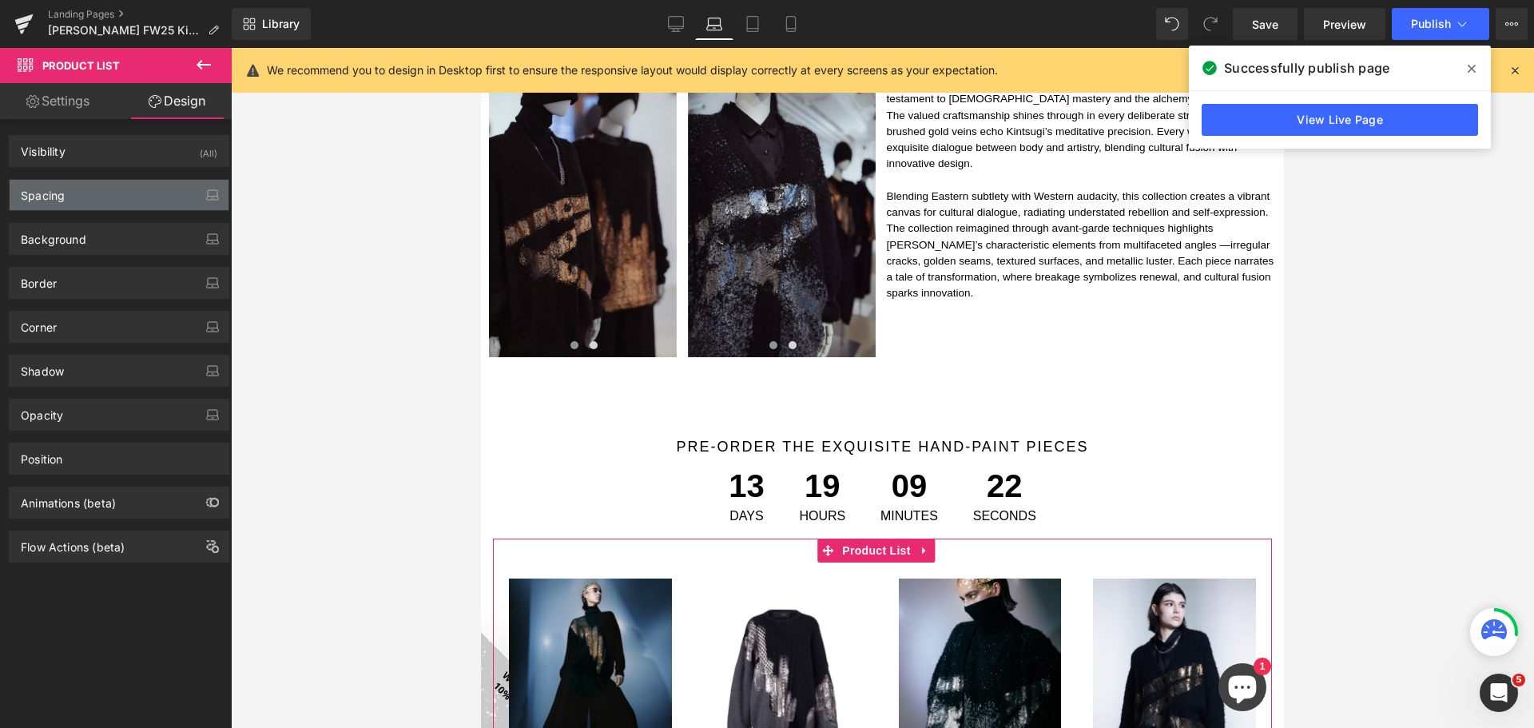
click at [156, 196] on div "Spacing" at bounding box center [119, 195] width 219 height 30
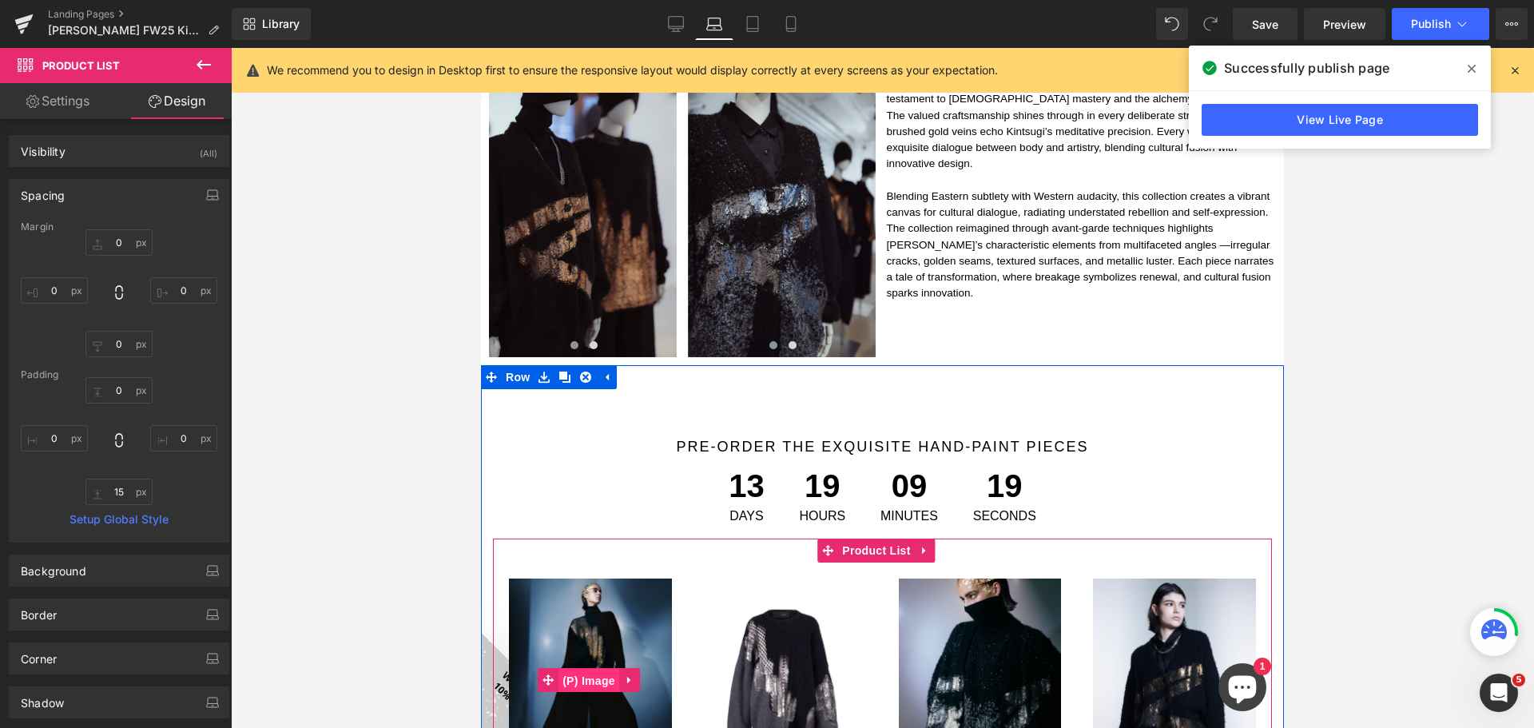
click at [588, 670] on span "(P) Image" at bounding box center [588, 681] width 61 height 24
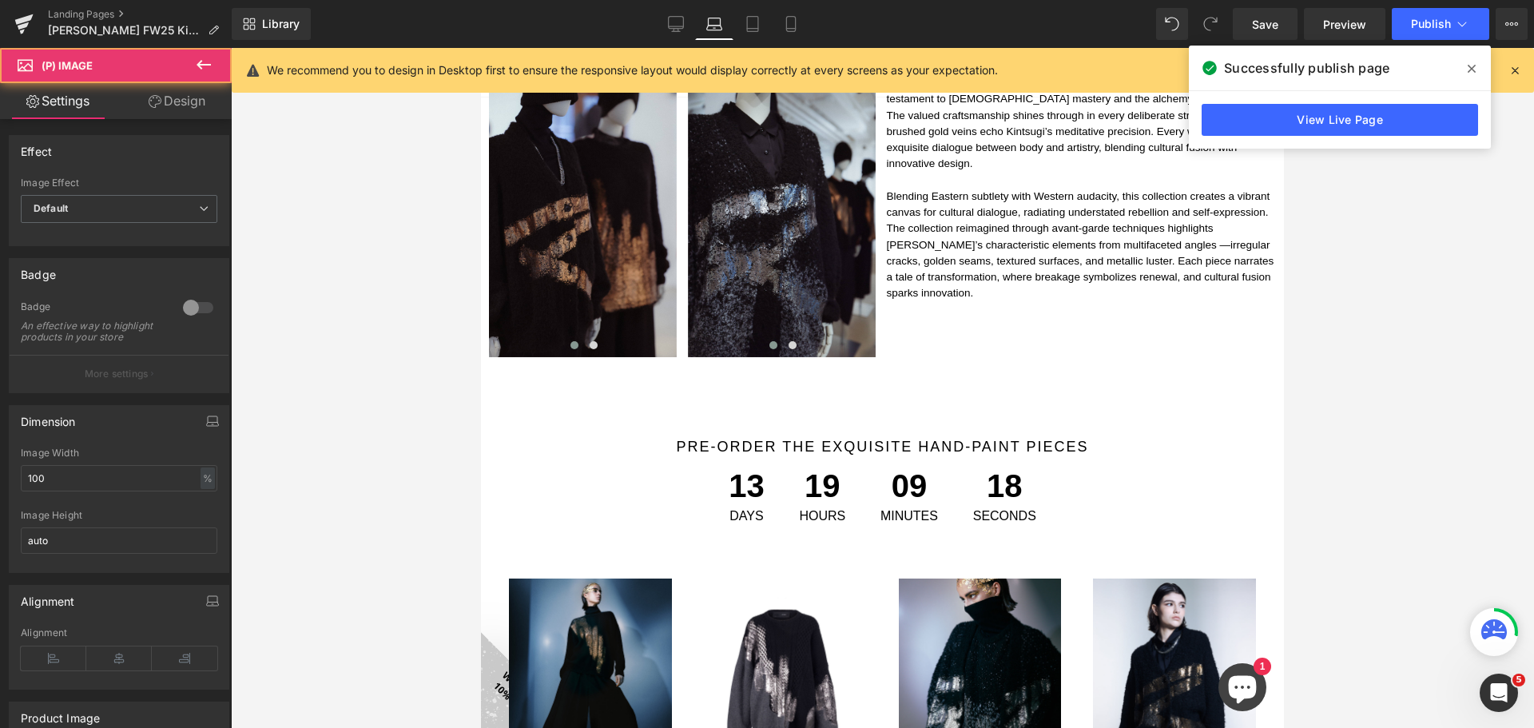
click at [179, 108] on link "Design" at bounding box center [177, 101] width 116 height 36
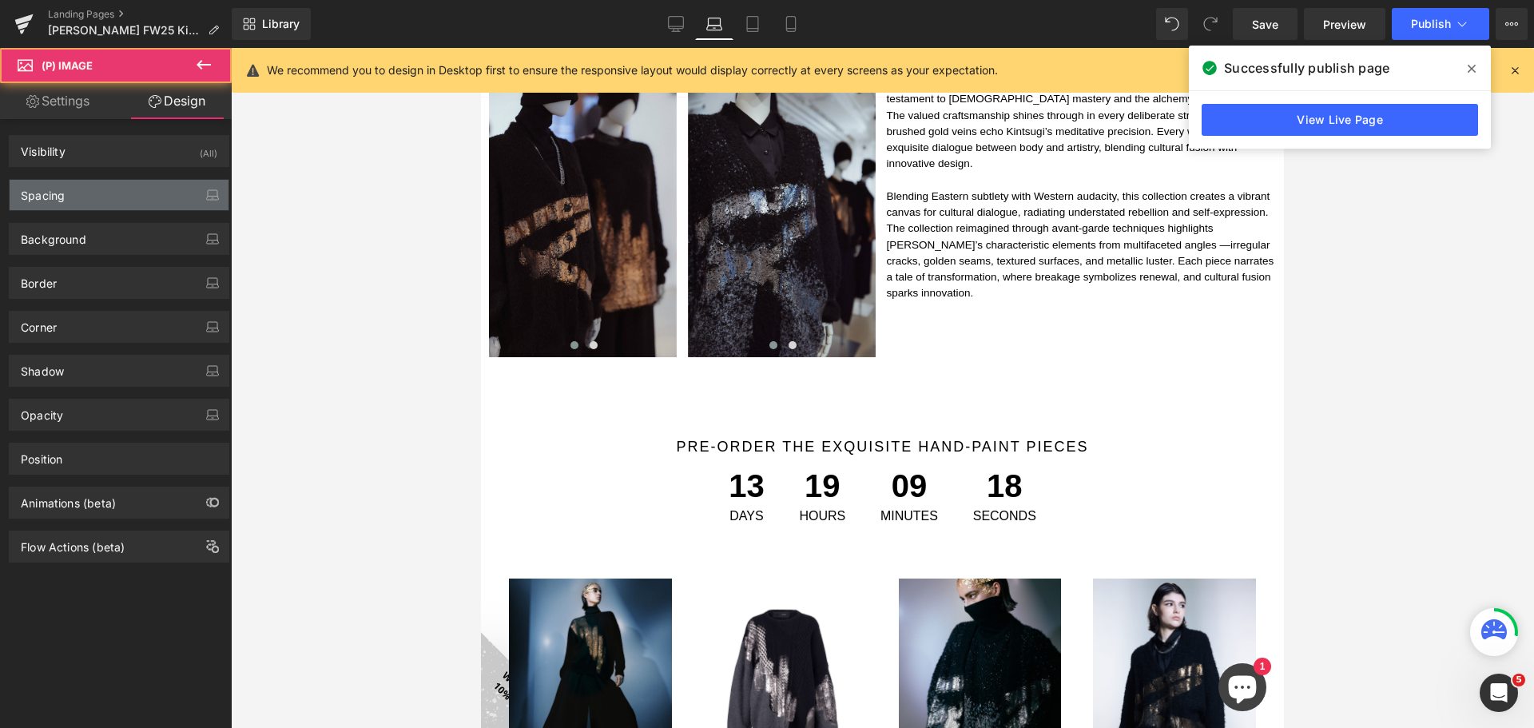
type input "0"
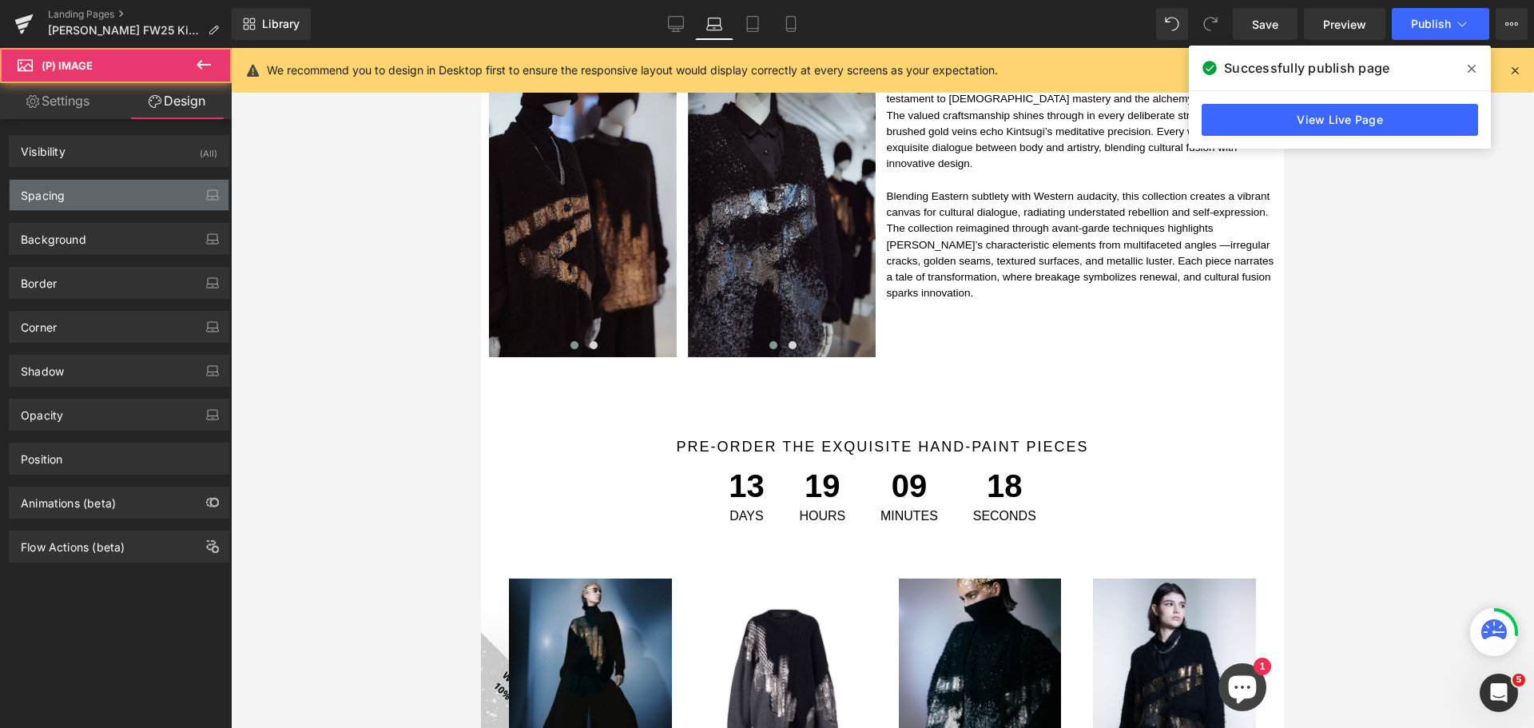
type input "0"
click at [149, 194] on div "Spacing" at bounding box center [119, 195] width 219 height 30
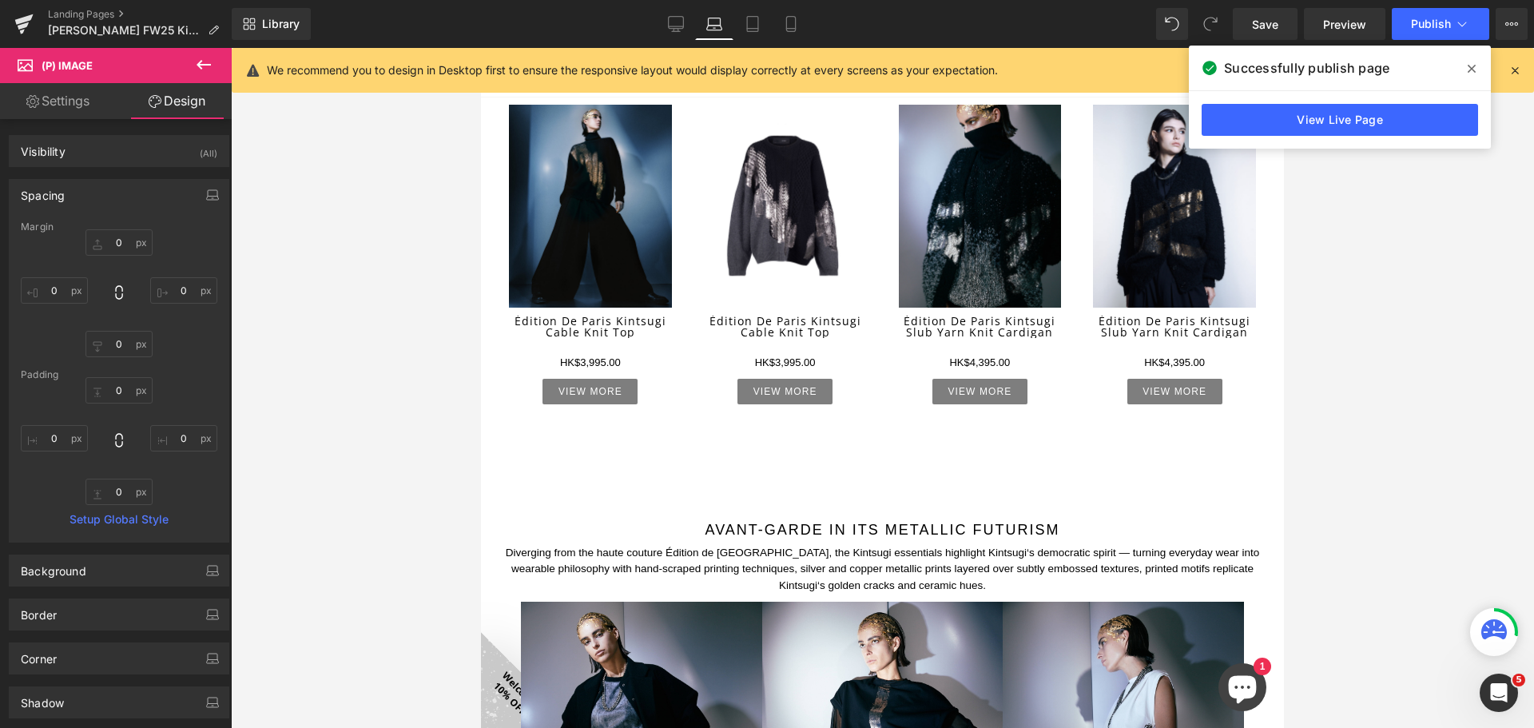
scroll to position [1214, 0]
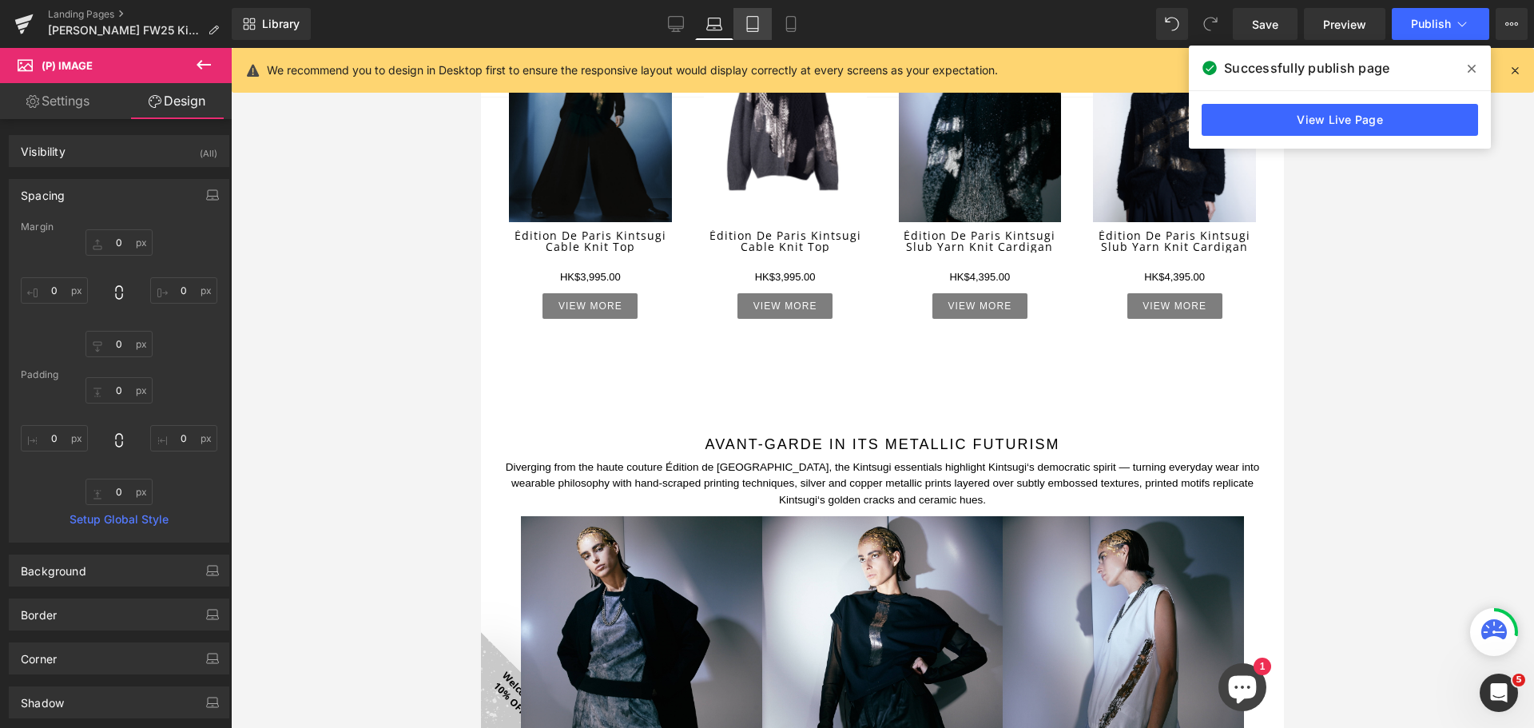
click at [748, 25] on icon at bounding box center [753, 24] width 16 height 16
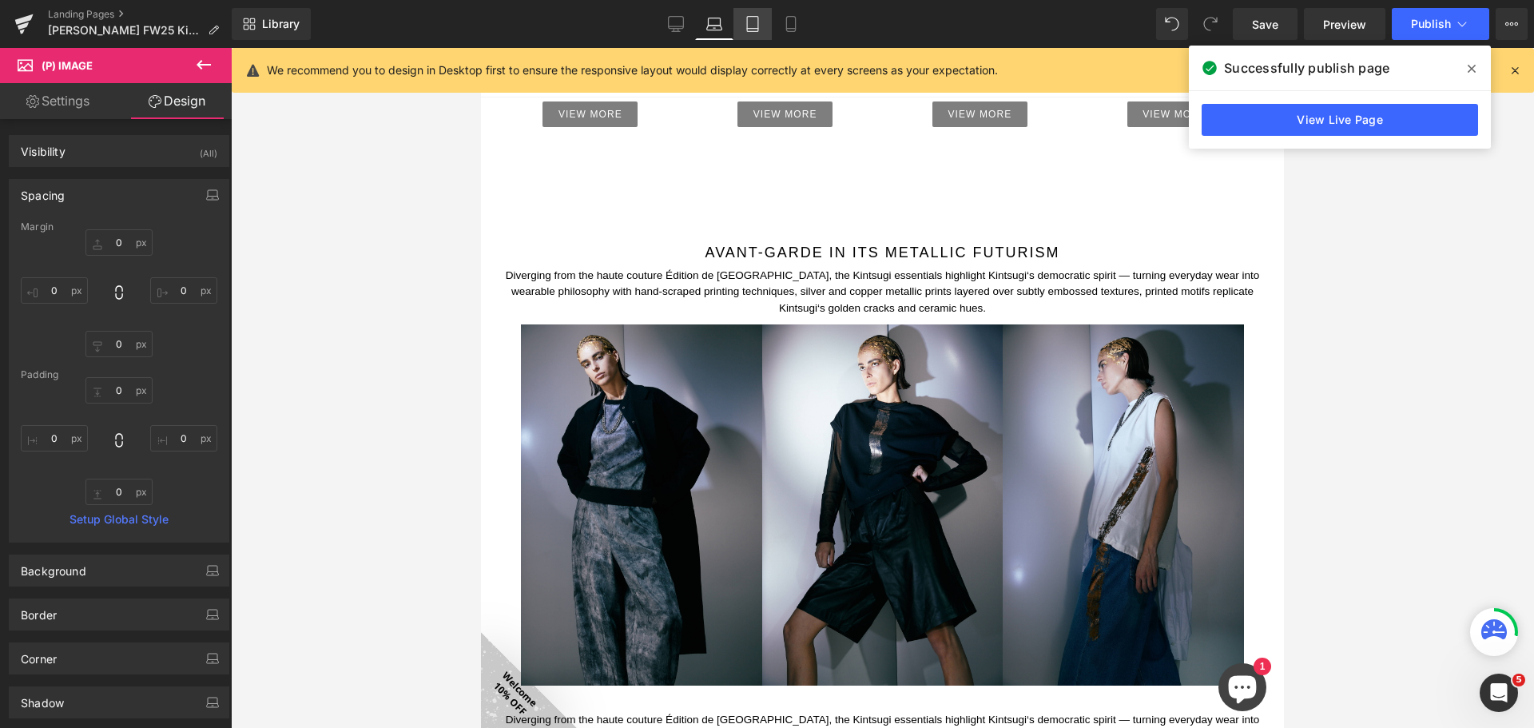
type input "0"
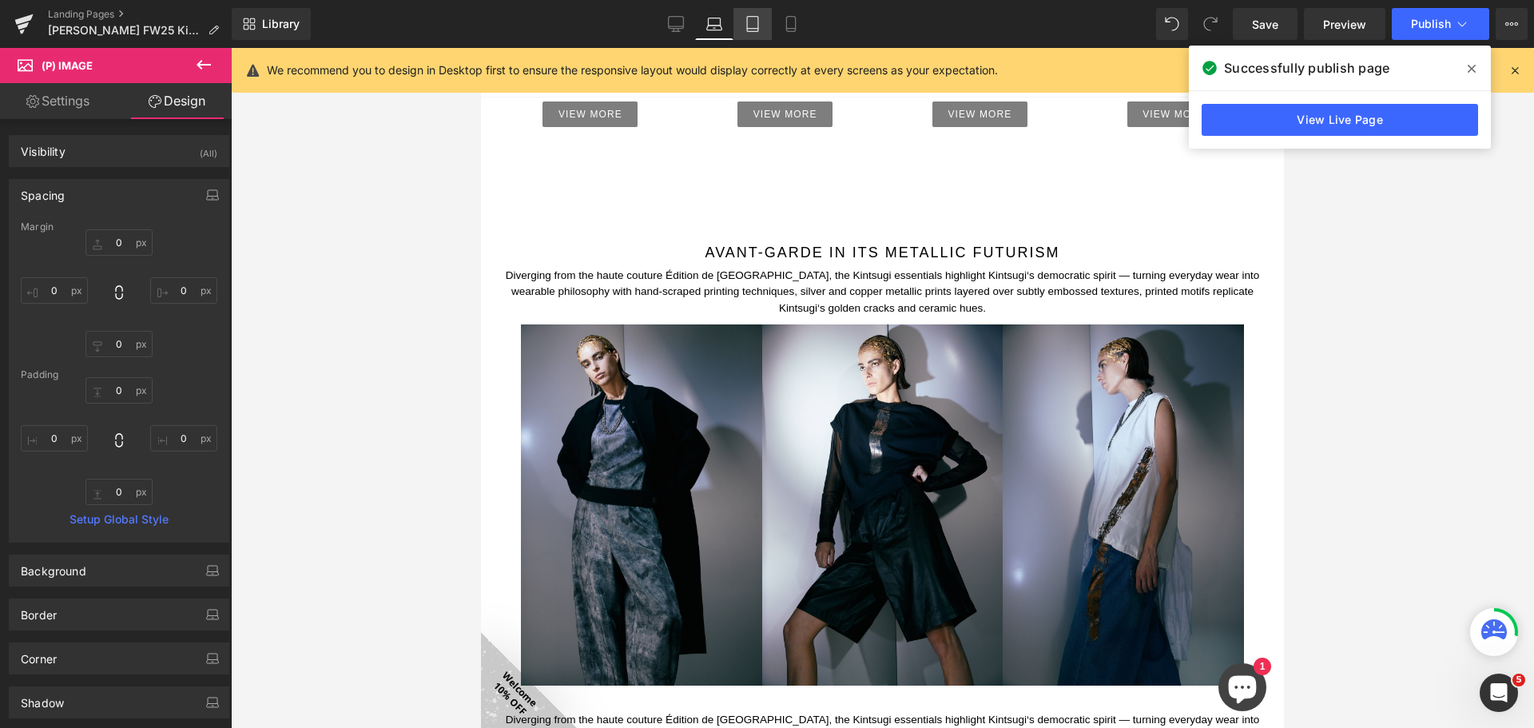
type input "0"
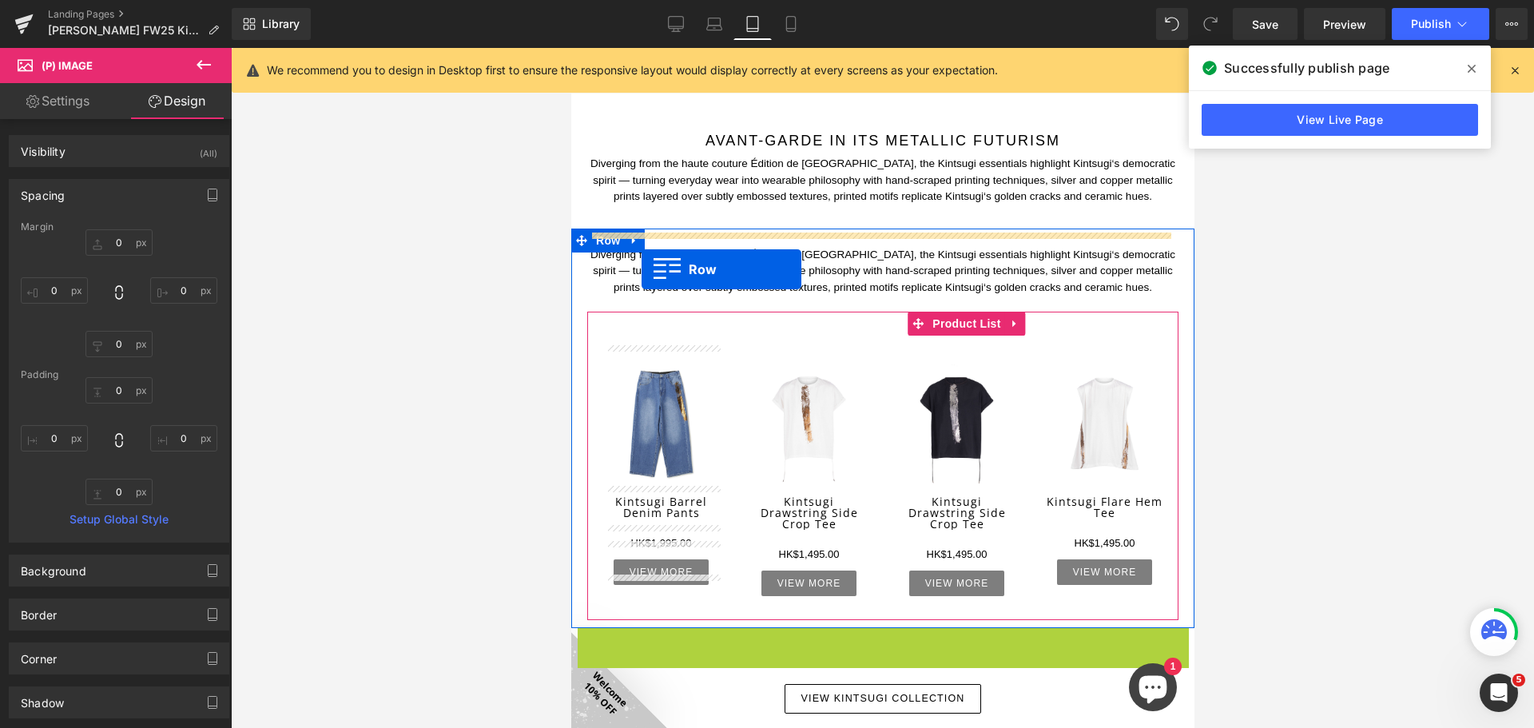
scroll to position [1749, 0]
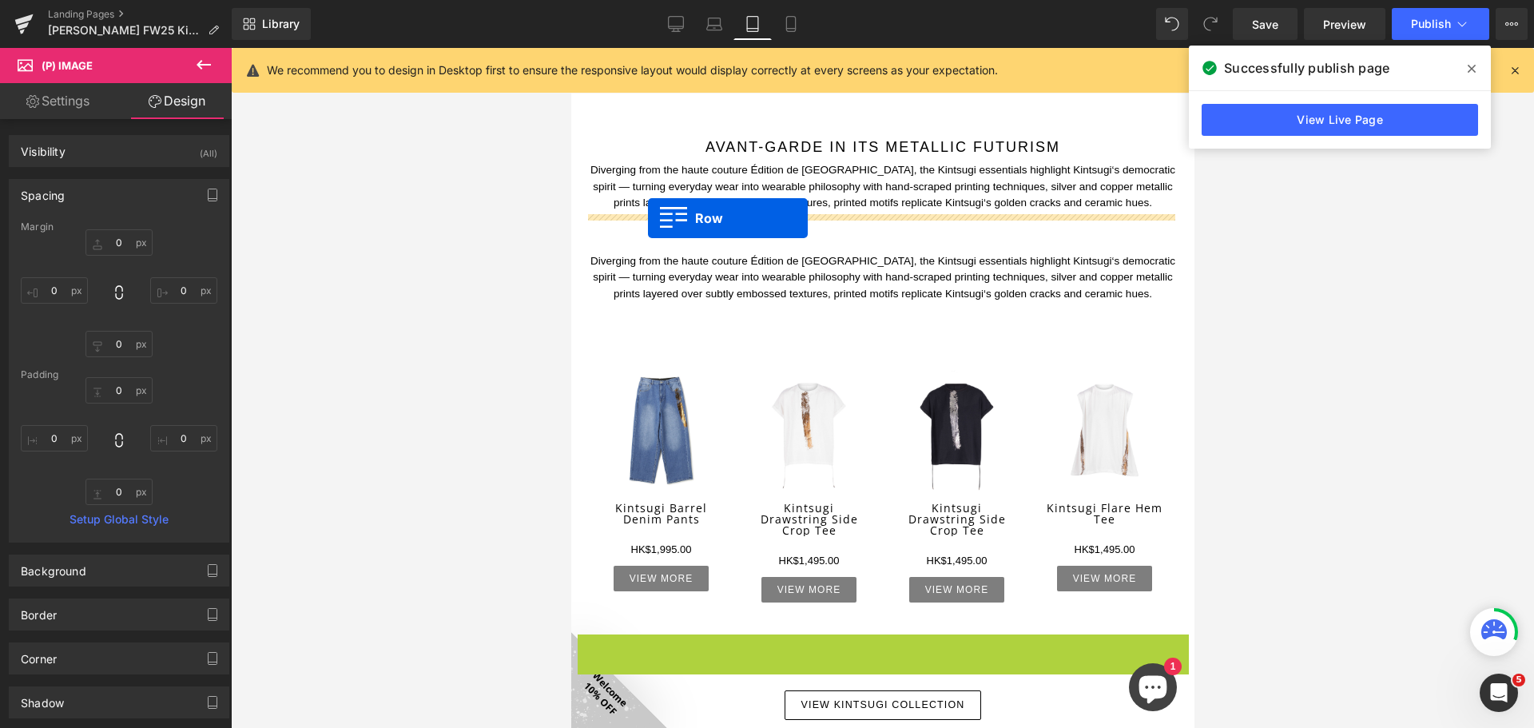
drag, startPoint x: 610, startPoint y: 226, endPoint x: 647, endPoint y: 218, distance: 38.4
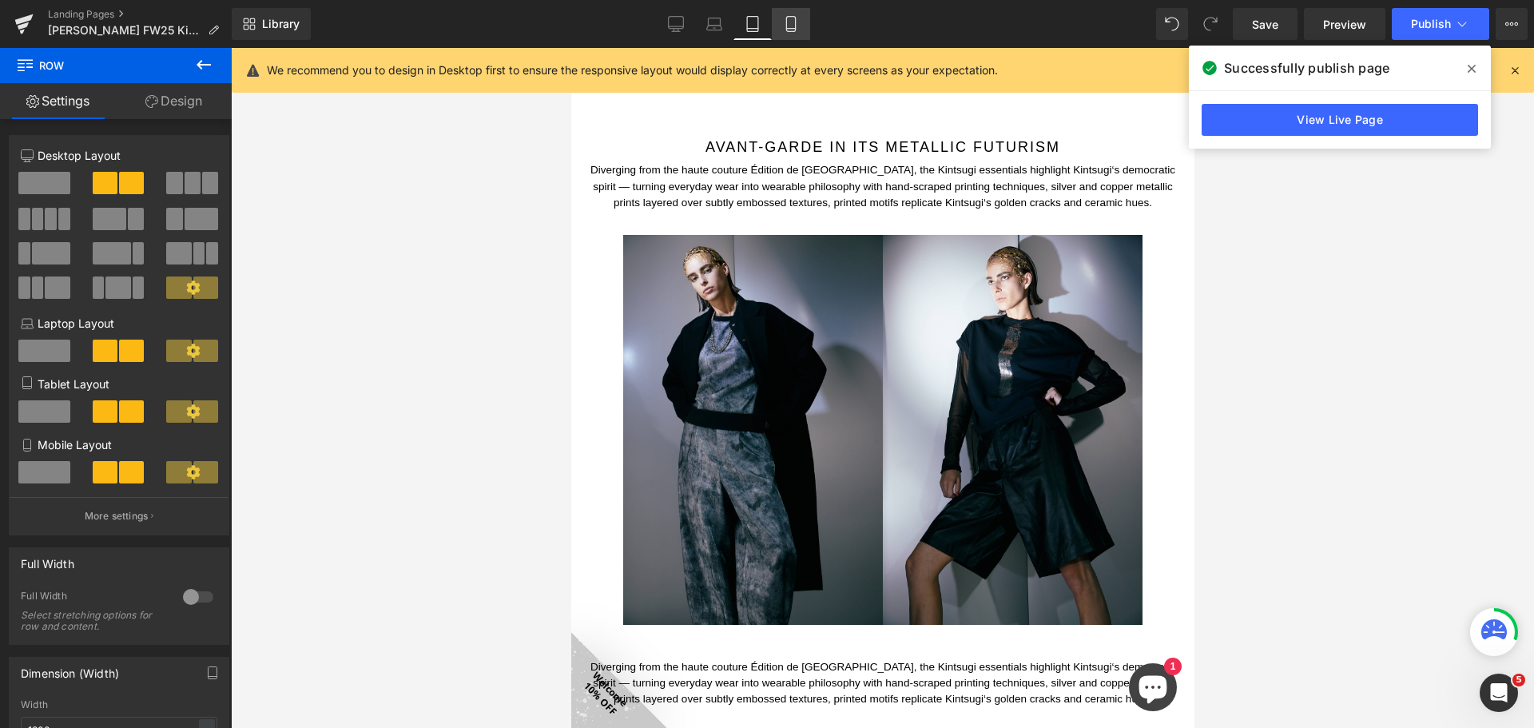
click at [787, 15] on link "Mobile" at bounding box center [791, 24] width 38 height 32
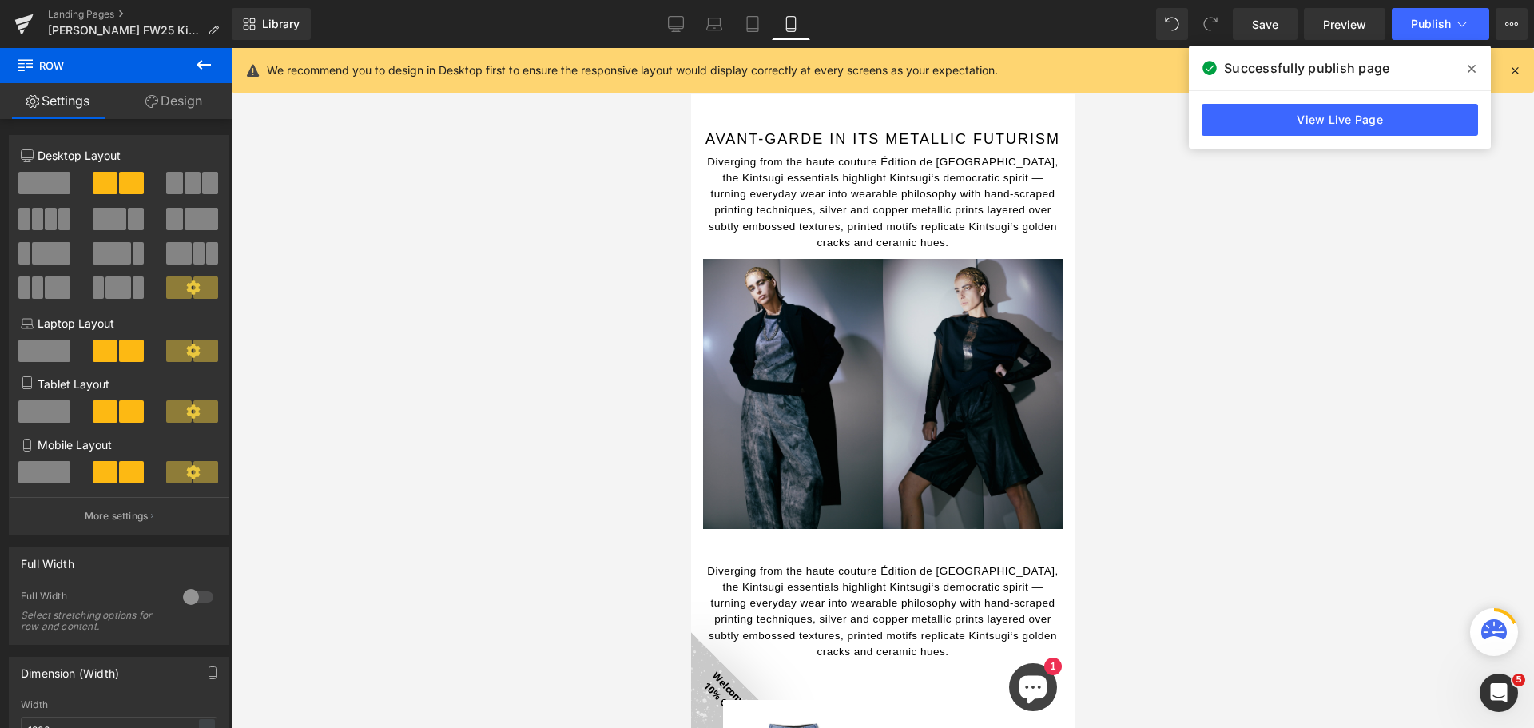
scroll to position [1951, 0]
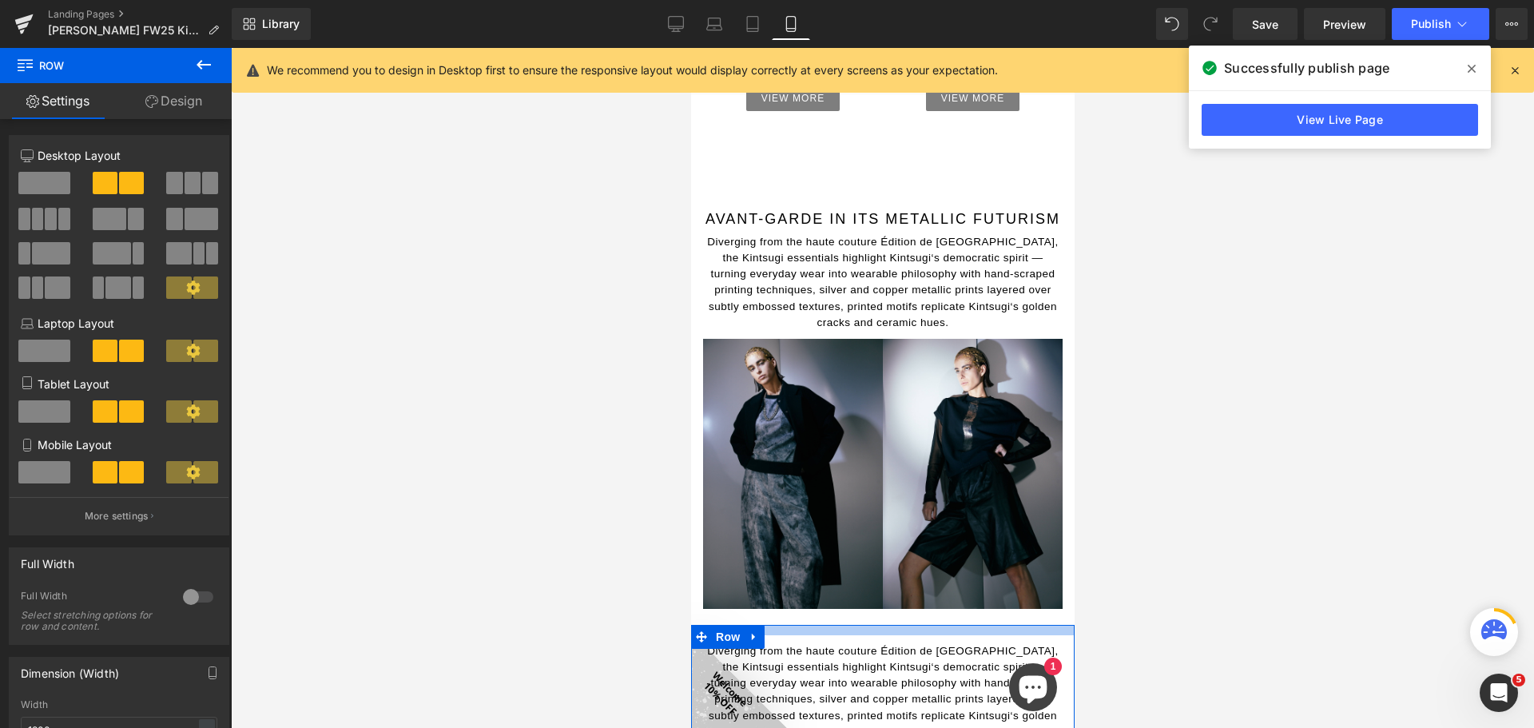
click at [889, 625] on div at bounding box center [881, 630] width 383 height 10
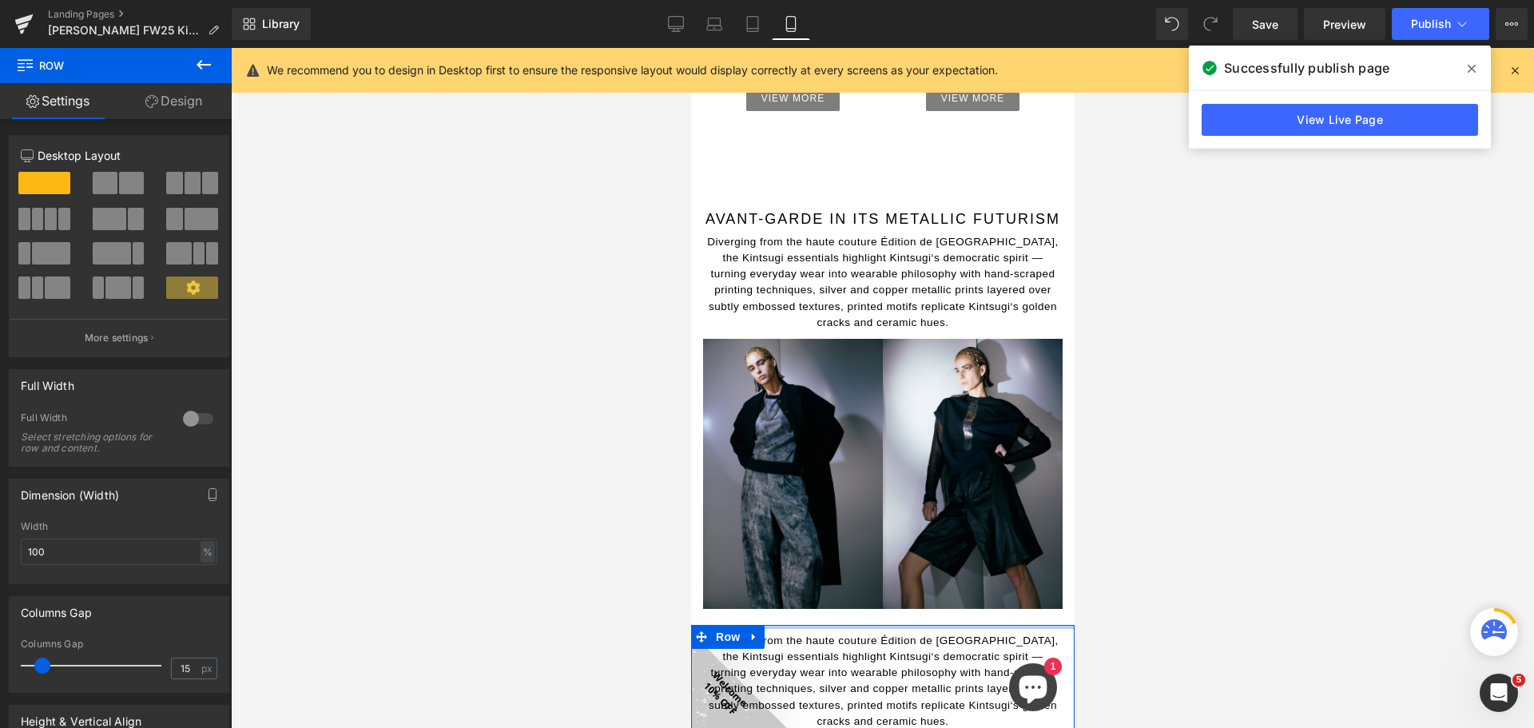
drag, startPoint x: 889, startPoint y: 608, endPoint x: 892, endPoint y: 596, distance: 12.4
click at [892, 596] on div "Image FALL WINTER 2025 Kintsugi Collection Heading Image Image Image Row 50px I…" at bounding box center [881, 148] width 383 height 4056
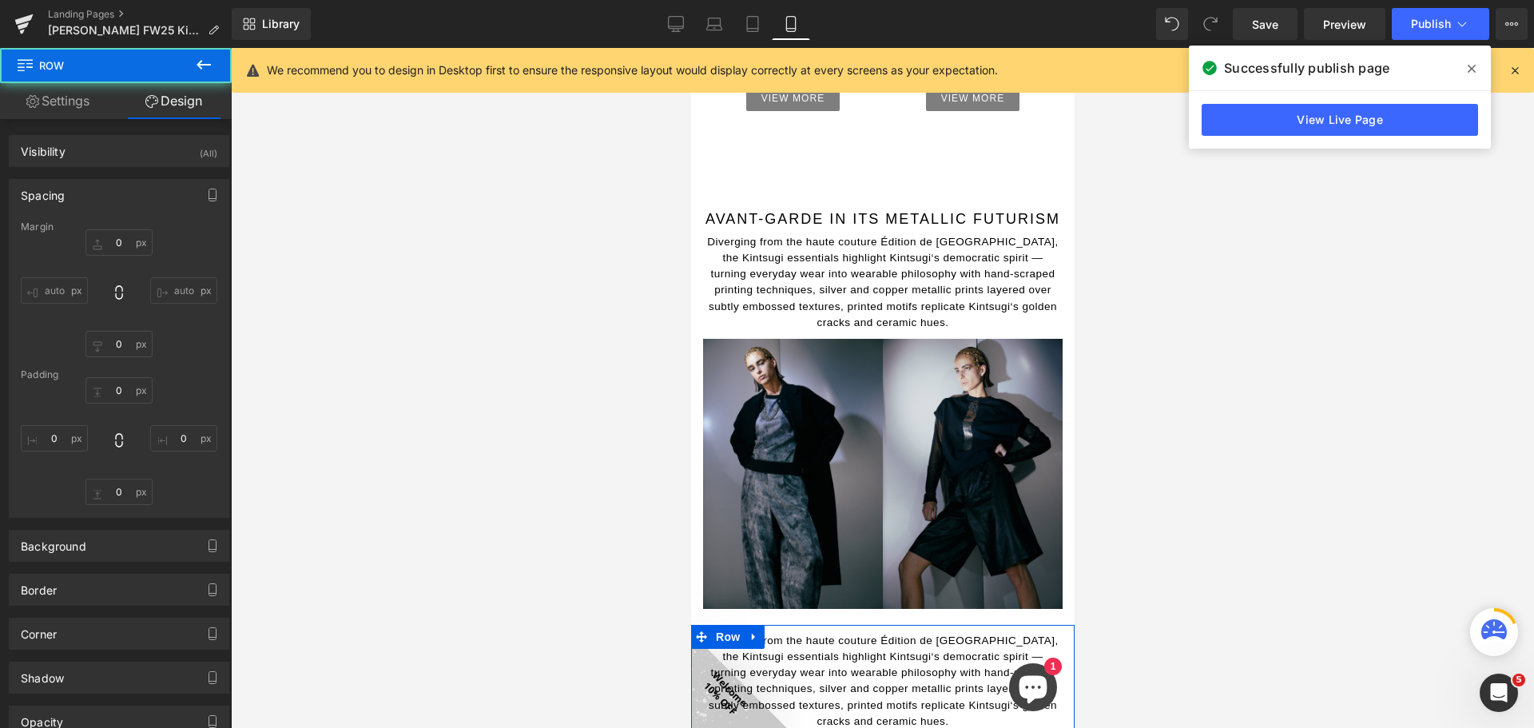
type input "0"
type input "5"
type input "10"
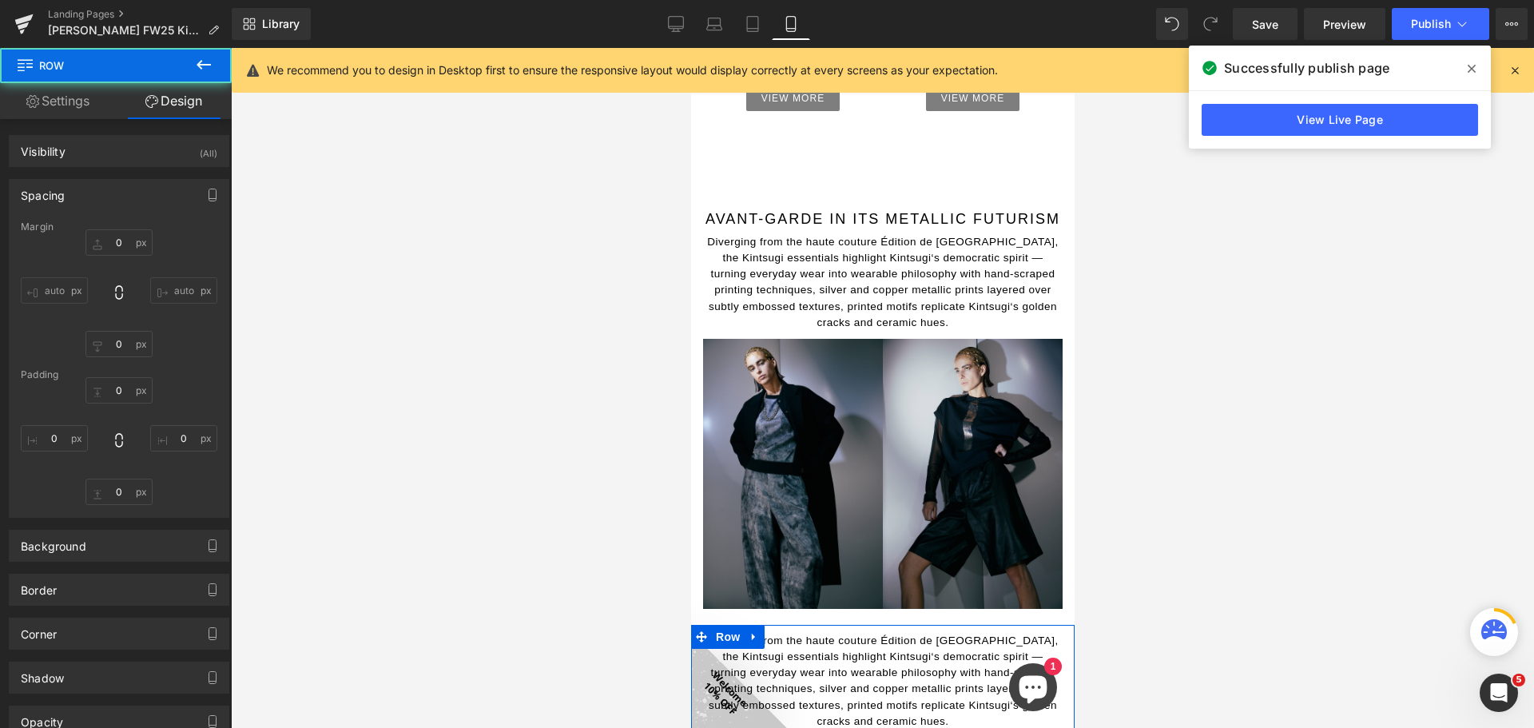
type input "5"
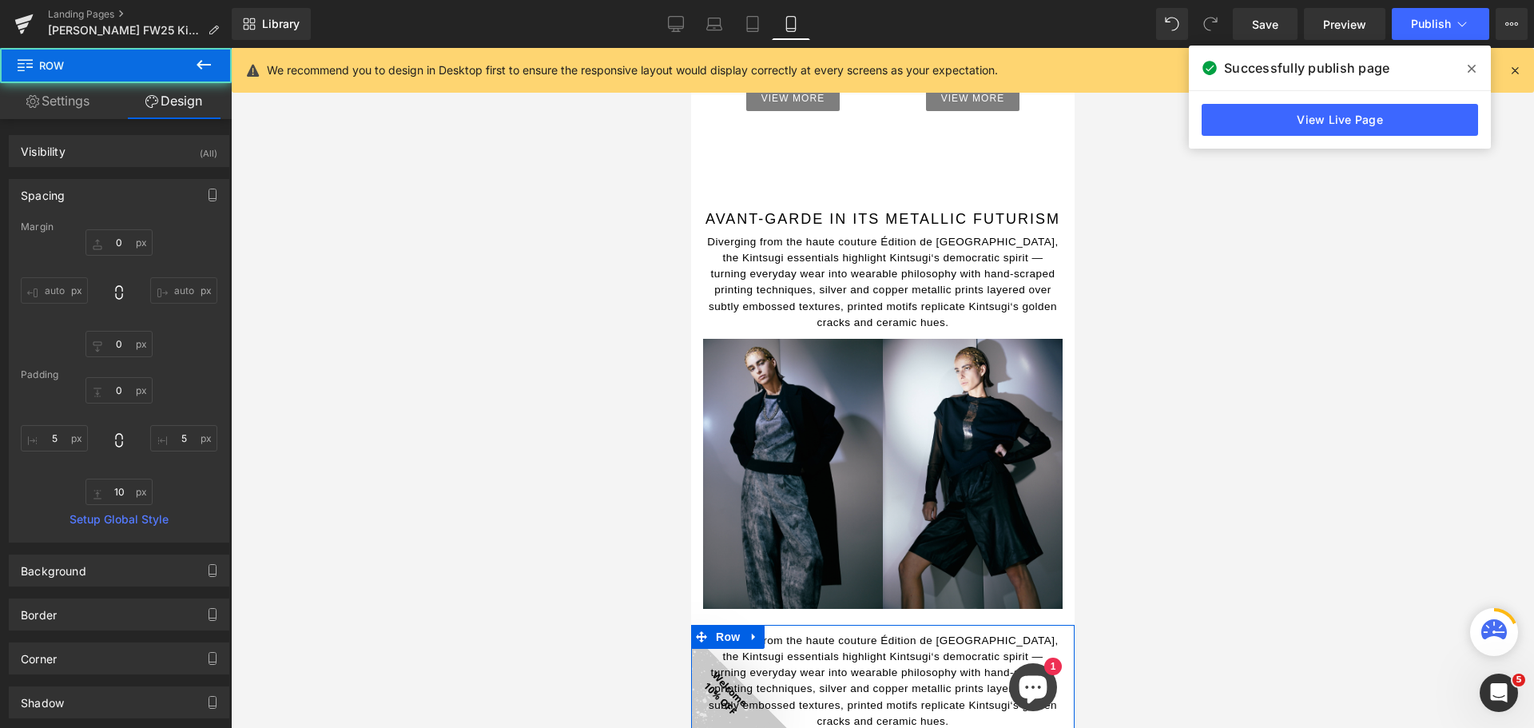
drag, startPoint x: 1203, startPoint y: 533, endPoint x: 1195, endPoint y: 529, distance: 8.9
click at [1202, 533] on div at bounding box center [882, 388] width 1303 height 680
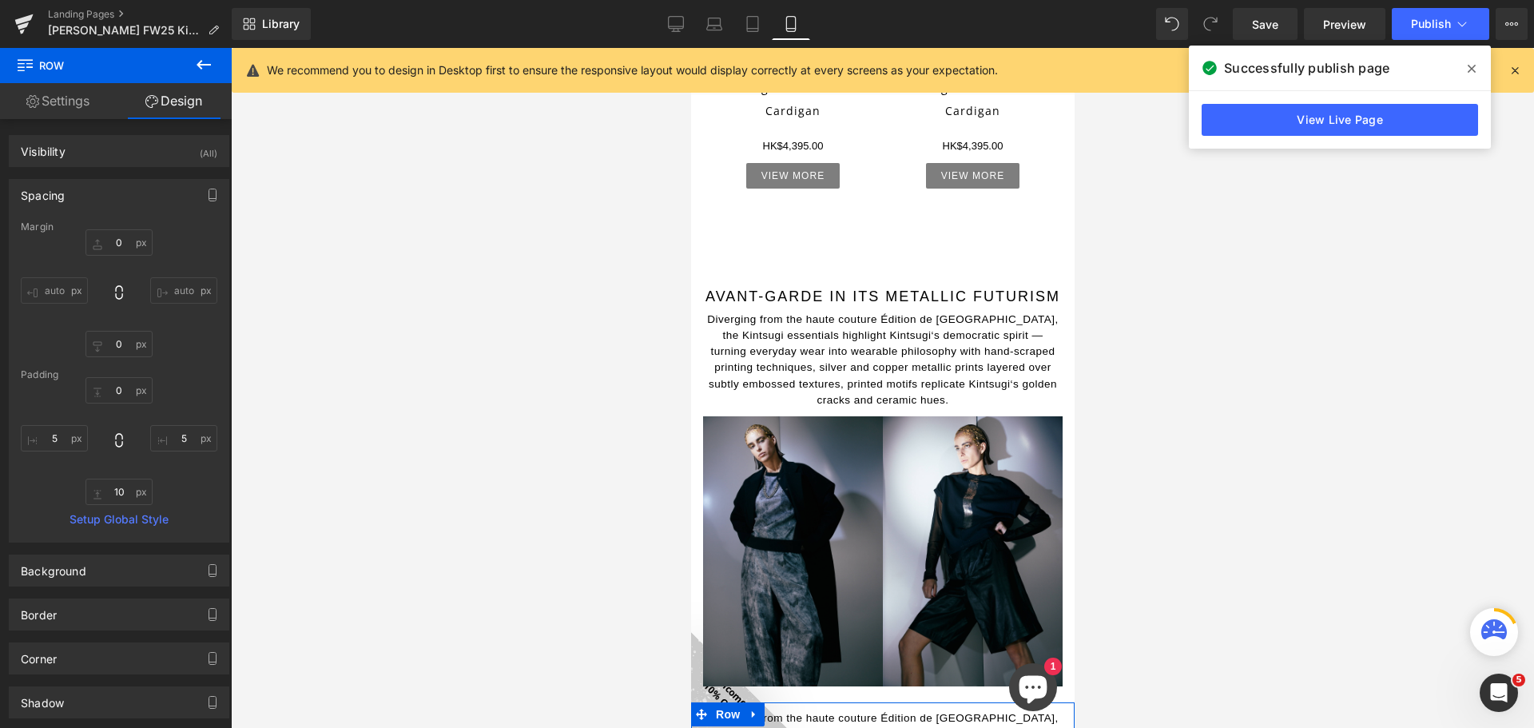
scroll to position [1711, 0]
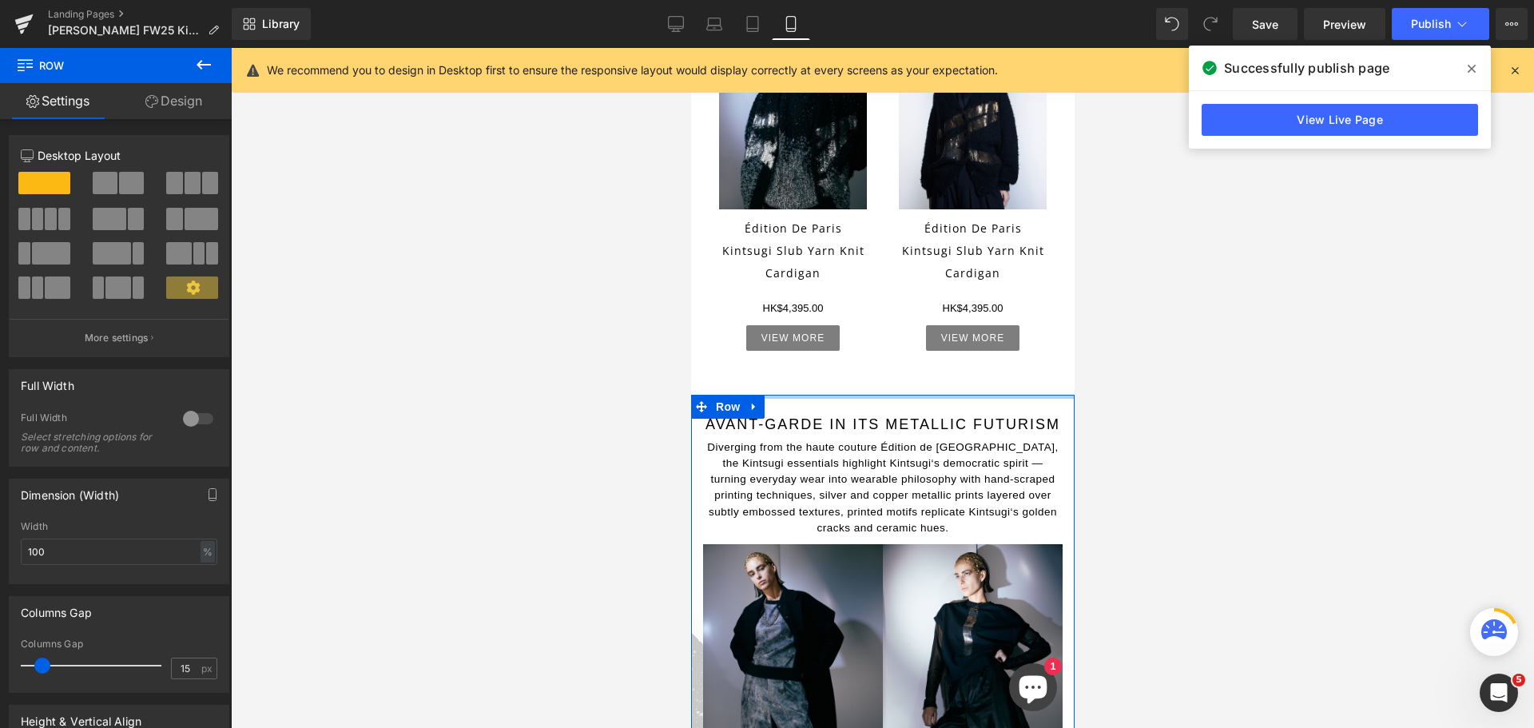
drag, startPoint x: 849, startPoint y: 403, endPoint x: 2009, endPoint y: 506, distance: 1164.5
click at [856, 366] on div "Image FALL WINTER 2025 Kintsugi Collection Heading Image Image Image Row 50px I…" at bounding box center [881, 369] width 383 height 4021
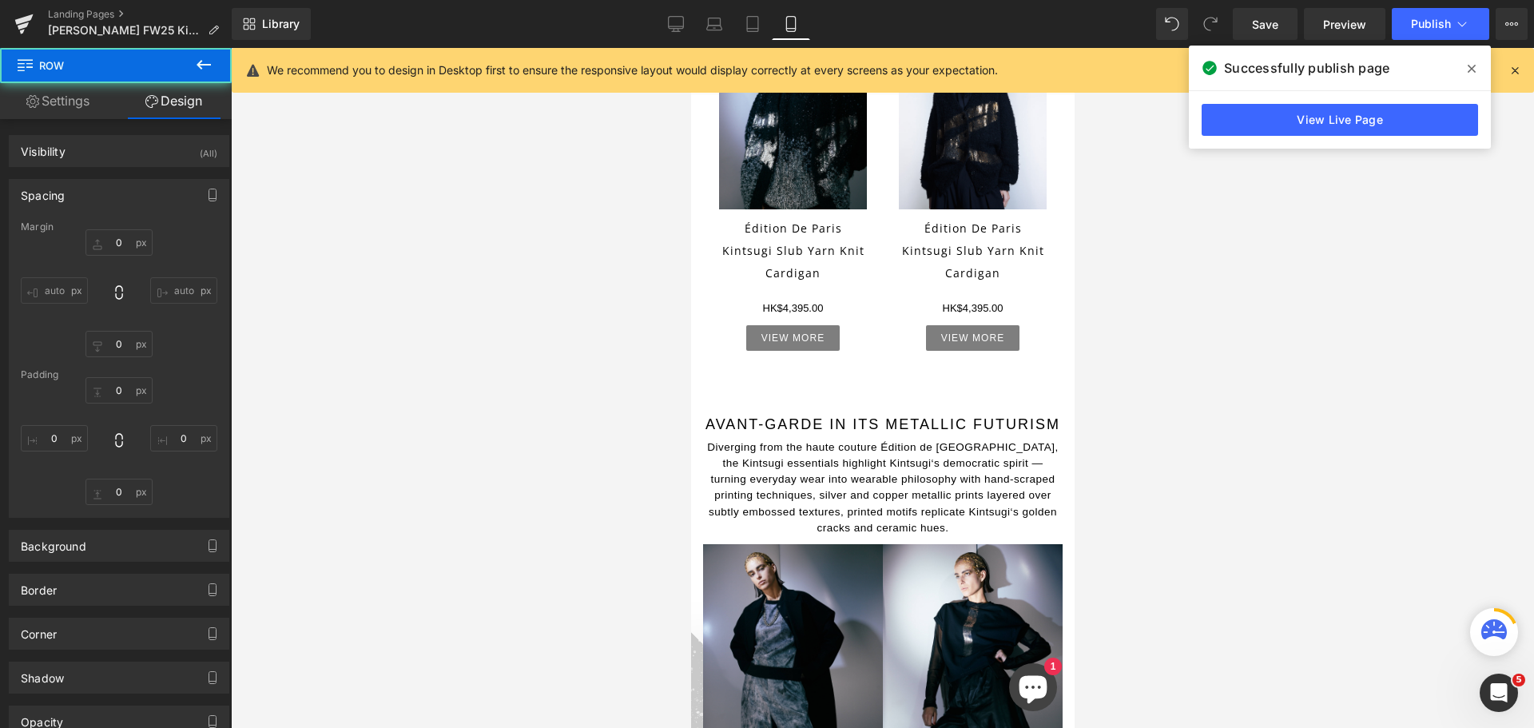
type input "0"
type input "10"
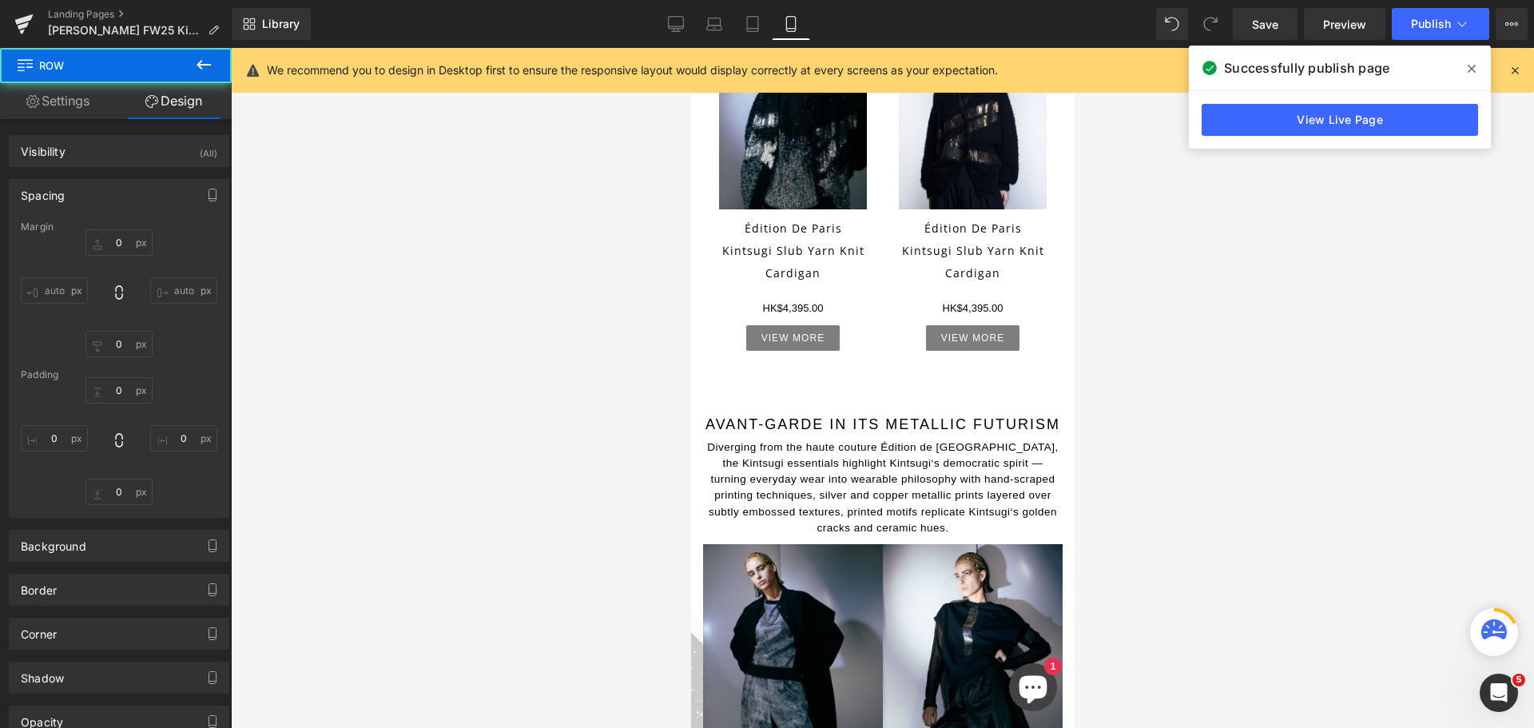
type input "0"
click at [1319, 458] on div at bounding box center [882, 388] width 1303 height 680
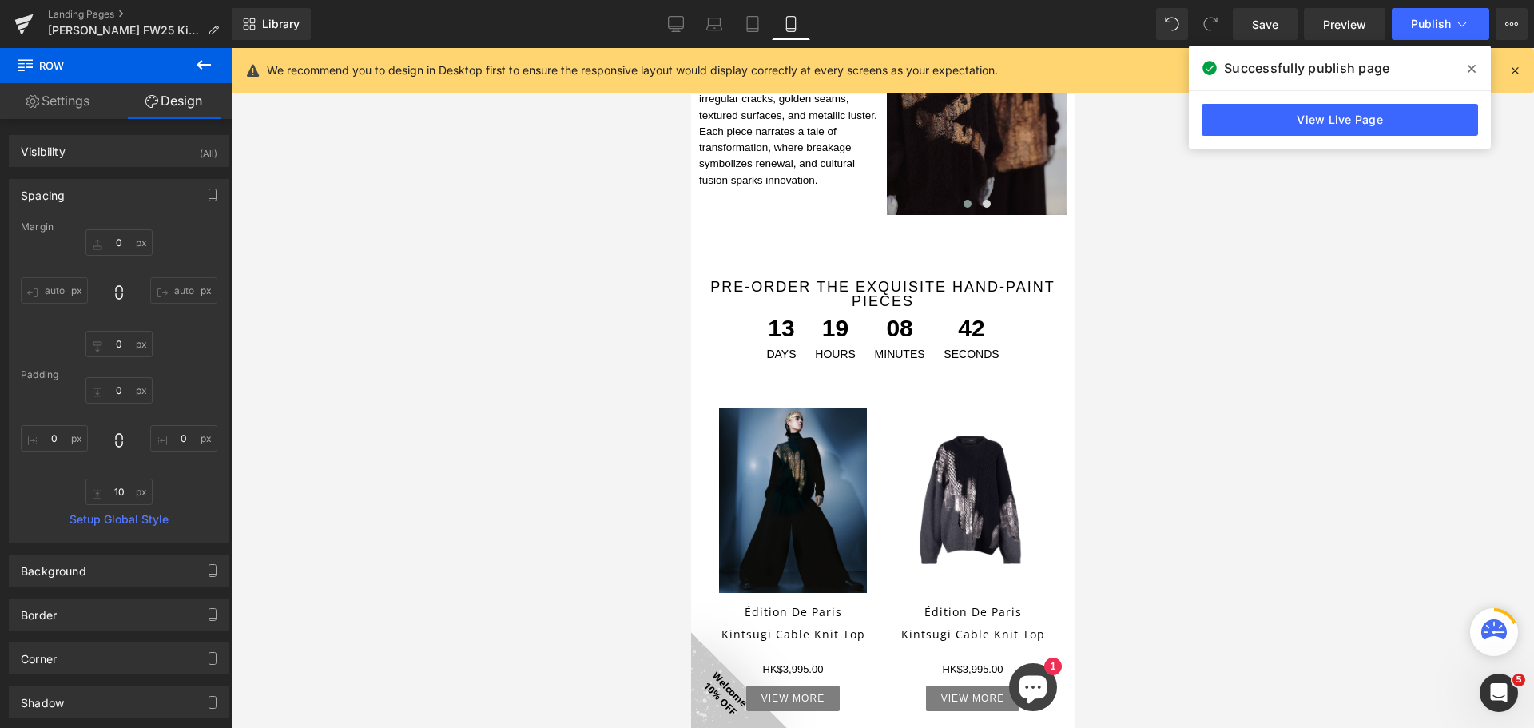
scroll to position [912, 0]
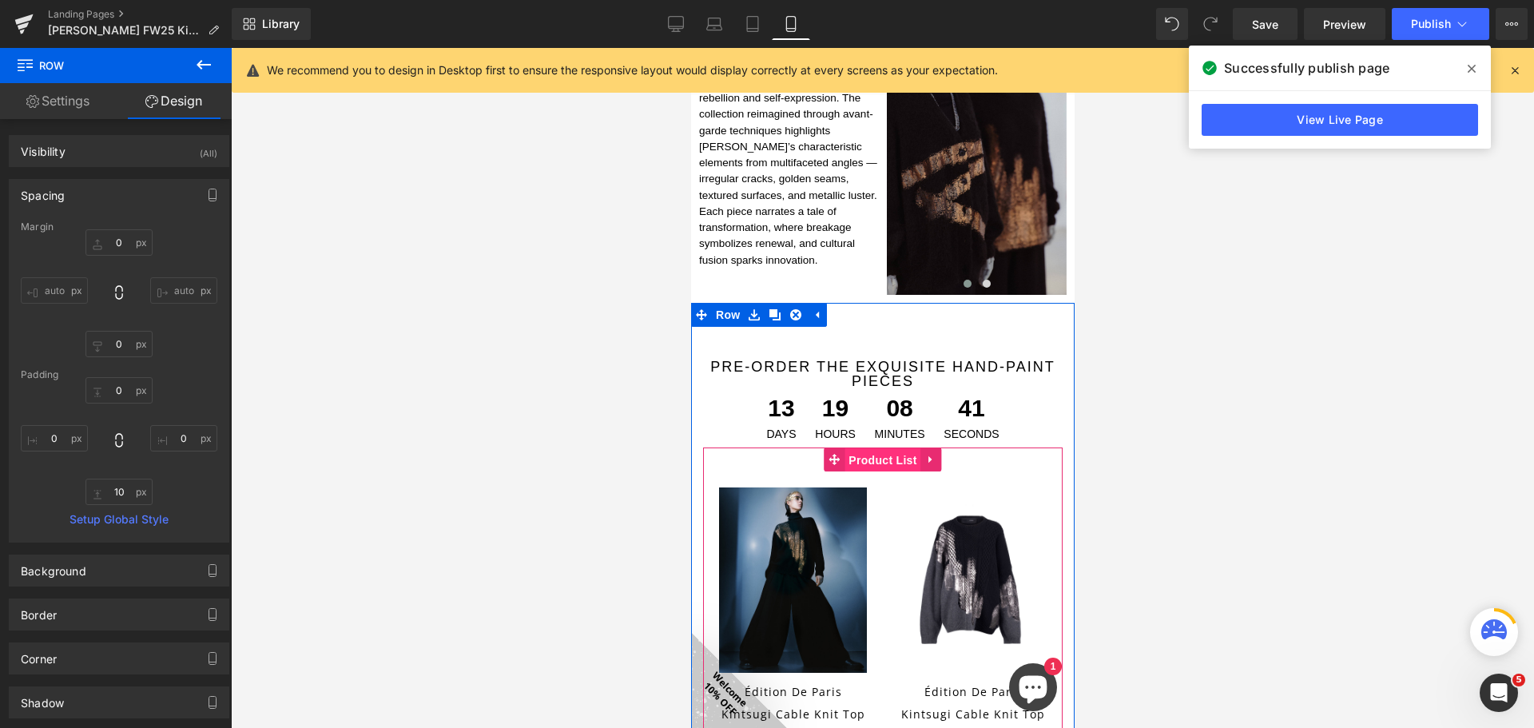
click at [884, 455] on span "Product List" at bounding box center [882, 460] width 76 height 24
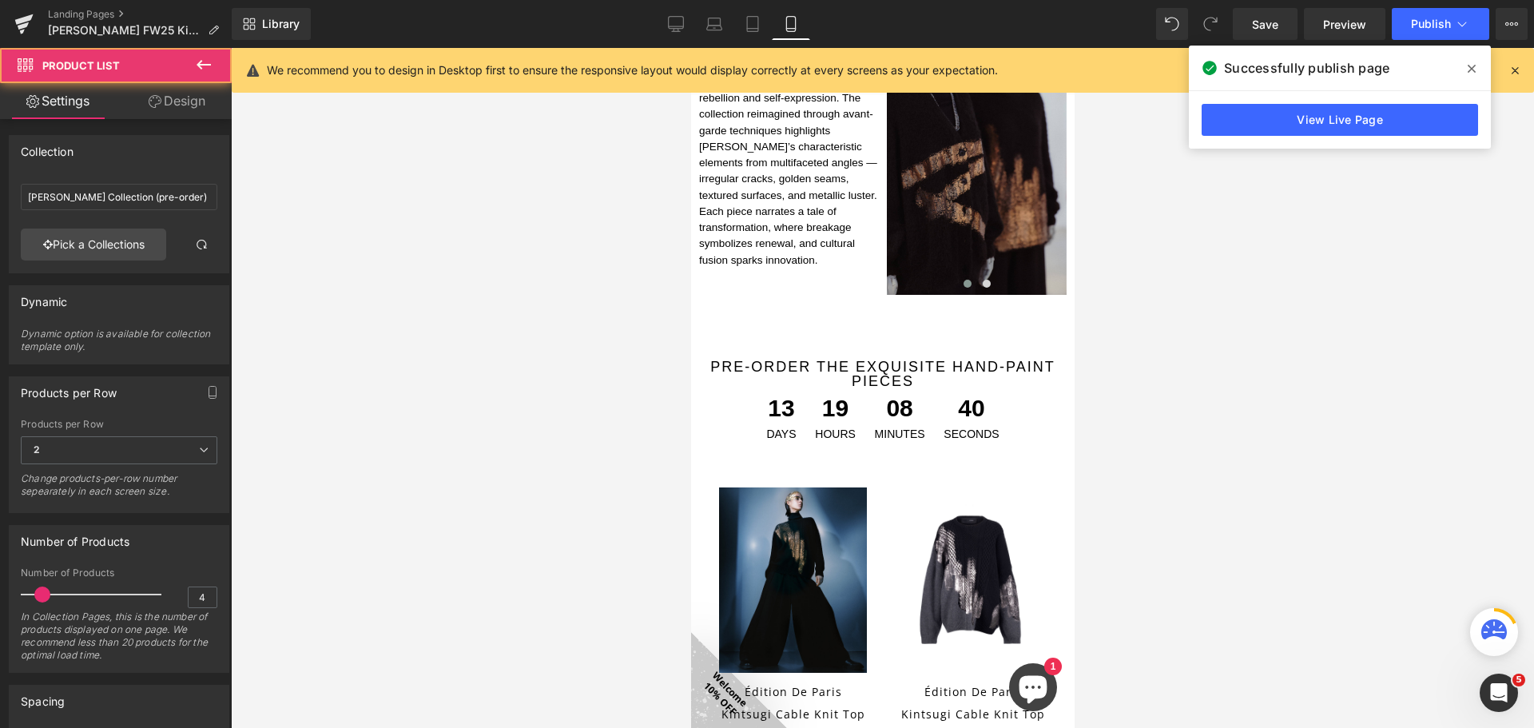
click at [193, 90] on link "Design" at bounding box center [177, 101] width 116 height 36
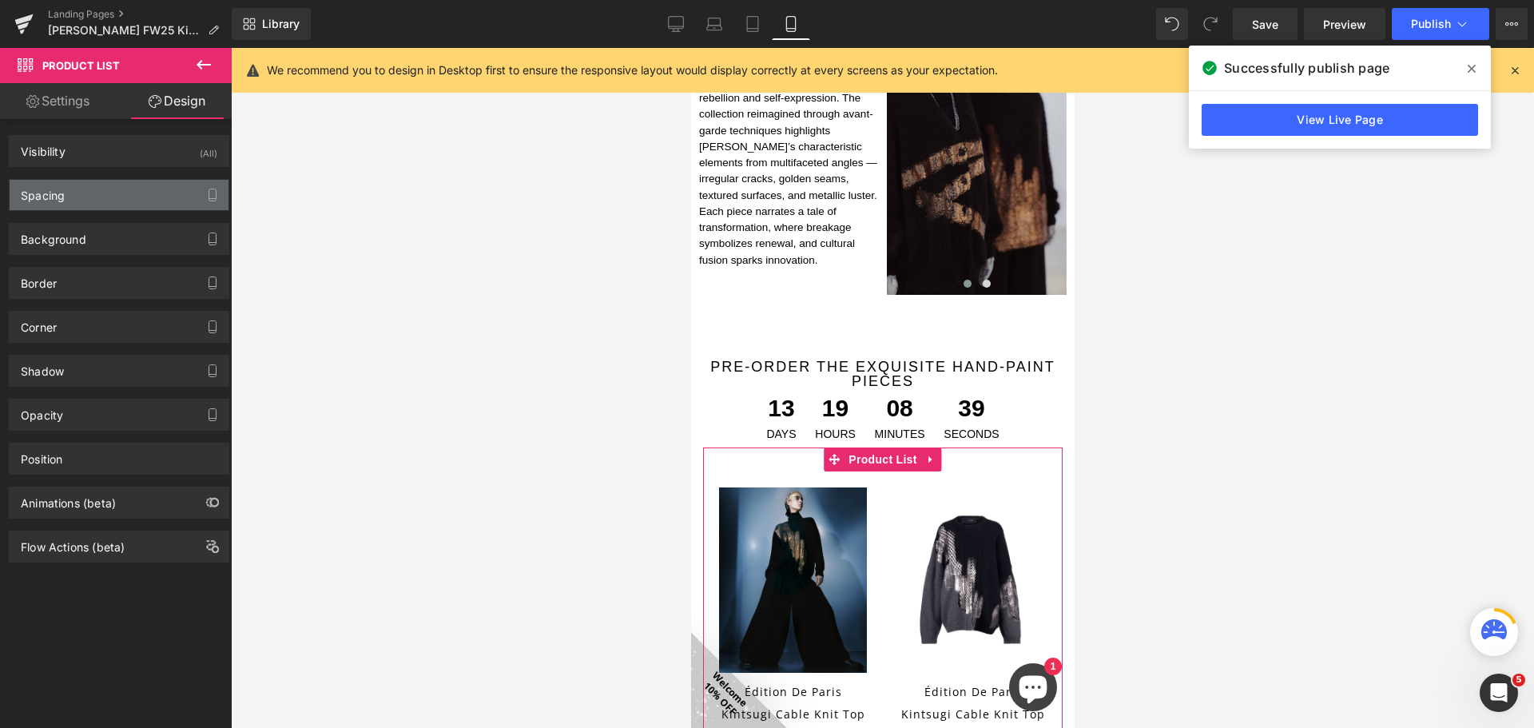
click at [132, 205] on div "Spacing" at bounding box center [119, 195] width 219 height 30
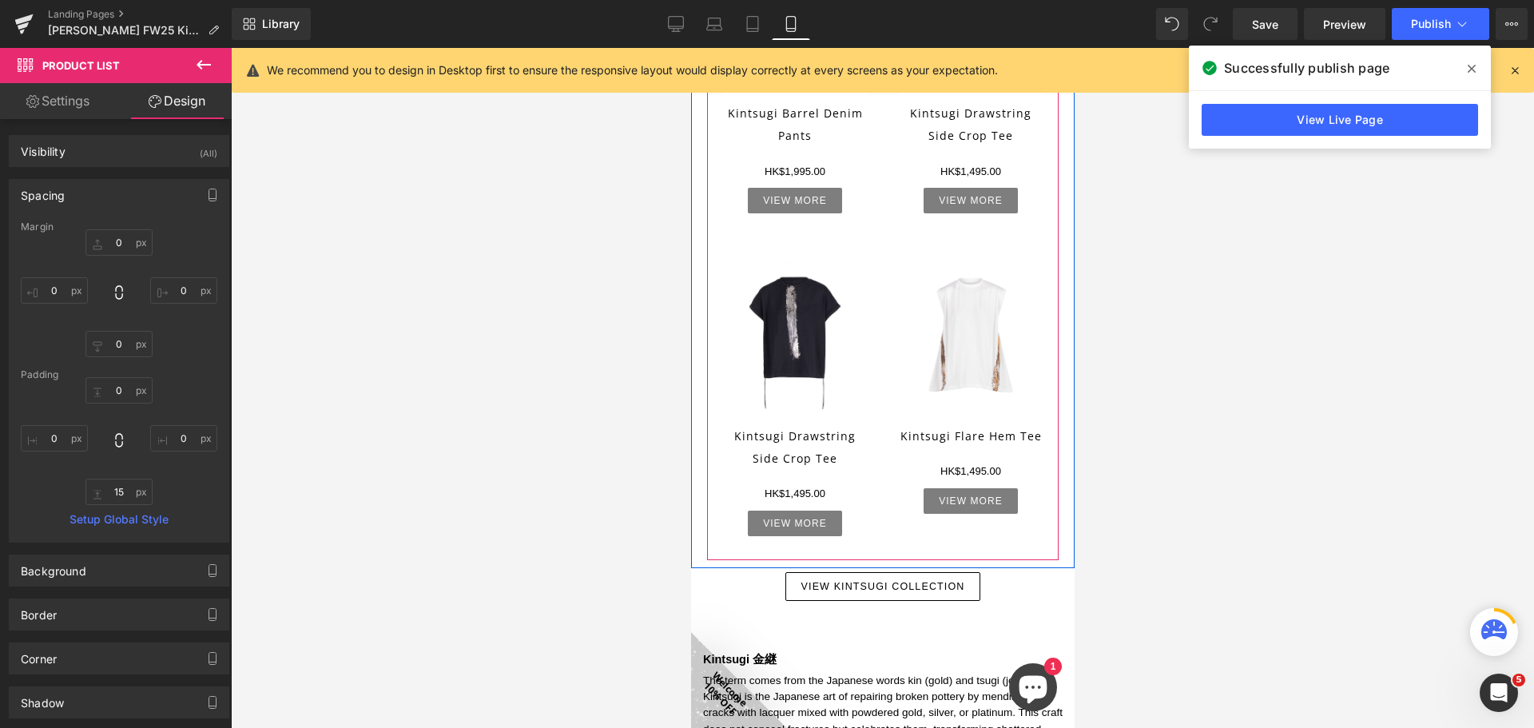
scroll to position [2829, 0]
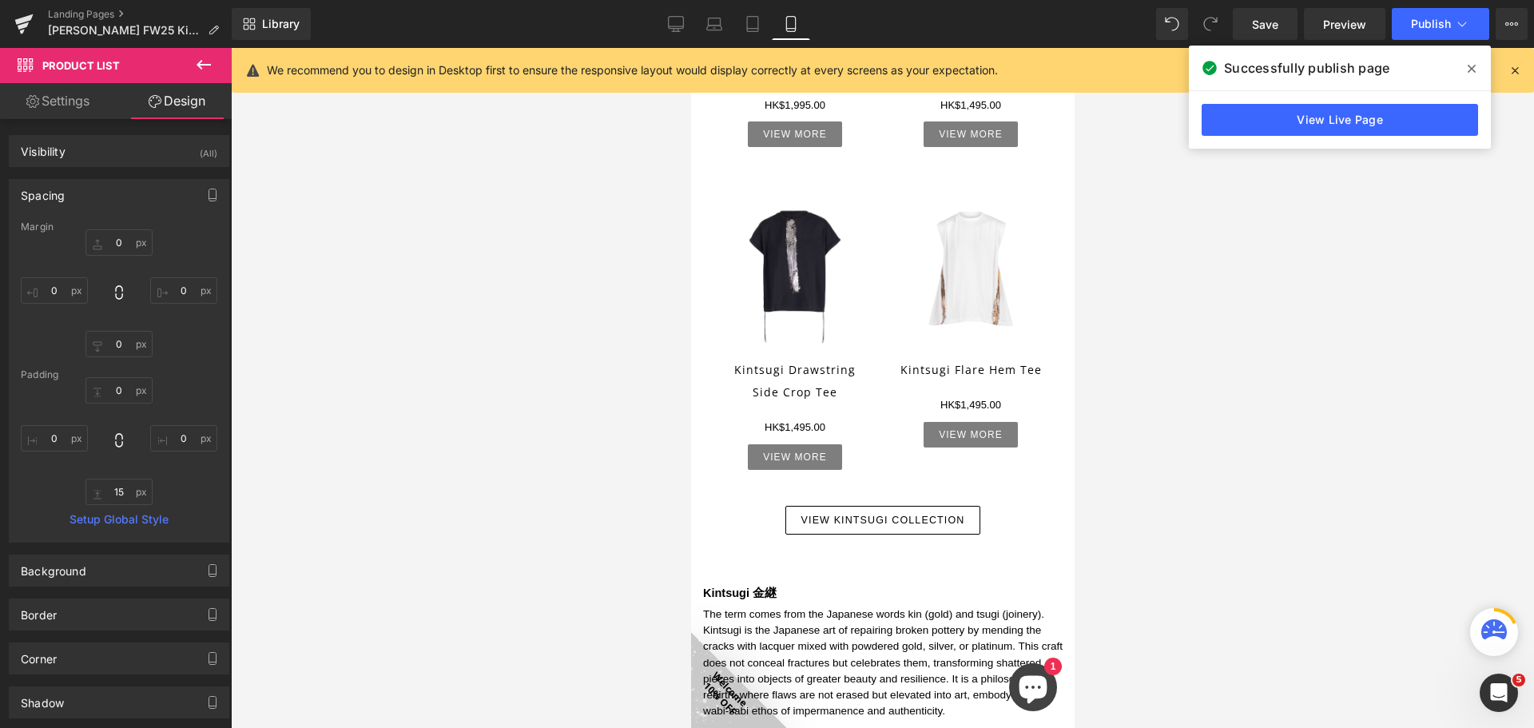
click at [1181, 474] on div at bounding box center [882, 388] width 1303 height 680
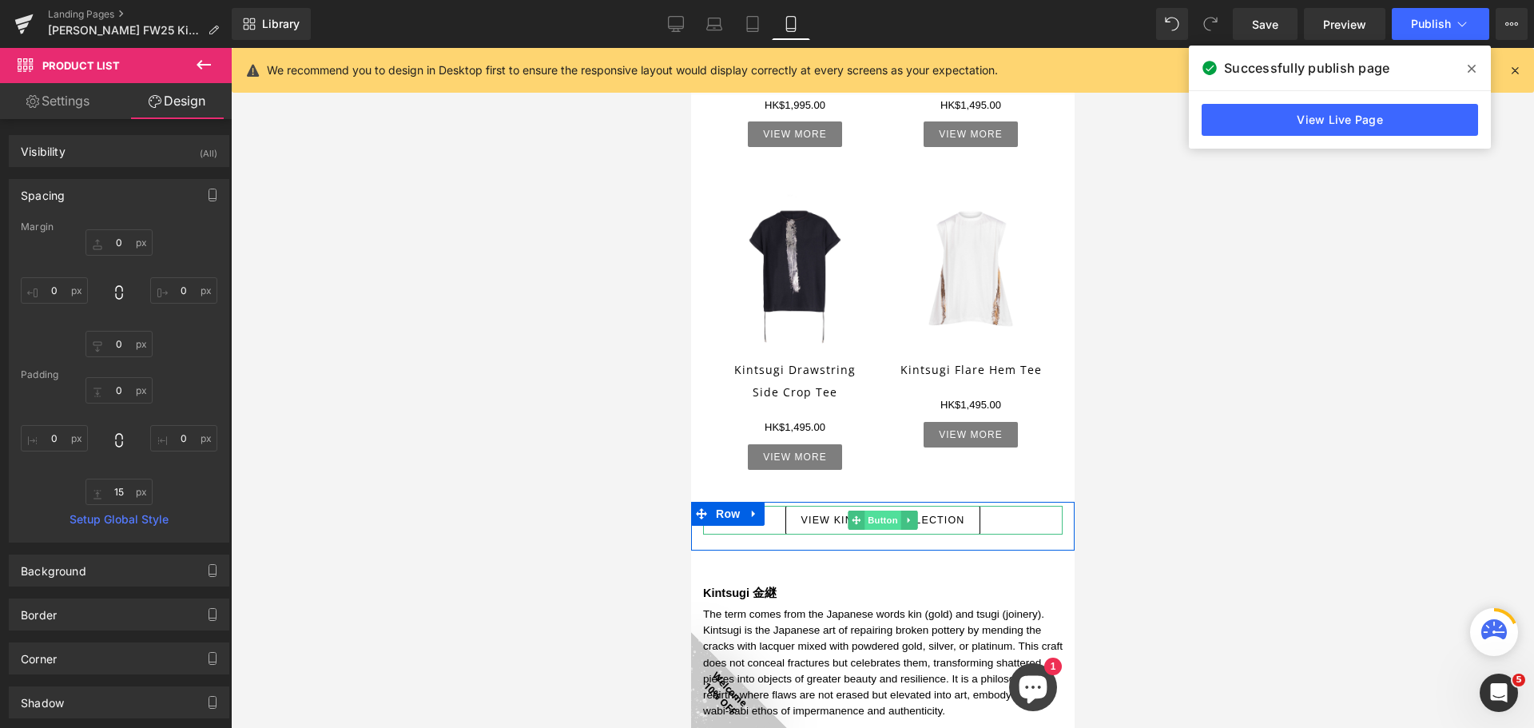
click at [891, 510] on span "Button" at bounding box center [882, 519] width 37 height 19
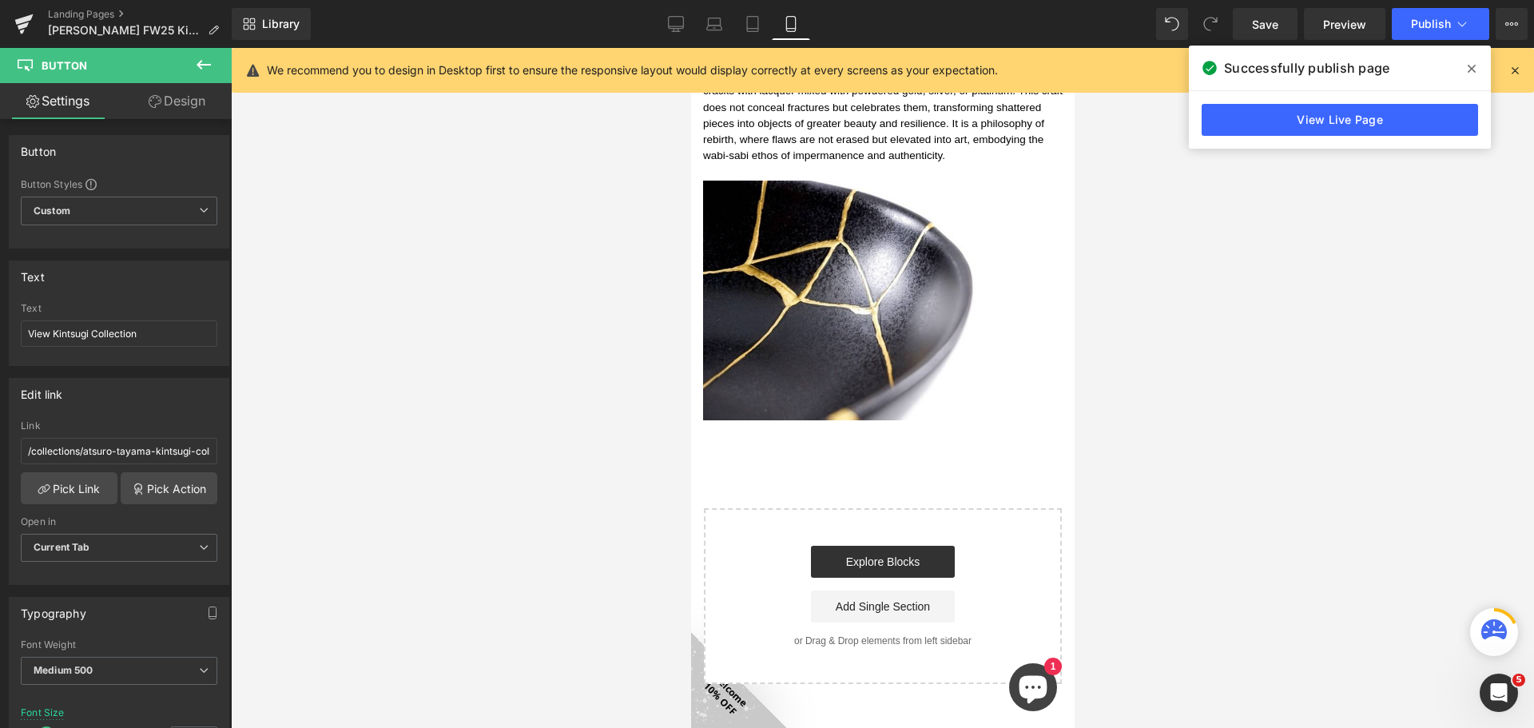
scroll to position [3389, 0]
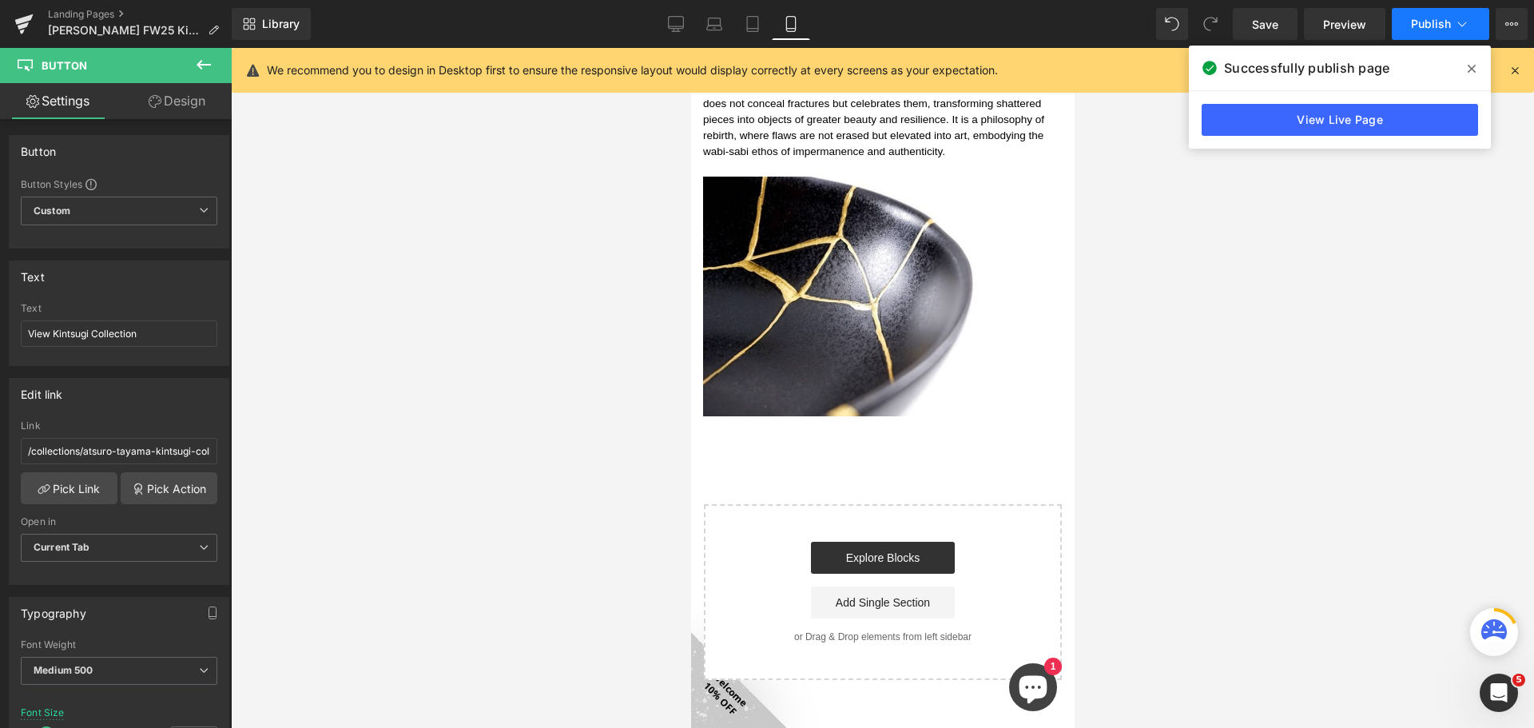
click at [1424, 21] on span "Publish" at bounding box center [1431, 24] width 40 height 13
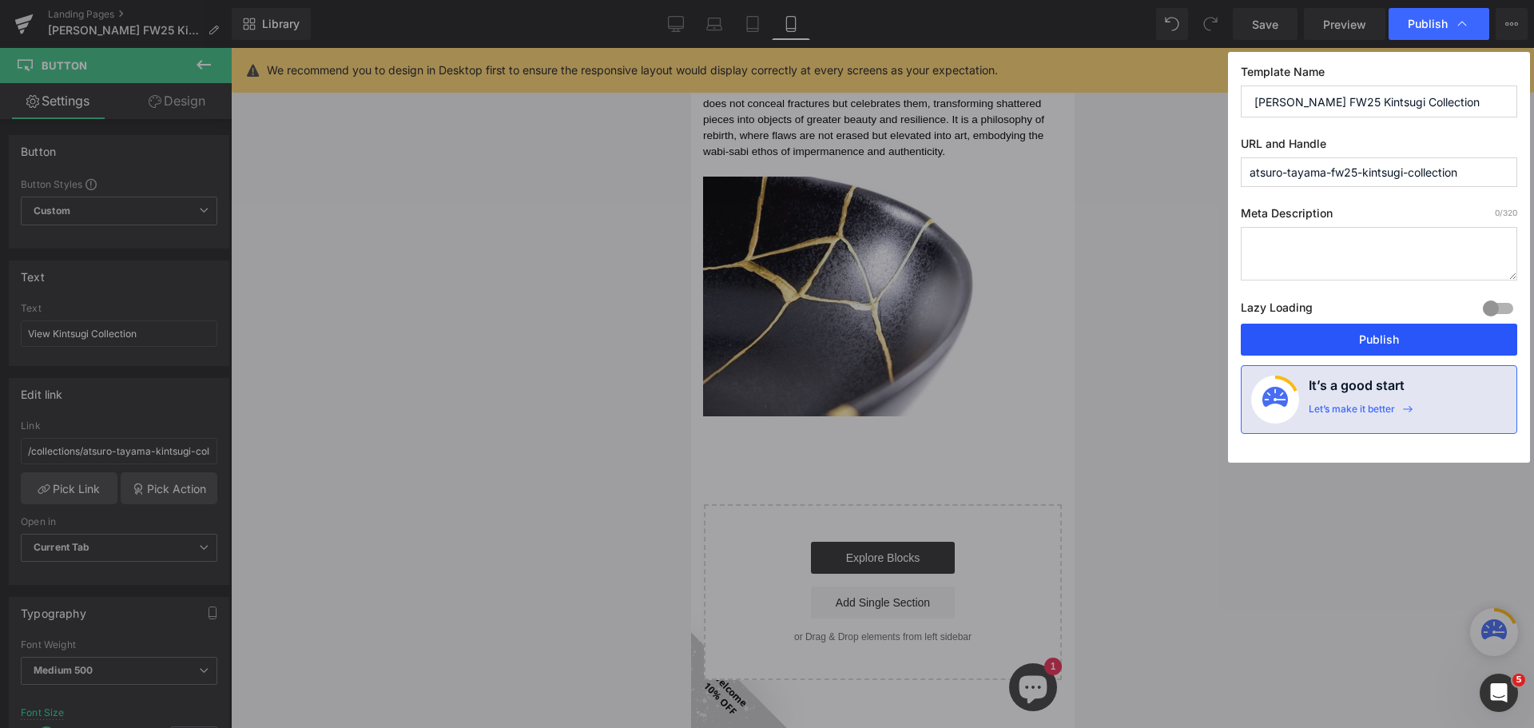
click at [1368, 344] on button "Publish" at bounding box center [1379, 340] width 276 height 32
click at [1282, 359] on div at bounding box center [882, 388] width 1303 height 680
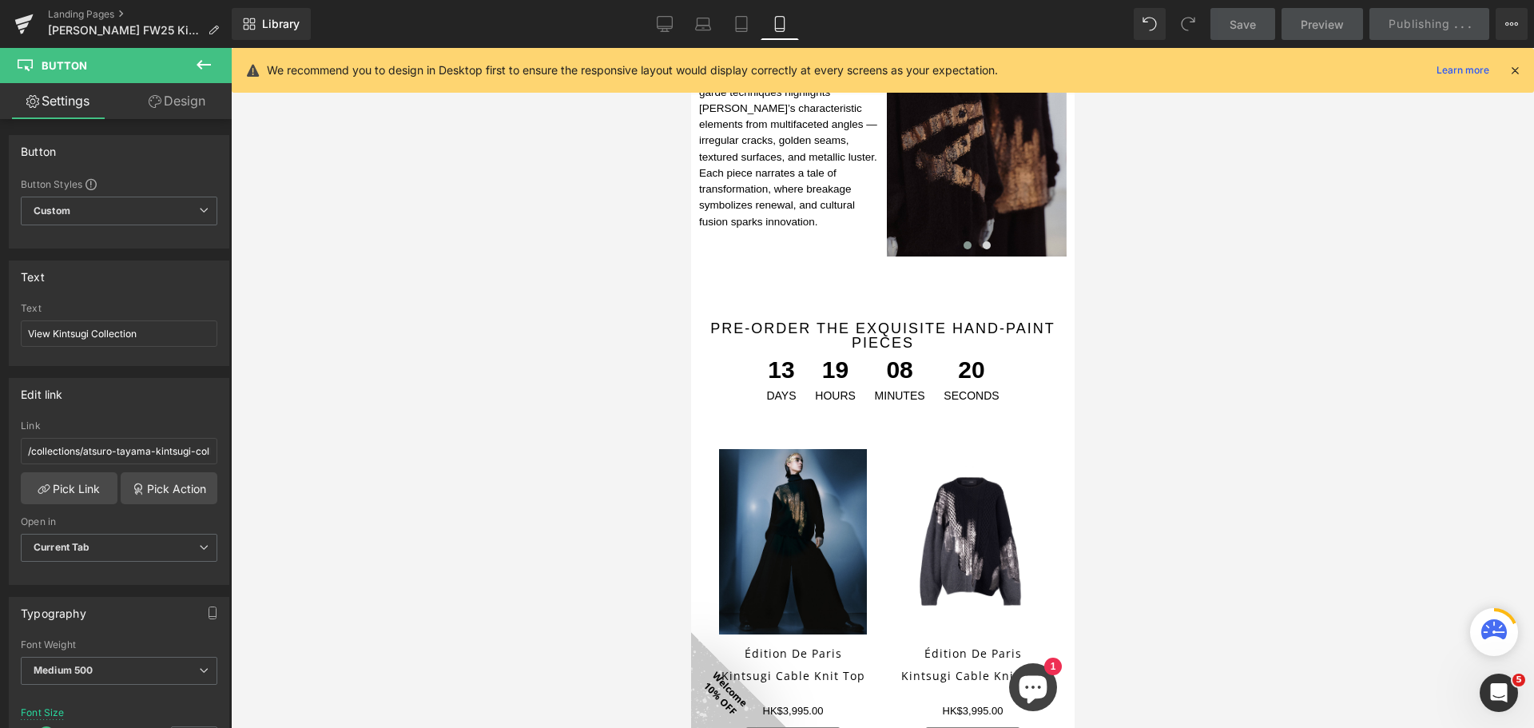
scroll to position [752, 0]
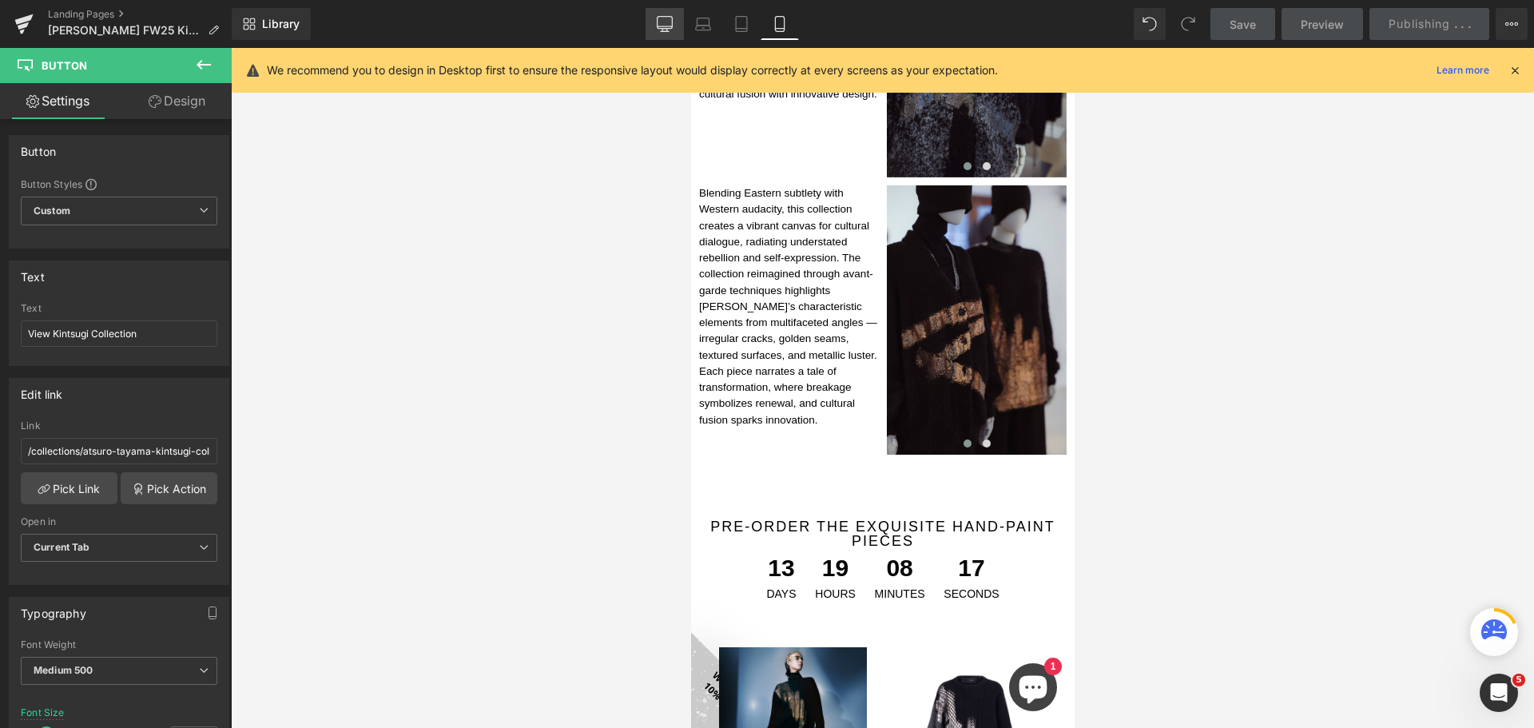
click at [669, 21] on icon at bounding box center [665, 24] width 16 height 16
type input "13"
type input "100"
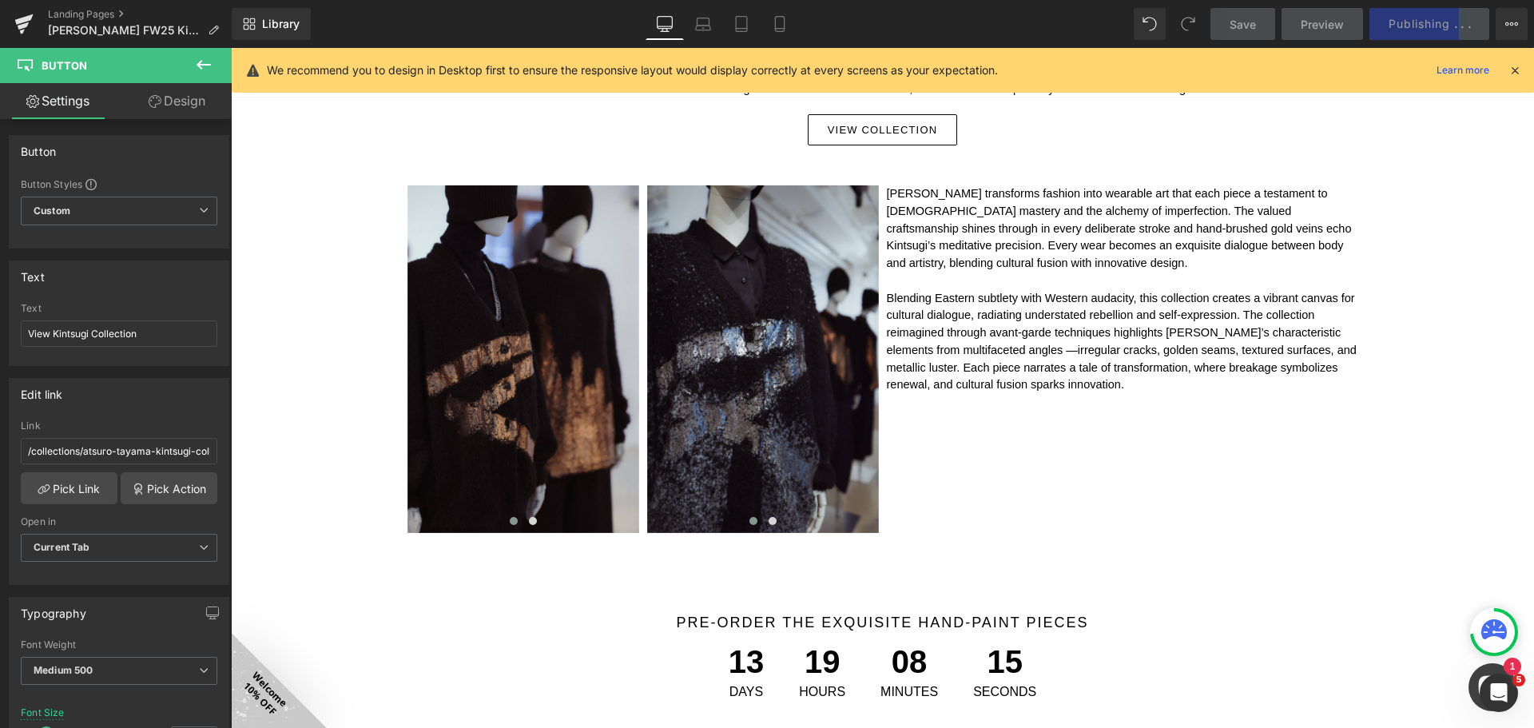
scroll to position [799, 0]
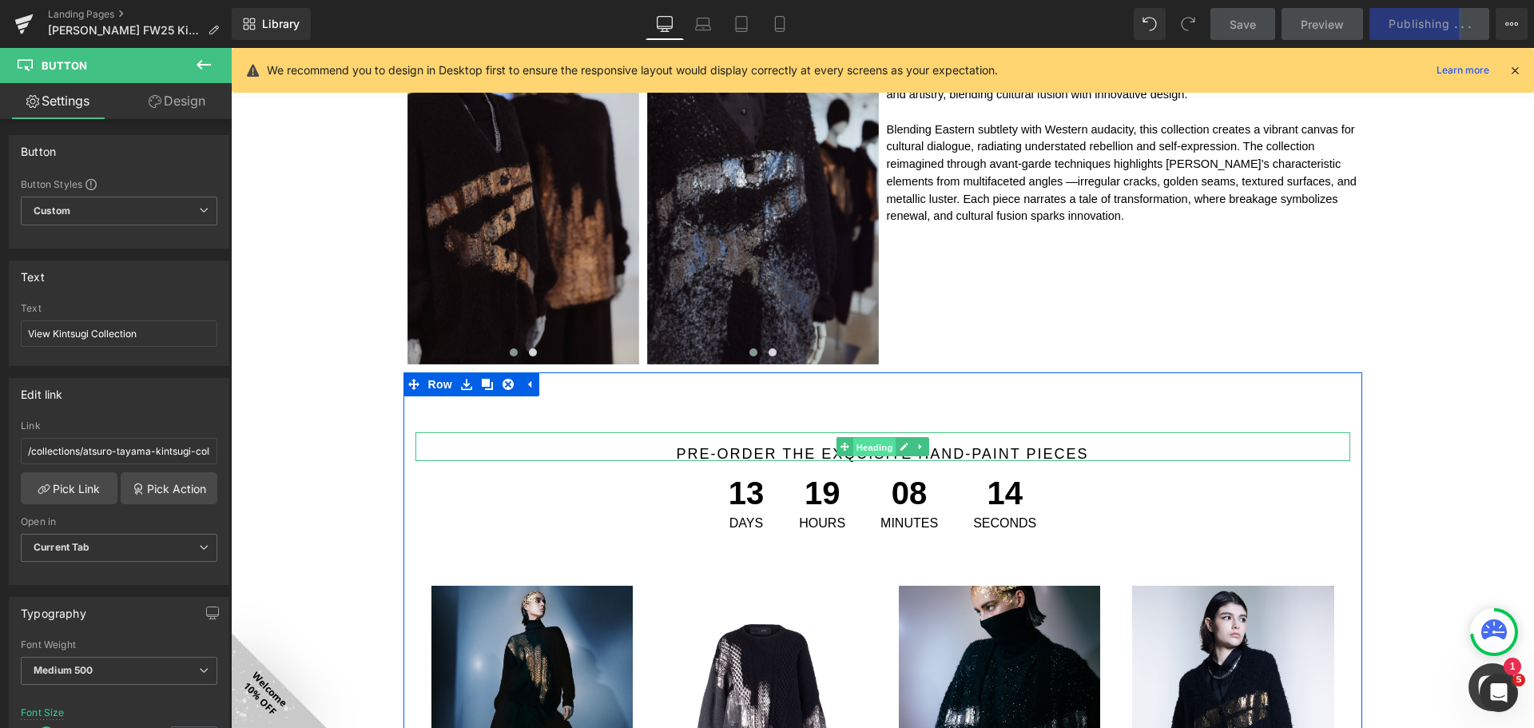
click at [853, 451] on span "Heading" at bounding box center [873, 447] width 43 height 19
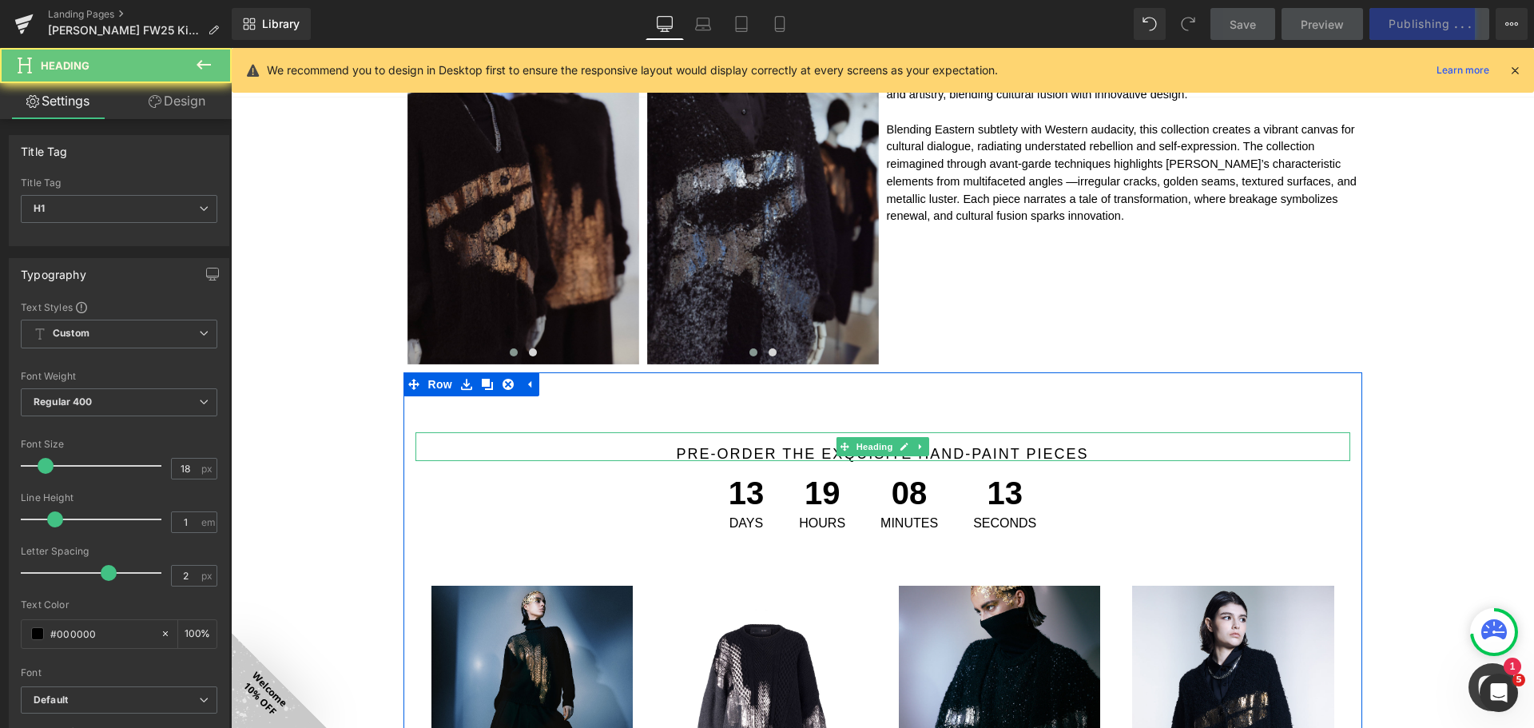
click at [1015, 447] on h1 "pre-order the exquisite hand-paint pieces" at bounding box center [882, 454] width 935 height 14
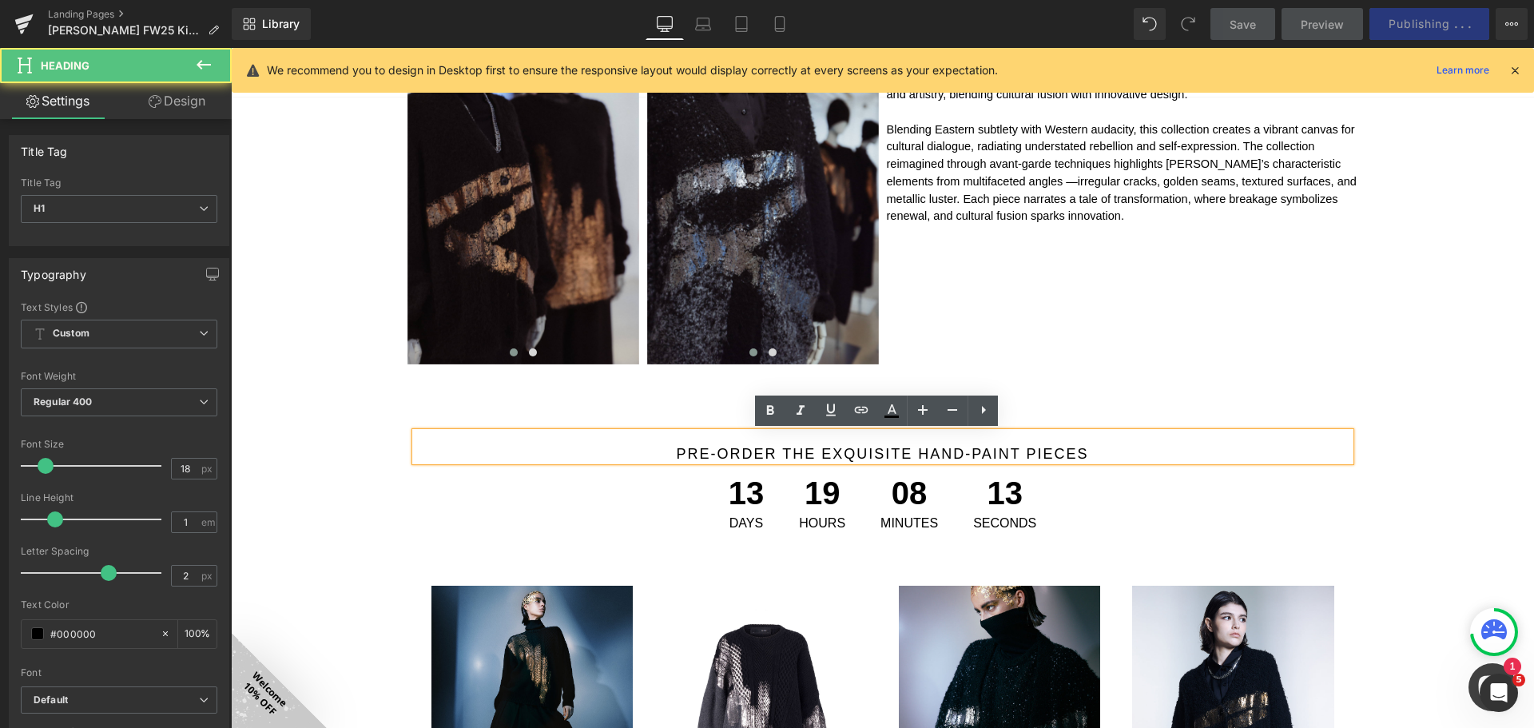
click at [850, 449] on h1 "pre-order the exquisite hand-paint pieces" at bounding box center [882, 454] width 935 height 14
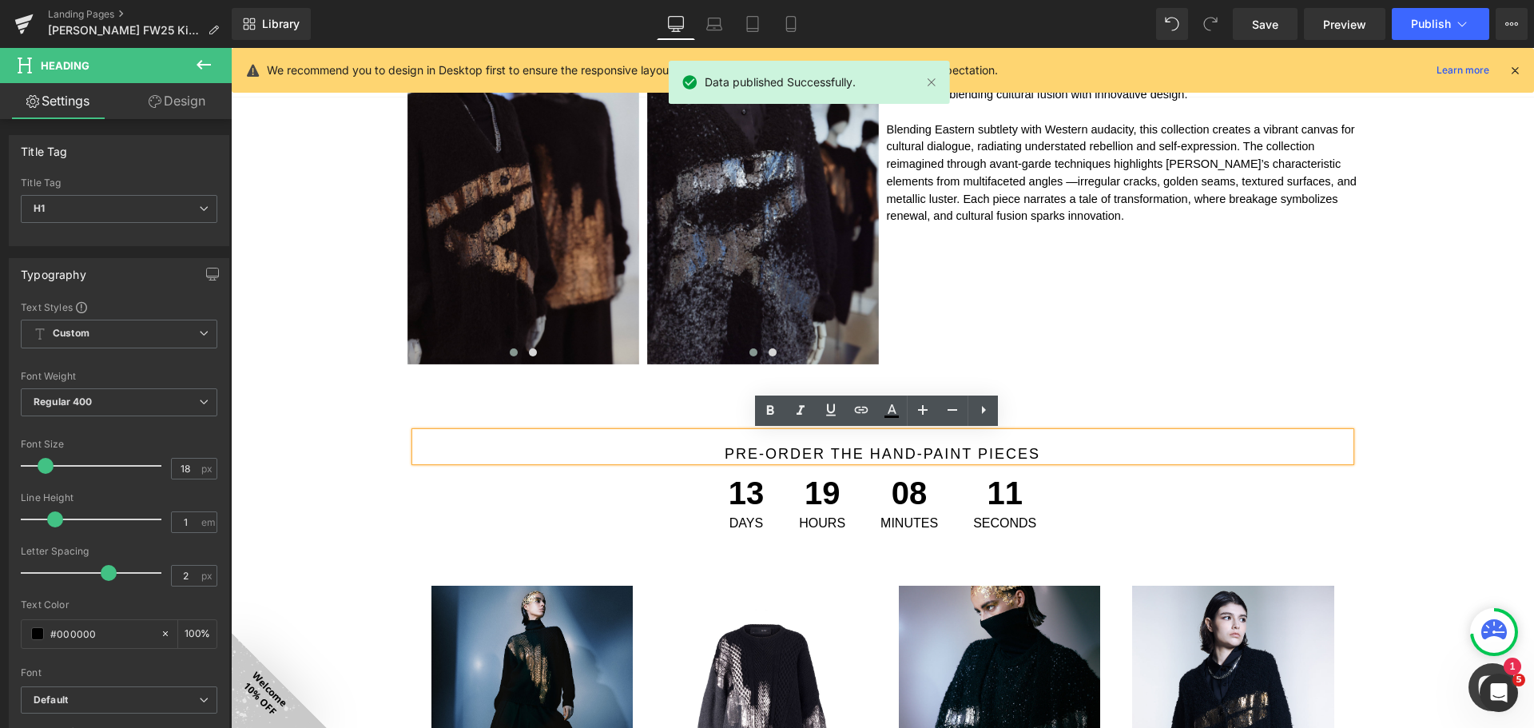
click at [965, 452] on h1 "pre-order the hand-paint pieces" at bounding box center [882, 454] width 935 height 14
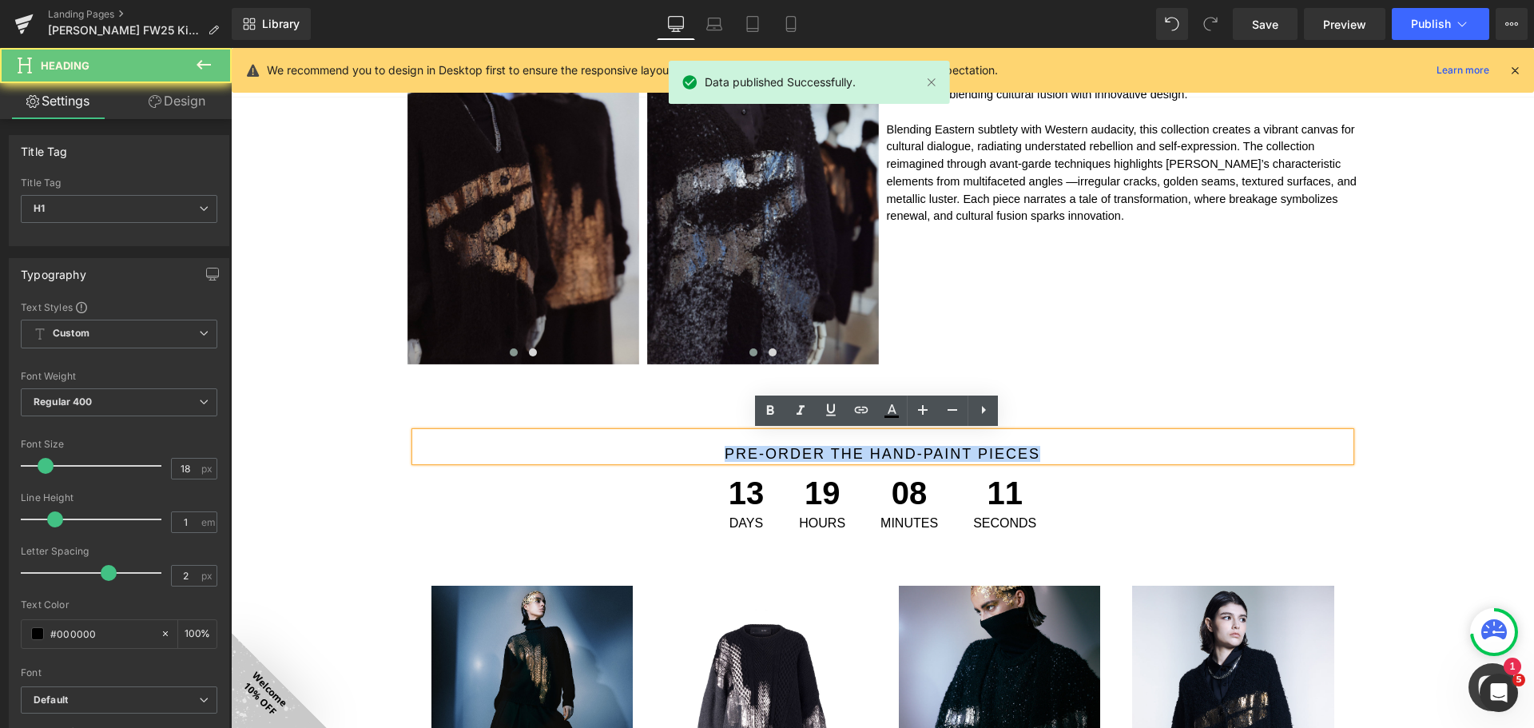
click at [965, 452] on h1 "pre-order the hand-paint pieces" at bounding box center [882, 454] width 935 height 14
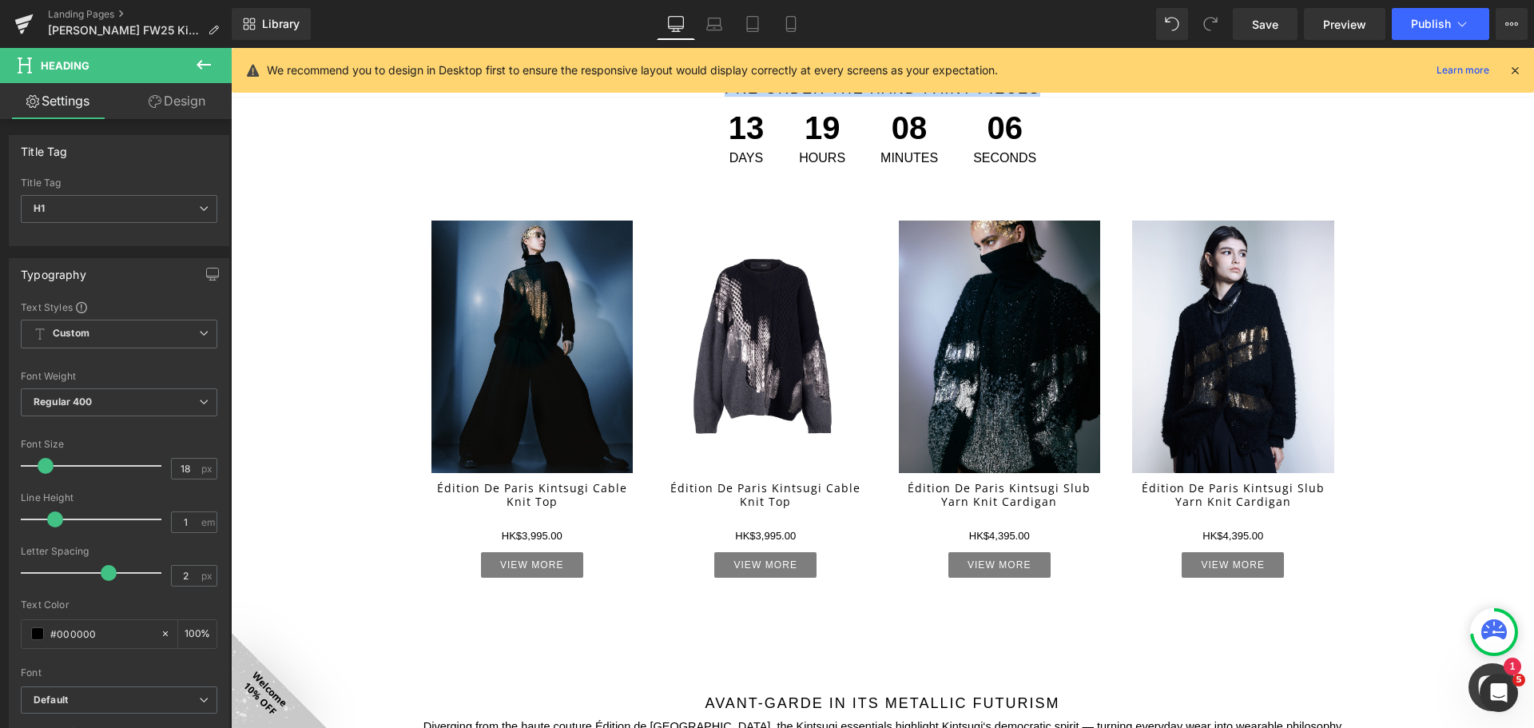
scroll to position [1438, 0]
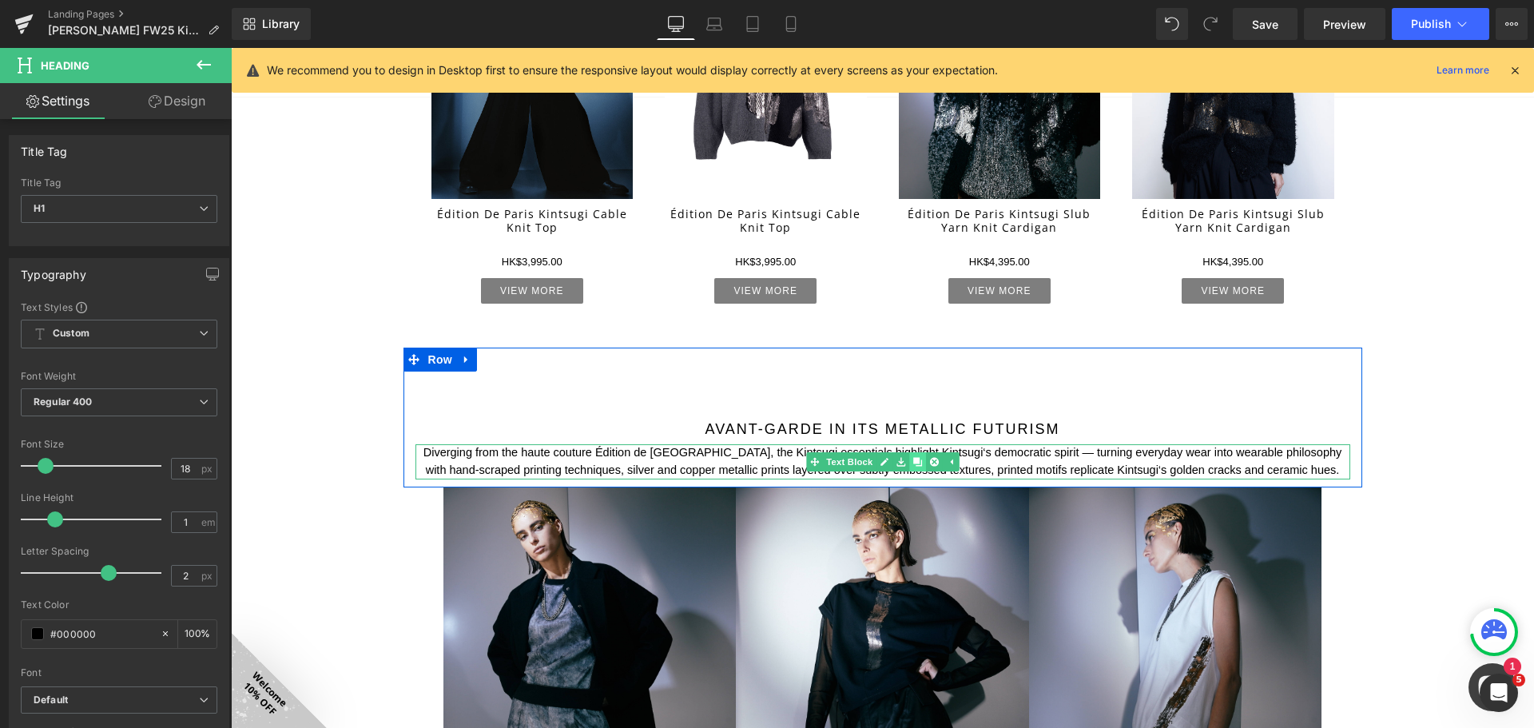
click at [913, 462] on icon at bounding box center [916, 461] width 9 height 9
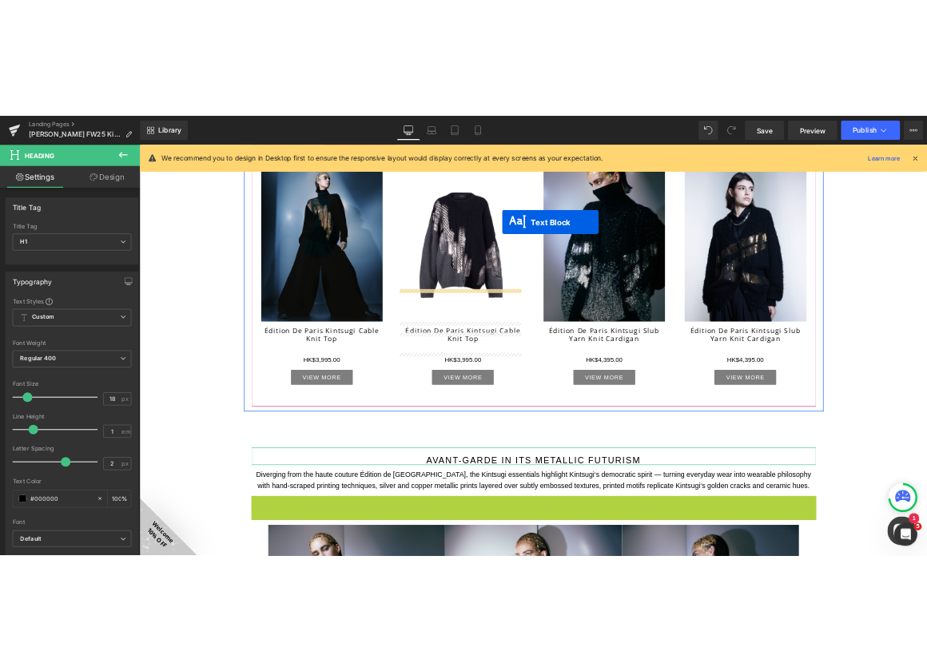
scroll to position [959, 0]
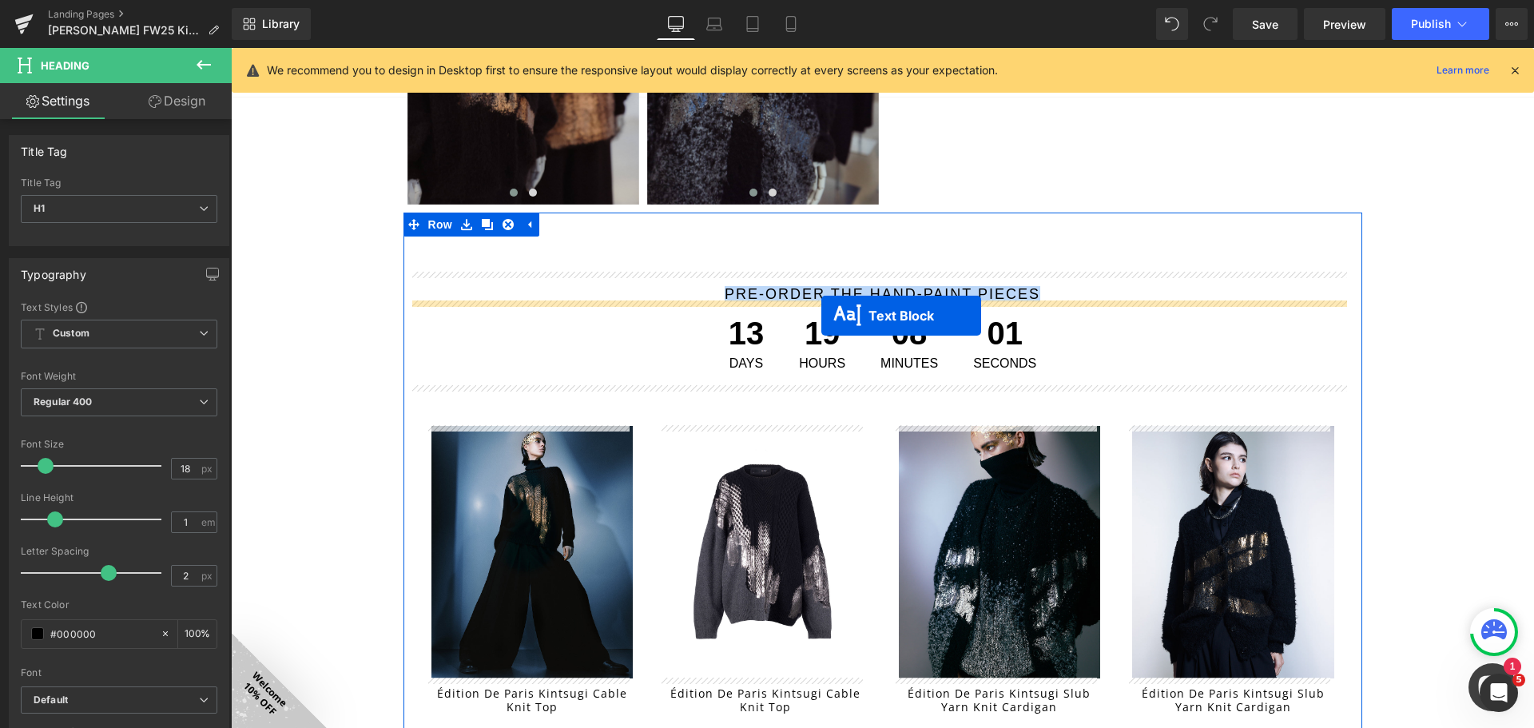
drag, startPoint x: 833, startPoint y: 502, endPoint x: 821, endPoint y: 315, distance: 187.3
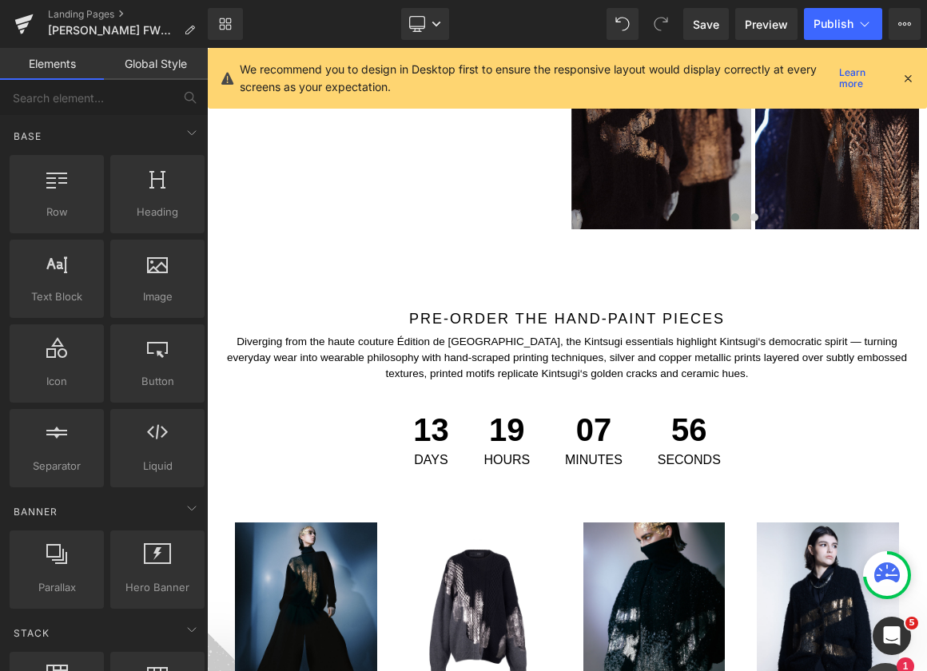
scroll to position [1211, 0]
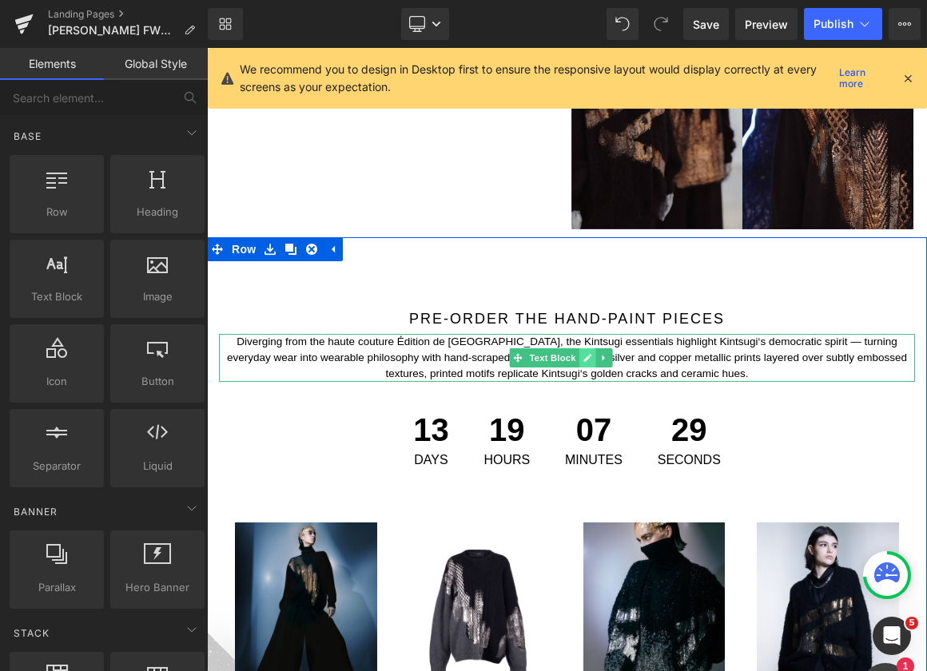
click at [591, 348] on link at bounding box center [587, 357] width 17 height 19
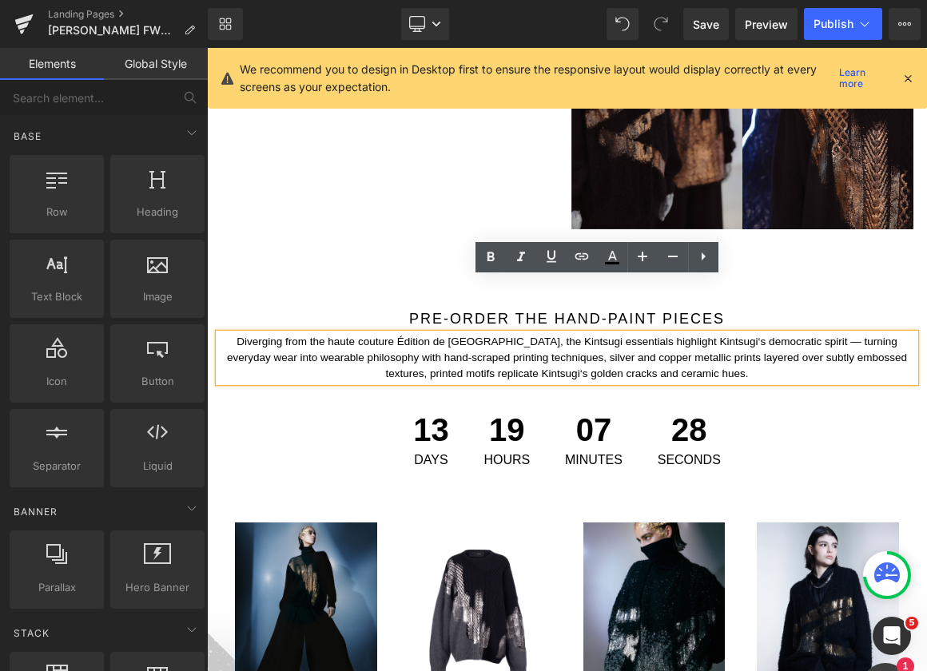
click at [548, 334] on p "Diverging from the haute couture Édition de [GEOGRAPHIC_DATA], the Kintsugi ess…" at bounding box center [567, 358] width 696 height 49
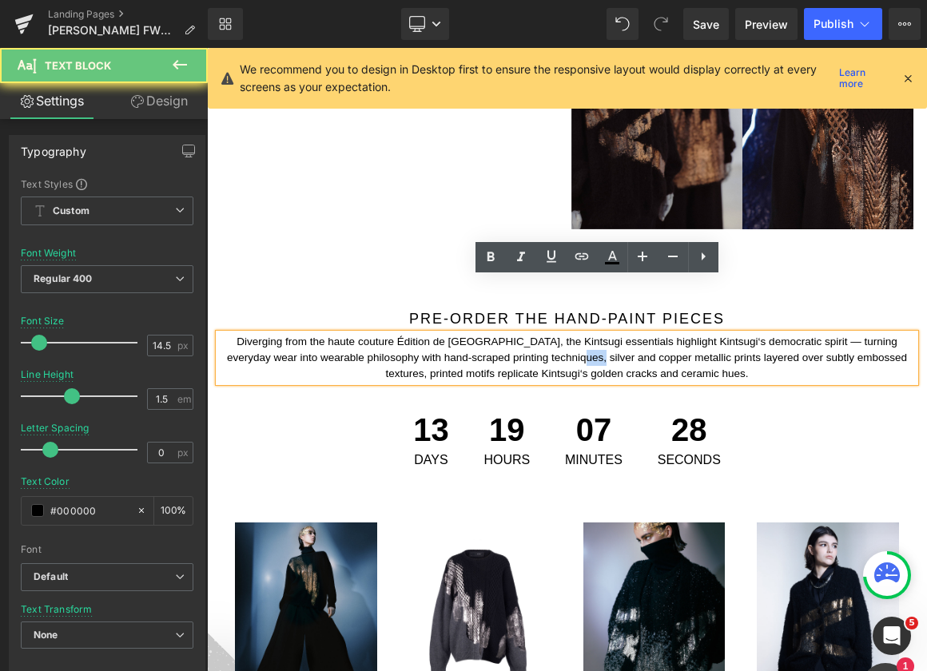
click at [548, 334] on p "Diverging from the haute couture Édition de [GEOGRAPHIC_DATA], the Kintsugi ess…" at bounding box center [567, 358] width 696 height 49
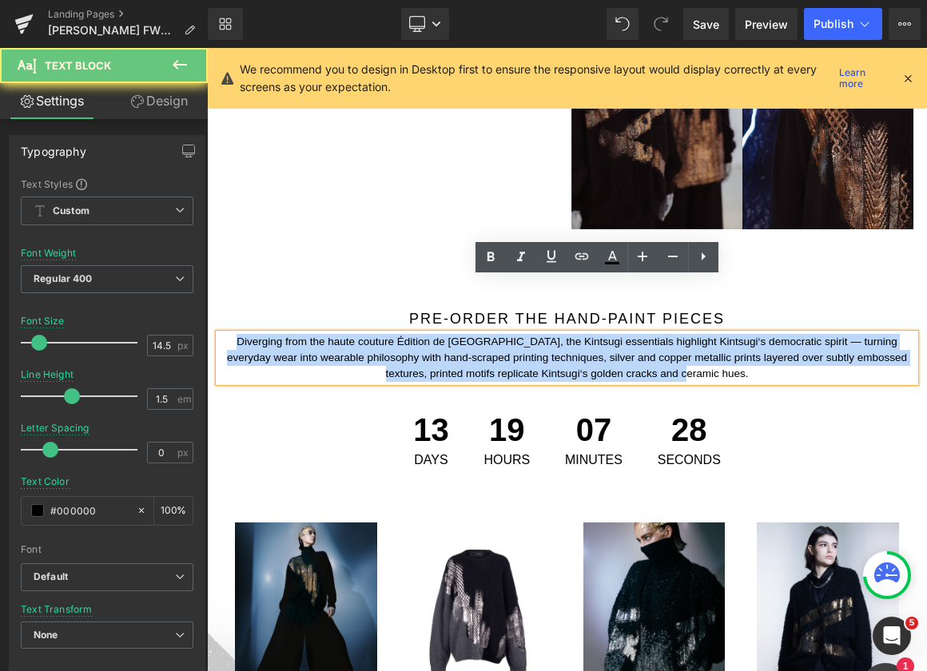
click at [548, 334] on p "Diverging from the haute couture Édition de [GEOGRAPHIC_DATA], the Kintsugi ess…" at bounding box center [567, 358] width 696 height 49
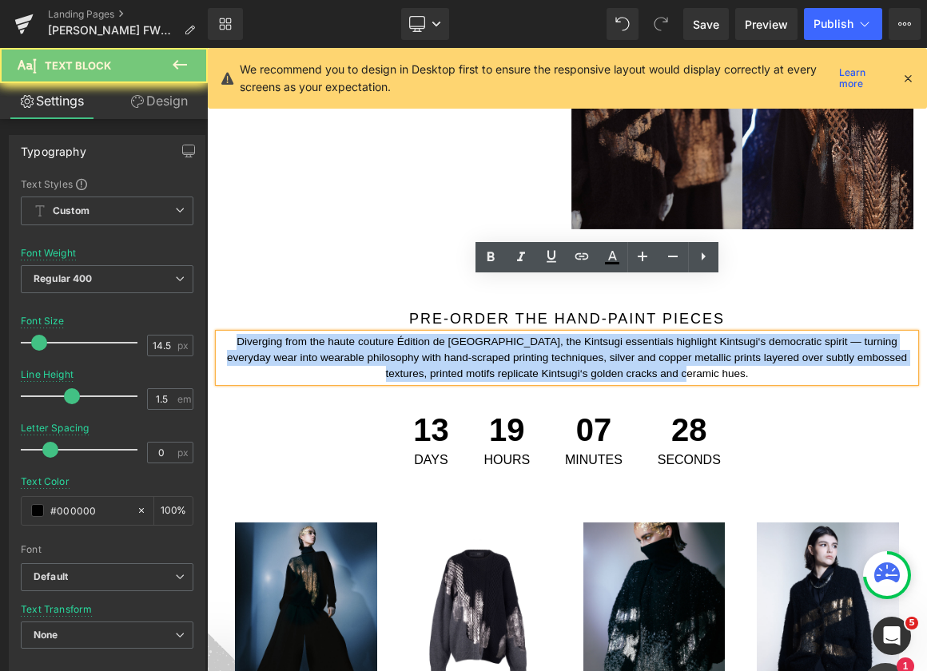
click at [548, 334] on p "Diverging from the haute couture Édition de [GEOGRAPHIC_DATA], the Kintsugi ess…" at bounding box center [567, 358] width 696 height 49
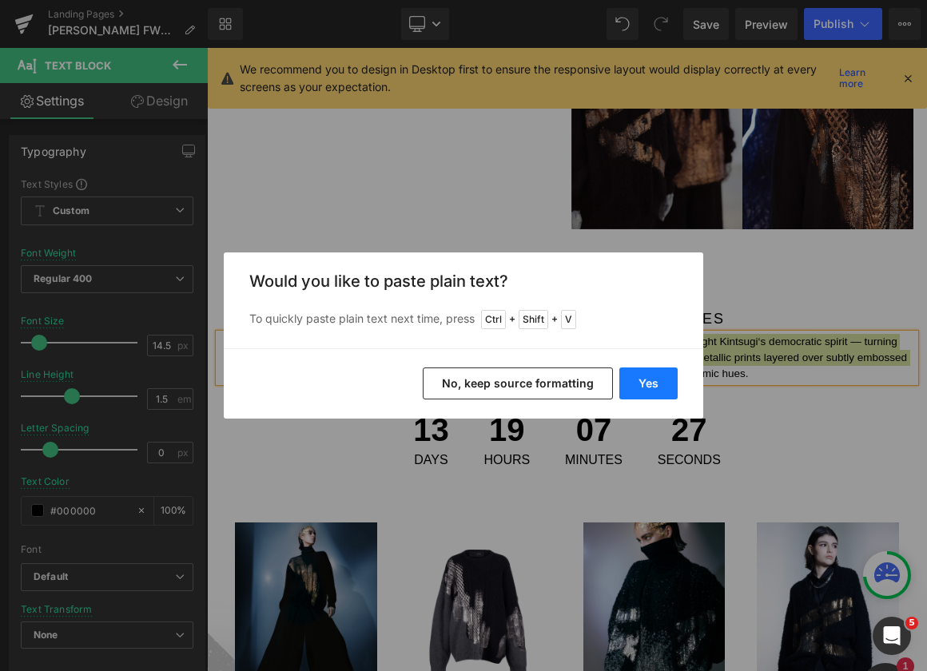
click at [646, 372] on button "Yes" at bounding box center [648, 383] width 58 height 32
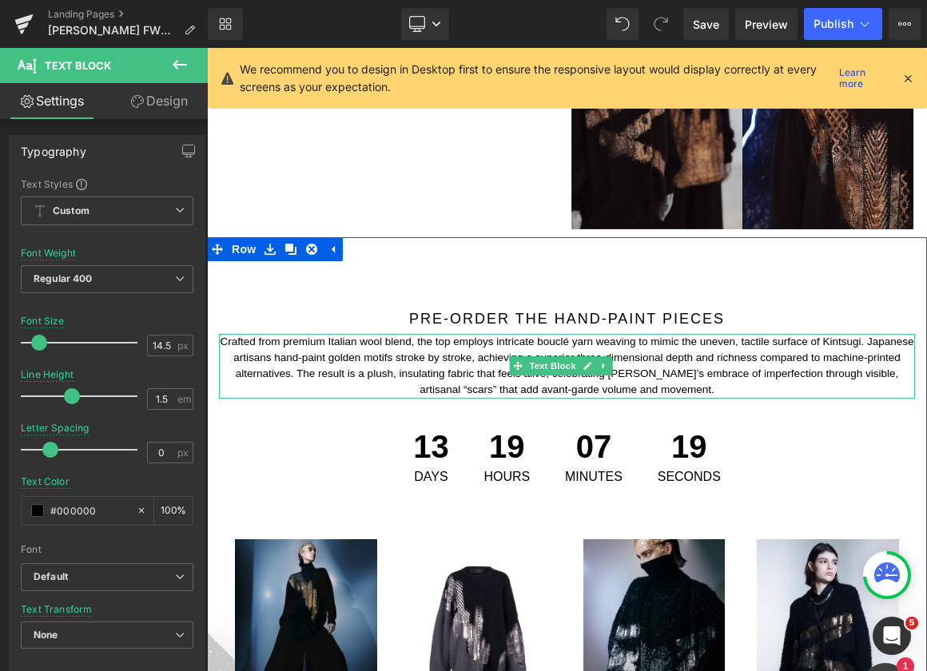
click at [497, 334] on p "Crafted from premium Italian wool blend, the top employs intricate bouclé yarn …" at bounding box center [567, 366] width 696 height 65
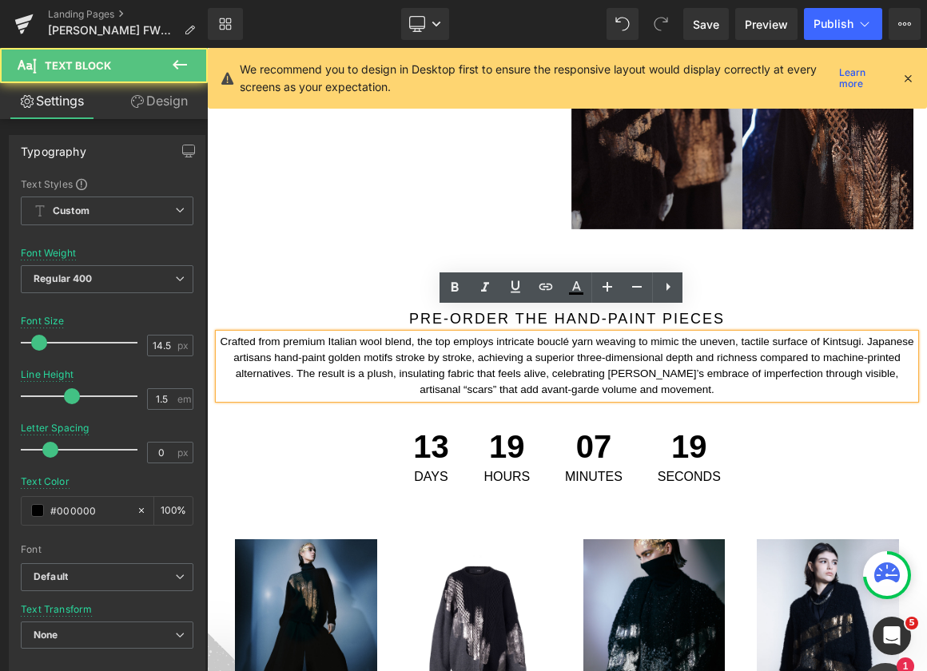
click at [480, 334] on p "Crafted from premium Italian wool blend, the top employs intricate bouclé yarn …" at bounding box center [567, 366] width 696 height 65
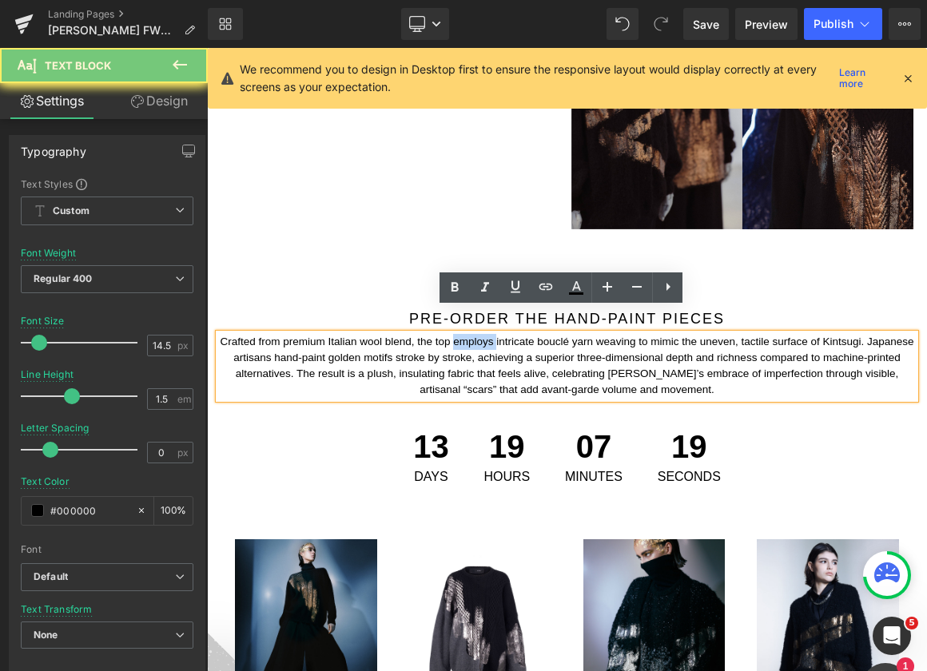
click at [481, 334] on p "Crafted from premium Italian wool blend, the top employs intricate bouclé yarn …" at bounding box center [567, 366] width 696 height 65
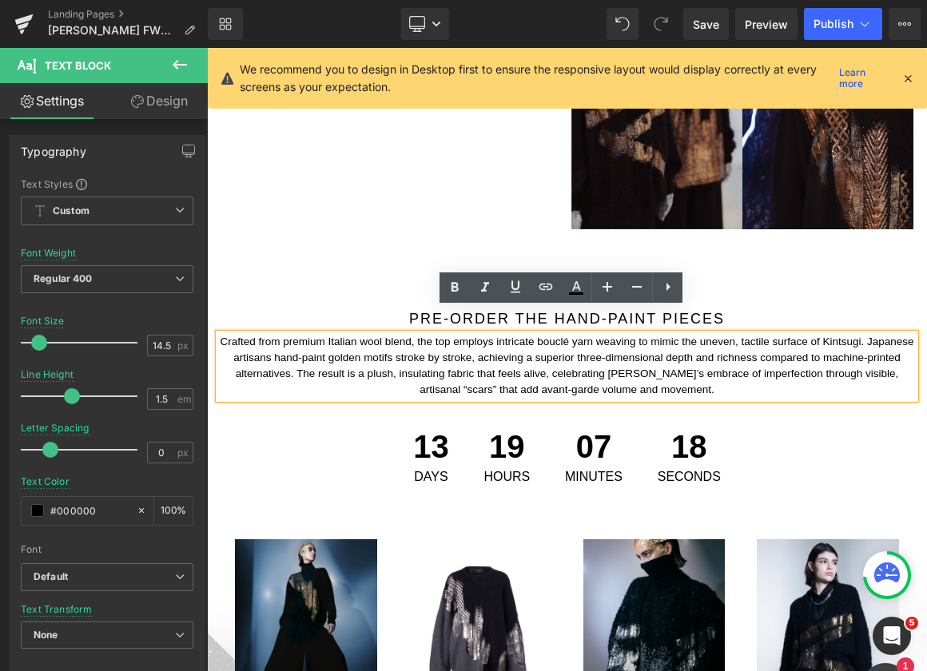
click at [462, 334] on p "Crafted from premium Italian wool blend, the top employs intricate bouclé yarn …" at bounding box center [567, 366] width 696 height 65
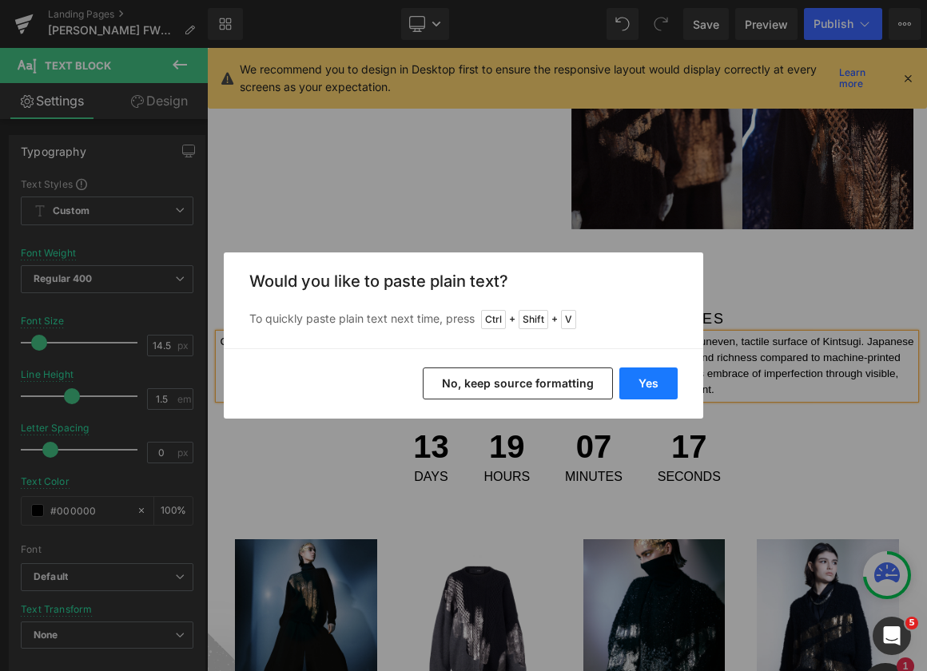
drag, startPoint x: 634, startPoint y: 367, endPoint x: 313, endPoint y: 296, distance: 329.1
click at [634, 367] on button "Yes" at bounding box center [648, 383] width 58 height 32
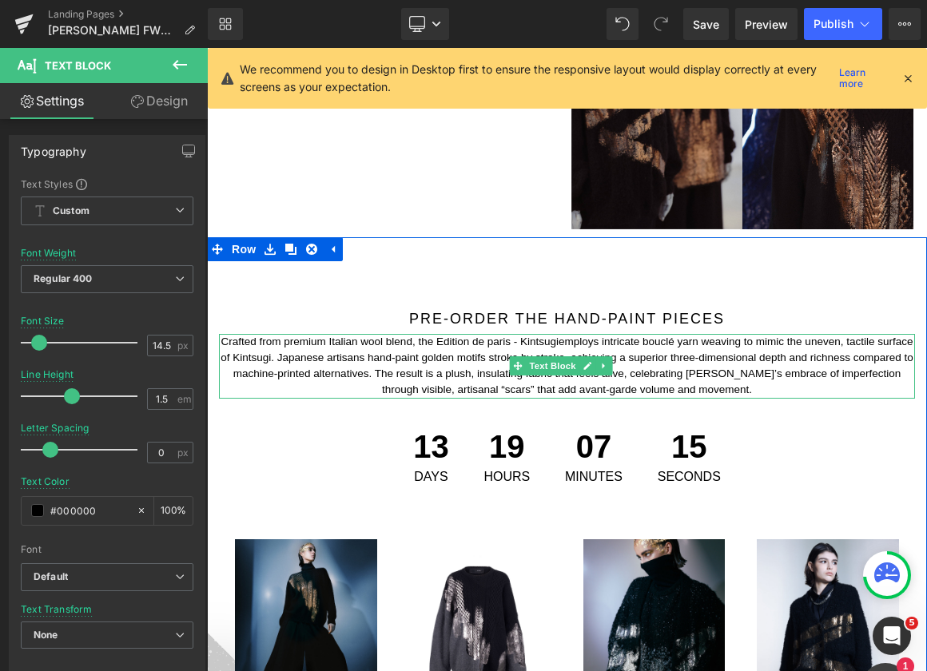
click at [535, 334] on p "Crafted from premium Italian wool blend, the Edition de paris - Kintsugiemploys…" at bounding box center [567, 366] width 696 height 65
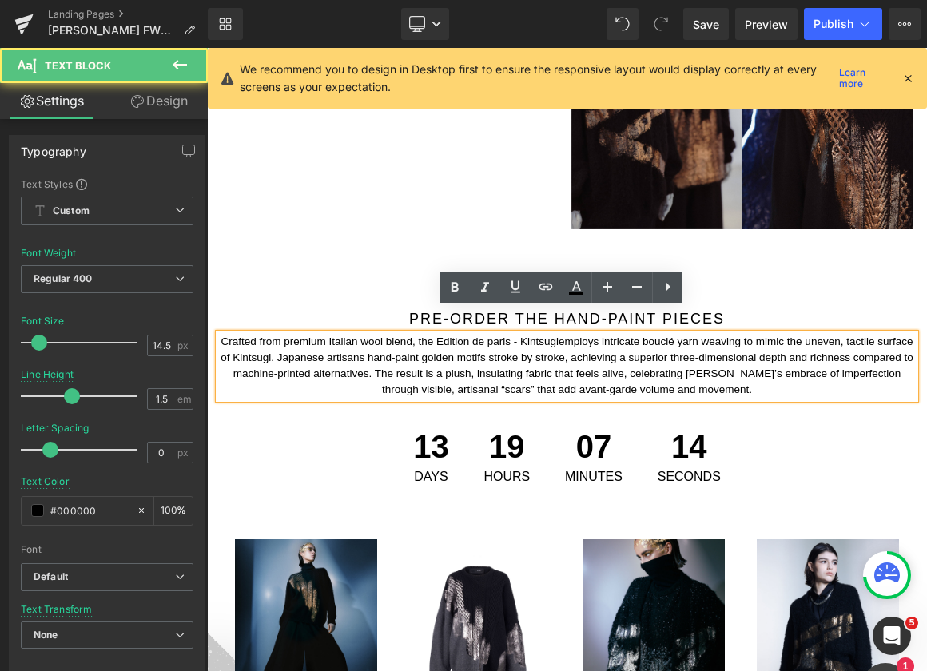
click at [572, 334] on p "Crafted from premium Italian wool blend, the Edition de paris - Kintsugiemploys…" at bounding box center [567, 366] width 696 height 65
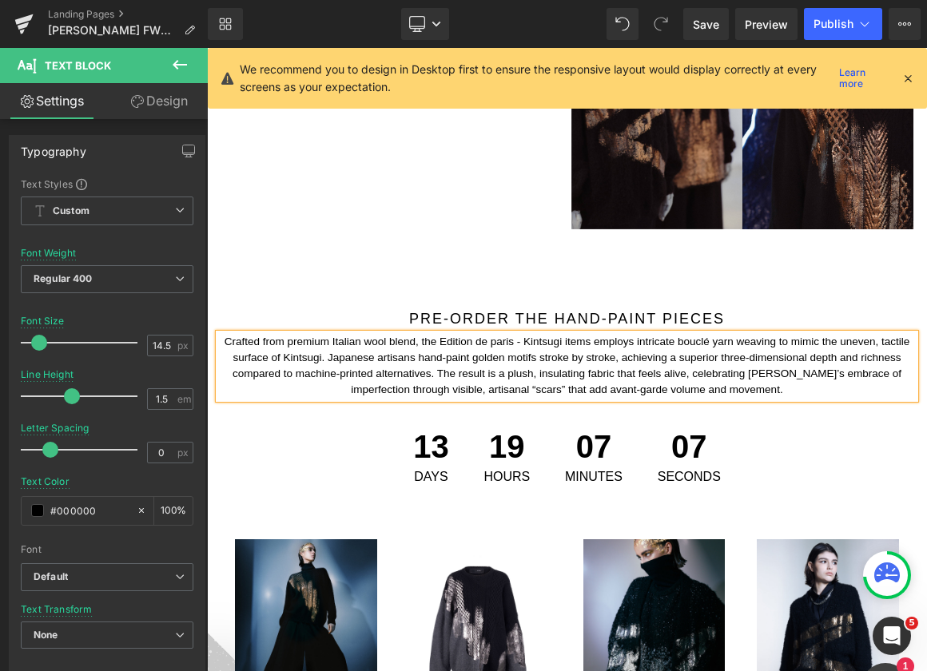
drag, startPoint x: 641, startPoint y: 314, endPoint x: 693, endPoint y: 325, distance: 53.1
click at [642, 334] on p "Crafted from premium Italian wool blend, the Edition de paris - Kintsugi items …" at bounding box center [567, 366] width 696 height 65
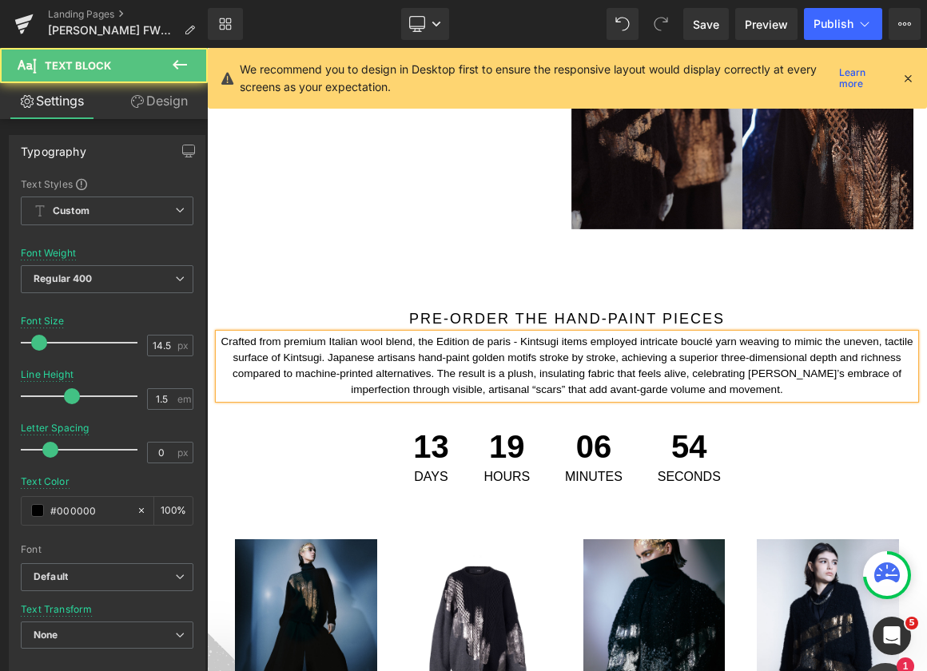
click at [478, 344] on p "Crafted from premium Italian wool blend, the Edition de paris - Kintsugi items …" at bounding box center [567, 366] width 696 height 65
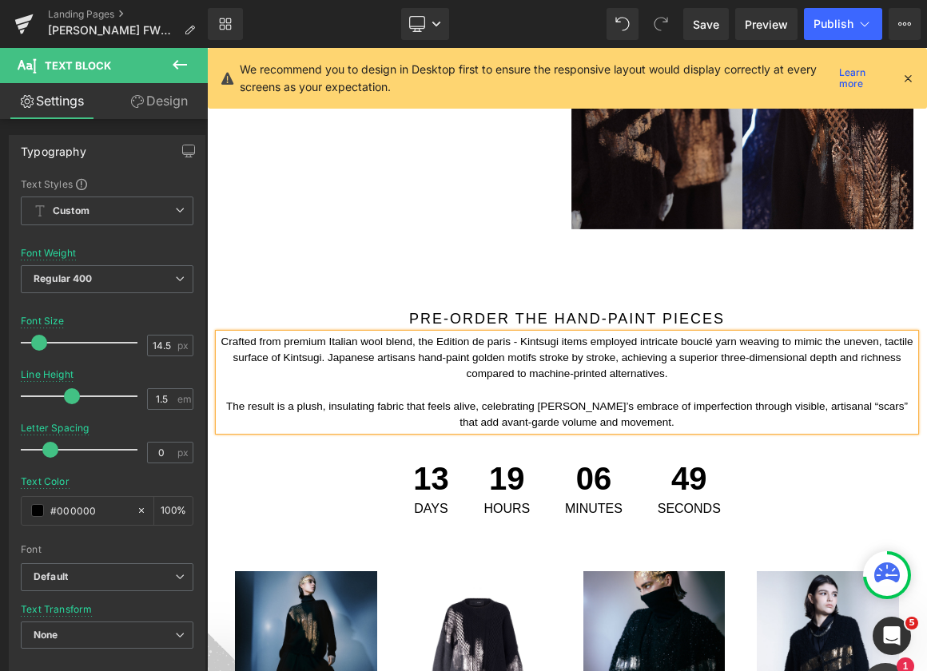
click at [708, 399] on p "The result is a plush, insulating fabric that feels alive, celebrating [PERSON_…" at bounding box center [567, 415] width 696 height 33
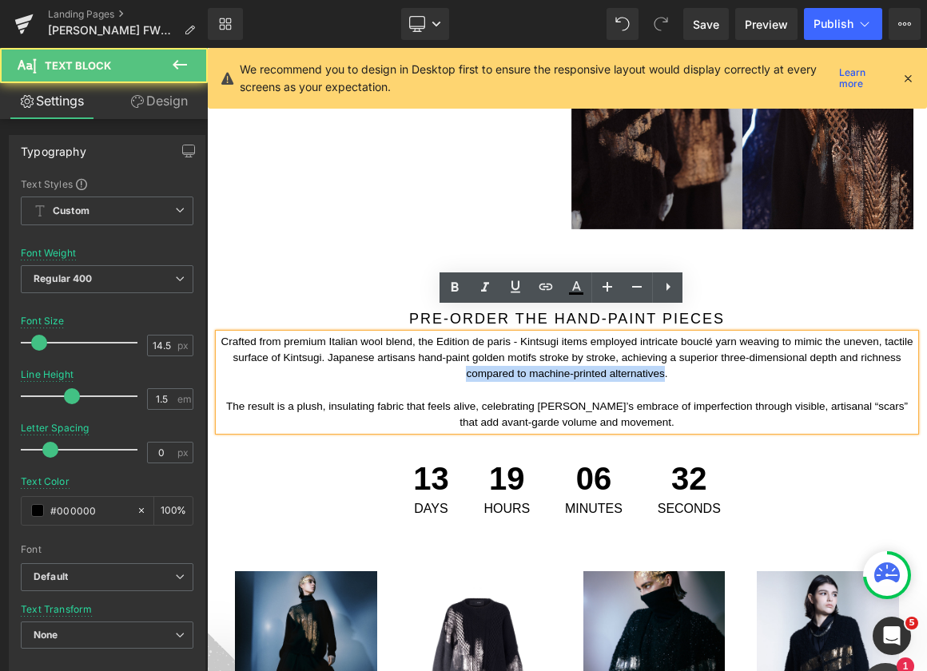
drag, startPoint x: 677, startPoint y: 349, endPoint x: 476, endPoint y: 347, distance: 200.5
click at [476, 347] on p "Crafted from premium Italian wool blend, the Edition de paris - Kintsugi items …" at bounding box center [567, 358] width 696 height 49
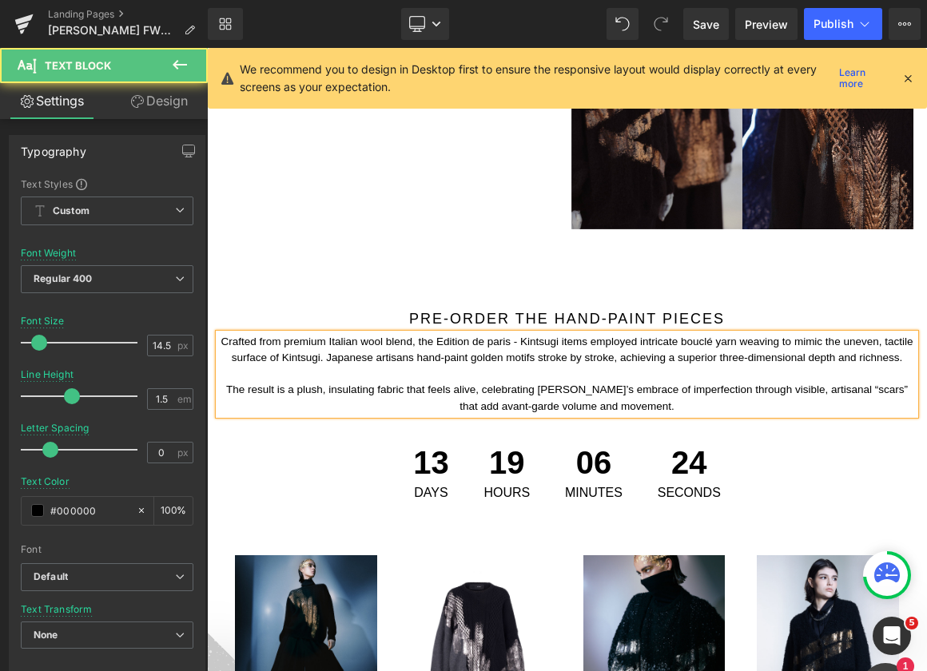
click at [537, 334] on p "Crafted from premium Italian wool blend, the Edition de paris - Kintsugi items …" at bounding box center [567, 350] width 696 height 33
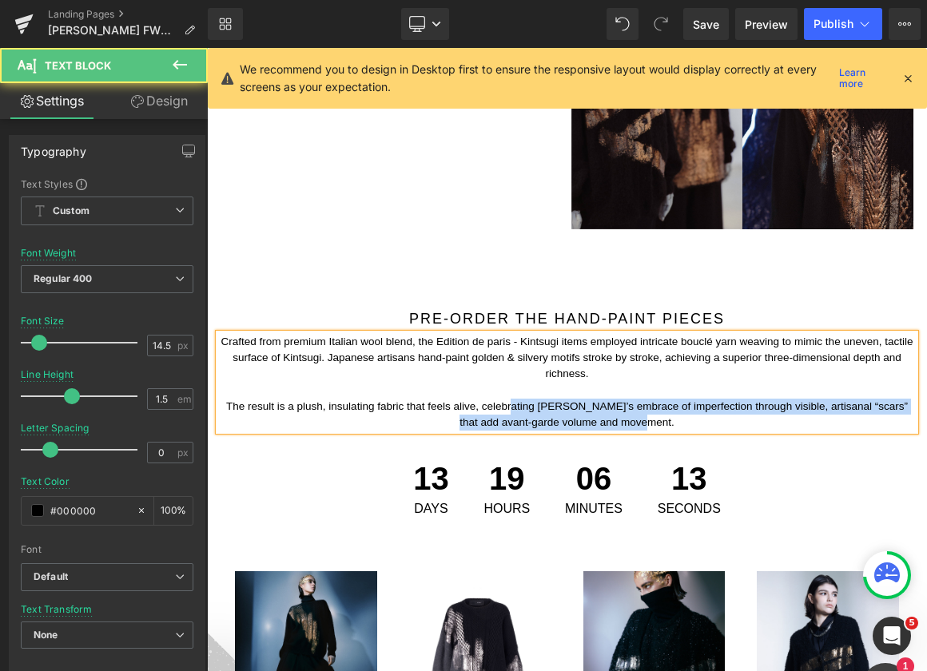
drag, startPoint x: 657, startPoint y: 394, endPoint x: 508, endPoint y: 384, distance: 149.7
click at [508, 399] on p "The result is a plush, insulating fabric that feels alive, celebrating [PERSON_…" at bounding box center [567, 415] width 696 height 33
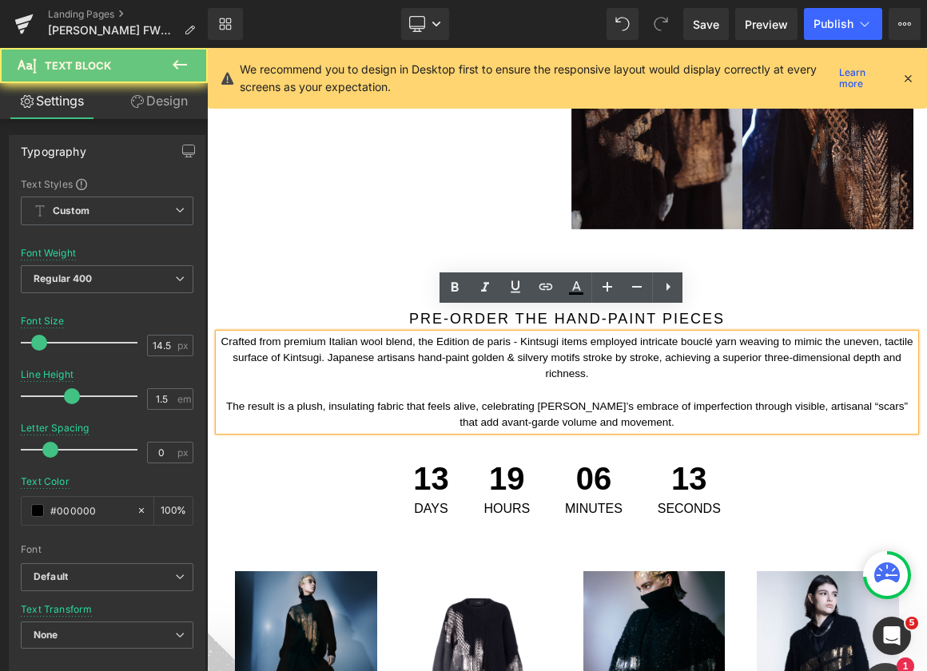
drag, startPoint x: 482, startPoint y: 384, endPoint x: 491, endPoint y: 384, distance: 8.8
click at [488, 399] on p "The result is a plush, insulating fabric that feels alive, celebrating [PERSON_…" at bounding box center [567, 415] width 696 height 33
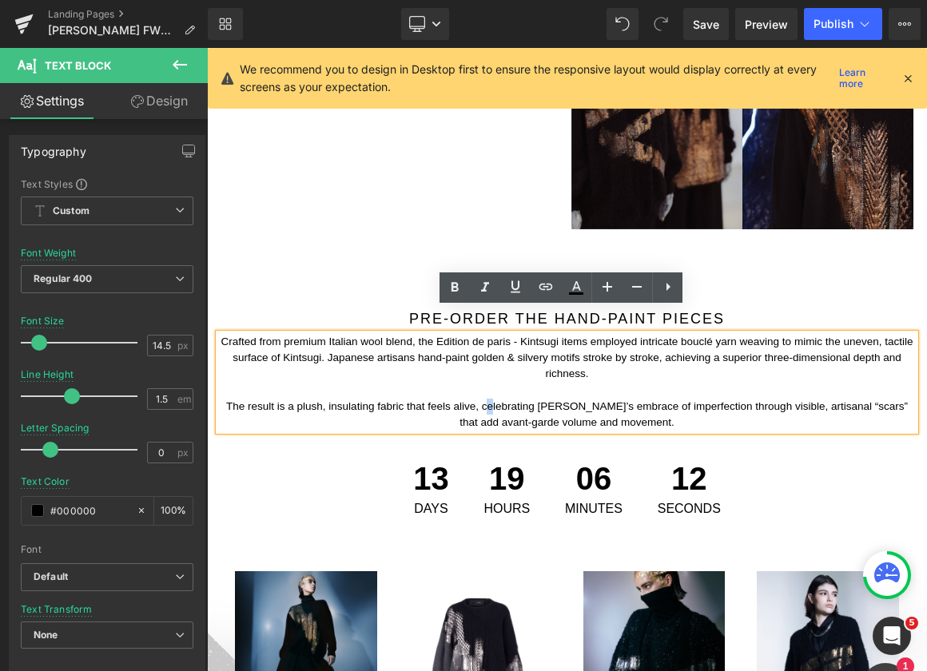
click at [491, 399] on p "The result is a plush, insulating fabric that feels alive, celebrating [PERSON_…" at bounding box center [567, 415] width 696 height 33
click at [652, 348] on p "Crafted from premium Italian wool blend, the Edition de paris - Kintsugi items …" at bounding box center [567, 358] width 696 height 49
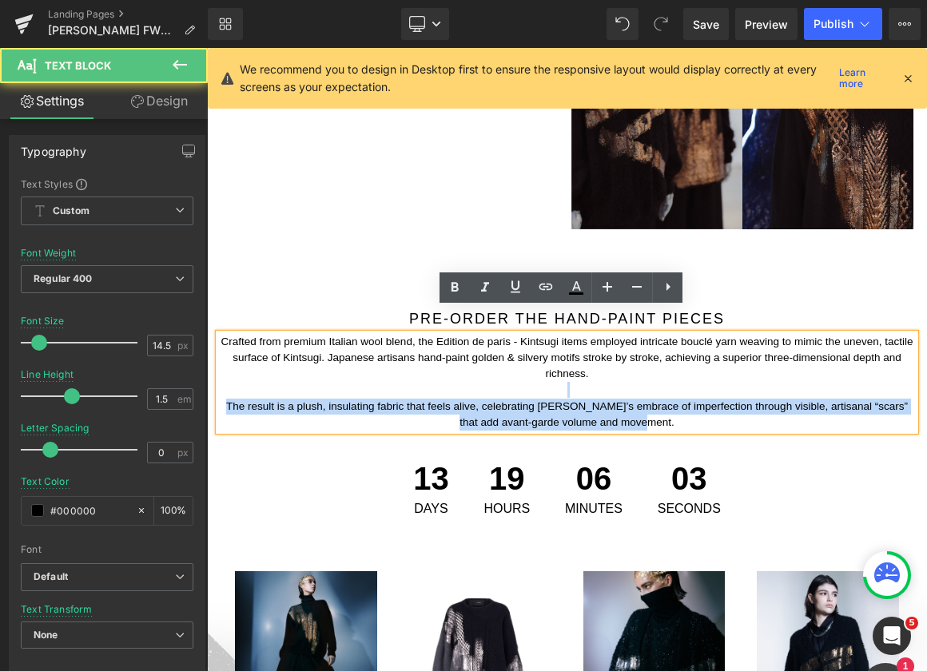
drag, startPoint x: 646, startPoint y: 367, endPoint x: 700, endPoint y: 403, distance: 64.9
click at [700, 403] on div "Crafted from premium Italian wool blend, the Edition de paris - Kintsugi items …" at bounding box center [567, 382] width 696 height 97
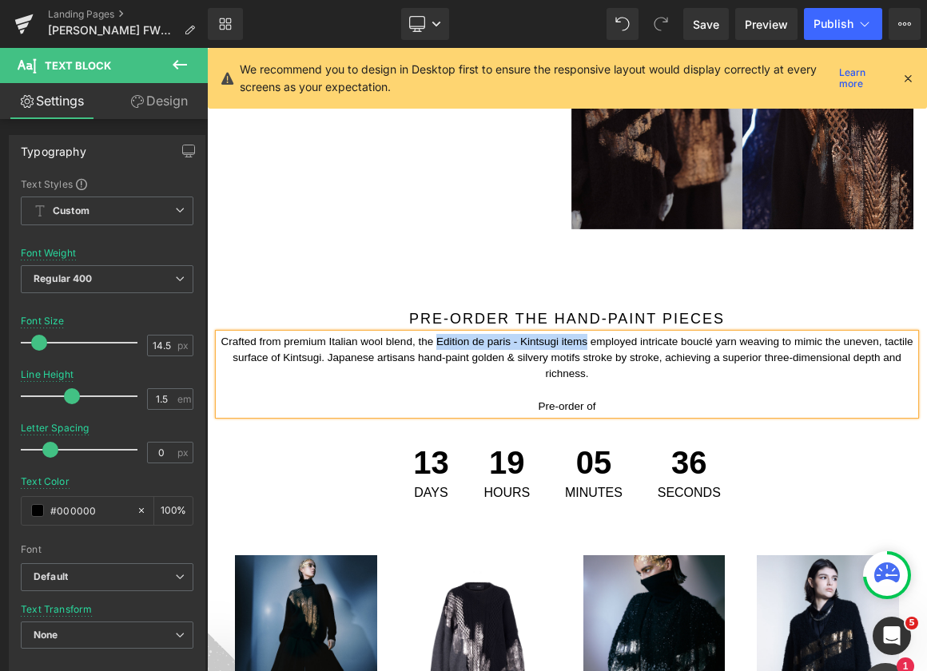
drag, startPoint x: 598, startPoint y: 312, endPoint x: 447, endPoint y: 311, distance: 151.0
click at [447, 334] on p "Crafted from premium Italian wool blend, the Edition de paris - Kintsugi items …" at bounding box center [567, 358] width 696 height 49
copy p "Edition de paris - Kintsugi items"
click at [598, 399] on p "Pre-order of" at bounding box center [567, 407] width 696 height 16
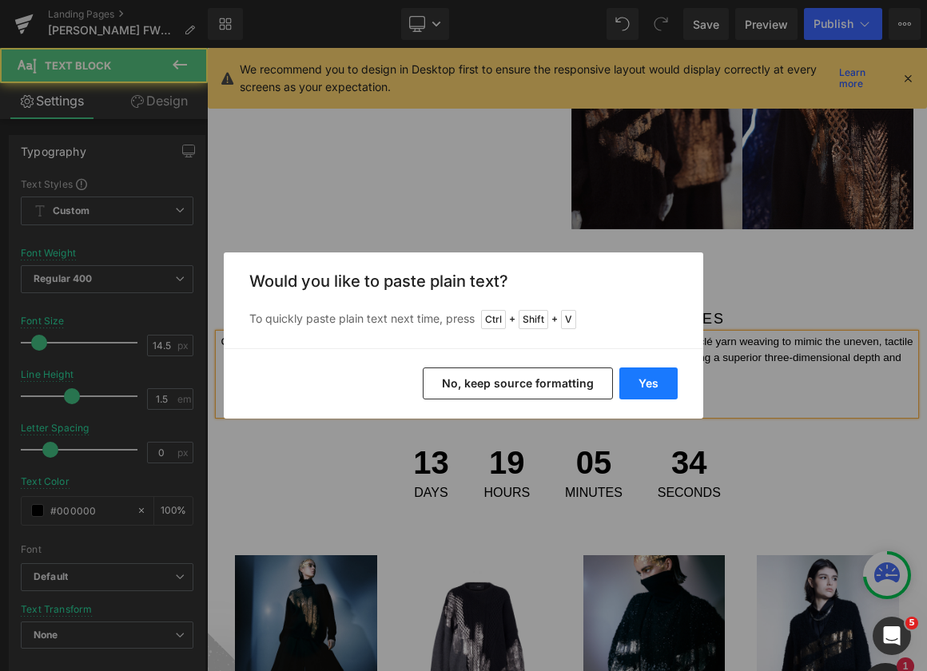
click at [672, 386] on button "Yes" at bounding box center [648, 383] width 58 height 32
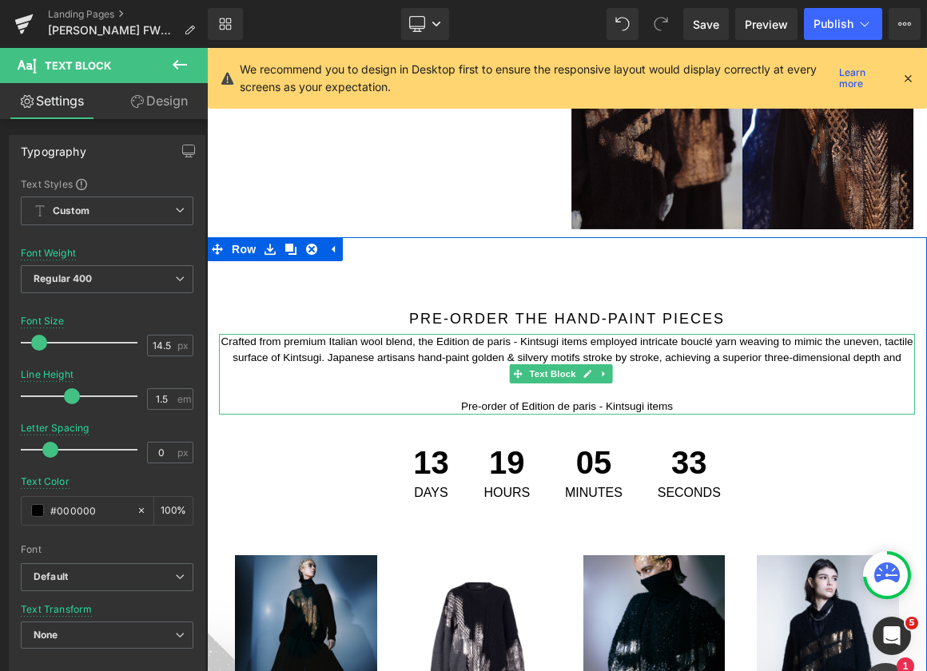
click at [693, 399] on p "Pre-order of Edition de paris - Kintsugi items" at bounding box center [567, 407] width 696 height 16
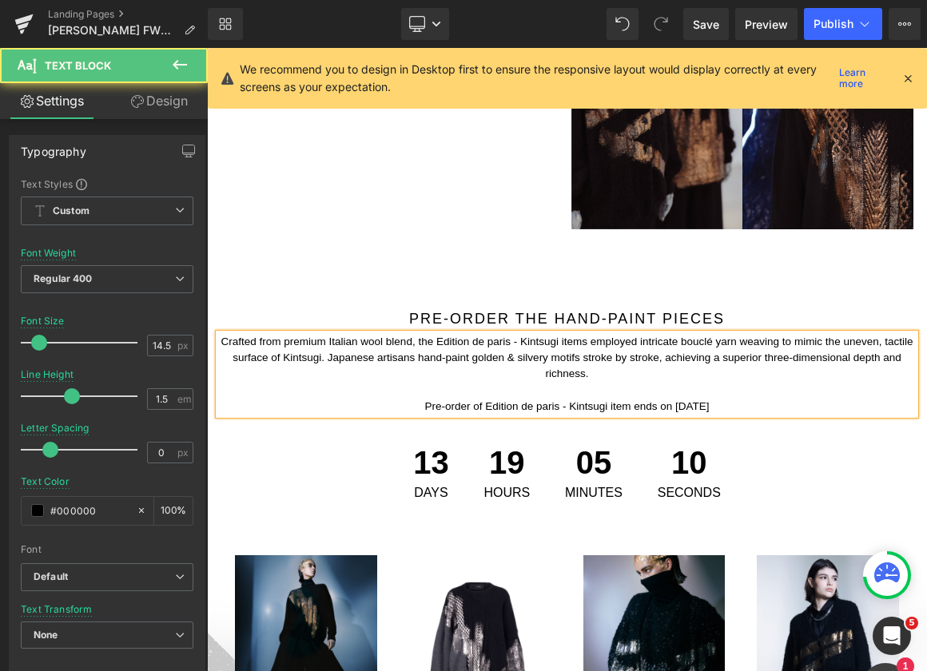
click at [458, 399] on p "Pre-order of Edition de paris - Kintsugi item ends on [DATE]" at bounding box center [567, 407] width 696 height 16
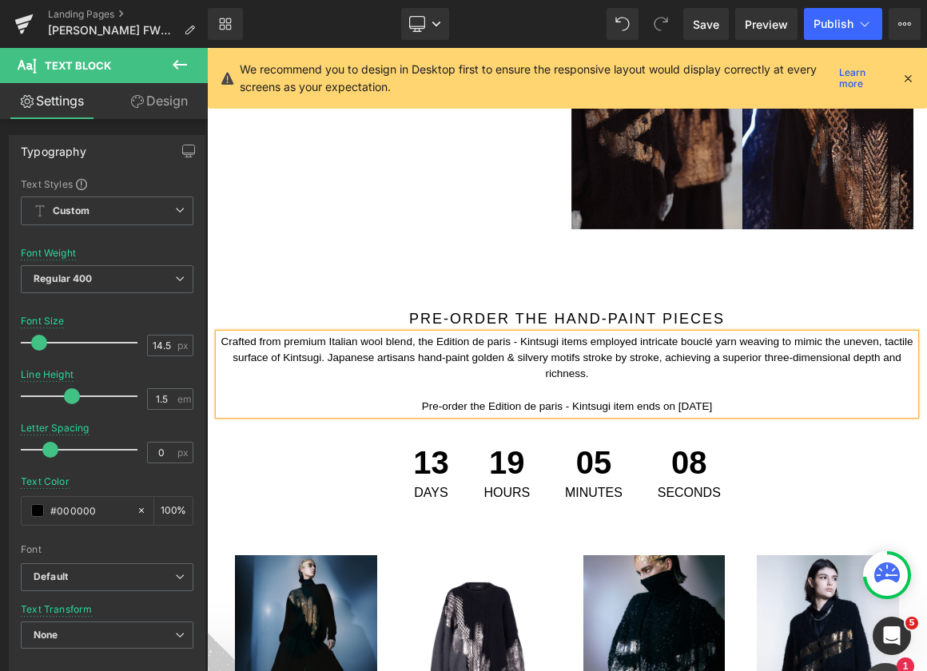
click at [650, 399] on p "Pre-order the Edition de paris - Kintsugi item ends on [DATE]" at bounding box center [567, 407] width 696 height 16
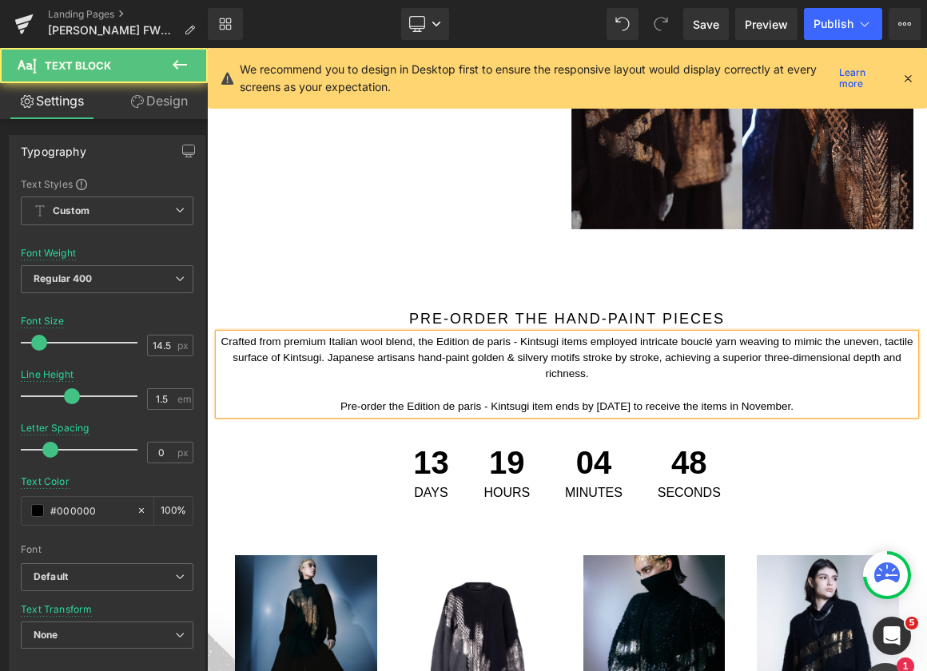
click at [583, 399] on p "Pre-order the Edition de paris - Kintsugi item ends by [DATE] to receive the it…" at bounding box center [567, 407] width 696 height 16
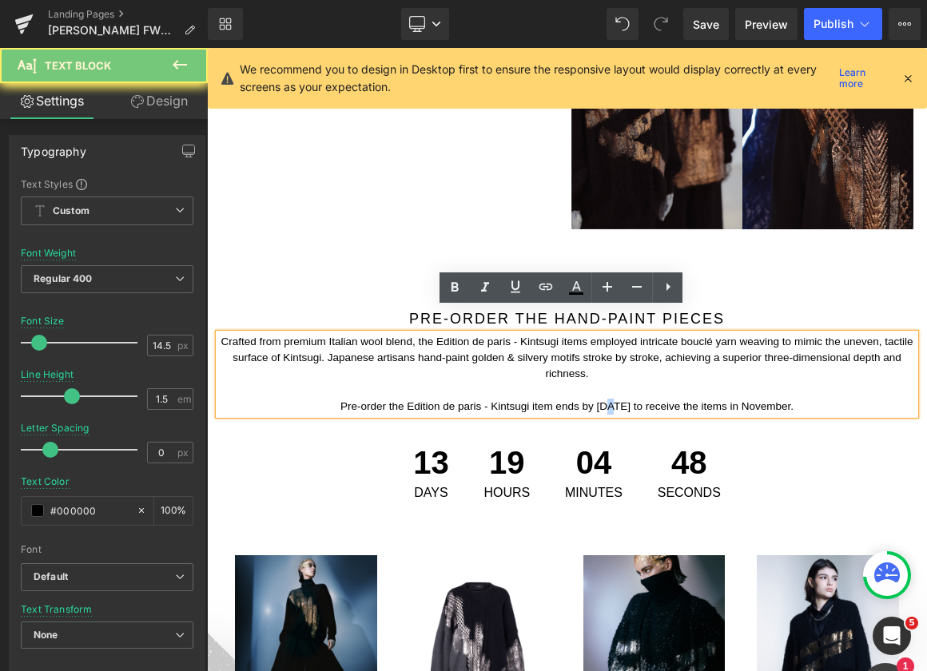
click at [583, 399] on p "Pre-order the Edition de paris - Kintsugi item ends by [DATE] to receive the it…" at bounding box center [567, 407] width 696 height 16
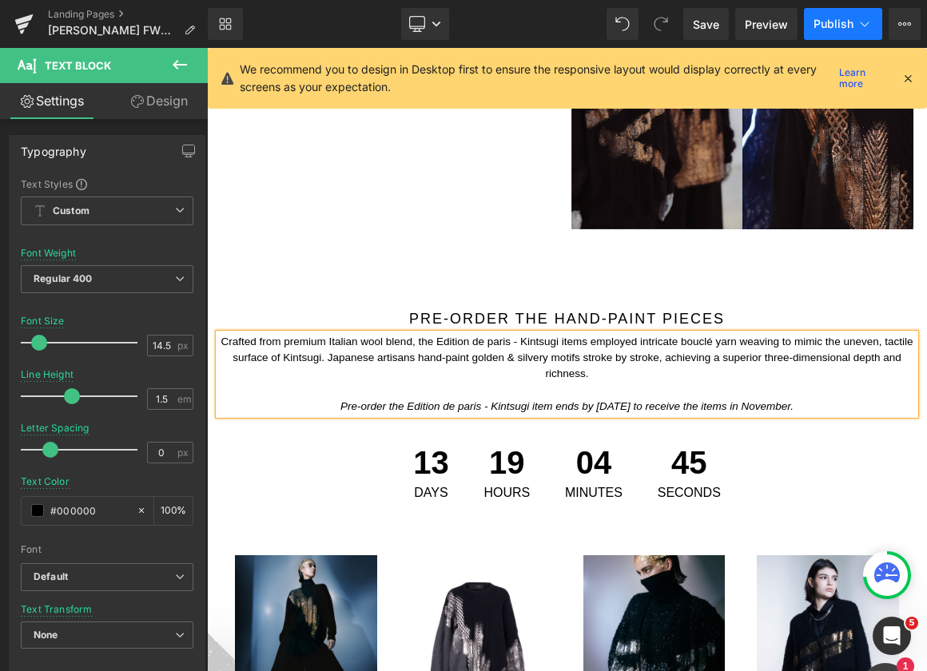
click at [833, 26] on span "Publish" at bounding box center [833, 24] width 40 height 13
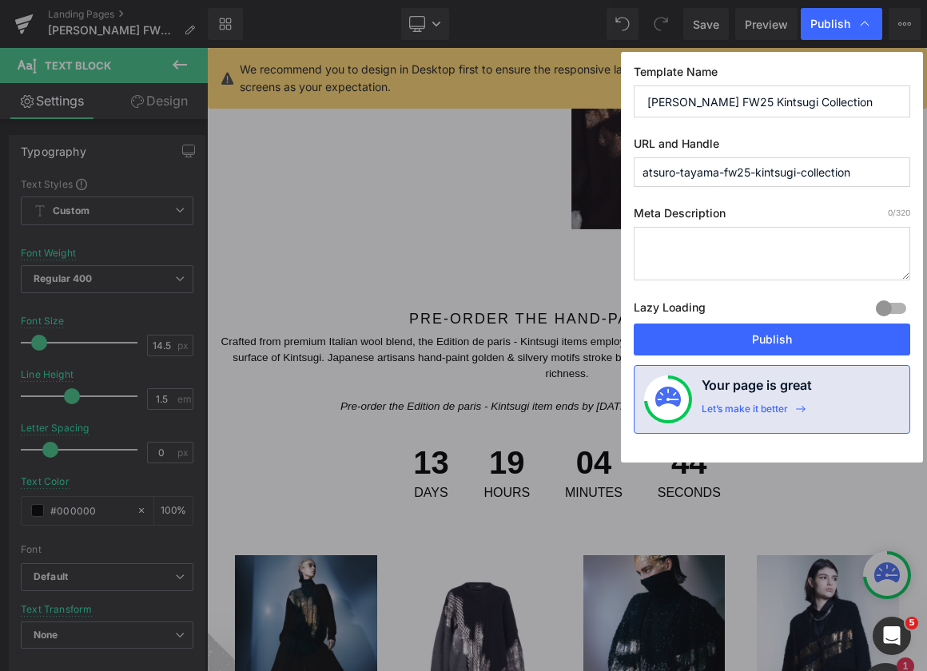
drag, startPoint x: 801, startPoint y: 336, endPoint x: 836, endPoint y: 5, distance: 333.3
click at [801, 332] on button "Publish" at bounding box center [771, 340] width 276 height 32
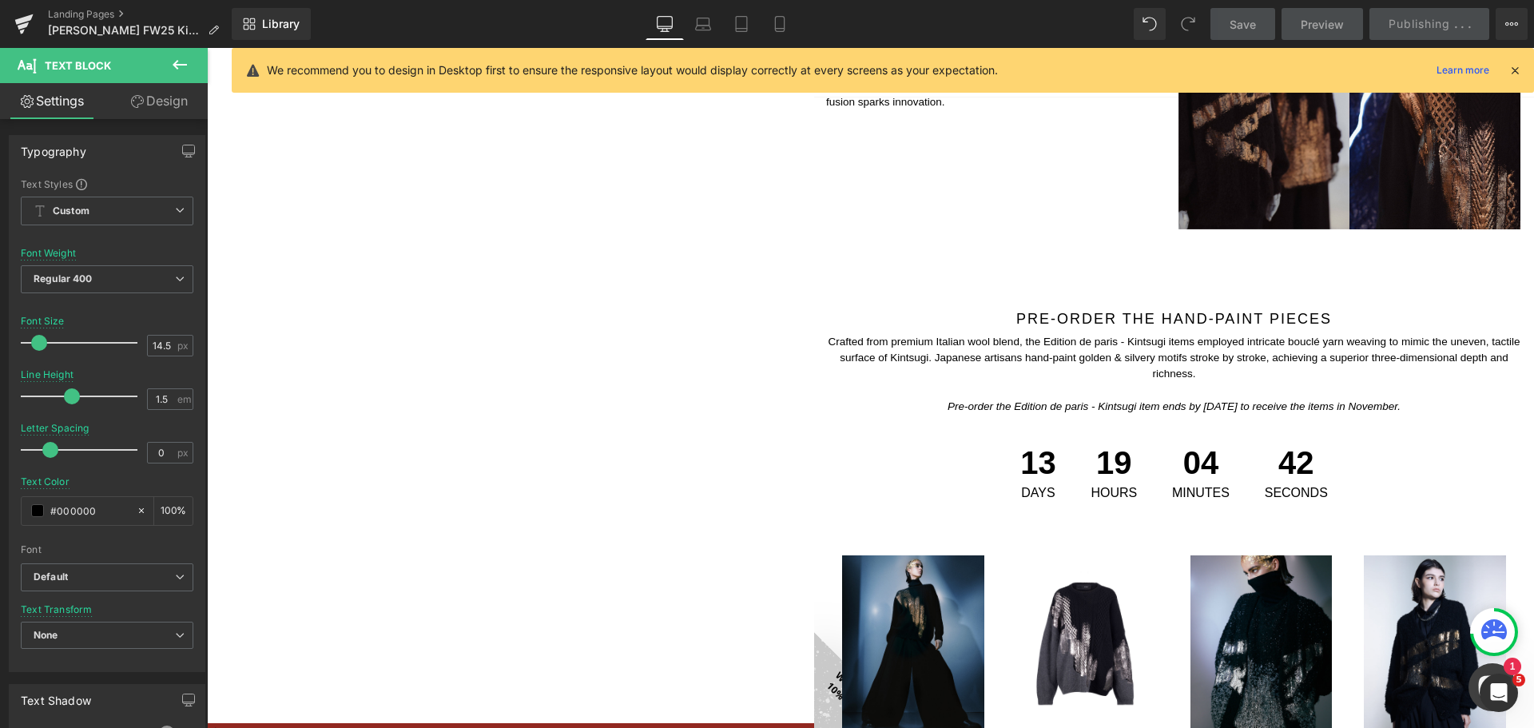
scroll to position [959, 0]
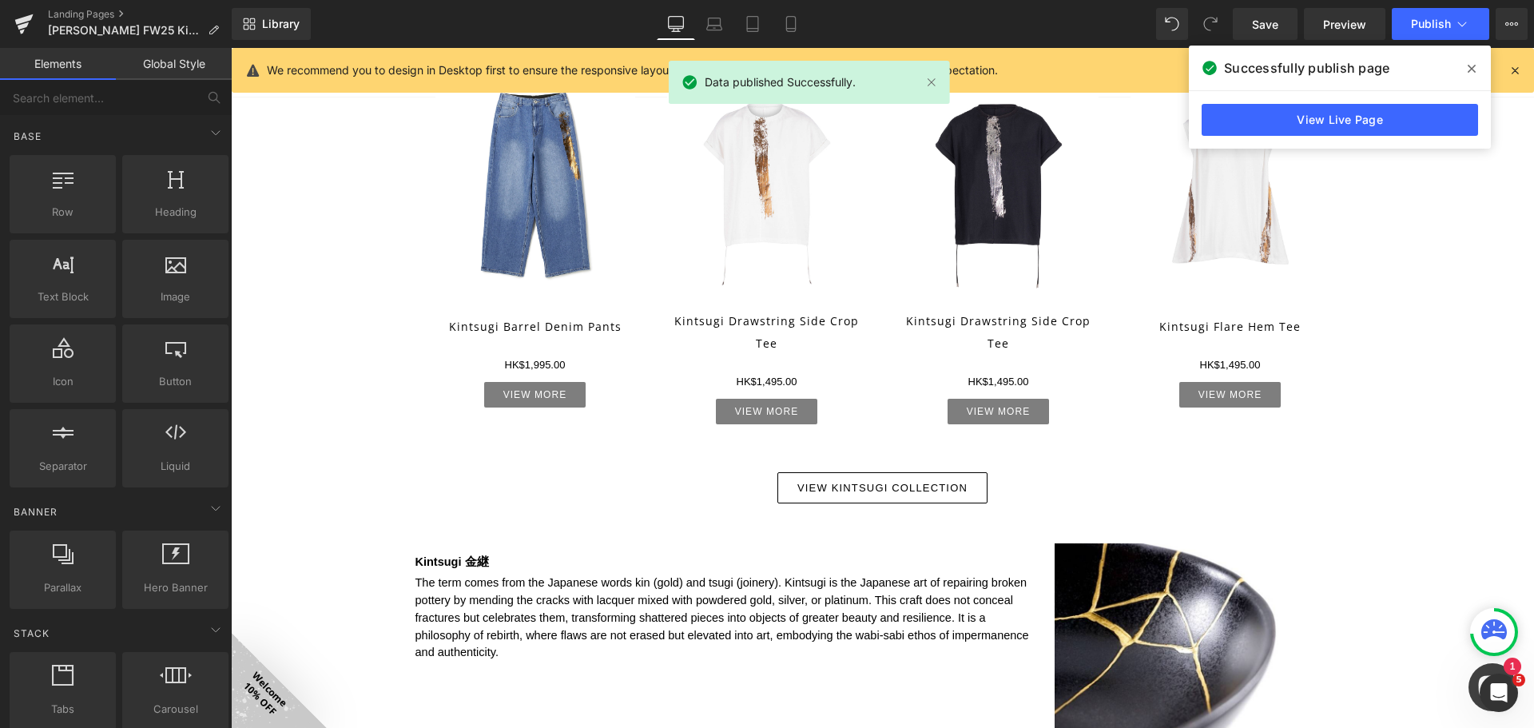
scroll to position [2237, 0]
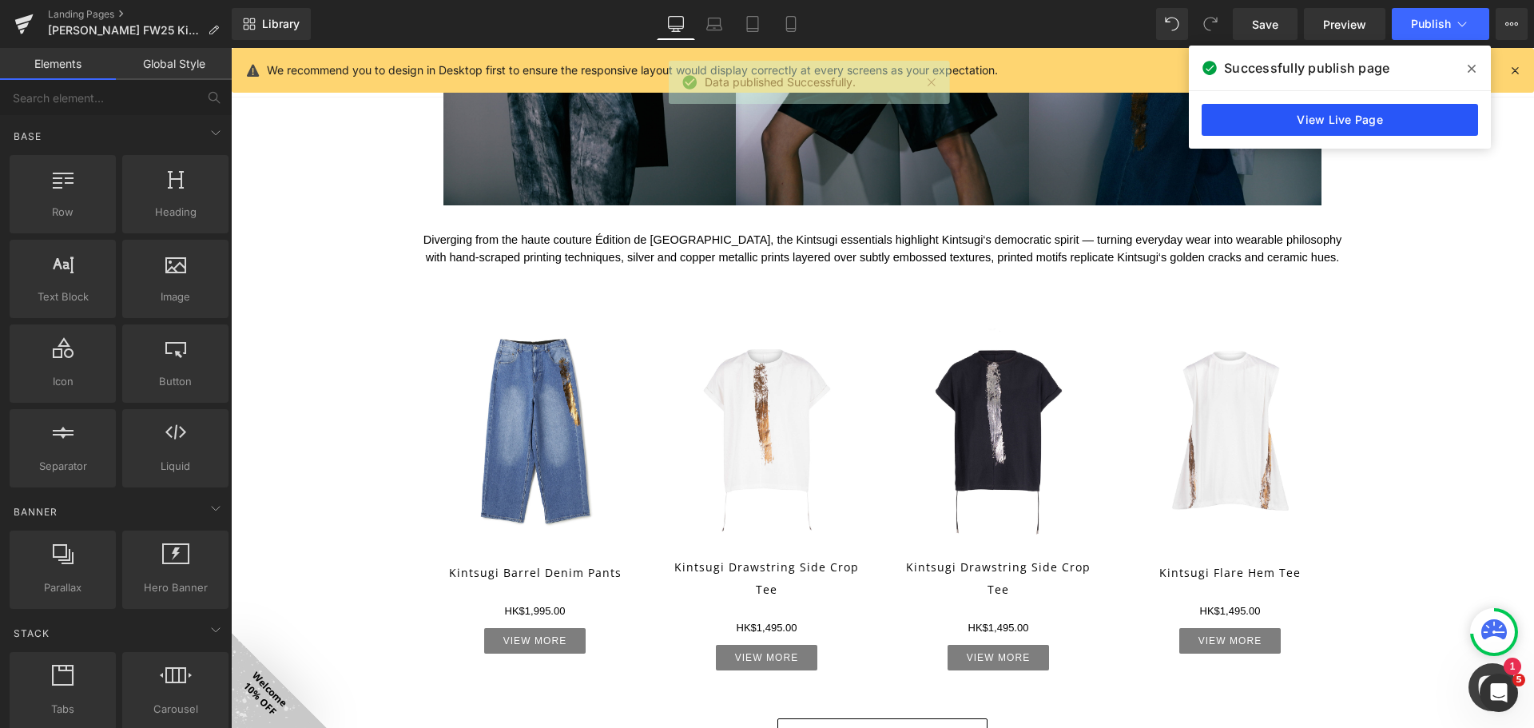
click at [1428, 117] on link "View Live Page" at bounding box center [1339, 120] width 276 height 32
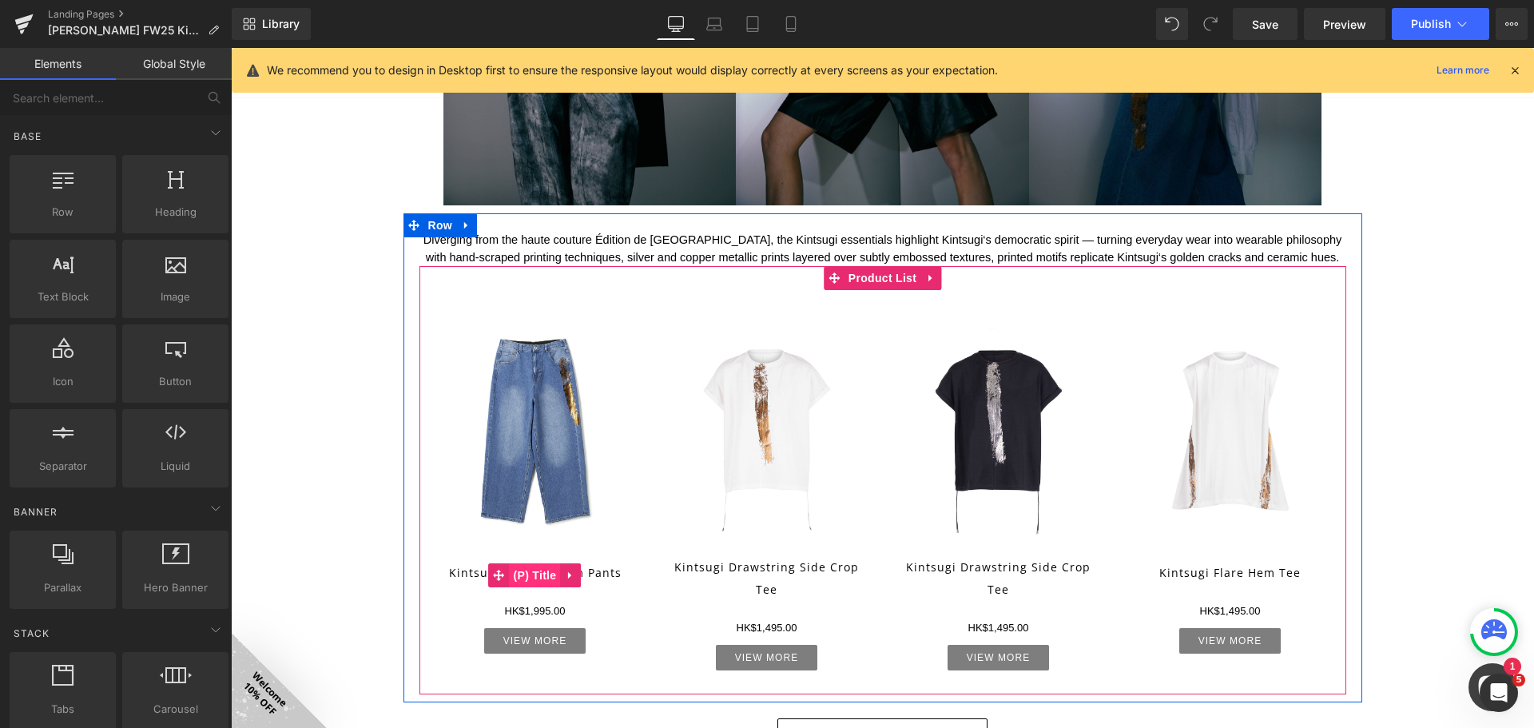
click at [544, 572] on span "(P) Title" at bounding box center [535, 575] width 51 height 24
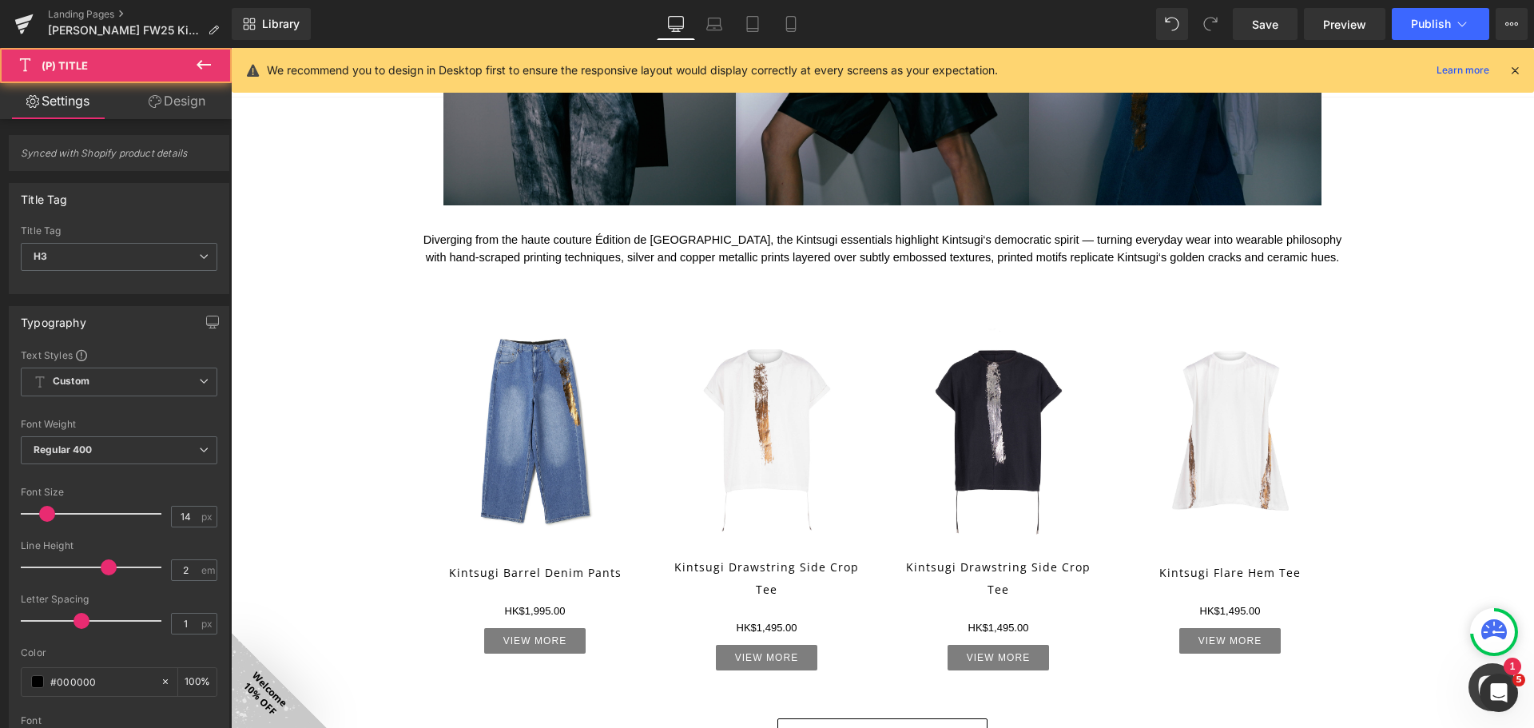
click at [188, 91] on link "Design" at bounding box center [177, 101] width 116 height 36
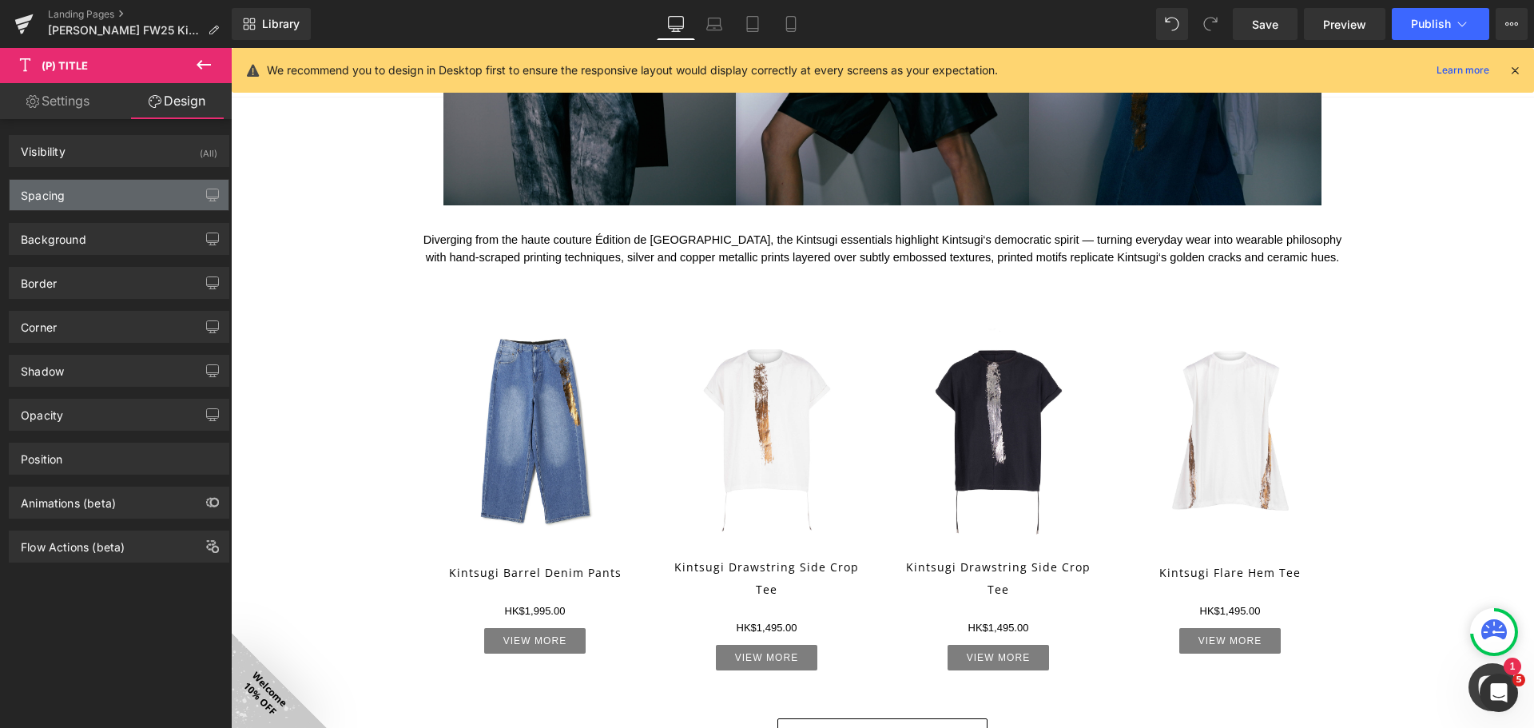
click at [149, 193] on div "Spacing" at bounding box center [119, 195] width 219 height 30
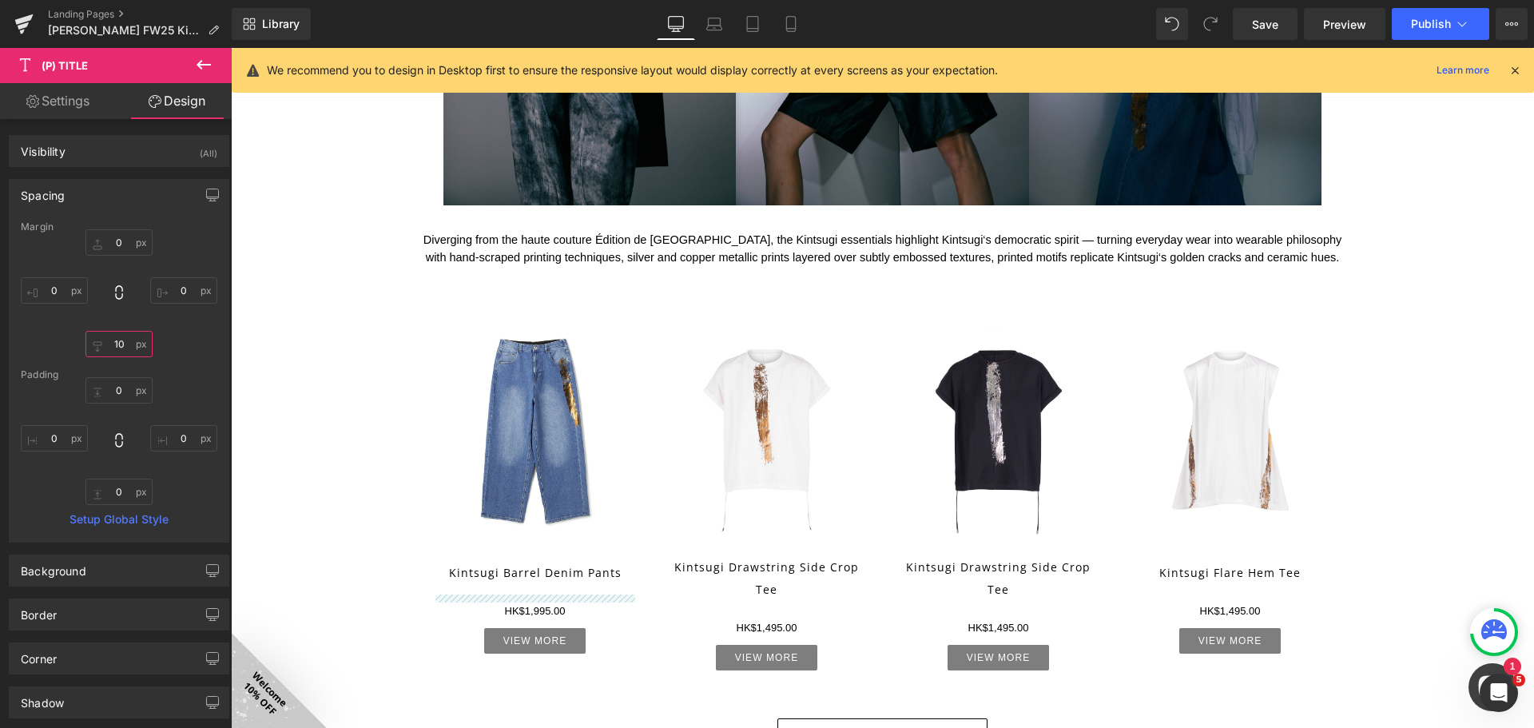
click at [125, 342] on input "10" at bounding box center [118, 344] width 67 height 26
type input "5"
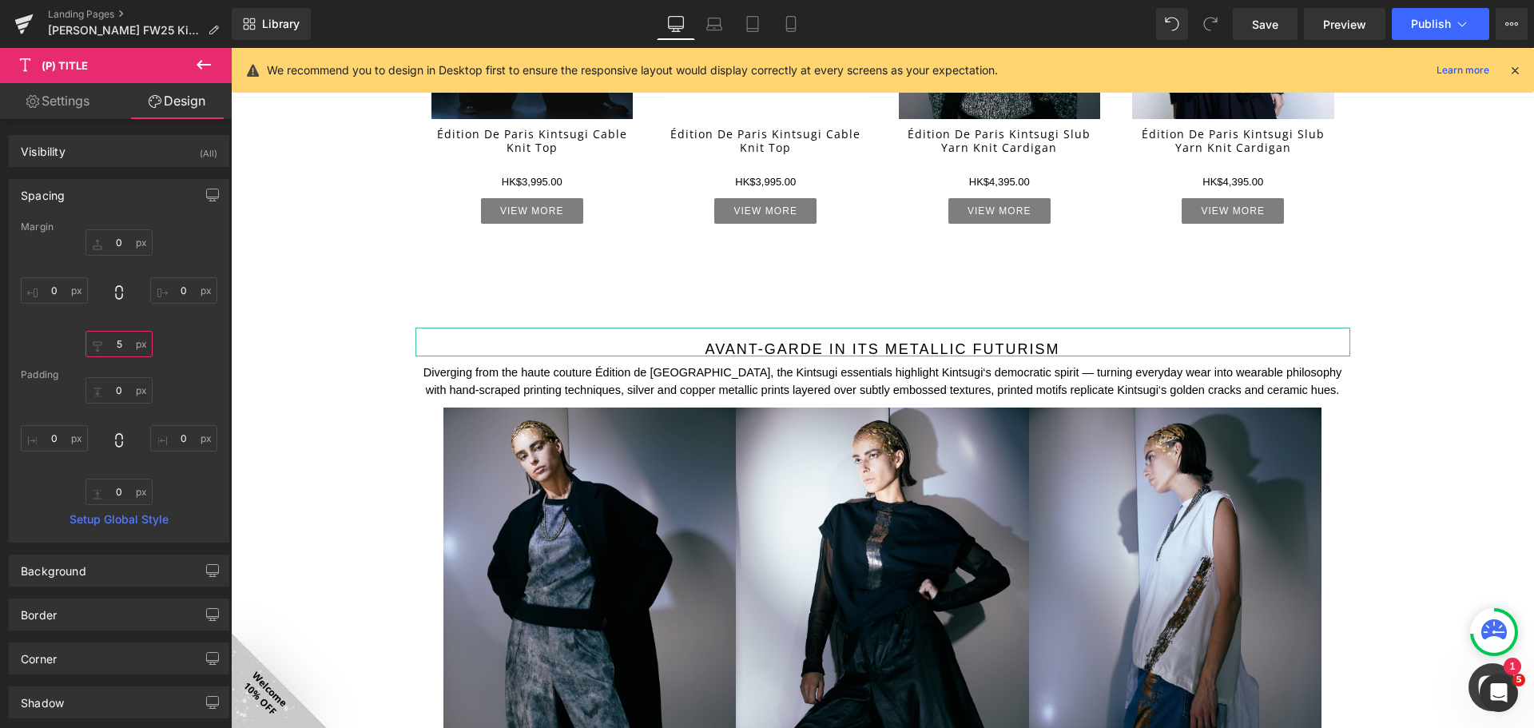
scroll to position [1118, 0]
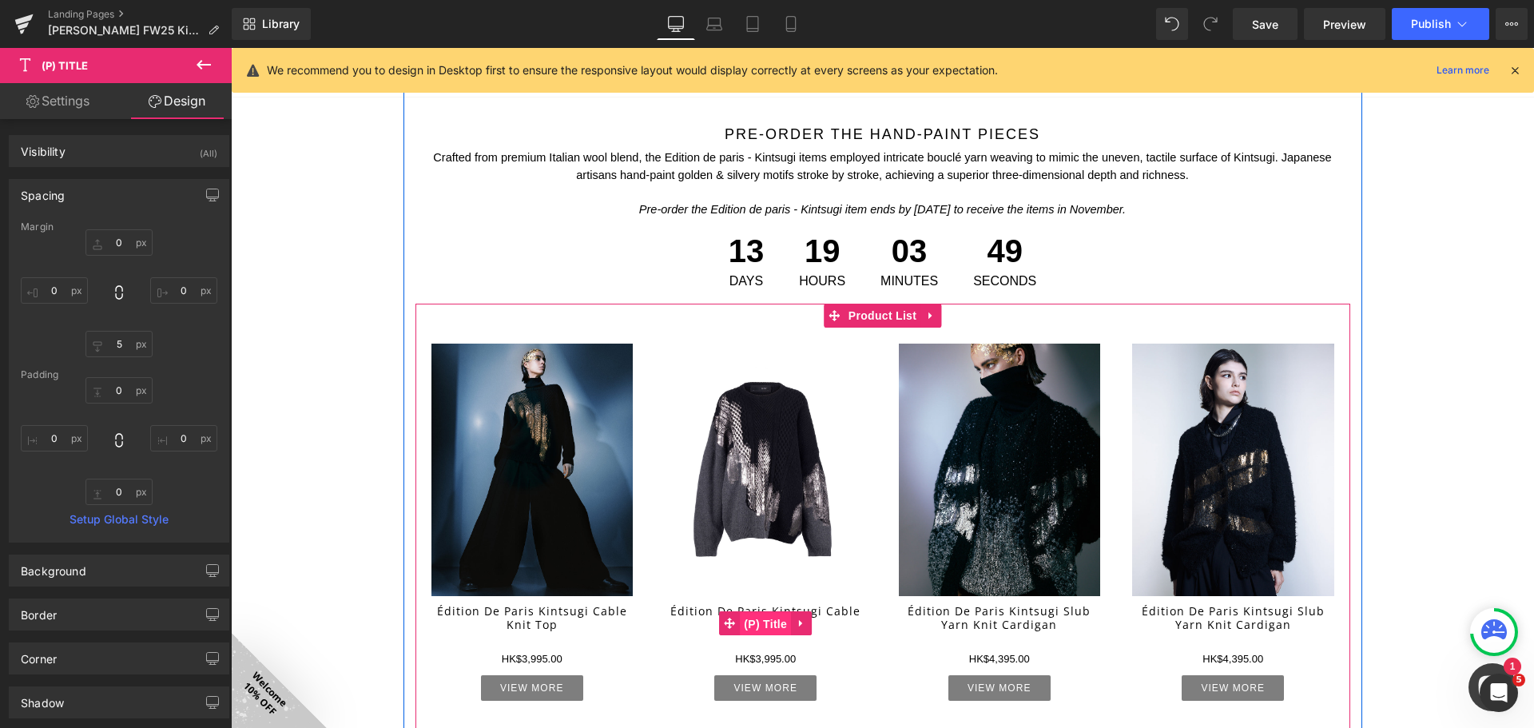
click at [757, 621] on span "(P) Title" at bounding box center [765, 624] width 51 height 24
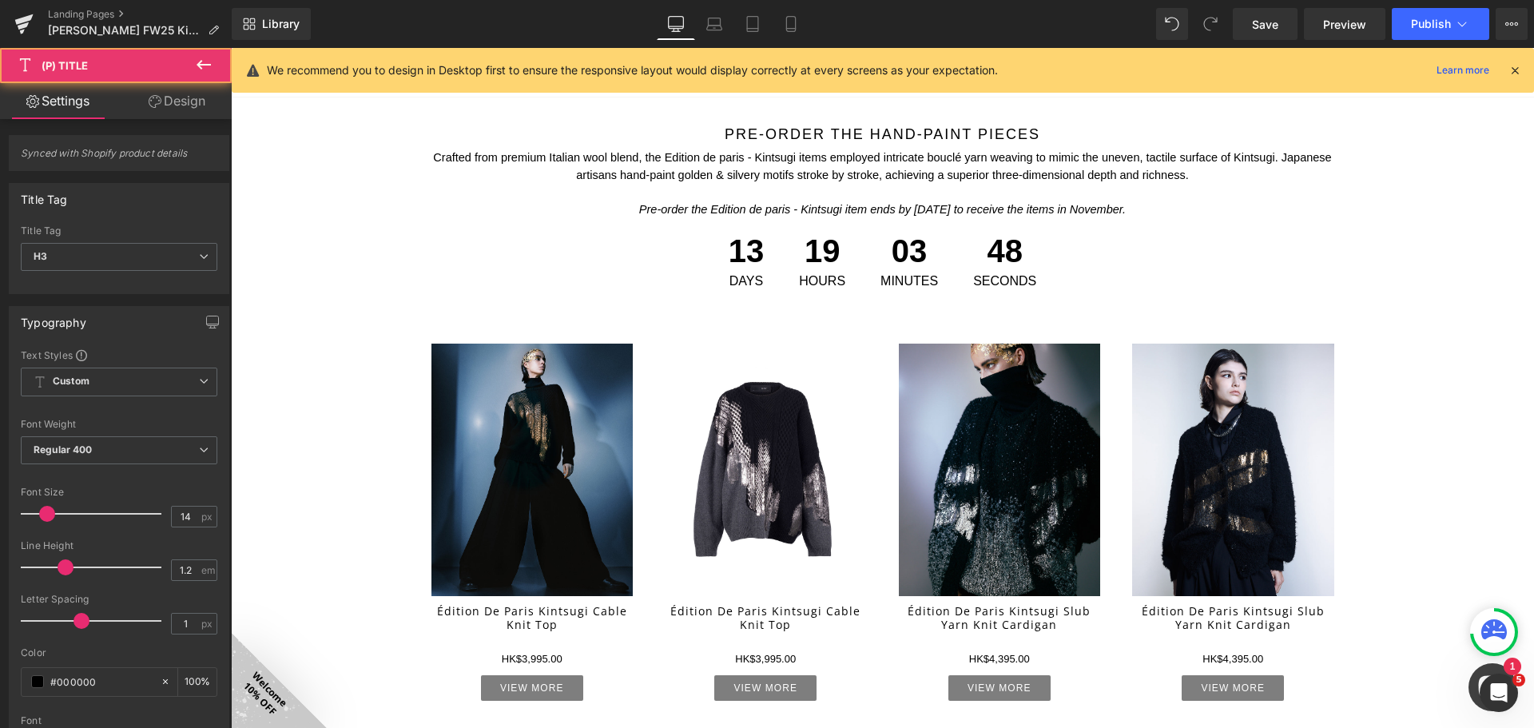
click at [165, 100] on link "Design" at bounding box center [177, 101] width 116 height 36
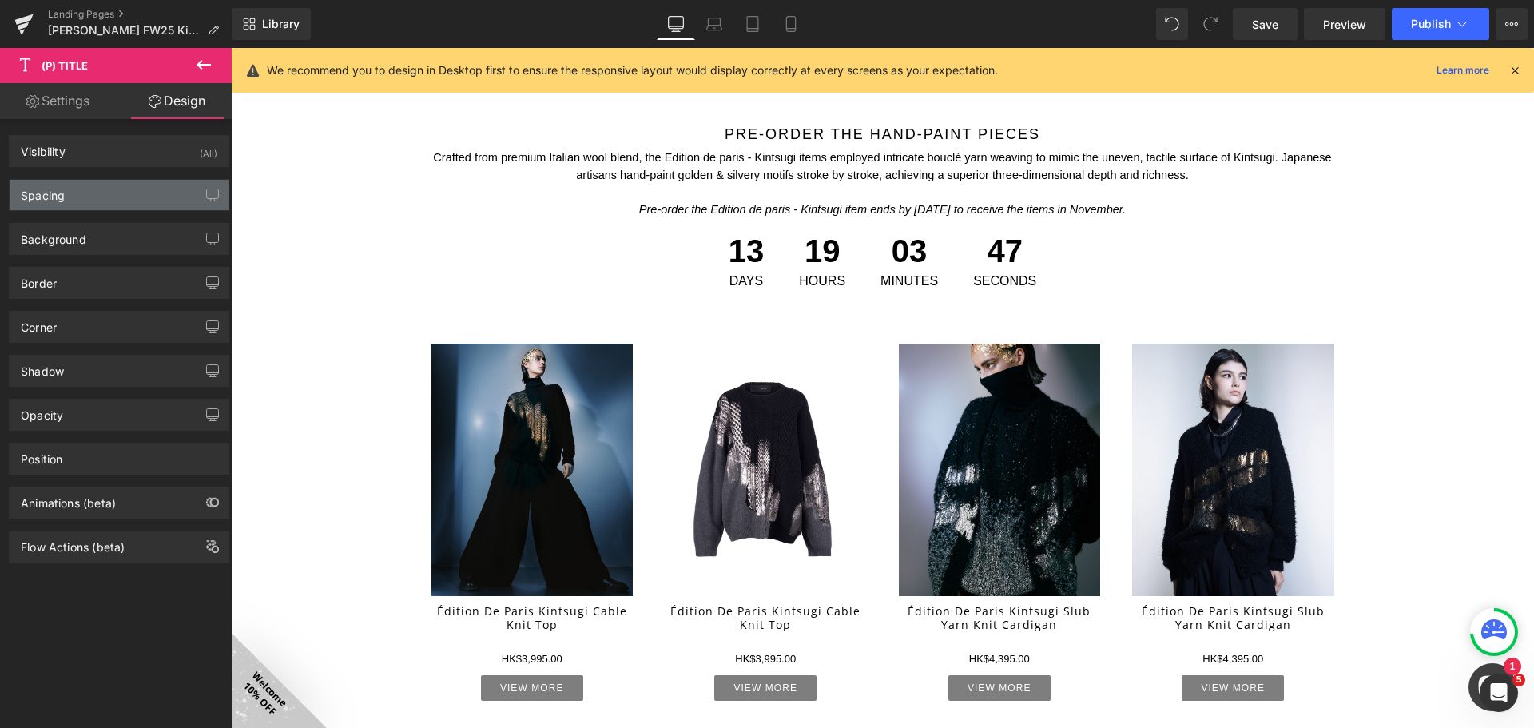
click at [103, 197] on div "Spacing" at bounding box center [119, 195] width 219 height 30
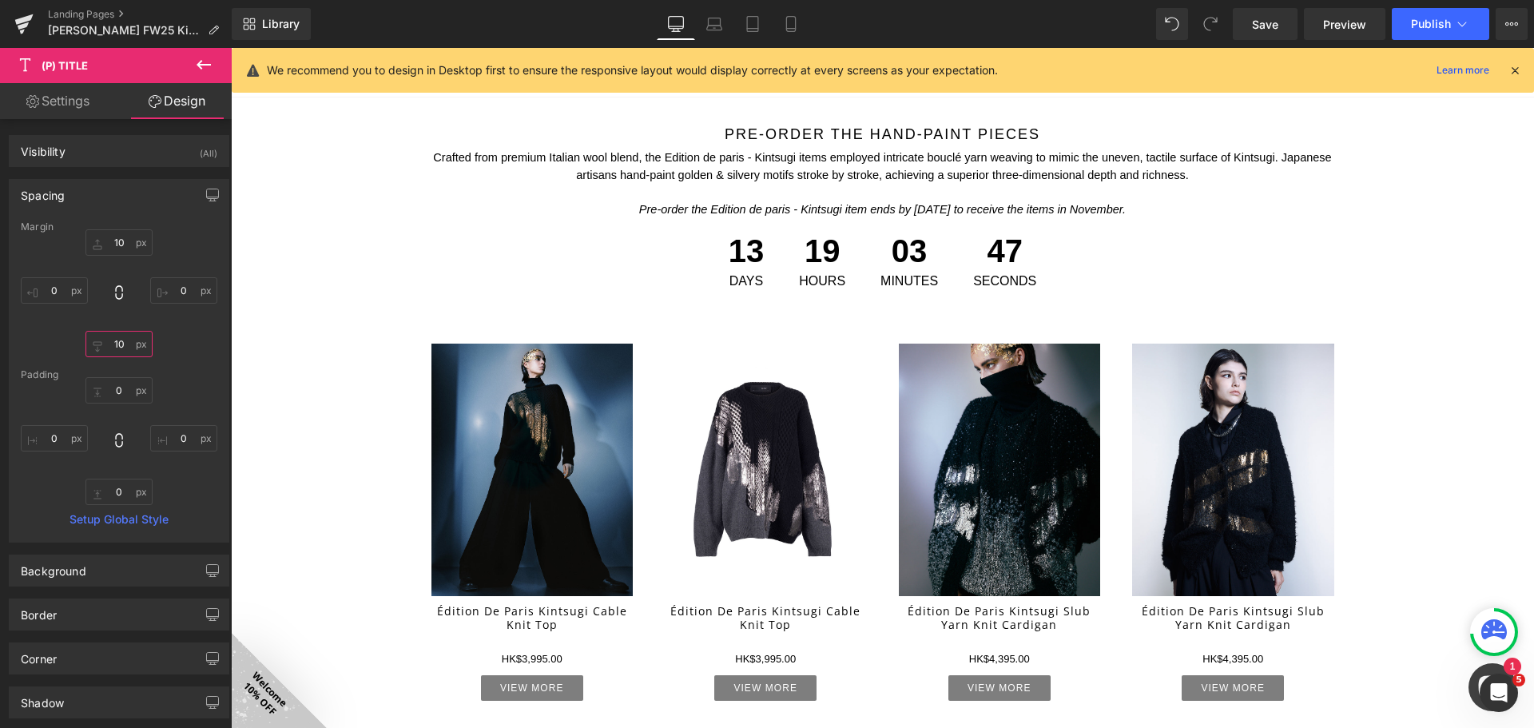
click at [119, 340] on input "10" at bounding box center [118, 344] width 67 height 26
type input "5"
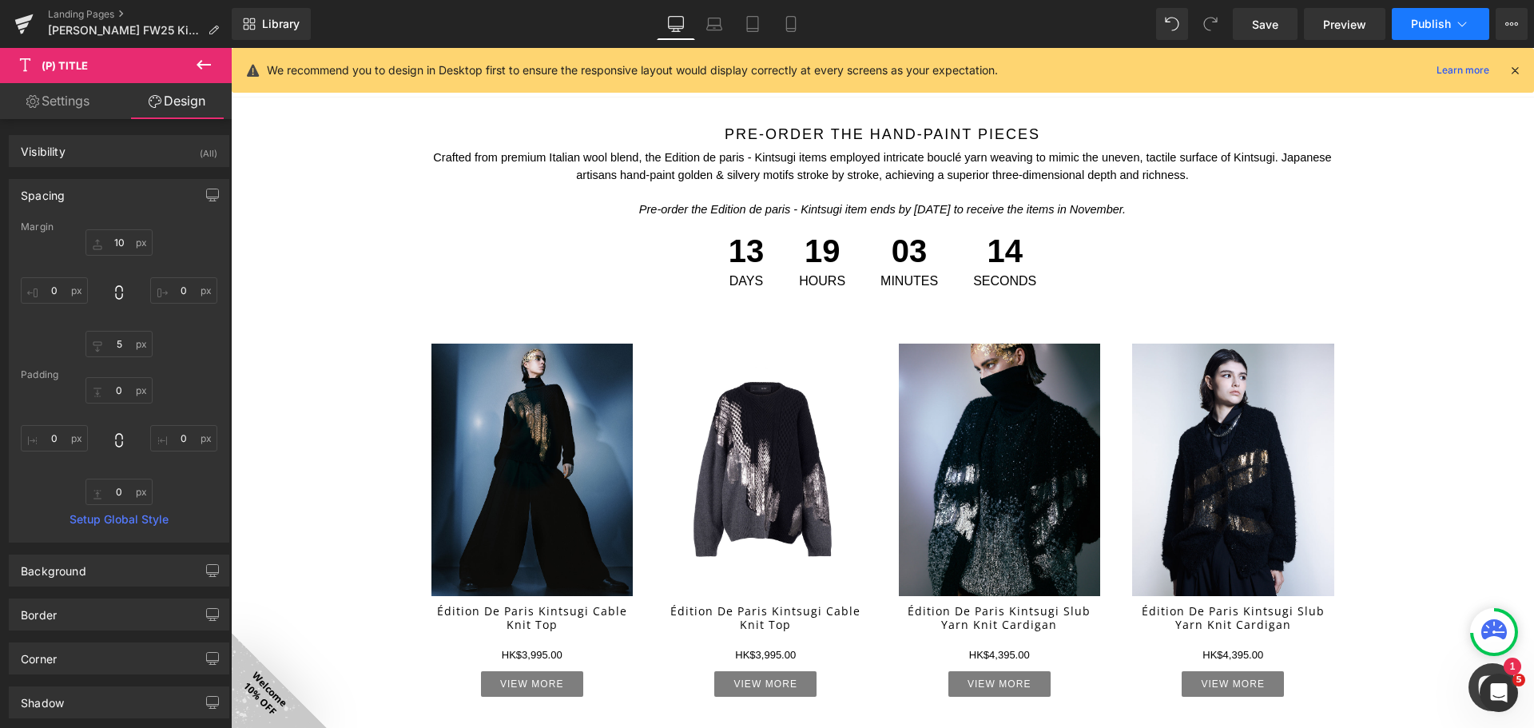
click at [1449, 13] on button "Publish" at bounding box center [1440, 24] width 97 height 32
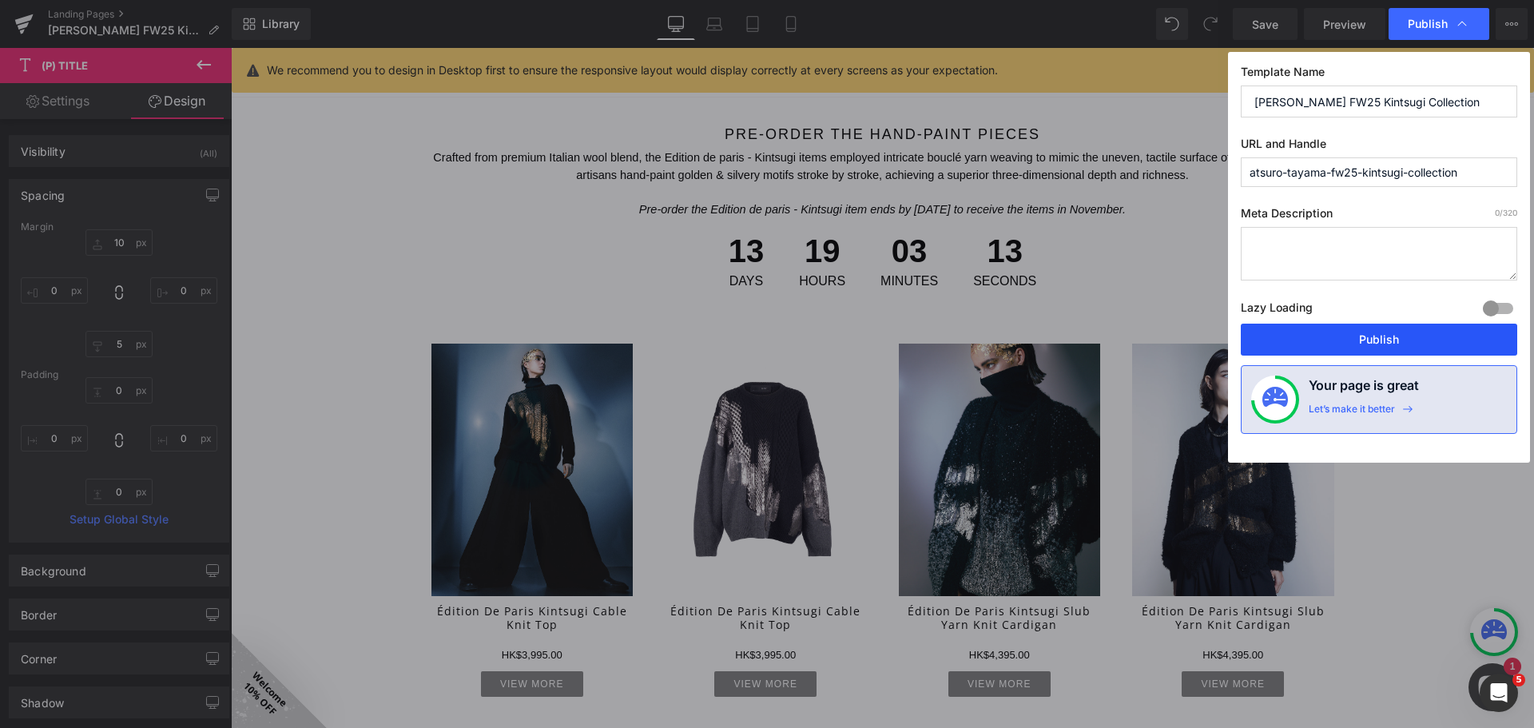
click at [1410, 340] on button "Publish" at bounding box center [1379, 340] width 276 height 32
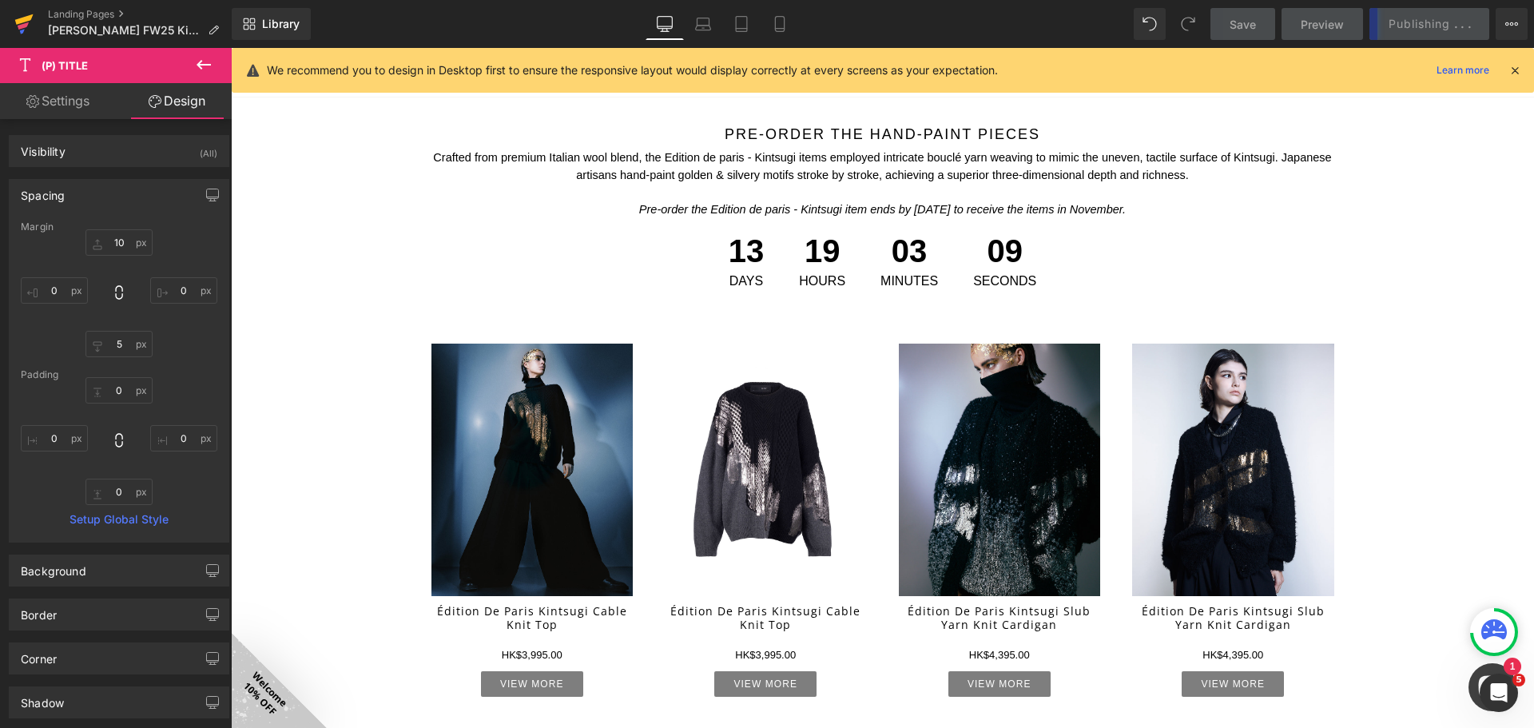
click at [22, 13] on icon at bounding box center [23, 24] width 19 height 40
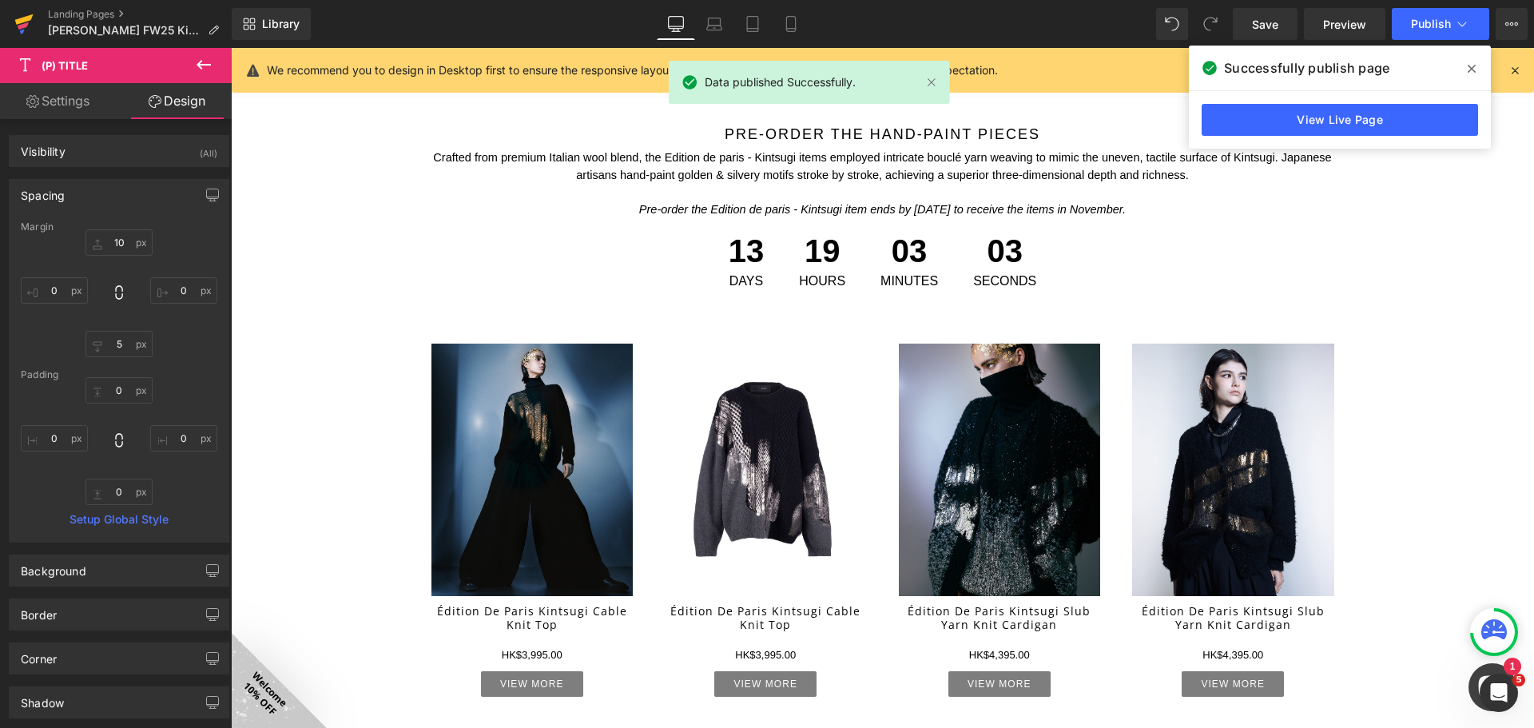
click at [30, 19] on icon at bounding box center [24, 19] width 18 height 10
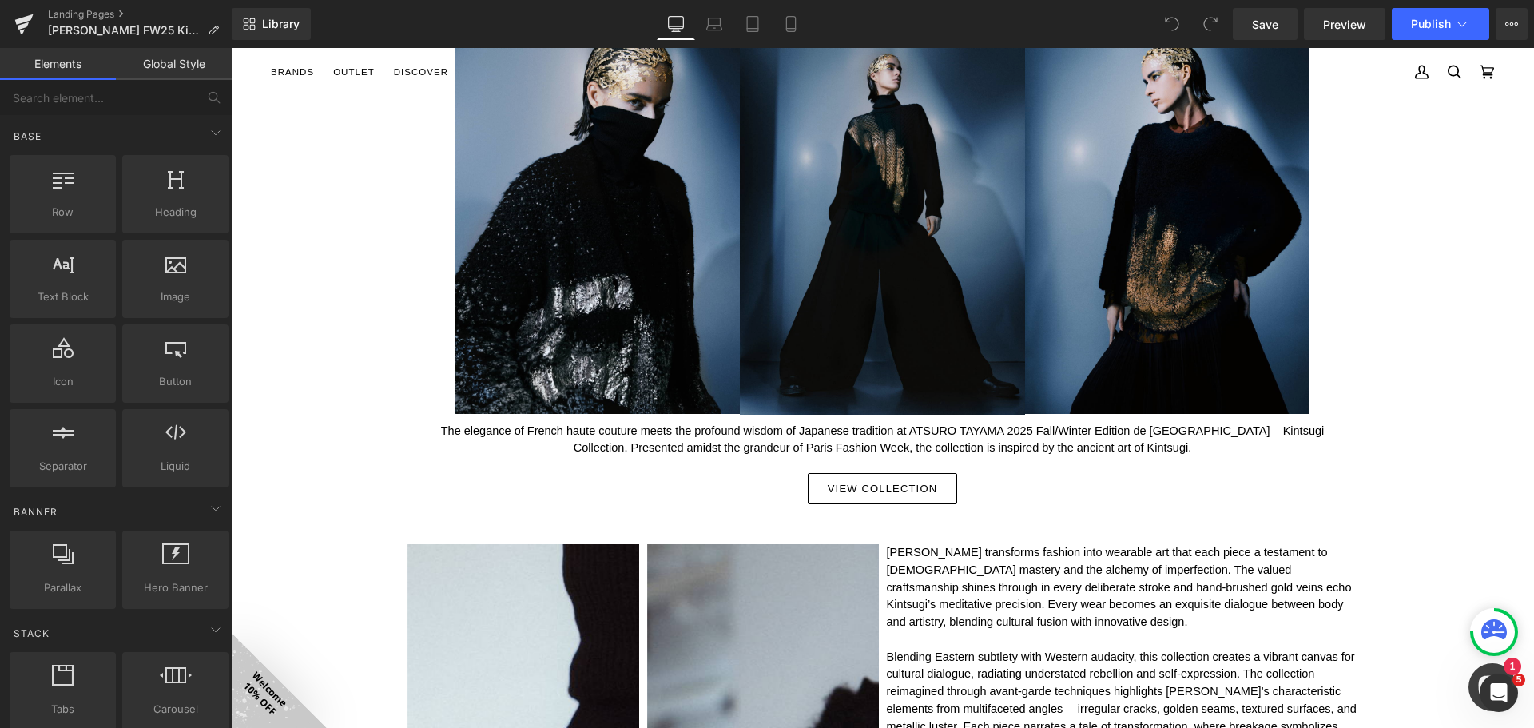
scroll to position [80, 0]
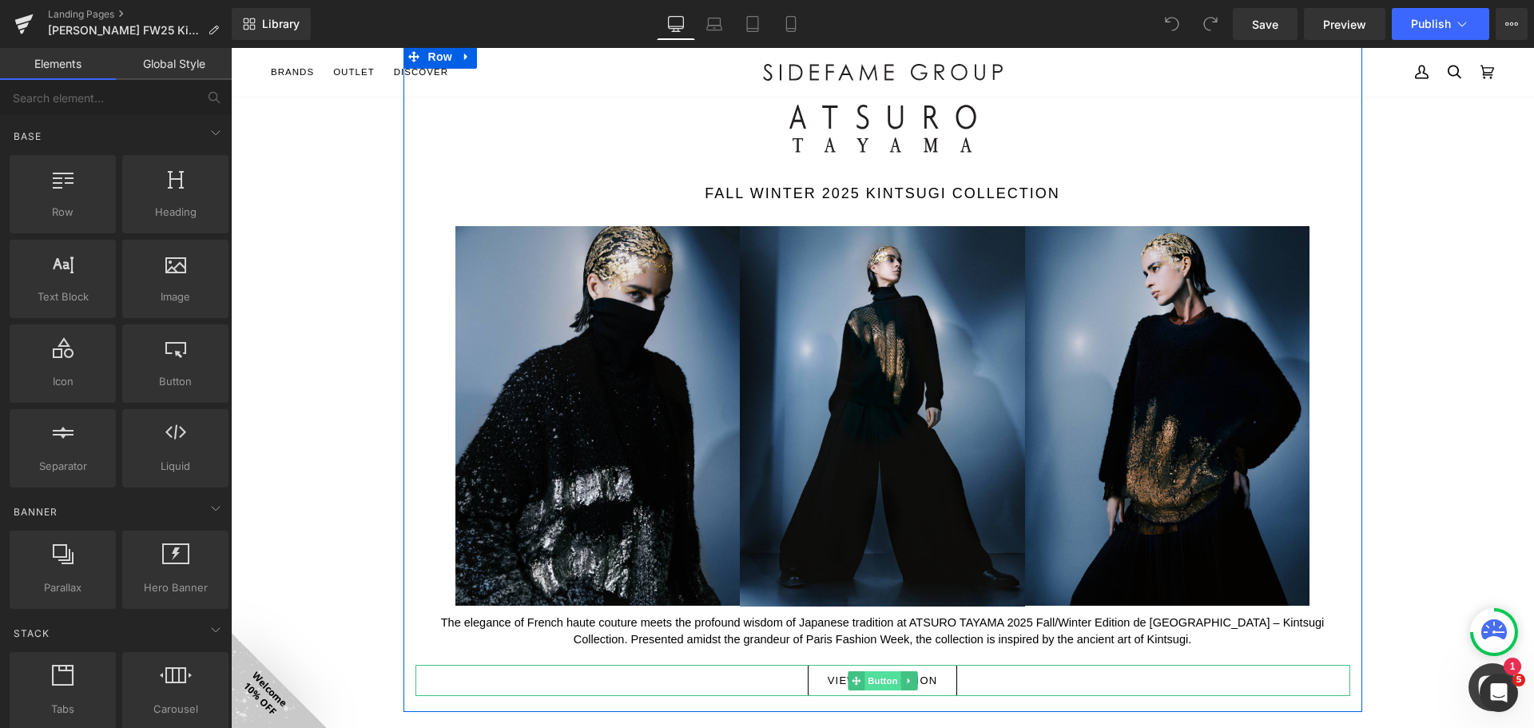
click at [880, 682] on span "Button" at bounding box center [882, 680] width 37 height 19
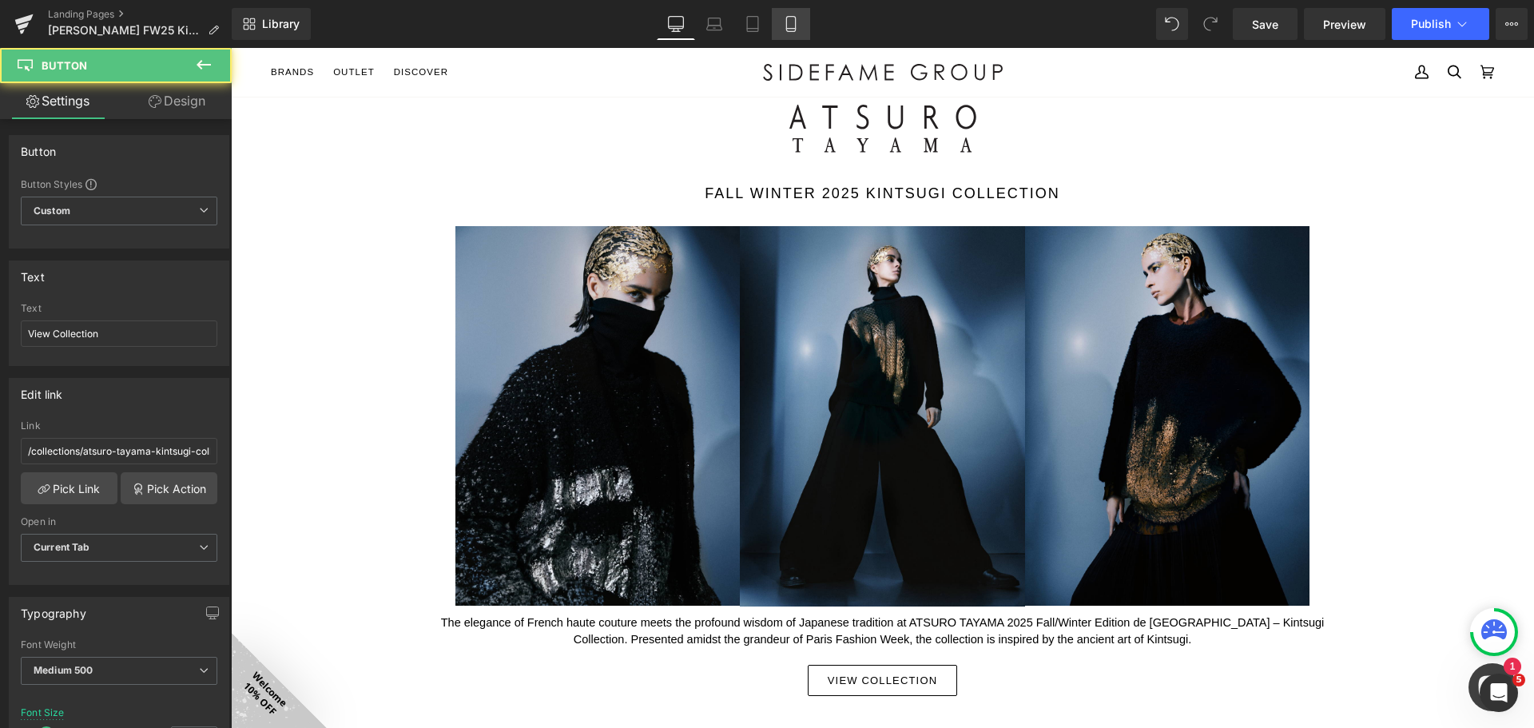
click at [792, 31] on icon at bounding box center [790, 24] width 9 height 15
type input "12.5"
type input "100"
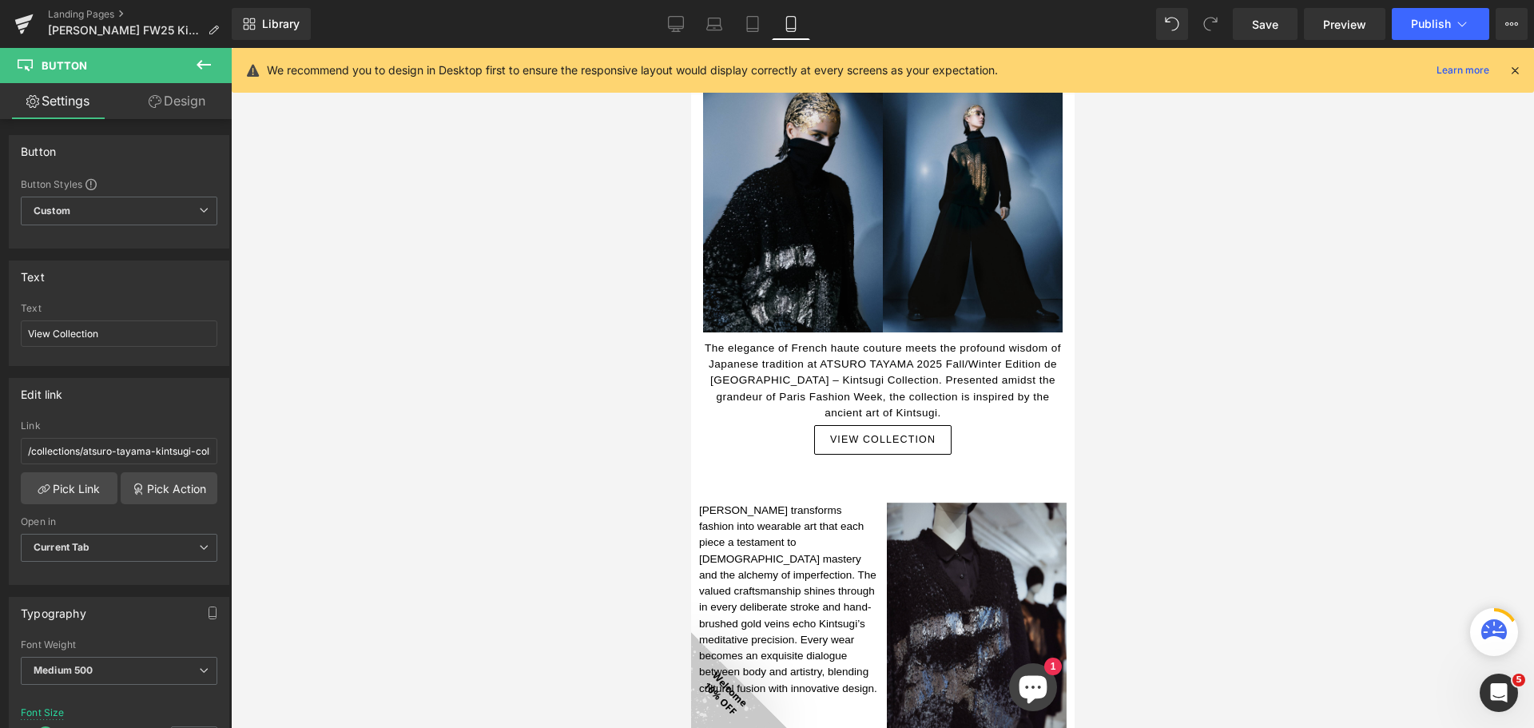
scroll to position [292, 0]
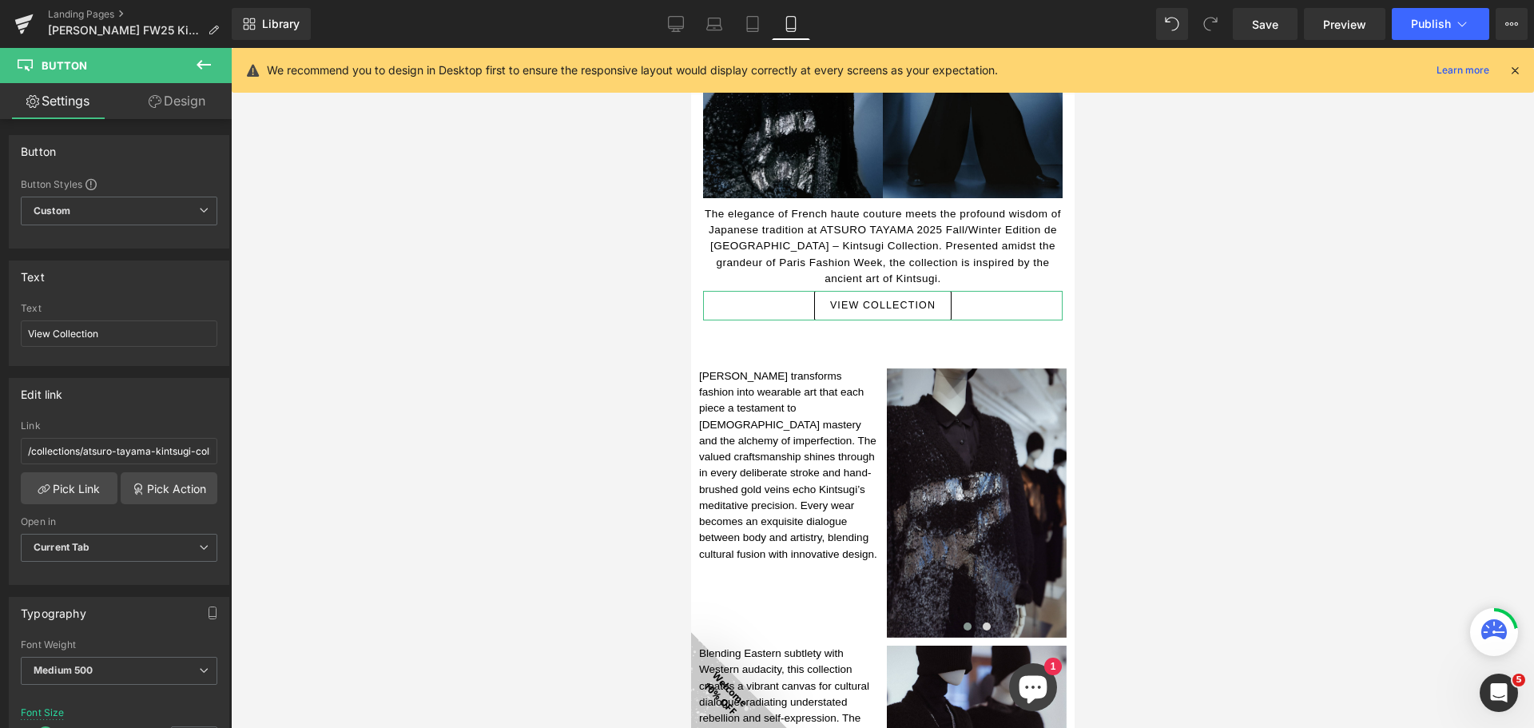
click at [152, 99] on icon at bounding box center [155, 101] width 13 height 13
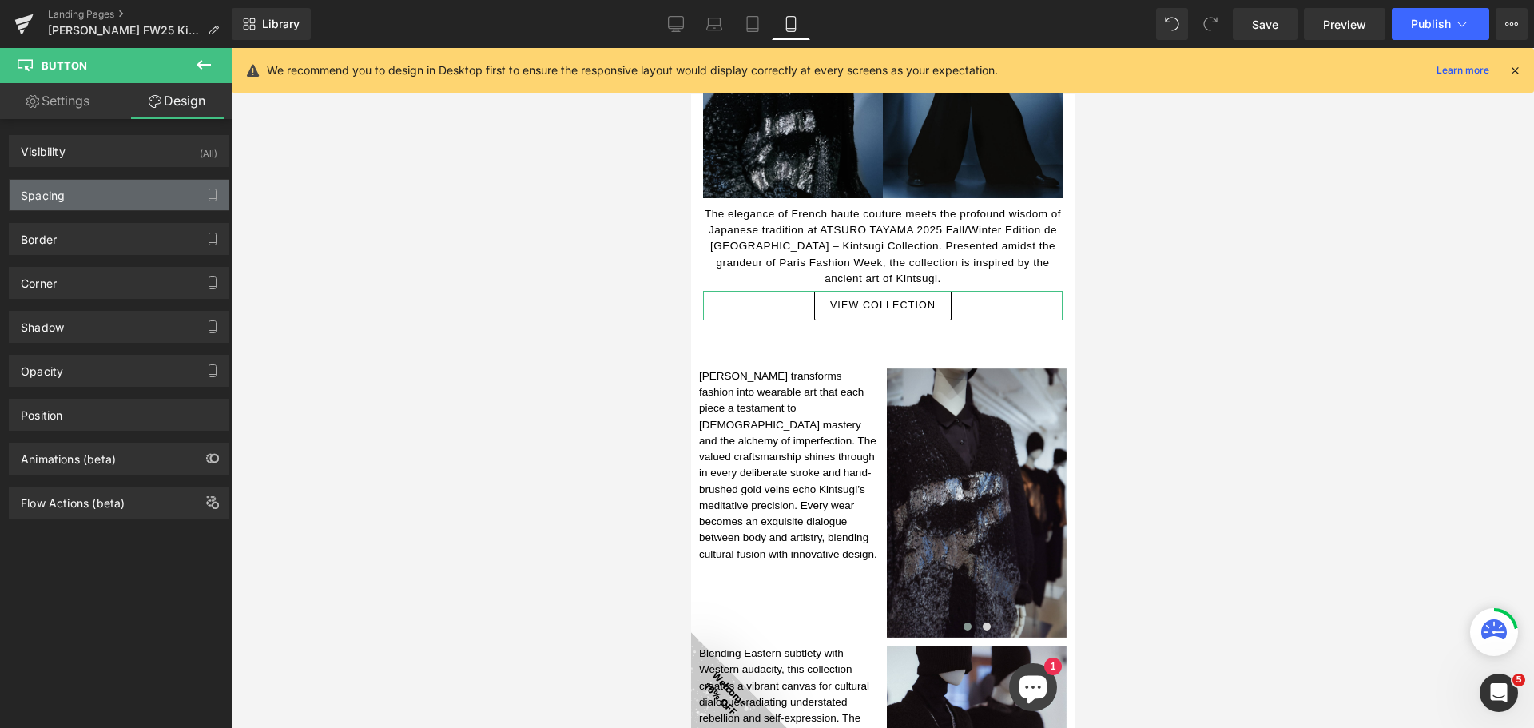
click at [142, 190] on div "Spacing" at bounding box center [119, 195] width 219 height 30
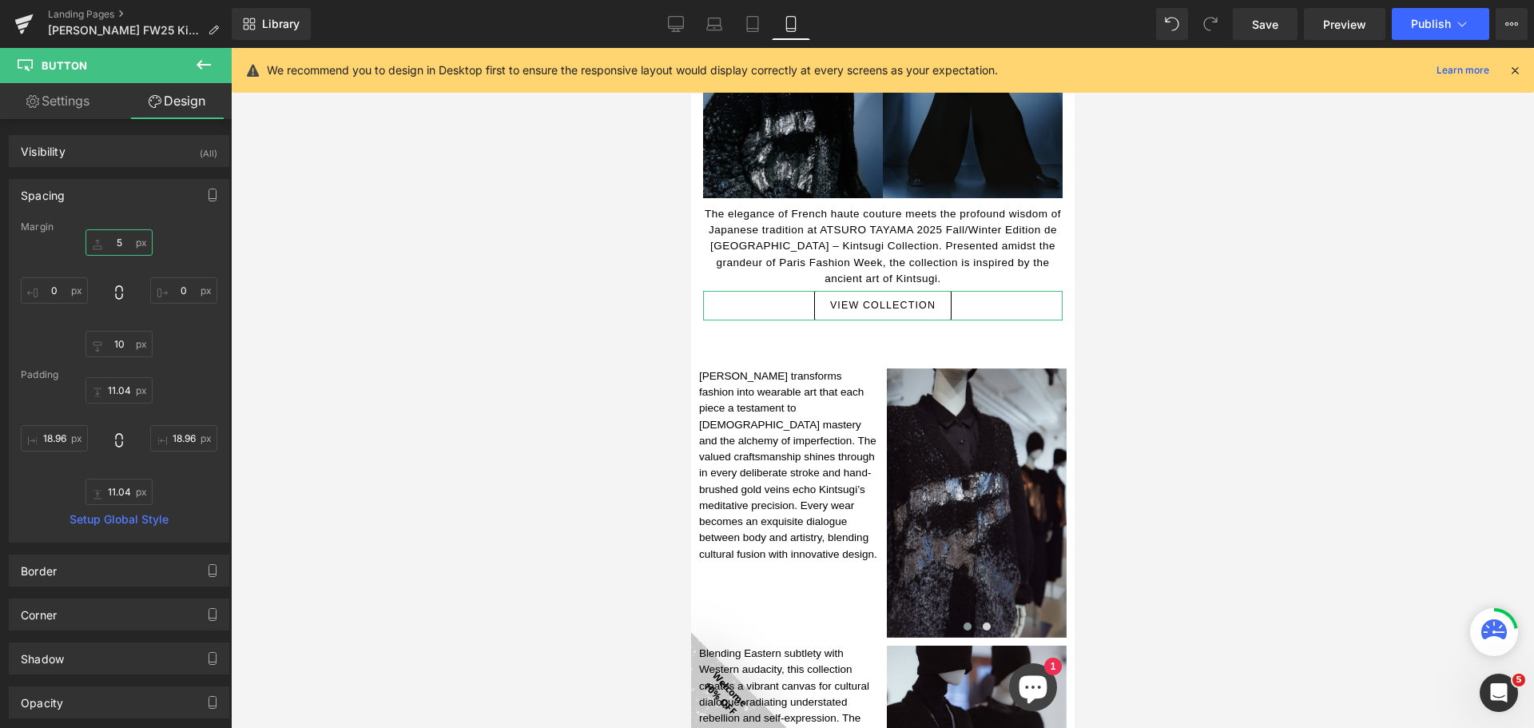
click at [125, 240] on input "5" at bounding box center [118, 242] width 67 height 26
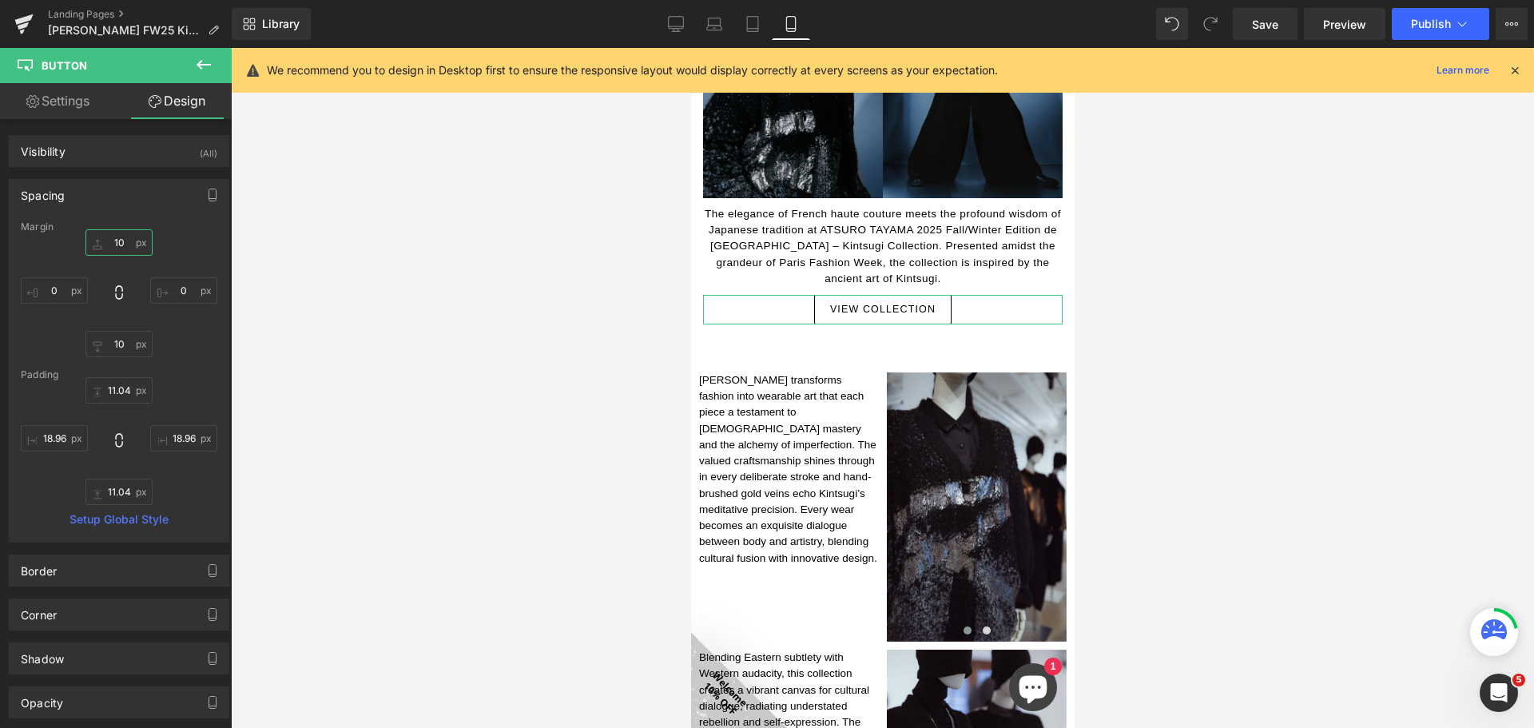
type input "10"
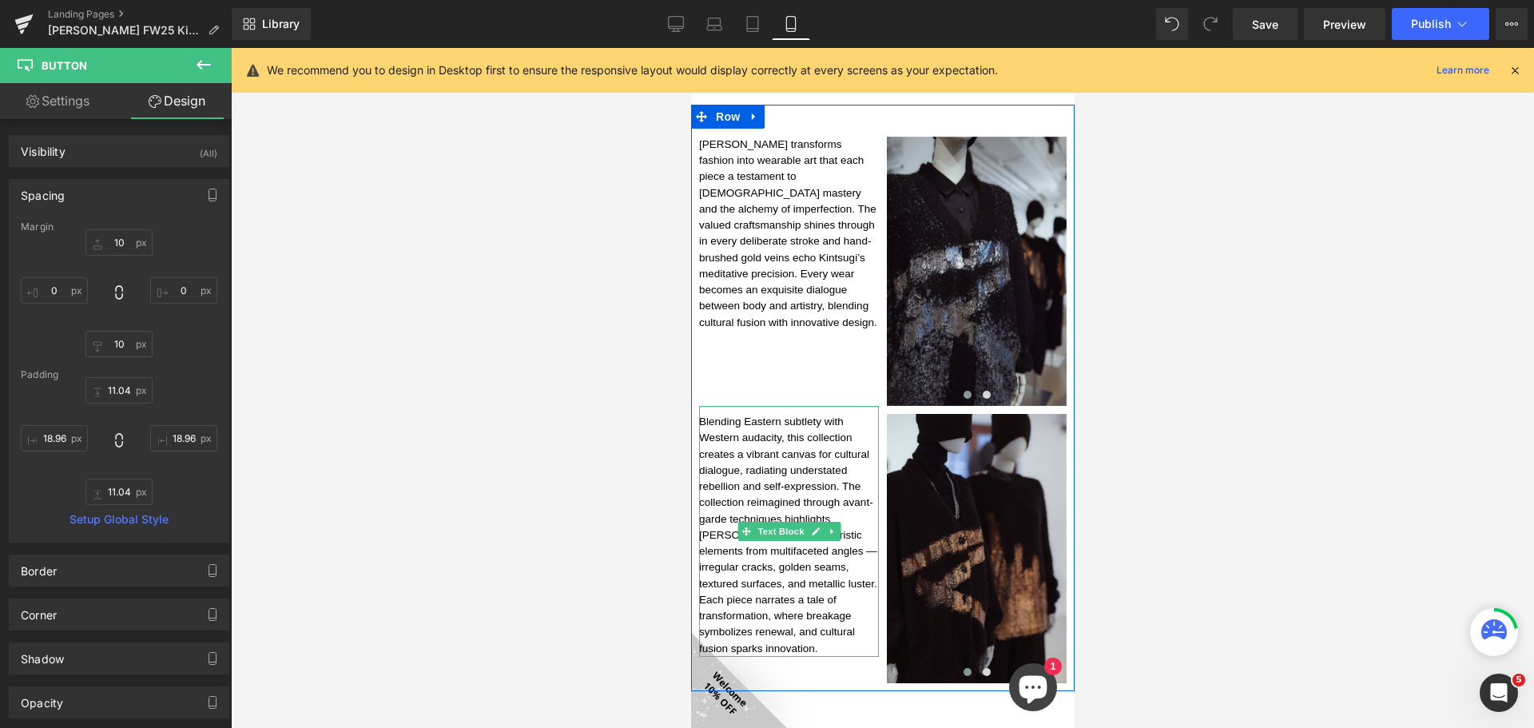
scroll to position [532, 0]
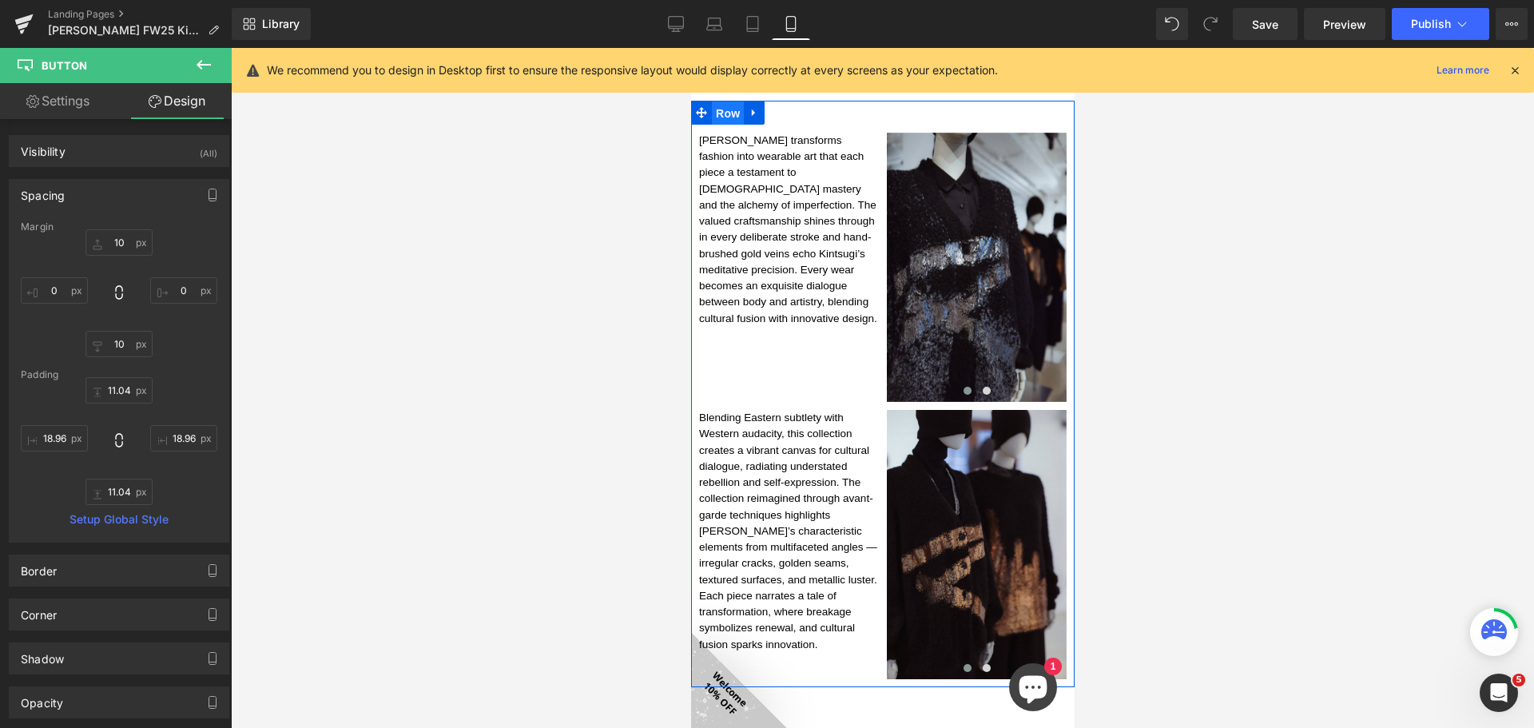
click at [737, 111] on span "Row" at bounding box center [727, 113] width 32 height 24
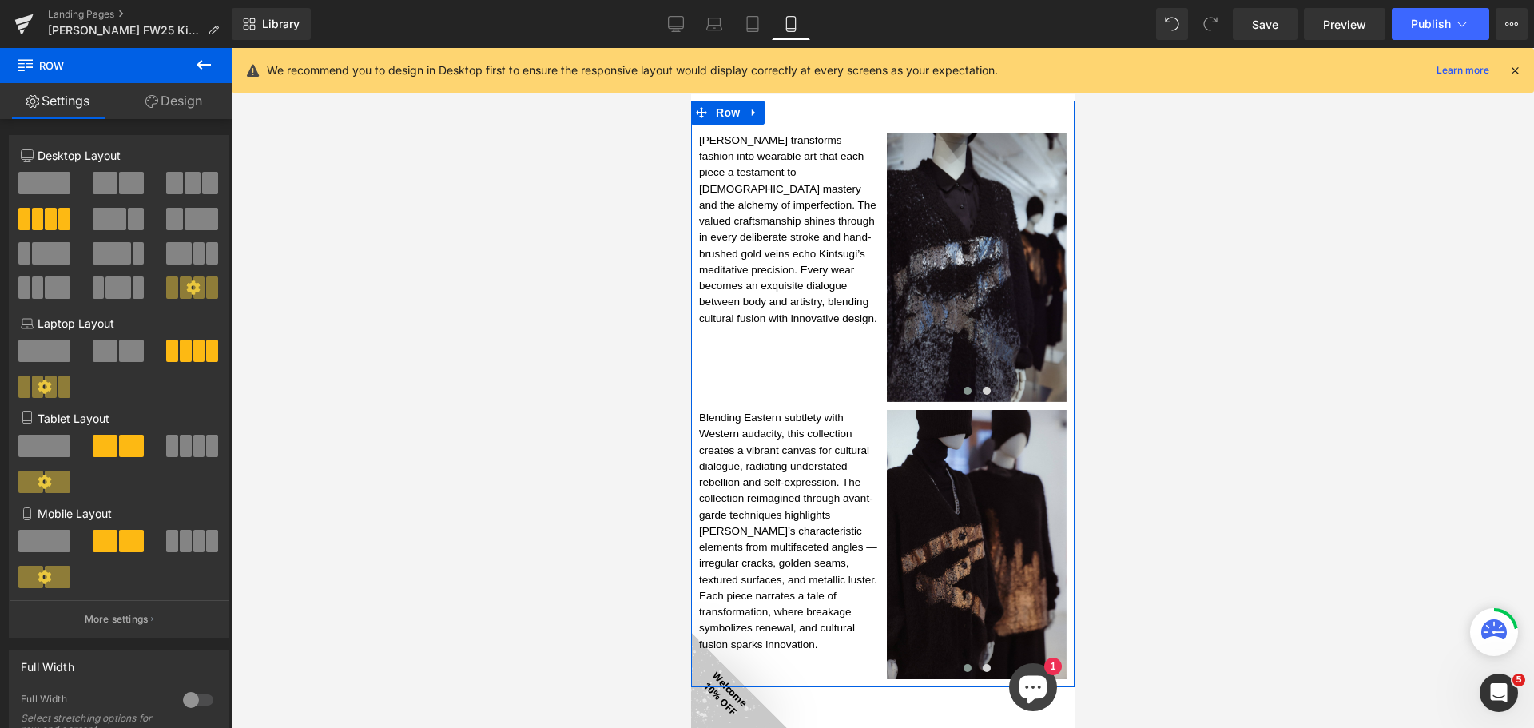
click at [48, 581] on icon at bounding box center [45, 577] width 14 height 14
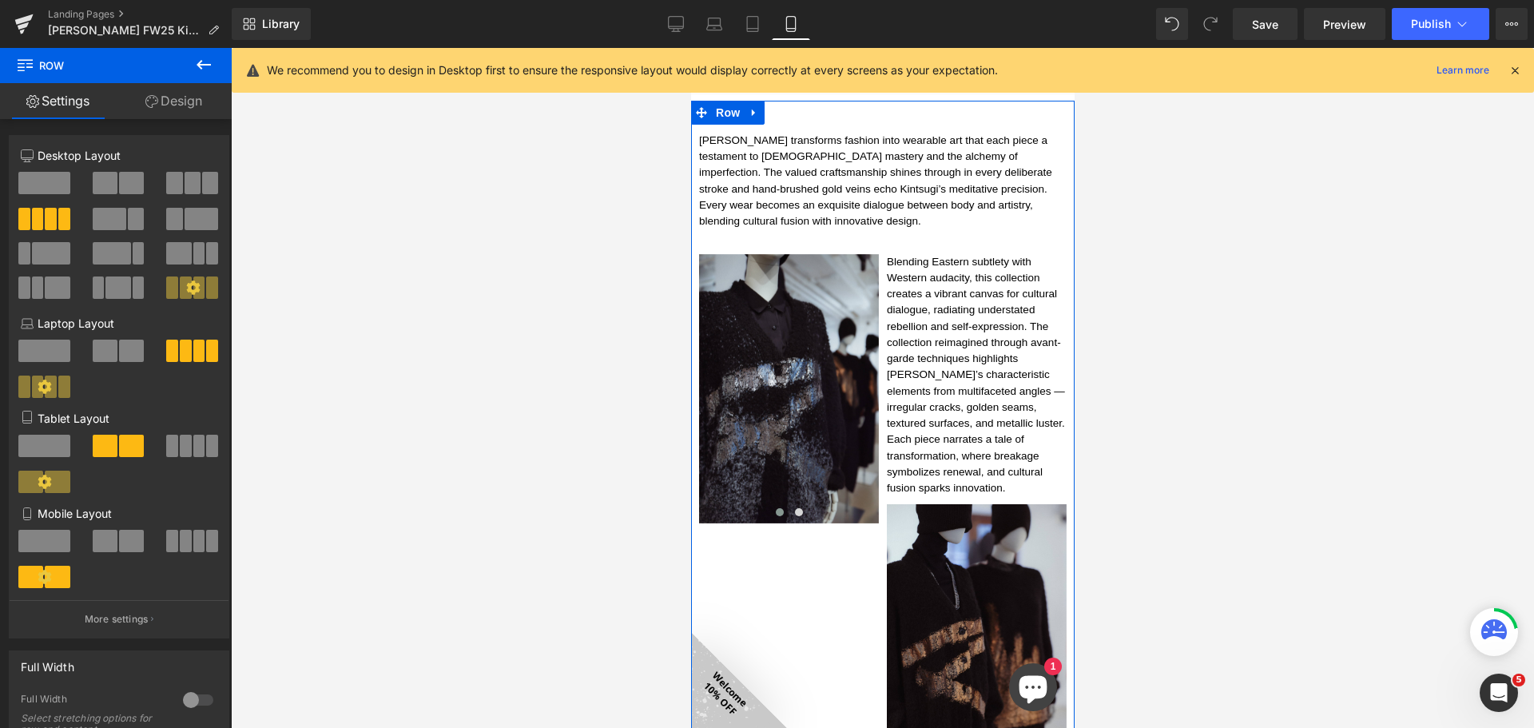
drag, startPoint x: 122, startPoint y: 545, endPoint x: 132, endPoint y: 546, distance: 9.6
click at [122, 544] on span at bounding box center [131, 541] width 25 height 22
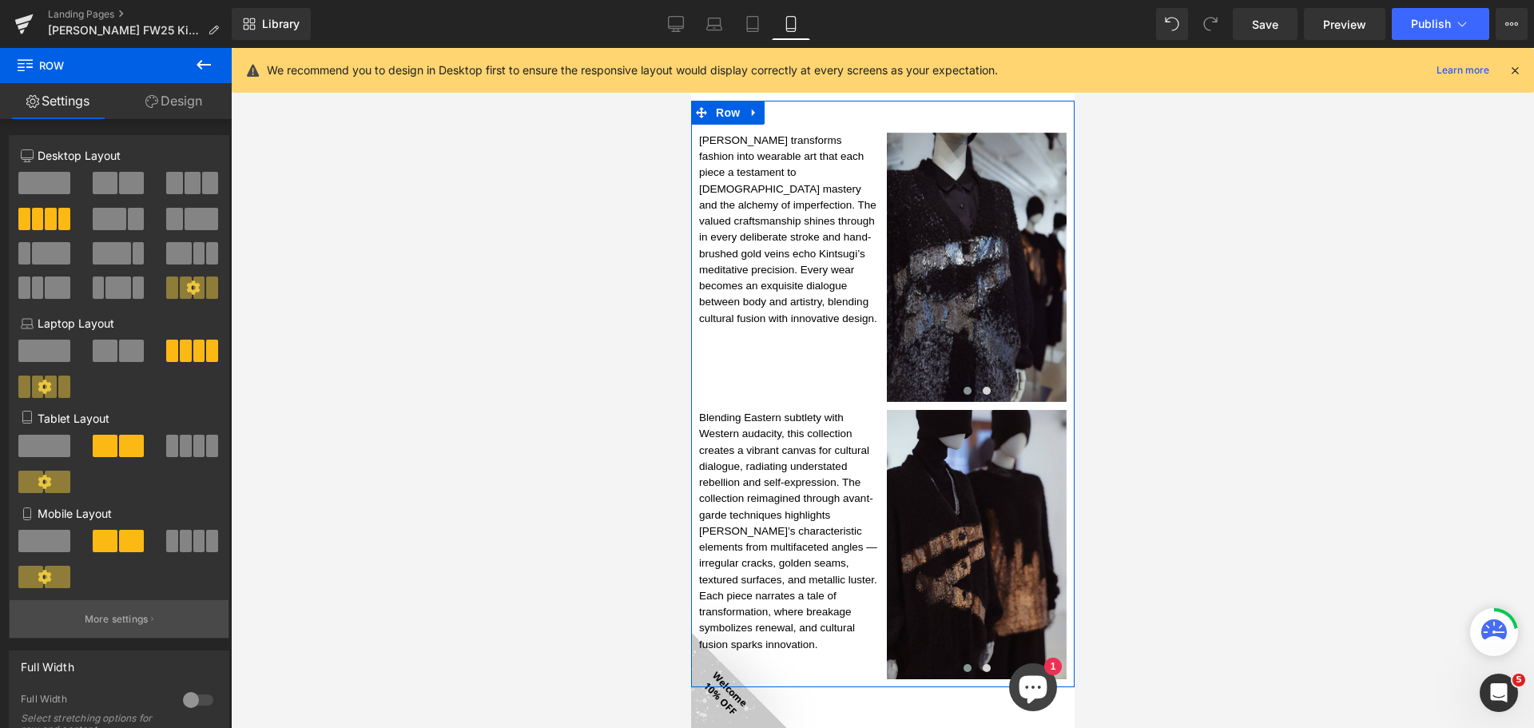
click at [135, 615] on p "More settings" at bounding box center [117, 619] width 64 height 14
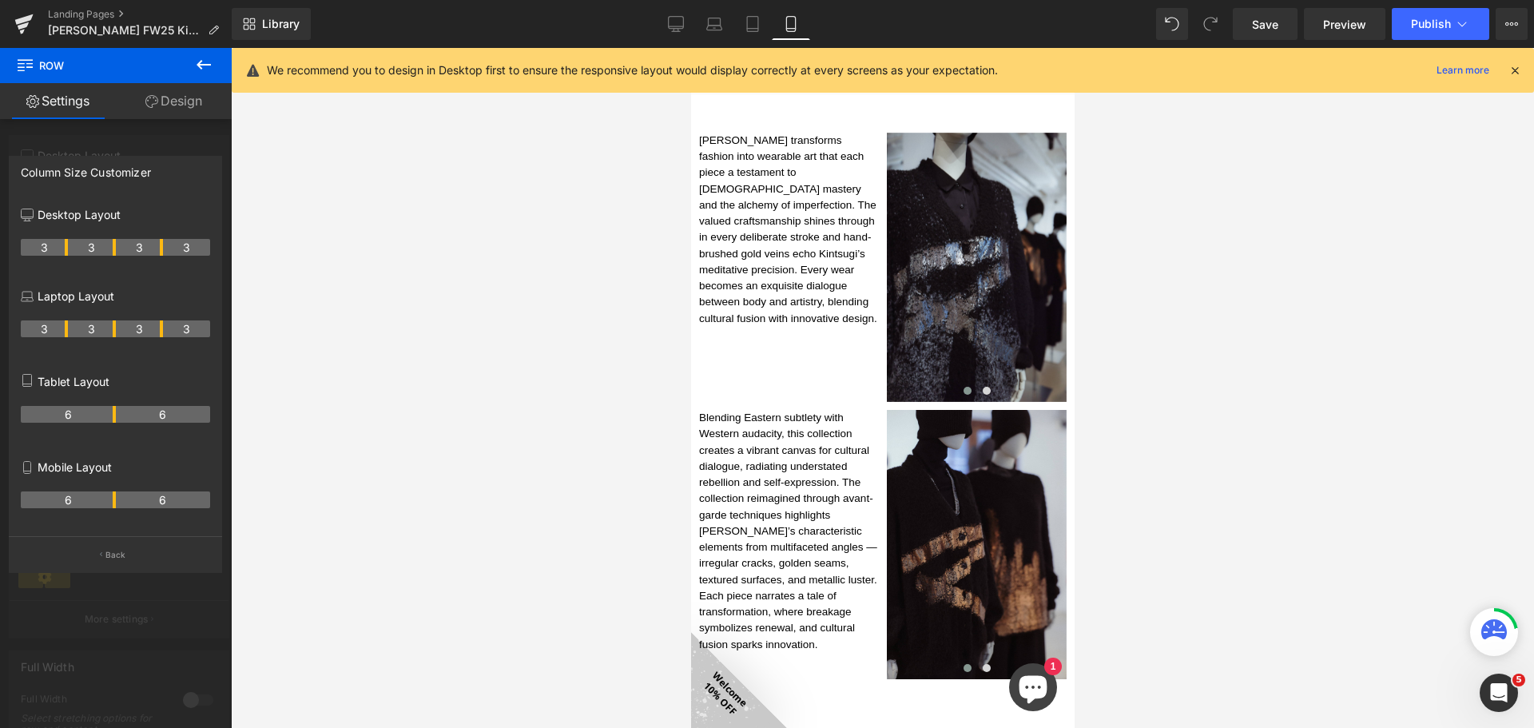
click at [203, 66] on icon at bounding box center [204, 65] width 14 height 10
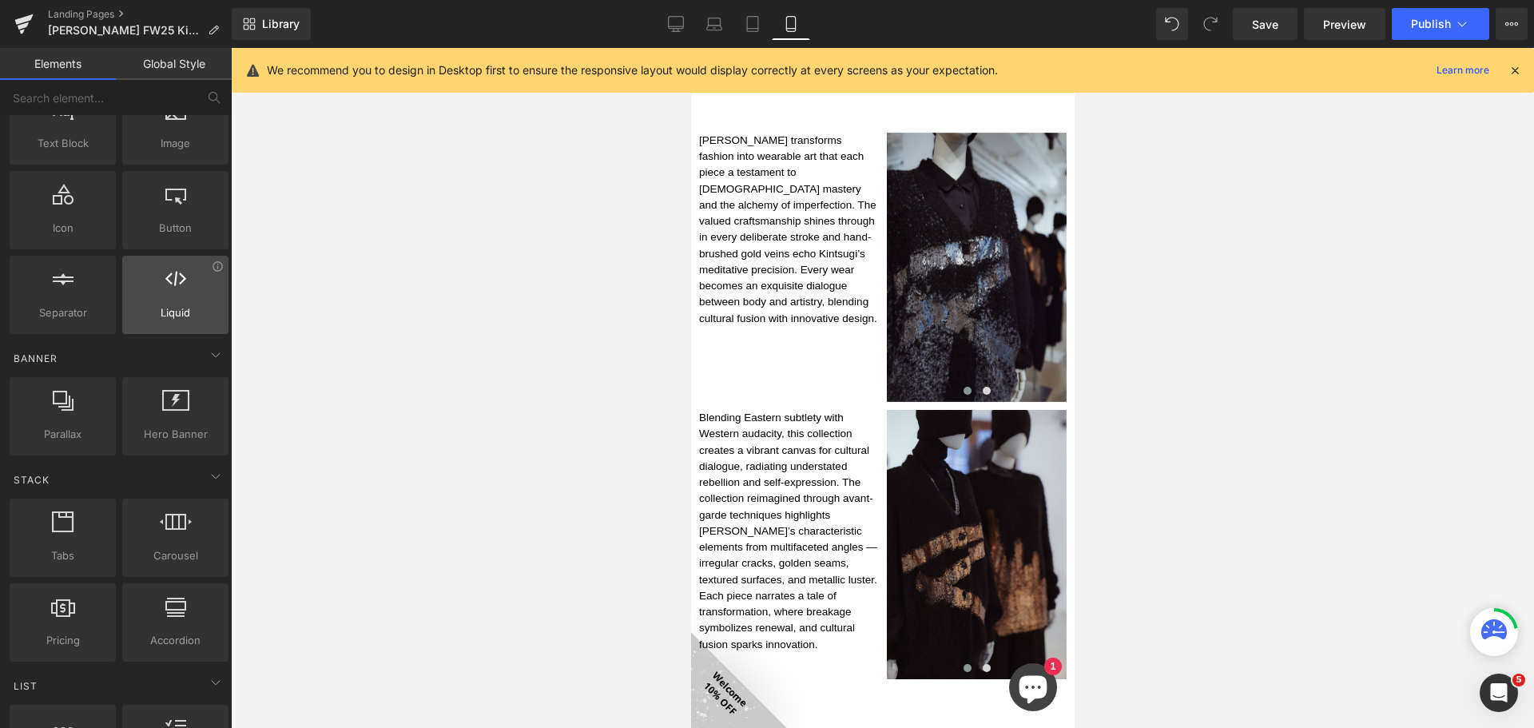
scroll to position [160, 0]
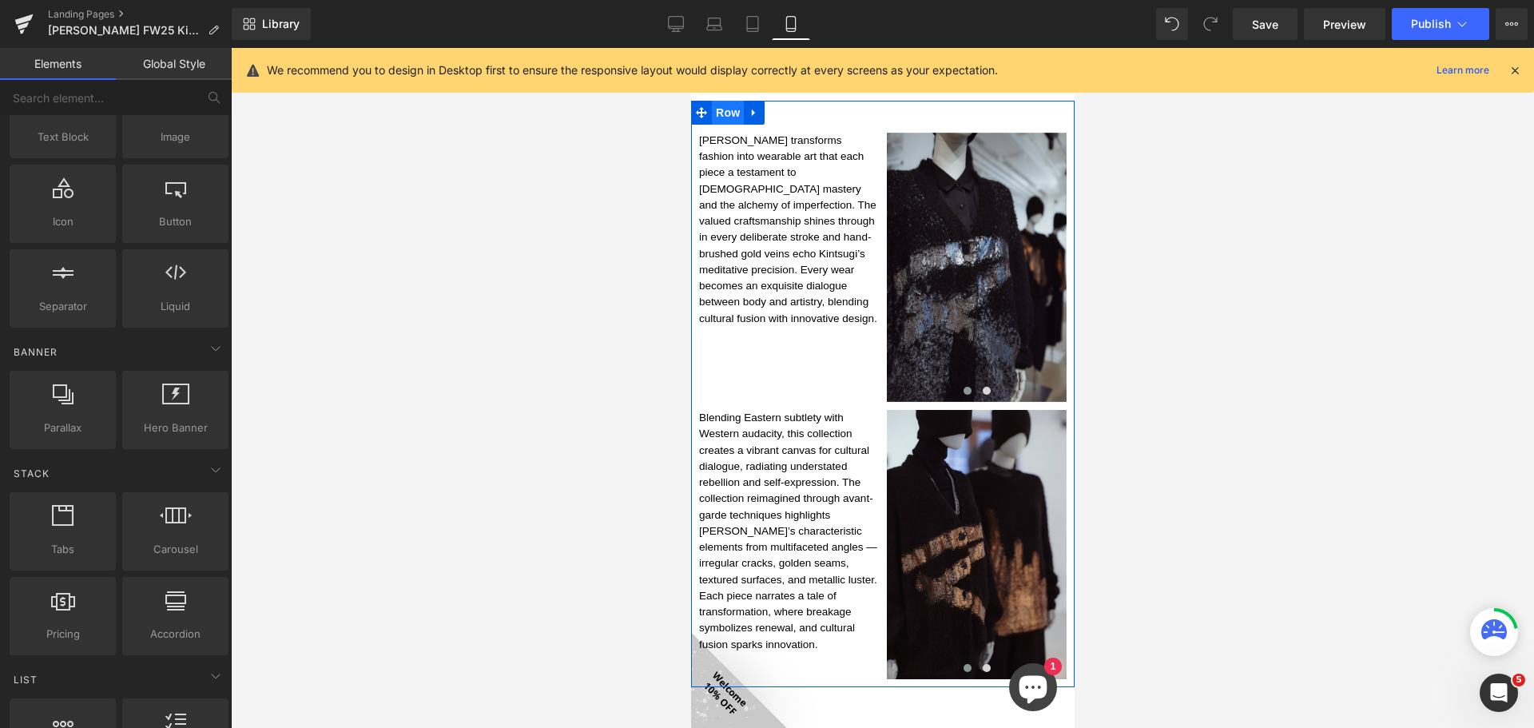
click at [738, 107] on span "Row" at bounding box center [727, 113] width 32 height 24
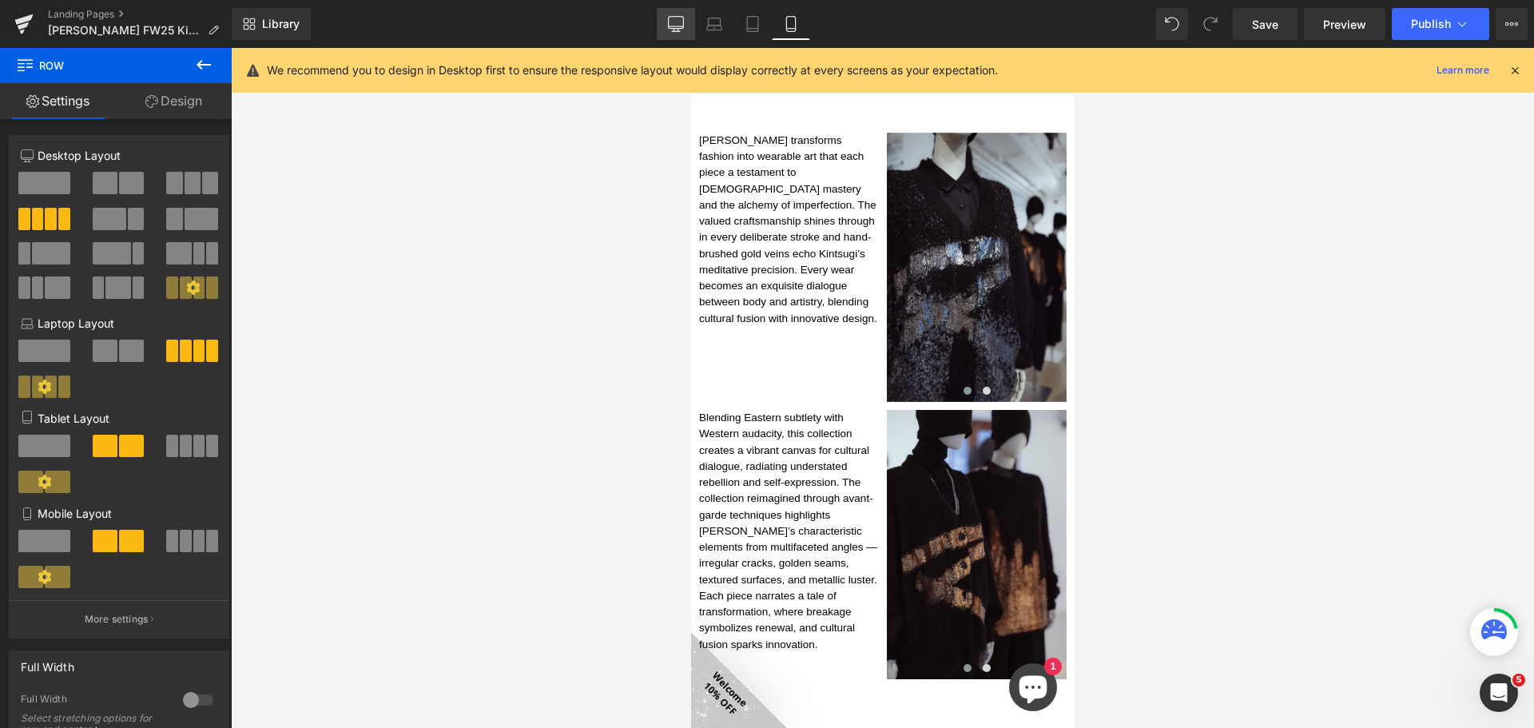
click at [667, 23] on link "Desktop" at bounding box center [676, 24] width 38 height 32
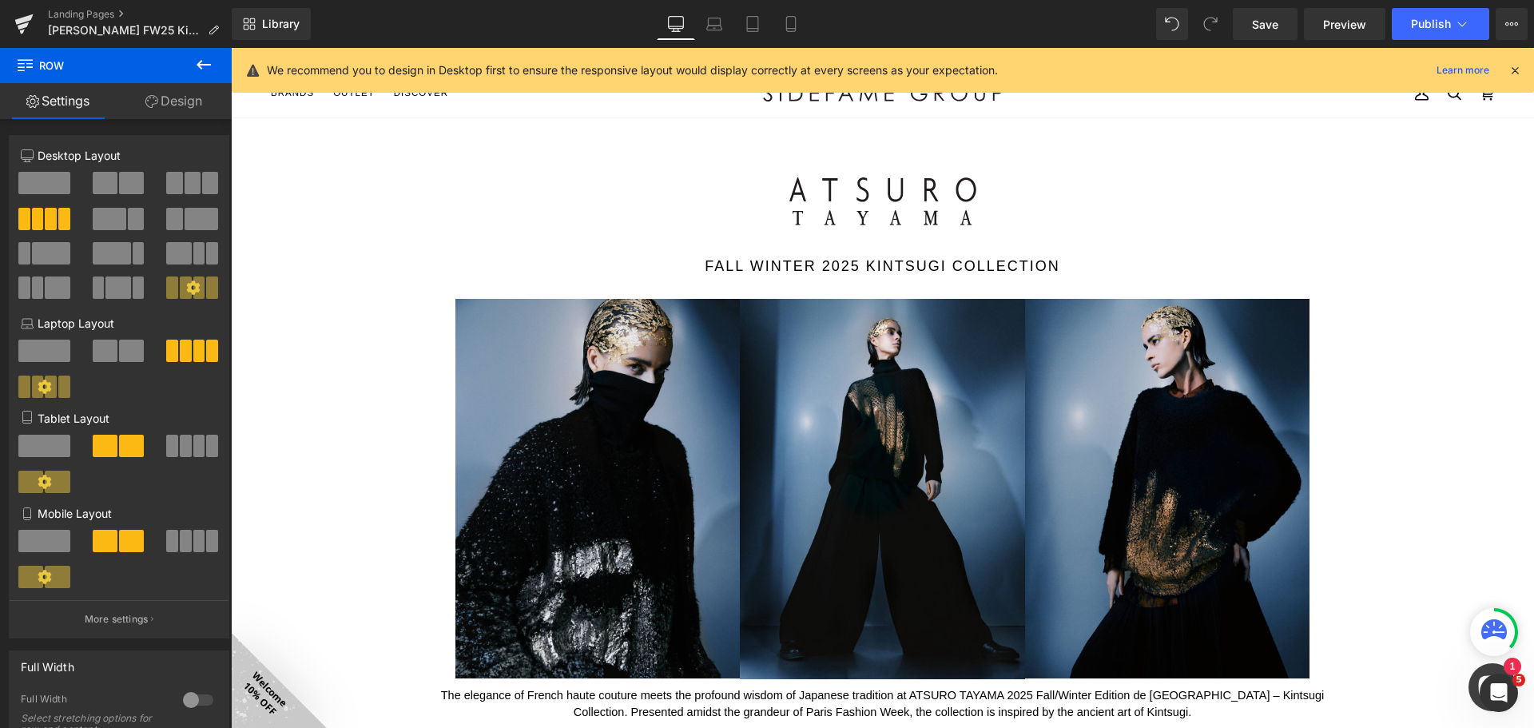
scroll to position [0, 0]
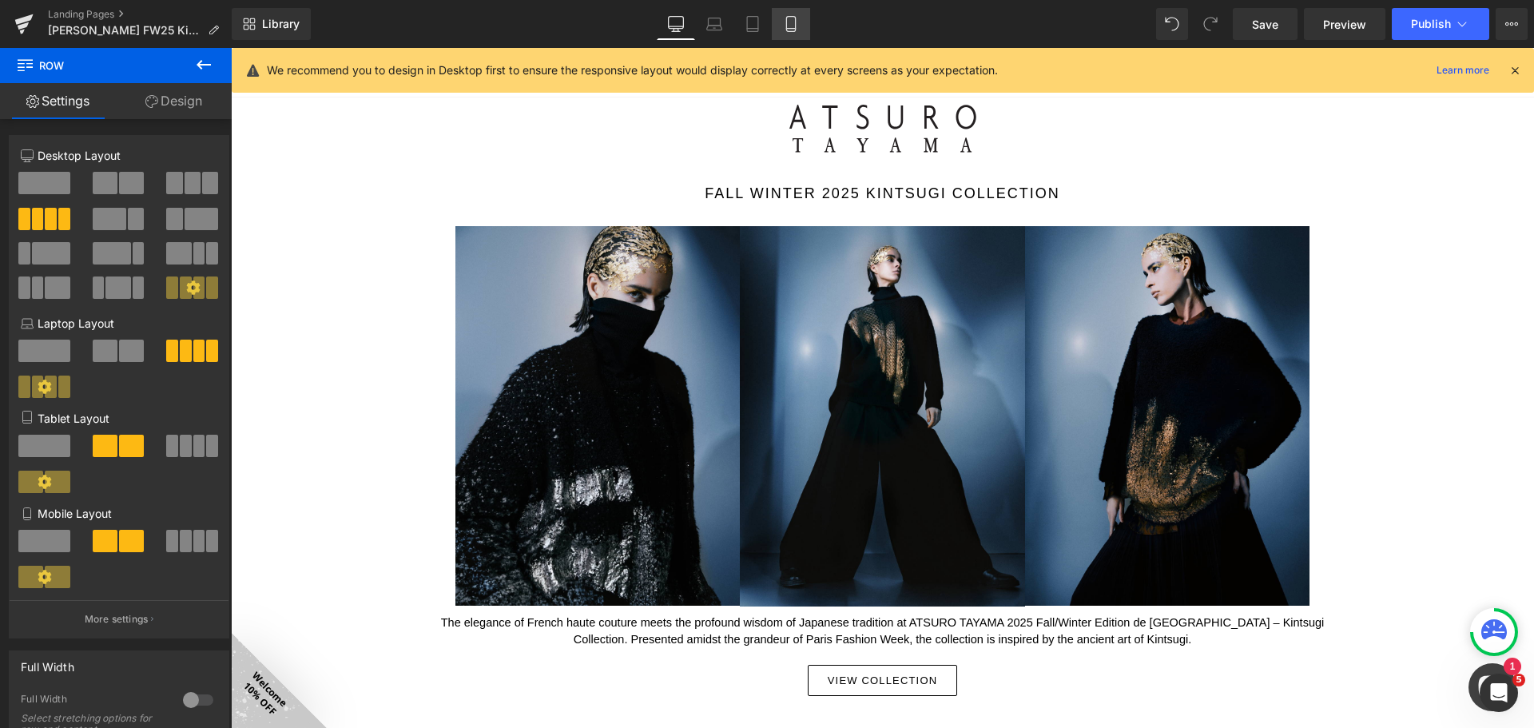
click at [793, 14] on link "Mobile" at bounding box center [791, 24] width 38 height 32
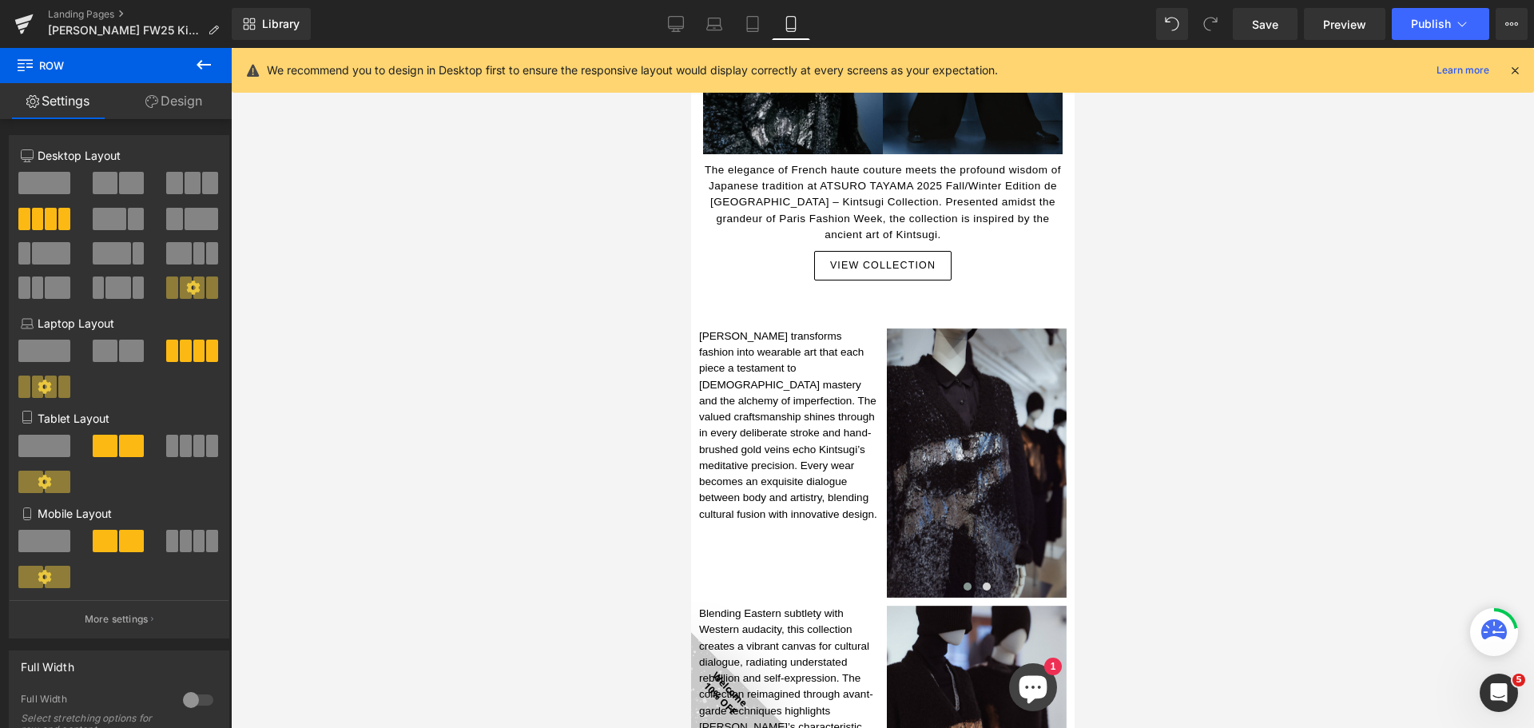
scroll to position [342, 0]
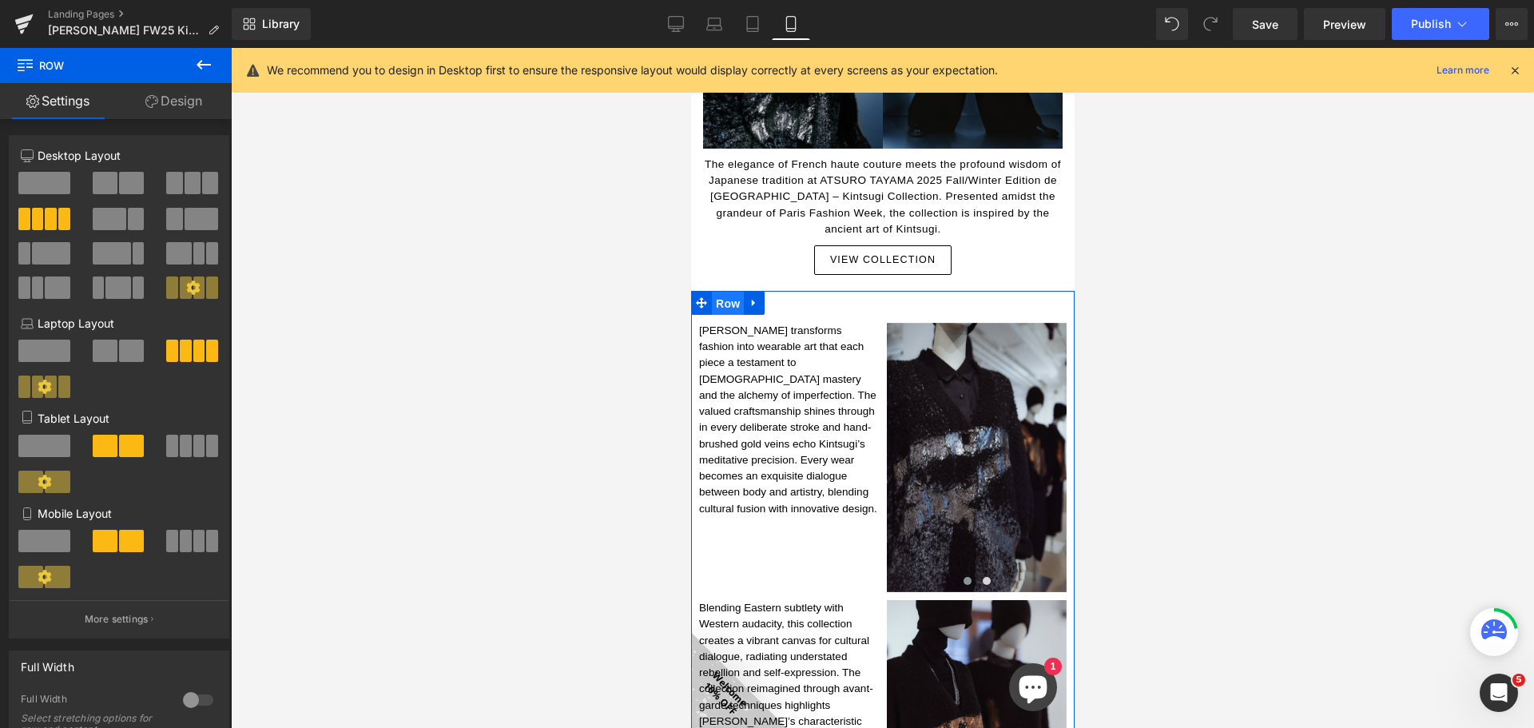
click at [737, 299] on span "Row" at bounding box center [727, 304] width 32 height 24
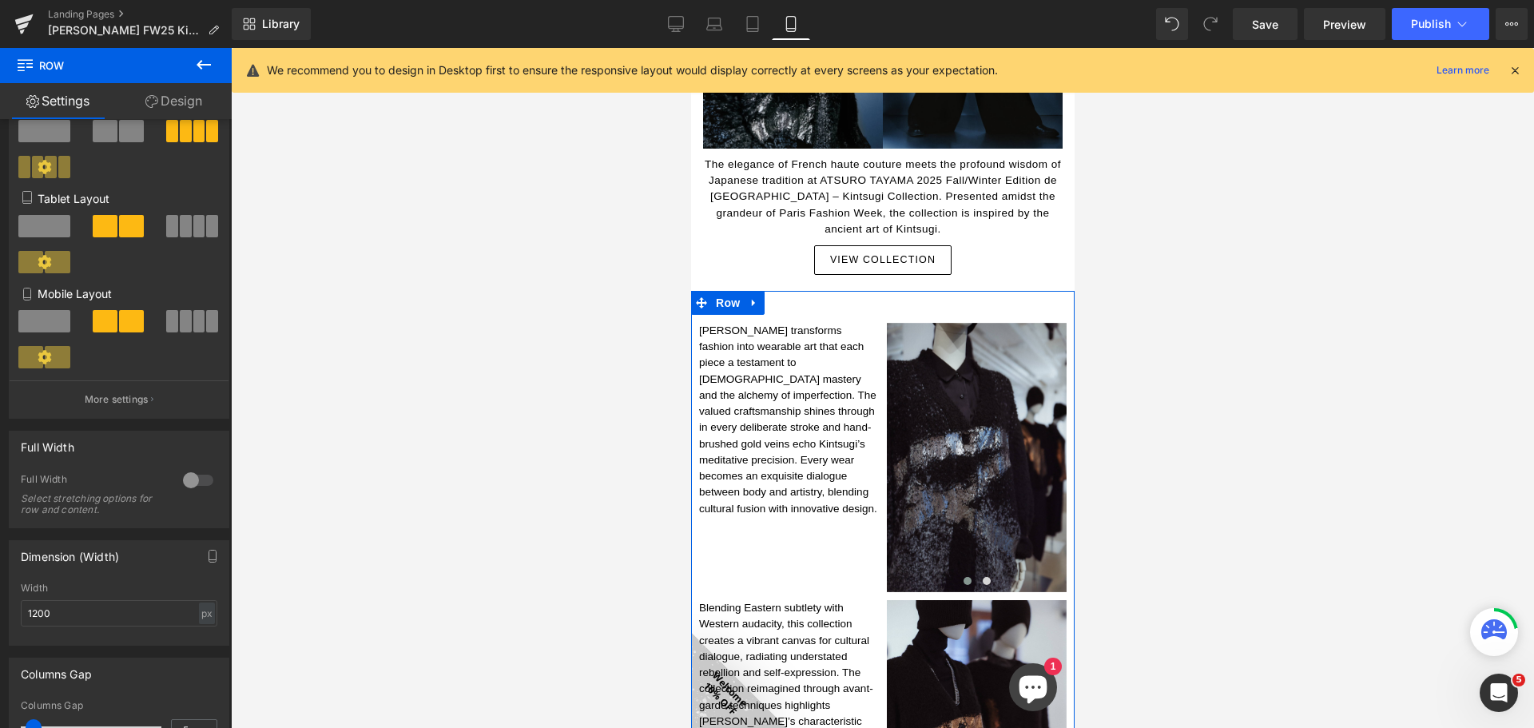
scroll to position [240, 0]
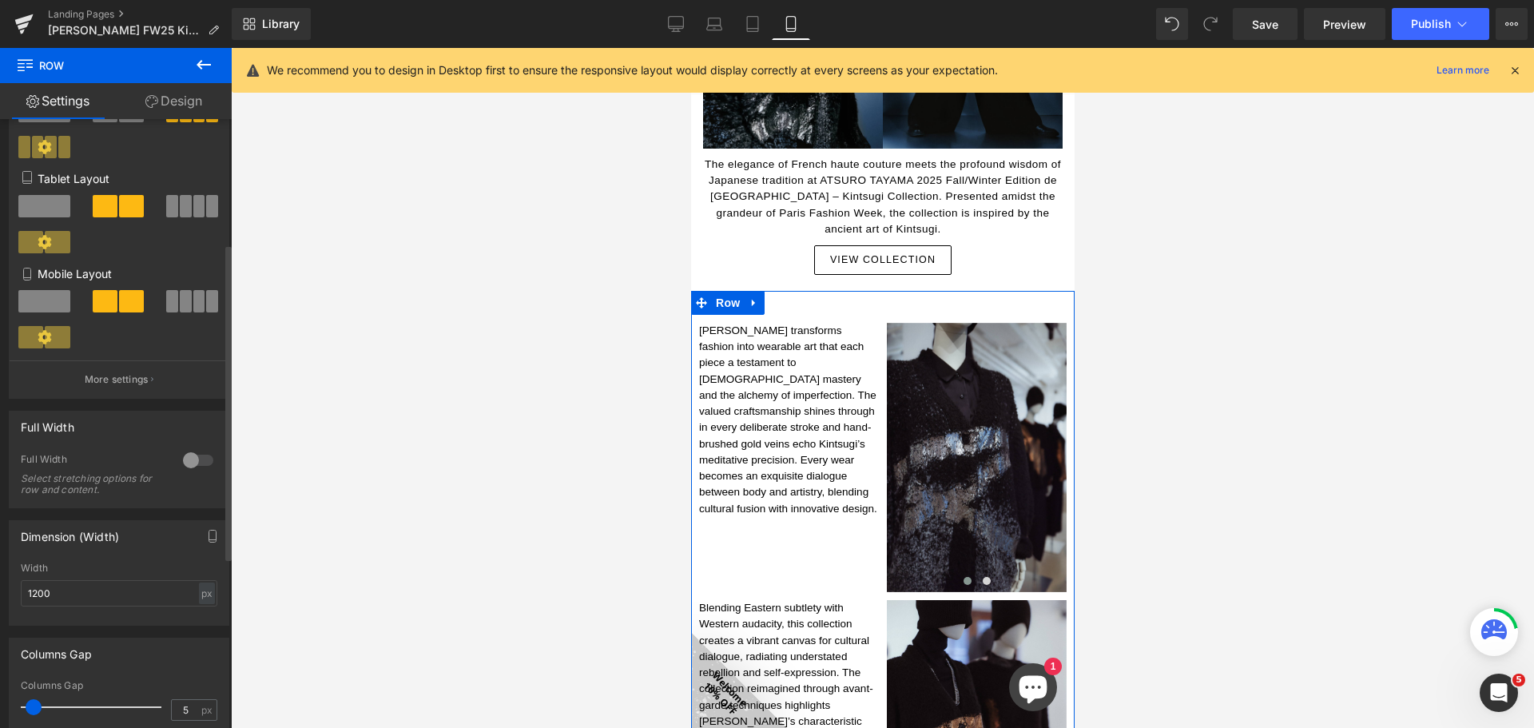
click at [196, 461] on div at bounding box center [198, 460] width 38 height 26
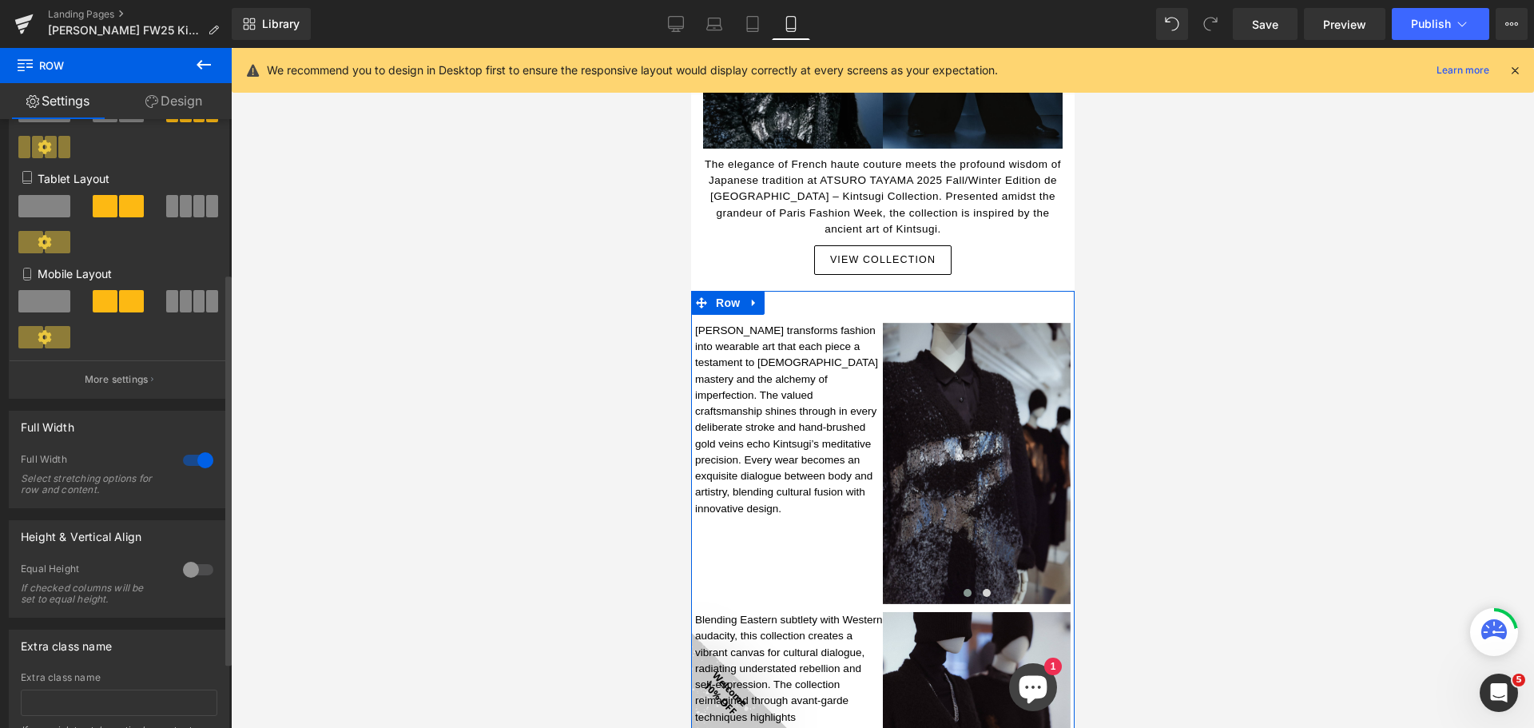
click at [196, 460] on div at bounding box center [198, 460] width 38 height 26
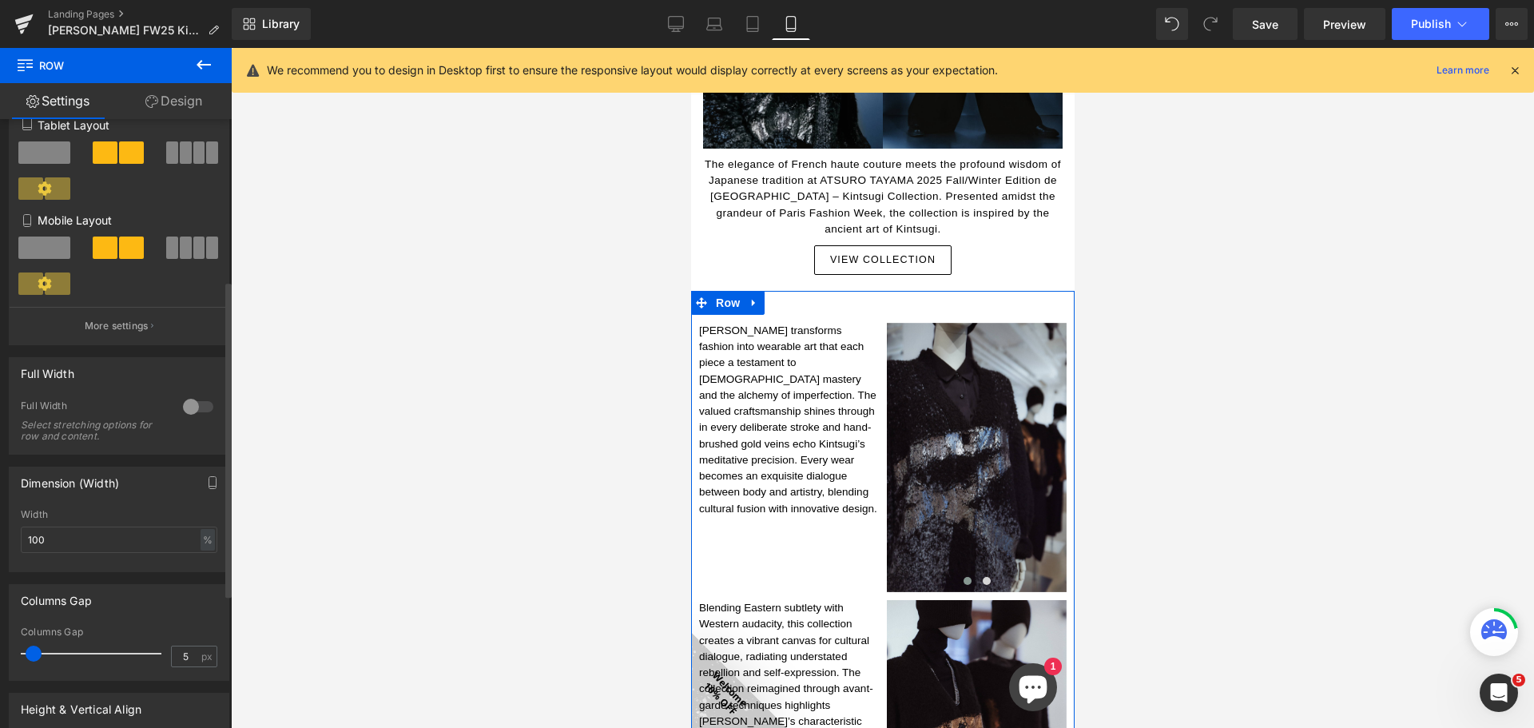
scroll to position [320, 0]
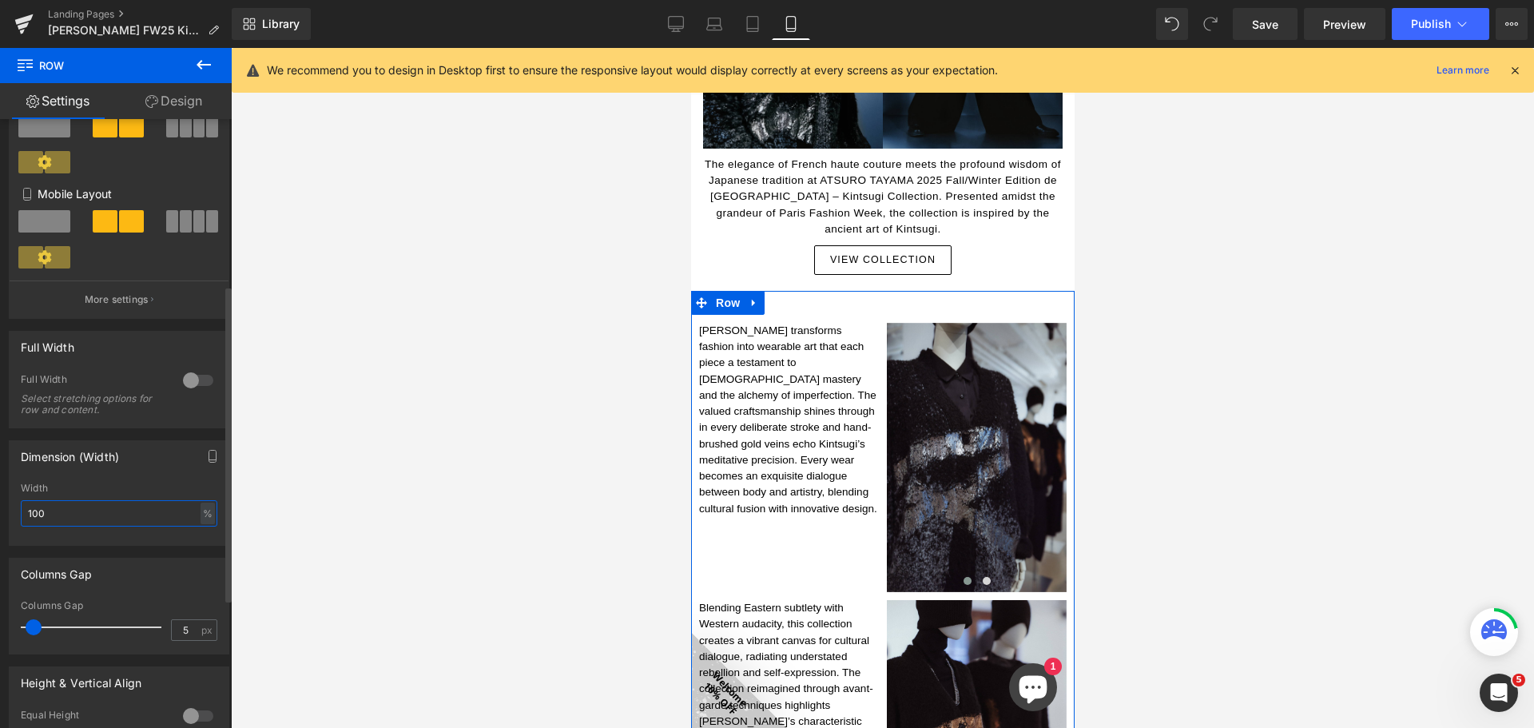
click at [153, 511] on input "100" at bounding box center [119, 513] width 197 height 26
drag, startPoint x: 32, startPoint y: 506, endPoint x: 13, endPoint y: 502, distance: 19.6
click at [13, 502] on div "190% Width 190 % % px" at bounding box center [119, 513] width 219 height 62
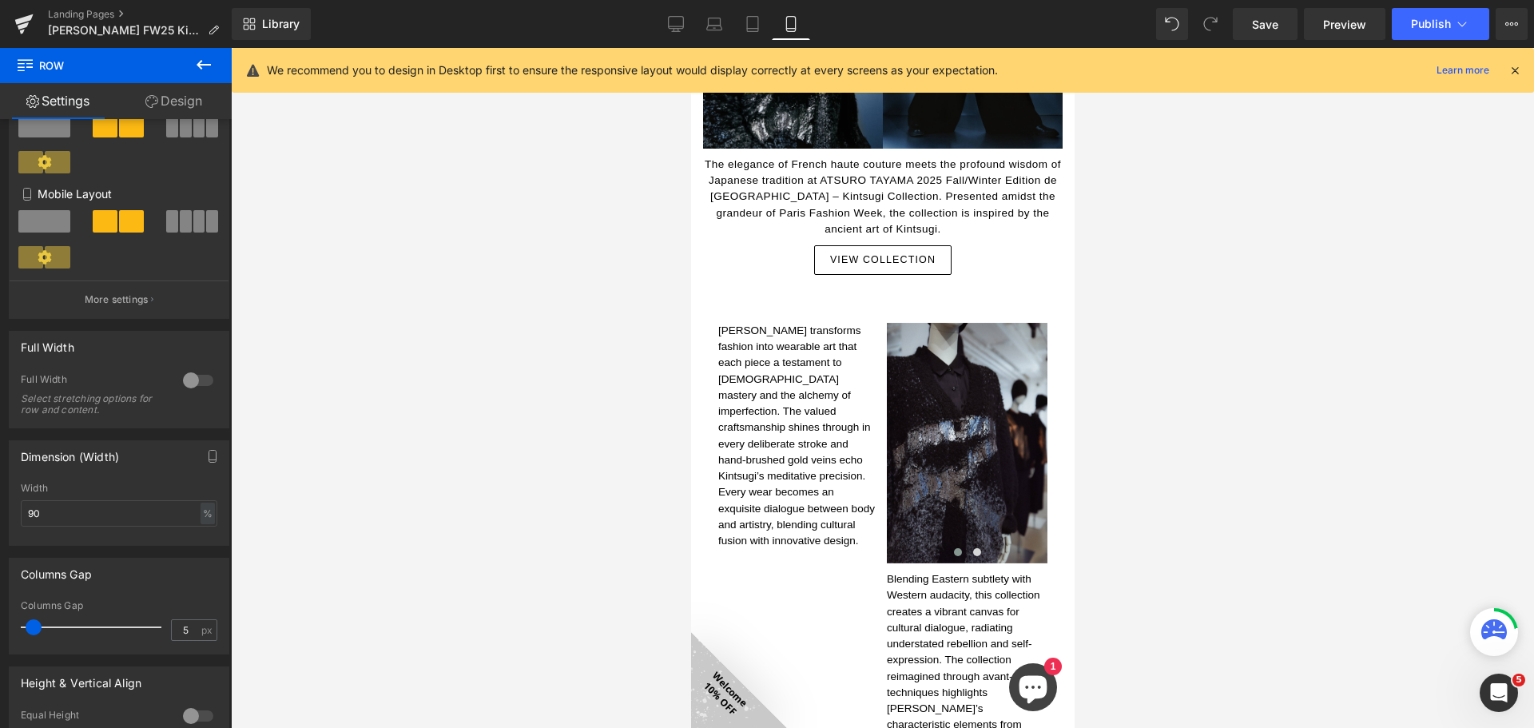
click at [426, 478] on div at bounding box center [882, 388] width 1303 height 680
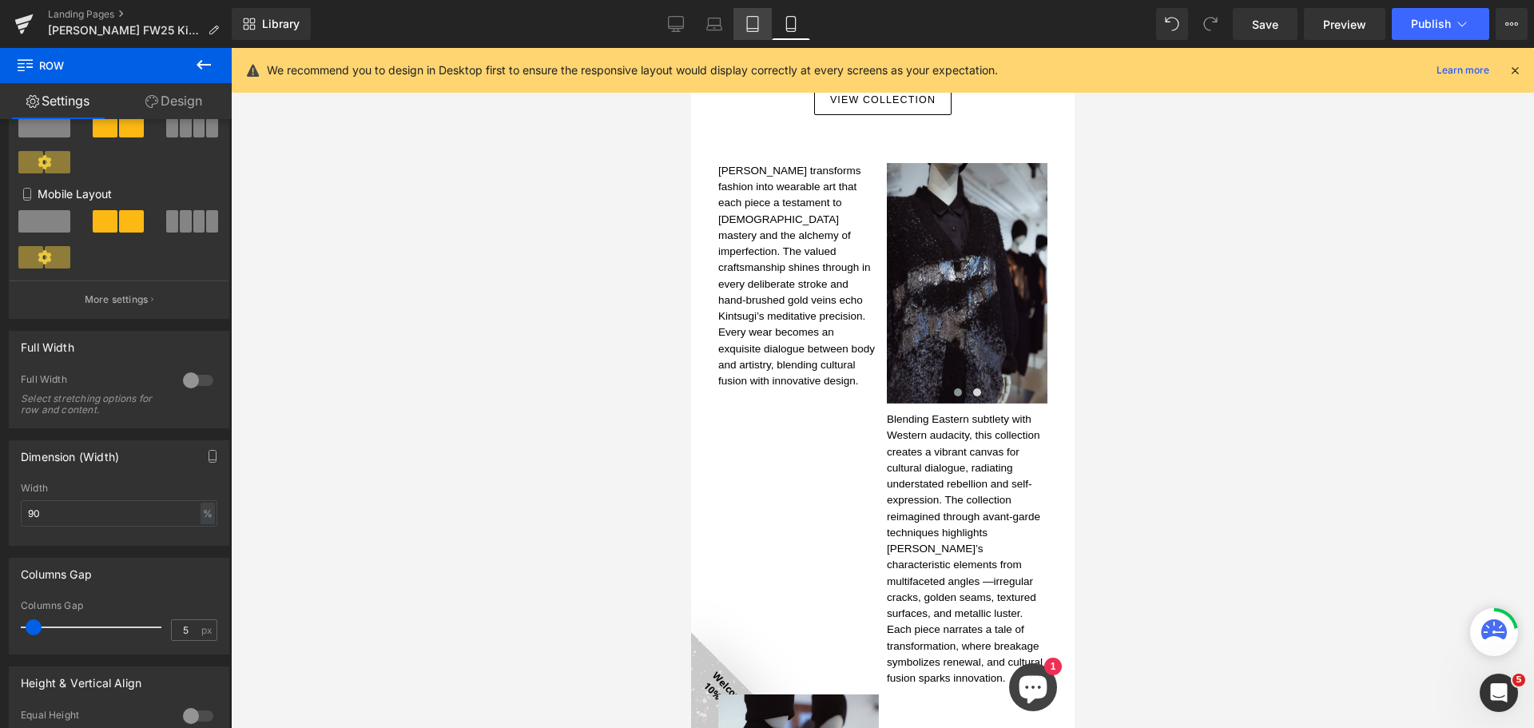
click at [756, 30] on icon at bounding box center [753, 24] width 16 height 16
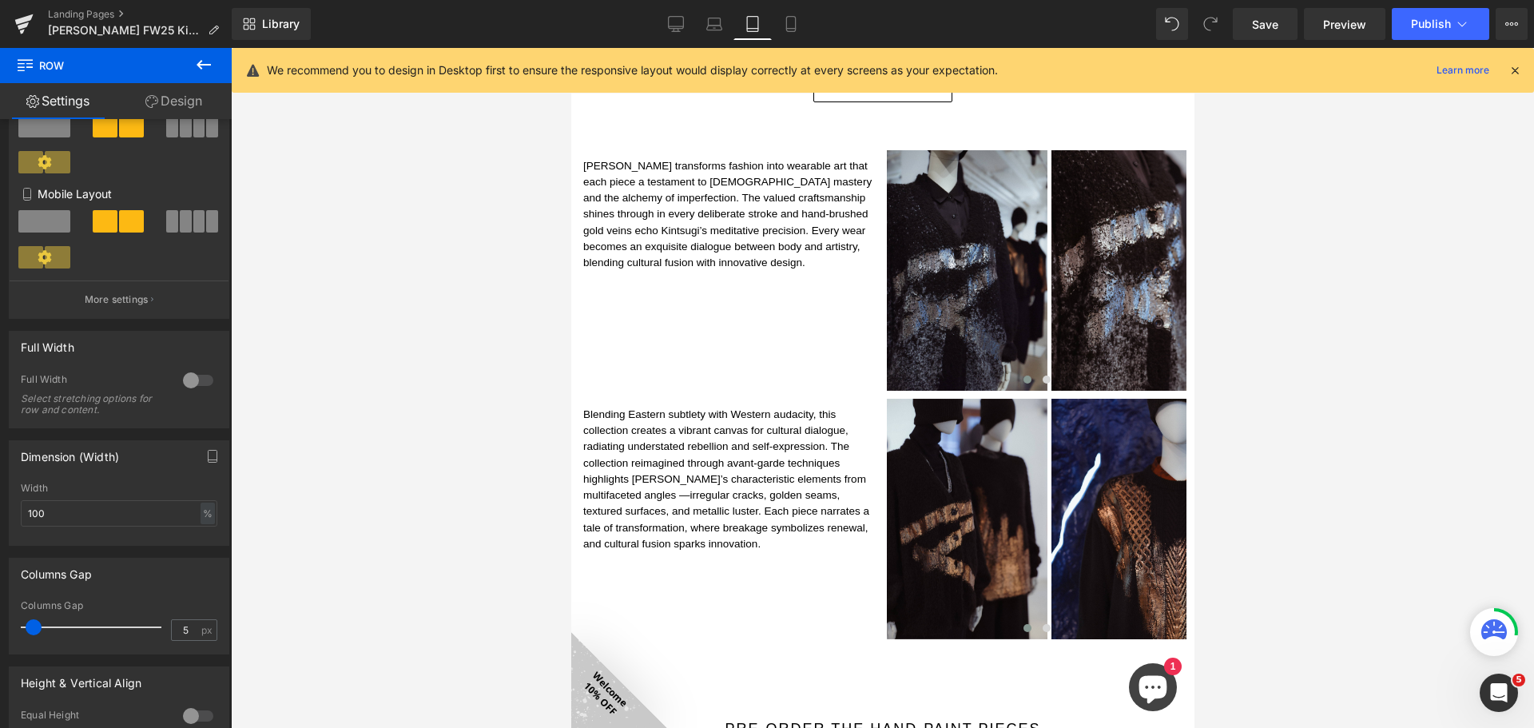
scroll to position [698, 0]
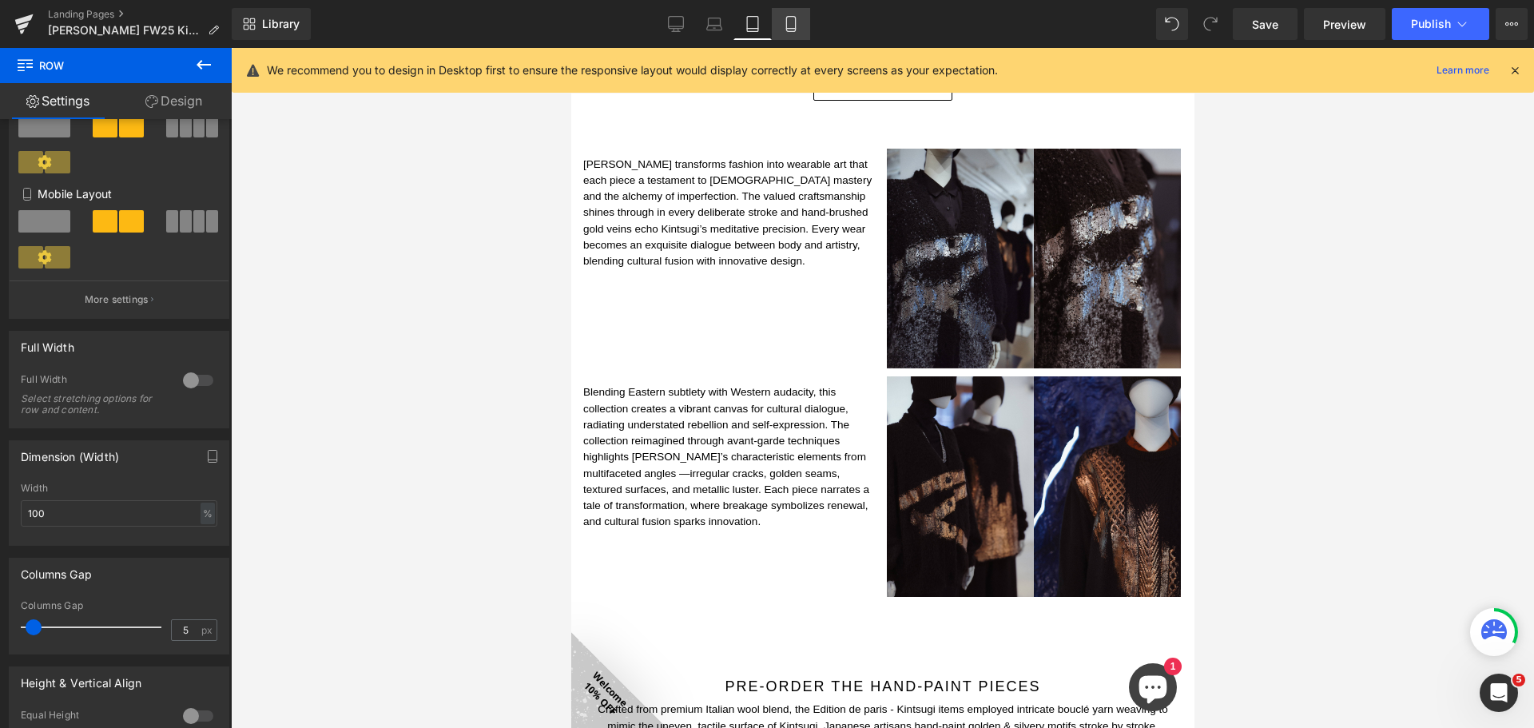
click at [789, 24] on icon at bounding box center [791, 24] width 16 height 16
type input "90"
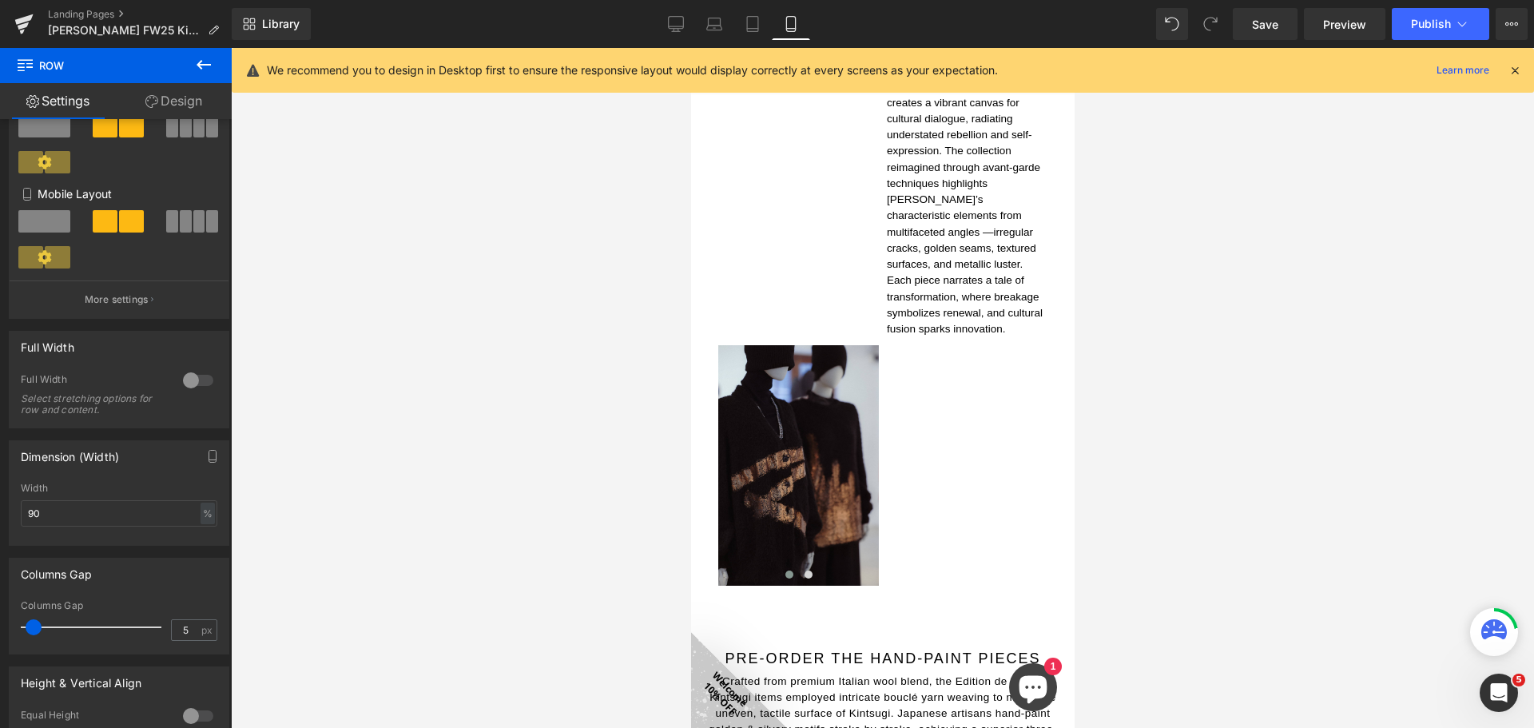
scroll to position [911, 0]
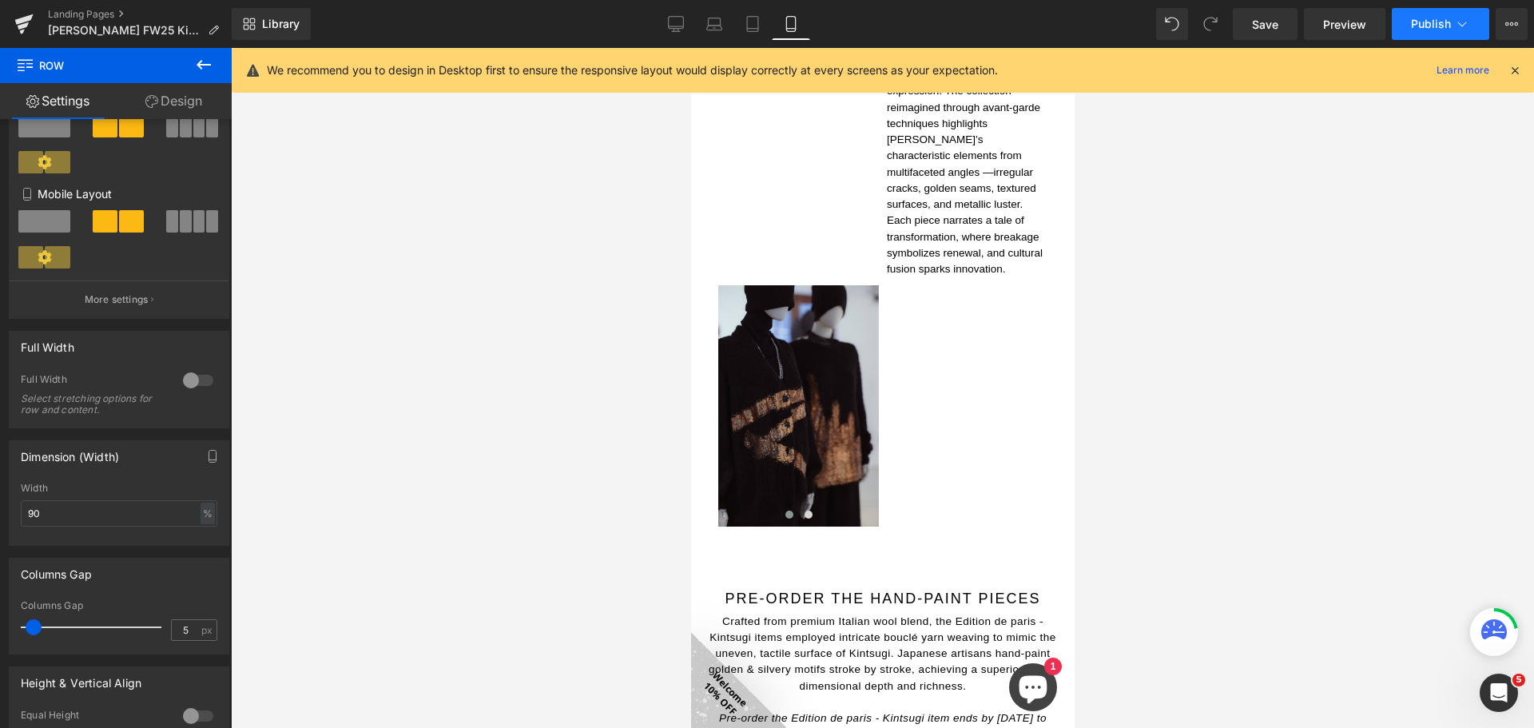
click at [1433, 8] on button "Publish" at bounding box center [1440, 24] width 97 height 32
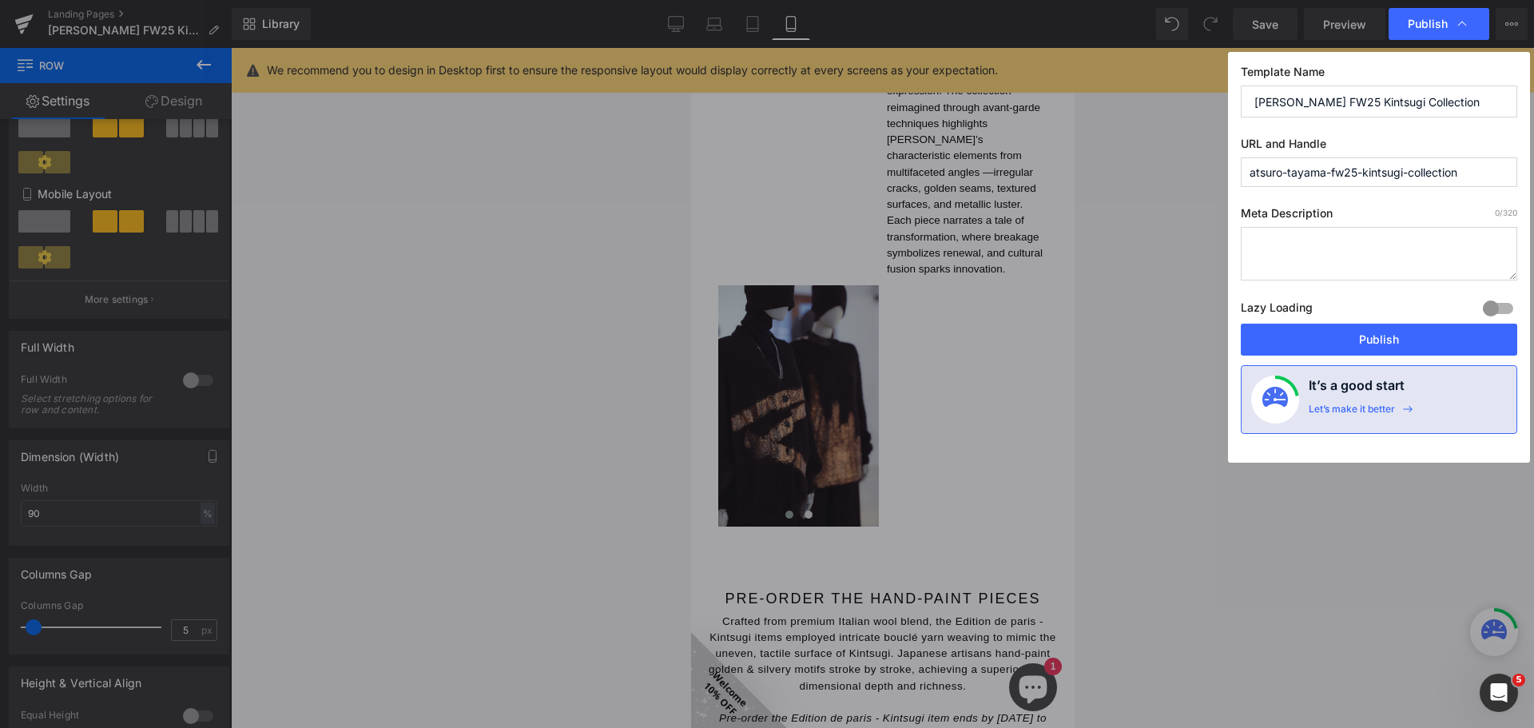
drag, startPoint x: 1430, startPoint y: 336, endPoint x: 1361, endPoint y: 363, distance: 73.6
click at [1427, 337] on button "Publish" at bounding box center [1379, 340] width 276 height 32
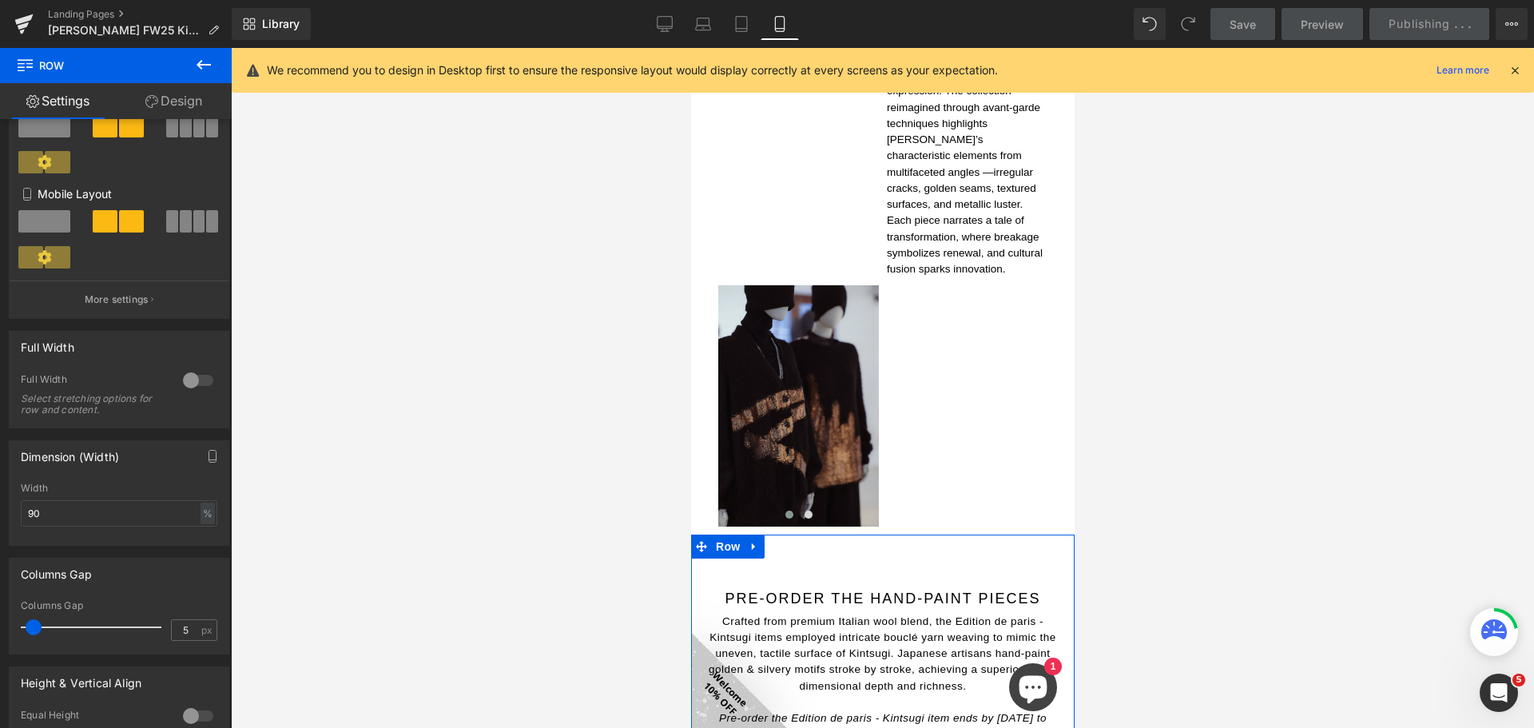
drag, startPoint x: 861, startPoint y: 487, endPoint x: 1130, endPoint y: 460, distance: 269.8
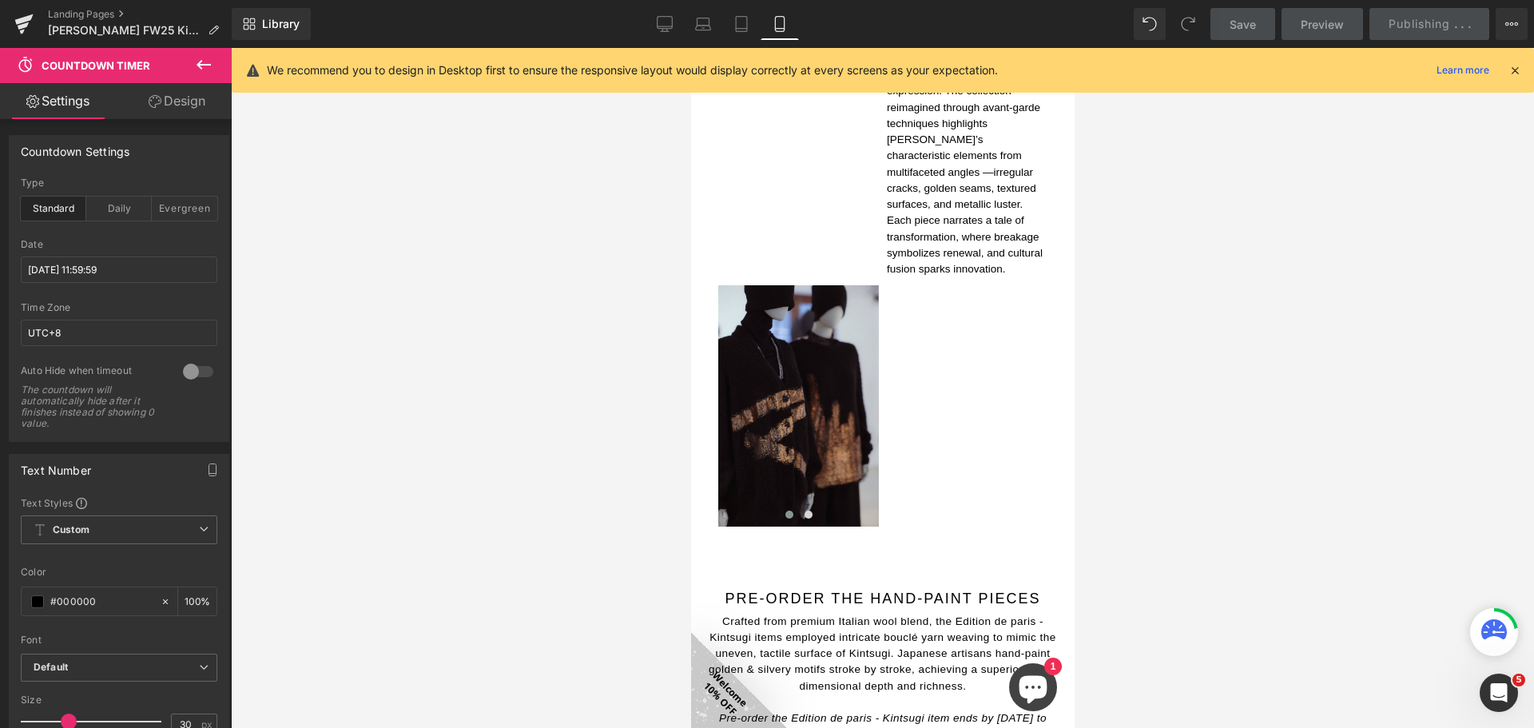
drag, startPoint x: 197, startPoint y: 104, endPoint x: 164, endPoint y: 228, distance: 128.8
click at [197, 104] on link "Design" at bounding box center [177, 101] width 116 height 36
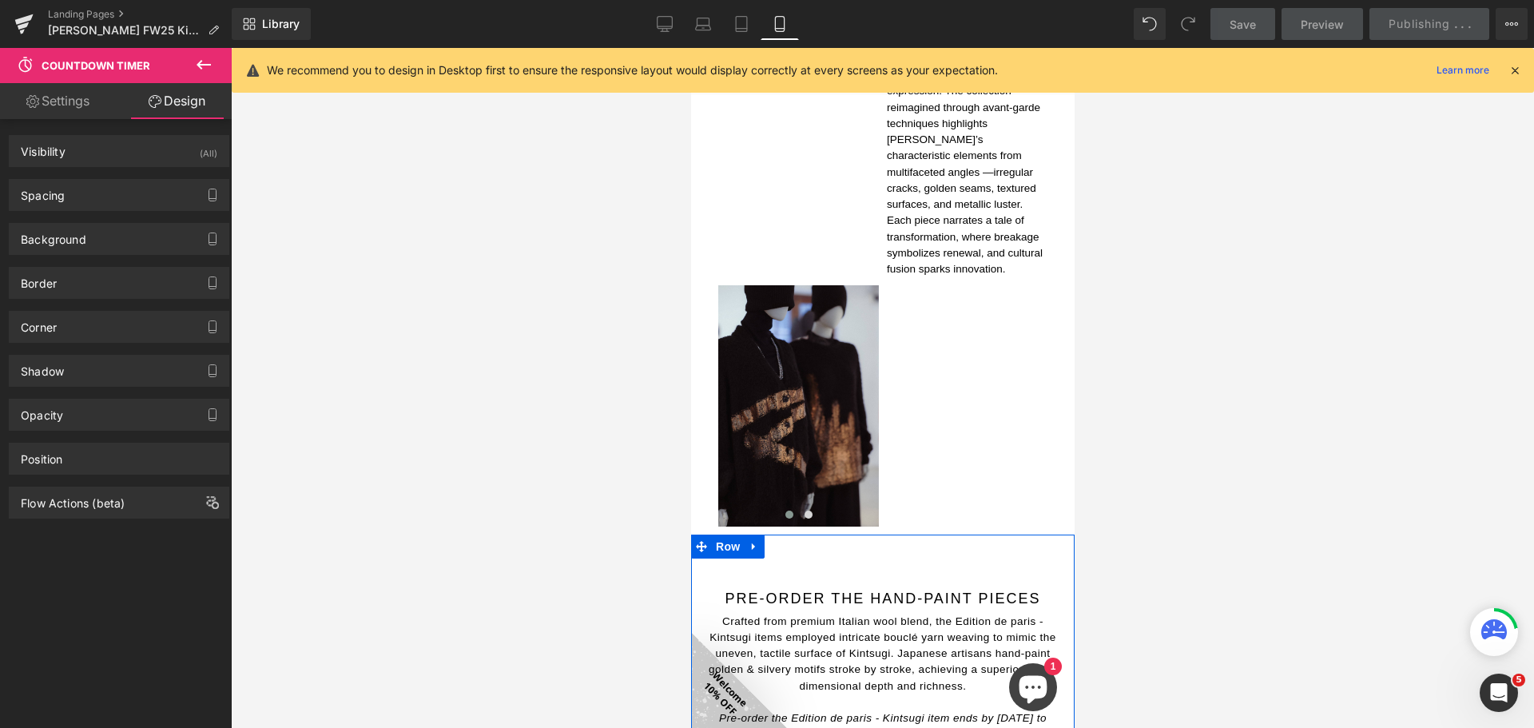
drag, startPoint x: 868, startPoint y: 490, endPoint x: 1026, endPoint y: 380, distance: 191.7
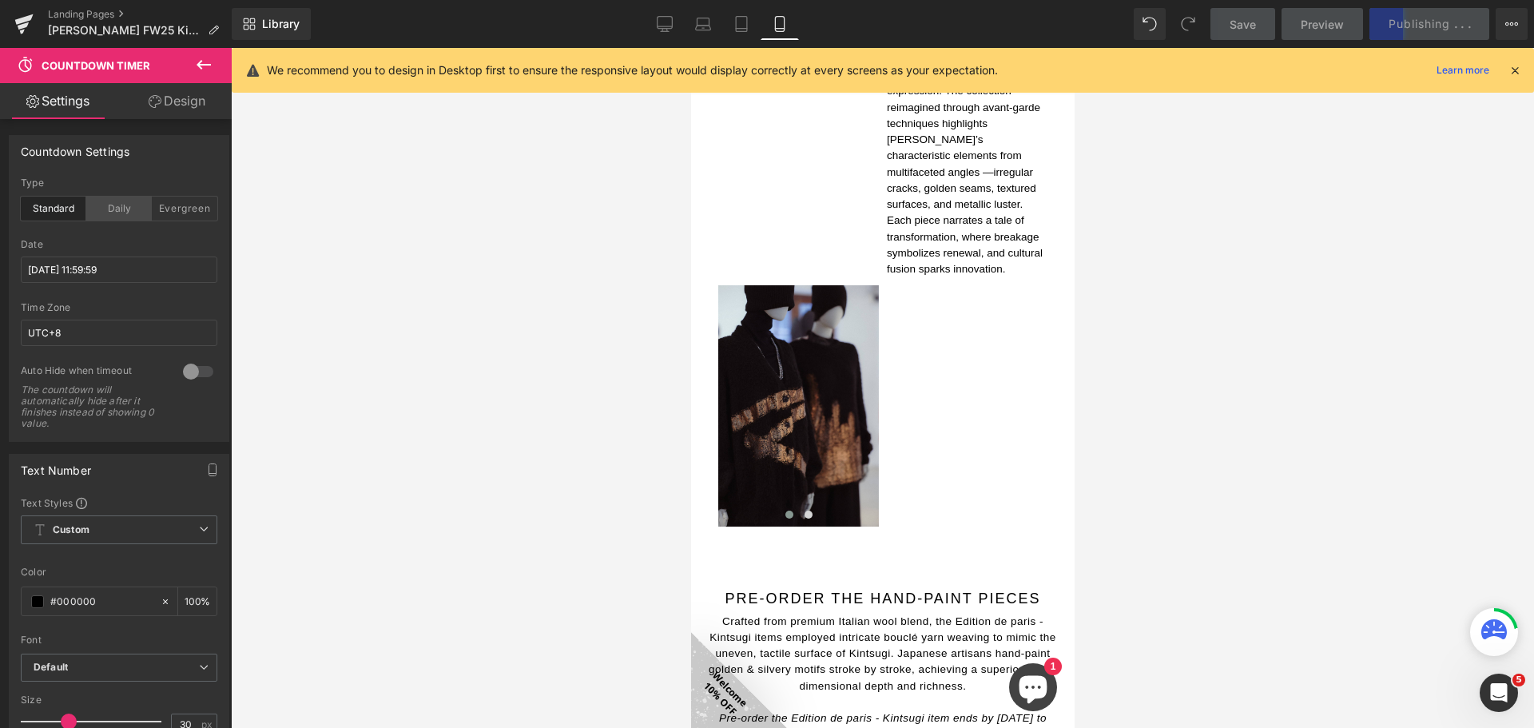
click at [105, 204] on div "Daily" at bounding box center [119, 209] width 66 height 24
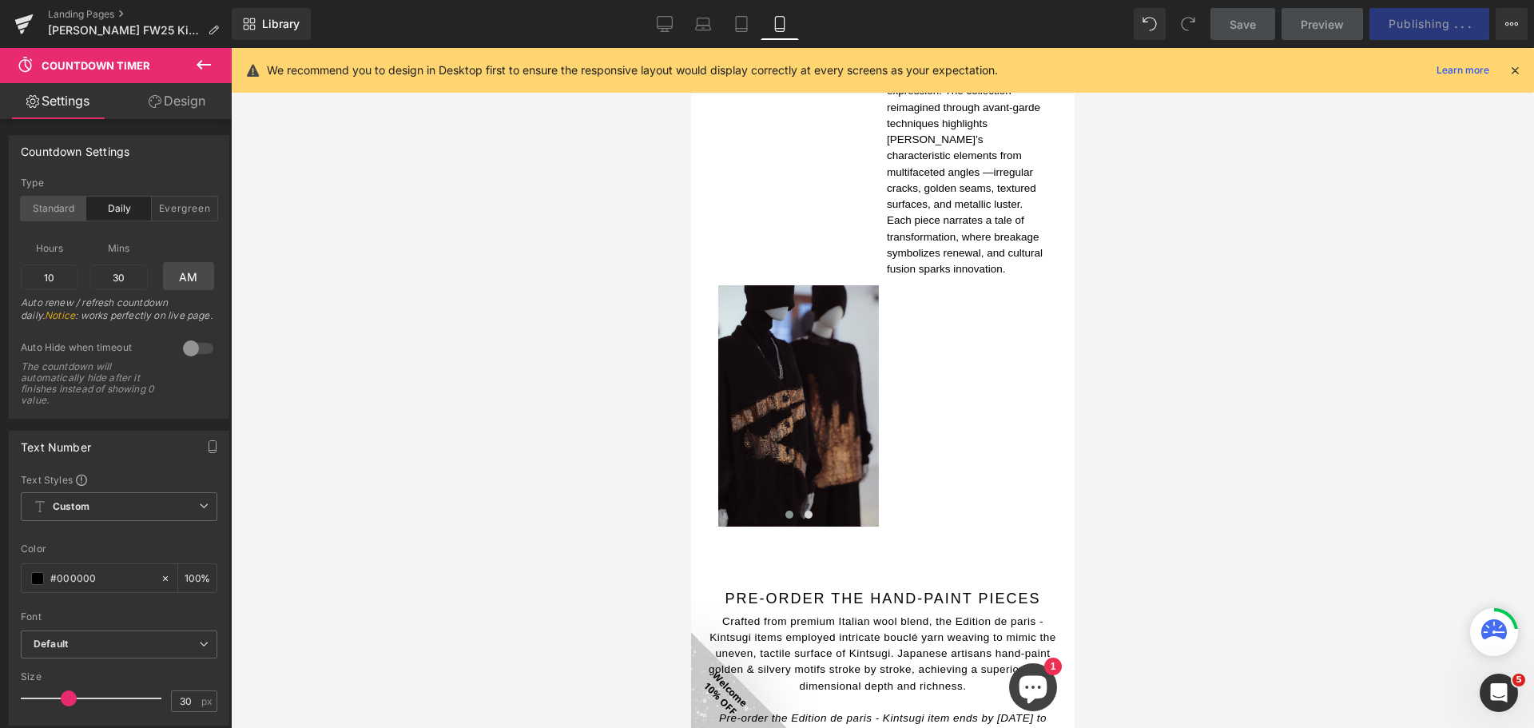
click at [71, 208] on div "Standard" at bounding box center [54, 209] width 66 height 24
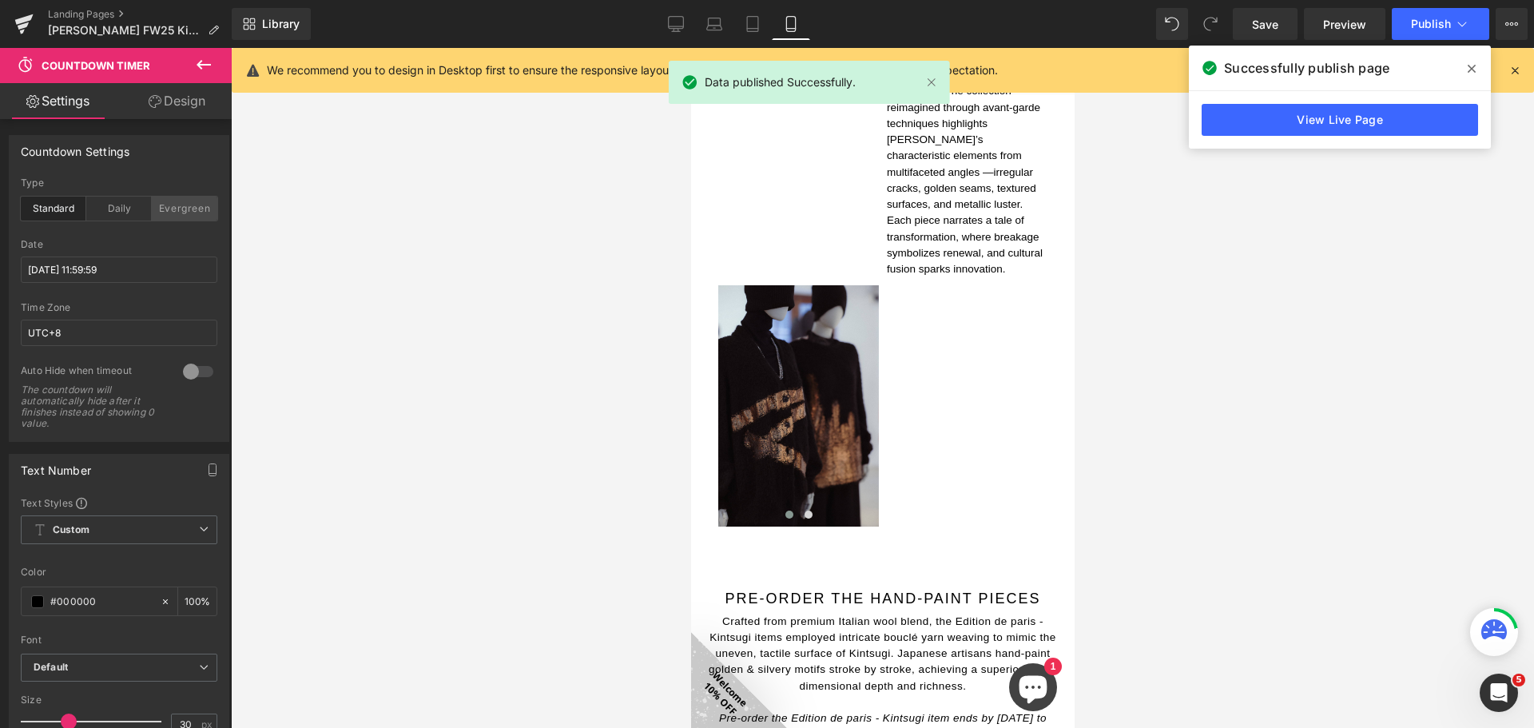
click at [190, 206] on div "Evergreen" at bounding box center [185, 209] width 66 height 24
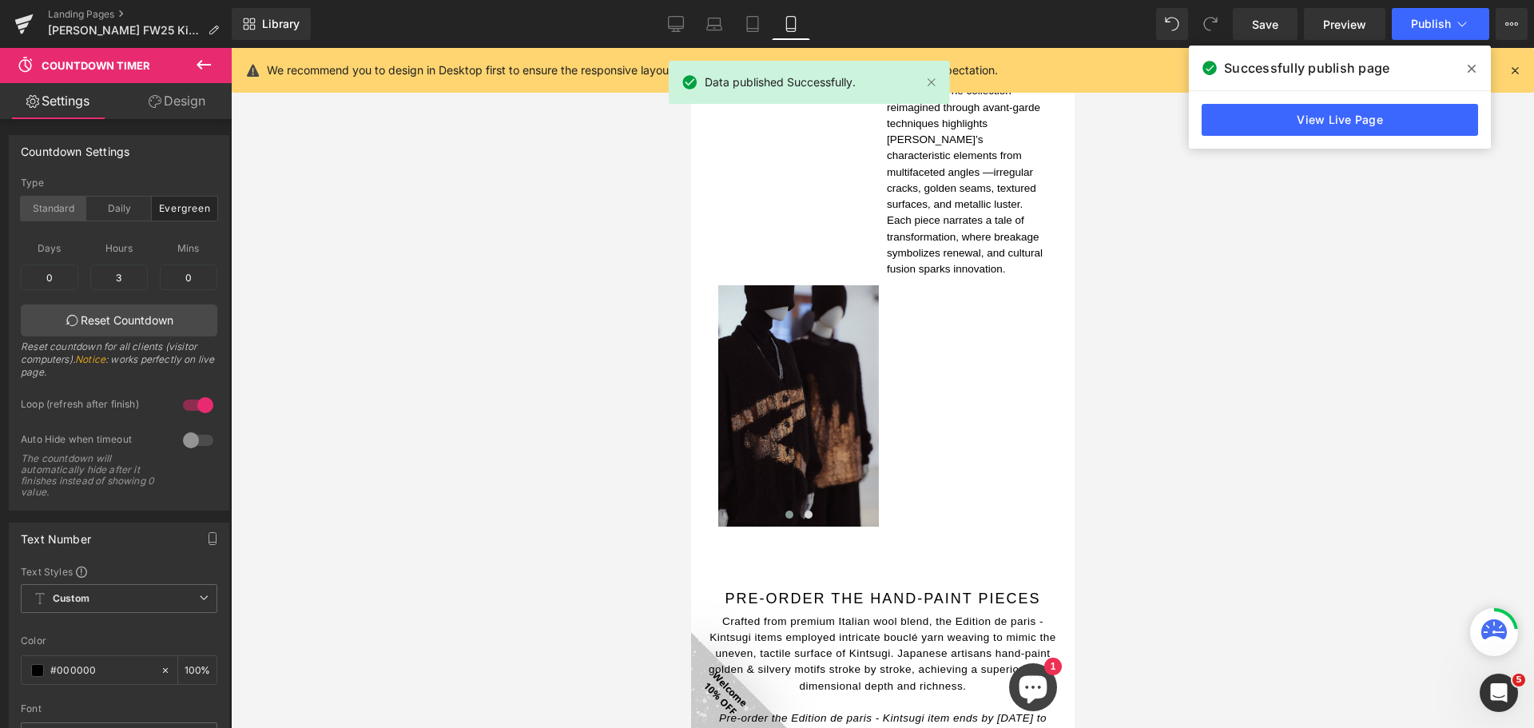
click at [44, 208] on div "Standard" at bounding box center [54, 209] width 66 height 24
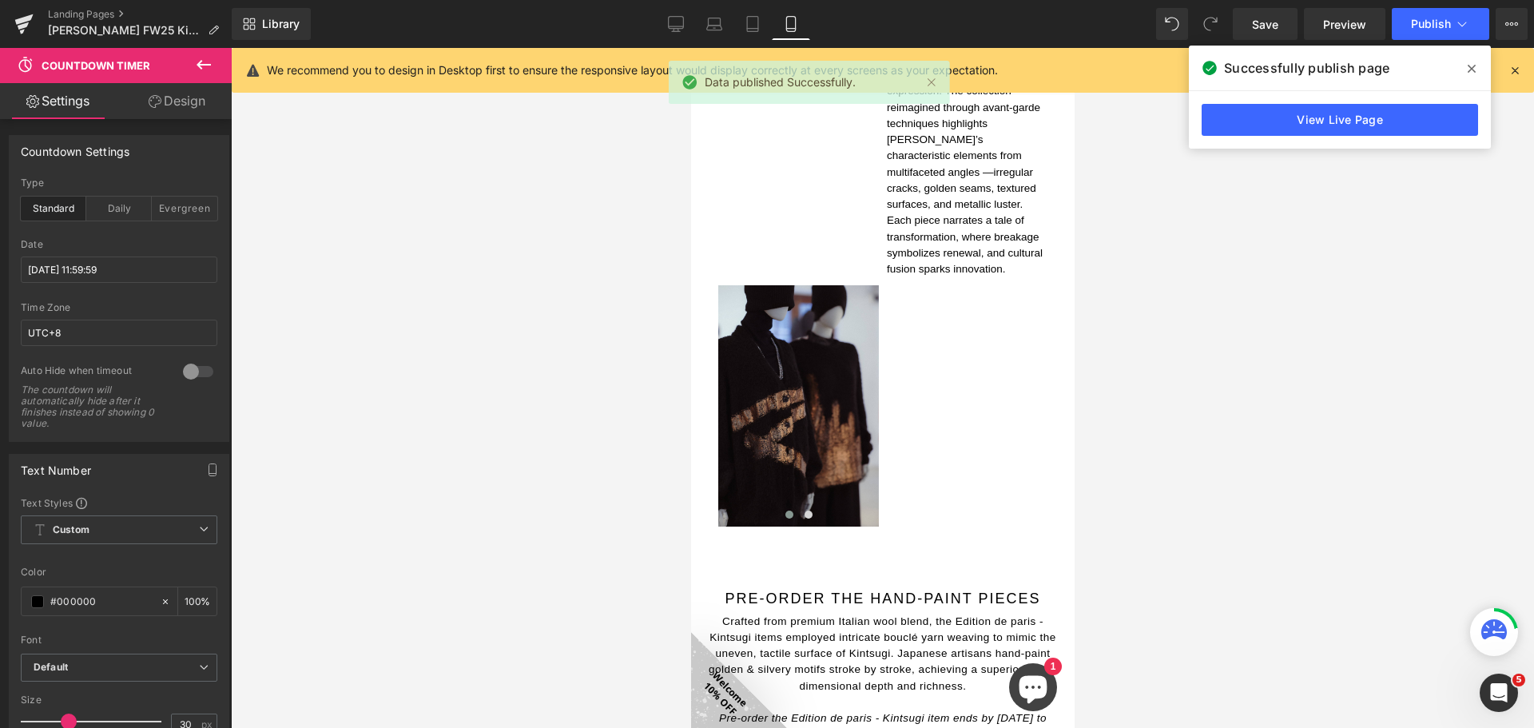
click at [190, 102] on link "Design" at bounding box center [177, 101] width 116 height 36
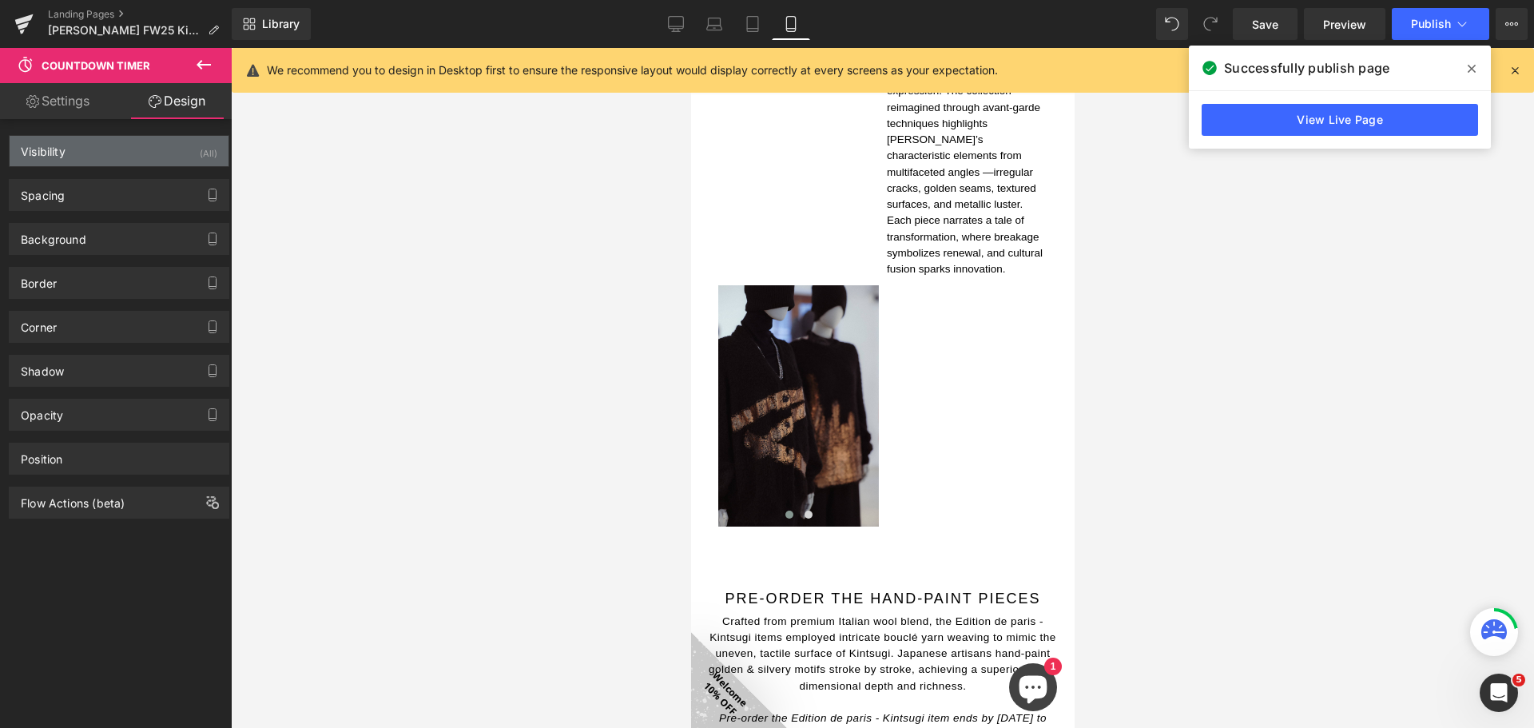
type input "0"
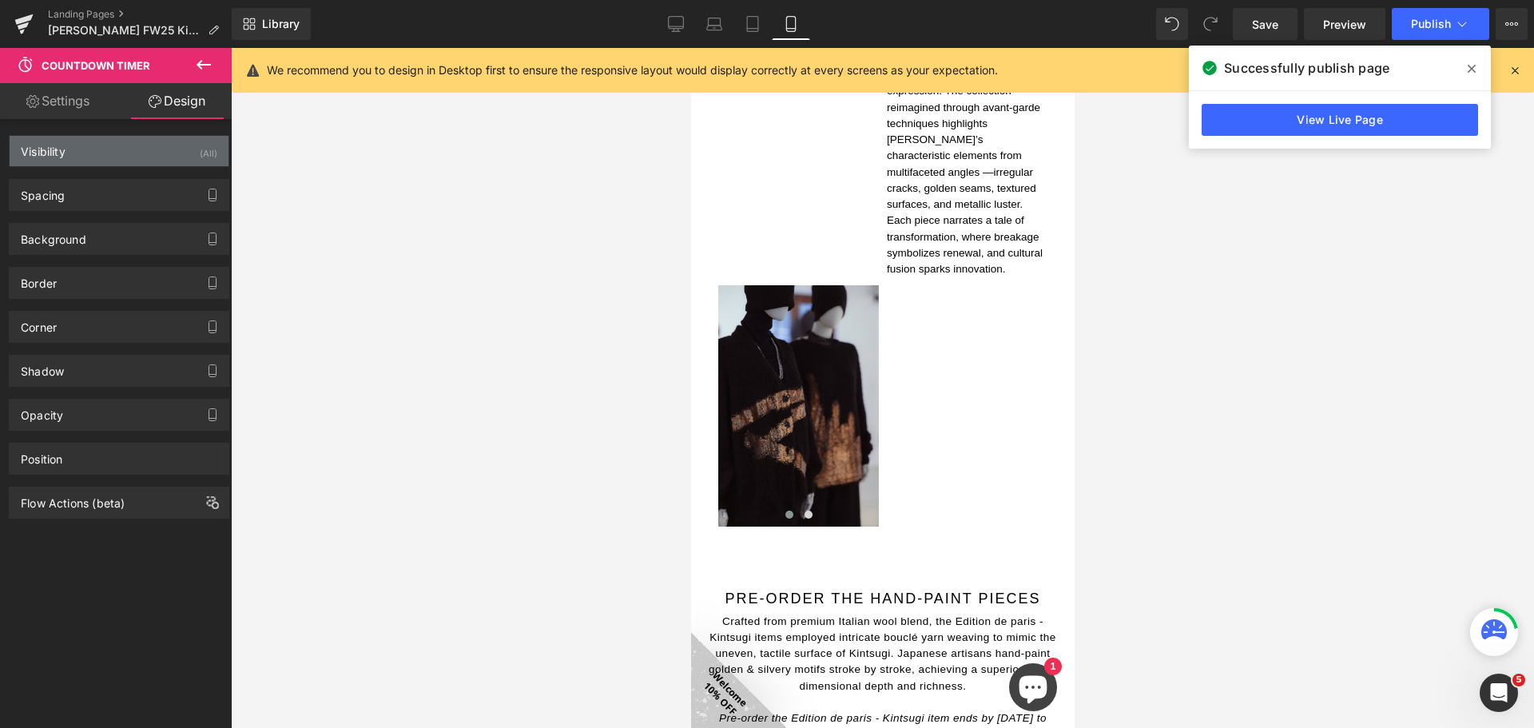
type input "0"
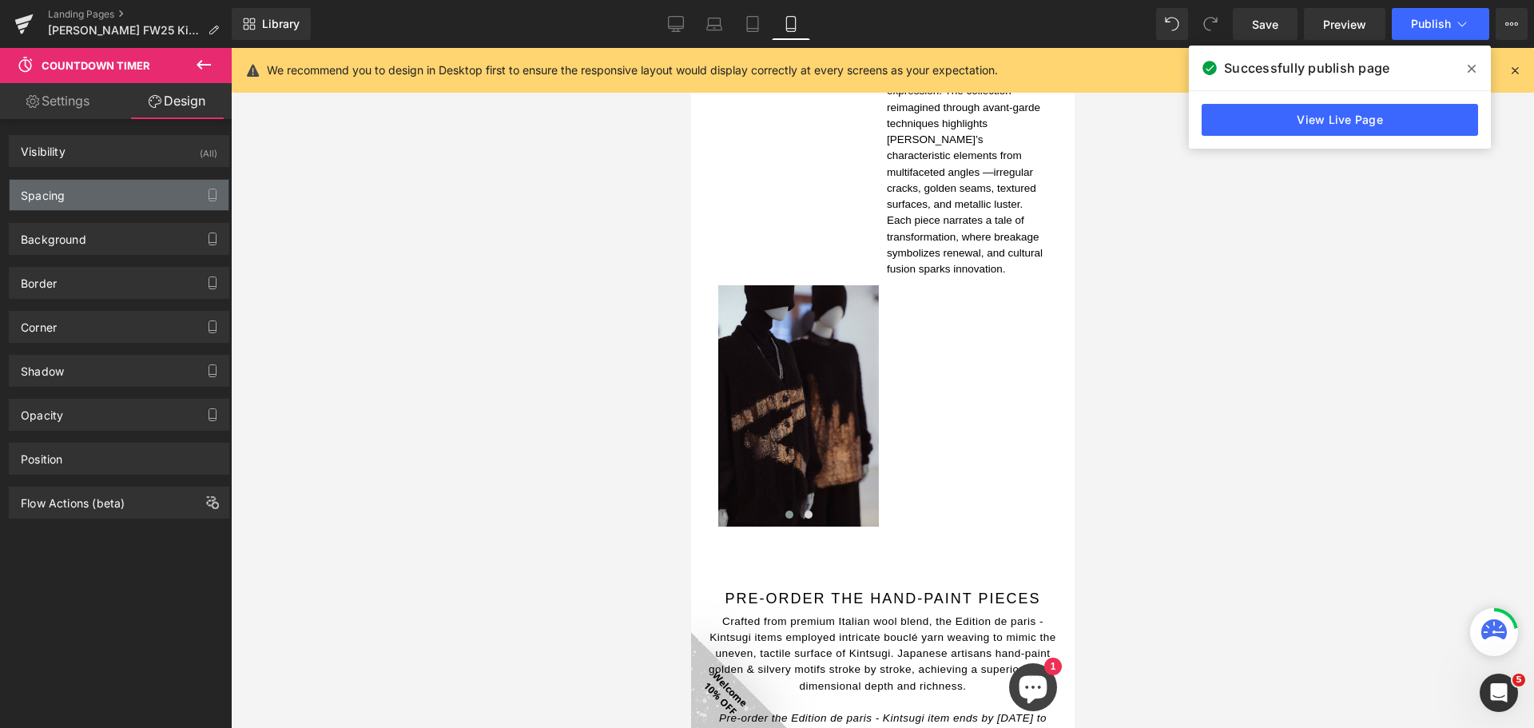
click at [138, 200] on div "Spacing" at bounding box center [119, 195] width 219 height 30
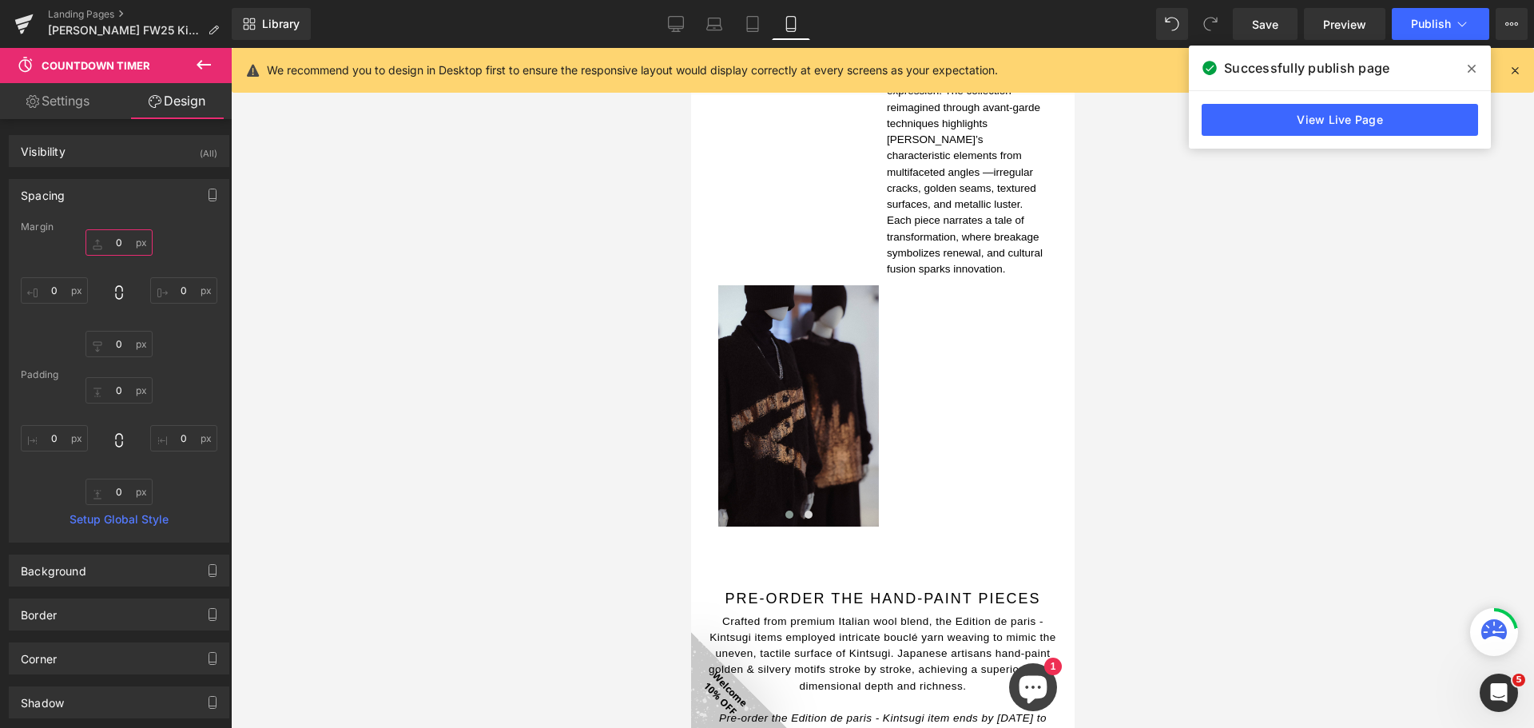
click at [124, 248] on input "0" at bounding box center [118, 242] width 67 height 26
type input "5"
click at [1443, 18] on span "Publish" at bounding box center [1431, 24] width 40 height 13
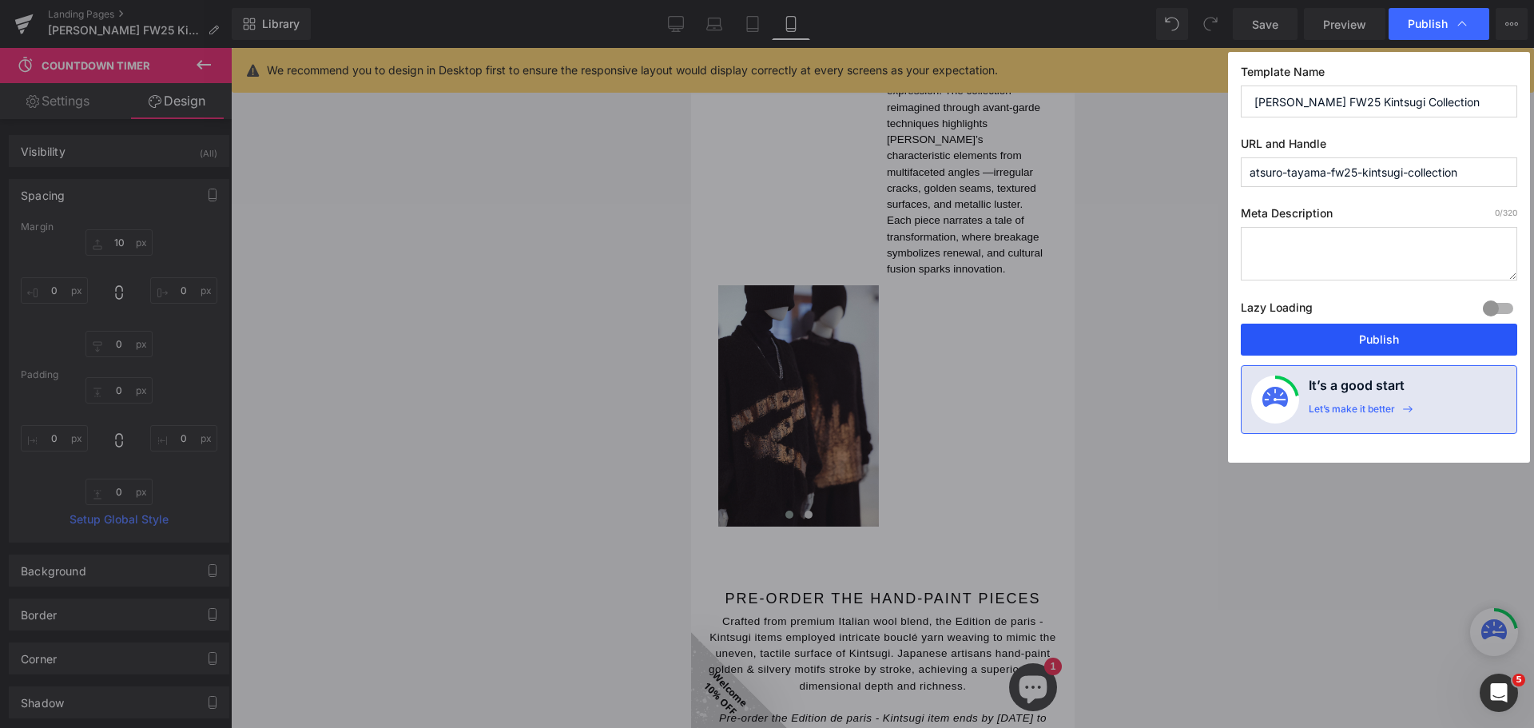
click at [1392, 336] on button "Publish" at bounding box center [1379, 340] width 276 height 32
click at [1348, 456] on div at bounding box center [882, 388] width 1303 height 680
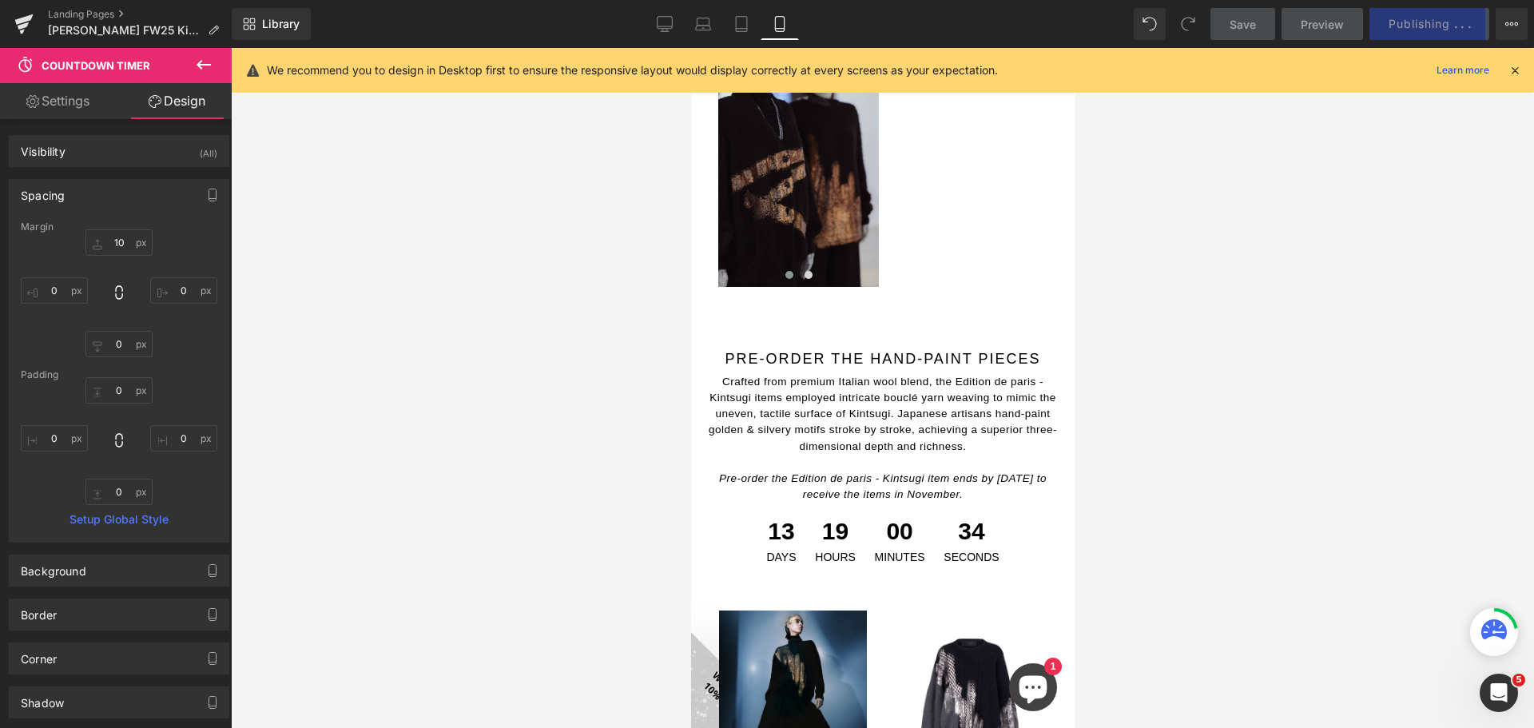
drag, startPoint x: 668, startPoint y: 14, endPoint x: 682, endPoint y: 54, distance: 42.5
click at [667, 14] on link "Desktop" at bounding box center [664, 24] width 38 height 32
type input "0"
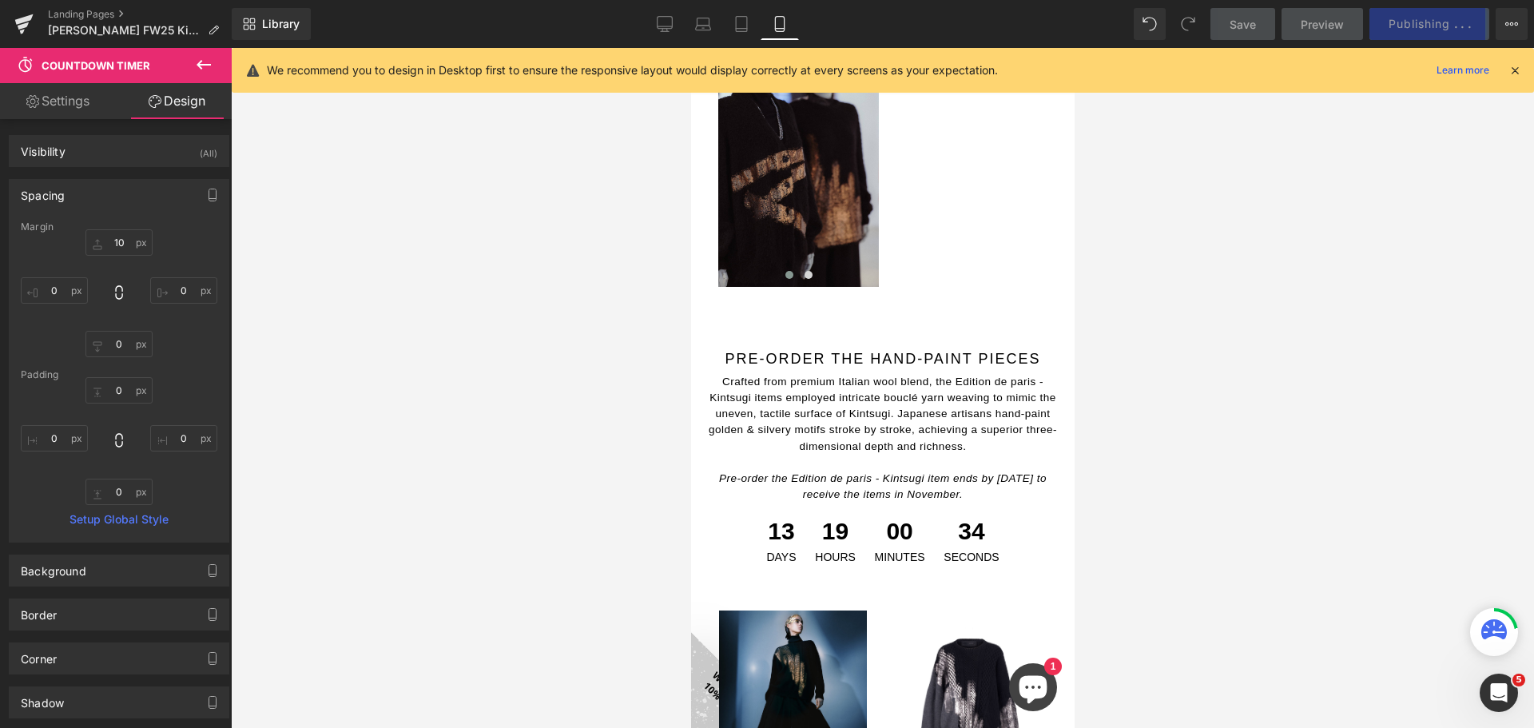
type input "0"
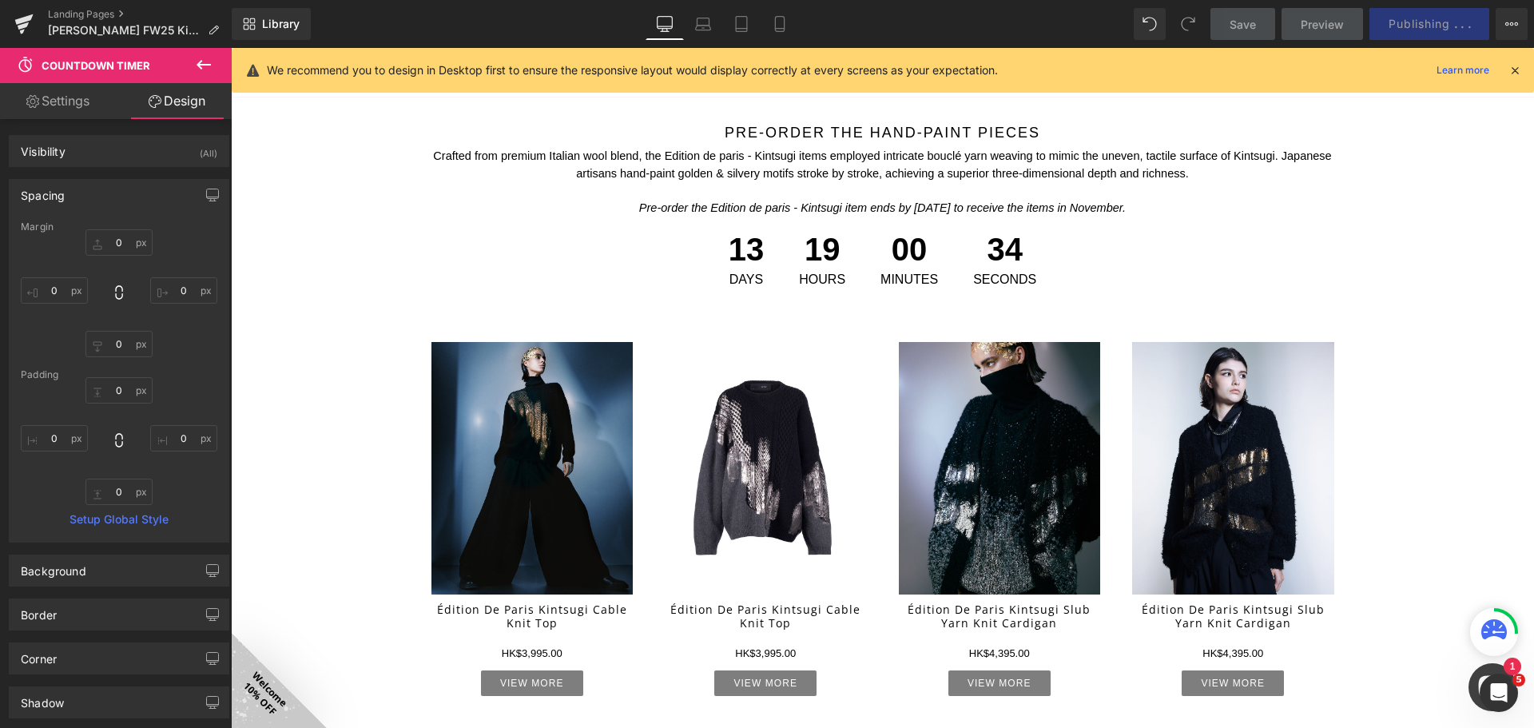
scroll to position [1114, 0]
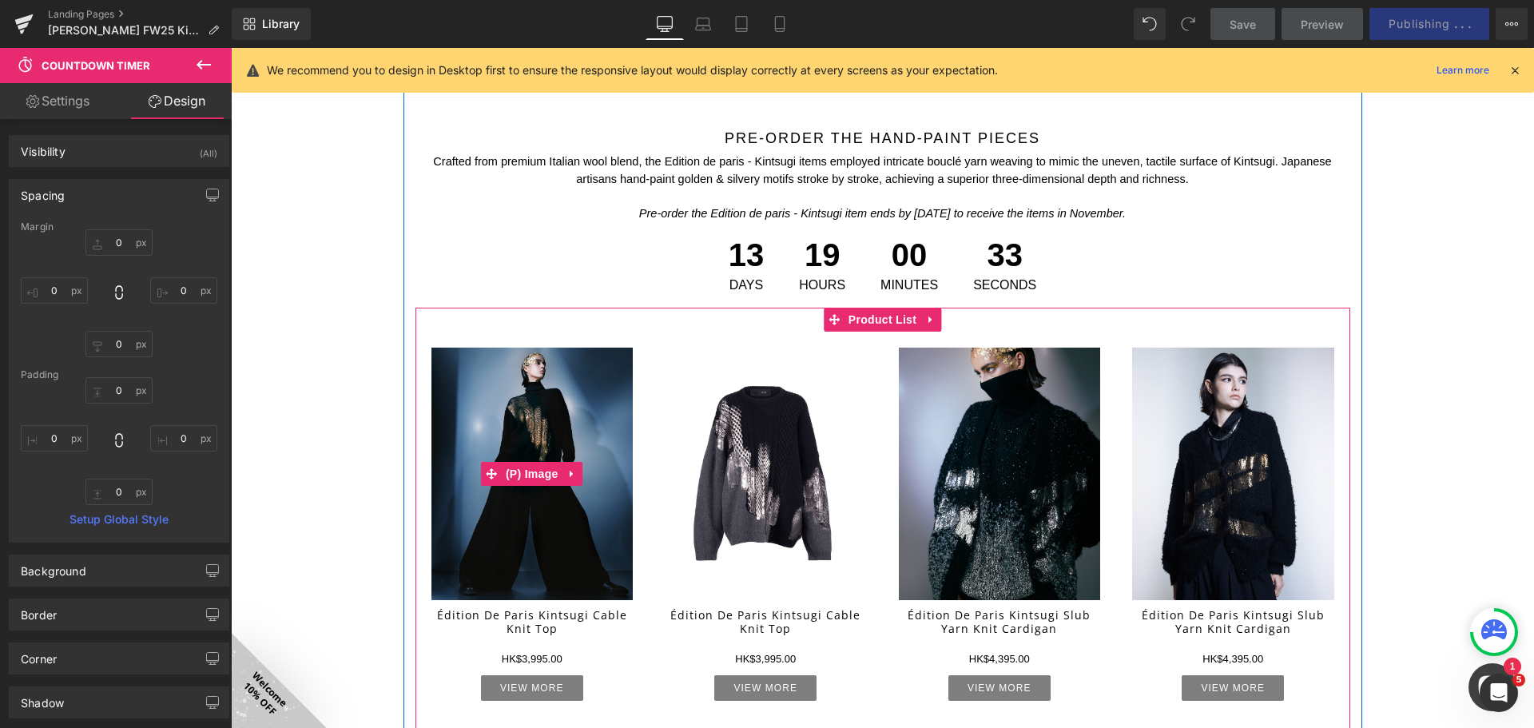
click at [535, 458] on img at bounding box center [532, 473] width 202 height 252
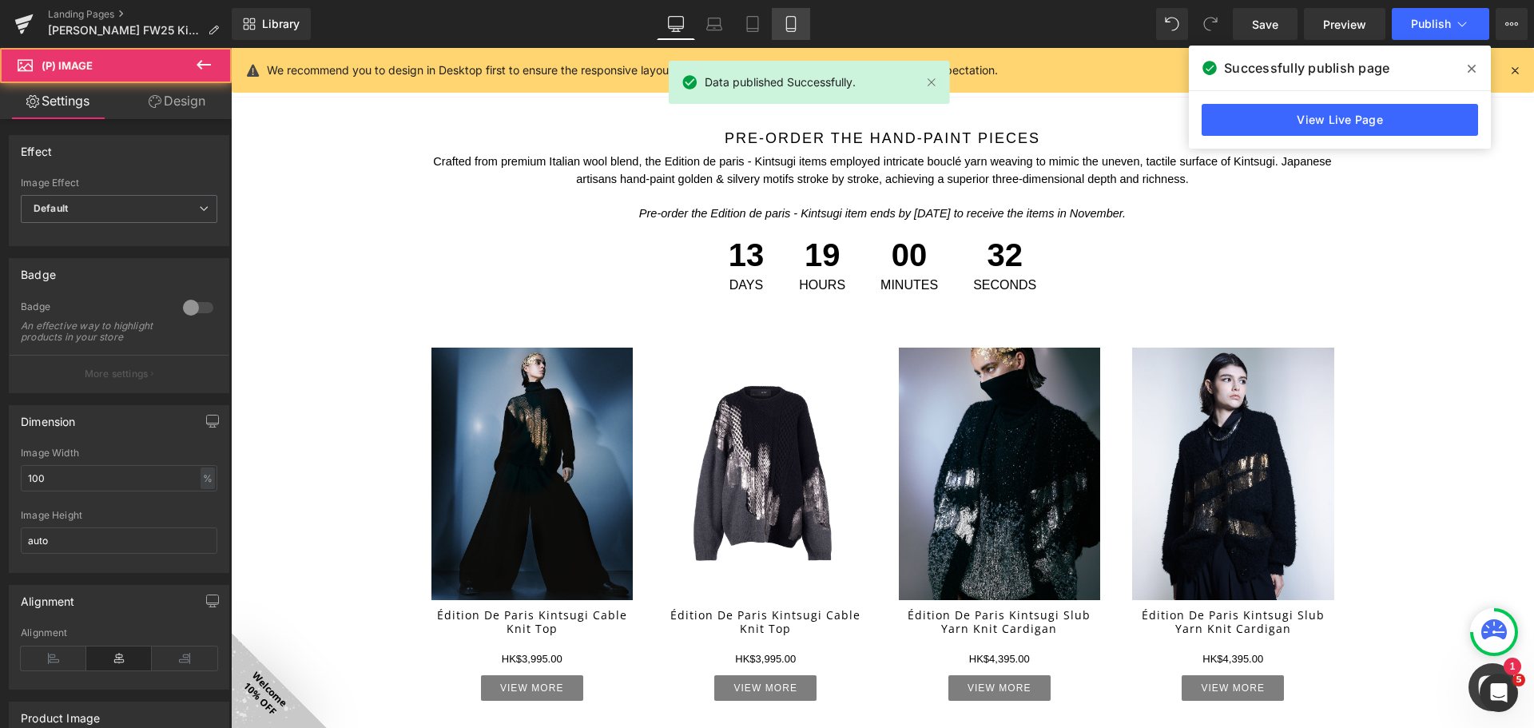
click at [802, 25] on link "Mobile" at bounding box center [791, 24] width 38 height 32
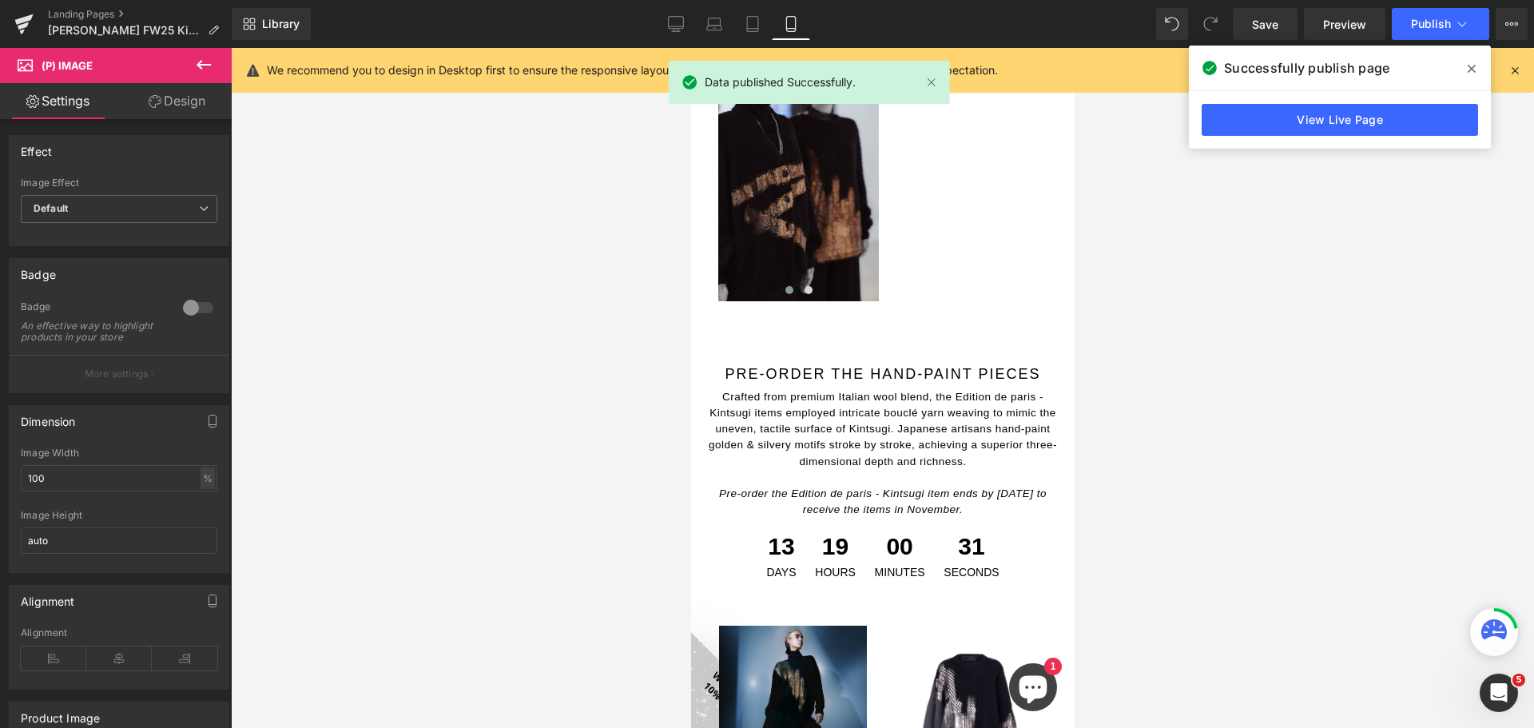
scroll to position [1137, 0]
click at [798, 624] on div "Sale Off (P) Image" at bounding box center [792, 716] width 148 height 185
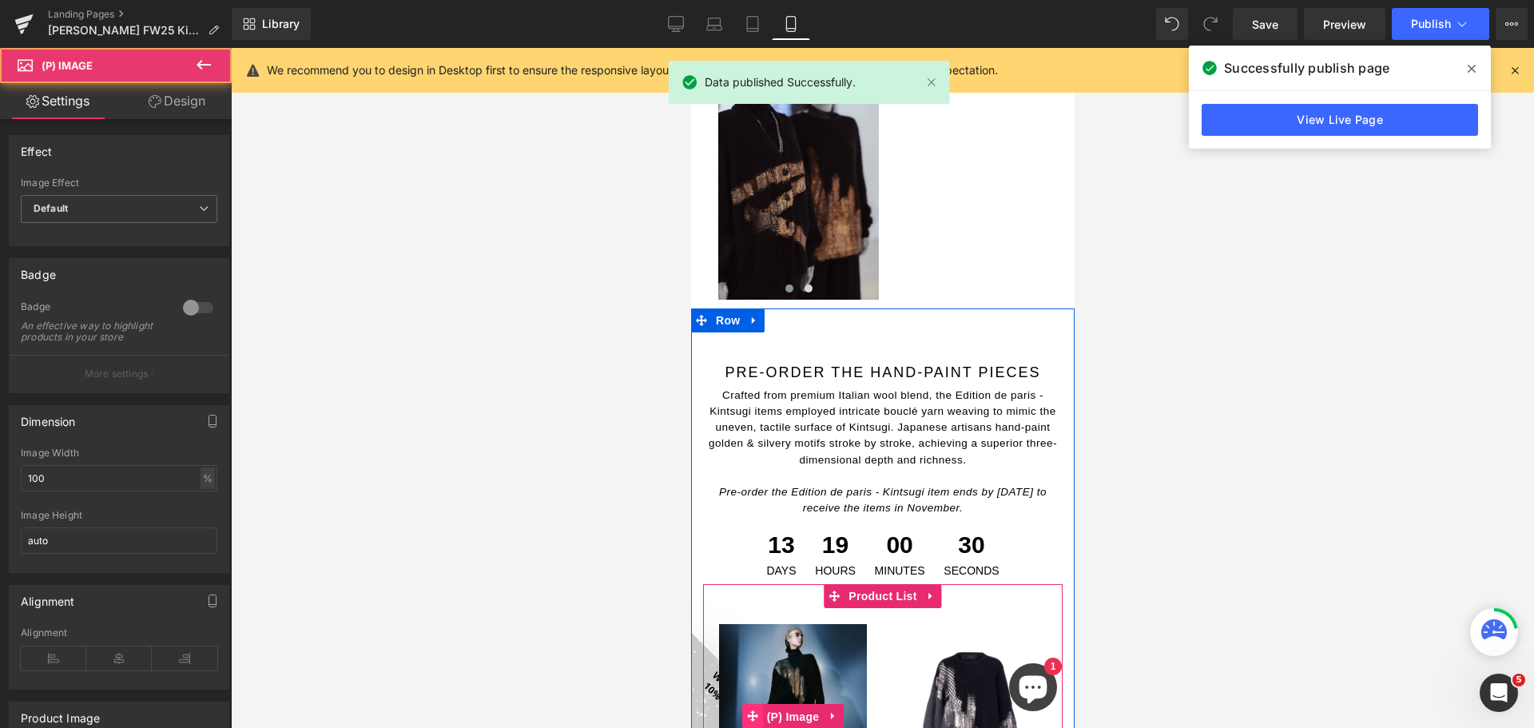
drag, startPoint x: 799, startPoint y: 448, endPoint x: 742, endPoint y: 455, distance: 57.1
click at [799, 705] on span "(P) Image" at bounding box center [792, 717] width 61 height 24
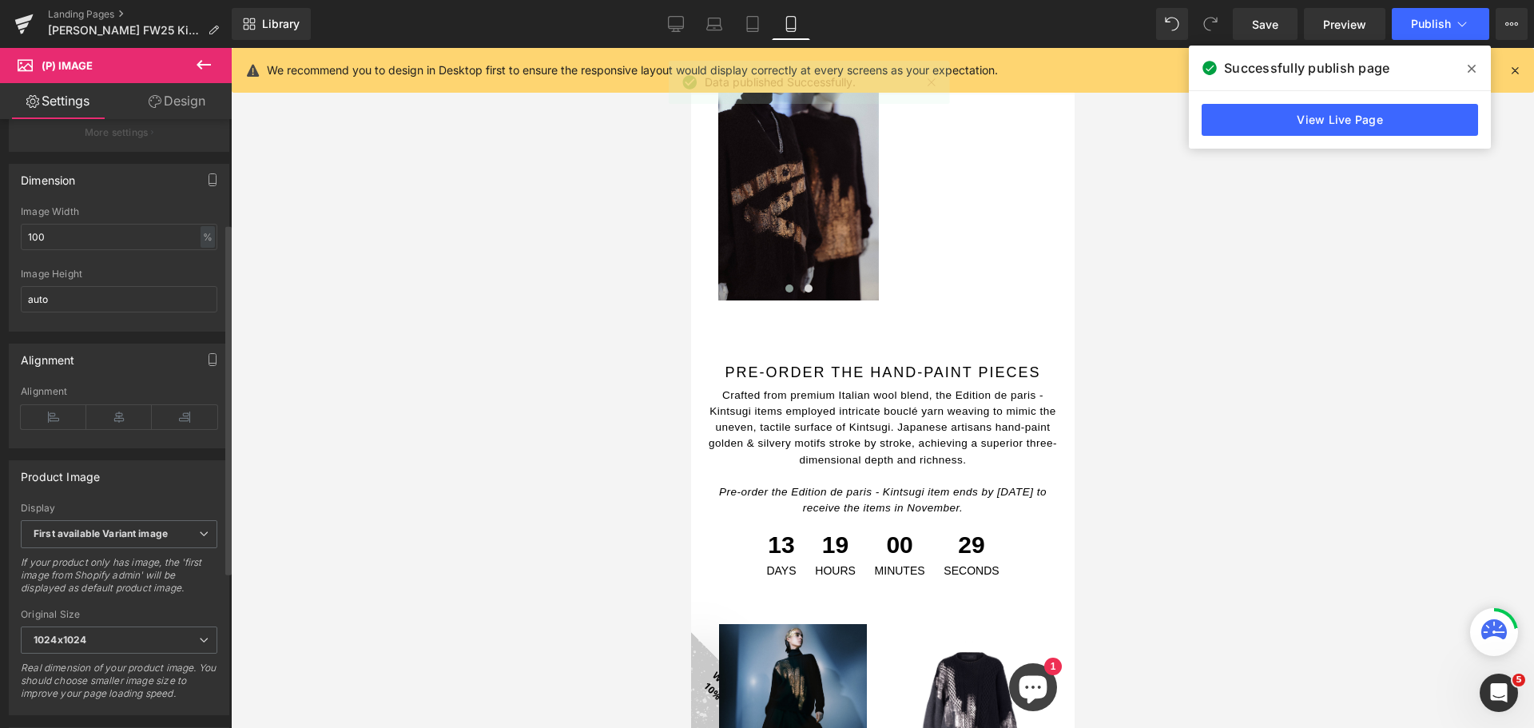
scroll to position [320, 0]
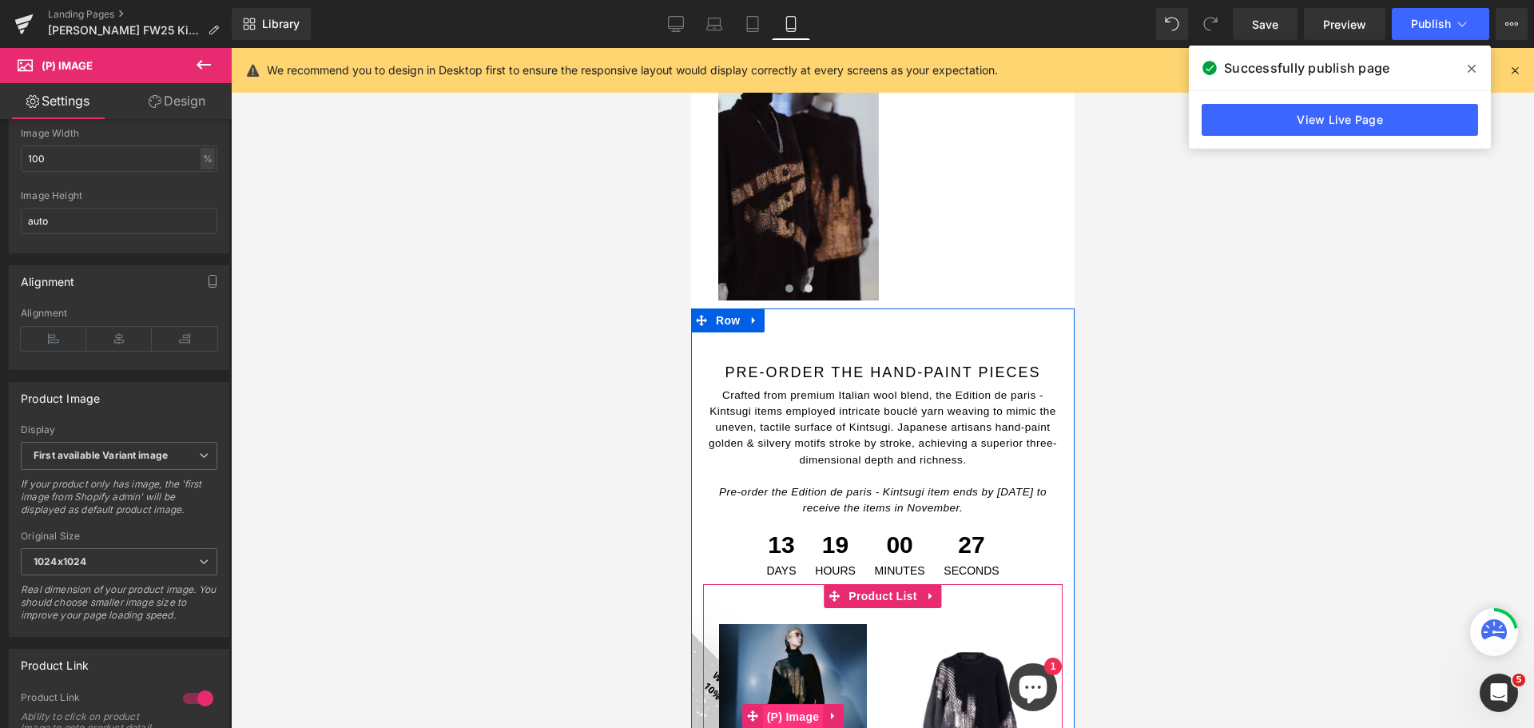
click at [784, 705] on span "(P) Image" at bounding box center [792, 717] width 61 height 24
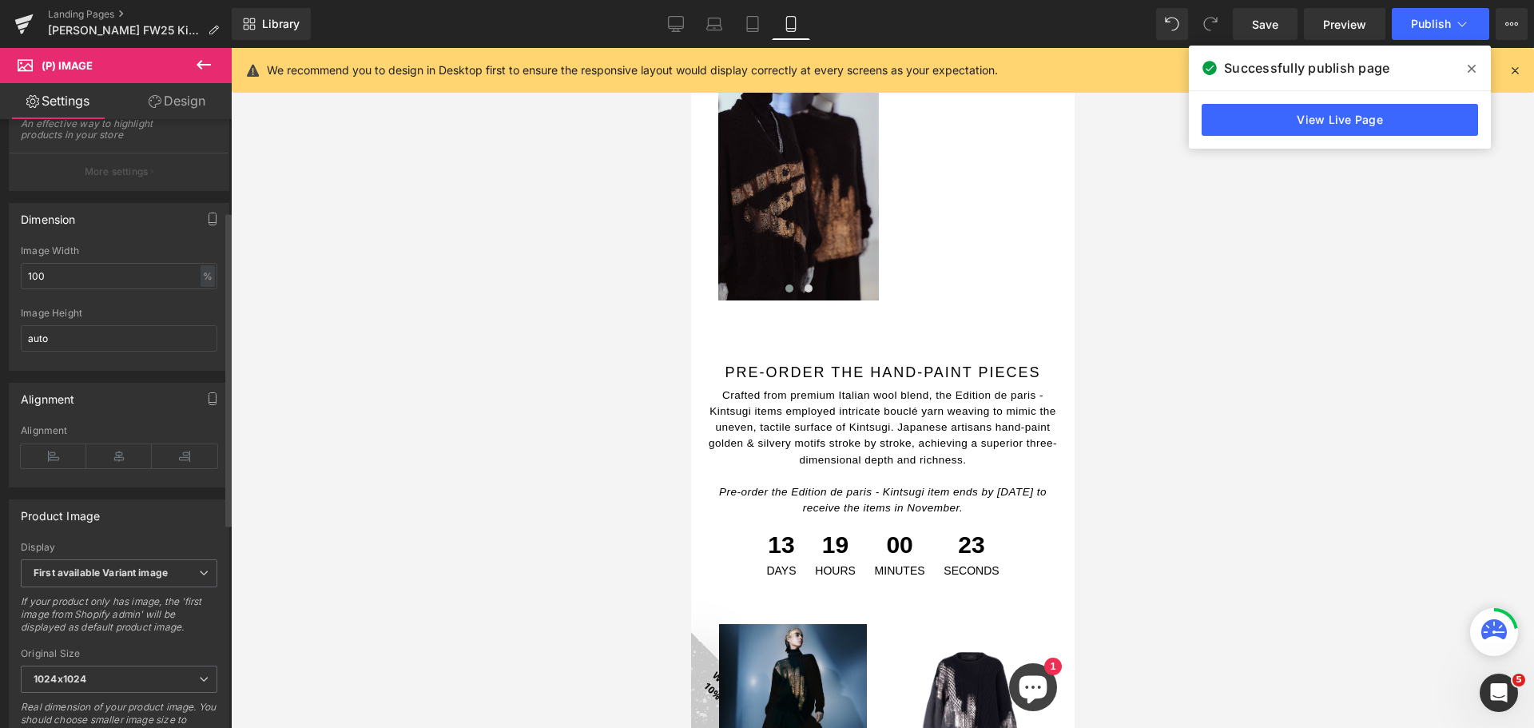
scroll to position [174, 0]
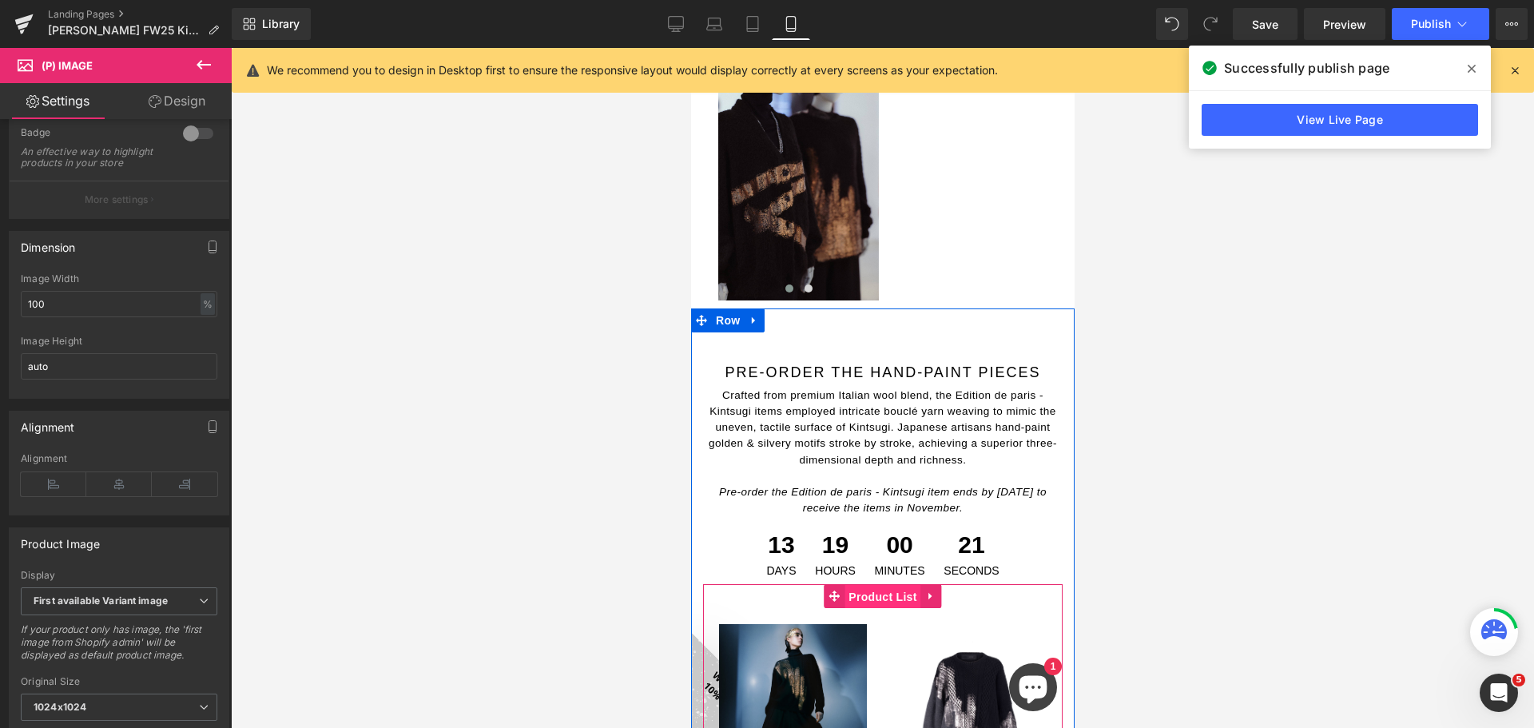
click at [893, 585] on span "Product List" at bounding box center [882, 597] width 76 height 24
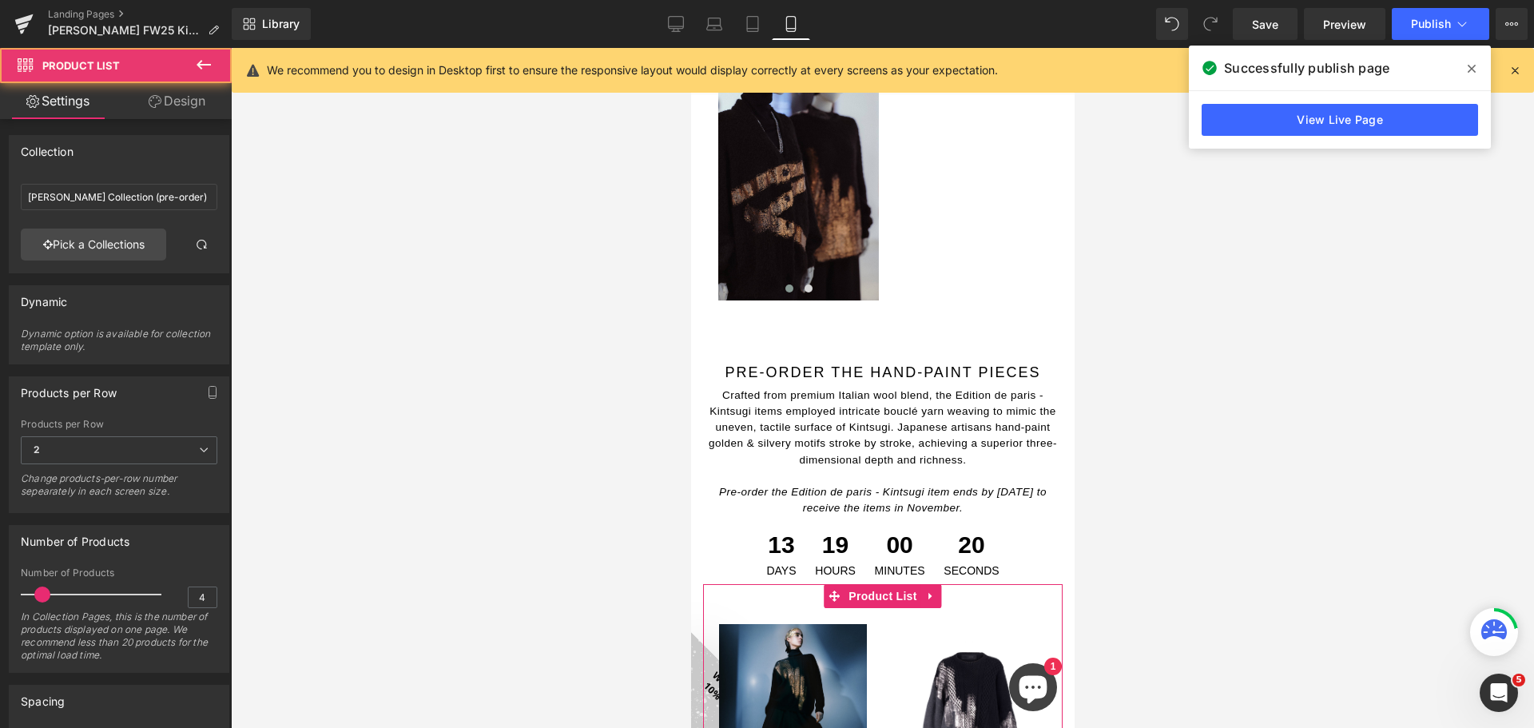
click at [185, 107] on link "Design" at bounding box center [177, 101] width 116 height 36
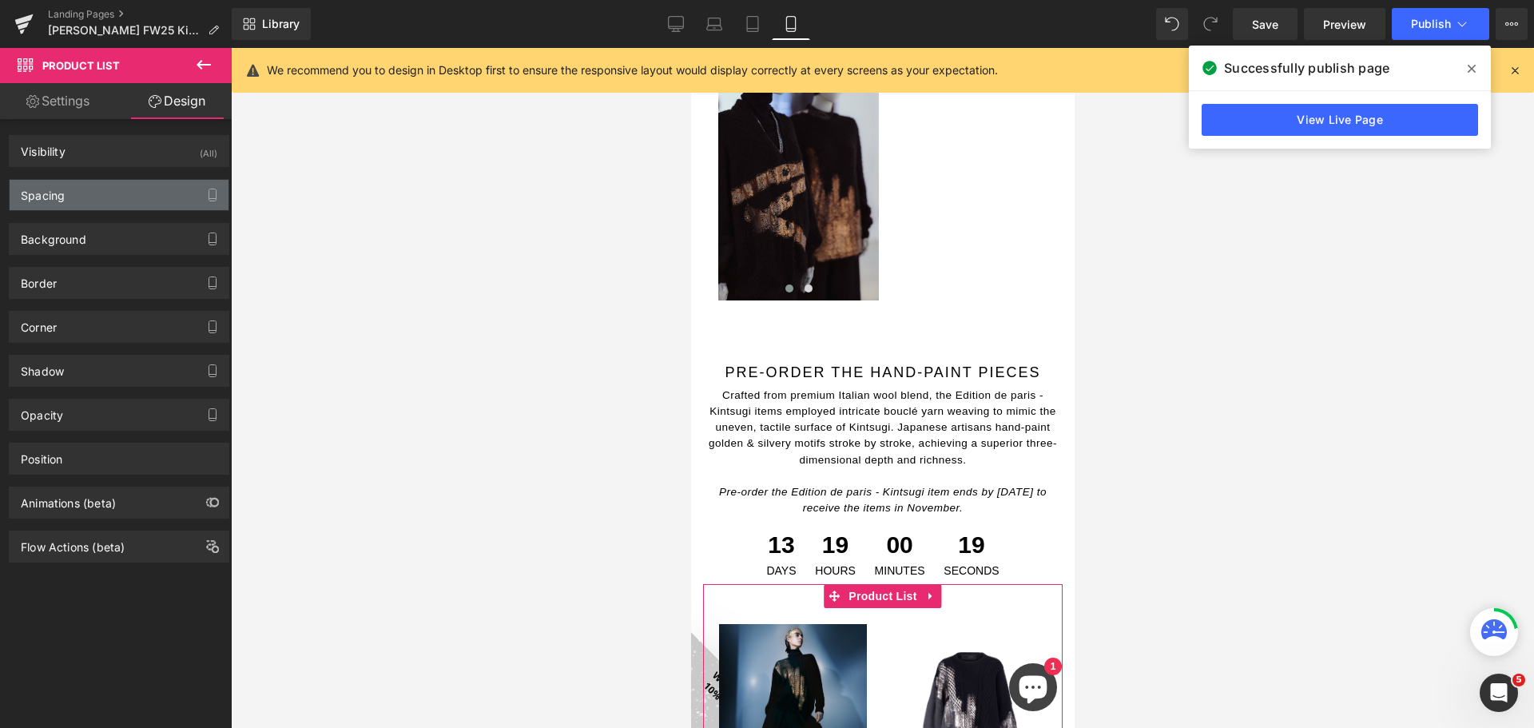
click at [117, 201] on div "Spacing" at bounding box center [119, 195] width 219 height 30
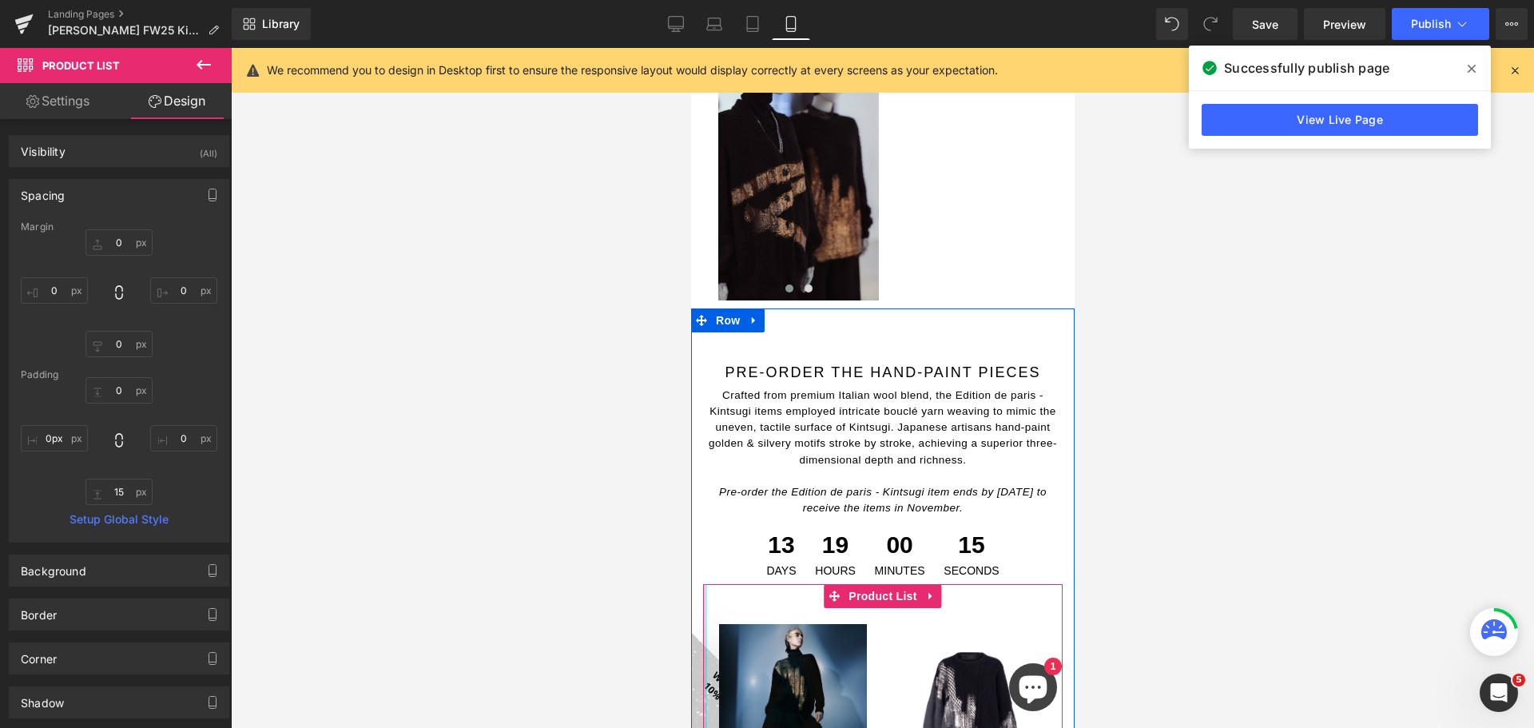
drag, startPoint x: 704, startPoint y: 453, endPoint x: 669, endPoint y: 452, distance: 35.2
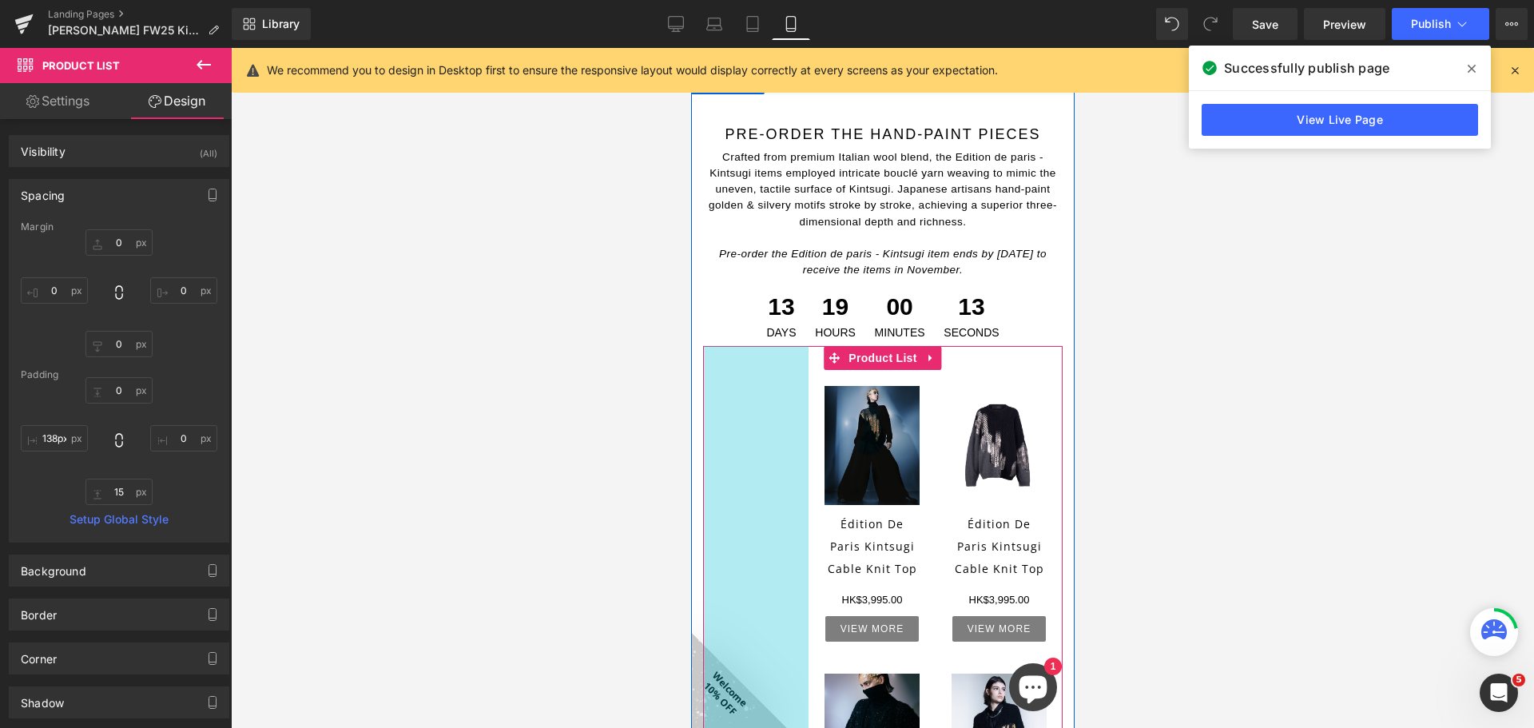
scroll to position [1376, 0]
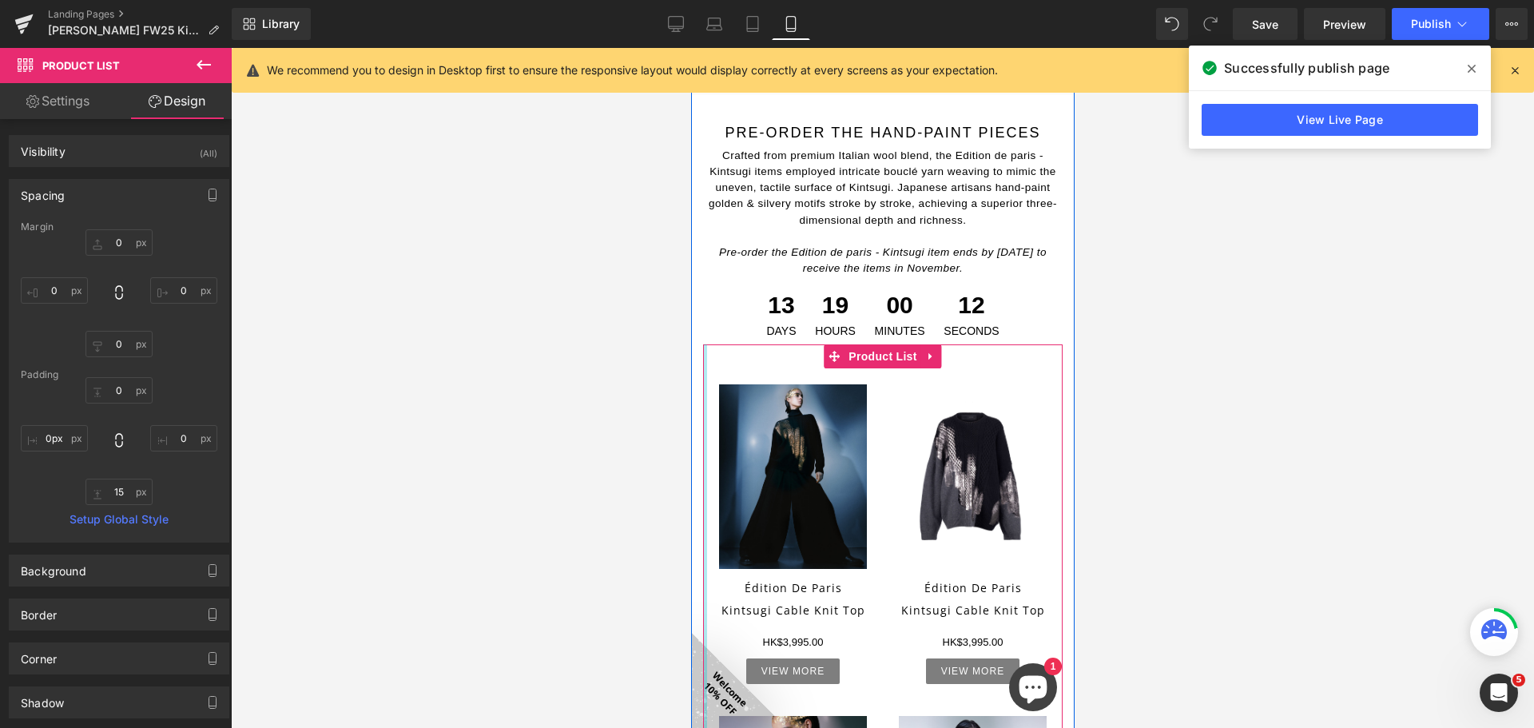
click at [620, 494] on div at bounding box center [882, 388] width 1303 height 680
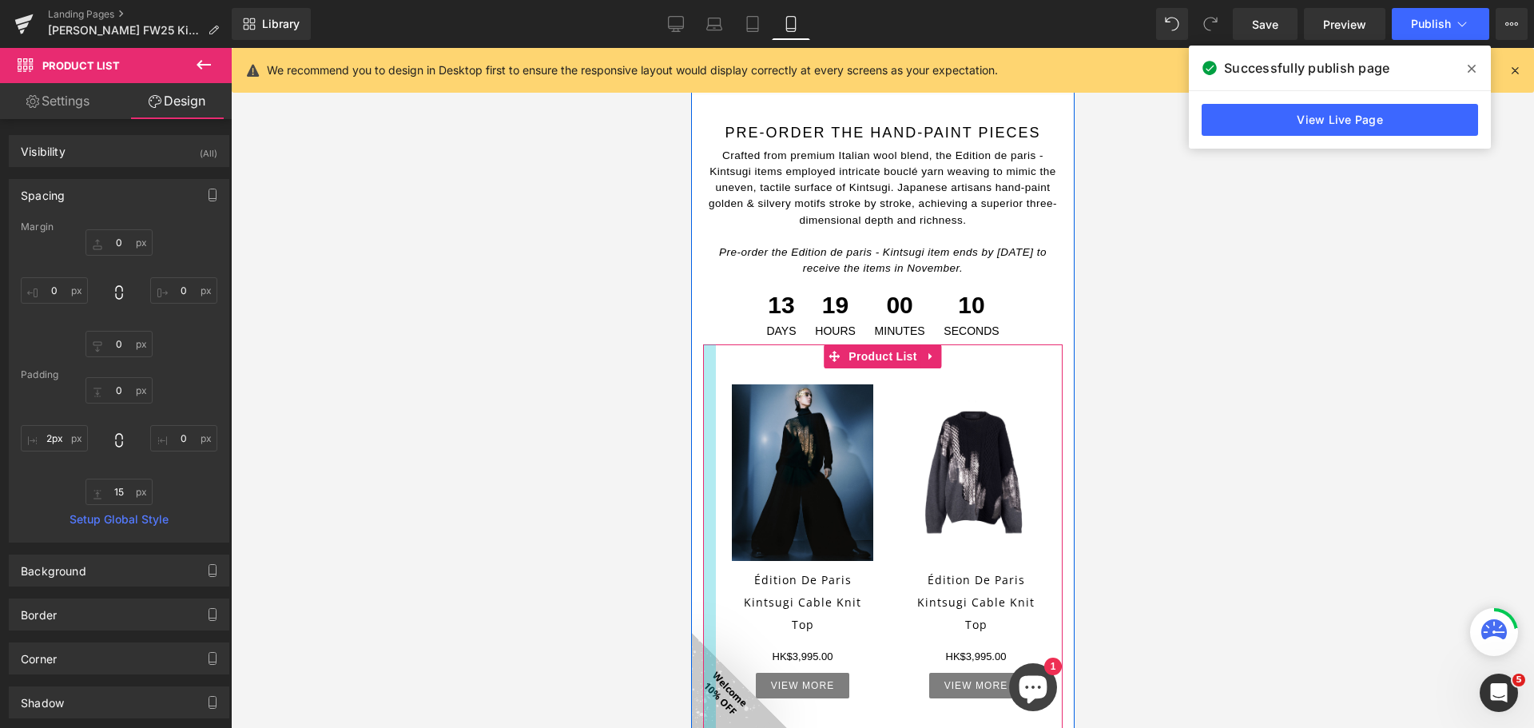
type input "0px"
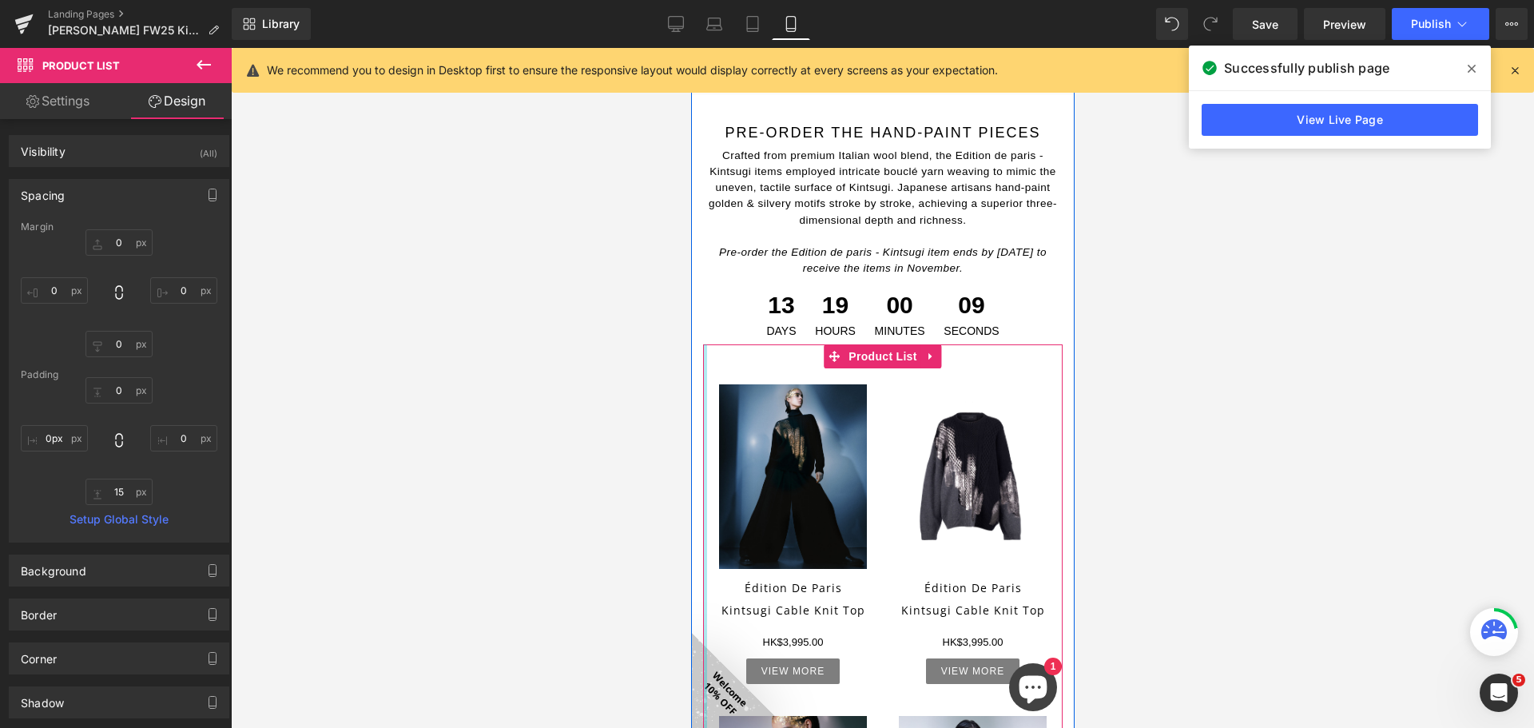
click at [703, 502] on div at bounding box center [704, 708] width 4 height 729
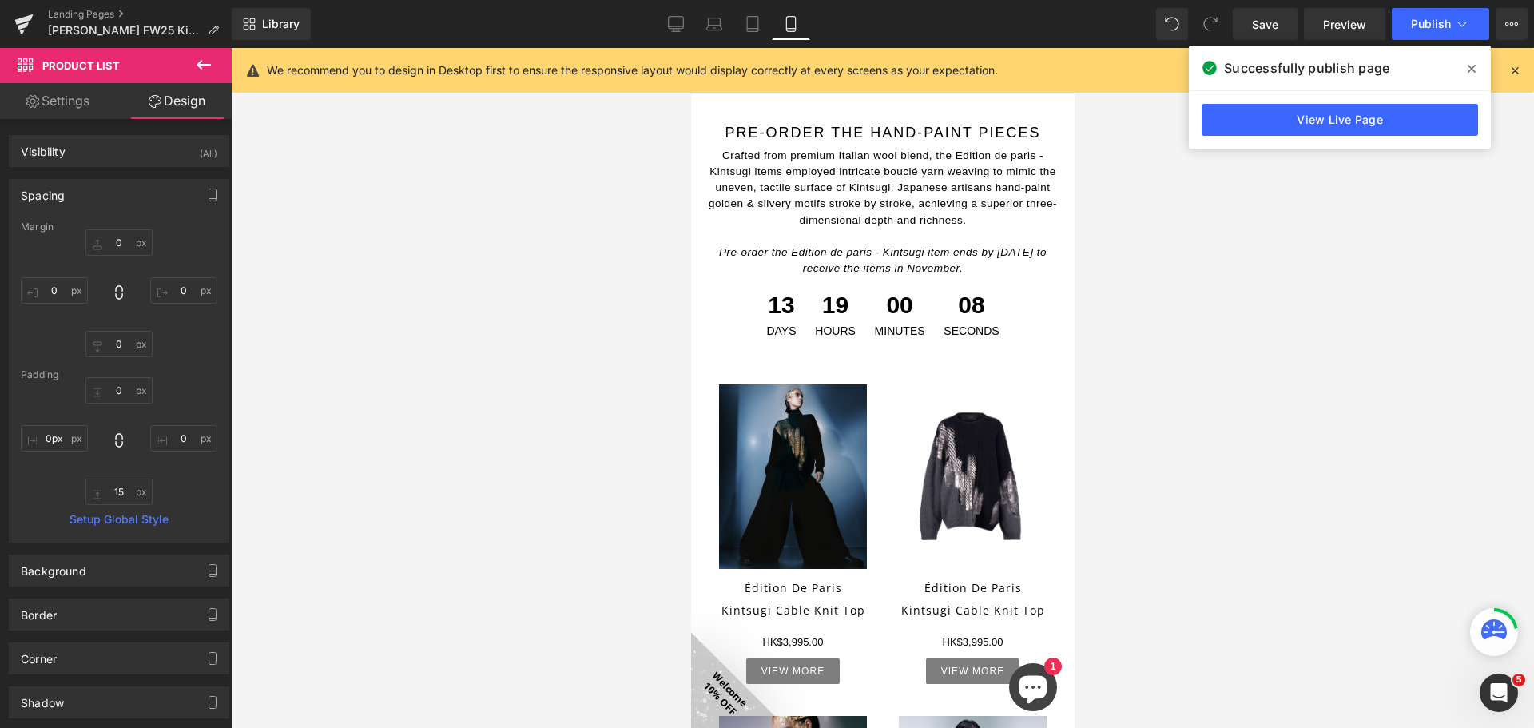
click at [593, 506] on div at bounding box center [882, 388] width 1303 height 680
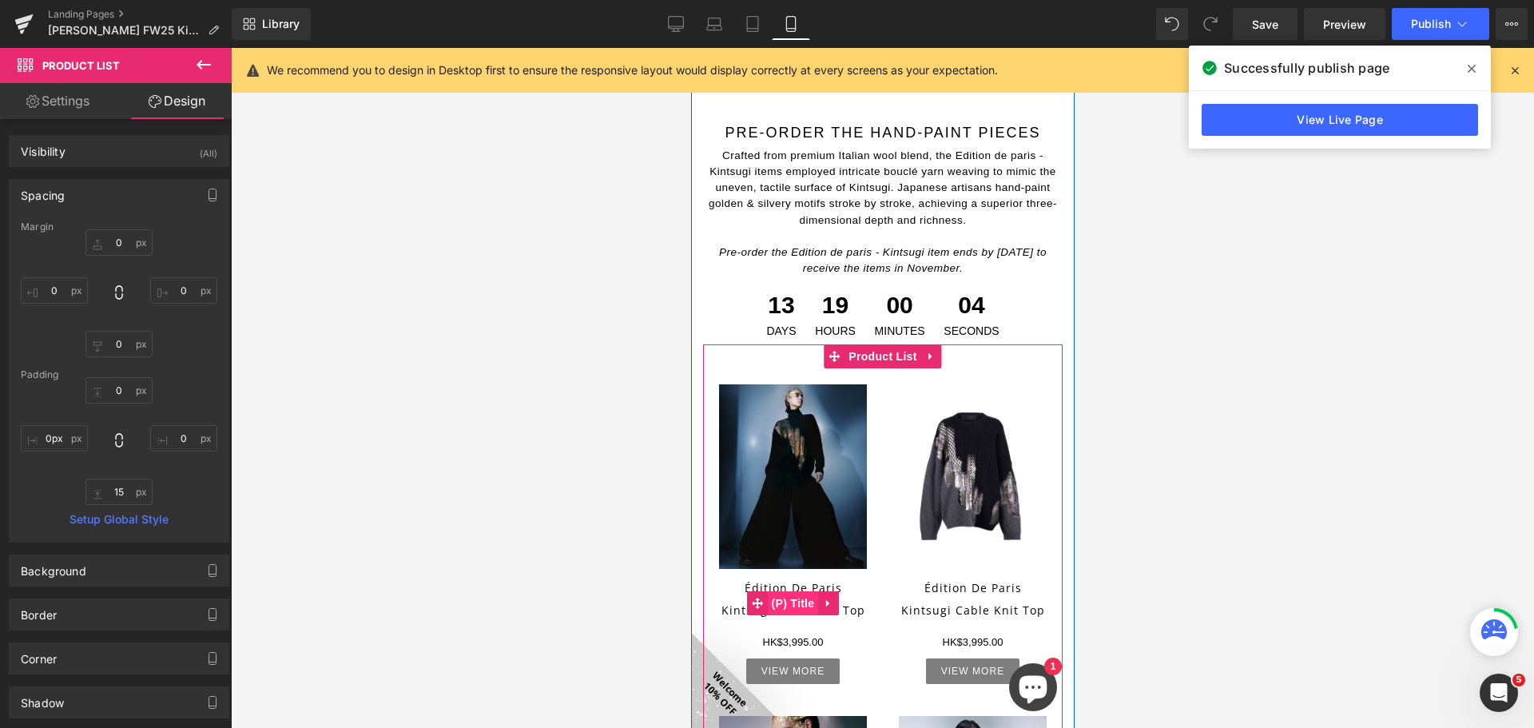
click at [808, 591] on span "(P) Title" at bounding box center [792, 603] width 51 height 24
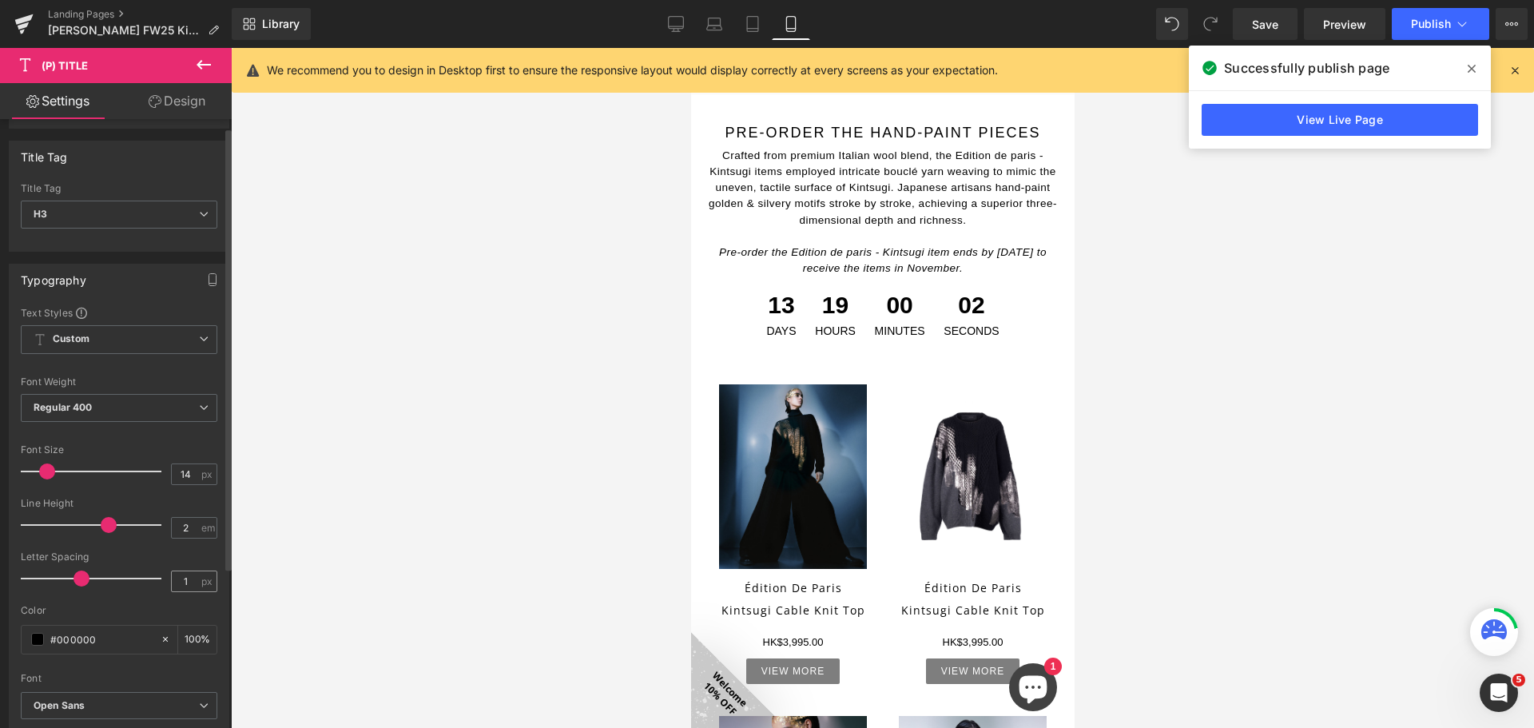
scroll to position [80, 0]
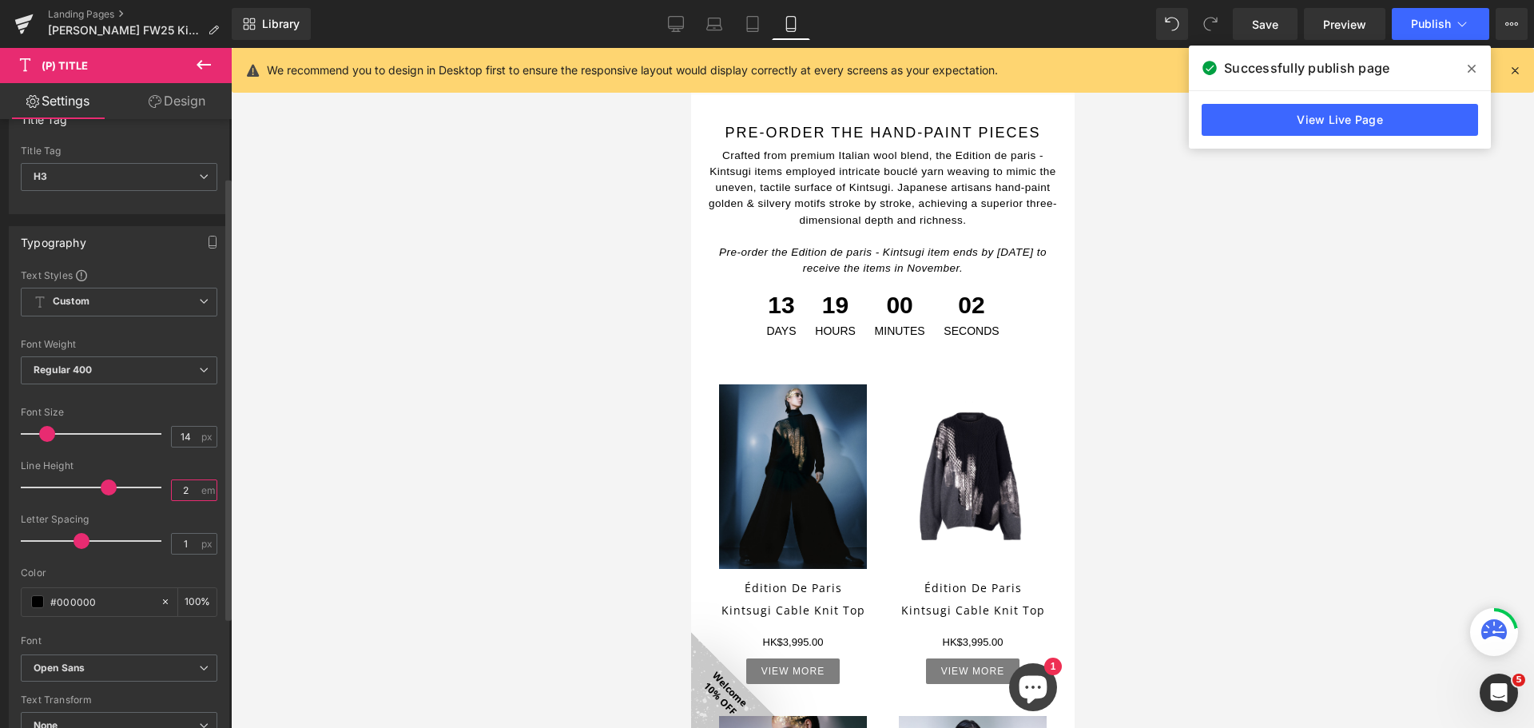
drag, startPoint x: 180, startPoint y: 489, endPoint x: 166, endPoint y: 490, distance: 13.7
click at [176, 488] on input "2" at bounding box center [186, 490] width 28 height 20
type input "1.1"
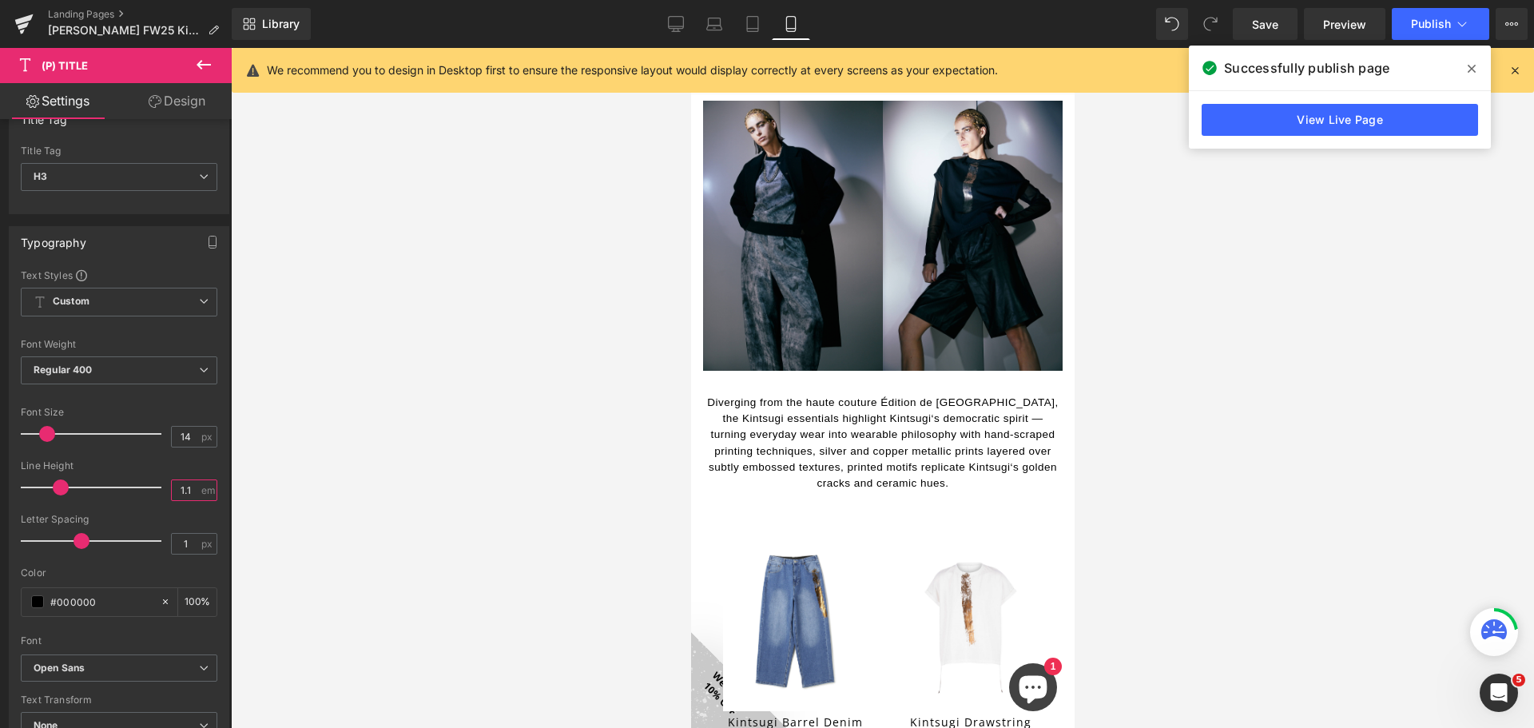
scroll to position [2495, 0]
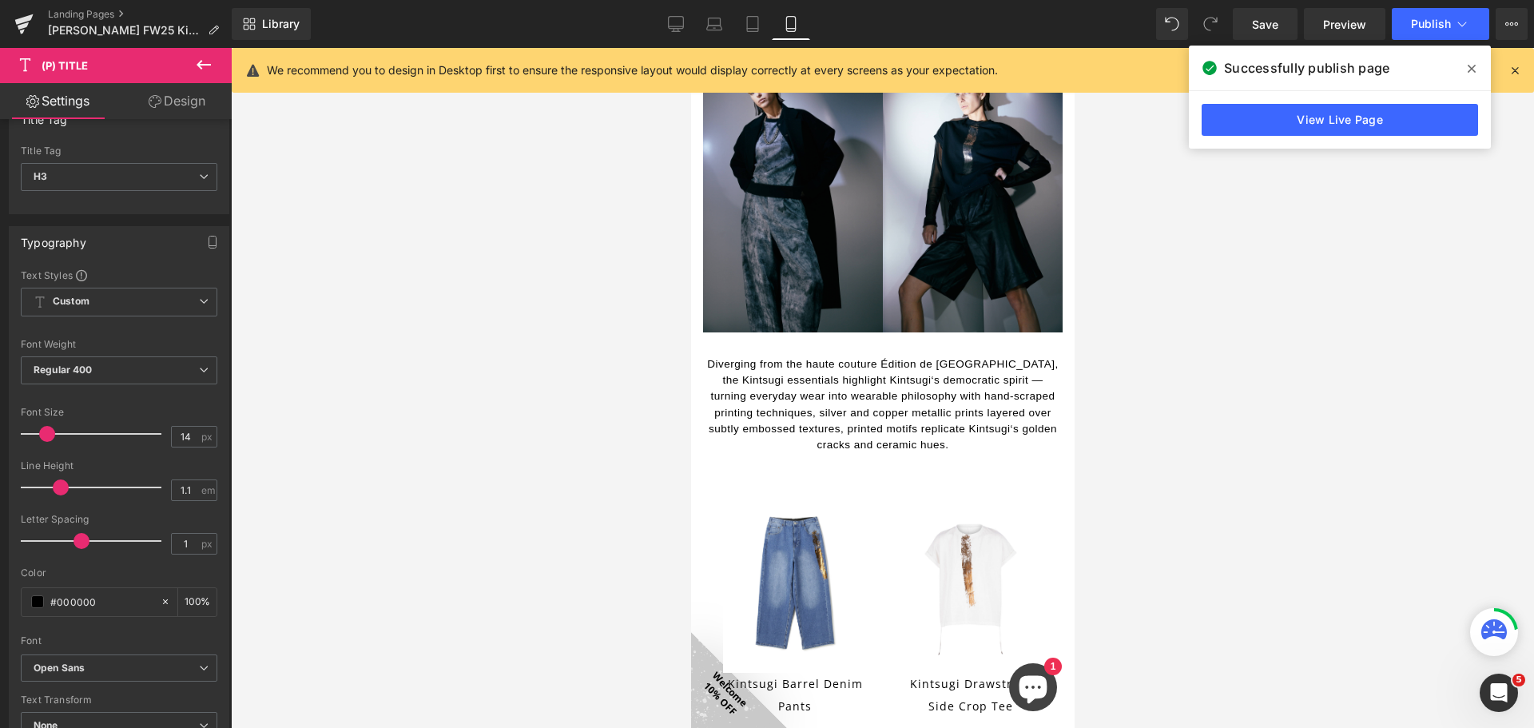
click at [793, 673] on link "Kintsugi Barrel Denim Pants" at bounding box center [794, 695] width 144 height 45
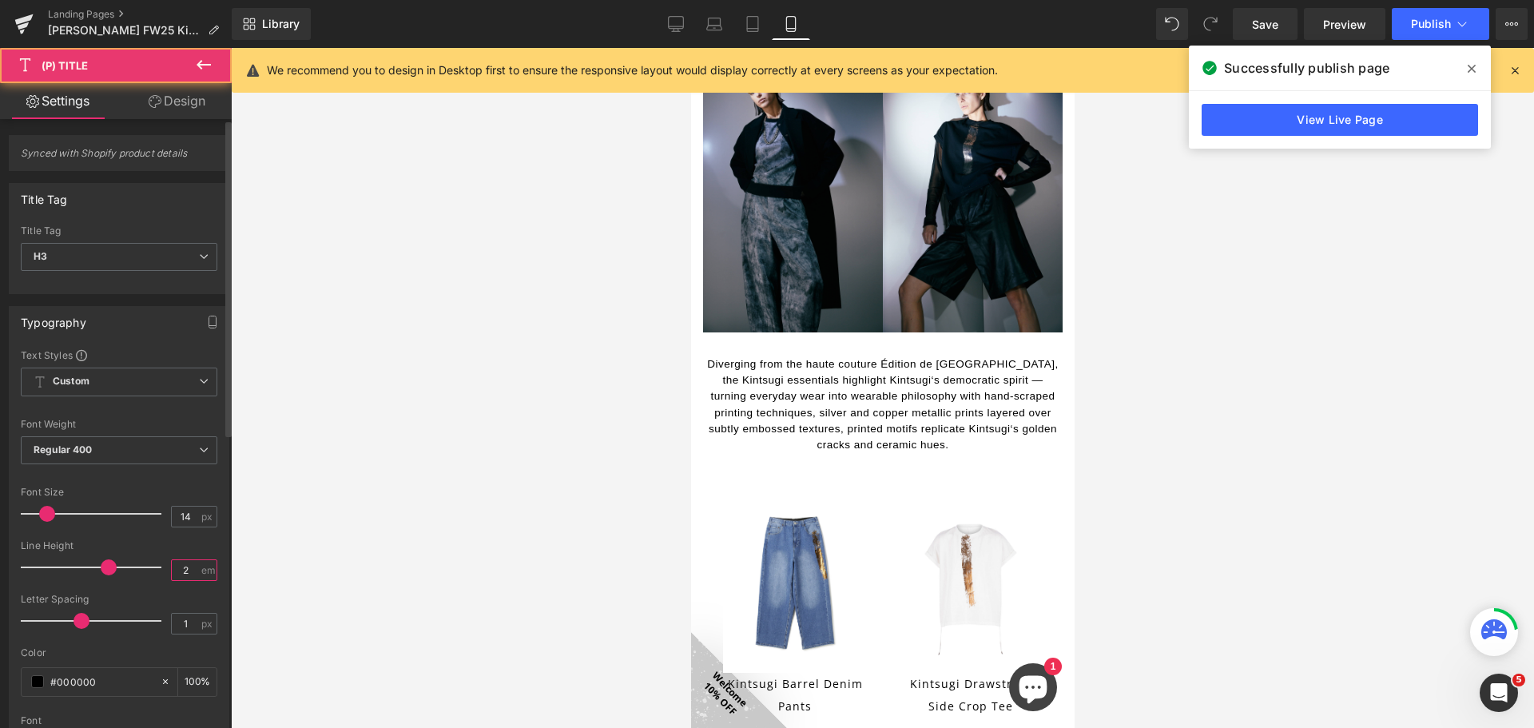
click at [178, 562] on input "2" at bounding box center [186, 570] width 28 height 20
type input "1.1"
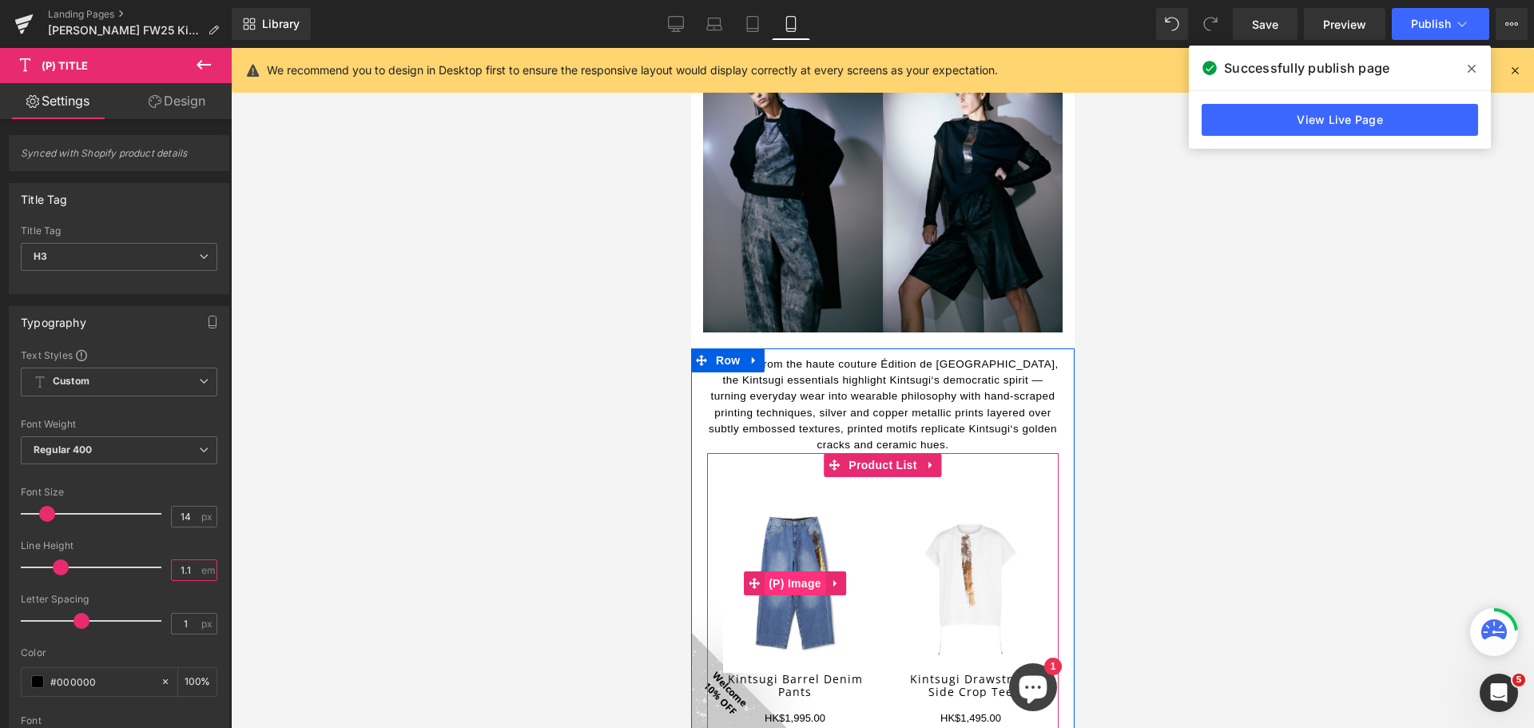
drag, startPoint x: 804, startPoint y: 301, endPoint x: 1177, endPoint y: 468, distance: 408.0
click at [804, 571] on span "(P) Image" at bounding box center [794, 583] width 61 height 24
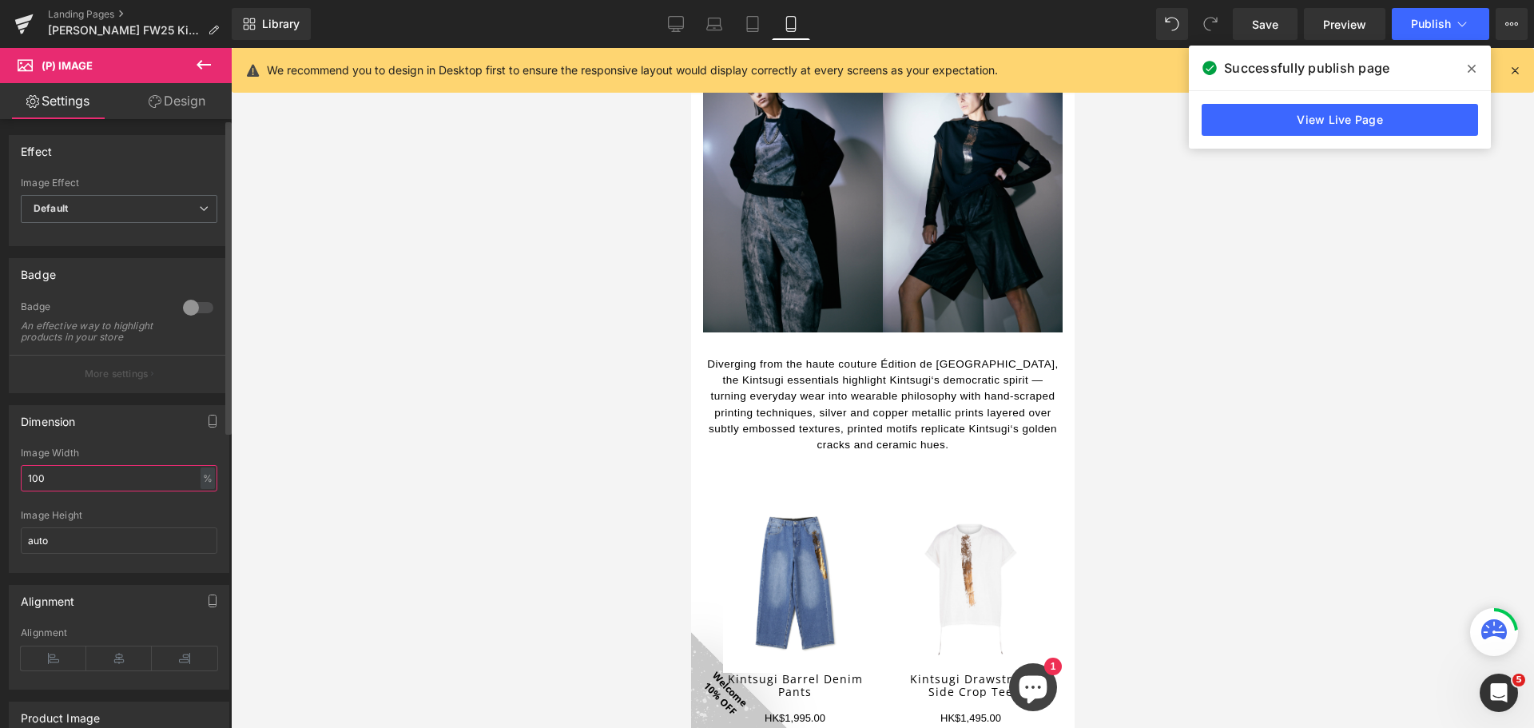
click at [141, 491] on input "100" at bounding box center [119, 478] width 197 height 26
type input "120"
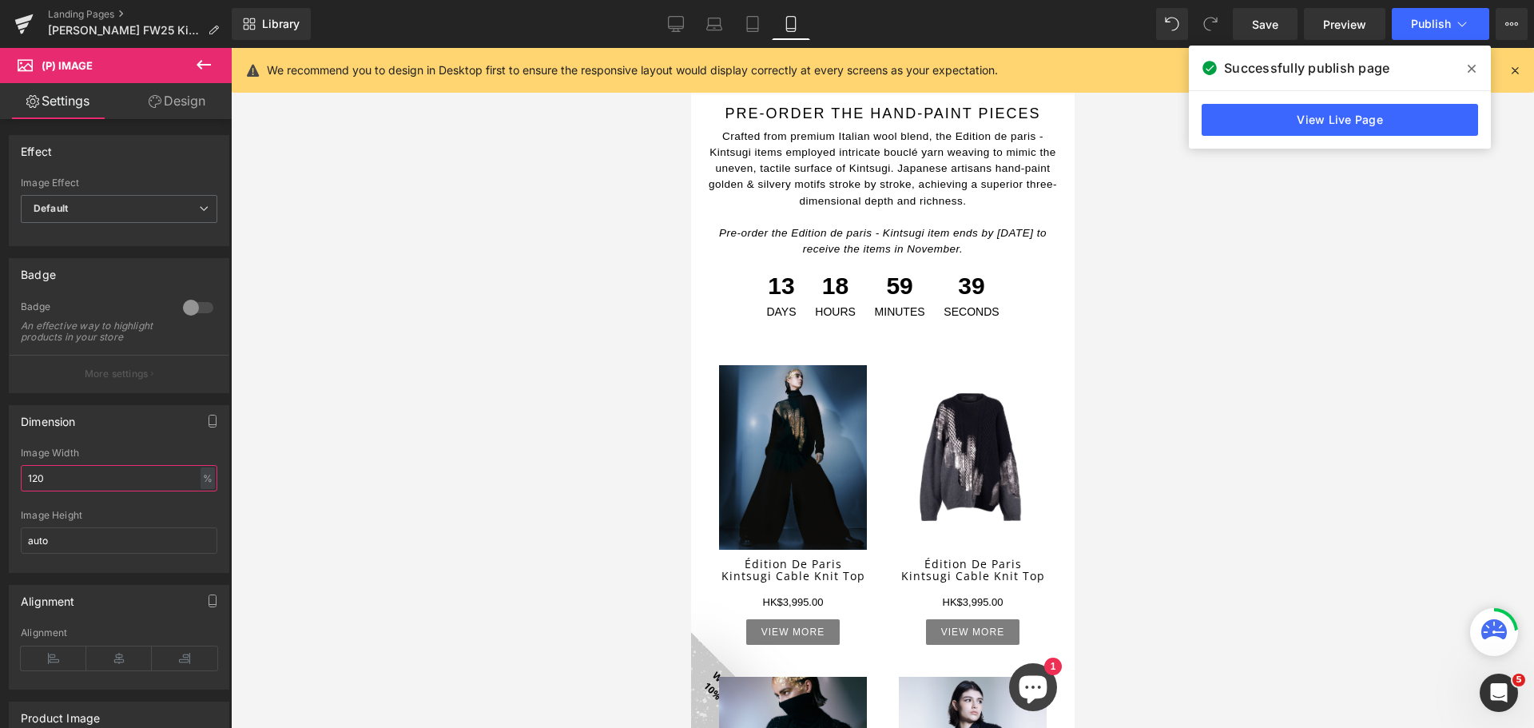
scroll to position [1376, 0]
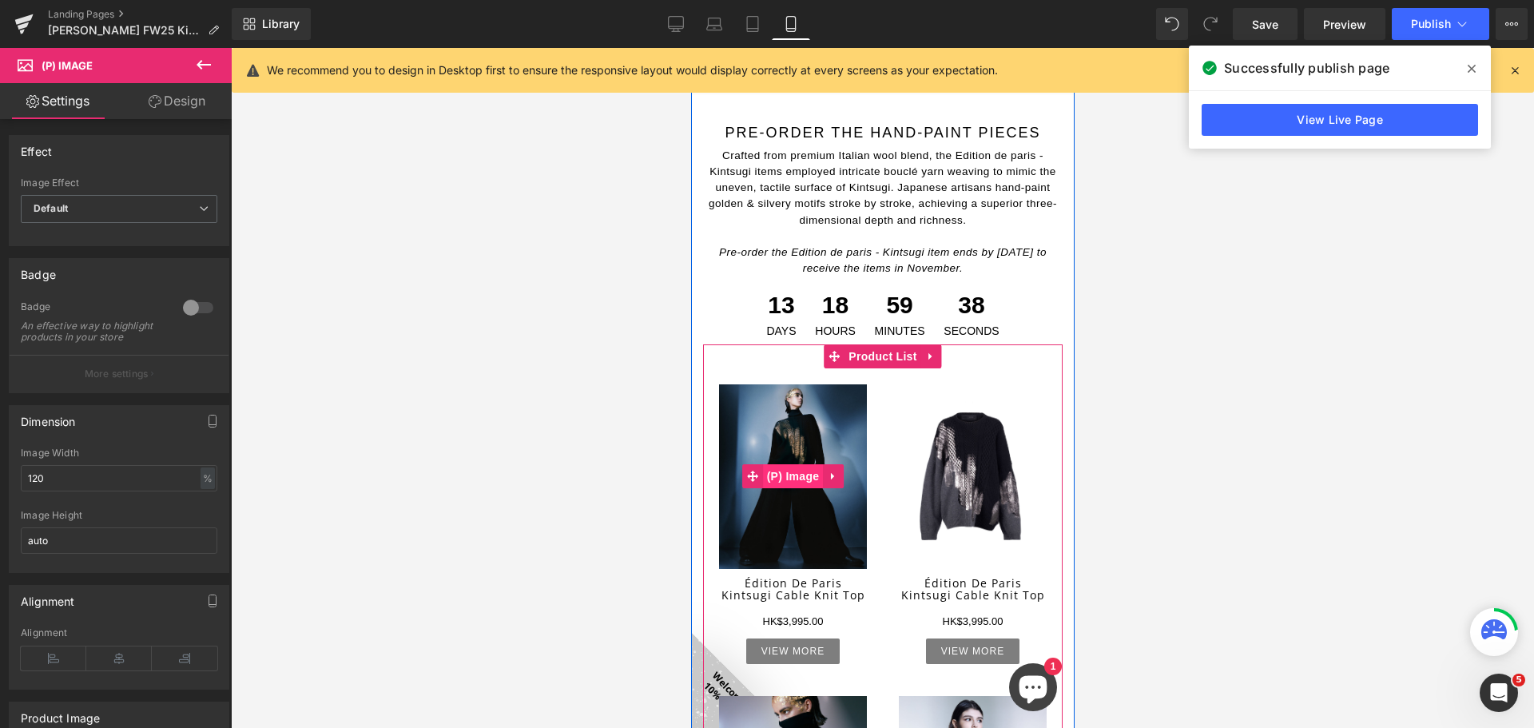
click at [800, 464] on span "(P) Image" at bounding box center [792, 476] width 61 height 24
click at [796, 464] on span "(P) Image" at bounding box center [792, 476] width 61 height 24
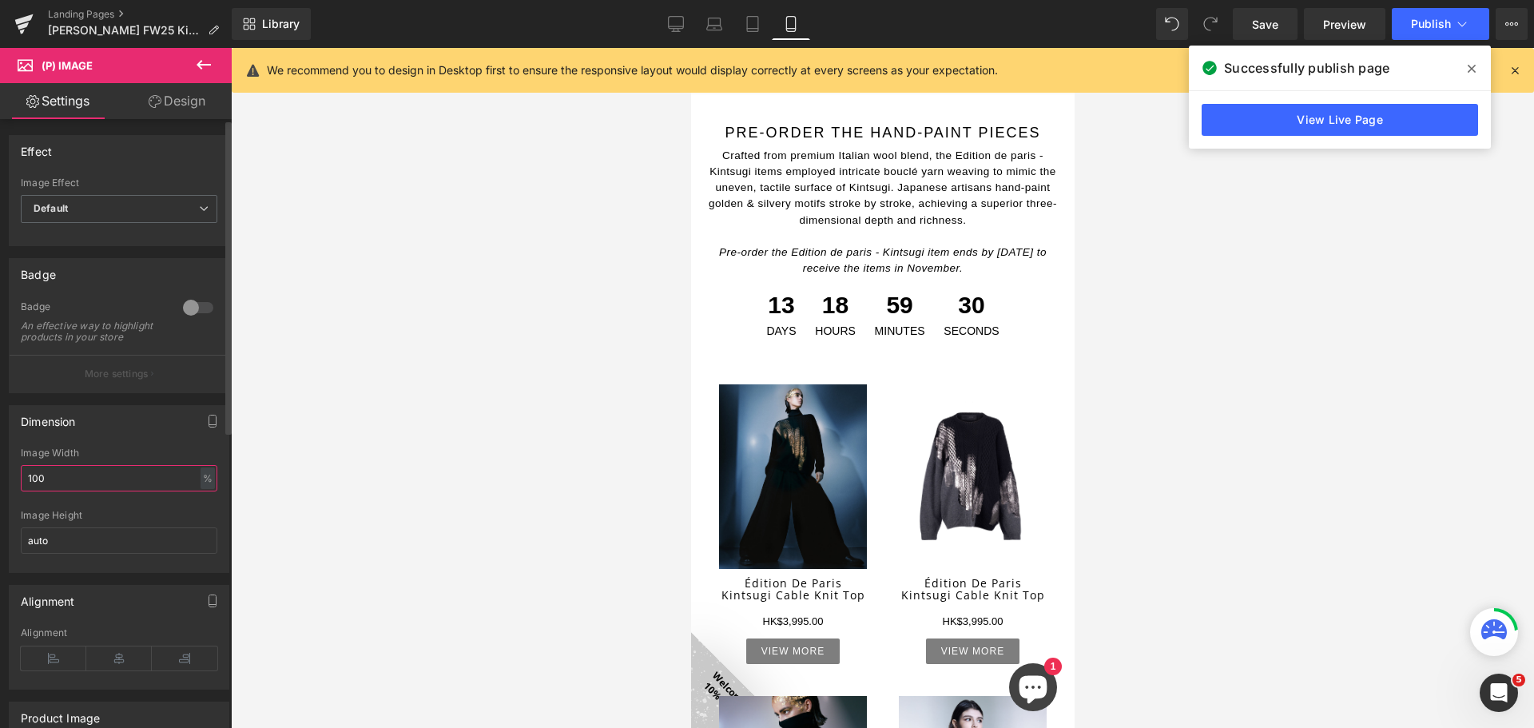
click at [32, 491] on input "100" at bounding box center [119, 478] width 197 height 26
drag, startPoint x: 535, startPoint y: 424, endPoint x: 542, endPoint y: 439, distance: 16.5
click at [535, 423] on div at bounding box center [882, 388] width 1303 height 680
click at [1451, 14] on button "Publish" at bounding box center [1440, 24] width 97 height 32
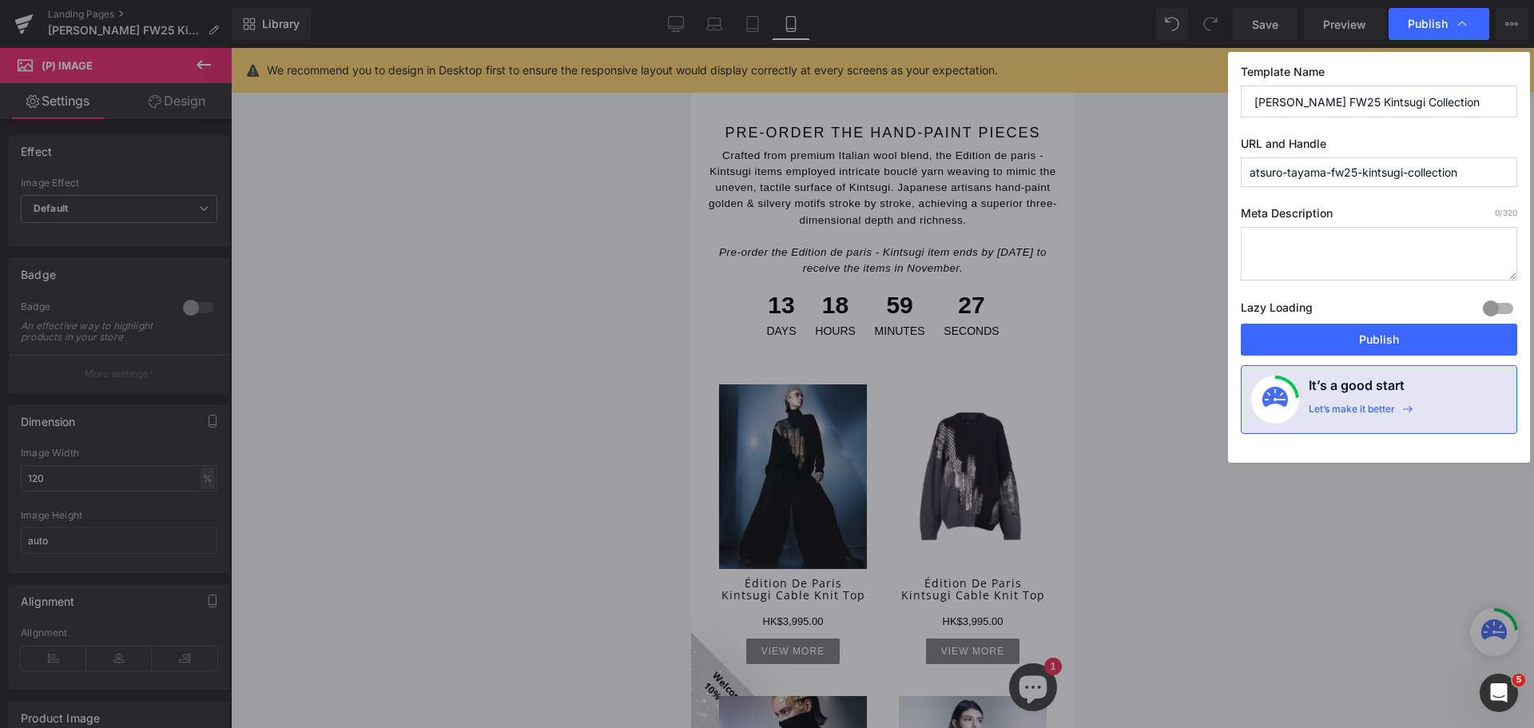
drag, startPoint x: 1378, startPoint y: 336, endPoint x: 1386, endPoint y: 334, distance: 8.1
click at [1379, 333] on button "Publish" at bounding box center [1379, 340] width 276 height 32
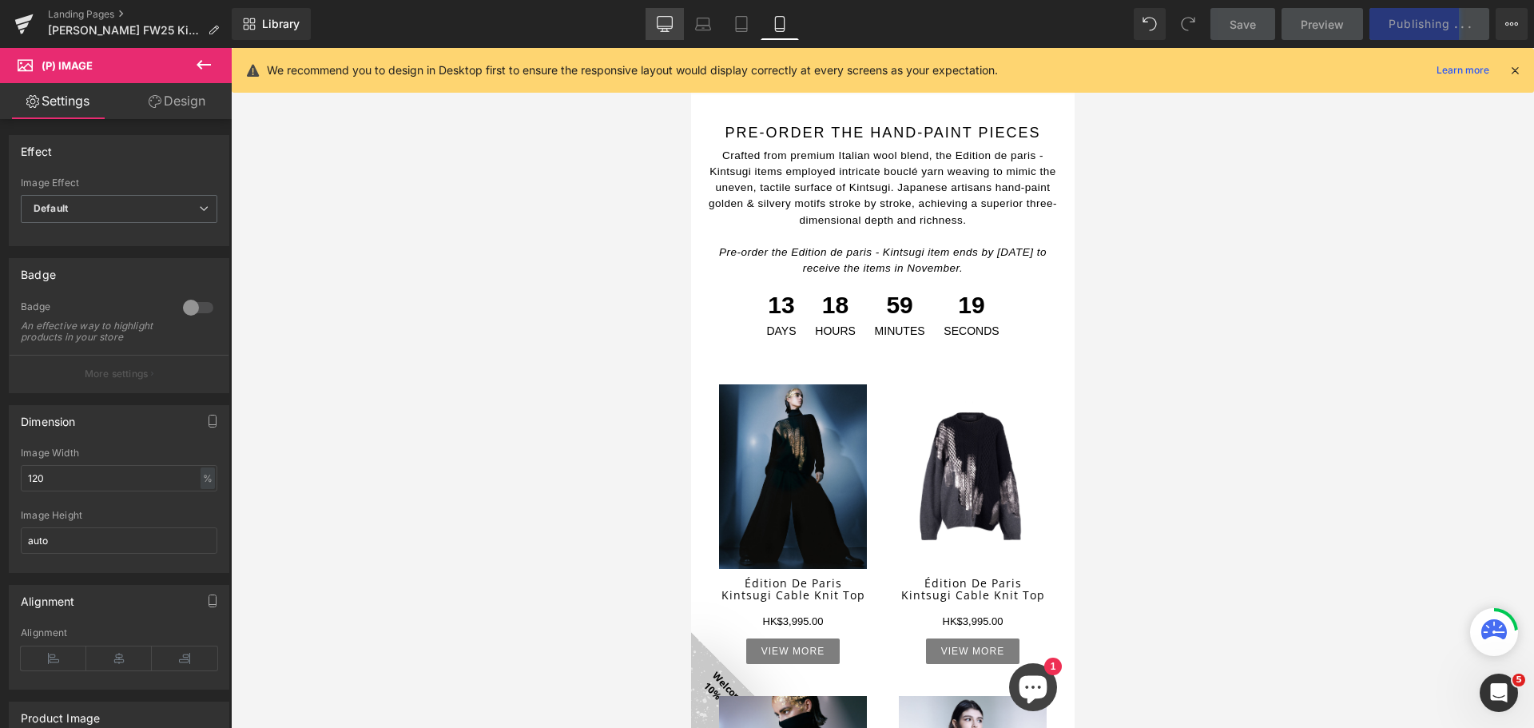
click at [672, 24] on icon at bounding box center [664, 23] width 15 height 12
type input "100"
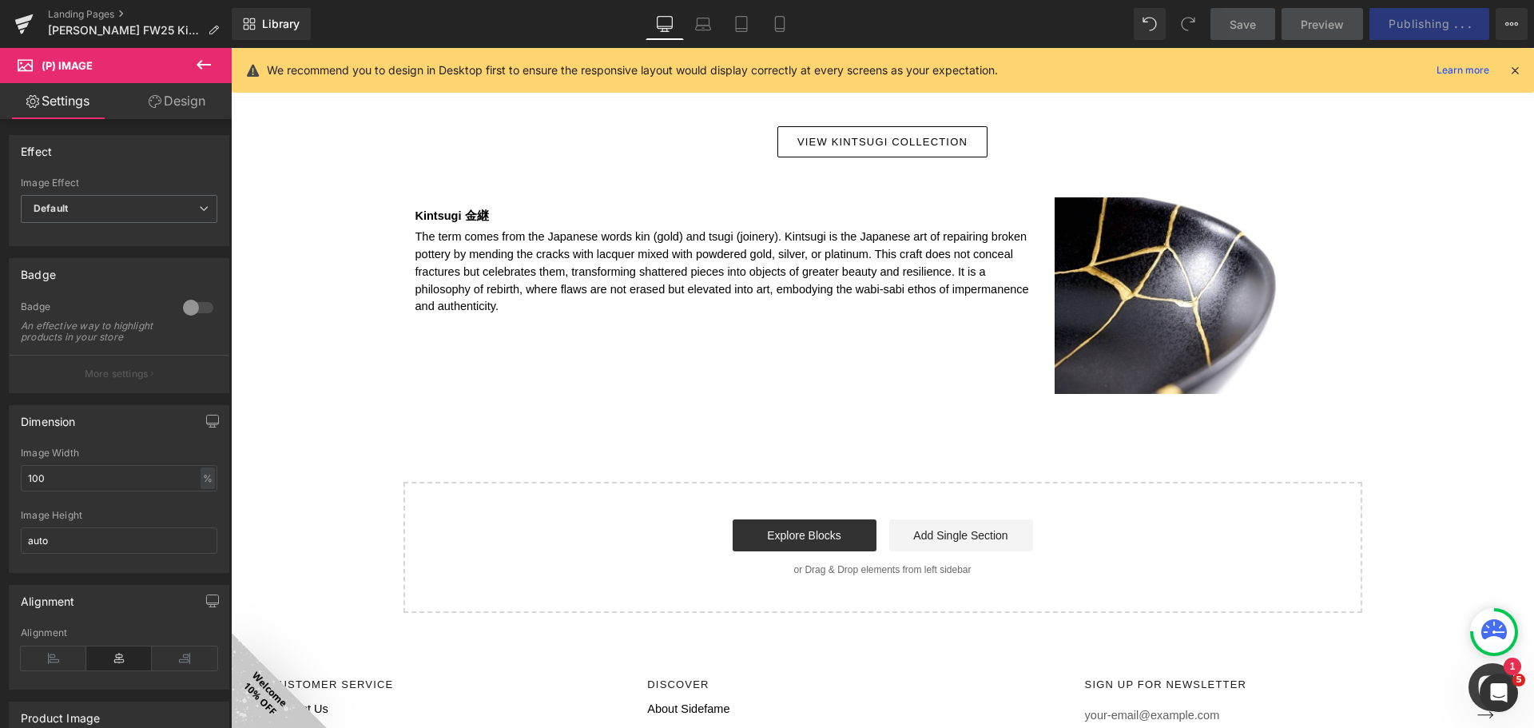
scroll to position [2635, 0]
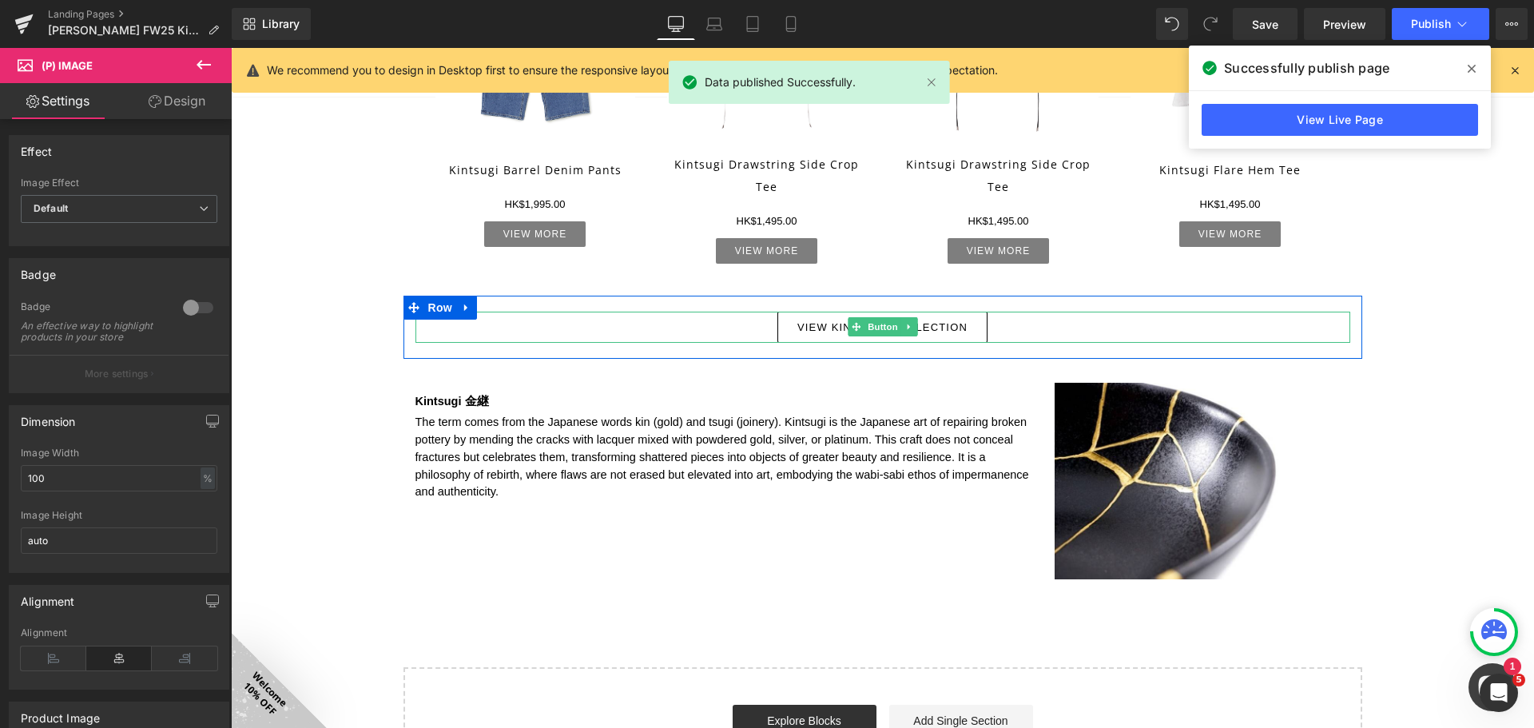
drag, startPoint x: 865, startPoint y: 324, endPoint x: 808, endPoint y: 335, distance: 58.6
click at [866, 322] on span "Button" at bounding box center [882, 326] width 37 height 19
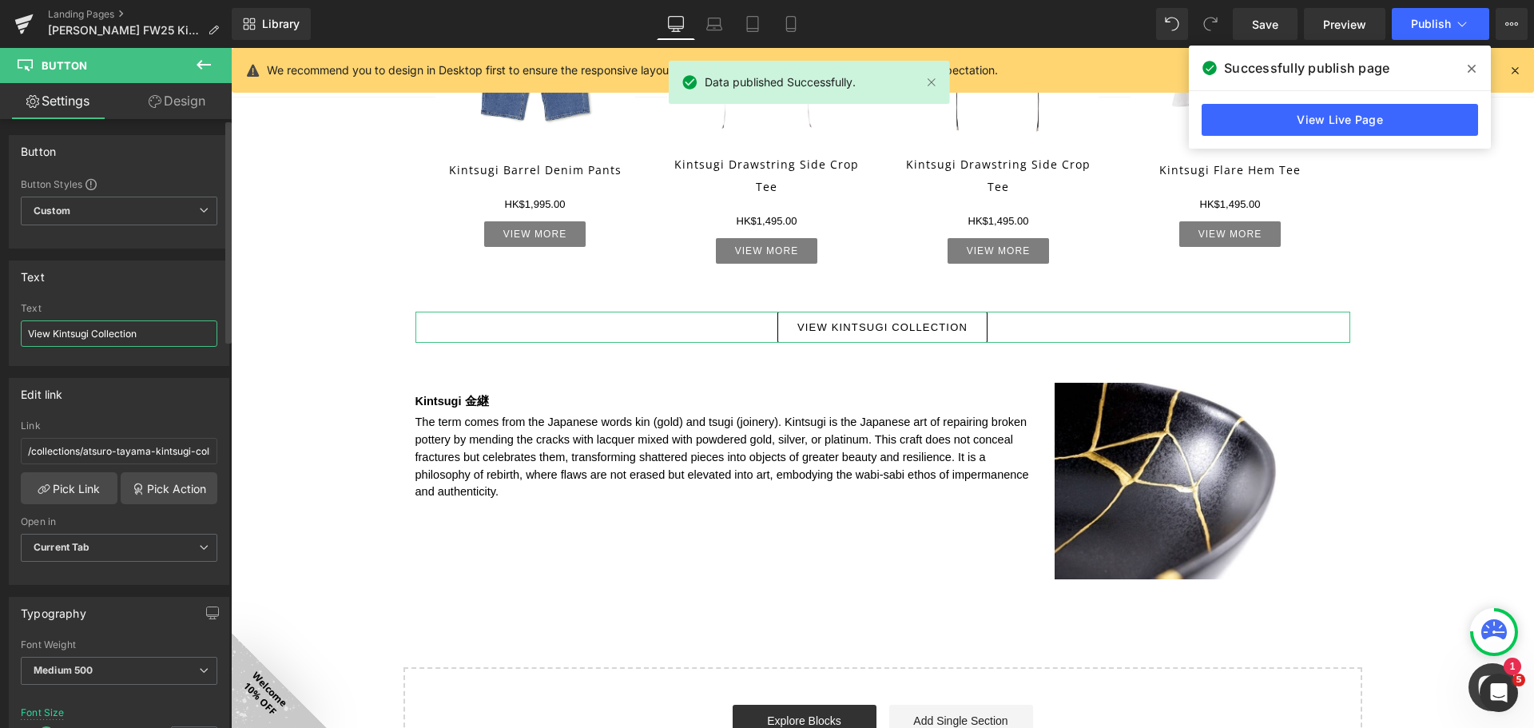
drag, startPoint x: 50, startPoint y: 327, endPoint x: 0, endPoint y: 323, distance: 50.5
click at [0, 323] on div "Text View Kintsugi Collection Text View Kintsugi Collection" at bounding box center [119, 306] width 239 height 117
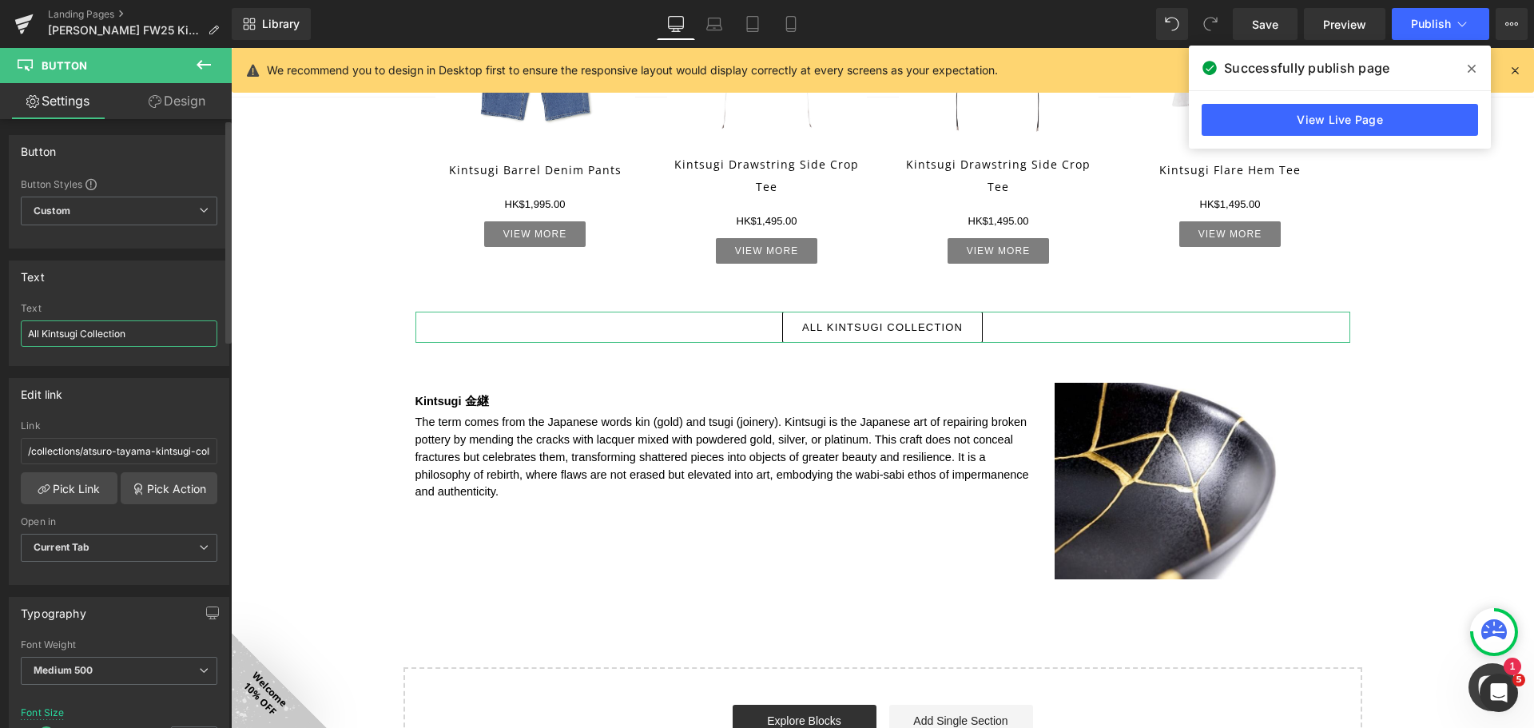
click at [110, 335] on input "All Kintsugi Collection" at bounding box center [119, 333] width 197 height 26
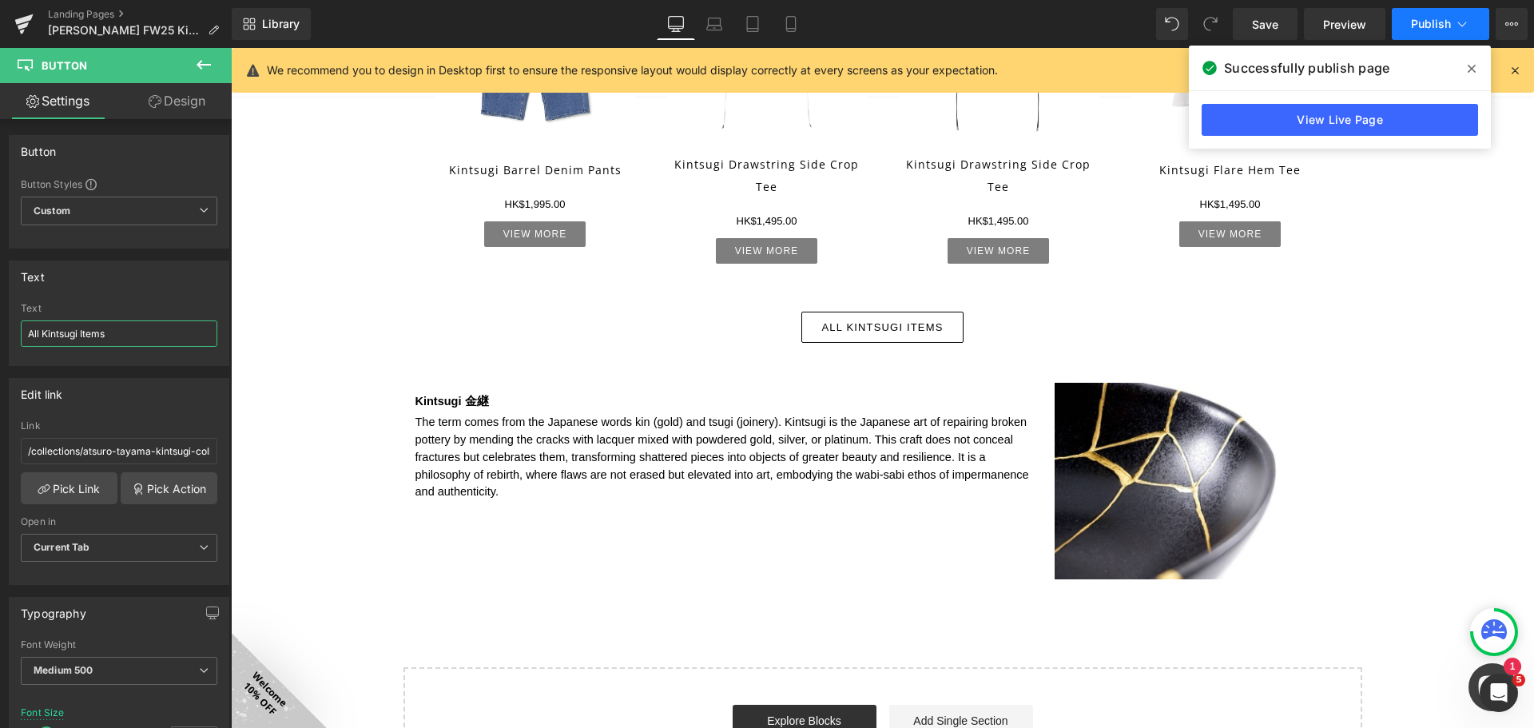
type input "All Kintsugi Items"
click at [1416, 27] on span "Publish" at bounding box center [1431, 24] width 40 height 13
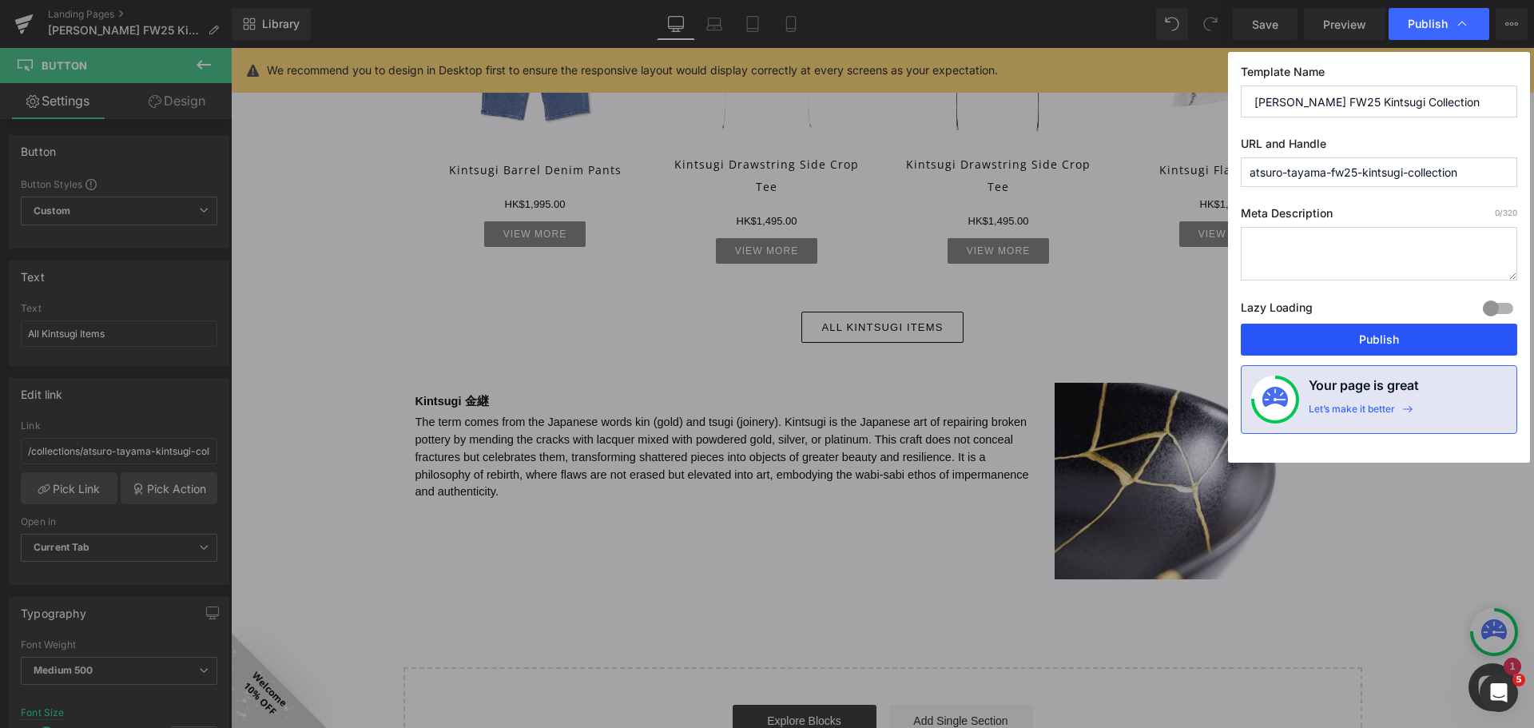
click at [1397, 334] on button "Publish" at bounding box center [1379, 340] width 276 height 32
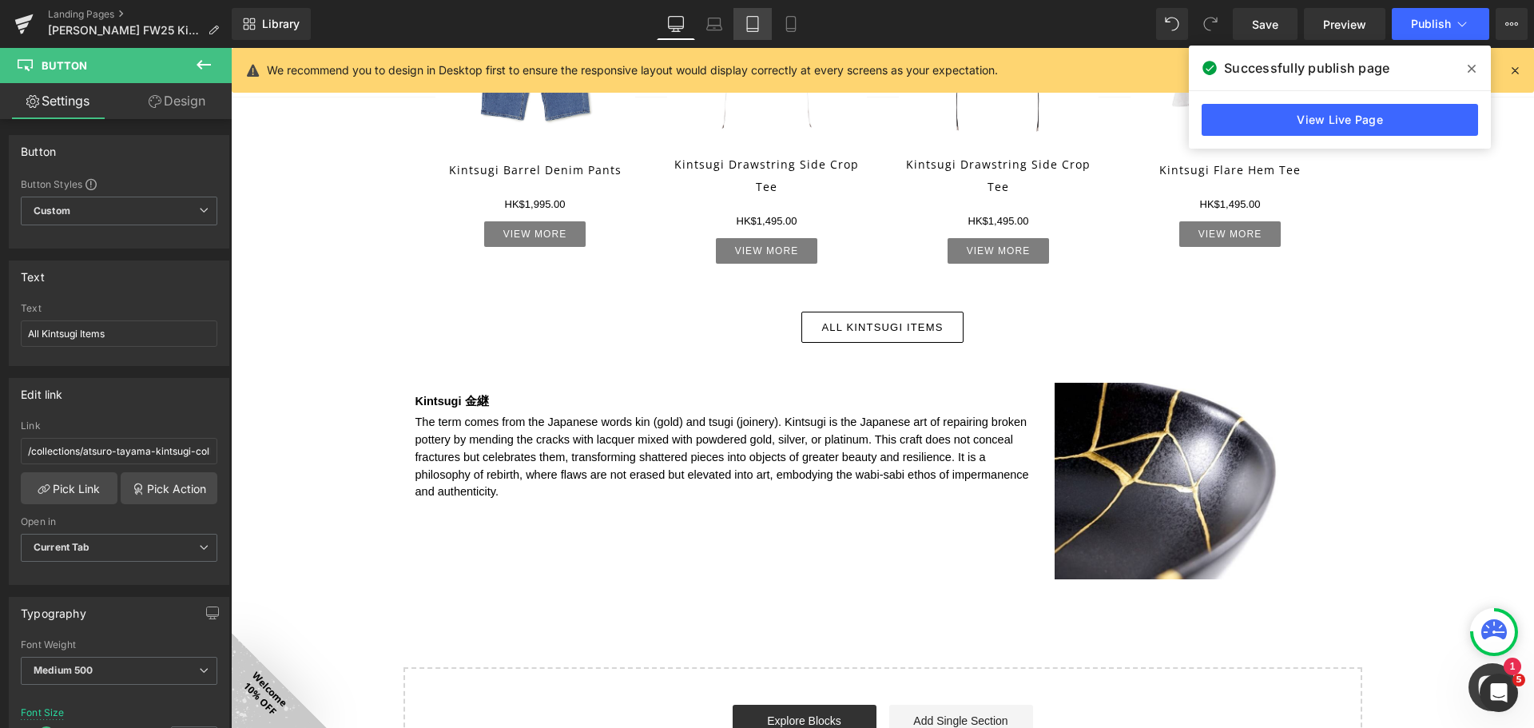
click at [769, 16] on link "Tablet" at bounding box center [752, 24] width 38 height 32
type input "12.5"
type input "100"
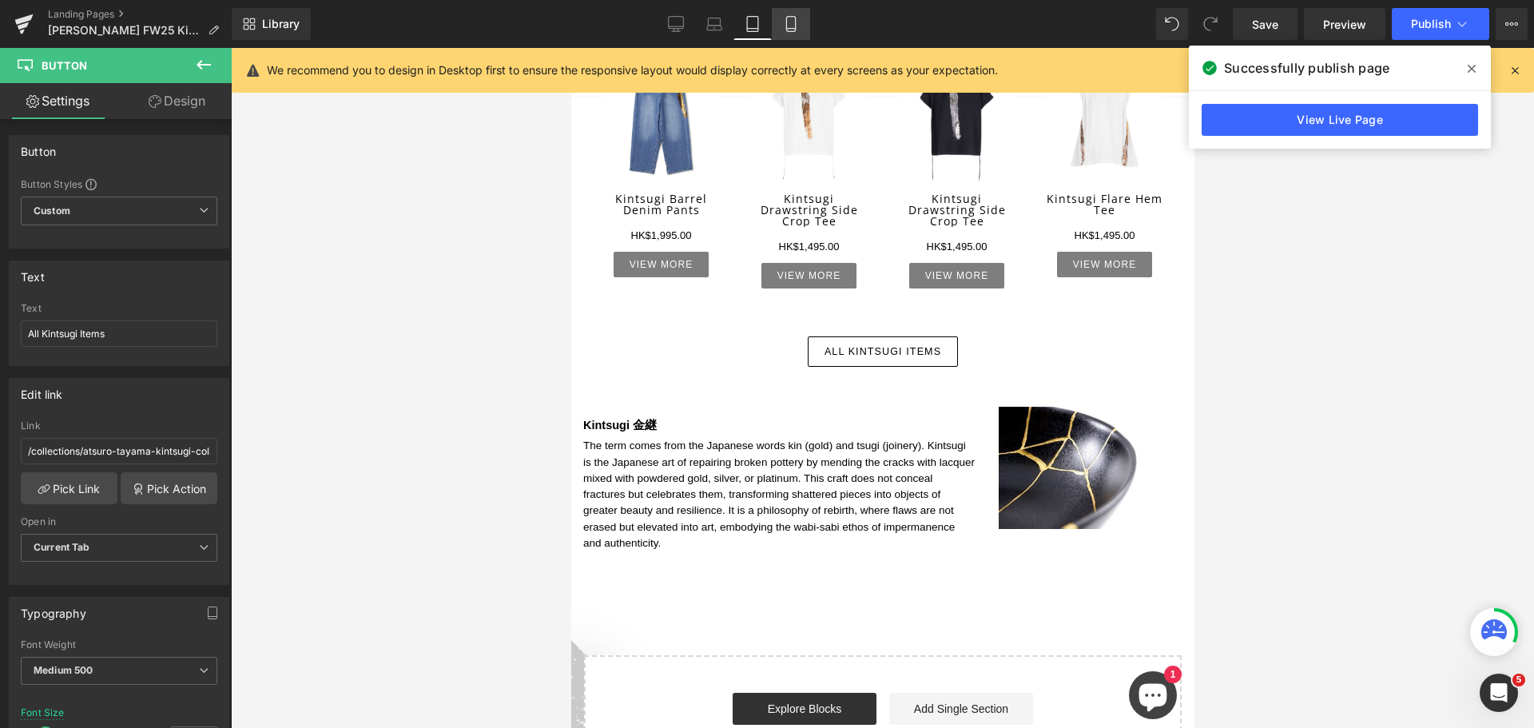
click at [795, 21] on icon at bounding box center [790, 24] width 9 height 15
type input "100"
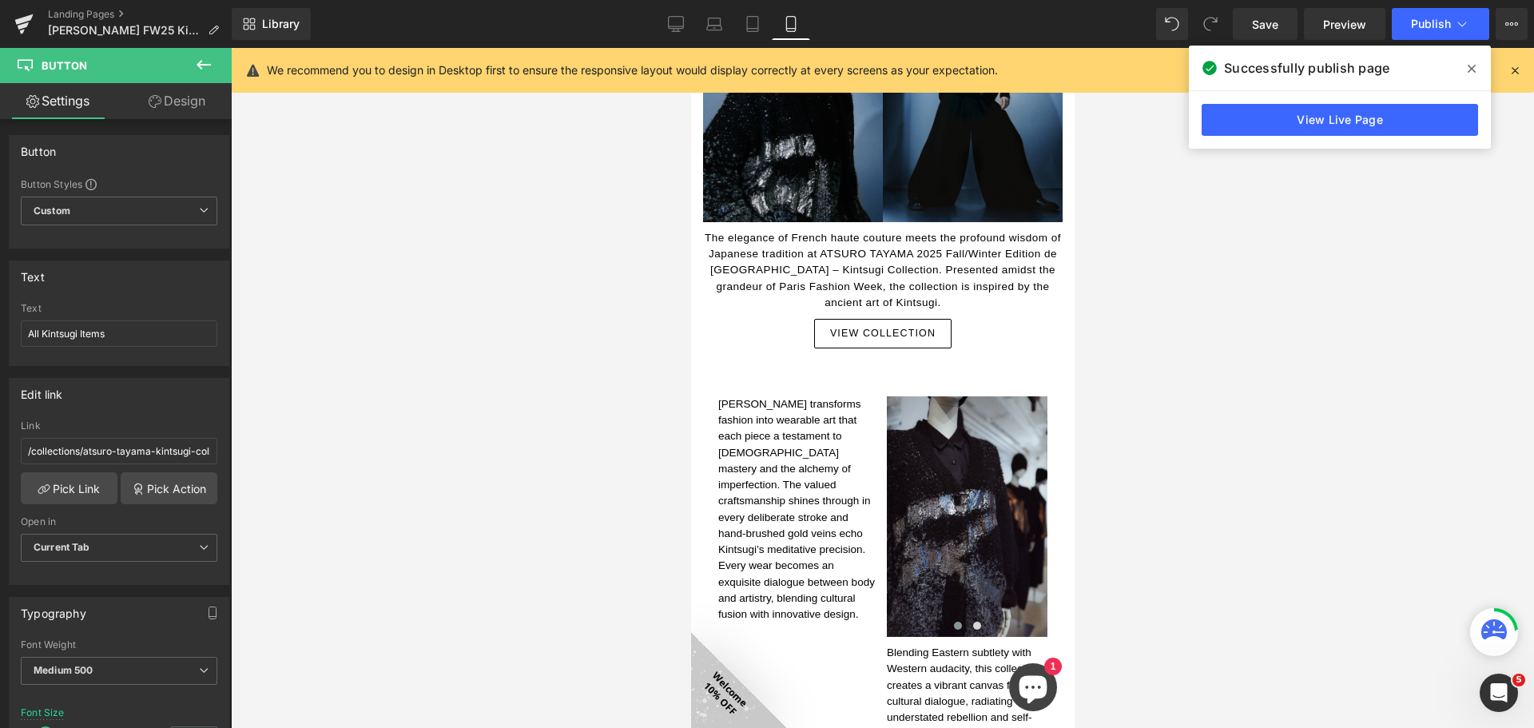
scroll to position [399, 0]
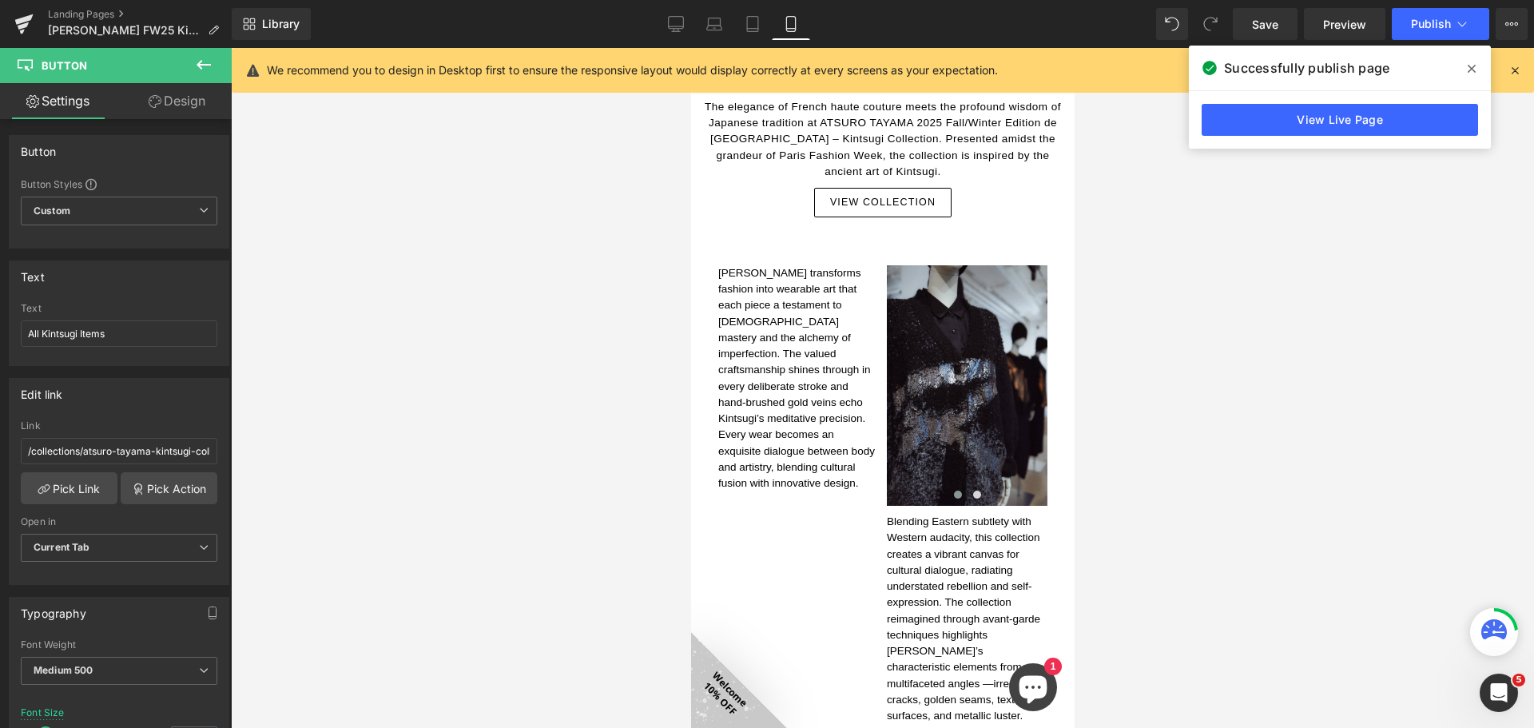
click at [886, 550] on span "Blending Eastern subtlety with Western audacity, this collection creates a vibr…" at bounding box center [964, 650] width 156 height 271
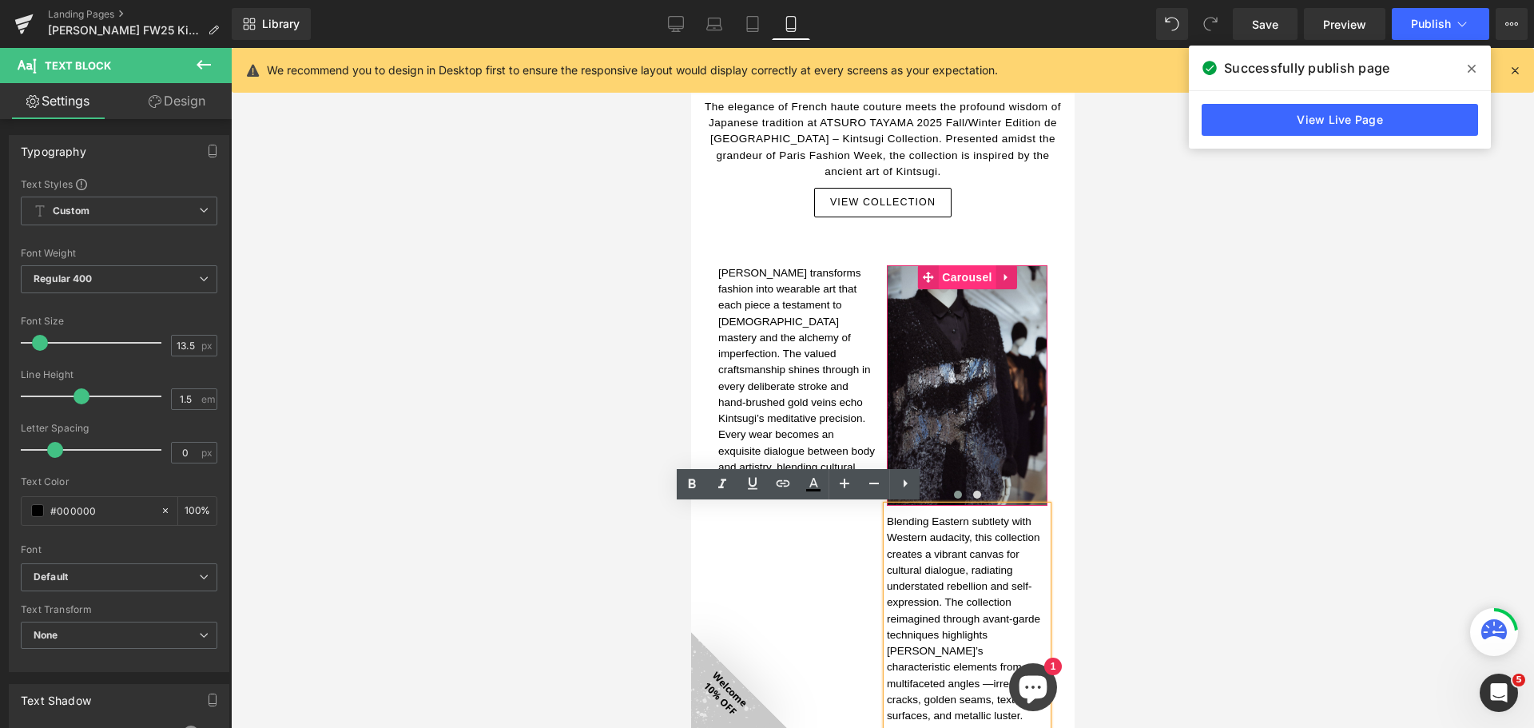
click at [977, 274] on span "Carousel" at bounding box center [966, 277] width 58 height 24
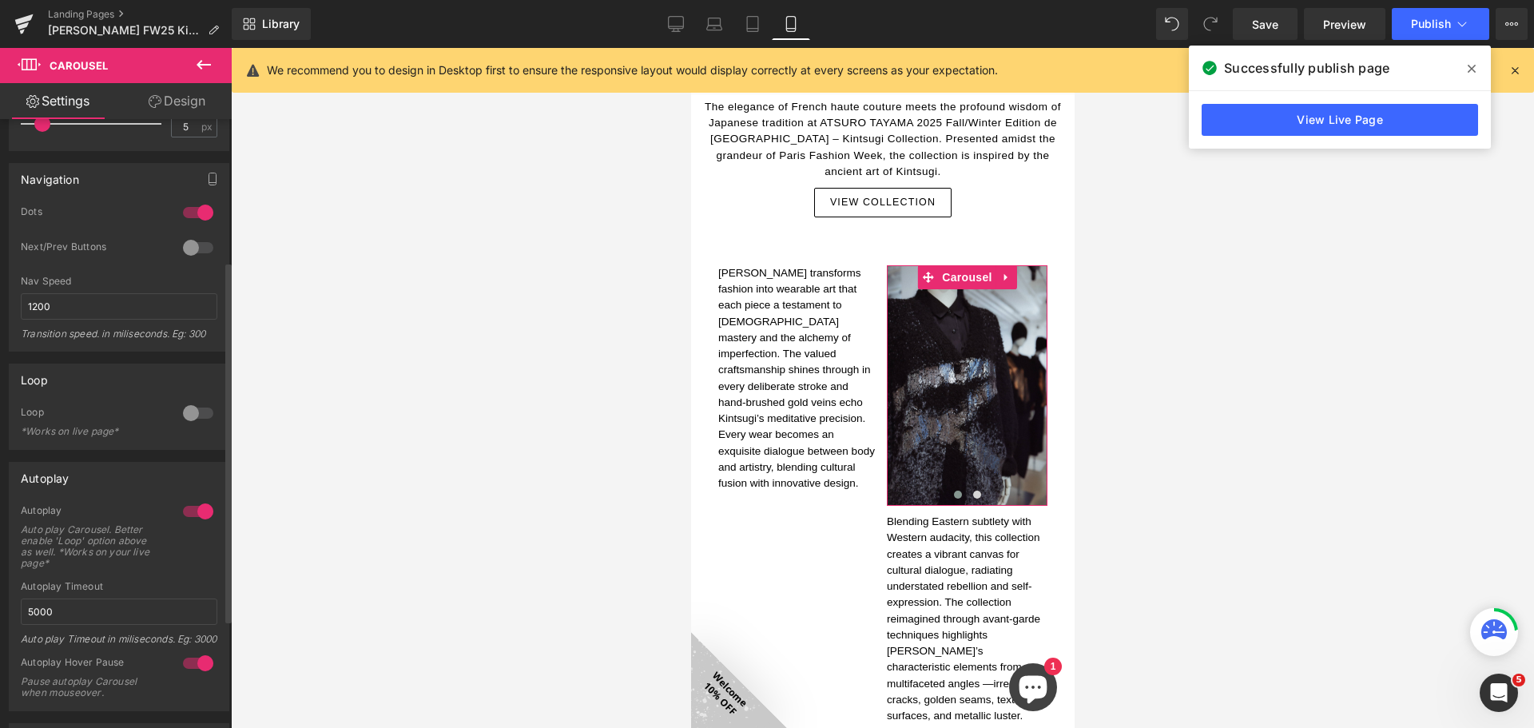
scroll to position [240, 0]
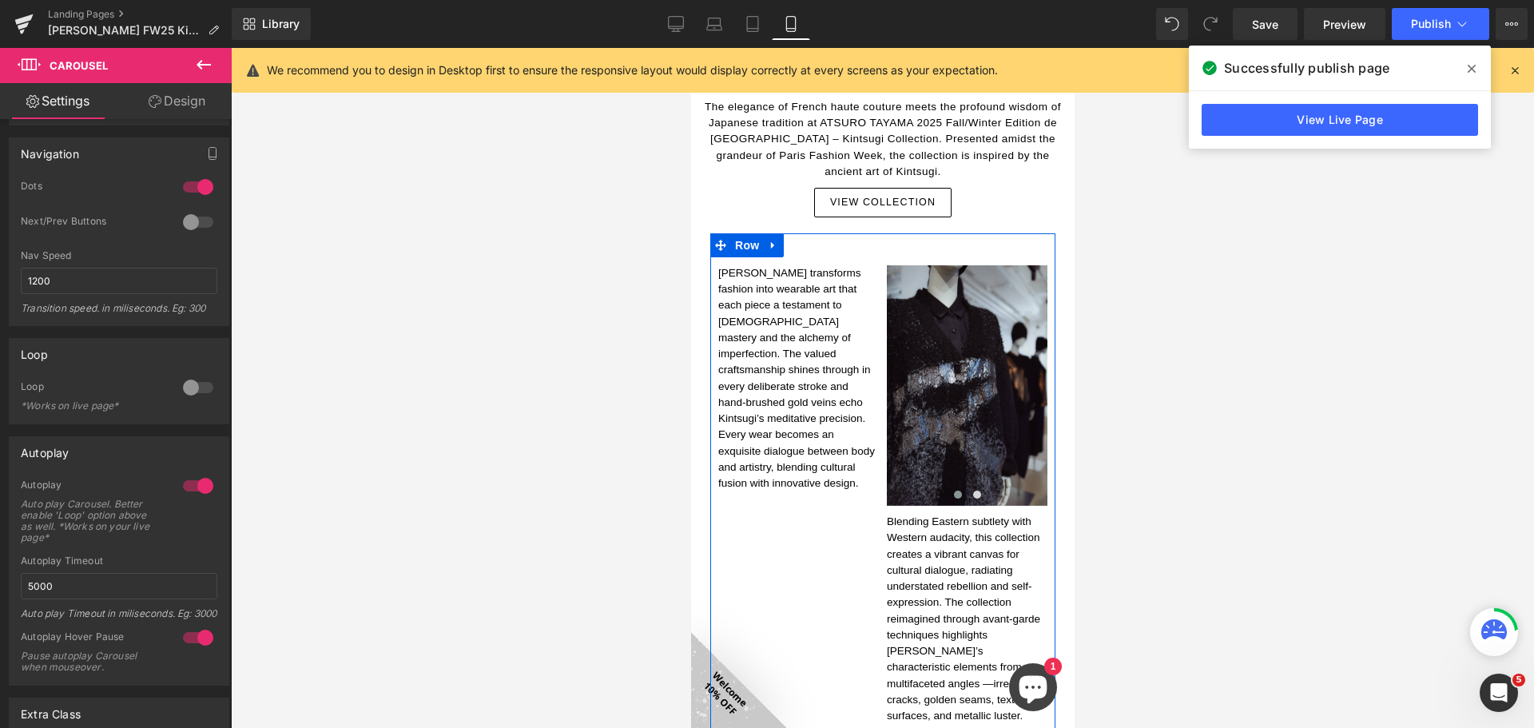
drag, startPoint x: 751, startPoint y: 240, endPoint x: 690, endPoint y: 256, distance: 62.6
click at [751, 240] on span "Row" at bounding box center [746, 245] width 32 height 24
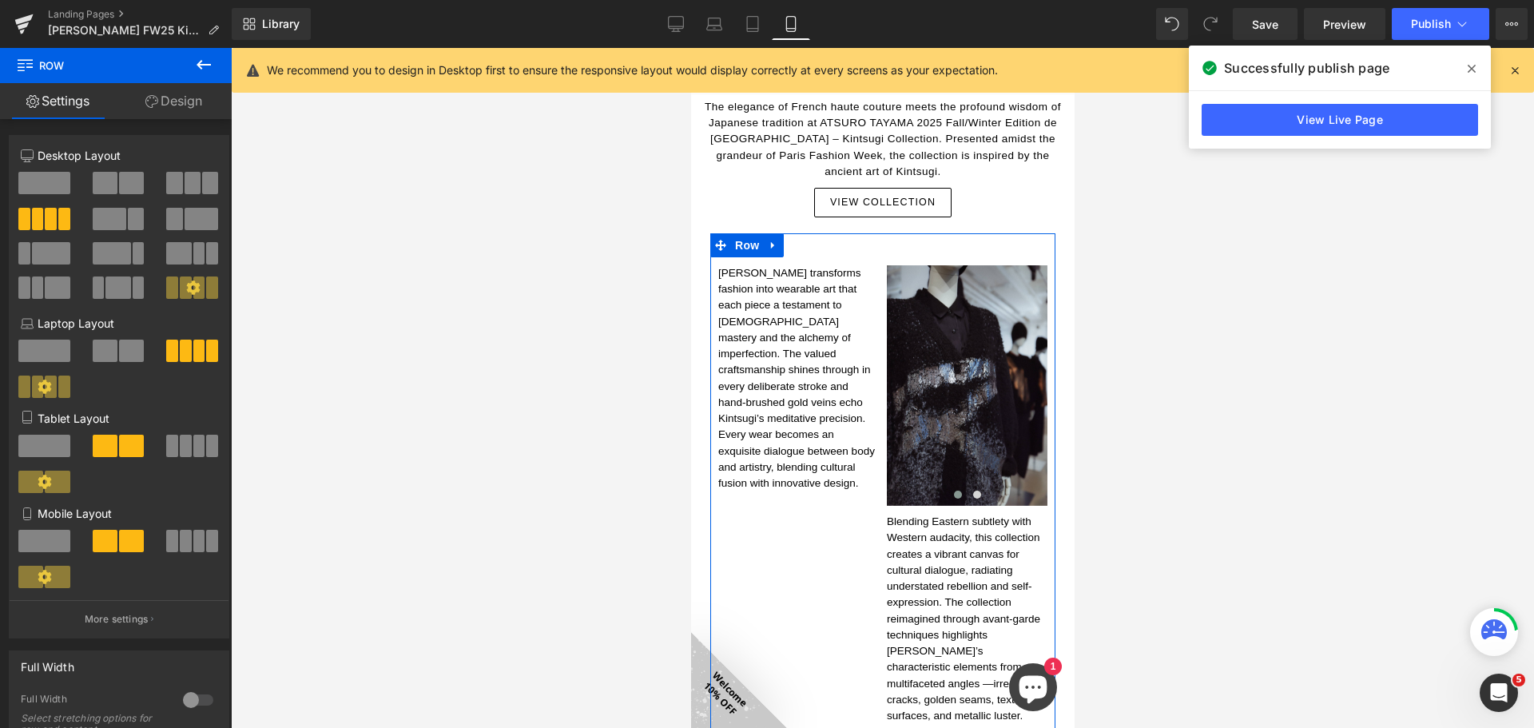
click at [180, 103] on link "Design" at bounding box center [174, 101] width 116 height 36
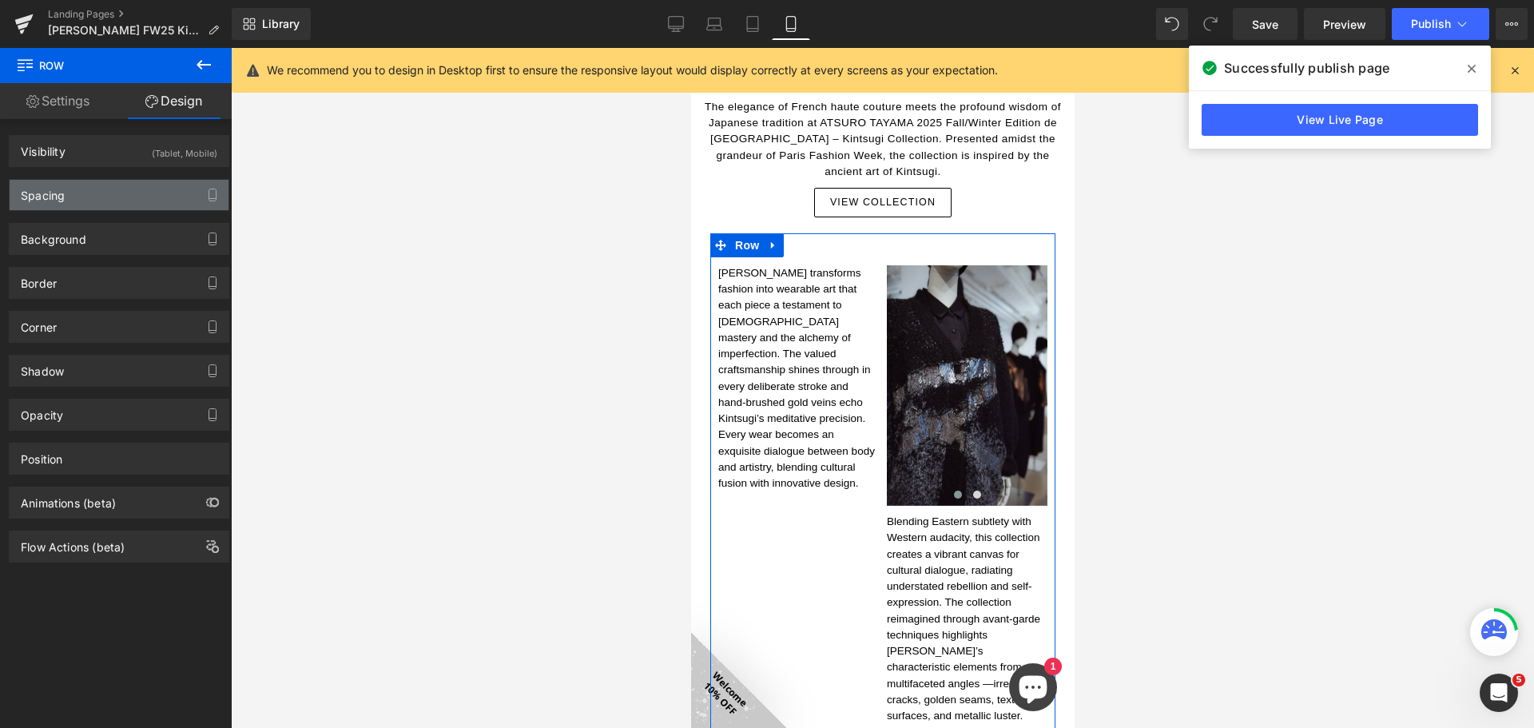
click at [143, 191] on div "Spacing" at bounding box center [119, 195] width 219 height 30
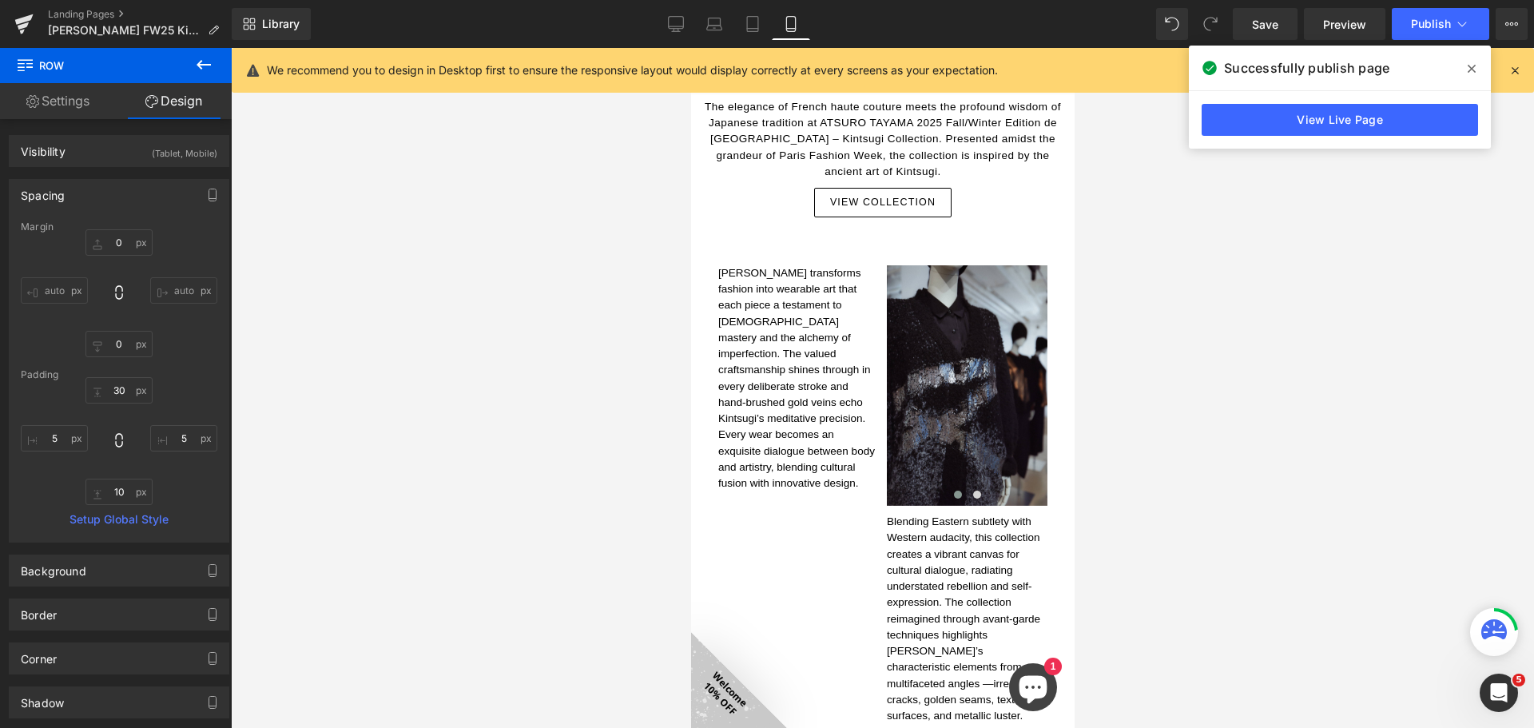
drag, startPoint x: 661, startPoint y: 23, endPoint x: 687, endPoint y: 47, distance: 35.0
click at [665, 22] on link "Desktop" at bounding box center [676, 24] width 38 height 32
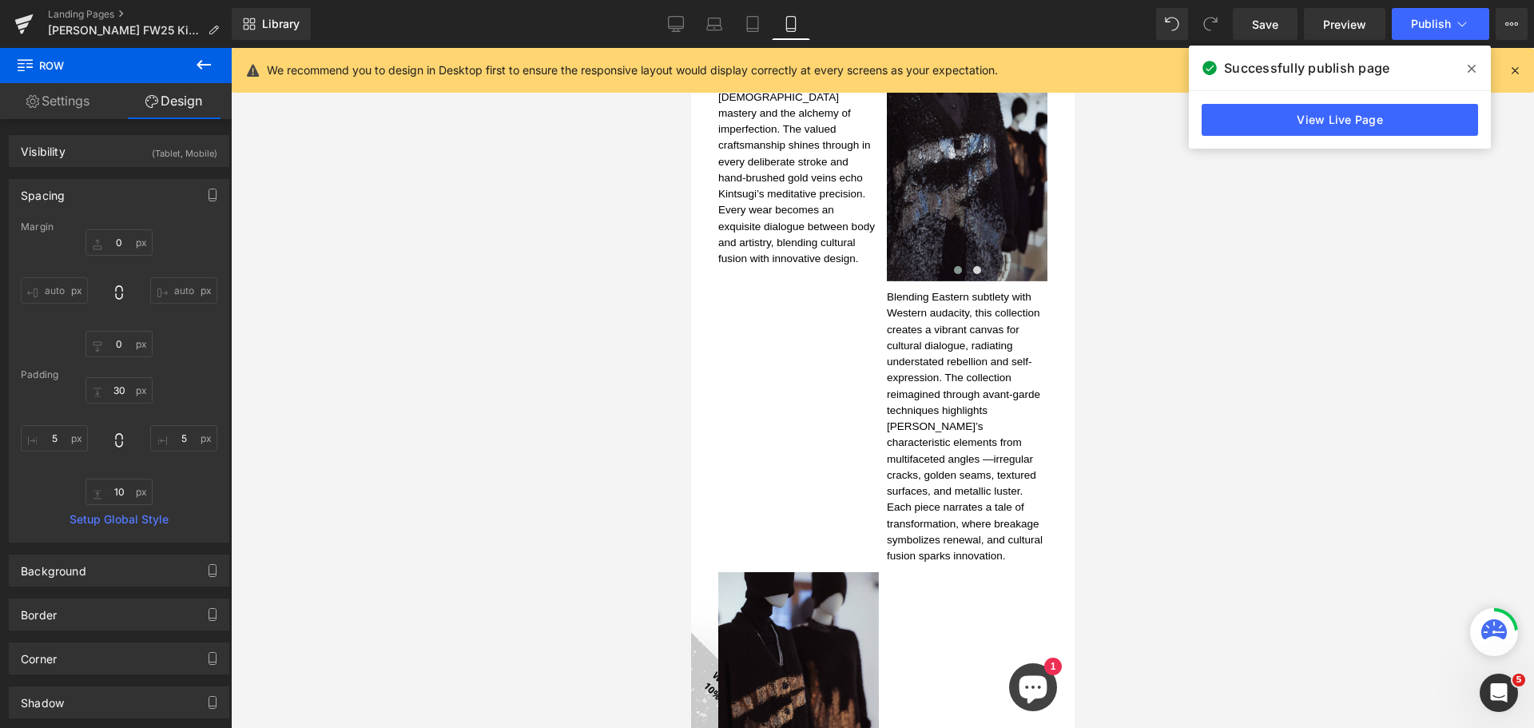
type input "0"
type input "30"
type input "0"
type input "10"
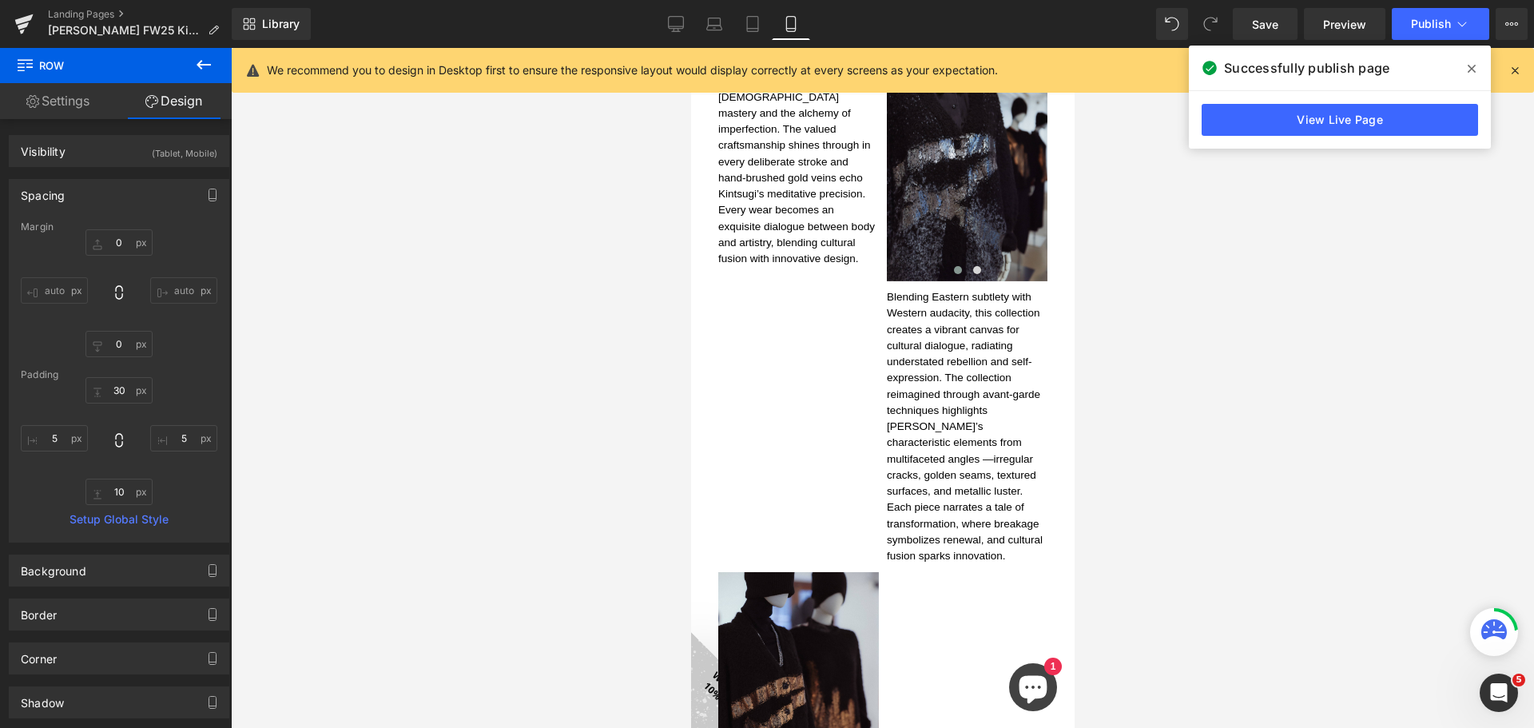
type input "0"
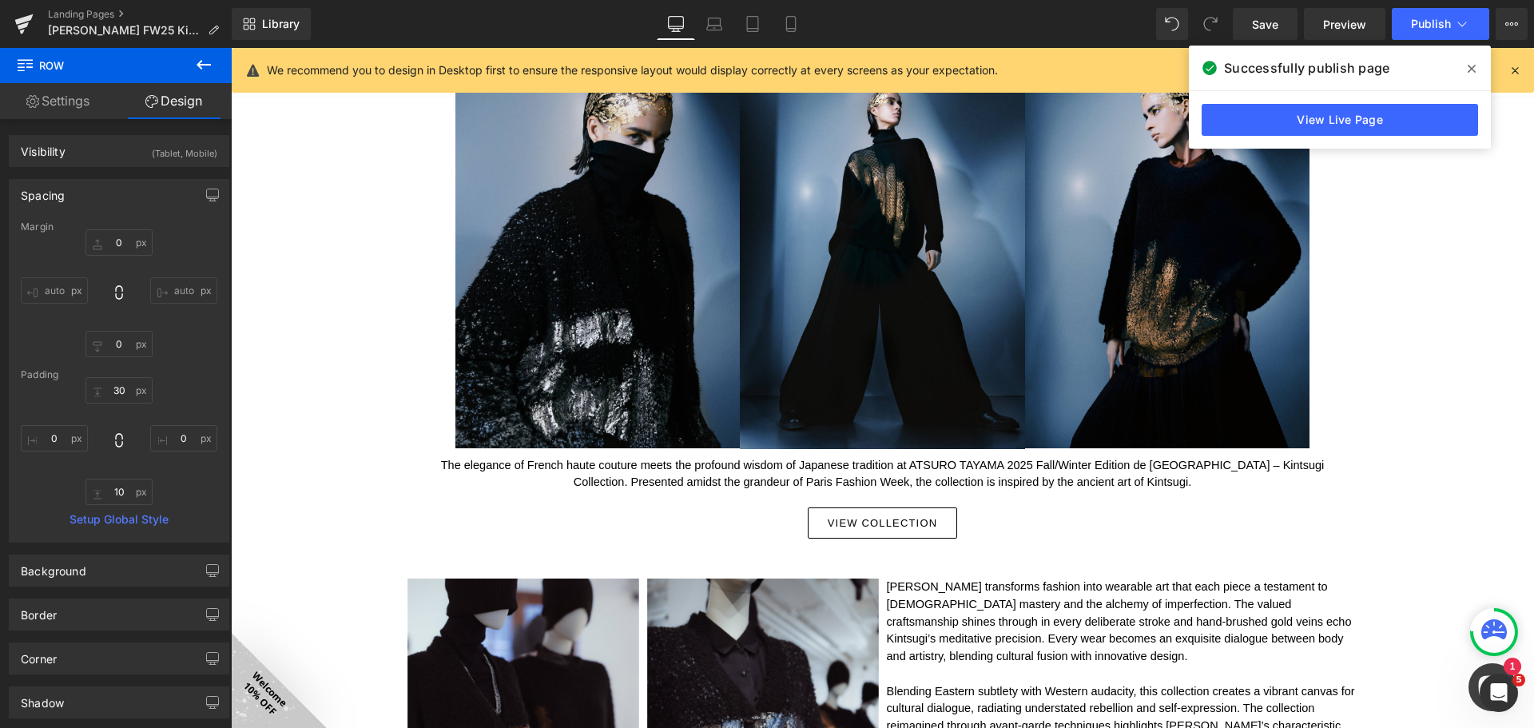
scroll to position [0, 0]
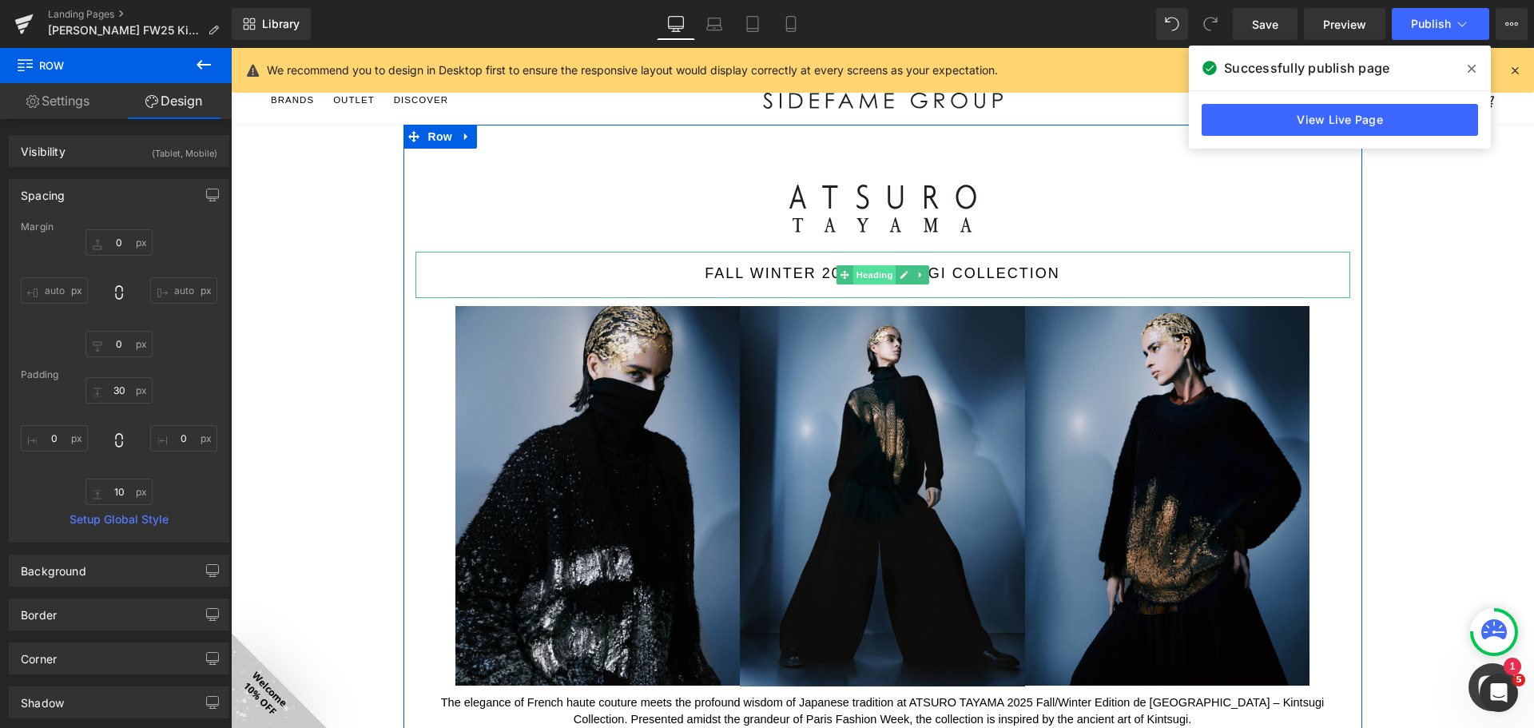
click at [868, 273] on span "Heading" at bounding box center [873, 274] width 43 height 19
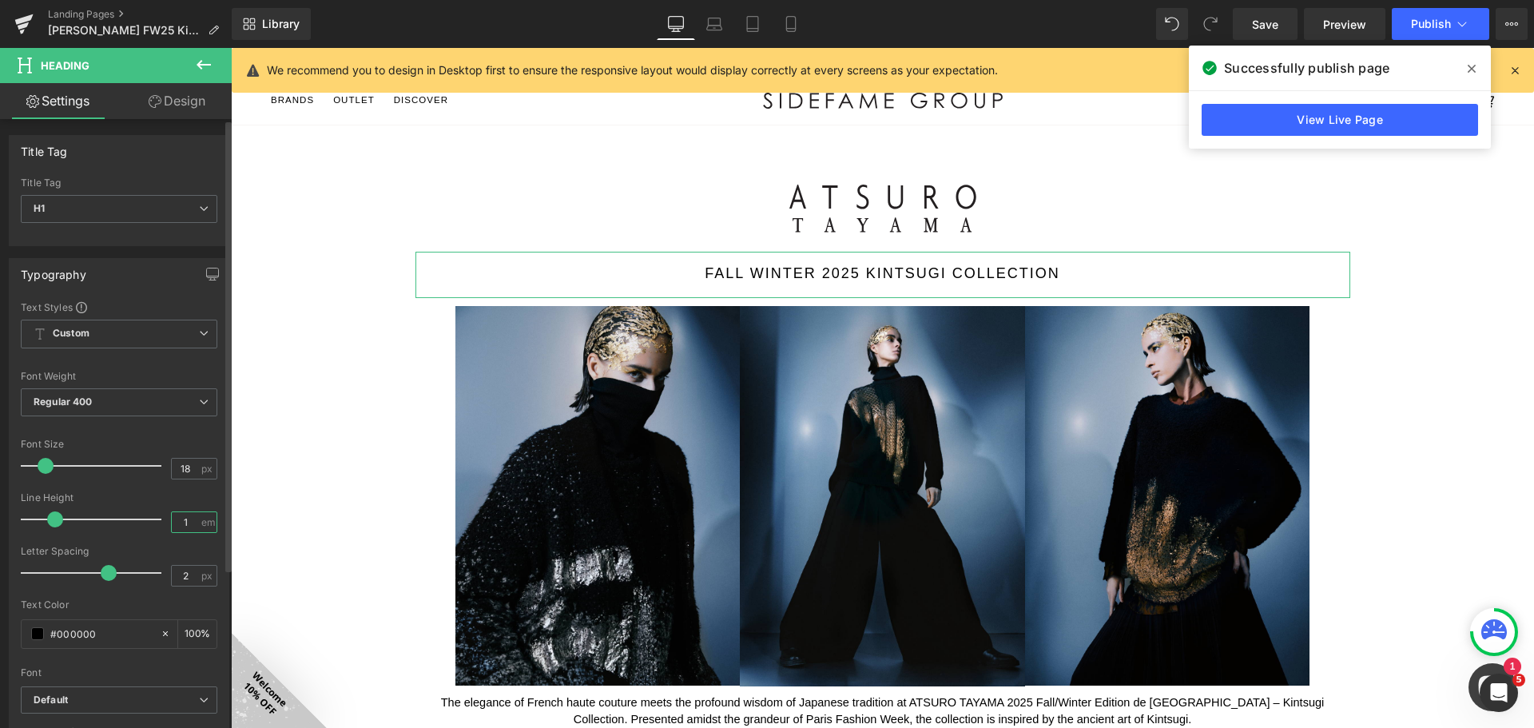
click at [184, 517] on input "1" at bounding box center [186, 522] width 28 height 20
type input "1.1"
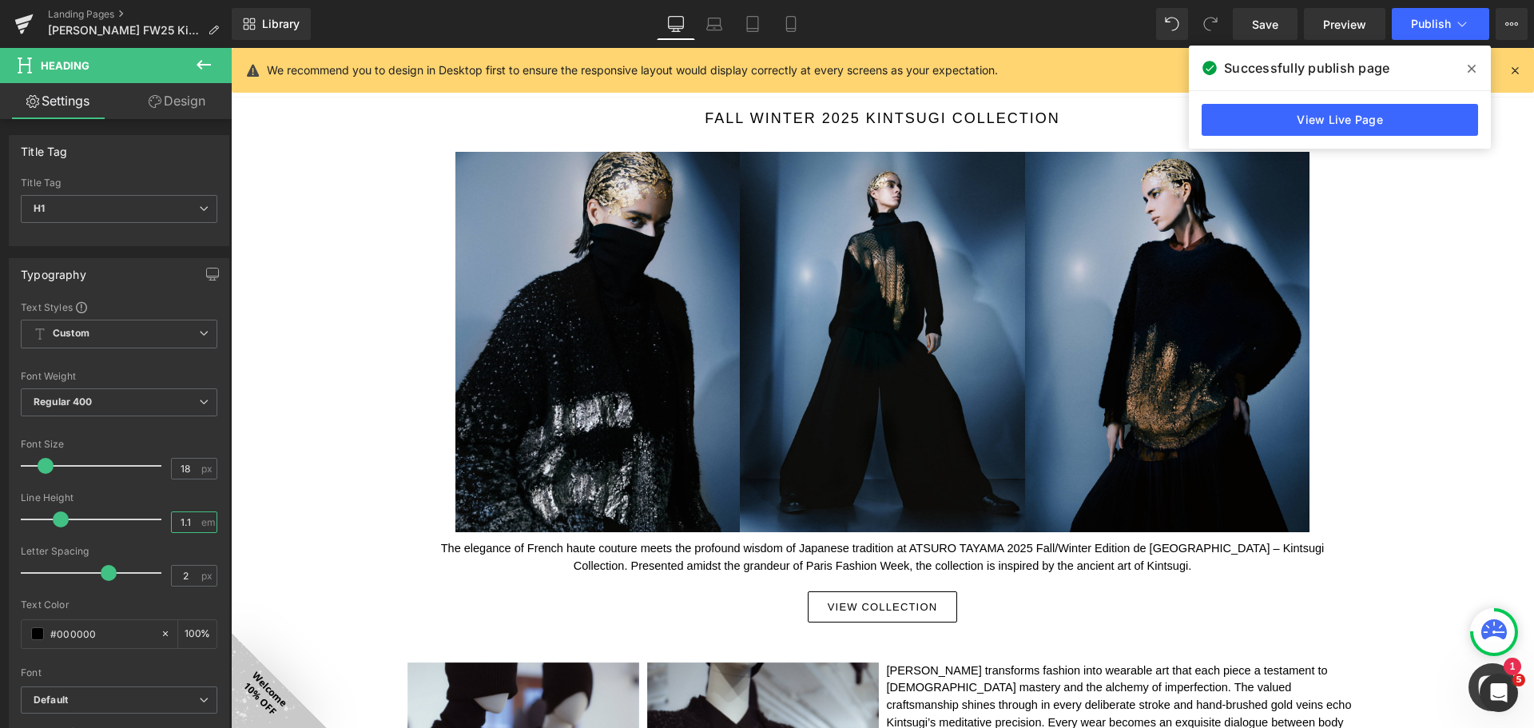
scroll to position [559, 0]
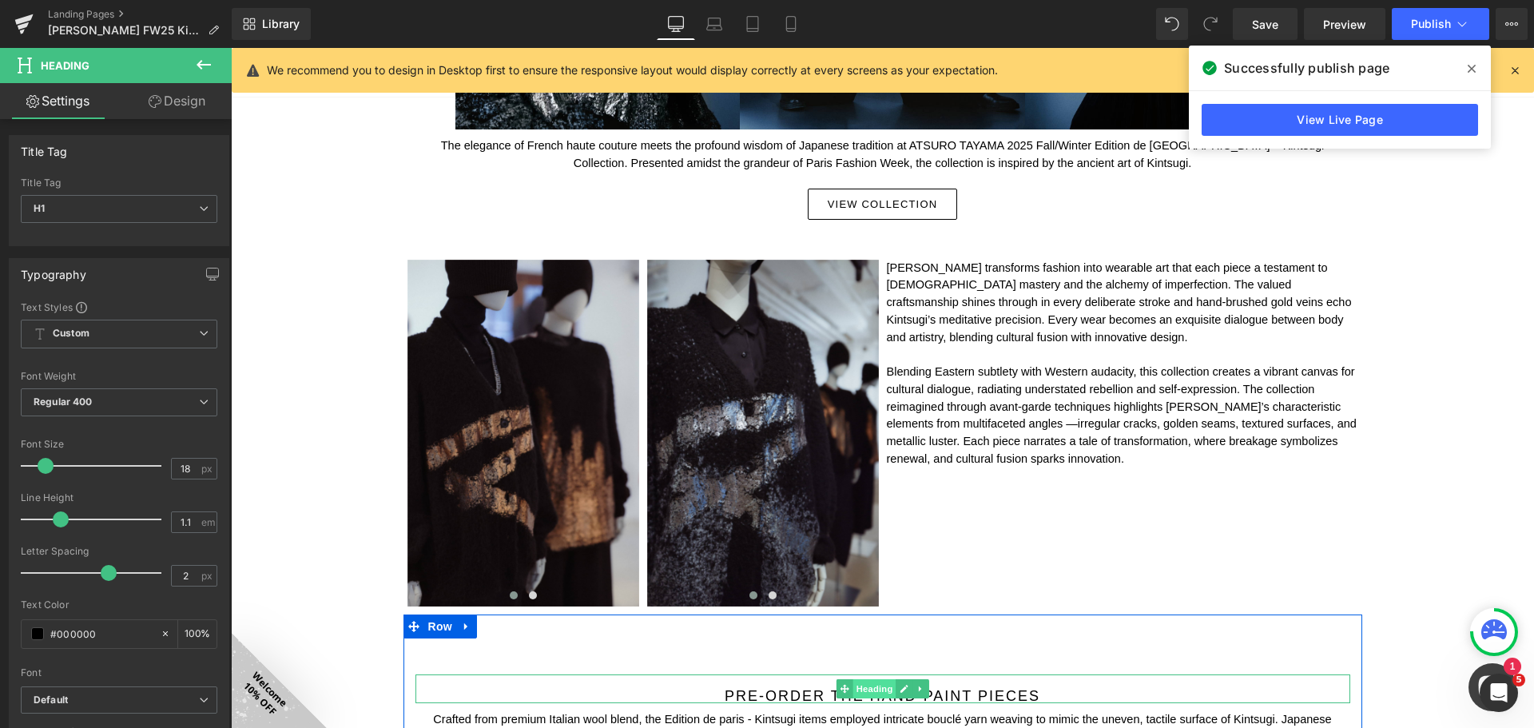
click at [882, 688] on span "Heading" at bounding box center [873, 688] width 43 height 19
click at [181, 522] on input "1" at bounding box center [186, 522] width 28 height 20
type input "1.2"
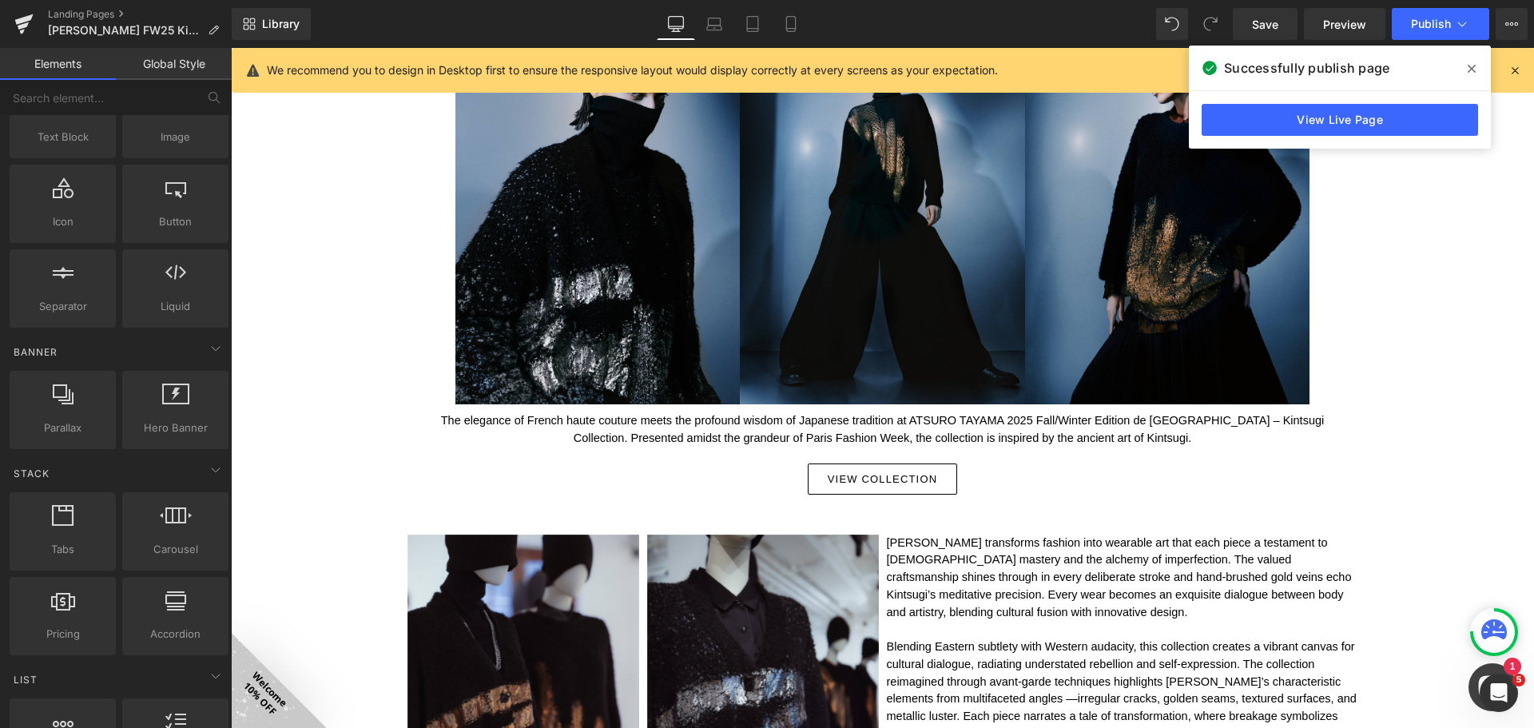
scroll to position [0, 0]
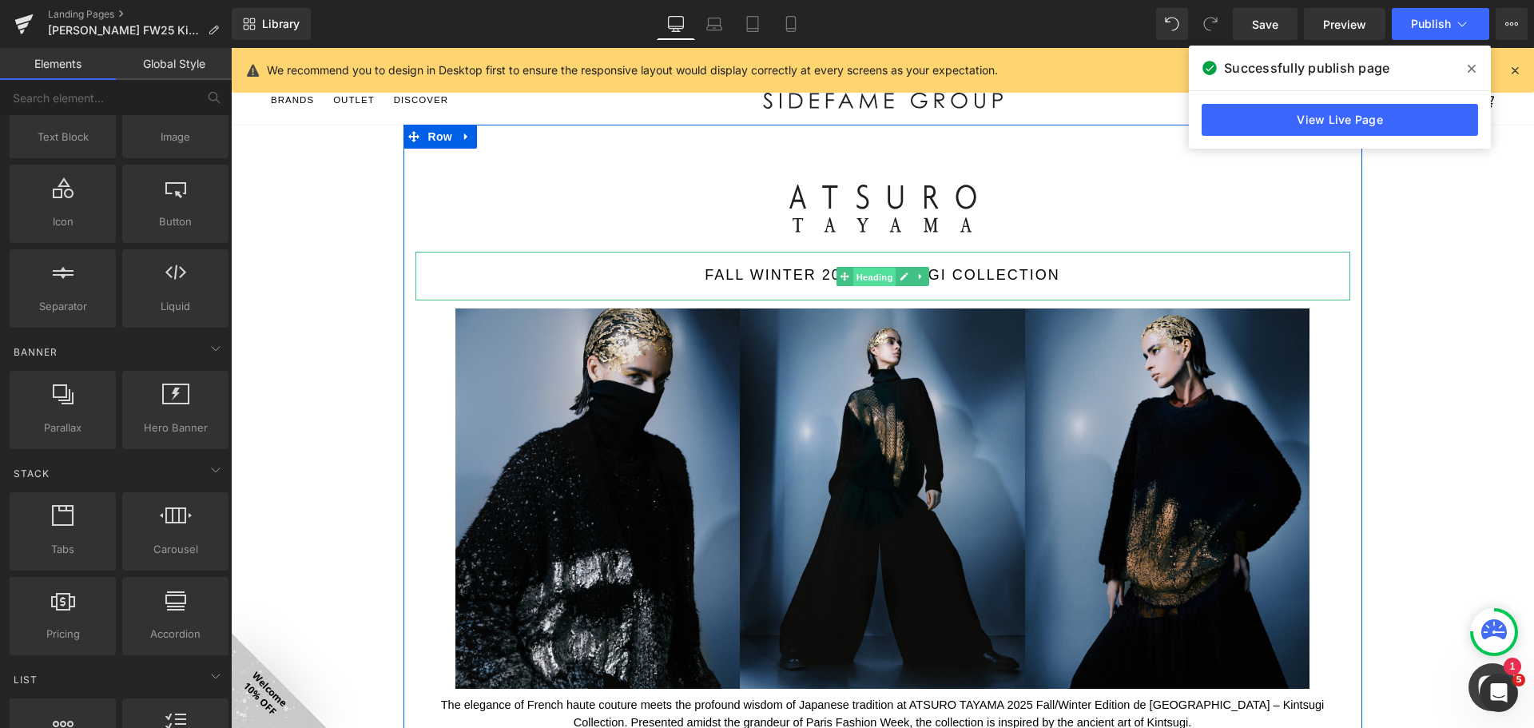
click at [876, 272] on span "Heading" at bounding box center [873, 277] width 43 height 19
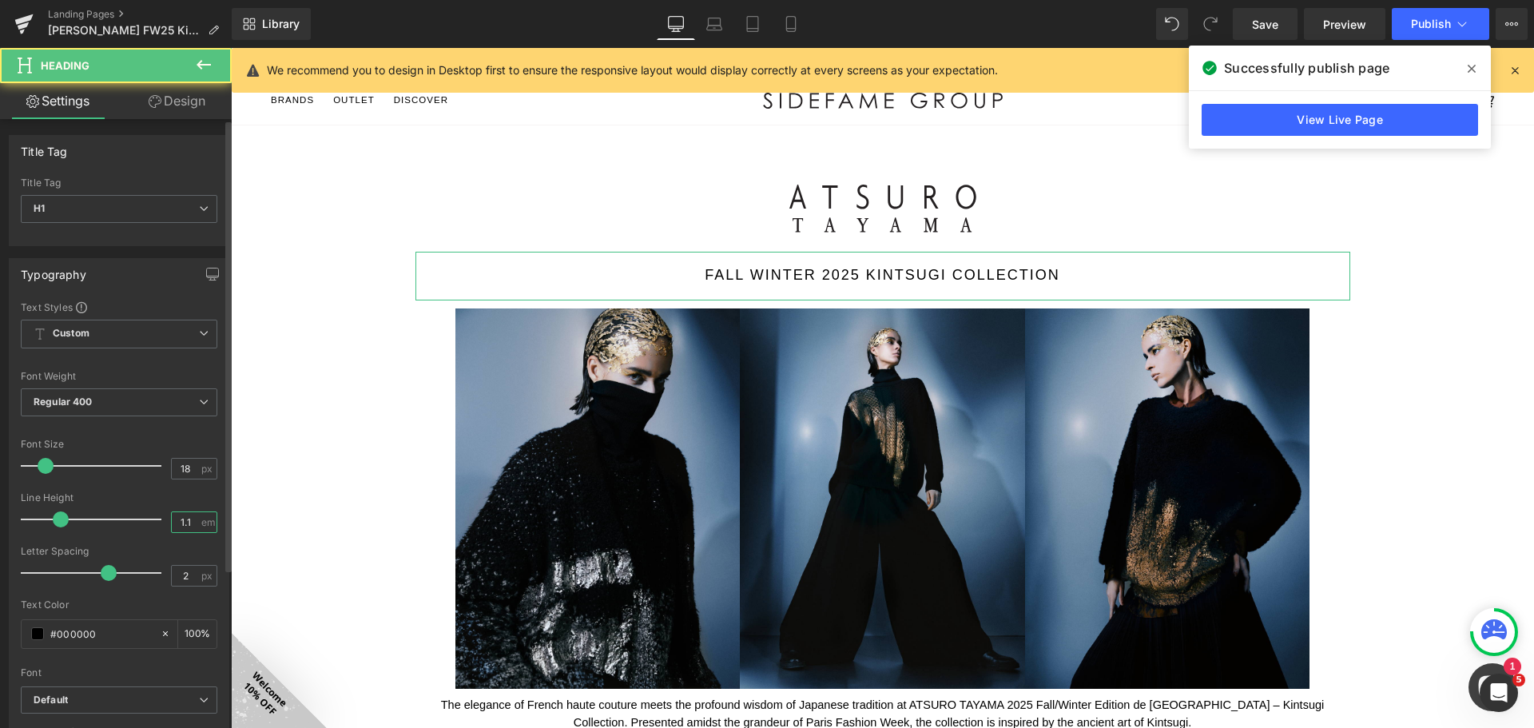
click at [190, 524] on input "1.1" at bounding box center [186, 522] width 28 height 20
type input "1.2"
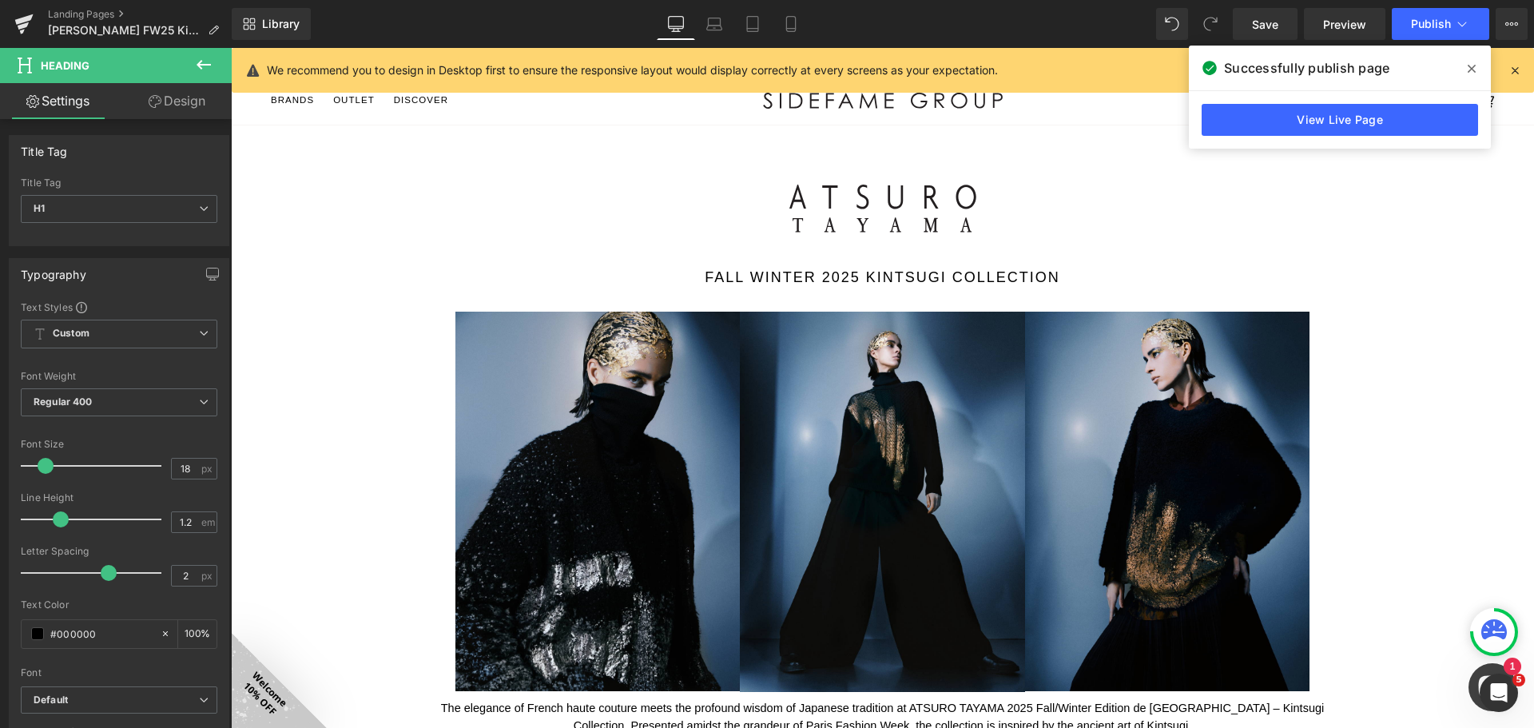
drag, startPoint x: 332, startPoint y: 542, endPoint x: 408, endPoint y: 542, distance: 76.7
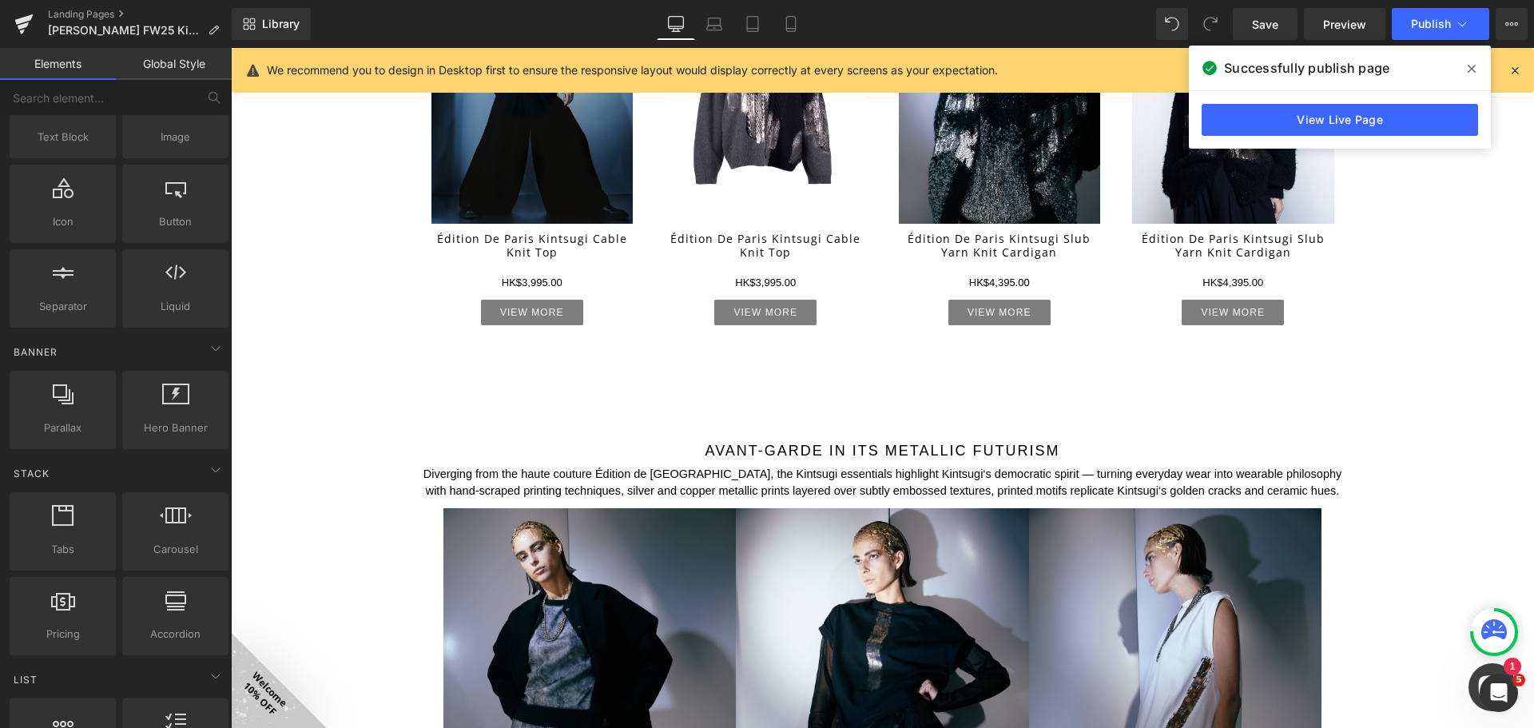
scroll to position [1518, 0]
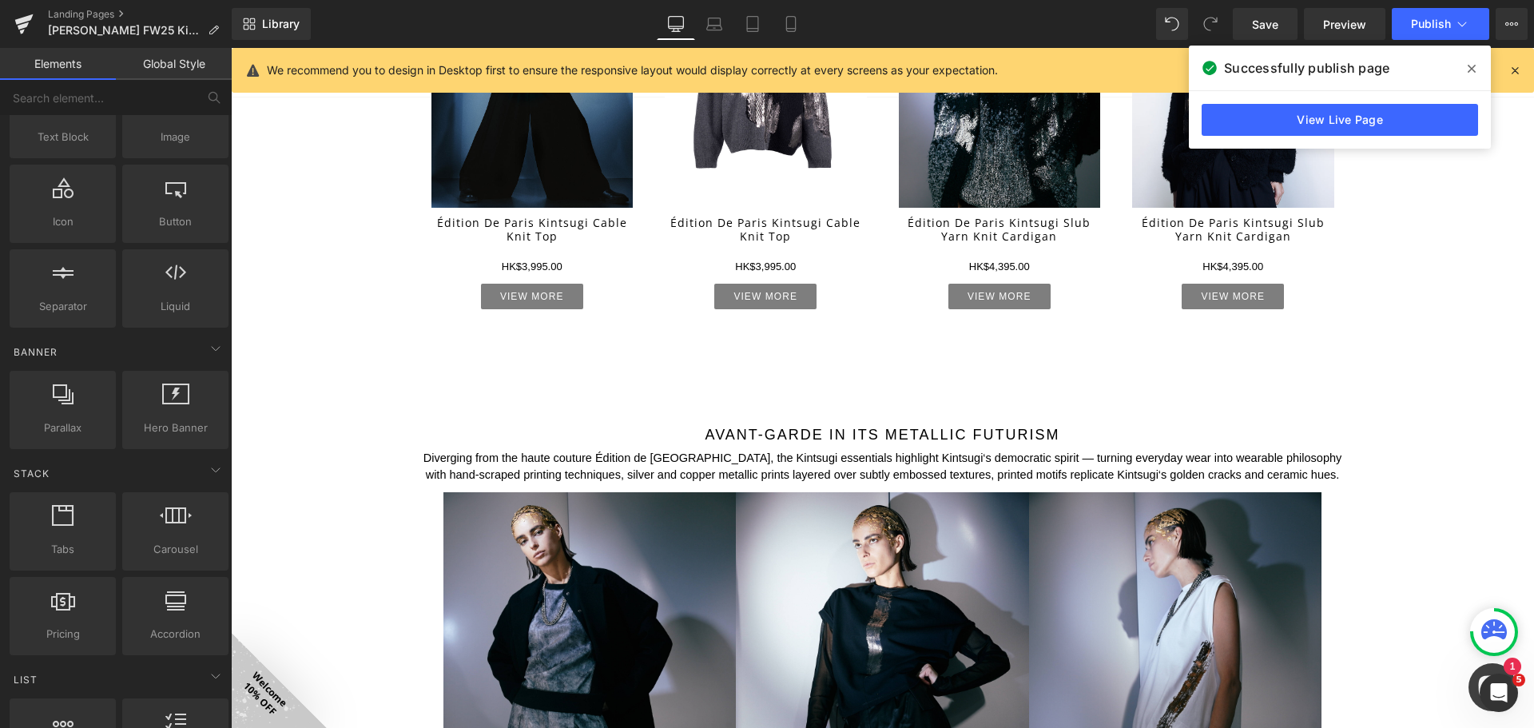
drag, startPoint x: 868, startPoint y: 434, endPoint x: 879, endPoint y: 432, distance: 10.5
click at [868, 434] on div "Avant-garde in its metallic futurism Heading" at bounding box center [882, 427] width 935 height 29
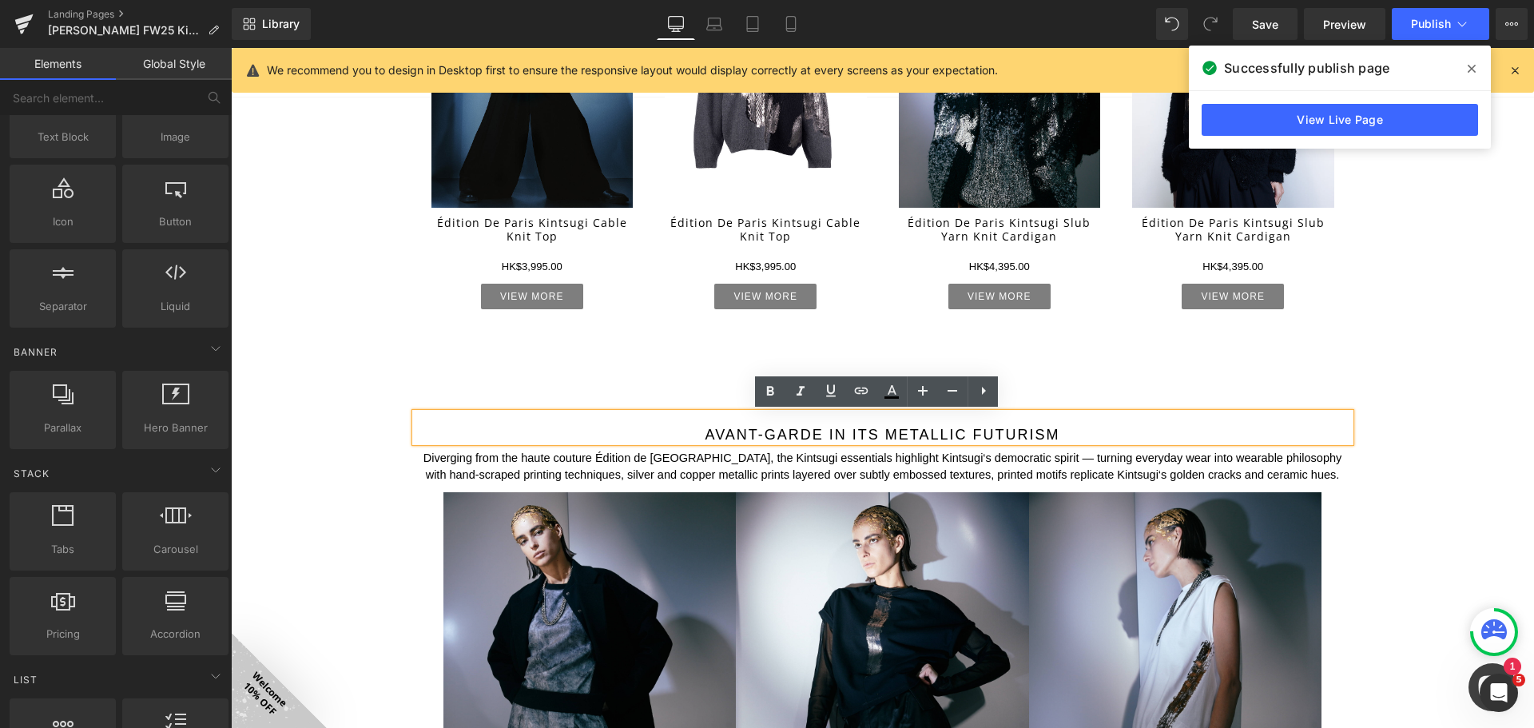
click at [1437, 391] on div "Image FALL WINTER 2025 Kintsugi Collection Heading Image Image Image Row Image …" at bounding box center [882, 279] width 1303 height 3344
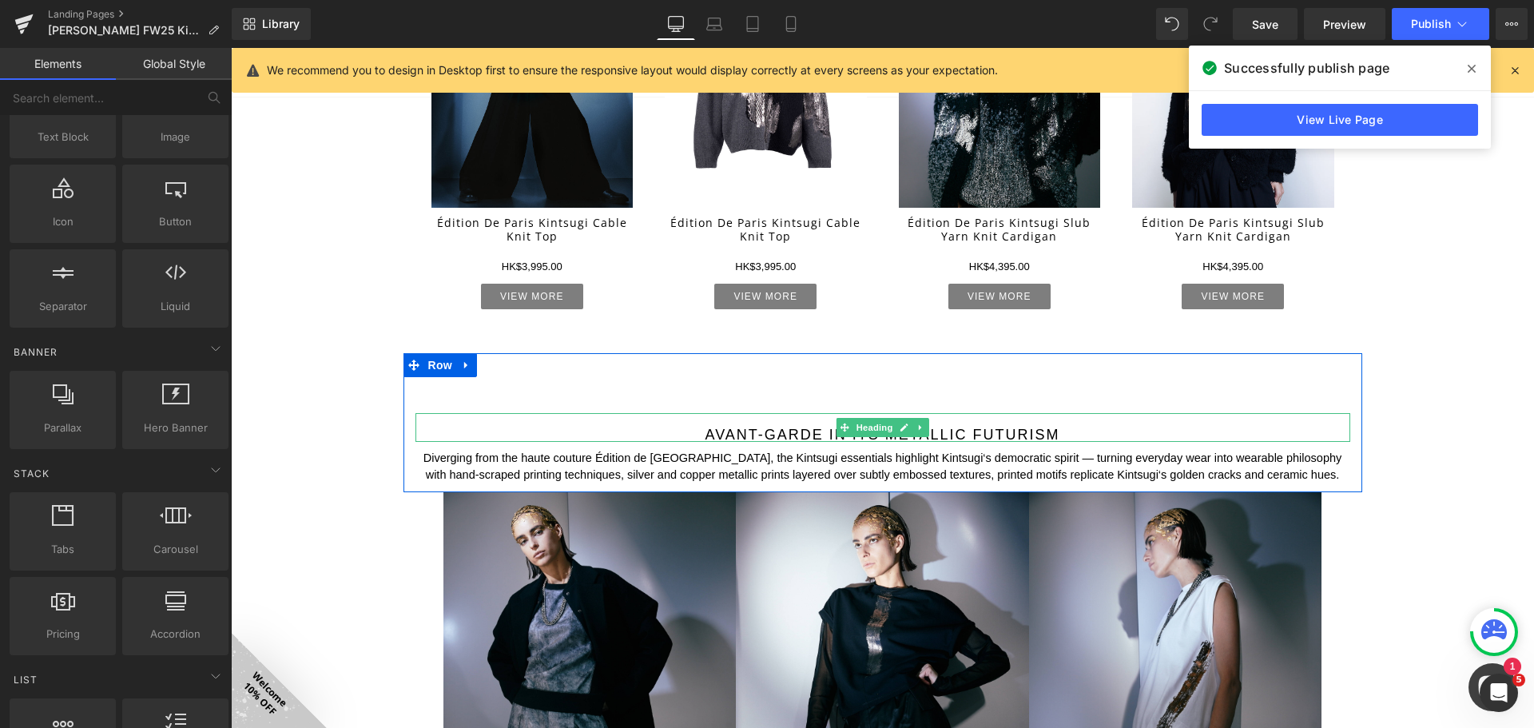
drag, startPoint x: 854, startPoint y: 430, endPoint x: 657, endPoint y: 462, distance: 199.9
click at [855, 428] on span "Heading" at bounding box center [873, 427] width 43 height 19
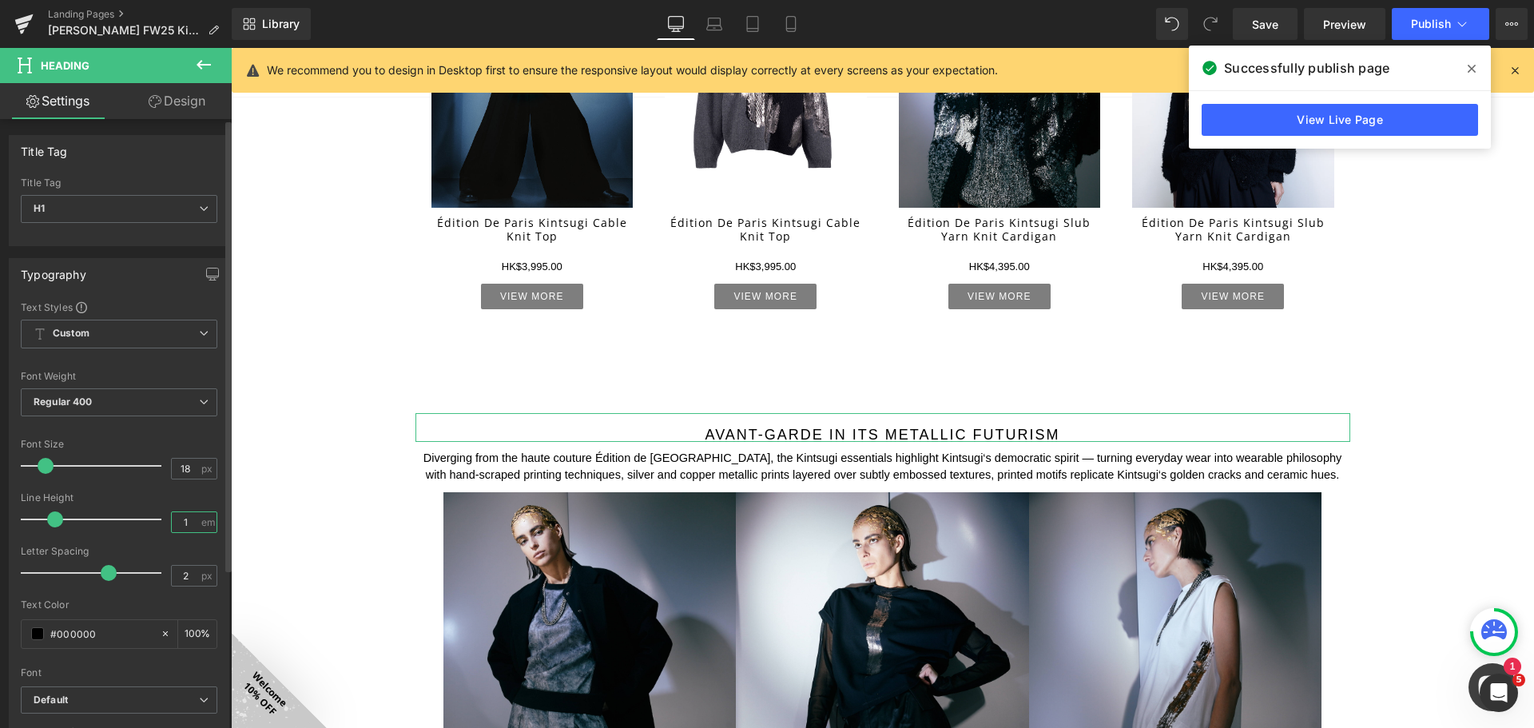
click at [189, 527] on input "1" at bounding box center [186, 522] width 28 height 20
type input "1.2"
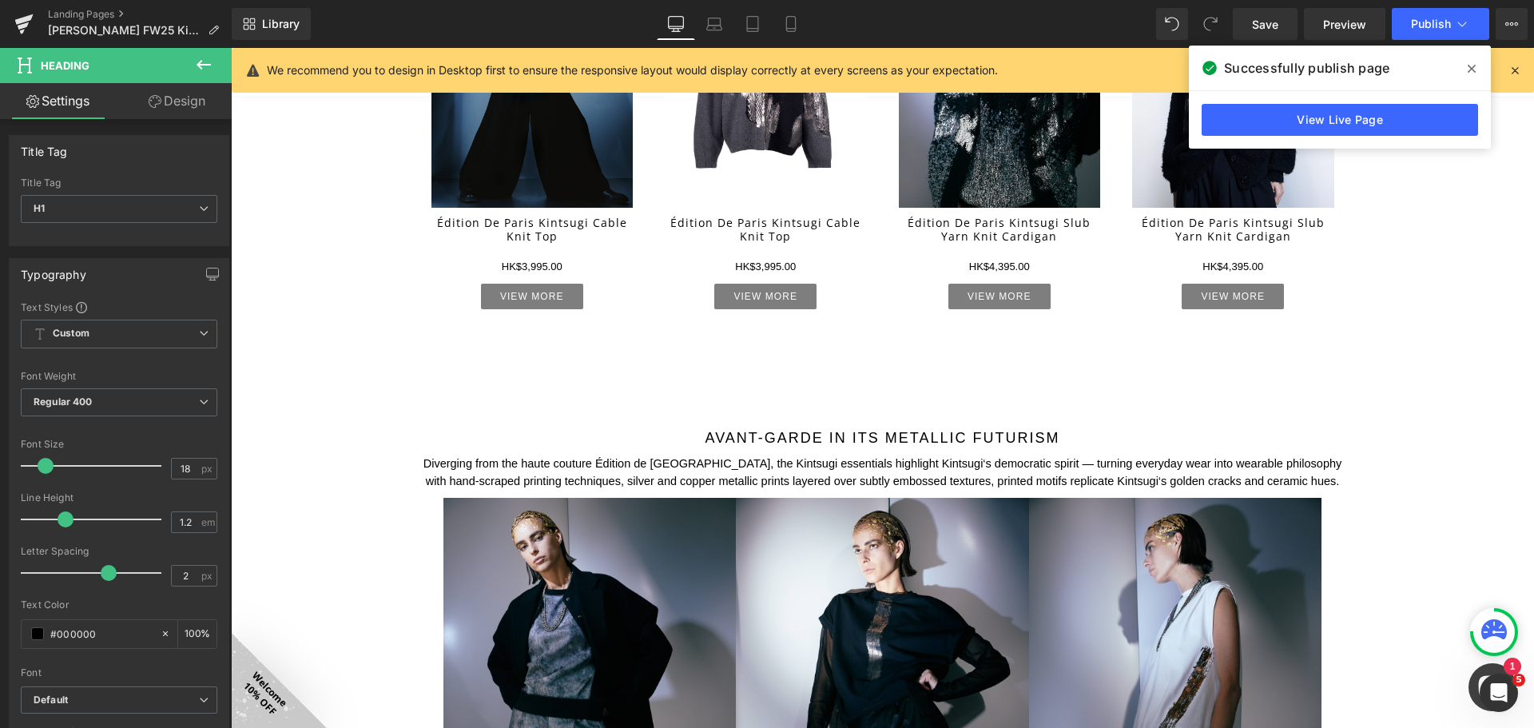
click at [308, 568] on div "Image FALL WINTER 2025 Kintsugi Collection Heading Image Image Image Row Image …" at bounding box center [882, 281] width 1303 height 3349
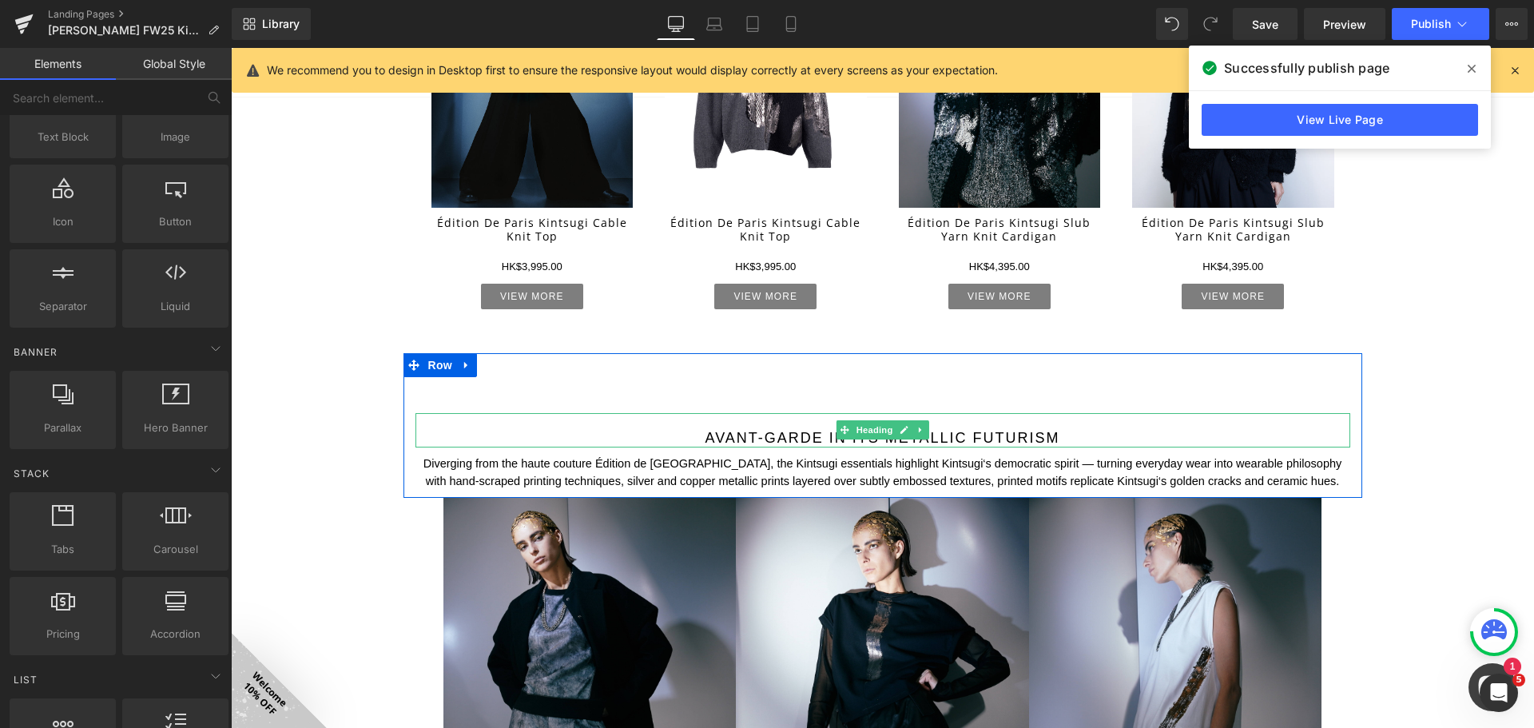
click at [864, 440] on h1 "Avant-garde in its metallic futurism" at bounding box center [882, 439] width 935 height 18
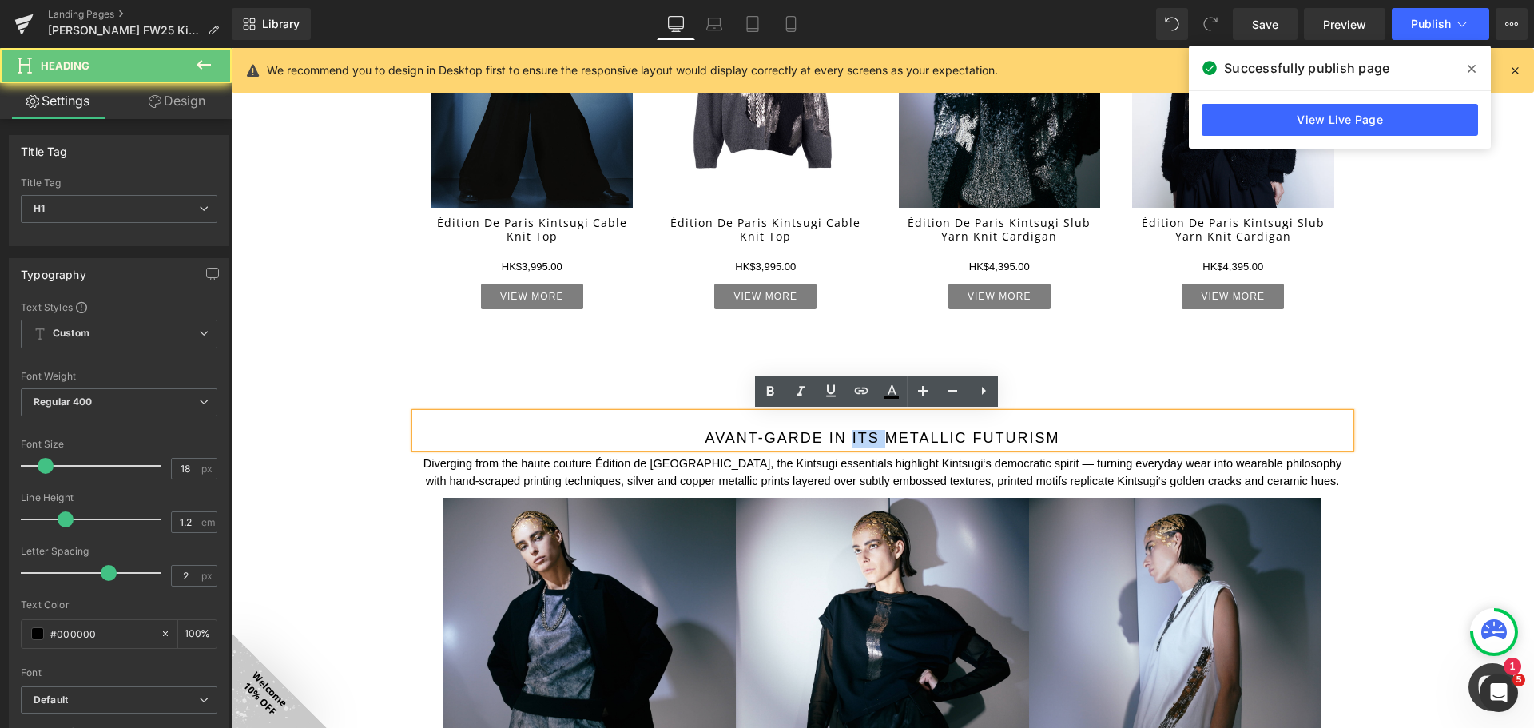
click at [864, 440] on h1 "Avant-garde in its metallic futurism" at bounding box center [882, 439] width 935 height 18
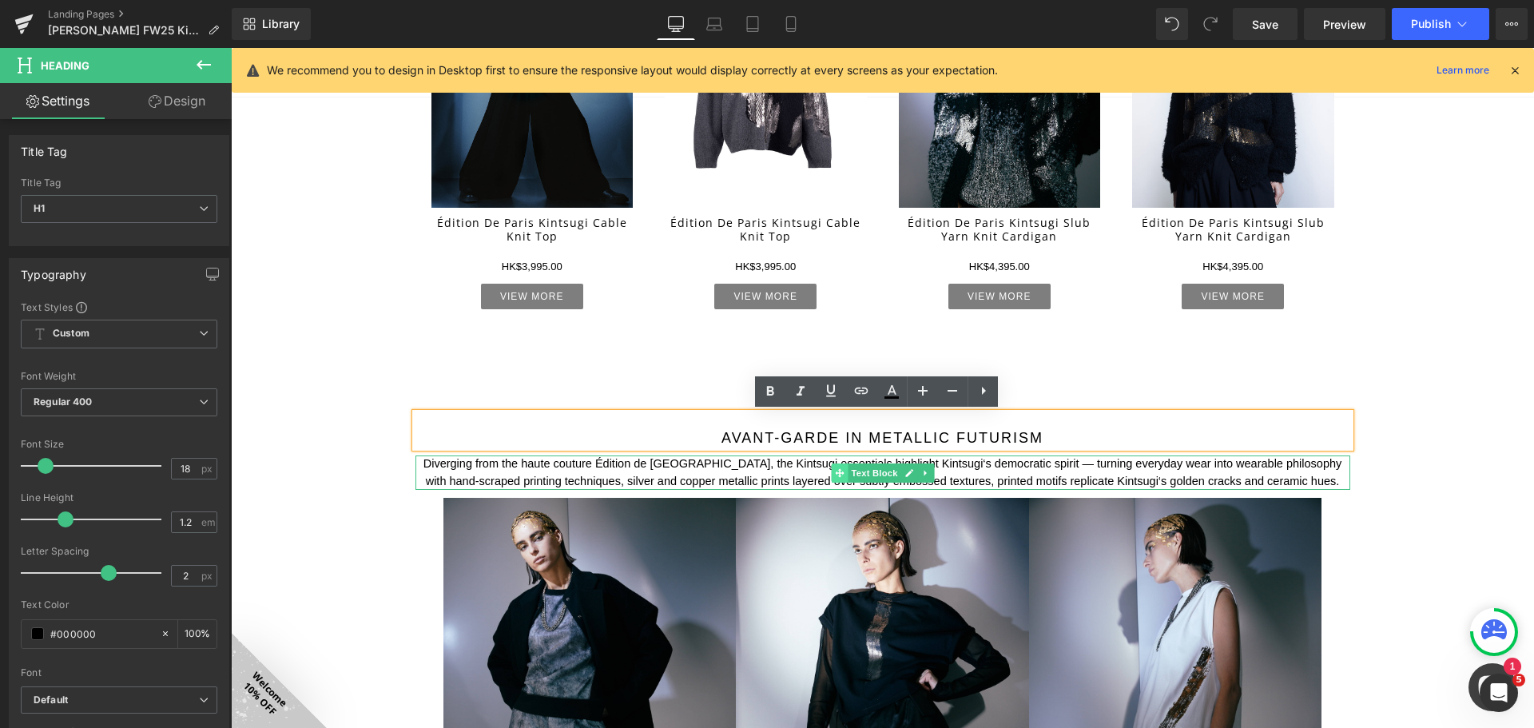
click at [836, 463] on span at bounding box center [839, 472] width 17 height 19
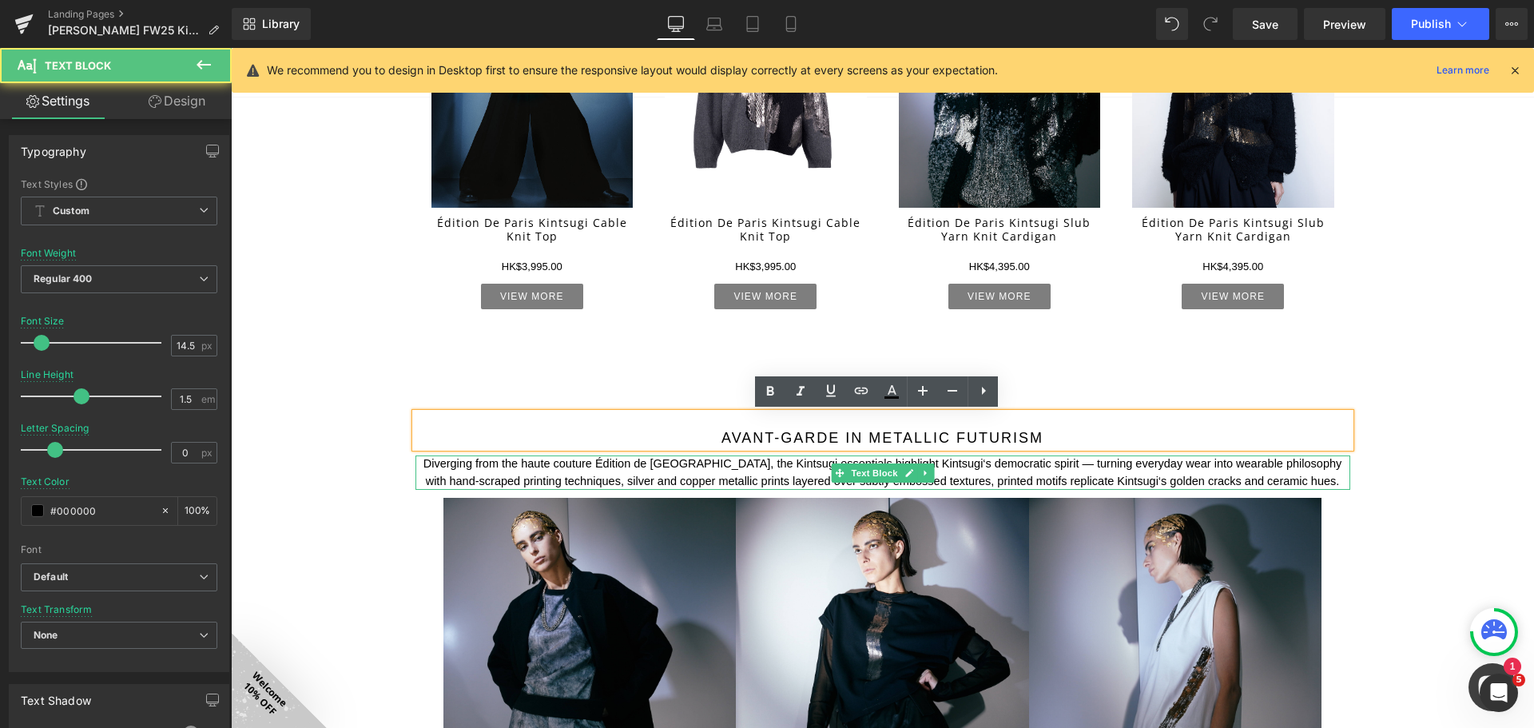
click at [840, 459] on p "Diverging from the haute couture Édition de [GEOGRAPHIC_DATA], the Kintsugi ess…" at bounding box center [882, 472] width 935 height 35
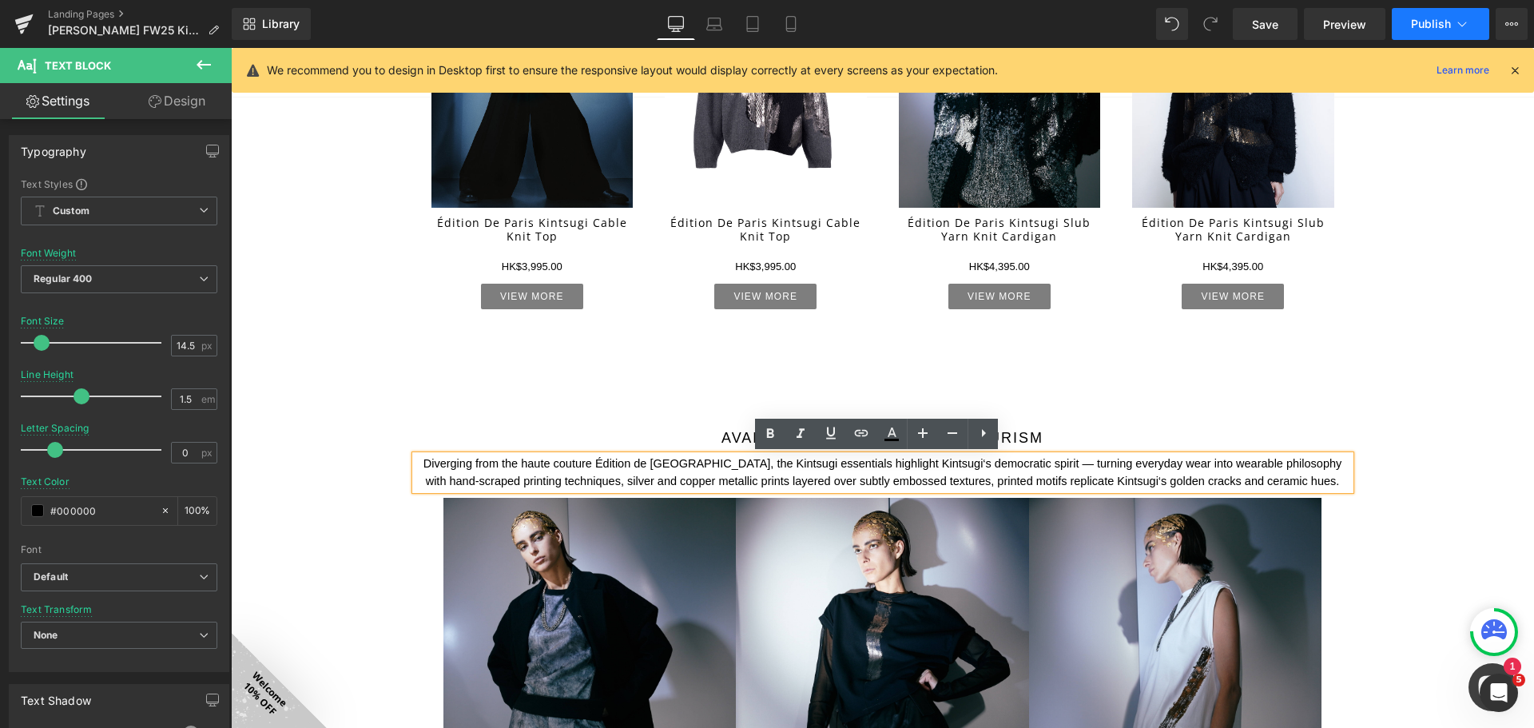
click at [1428, 26] on span "Publish" at bounding box center [1431, 24] width 40 height 13
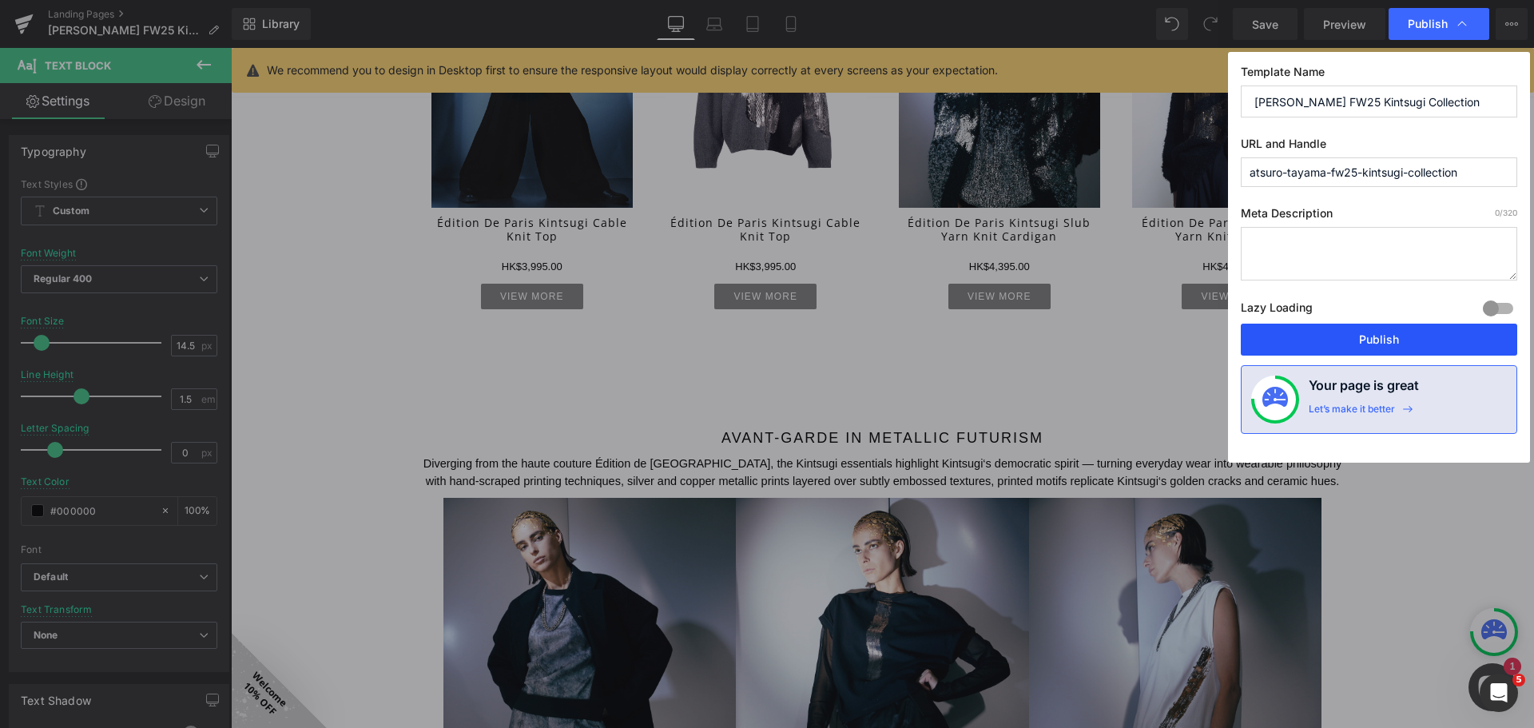
click at [1433, 338] on button "Publish" at bounding box center [1379, 340] width 276 height 32
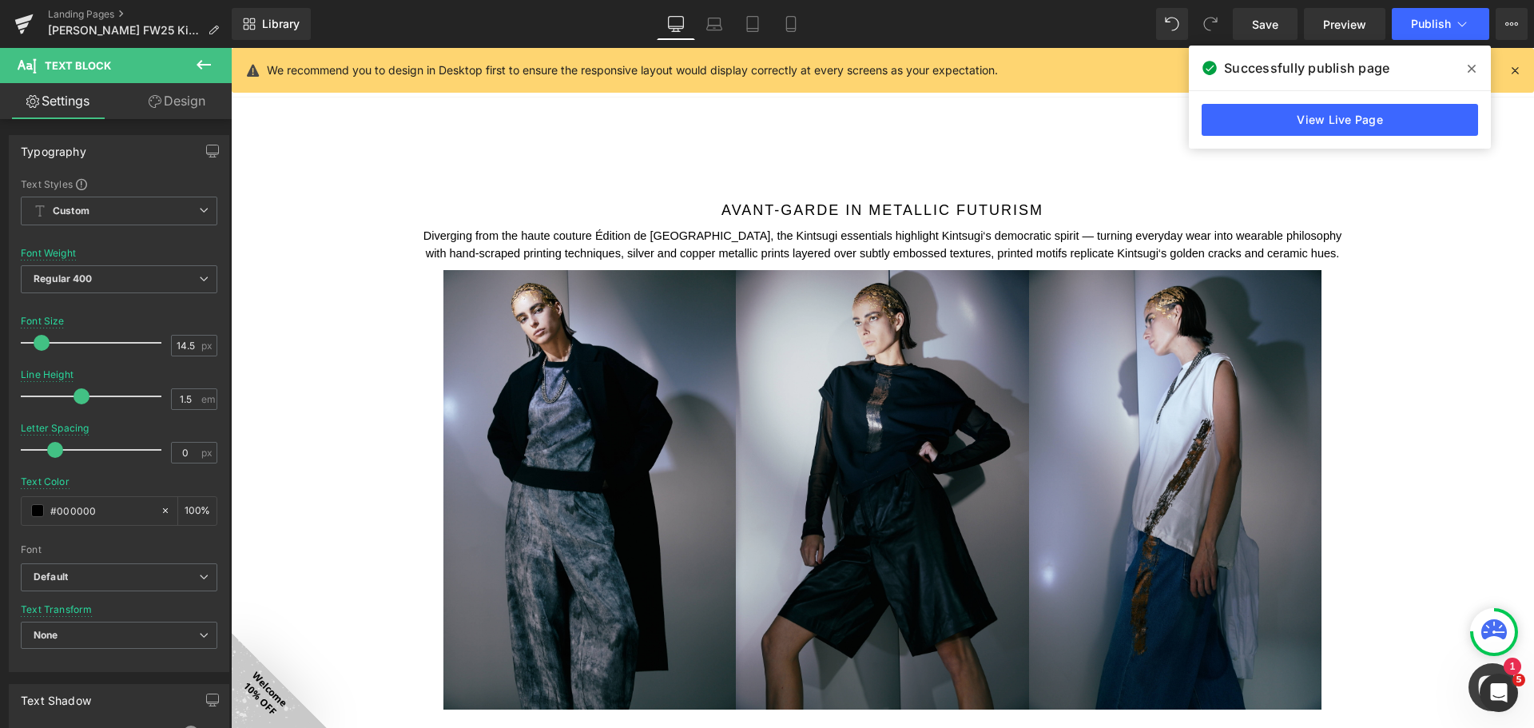
scroll to position [1757, 0]
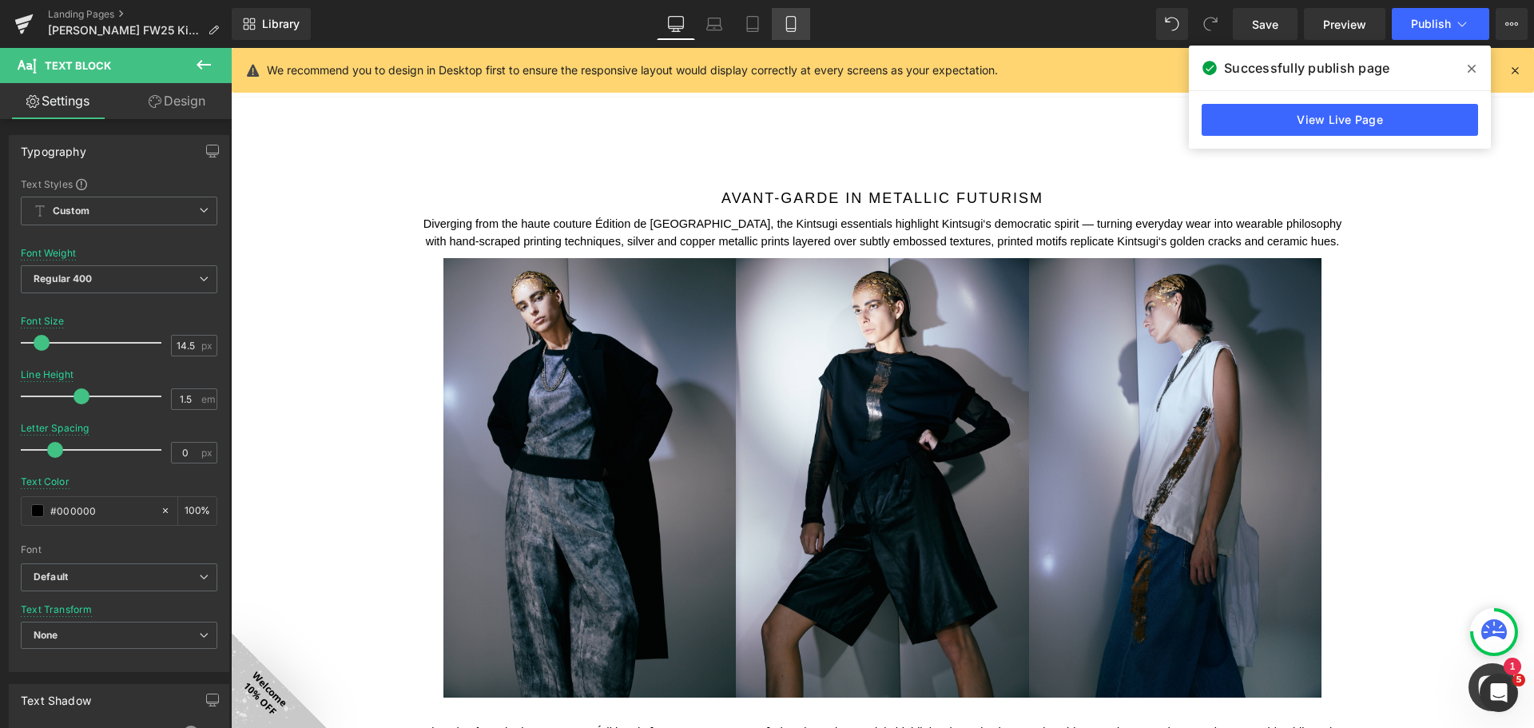
click at [800, 23] on link "Mobile" at bounding box center [791, 24] width 38 height 32
type input "13.5"
type input "0.5"
type input "100"
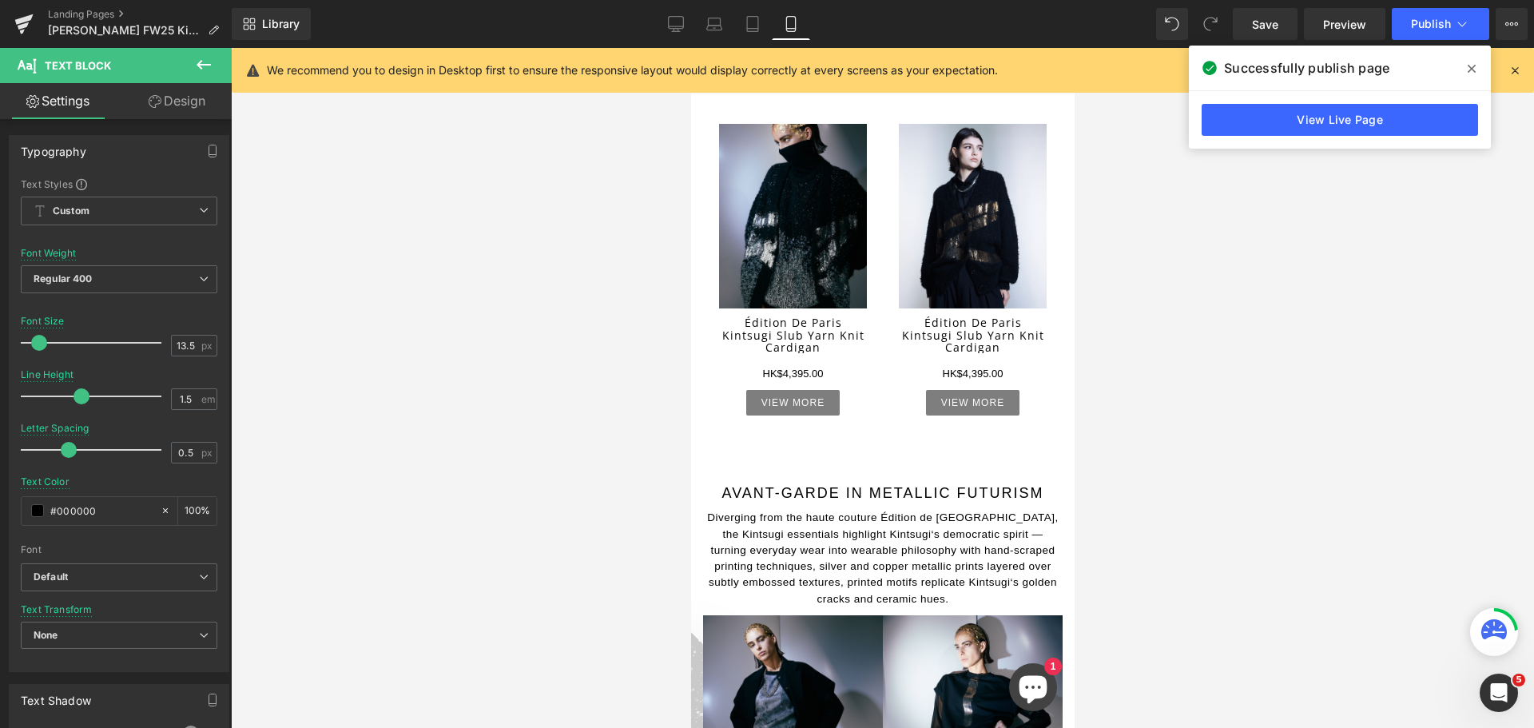
scroll to position [1963, 0]
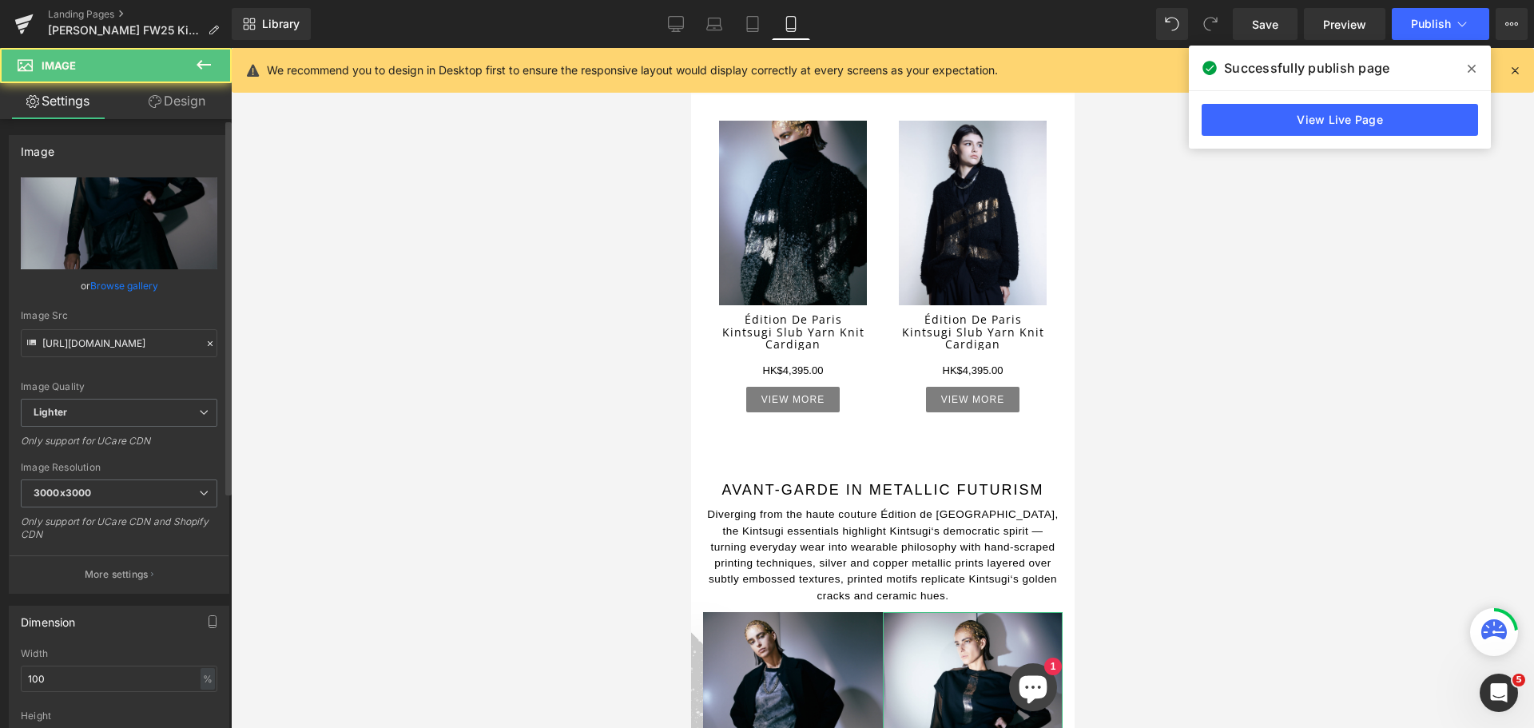
click at [124, 288] on link "Browse gallery" at bounding box center [124, 286] width 68 height 28
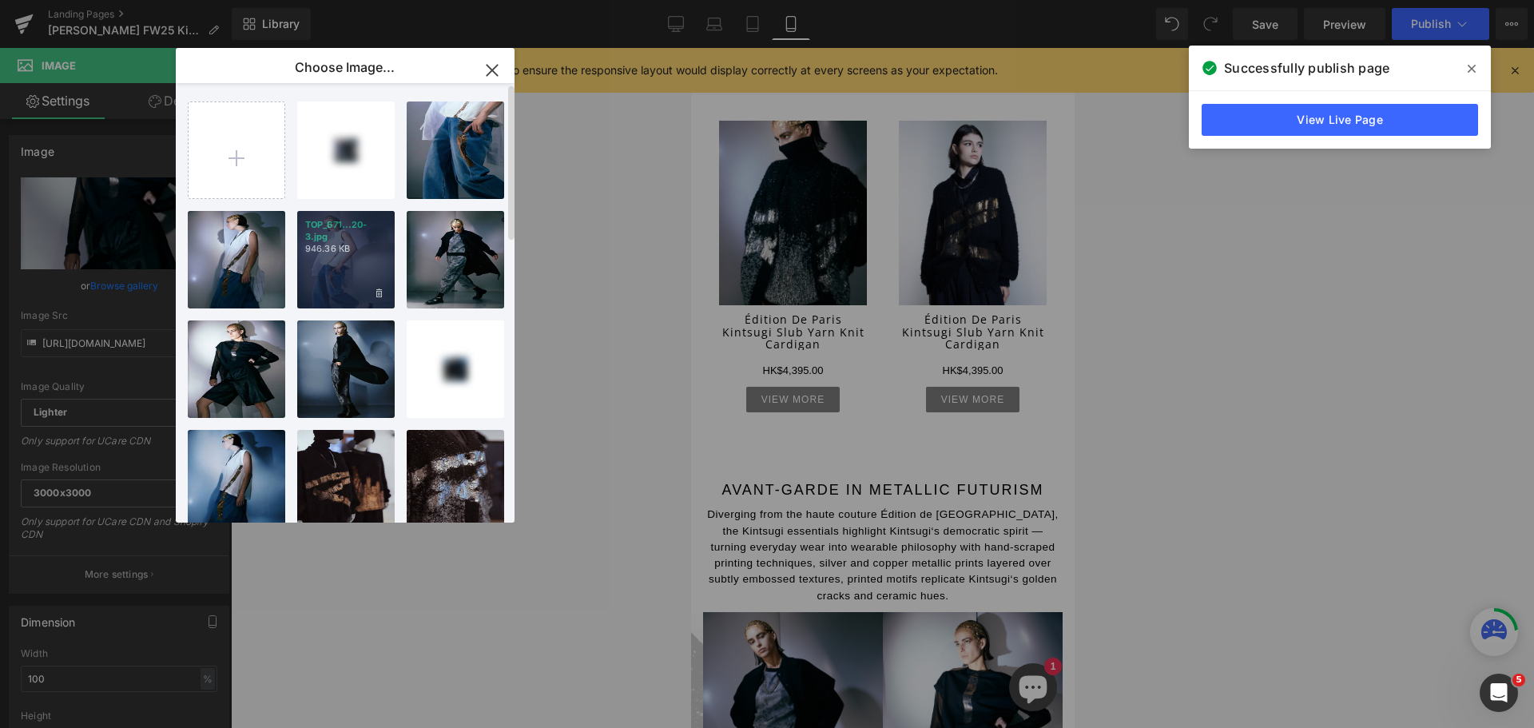
click at [359, 242] on p "TOP_671...20-3.jpg" at bounding box center [345, 231] width 81 height 24
type input "https://ucarecdn.com/963e4e12-bdb5-4cef-808f-5f8b1f412066/-/format/auto/-/previ…"
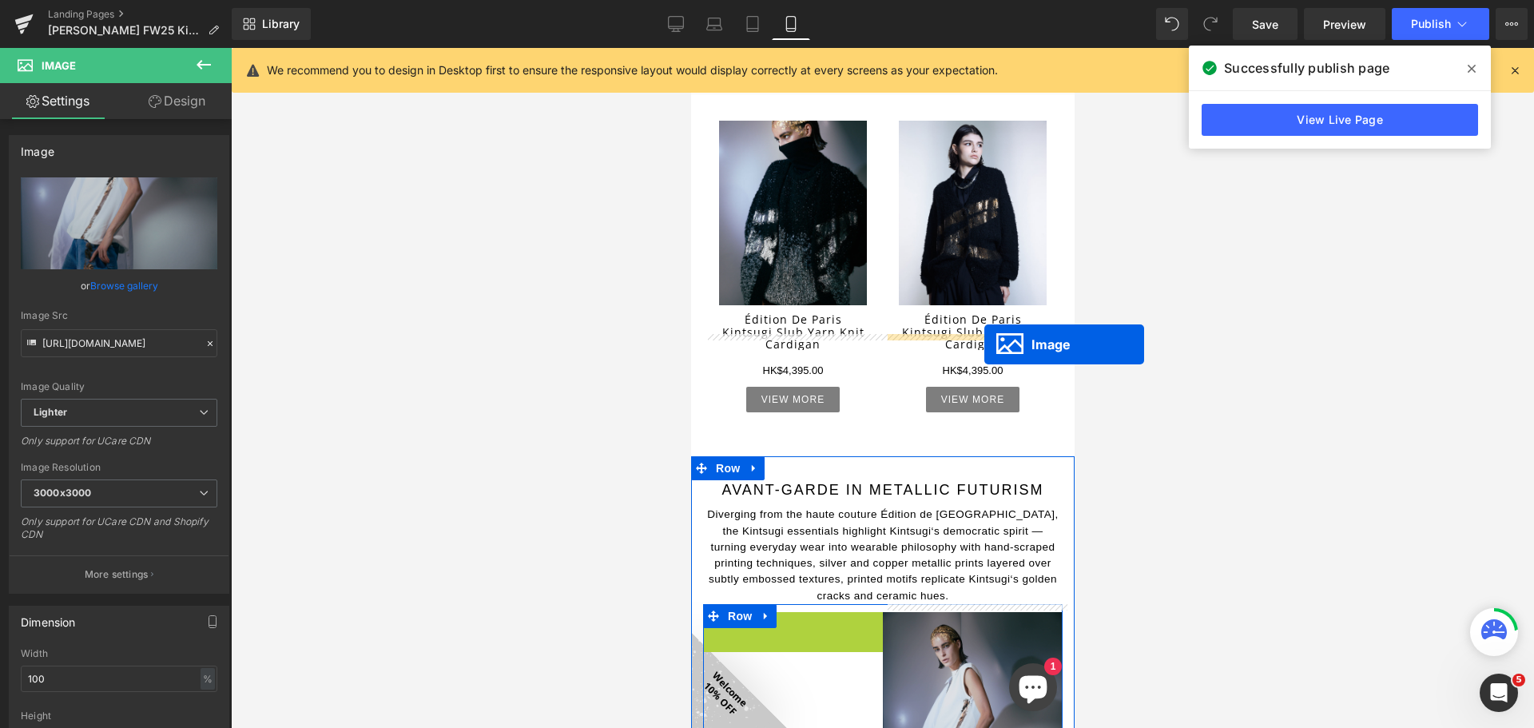
drag, startPoint x: 791, startPoint y: 469, endPoint x: 983, endPoint y: 344, distance: 229.3
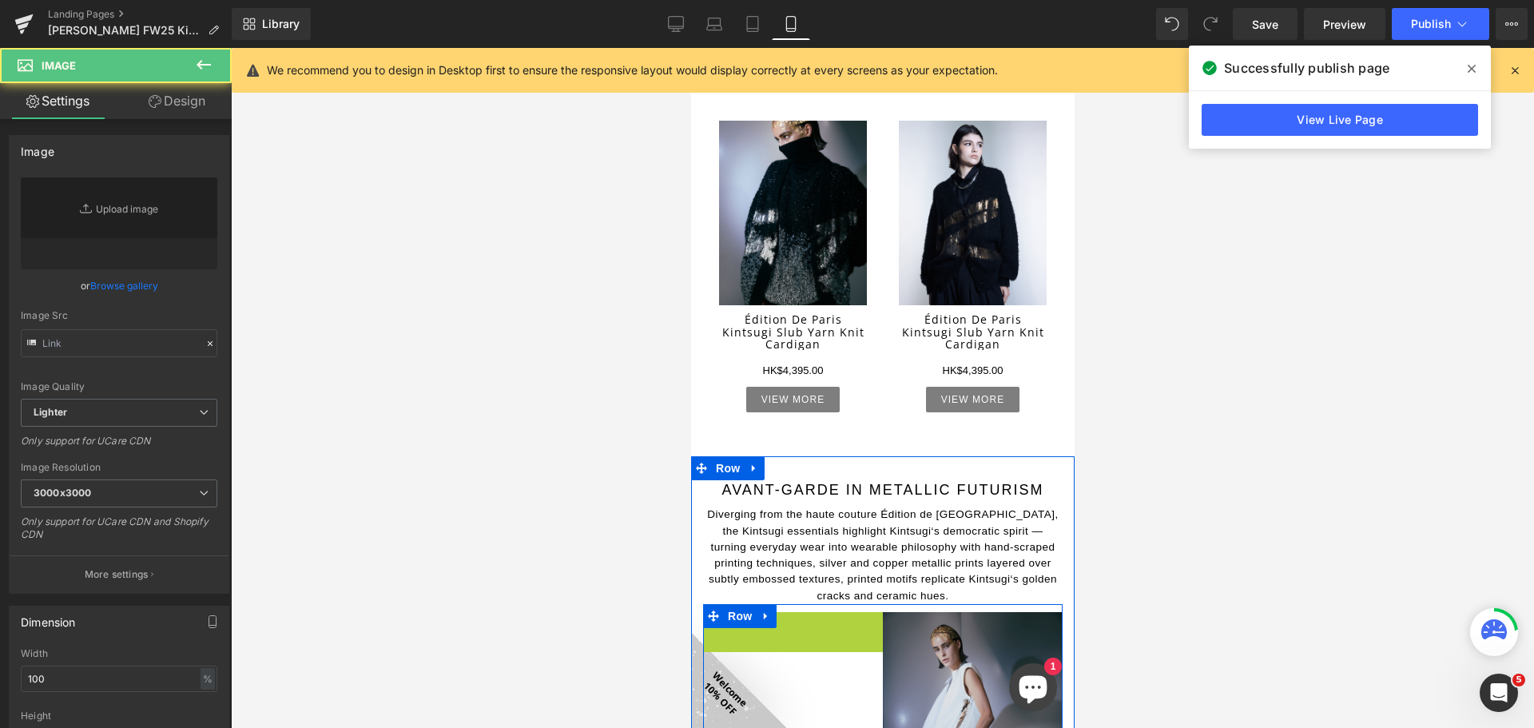
type input "https://ucarecdn.com/d6573379-30a2-4632-8258-f5e3088b3151/-/format/auto/-/previ…"
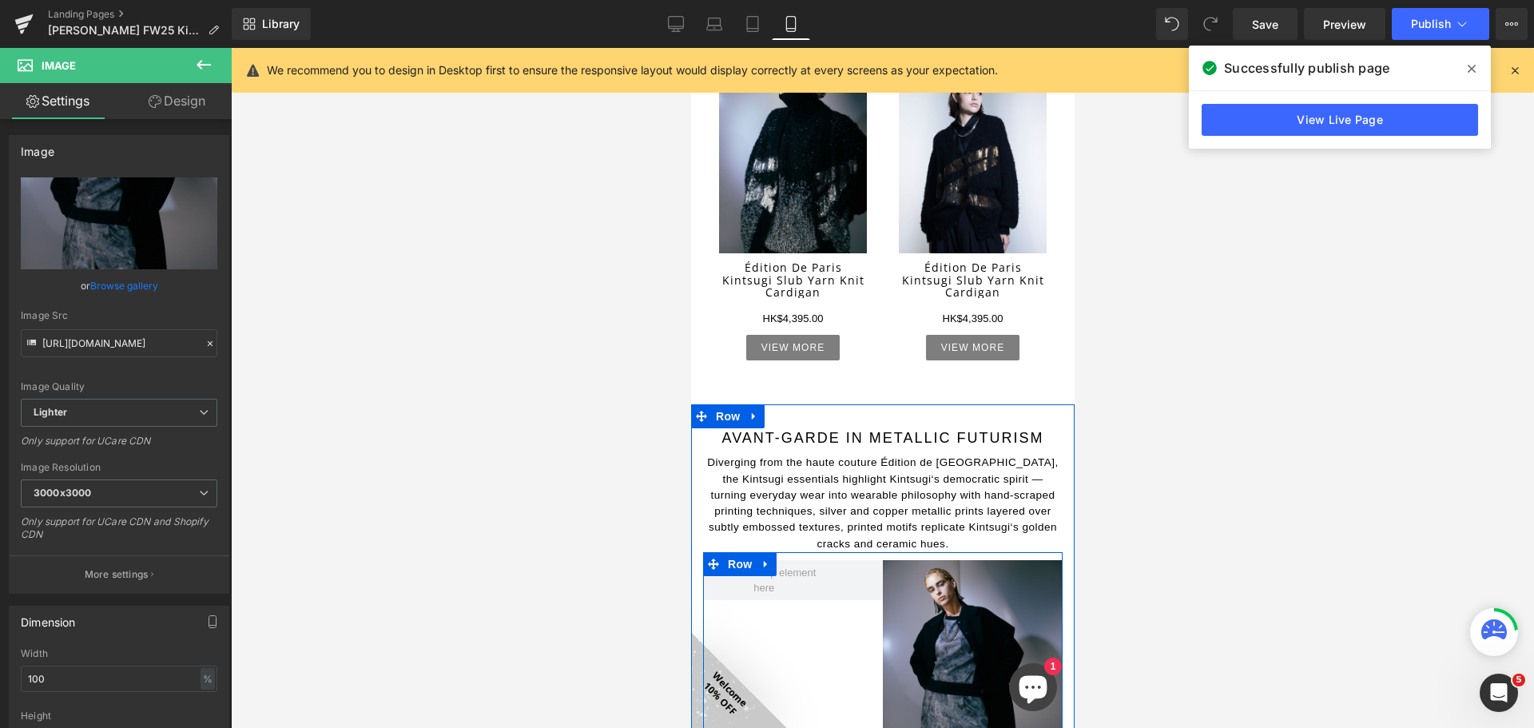
scroll to position [2043, 0]
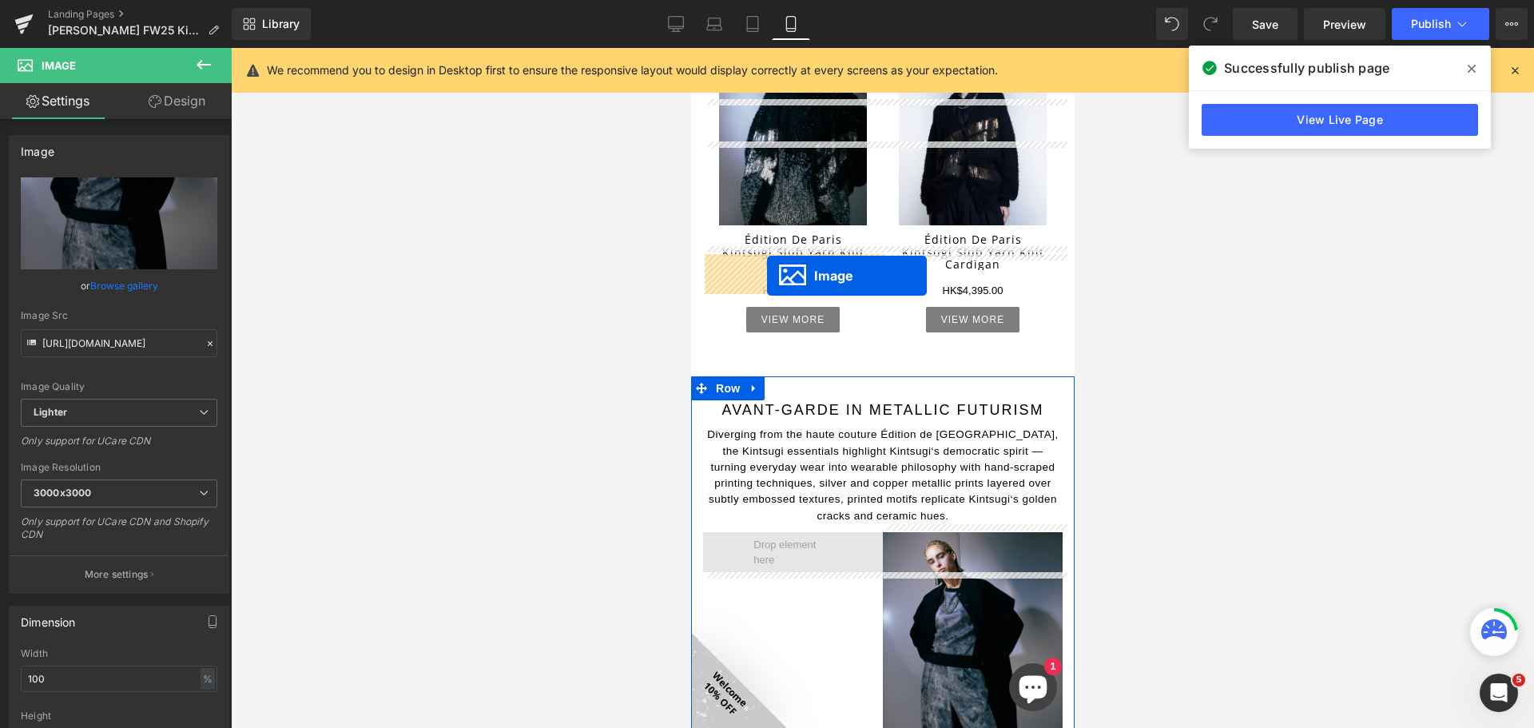
drag, startPoint x: 979, startPoint y: 654, endPoint x: 766, endPoint y: 276, distance: 434.6
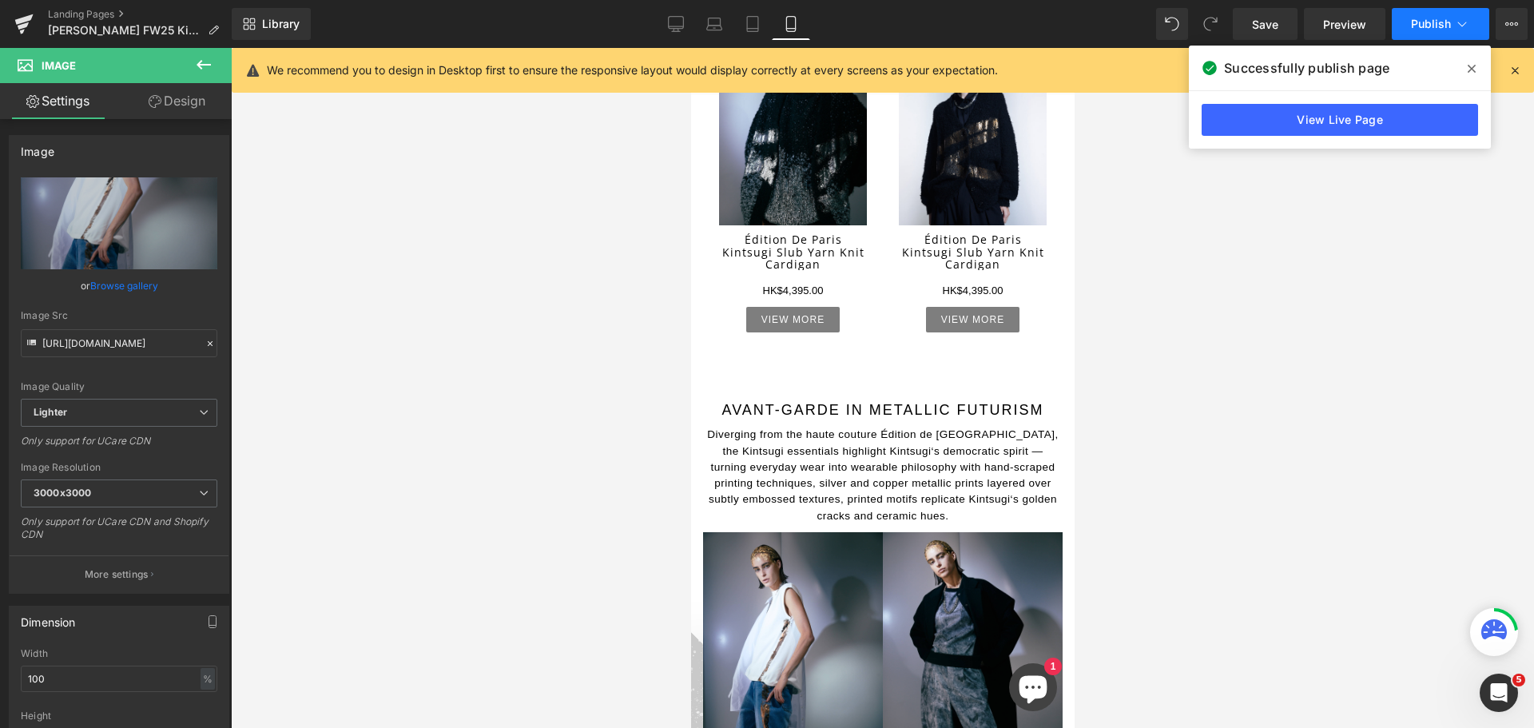
click at [1463, 9] on button "Publish" at bounding box center [1440, 24] width 97 height 32
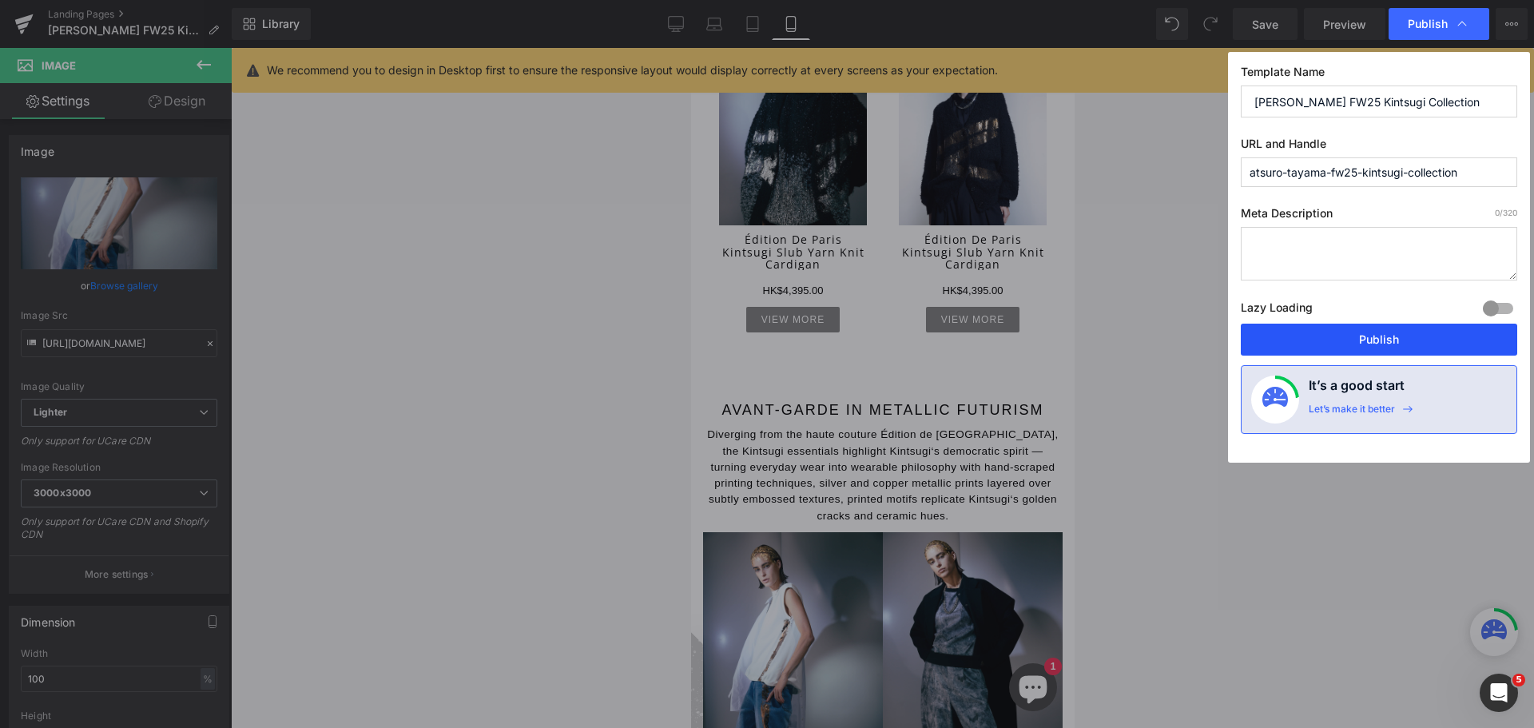
click at [1414, 336] on button "Publish" at bounding box center [1379, 340] width 276 height 32
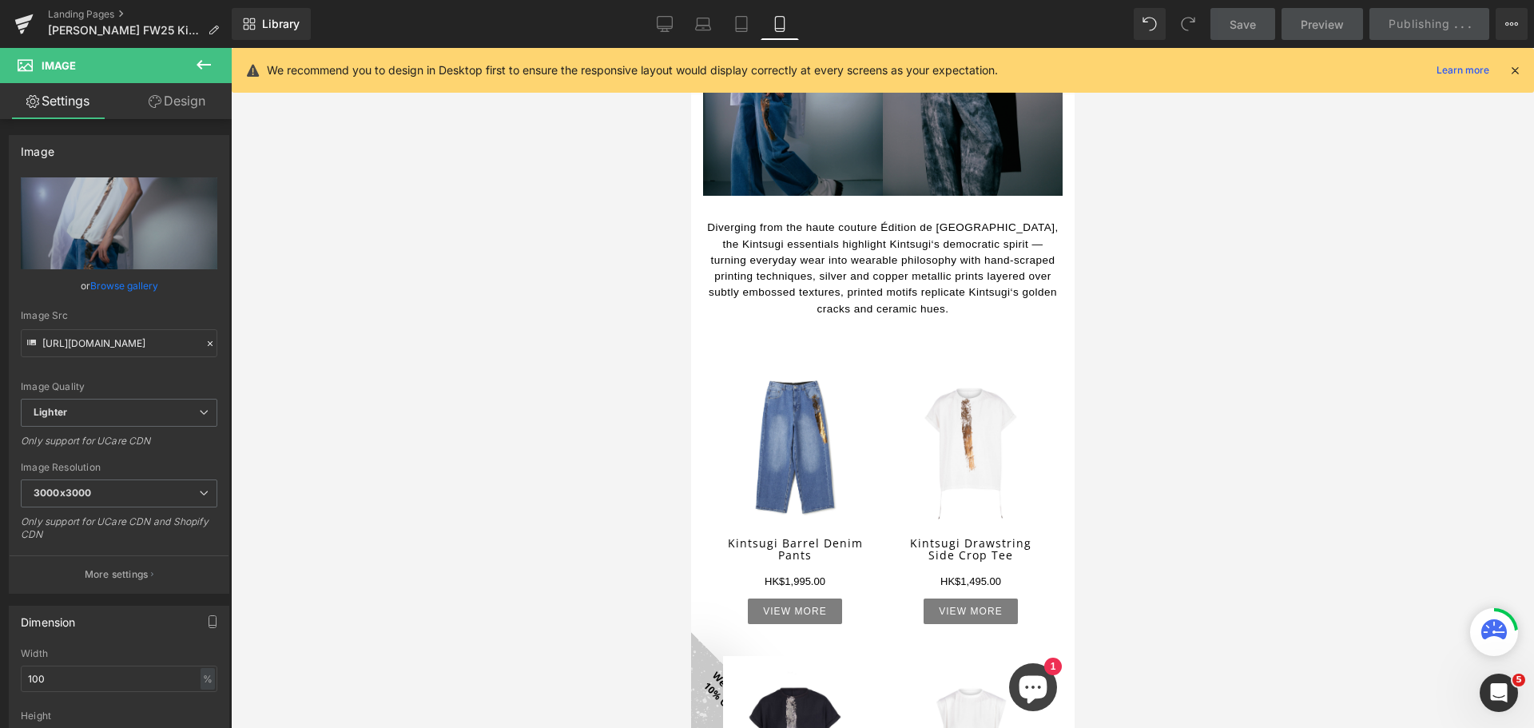
scroll to position [2682, 0]
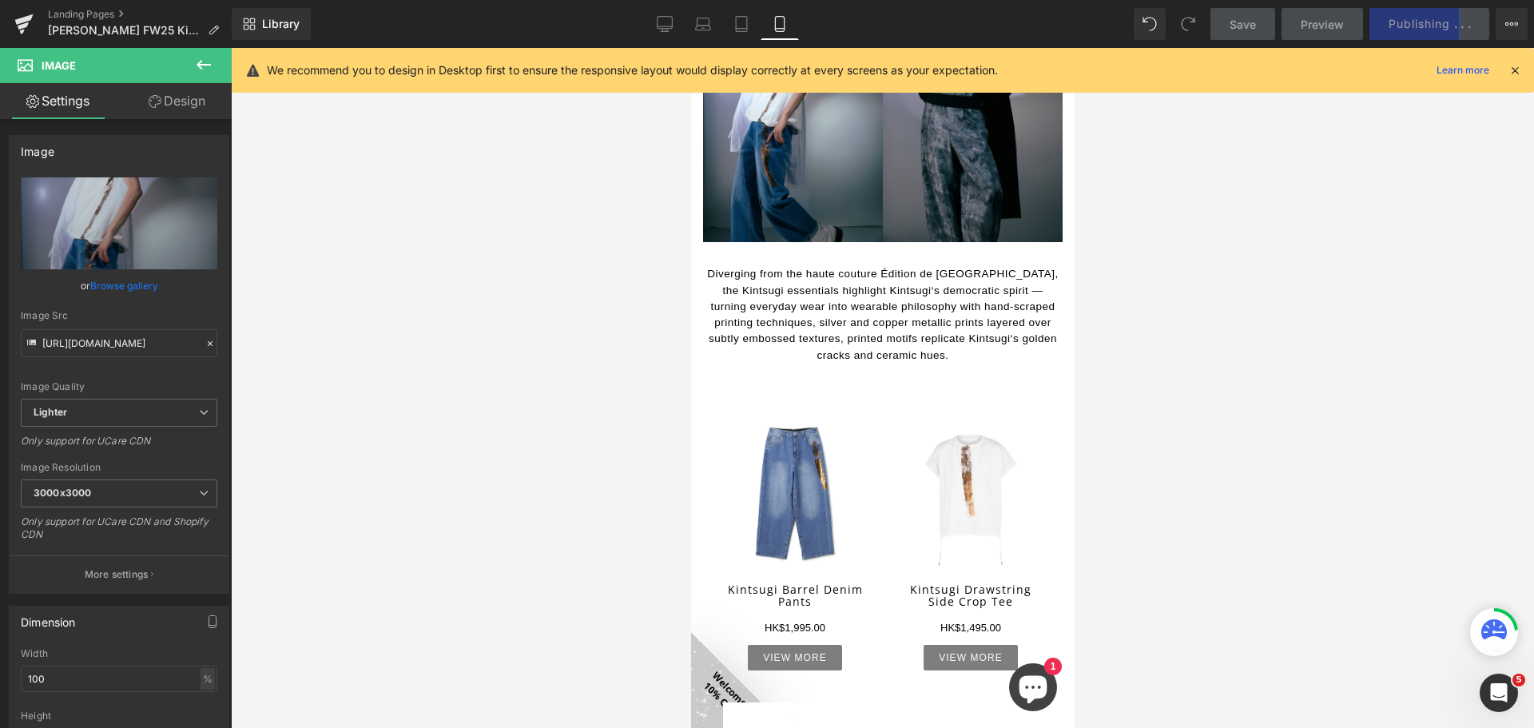
drag, startPoint x: 747, startPoint y: 21, endPoint x: 772, endPoint y: 67, distance: 52.5
click at [747, 21] on icon at bounding box center [741, 24] width 11 height 15
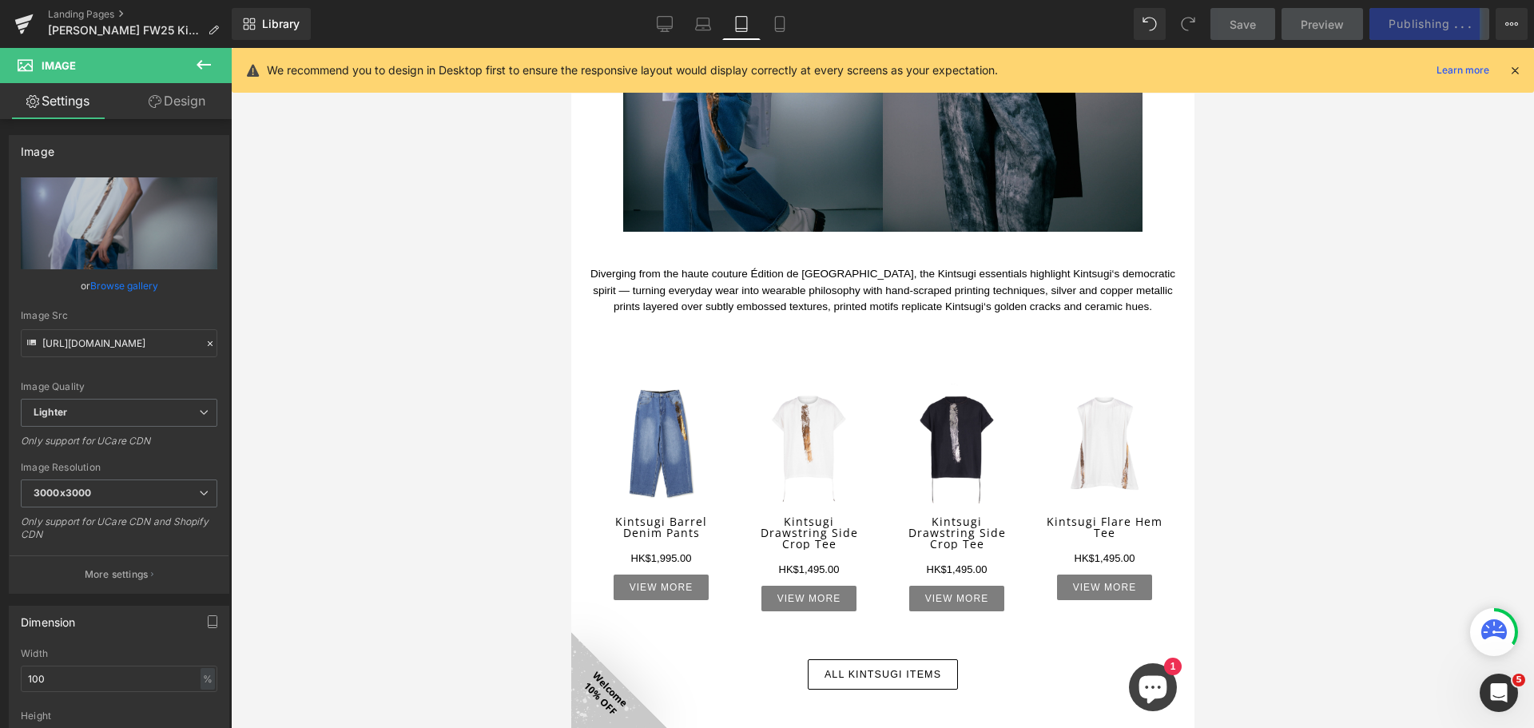
scroll to position [2276, 0]
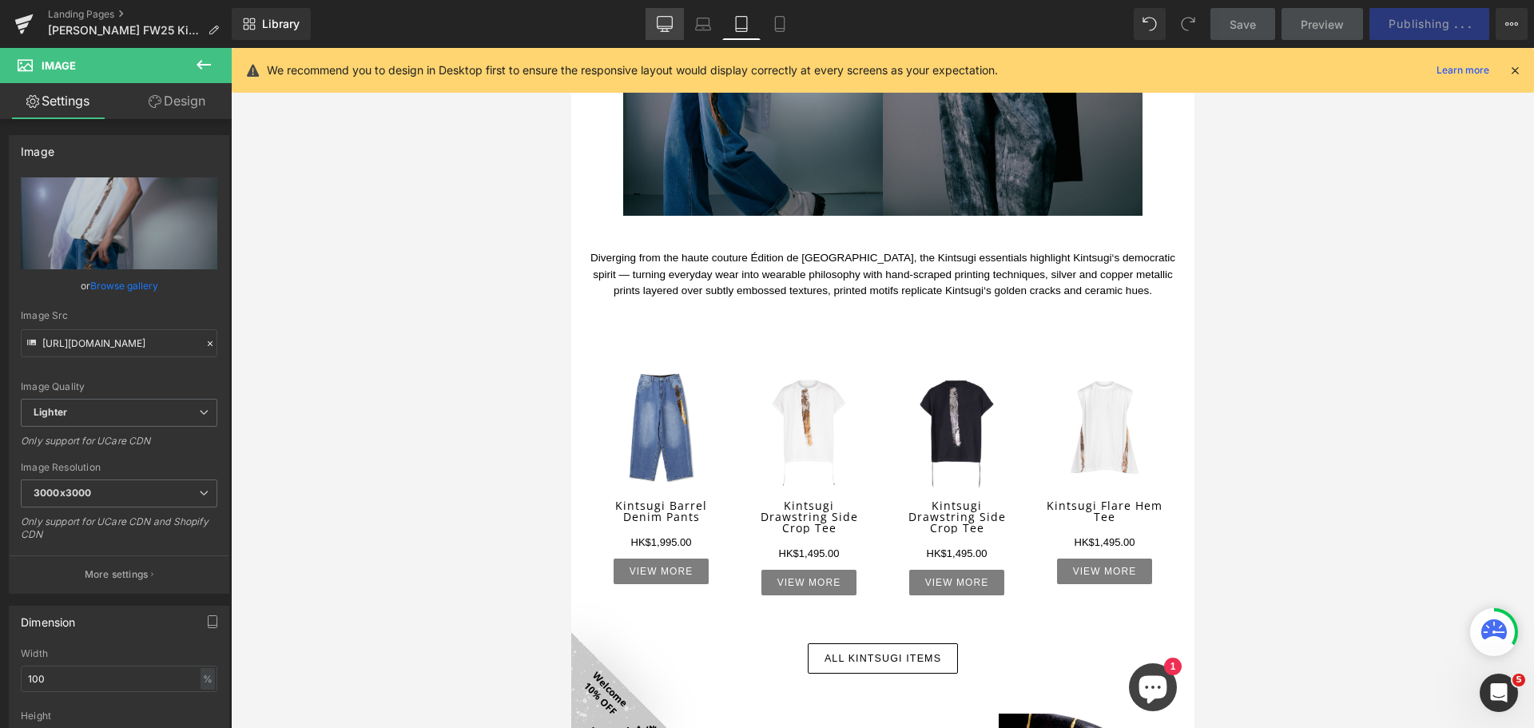
click at [661, 25] on icon at bounding box center [665, 24] width 16 height 16
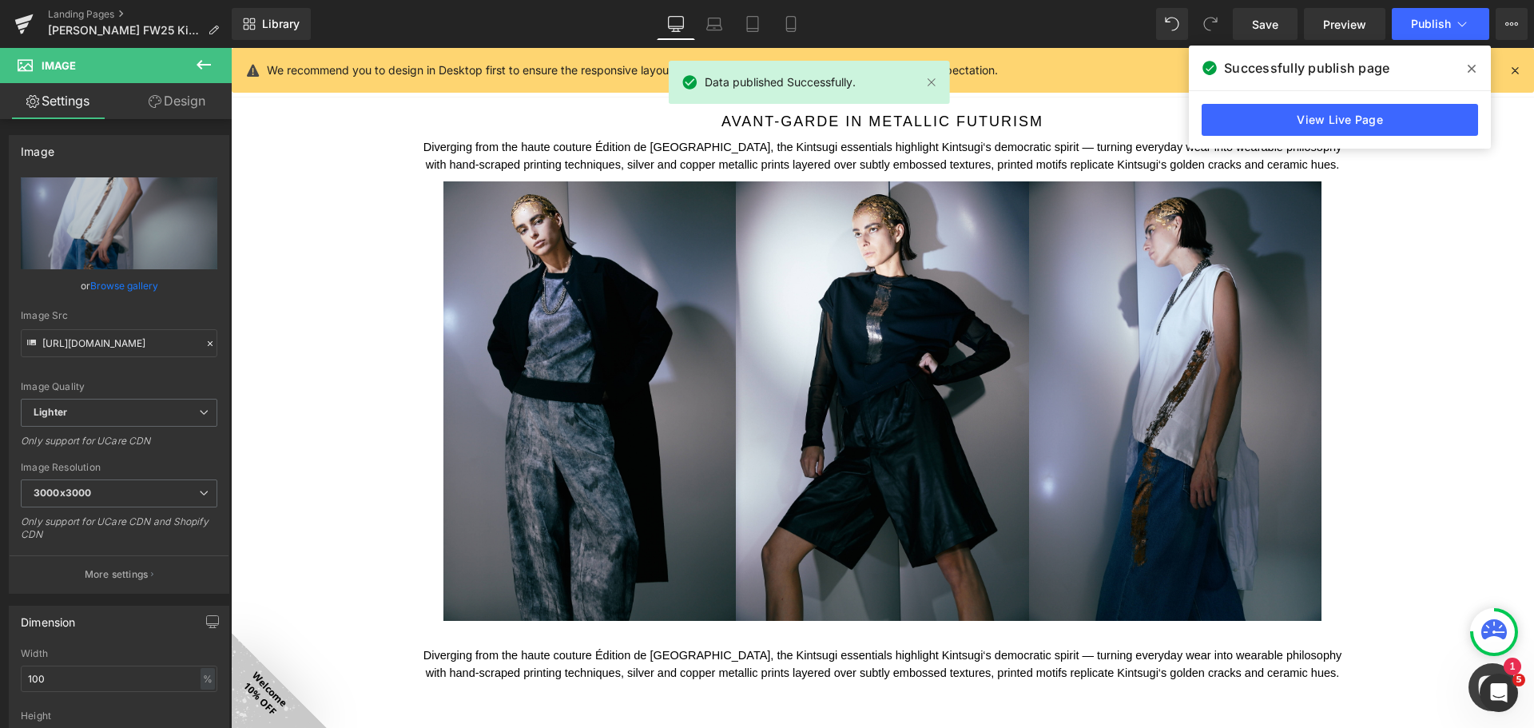
scroll to position [2157, 0]
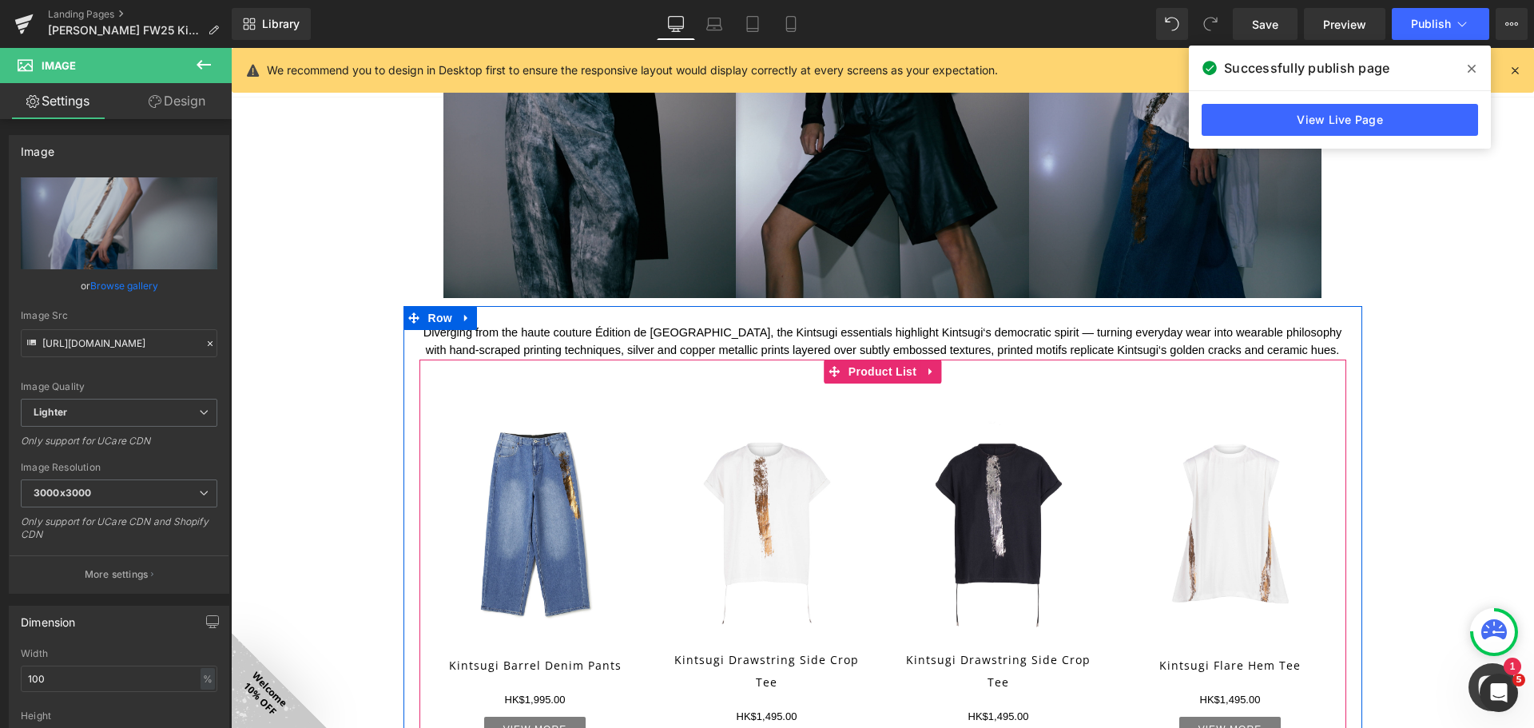
click at [868, 371] on span "Product List" at bounding box center [882, 371] width 76 height 24
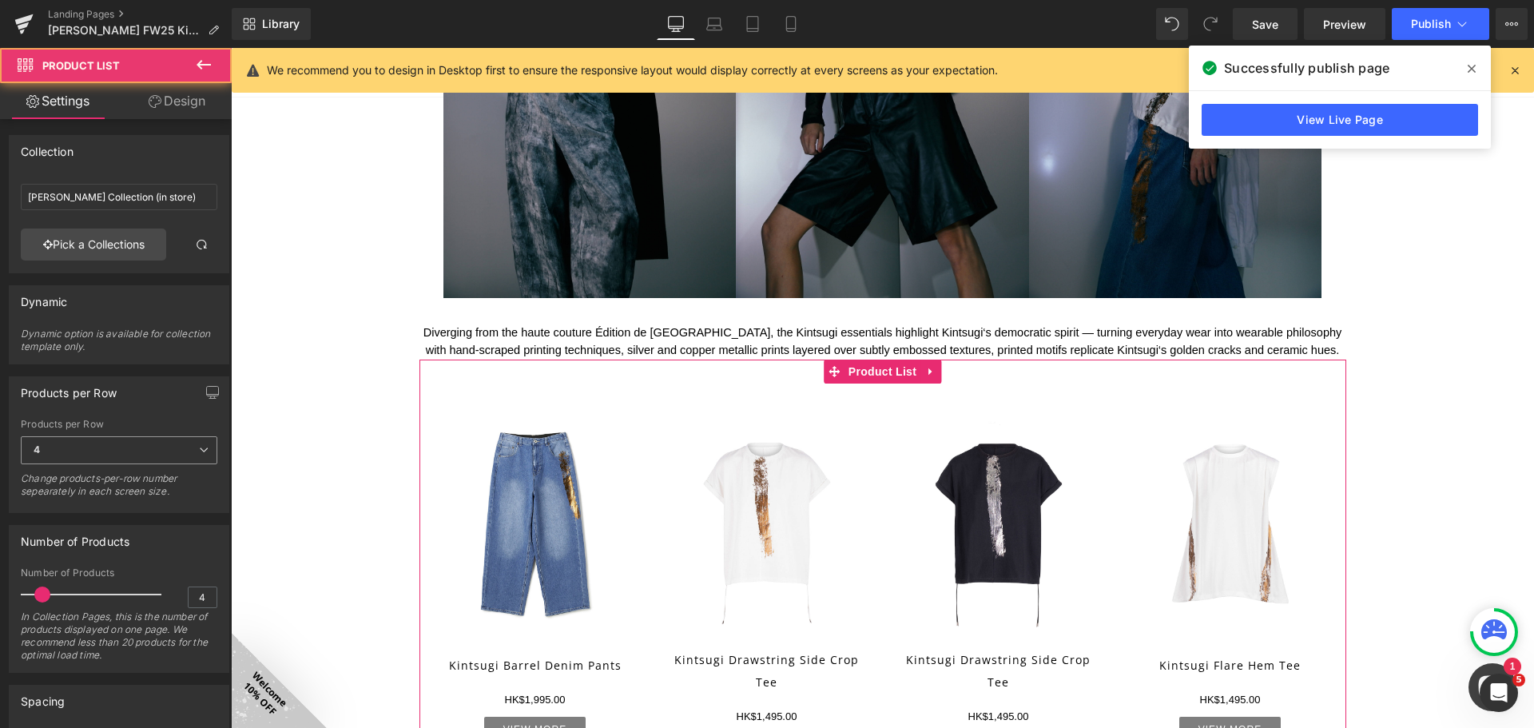
click at [145, 442] on span "4" at bounding box center [119, 450] width 197 height 28
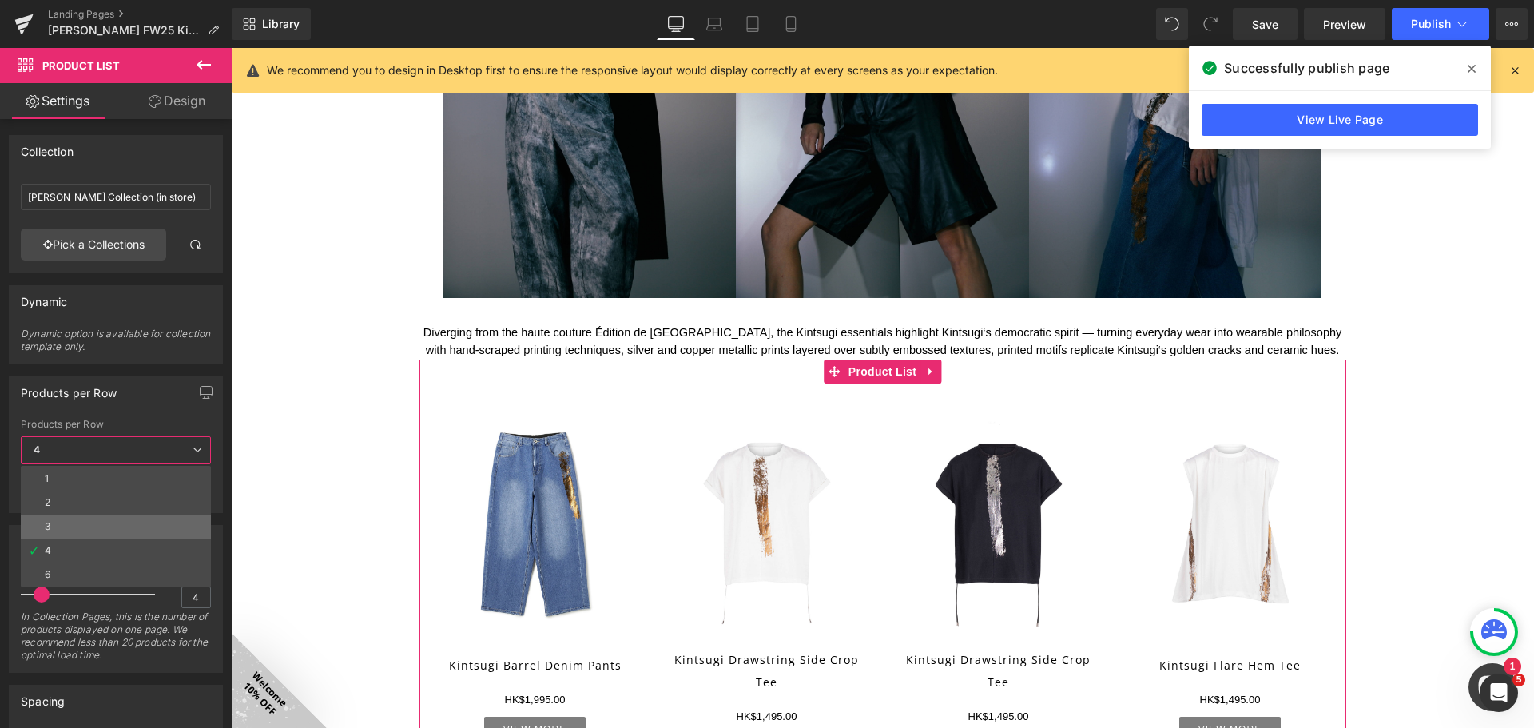
click at [129, 523] on li "3" at bounding box center [116, 526] width 190 height 24
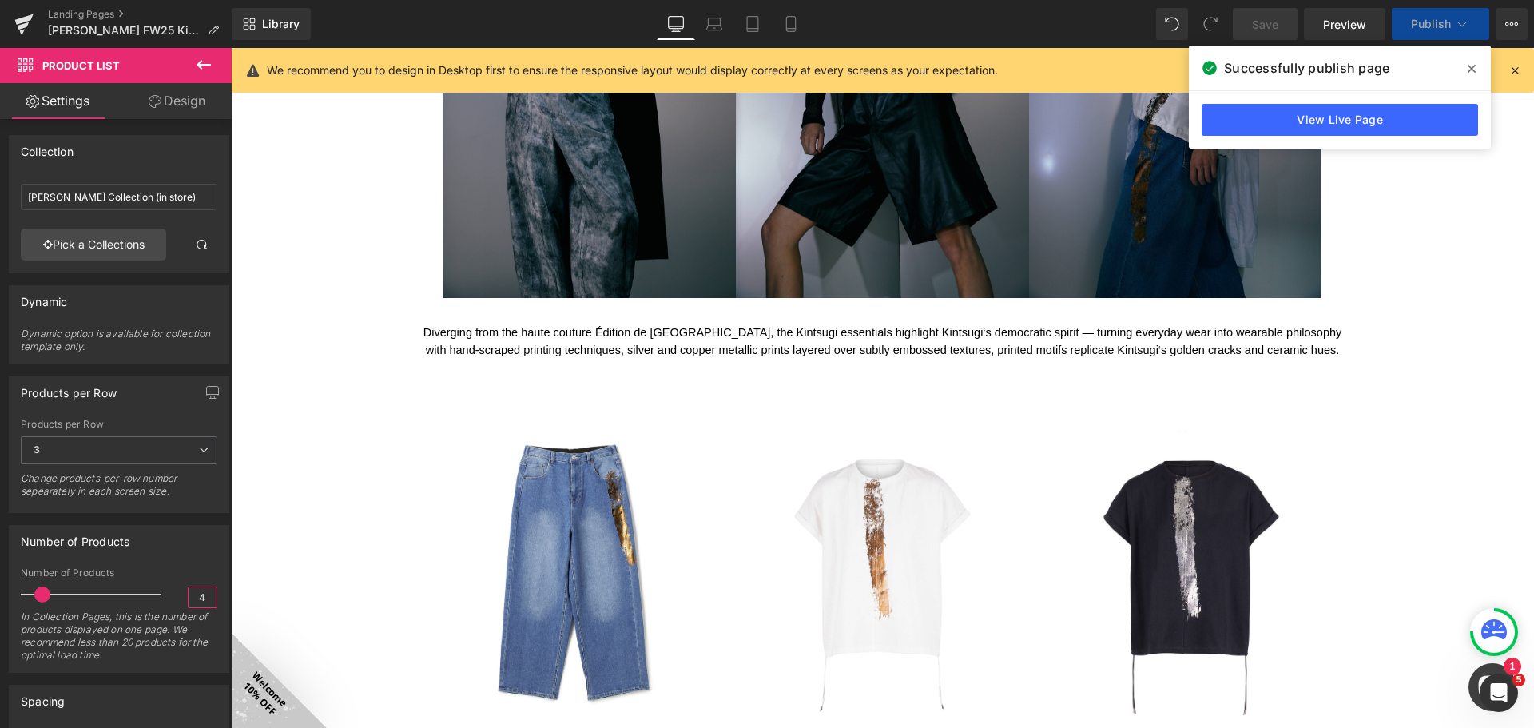
click at [200, 598] on input "4" at bounding box center [203, 597] width 28 height 20
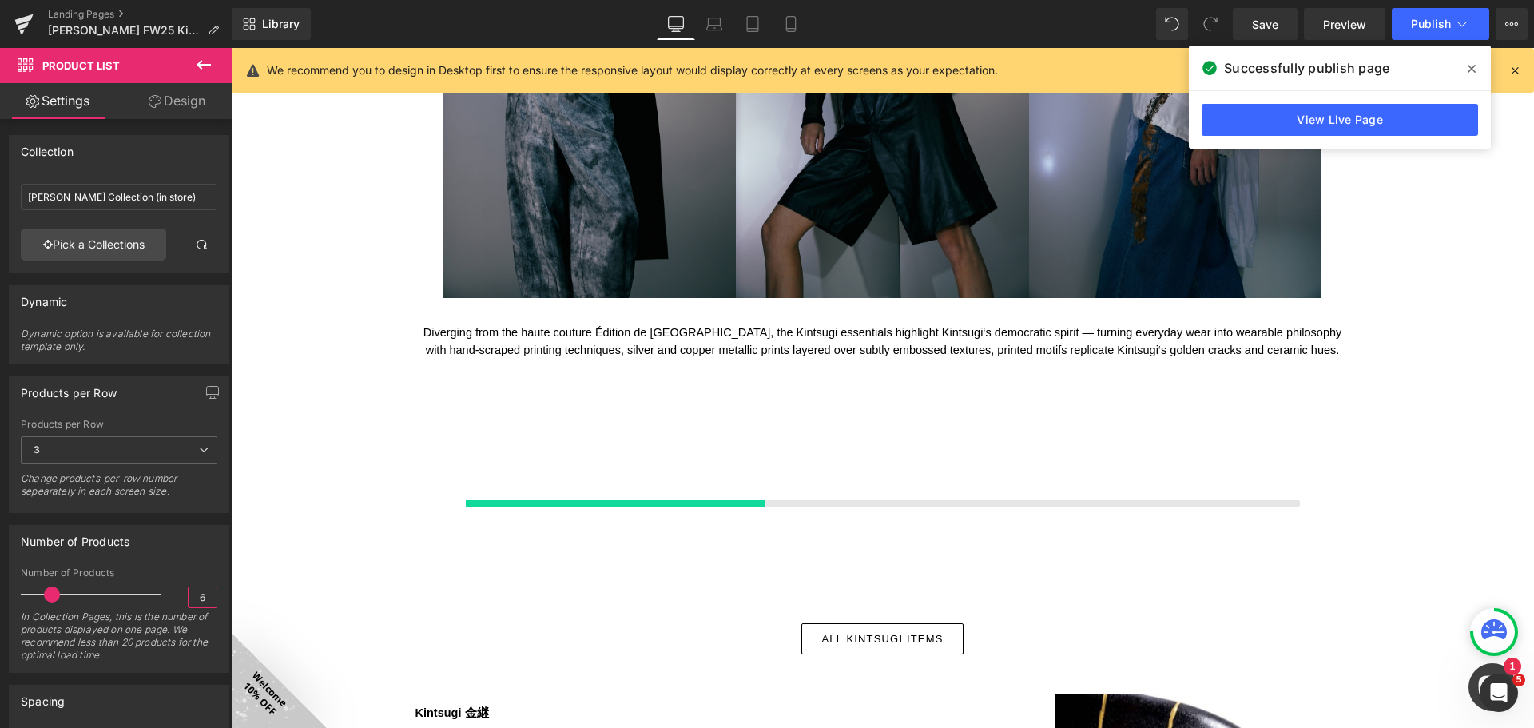
type input "6"
click at [186, 527] on div "Number of Products" at bounding box center [119, 541] width 219 height 30
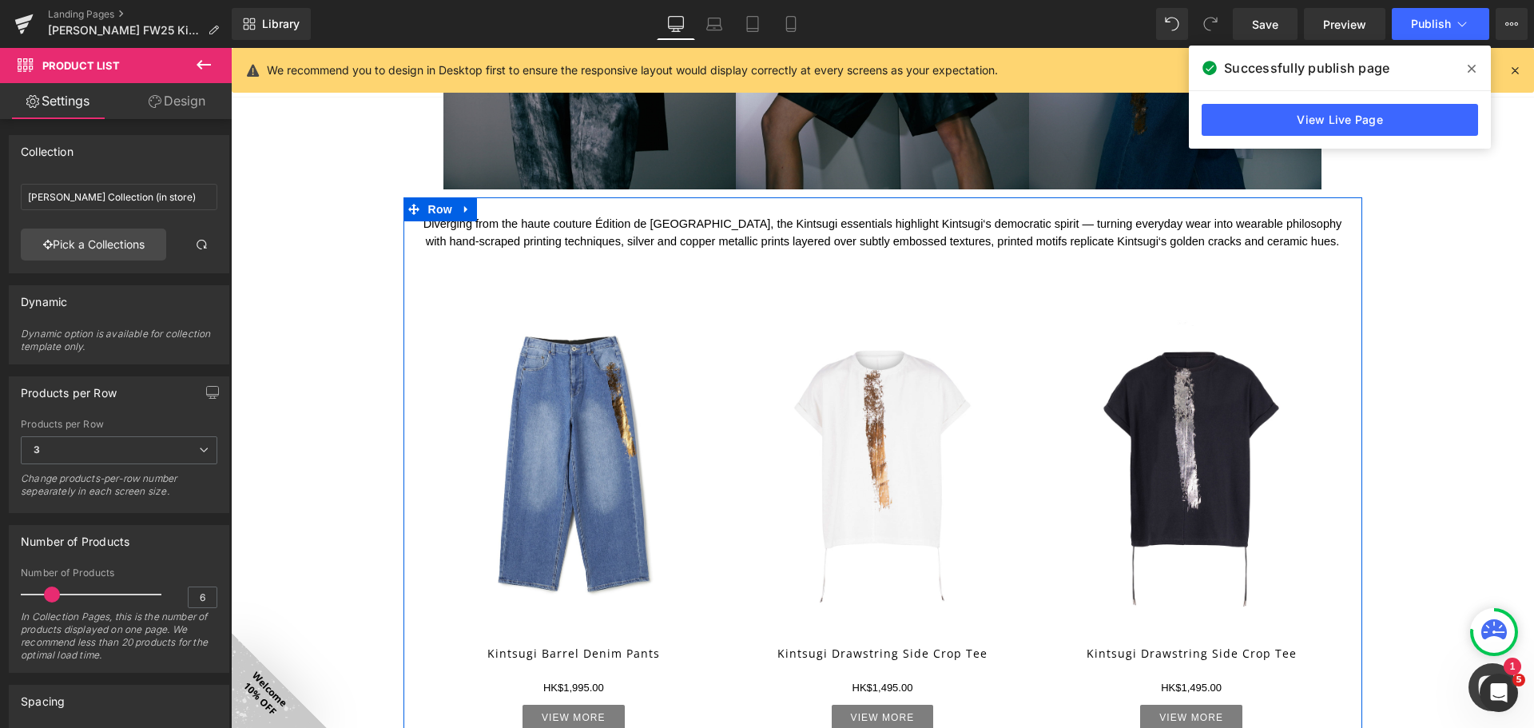
scroll to position [2237, 0]
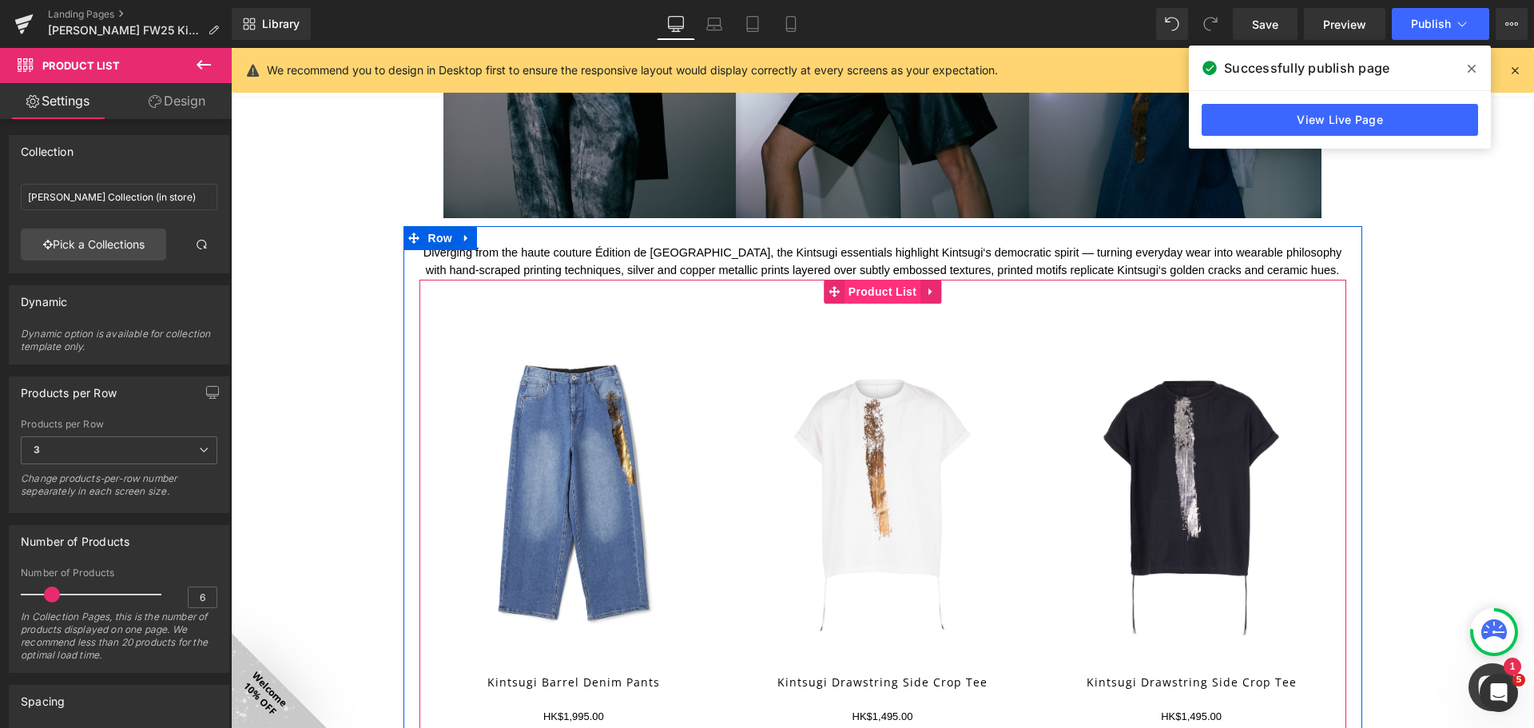
click at [856, 294] on span "Product List" at bounding box center [882, 292] width 76 height 24
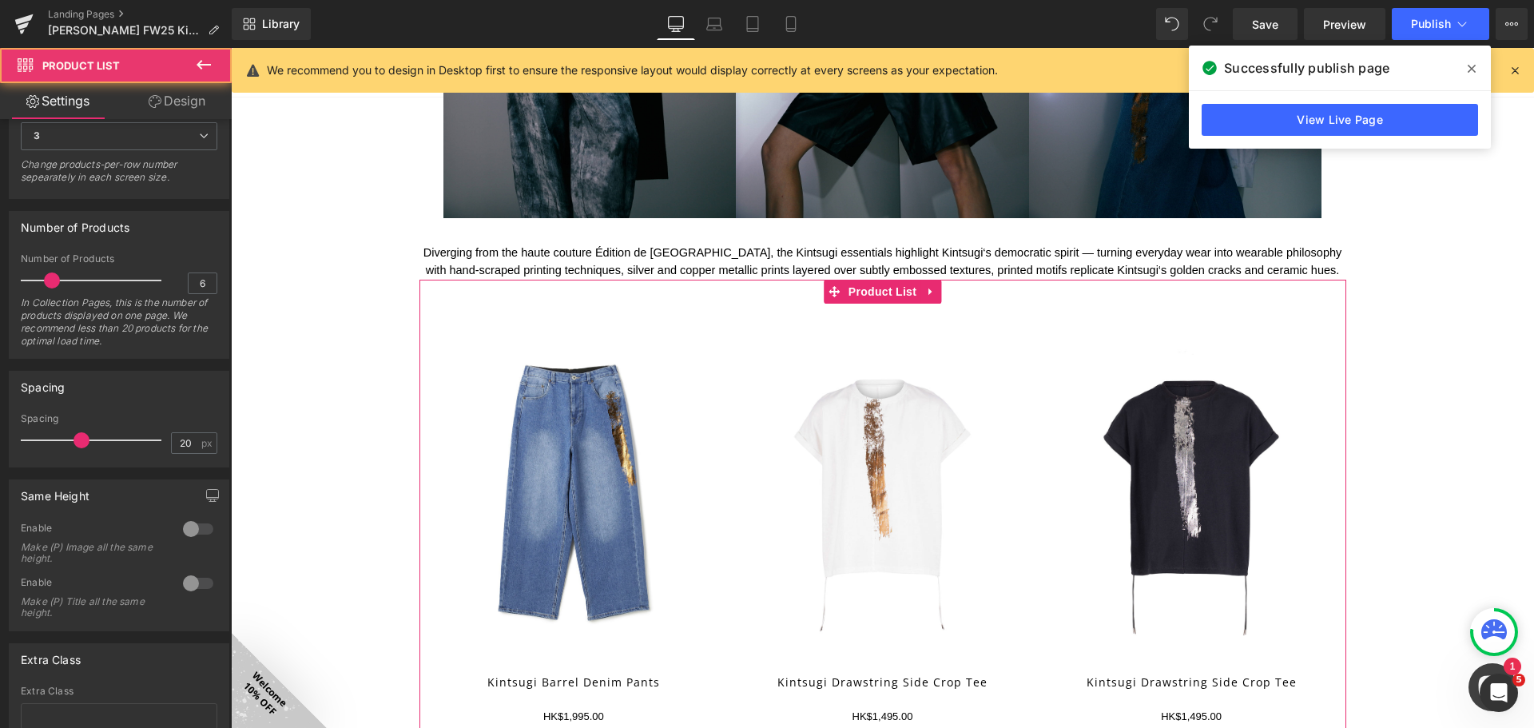
scroll to position [320, 0]
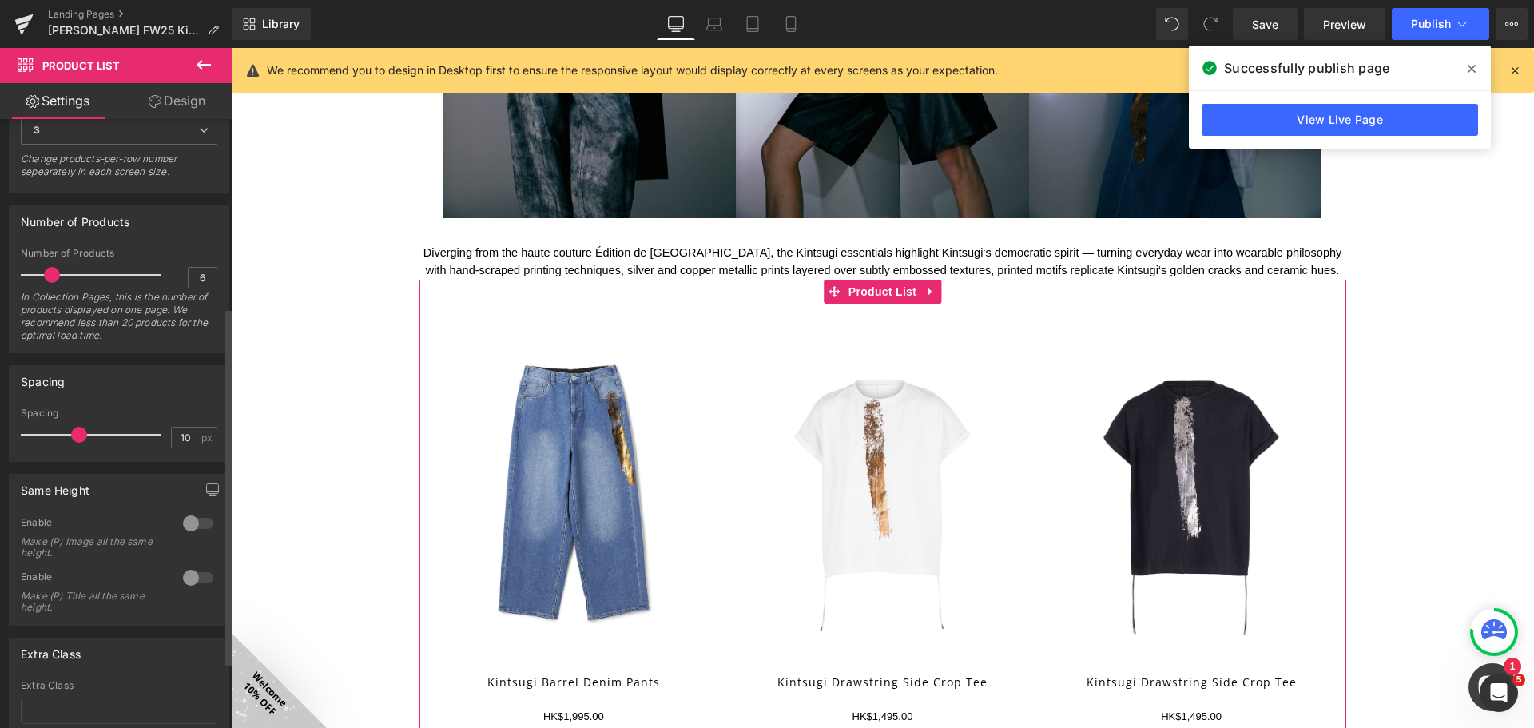
type input "9"
drag, startPoint x: 83, startPoint y: 436, endPoint x: 54, endPoint y: 438, distance: 28.8
click at [54, 438] on span at bounding box center [53, 435] width 16 height 16
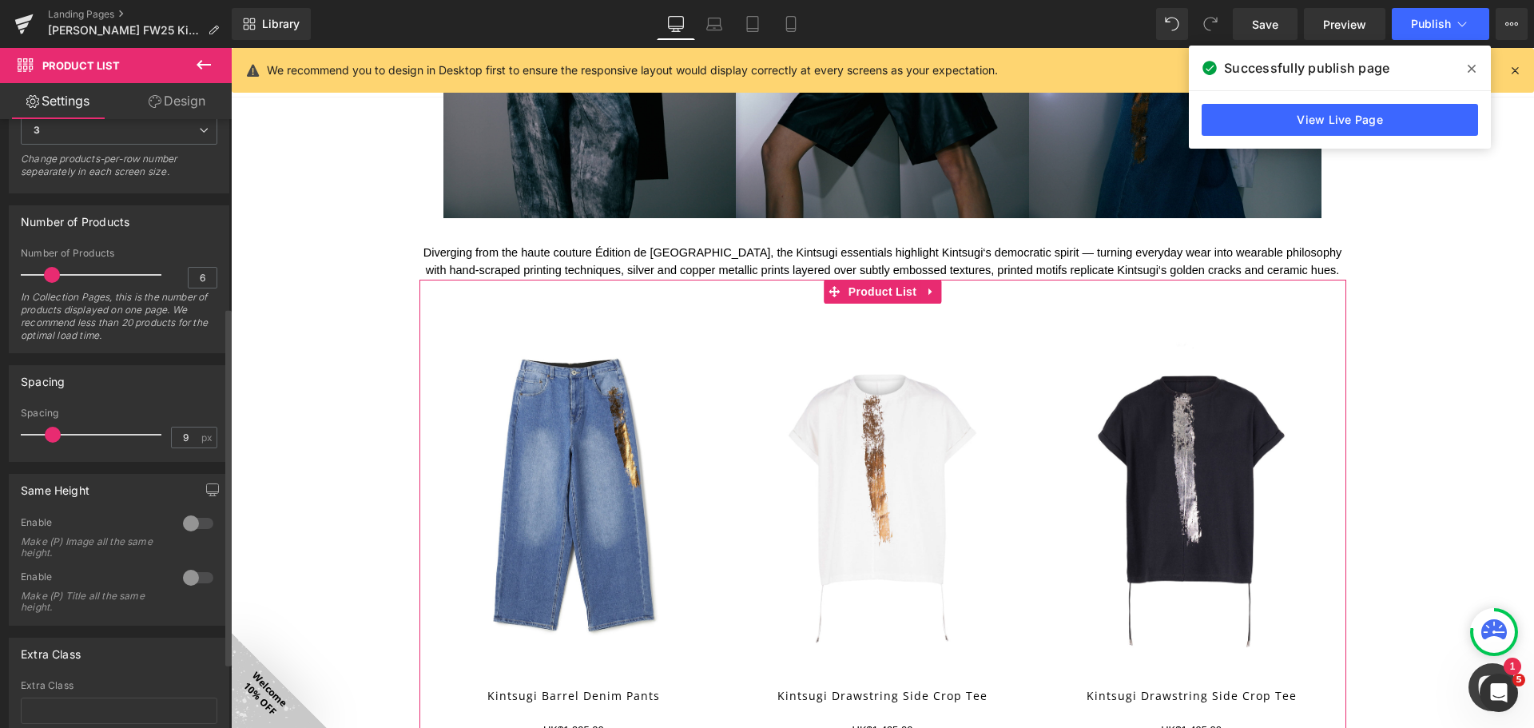
click at [193, 574] on div at bounding box center [198, 578] width 38 height 26
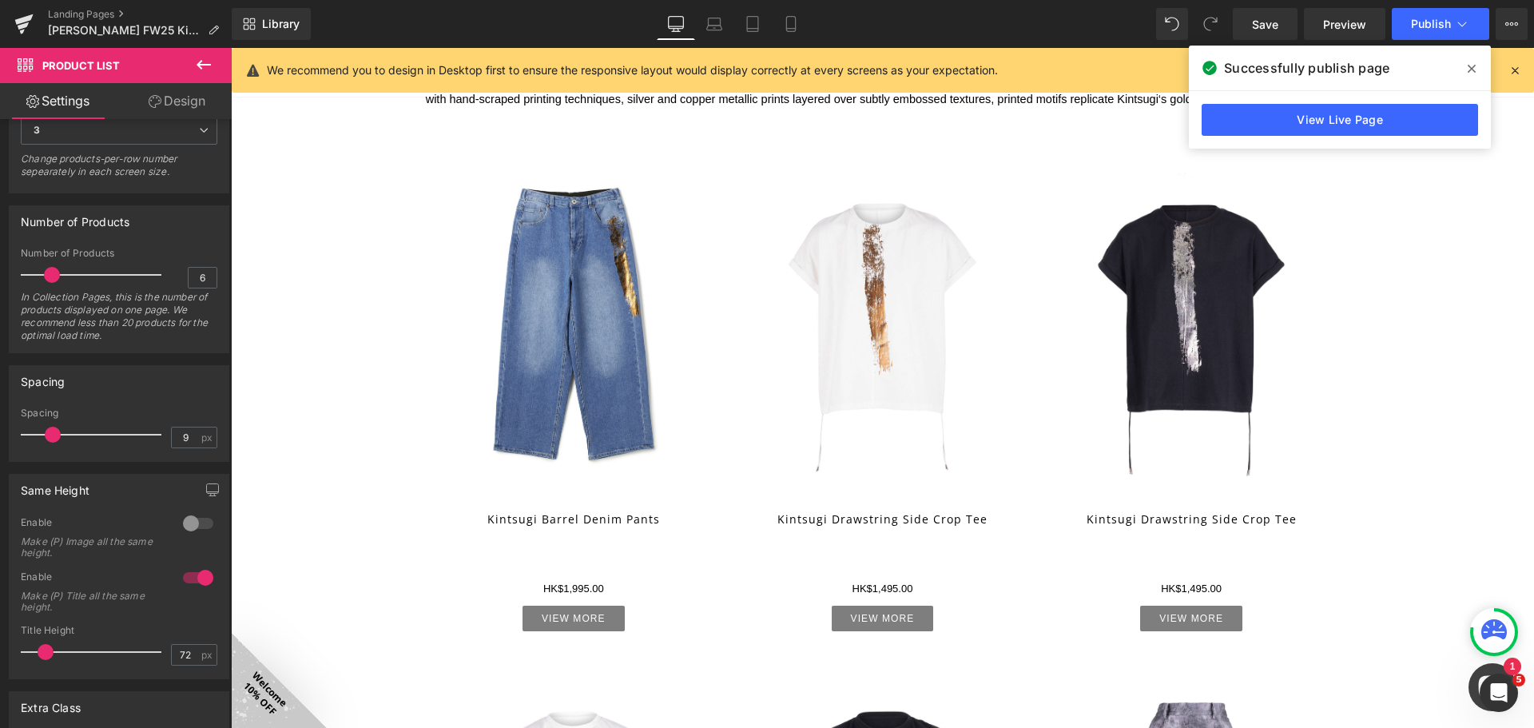
scroll to position [2396, 0]
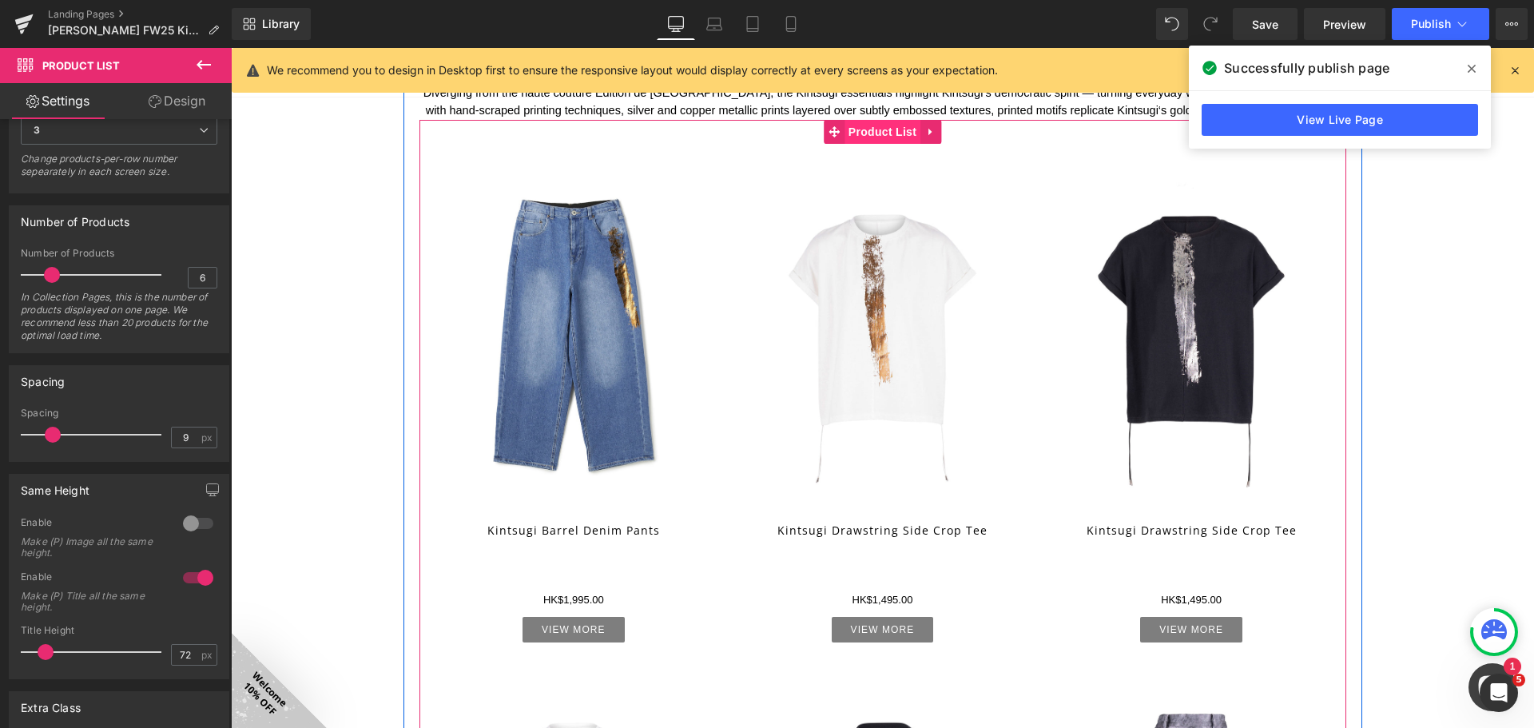
click at [863, 133] on span "Product List" at bounding box center [882, 132] width 76 height 24
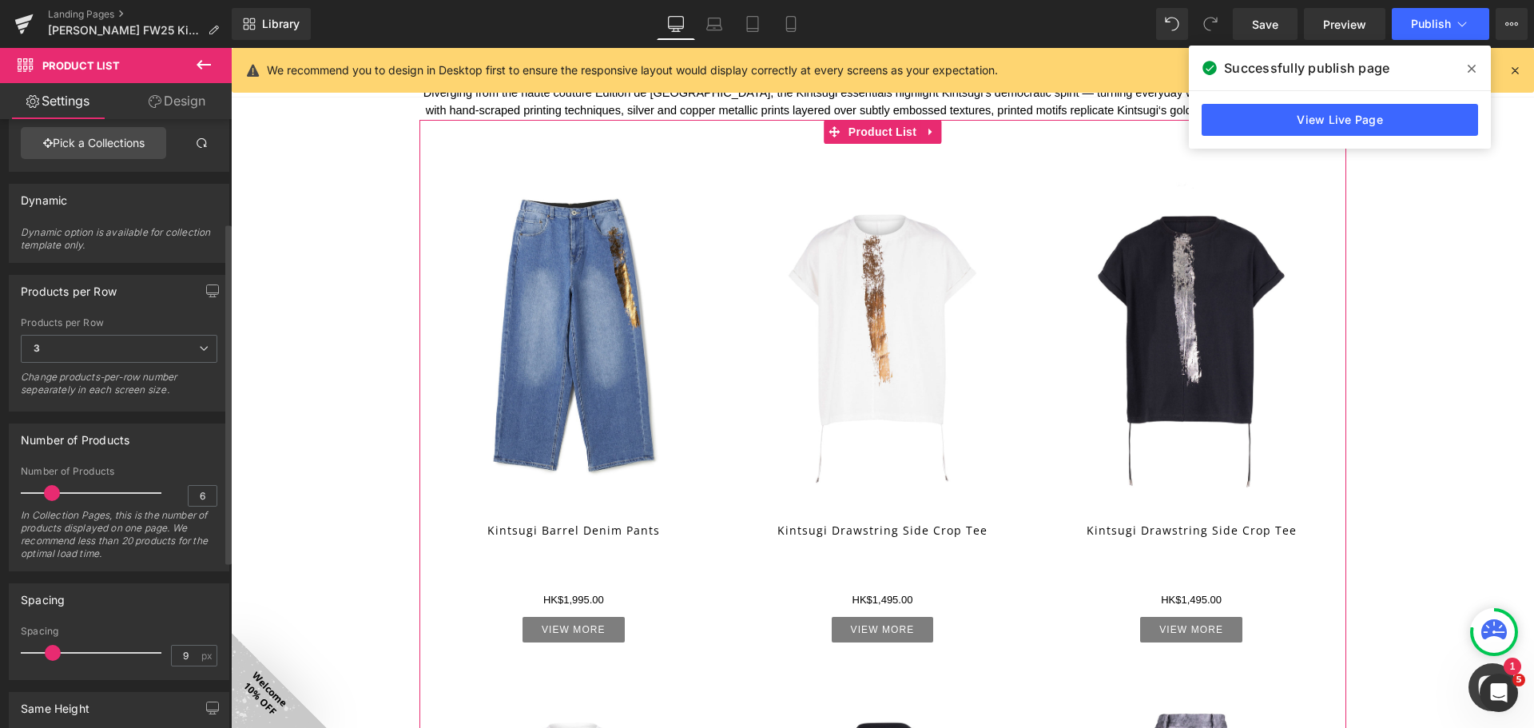
scroll to position [0, 0]
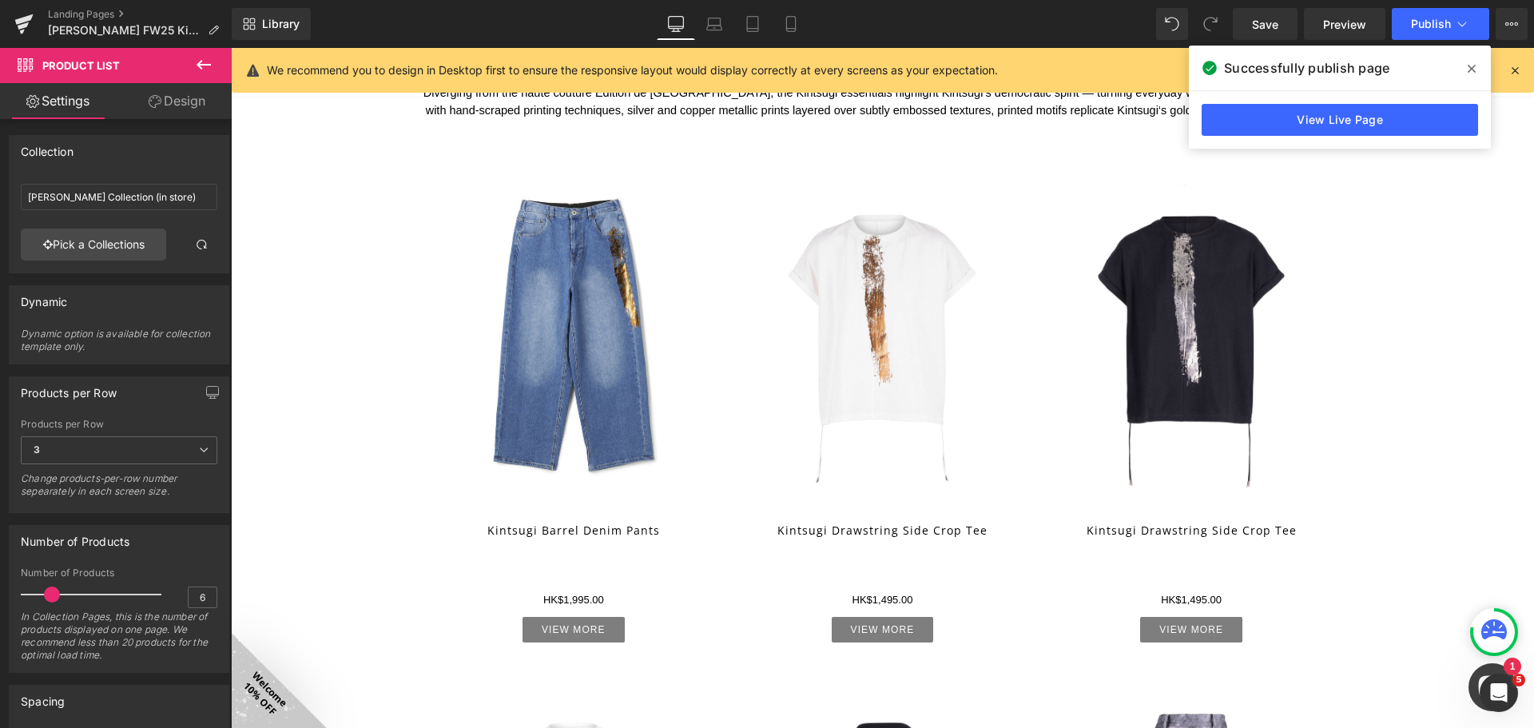
click at [201, 63] on icon at bounding box center [203, 64] width 19 height 19
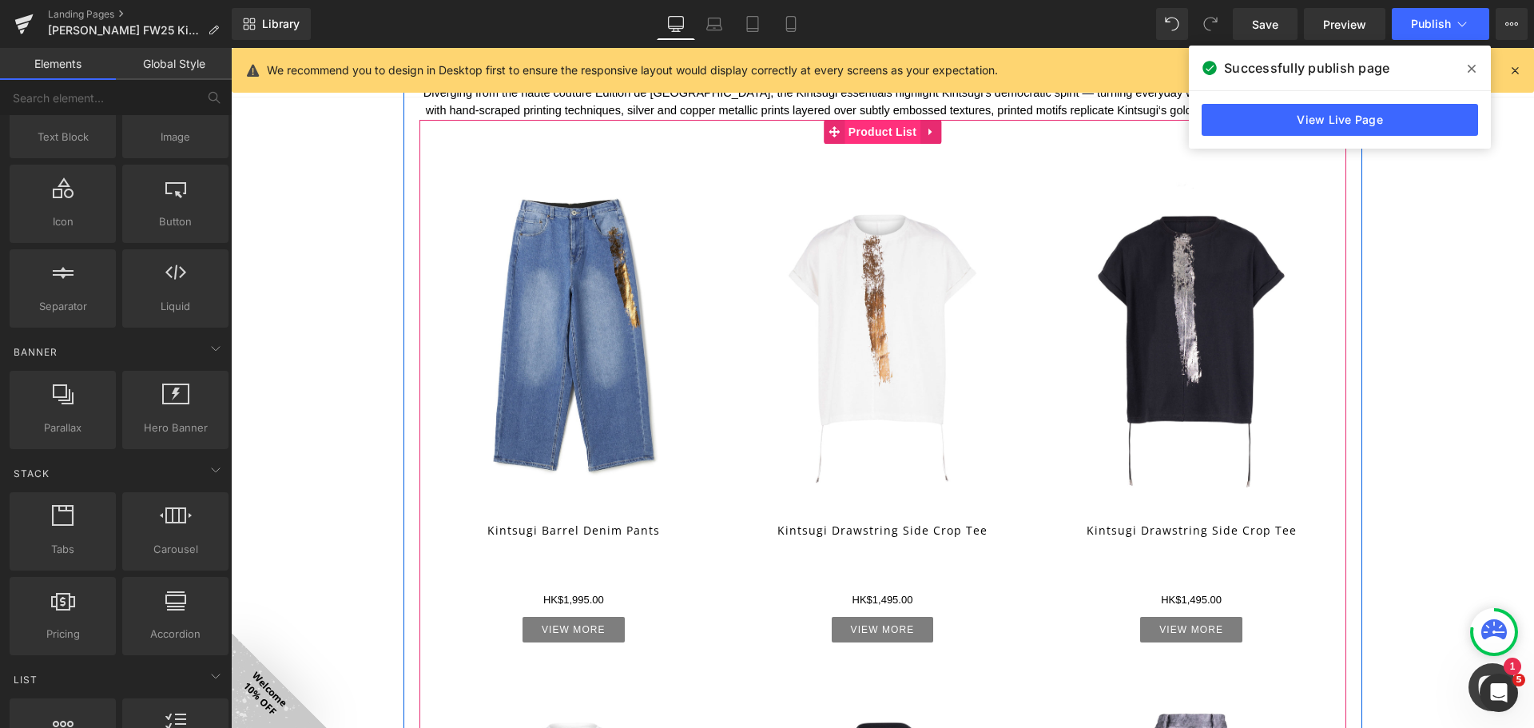
click at [883, 134] on span "Product List" at bounding box center [882, 132] width 76 height 24
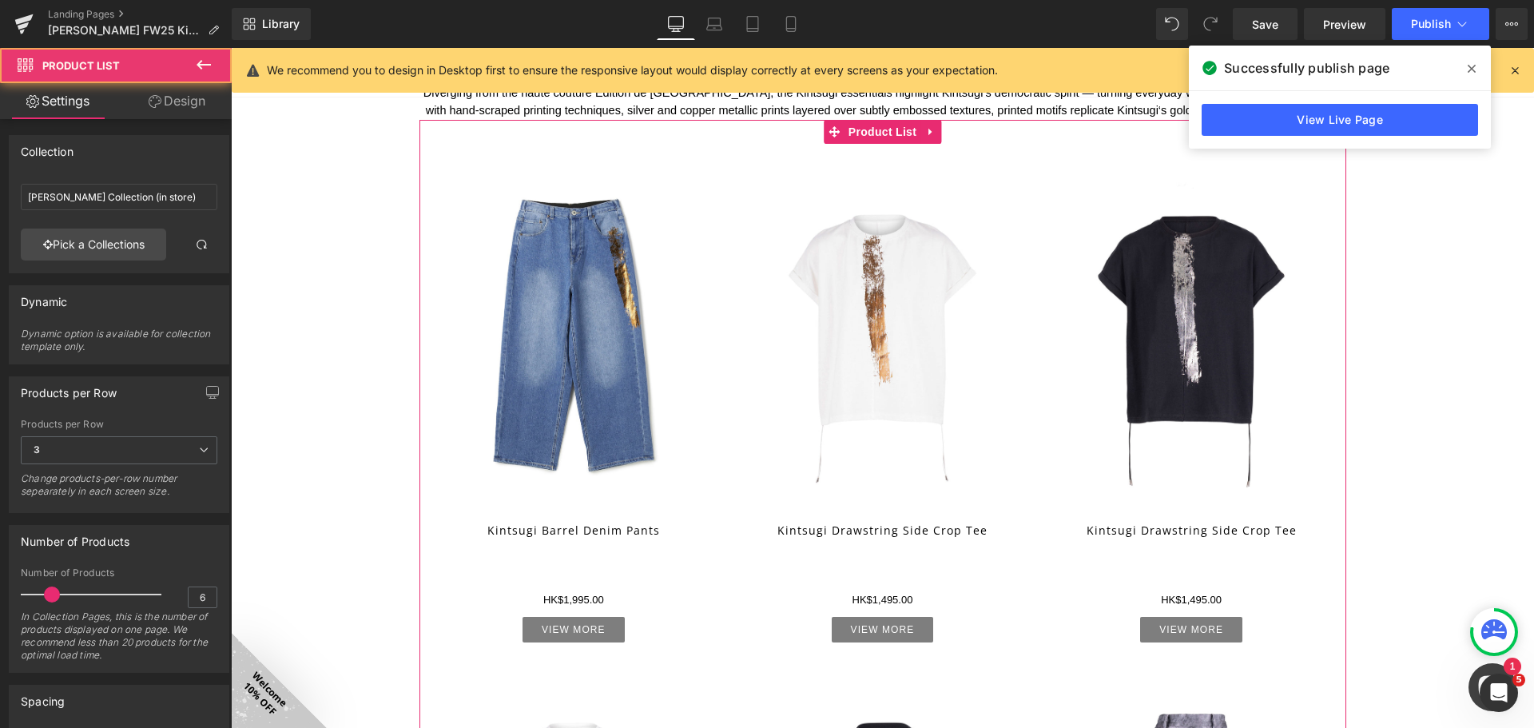
click at [190, 93] on link "Design" at bounding box center [177, 101] width 116 height 36
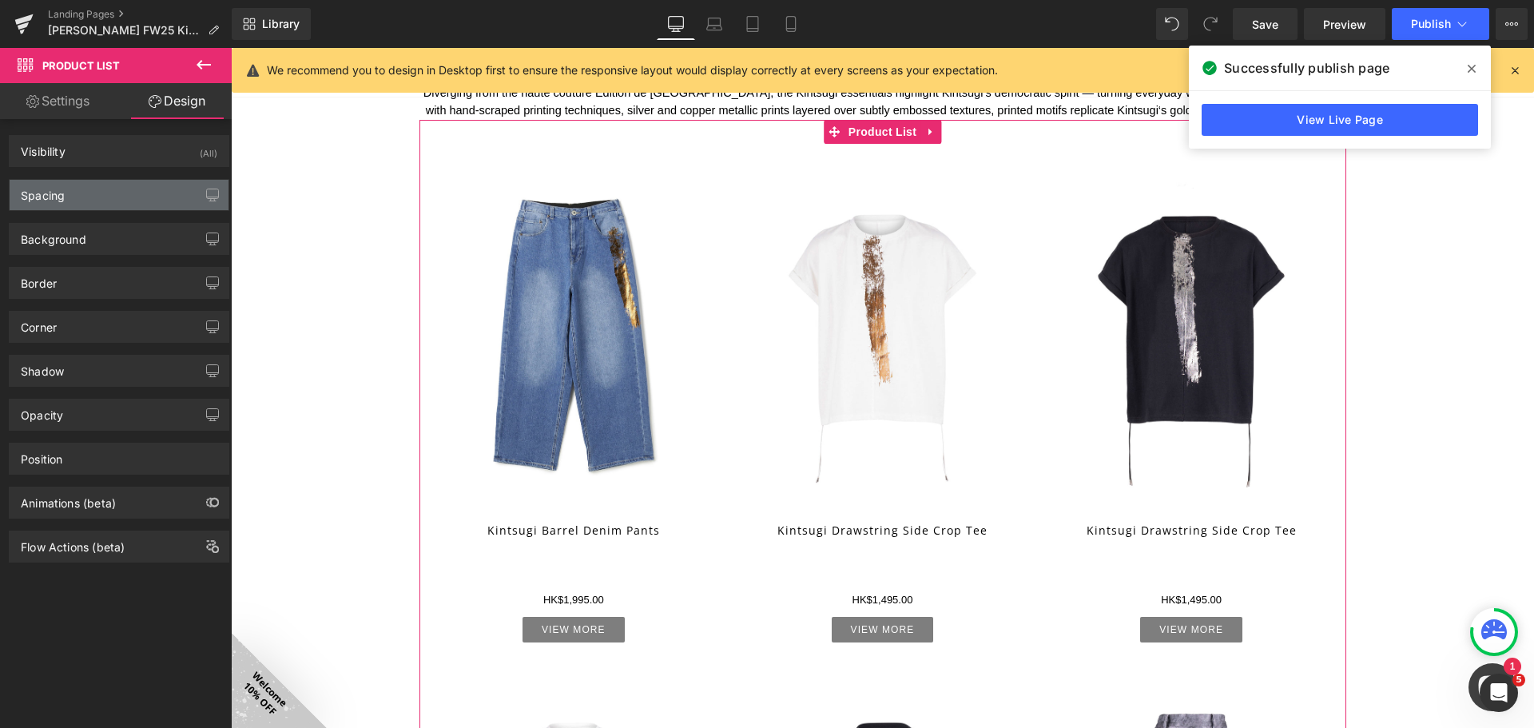
click at [100, 193] on div "Spacing" at bounding box center [119, 195] width 219 height 30
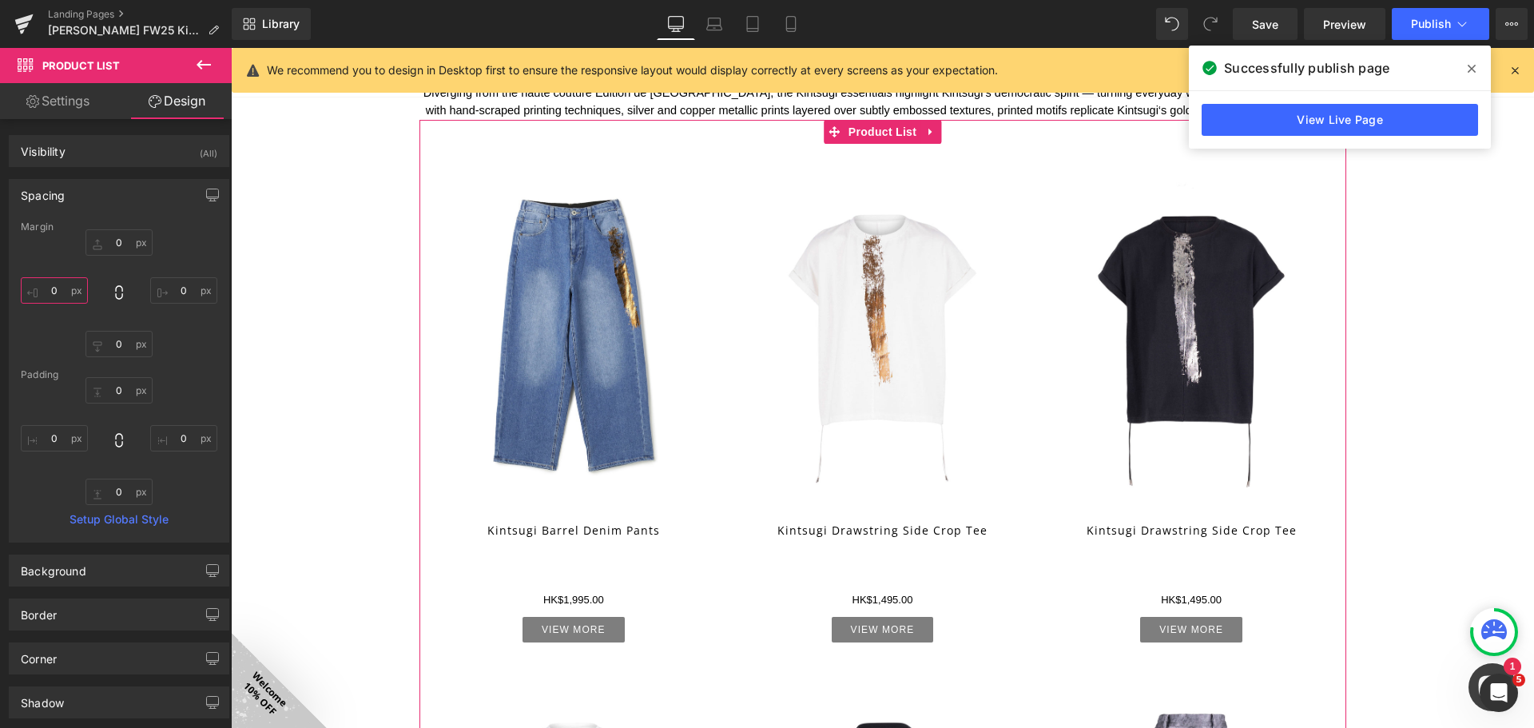
click at [69, 284] on input "0" at bounding box center [54, 290] width 67 height 26
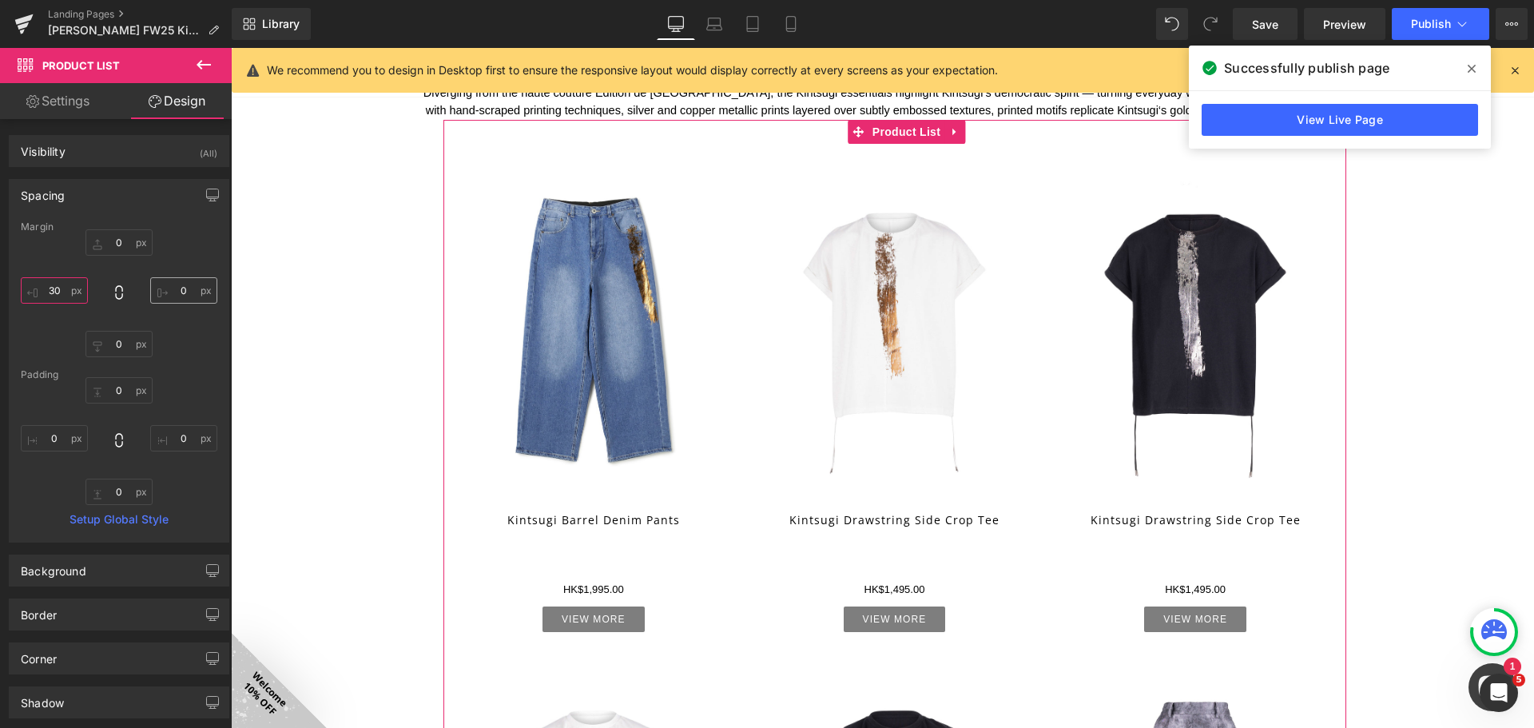
type input "30"
click at [192, 294] on input "0" at bounding box center [183, 290] width 67 height 26
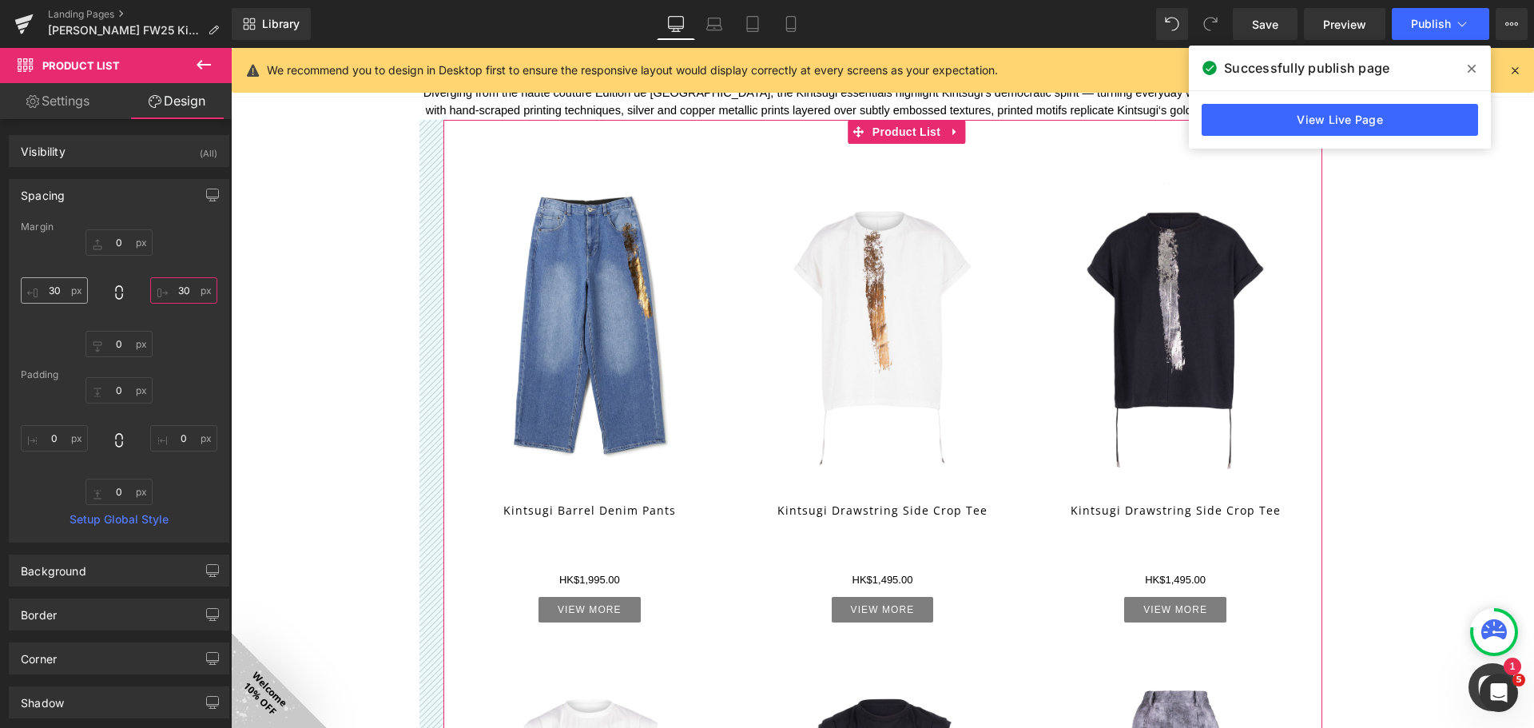
type input "30"
click at [70, 293] on input "30" at bounding box center [54, 290] width 67 height 26
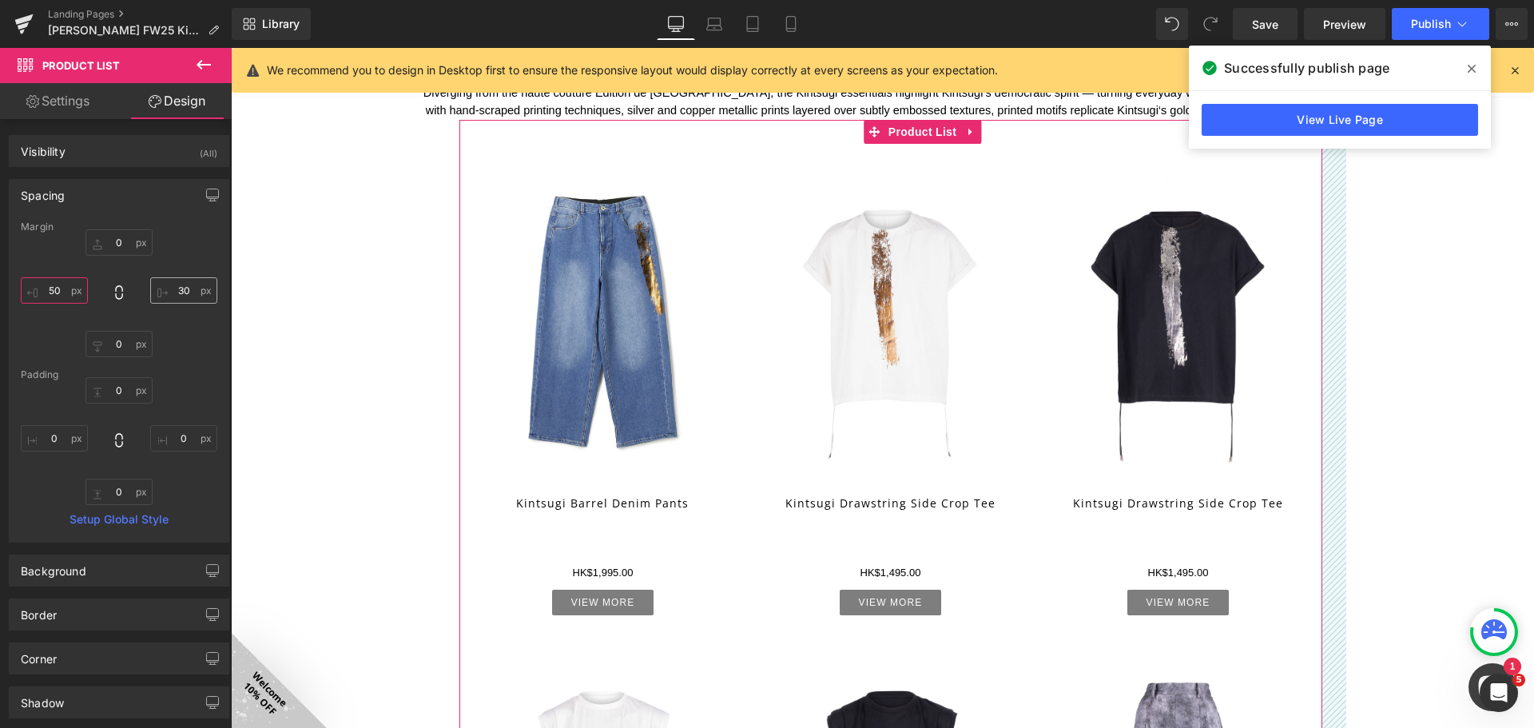
type input "50"
click at [190, 288] on input "30" at bounding box center [183, 290] width 67 height 26
type input "50"
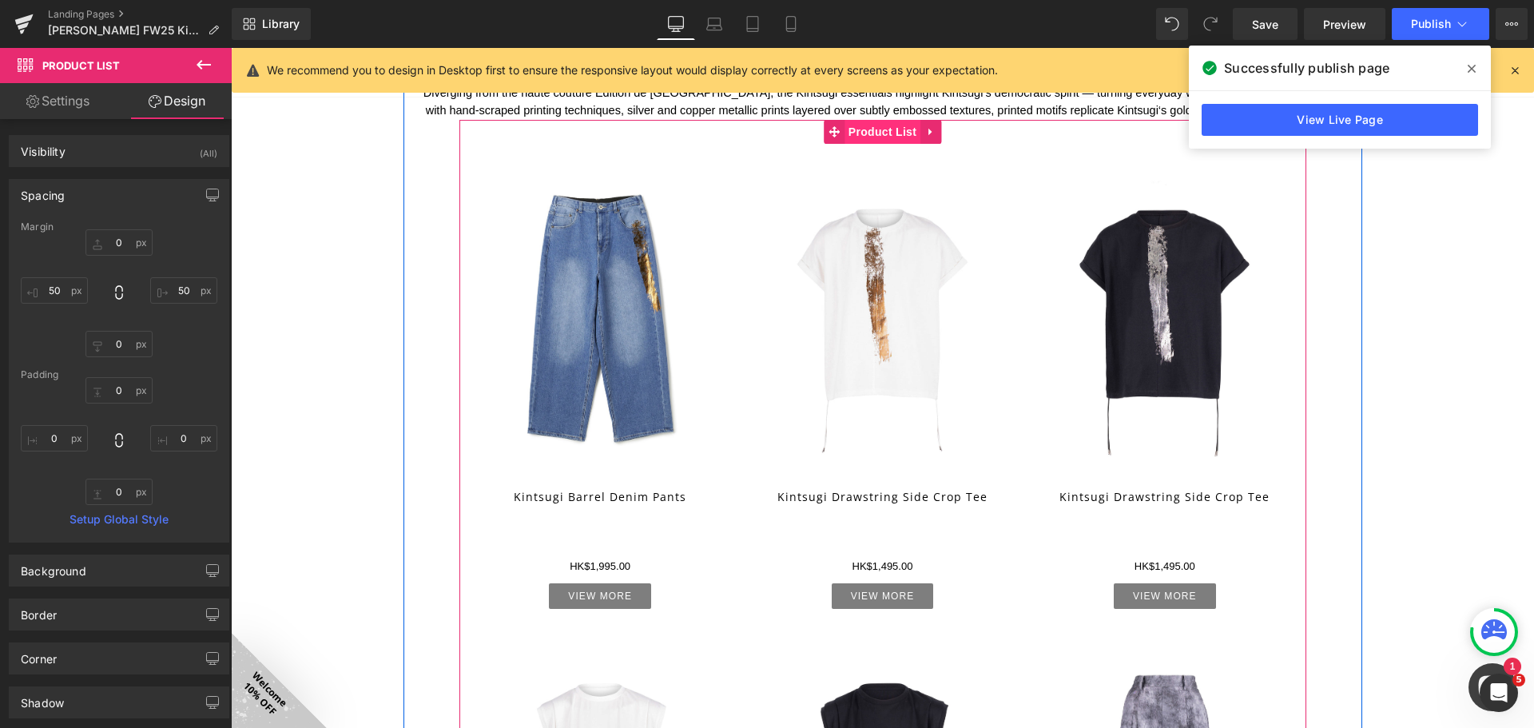
click at [866, 126] on span "Product List" at bounding box center [882, 132] width 76 height 24
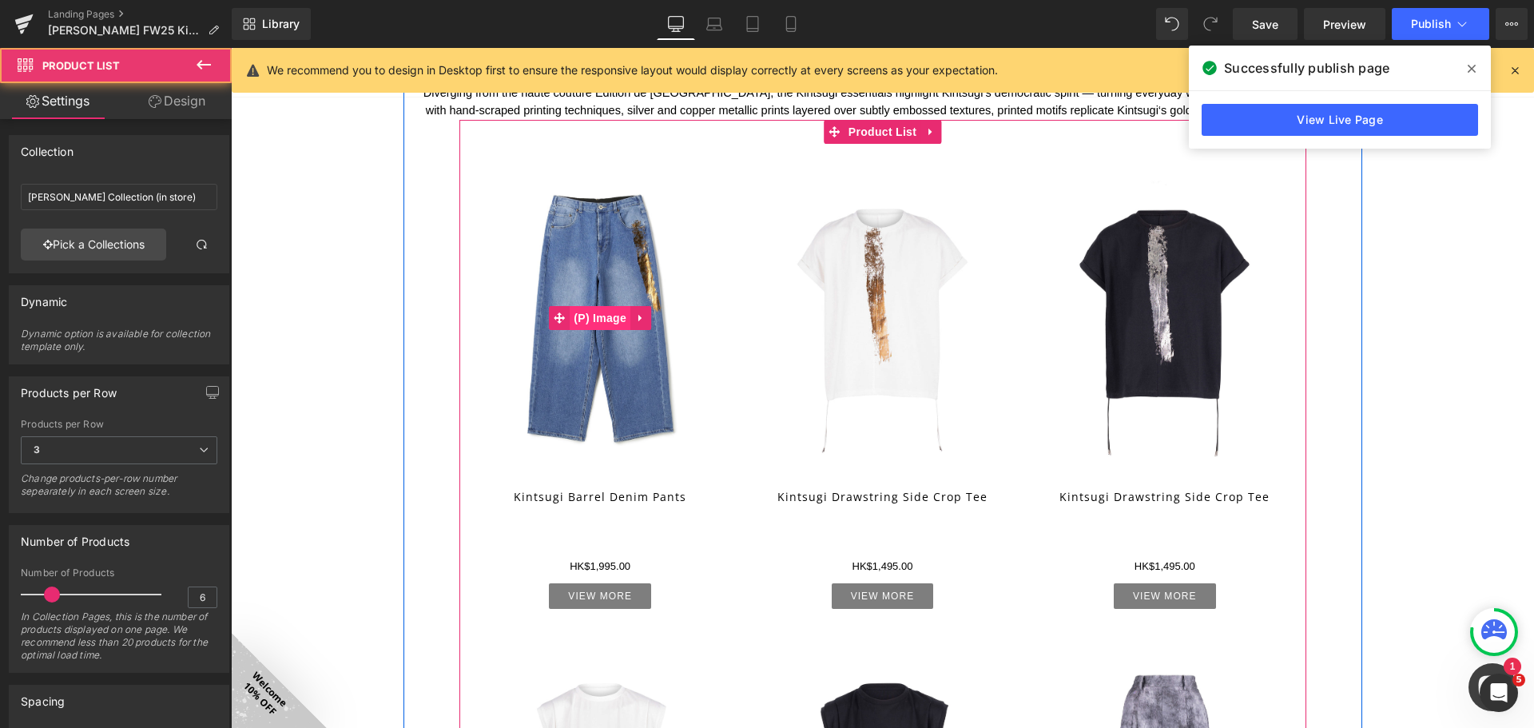
drag, startPoint x: 596, startPoint y: 315, endPoint x: 607, endPoint y: 319, distance: 11.9
click at [597, 315] on span "(P) Image" at bounding box center [600, 318] width 61 height 24
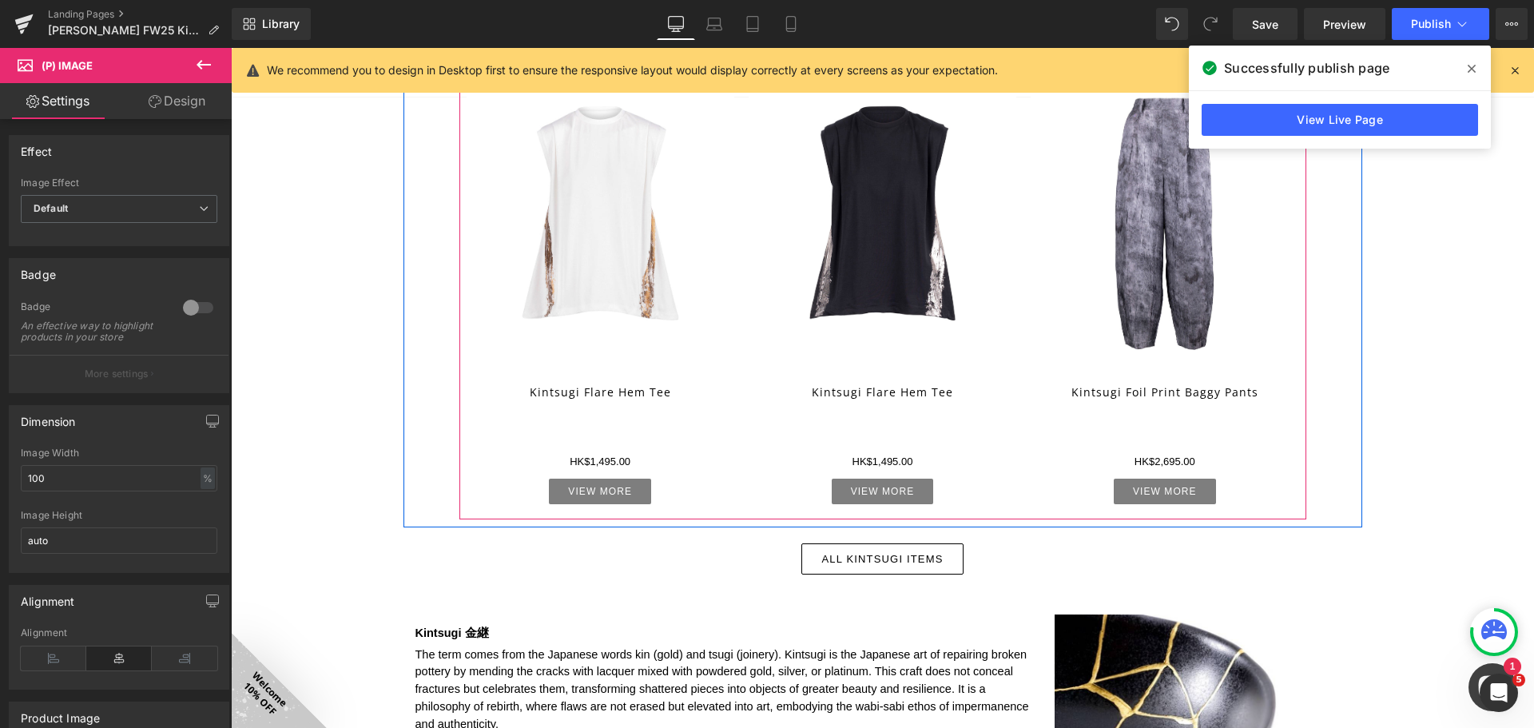
scroll to position [3036, 0]
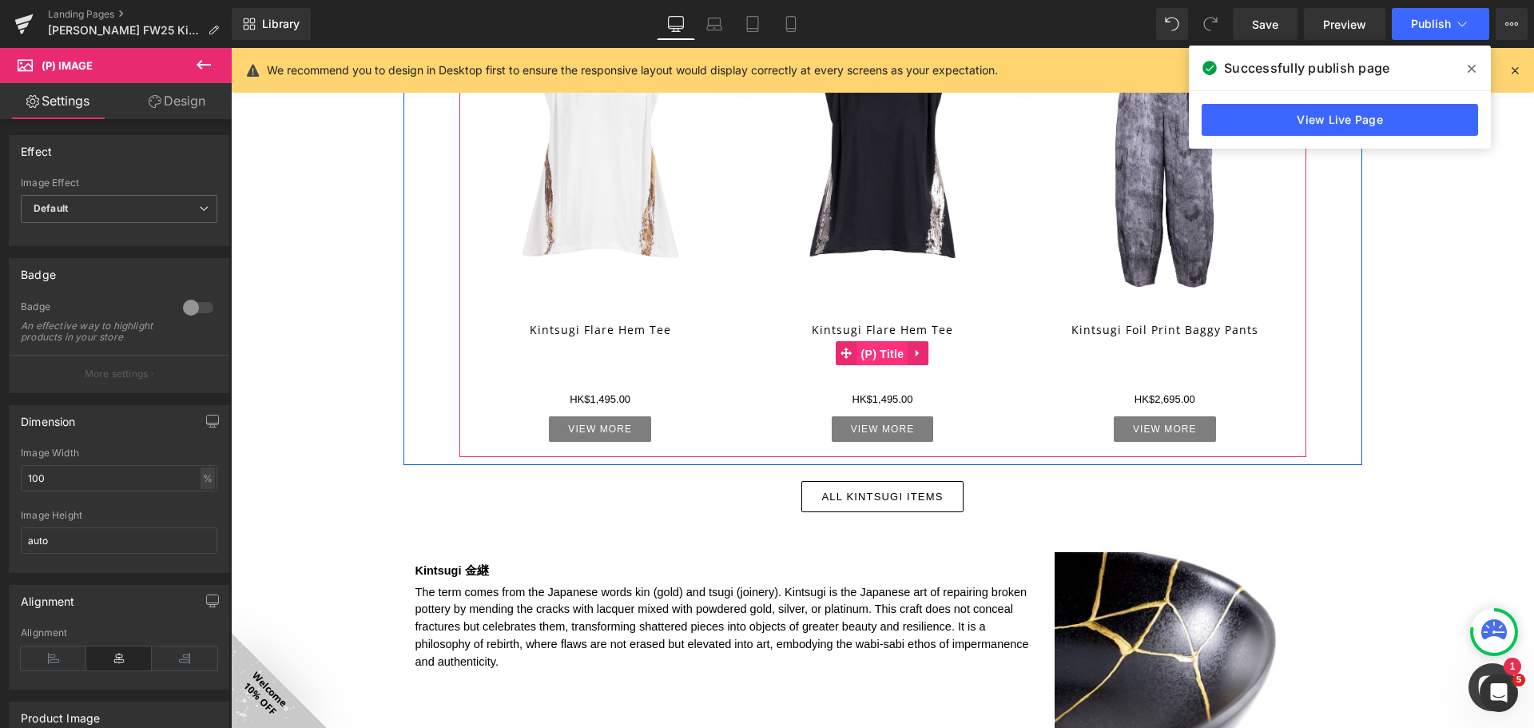
click at [884, 354] on span "(P) Title" at bounding box center [882, 354] width 51 height 24
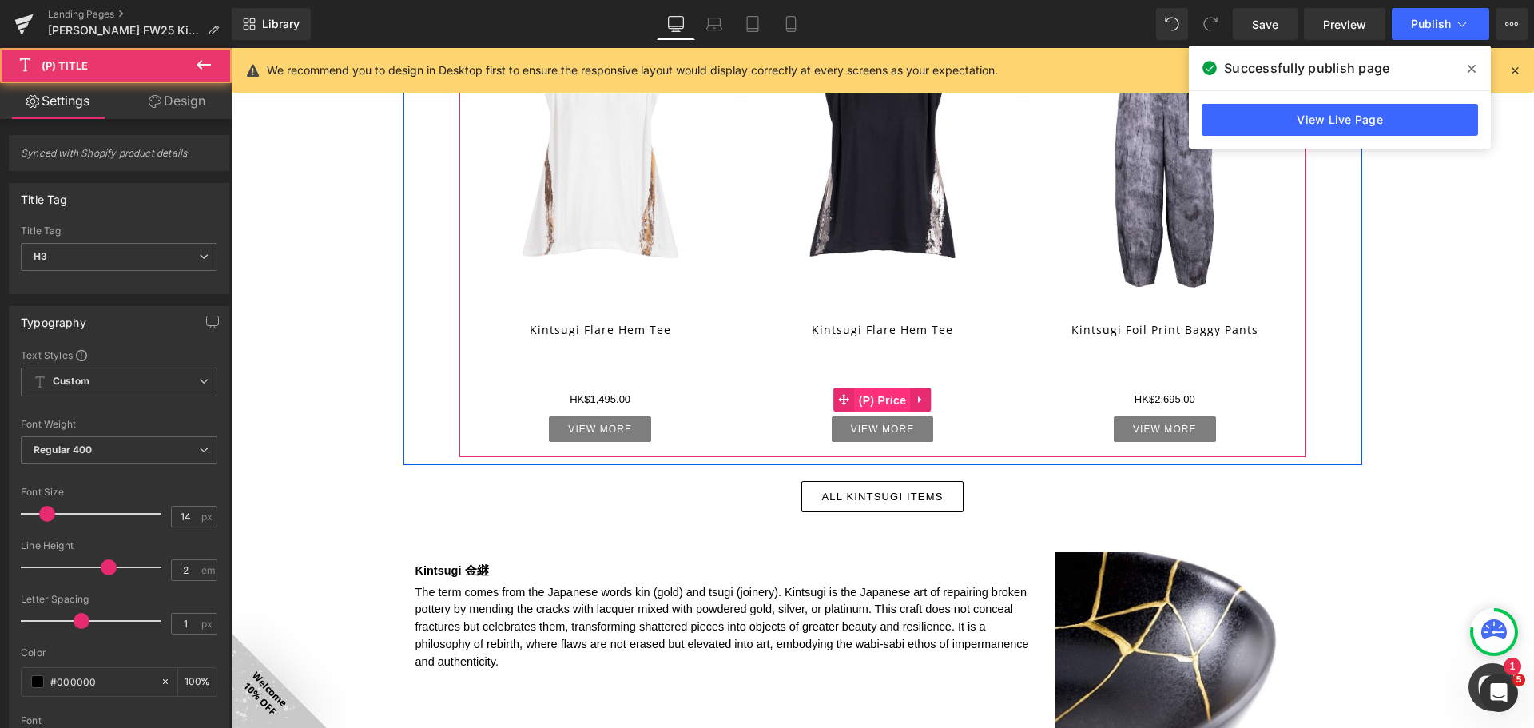
click at [879, 401] on span "(P) Price" at bounding box center [883, 400] width 56 height 24
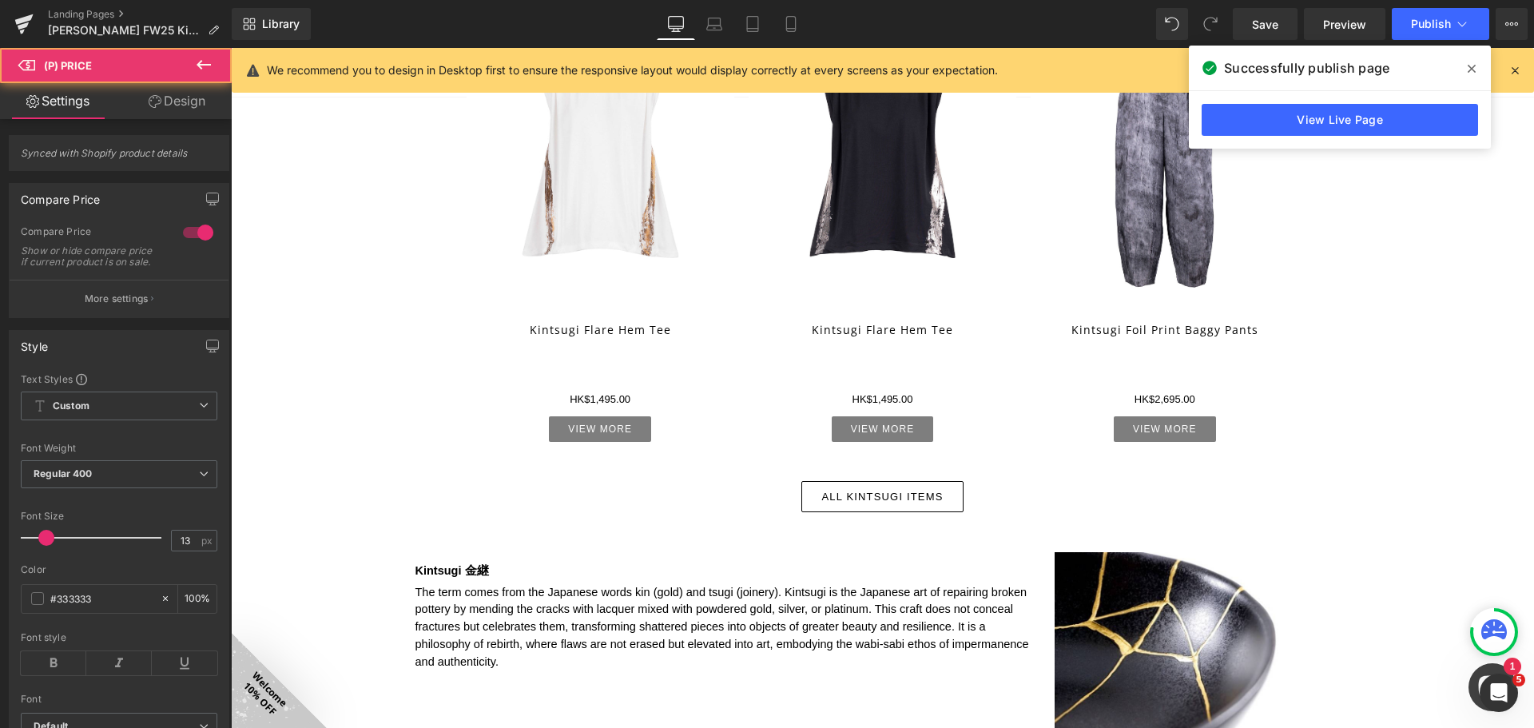
click at [200, 99] on link "Design" at bounding box center [177, 101] width 116 height 36
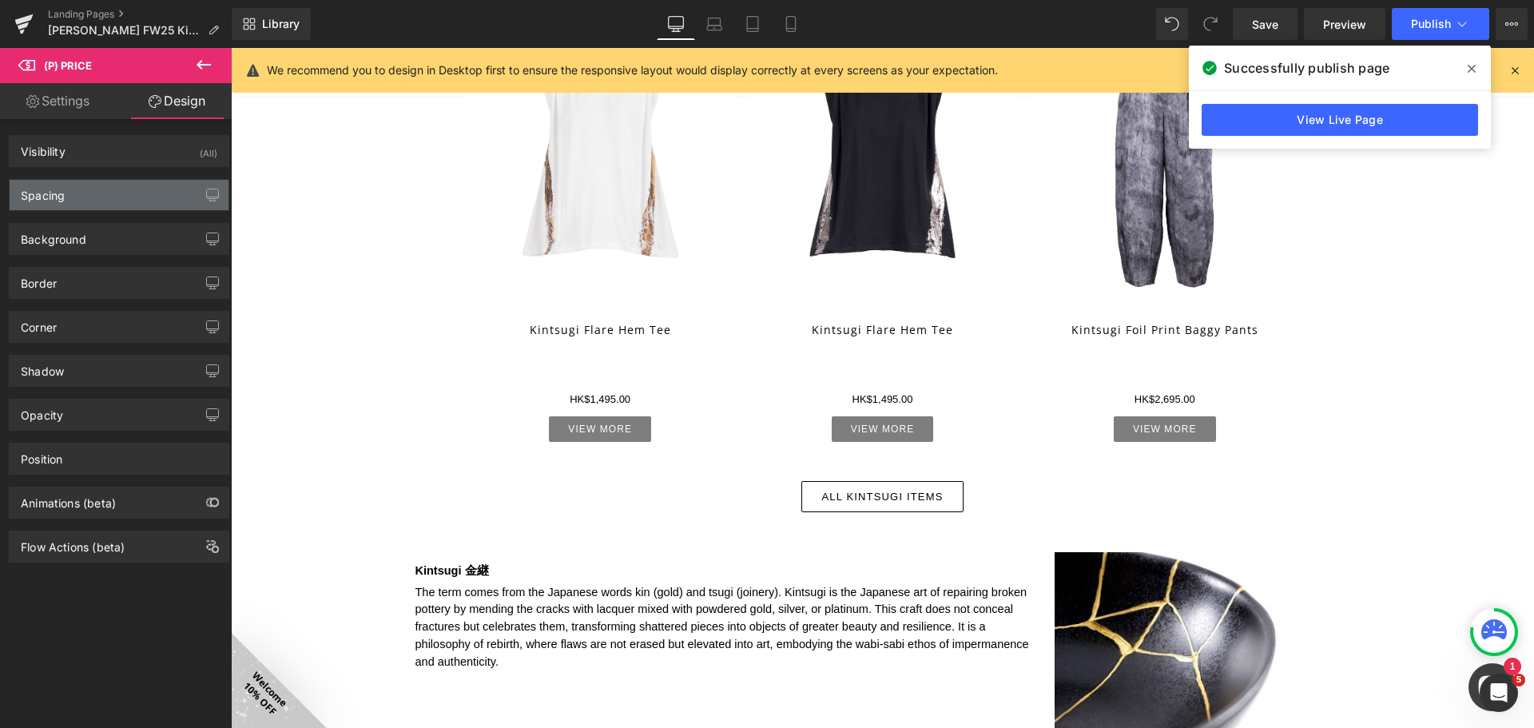
click at [135, 194] on div "Spacing" at bounding box center [119, 195] width 219 height 30
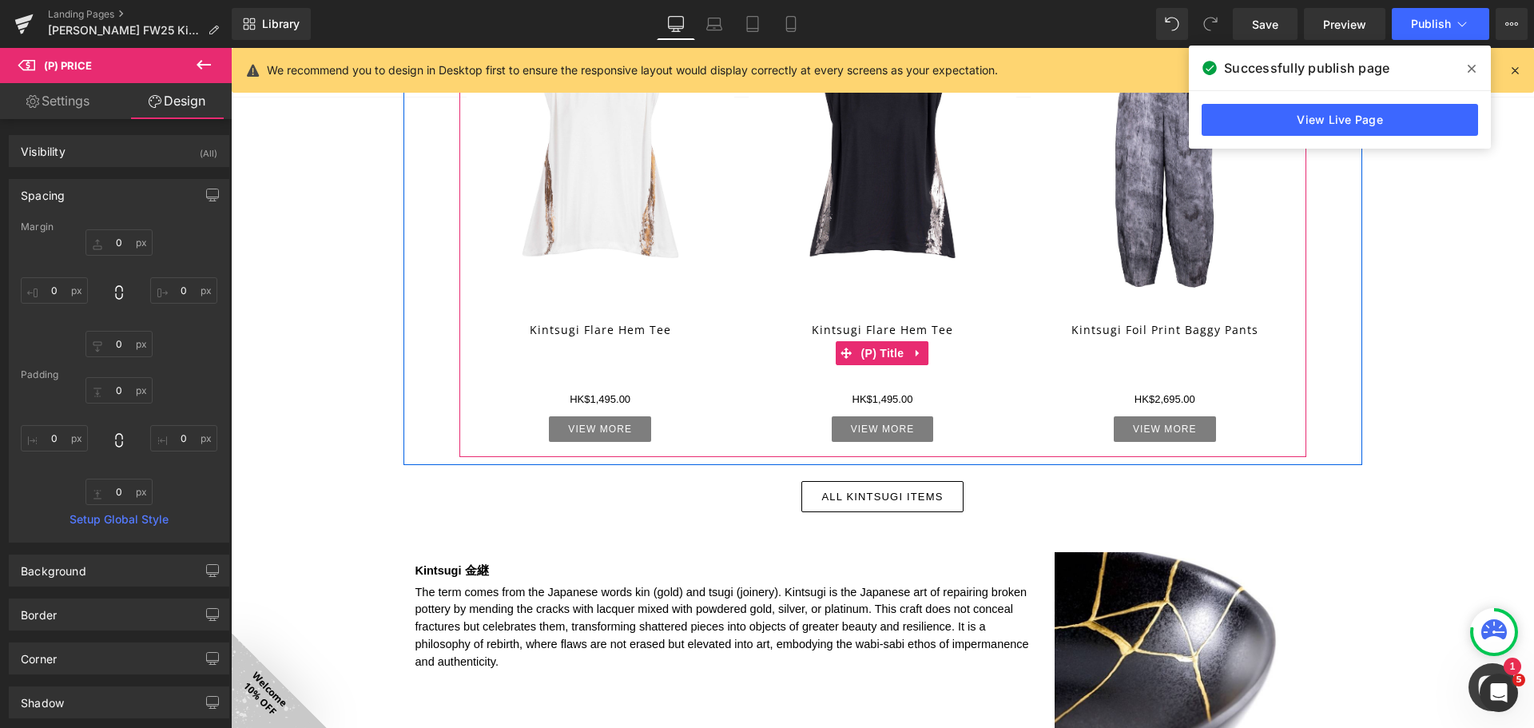
click at [882, 327] on link "Kintsugi Flare Hem Tee" at bounding box center [882, 348] width 141 height 58
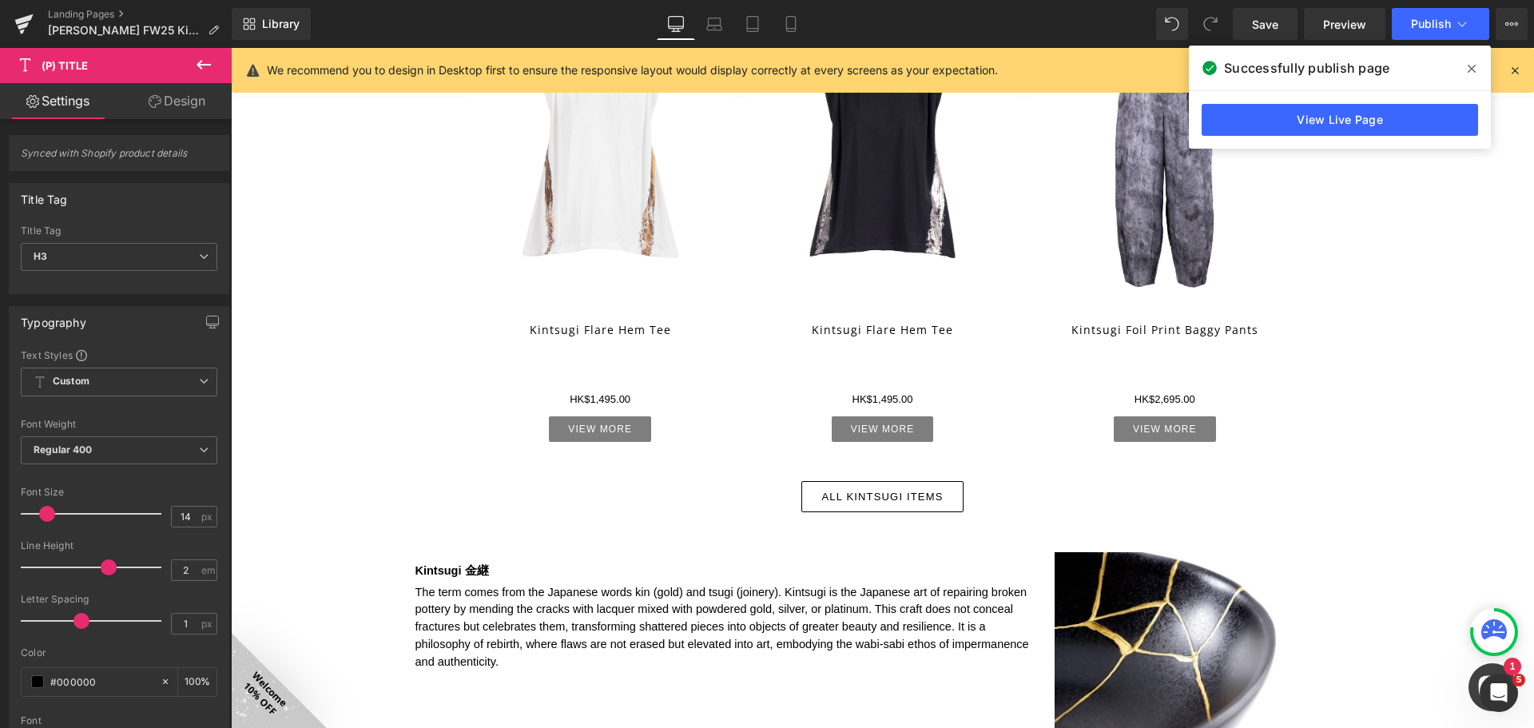
click at [181, 113] on link "Design" at bounding box center [177, 101] width 116 height 36
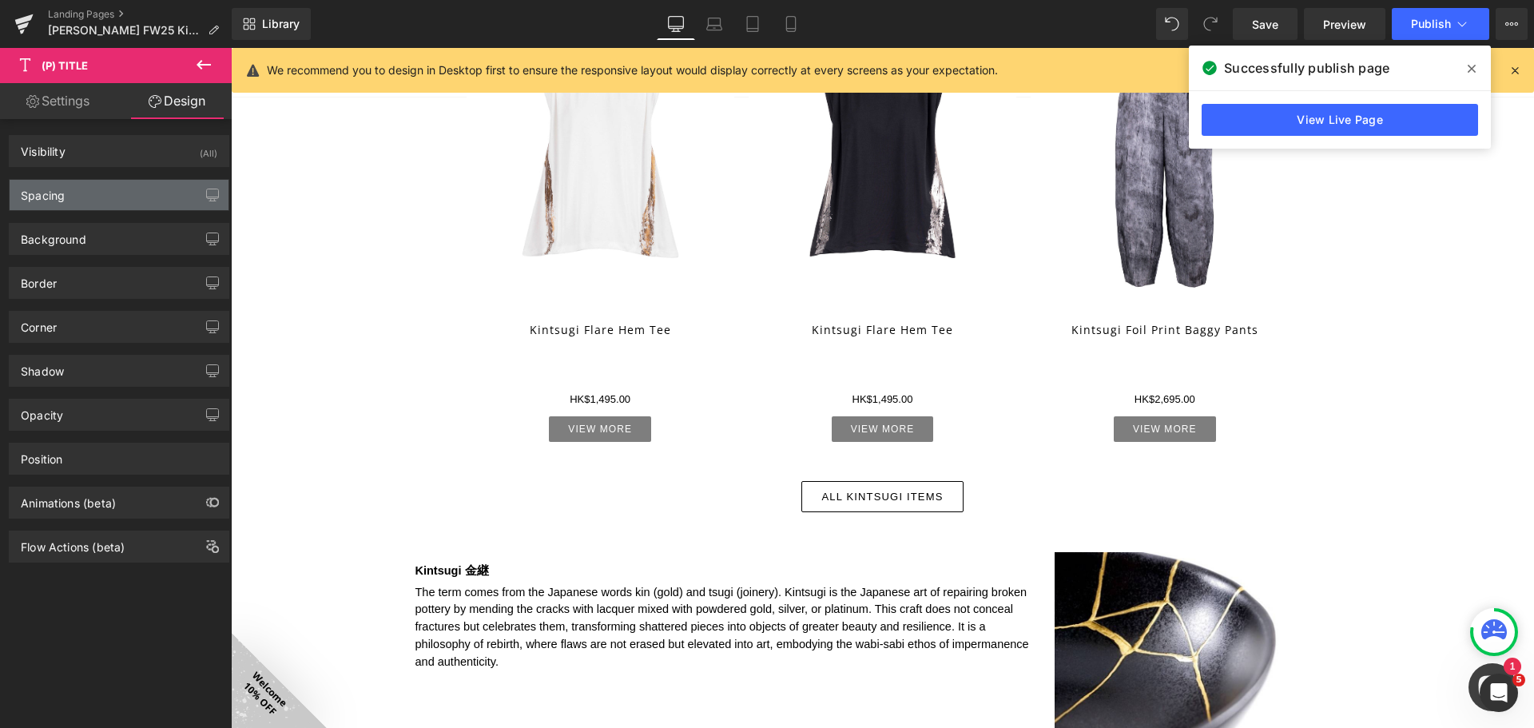
drag, startPoint x: 108, startPoint y: 191, endPoint x: 112, endPoint y: 200, distance: 9.7
click at [108, 191] on div "Spacing" at bounding box center [119, 195] width 219 height 30
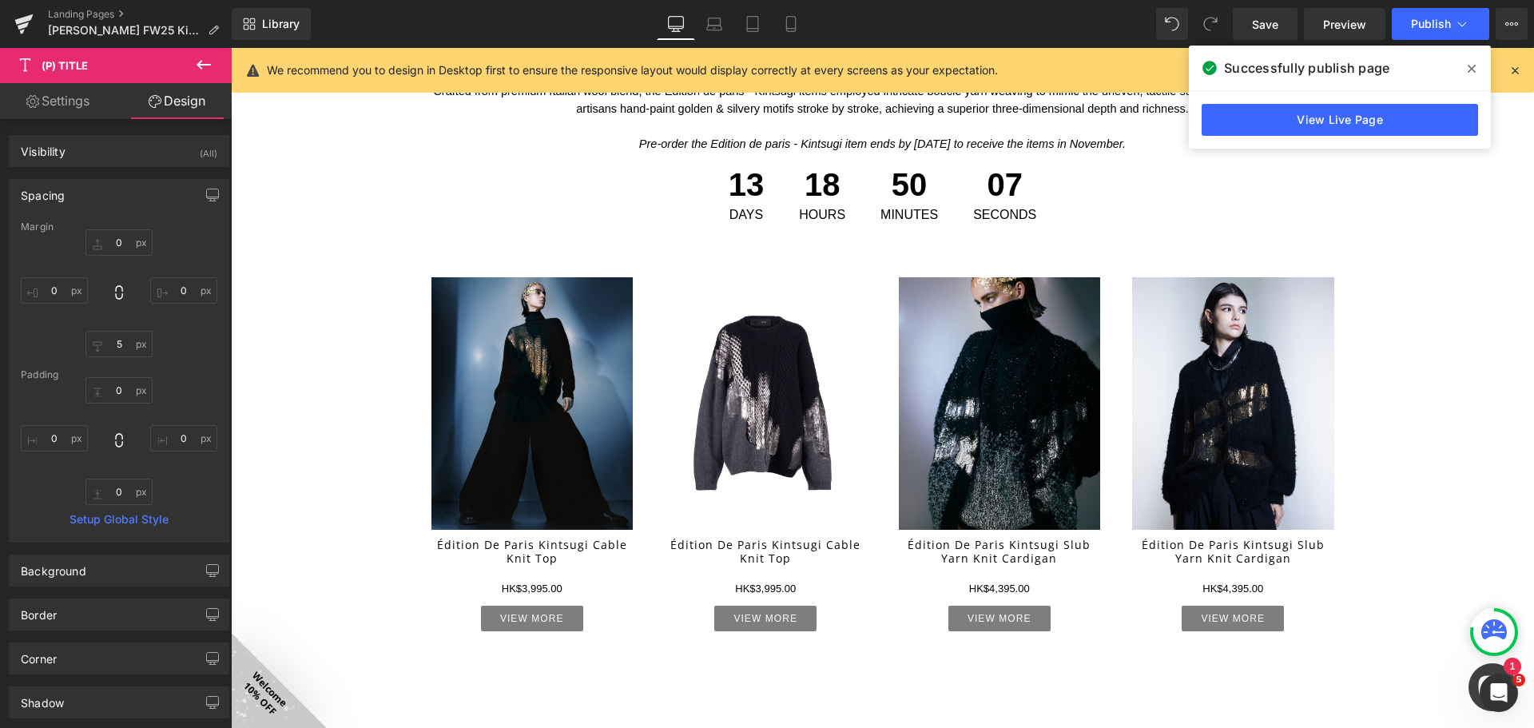
scroll to position [1038, 0]
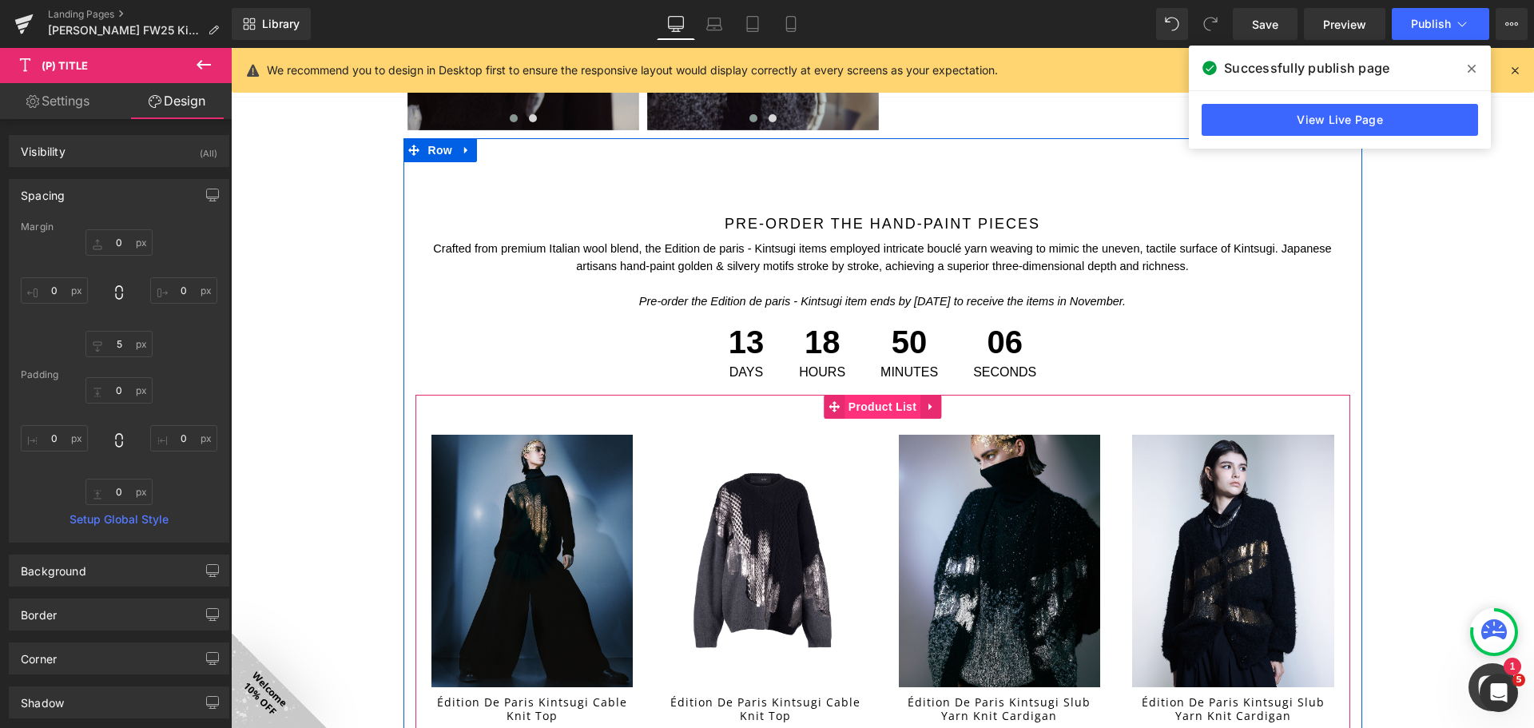
click at [889, 404] on span "Product List" at bounding box center [882, 407] width 76 height 24
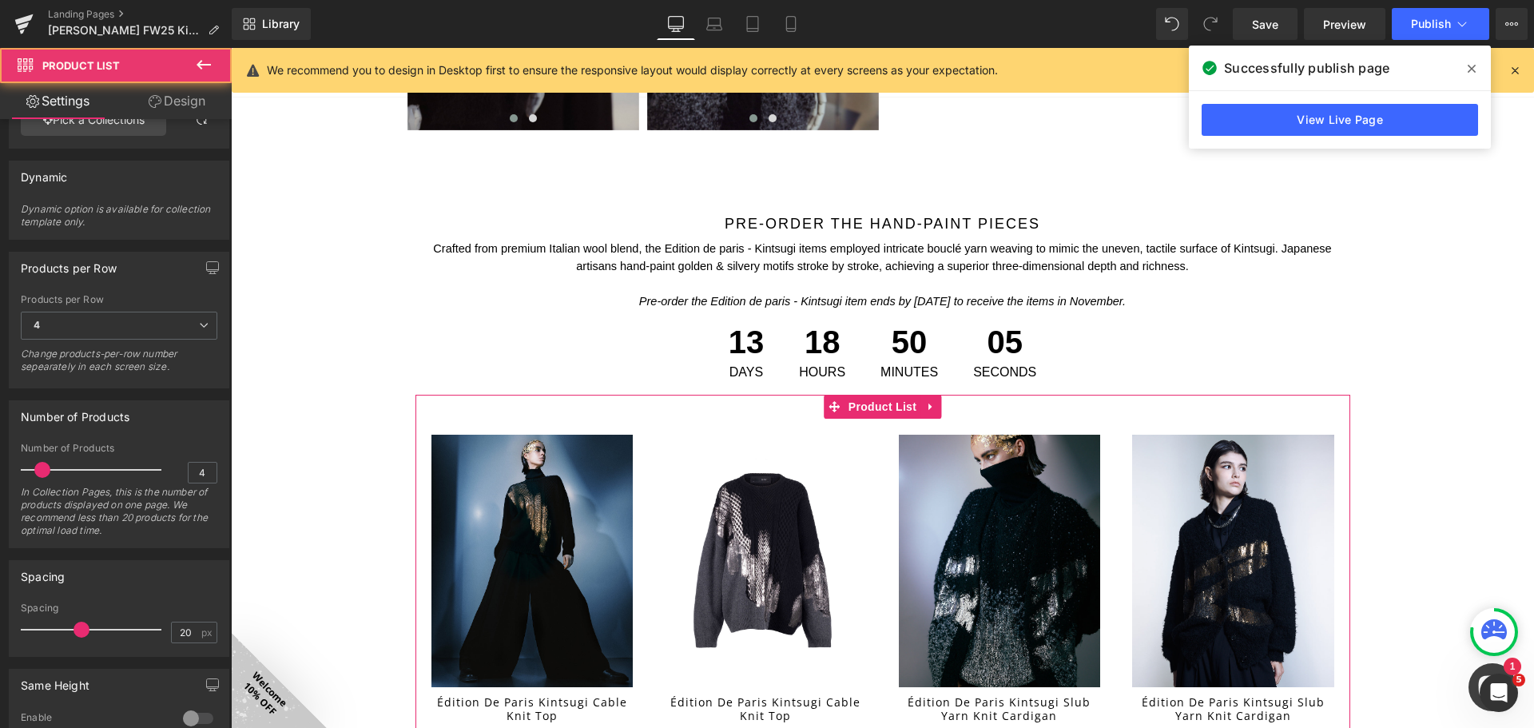
scroll to position [431, 0]
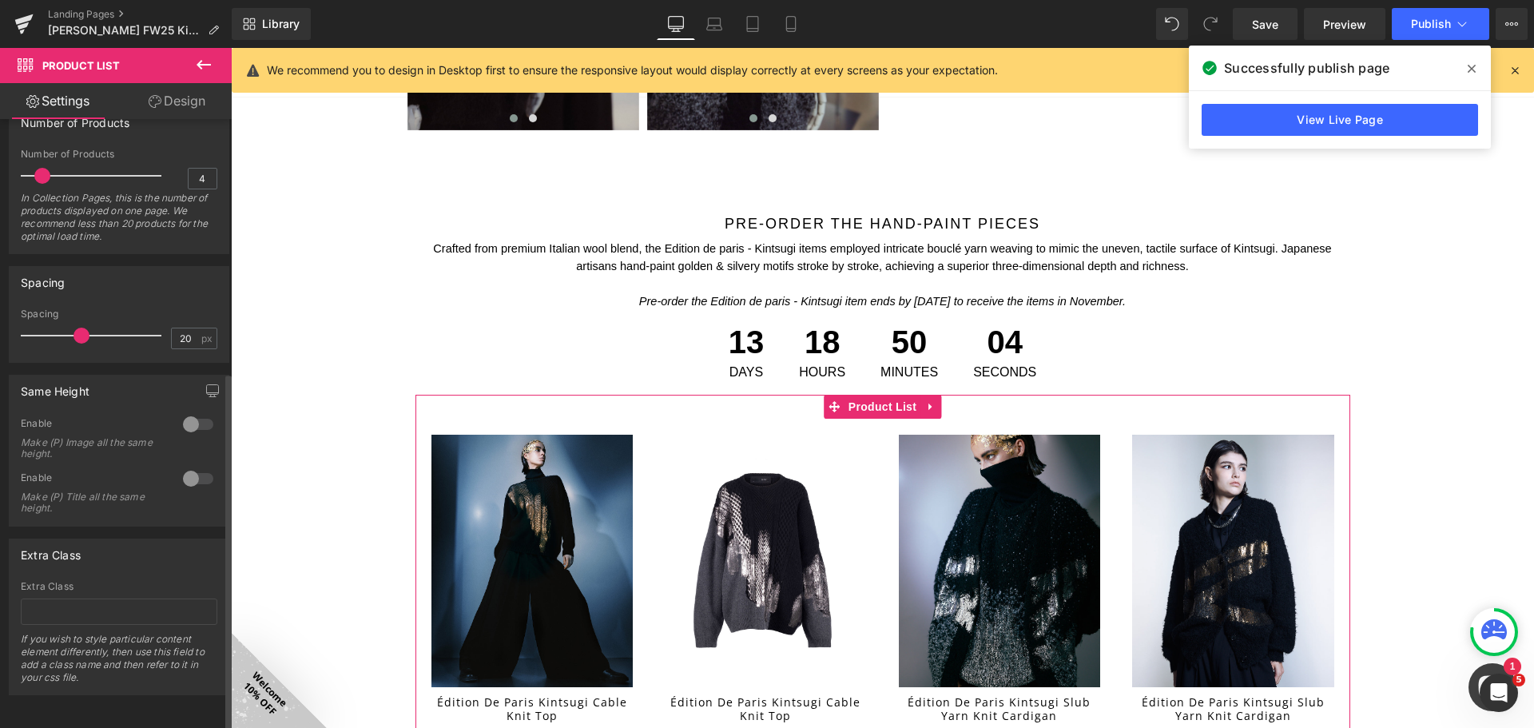
click at [191, 466] on div at bounding box center [198, 479] width 38 height 26
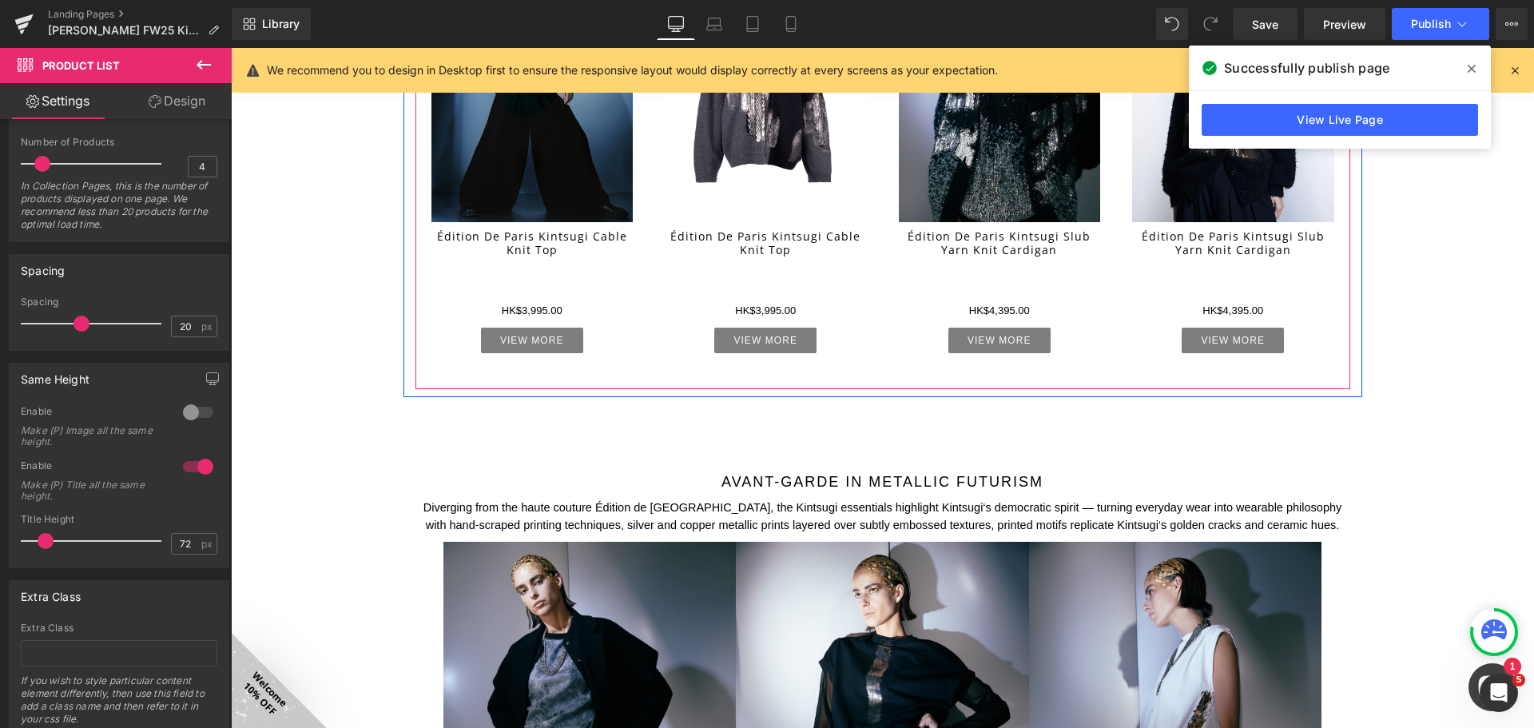
scroll to position [1518, 0]
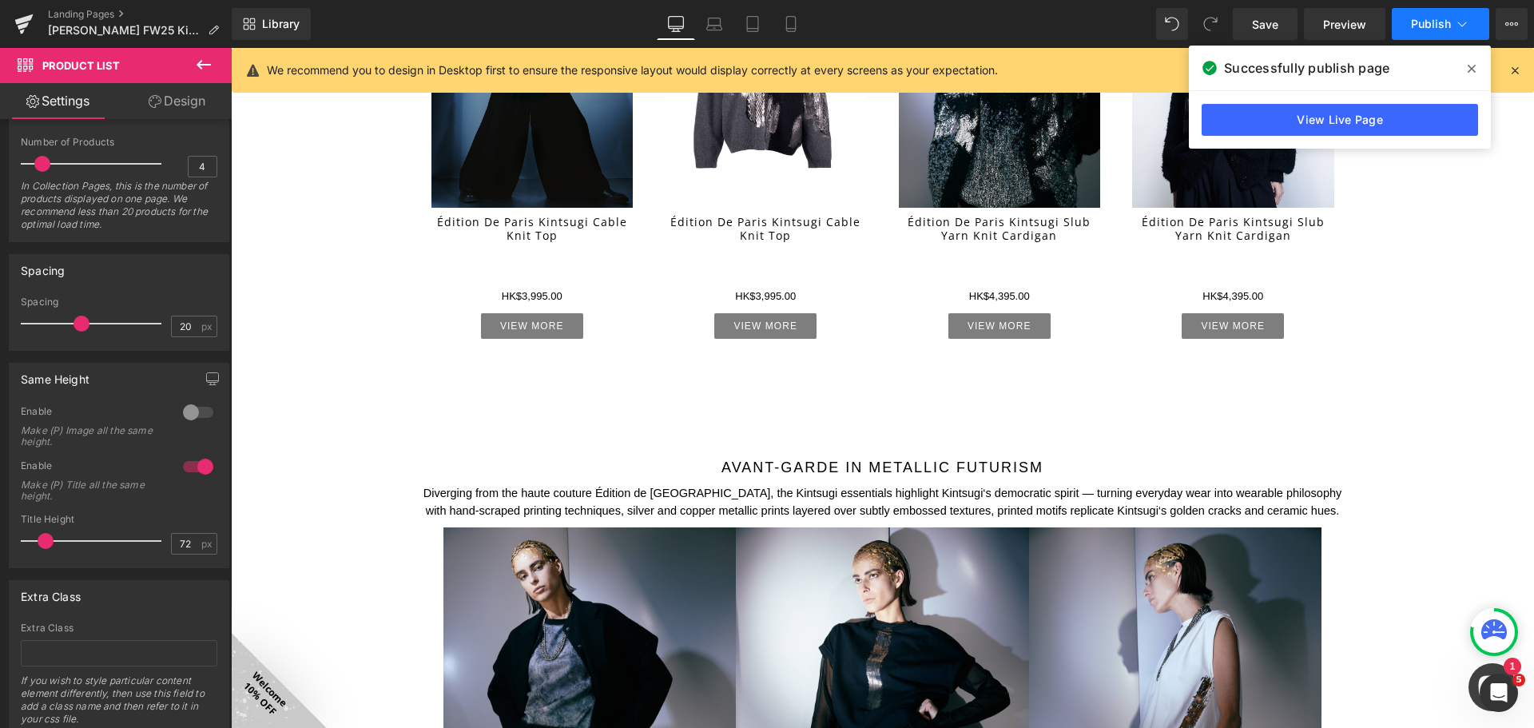
click at [1432, 26] on span "Publish" at bounding box center [1431, 24] width 40 height 13
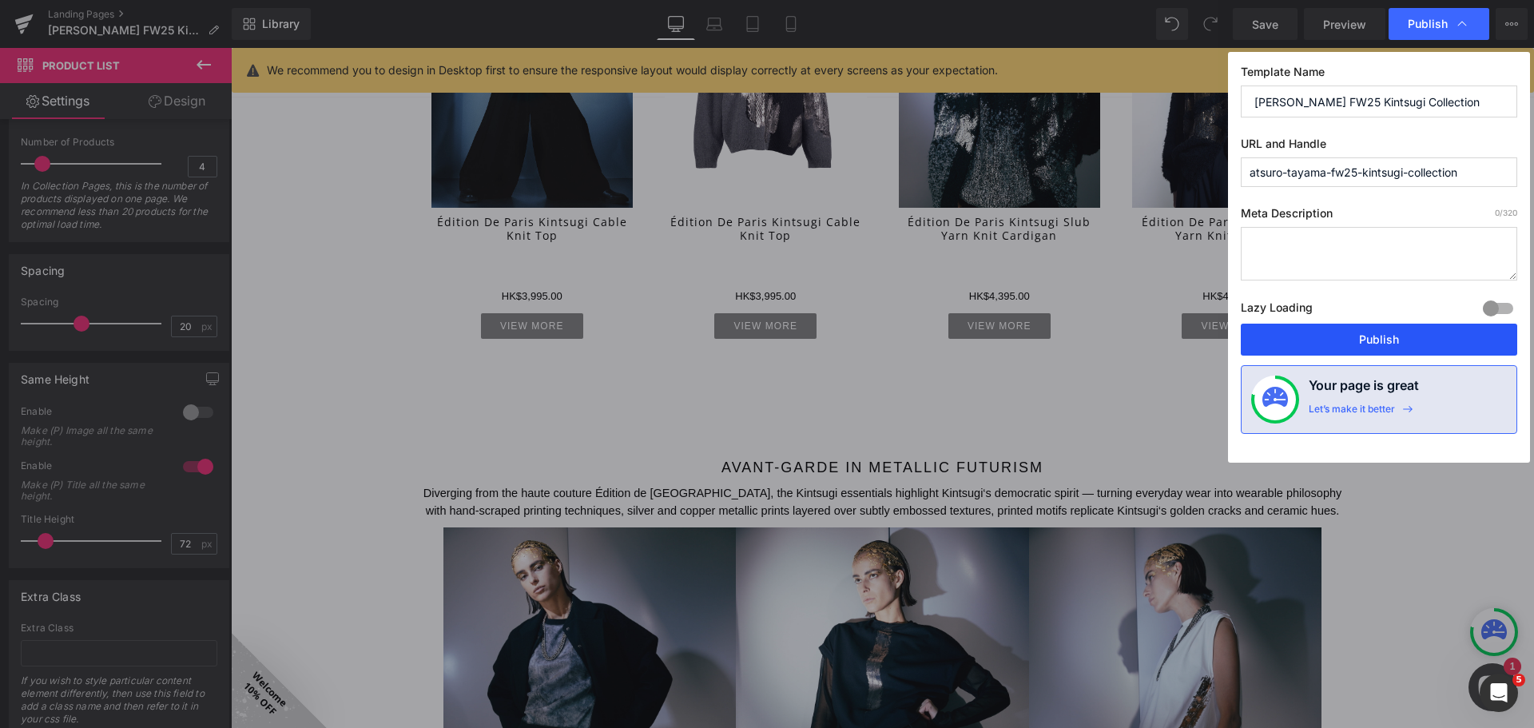
click at [1392, 333] on button "Publish" at bounding box center [1379, 340] width 276 height 32
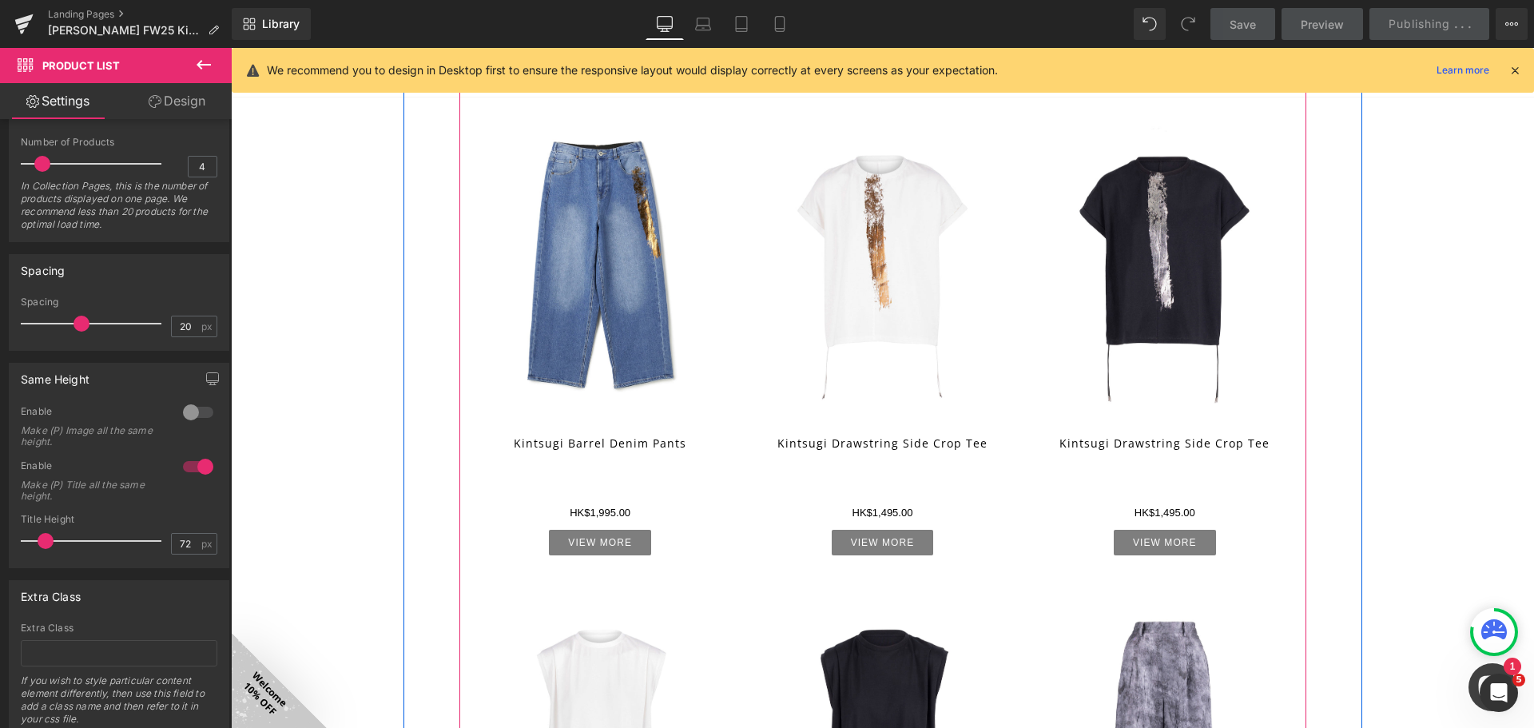
scroll to position [2476, 0]
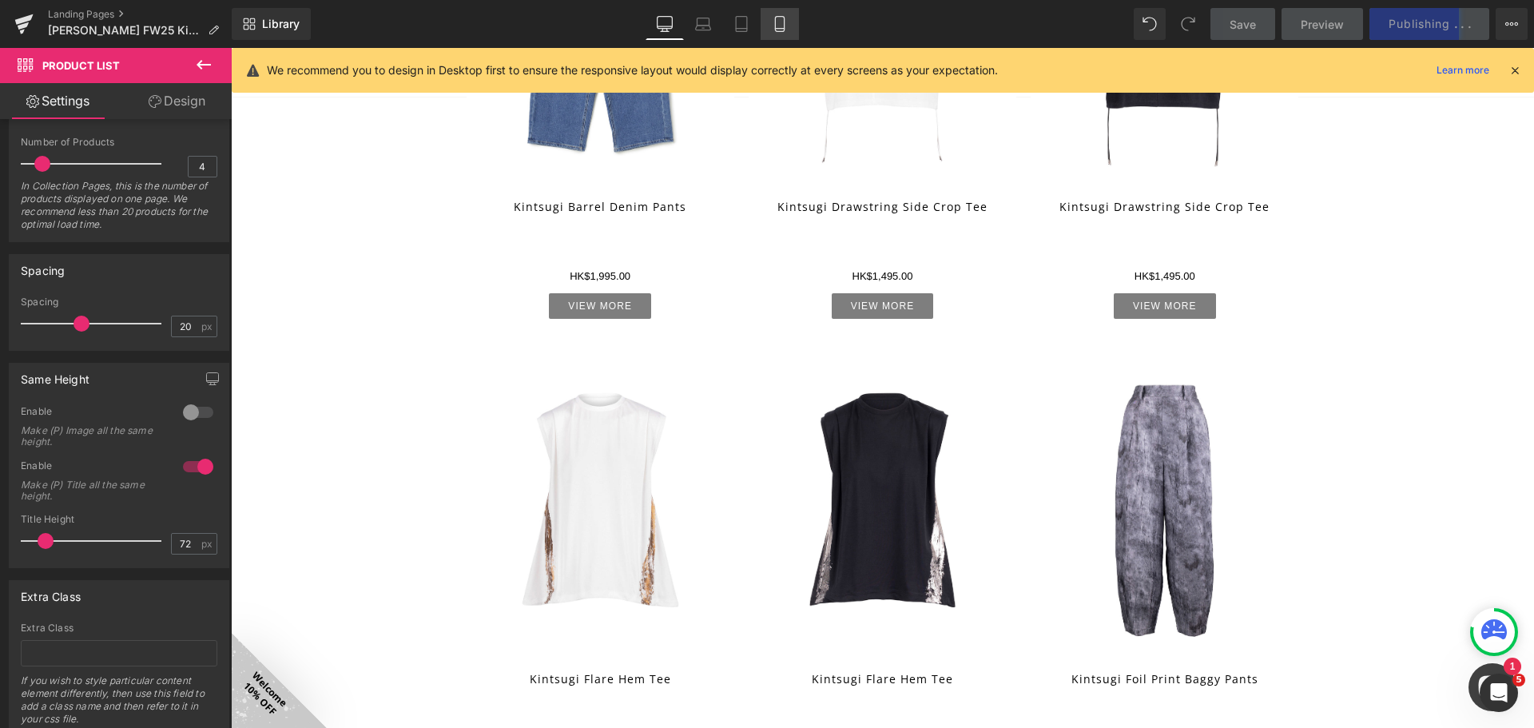
click at [774, 24] on icon at bounding box center [780, 24] width 16 height 16
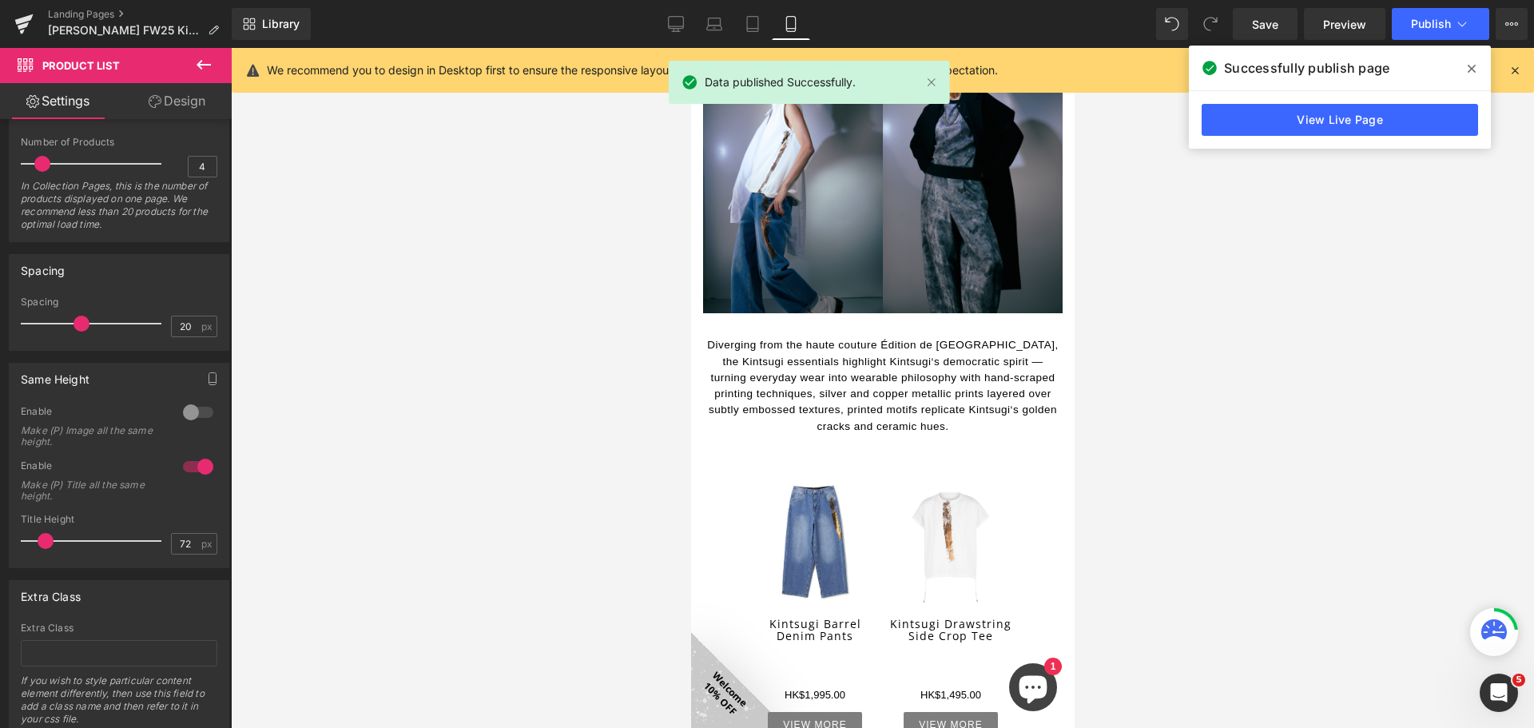
scroll to position [2560, 0]
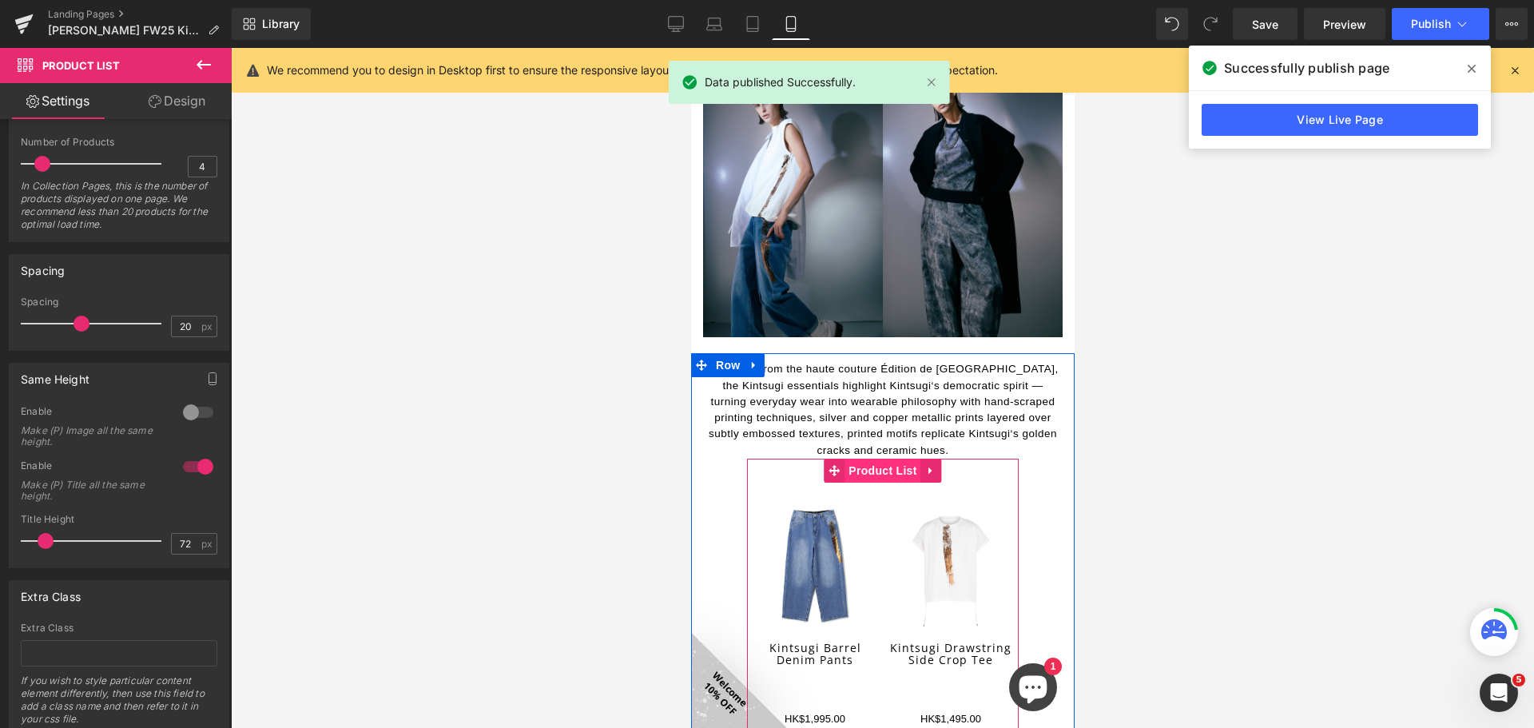
click at [878, 459] on span "Product List" at bounding box center [882, 471] width 76 height 24
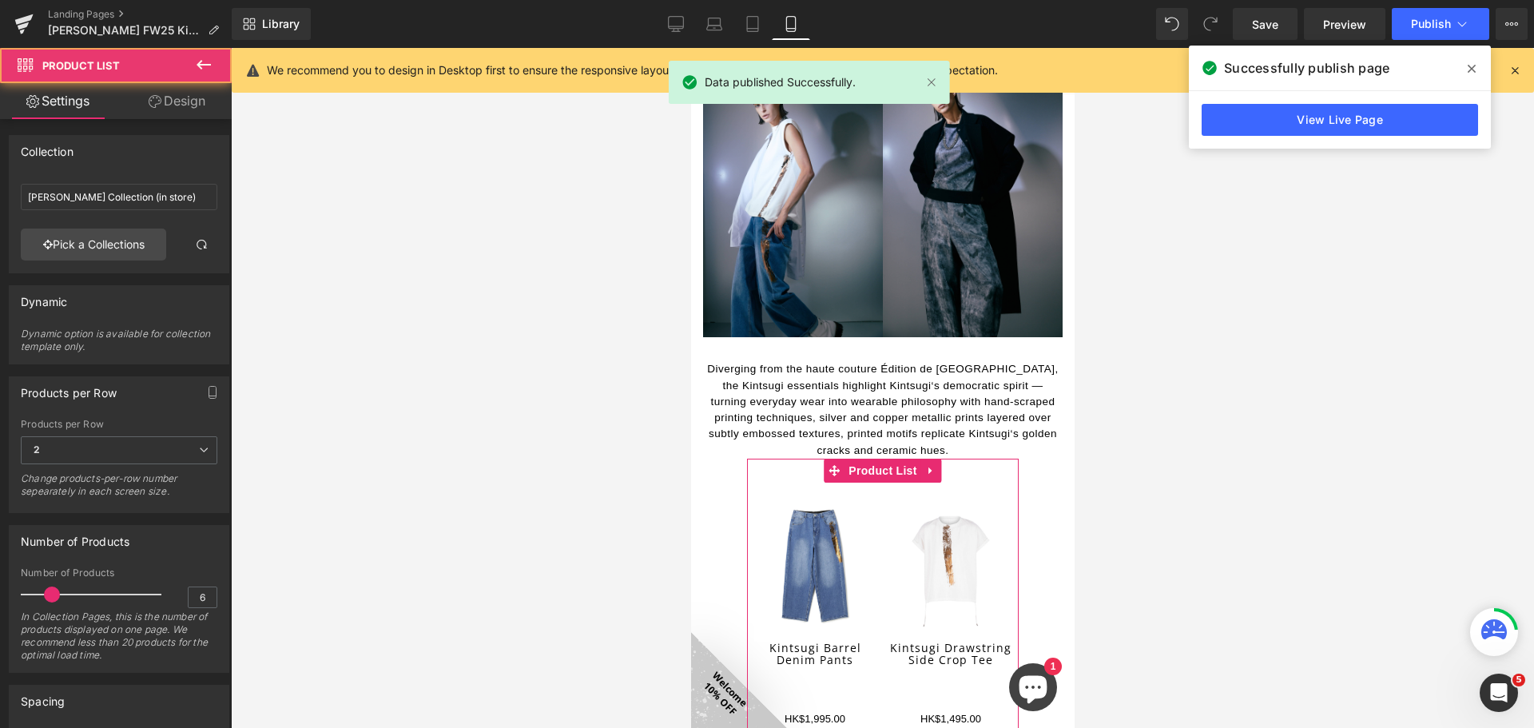
click at [182, 106] on link "Design" at bounding box center [177, 101] width 116 height 36
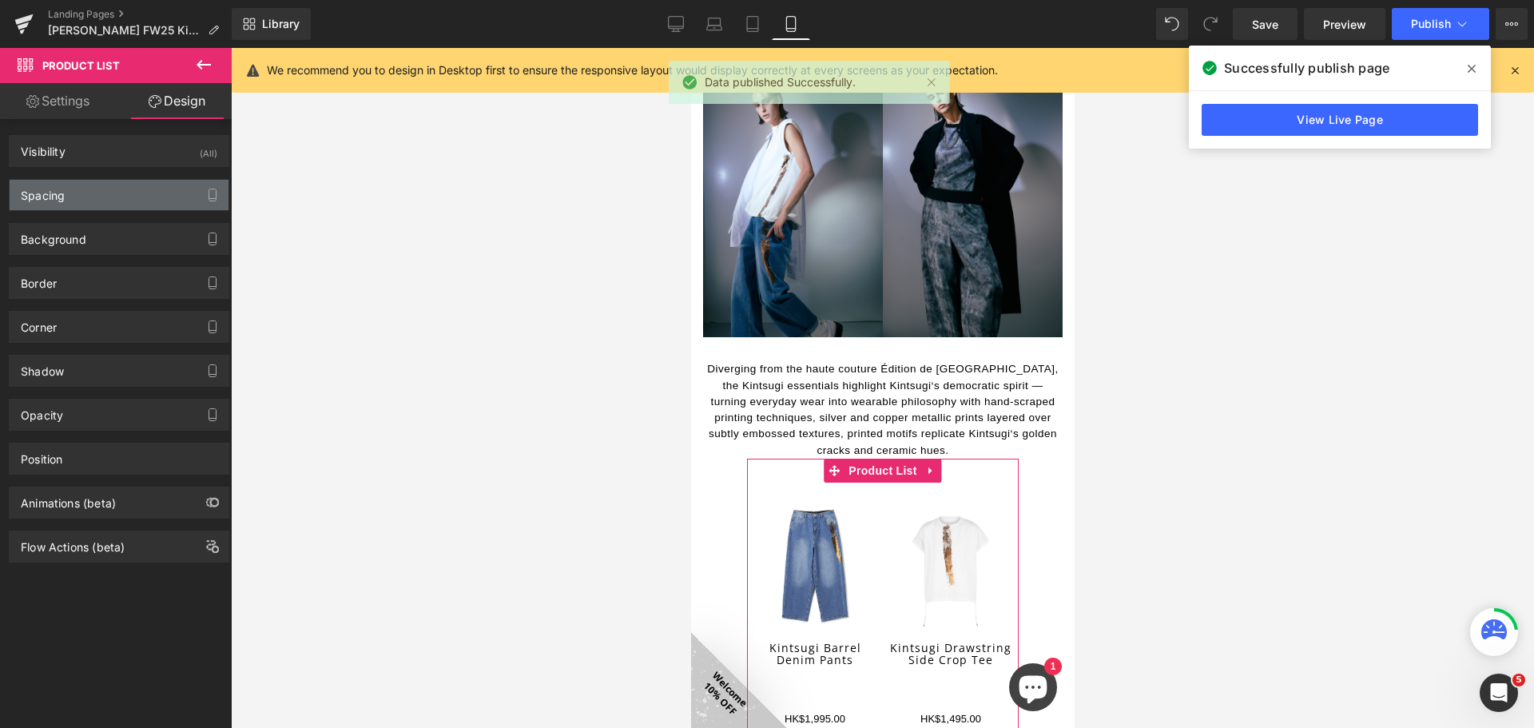
click at [137, 199] on div "Spacing" at bounding box center [119, 195] width 219 height 30
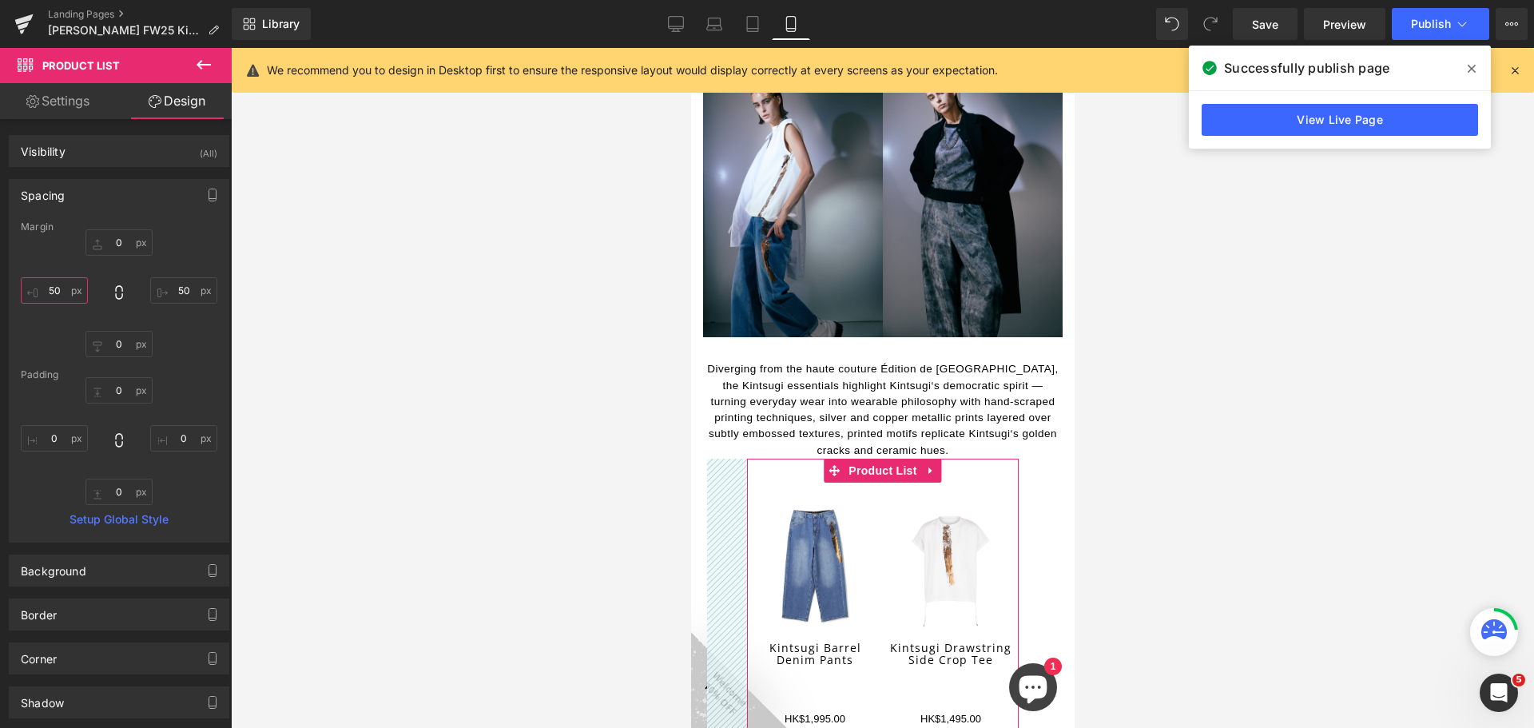
click at [56, 288] on input "50" at bounding box center [54, 290] width 67 height 26
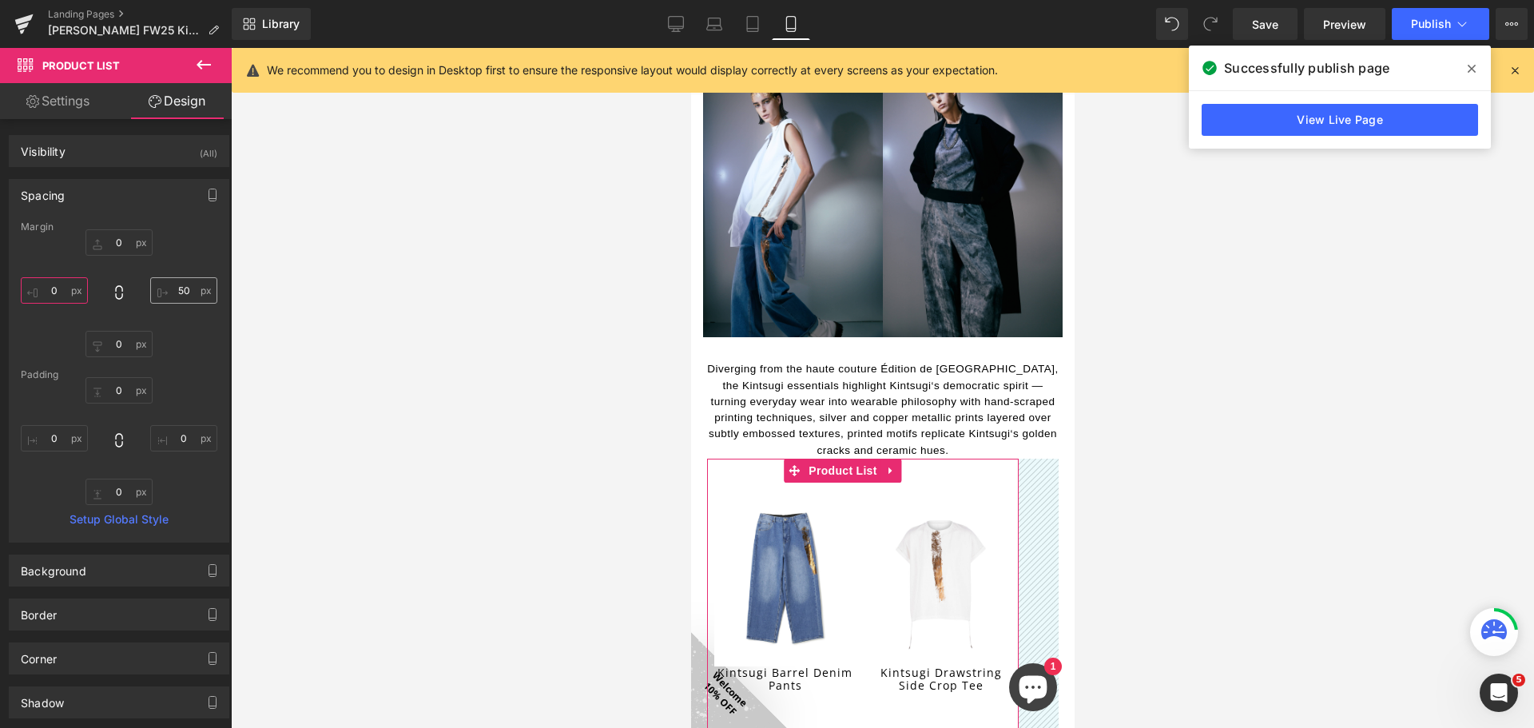
type input "0"
drag, startPoint x: 175, startPoint y: 292, endPoint x: 196, endPoint y: 296, distance: 21.3
click at [176, 292] on input "50" at bounding box center [183, 290] width 67 height 26
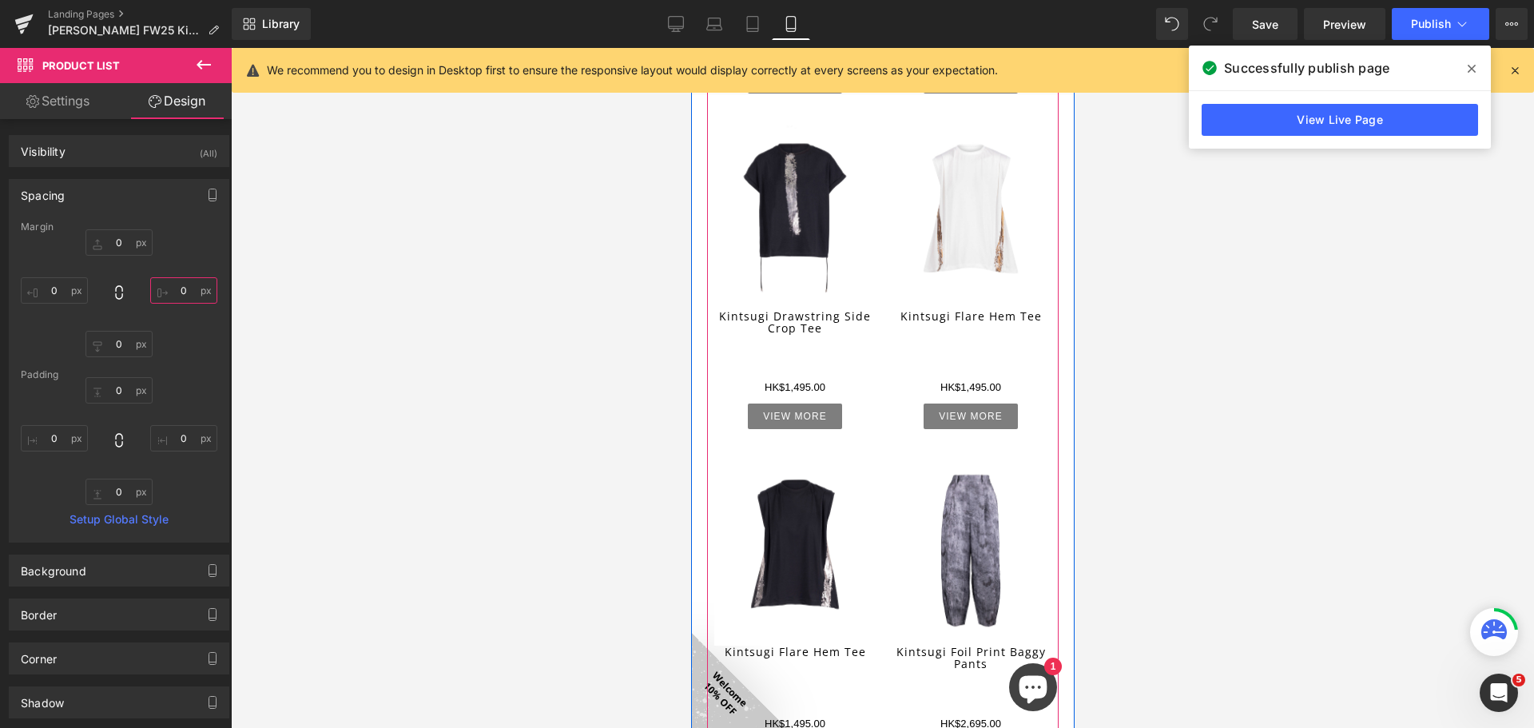
scroll to position [3279, 0]
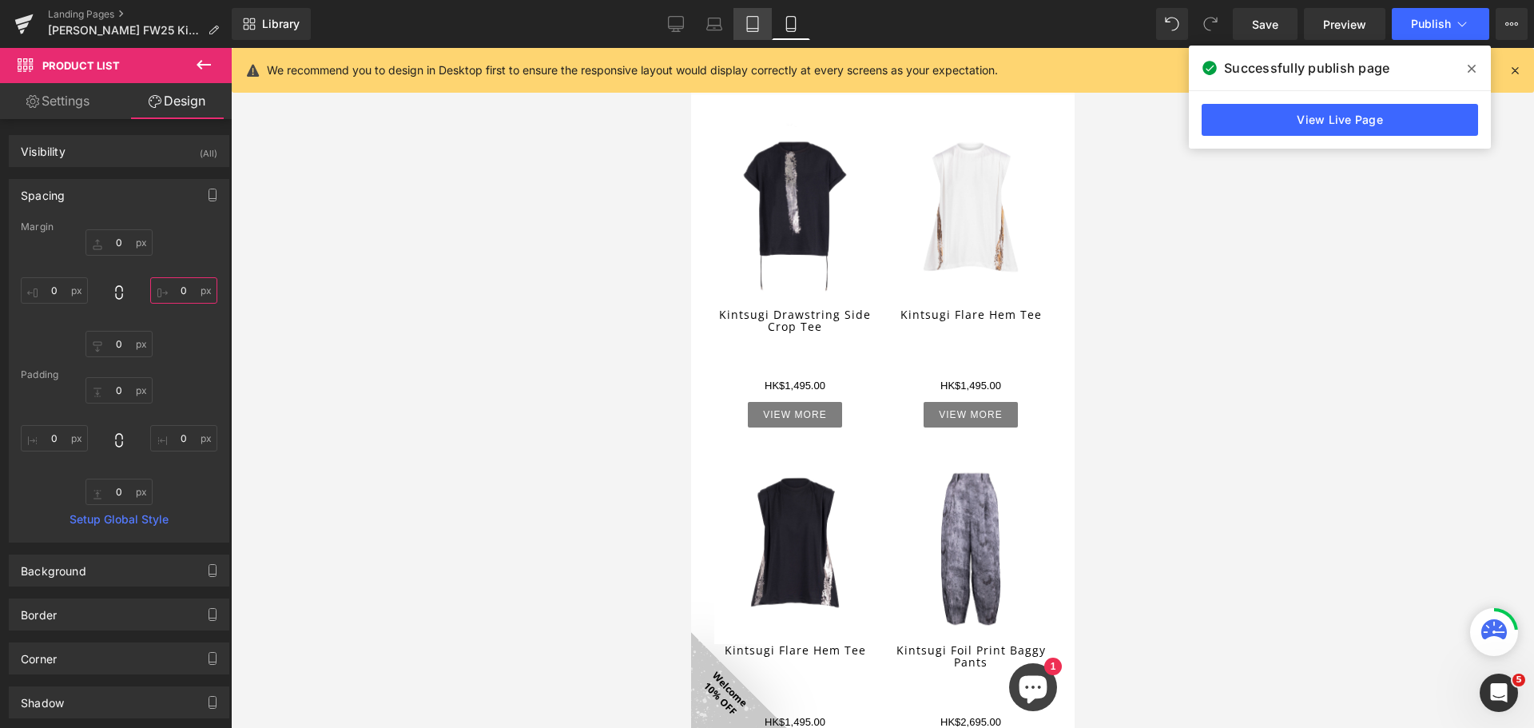
type input "0"
click at [756, 29] on icon at bounding box center [752, 29] width 11 height 0
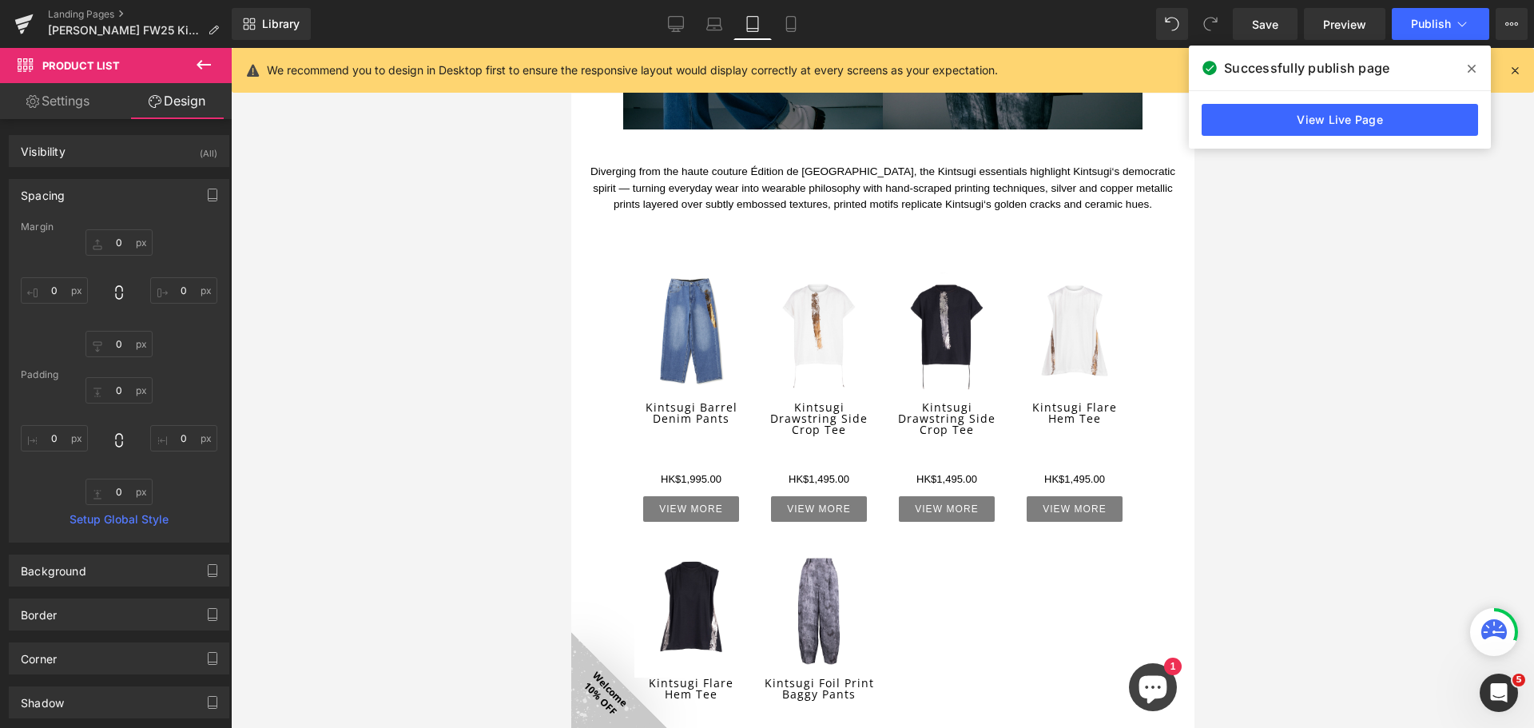
scroll to position [2380, 0]
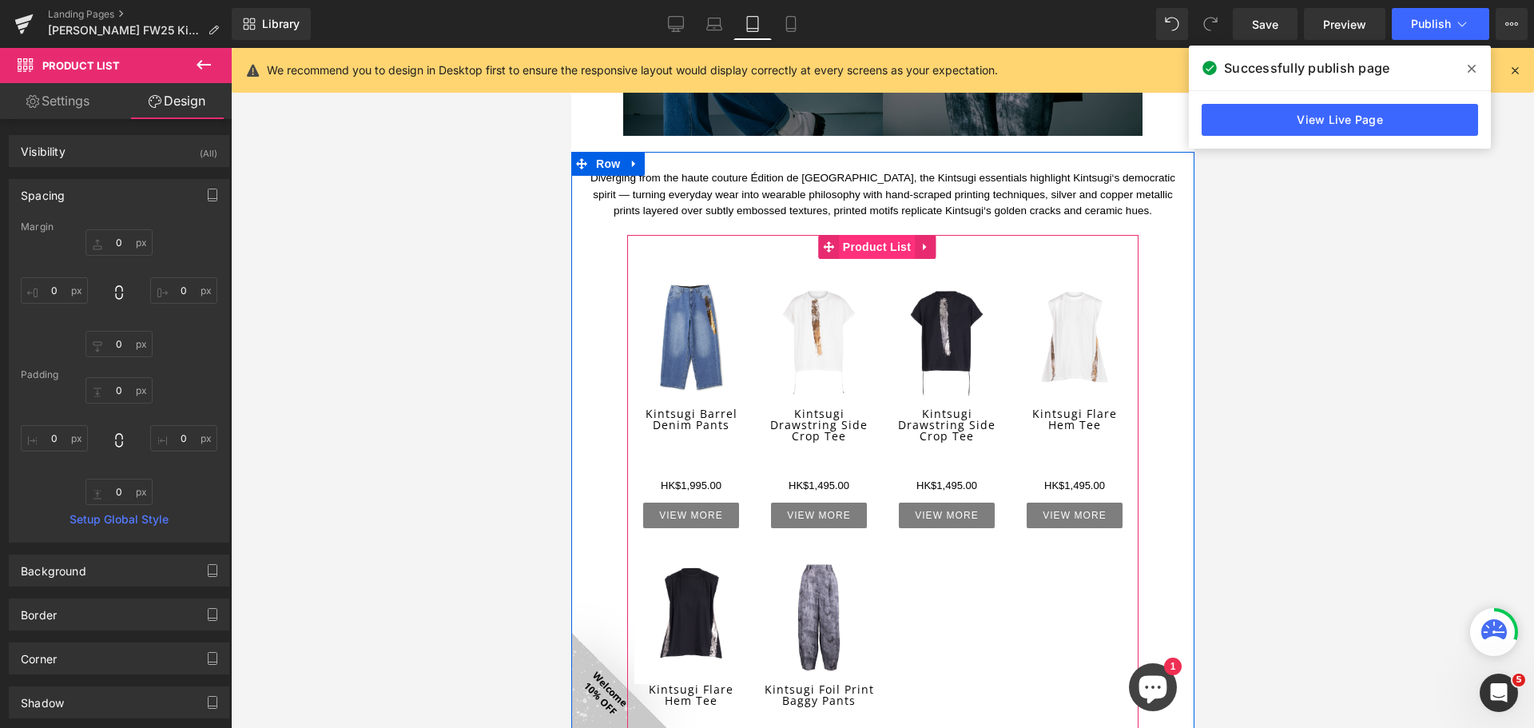
click at [887, 235] on span "Product List" at bounding box center [876, 247] width 76 height 24
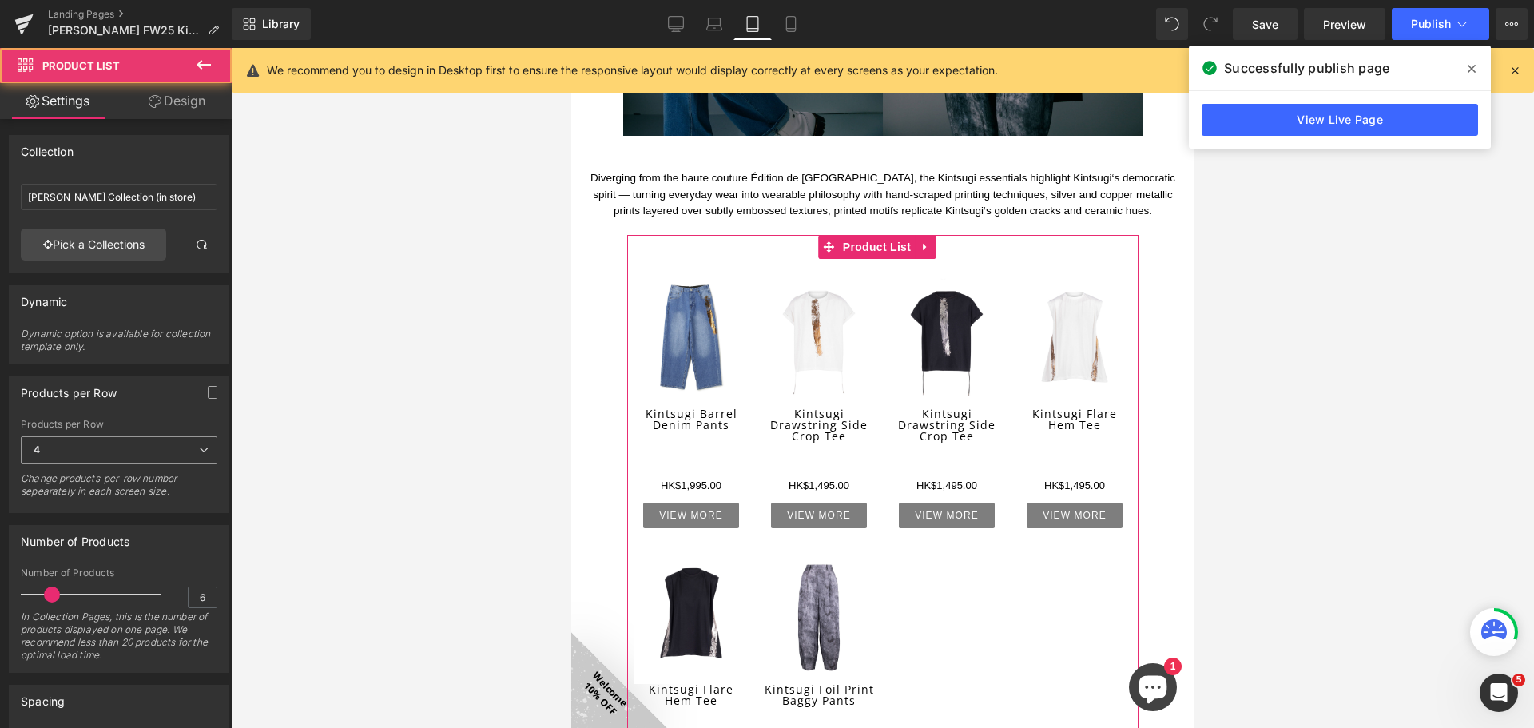
click at [161, 450] on span "4" at bounding box center [119, 450] width 197 height 28
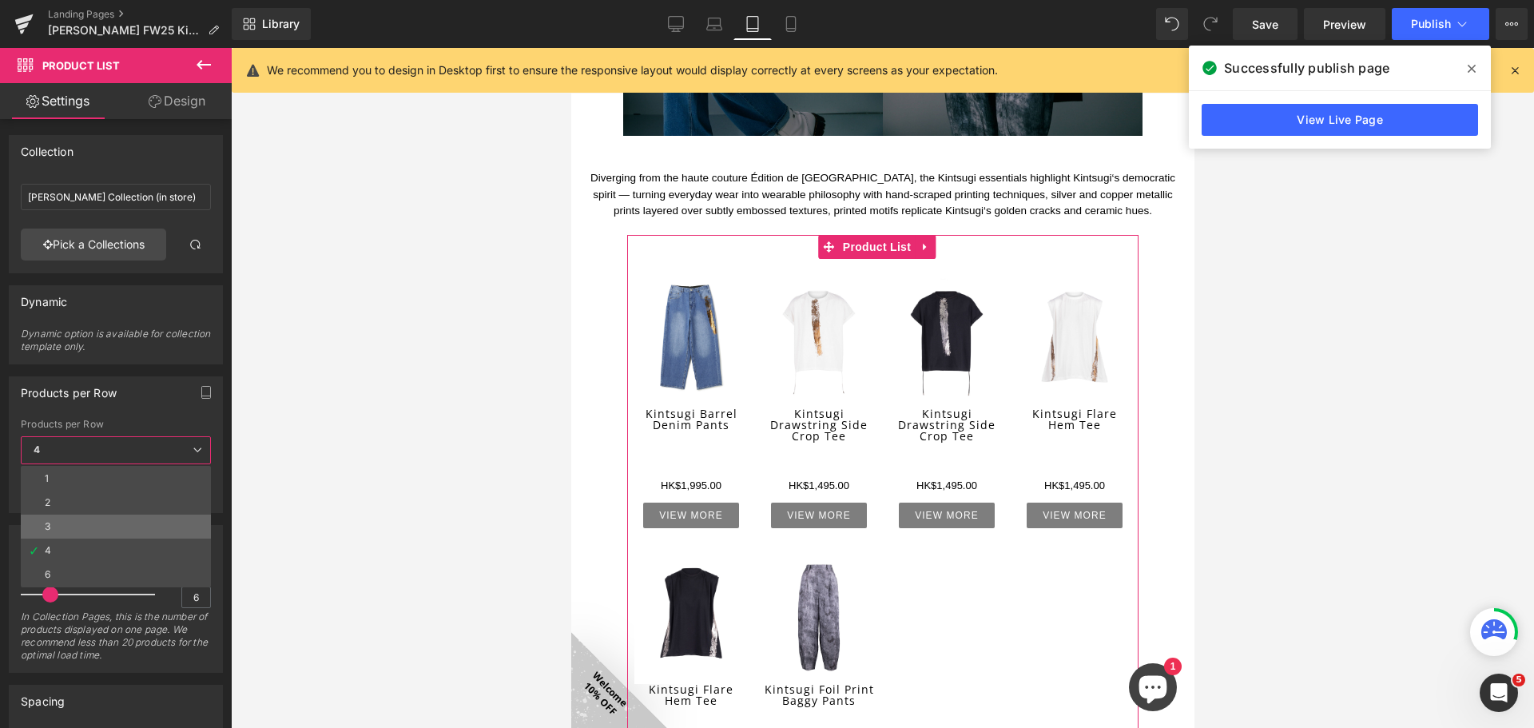
click at [124, 525] on li "3" at bounding box center [116, 526] width 190 height 24
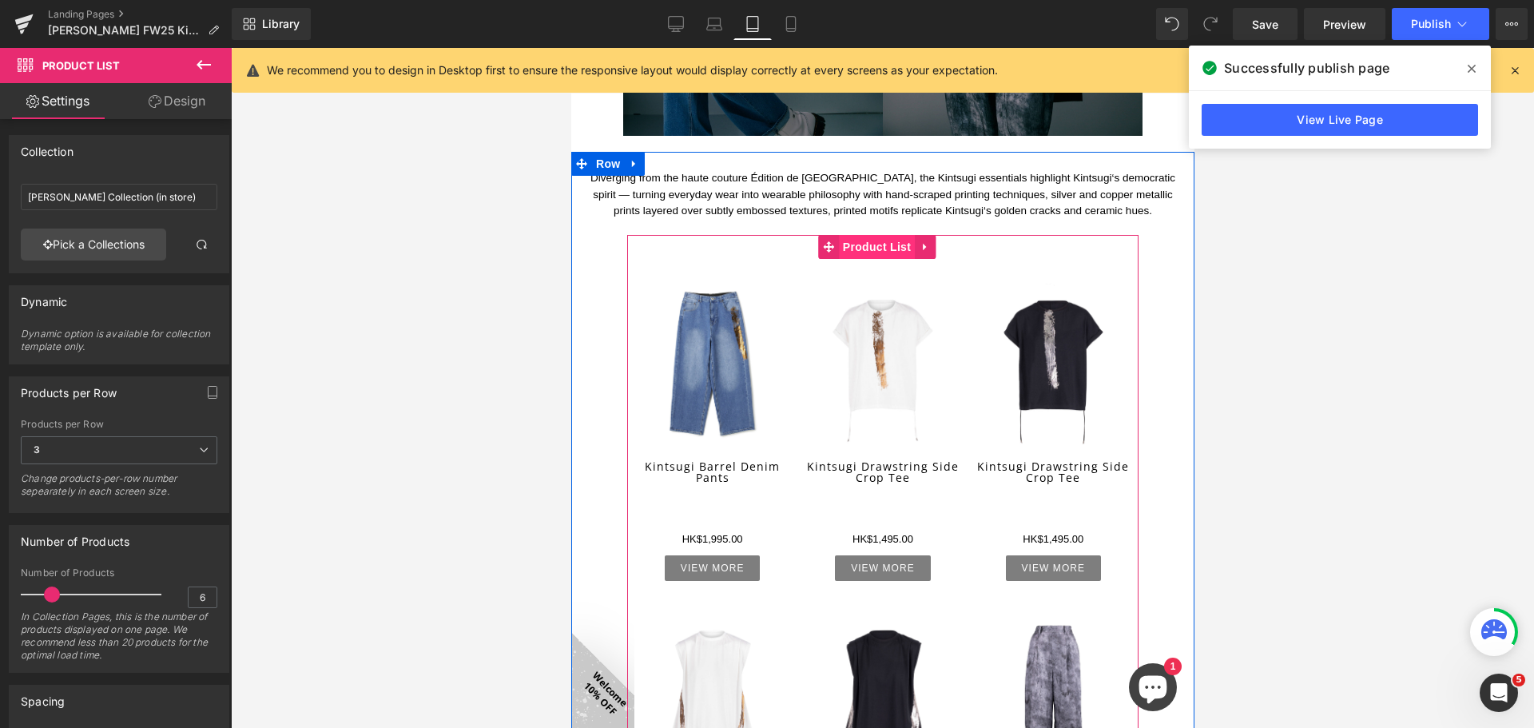
click at [899, 235] on span "Product List" at bounding box center [876, 247] width 76 height 24
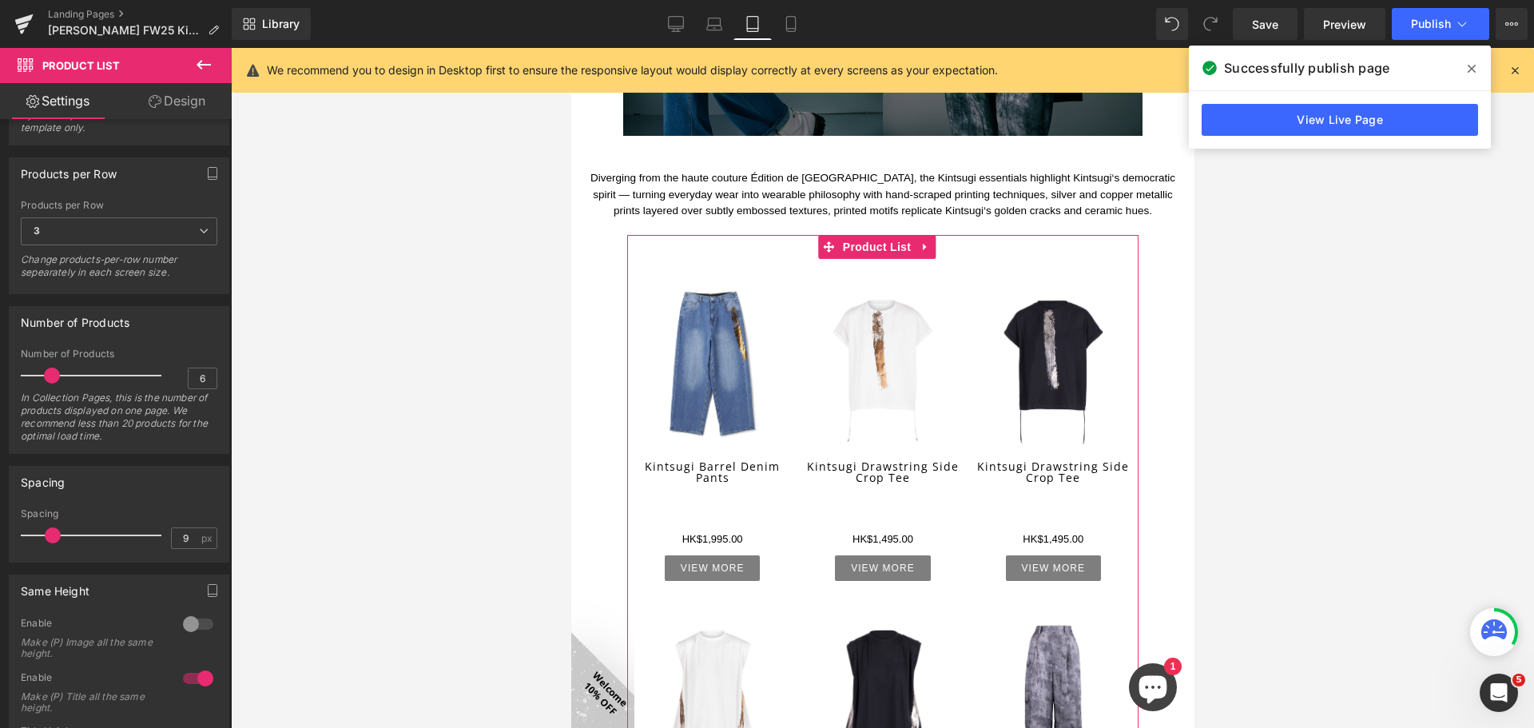
scroll to position [320, 0]
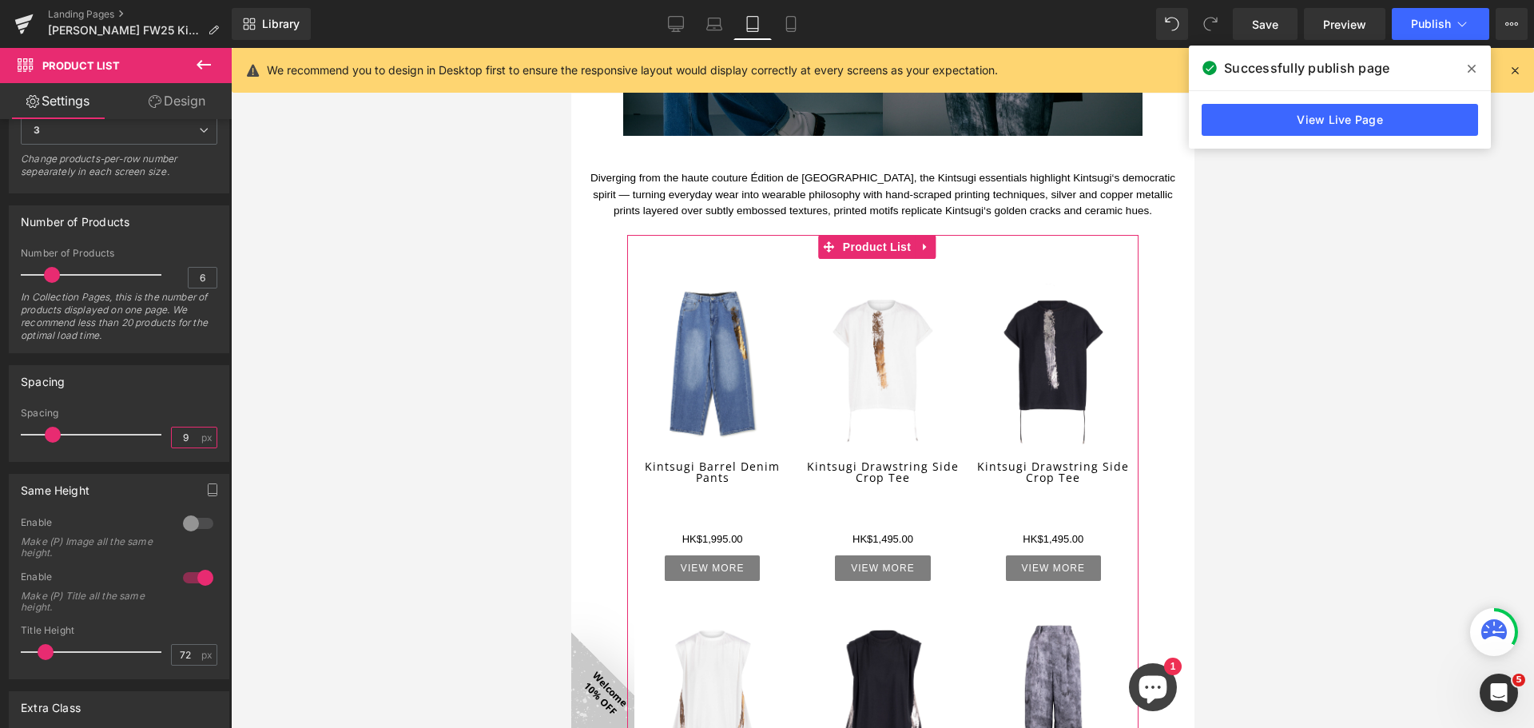
click at [183, 436] on input "9" at bounding box center [186, 437] width 28 height 20
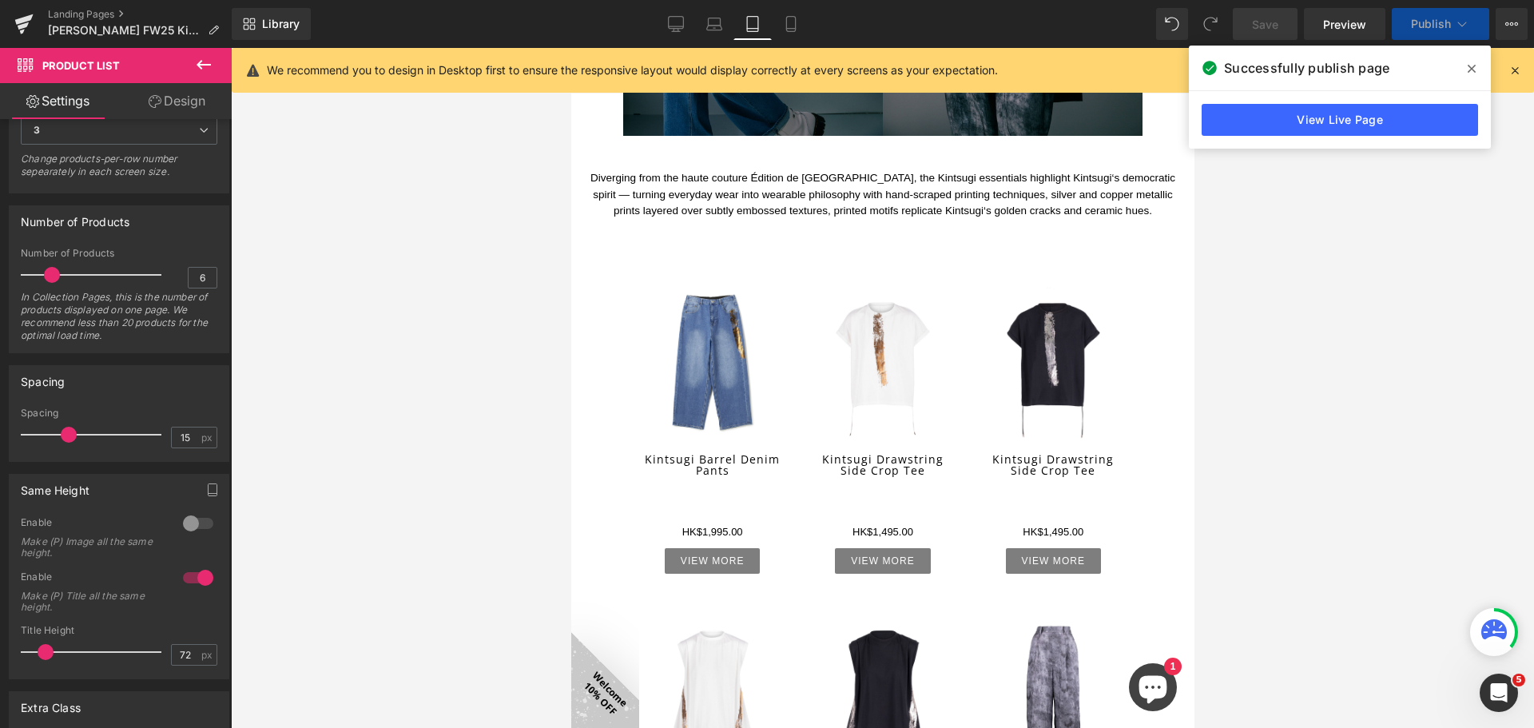
drag, startPoint x: 386, startPoint y: 411, endPoint x: 396, endPoint y: 432, distance: 23.9
click at [386, 410] on div at bounding box center [882, 388] width 1303 height 680
click at [183, 434] on input "15" at bounding box center [186, 437] width 28 height 20
type input "1"
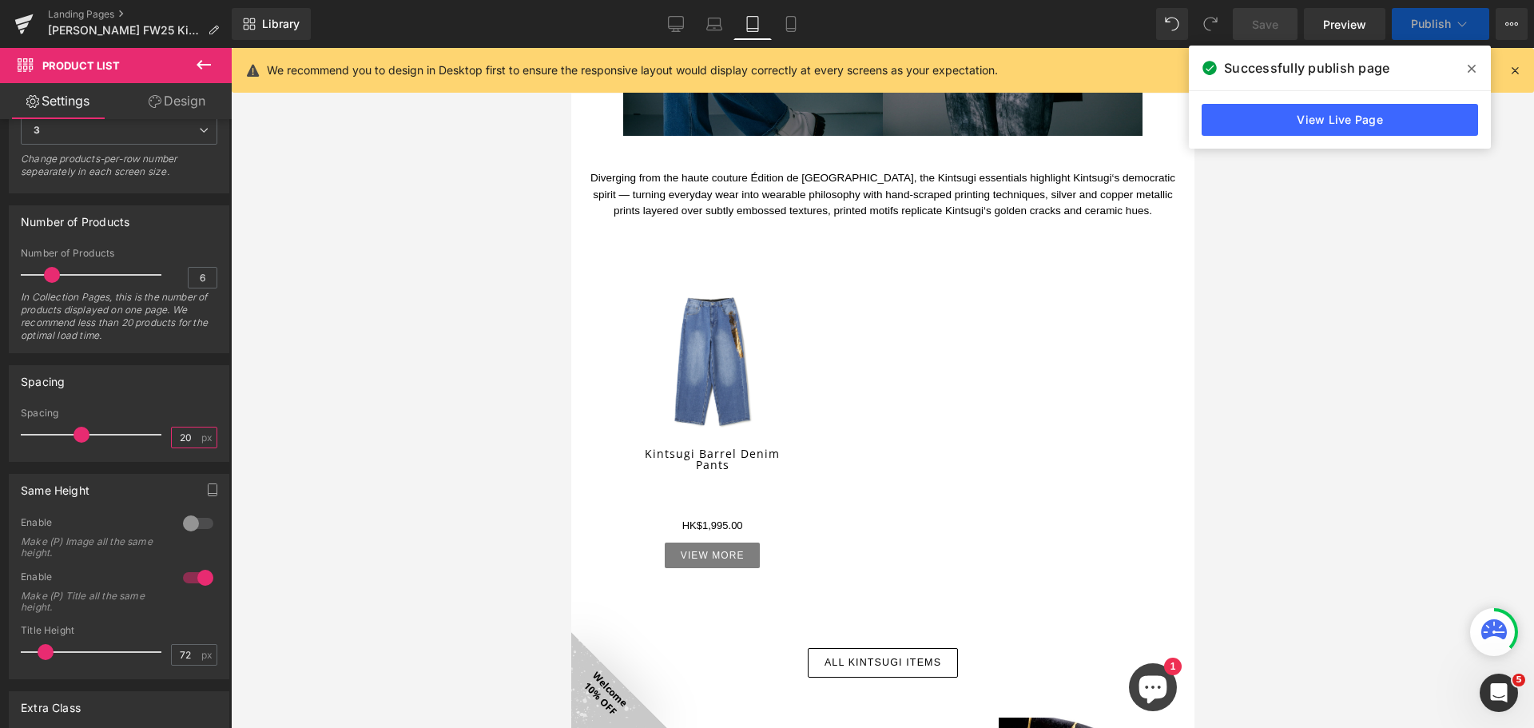
type input "20"
click at [285, 445] on div at bounding box center [882, 388] width 1303 height 680
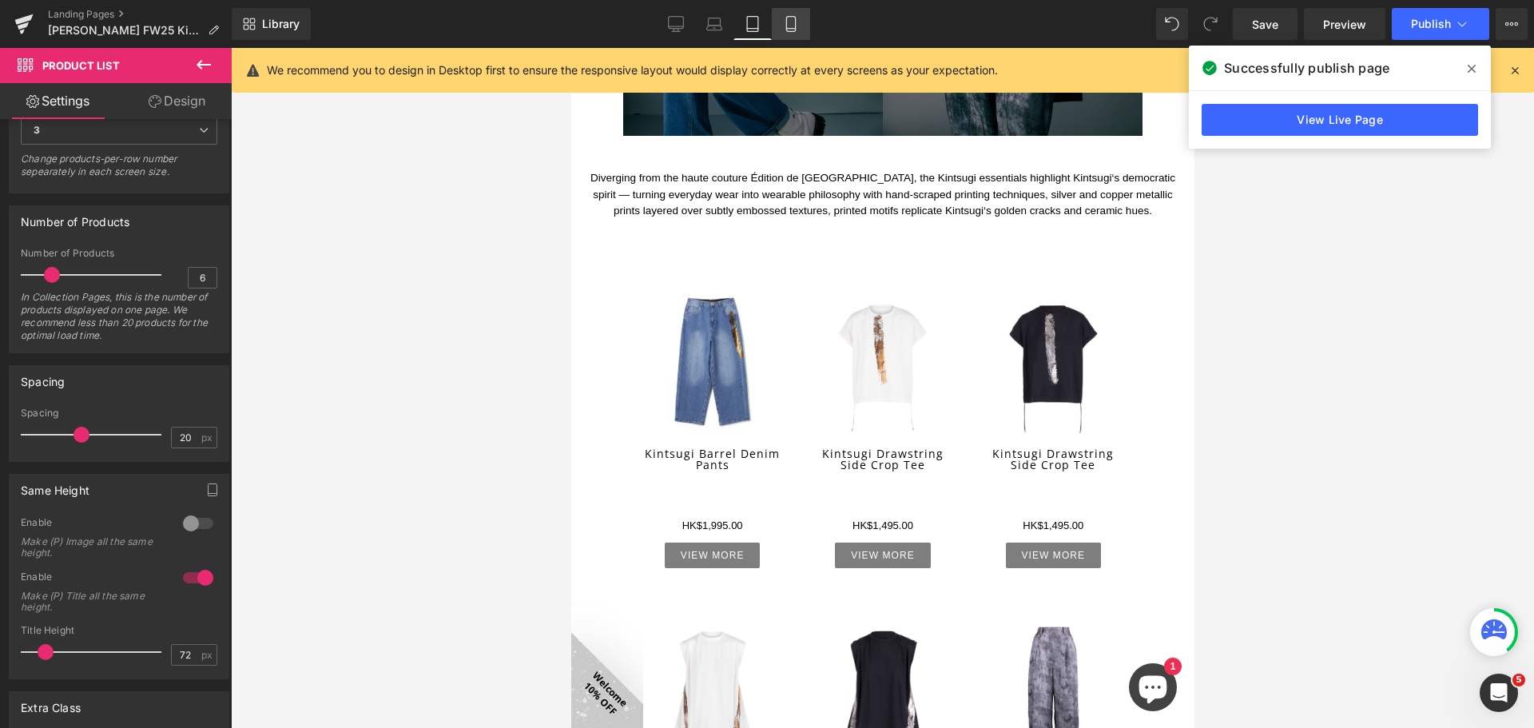
click at [803, 19] on link "Mobile" at bounding box center [791, 24] width 38 height 32
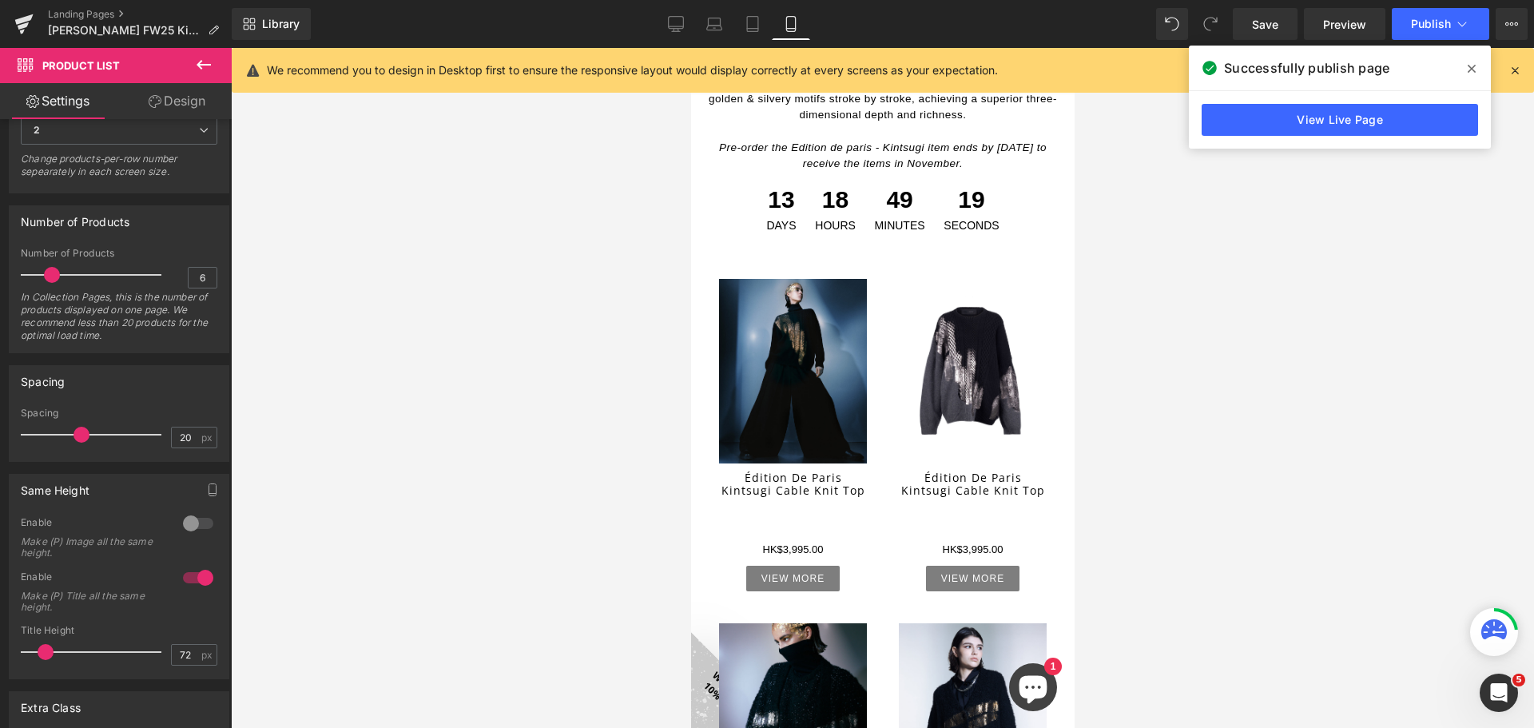
scroll to position [1296, 0]
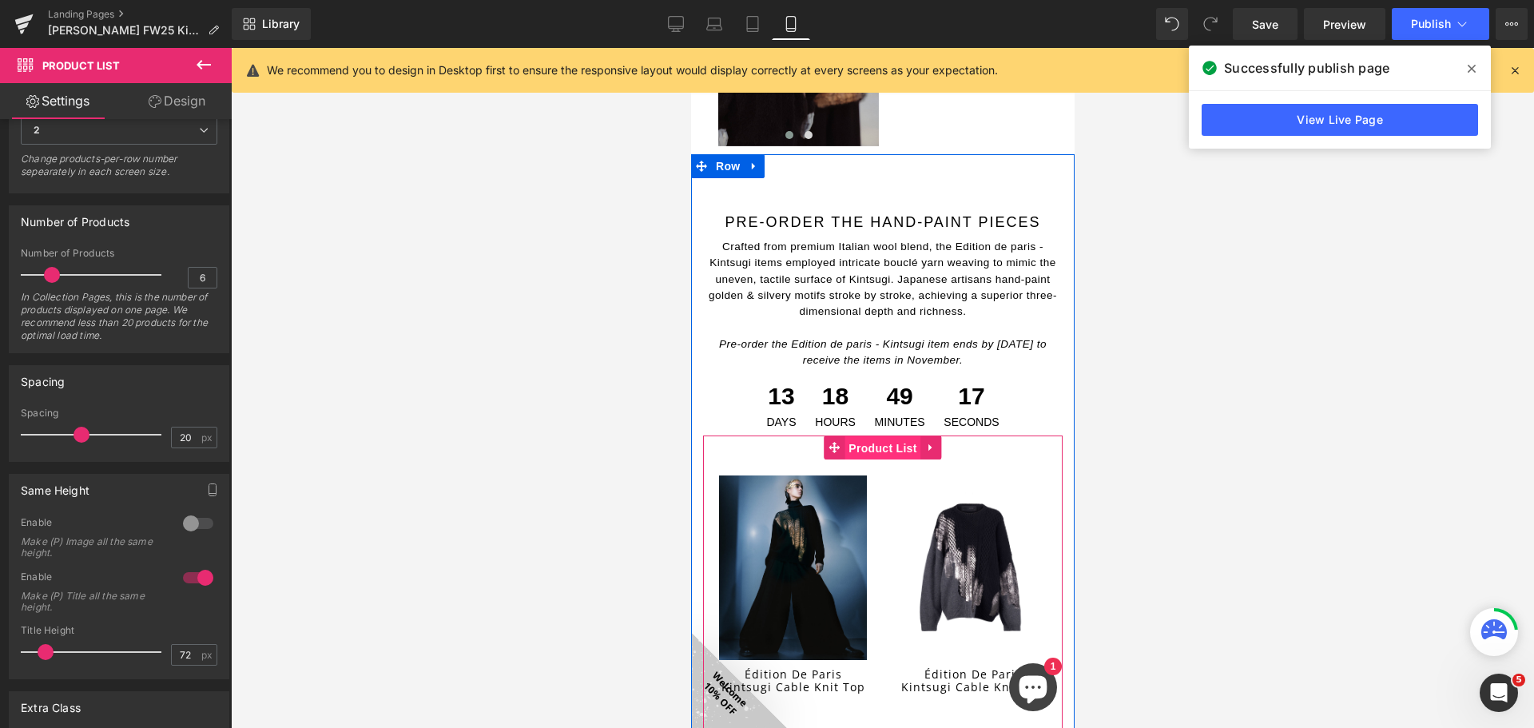
click at [882, 436] on span "Product List" at bounding box center [882, 448] width 76 height 24
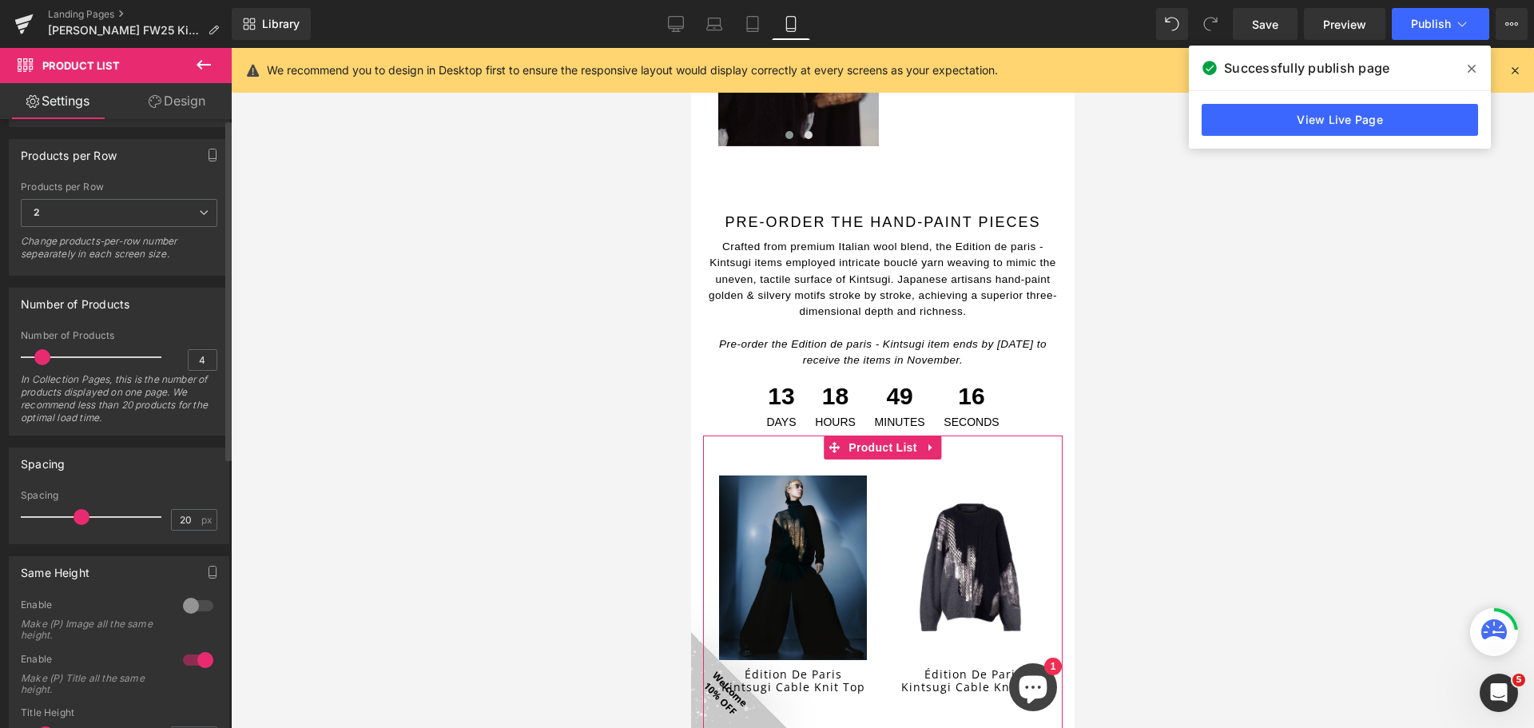
scroll to position [484, 0]
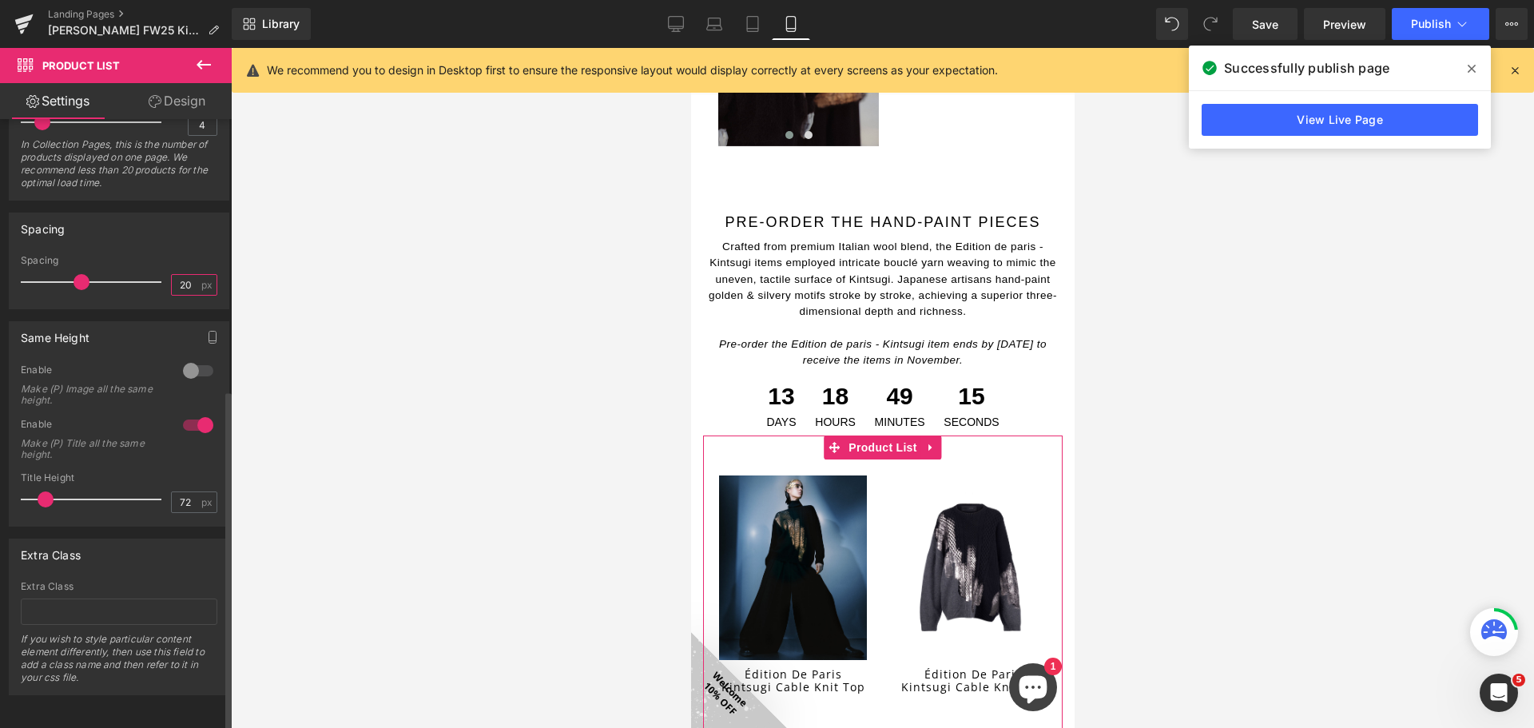
click at [185, 275] on input "20" at bounding box center [186, 285] width 28 height 20
type input "2"
type input "10"
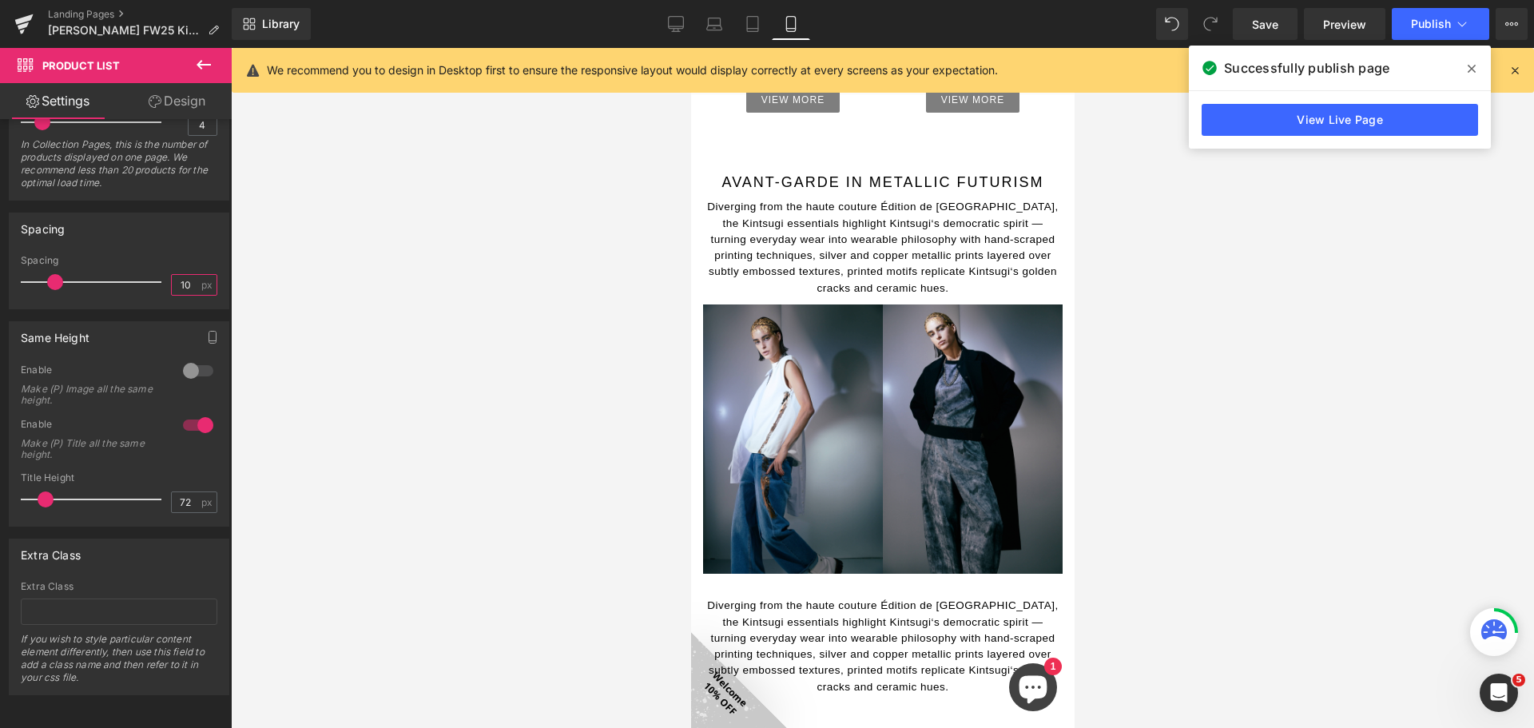
scroll to position [2335, 0]
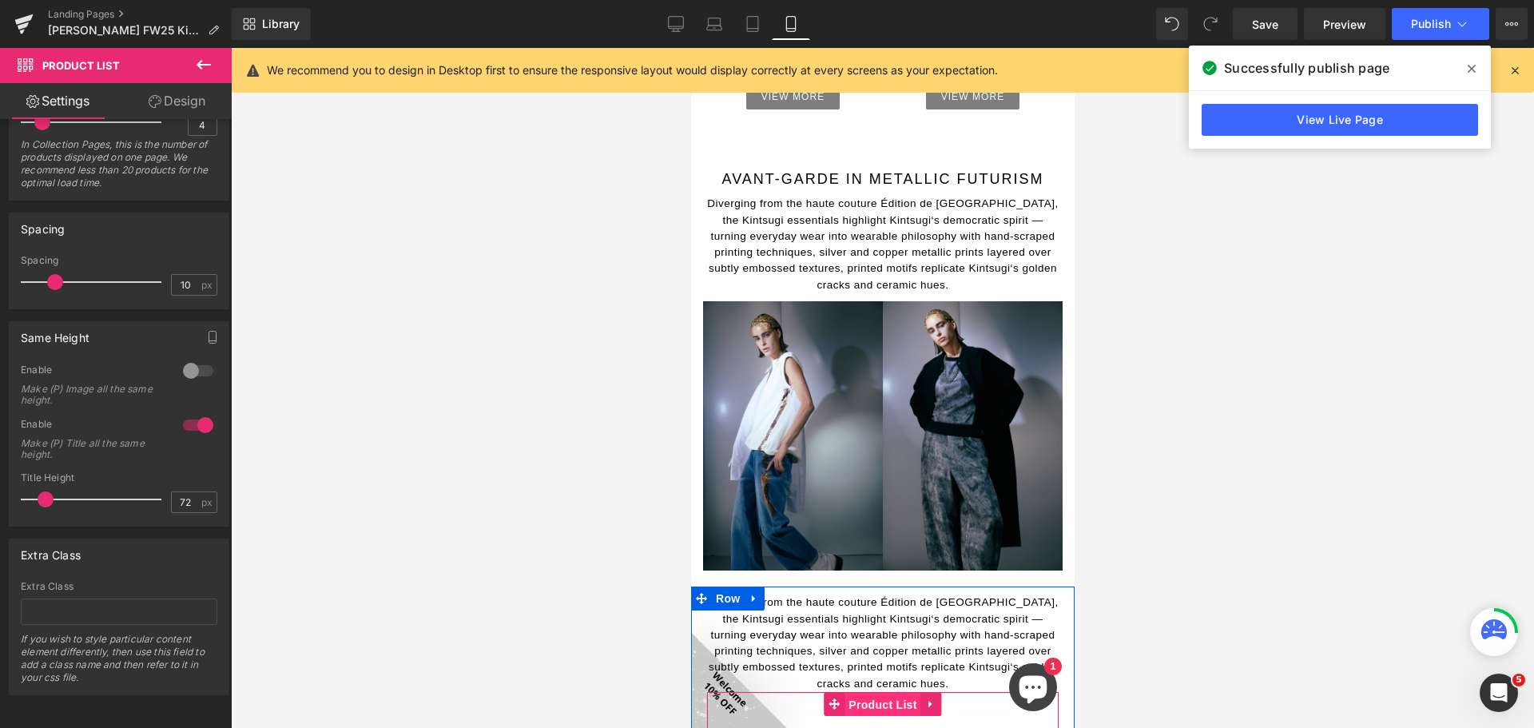
click at [886, 693] on span "Product List" at bounding box center [882, 705] width 76 height 24
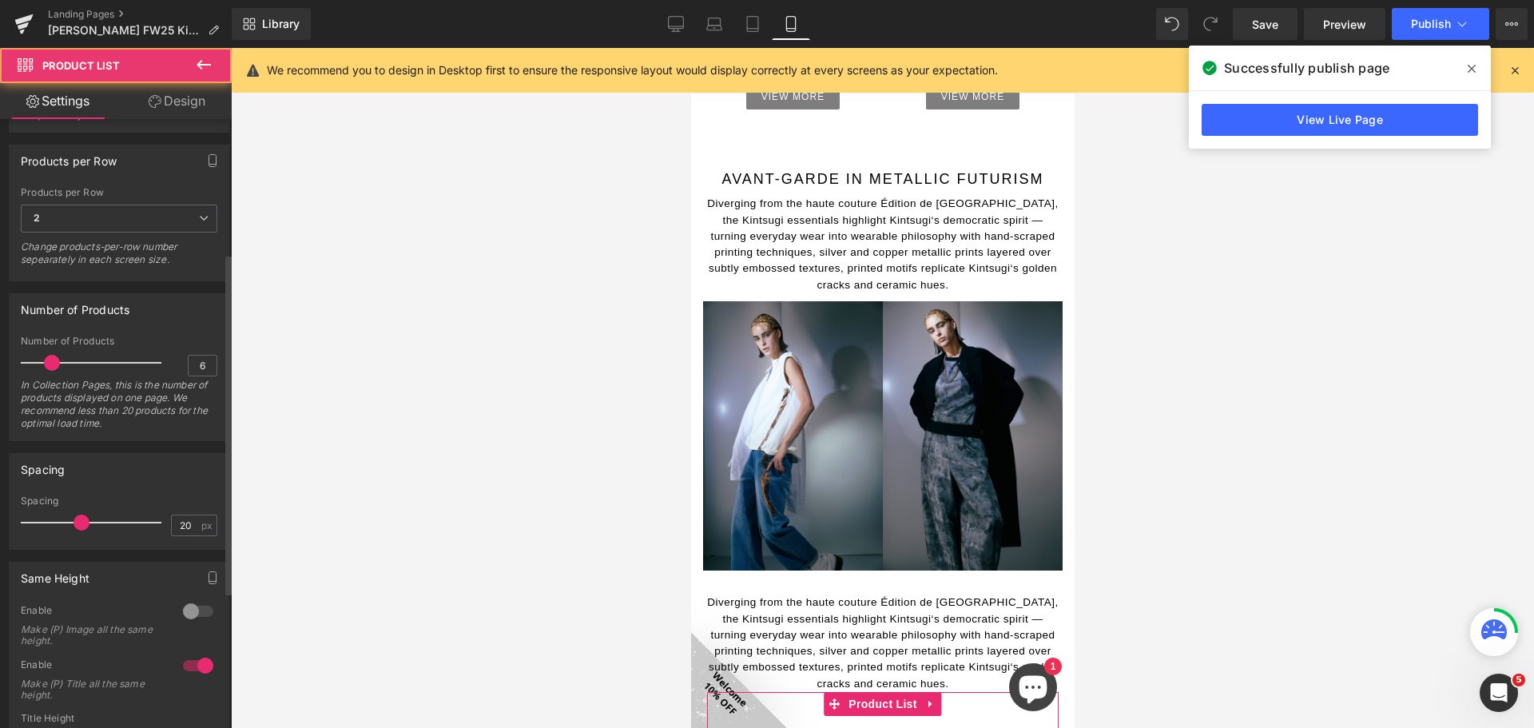
scroll to position [240, 0]
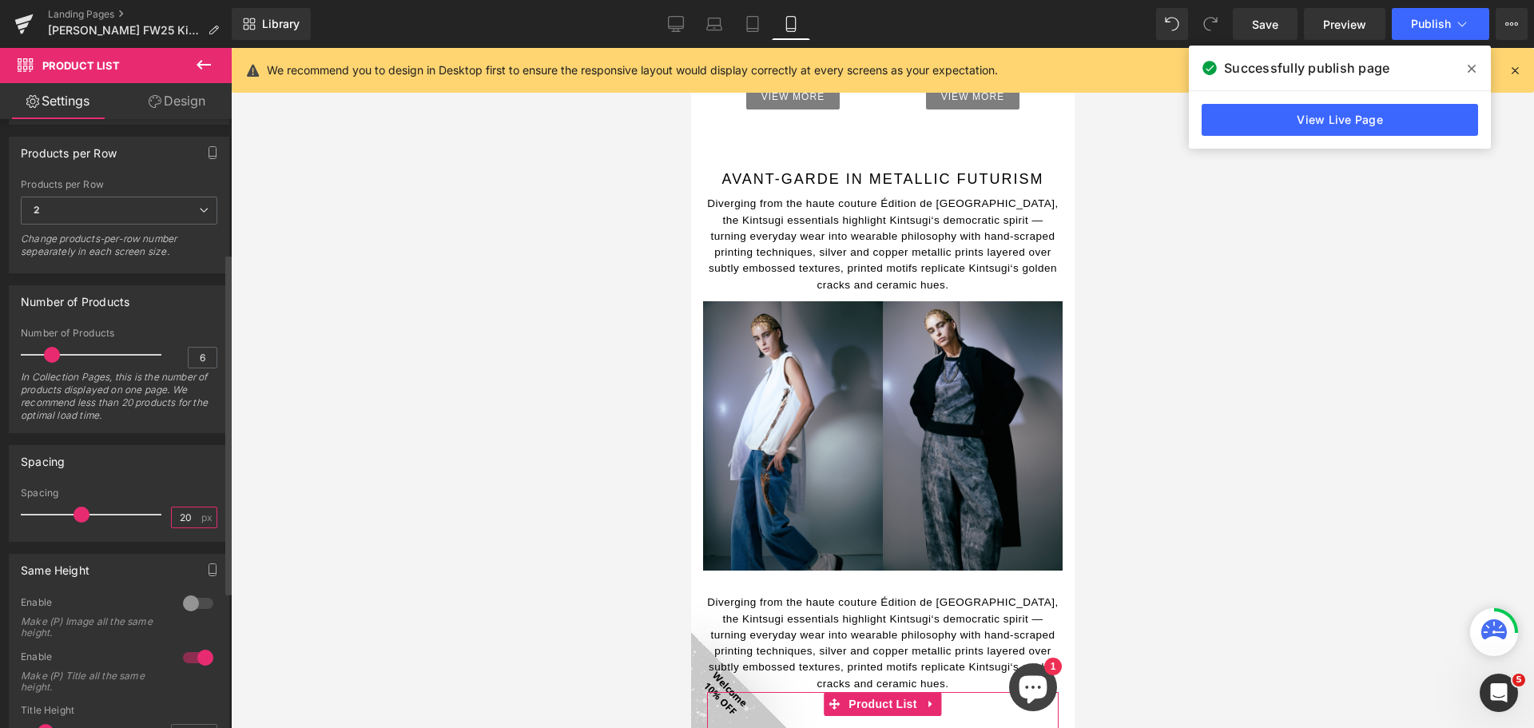
click at [183, 514] on input "20" at bounding box center [186, 517] width 28 height 20
type input "2"
type input "10"
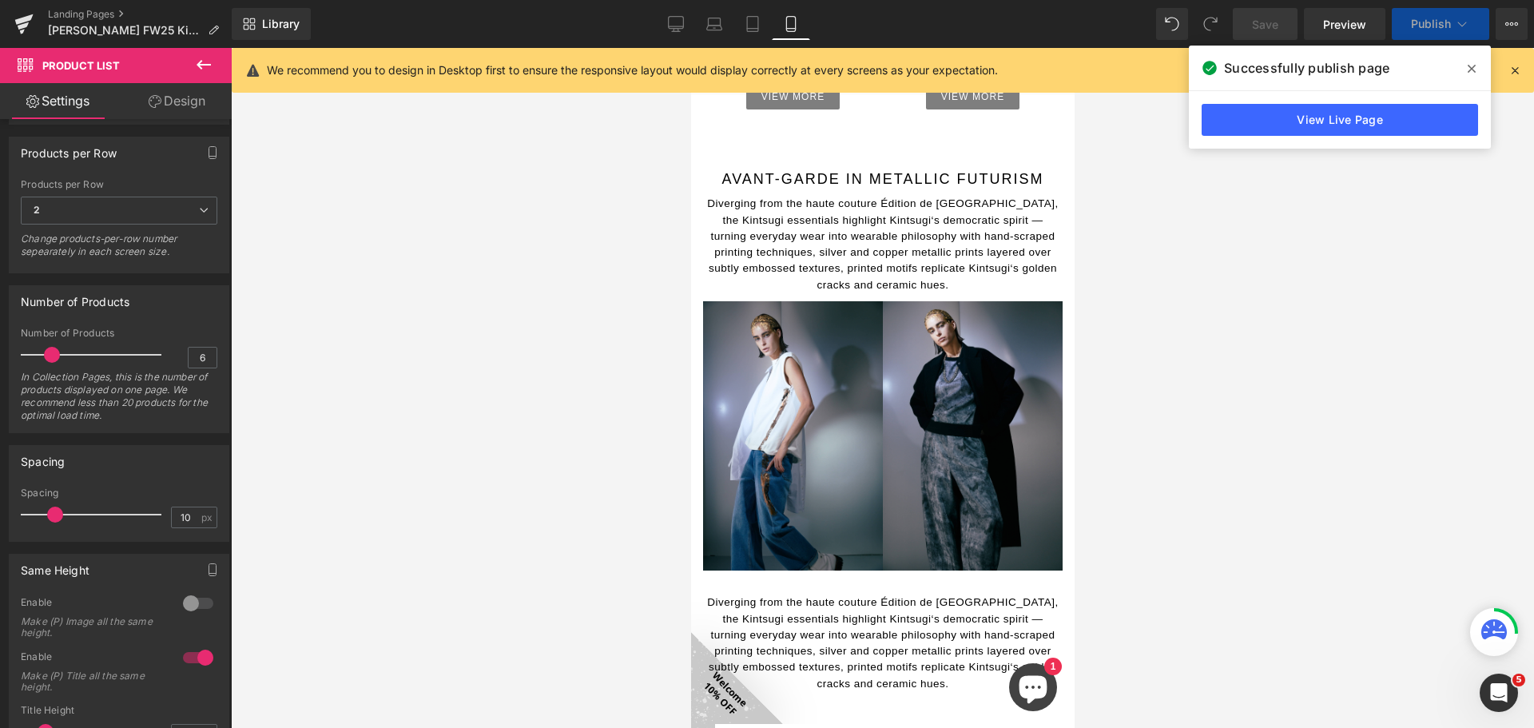
click at [445, 483] on div at bounding box center [882, 388] width 1303 height 680
click at [672, 27] on icon at bounding box center [676, 24] width 16 height 16
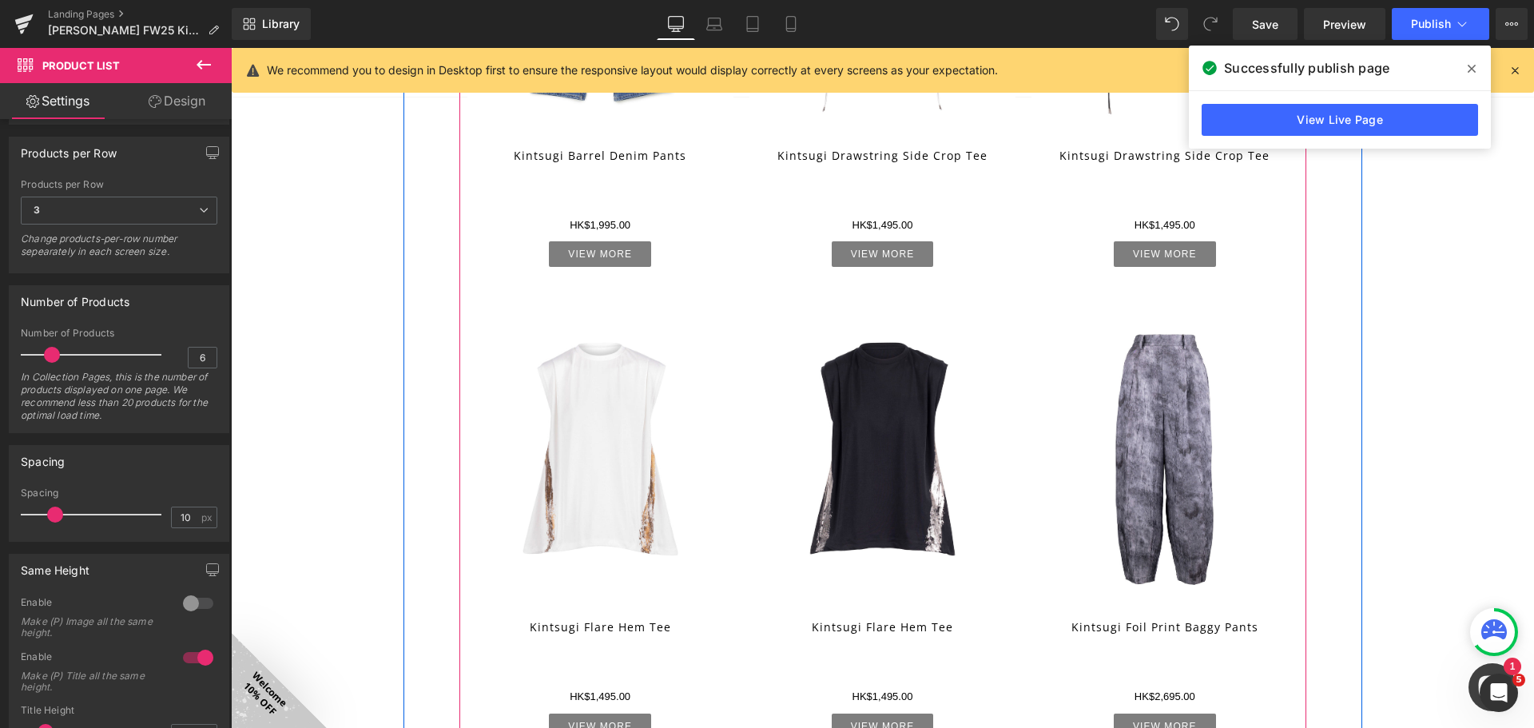
scroll to position [2794, 0]
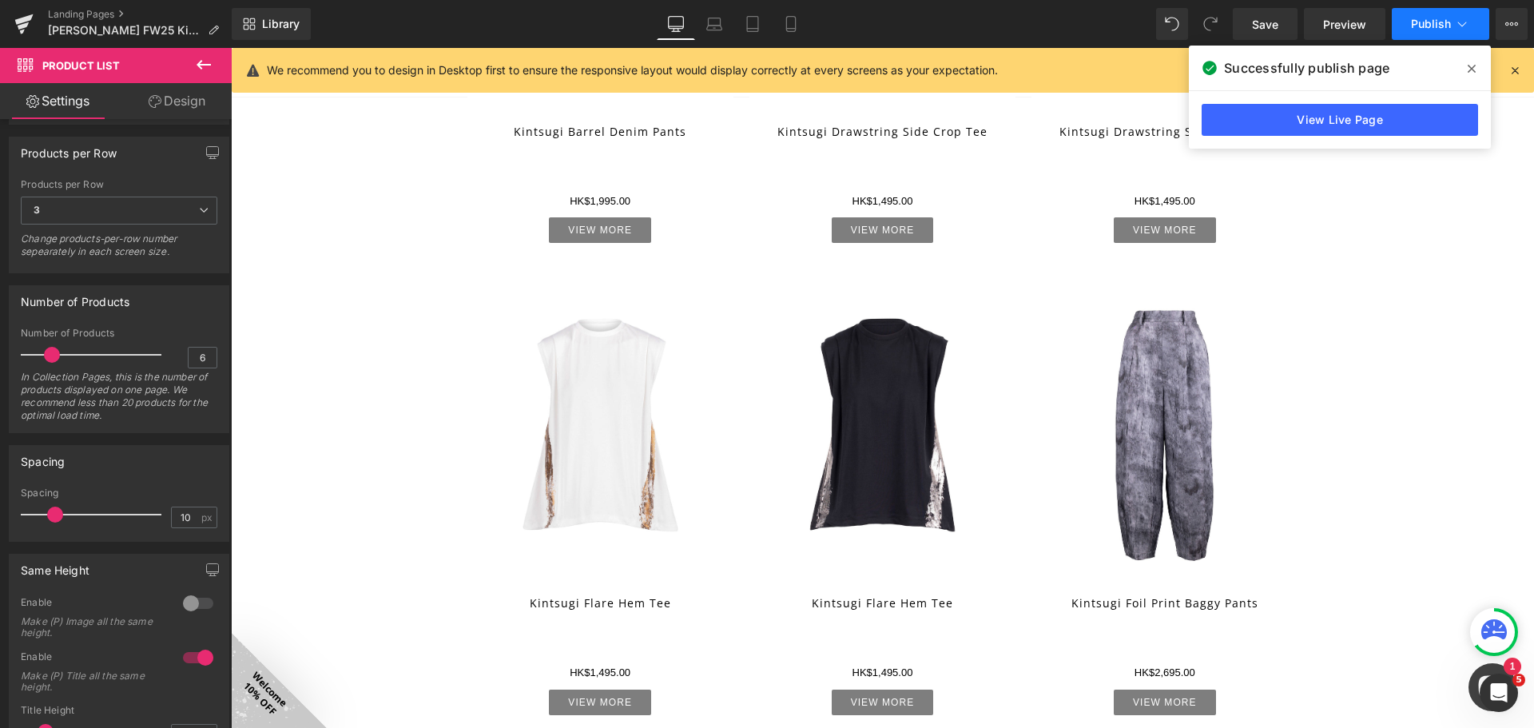
click at [1437, 29] on span "Publish" at bounding box center [1431, 24] width 40 height 13
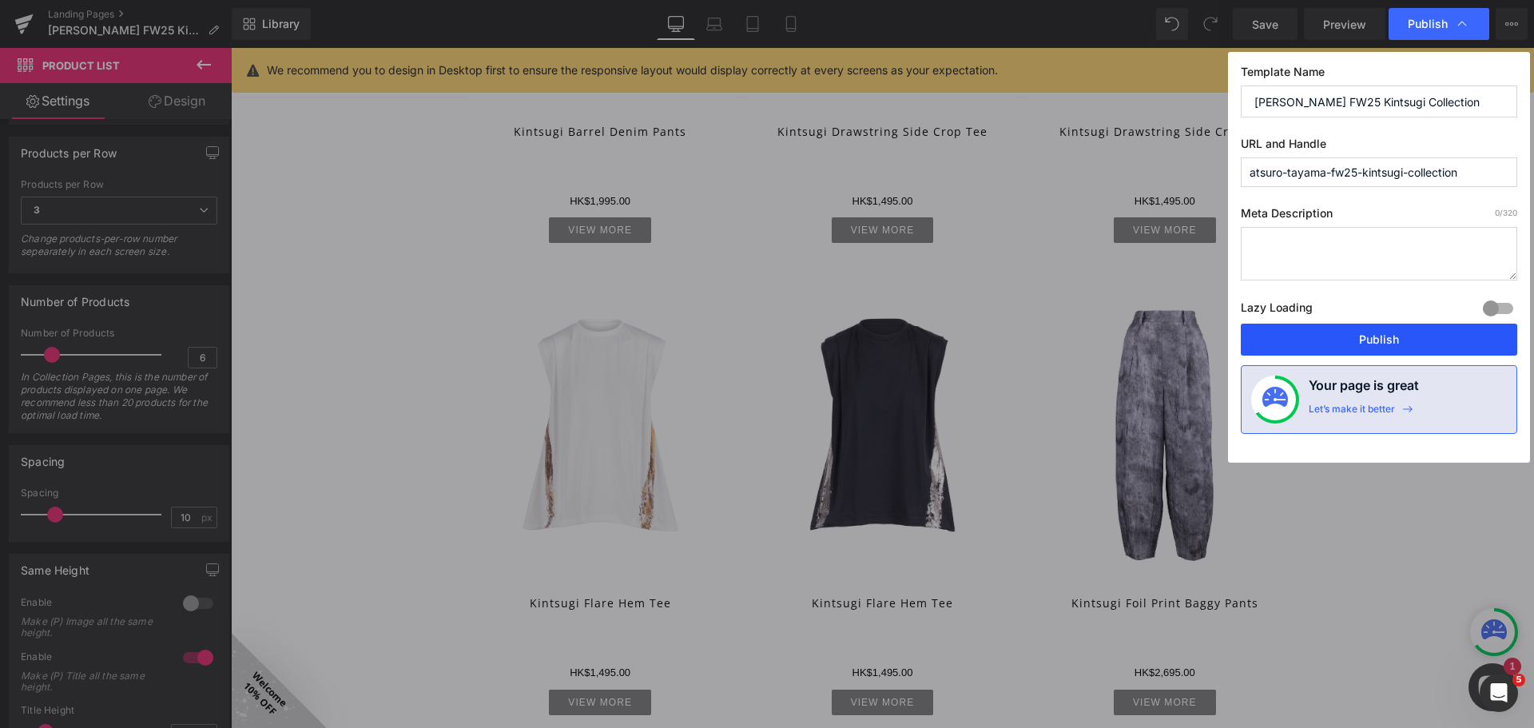
drag, startPoint x: 1374, startPoint y: 337, endPoint x: 847, endPoint y: 312, distance: 527.8
click at [1374, 337] on button "Publish" at bounding box center [1379, 340] width 276 height 32
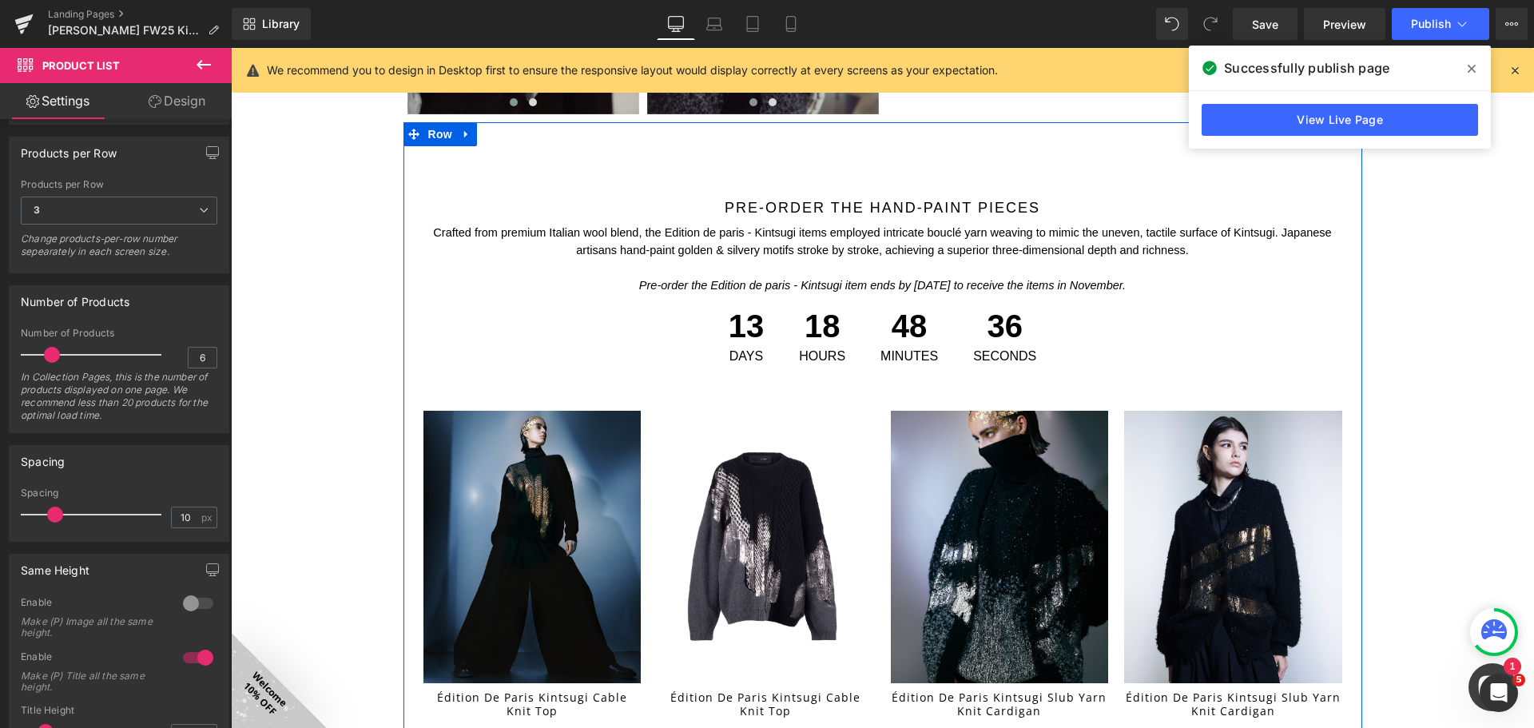
scroll to position [1037, 0]
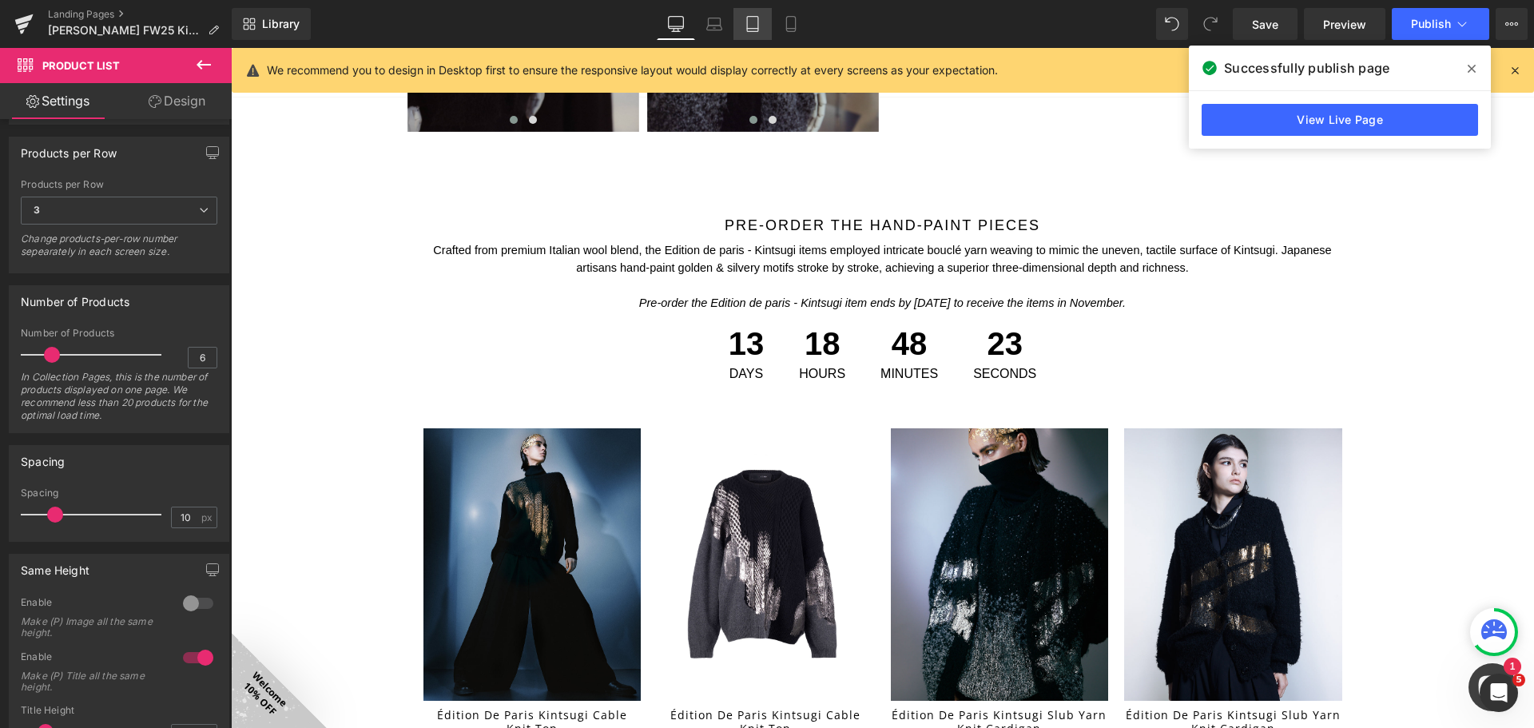
drag, startPoint x: 748, startPoint y: 16, endPoint x: 824, endPoint y: 89, distance: 105.1
click at [748, 16] on icon at bounding box center [753, 24] width 16 height 16
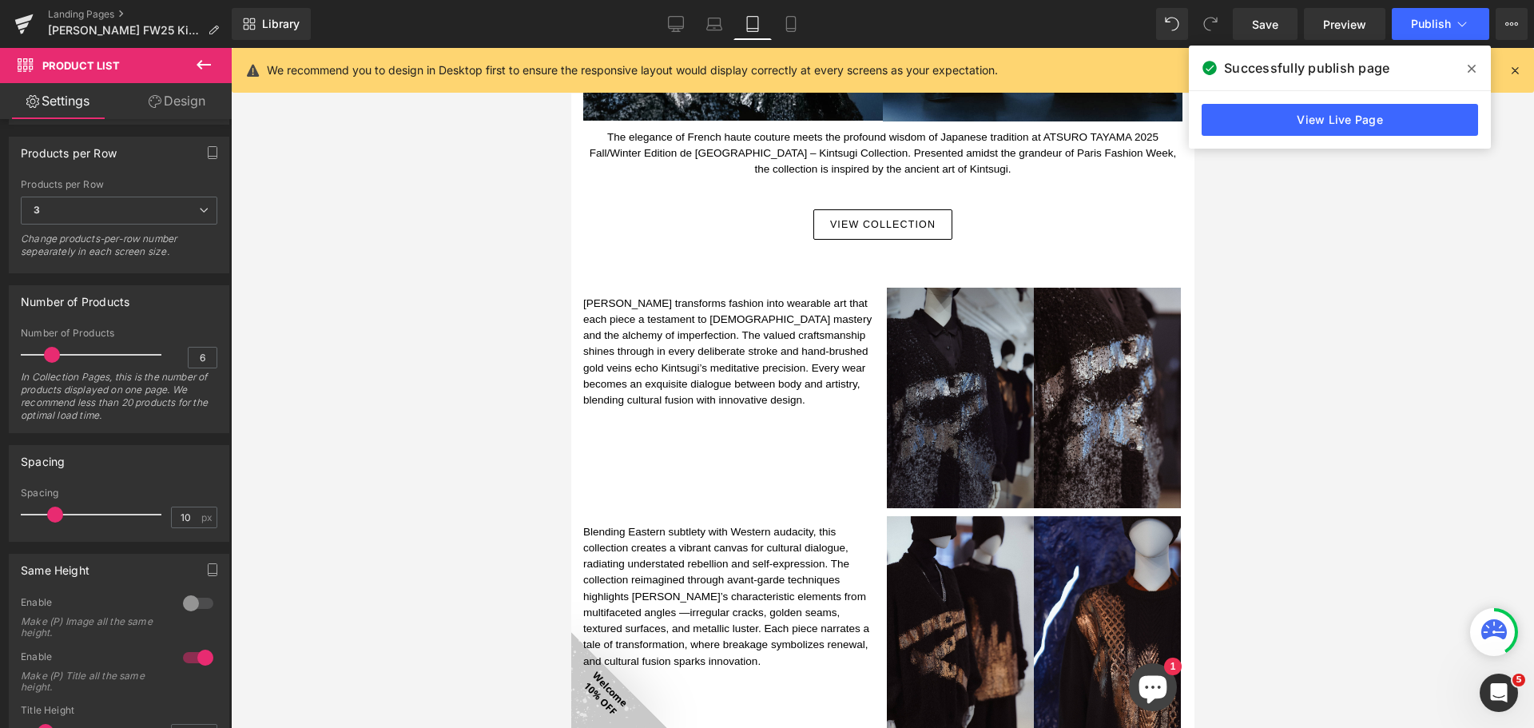
scroll to position [389, 0]
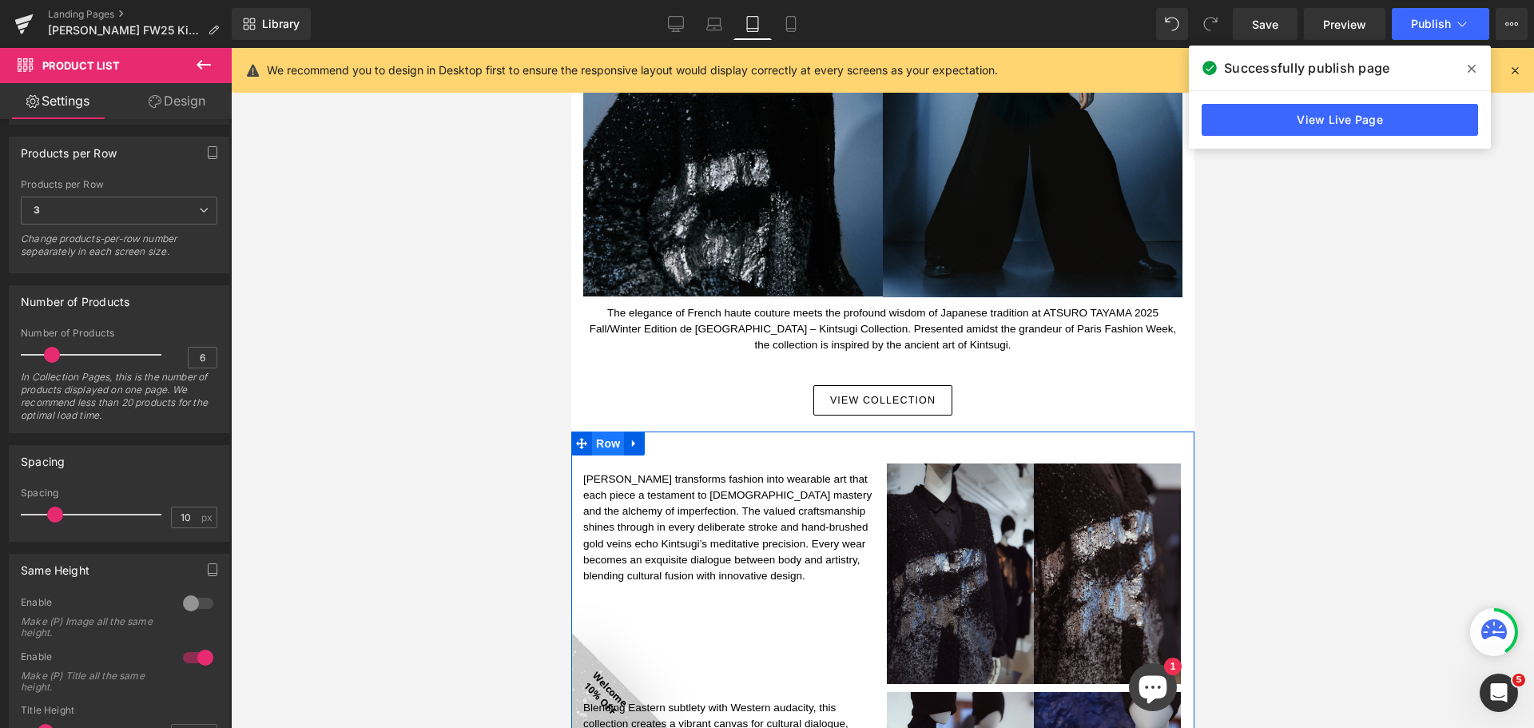
drag, startPoint x: 613, startPoint y: 436, endPoint x: 607, endPoint y: 428, distance: 10.2
click at [613, 436] on span "Row" at bounding box center [607, 443] width 32 height 24
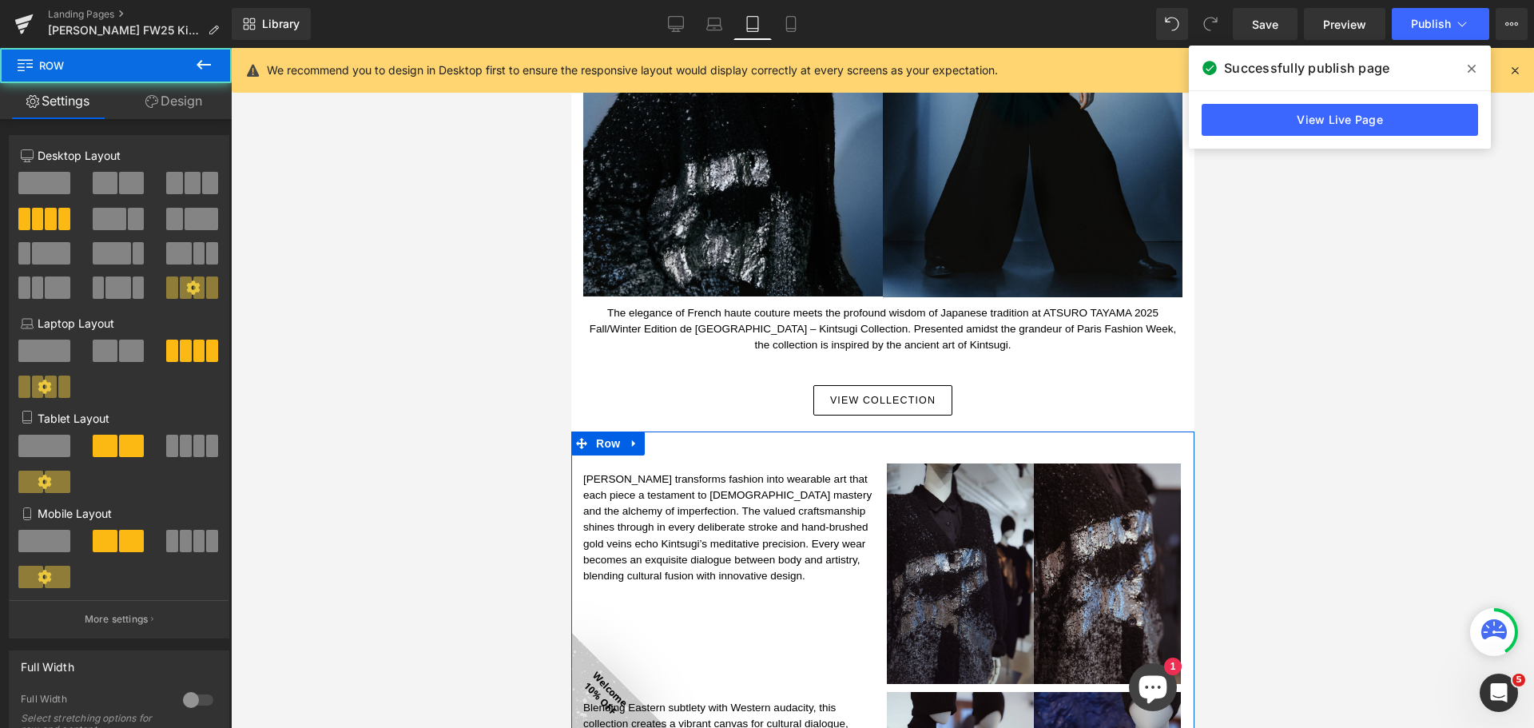
click at [177, 96] on link "Design" at bounding box center [174, 101] width 116 height 36
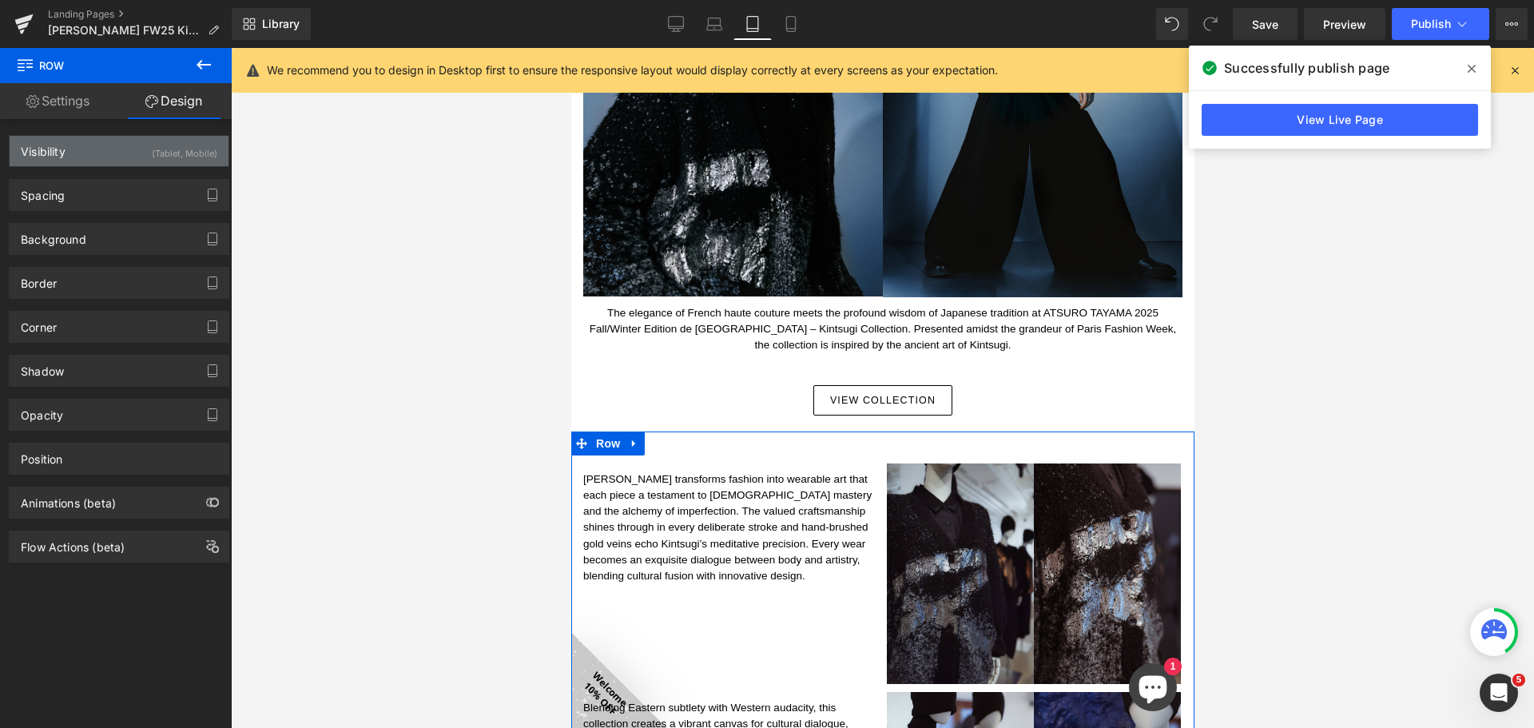
click at [178, 145] on div "(Tablet, Mobile)" at bounding box center [185, 149] width 66 height 26
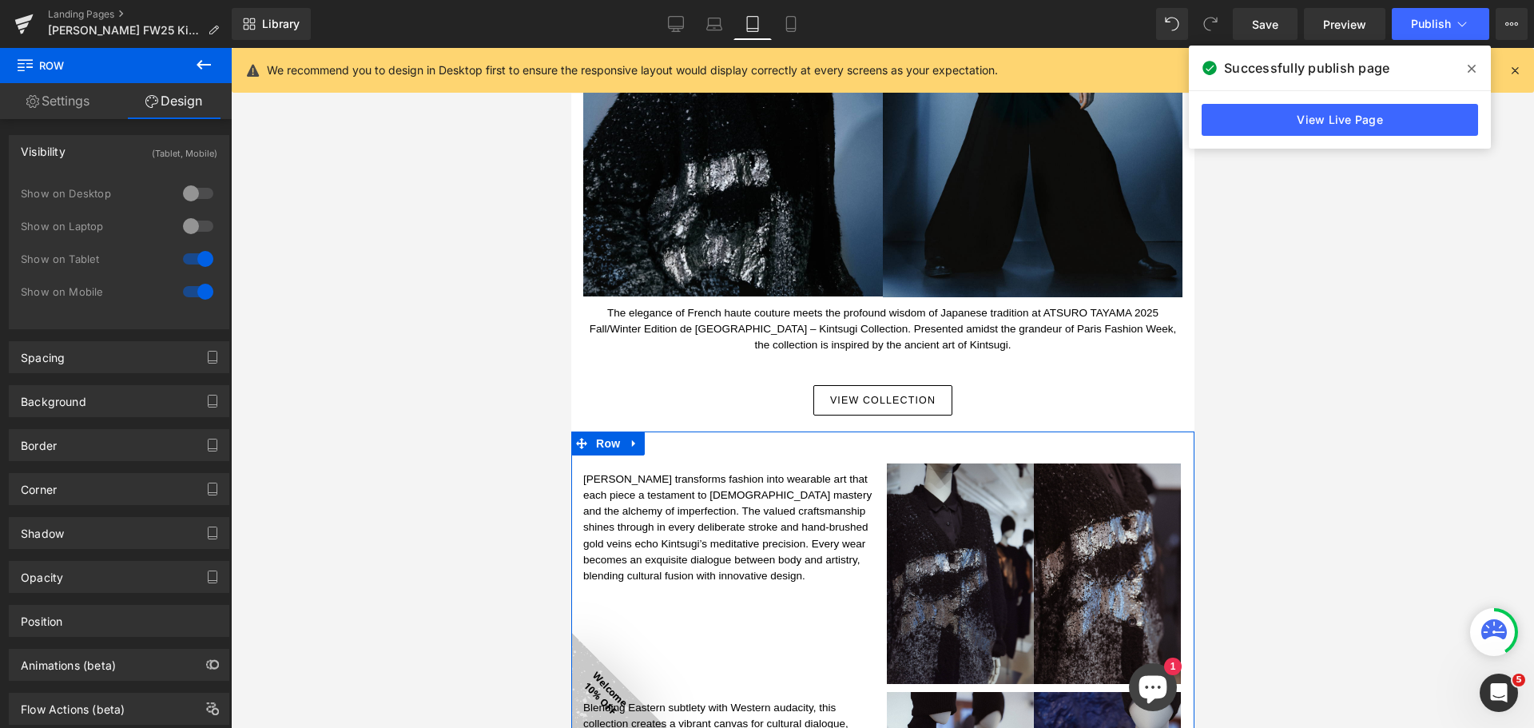
click at [193, 193] on div at bounding box center [198, 194] width 38 height 26
click at [191, 226] on div at bounding box center [198, 226] width 38 height 26
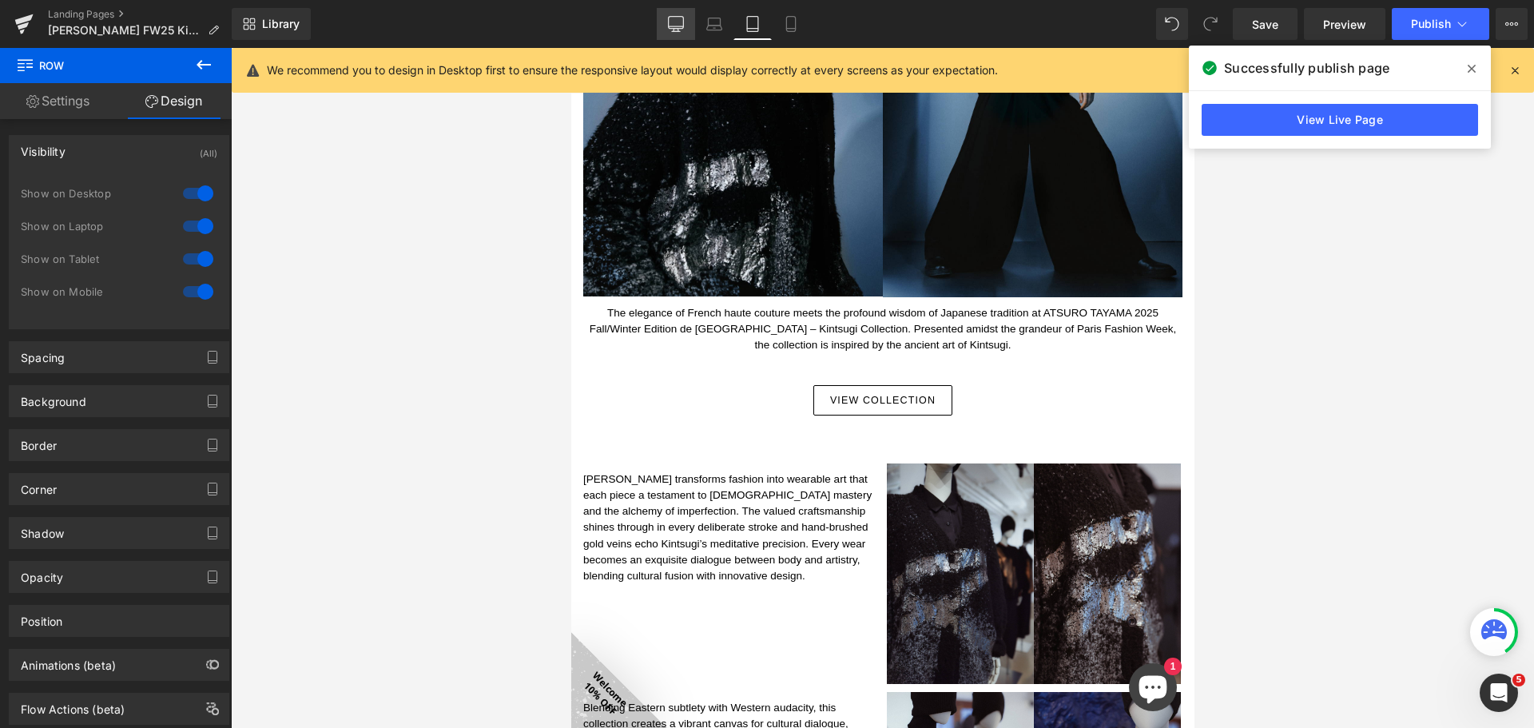
drag, startPoint x: 672, startPoint y: 23, endPoint x: 680, endPoint y: 39, distance: 17.9
click at [673, 23] on icon at bounding box center [676, 24] width 16 height 16
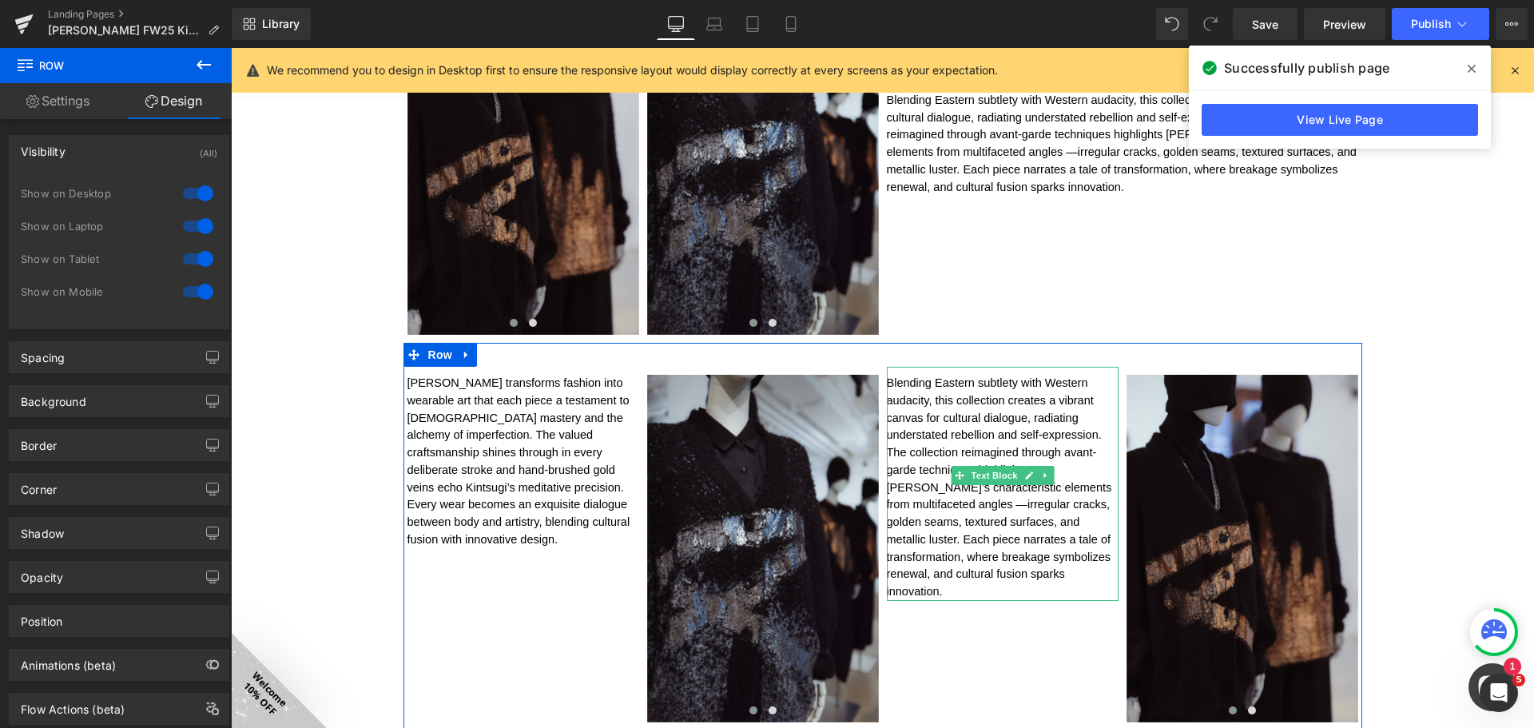
scroll to position [914, 0]
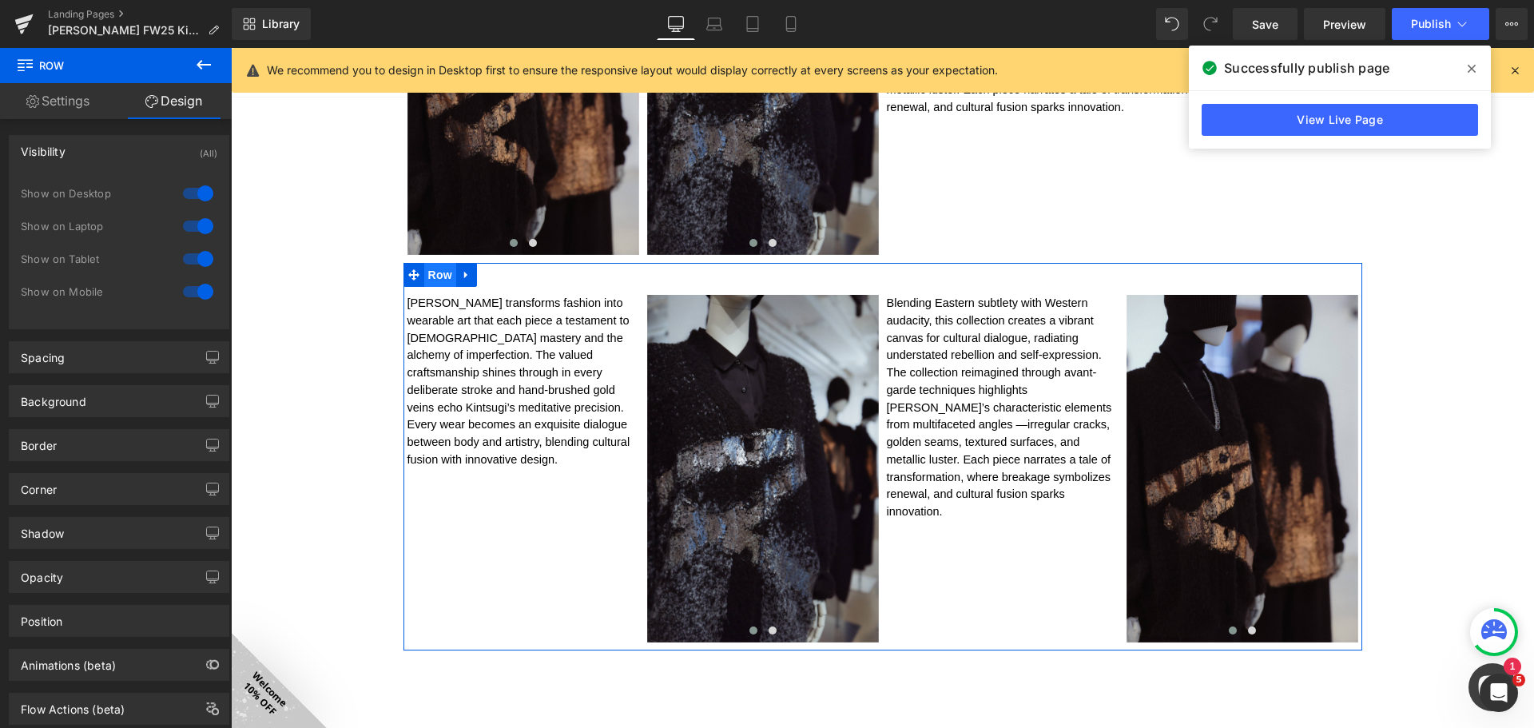
click at [435, 279] on span "Row" at bounding box center [440, 275] width 32 height 24
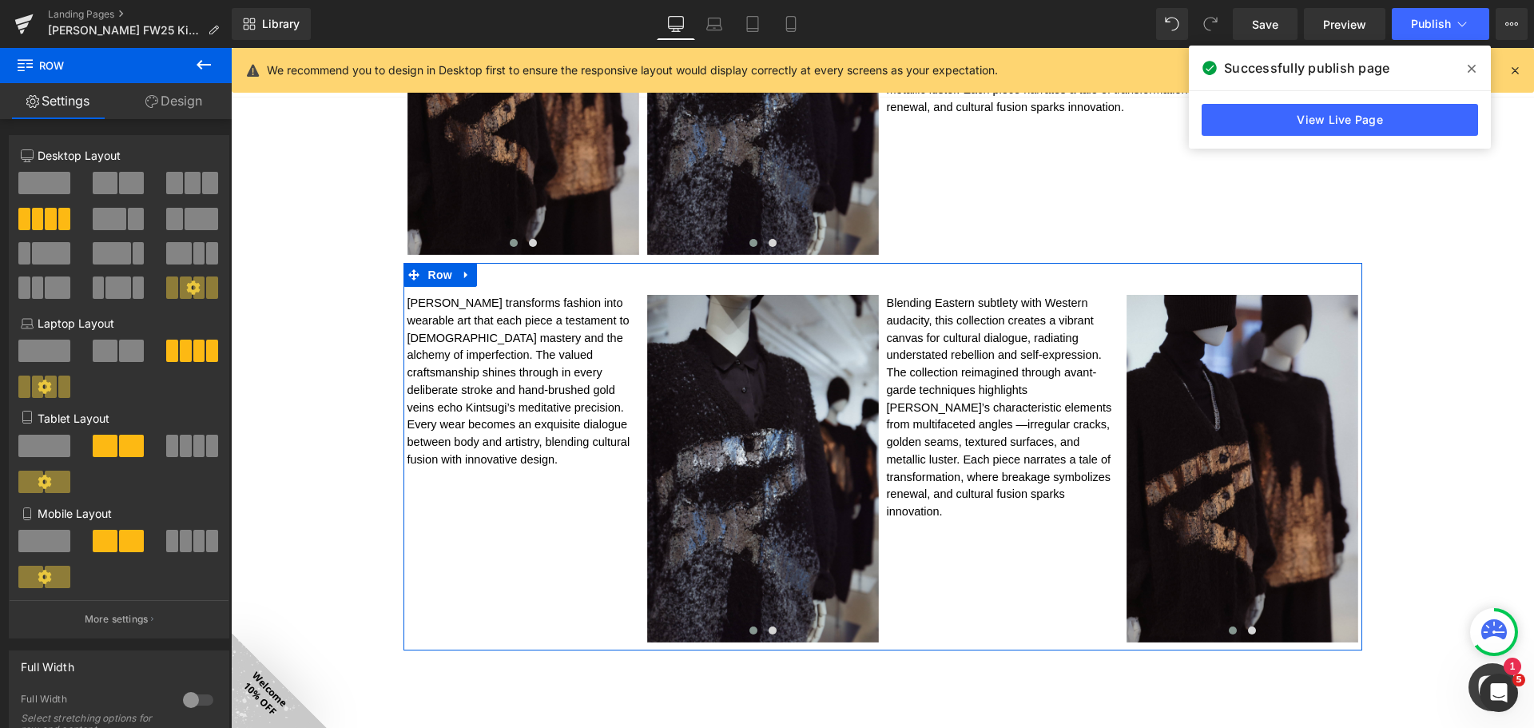
click at [54, 575] on span at bounding box center [57, 577] width 25 height 22
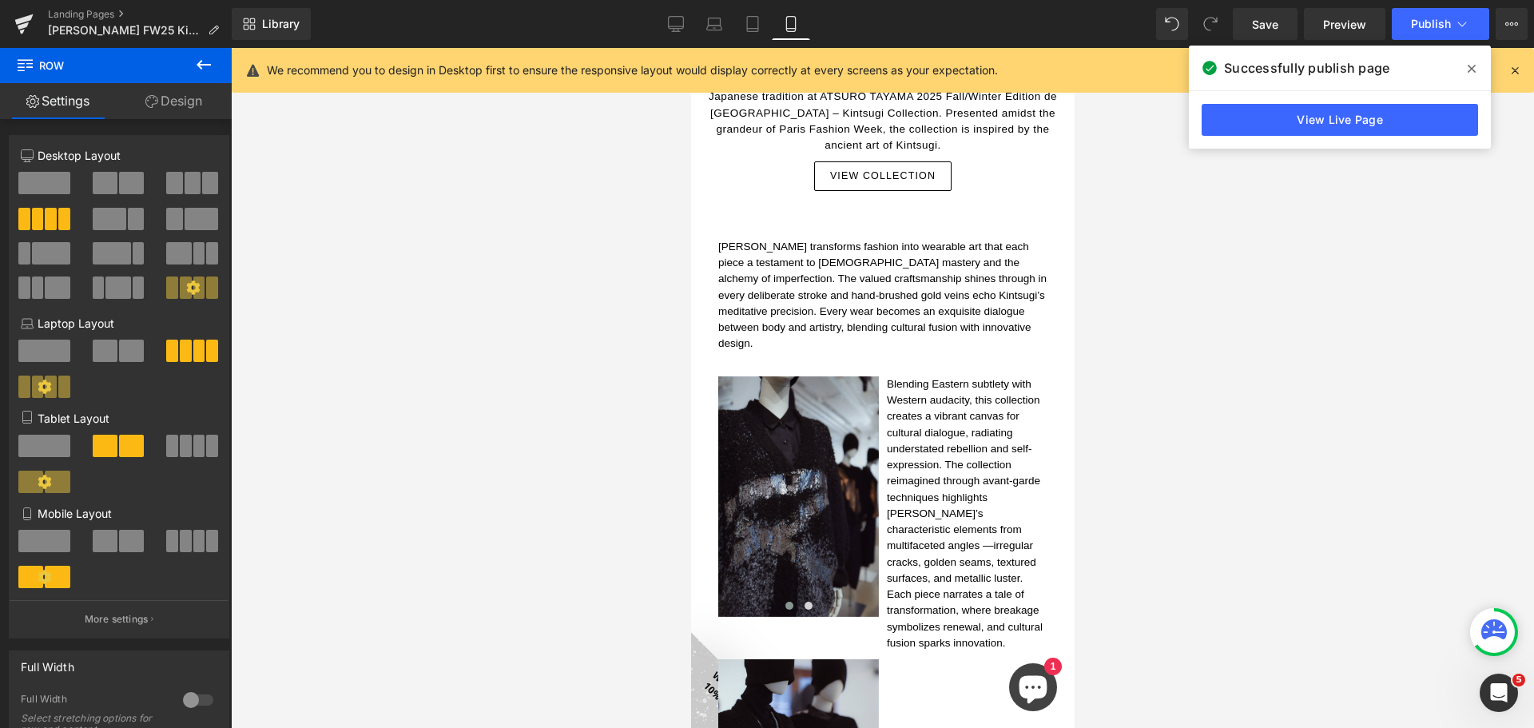
scroll to position [362, 0]
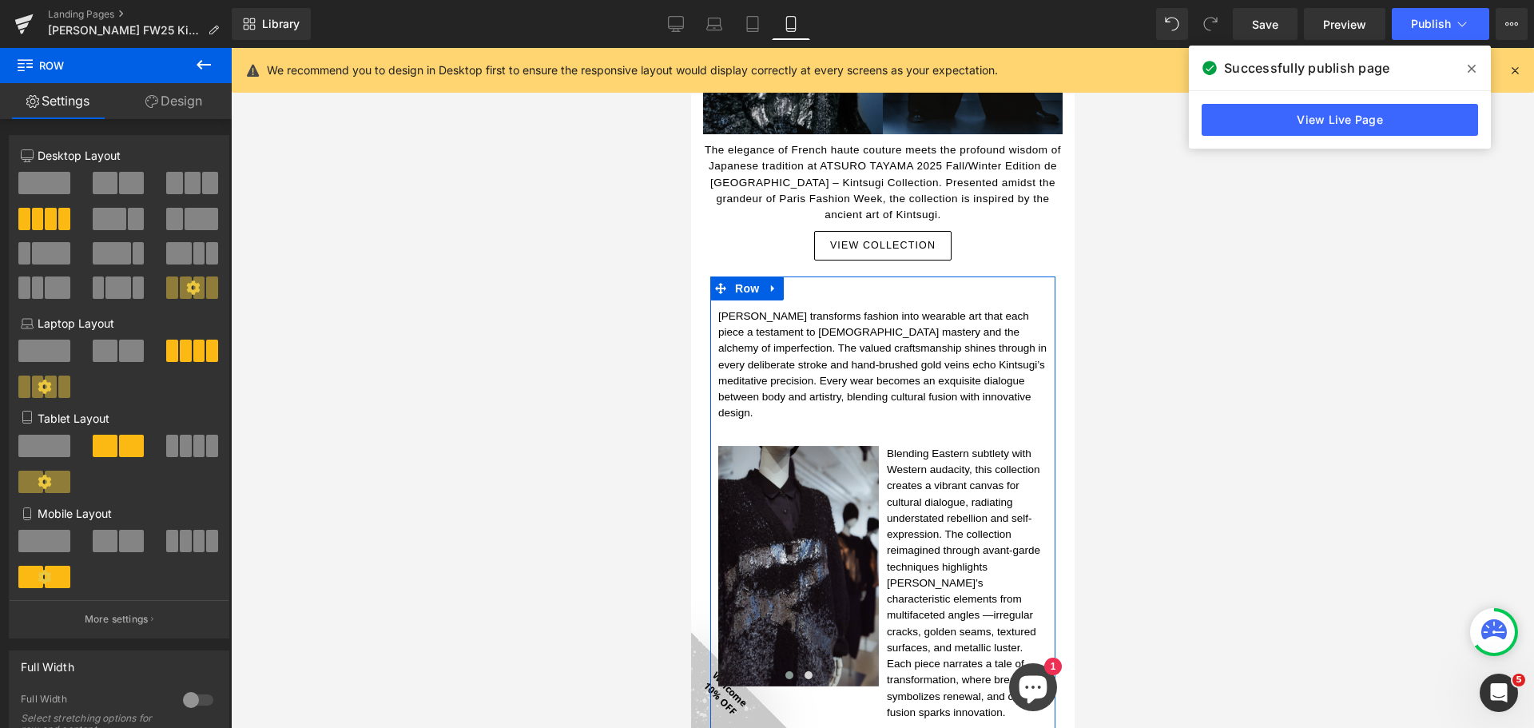
click at [46, 577] on icon at bounding box center [45, 577] width 14 height 14
click at [114, 619] on p "More settings" at bounding box center [117, 619] width 64 height 14
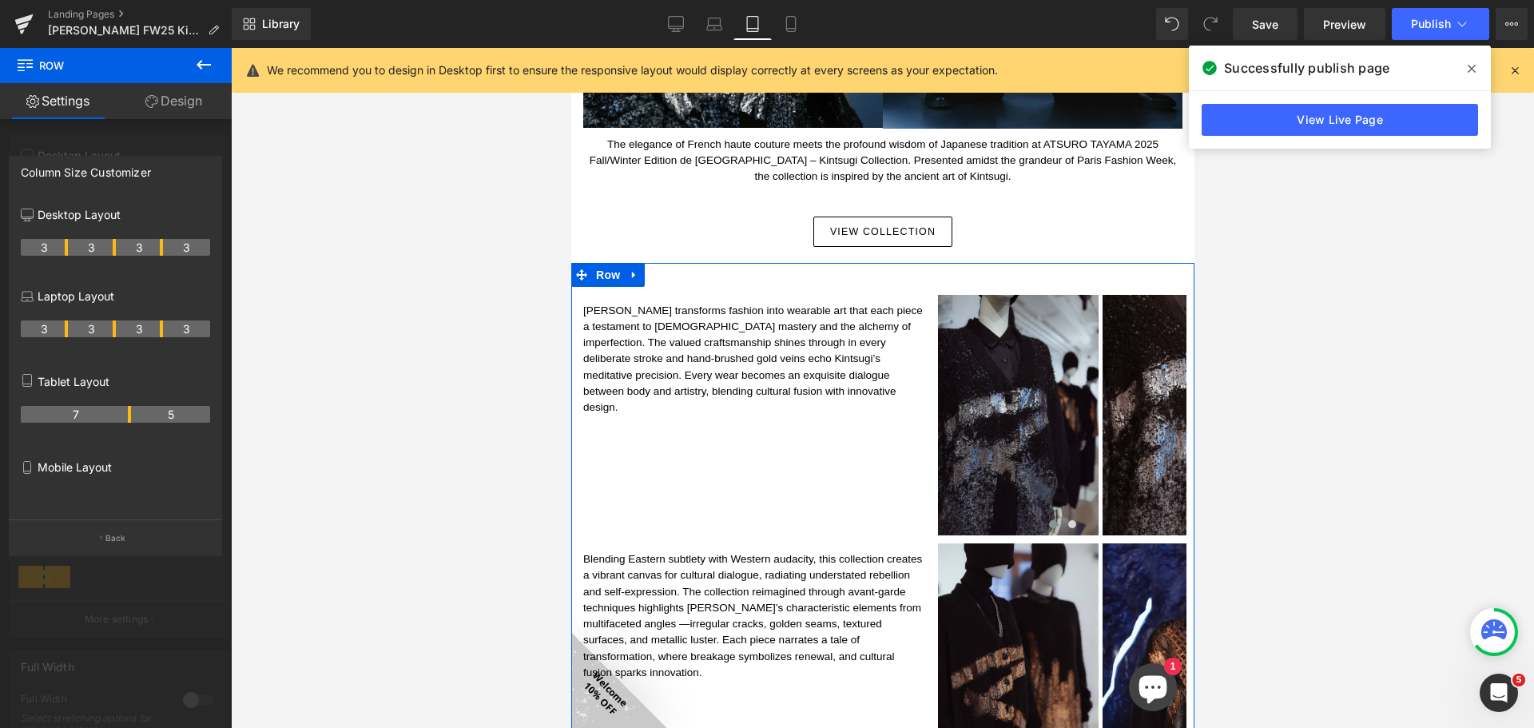
scroll to position [558, 0]
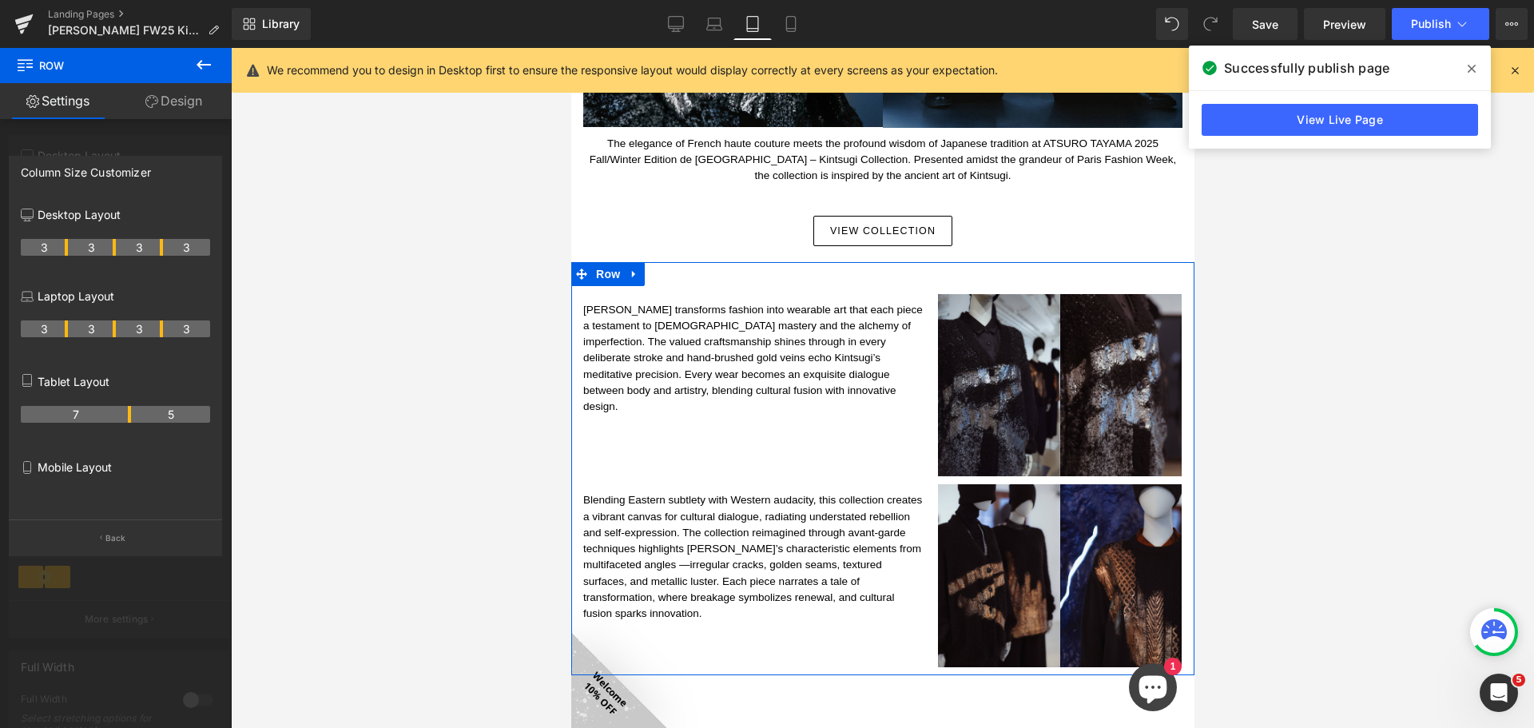
drag, startPoint x: 113, startPoint y: 415, endPoint x: 124, endPoint y: 415, distance: 11.2
click at [124, 415] on th "7" at bounding box center [76, 414] width 110 height 17
click at [100, 472] on p "Mobile Layout" at bounding box center [115, 467] width 189 height 17
click at [109, 535] on p "Back" at bounding box center [115, 538] width 21 height 12
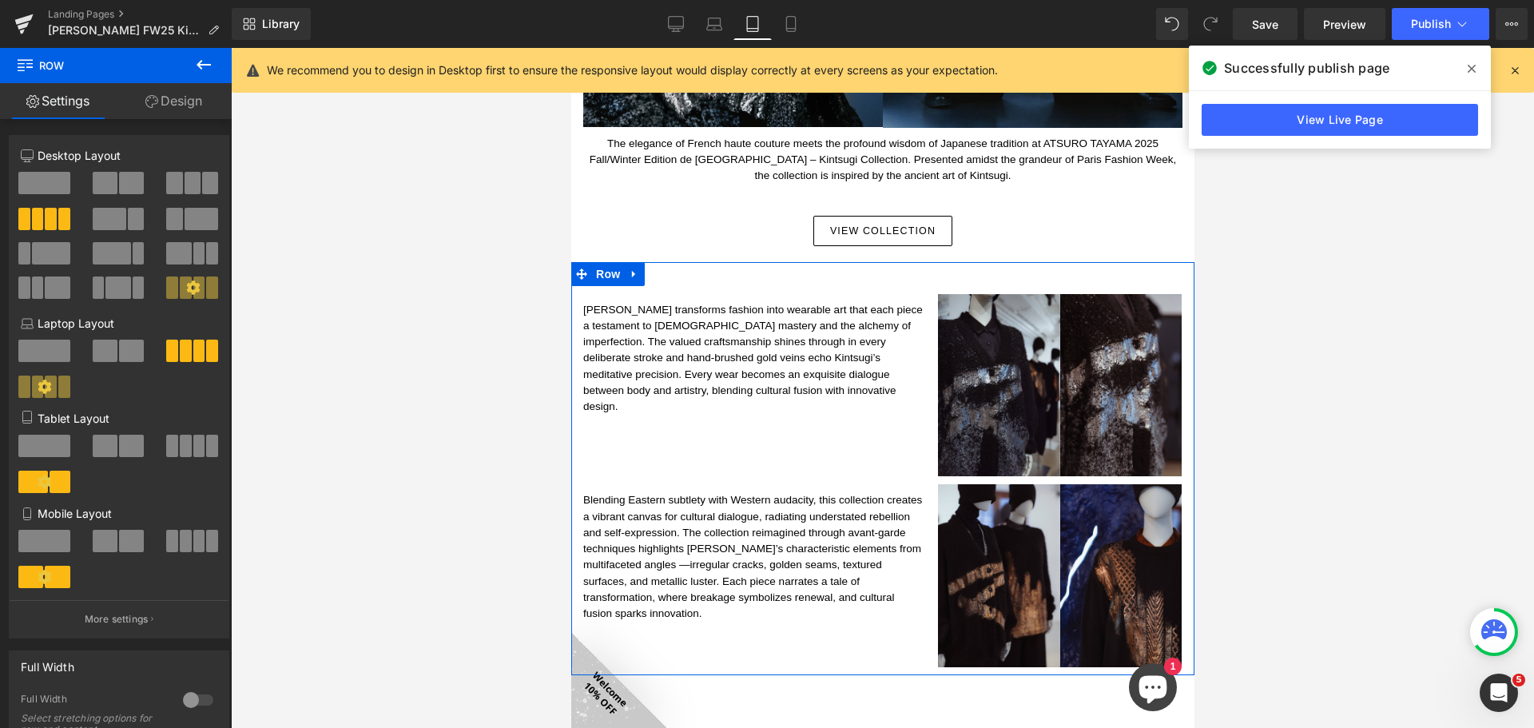
click at [53, 582] on span at bounding box center [57, 577] width 25 height 22
click at [39, 573] on icon at bounding box center [45, 577] width 14 height 14
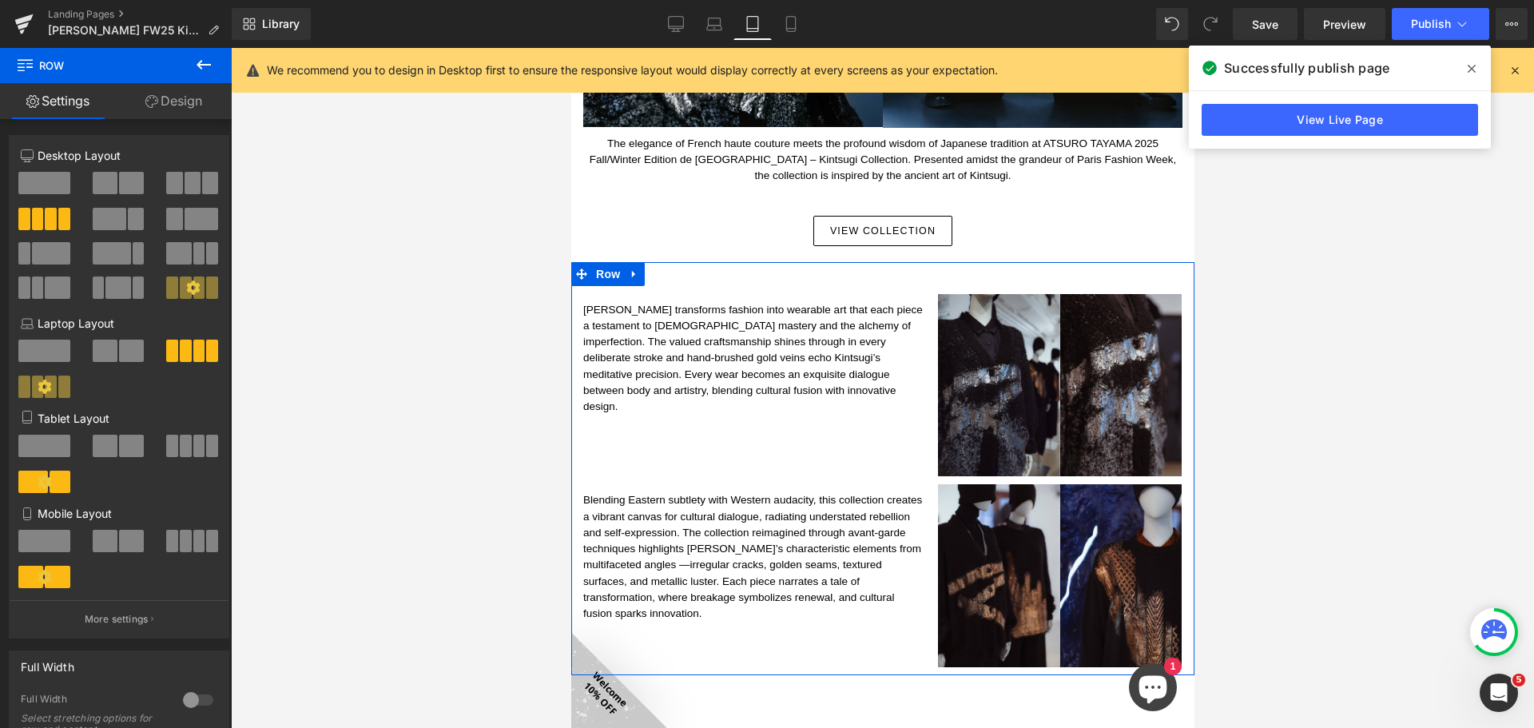
click at [39, 573] on icon at bounding box center [45, 577] width 14 height 14
click at [50, 532] on span at bounding box center [44, 541] width 52 height 22
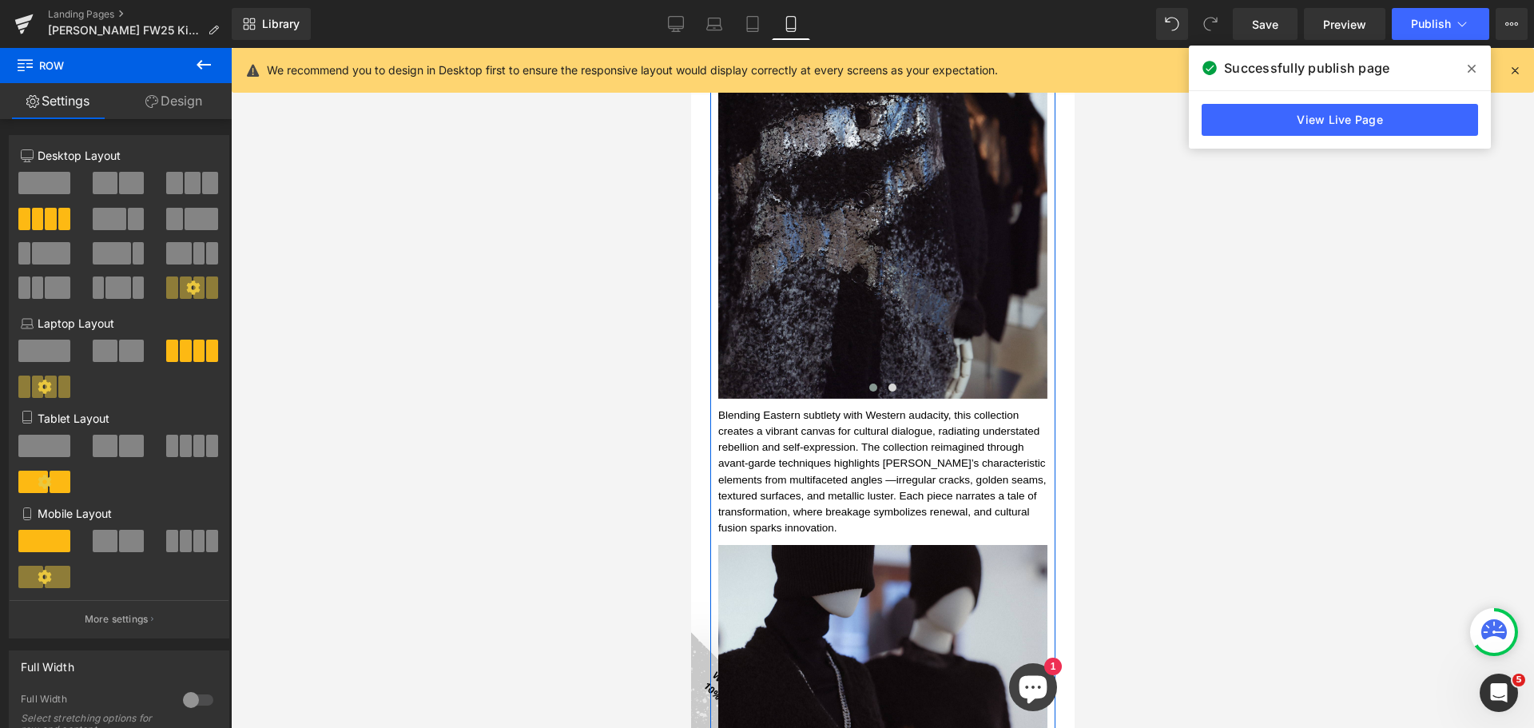
scroll to position [931, 0]
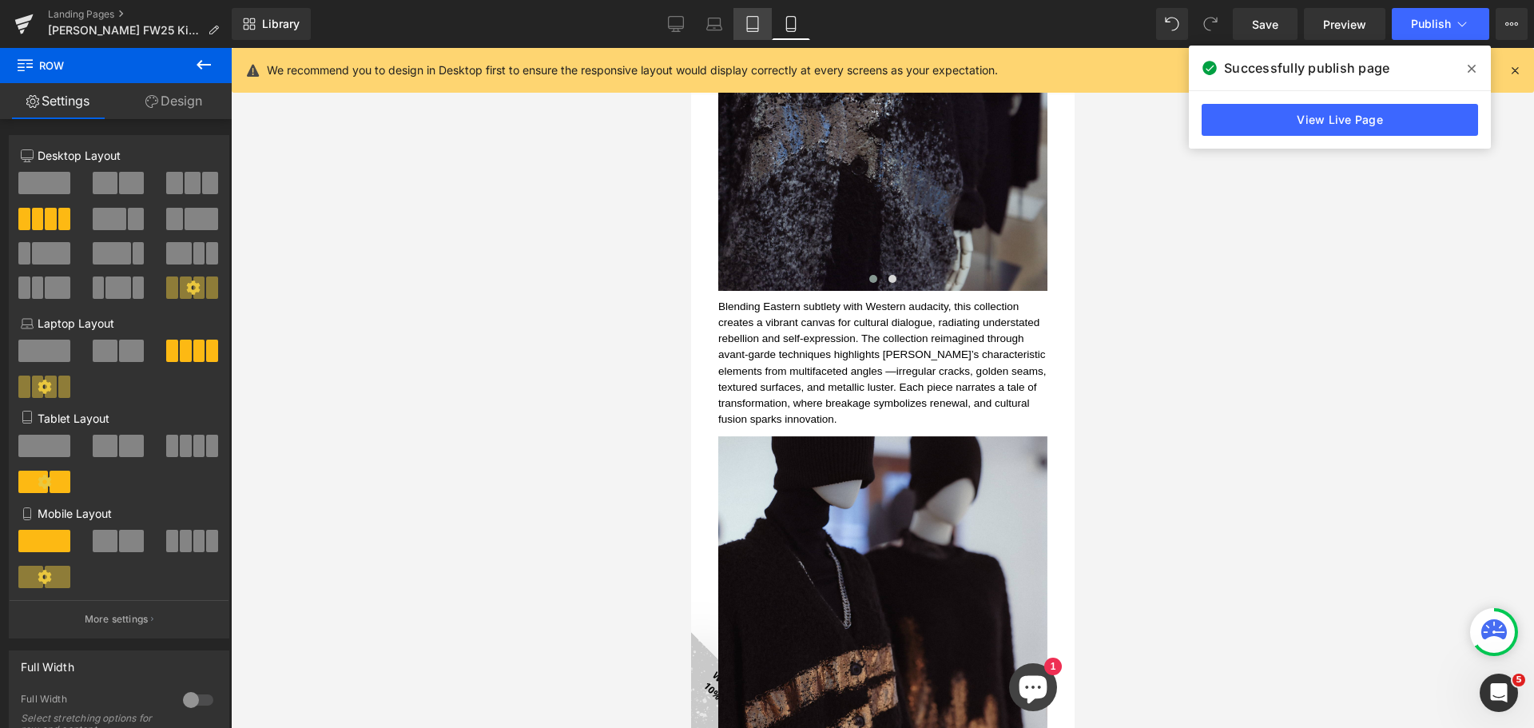
click at [760, 21] on icon at bounding box center [753, 24] width 16 height 16
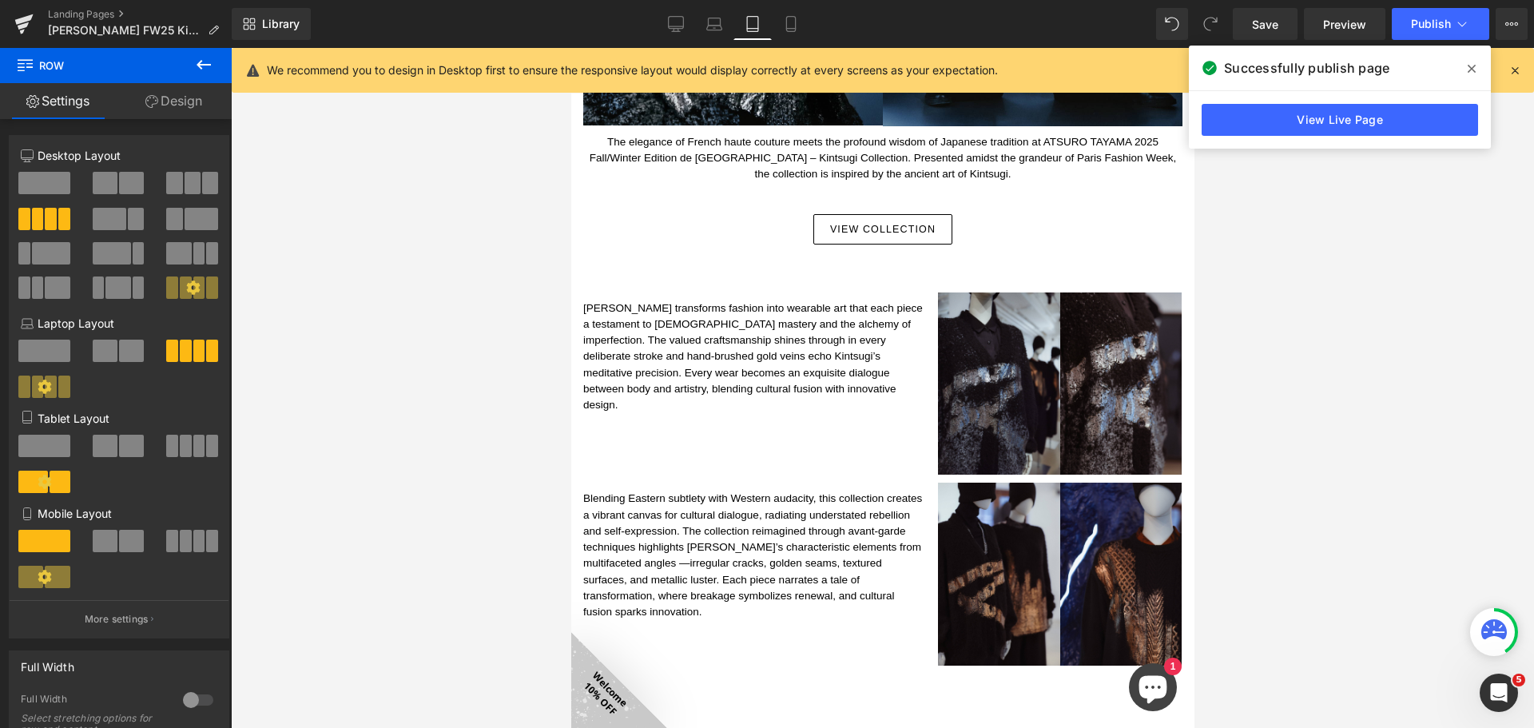
scroll to position [558, 0]
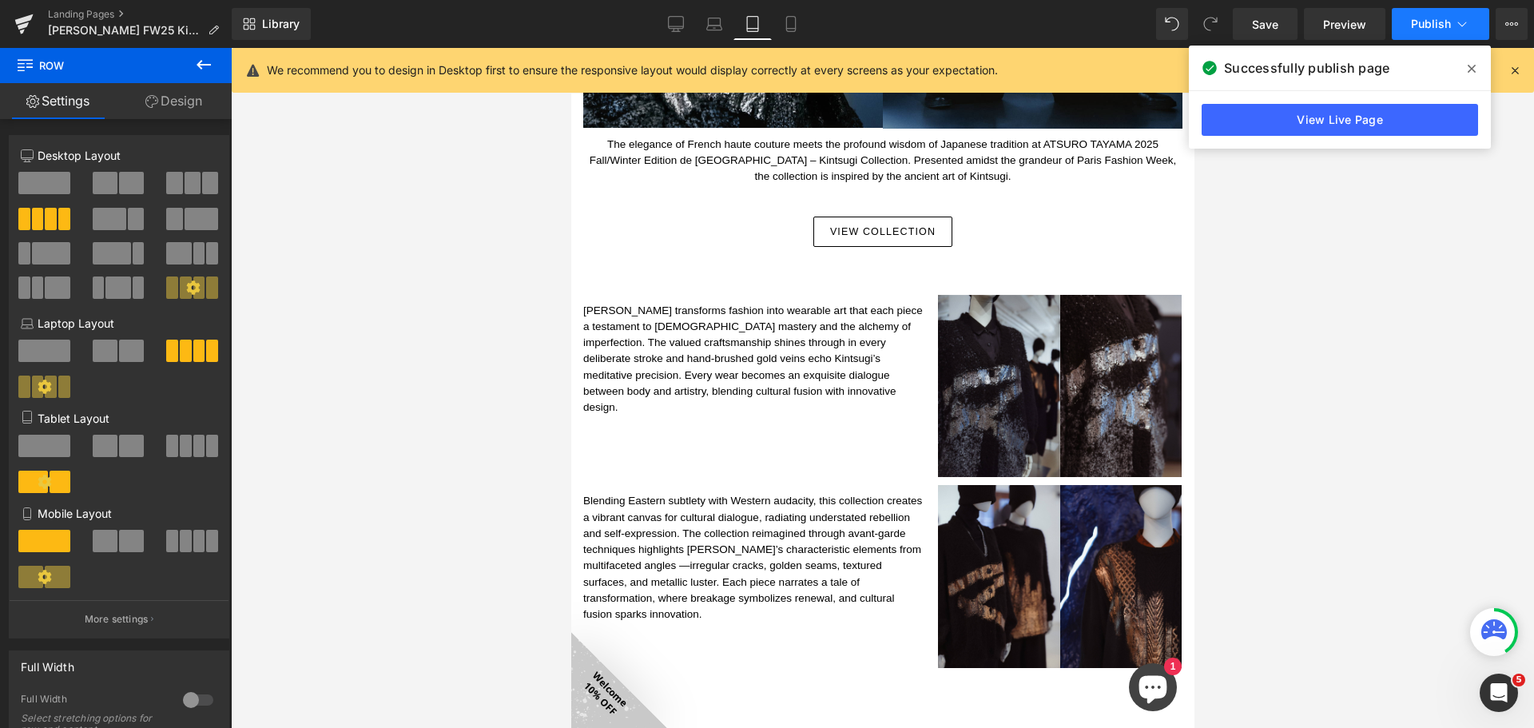
click at [1436, 12] on button "Publish" at bounding box center [1440, 24] width 97 height 32
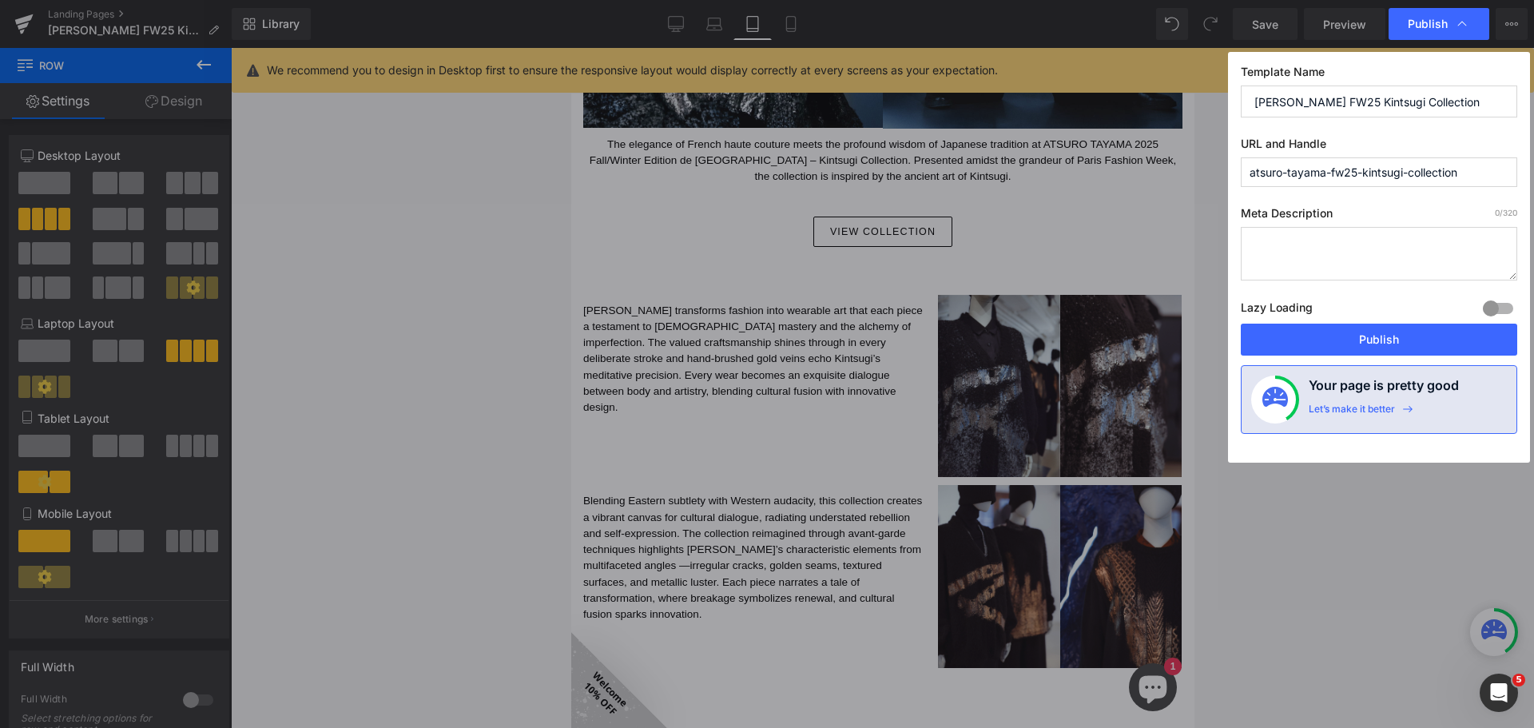
click at [1389, 336] on button "Publish" at bounding box center [1379, 340] width 276 height 32
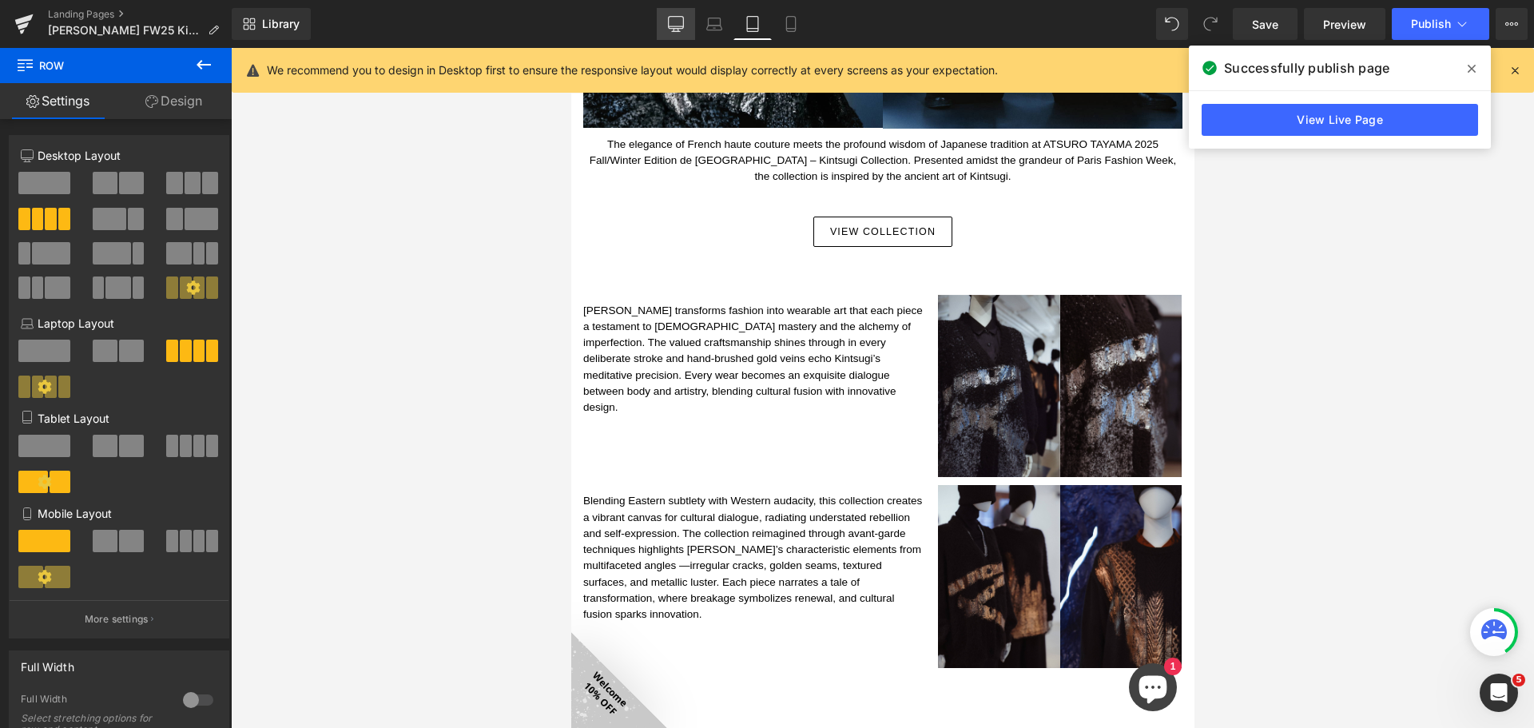
click at [665, 30] on link "Desktop" at bounding box center [676, 24] width 38 height 32
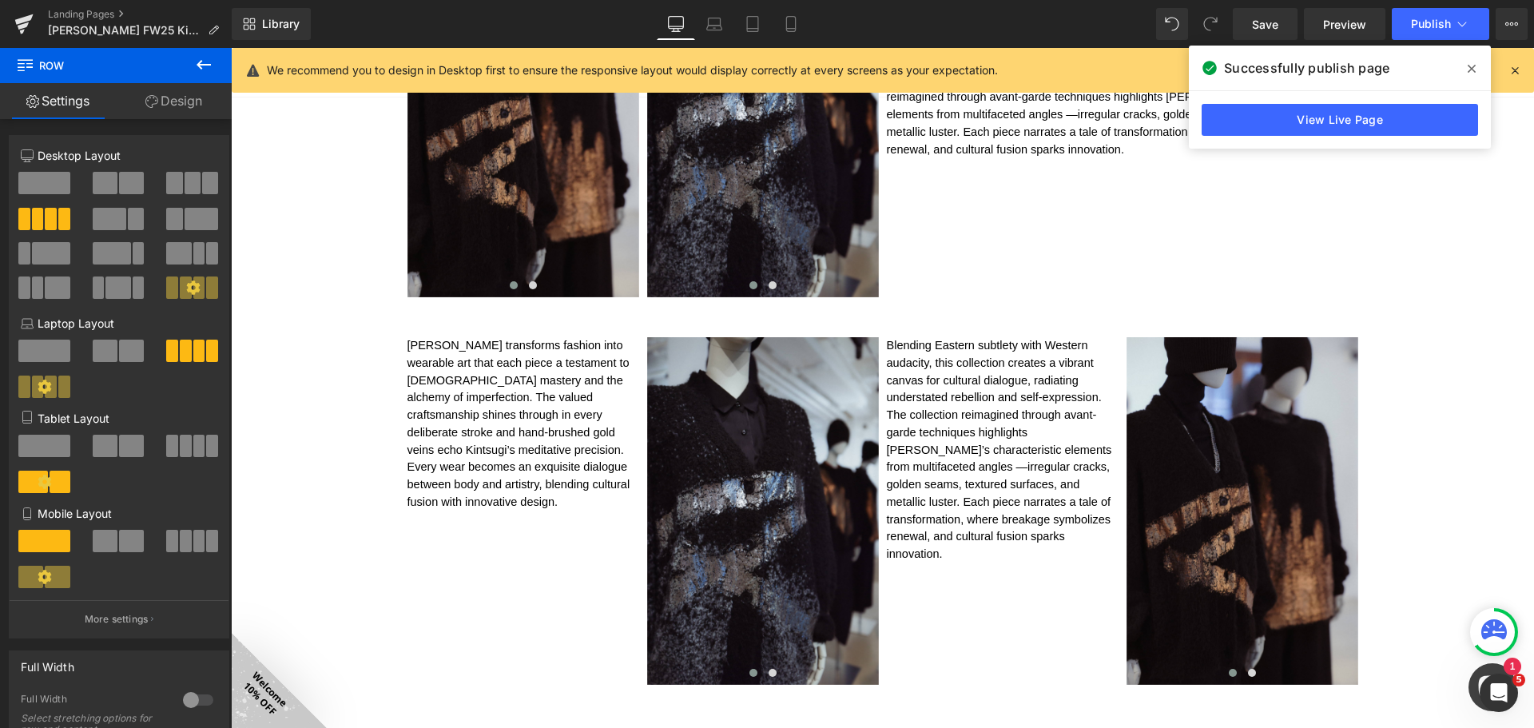
scroll to position [843, 0]
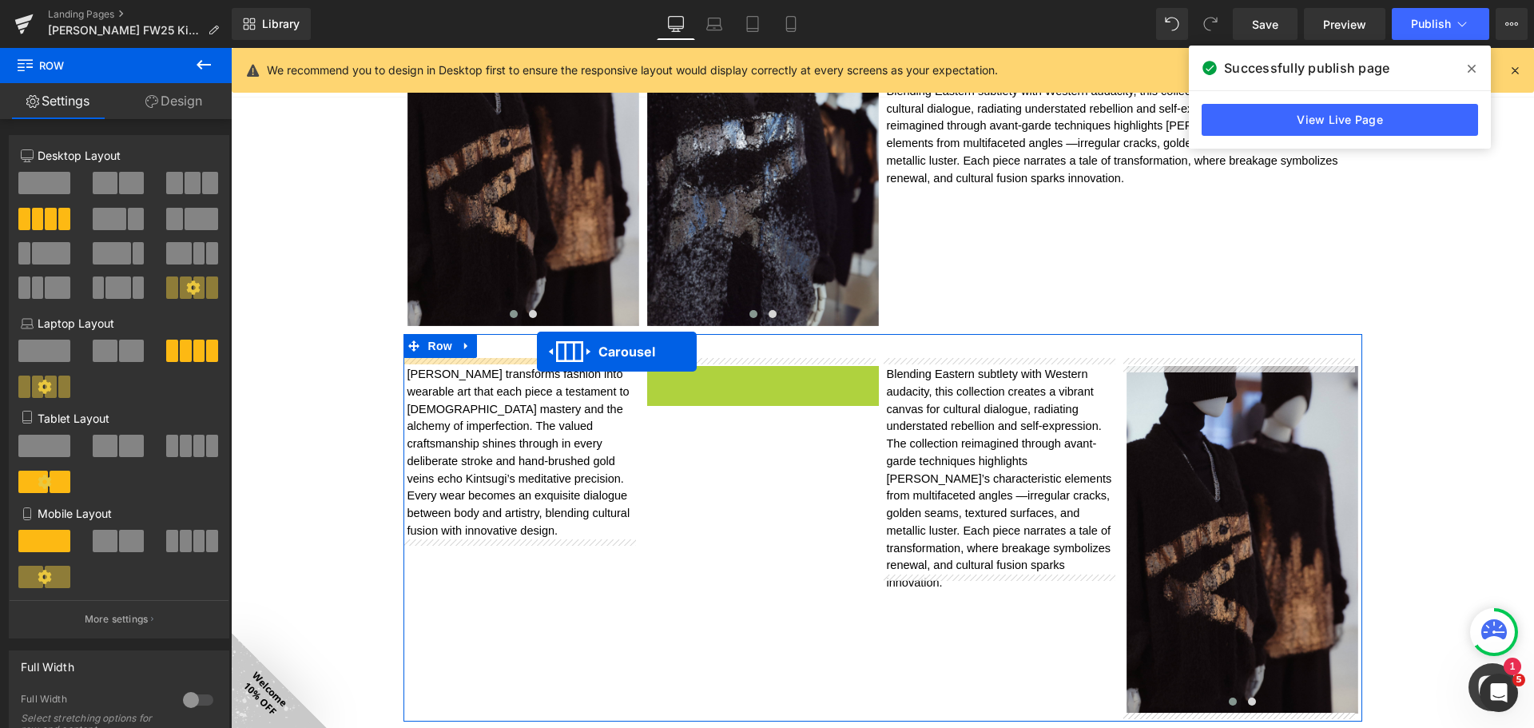
drag, startPoint x: 755, startPoint y: 372, endPoint x: 537, endPoint y: 351, distance: 219.1
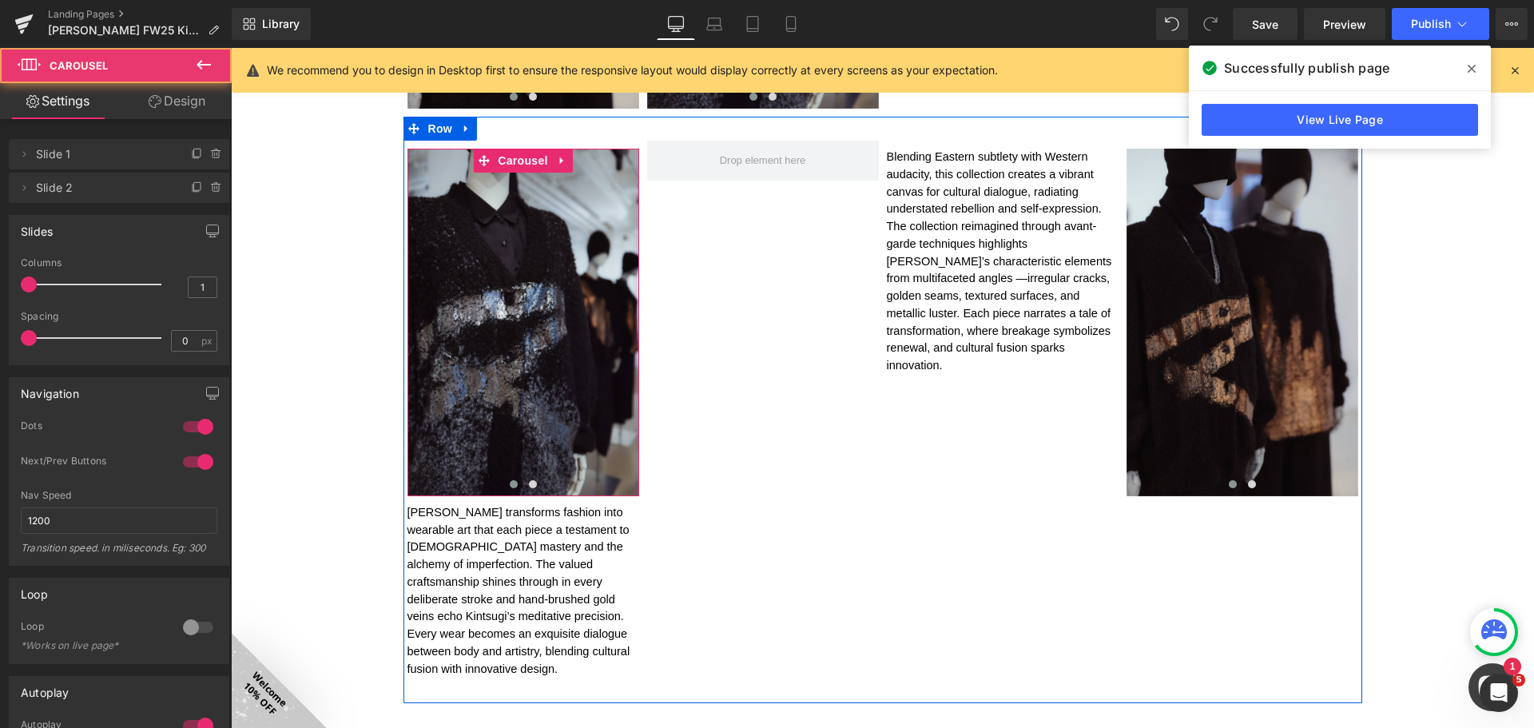
scroll to position [1082, 0]
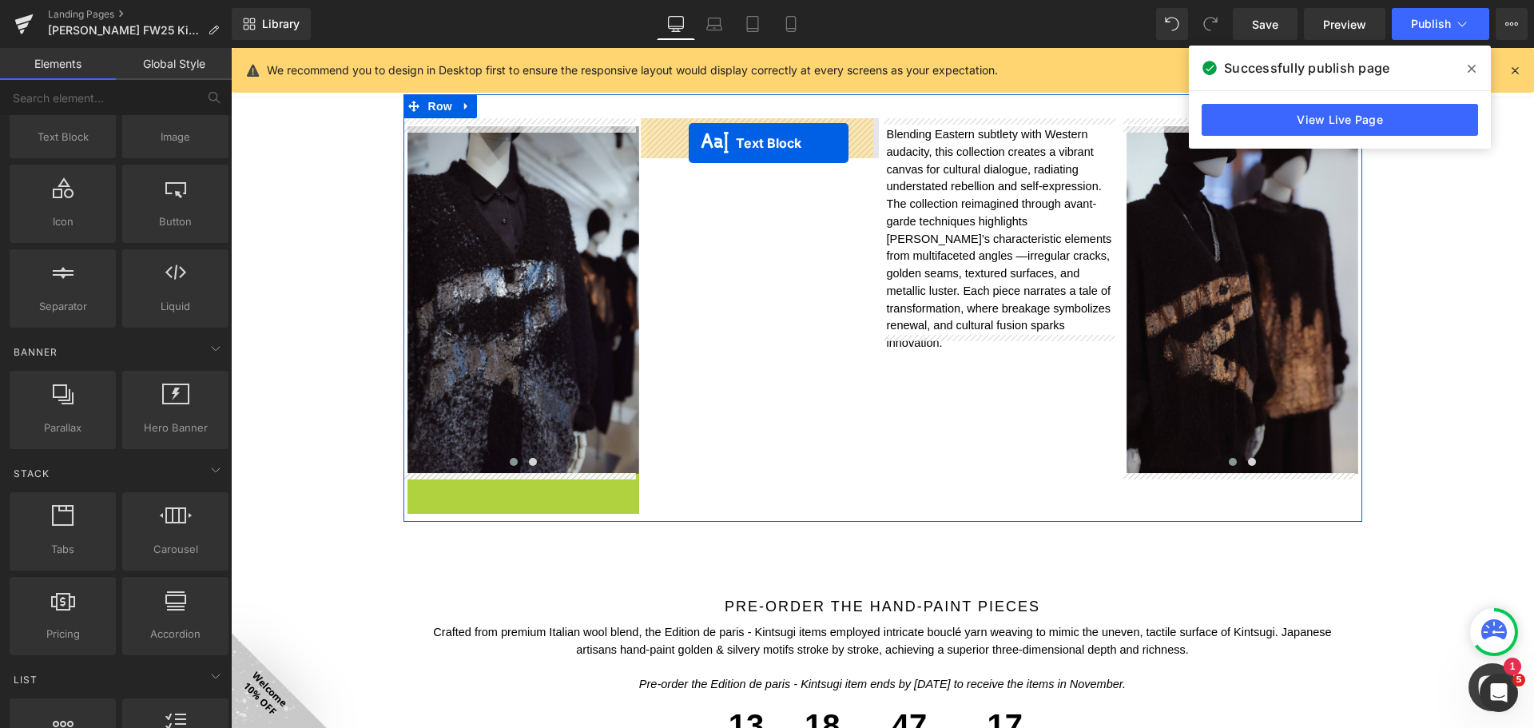
drag, startPoint x: 479, startPoint y: 562, endPoint x: 689, endPoint y: 143, distance: 468.7
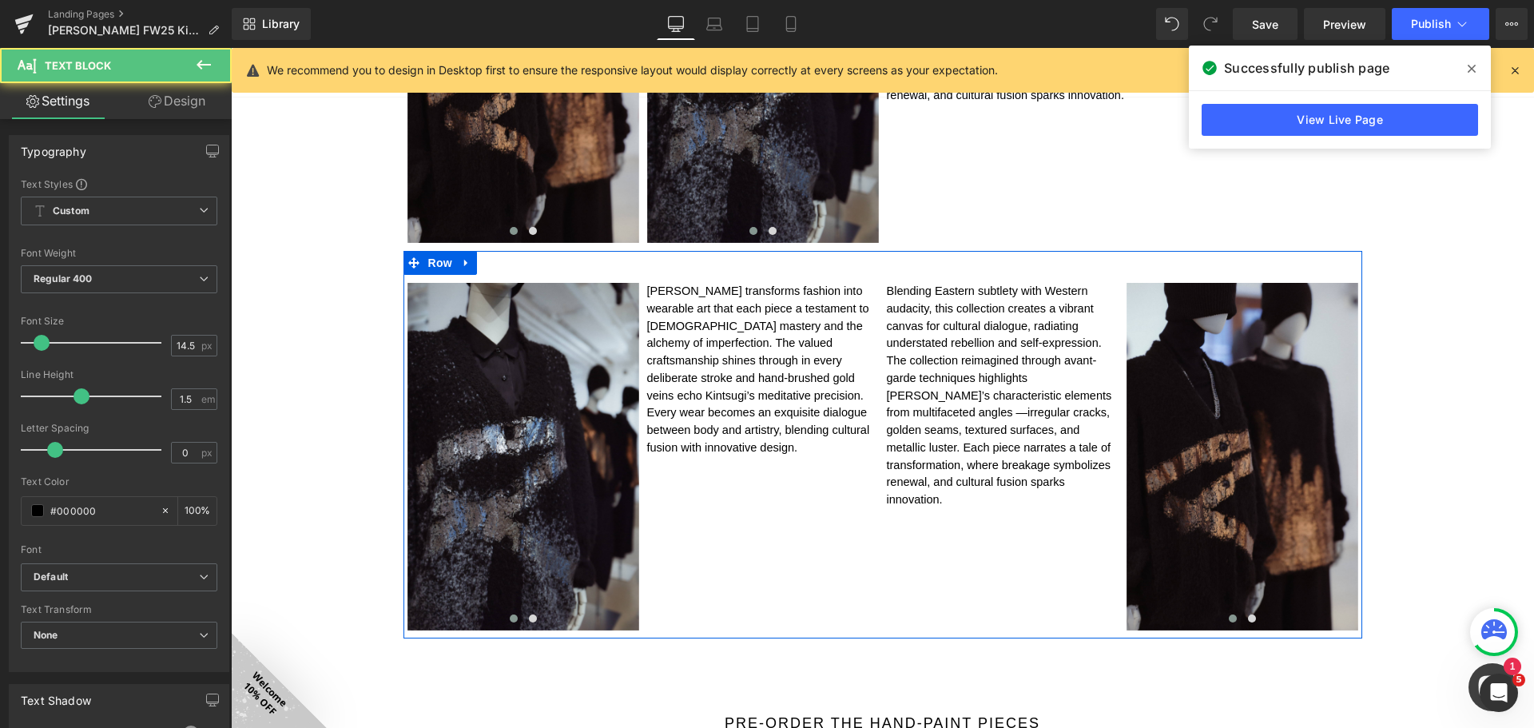
scroll to position [923, 0]
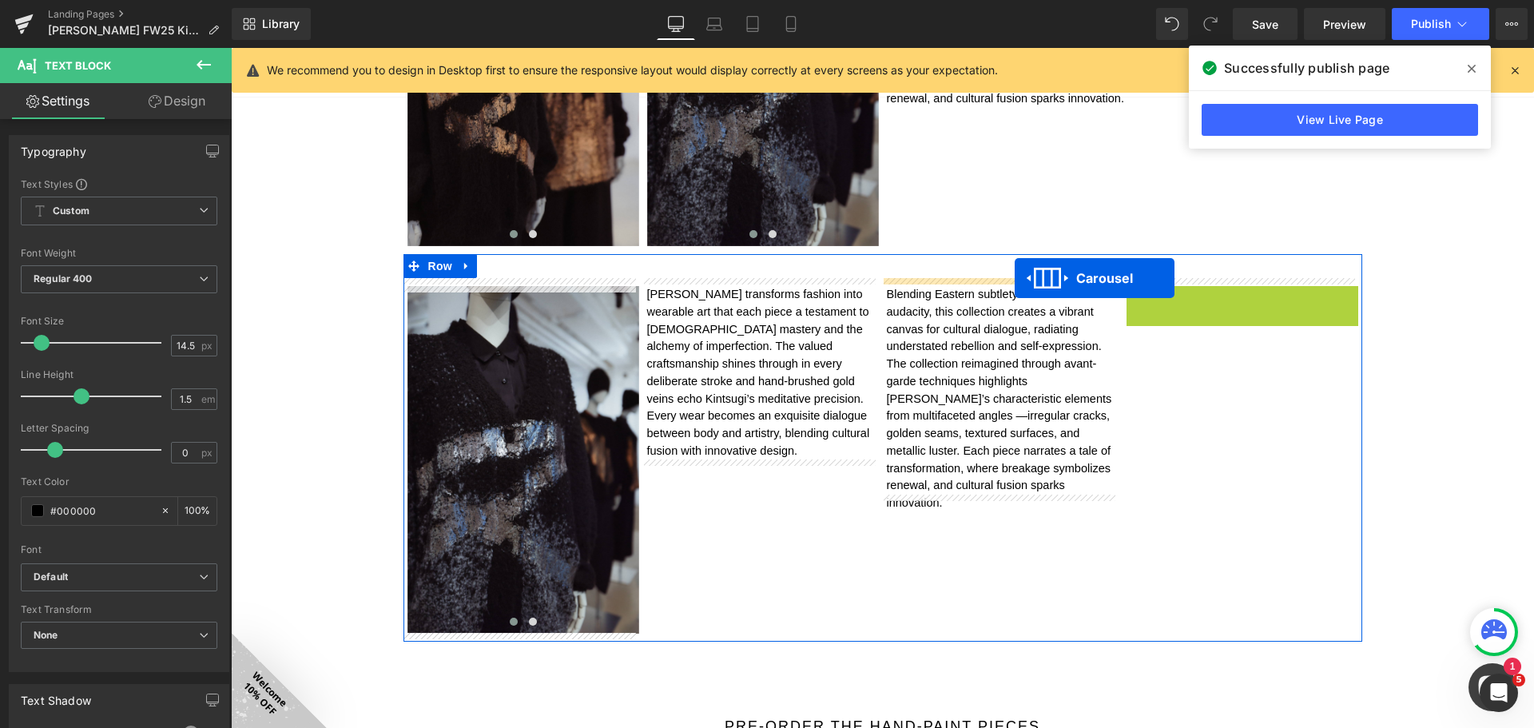
drag, startPoint x: 1230, startPoint y: 288, endPoint x: 1015, endPoint y: 278, distance: 215.9
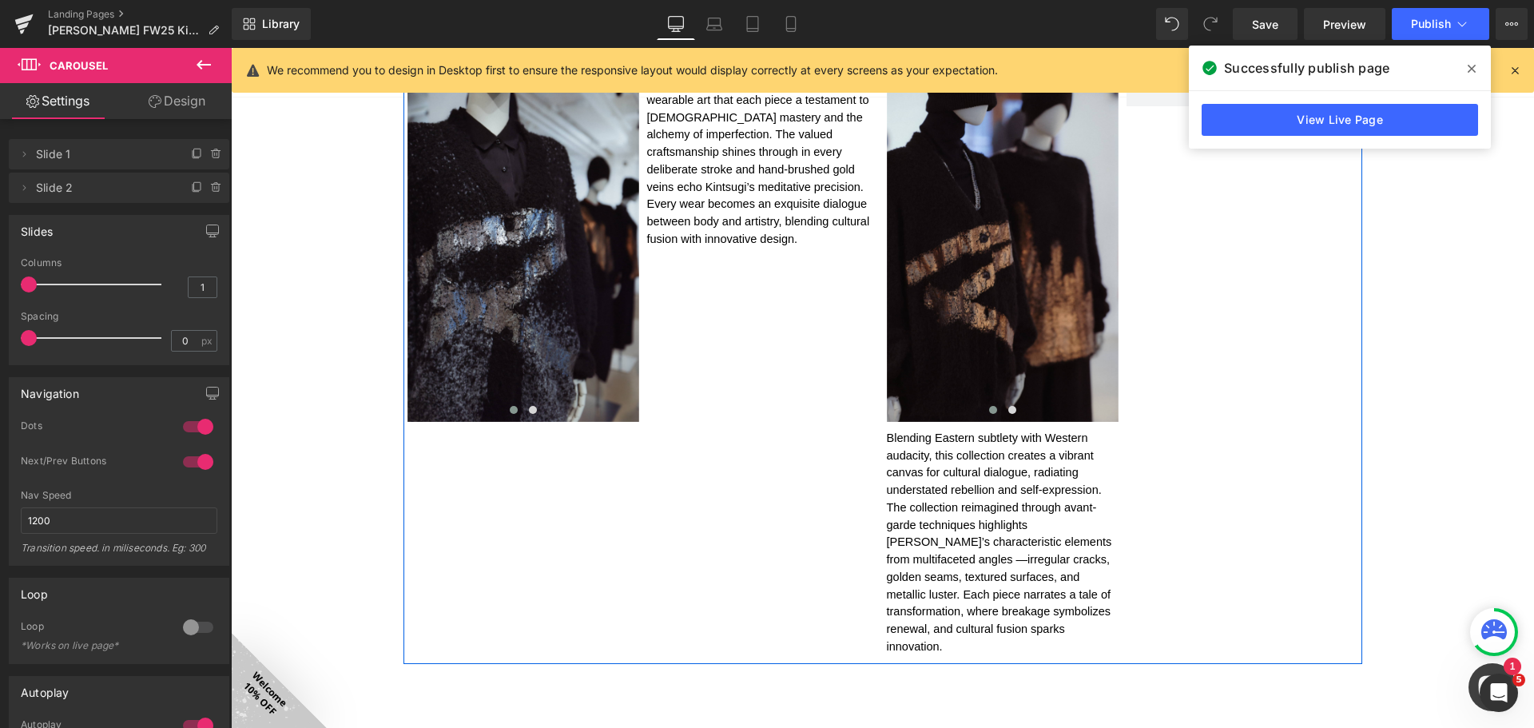
scroll to position [1162, 0]
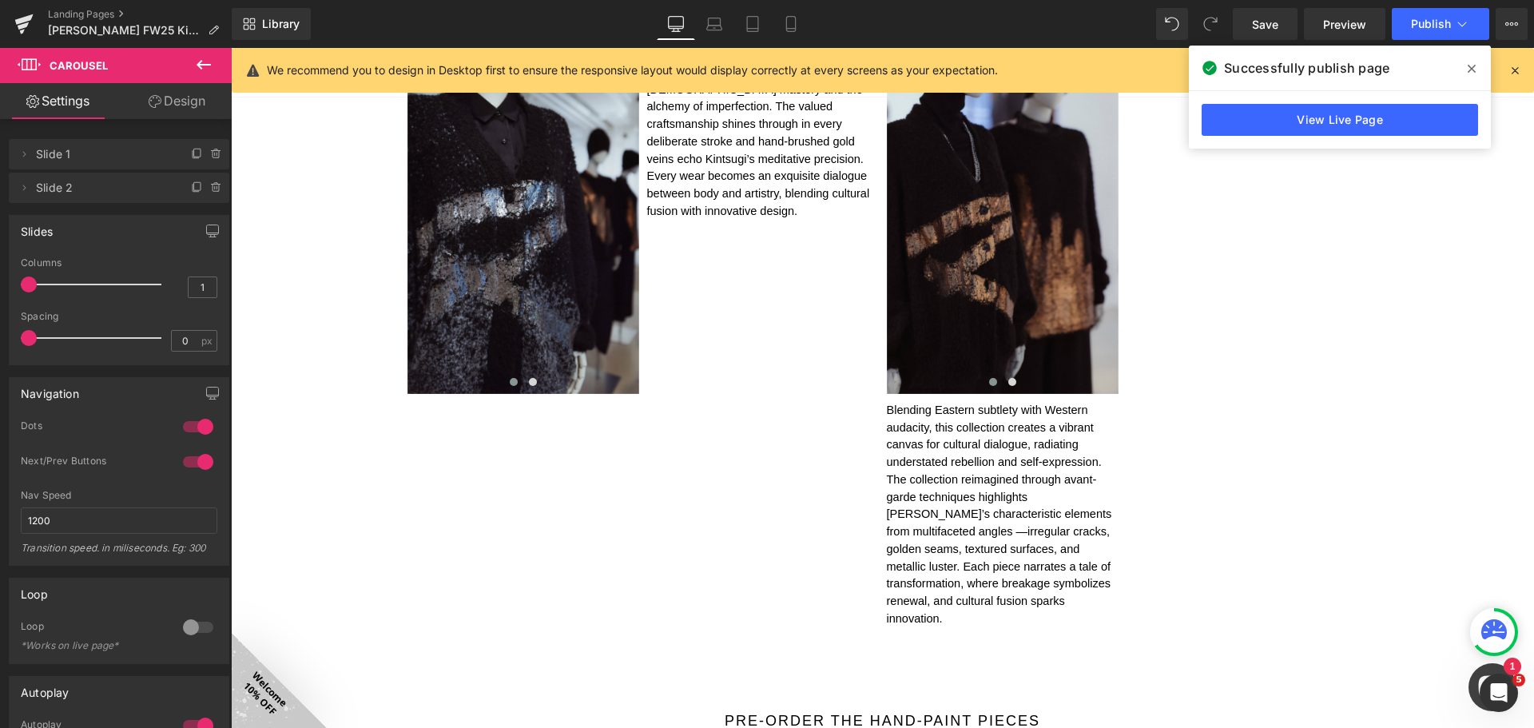
drag, startPoint x: 1442, startPoint y: 459, endPoint x: 1140, endPoint y: 496, distance: 304.2
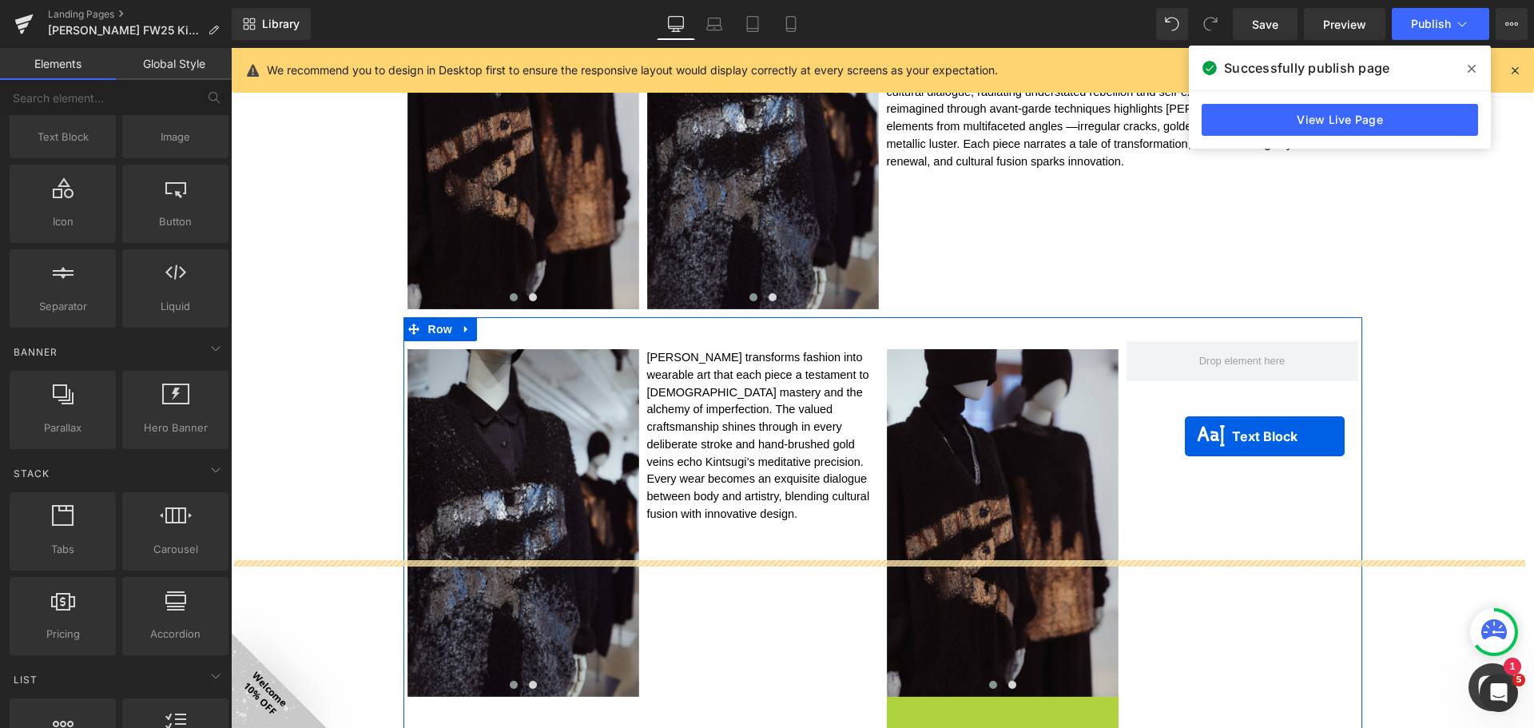
scroll to position [843, 0]
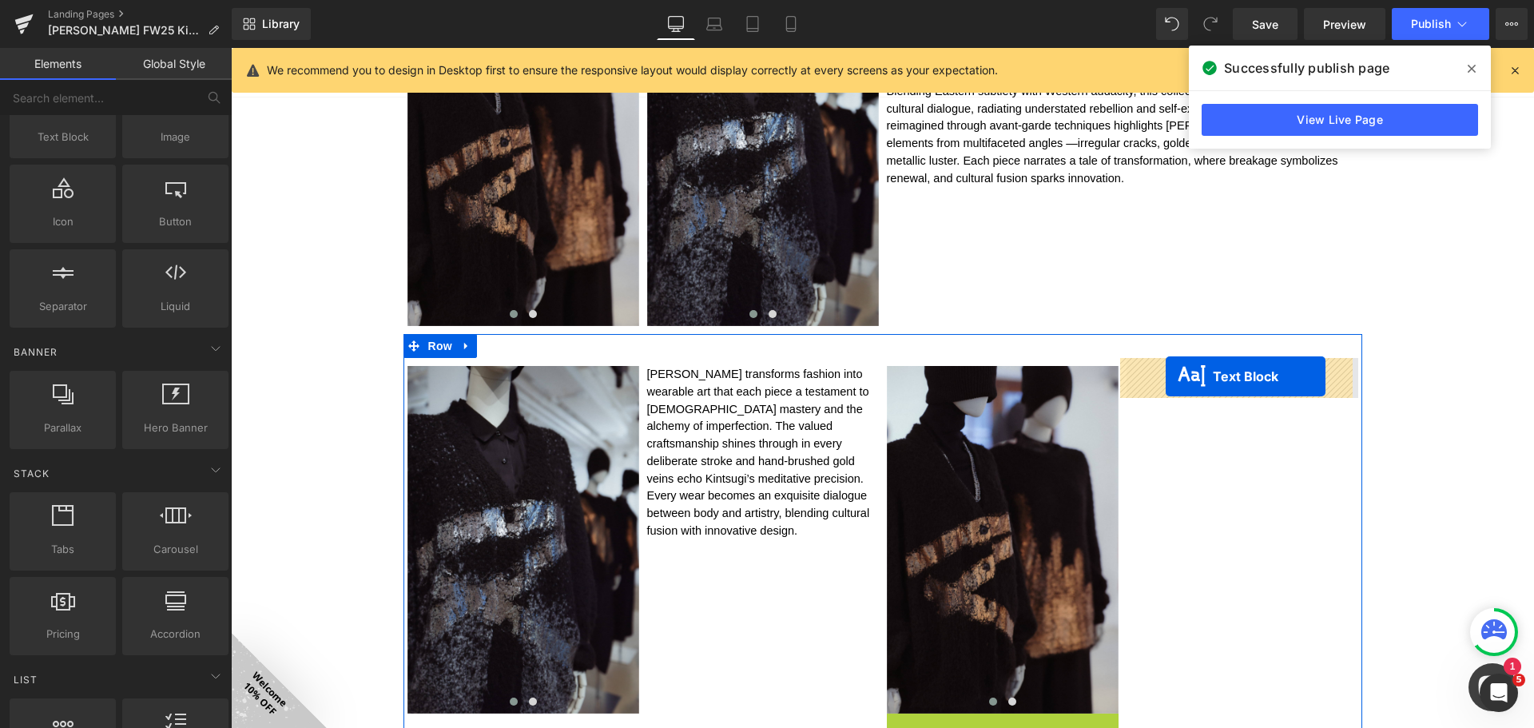
drag, startPoint x: 987, startPoint y: 500, endPoint x: 1165, endPoint y: 376, distance: 216.9
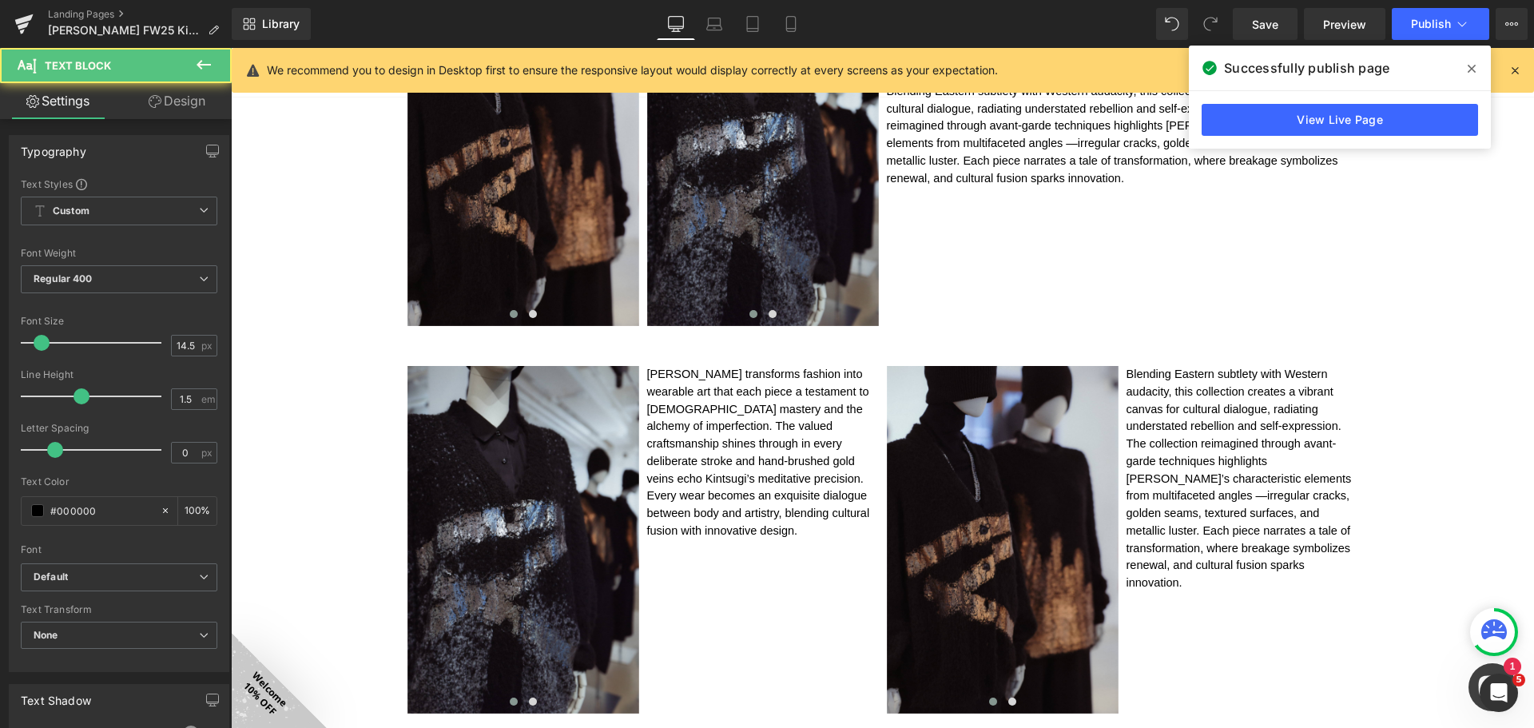
drag, startPoint x: 1421, startPoint y: 408, endPoint x: 1372, endPoint y: 260, distance: 156.4
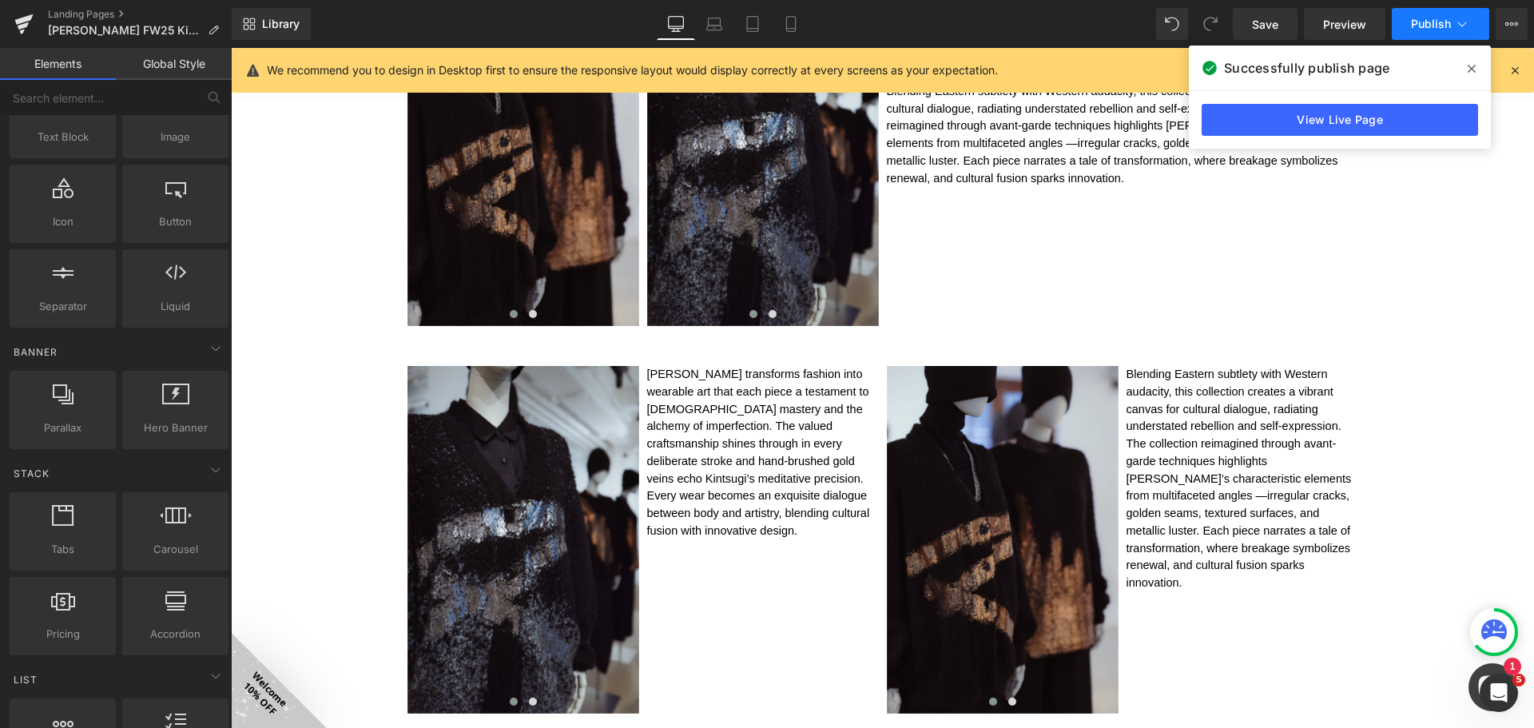
click at [1430, 22] on span "Publish" at bounding box center [1431, 24] width 40 height 13
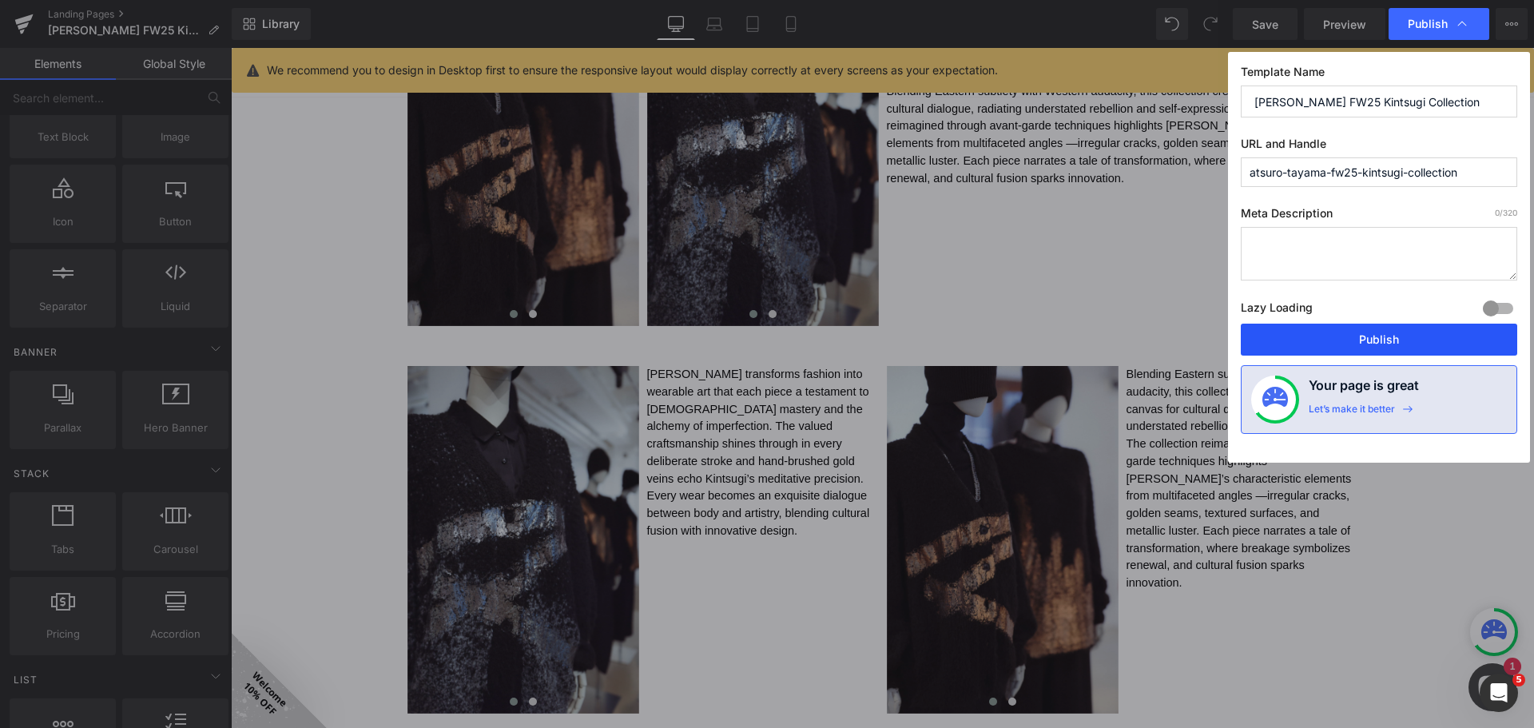
drag, startPoint x: 1393, startPoint y: 336, endPoint x: 1171, endPoint y: 274, distance: 230.6
click at [1393, 336] on button "Publish" at bounding box center [1379, 340] width 276 height 32
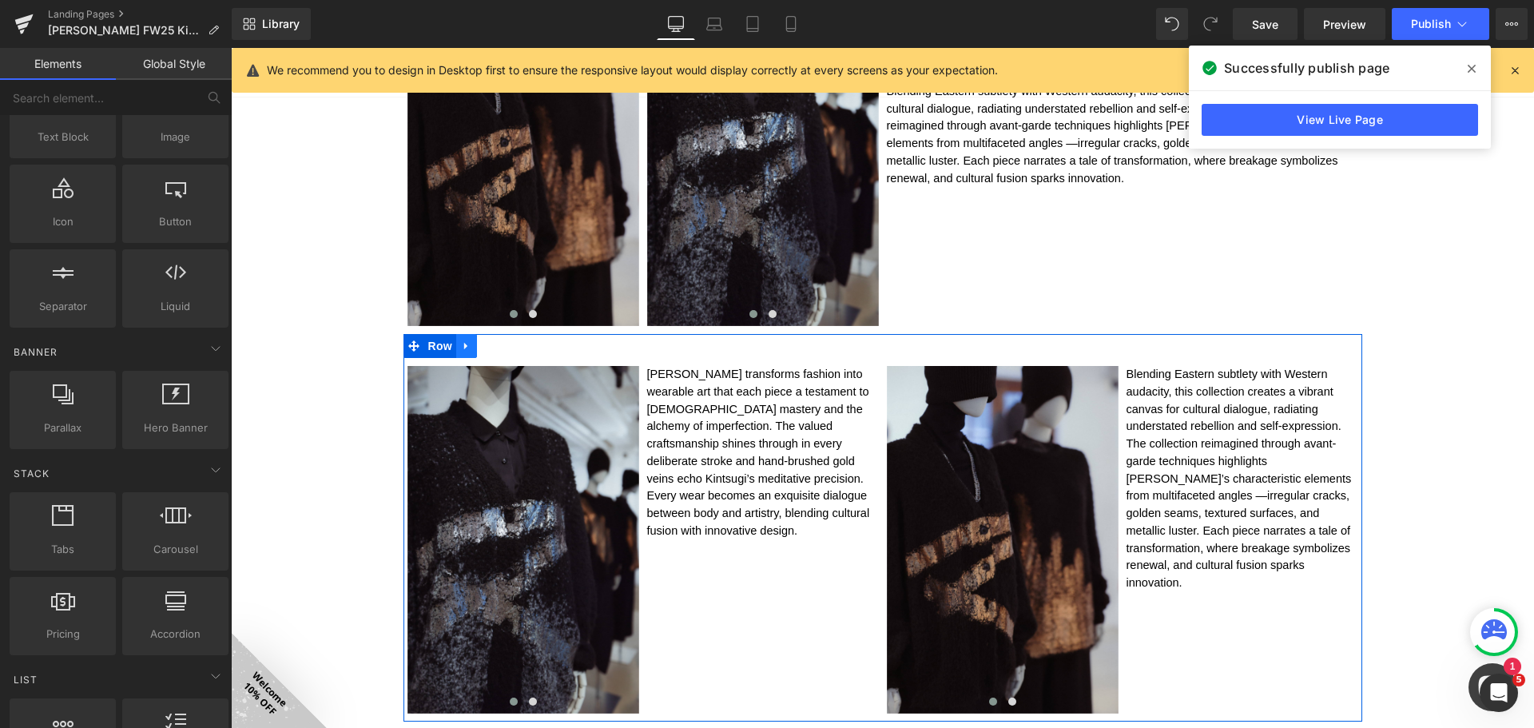
click at [464, 345] on icon at bounding box center [465, 346] width 3 height 7
click at [440, 340] on span "Row" at bounding box center [440, 347] width 32 height 24
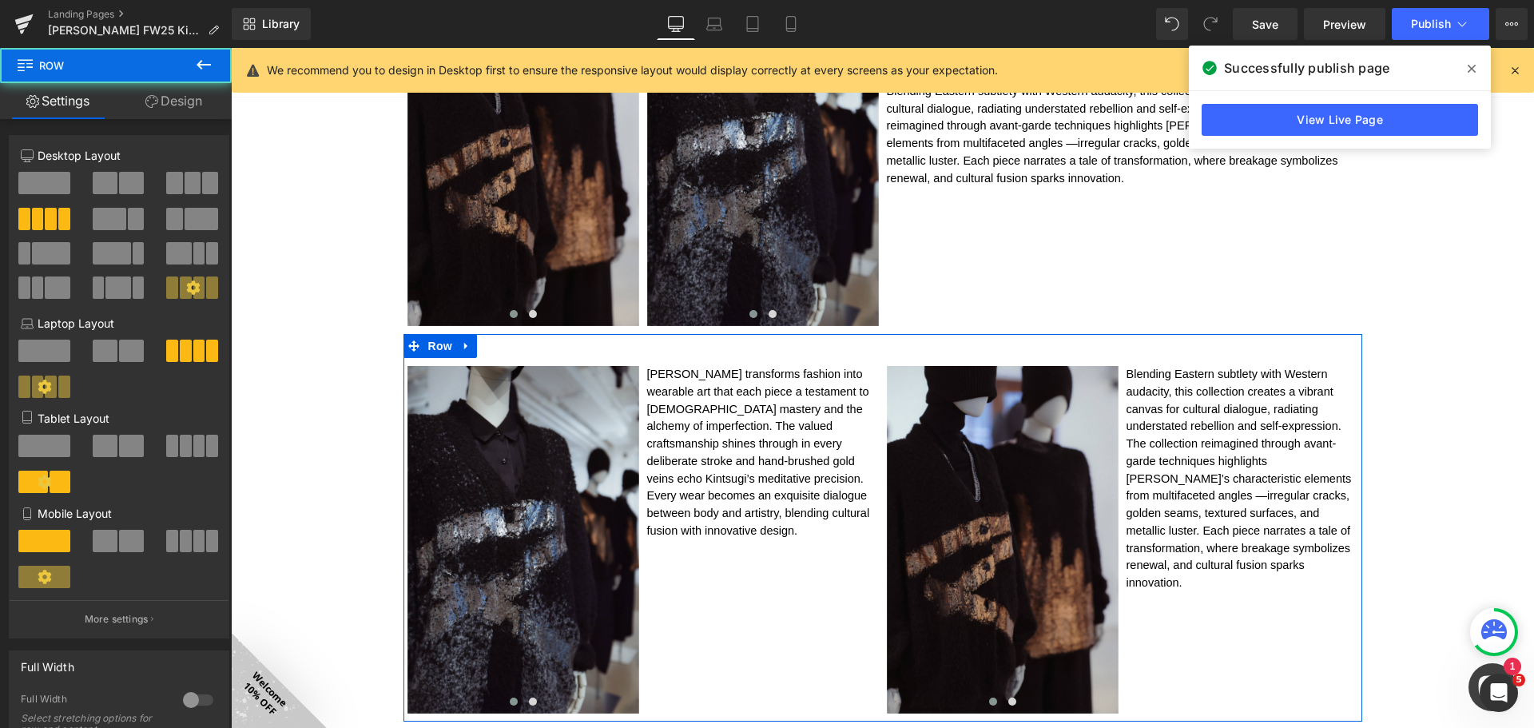
click at [165, 104] on link "Design" at bounding box center [174, 101] width 116 height 36
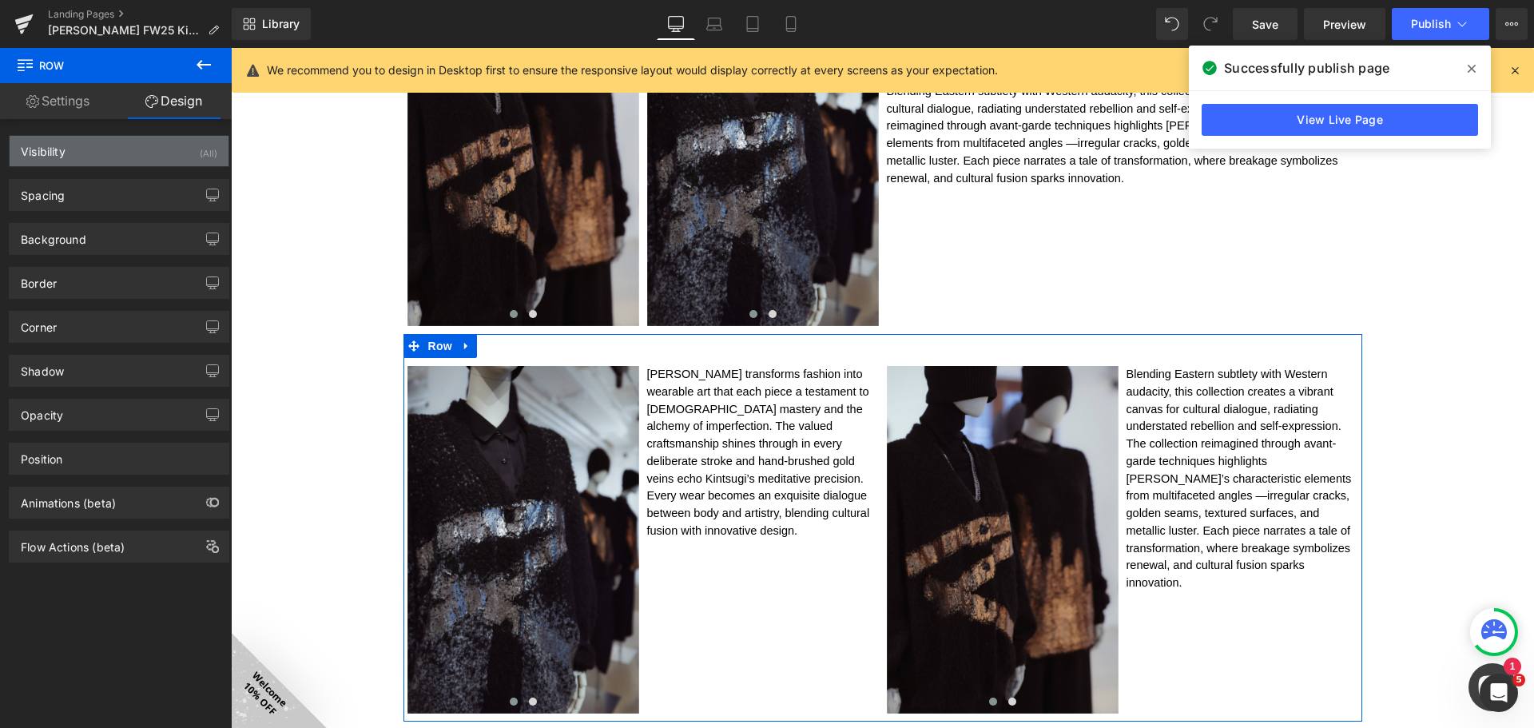
click at [170, 154] on div "Visibility (All)" at bounding box center [119, 151] width 219 height 30
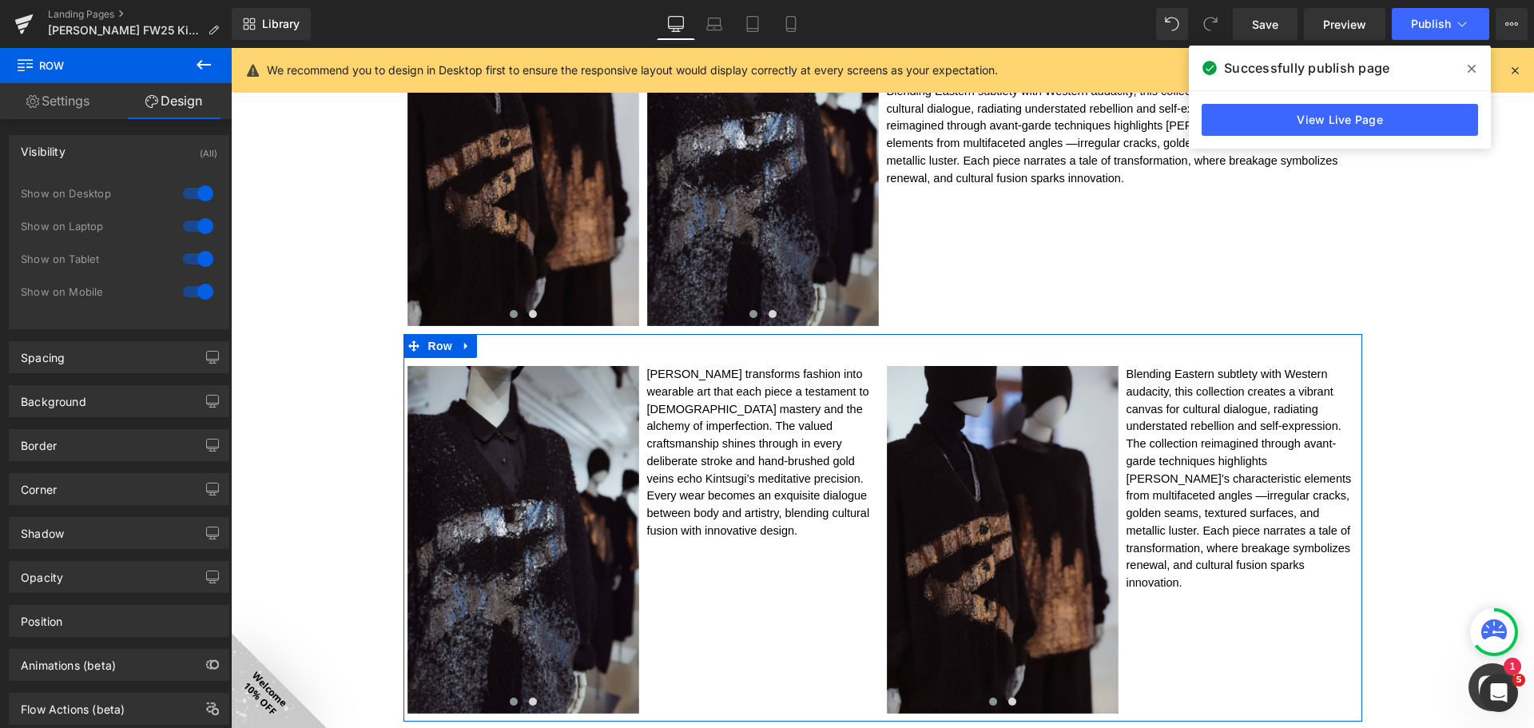
click at [198, 190] on div at bounding box center [198, 194] width 38 height 26
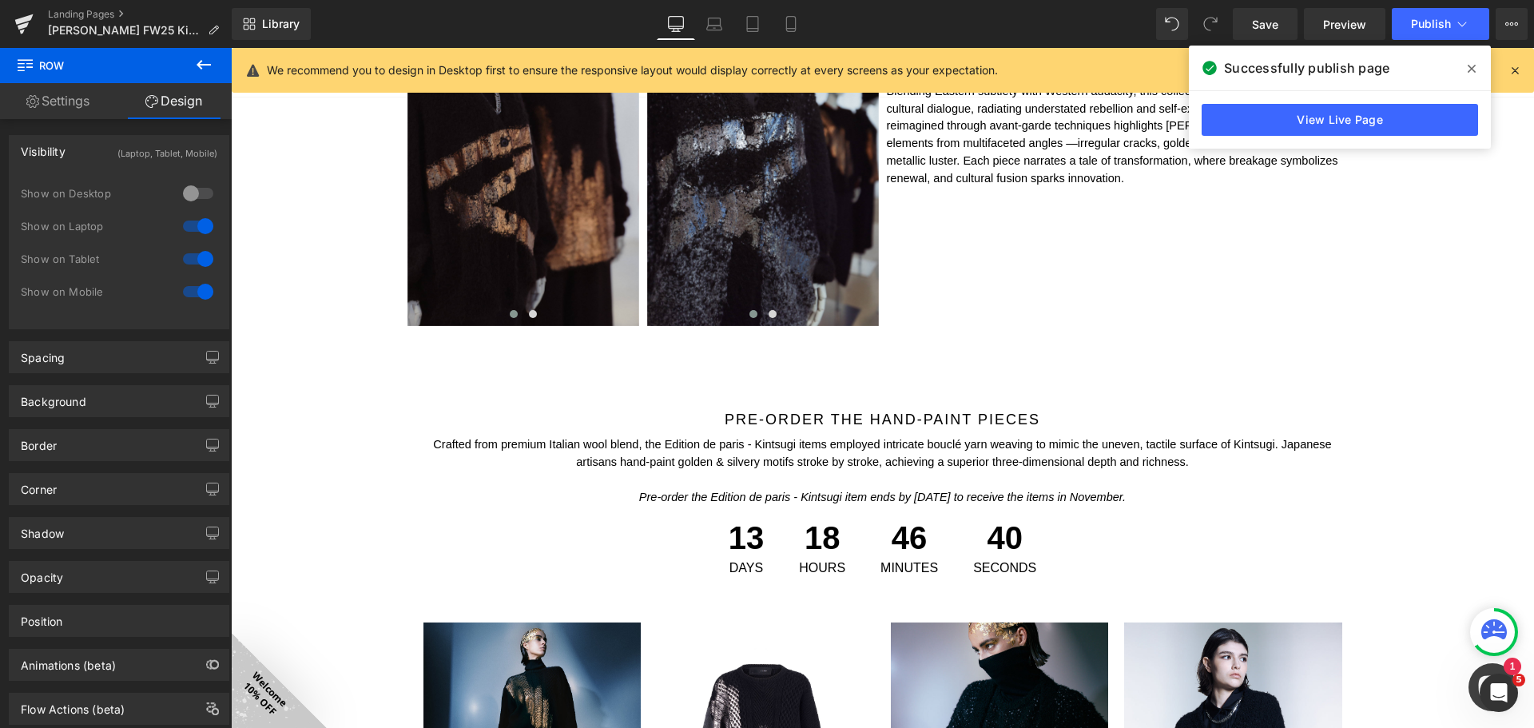
click at [197, 224] on div at bounding box center [198, 226] width 38 height 26
click at [752, 20] on icon at bounding box center [753, 24] width 16 height 16
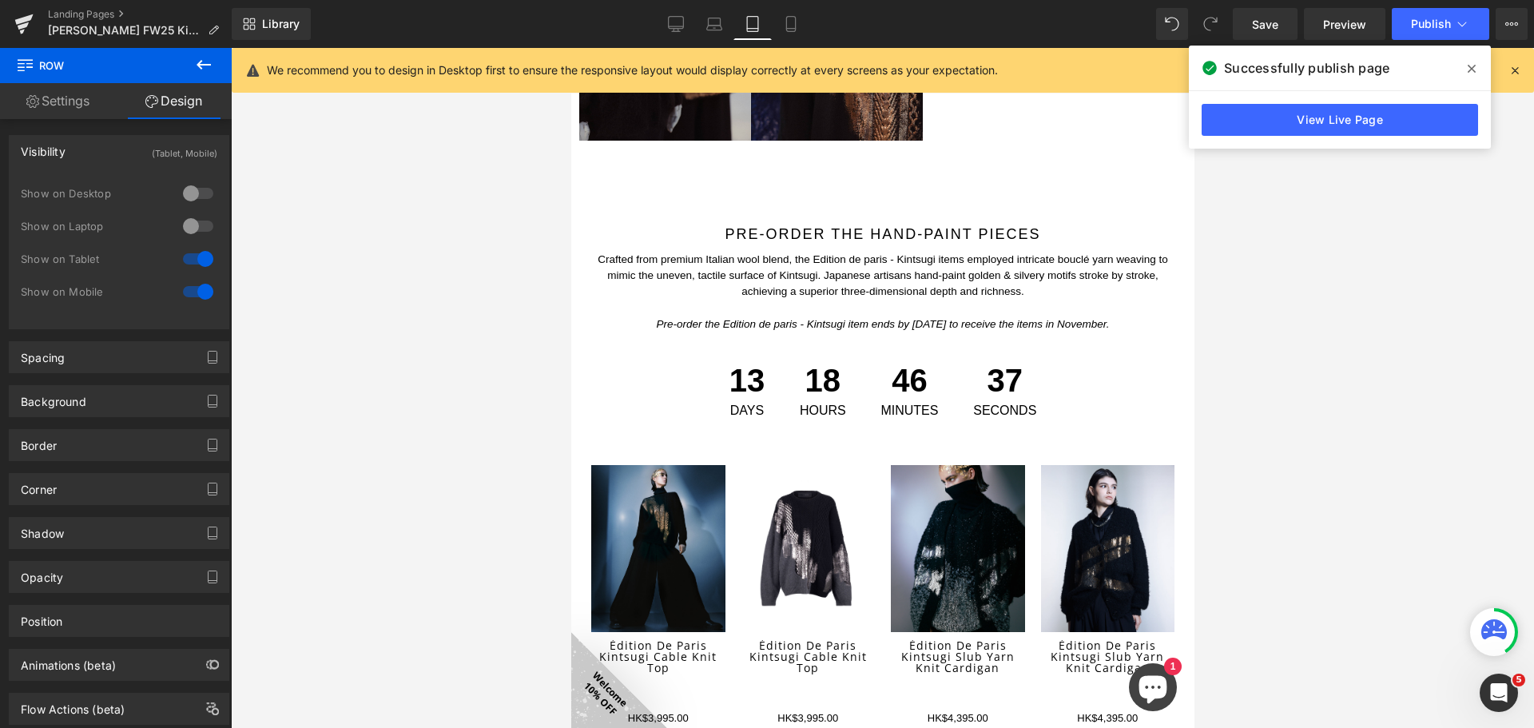
scroll to position [1257, 0]
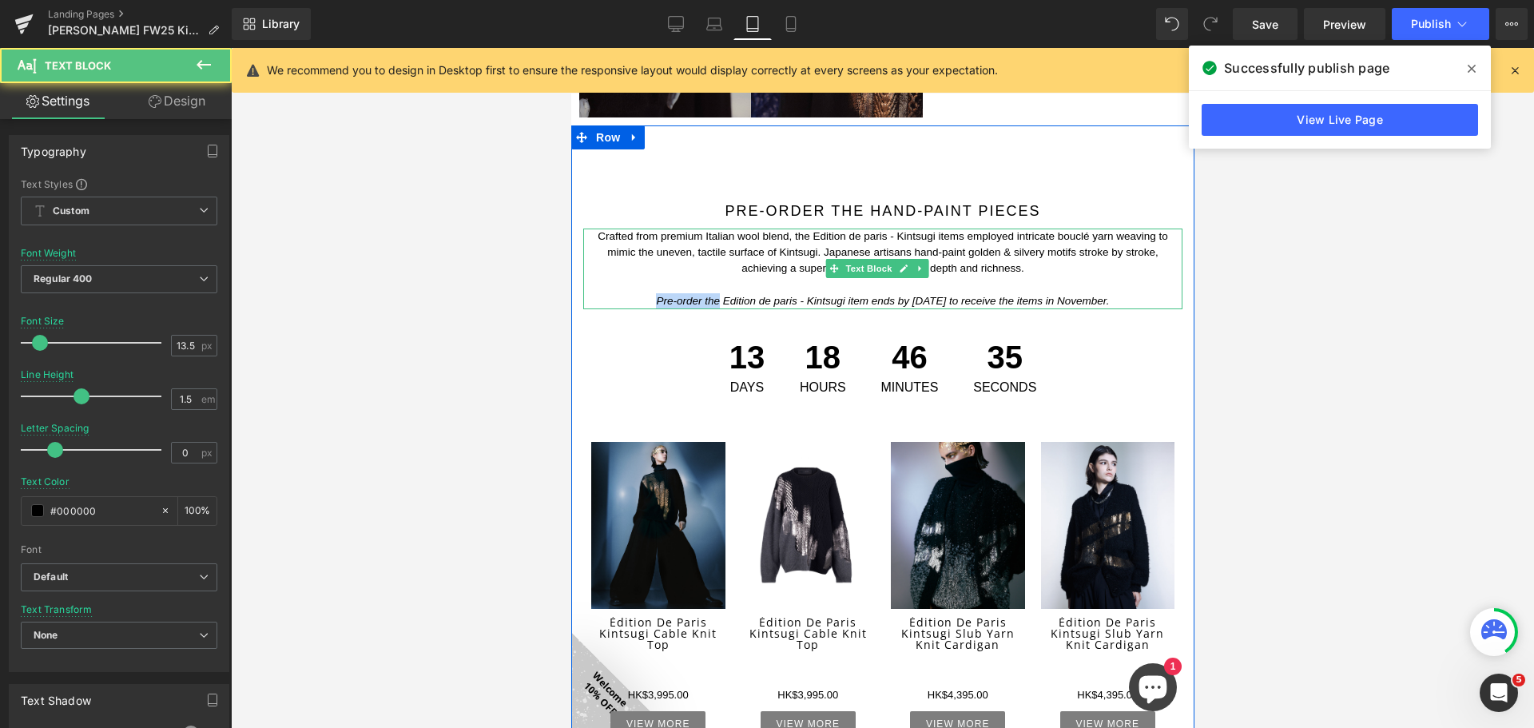
drag, startPoint x: 697, startPoint y: 288, endPoint x: 629, endPoint y: 288, distance: 67.1
click at [625, 293] on p "Pre-order the Edition de paris - Kintsugi item ends by [DATE] to receive the it…" at bounding box center [881, 301] width 599 height 16
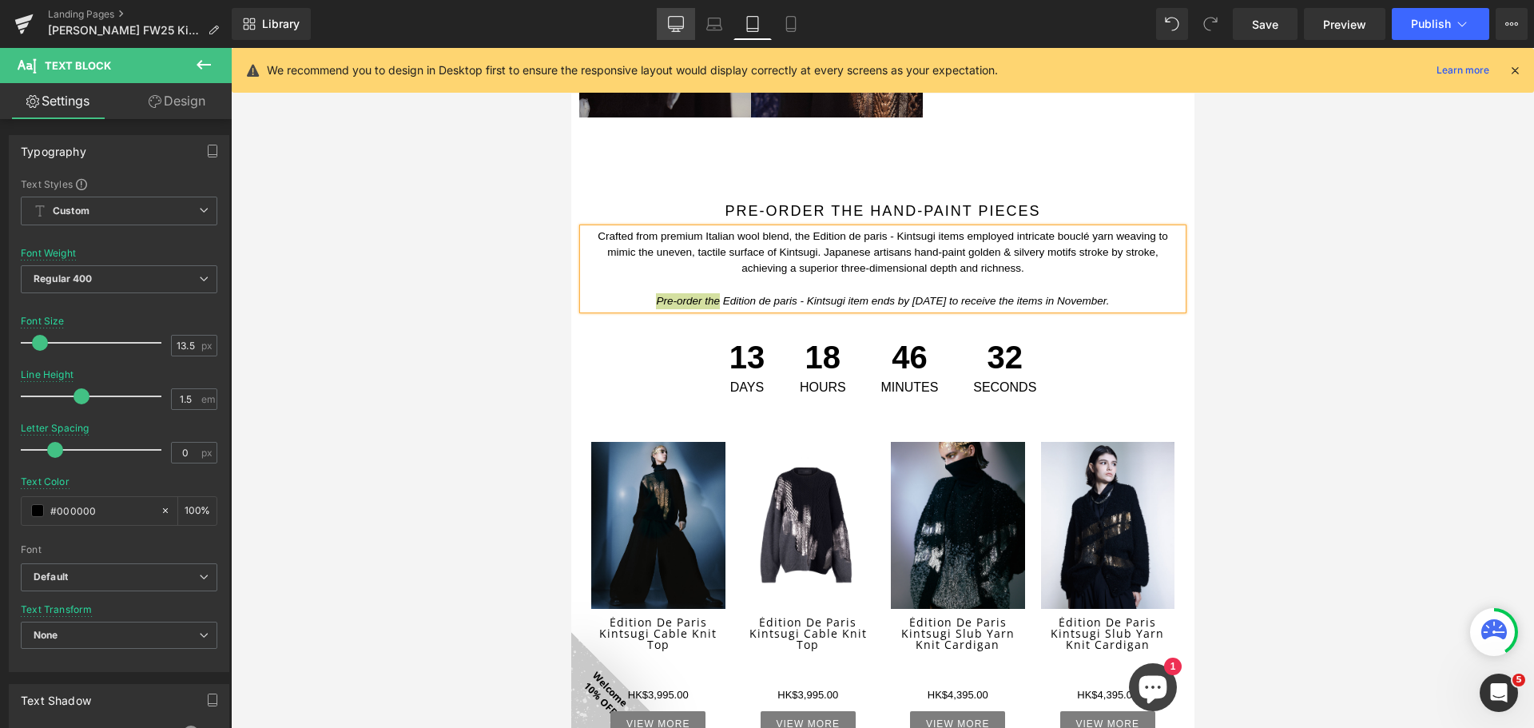
click at [680, 34] on link "Desktop" at bounding box center [676, 24] width 38 height 32
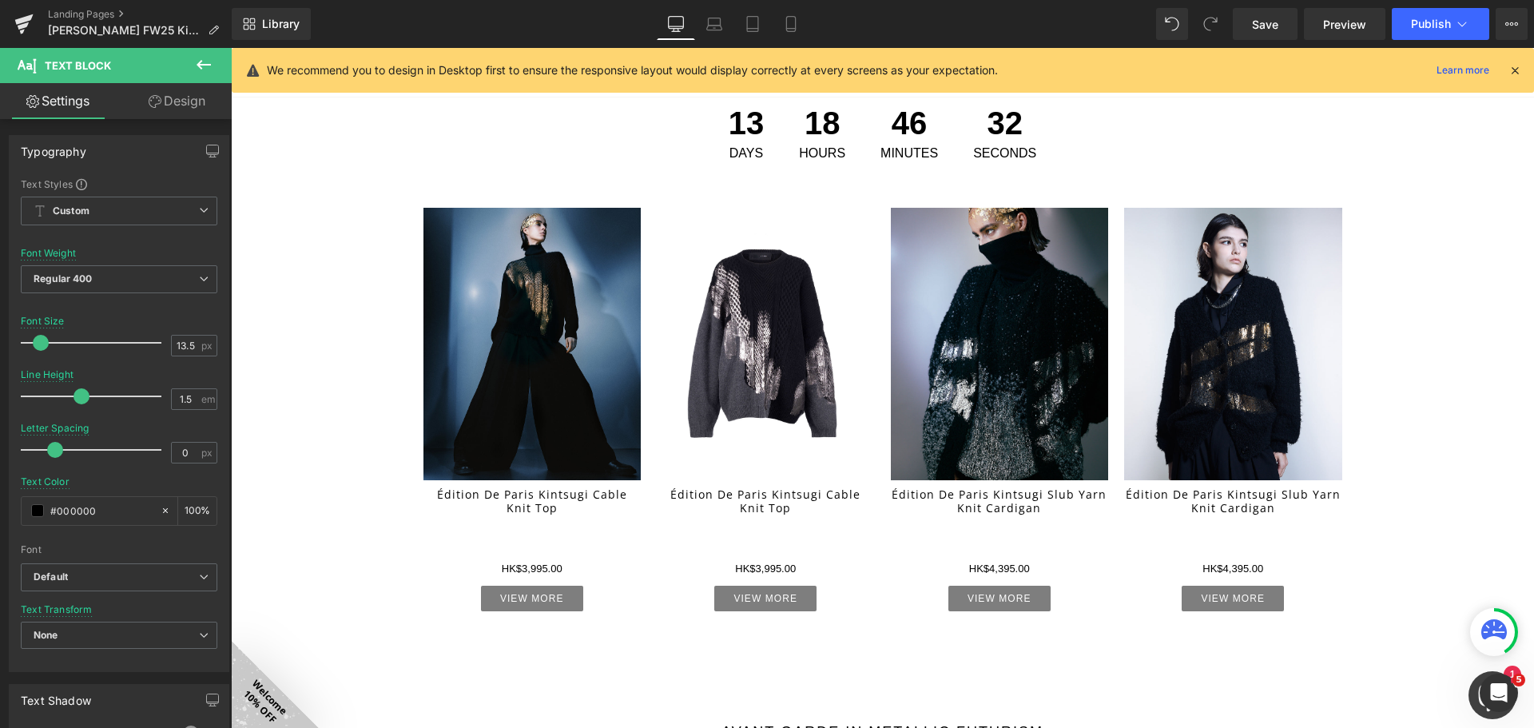
scroll to position [1060, 0]
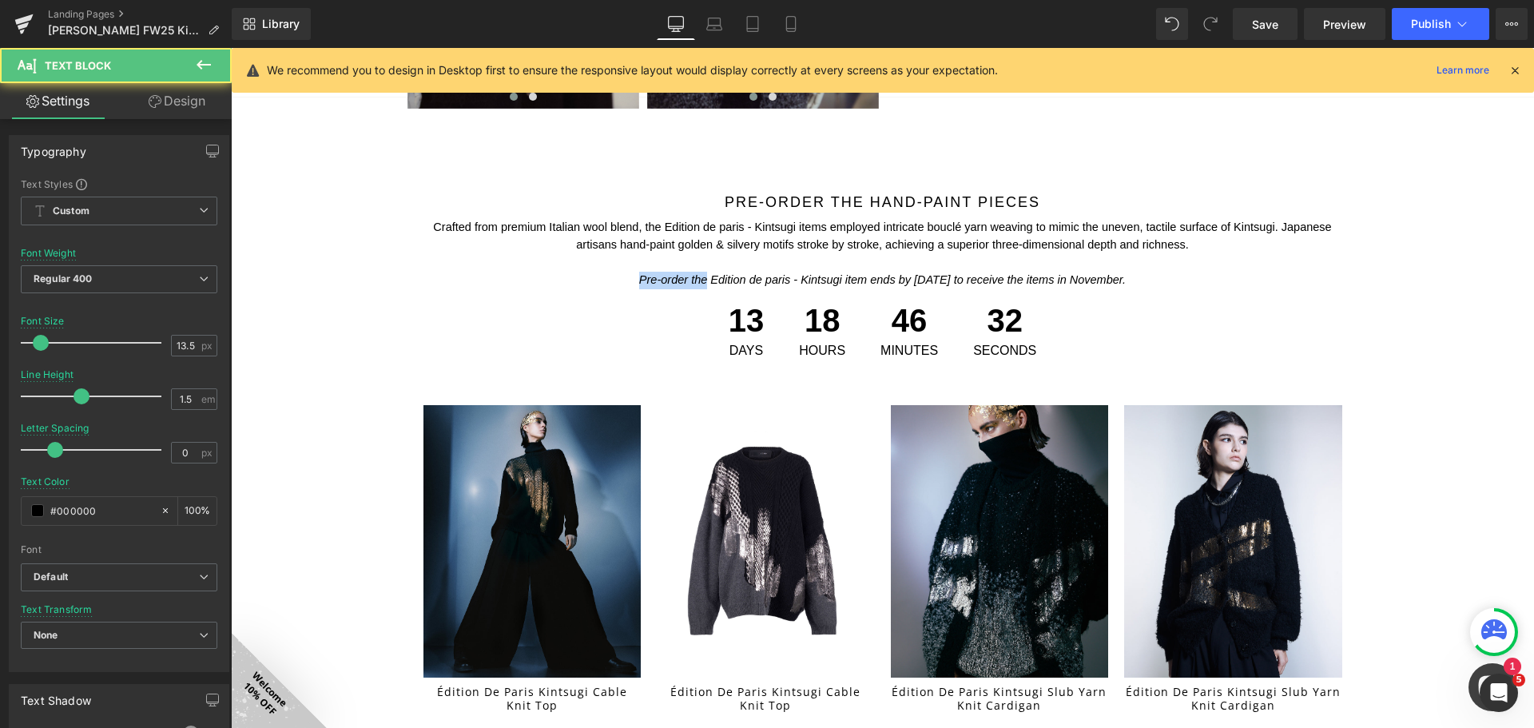
click at [664, 272] on p "Pre-order the Edition de paris - Kintsugi item ends by [DATE] to receive the it…" at bounding box center [882, 281] width 935 height 18
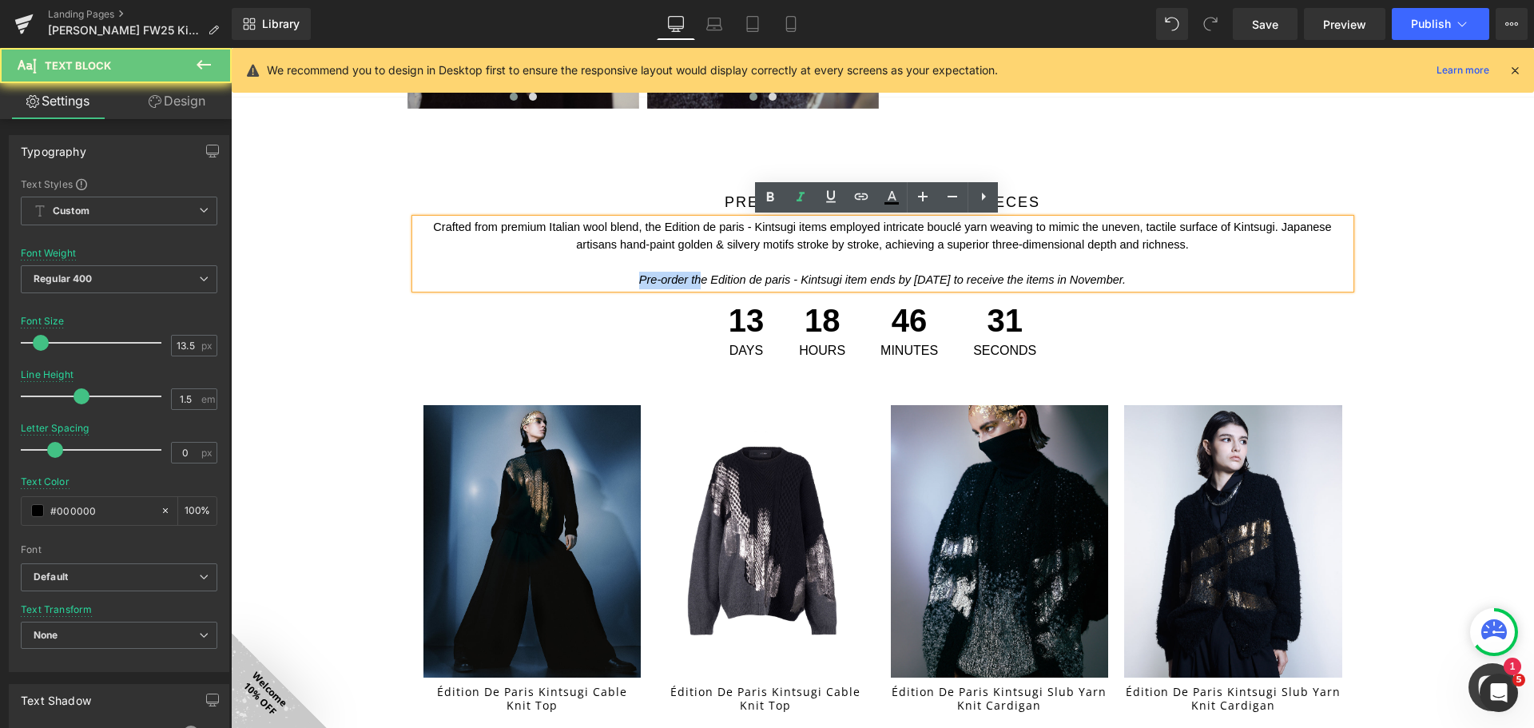
drag, startPoint x: 680, startPoint y: 280, endPoint x: 608, endPoint y: 279, distance: 71.9
click at [608, 279] on p "Pre-order the Edition de paris - Kintsugi item ends by [DATE] to receive the it…" at bounding box center [882, 281] width 935 height 18
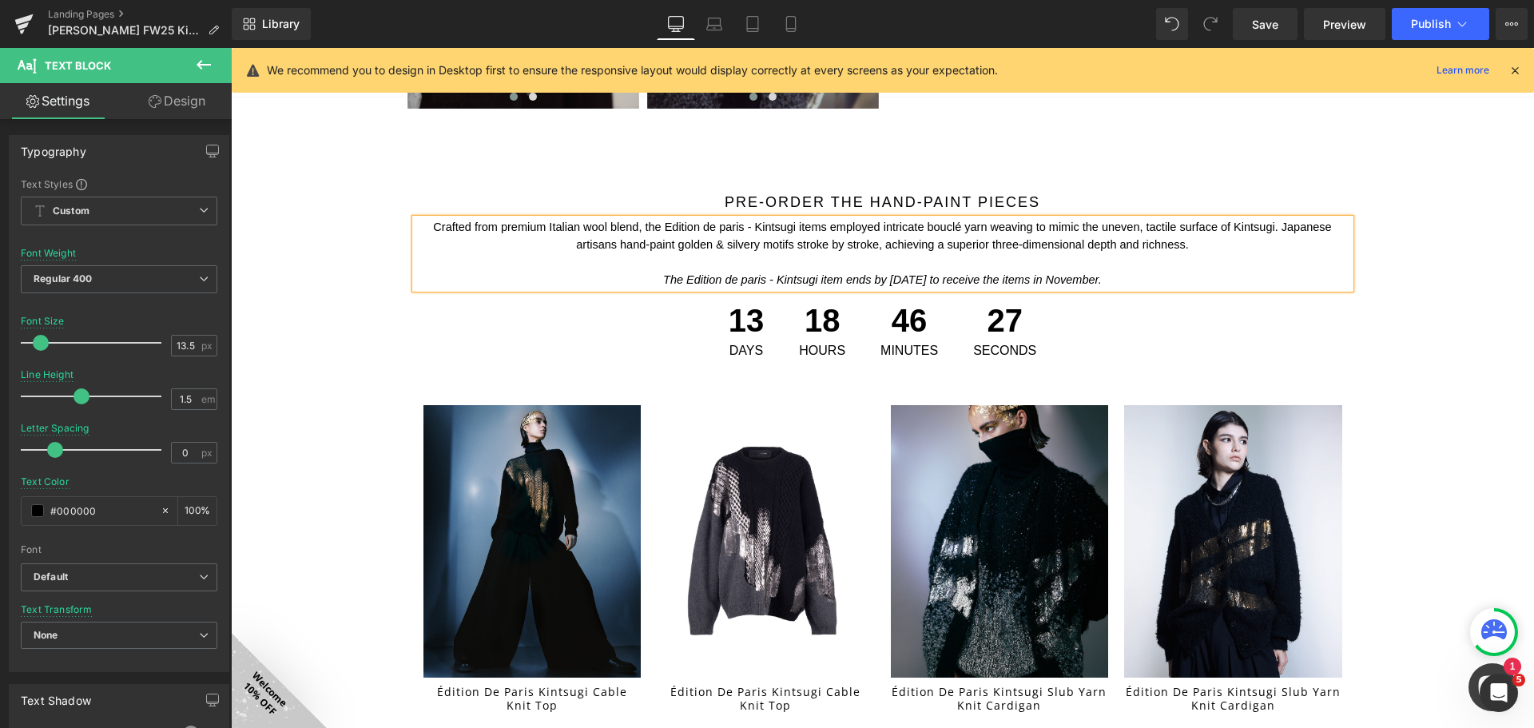
click at [824, 276] on icon "The Edition de paris - Kintsugi item ends by 30 September to receive the items …" at bounding box center [882, 279] width 439 height 13
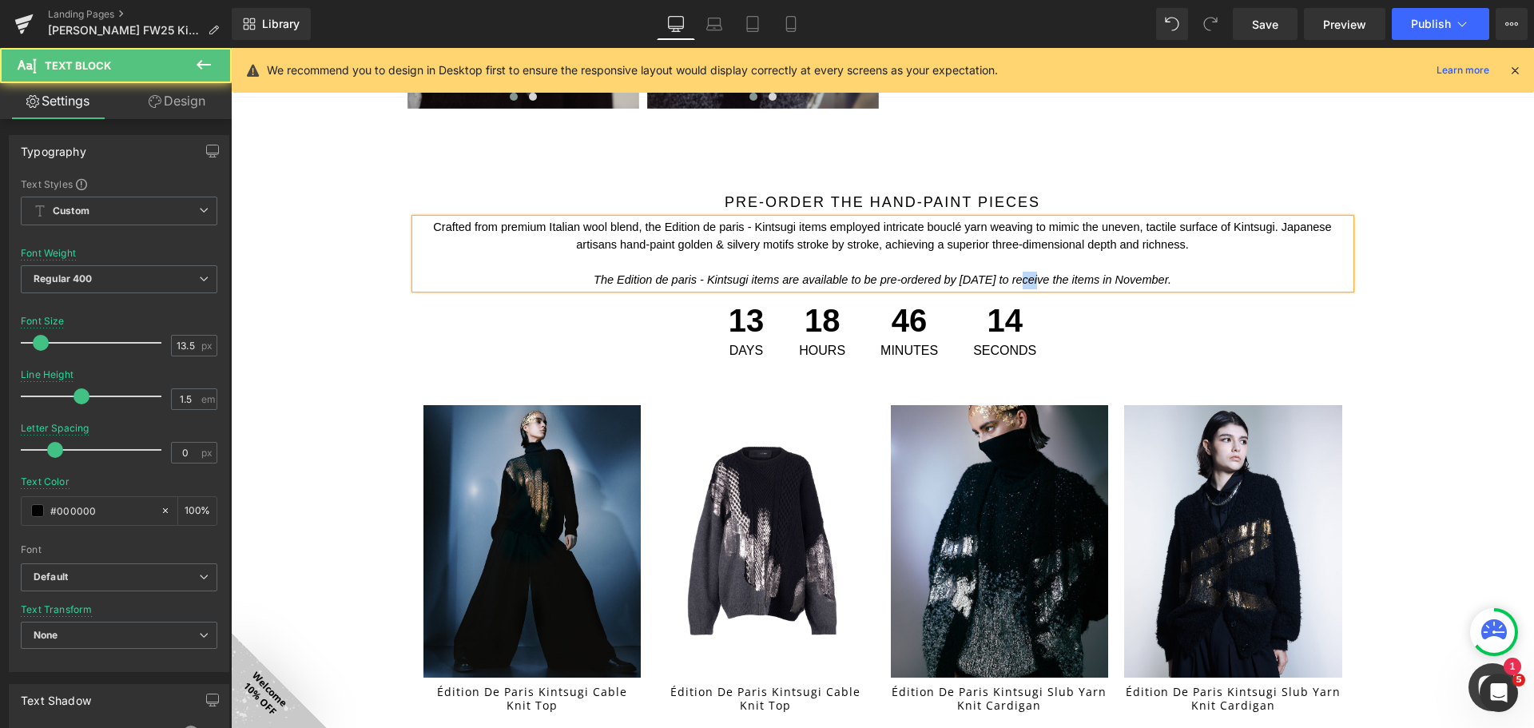
drag, startPoint x: 1020, startPoint y: 276, endPoint x: 1008, endPoint y: 276, distance: 12.0
click at [1008, 276] on icon "The Edition de paris - Kintsugi items are available to be pre-ordered by 30 Sep…" at bounding box center [883, 279] width 578 height 13
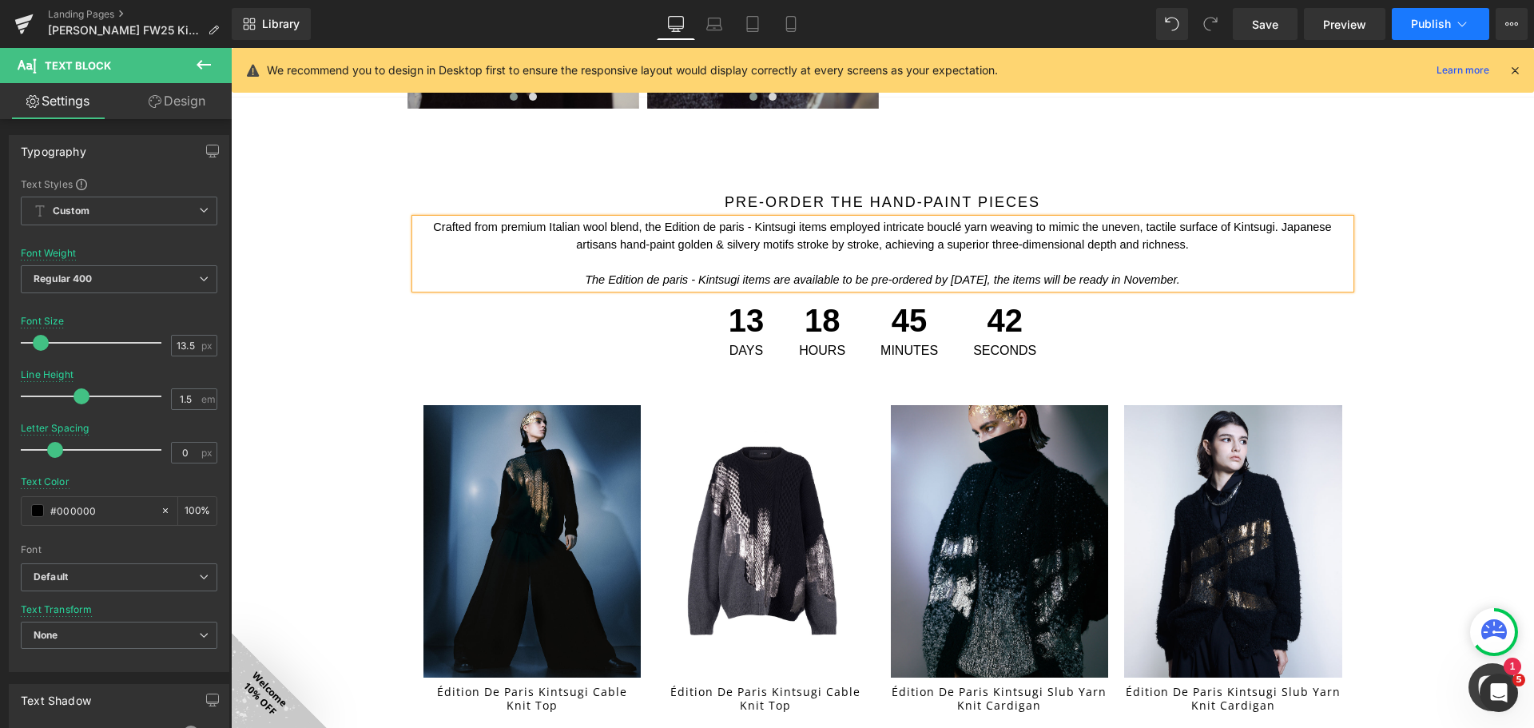
click at [1456, 22] on icon at bounding box center [1462, 24] width 16 height 16
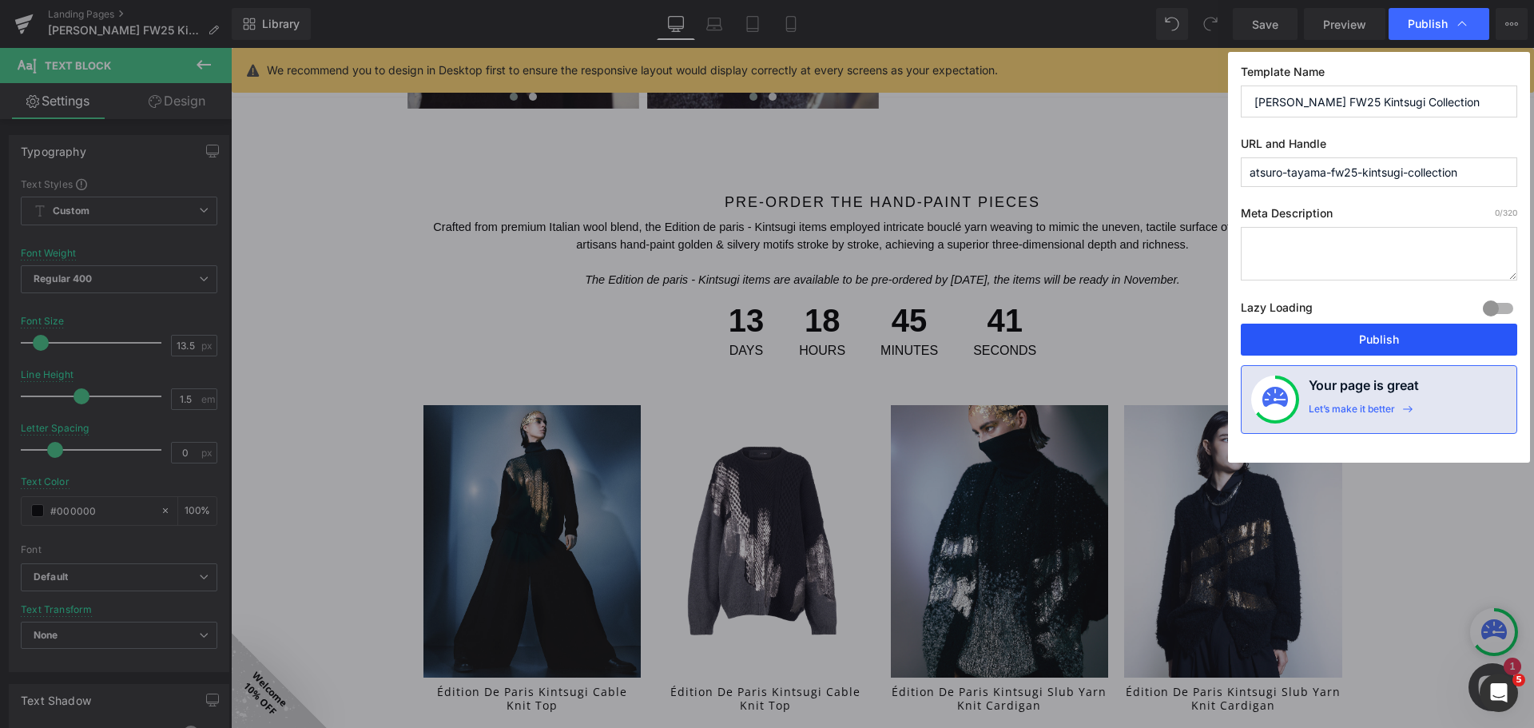
click at [1414, 331] on button "Publish" at bounding box center [1379, 340] width 276 height 32
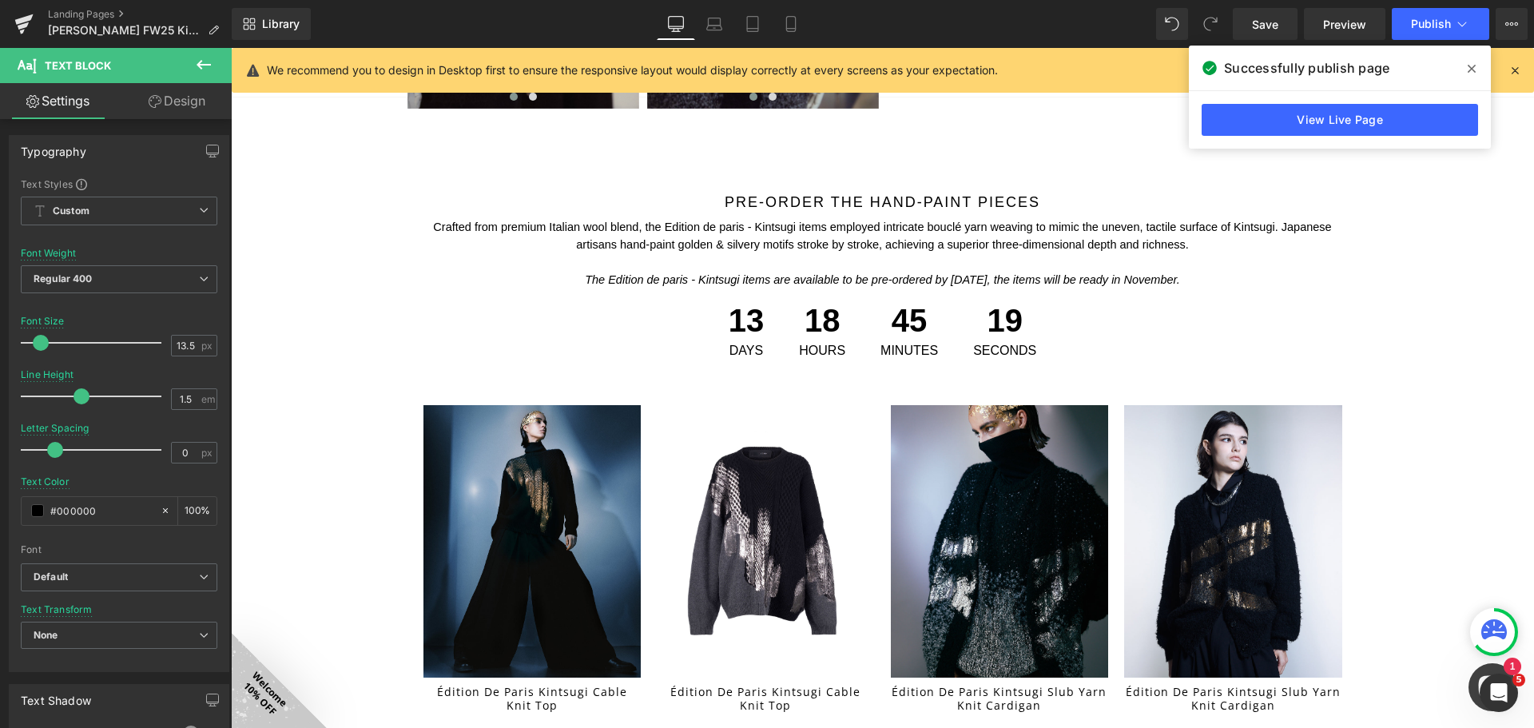
drag, startPoint x: 1467, startPoint y: 72, endPoint x: 1470, endPoint y: 82, distance: 10.9
click at [1467, 71] on span at bounding box center [1472, 69] width 26 height 26
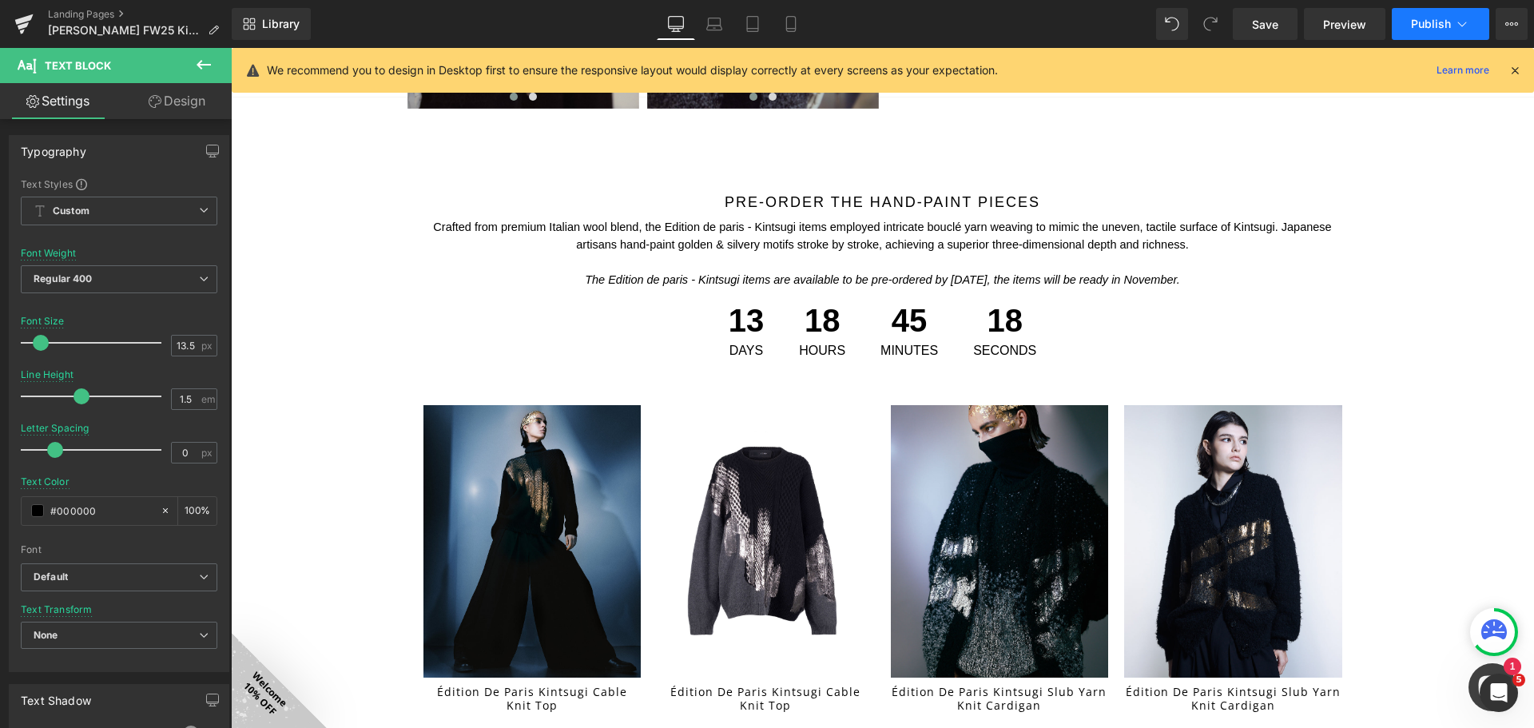
click at [1439, 10] on button "Publish" at bounding box center [1440, 24] width 97 height 32
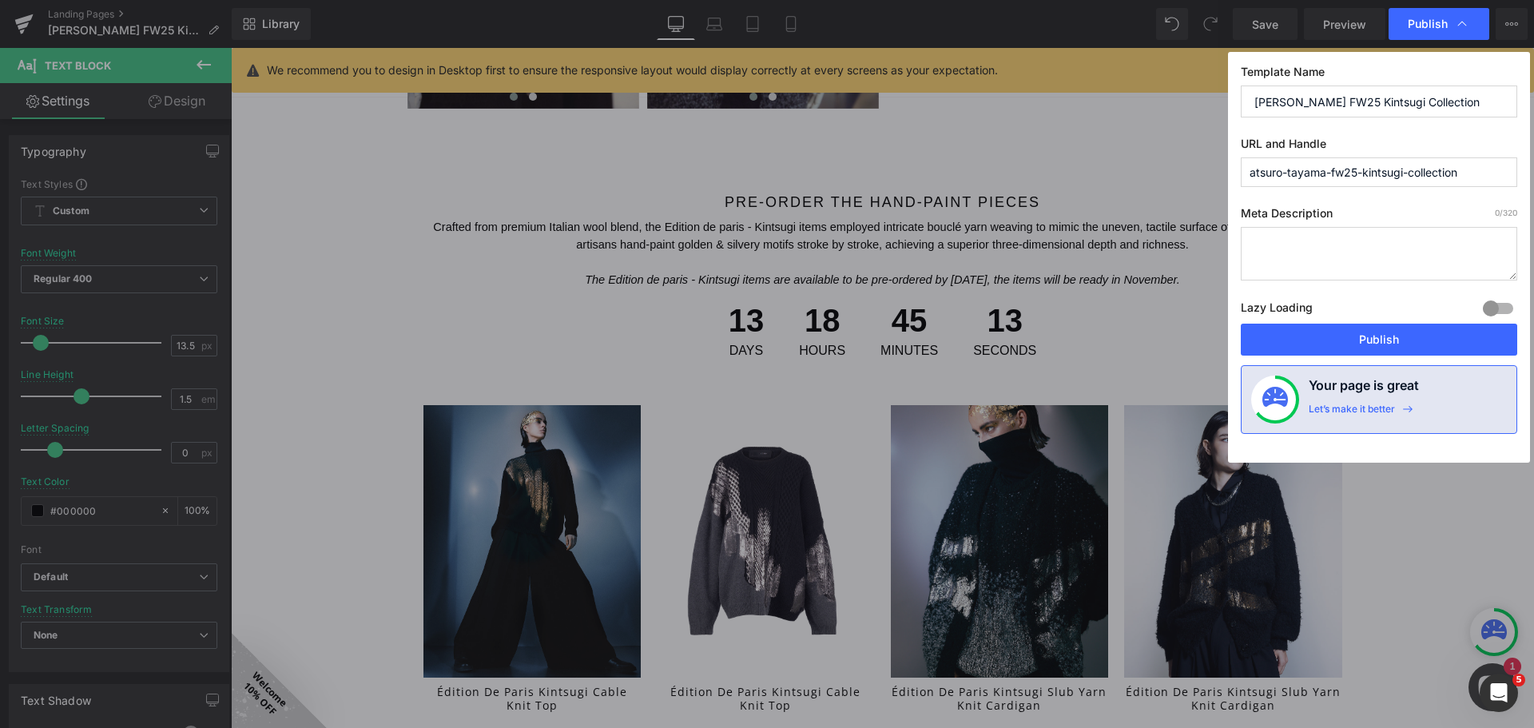
drag, startPoint x: 1380, startPoint y: 336, endPoint x: 517, endPoint y: 2, distance: 925.4
click at [1377, 336] on button "Publish" at bounding box center [1379, 340] width 276 height 32
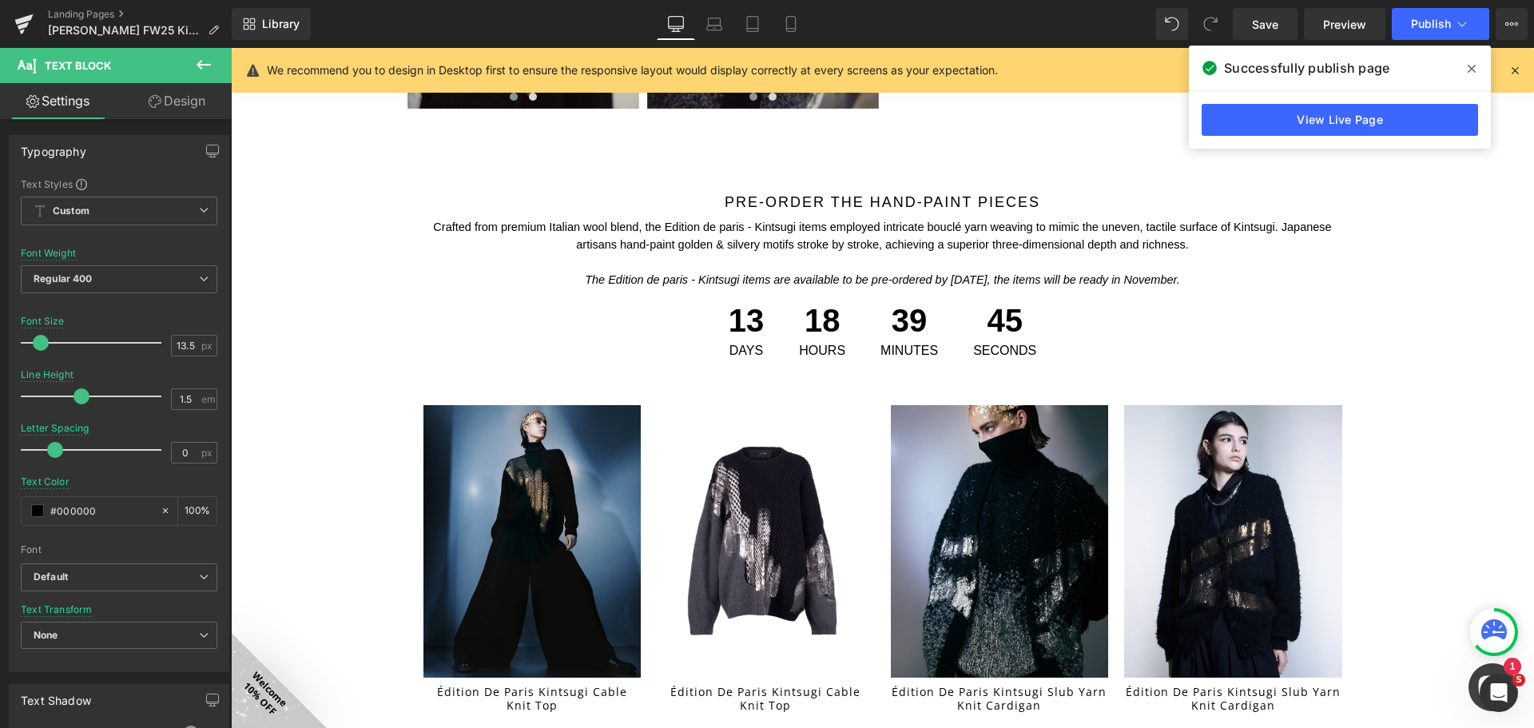
drag, startPoint x: 31, startPoint y: 19, endPoint x: 44, endPoint y: 50, distance: 32.9
click at [31, 19] on icon at bounding box center [23, 24] width 19 height 40
